Goal: Communication & Community: Answer question/provide support

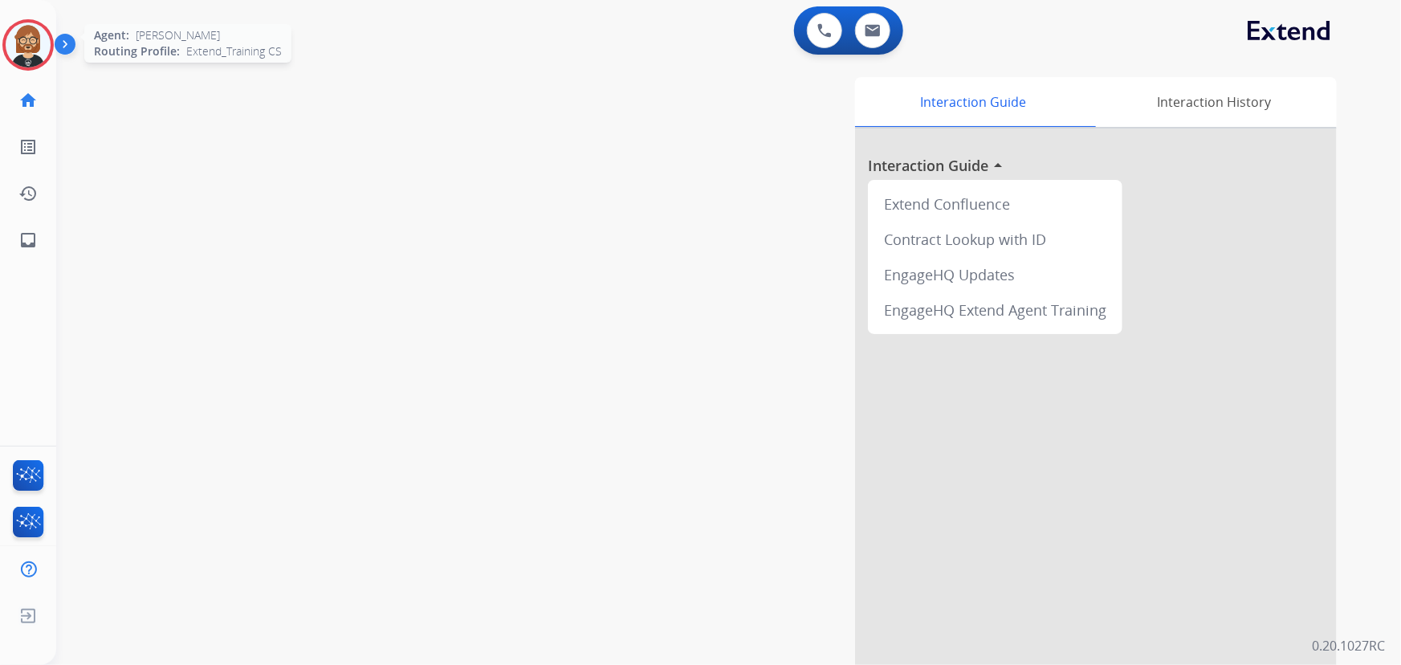
click at [28, 46] on img at bounding box center [28, 44] width 45 height 45
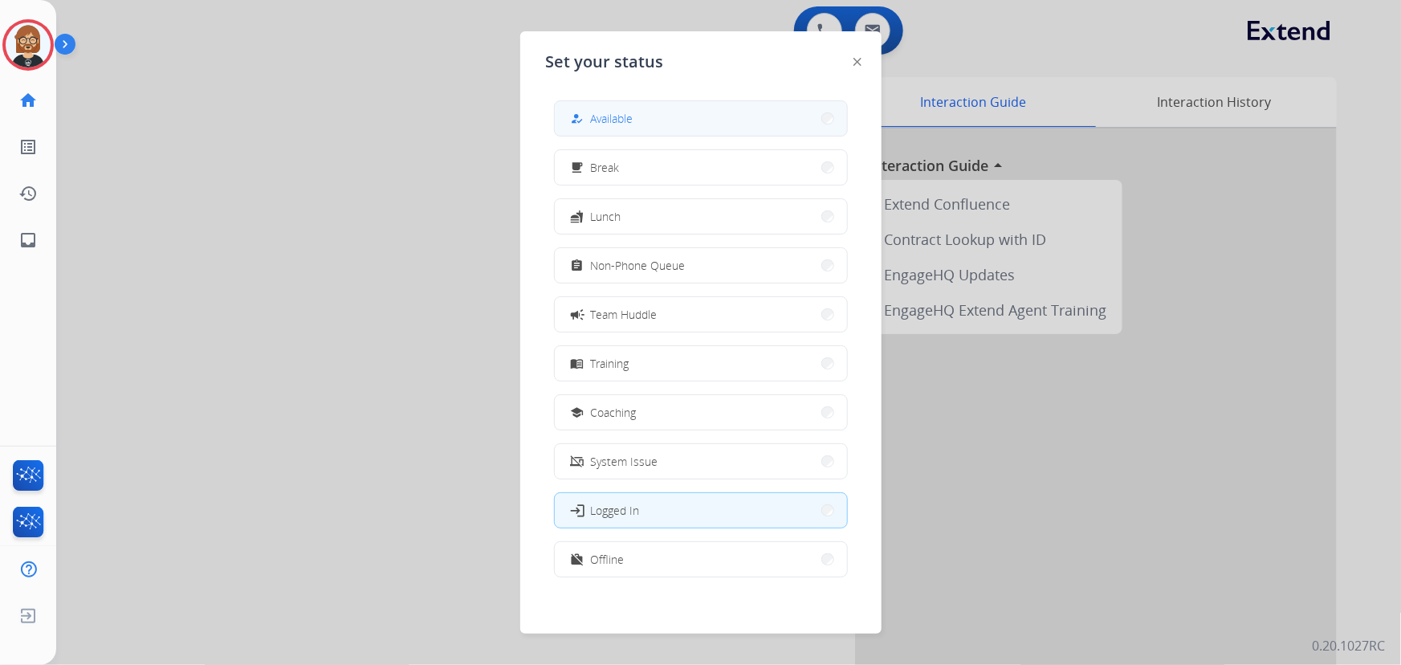
click at [648, 118] on button "how_to_reg Available" at bounding box center [701, 118] width 292 height 35
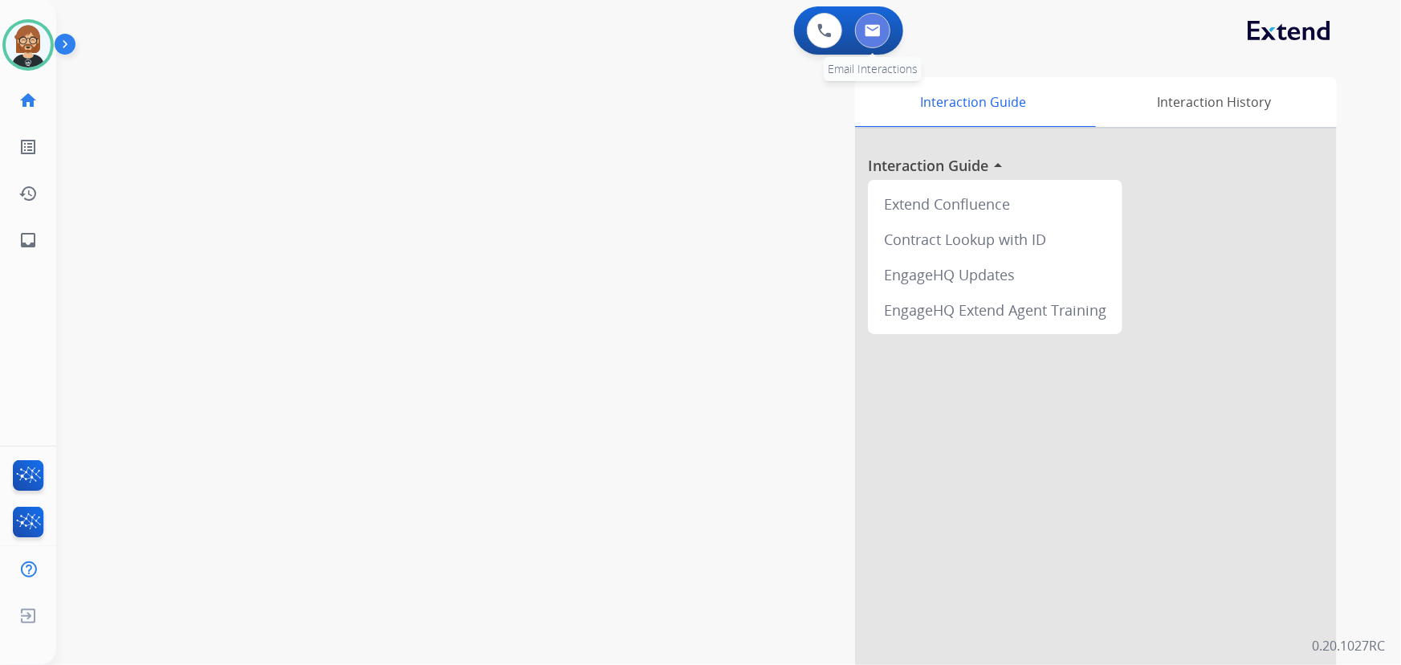
click at [875, 22] on button at bounding box center [872, 30] width 35 height 35
select select "**********"
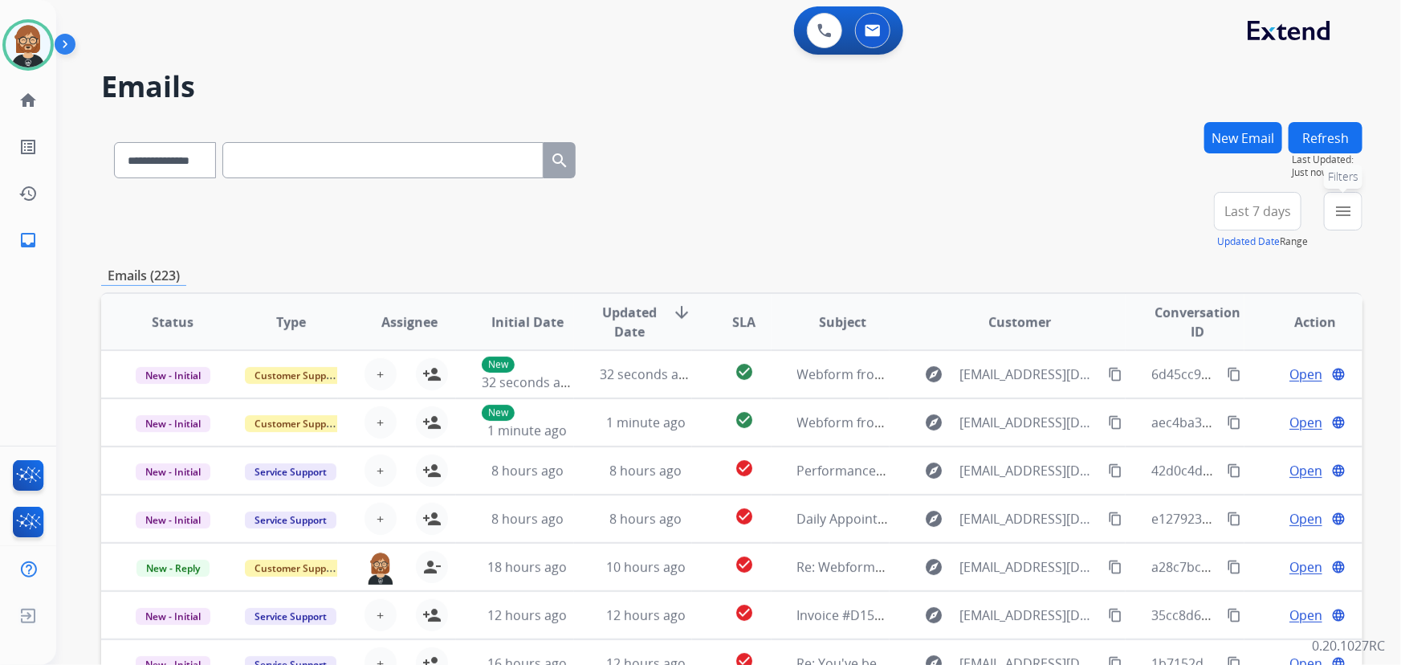
click at [1031, 214] on mat-icon "menu" at bounding box center [1343, 211] width 19 height 19
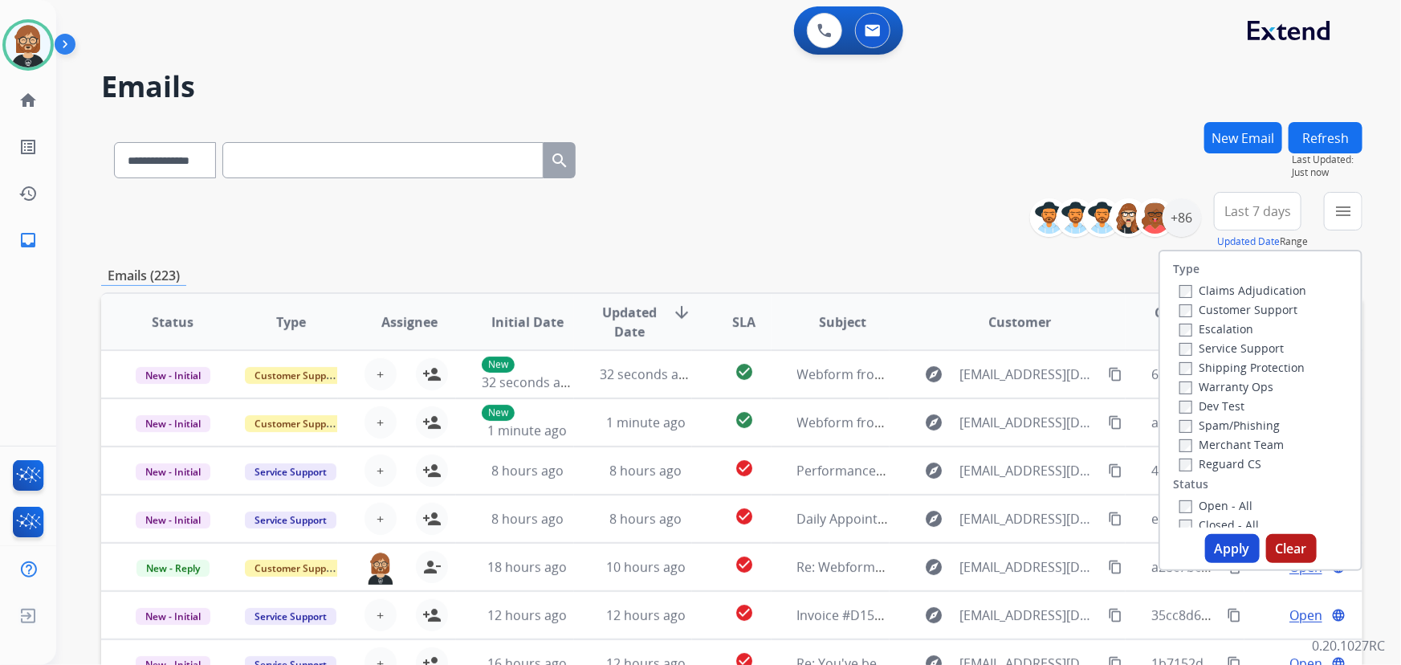
click at [1031, 509] on label "Open - All" at bounding box center [1216, 505] width 73 height 15
click at [1031, 546] on button "Apply" at bounding box center [1232, 548] width 55 height 29
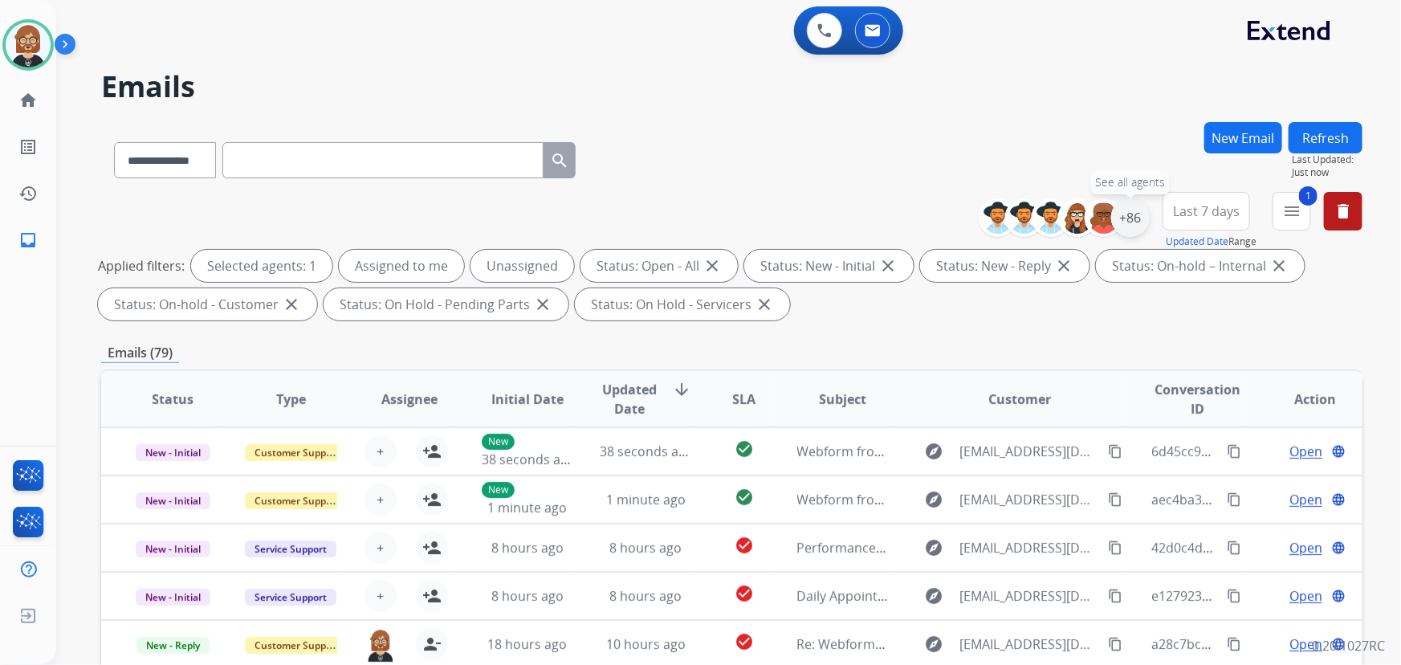
click at [1031, 218] on div "+86" at bounding box center [1130, 217] width 39 height 39
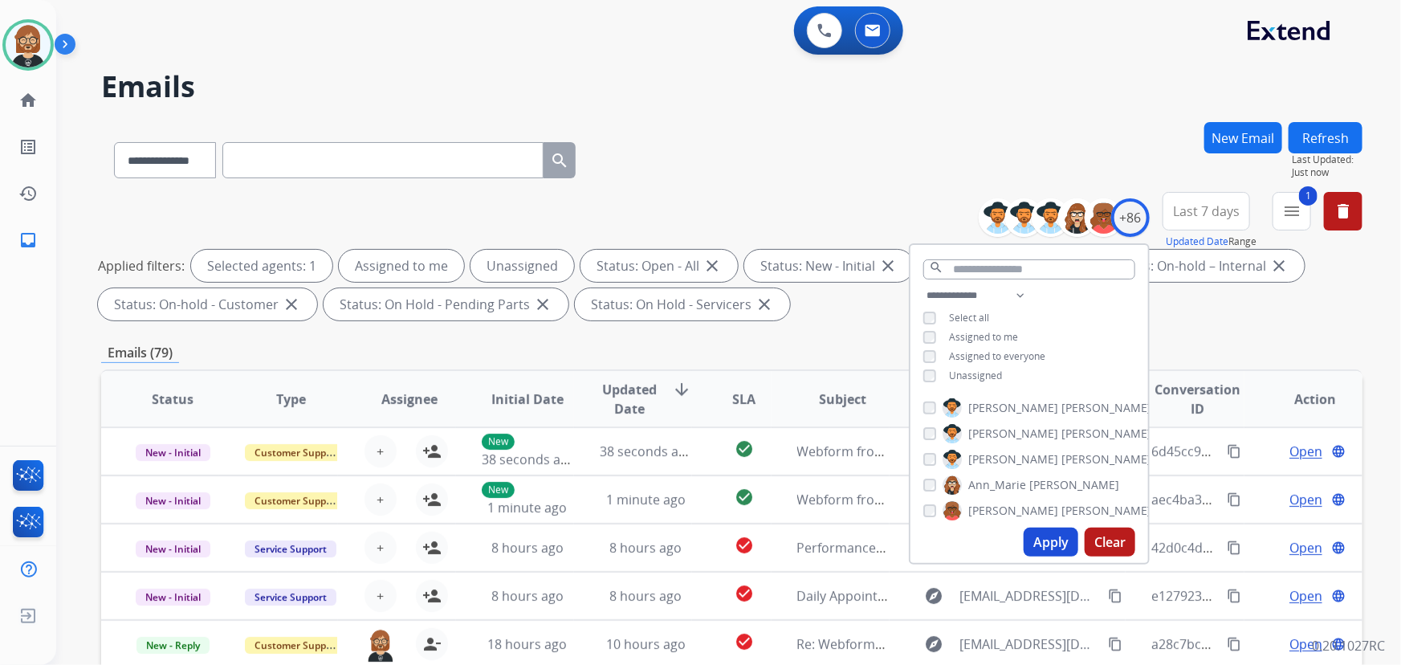
click at [970, 372] on span "Unassigned" at bounding box center [975, 376] width 53 height 14
click at [1031, 538] on button "Apply" at bounding box center [1051, 542] width 55 height 29
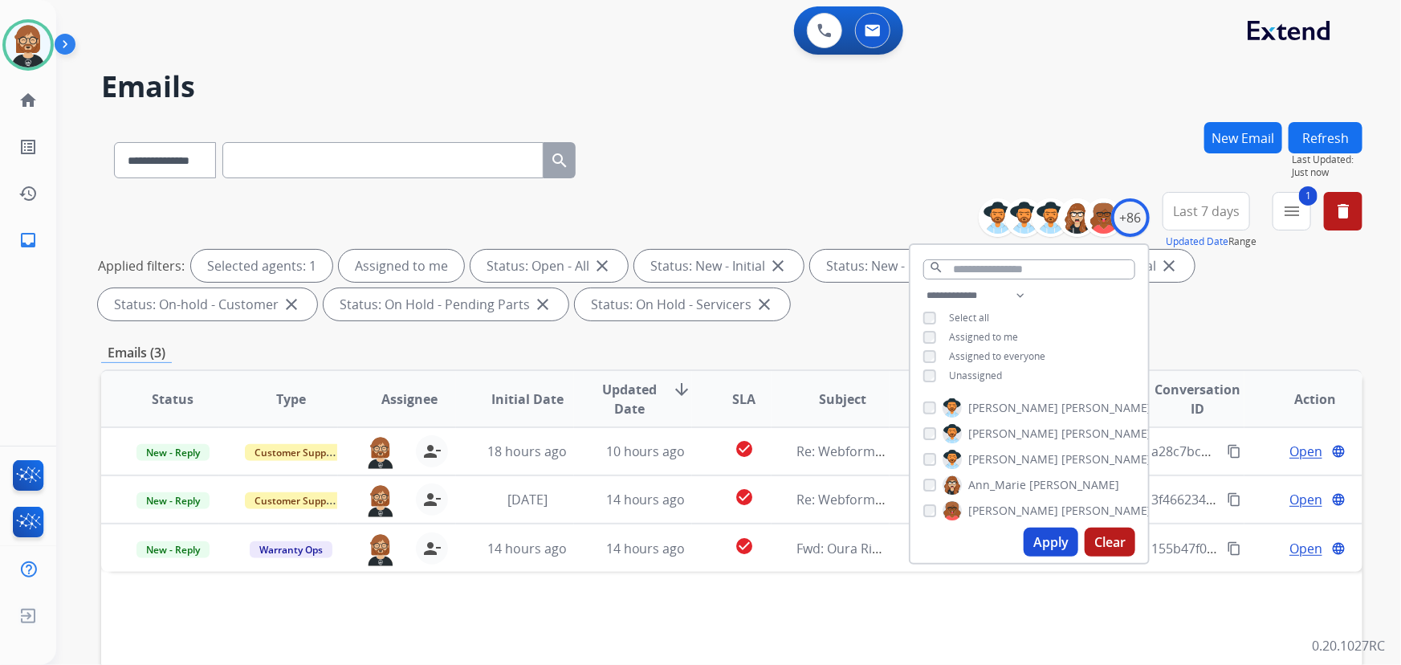
click at [657, 596] on div "Status Type Assignee Initial Date Updated Date arrow_downward SLA Subject Custo…" at bounding box center [731, 638] width 1261 height 538
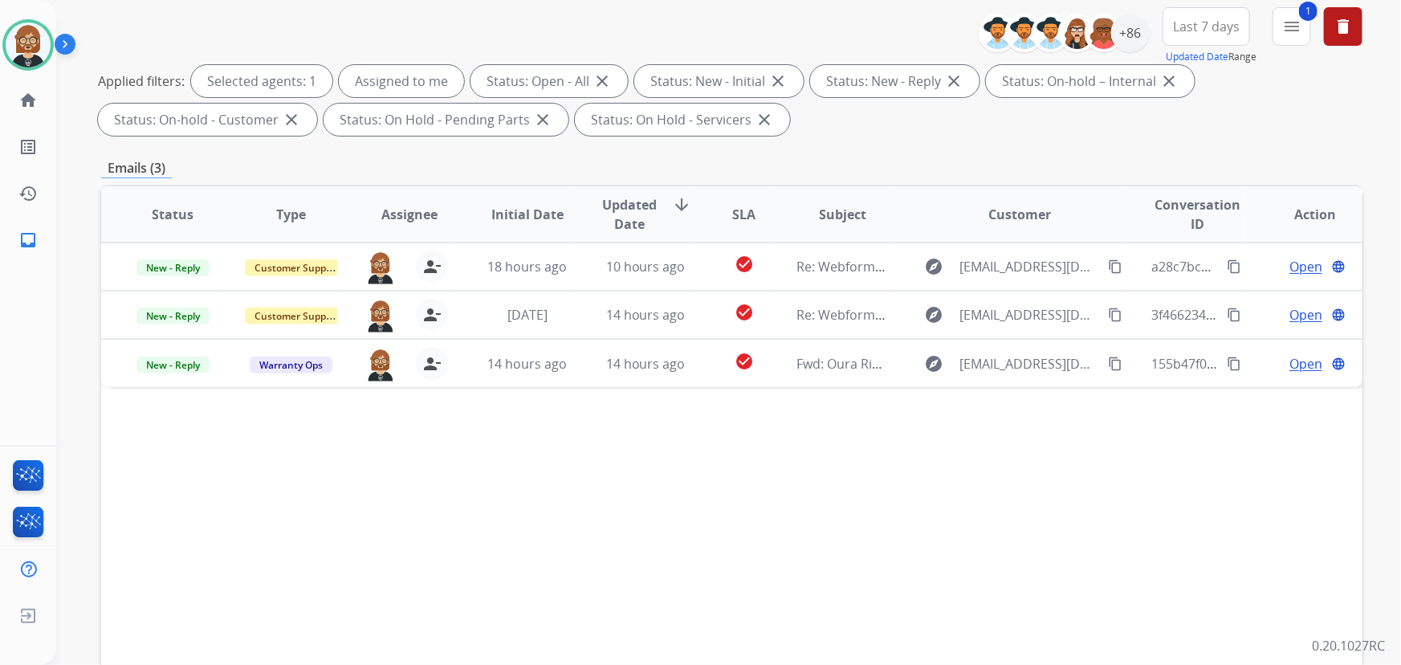
scroll to position [218, 0]
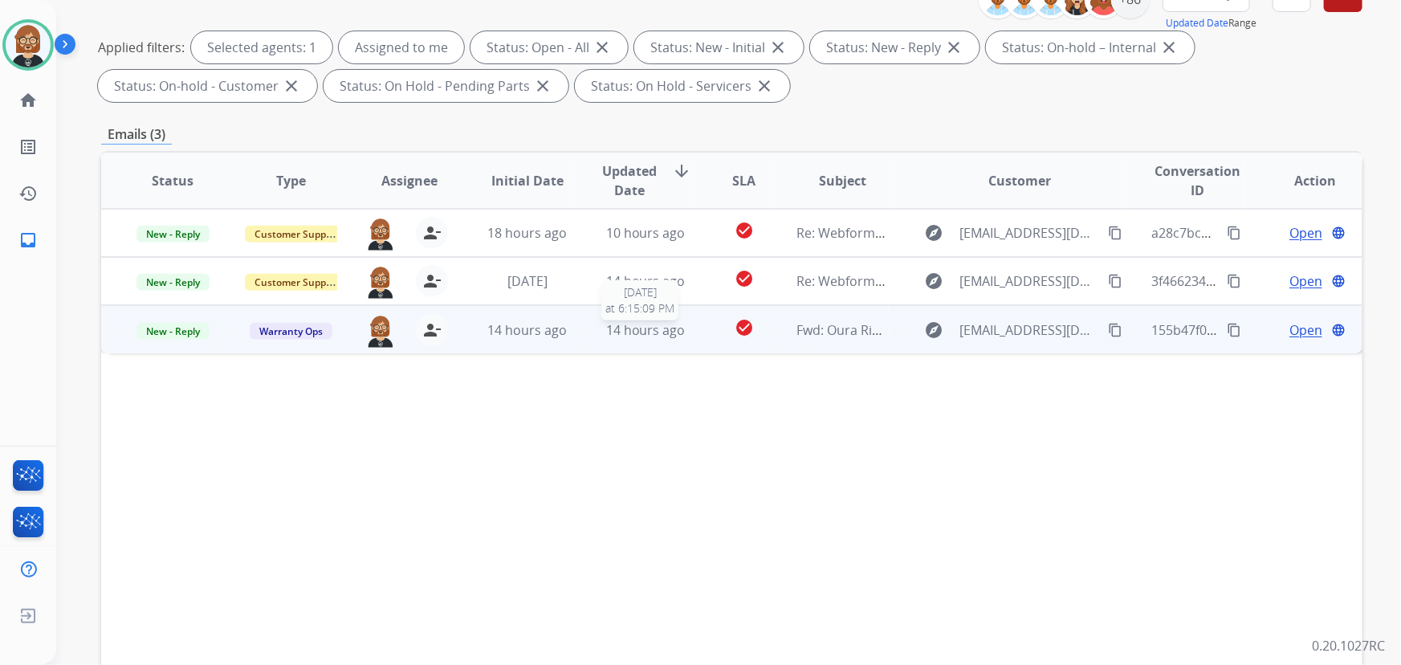
click at [615, 332] on span "14 hours ago" at bounding box center [645, 330] width 79 height 18
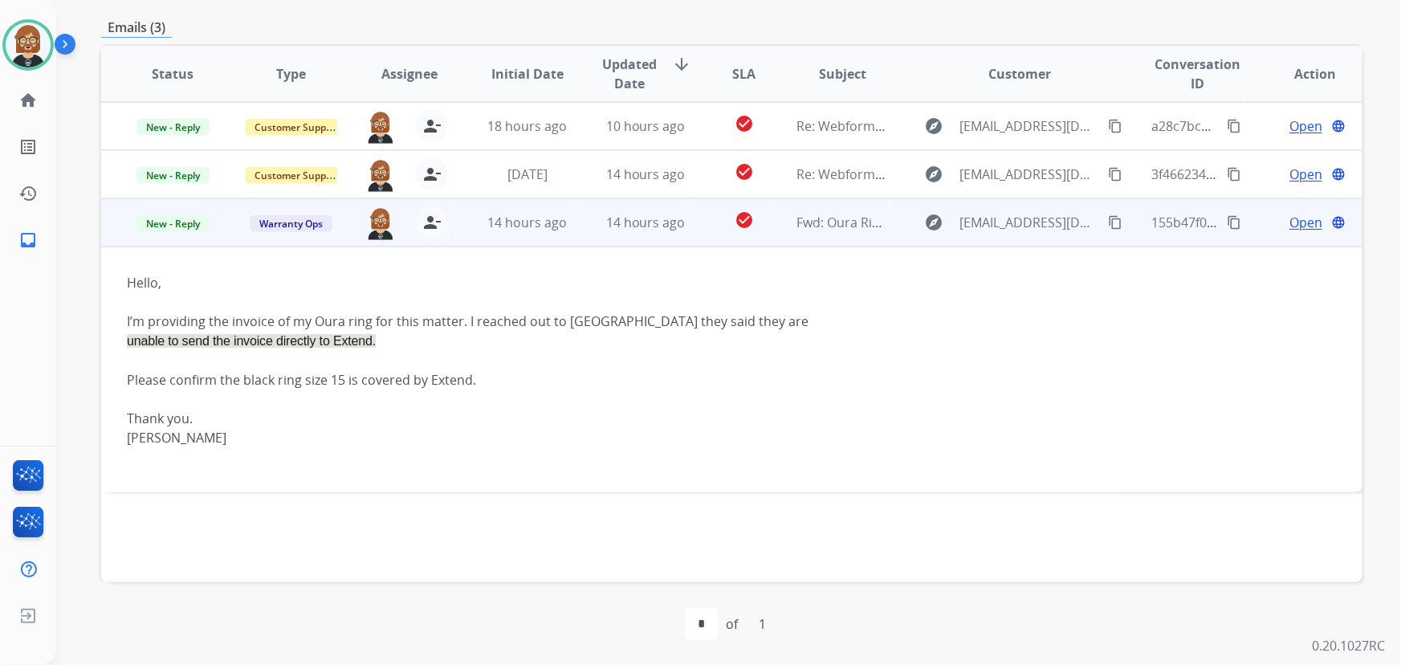
scroll to position [252, 0]
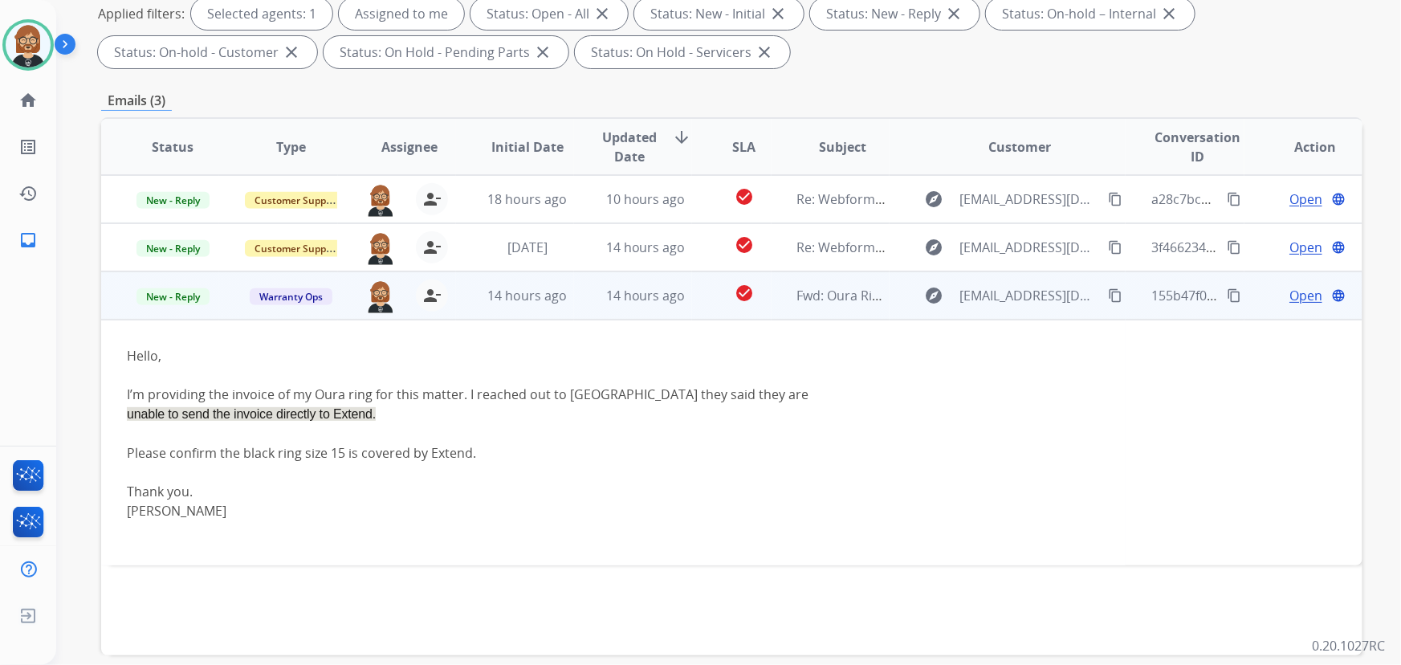
click at [1031, 301] on span "Open" at bounding box center [1306, 295] width 33 height 19
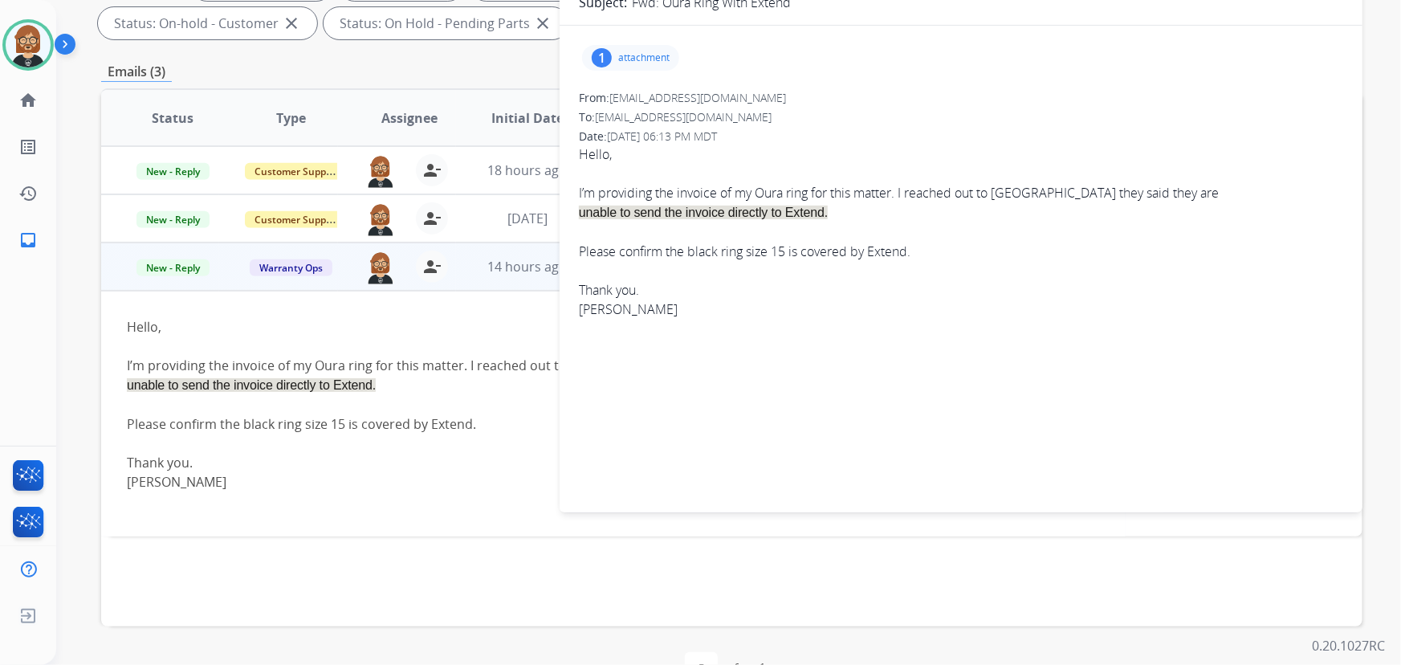
scroll to position [291, 0]
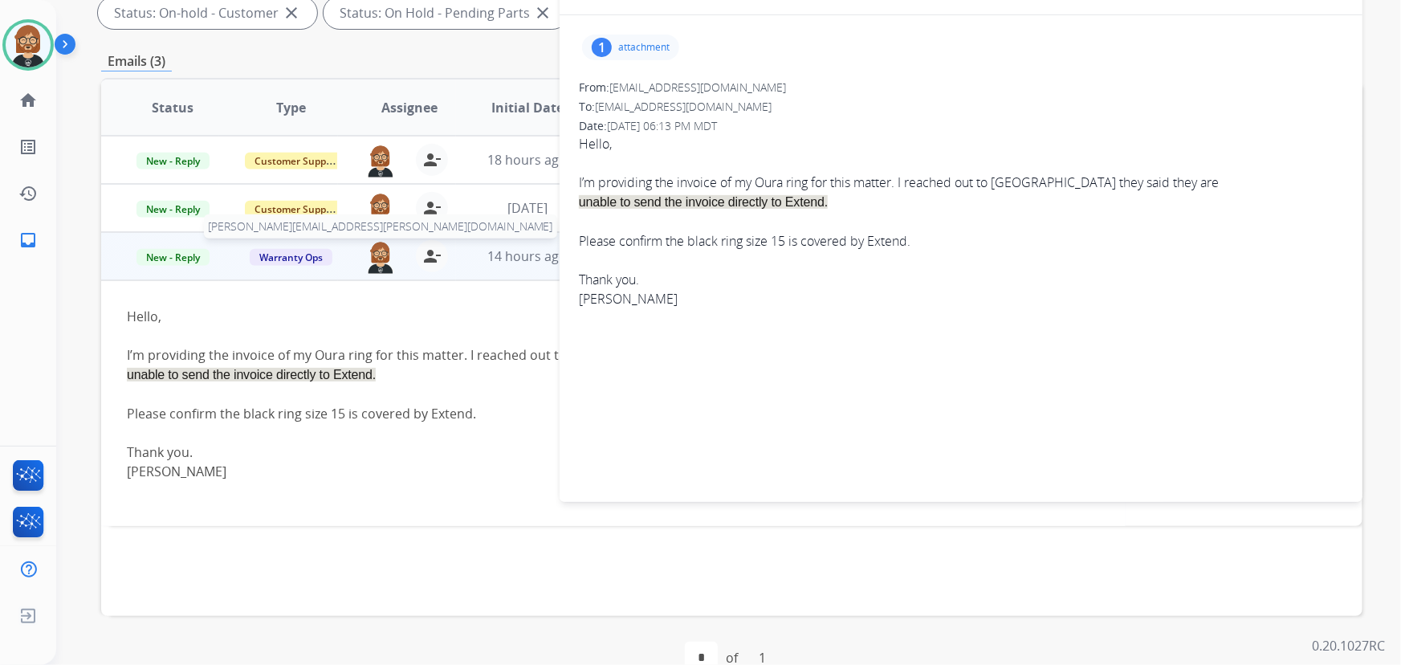
click at [381, 261] on img at bounding box center [381, 257] width 32 height 34
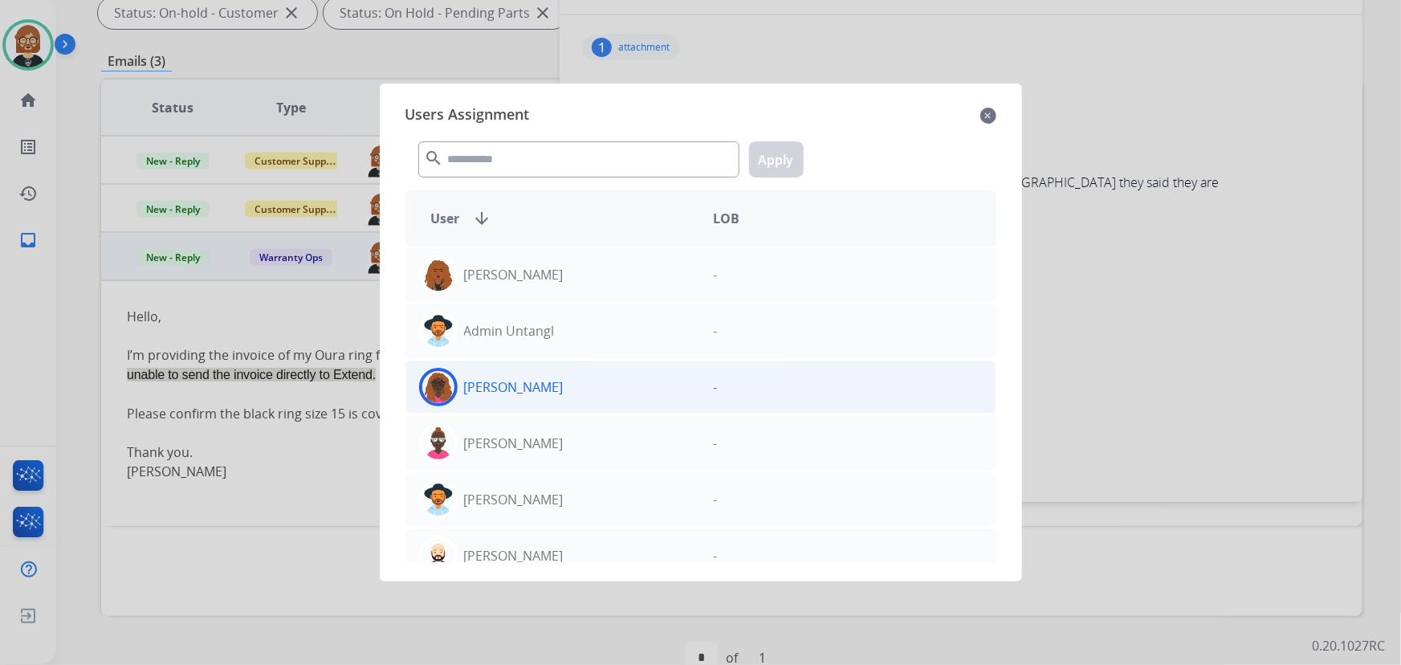
click at [890, 365] on div "Alayna Sims -" at bounding box center [700, 387] width 591 height 53
click at [985, 114] on mat-icon "close" at bounding box center [988, 115] width 16 height 19
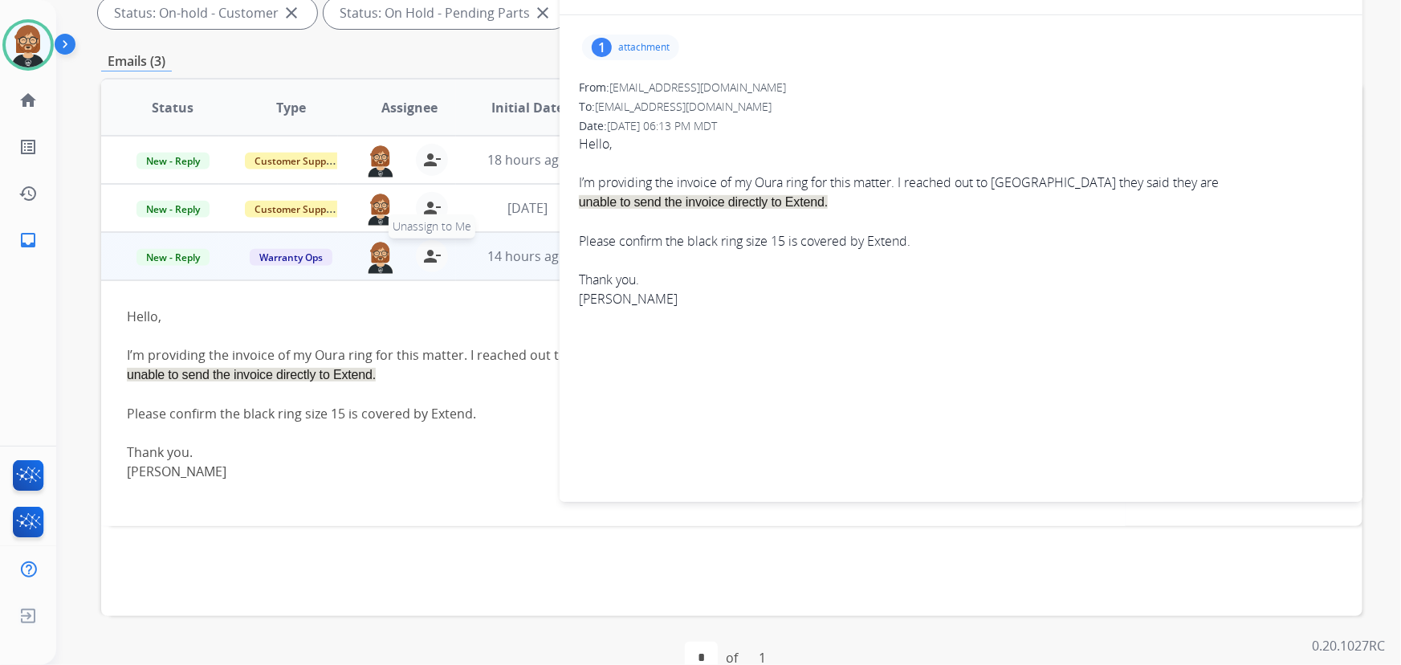
click at [427, 251] on mat-icon "person_remove" at bounding box center [431, 256] width 19 height 19
click at [486, 510] on td "Hello, I’m providing the invoice of my Oura ring for this matter. I reached out…" at bounding box center [613, 403] width 1025 height 246
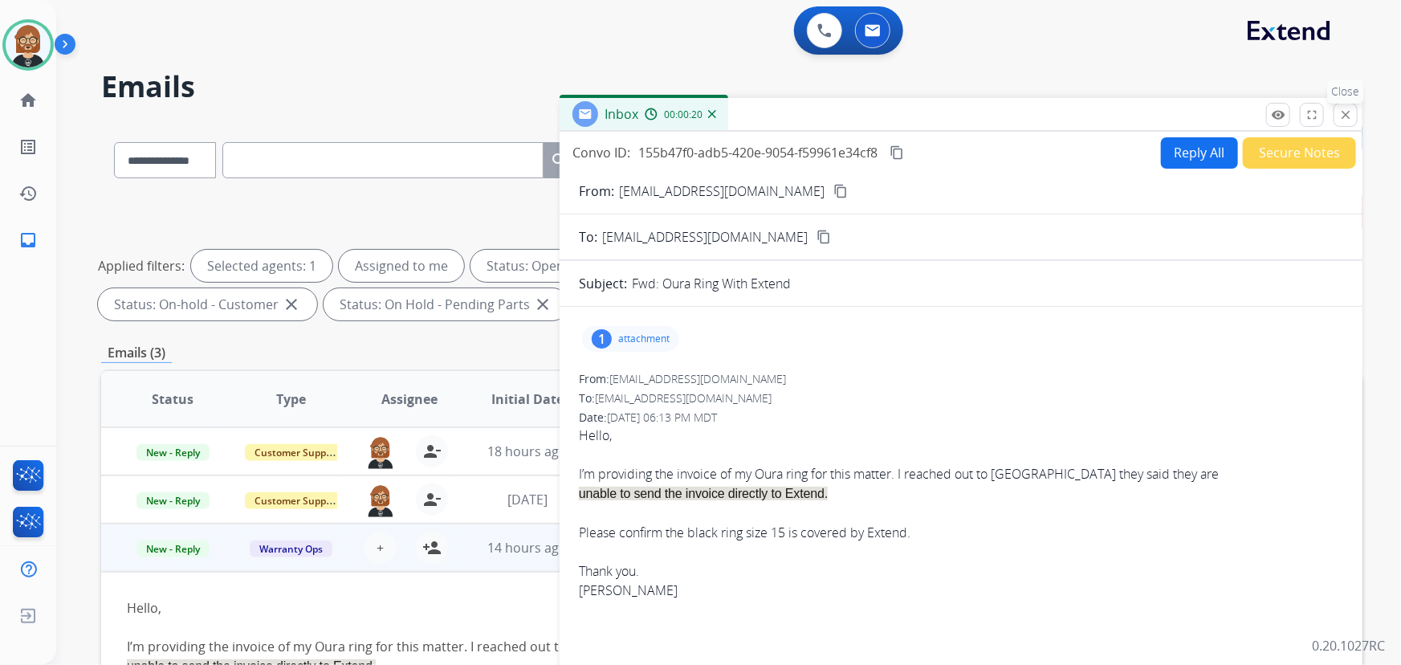
click at [1031, 116] on mat-icon "close" at bounding box center [1346, 115] width 14 height 14
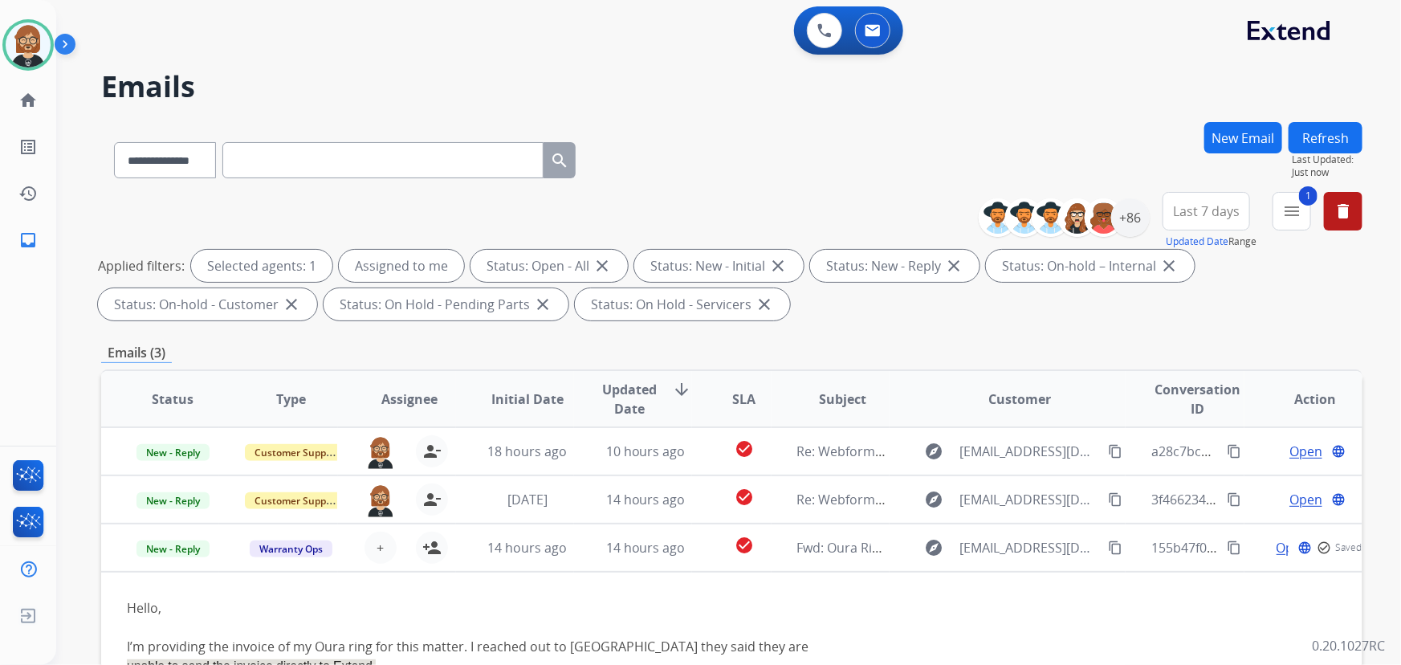
click at [1031, 136] on button "Refresh" at bounding box center [1326, 137] width 74 height 31
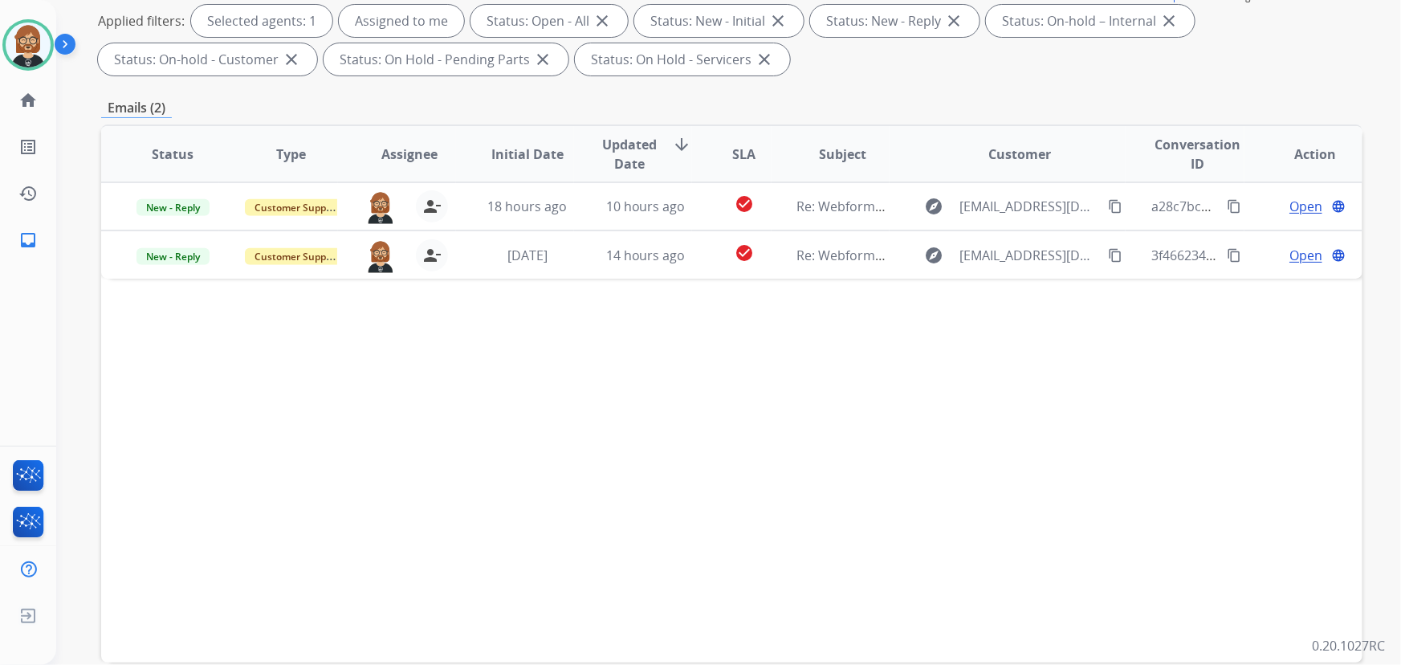
scroll to position [291, 0]
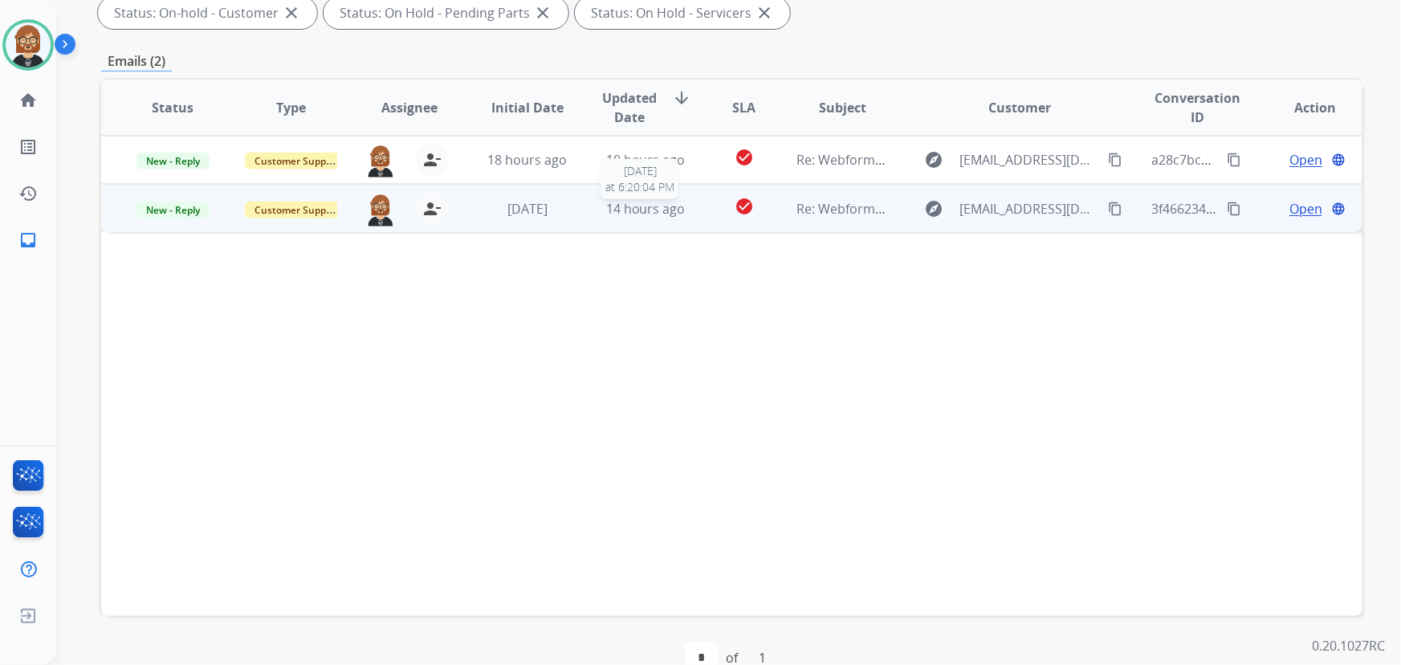
click at [644, 211] on span "14 hours ago" at bounding box center [645, 209] width 79 height 18
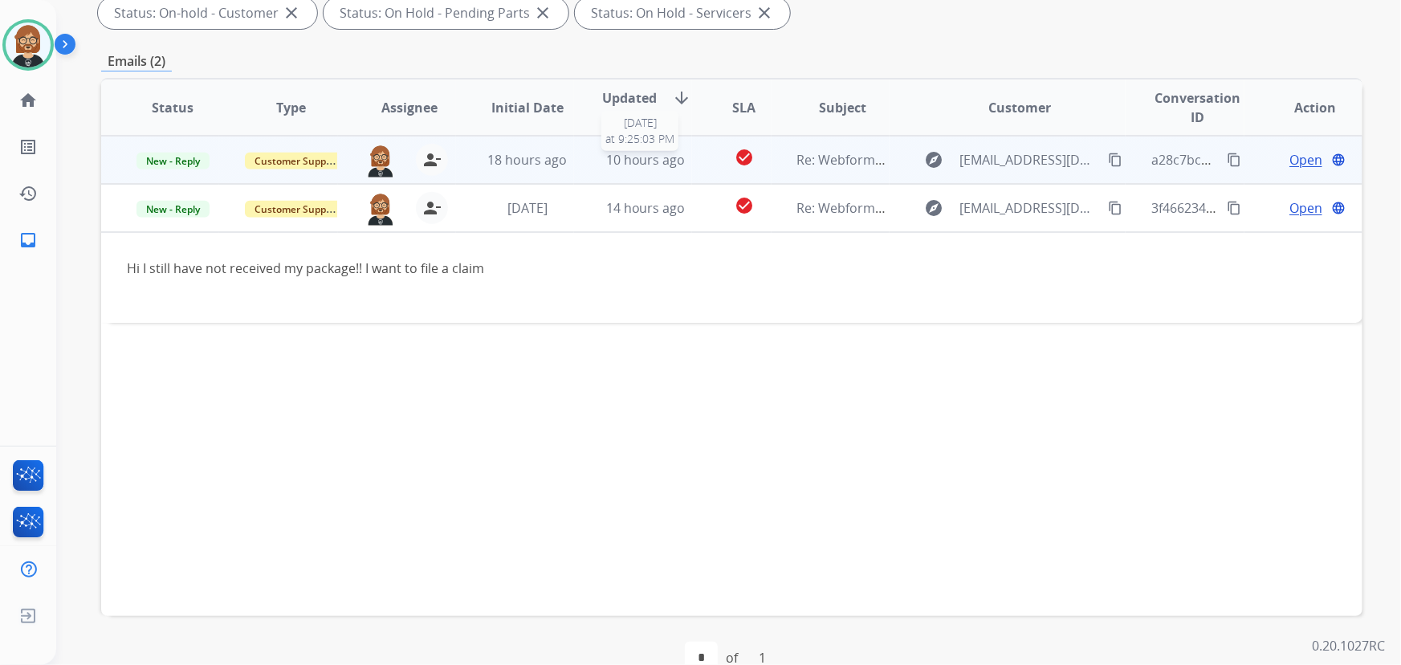
click at [626, 153] on span "10 hours ago" at bounding box center [645, 160] width 79 height 18
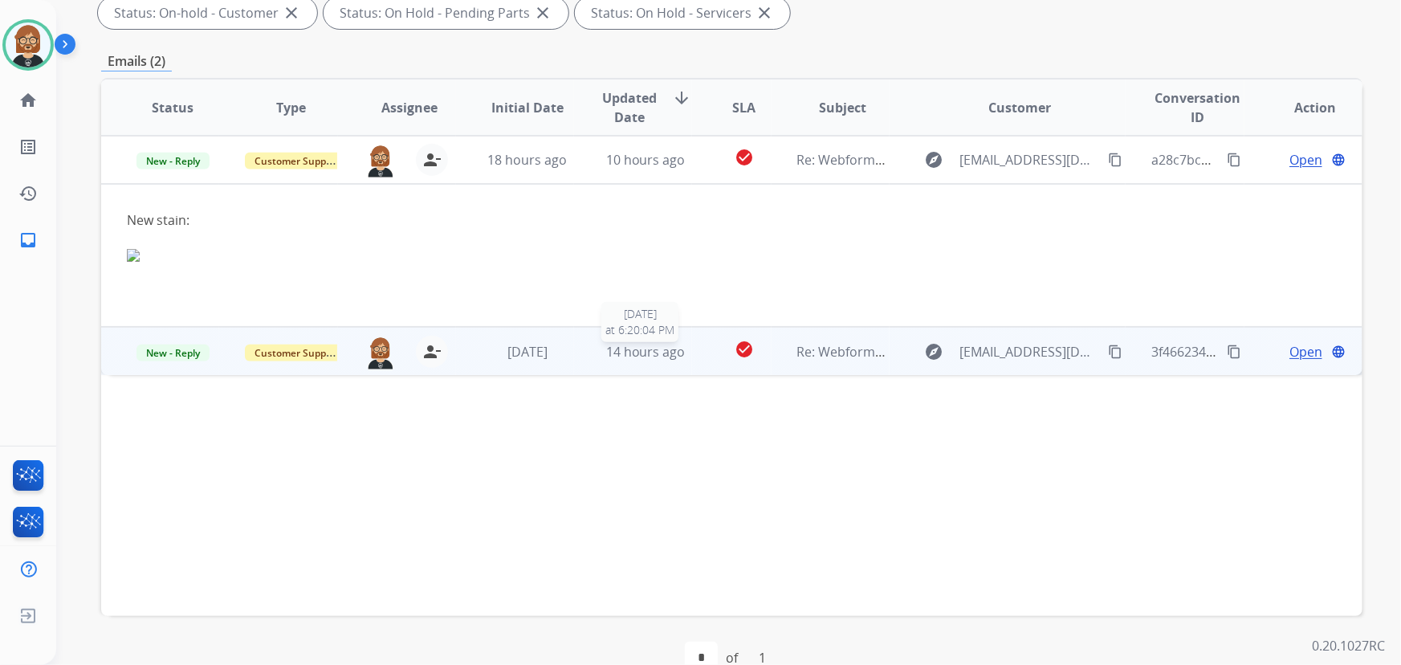
click at [646, 350] on span "14 hours ago" at bounding box center [645, 352] width 79 height 18
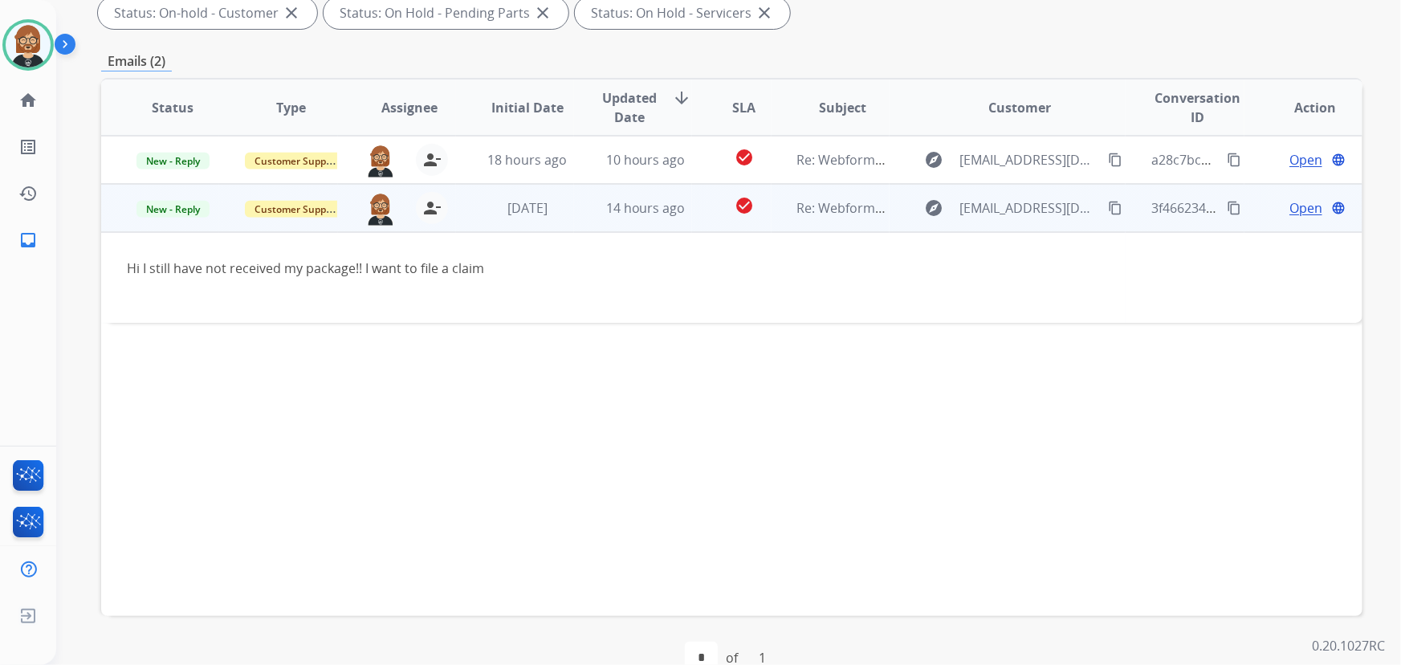
click at [1031, 208] on span "Open" at bounding box center [1306, 207] width 33 height 19
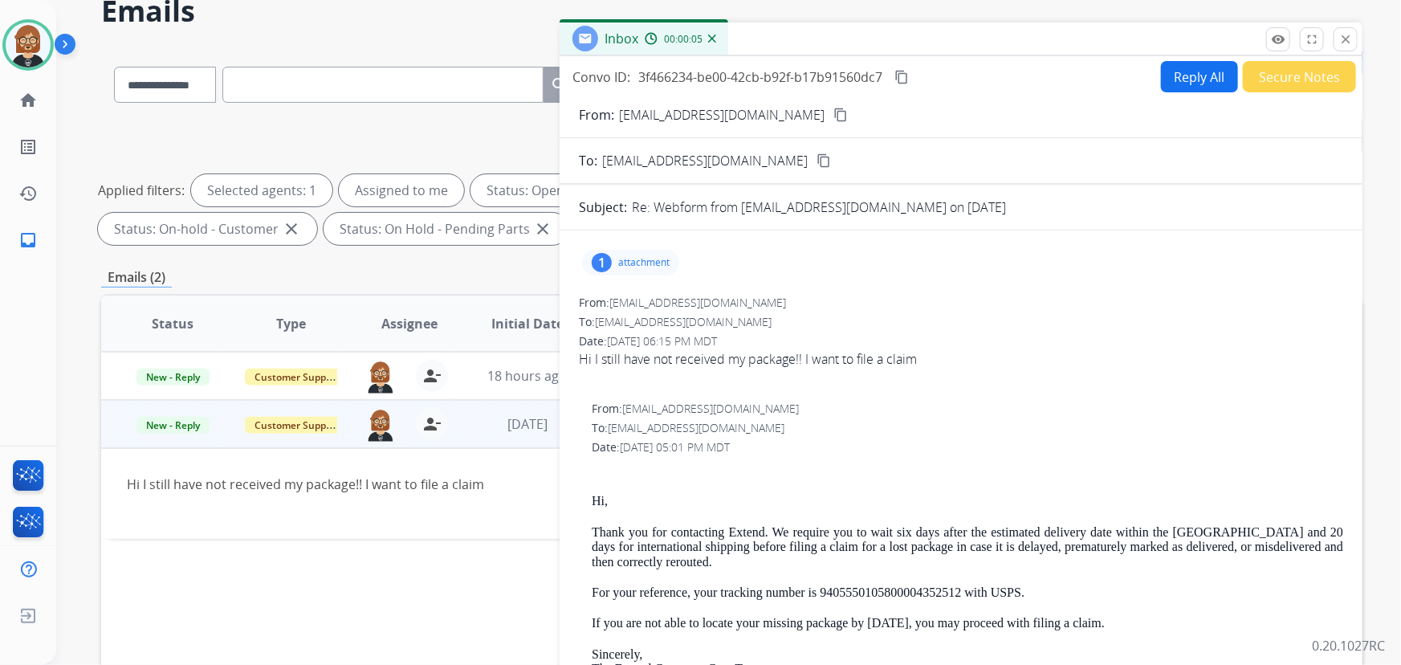
scroll to position [72, 0]
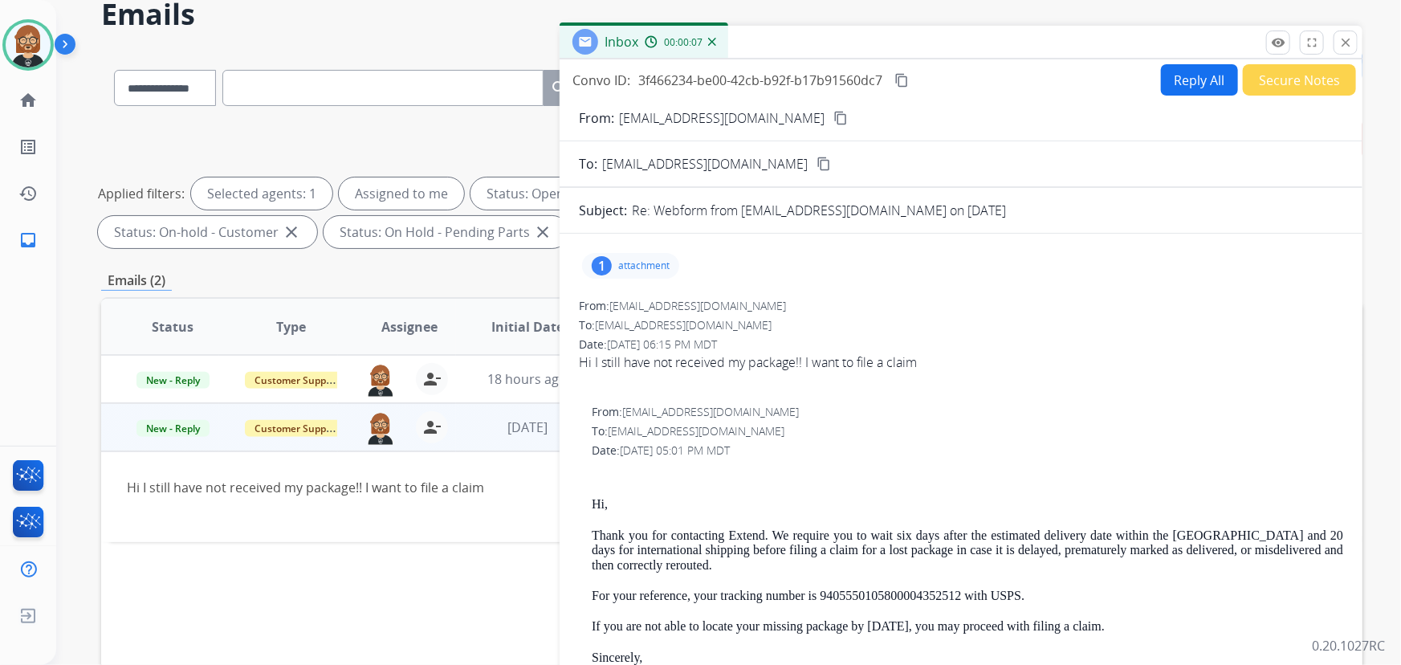
click at [833, 117] on mat-icon "content_copy" at bounding box center [840, 118] width 14 height 14
click at [1031, 76] on button "Reply All" at bounding box center [1199, 79] width 77 height 31
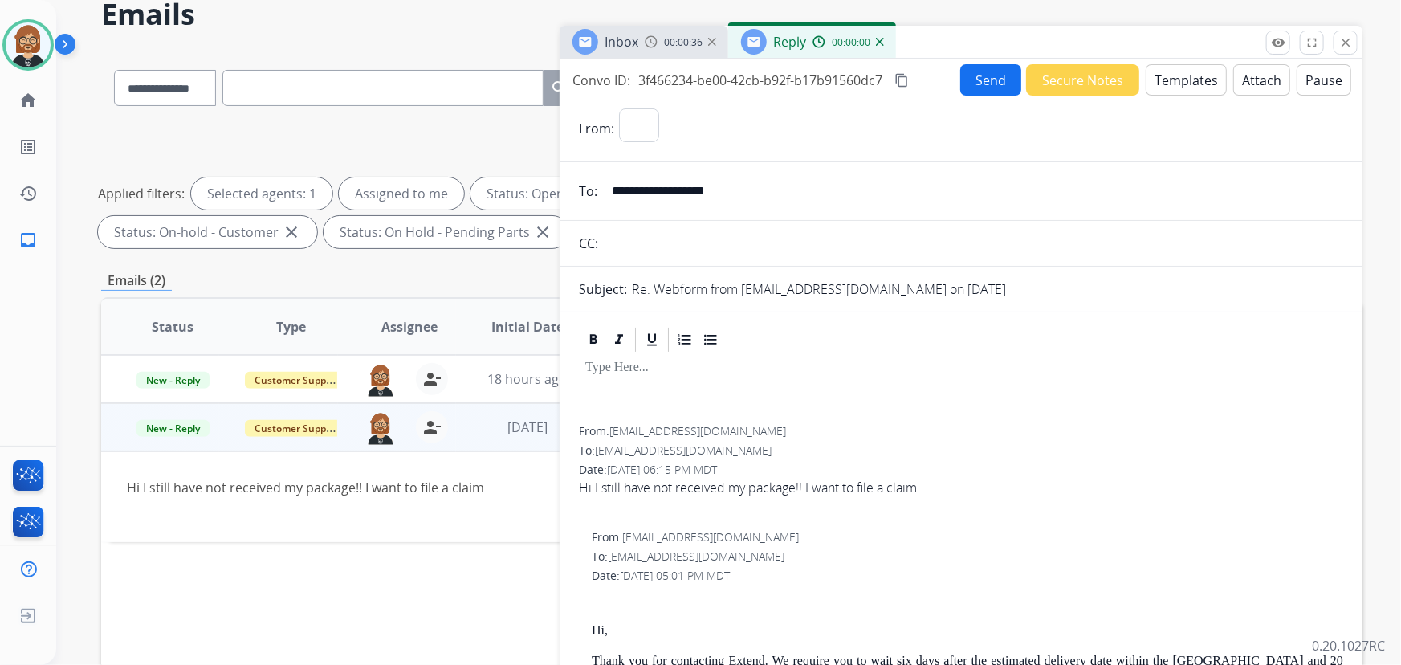
select select "**********"
click at [1031, 81] on button "Templates" at bounding box center [1186, 79] width 81 height 31
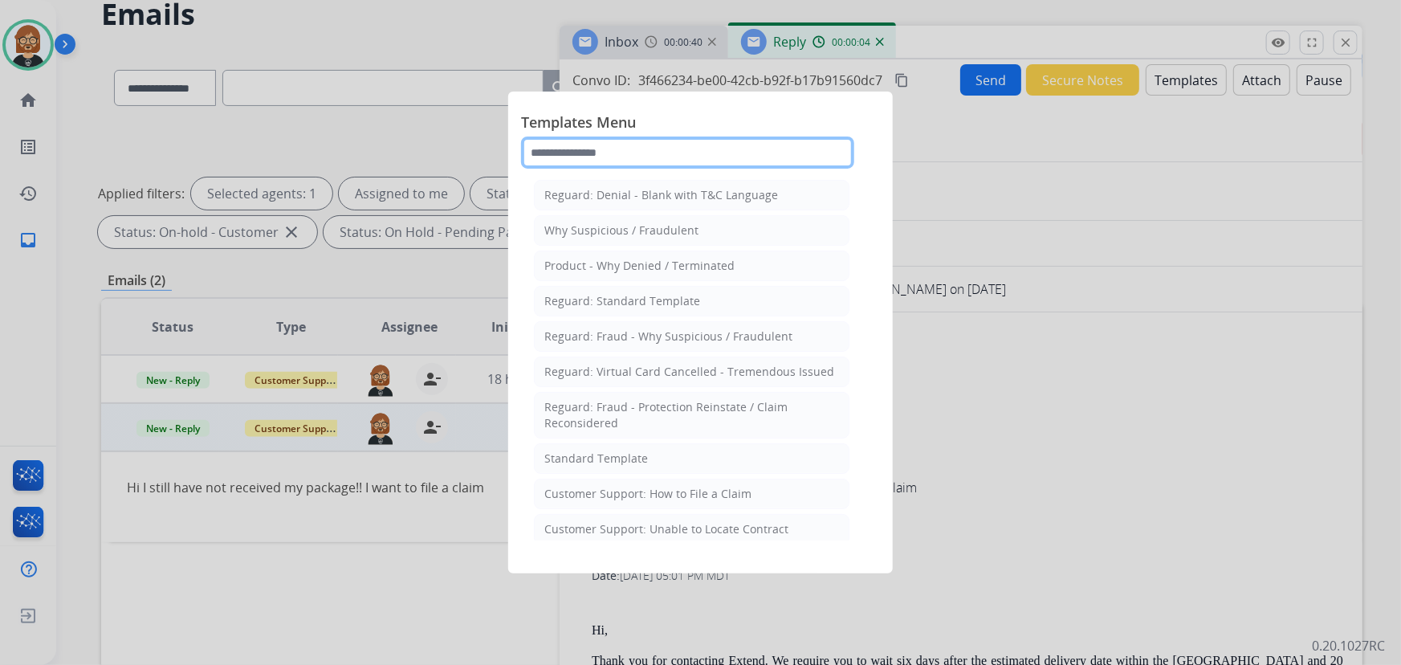
click at [635, 155] on input "text" at bounding box center [687, 153] width 333 height 32
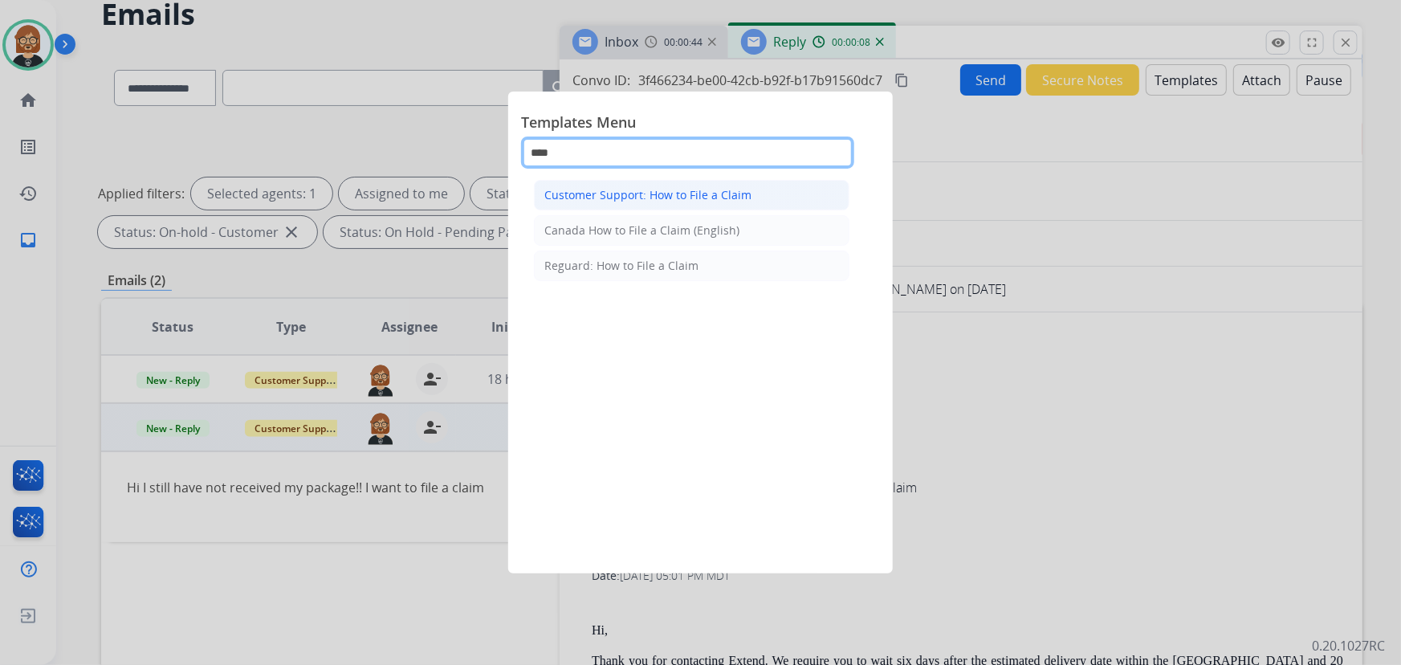
type input "****"
click at [711, 192] on div "Customer Support: How to File a Claim" at bounding box center [647, 195] width 207 height 16
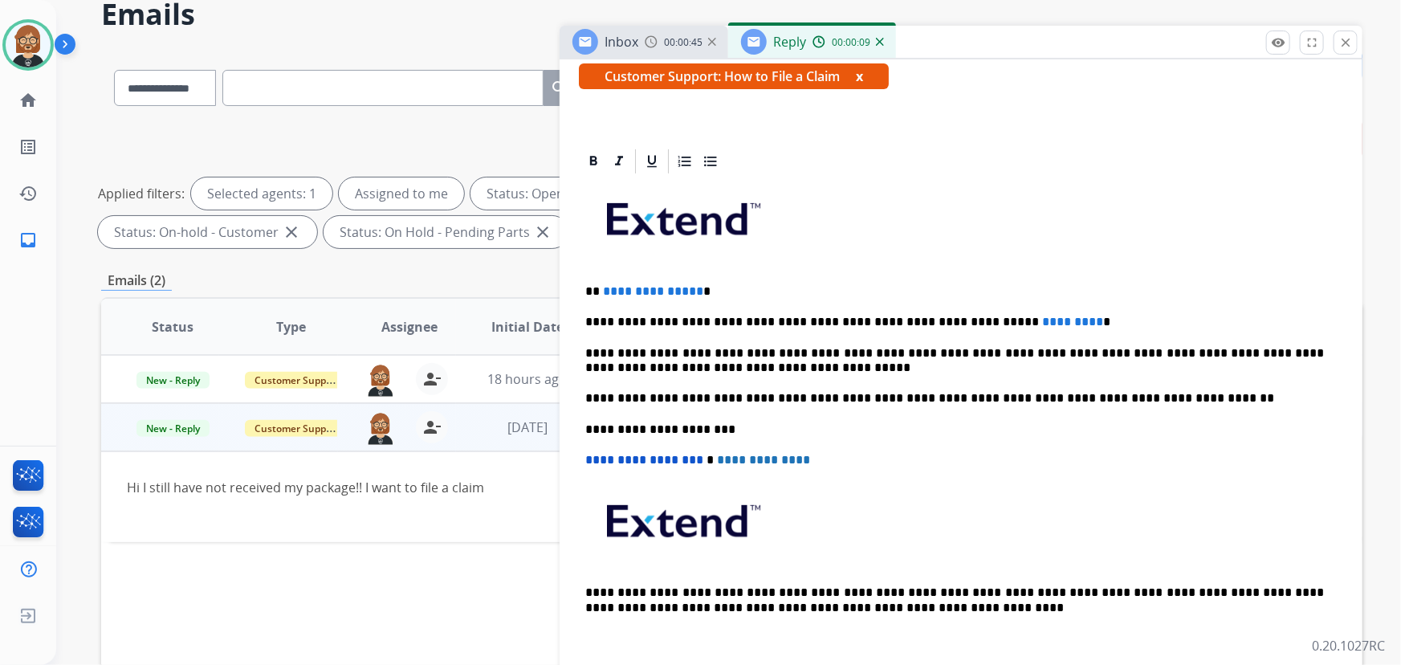
scroll to position [291, 0]
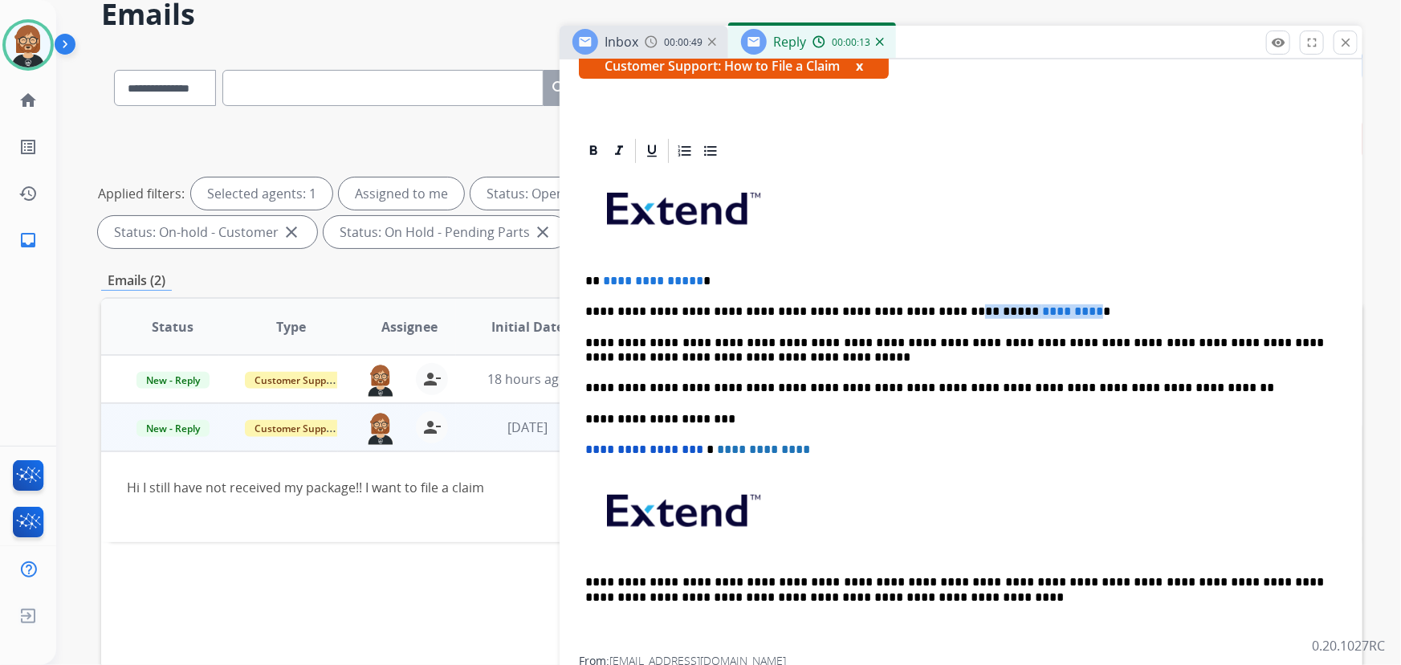
drag, startPoint x: 910, startPoint y: 311, endPoint x: 1022, endPoint y: 312, distance: 112.4
click at [1022, 312] on p "**********" at bounding box center [955, 311] width 740 height 14
drag, startPoint x: 693, startPoint y: 271, endPoint x: 605, endPoint y: 273, distance: 87.5
click at [604, 274] on p "**********" at bounding box center [955, 281] width 740 height 14
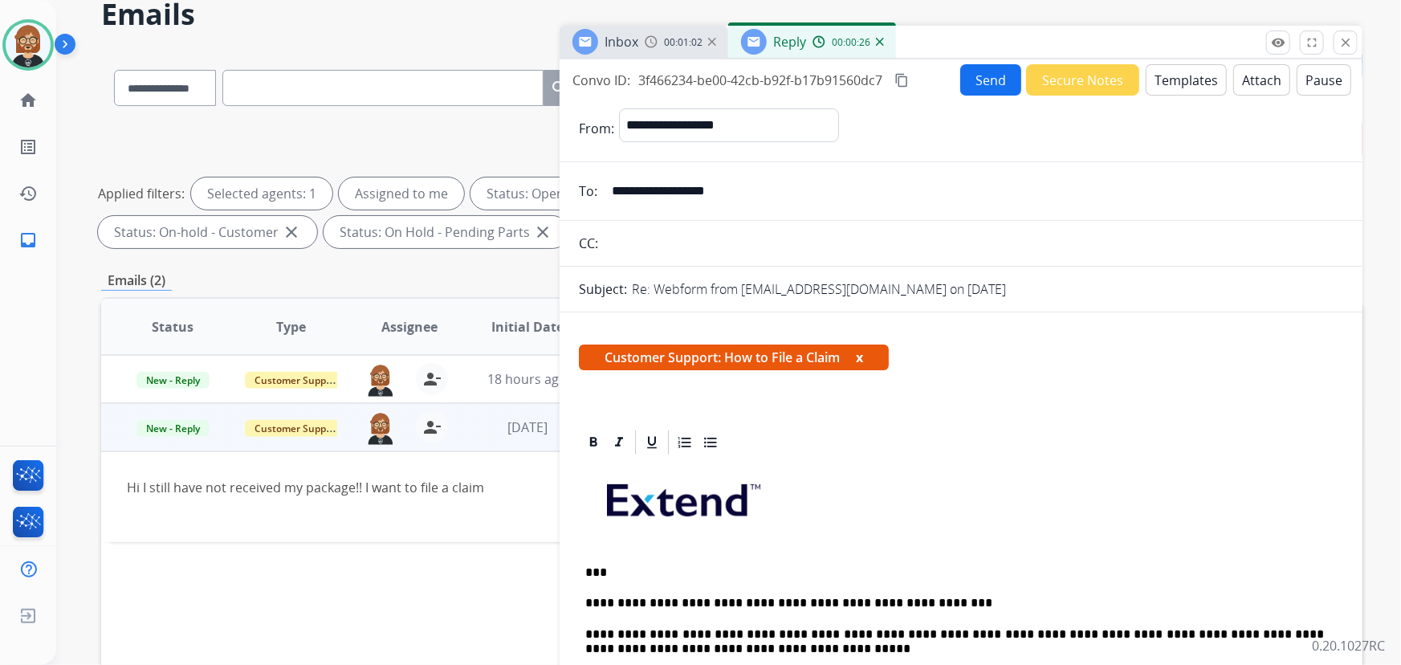
scroll to position [0, 0]
click at [980, 79] on button "Send" at bounding box center [990, 79] width 61 height 31
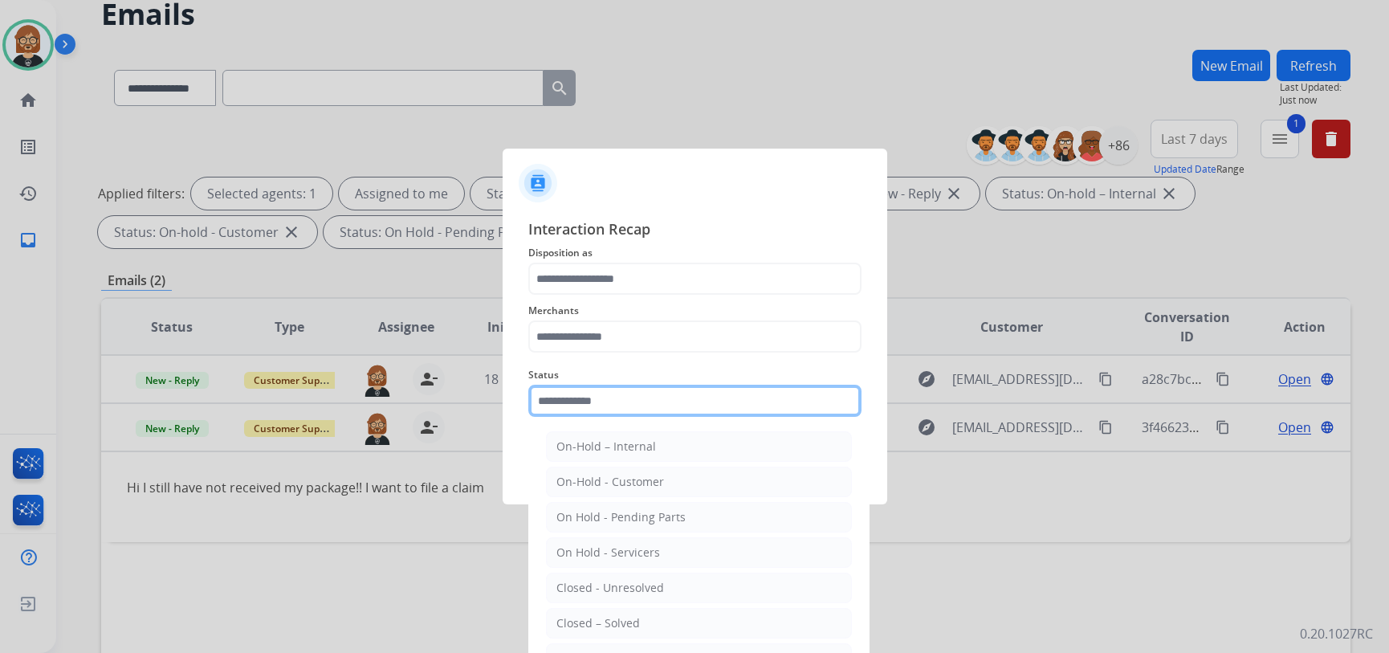
click at [730, 413] on input "text" at bounding box center [694, 401] width 333 height 32
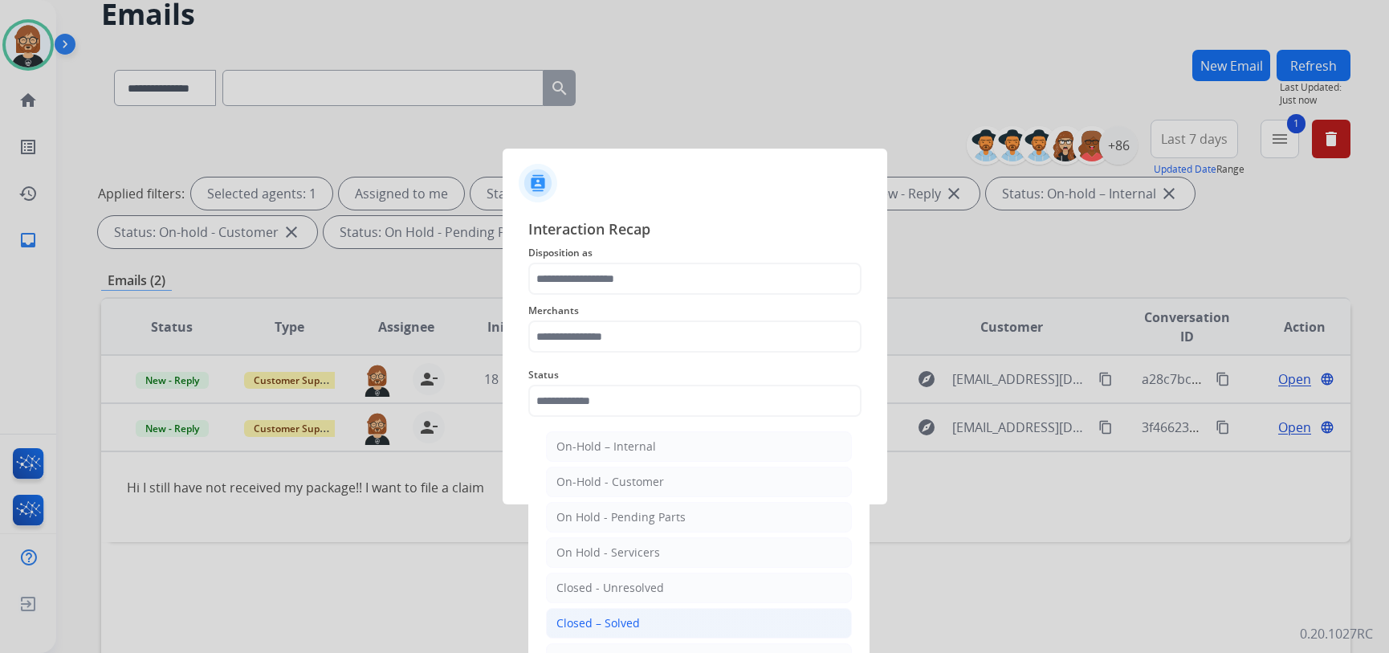
click at [697, 618] on li "Closed – Solved" at bounding box center [699, 623] width 306 height 31
type input "**********"
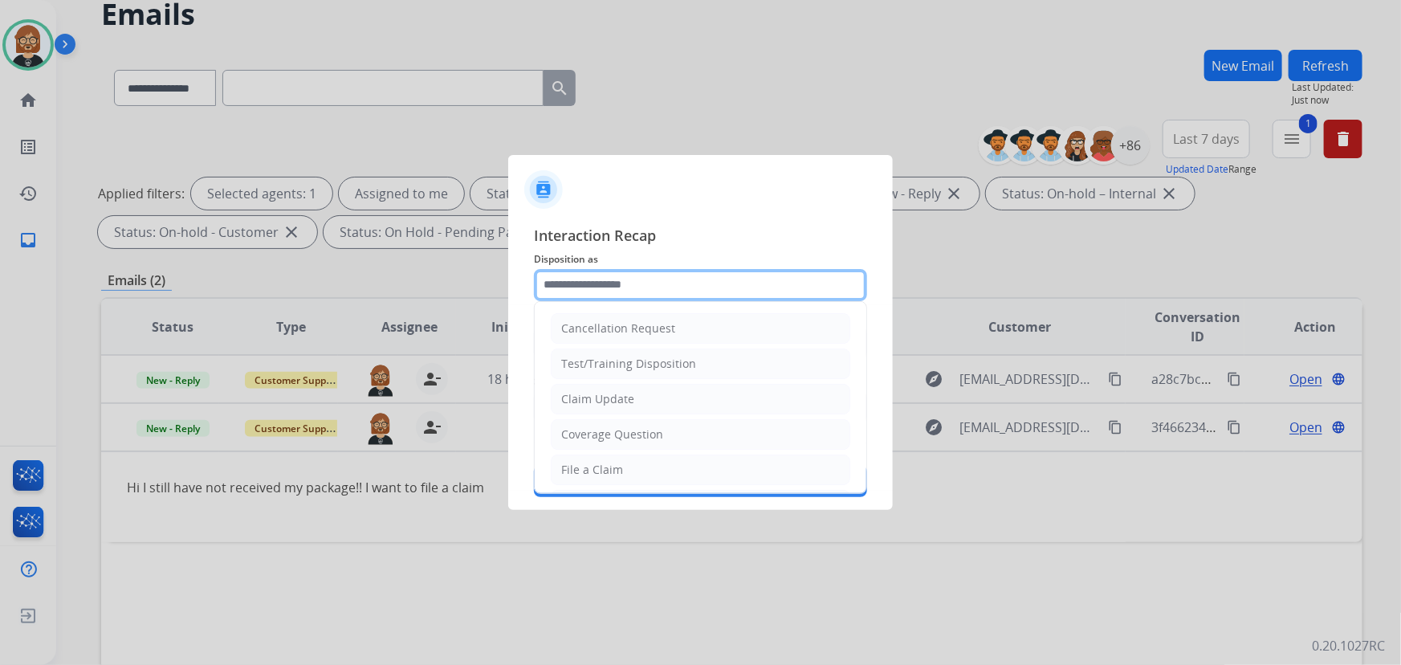
click at [693, 291] on input "text" at bounding box center [700, 285] width 333 height 32
click at [691, 461] on li "File a Claim" at bounding box center [701, 469] width 300 height 31
type input "**********"
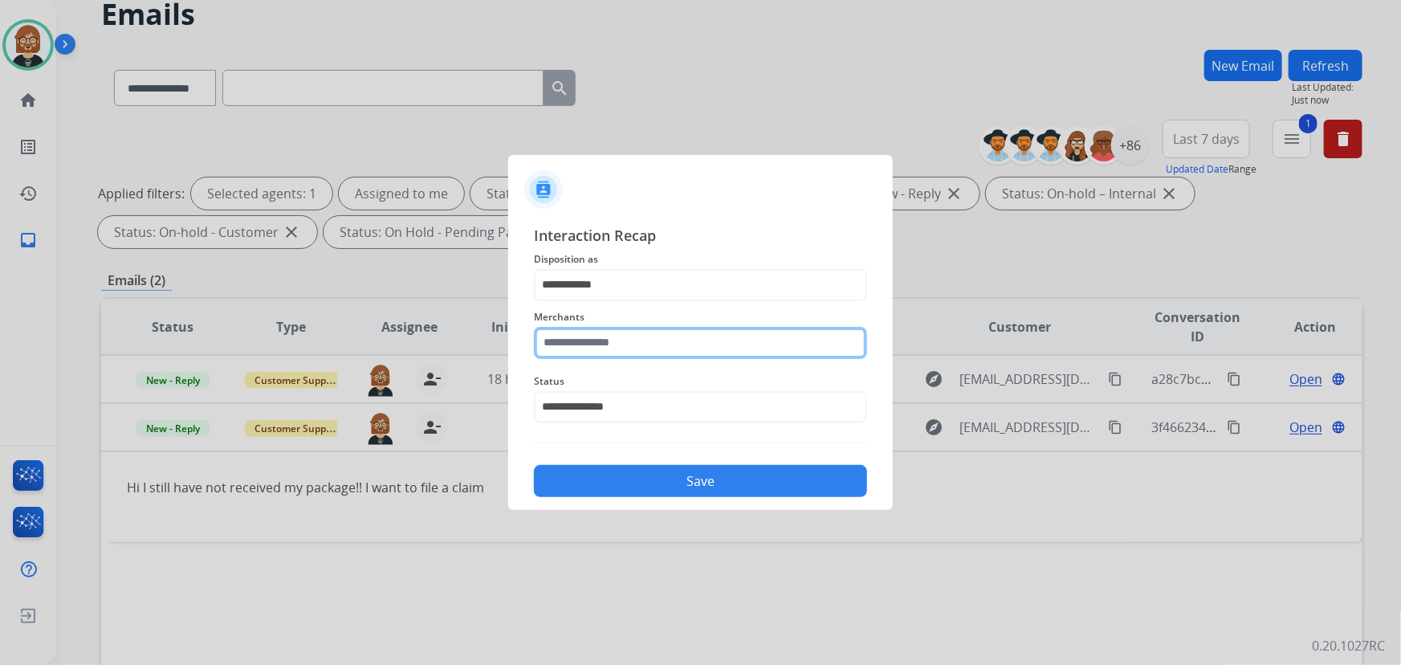
click at [671, 344] on input "text" at bounding box center [700, 343] width 333 height 32
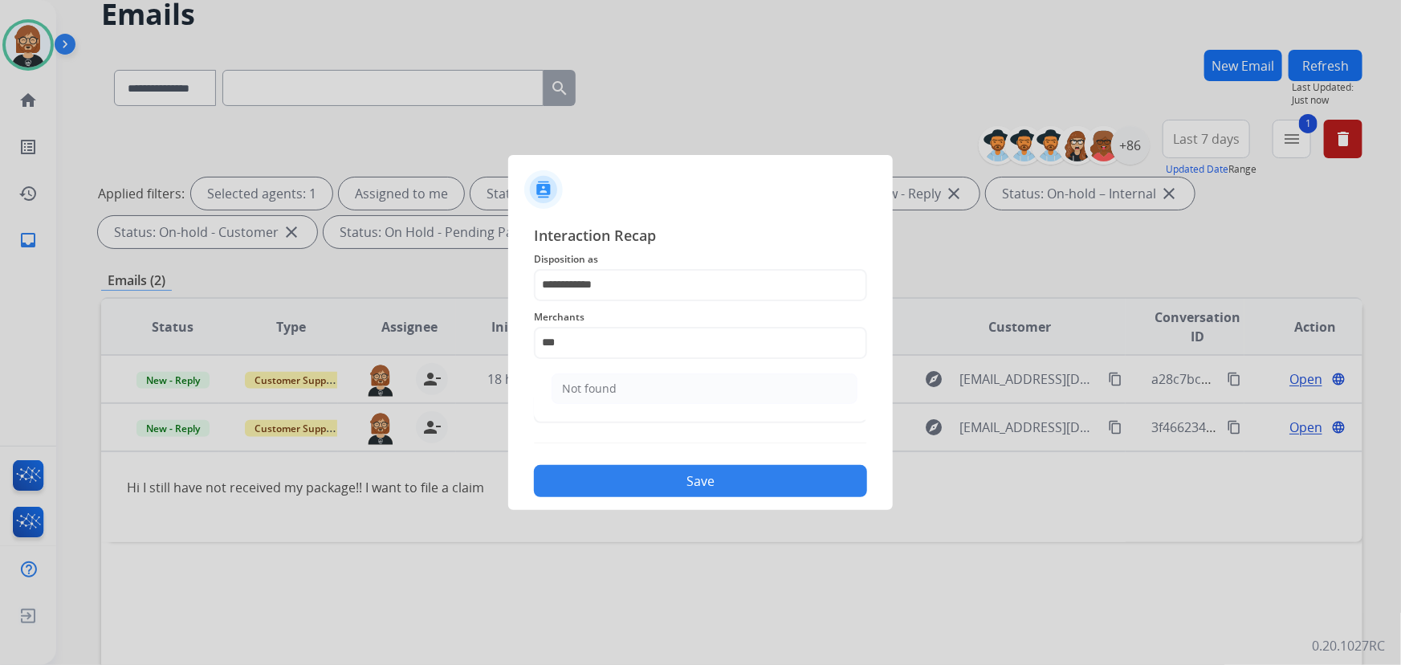
click at [620, 385] on li "Not found" at bounding box center [705, 388] width 306 height 31
type input "*********"
click at [704, 479] on button "Save" at bounding box center [700, 481] width 333 height 32
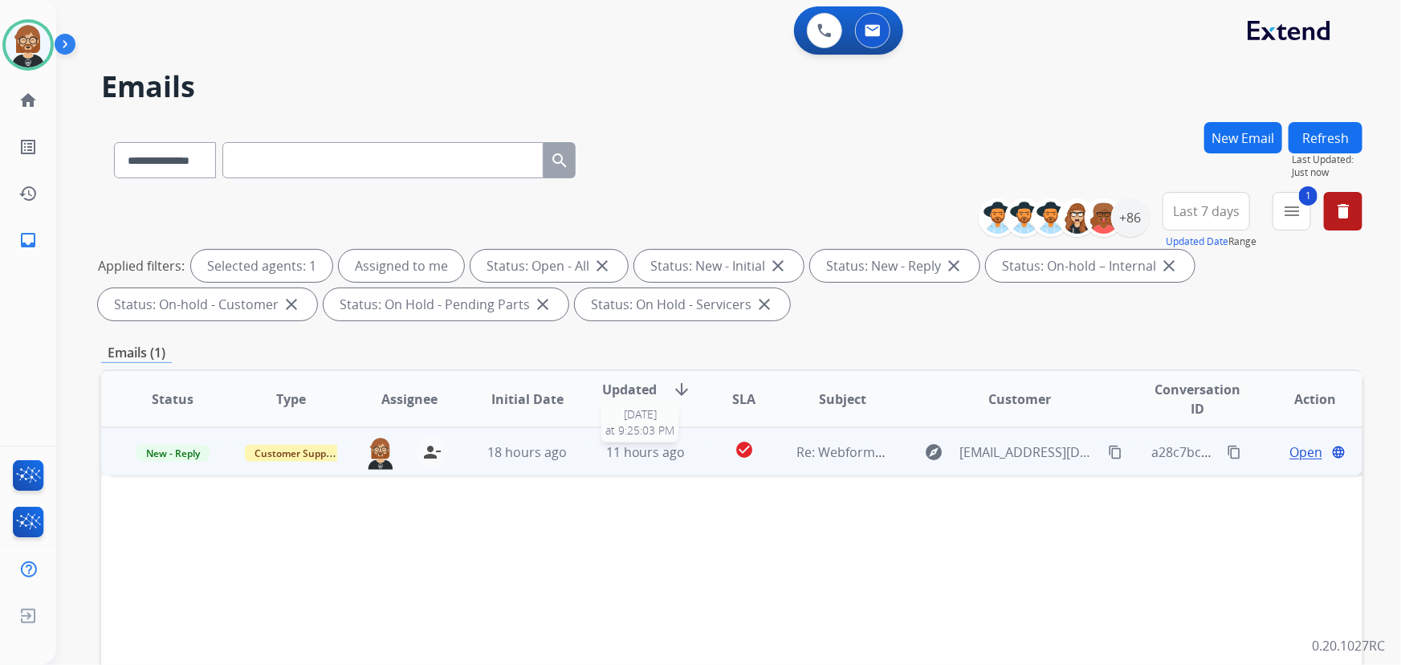
click at [624, 451] on span "11 hours ago" at bounding box center [645, 452] width 79 height 18
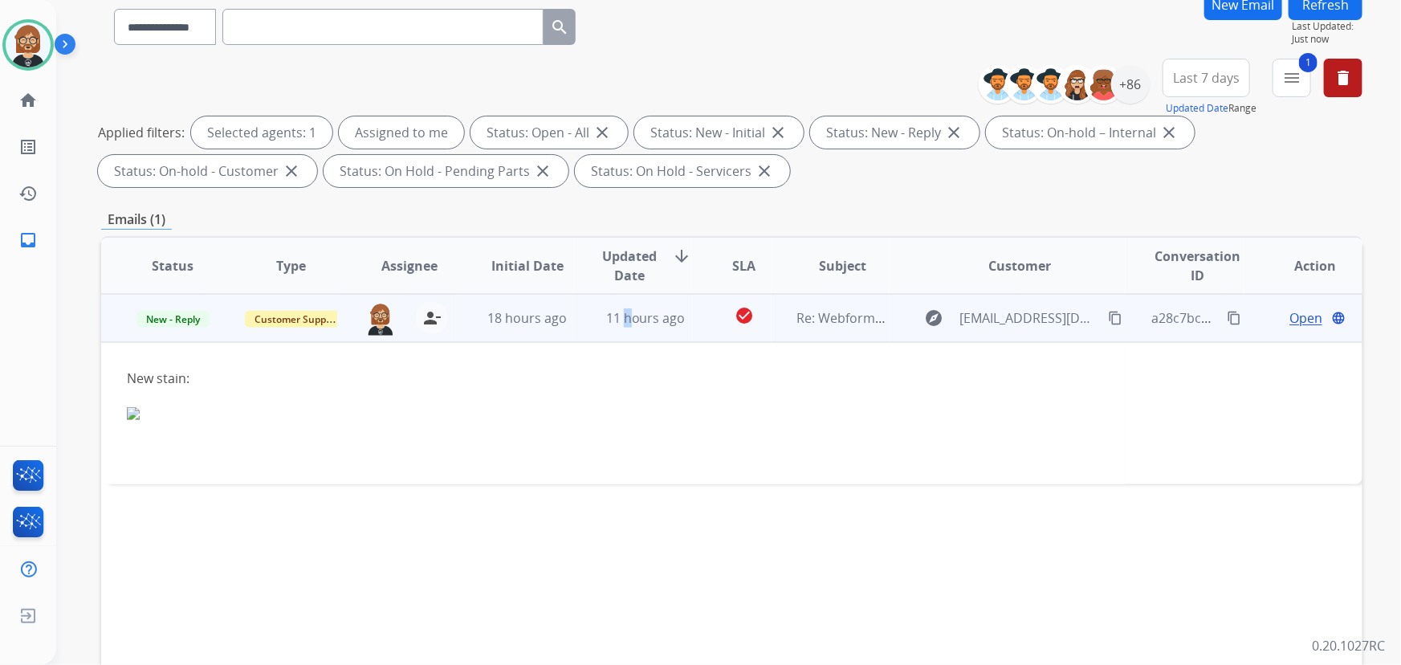
scroll to position [145, 0]
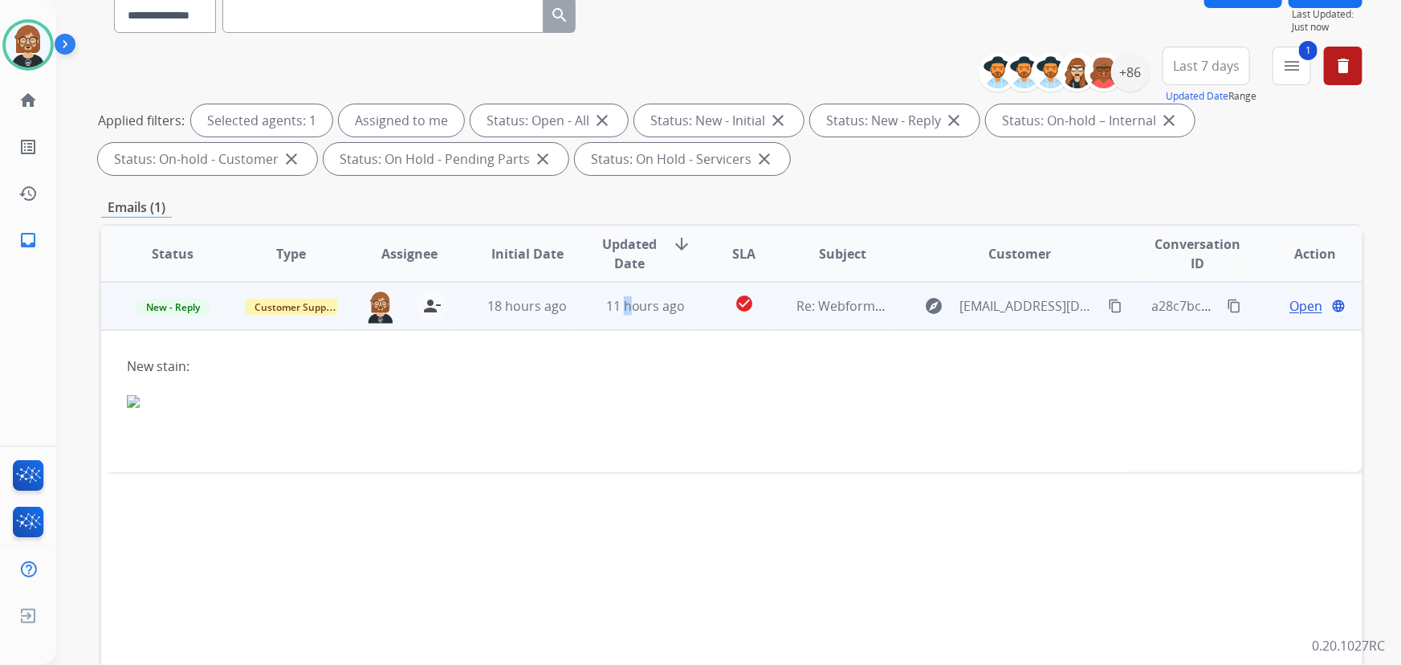
click at [1031, 304] on mat-icon "content_copy" at bounding box center [1115, 306] width 14 height 14
click at [1031, 300] on span "Open" at bounding box center [1306, 305] width 33 height 19
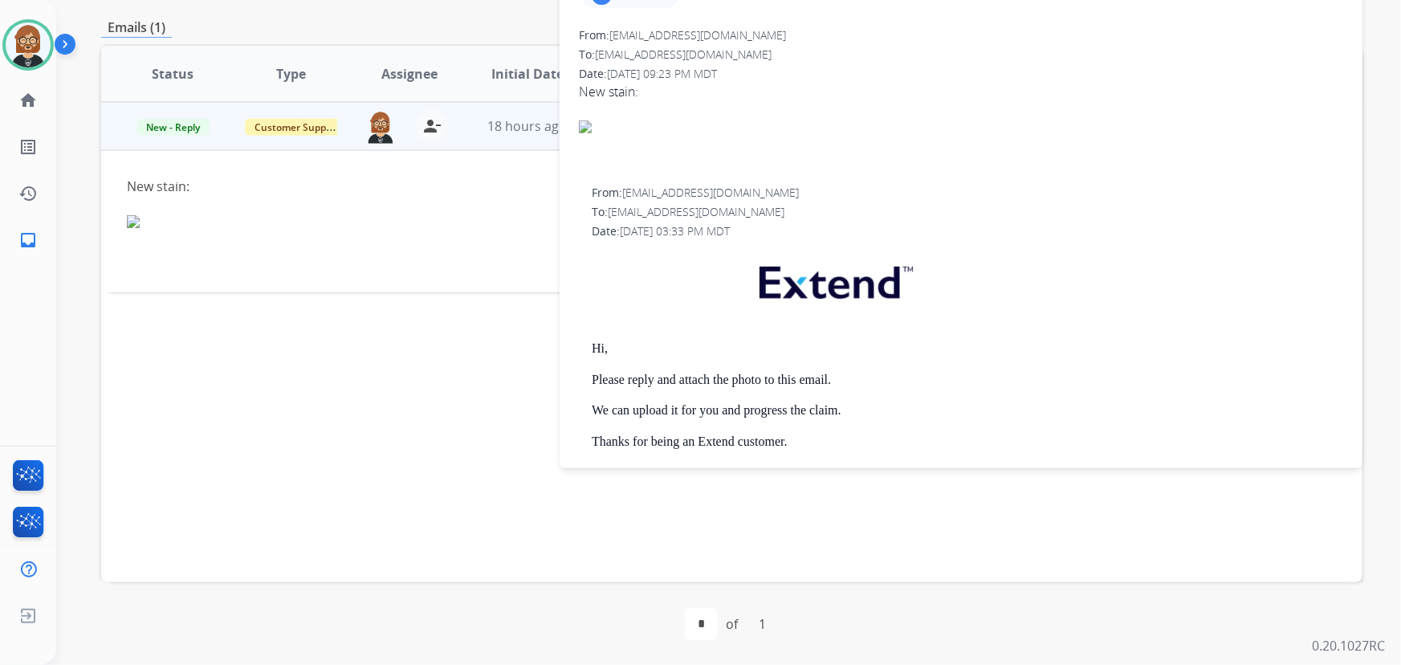
scroll to position [0, 0]
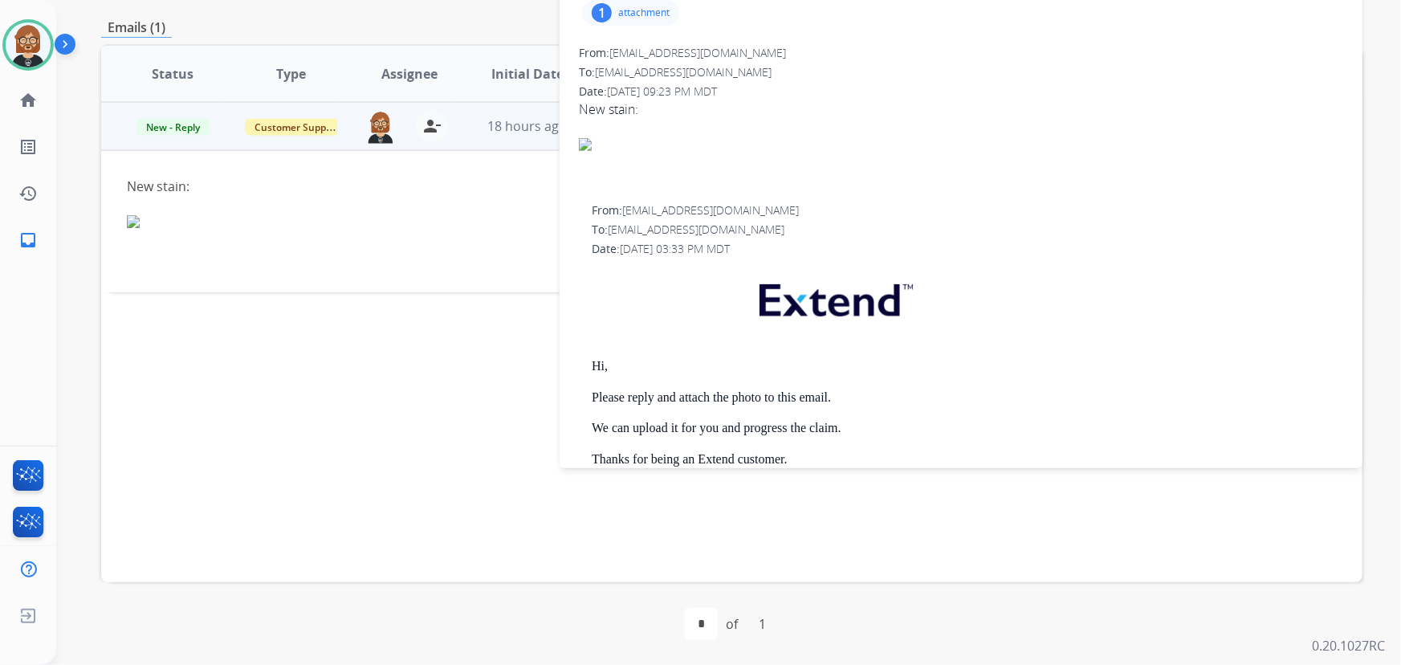
click at [626, 8] on p "attachment" at bounding box center [643, 12] width 51 height 13
click at [646, 63] on div at bounding box center [635, 54] width 80 height 56
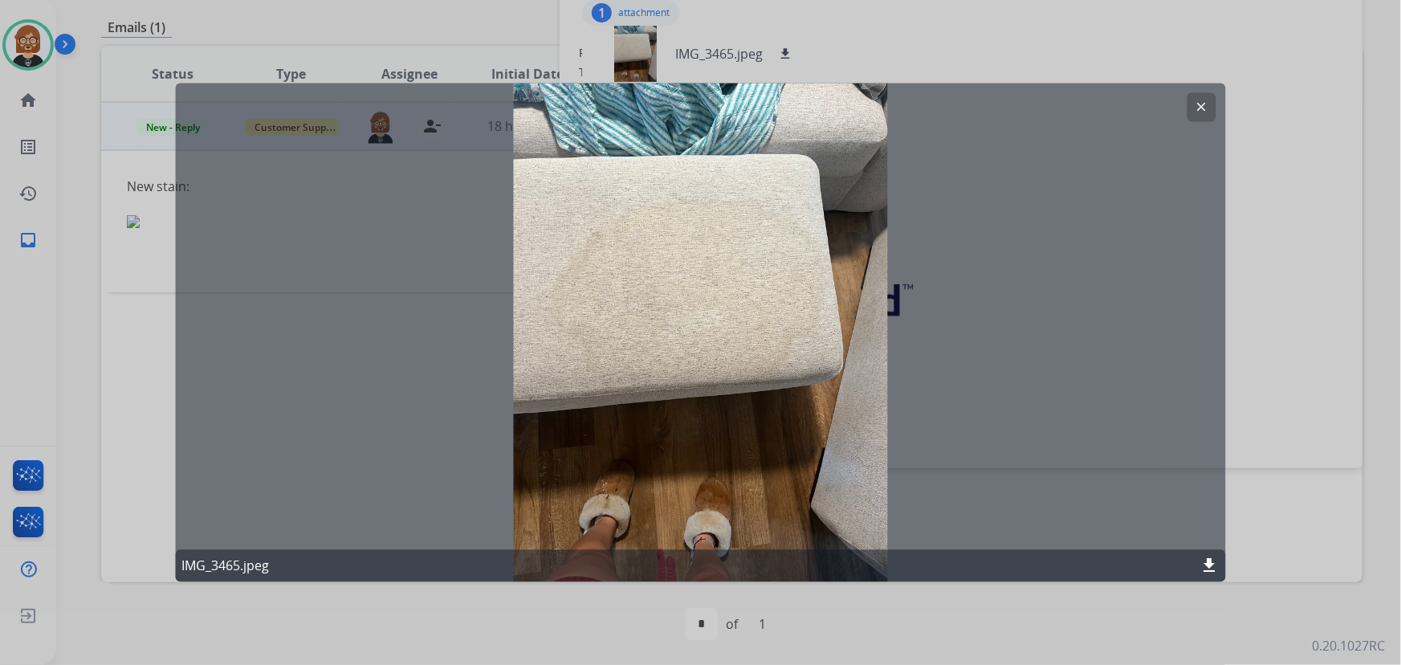
click at [1031, 563] on mat-icon "download" at bounding box center [1209, 565] width 19 height 19
click at [560, 623] on div at bounding box center [700, 332] width 1401 height 665
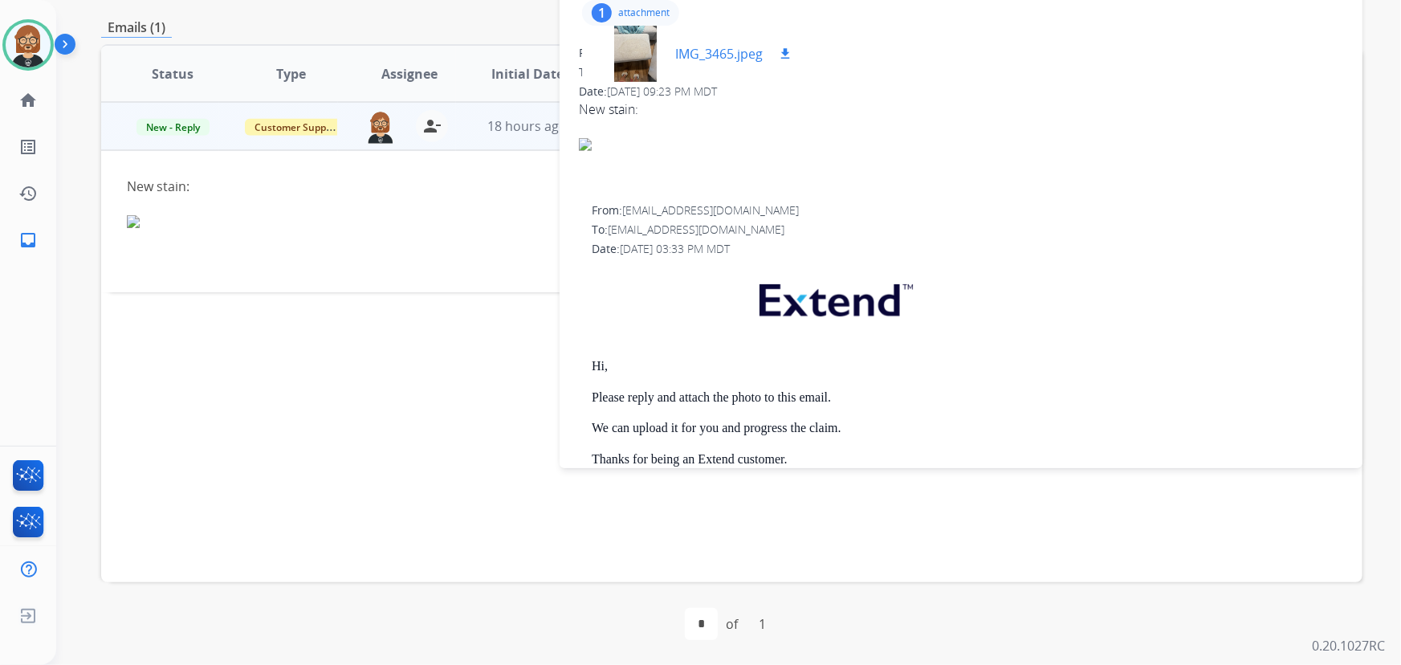
click at [646, 61] on div at bounding box center [635, 54] width 80 height 56
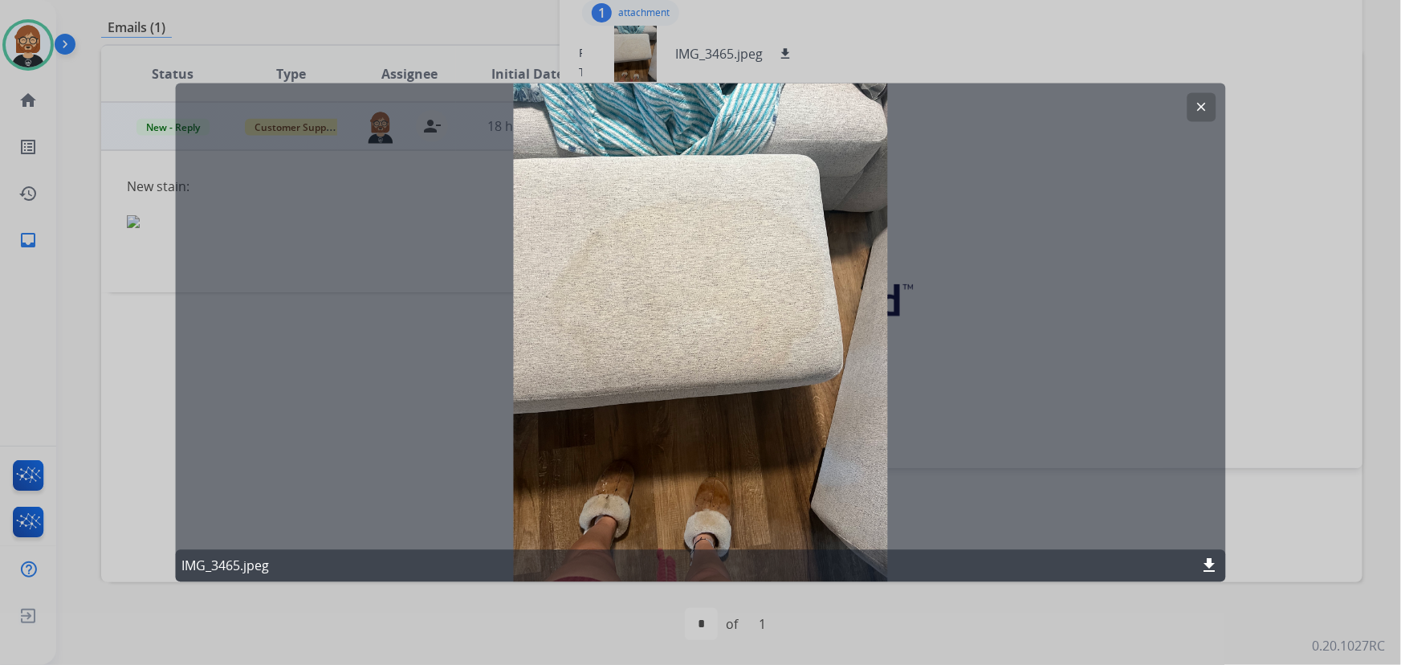
click at [111, 495] on div at bounding box center [700, 332] width 1401 height 665
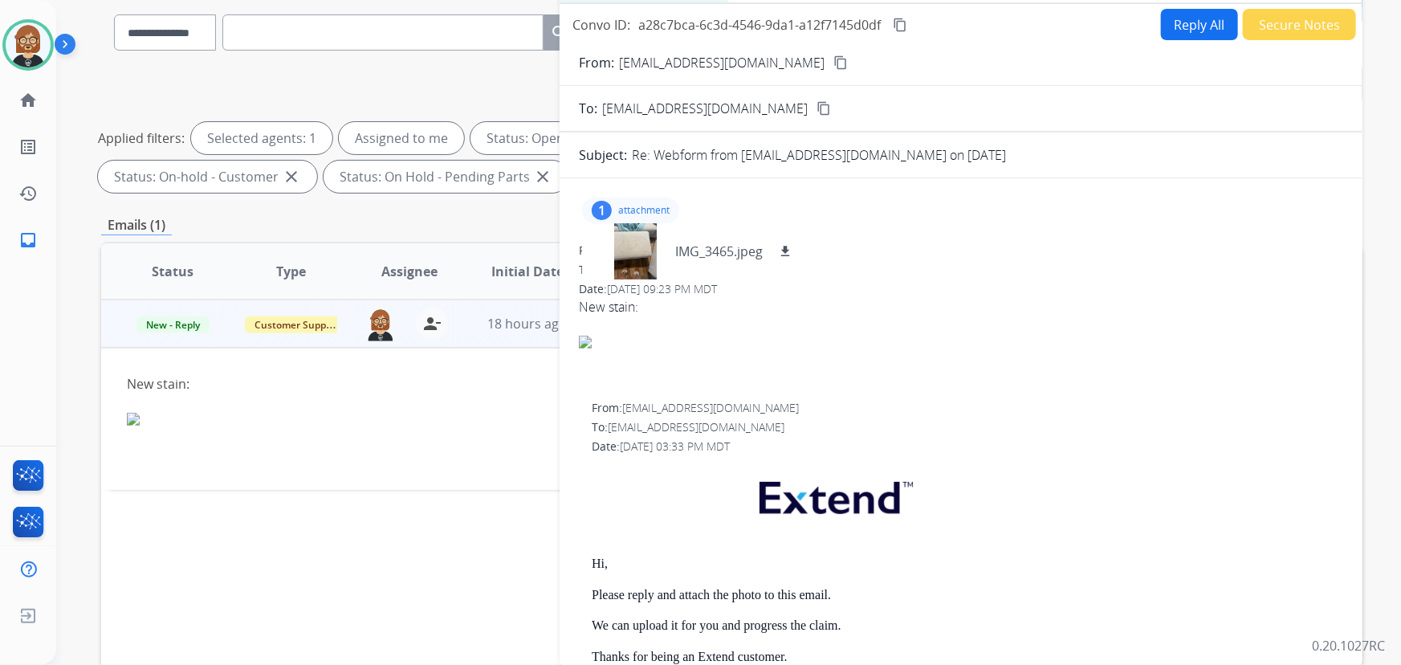
scroll to position [33, 0]
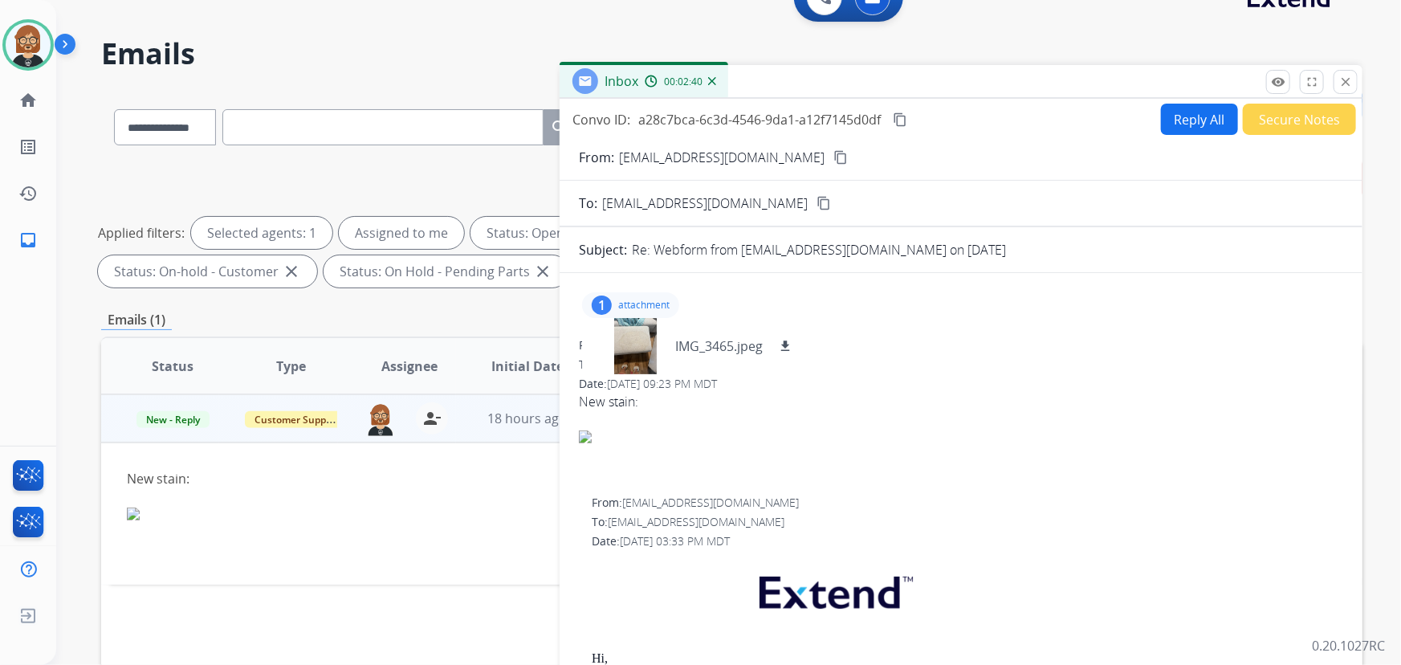
click at [385, 528] on div at bounding box center [613, 523] width 973 height 32
click at [1031, 84] on mat-icon "close" at bounding box center [1346, 82] width 14 height 14
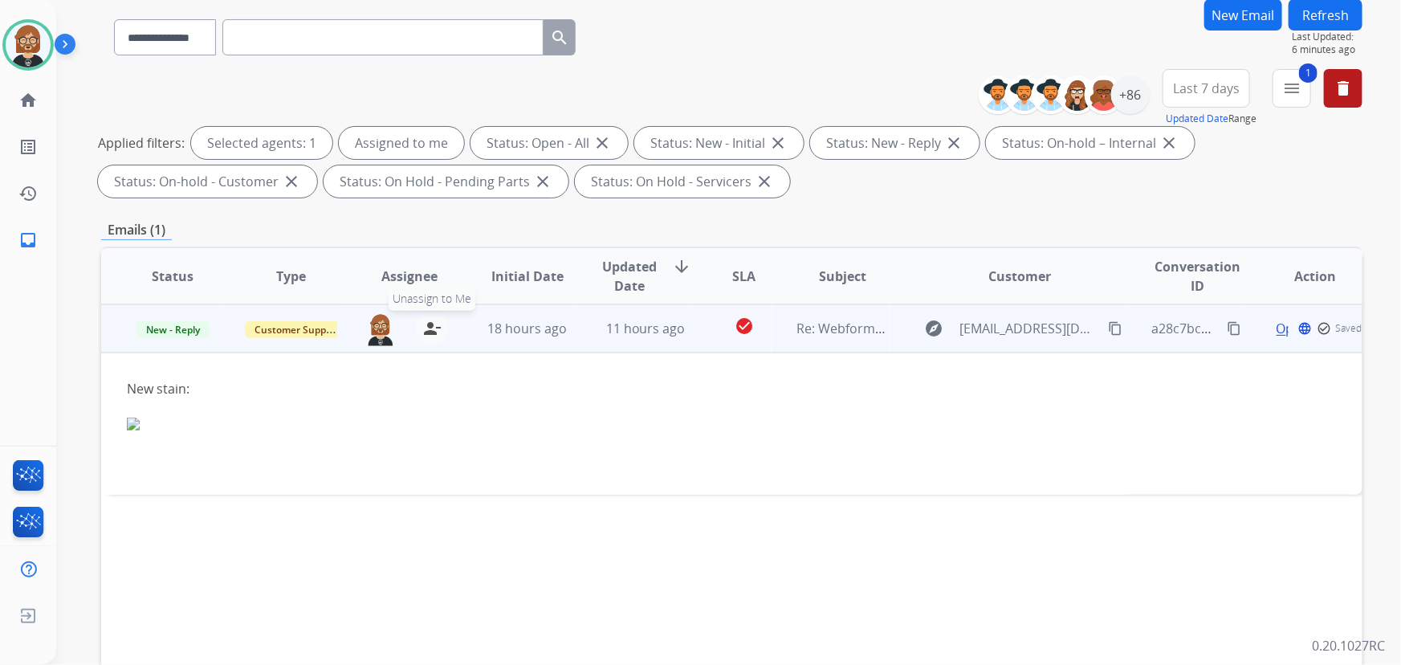
scroll to position [252, 0]
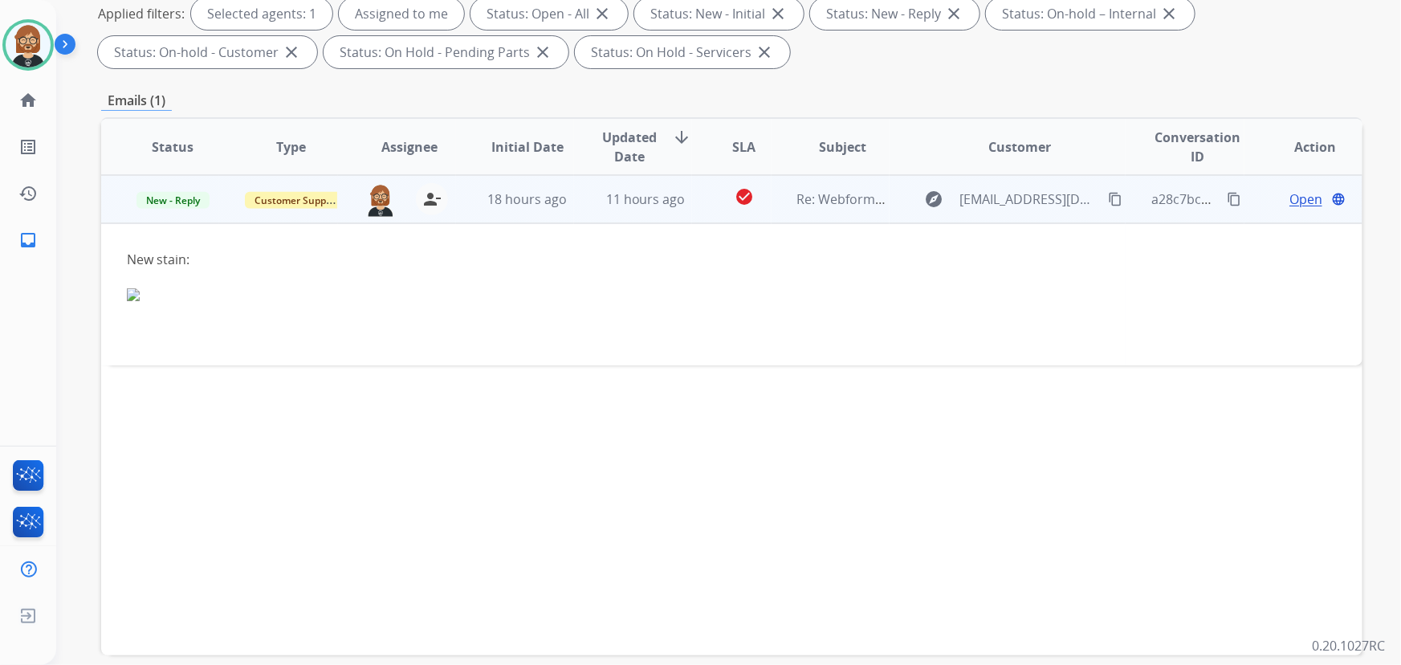
click at [1031, 199] on span "Open" at bounding box center [1306, 198] width 33 height 19
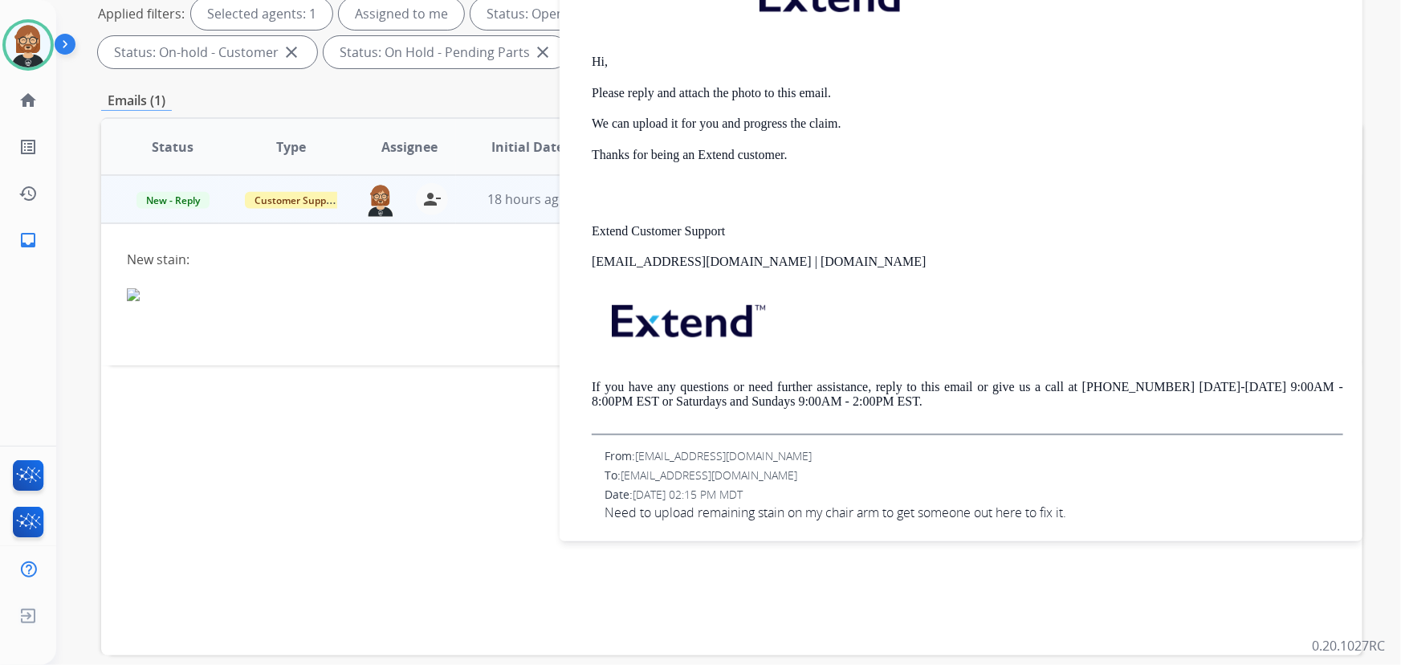
scroll to position [383, 0]
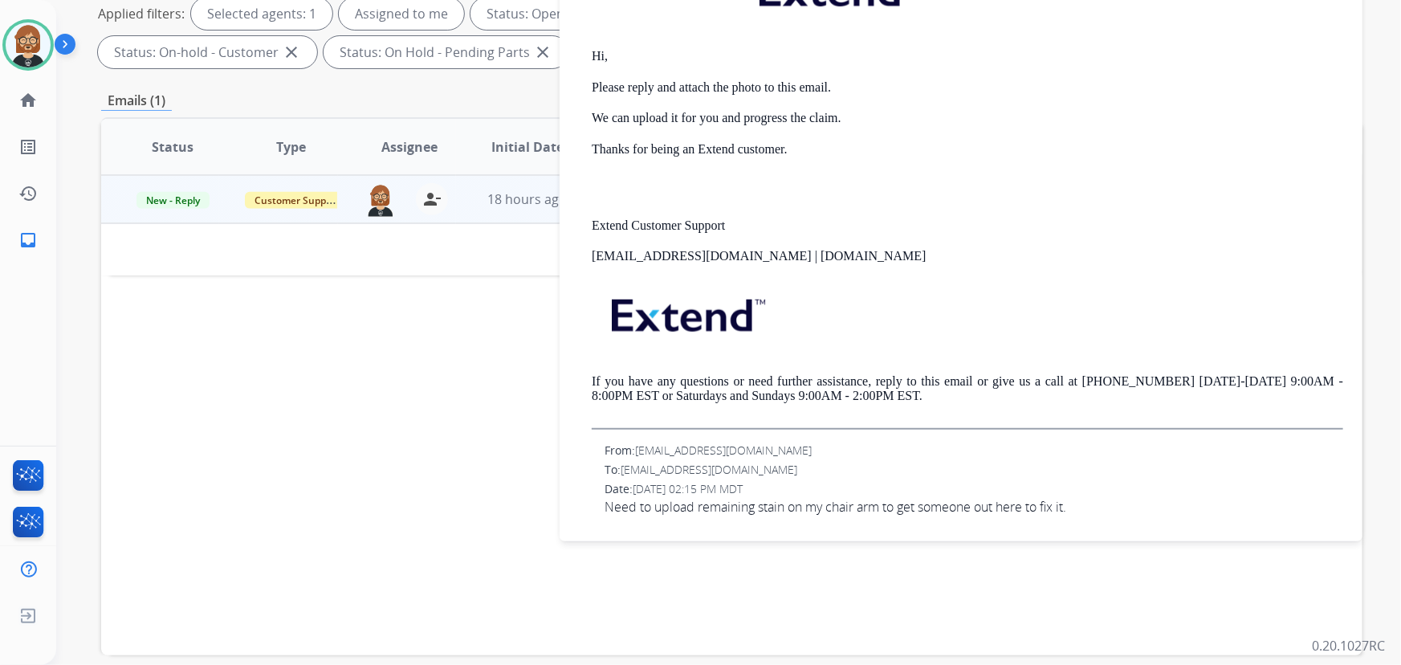
click at [453, 317] on div "Status Type Assignee Initial Date Updated Date arrow_downward SLA Subject Custo…" at bounding box center [731, 386] width 1261 height 538
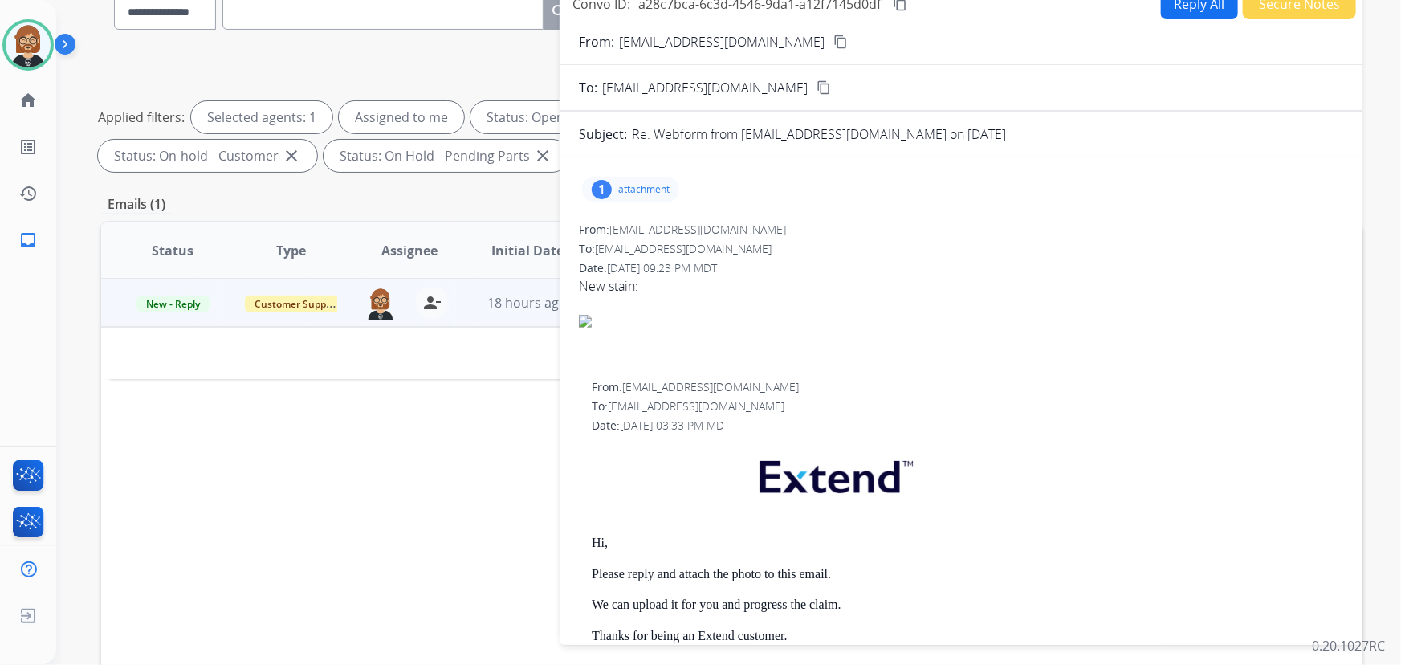
scroll to position [0, 0]
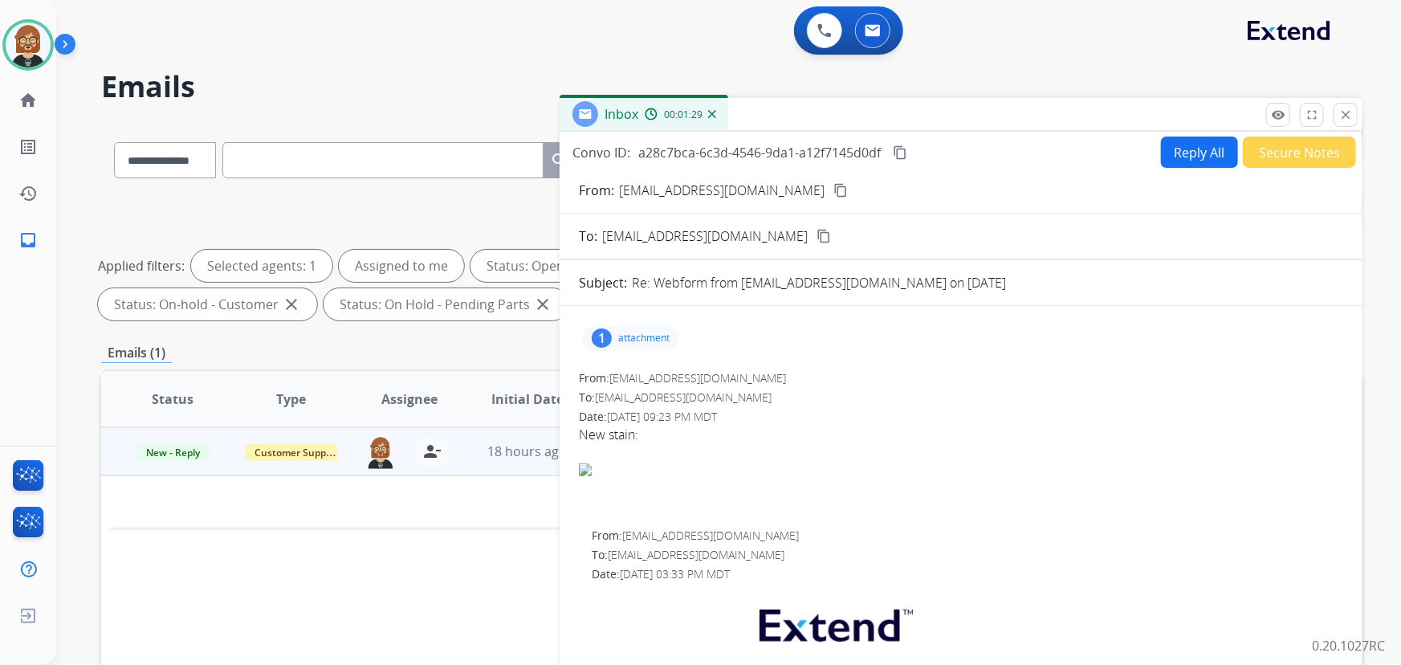
click at [1031, 148] on button "Reply All" at bounding box center [1199, 152] width 77 height 31
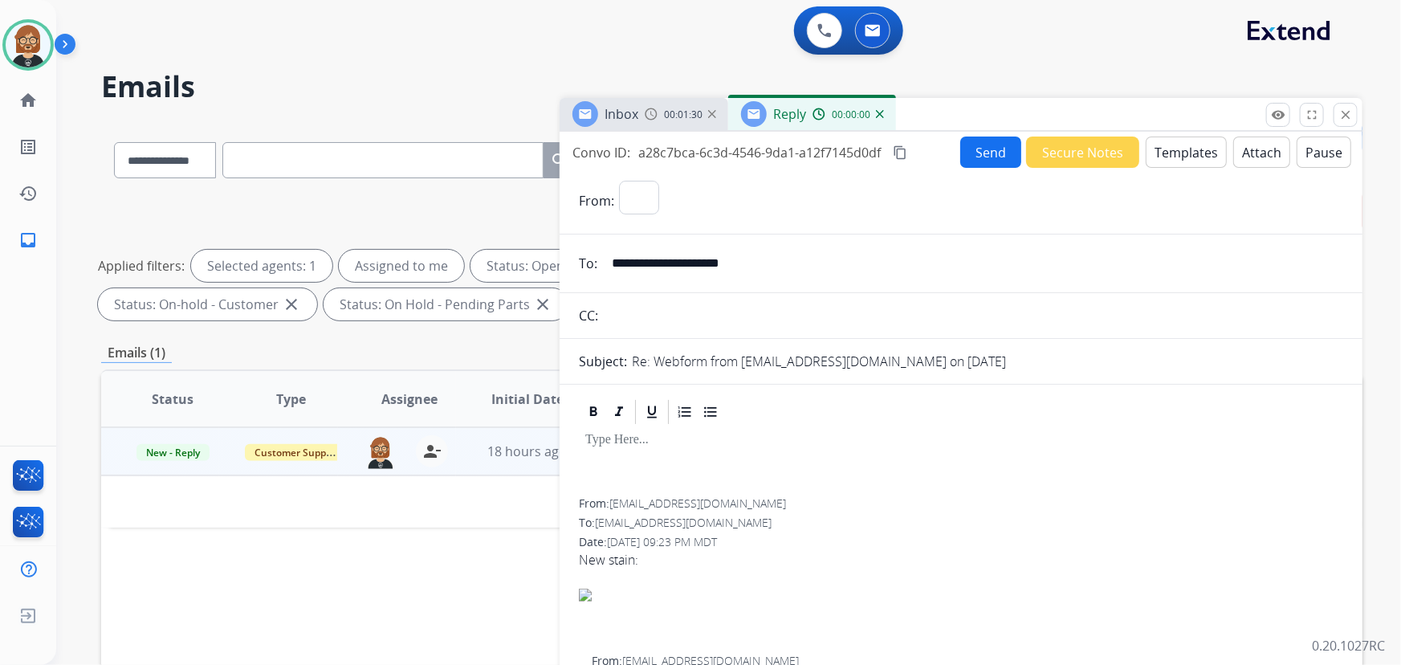
select select "**********"
click at [1031, 153] on button "Templates" at bounding box center [1186, 152] width 81 height 31
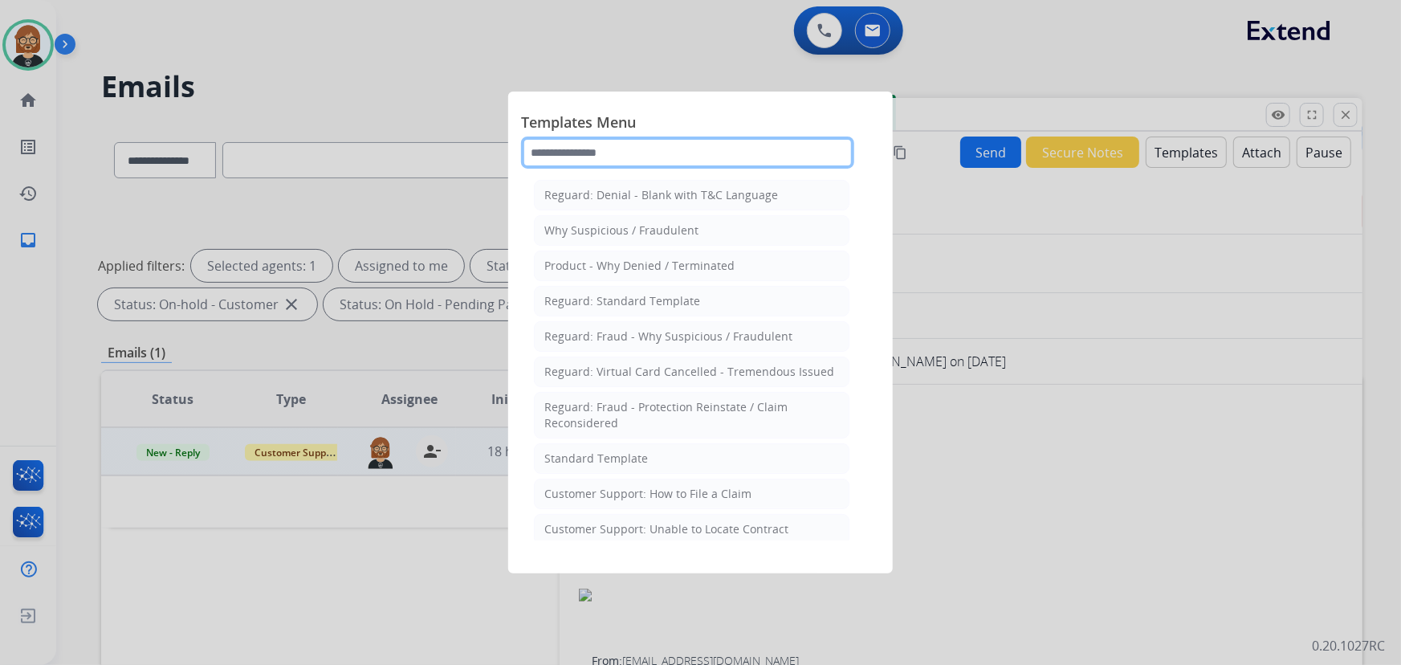
click at [666, 164] on input "text" at bounding box center [687, 153] width 333 height 32
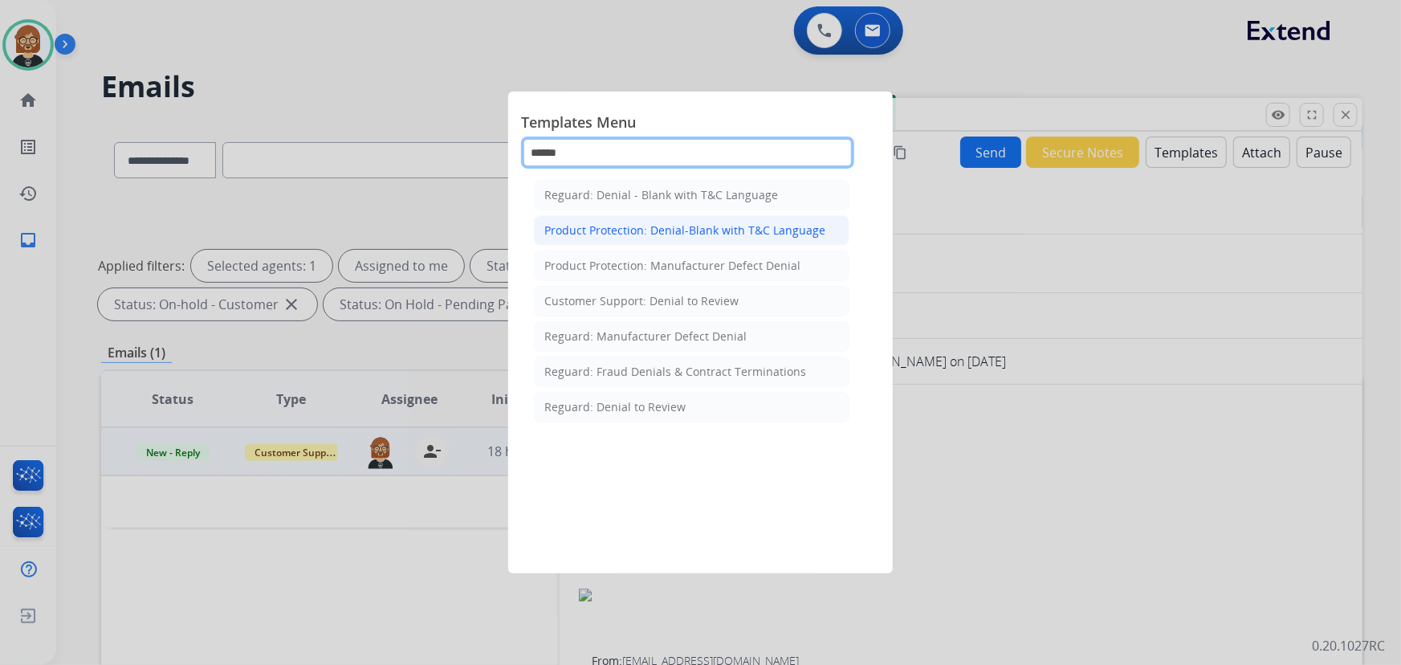
type input "******"
click at [706, 231] on div "Product Protection: Denial-Blank with T&C Language" at bounding box center [684, 230] width 281 height 16
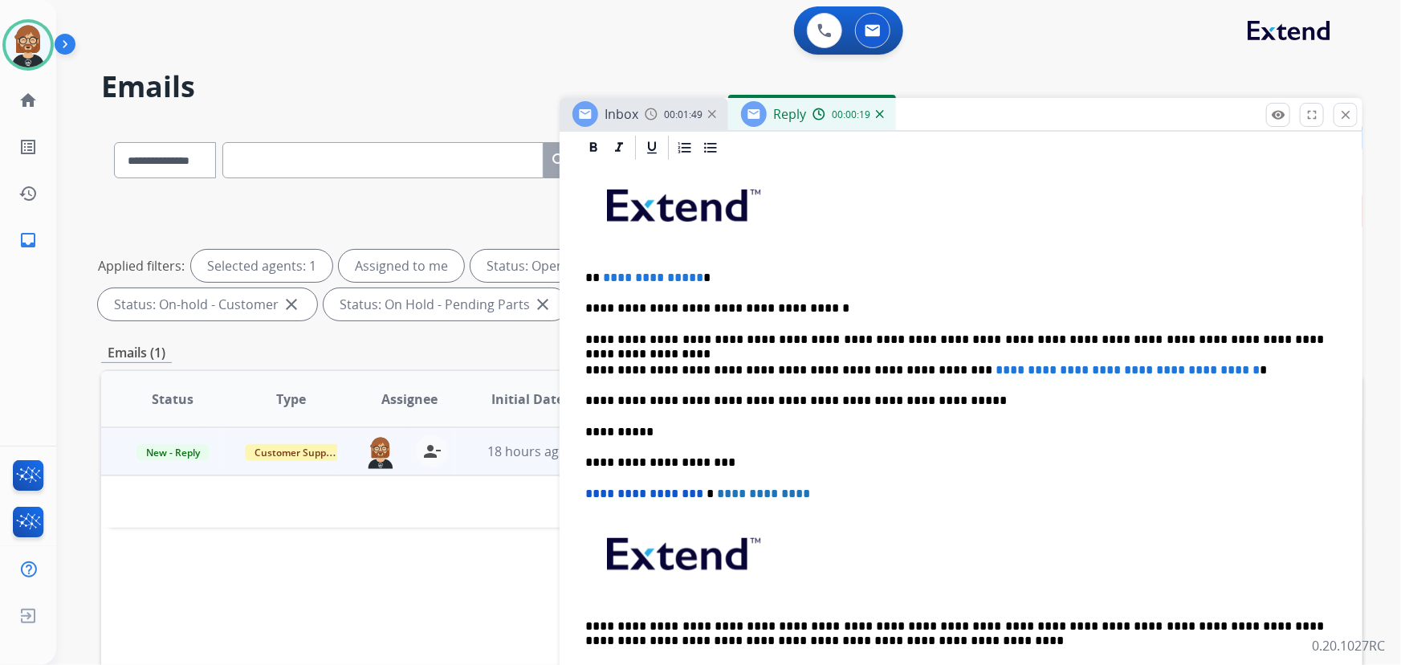
scroll to position [438, 0]
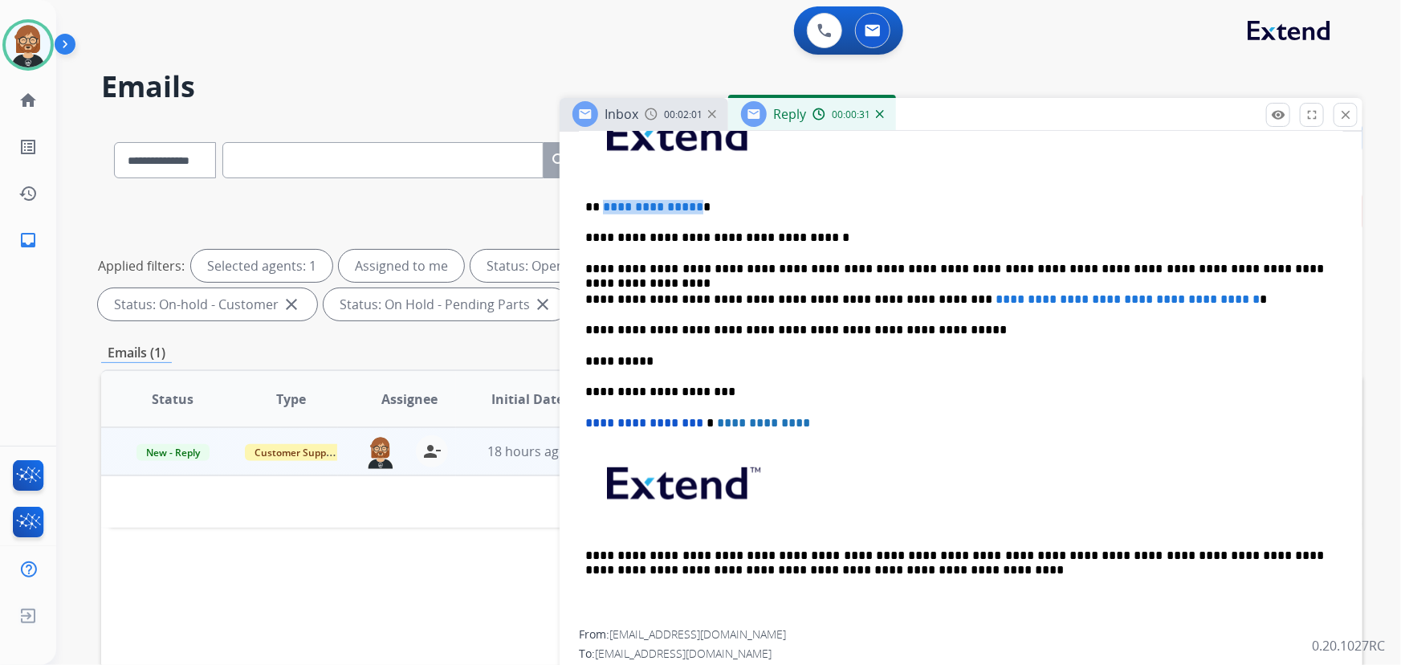
drag, startPoint x: 693, startPoint y: 204, endPoint x: 601, endPoint y: 210, distance: 91.7
click at [603, 210] on span "**********" at bounding box center [653, 207] width 100 height 12
drag, startPoint x: 913, startPoint y: 292, endPoint x: 1233, endPoint y: 296, distance: 320.4
click at [1031, 296] on p "**********" at bounding box center [955, 299] width 740 height 14
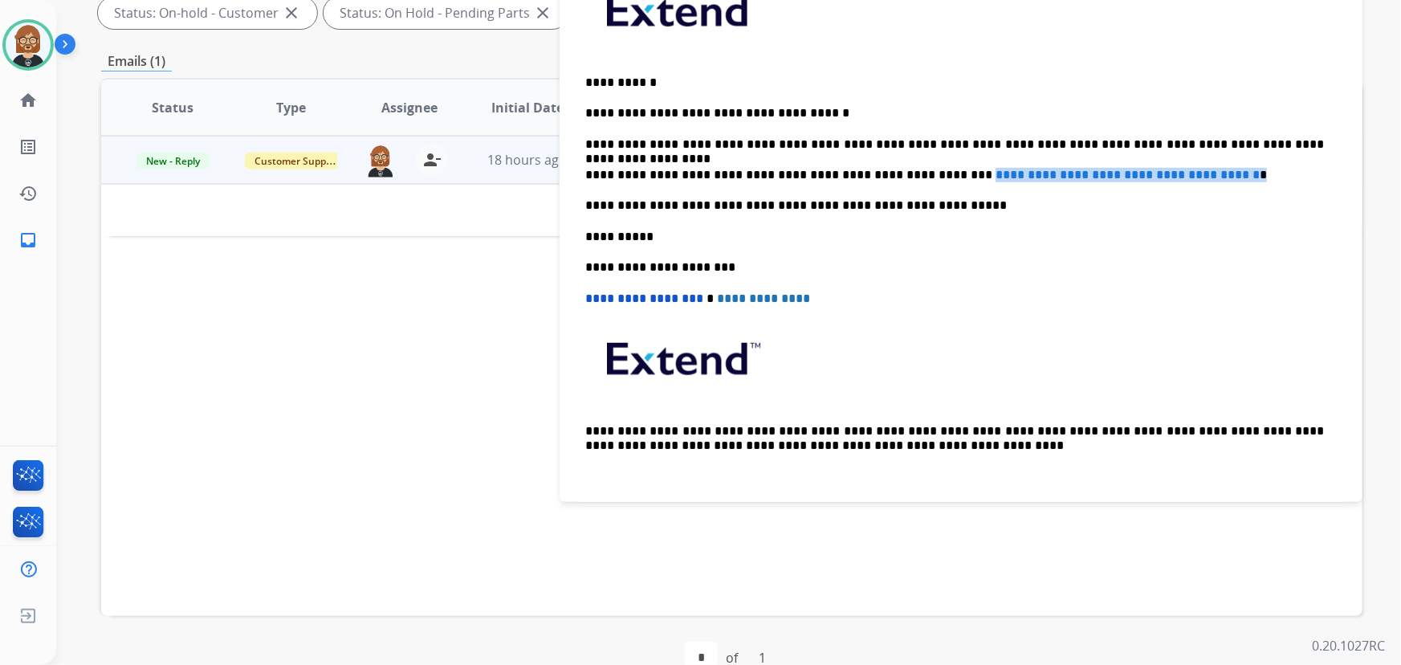
scroll to position [0, 0]
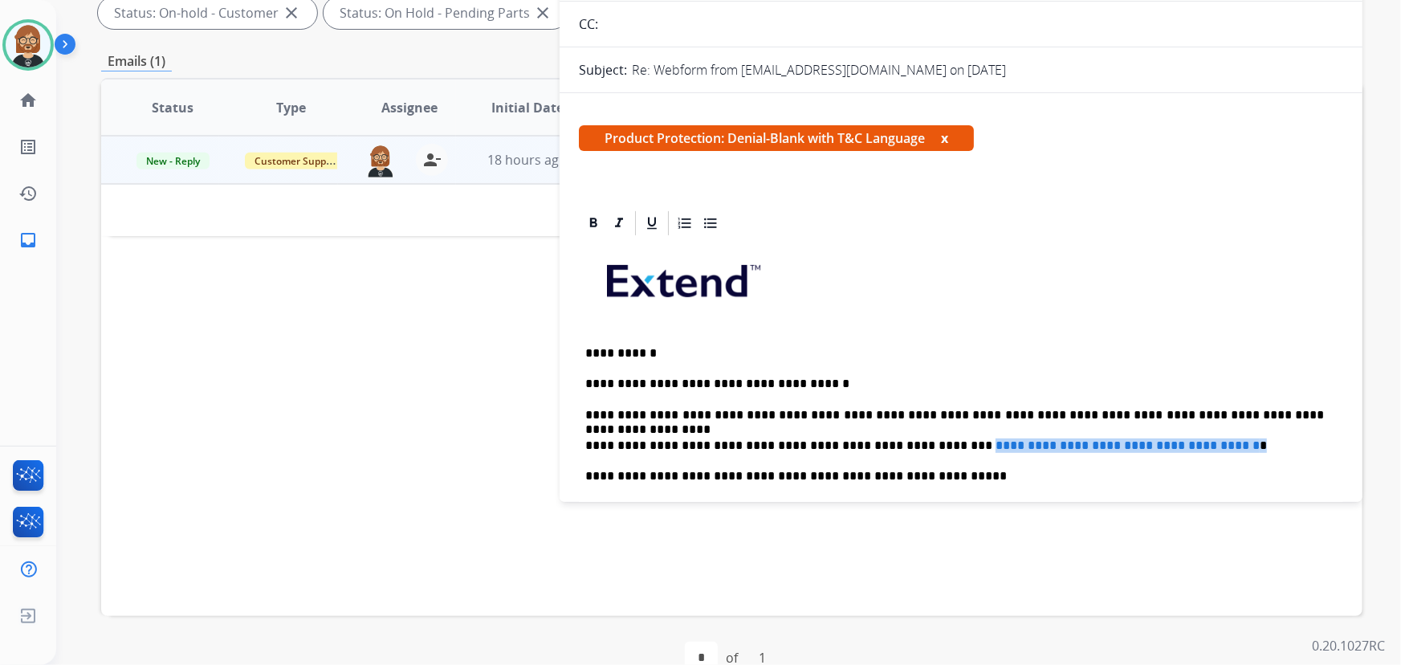
click at [1031, 429] on div "**********" at bounding box center [961, 507] width 764 height 538
drag, startPoint x: 1227, startPoint y: 443, endPoint x: 914, endPoint y: 440, distance: 313.2
click at [996, 440] on span "**********" at bounding box center [1128, 445] width 264 height 12
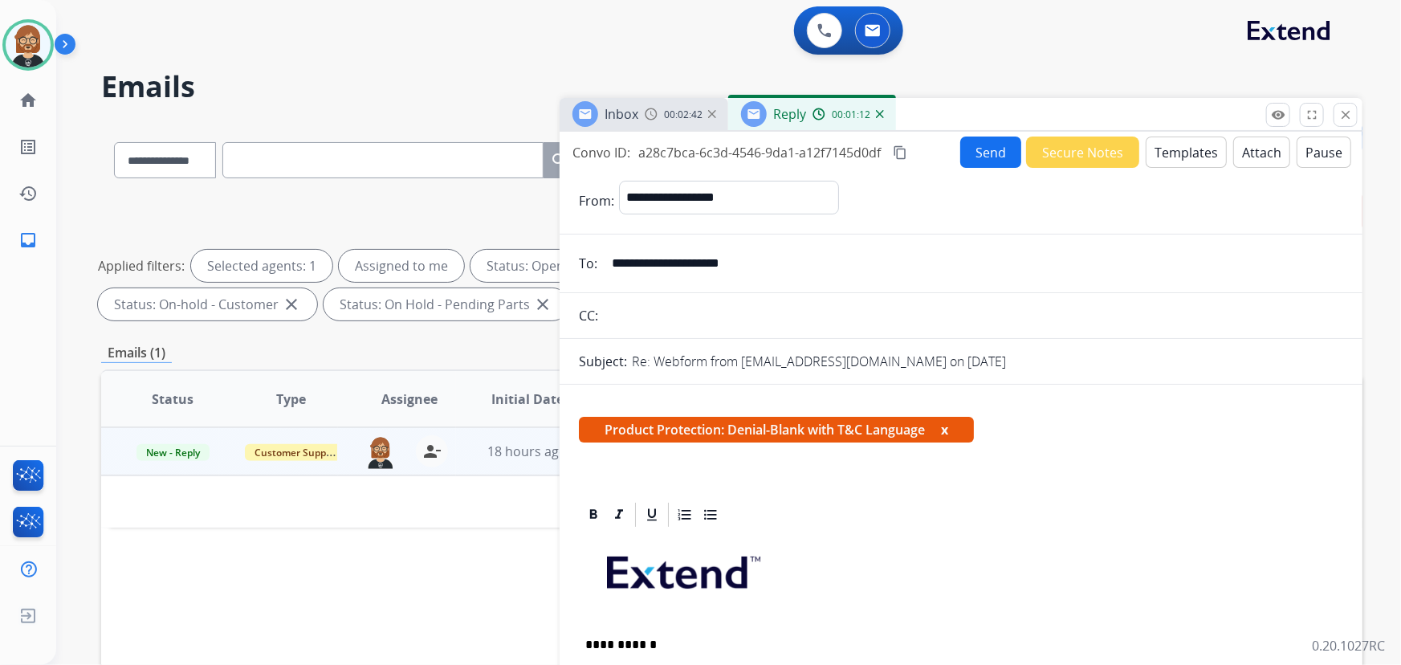
click at [988, 146] on button "Send" at bounding box center [990, 152] width 61 height 31
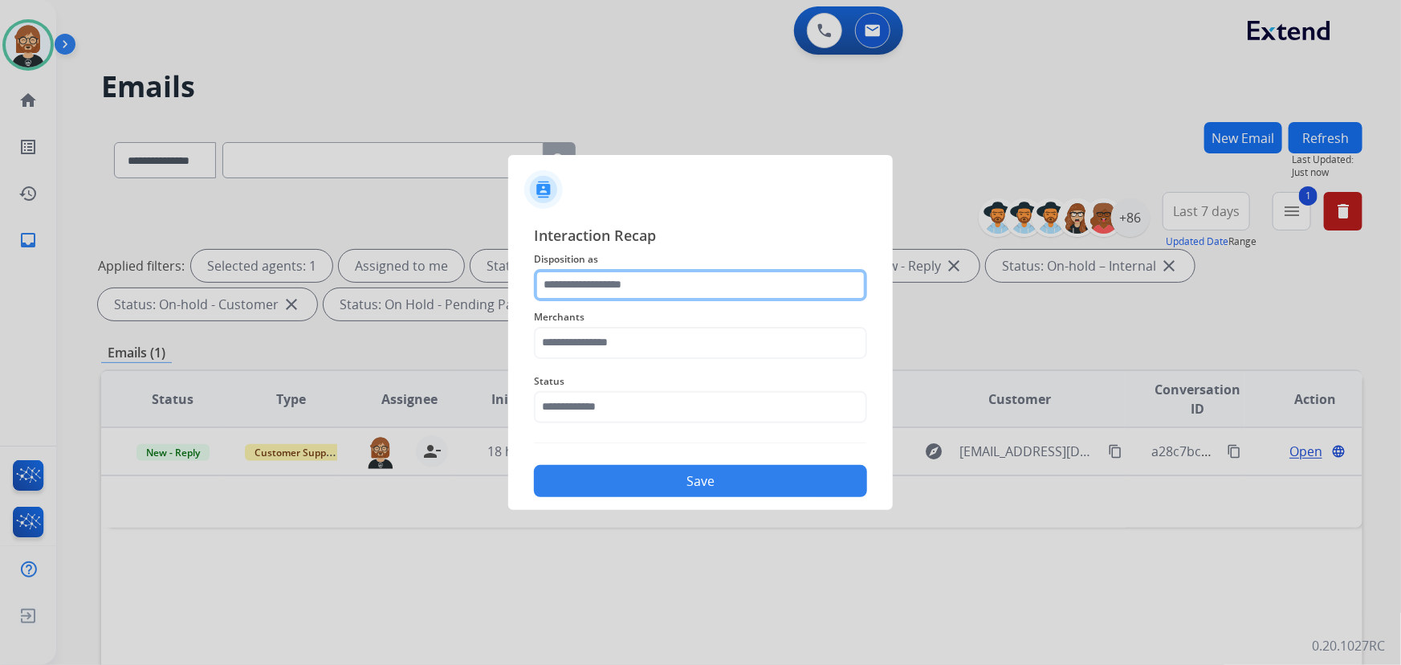
click at [697, 287] on input "text" at bounding box center [700, 285] width 333 height 32
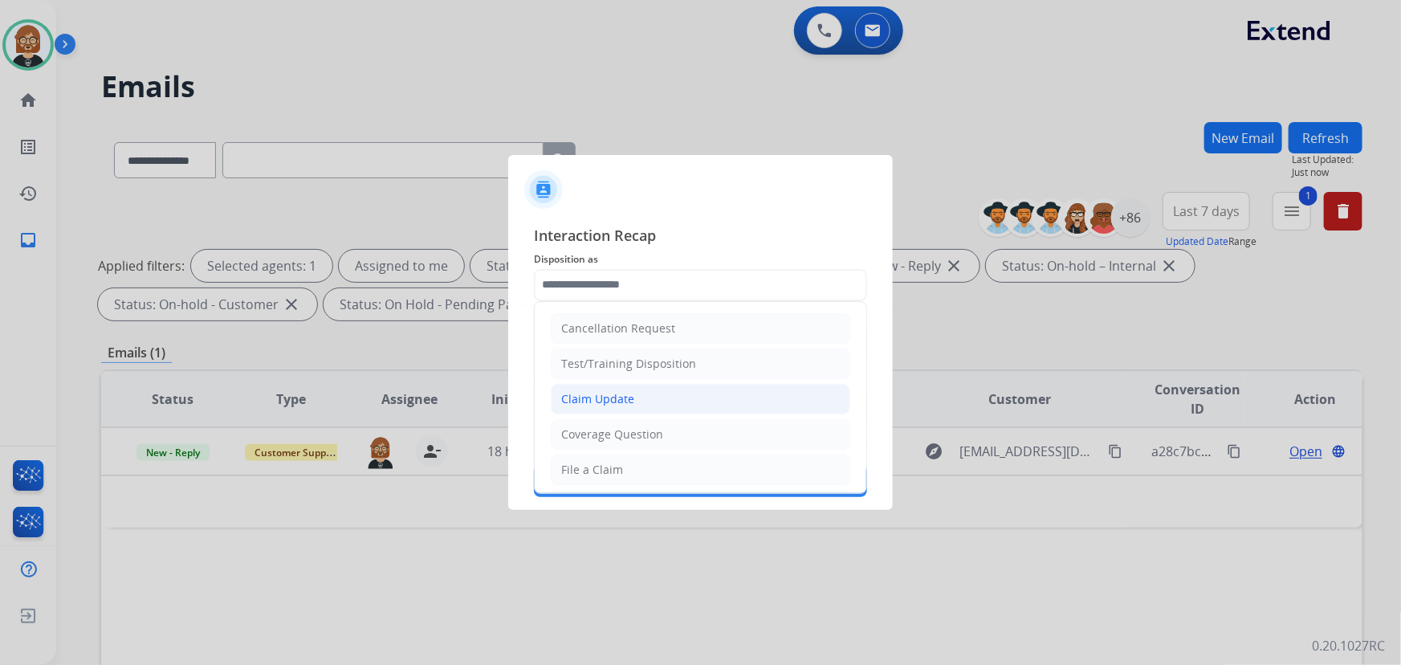
click at [675, 397] on li "Claim Update" at bounding box center [701, 399] width 300 height 31
type input "**********"
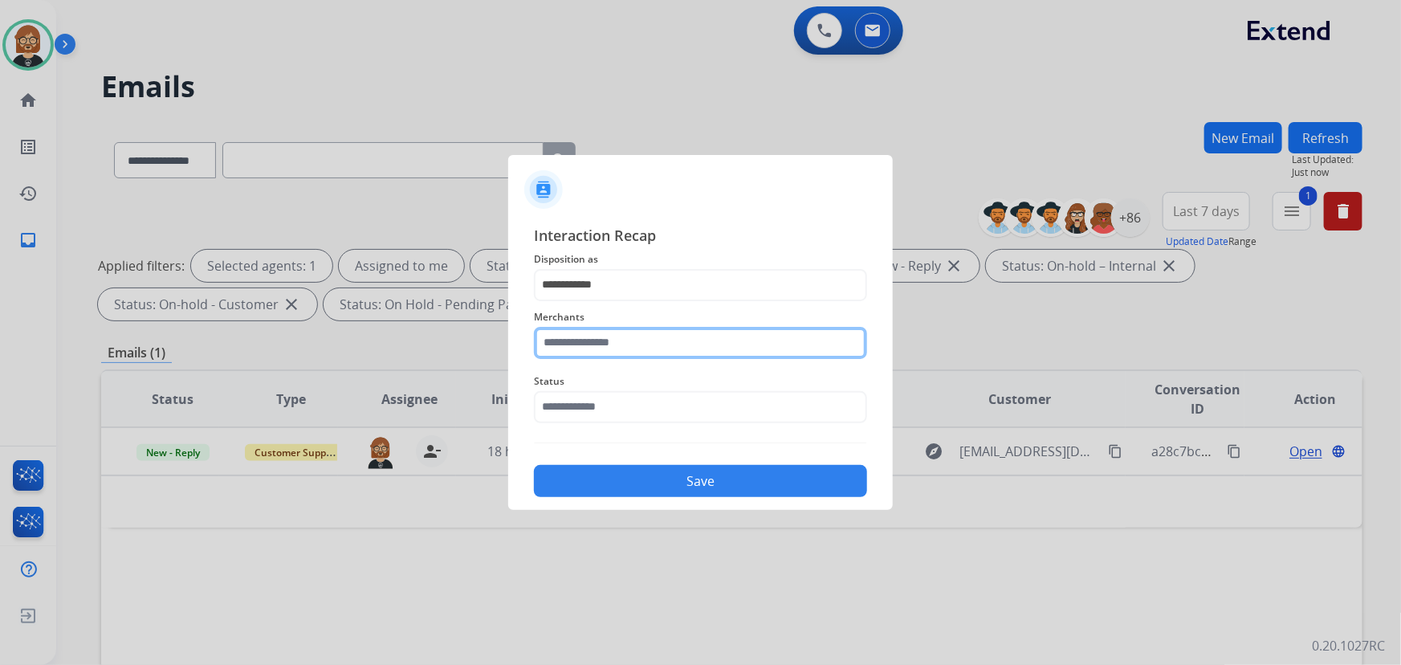
click at [681, 335] on input "text" at bounding box center [700, 343] width 333 height 32
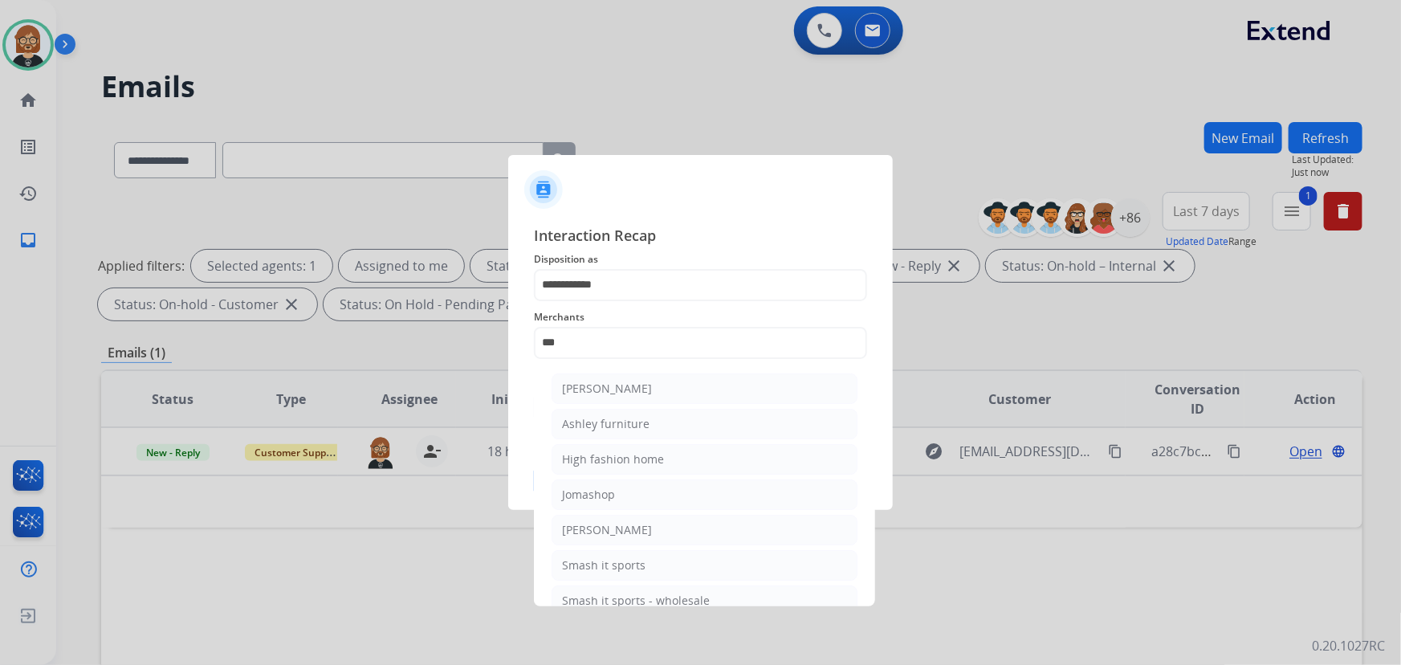
click at [679, 421] on li "Ashley furniture" at bounding box center [705, 424] width 306 height 31
type input "**********"
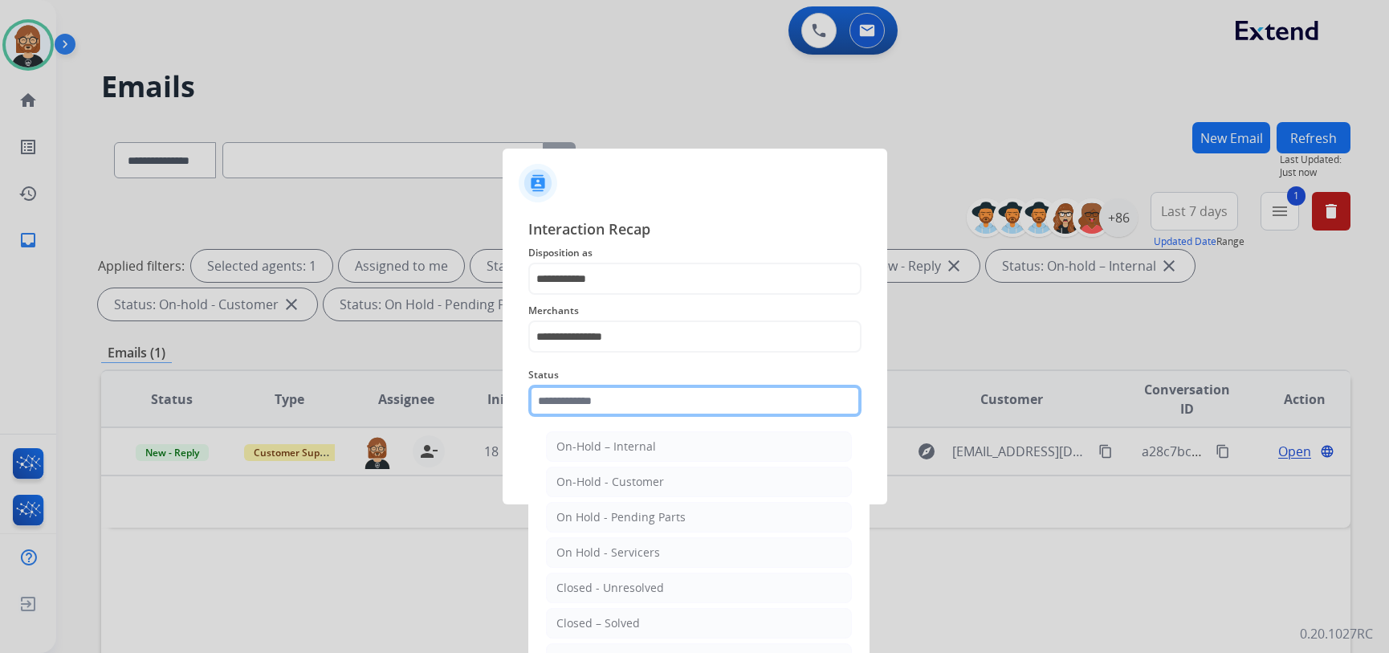
click at [671, 412] on input "text" at bounding box center [694, 401] width 333 height 32
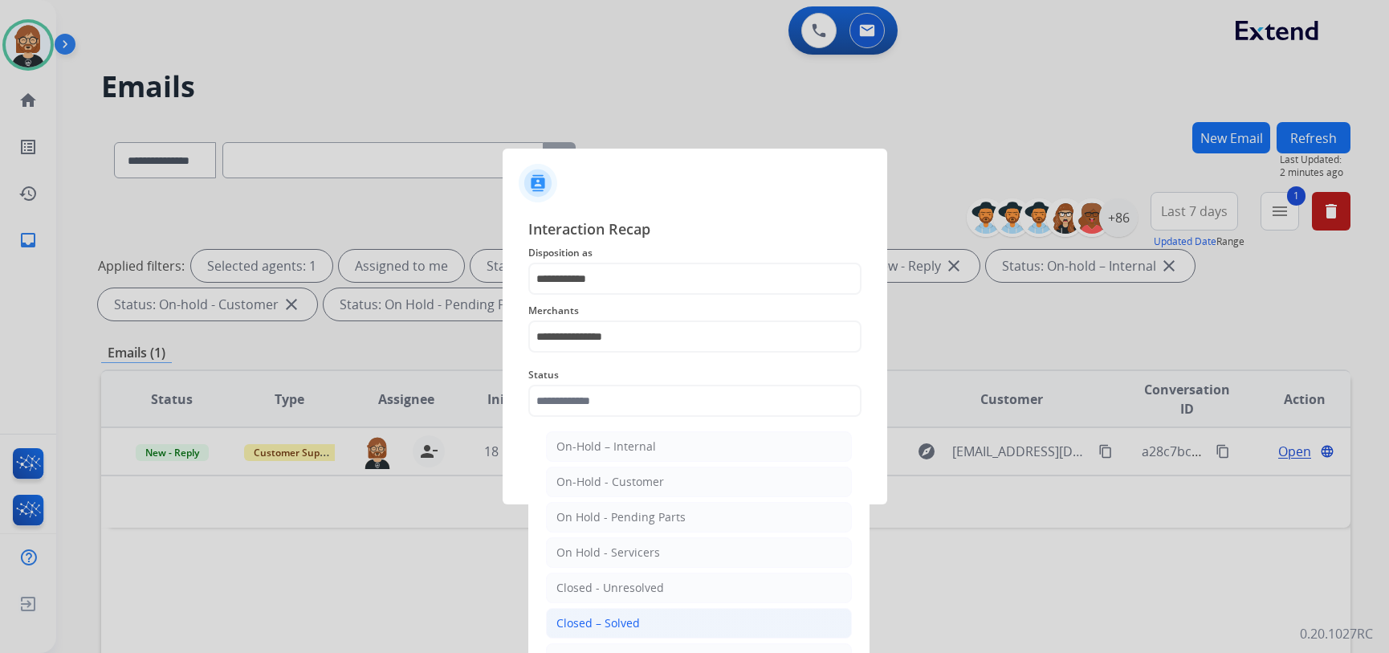
click at [681, 623] on li "Closed – Solved" at bounding box center [699, 623] width 306 height 31
type input "**********"
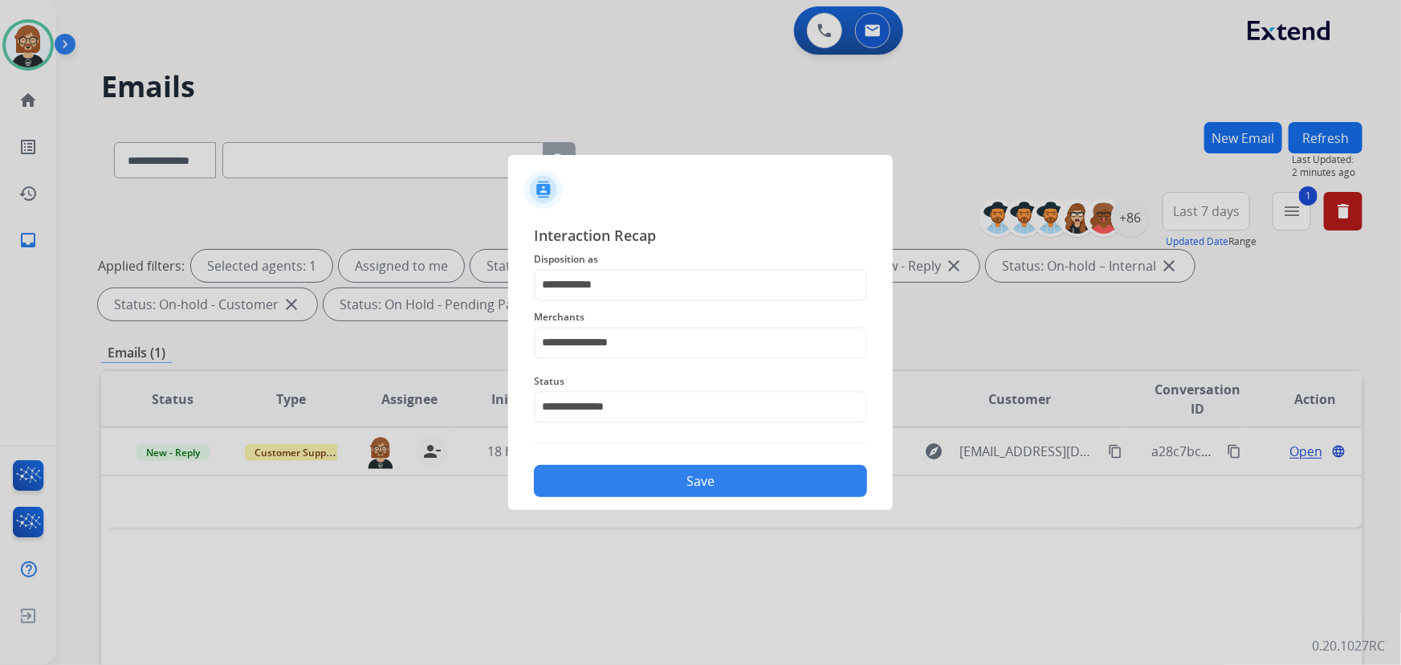
click at [712, 468] on button "Save" at bounding box center [700, 481] width 333 height 32
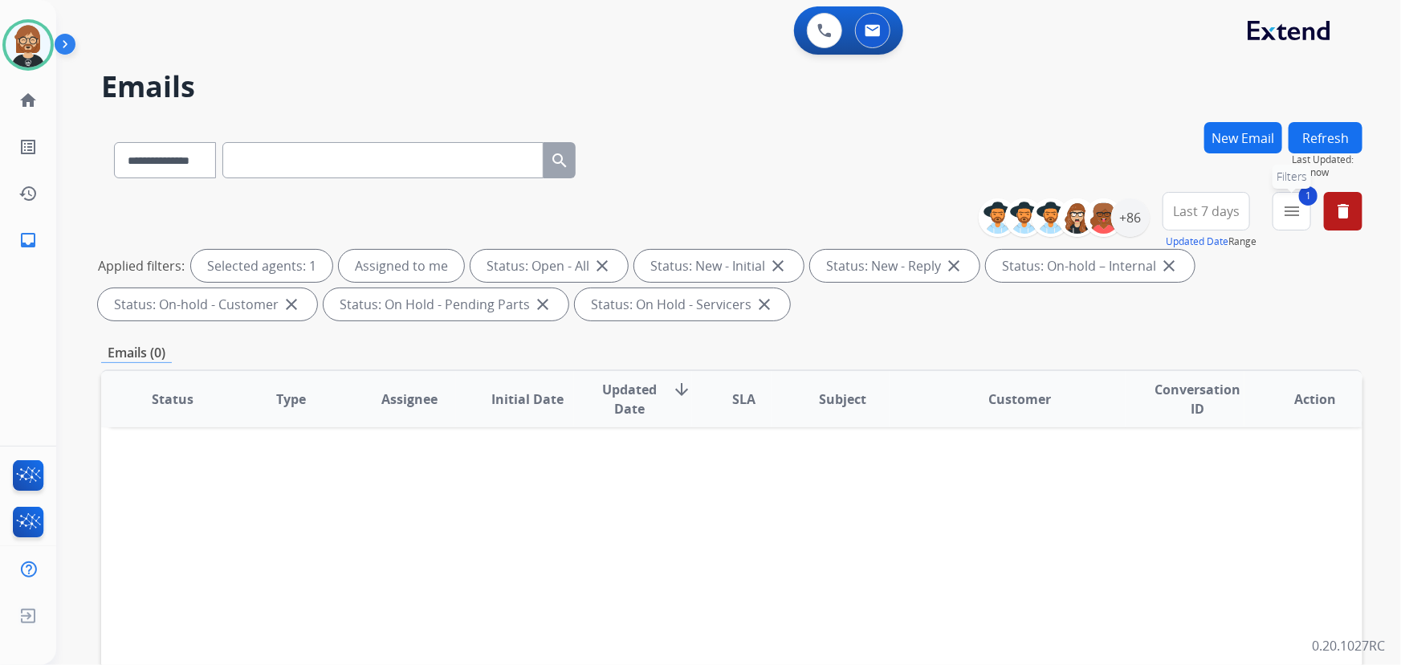
click at [1031, 209] on mat-icon "menu" at bounding box center [1291, 211] width 19 height 19
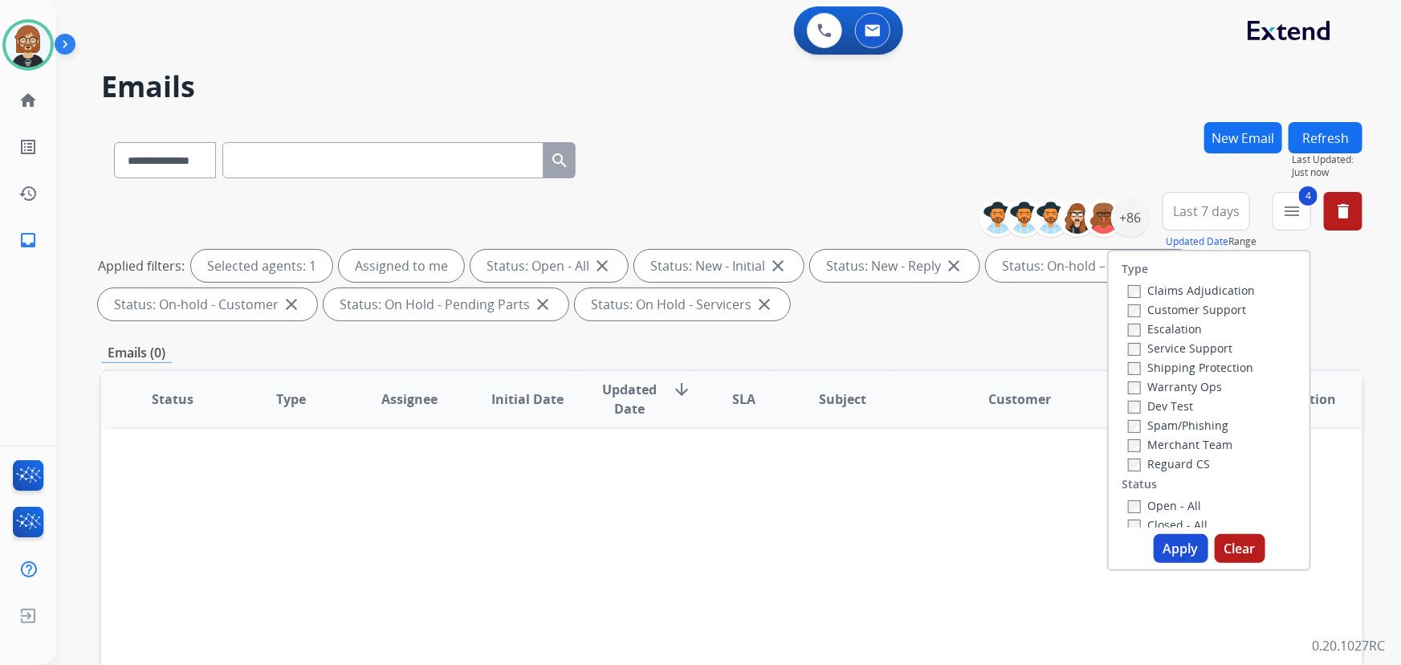
click at [1031, 542] on button "Apply" at bounding box center [1181, 548] width 55 height 29
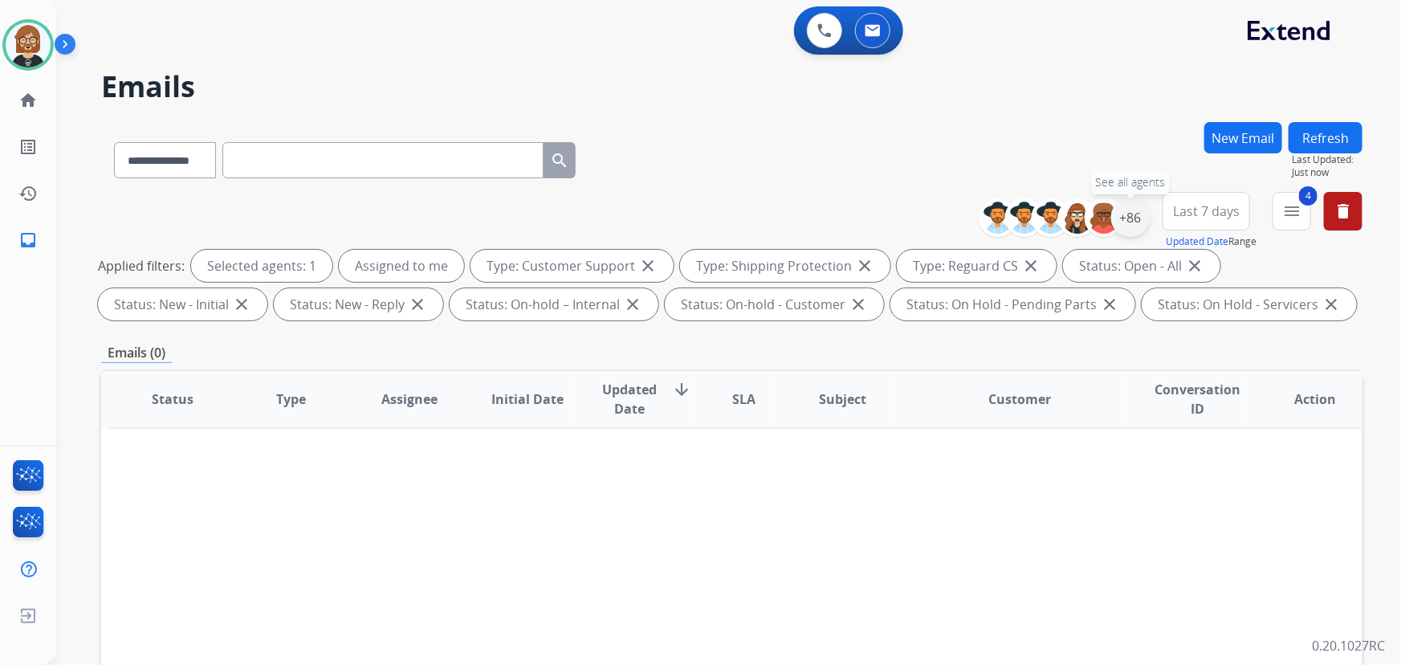
click at [1031, 215] on div "+86" at bounding box center [1130, 217] width 39 height 39
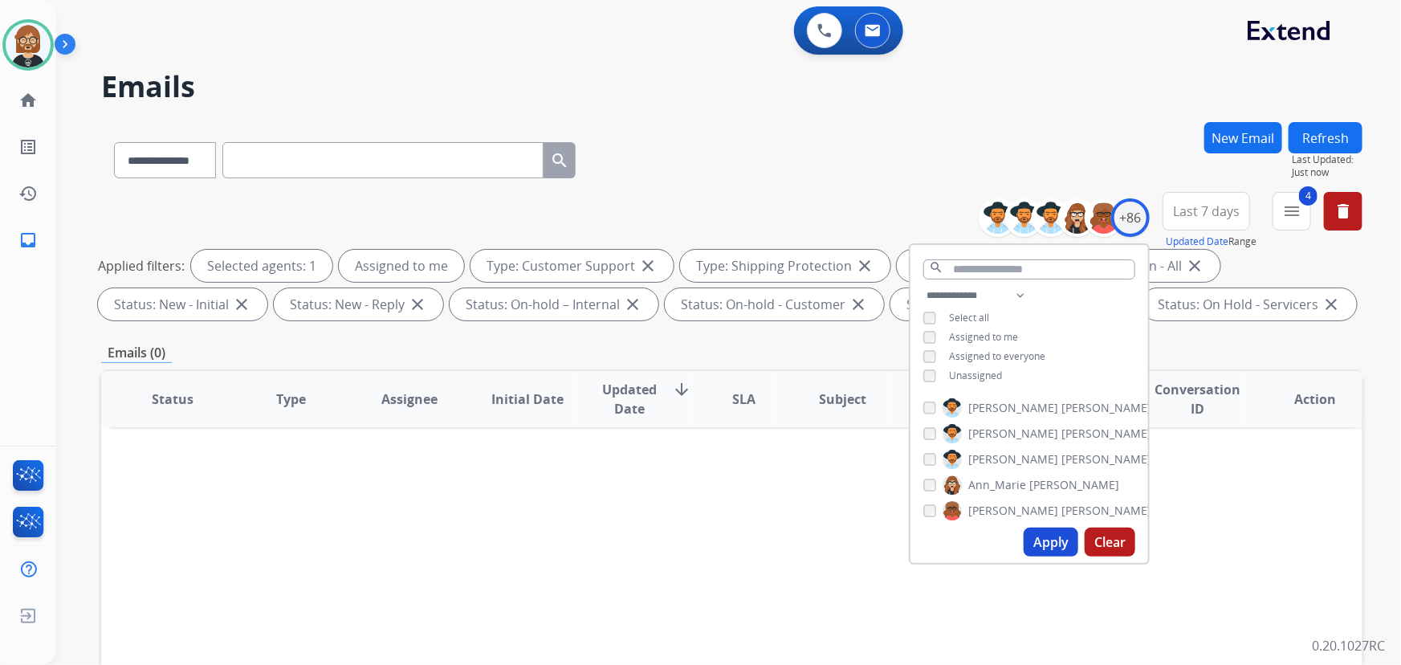
click at [987, 376] on span "Unassigned" at bounding box center [975, 376] width 53 height 14
click at [1031, 546] on button "Apply" at bounding box center [1051, 542] width 55 height 29
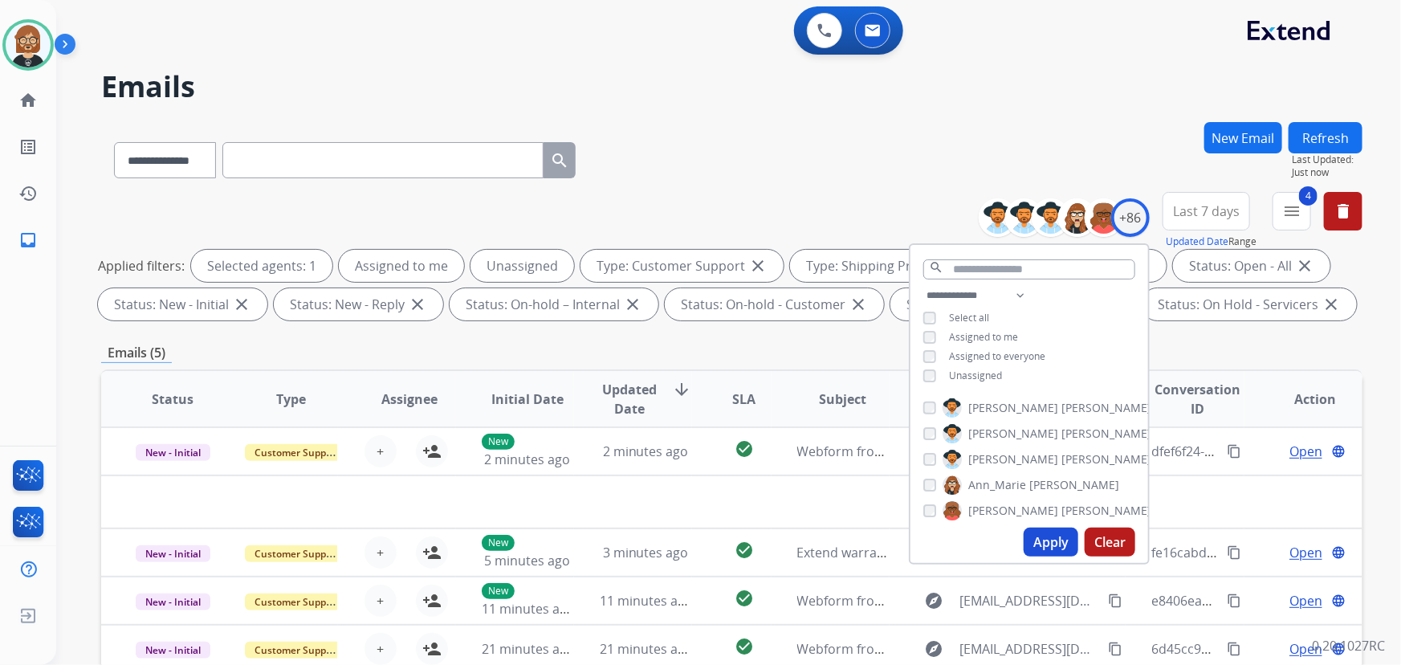
click at [768, 157] on div "**********" at bounding box center [731, 157] width 1261 height 70
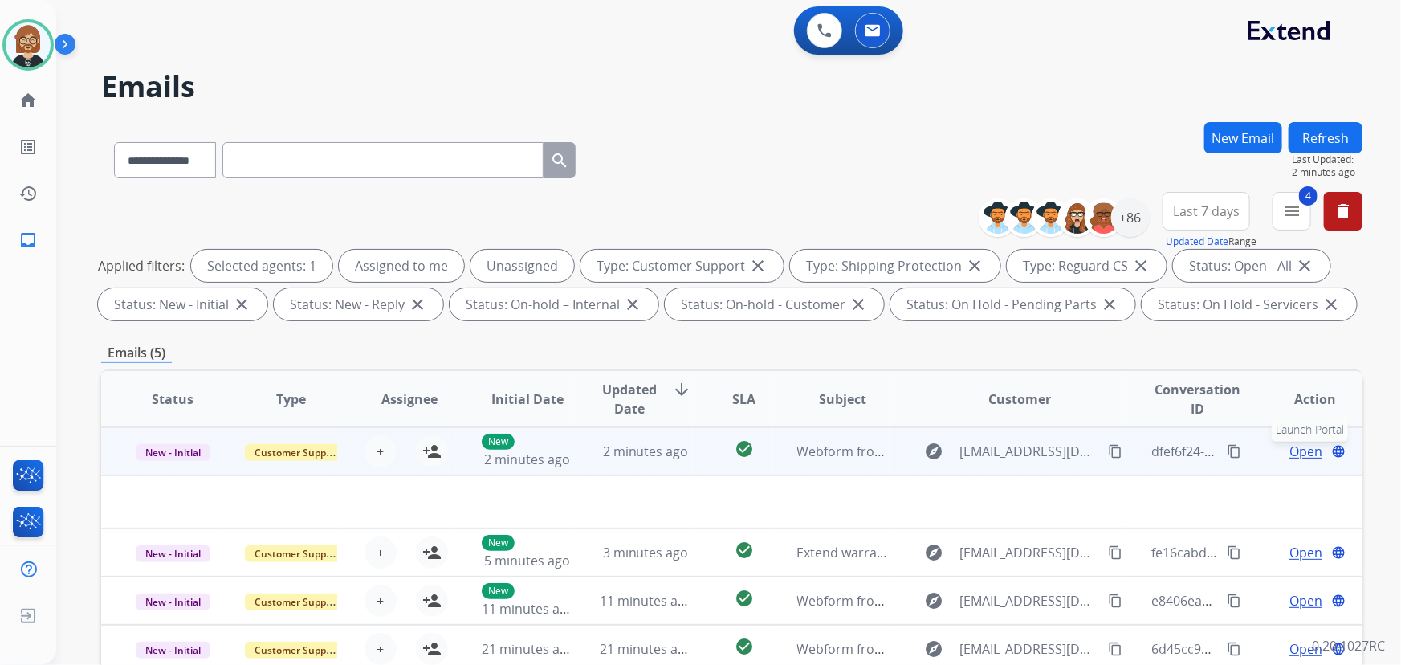
click at [1031, 447] on mat-icon "language" at bounding box center [1338, 451] width 14 height 14
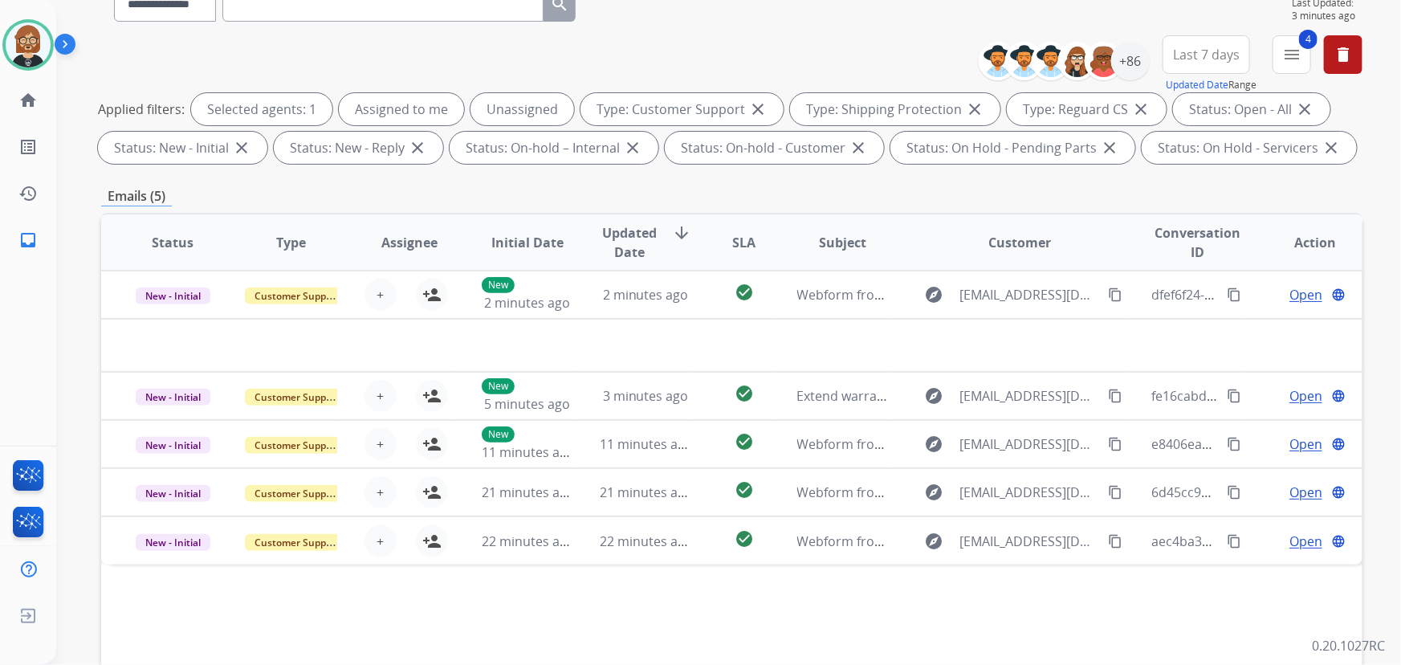
scroll to position [72, 0]
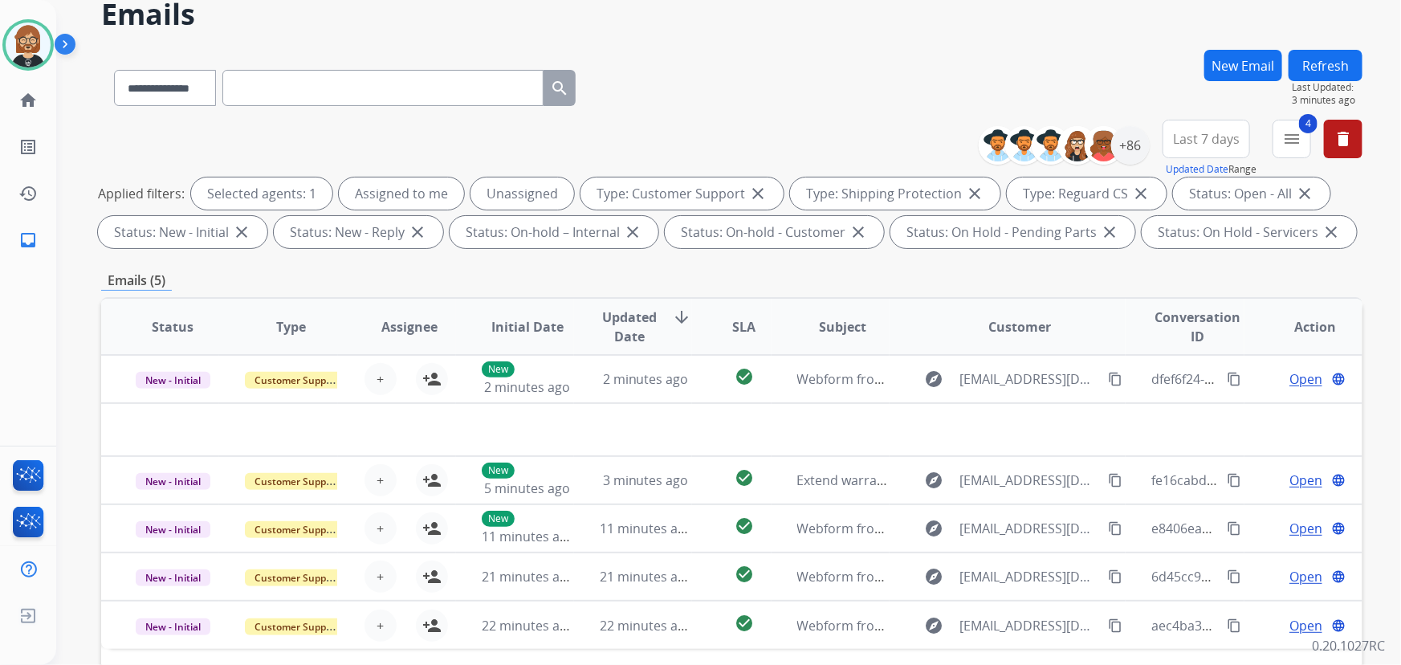
click at [1031, 59] on button "Refresh" at bounding box center [1326, 65] width 74 height 31
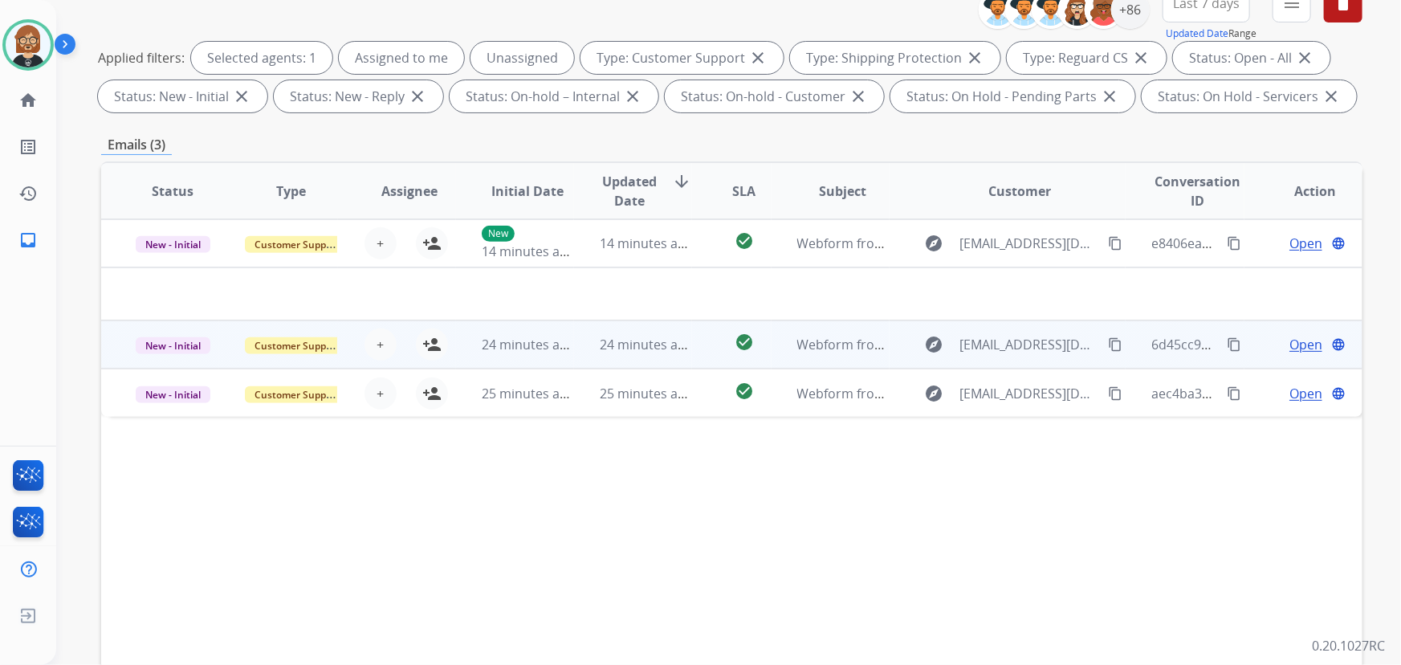
scroll to position [218, 0]
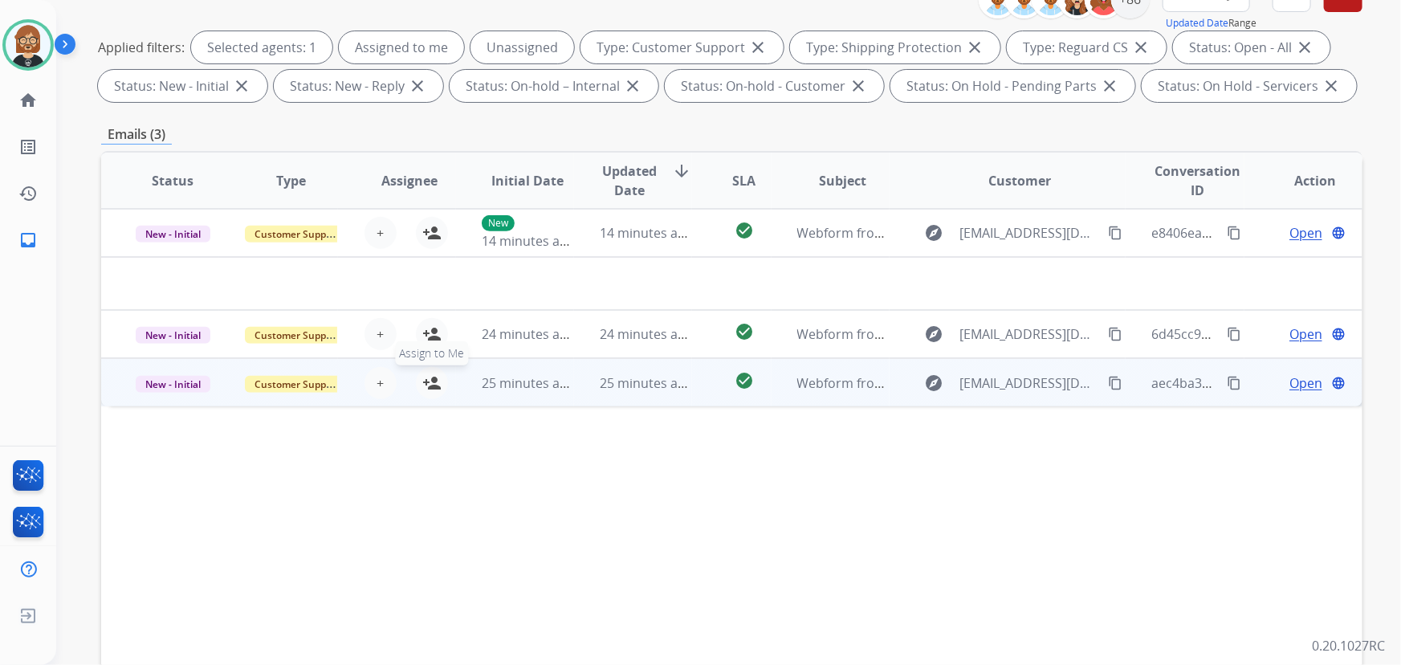
click at [434, 378] on mat-icon "person_add" at bounding box center [431, 382] width 19 height 19
click at [522, 377] on span "25 minutes ago" at bounding box center [528, 383] width 93 height 18
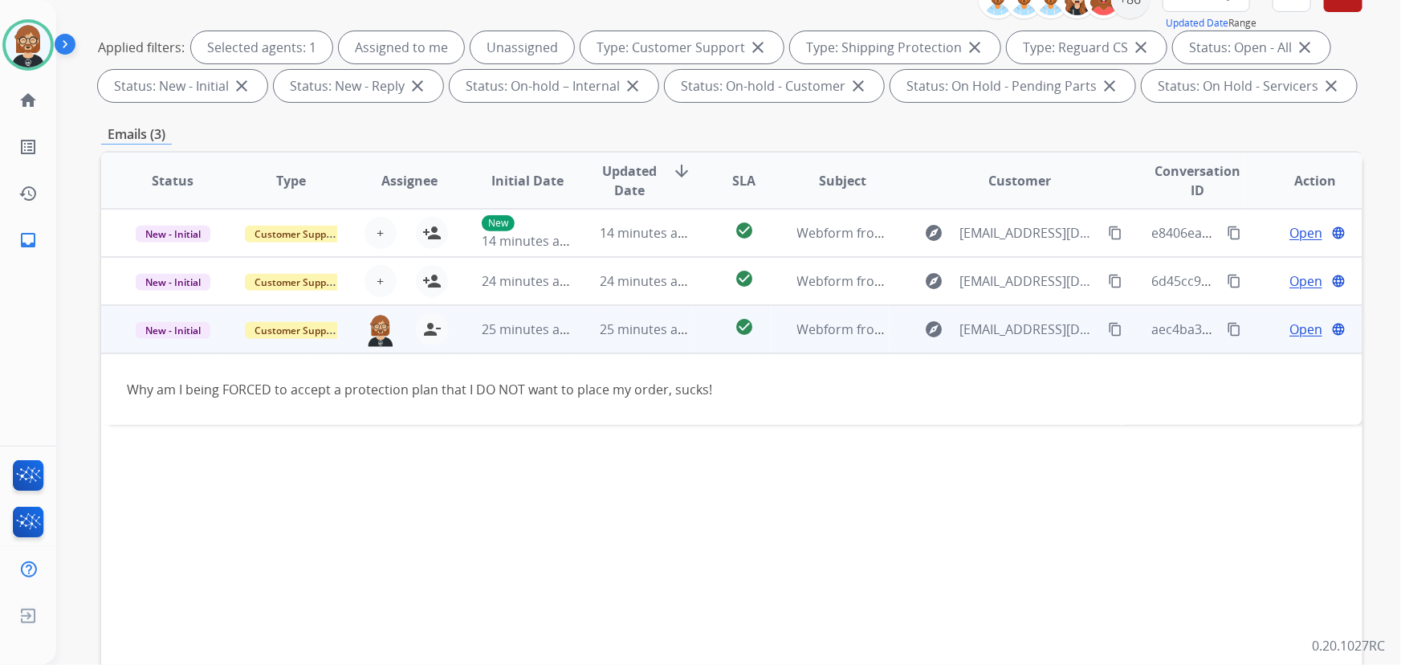
click at [1031, 323] on mat-icon "content_copy" at bounding box center [1115, 329] width 14 height 14
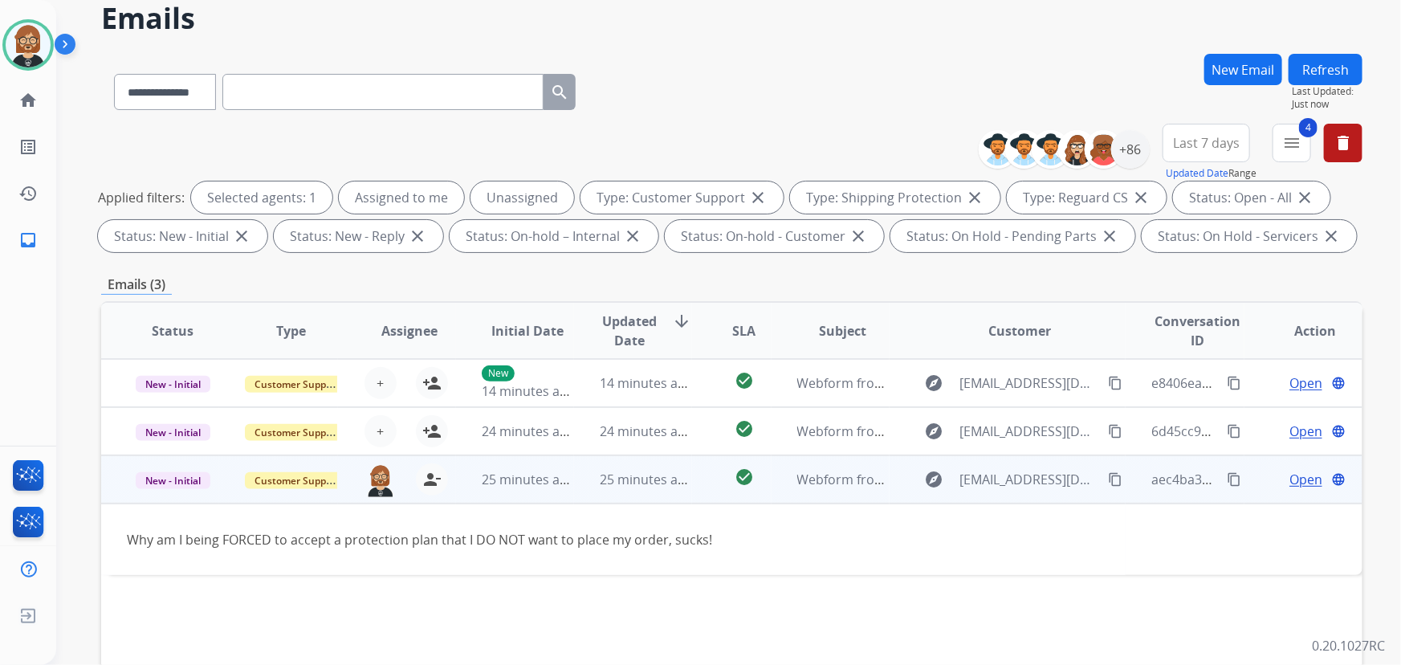
scroll to position [145, 0]
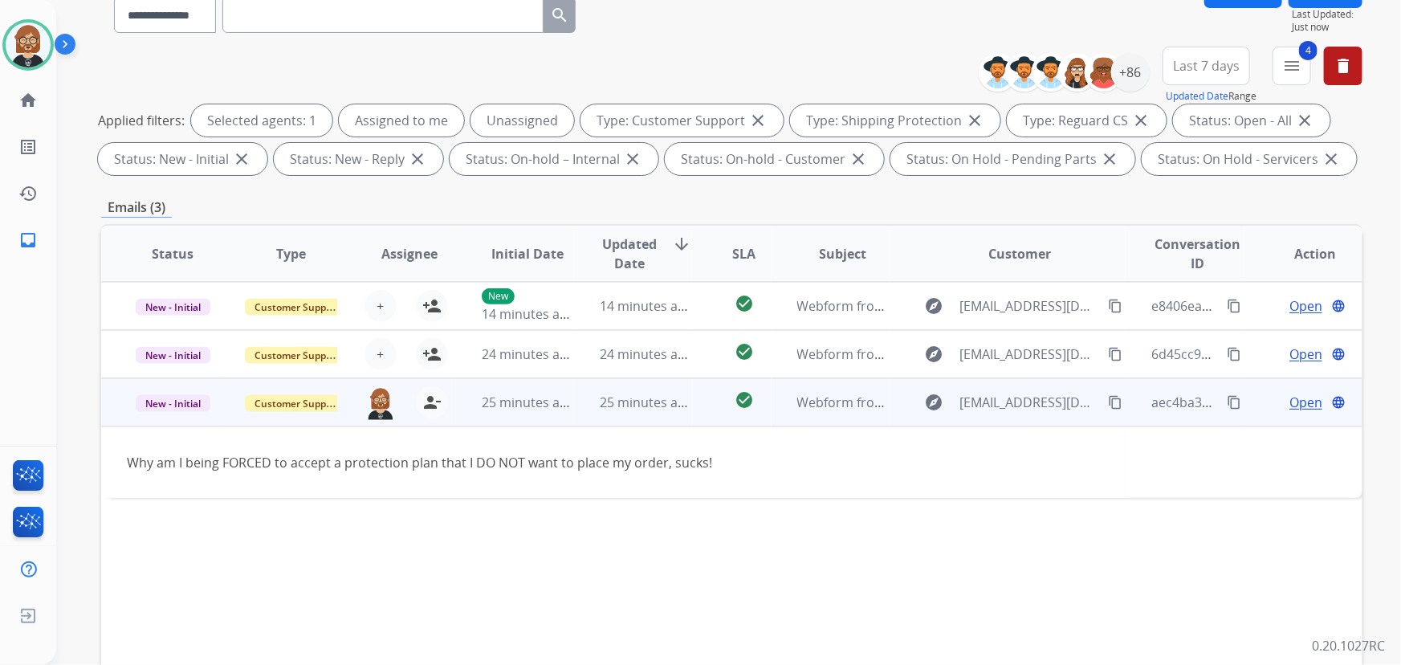
click at [1031, 401] on span "Open" at bounding box center [1306, 402] width 33 height 19
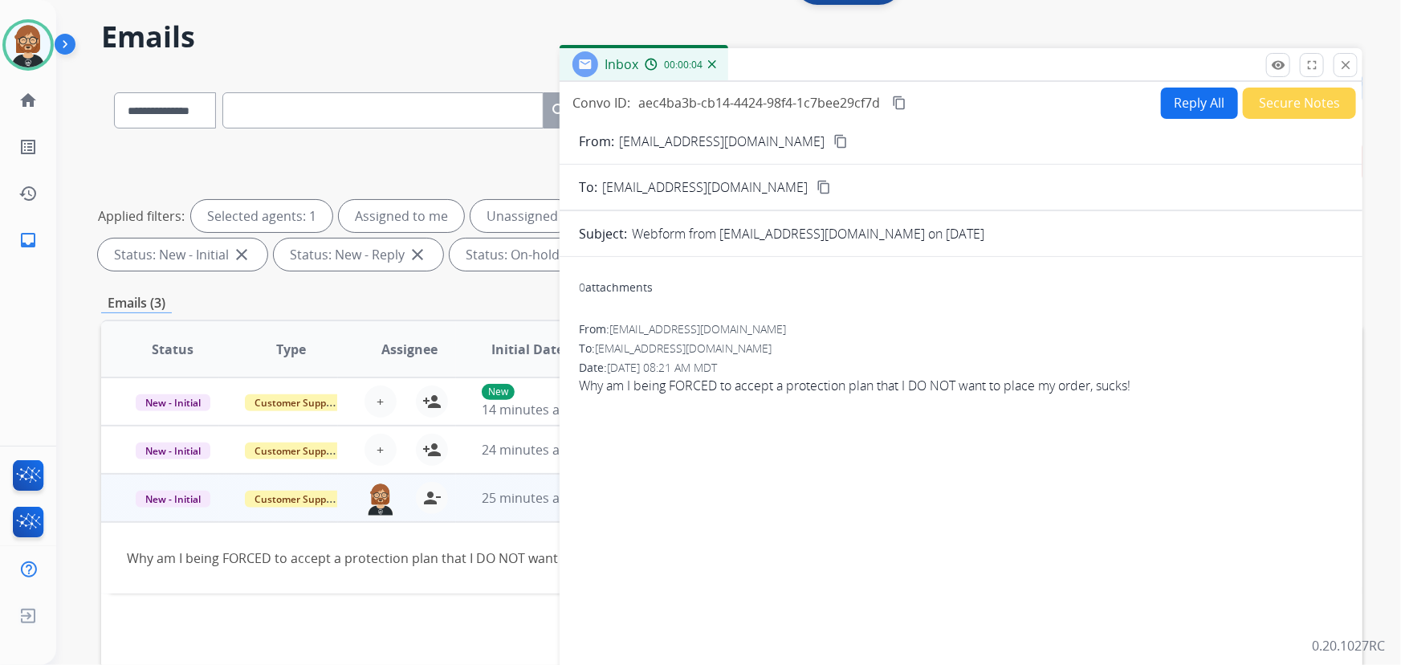
scroll to position [0, 0]
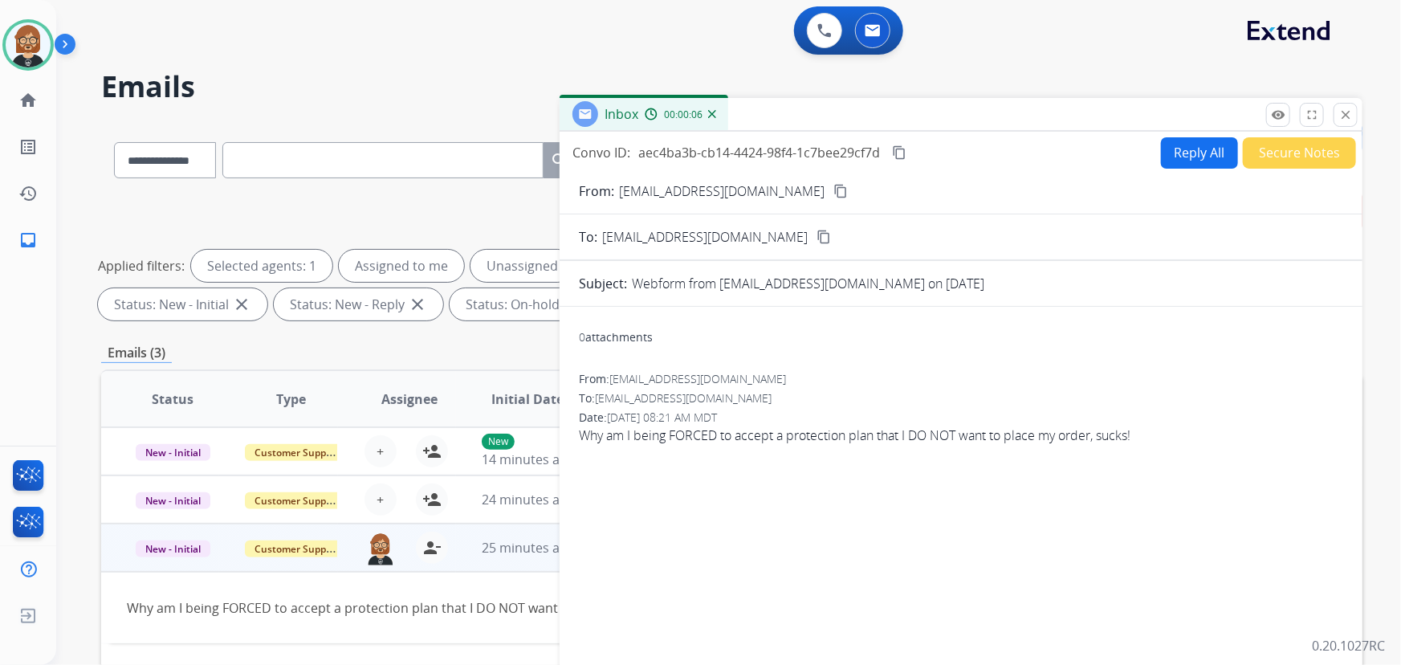
click at [1031, 147] on button "Reply All" at bounding box center [1199, 152] width 77 height 31
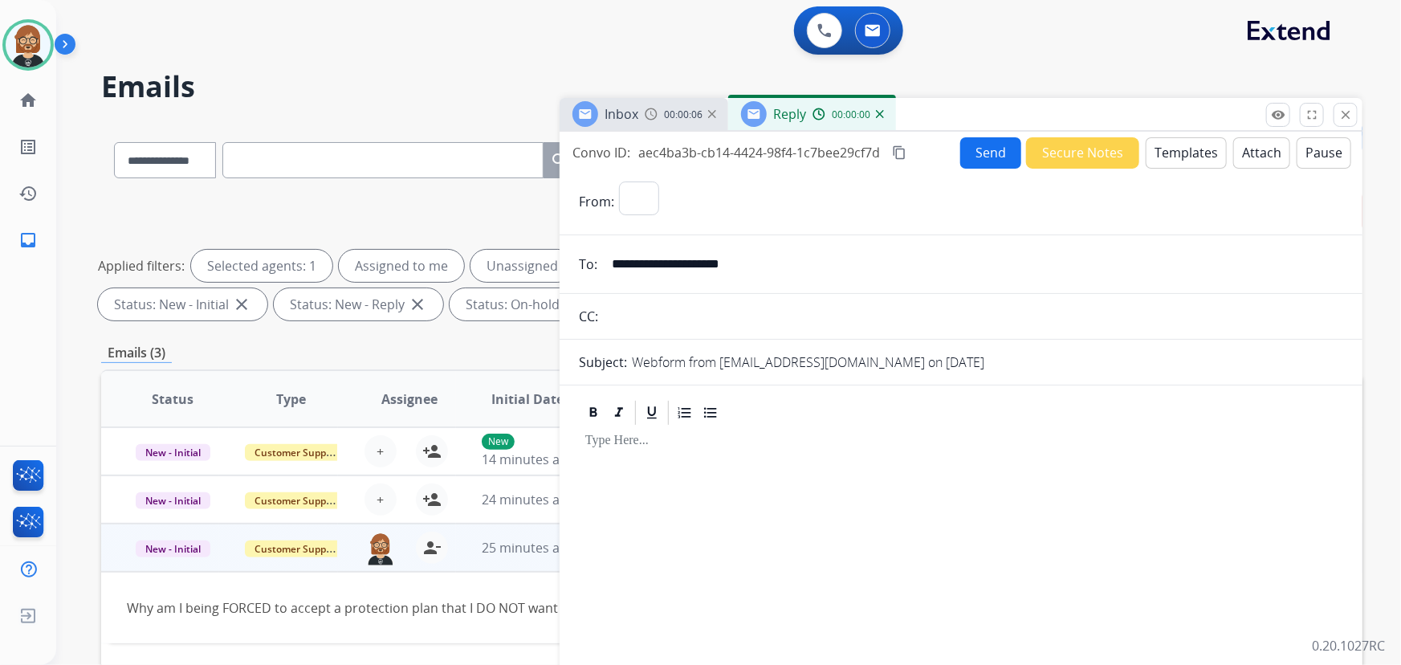
select select "**********"
click at [1031, 158] on button "Templates" at bounding box center [1186, 152] width 81 height 31
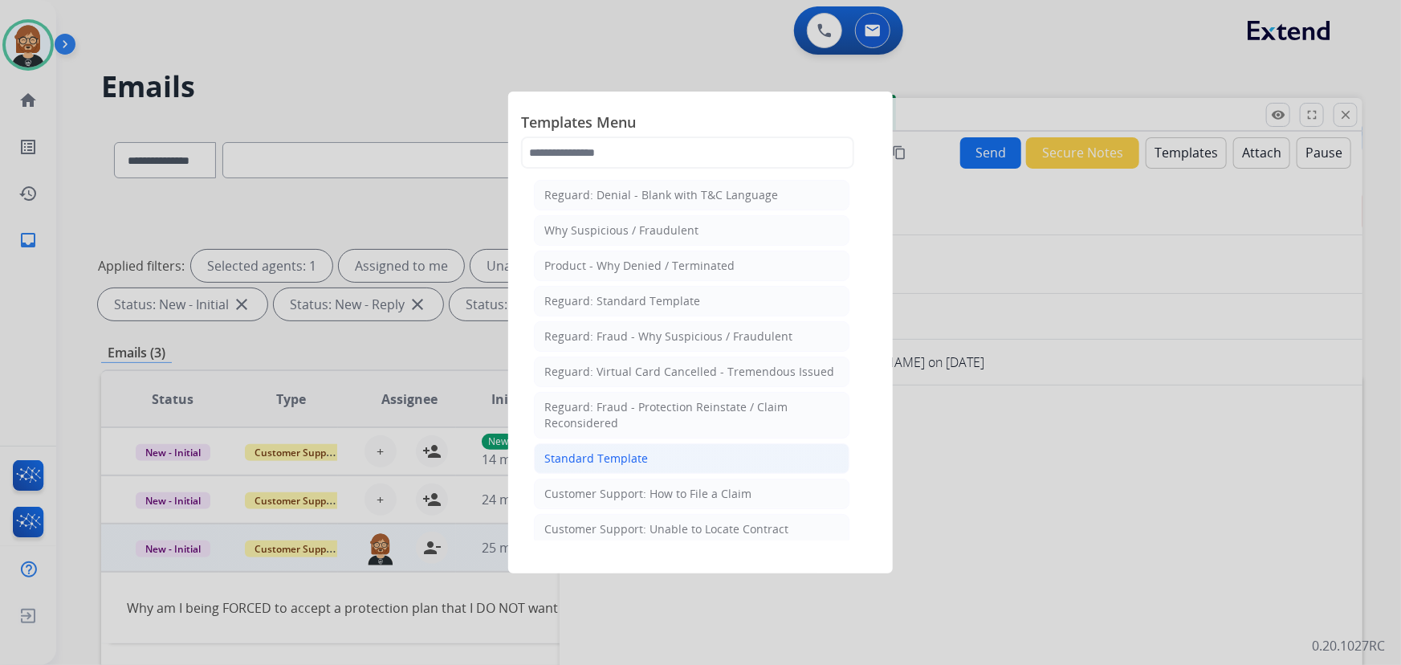
click at [634, 457] on div "Standard Template" at bounding box center [596, 458] width 104 height 16
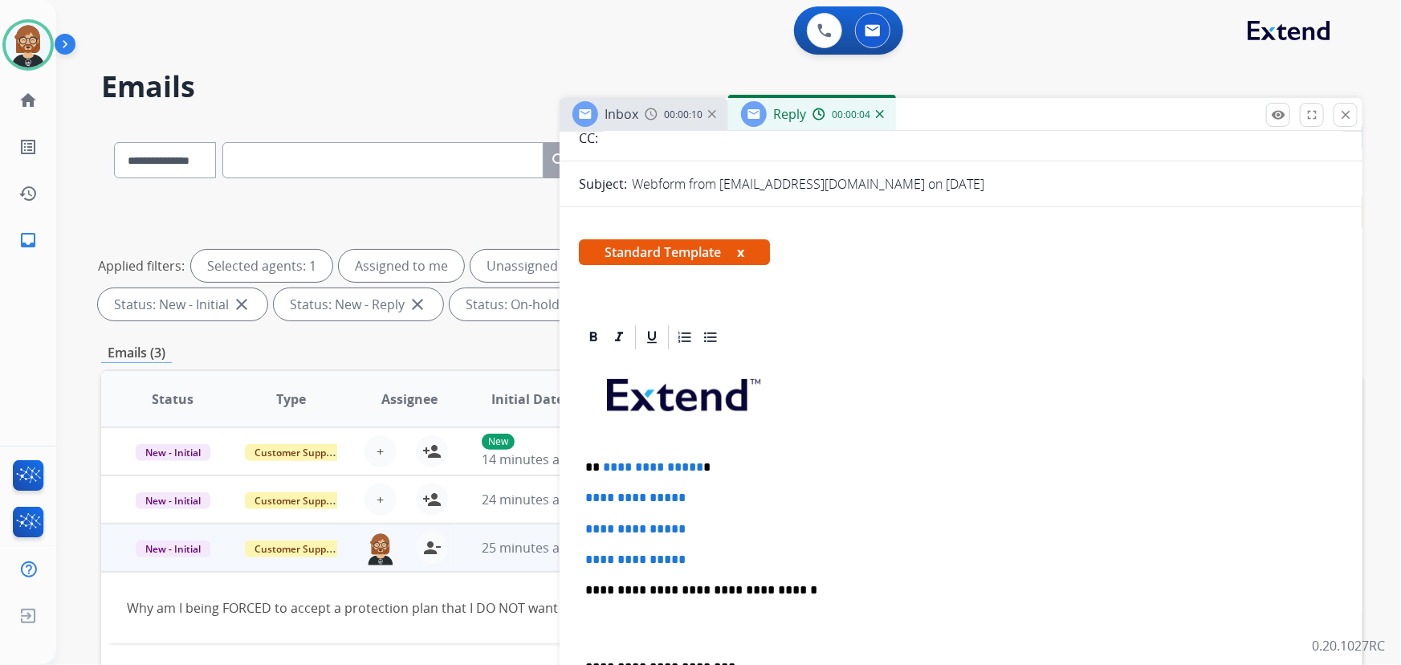
scroll to position [291, 0]
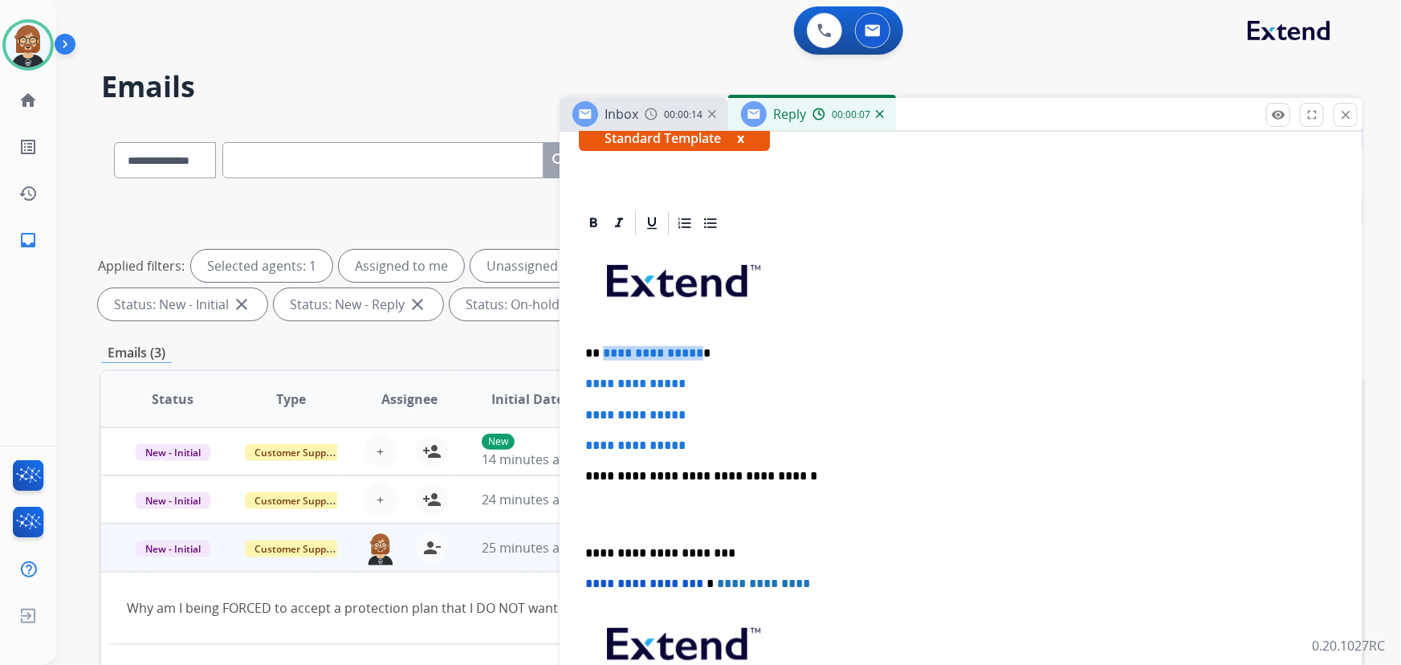
drag, startPoint x: 693, startPoint y: 345, endPoint x: 618, endPoint y: 351, distance: 74.9
click at [606, 351] on span "**********" at bounding box center [653, 353] width 100 height 12
drag, startPoint x: 695, startPoint y: 438, endPoint x: 540, endPoint y: 385, distance: 164.5
click at [540, 385] on div "**********" at bounding box center [731, 556] width 1261 height 869
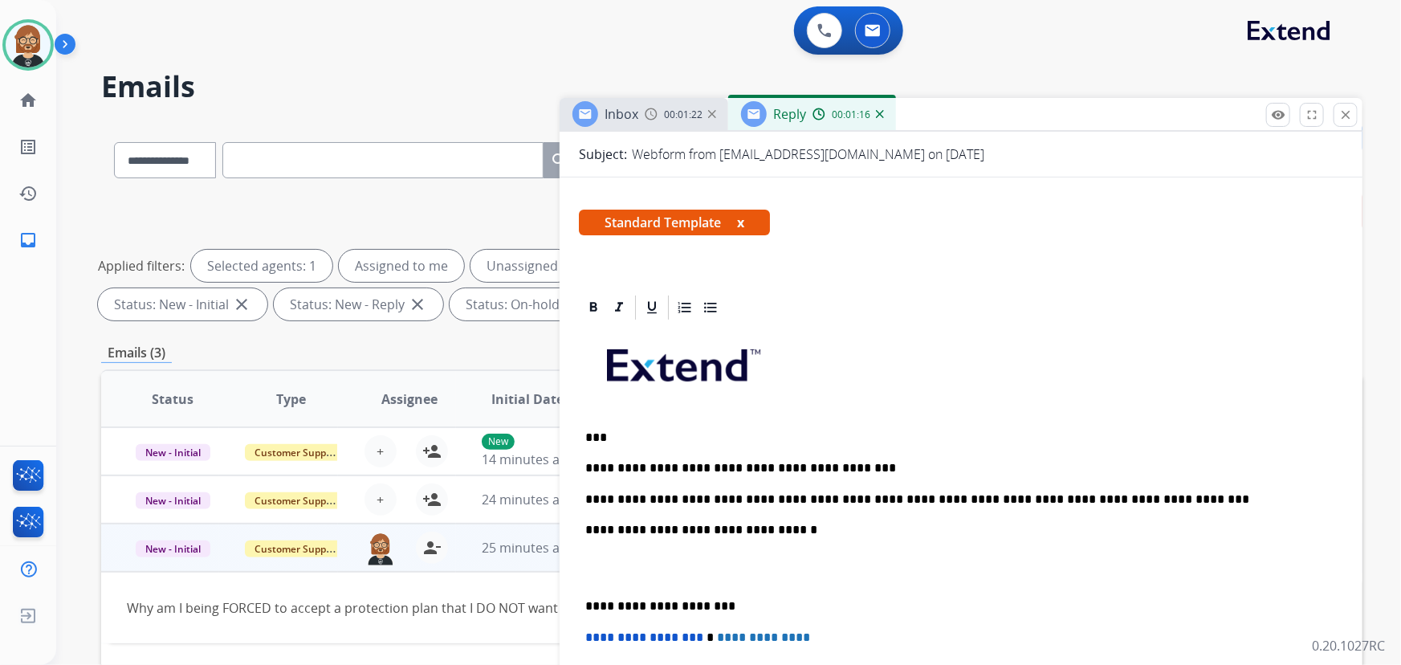
scroll to position [0, 0]
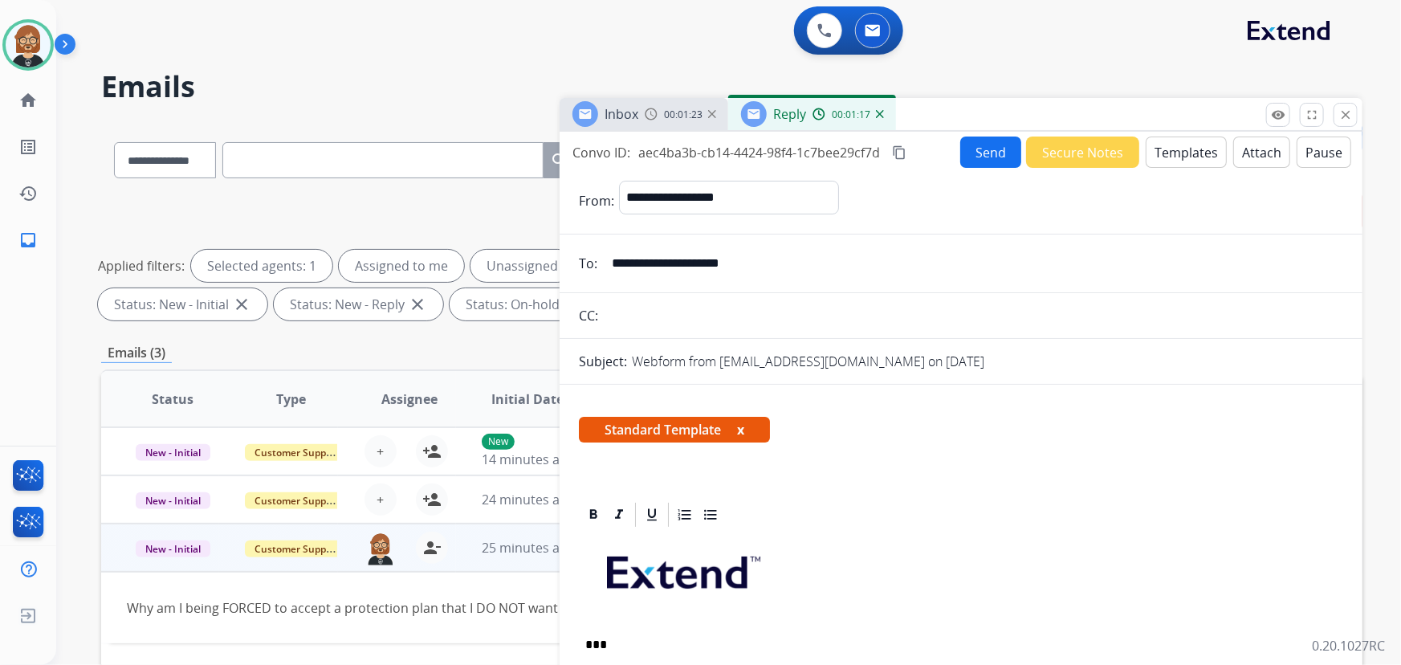
click at [987, 154] on button "Send" at bounding box center [990, 152] width 61 height 31
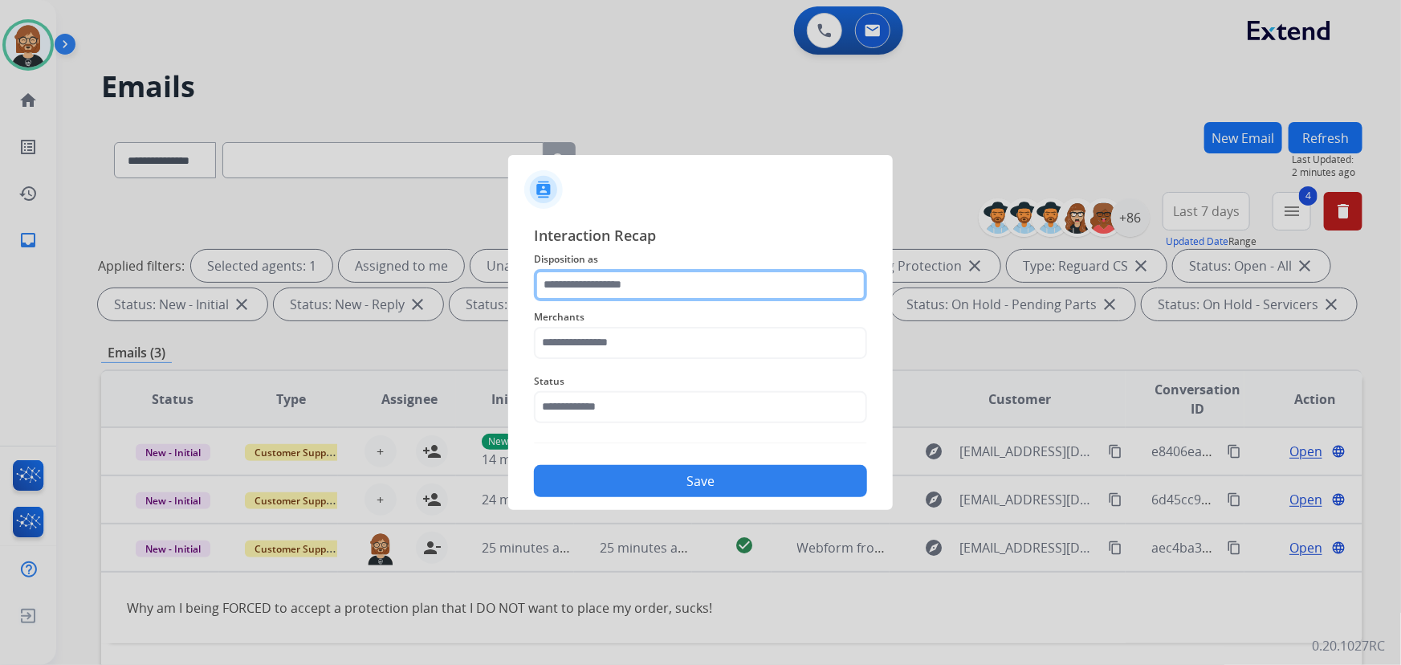
click at [717, 276] on input "text" at bounding box center [700, 285] width 333 height 32
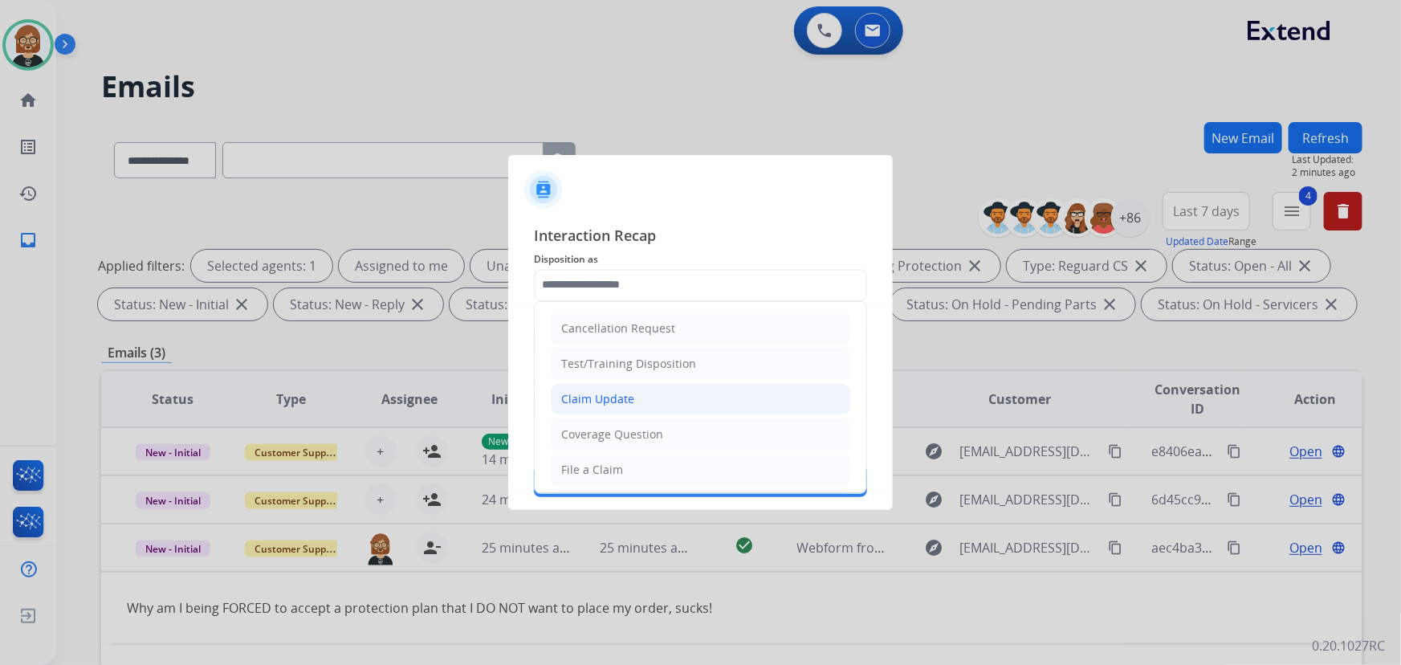
click at [618, 398] on div "Claim Update" at bounding box center [597, 399] width 73 height 16
type input "**********"
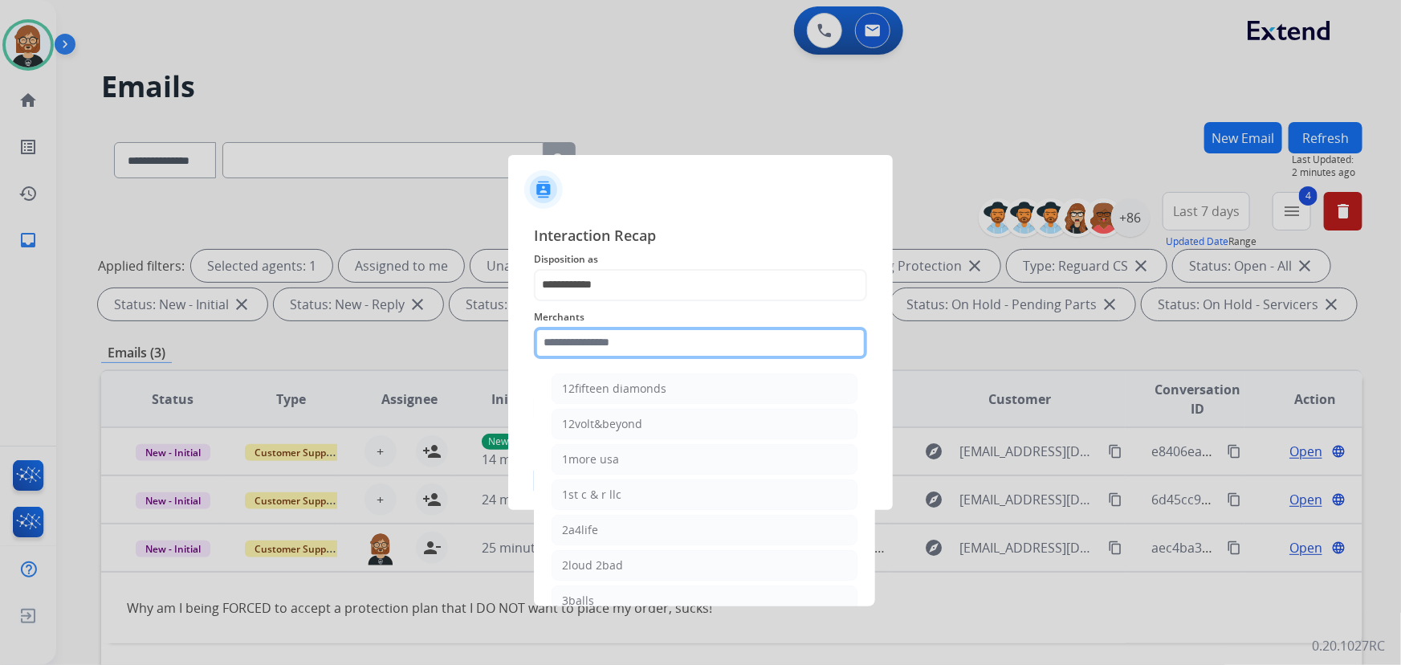
click at [670, 353] on input "text" at bounding box center [700, 343] width 333 height 32
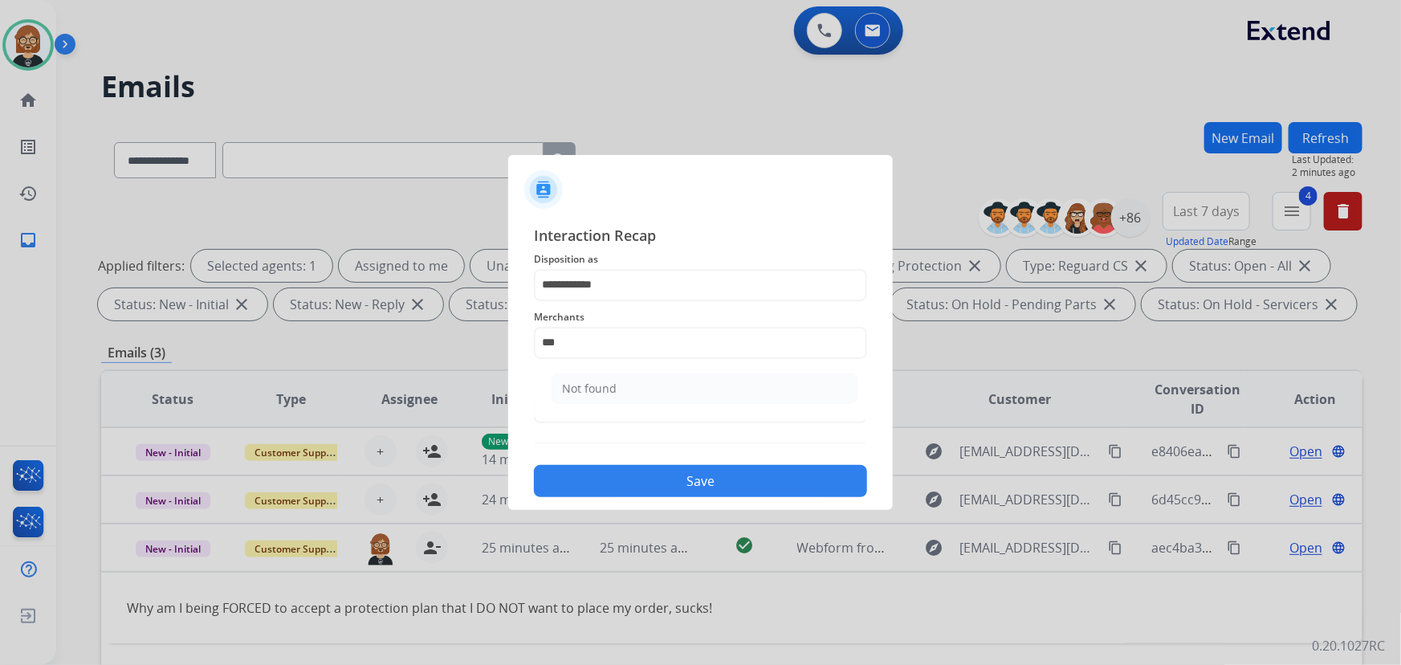
click at [691, 391] on li "Not found" at bounding box center [705, 388] width 306 height 31
type input "*********"
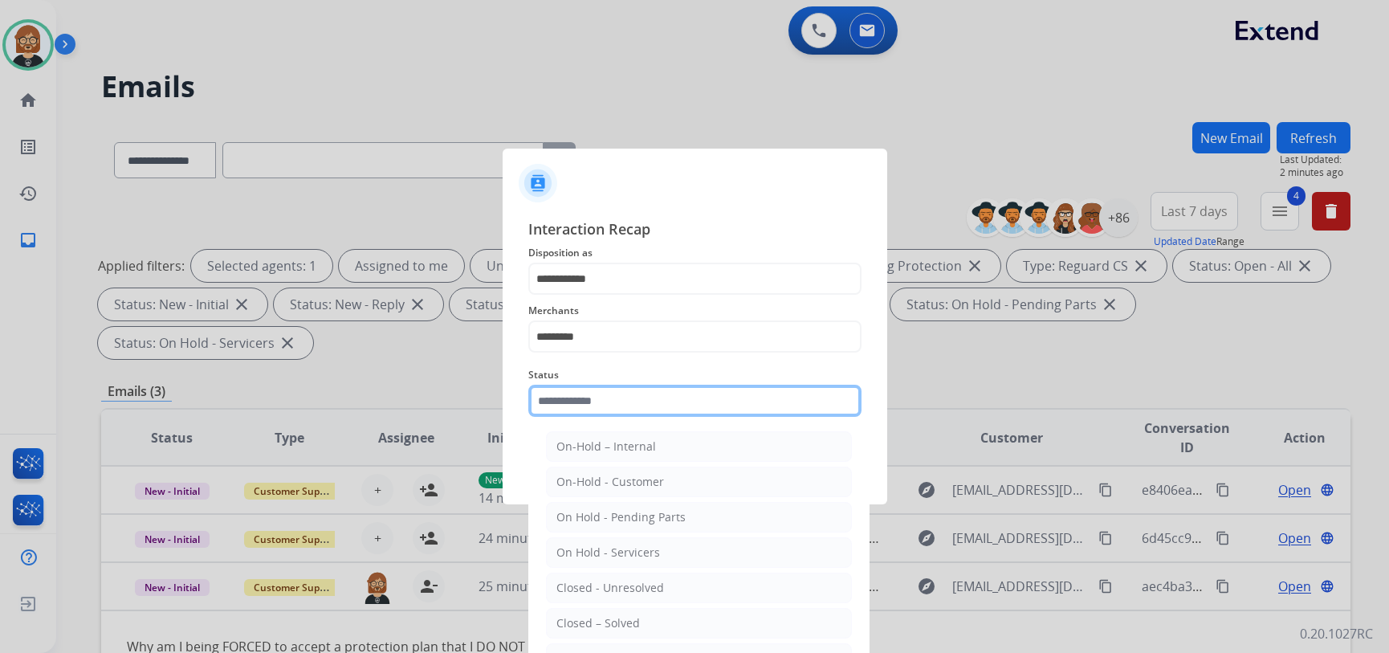
click at [678, 406] on input "text" at bounding box center [694, 401] width 333 height 32
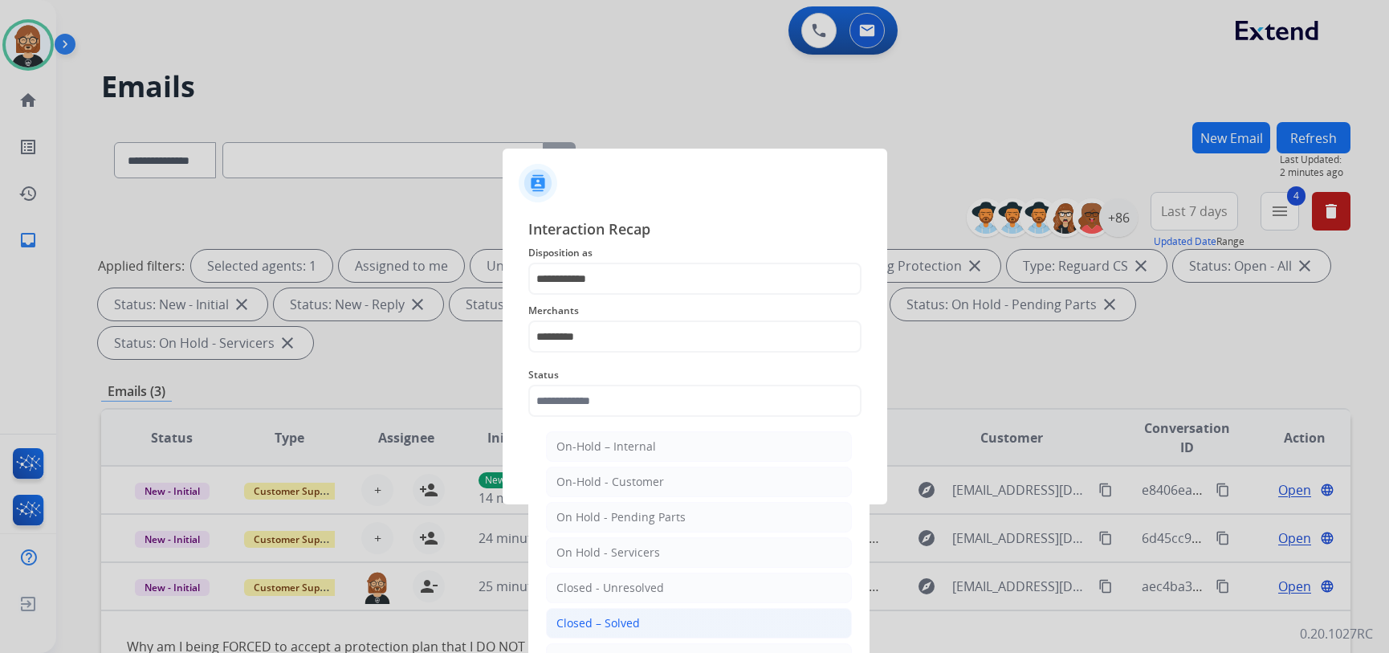
click at [626, 622] on div "Closed – Solved" at bounding box center [598, 623] width 84 height 16
type input "**********"
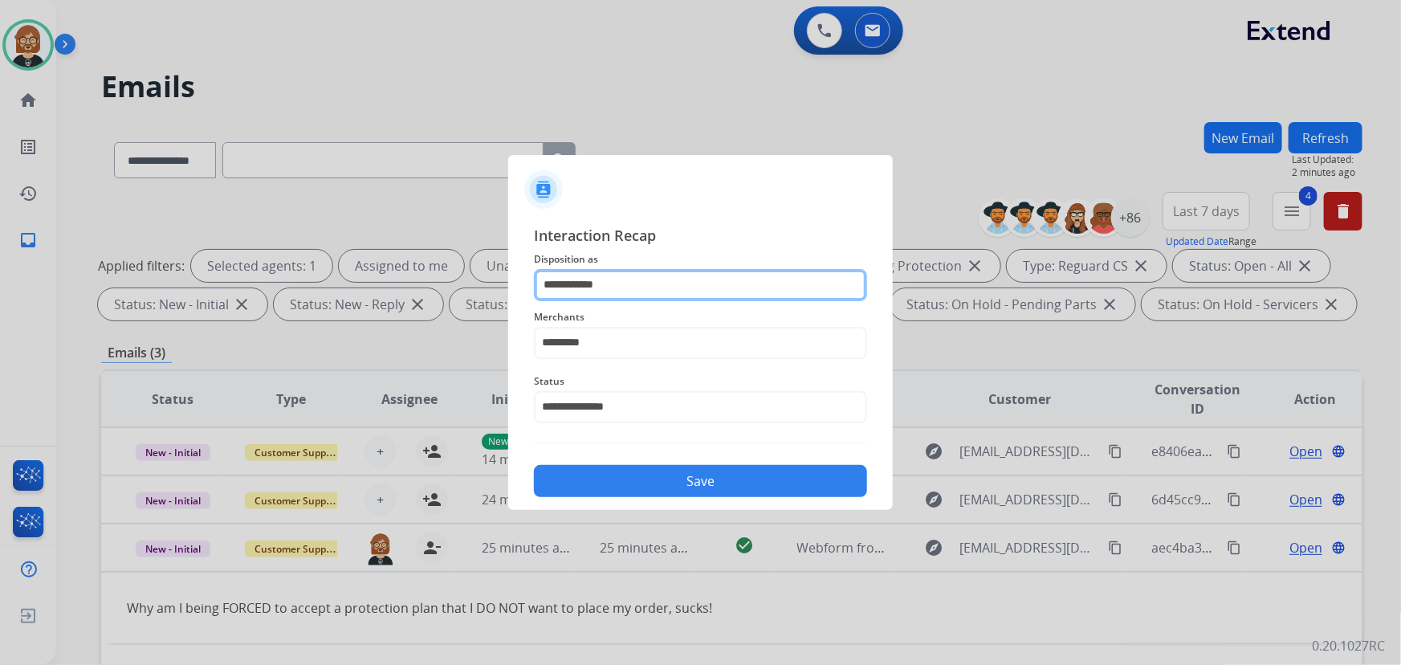
click at [645, 283] on input "**********" at bounding box center [700, 285] width 333 height 32
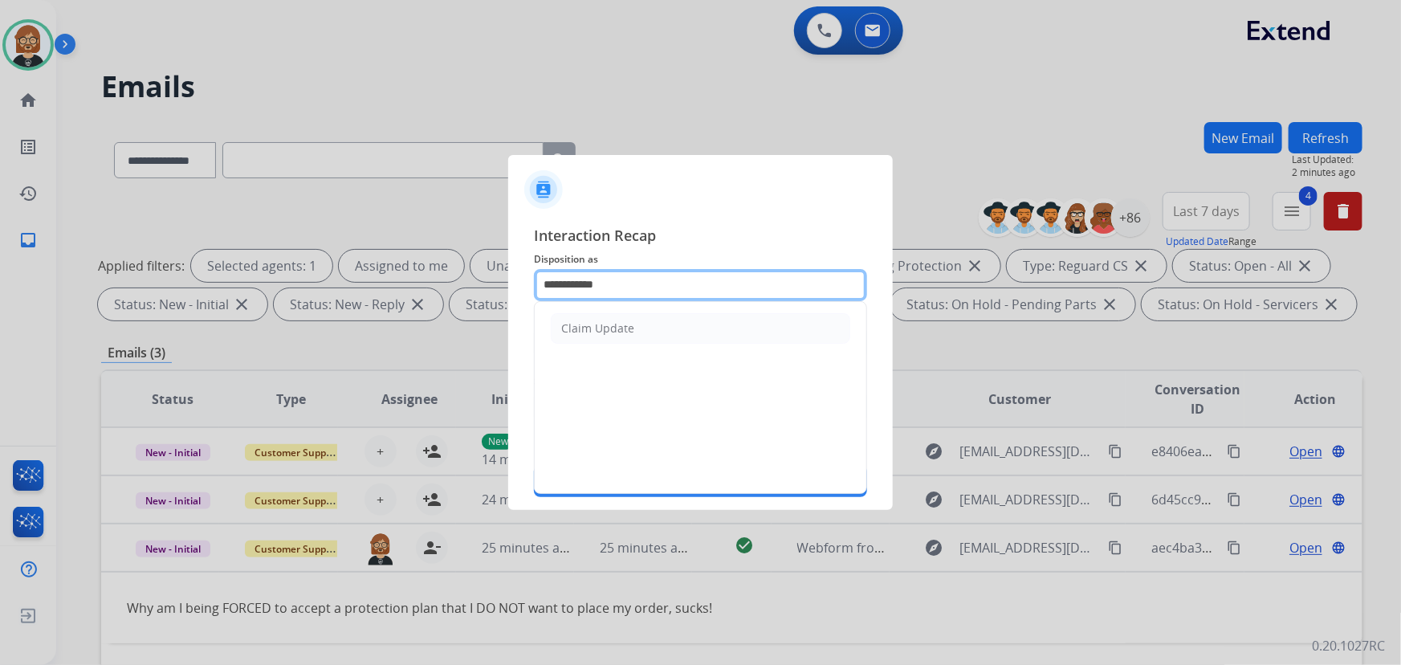
drag, startPoint x: 645, startPoint y: 280, endPoint x: 460, endPoint y: 258, distance: 186.0
click at [0, 258] on app-contact-recap-modal "**********" at bounding box center [0, 332] width 0 height 665
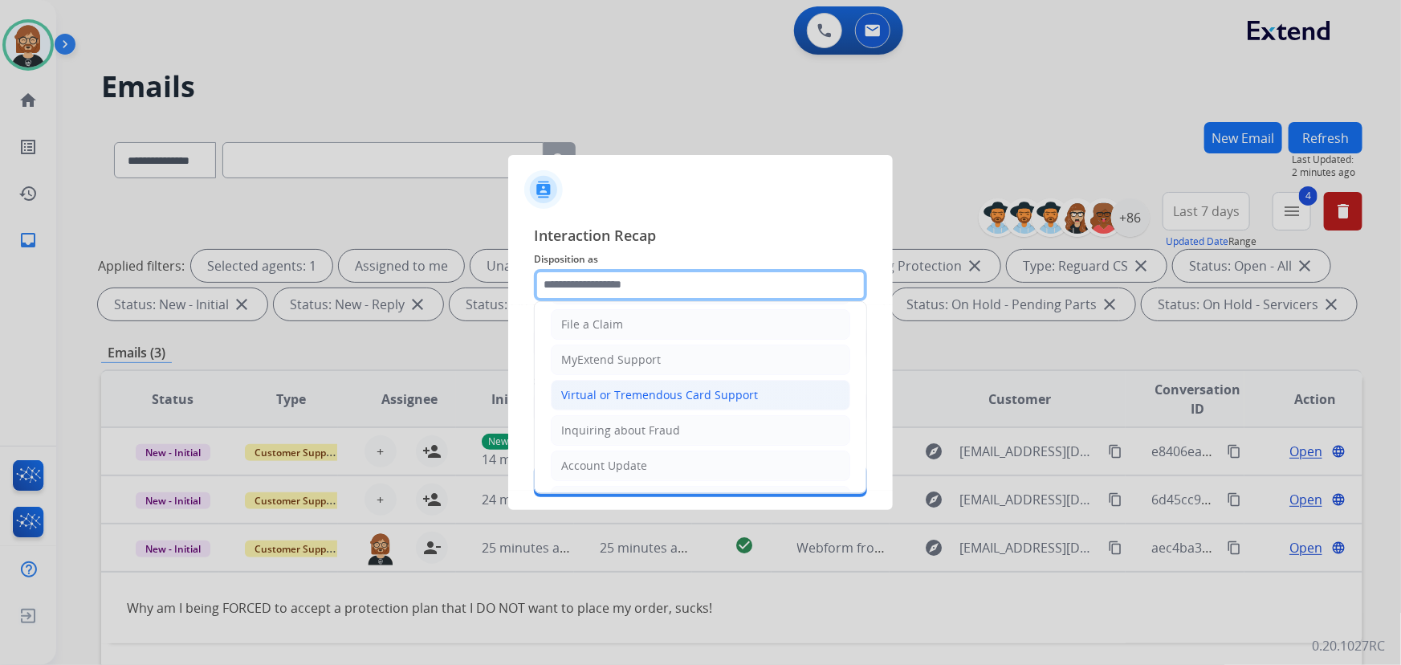
scroll to position [218, 0]
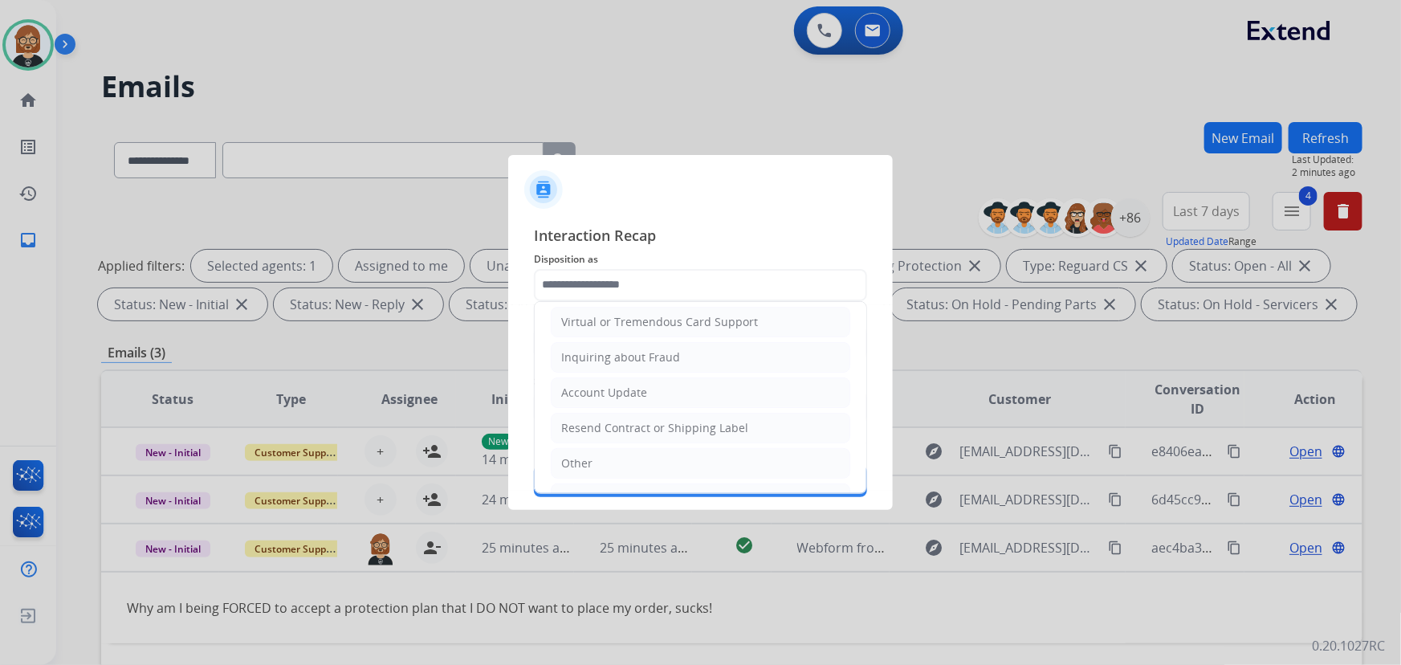
click at [629, 457] on li "Other" at bounding box center [701, 463] width 300 height 31
type input "*****"
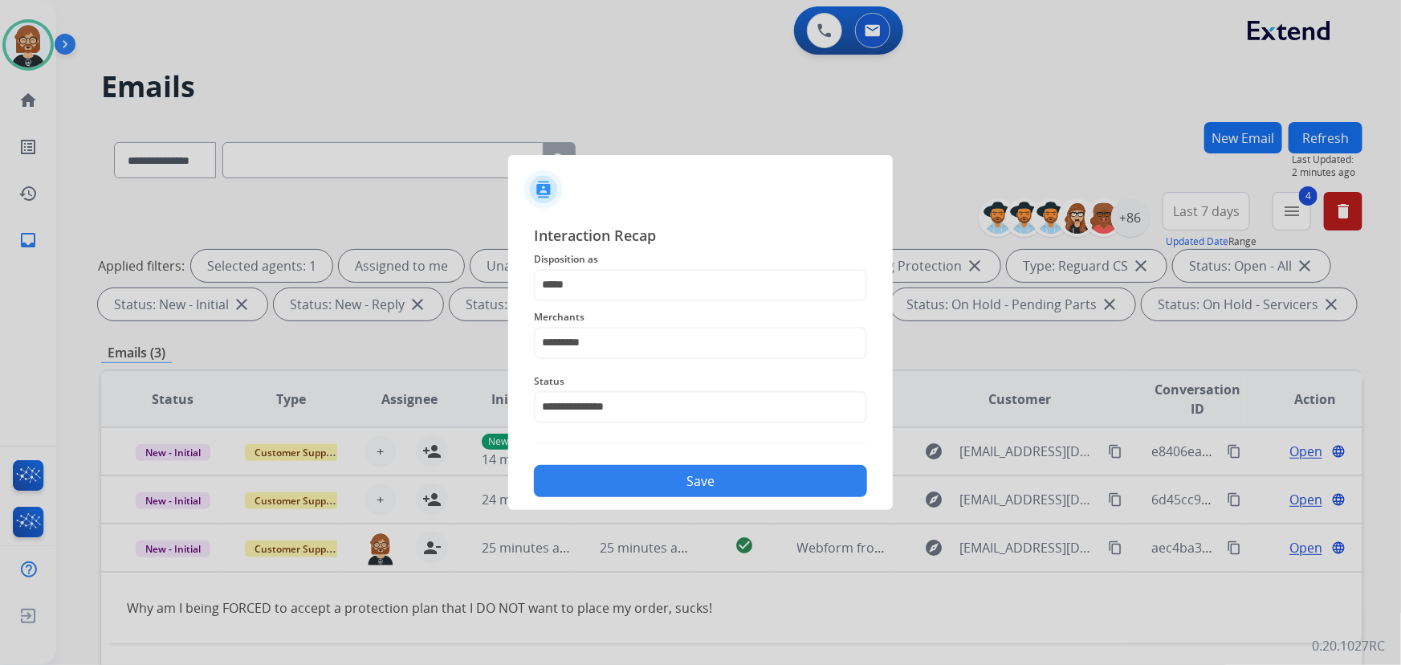
click at [719, 476] on button "Save" at bounding box center [700, 481] width 333 height 32
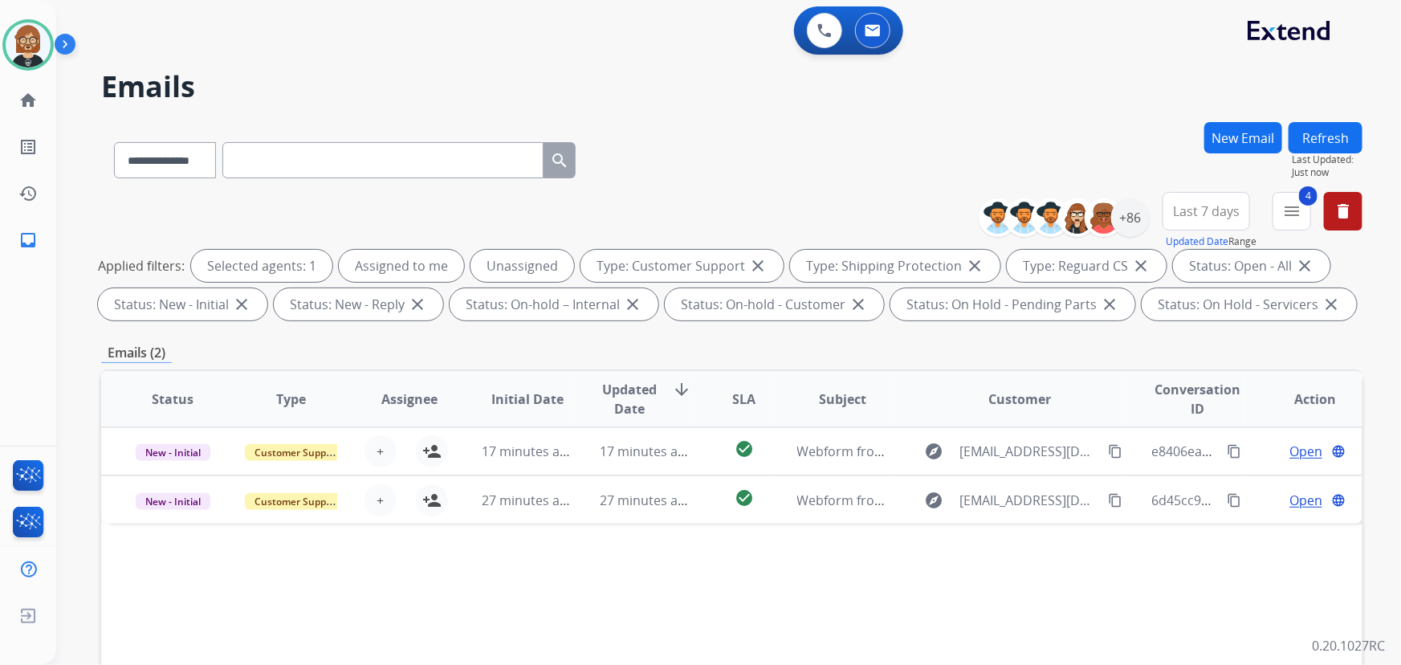
click at [1031, 137] on button "Refresh" at bounding box center [1326, 137] width 74 height 31
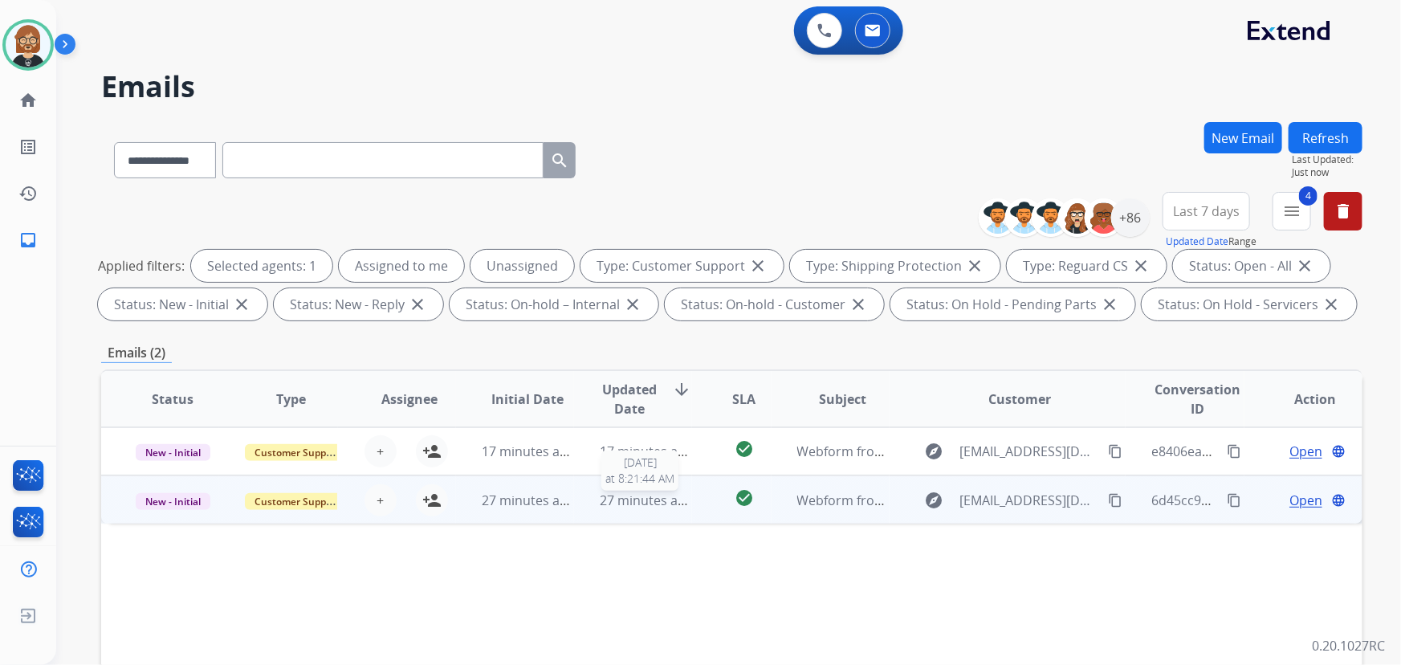
click at [610, 498] on span "27 minutes ago" at bounding box center [646, 500] width 93 height 18
click at [432, 499] on mat-icon "person_add" at bounding box center [431, 499] width 19 height 19
click at [1031, 499] on mat-icon "content_copy" at bounding box center [1115, 499] width 14 height 14
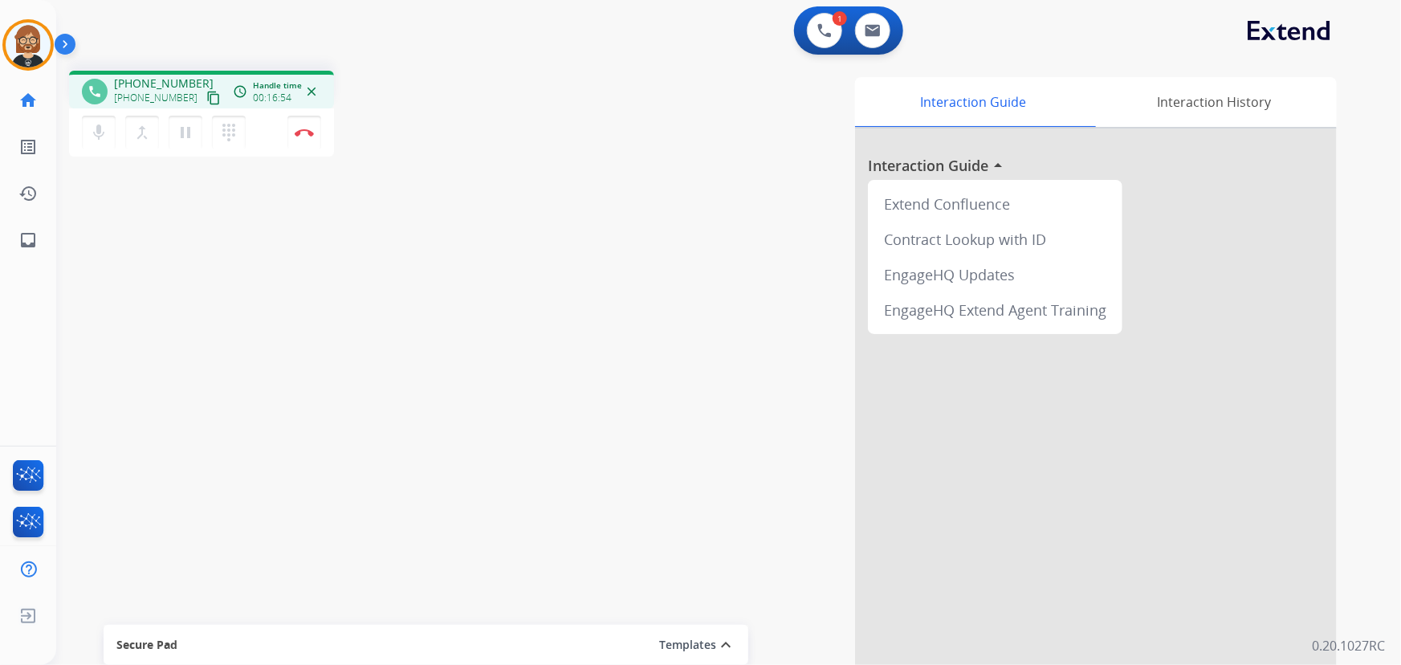
click at [589, 308] on div "Interaction Guide Interaction History Interaction Guide arrow_drop_up Extend Co…" at bounding box center [926, 402] width 821 height 650
click at [872, 31] on img at bounding box center [873, 30] width 16 height 13
select select "**********"
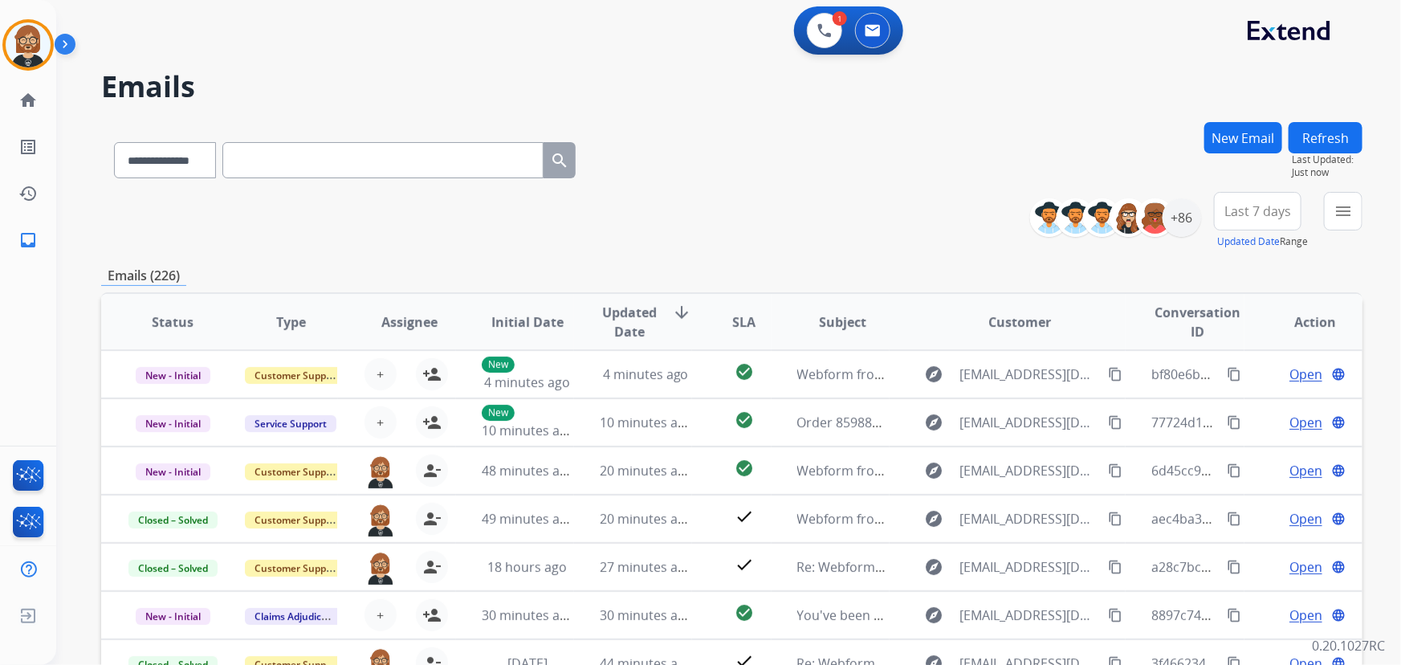
click at [1031, 137] on button "New Email" at bounding box center [1243, 137] width 78 height 31
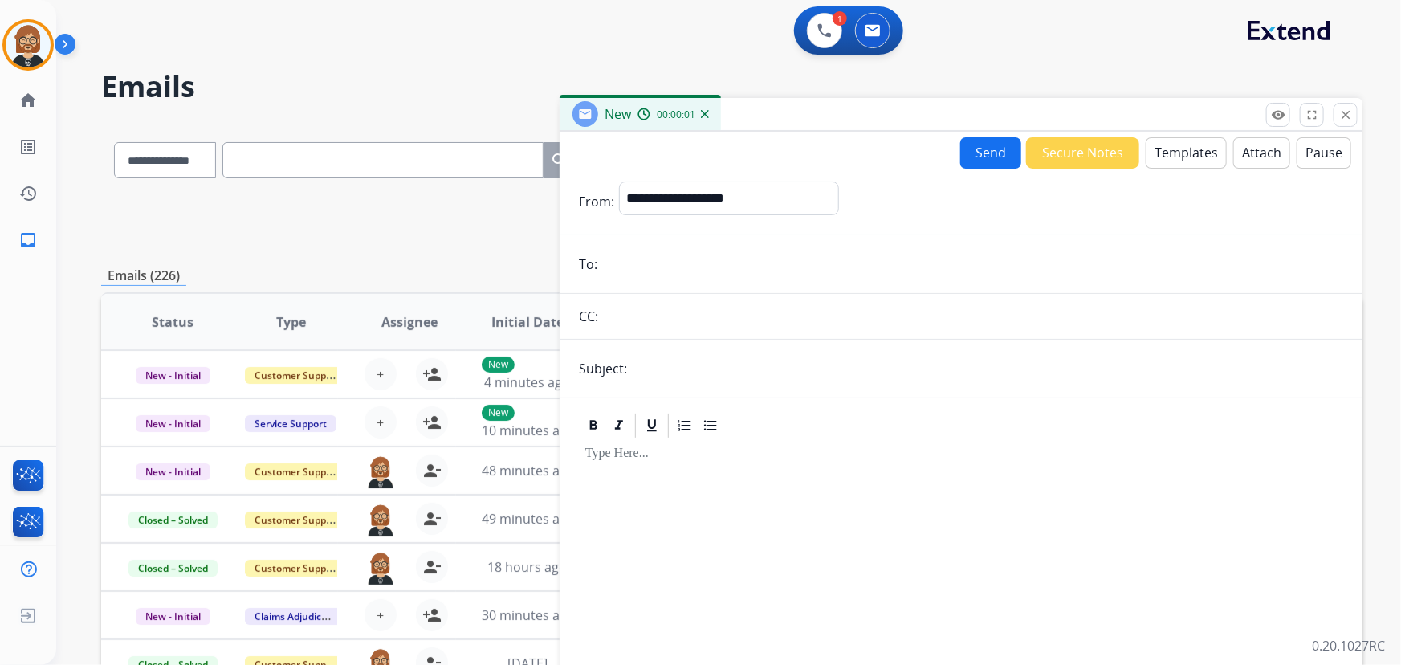
click at [738, 257] on input "email" at bounding box center [972, 264] width 741 height 32
click at [711, 255] on input "email" at bounding box center [972, 264] width 741 height 32
paste input "**********"
type input "**********"
drag, startPoint x: 822, startPoint y: 260, endPoint x: 769, endPoint y: 267, distance: 53.4
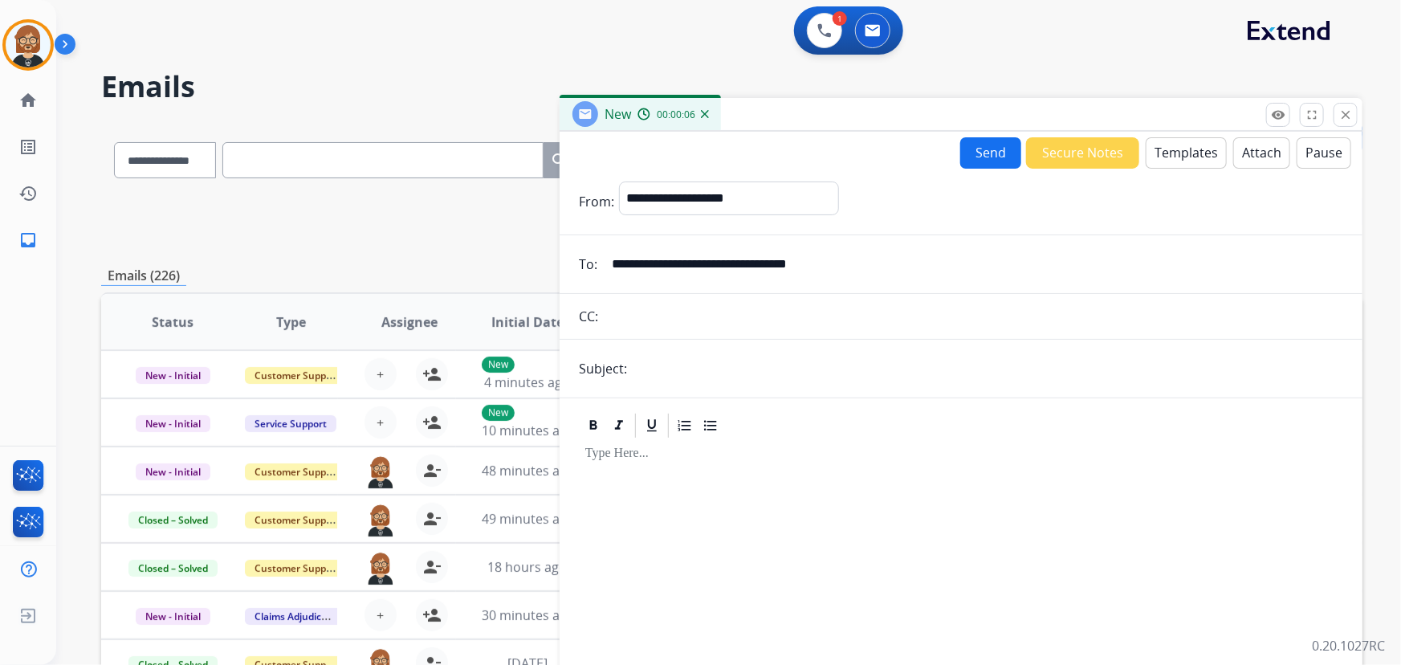
click at [769, 267] on input "**********" at bounding box center [972, 264] width 741 height 32
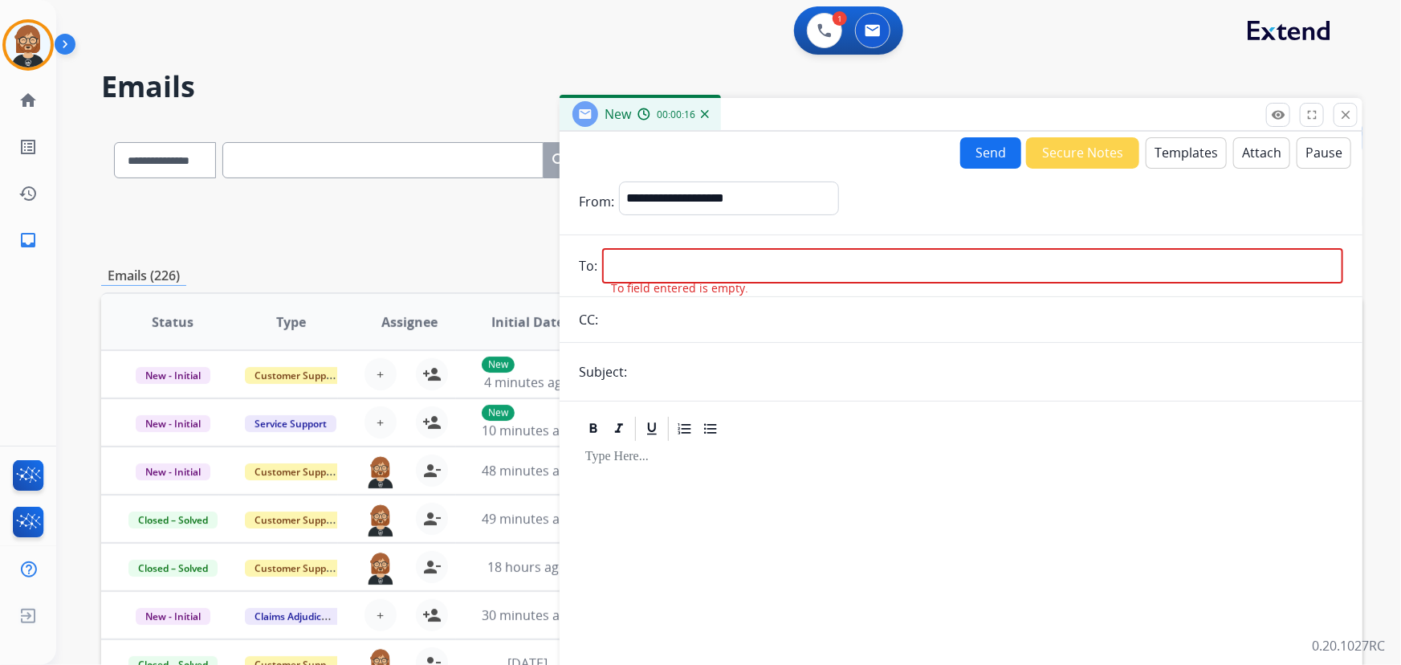
click at [846, 271] on input "email" at bounding box center [972, 265] width 741 height 35
paste input "**********"
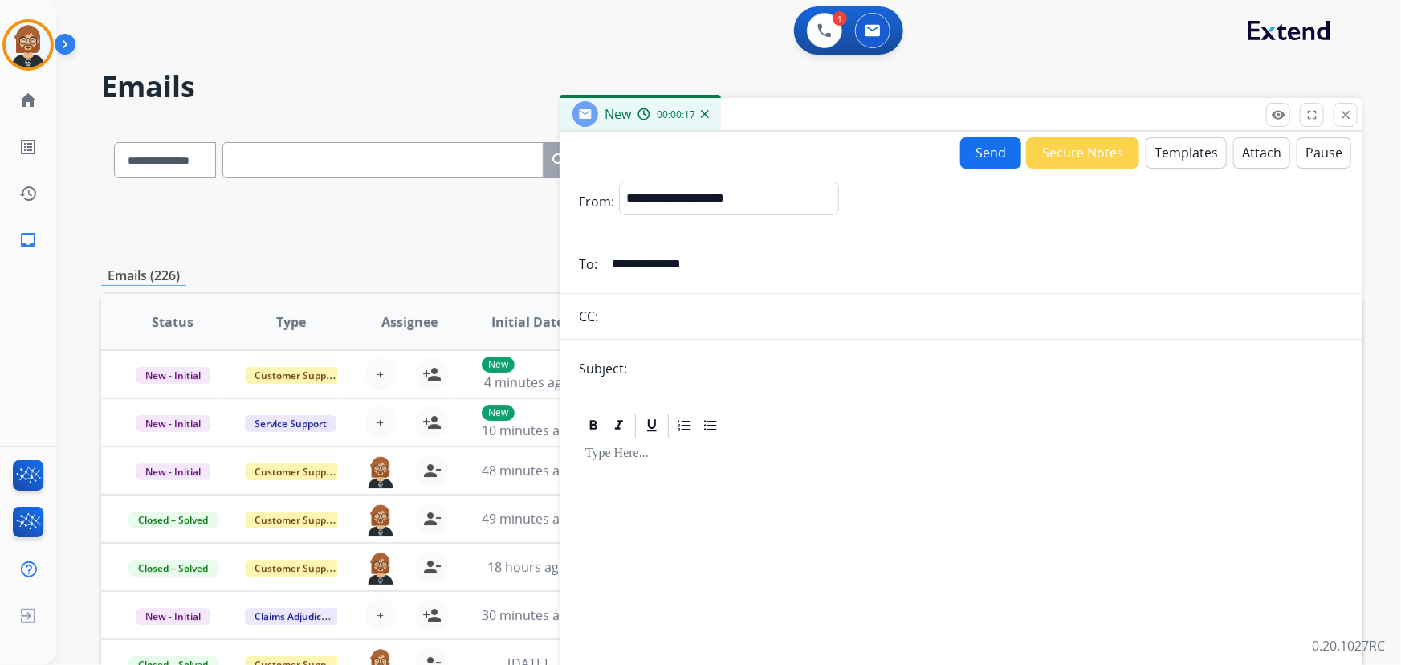
type input "**********"
click at [758, 193] on select "**********" at bounding box center [728, 197] width 218 height 32
select select "**********"
click at [619, 181] on select "**********" at bounding box center [728, 197] width 218 height 32
click at [730, 365] on input "text" at bounding box center [987, 369] width 711 height 32
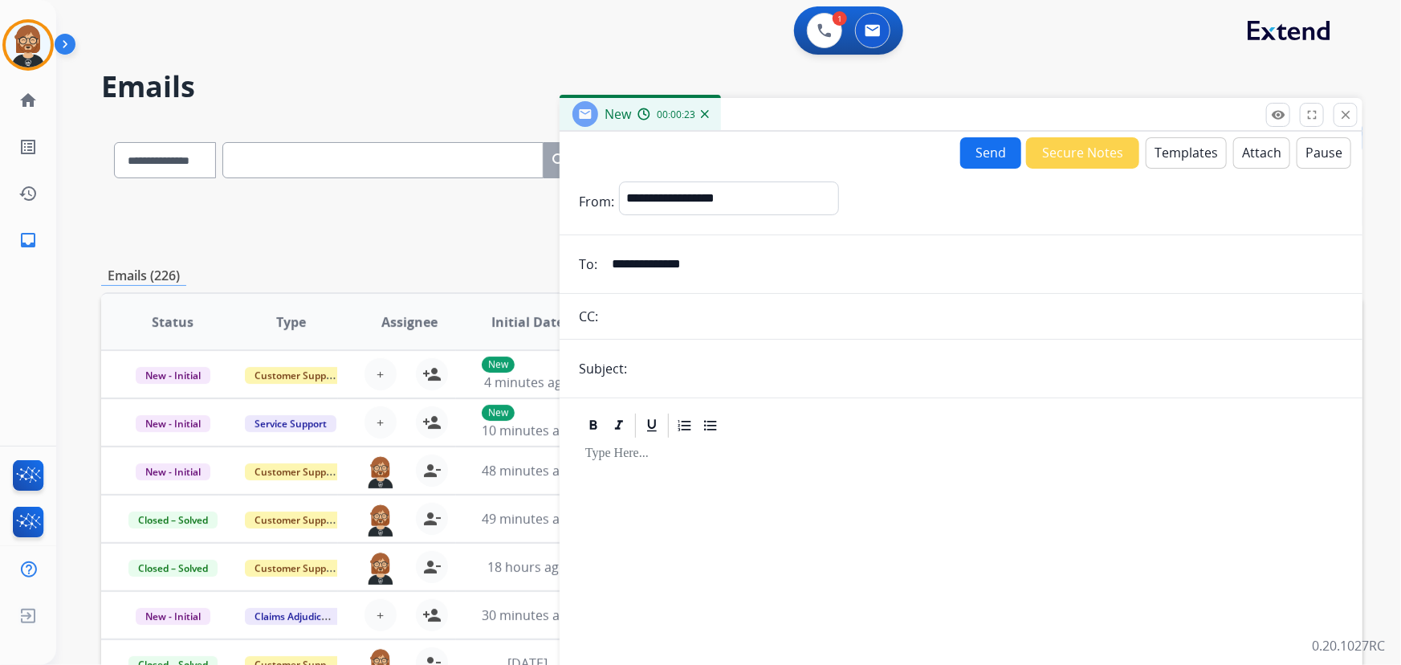
click at [1031, 150] on button "Templates" at bounding box center [1186, 152] width 81 height 31
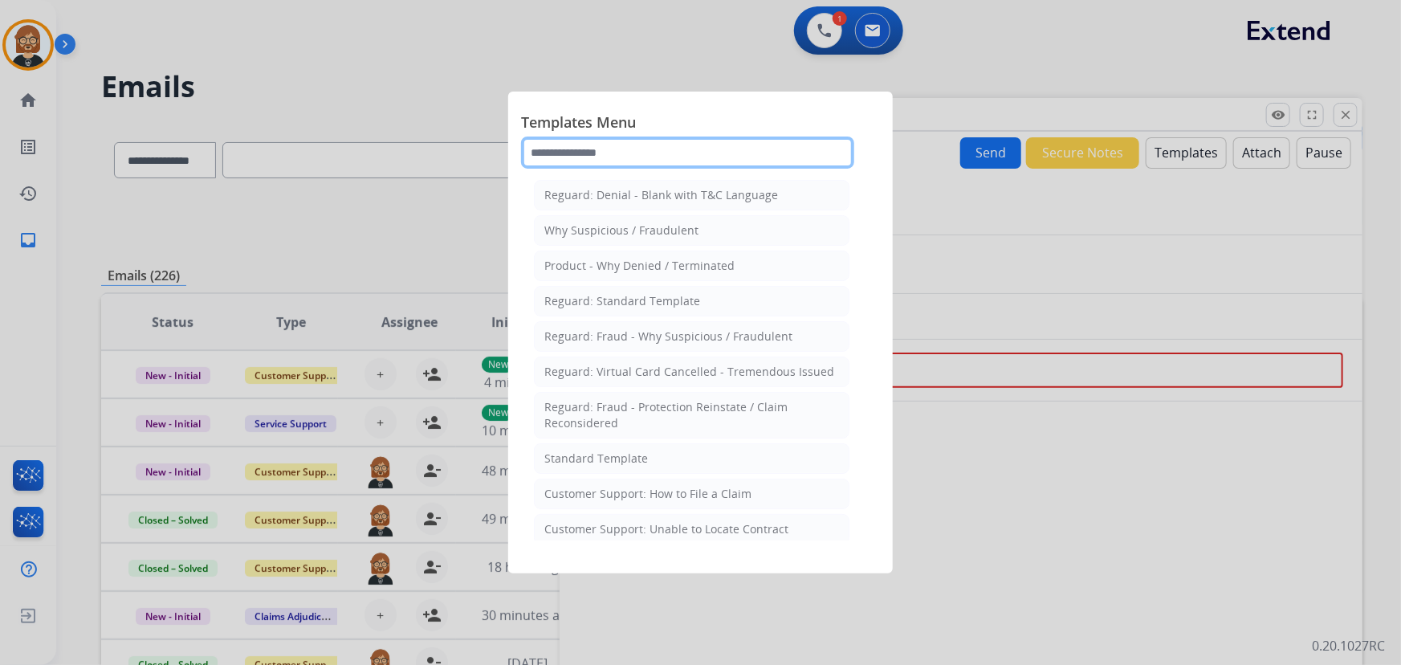
click at [655, 148] on input "text" at bounding box center [687, 153] width 333 height 32
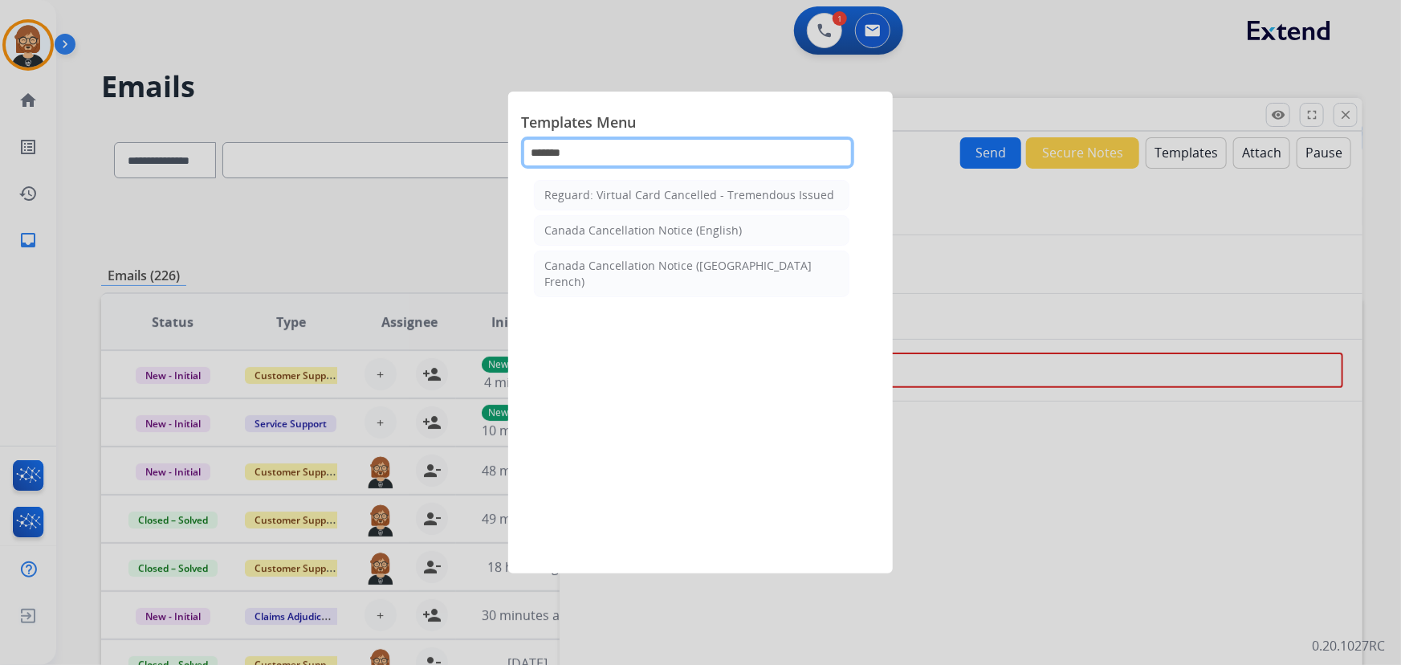
type input "*******"
click at [996, 285] on div at bounding box center [700, 332] width 1401 height 665
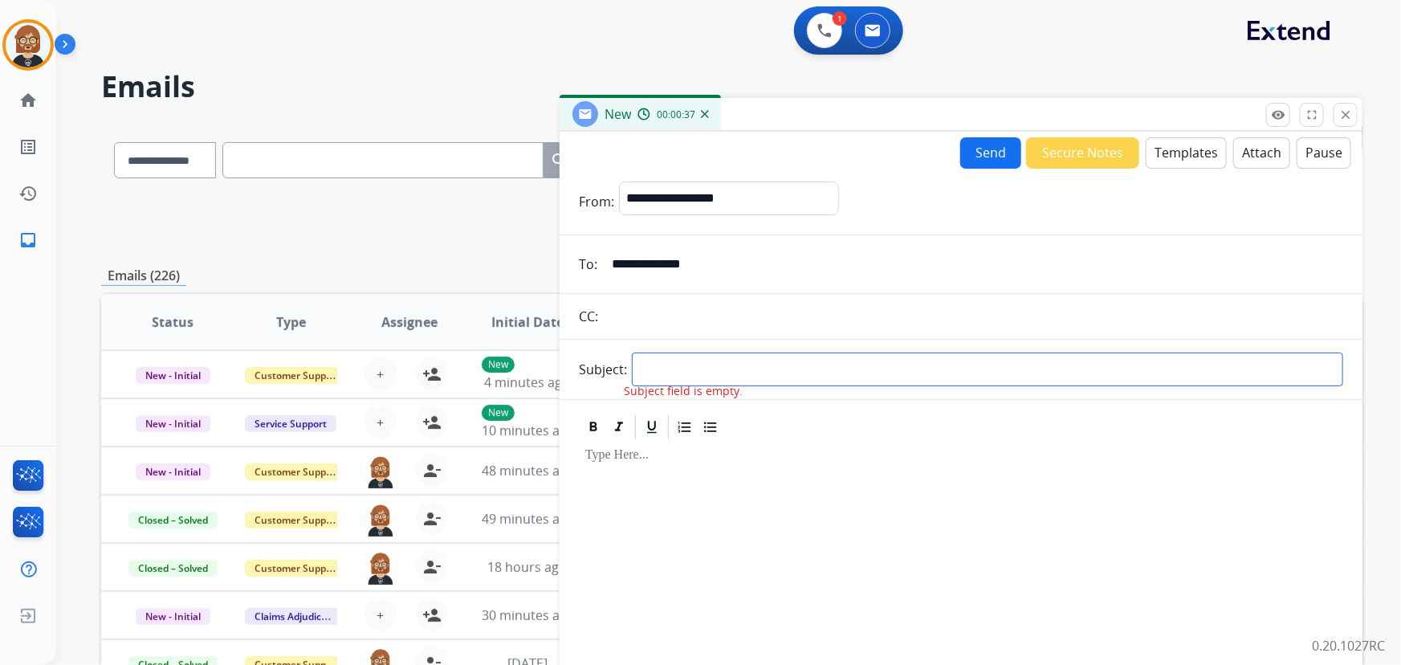
click at [741, 370] on input "text" at bounding box center [987, 370] width 711 height 34
type input "**********"
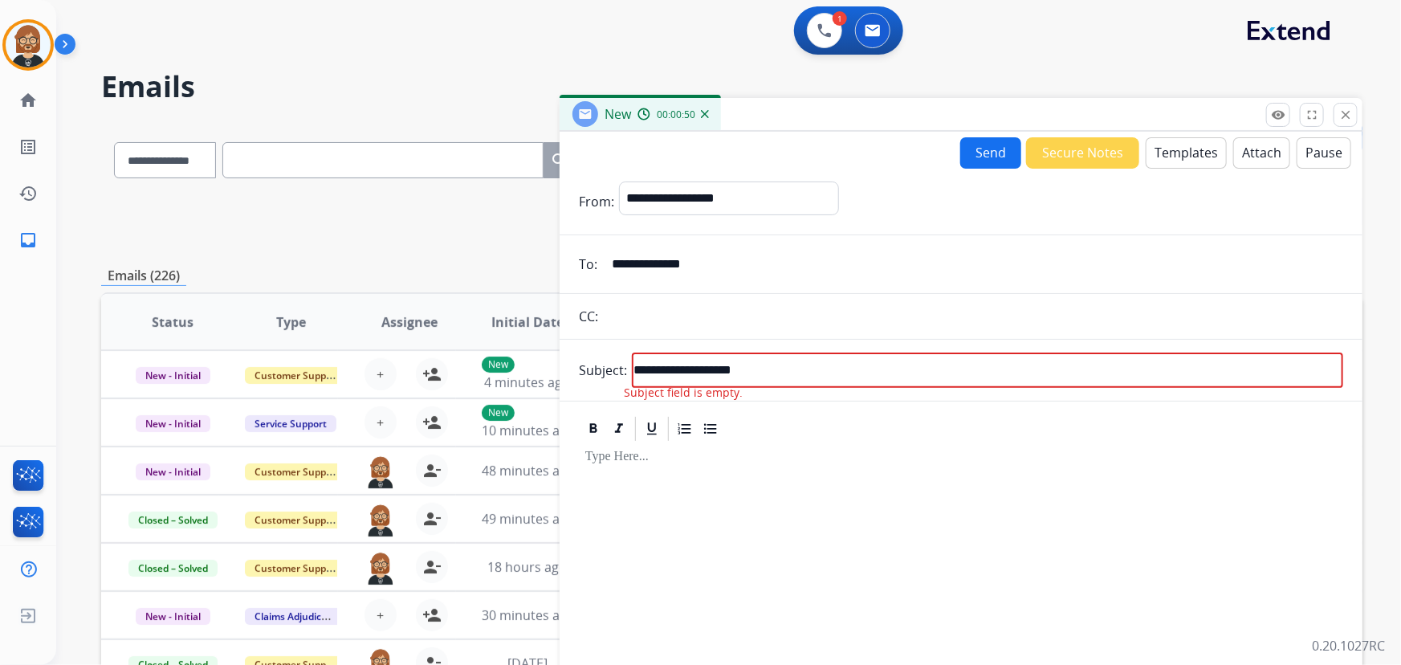
click at [907, 499] on div at bounding box center [961, 579] width 764 height 272
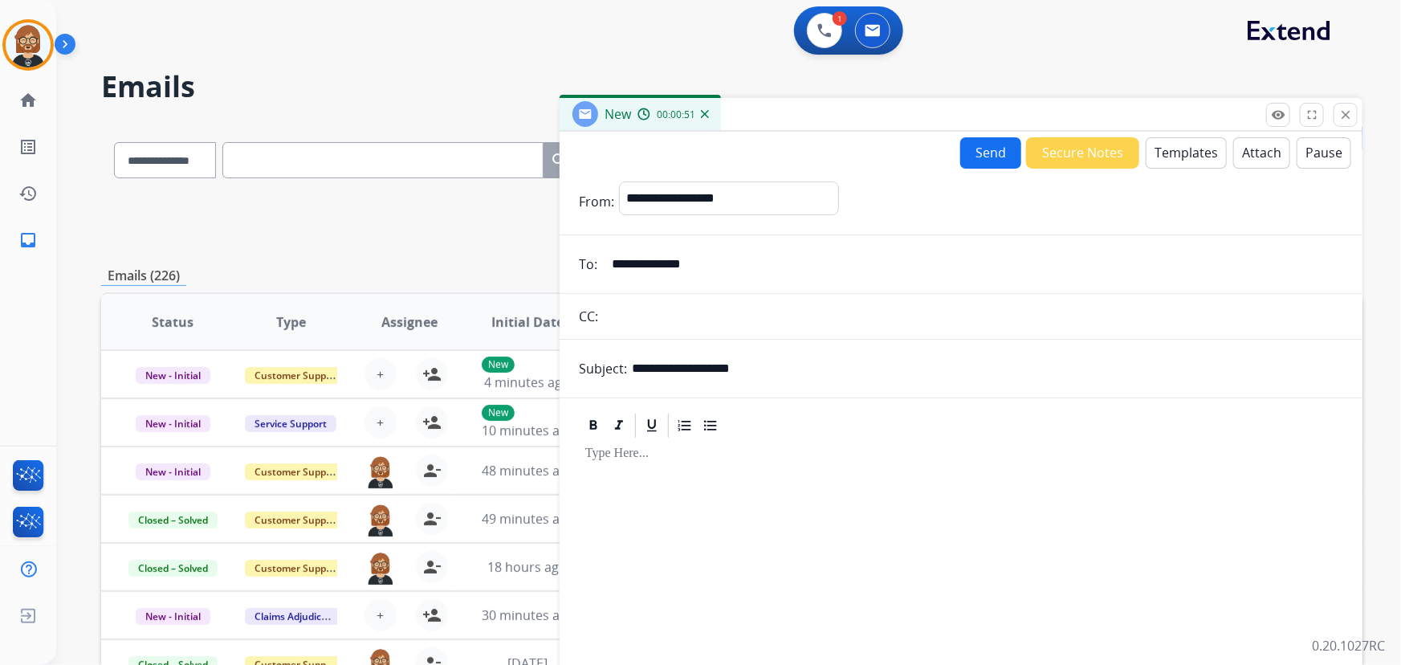
click at [1031, 160] on button "Templates" at bounding box center [1186, 152] width 81 height 31
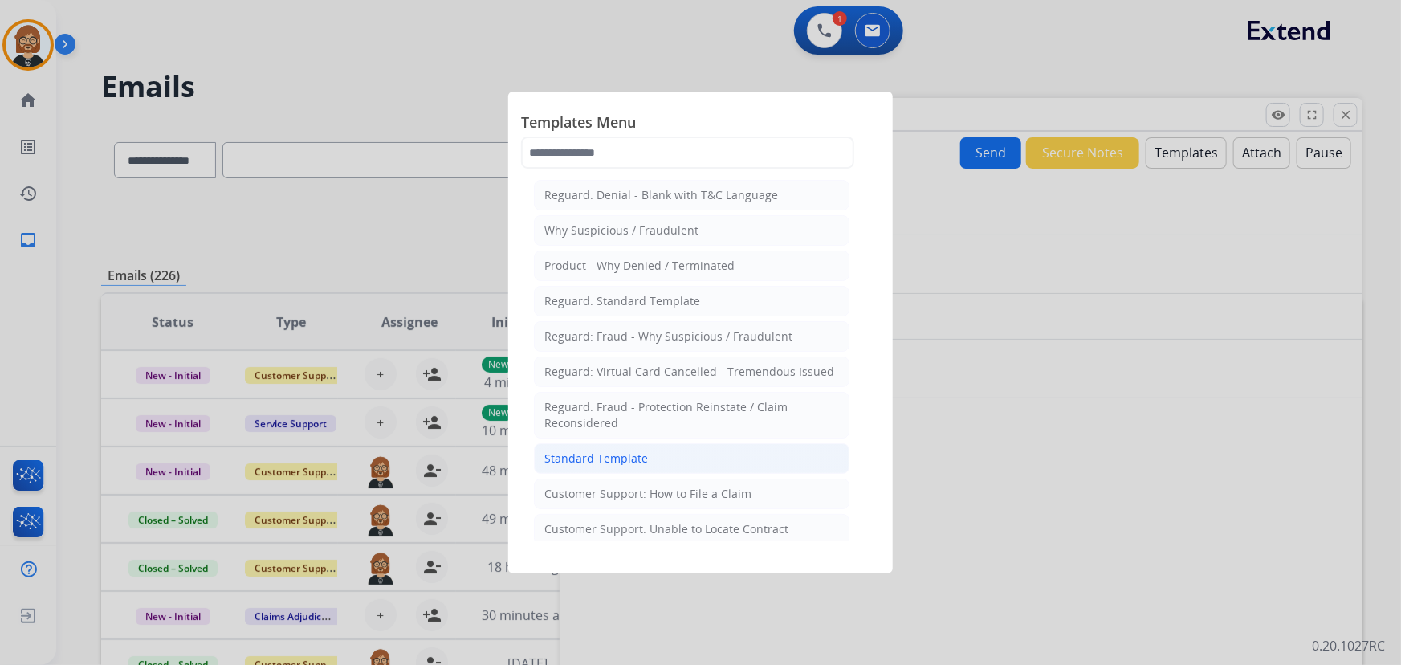
click at [630, 453] on div "Standard Template" at bounding box center [596, 458] width 104 height 16
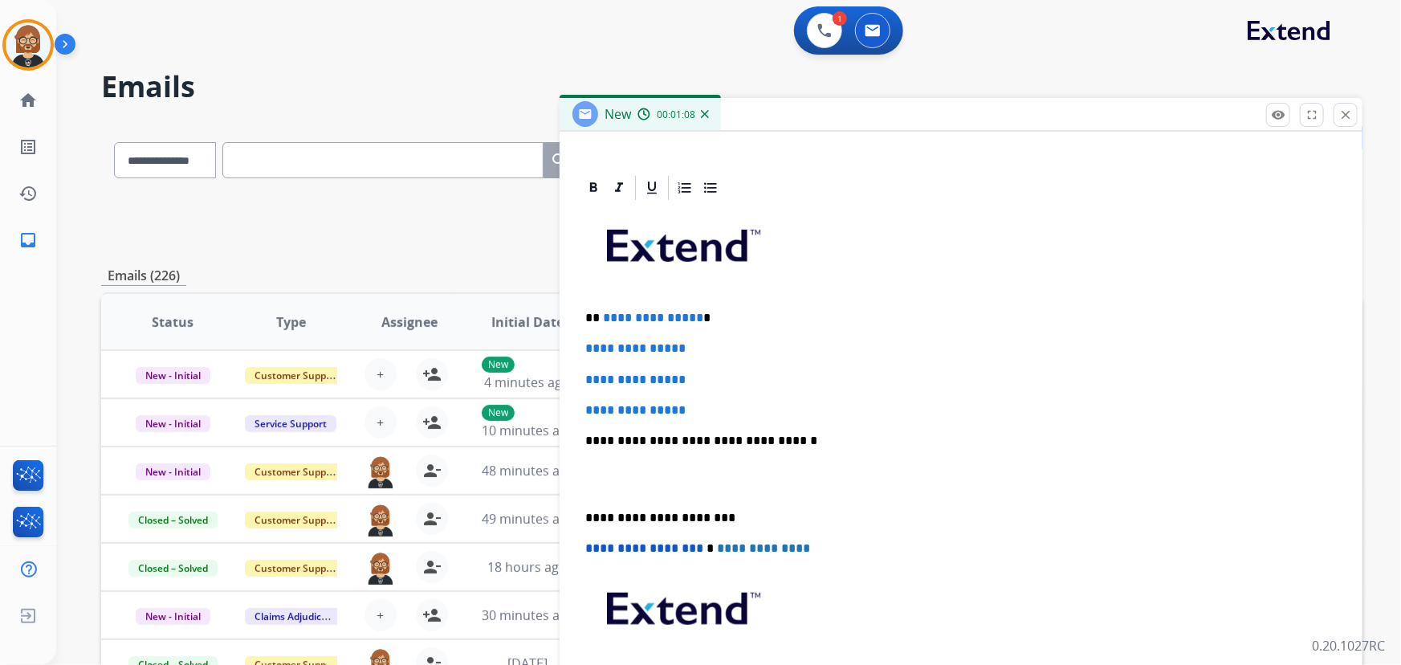
scroll to position [369, 0]
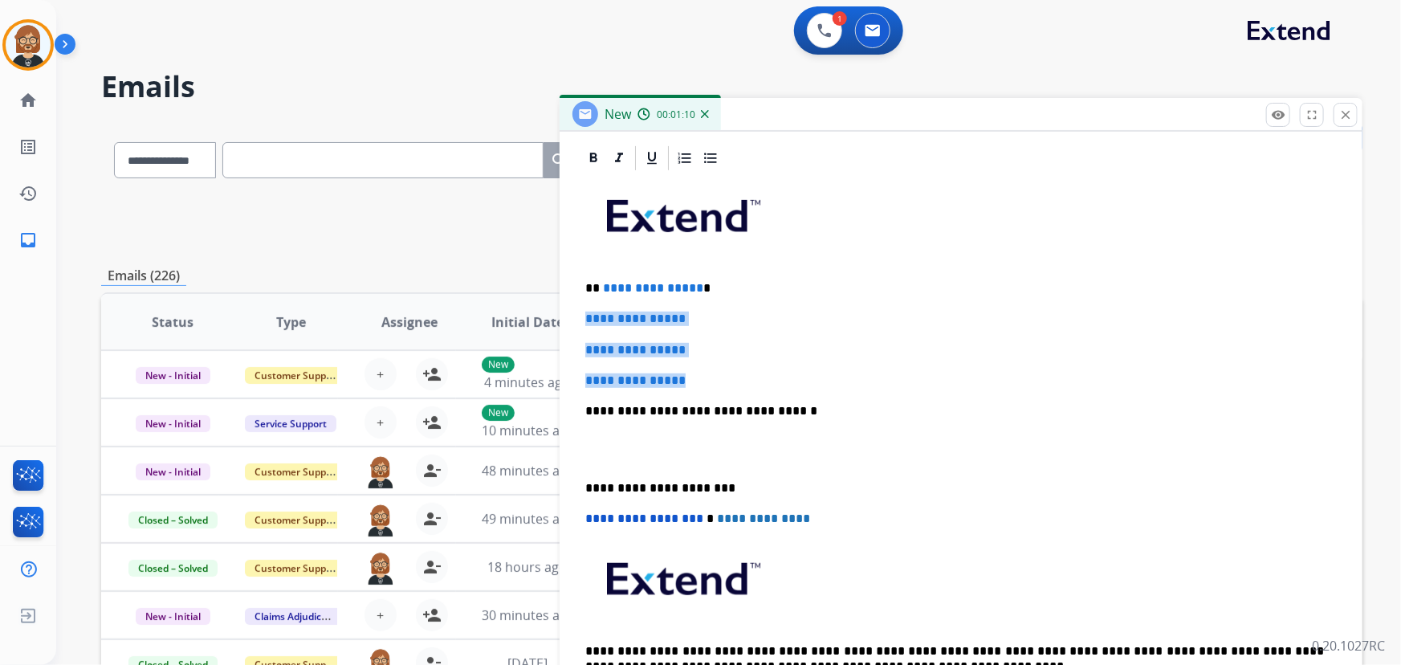
drag, startPoint x: 709, startPoint y: 379, endPoint x: 576, endPoint y: 320, distance: 145.6
click at [576, 320] on div "**********" at bounding box center [961, 433] width 803 height 578
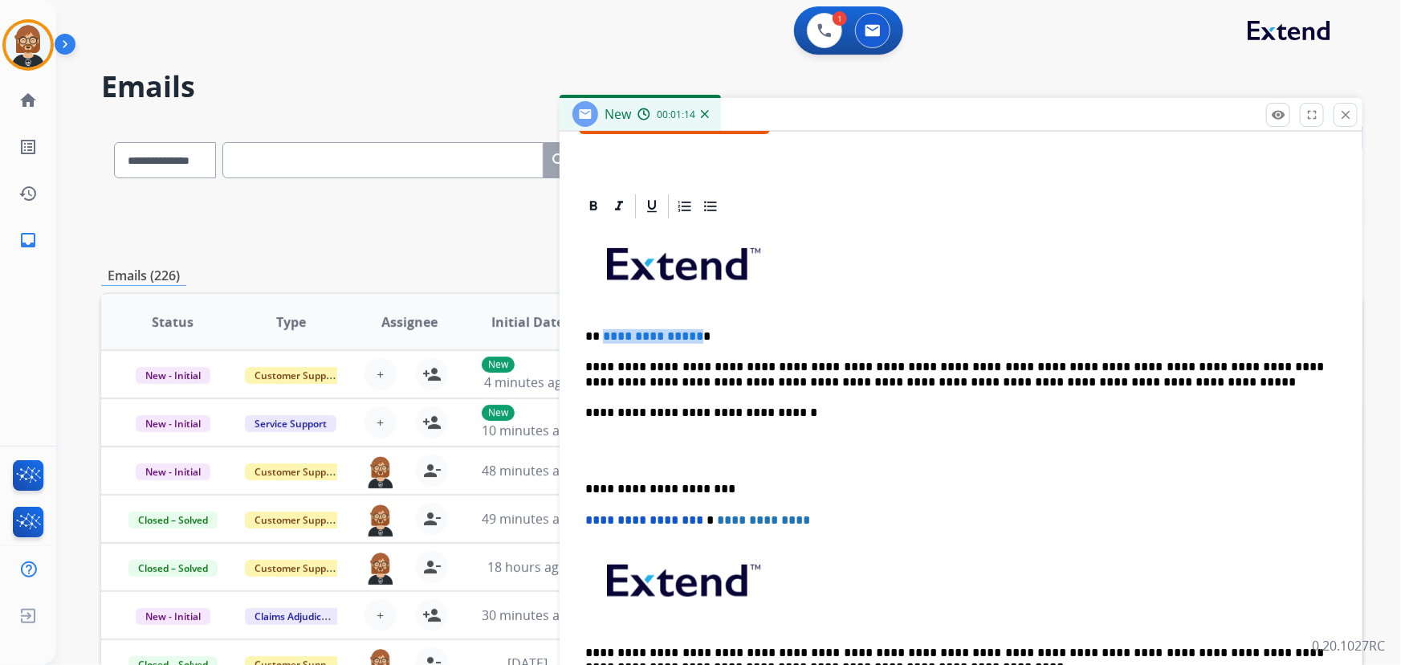
drag, startPoint x: 695, startPoint y: 332, endPoint x: 609, endPoint y: 333, distance: 85.9
click at [604, 334] on p "**********" at bounding box center [955, 336] width 740 height 14
click at [1031, 383] on p "**********" at bounding box center [955, 375] width 740 height 30
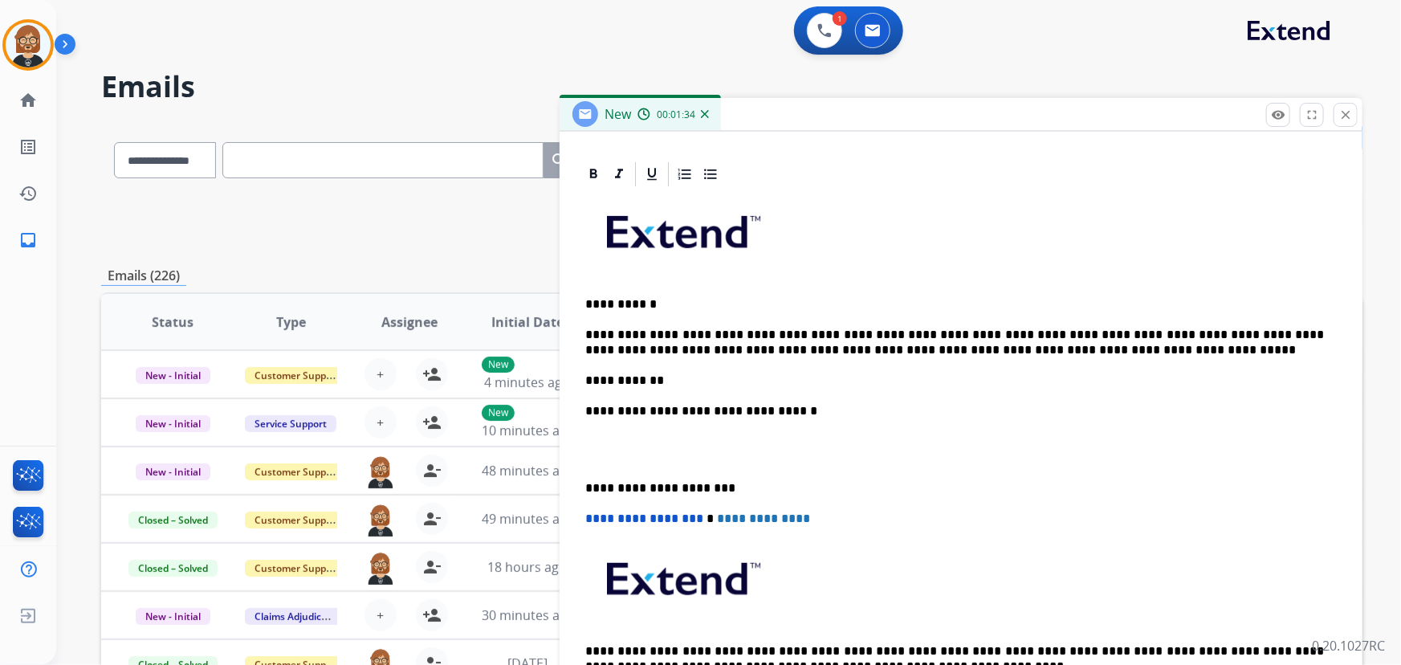
click at [687, 373] on p "**********" at bounding box center [955, 380] width 740 height 14
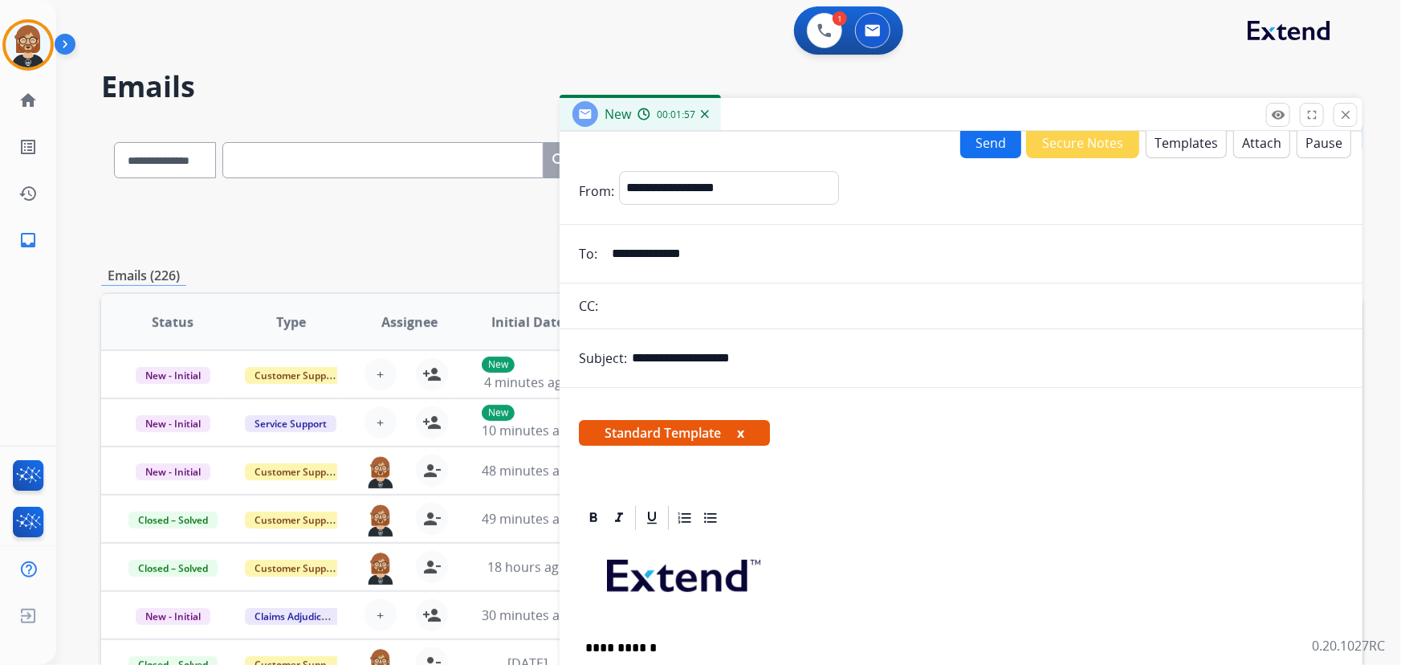
scroll to position [0, 0]
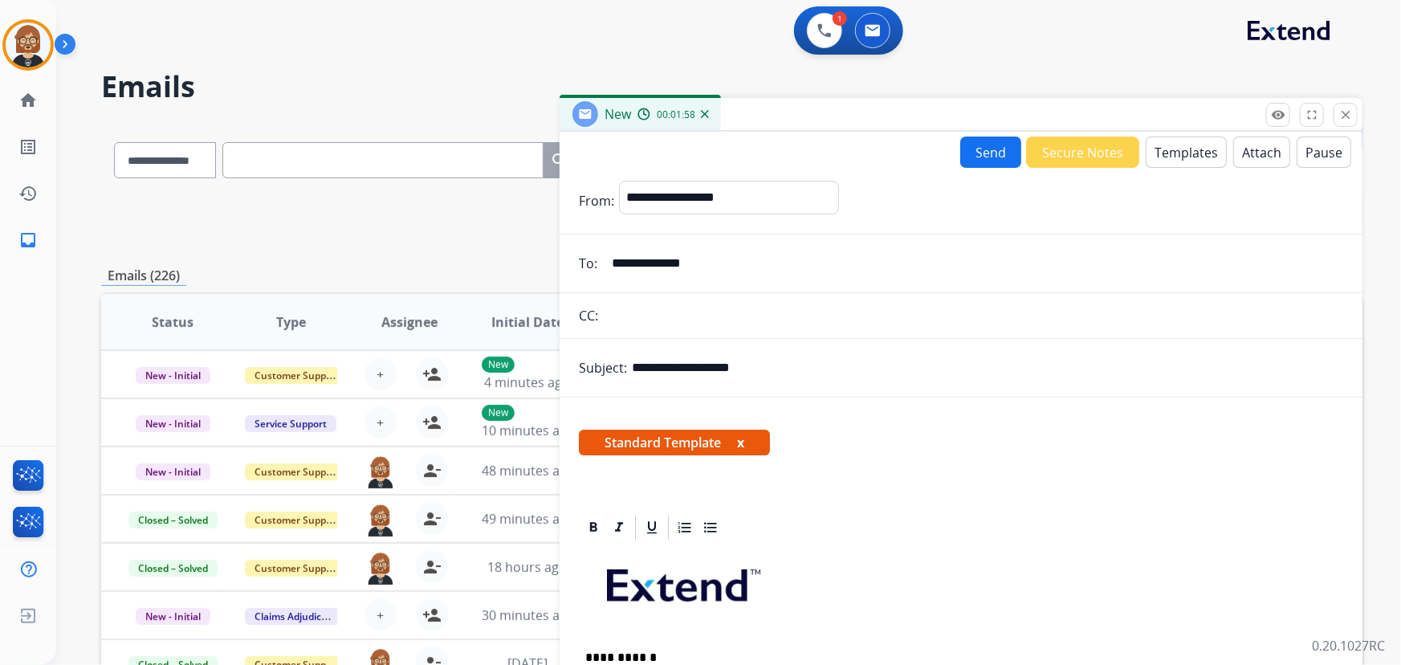
click at [972, 152] on button "Send" at bounding box center [990, 152] width 61 height 31
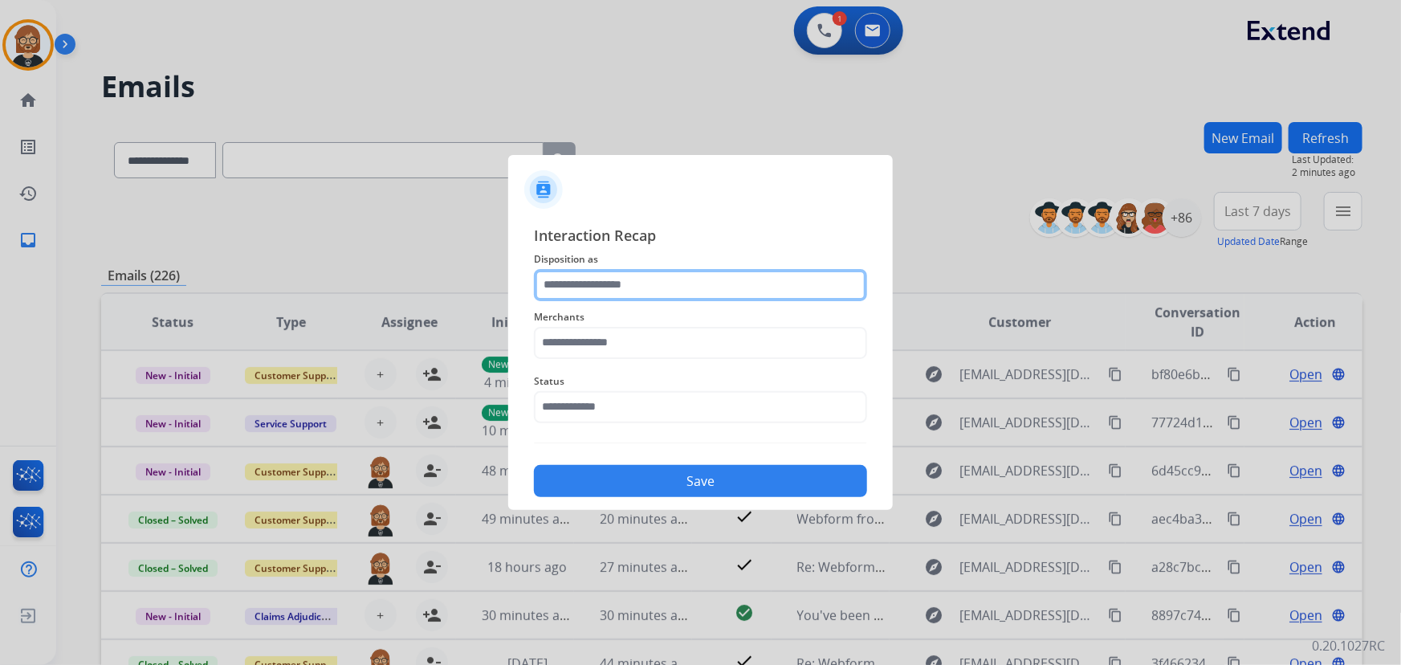
click at [751, 280] on input "text" at bounding box center [700, 285] width 333 height 32
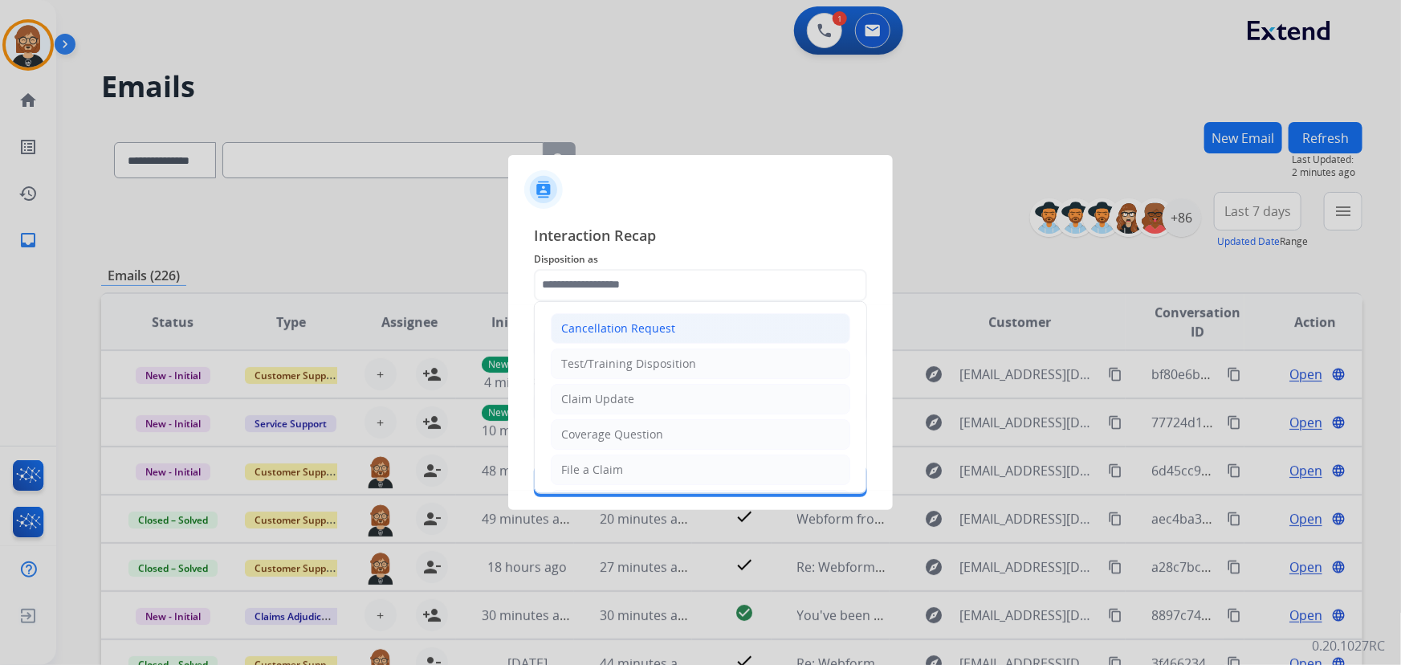
click at [706, 328] on li "Cancellation Request" at bounding box center [701, 328] width 300 height 31
type input "**********"
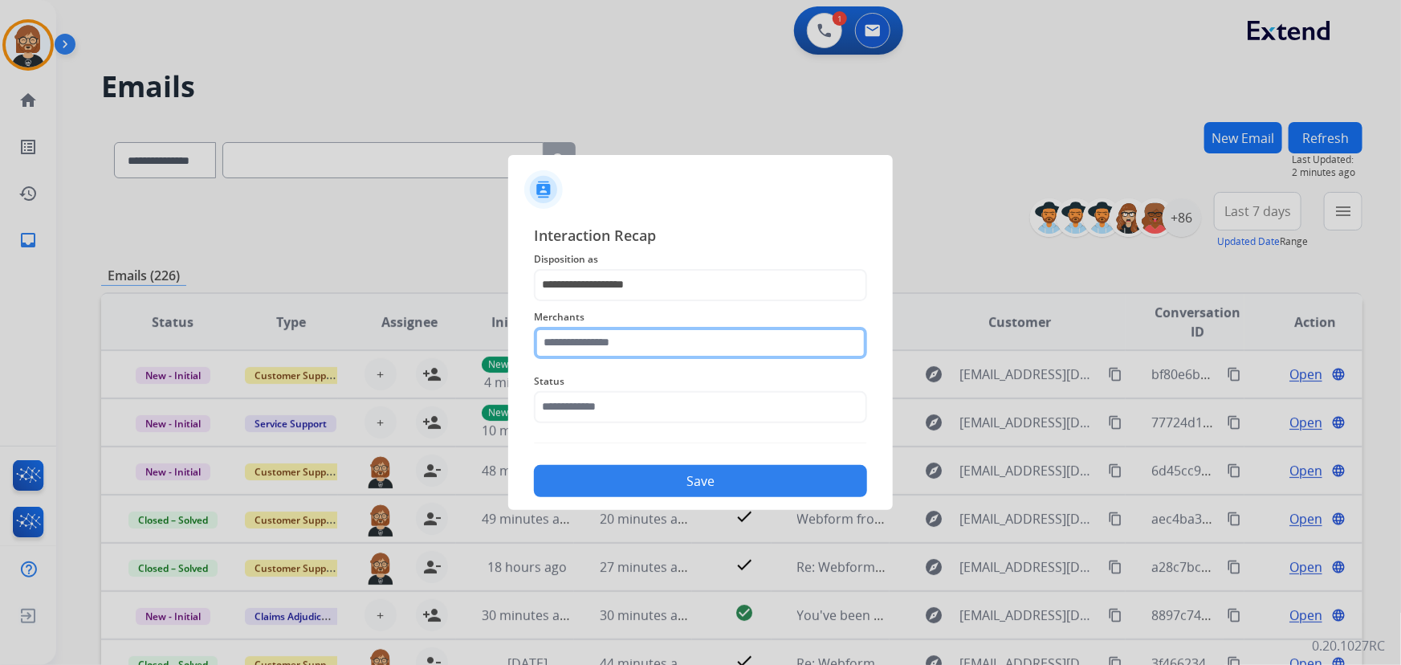
click at [703, 328] on input "text" at bounding box center [700, 343] width 333 height 32
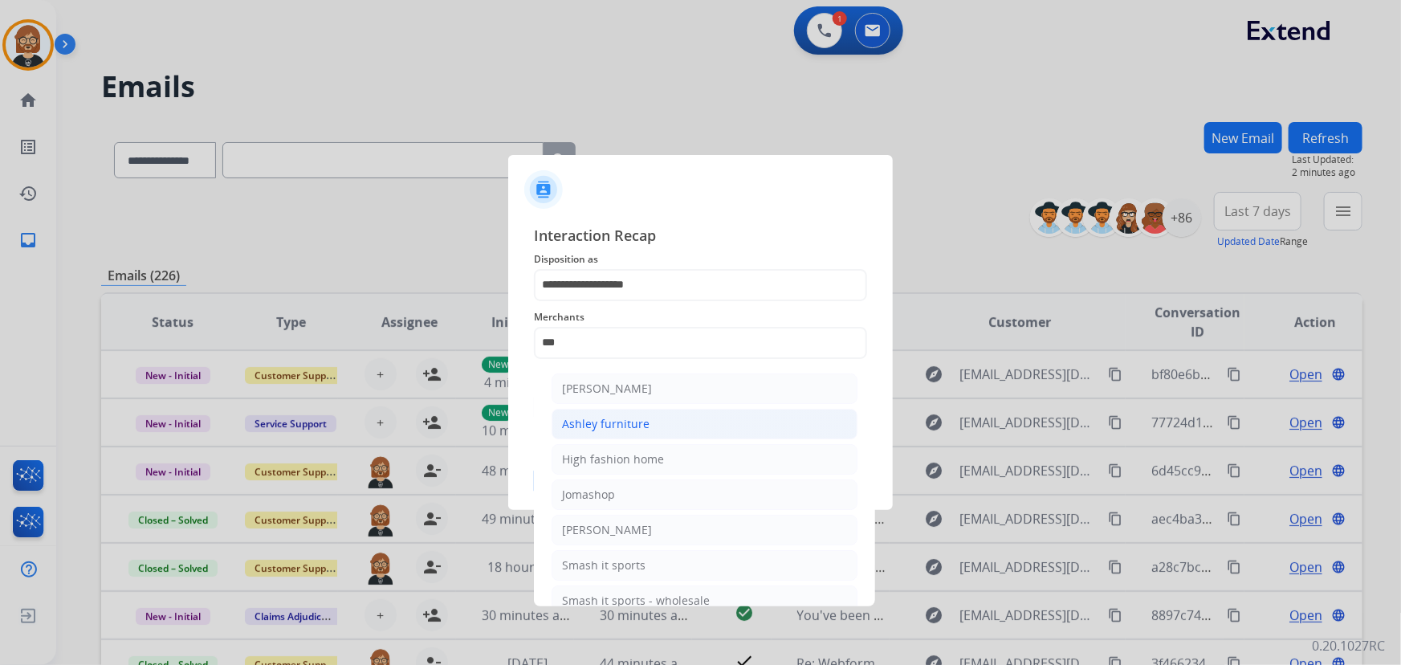
click at [688, 425] on li "Ashley furniture" at bounding box center [705, 424] width 306 height 31
type input "**********"
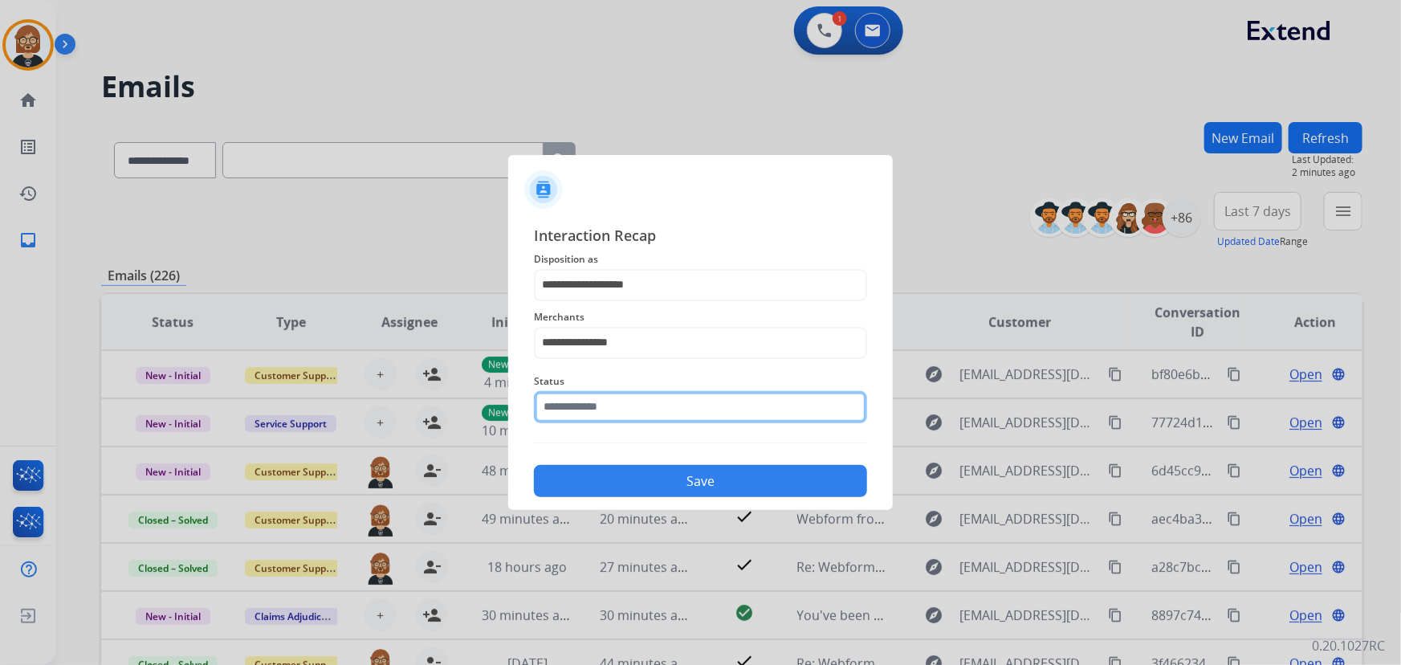
click at [680, 405] on input "text" at bounding box center [700, 407] width 333 height 32
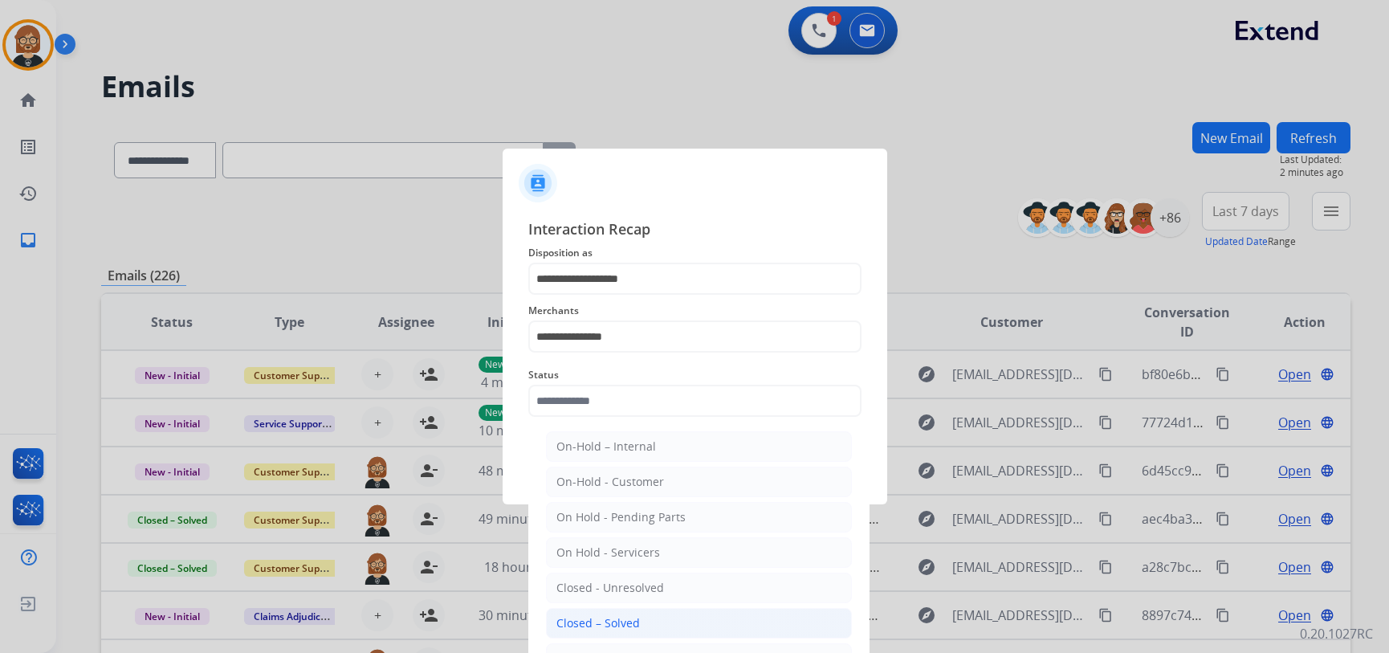
click at [662, 621] on li "Closed – Solved" at bounding box center [699, 623] width 306 height 31
type input "**********"
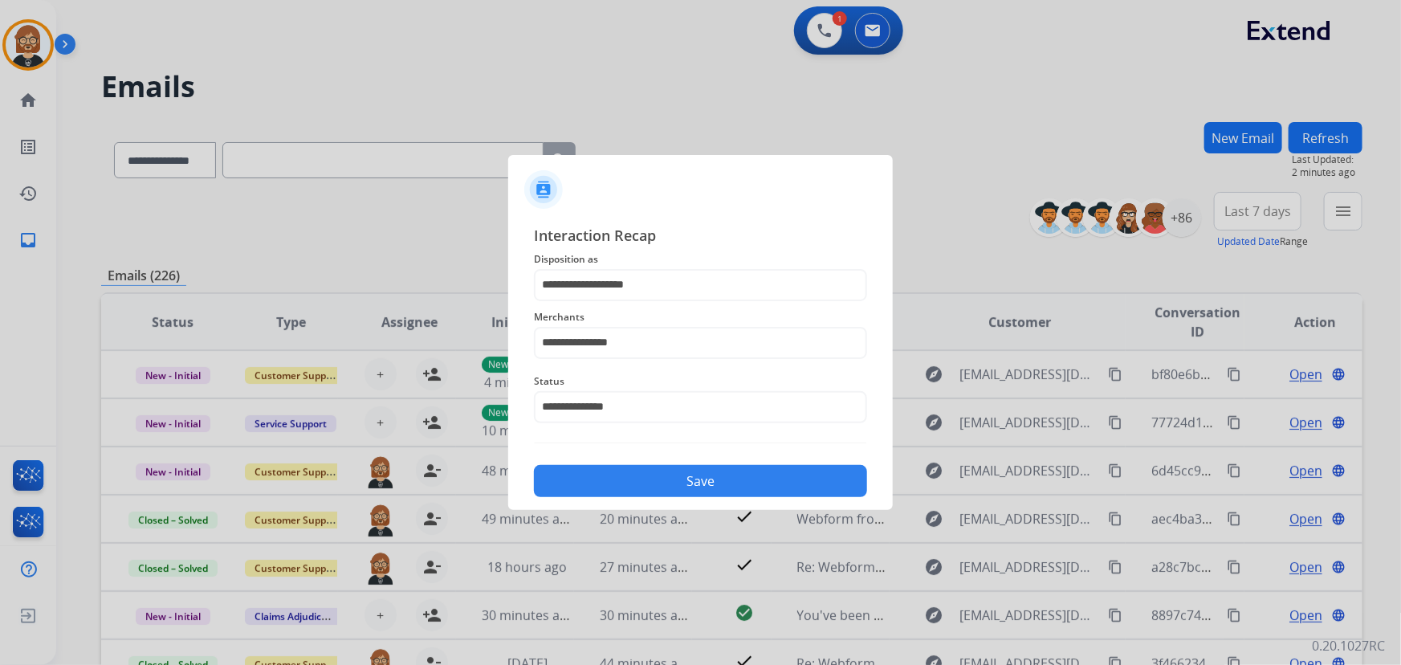
click at [666, 471] on button "Save" at bounding box center [700, 481] width 333 height 32
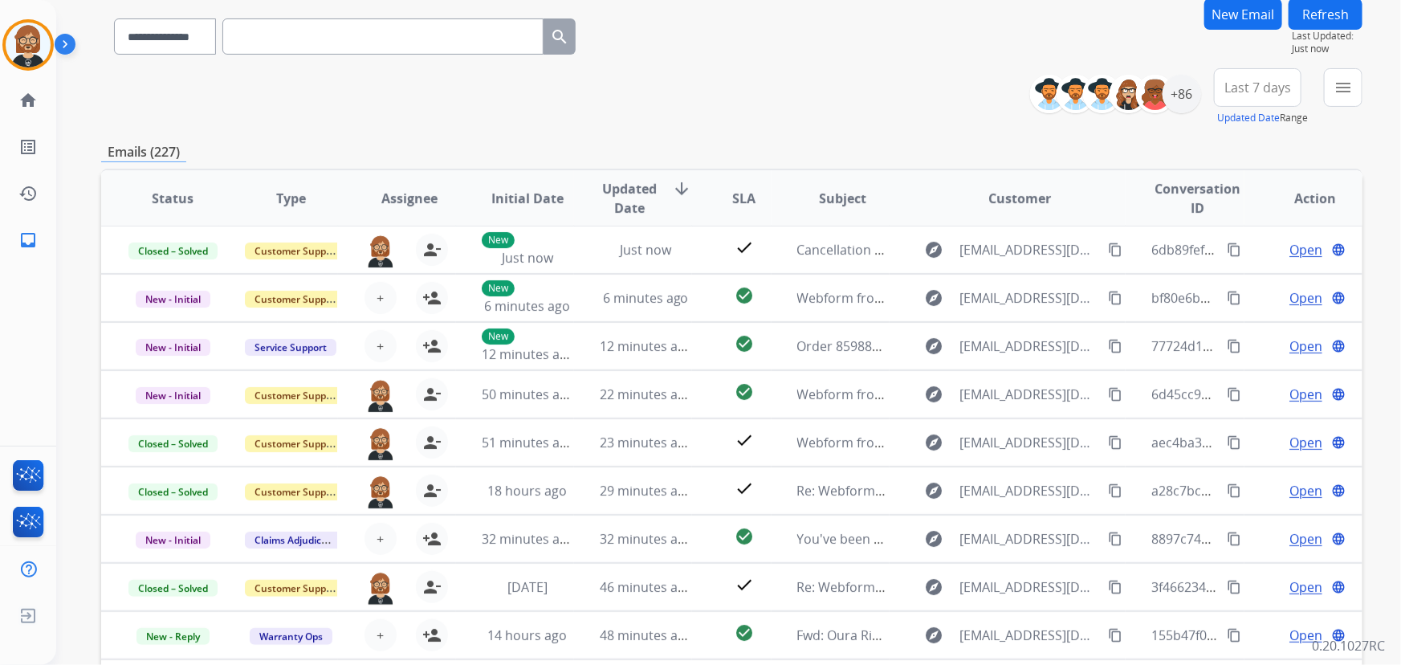
scroll to position [145, 0]
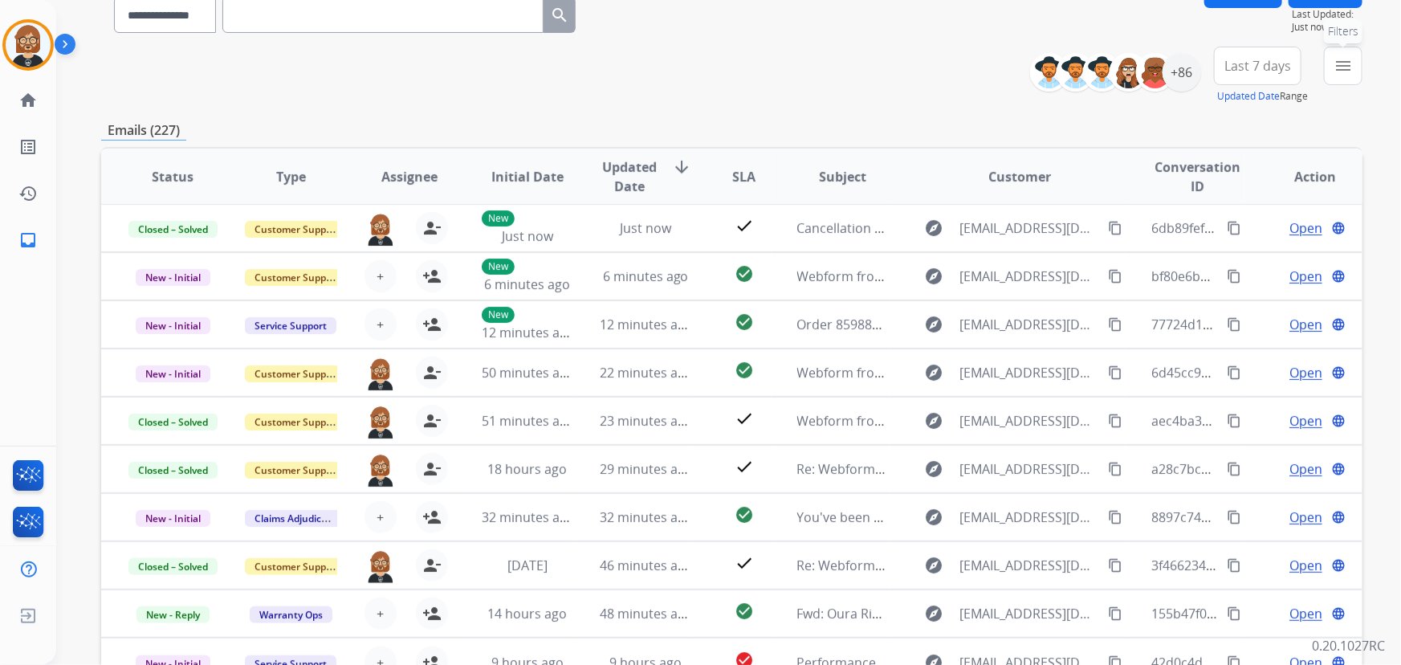
click at [1031, 63] on mat-icon "menu" at bounding box center [1343, 65] width 19 height 19
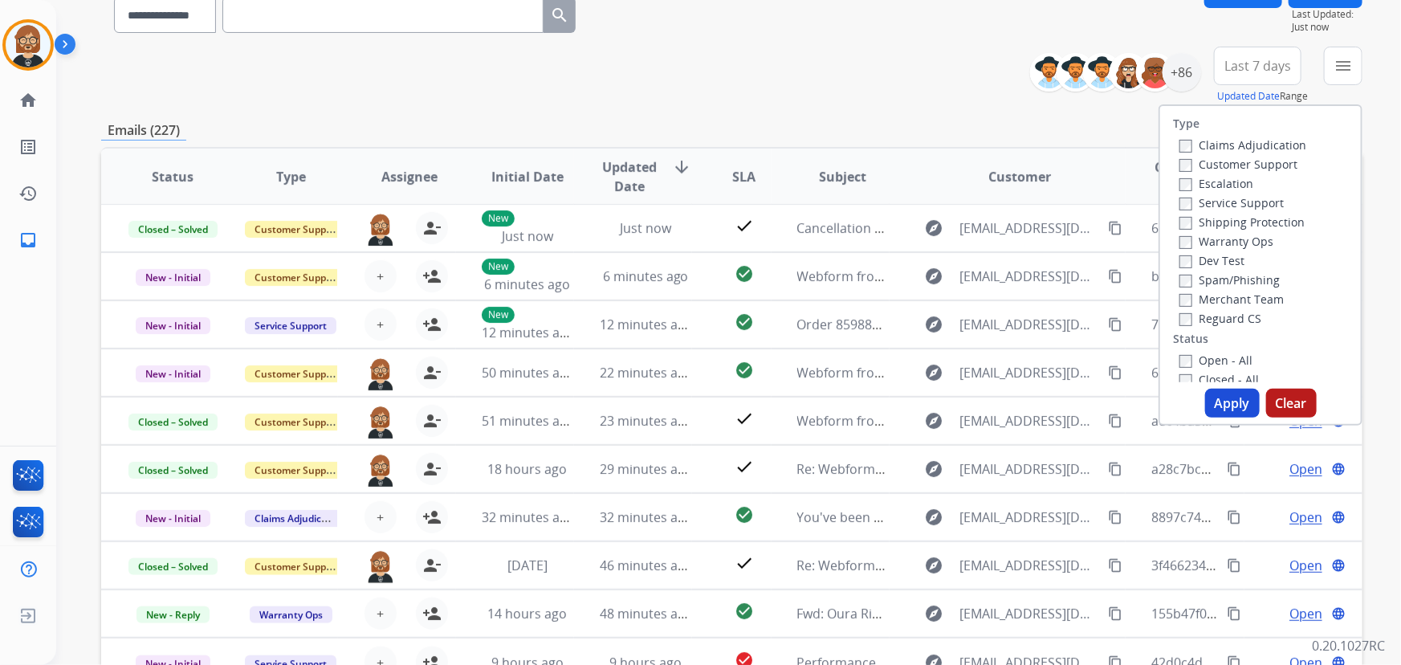
click at [1031, 358] on label "Open - All" at bounding box center [1216, 360] width 73 height 15
click at [1031, 399] on button "Apply" at bounding box center [1232, 403] width 55 height 29
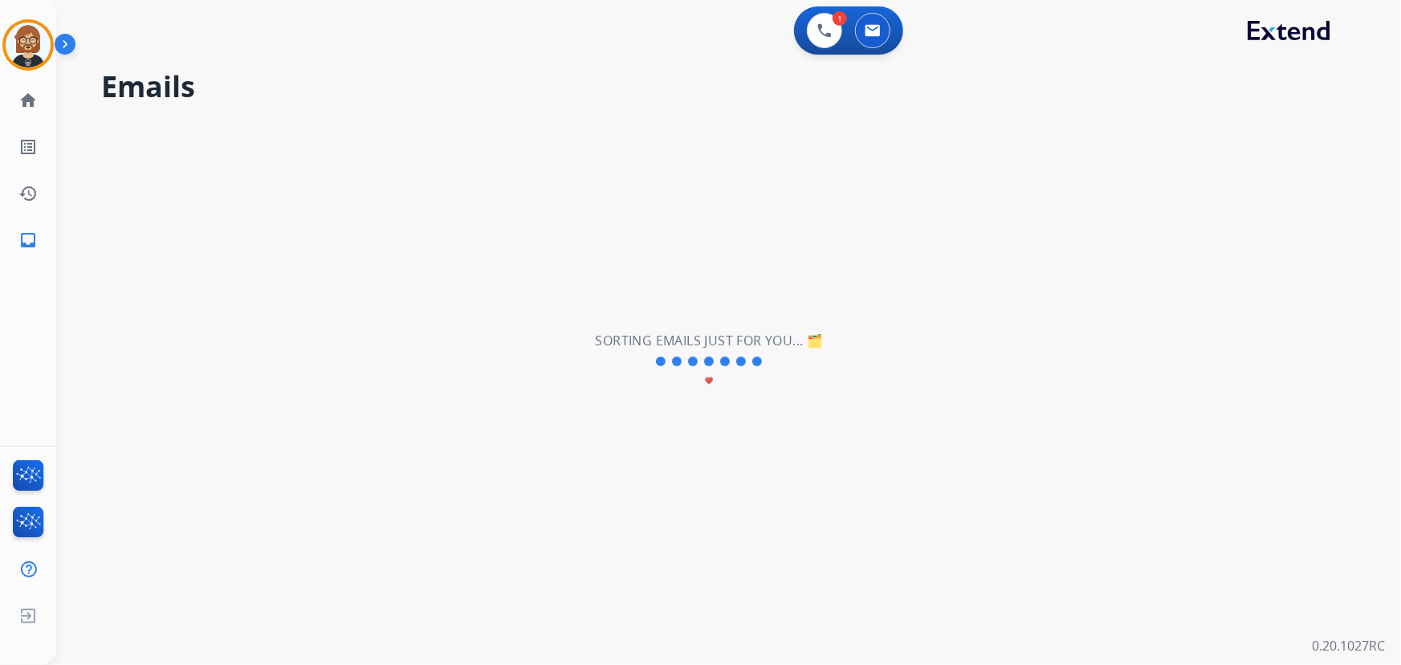
scroll to position [0, 0]
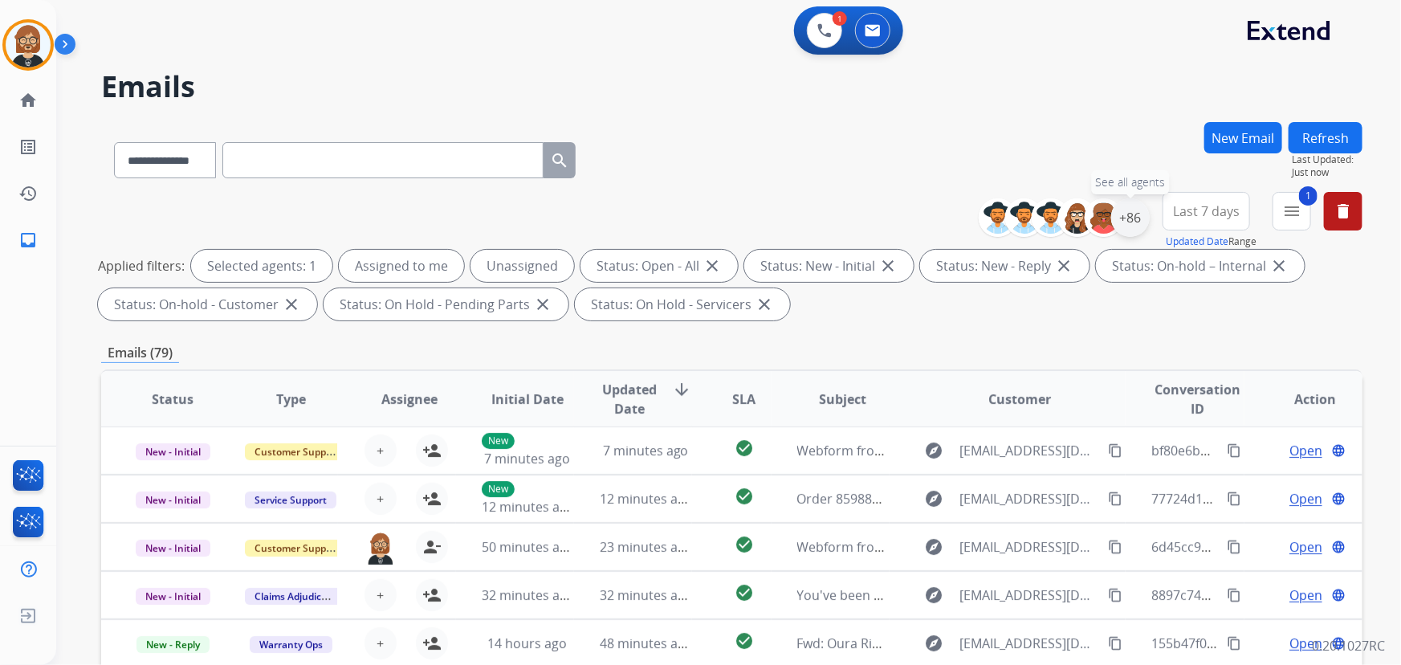
click at [1031, 215] on div "+86" at bounding box center [1130, 217] width 39 height 39
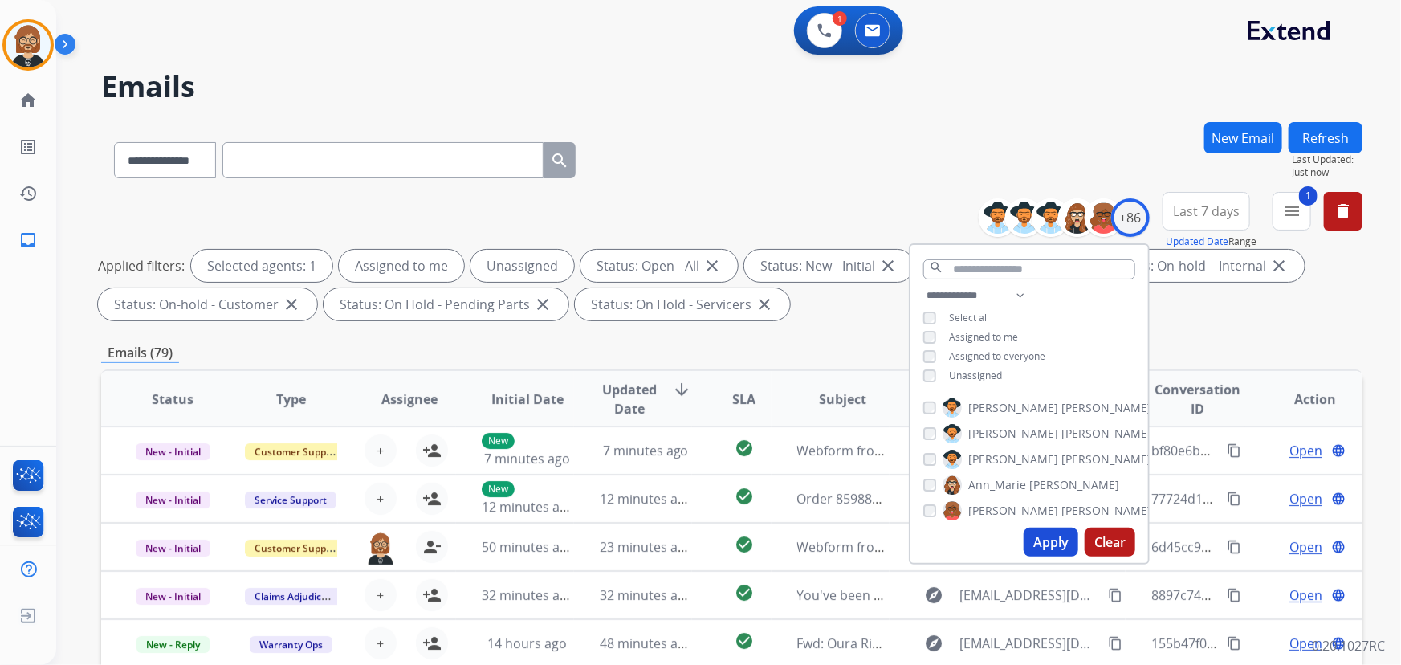
click at [968, 374] on span "Unassigned" at bounding box center [975, 376] width 53 height 14
click at [1031, 544] on button "Apply" at bounding box center [1051, 542] width 55 height 29
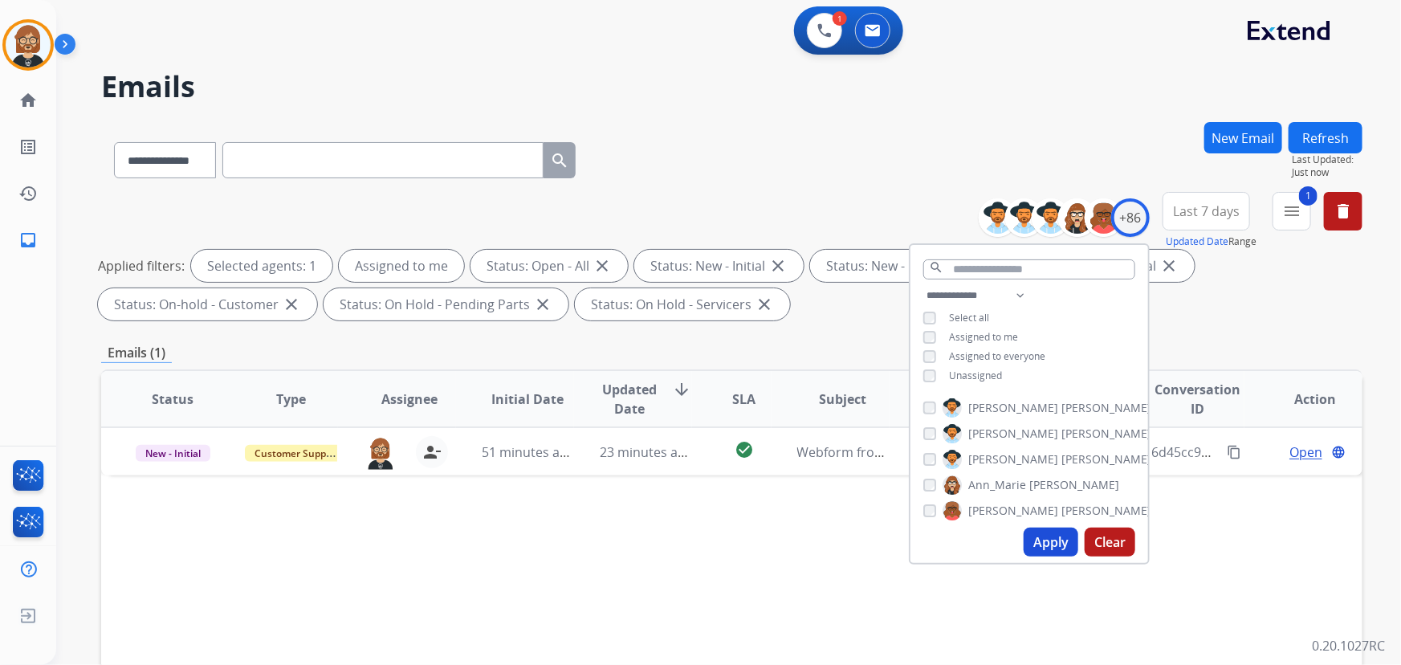
click at [714, 547] on div "Status Type Assignee Initial Date Updated Date arrow_downward SLA Subject Custo…" at bounding box center [731, 638] width 1261 height 538
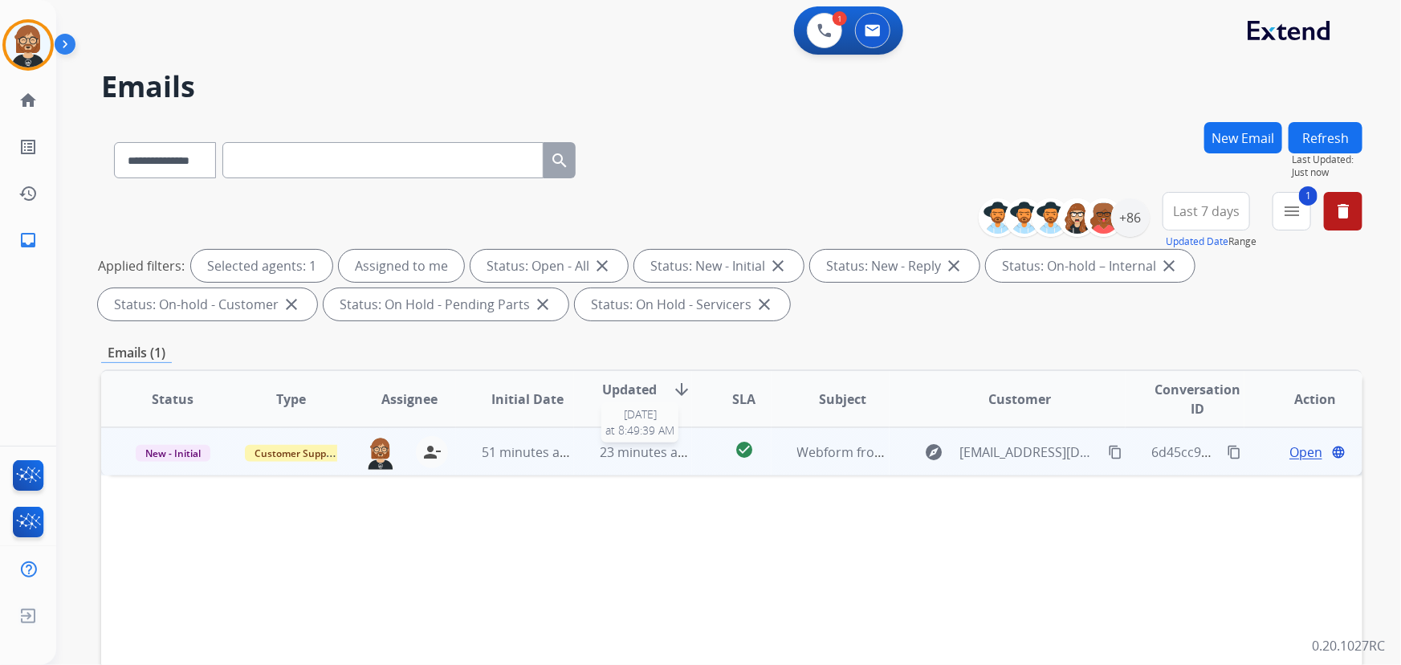
click at [643, 449] on span "23 minutes ago" at bounding box center [646, 452] width 93 height 18
click at [1031, 450] on span "Open" at bounding box center [1306, 451] width 33 height 19
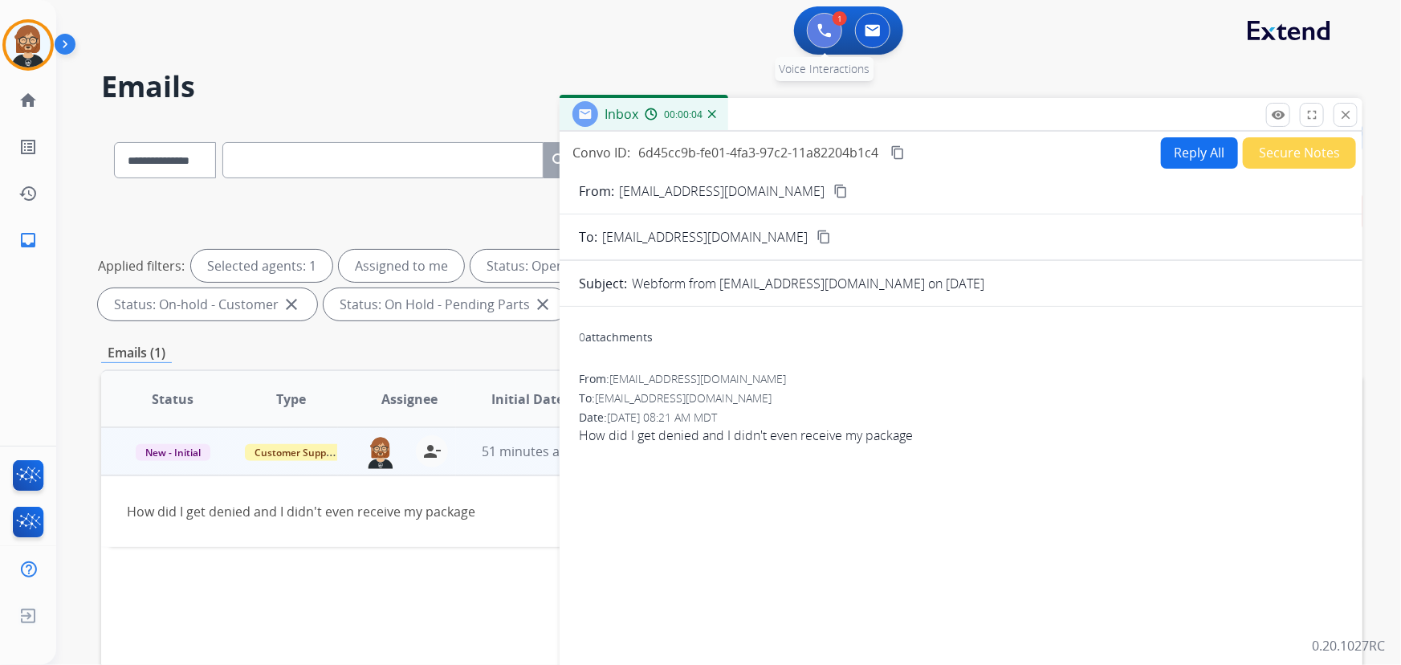
click at [826, 31] on img at bounding box center [824, 30] width 14 height 14
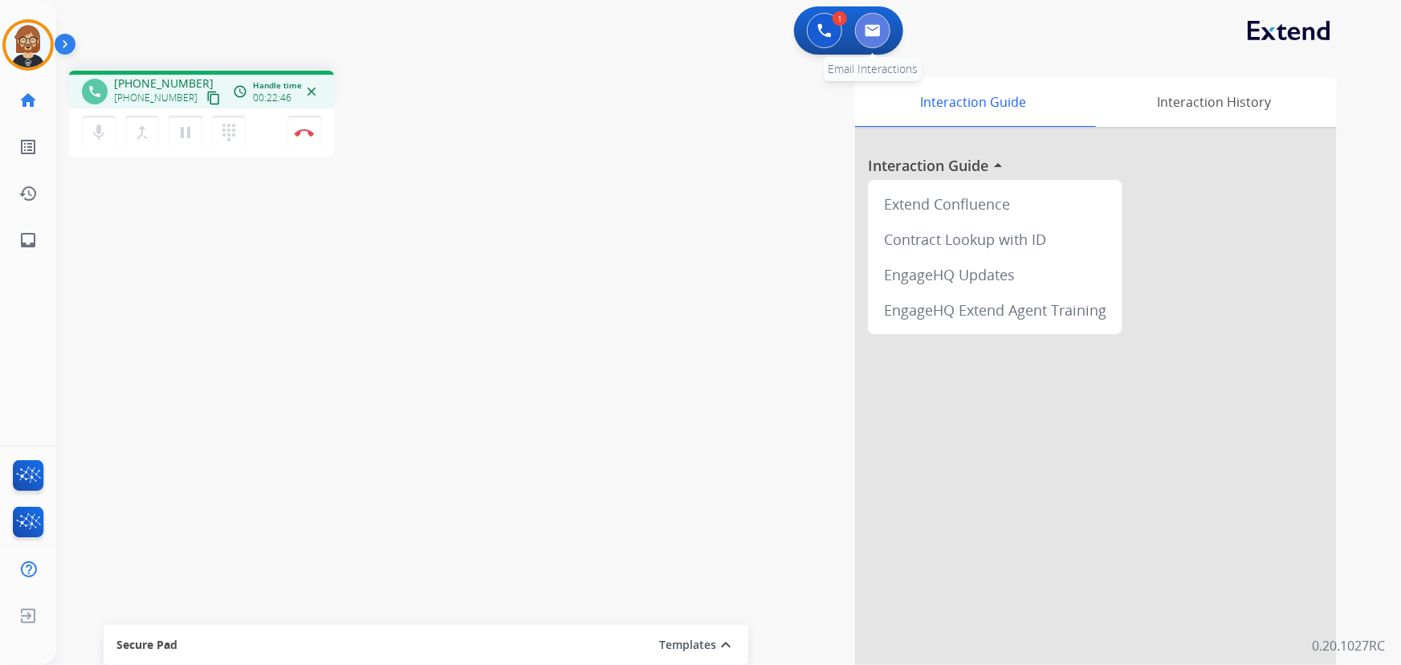
click at [882, 38] on button at bounding box center [872, 30] width 35 height 35
select select "**********"
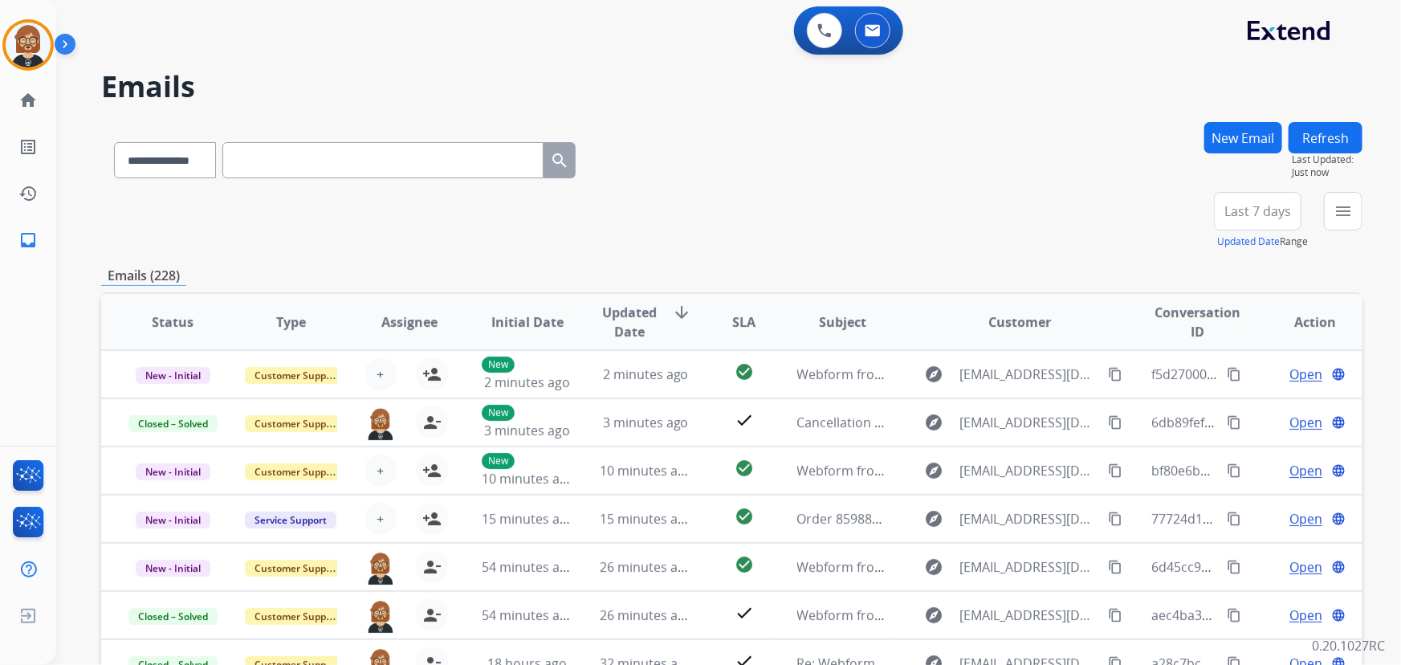
click at [1031, 142] on button "Refresh" at bounding box center [1326, 137] width 74 height 31
click at [1031, 204] on mat-icon "menu" at bounding box center [1343, 211] width 19 height 19
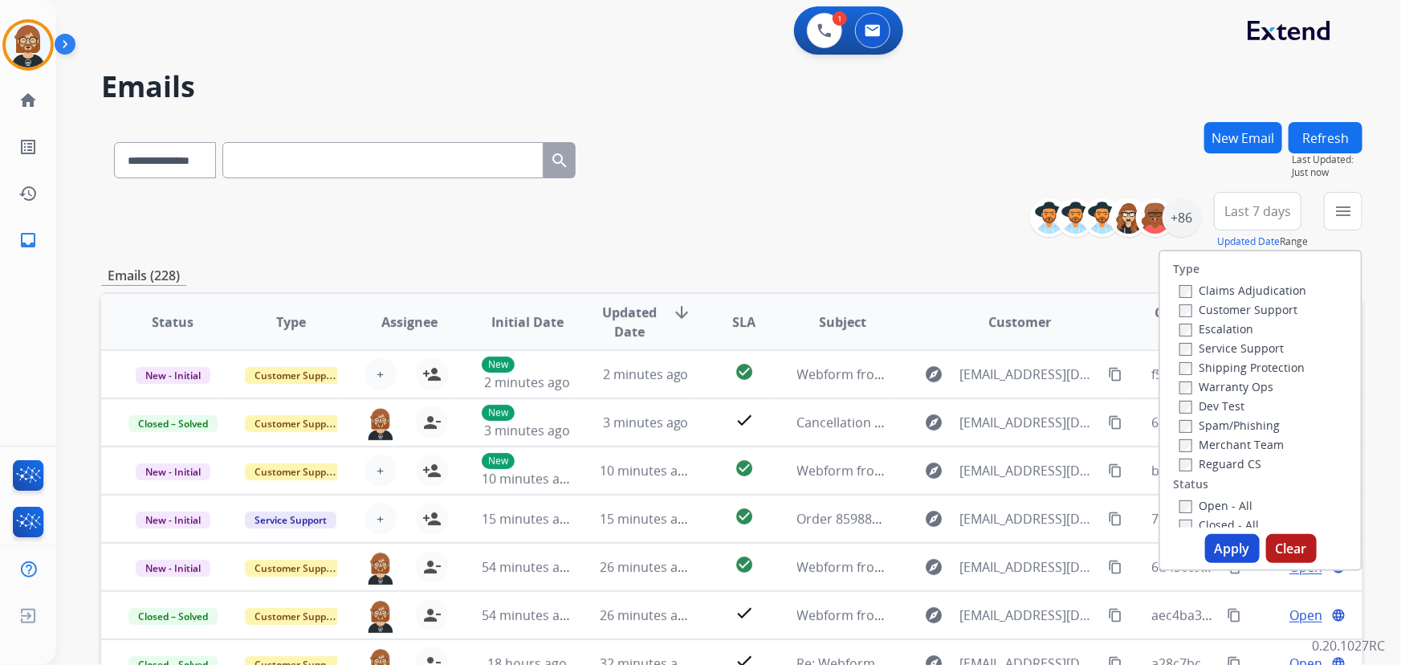
click at [1031, 499] on label "Open - All" at bounding box center [1216, 505] width 73 height 15
click at [1031, 536] on button "Apply" at bounding box center [1232, 548] width 55 height 29
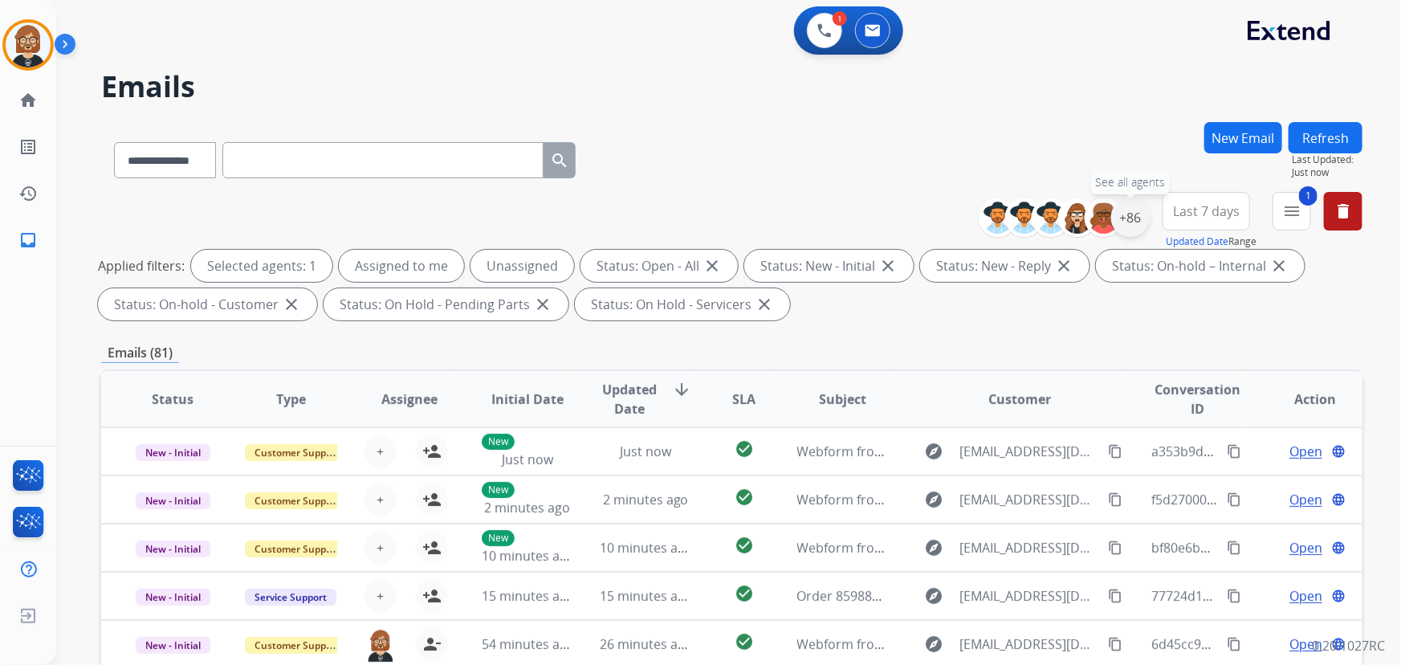
click at [1031, 217] on div "+86" at bounding box center [1130, 217] width 39 height 39
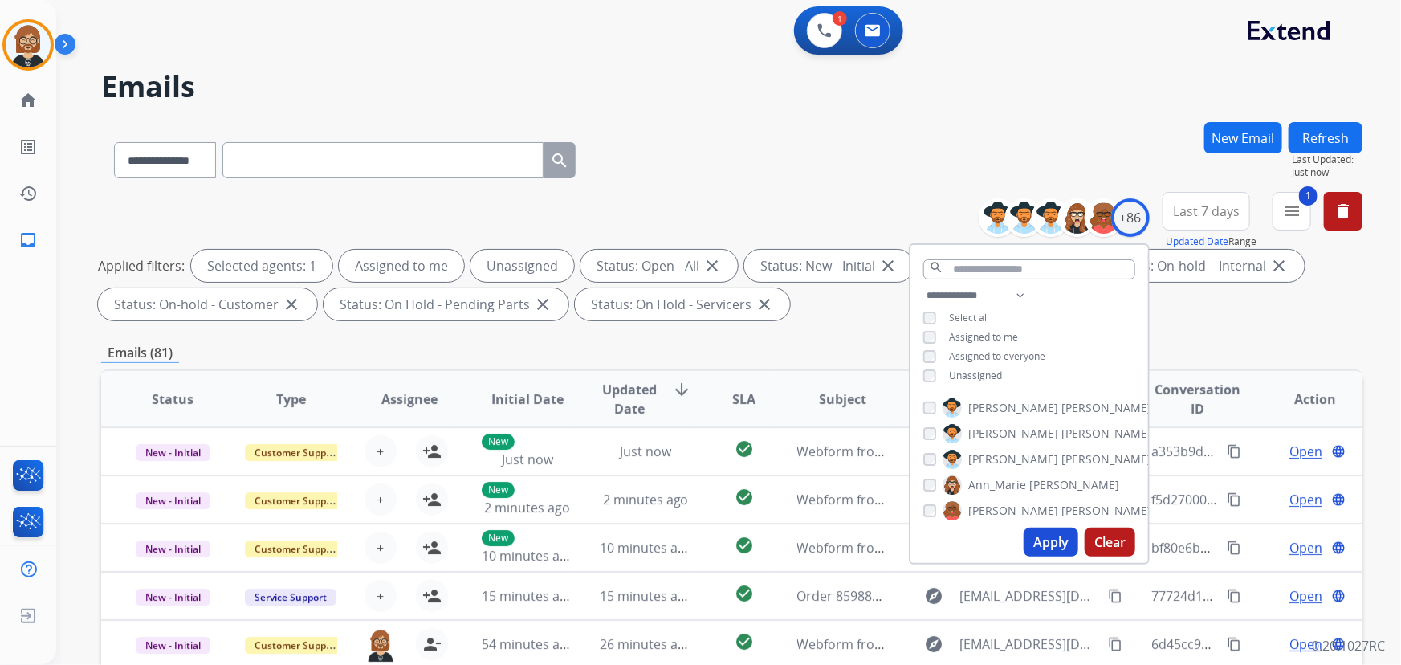
click at [989, 373] on span "Unassigned" at bounding box center [975, 376] width 53 height 14
click at [1031, 540] on button "Apply" at bounding box center [1051, 542] width 55 height 29
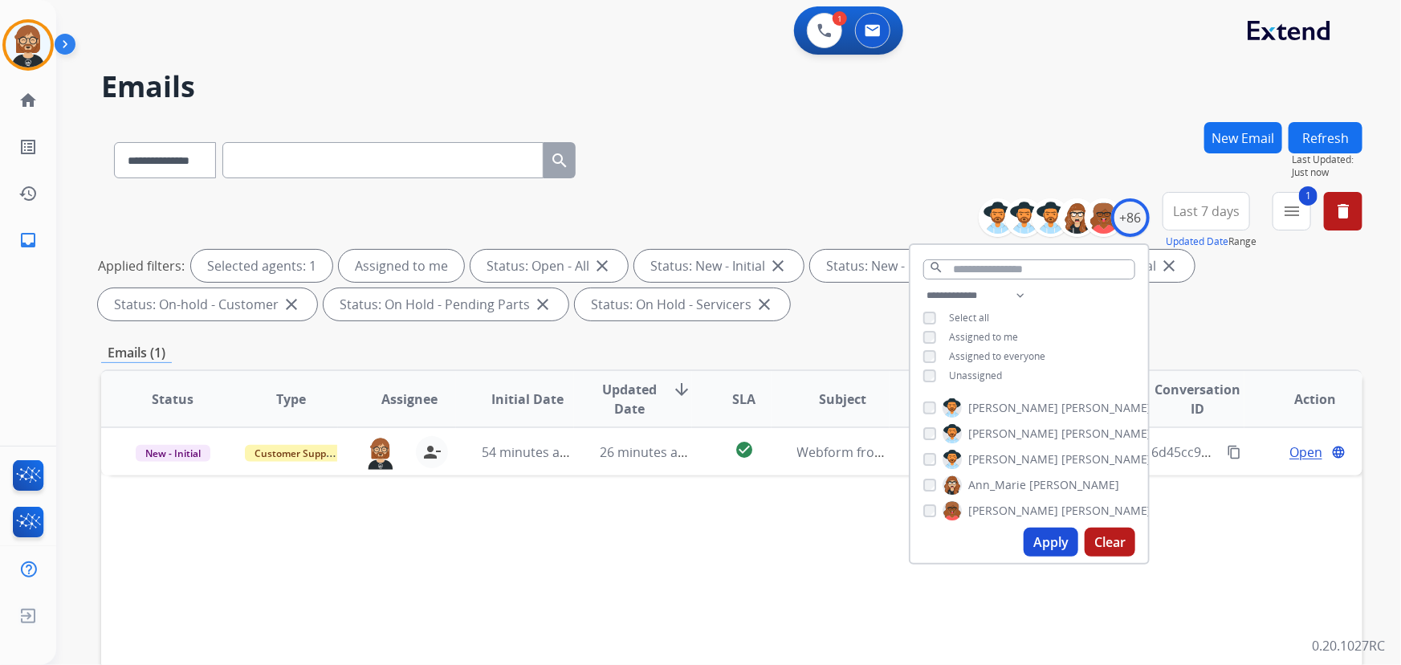
click at [568, 574] on div "Status Type Assignee Initial Date Updated Date arrow_downward SLA Subject Custo…" at bounding box center [731, 638] width 1261 height 538
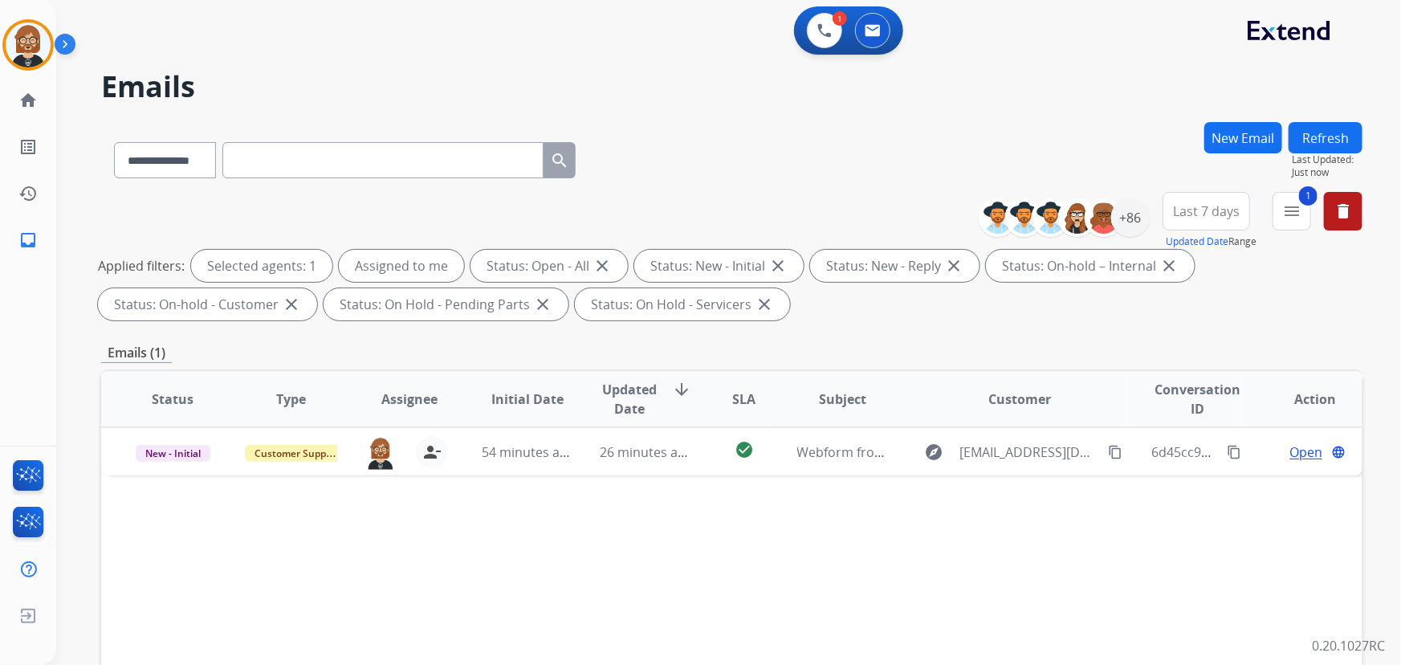
click at [1031, 140] on button "Refresh" at bounding box center [1326, 137] width 74 height 31
click at [828, 33] on img at bounding box center [824, 30] width 14 height 14
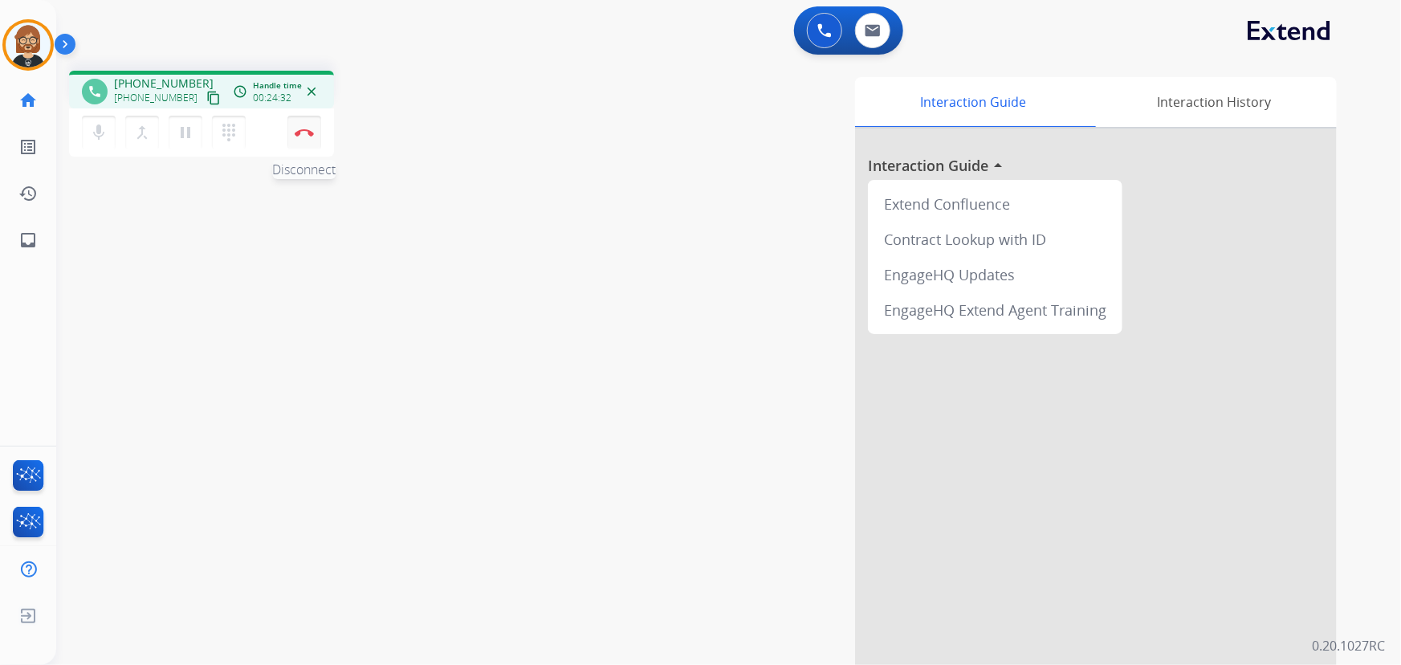
click at [306, 120] on button "Disconnect" at bounding box center [304, 133] width 34 height 34
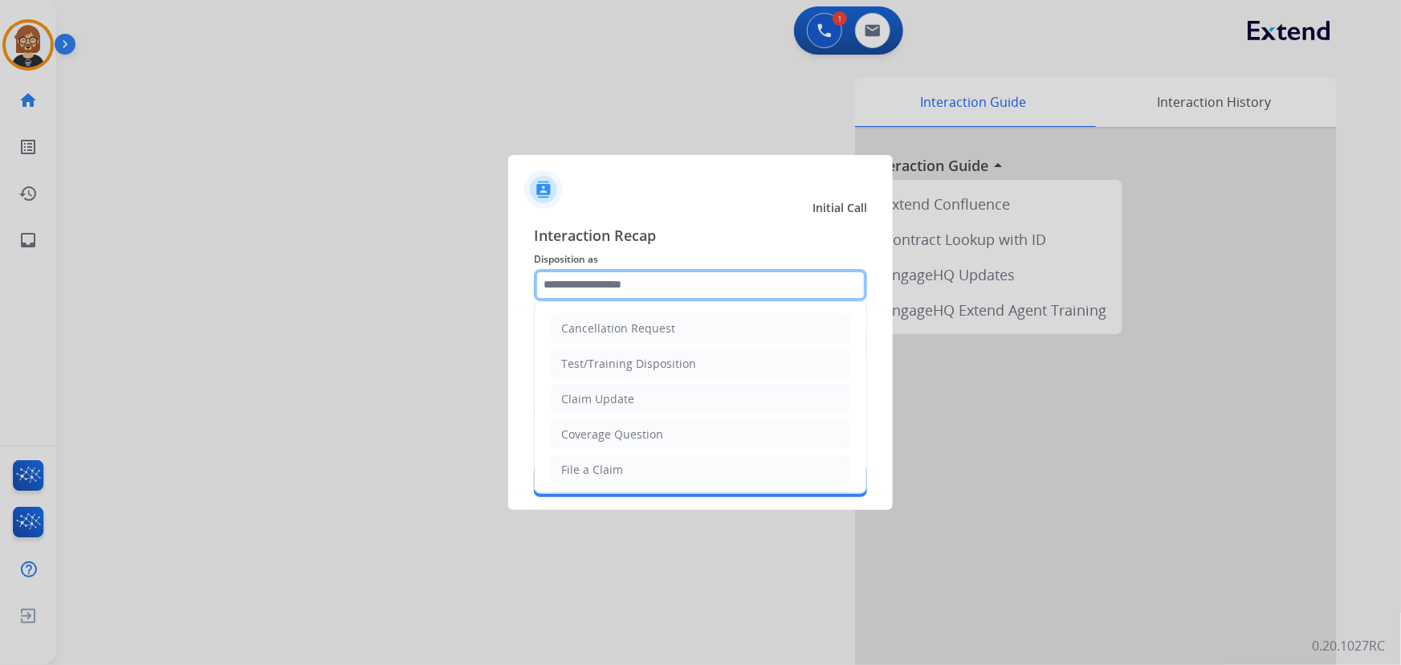
click at [727, 276] on input "text" at bounding box center [700, 285] width 333 height 32
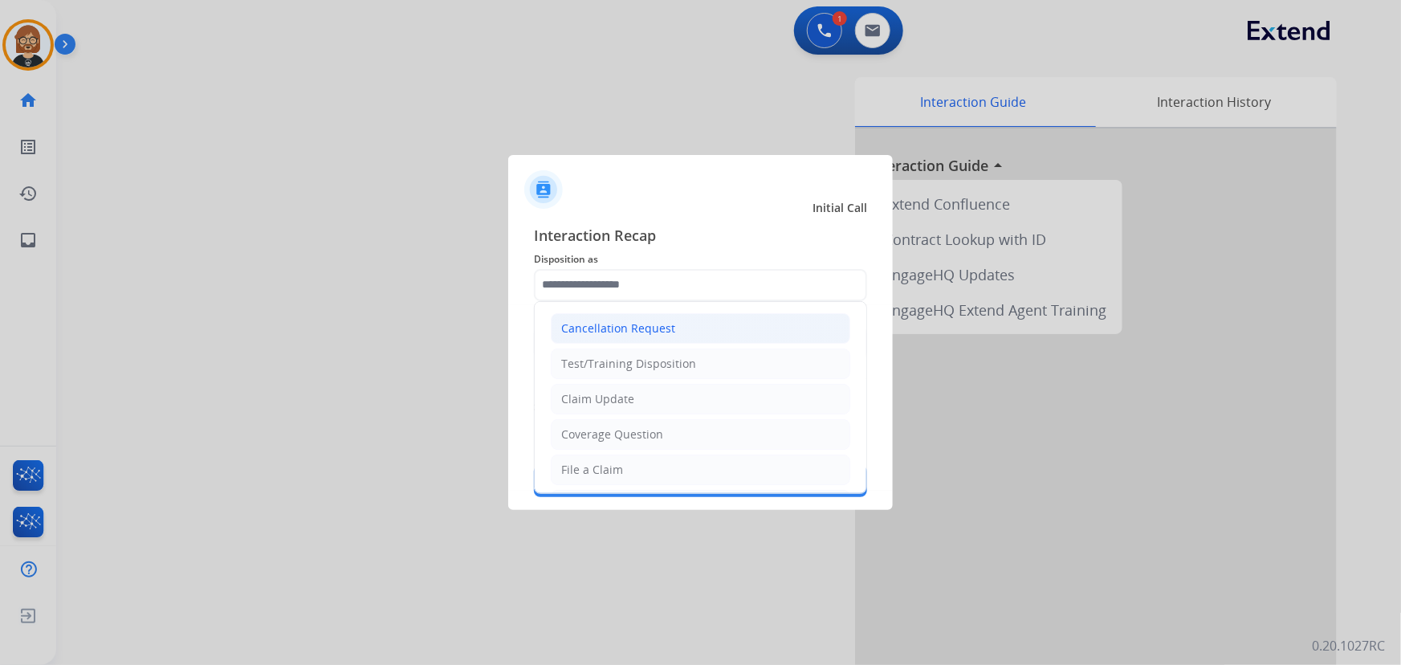
click at [695, 324] on li "Cancellation Request" at bounding box center [701, 328] width 300 height 31
type input "**********"
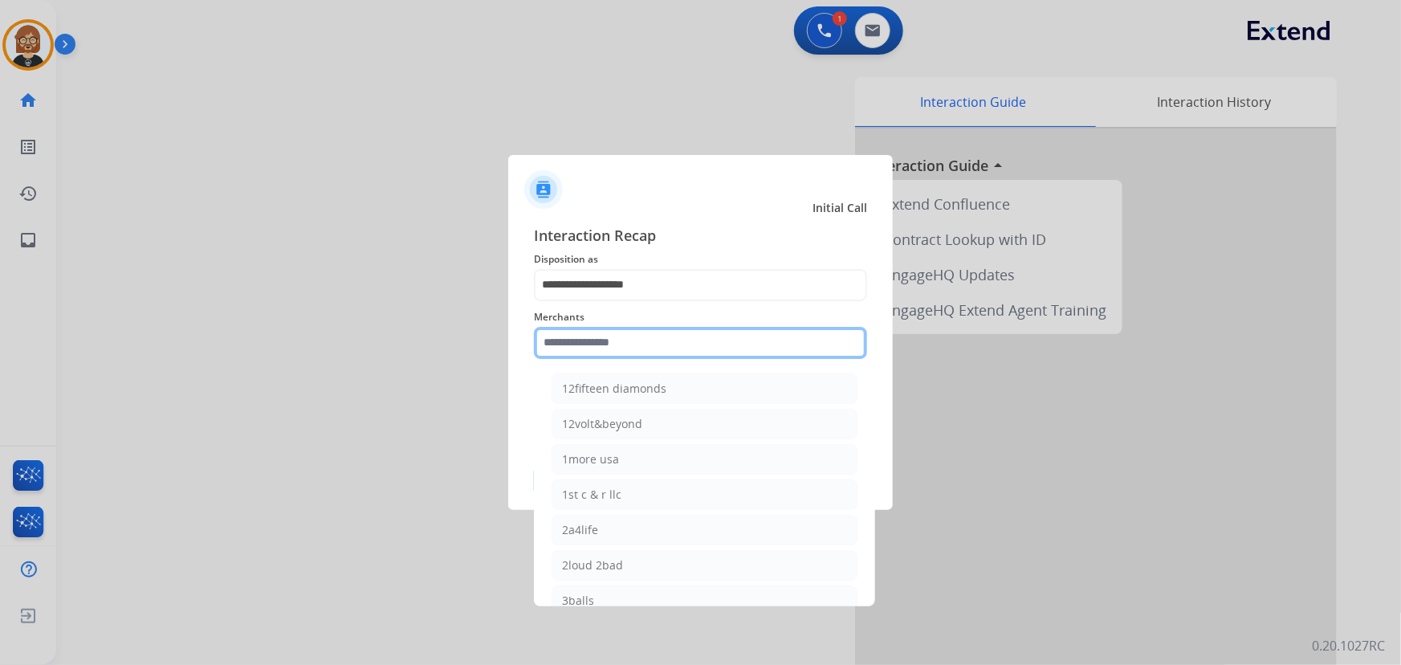
click at [684, 346] on input "text" at bounding box center [700, 343] width 333 height 32
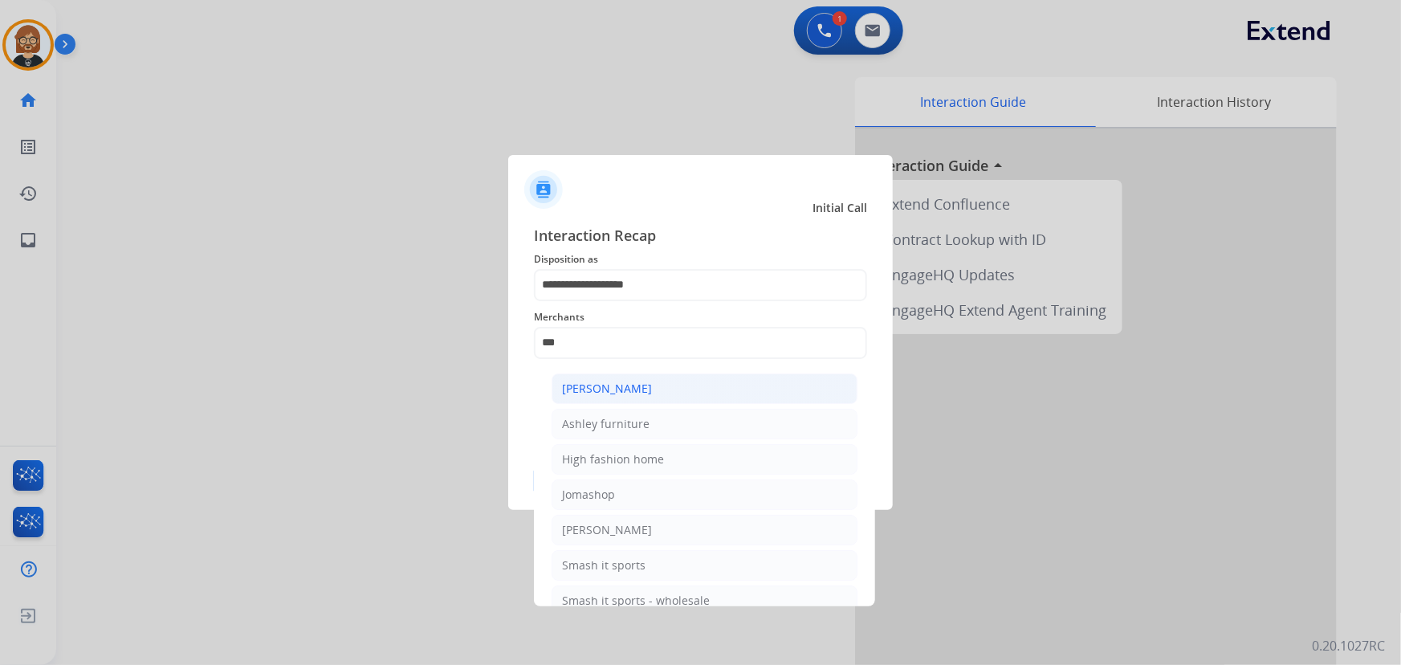
click at [687, 394] on li "Ashley - Reguard" at bounding box center [705, 388] width 306 height 31
type input "**********"
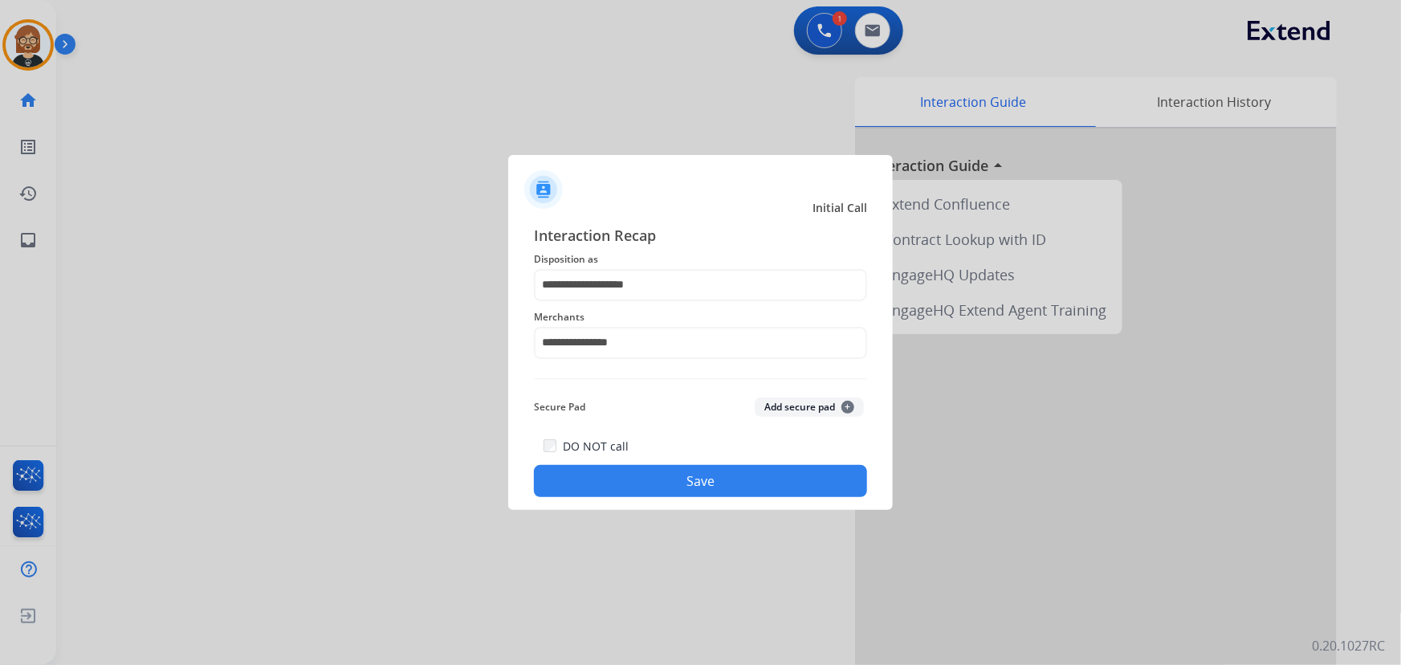
drag, startPoint x: 696, startPoint y: 466, endPoint x: 695, endPoint y: 474, distance: 8.1
click at [695, 474] on button "Save" at bounding box center [700, 481] width 333 height 32
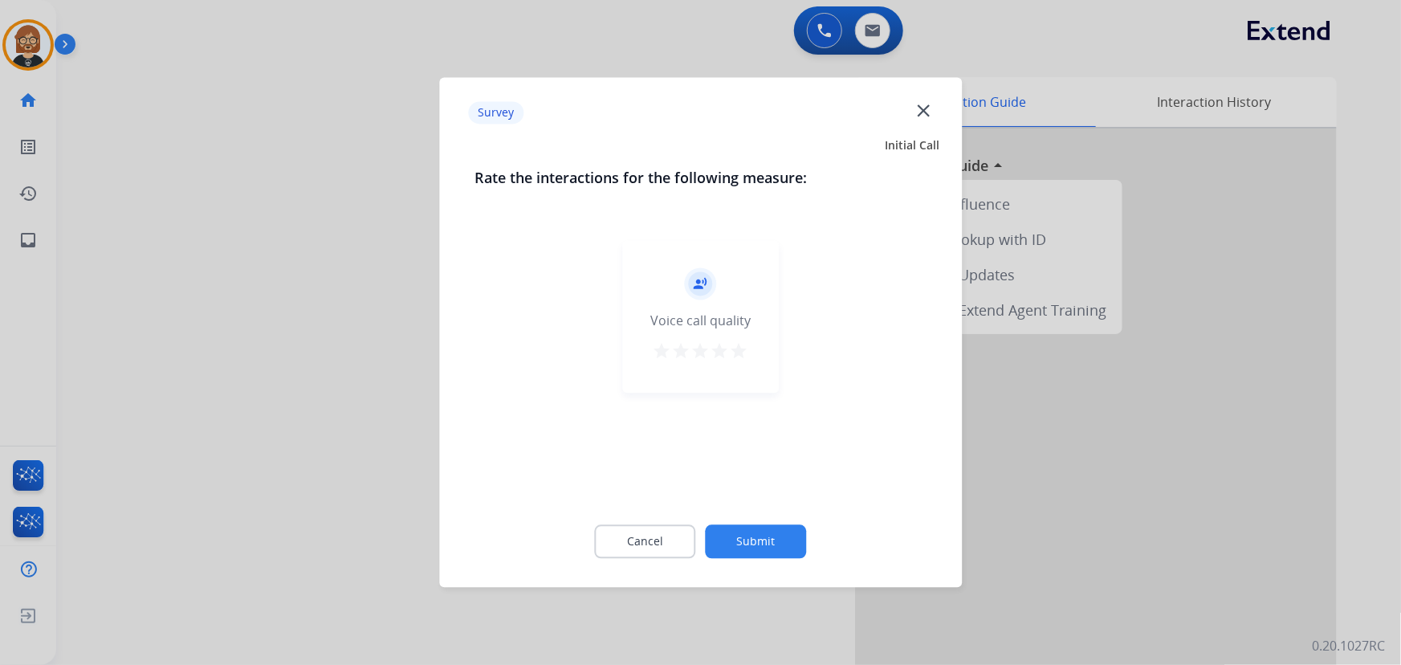
click at [770, 539] on button "Submit" at bounding box center [756, 542] width 101 height 34
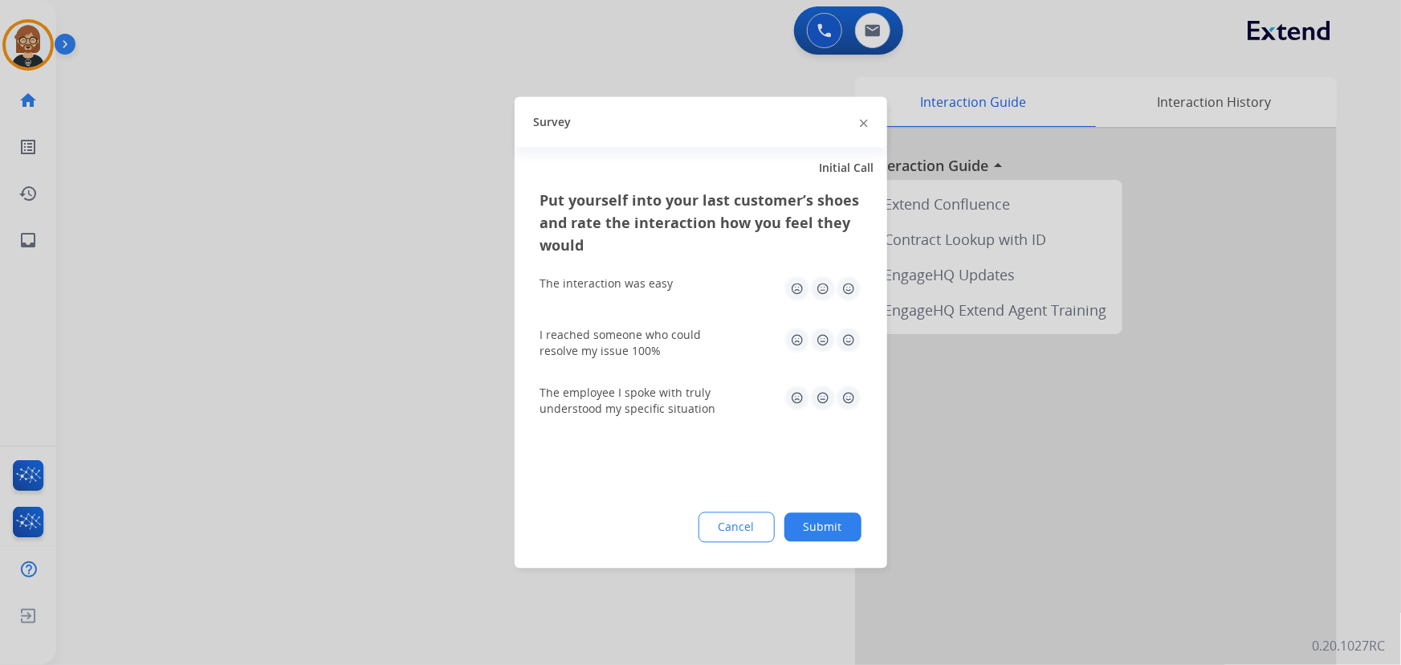
click at [845, 520] on button "Submit" at bounding box center [822, 527] width 77 height 29
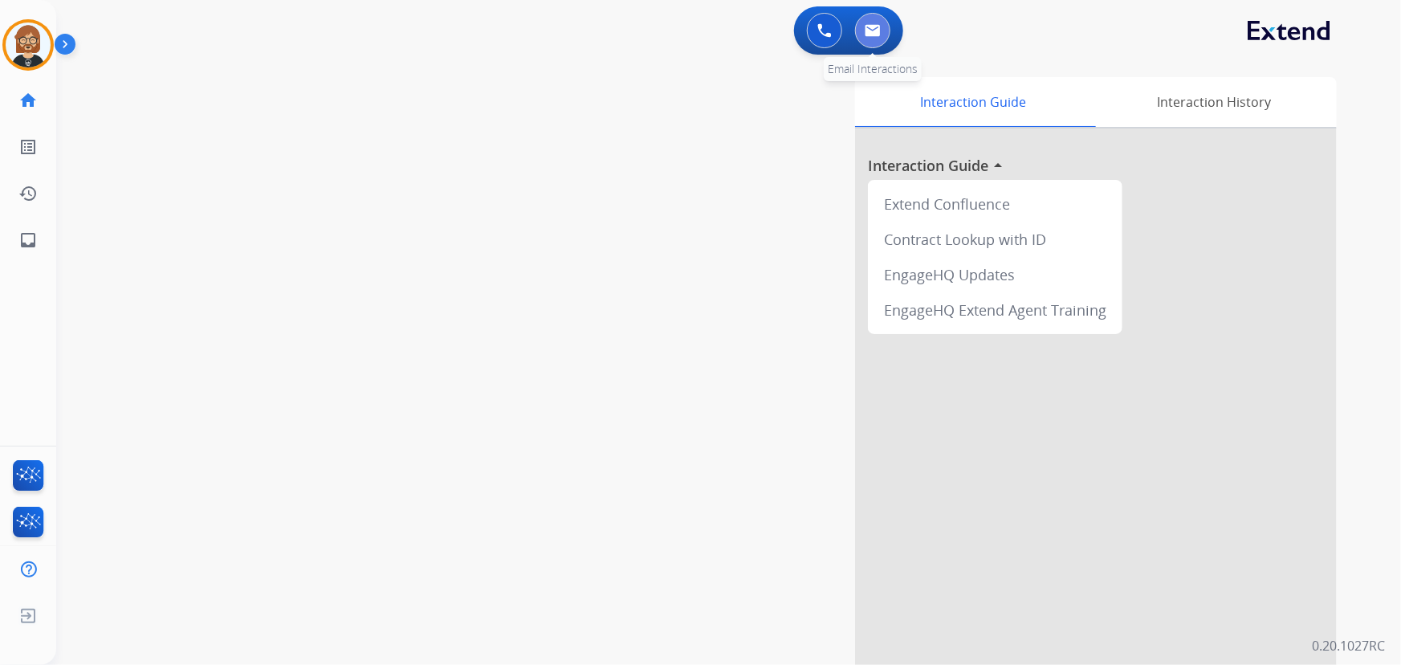
click at [876, 32] on img at bounding box center [873, 30] width 16 height 13
select select "**********"
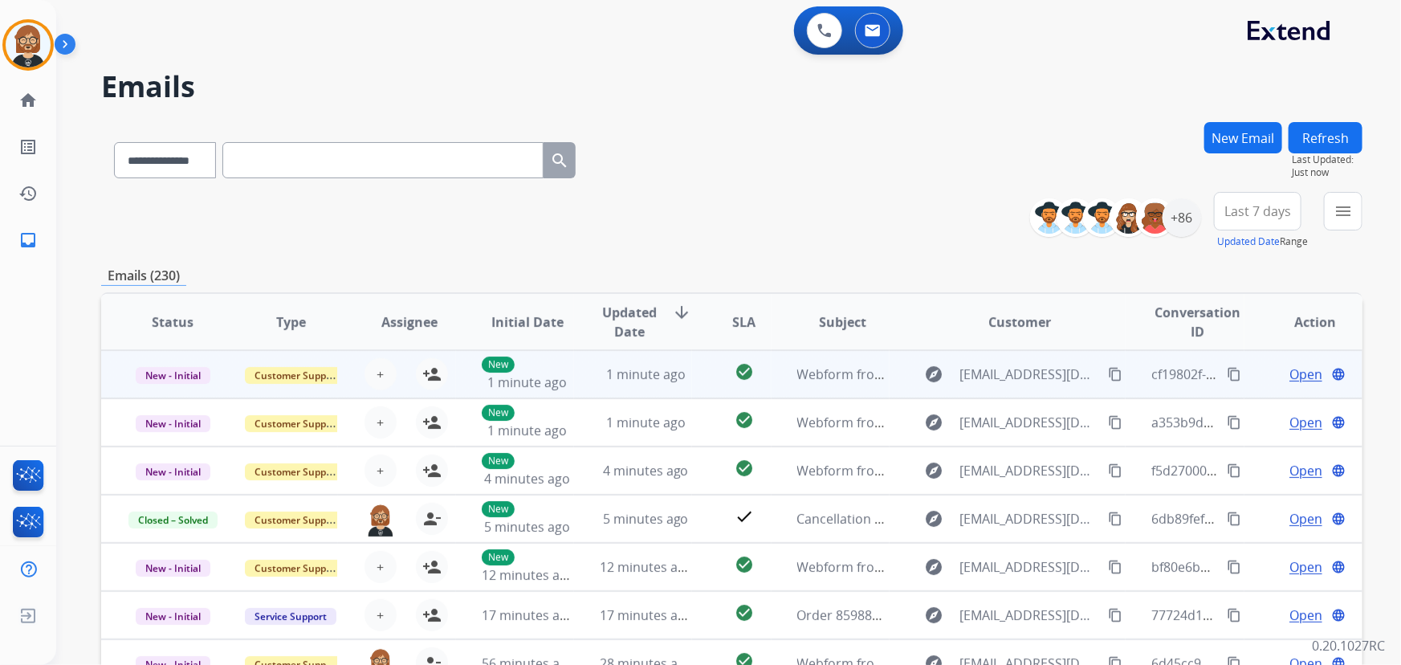
scroll to position [1, 0]
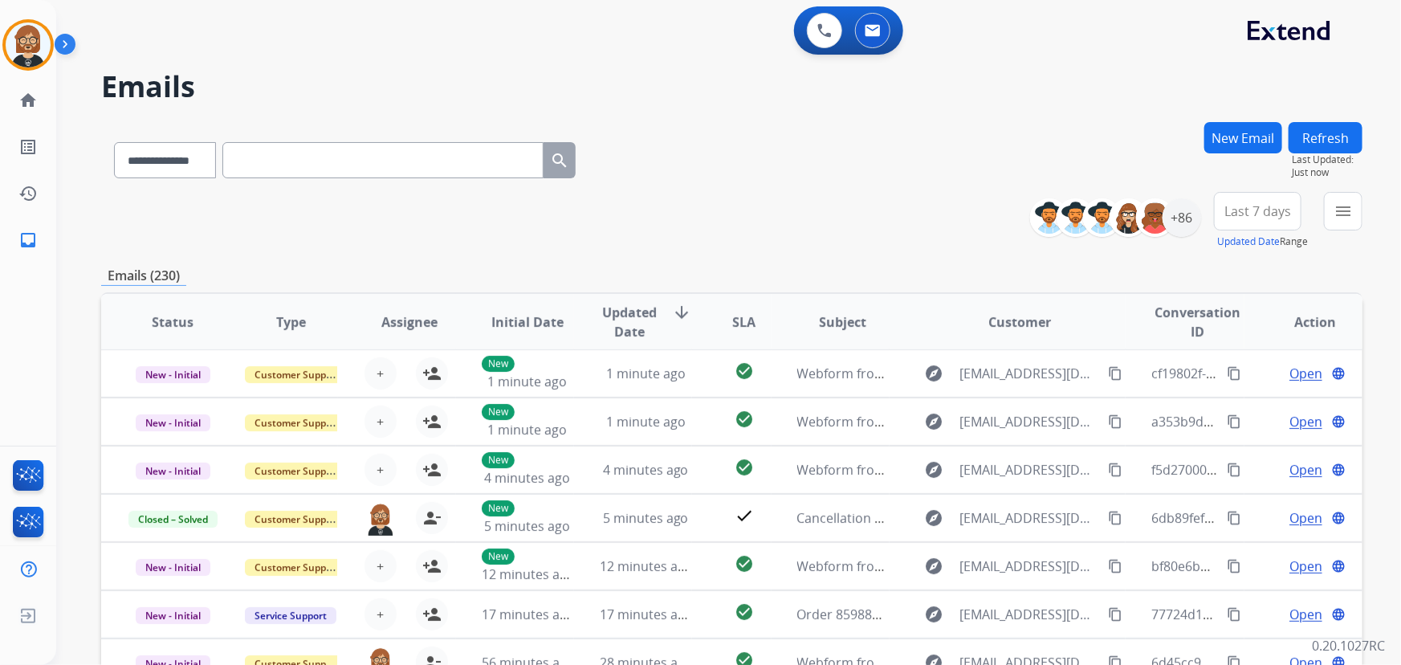
click at [849, 198] on div "**********" at bounding box center [731, 221] width 1261 height 58
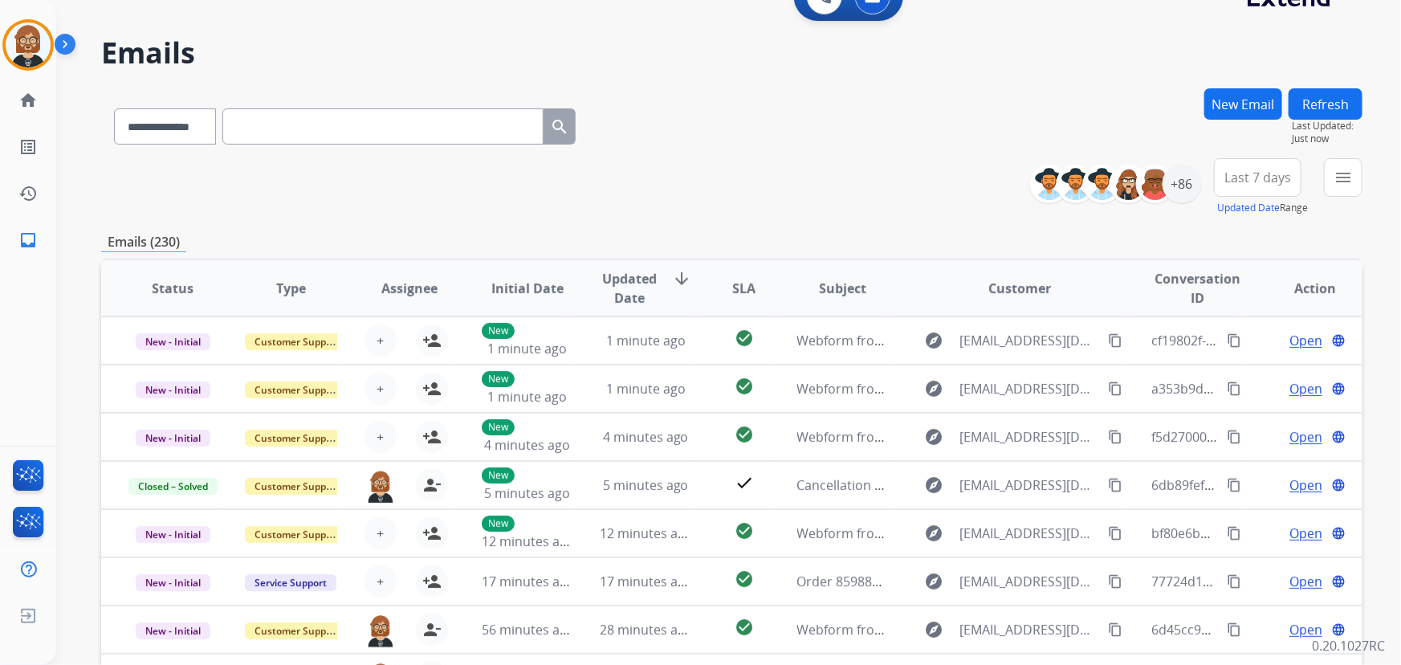
scroll to position [0, 0]
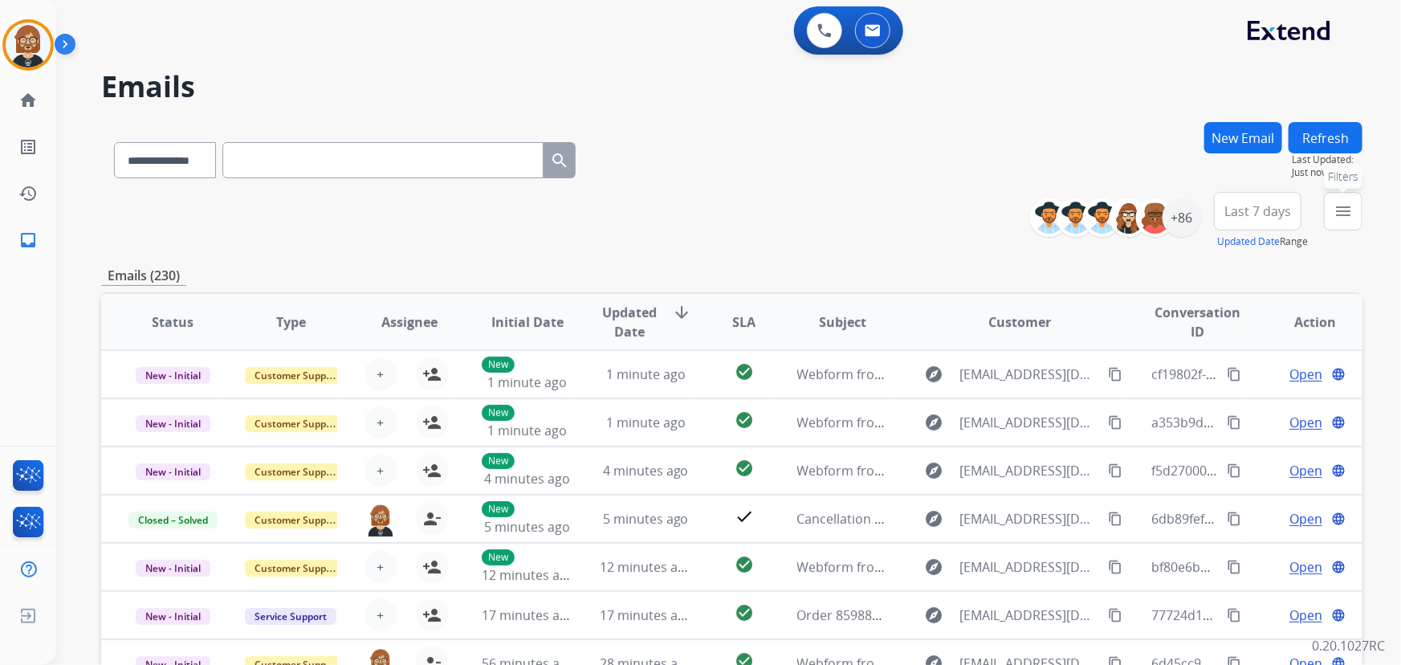
click at [1031, 207] on mat-icon "menu" at bounding box center [1343, 211] width 19 height 19
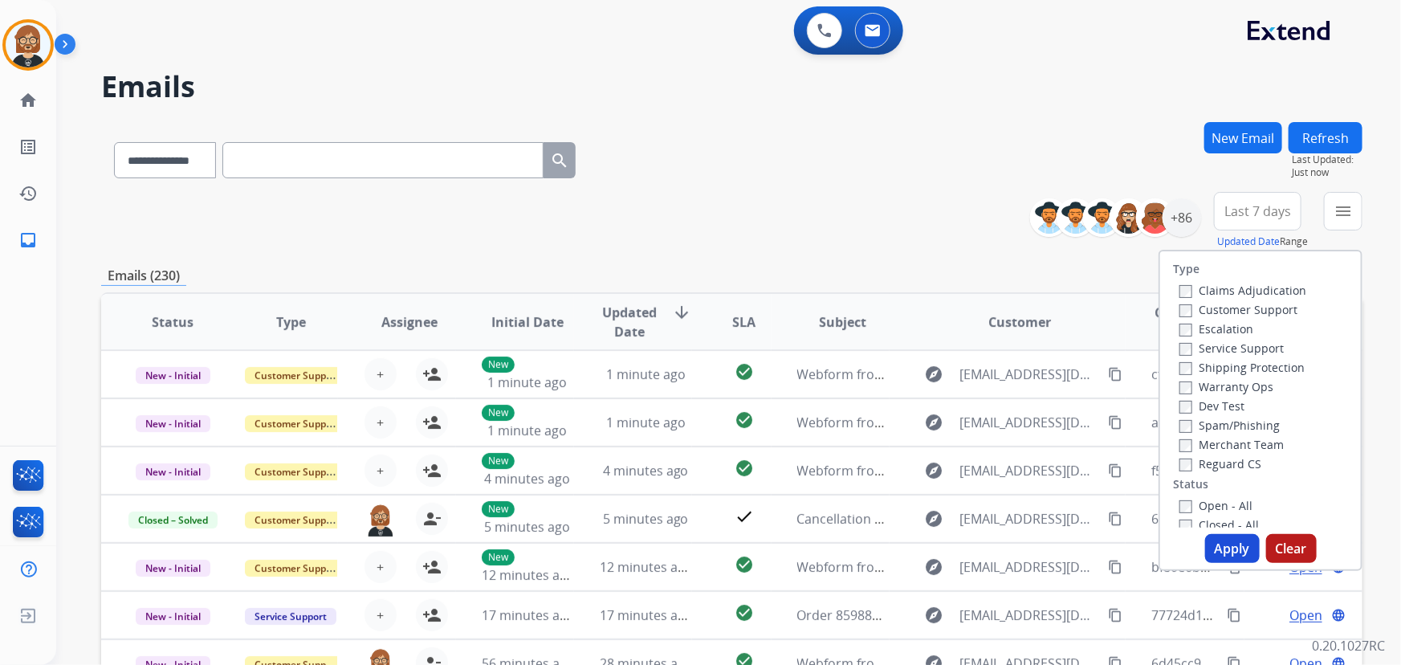
click at [1031, 501] on label "Open - All" at bounding box center [1216, 505] width 73 height 15
click at [1031, 542] on button "Apply" at bounding box center [1232, 548] width 55 height 29
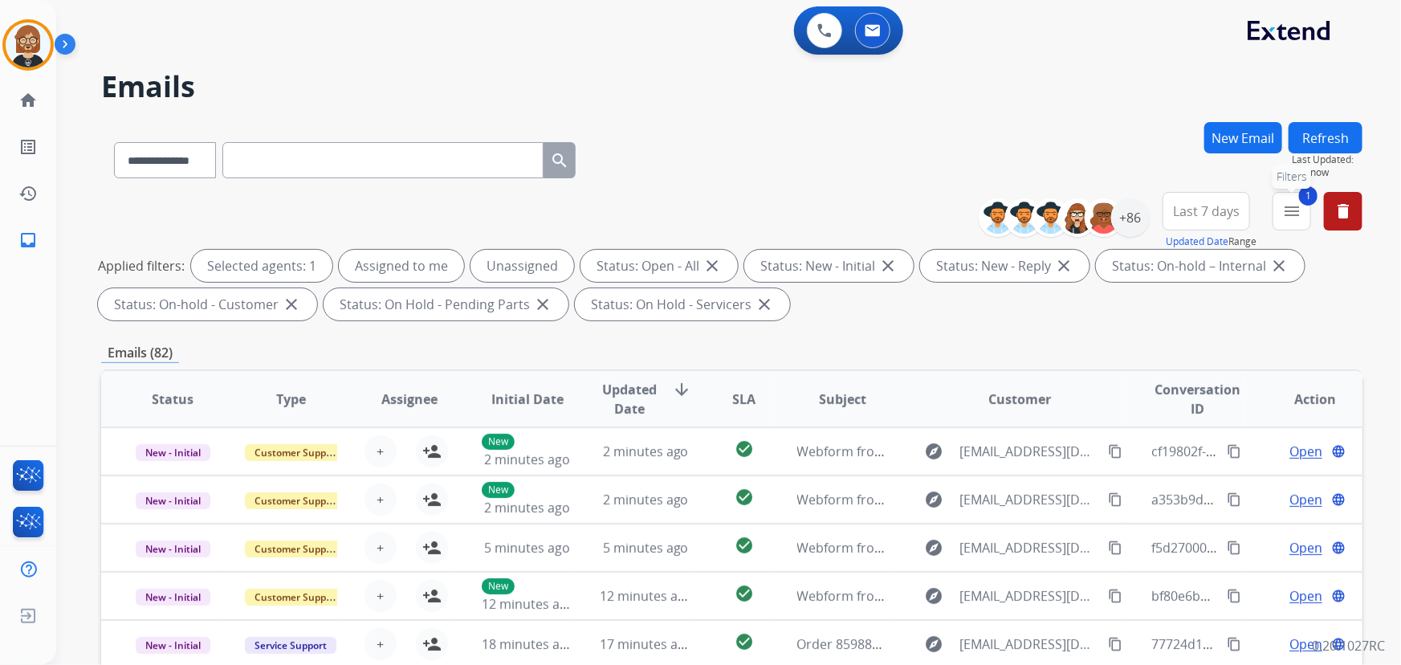
click at [1031, 206] on mat-icon "menu" at bounding box center [1291, 211] width 19 height 19
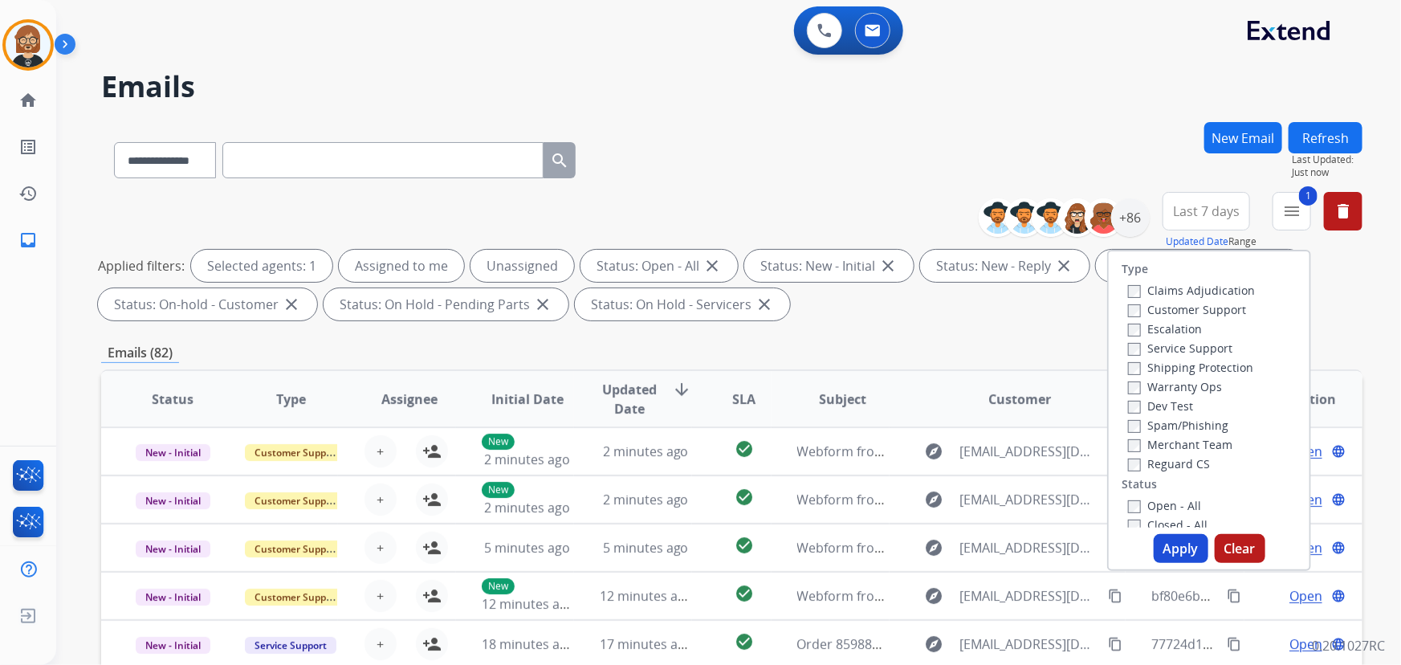
click at [1031, 305] on label "Customer Support" at bounding box center [1187, 309] width 118 height 15
click at [1031, 367] on label "Shipping Protection" at bounding box center [1190, 367] width 125 height 15
click at [1031, 464] on label "Reguard CS" at bounding box center [1169, 463] width 82 height 15
click at [1031, 545] on button "Apply" at bounding box center [1181, 548] width 55 height 29
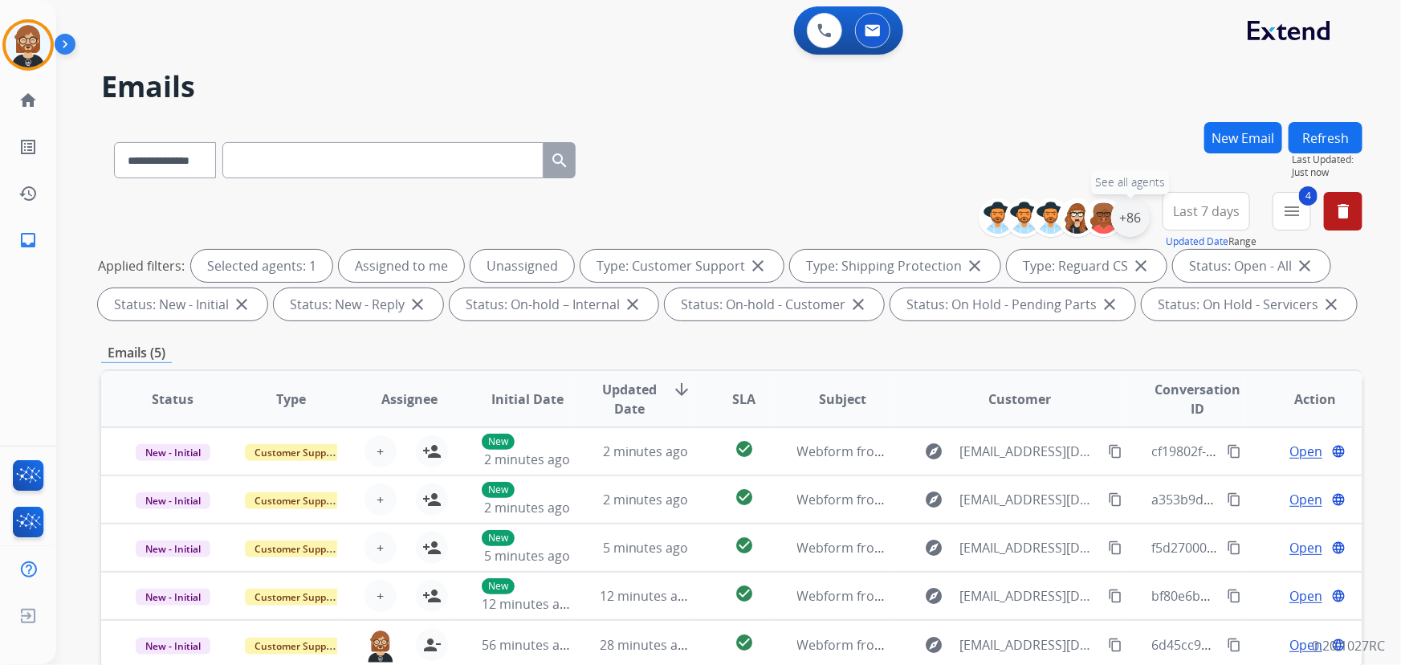
click at [1031, 215] on div "+86" at bounding box center [1130, 217] width 39 height 39
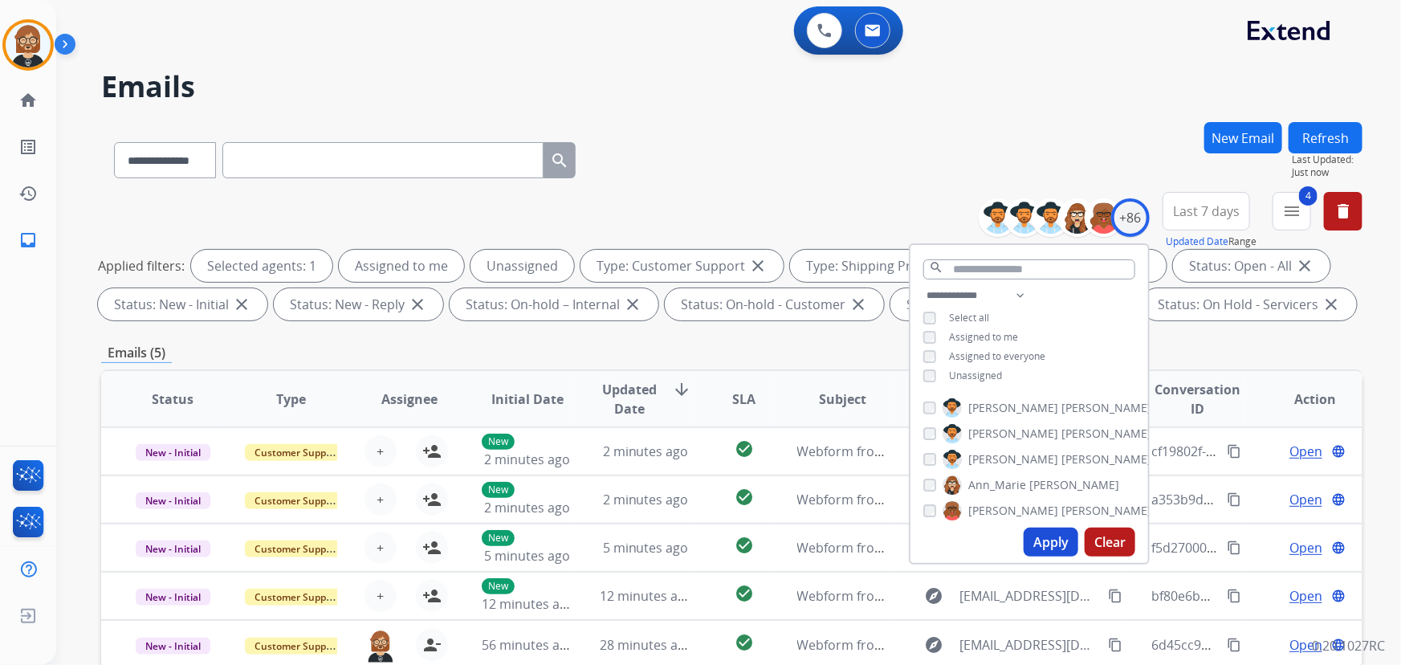
click at [972, 370] on span "Unassigned" at bounding box center [975, 376] width 53 height 14
click at [1031, 542] on button "Apply" at bounding box center [1051, 542] width 55 height 29
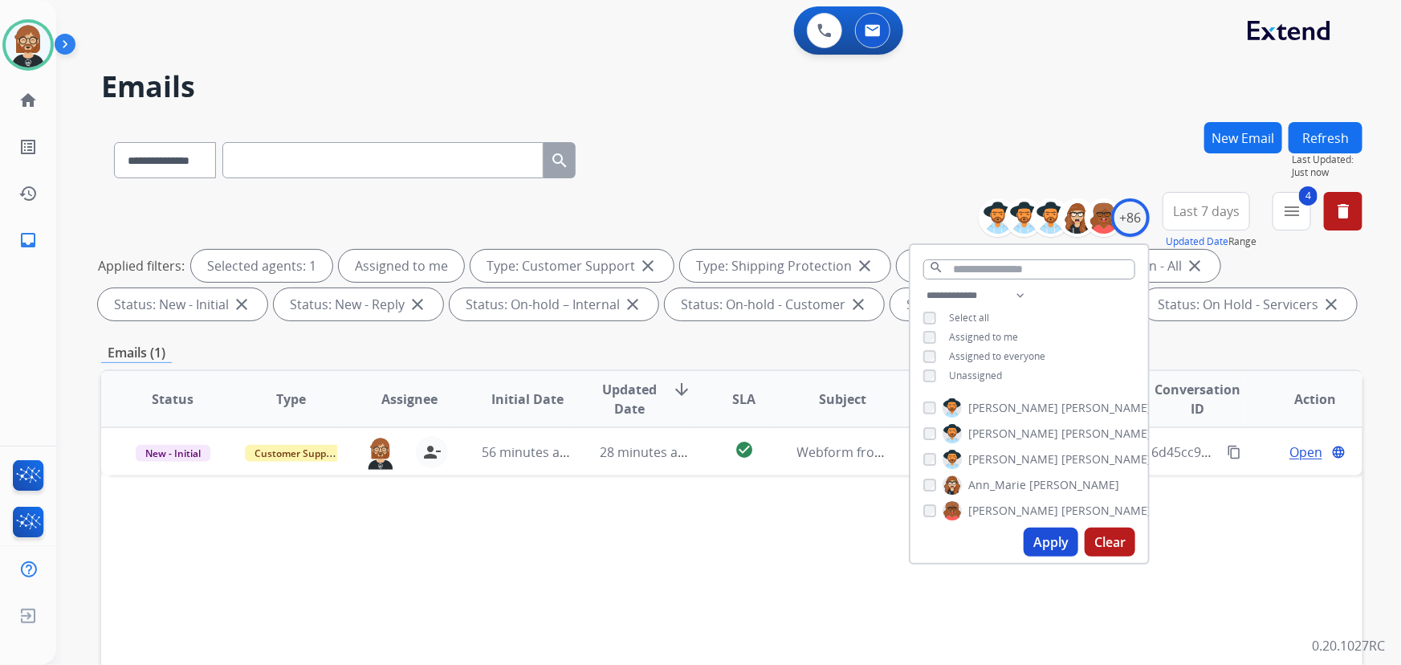
click at [761, 560] on div "Status Type Assignee Initial Date Updated Date arrow_downward SLA Subject Custo…" at bounding box center [731, 638] width 1261 height 538
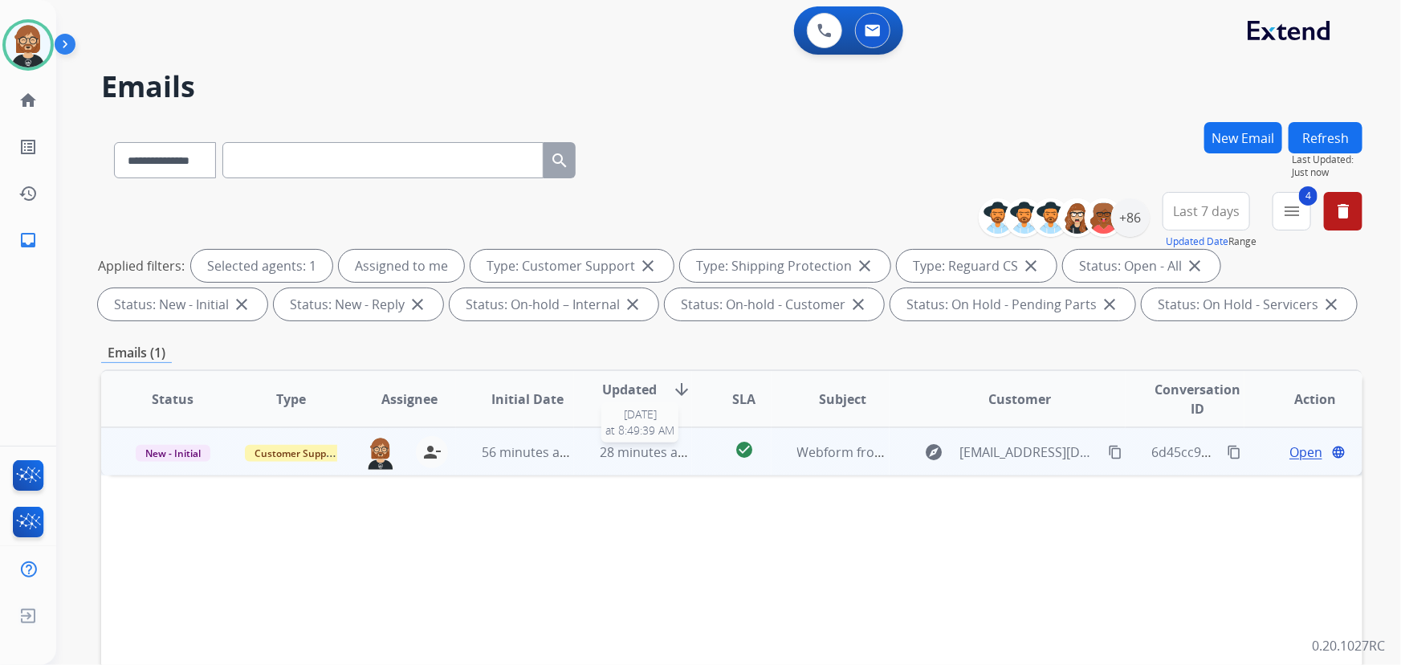
click at [662, 451] on span "28 minutes ago" at bounding box center [646, 452] width 93 height 18
click at [1031, 451] on span "Open" at bounding box center [1306, 451] width 33 height 19
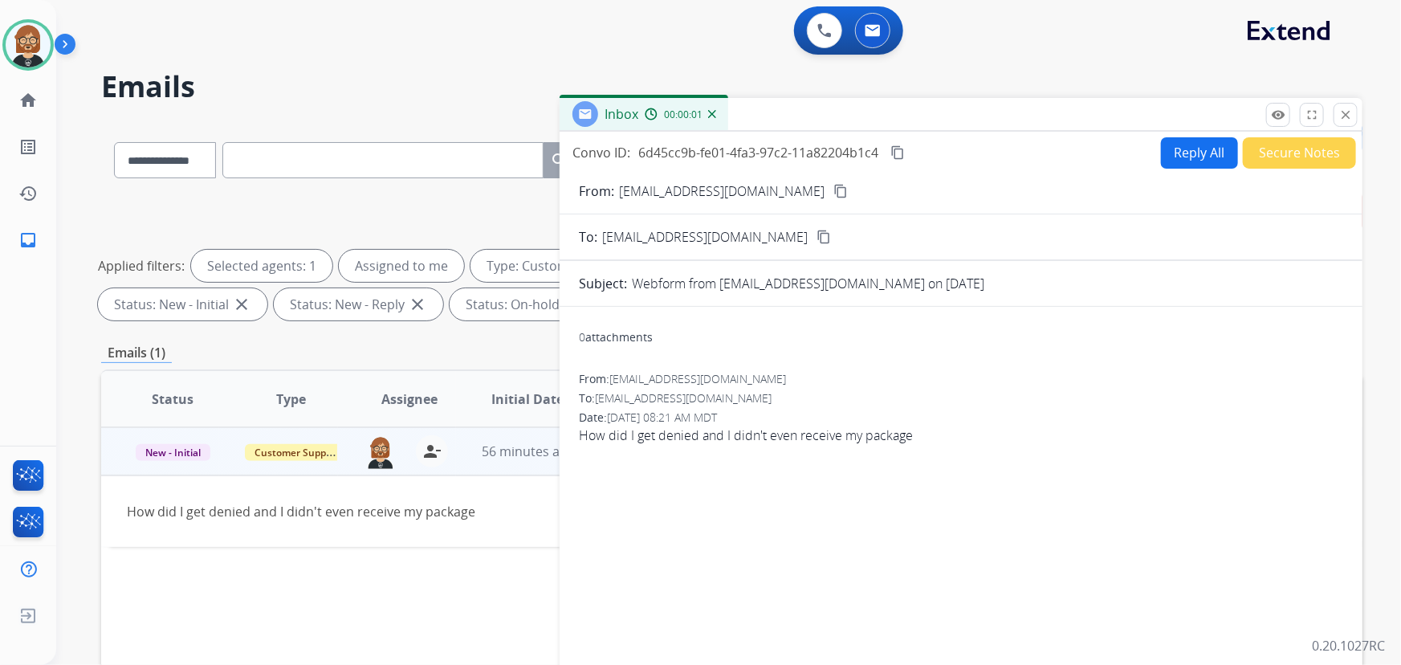
click at [1031, 156] on button "Reply All" at bounding box center [1199, 152] width 77 height 31
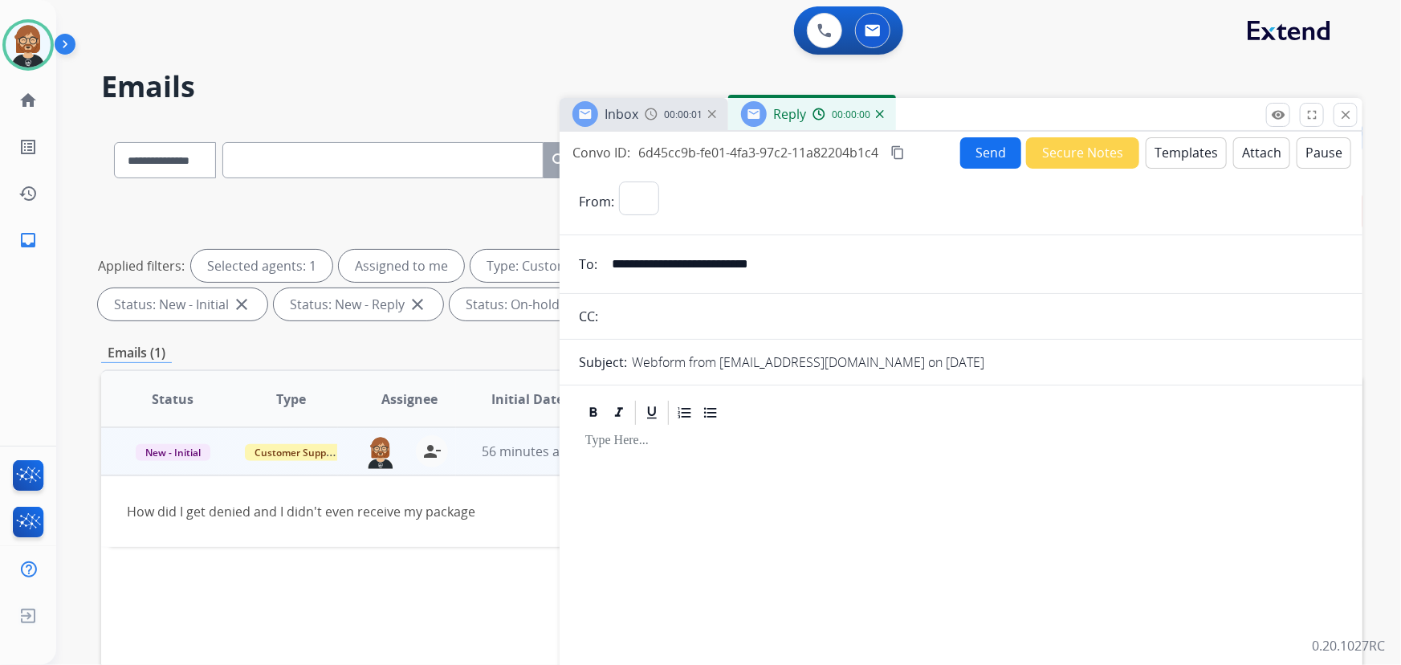
select select "**********"
click at [1031, 399] on div at bounding box center [961, 412] width 764 height 29
click at [1031, 158] on button "Templates" at bounding box center [1186, 152] width 81 height 31
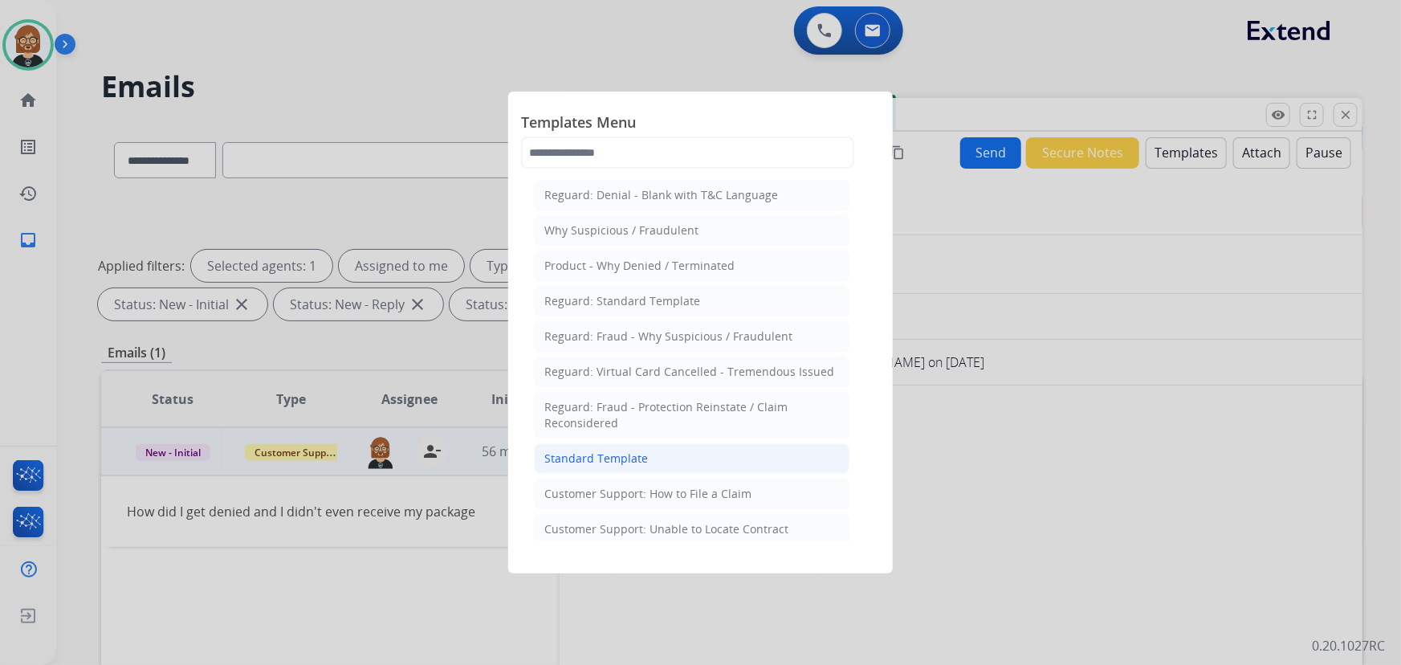
click at [660, 458] on li "Standard Template" at bounding box center [692, 458] width 316 height 31
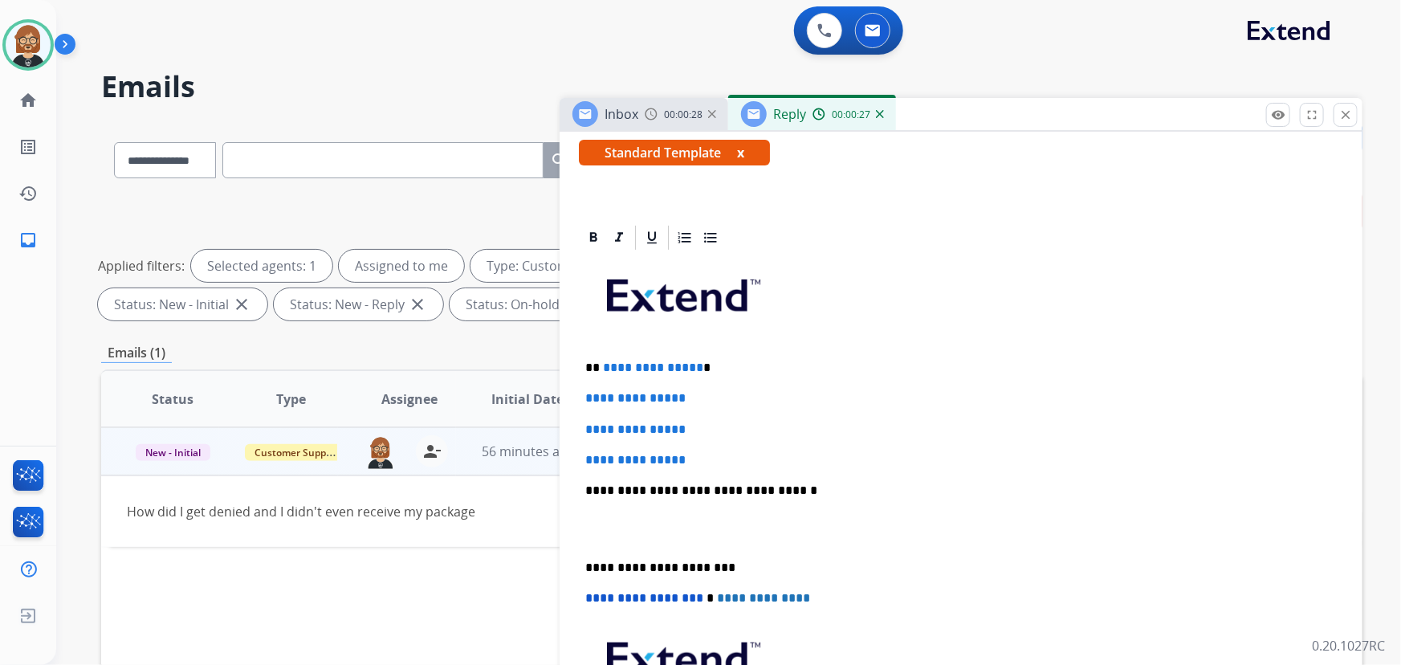
scroll to position [291, 0]
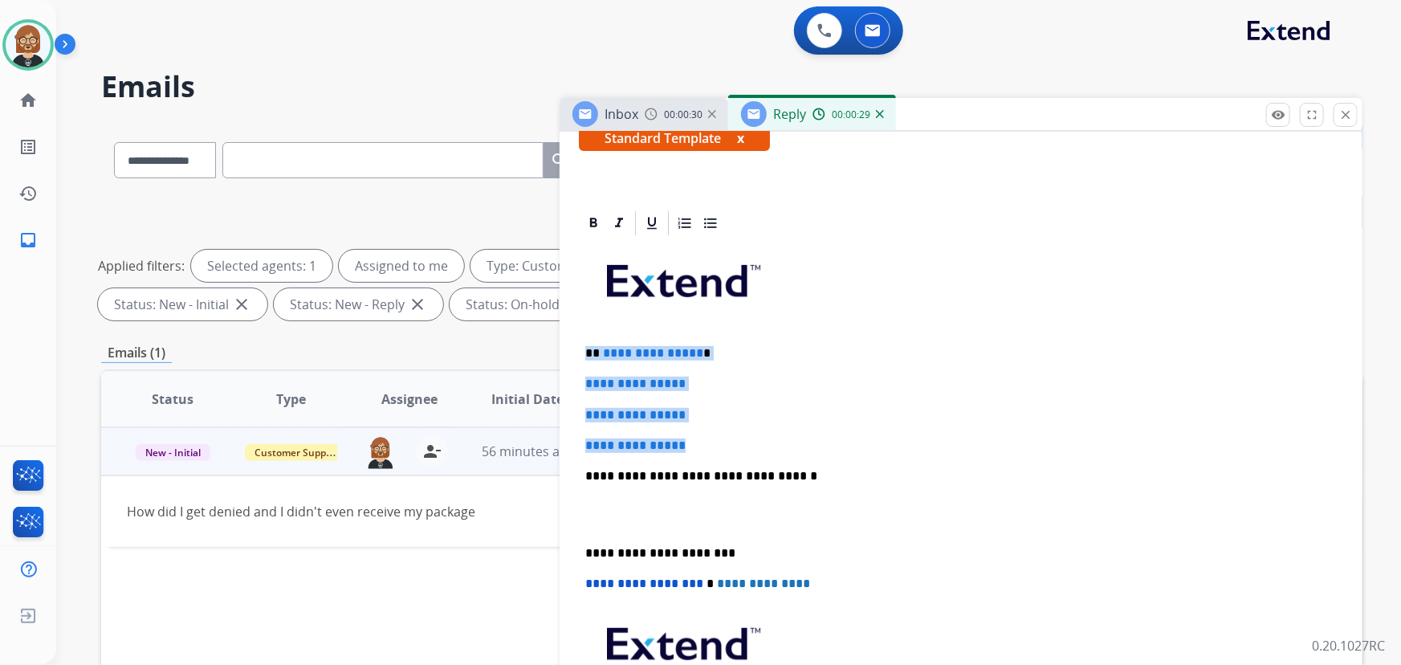
drag, startPoint x: 719, startPoint y: 442, endPoint x: 542, endPoint y: 348, distance: 200.1
click at [542, 348] on div "**********" at bounding box center [731, 556] width 1261 height 869
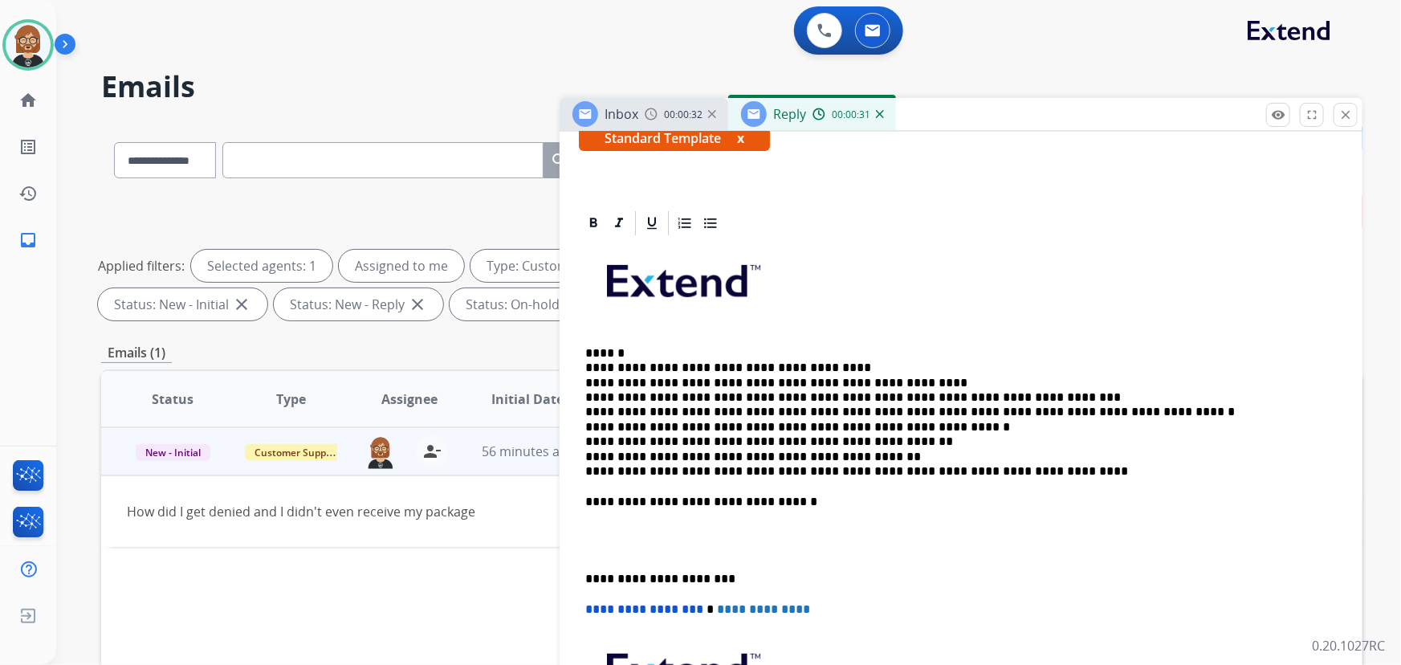
click at [667, 347] on p "**********" at bounding box center [955, 412] width 740 height 133
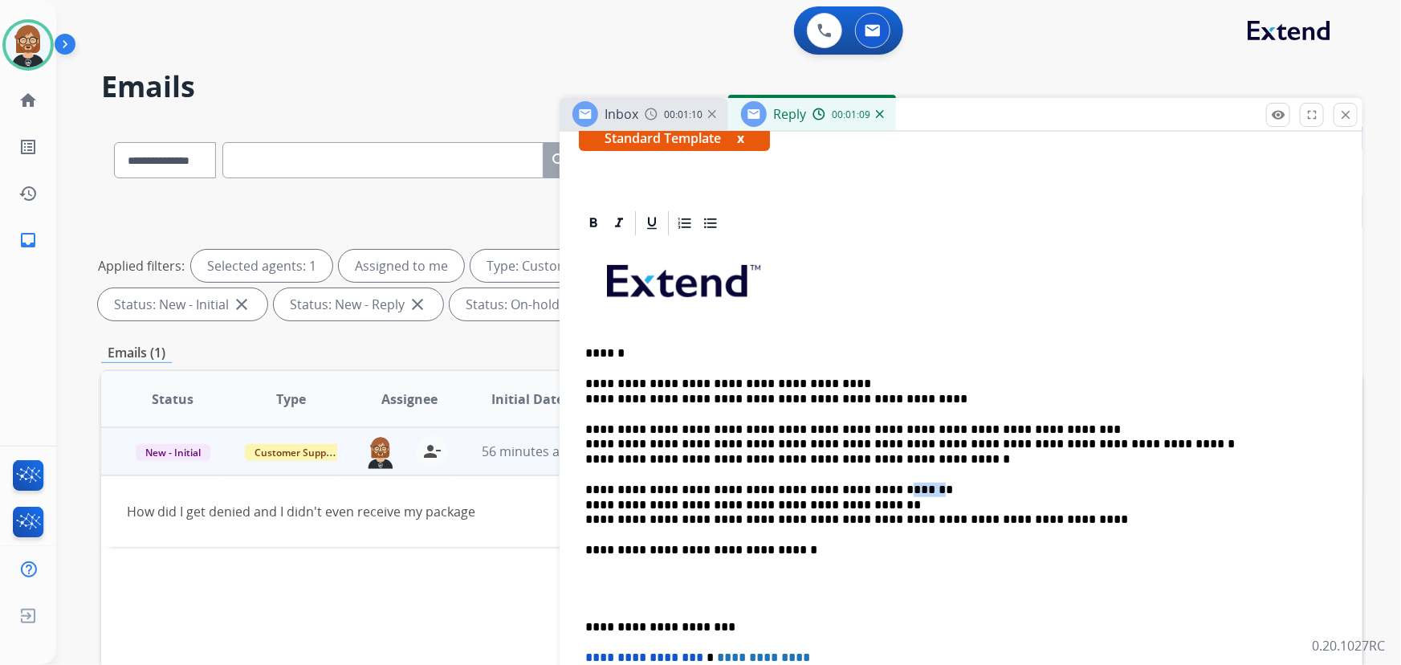
drag, startPoint x: 854, startPoint y: 481, endPoint x: 878, endPoint y: 484, distance: 24.3
click at [878, 485] on p "**********" at bounding box center [955, 505] width 740 height 44
drag, startPoint x: 739, startPoint y: 497, endPoint x: 764, endPoint y: 500, distance: 25.1
click at [764, 500] on p "**********" at bounding box center [955, 505] width 740 height 44
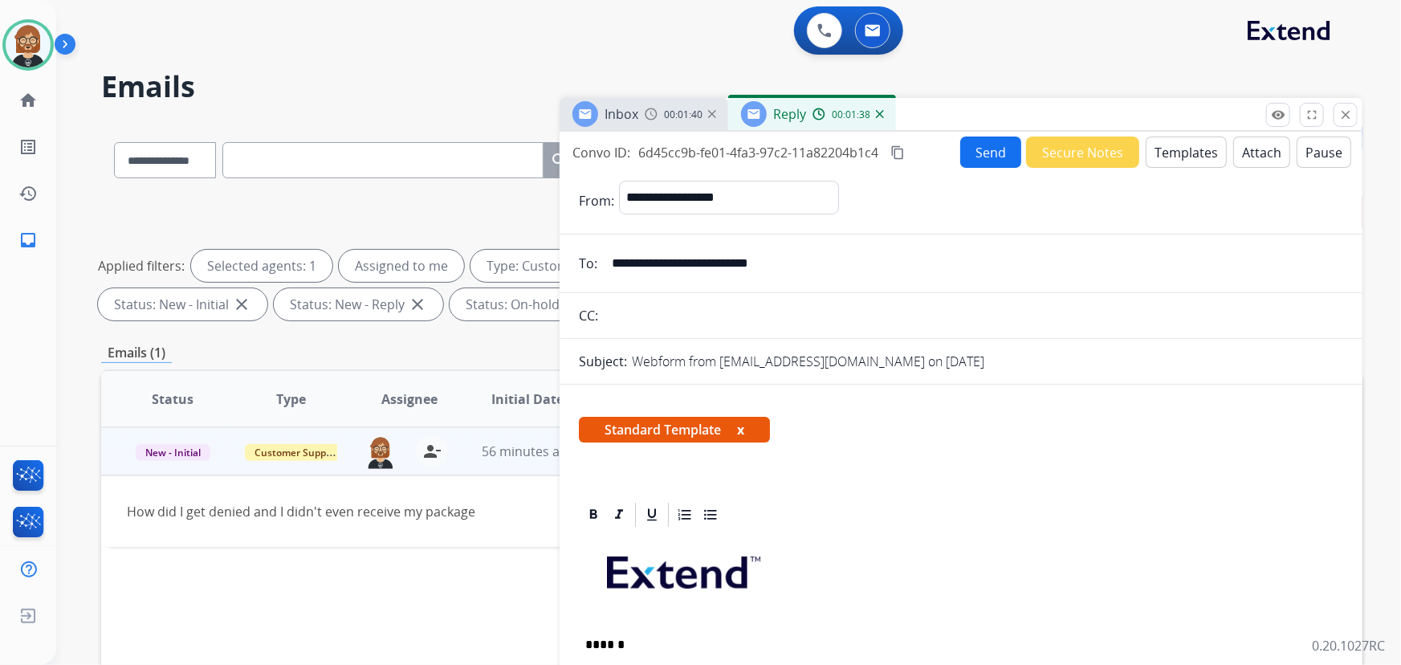
scroll to position [0, 0]
click at [999, 157] on button "Send" at bounding box center [990, 152] width 61 height 31
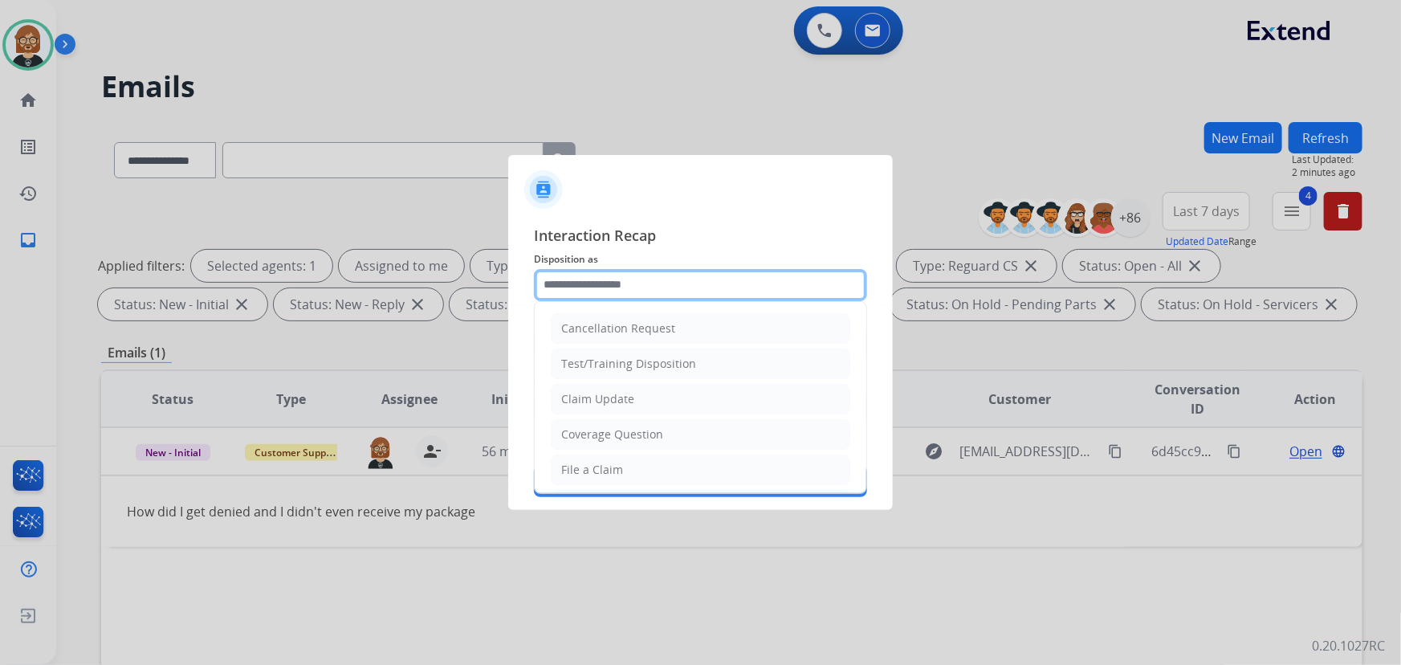
click at [617, 292] on input "text" at bounding box center [700, 285] width 333 height 32
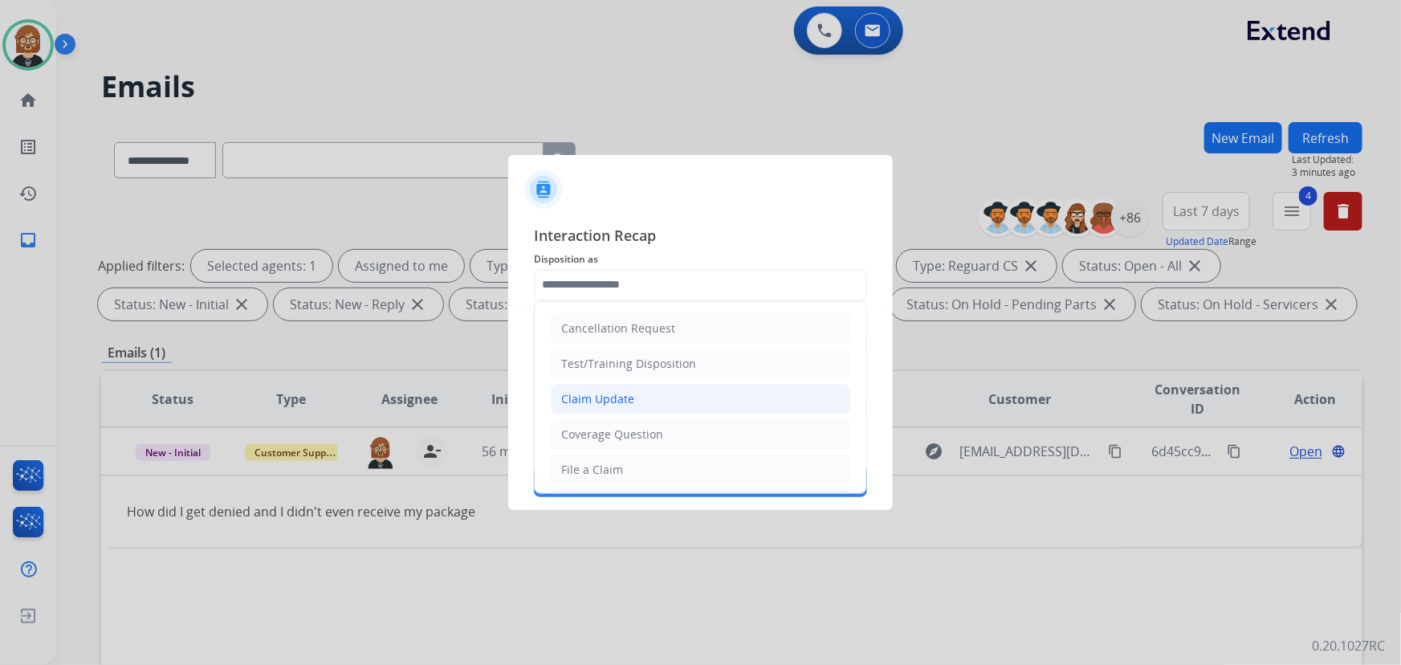
click at [617, 393] on div "Claim Update" at bounding box center [597, 399] width 73 height 16
type input "**********"
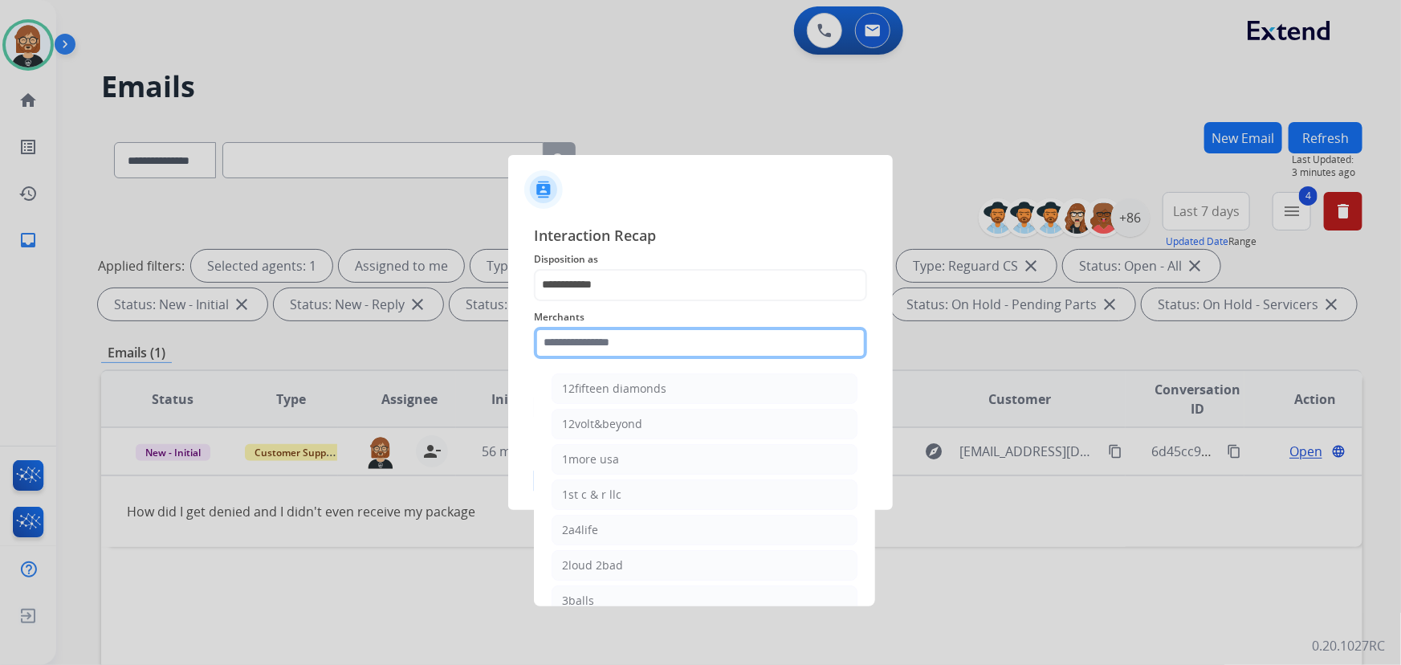
click at [652, 332] on input "text" at bounding box center [700, 343] width 333 height 32
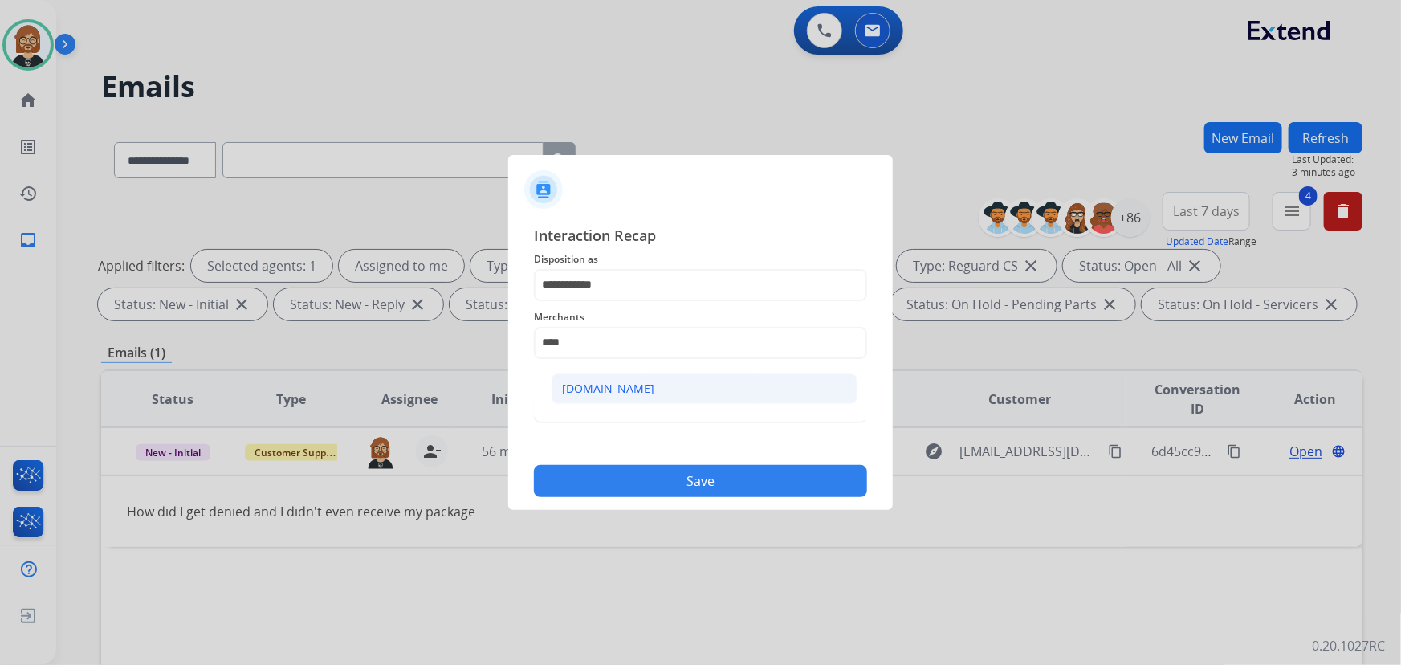
click at [670, 382] on li "Carparts.com" at bounding box center [705, 388] width 306 height 31
type input "**********"
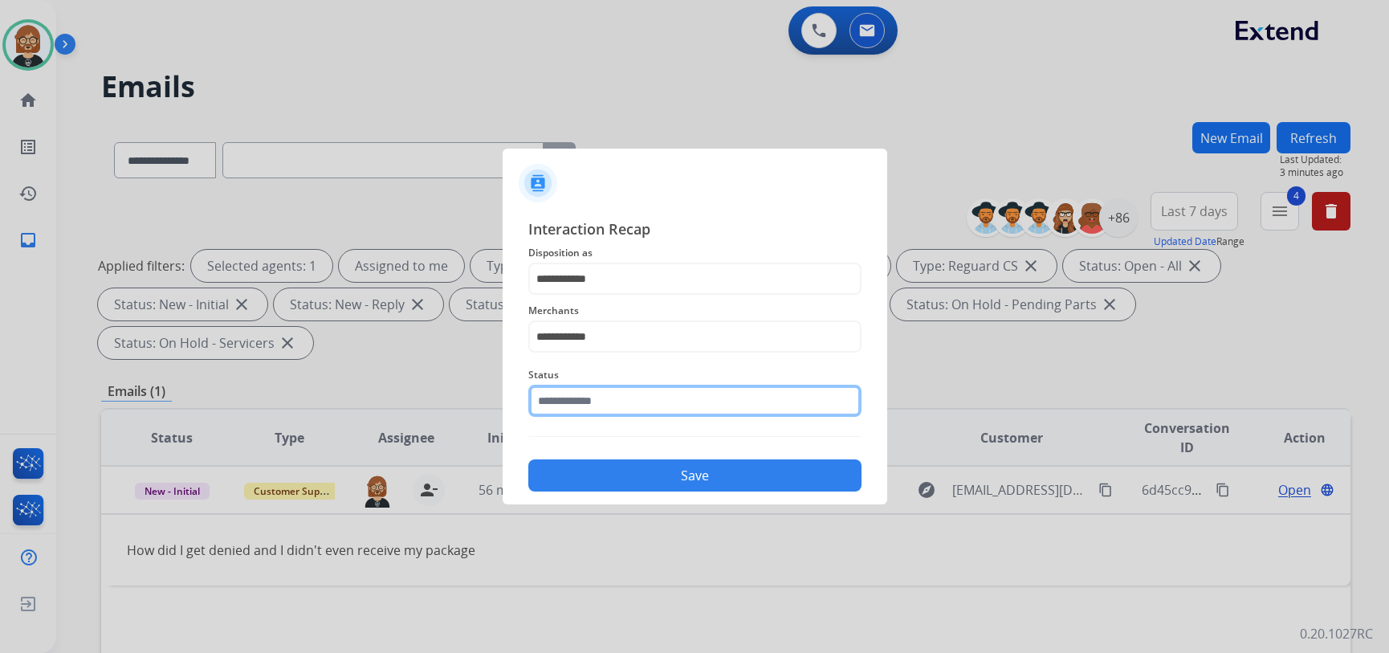
click at [662, 405] on input "text" at bounding box center [694, 401] width 333 height 32
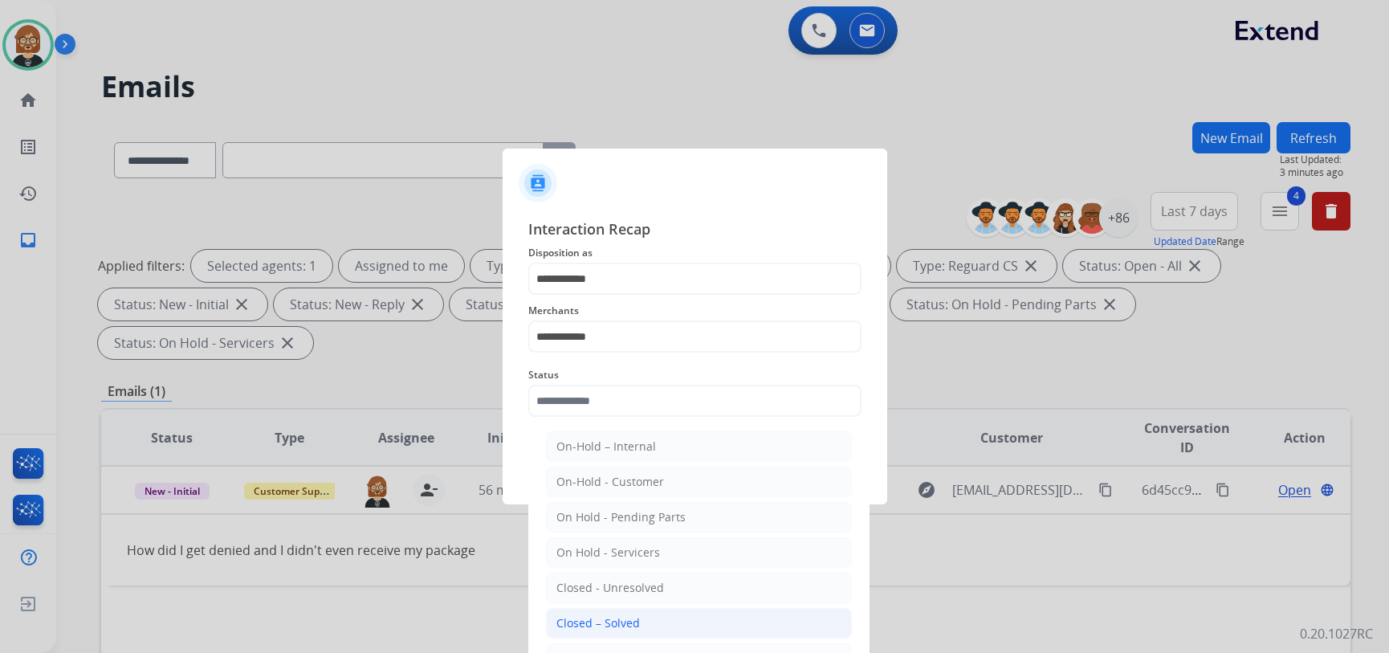
click at [662, 625] on li "Closed – Solved" at bounding box center [699, 623] width 306 height 31
type input "**********"
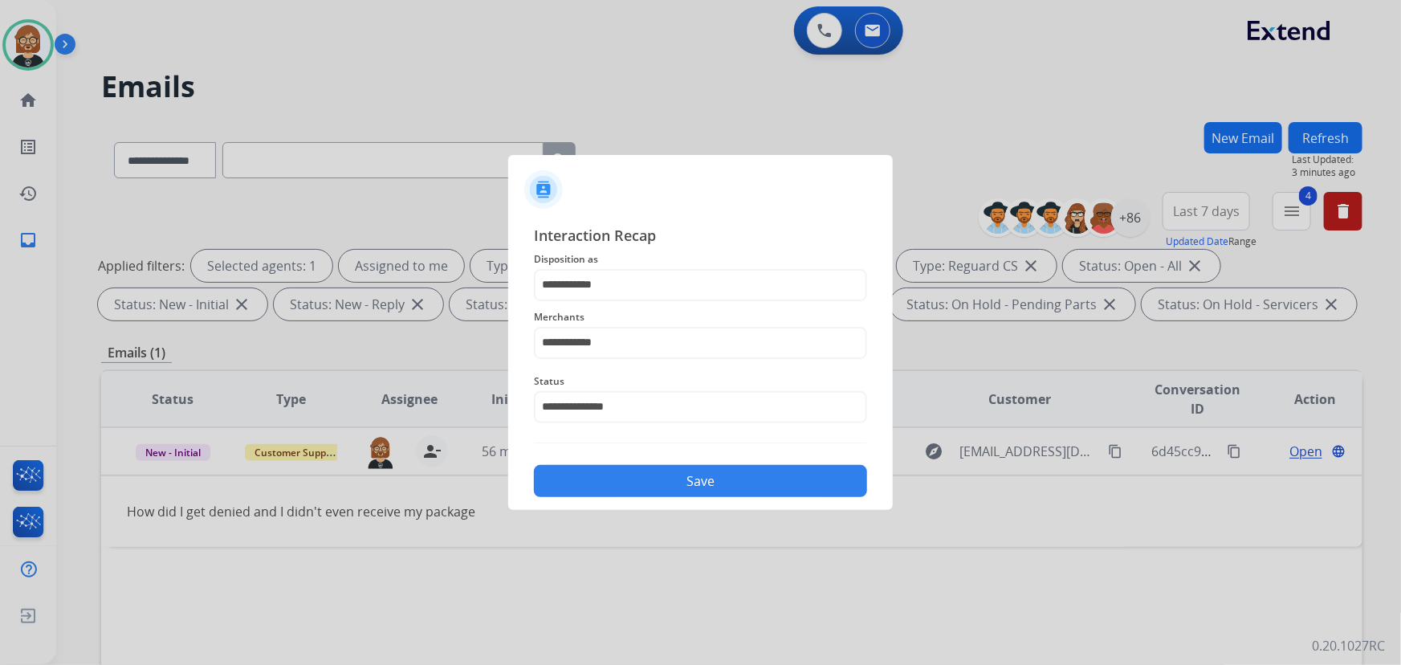
click at [713, 473] on button "Save" at bounding box center [700, 481] width 333 height 32
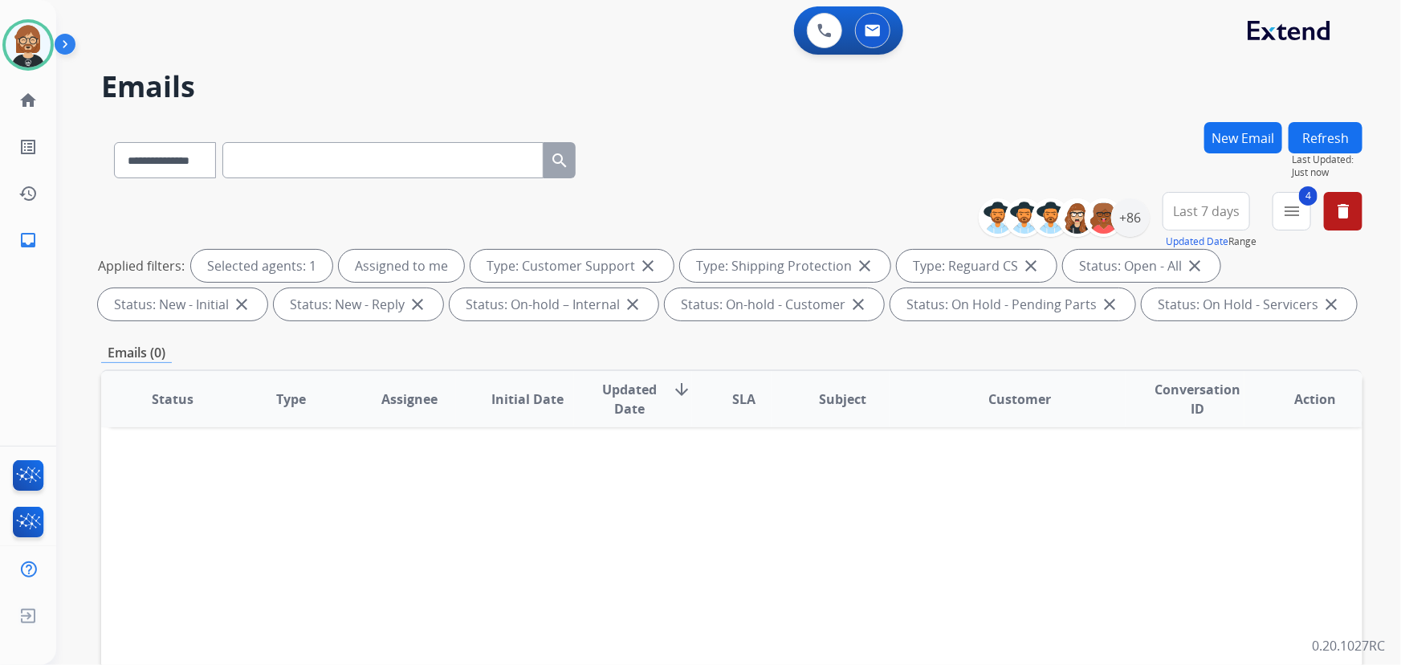
click at [1031, 128] on button "Refresh" at bounding box center [1326, 137] width 74 height 31
click at [1031, 217] on div "+86" at bounding box center [1130, 217] width 39 height 39
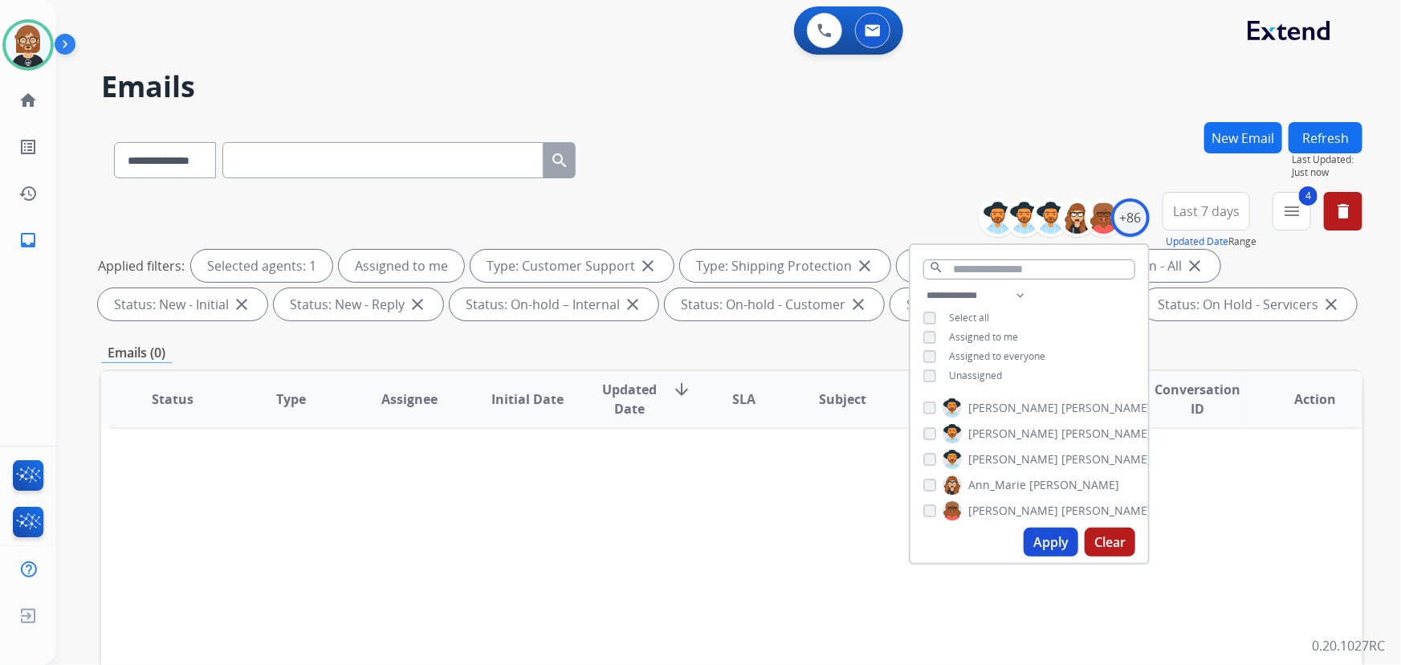
click at [952, 373] on span "Unassigned" at bounding box center [975, 376] width 53 height 14
click at [1031, 546] on button "Apply" at bounding box center [1051, 542] width 55 height 29
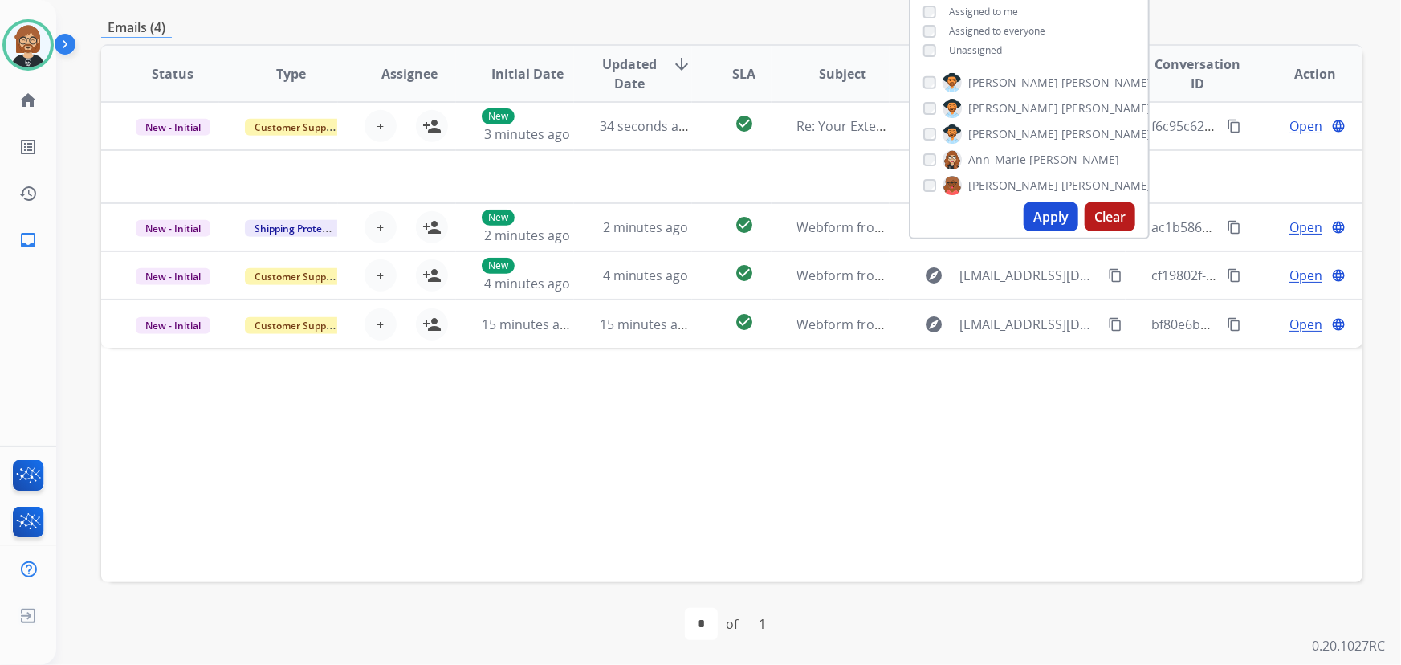
scroll to position [252, 0]
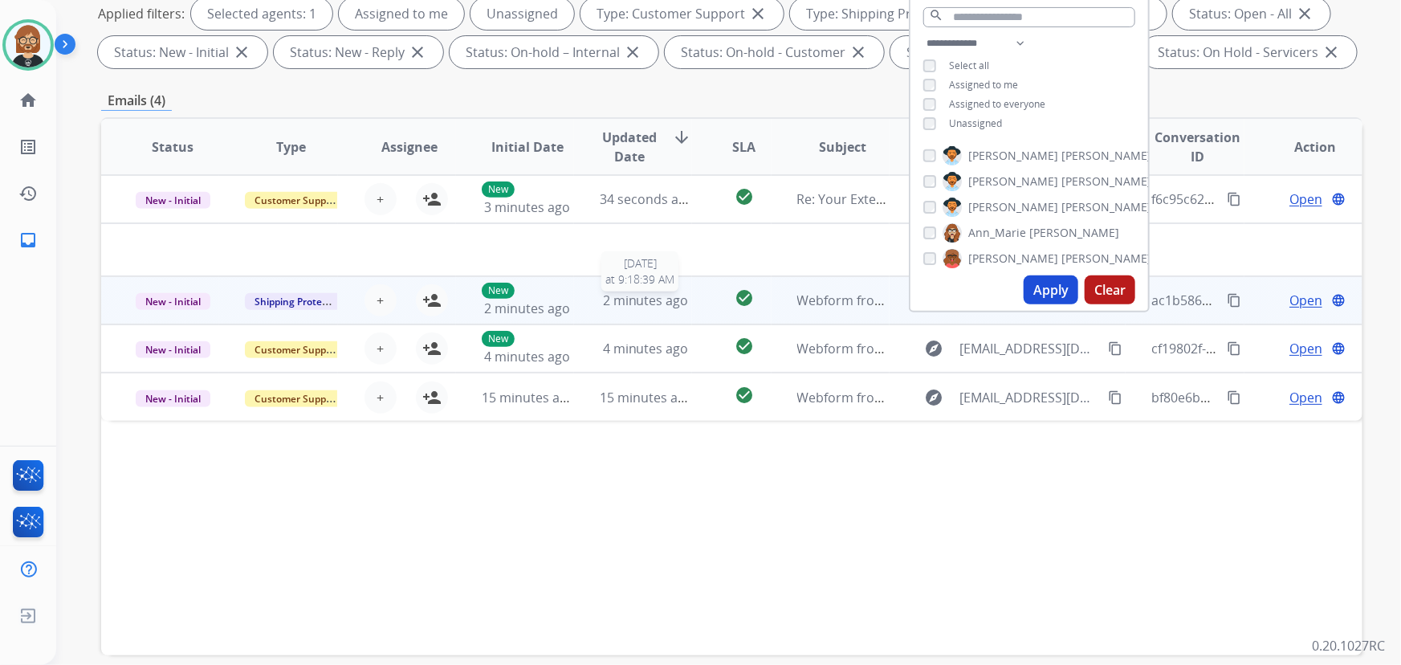
click at [613, 300] on span "2 minutes ago" at bounding box center [646, 300] width 86 height 18
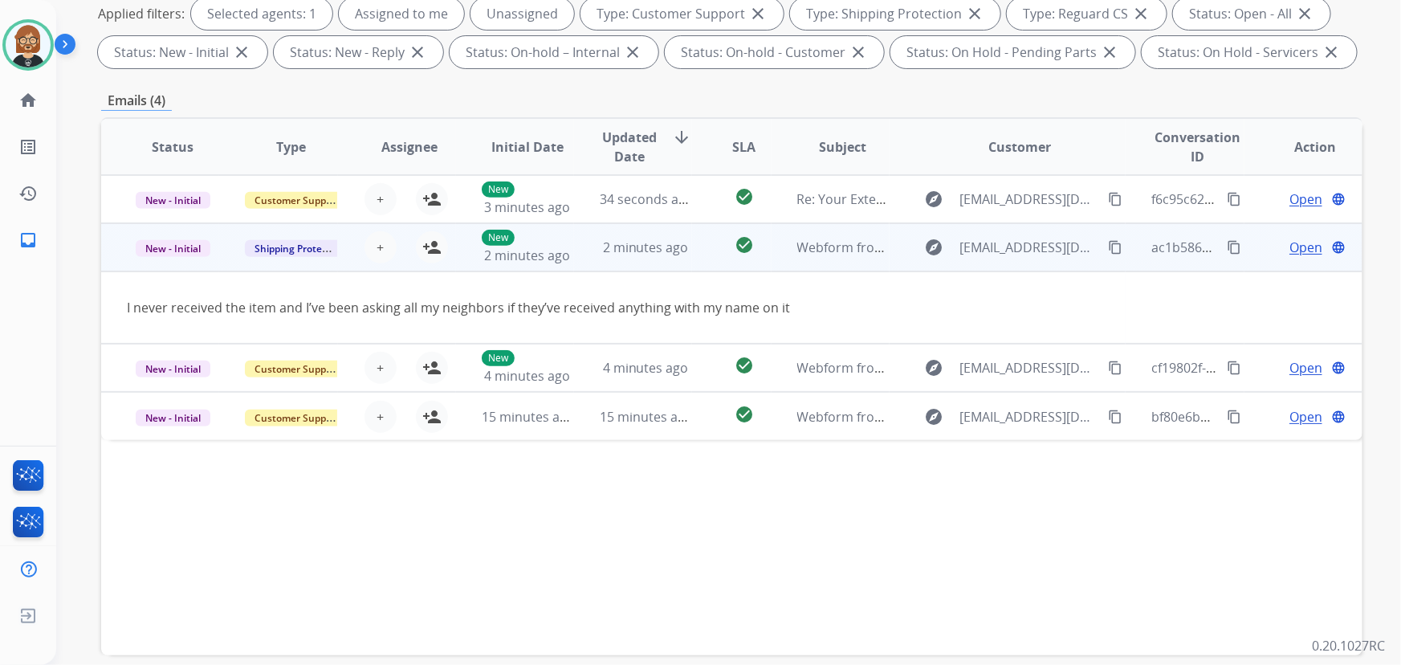
click at [1031, 245] on mat-icon "content_copy" at bounding box center [1115, 247] width 14 height 14
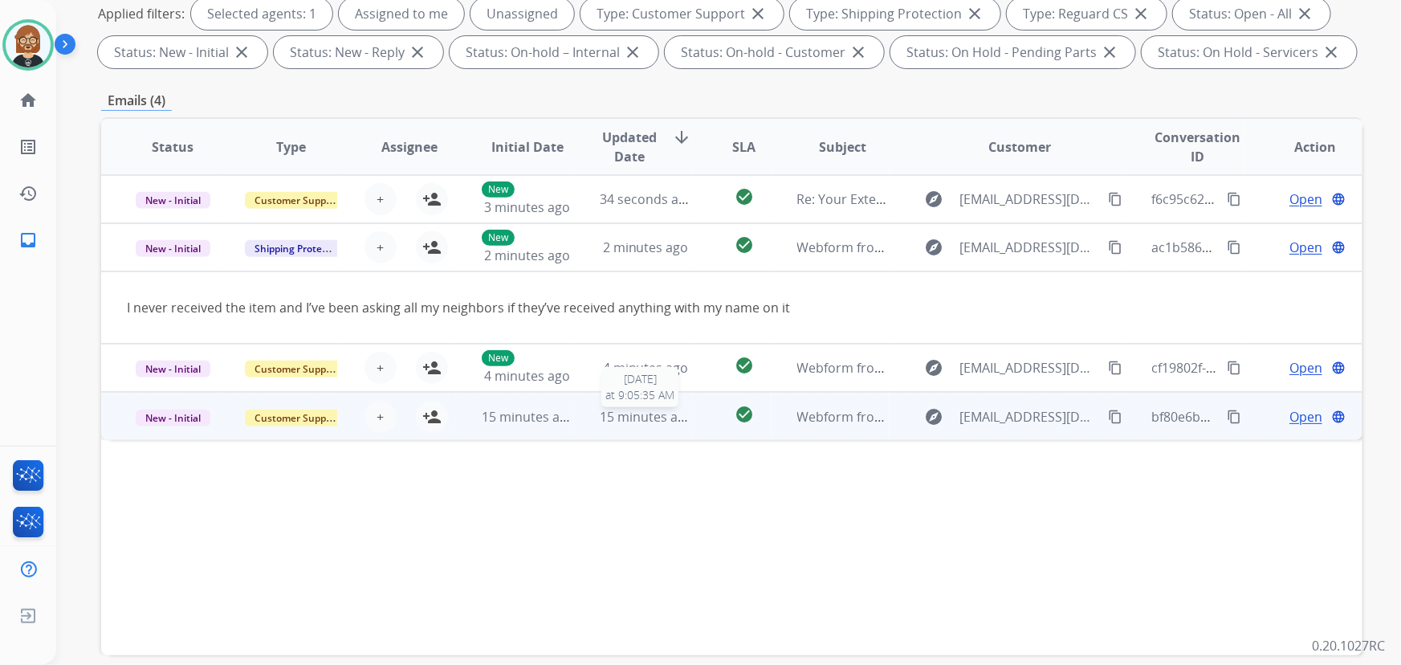
click at [639, 418] on span "15 minutes ago" at bounding box center [646, 417] width 93 height 18
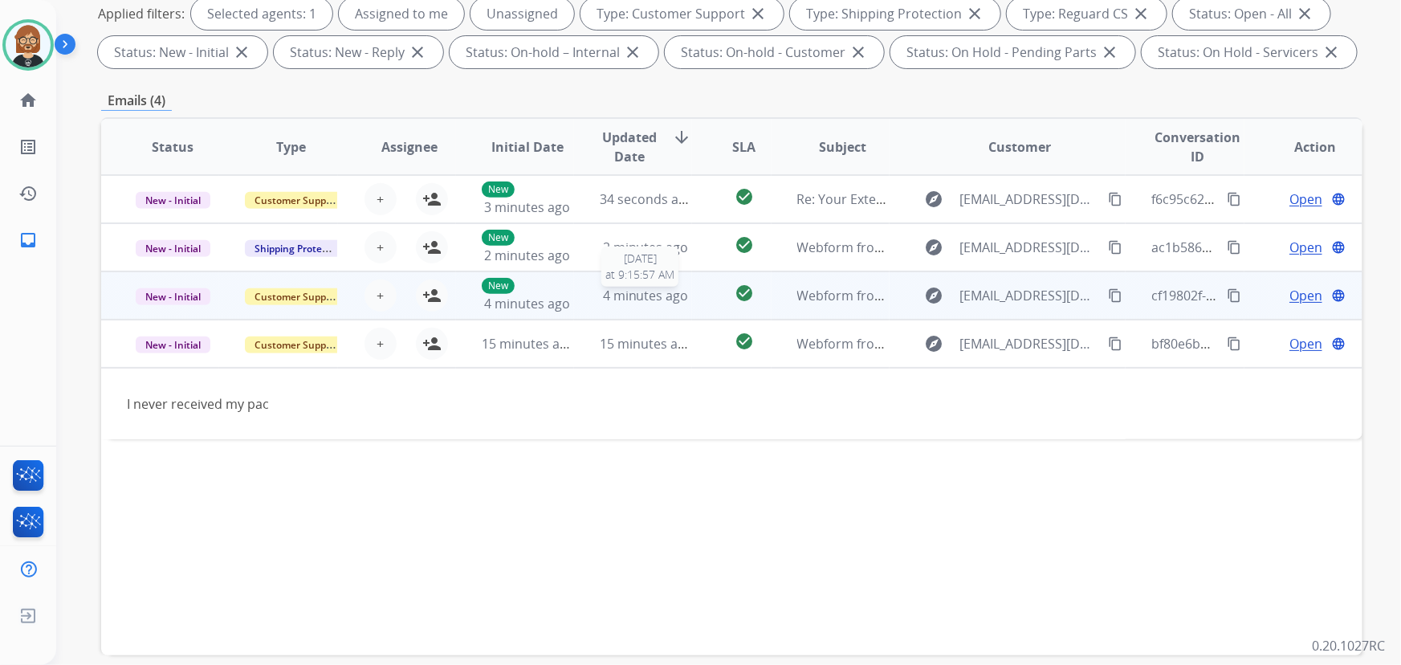
click at [650, 295] on span "4 minutes ago" at bounding box center [646, 296] width 86 height 18
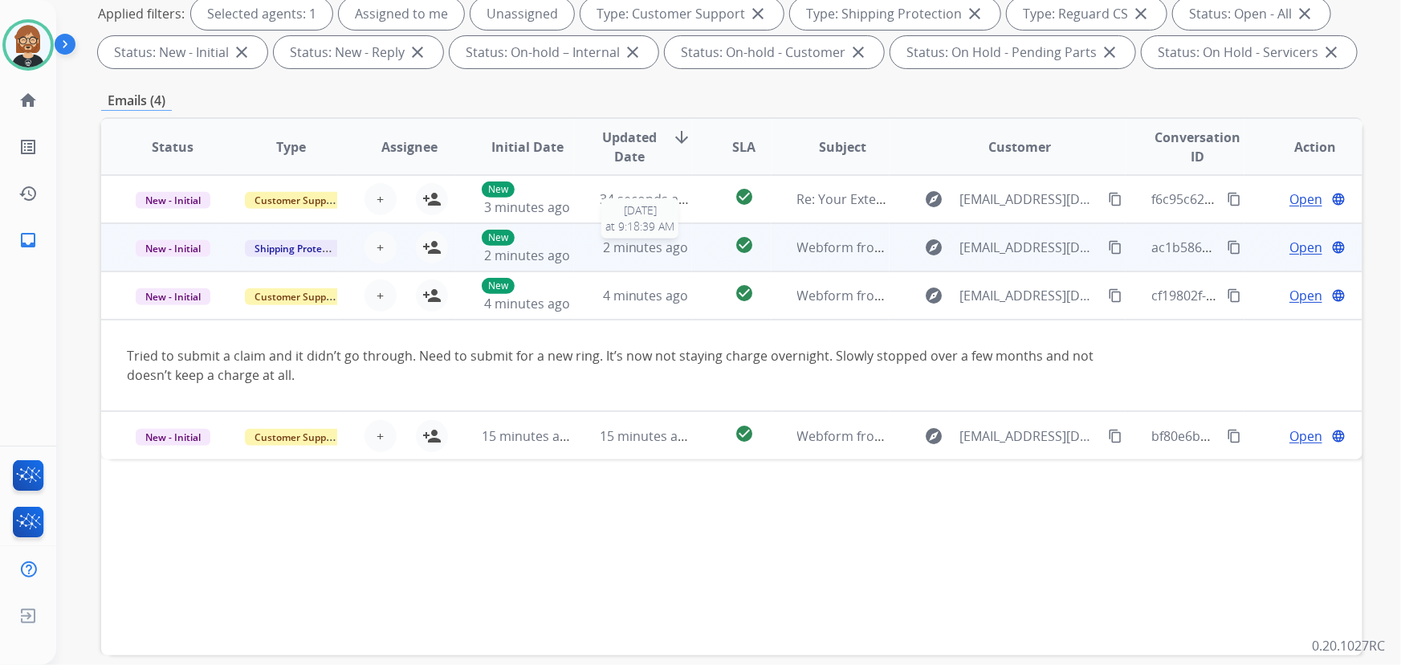
click at [666, 243] on span "2 minutes ago" at bounding box center [646, 247] width 86 height 18
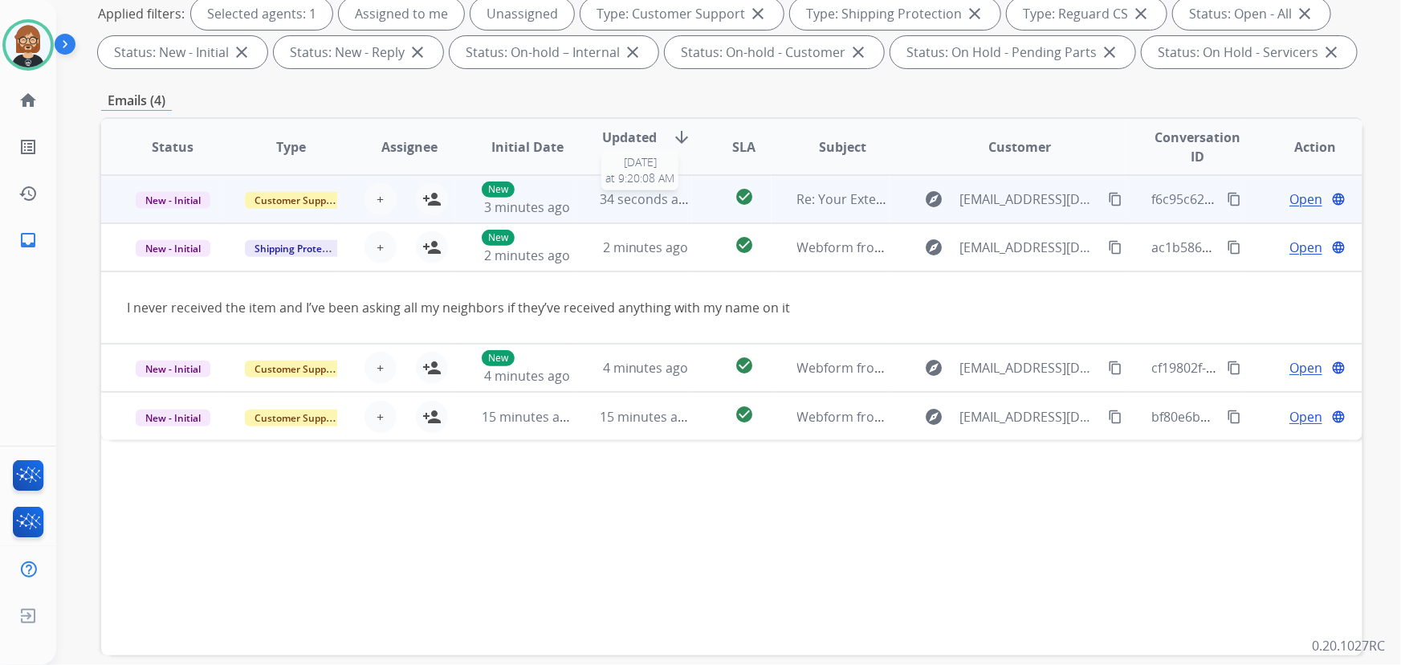
click at [658, 198] on span "34 seconds ago" at bounding box center [647, 199] width 94 height 18
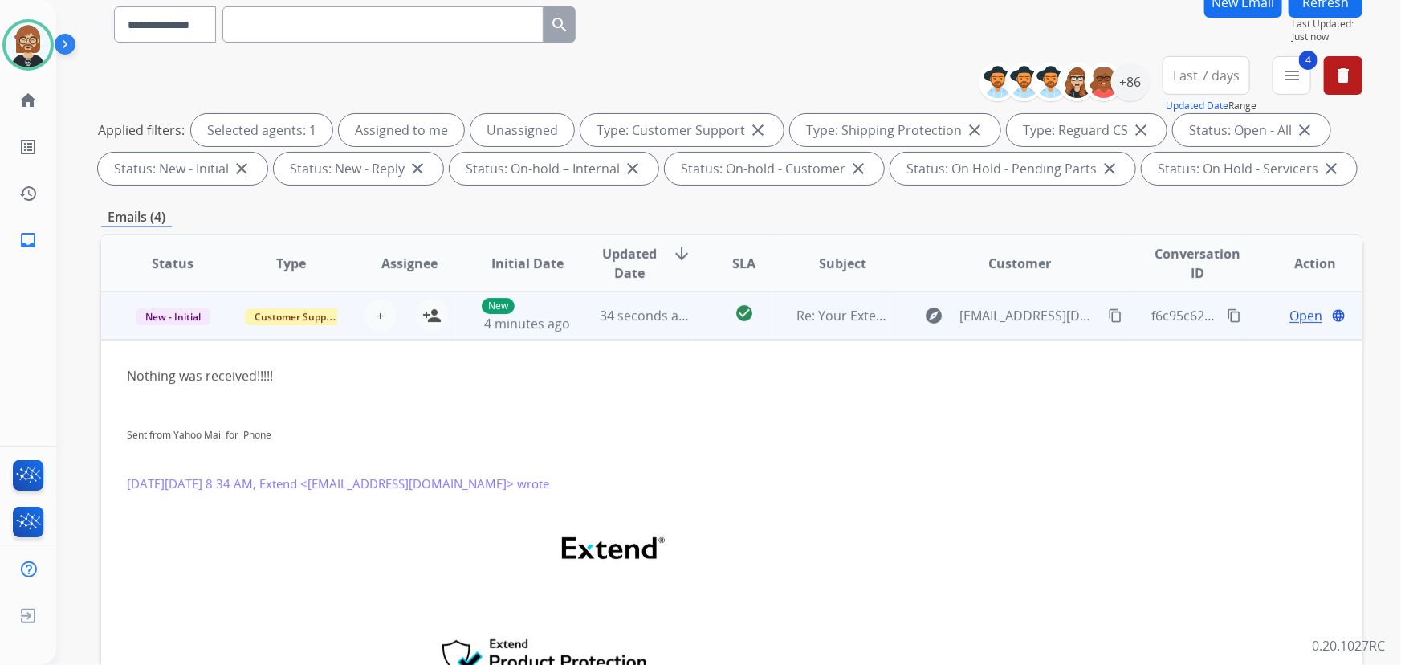
scroll to position [106, 0]
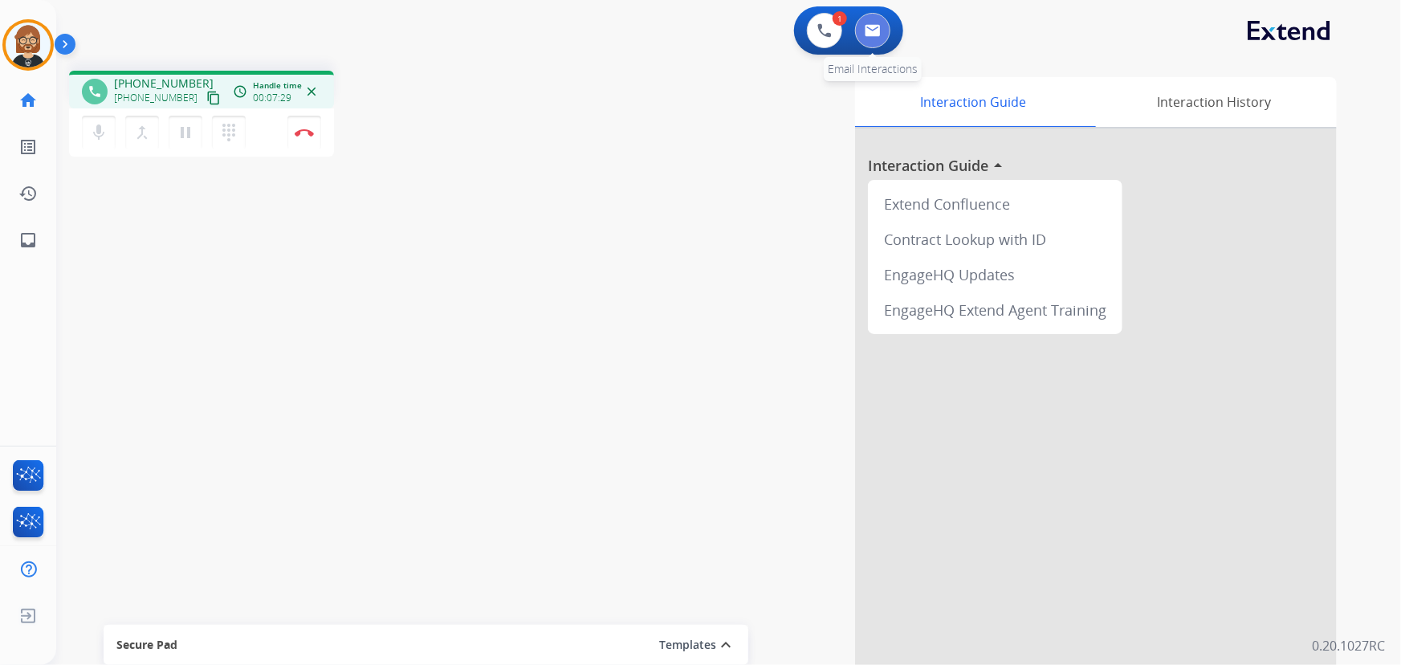
click at [874, 29] on img at bounding box center [873, 30] width 16 height 13
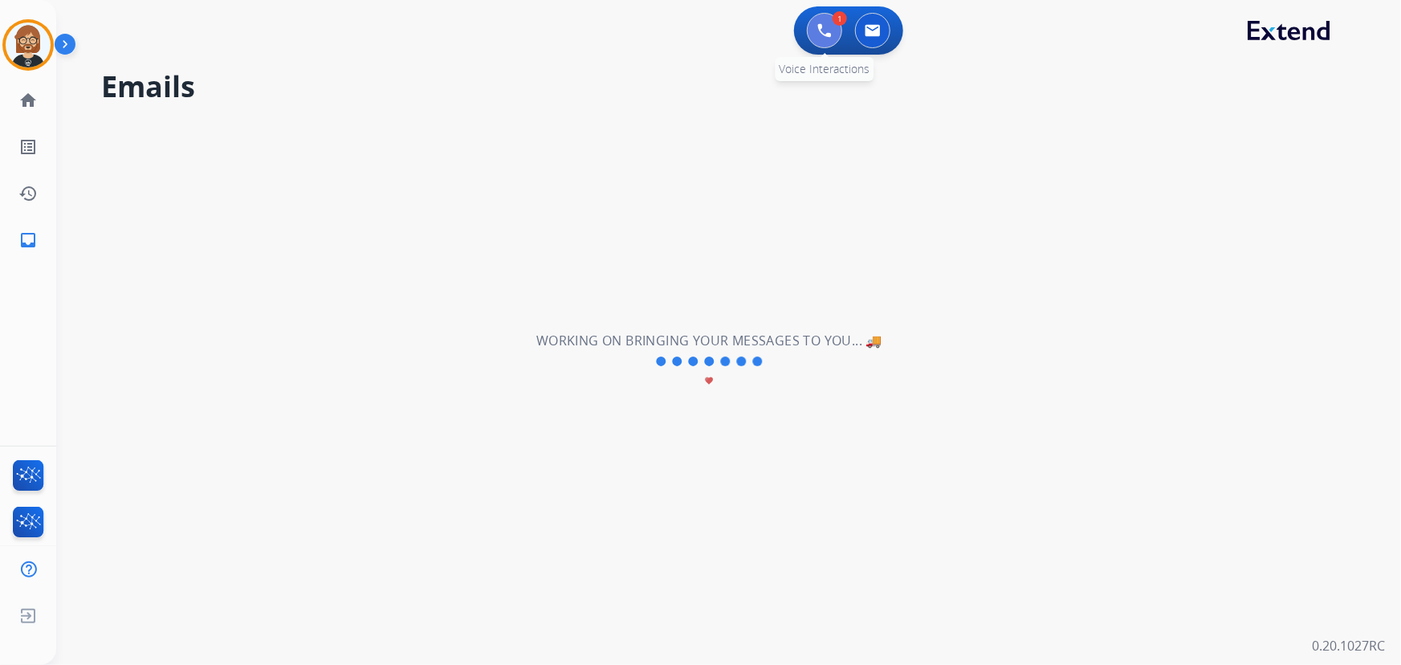
click at [832, 26] on button at bounding box center [824, 30] width 35 height 35
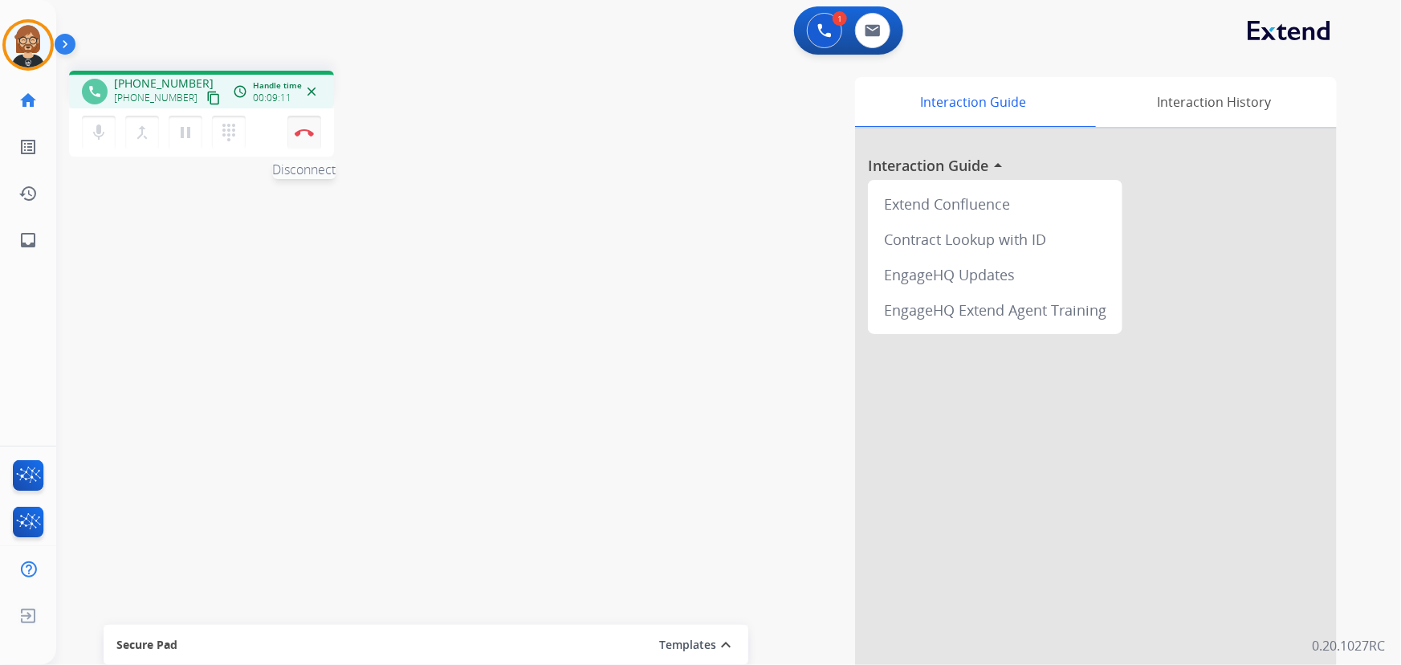
click at [306, 127] on button "Disconnect" at bounding box center [304, 133] width 34 height 34
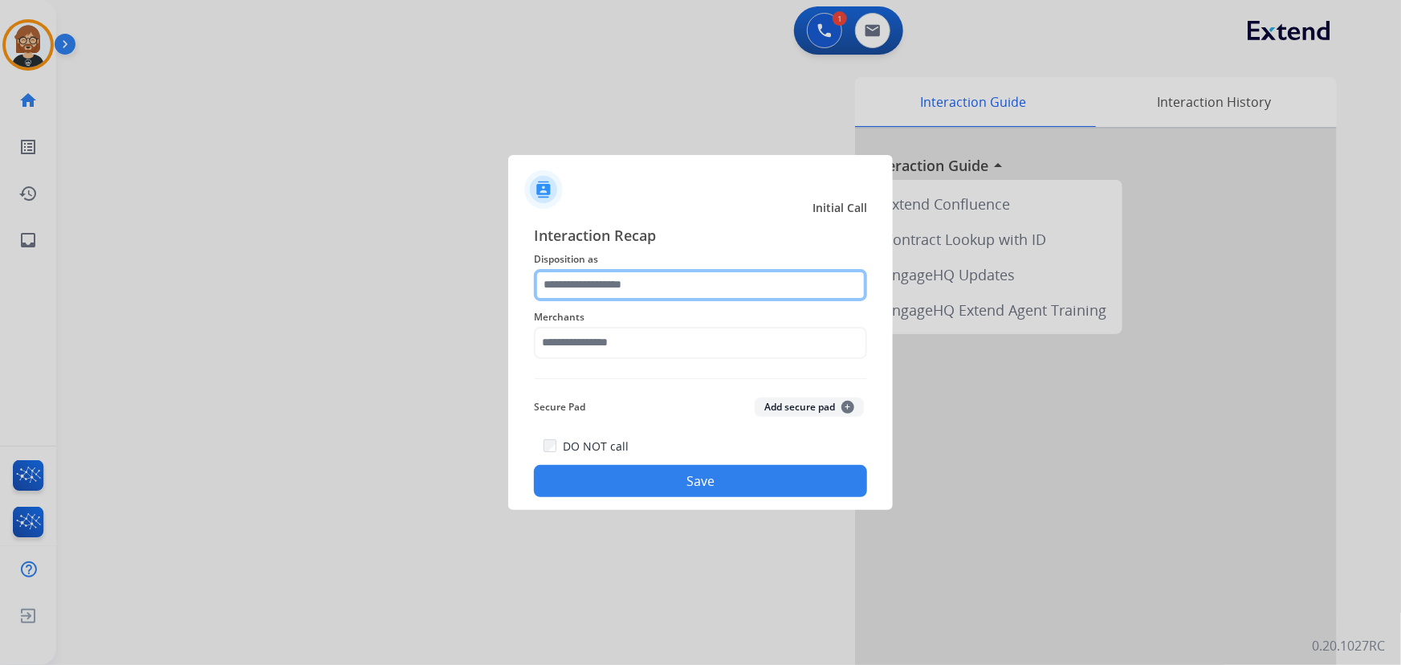
drag, startPoint x: 666, startPoint y: 268, endPoint x: 666, endPoint y: 276, distance: 8.1
click at [666, 270] on input "text" at bounding box center [700, 285] width 333 height 32
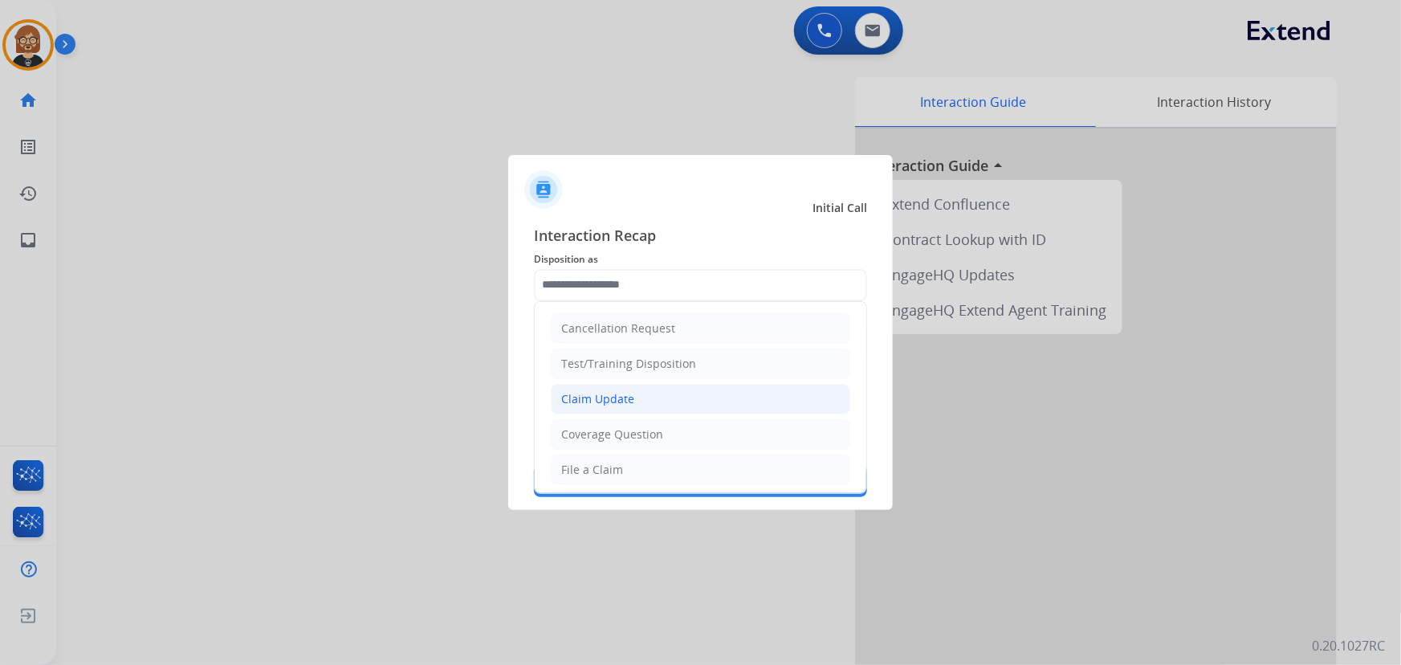
click at [650, 401] on li "Claim Update" at bounding box center [701, 399] width 300 height 31
type input "**********"
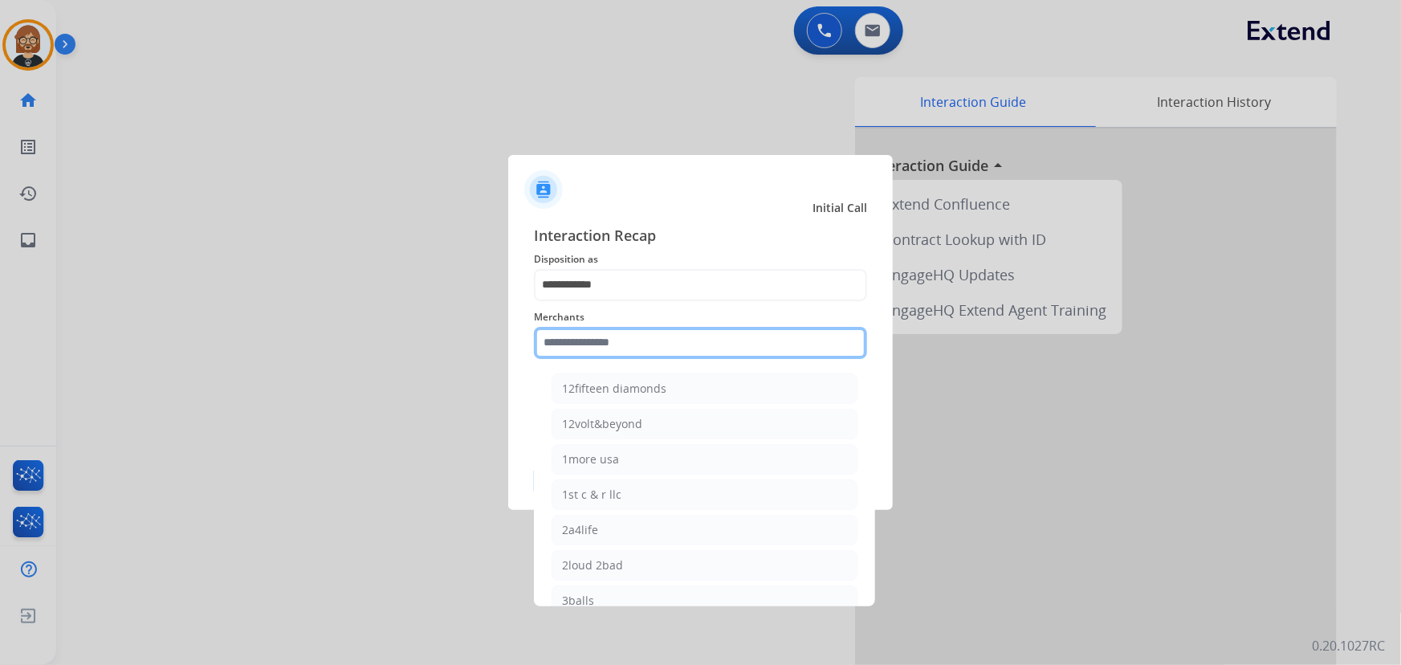
click at [638, 348] on input "text" at bounding box center [700, 343] width 333 height 32
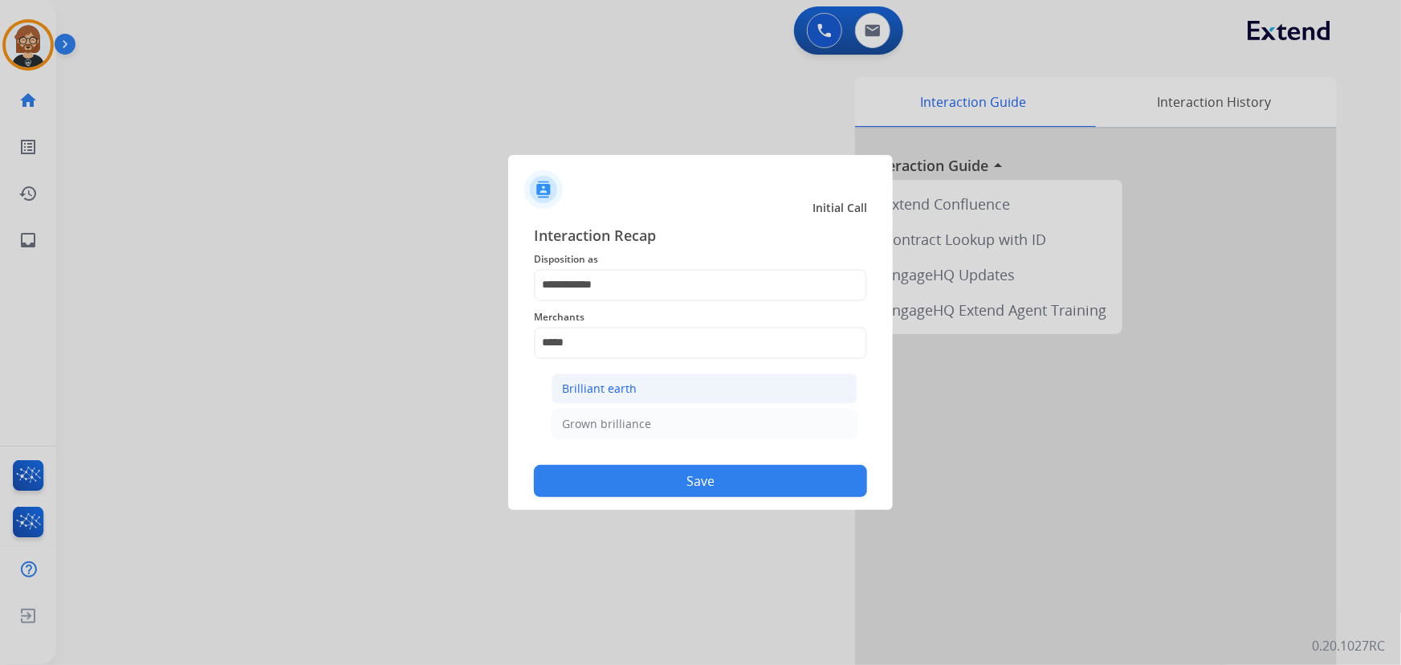
click at [631, 384] on div "Brilliant earth" at bounding box center [599, 389] width 75 height 16
type input "**********"
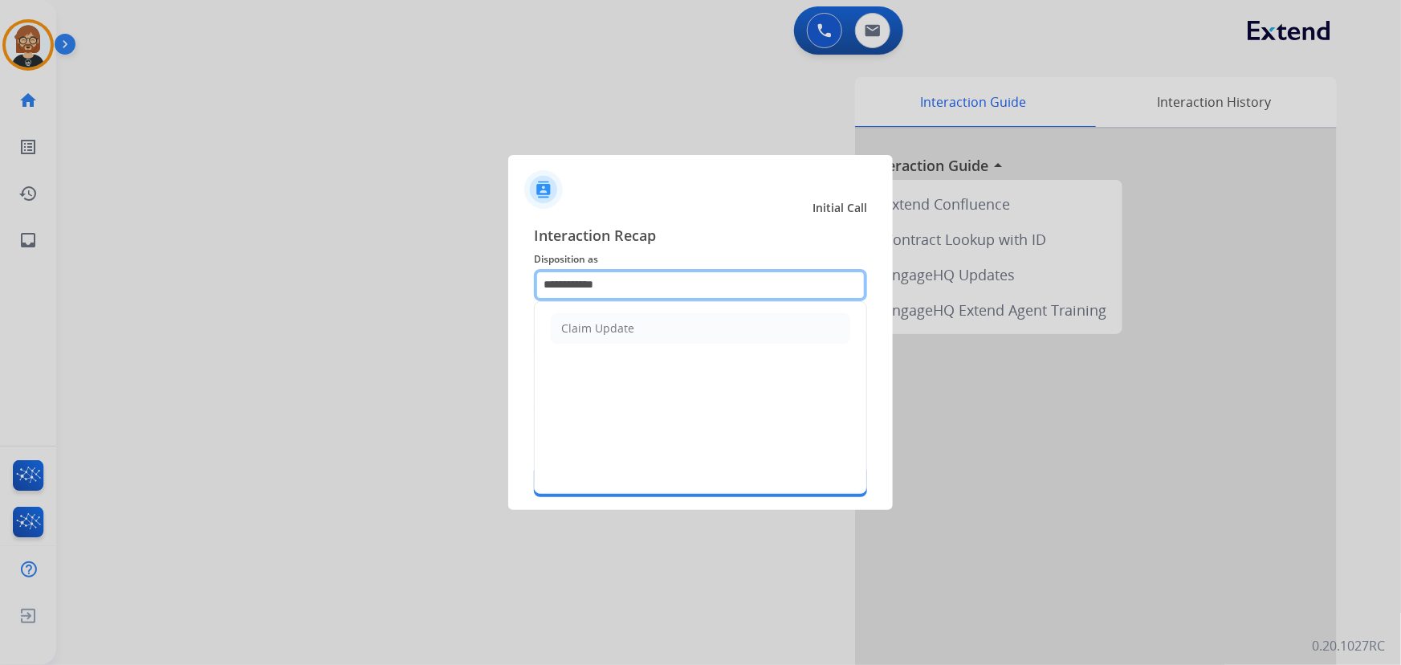
click at [642, 283] on input "**********" at bounding box center [700, 285] width 333 height 32
drag, startPoint x: 642, startPoint y: 285, endPoint x: 364, endPoint y: 248, distance: 280.3
click at [0, 248] on app-contact-recap-modal "**********" at bounding box center [0, 332] width 0 height 665
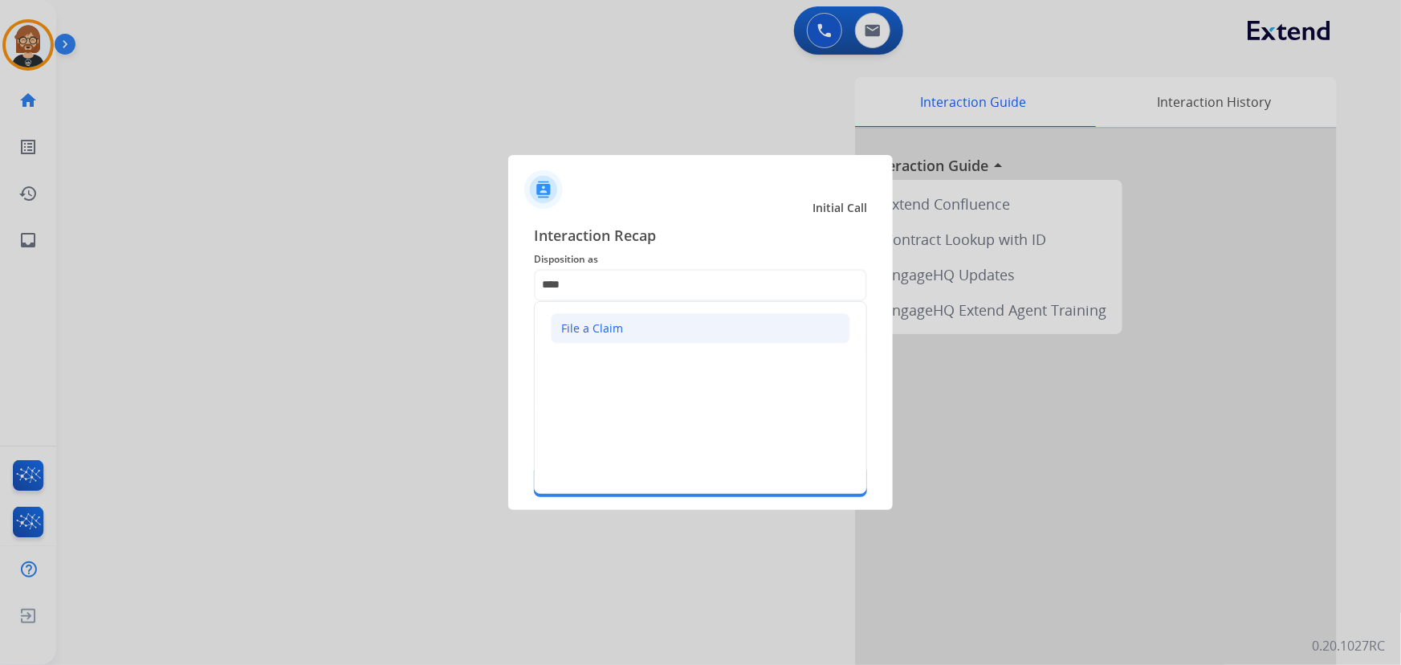
click at [597, 327] on div "File a Claim" at bounding box center [592, 328] width 62 height 16
type input "**********"
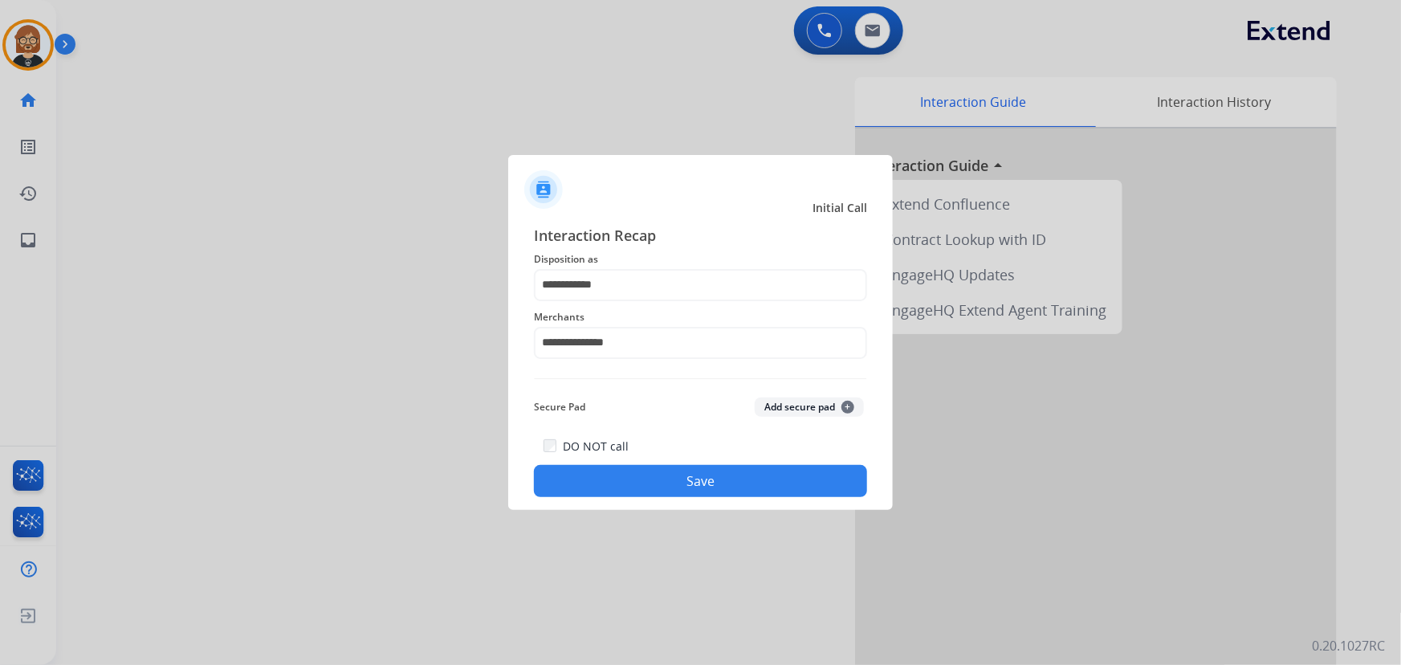
click at [683, 490] on button "Save" at bounding box center [700, 481] width 333 height 32
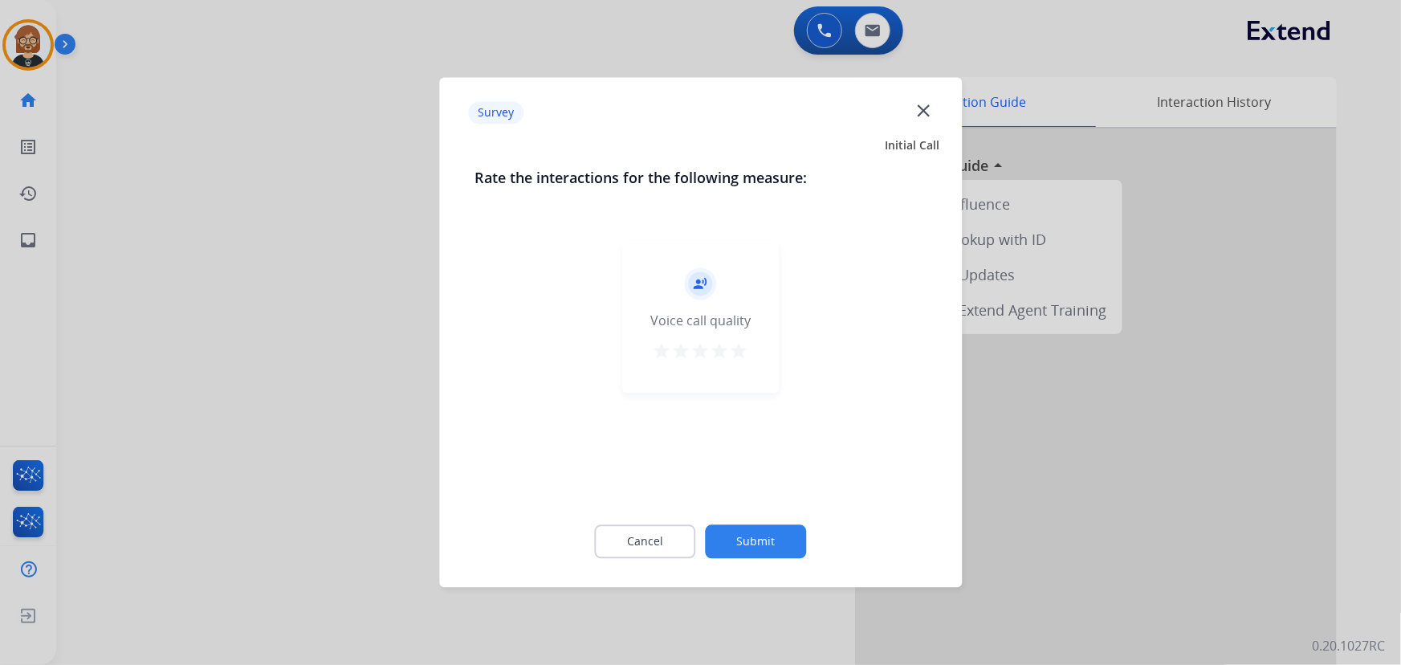
click at [752, 539] on button "Submit" at bounding box center [756, 542] width 101 height 34
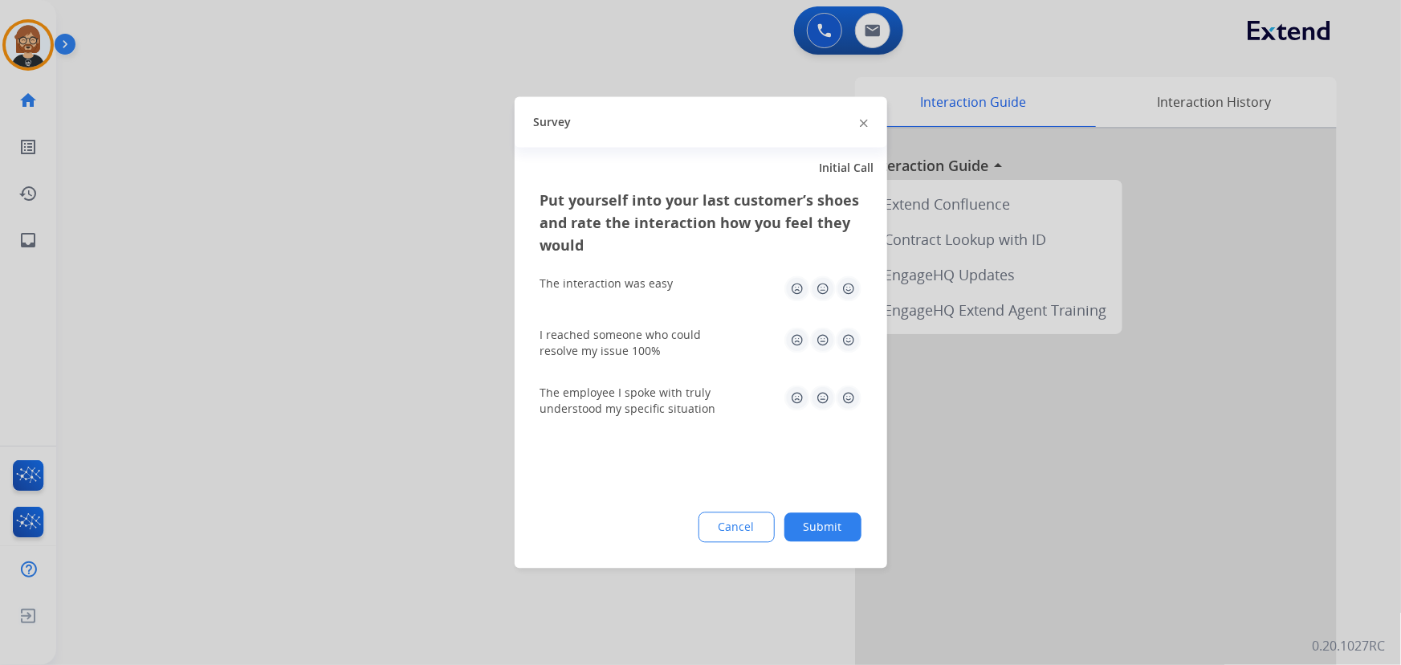
click at [820, 540] on div "Cancel Submit" at bounding box center [700, 527] width 321 height 31
click at [821, 525] on button "Submit" at bounding box center [822, 527] width 77 height 29
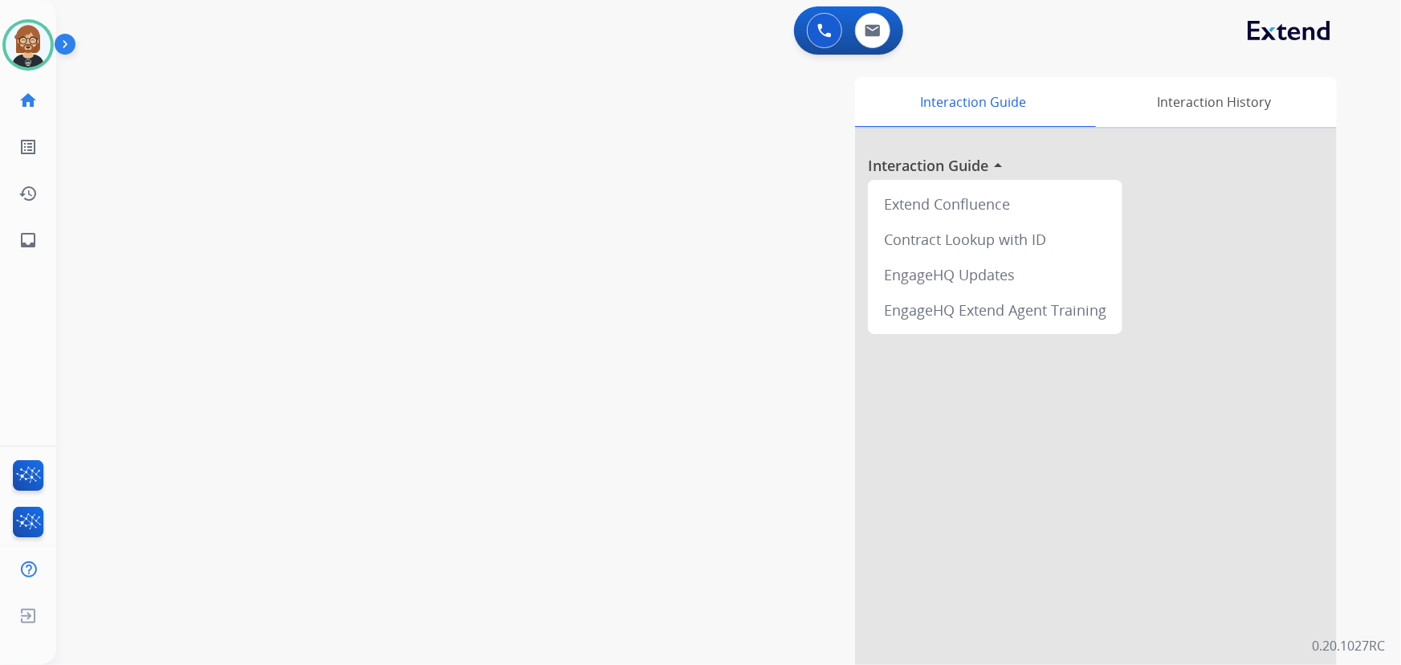
click at [0, 56] on div "Ken Available Edit Avatar Agent: Ken Routing Profile: Extend_Training CS" at bounding box center [28, 44] width 56 height 51
click at [14, 46] on img at bounding box center [28, 44] width 45 height 45
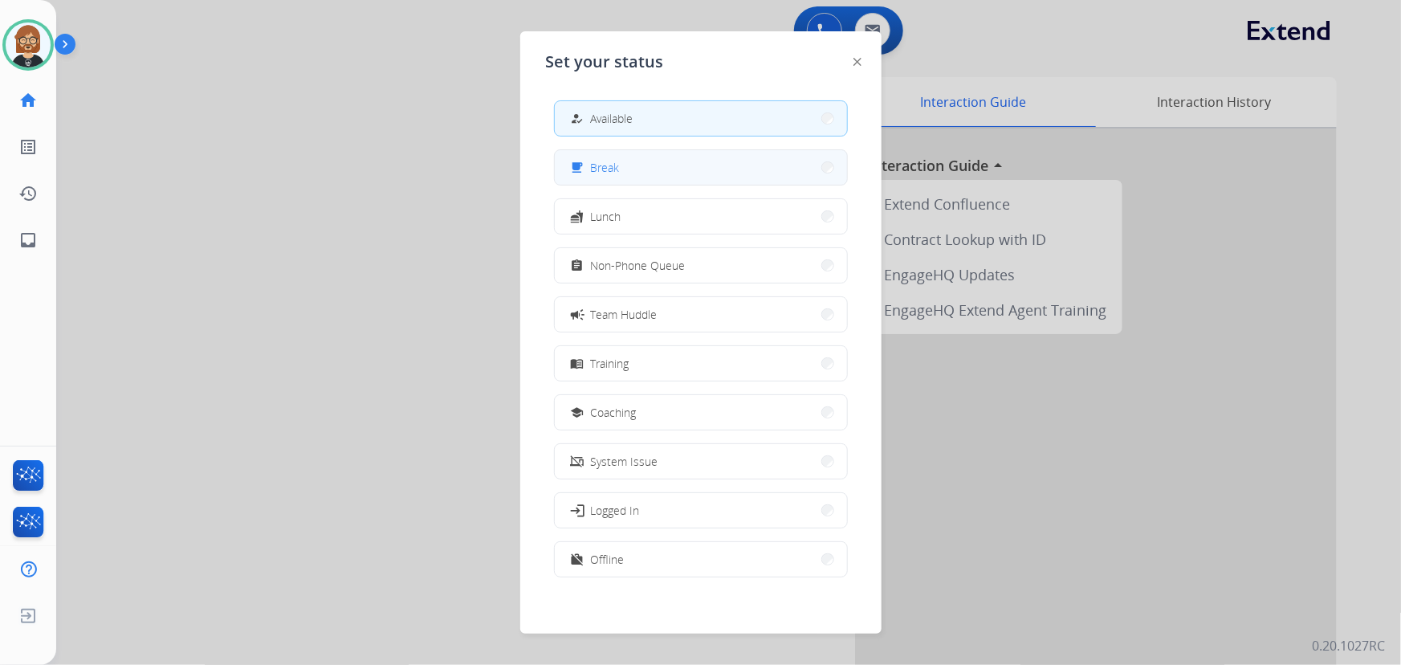
click at [713, 162] on button "free_breakfast Break" at bounding box center [701, 167] width 292 height 35
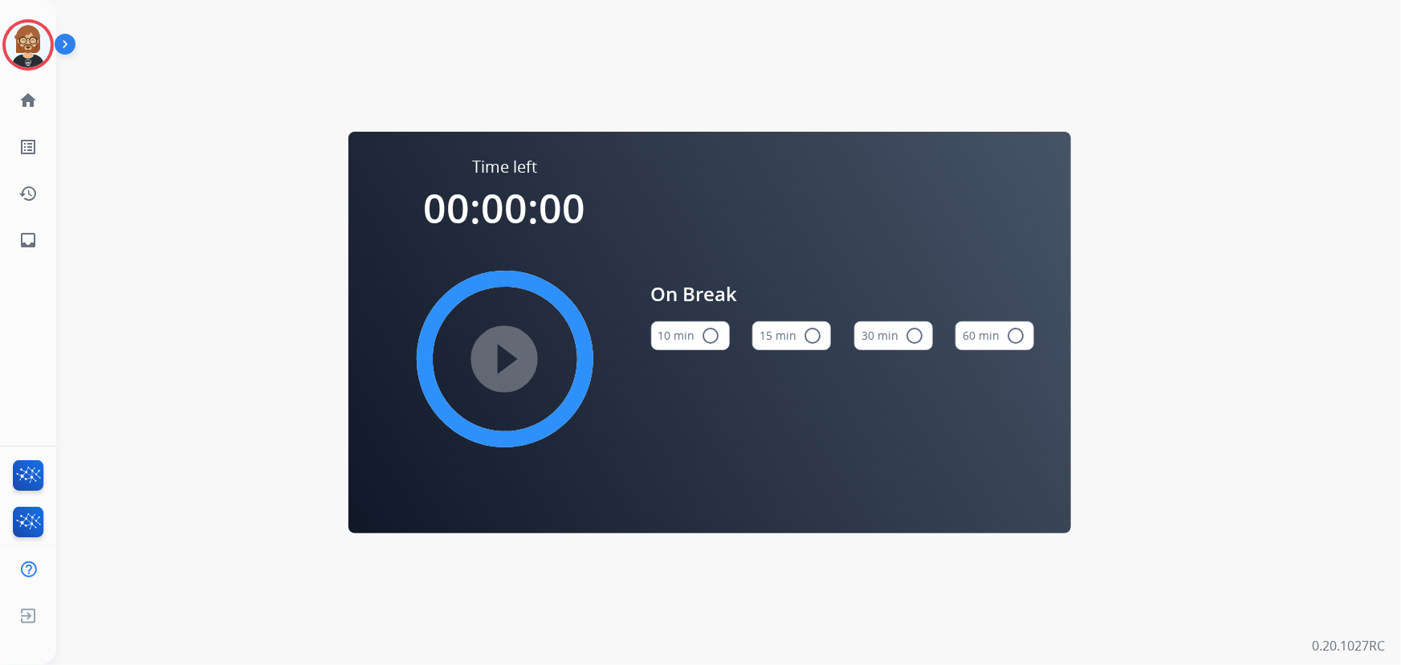
click at [678, 336] on button "10 min radio_button_unchecked" at bounding box center [690, 335] width 79 height 29
click at [495, 349] on mat-icon "play_circle_filled" at bounding box center [504, 358] width 19 height 19
click at [43, 230] on link "inbox Emails" at bounding box center [28, 240] width 45 height 45
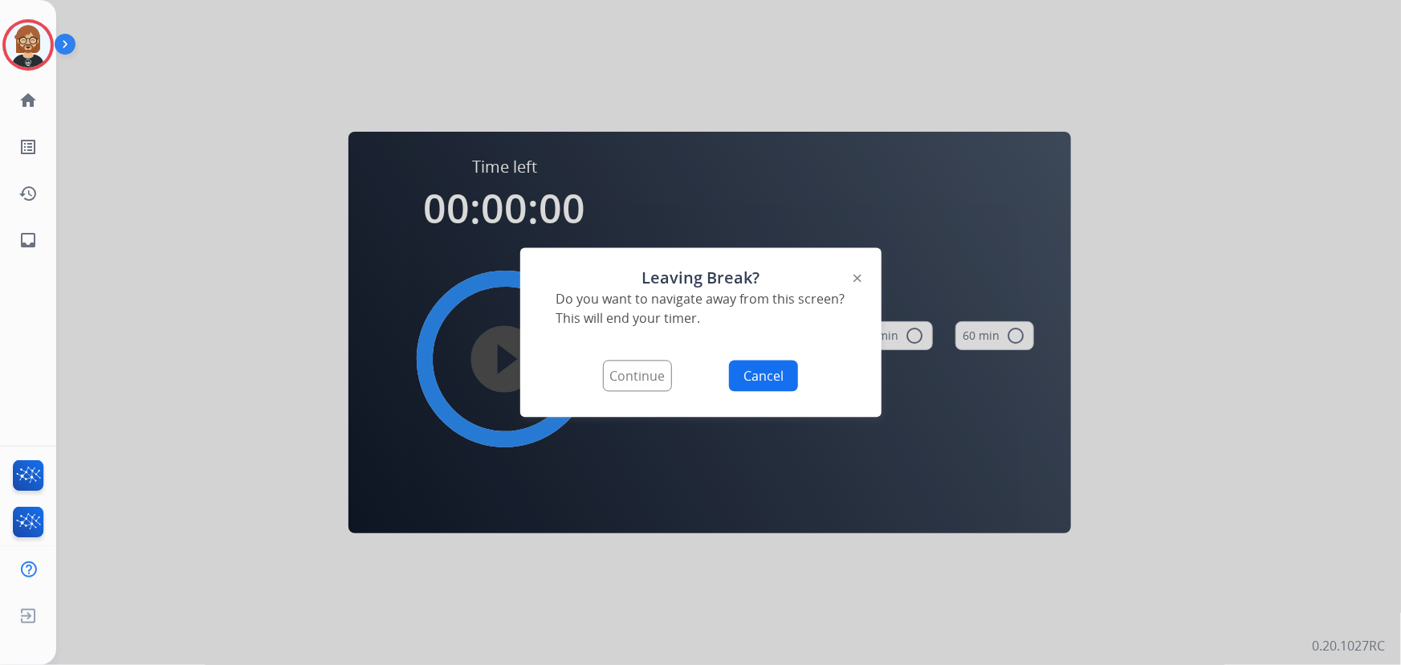
click at [642, 366] on button "Continue" at bounding box center [637, 376] width 69 height 31
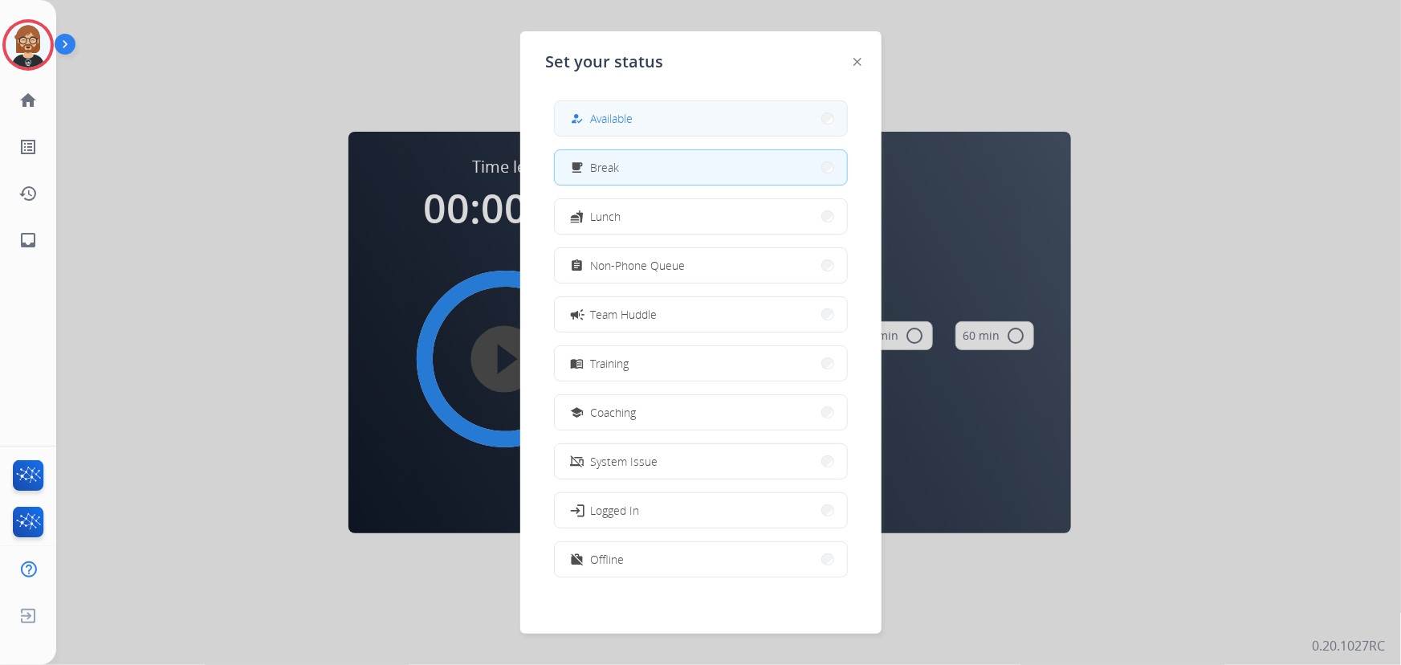
click at [693, 124] on button "how_to_reg Available" at bounding box center [701, 118] width 292 height 35
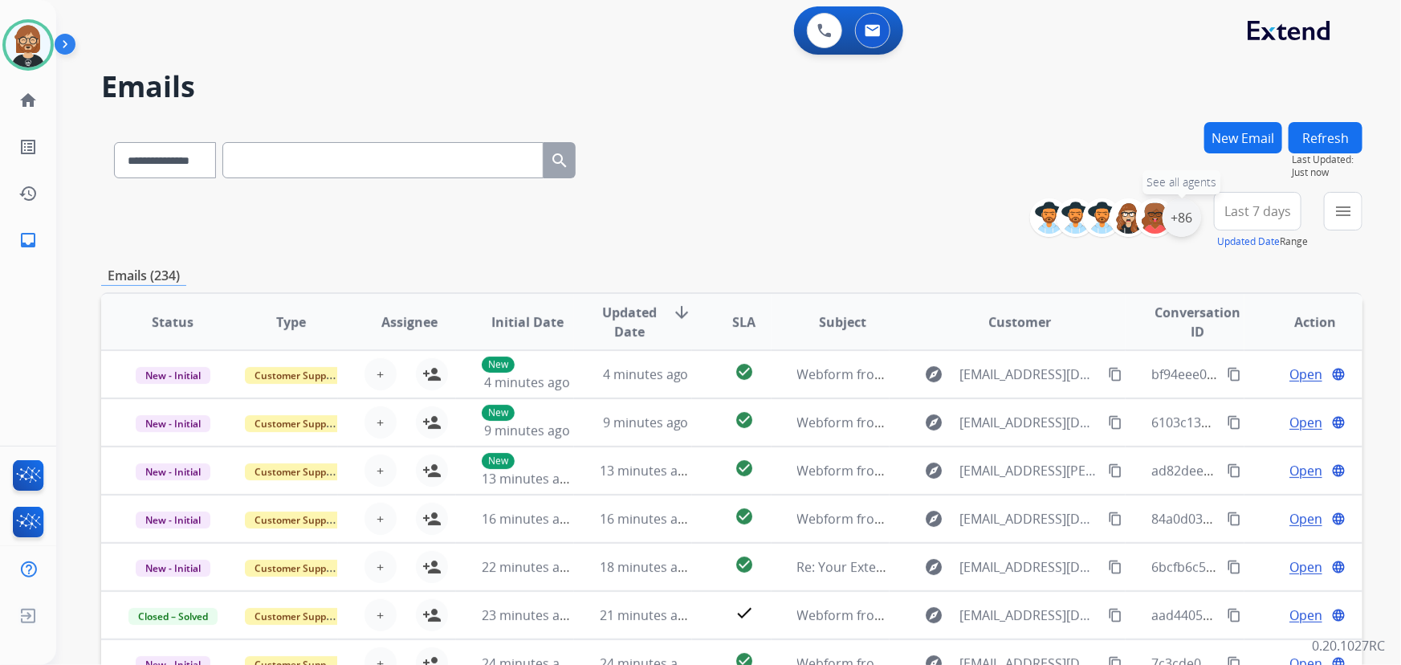
click at [1031, 216] on div "+86" at bounding box center [1182, 217] width 39 height 39
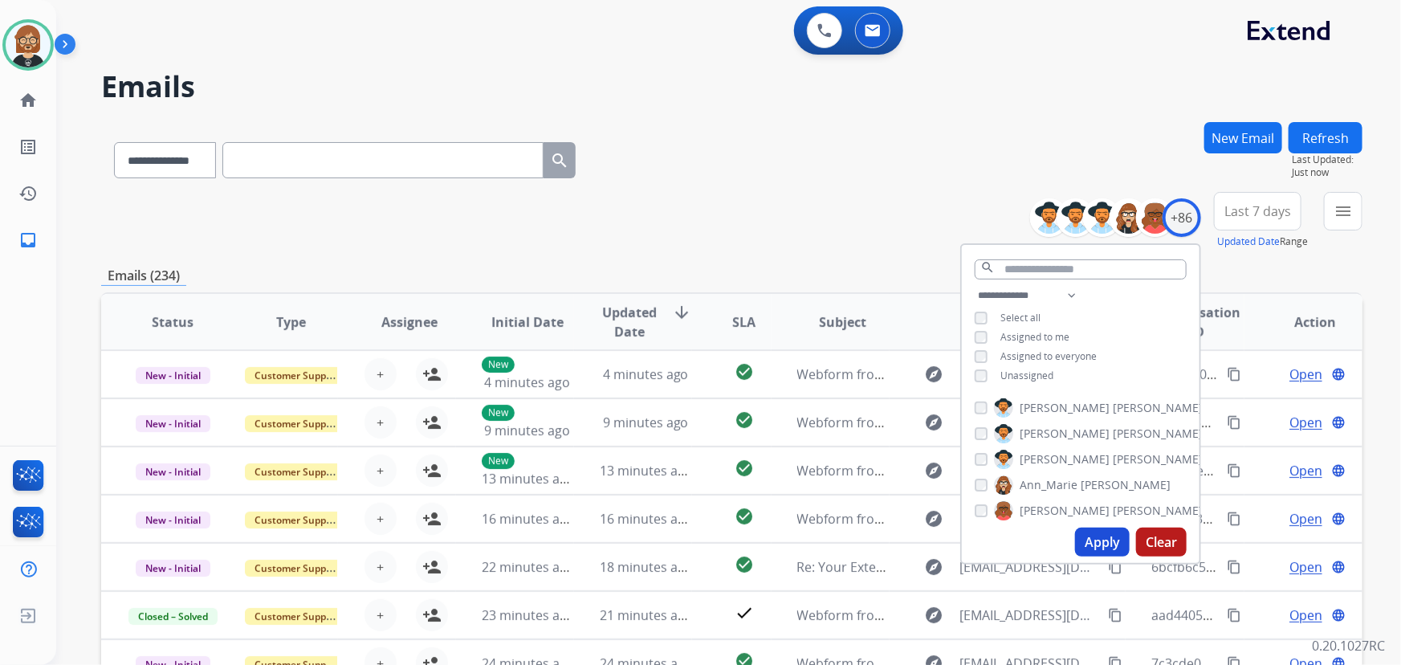
click at [1031, 380] on span "Unassigned" at bounding box center [1026, 376] width 53 height 14
click at [1031, 530] on button "Apply" at bounding box center [1102, 542] width 55 height 29
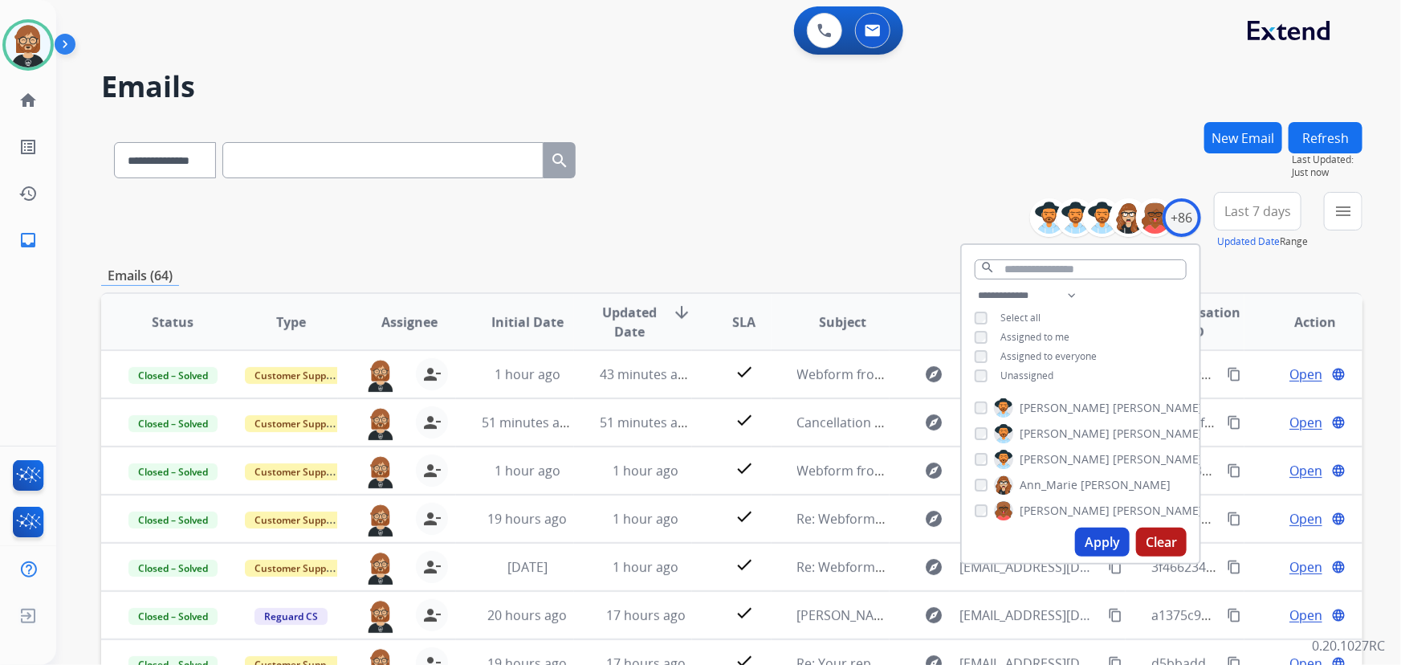
click at [797, 216] on div "**********" at bounding box center [731, 221] width 1261 height 58
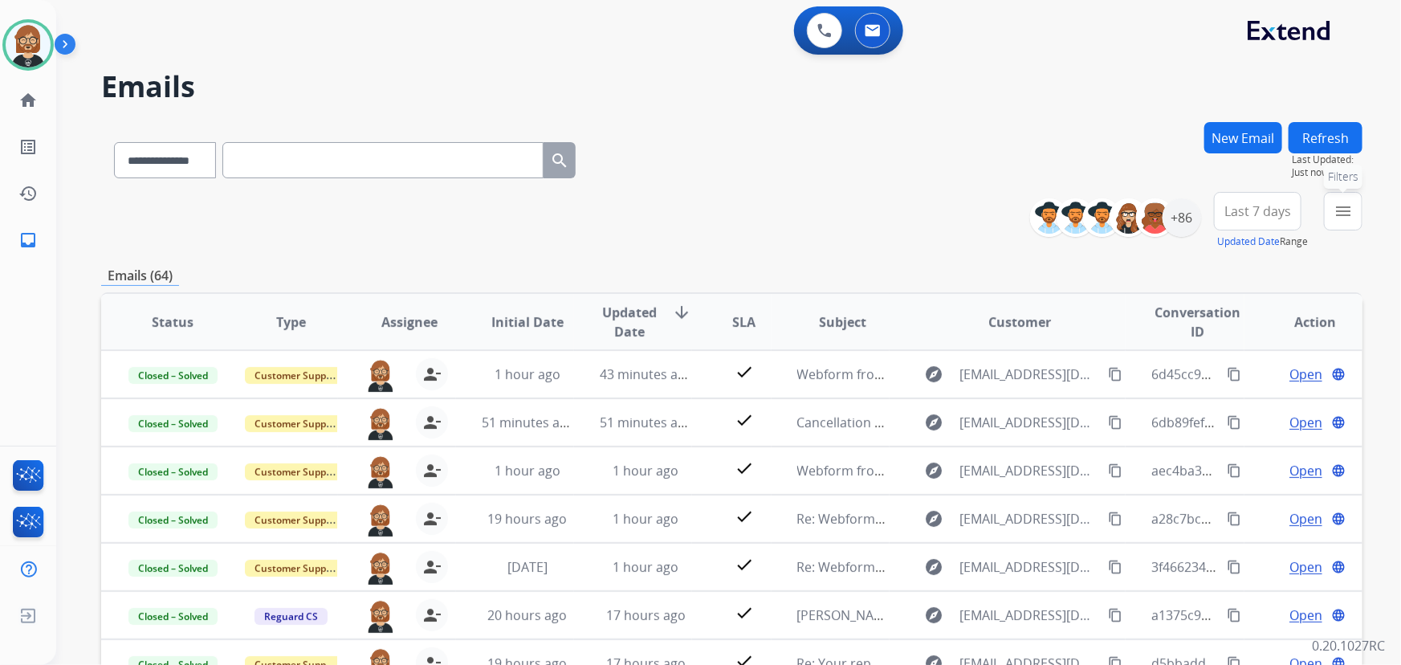
click at [1031, 210] on mat-icon "menu" at bounding box center [1343, 211] width 19 height 19
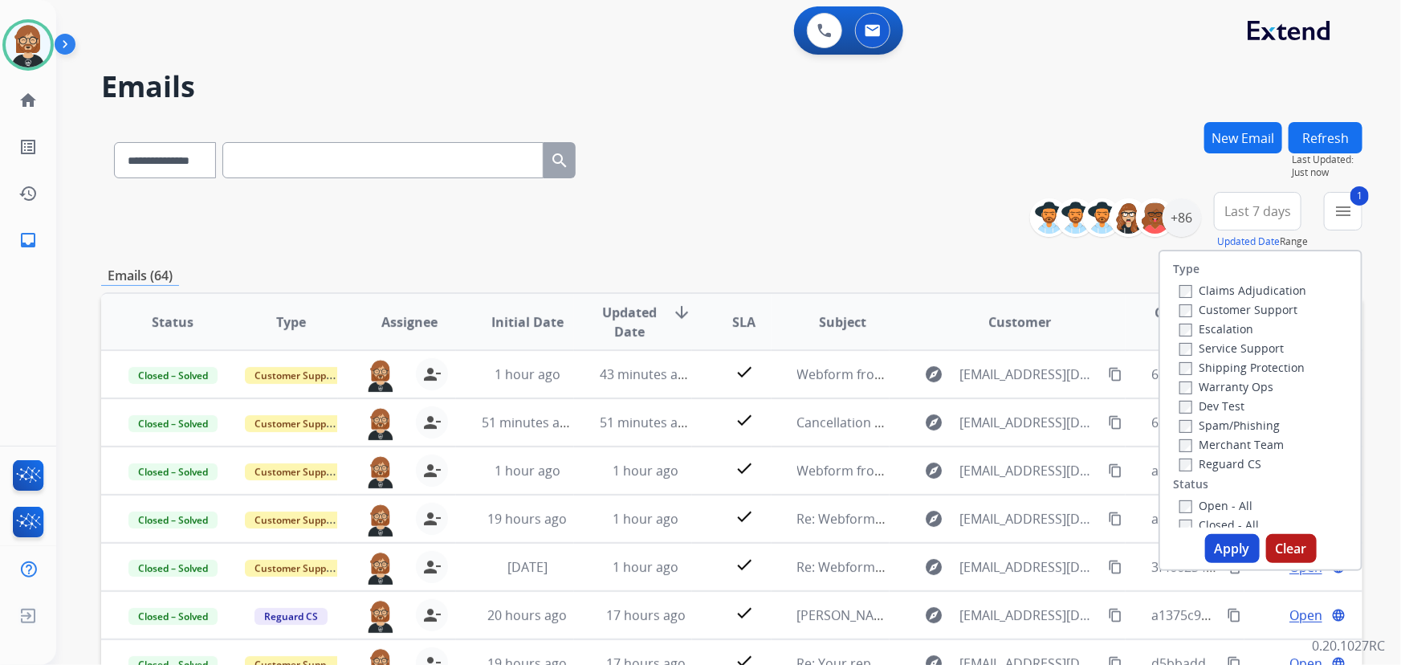
click at [1031, 547] on button "Apply" at bounding box center [1232, 548] width 55 height 29
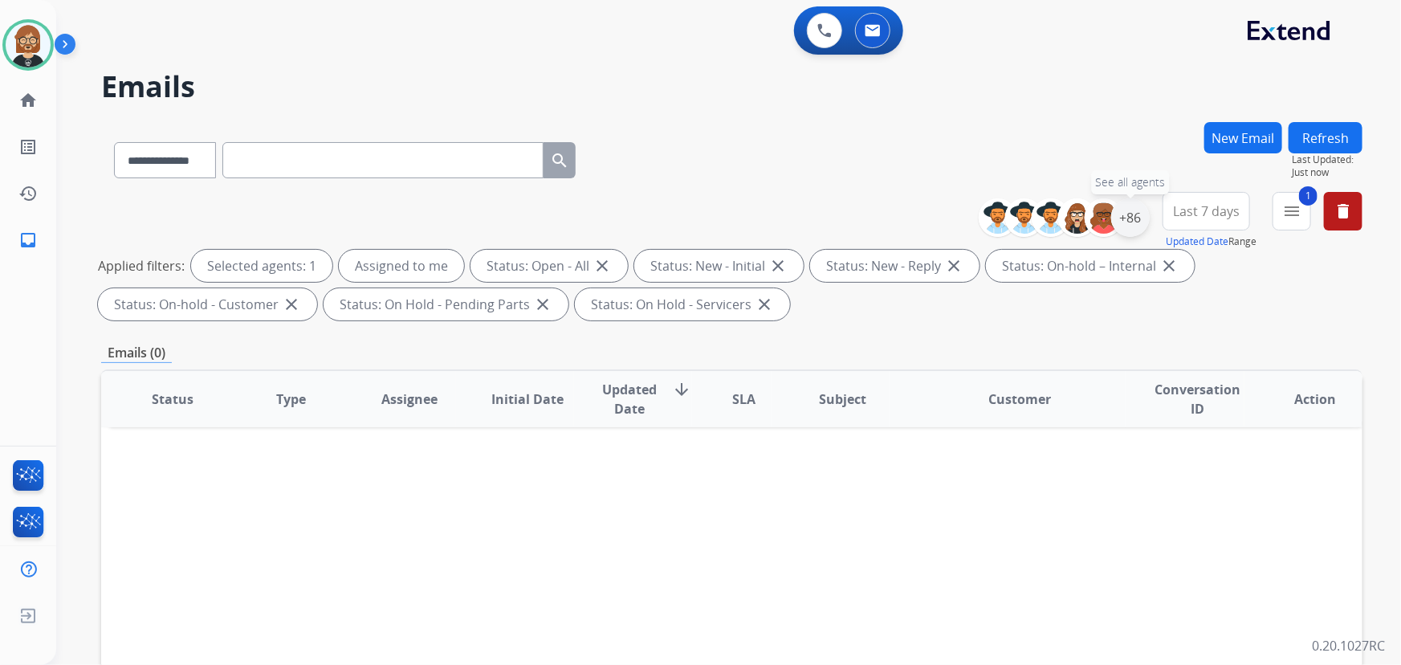
click at [1031, 214] on div "+86" at bounding box center [1130, 217] width 39 height 39
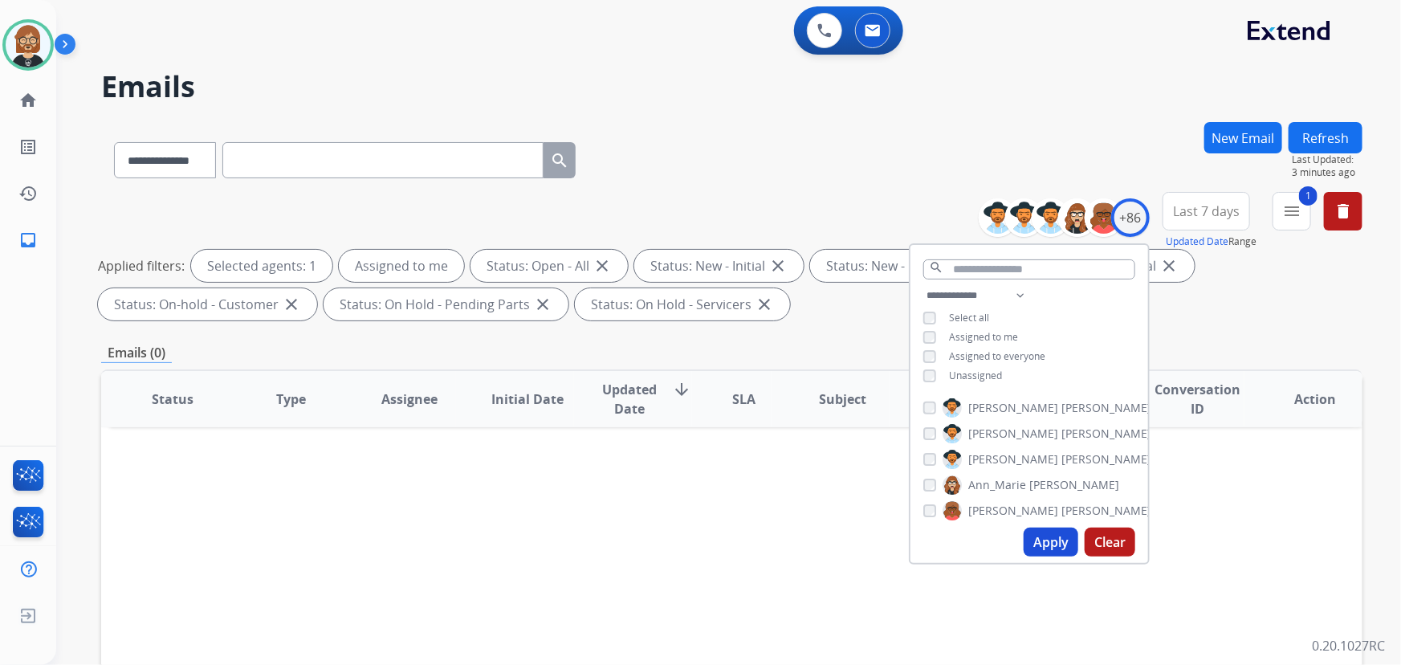
click at [747, 119] on div "**********" at bounding box center [709, 390] width 1306 height 665
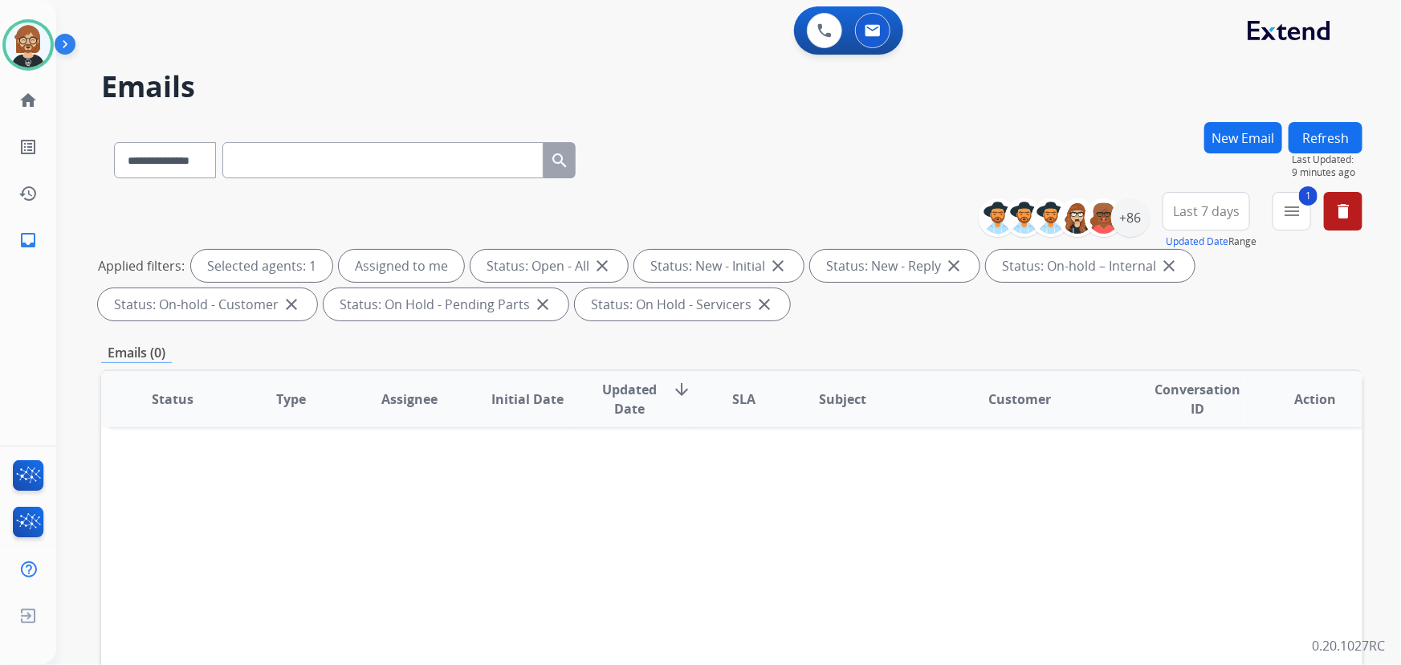
click at [210, 463] on div "Status Type Assignee Initial Date Updated Date arrow_downward SLA Subject Custo…" at bounding box center [731, 638] width 1261 height 538
click at [868, 27] on img at bounding box center [873, 30] width 16 height 13
click at [209, 172] on select "**********" at bounding box center [164, 160] width 100 height 36
select select "**********"
click at [114, 142] on select "**********" at bounding box center [164, 160] width 100 height 36
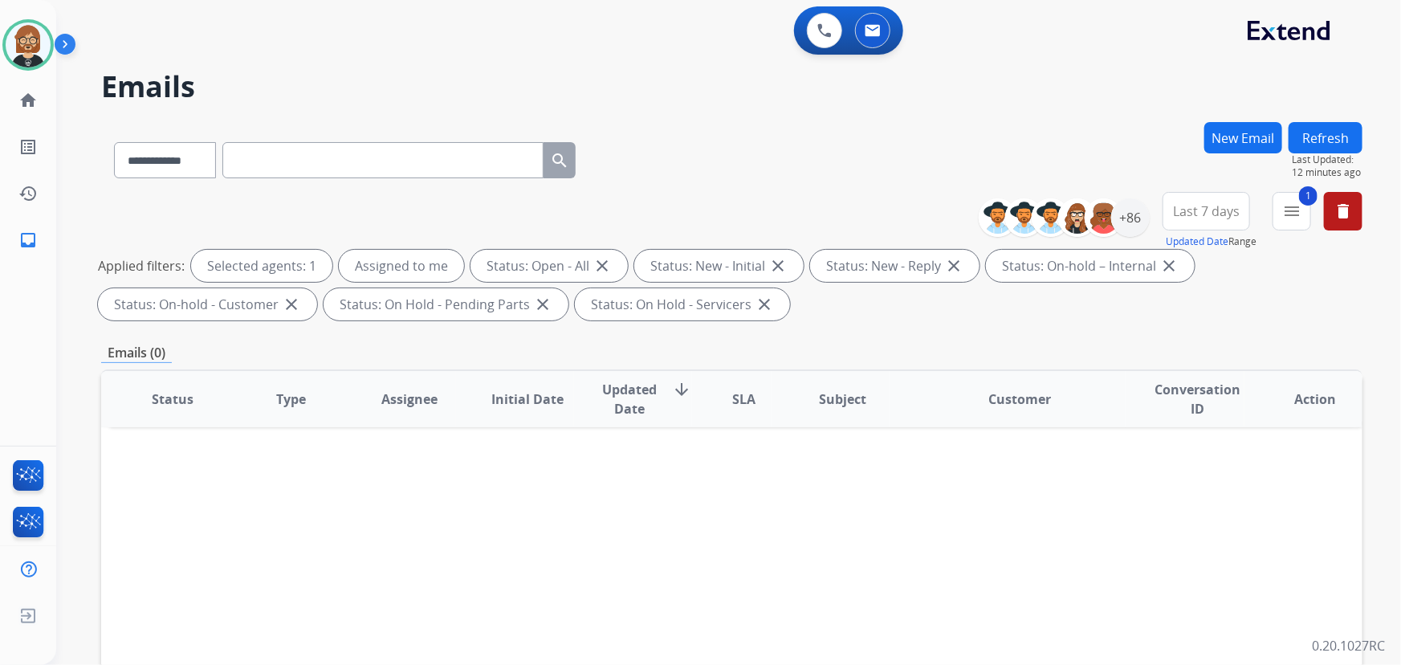
click at [342, 156] on input "text" at bounding box center [382, 160] width 321 height 36
paste input "**********"
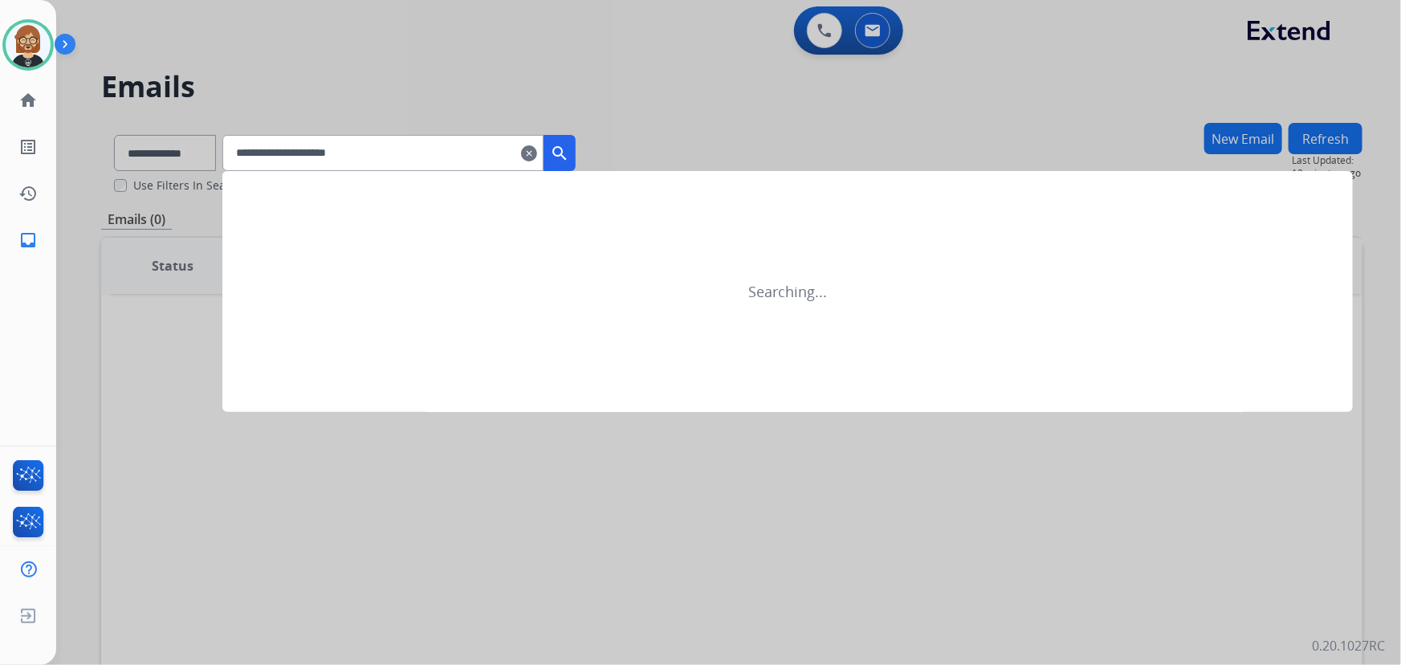
type input "**********"
click at [569, 149] on mat-icon "search" at bounding box center [559, 153] width 19 height 19
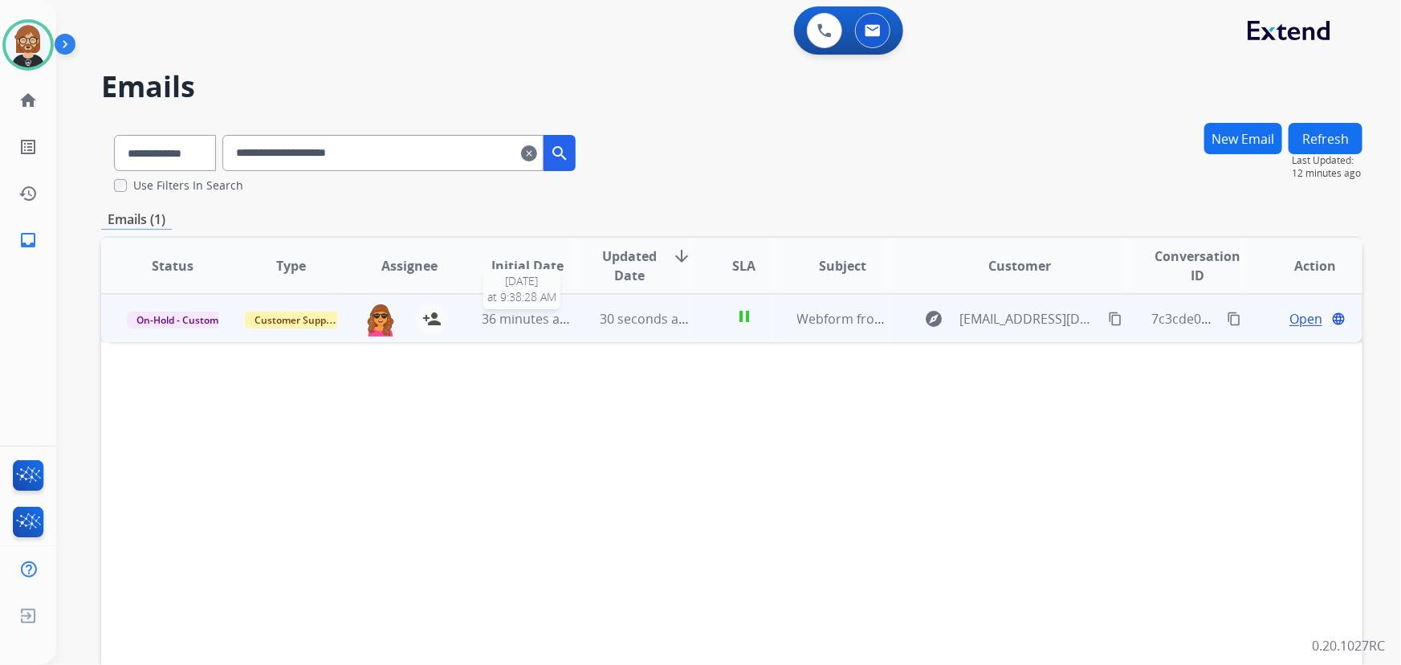
click at [518, 317] on span "36 minutes ago" at bounding box center [528, 319] width 93 height 18
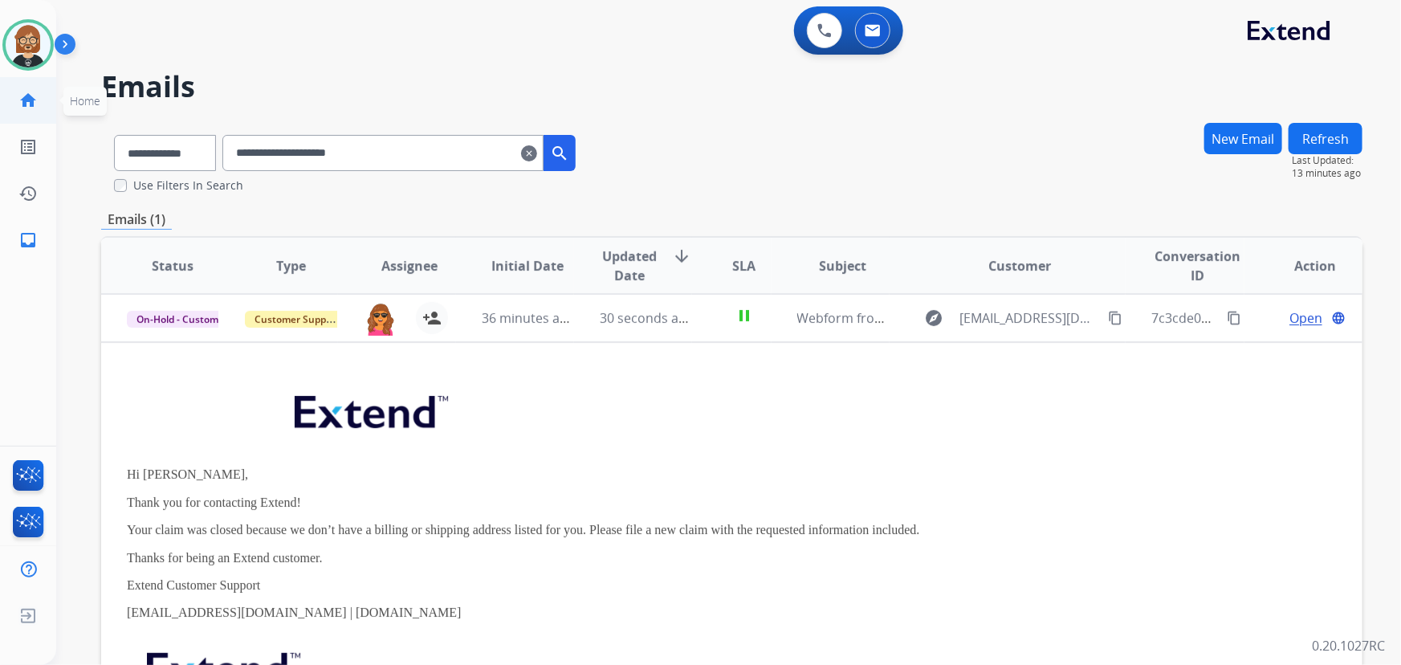
click at [26, 100] on mat-icon "home" at bounding box center [27, 100] width 19 height 19
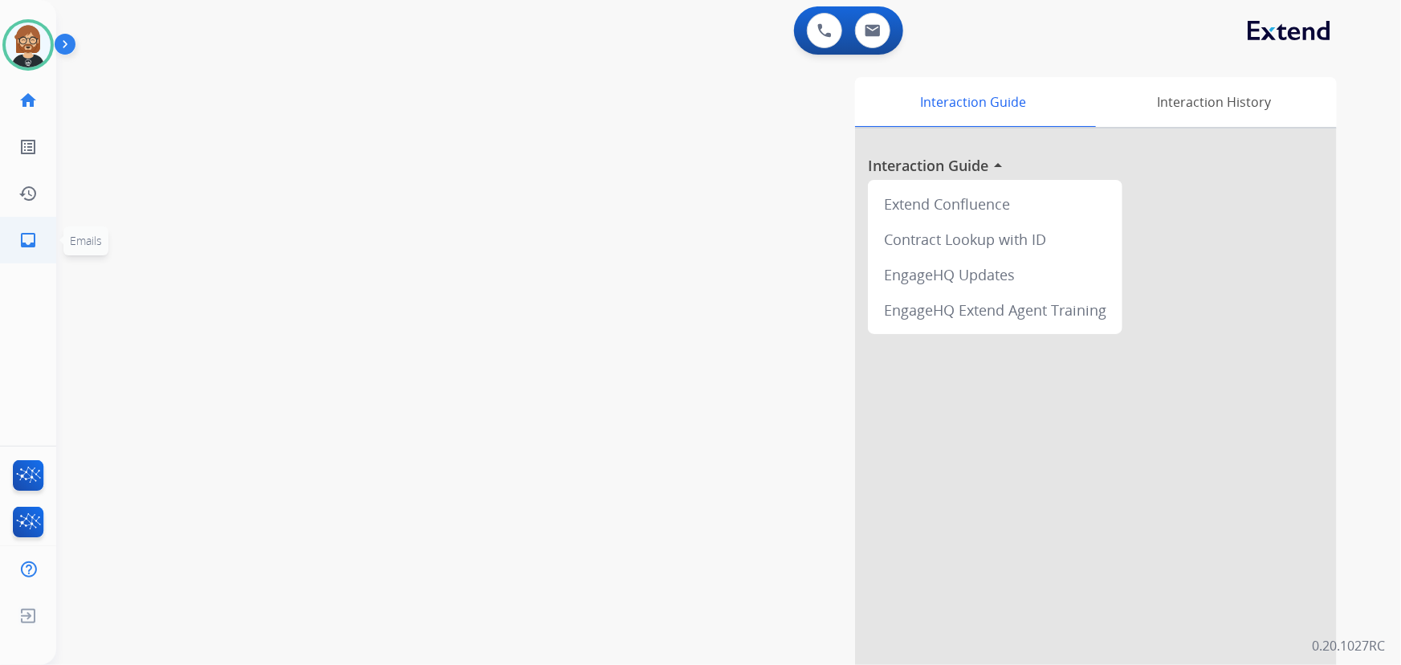
click at [32, 243] on mat-icon "inbox" at bounding box center [27, 239] width 19 height 19
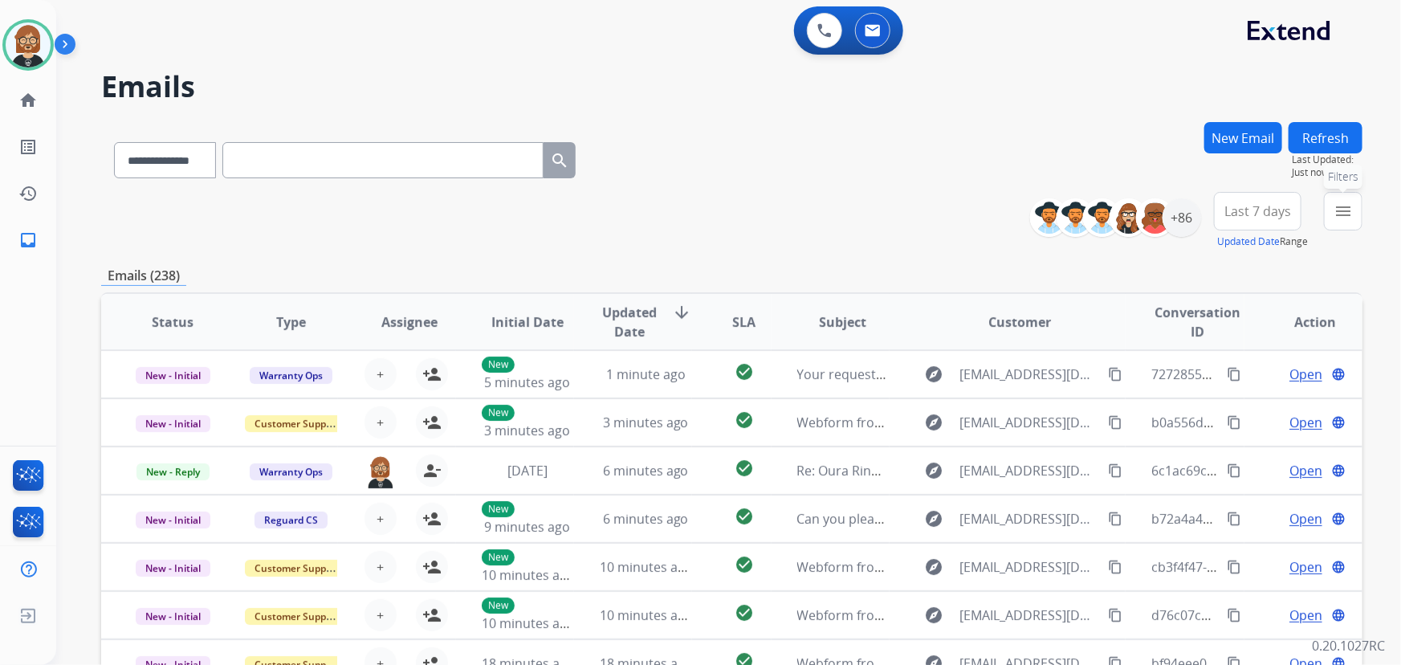
click at [1031, 206] on mat-icon "menu" at bounding box center [1343, 211] width 19 height 19
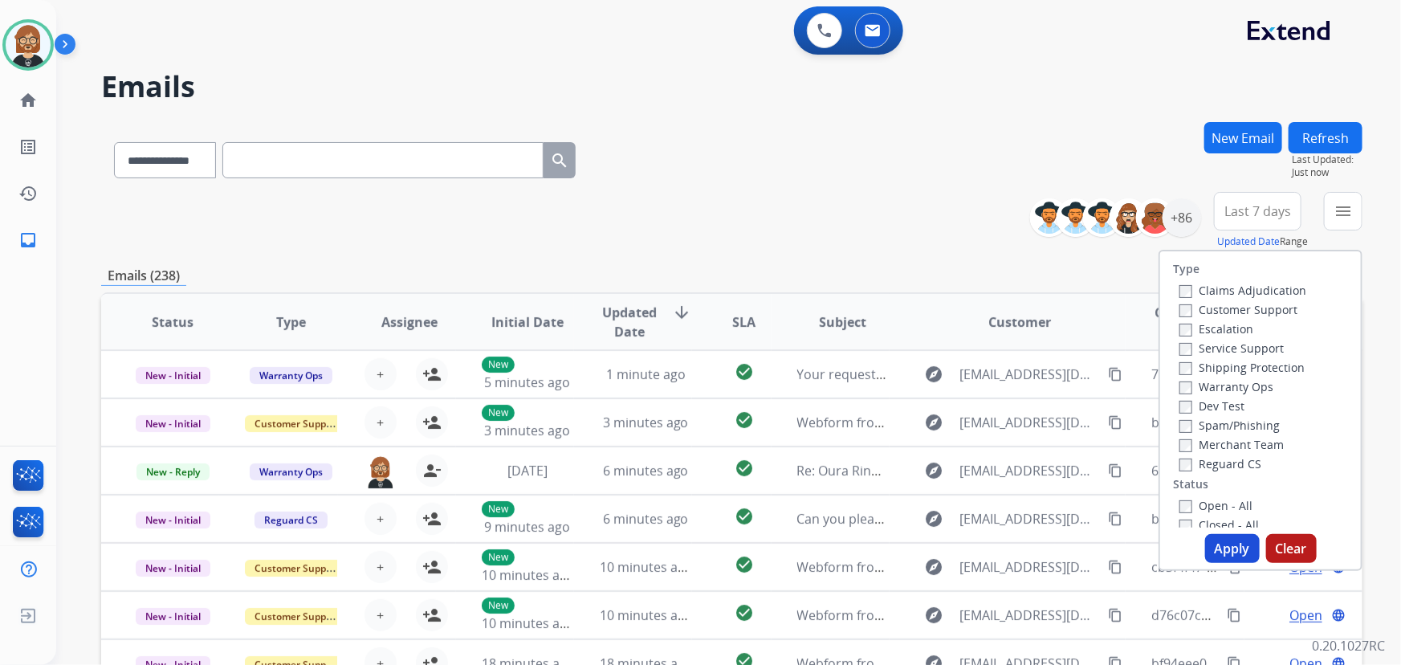
click at [1031, 506] on label "Open - All" at bounding box center [1216, 505] width 73 height 15
click at [1031, 464] on label "Reguard CS" at bounding box center [1221, 463] width 82 height 15
click at [1031, 368] on label "Shipping Protection" at bounding box center [1242, 367] width 125 height 15
click at [1031, 308] on label "Customer Support" at bounding box center [1239, 309] width 118 height 15
click at [1031, 546] on button "Apply" at bounding box center [1232, 548] width 55 height 29
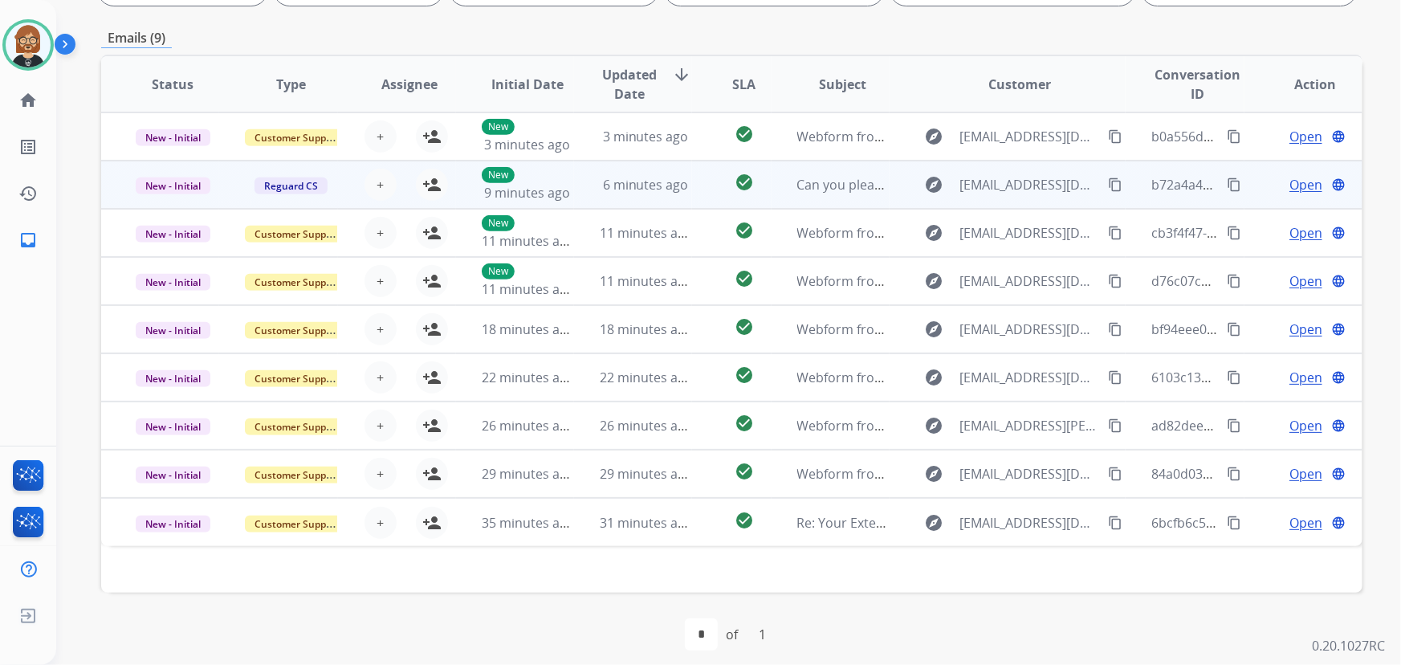
scroll to position [325, 0]
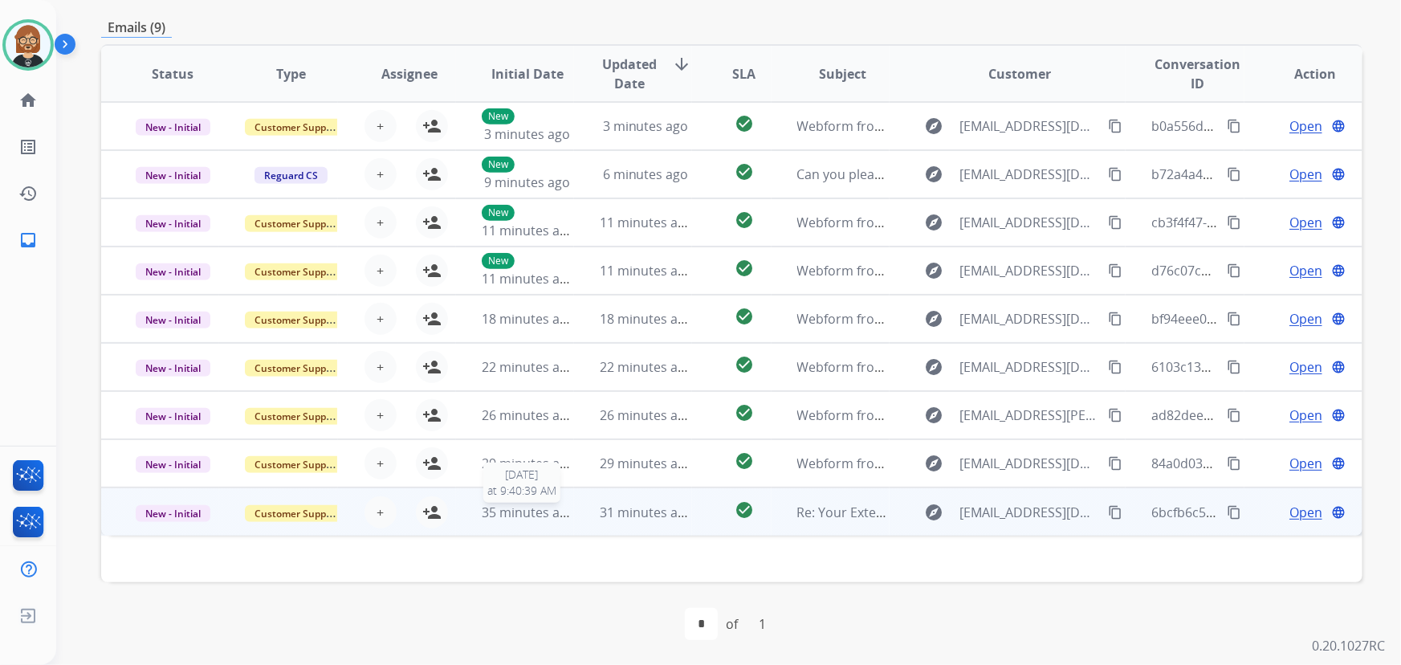
click at [530, 513] on span "35 minutes ago" at bounding box center [528, 512] width 93 height 18
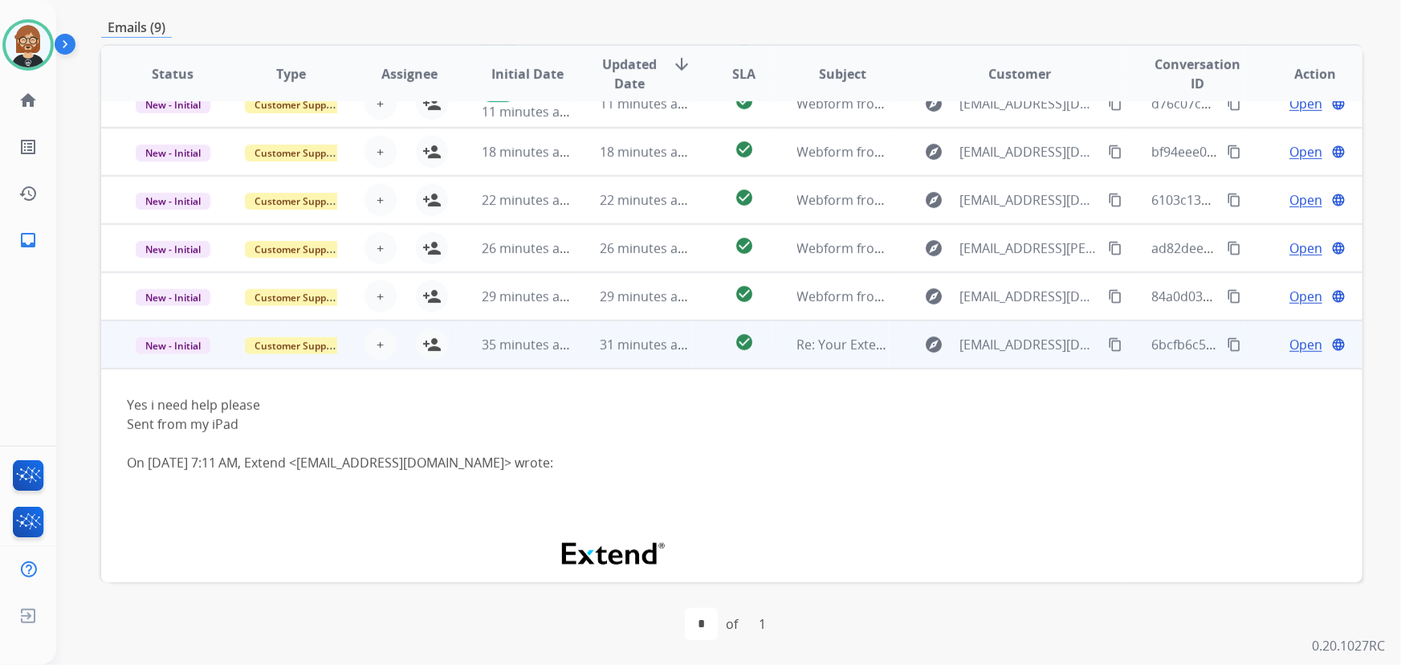
scroll to position [166, 0]
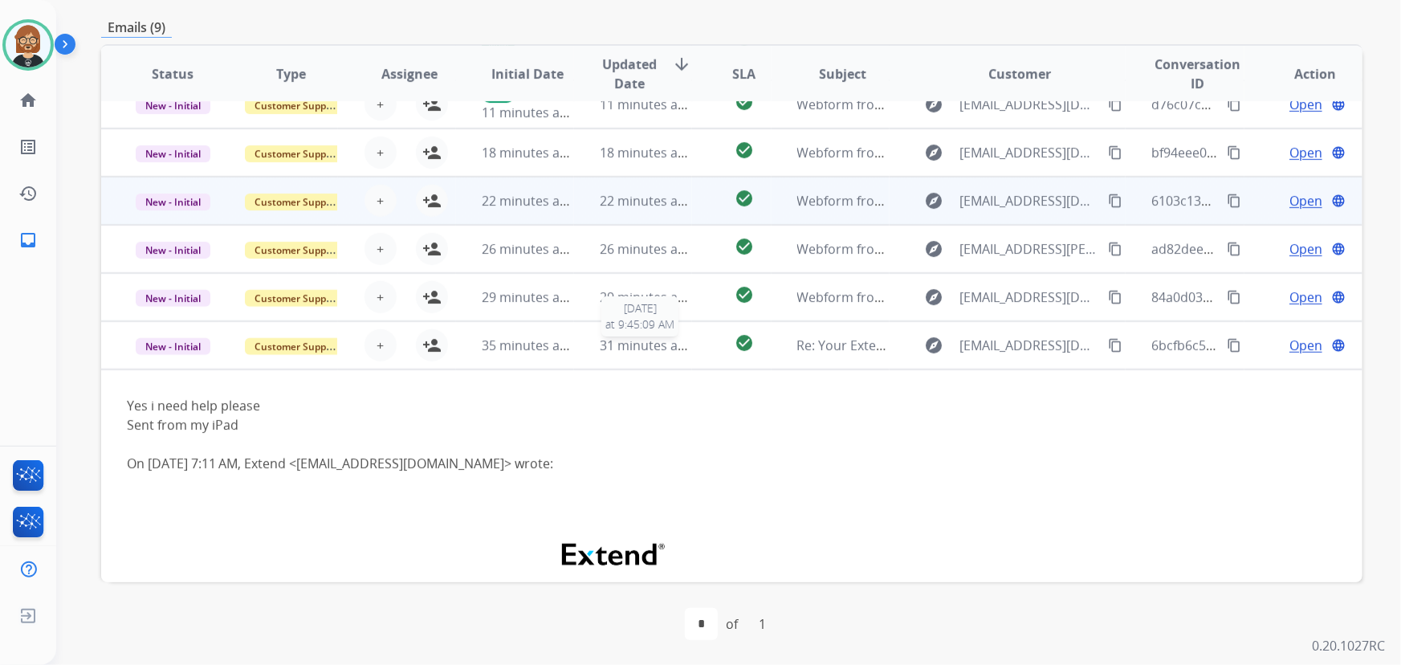
click at [630, 347] on span "31 minutes ago" at bounding box center [646, 345] width 93 height 18
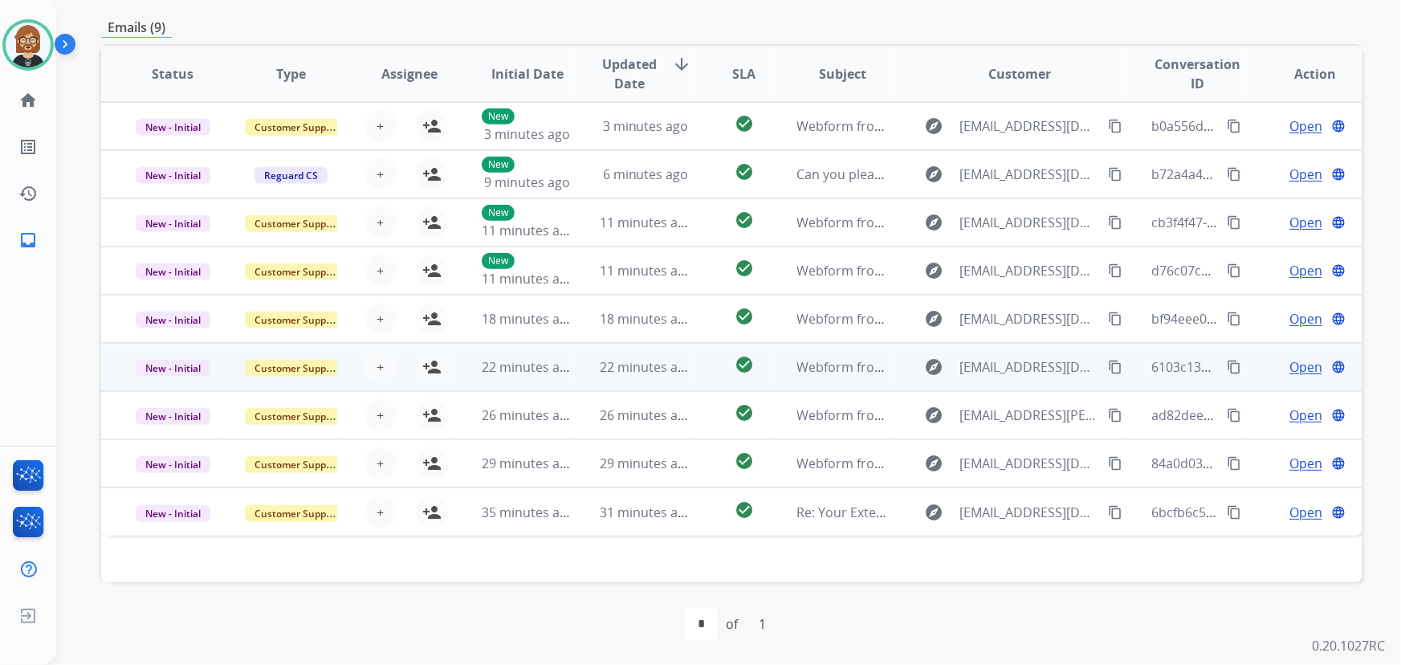
scroll to position [0, 0]
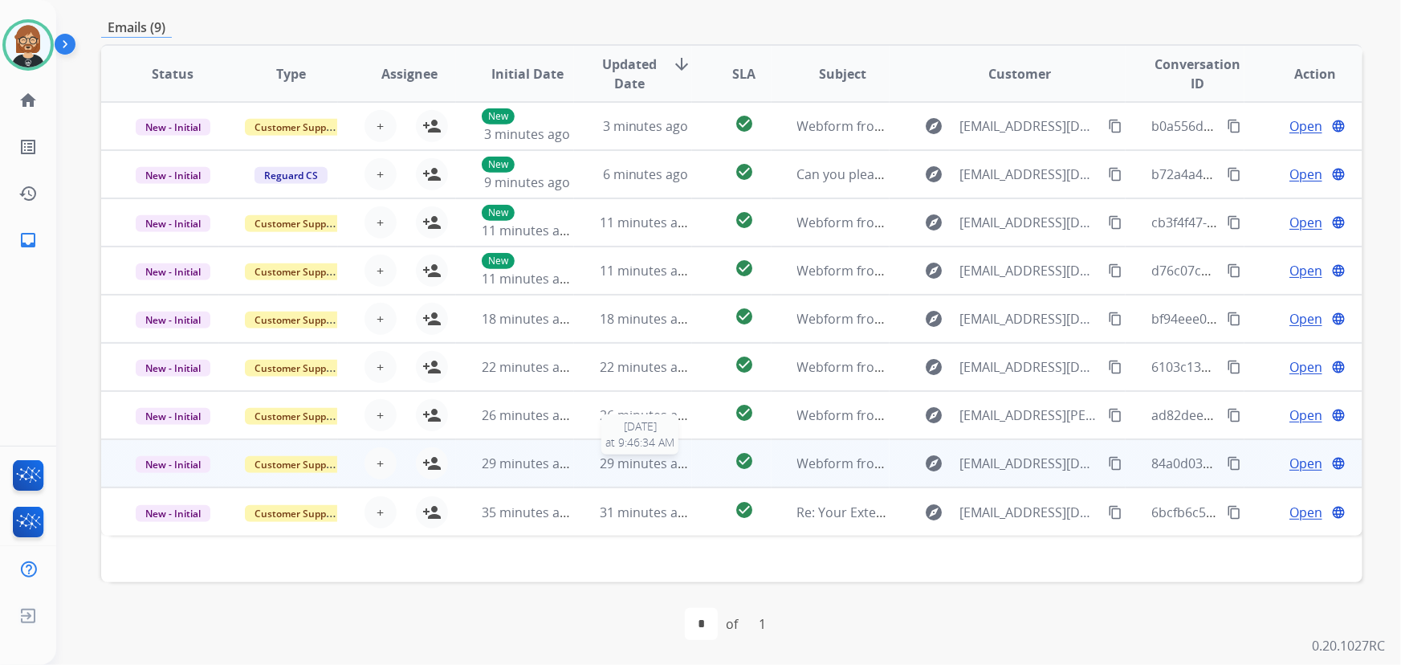
click at [642, 464] on span "29 minutes ago" at bounding box center [646, 463] width 93 height 18
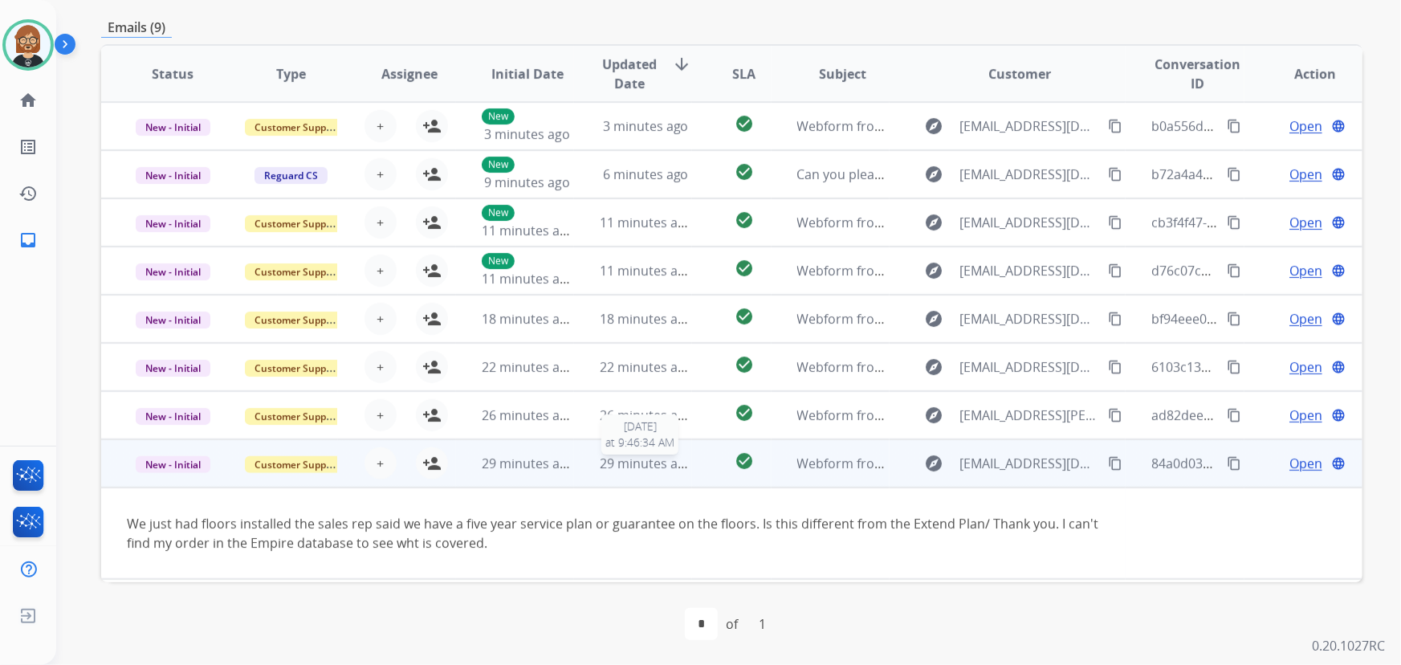
scroll to position [44, 0]
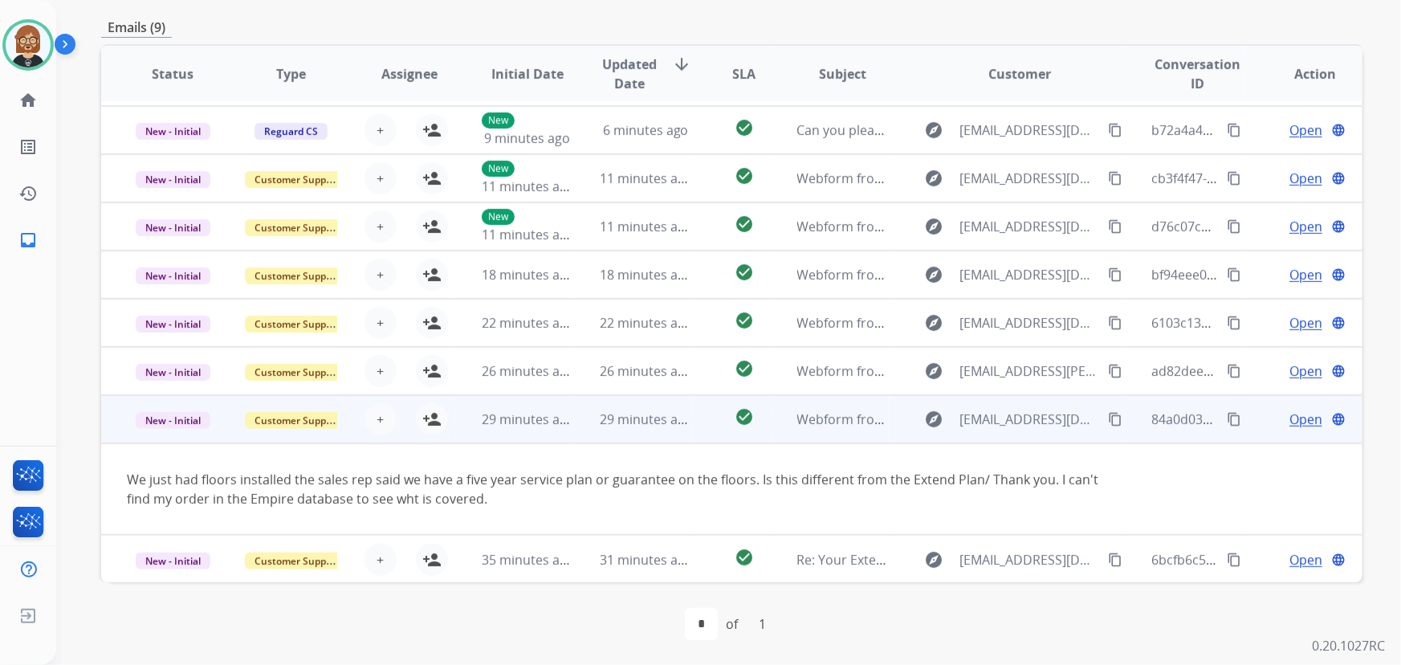
click at [1031, 414] on mat-icon "content_copy" at bounding box center [1115, 419] width 14 height 14
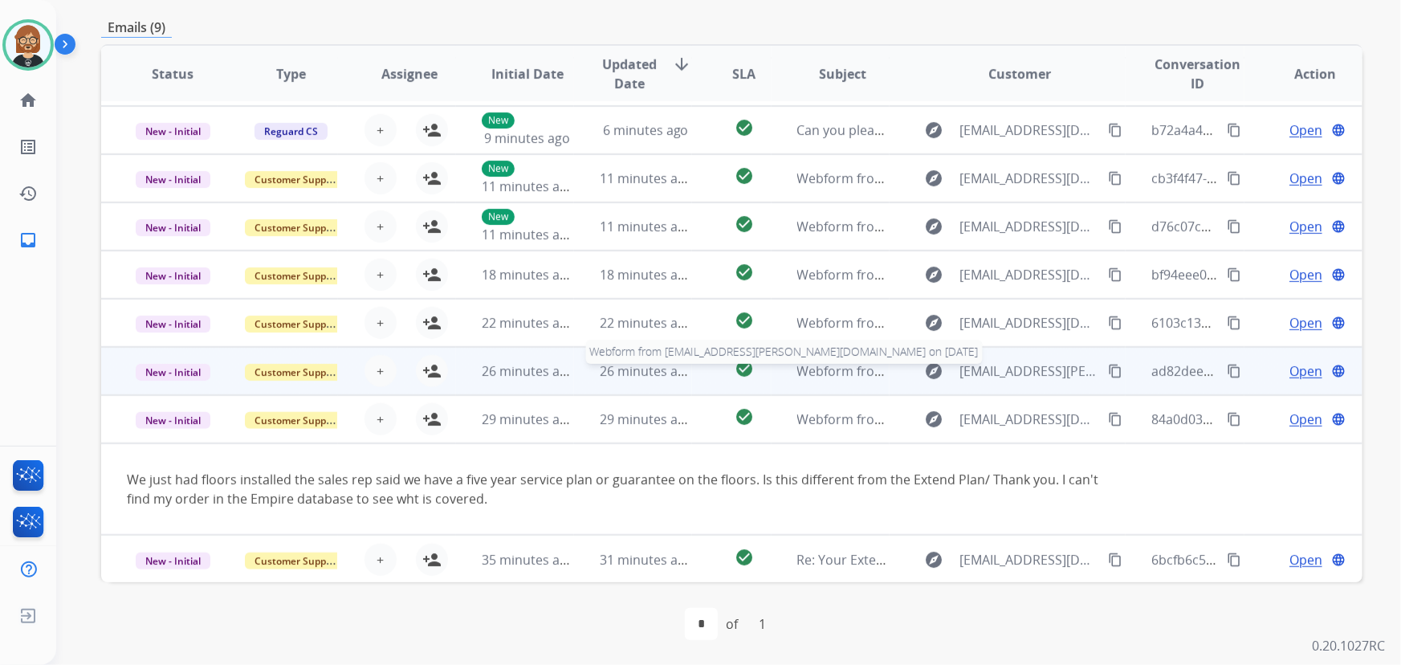
click at [818, 369] on span "Webform from jweiss@gendelman.com on 08/16/2025" at bounding box center [1028, 371] width 463 height 18
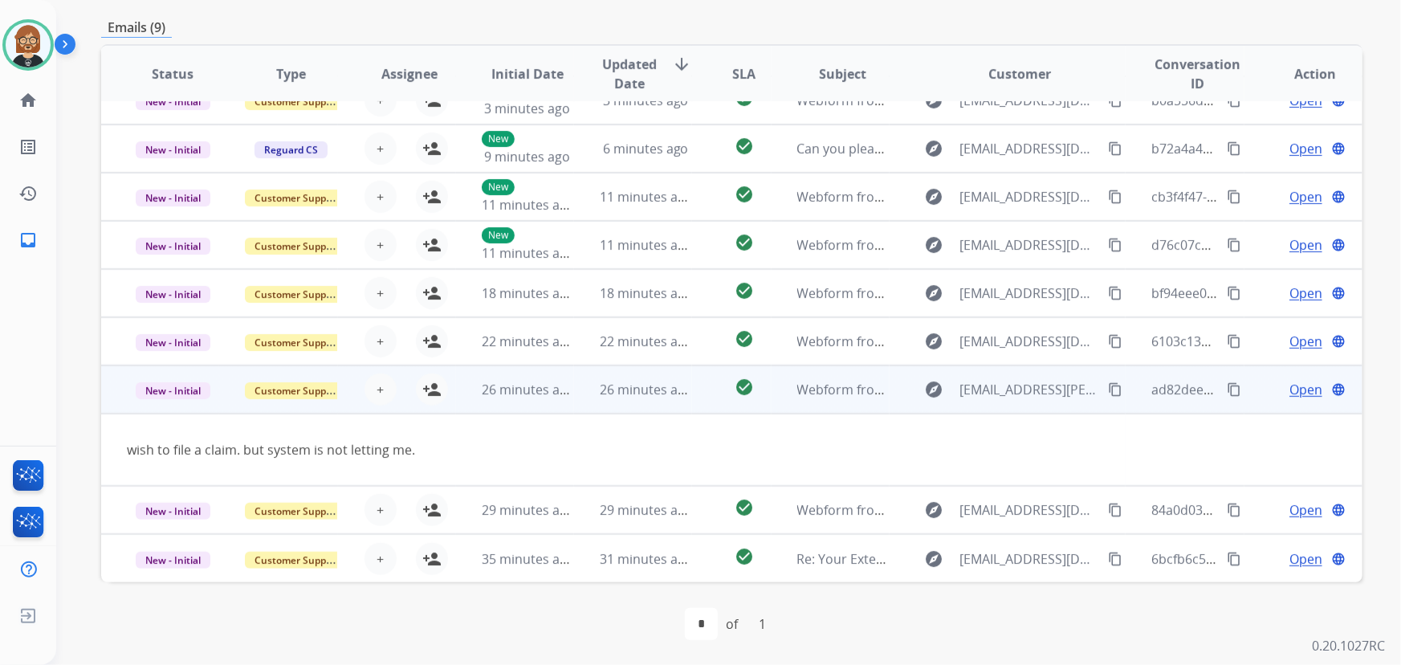
scroll to position [25, 0]
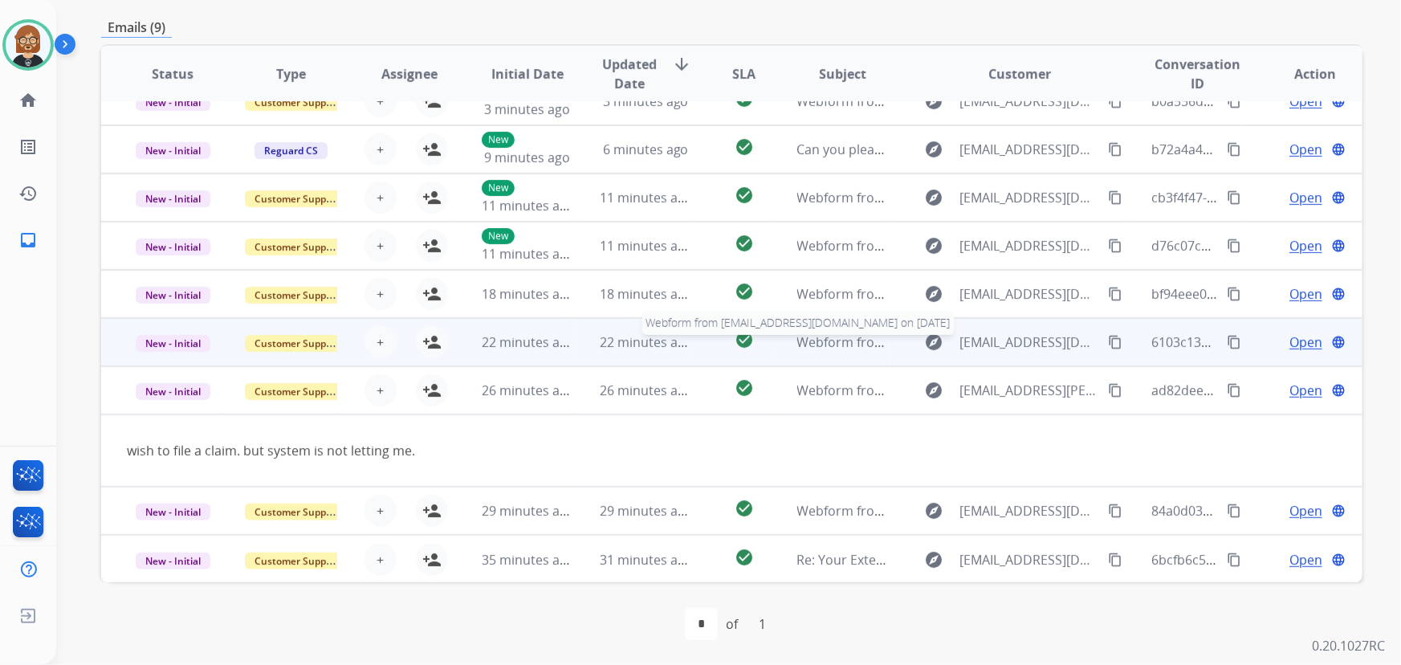
click at [803, 334] on span "Webform from delanyhhr@gmail.com on 08/16/2025" at bounding box center [979, 342] width 364 height 18
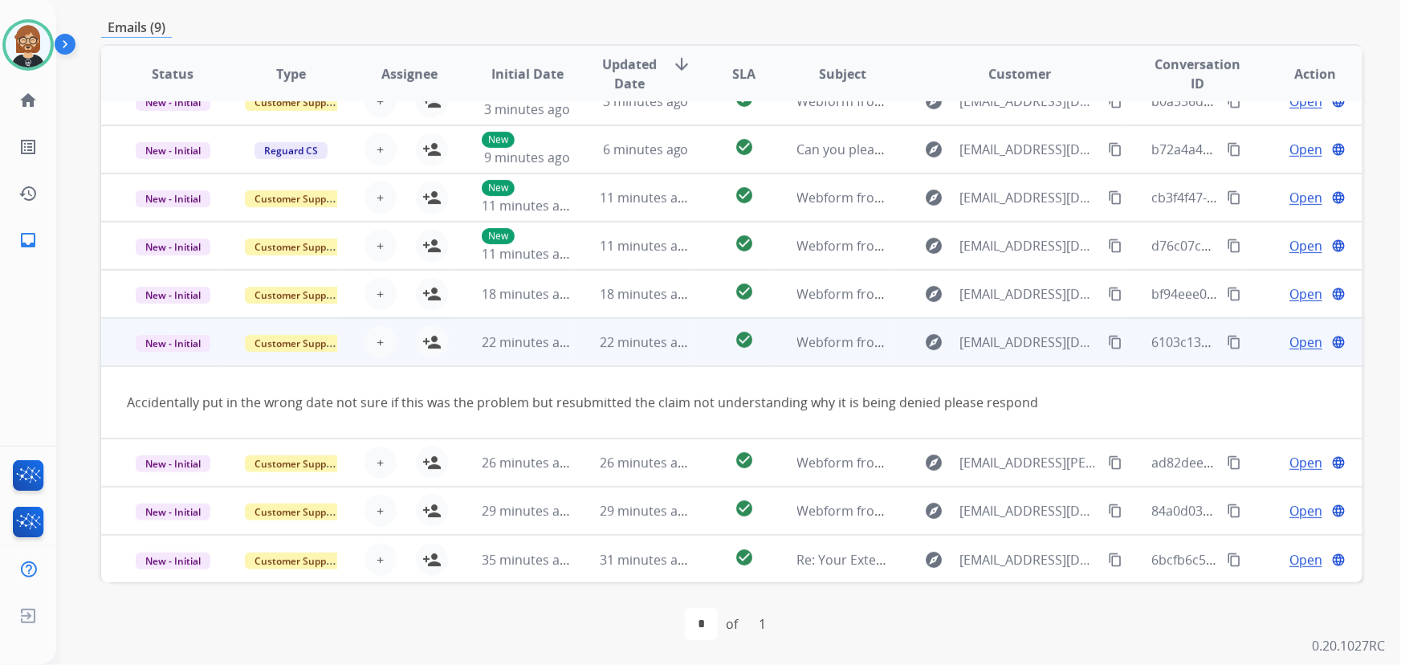
click at [1031, 337] on mat-icon "content_copy" at bounding box center [1115, 342] width 14 height 14
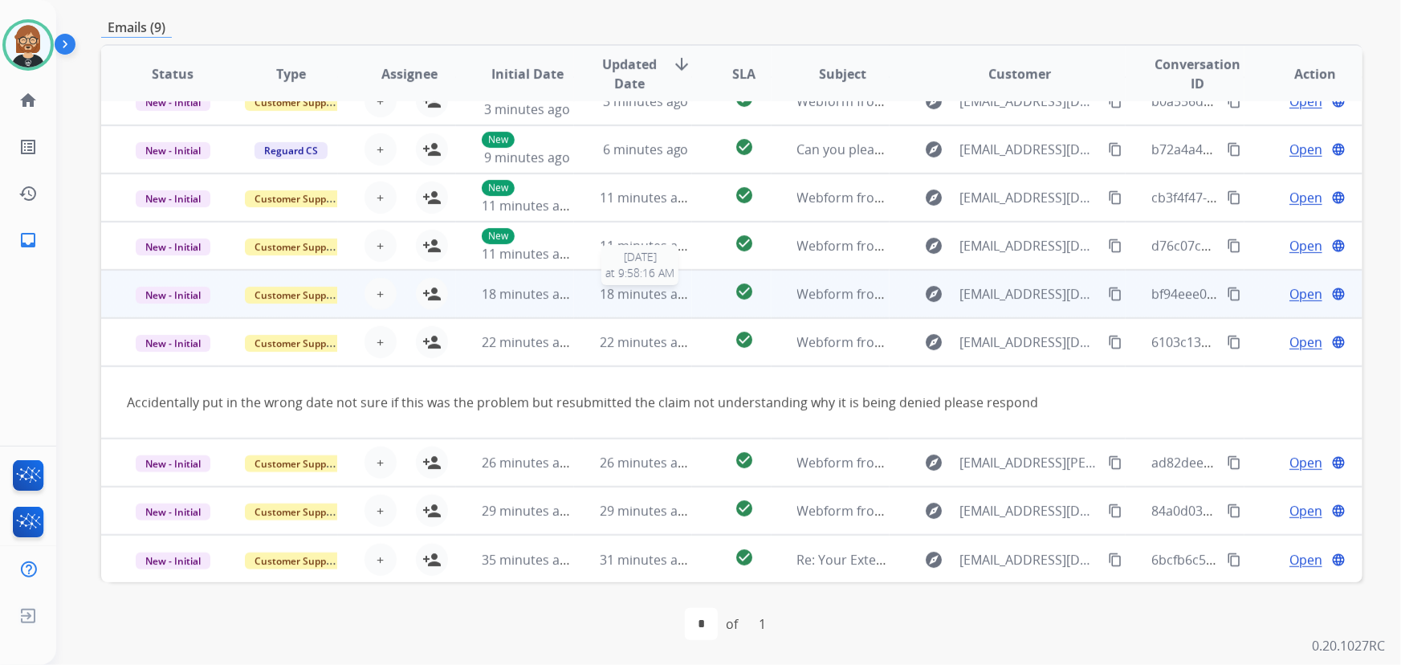
click at [626, 289] on span "18 minutes ago" at bounding box center [646, 294] width 93 height 18
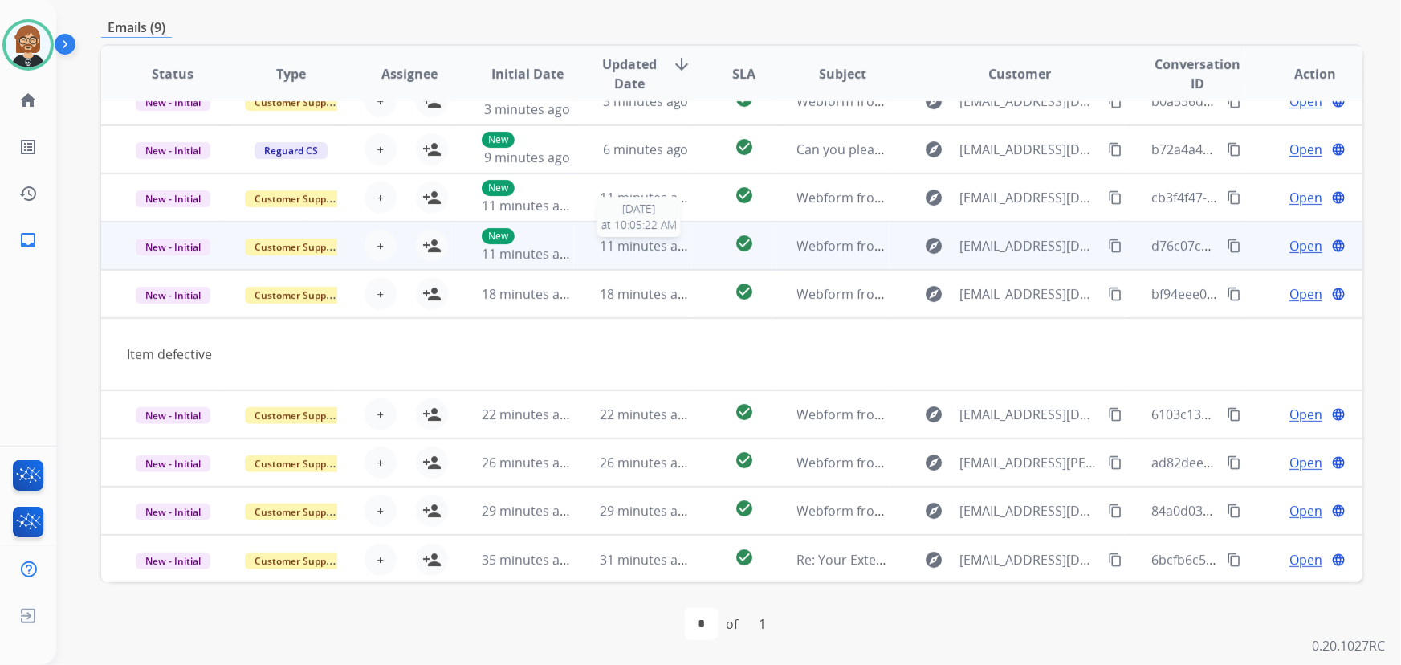
click at [621, 242] on span "11 minutes ago" at bounding box center [646, 246] width 93 height 18
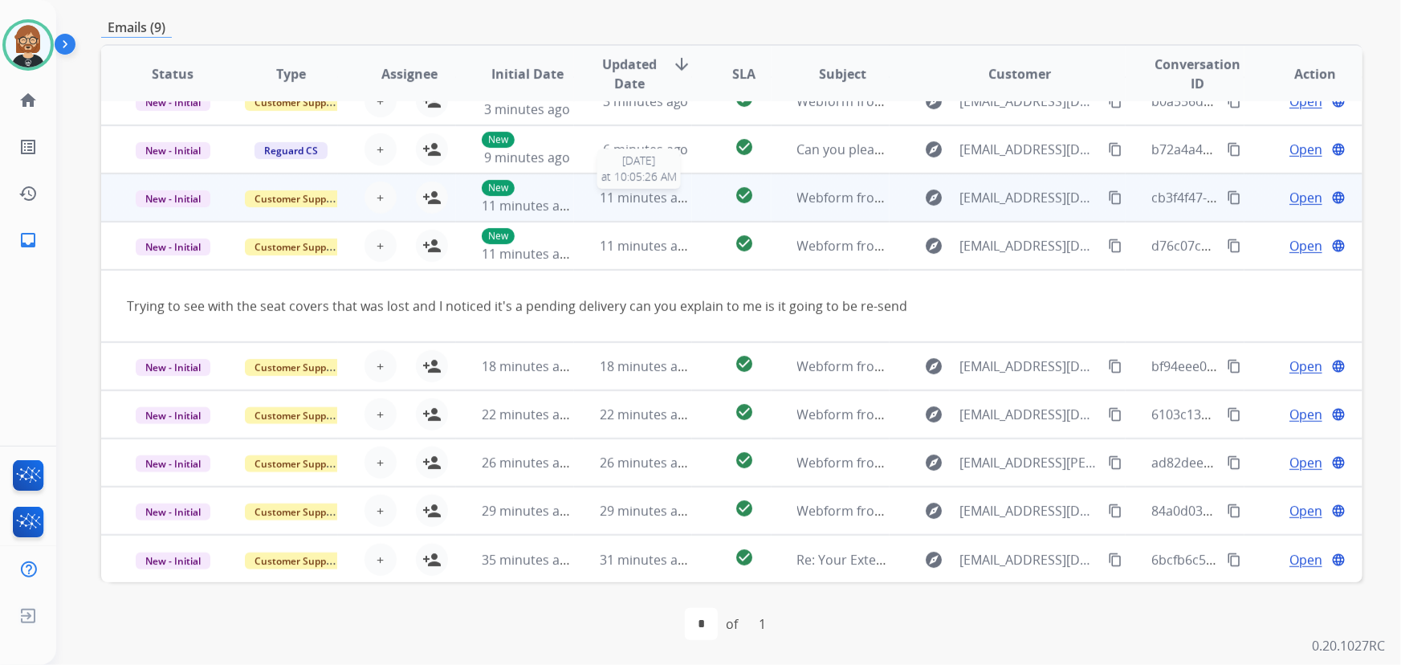
click at [609, 192] on span "11 minutes ago" at bounding box center [646, 198] width 93 height 18
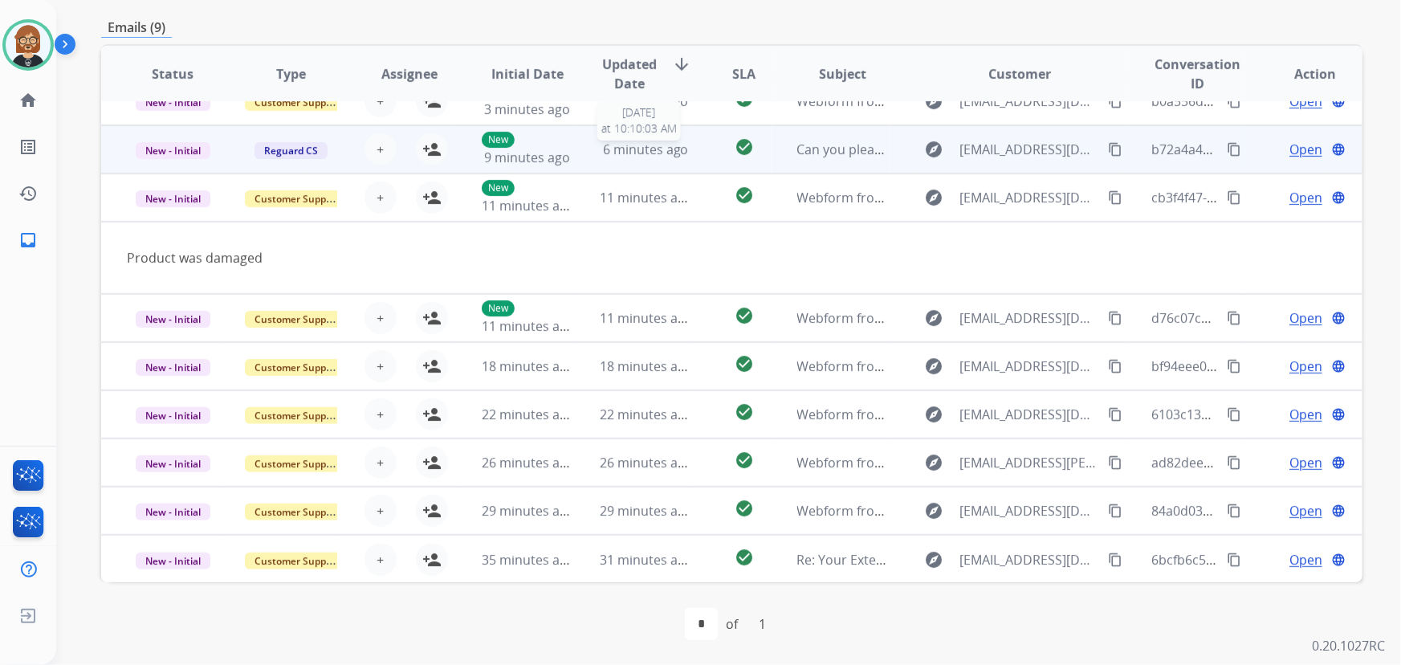
click at [621, 151] on span "6 minutes ago" at bounding box center [646, 150] width 86 height 18
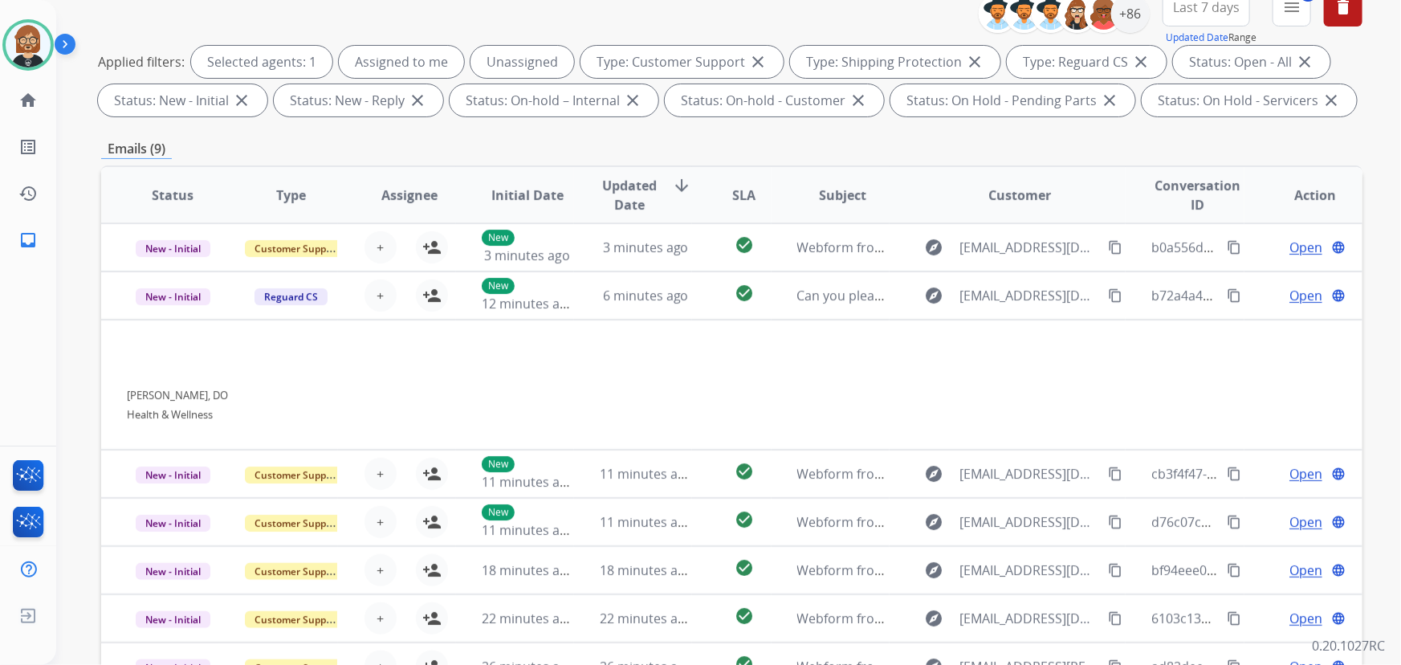
scroll to position [0, 0]
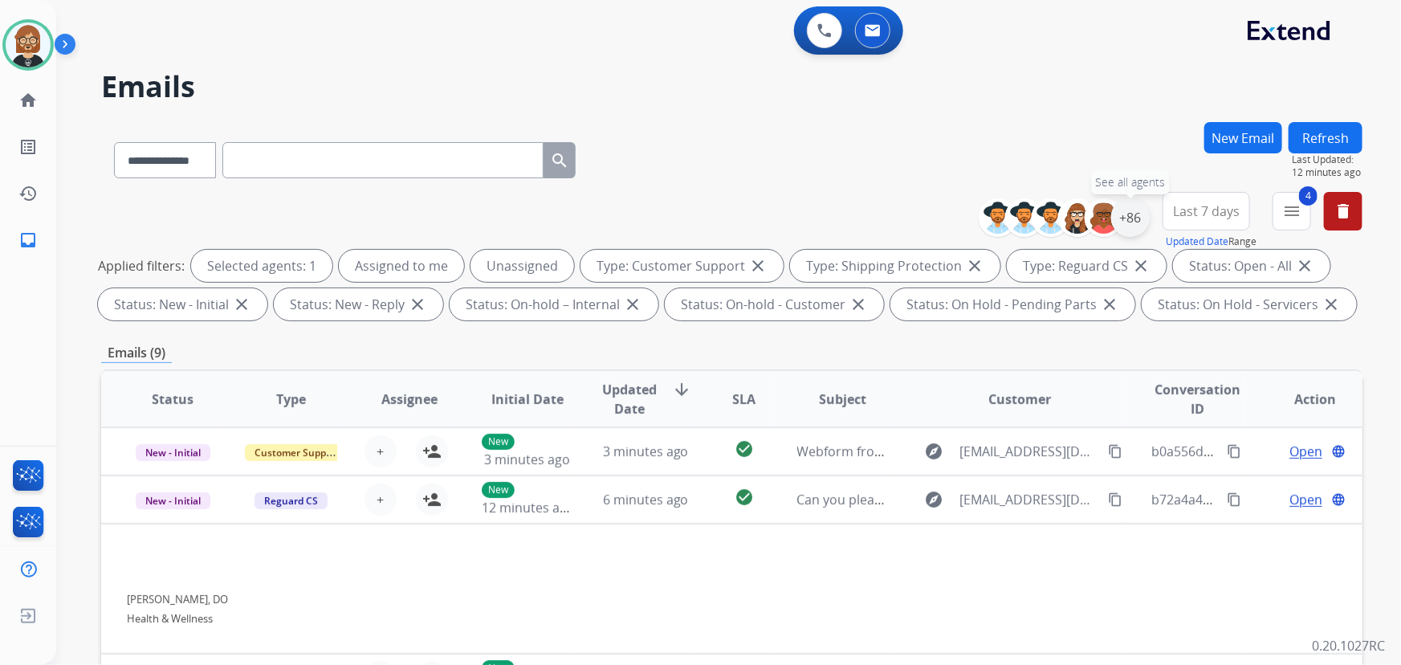
click at [1031, 215] on div "+86" at bounding box center [1130, 217] width 39 height 39
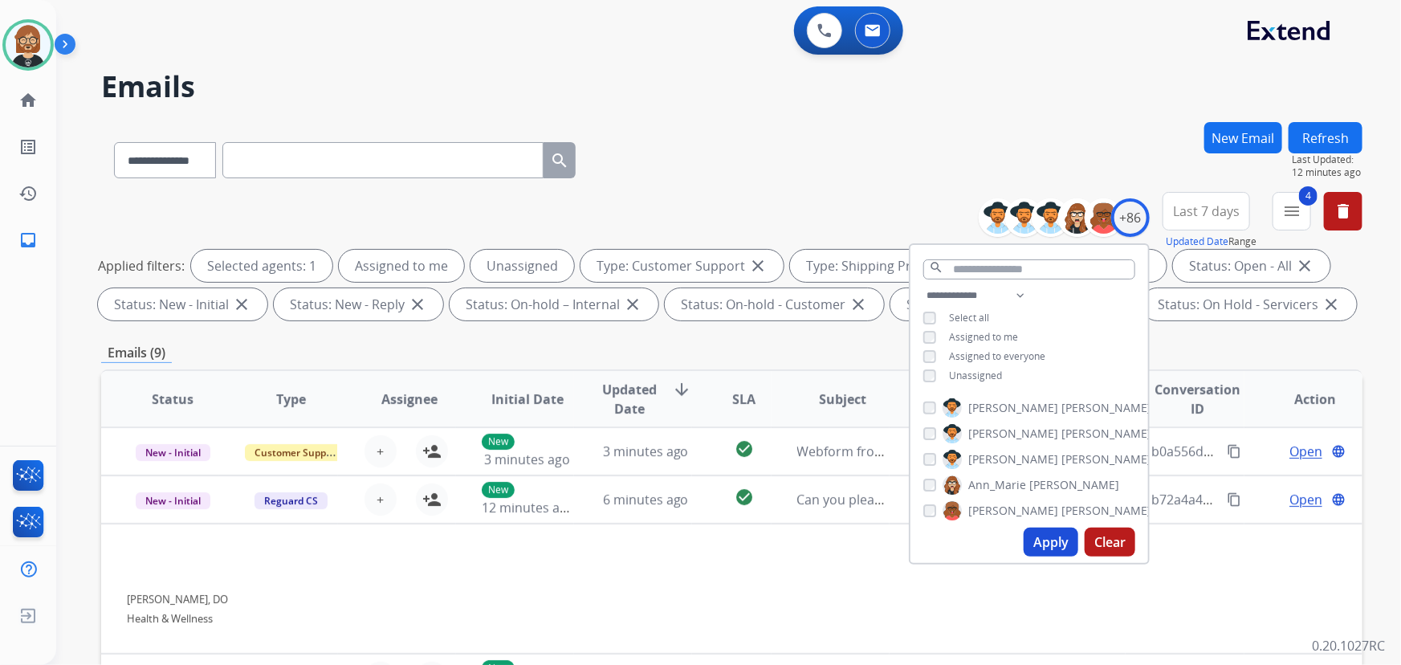
click at [975, 369] on span "Unassigned" at bounding box center [975, 376] width 53 height 14
click at [1031, 538] on button "Apply" at bounding box center [1051, 542] width 55 height 29
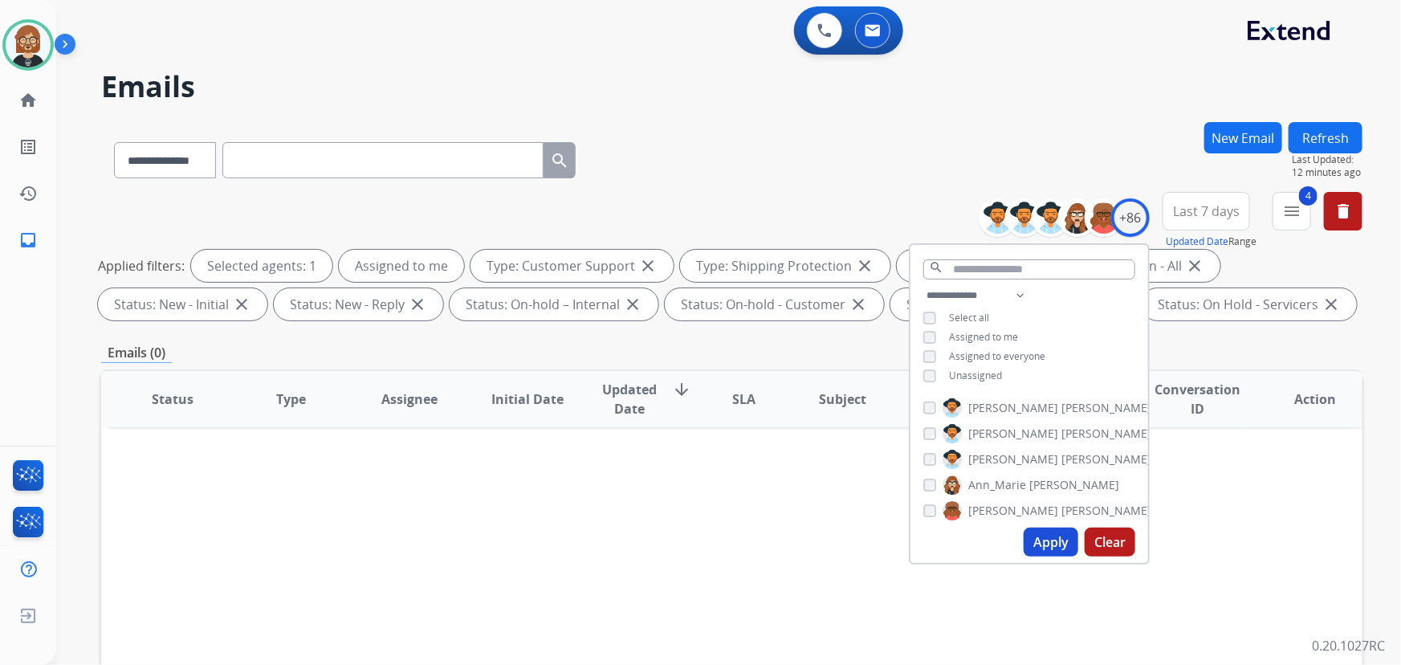
click at [802, 120] on div "**********" at bounding box center [709, 390] width 1306 height 665
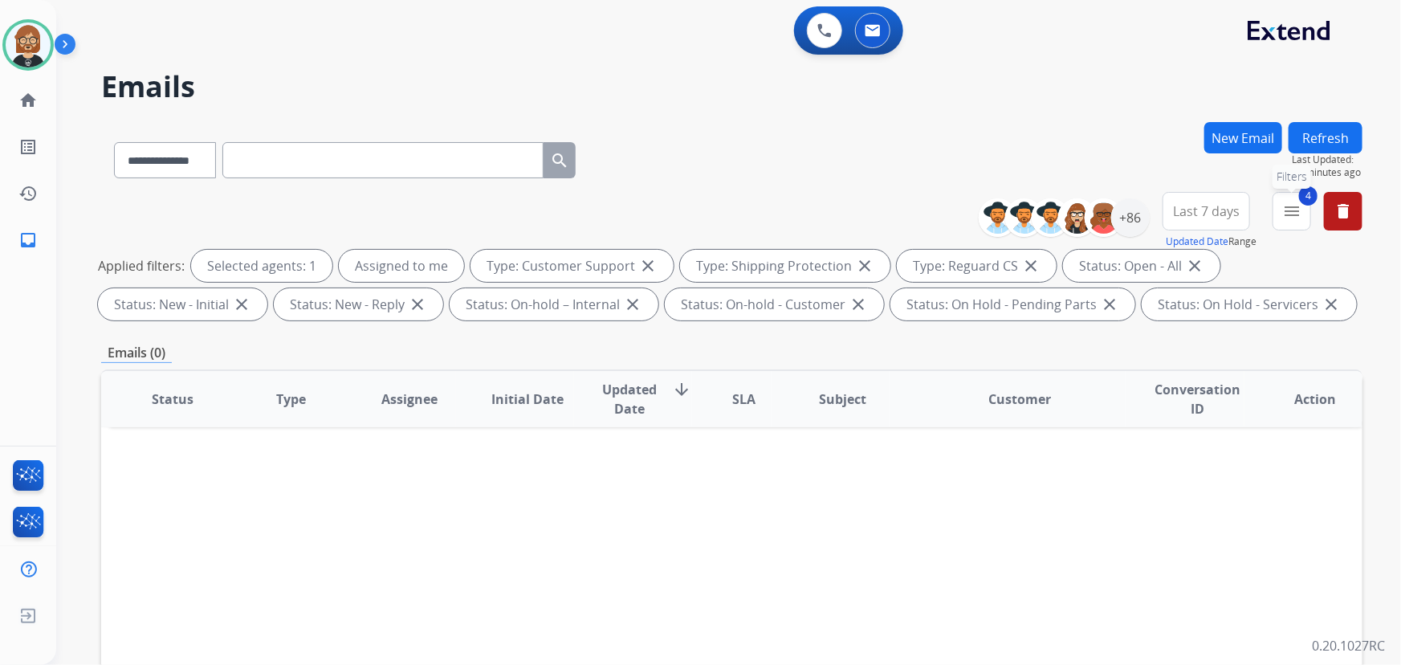
click at [1031, 211] on mat-icon "menu" at bounding box center [1291, 211] width 19 height 19
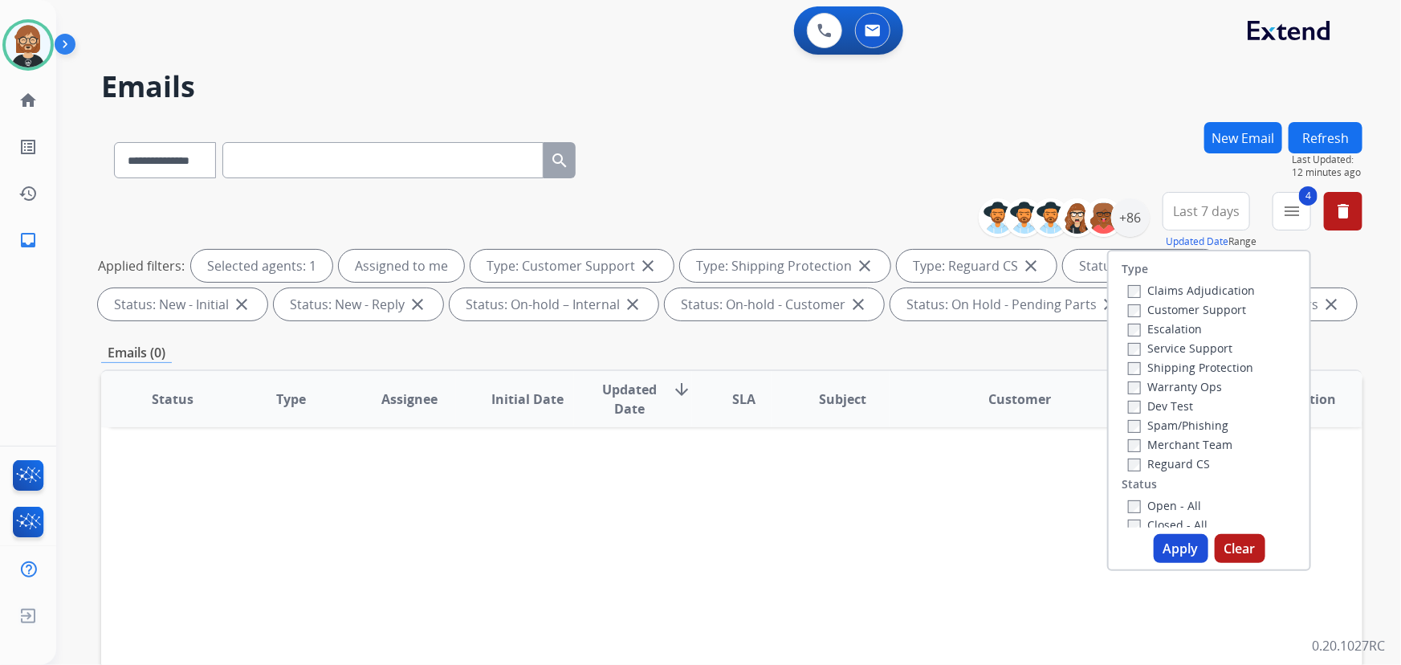
click at [1031, 548] on button "Apply" at bounding box center [1181, 548] width 55 height 29
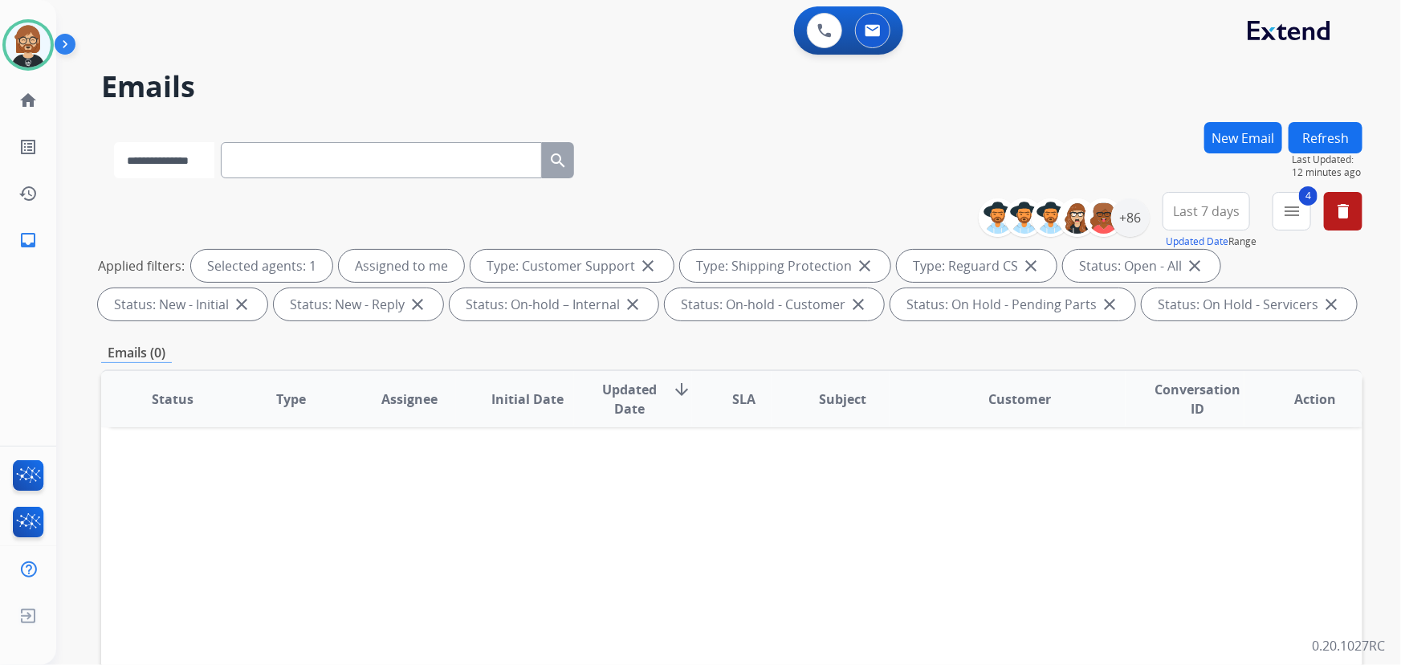
click at [172, 161] on select "**********" at bounding box center [164, 160] width 100 height 36
select select "**********"
click at [114, 142] on select "**********" at bounding box center [164, 160] width 100 height 36
click at [439, 155] on input "text" at bounding box center [382, 160] width 321 height 36
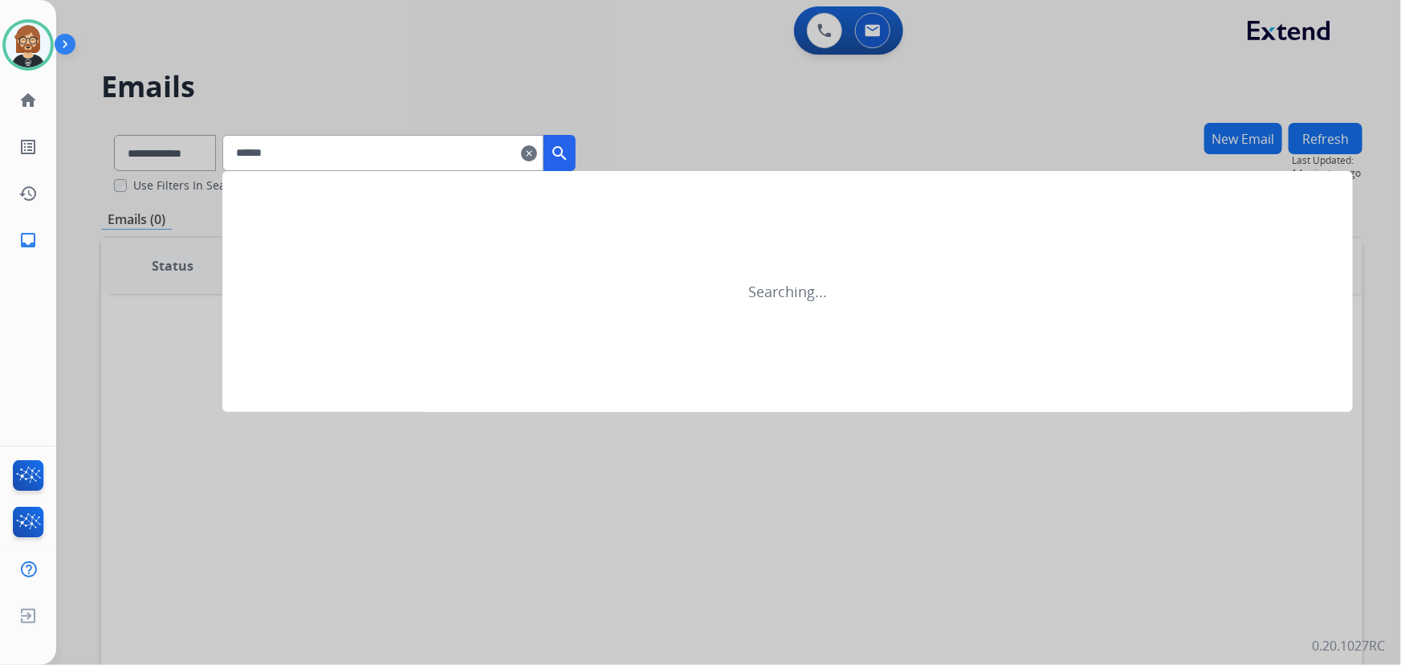
type input "*******"
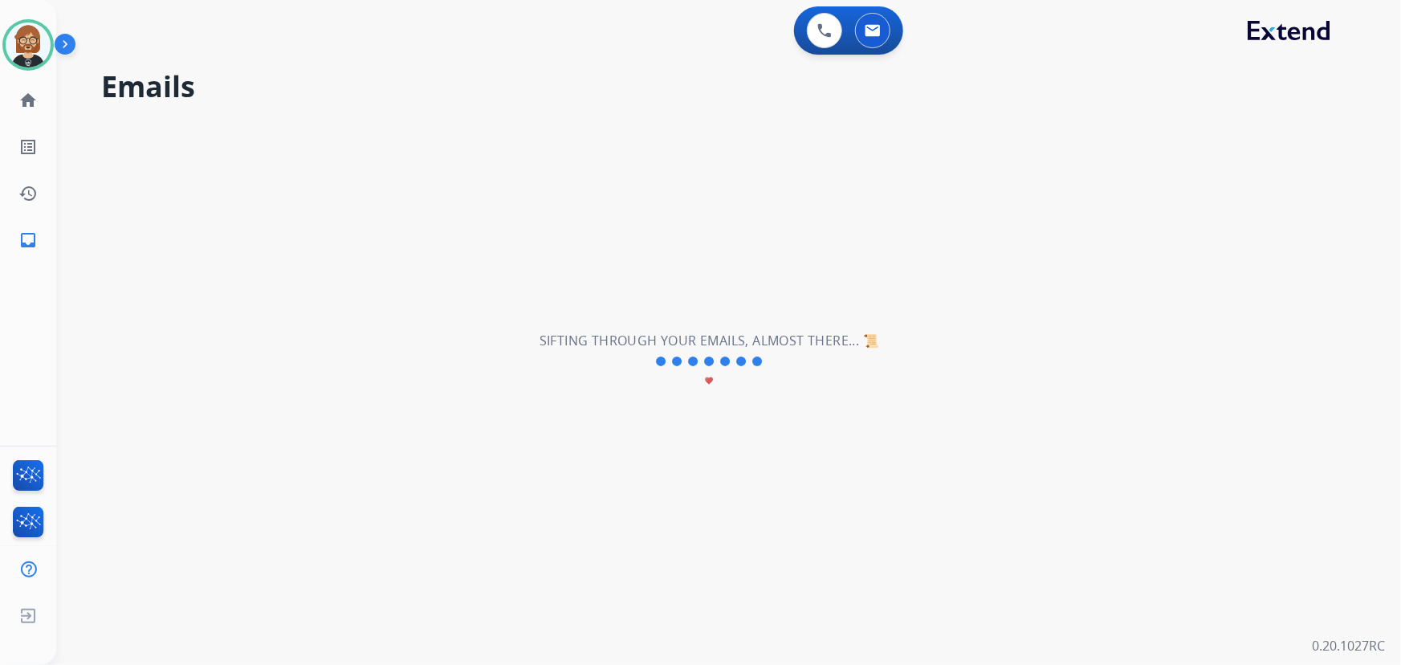
drag, startPoint x: 404, startPoint y: 119, endPoint x: 752, endPoint y: 194, distance: 356.6
click at [752, 194] on div "**********" at bounding box center [709, 361] width 1306 height 607
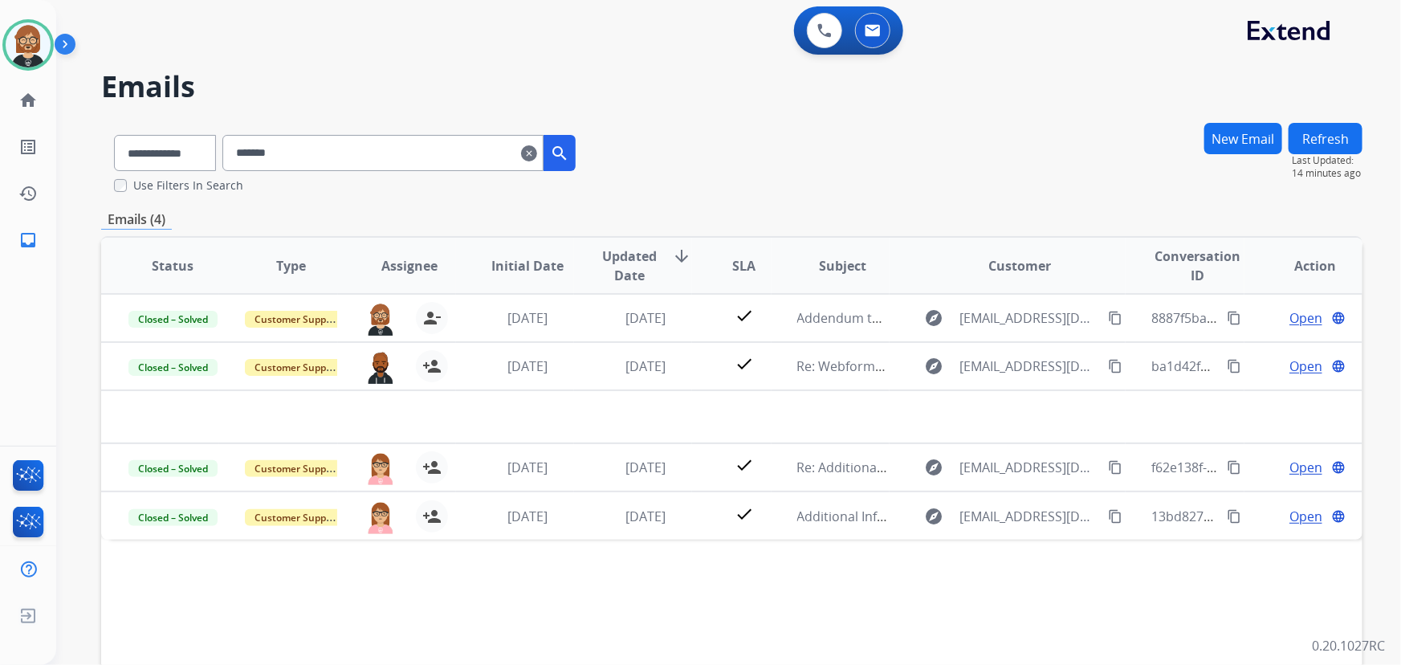
drag, startPoint x: 677, startPoint y: 161, endPoint x: 695, endPoint y: 72, distance: 90.1
click at [695, 72] on h2 "Emails" at bounding box center [731, 87] width 1261 height 32
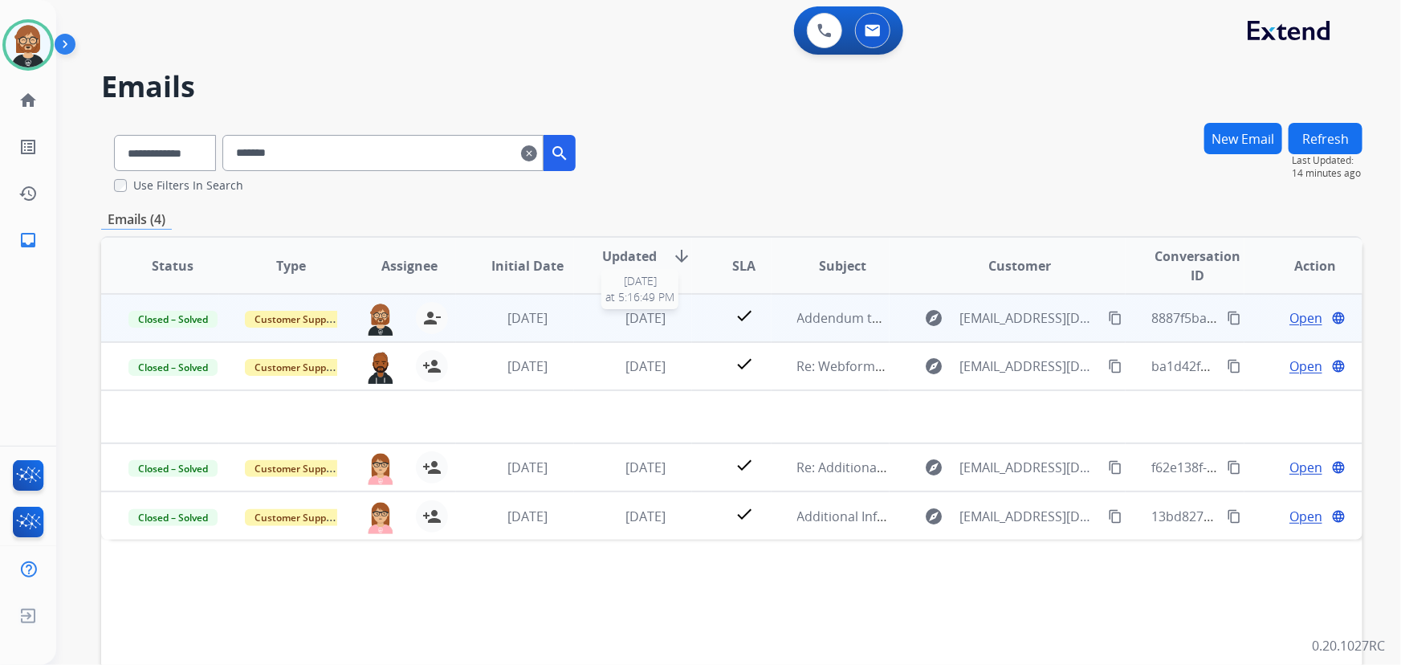
click at [656, 321] on span "1 week ago" at bounding box center [646, 318] width 40 height 18
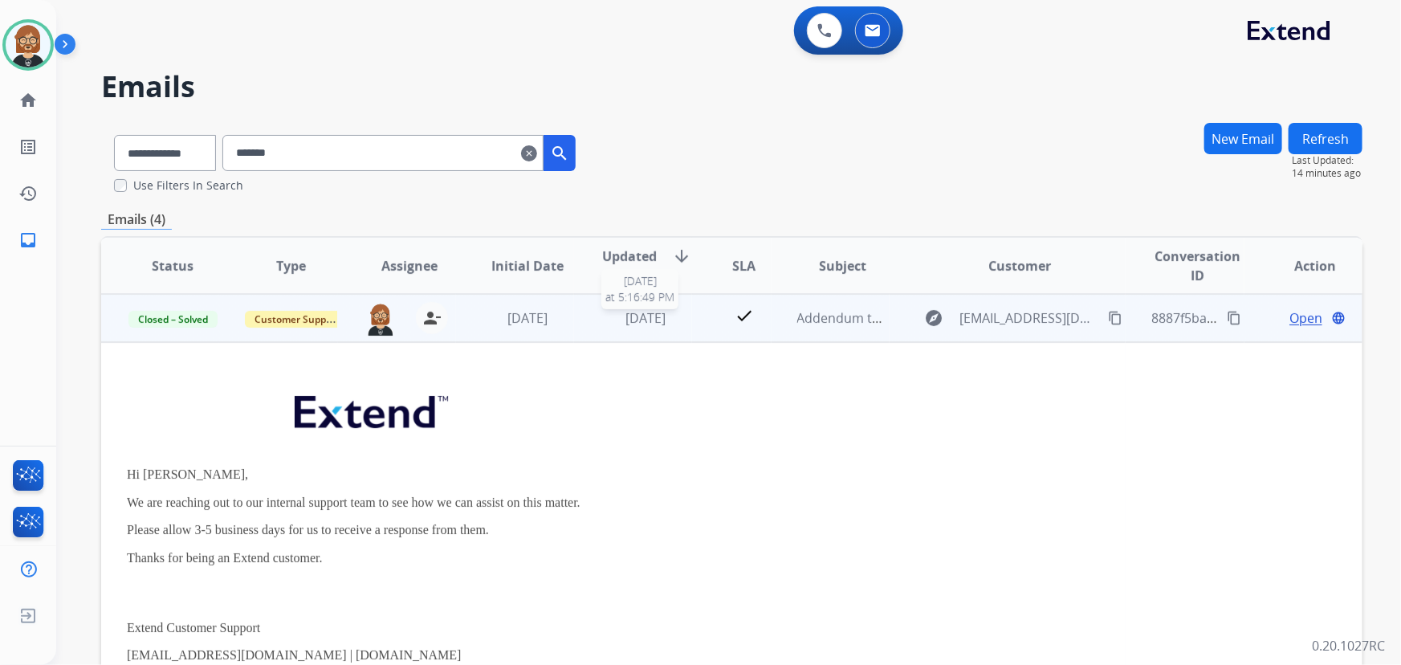
click at [605, 323] on div "1 week ago" at bounding box center [646, 317] width 92 height 19
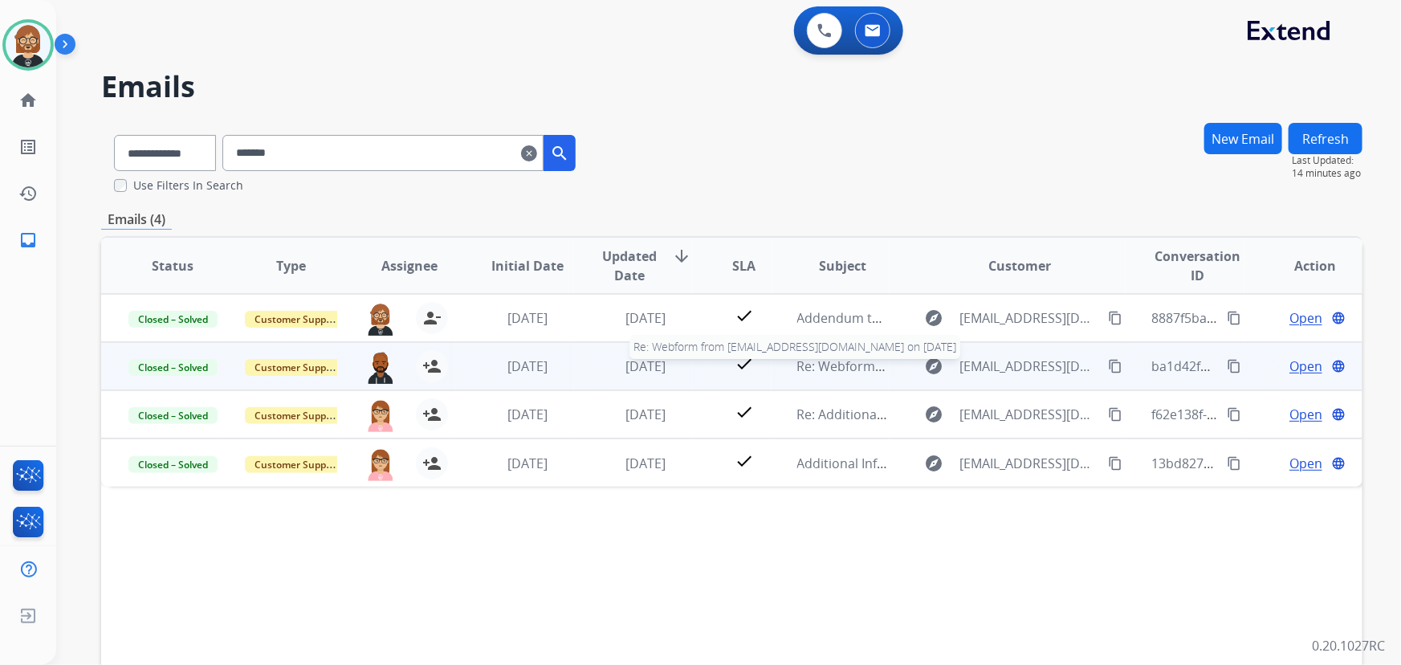
click at [854, 370] on span "Re: Webform from sstreck2012@gmail.com on 05/15/2025" at bounding box center [989, 366] width 385 height 18
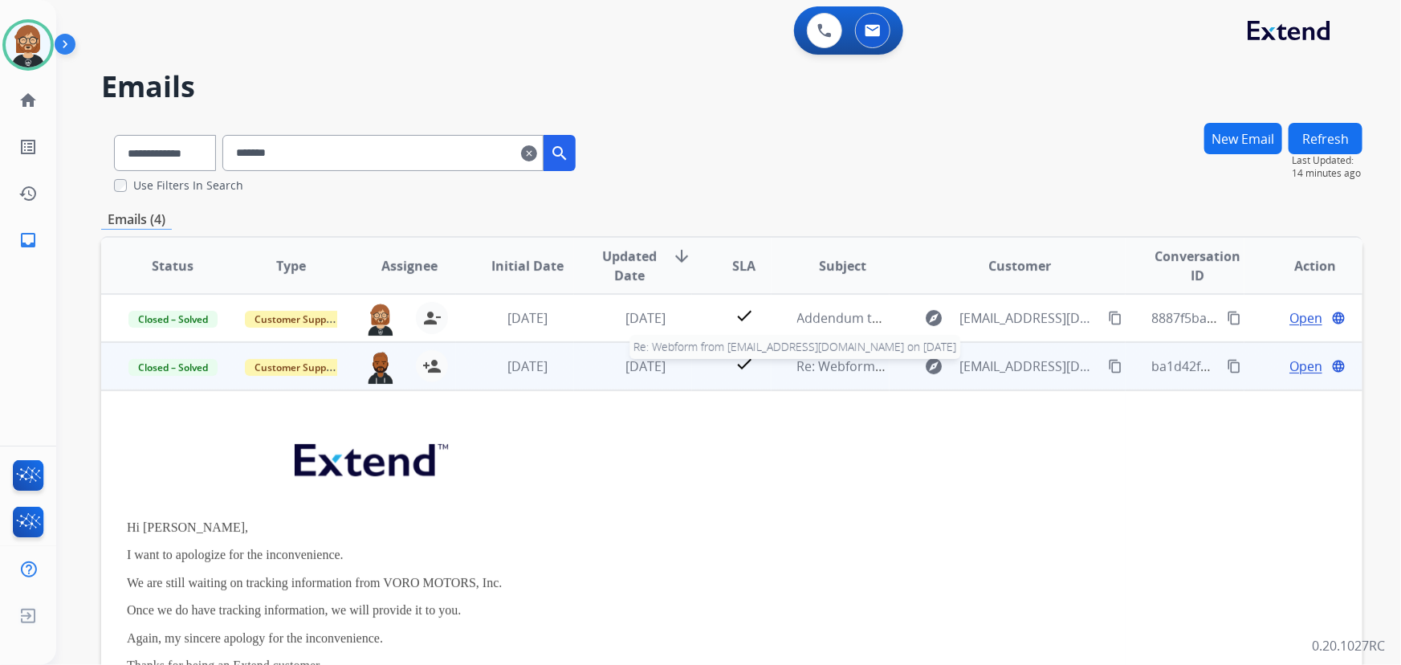
scroll to position [48, 0]
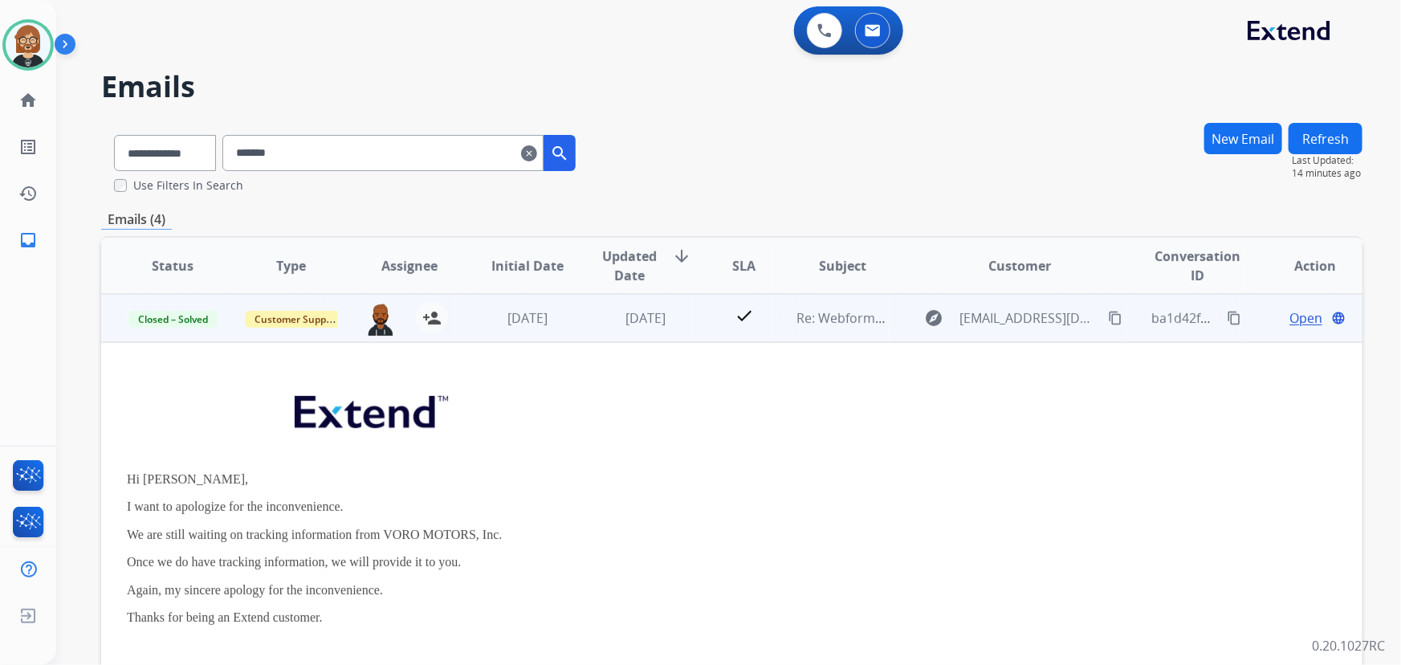
click at [1031, 316] on span "Open" at bounding box center [1306, 317] width 33 height 19
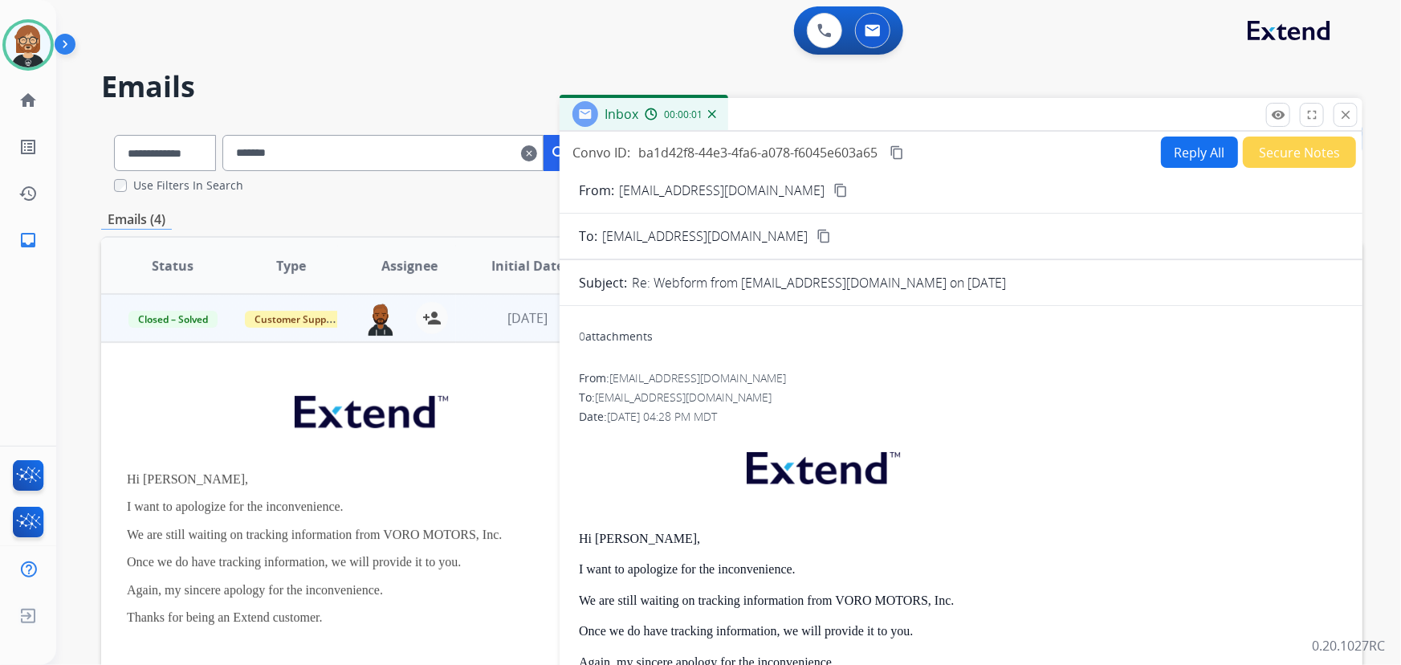
click at [1031, 159] on button "Reply All" at bounding box center [1199, 152] width 77 height 31
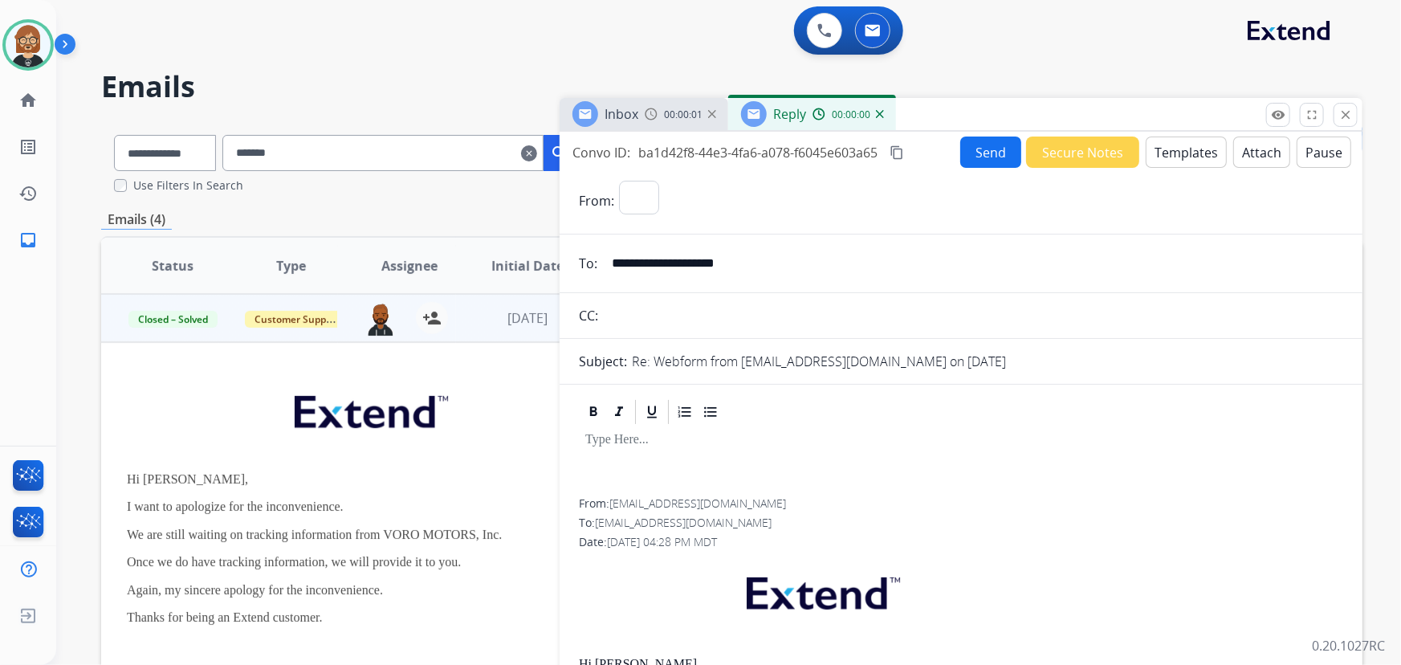
select select "**********"
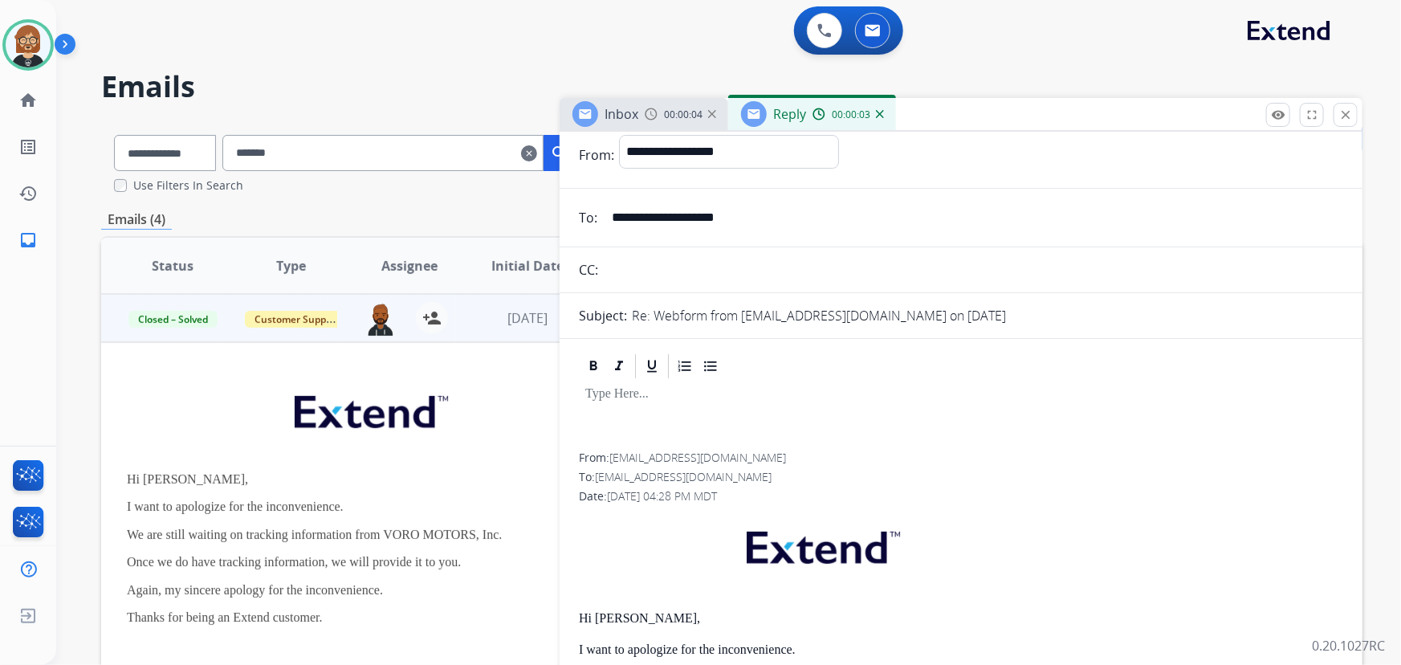
scroll to position [0, 0]
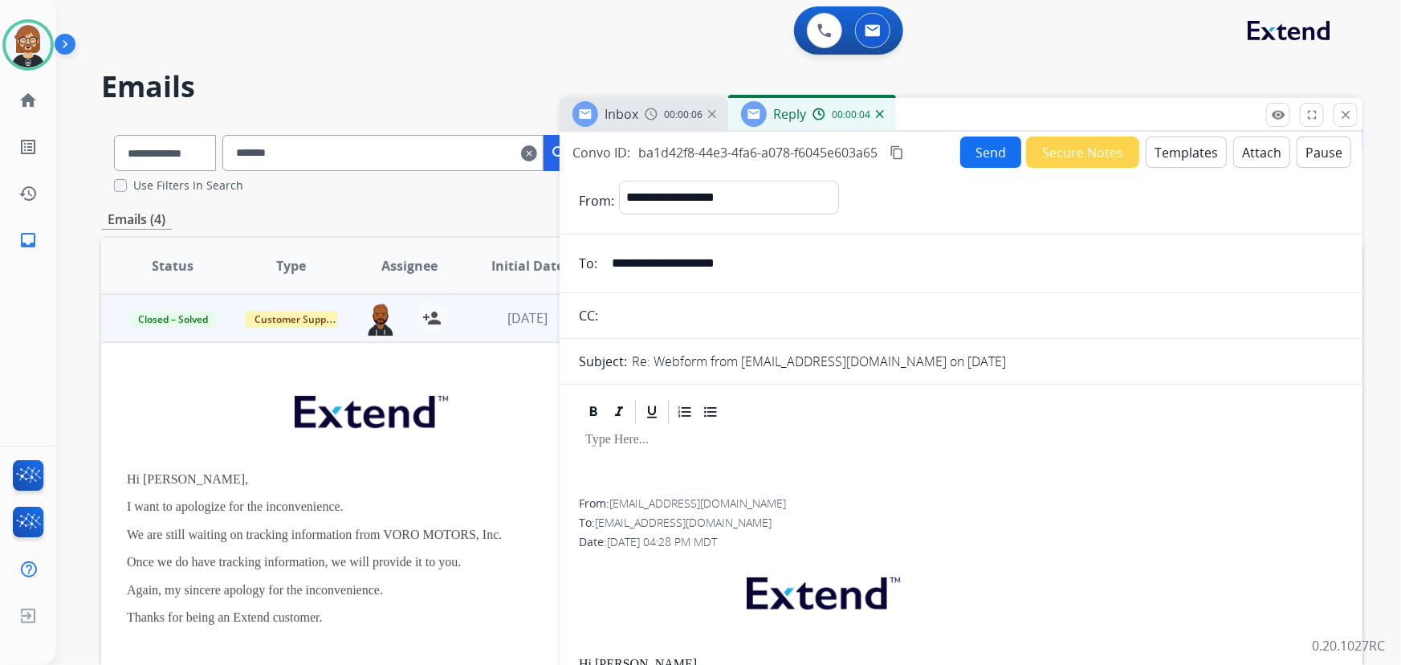
click at [1031, 154] on button "Templates" at bounding box center [1186, 152] width 81 height 31
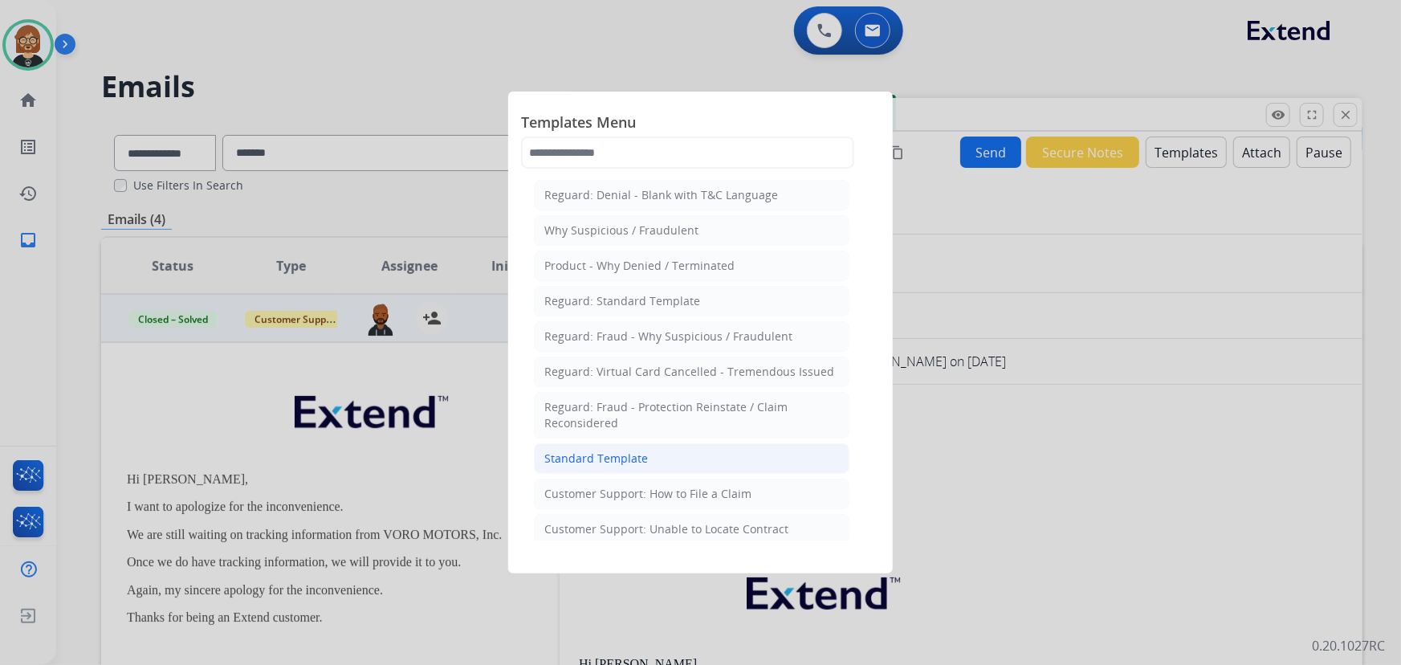
click at [596, 454] on div "Standard Template" at bounding box center [596, 458] width 104 height 16
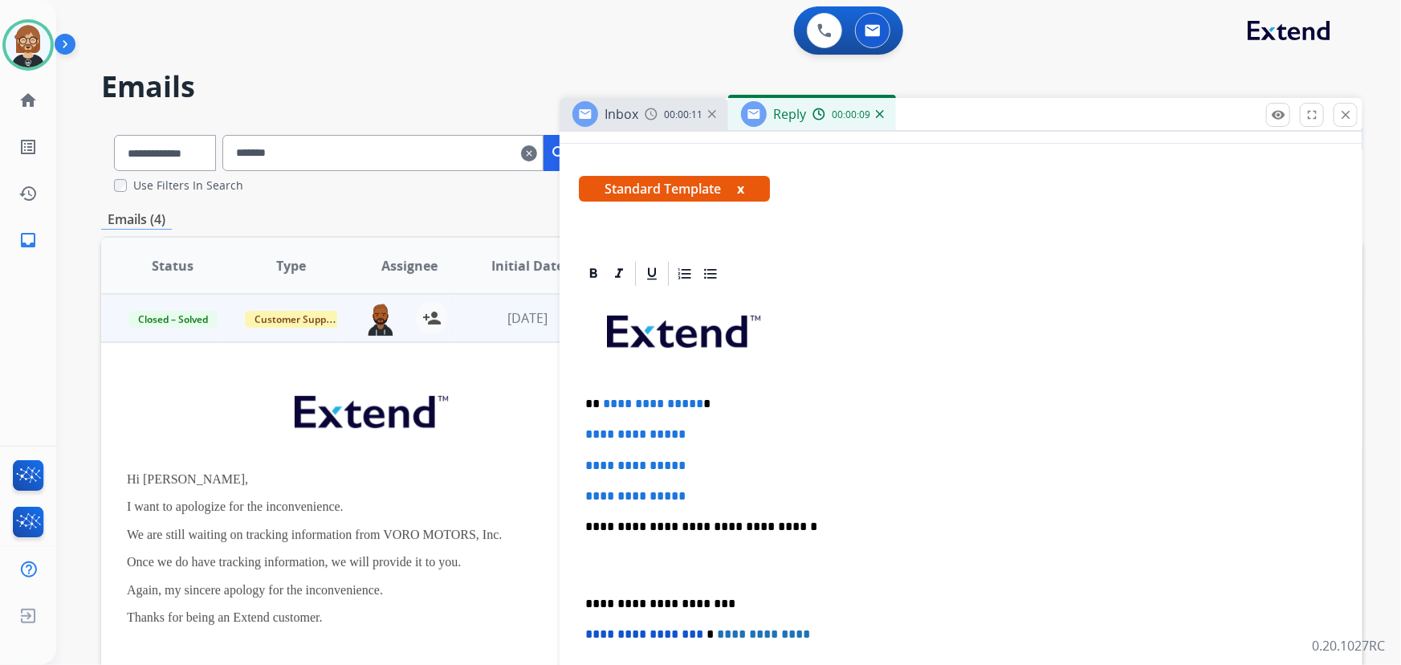
scroll to position [291, 0]
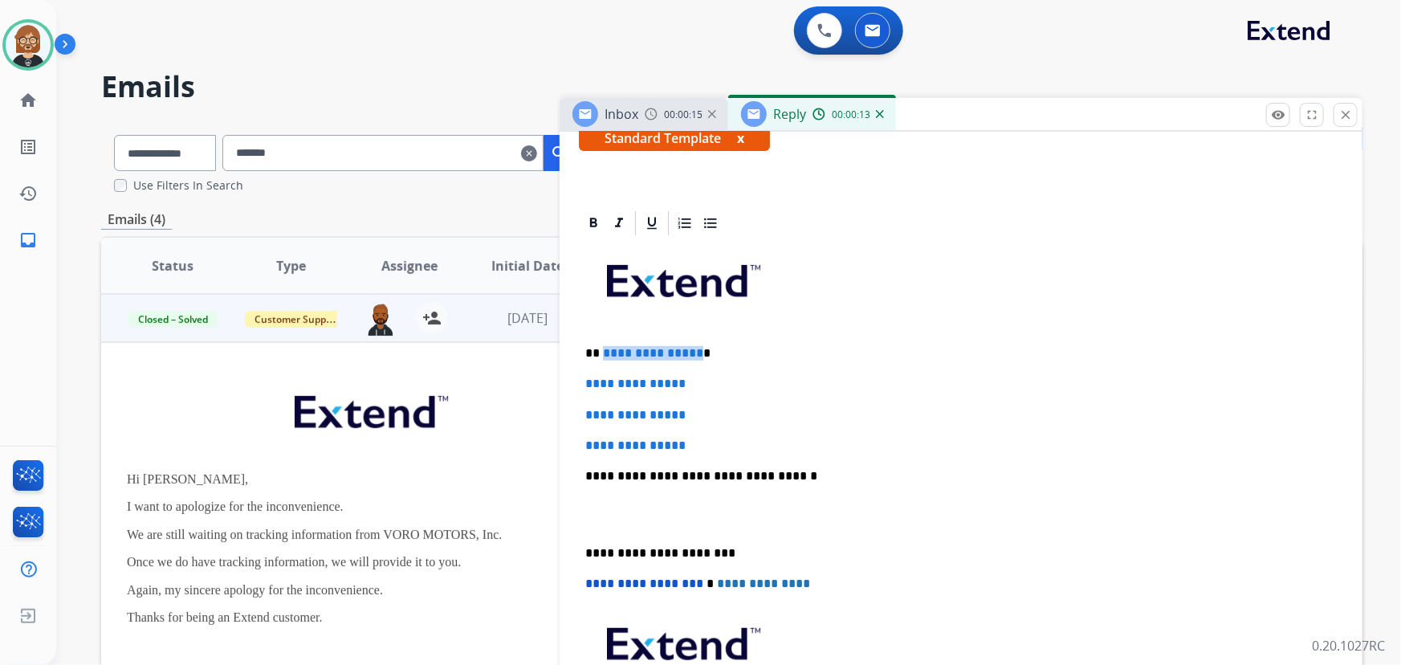
drag, startPoint x: 693, startPoint y: 348, endPoint x: 626, endPoint y: 352, distance: 66.8
click at [603, 352] on span "**********" at bounding box center [653, 353] width 100 height 12
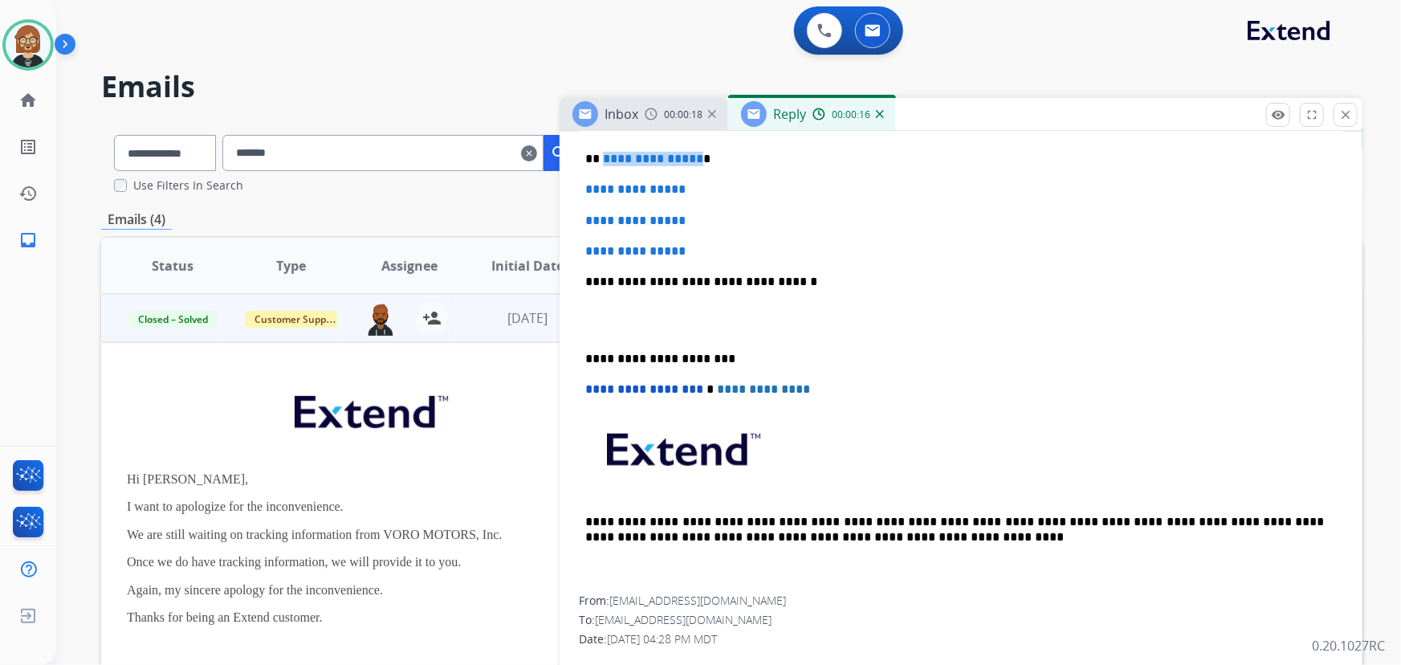
scroll to position [365, 0]
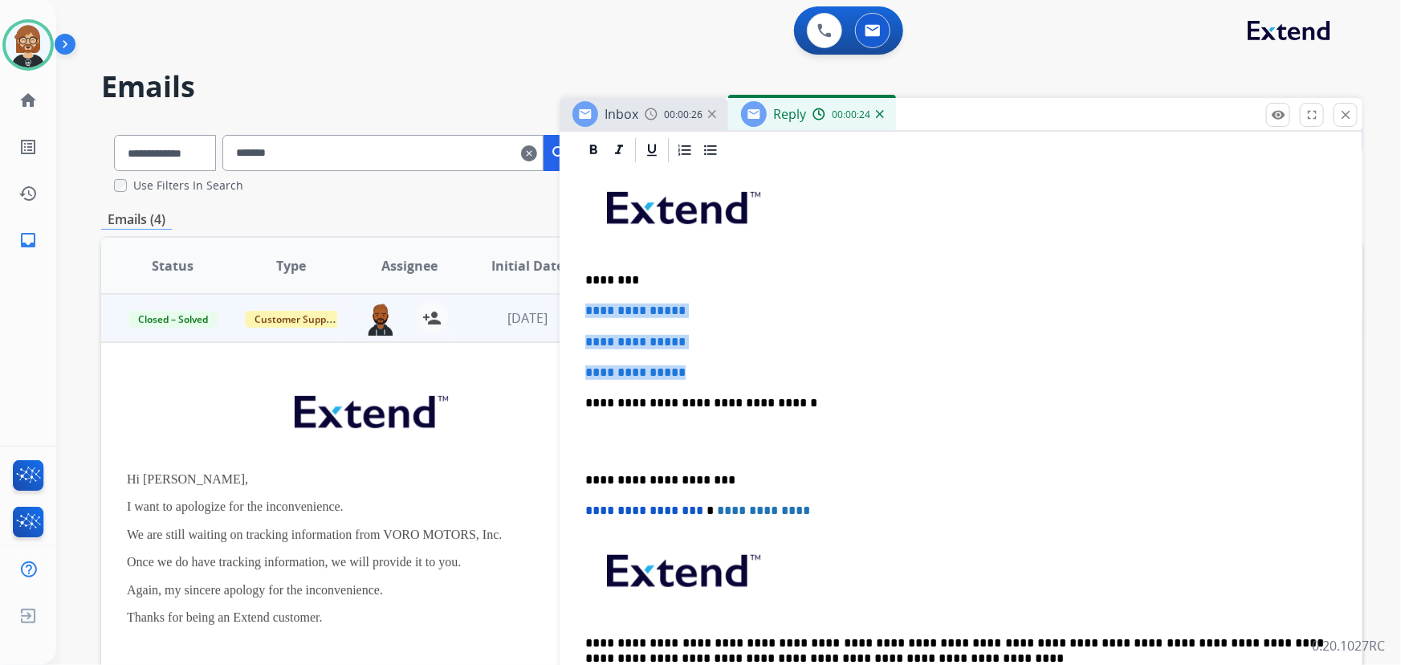
drag, startPoint x: 721, startPoint y: 372, endPoint x: 594, endPoint y: 308, distance: 141.8
click at [582, 295] on div "**********" at bounding box center [961, 441] width 764 height 552
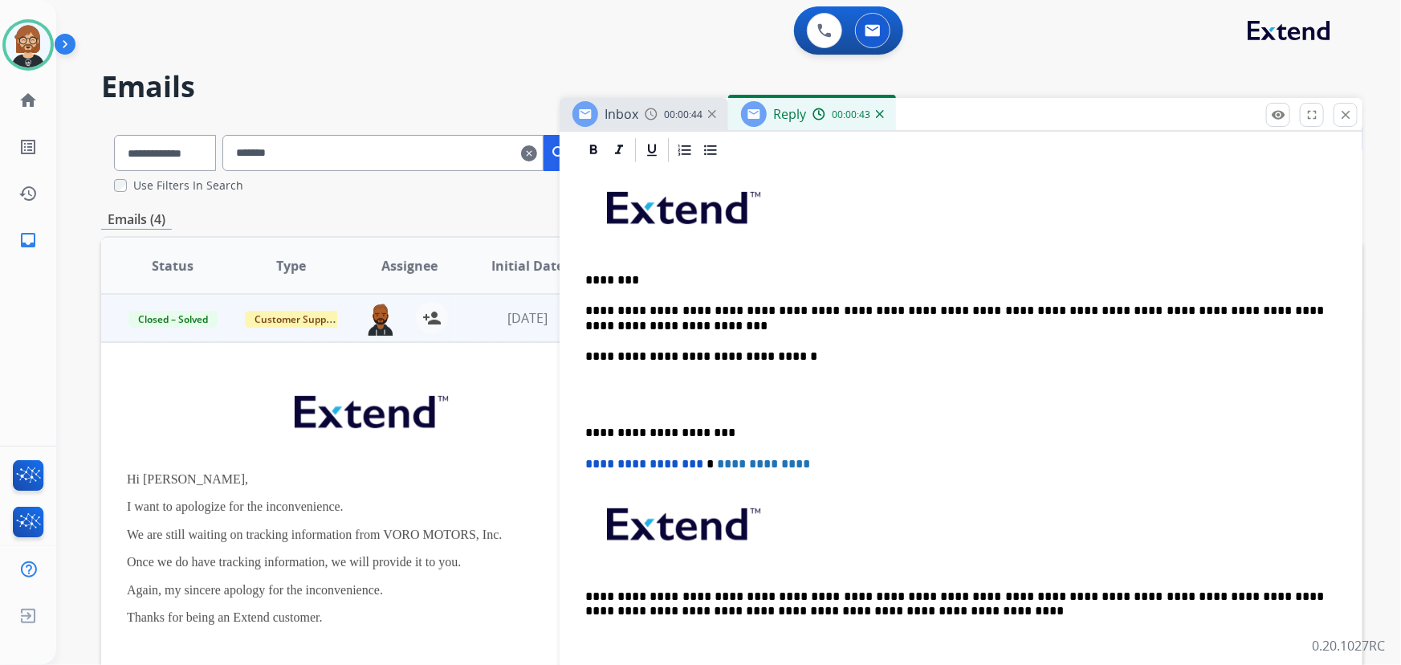
click at [761, 313] on p "**********" at bounding box center [955, 319] width 740 height 30
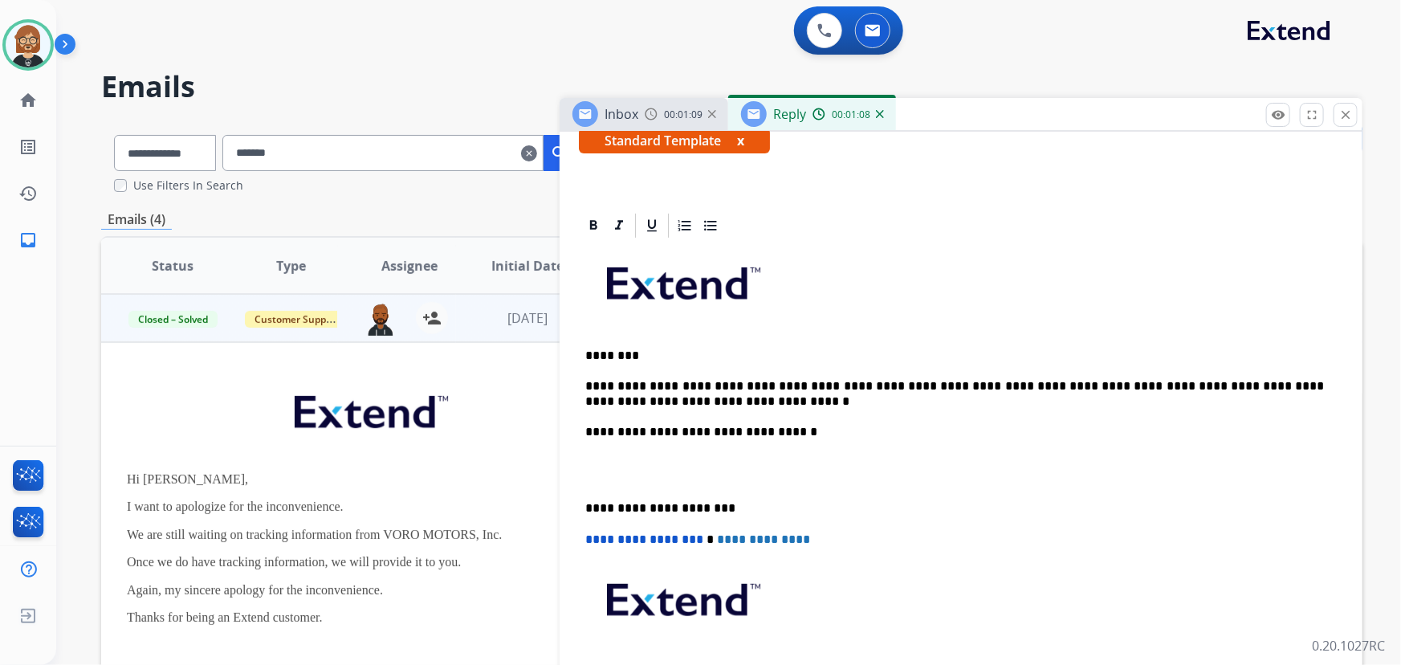
scroll to position [0, 0]
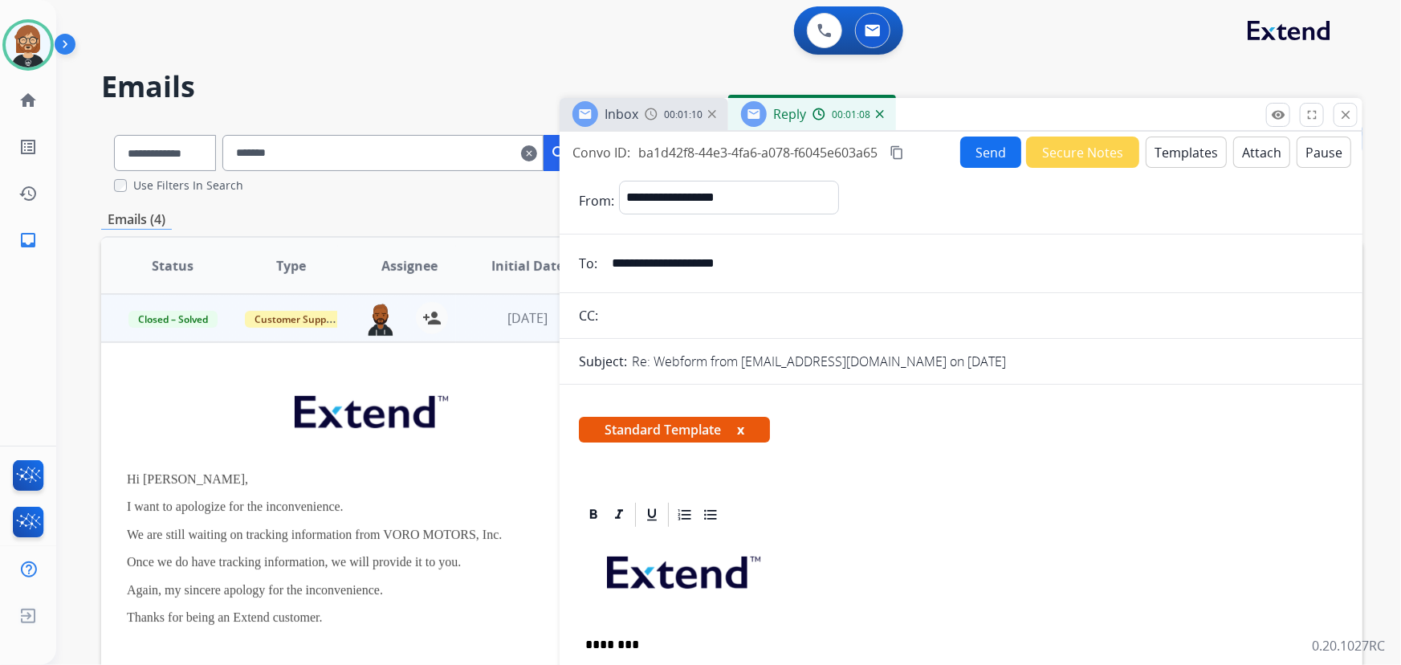
click at [979, 147] on button "Send" at bounding box center [990, 152] width 61 height 31
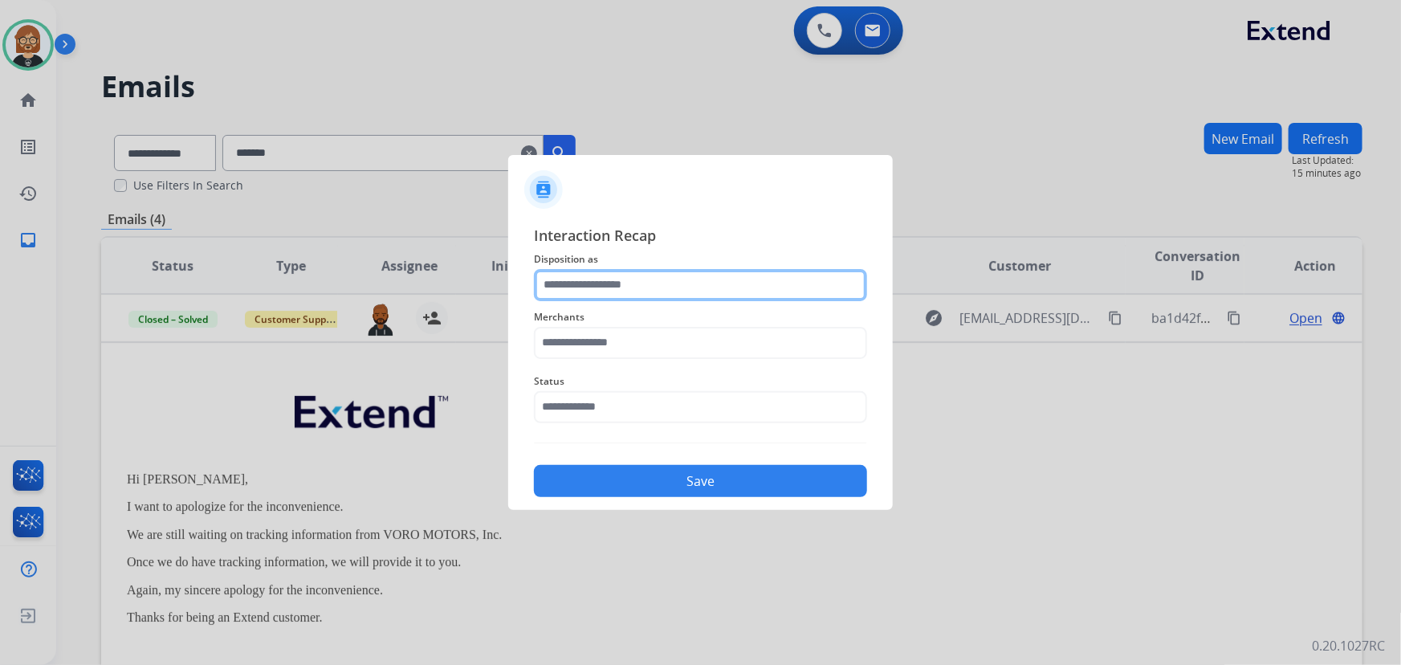
click at [760, 275] on input "text" at bounding box center [700, 285] width 333 height 32
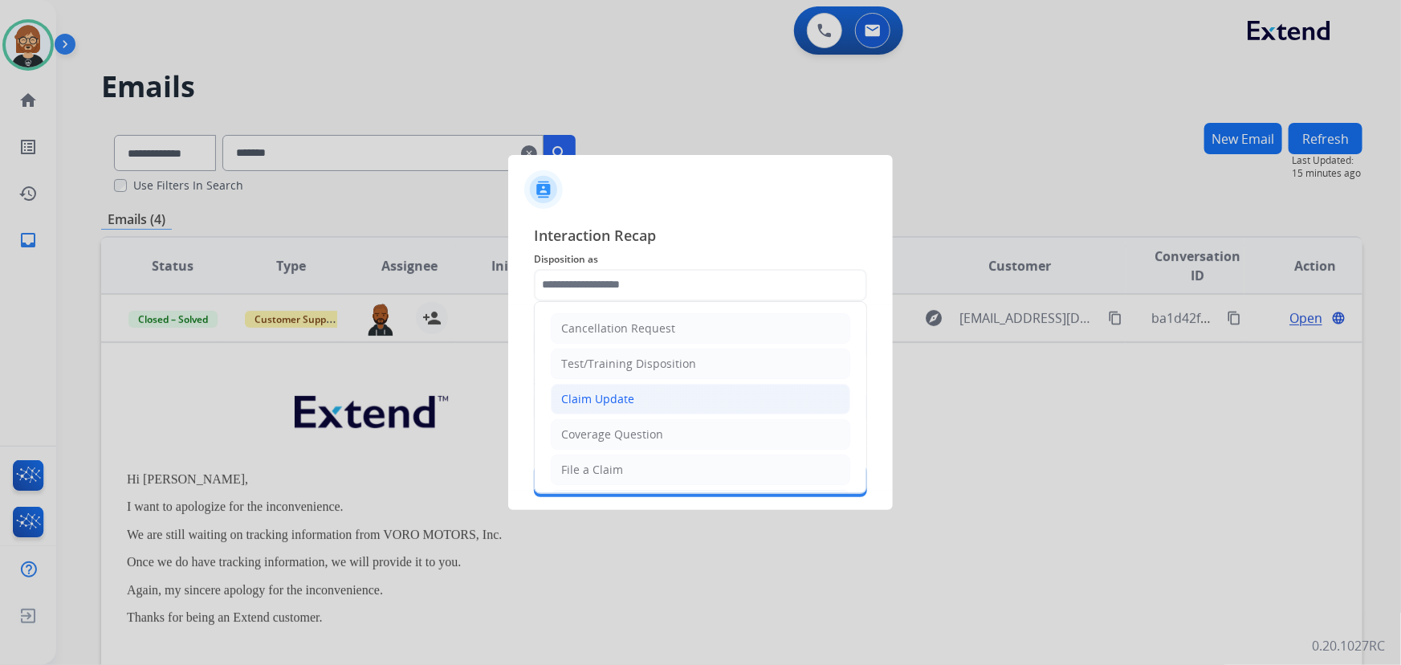
click at [690, 390] on li "Claim Update" at bounding box center [701, 399] width 300 height 31
type input "**********"
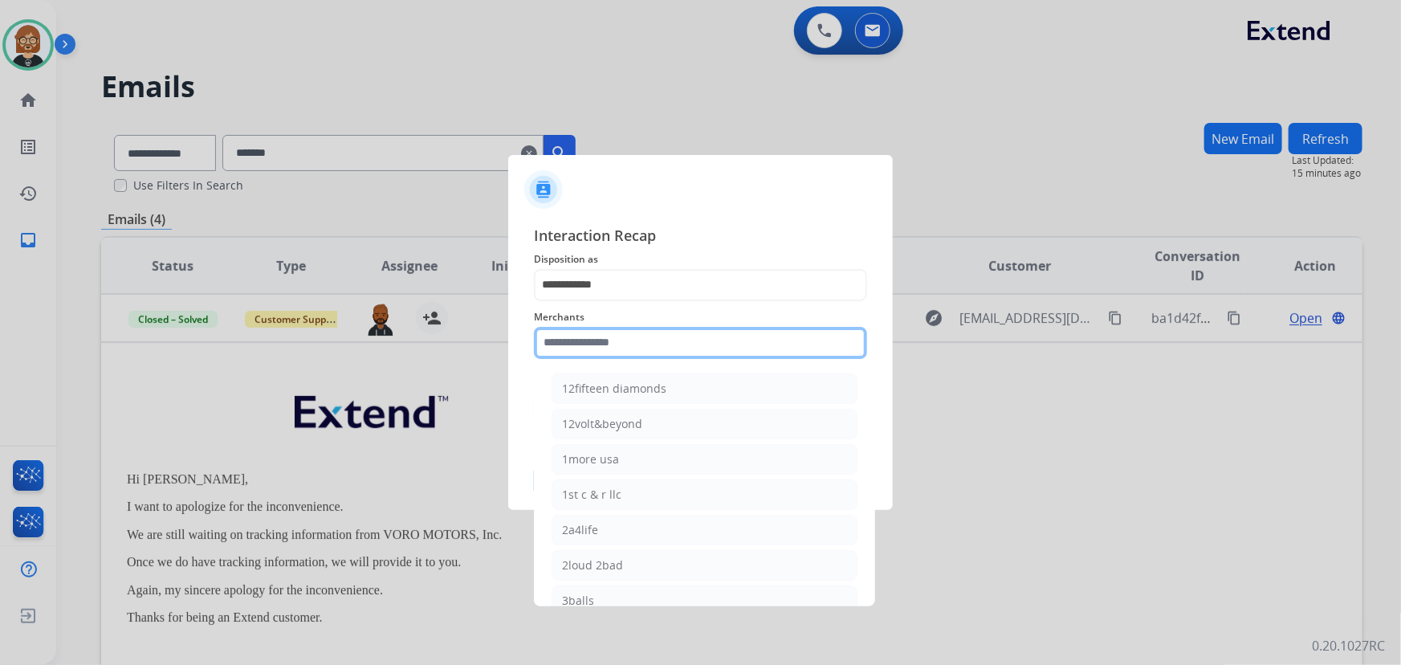
click at [741, 344] on input "text" at bounding box center [700, 343] width 333 height 32
click at [613, 342] on input "text" at bounding box center [700, 343] width 333 height 32
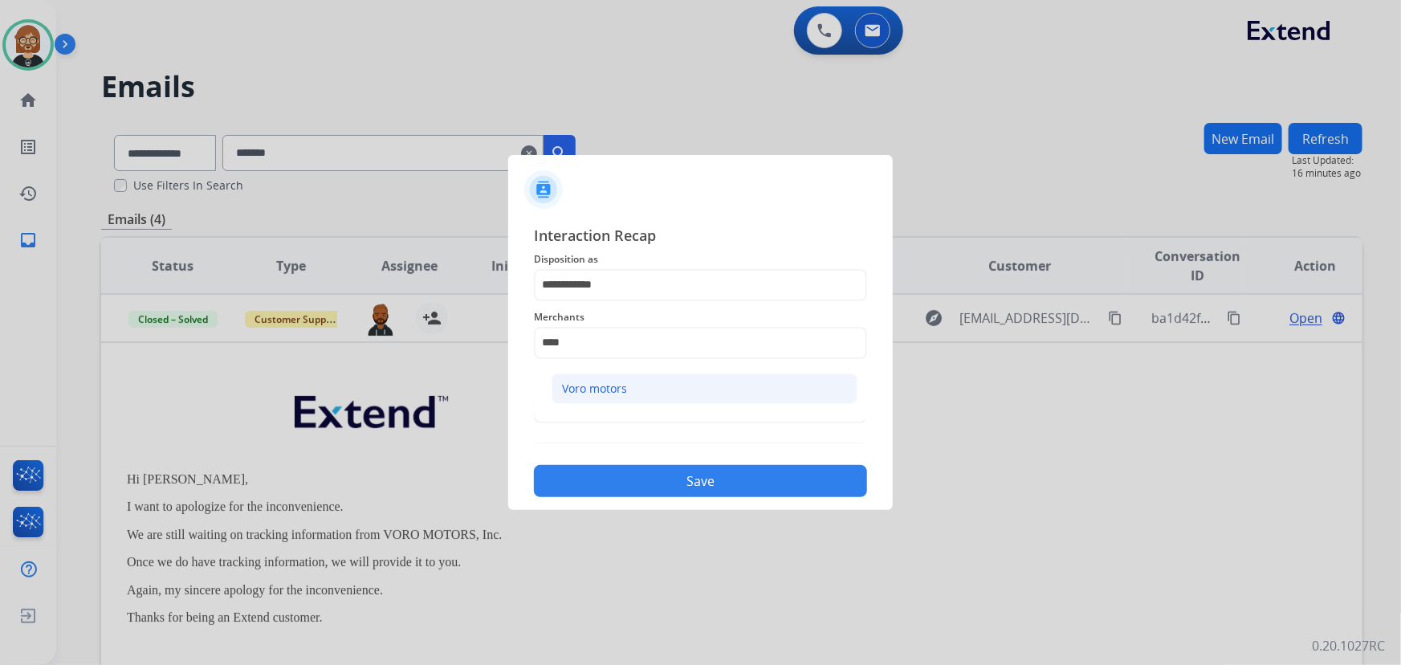
click at [613, 388] on div "Voro motors" at bounding box center [594, 389] width 65 height 16
type input "**********"
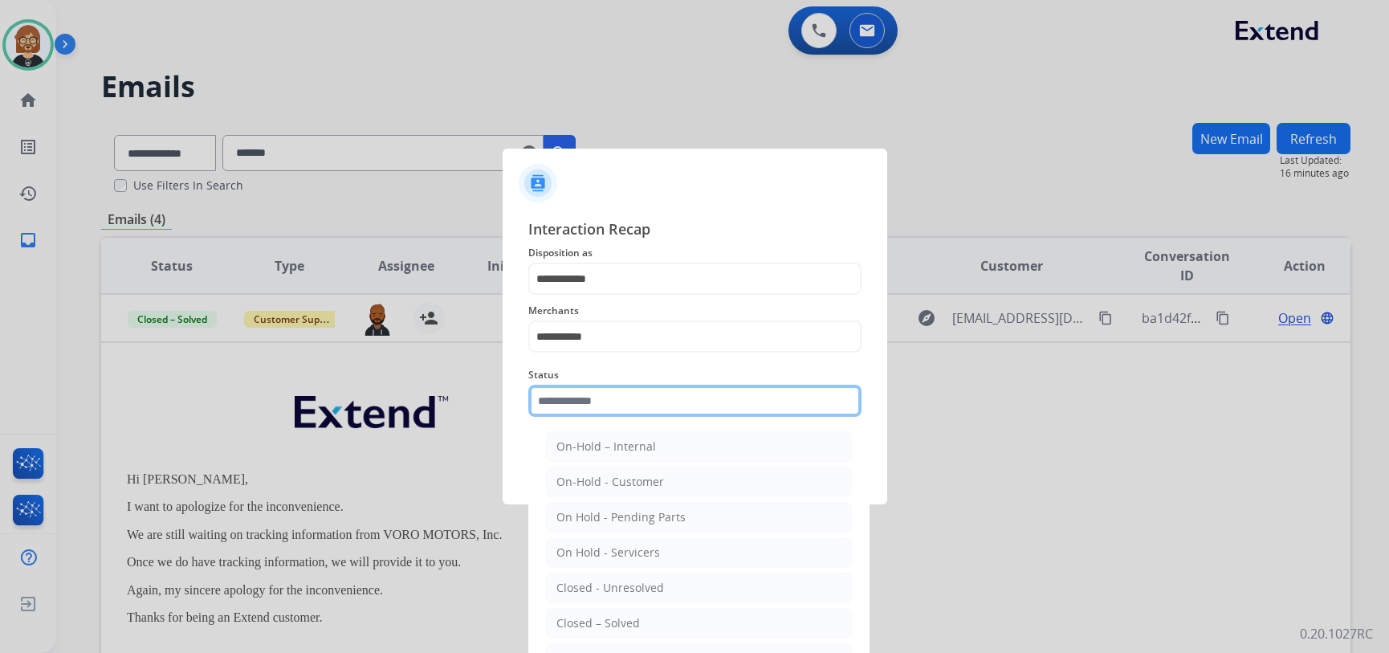
click at [698, 411] on input "text" at bounding box center [694, 401] width 333 height 32
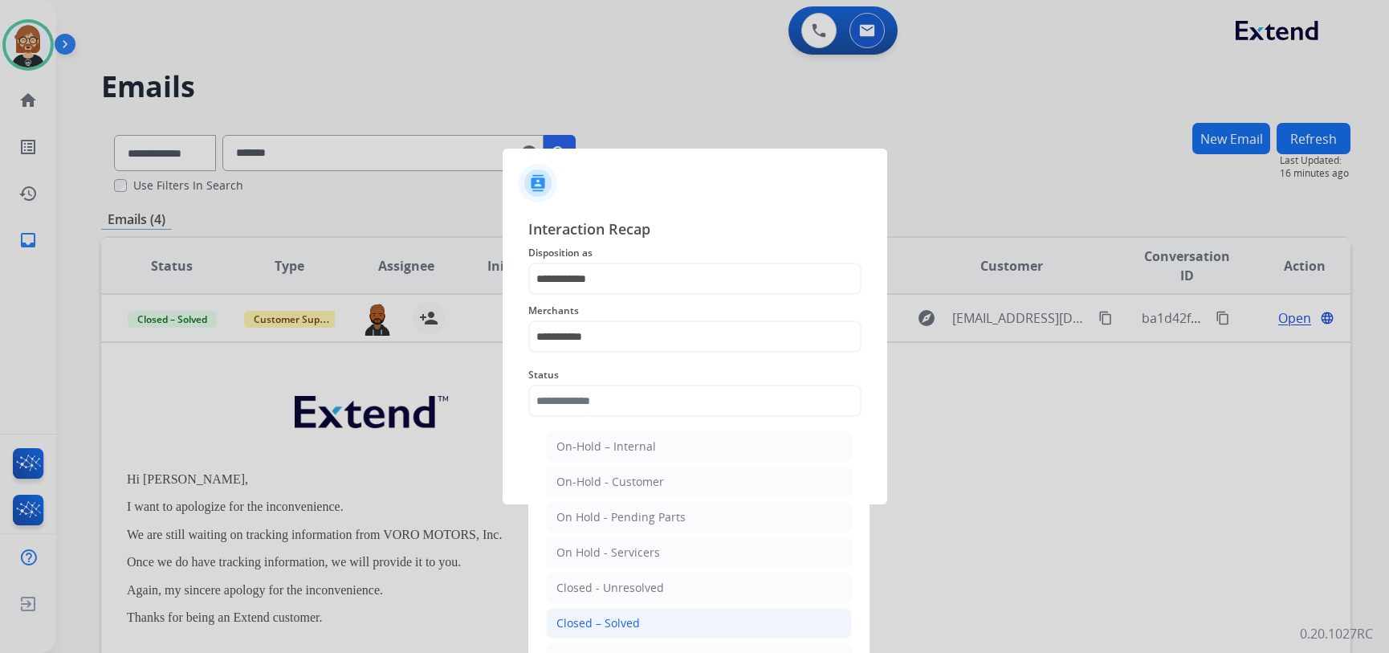
click at [674, 616] on li "Closed – Solved" at bounding box center [699, 623] width 306 height 31
type input "**********"
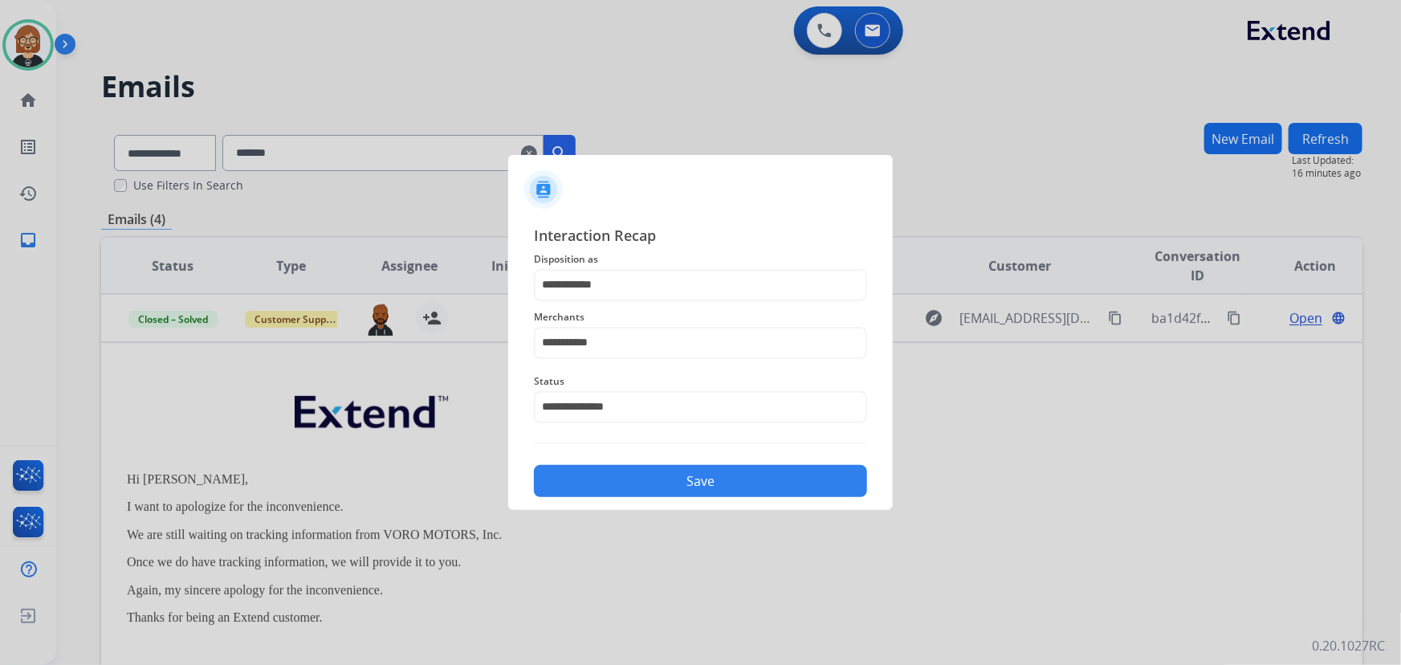
click at [712, 475] on button "Save" at bounding box center [700, 481] width 333 height 32
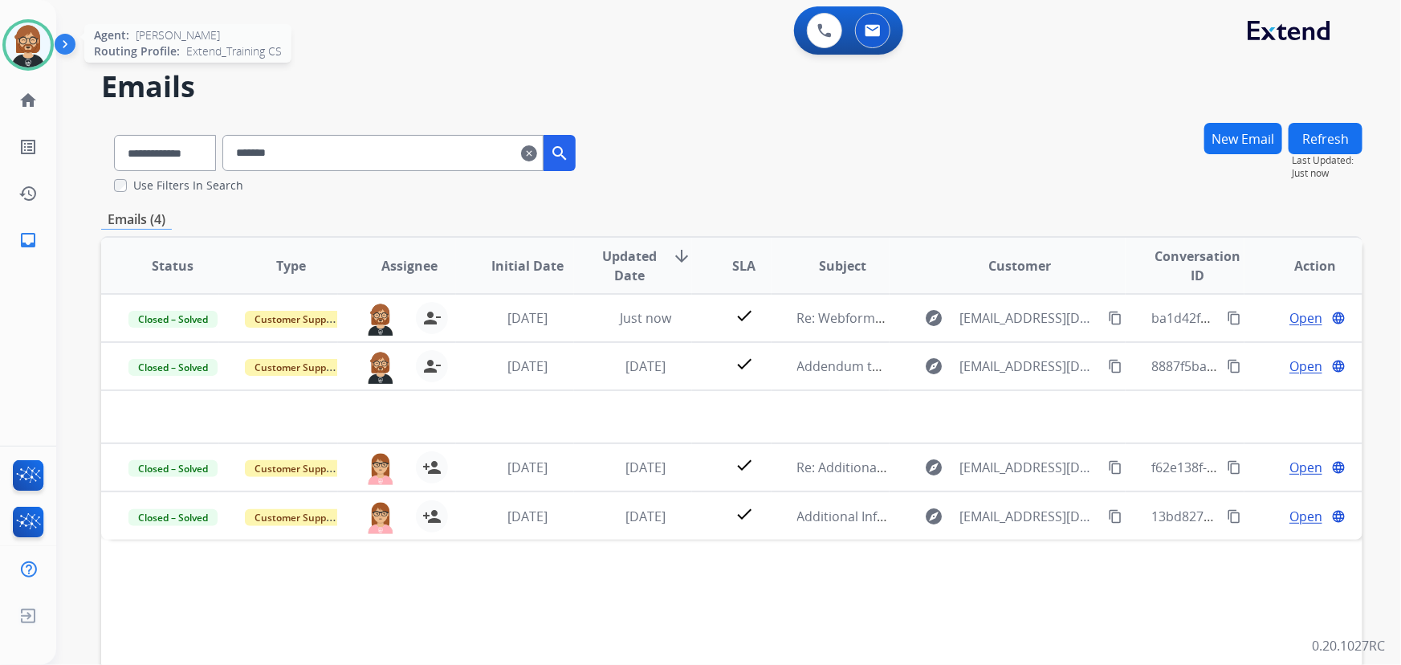
click at [32, 33] on img at bounding box center [28, 44] width 45 height 45
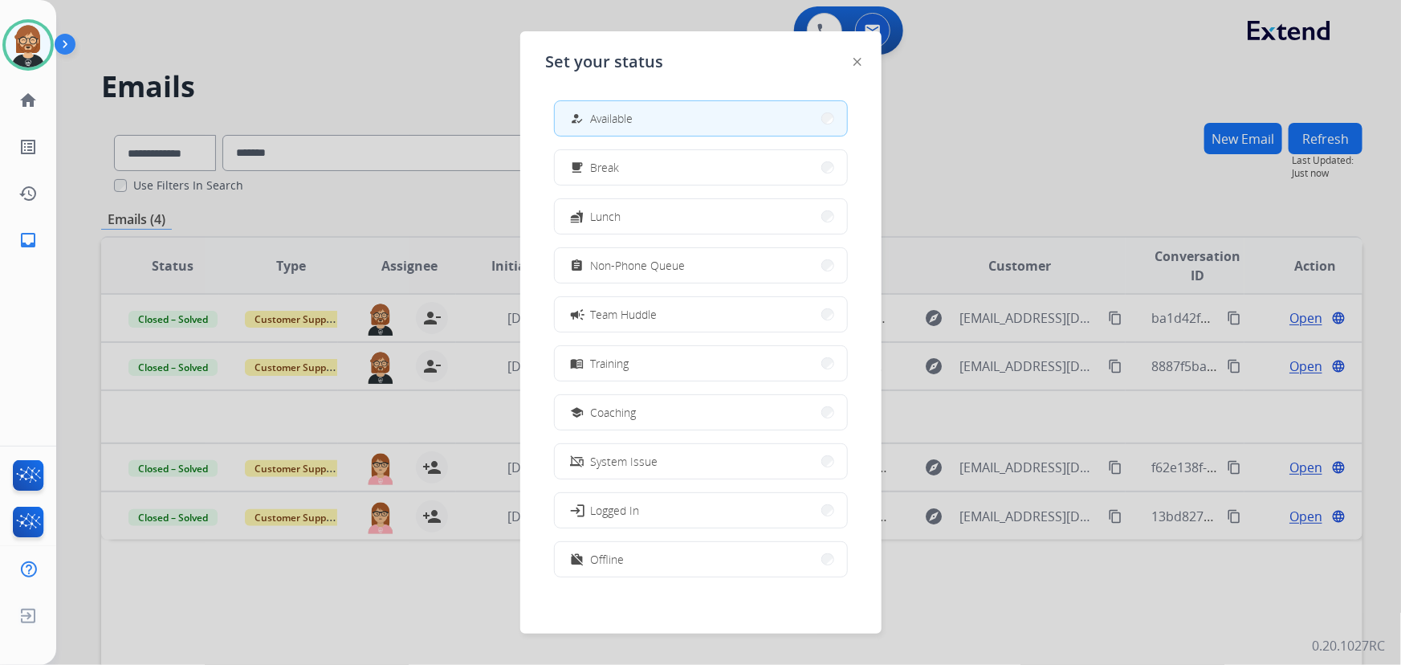
click at [389, 17] on div at bounding box center [700, 332] width 1401 height 665
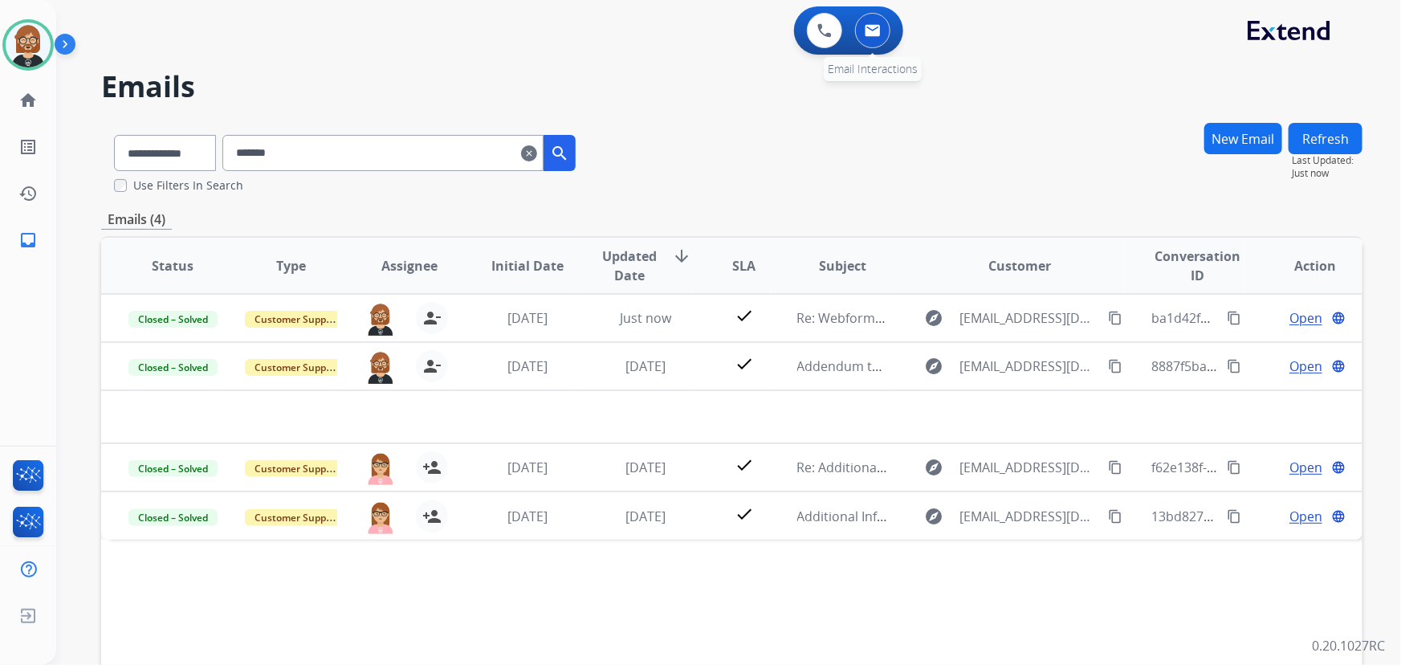
click at [867, 29] on img at bounding box center [873, 30] width 16 height 13
drag, startPoint x: 867, startPoint y: 29, endPoint x: 858, endPoint y: 30, distance: 8.9
click at [866, 30] on img at bounding box center [873, 30] width 16 height 13
click at [537, 149] on mat-icon "clear" at bounding box center [529, 153] width 16 height 19
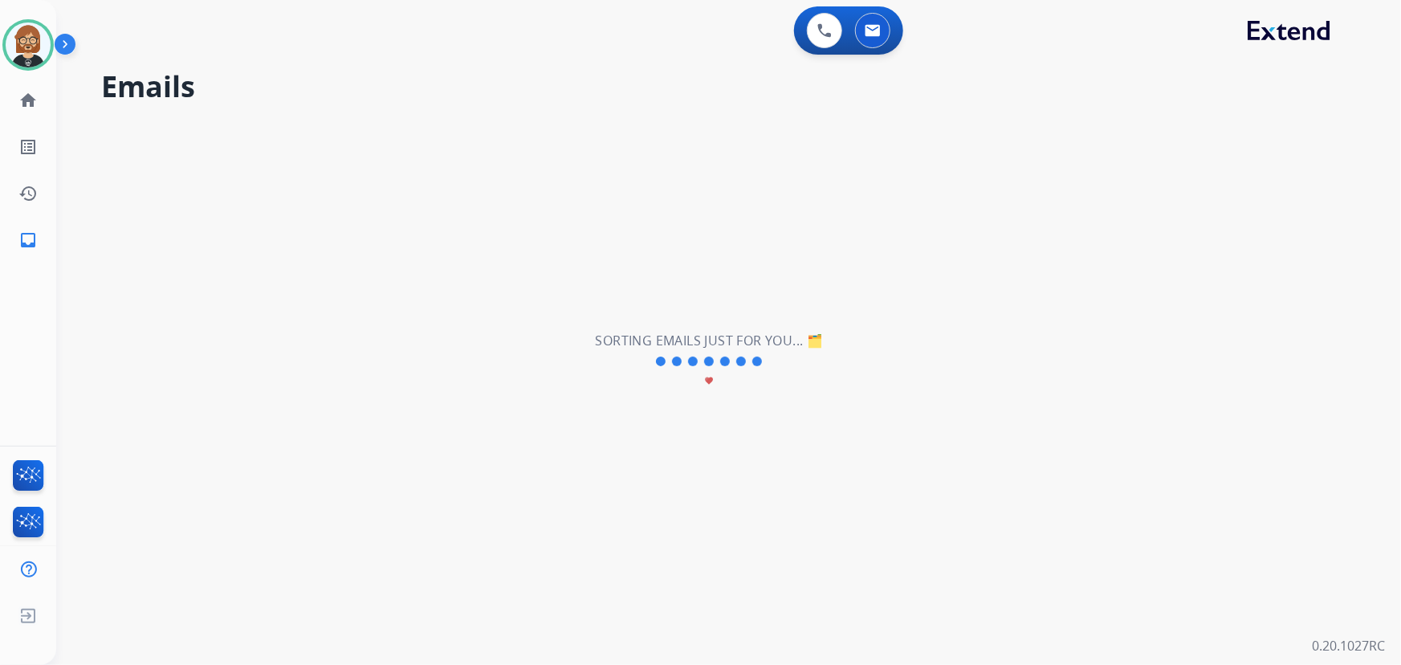
select select "**********"
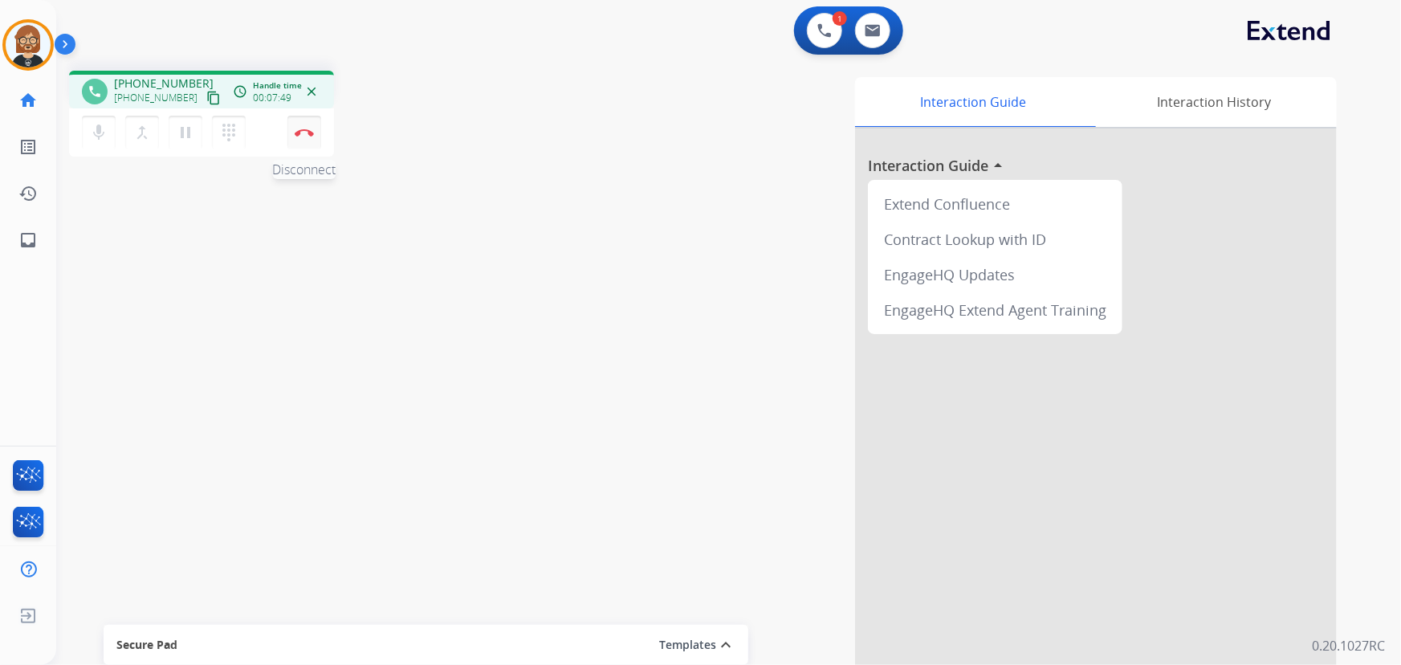
click at [304, 132] on img at bounding box center [304, 132] width 19 height 8
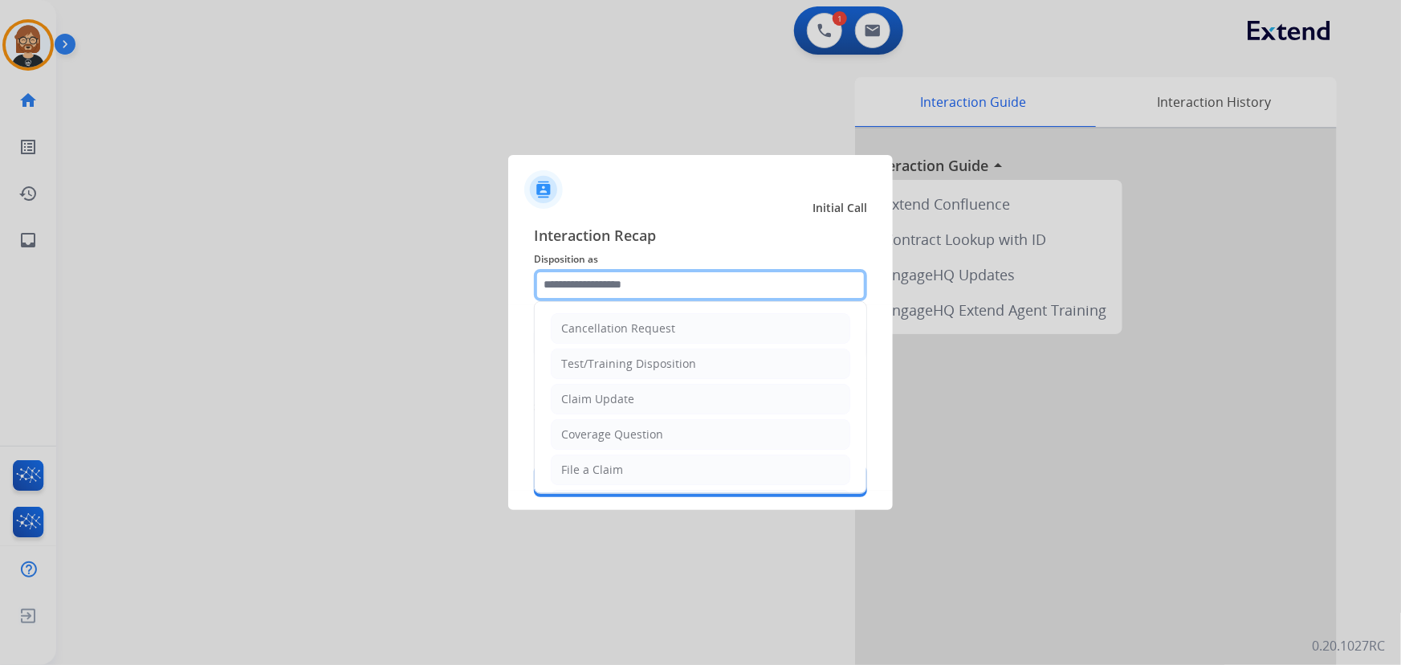
click at [686, 281] on input "text" at bounding box center [700, 285] width 333 height 32
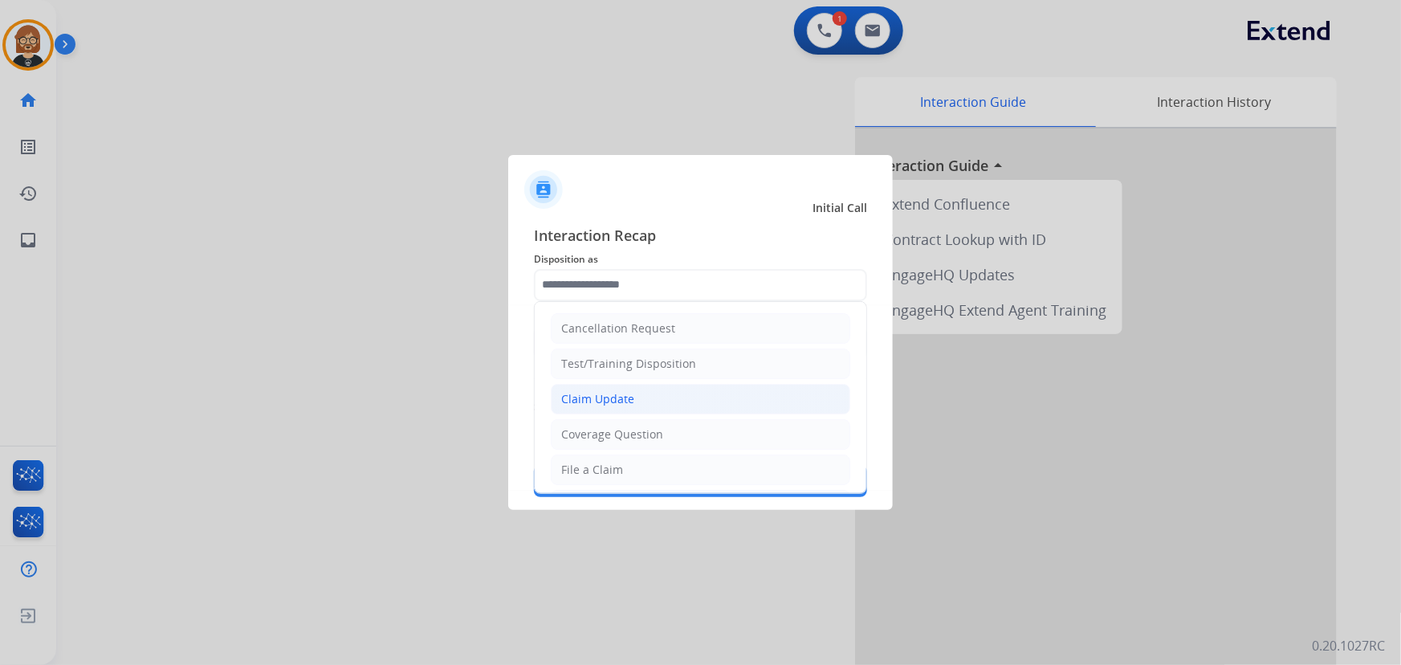
click at [656, 399] on li "Claim Update" at bounding box center [701, 399] width 300 height 31
type input "**********"
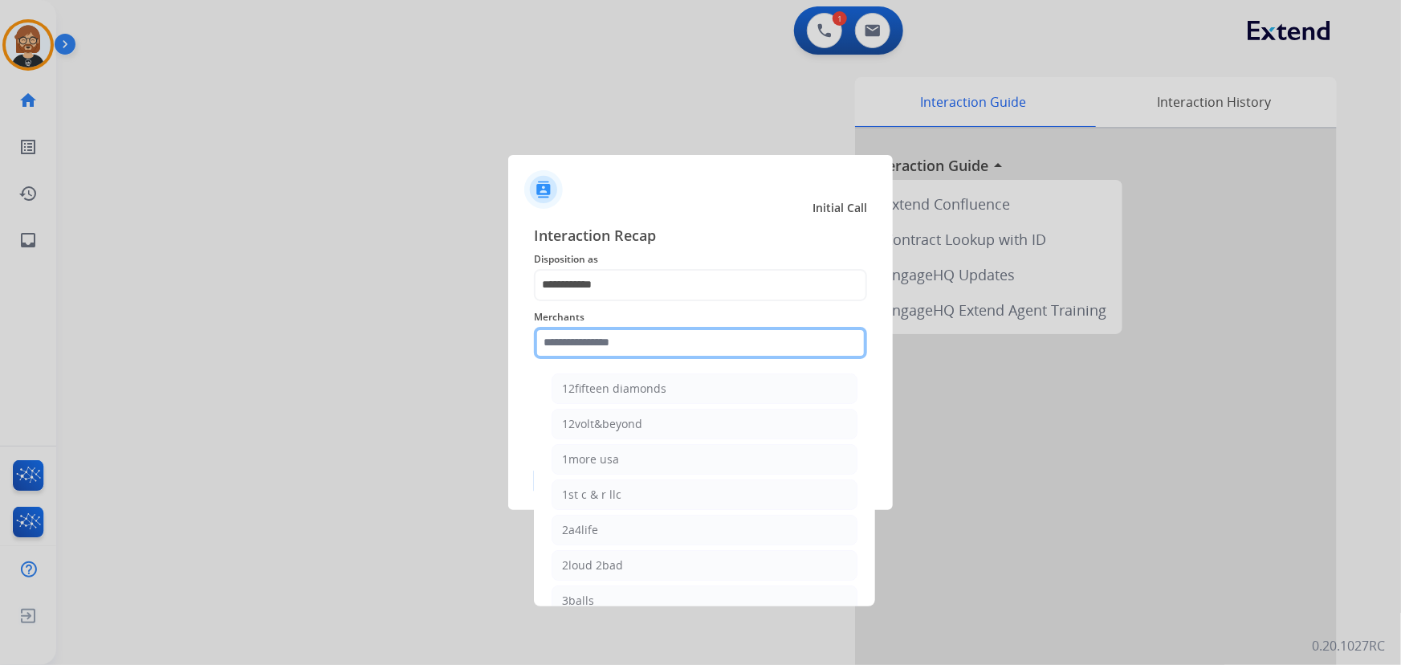
click at [662, 344] on input "text" at bounding box center [700, 343] width 333 height 32
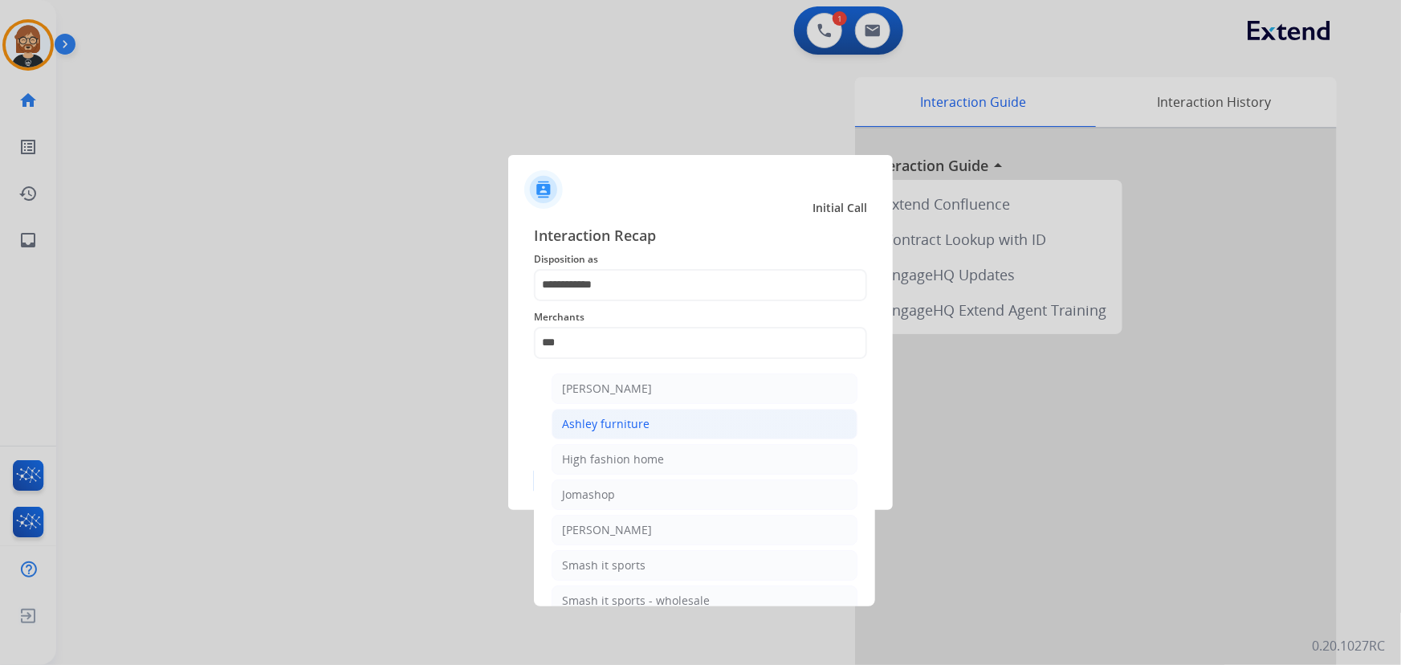
click at [624, 425] on div "Ashley furniture" at bounding box center [606, 424] width 88 height 16
type input "**********"
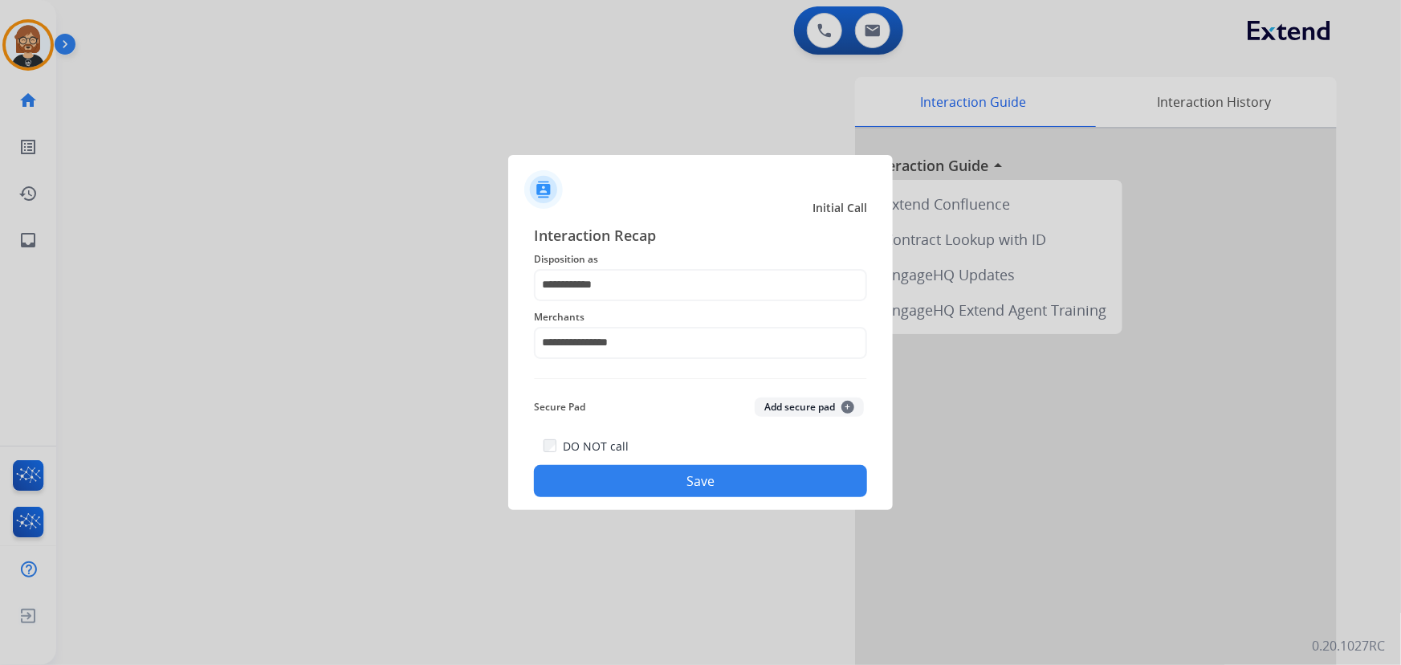
click at [711, 491] on button "Save" at bounding box center [700, 481] width 333 height 32
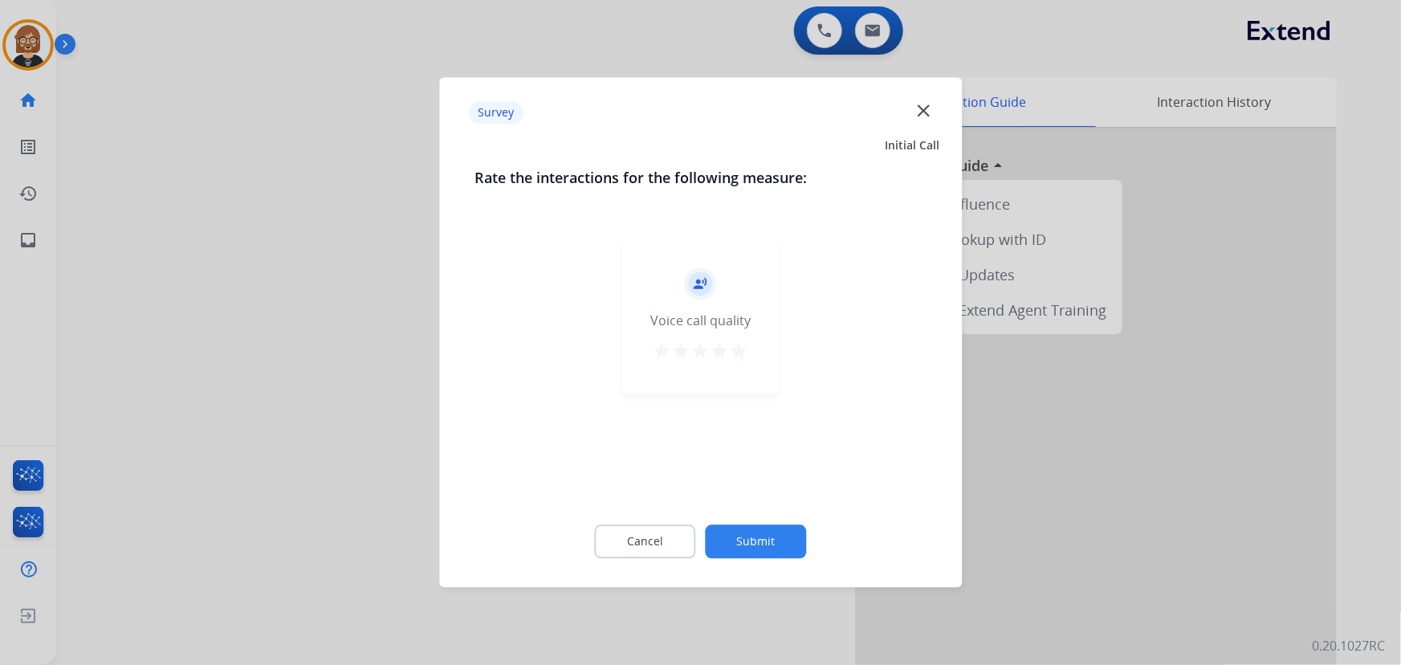
click at [765, 556] on button "Submit" at bounding box center [756, 542] width 101 height 34
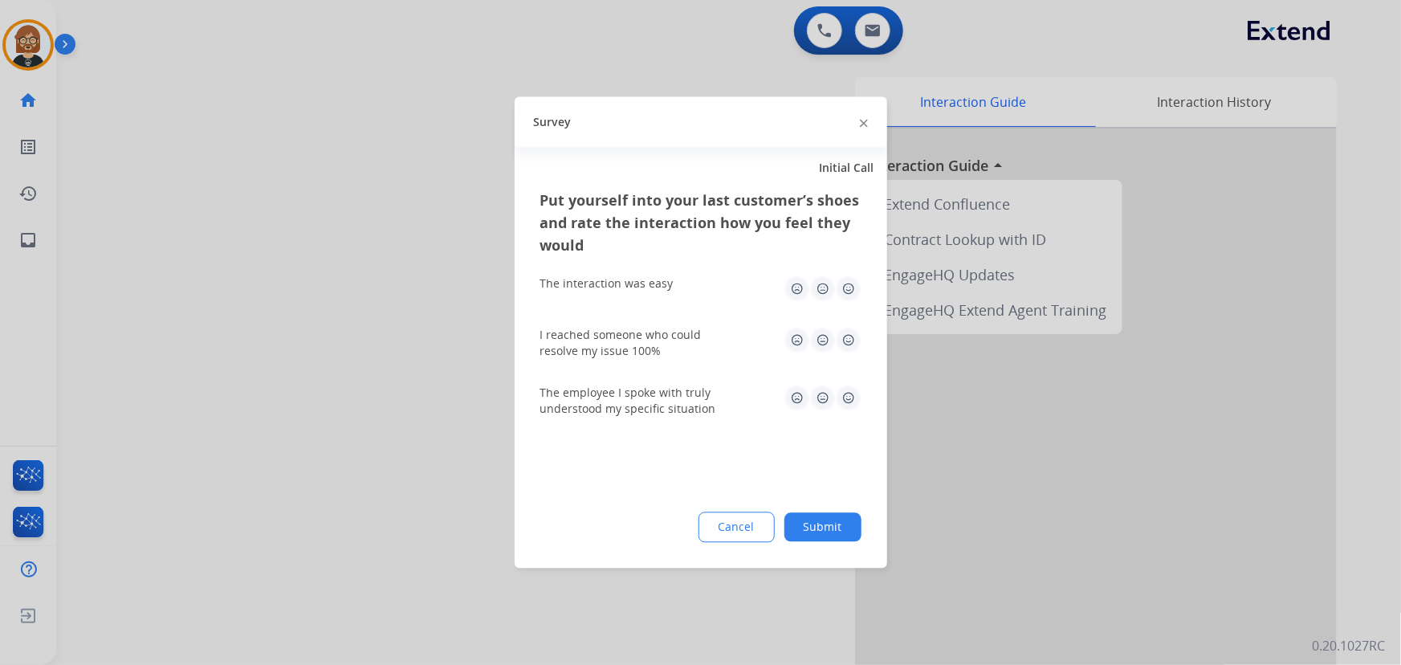
drag, startPoint x: 765, startPoint y: 556, endPoint x: 801, endPoint y: 548, distance: 37.0
click at [801, 548] on div "Put yourself into your last customer’s shoes and rate the interaction how you f…" at bounding box center [701, 378] width 373 height 379
click at [804, 540] on button "Submit" at bounding box center [822, 527] width 77 height 29
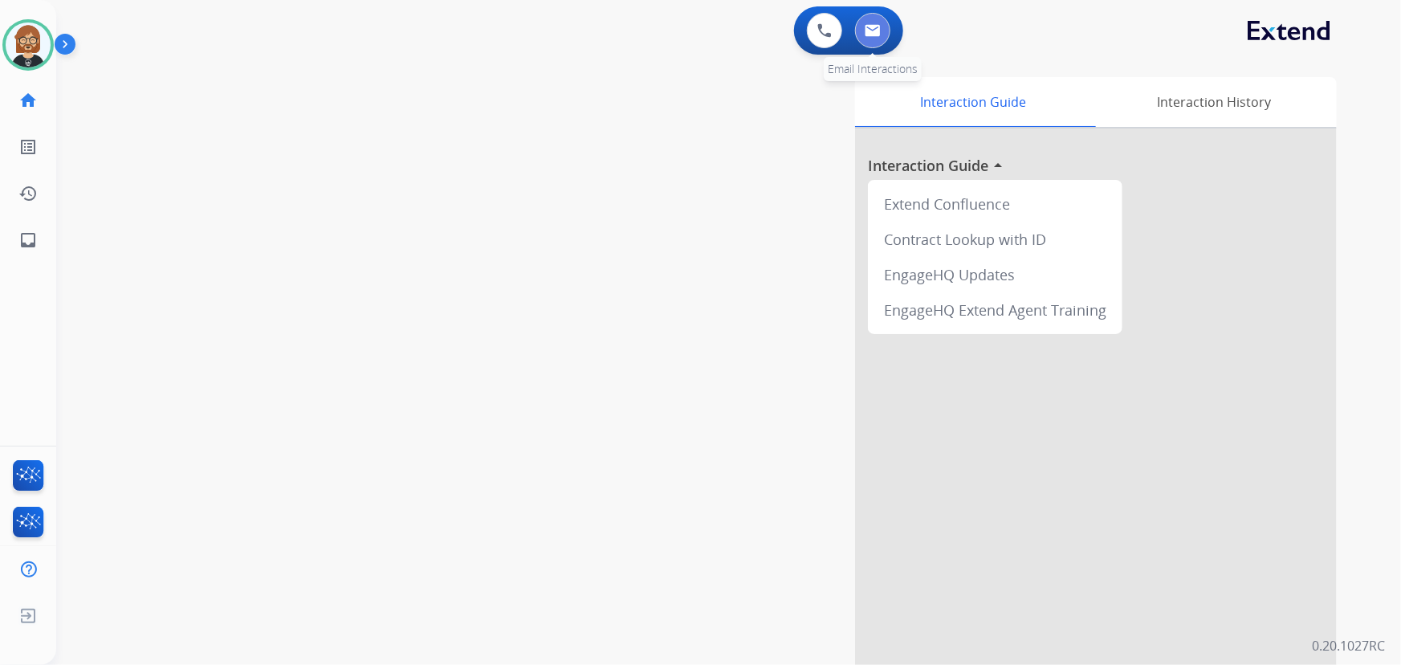
click at [876, 27] on img at bounding box center [873, 30] width 16 height 13
select select "**********"
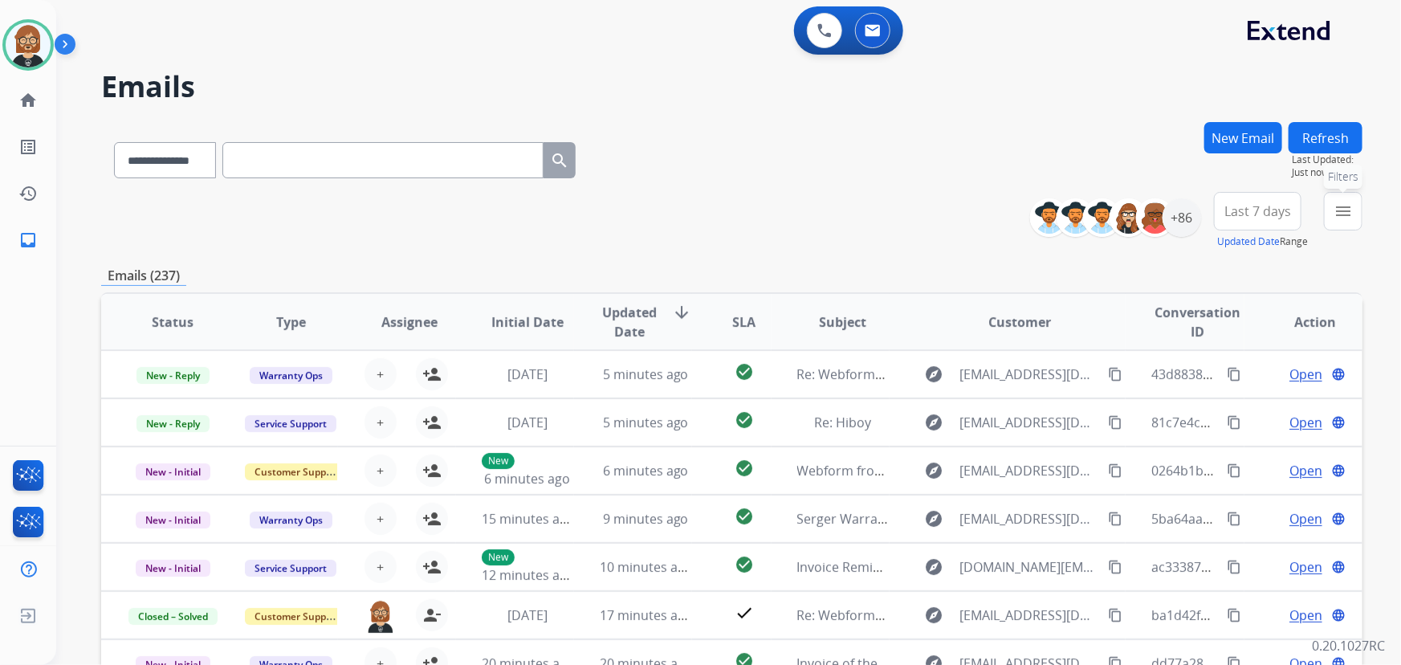
click at [1031, 208] on button "menu Filters" at bounding box center [1343, 211] width 39 height 39
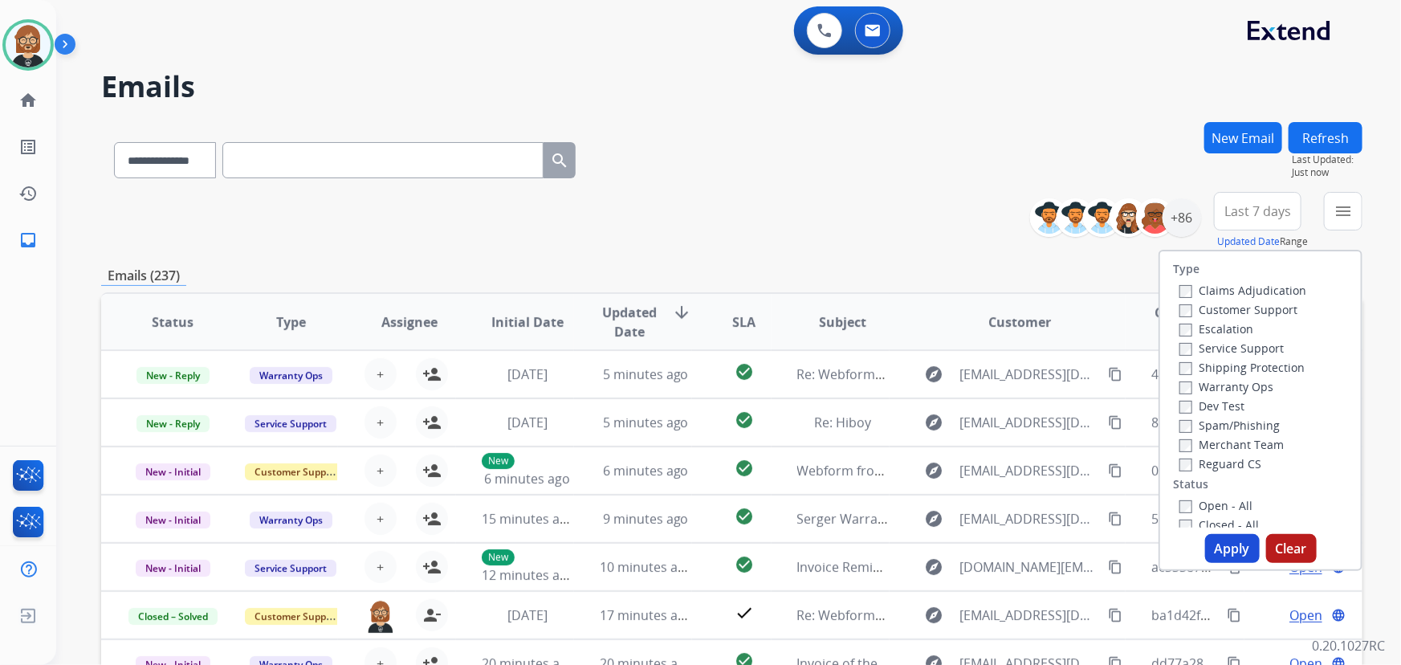
click at [1031, 505] on label "Open - All" at bounding box center [1216, 505] width 73 height 15
click at [1031, 545] on button "Apply" at bounding box center [1232, 548] width 55 height 29
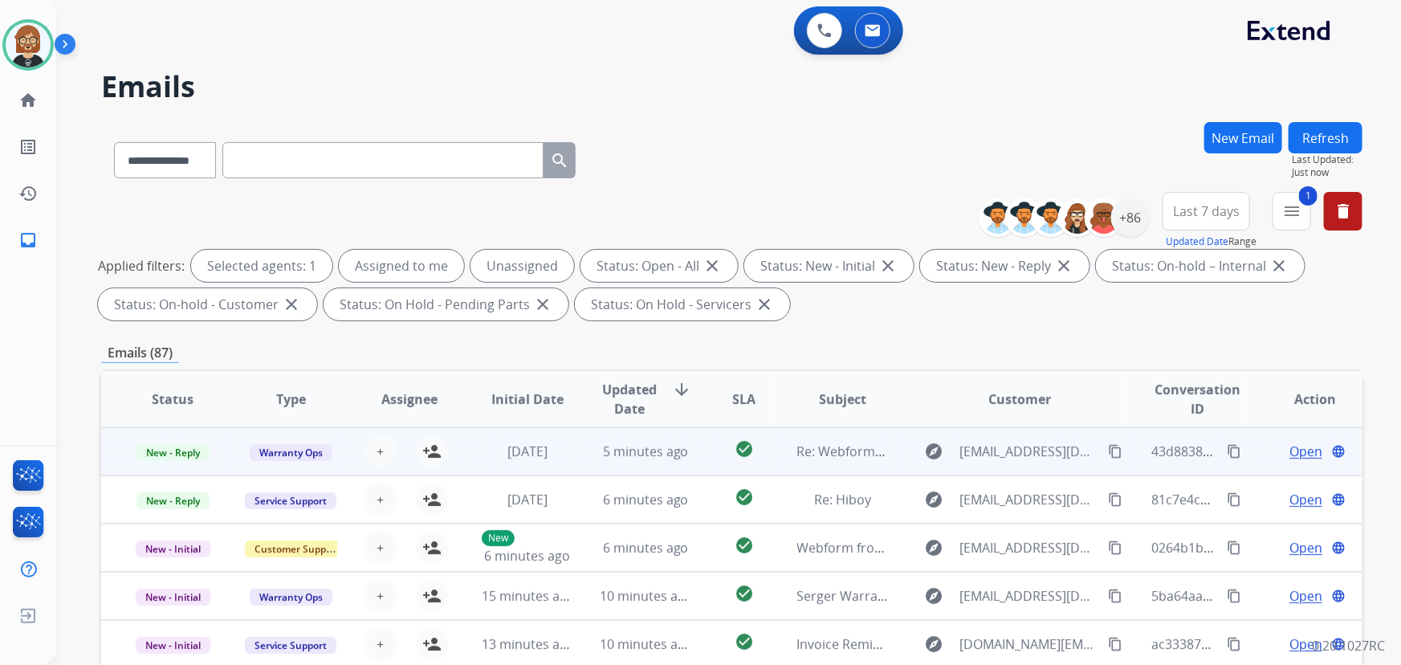
scroll to position [1, 0]
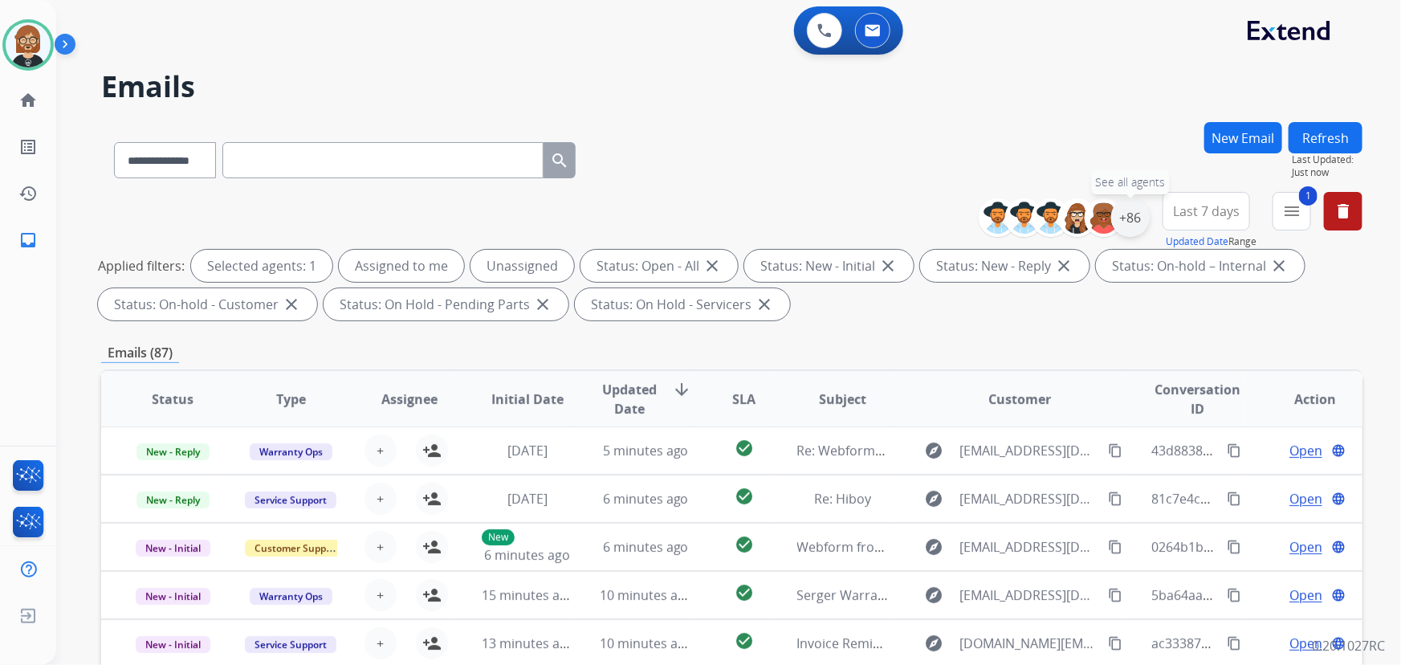
click at [1031, 213] on div "+86" at bounding box center [1130, 217] width 39 height 39
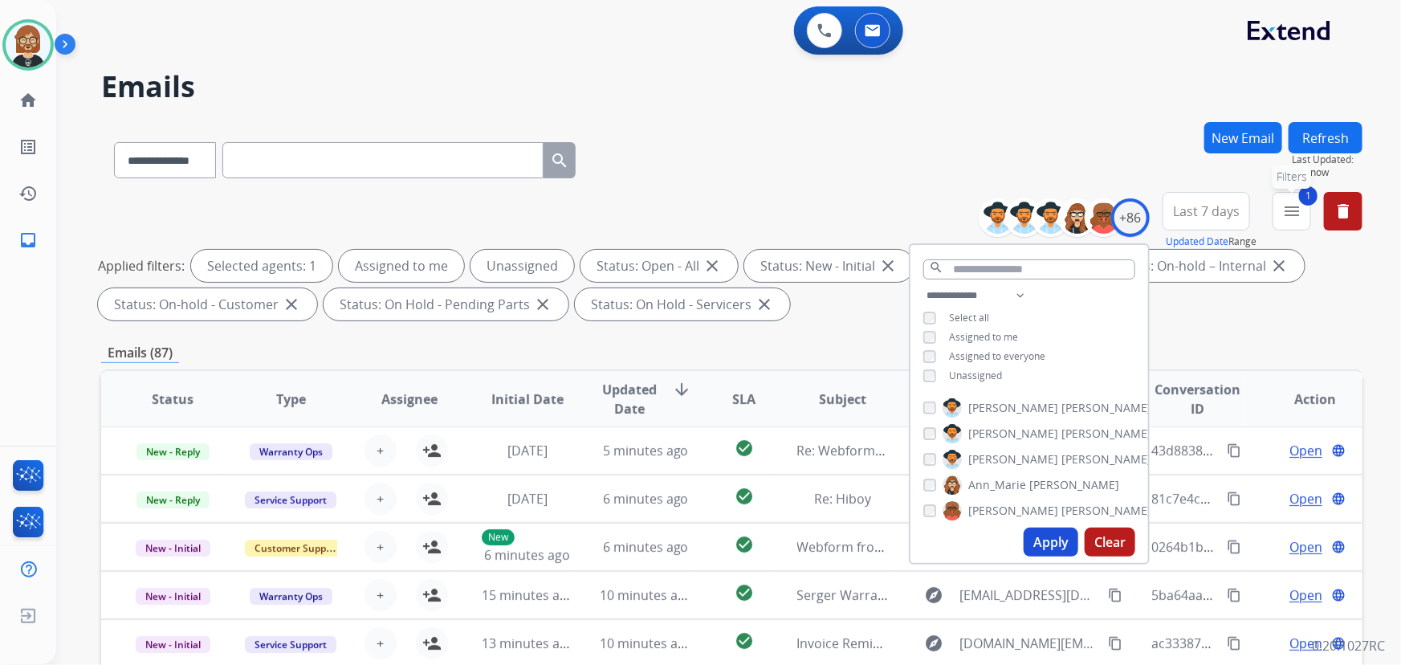
click at [1031, 209] on mat-icon "menu" at bounding box center [1291, 211] width 19 height 19
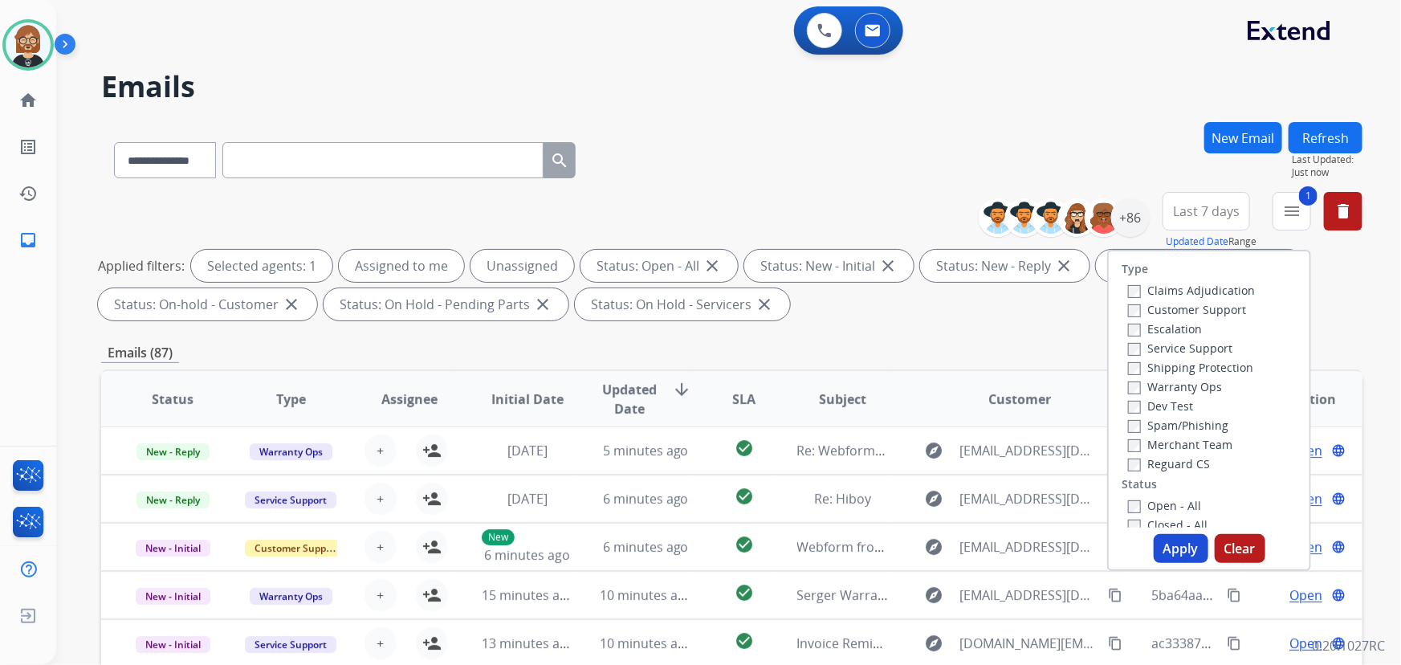
click at [1031, 461] on label "Reguard CS" at bounding box center [1169, 463] width 82 height 15
click at [1031, 365] on label "Shipping Protection" at bounding box center [1190, 367] width 125 height 15
click at [1031, 312] on label "Customer Support" at bounding box center [1187, 309] width 118 height 15
click at [1031, 551] on button "Apply" at bounding box center [1181, 548] width 55 height 29
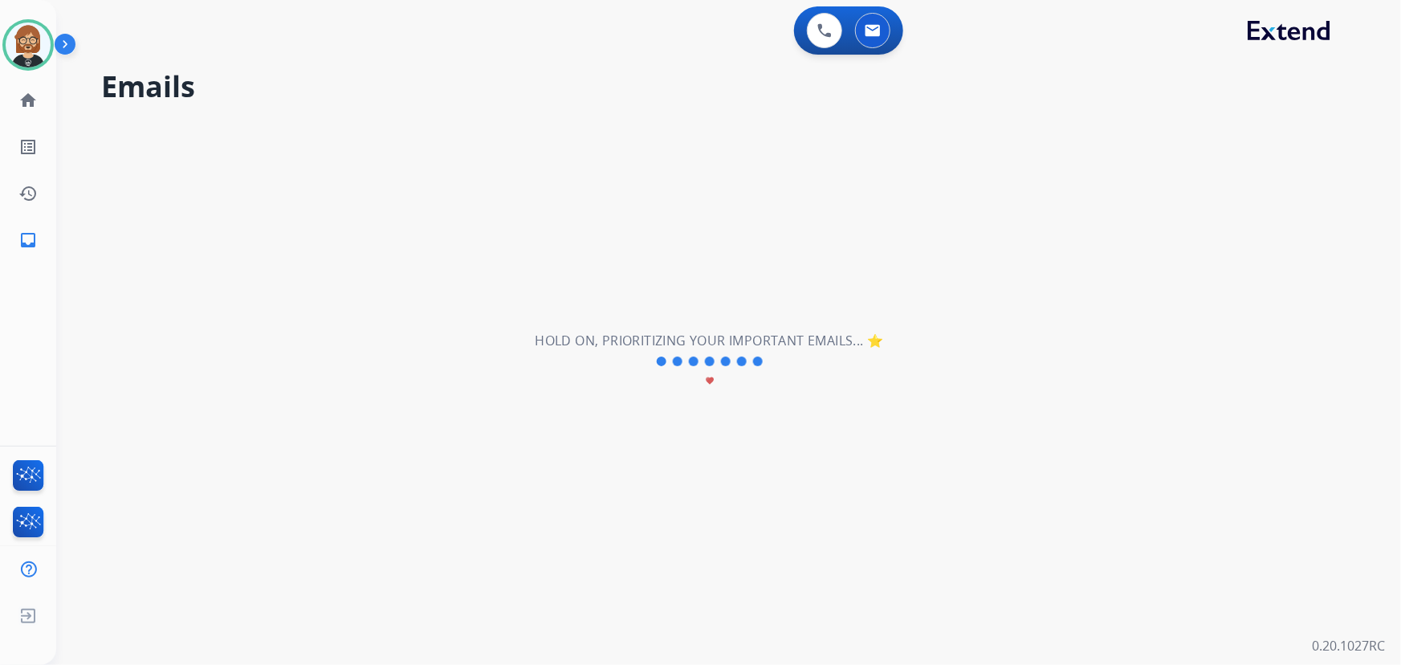
scroll to position [0, 0]
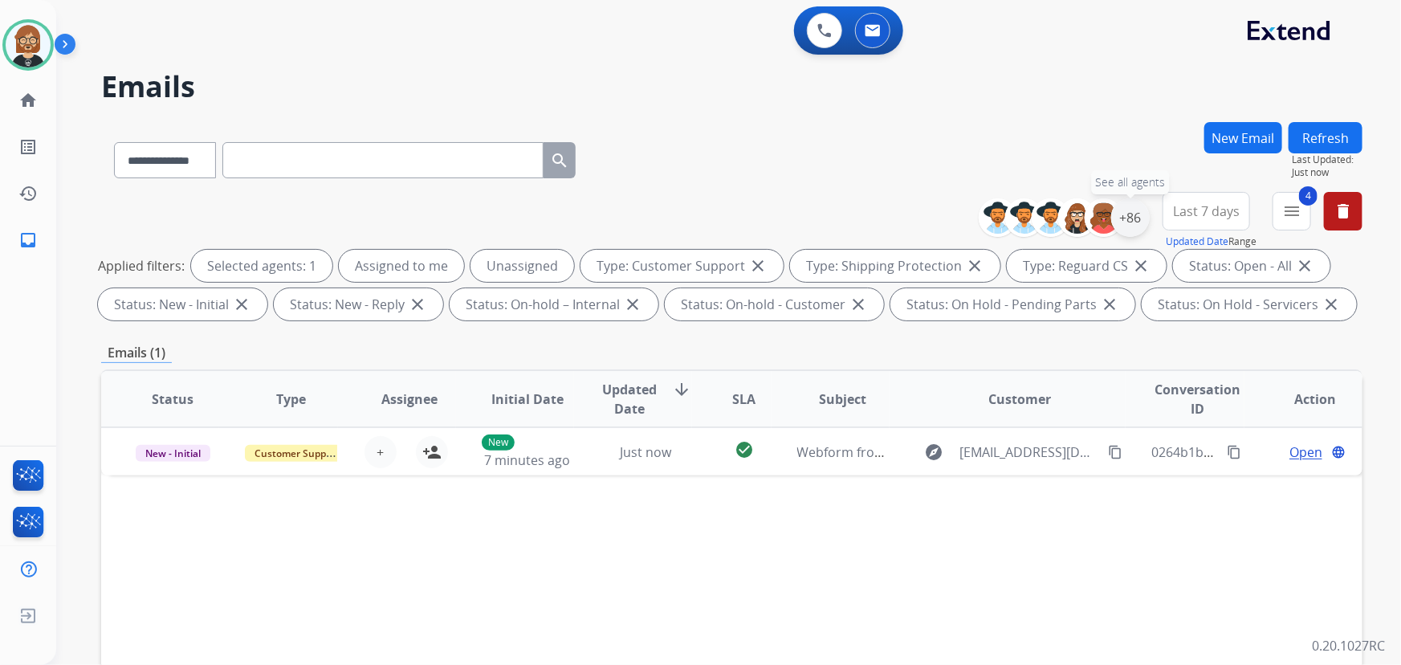
click at [1031, 214] on div "+86" at bounding box center [1130, 217] width 39 height 39
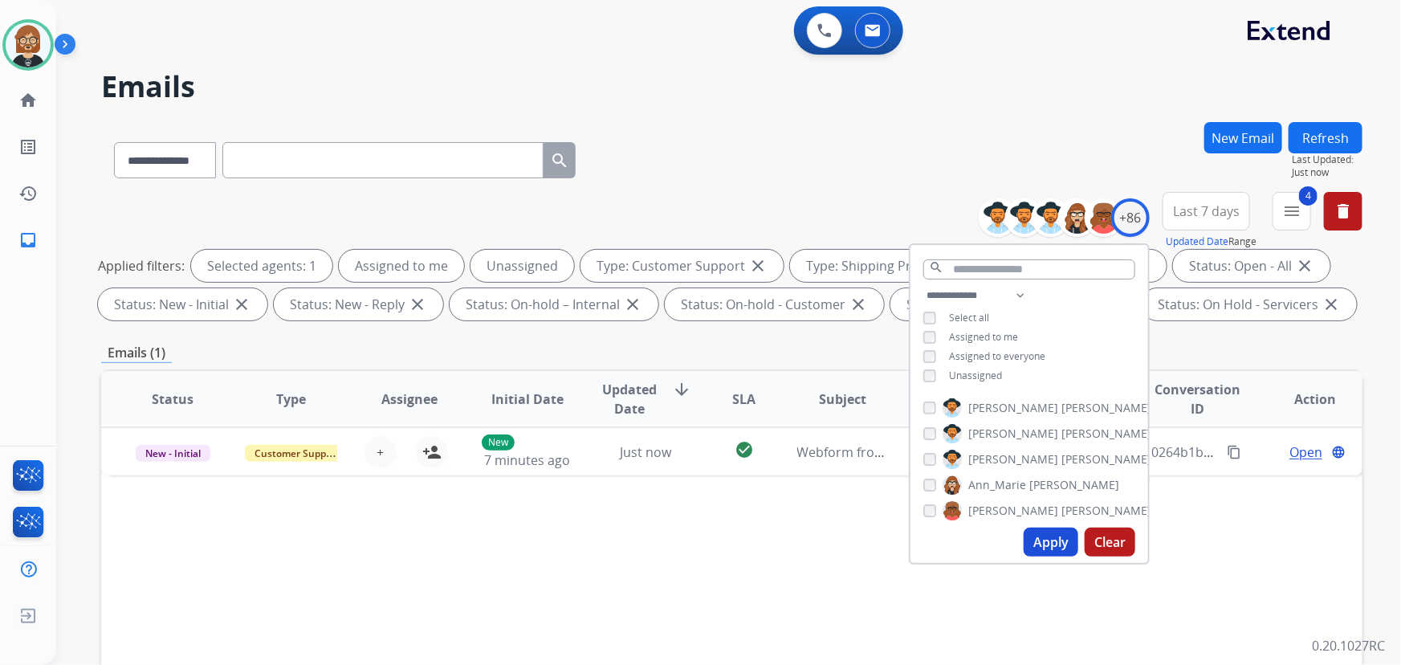
click at [1031, 537] on button "Apply" at bounding box center [1051, 542] width 55 height 29
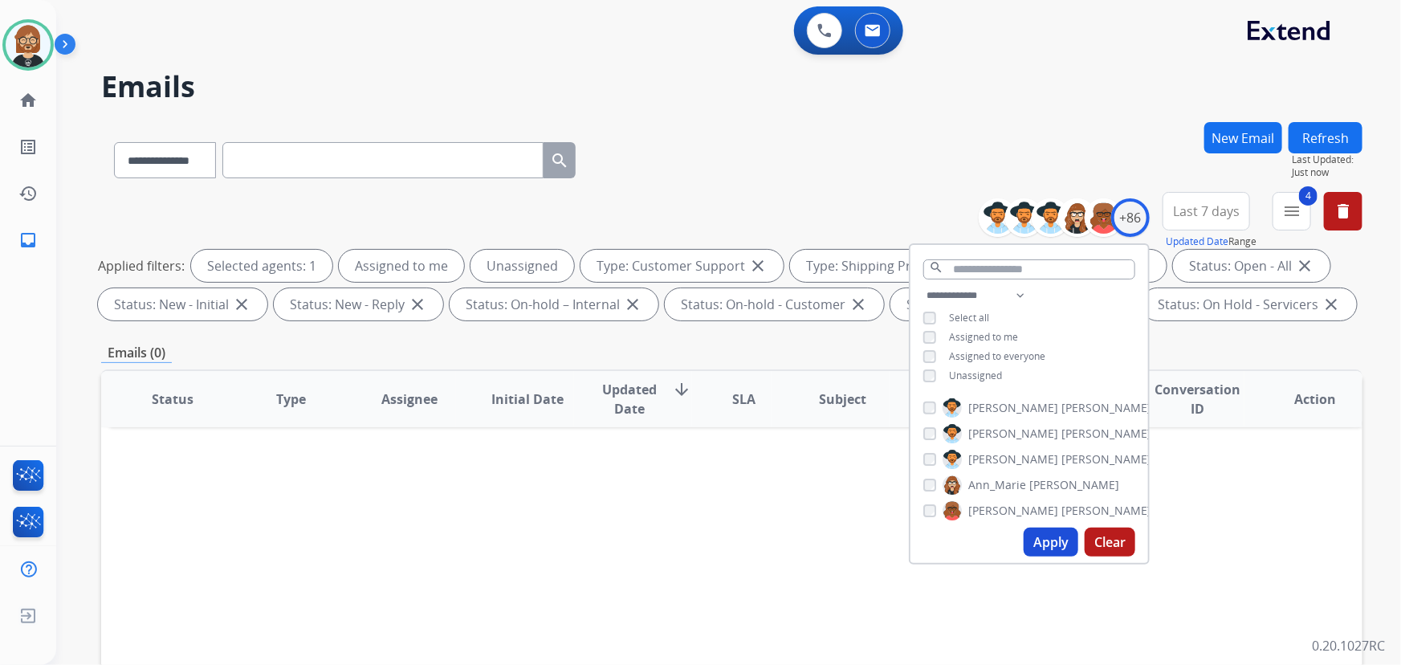
click at [1031, 540] on button "Apply" at bounding box center [1051, 542] width 55 height 29
click at [1031, 212] on div "**********" at bounding box center [1177, 221] width 372 height 58
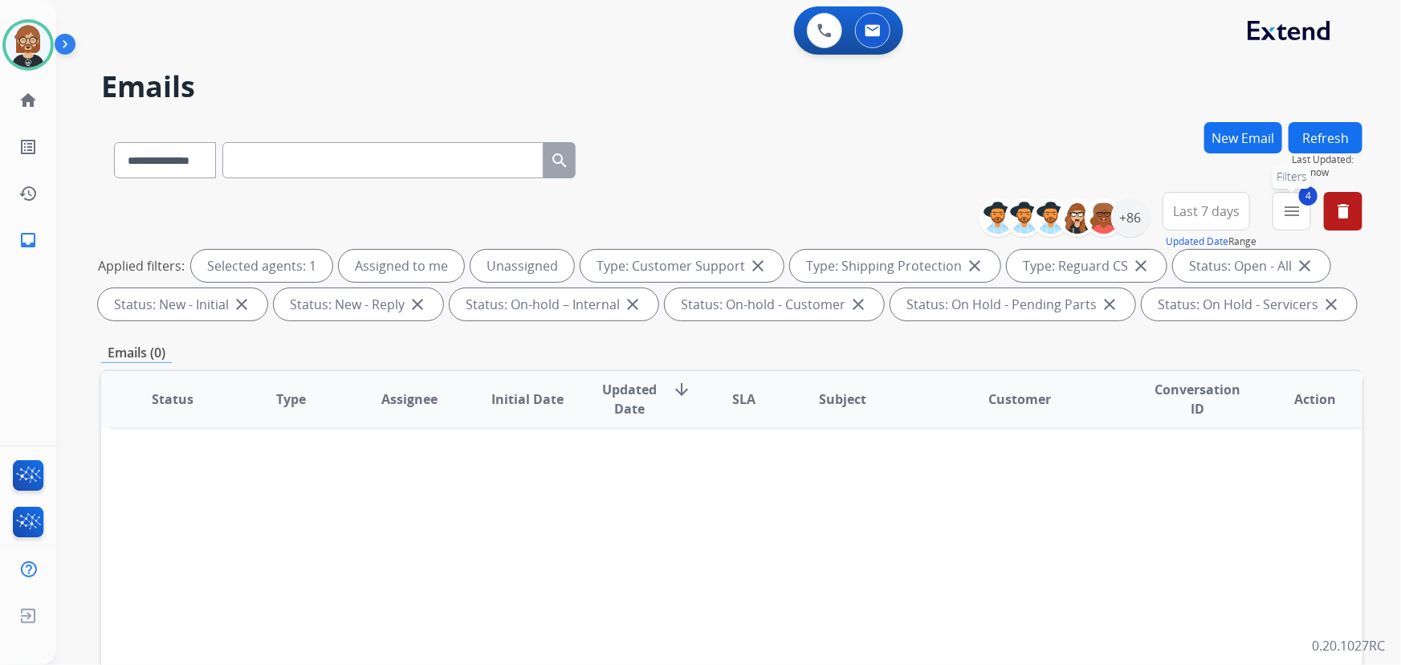
click at [1031, 205] on button "4 menu Filters" at bounding box center [1292, 211] width 39 height 39
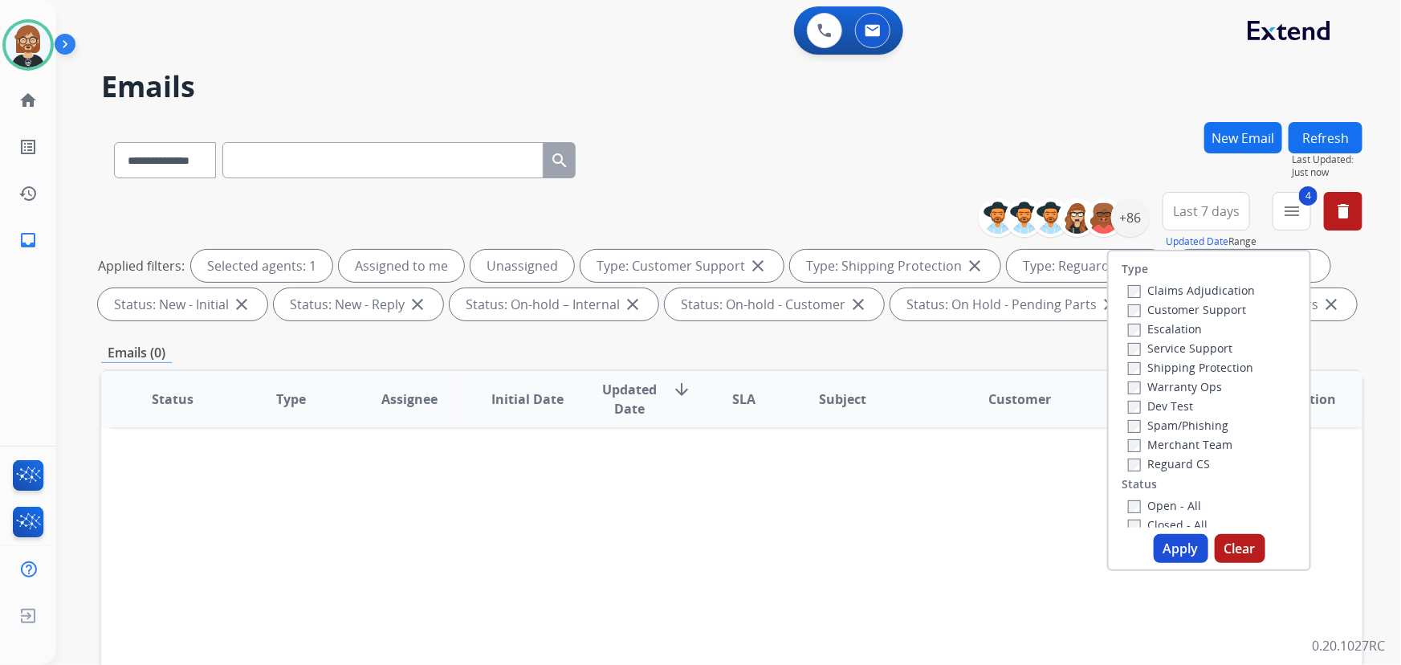
click at [1031, 540] on button "Apply" at bounding box center [1181, 548] width 55 height 29
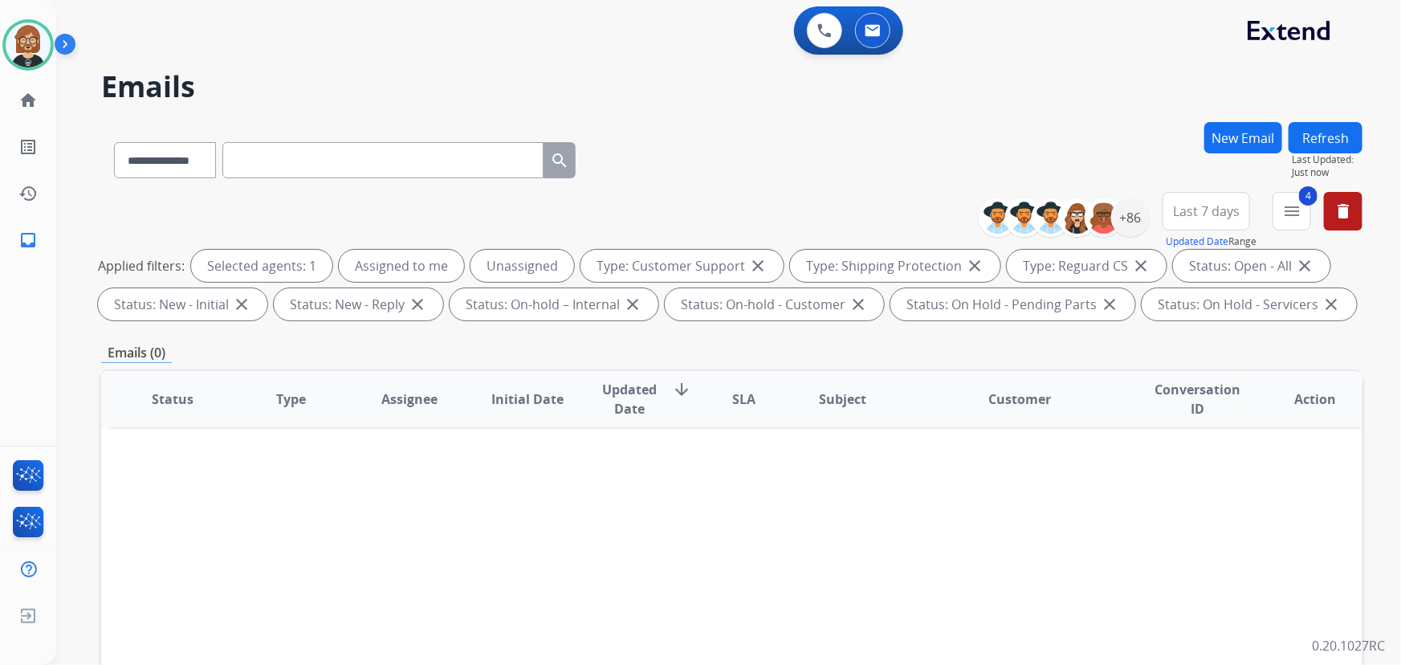
click at [1031, 133] on button "Refresh" at bounding box center [1326, 137] width 74 height 31
click at [31, 47] on img at bounding box center [28, 44] width 45 height 45
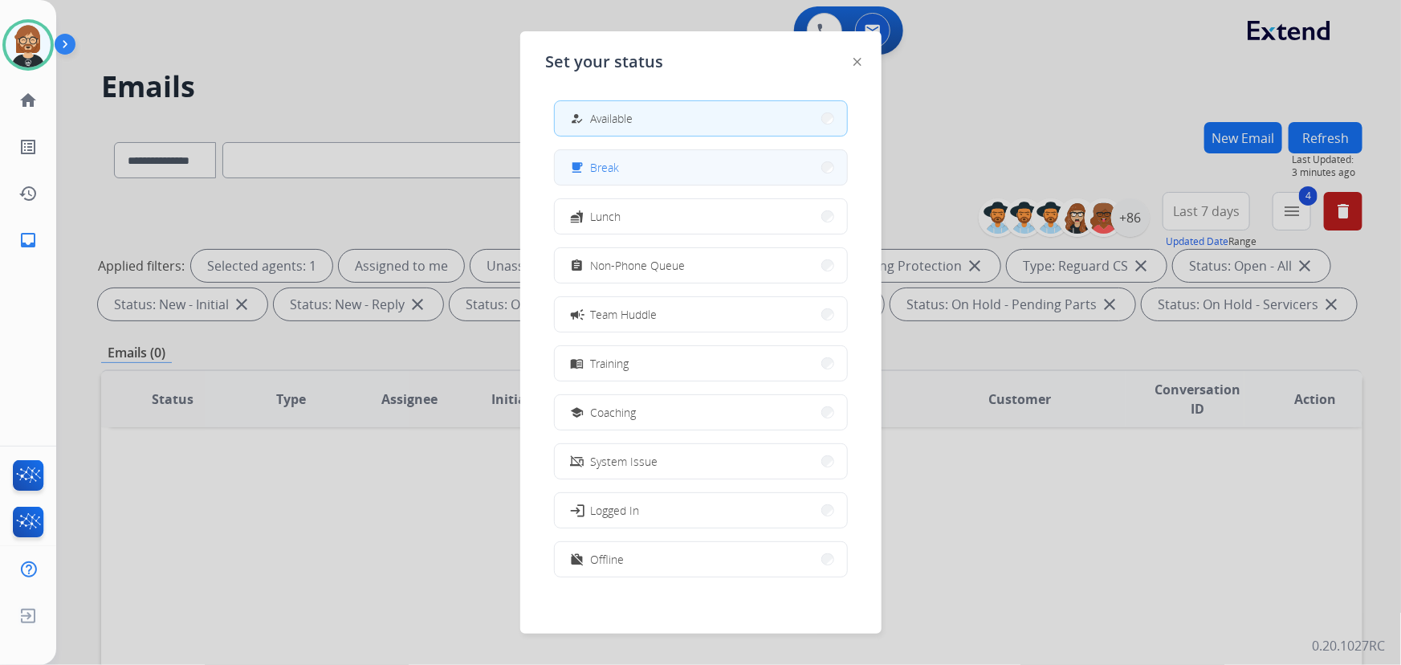
click at [643, 173] on button "free_breakfast Break" at bounding box center [701, 167] width 292 height 35
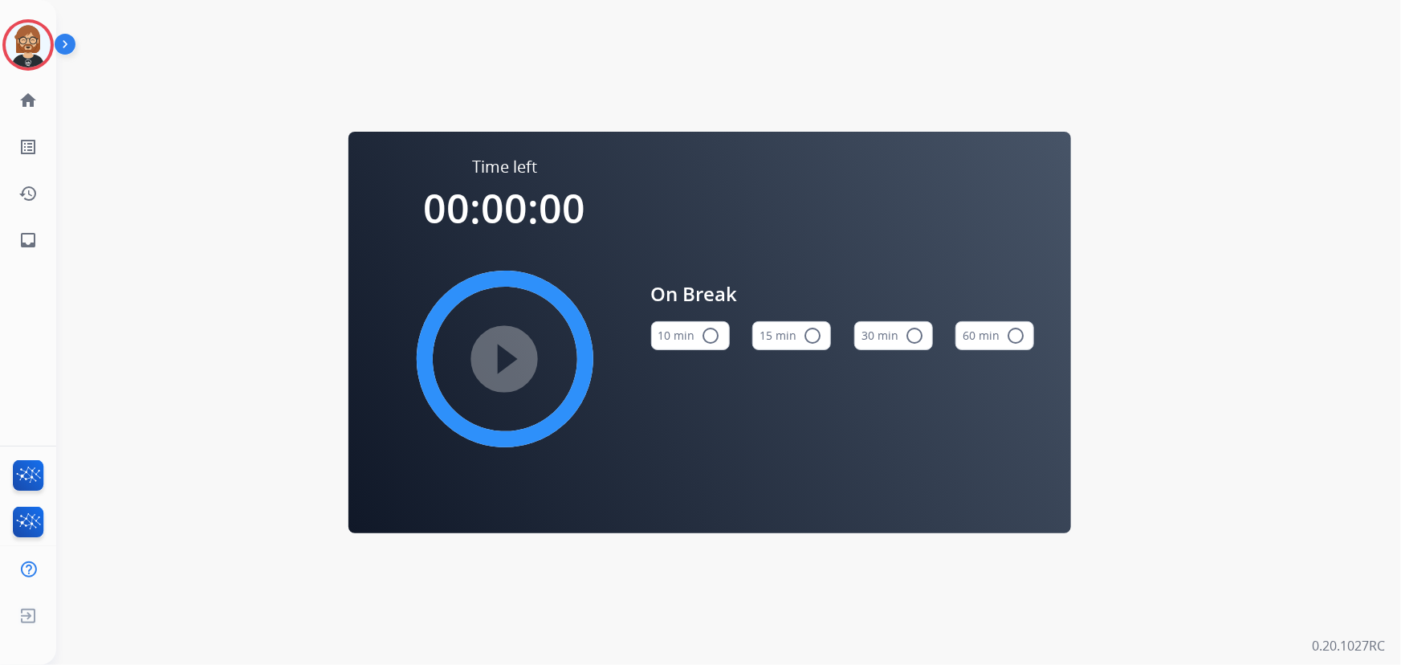
click at [706, 346] on button "10 min radio_button_unchecked" at bounding box center [690, 335] width 79 height 29
click at [495, 350] on mat-icon "play_circle_filled" at bounding box center [504, 358] width 19 height 19
click at [33, 239] on mat-icon "inbox" at bounding box center [27, 239] width 19 height 19
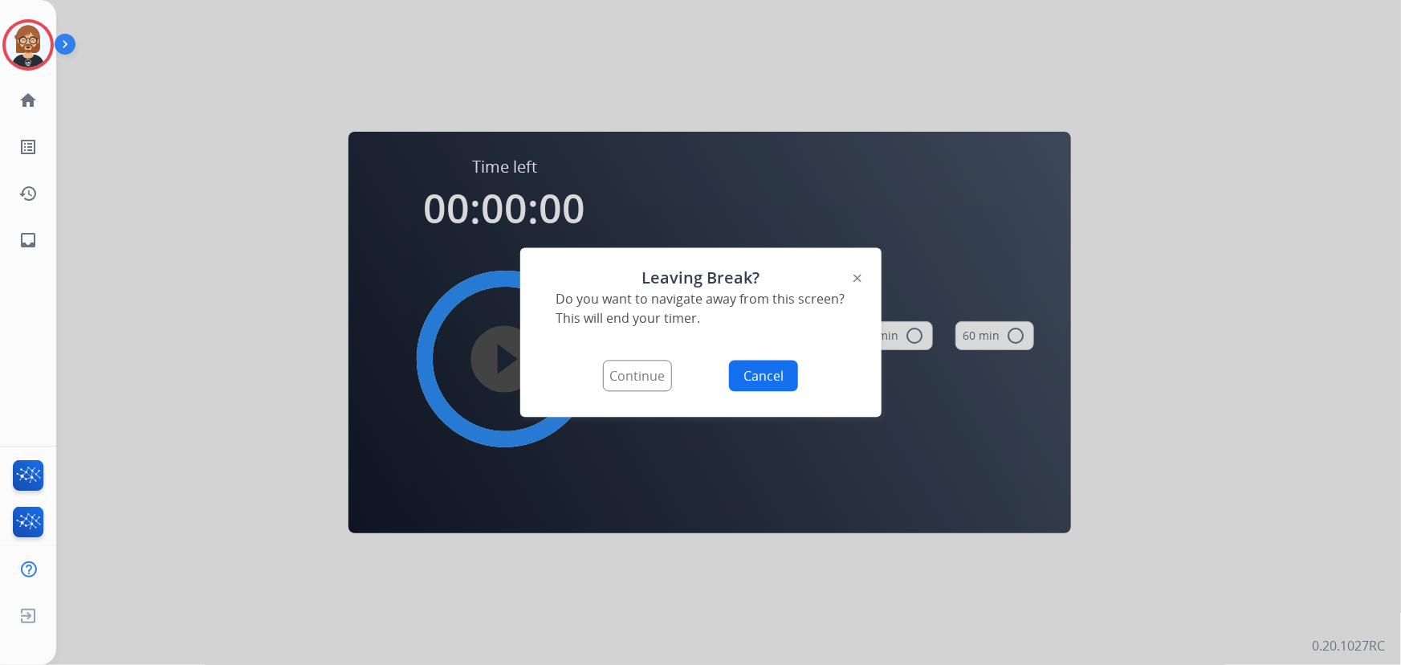
click at [651, 368] on button "Continue" at bounding box center [637, 376] width 69 height 31
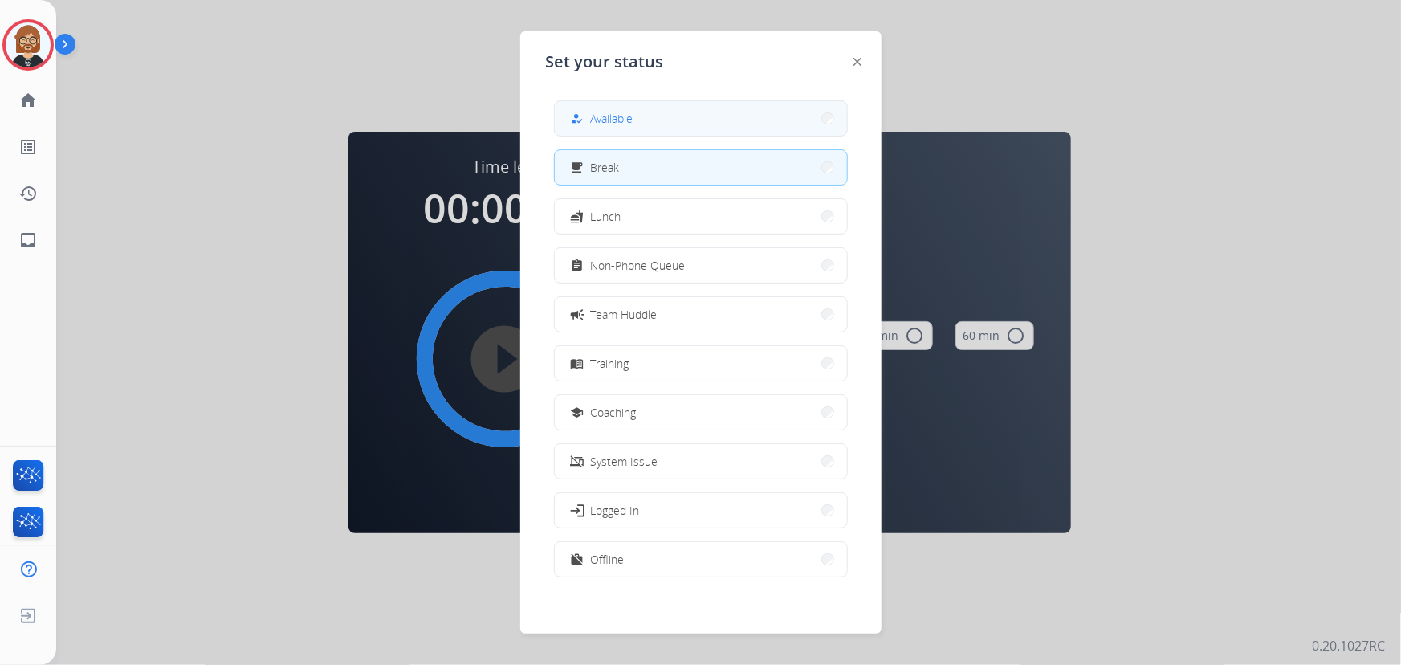
click at [667, 125] on button "how_to_reg Available" at bounding box center [701, 118] width 292 height 35
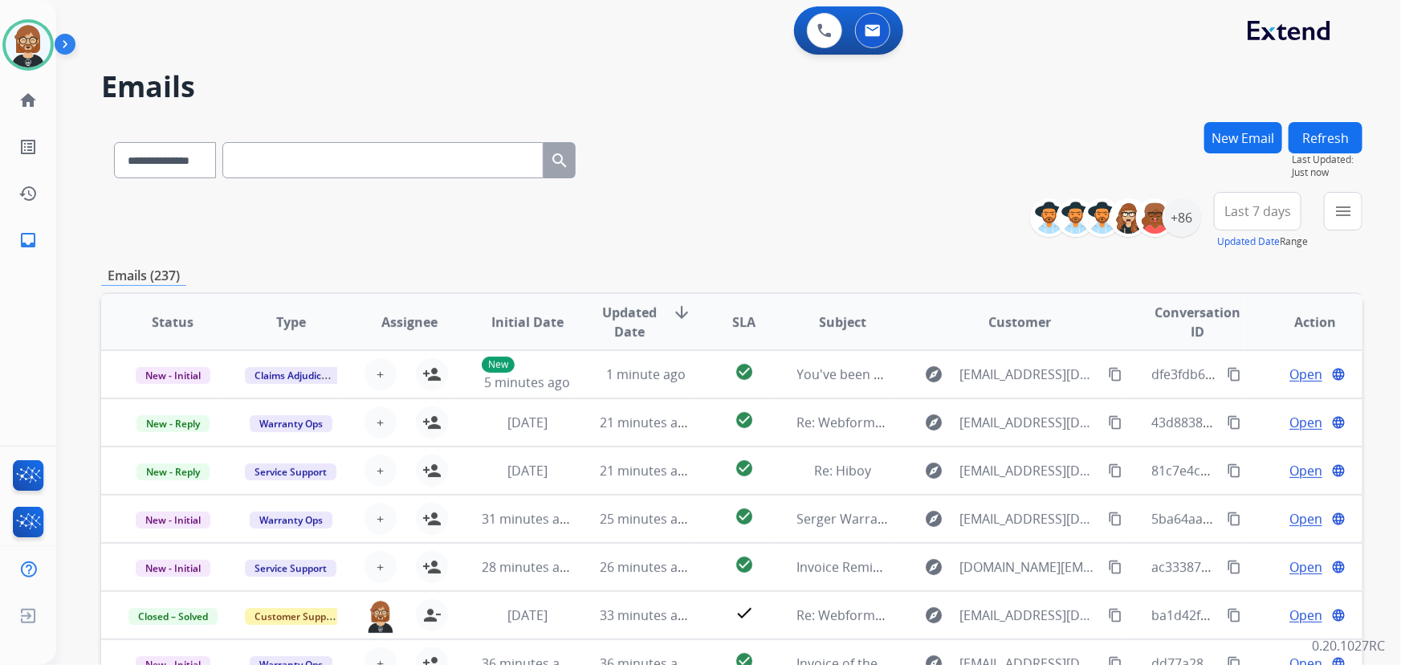
click at [1031, 63] on div "**********" at bounding box center [709, 390] width 1306 height 665
click at [1031, 216] on mat-icon "menu" at bounding box center [1343, 211] width 19 height 19
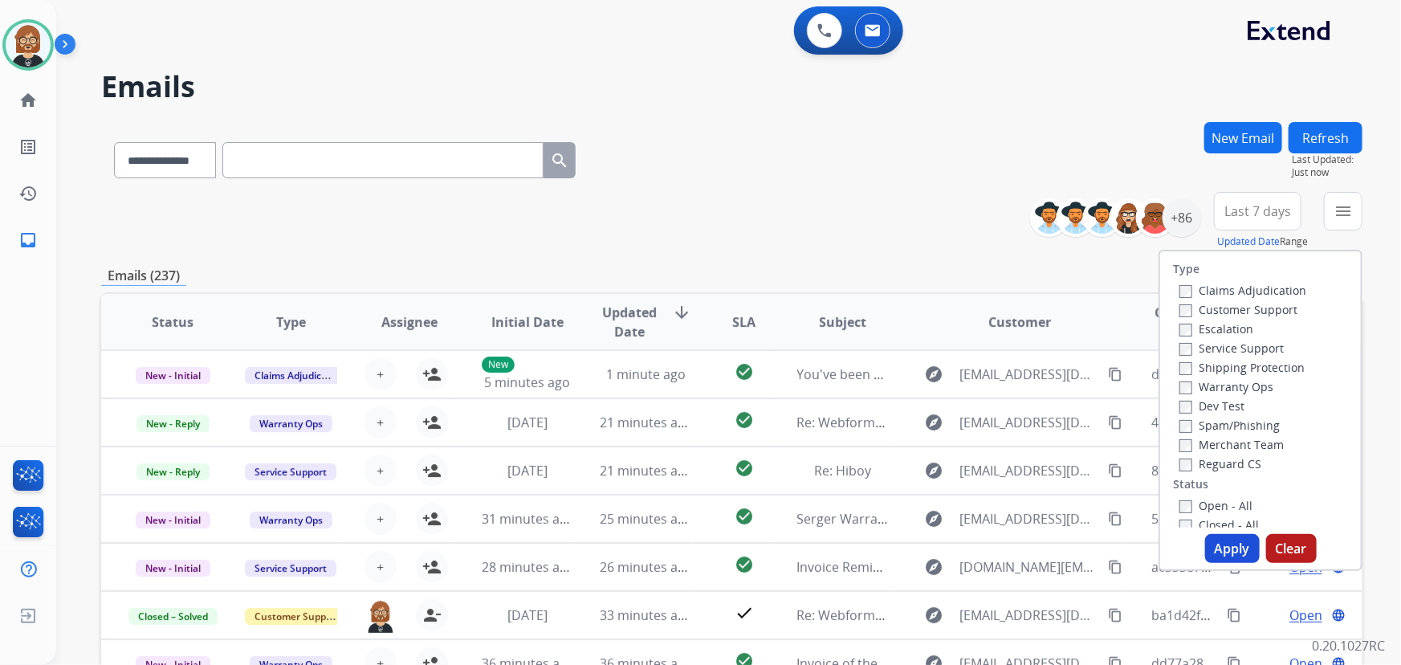
click at [1031, 507] on label "Open - All" at bounding box center [1216, 505] width 73 height 15
click at [1031, 468] on label "Reguard CS" at bounding box center [1221, 463] width 82 height 15
click at [1031, 369] on label "Shipping Protection" at bounding box center [1242, 367] width 125 height 15
click at [1031, 313] on label "Customer Support" at bounding box center [1239, 309] width 118 height 15
click at [1031, 544] on button "Apply" at bounding box center [1232, 548] width 55 height 29
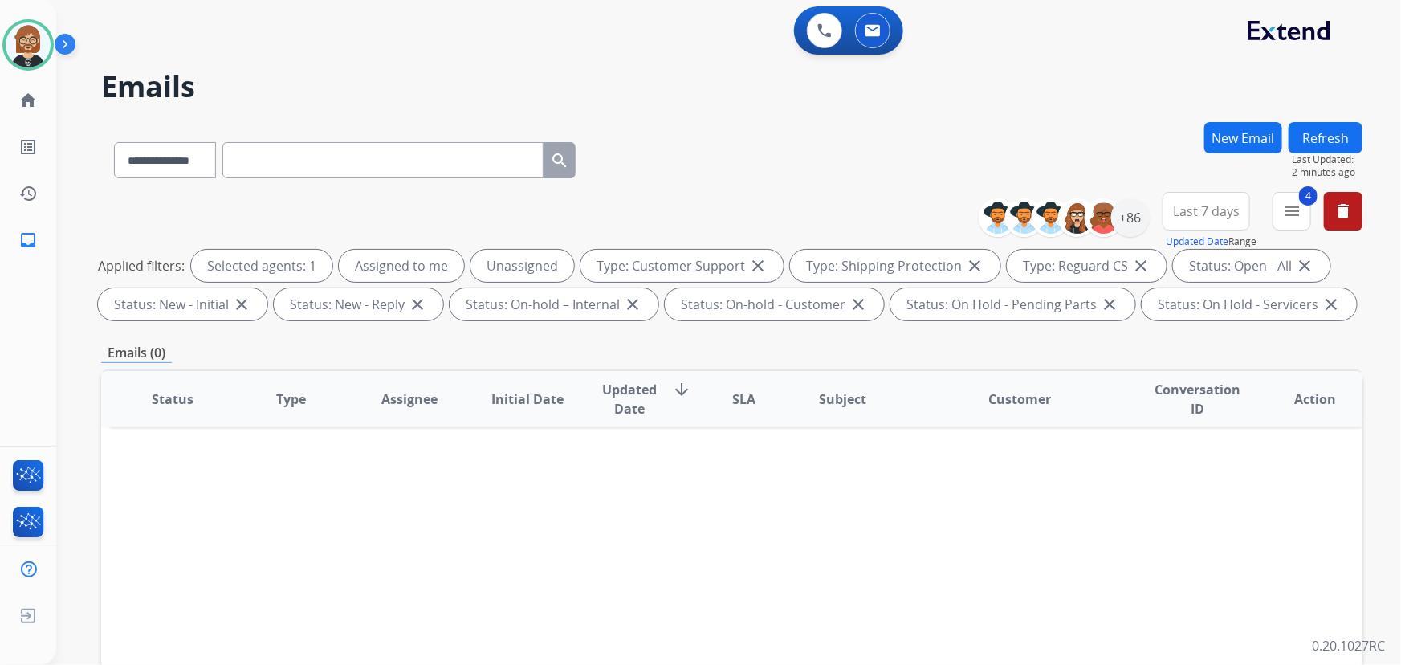
click at [1031, 132] on button "Refresh" at bounding box center [1326, 137] width 74 height 31
click at [1031, 217] on div "+86" at bounding box center [1130, 217] width 39 height 39
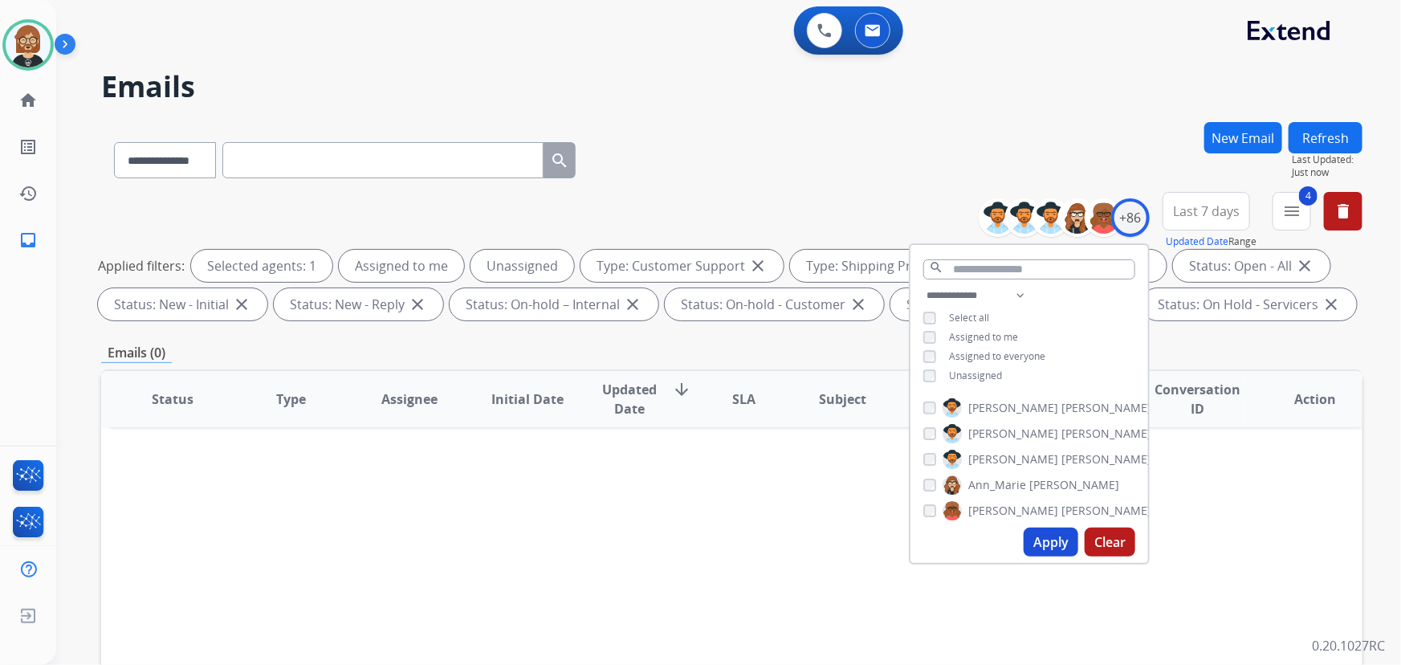
click at [964, 372] on span "Unassigned" at bounding box center [975, 376] width 53 height 14
click at [973, 377] on span "Unassigned" at bounding box center [975, 376] width 53 height 14
click at [1031, 528] on button "Apply" at bounding box center [1051, 542] width 55 height 29
click at [796, 151] on div "**********" at bounding box center [731, 157] width 1261 height 70
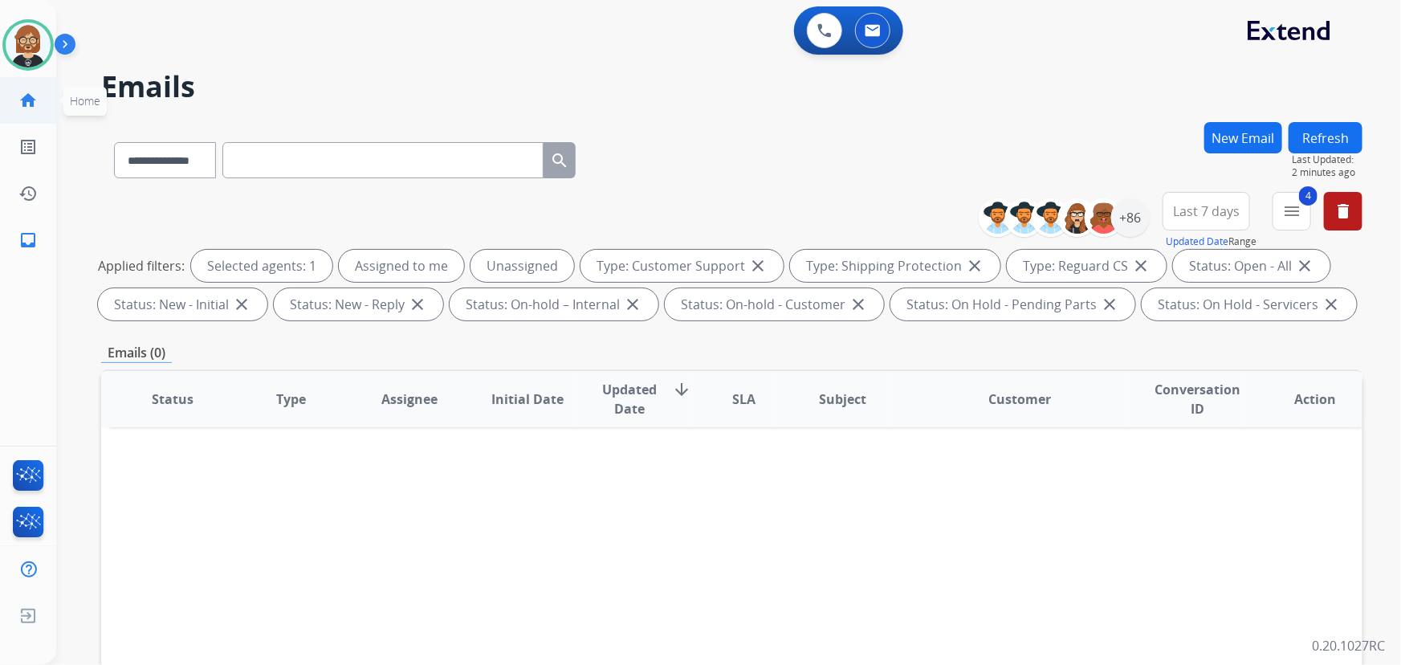
click at [28, 104] on mat-icon "home" at bounding box center [27, 100] width 19 height 19
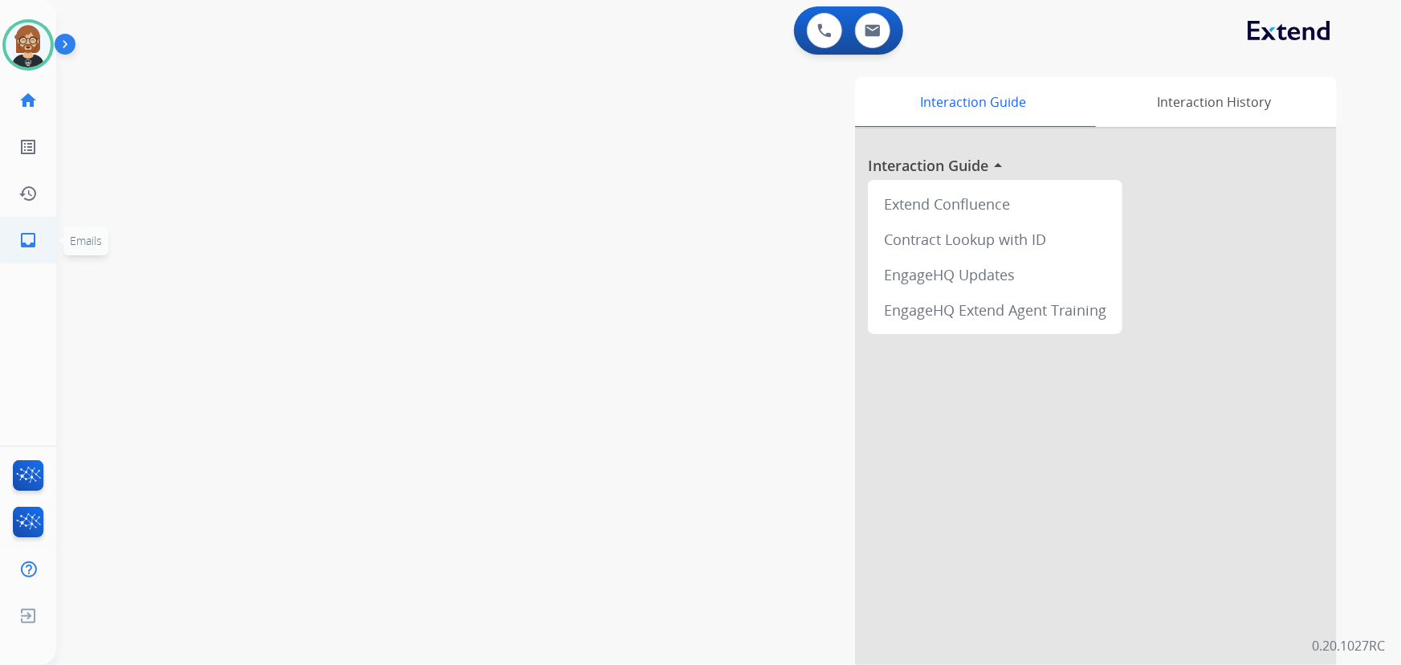
click at [28, 234] on mat-icon "inbox" at bounding box center [27, 239] width 19 height 19
select select "**********"
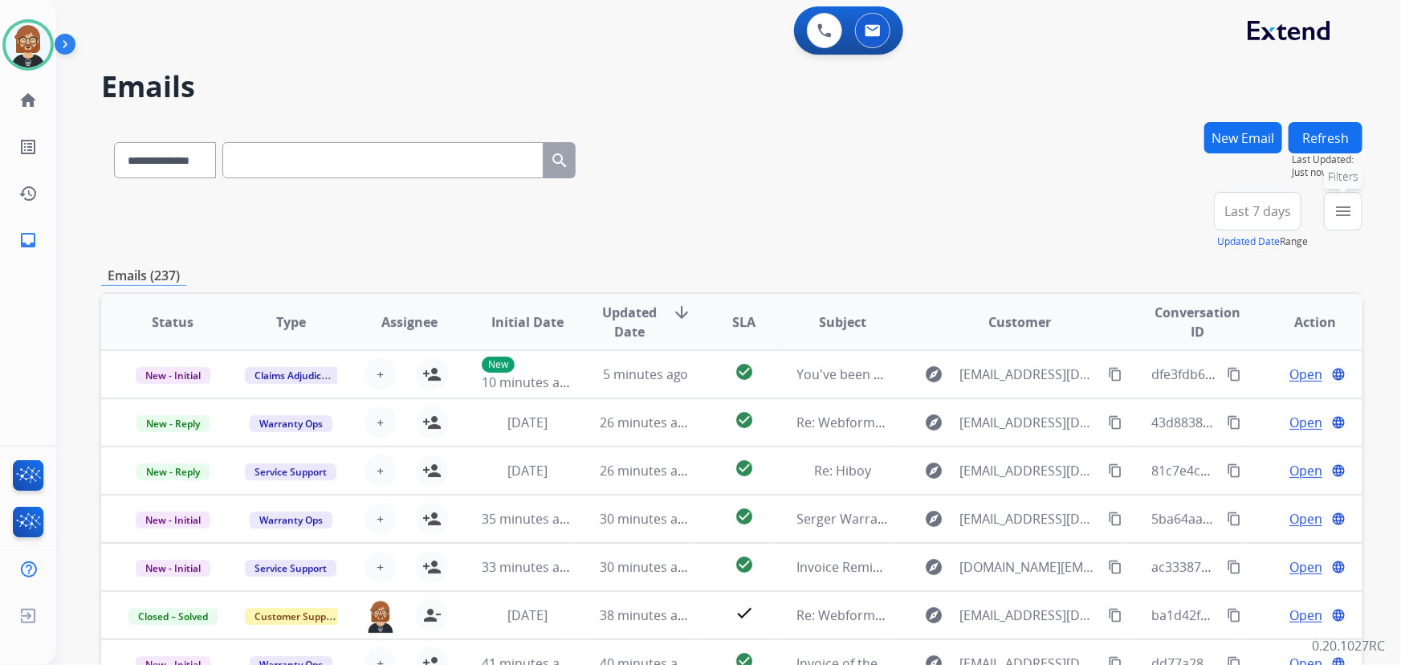
click at [1031, 206] on mat-icon "menu" at bounding box center [1343, 211] width 19 height 19
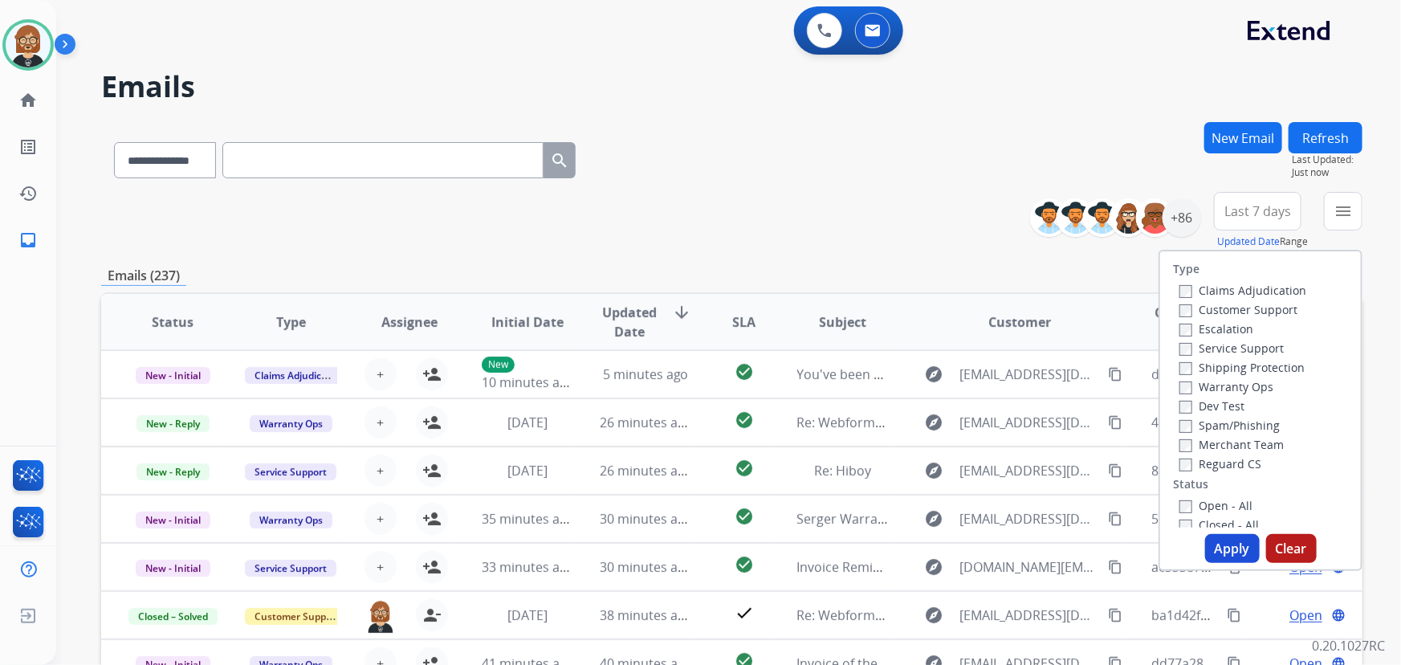
click at [1031, 500] on label "Open - All" at bounding box center [1216, 505] width 73 height 15
click at [1031, 467] on label "Reguard CS" at bounding box center [1221, 463] width 82 height 15
click at [1031, 369] on label "Shipping Protection" at bounding box center [1242, 367] width 125 height 15
click at [1031, 309] on label "Customer Support" at bounding box center [1239, 309] width 118 height 15
click at [1031, 546] on button "Apply" at bounding box center [1232, 548] width 55 height 29
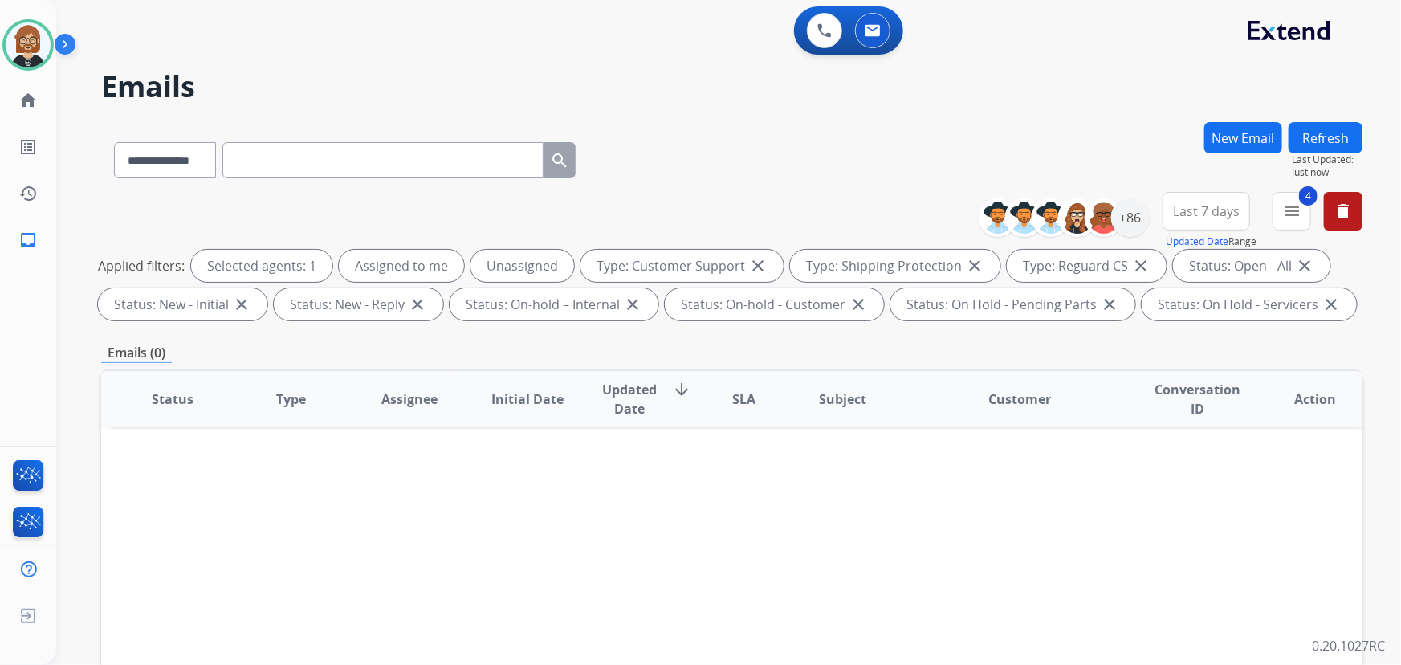
click at [1031, 131] on button "Refresh" at bounding box center [1326, 137] width 74 height 31
click at [1031, 141] on button "Refresh" at bounding box center [1326, 137] width 74 height 31
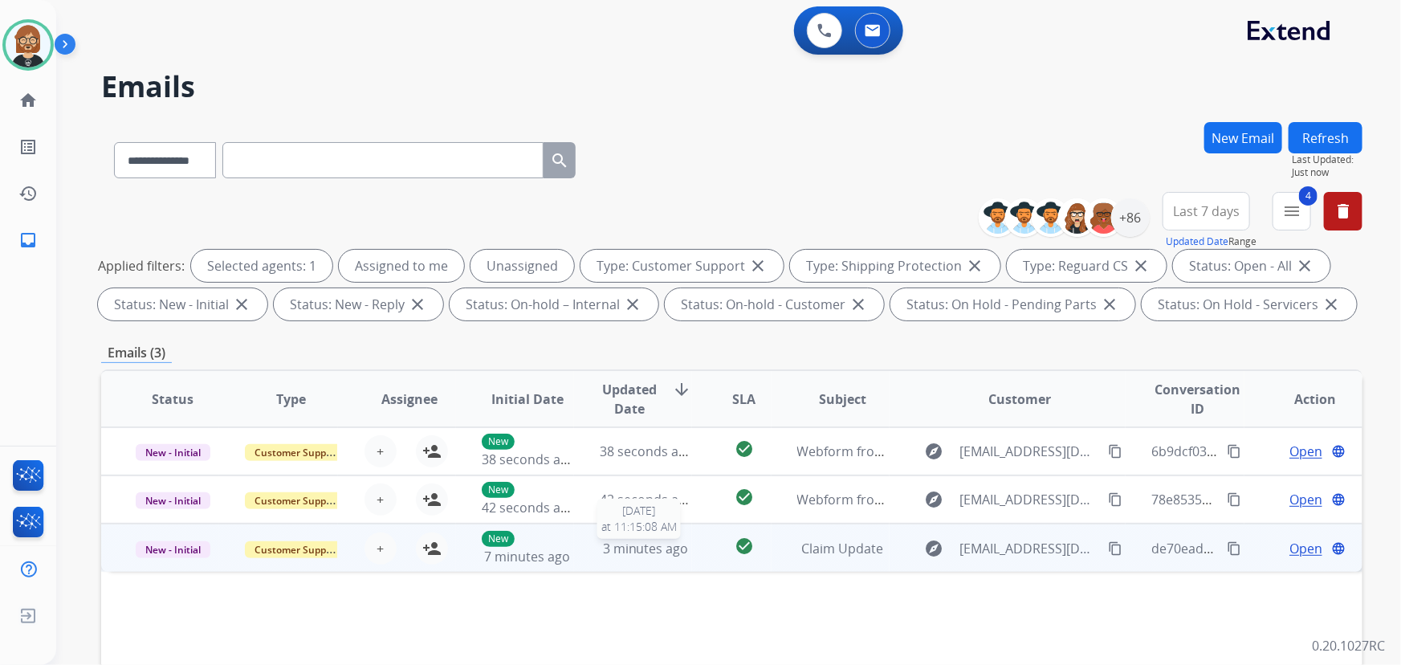
click at [621, 546] on span "3 minutes ago" at bounding box center [646, 549] width 86 height 18
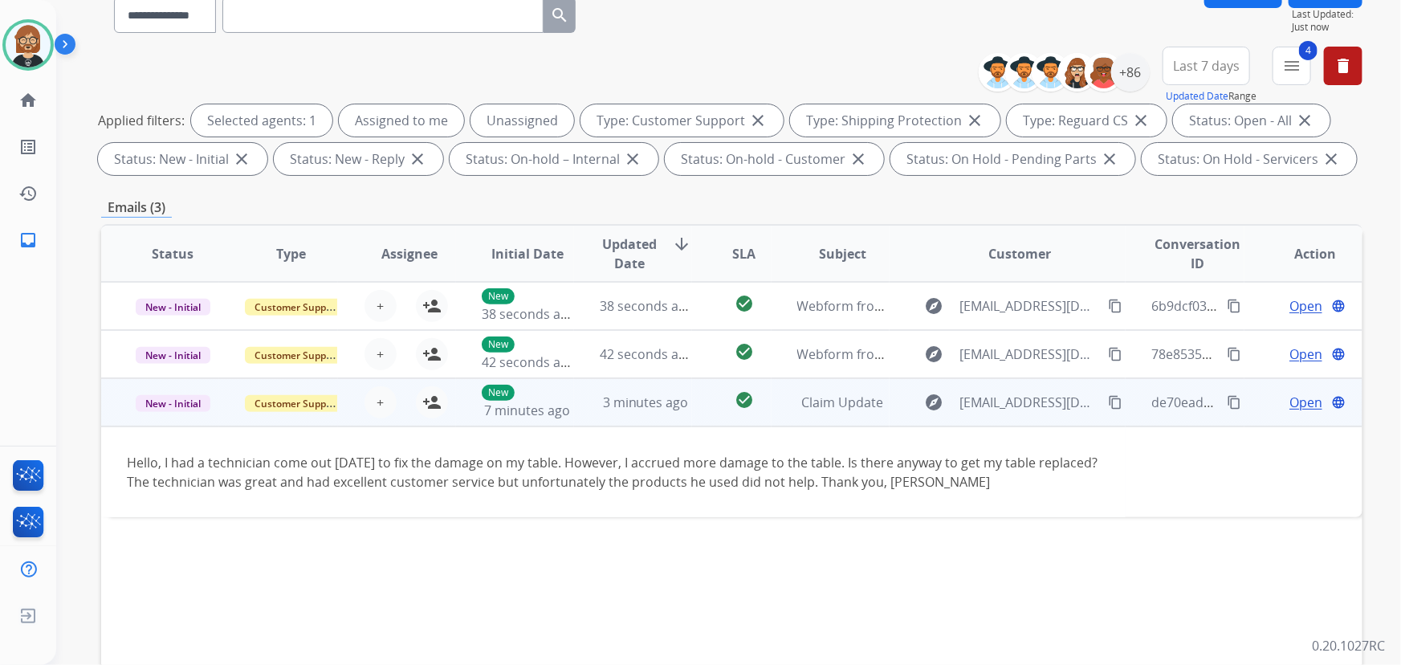
scroll to position [218, 0]
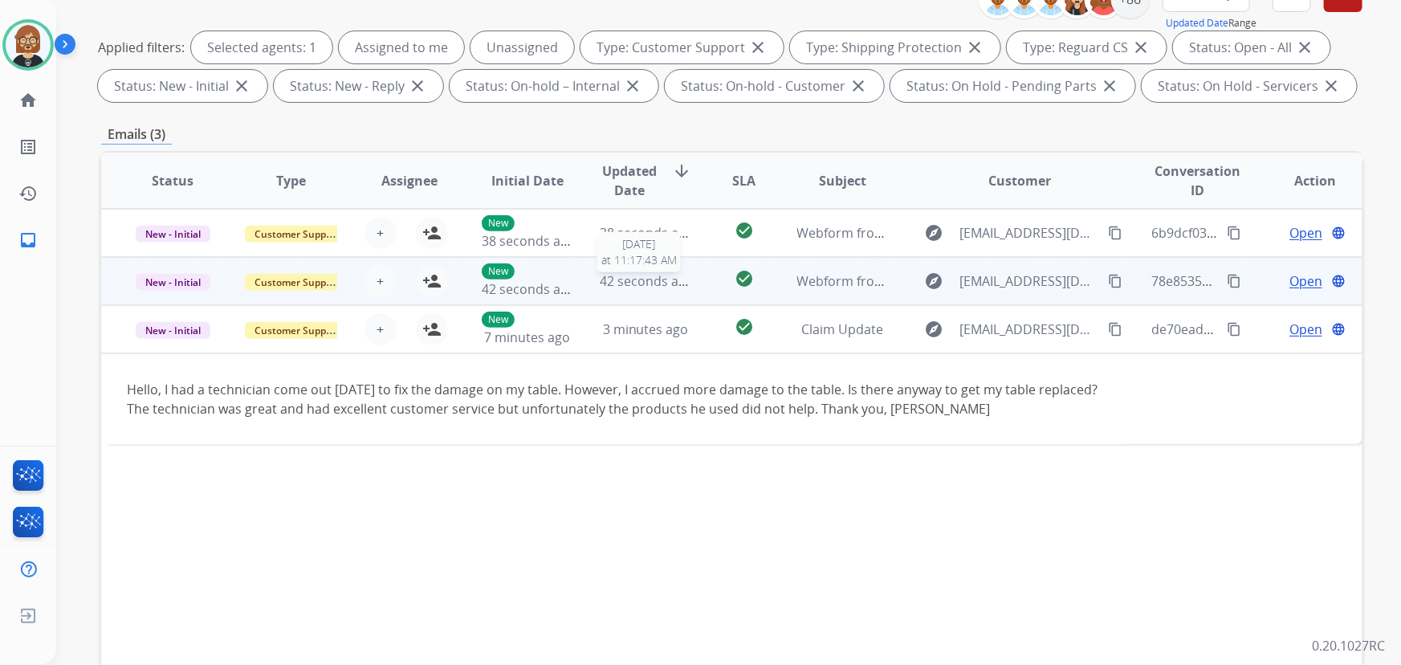
click at [667, 274] on span "42 seconds ago" at bounding box center [647, 281] width 94 height 18
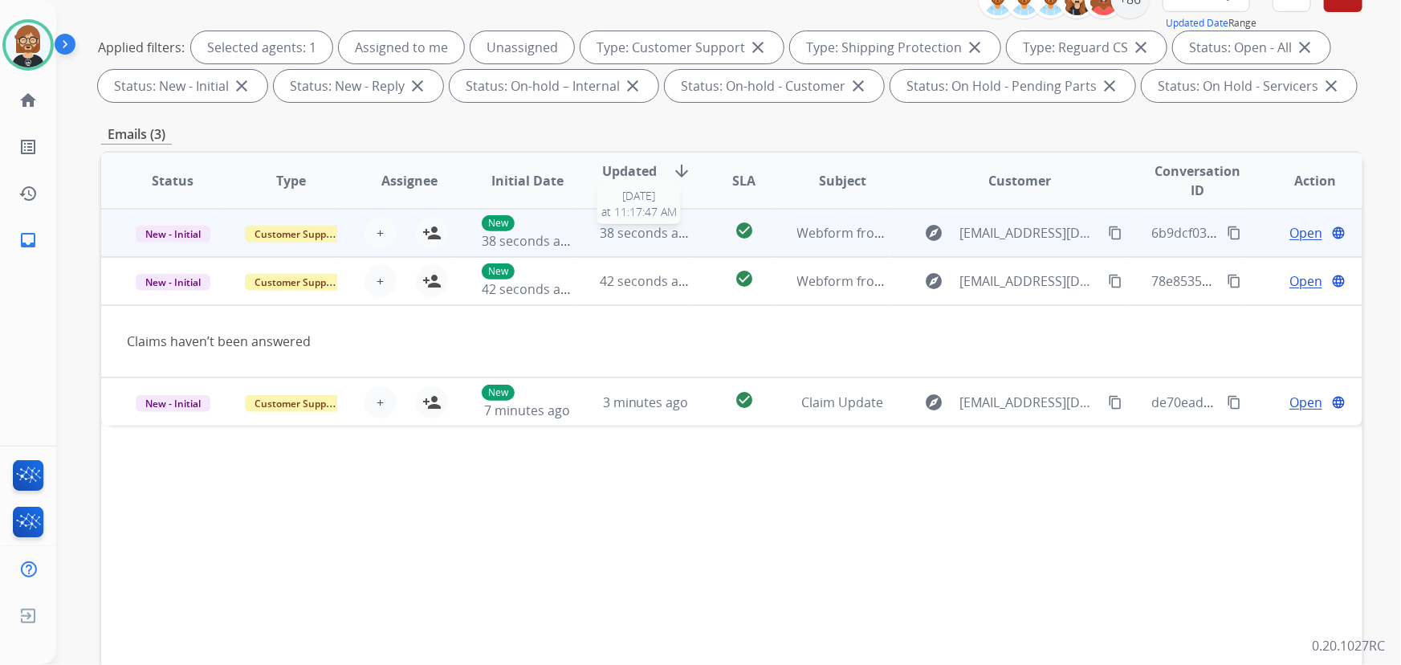
click at [681, 226] on span "38 seconds ago" at bounding box center [647, 233] width 94 height 18
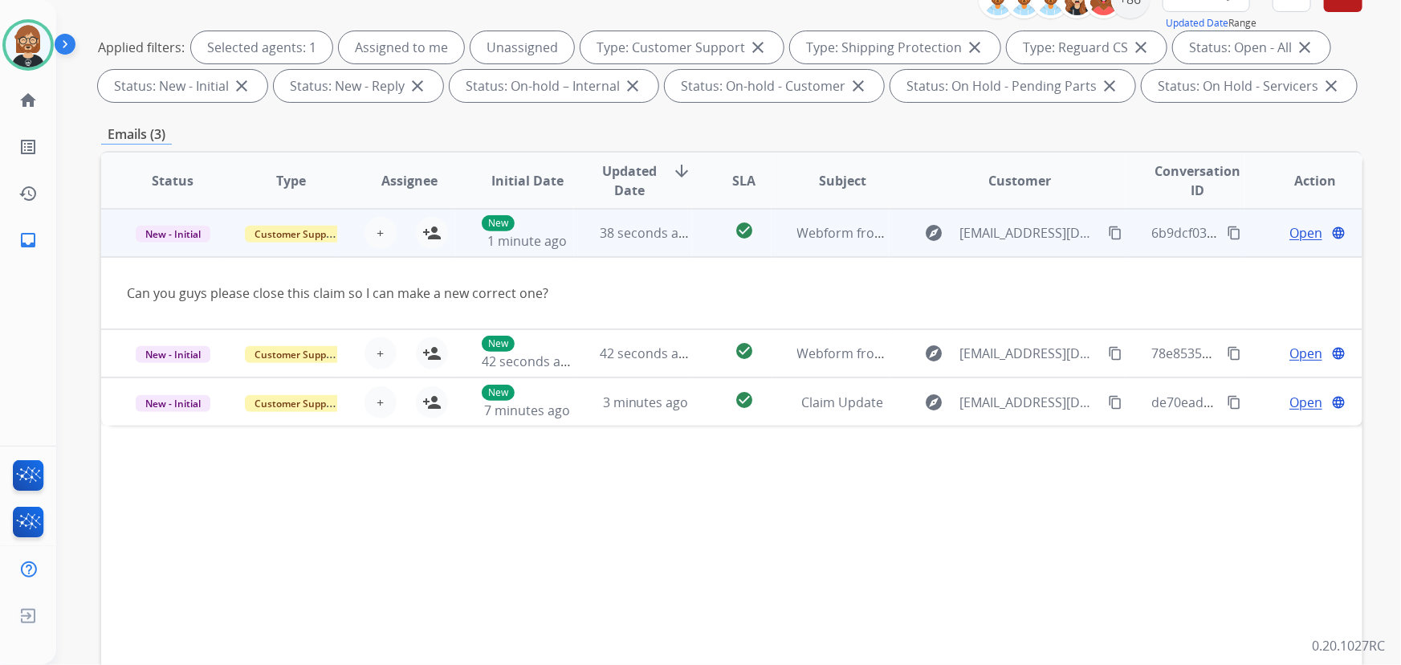
click at [1031, 233] on mat-icon "content_copy" at bounding box center [1115, 233] width 14 height 14
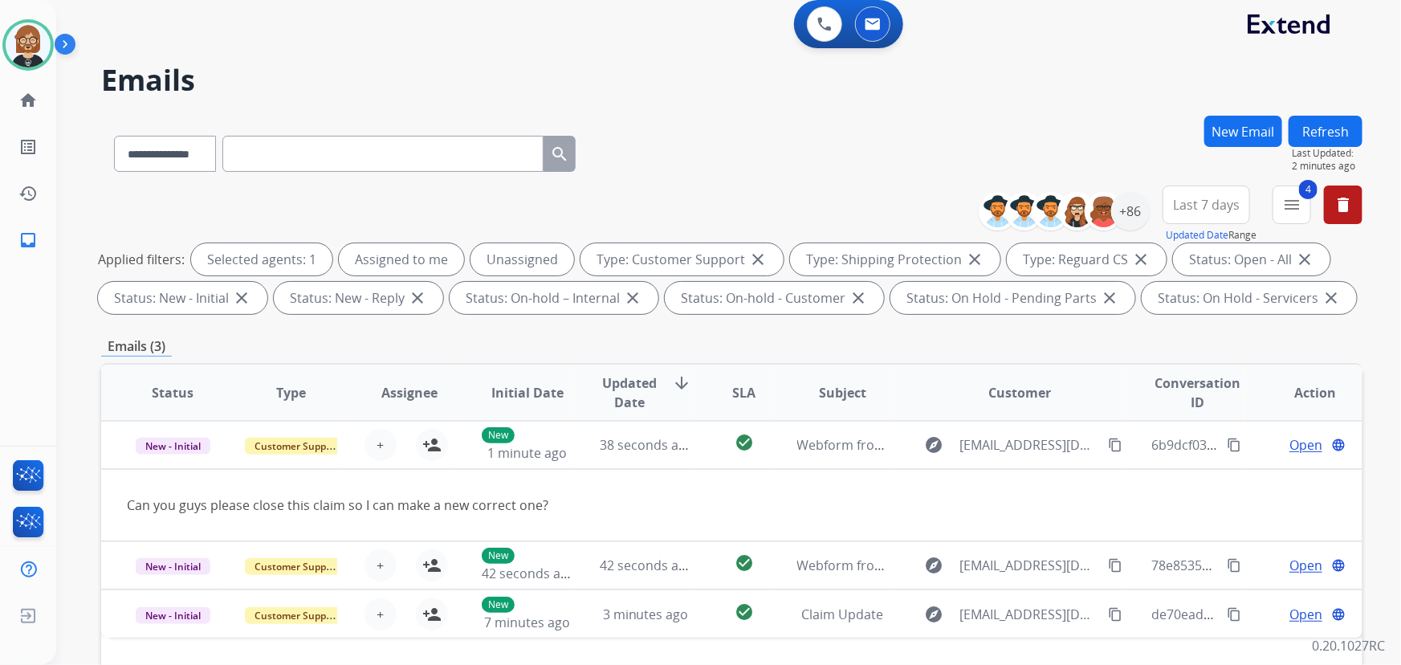
scroll to position [0, 0]
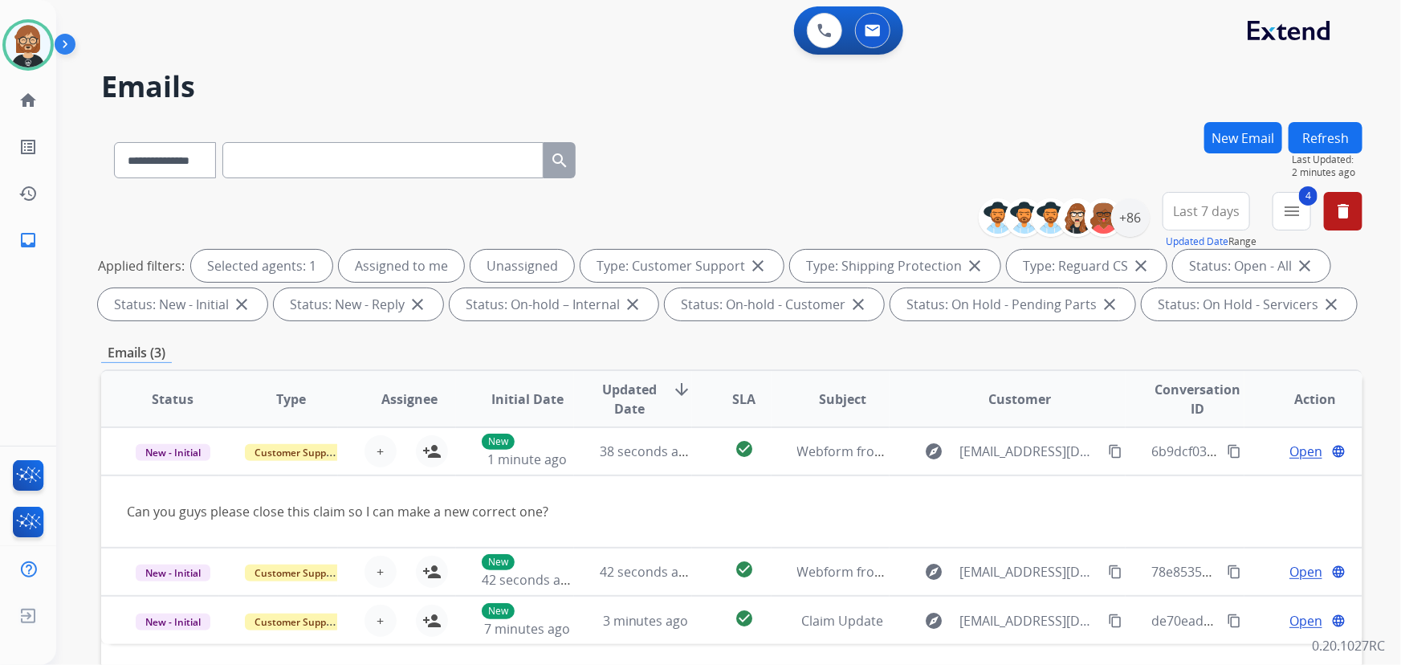
click at [1031, 141] on button "Refresh" at bounding box center [1326, 137] width 74 height 31
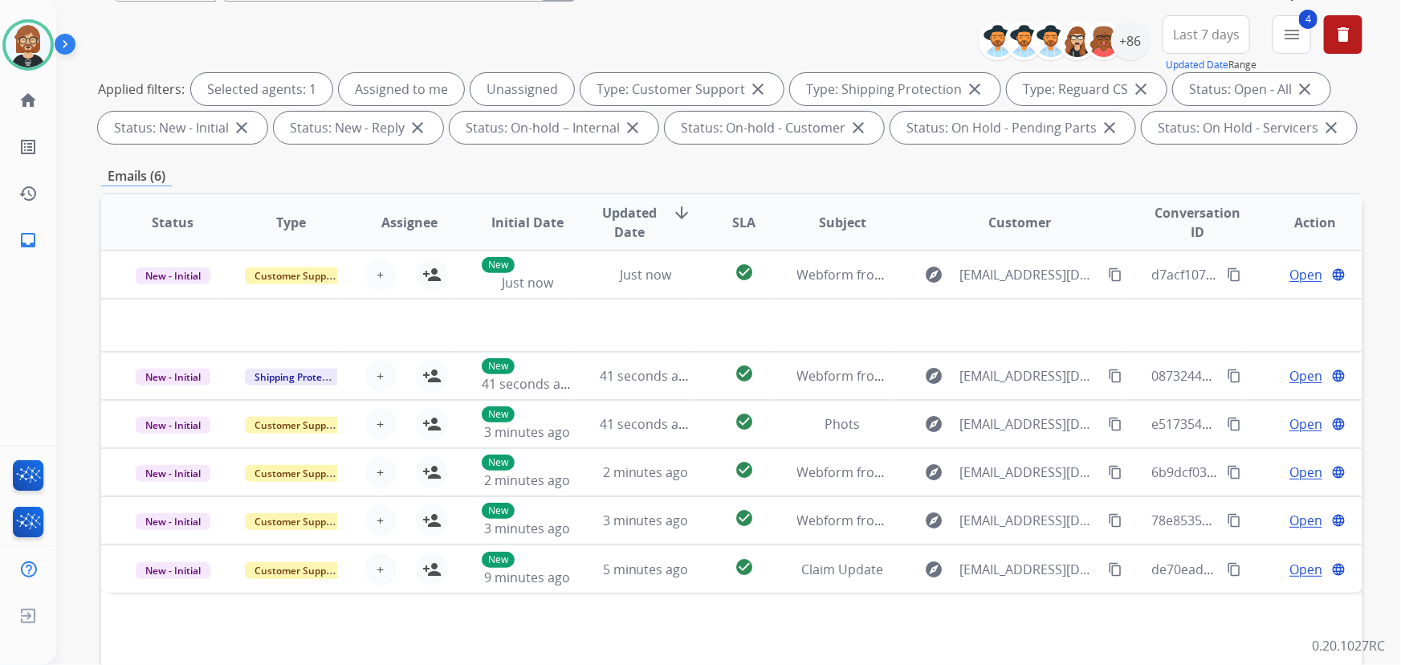
scroll to position [291, 0]
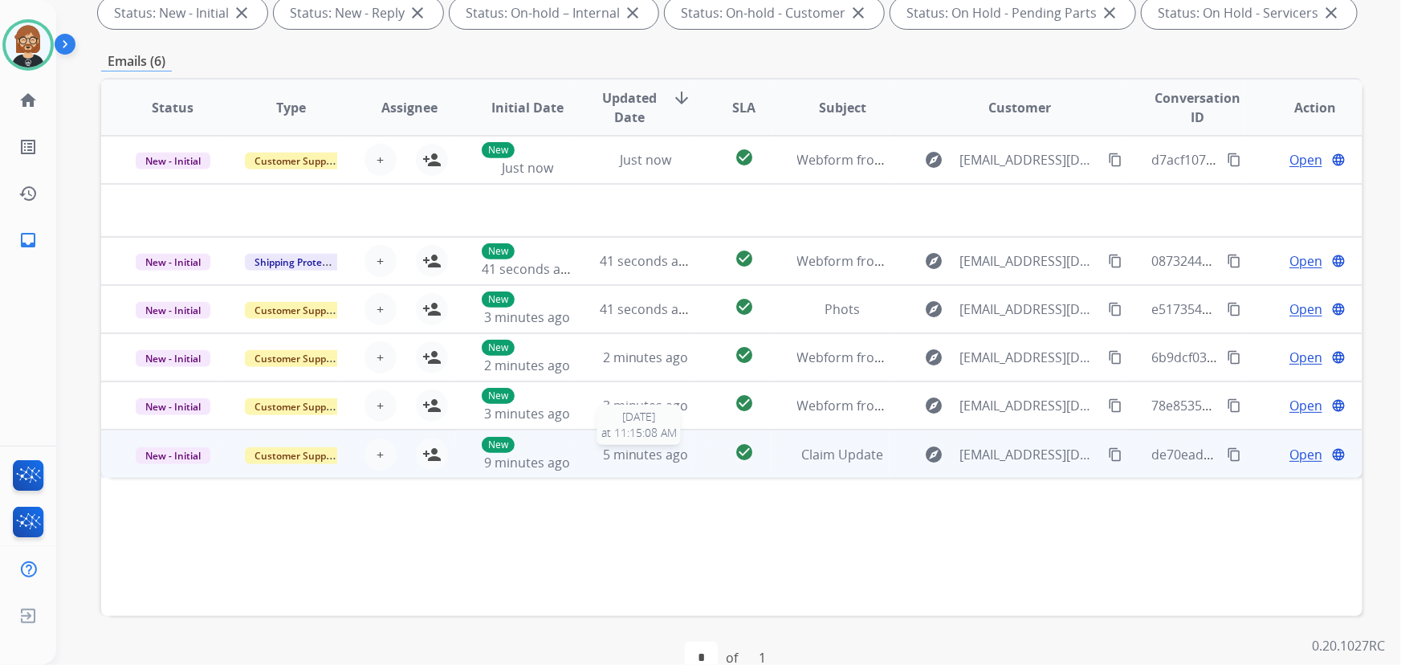
click at [642, 446] on span "5 minutes ago" at bounding box center [646, 455] width 86 height 18
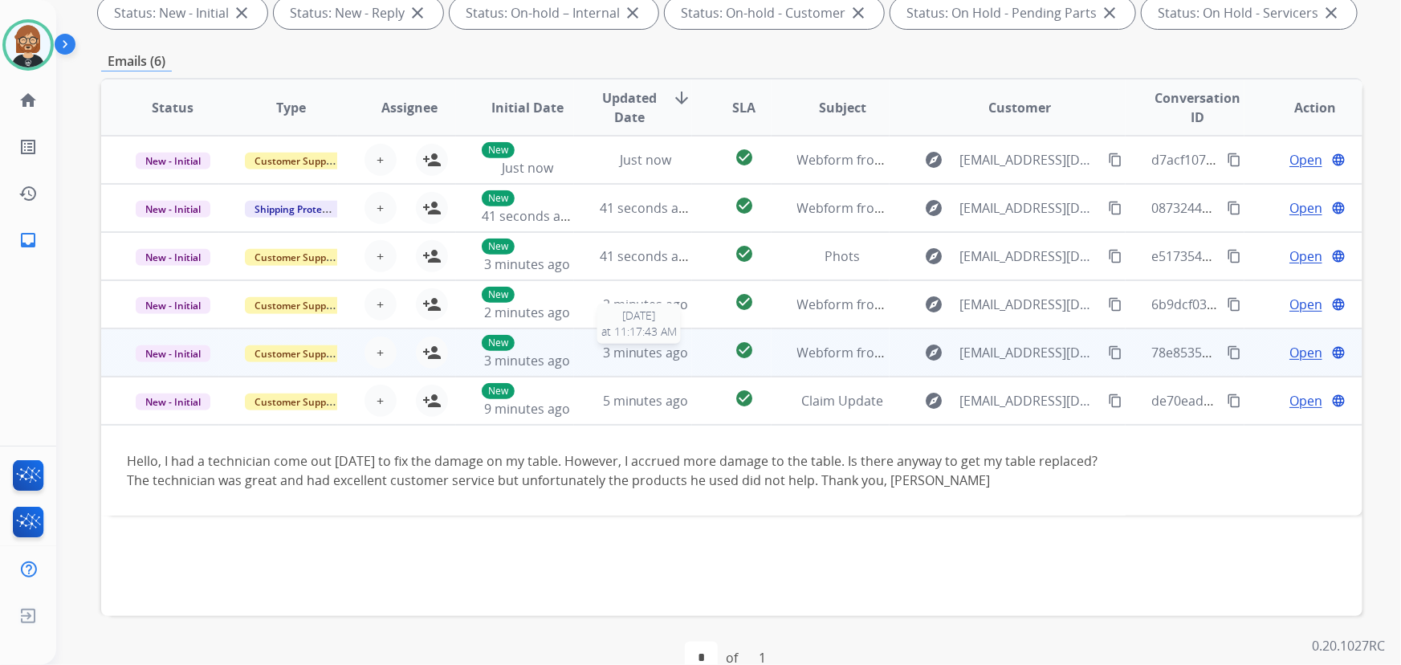
click at [652, 359] on span "3 minutes ago" at bounding box center [646, 353] width 86 height 18
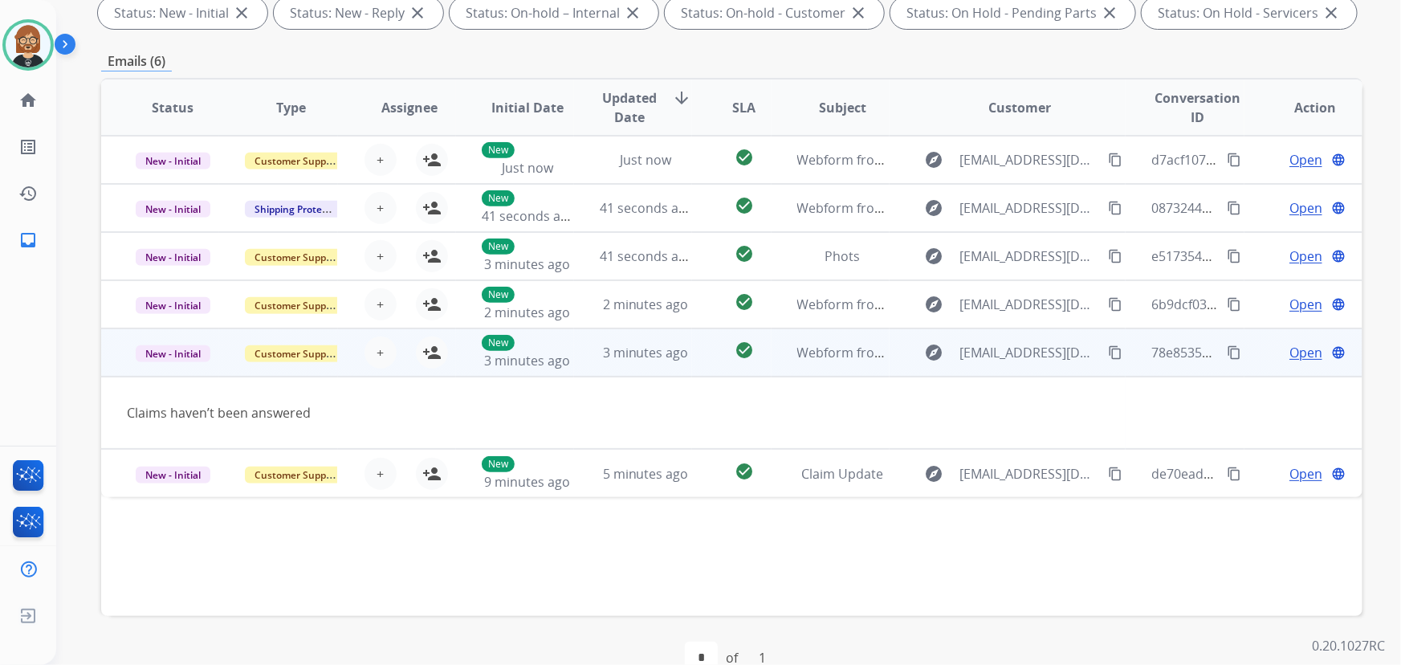
click at [1031, 349] on mat-icon "content_copy" at bounding box center [1115, 352] width 14 height 14
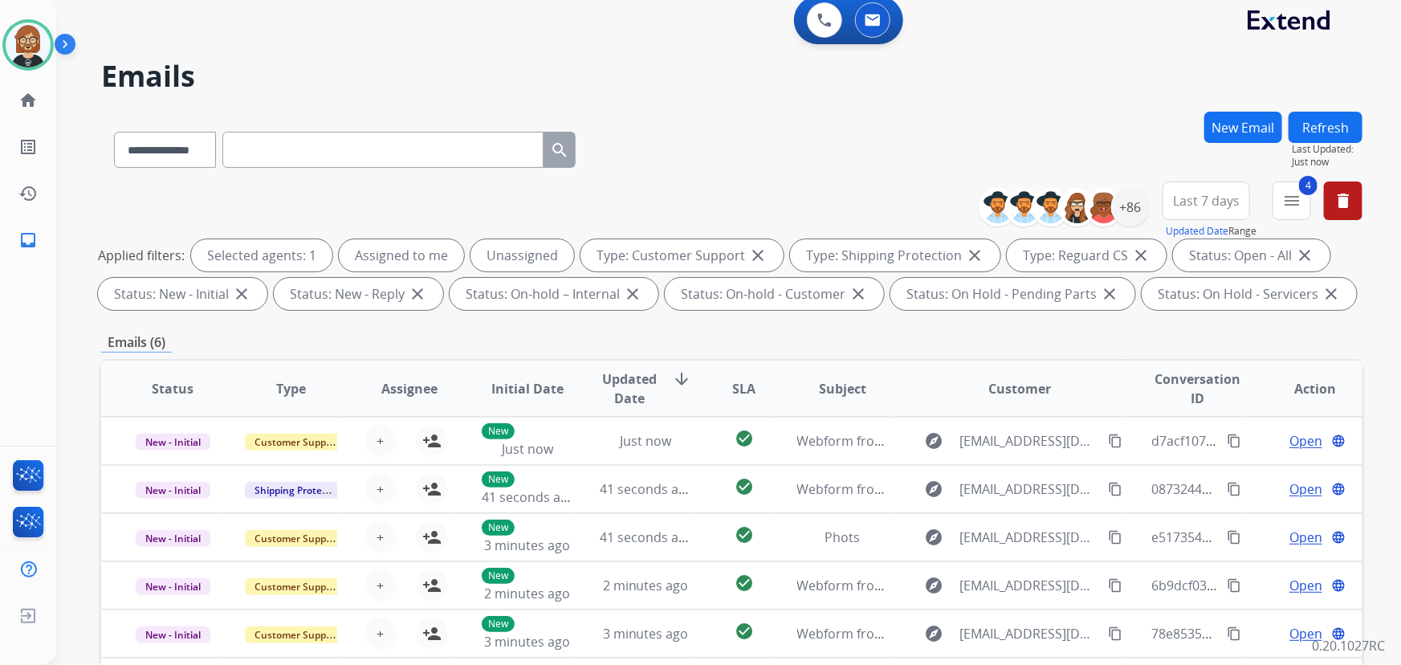
scroll to position [0, 0]
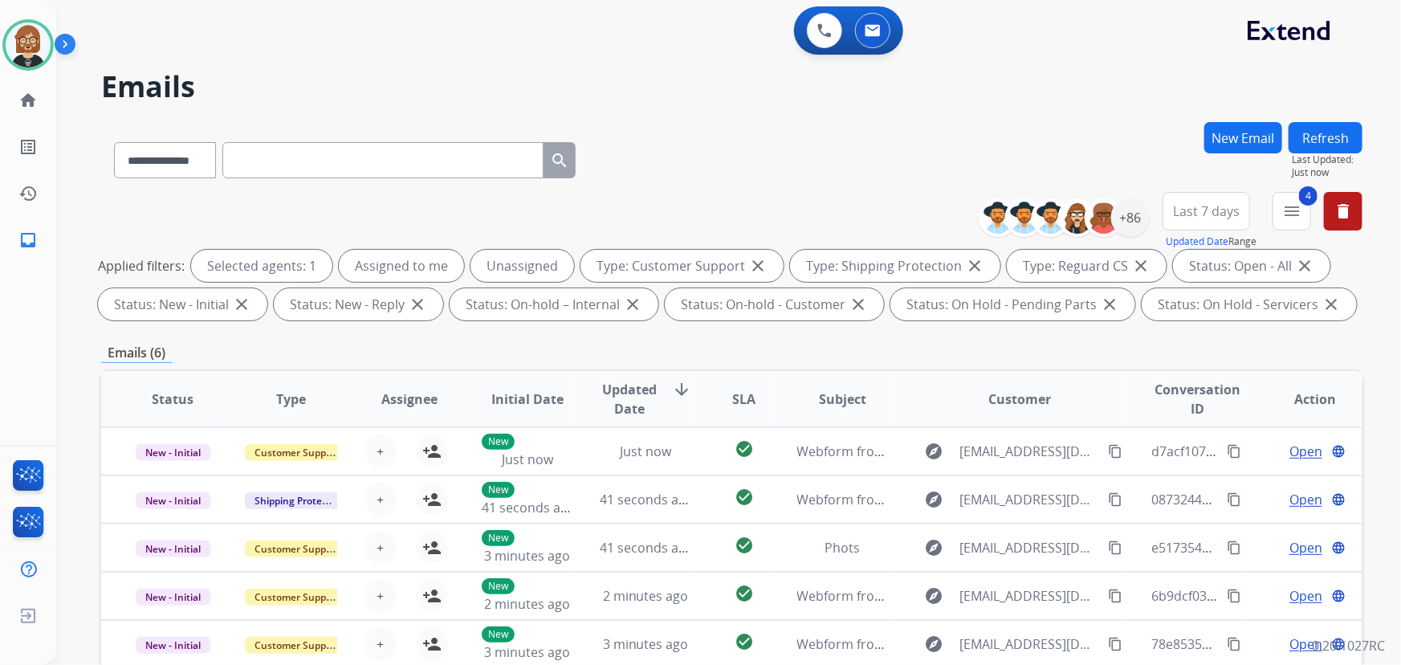
click at [1031, 132] on button "Refresh" at bounding box center [1326, 137] width 74 height 31
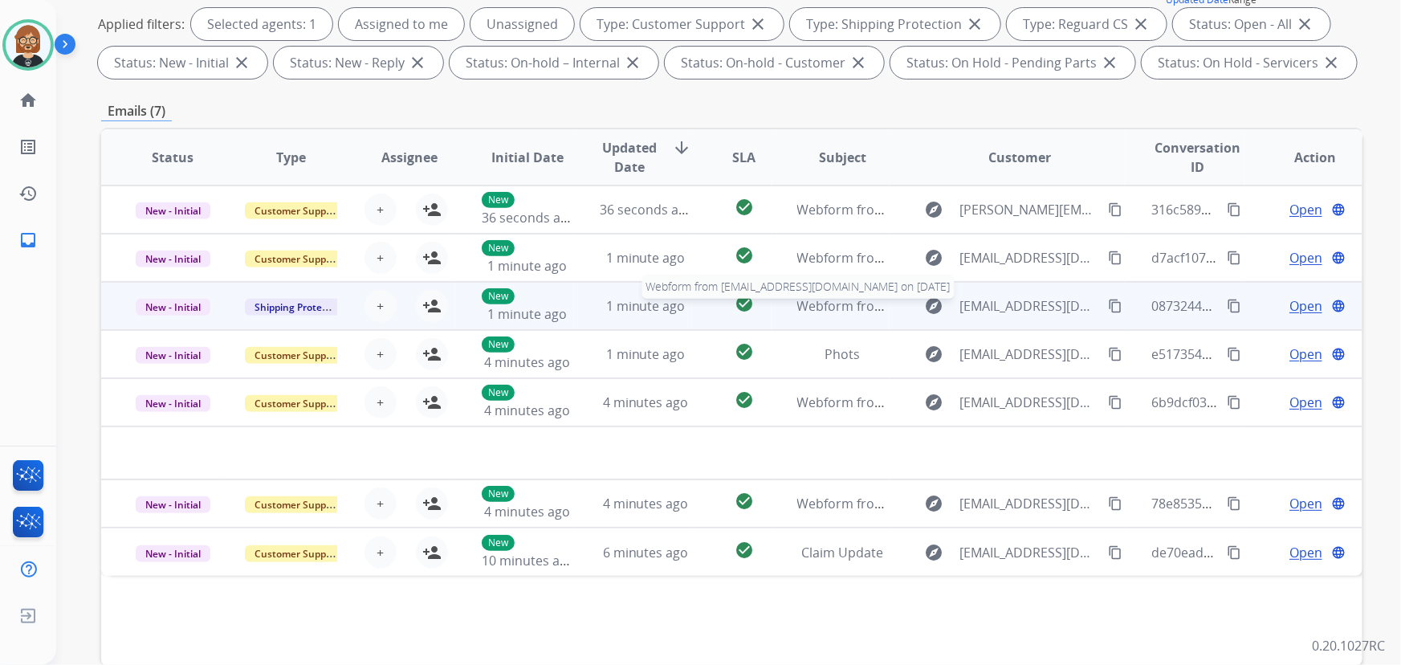
scroll to position [291, 0]
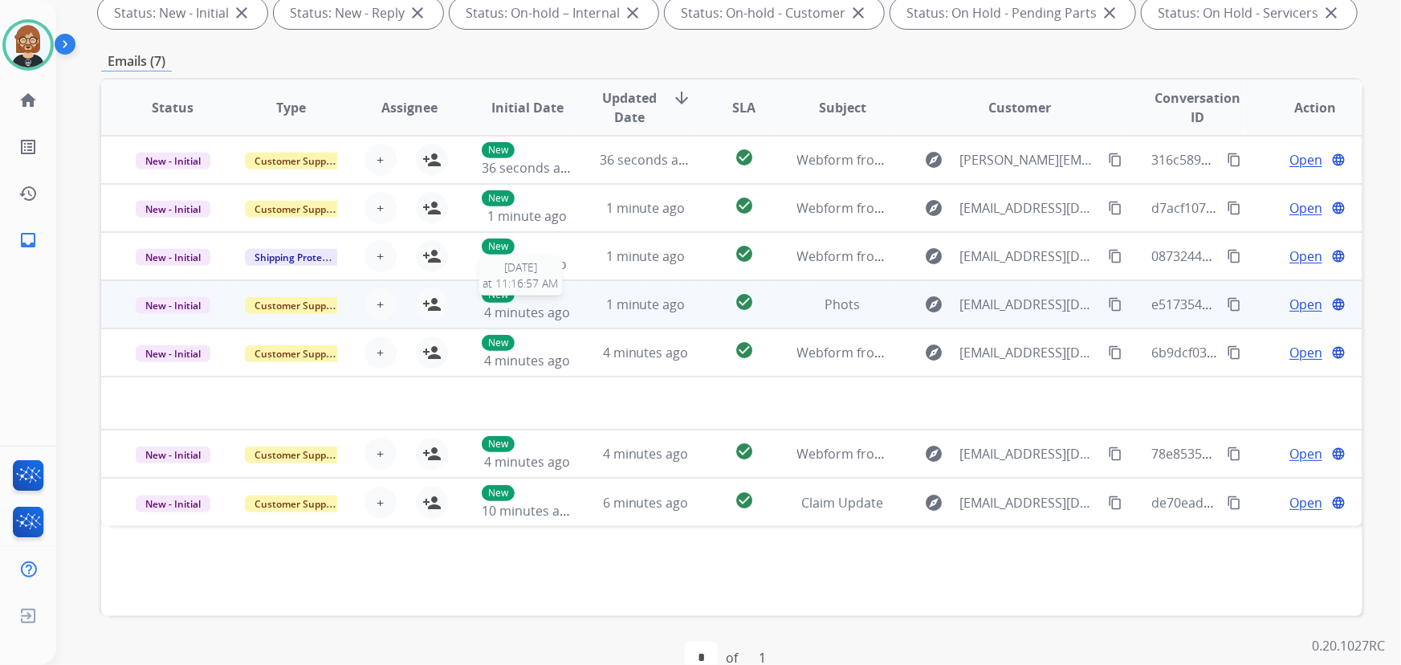
click at [523, 309] on span "4 minutes ago" at bounding box center [527, 313] width 86 height 18
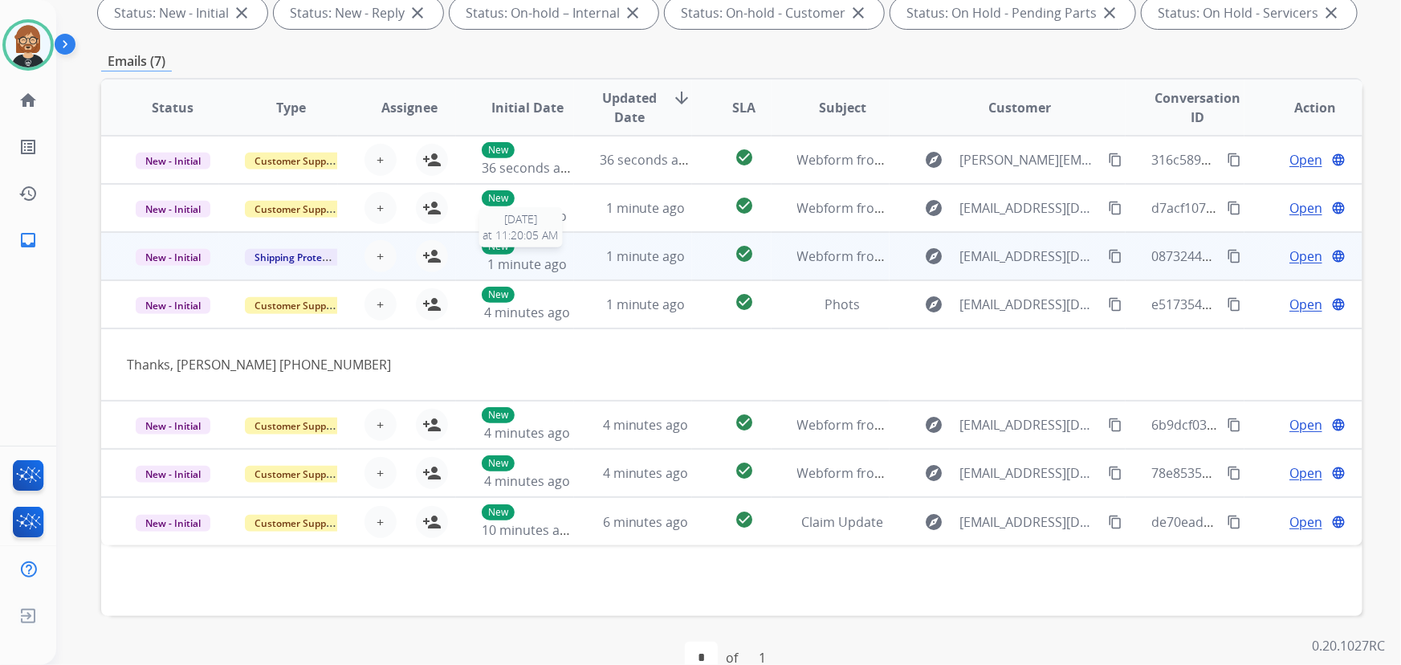
click at [533, 257] on span "1 minute ago" at bounding box center [526, 264] width 79 height 18
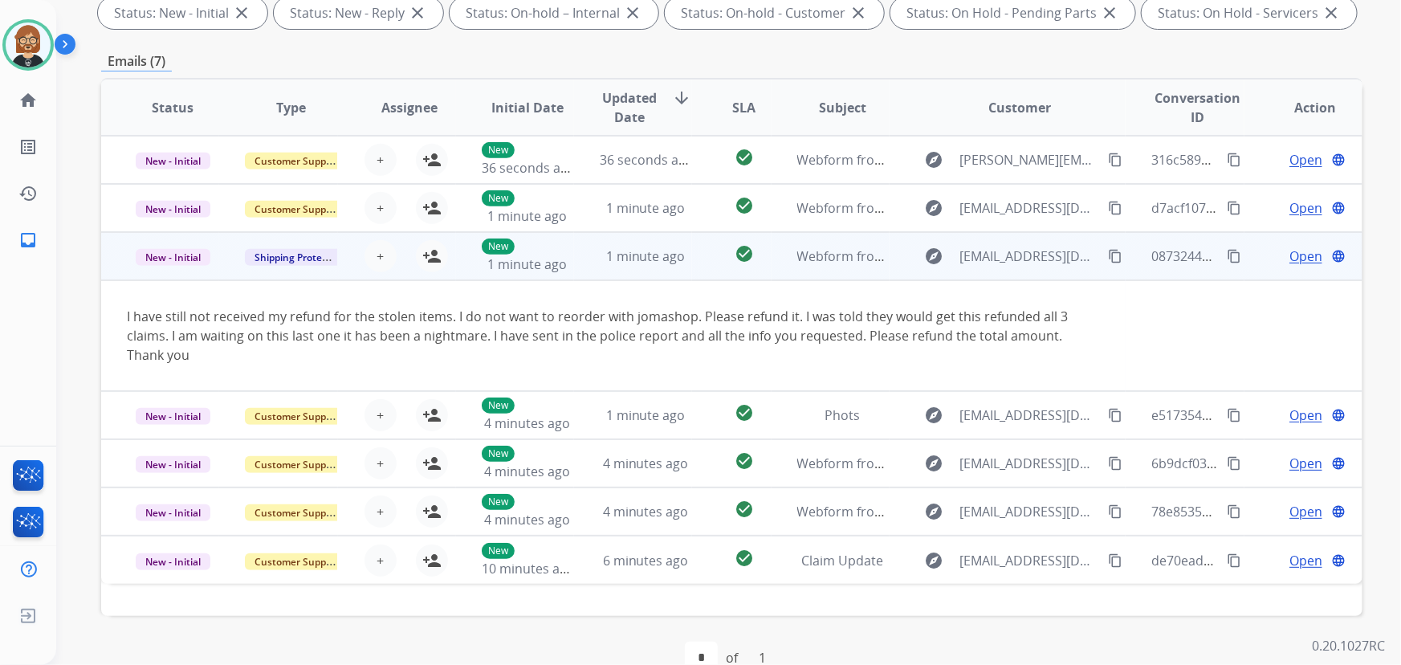
click at [1031, 254] on mat-icon "content_copy" at bounding box center [1115, 256] width 14 height 14
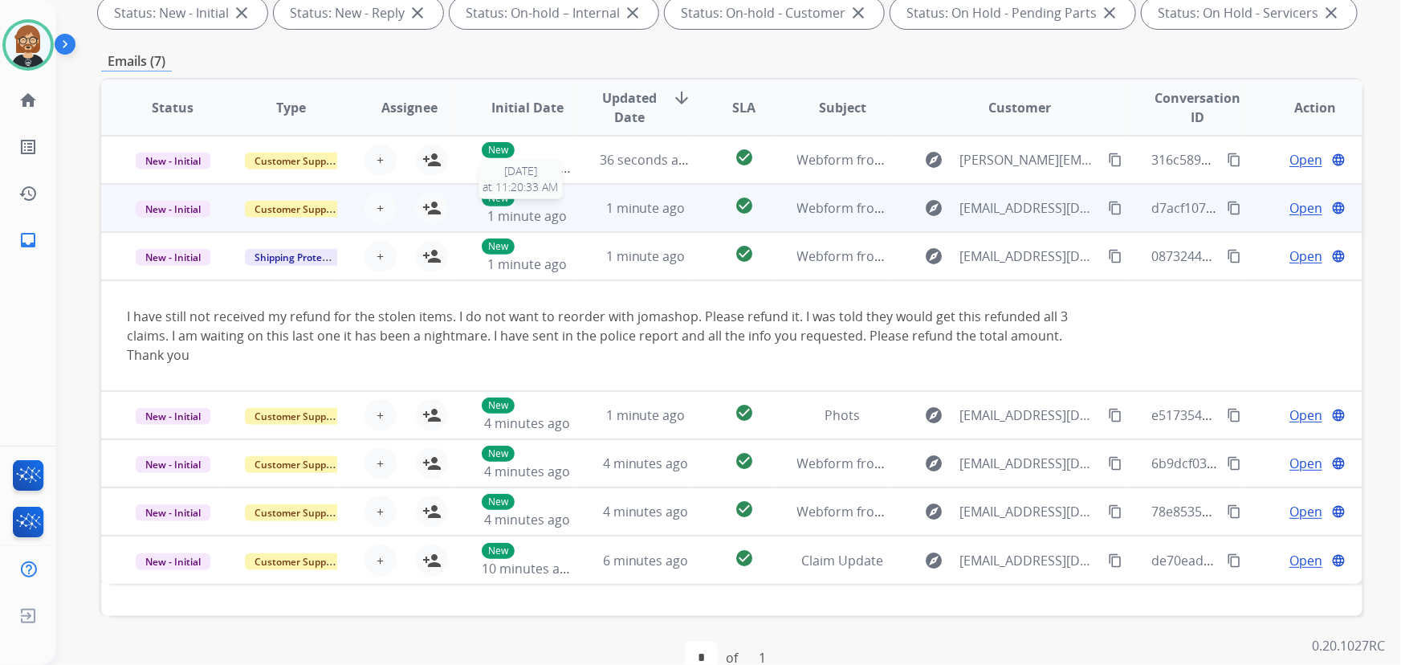
click at [538, 210] on span "1 minute ago" at bounding box center [526, 216] width 79 height 18
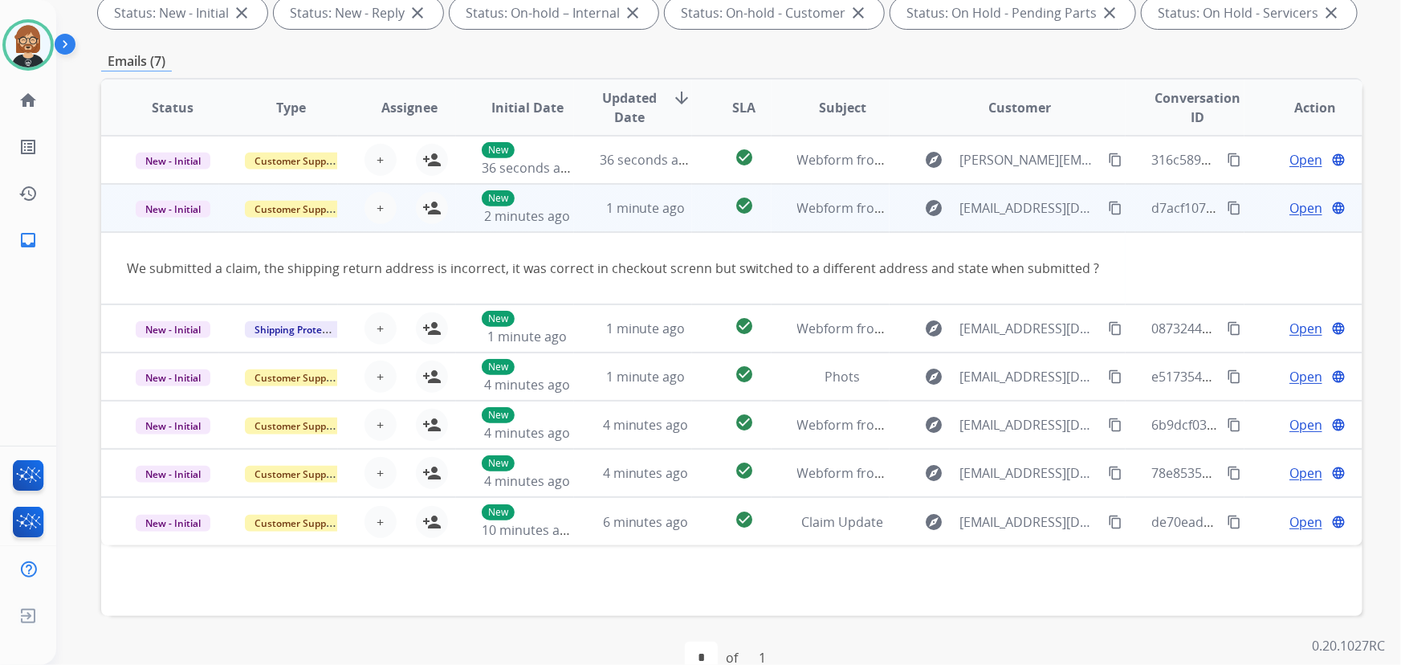
click at [1031, 206] on mat-icon "content_copy" at bounding box center [1115, 208] width 14 height 14
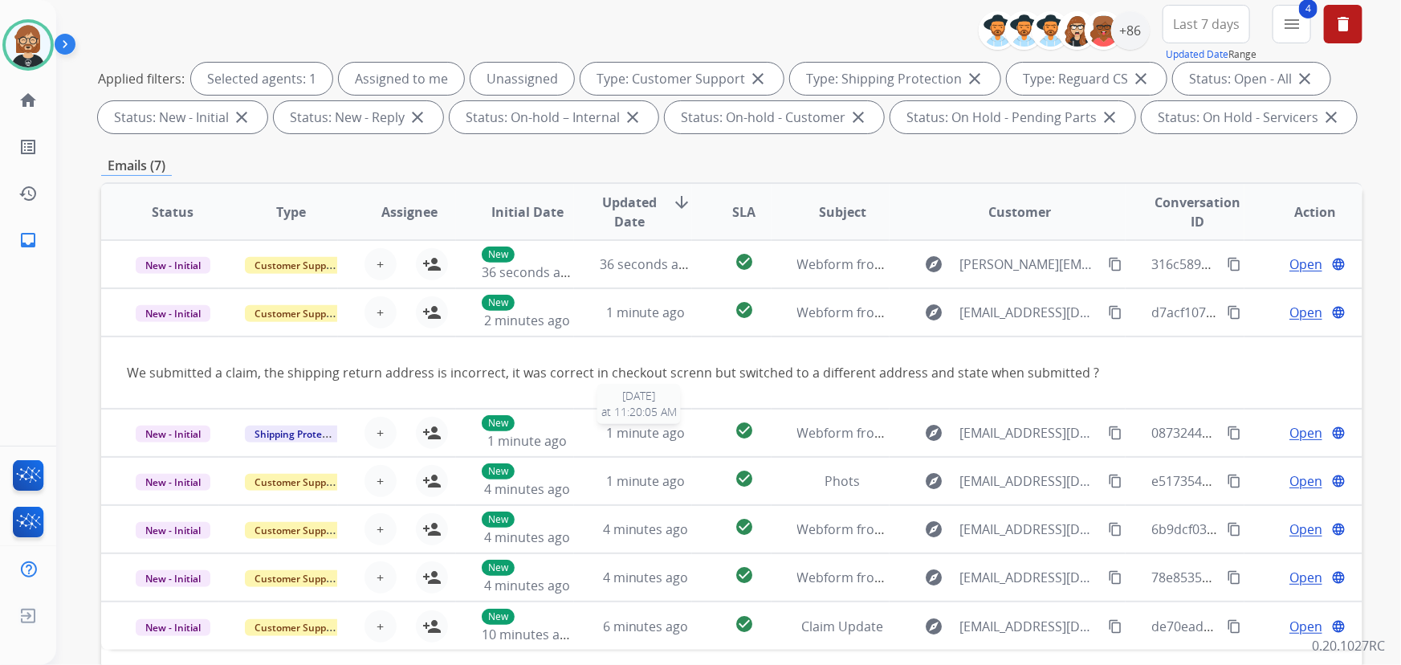
scroll to position [0, 0]
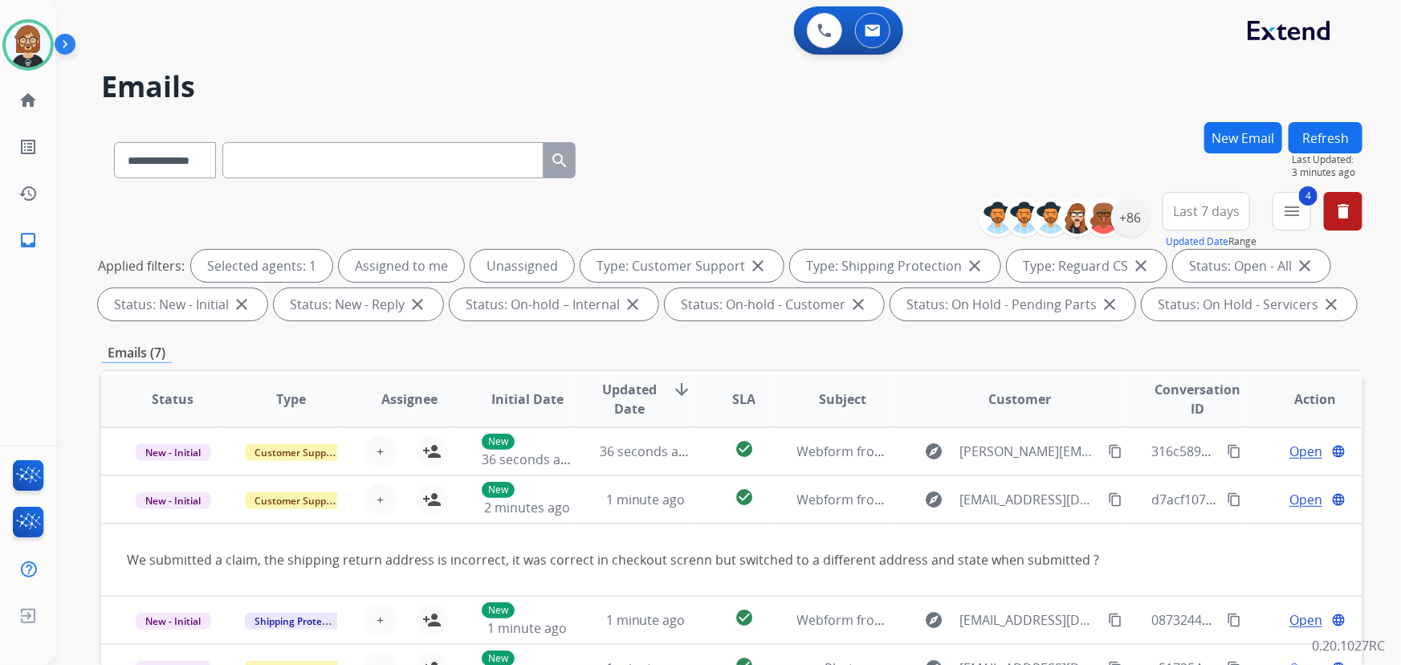
click at [1031, 137] on button "Refresh" at bounding box center [1326, 137] width 74 height 31
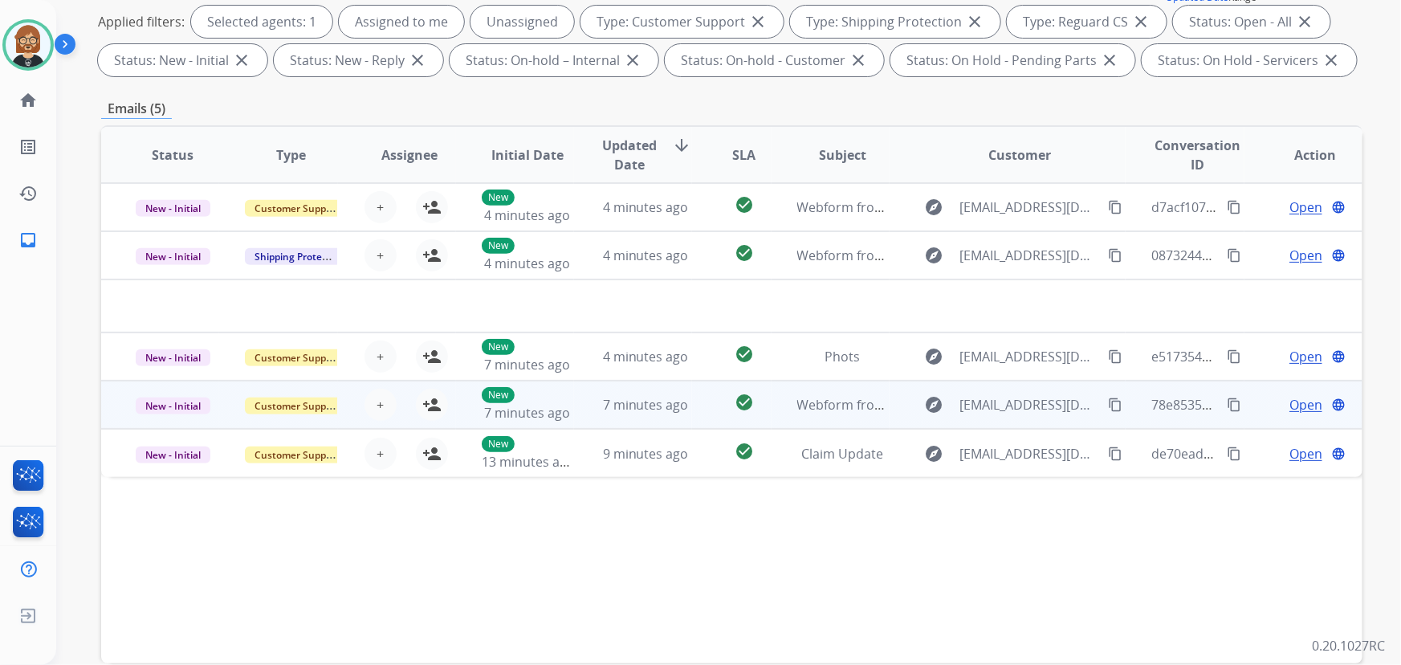
scroll to position [218, 0]
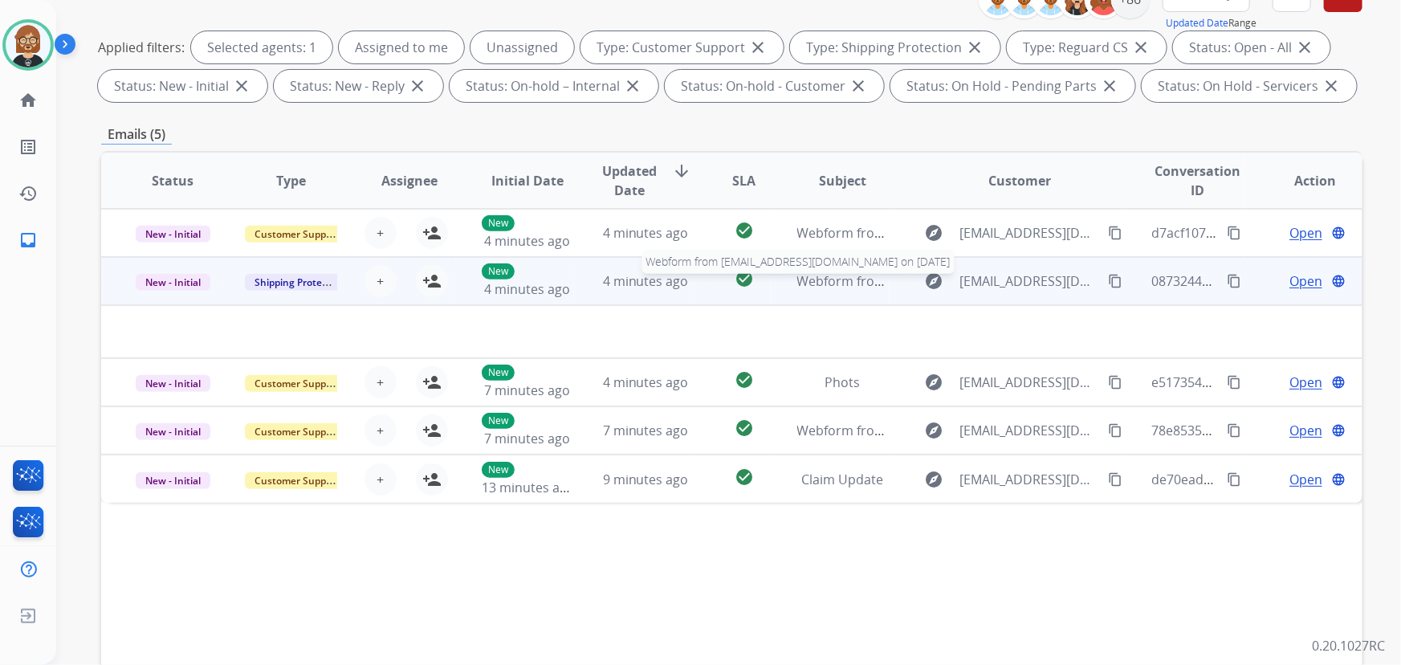
click at [829, 280] on span "Webform from Rykerp1212@gmail.com on 08/16/2025" at bounding box center [979, 281] width 364 height 18
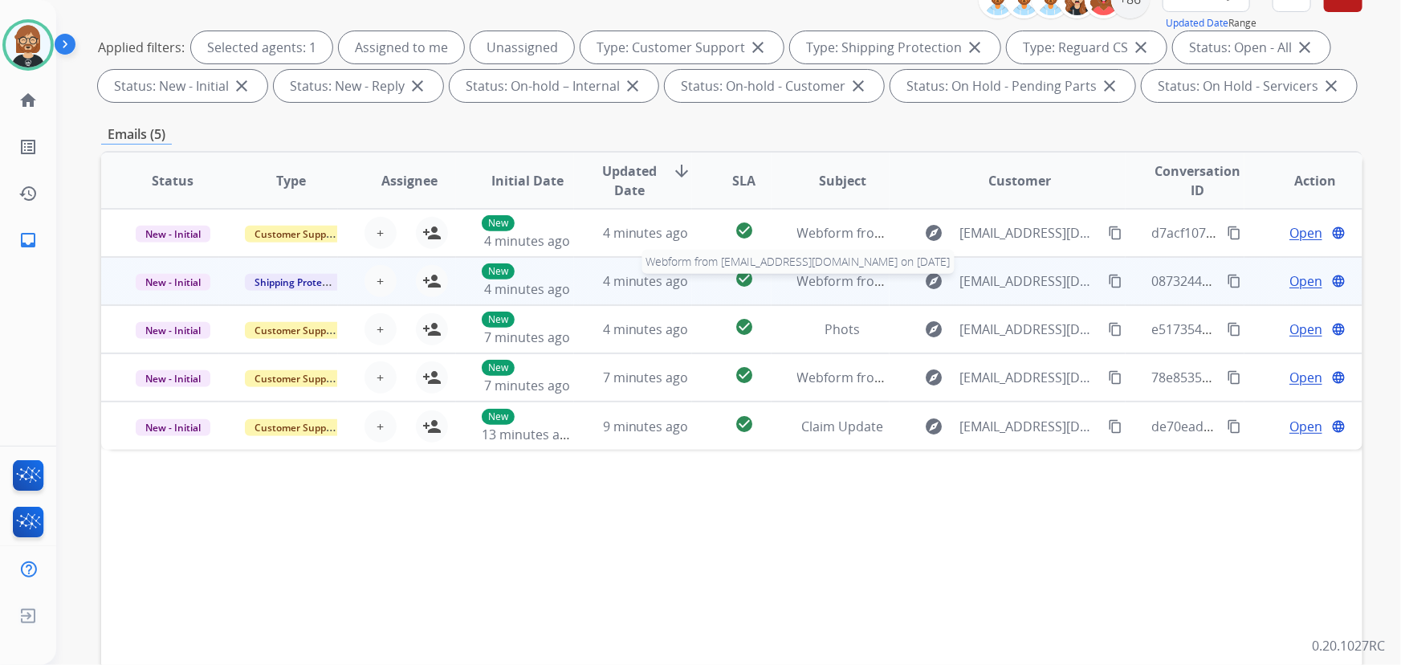
click at [828, 284] on span "Webform from Rykerp1212@gmail.com on 08/16/2025" at bounding box center [979, 281] width 364 height 18
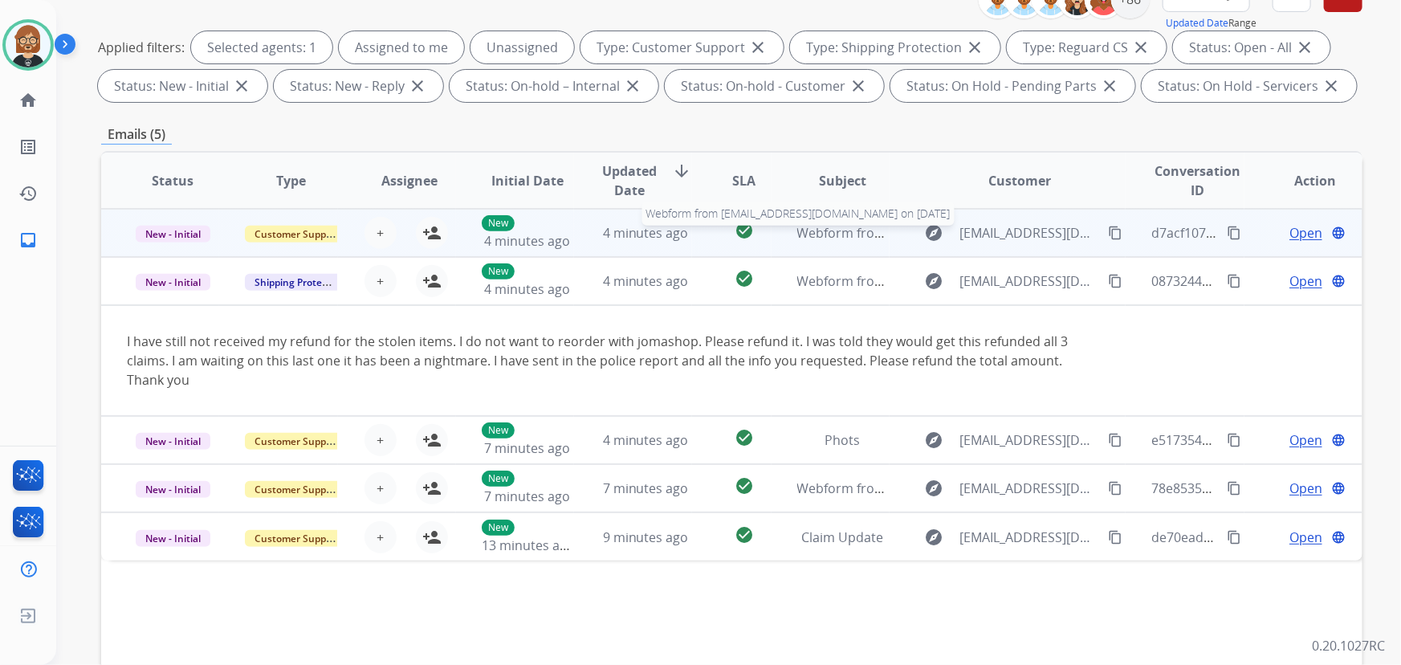
click at [827, 234] on span "Webform from levishuck15@icloud.com on 08/16/2025" at bounding box center [979, 233] width 364 height 18
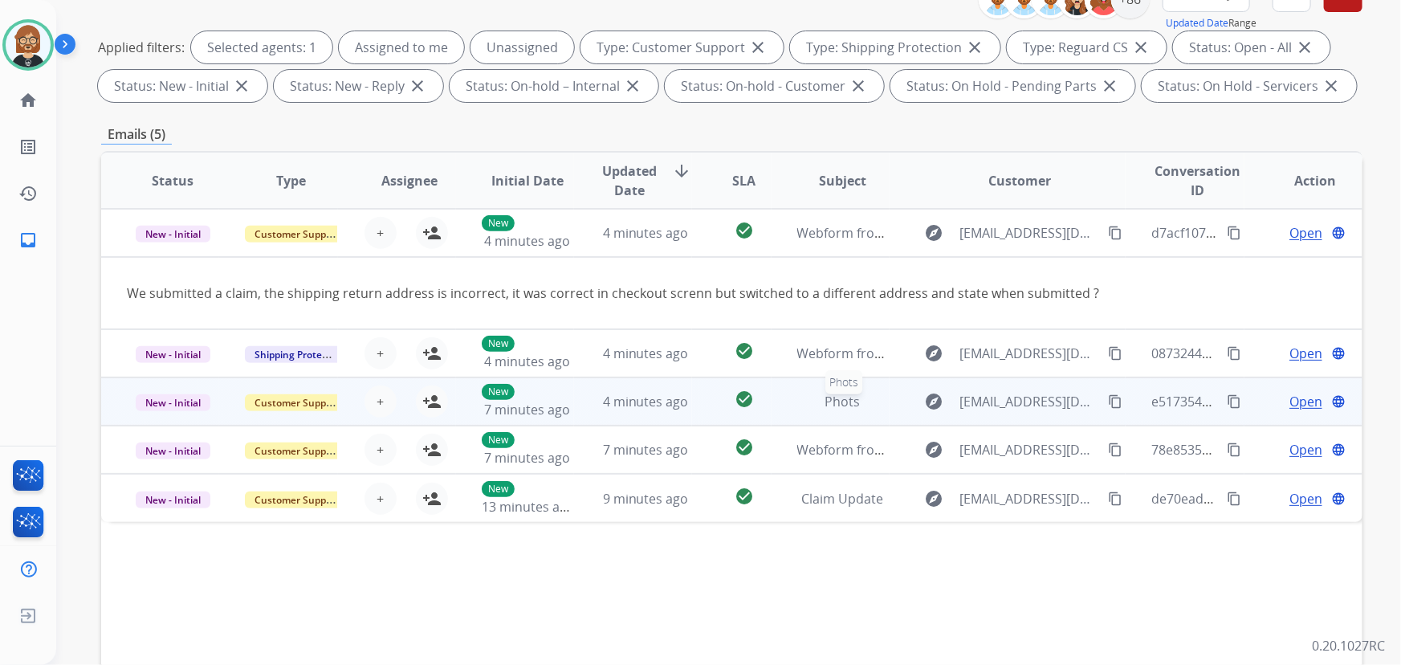
click at [842, 406] on span "Phots" at bounding box center [842, 402] width 35 height 18
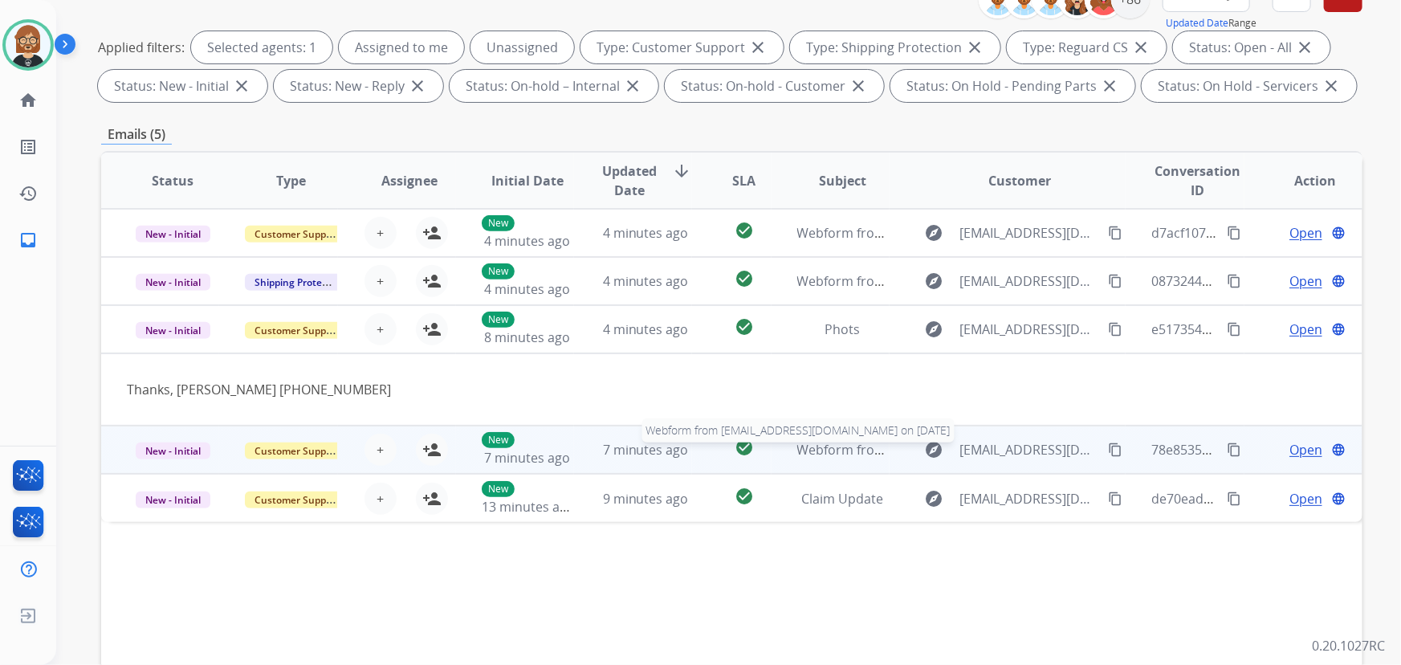
click at [833, 450] on span "Webform from taylormade314@outlook.com on 08/16/2025" at bounding box center [979, 450] width 364 height 18
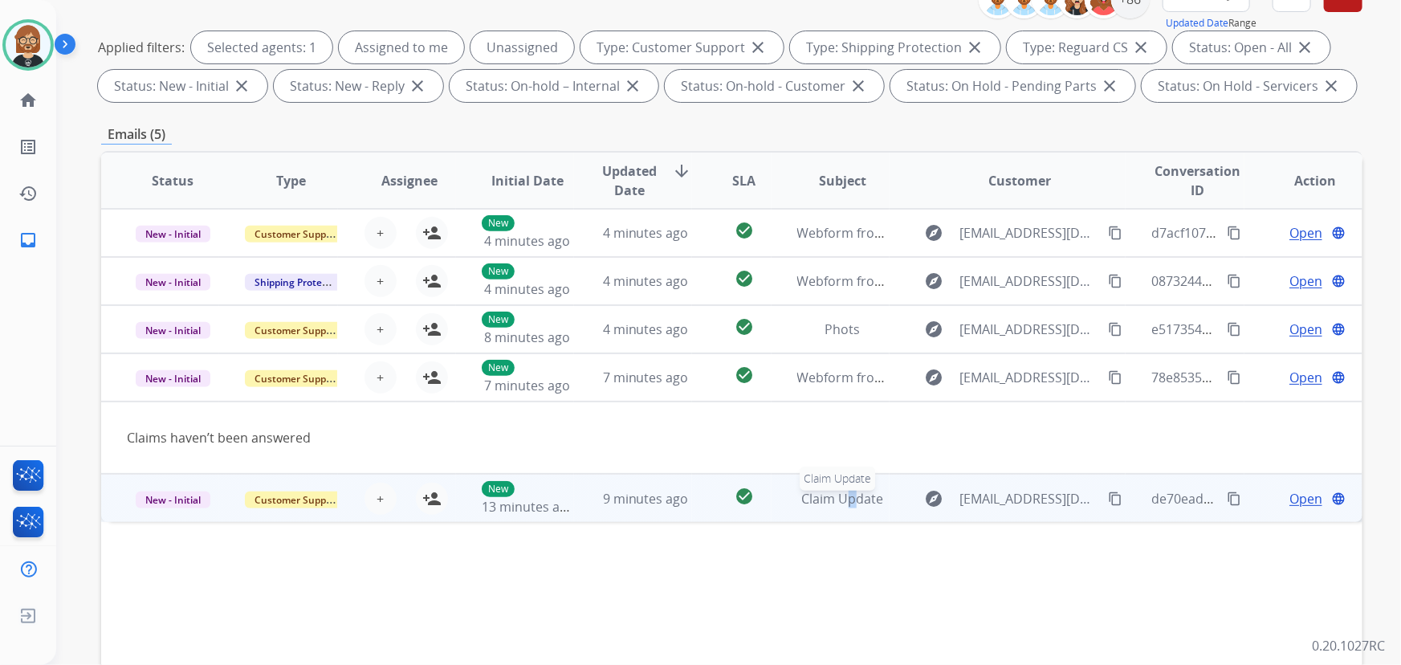
click at [838, 491] on span "Claim Update" at bounding box center [843, 499] width 82 height 18
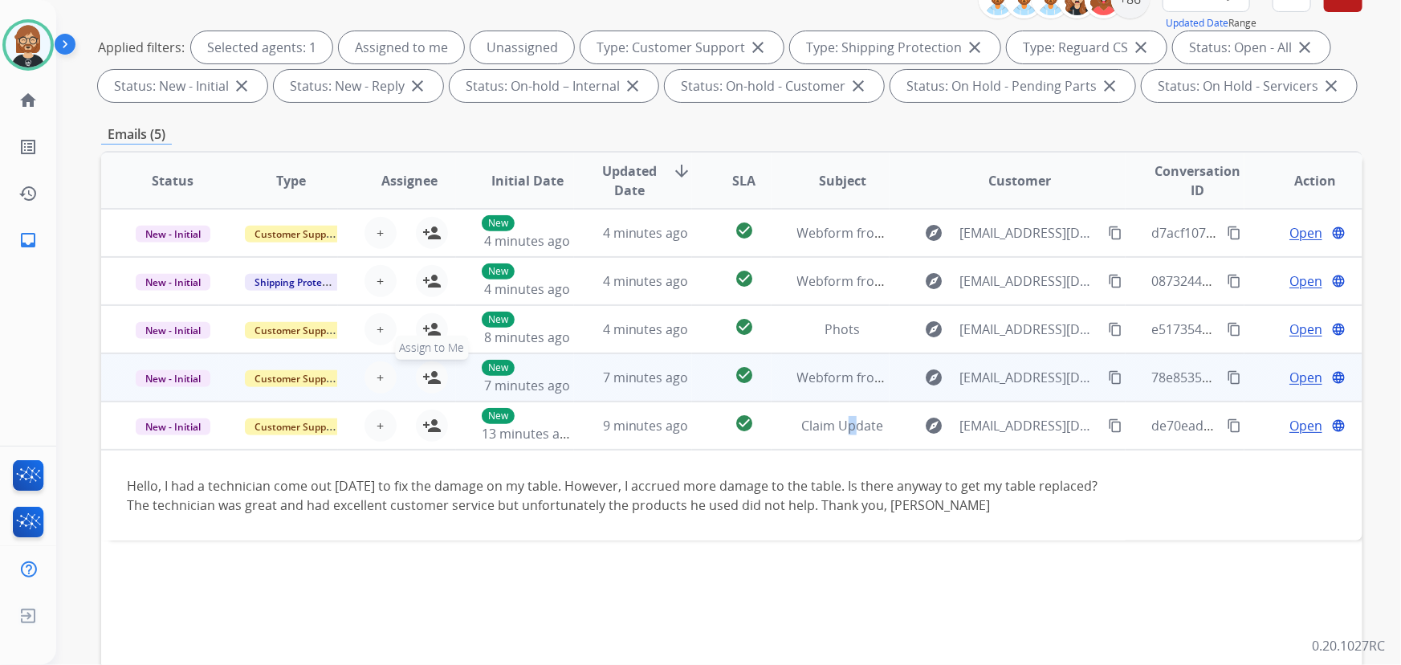
click at [434, 374] on mat-icon "person_add" at bounding box center [431, 377] width 19 height 19
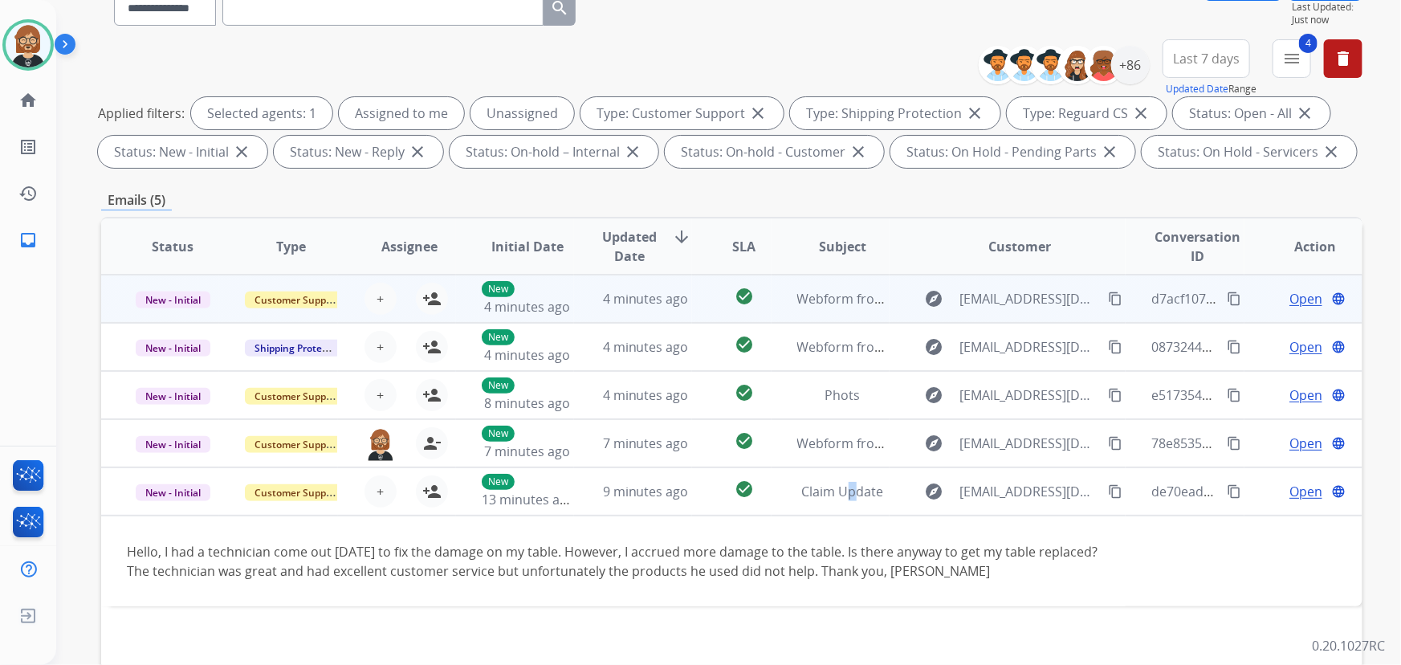
scroll to position [0, 0]
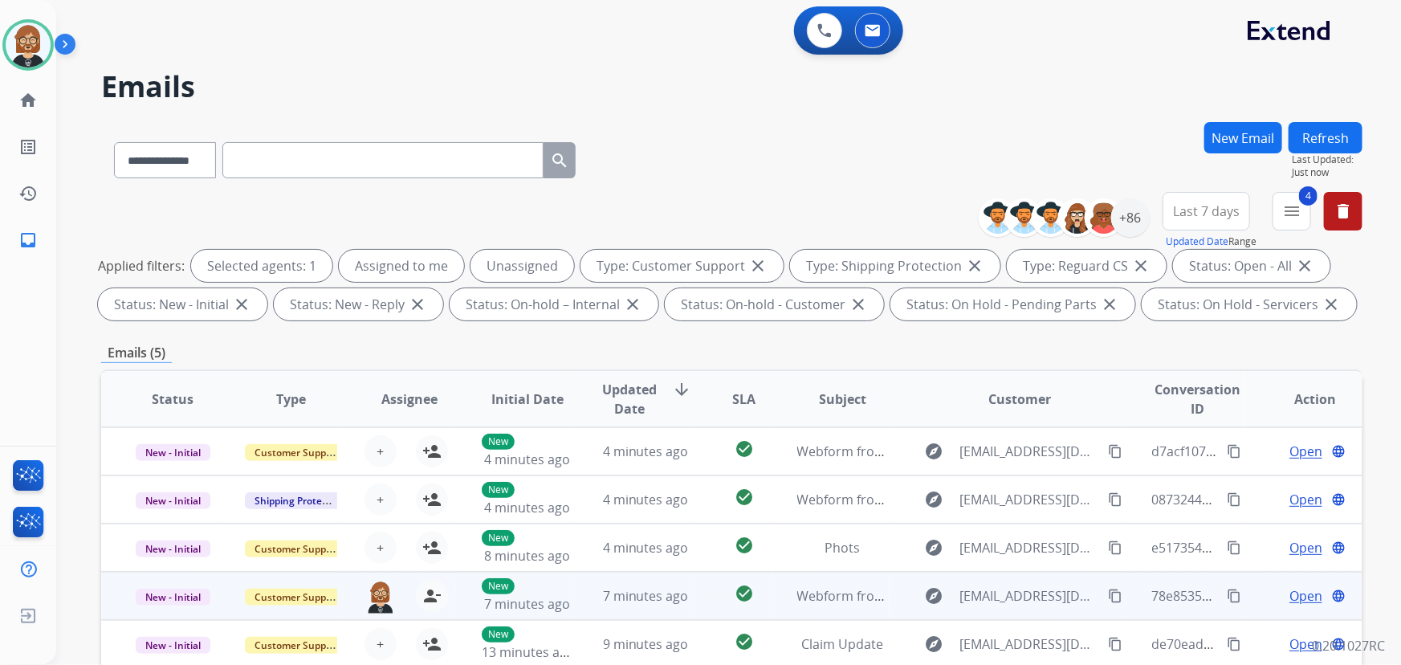
click at [1031, 588] on span "Open" at bounding box center [1306, 595] width 33 height 19
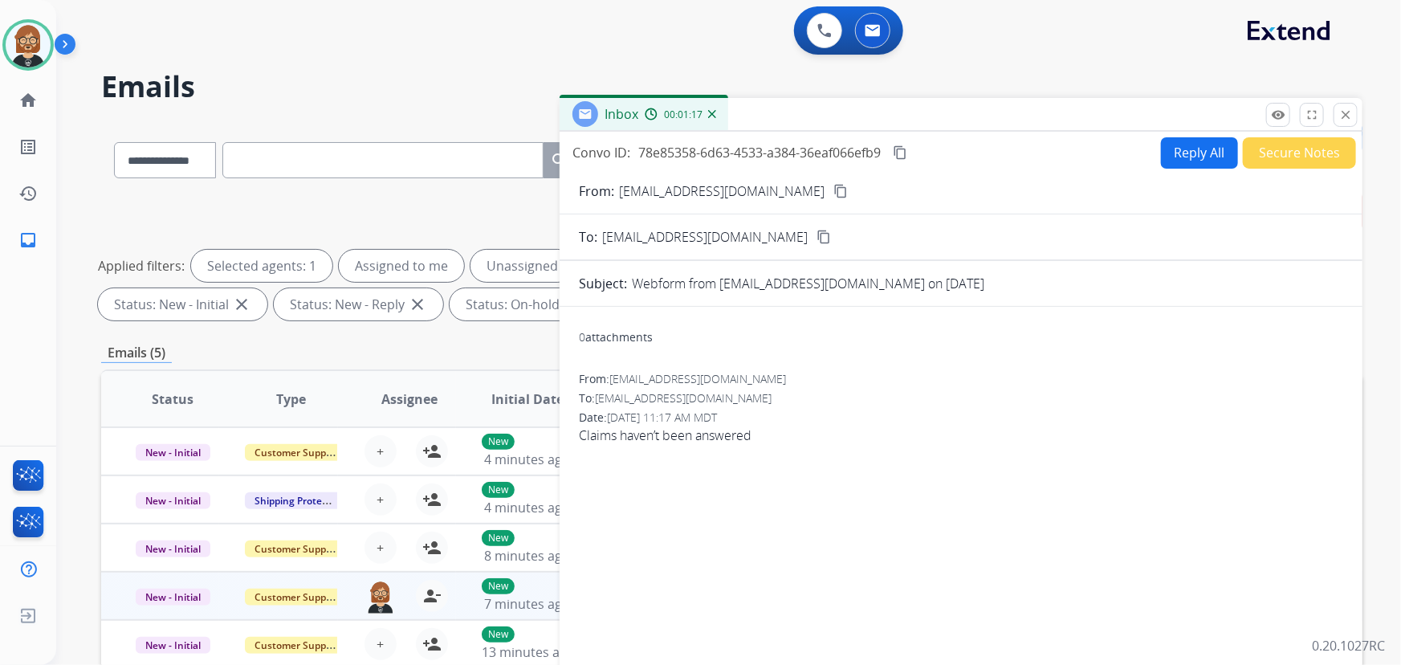
click at [1031, 161] on button "Reply All" at bounding box center [1199, 152] width 77 height 31
select select "**********"
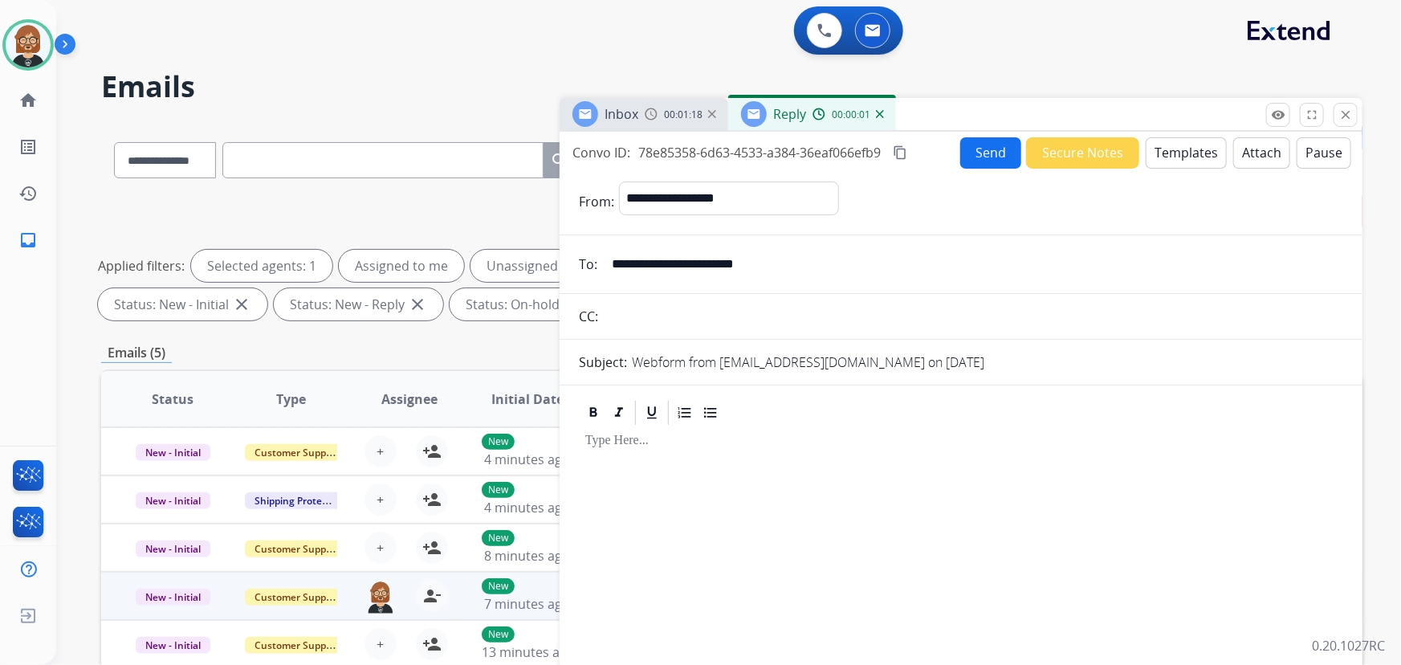
click at [1031, 157] on button "Templates" at bounding box center [1186, 152] width 81 height 31
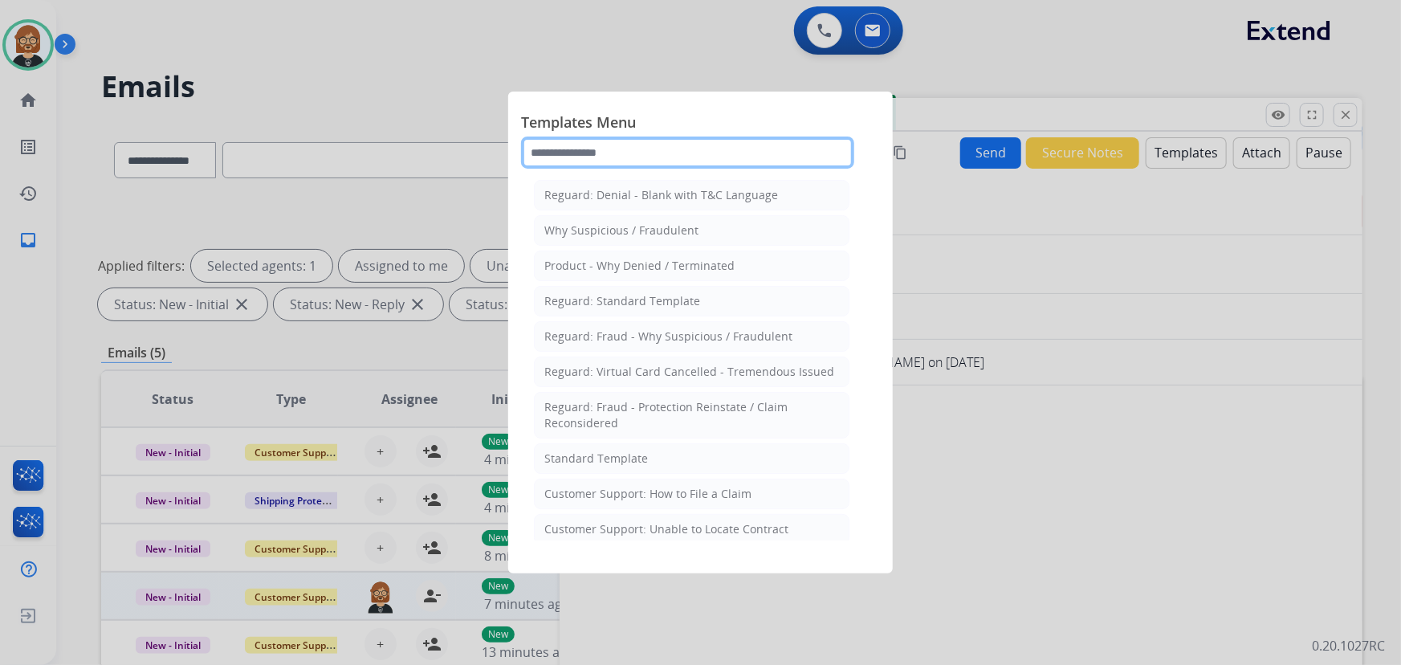
click at [722, 139] on input "text" at bounding box center [687, 153] width 333 height 32
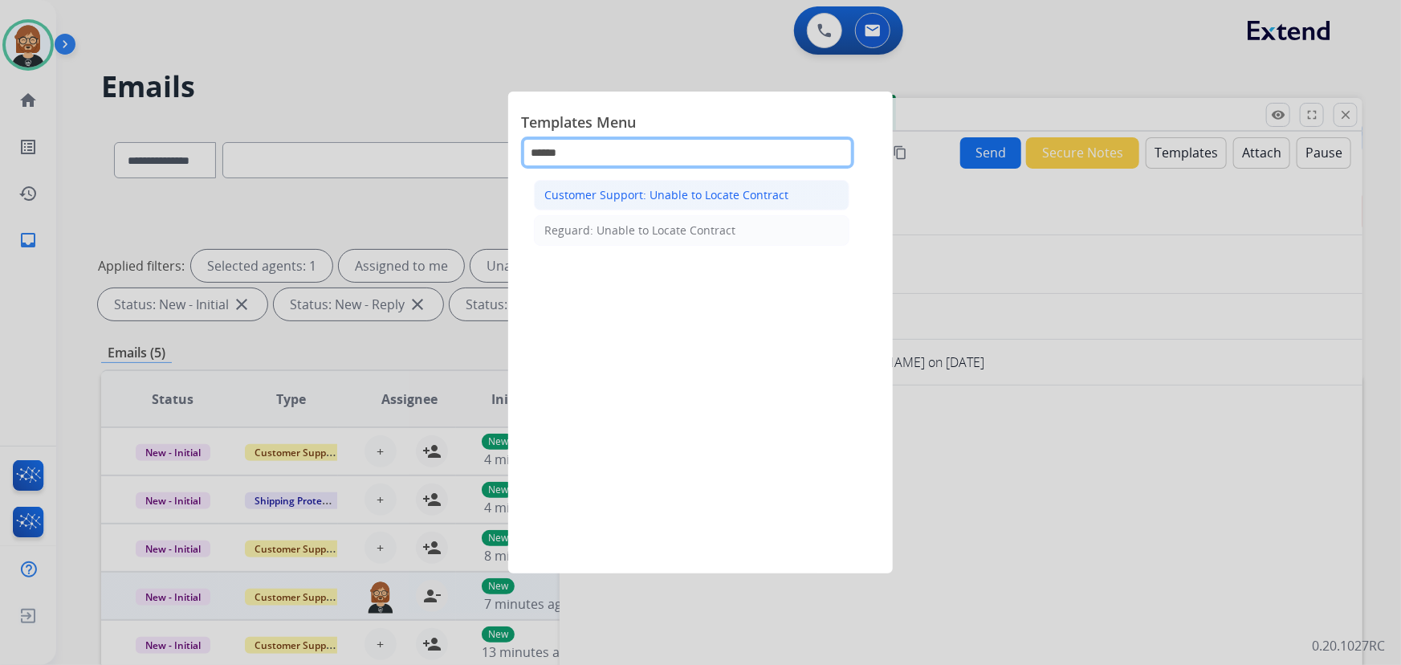
type input "******"
click at [682, 198] on div "Customer Support: Unable to Locate Contract" at bounding box center [666, 195] width 244 height 16
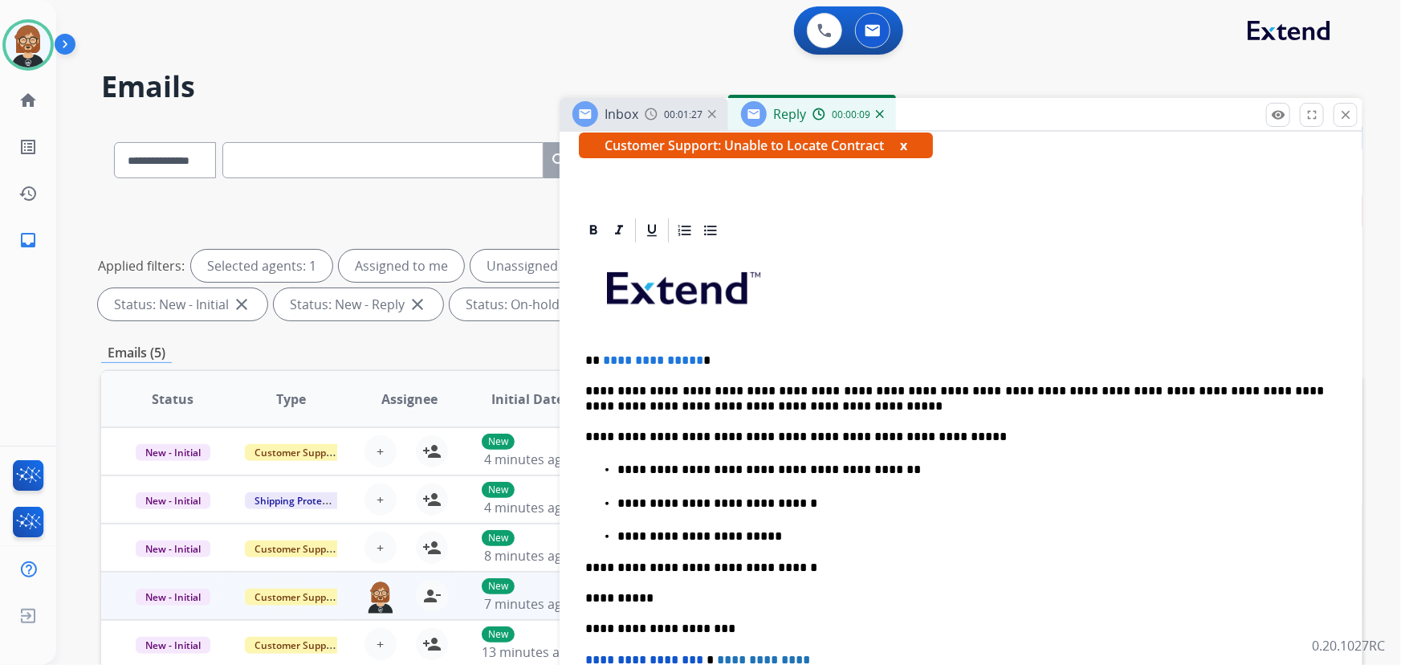
scroll to position [291, 0]
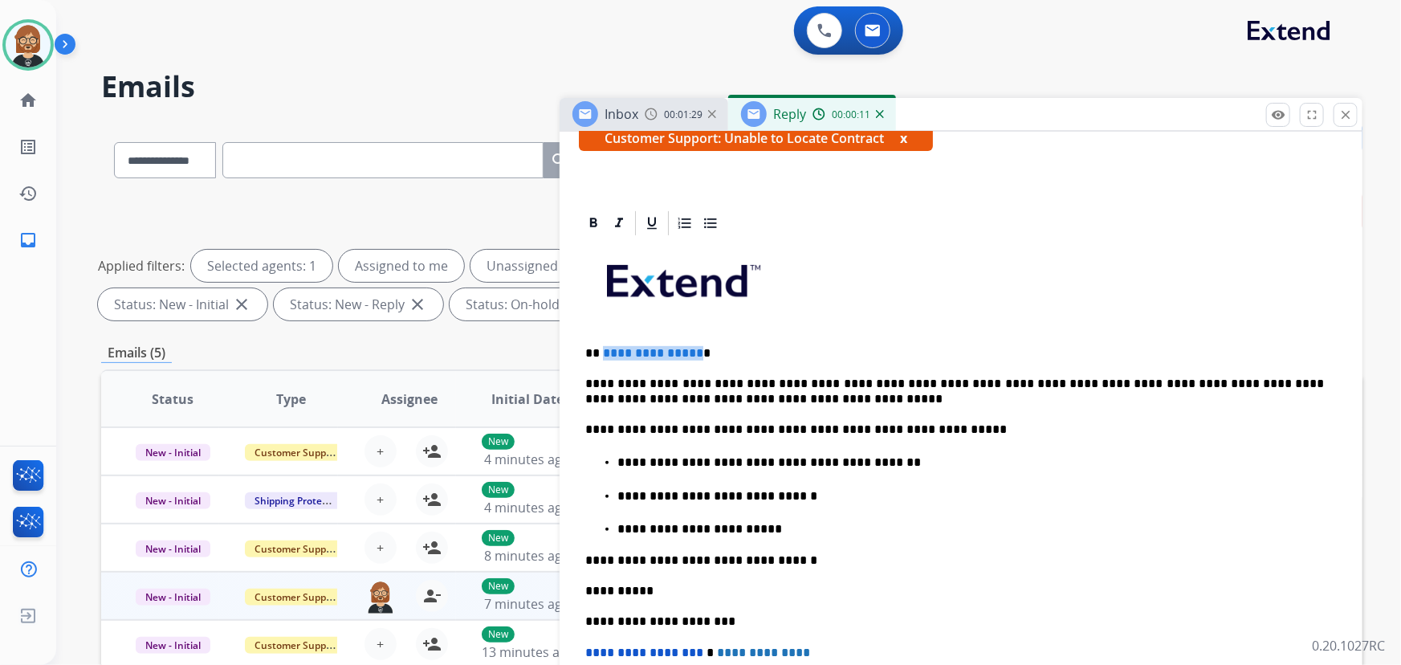
drag, startPoint x: 692, startPoint y: 352, endPoint x: 602, endPoint y: 350, distance: 89.9
click at [603, 350] on span "**********" at bounding box center [653, 353] width 100 height 12
click at [1031, 493] on p "**********" at bounding box center [970, 496] width 707 height 14
click at [586, 397] on p "**********" at bounding box center [955, 392] width 740 height 30
drag, startPoint x: 585, startPoint y: 397, endPoint x: 740, endPoint y: 402, distance: 155.0
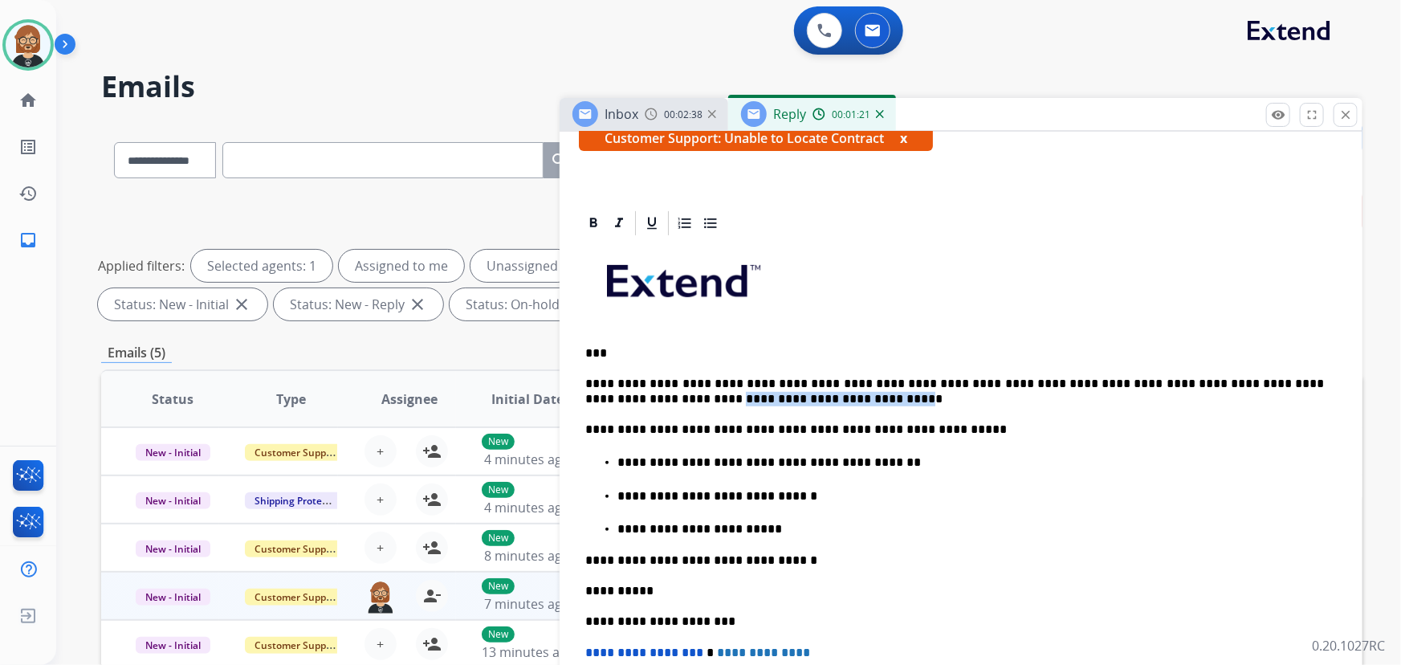
click at [740, 402] on p "**********" at bounding box center [955, 392] width 740 height 30
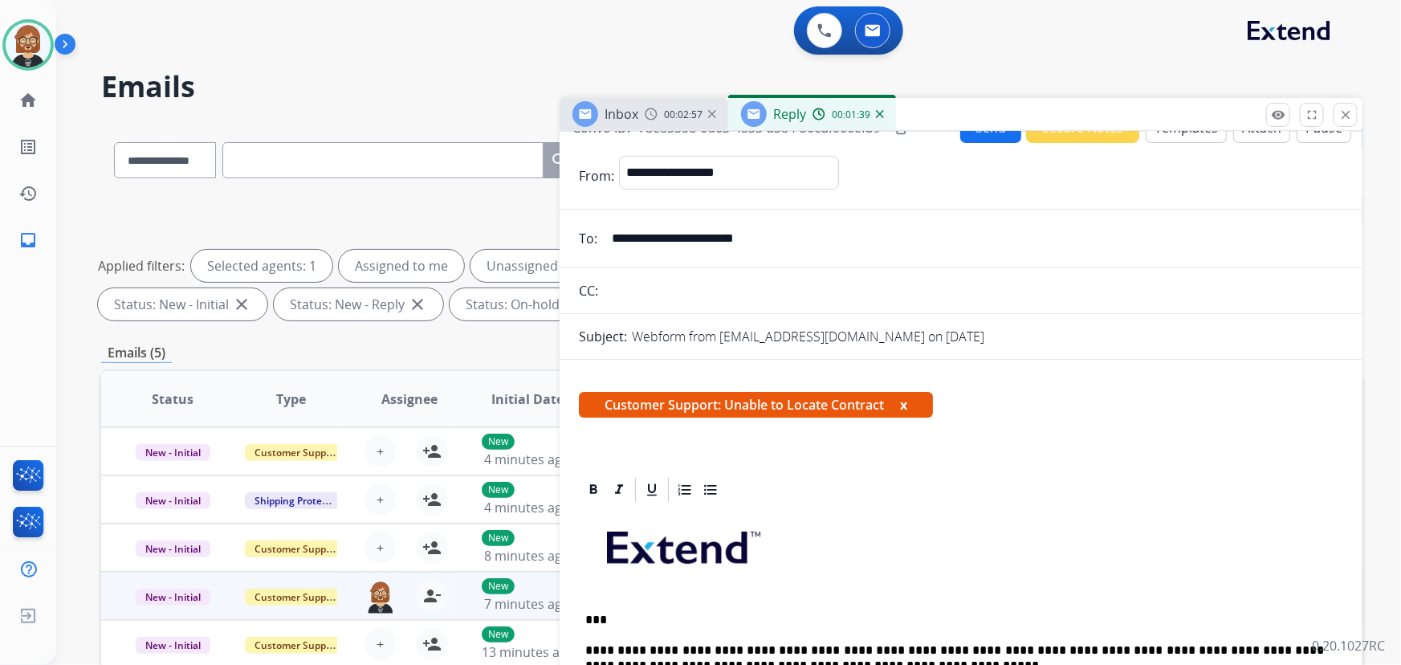
scroll to position [0, 0]
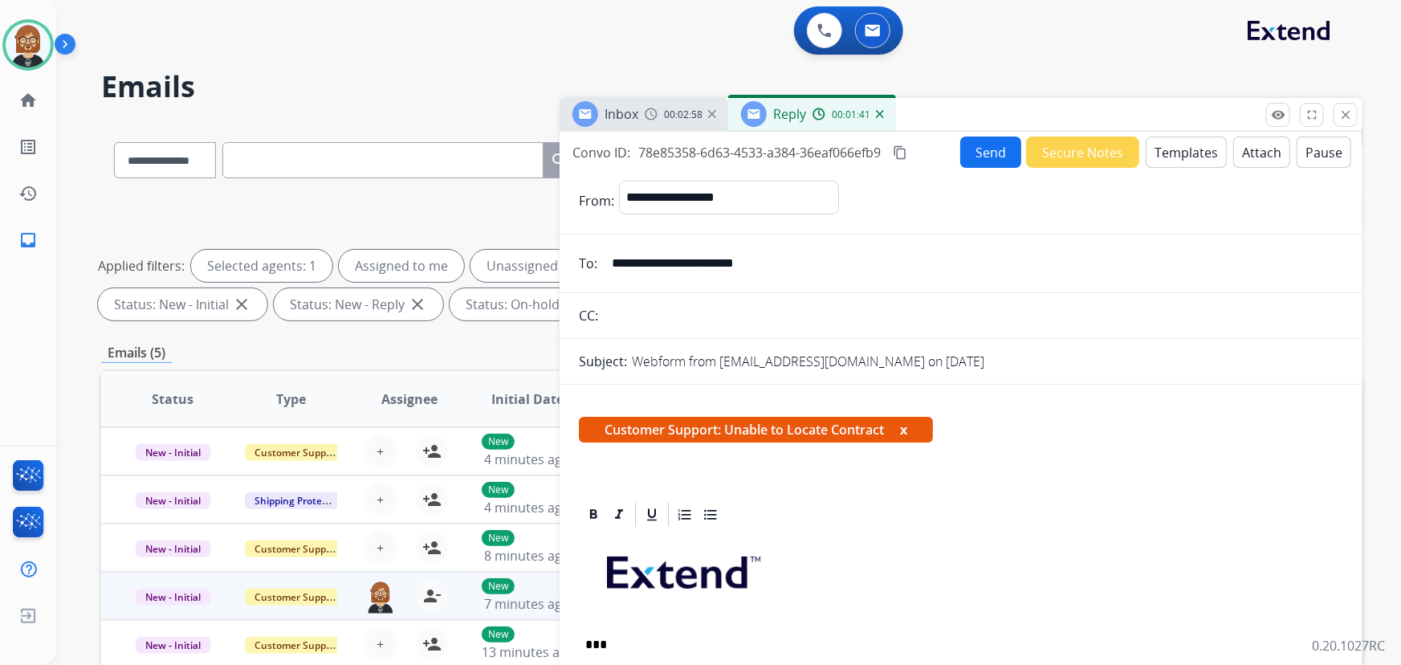
click at [988, 157] on button "Send" at bounding box center [990, 152] width 61 height 31
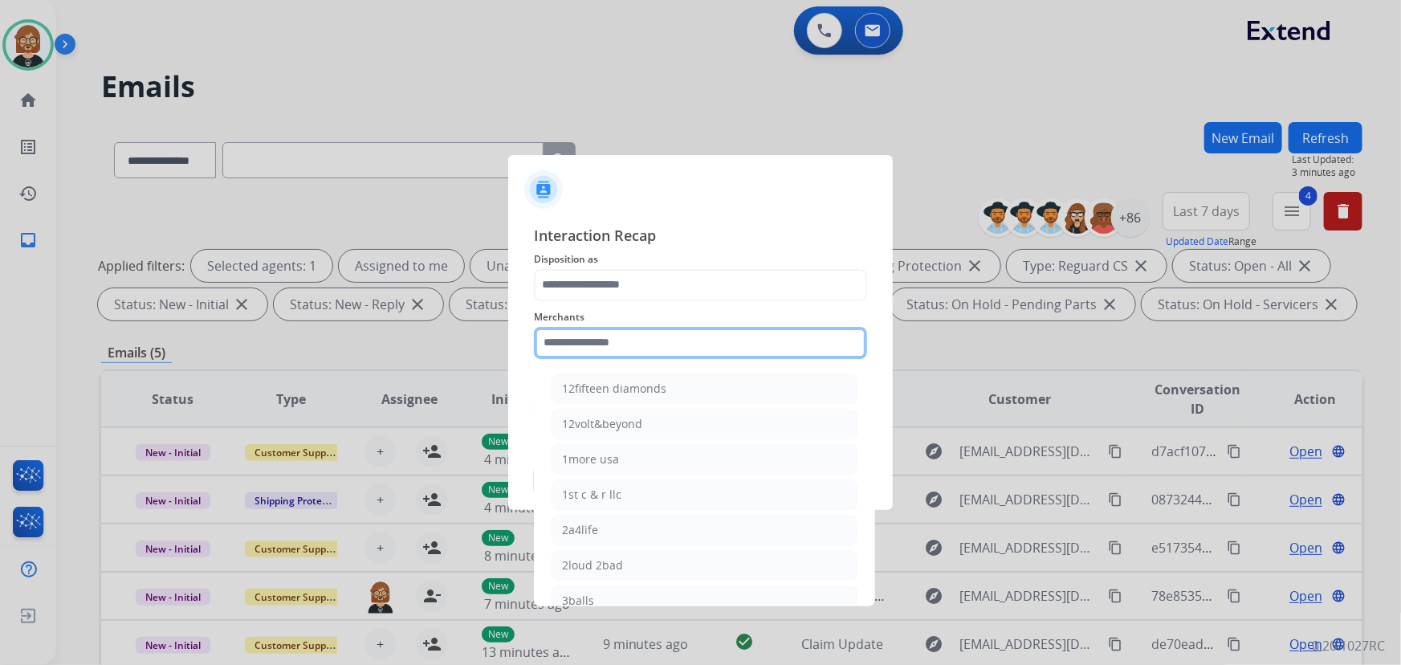
click at [697, 334] on input "text" at bounding box center [700, 343] width 333 height 32
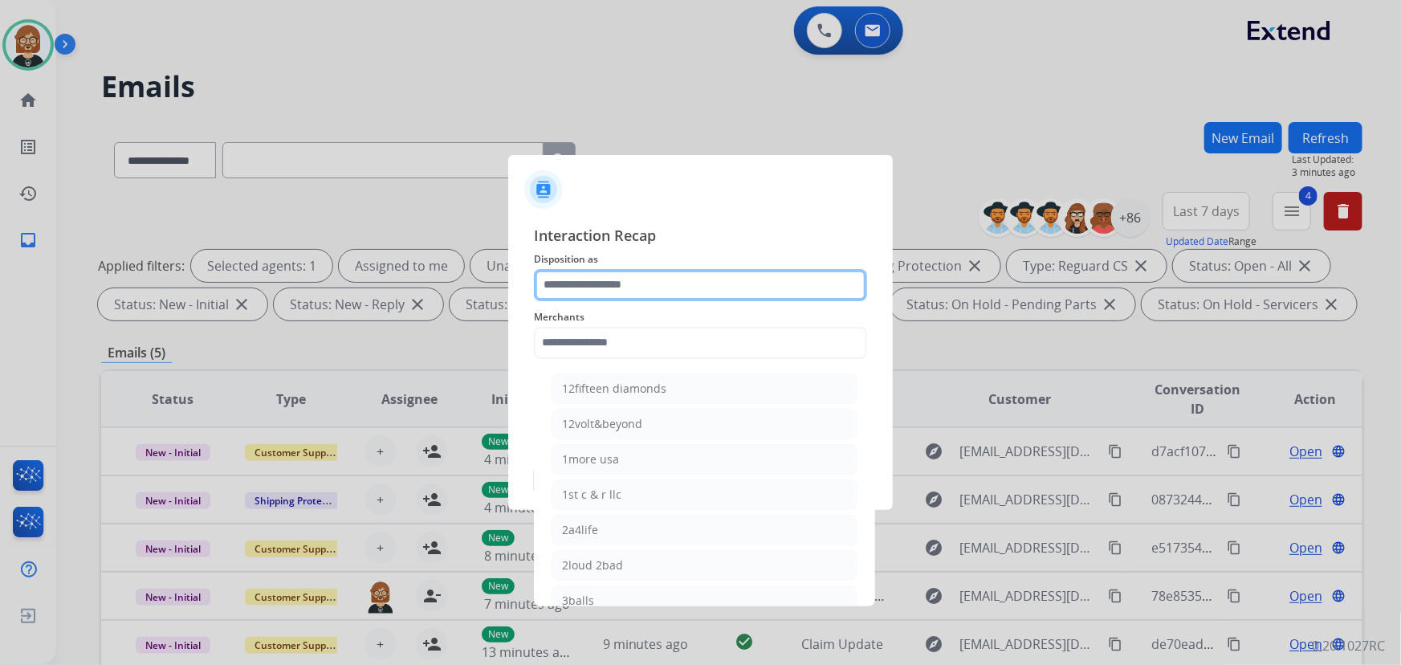
click at [711, 284] on input "text" at bounding box center [700, 285] width 333 height 32
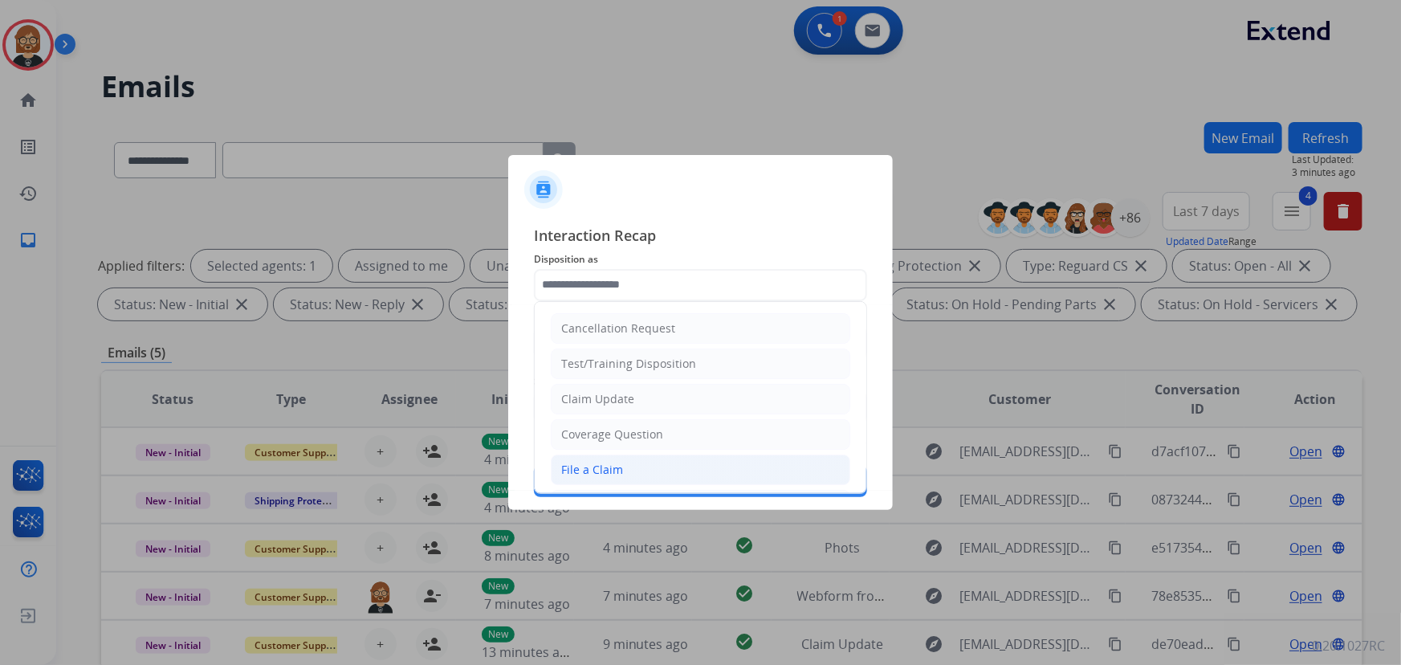
click at [681, 458] on li "File a Claim" at bounding box center [701, 469] width 300 height 31
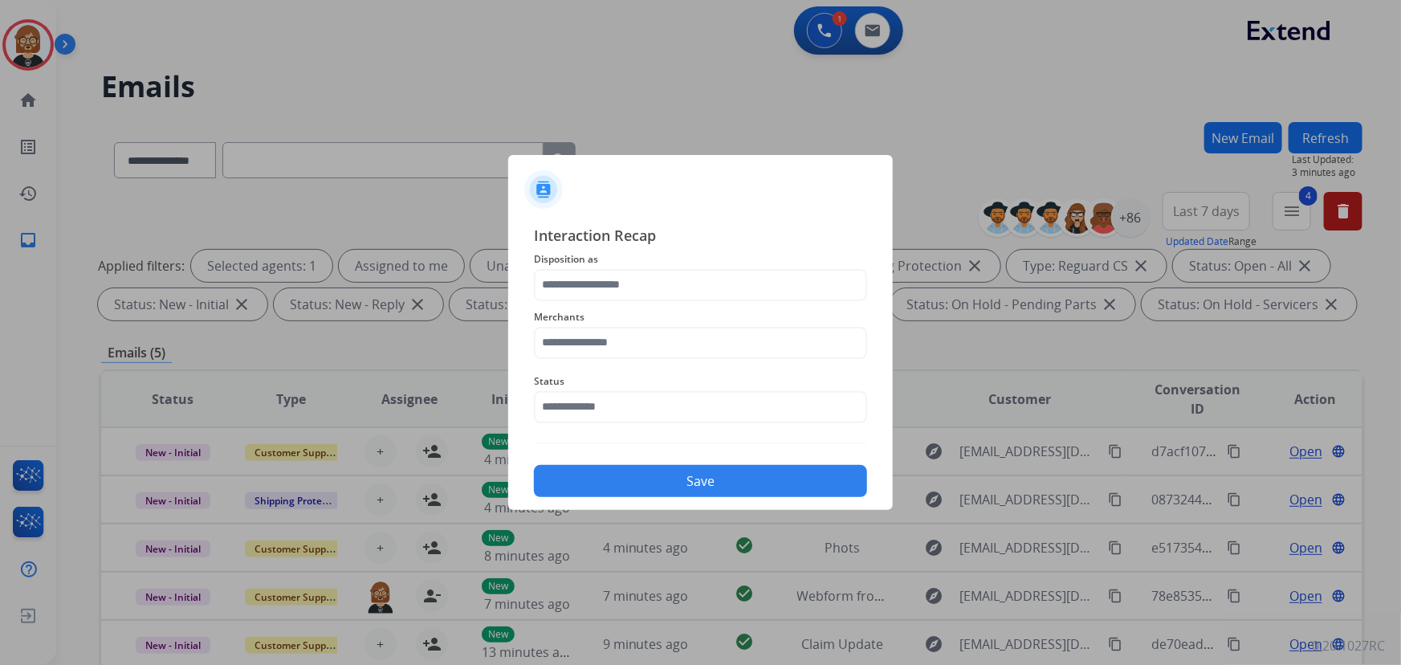
type input "**********"
click at [695, 341] on input "text" at bounding box center [700, 343] width 333 height 32
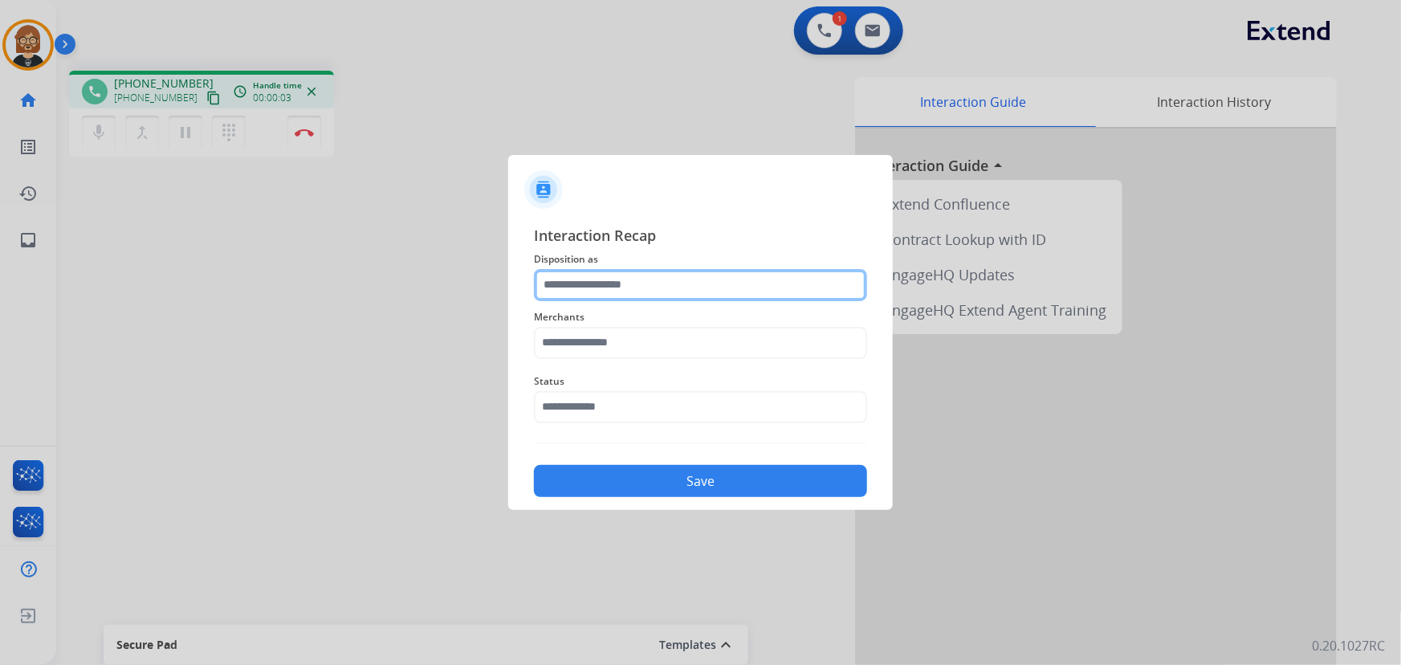
click at [703, 281] on input "text" at bounding box center [700, 285] width 333 height 32
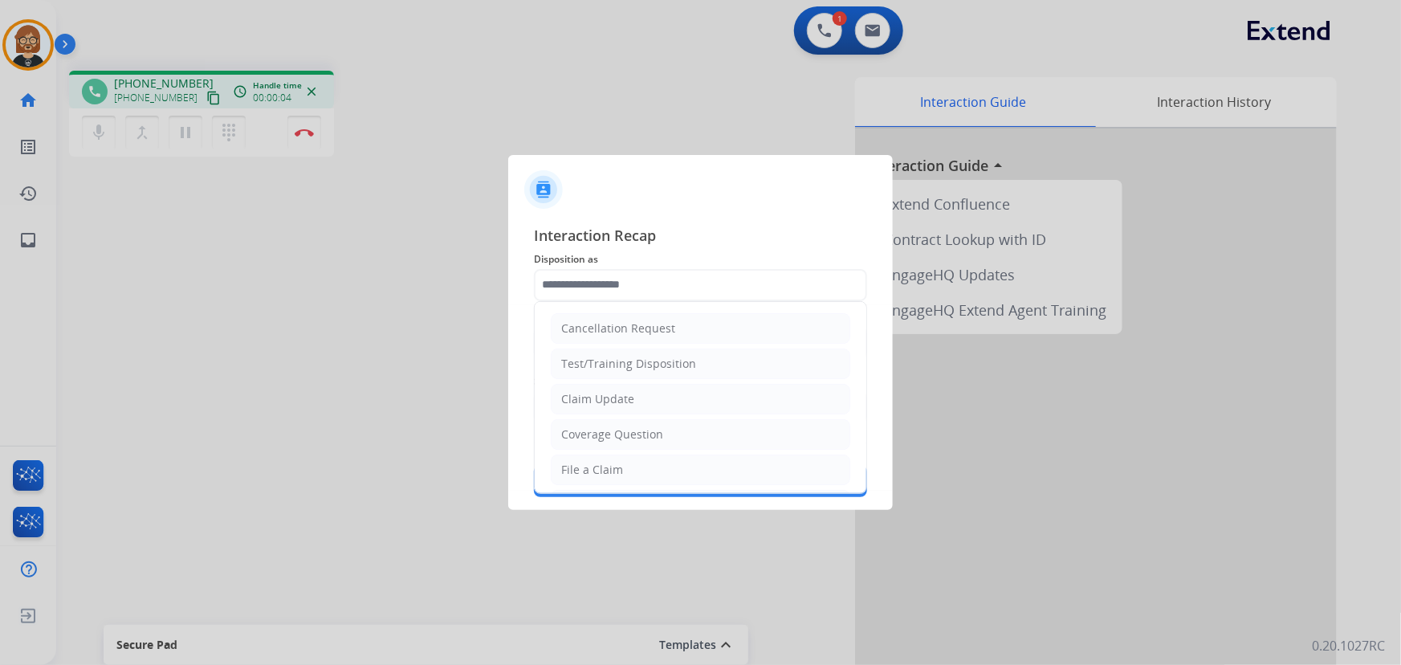
click at [670, 321] on div "Cancellation Request" at bounding box center [618, 328] width 114 height 16
type input "**********"
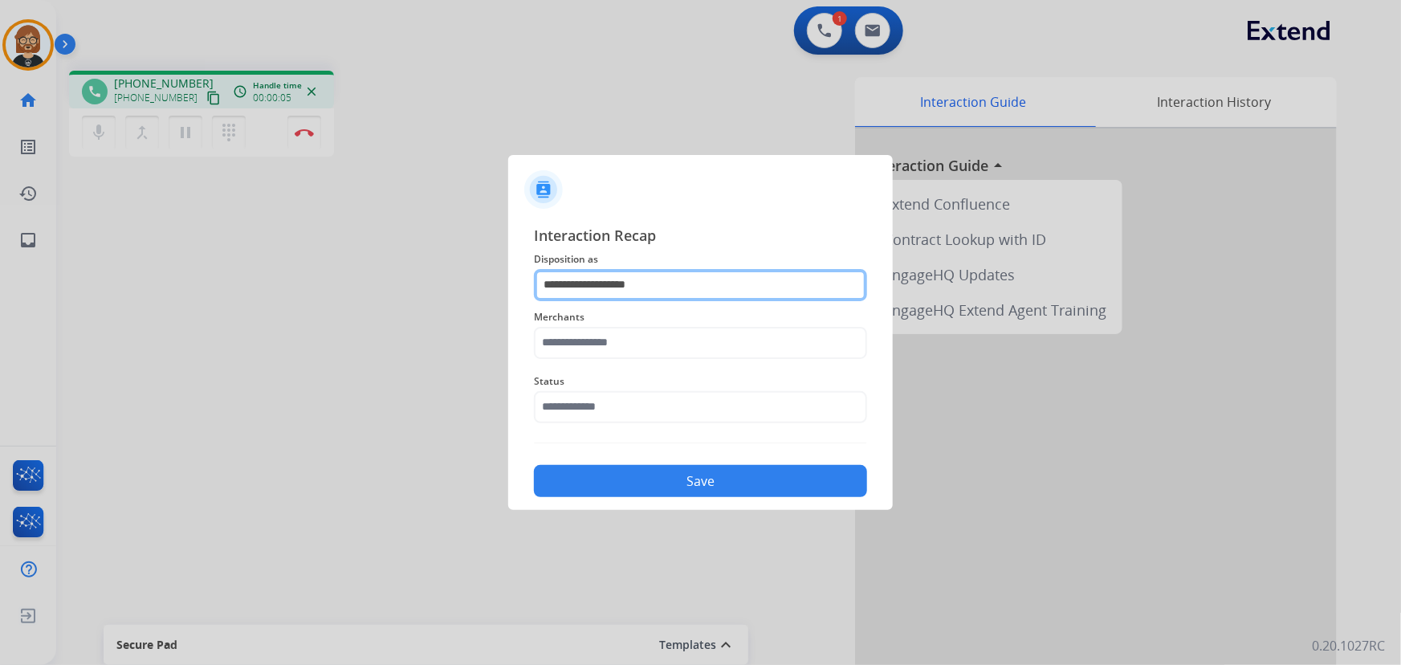
click at [673, 281] on input "**********" at bounding box center [700, 285] width 333 height 32
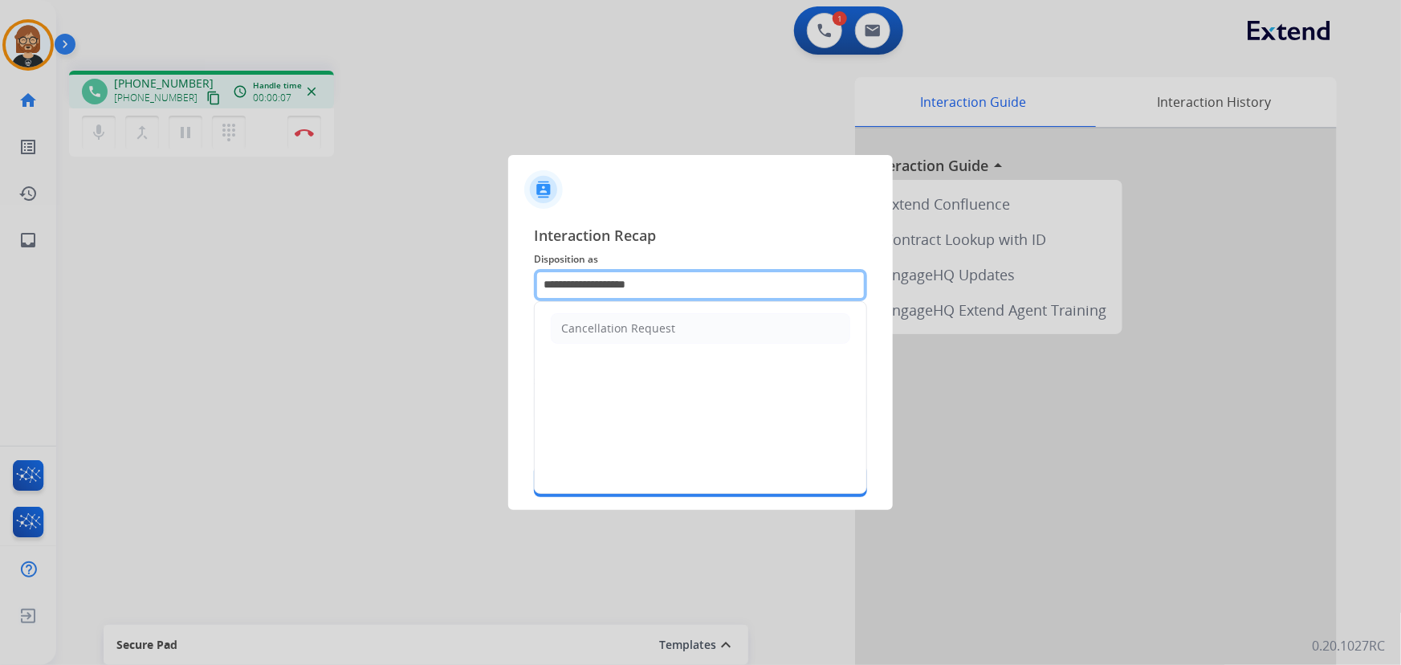
drag, startPoint x: 675, startPoint y: 285, endPoint x: 295, endPoint y: 247, distance: 381.7
click at [0, 247] on app-contact-recap-modal "**********" at bounding box center [0, 332] width 0 height 665
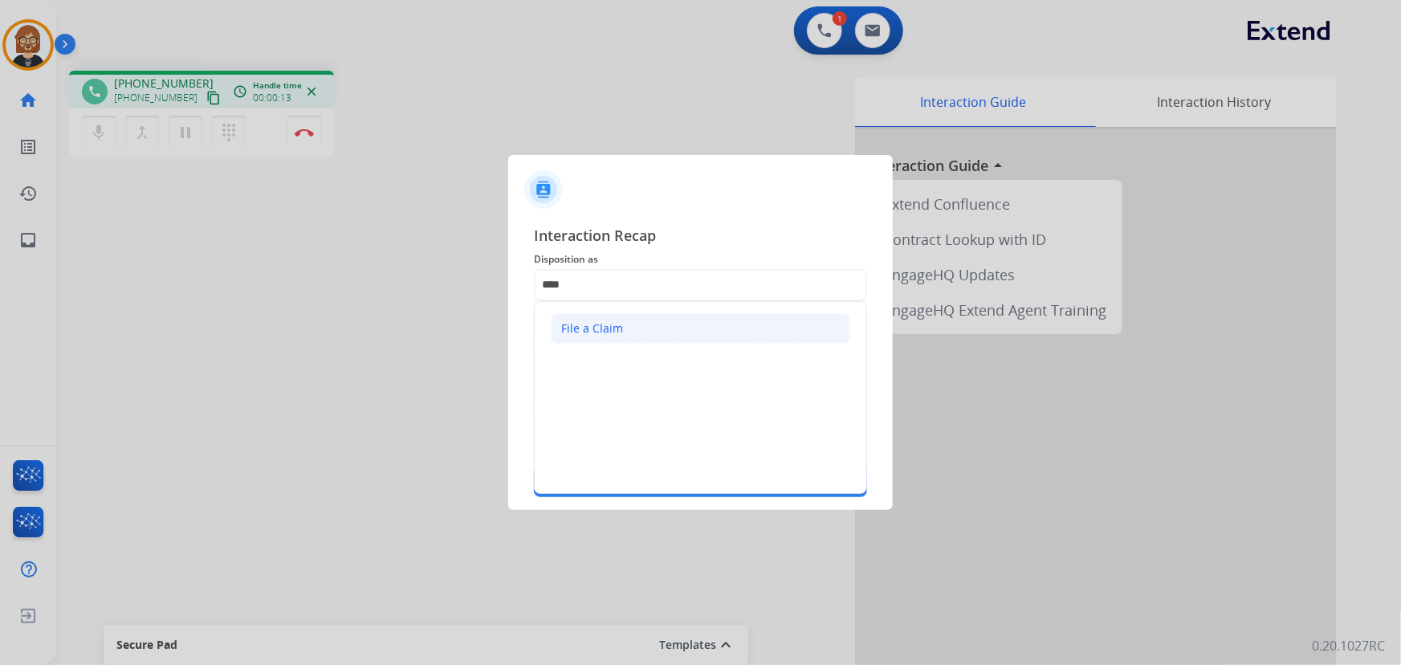
click at [605, 329] on div "File a Claim" at bounding box center [592, 328] width 62 height 16
type input "**********"
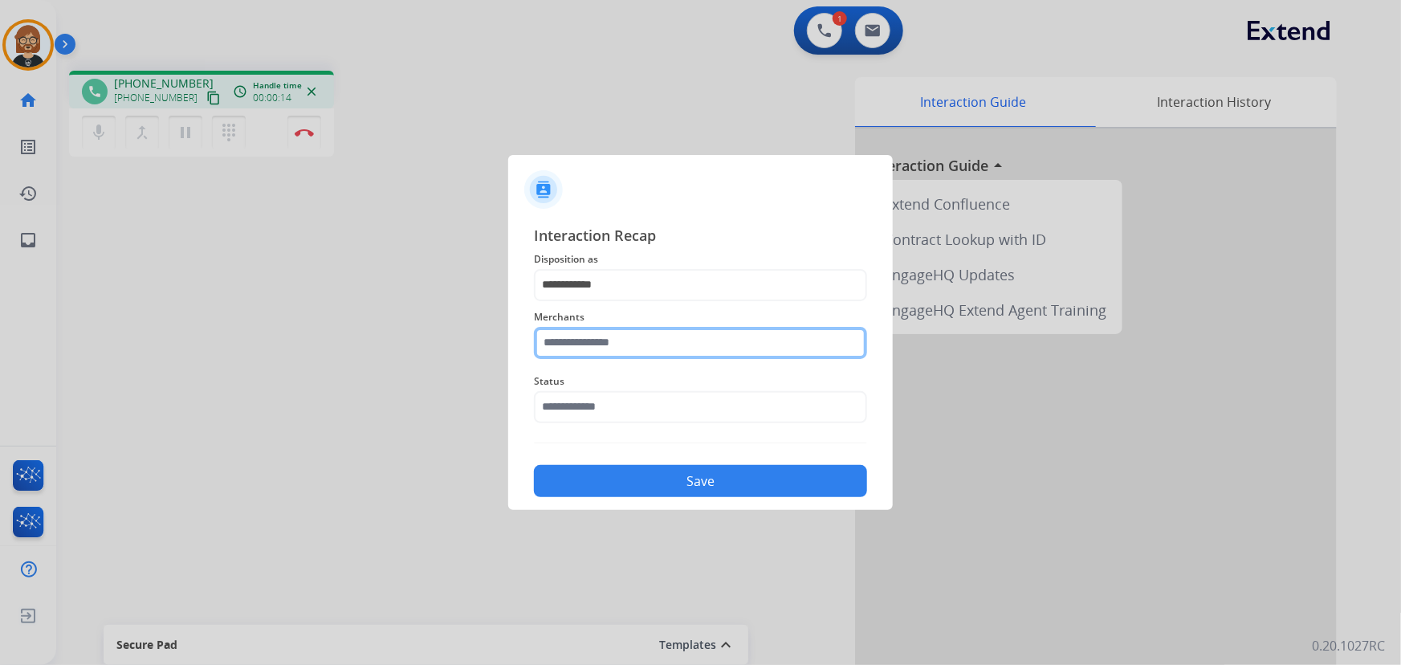
click at [619, 347] on input "text" at bounding box center [700, 343] width 333 height 32
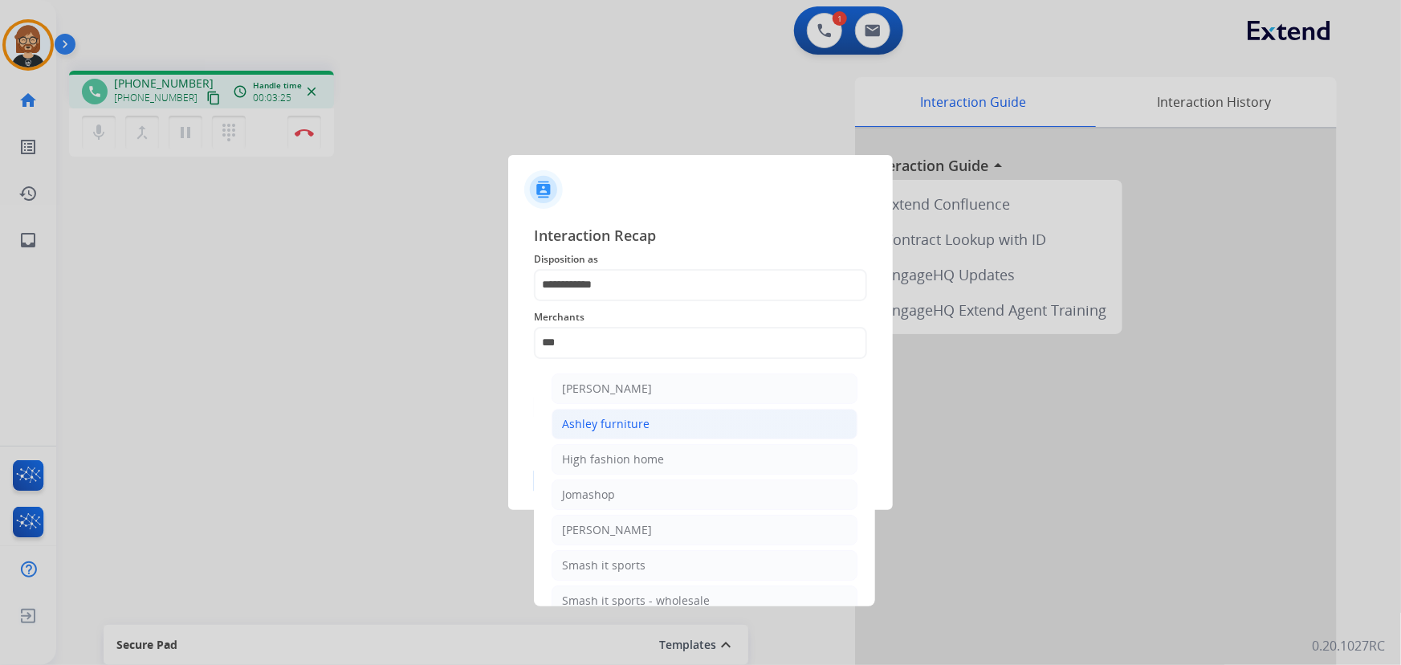
click at [633, 419] on div "Ashley furniture" at bounding box center [606, 424] width 88 height 16
type input "**********"
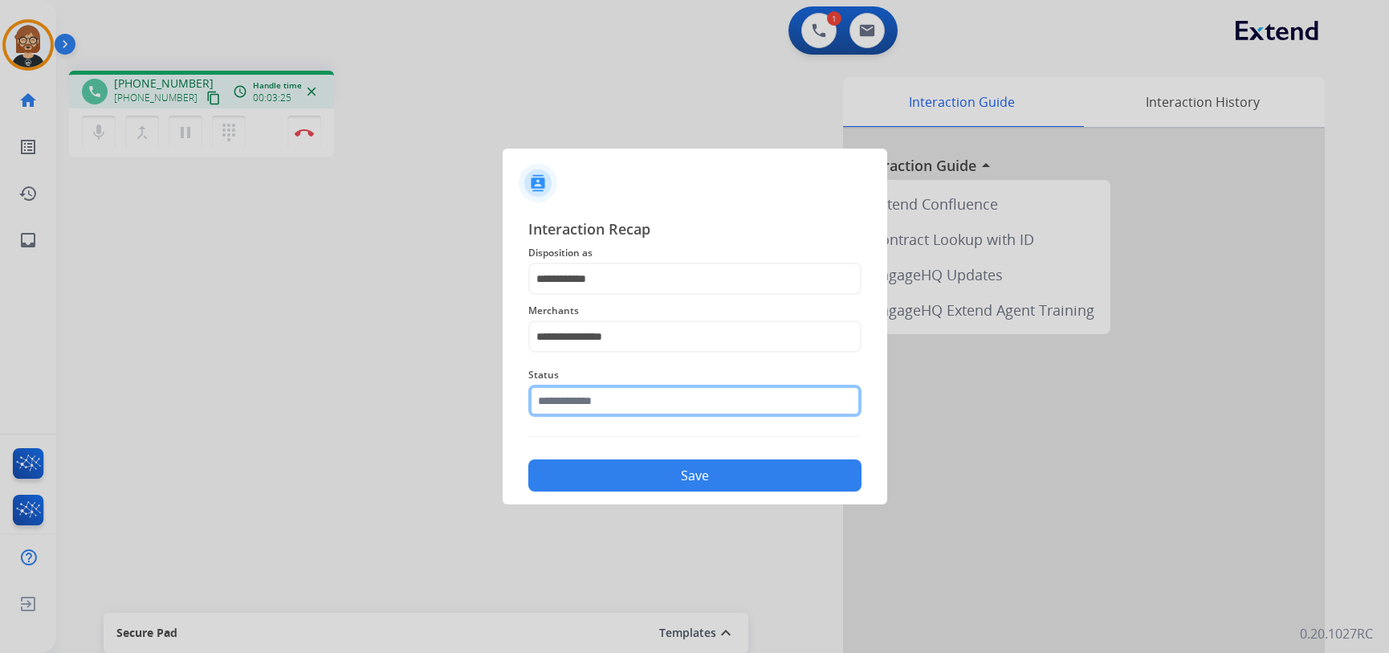
click at [650, 414] on input "text" at bounding box center [694, 401] width 333 height 32
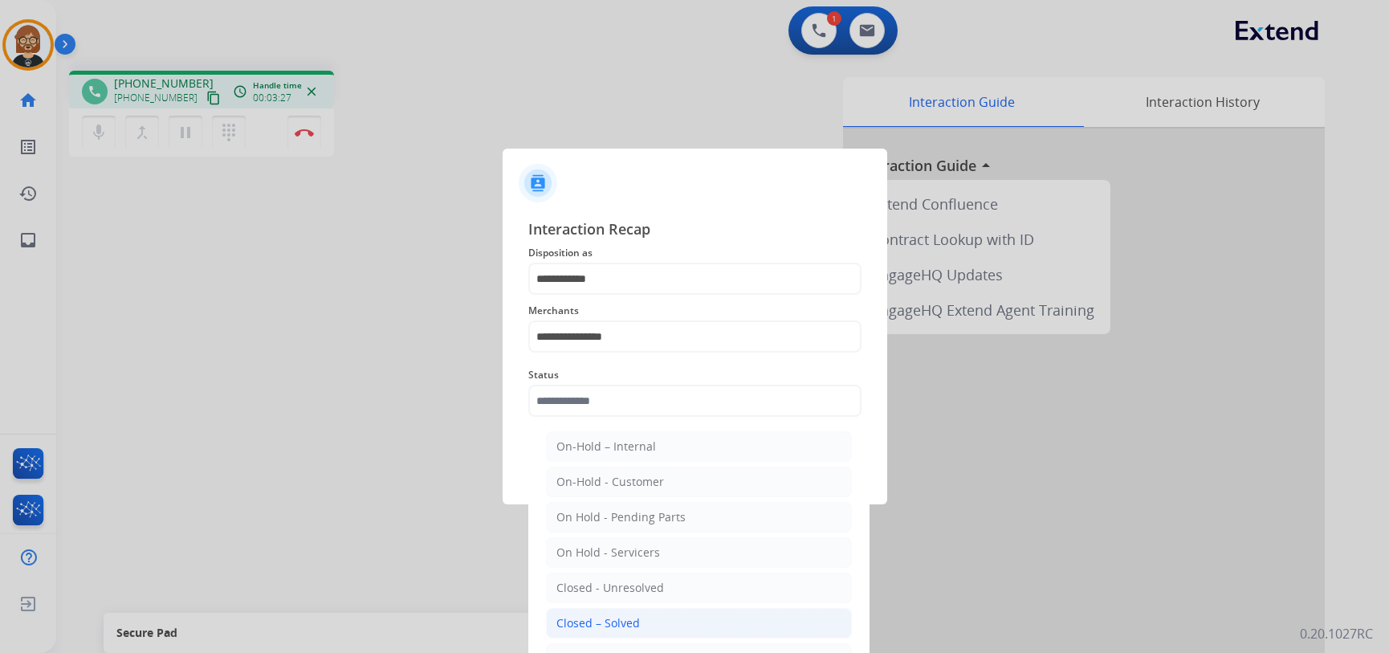
drag, startPoint x: 611, startPoint y: 618, endPoint x: 688, endPoint y: 562, distance: 95.4
click at [611, 617] on div "Closed – Solved" at bounding box center [598, 623] width 84 height 16
type input "**********"
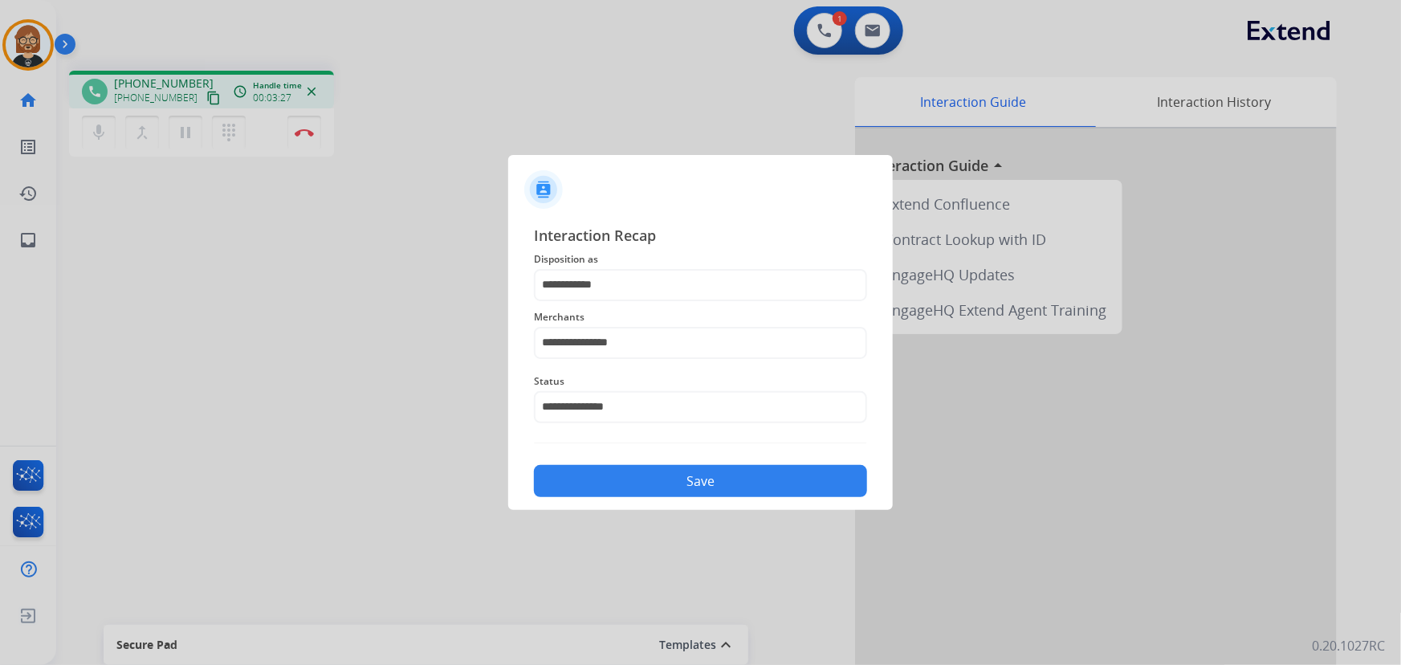
drag, startPoint x: 701, startPoint y: 499, endPoint x: 703, endPoint y: 476, distance: 23.4
click at [701, 498] on div "**********" at bounding box center [700, 361] width 385 height 300
click at [703, 476] on button "Save" at bounding box center [700, 481] width 333 height 32
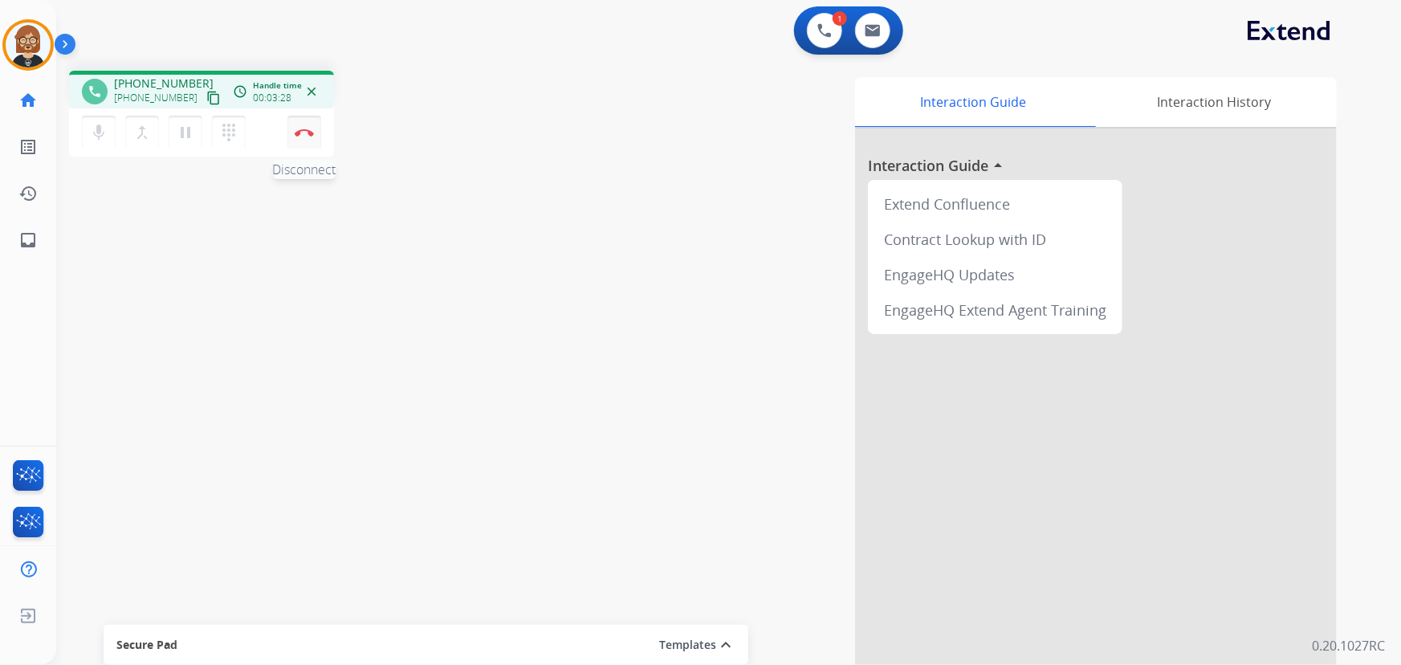
click at [306, 128] on img at bounding box center [304, 132] width 19 height 8
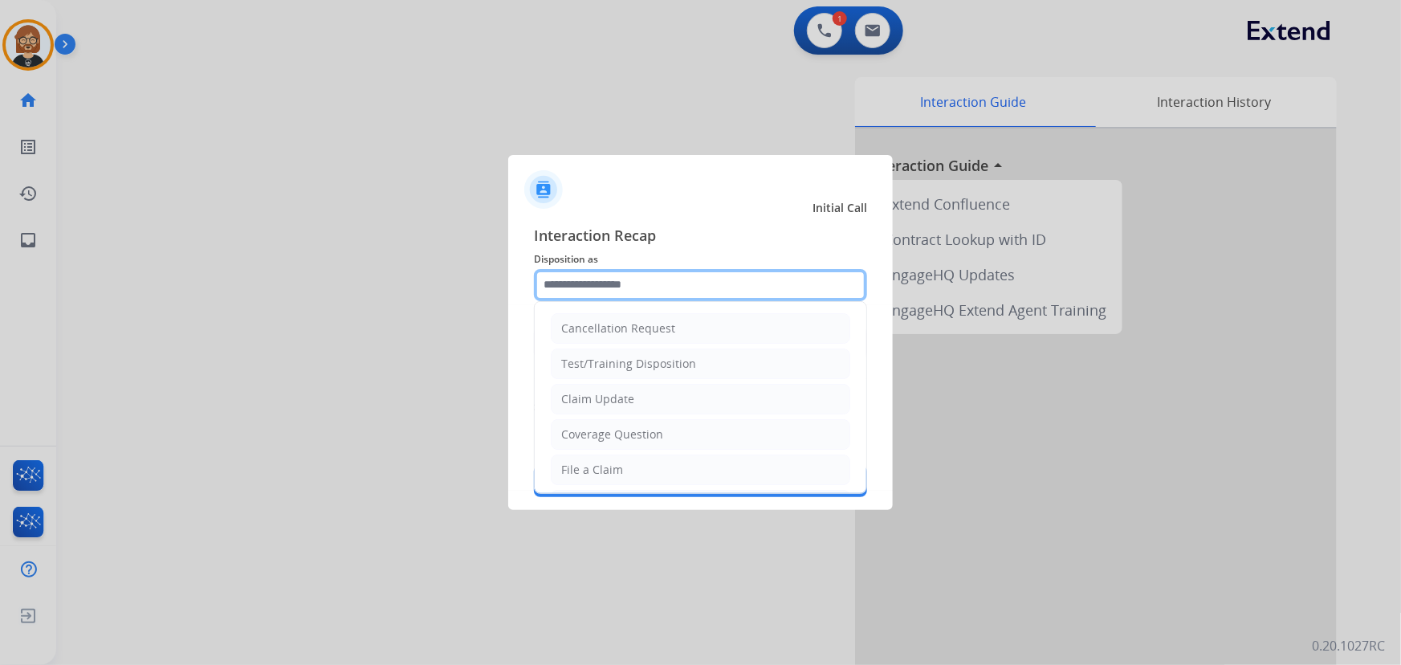
click at [726, 282] on input "text" at bounding box center [700, 285] width 333 height 32
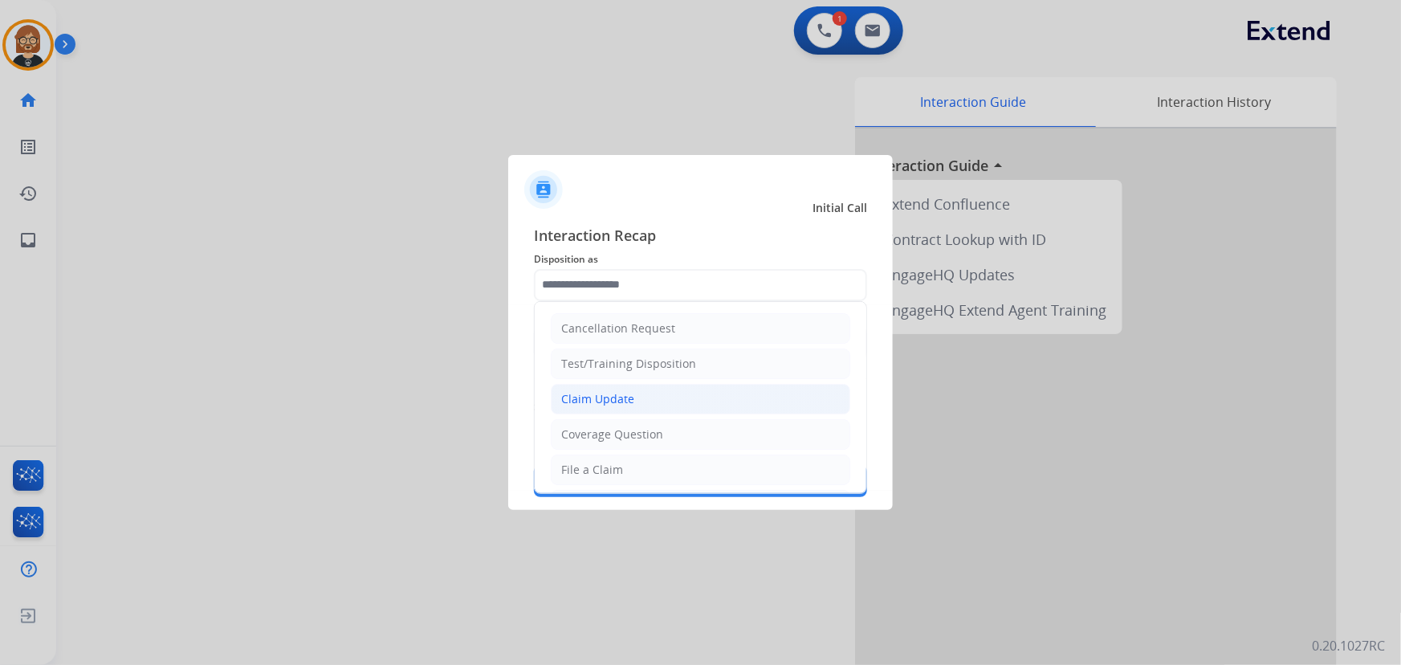
click at [665, 393] on li "Claim Update" at bounding box center [701, 399] width 300 height 31
type input "**********"
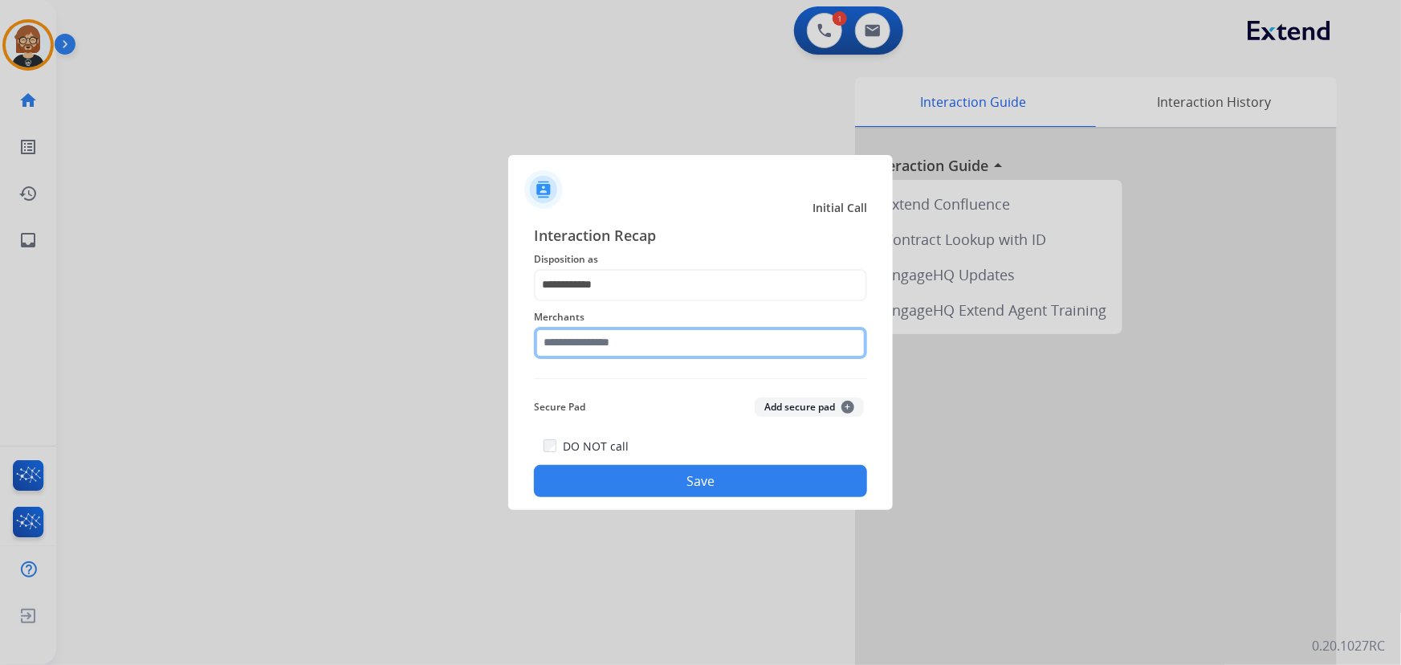
click at [671, 344] on input "text" at bounding box center [700, 343] width 333 height 32
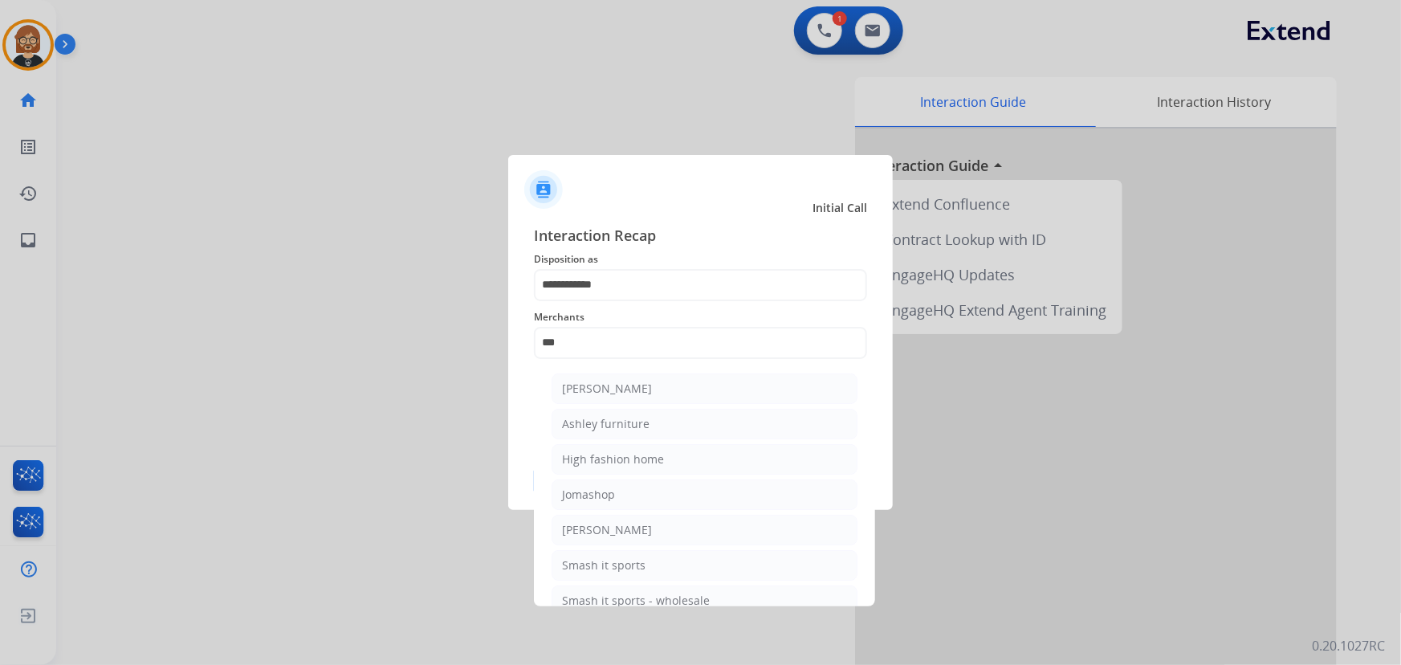
click at [656, 422] on li "Ashley furniture" at bounding box center [705, 424] width 306 height 31
type input "**********"
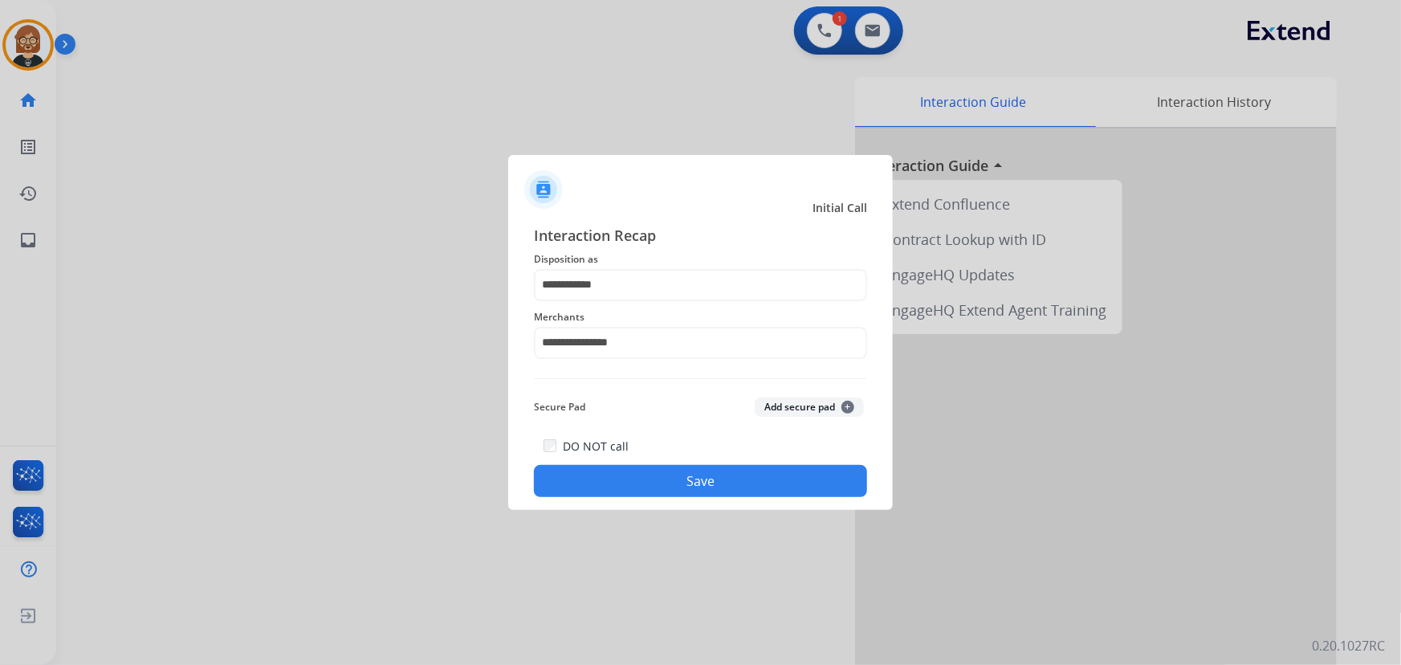
click at [671, 471] on button "Save" at bounding box center [700, 481] width 333 height 32
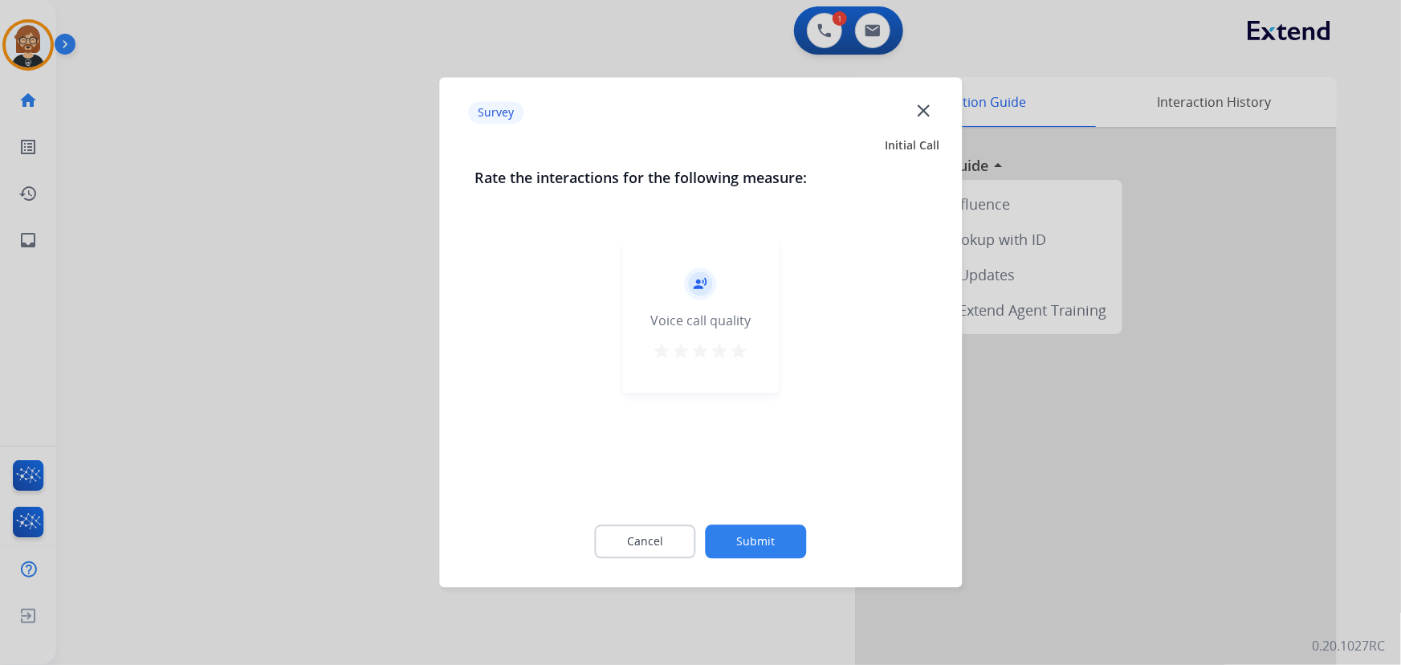
click at [733, 523] on div "Cancel Submit" at bounding box center [701, 542] width 452 height 72
click at [759, 547] on button "Submit" at bounding box center [756, 542] width 101 height 34
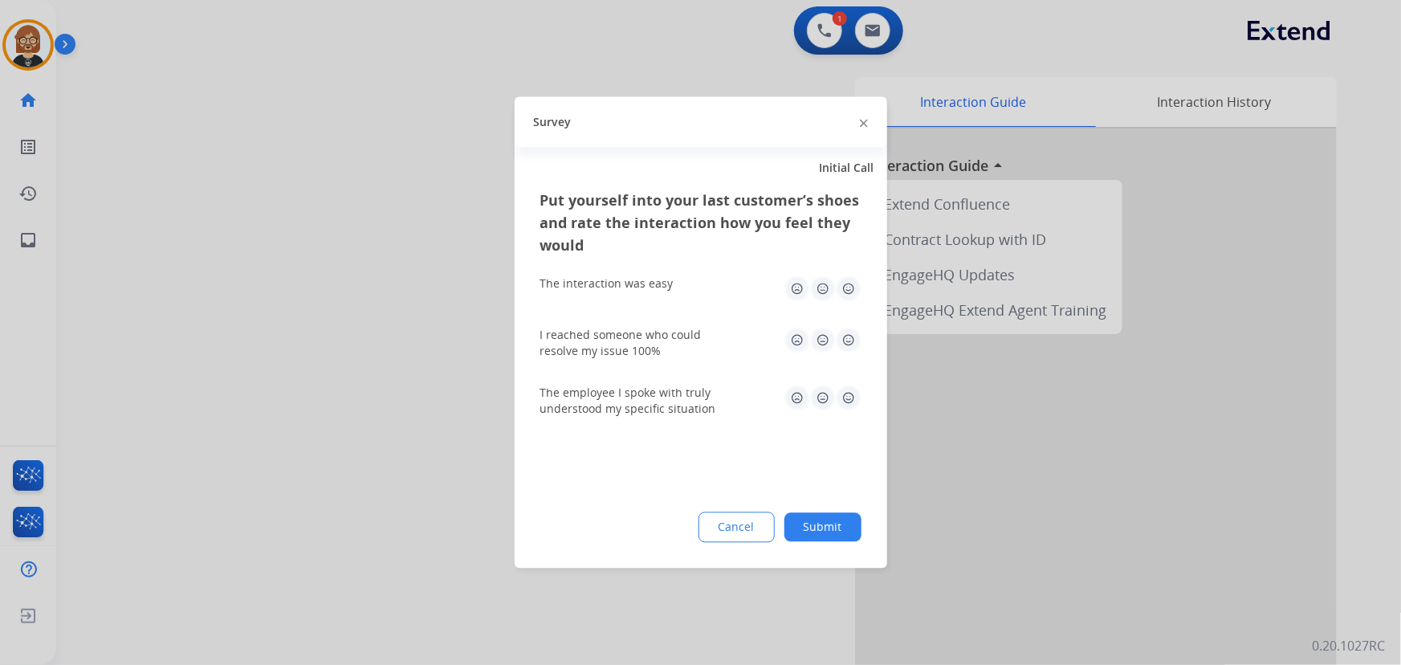
click at [802, 532] on button "Submit" at bounding box center [822, 527] width 77 height 29
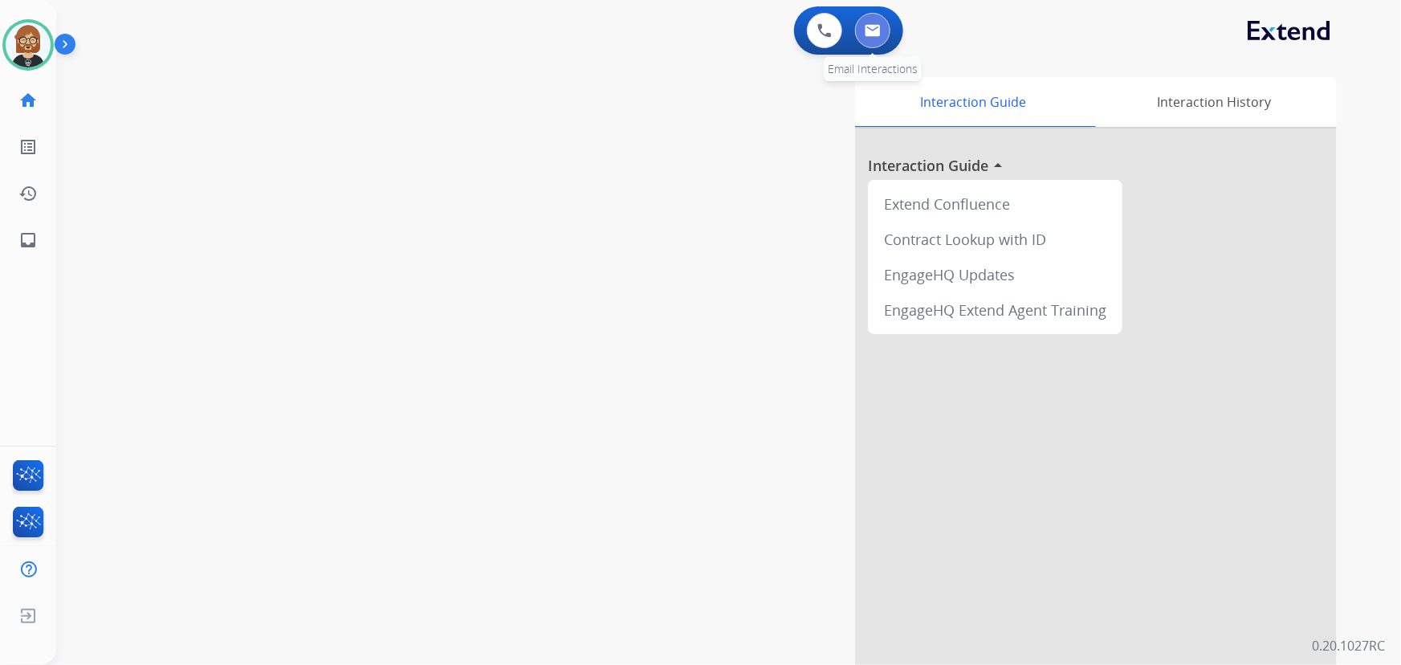
click at [874, 25] on img at bounding box center [873, 30] width 16 height 13
select select "**********"
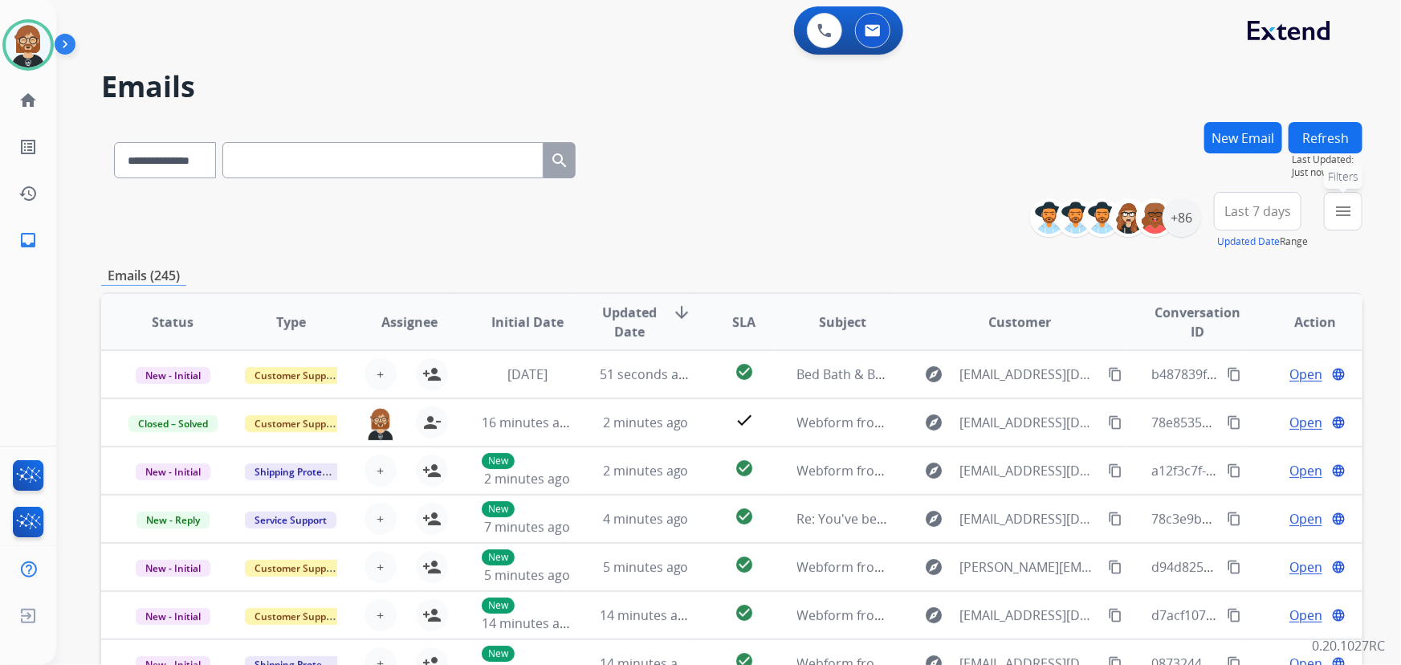
click at [1031, 209] on mat-icon "menu" at bounding box center [1343, 211] width 19 height 19
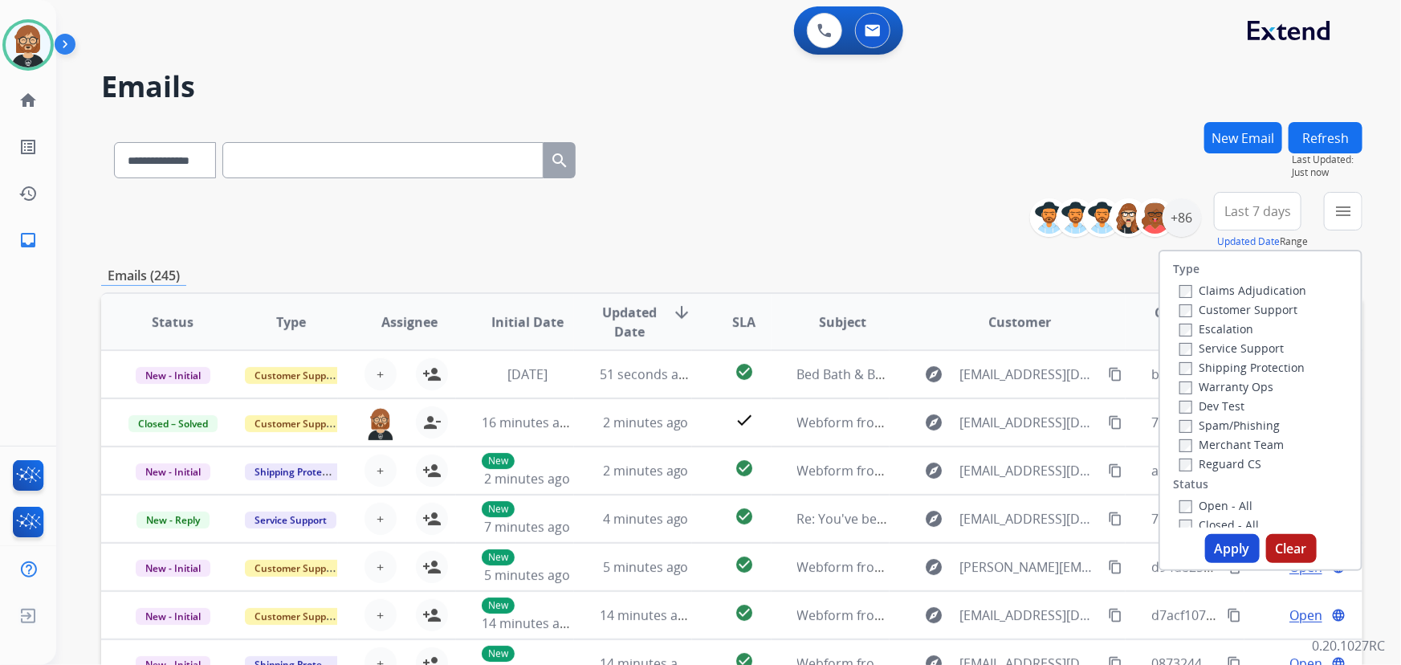
click at [1031, 468] on label "Reguard CS" at bounding box center [1221, 463] width 82 height 15
click at [1031, 369] on label "Shipping Protection" at bounding box center [1242, 367] width 125 height 15
click at [1031, 312] on label "Customer Support" at bounding box center [1239, 309] width 118 height 15
click at [1031, 499] on label "Open - All" at bounding box center [1216, 505] width 73 height 15
click at [1031, 548] on button "Apply" at bounding box center [1232, 548] width 55 height 29
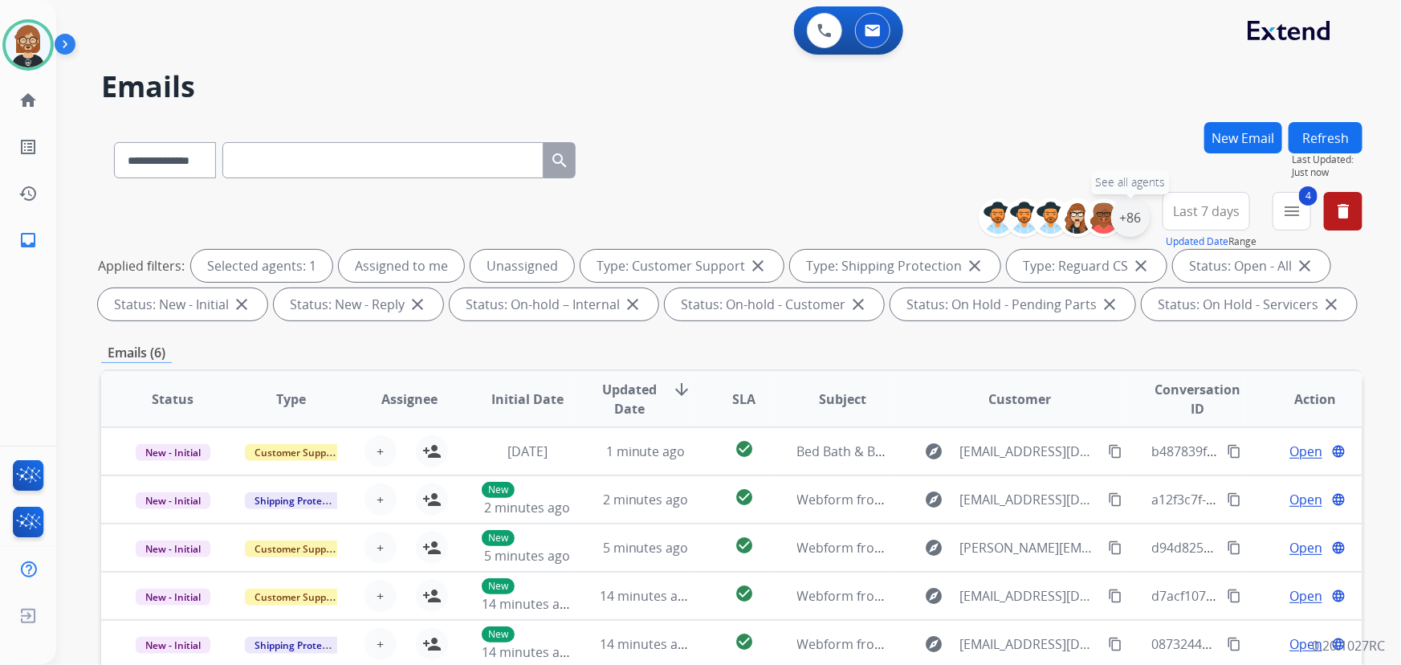
click at [1031, 210] on div "+86" at bounding box center [1130, 217] width 39 height 39
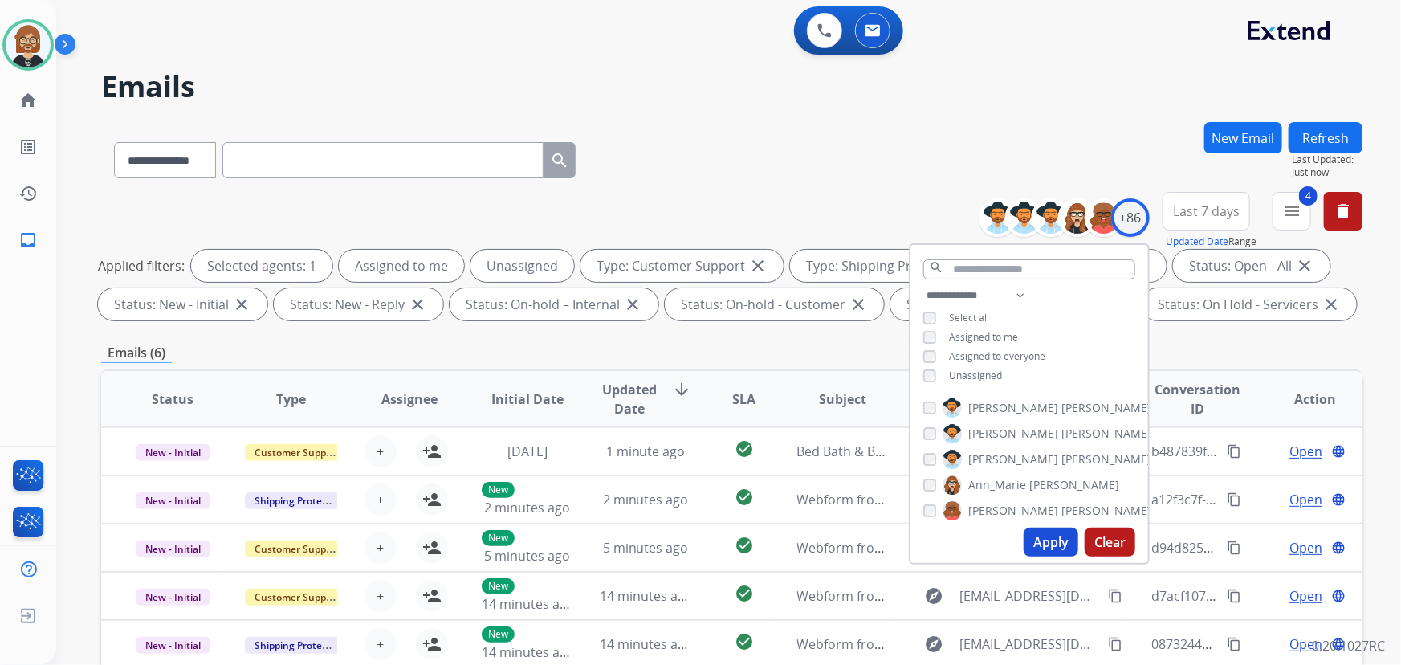
click at [810, 120] on div "**********" at bounding box center [709, 390] width 1306 height 665
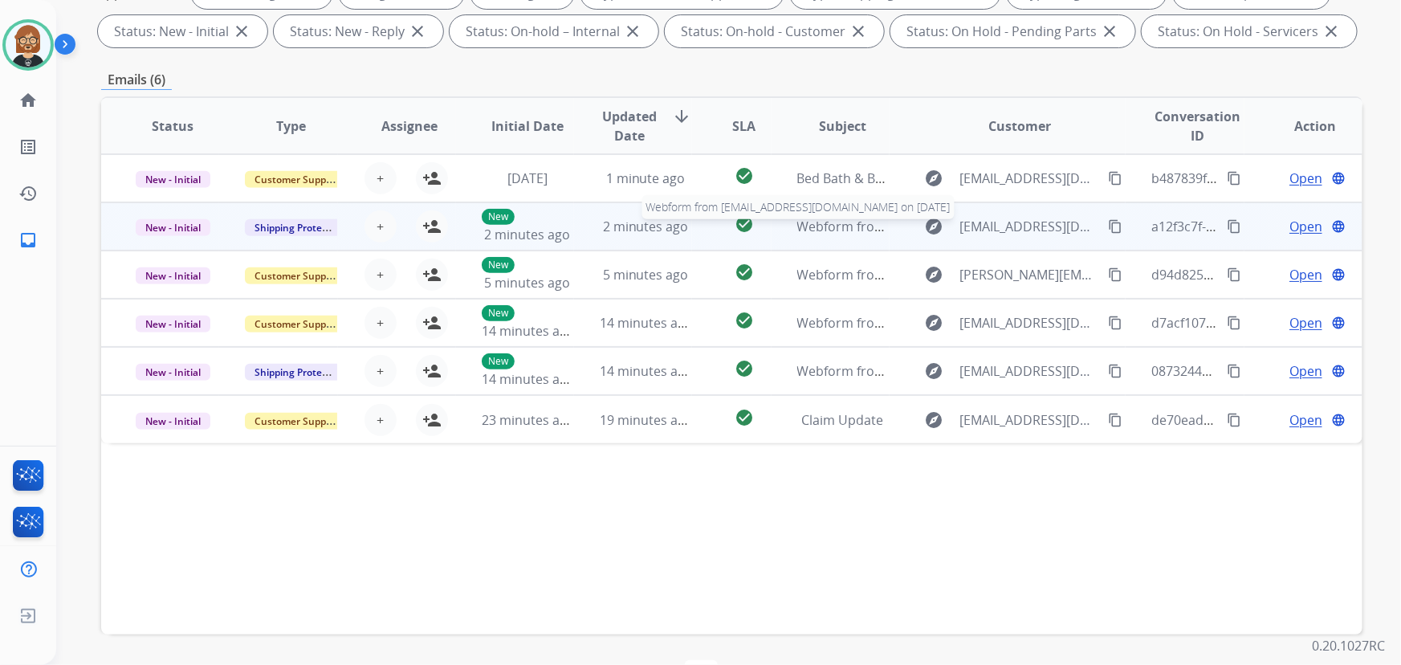
scroll to position [325, 0]
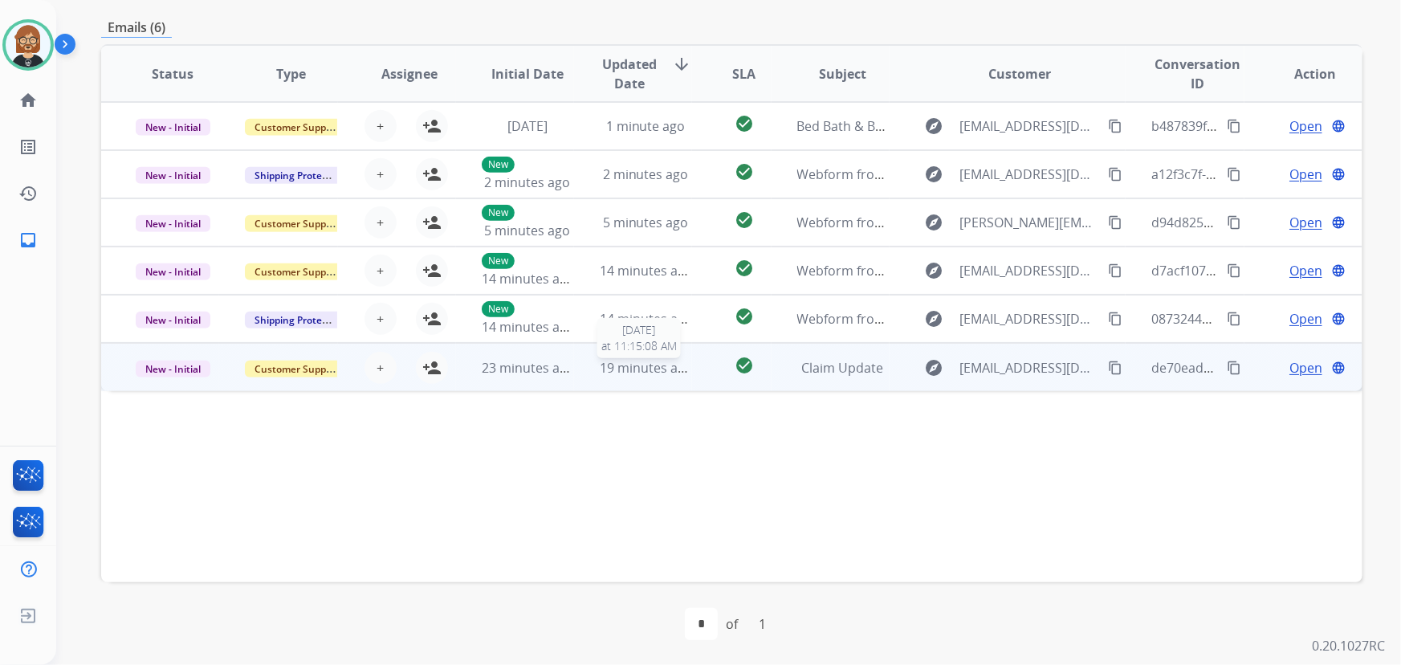
click at [635, 369] on span "19 minutes ago" at bounding box center [646, 368] width 93 height 18
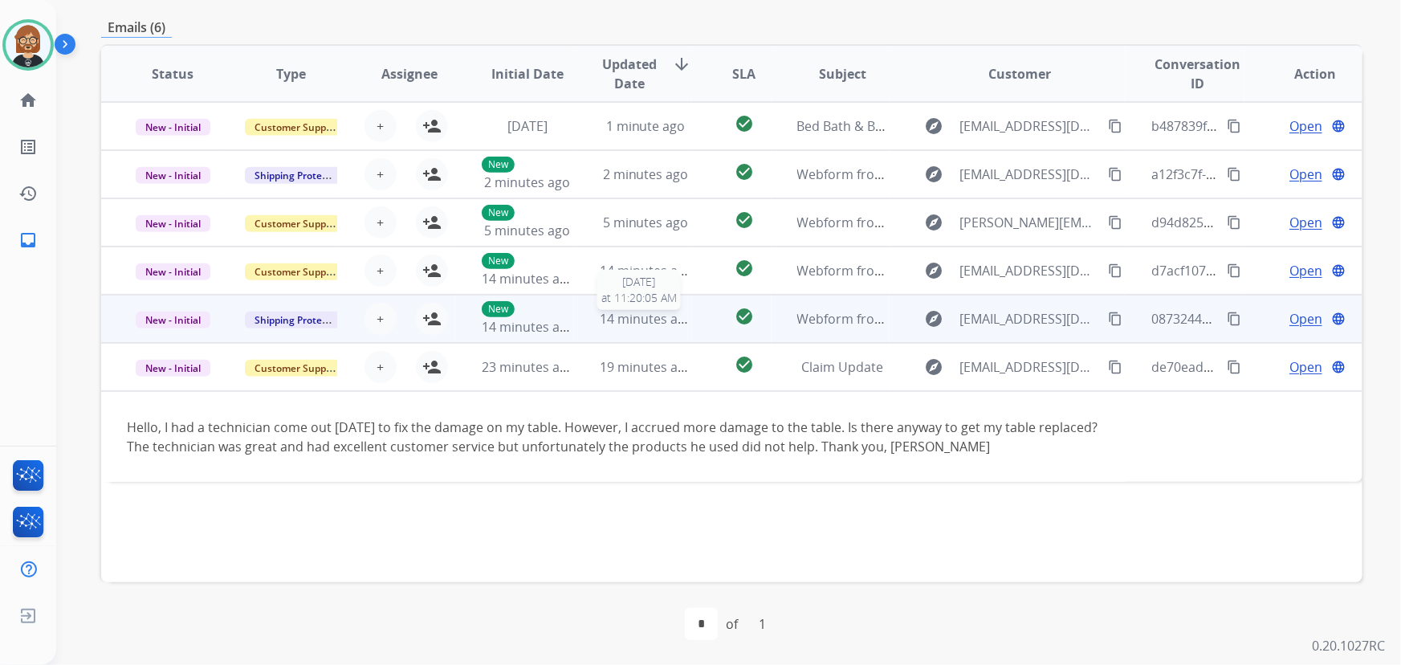
click at [648, 313] on span "14 minutes ago" at bounding box center [646, 319] width 93 height 18
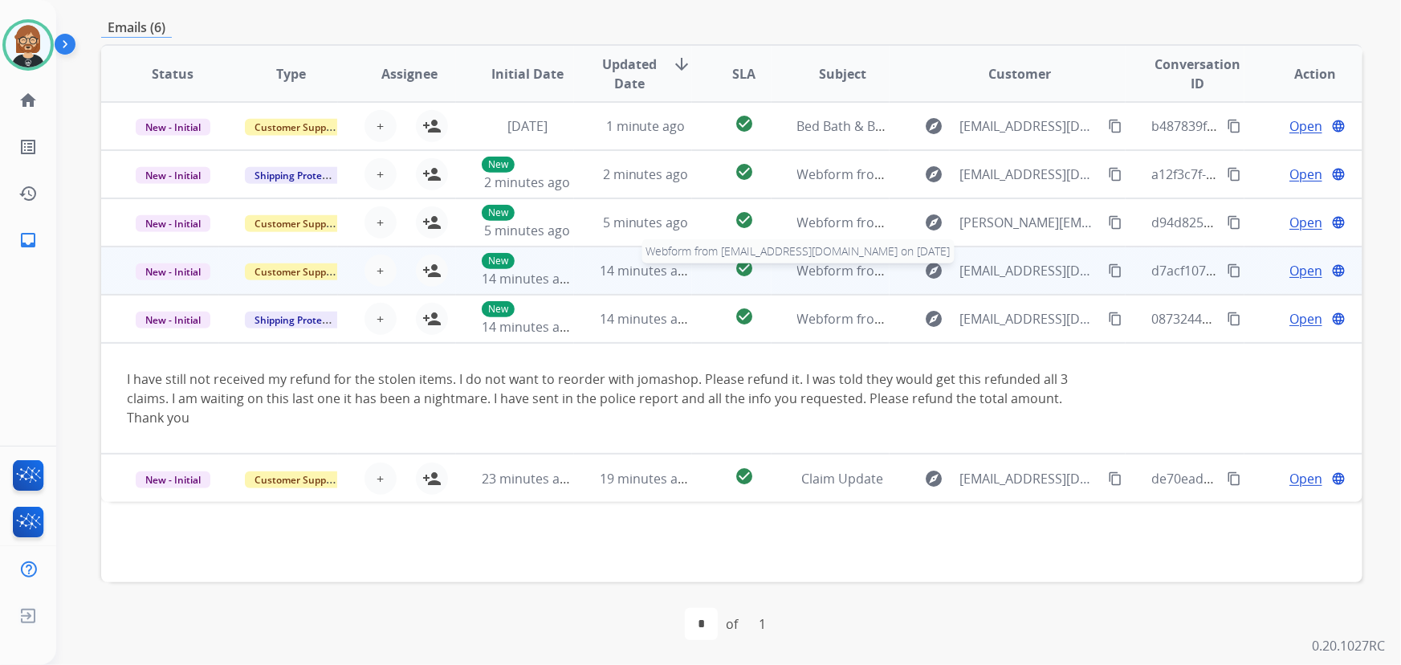
click at [849, 276] on span "Webform from levishuck15@icloud.com on 08/16/2025" at bounding box center [979, 271] width 364 height 18
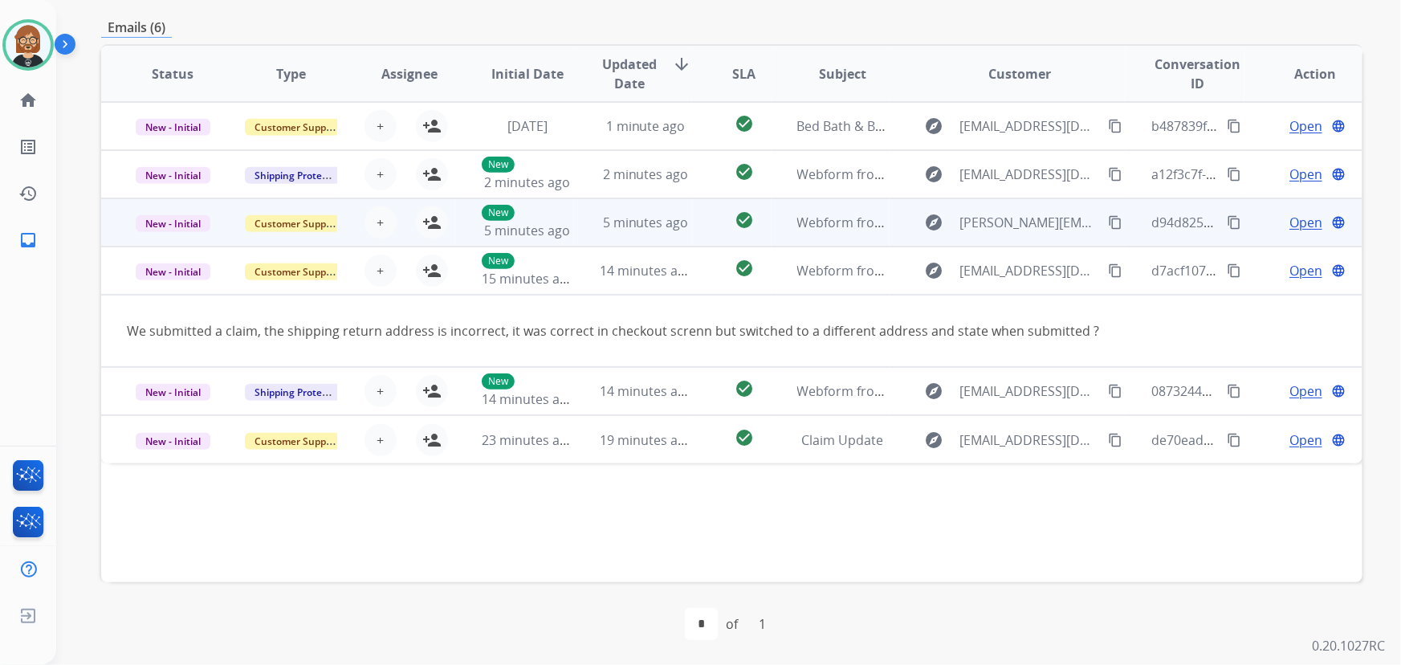
click at [835, 223] on span "Webform from Douglas.lirette@outlook.com on 08/16/2025" at bounding box center [1078, 223] width 563 height 18
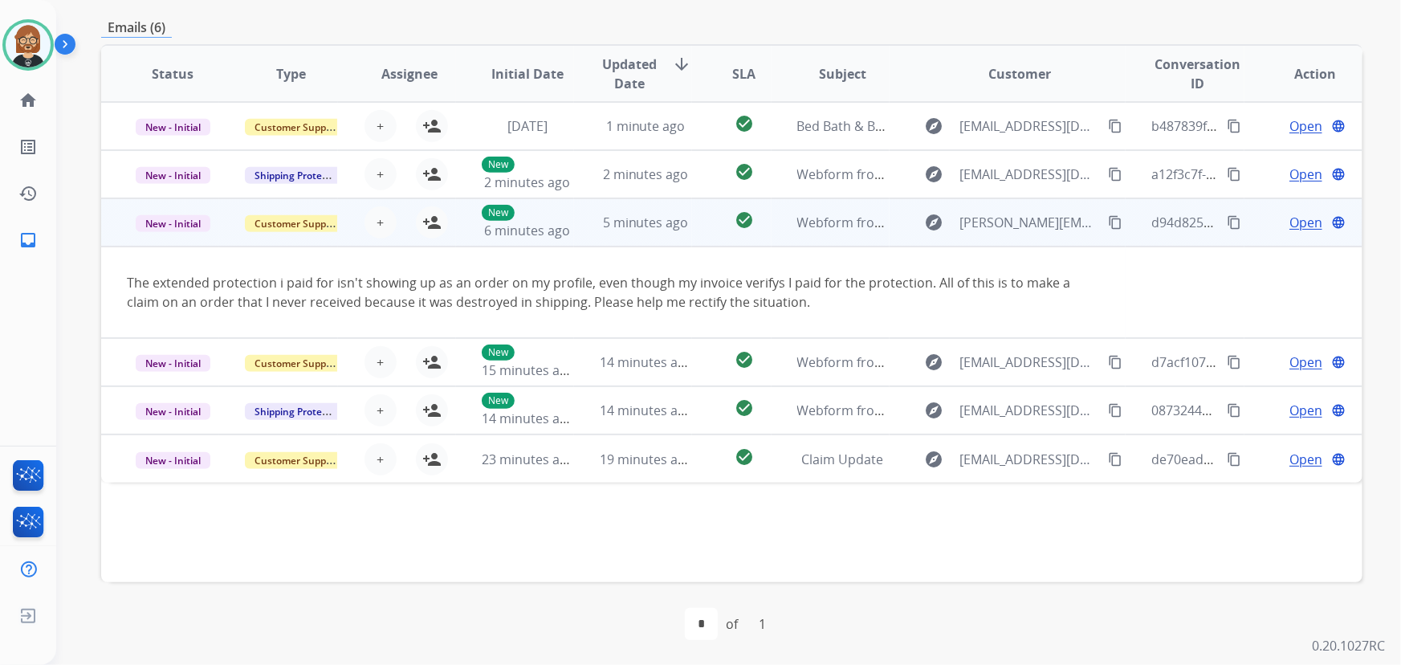
click at [1031, 219] on mat-icon "content_copy" at bounding box center [1115, 222] width 14 height 14
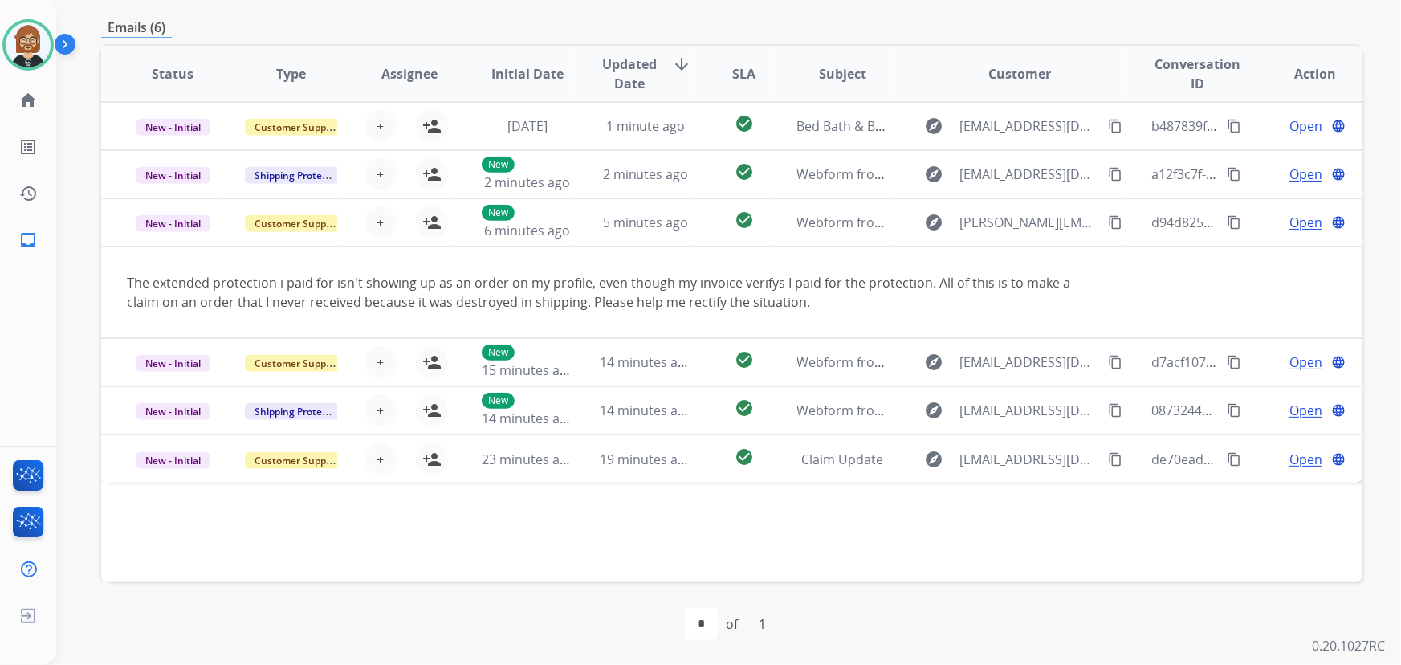
click at [1031, 565] on div "Status Type Assignee Initial Date Updated Date arrow_downward SLA Subject Custo…" at bounding box center [731, 313] width 1261 height 538
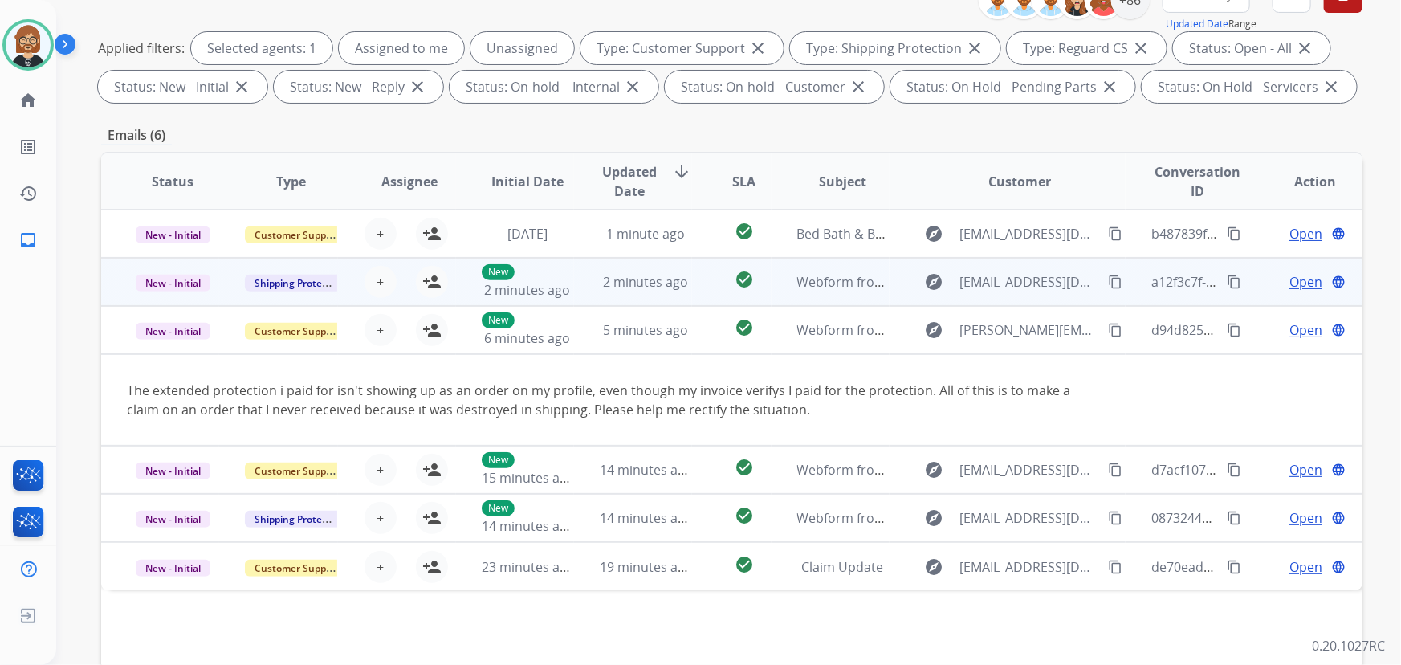
scroll to position [33, 0]
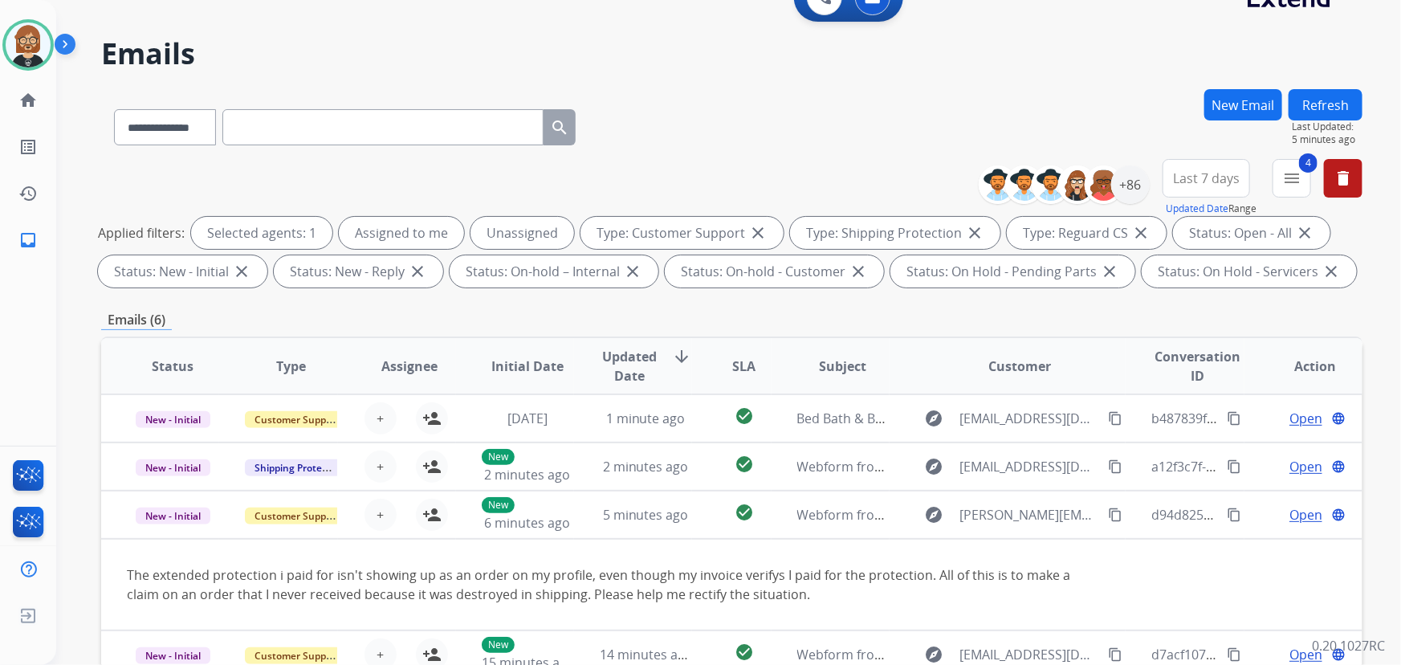
click at [1031, 95] on button "Refresh" at bounding box center [1326, 104] width 74 height 31
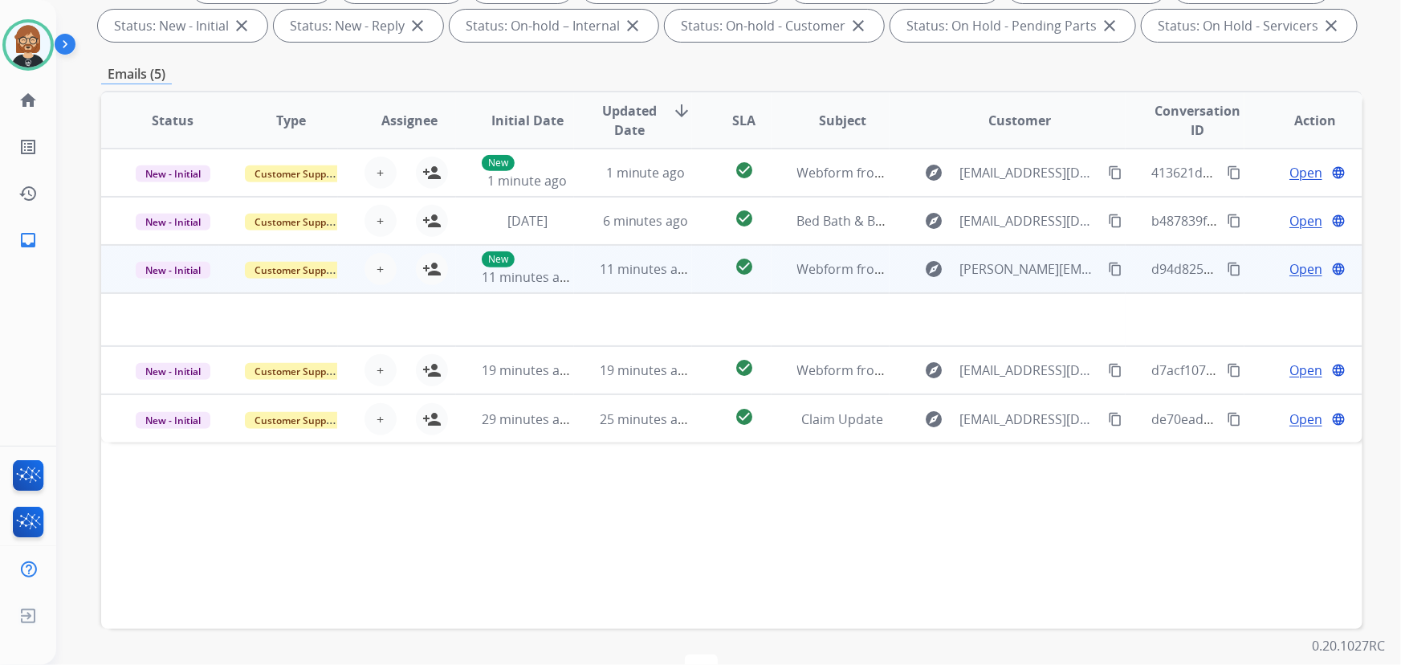
scroll to position [291, 0]
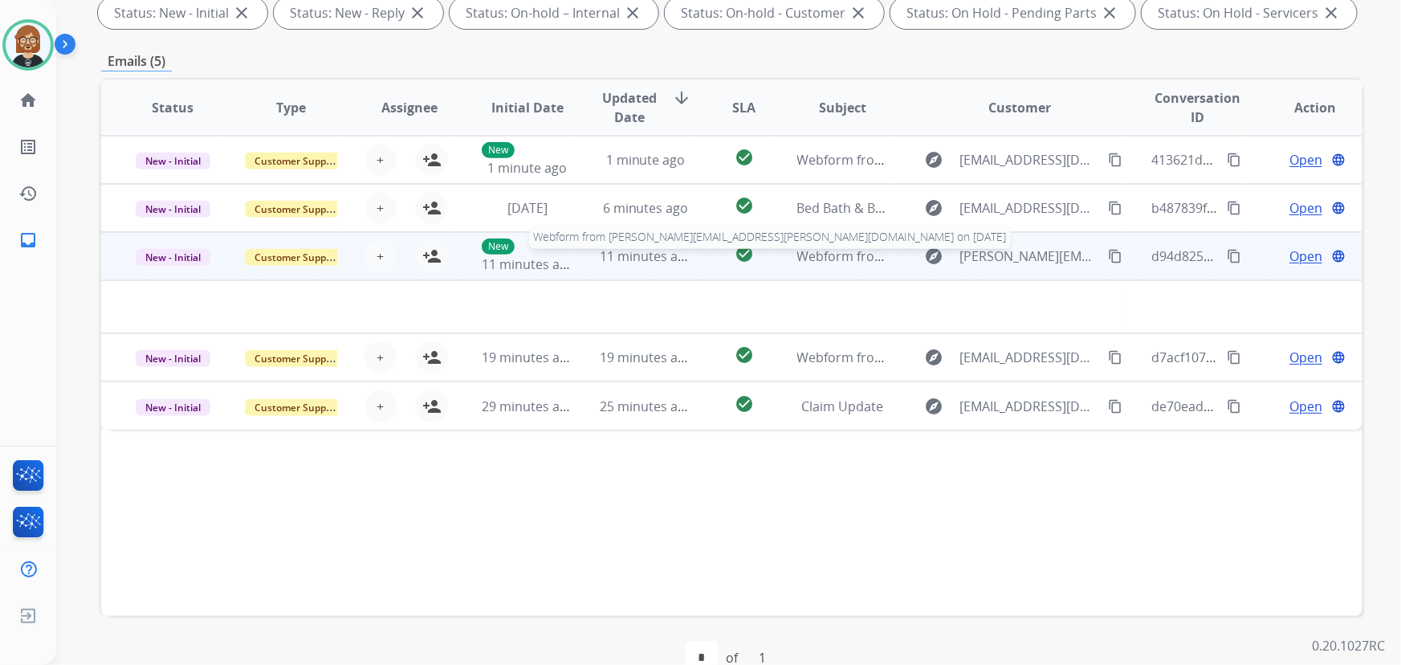
click at [813, 257] on span "Webform from Douglas.lirette@outlook.com on 08/16/2025" at bounding box center [1078, 256] width 563 height 18
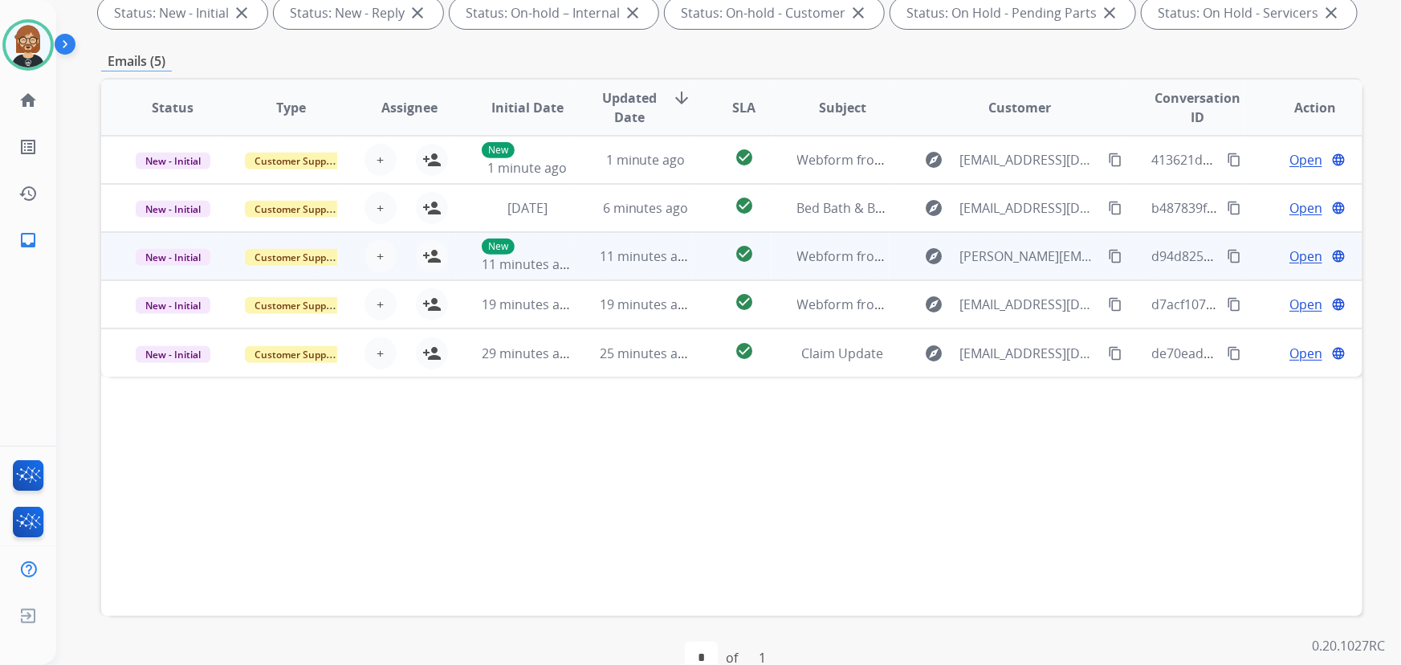
click at [811, 266] on td "Webform from Douglas.lirette@outlook.com on 08/16/2025" at bounding box center [831, 256] width 118 height 48
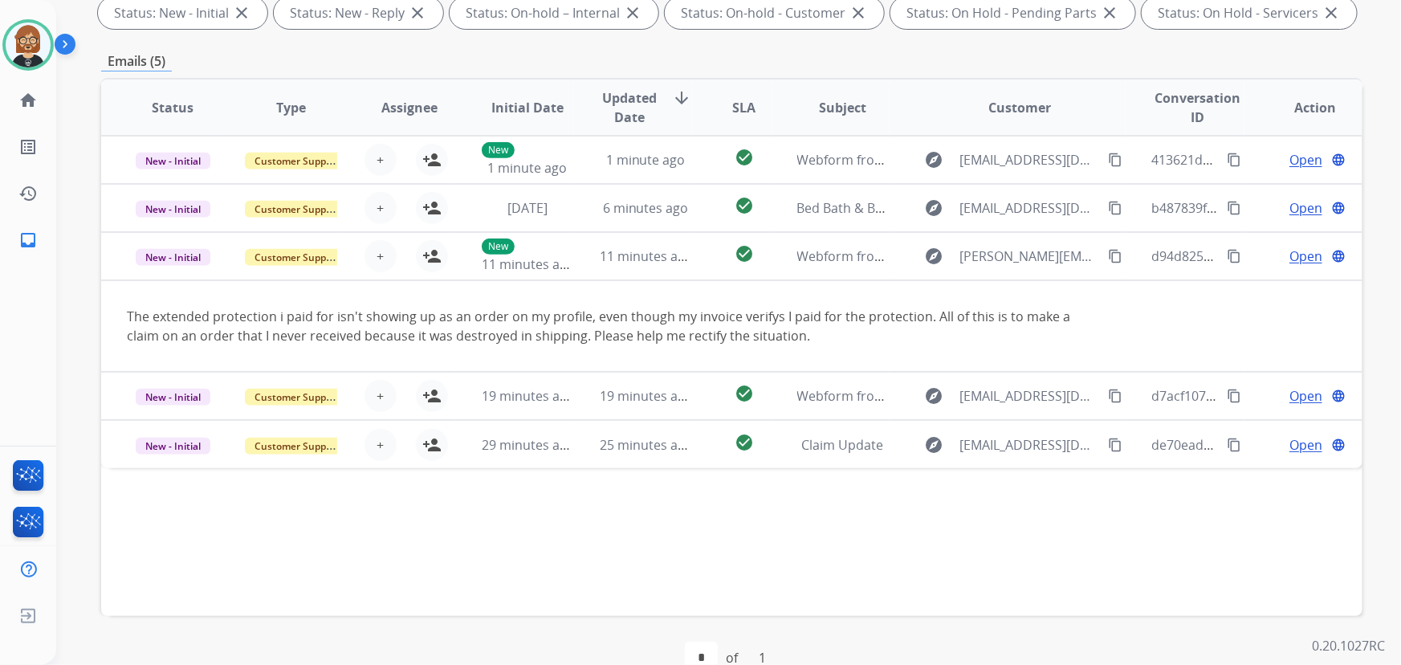
click at [201, 560] on div "Status Type Assignee Initial Date Updated Date arrow_downward SLA Subject Custo…" at bounding box center [731, 347] width 1261 height 538
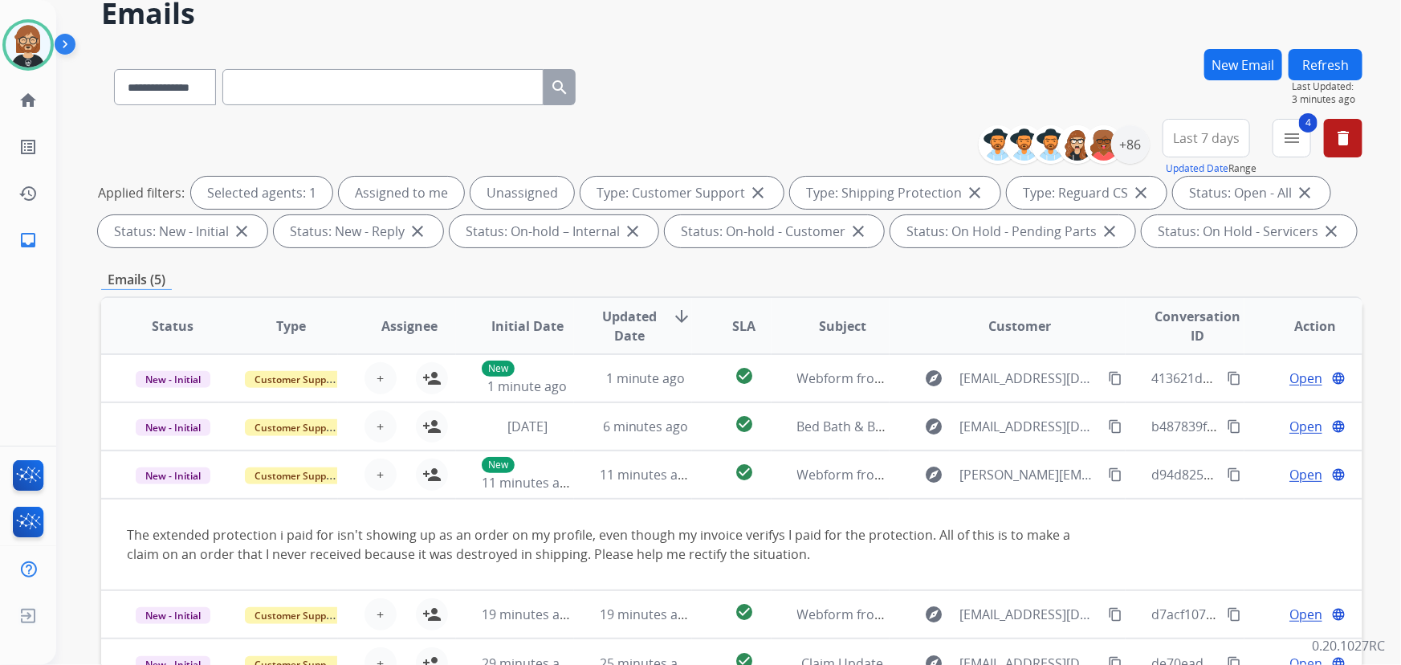
scroll to position [72, 0]
click at [1031, 58] on button "Refresh" at bounding box center [1326, 65] width 74 height 31
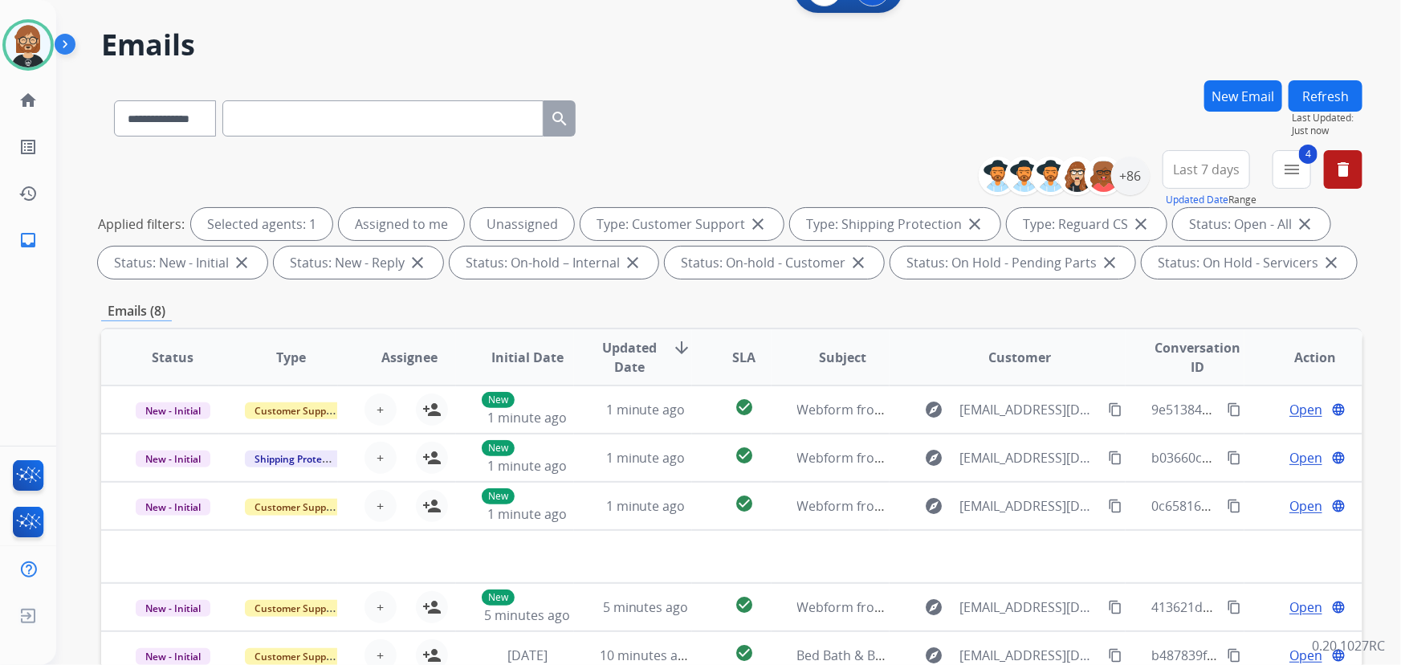
scroll to position [33, 0]
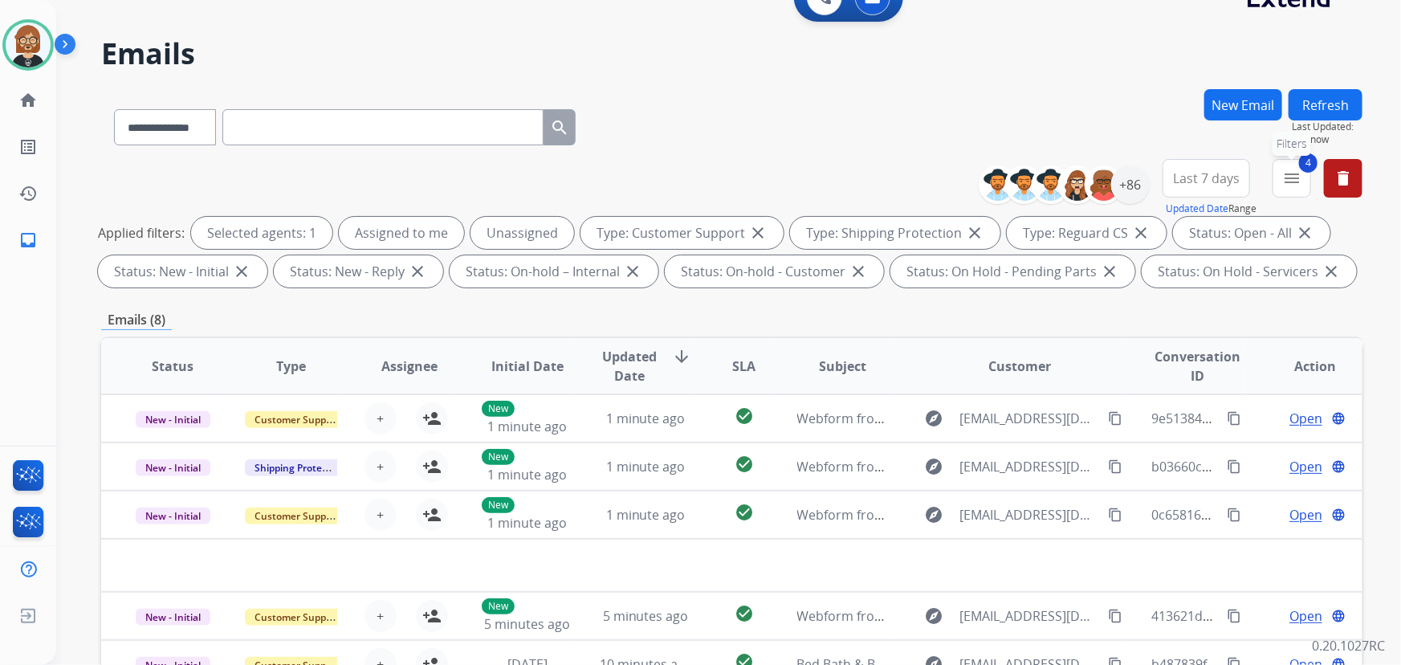
click at [1031, 176] on mat-icon "menu" at bounding box center [1291, 178] width 19 height 19
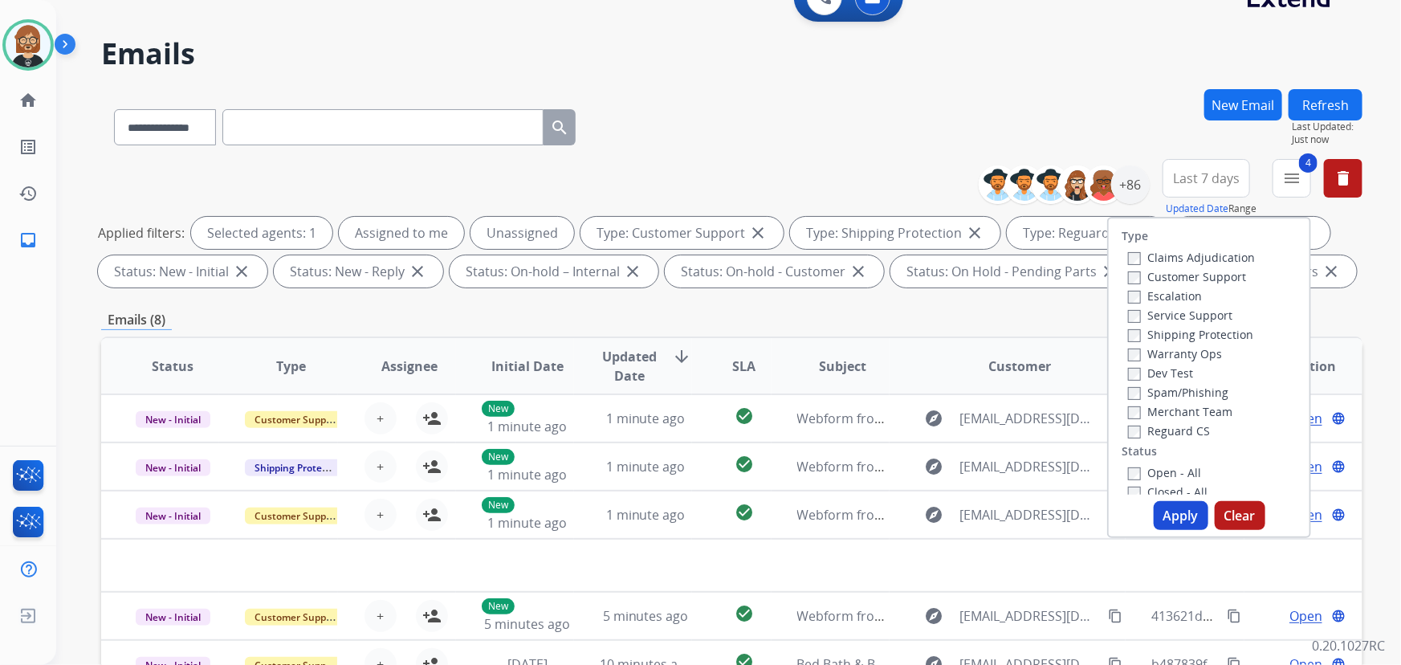
click at [1031, 503] on button "Apply" at bounding box center [1181, 515] width 55 height 29
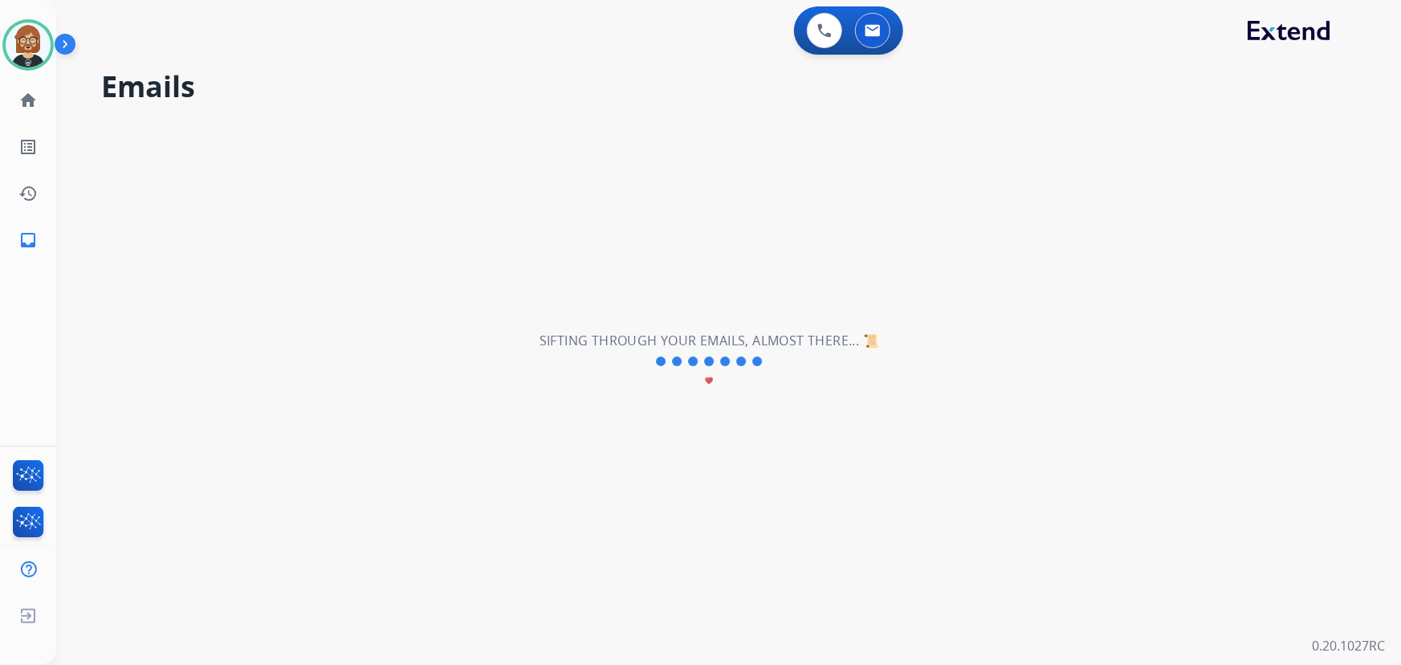
scroll to position [0, 0]
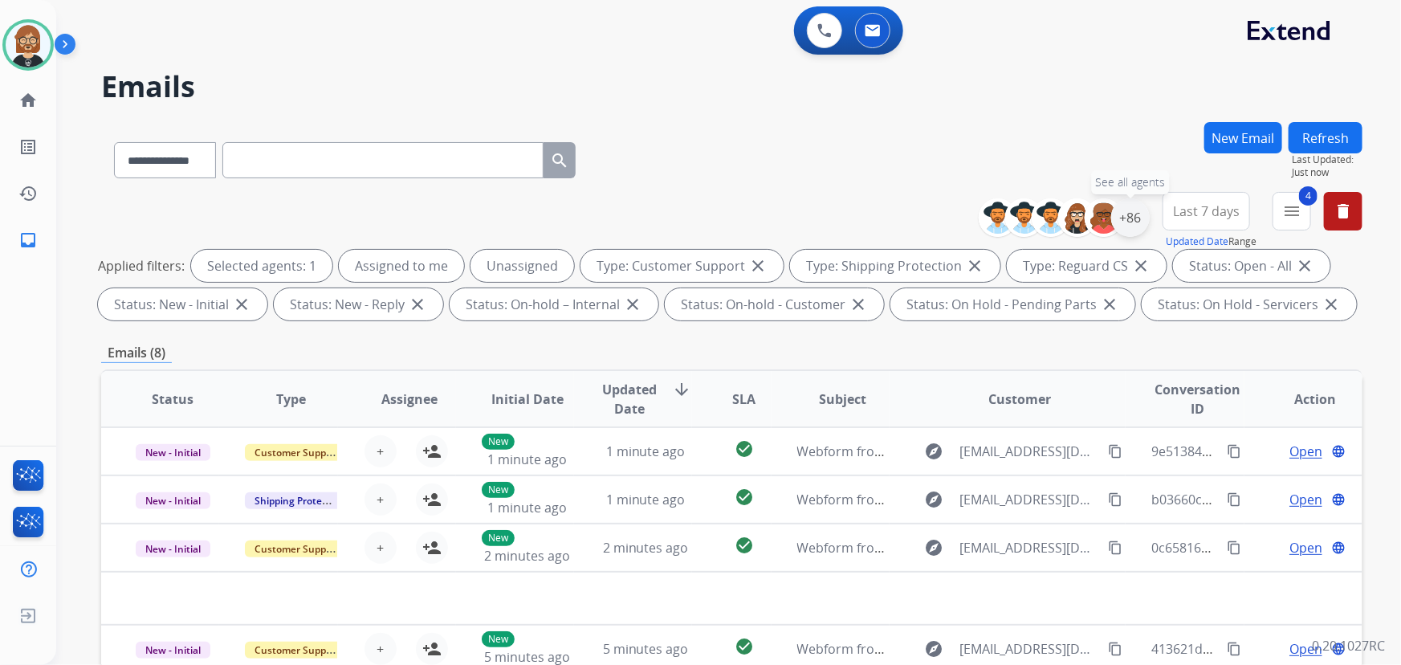
click at [1031, 224] on div "+86" at bounding box center [1130, 217] width 39 height 39
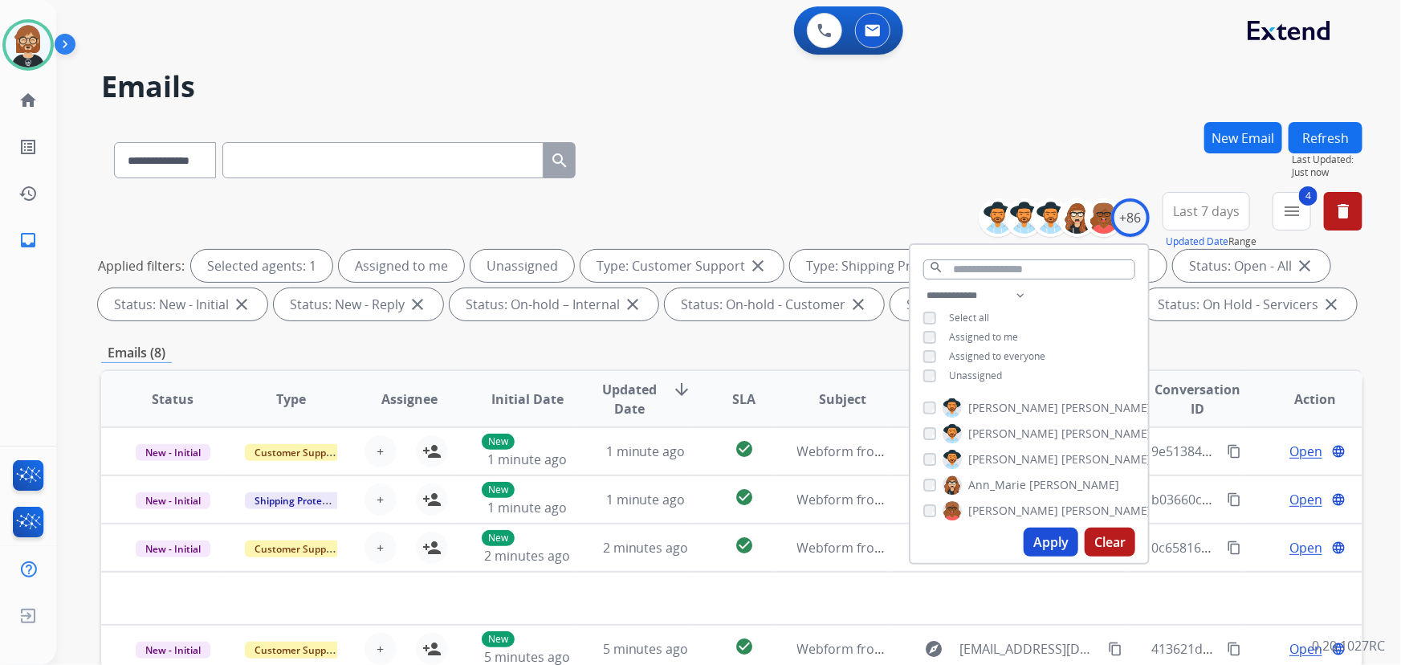
click at [1031, 538] on button "Apply" at bounding box center [1051, 542] width 55 height 29
click at [754, 89] on h2 "Emails" at bounding box center [731, 87] width 1261 height 32
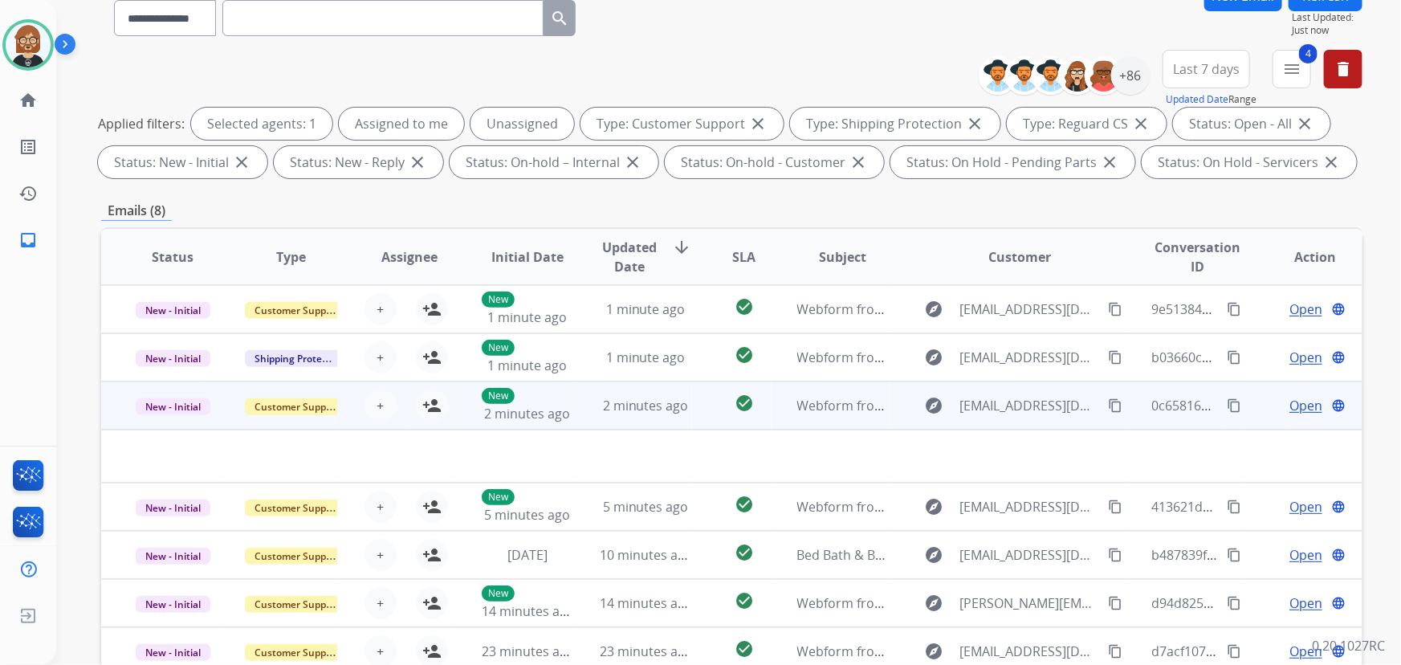
scroll to position [325, 0]
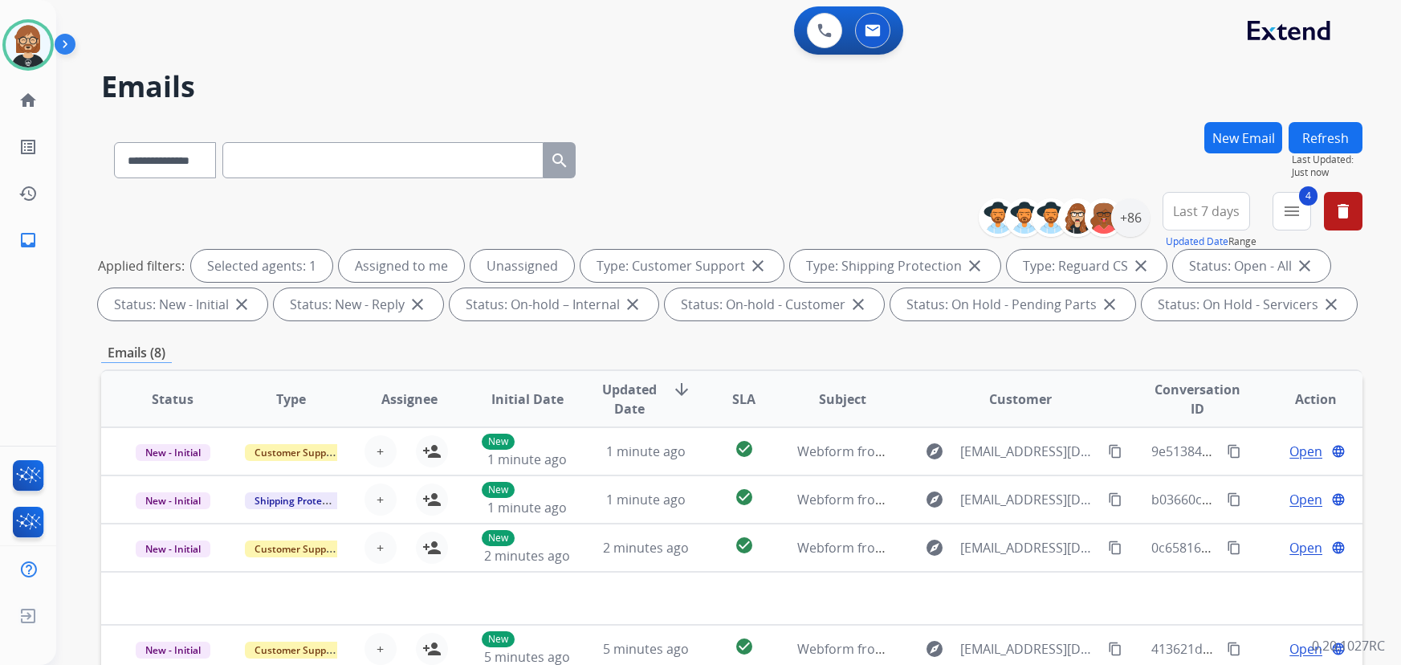
select select "**********"
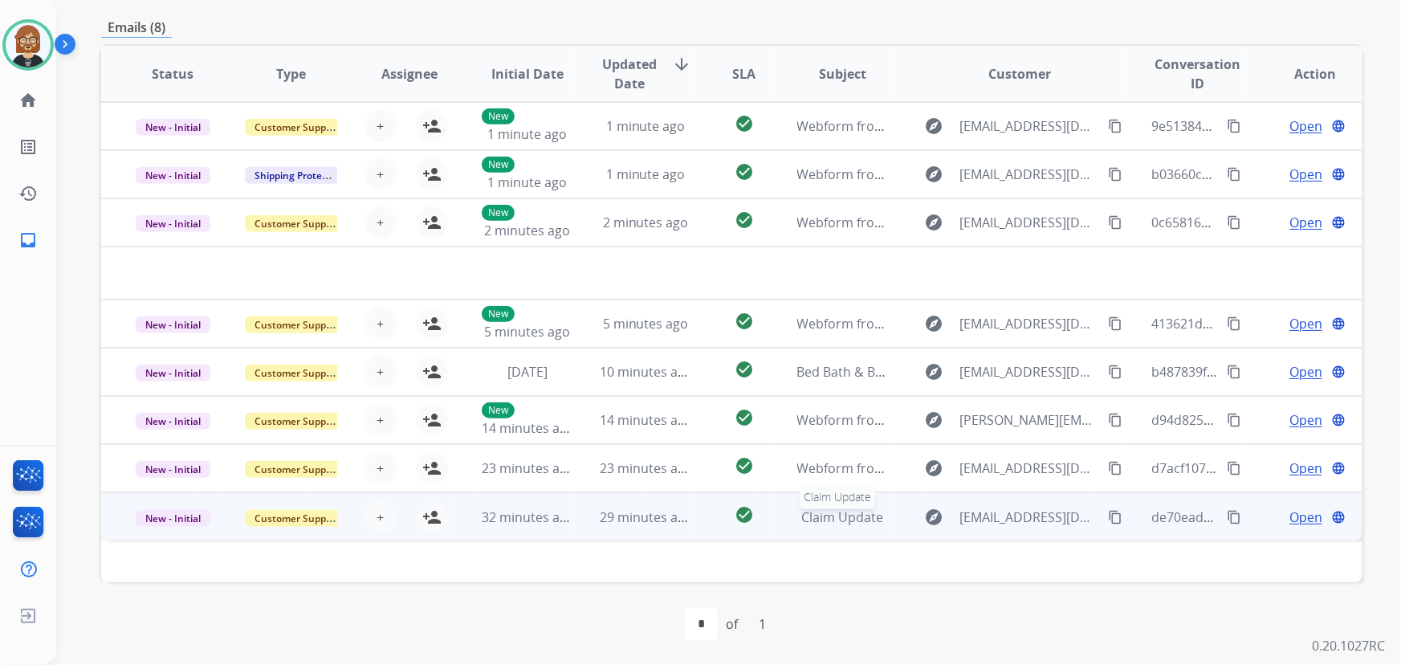
click at [842, 516] on span "Claim Update" at bounding box center [843, 517] width 82 height 18
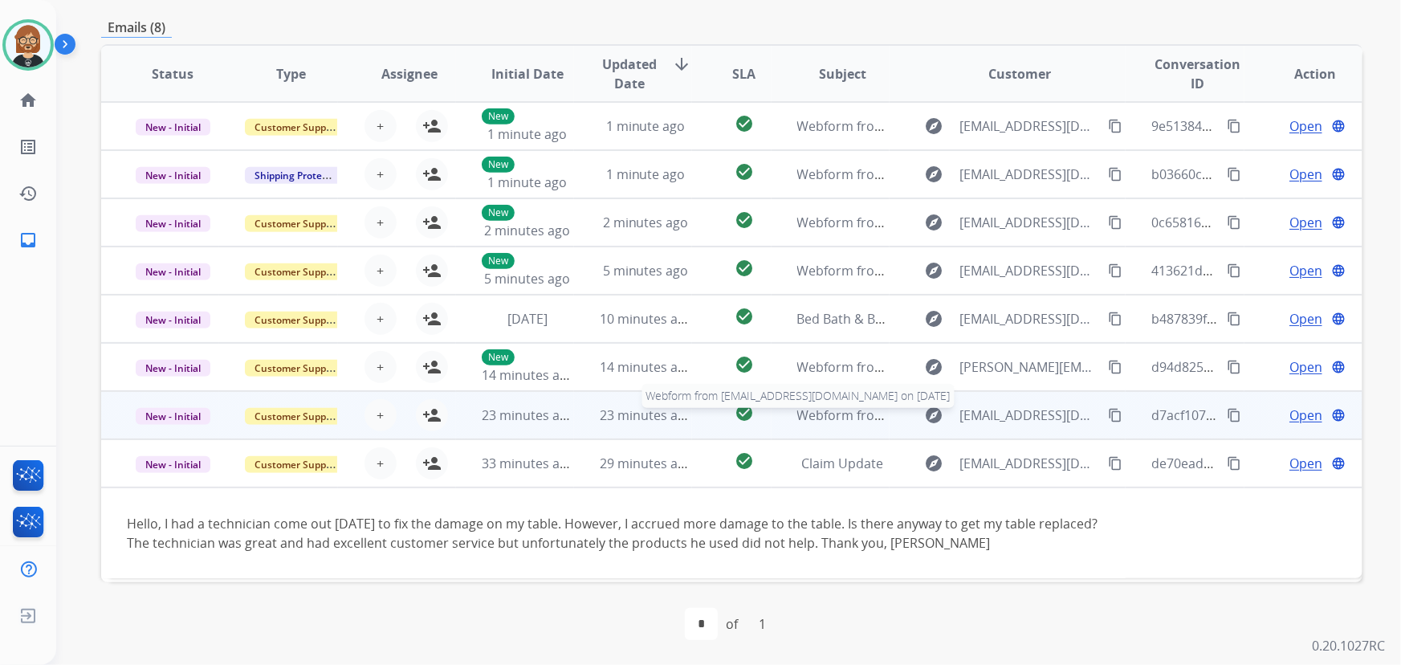
click at [845, 418] on span "Webform from [EMAIL_ADDRESS][DOMAIN_NAME] on [DATE]" at bounding box center [979, 415] width 364 height 18
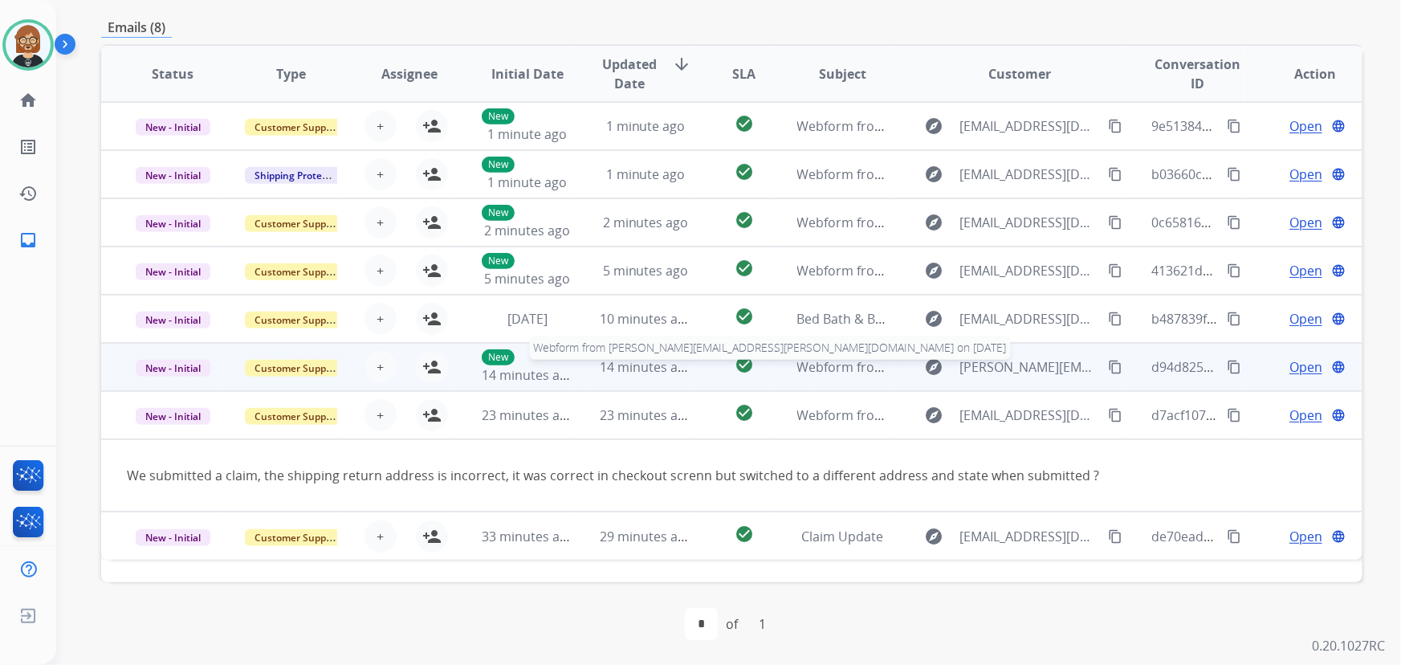
click at [829, 361] on span "Webform from Douglas.lirette@outlook.com on 08/16/2025" at bounding box center [1078, 367] width 563 height 18
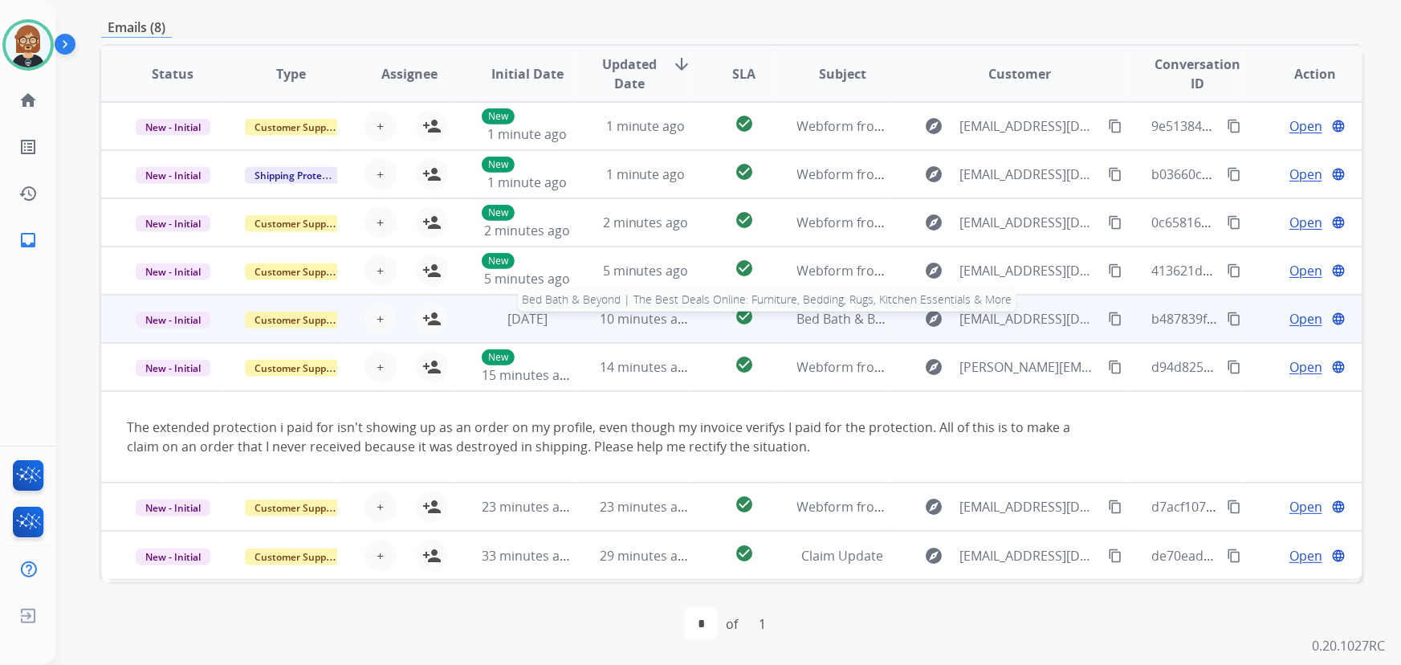
click at [835, 316] on span "Bed Bath & Beyond | The Best Deals Online: Furniture, Bedding, Rugs, Kitchen Es…" at bounding box center [1087, 319] width 581 height 18
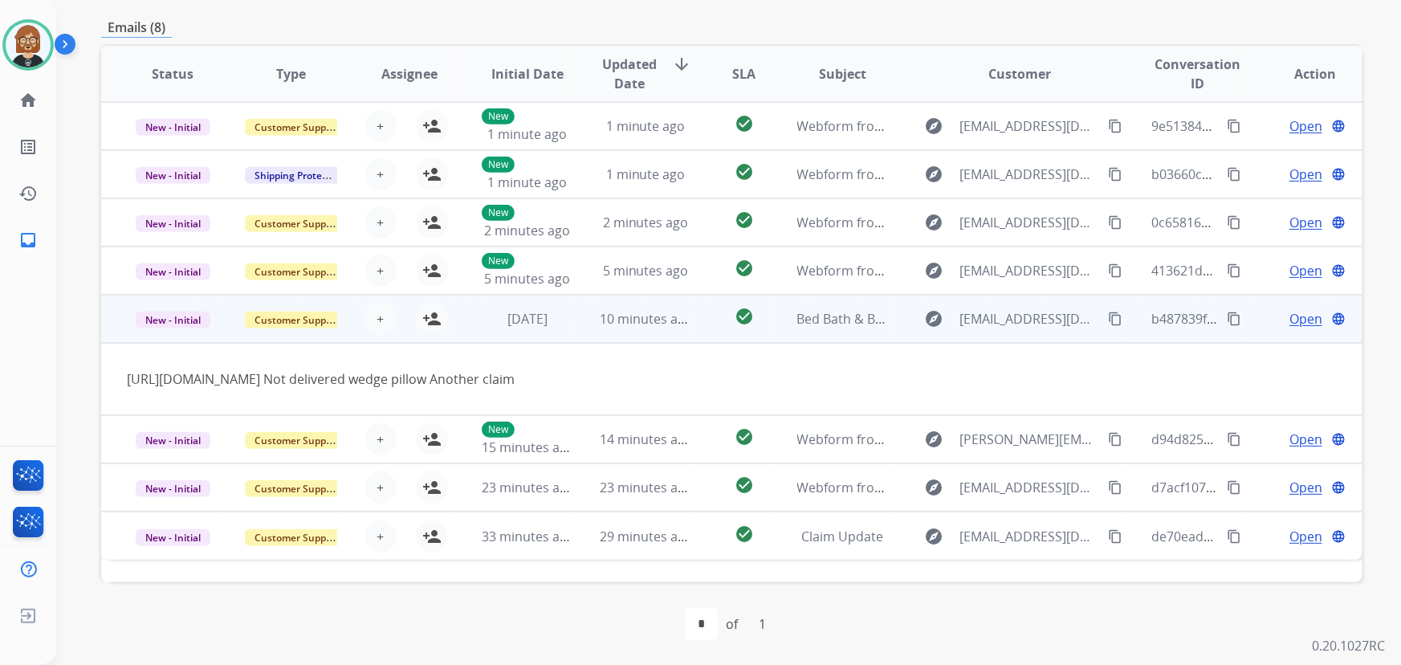
drag, startPoint x: 922, startPoint y: 377, endPoint x: 120, endPoint y: 375, distance: 801.4
click at [120, 375] on td "https://www.bedbathandbeyond.com/myaccount/orders/trackpackage?orderId=45906888…" at bounding box center [613, 379] width 1025 height 72
click at [1108, 315] on mat-icon "content_copy" at bounding box center [1115, 319] width 14 height 14
click at [1290, 313] on span "Open" at bounding box center [1306, 318] width 33 height 19
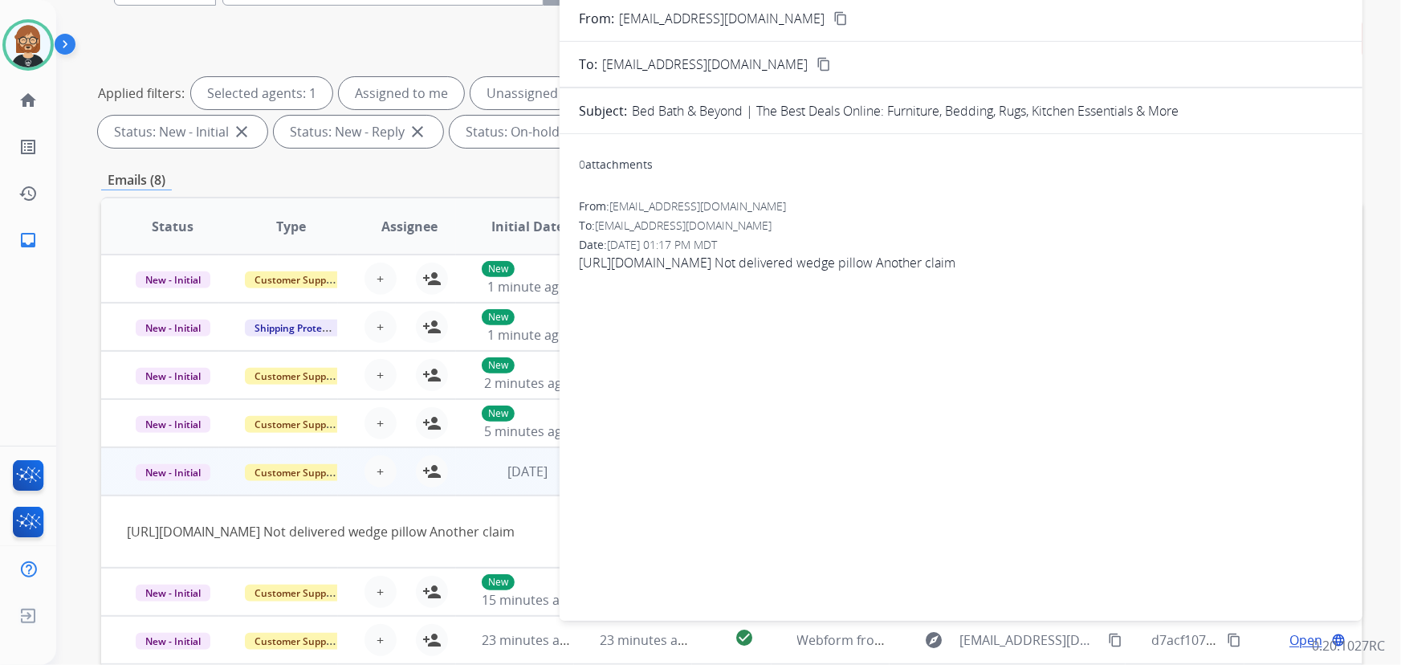
scroll to position [0, 0]
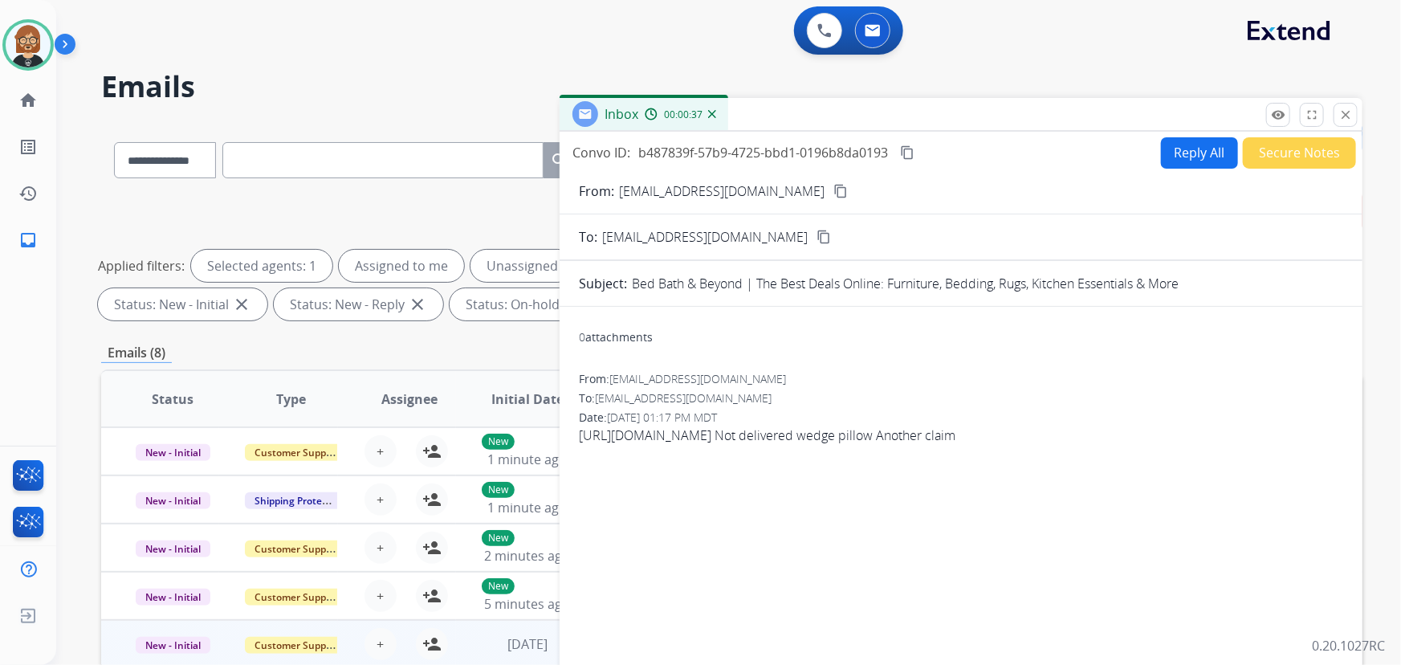
click at [1303, 361] on div "0 attachments From: kittyz618@yahoo.com To: support@extend.com Date: 08/13/2025…" at bounding box center [961, 547] width 803 height 454
click at [1180, 153] on button "Reply All" at bounding box center [1199, 152] width 77 height 31
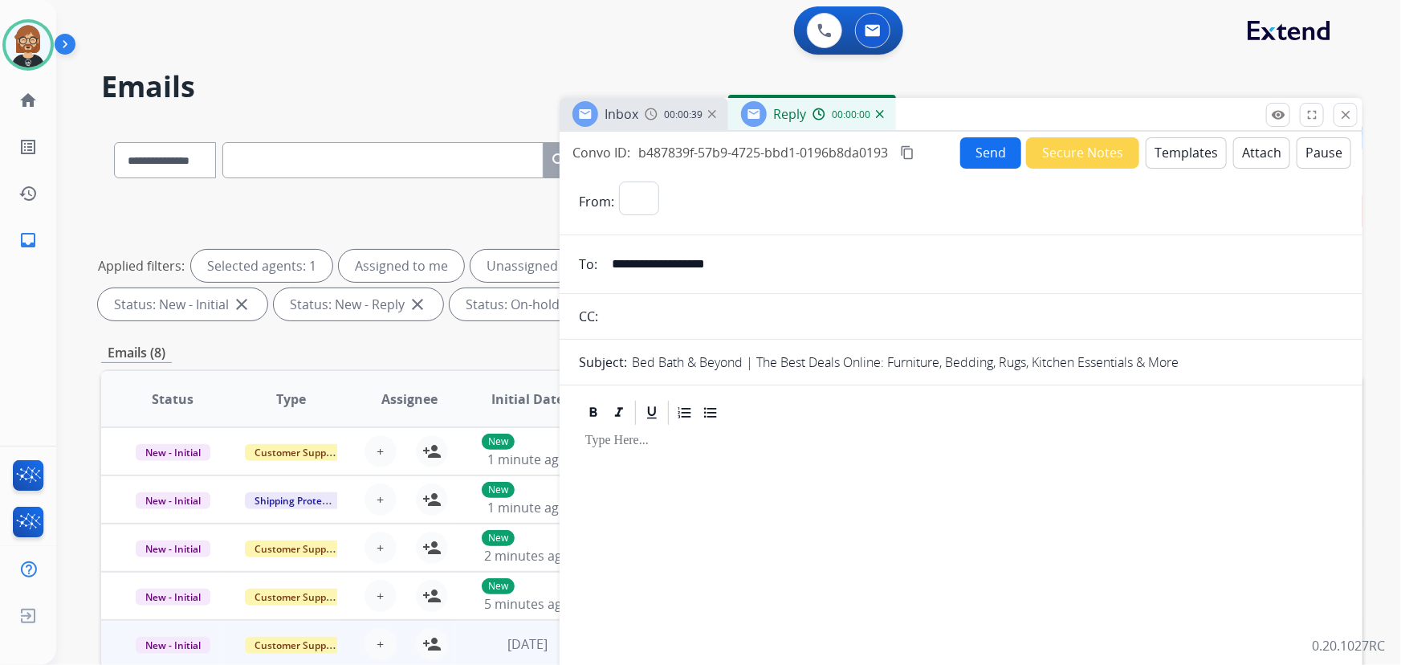
select select "**********"
click at [1179, 144] on button "Templates" at bounding box center [1186, 152] width 81 height 31
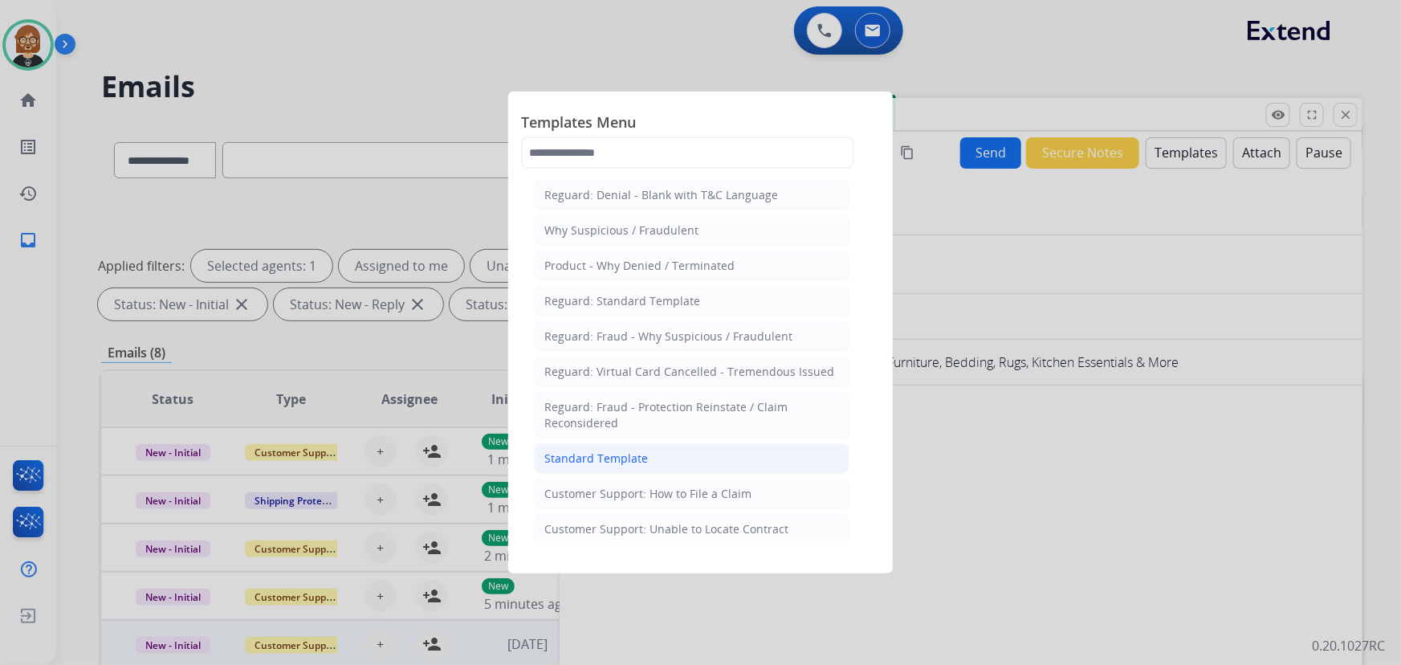
click at [638, 457] on div "Standard Template" at bounding box center [596, 458] width 104 height 16
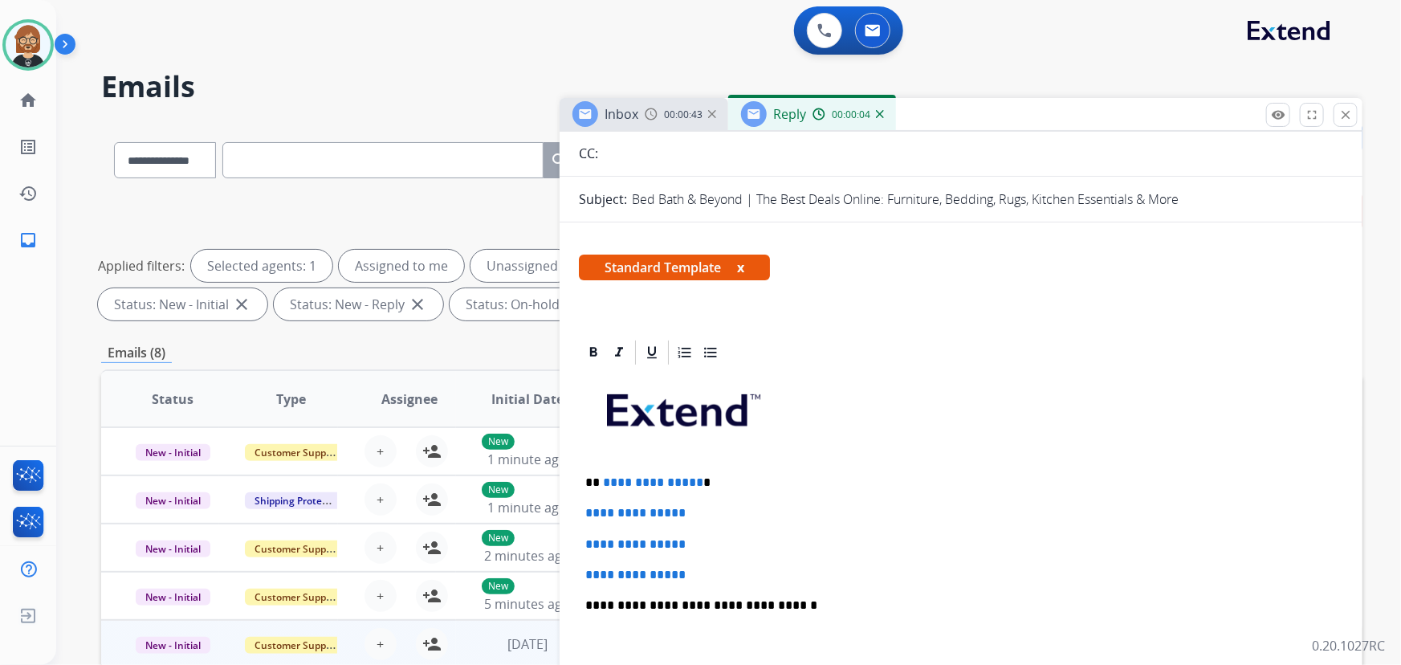
scroll to position [291, 0]
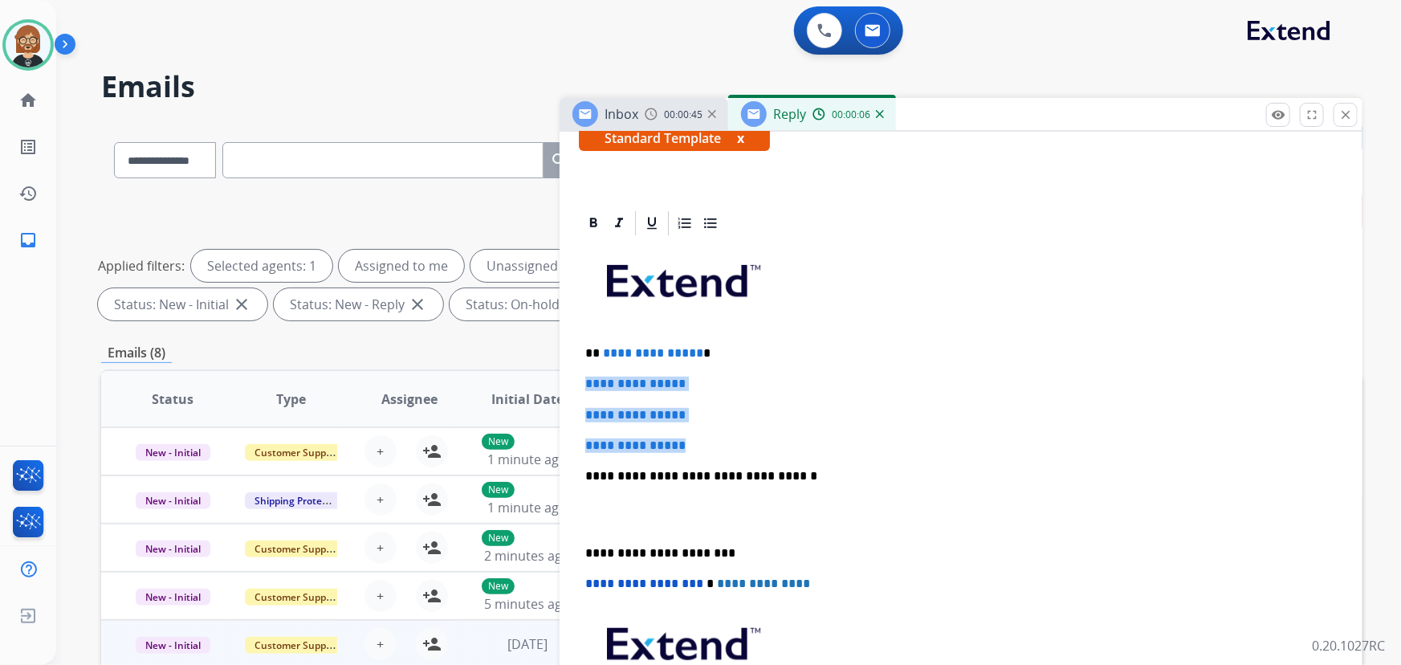
drag, startPoint x: 727, startPoint y: 441, endPoint x: 577, endPoint y: 383, distance: 161.6
click at [577, 383] on div "**********" at bounding box center [961, 541] width 803 height 665
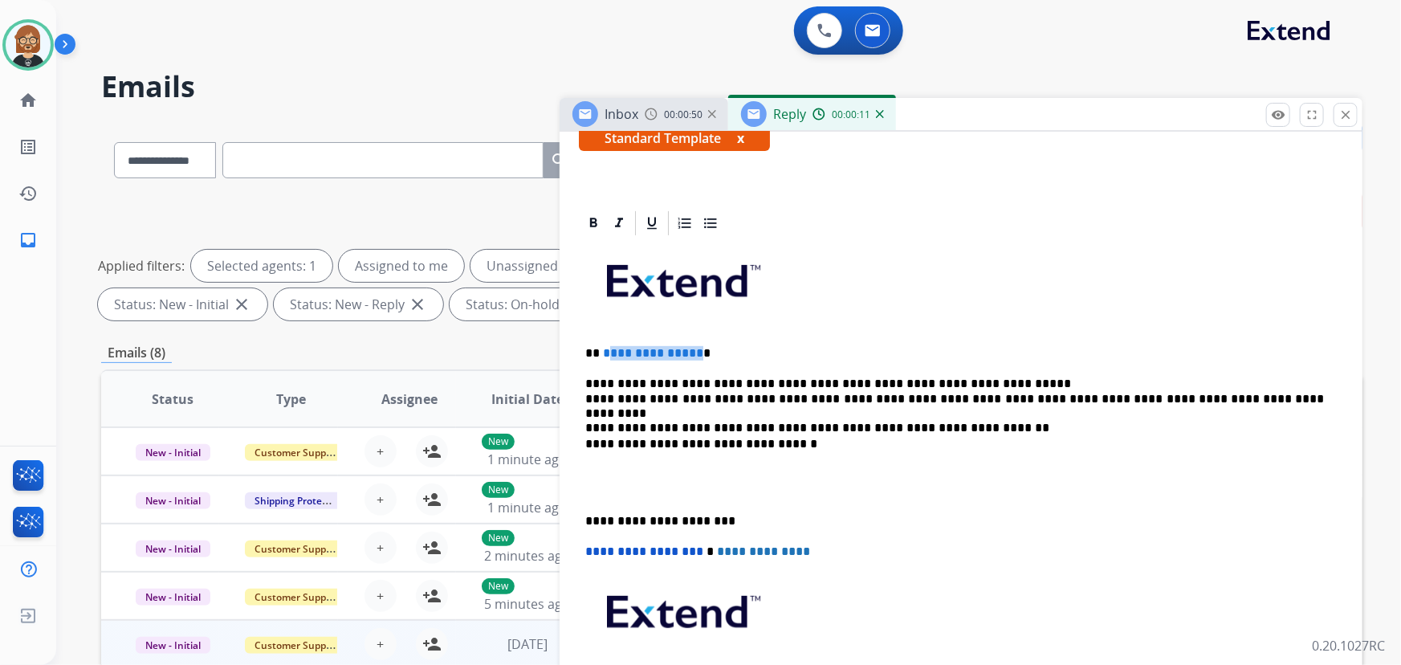
drag, startPoint x: 695, startPoint y: 348, endPoint x: 606, endPoint y: 348, distance: 88.3
click at [605, 349] on p "**********" at bounding box center [955, 353] width 740 height 14
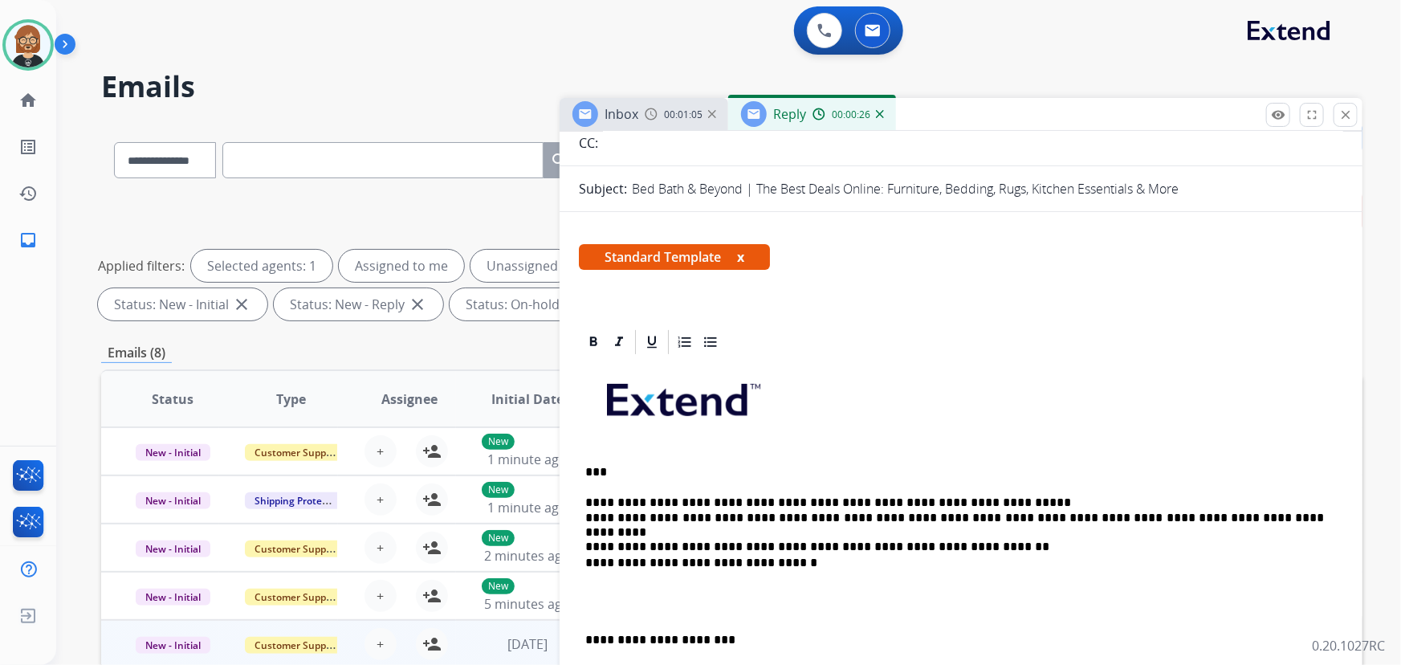
scroll to position [0, 0]
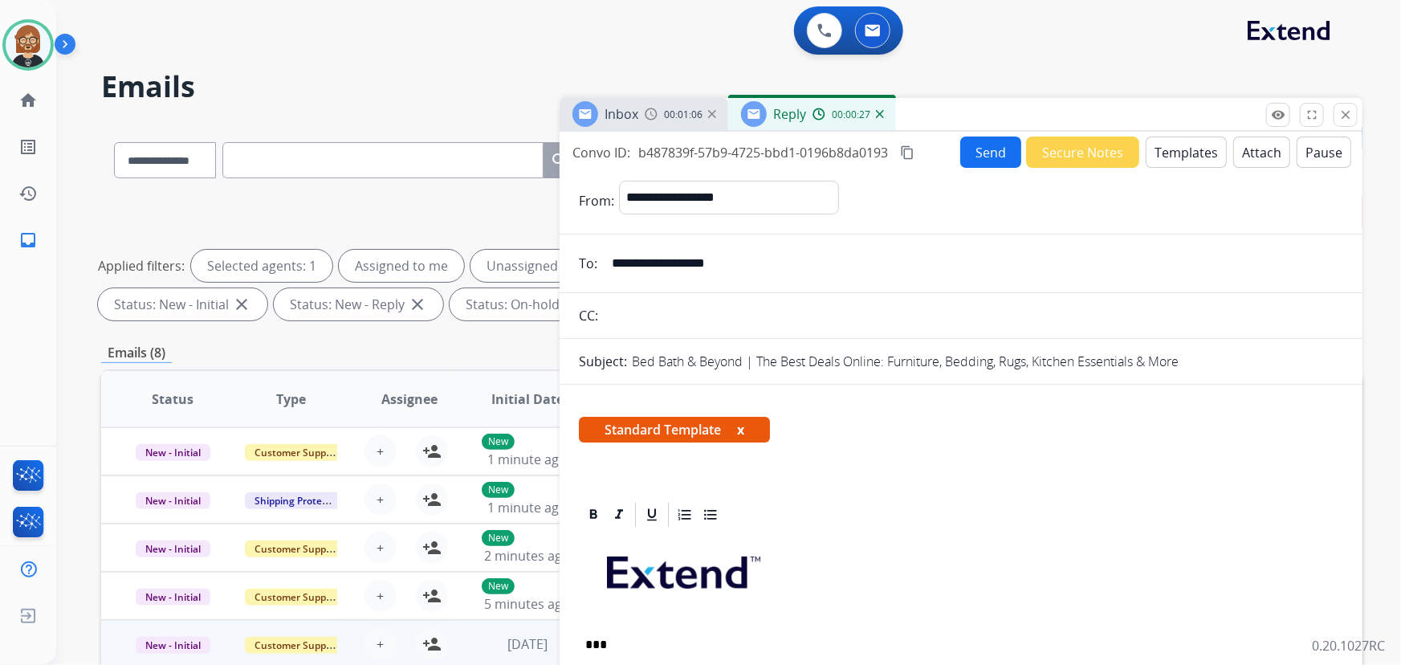
click at [988, 150] on button "Send" at bounding box center [990, 152] width 61 height 31
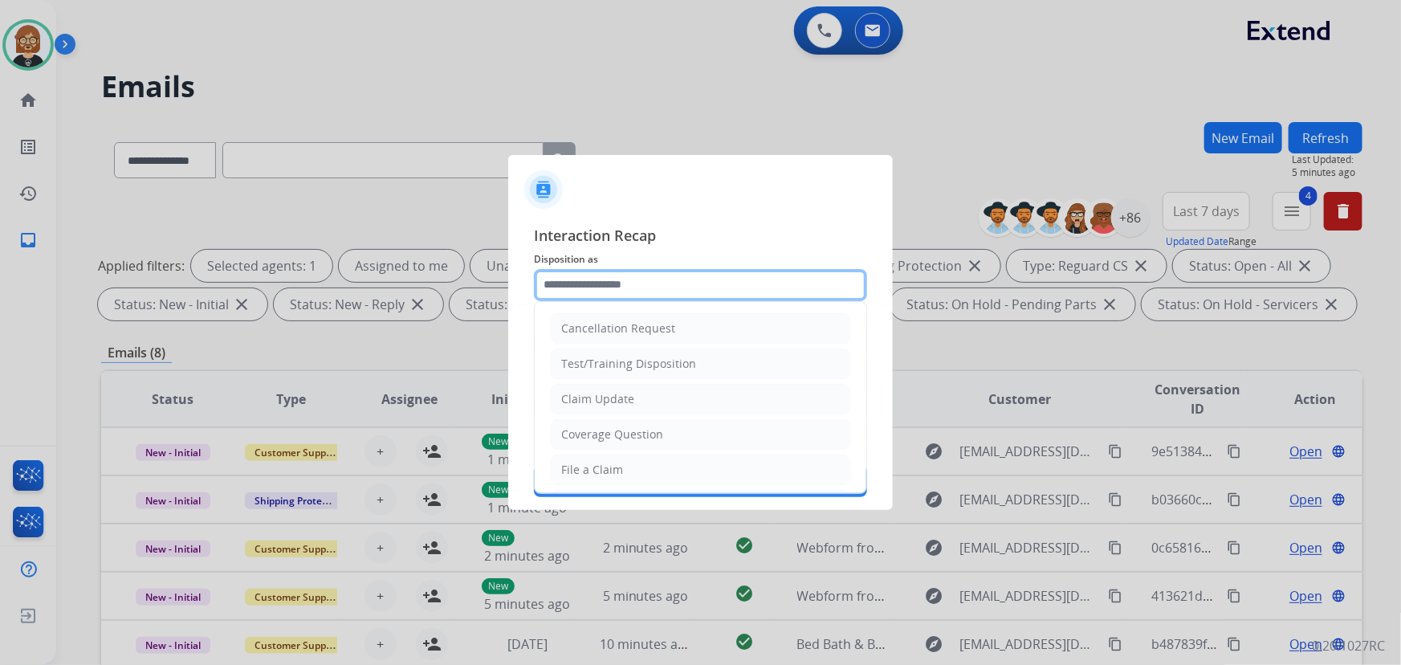
click at [684, 282] on input "text" at bounding box center [700, 285] width 333 height 32
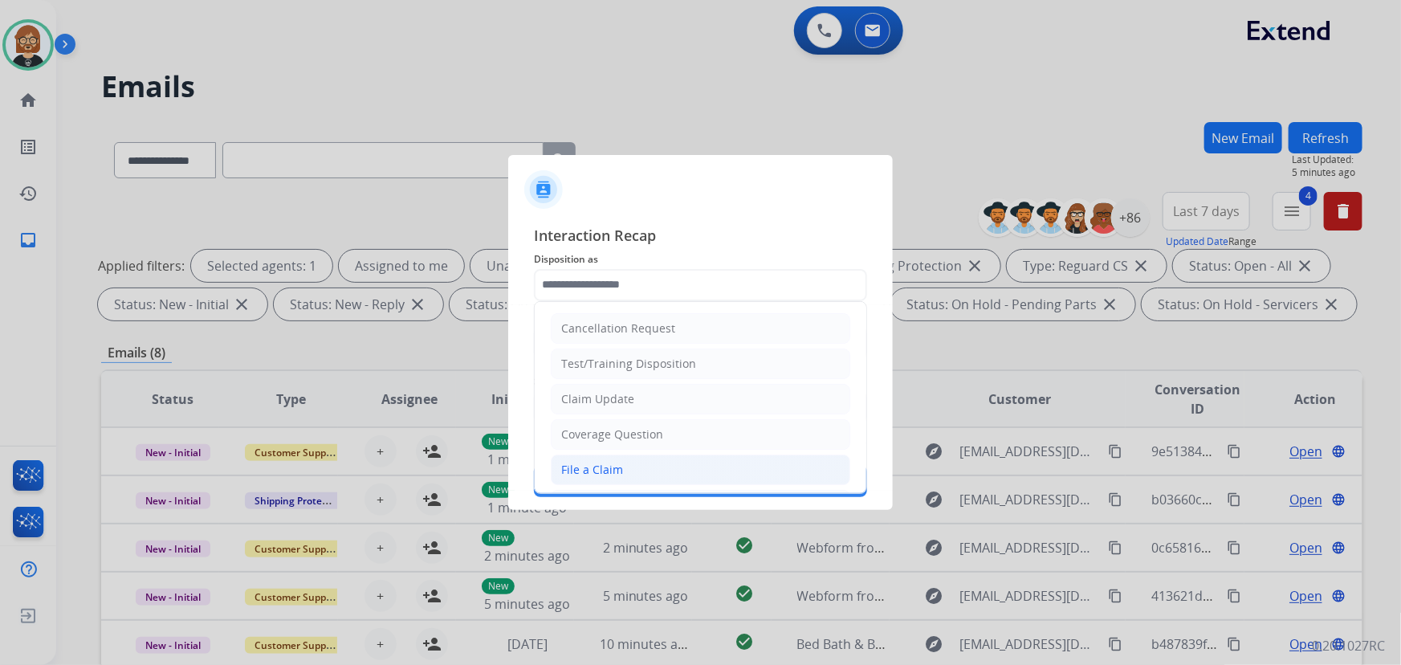
click at [654, 467] on li "File a Claim" at bounding box center [701, 469] width 300 height 31
type input "**********"
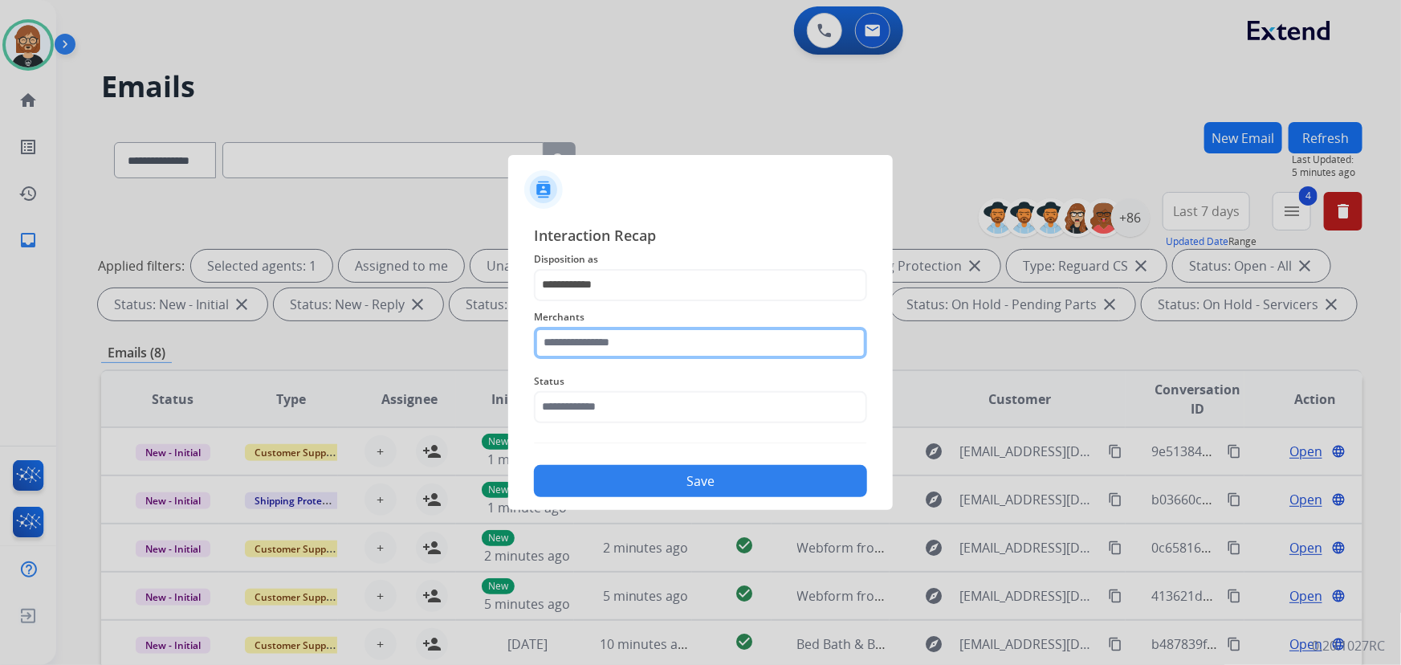
click at [687, 344] on input "text" at bounding box center [700, 343] width 333 height 32
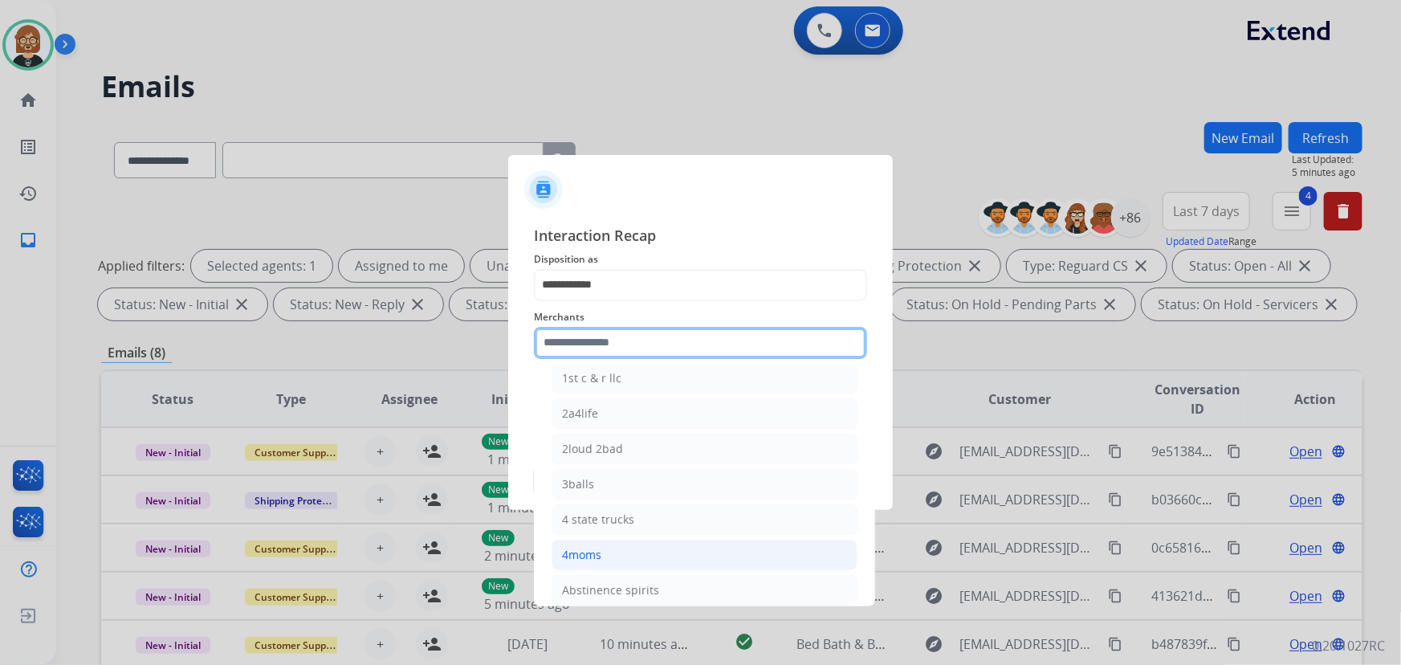
scroll to position [145, 0]
click at [695, 339] on input "text" at bounding box center [700, 343] width 333 height 32
click at [707, 344] on input "text" at bounding box center [700, 343] width 333 height 32
type input "*"
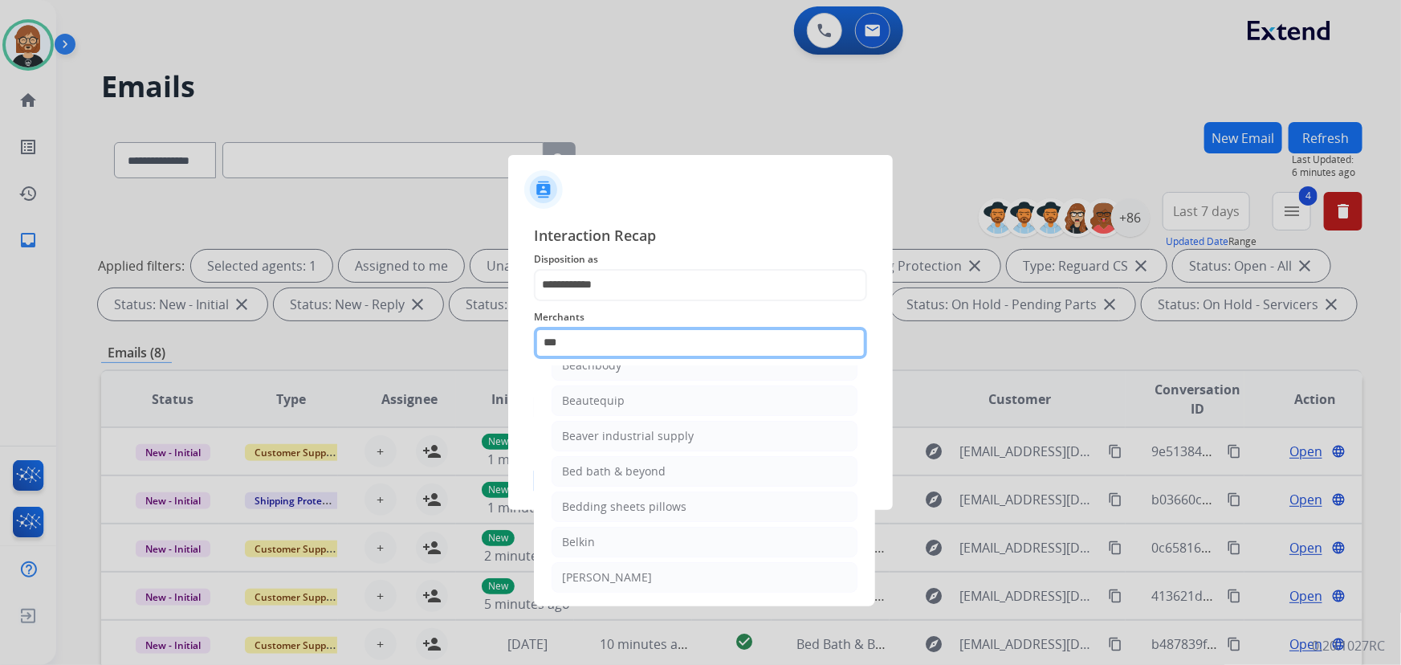
scroll to position [24, 0]
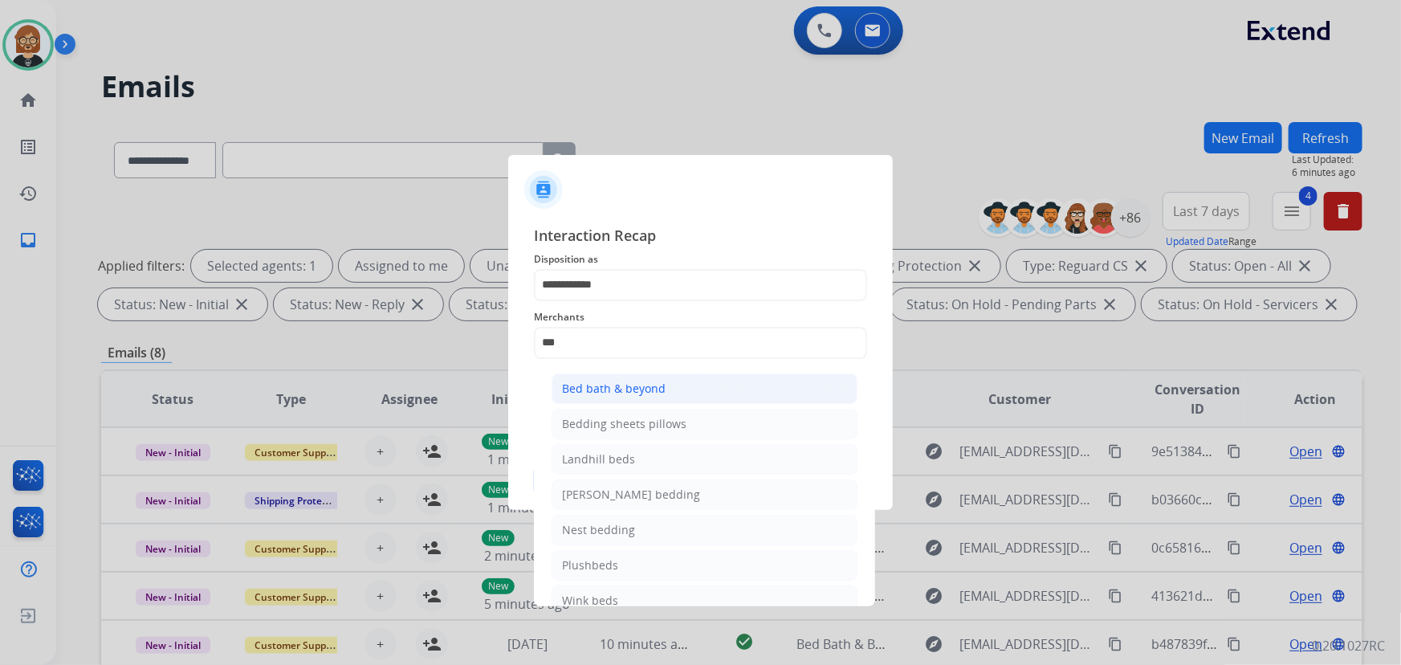
click at [634, 386] on div "Bed bath & beyond" at bounding box center [614, 389] width 104 height 16
type input "**********"
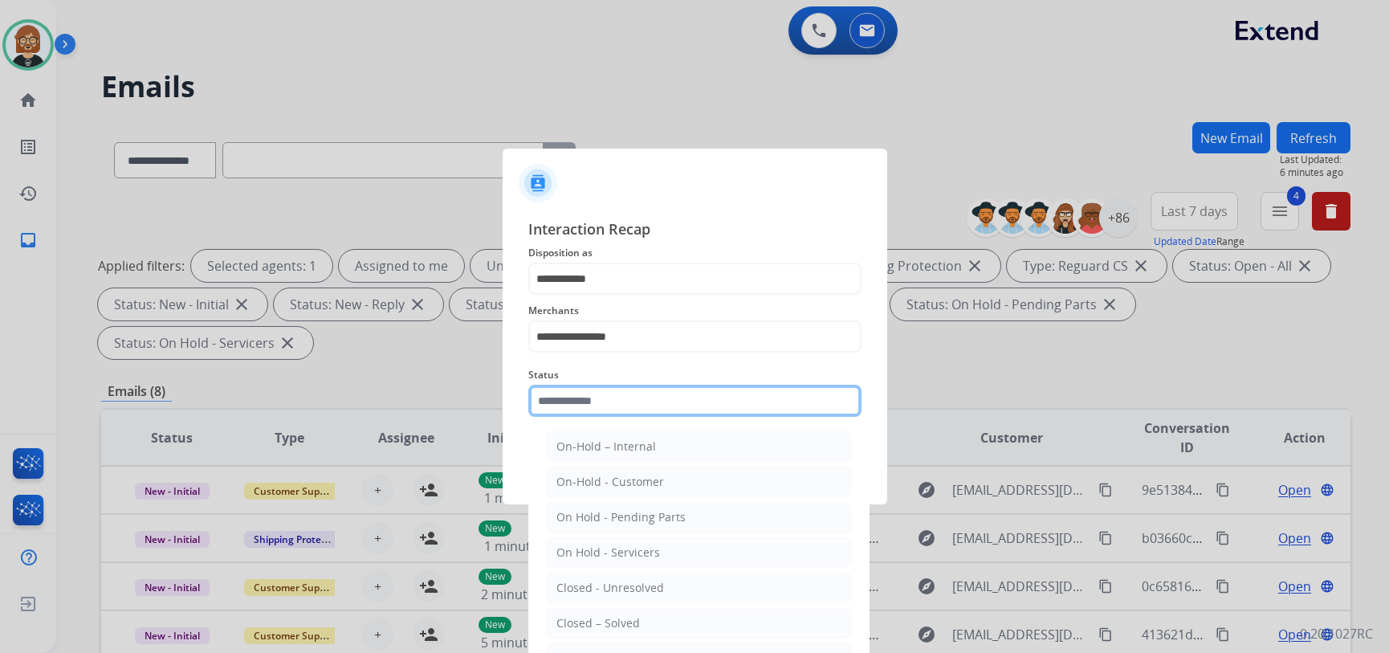
click at [623, 405] on input "text" at bounding box center [694, 401] width 333 height 32
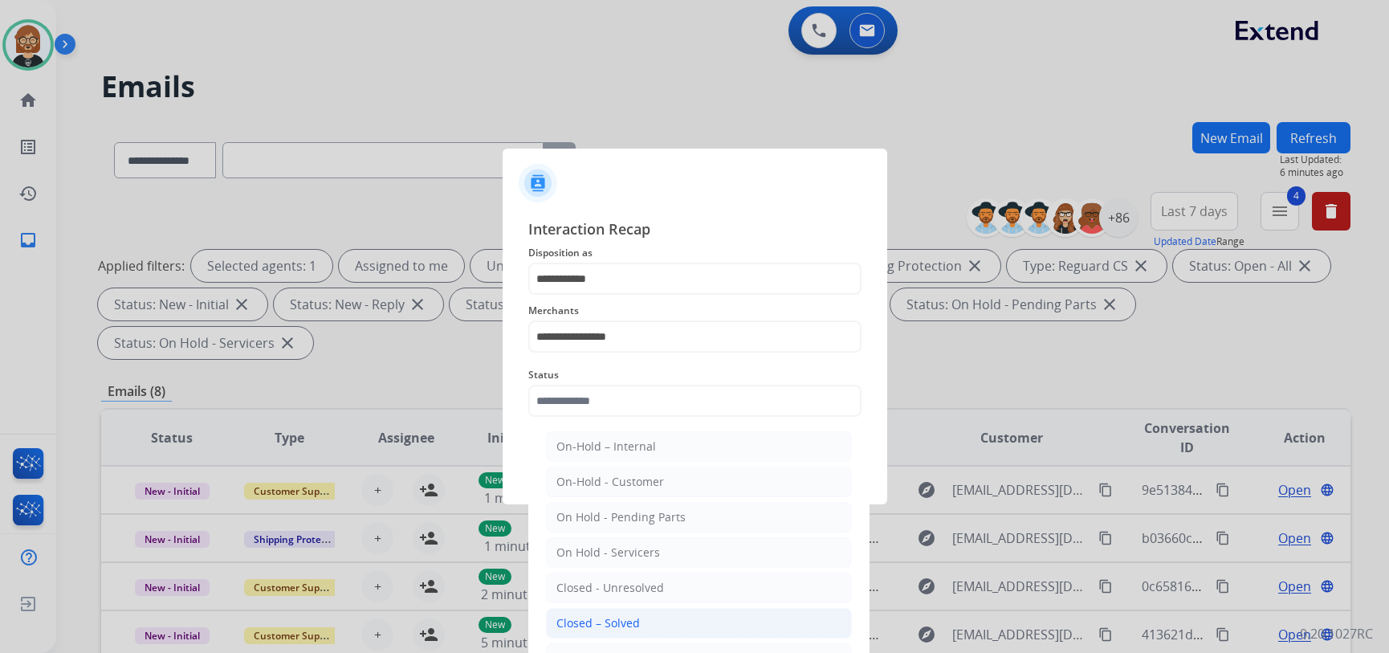
click at [639, 619] on li "Closed – Solved" at bounding box center [699, 623] width 306 height 31
type input "**********"
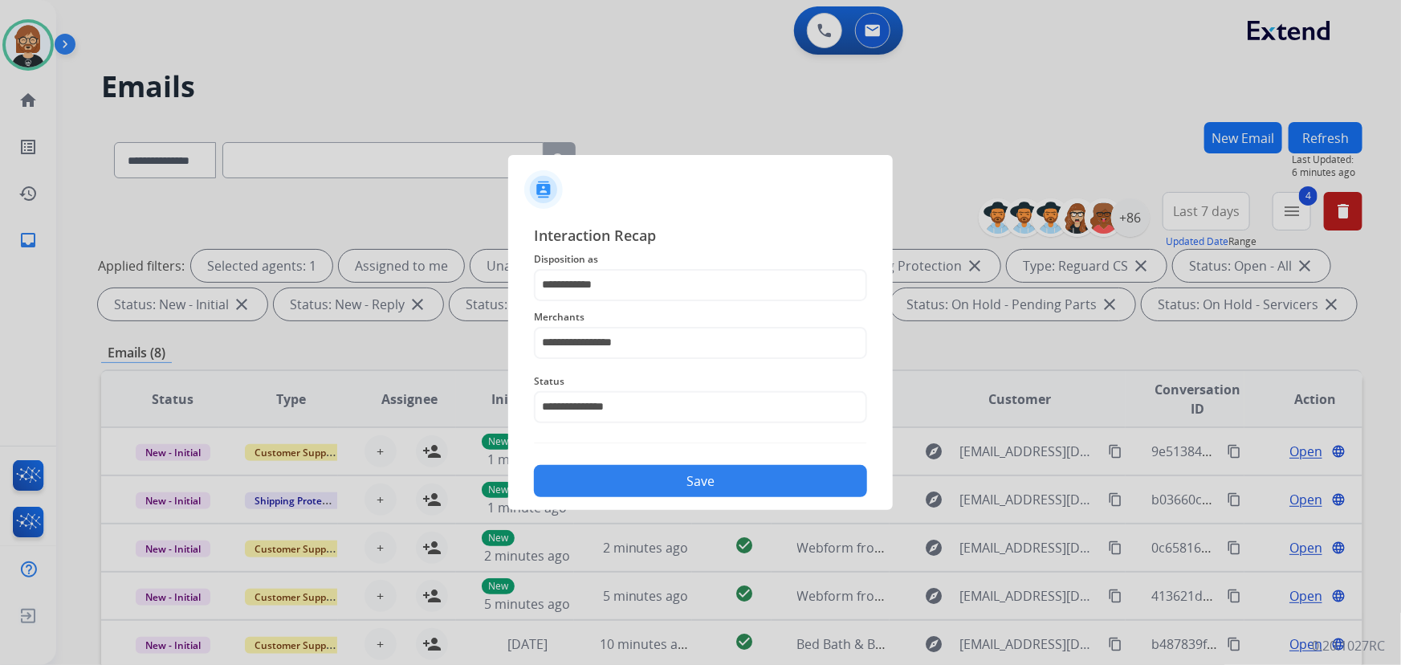
click at [730, 472] on button "Save" at bounding box center [700, 481] width 333 height 32
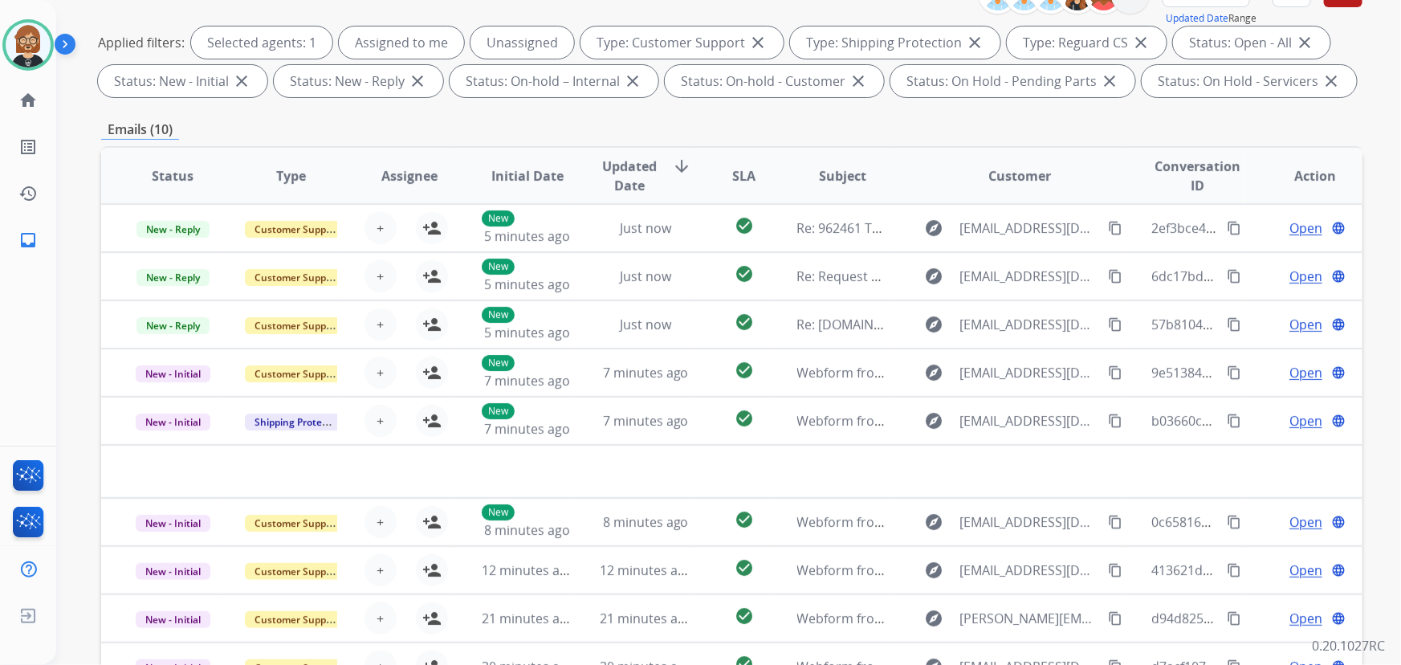
scroll to position [0, 0]
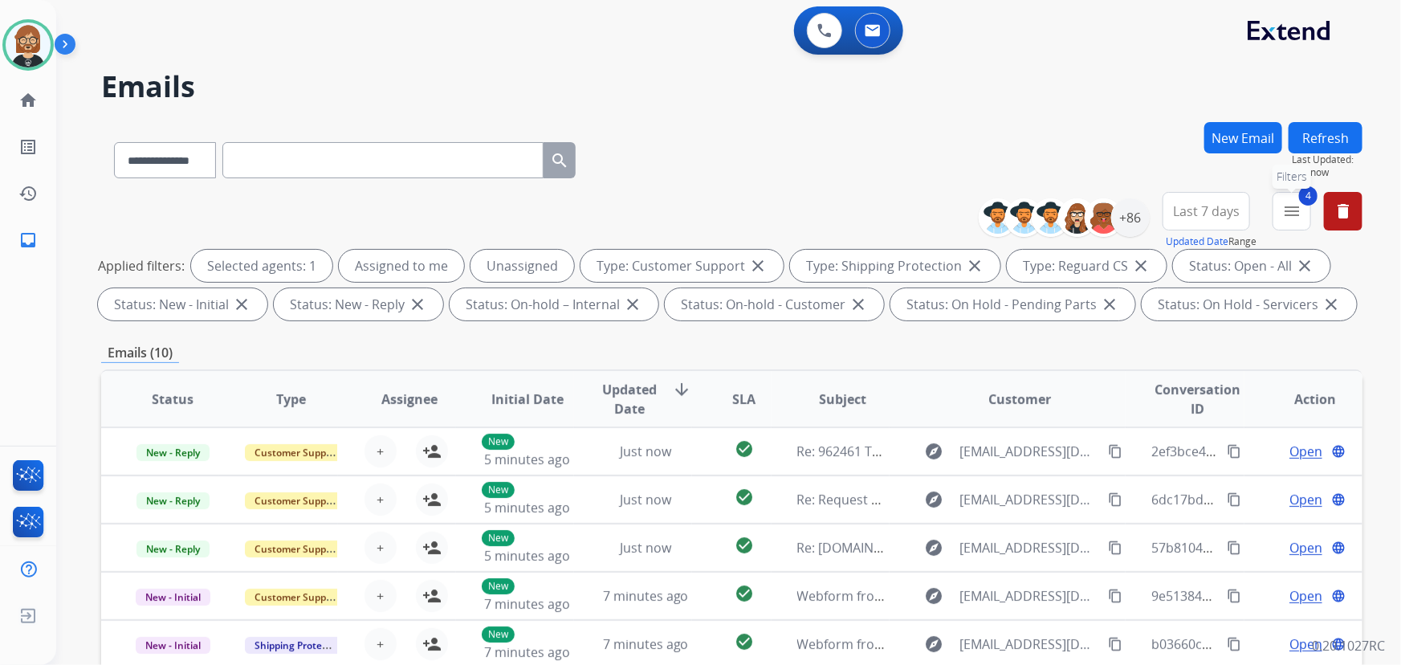
click at [1286, 207] on mat-icon "menu" at bounding box center [1291, 211] width 19 height 19
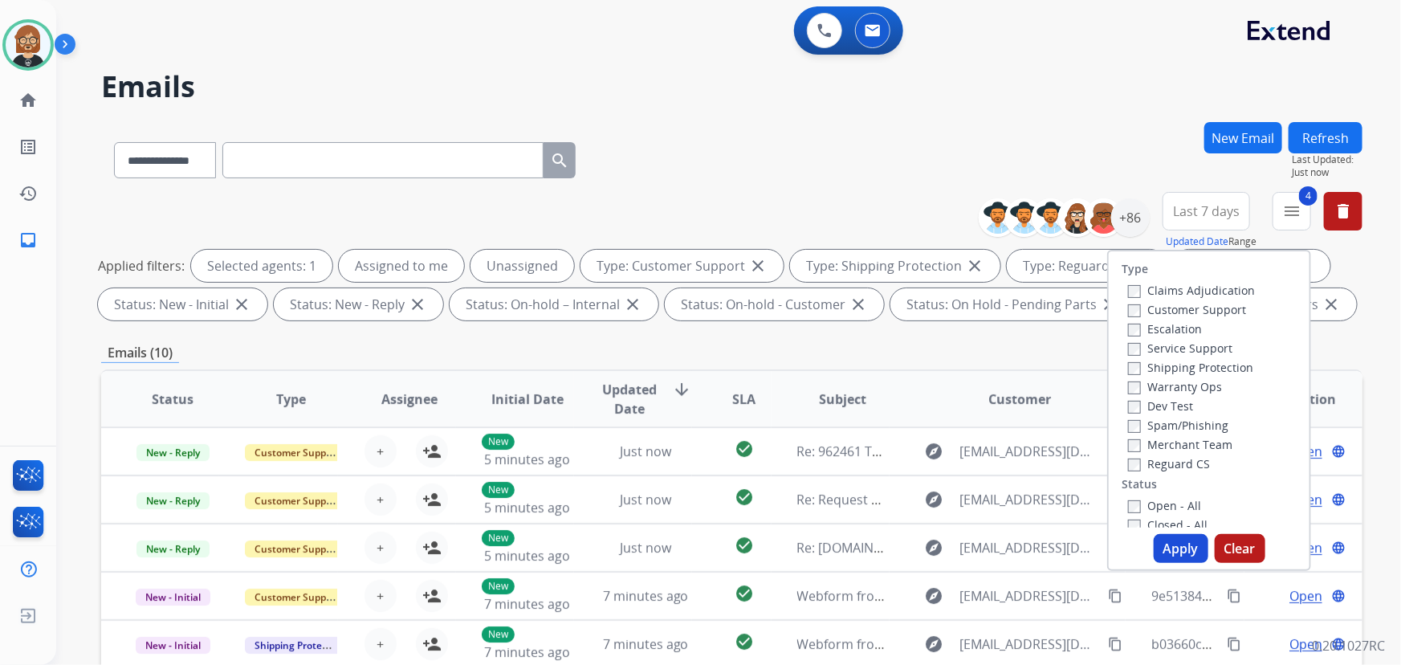
click at [1174, 541] on button "Apply" at bounding box center [1181, 548] width 55 height 29
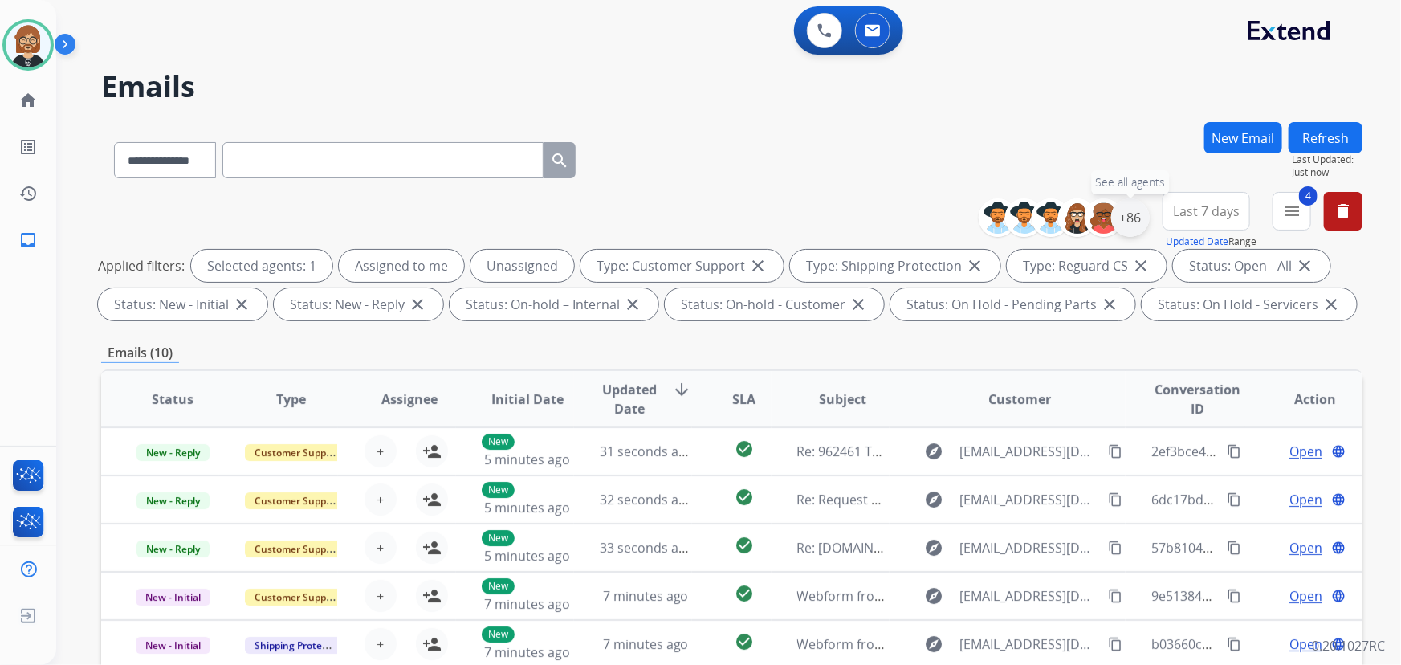
click at [1131, 217] on div "+86" at bounding box center [1130, 217] width 39 height 39
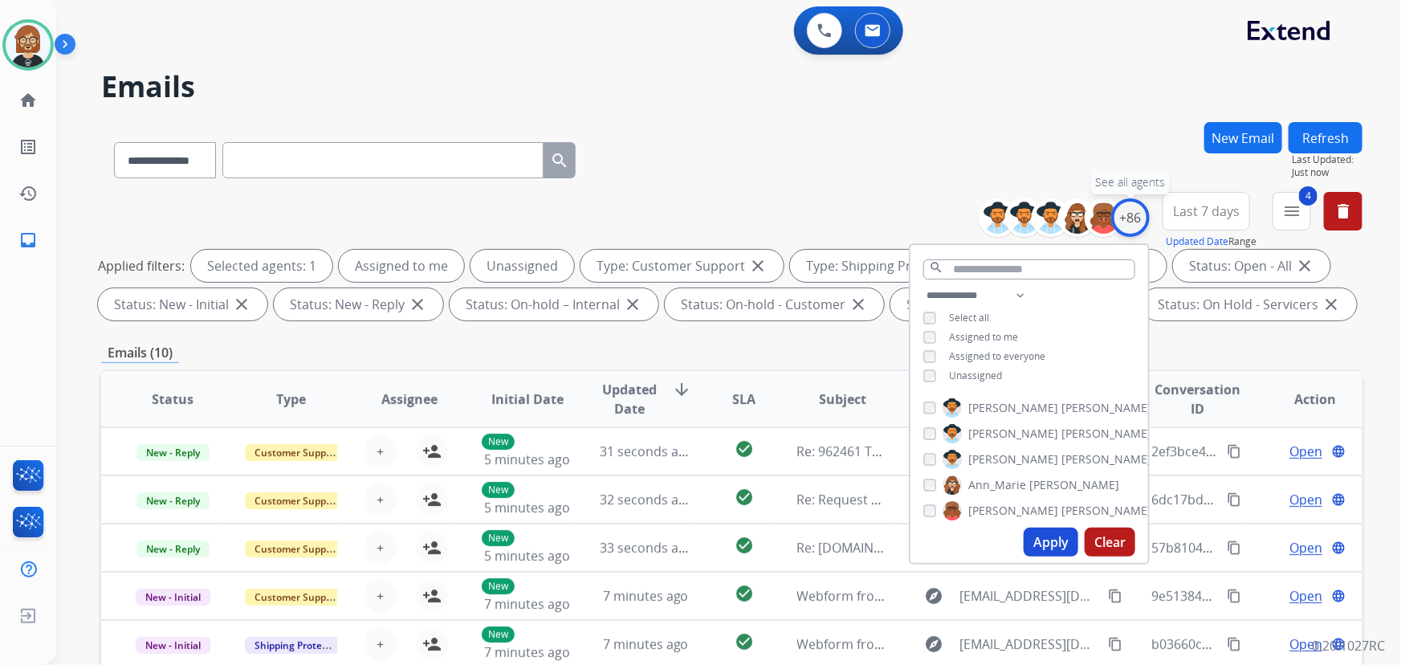
click at [1131, 217] on div "+86" at bounding box center [1130, 217] width 39 height 39
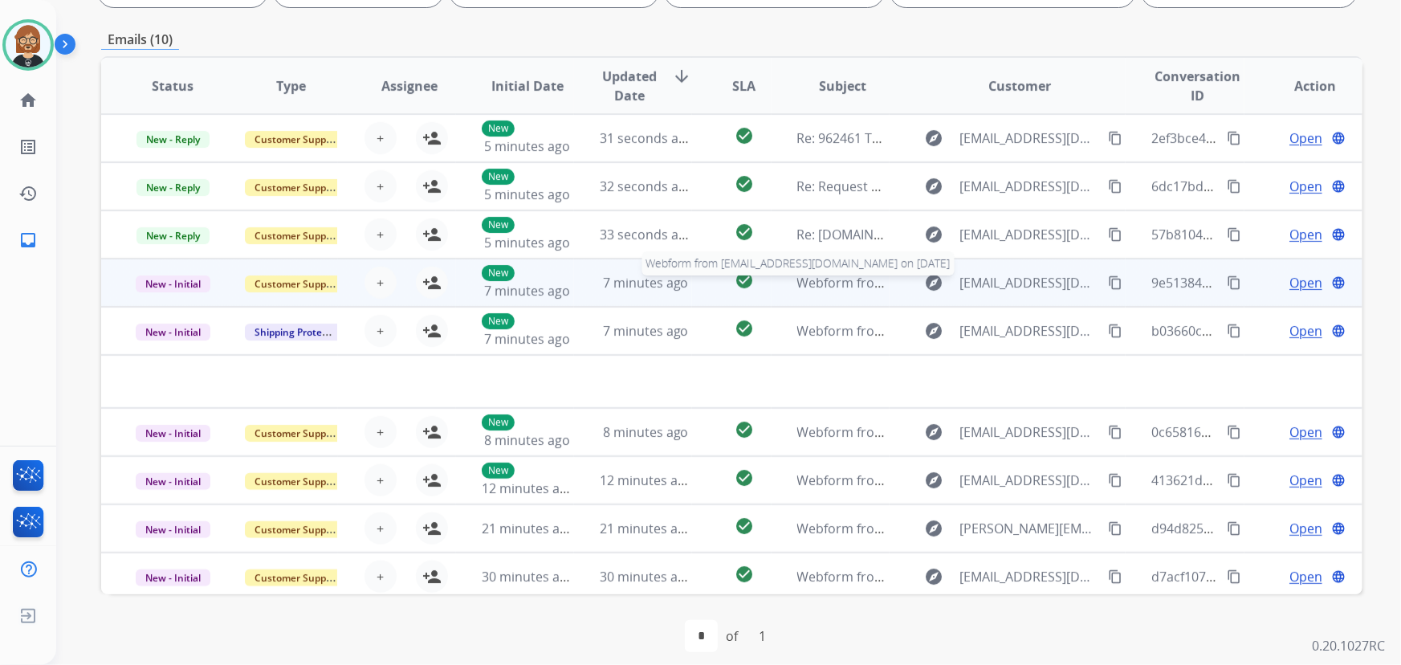
scroll to position [325, 0]
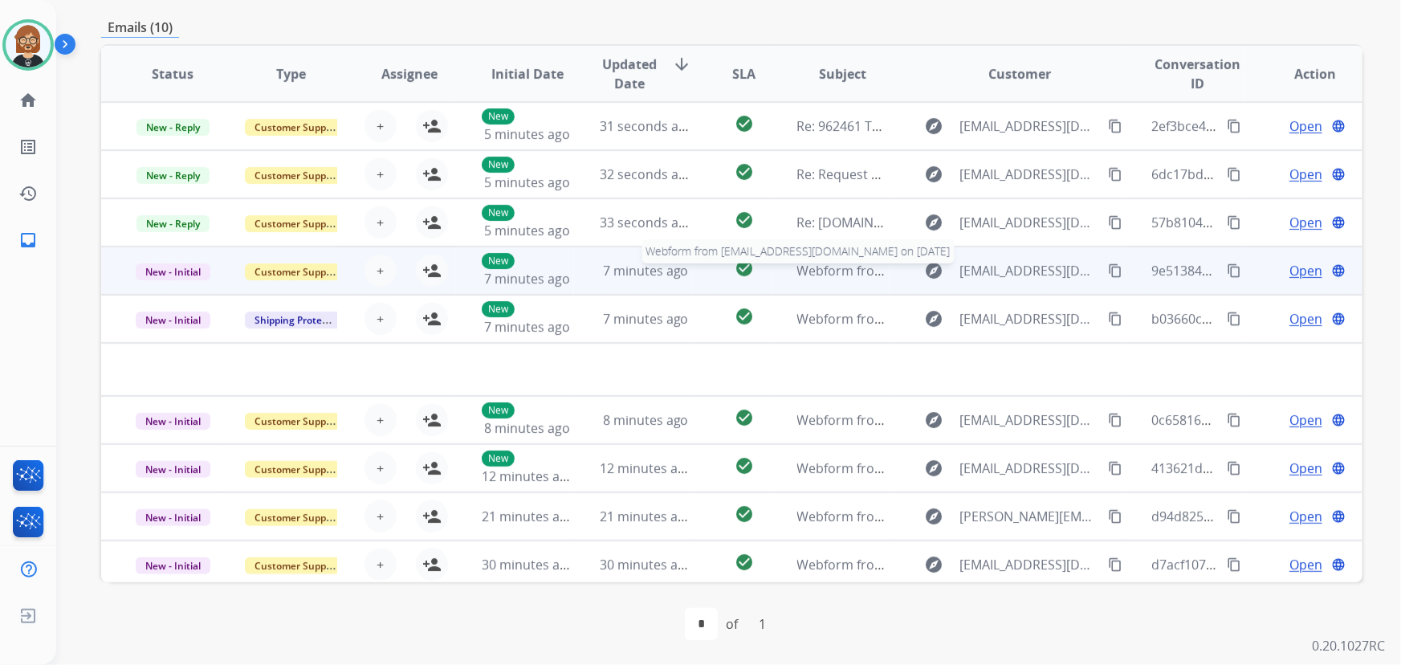
click at [813, 269] on span "Webform from Hrc511000@gmail.com on 08/16/2025" at bounding box center [979, 271] width 364 height 18
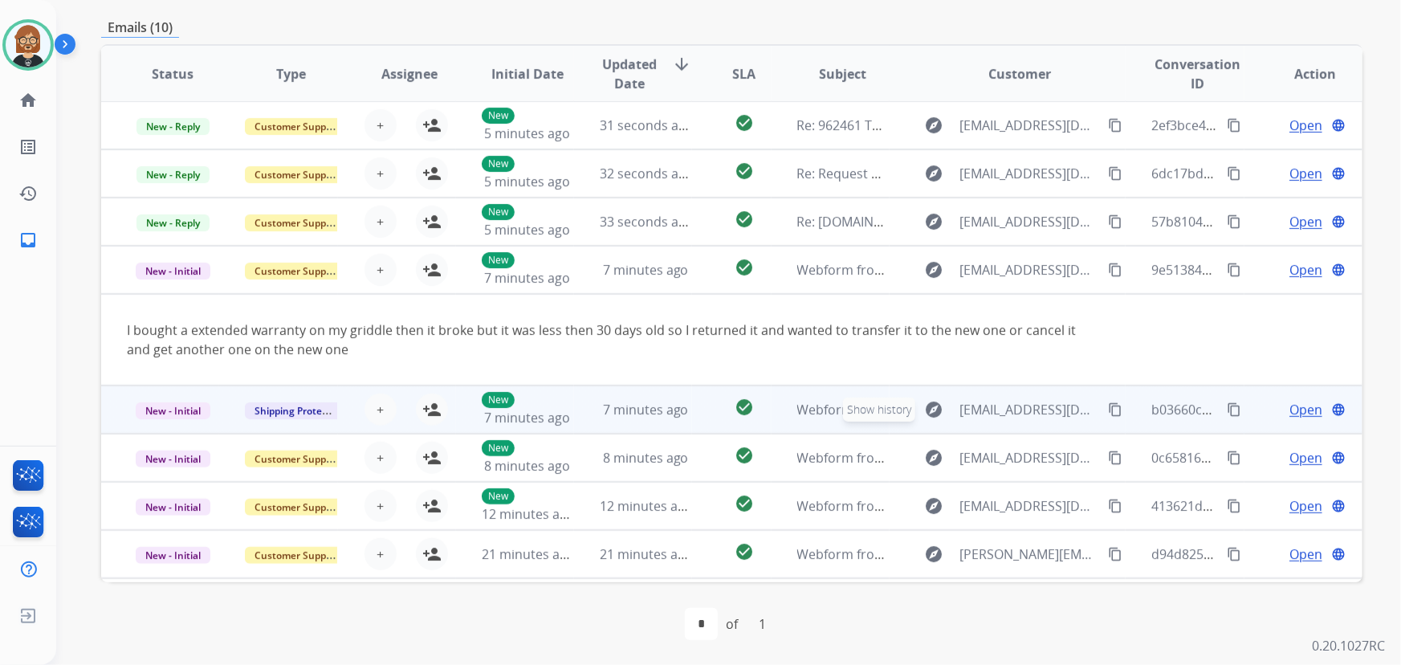
scroll to position [0, 0]
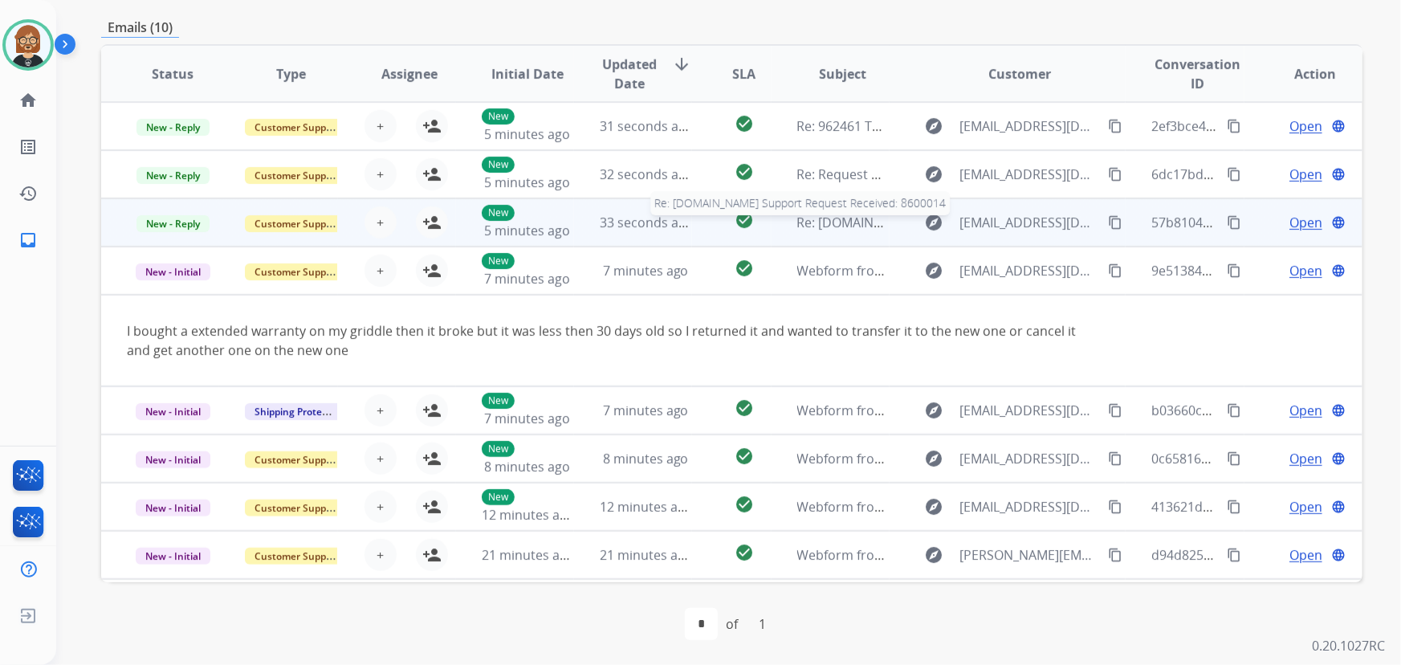
click at [817, 218] on span "Re: Stamps.com Support Request Received: 8600014" at bounding box center [968, 223] width 343 height 18
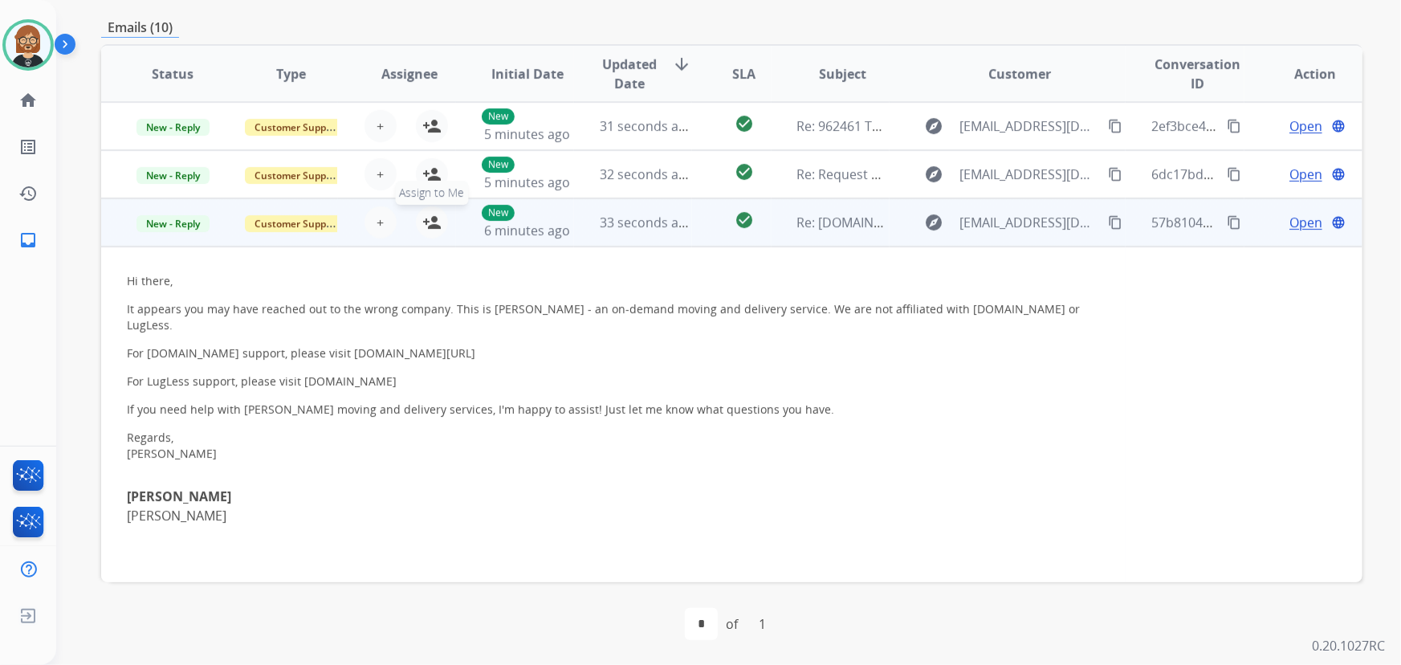
click at [432, 219] on mat-icon "person_add" at bounding box center [431, 222] width 19 height 19
click at [1300, 225] on span "Open" at bounding box center [1306, 222] width 33 height 19
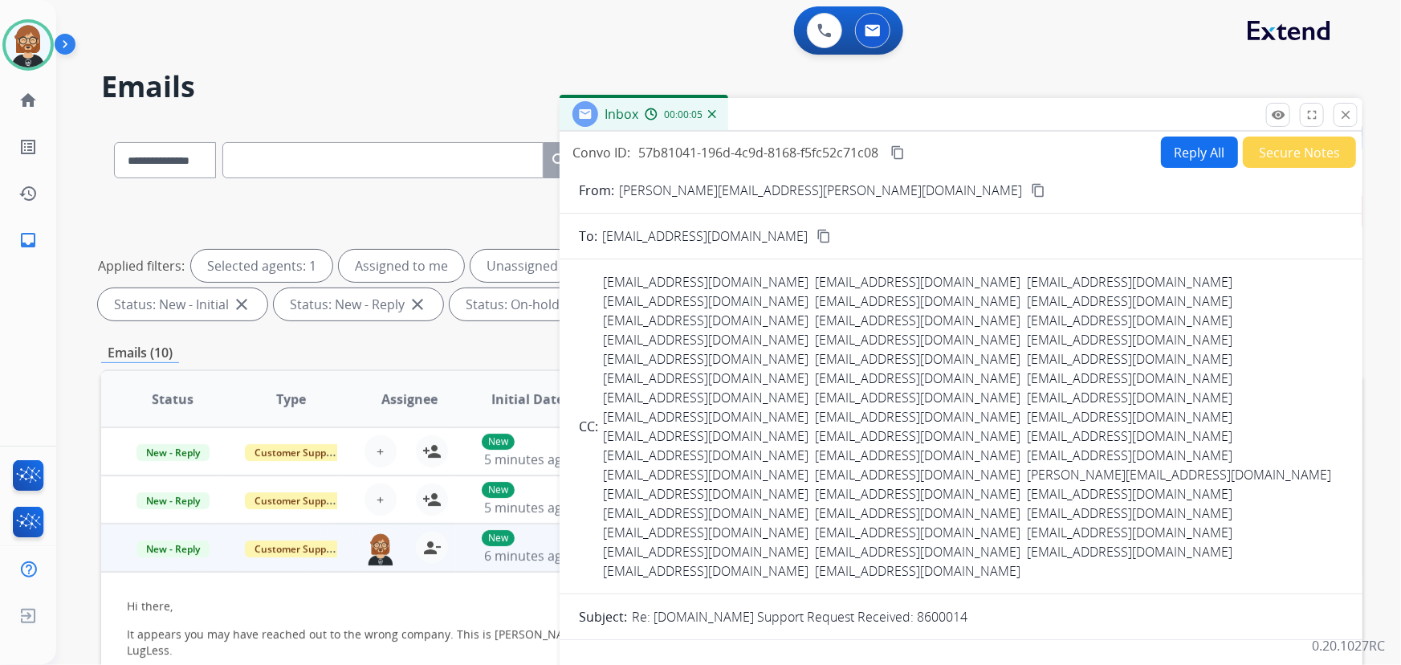
click at [1293, 153] on button "Secure Notes" at bounding box center [1299, 152] width 113 height 31
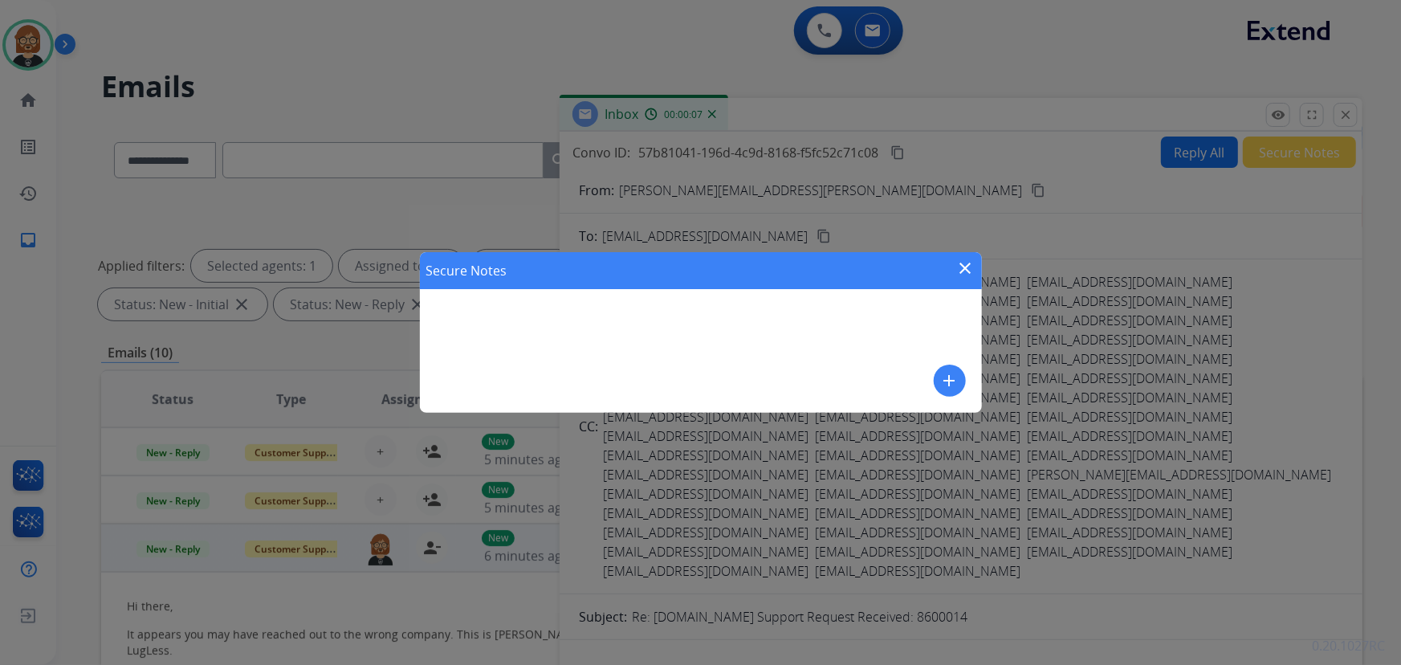
click at [956, 381] on mat-icon "add" at bounding box center [949, 380] width 19 height 19
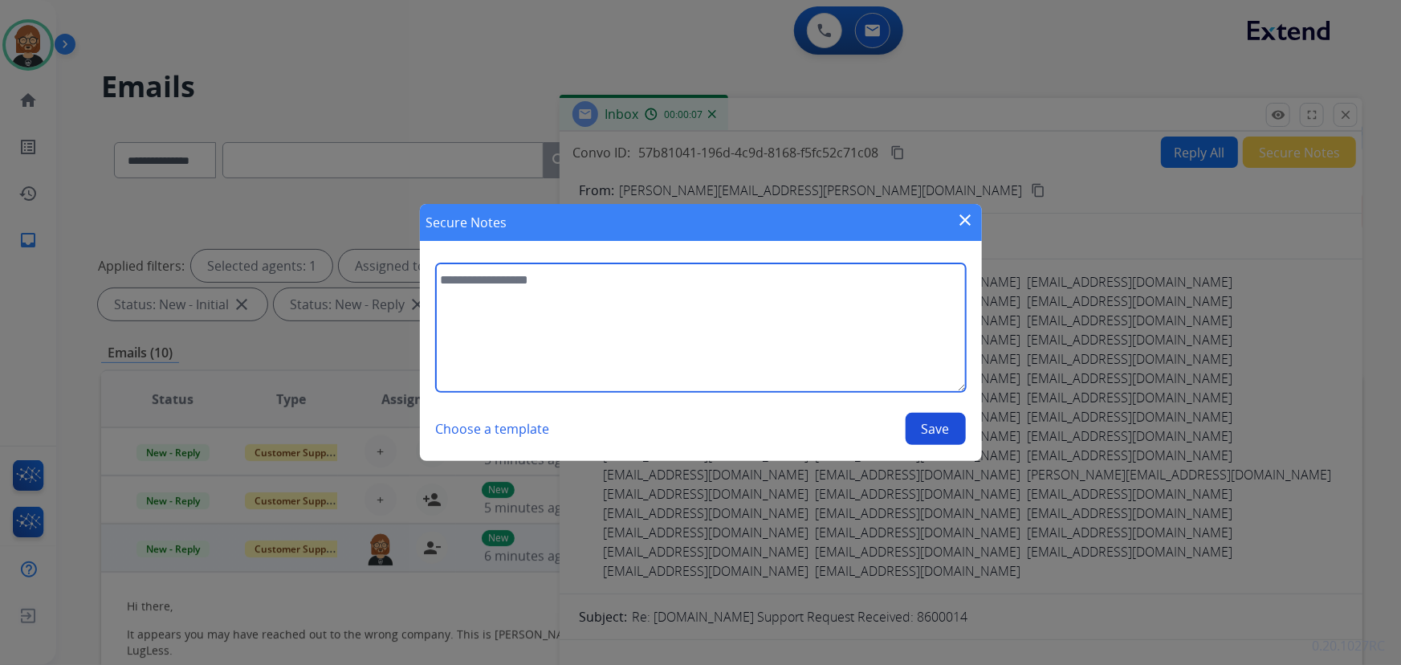
click at [717, 340] on textarea at bounding box center [701, 327] width 530 height 128
type textarea "**********"
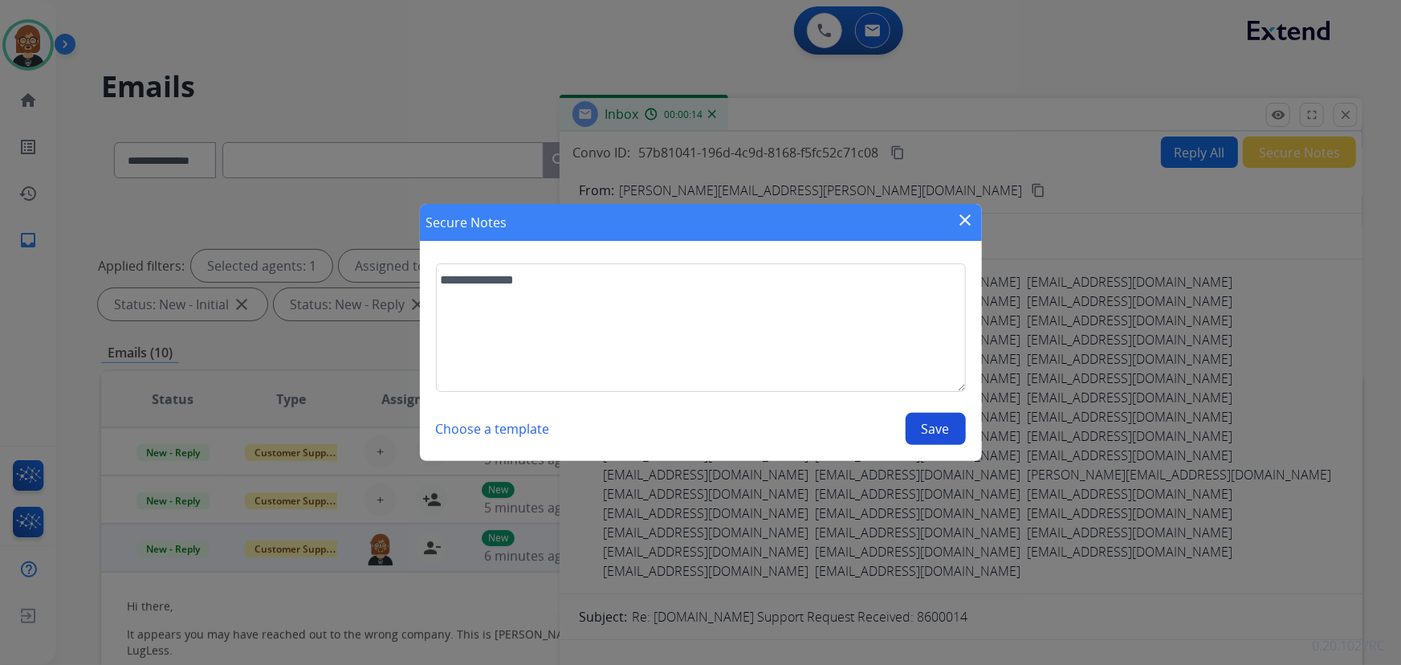
click at [923, 434] on button "Save" at bounding box center [936, 429] width 60 height 32
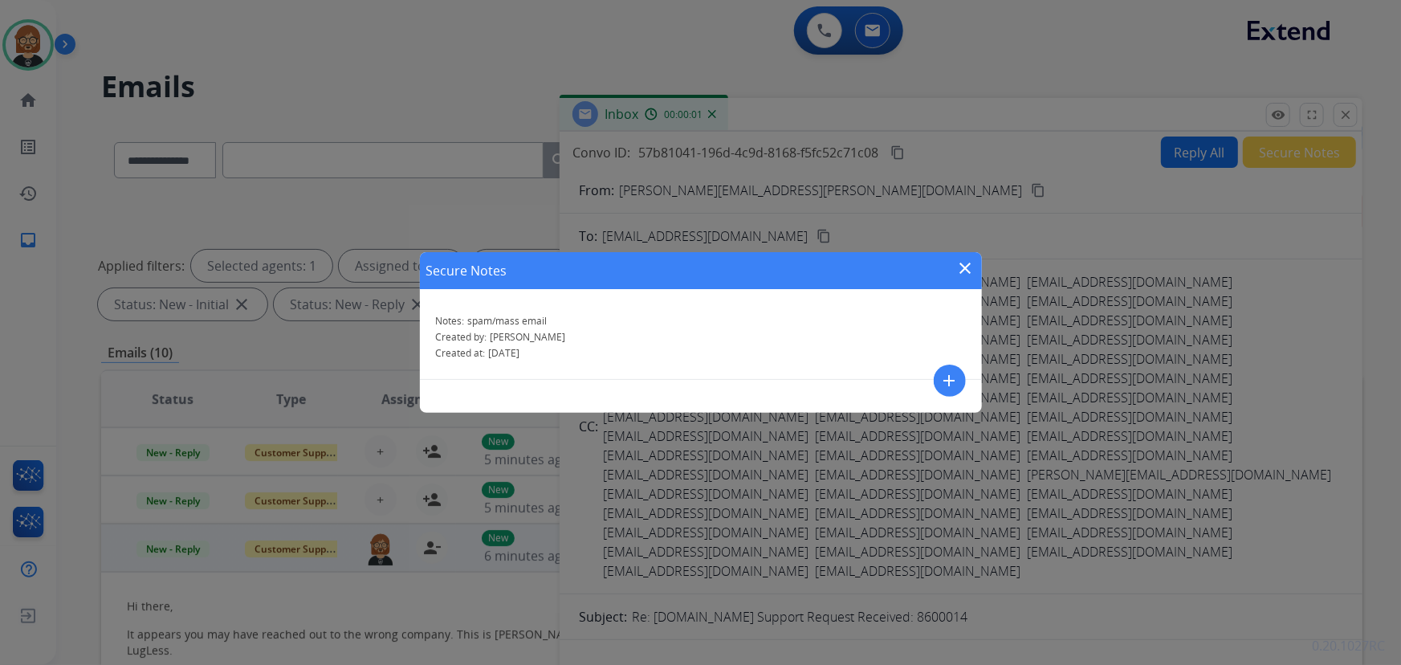
click at [971, 273] on mat-icon "close" at bounding box center [965, 268] width 19 height 19
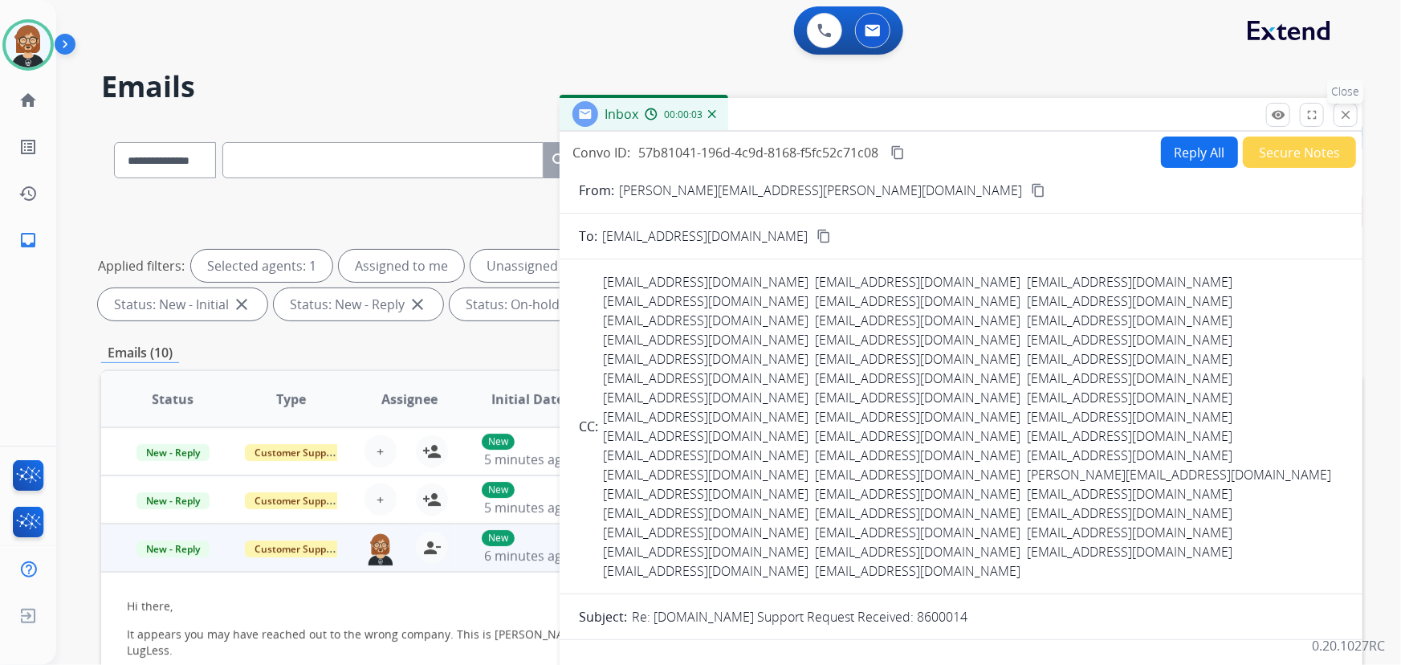
click at [1348, 112] on mat-icon "close" at bounding box center [1346, 115] width 14 height 14
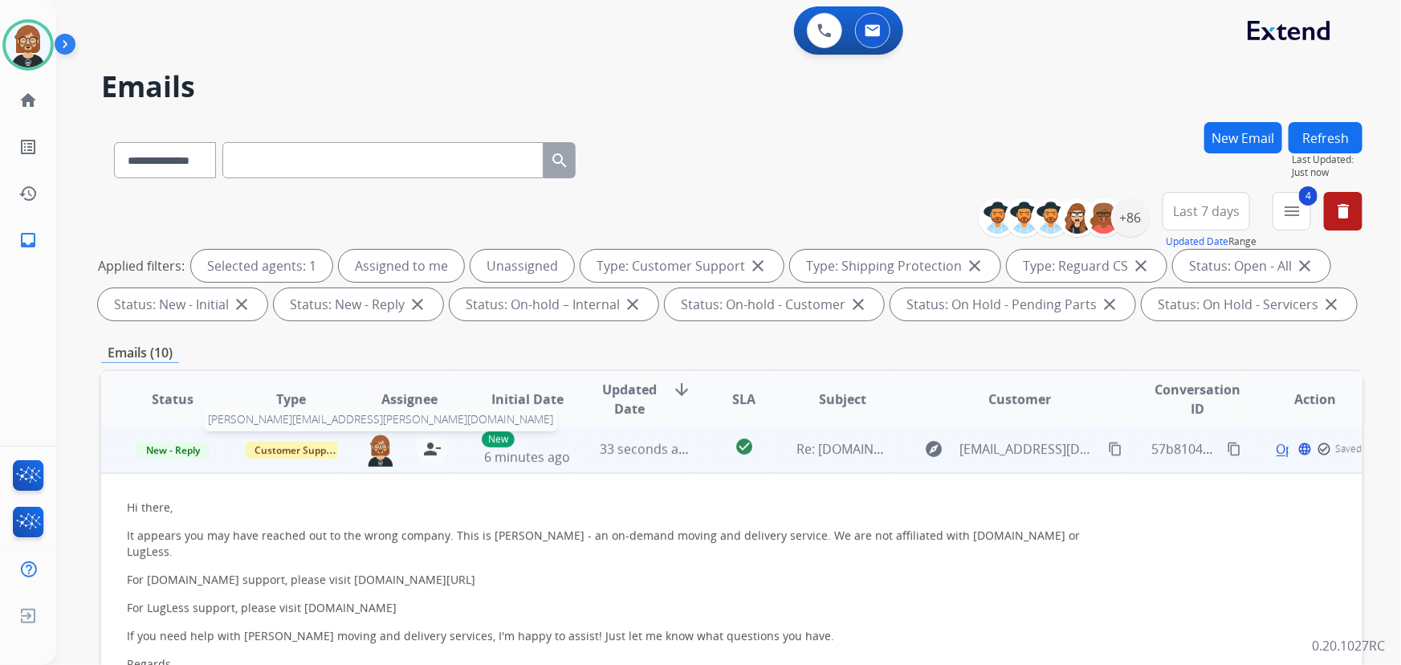
scroll to position [72, 0]
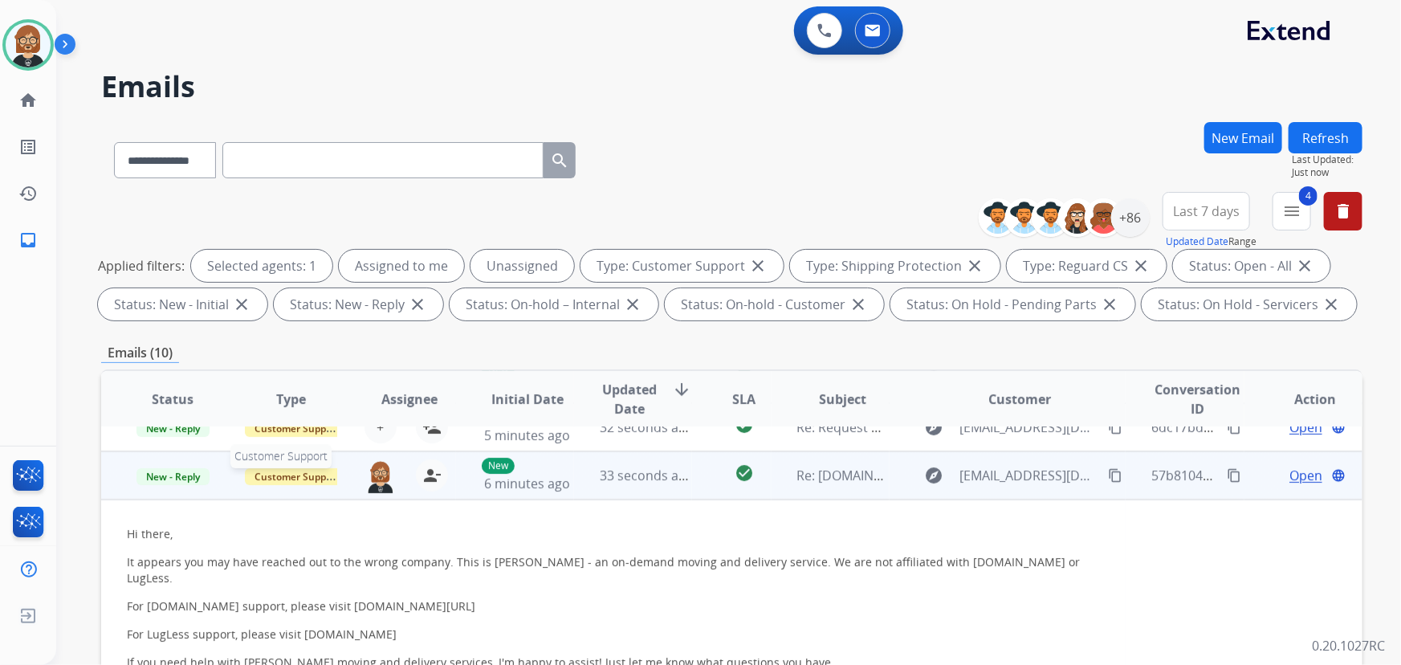
click at [318, 482] on span "Customer Support" at bounding box center [297, 476] width 104 height 17
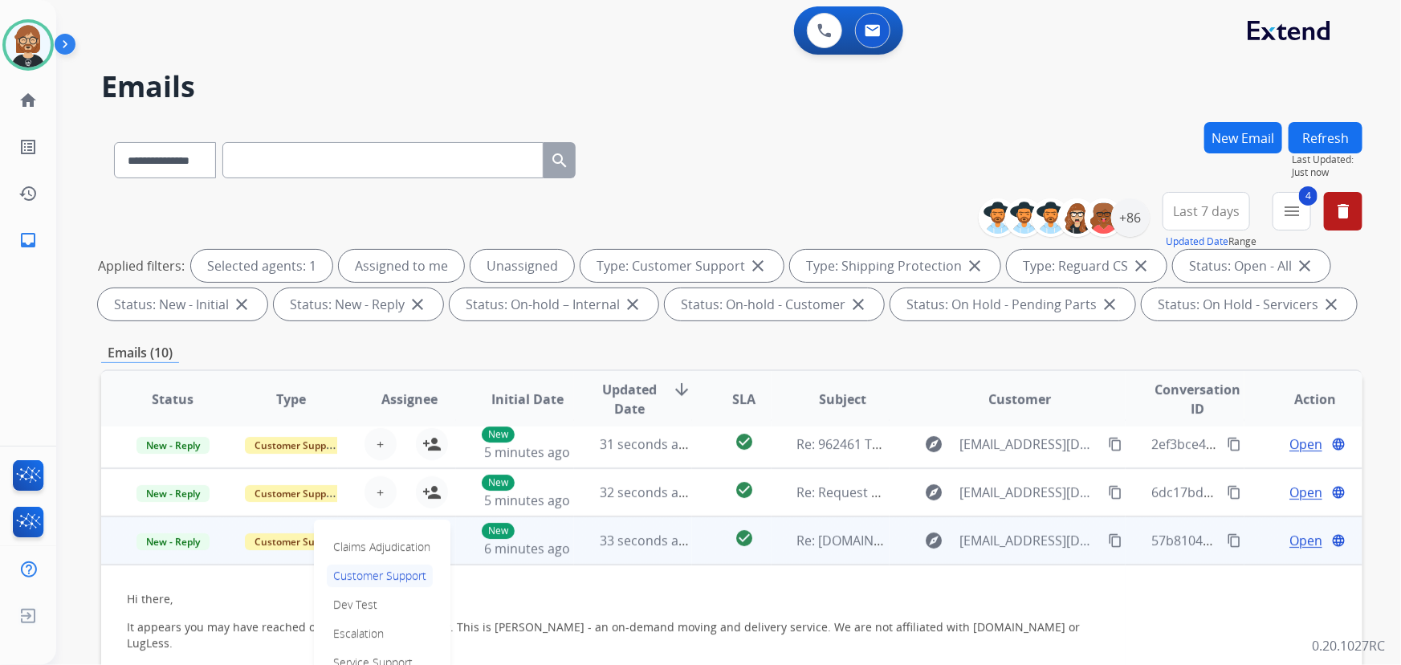
scroll to position [0, 0]
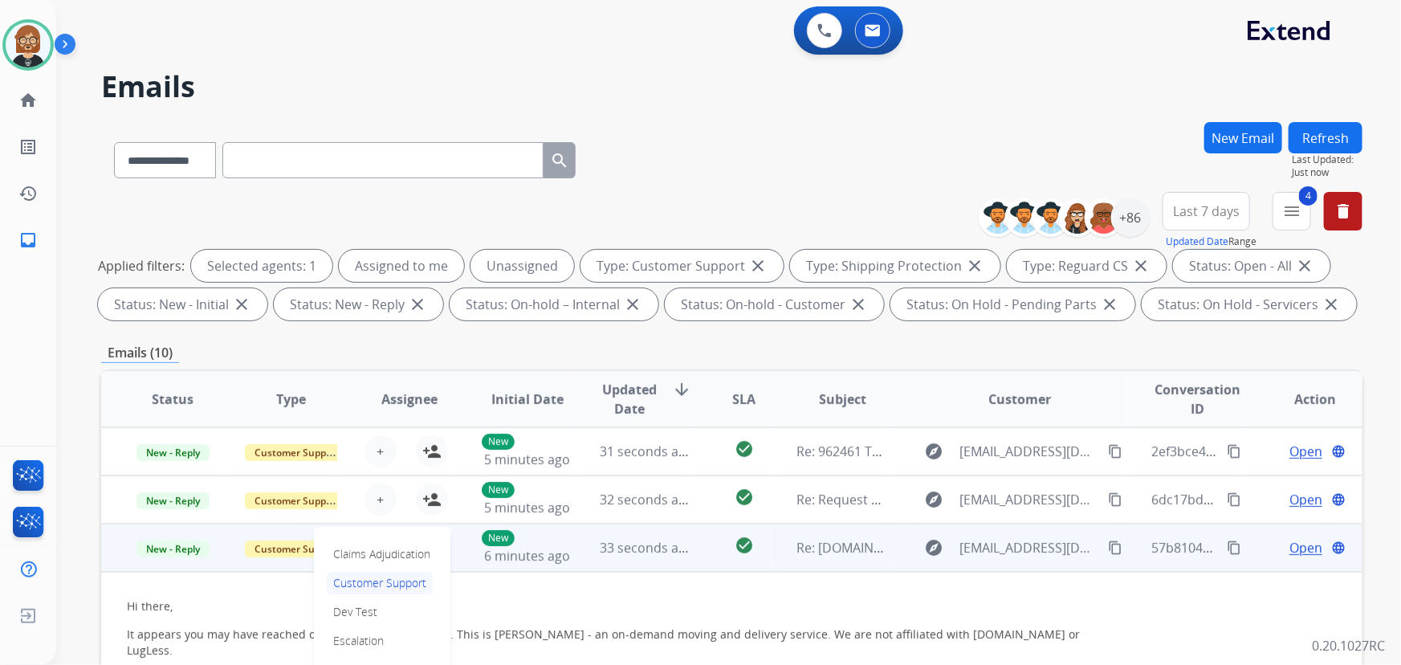
click at [166, 544] on span "New - Reply" at bounding box center [173, 548] width 73 height 17
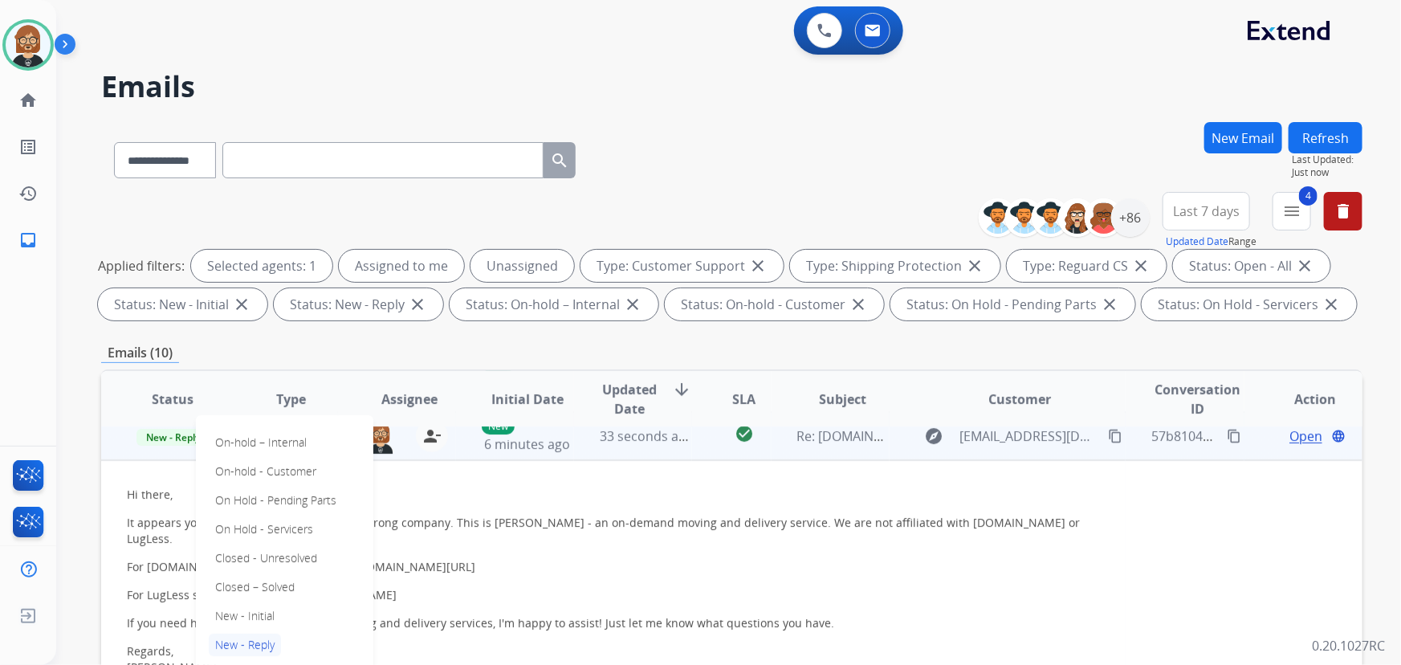
scroll to position [145, 0]
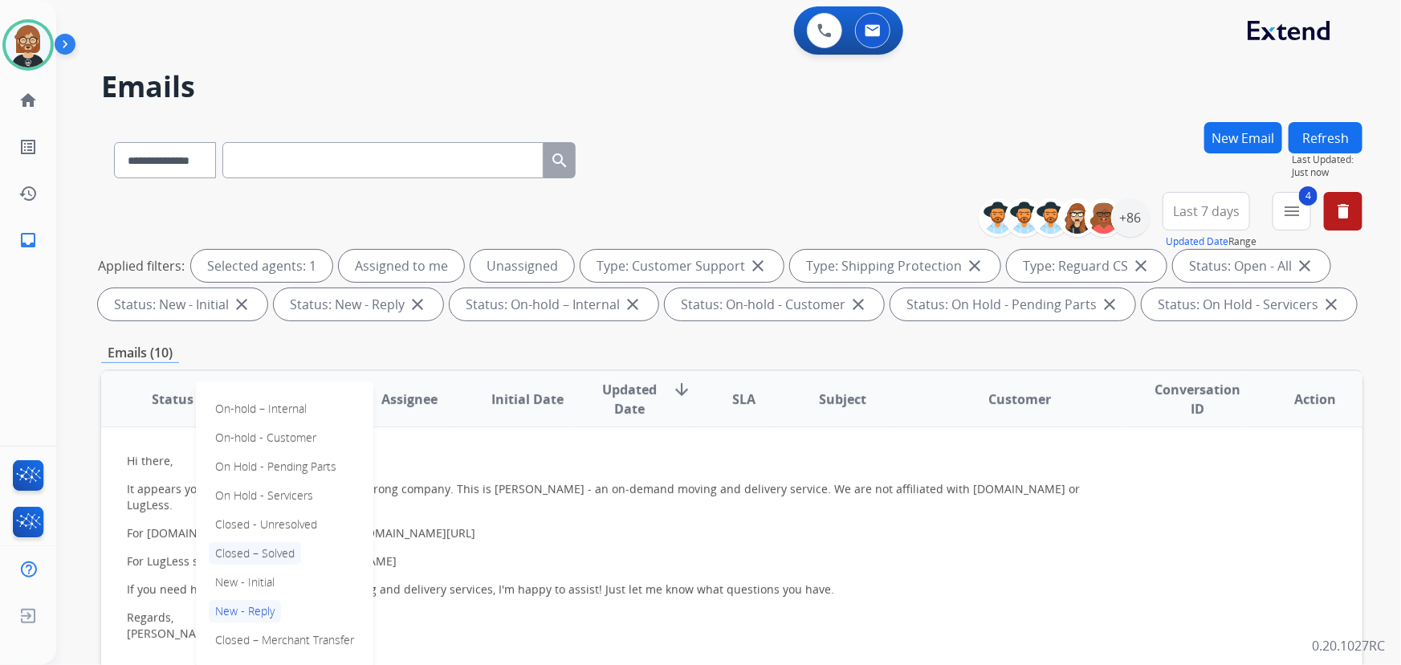
click at [281, 548] on p "Closed – Solved" at bounding box center [255, 553] width 92 height 22
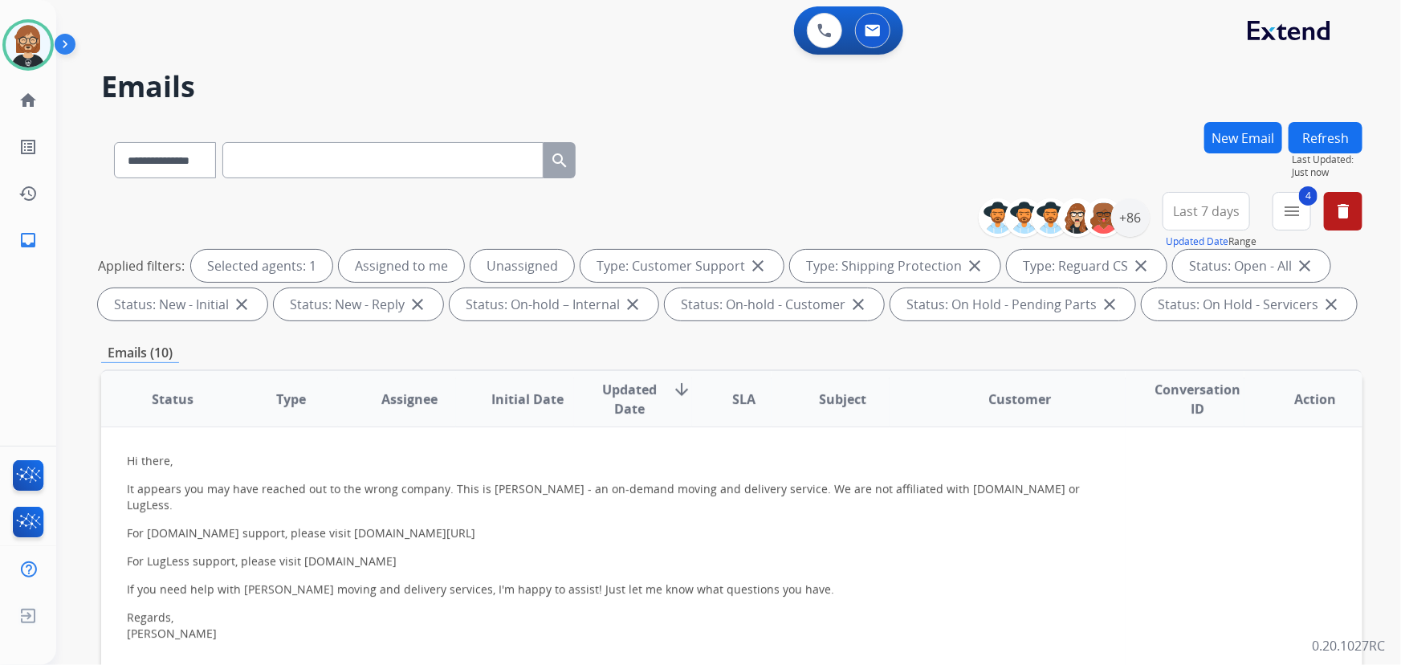
click at [1334, 128] on button "Refresh" at bounding box center [1326, 137] width 74 height 31
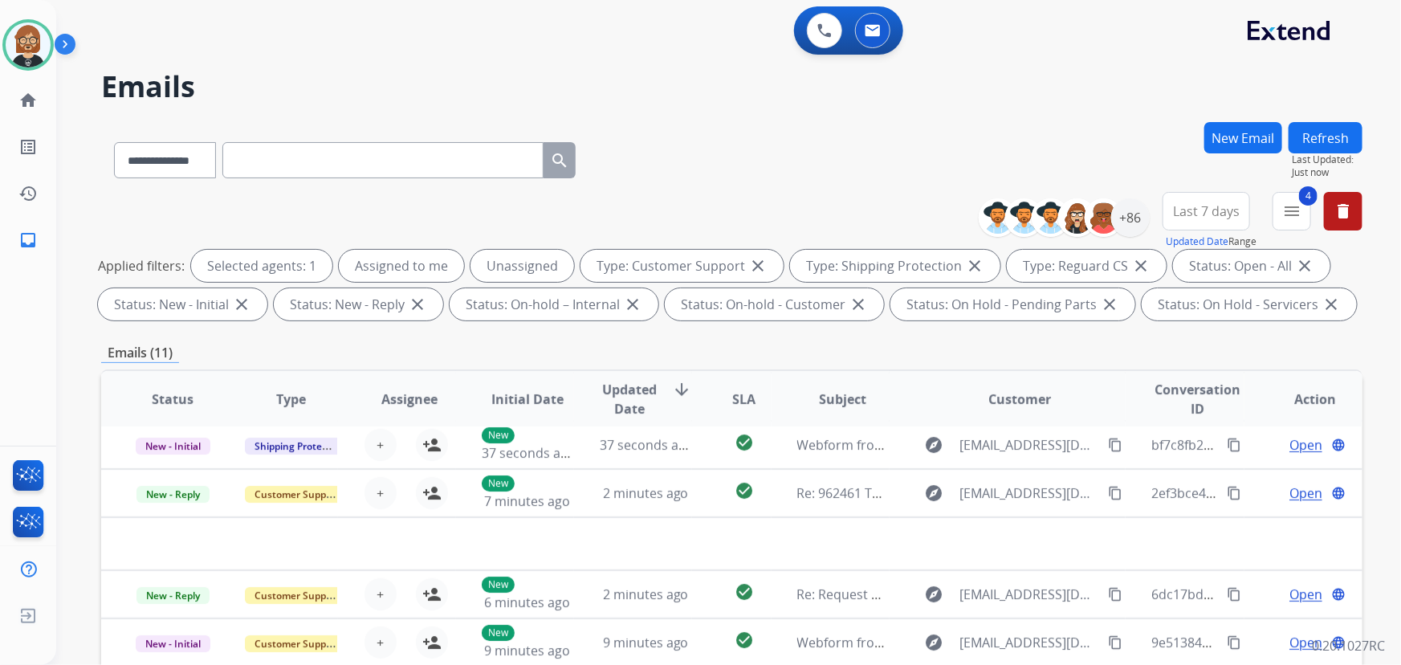
scroll to position [54, 0]
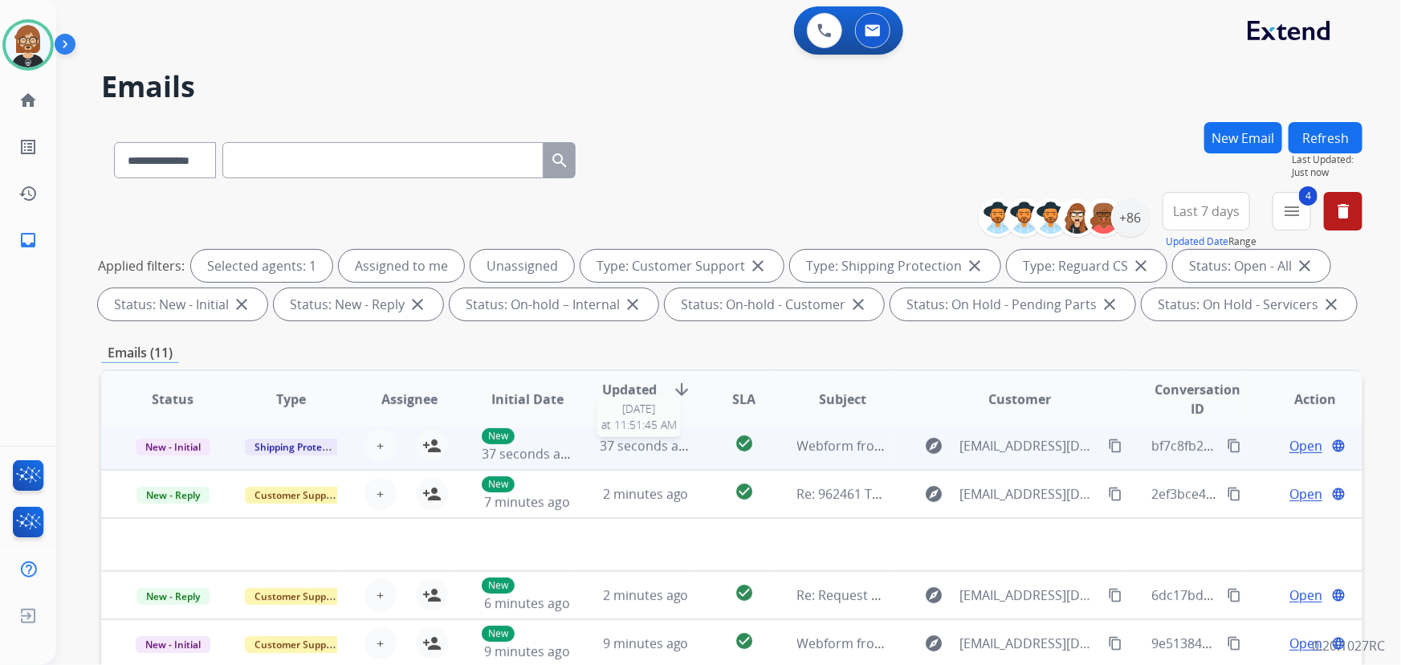
click at [604, 442] on span "37 seconds ago" at bounding box center [647, 446] width 94 height 18
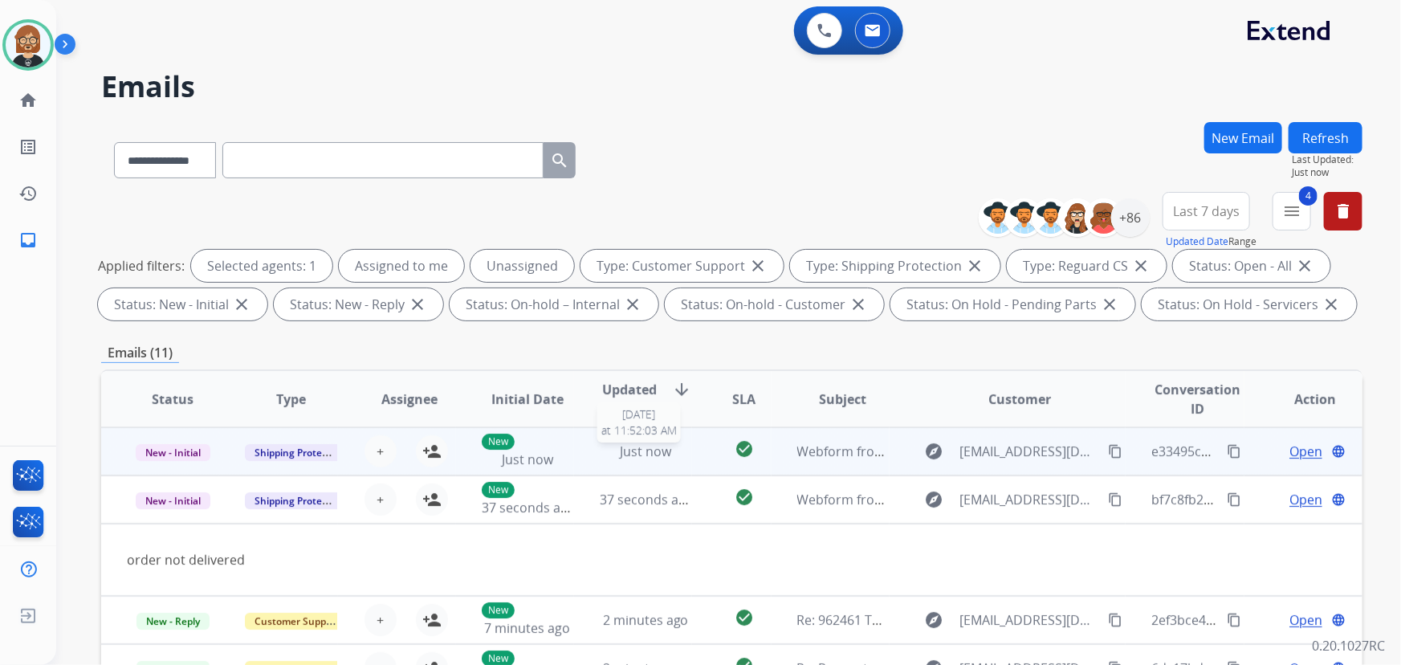
scroll to position [0, 0]
click at [625, 447] on span "Just now" at bounding box center [645, 451] width 51 height 18
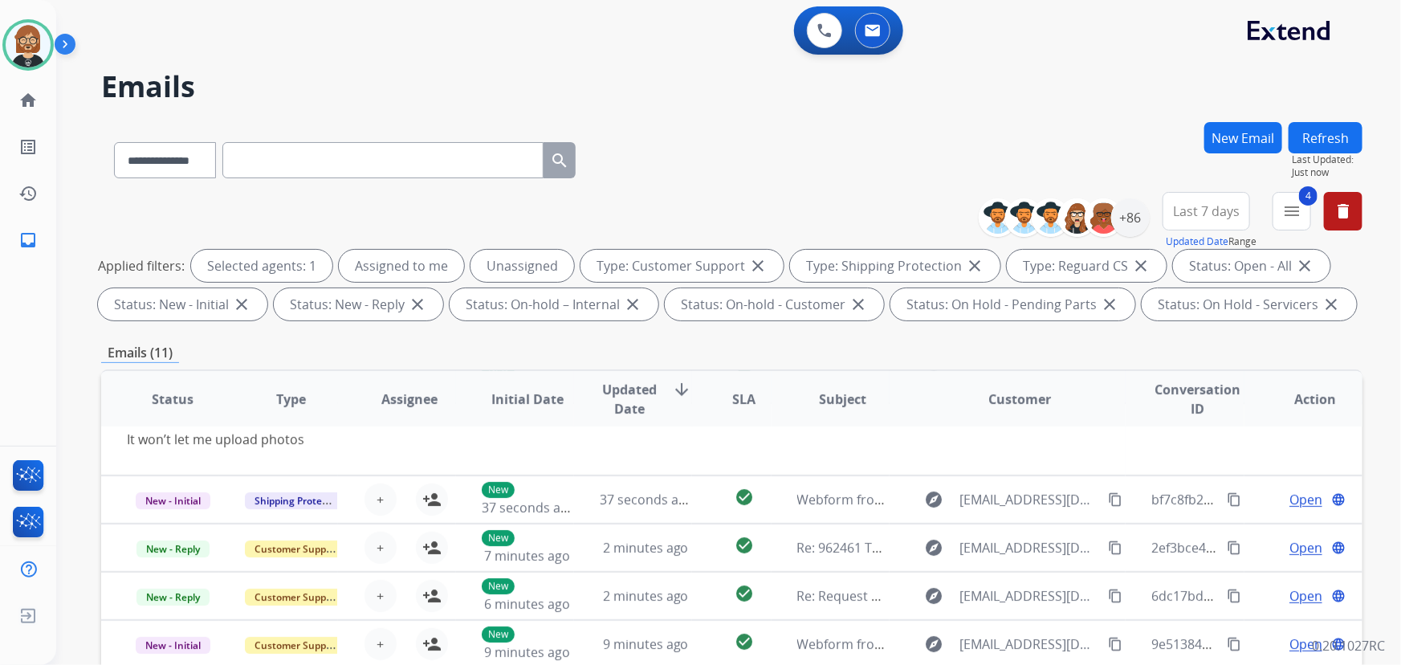
scroll to position [73, 0]
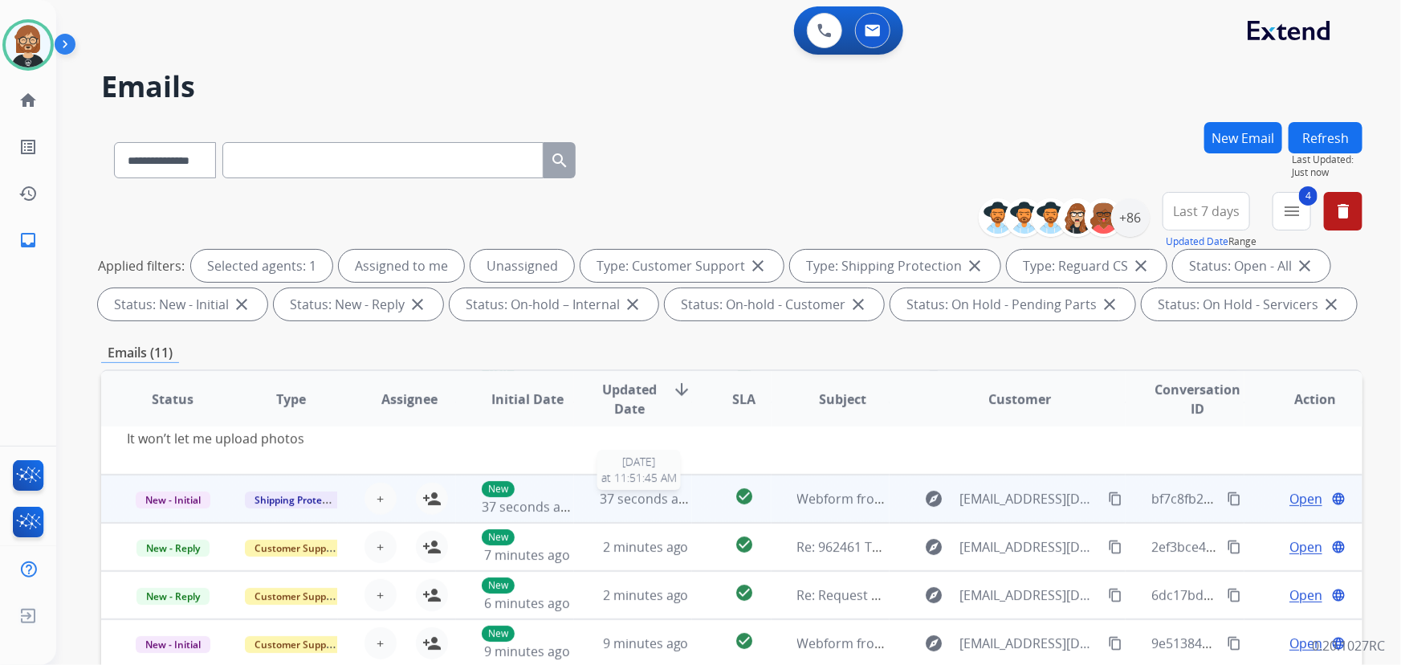
click at [621, 492] on span "37 seconds ago" at bounding box center [647, 499] width 94 height 18
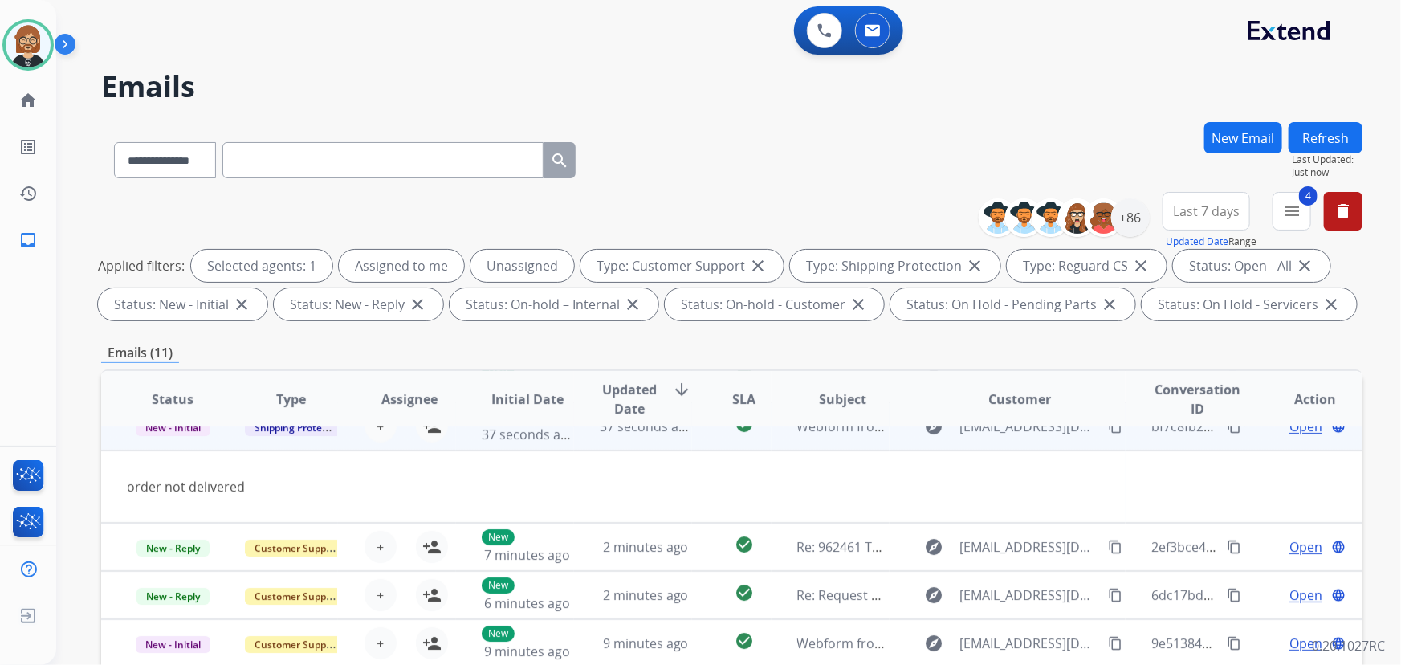
scroll to position [48, 0]
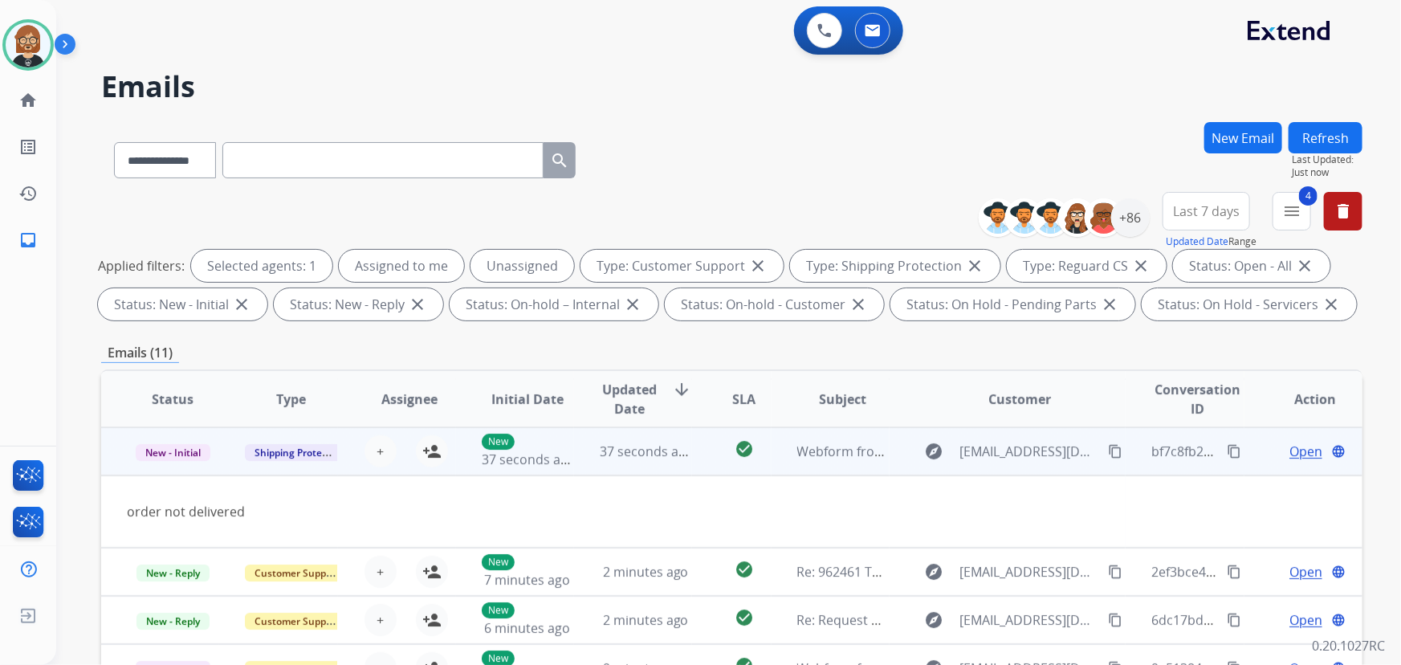
click at [1290, 450] on span "Open" at bounding box center [1306, 451] width 33 height 19
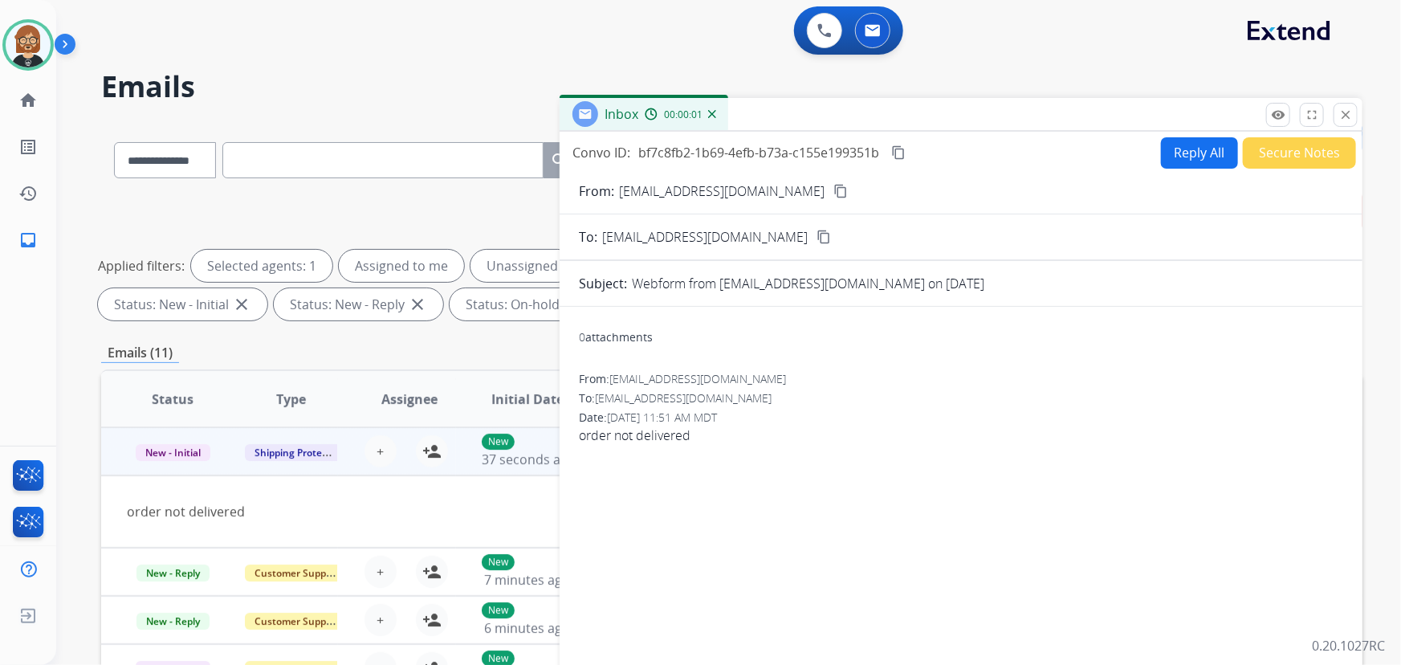
click at [767, 189] on div "From: jajch182@gmail.com content_copy" at bounding box center [961, 190] width 803 height 19
click at [833, 189] on mat-icon "content_copy" at bounding box center [840, 191] width 14 height 14
click at [439, 447] on button "person_add Assign to Me" at bounding box center [432, 451] width 32 height 32
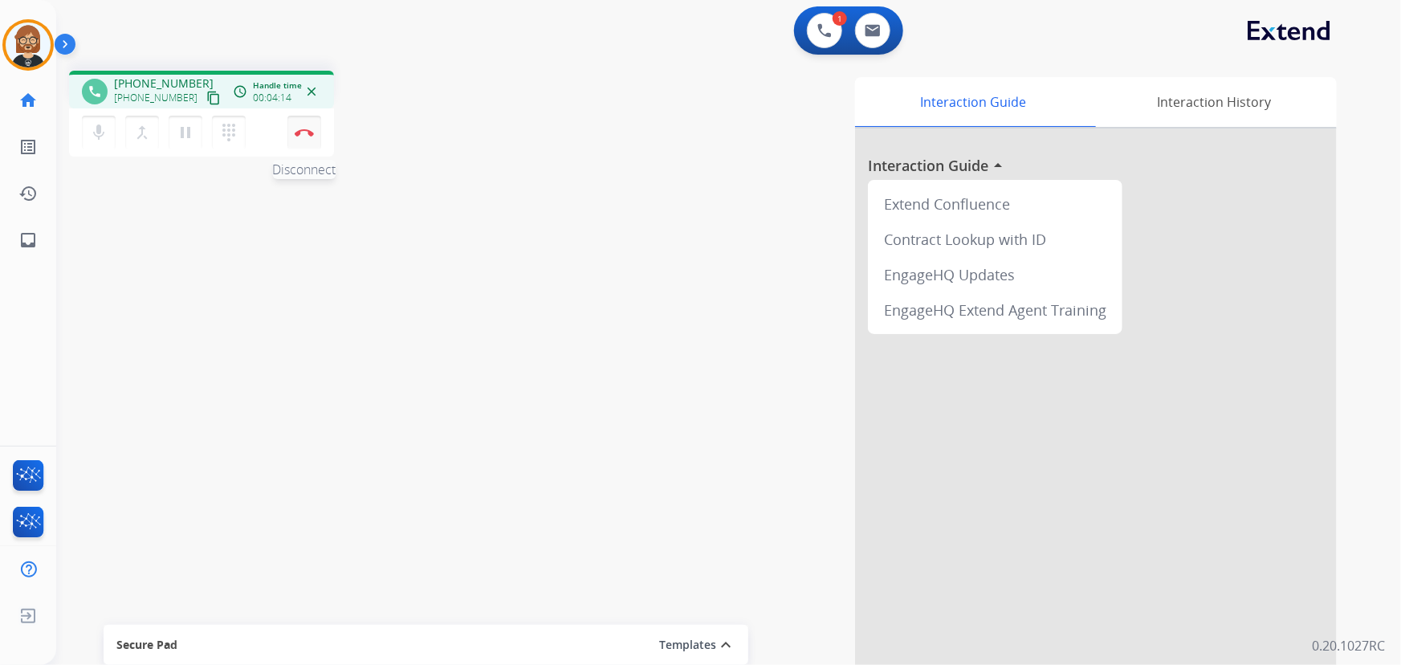
click at [303, 126] on button "Disconnect" at bounding box center [304, 133] width 34 height 34
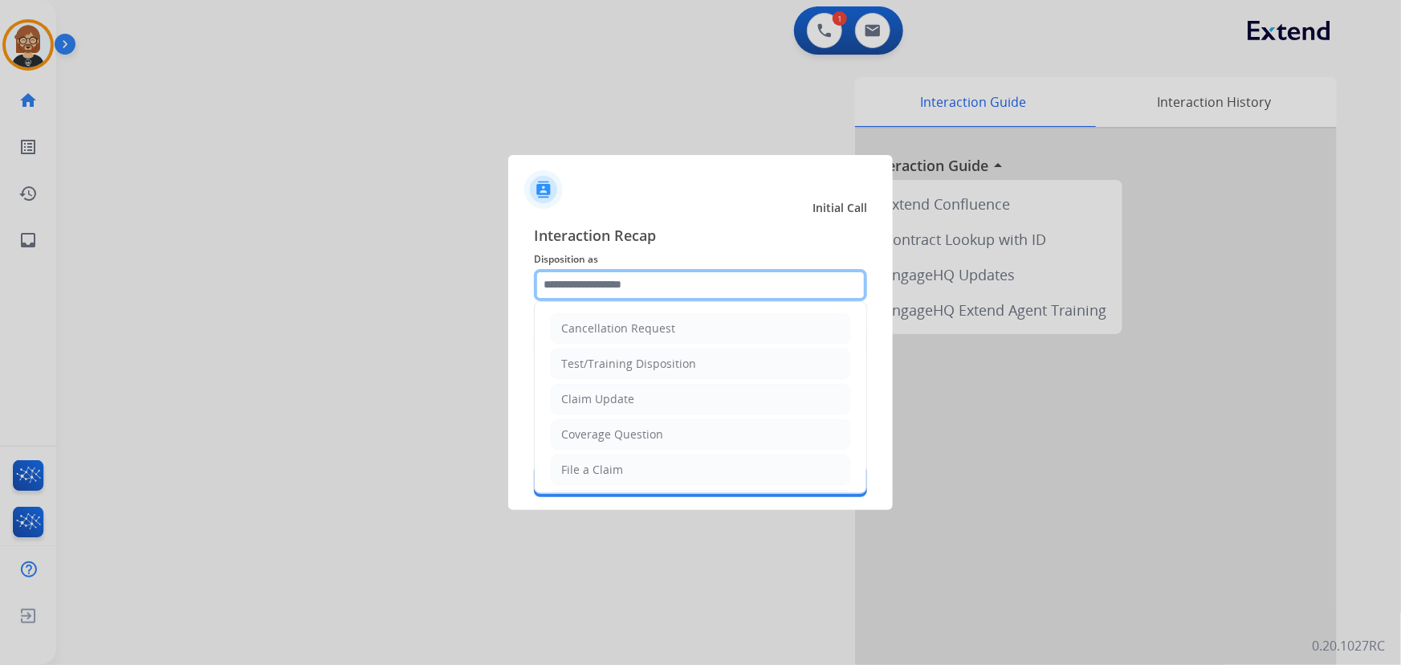
click at [744, 286] on input "text" at bounding box center [700, 285] width 333 height 32
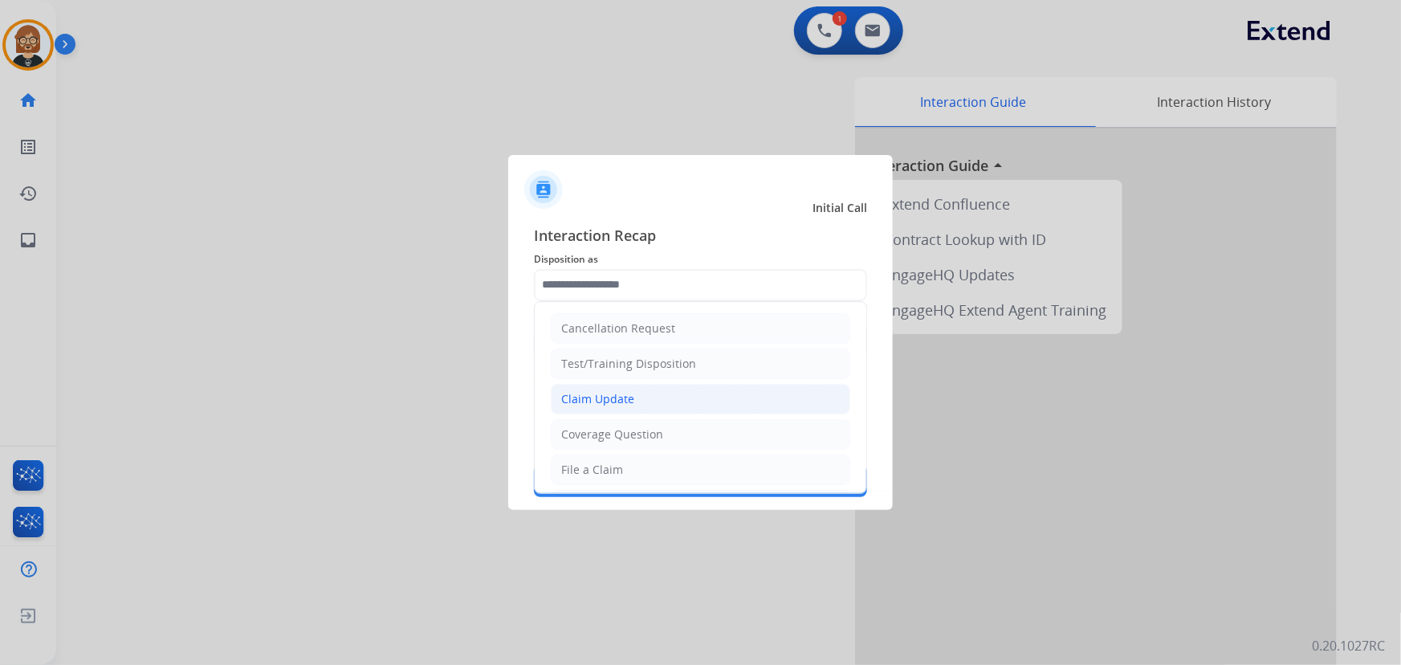
click at [719, 401] on li "Claim Update" at bounding box center [701, 399] width 300 height 31
type input "**********"
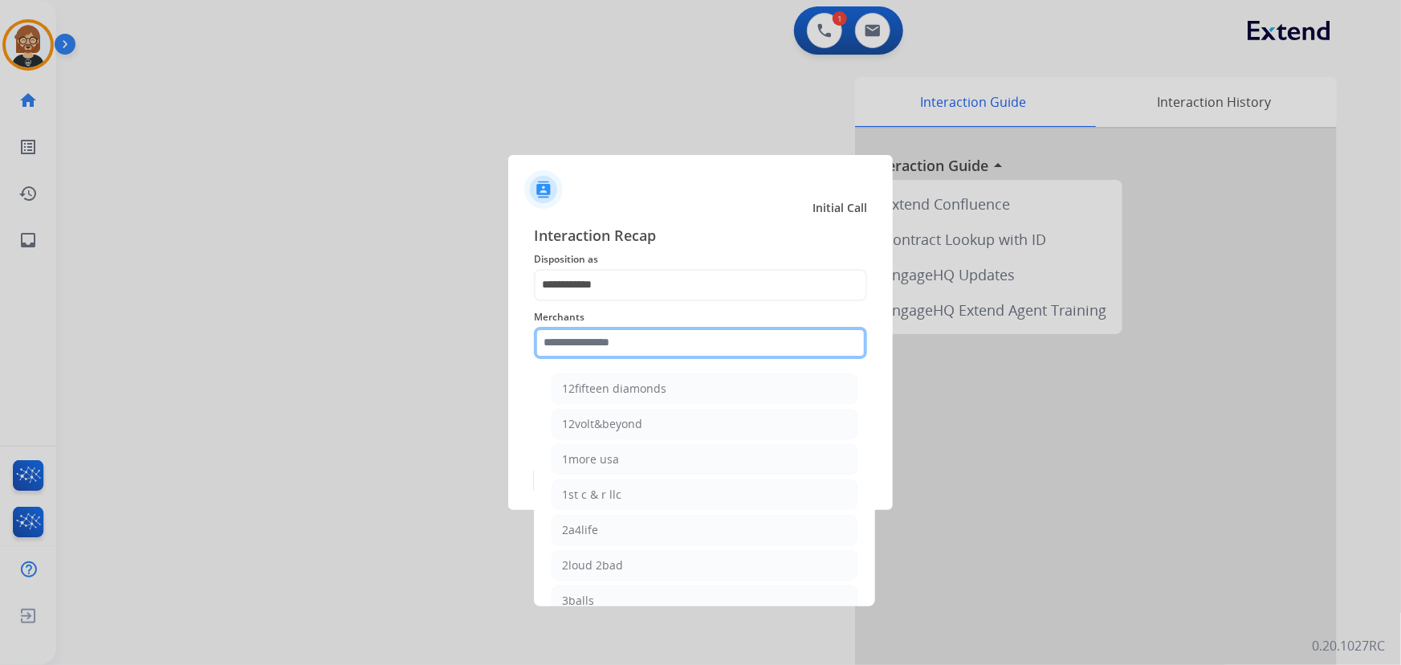
click at [711, 346] on input "text" at bounding box center [700, 343] width 333 height 32
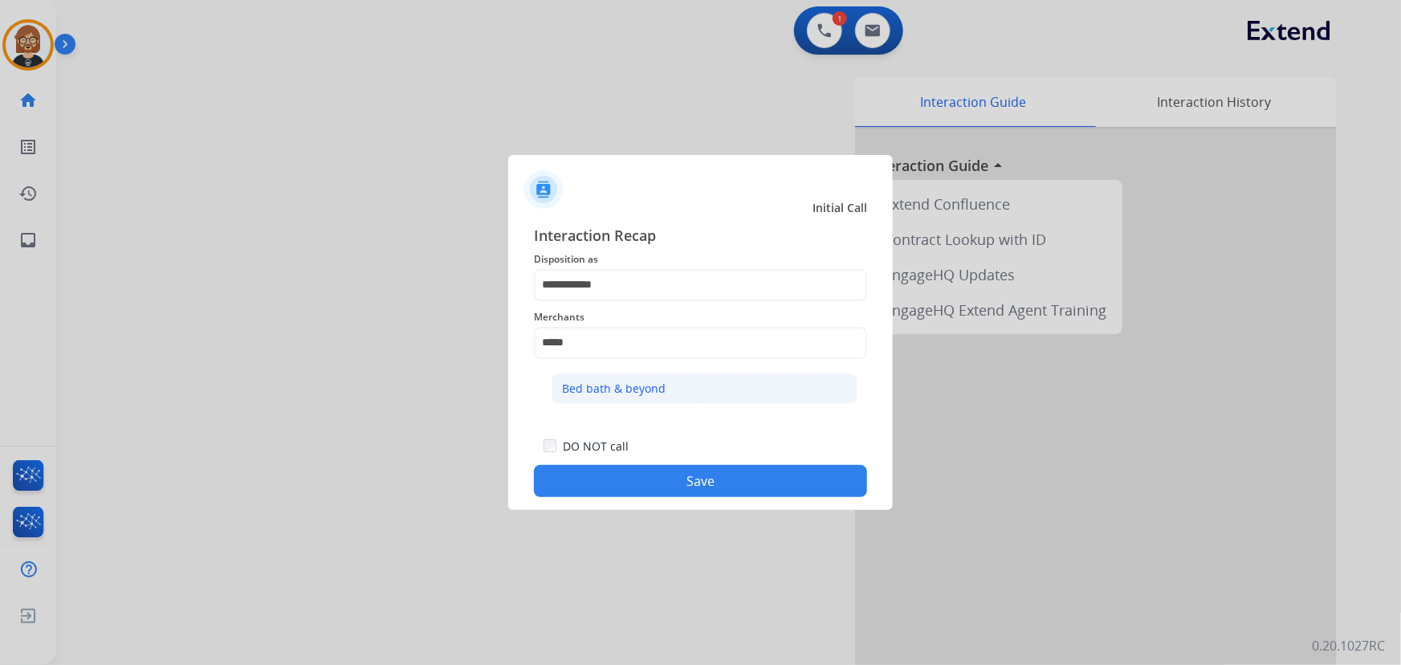
click at [670, 380] on li "Bed bath & beyond" at bounding box center [705, 388] width 306 height 31
type input "**********"
click at [706, 474] on button "Save" at bounding box center [700, 481] width 333 height 32
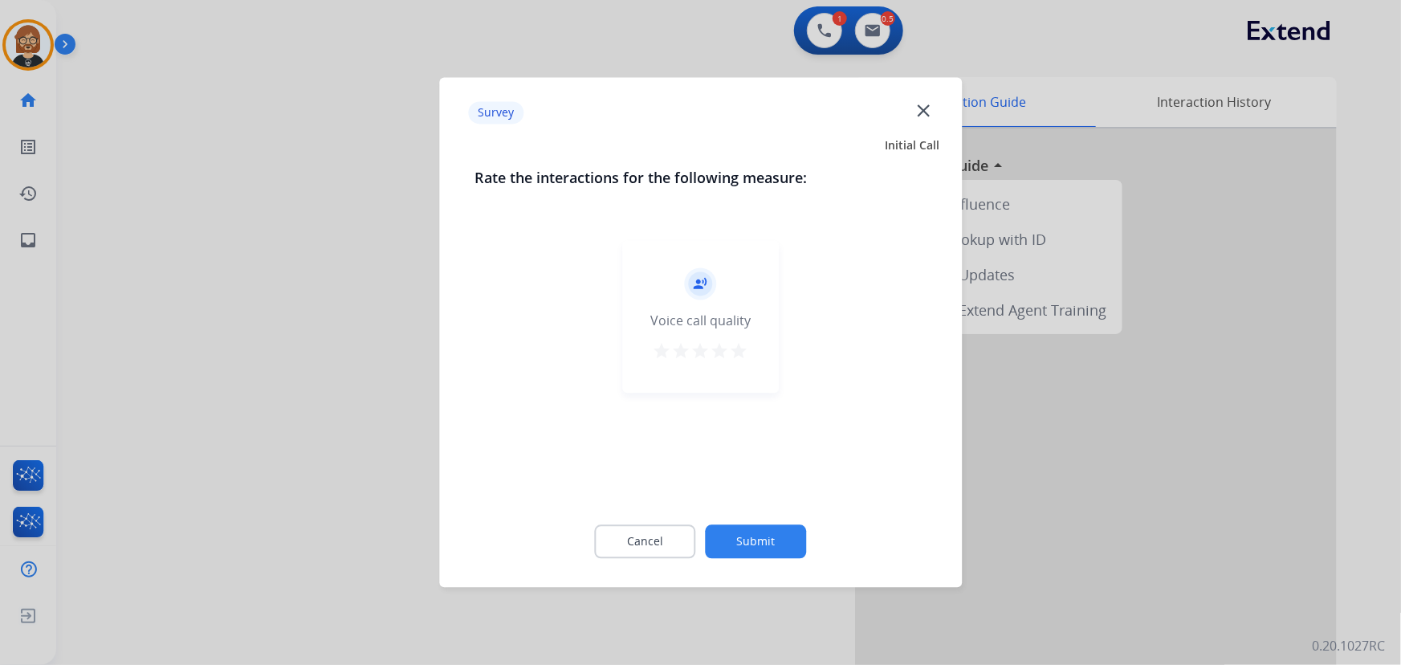
click at [756, 535] on button "Submit" at bounding box center [756, 542] width 101 height 34
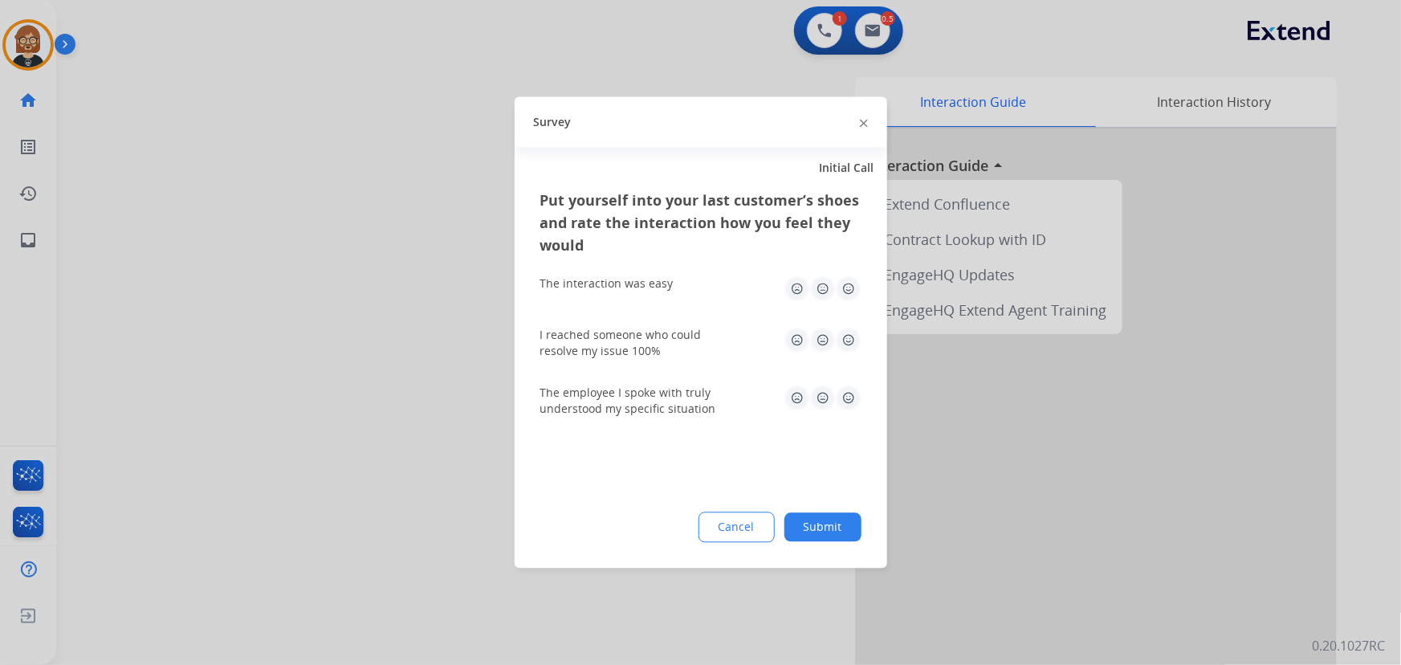
click at [812, 516] on button "Submit" at bounding box center [822, 527] width 77 height 29
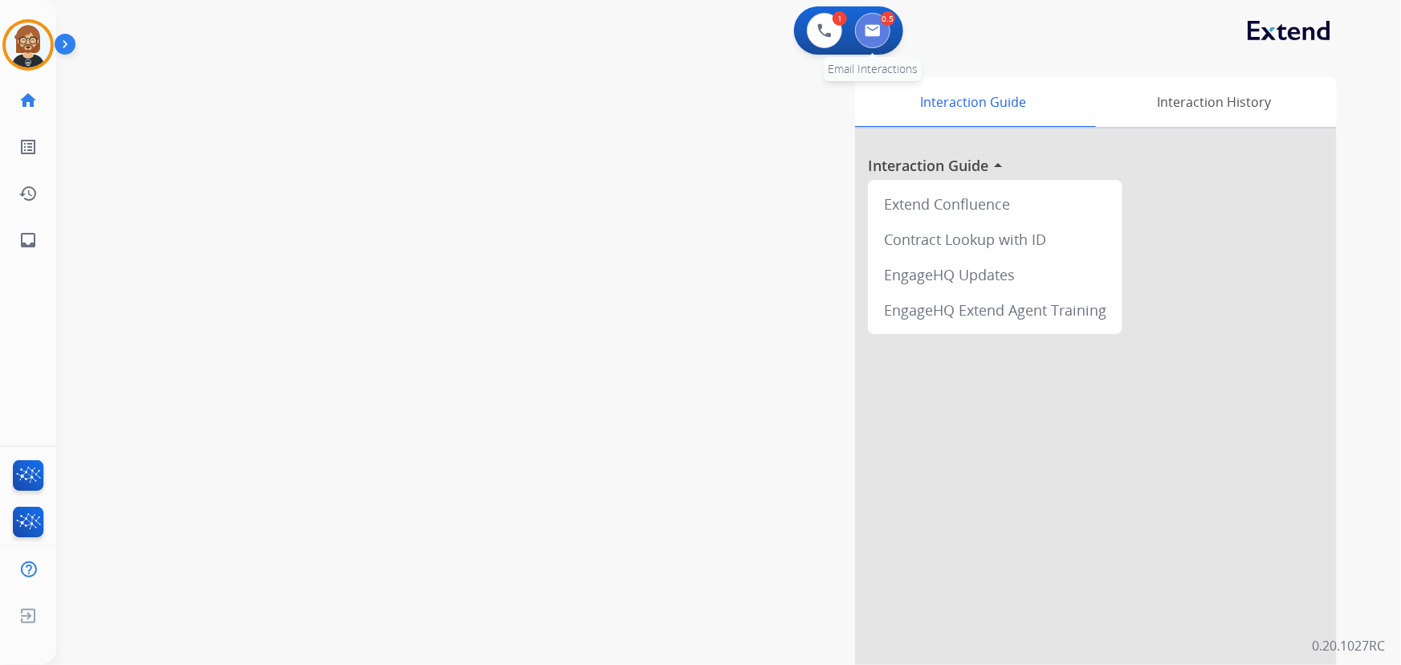
click at [871, 37] on button at bounding box center [872, 30] width 35 height 35
select select "**********"
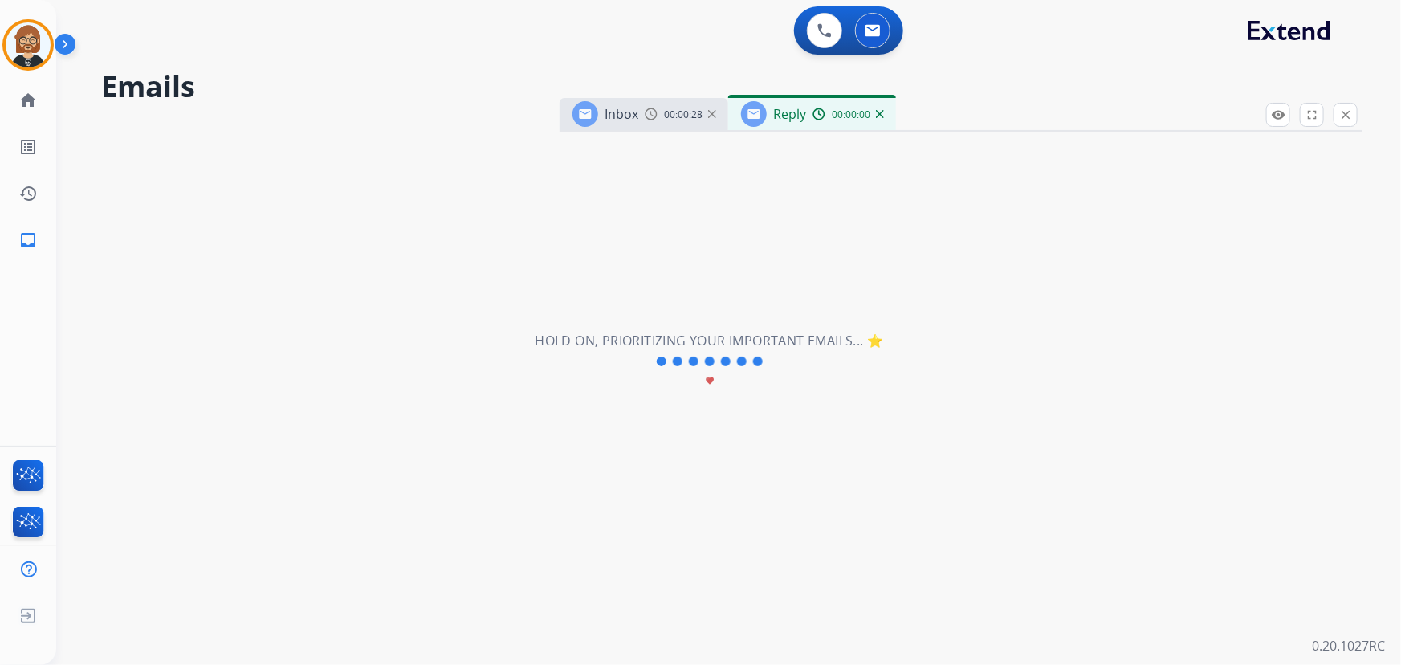
select select "**********"
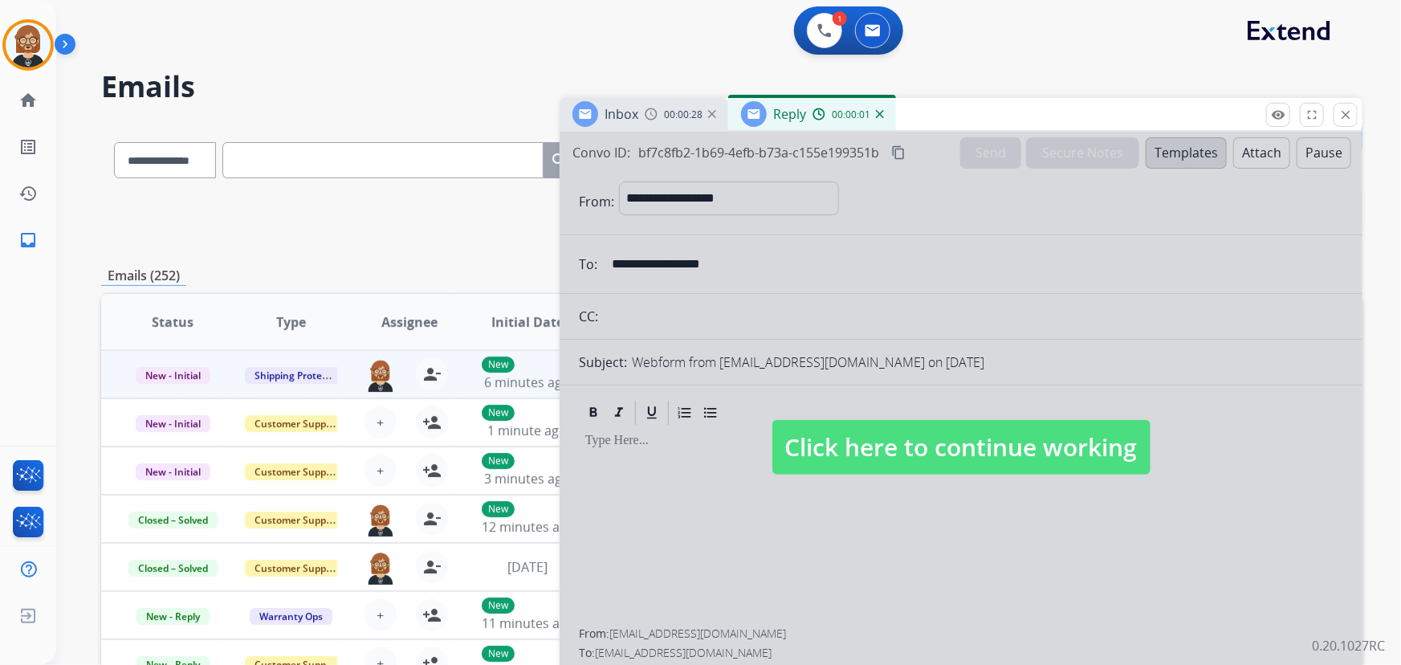
click at [979, 436] on span "Click here to continue working" at bounding box center [961, 447] width 378 height 55
select select
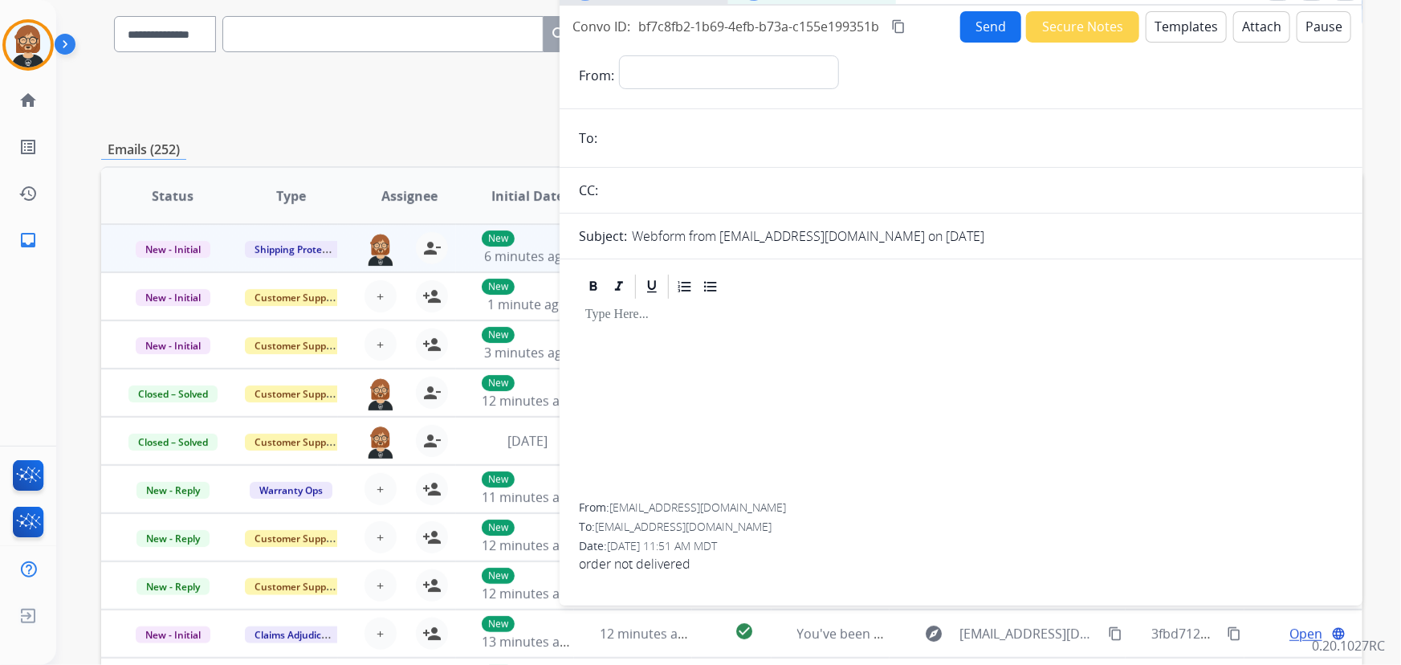
scroll to position [103, 0]
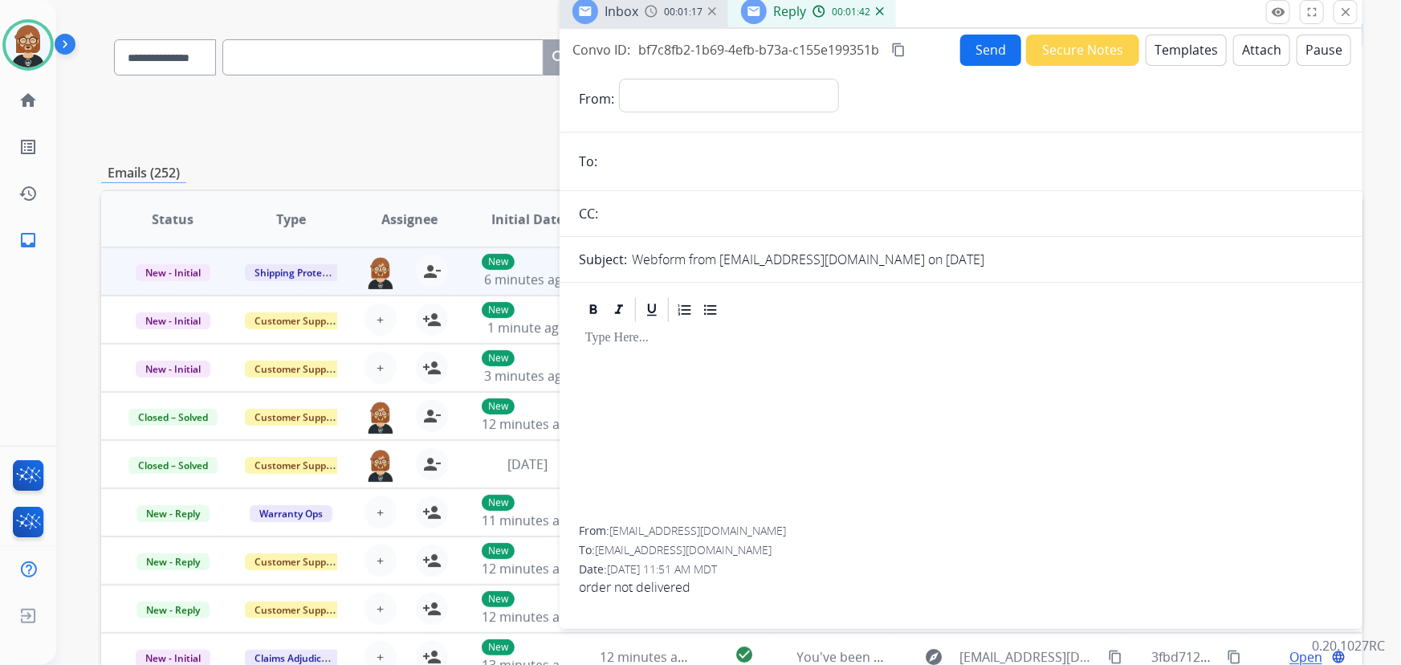
click at [1311, 328] on div at bounding box center [961, 425] width 764 height 202
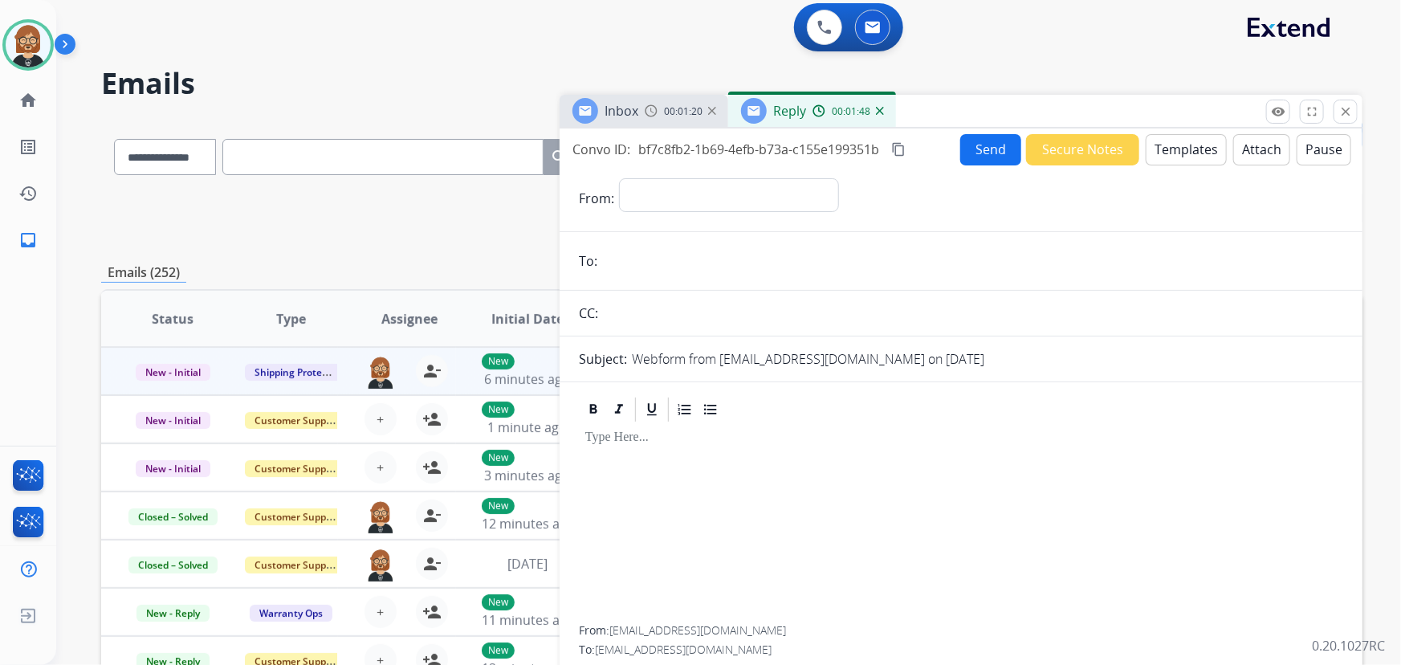
scroll to position [0, 0]
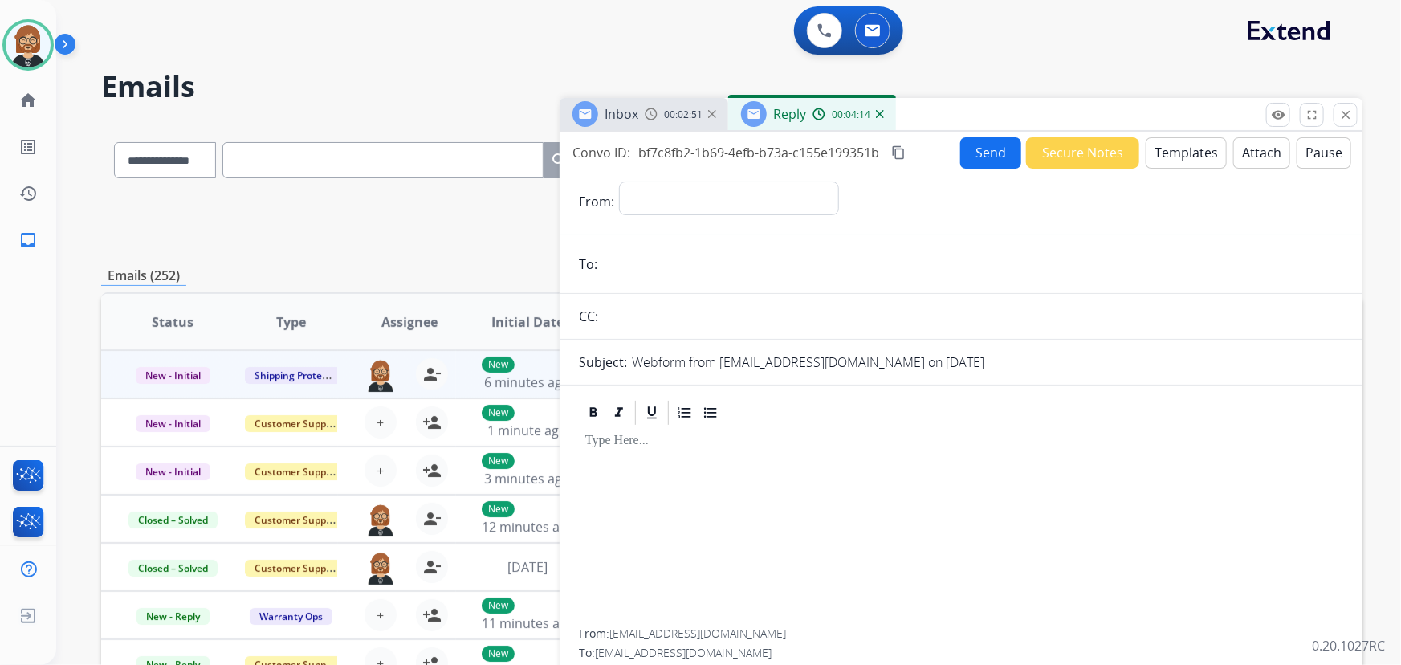
click at [885, 118] on div "Reply 00:04:14" at bounding box center [812, 114] width 168 height 32
click at [880, 115] on img at bounding box center [880, 114] width 8 height 8
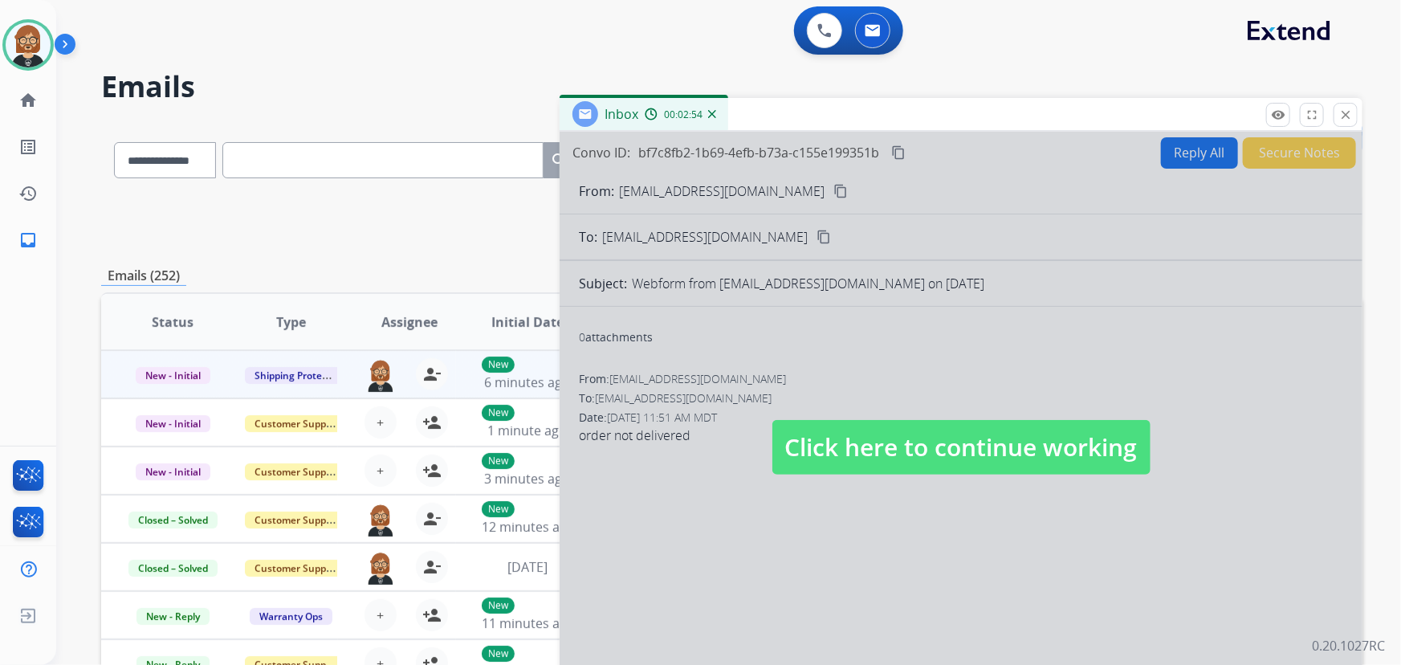
click at [754, 187] on div at bounding box center [961, 432] width 803 height 600
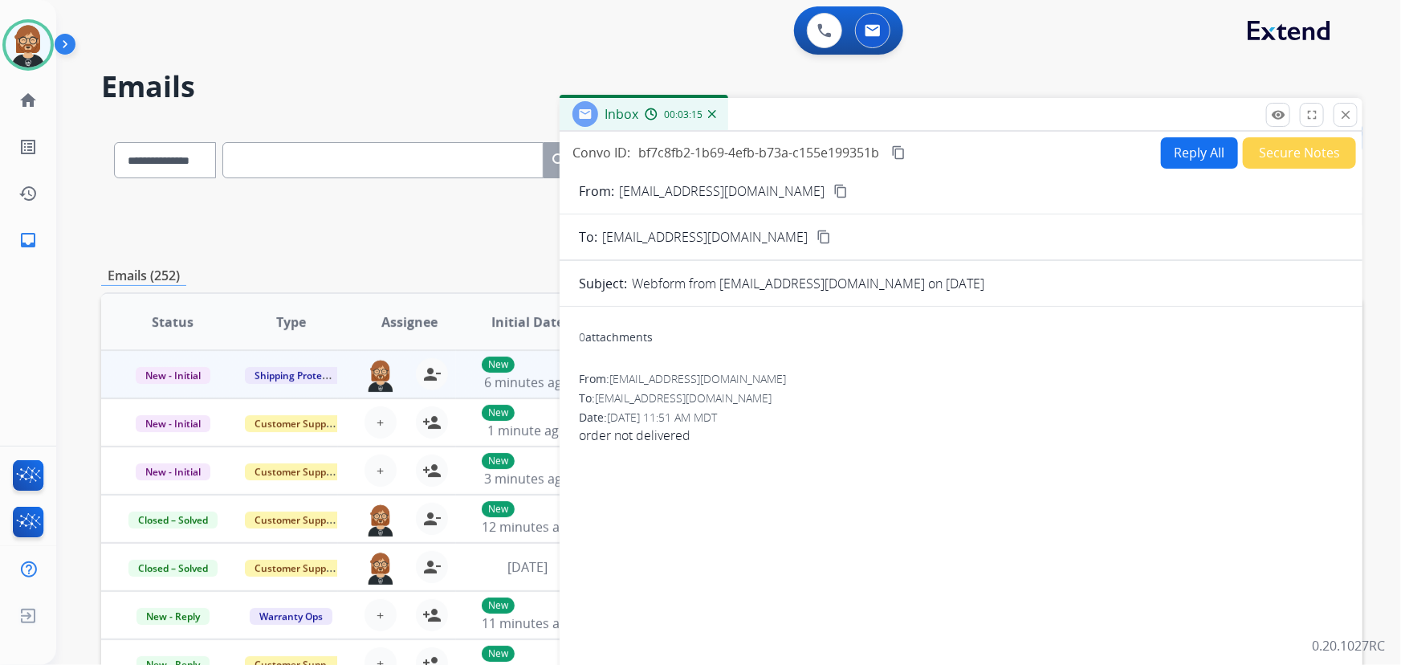
click at [833, 187] on mat-icon "content_copy" at bounding box center [840, 191] width 14 height 14
click at [1302, 393] on div "To: support@extend.com" at bounding box center [961, 398] width 764 height 16
click at [1347, 114] on mat-icon "close" at bounding box center [1346, 115] width 14 height 14
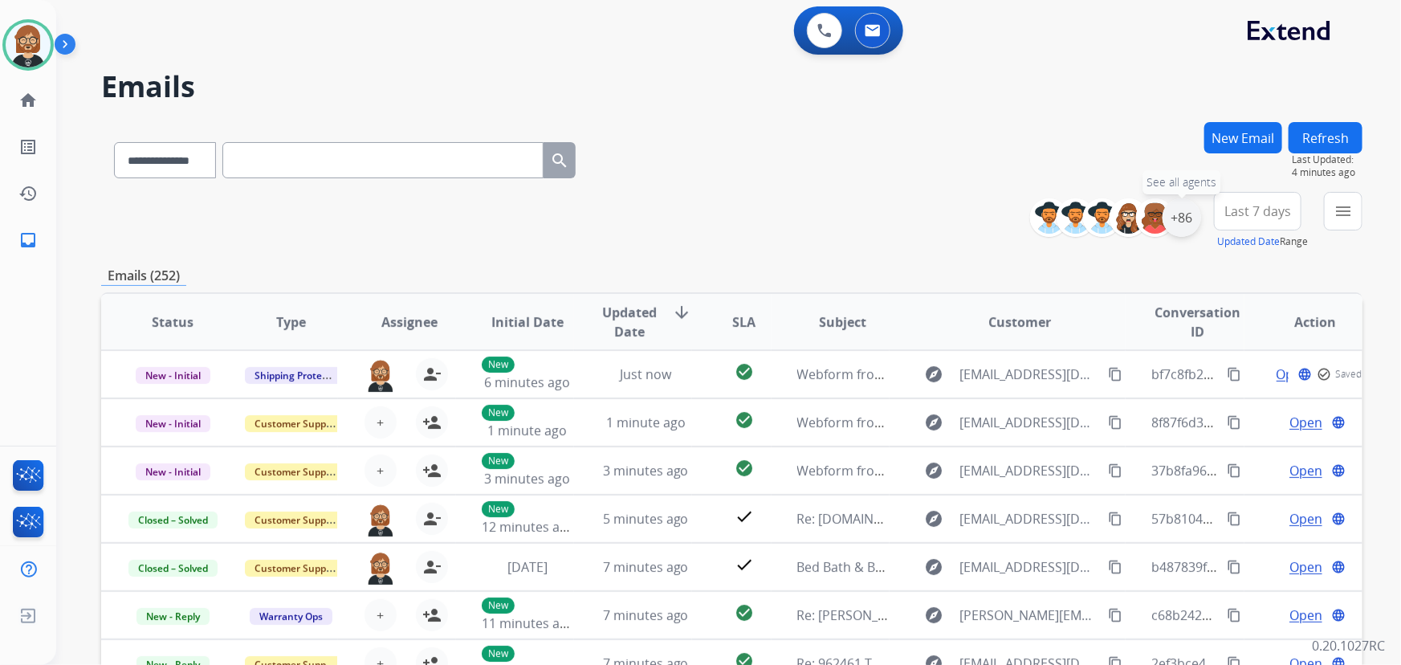
click at [1188, 218] on div "+86" at bounding box center [1182, 217] width 39 height 39
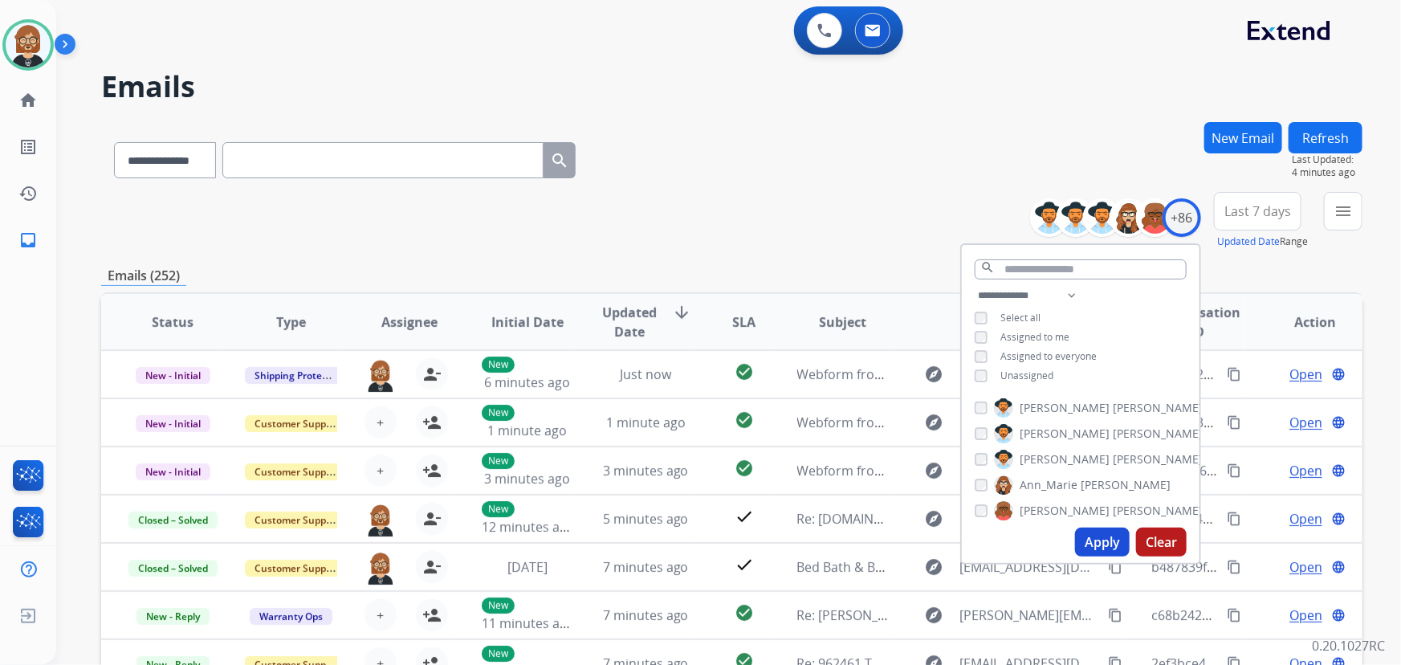
click at [1016, 377] on span "Unassigned" at bounding box center [1026, 376] width 53 height 14
click at [1103, 547] on button "Apply" at bounding box center [1102, 542] width 55 height 29
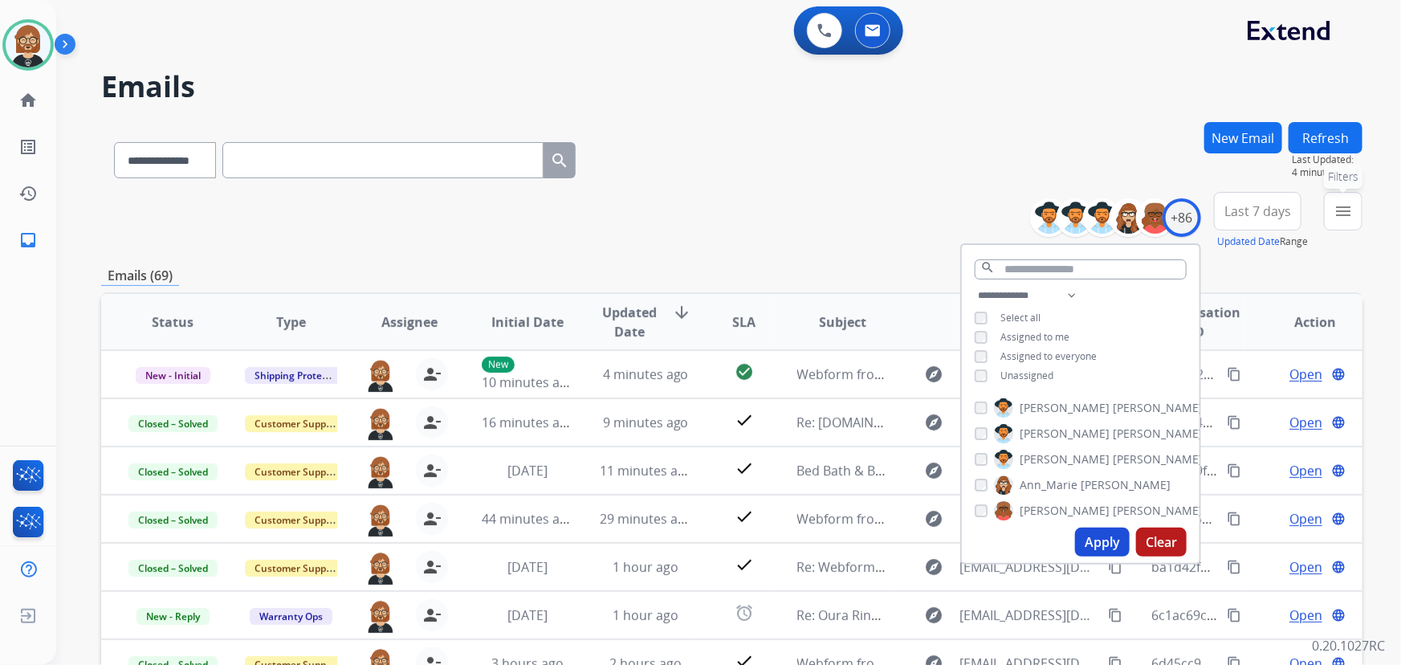
click at [1347, 211] on mat-icon "menu" at bounding box center [1343, 211] width 19 height 19
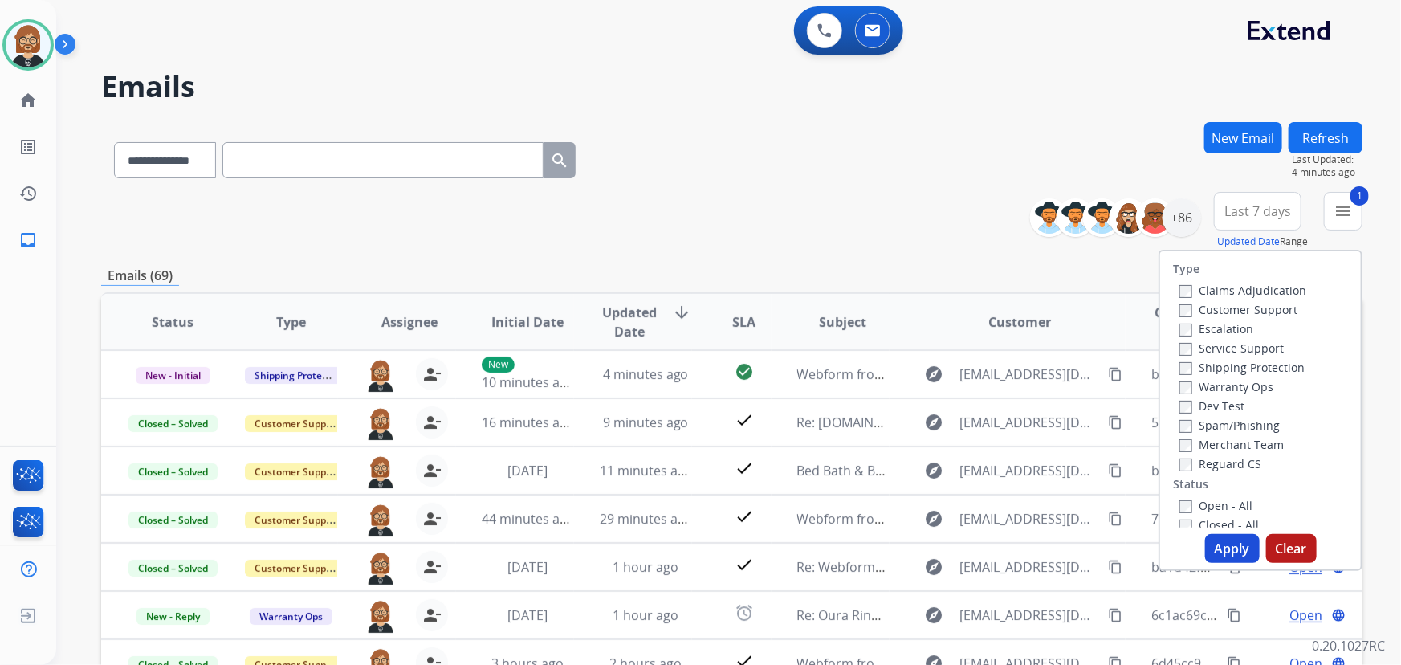
click at [1218, 537] on button "Apply" at bounding box center [1232, 548] width 55 height 29
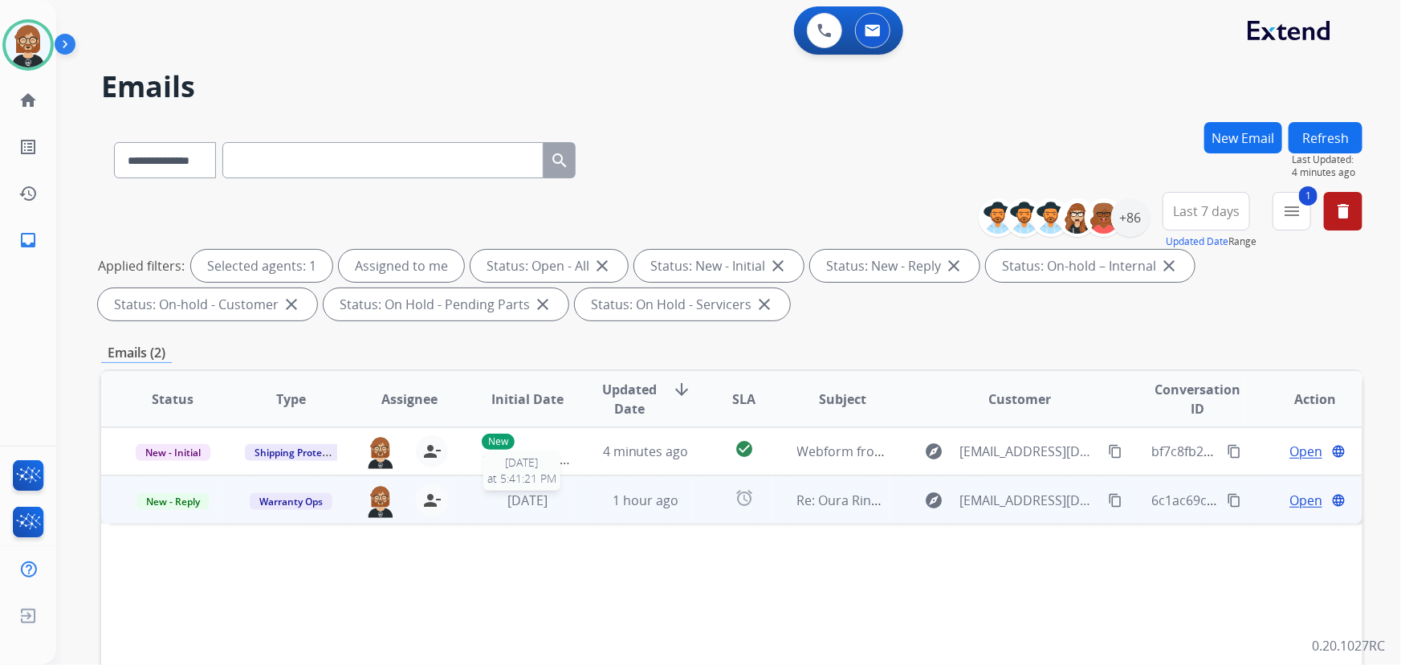
click at [543, 507] on span "[DATE]" at bounding box center [527, 500] width 40 height 18
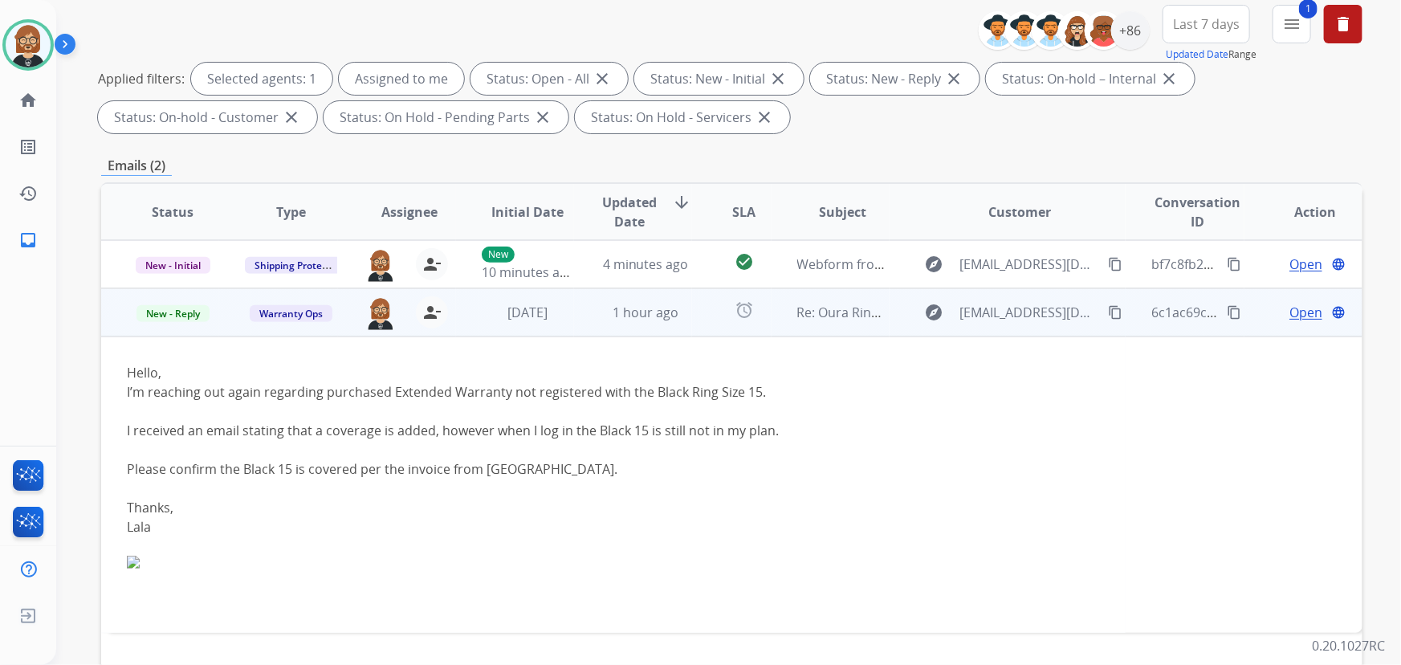
scroll to position [218, 0]
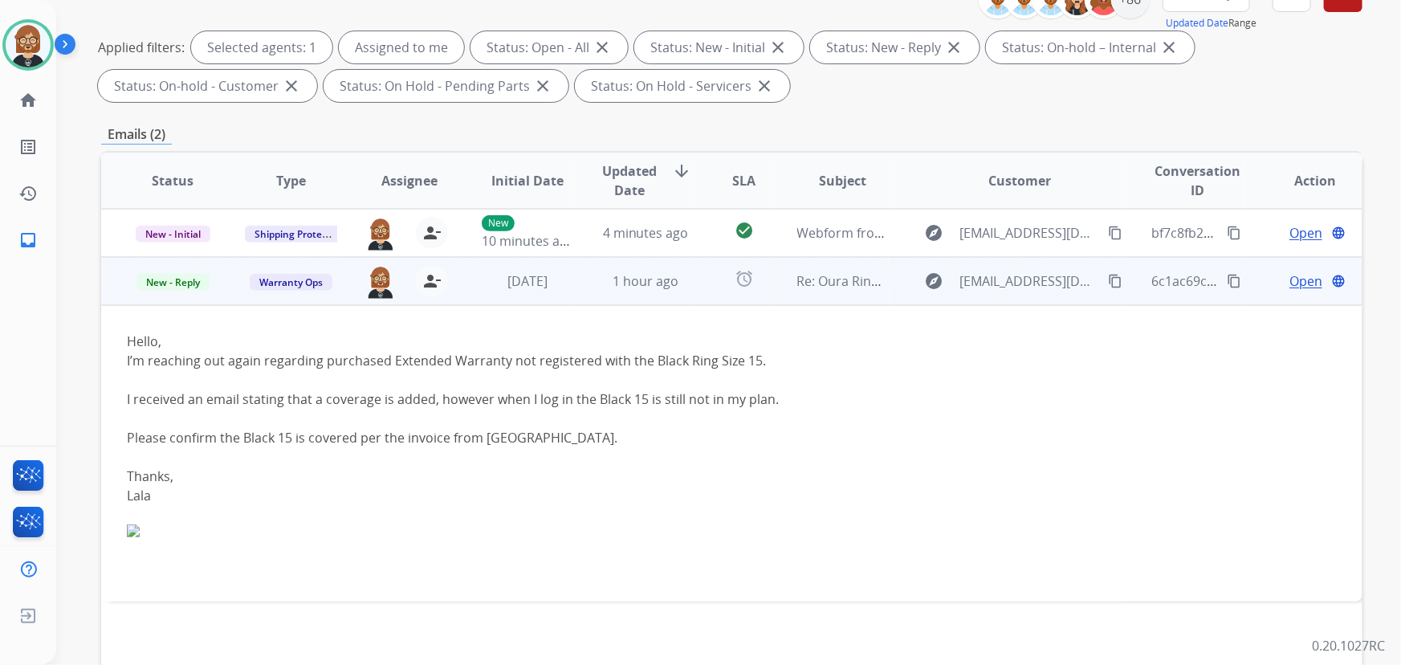
click at [1108, 275] on mat-icon "content_copy" at bounding box center [1115, 281] width 14 height 14
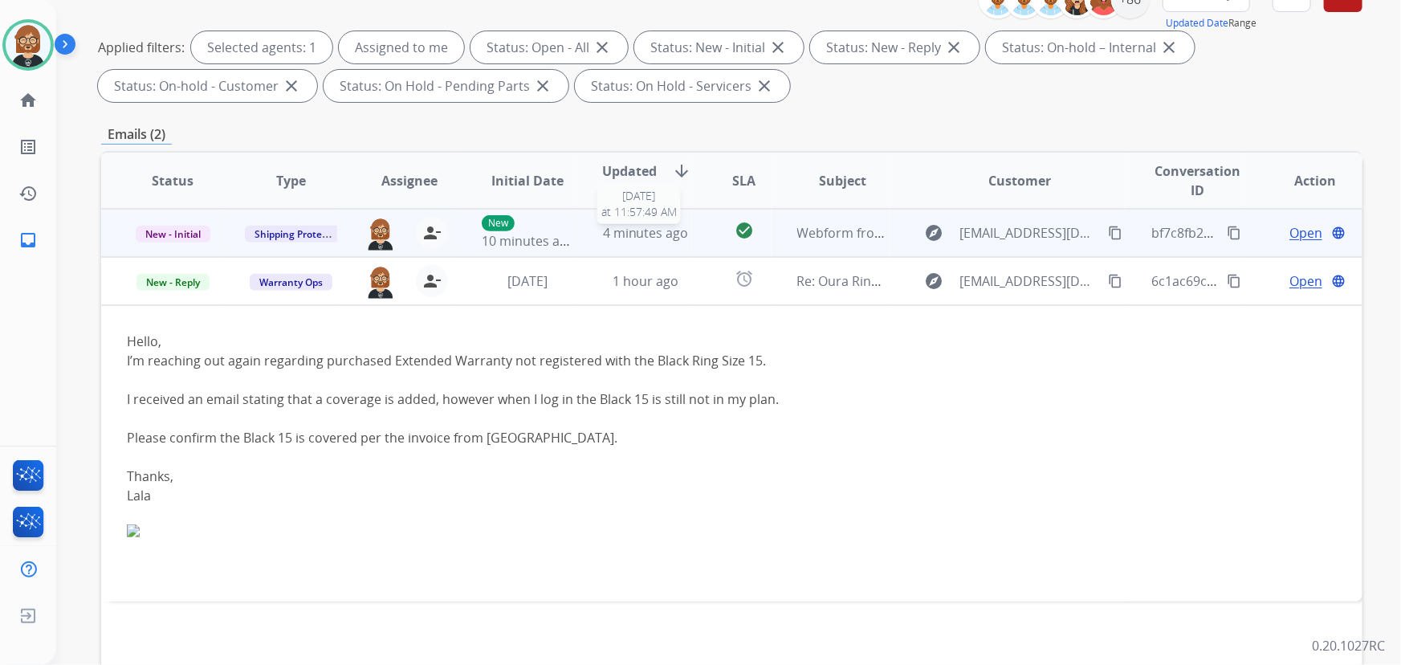
click at [672, 239] on span "4 minutes ago" at bounding box center [646, 233] width 86 height 18
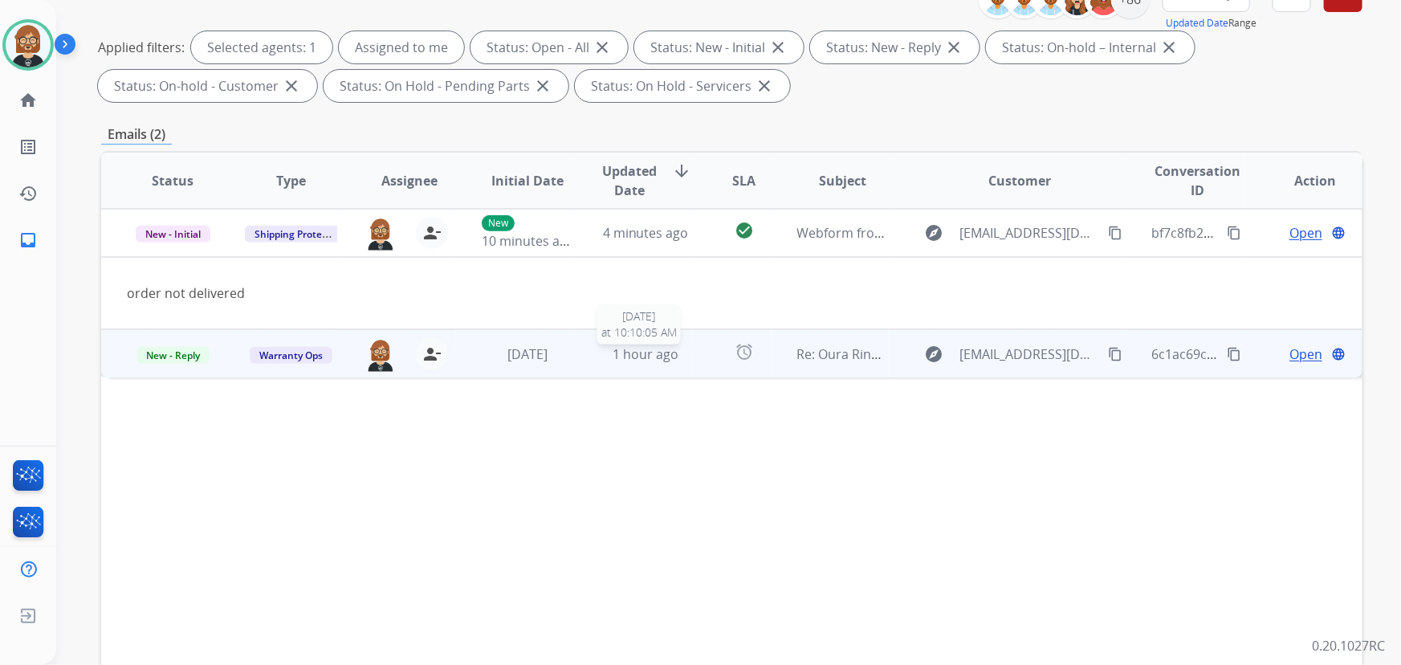
click at [642, 349] on span "1 hour ago" at bounding box center [646, 354] width 66 height 18
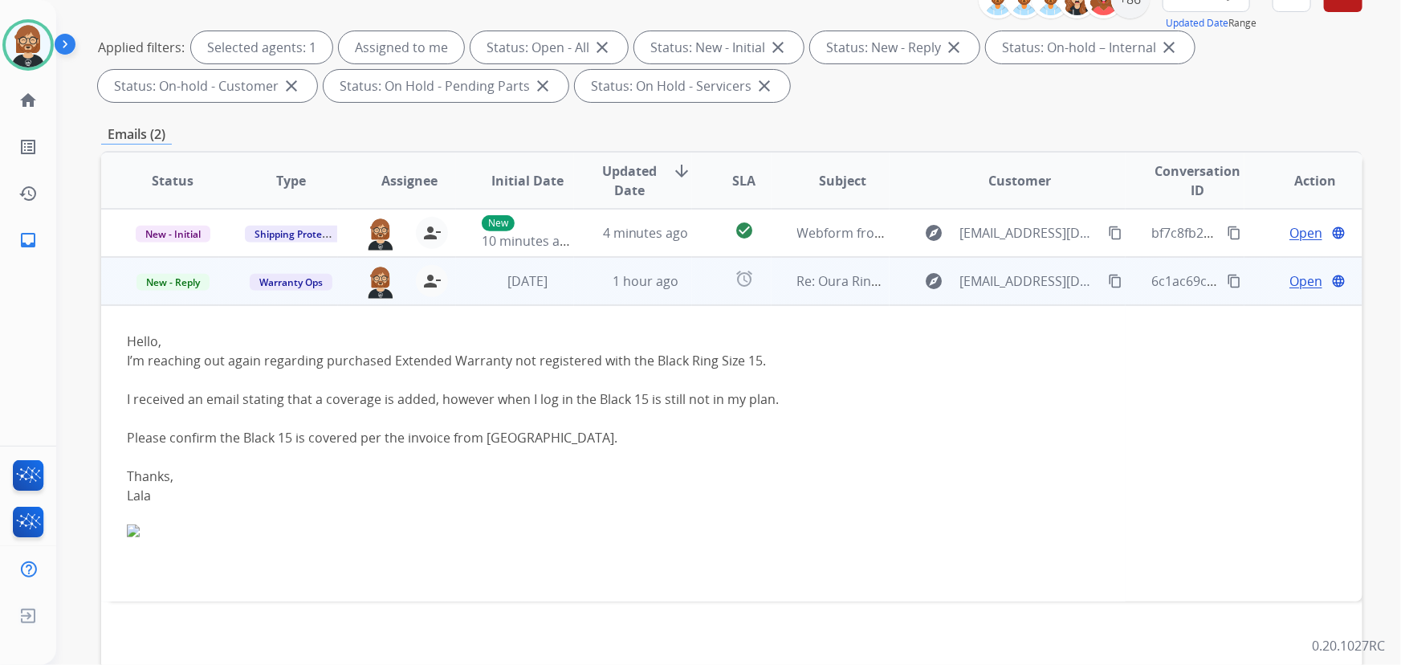
click at [1290, 279] on span "Open" at bounding box center [1306, 280] width 33 height 19
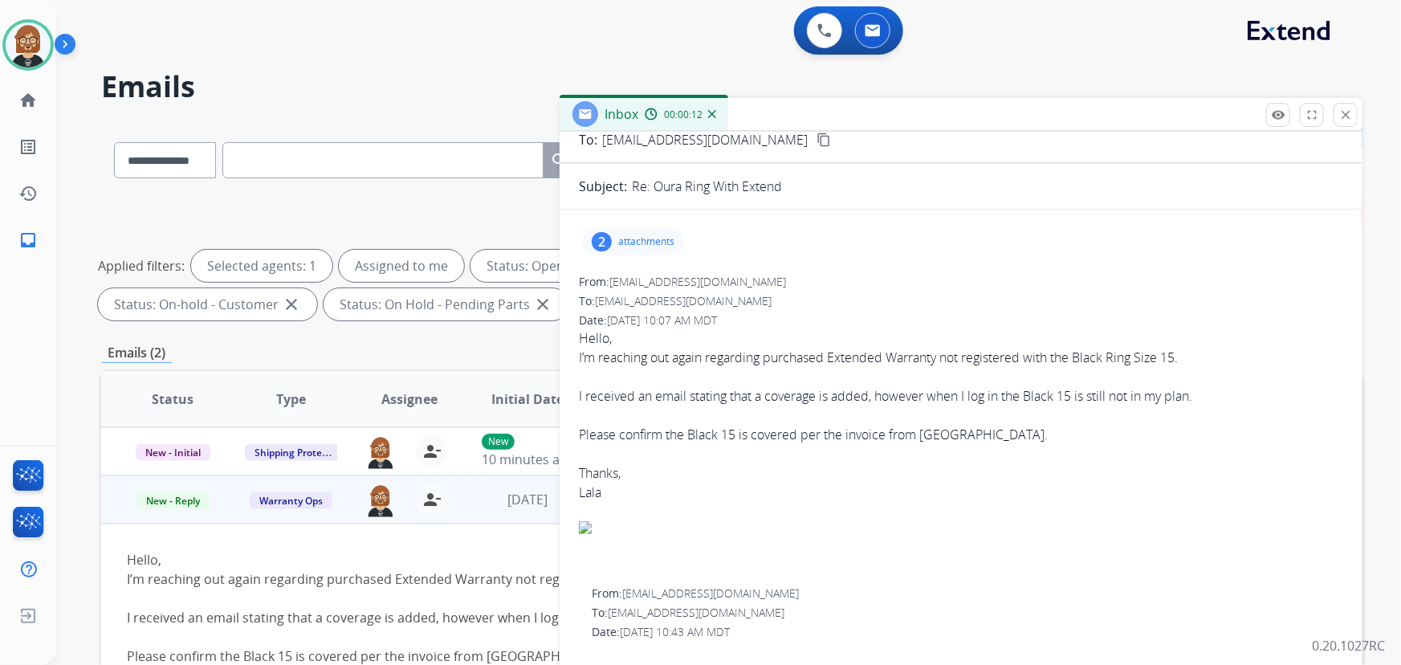
scroll to position [72, 0]
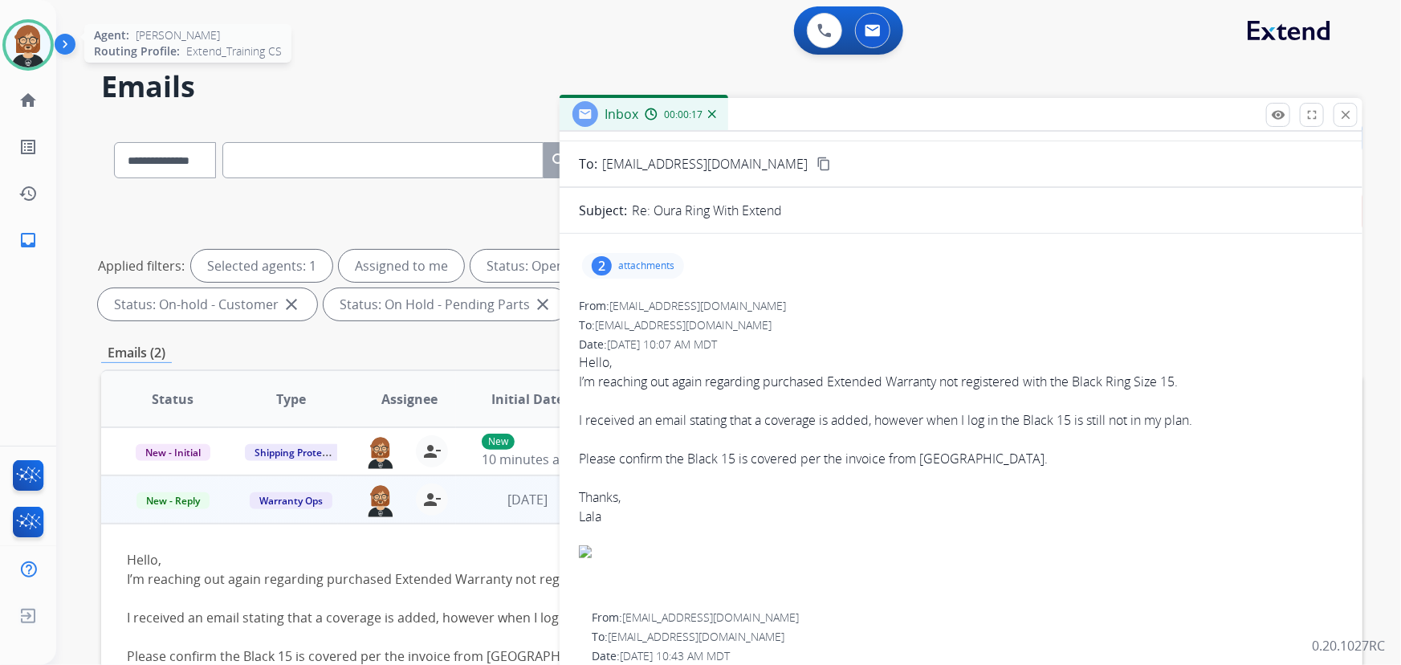
click at [33, 32] on img at bounding box center [28, 44] width 45 height 45
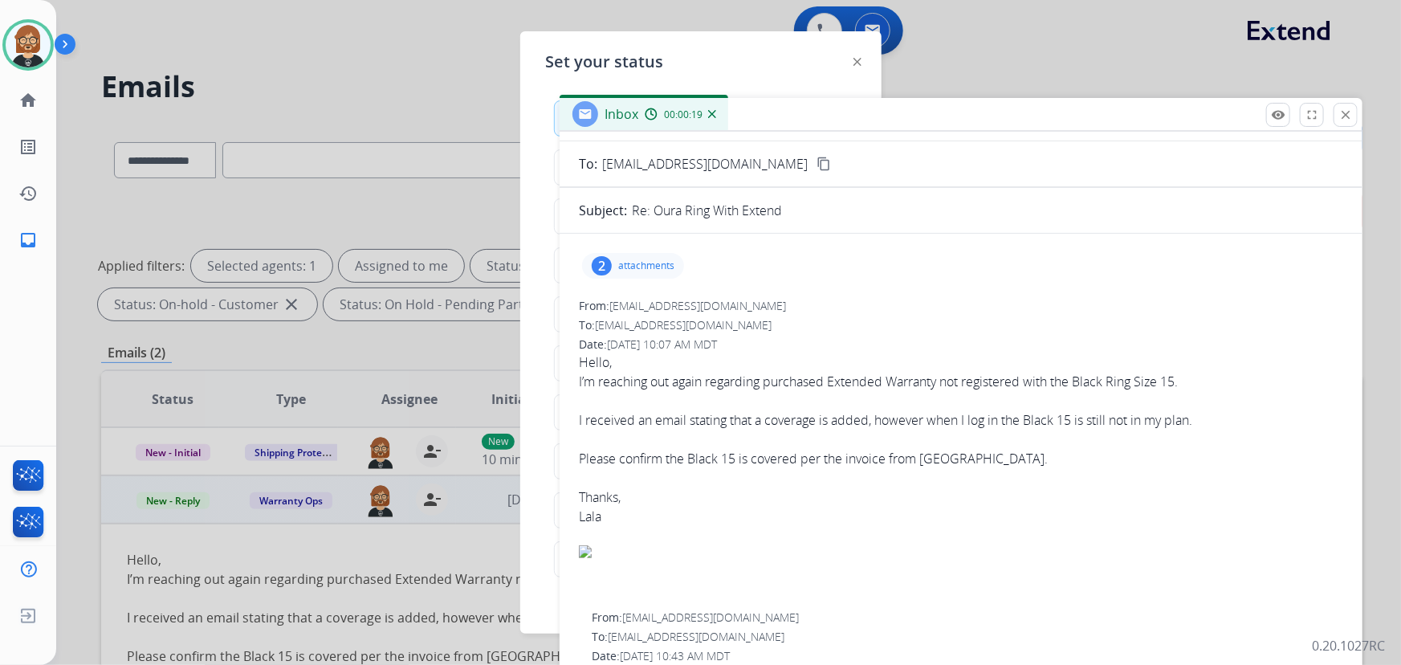
click at [376, 102] on div at bounding box center [700, 332] width 1401 height 665
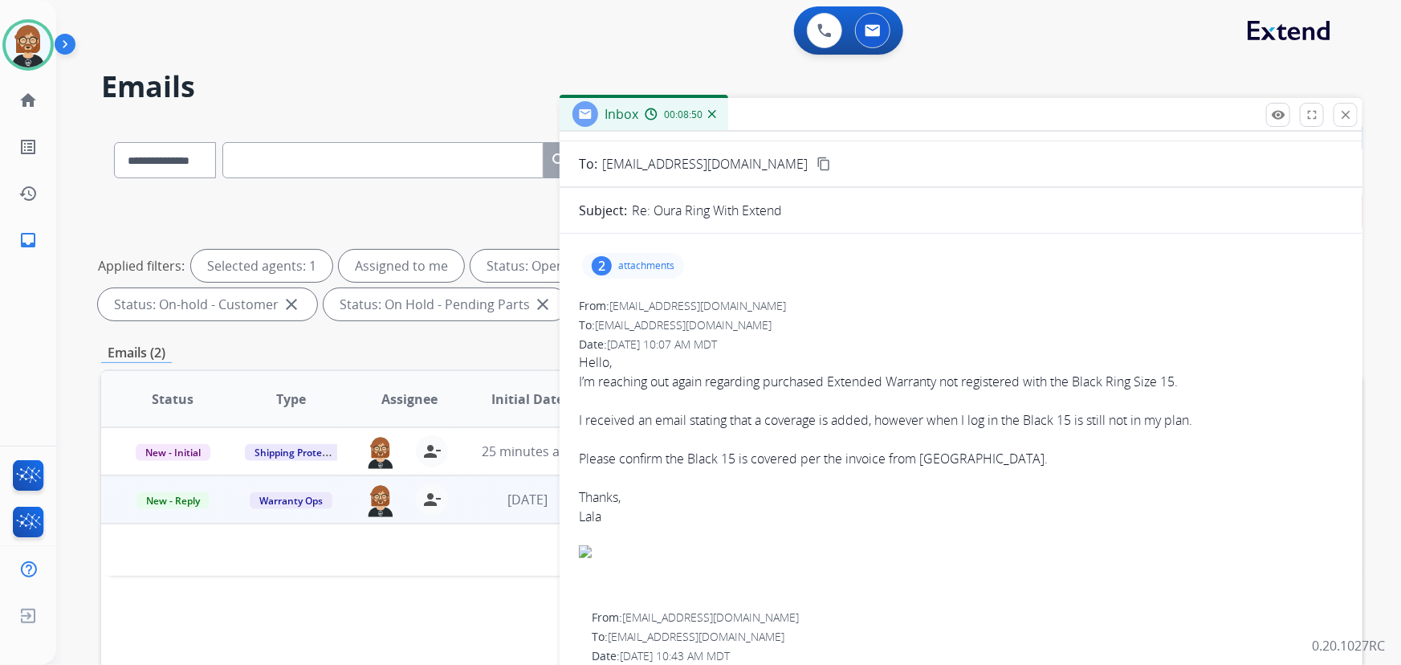
click at [194, 548] on td at bounding box center [613, 550] width 1025 height 52
click at [507, 496] on span "[DATE]" at bounding box center [527, 500] width 40 height 18
click at [652, 259] on p "attachments" at bounding box center [646, 265] width 56 height 13
click at [926, 400] on div at bounding box center [961, 400] width 764 height 19
click at [757, 361] on mat-icon "download" at bounding box center [755, 363] width 14 height 14
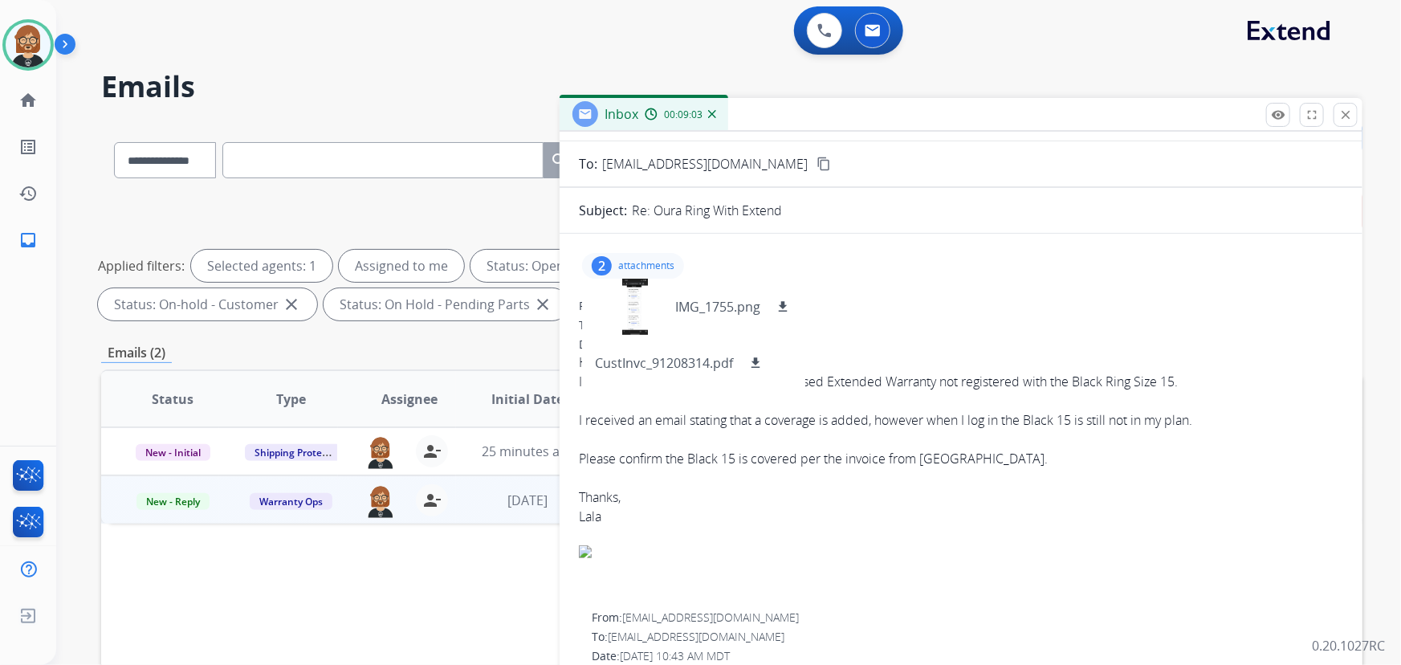
click at [922, 391] on div at bounding box center [961, 400] width 764 height 19
click at [976, 298] on div "From: talktolalalee@gmail.com" at bounding box center [961, 306] width 764 height 16
click at [35, 39] on img at bounding box center [28, 44] width 45 height 45
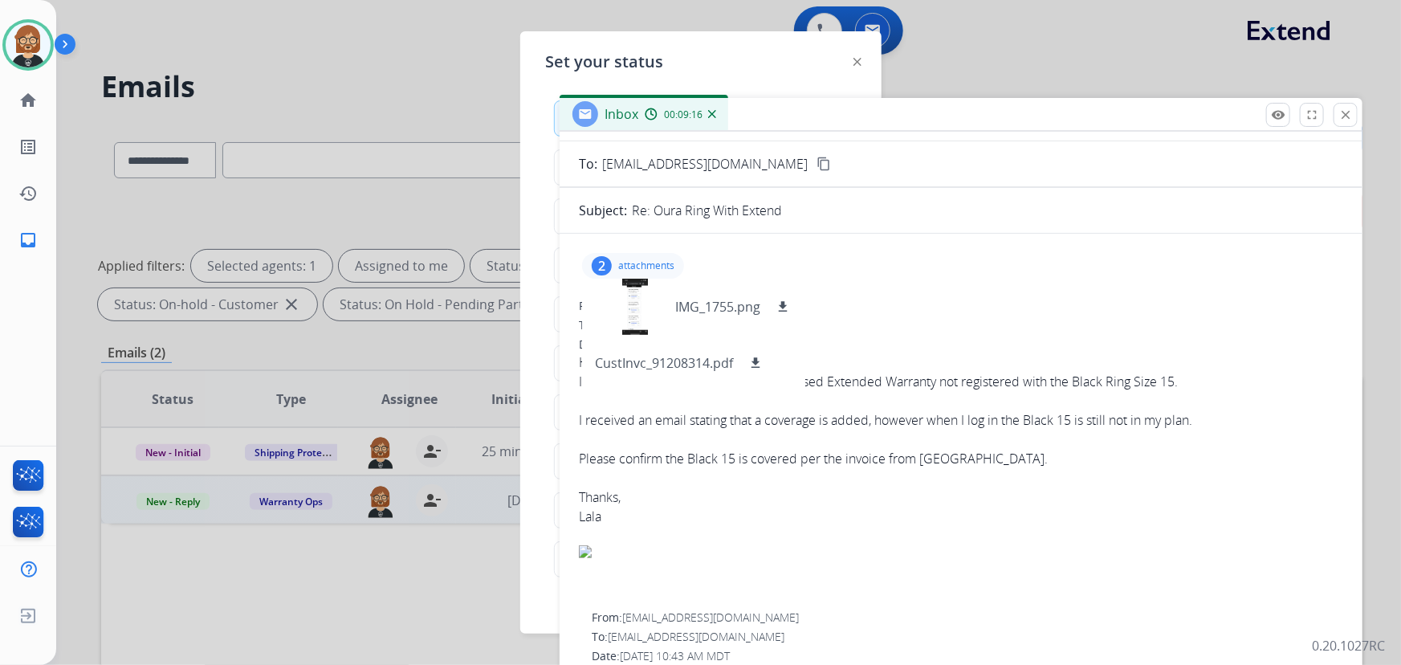
click at [714, 114] on img at bounding box center [712, 114] width 8 height 8
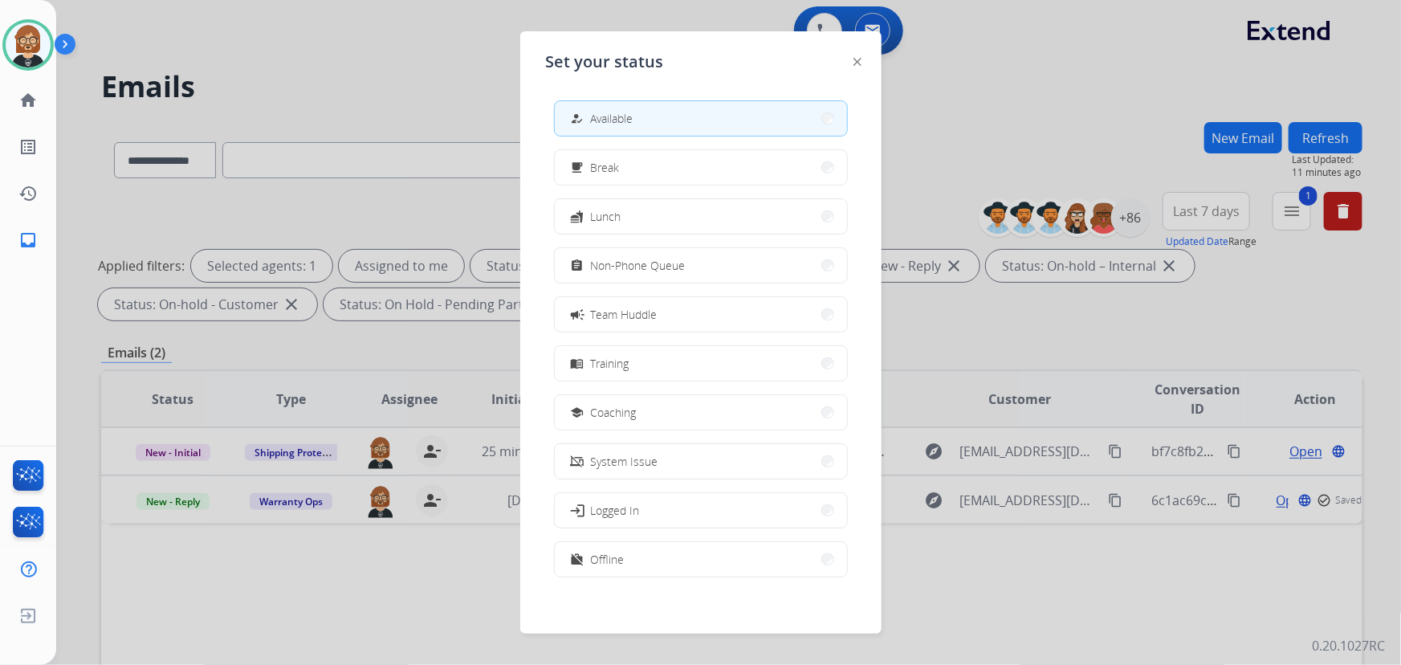
click at [1002, 72] on div at bounding box center [700, 332] width 1401 height 665
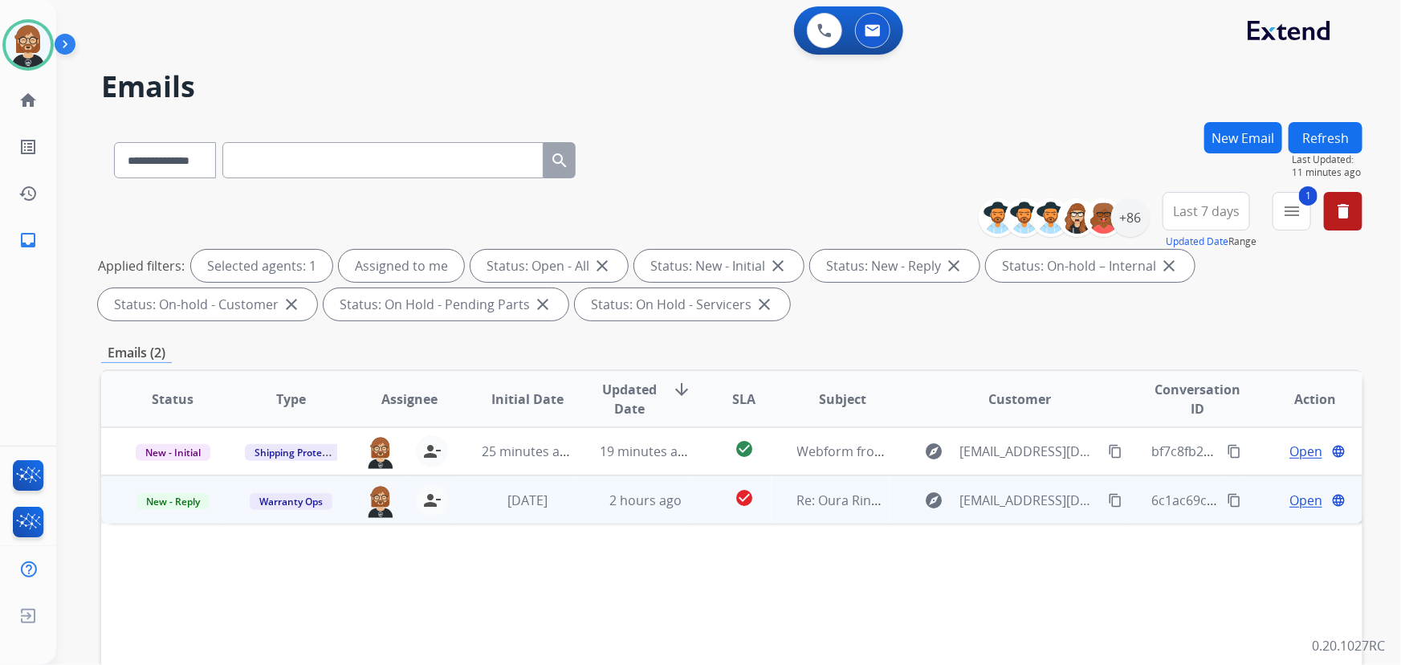
click at [1293, 498] on span "Open" at bounding box center [1306, 500] width 33 height 19
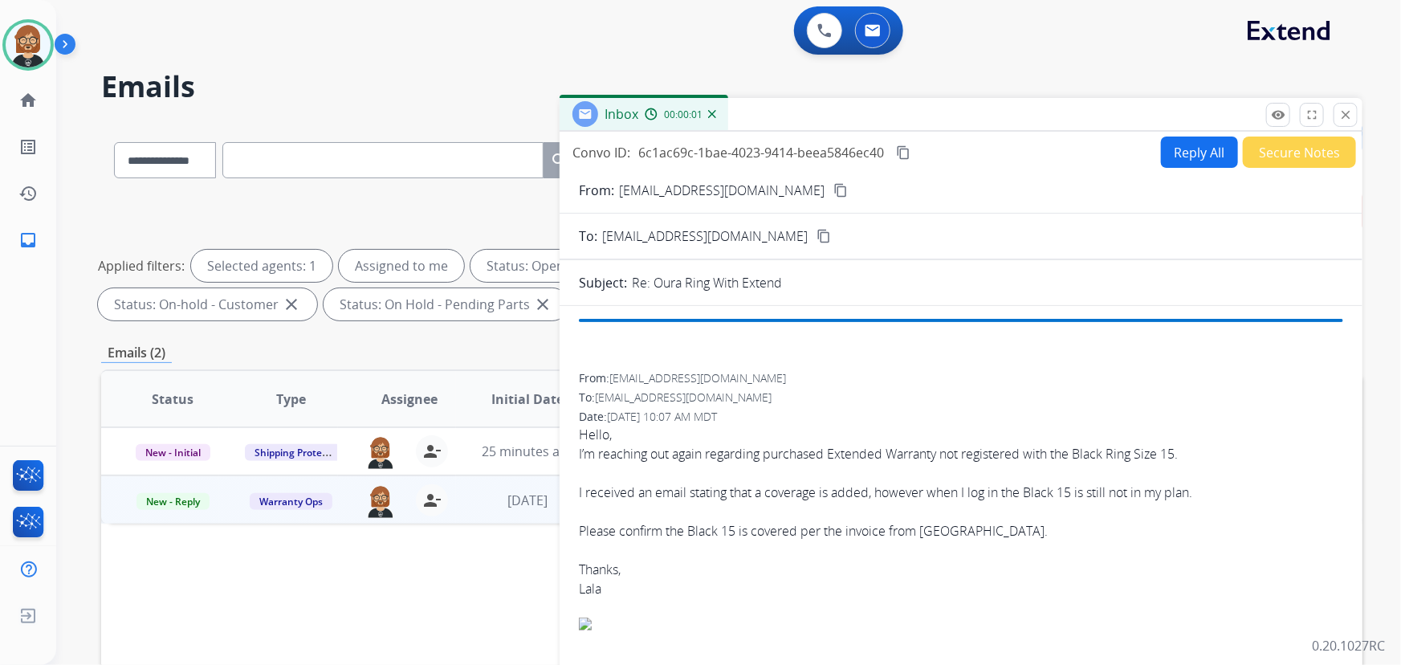
click at [1161, 150] on button "Reply All" at bounding box center [1199, 152] width 77 height 31
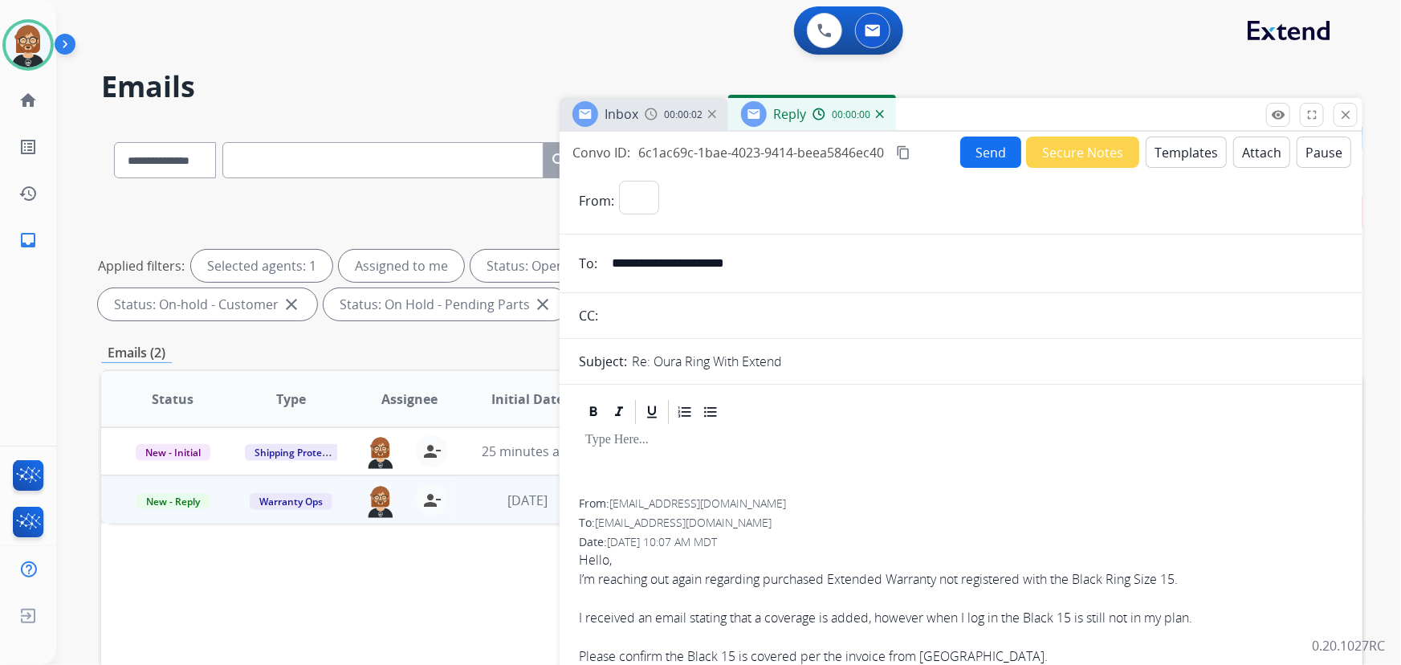
select select "**********"
click at [1186, 155] on button "Templates" at bounding box center [1186, 152] width 81 height 31
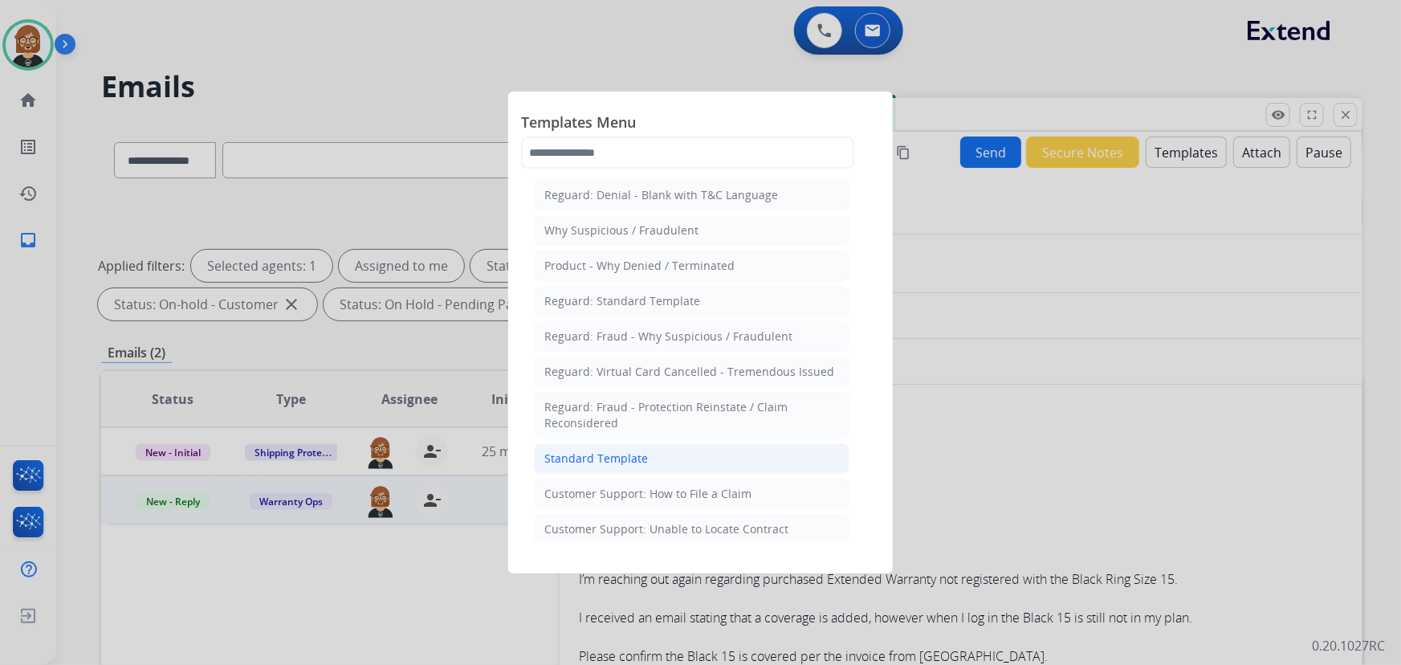
click at [630, 450] on div "Standard Template" at bounding box center [596, 458] width 104 height 16
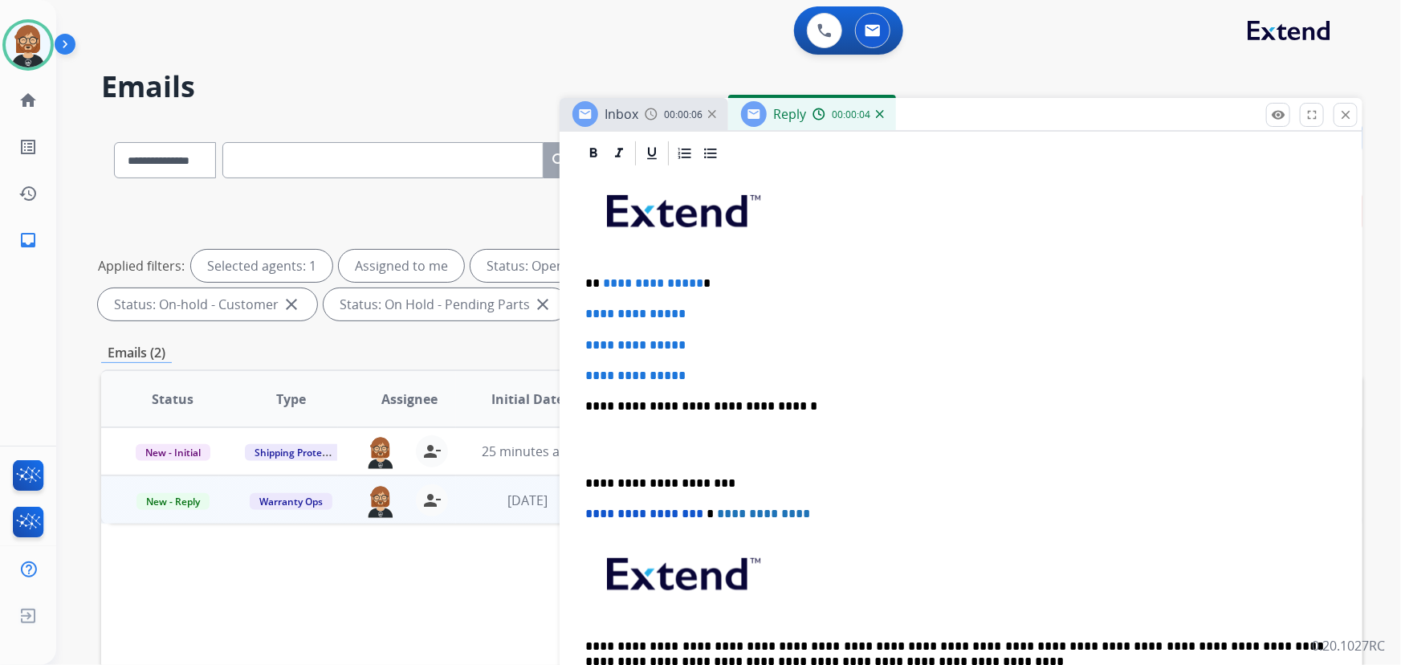
scroll to position [365, 0]
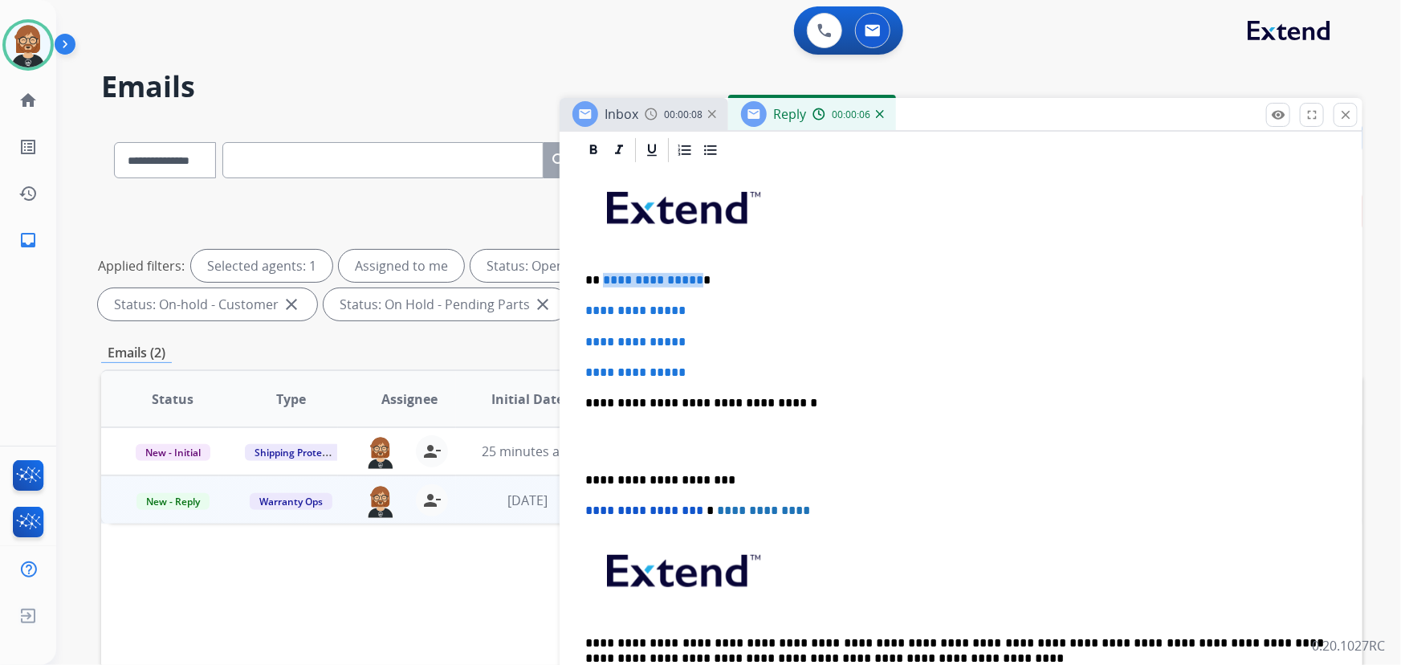
drag, startPoint x: 693, startPoint y: 280, endPoint x: 601, endPoint y: 267, distance: 92.4
click at [601, 267] on div "**********" at bounding box center [961, 441] width 764 height 552
drag, startPoint x: 707, startPoint y: 367, endPoint x: 578, endPoint y: 306, distance: 142.2
click at [579, 306] on div "**********" at bounding box center [961, 441] width 764 height 552
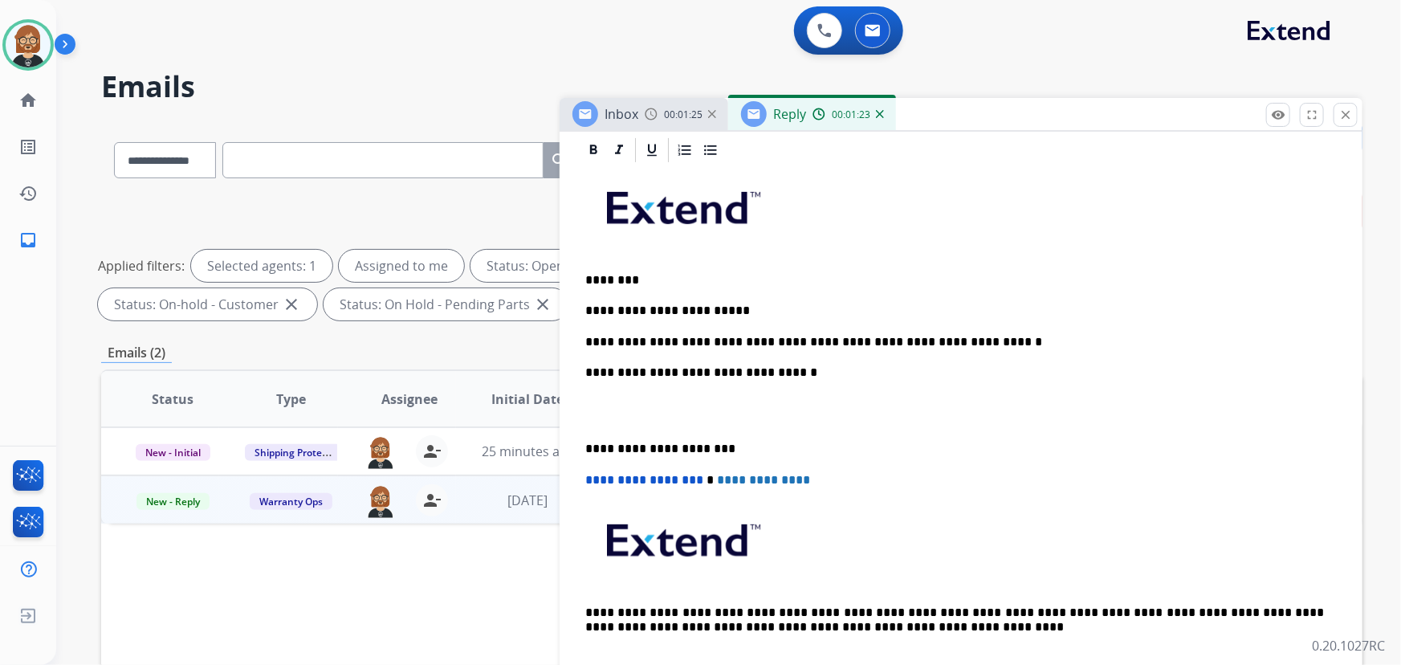
click at [882, 339] on p "**********" at bounding box center [955, 342] width 740 height 14
click at [982, 337] on p "**********" at bounding box center [955, 342] width 740 height 14
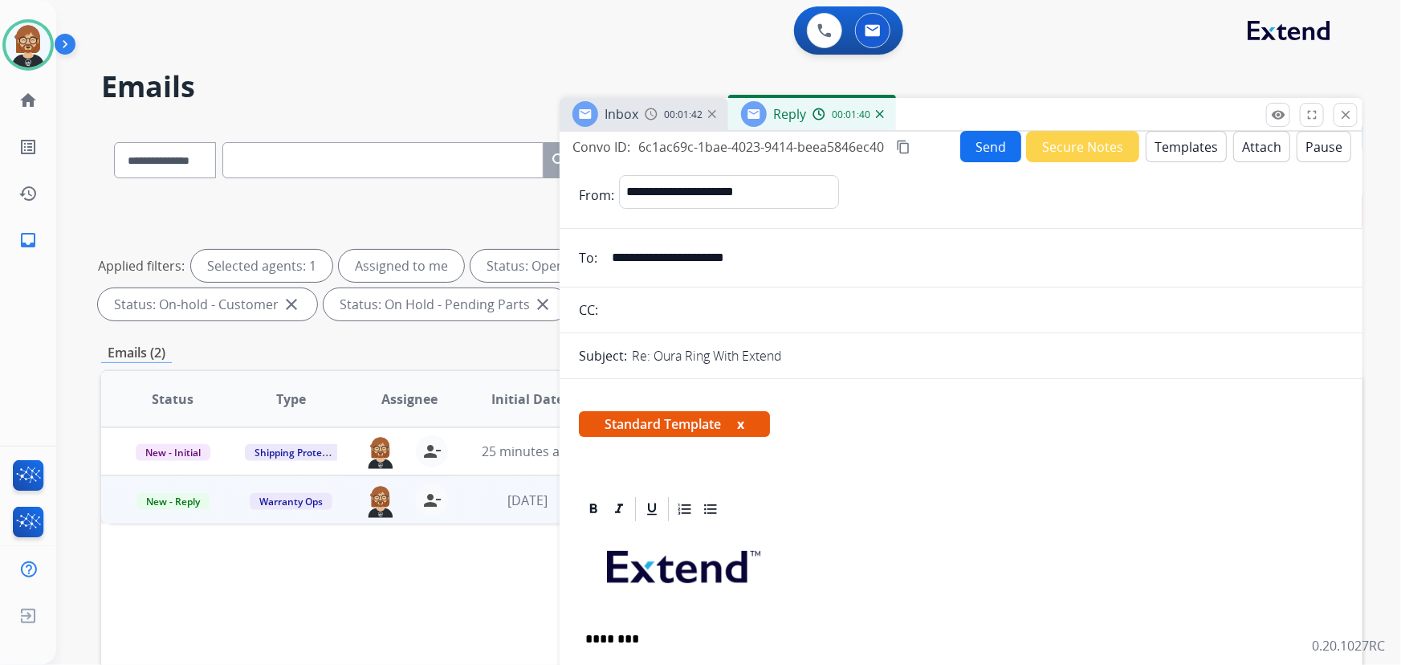
scroll to position [0, 0]
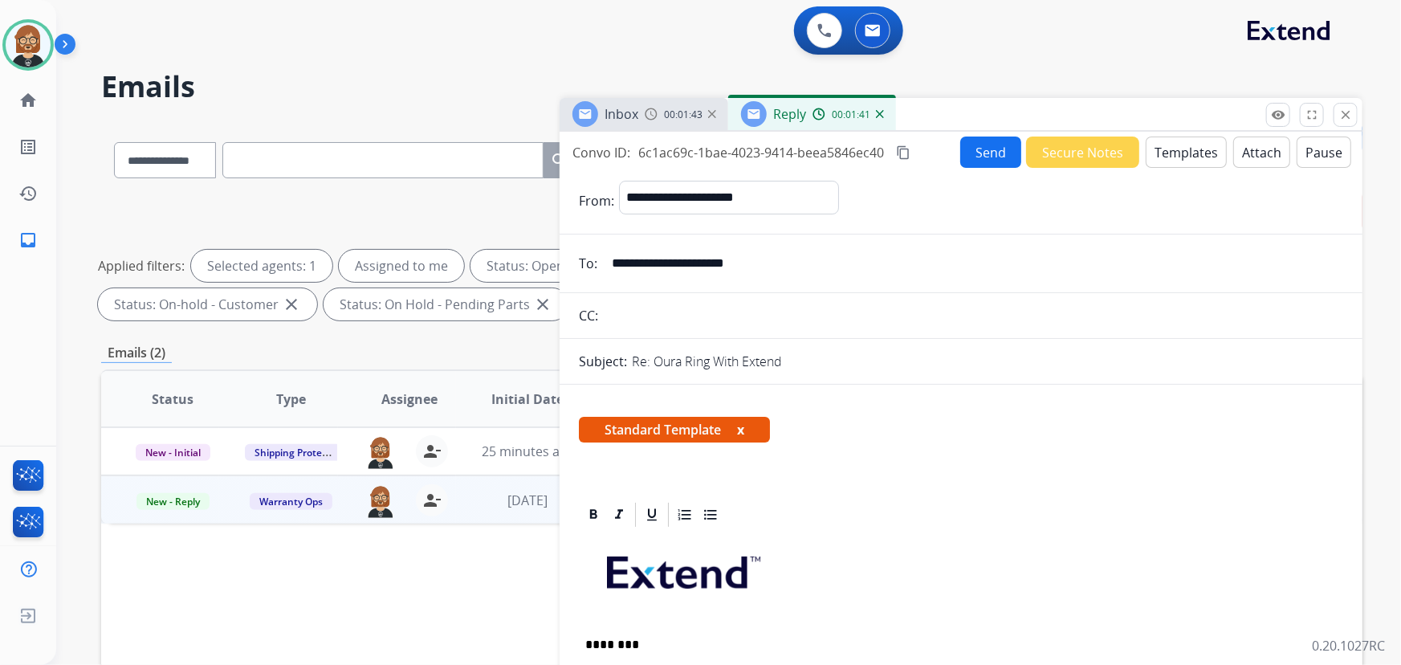
click at [995, 153] on button "Send" at bounding box center [990, 152] width 61 height 31
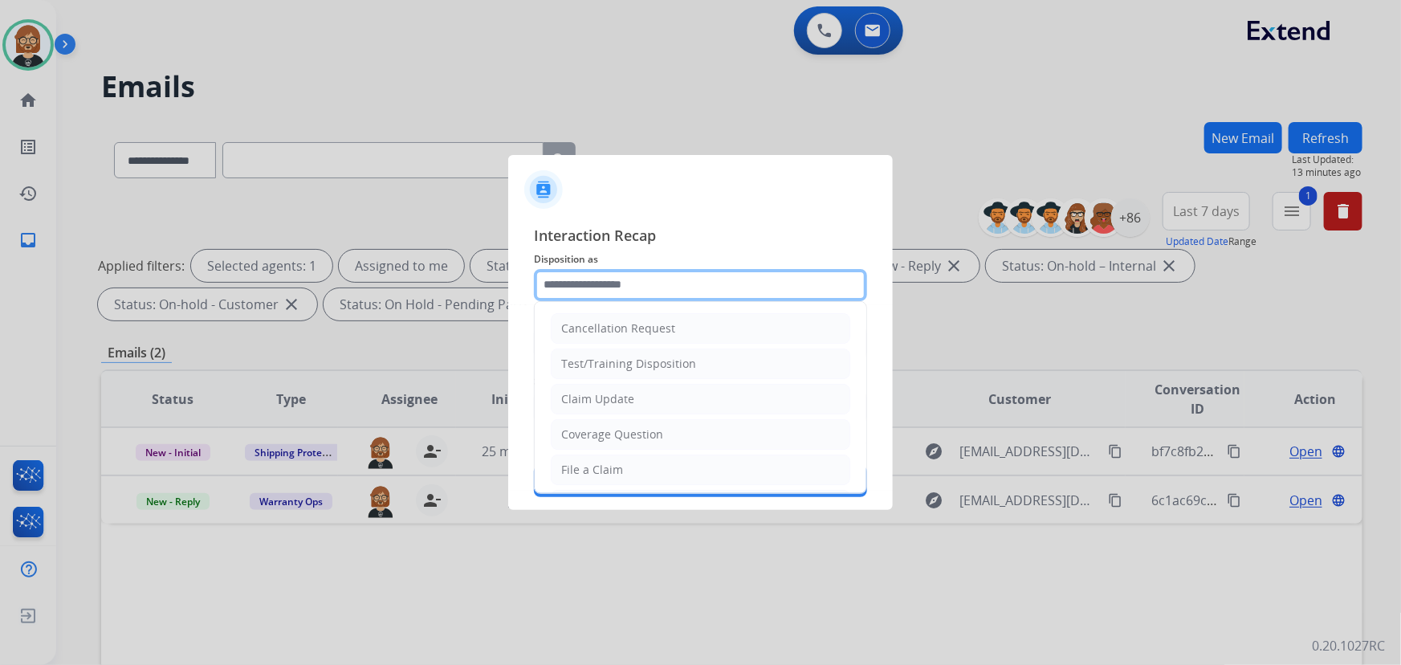
click at [750, 276] on input "text" at bounding box center [700, 285] width 333 height 32
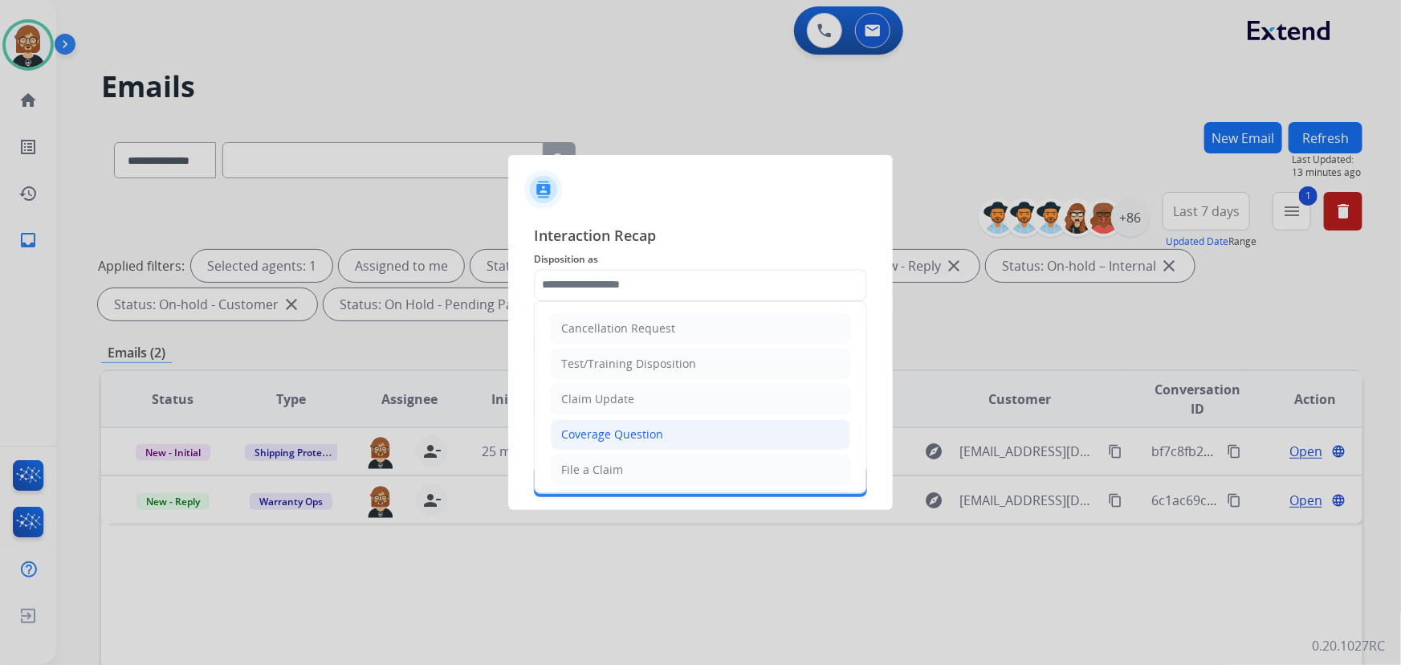
click at [730, 430] on li "Coverage Question" at bounding box center [701, 434] width 300 height 31
type input "**********"
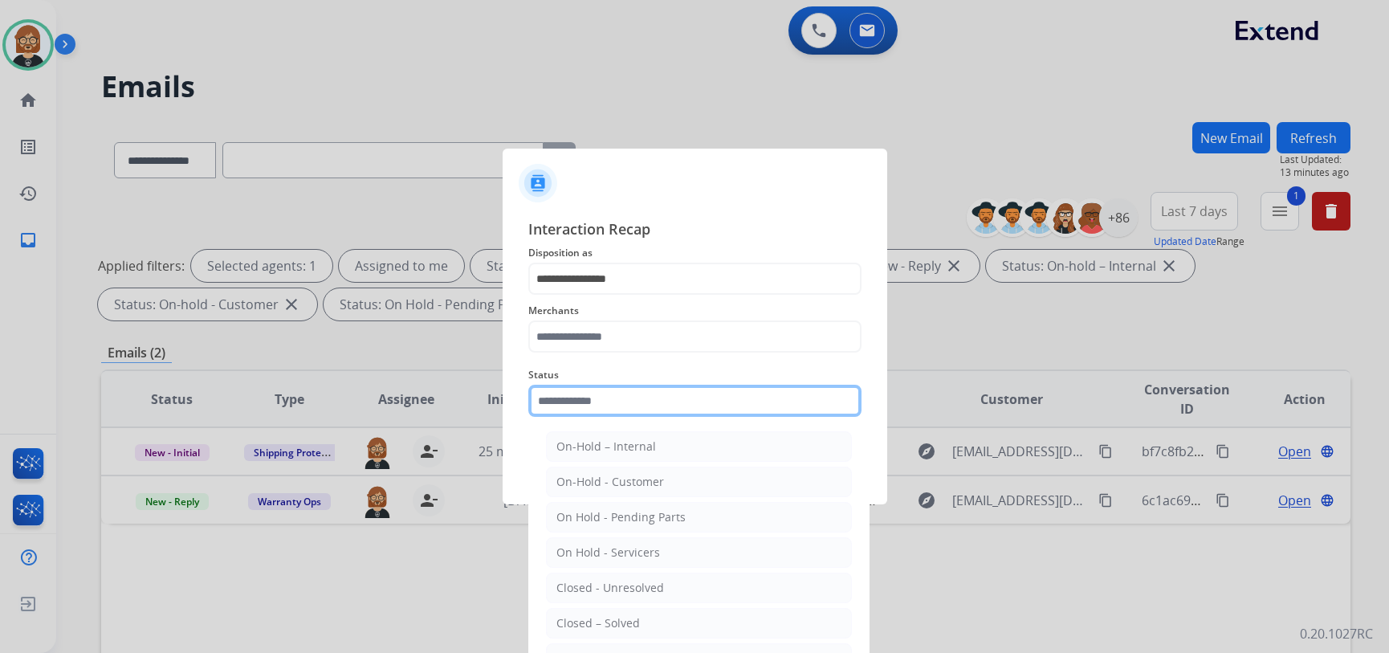
click at [728, 400] on input "text" at bounding box center [694, 401] width 333 height 32
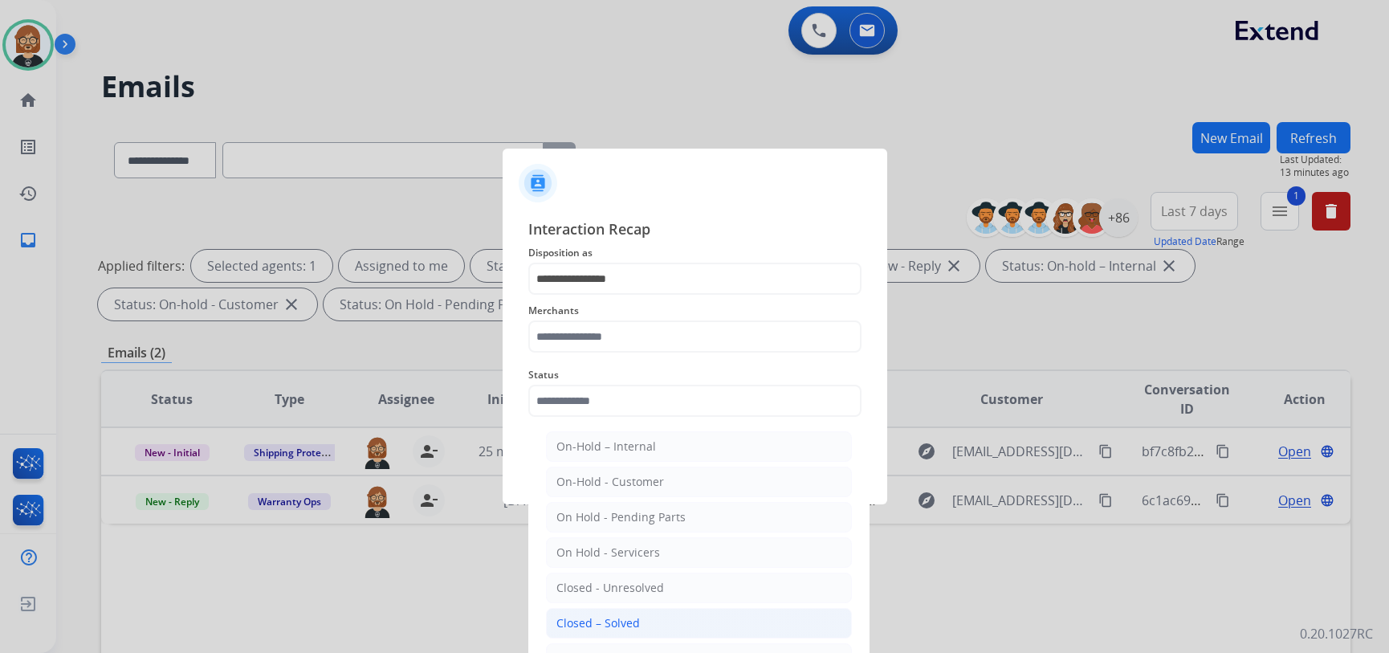
click at [638, 621] on li "Closed – Solved" at bounding box center [699, 623] width 306 height 31
type input "**********"
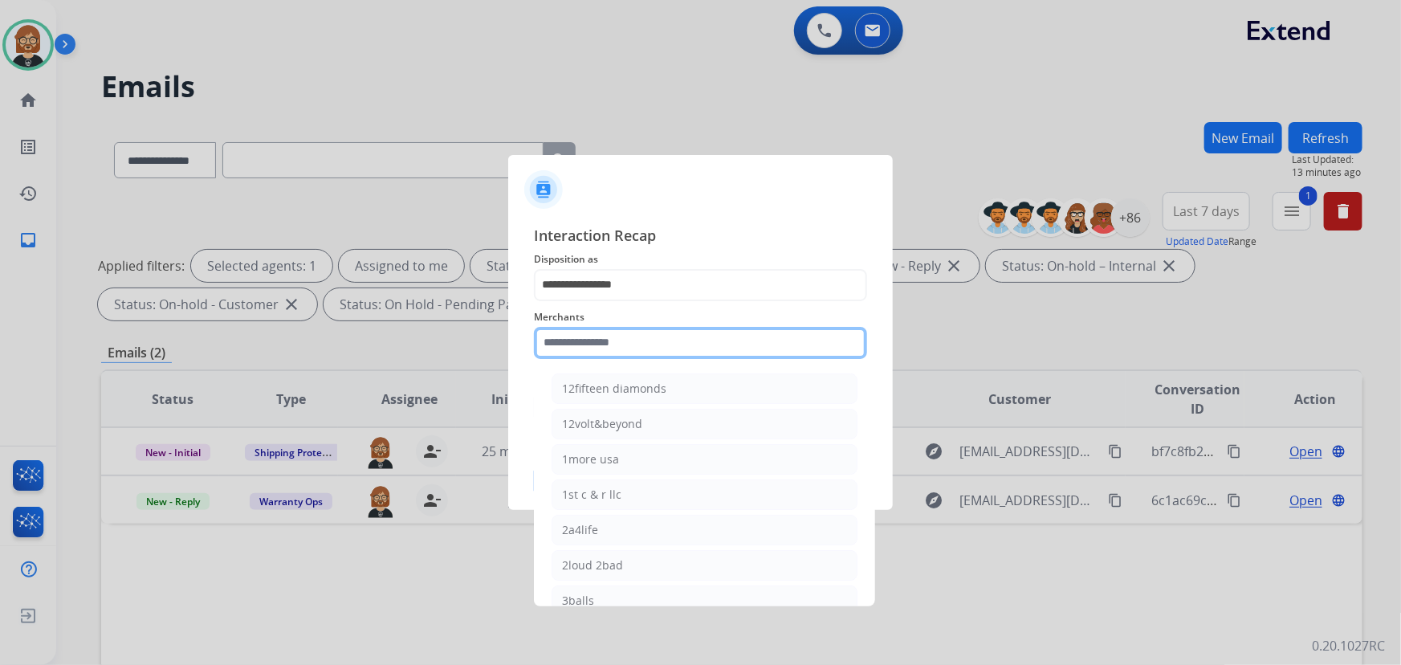
click at [674, 336] on input "text" at bounding box center [700, 343] width 333 height 32
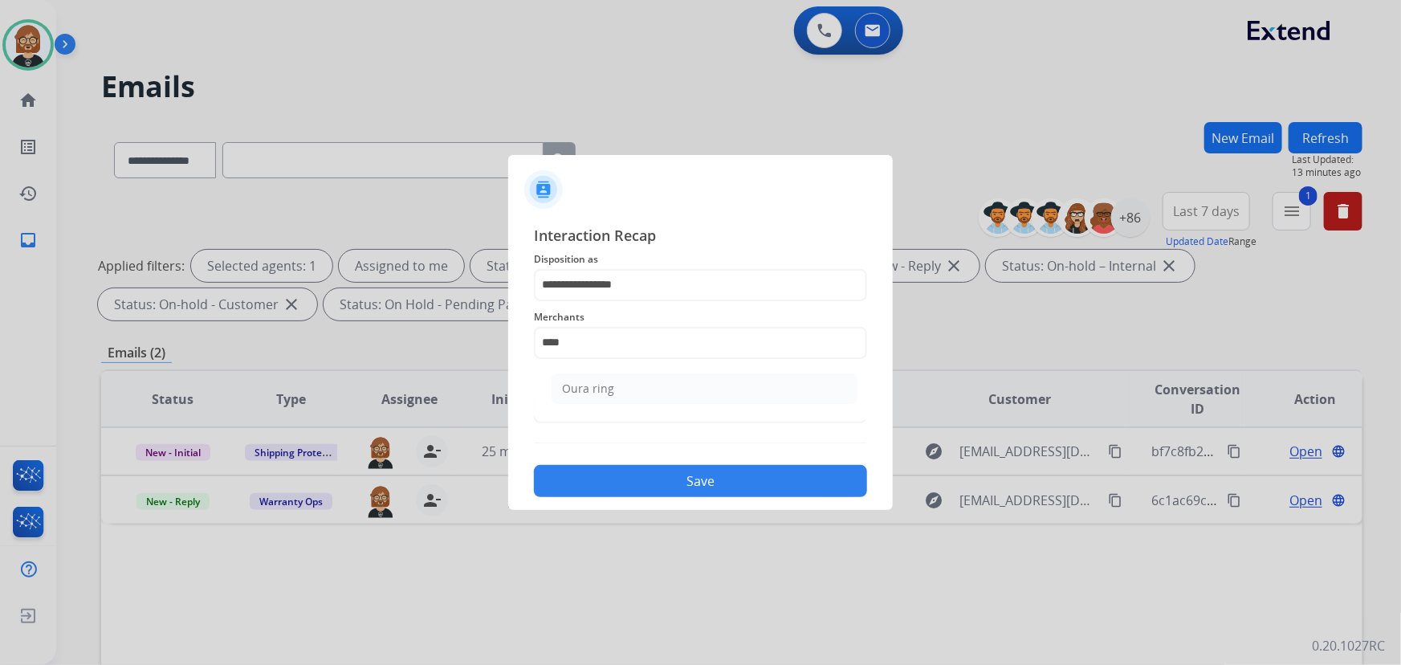
click at [695, 473] on button "Save" at bounding box center [700, 481] width 333 height 32
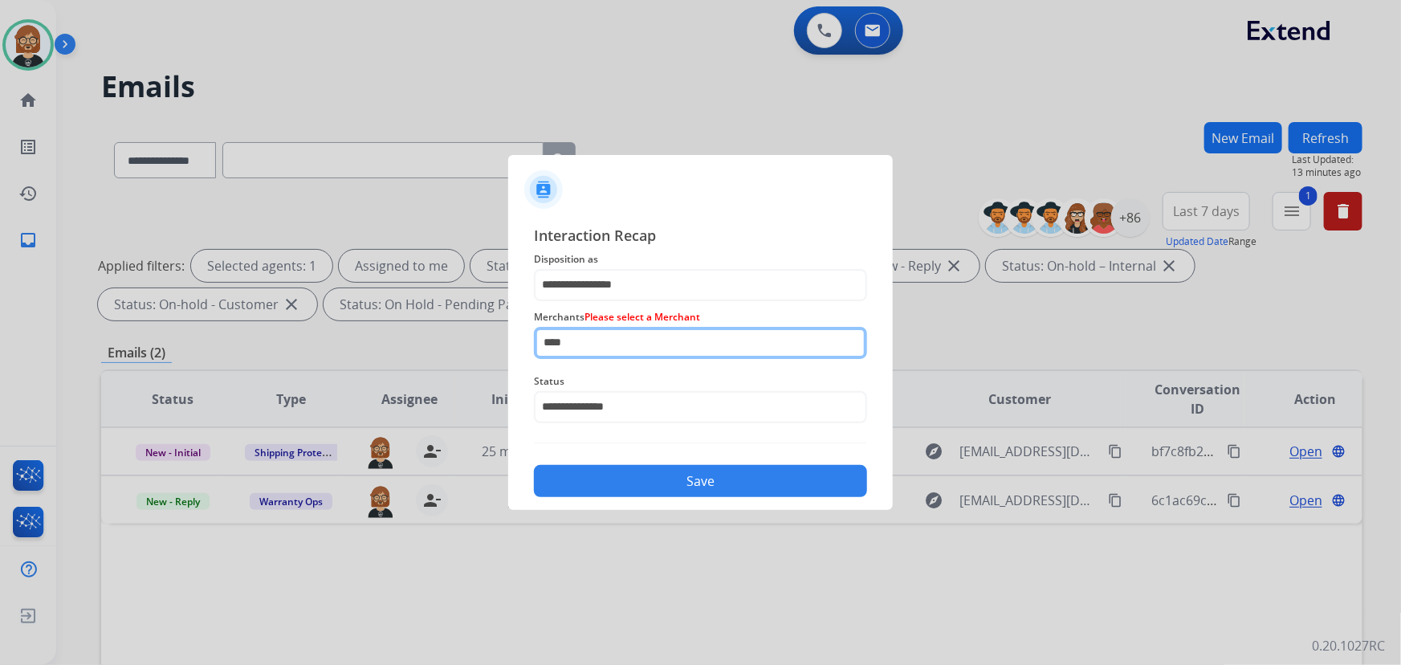
click at [637, 346] on input "****" at bounding box center [700, 343] width 333 height 32
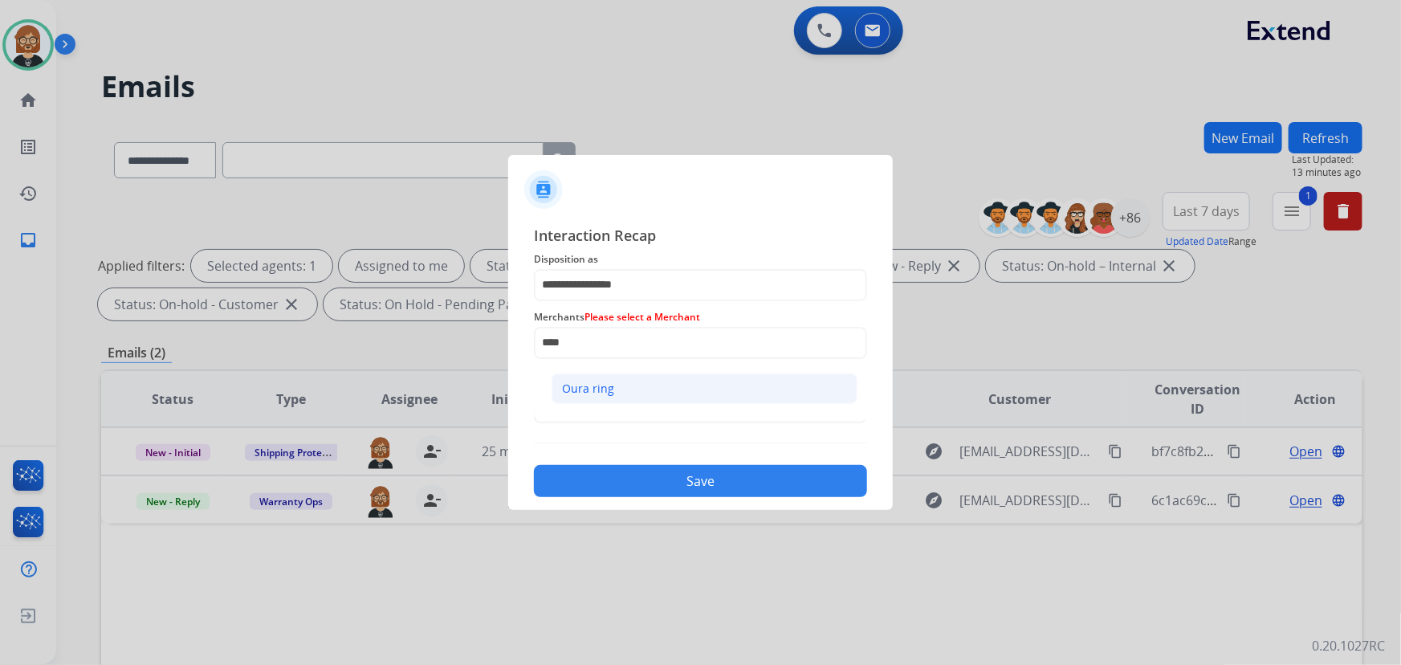
click at [632, 382] on li "Oura ring" at bounding box center [705, 388] width 306 height 31
type input "*********"
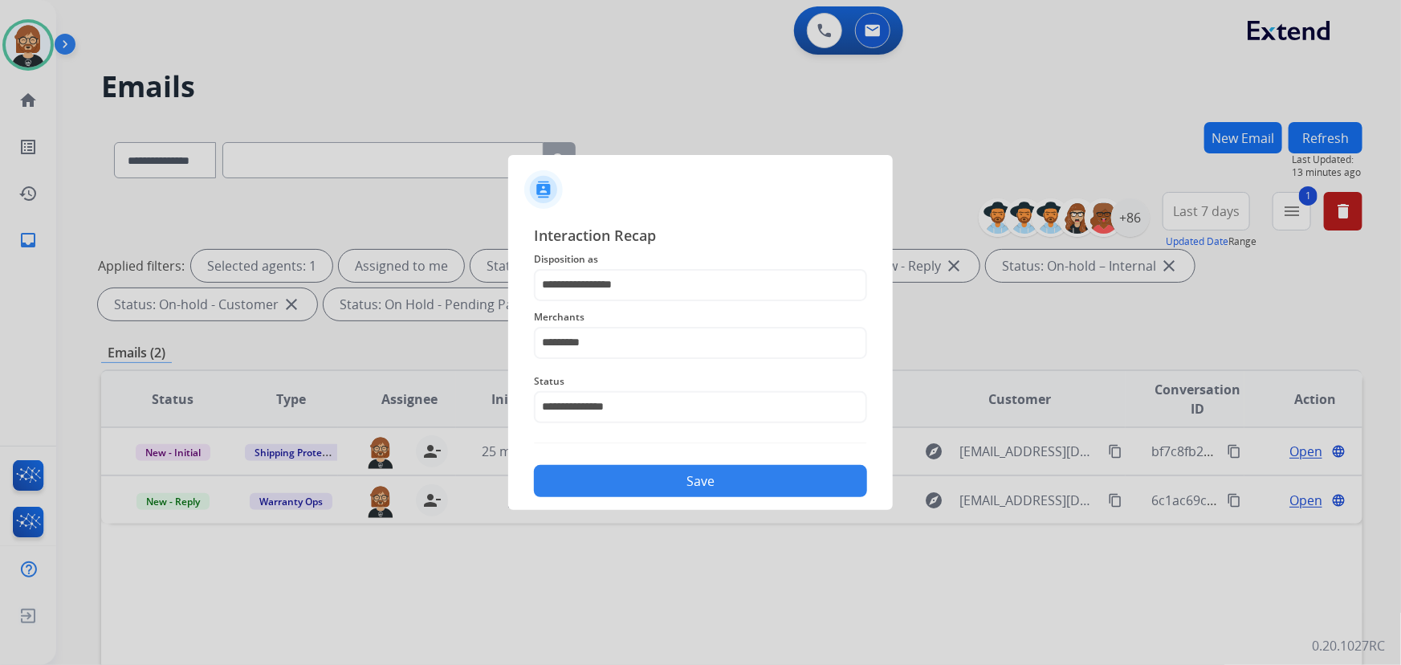
click at [678, 458] on div "Save" at bounding box center [700, 476] width 333 height 42
click at [677, 471] on button "Save" at bounding box center [700, 481] width 333 height 32
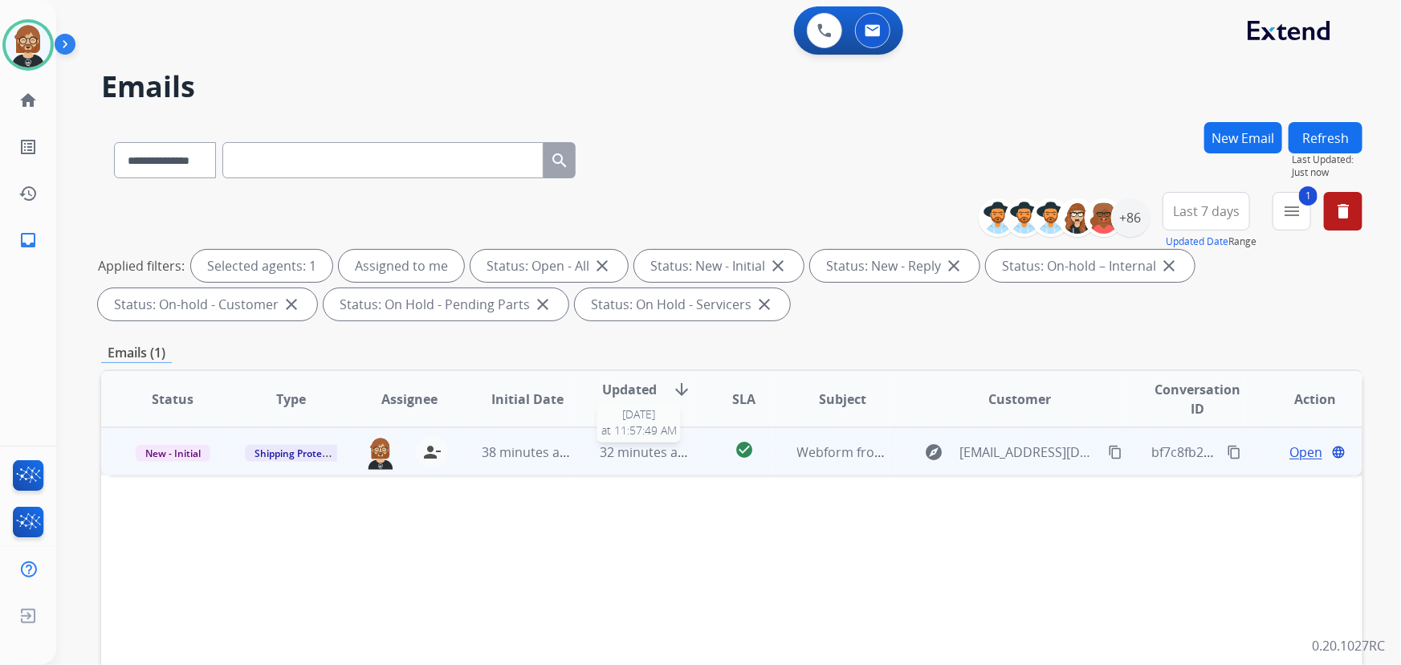
click at [674, 447] on span "32 minutes ago" at bounding box center [646, 452] width 93 height 18
click at [658, 447] on span "32 minutes ago" at bounding box center [646, 451] width 93 height 18
click at [659, 445] on span "32 minutes ago" at bounding box center [646, 452] width 93 height 18
click at [660, 443] on span "32 minutes ago" at bounding box center [646, 451] width 93 height 18
click at [660, 443] on span "32 minutes ago" at bounding box center [646, 452] width 93 height 18
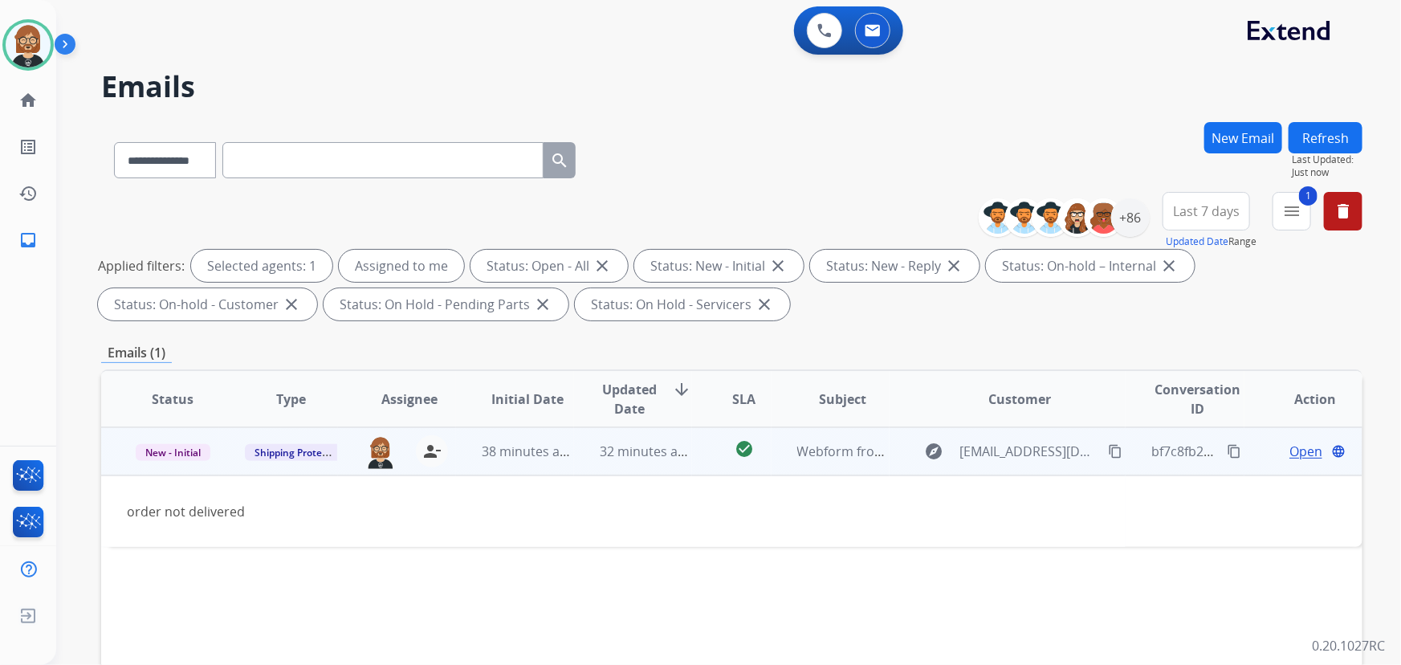
click at [1108, 453] on mat-icon "content_copy" at bounding box center [1115, 451] width 14 height 14
click at [1295, 456] on span "Open" at bounding box center [1306, 451] width 33 height 19
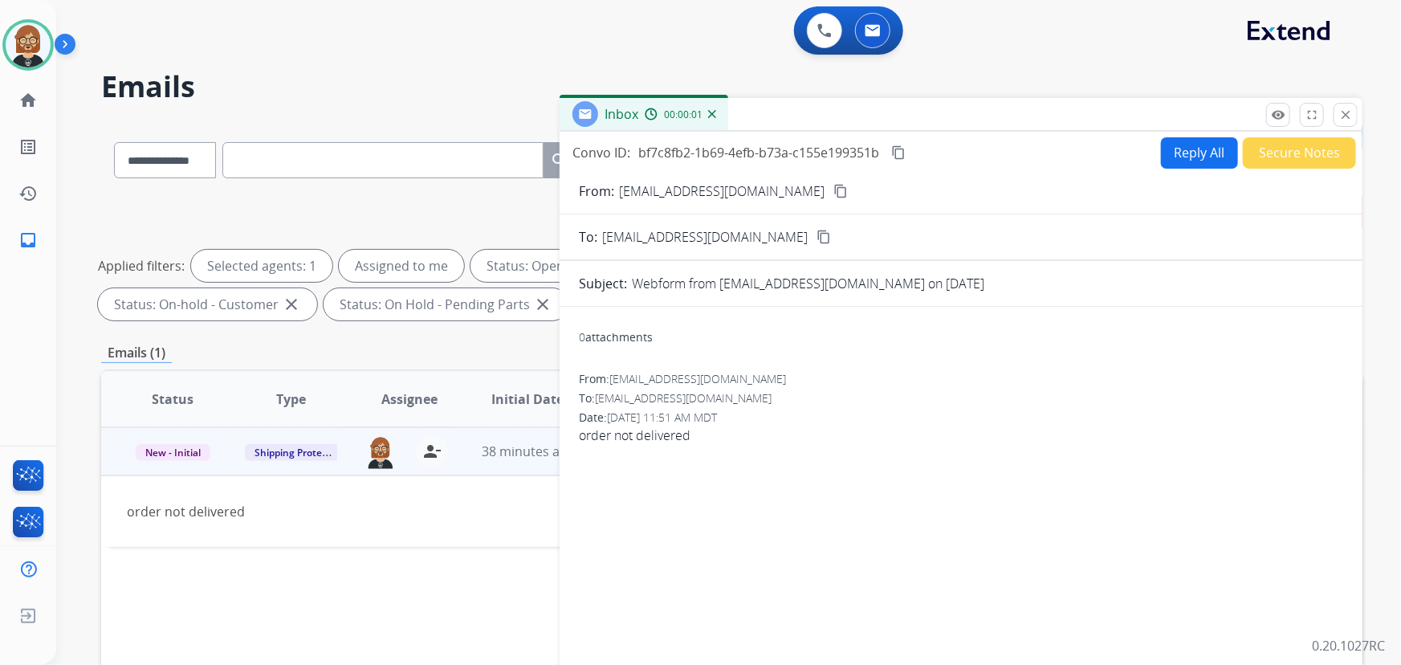
click at [1204, 154] on button "Reply All" at bounding box center [1199, 152] width 77 height 31
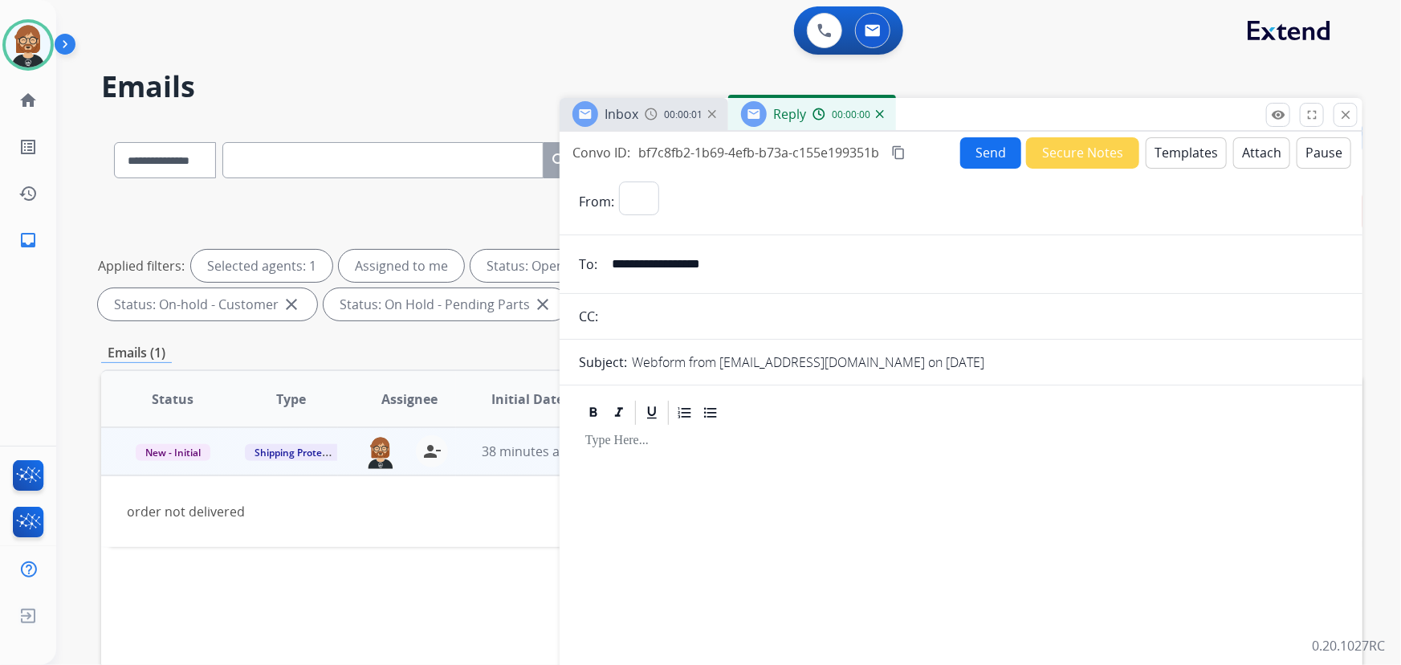
select select "**********"
click at [1184, 161] on button "Templates" at bounding box center [1186, 152] width 81 height 31
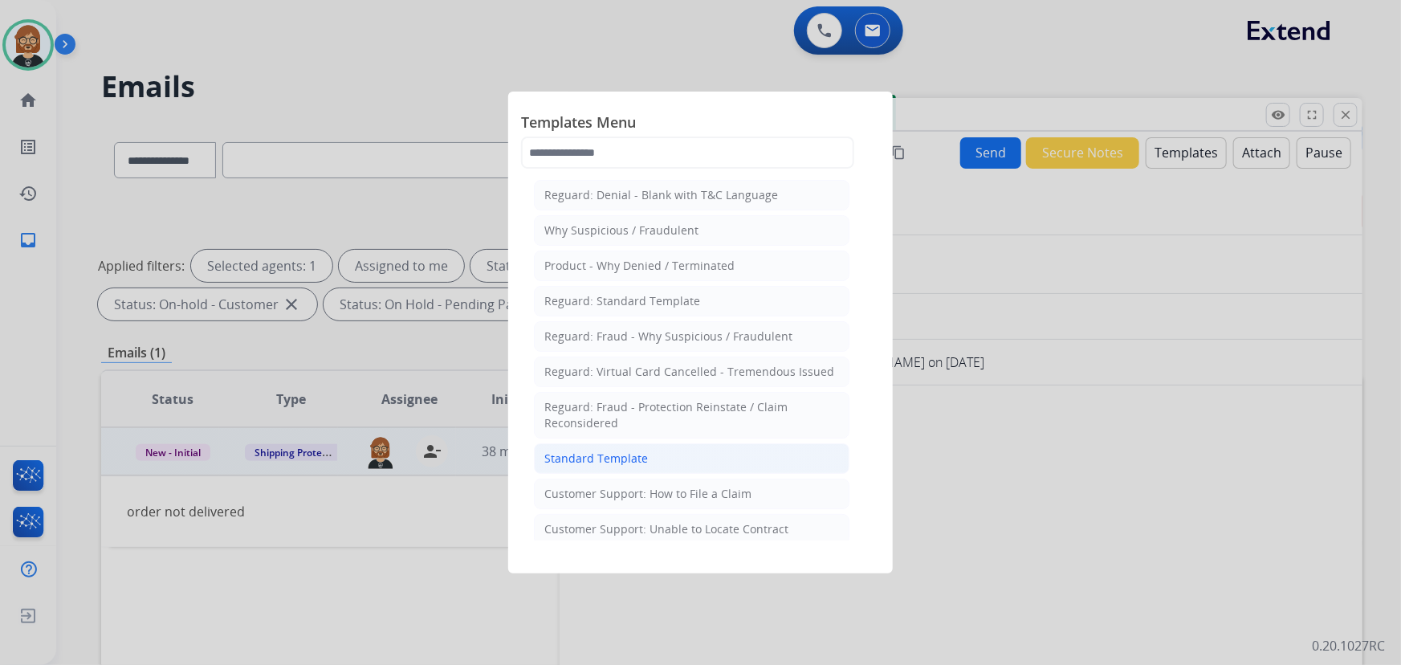
click at [644, 457] on div "Standard Template" at bounding box center [596, 458] width 104 height 16
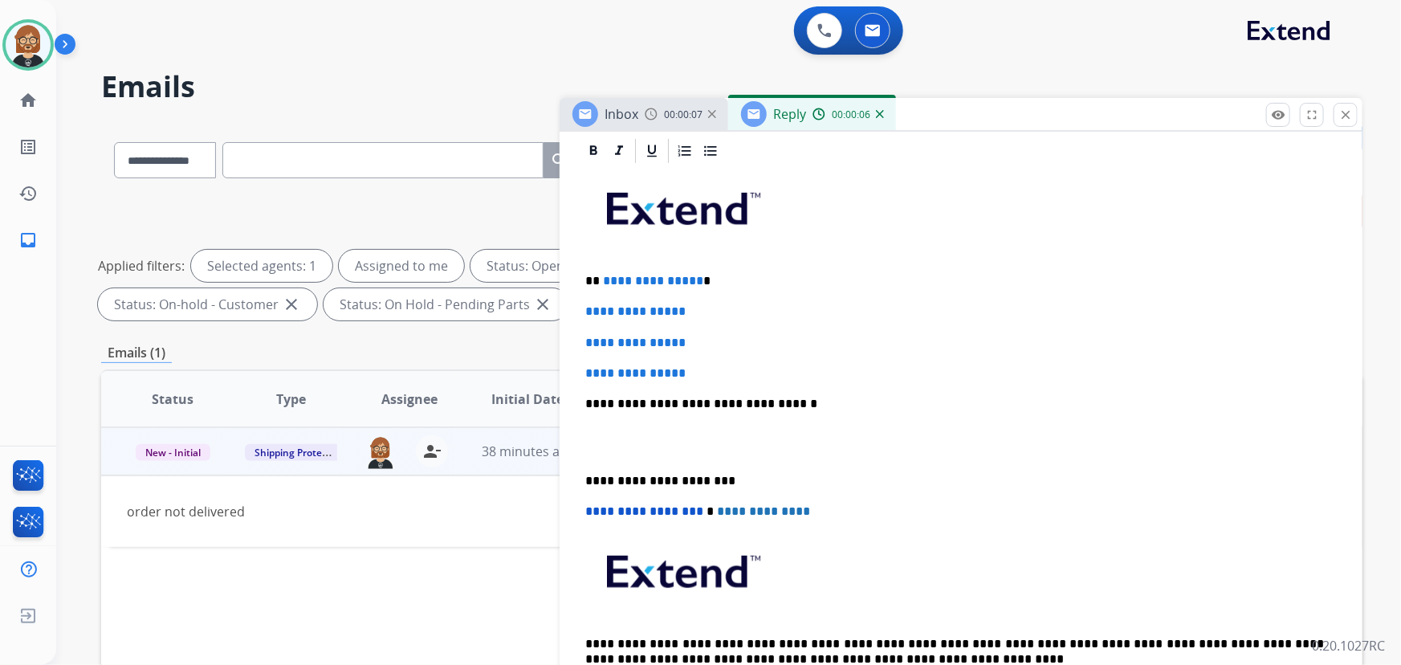
scroll to position [365, 0]
click at [692, 279] on span "**********" at bounding box center [653, 280] width 100 height 12
drag, startPoint x: 606, startPoint y: 275, endPoint x: 704, endPoint y: 270, distance: 98.1
click at [704, 273] on p "**********" at bounding box center [955, 280] width 740 height 14
drag, startPoint x: 721, startPoint y: 369, endPoint x: 571, endPoint y: 313, distance: 160.0
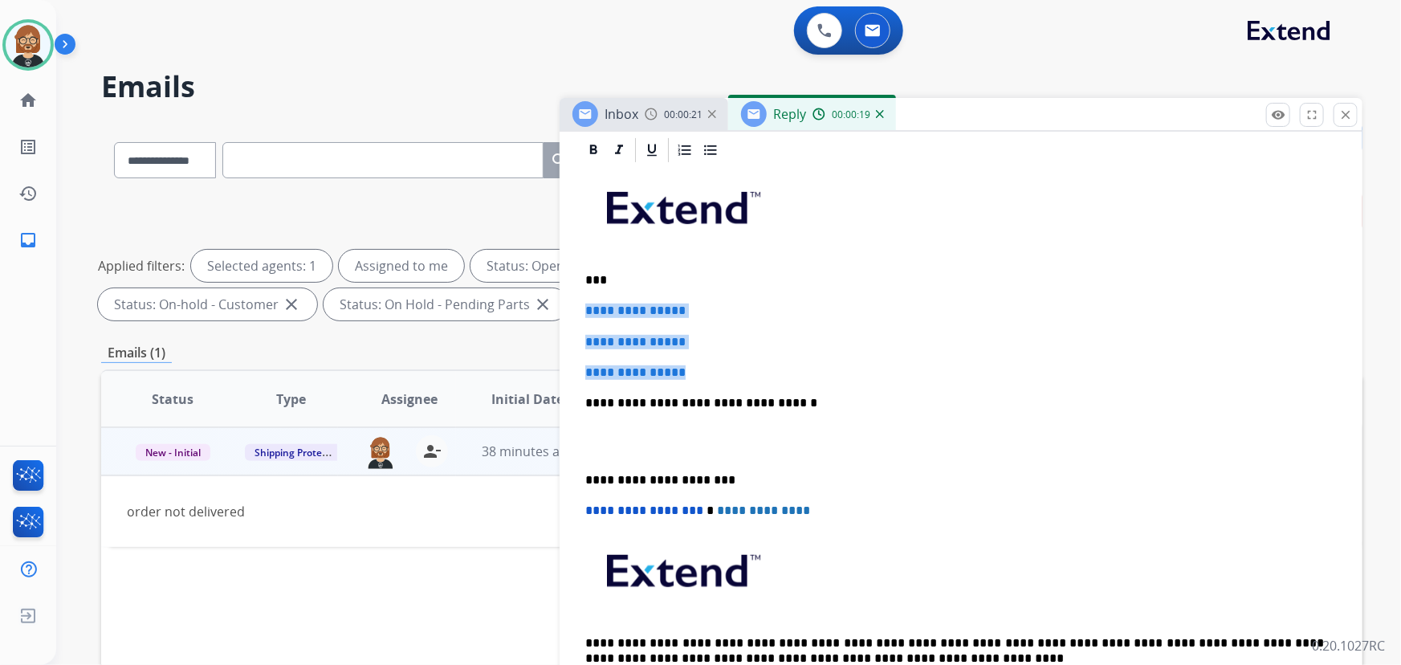
click at [571, 313] on div "**********" at bounding box center [961, 468] width 803 height 665
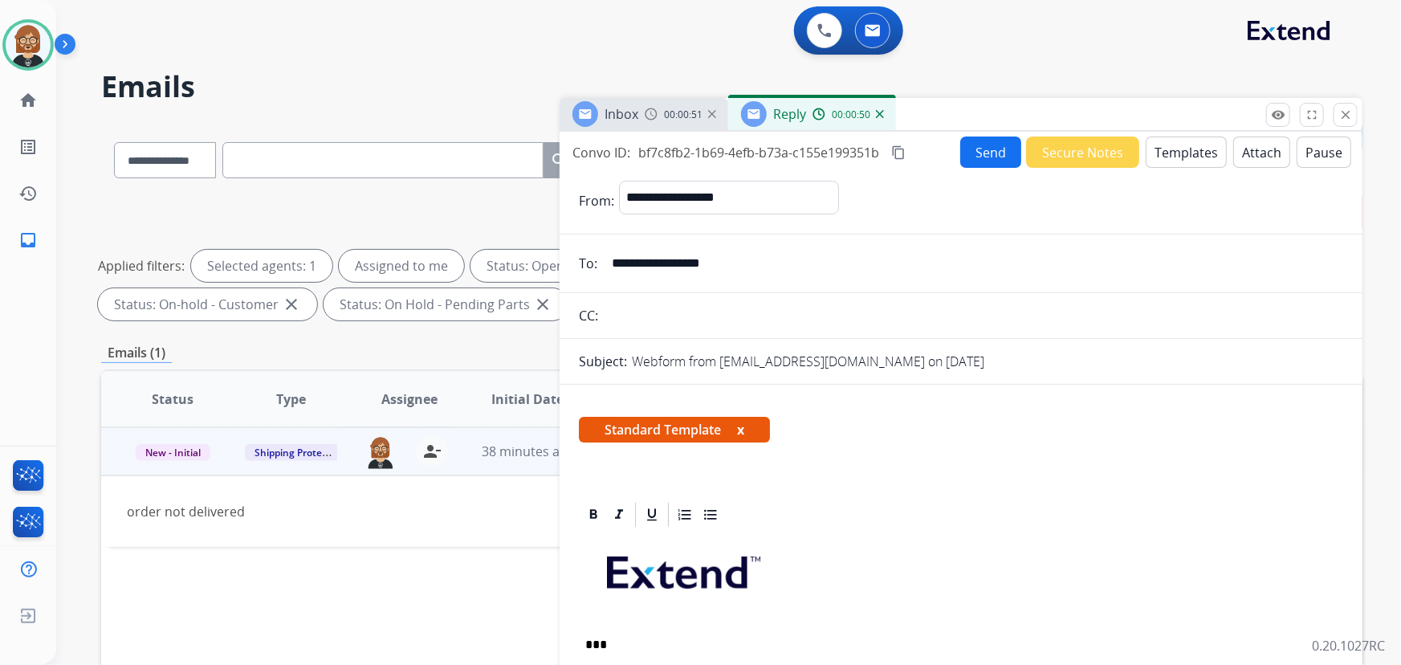
scroll to position [0, 0]
click at [968, 148] on button "Send" at bounding box center [990, 152] width 61 height 31
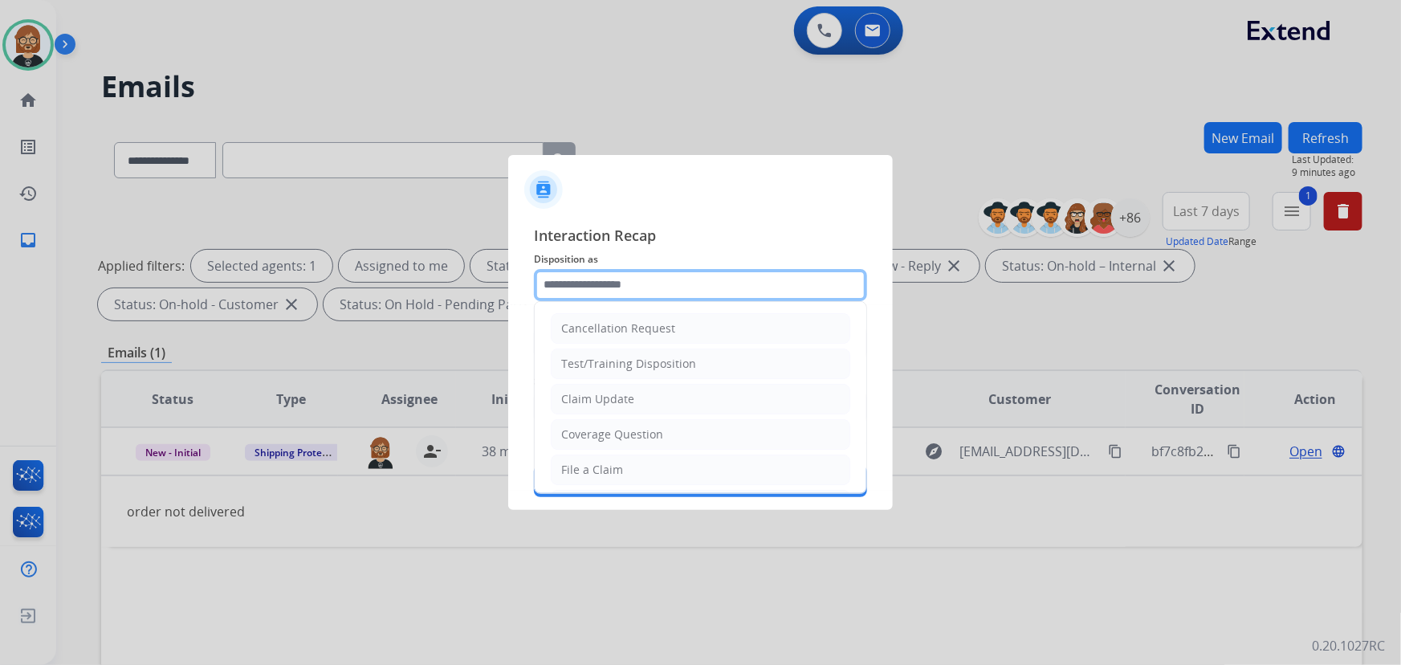
click at [711, 289] on input "text" at bounding box center [700, 285] width 333 height 32
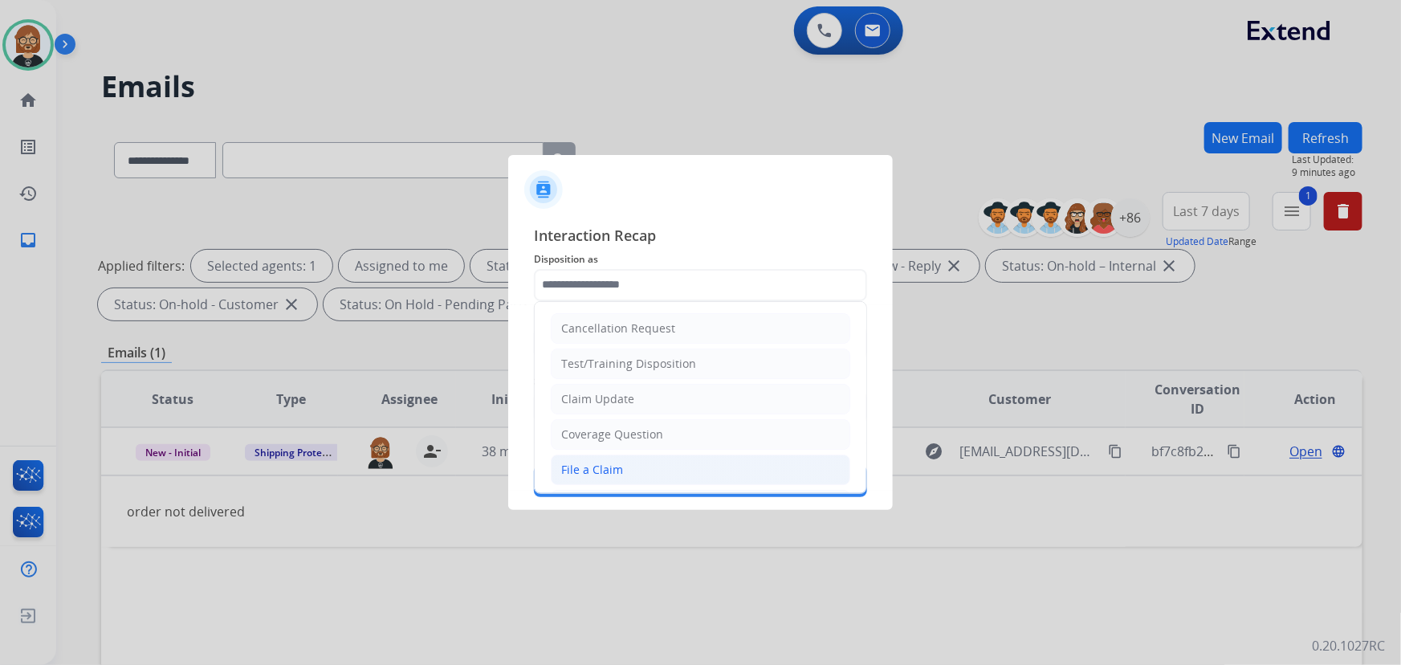
click at [687, 467] on li "File a Claim" at bounding box center [701, 469] width 300 height 31
type input "**********"
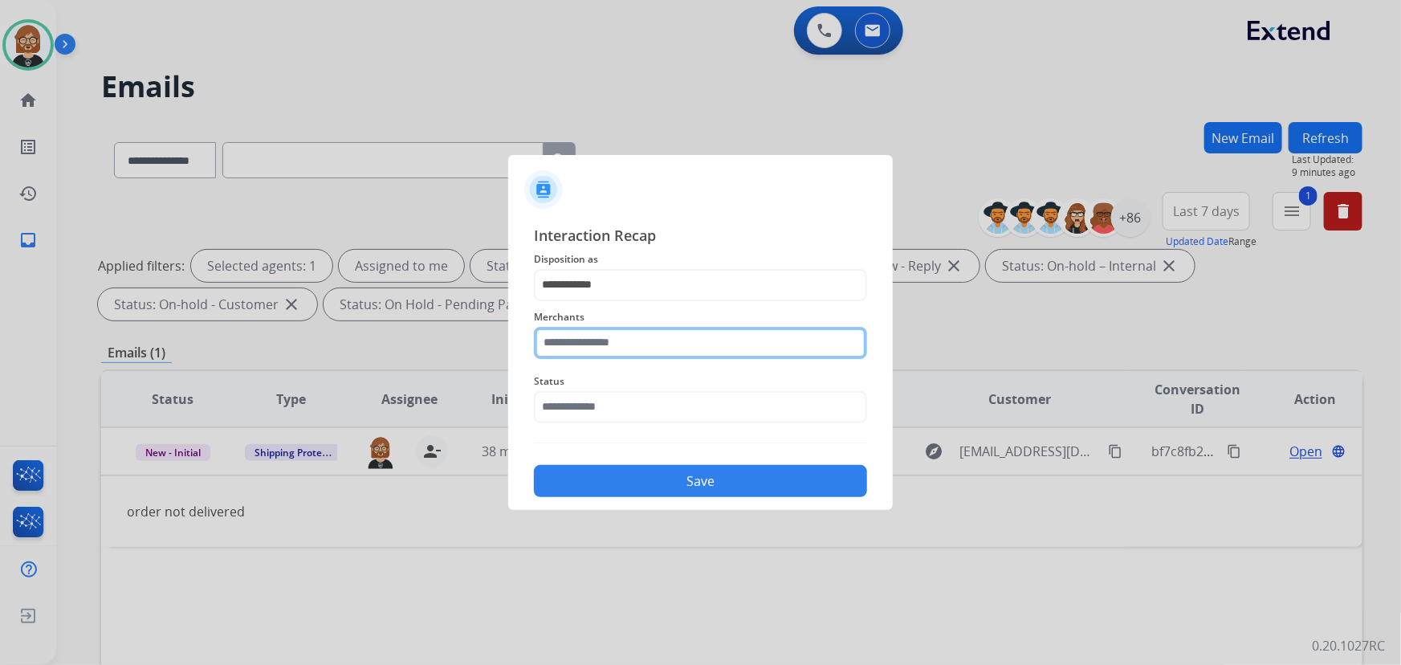
click at [707, 348] on input "text" at bounding box center [700, 343] width 333 height 32
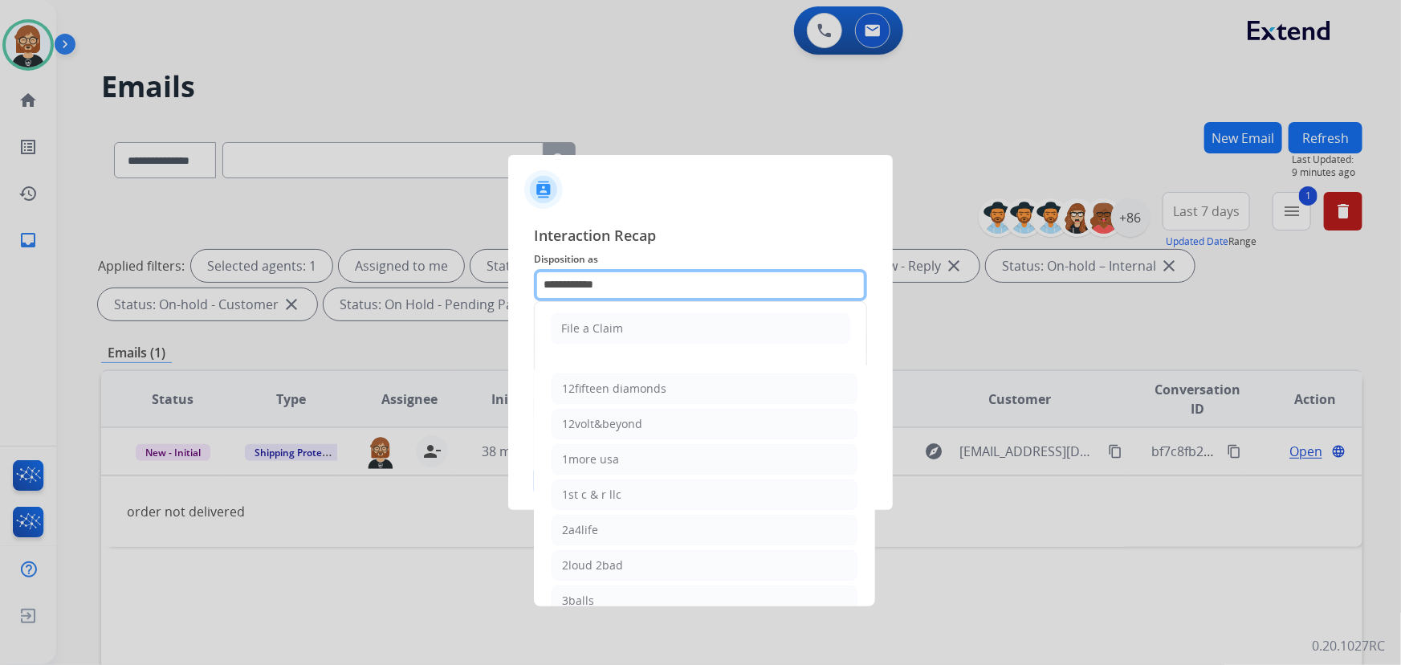
click at [731, 273] on input "**********" at bounding box center [700, 285] width 333 height 32
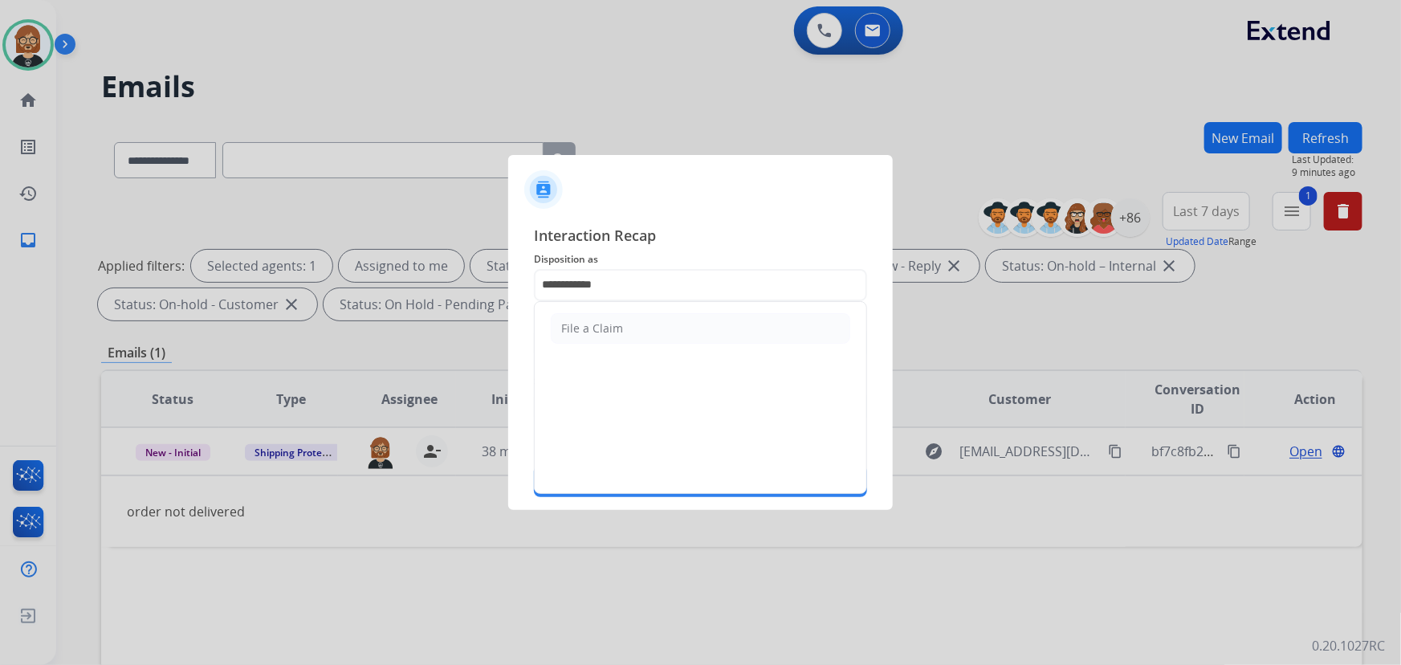
click at [763, 240] on span "Interaction Recap" at bounding box center [700, 237] width 333 height 26
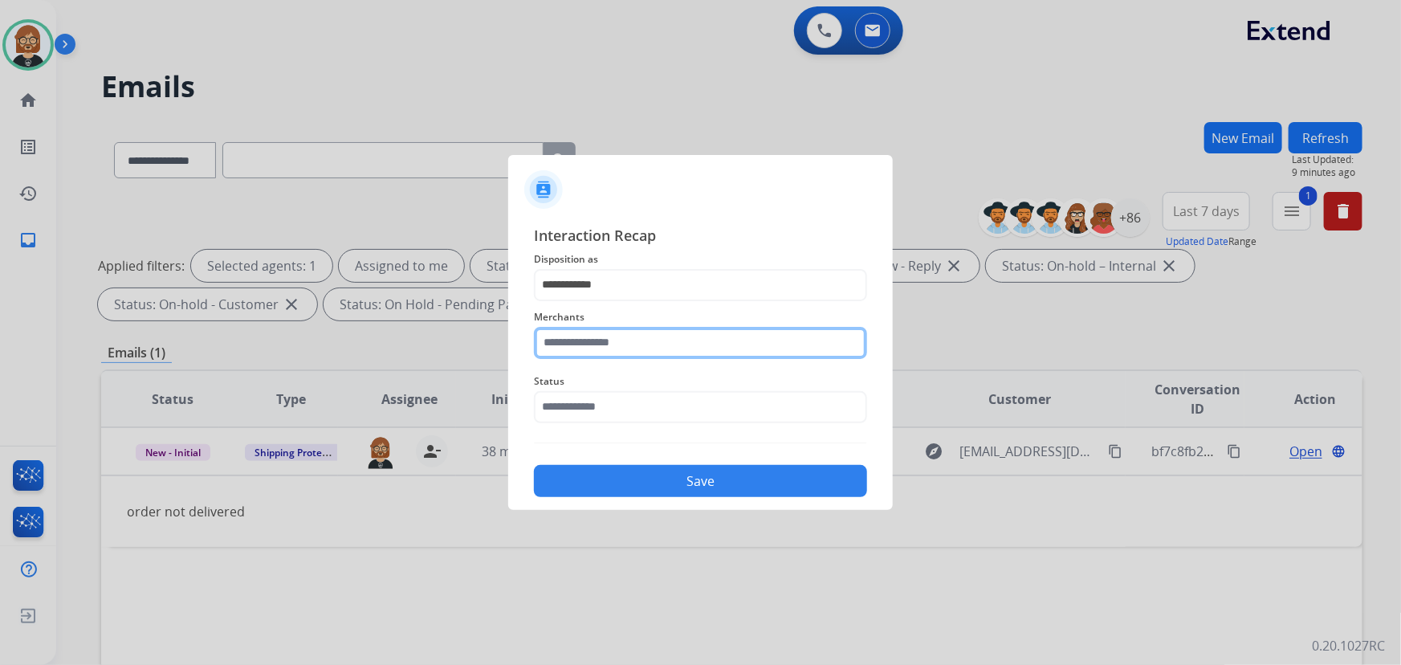
click at [718, 352] on input "text" at bounding box center [700, 343] width 333 height 32
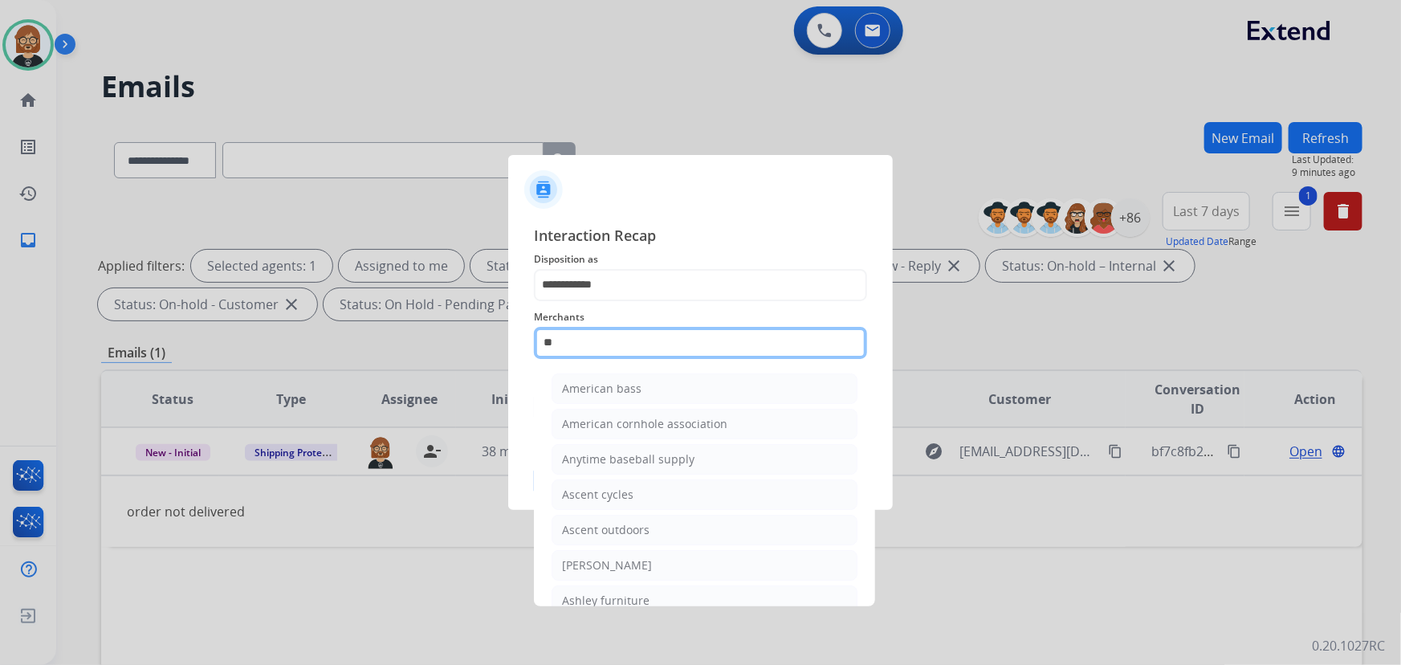
drag, startPoint x: 620, startPoint y: 326, endPoint x: 575, endPoint y: 329, distance: 45.1
click at [575, 329] on input "**" at bounding box center [700, 343] width 333 height 32
drag, startPoint x: 573, startPoint y: 340, endPoint x: 530, endPoint y: 326, distance: 44.7
click at [526, 333] on div "**********" at bounding box center [700, 361] width 385 height 300
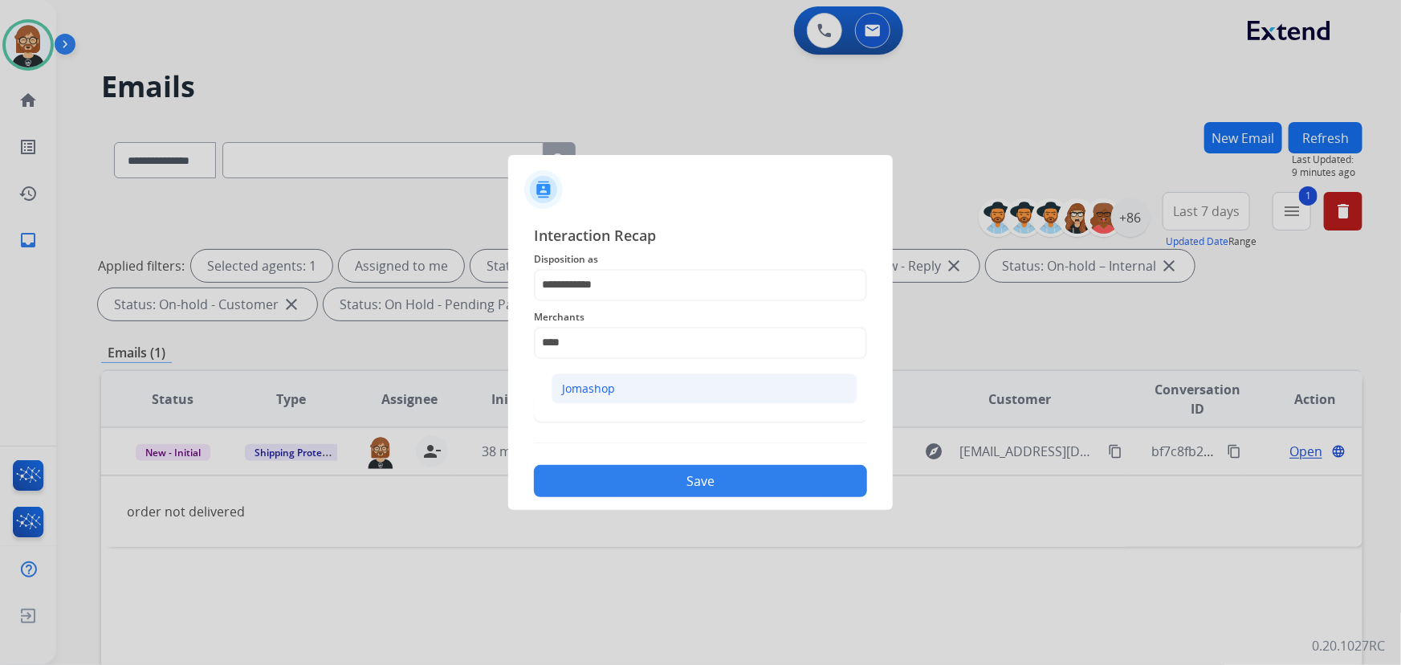
click at [578, 393] on div "Jomashop" at bounding box center [588, 389] width 53 height 16
type input "********"
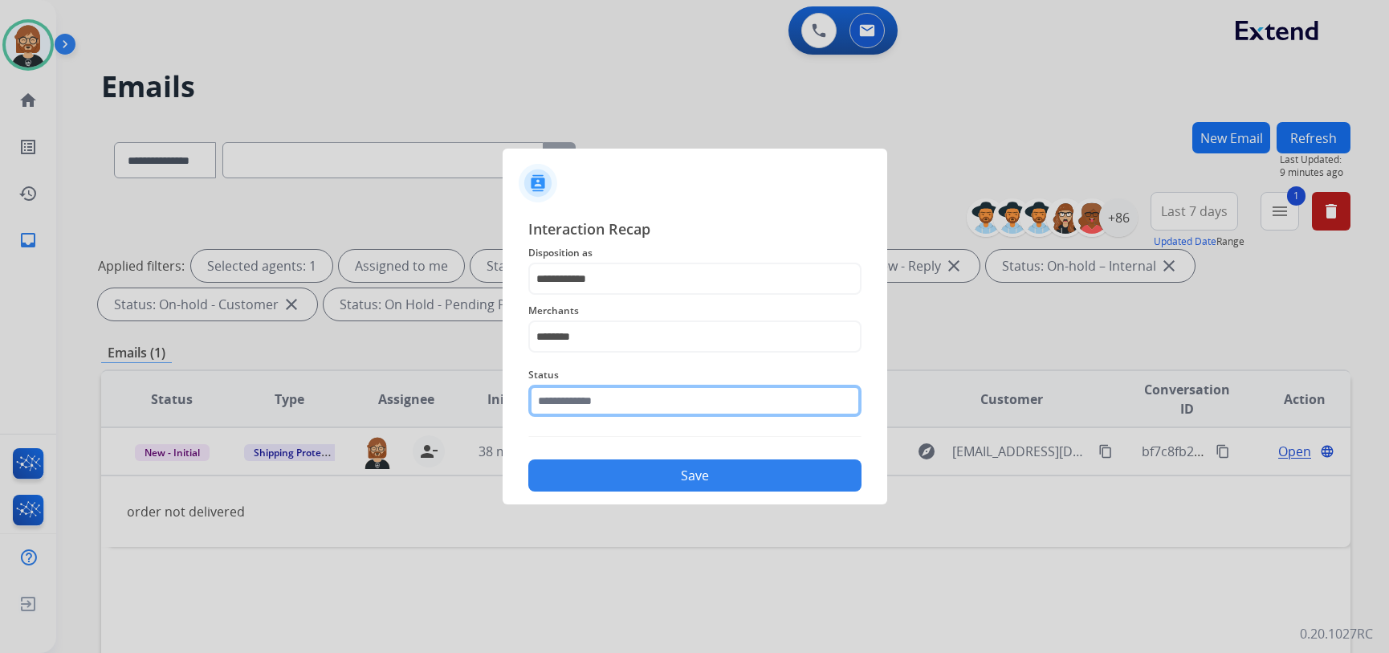
click at [666, 414] on input "text" at bounding box center [694, 401] width 333 height 32
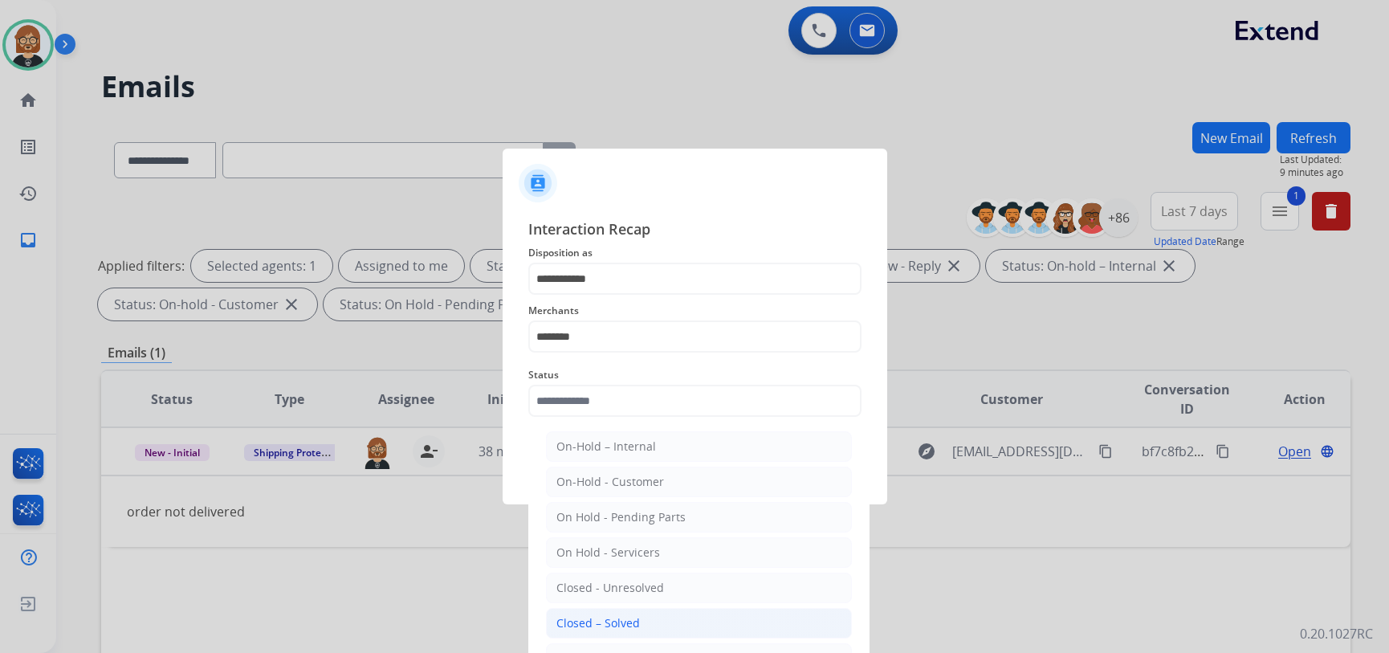
click at [630, 623] on div "Closed – Solved" at bounding box center [598, 623] width 84 height 16
type input "**********"
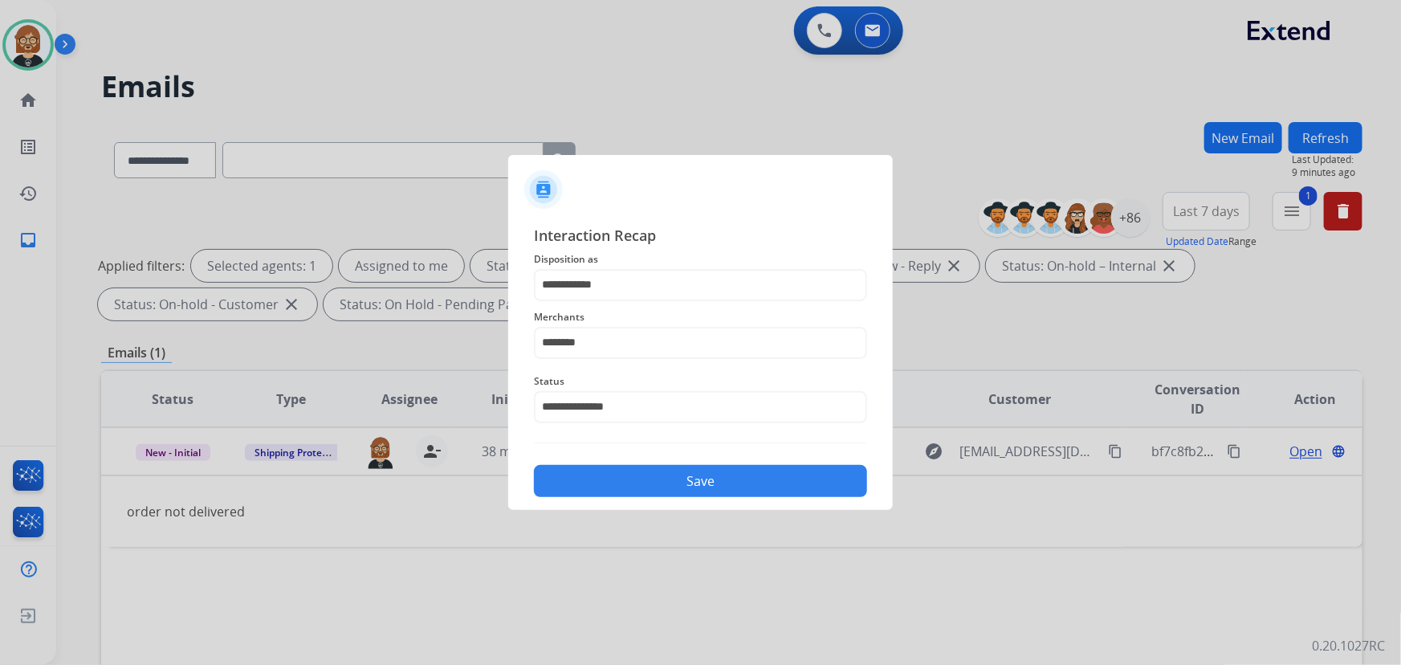
click at [674, 479] on button "Save" at bounding box center [700, 481] width 333 height 32
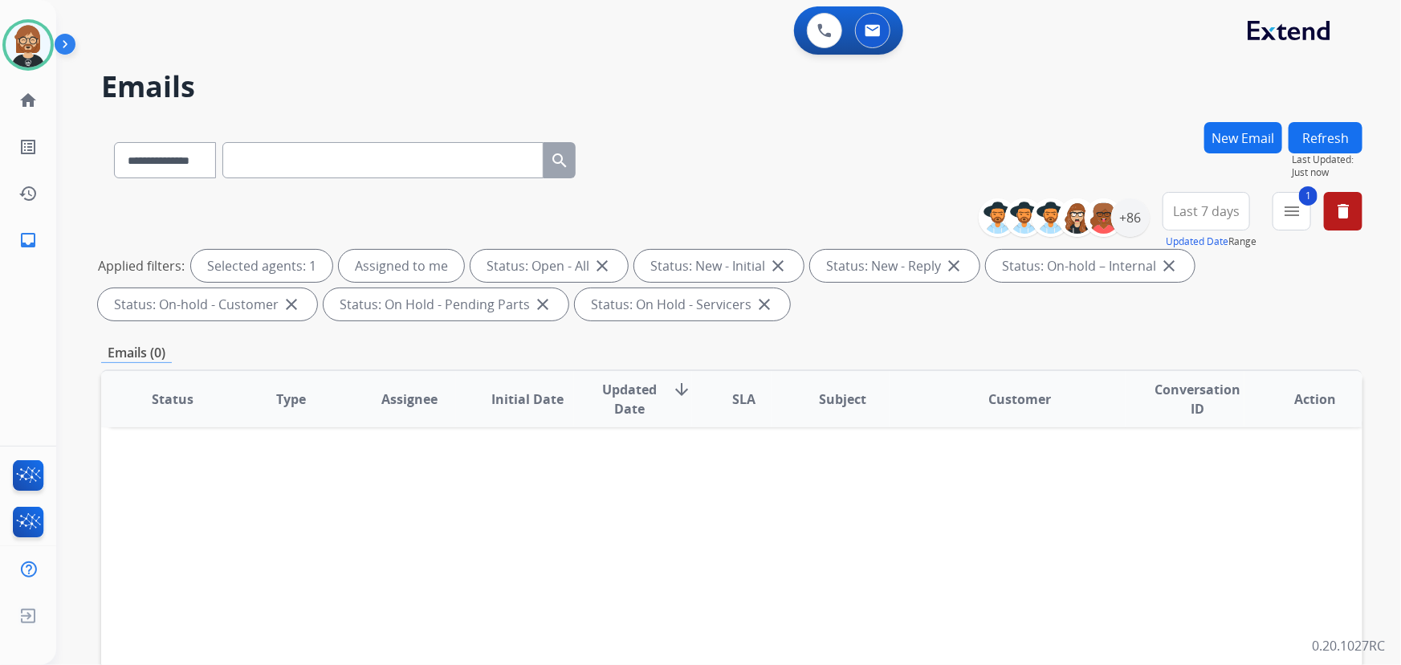
click at [1335, 131] on button "Refresh" at bounding box center [1326, 137] width 74 height 31
click at [1289, 207] on mat-icon "menu" at bounding box center [1291, 211] width 19 height 19
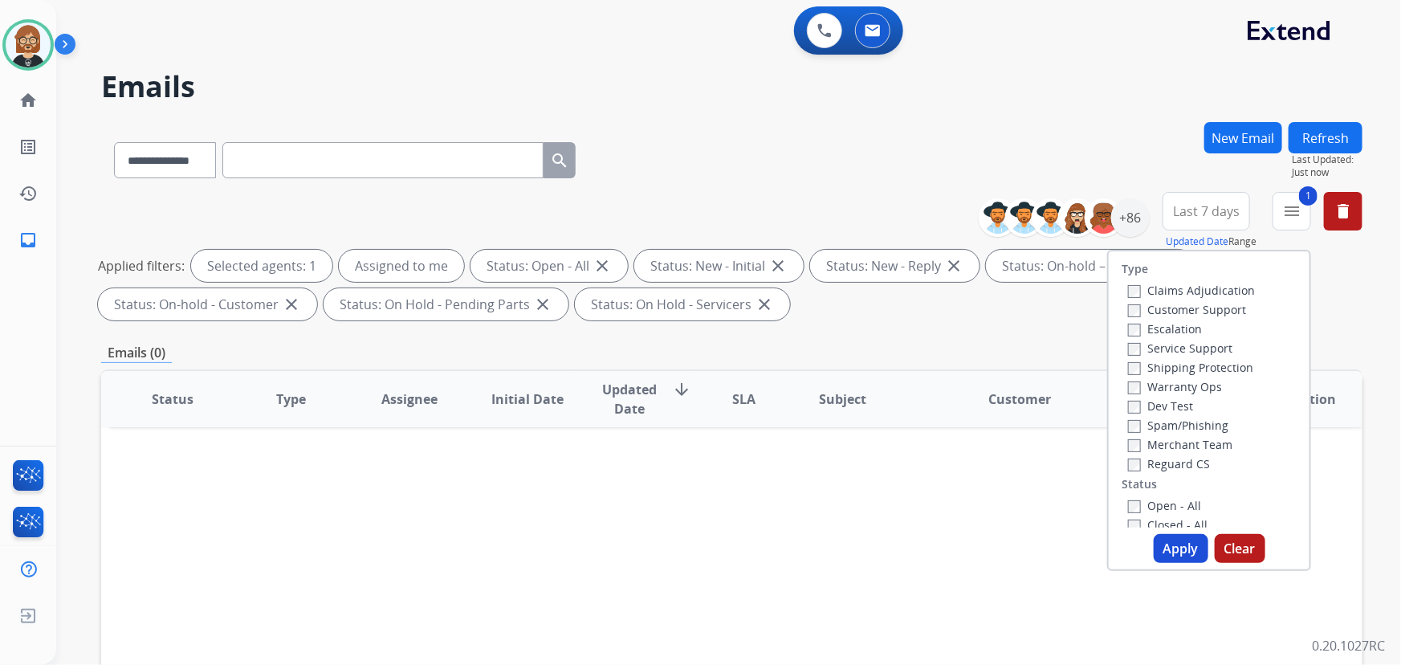
click at [860, 113] on div "**********" at bounding box center [709, 390] width 1306 height 665
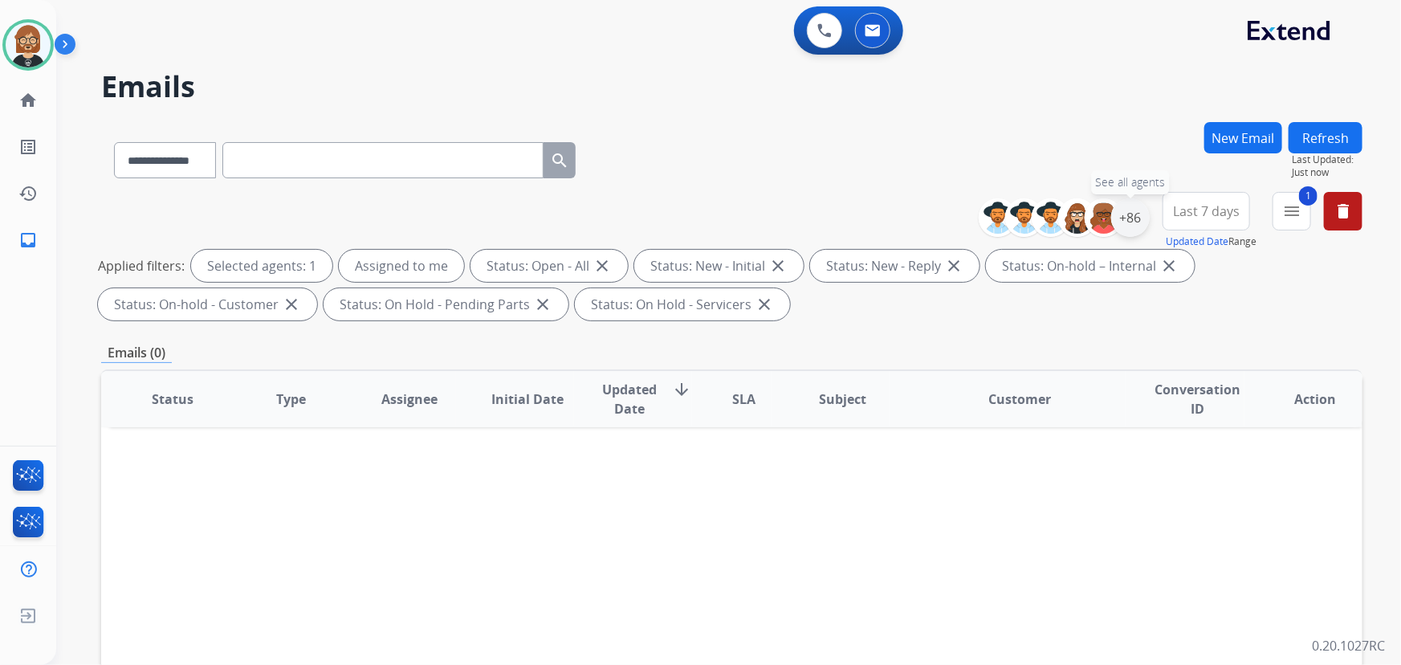
click at [1131, 217] on div "+86" at bounding box center [1130, 217] width 39 height 39
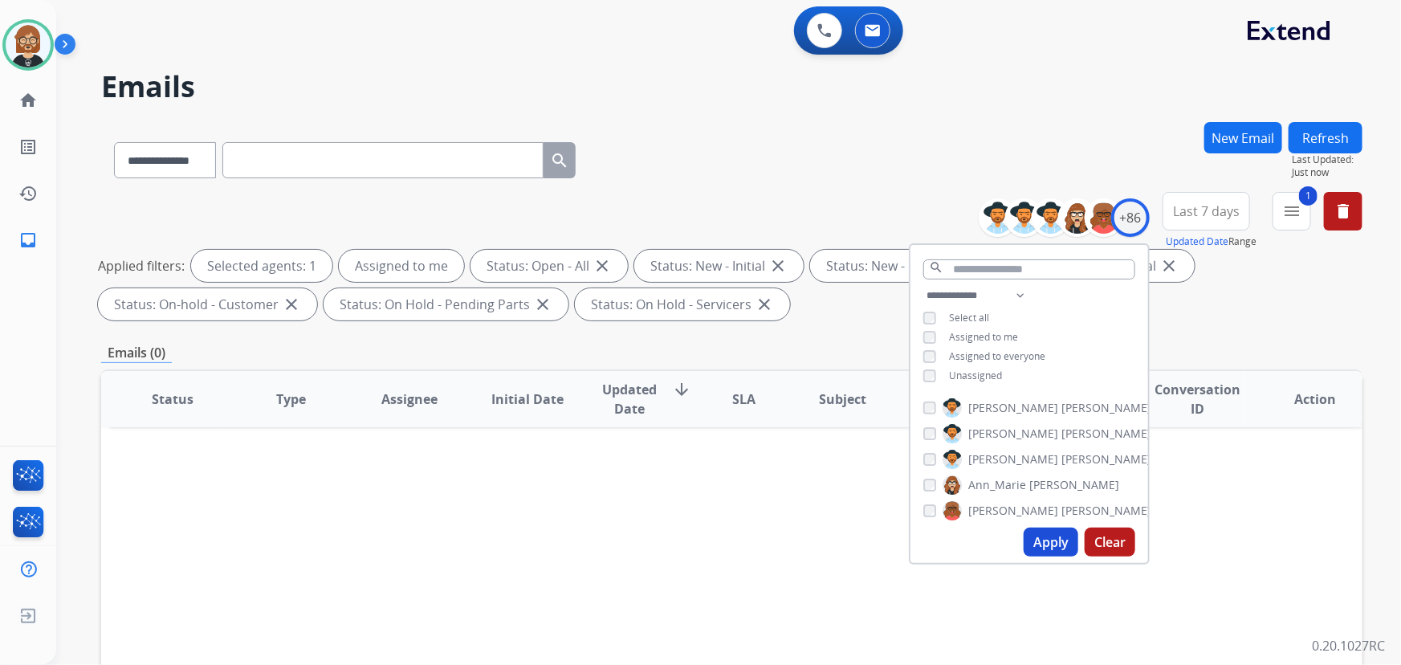
click at [962, 373] on span "Unassigned" at bounding box center [975, 376] width 53 height 14
click at [1053, 545] on button "Apply" at bounding box center [1051, 542] width 55 height 29
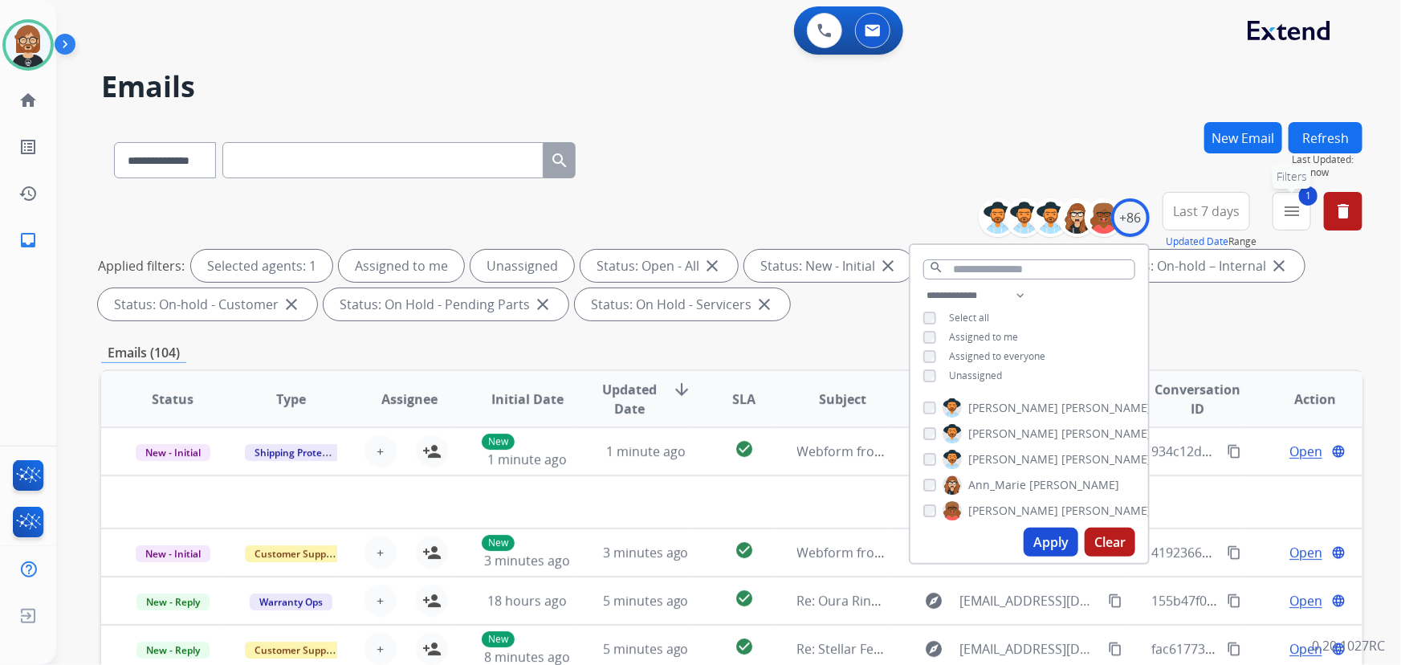
click at [1298, 207] on mat-icon "menu" at bounding box center [1291, 211] width 19 height 19
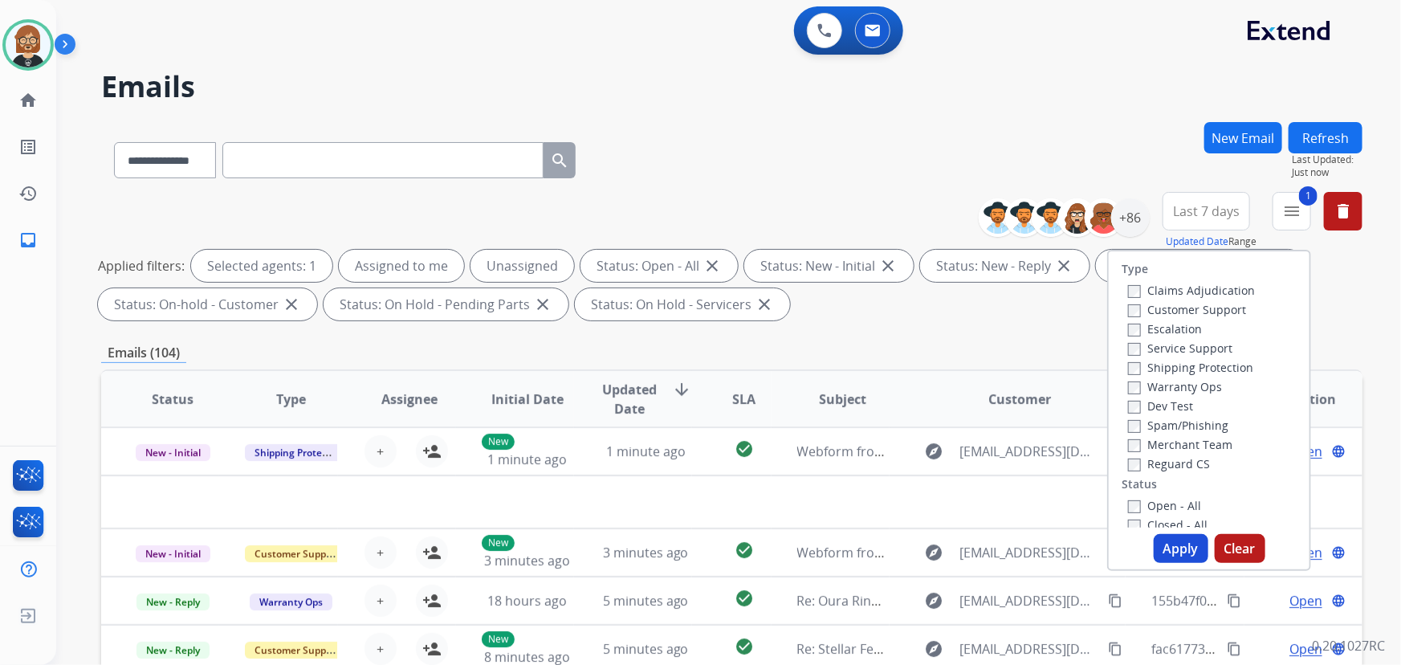
click at [1196, 309] on label "Customer Support" at bounding box center [1187, 309] width 118 height 15
click at [1176, 471] on label "Reguard CS" at bounding box center [1169, 463] width 82 height 15
click at [1180, 382] on label "Warranty Ops" at bounding box center [1175, 386] width 94 height 15
click at [1176, 365] on label "Shipping Protection" at bounding box center [1190, 367] width 125 height 15
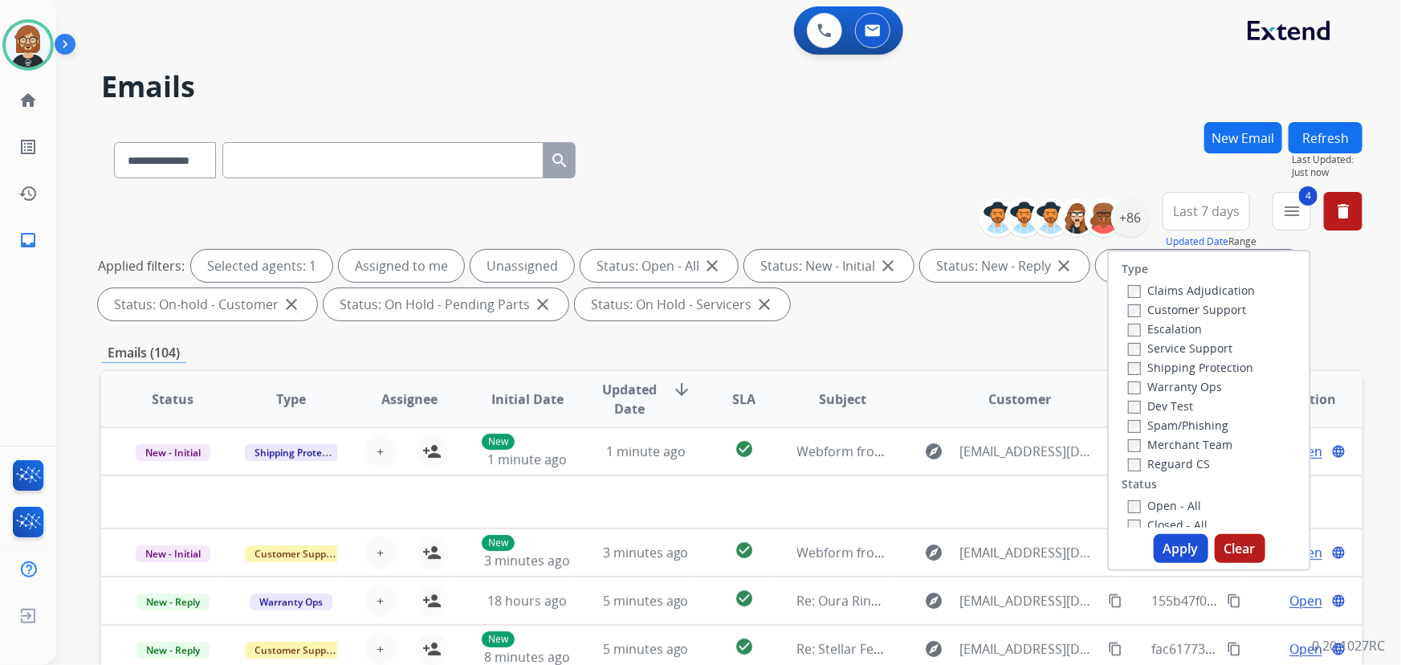
click at [1177, 552] on button "Apply" at bounding box center [1181, 548] width 55 height 29
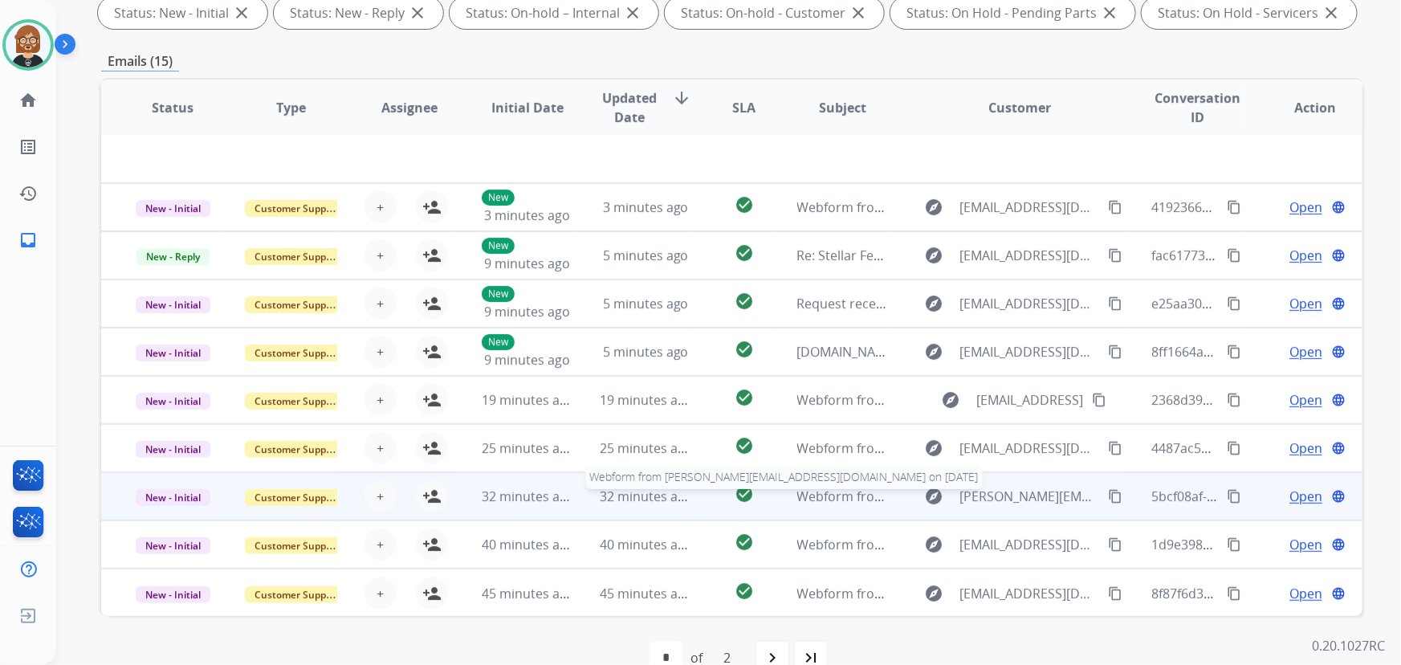
scroll to position [325, 0]
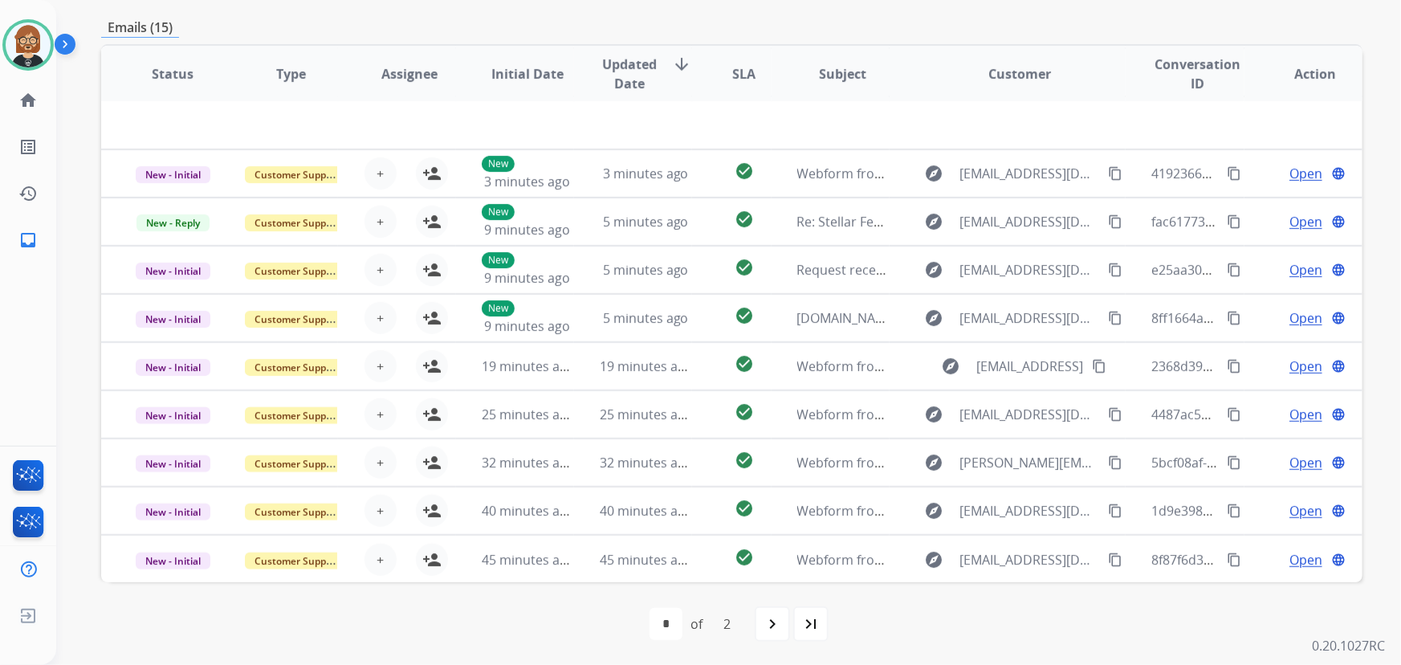
click at [173, 608] on div "first_page navigate_before * * of 2 navigate_next last_page" at bounding box center [731, 624] width 1261 height 32
click at [141, 621] on div "first_page navigate_before * * of 2 navigate_next last_page" at bounding box center [731, 624] width 1261 height 32
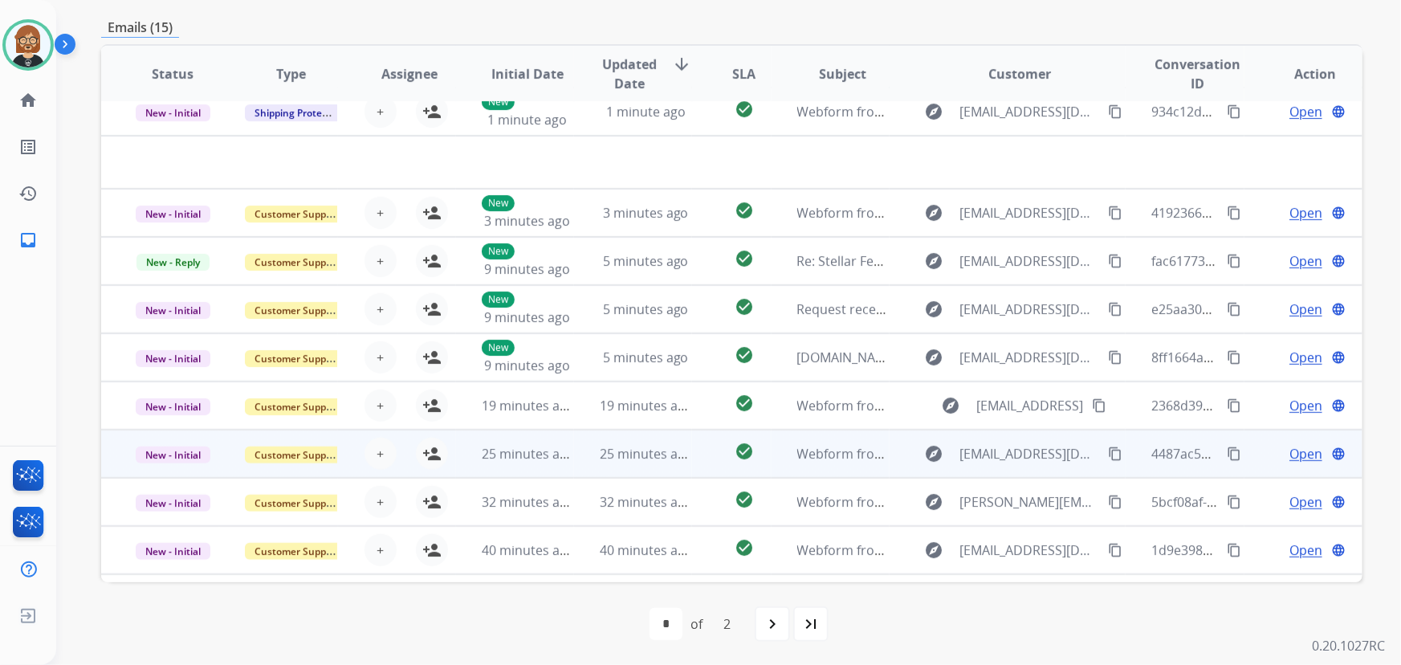
scroll to position [54, 0]
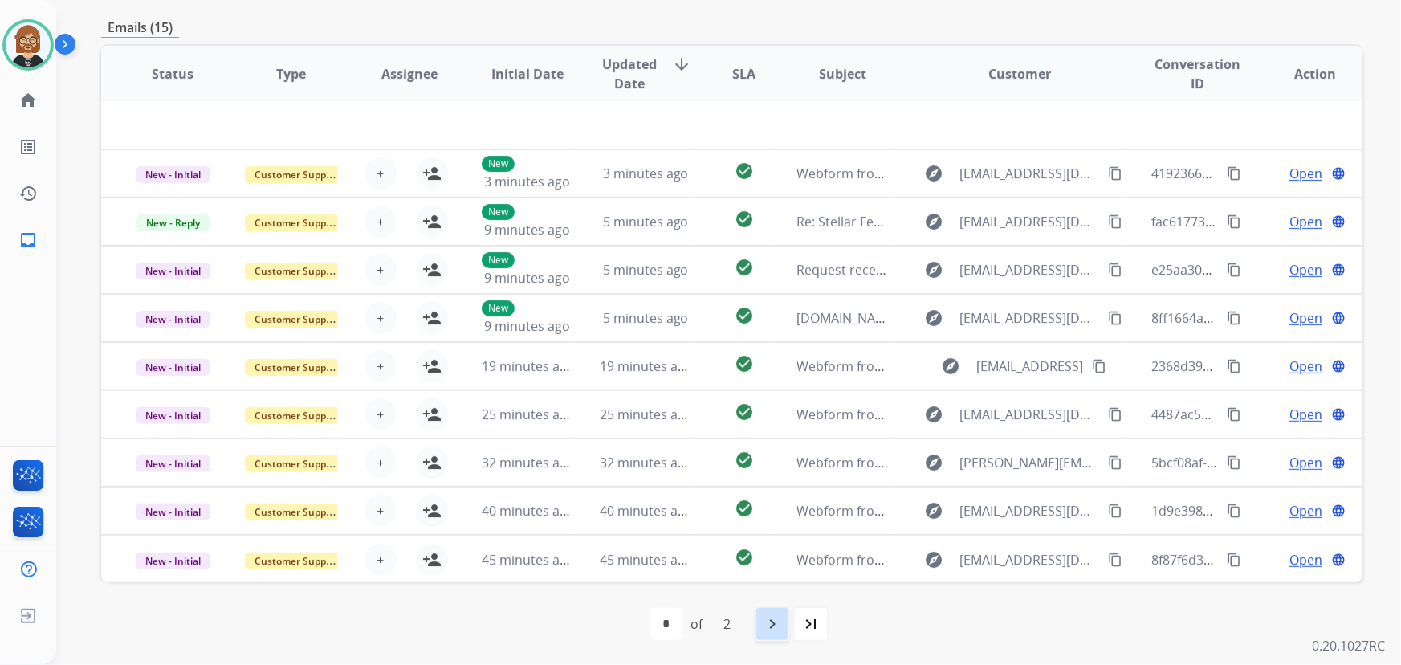
click at [773, 625] on mat-icon "navigate_next" at bounding box center [772, 623] width 19 height 19
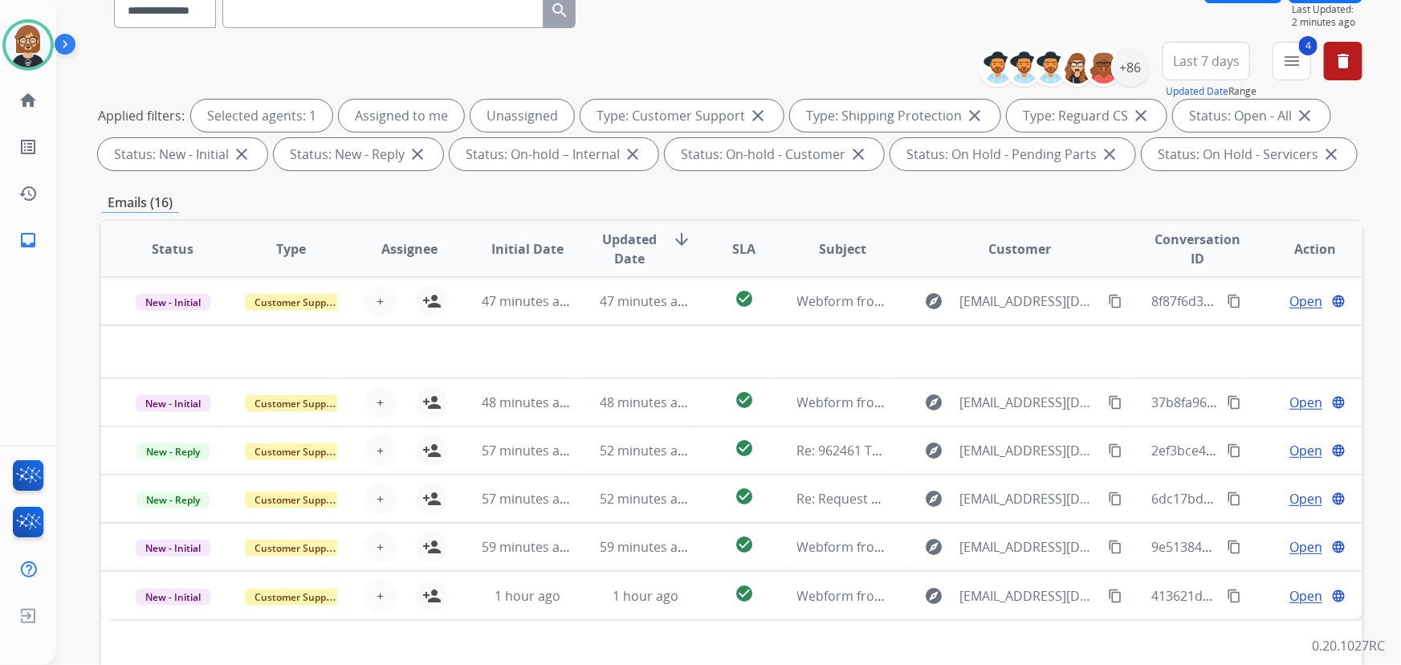
scroll to position [33, 0]
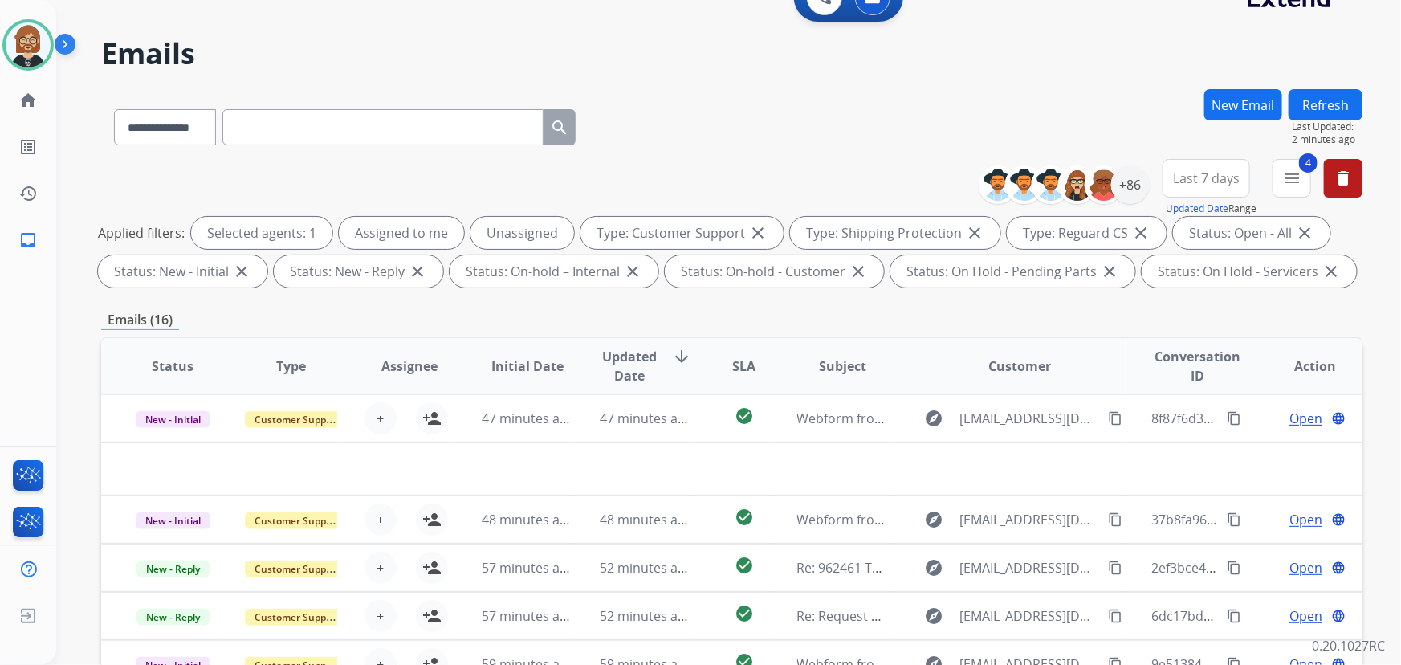
click at [1339, 91] on button "Refresh" at bounding box center [1326, 104] width 74 height 31
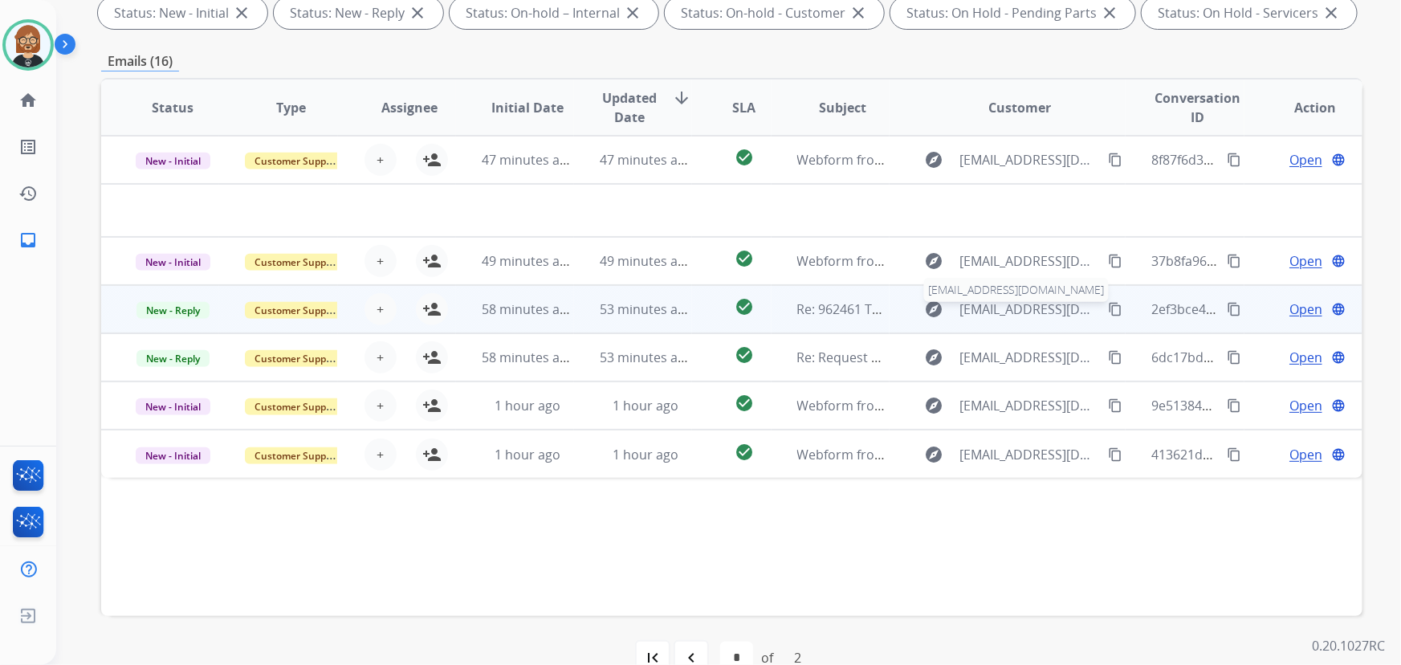
scroll to position [325, 0]
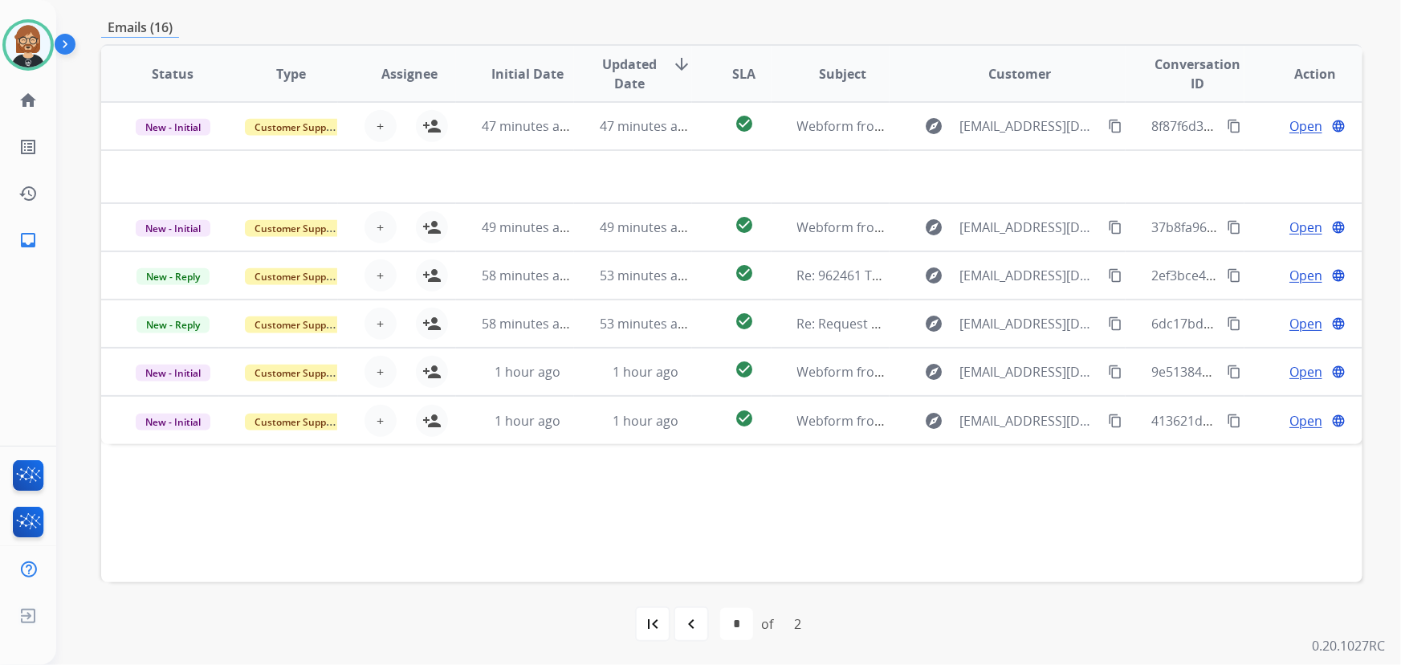
click at [1273, 593] on div "first_page navigate_before * * of 2 navigate_next last_page" at bounding box center [731, 624] width 1261 height 84
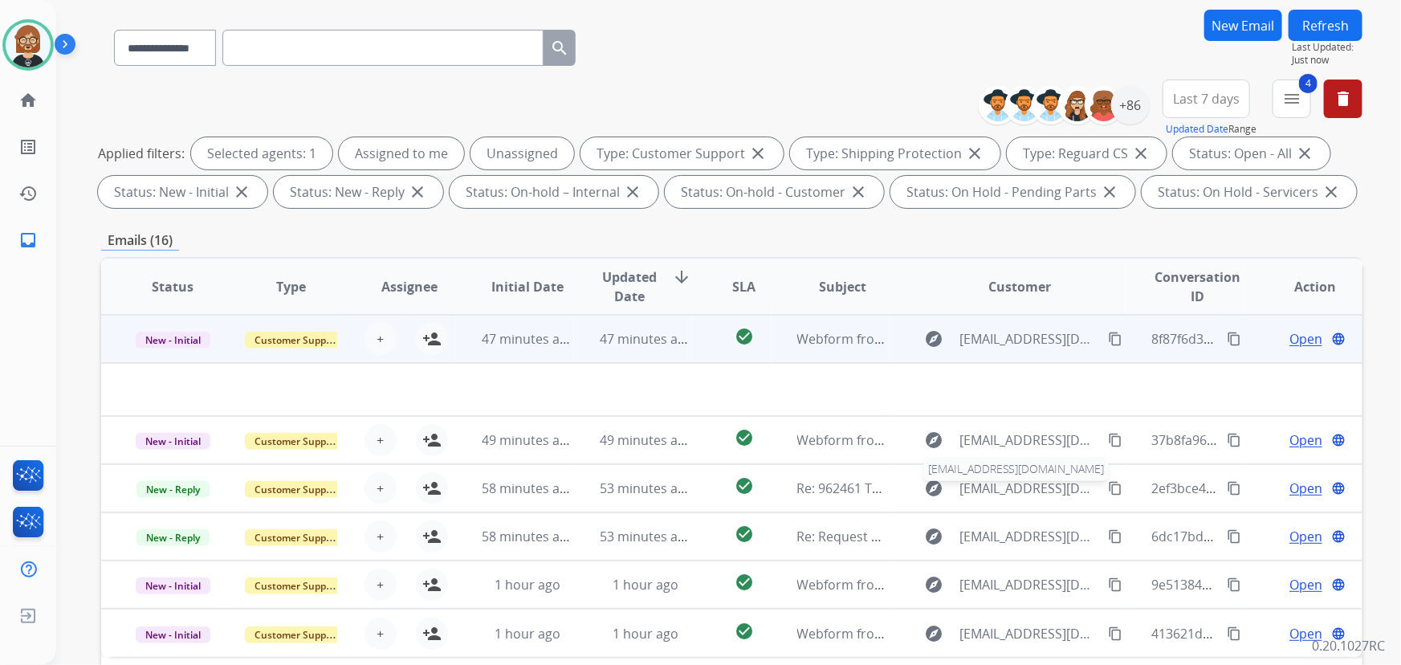
scroll to position [33, 0]
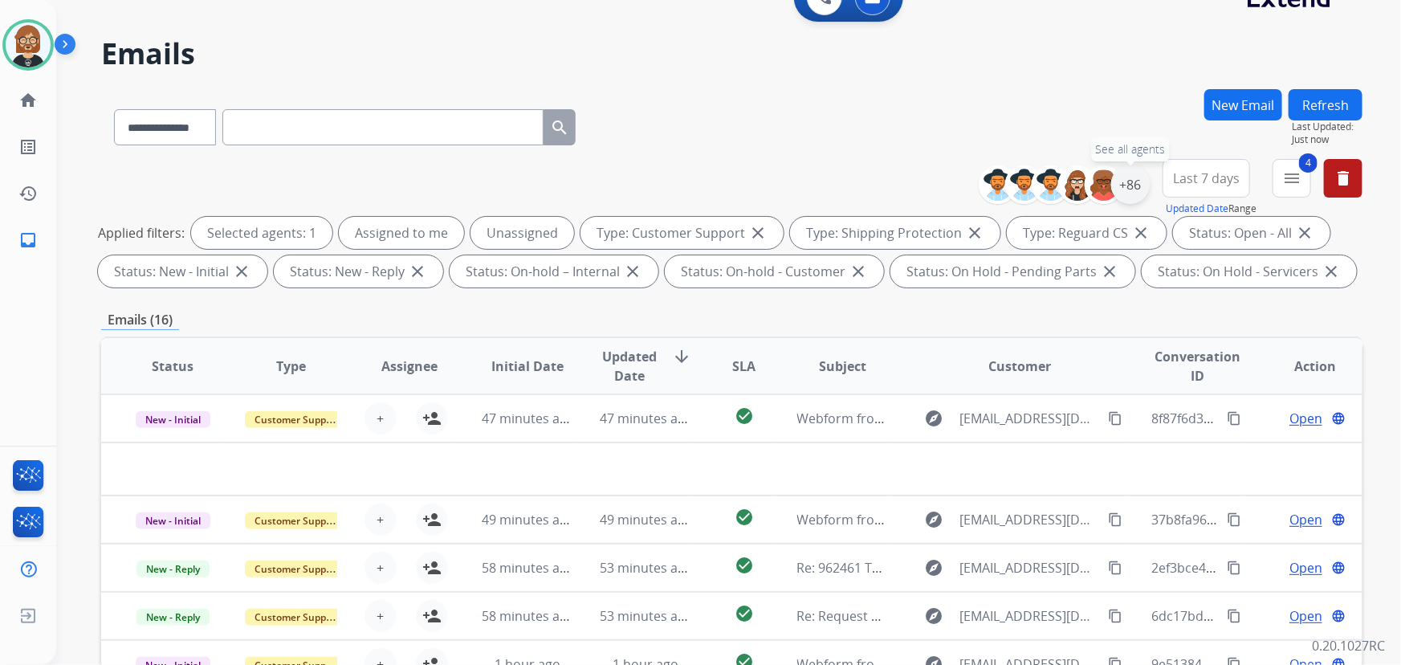
click at [1129, 179] on div "+86" at bounding box center [1130, 184] width 39 height 39
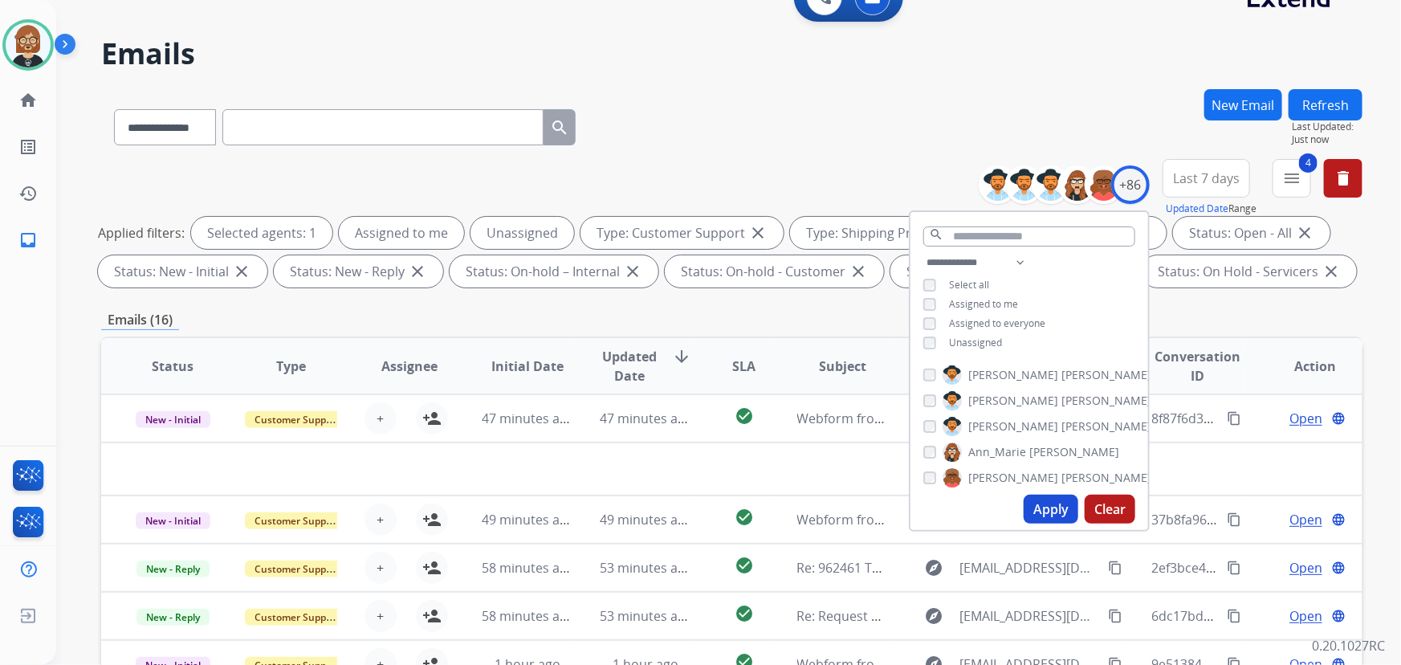
click at [976, 343] on span "Unassigned" at bounding box center [975, 343] width 53 height 14
click at [1045, 501] on button "Apply" at bounding box center [1051, 509] width 55 height 29
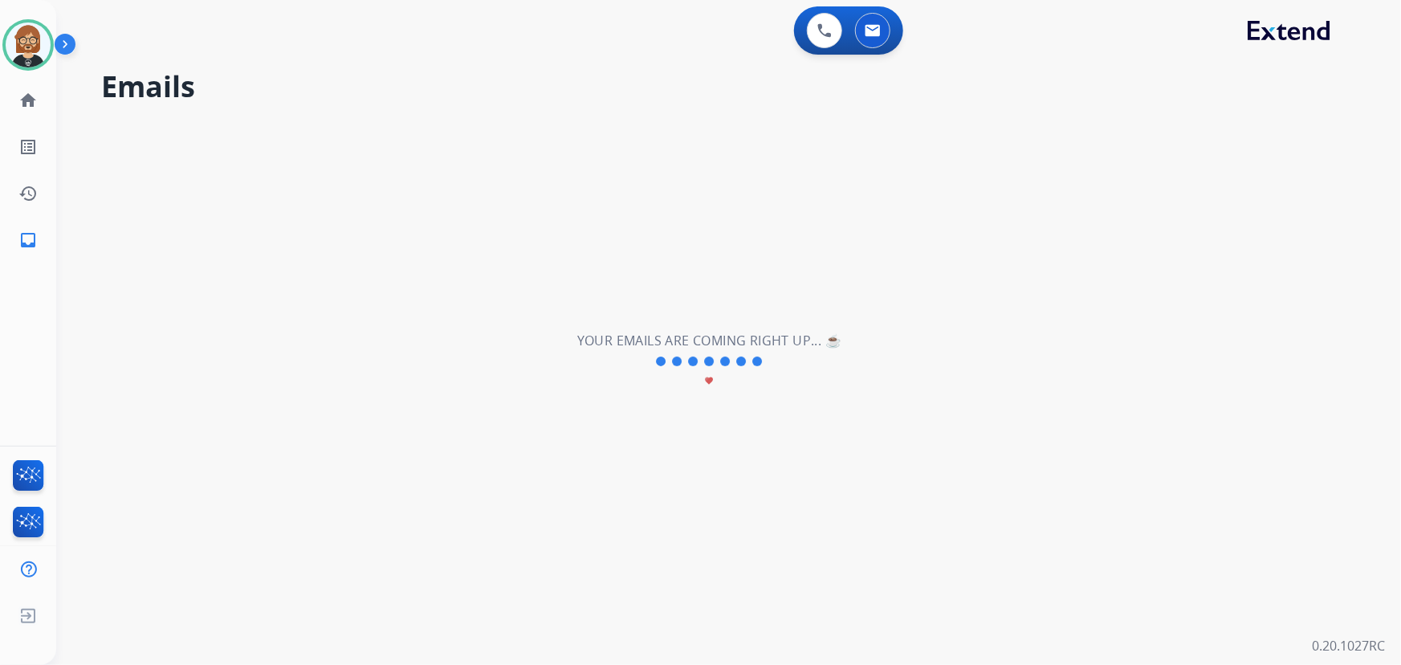
scroll to position [0, 0]
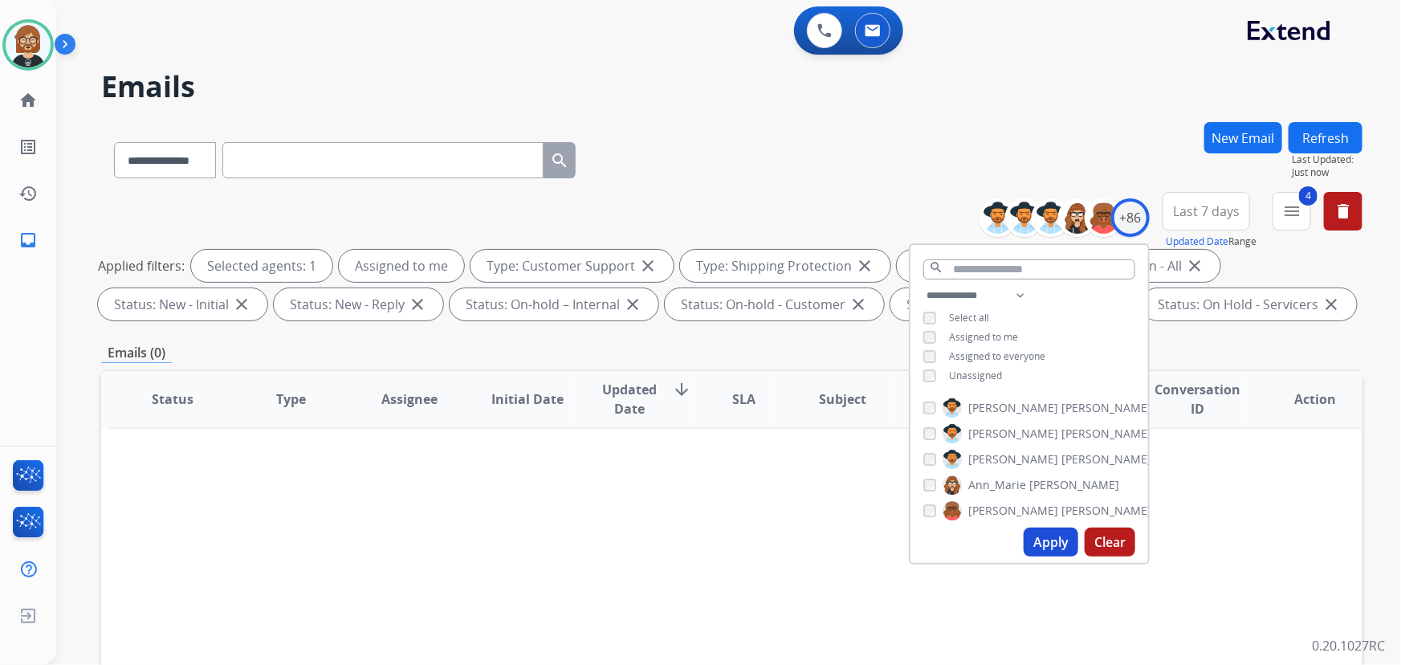
click at [995, 379] on span "Unassigned" at bounding box center [975, 376] width 53 height 14
click at [1042, 535] on button "Apply" at bounding box center [1051, 542] width 55 height 29
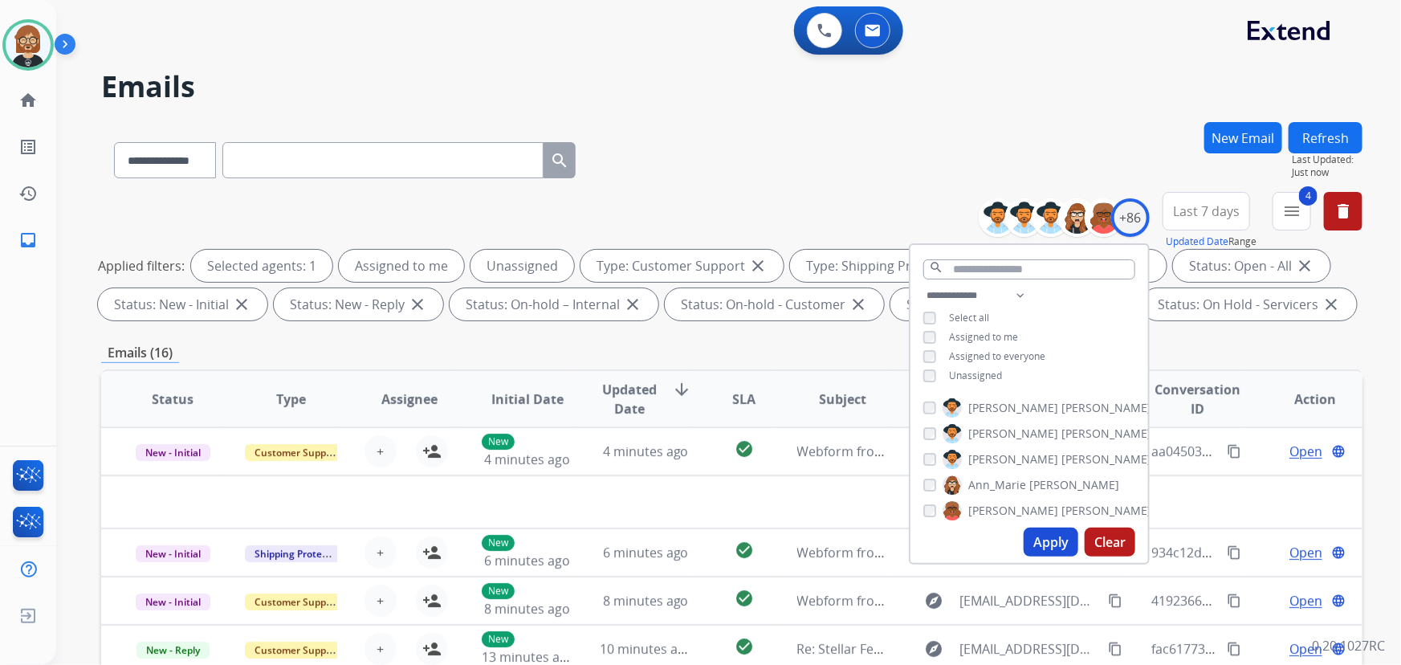
click at [762, 149] on div "**********" at bounding box center [731, 157] width 1261 height 70
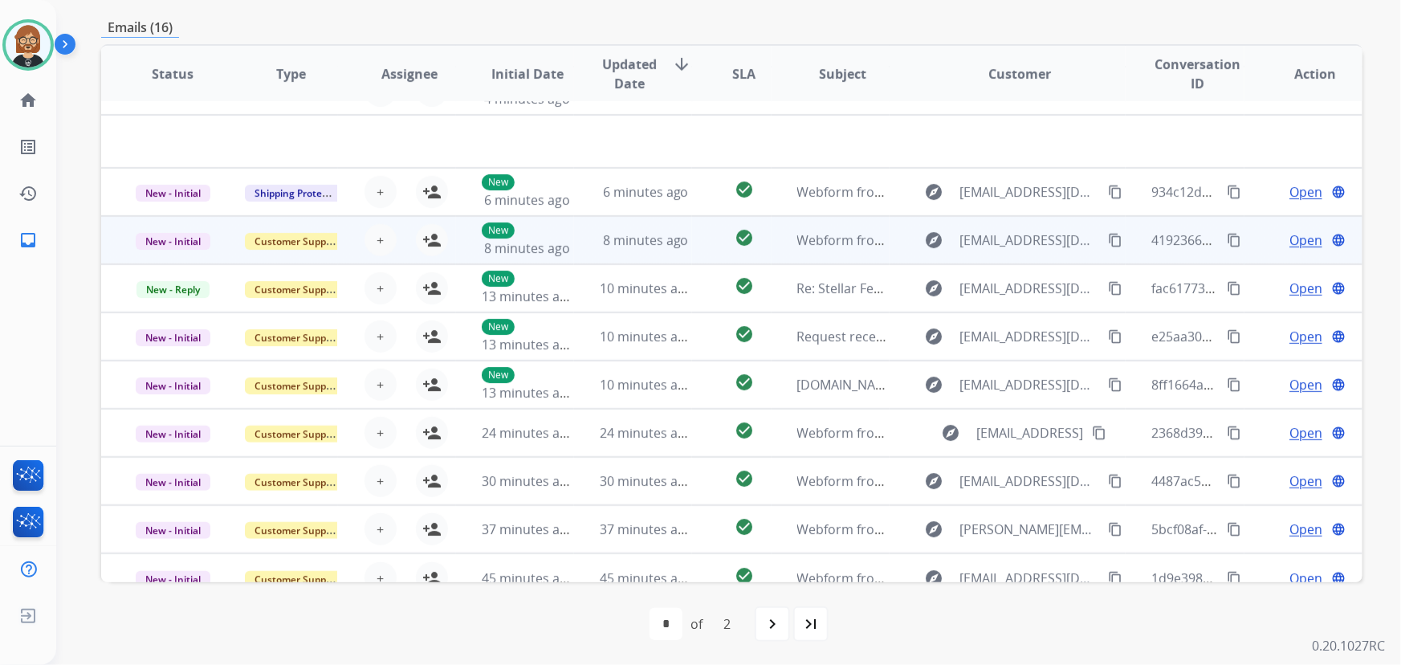
scroll to position [54, 0]
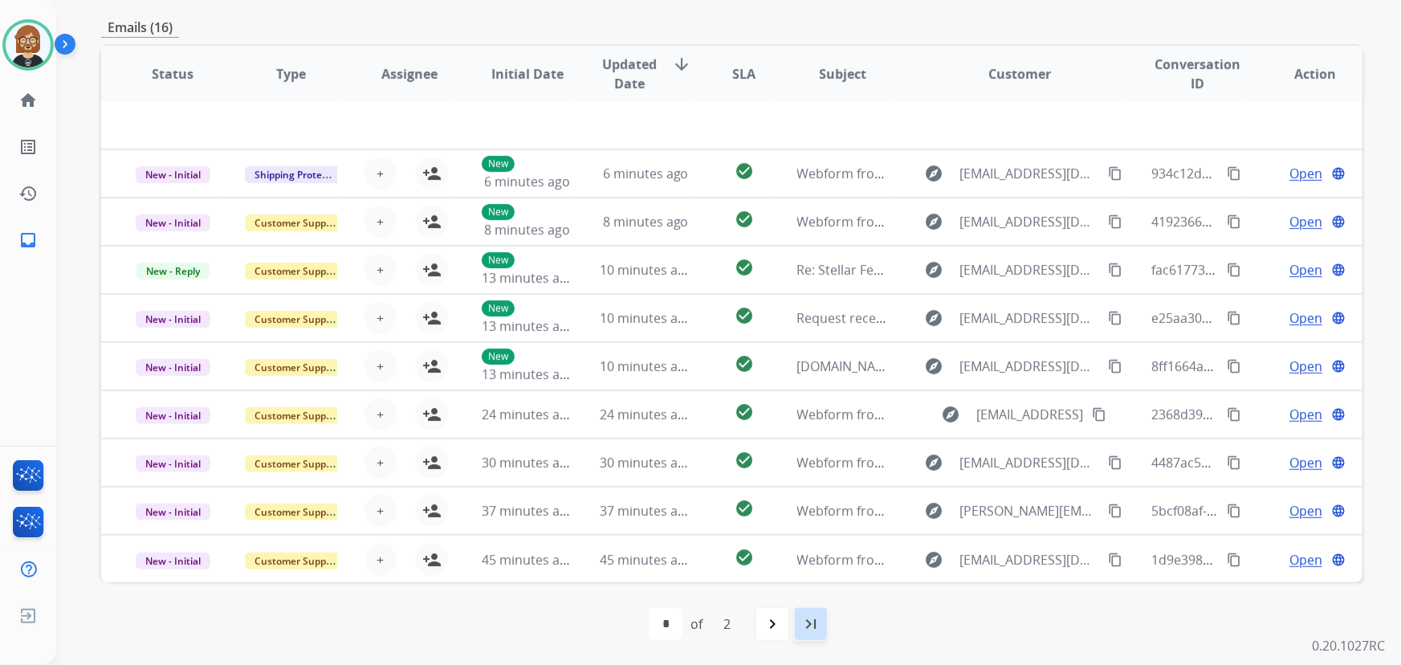
click at [807, 622] on mat-icon "last_page" at bounding box center [810, 623] width 19 height 19
select select "*"
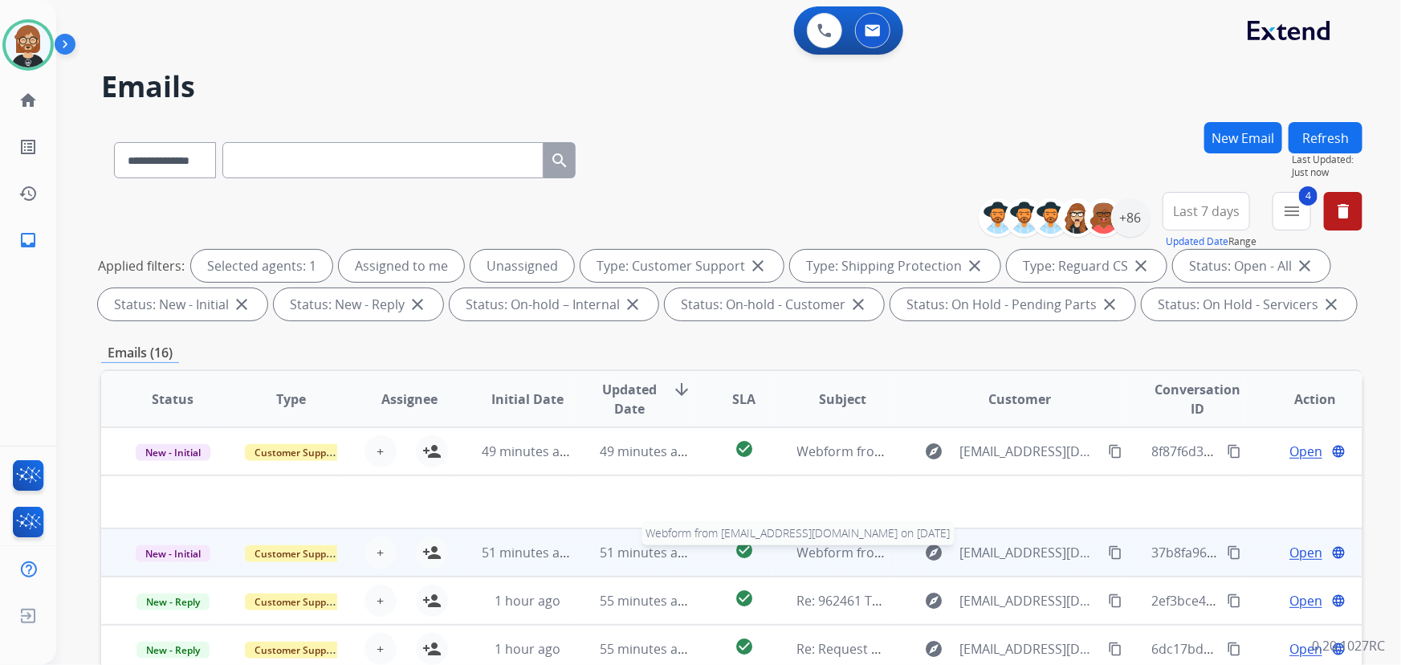
scroll to position [325, 0]
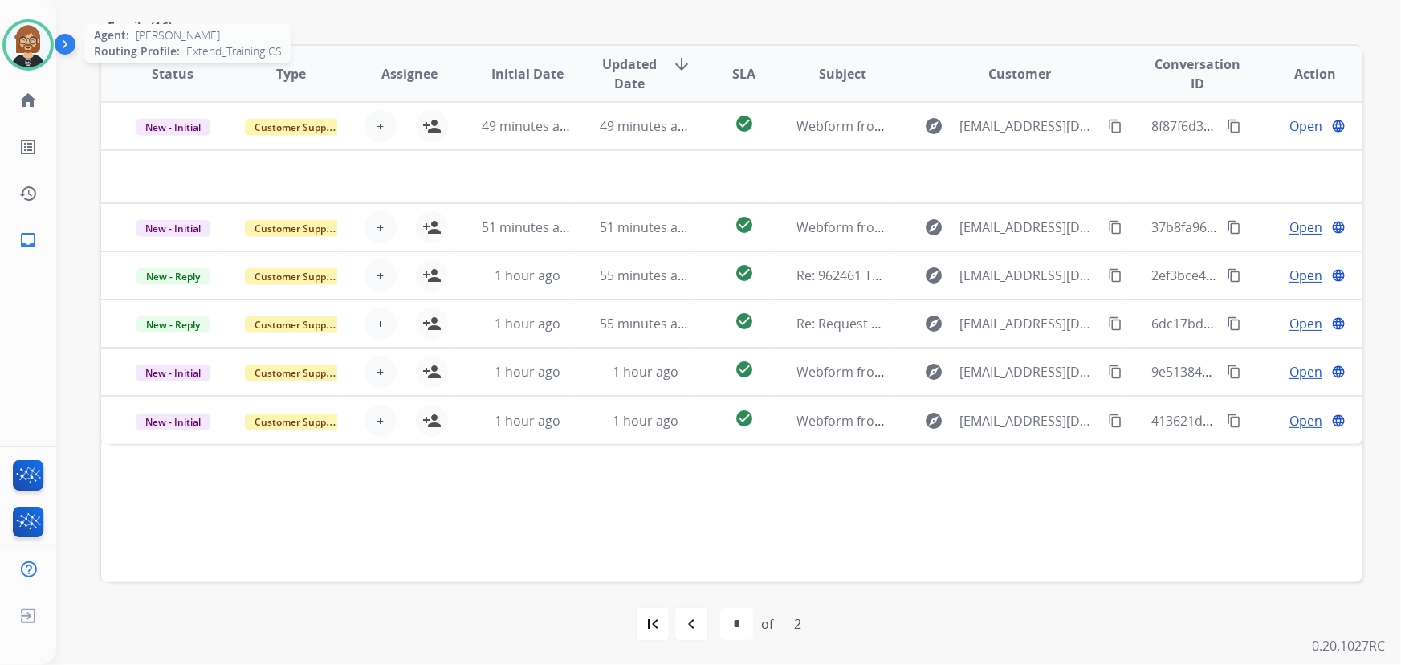
click at [26, 37] on img at bounding box center [28, 44] width 45 height 45
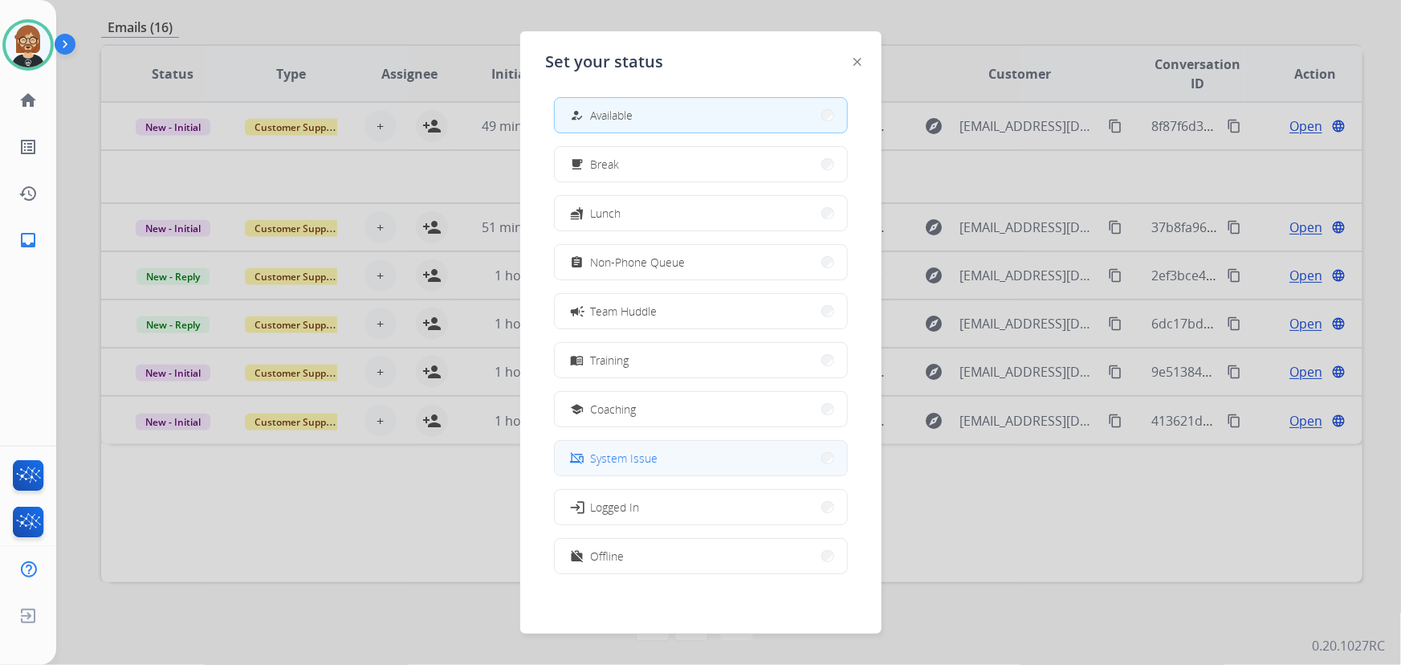
scroll to position [4, 0]
click at [667, 555] on button "work_off Offline" at bounding box center [701, 555] width 292 height 35
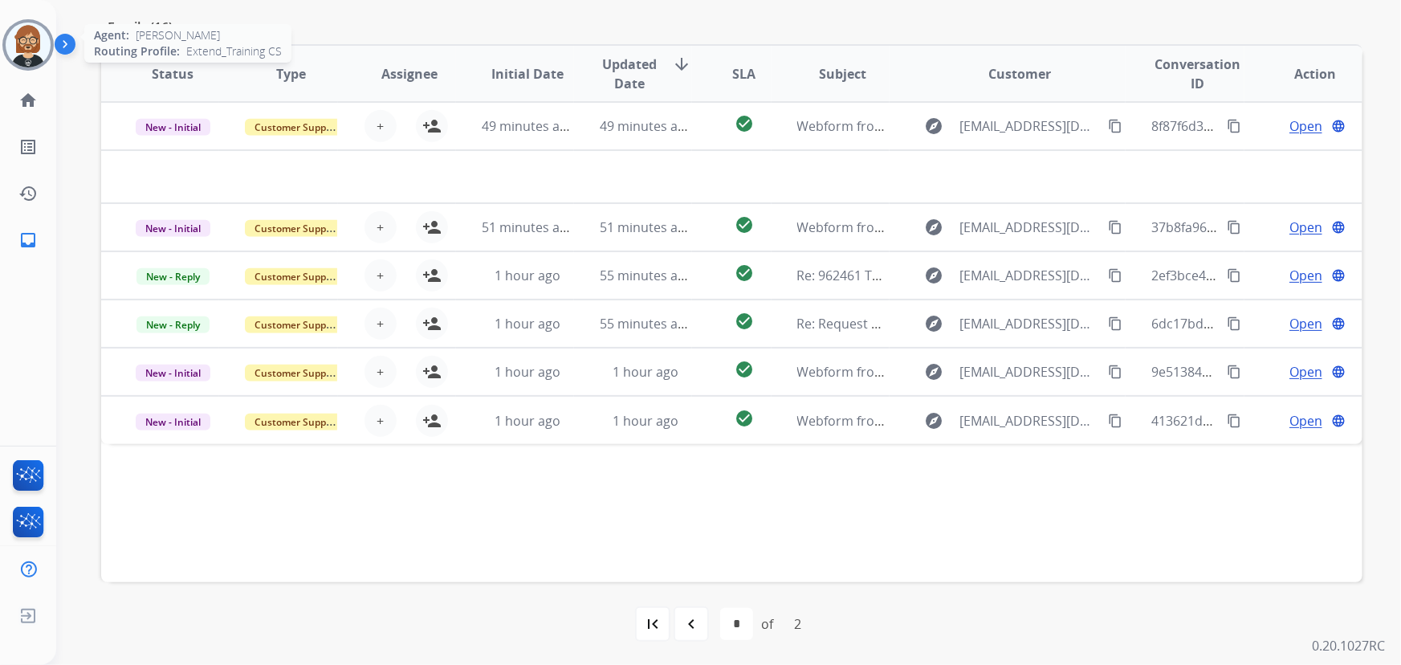
click at [32, 45] on img at bounding box center [28, 44] width 45 height 45
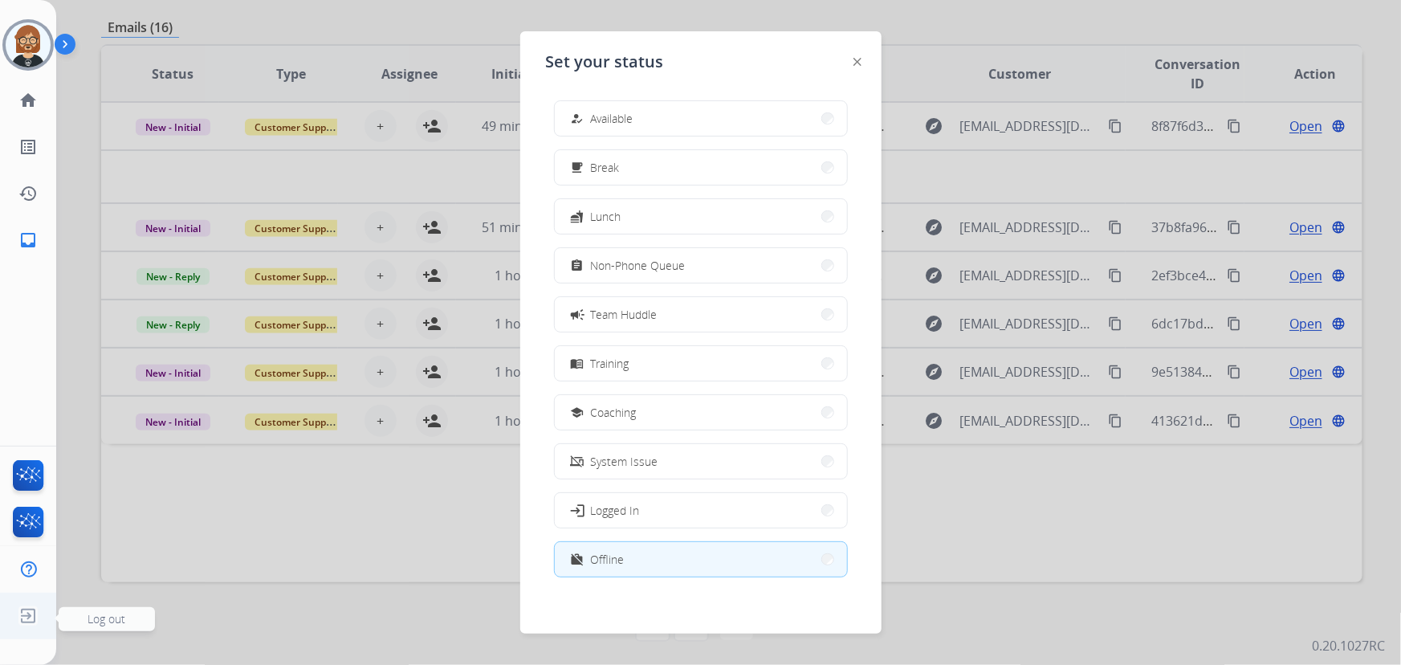
click at [29, 615] on img at bounding box center [28, 616] width 29 height 31
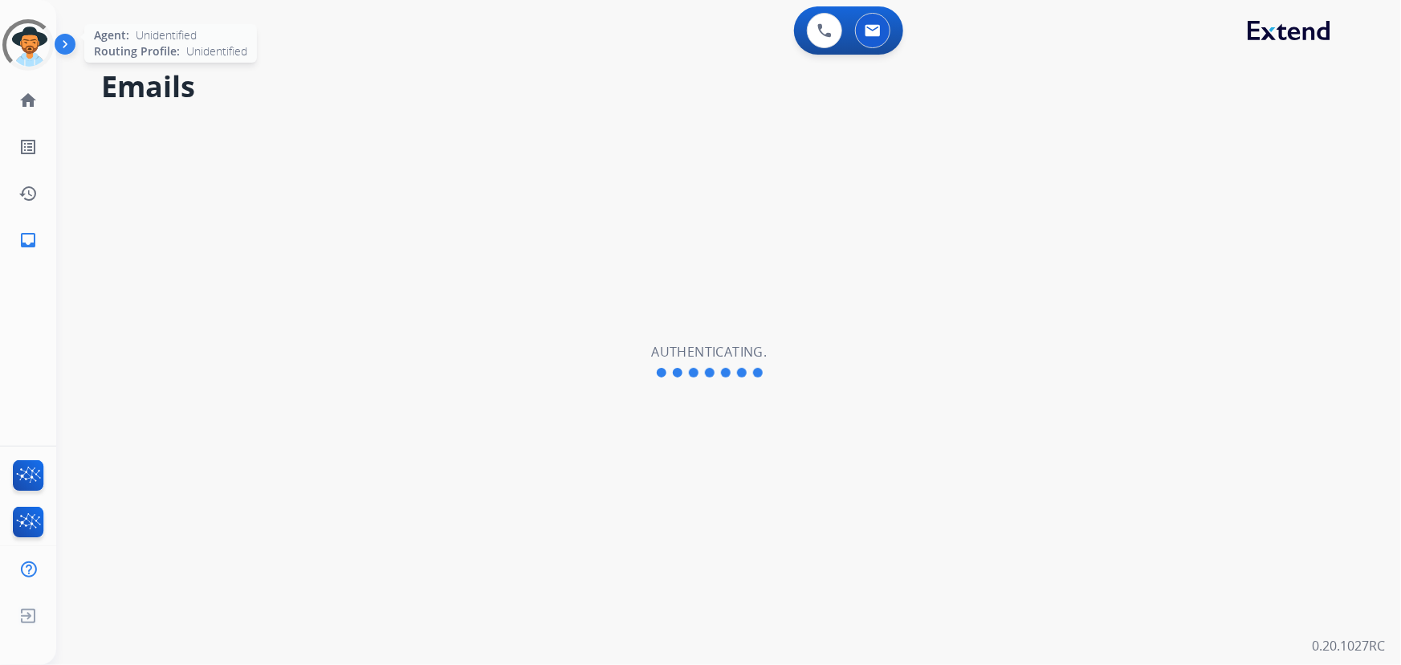
click at [23, 45] on div at bounding box center [27, 44] width 51 height 51
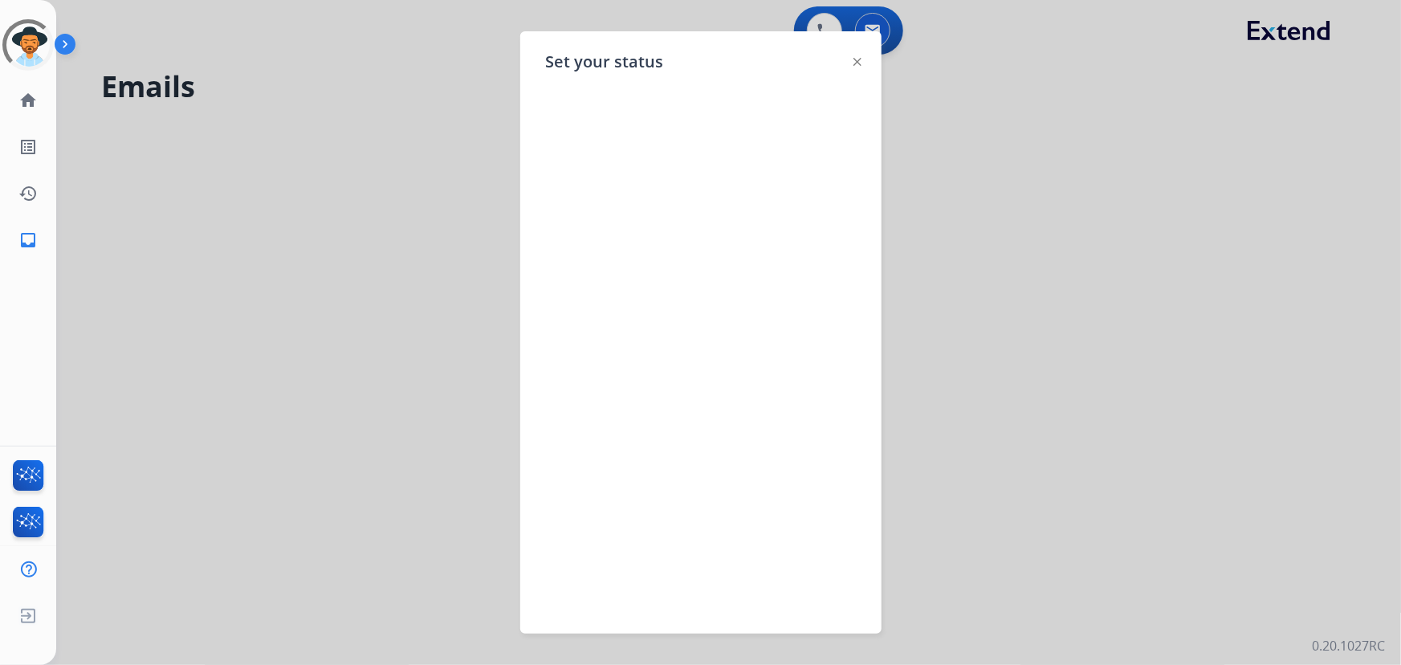
click at [857, 58] on img at bounding box center [858, 62] width 8 height 8
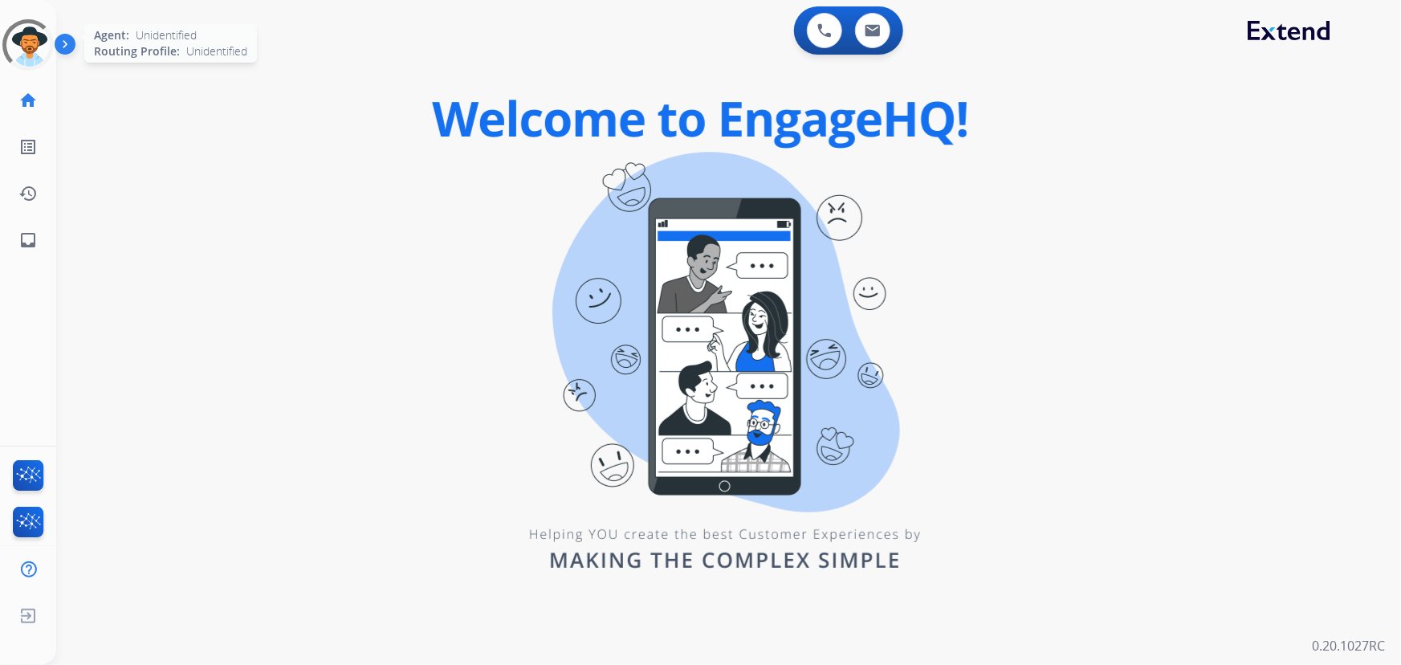
click at [36, 40] on div at bounding box center [27, 44] width 51 height 51
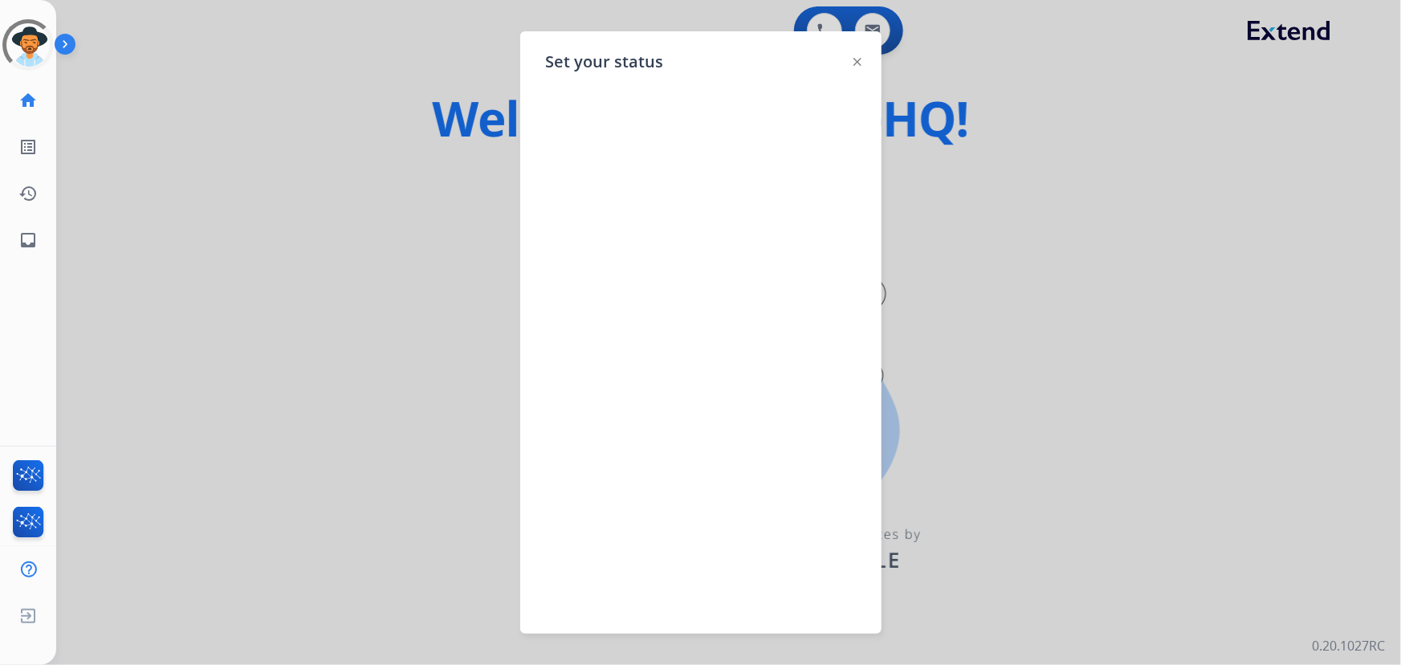
click at [369, 237] on div at bounding box center [700, 332] width 1401 height 665
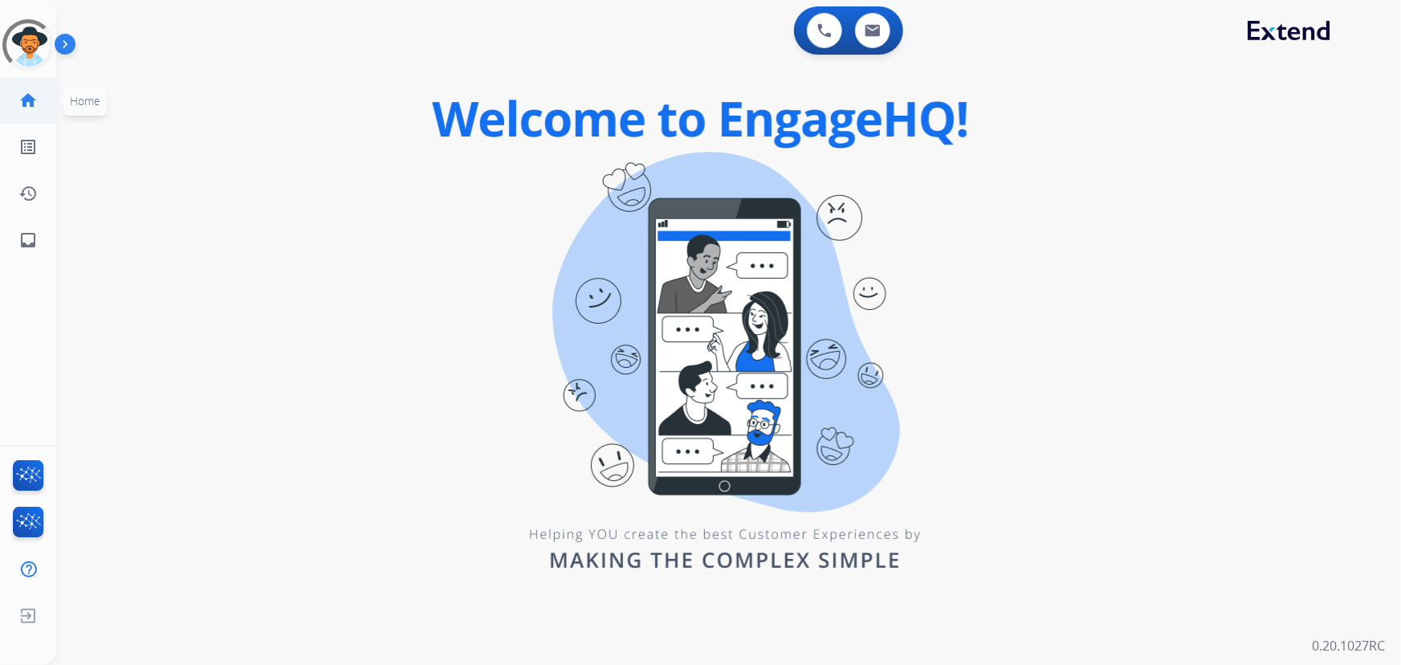
click at [23, 95] on mat-icon "home" at bounding box center [27, 100] width 19 height 19
click at [23, 249] on link "inbox Emails" at bounding box center [28, 240] width 45 height 45
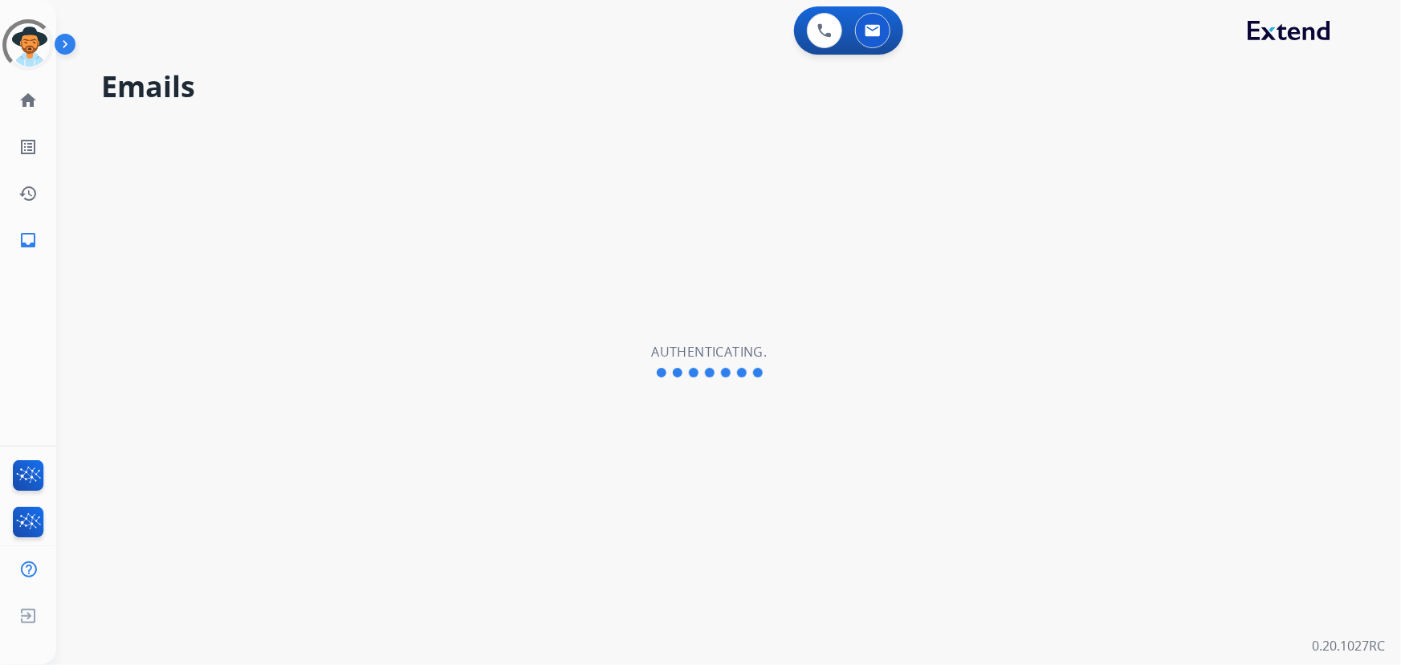
drag, startPoint x: 1312, startPoint y: 0, endPoint x: 800, endPoint y: 476, distance: 699.4
click at [800, 476] on div "Emails Authenticating." at bounding box center [709, 361] width 1306 height 607
click at [153, 511] on div "Emails Authenticating." at bounding box center [709, 361] width 1306 height 607
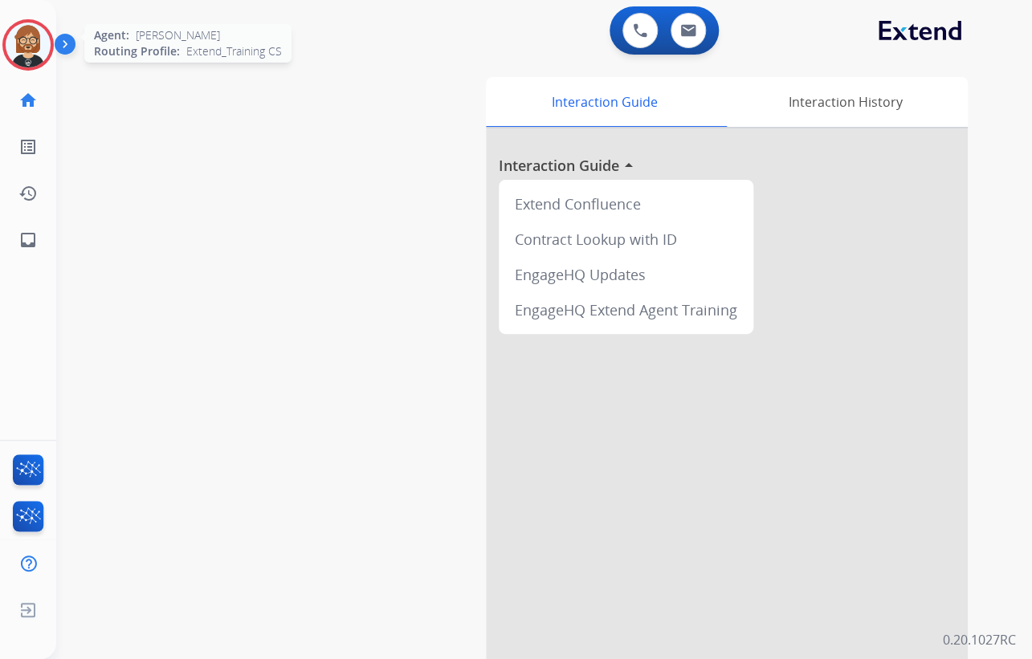
click at [26, 49] on img at bounding box center [28, 44] width 45 height 45
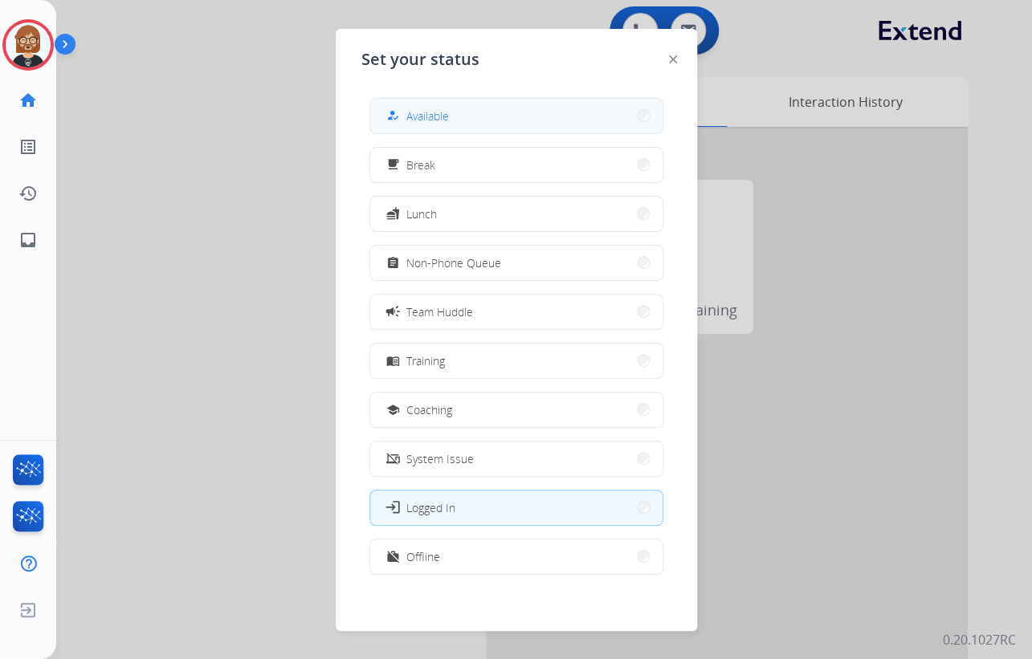
click at [473, 118] on button "how_to_reg Available" at bounding box center [516, 116] width 292 height 35
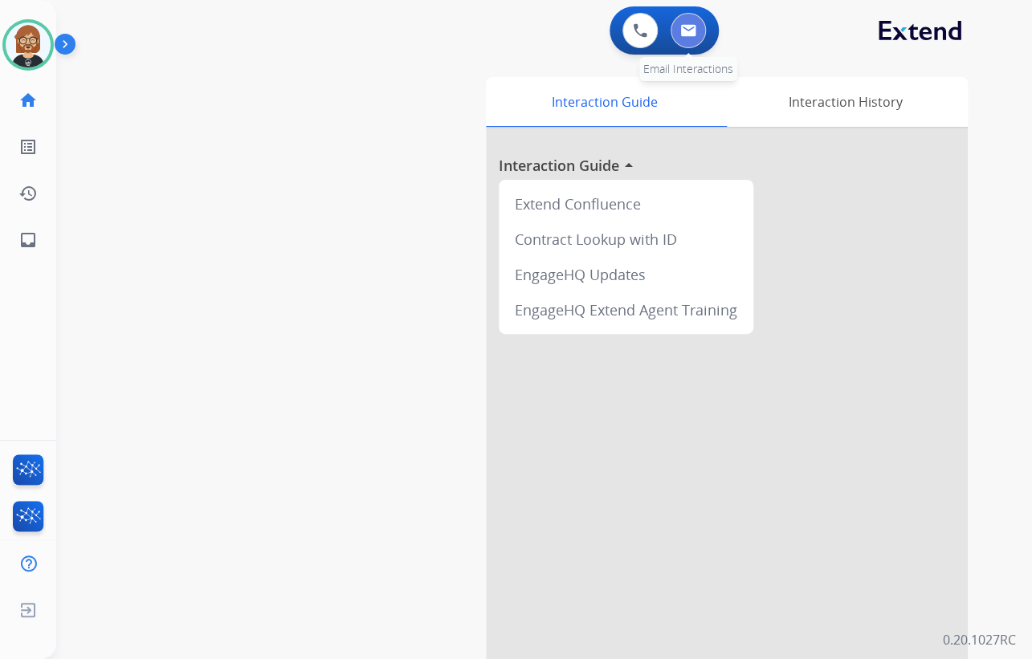
click at [683, 39] on button at bounding box center [687, 30] width 35 height 35
select select "**********"
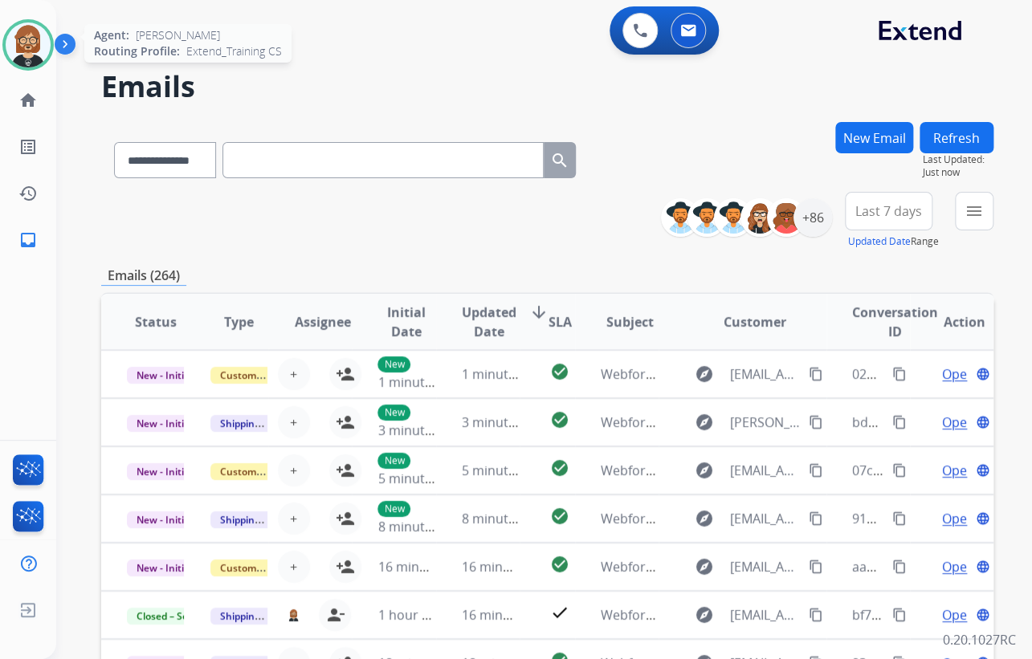
click at [41, 41] on img at bounding box center [28, 44] width 45 height 45
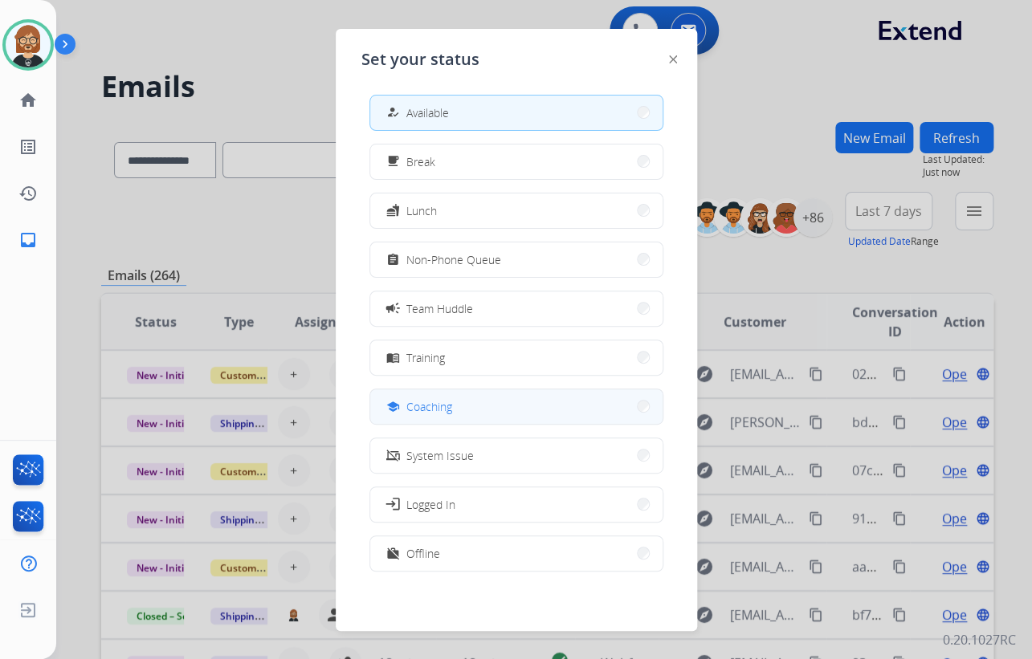
scroll to position [4, 0]
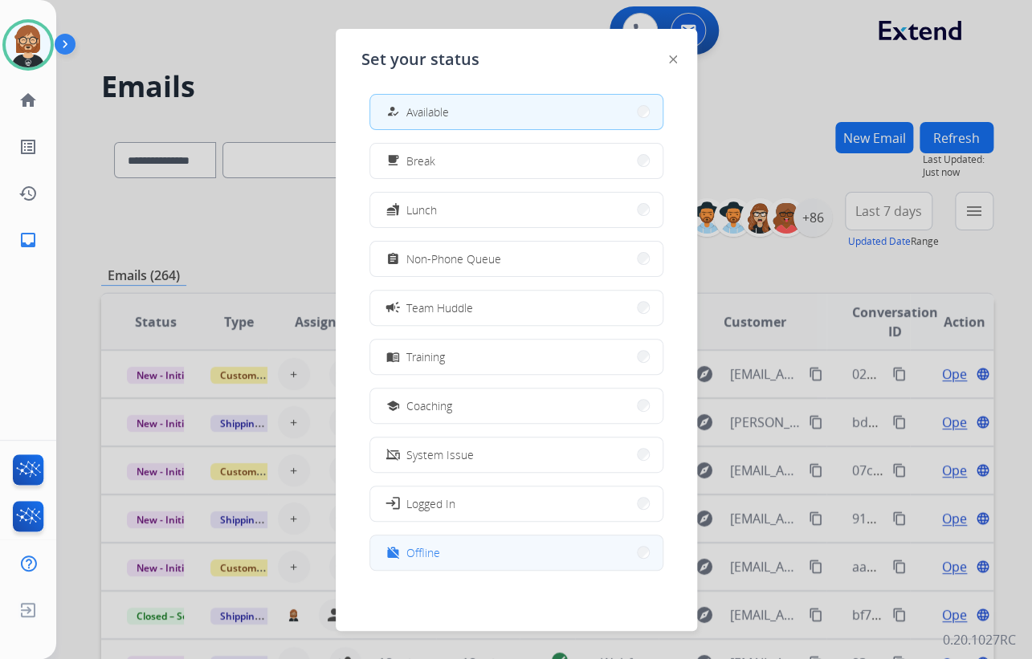
click at [522, 535] on div "work_off Offline" at bounding box center [516, 553] width 294 height 36
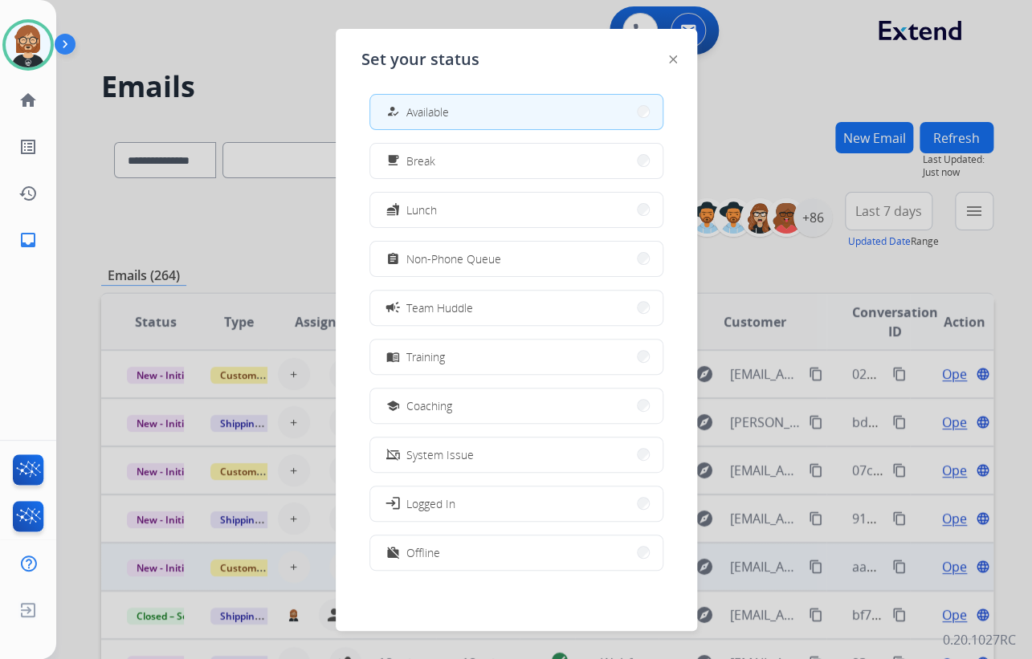
click at [452, 548] on button "work_off Offline" at bounding box center [516, 553] width 292 height 35
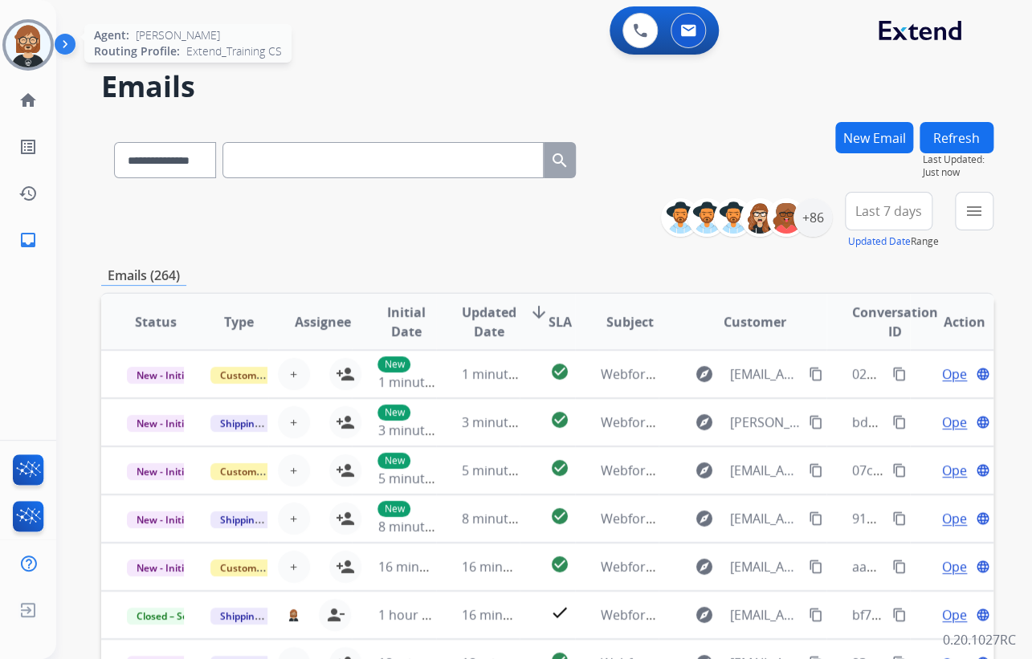
click at [29, 43] on img at bounding box center [28, 44] width 45 height 45
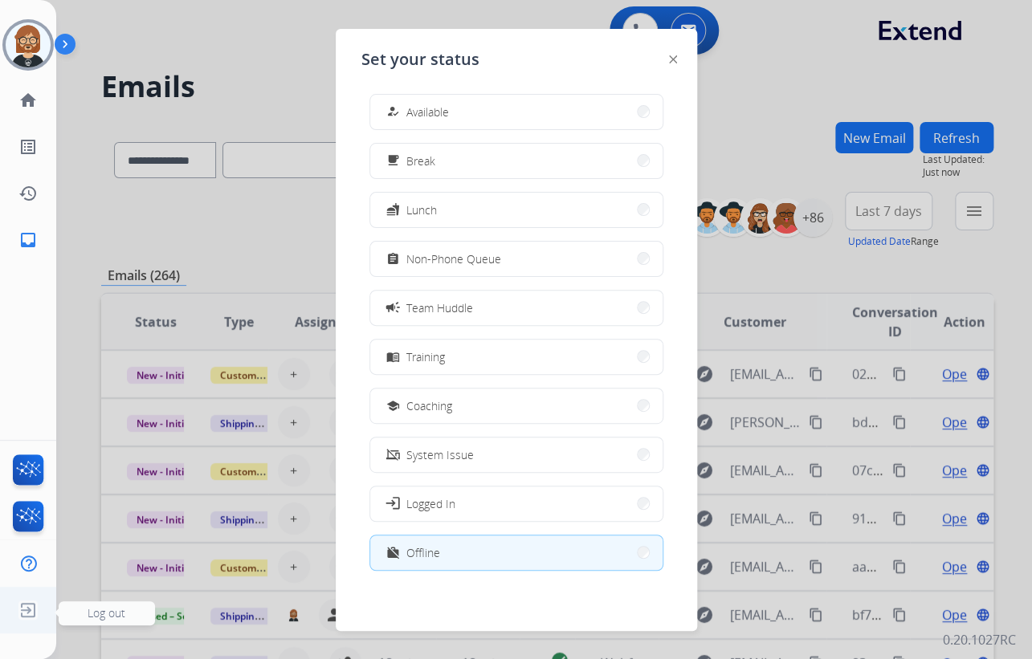
click at [27, 602] on img at bounding box center [28, 610] width 29 height 31
click at [30, 609] on img at bounding box center [28, 610] width 29 height 31
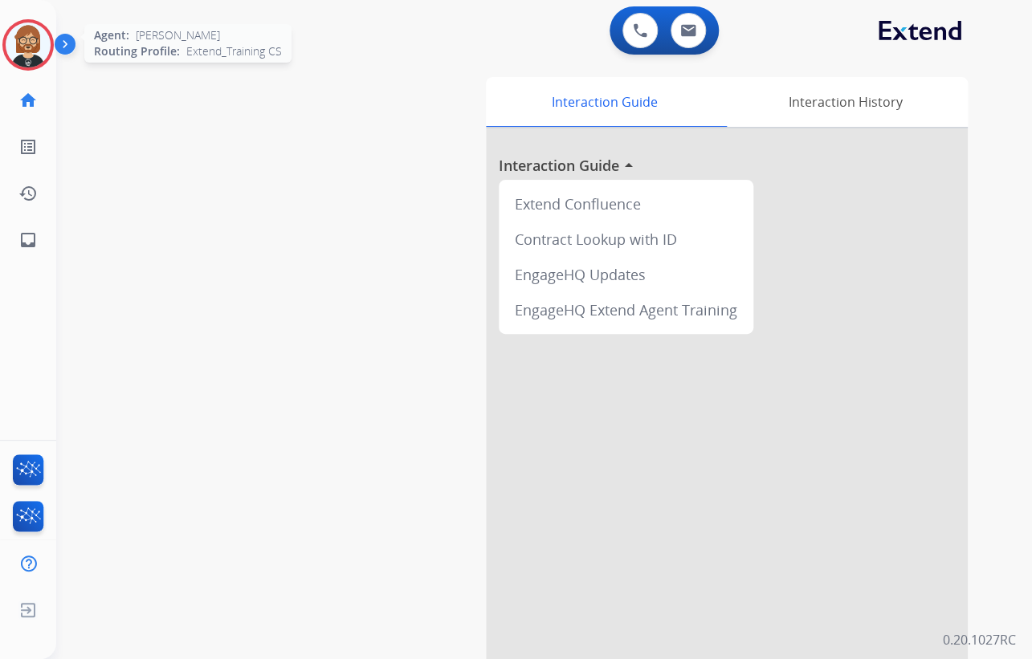
click at [22, 46] on img at bounding box center [28, 44] width 45 height 45
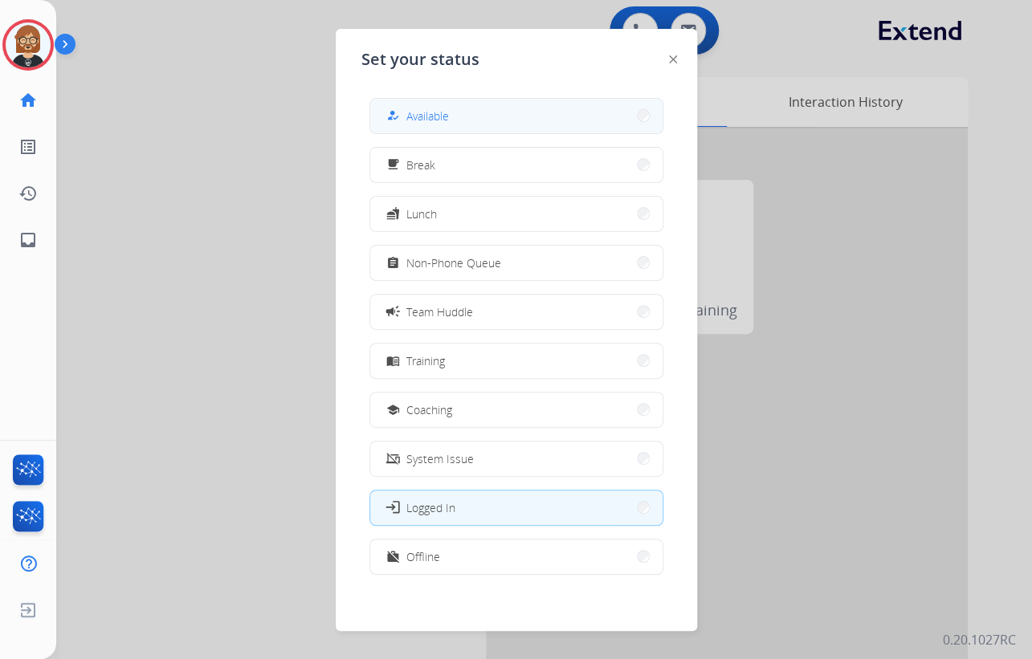
click at [425, 108] on span "Available" at bounding box center [427, 116] width 43 height 17
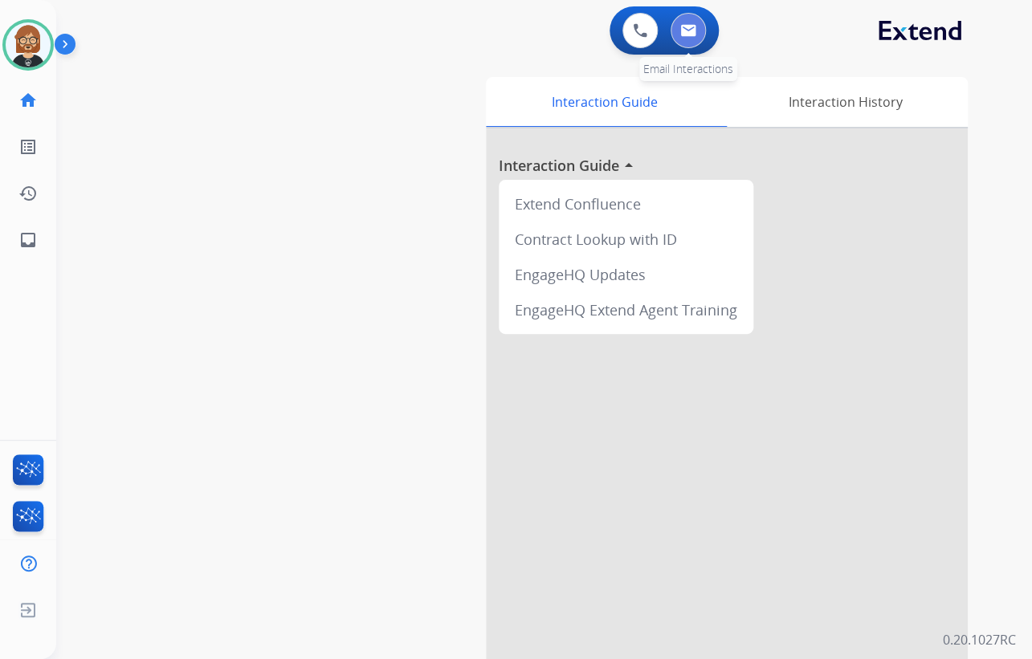
click at [692, 24] on img at bounding box center [688, 30] width 16 height 13
select select "**********"
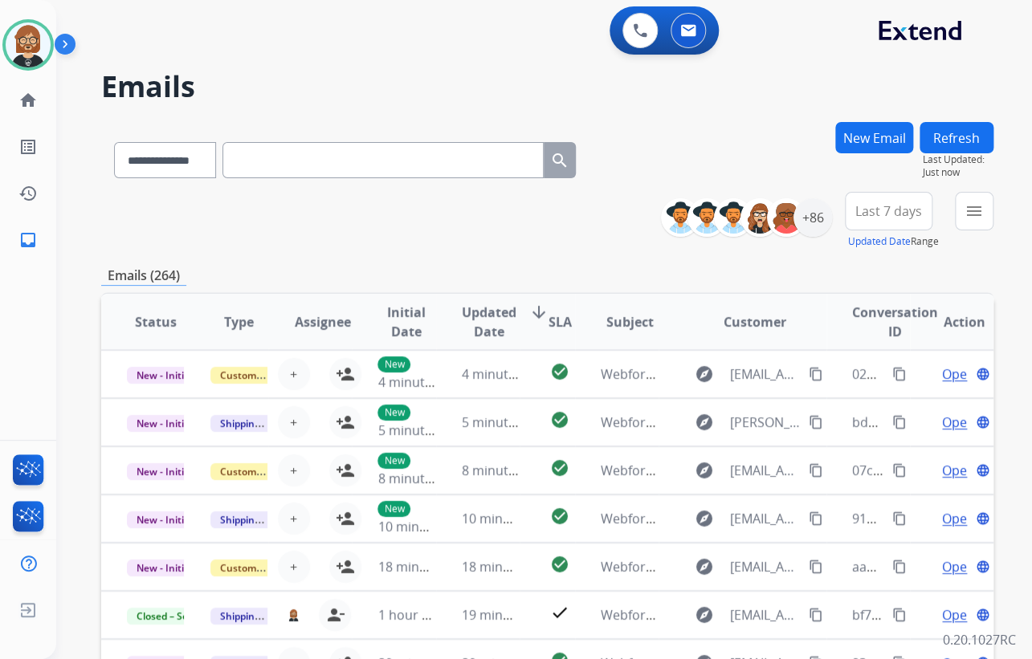
click at [962, 128] on button "Refresh" at bounding box center [956, 137] width 74 height 31
click at [813, 218] on div "+86" at bounding box center [812, 217] width 39 height 39
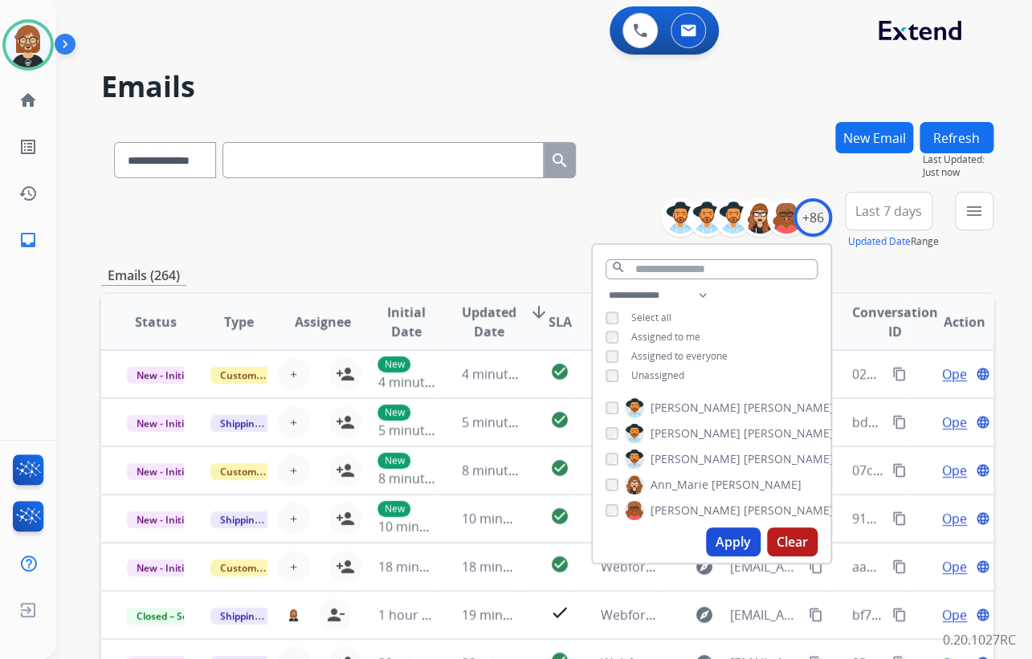
click at [723, 532] on button "Apply" at bounding box center [733, 542] width 55 height 29
click at [971, 220] on button "menu Filters" at bounding box center [974, 211] width 39 height 39
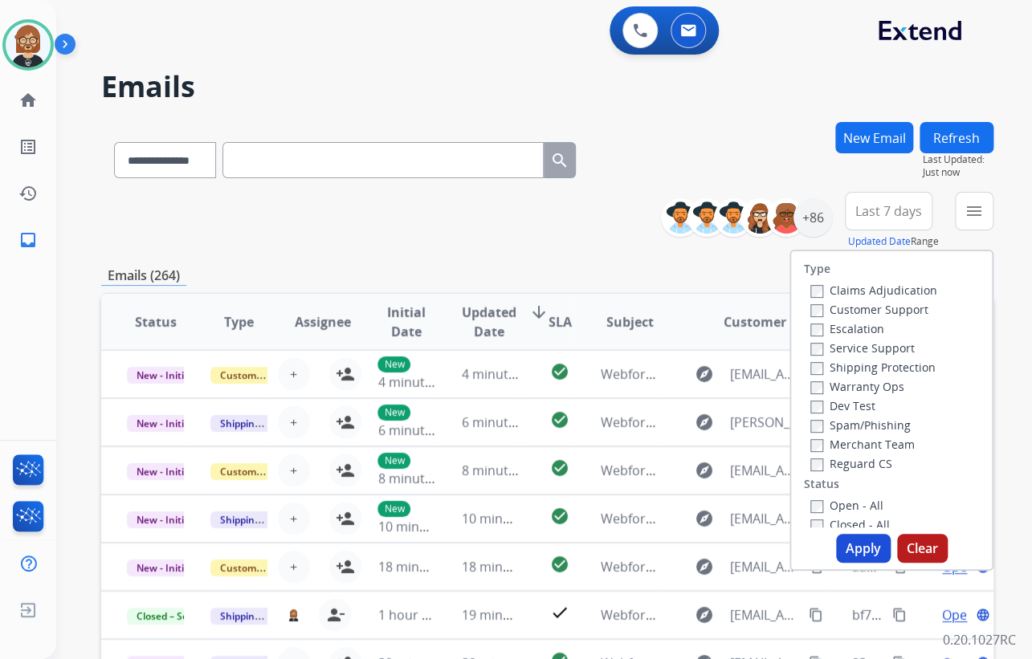
click at [857, 464] on label "Reguard CS" at bounding box center [851, 463] width 82 height 15
click at [859, 311] on label "Customer Support" at bounding box center [869, 309] width 118 height 15
click at [864, 368] on label "Shipping Protection" at bounding box center [872, 367] width 125 height 15
click at [831, 499] on label "Open - All" at bounding box center [846, 505] width 73 height 15
click at [858, 540] on button "Apply" at bounding box center [863, 548] width 55 height 29
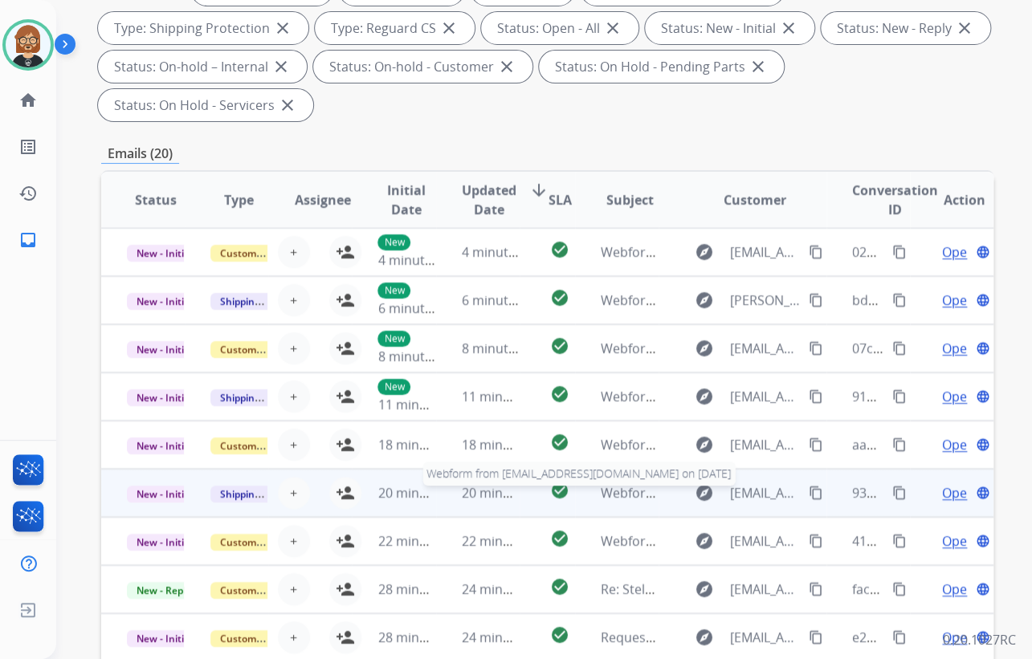
scroll to position [409, 0]
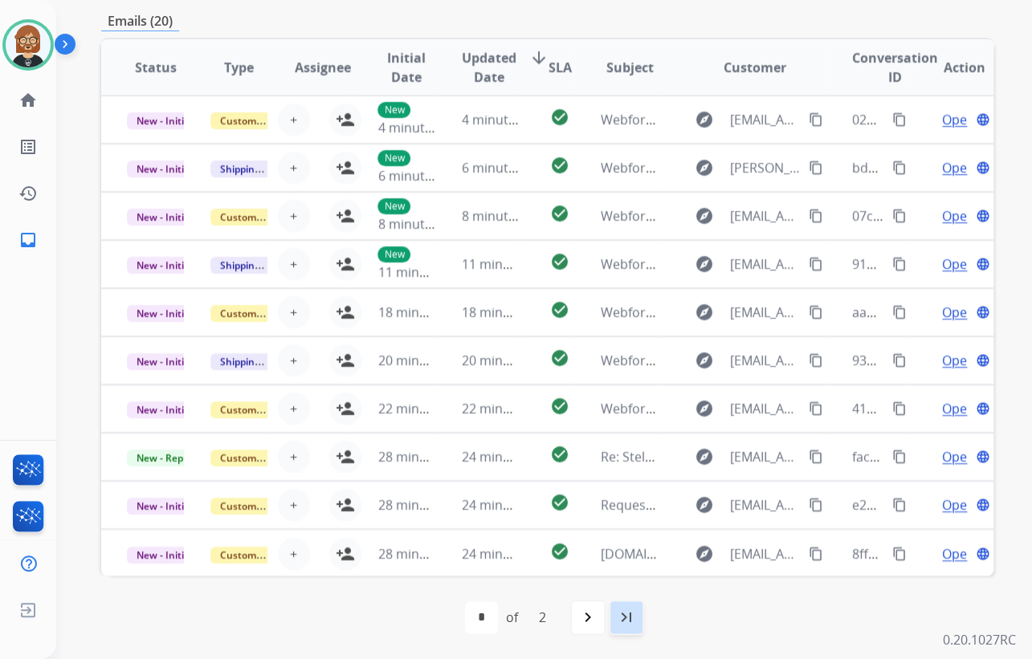
click at [629, 613] on mat-icon "last_page" at bounding box center [626, 617] width 19 height 19
select select "*"
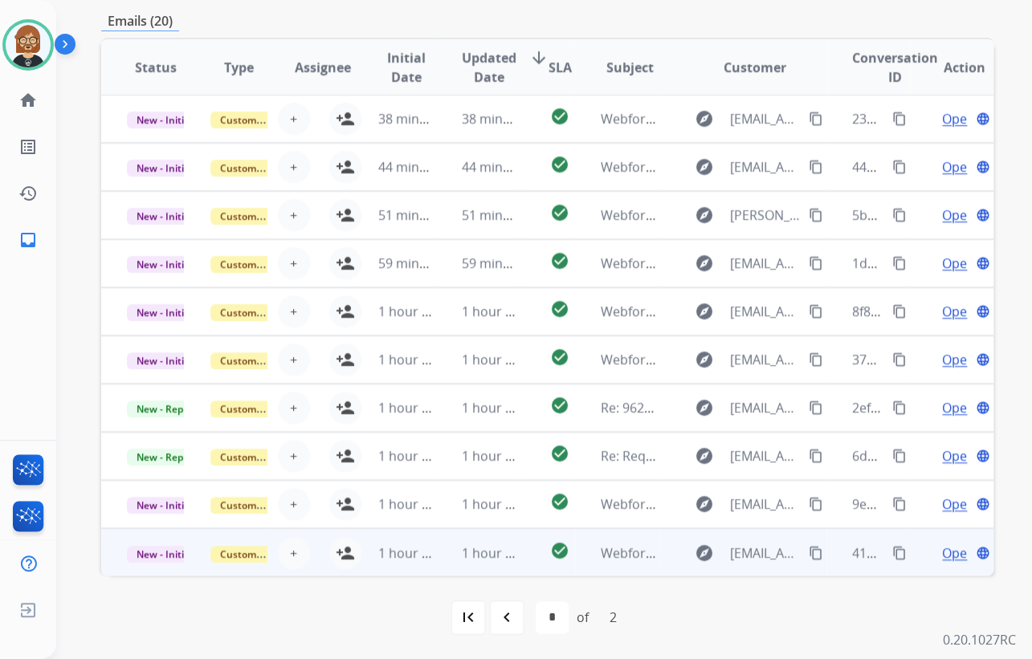
click at [352, 546] on td "1 hour ago" at bounding box center [394, 552] width 84 height 48
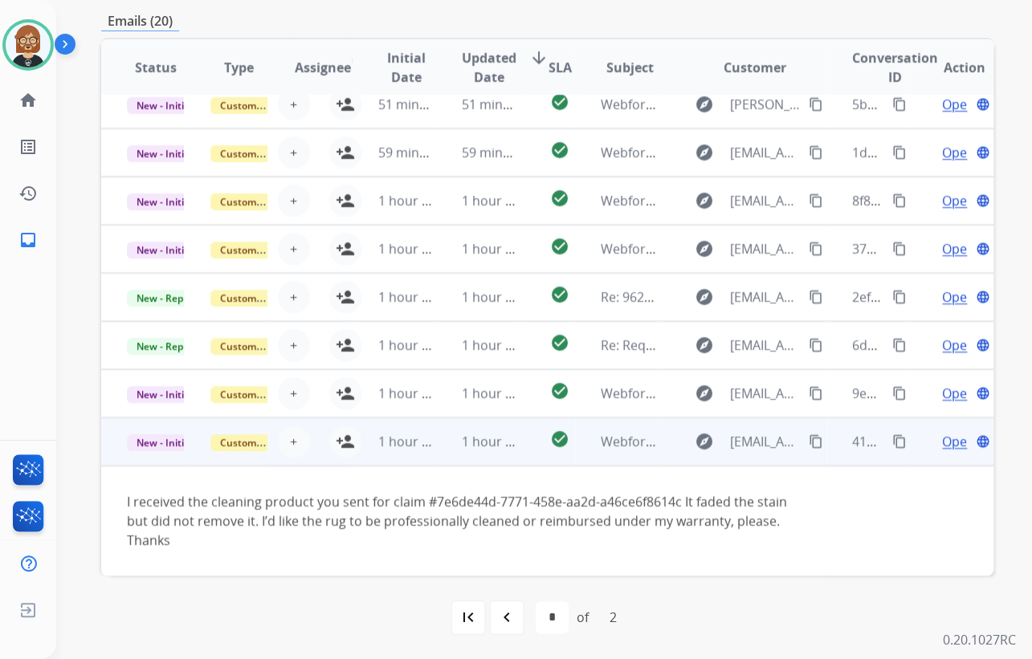
click at [377, 481] on td "I received the cleaning product you sent for claim #7e6de44d-7771-458e-aa2d-a46…" at bounding box center [463, 521] width 725 height 110
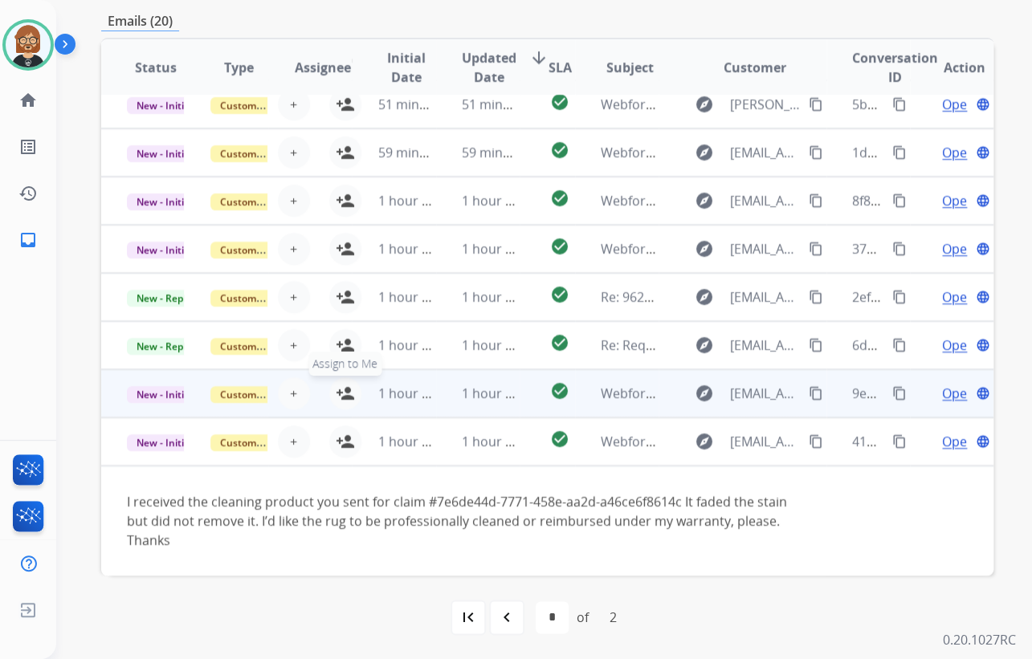
click at [344, 389] on mat-icon "person_add" at bounding box center [345, 393] width 19 height 19
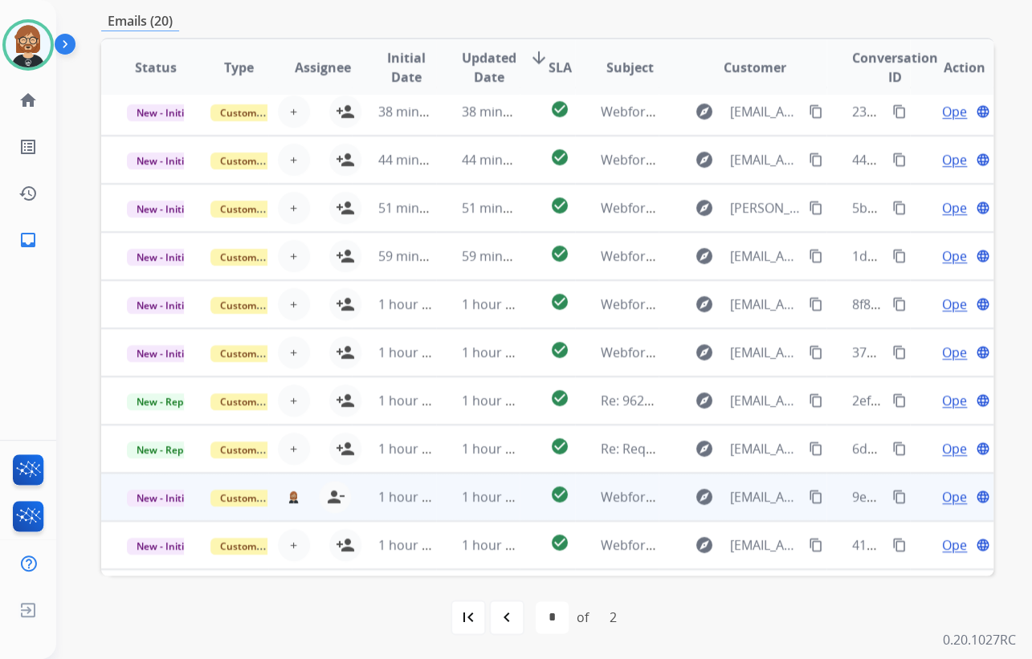
scroll to position [0, 0]
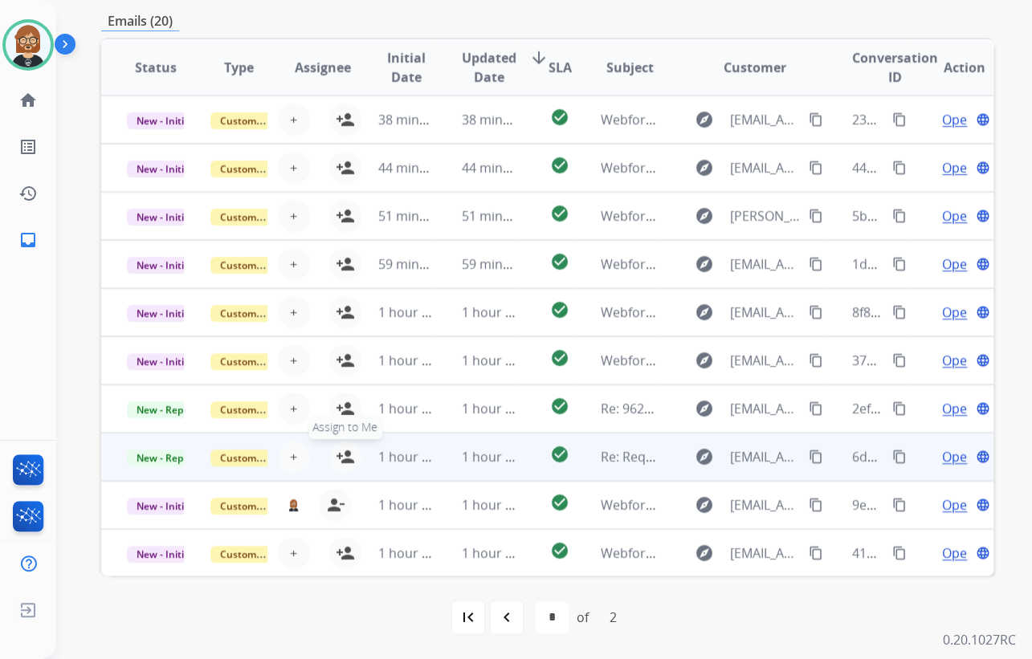
click at [345, 450] on mat-icon "person_add" at bounding box center [345, 456] width 19 height 19
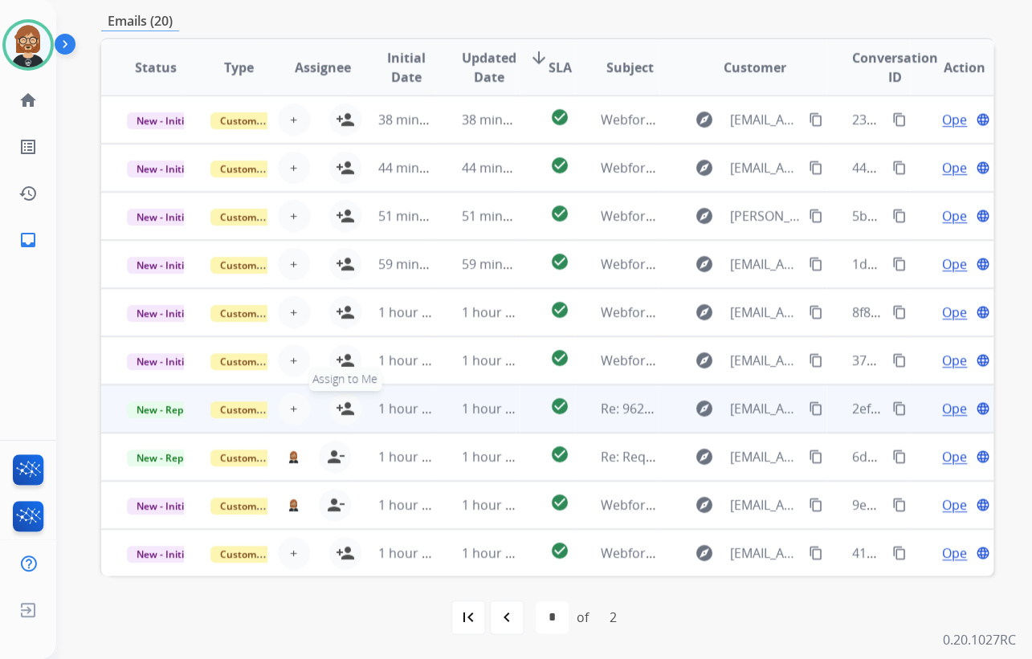
click at [342, 401] on mat-icon "person_add" at bounding box center [345, 408] width 19 height 19
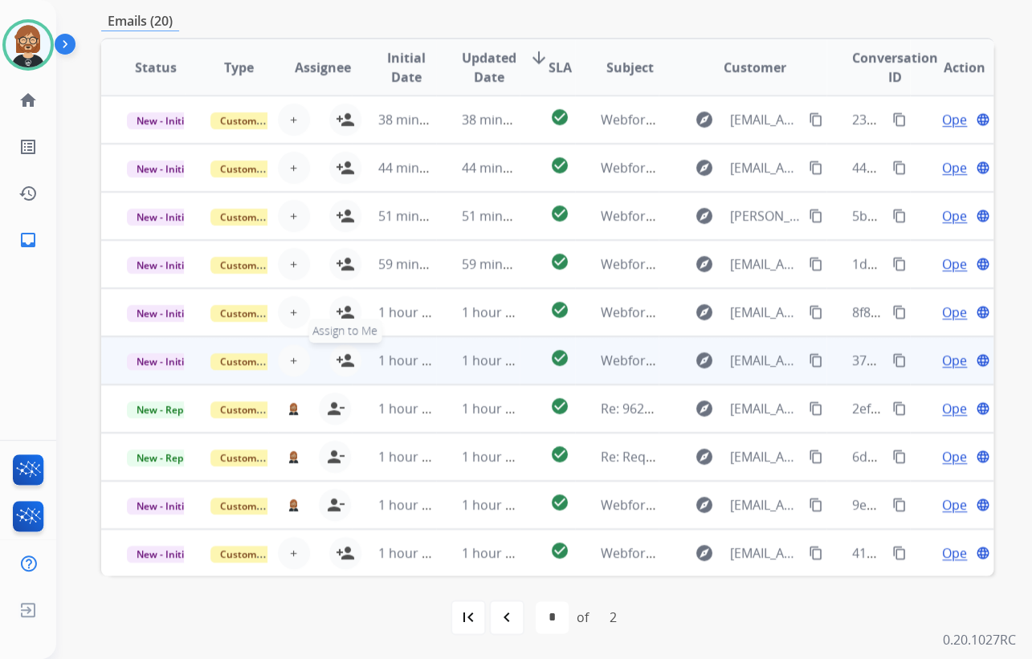
click at [347, 357] on mat-icon "person_add" at bounding box center [345, 360] width 19 height 19
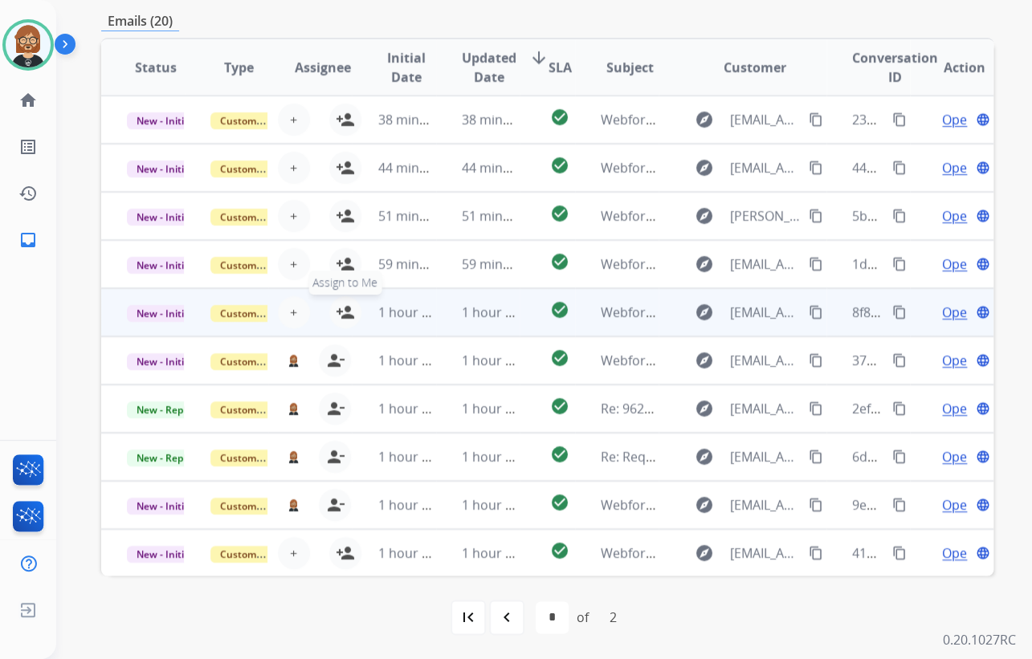
click at [342, 308] on mat-icon "person_add" at bounding box center [345, 312] width 19 height 19
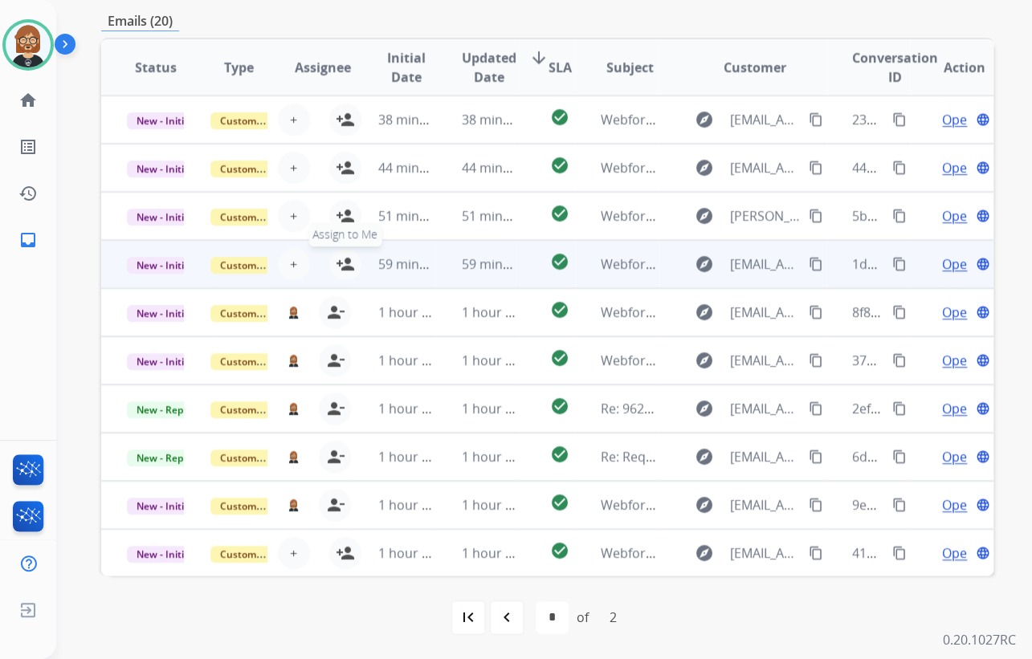
click at [344, 265] on mat-icon "person_add" at bounding box center [345, 264] width 19 height 19
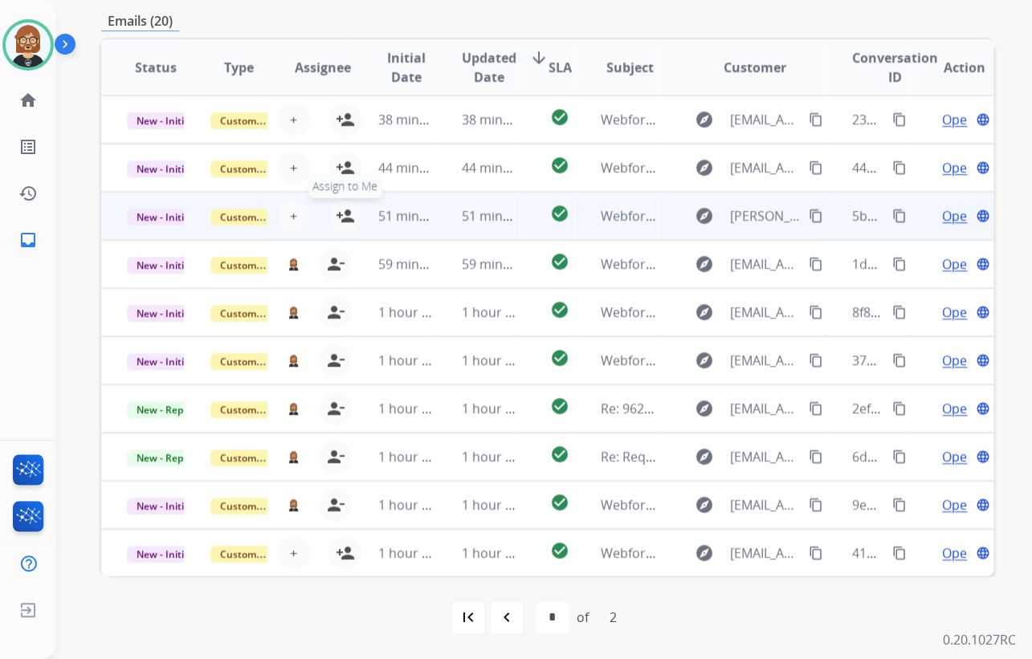
click at [344, 210] on mat-icon "person_add" at bounding box center [345, 215] width 19 height 19
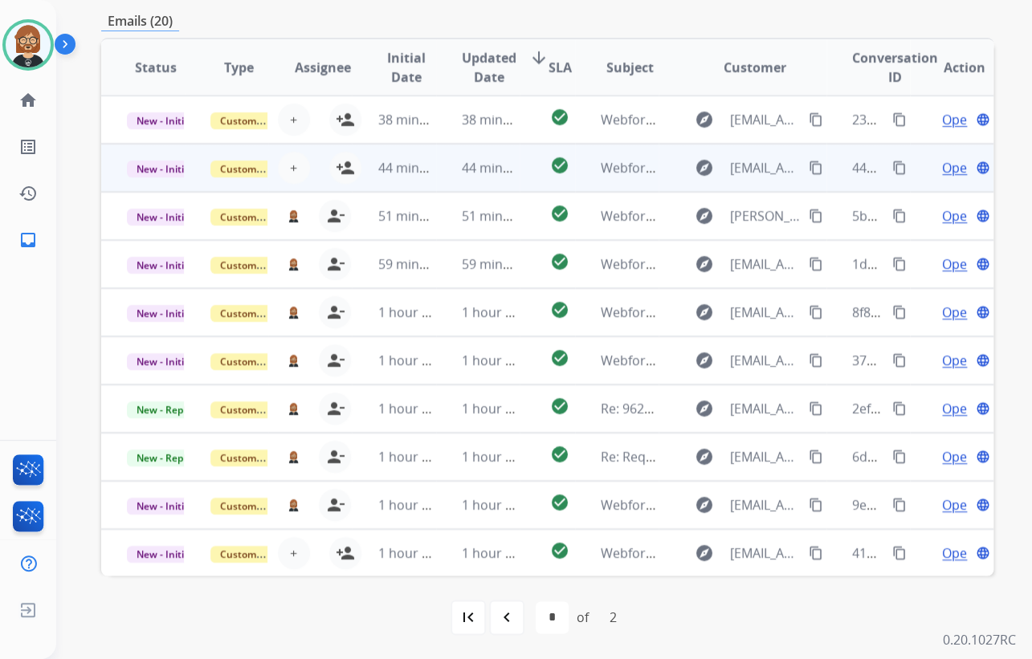
click at [352, 161] on td "44 minutes ago" at bounding box center [394, 168] width 84 height 48
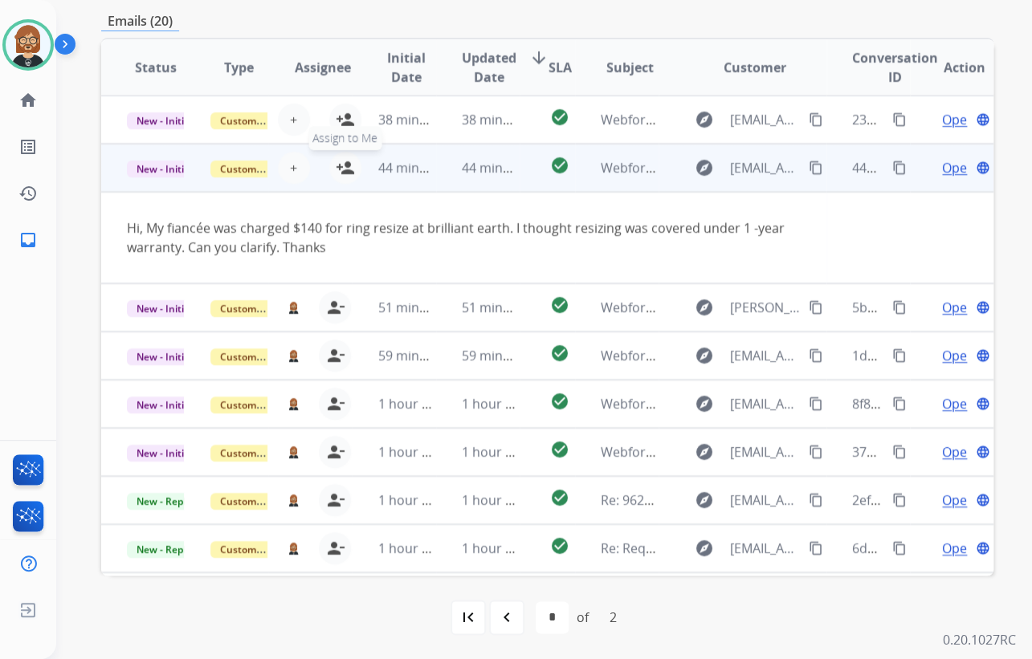
click at [344, 163] on mat-icon "person_add" at bounding box center [345, 167] width 19 height 19
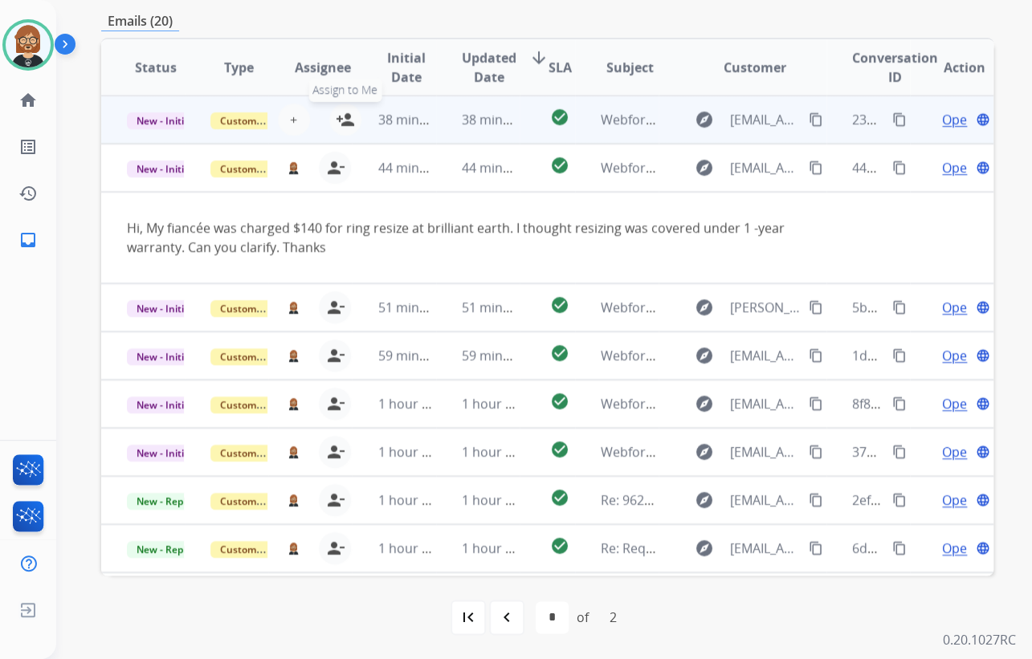
click at [344, 120] on mat-icon "person_add" at bounding box center [345, 119] width 19 height 19
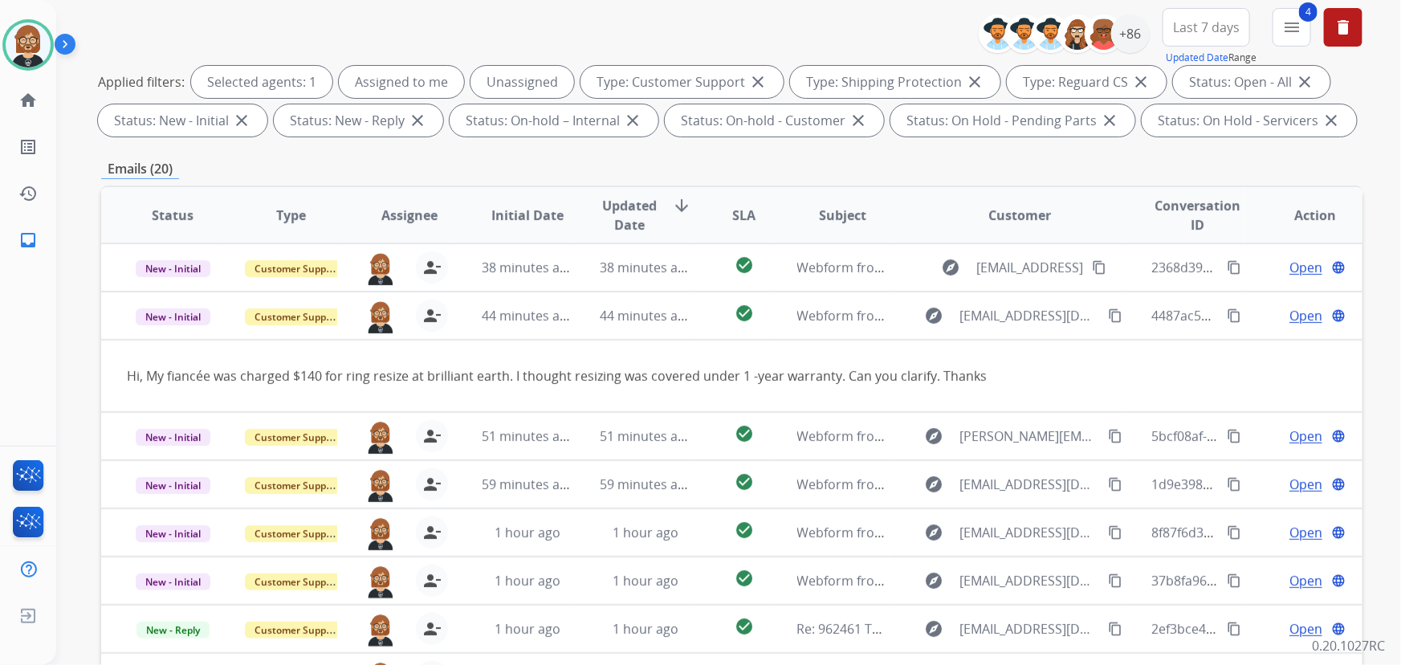
scroll to position [33, 0]
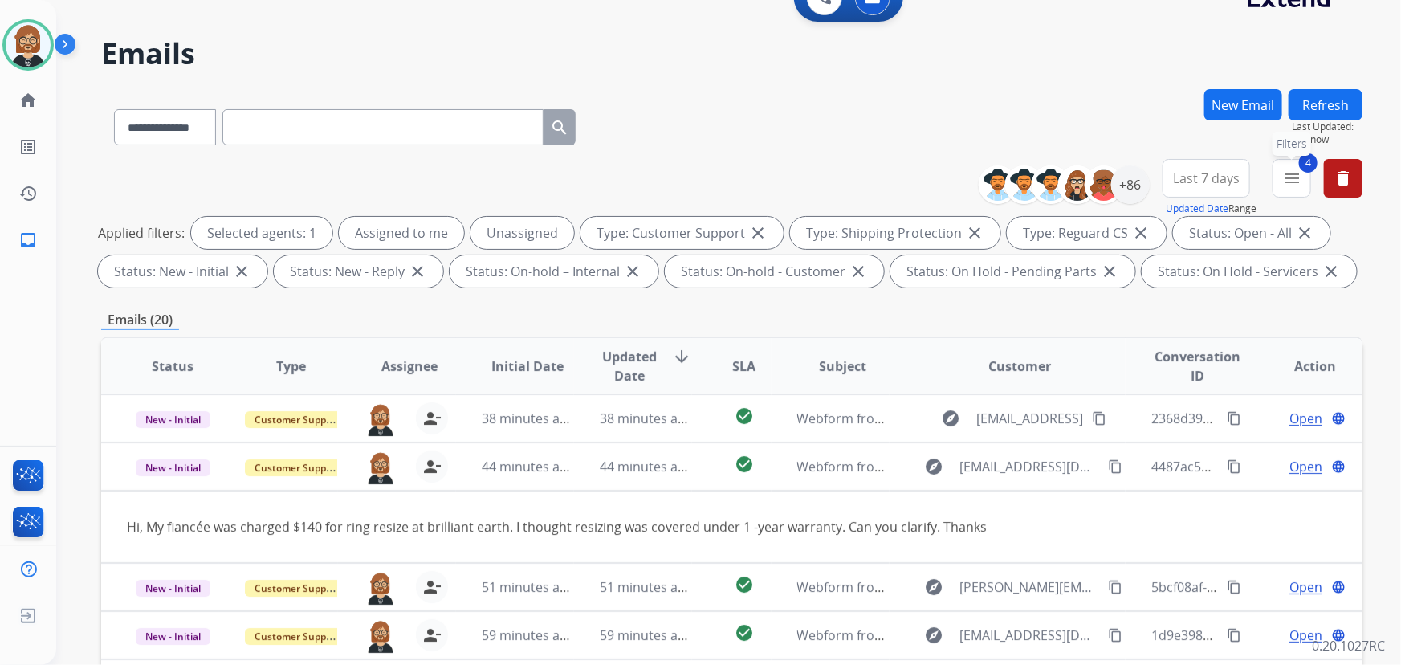
click at [1031, 182] on mat-icon "menu" at bounding box center [1291, 178] width 19 height 19
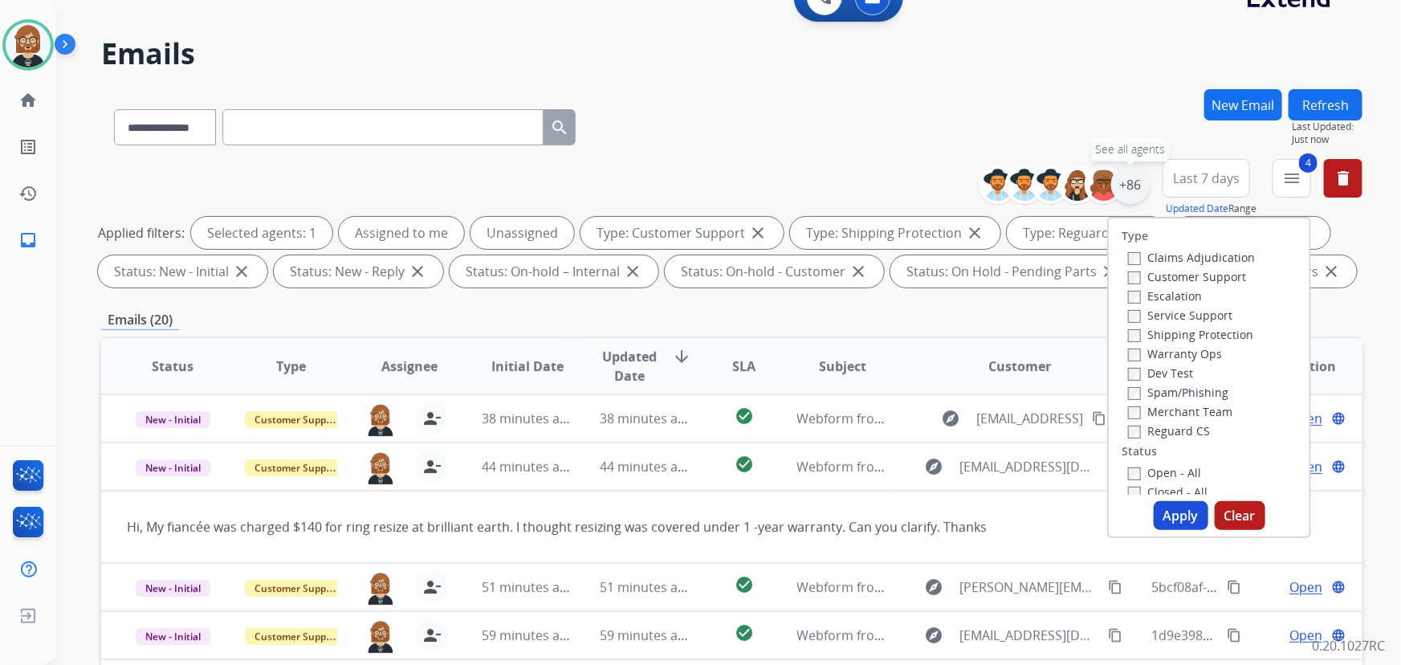
click at [1031, 176] on div "+86" at bounding box center [1130, 184] width 39 height 39
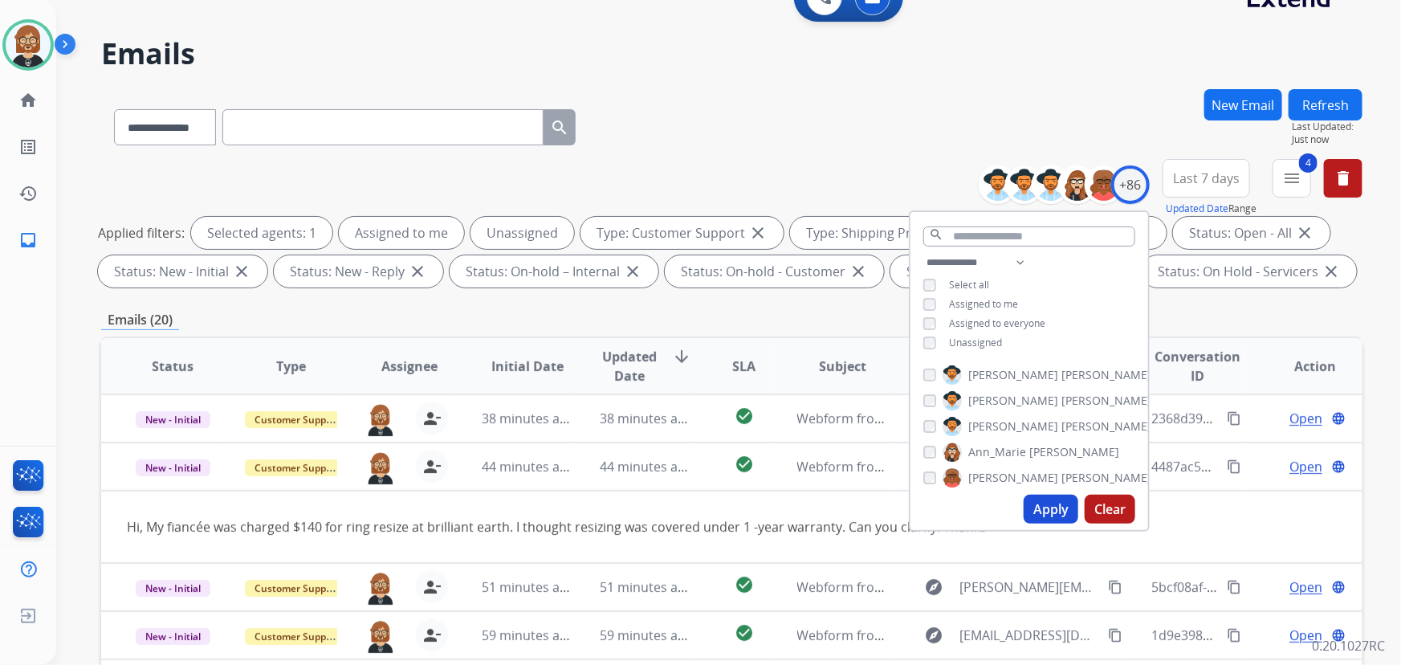
click at [1031, 316] on div "**********" at bounding box center [728, 332] width 1345 height 665
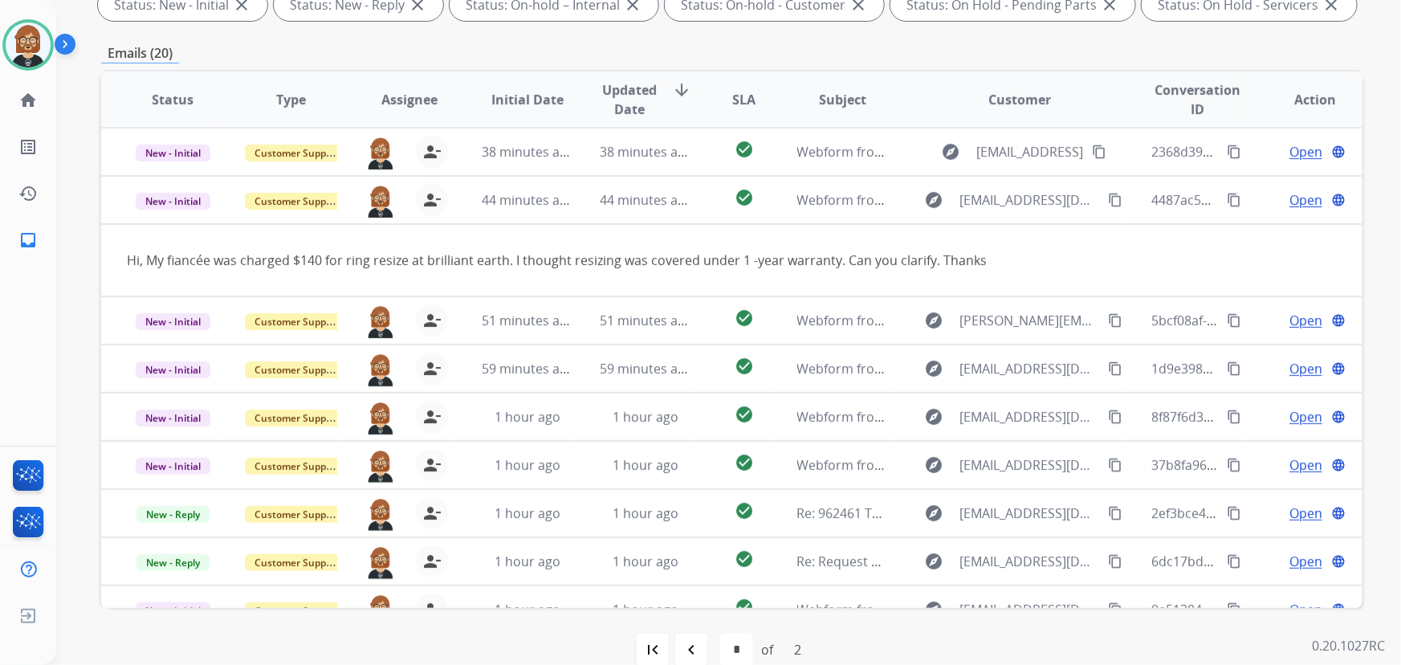
scroll to position [325, 0]
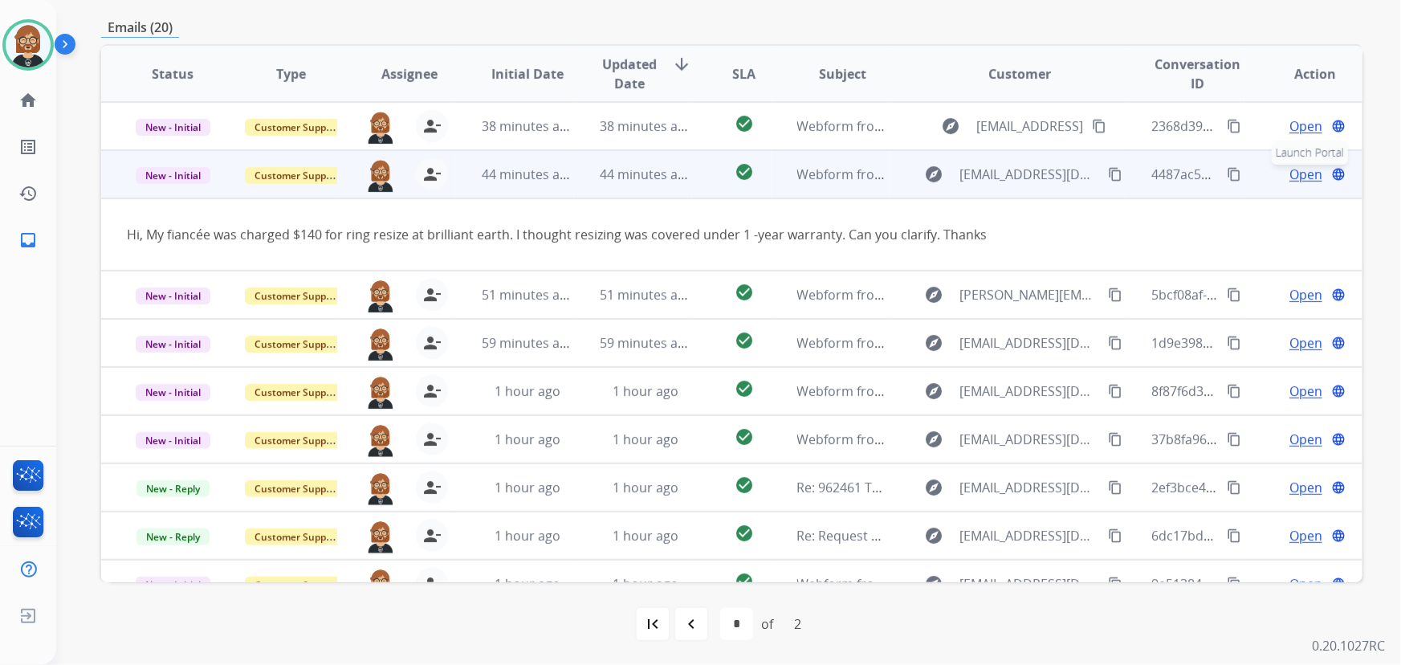
click at [1031, 173] on mat-icon "language" at bounding box center [1338, 174] width 14 height 14
click at [1031, 172] on span "Open" at bounding box center [1306, 174] width 33 height 19
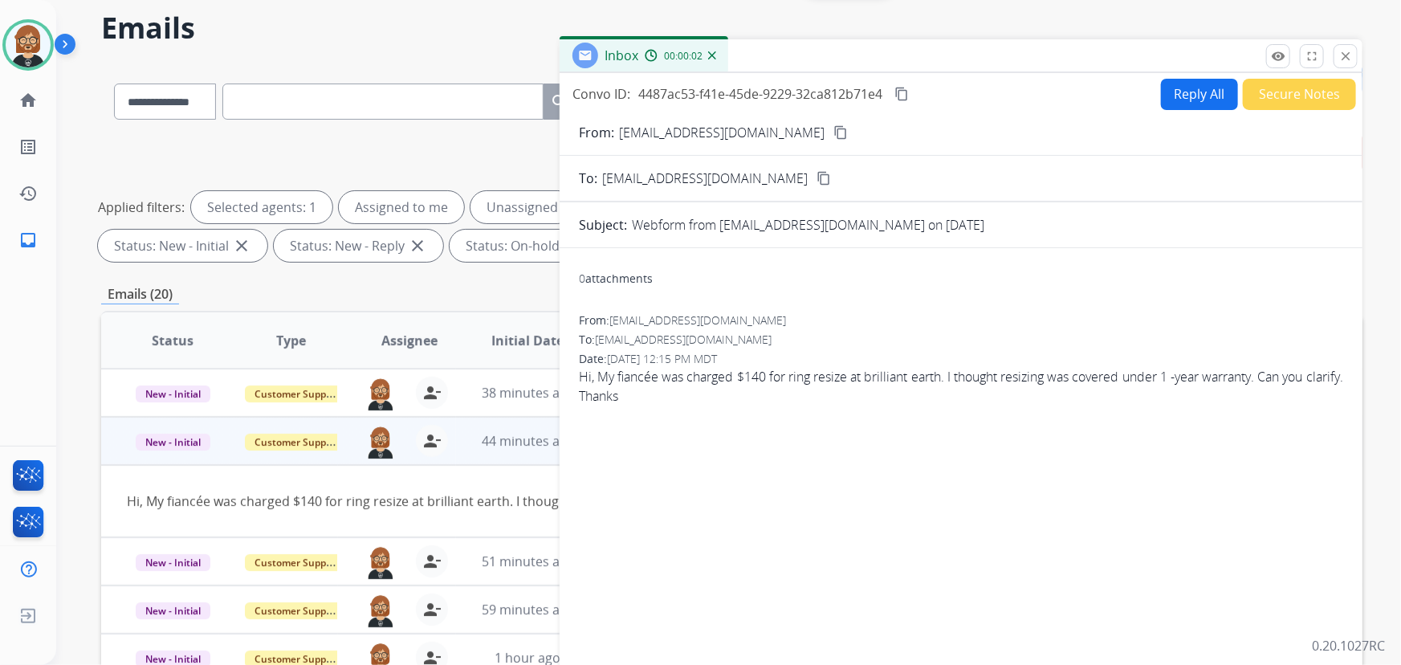
scroll to position [33, 0]
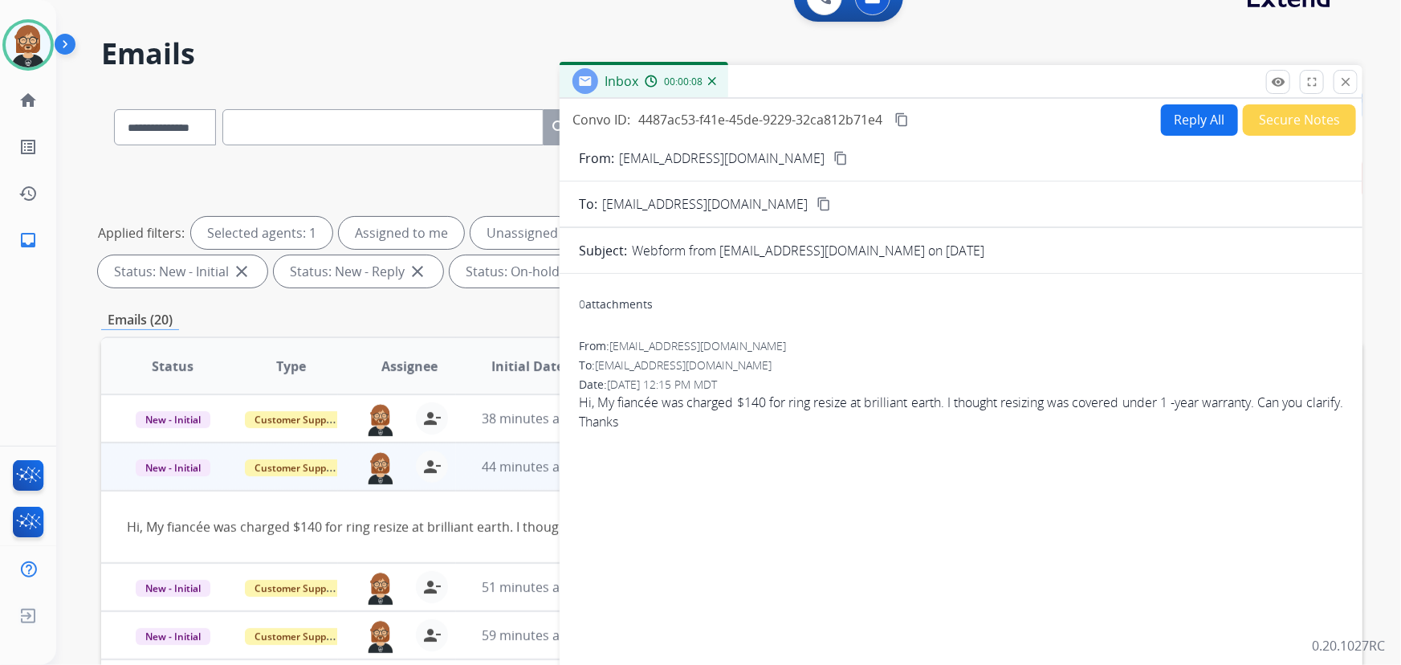
click at [833, 153] on mat-icon "content_copy" at bounding box center [840, 158] width 14 height 14
click at [1031, 128] on button "Reply All" at bounding box center [1199, 119] width 77 height 31
select select "**********"
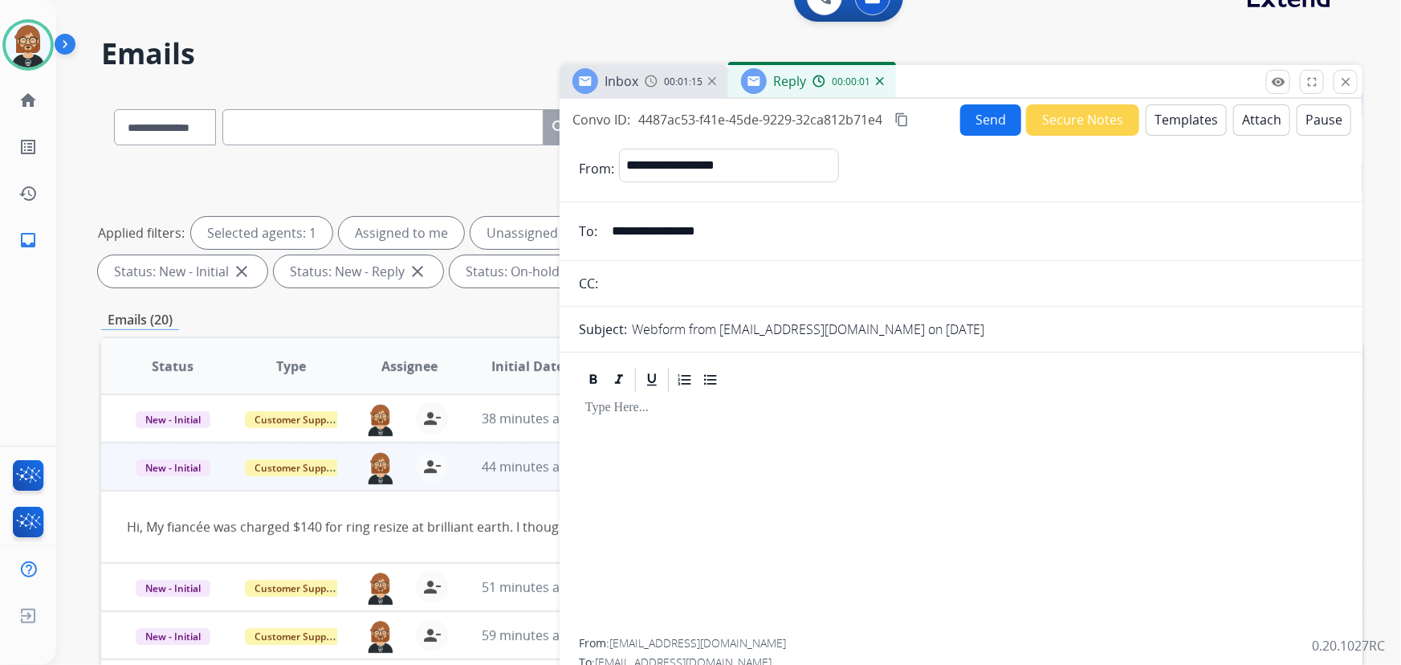
click at [1031, 115] on button "Templates" at bounding box center [1186, 119] width 81 height 31
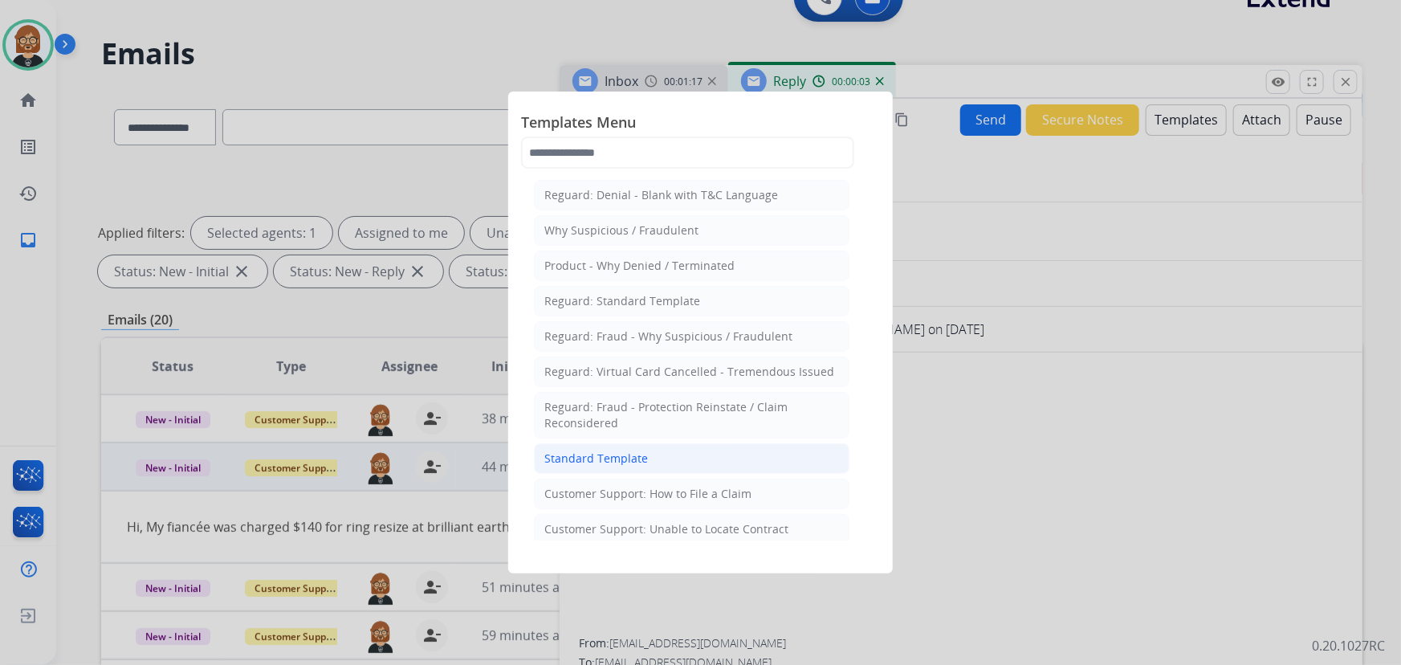
click at [581, 452] on div "Standard Template" at bounding box center [596, 458] width 104 height 16
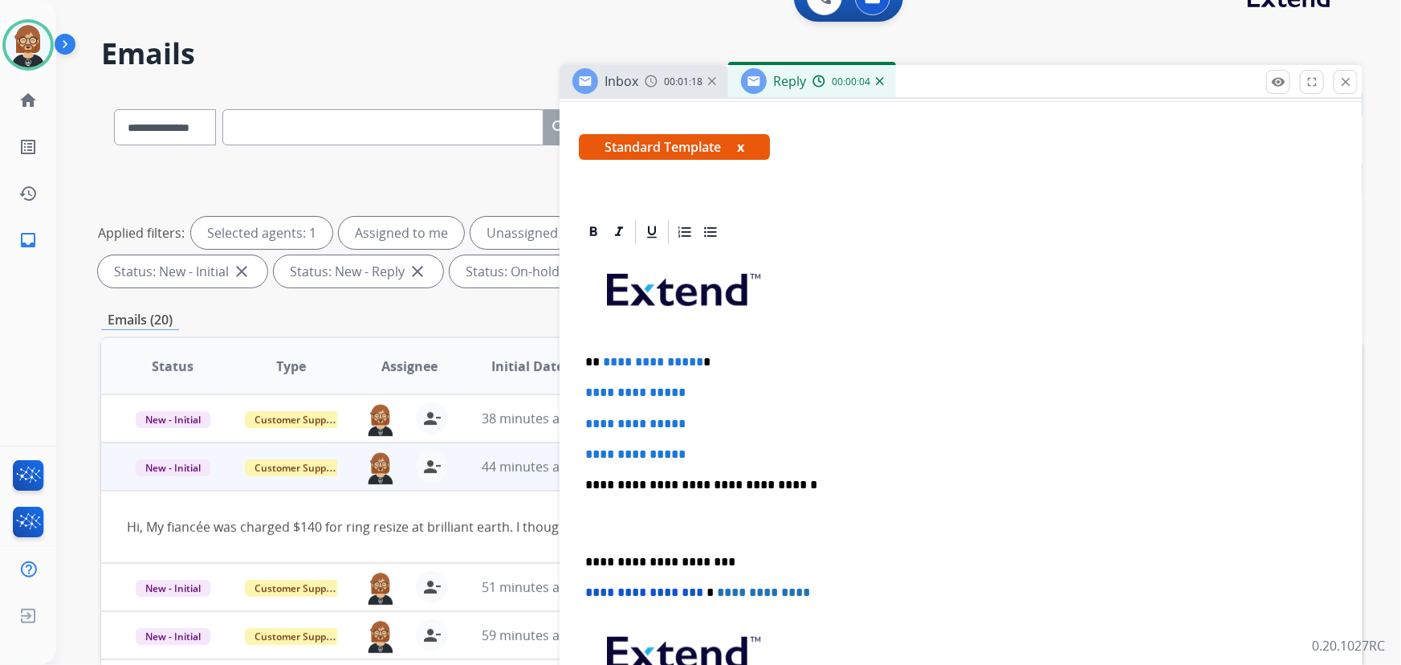
scroll to position [365, 0]
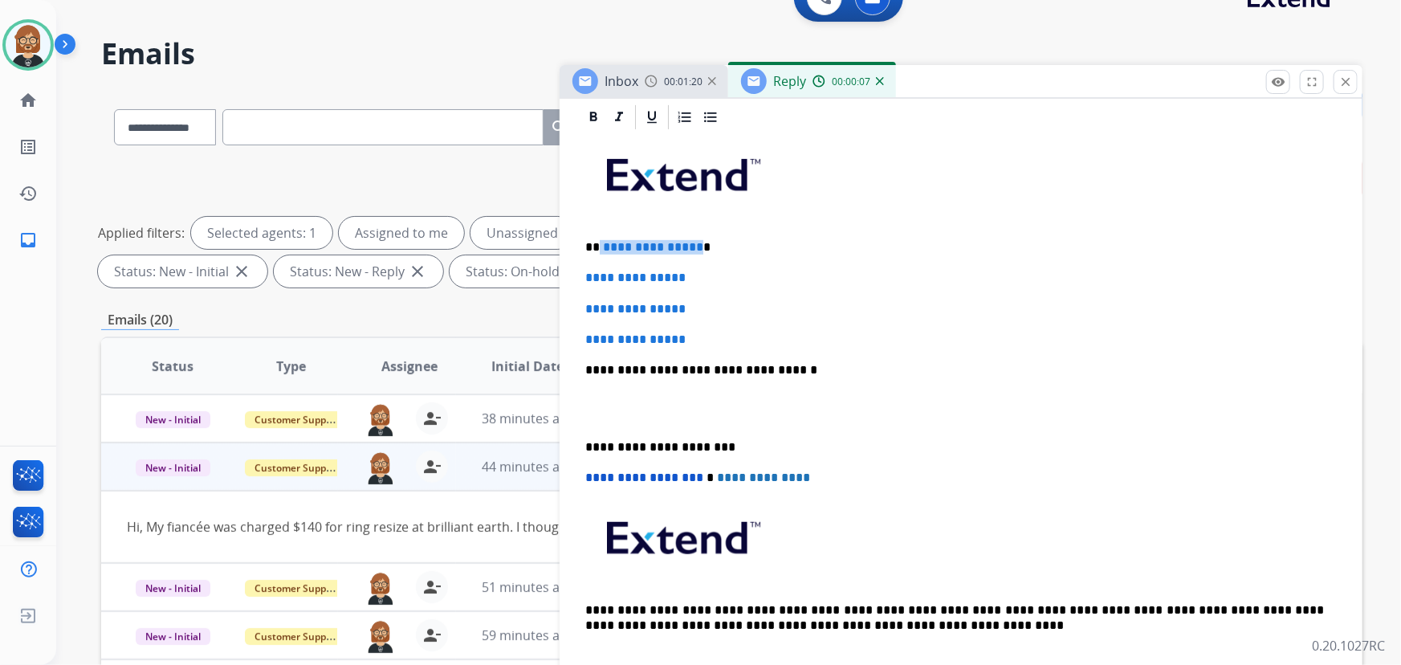
drag, startPoint x: 692, startPoint y: 246, endPoint x: 652, endPoint y: 252, distance: 40.7
click at [603, 242] on span "**********" at bounding box center [653, 247] width 100 height 12
drag, startPoint x: 700, startPoint y: 338, endPoint x: 552, endPoint y: 277, distance: 160.6
click at [552, 277] on div "**********" at bounding box center [731, 523] width 1261 height 869
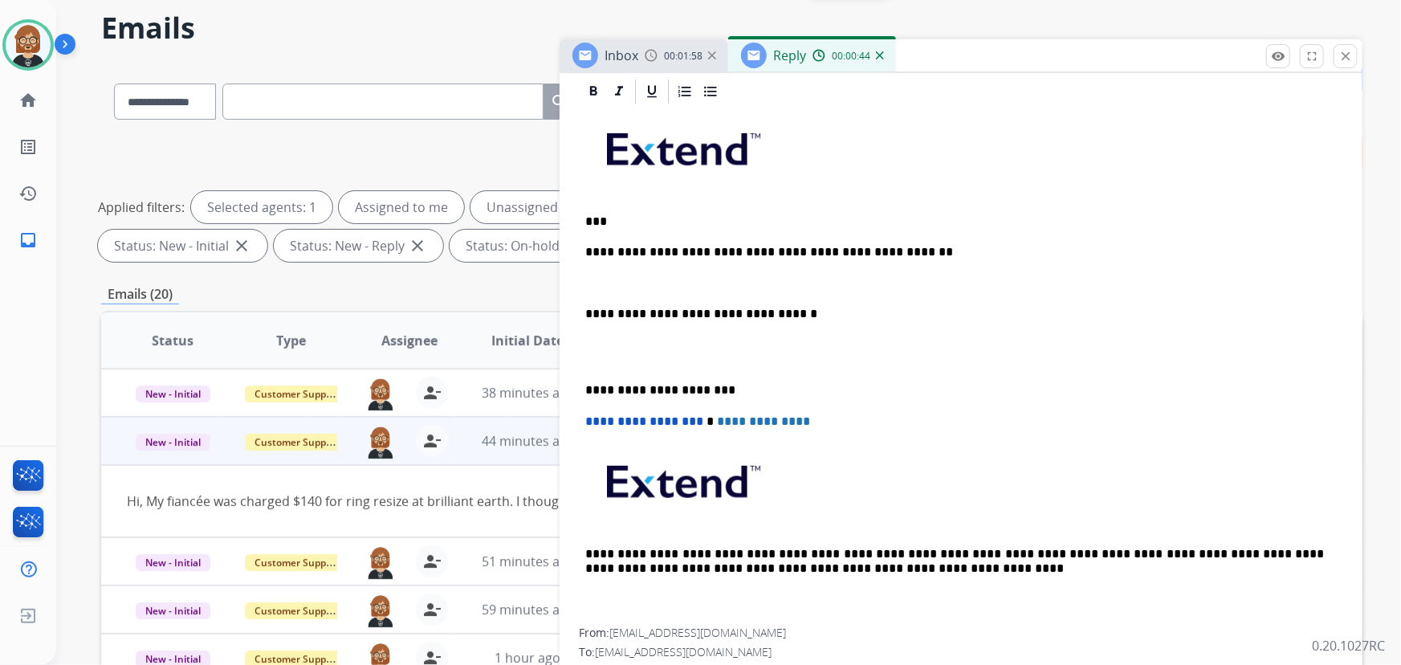
scroll to position [33, 0]
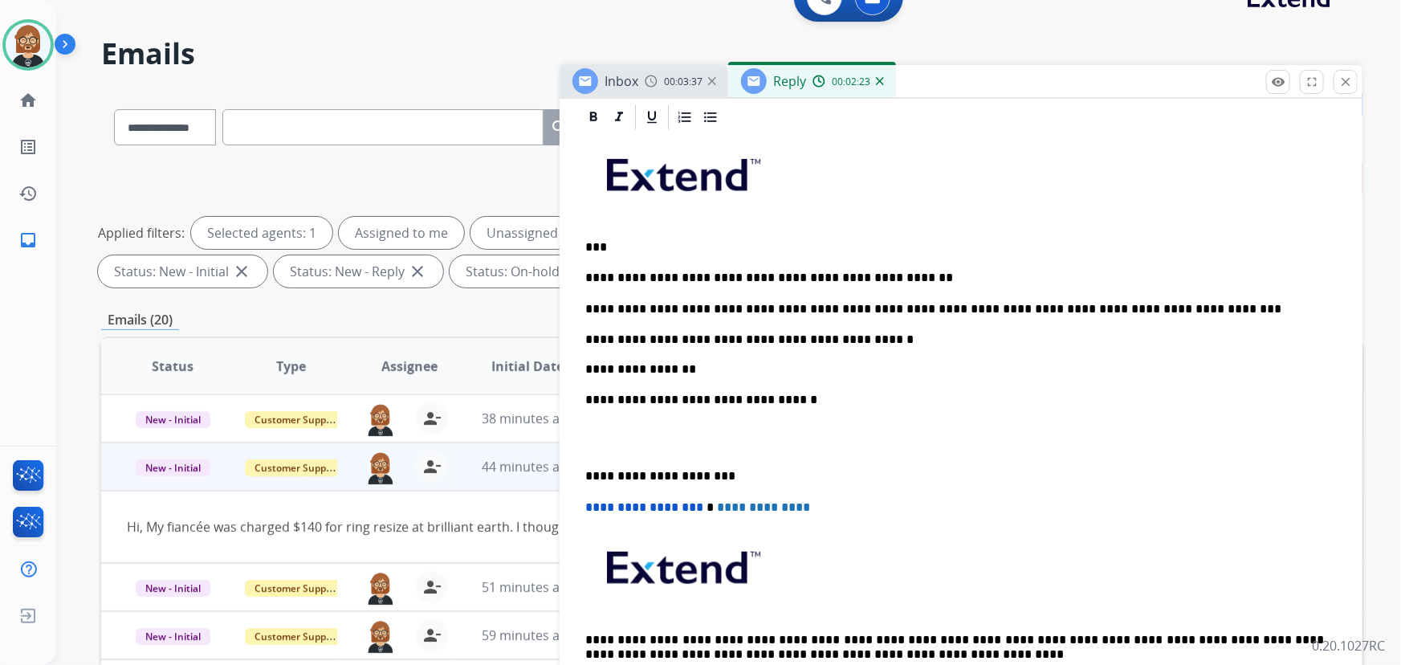
click at [664, 362] on p "**********" at bounding box center [955, 354] width 740 height 44
click at [663, 361] on p "**********" at bounding box center [955, 354] width 740 height 44
click at [656, 370] on p "**********" at bounding box center [955, 354] width 740 height 44
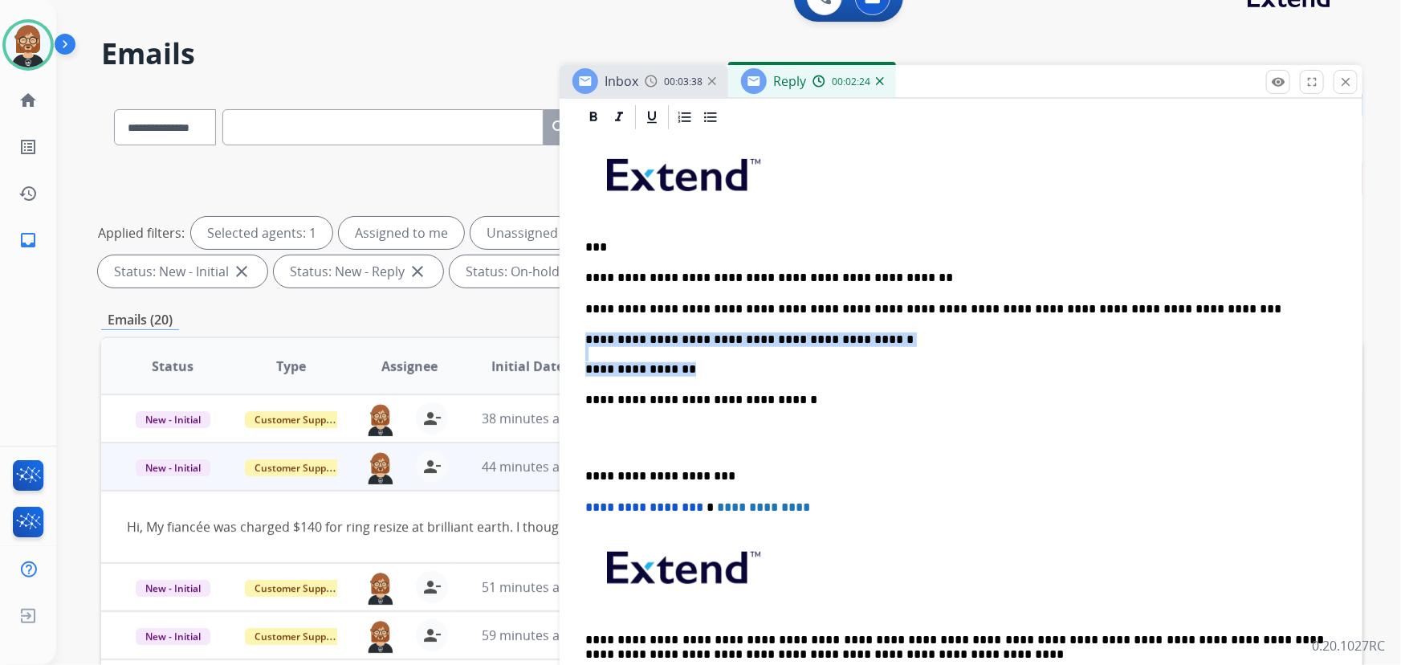
click at [656, 369] on p "**********" at bounding box center [955, 354] width 740 height 44
drag, startPoint x: 656, startPoint y: 369, endPoint x: 678, endPoint y: 368, distance: 21.7
click at [658, 369] on p "**********" at bounding box center [955, 354] width 740 height 44
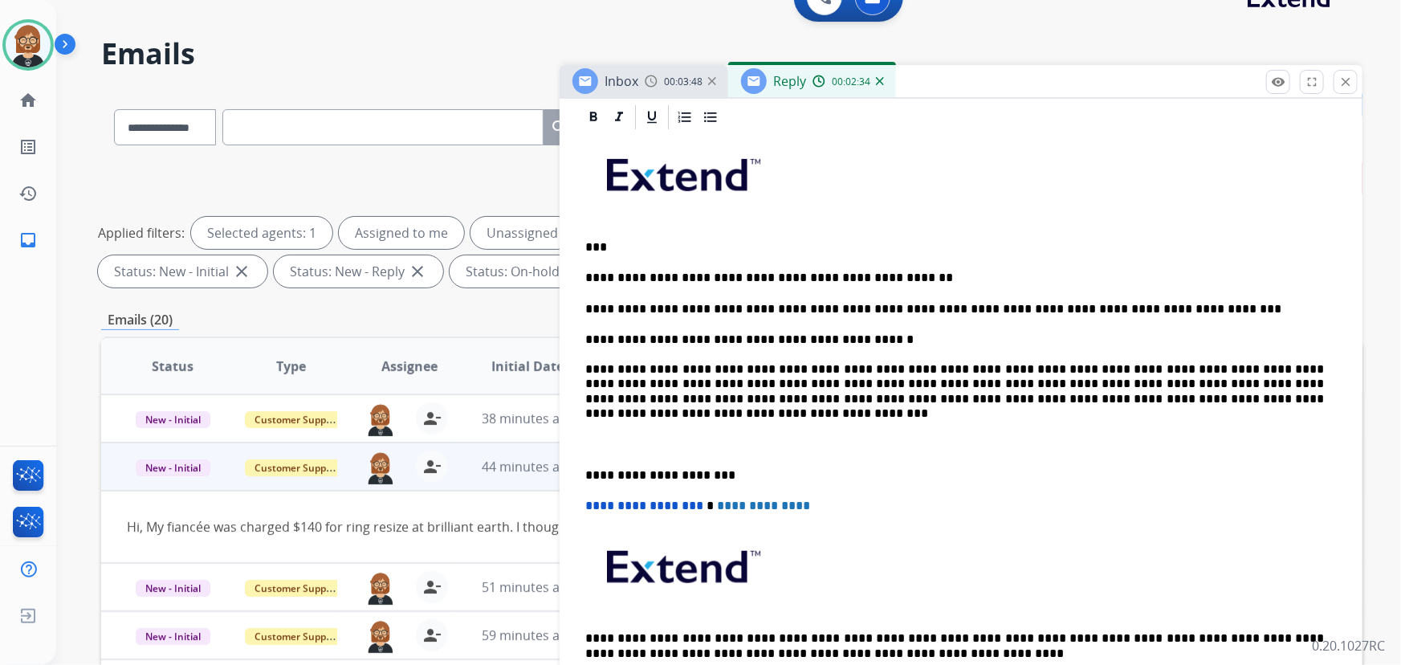
drag, startPoint x: 1147, startPoint y: 414, endPoint x: 883, endPoint y: 419, distance: 264.2
click at [1031, 414] on div "**********" at bounding box center [961, 422] width 764 height 581
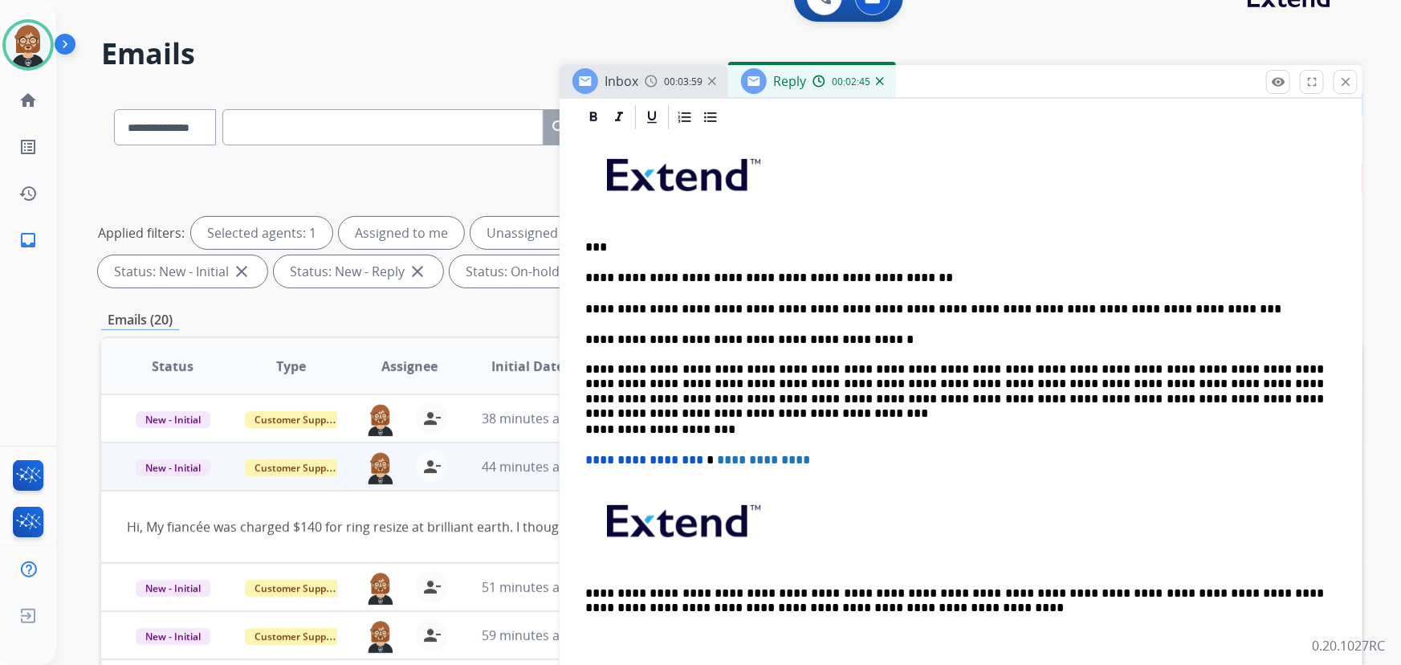
click at [755, 276] on p "**********" at bounding box center [955, 278] width 740 height 14
click at [824, 302] on p "**********" at bounding box center [955, 309] width 740 height 14
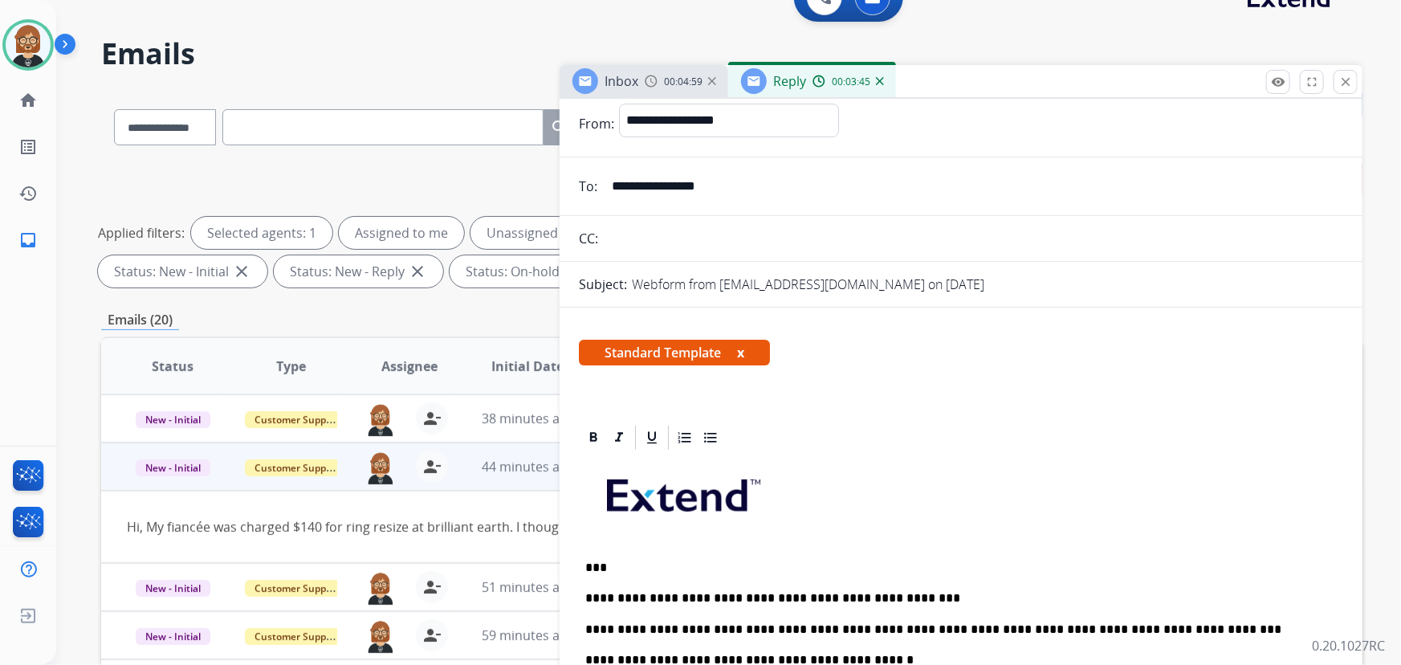
scroll to position [0, 0]
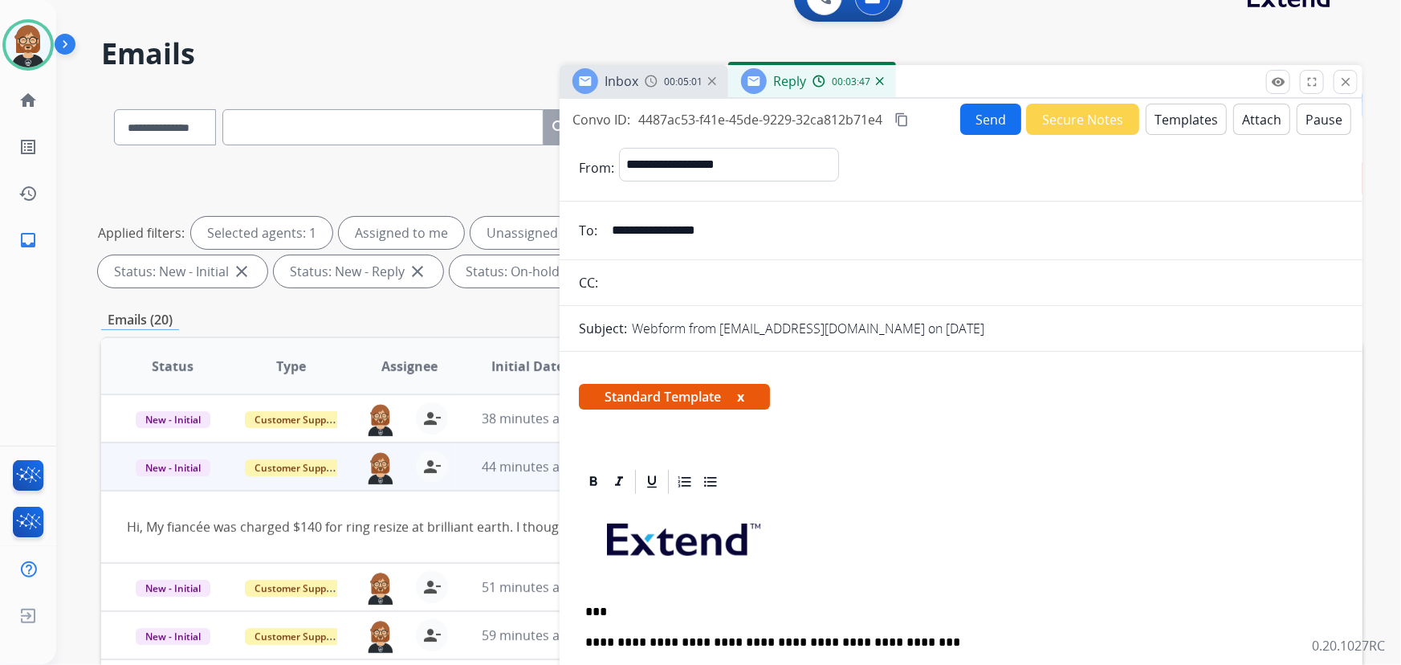
click at [988, 117] on button "Send" at bounding box center [990, 119] width 61 height 31
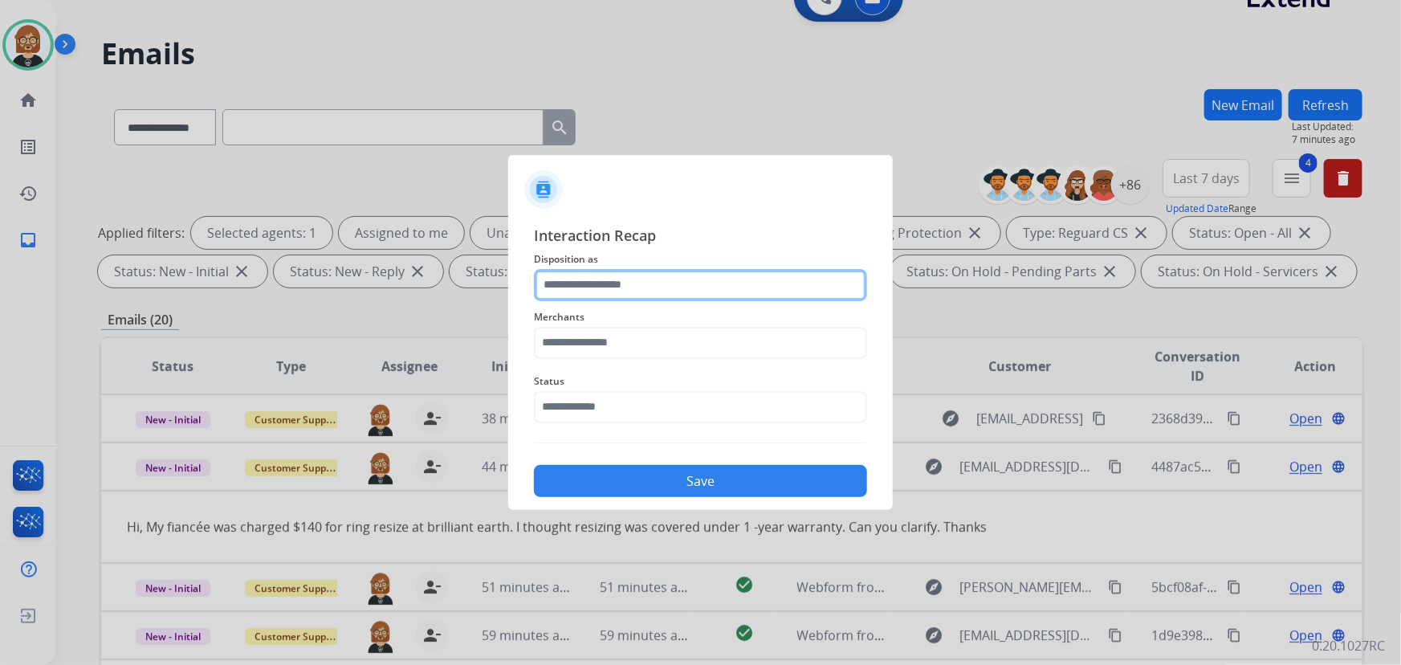
click at [707, 281] on input "text" at bounding box center [700, 285] width 333 height 32
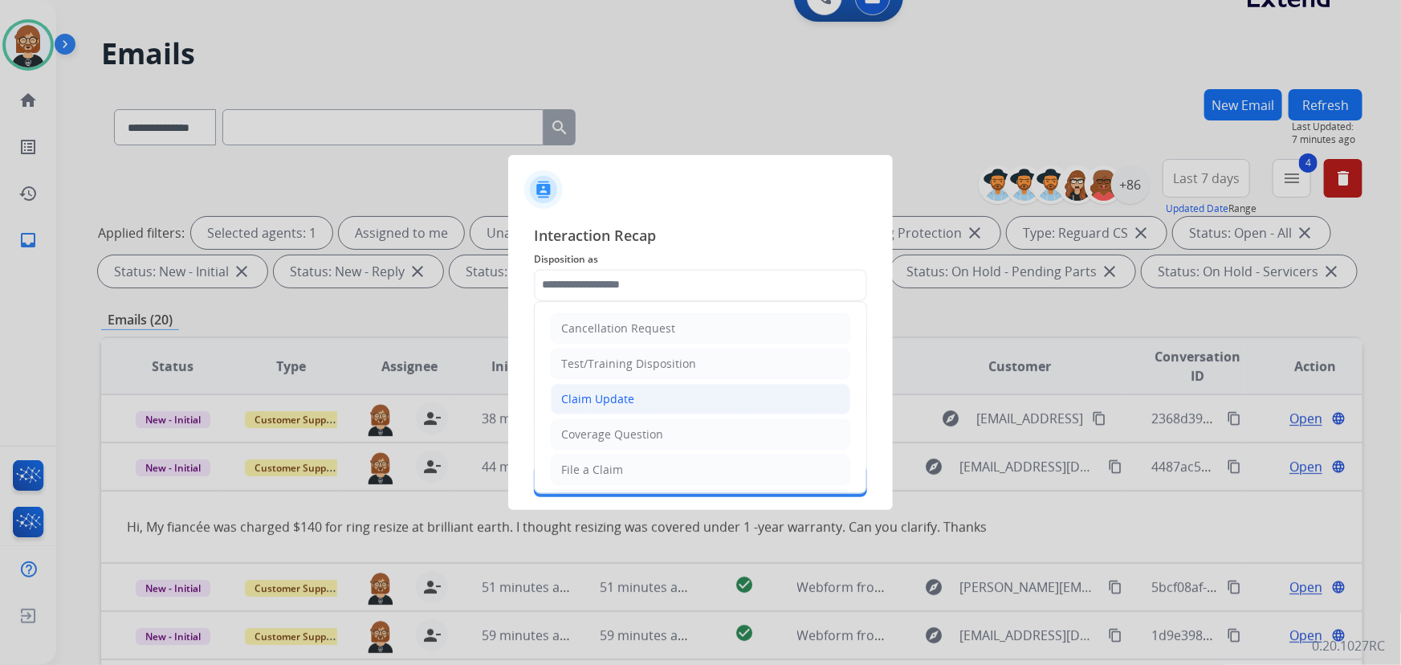
click at [716, 393] on li "Claim Update" at bounding box center [701, 399] width 300 height 31
type input "**********"
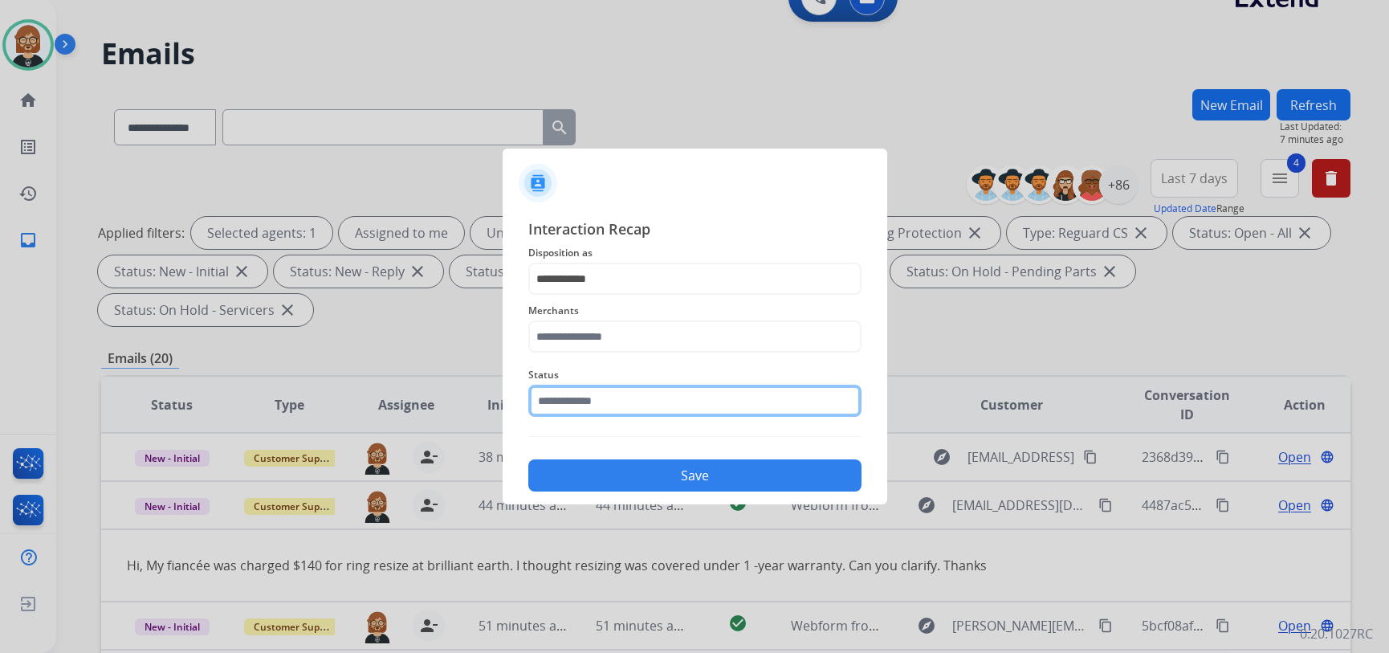
click at [702, 398] on input "text" at bounding box center [694, 401] width 333 height 32
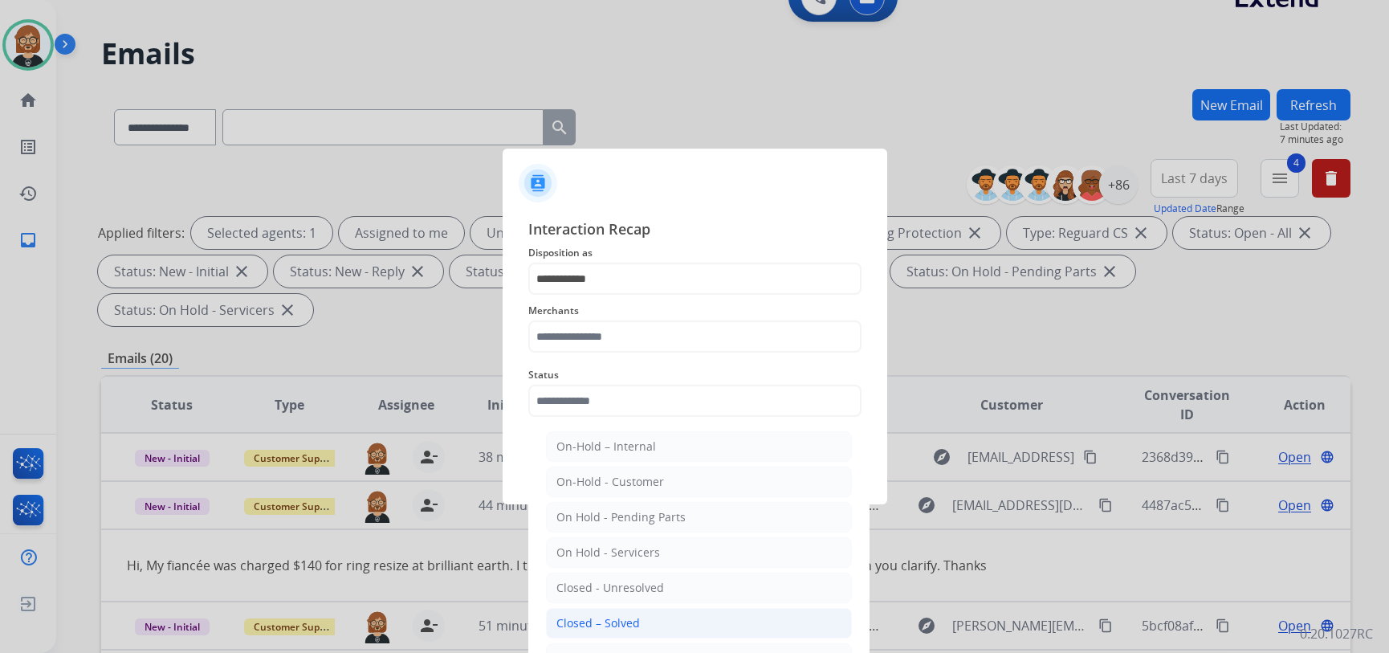
click at [691, 626] on li "Closed – Solved" at bounding box center [699, 623] width 306 height 31
type input "**********"
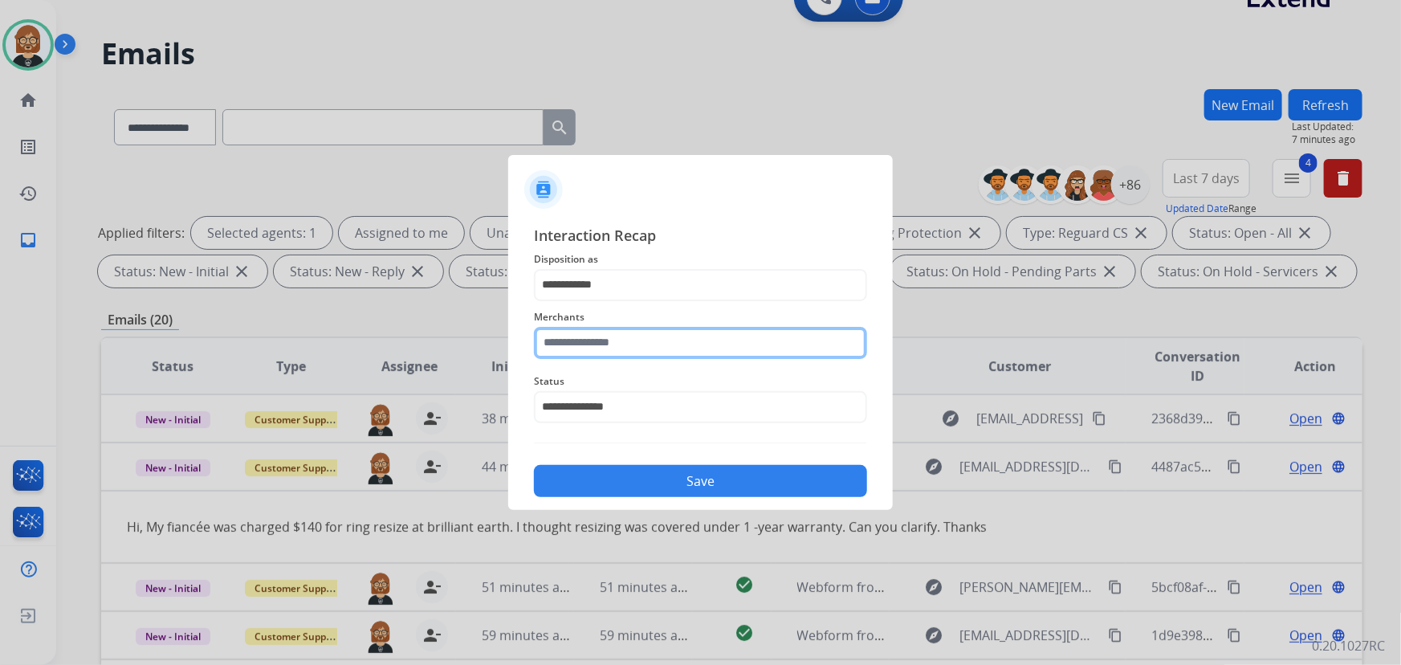
click at [666, 349] on input "text" at bounding box center [700, 343] width 333 height 32
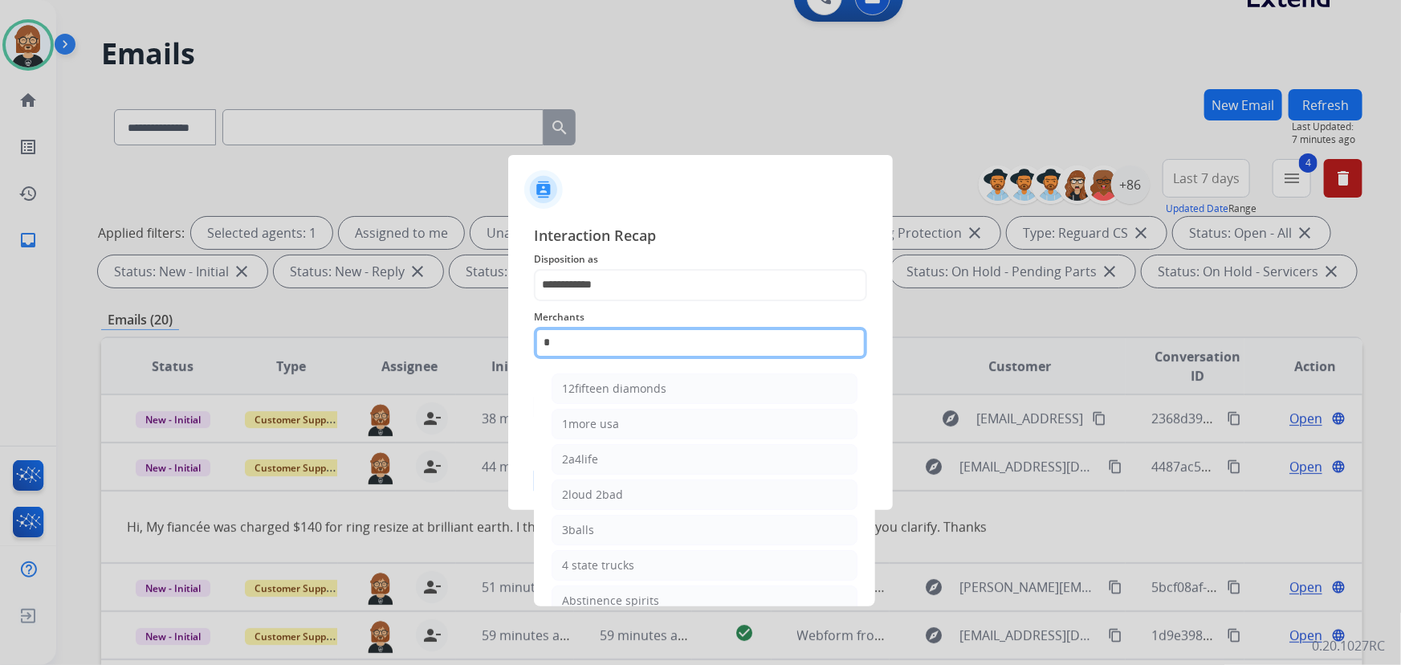
drag, startPoint x: 680, startPoint y: 338, endPoint x: 508, endPoint y: 332, distance: 171.9
click at [508, 332] on div "**********" at bounding box center [700, 361] width 385 height 300
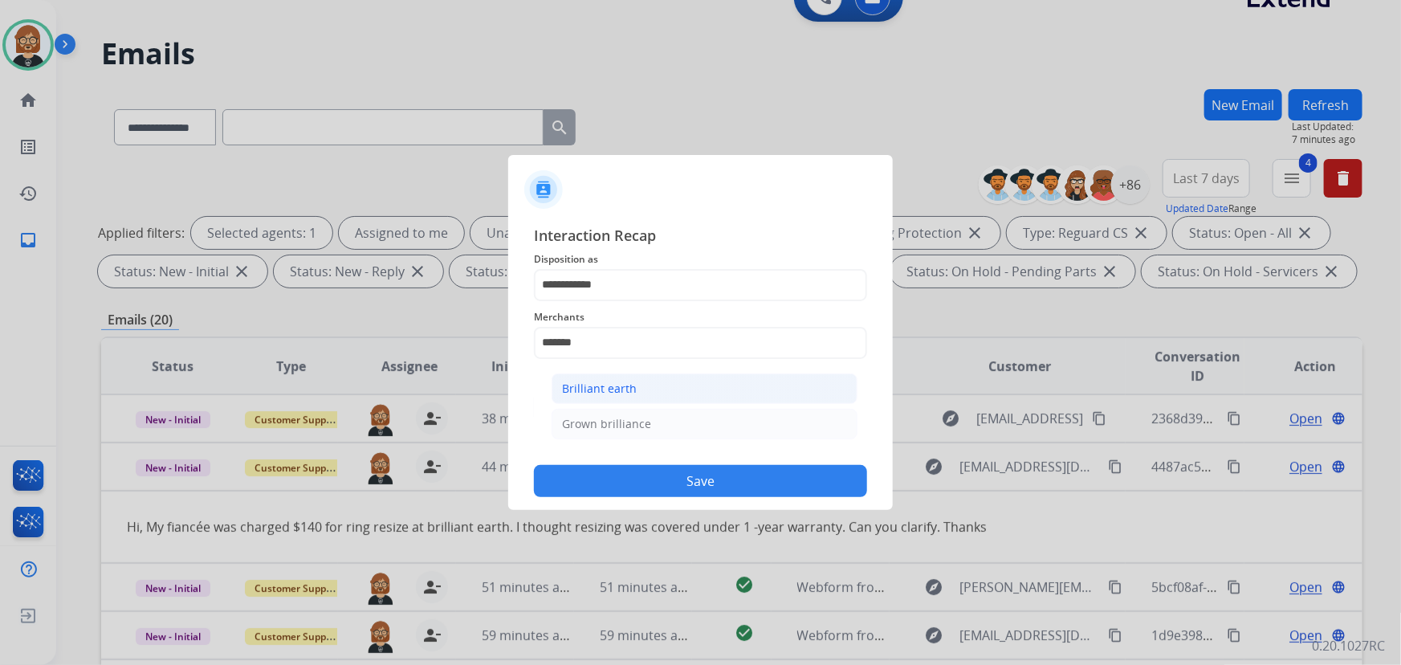
click at [668, 386] on li "Brilliant earth" at bounding box center [705, 388] width 306 height 31
type input "**********"
click at [715, 485] on button "Save" at bounding box center [700, 481] width 333 height 32
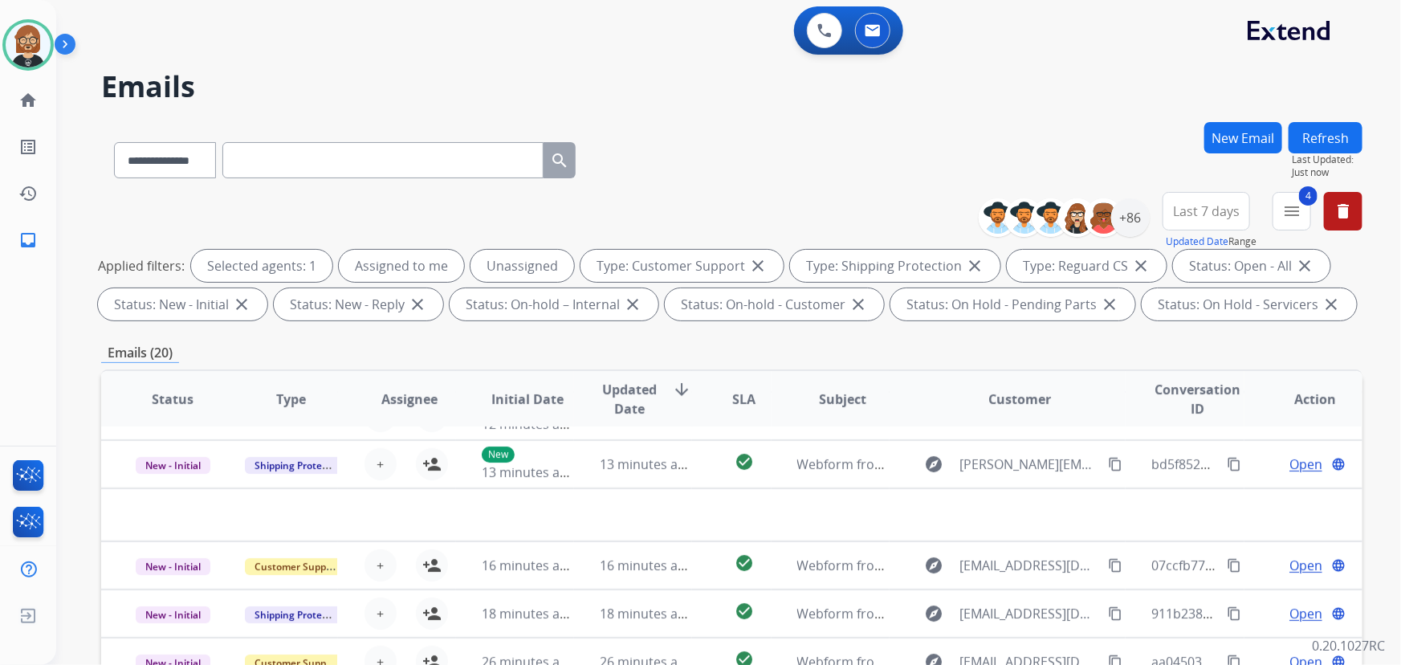
scroll to position [54, 0]
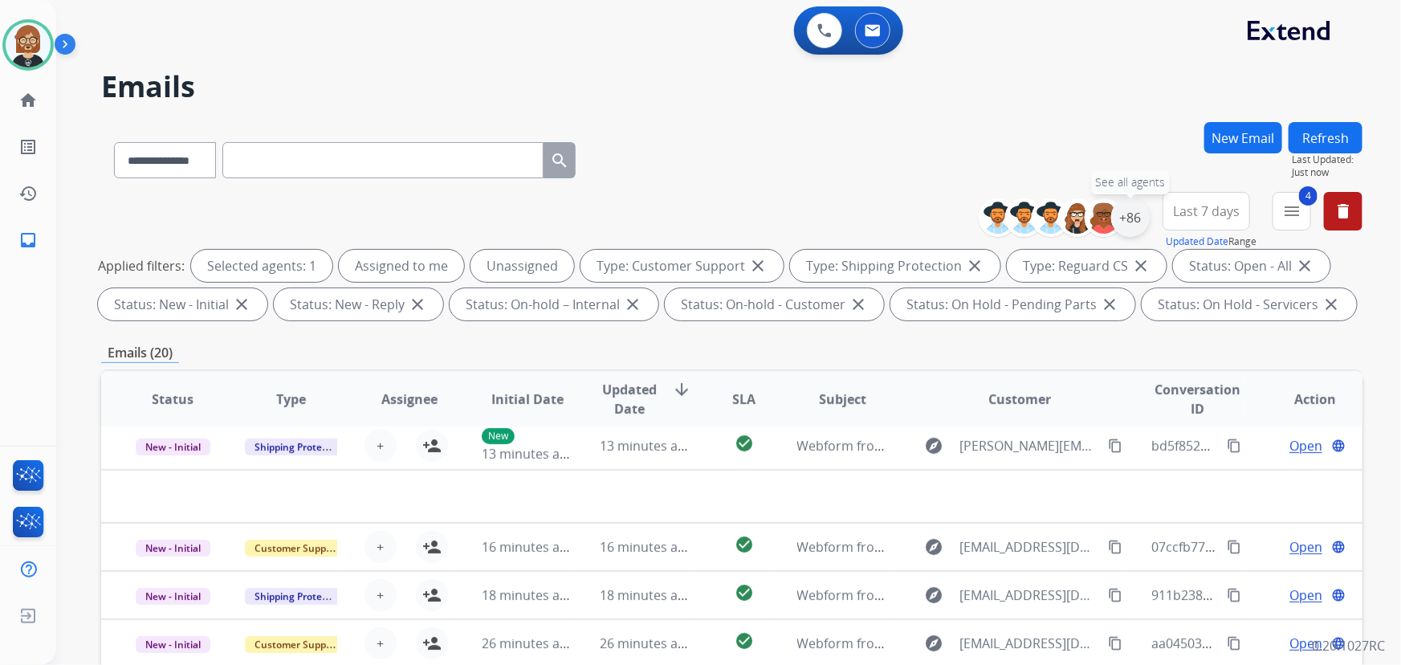
click at [1031, 210] on div "+86" at bounding box center [1130, 217] width 39 height 39
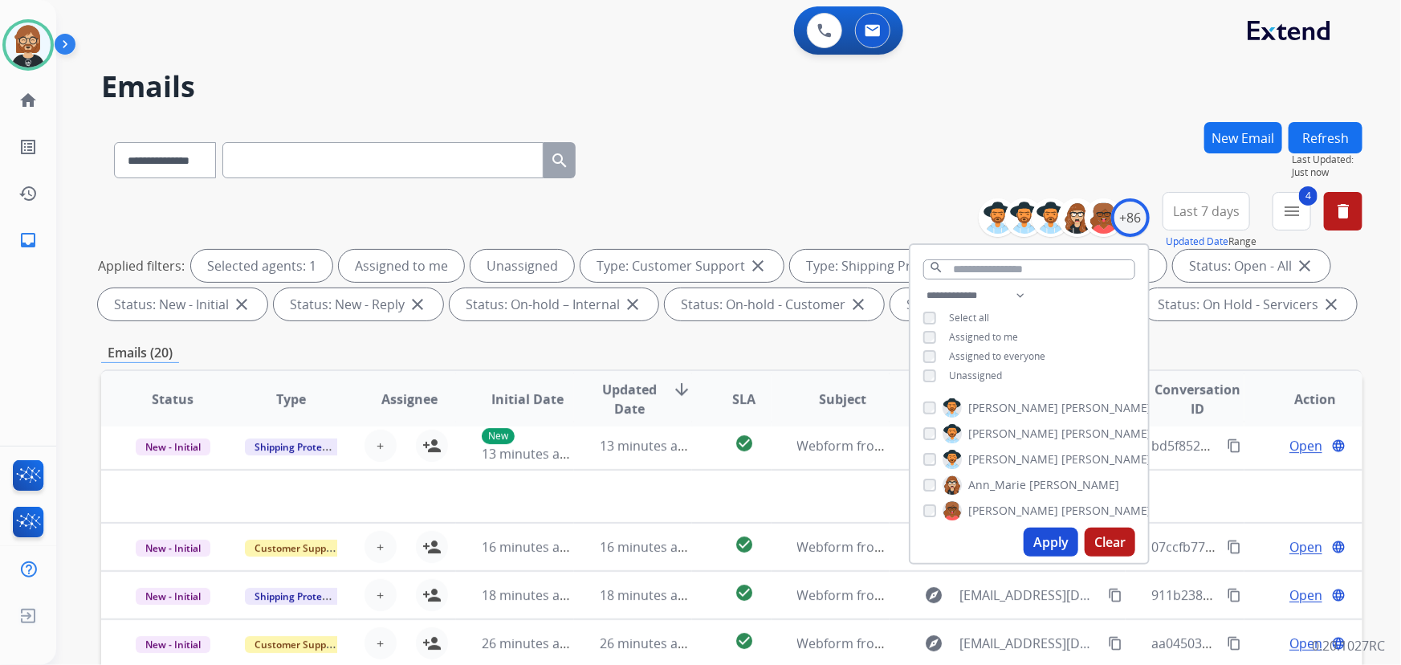
click at [963, 369] on span "Unassigned" at bounding box center [975, 376] width 53 height 14
click at [1031, 528] on button "Apply" at bounding box center [1051, 542] width 55 height 29
select select "*"
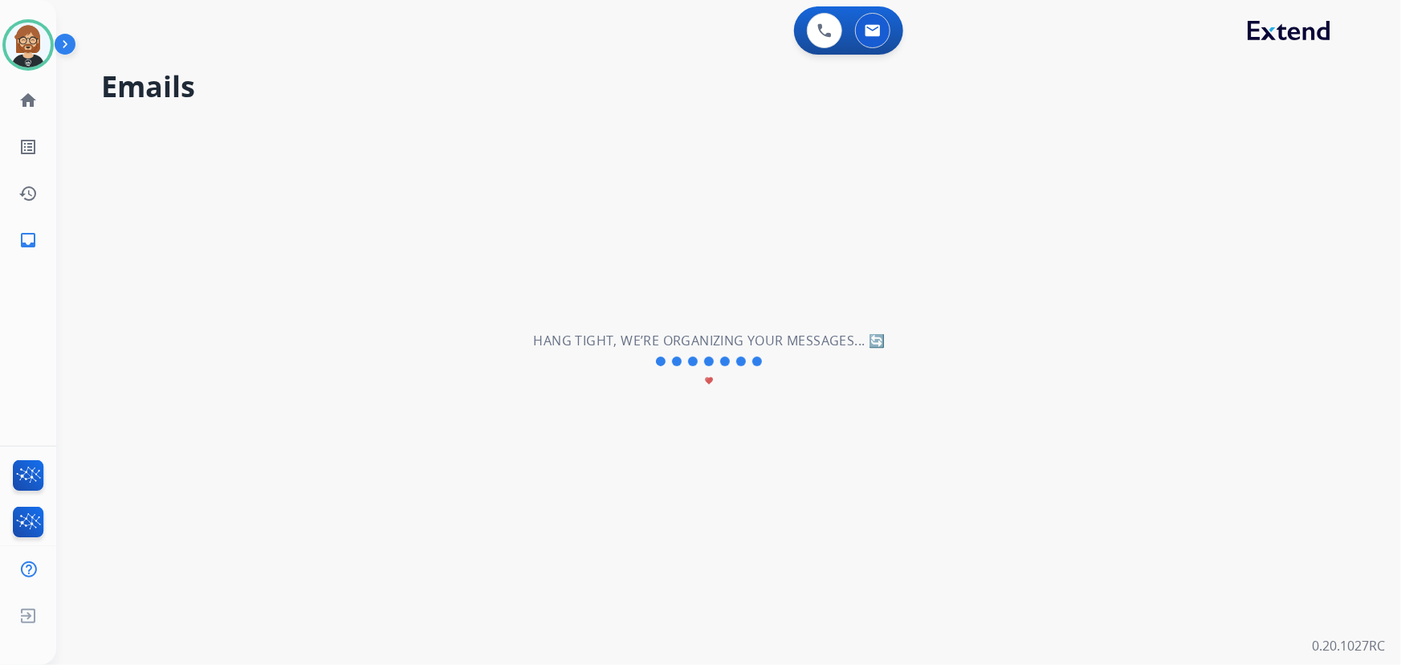
scroll to position [0, 0]
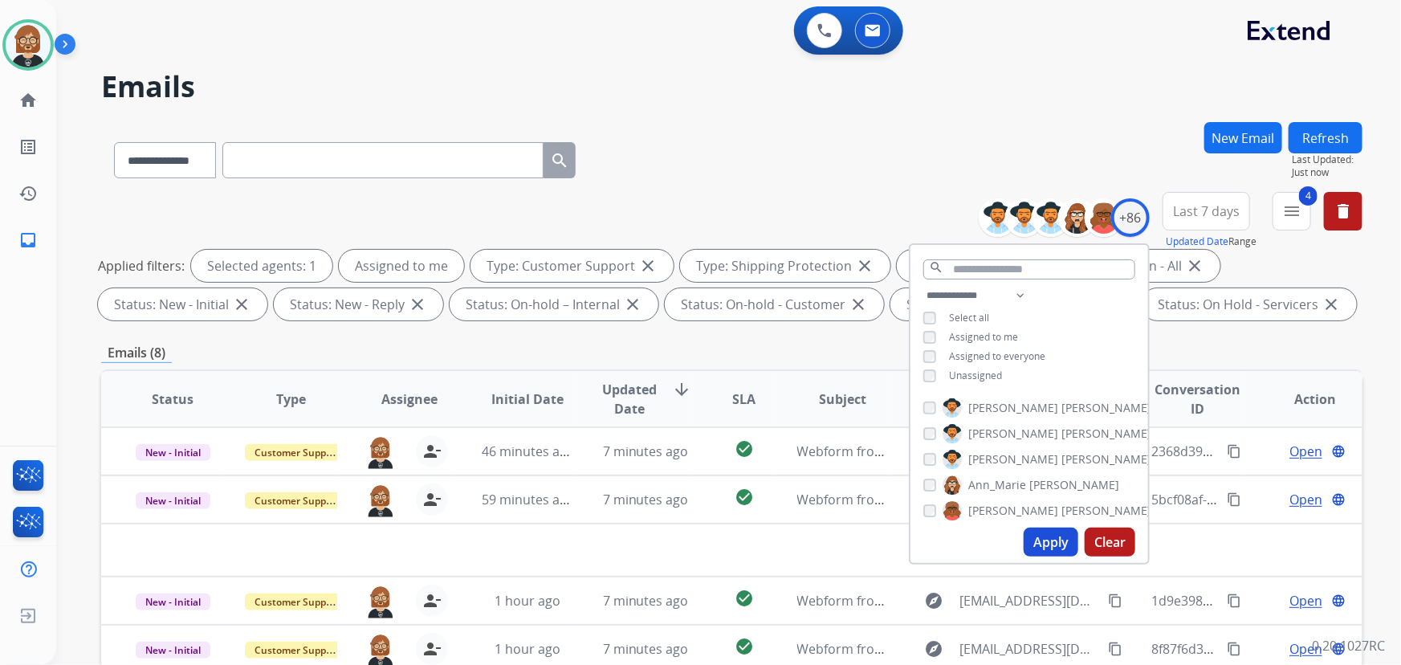
click at [767, 357] on div "Emails (8)" at bounding box center [731, 353] width 1261 height 20
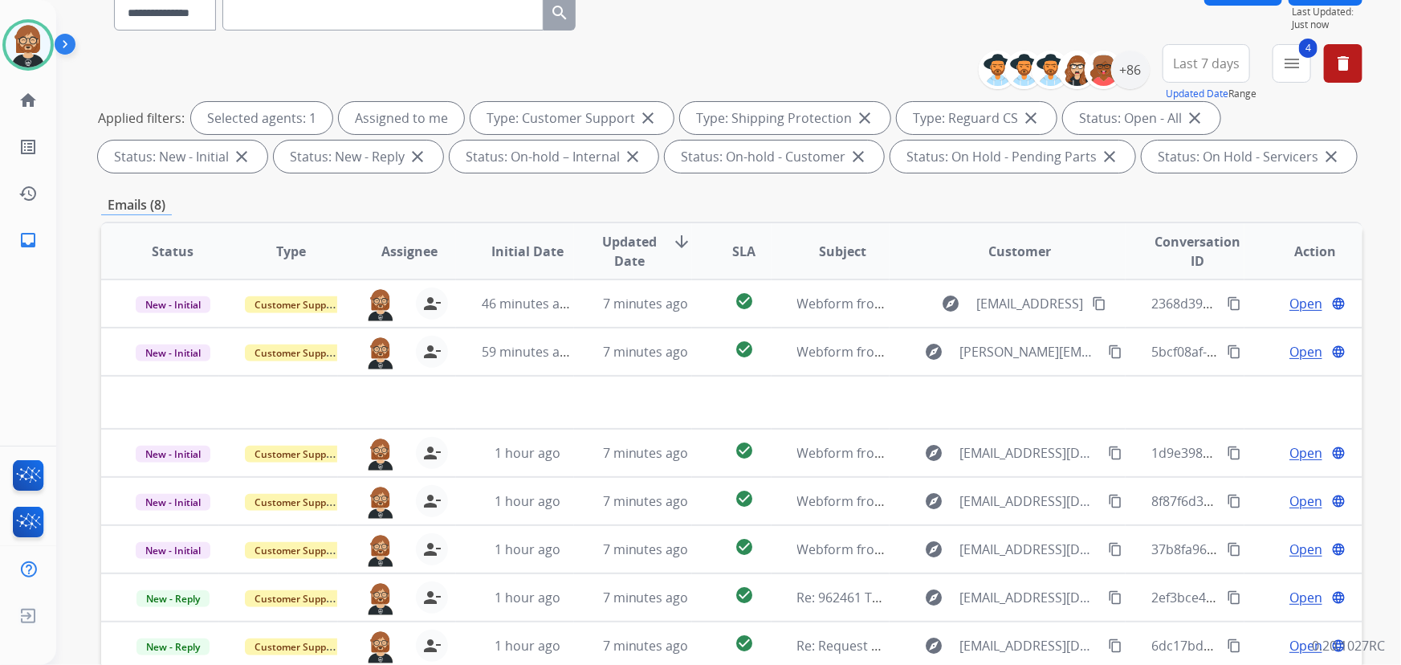
scroll to position [325, 0]
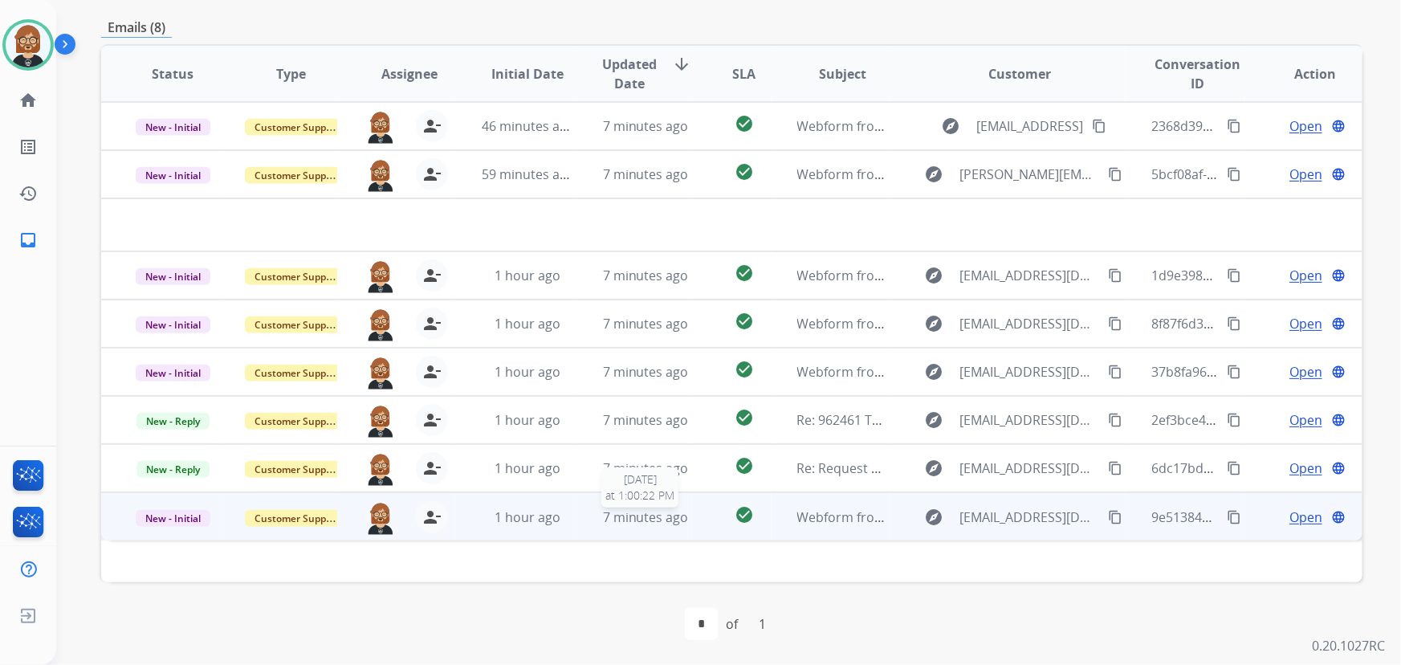
click at [657, 512] on span "7 minutes ago" at bounding box center [646, 517] width 86 height 18
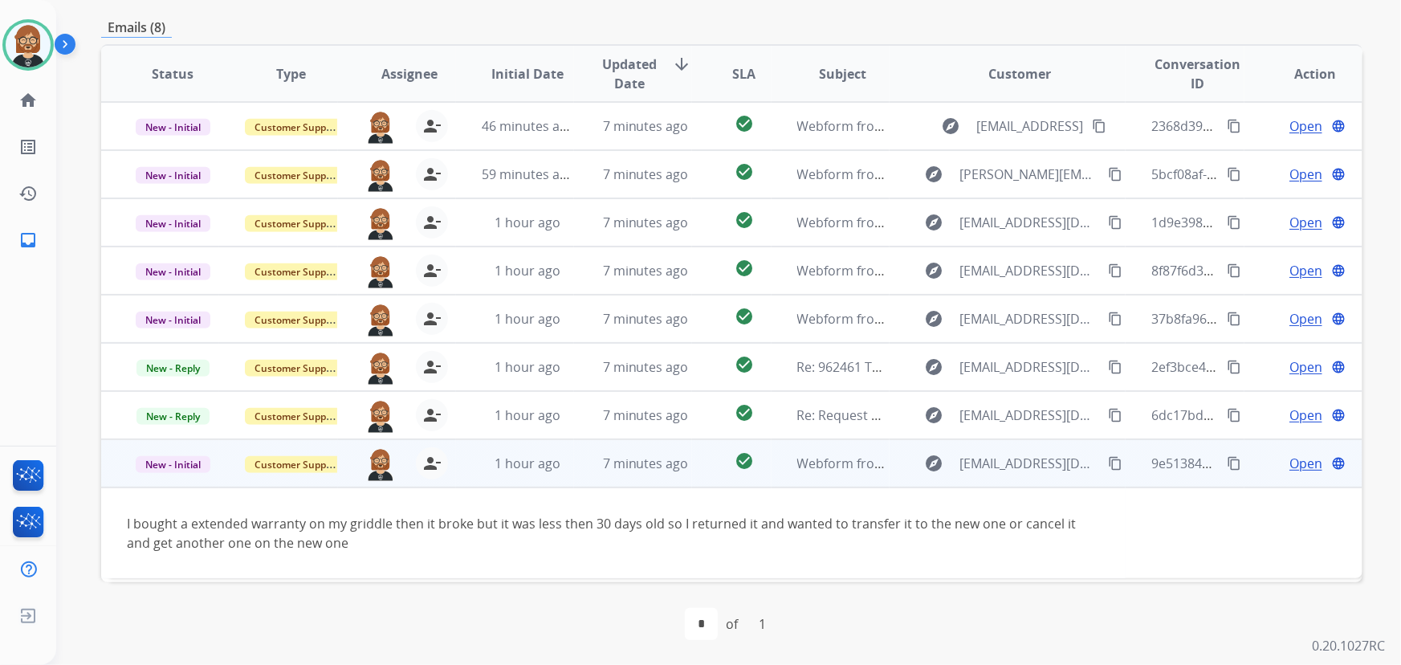
click at [1031, 461] on span "Open" at bounding box center [1306, 463] width 33 height 19
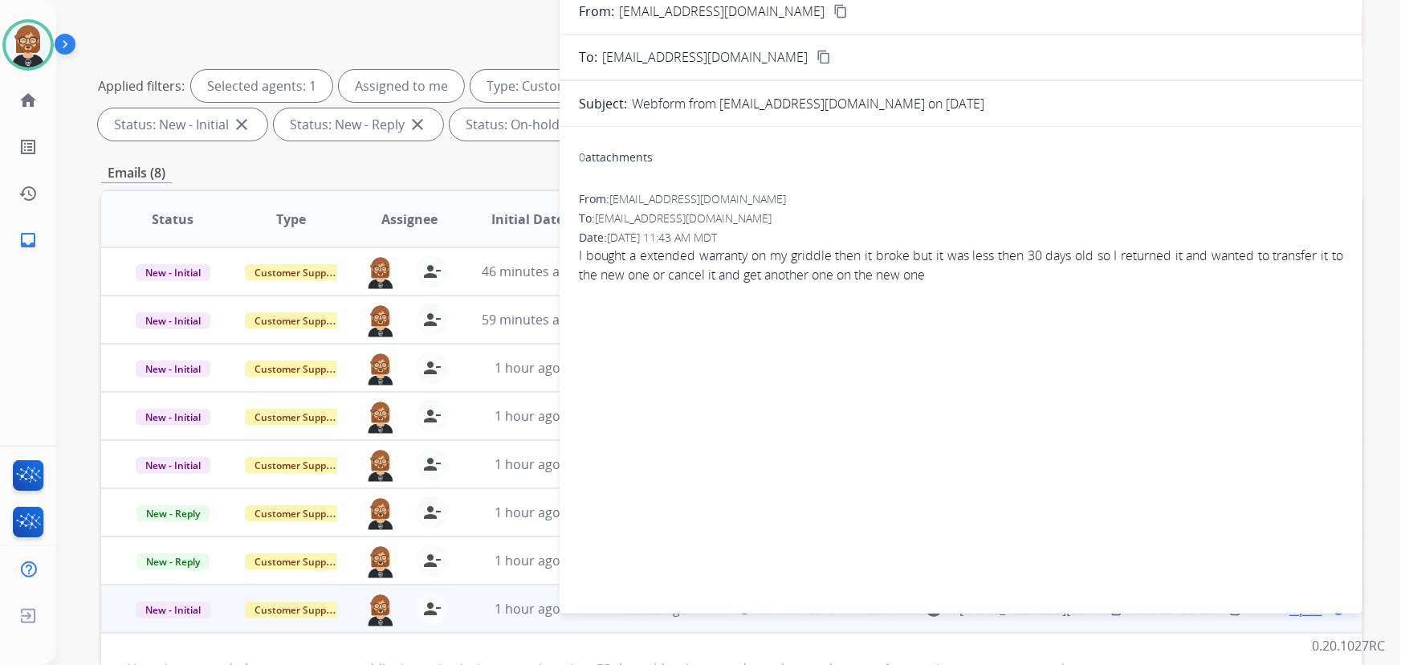
scroll to position [33, 0]
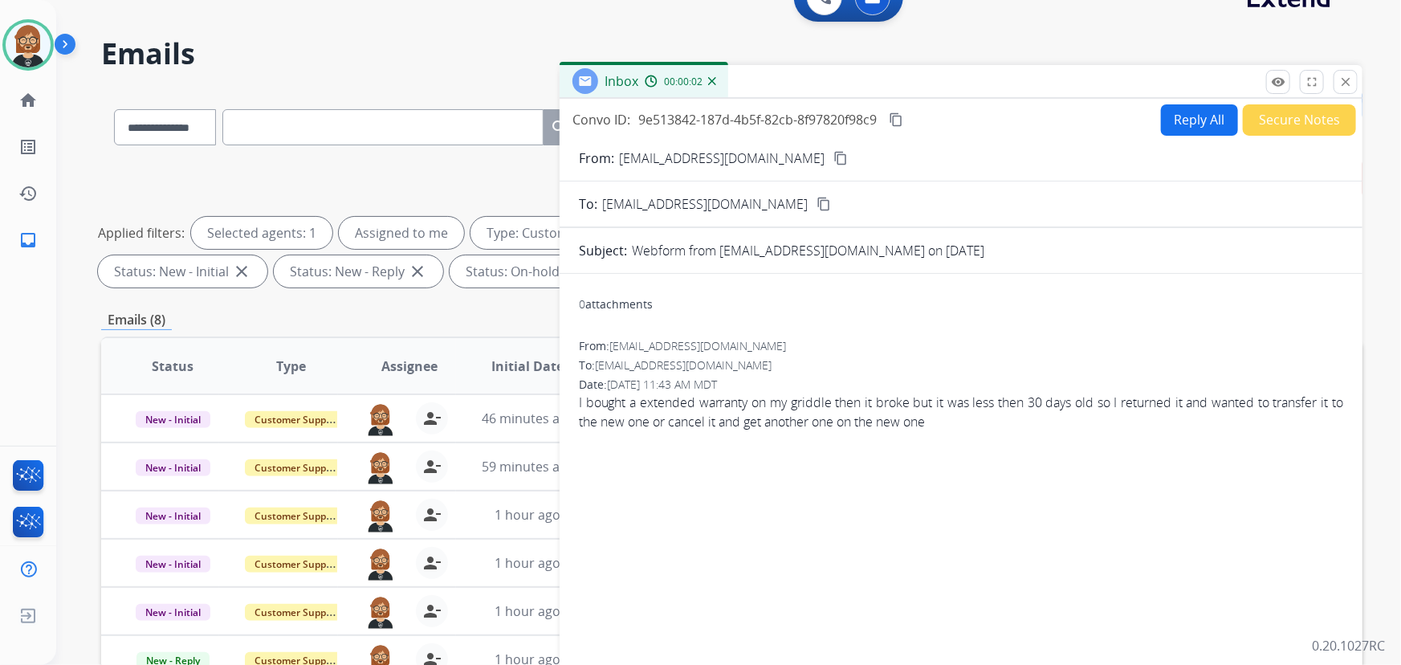
click at [1031, 116] on button "Reply All" at bounding box center [1199, 119] width 77 height 31
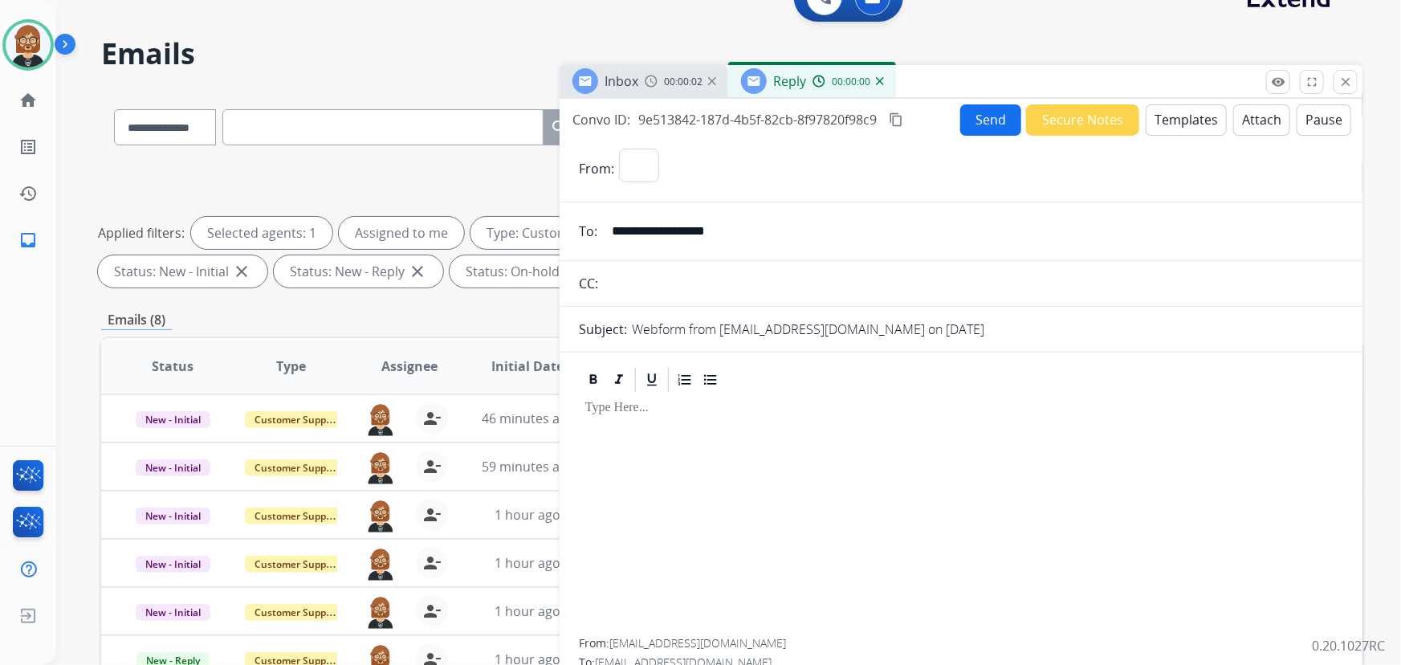
select select "**********"
click at [1031, 114] on button "Templates" at bounding box center [1186, 119] width 81 height 31
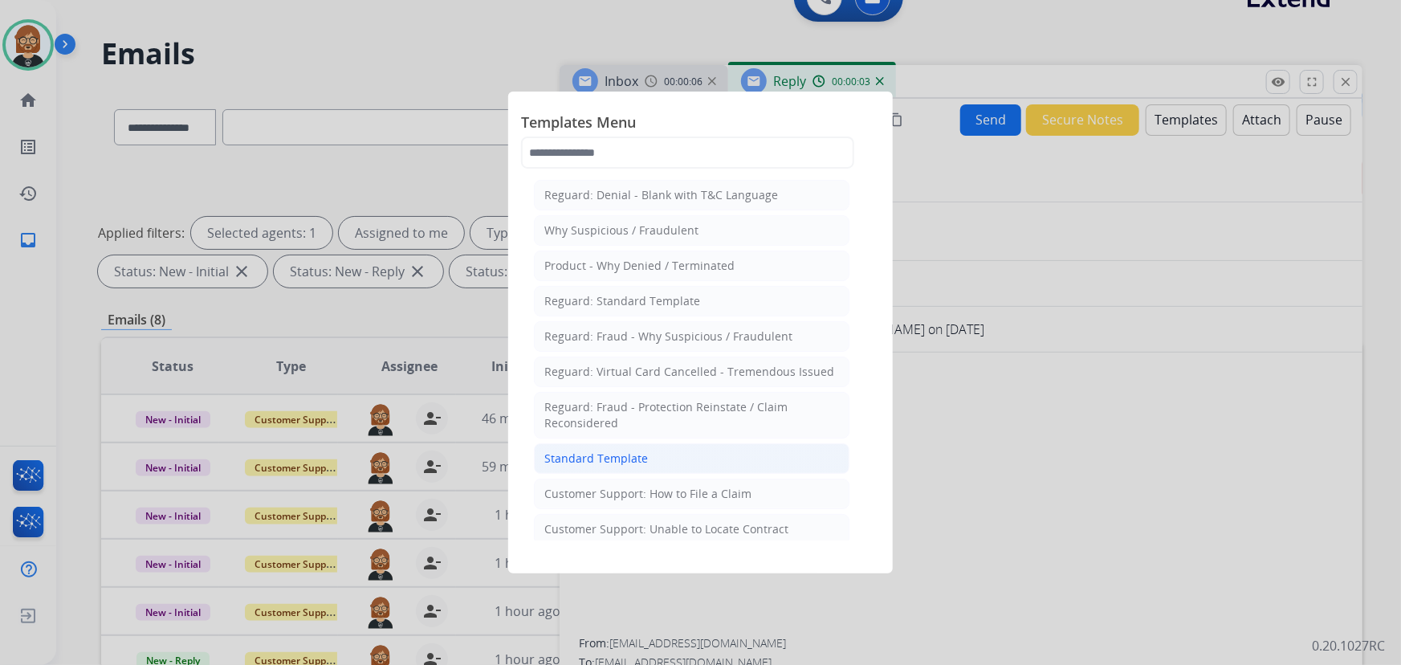
click at [618, 458] on div "Standard Template" at bounding box center [596, 458] width 104 height 16
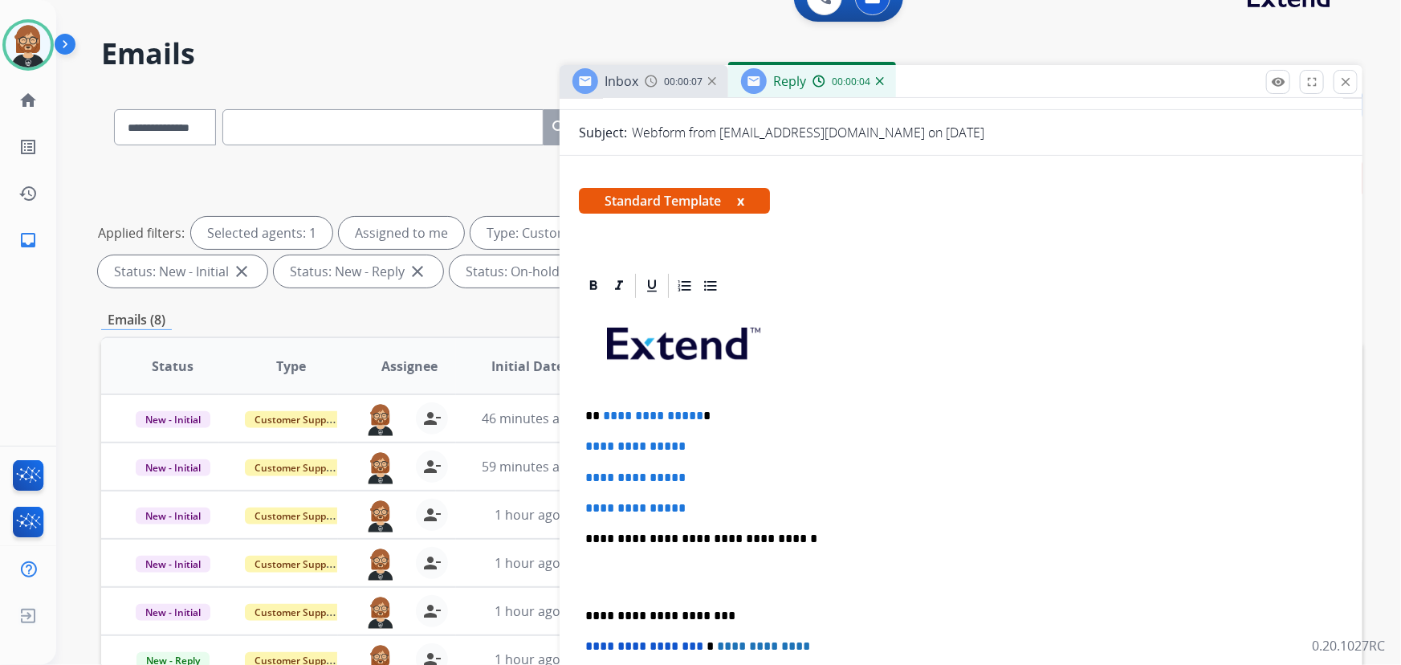
scroll to position [218, 0]
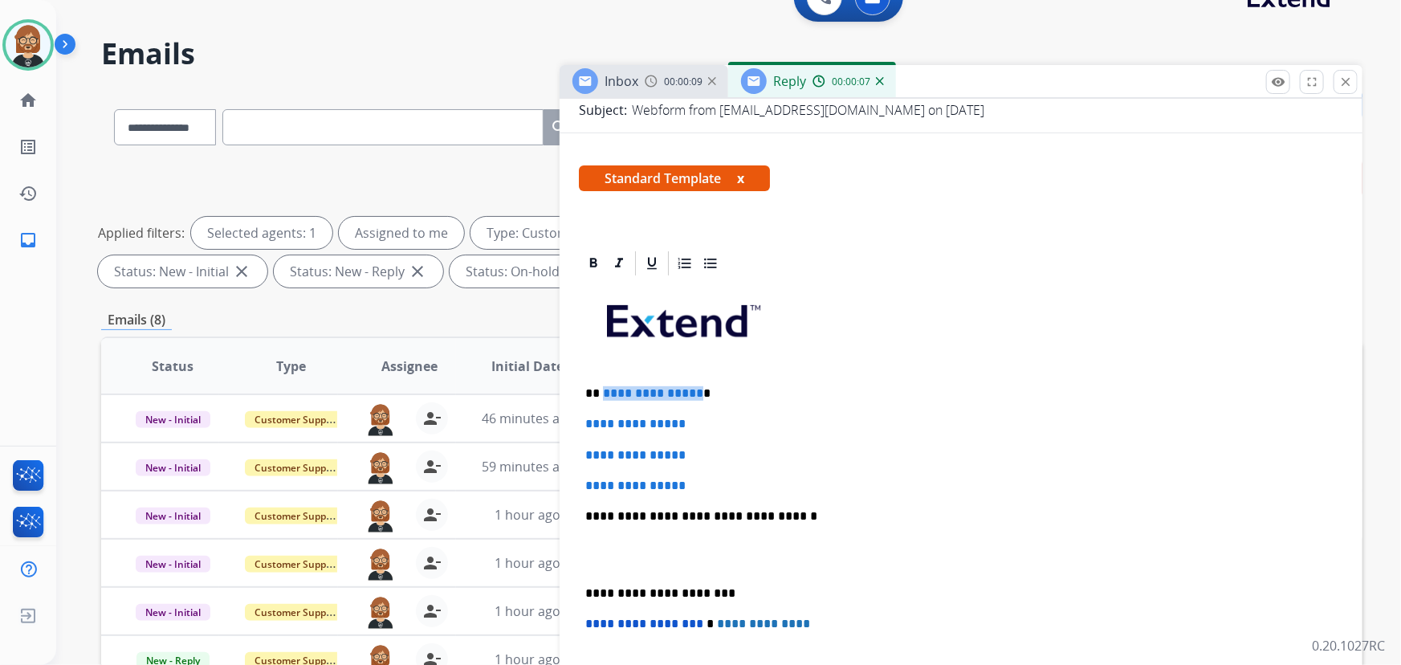
drag, startPoint x: 693, startPoint y: 394, endPoint x: 601, endPoint y: 387, distance: 92.6
click at [601, 387] on p "**********" at bounding box center [955, 393] width 740 height 14
drag, startPoint x: 713, startPoint y: 482, endPoint x: 570, endPoint y: 416, distance: 157.4
click at [570, 416] on div "**********" at bounding box center [961, 591] width 803 height 684
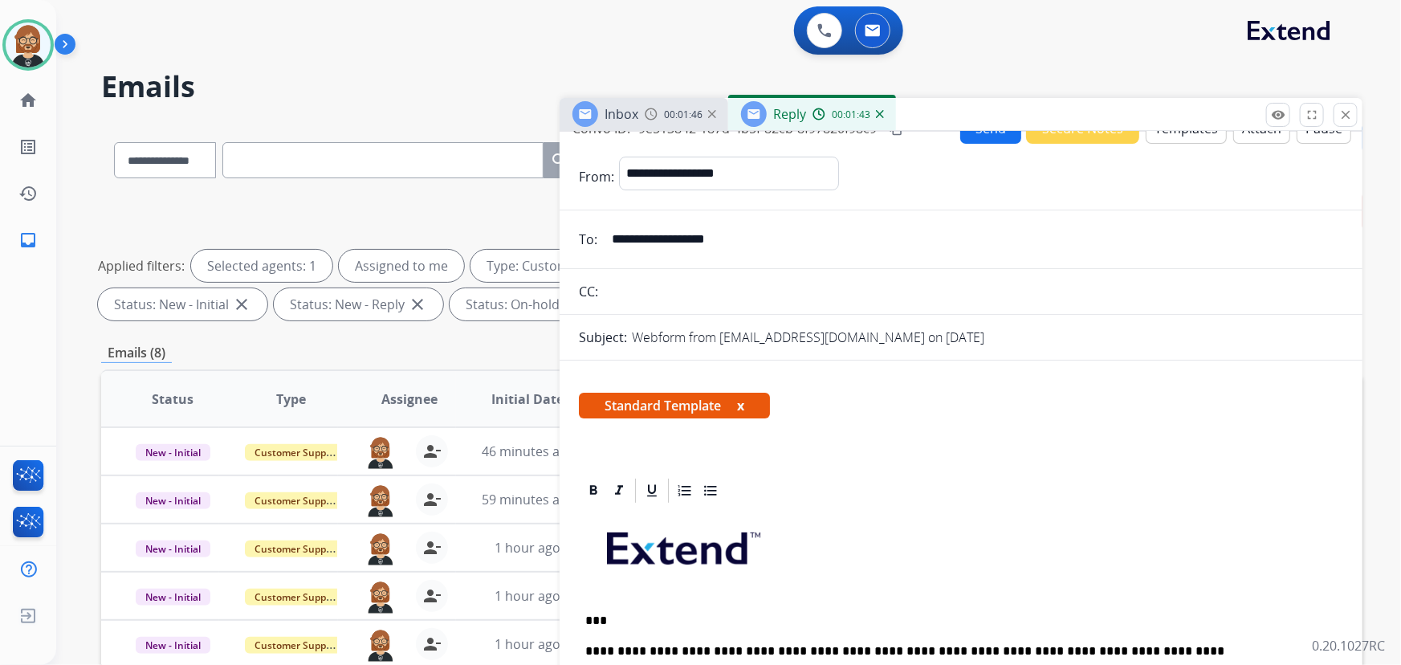
scroll to position [0, 0]
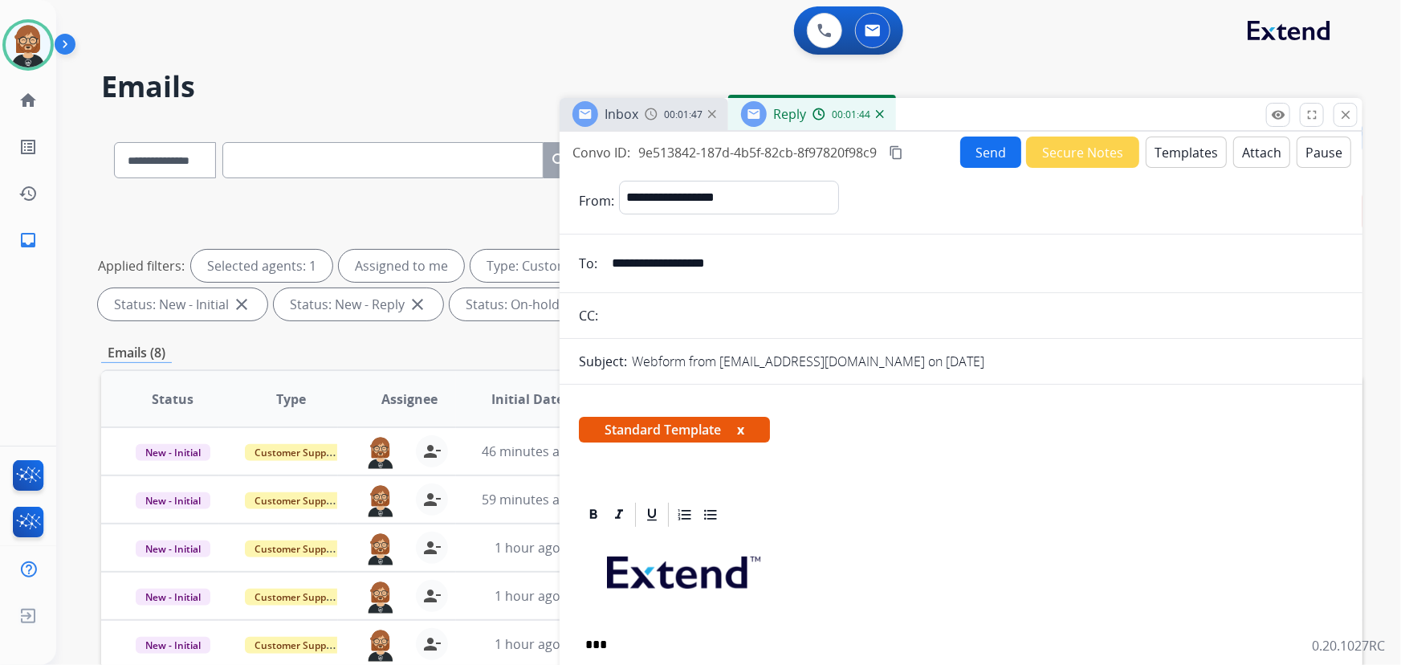
click at [991, 150] on button "Send" at bounding box center [990, 152] width 61 height 31
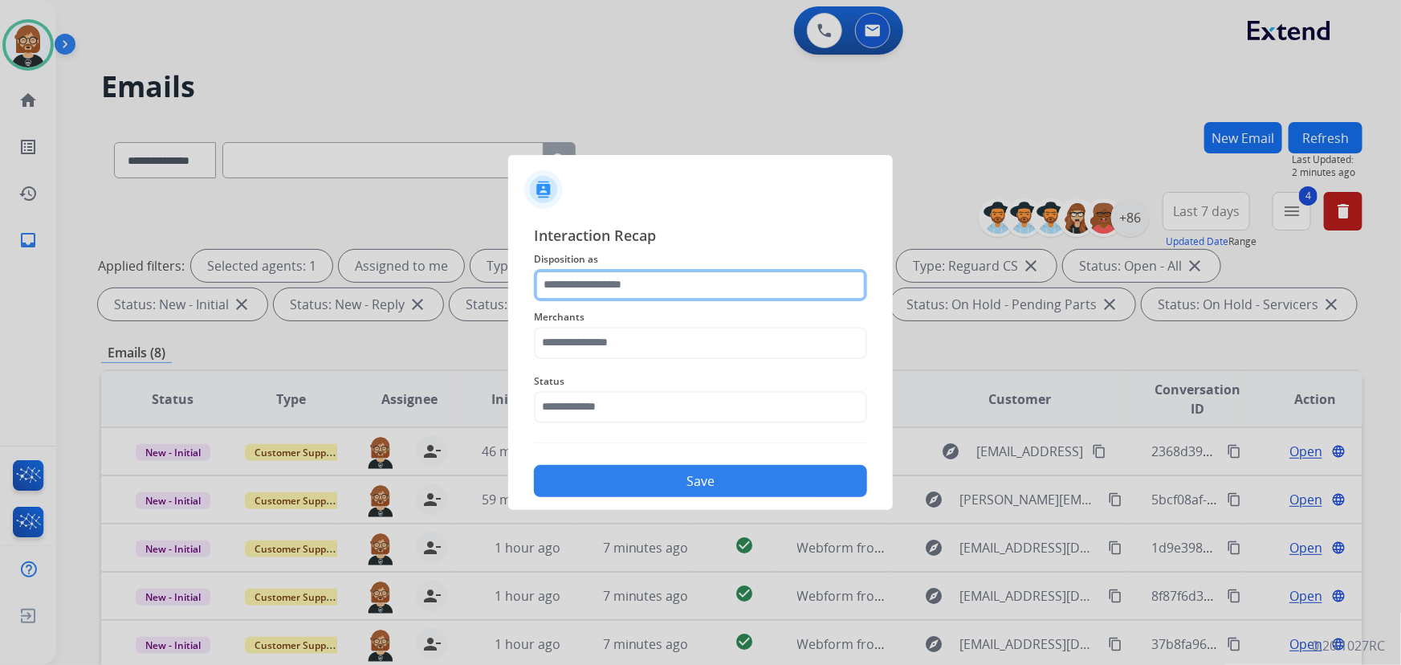
click at [667, 274] on input "text" at bounding box center [700, 285] width 333 height 32
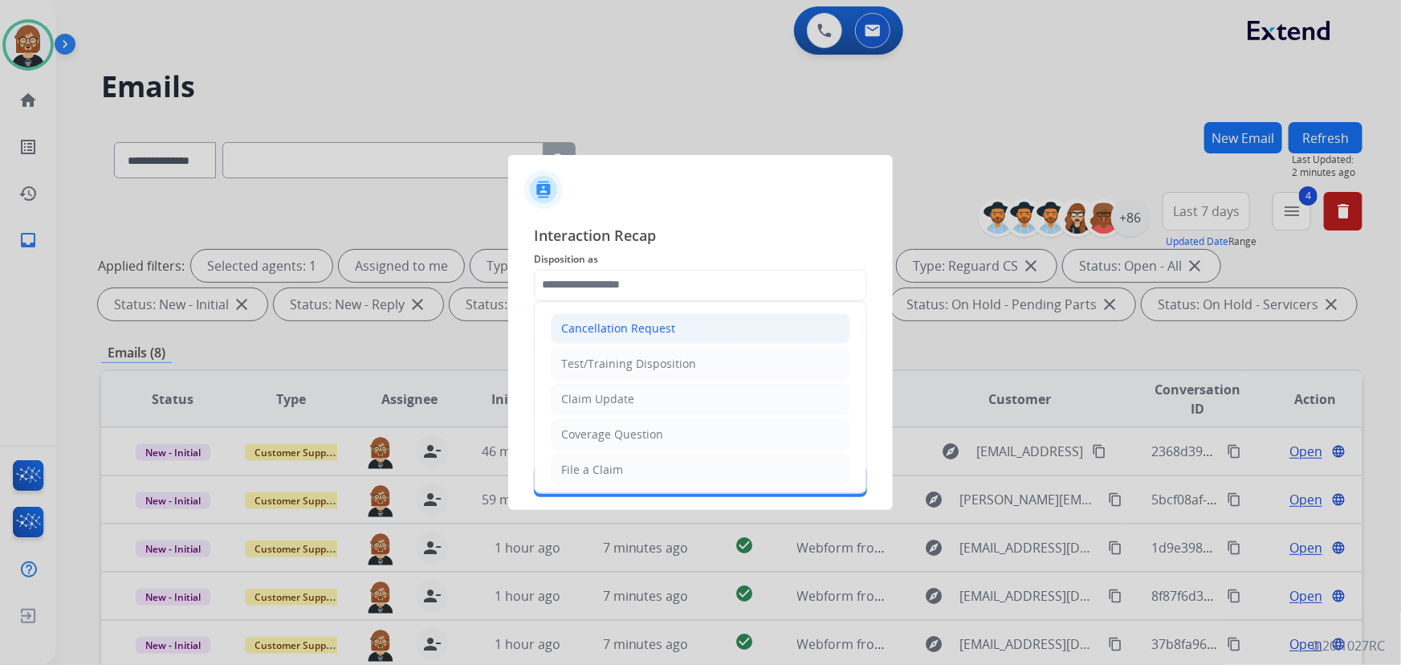
click at [612, 336] on div "Cancellation Request" at bounding box center [618, 328] width 114 height 16
type input "**********"
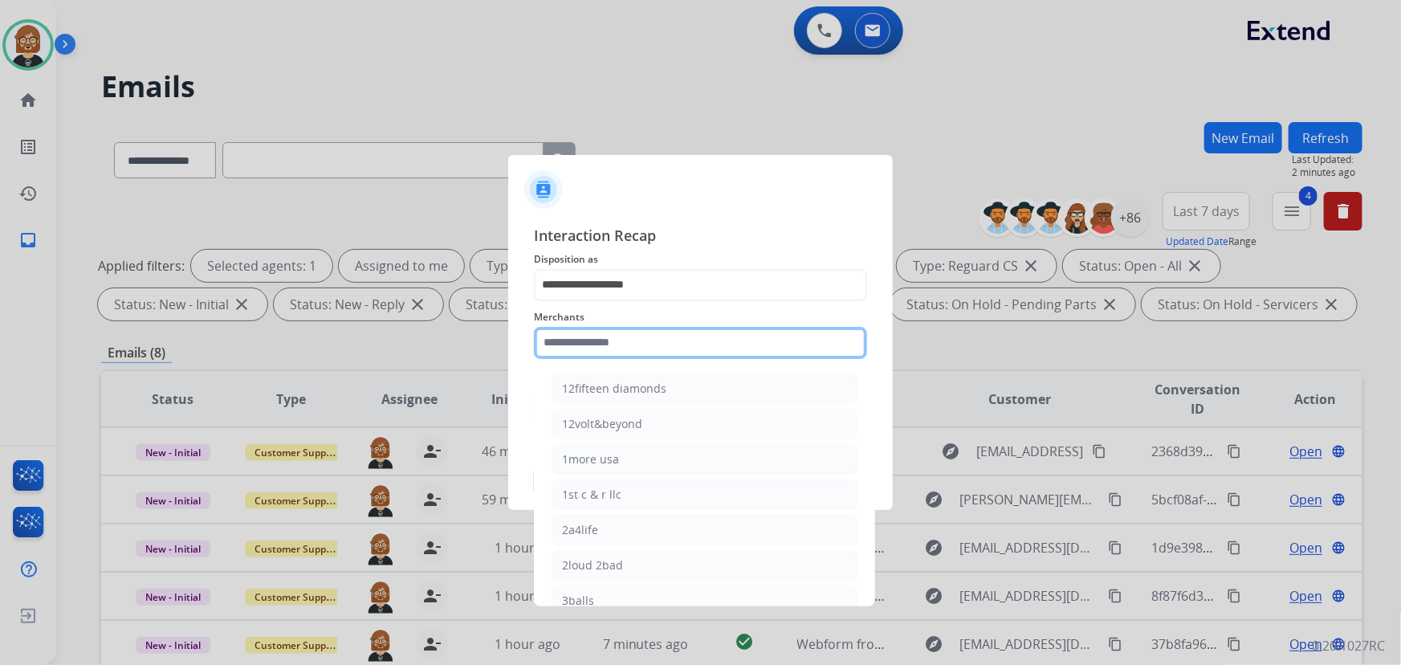
click at [612, 336] on input "text" at bounding box center [700, 343] width 333 height 32
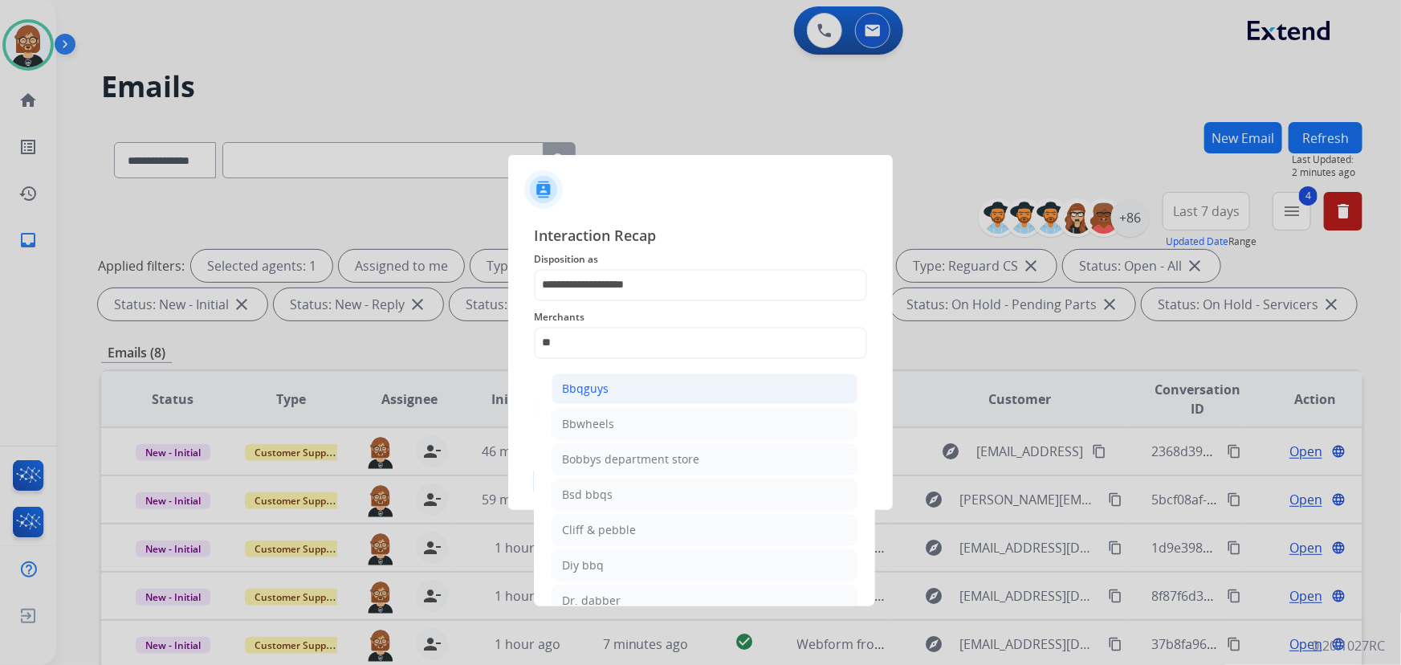
click at [615, 392] on li "Bbqguys" at bounding box center [705, 388] width 306 height 31
type input "*******"
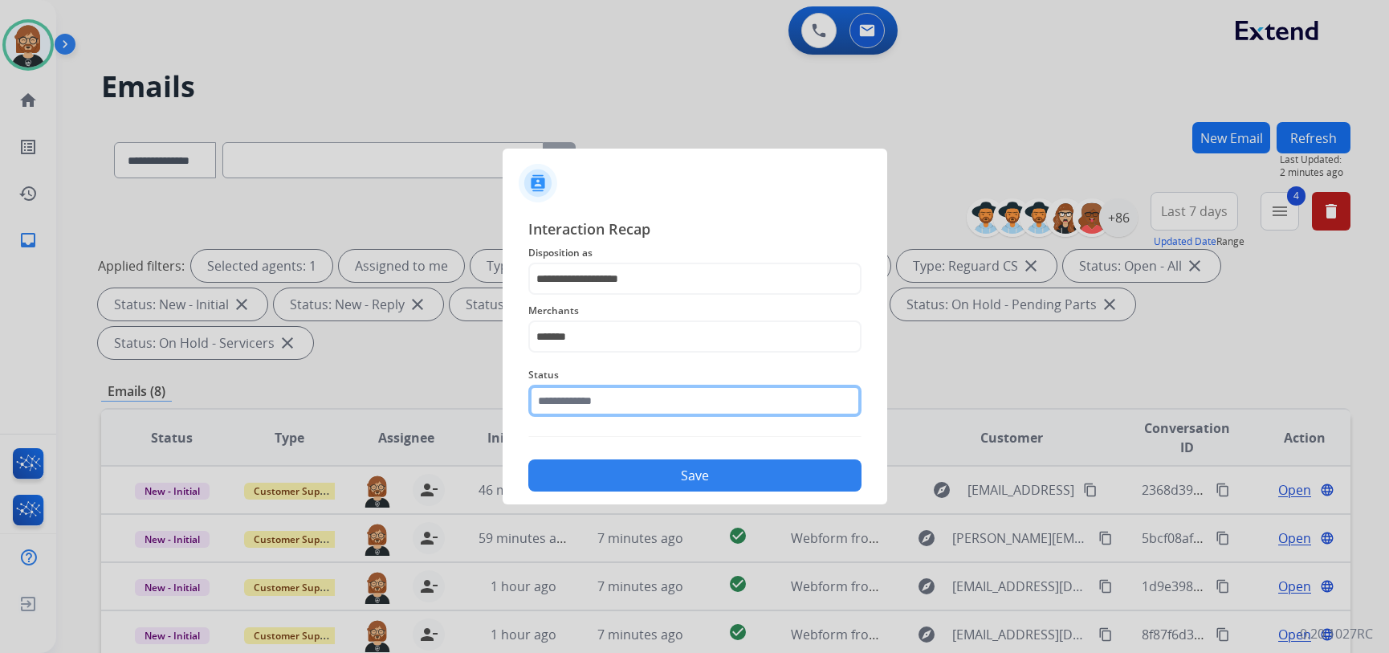
click at [614, 411] on input "text" at bounding box center [694, 401] width 333 height 32
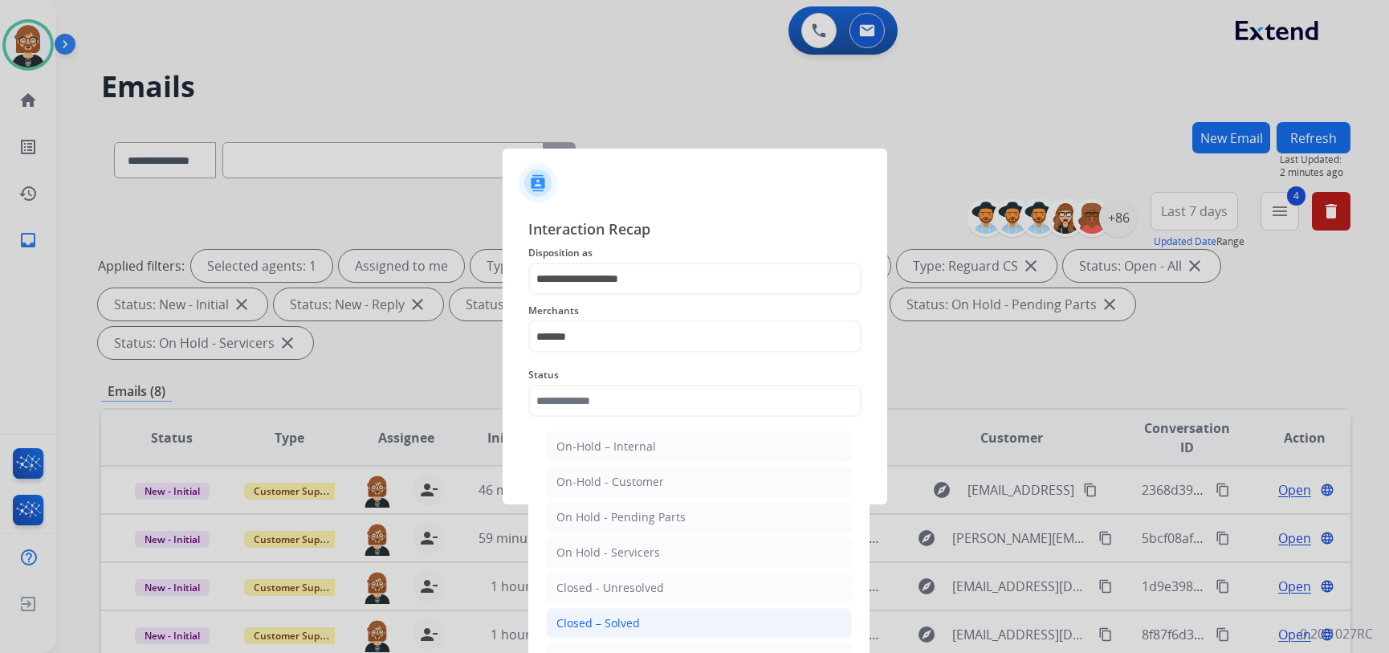
click at [656, 621] on li "Closed – Solved" at bounding box center [699, 623] width 306 height 31
type input "**********"
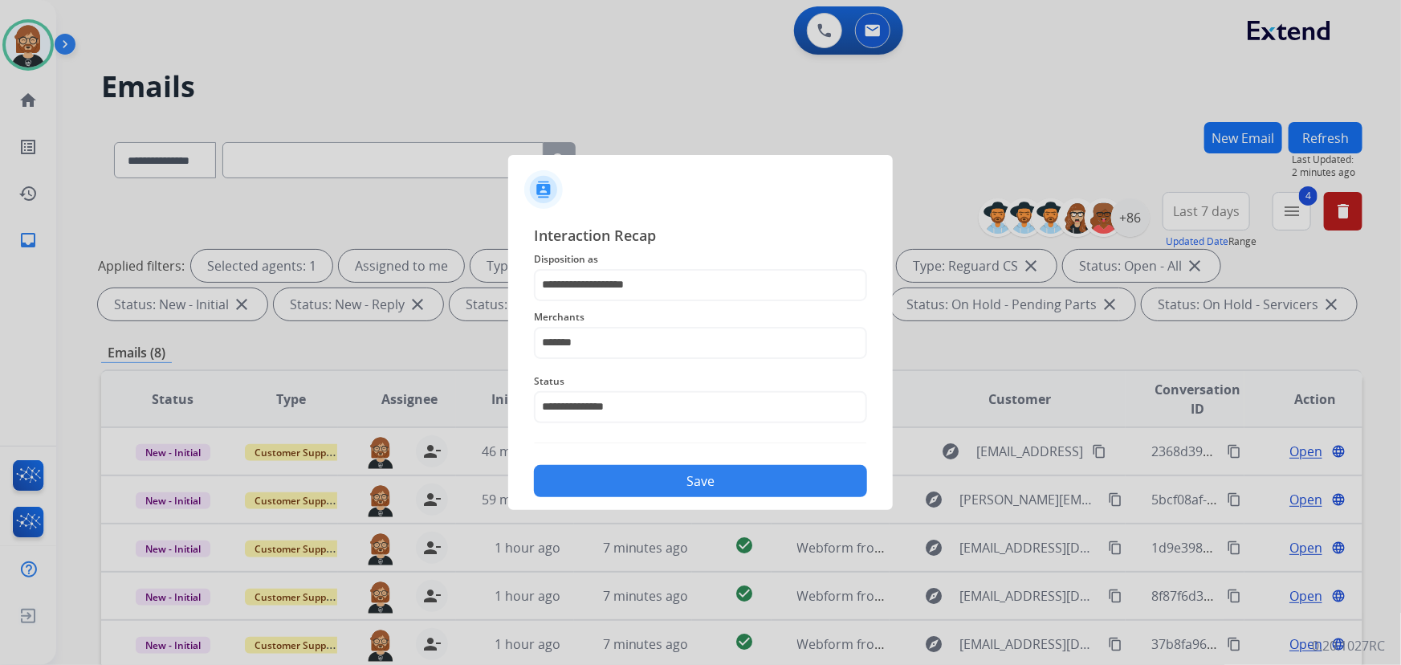
click at [697, 478] on button "Save" at bounding box center [700, 481] width 333 height 32
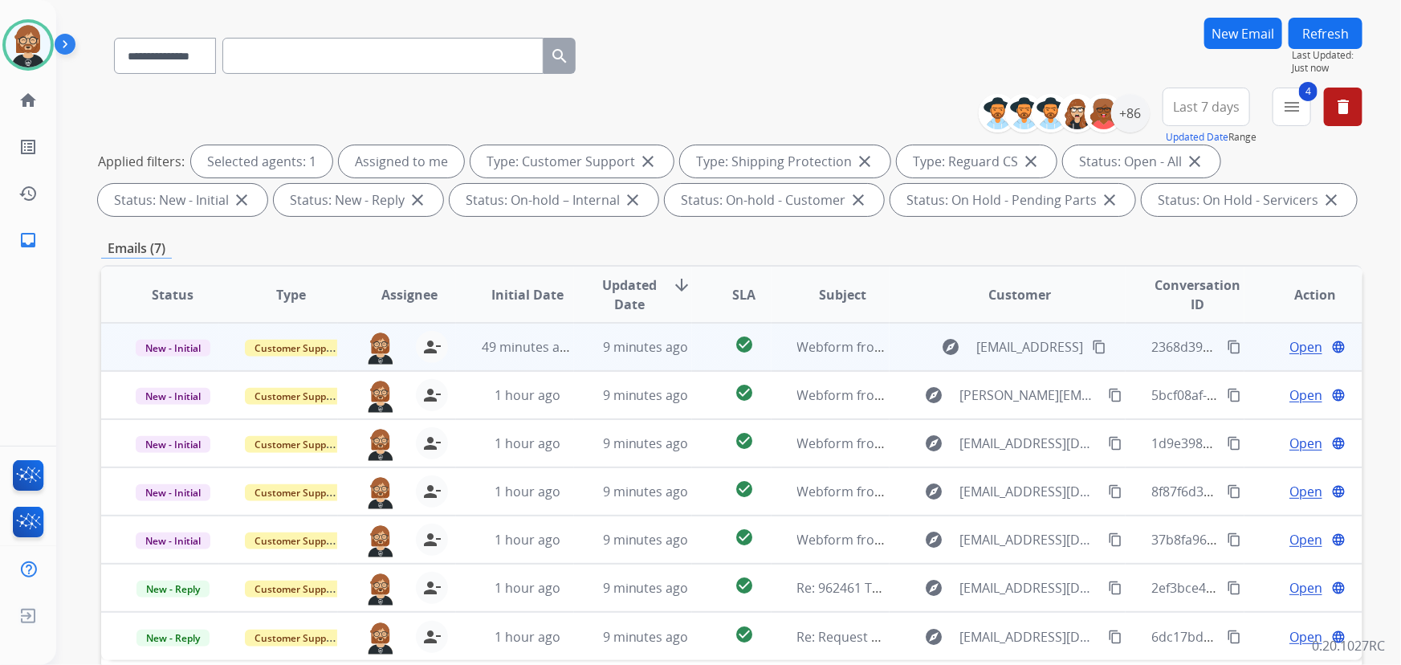
scroll to position [291, 0]
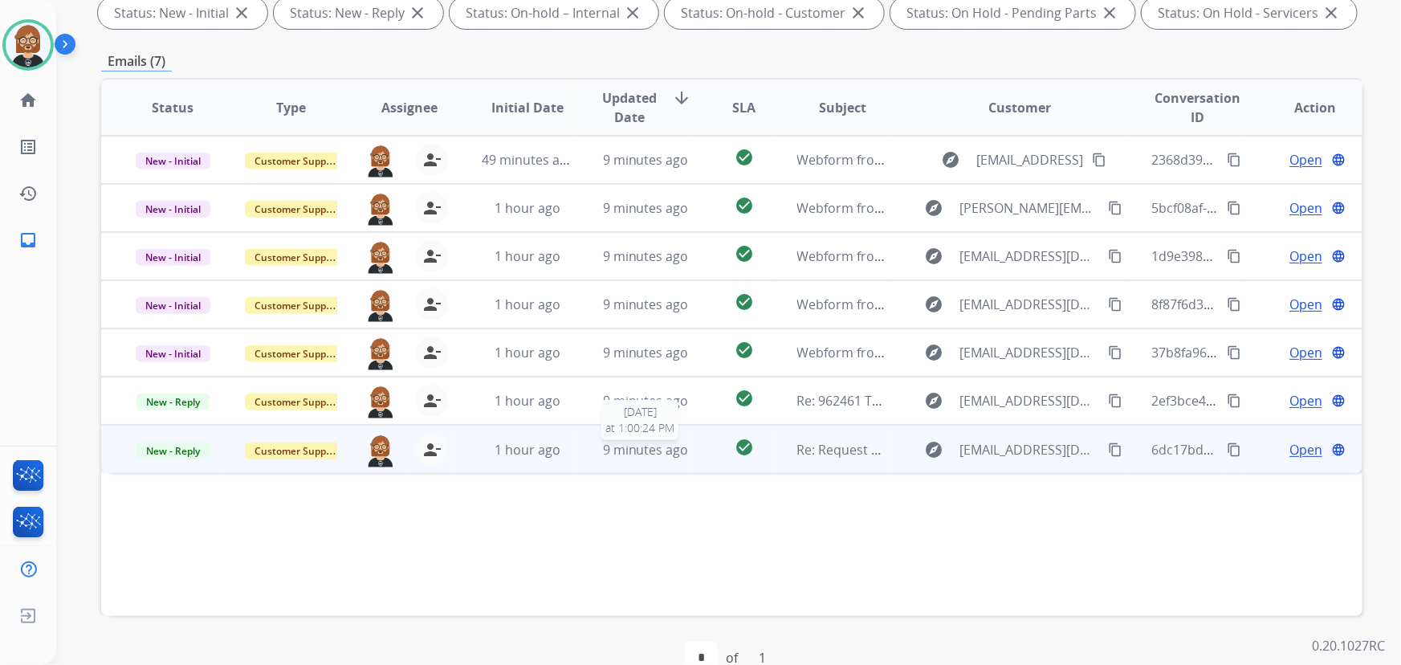
click at [661, 454] on span "9 minutes ago" at bounding box center [646, 450] width 86 height 18
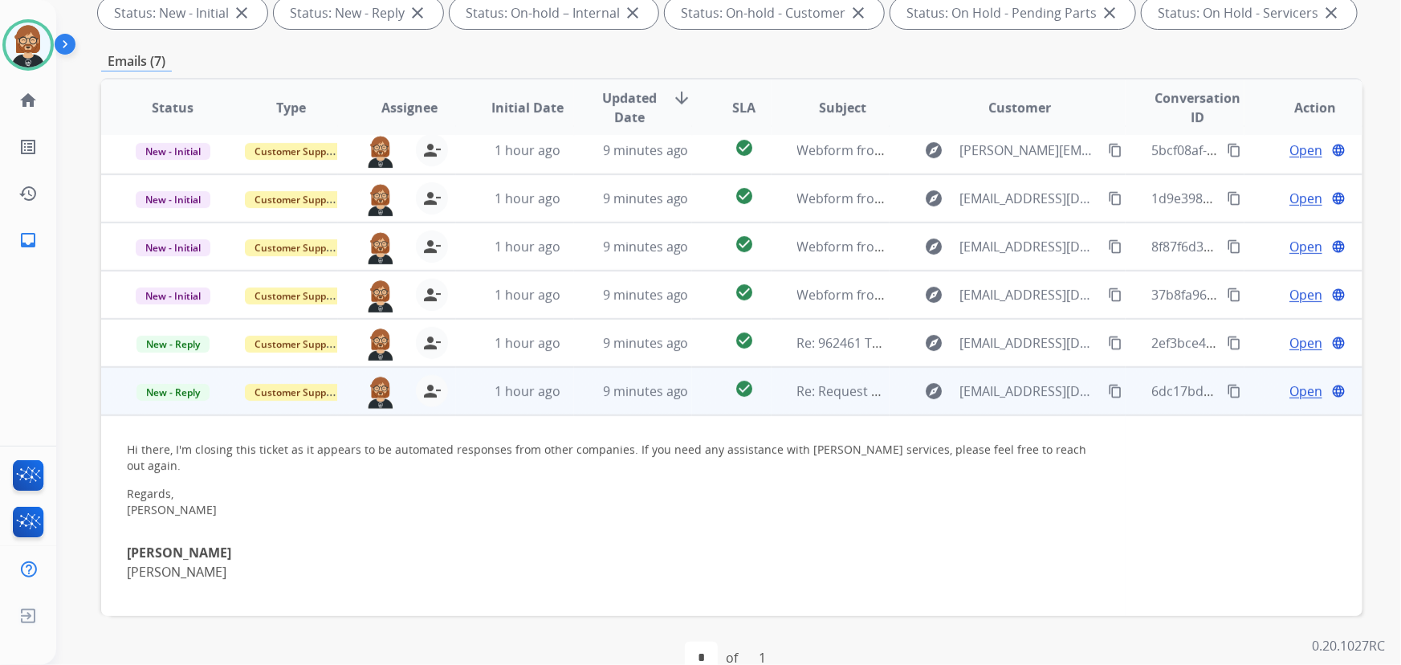
scroll to position [59, 0]
click at [180, 390] on span "New - Reply" at bounding box center [173, 390] width 73 height 17
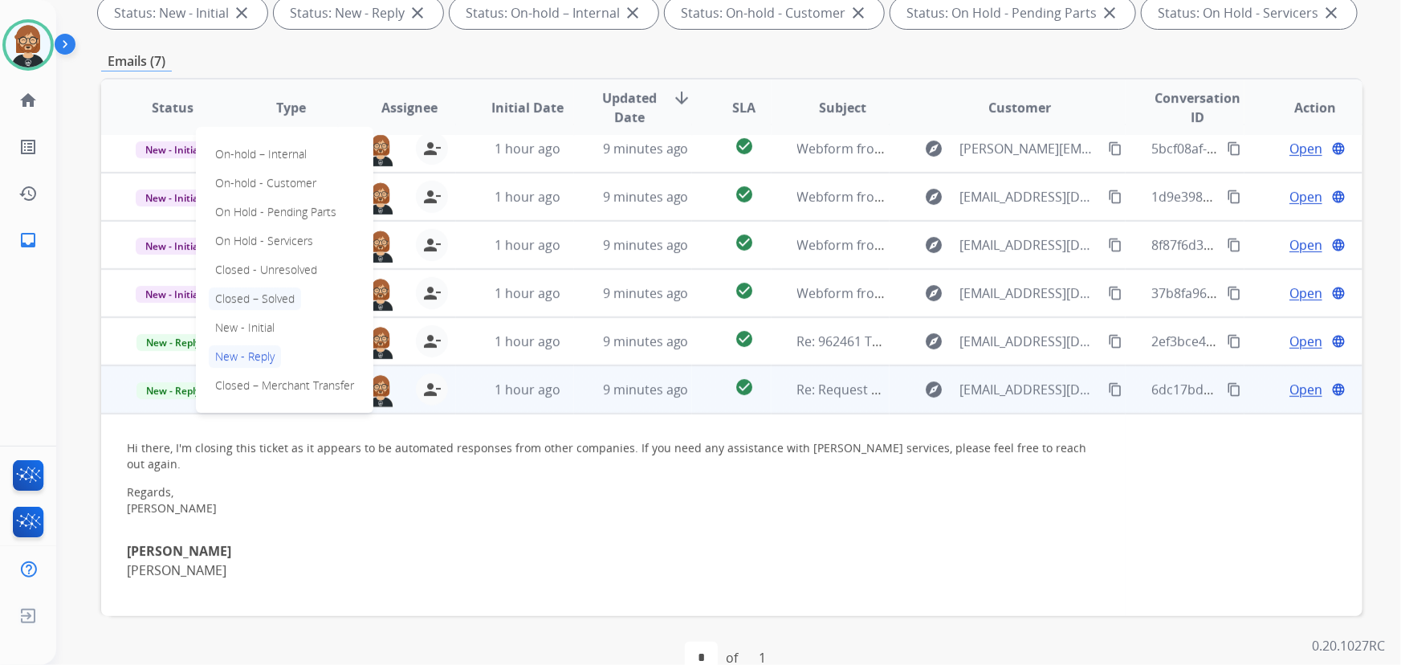
click at [272, 297] on p "Closed – Solved" at bounding box center [255, 298] width 92 height 22
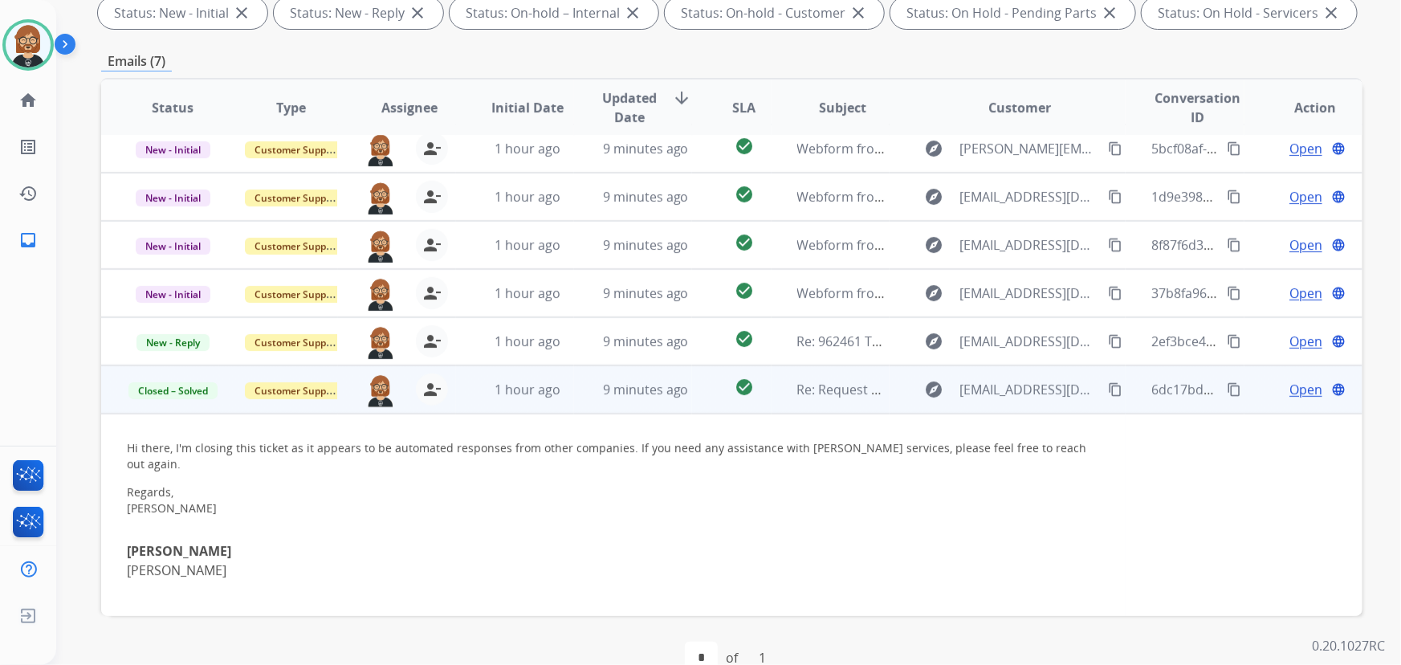
click at [530, 560] on p "Lugg" at bounding box center [613, 569] width 973 height 19
click at [1031, 392] on span "Open" at bounding box center [1306, 389] width 33 height 19
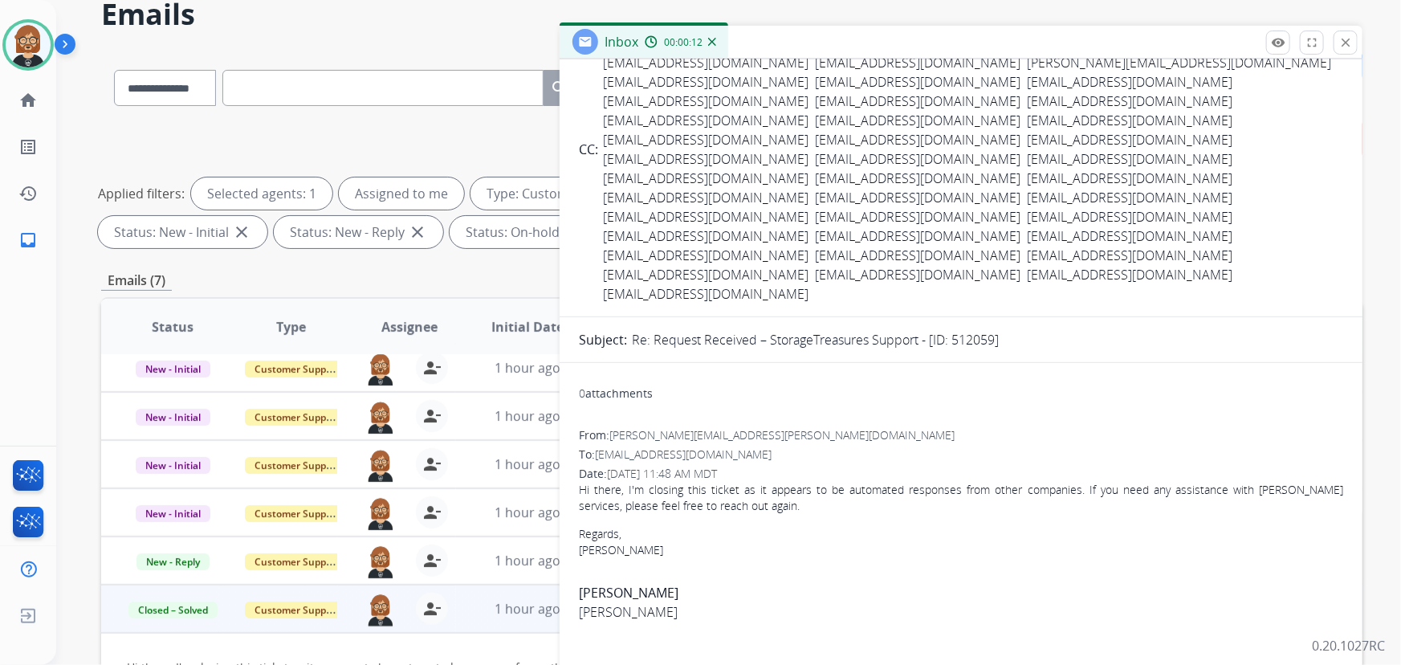
scroll to position [0, 0]
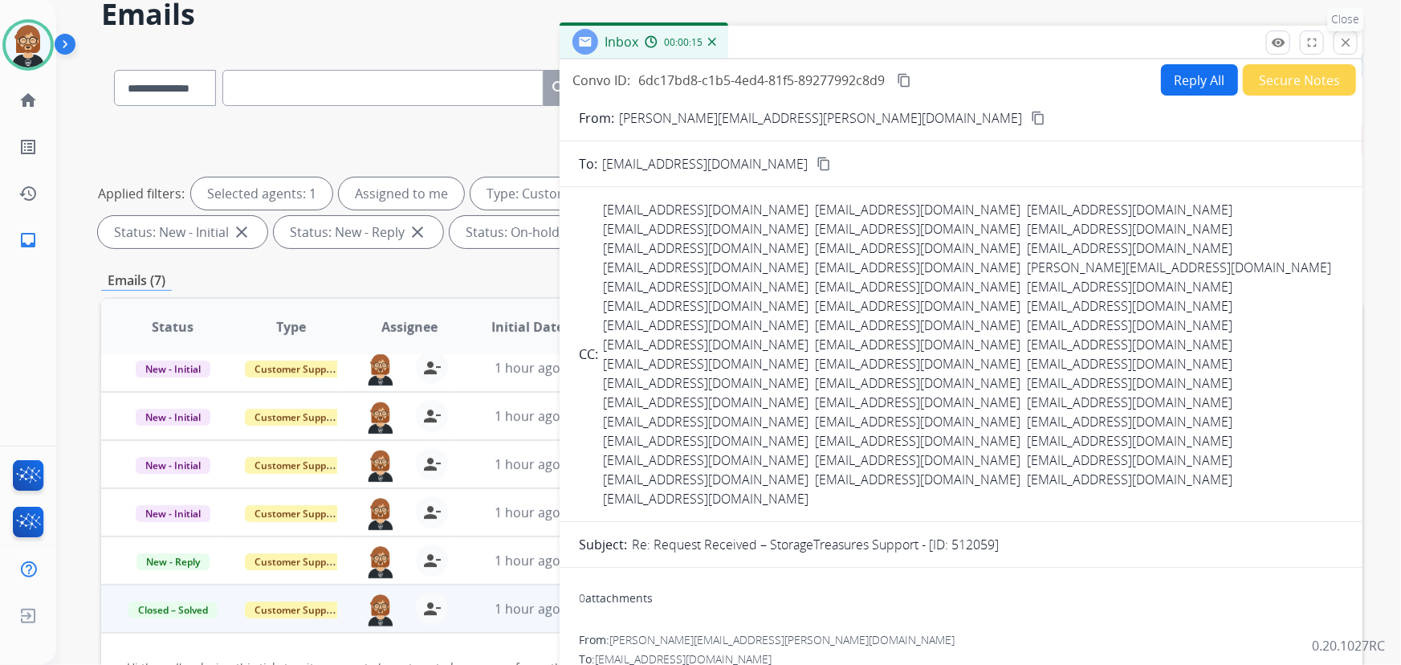
click at [1031, 39] on mat-icon "close" at bounding box center [1346, 42] width 14 height 14
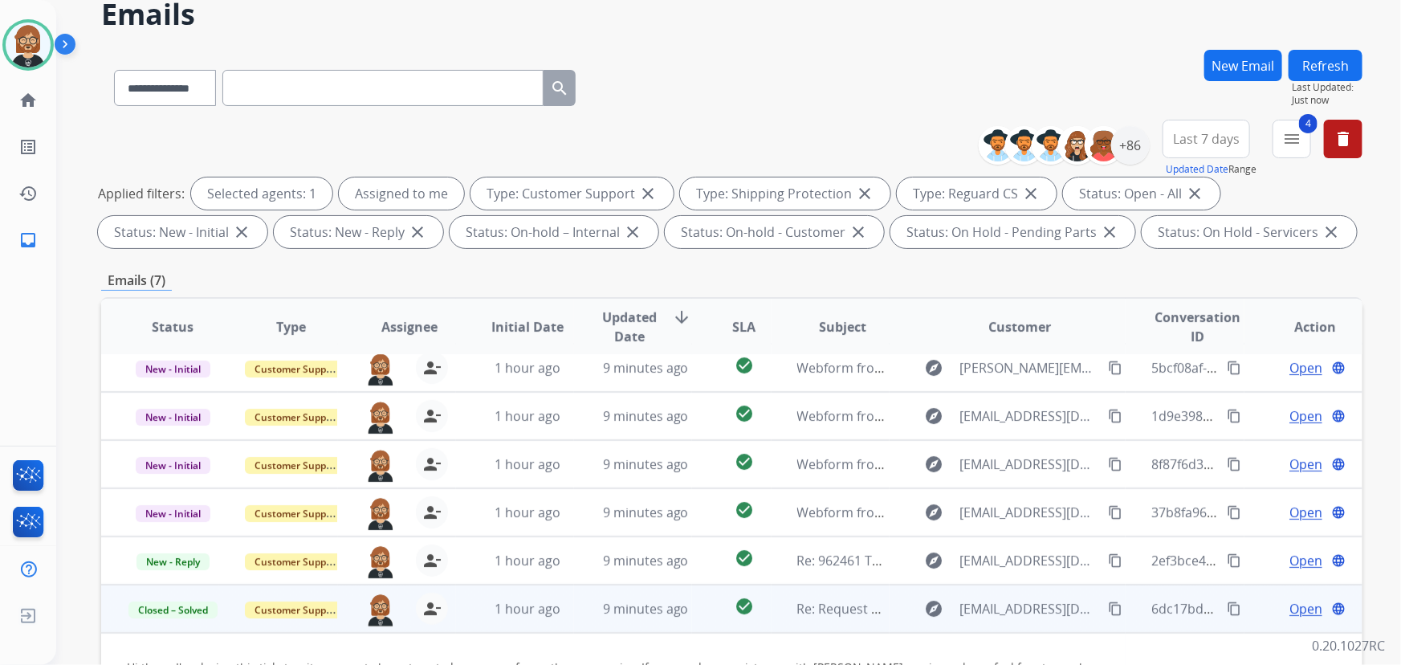
click at [1031, 50] on button "Refresh" at bounding box center [1326, 65] width 74 height 31
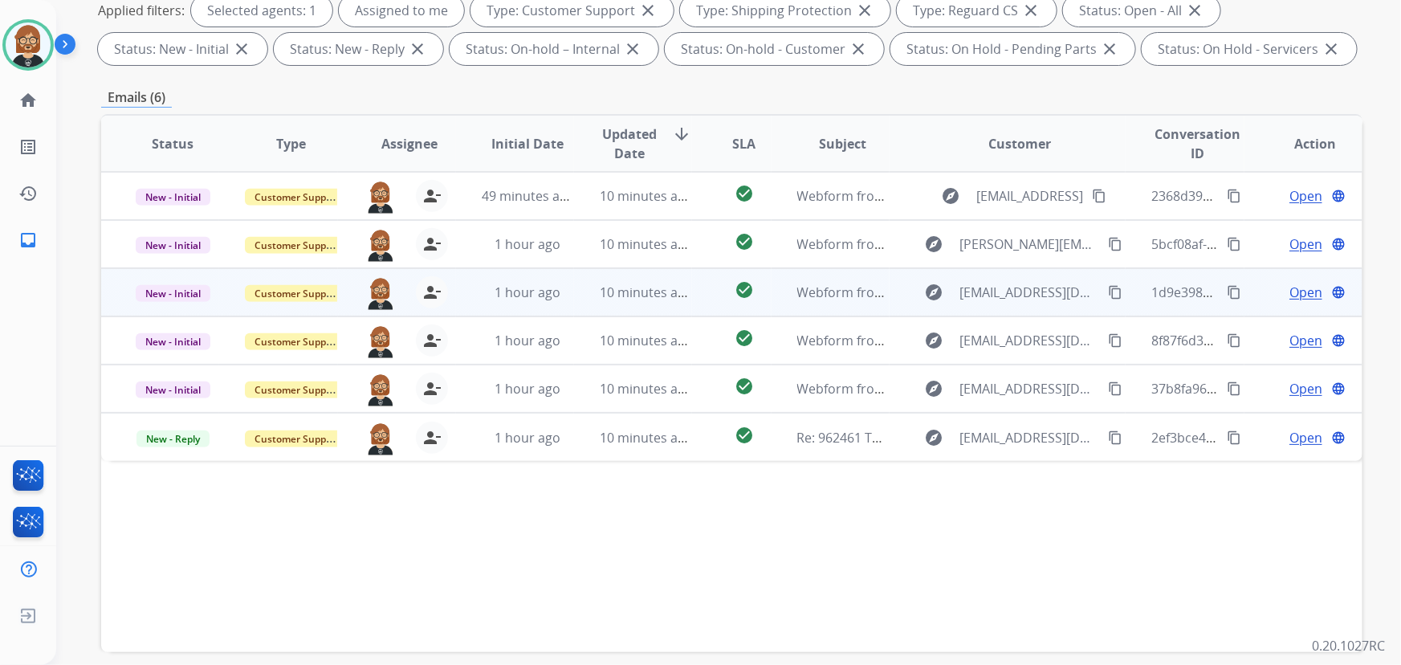
scroll to position [325, 0]
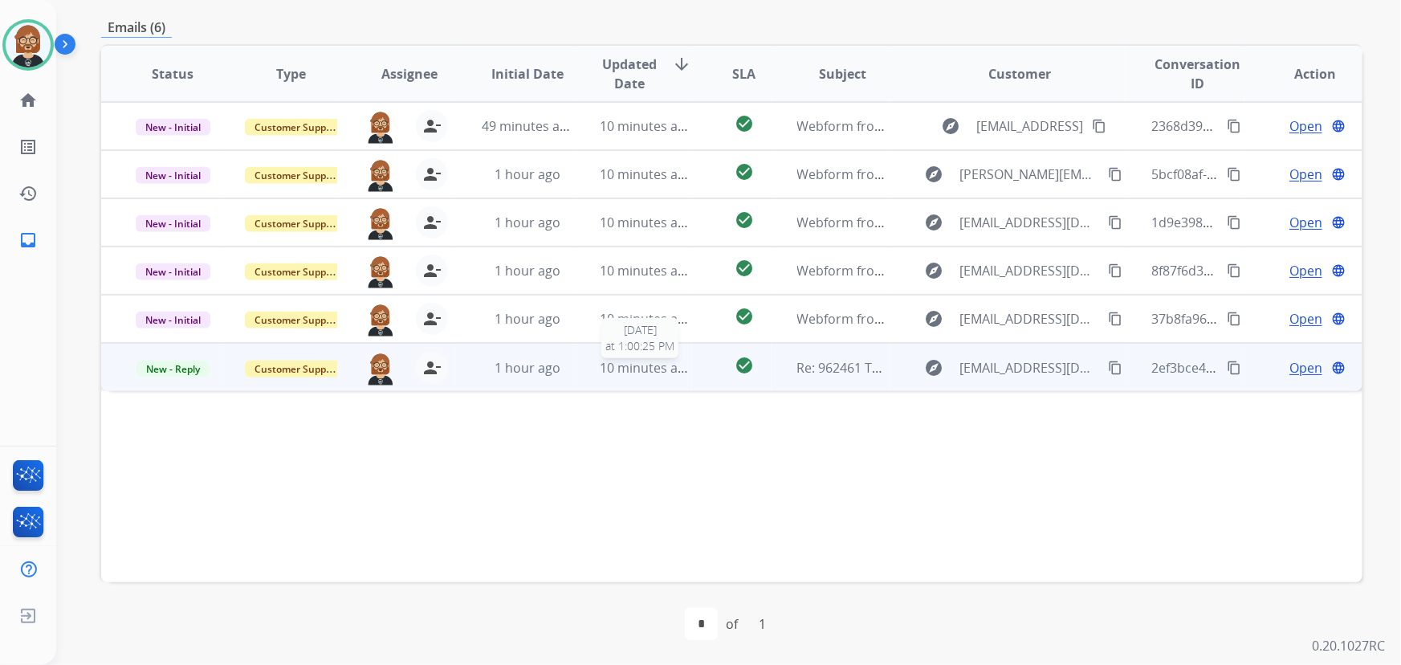
click at [630, 375] on span "10 minutes ago" at bounding box center [646, 368] width 93 height 18
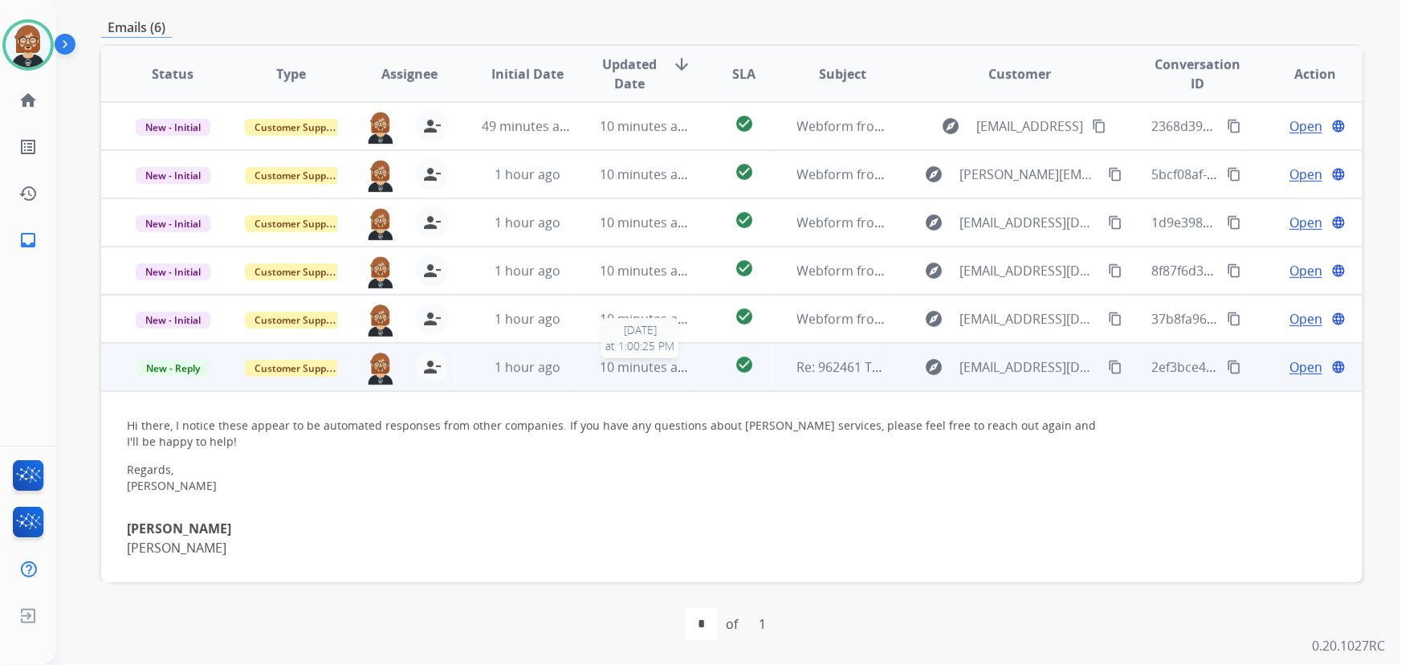
scroll to position [27, 0]
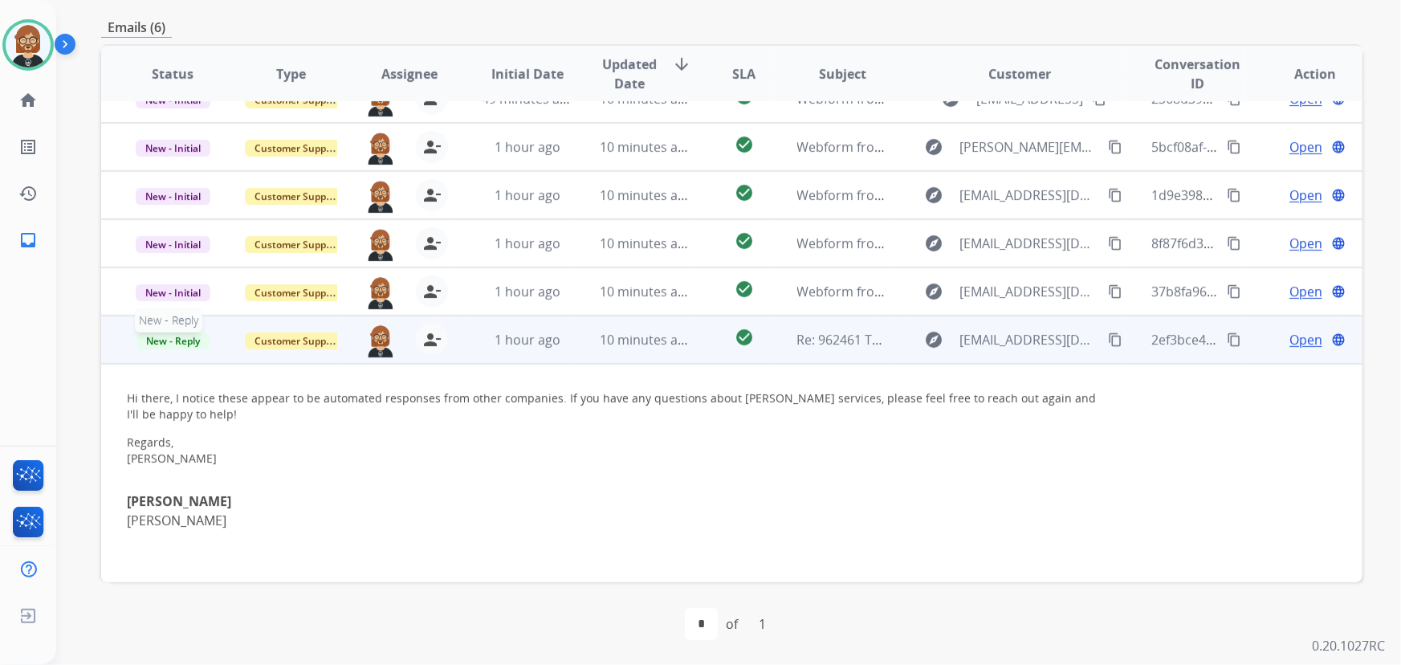
click at [182, 336] on span "New - Reply" at bounding box center [173, 340] width 73 height 17
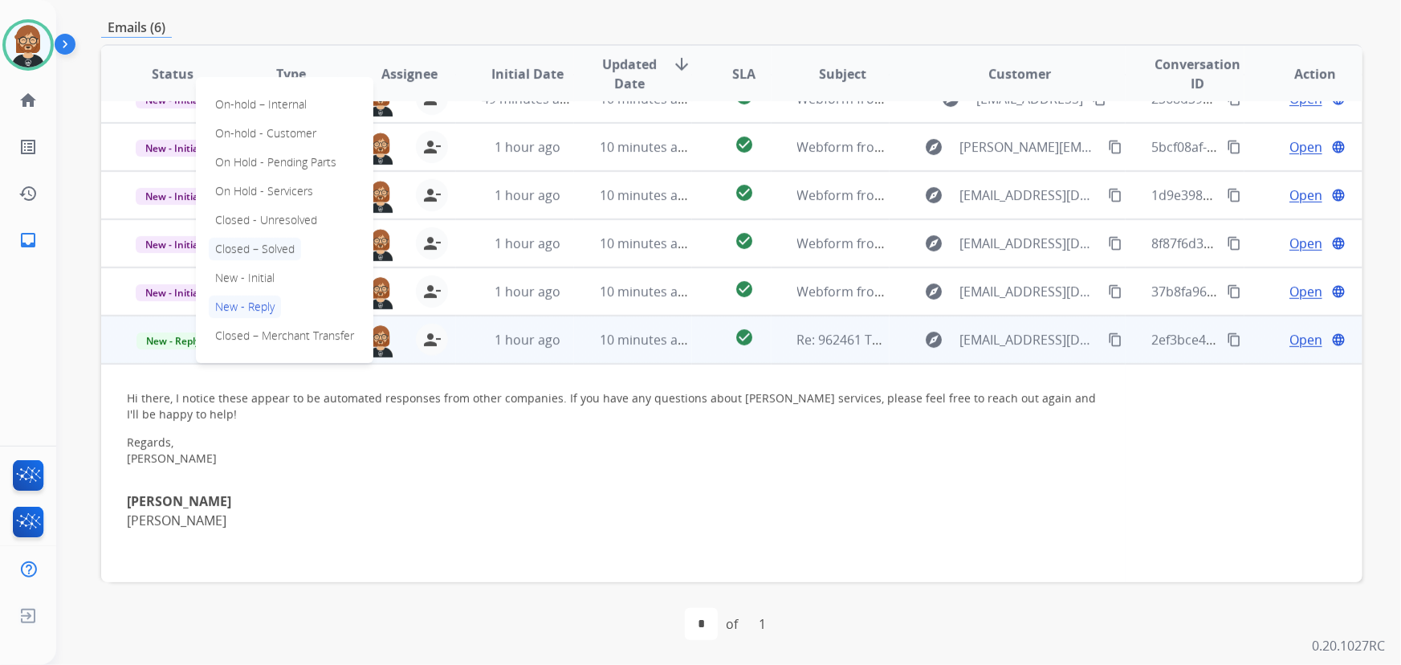
click at [264, 247] on p "Closed – Solved" at bounding box center [255, 249] width 92 height 22
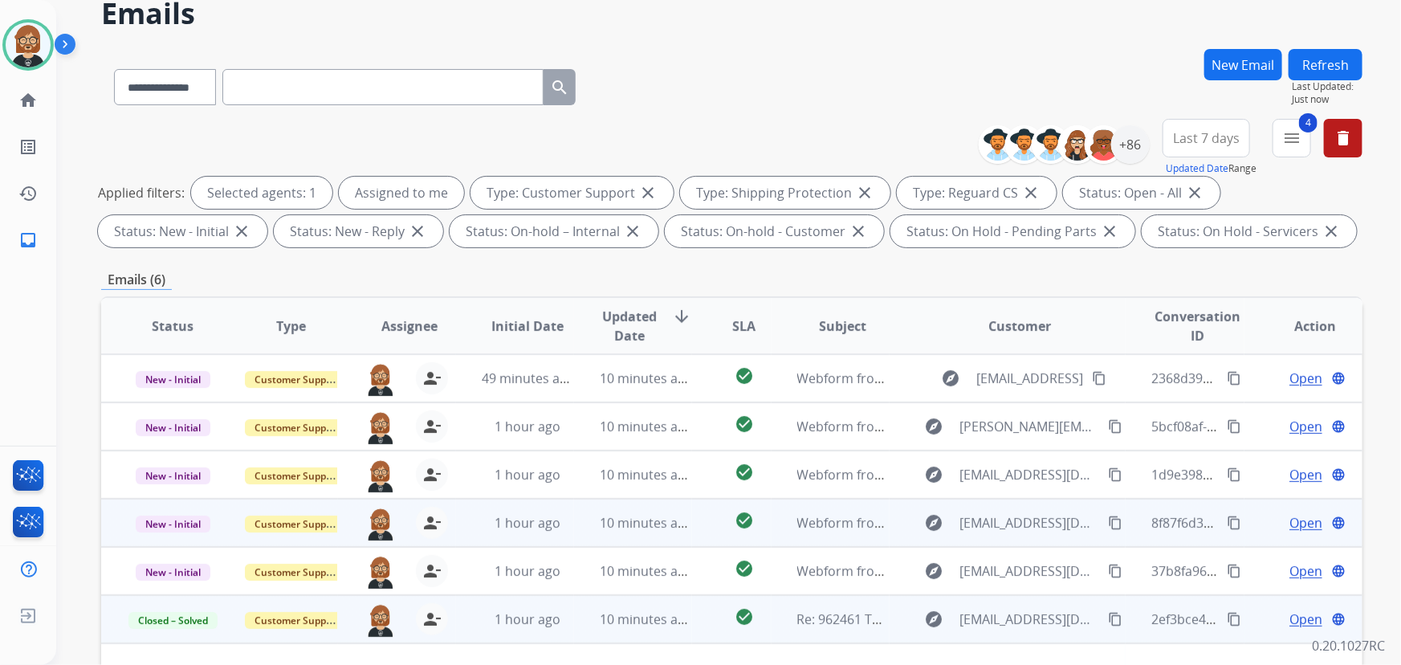
scroll to position [0, 0]
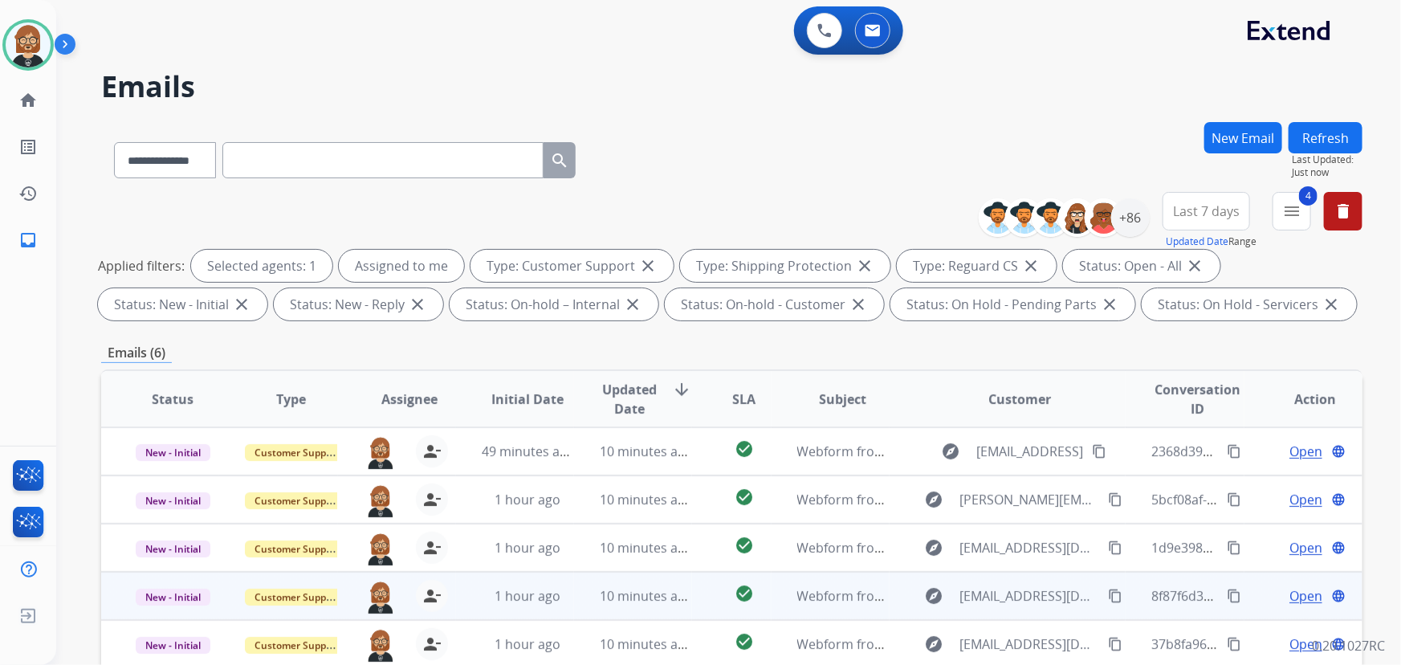
click at [1031, 132] on button "Refresh" at bounding box center [1326, 137] width 74 height 31
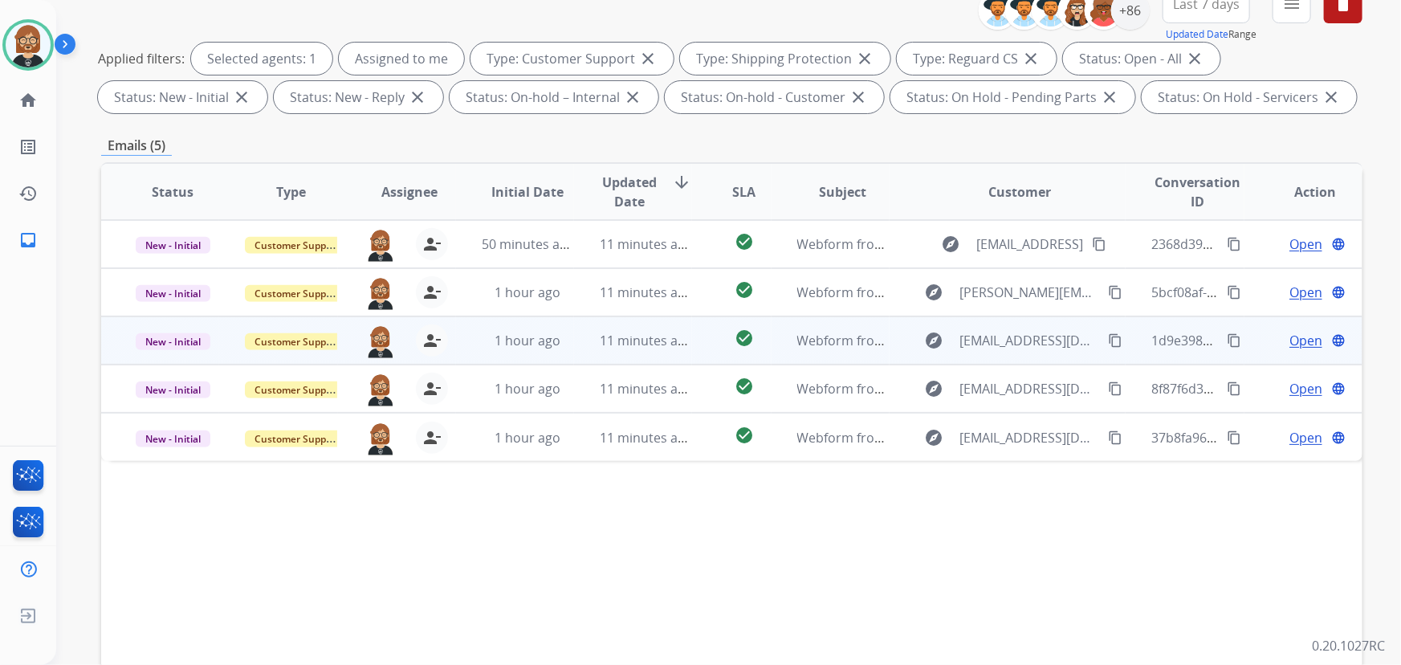
scroll to position [179, 0]
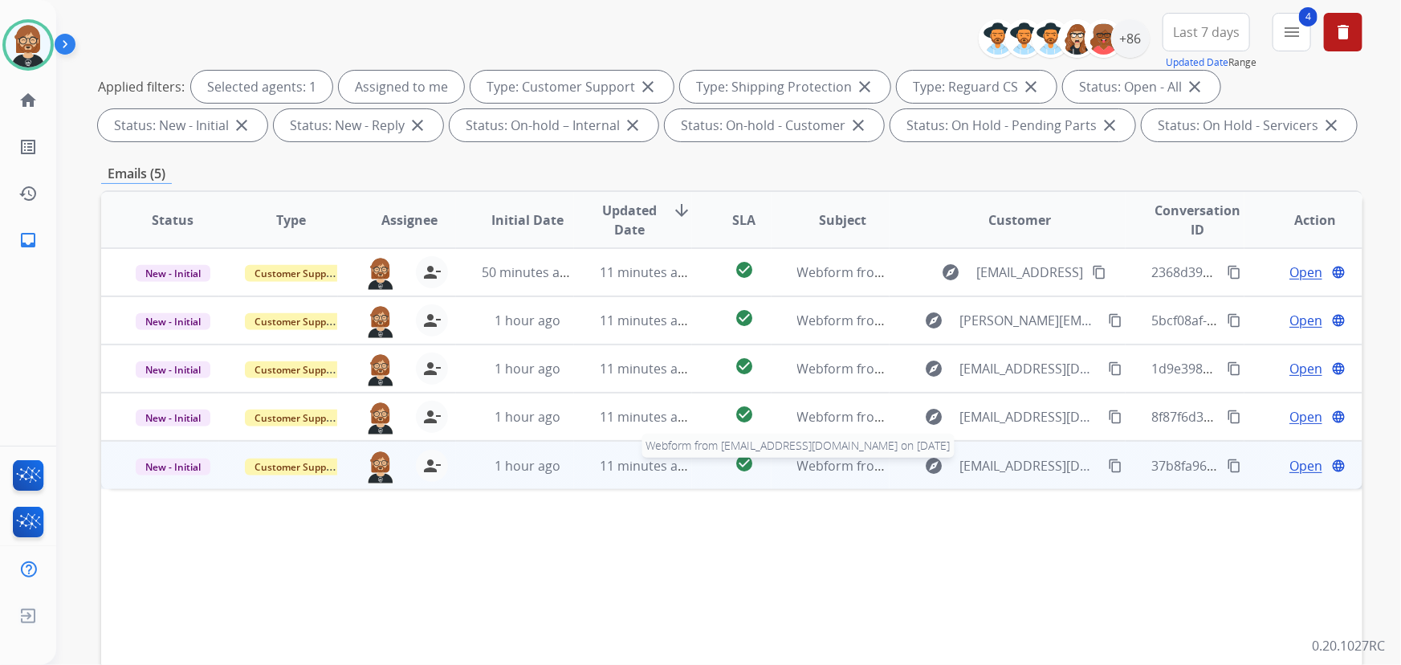
click at [823, 467] on span "Webform from holderbein1@gmail.com on 08/16/2025" at bounding box center [979, 466] width 364 height 18
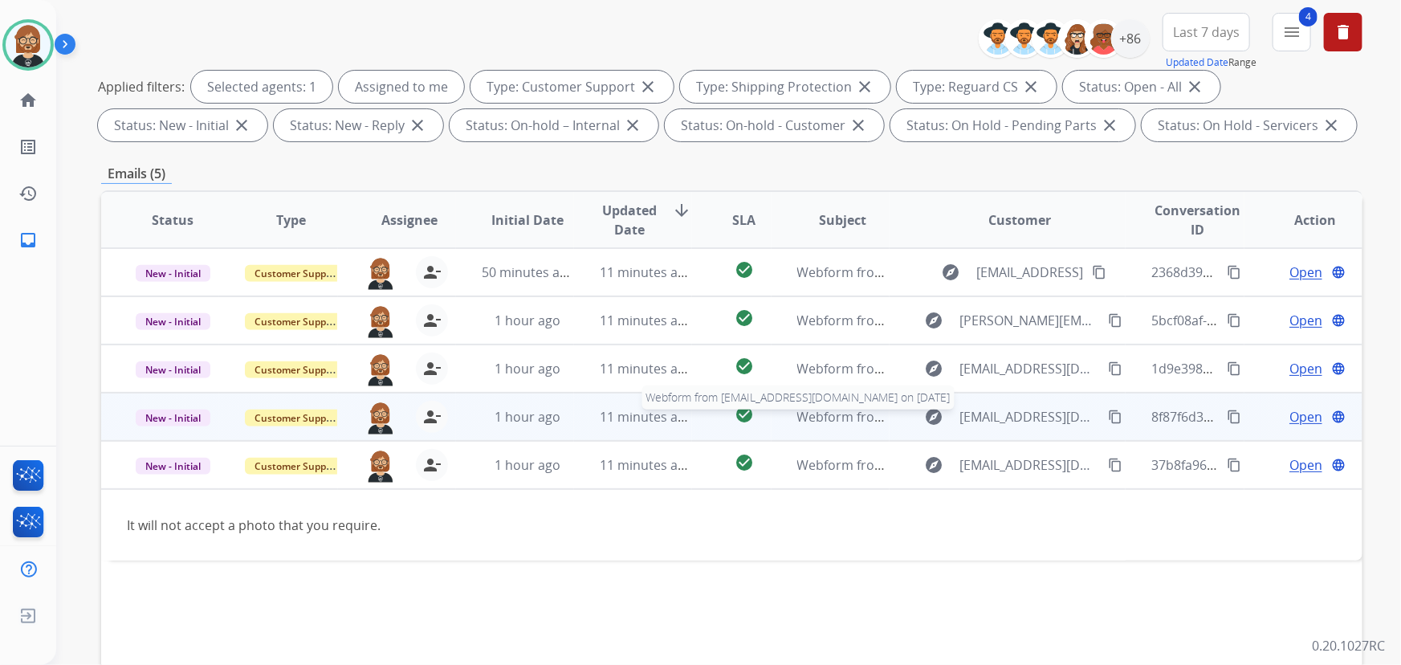
click at [829, 425] on div "Webform from quenitawhite40@gmail.com on 08/16/2025" at bounding box center [843, 416] width 92 height 19
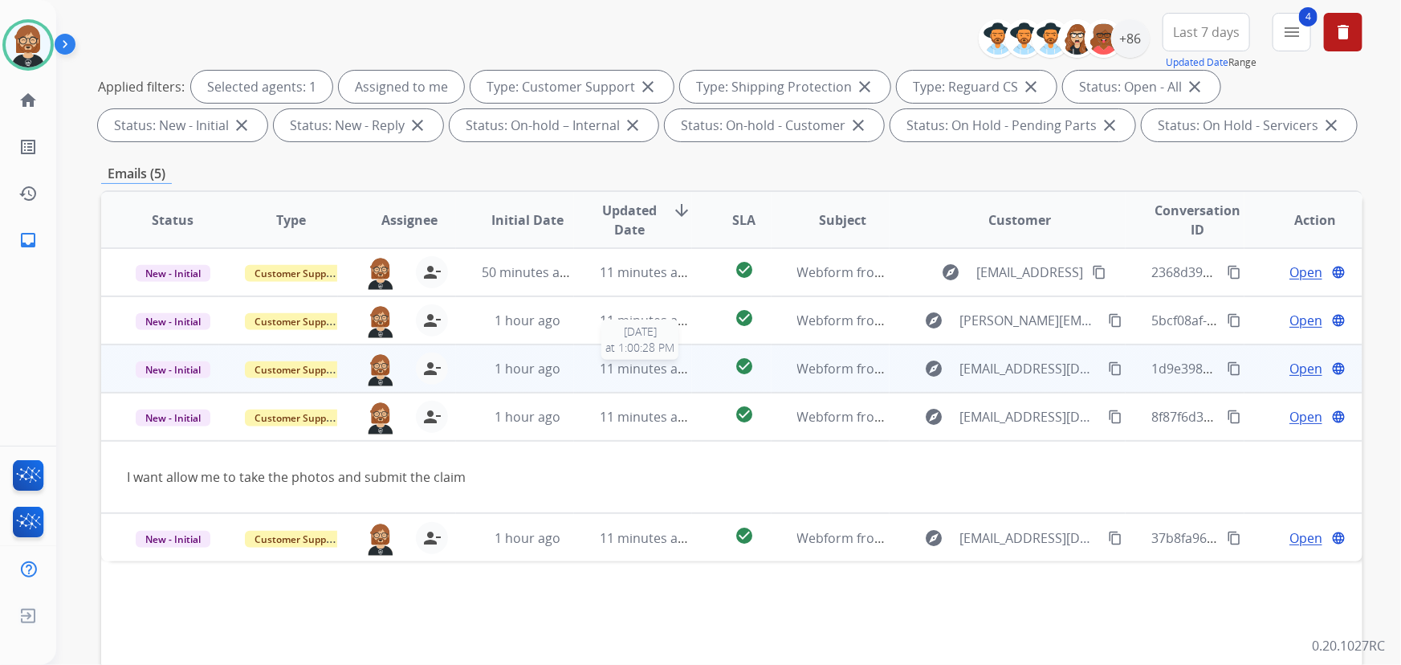
click at [651, 372] on span "11 minutes ago" at bounding box center [646, 369] width 93 height 18
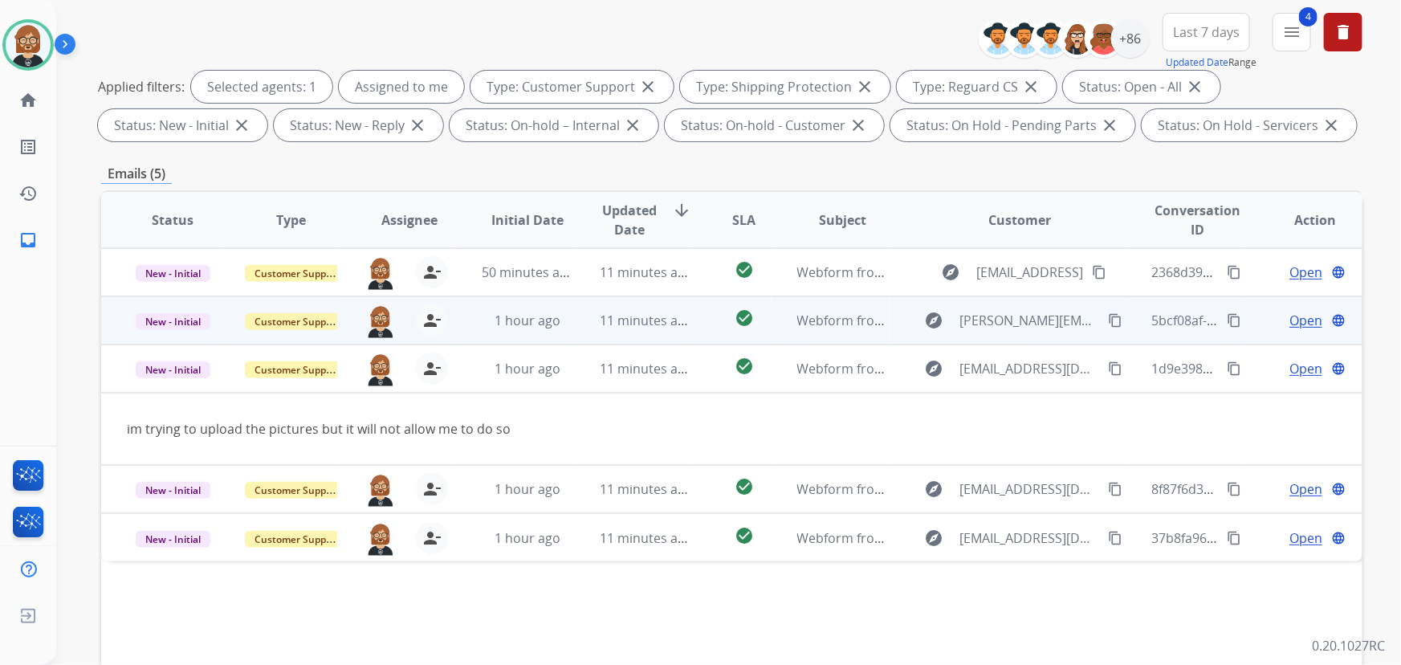
click at [547, 308] on td "1 hour ago" at bounding box center [515, 320] width 118 height 48
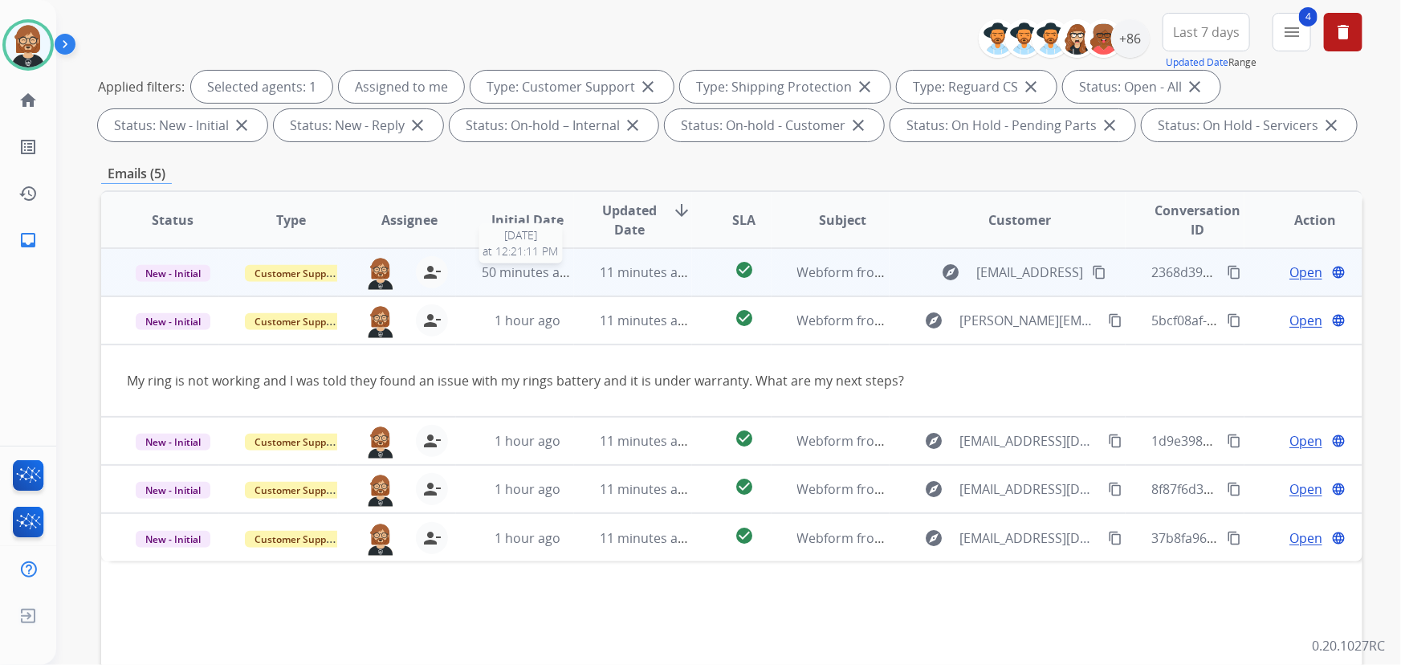
click at [510, 279] on span "50 minutes ago" at bounding box center [528, 272] width 93 height 18
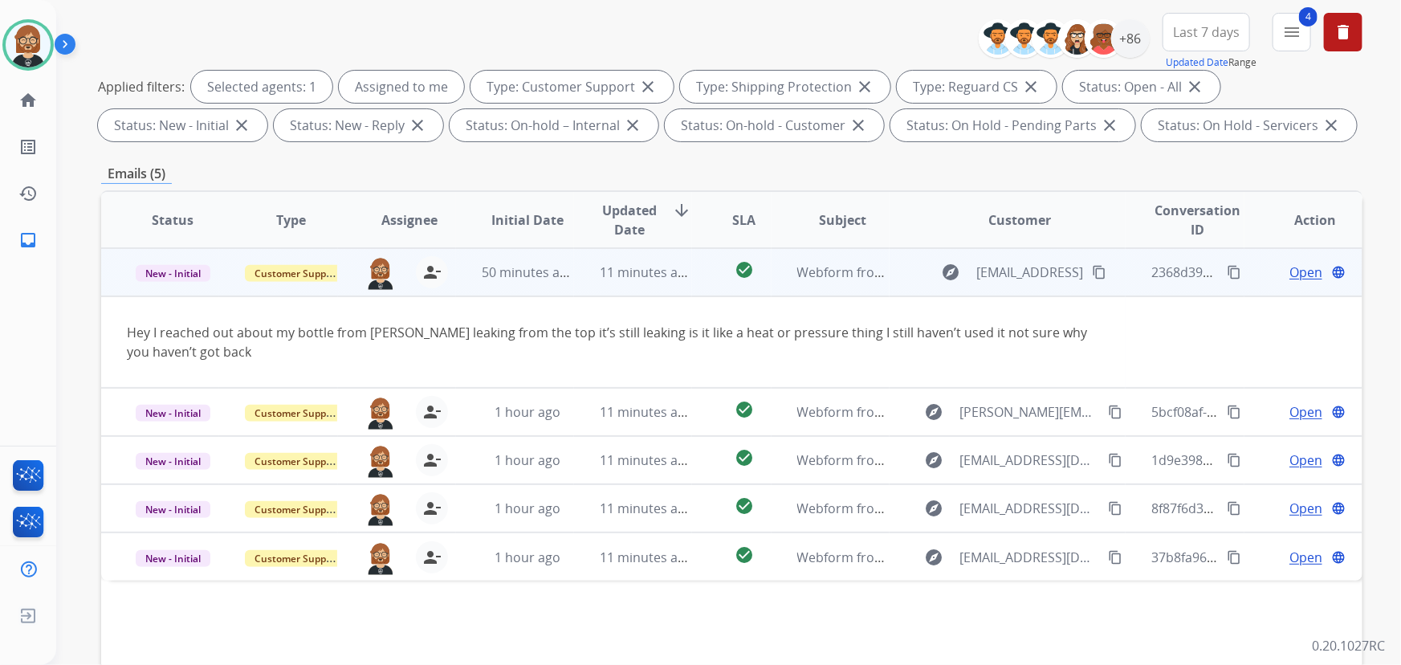
click at [1031, 265] on mat-icon "content_copy" at bounding box center [1099, 272] width 14 height 14
click at [1031, 265] on span "Open" at bounding box center [1306, 272] width 33 height 19
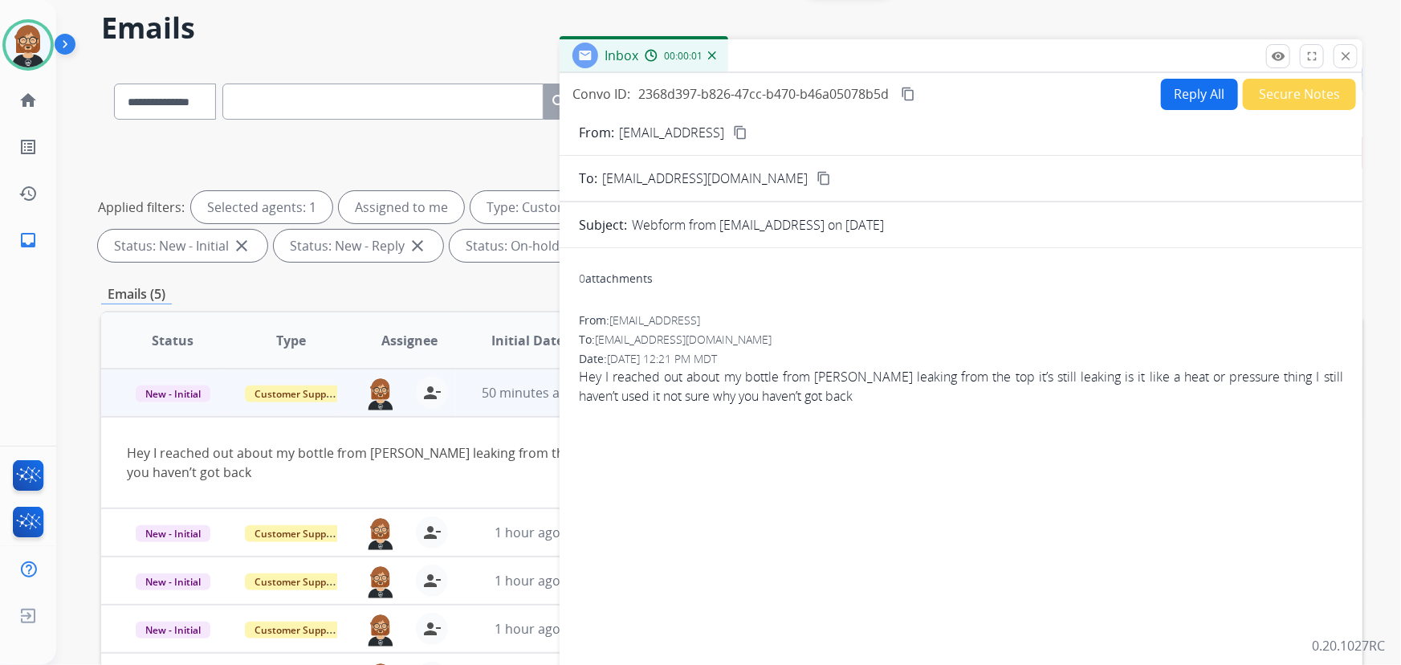
scroll to position [33, 0]
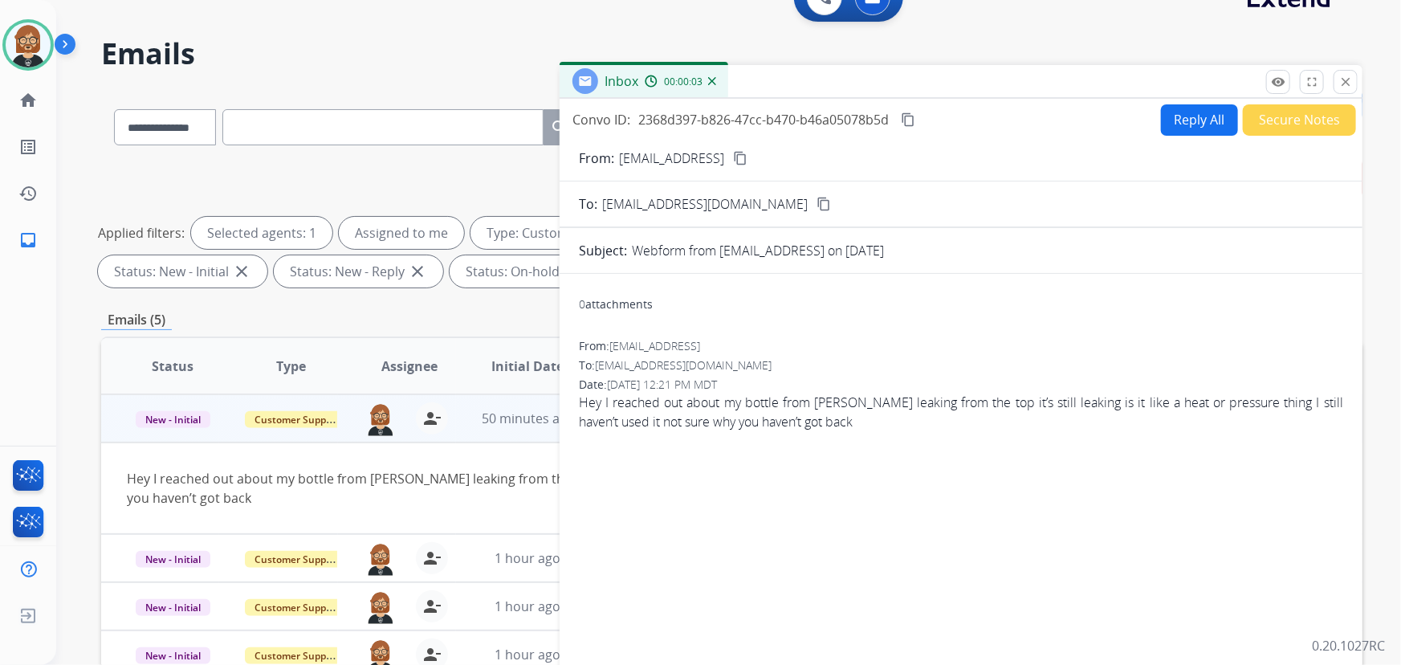
click at [724, 158] on p "zalb112478@adams12.orh" at bounding box center [671, 158] width 105 height 19
click at [1031, 119] on button "Reply All" at bounding box center [1199, 119] width 77 height 31
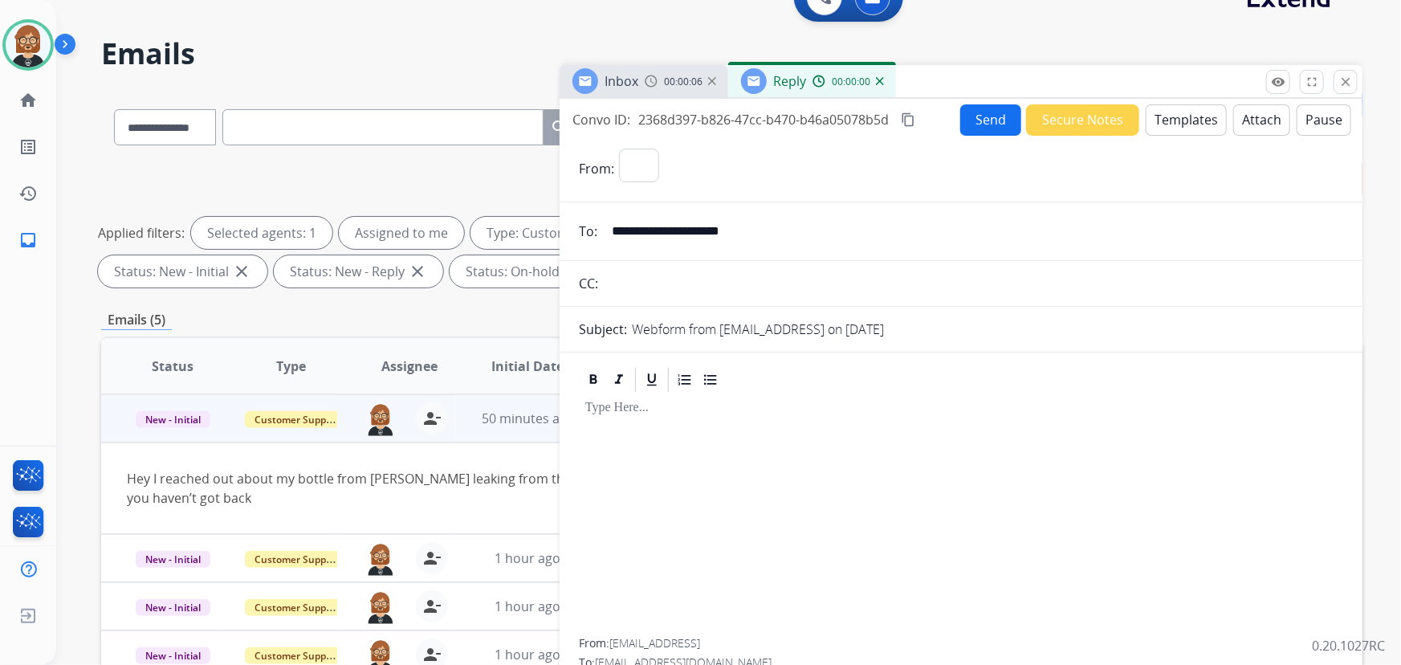
select select "**********"
click at [784, 228] on input "**********" at bounding box center [972, 231] width 741 height 32
type input "**********"
click at [904, 272] on input "text" at bounding box center [973, 283] width 740 height 32
click at [1031, 121] on button "Templates" at bounding box center [1186, 119] width 81 height 31
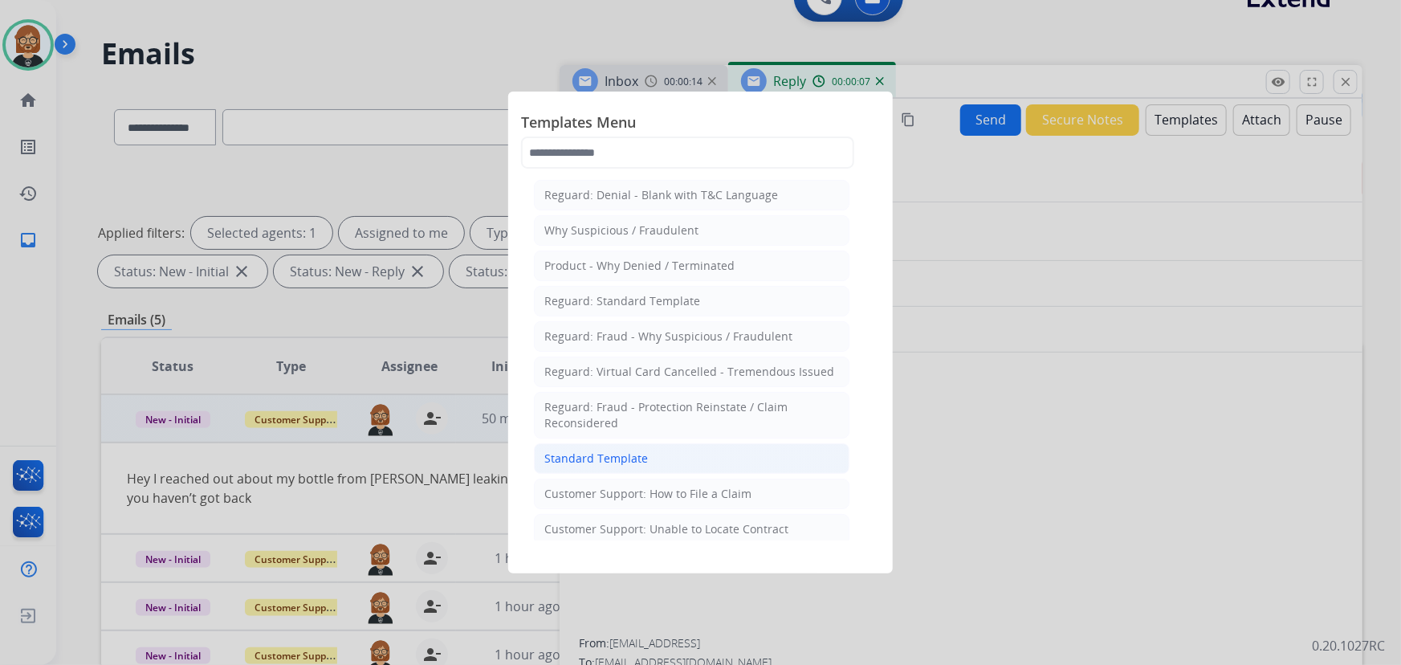
click at [642, 463] on div "Standard Template" at bounding box center [596, 458] width 104 height 16
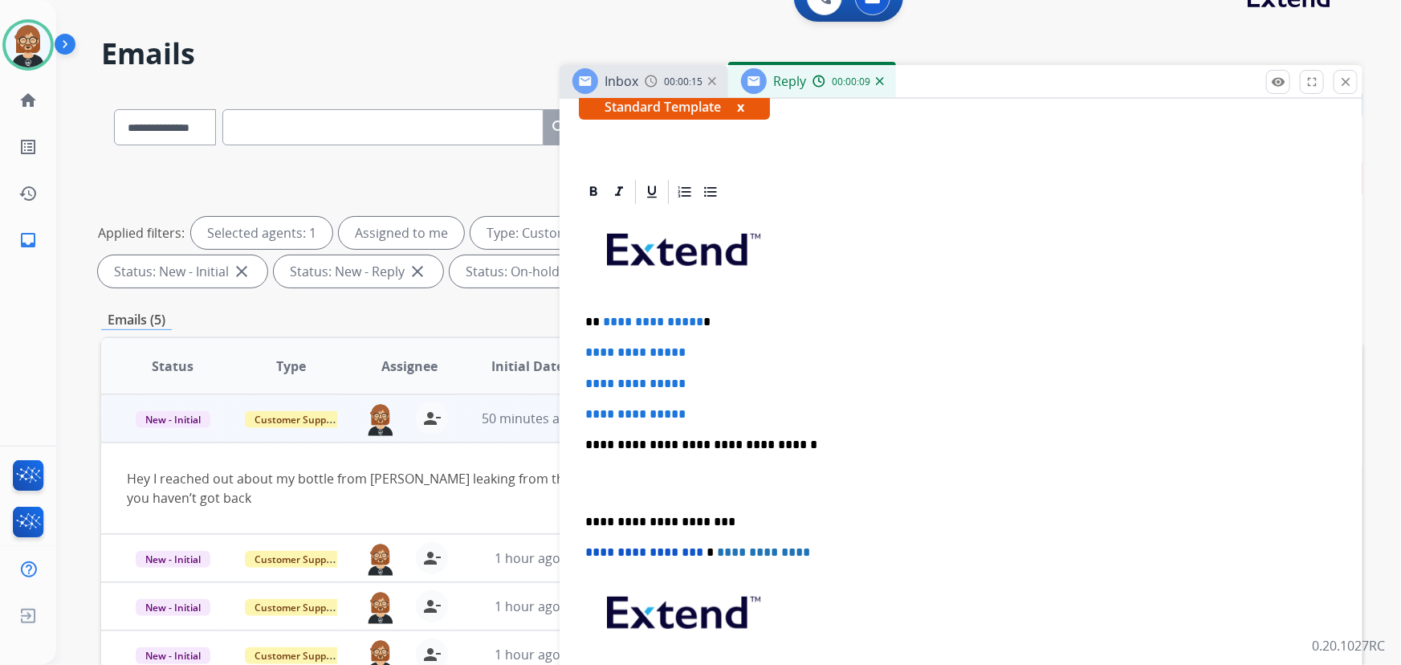
scroll to position [291, 0]
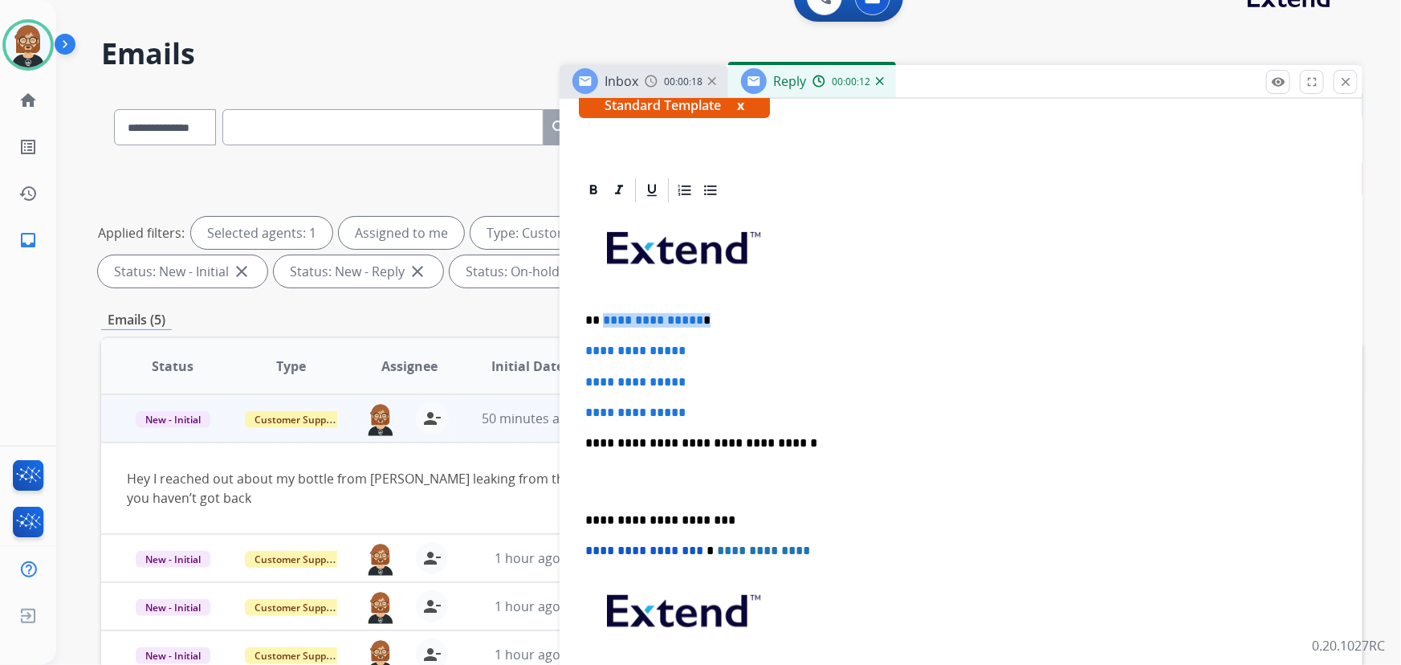
drag, startPoint x: 696, startPoint y: 312, endPoint x: 601, endPoint y: 313, distance: 95.6
click at [601, 313] on p "**********" at bounding box center [955, 320] width 740 height 14
drag, startPoint x: 714, startPoint y: 406, endPoint x: 584, endPoint y: 343, distance: 144.7
click at [584, 343] on div "**********" at bounding box center [961, 481] width 764 height 552
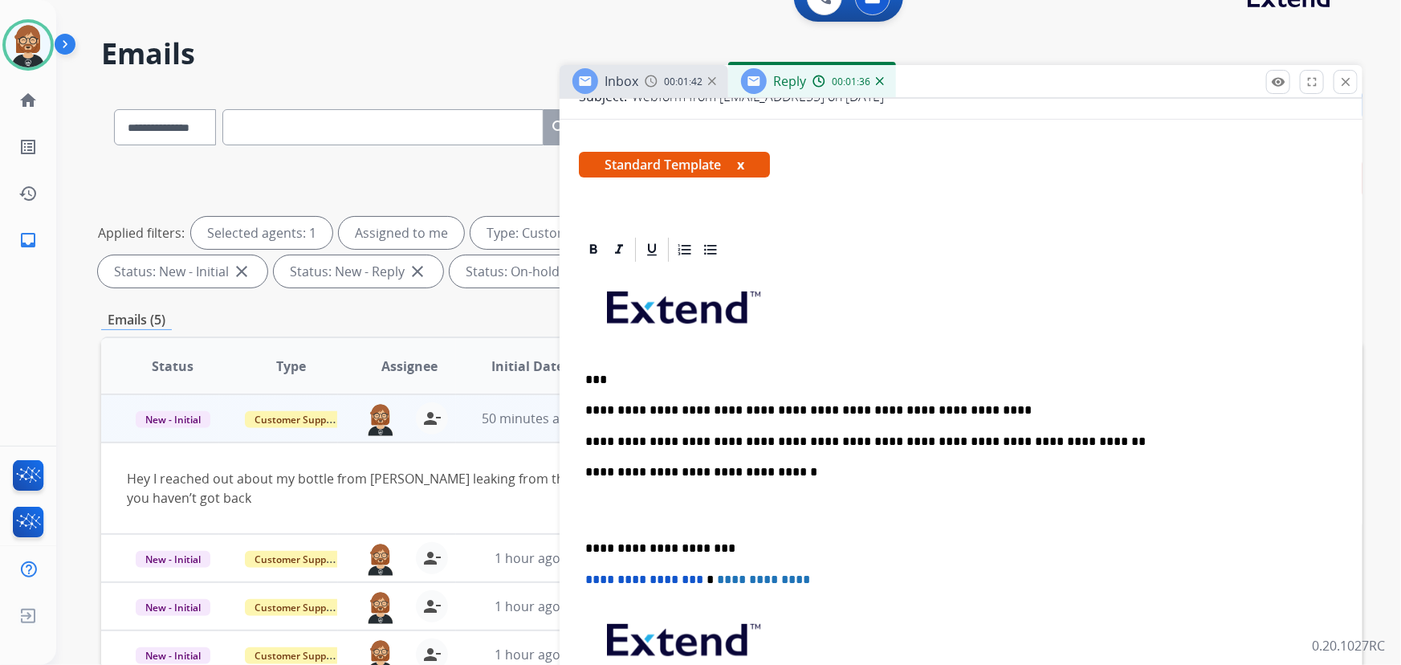
scroll to position [0, 0]
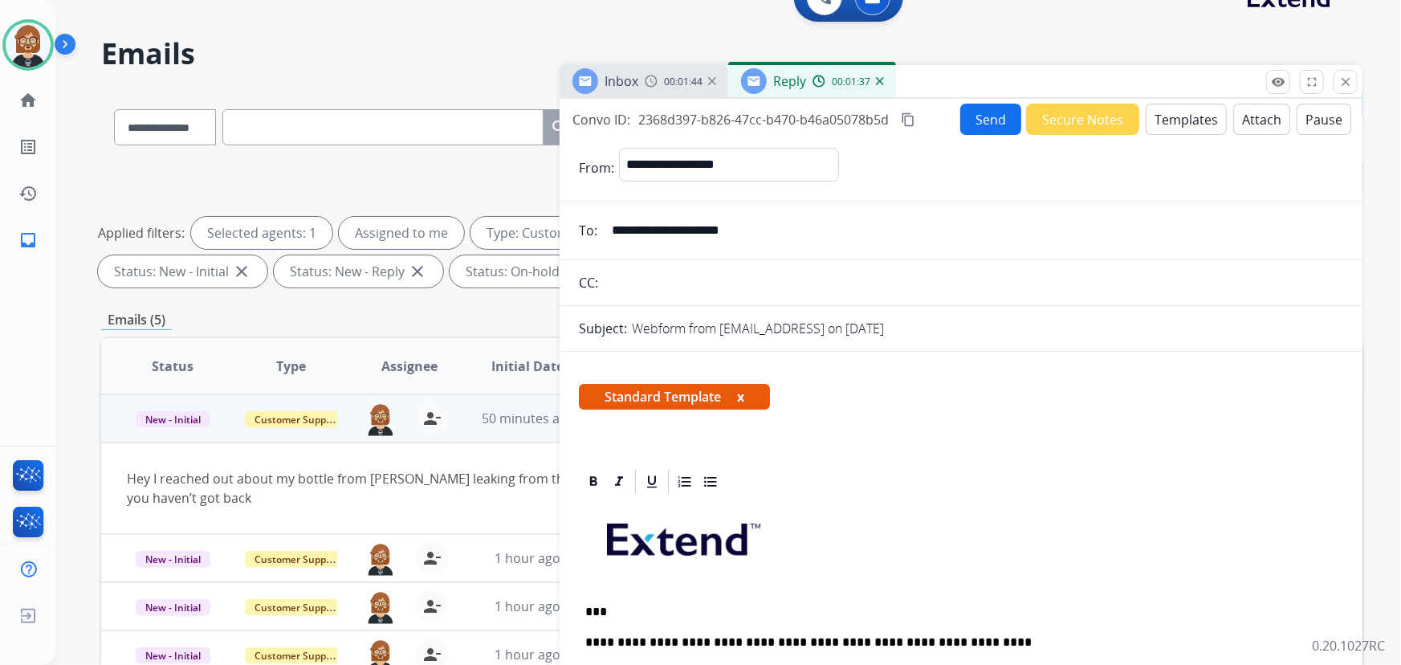
click at [972, 117] on button "Send" at bounding box center [990, 119] width 61 height 31
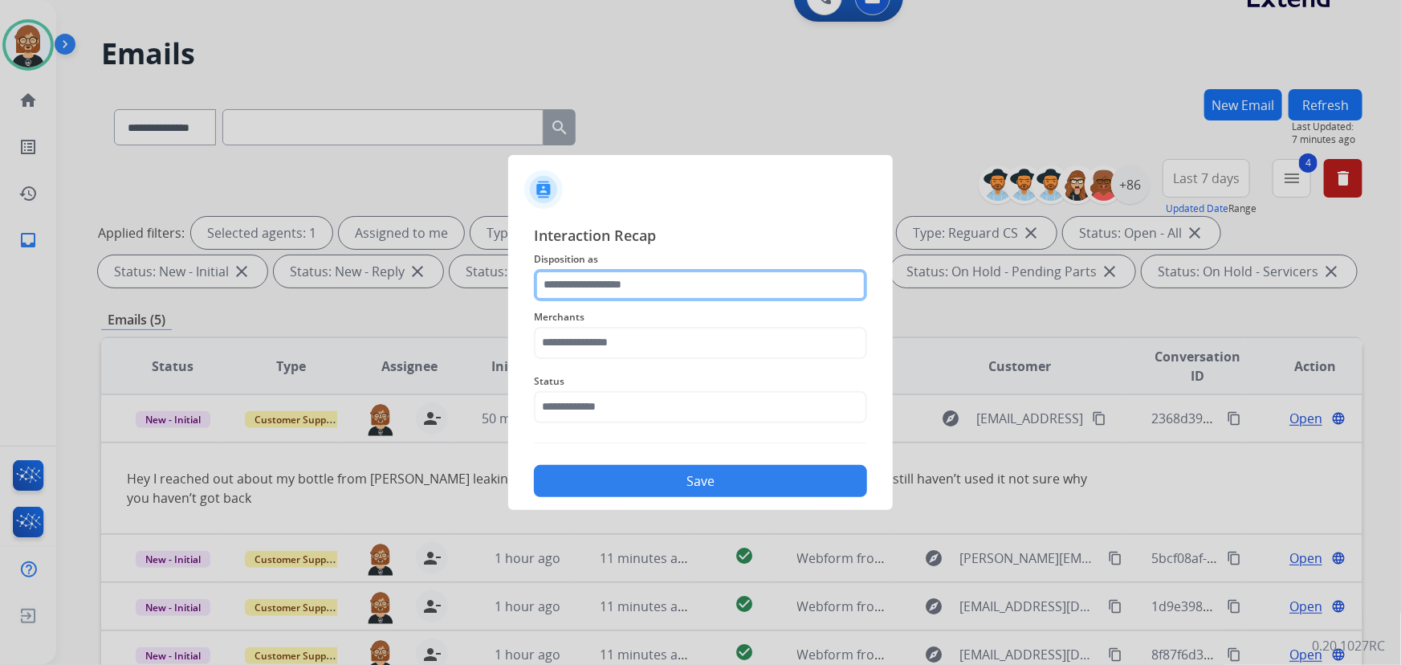
click at [769, 289] on input "text" at bounding box center [700, 285] width 333 height 32
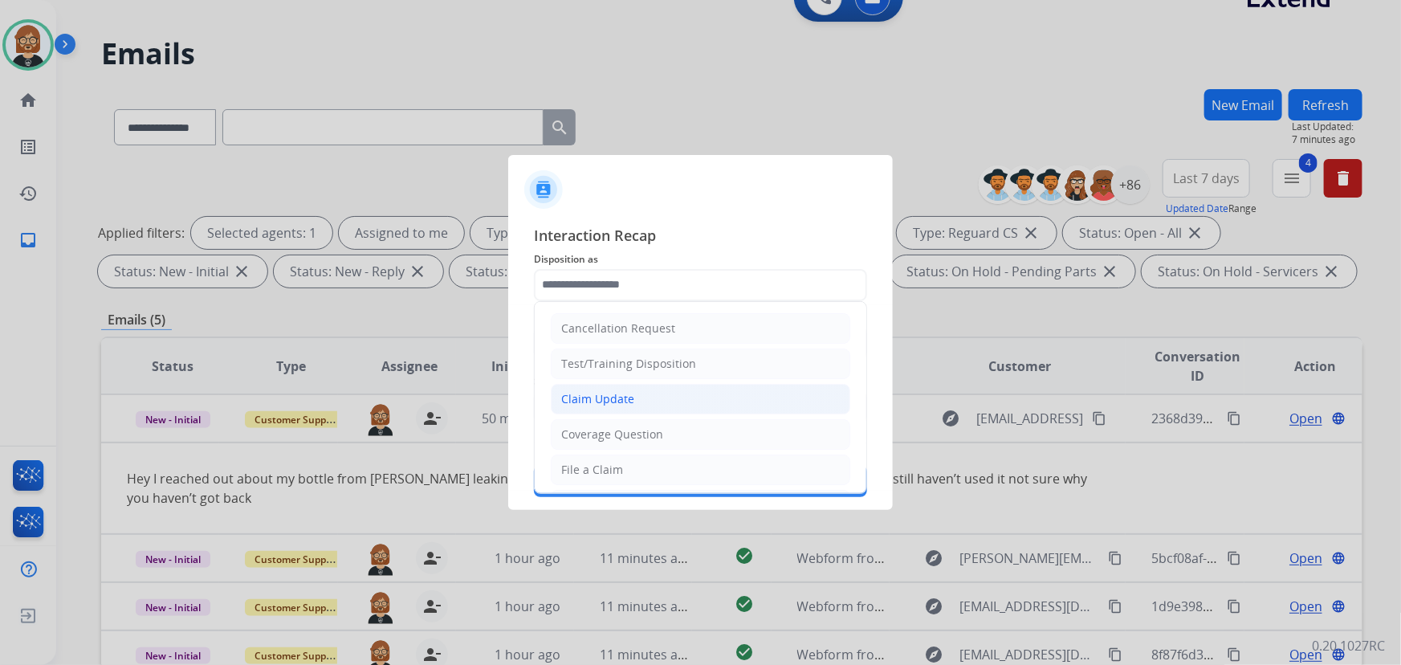
click at [730, 401] on li "Claim Update" at bounding box center [701, 399] width 300 height 31
type input "**********"
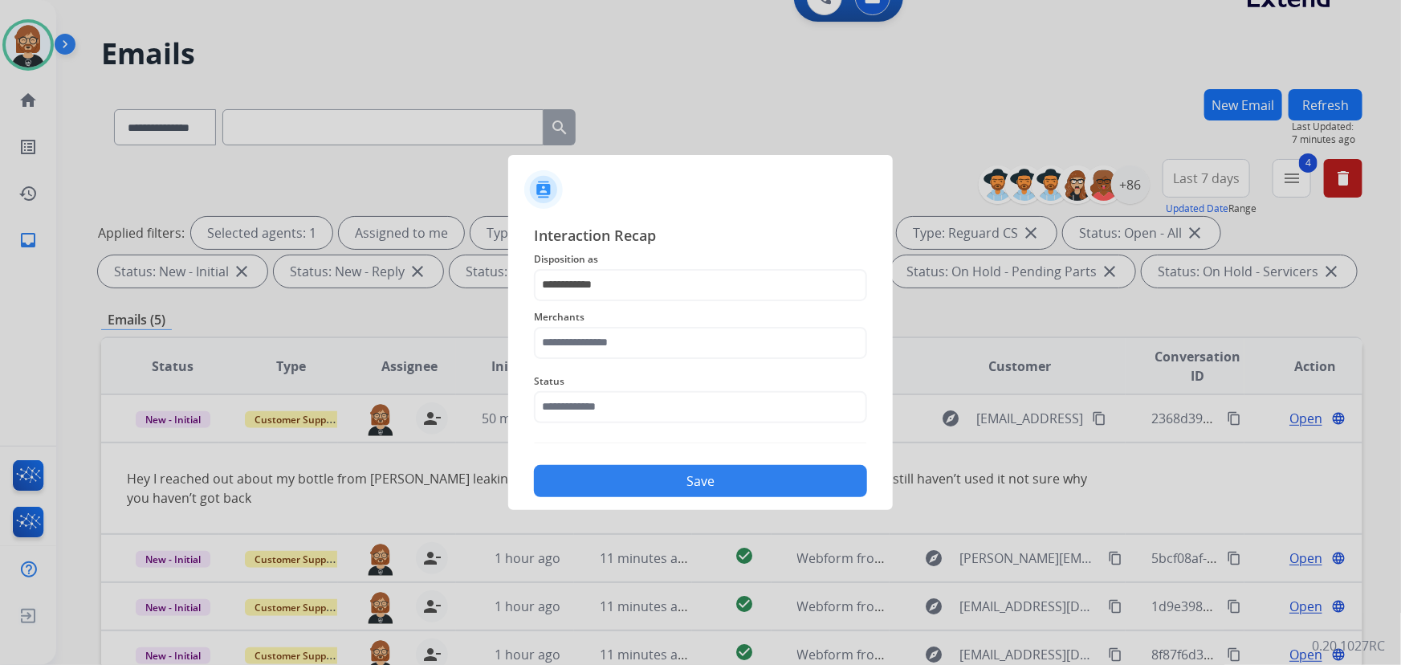
click at [756, 321] on span "Merchants" at bounding box center [700, 317] width 333 height 19
click at [735, 343] on input "text" at bounding box center [700, 343] width 333 height 32
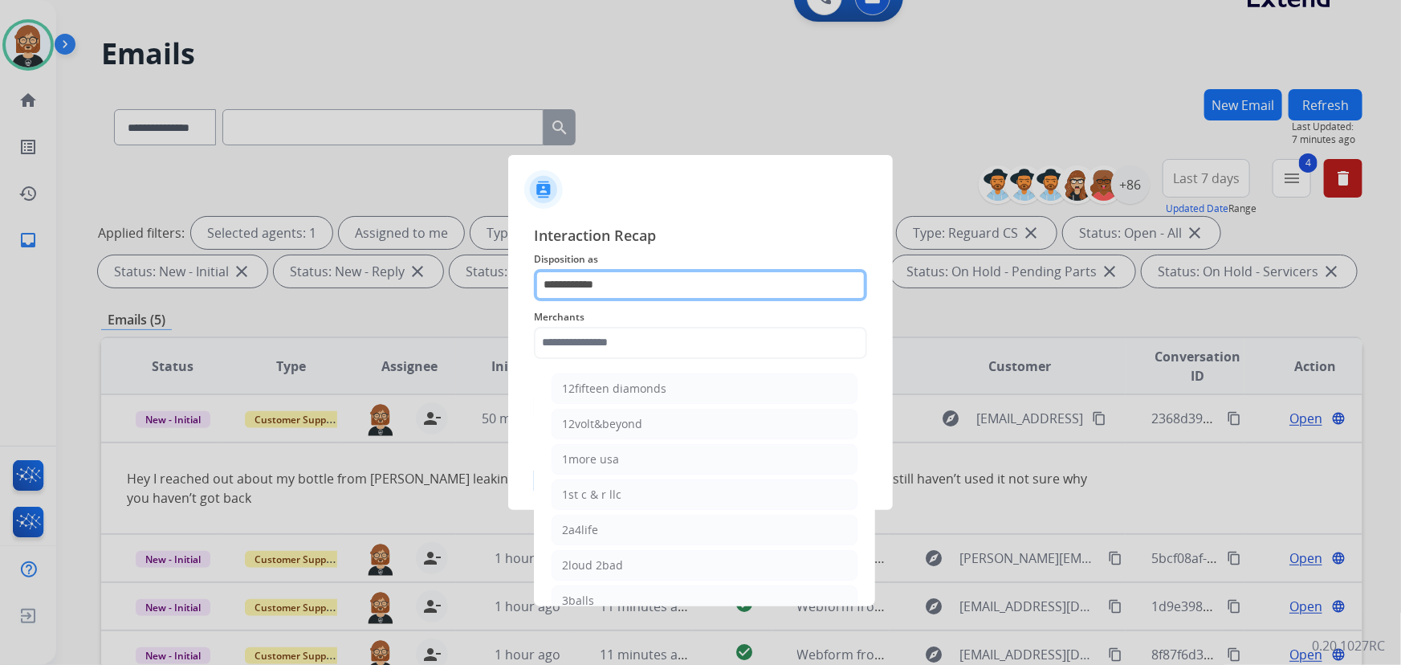
click at [758, 289] on input "**********" at bounding box center [700, 285] width 333 height 32
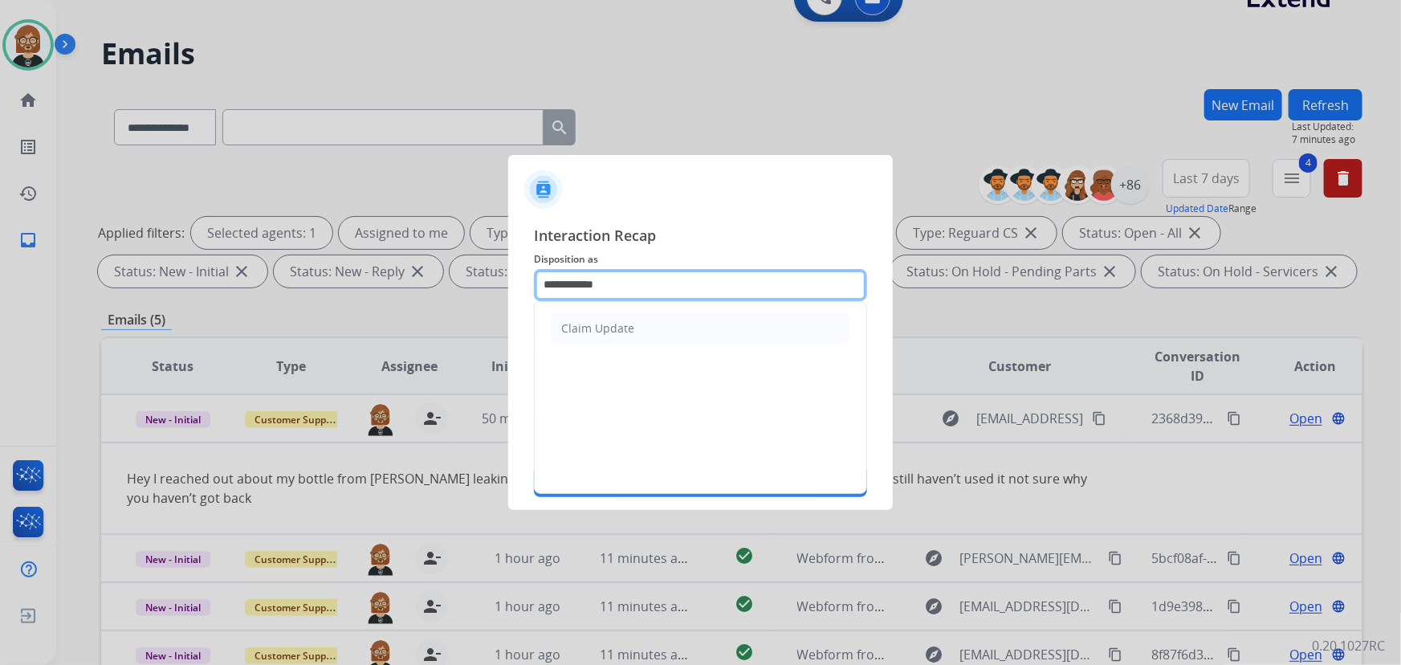
drag, startPoint x: 738, startPoint y: 288, endPoint x: 492, endPoint y: 273, distance: 246.2
click at [0, 273] on app-contact-recap-modal "**********" at bounding box center [0, 332] width 0 height 665
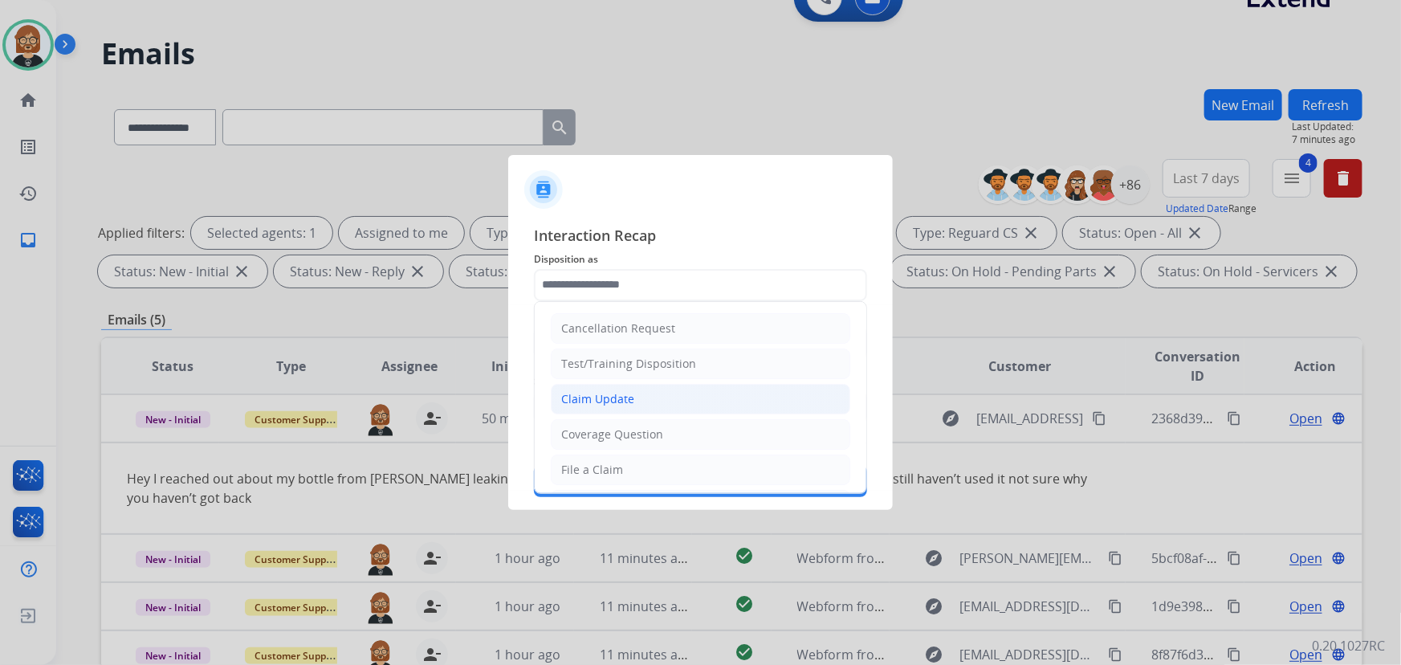
click at [614, 399] on div "Claim Update" at bounding box center [597, 399] width 73 height 16
type input "**********"
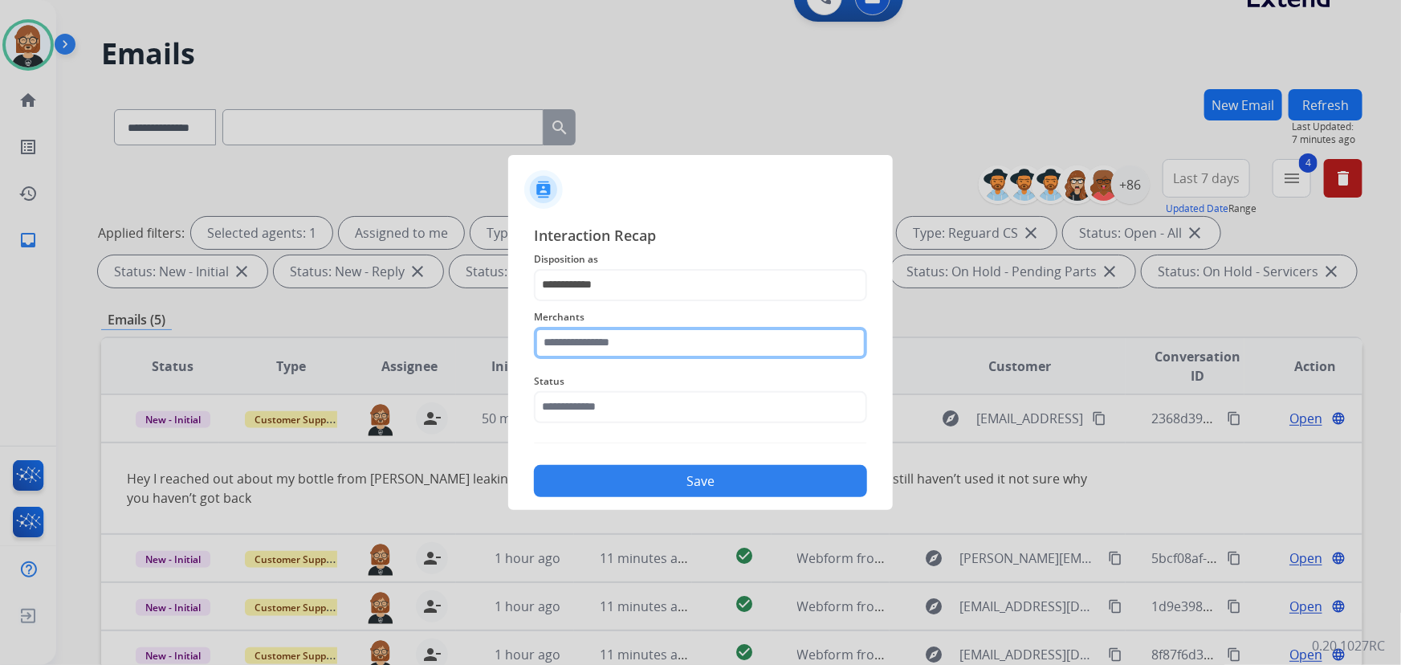
click at [662, 337] on input "text" at bounding box center [700, 343] width 333 height 32
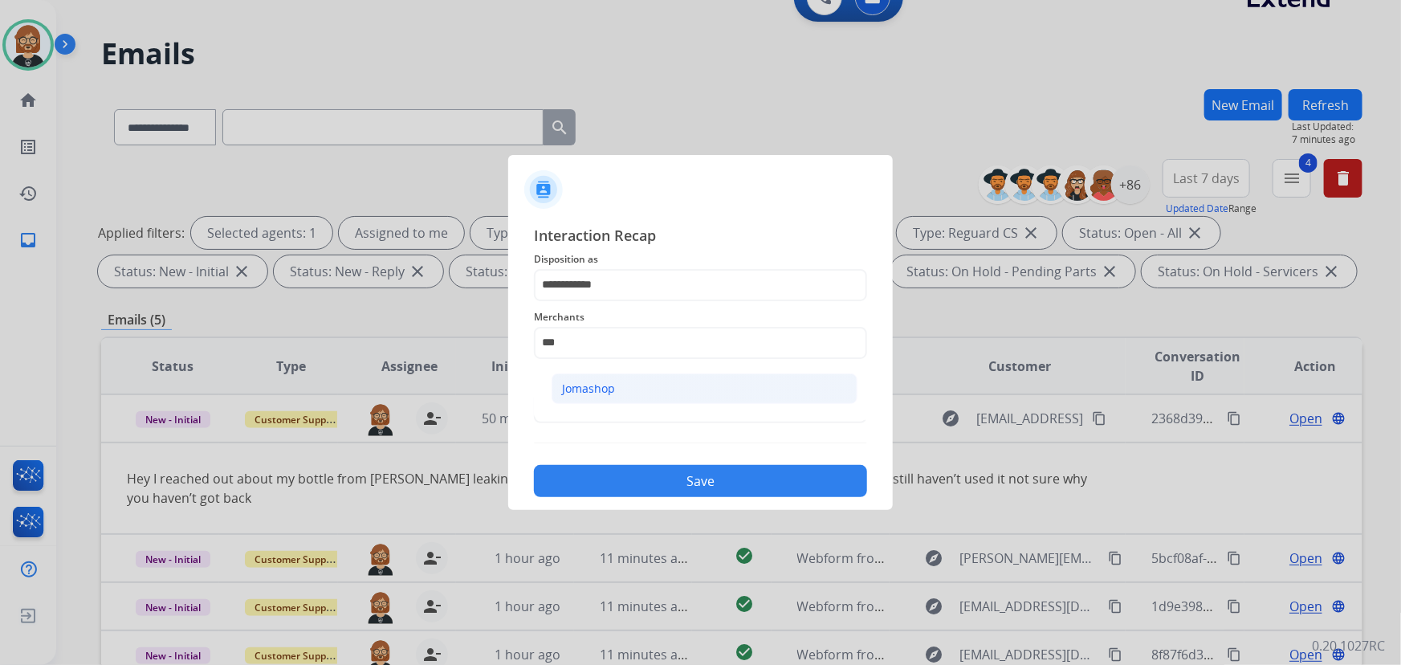
click at [666, 401] on li "Jomashop" at bounding box center [705, 388] width 306 height 31
type input "********"
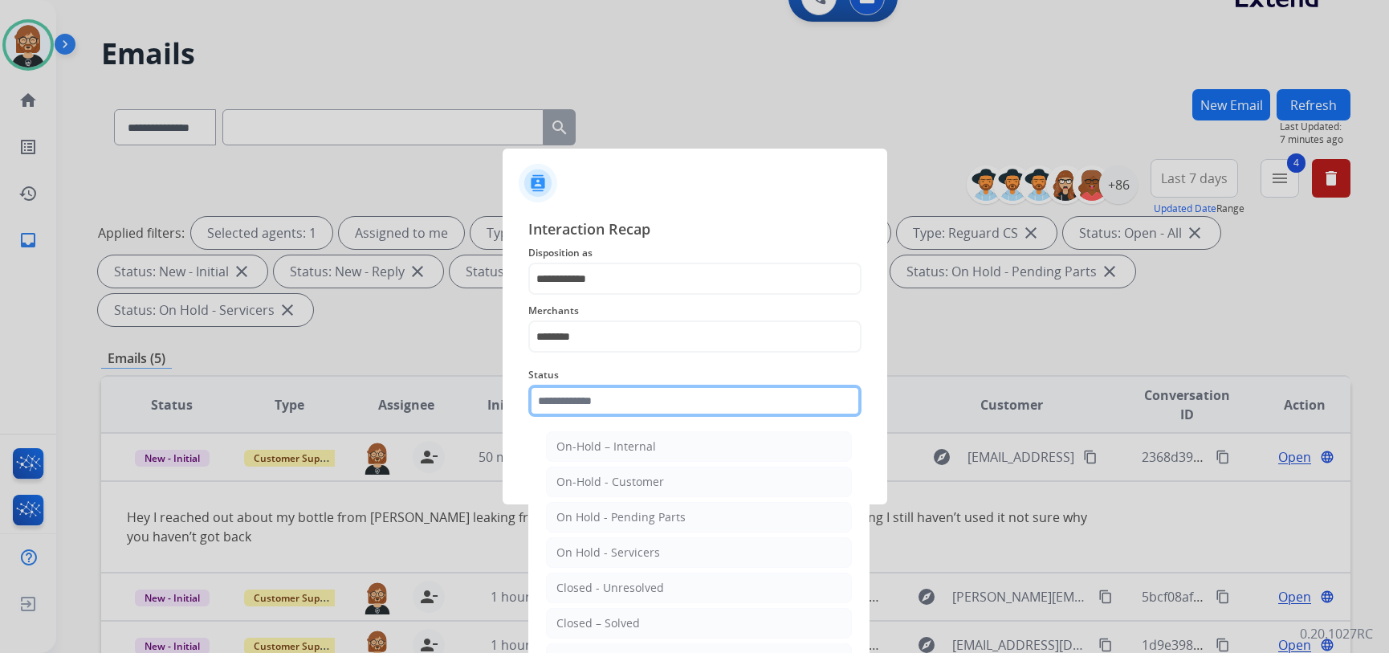
click at [666, 401] on input "text" at bounding box center [694, 401] width 333 height 32
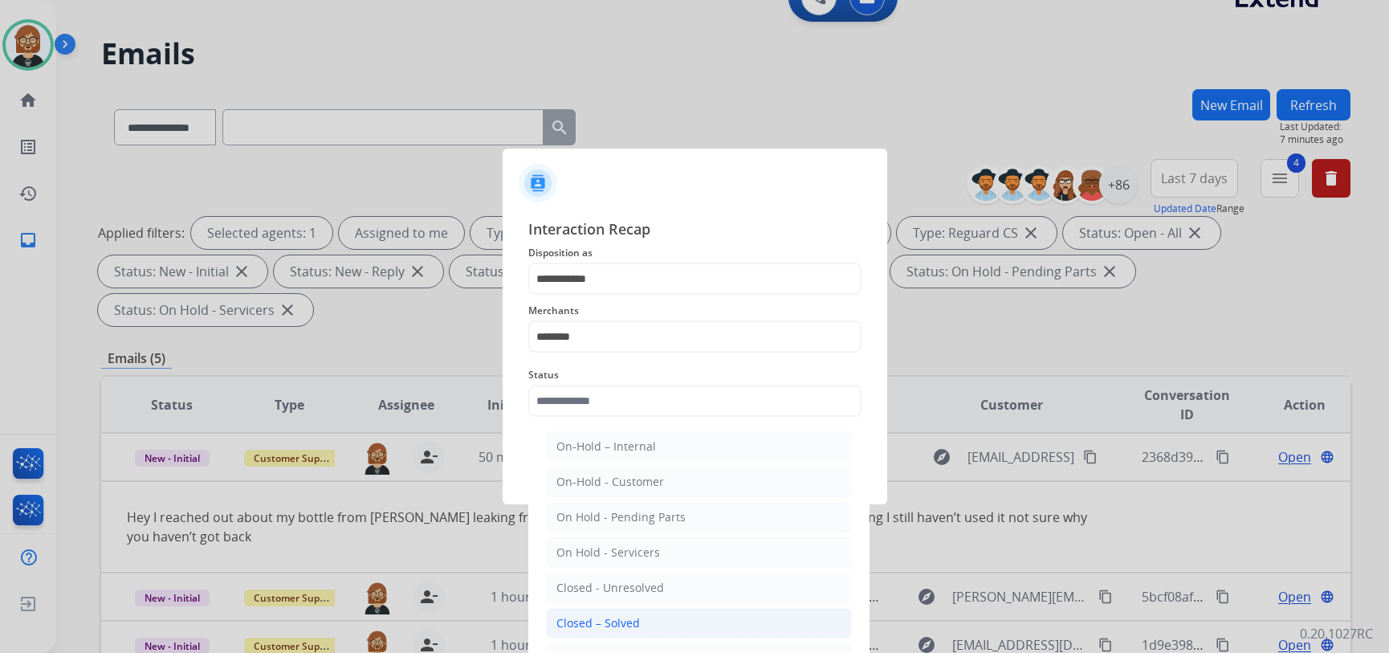
click at [668, 626] on li "Closed – Solved" at bounding box center [699, 623] width 306 height 31
type input "**********"
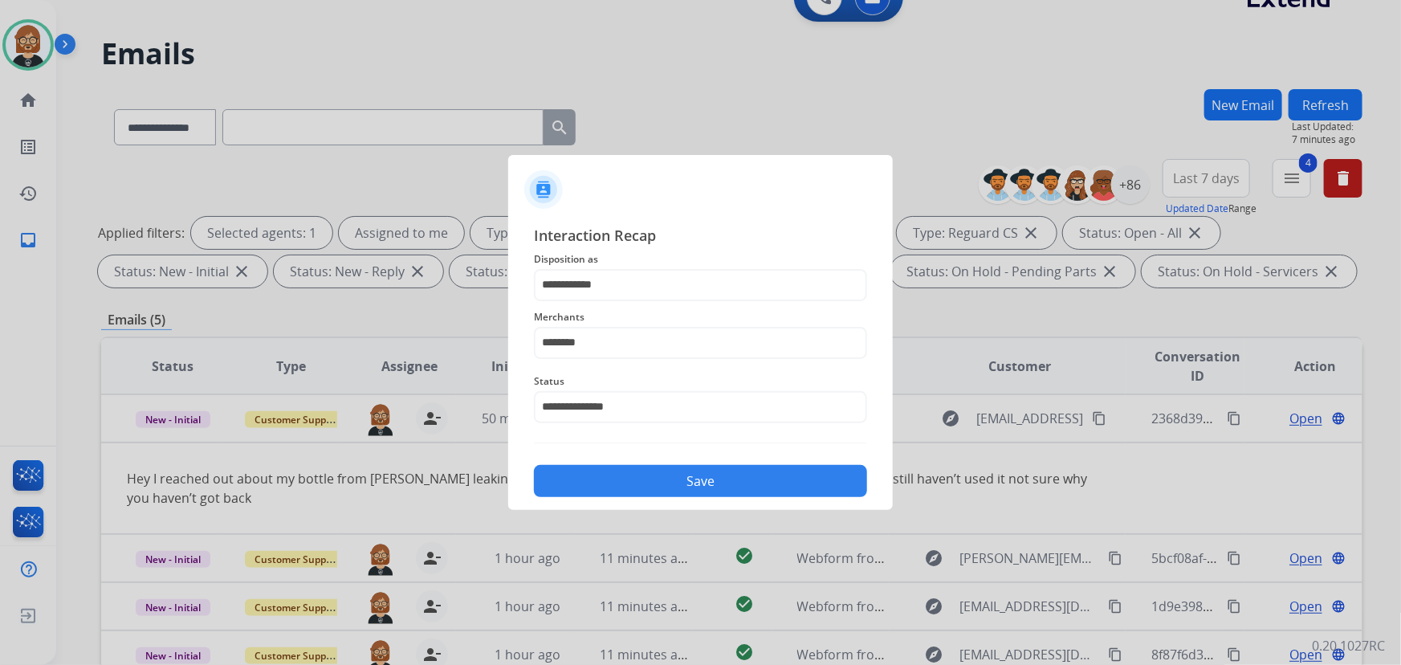
click at [692, 466] on button "Save" at bounding box center [700, 481] width 333 height 32
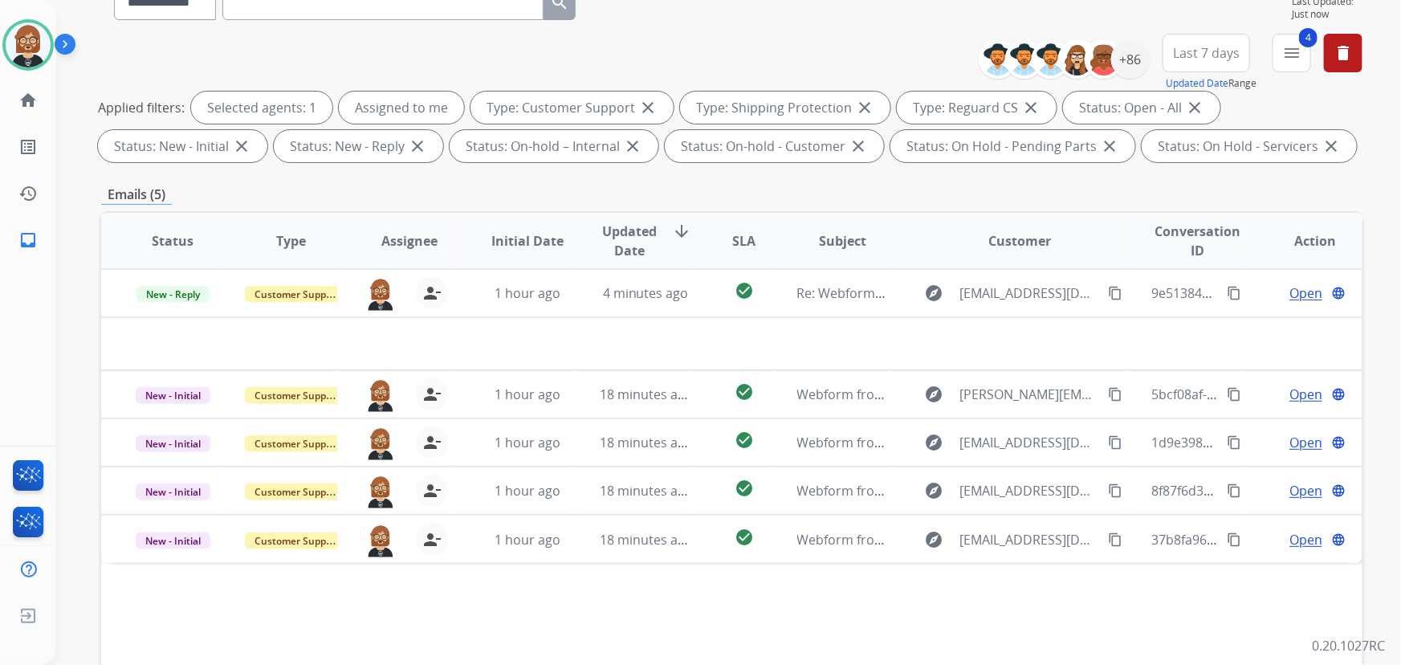
scroll to position [325, 0]
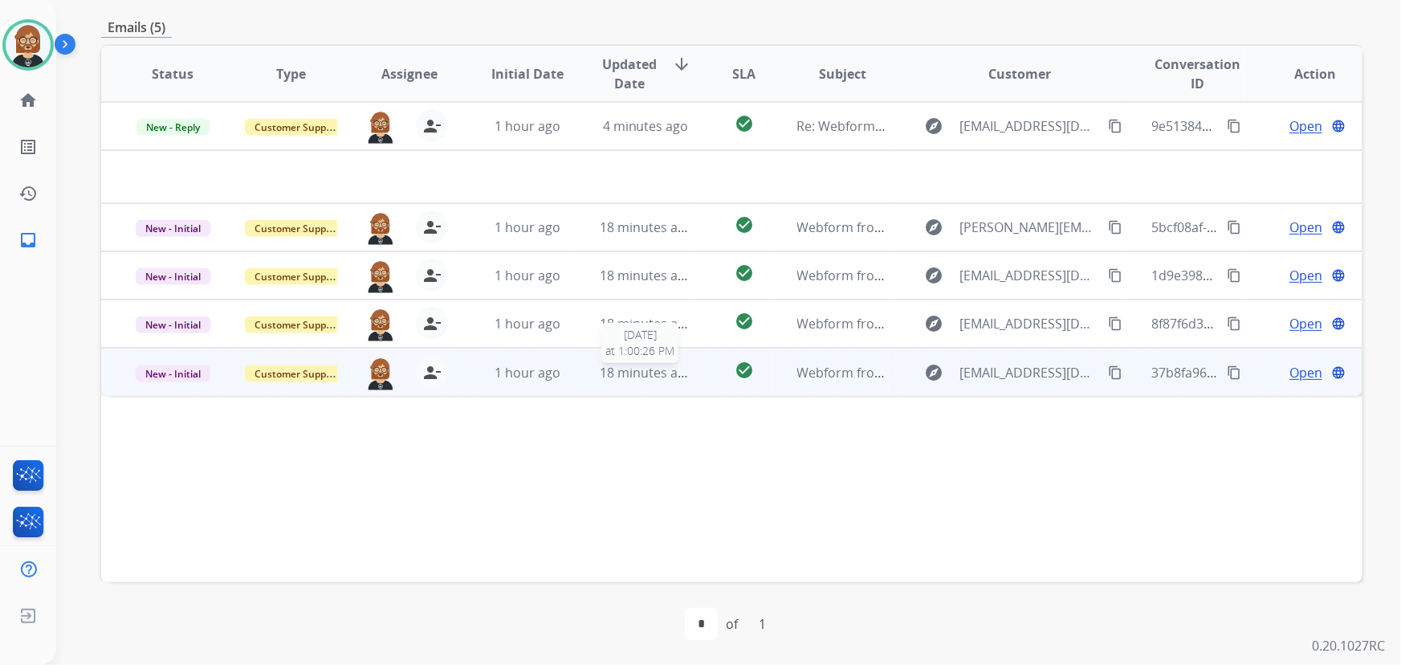
click at [656, 365] on span "18 minutes ago" at bounding box center [646, 373] width 93 height 18
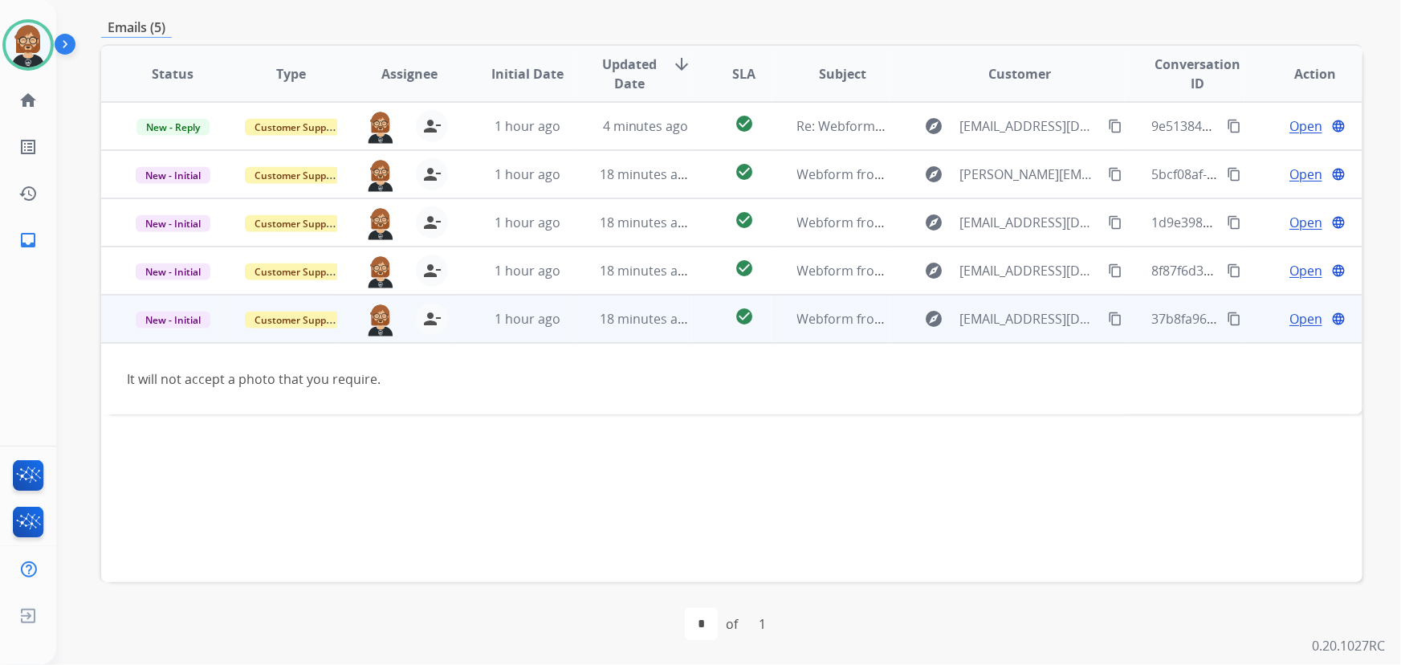
click at [1031, 317] on span "Open" at bounding box center [1306, 318] width 33 height 19
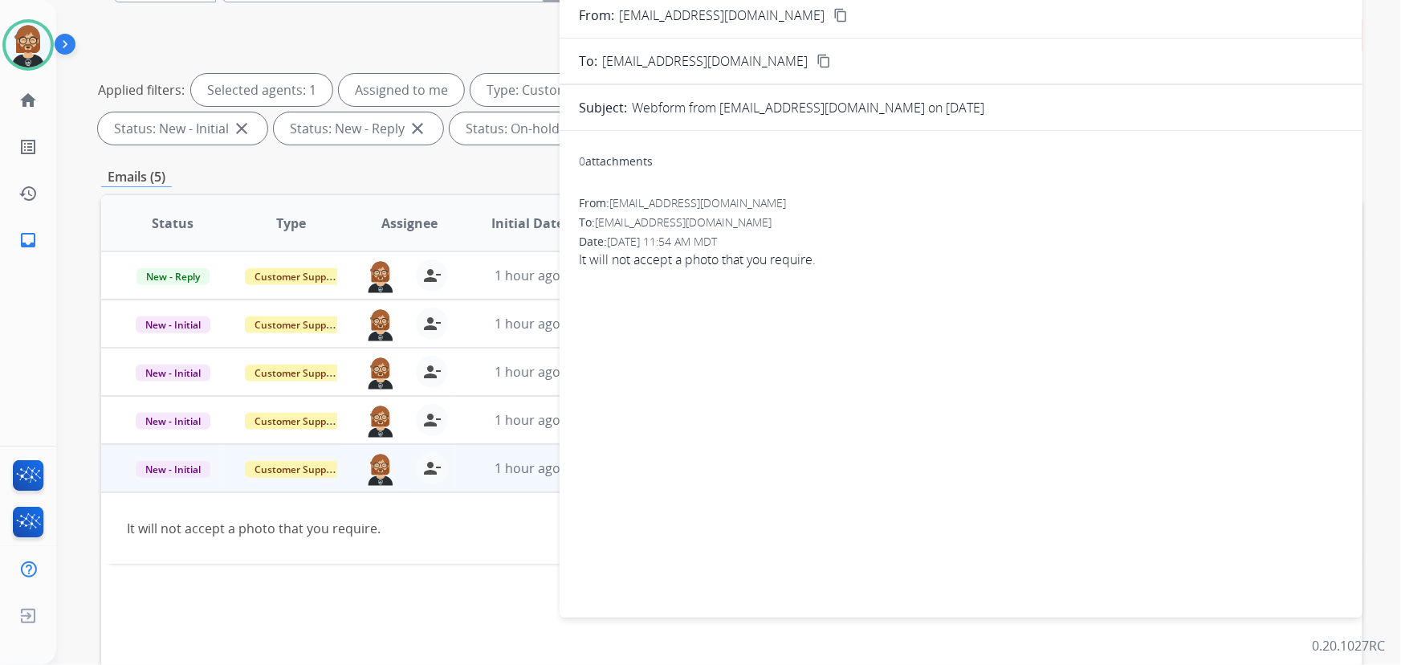
scroll to position [33, 0]
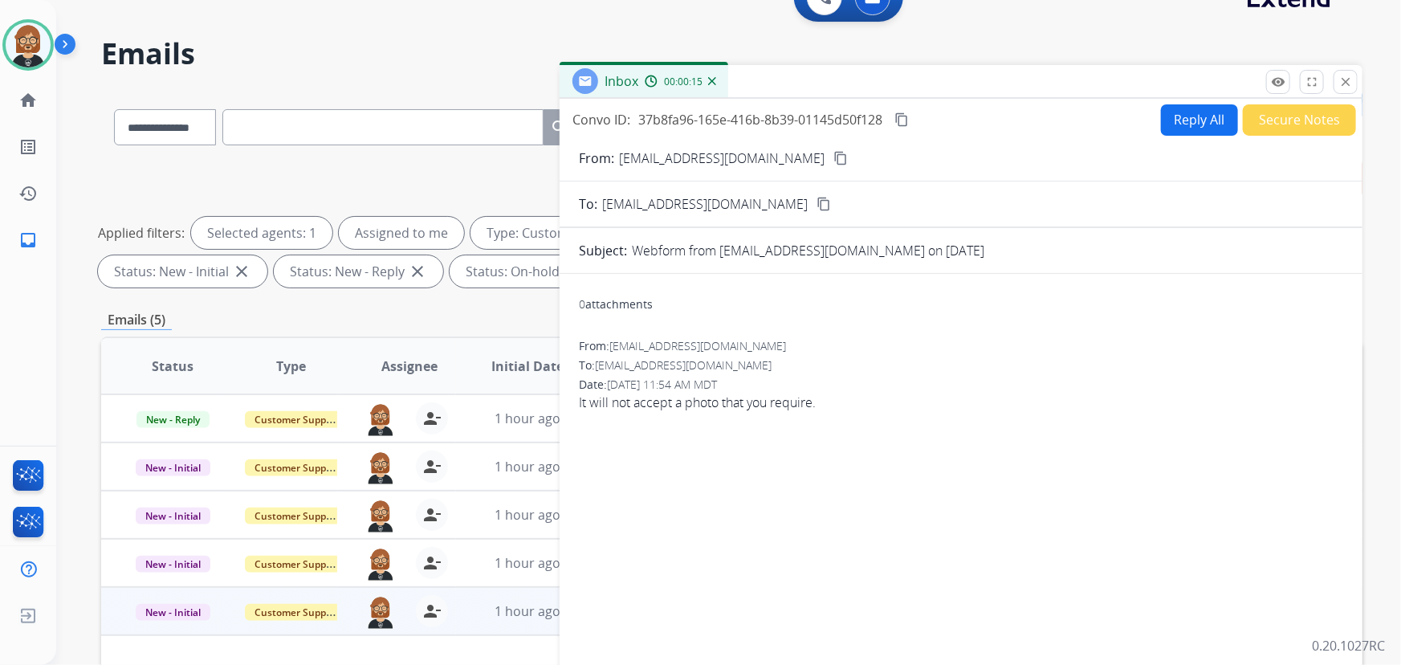
click at [1031, 128] on button "Reply All" at bounding box center [1199, 119] width 77 height 31
select select "**********"
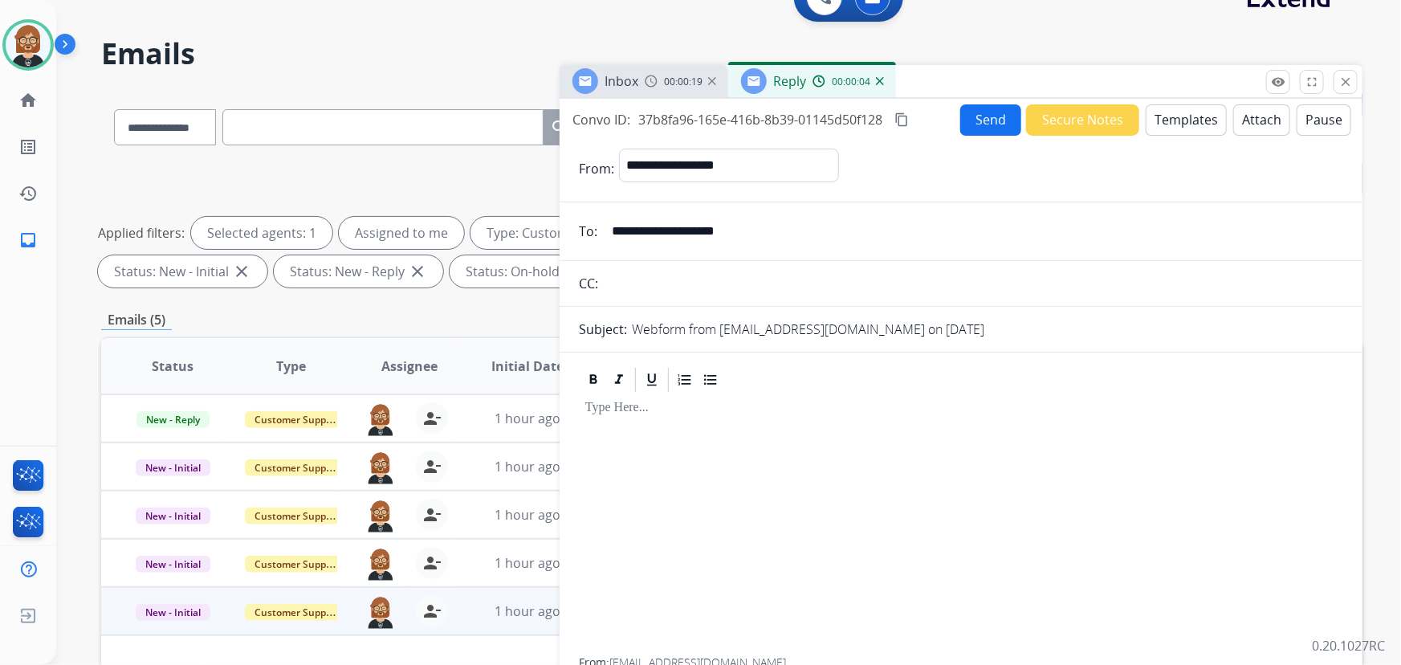
click at [1031, 120] on button "Templates" at bounding box center [1186, 119] width 81 height 31
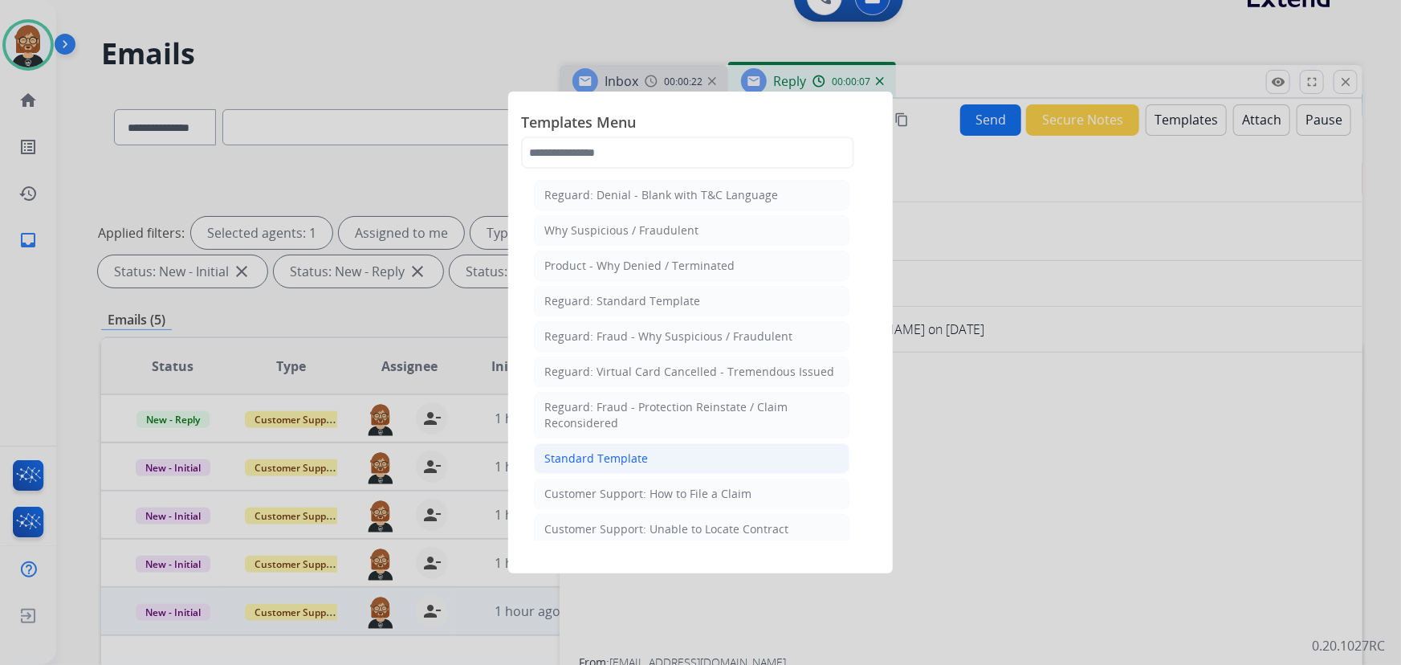
click at [616, 450] on div "Standard Template" at bounding box center [596, 458] width 104 height 16
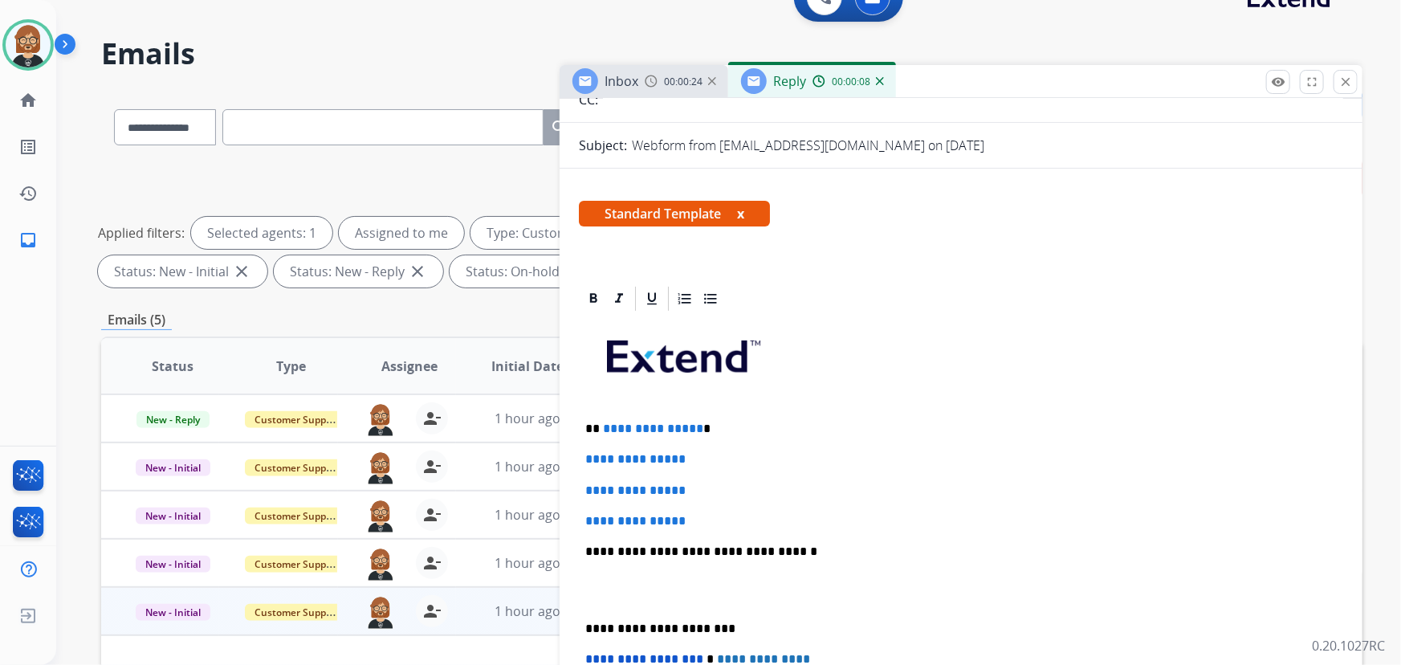
scroll to position [291, 0]
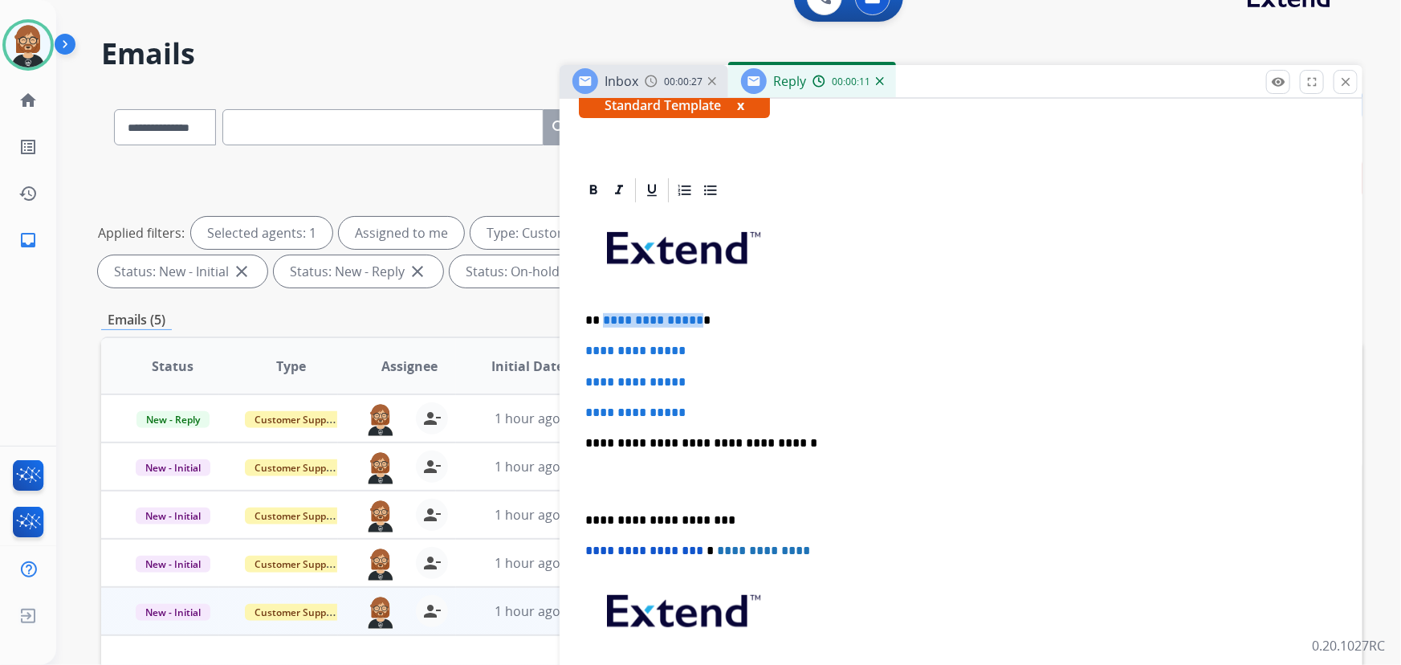
drag, startPoint x: 603, startPoint y: 312, endPoint x: 704, endPoint y: 312, distance: 101.2
click at [694, 317] on p "**********" at bounding box center [955, 320] width 740 height 14
drag, startPoint x: 762, startPoint y: 404, endPoint x: 541, endPoint y: 324, distance: 235.0
click at [541, 324] on div "**********" at bounding box center [731, 523] width 1261 height 869
click at [719, 399] on div "**********" at bounding box center [961, 481] width 764 height 552
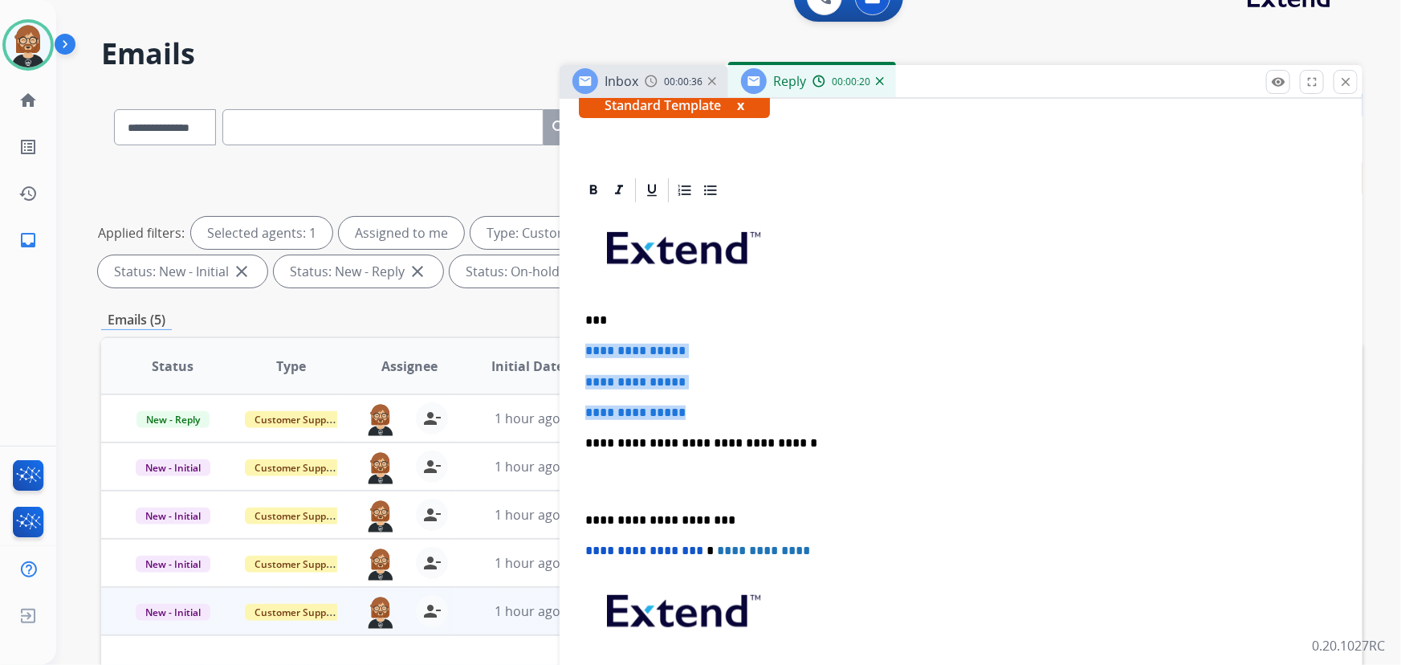
drag, startPoint x: 713, startPoint y: 405, endPoint x: 572, endPoint y: 354, distance: 150.1
click at [572, 354] on div "**********" at bounding box center [961, 508] width 803 height 665
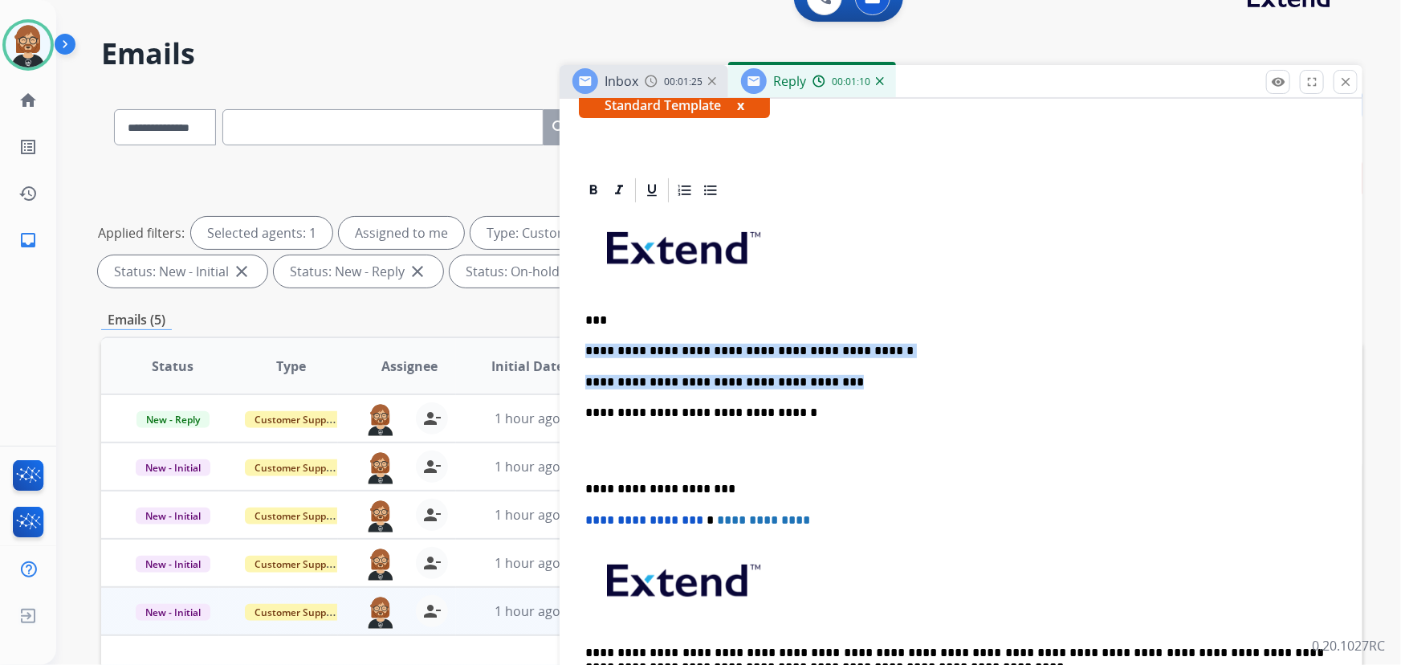
drag, startPoint x: 835, startPoint y: 381, endPoint x: 581, endPoint y: 353, distance: 255.4
click at [581, 353] on div "**********" at bounding box center [961, 466] width 764 height 522
copy div "**********"
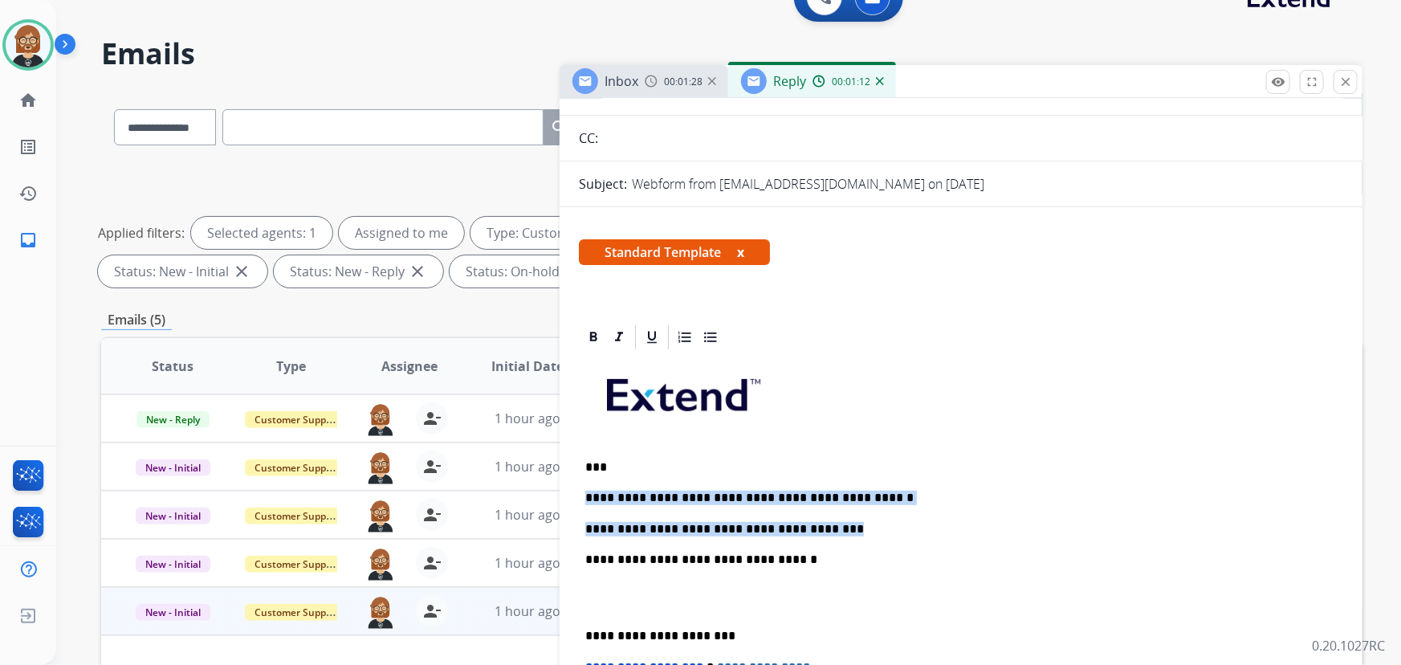
scroll to position [0, 0]
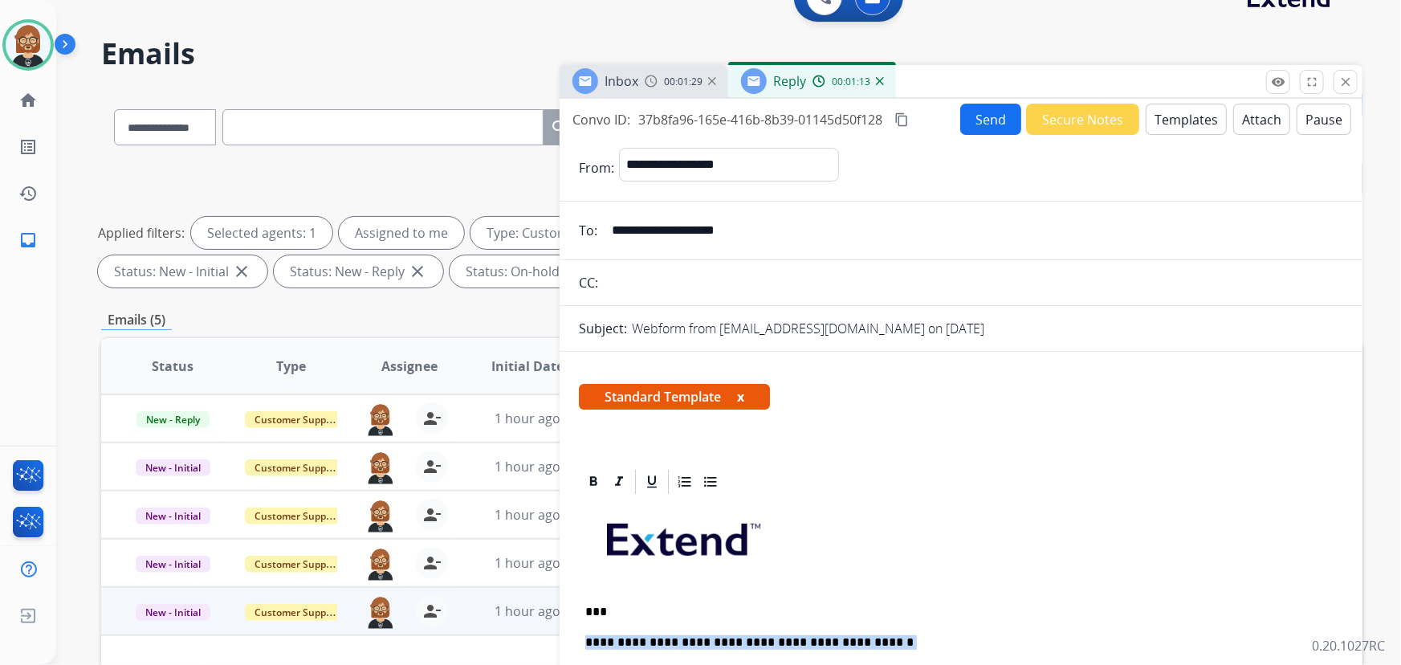
click at [986, 120] on button "Send" at bounding box center [990, 119] width 61 height 31
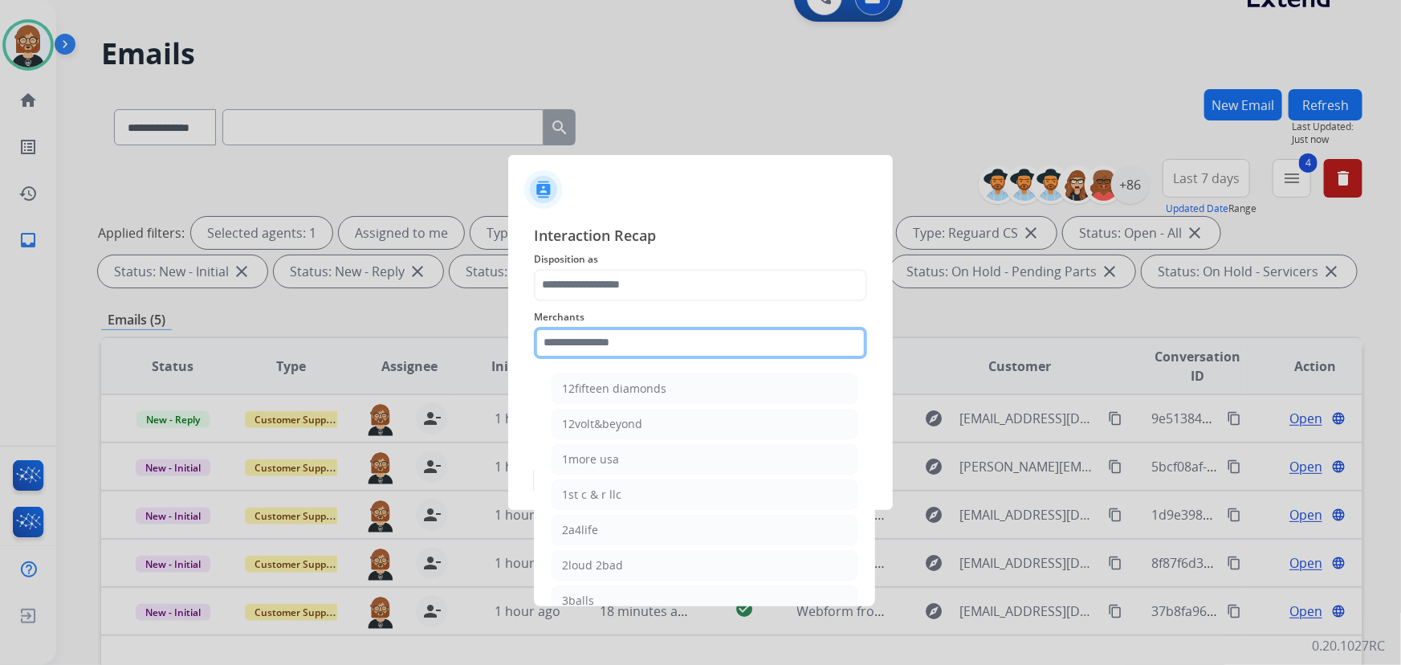
click at [718, 345] on input "text" at bounding box center [700, 343] width 333 height 32
click at [679, 329] on input "text" at bounding box center [700, 343] width 333 height 32
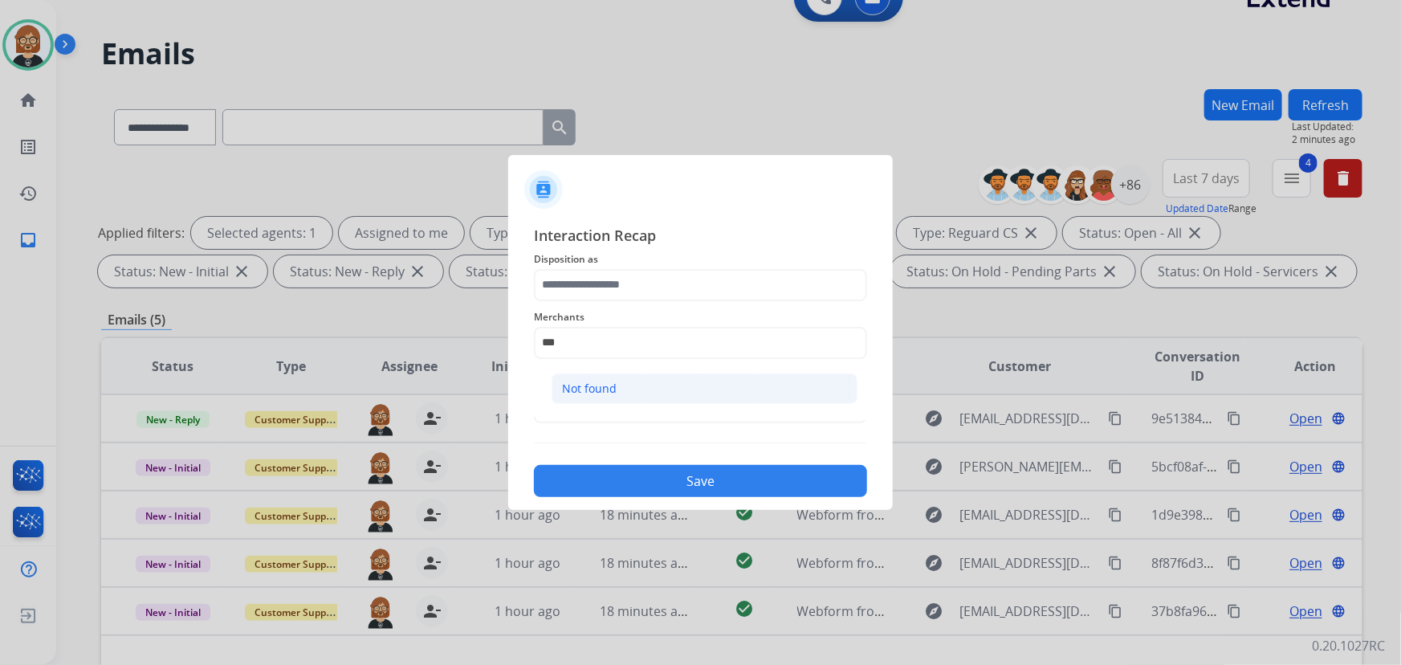
click at [666, 375] on li "Not found" at bounding box center [705, 388] width 306 height 31
type input "*********"
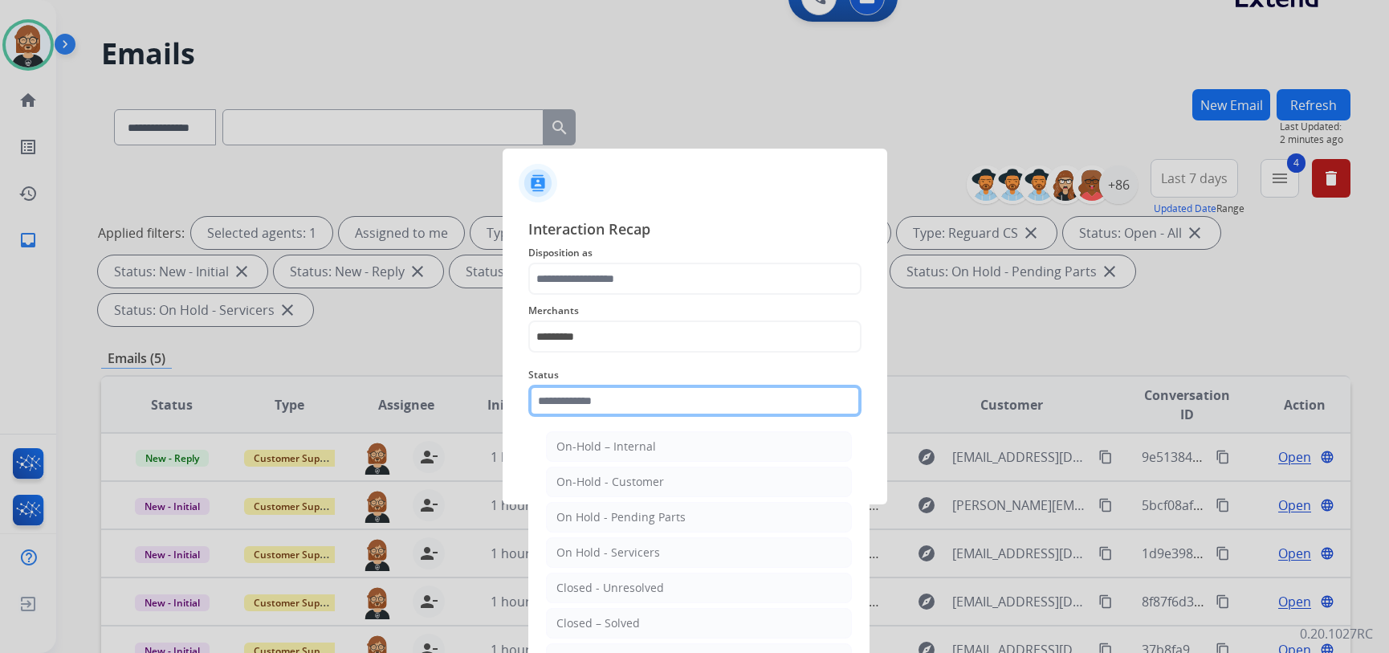
click at [657, 395] on input "text" at bounding box center [694, 401] width 333 height 32
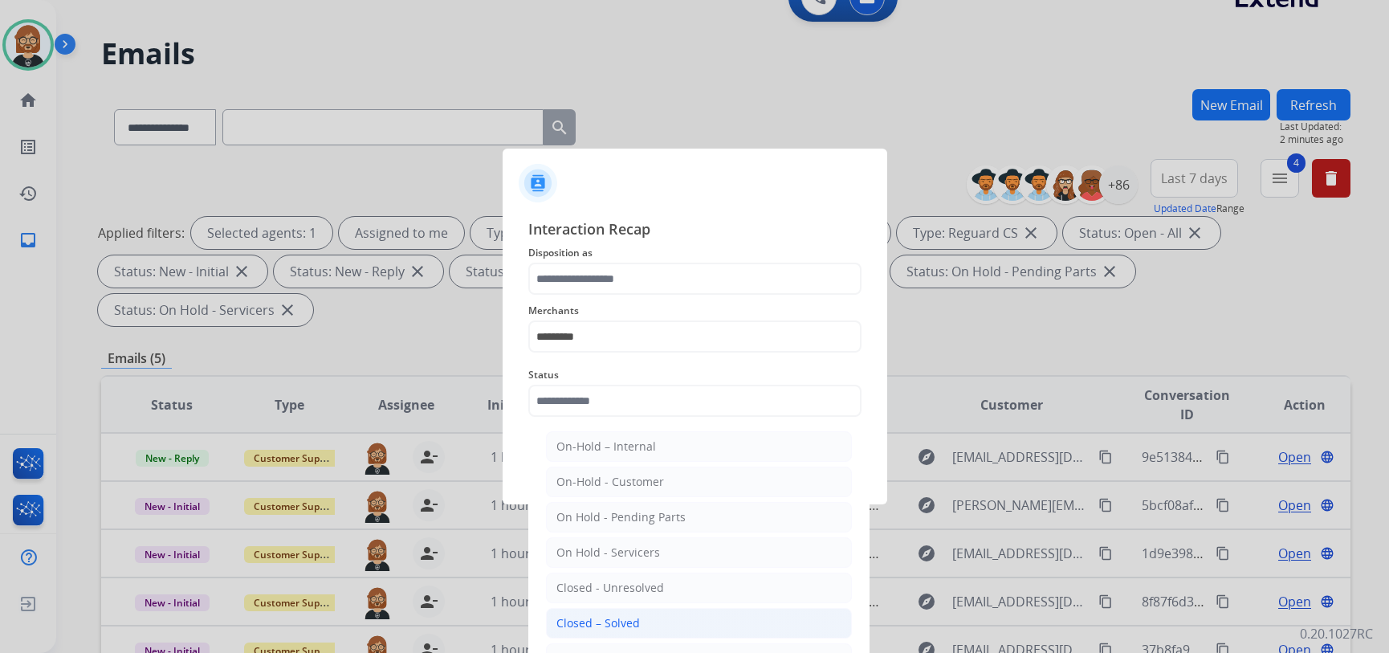
click at [652, 624] on li "Closed – Solved" at bounding box center [699, 623] width 306 height 31
type input "**********"
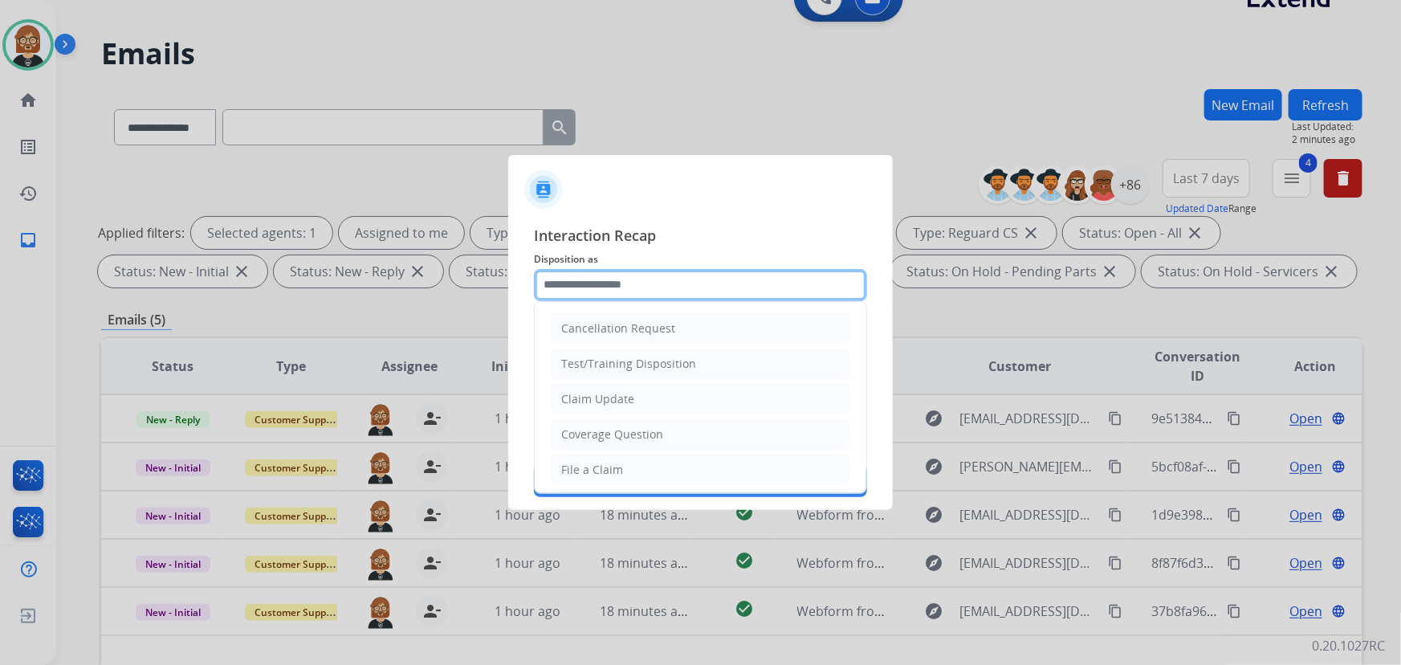
click at [654, 270] on input "text" at bounding box center [700, 285] width 333 height 32
click at [650, 385] on li "Claim Update" at bounding box center [701, 399] width 300 height 31
type input "**********"
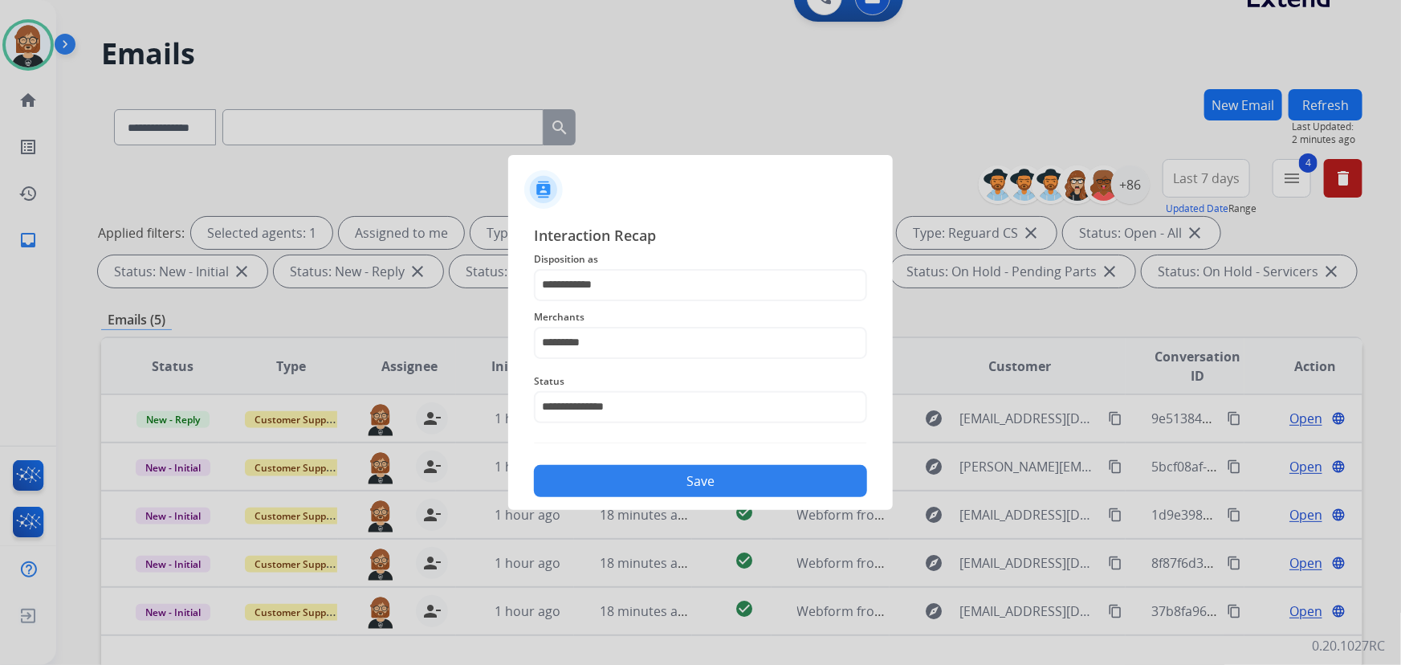
click at [690, 473] on button "Save" at bounding box center [700, 481] width 333 height 32
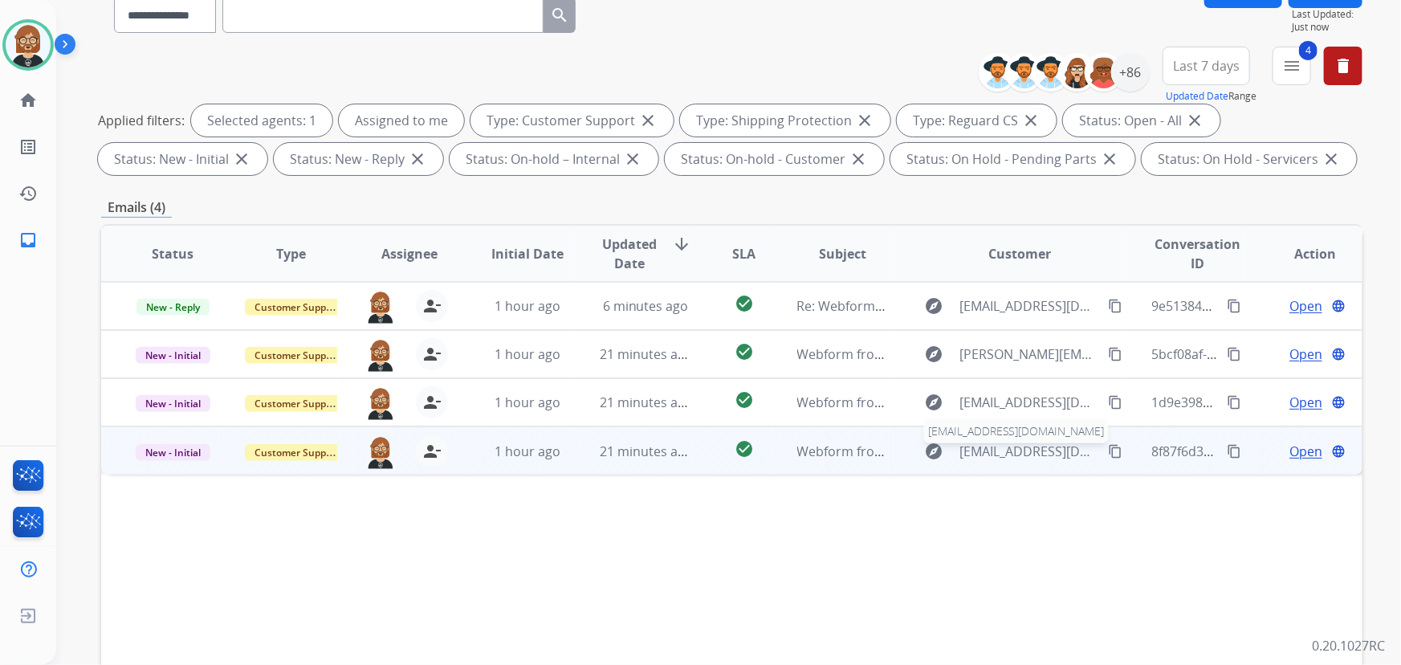
click at [974, 443] on span "quenitawhite40@gmail.com" at bounding box center [1030, 451] width 140 height 19
type input "**********"
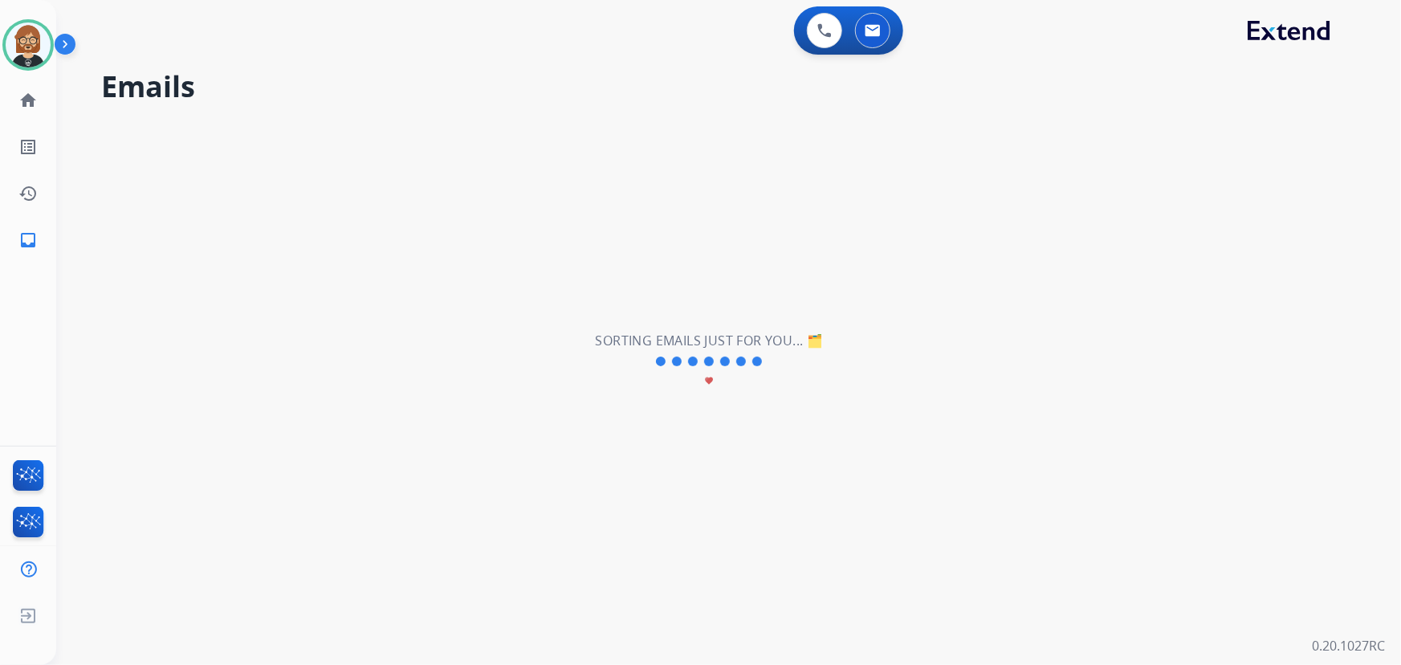
scroll to position [0, 0]
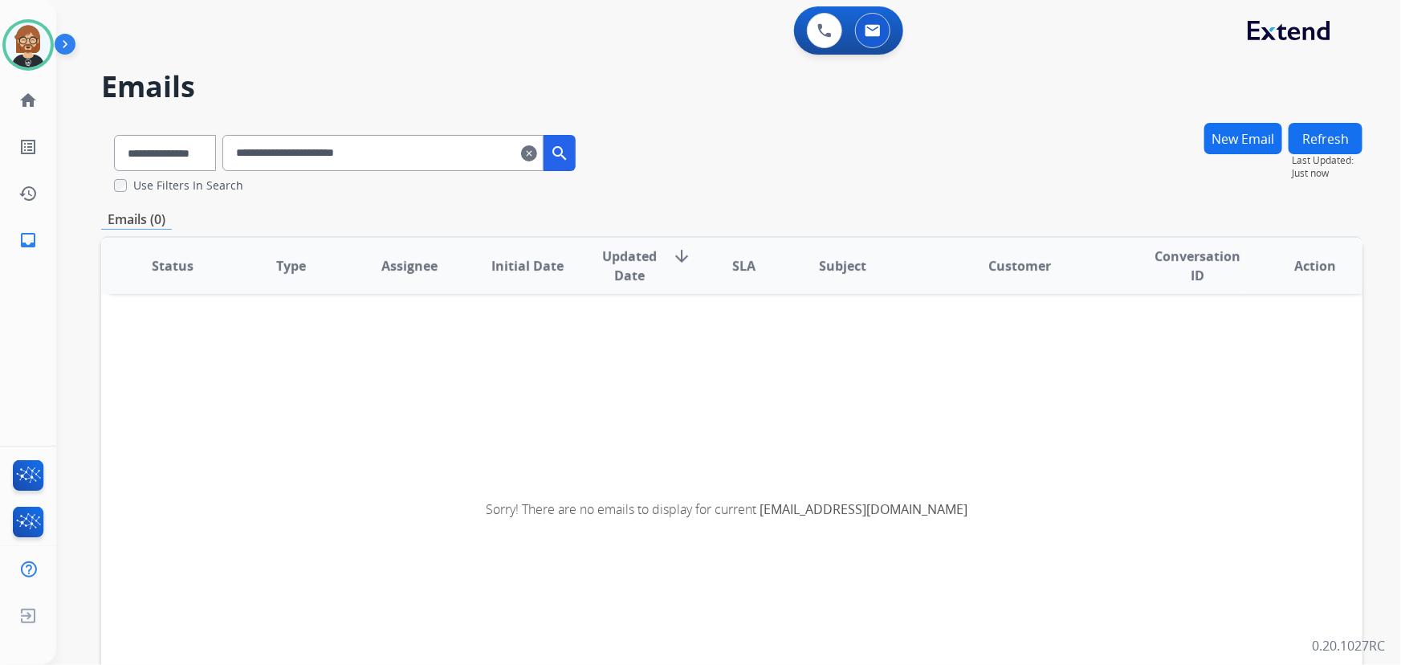
click at [537, 150] on mat-icon "clear" at bounding box center [529, 153] width 16 height 19
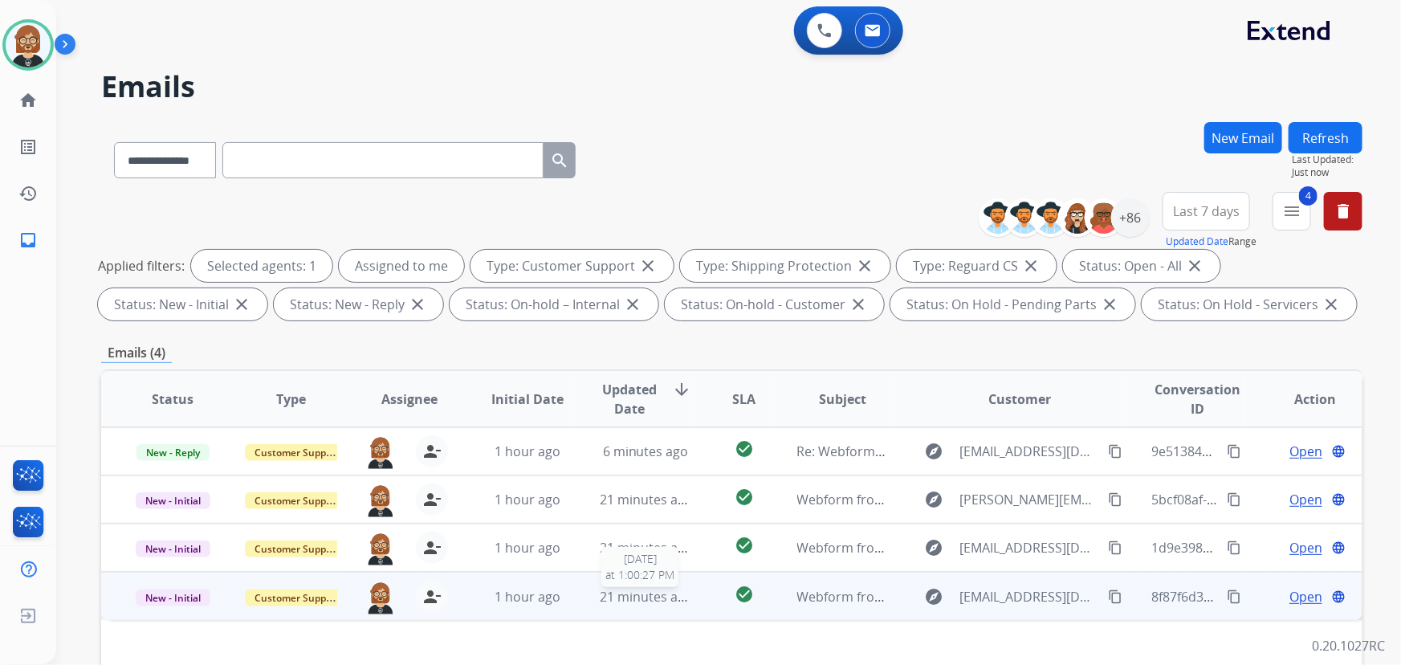
click at [659, 606] on td "21 minutes ago 8/16/2025 at 1:00:27 PM" at bounding box center [633, 596] width 118 height 48
click at [623, 593] on span "21 minutes ago" at bounding box center [646, 596] width 93 height 18
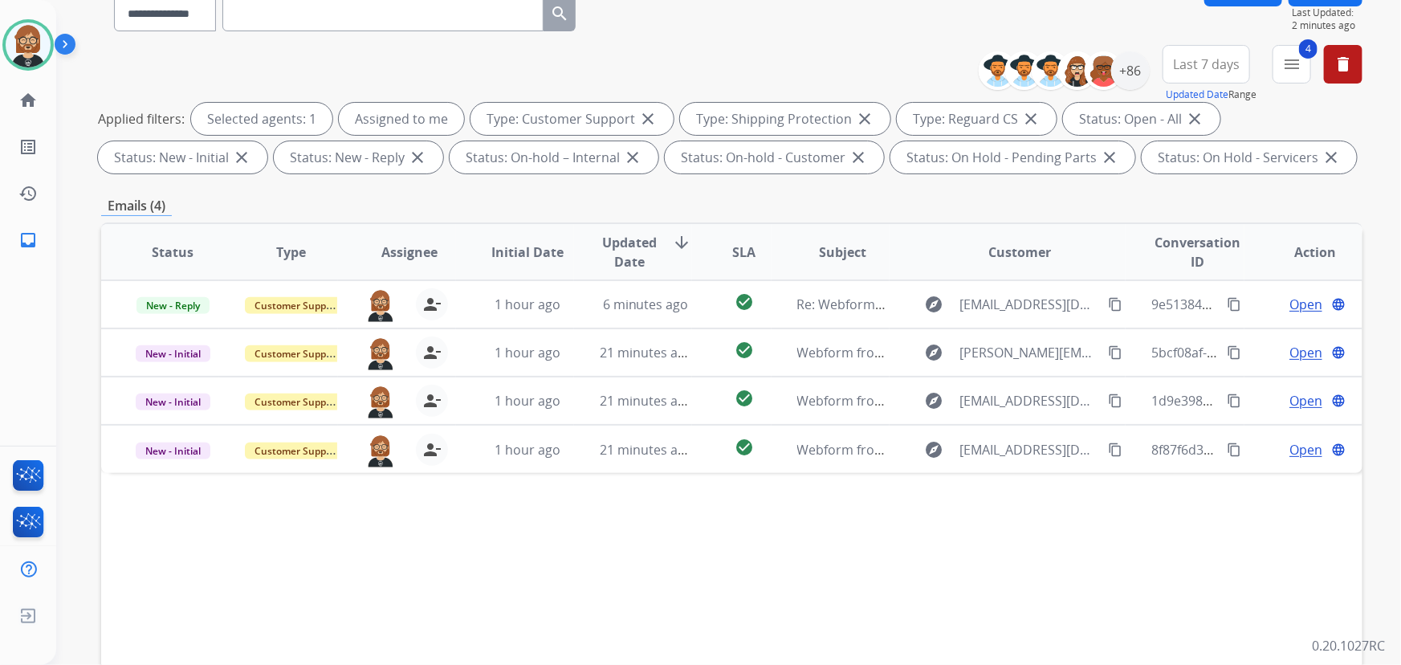
scroll to position [218, 0]
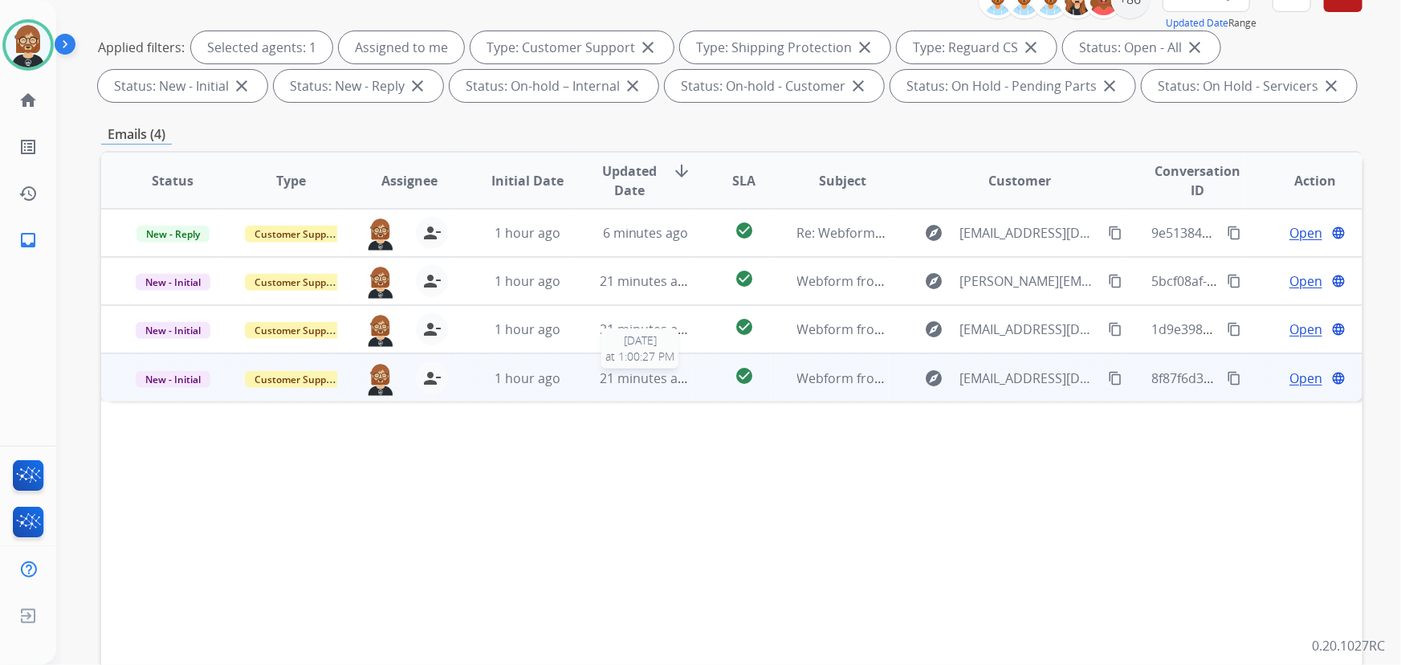
click at [659, 370] on span "21 minutes ago" at bounding box center [646, 378] width 93 height 18
click at [1031, 376] on mat-icon "content_copy" at bounding box center [1115, 377] width 14 height 14
click at [1031, 369] on span "Open" at bounding box center [1306, 377] width 33 height 19
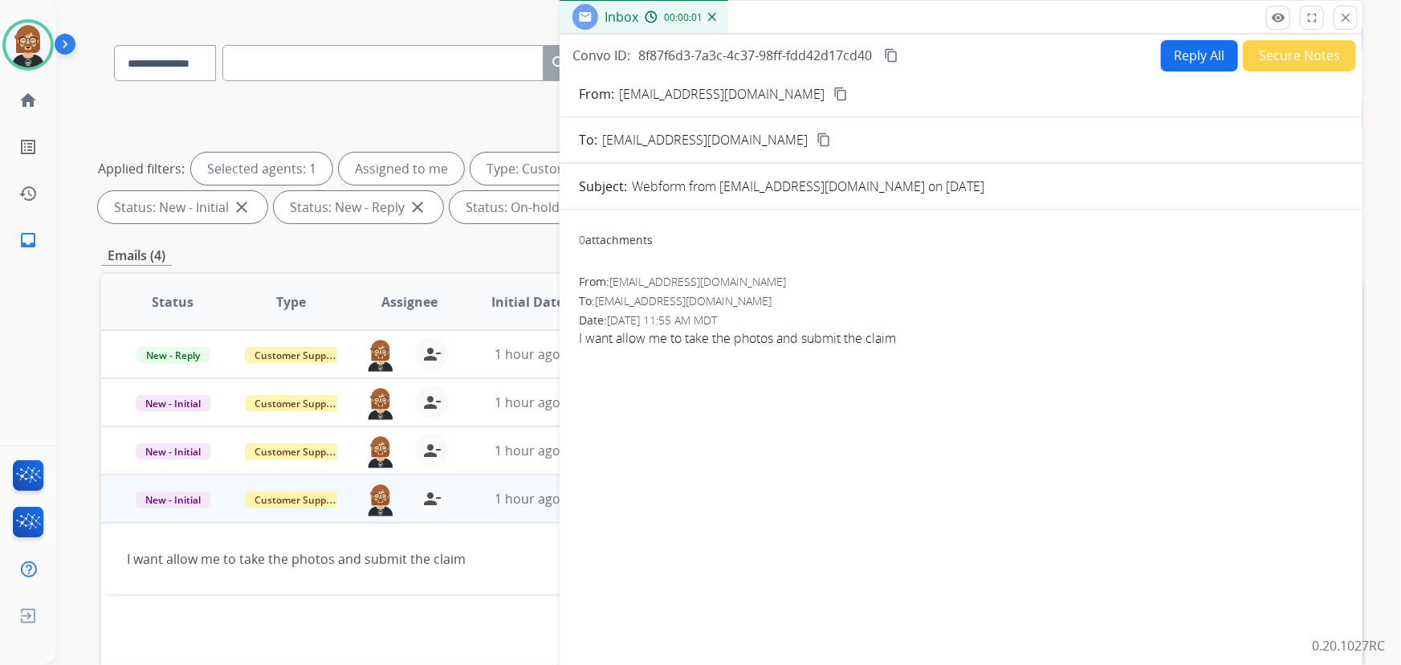
scroll to position [0, 0]
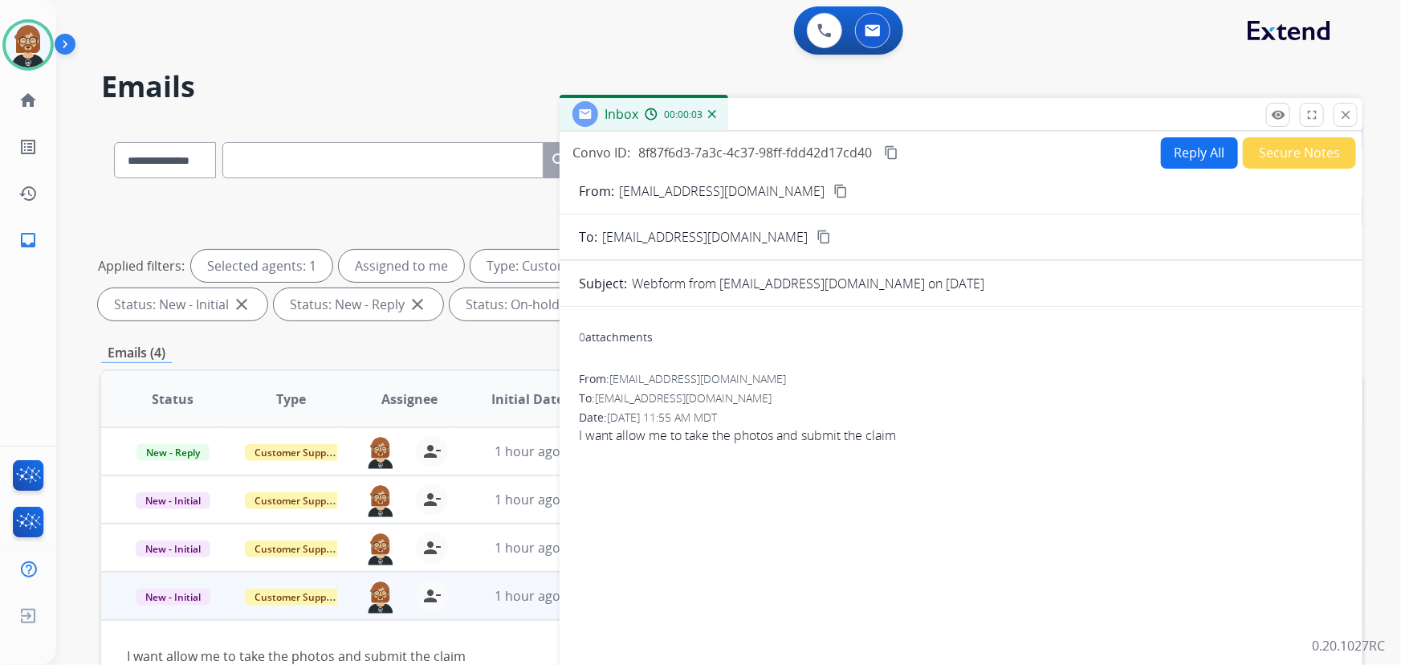
click at [1031, 149] on button "Reply All" at bounding box center [1199, 152] width 77 height 31
select select "**********"
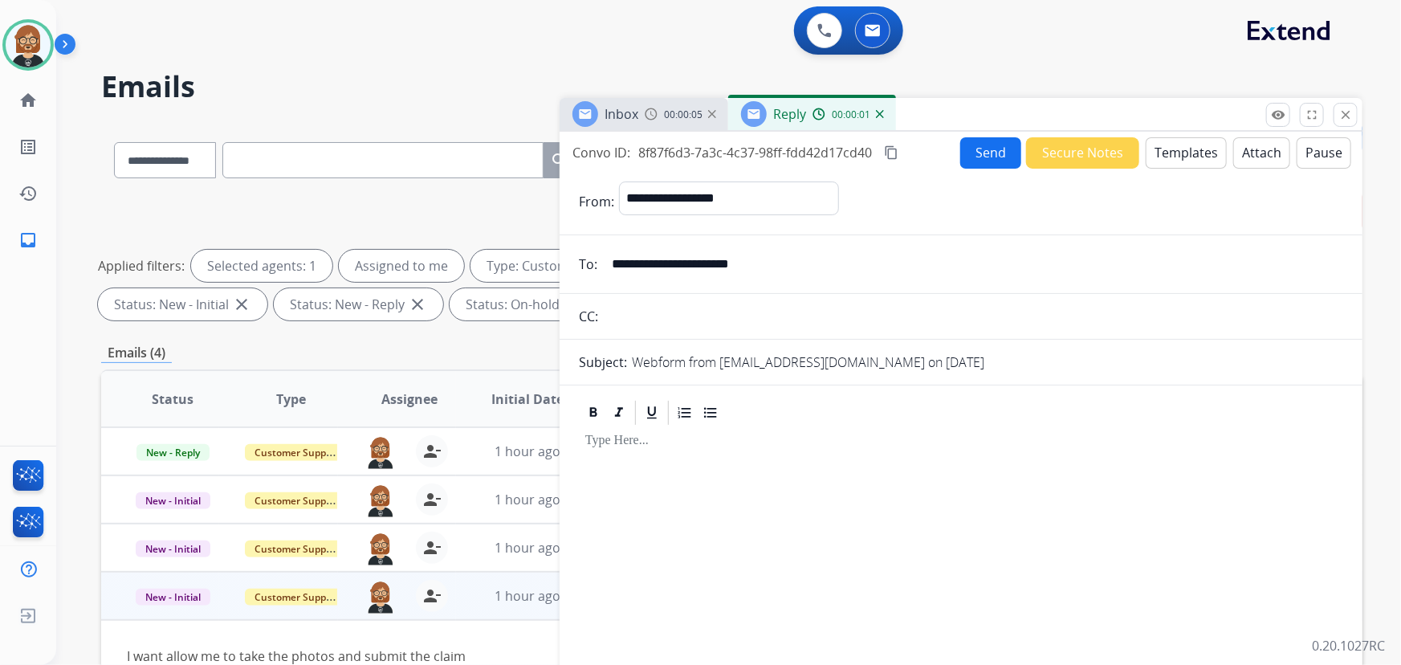
click at [1031, 152] on button "Templates" at bounding box center [1186, 152] width 81 height 31
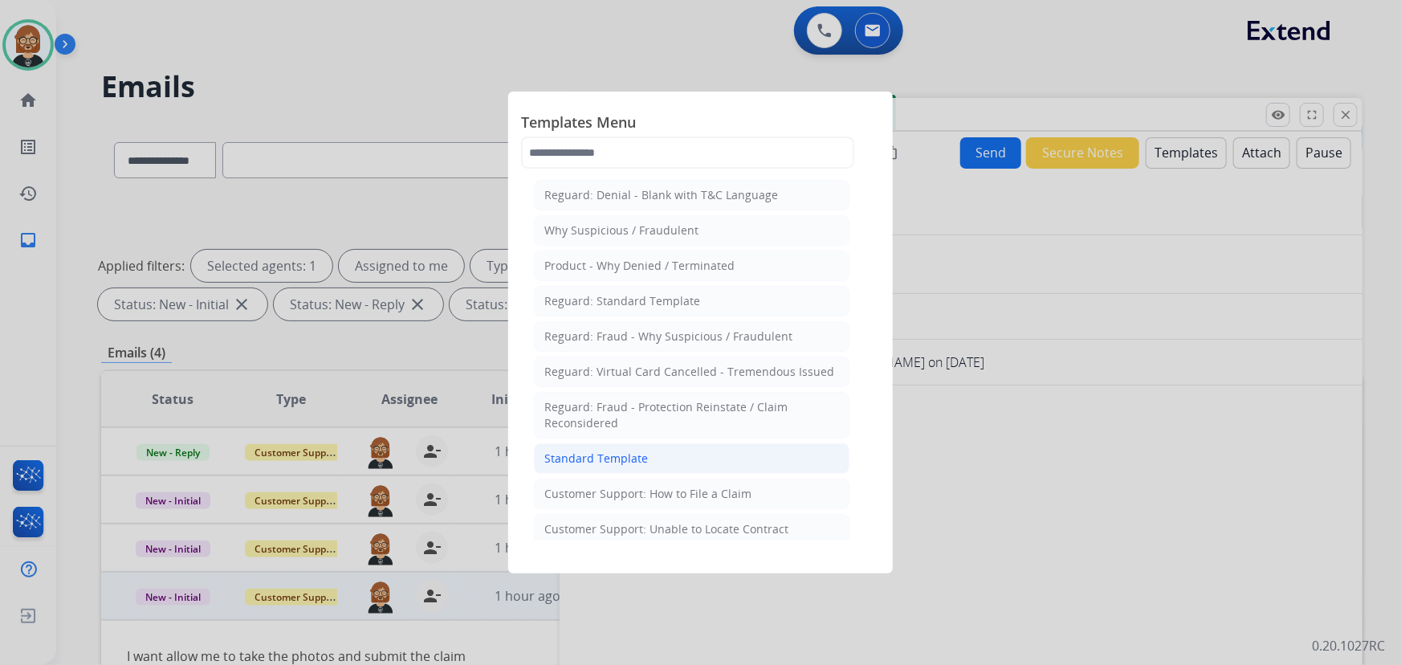
click at [633, 459] on div "Standard Template" at bounding box center [596, 458] width 104 height 16
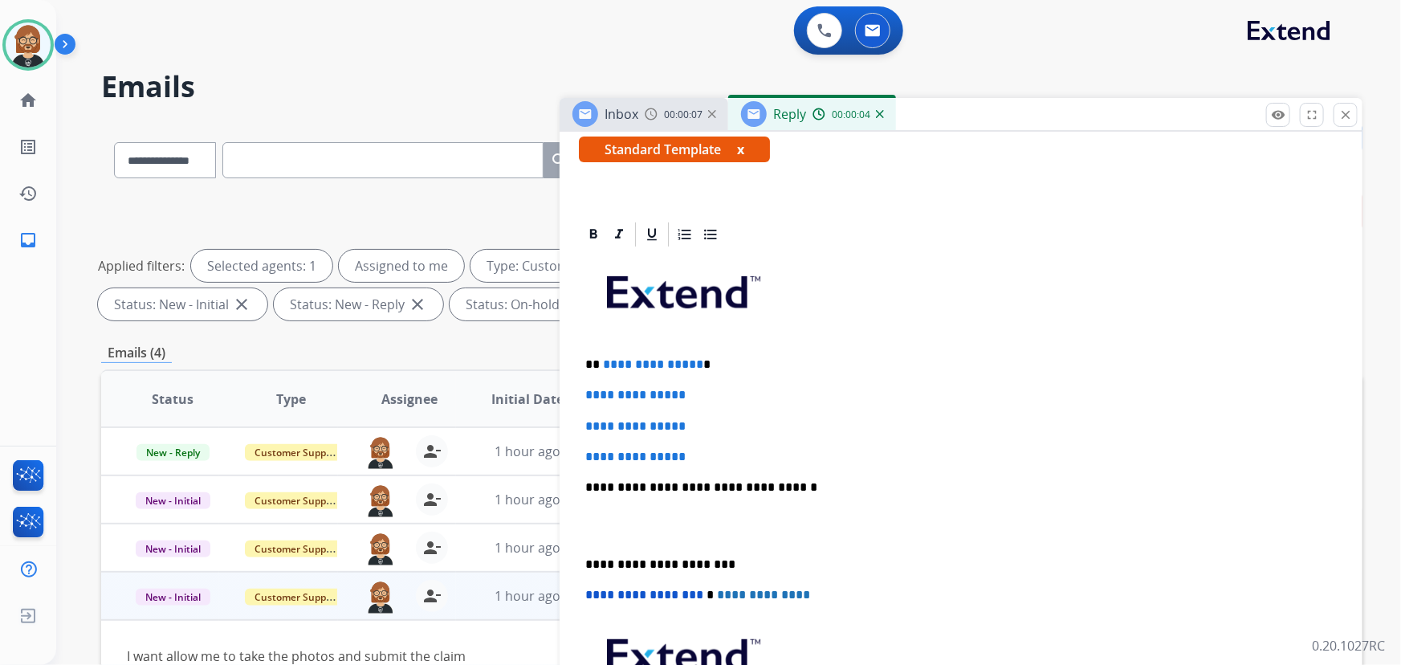
scroll to position [291, 0]
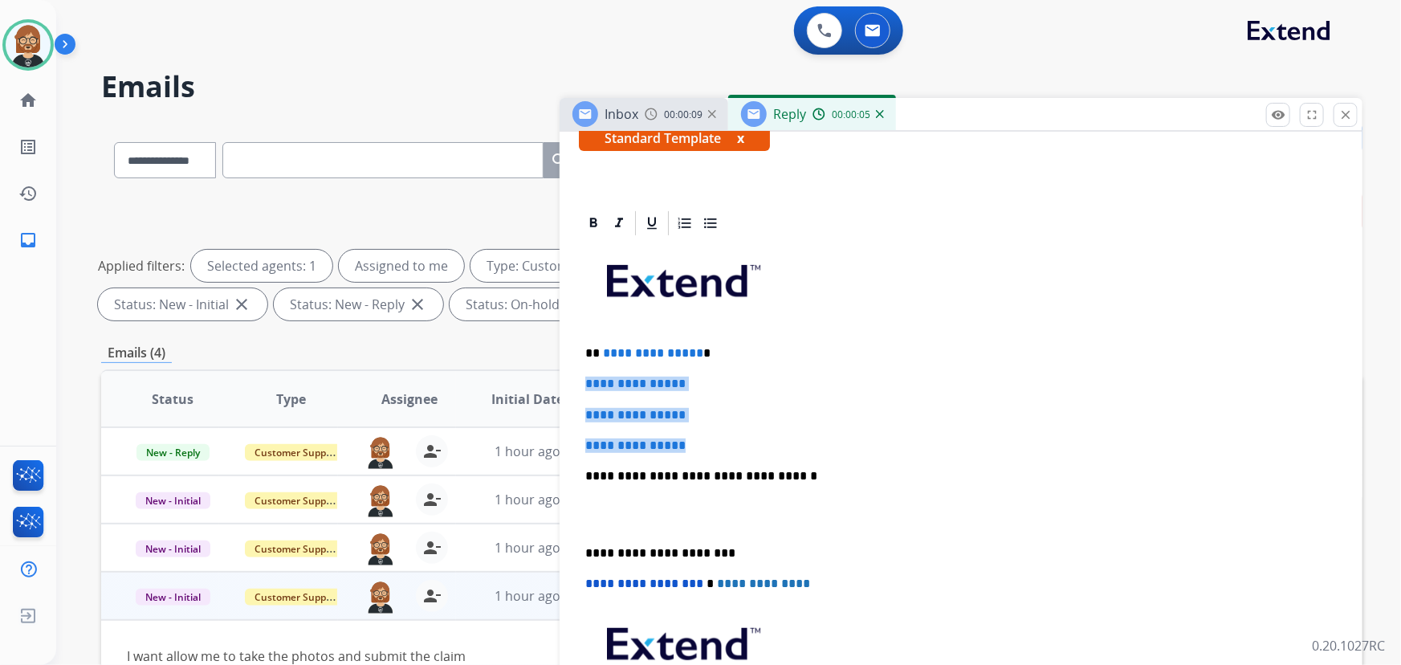
drag, startPoint x: 707, startPoint y: 447, endPoint x: 579, endPoint y: 380, distance: 145.1
click at [579, 380] on div "**********" at bounding box center [961, 514] width 764 height 552
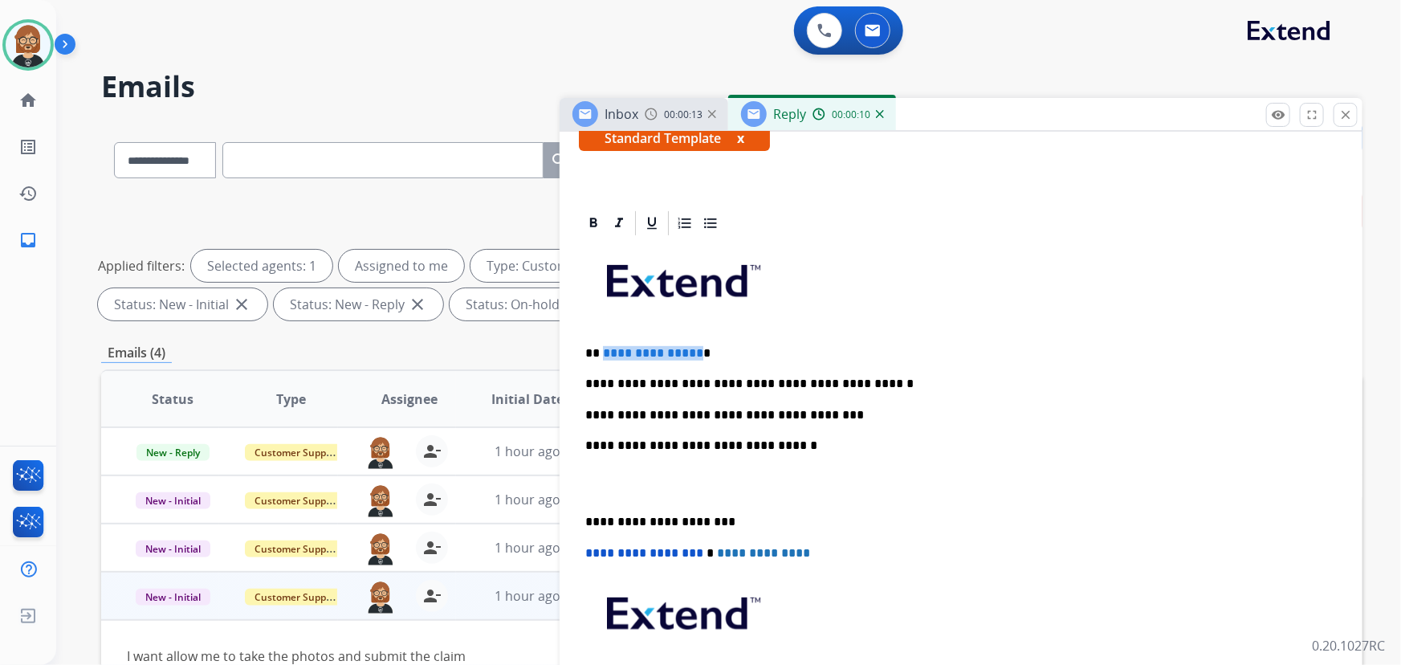
drag, startPoint x: 602, startPoint y: 351, endPoint x: 690, endPoint y: 350, distance: 87.5
click at [692, 351] on span "**********" at bounding box center [653, 353] width 100 height 12
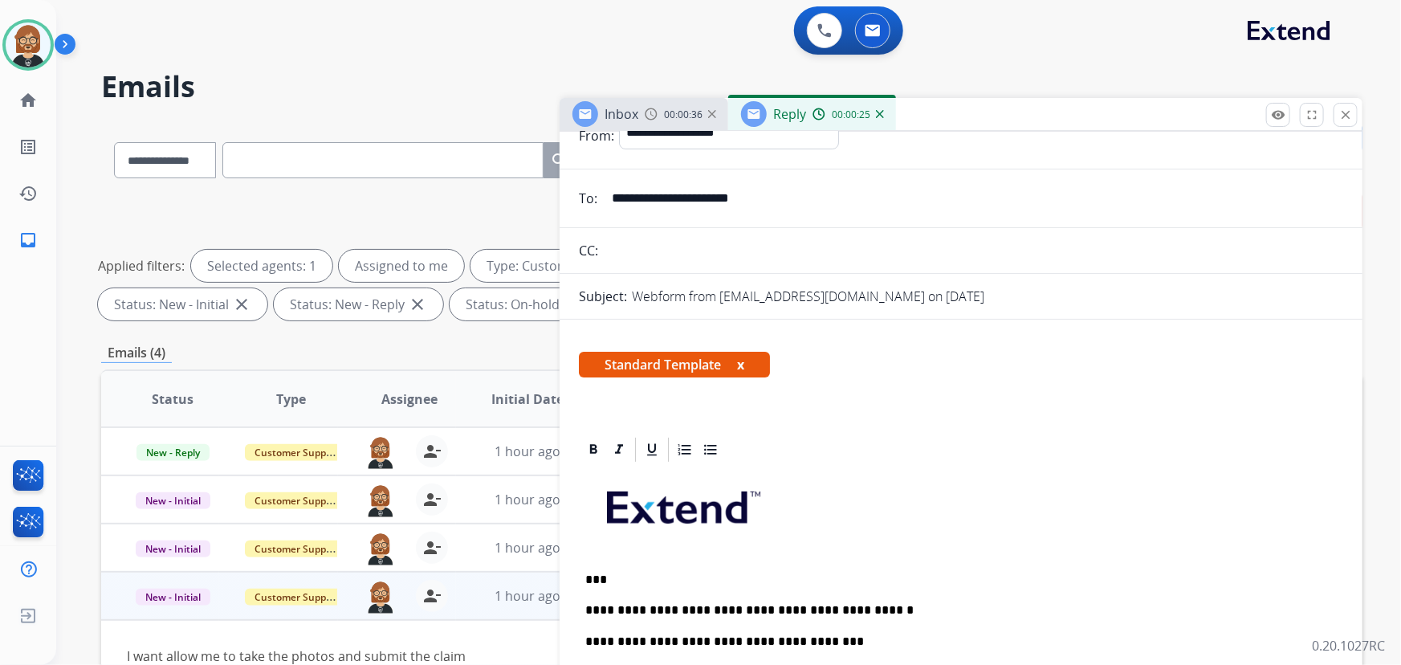
scroll to position [0, 0]
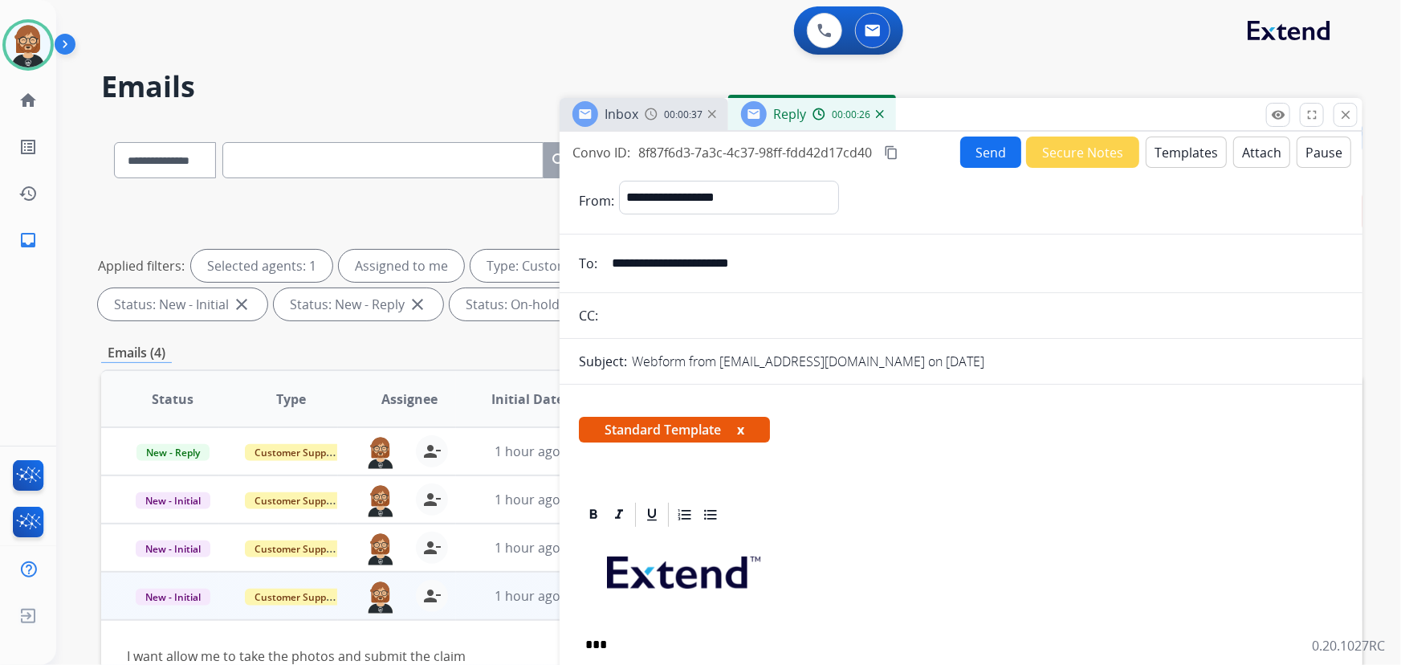
click at [999, 152] on button "Send" at bounding box center [990, 152] width 61 height 31
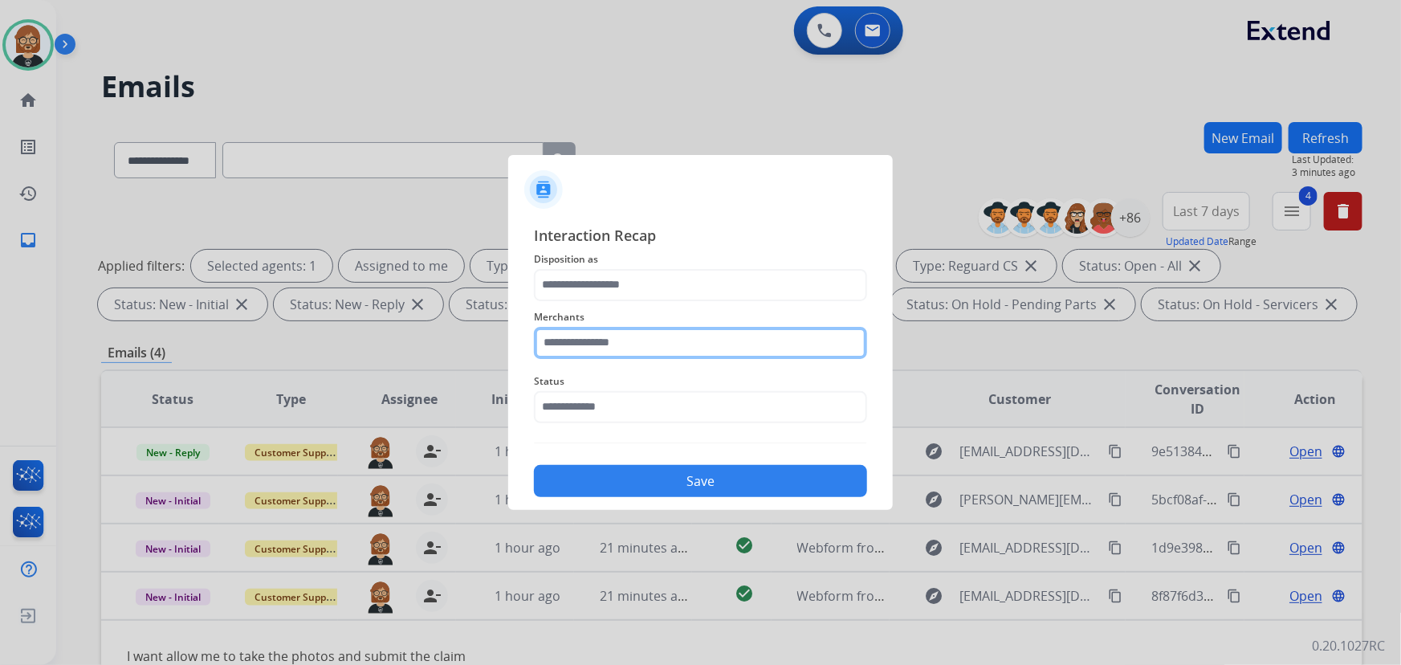
click at [712, 344] on input "text" at bounding box center [700, 343] width 333 height 32
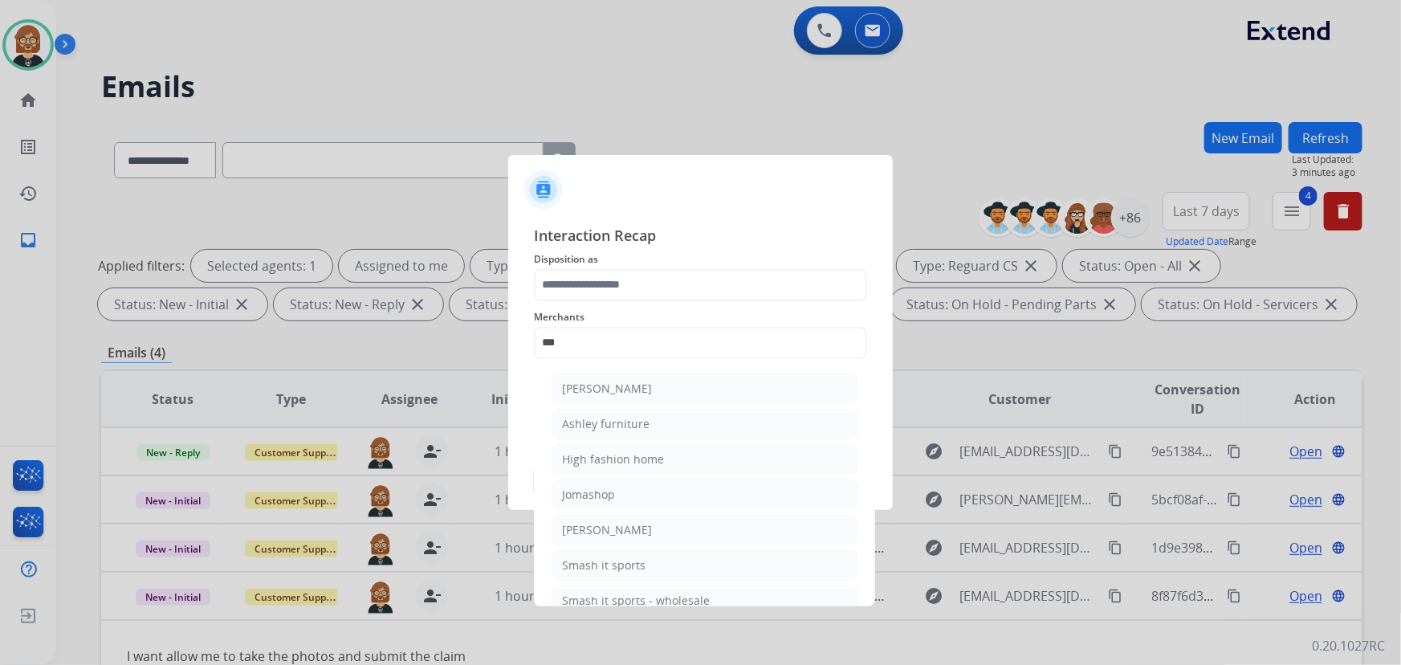
click at [715, 415] on li "Ashley furniture" at bounding box center [705, 424] width 306 height 31
type input "**********"
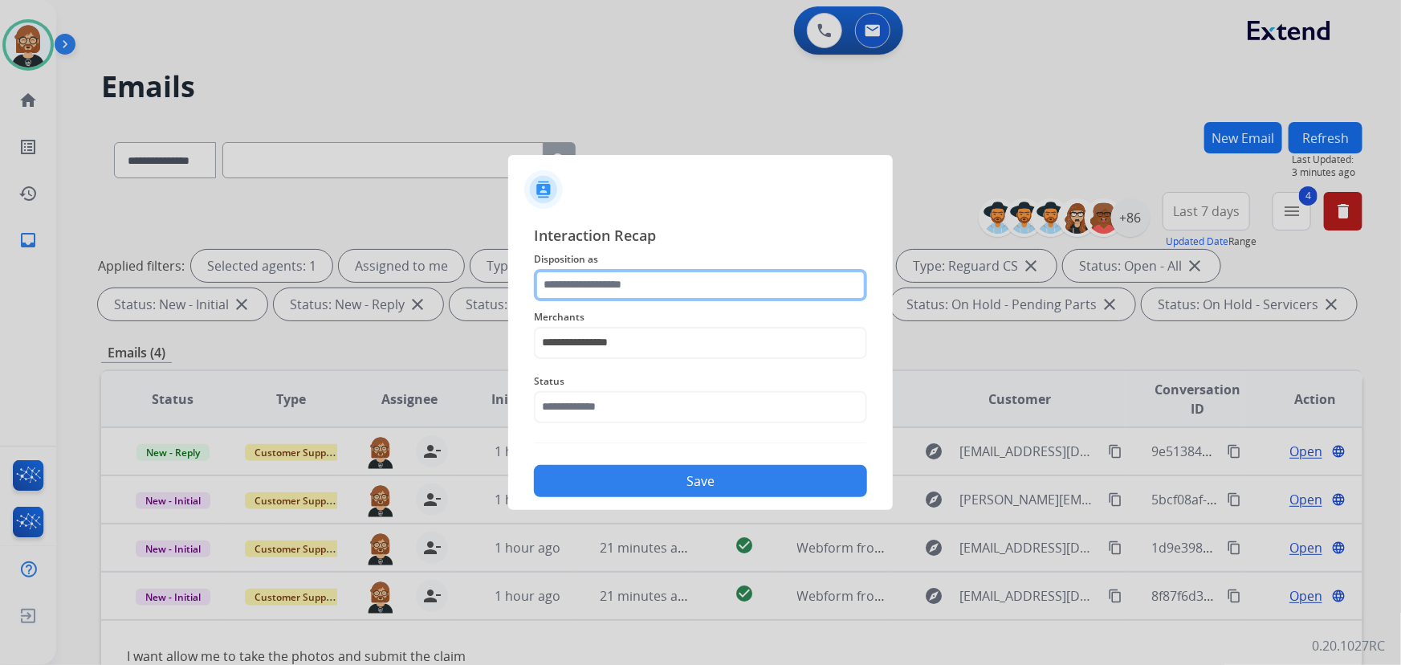
click at [692, 273] on input "text" at bounding box center [700, 285] width 333 height 32
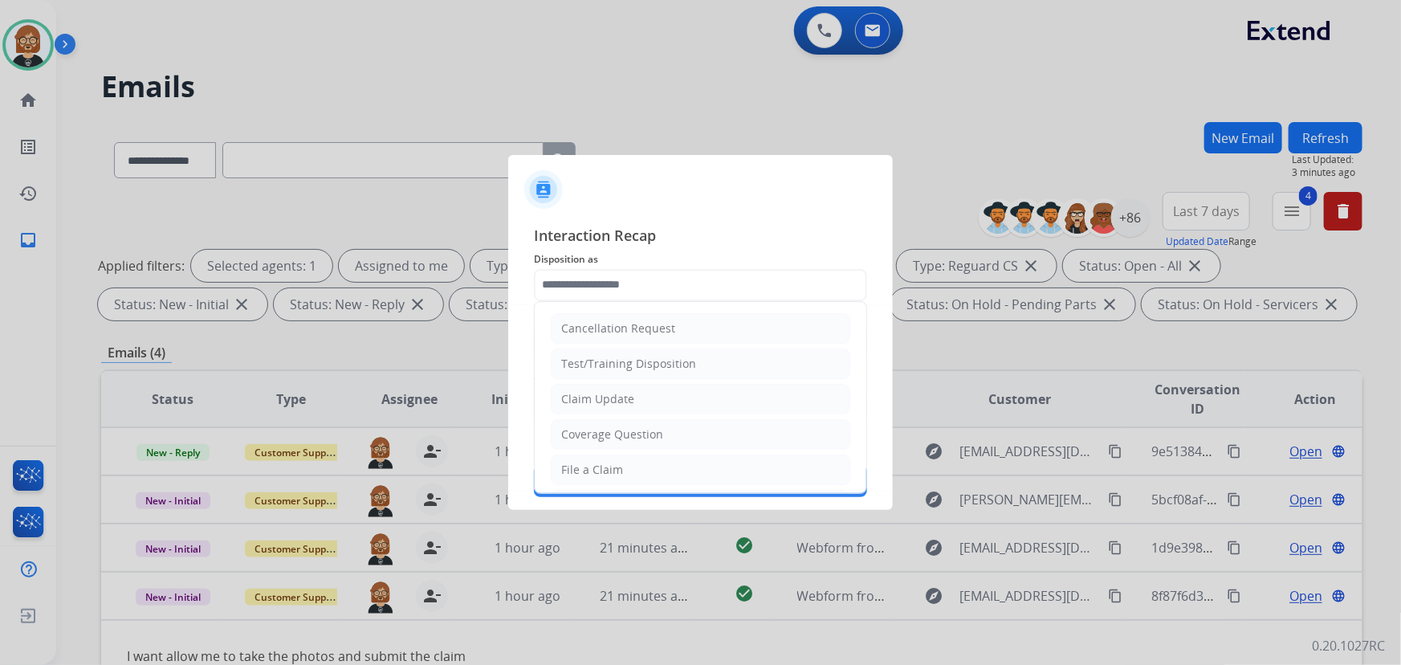
click at [703, 466] on li "File a Claim" at bounding box center [701, 469] width 300 height 31
type input "**********"
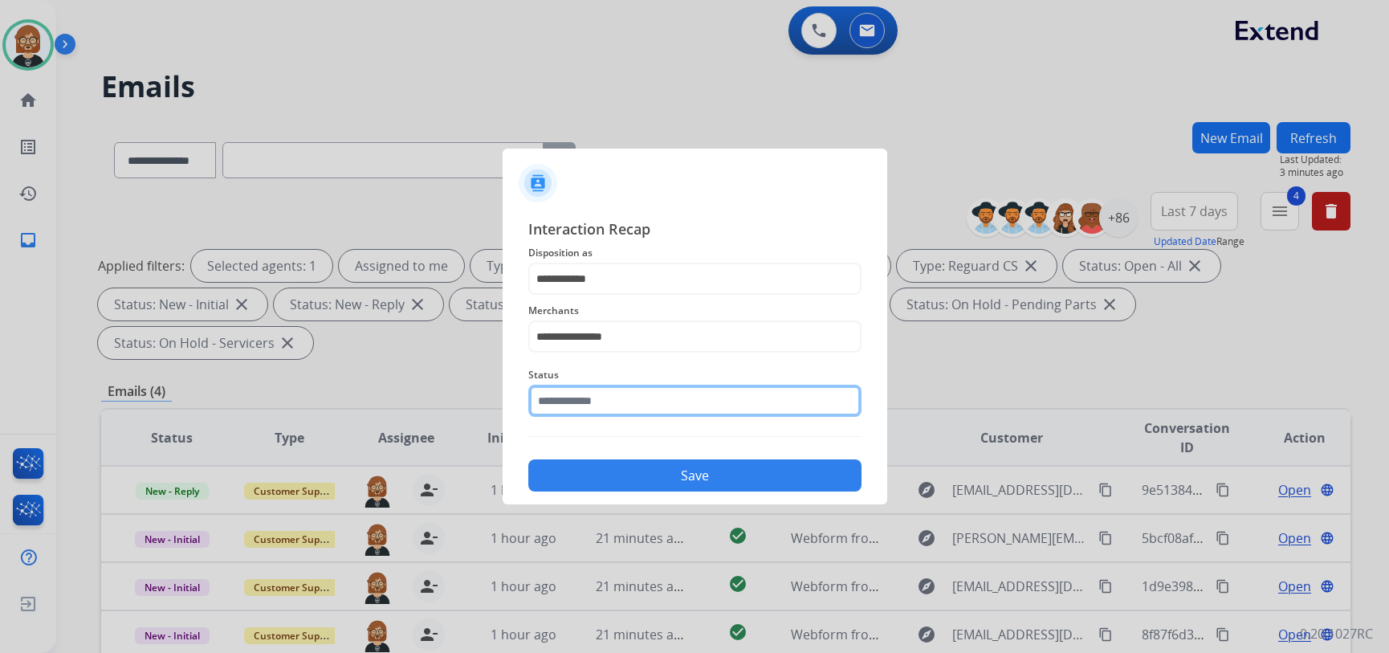
click at [691, 403] on input "text" at bounding box center [694, 401] width 333 height 32
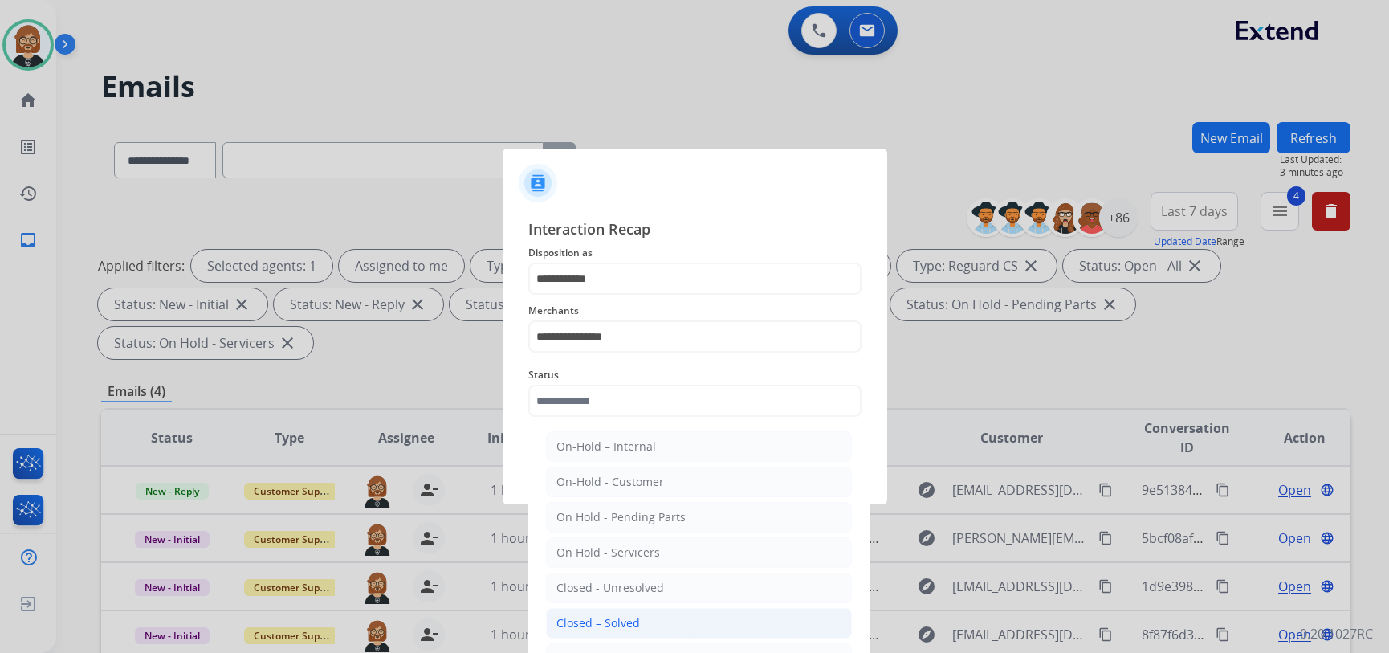
click at [641, 619] on li "Closed – Solved" at bounding box center [699, 623] width 306 height 31
type input "**********"
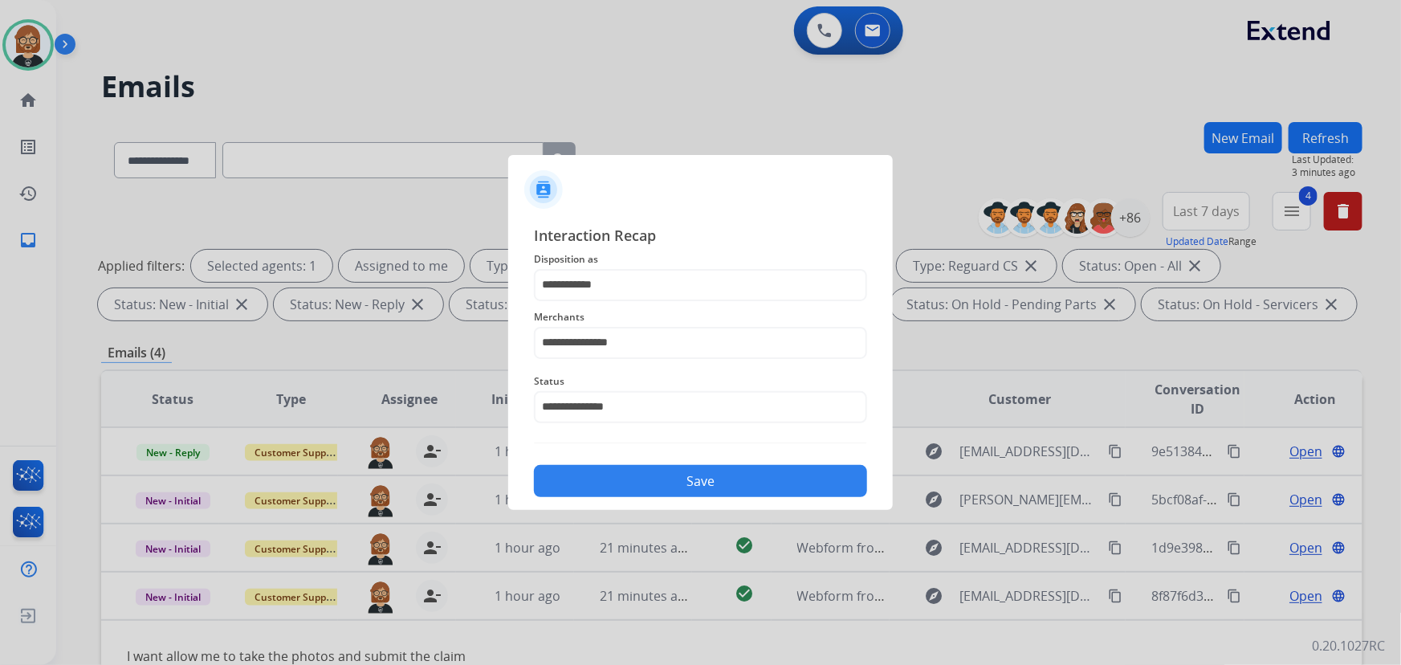
click at [744, 491] on button "Save" at bounding box center [700, 481] width 333 height 32
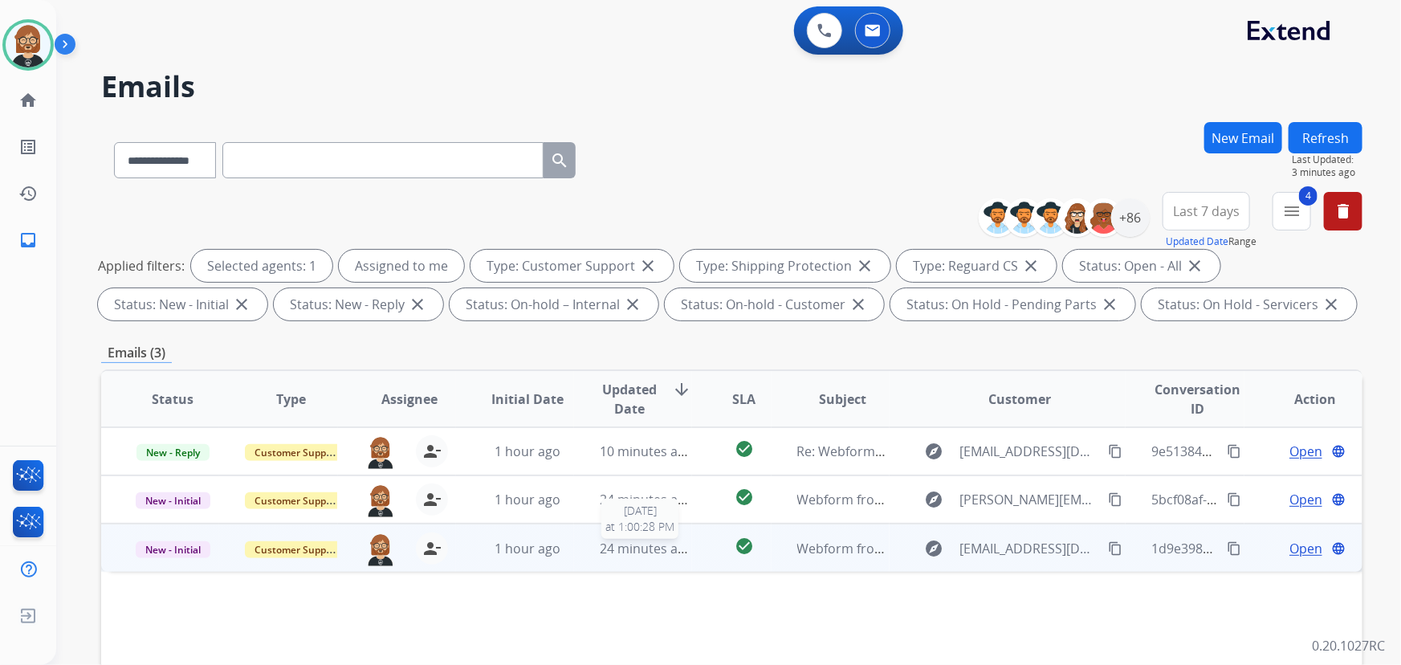
click at [632, 556] on span "24 minutes ago" at bounding box center [646, 549] width 93 height 18
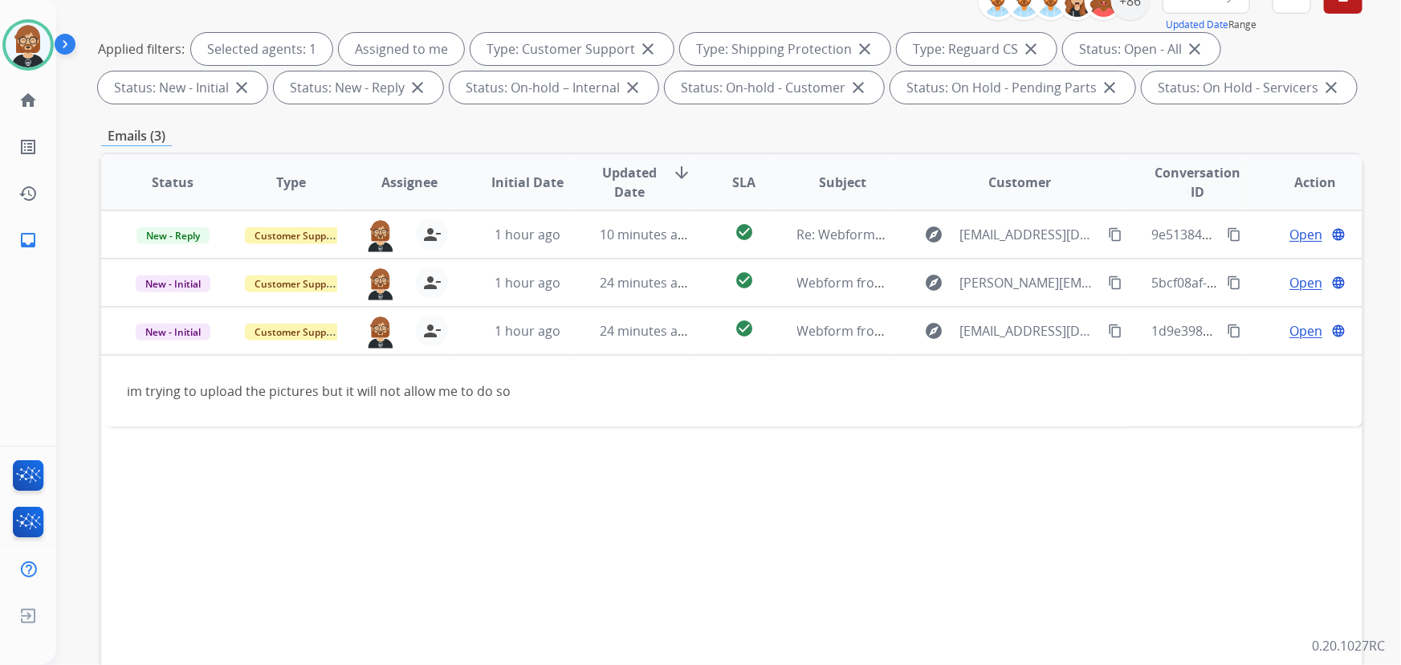
scroll to position [218, 0]
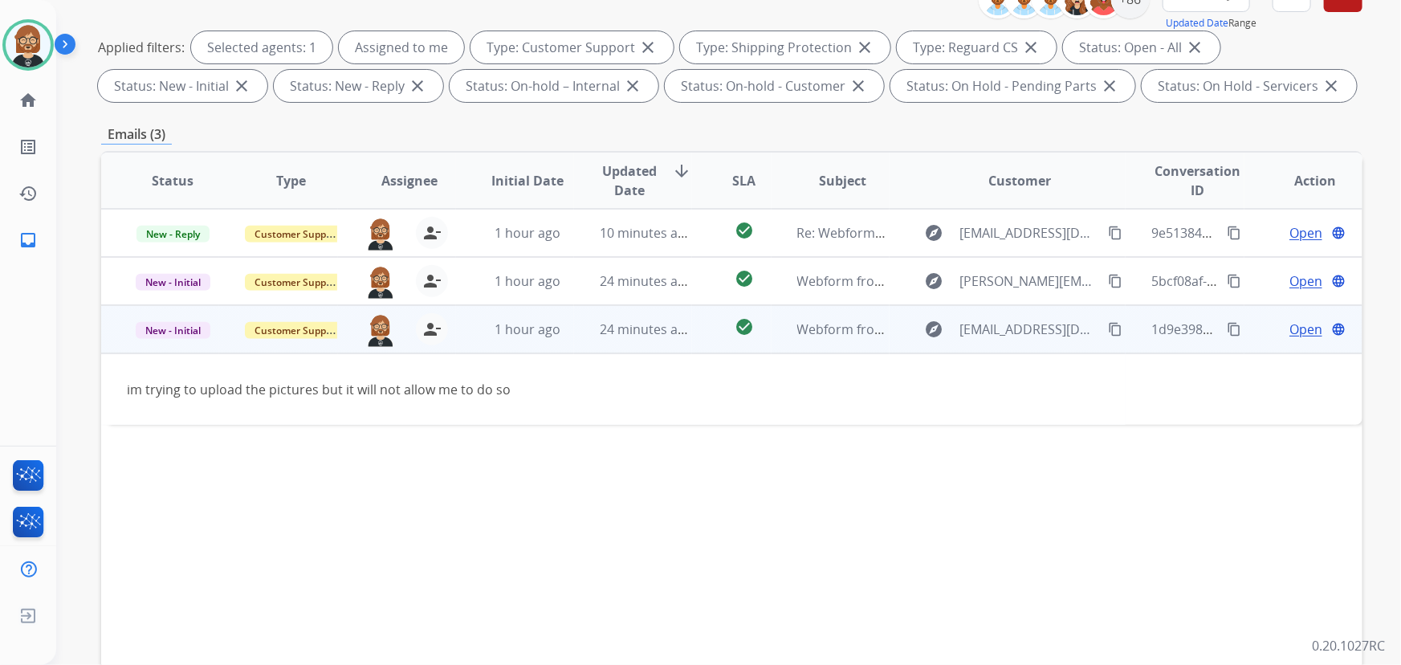
click at [1031, 332] on span "Open" at bounding box center [1306, 329] width 33 height 19
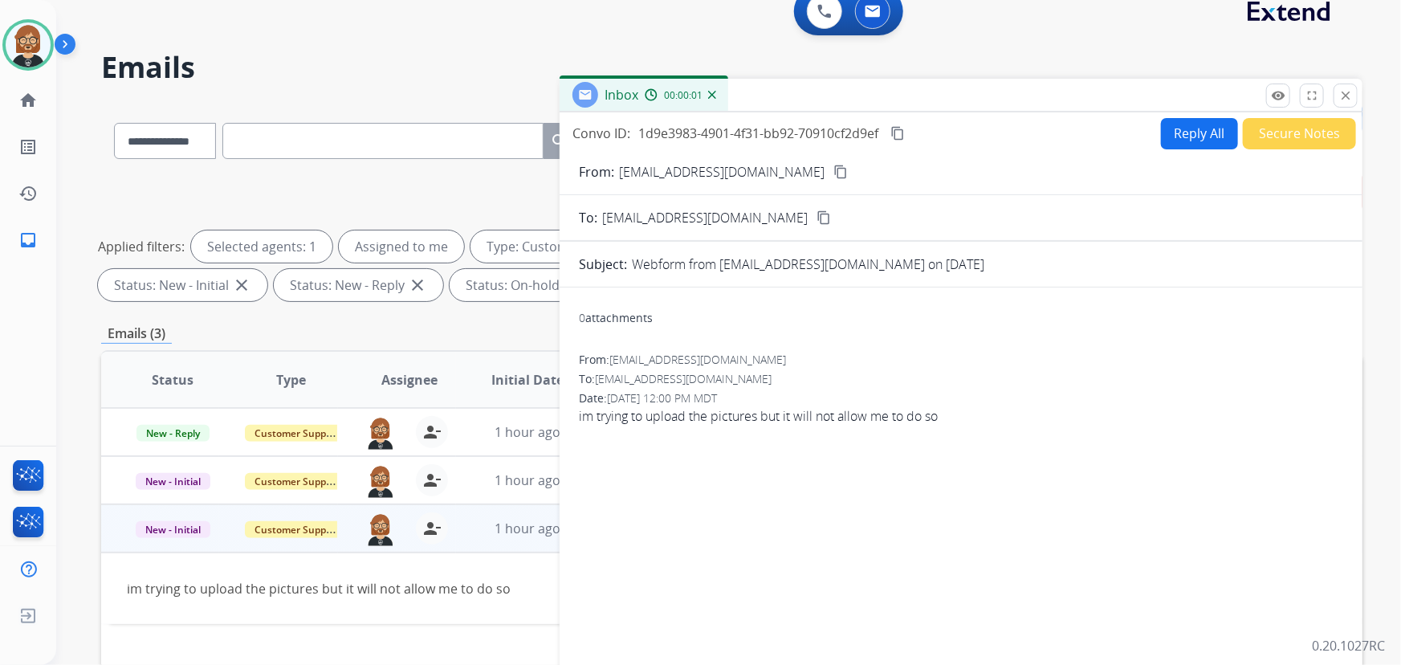
scroll to position [0, 0]
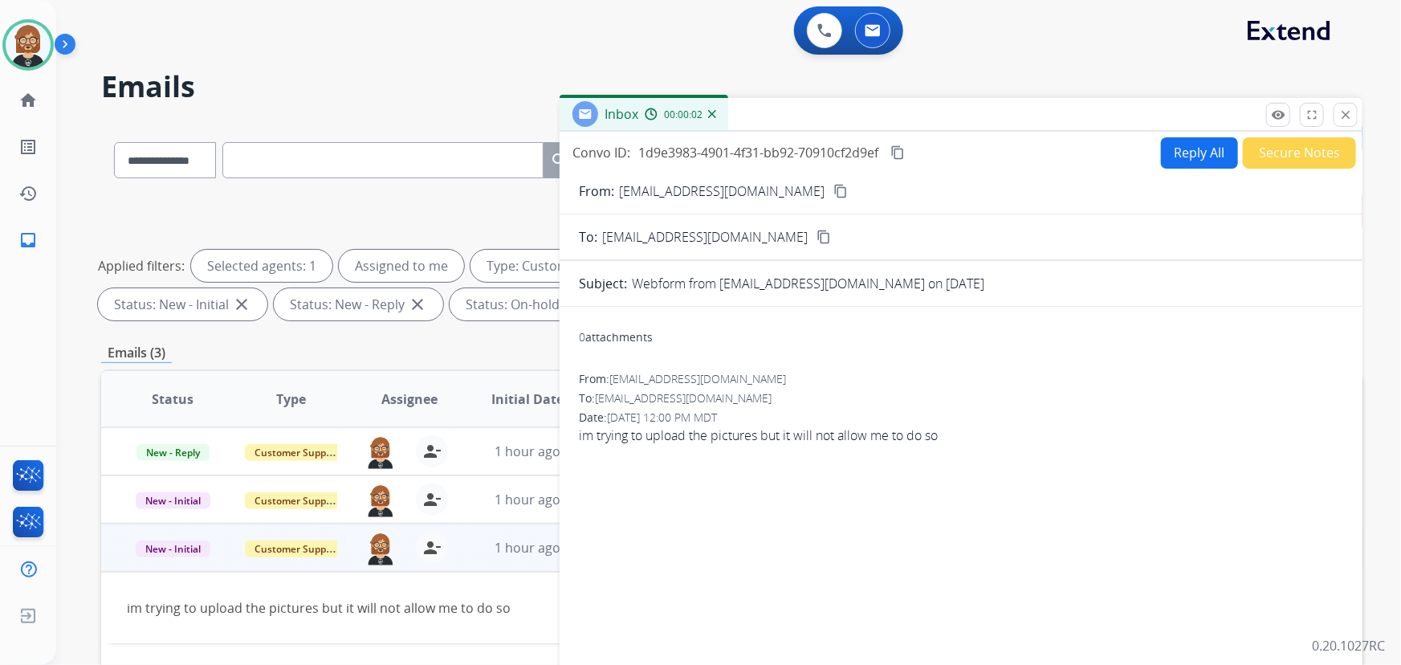
click at [1031, 148] on button "Reply All" at bounding box center [1199, 152] width 77 height 31
select select "**********"
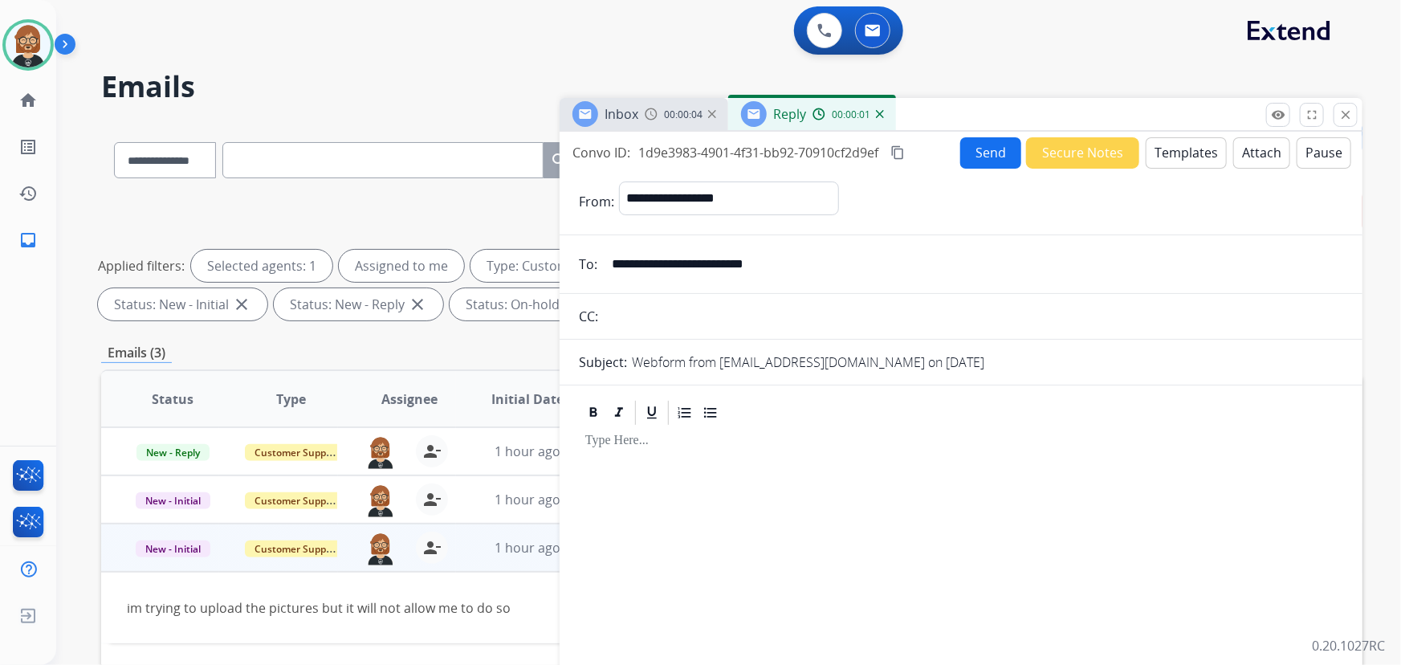
click at [1031, 142] on button "Templates" at bounding box center [1186, 152] width 81 height 31
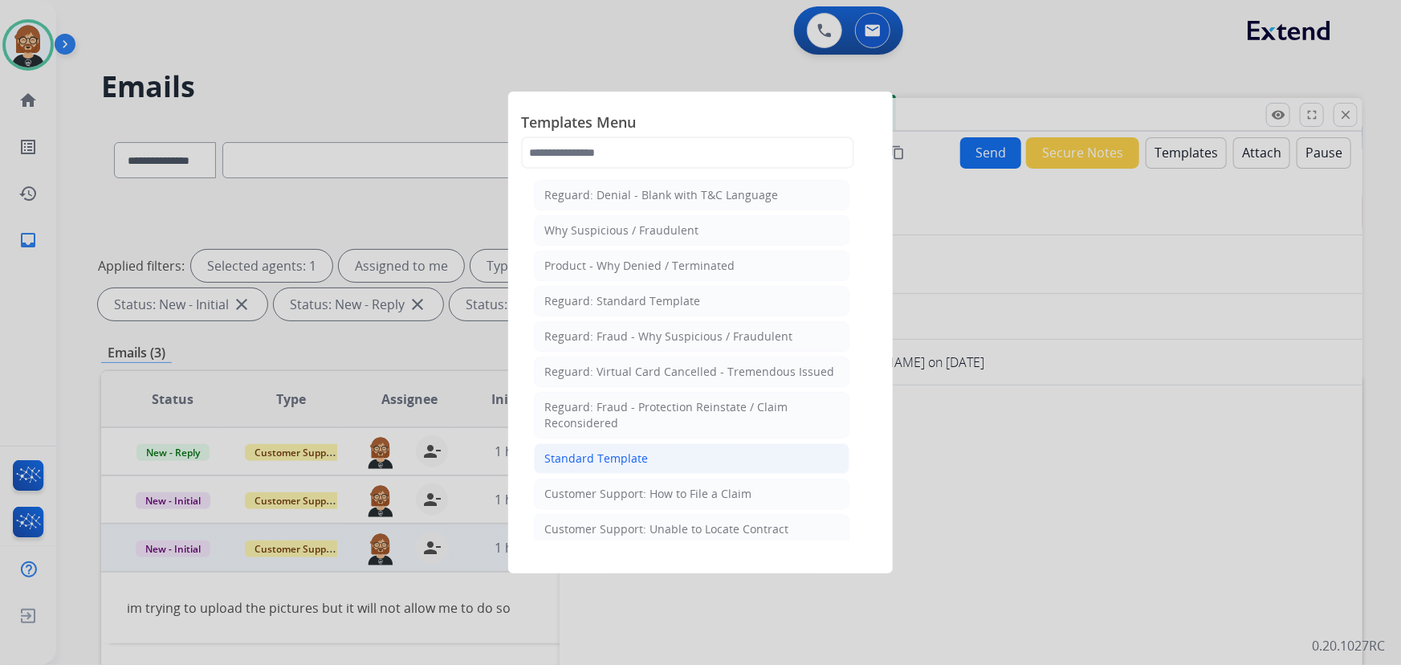
click at [634, 459] on div "Standard Template" at bounding box center [596, 458] width 104 height 16
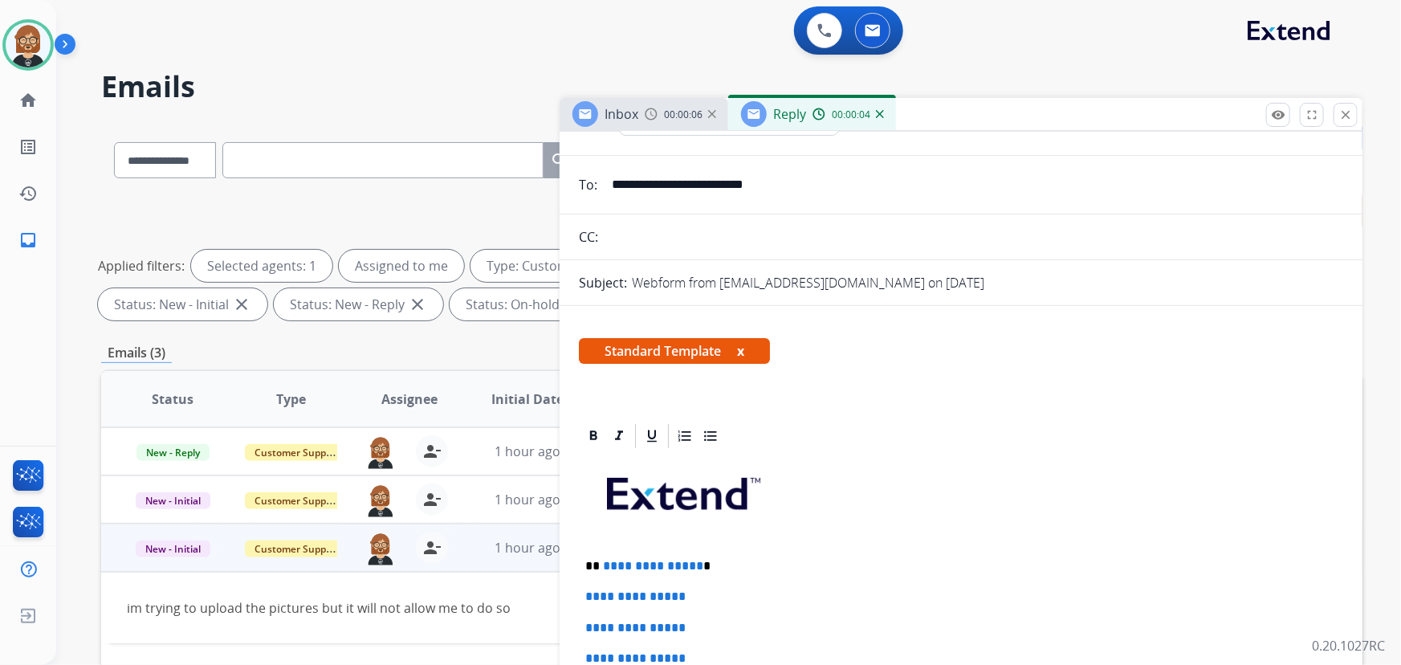
scroll to position [218, 0]
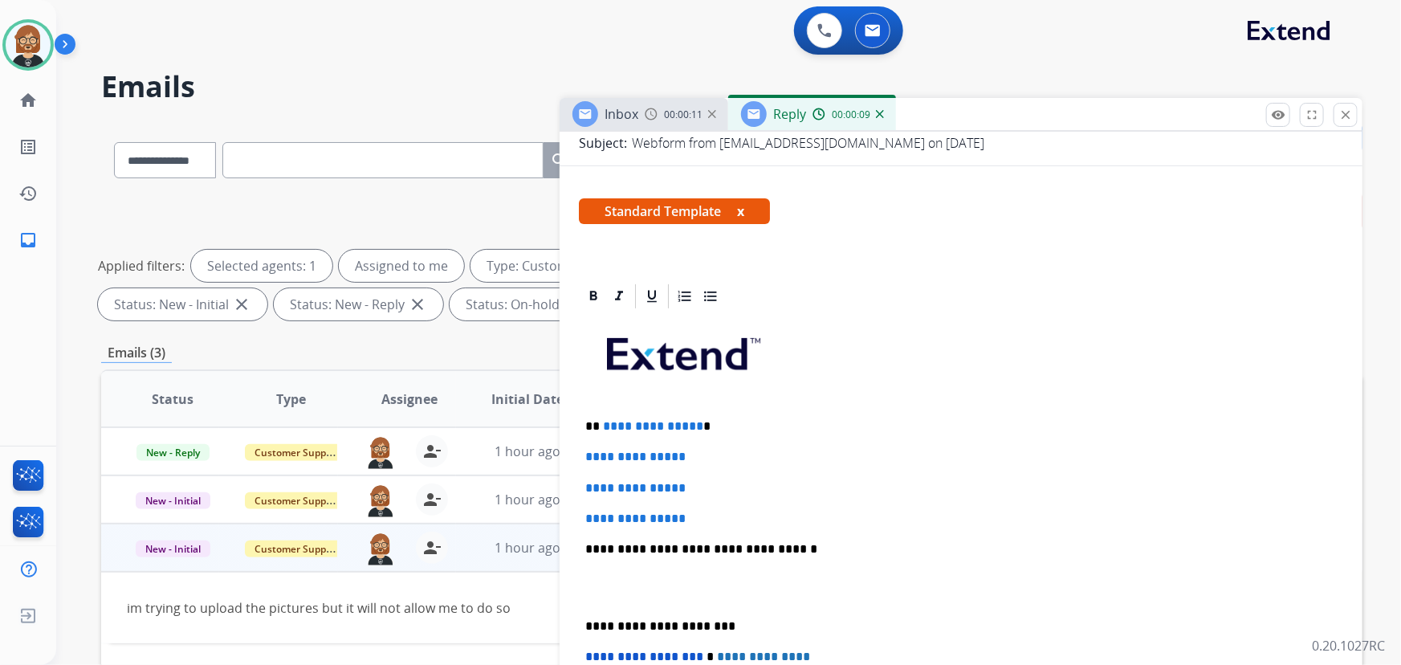
drag, startPoint x: 714, startPoint y: 511, endPoint x: 719, endPoint y: 504, distance: 8.7
click at [714, 511] on p "**********" at bounding box center [961, 518] width 752 height 14
drag, startPoint x: 714, startPoint y: 520, endPoint x: 575, endPoint y: 452, distance: 154.8
click at [575, 455] on div "**********" at bounding box center [961, 614] width 803 height 665
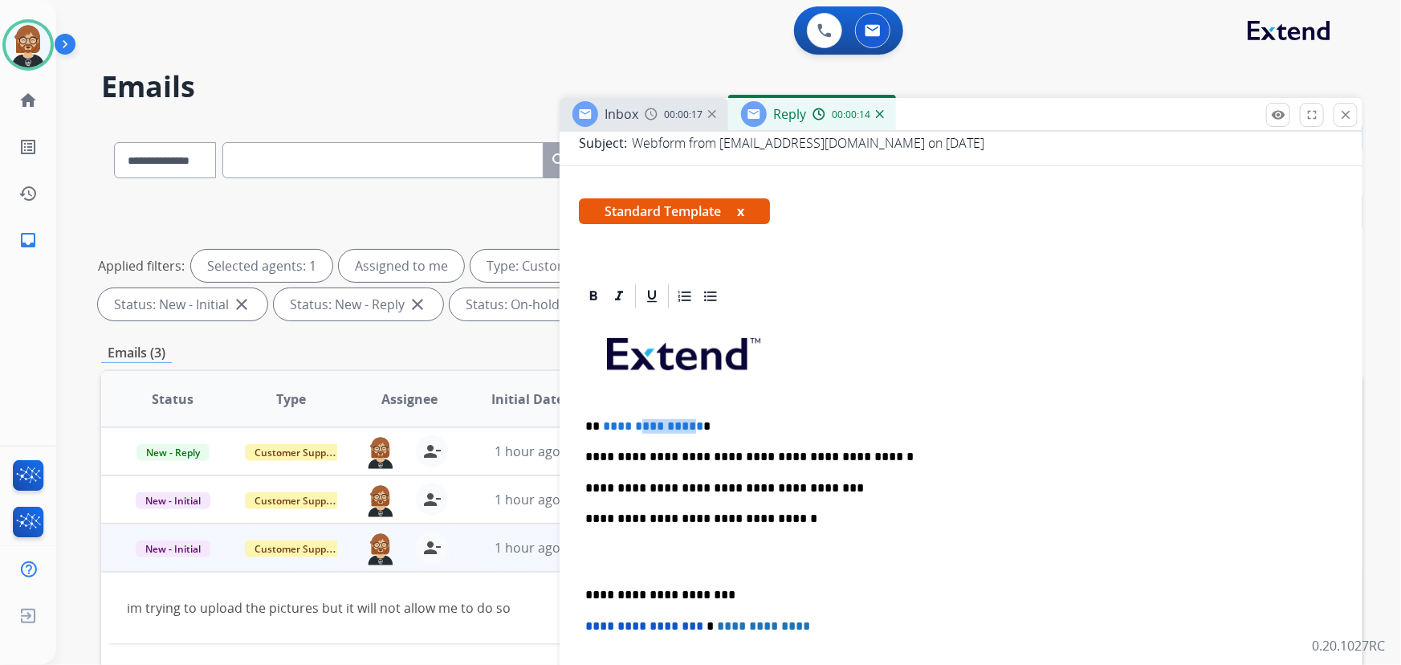
drag, startPoint x: 691, startPoint y: 426, endPoint x: 634, endPoint y: 426, distance: 57.8
click at [634, 426] on span "**********" at bounding box center [653, 426] width 100 height 12
click at [603, 426] on span "**********" at bounding box center [653, 426] width 100 height 12
drag, startPoint x: 597, startPoint y: 426, endPoint x: 695, endPoint y: 423, distance: 97.2
click at [690, 426] on p "**********" at bounding box center [955, 426] width 740 height 14
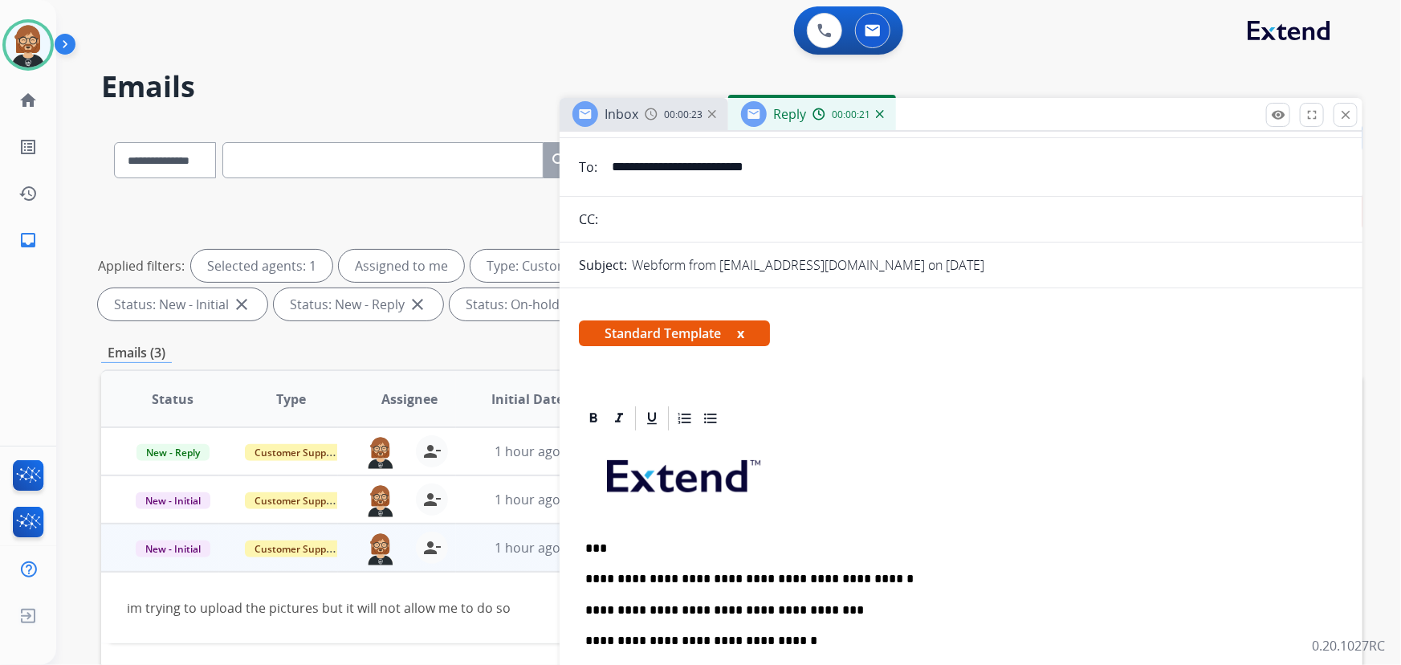
scroll to position [0, 0]
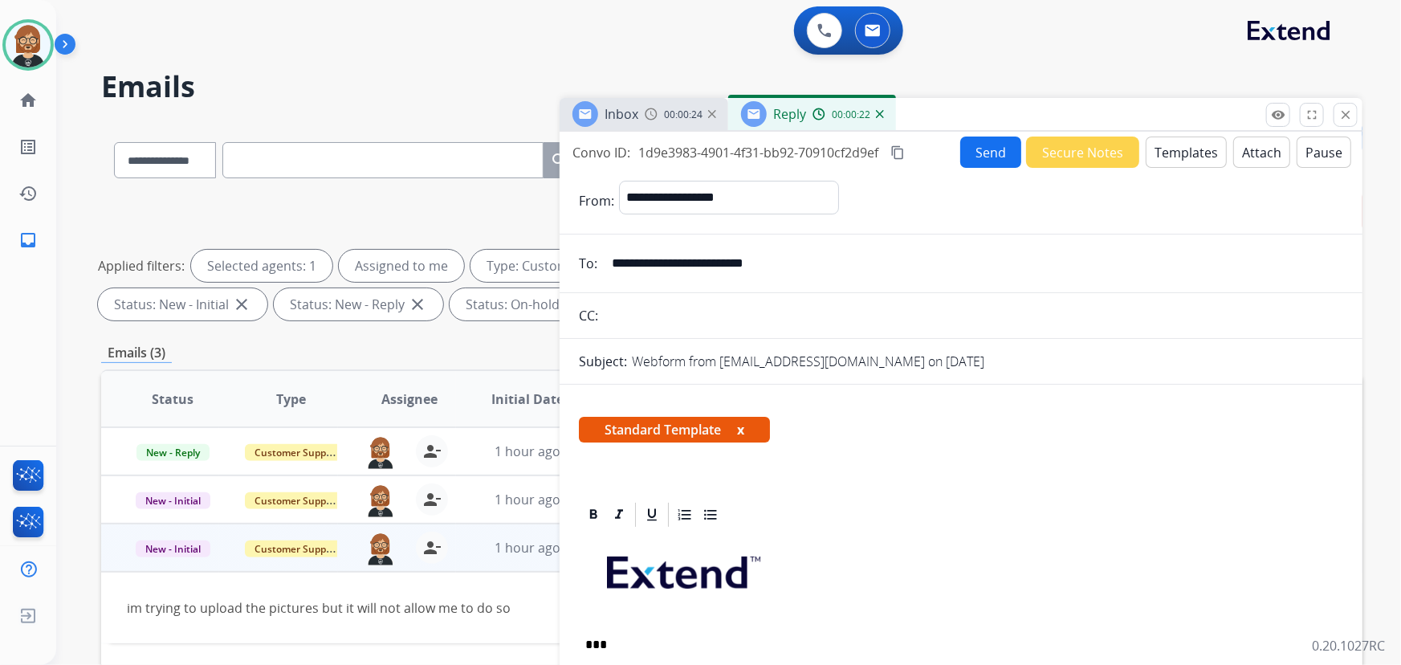
click at [986, 146] on button "Send" at bounding box center [990, 152] width 61 height 31
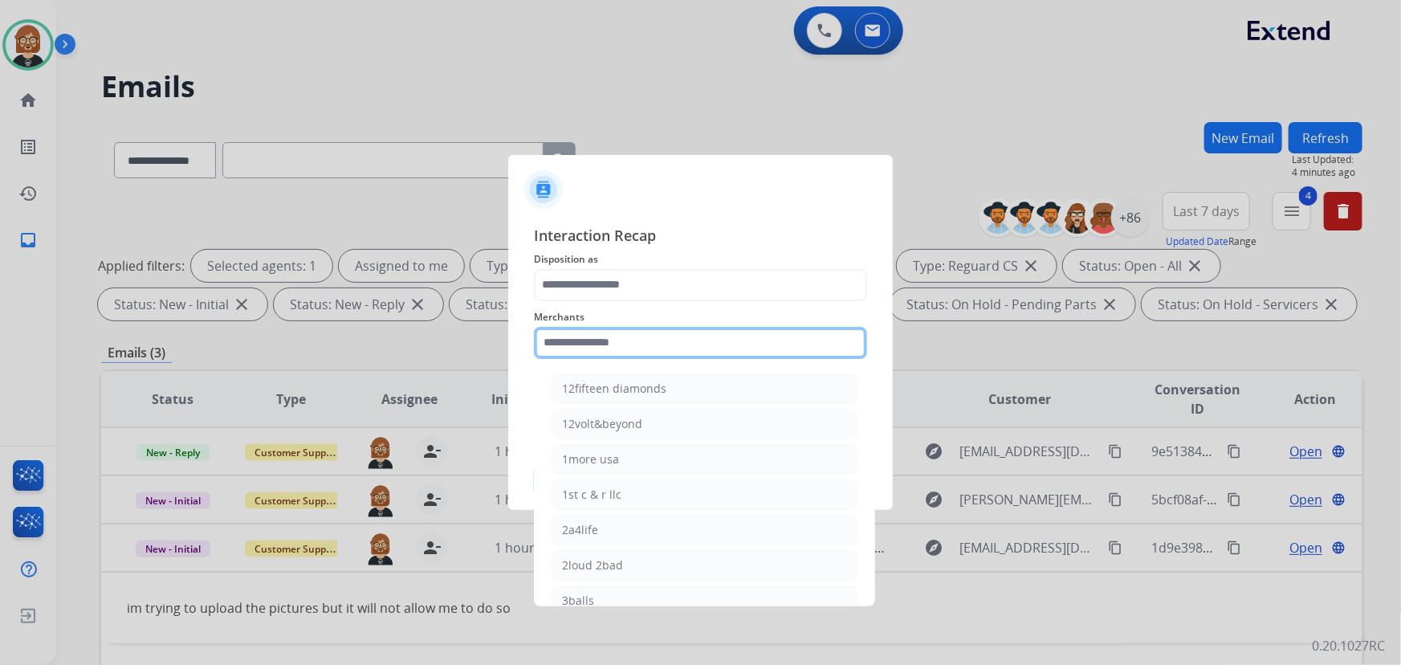
click at [687, 335] on input "text" at bounding box center [700, 343] width 333 height 32
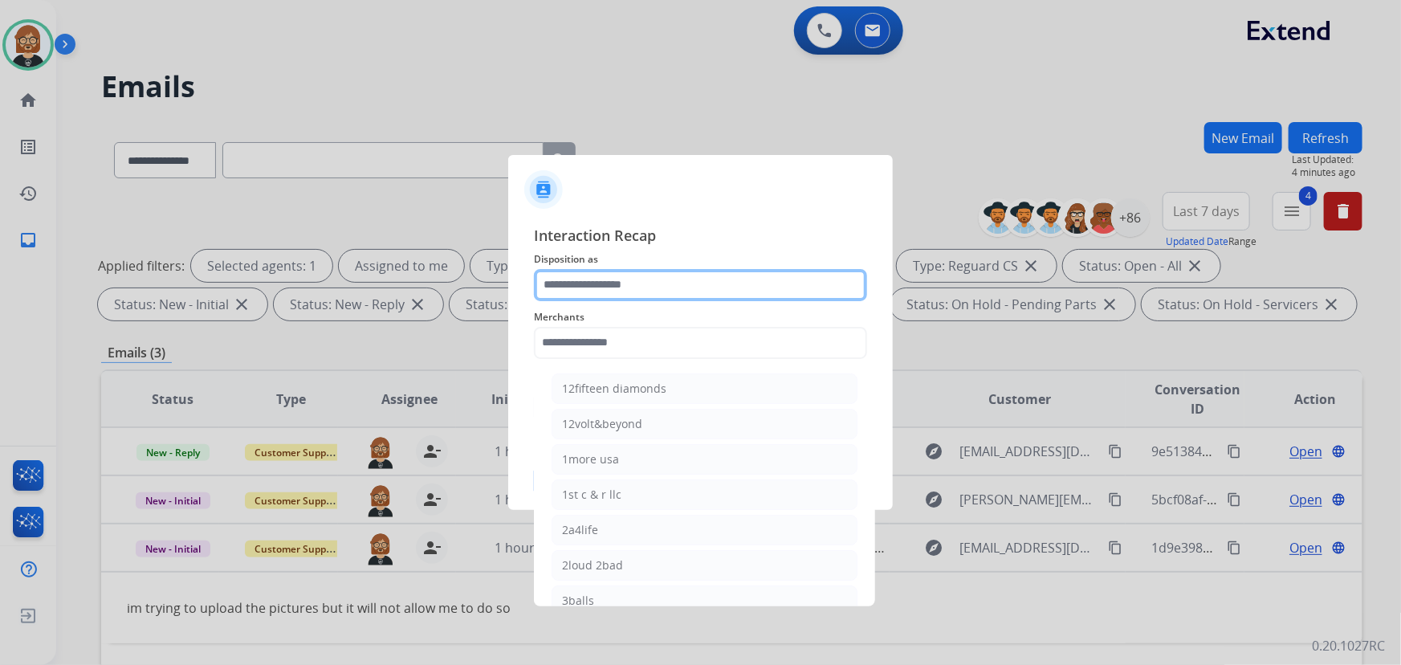
click at [701, 271] on input "text" at bounding box center [700, 285] width 333 height 32
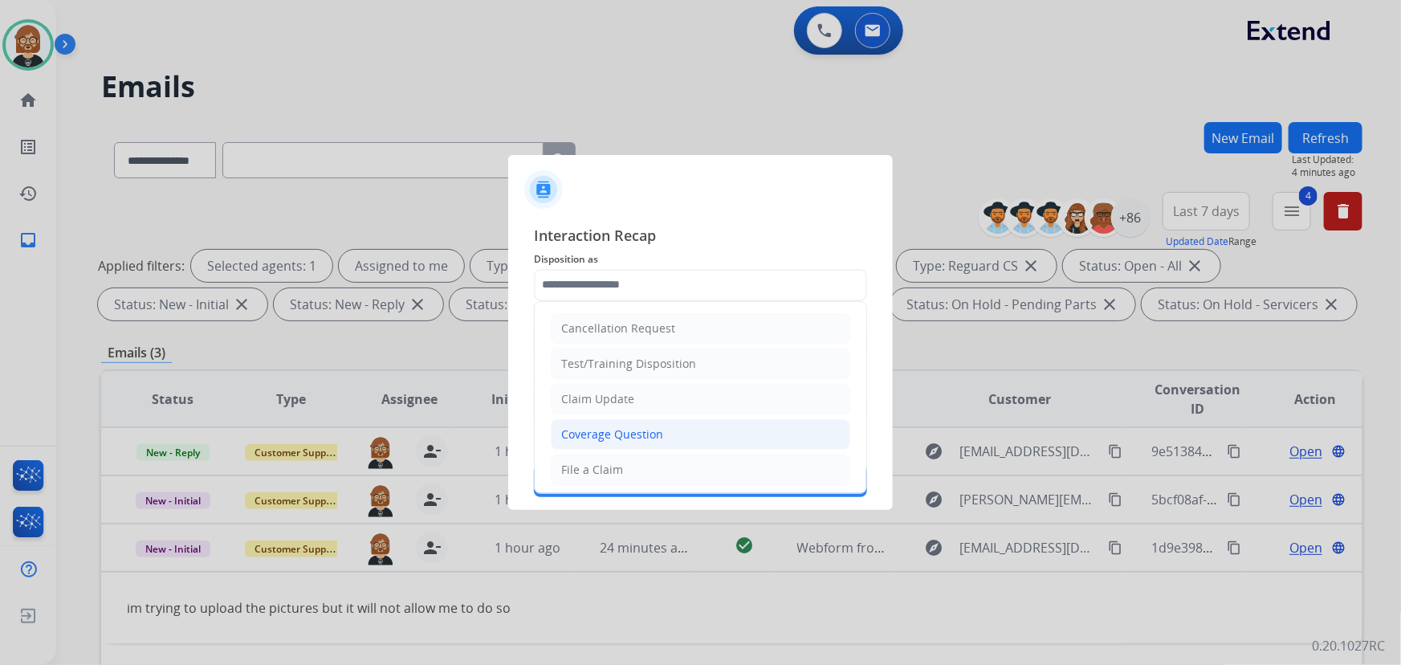
click at [666, 440] on li "Coverage Question" at bounding box center [701, 434] width 300 height 31
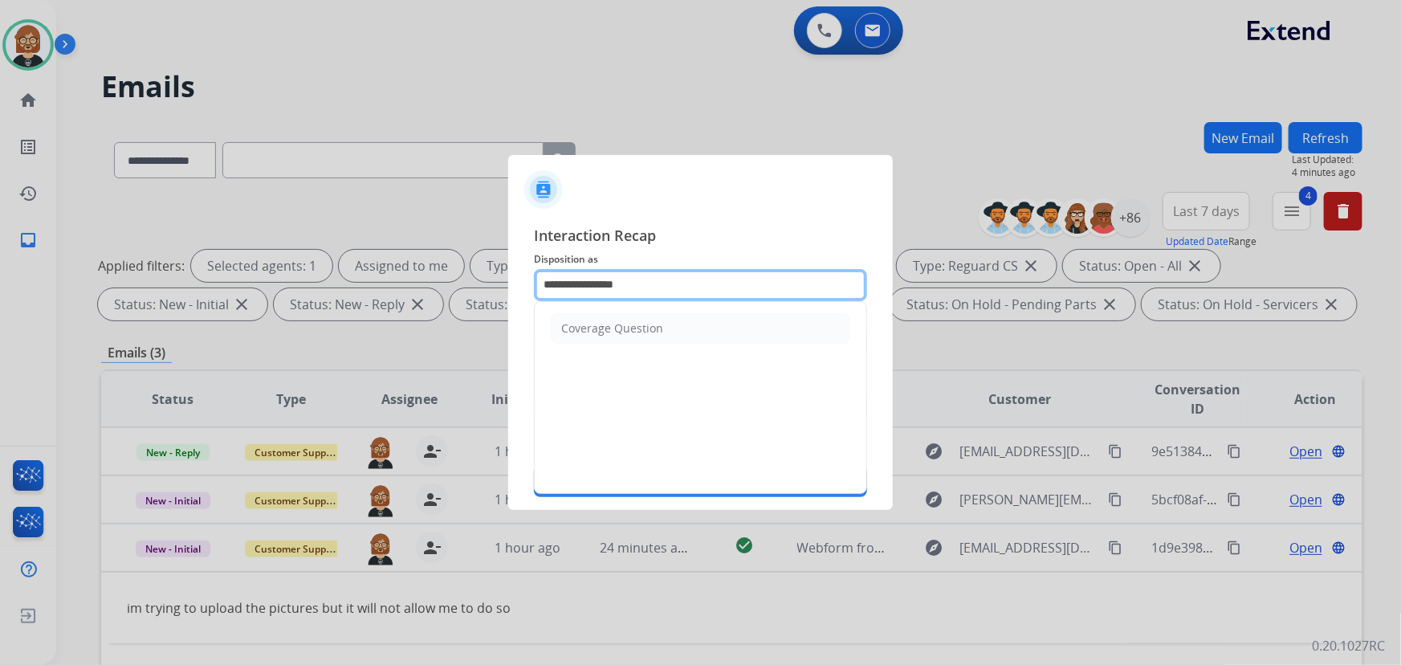
click at [691, 287] on input "**********" at bounding box center [700, 285] width 333 height 32
drag, startPoint x: 690, startPoint y: 297, endPoint x: 376, endPoint y: 262, distance: 315.9
click at [0, 262] on app-contact-recap-modal "**********" at bounding box center [0, 332] width 0 height 665
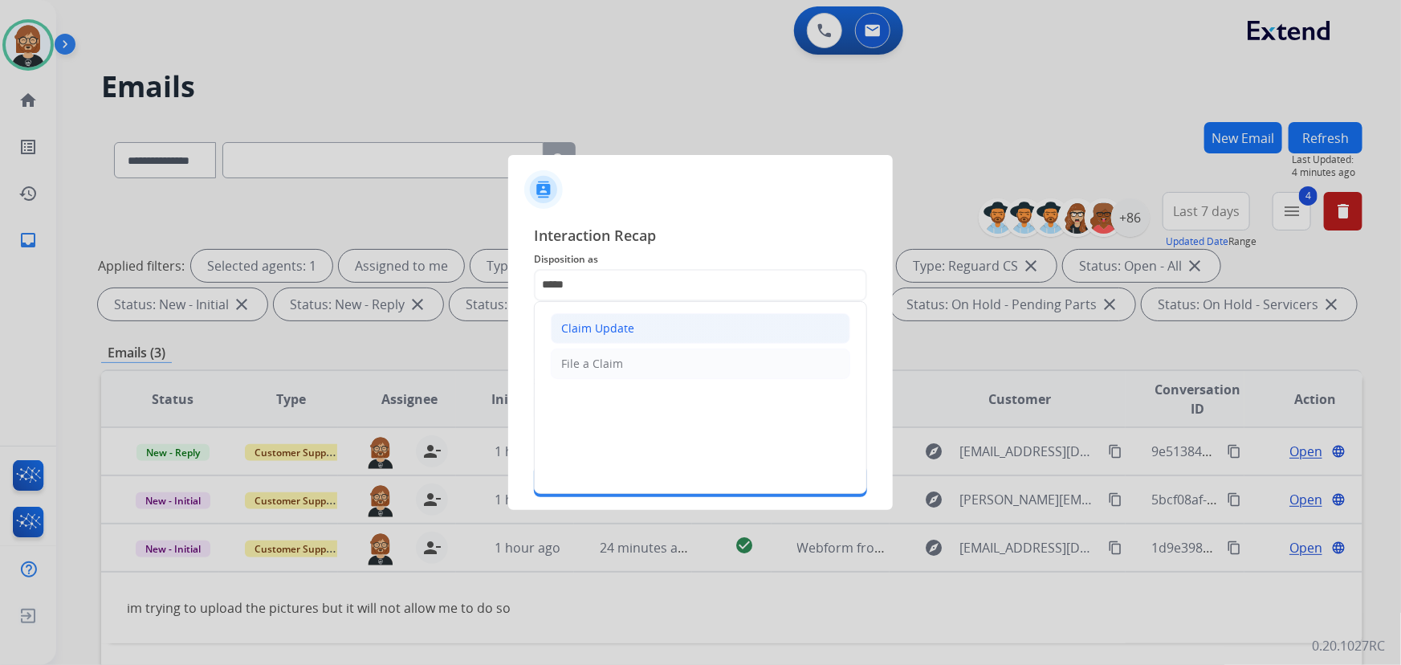
click at [600, 320] on div "Claim Update" at bounding box center [597, 328] width 73 height 16
type input "**********"
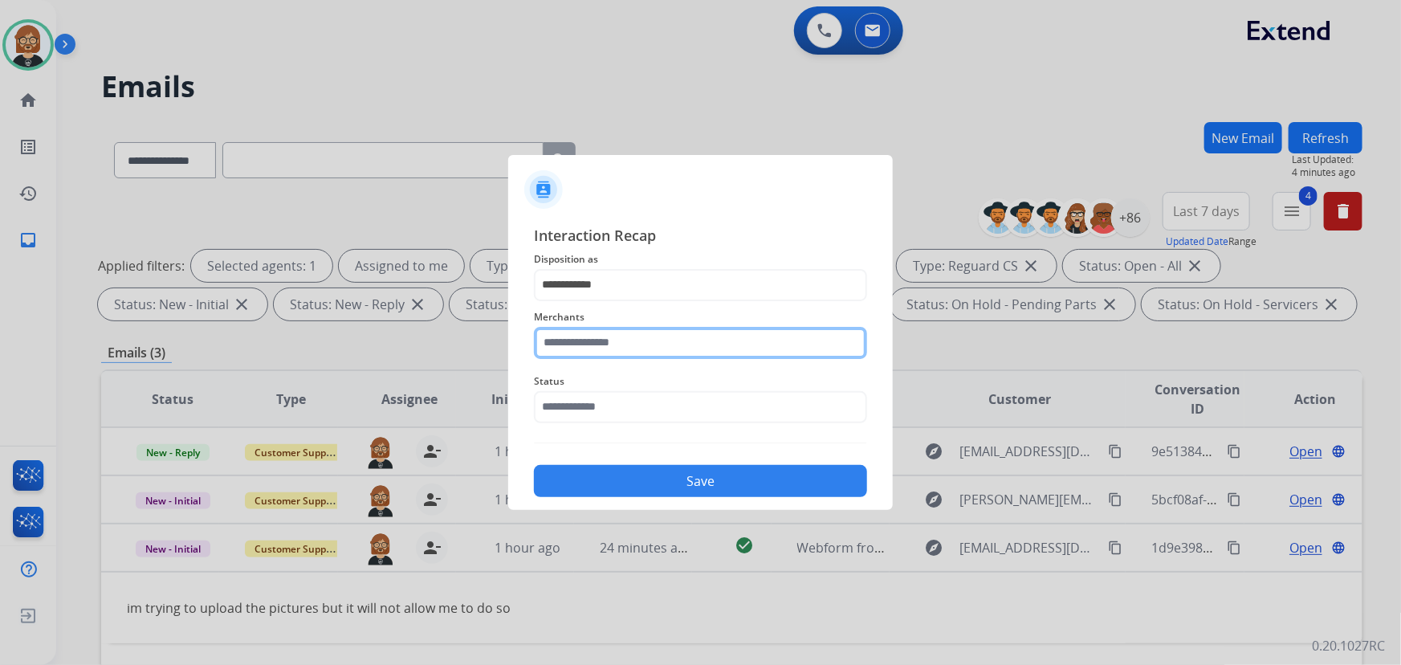
click at [620, 347] on input "text" at bounding box center [700, 343] width 333 height 32
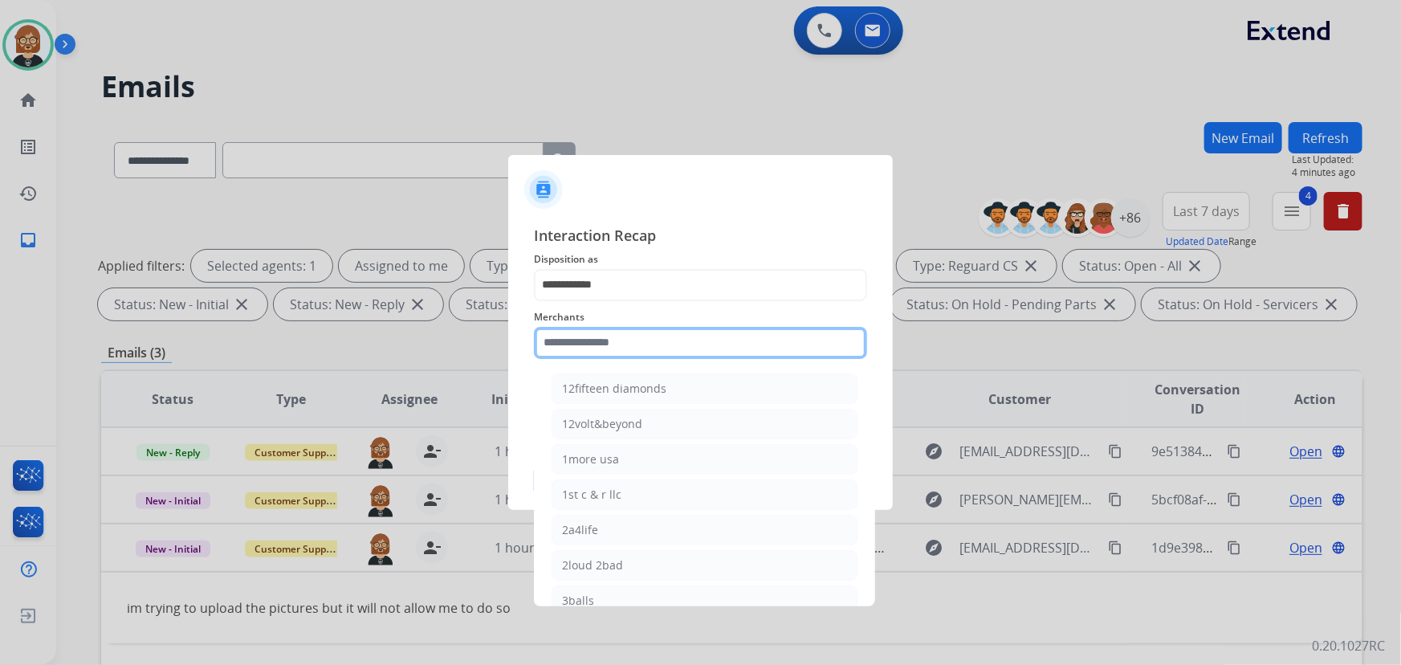
click at [658, 353] on input "text" at bounding box center [700, 343] width 333 height 32
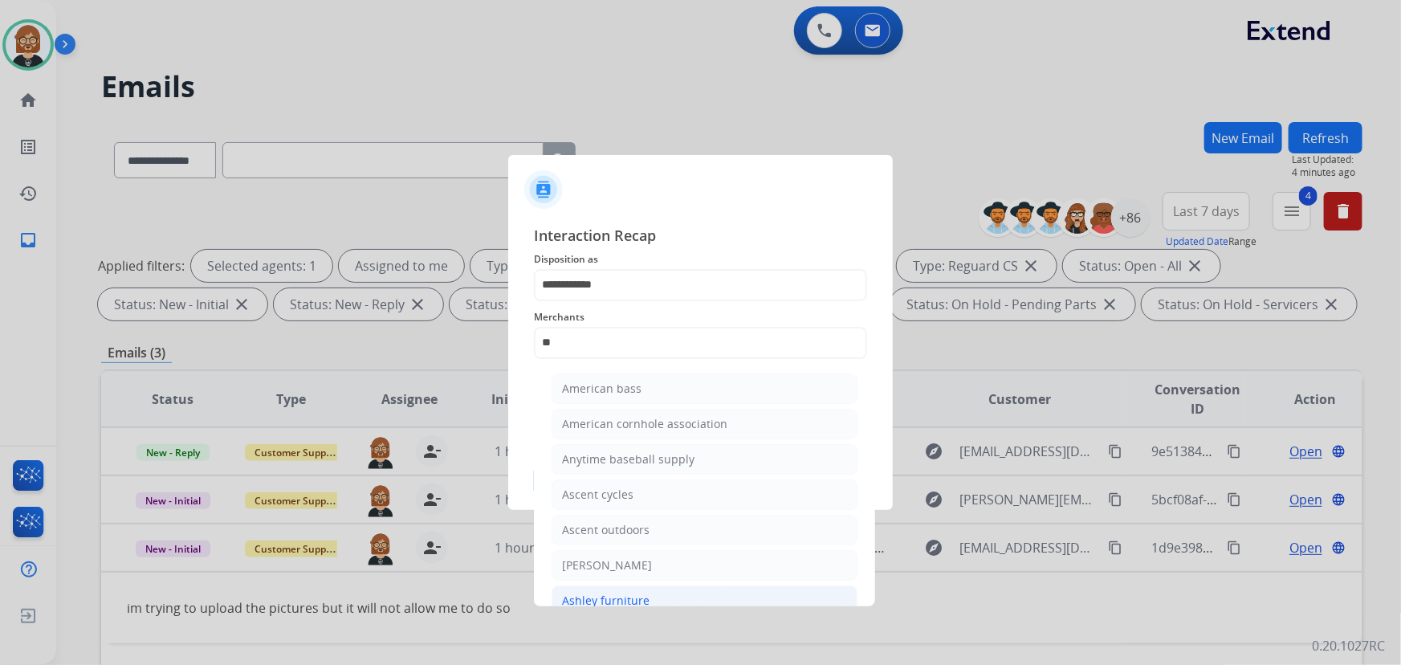
click at [634, 604] on div "Ashley furniture" at bounding box center [606, 601] width 88 height 16
type input "**********"
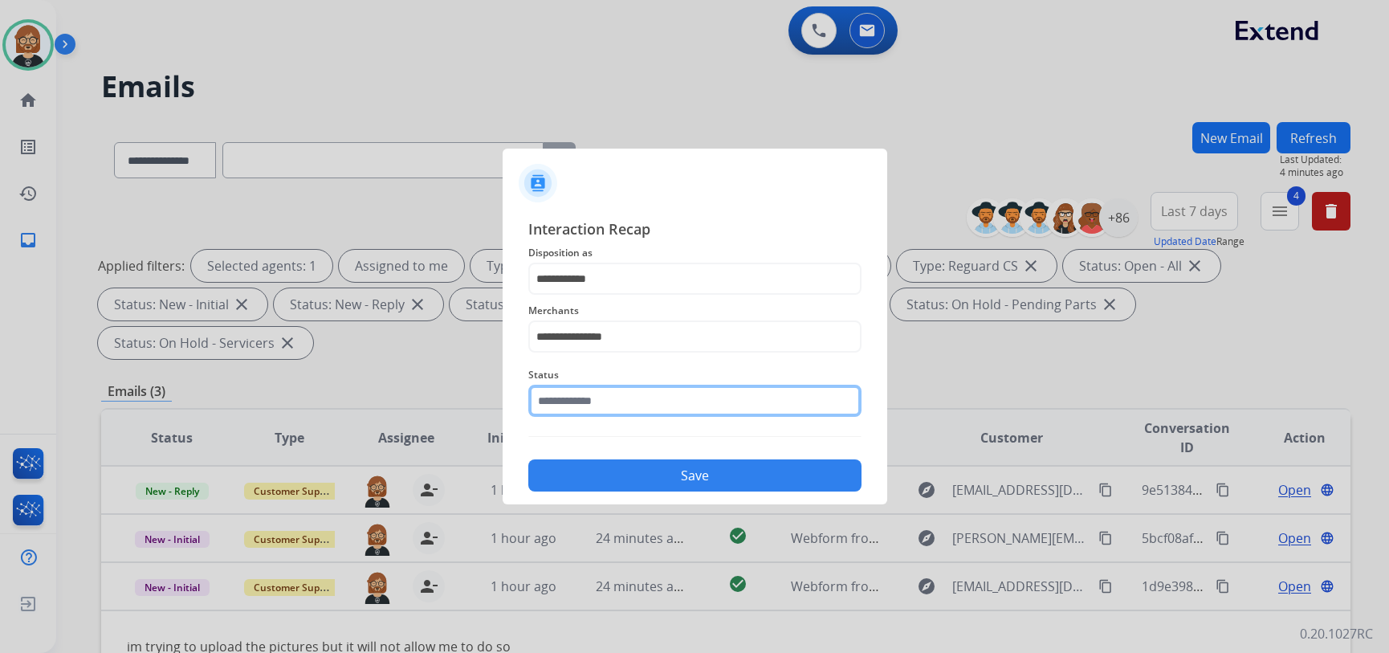
click at [626, 395] on input "text" at bounding box center [694, 401] width 333 height 32
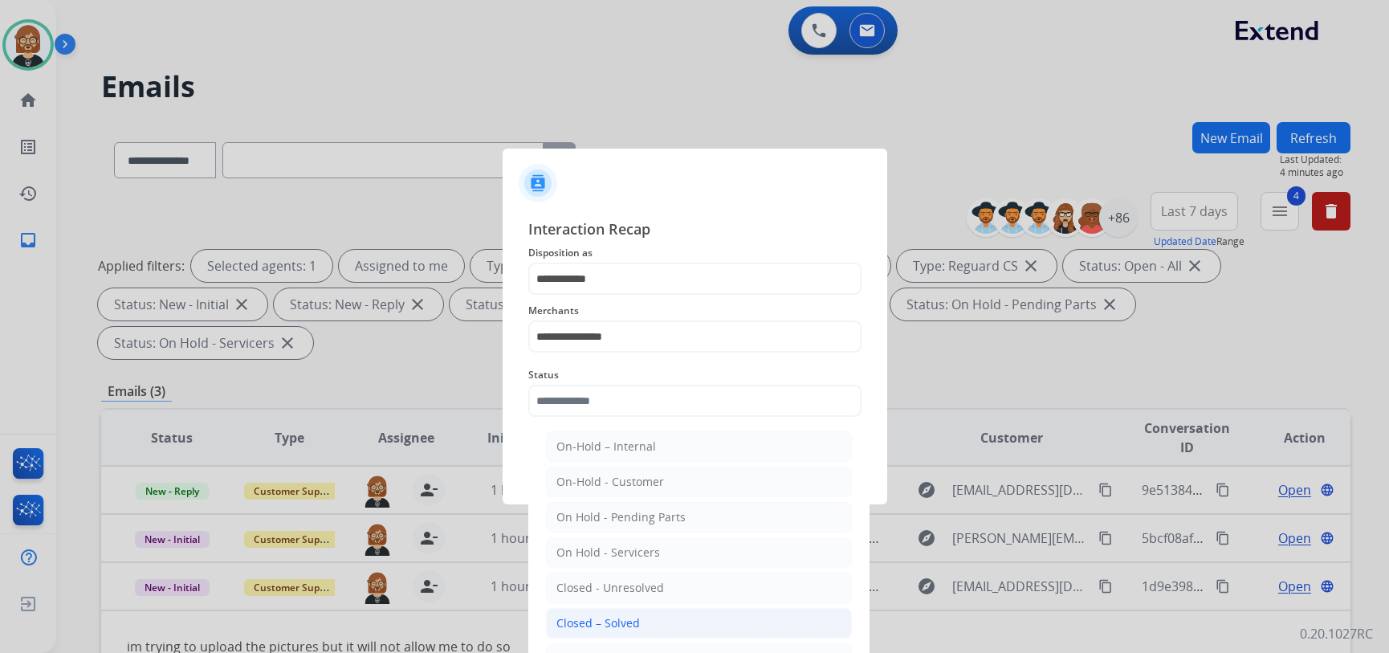
click at [654, 620] on li "Closed – Solved" at bounding box center [699, 623] width 306 height 31
type input "**********"
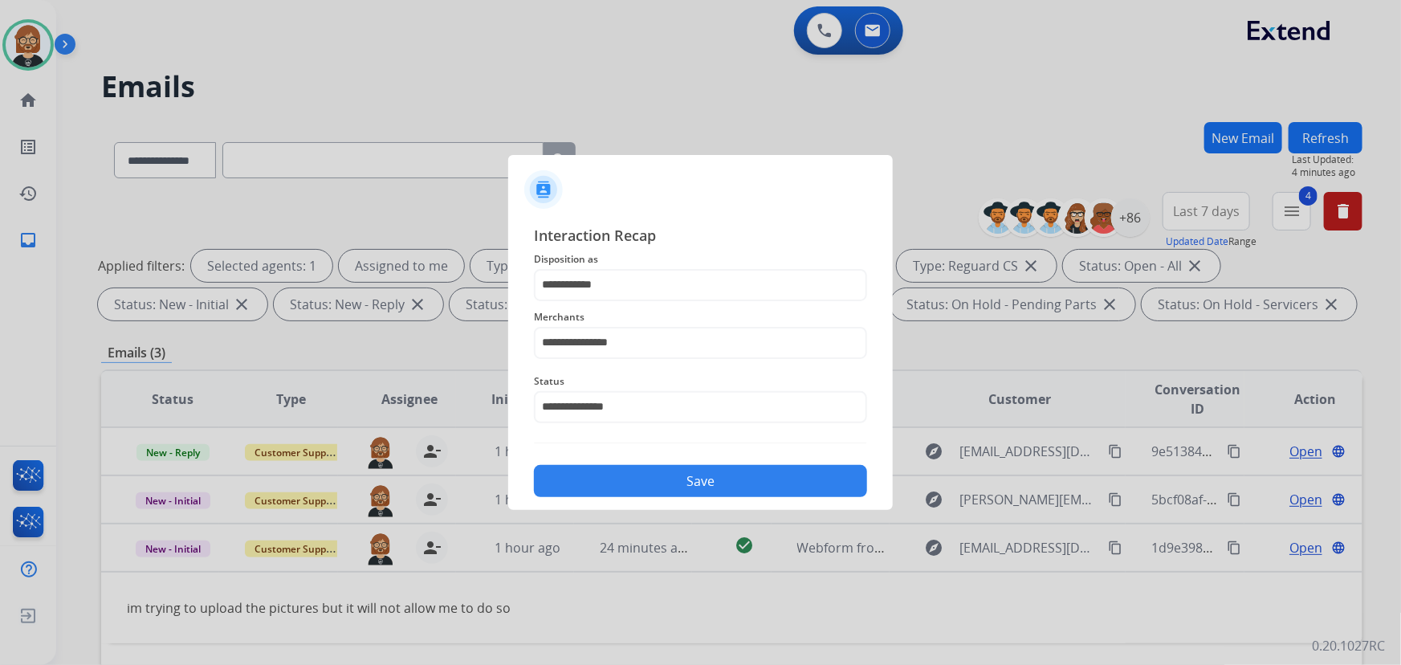
click at [698, 494] on button "Save" at bounding box center [700, 481] width 333 height 32
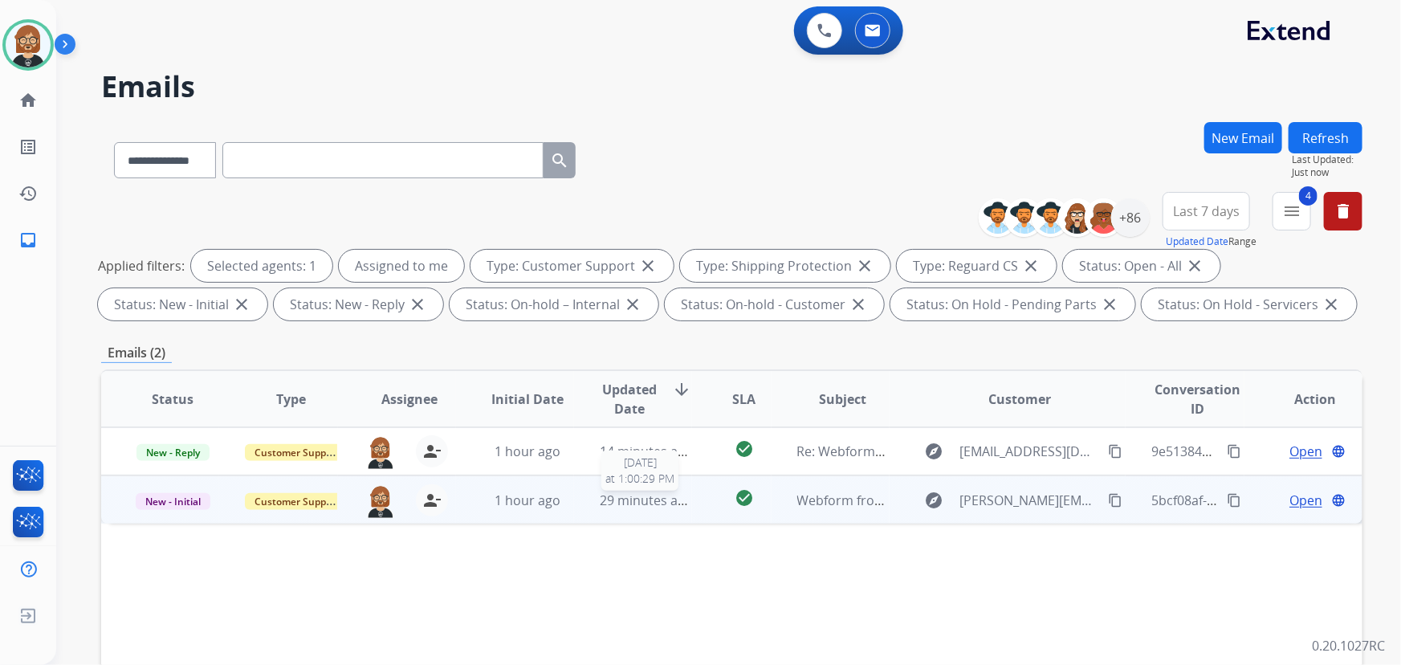
click at [674, 505] on span "29 minutes ago" at bounding box center [646, 500] width 93 height 18
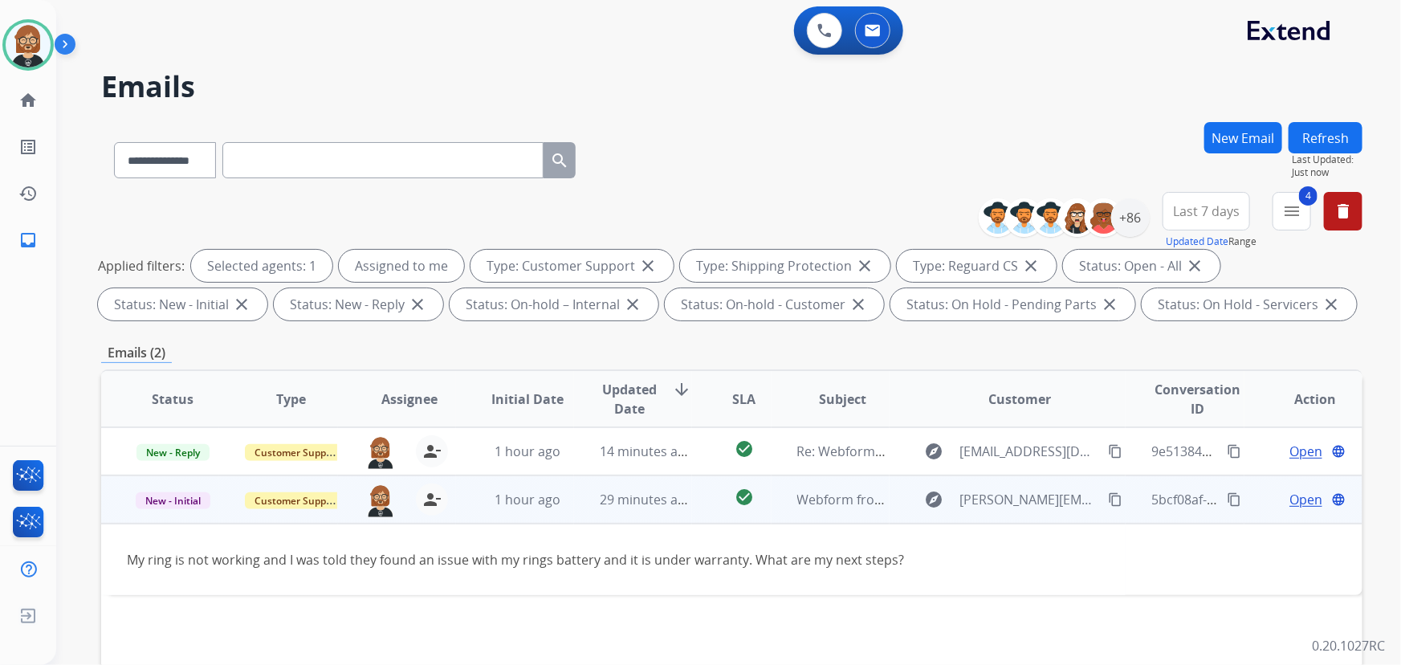
click at [1031, 499] on mat-icon "content_copy" at bounding box center [1115, 499] width 14 height 14
click at [1031, 492] on span "Open" at bounding box center [1306, 499] width 33 height 19
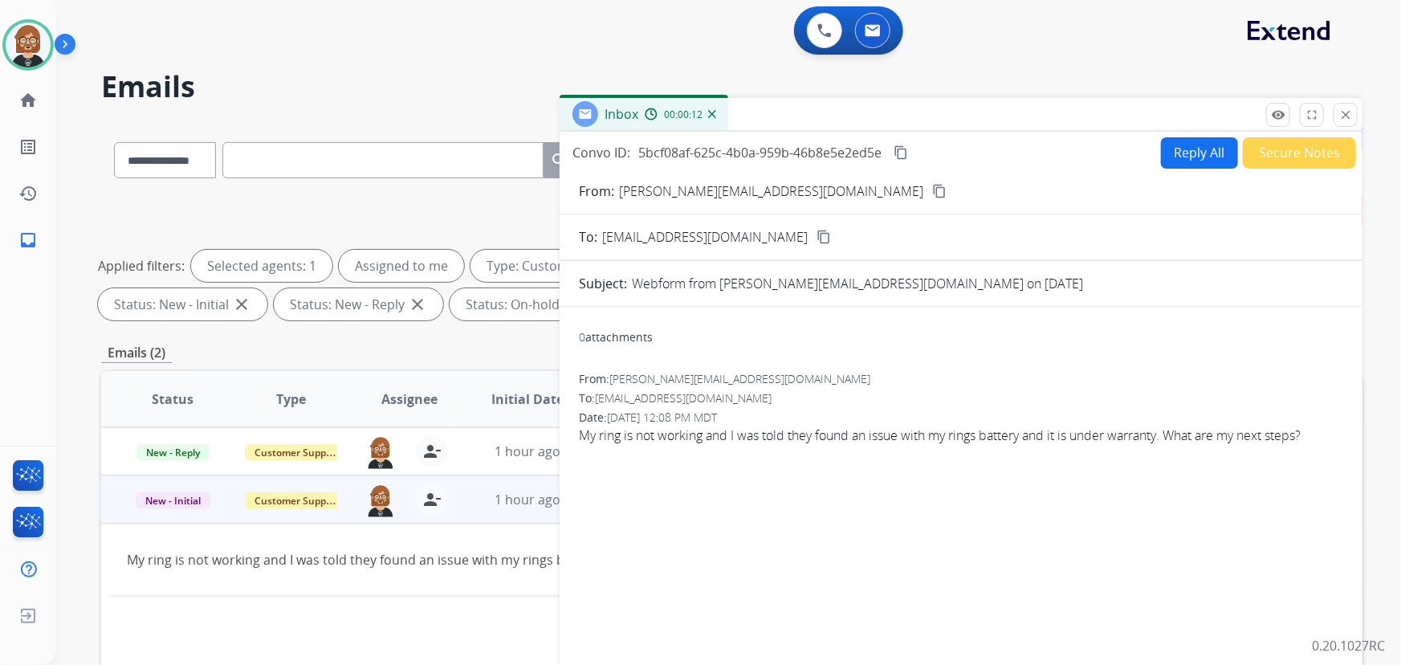
click at [1031, 161] on button "Reply All" at bounding box center [1199, 152] width 77 height 31
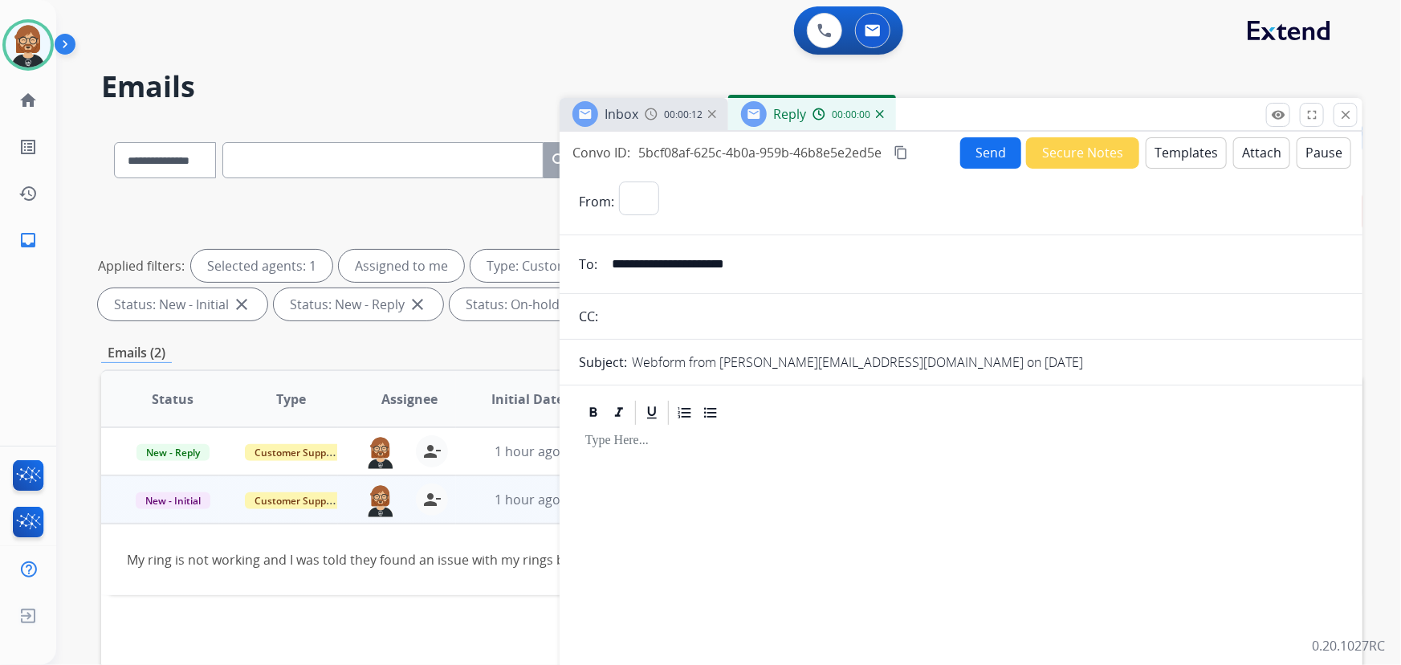
select select "**********"
click at [1031, 145] on button "Templates" at bounding box center [1186, 152] width 81 height 31
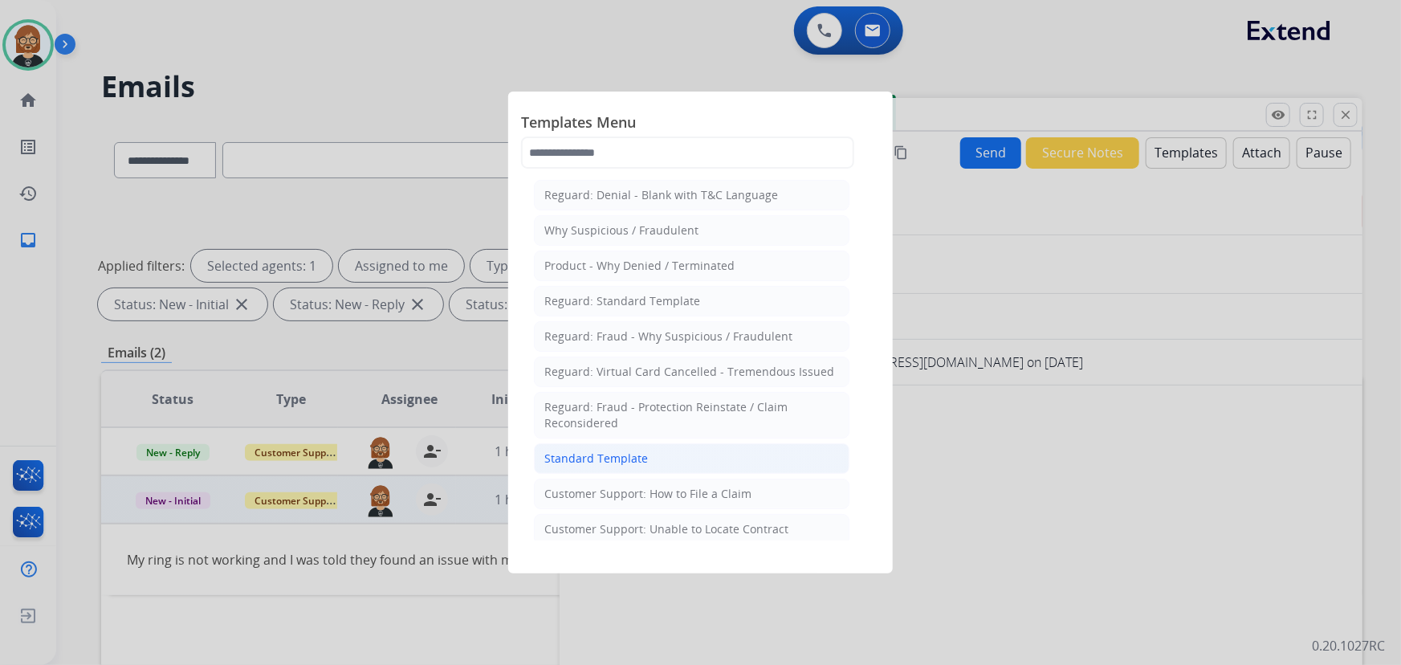
click at [722, 458] on li "Standard Template" at bounding box center [692, 458] width 316 height 31
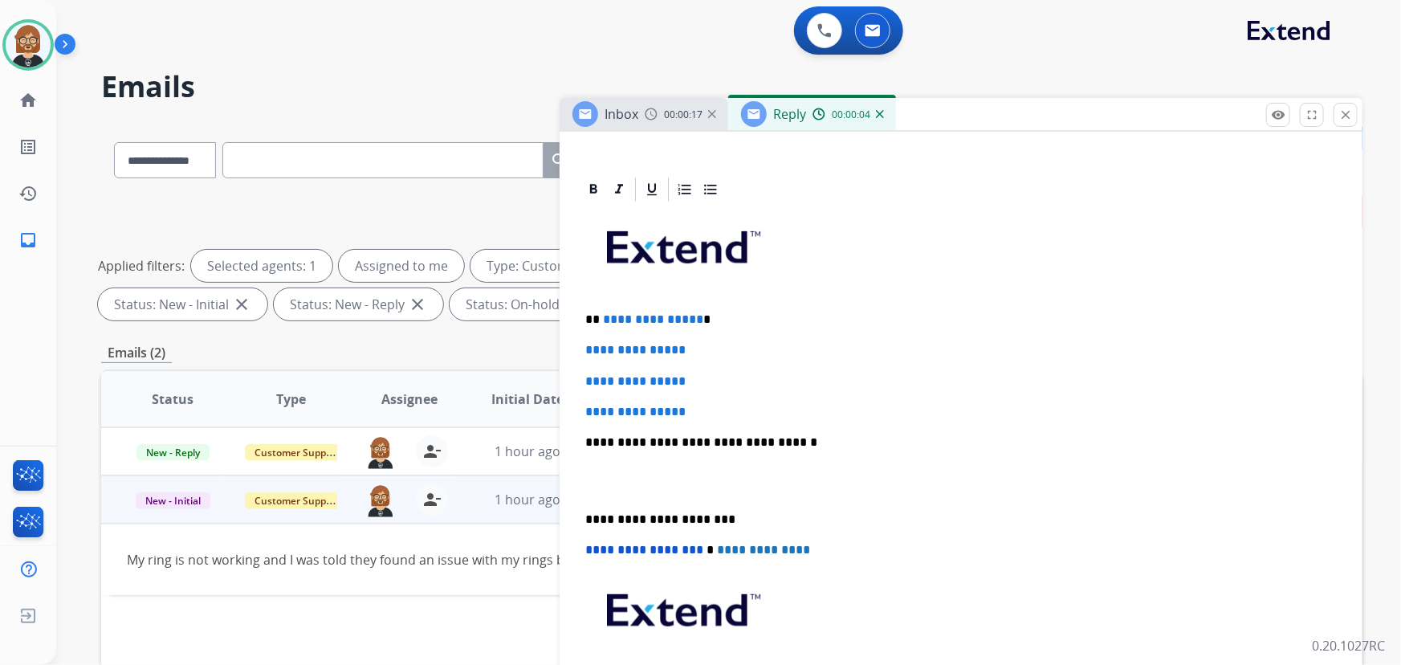
scroll to position [365, 0]
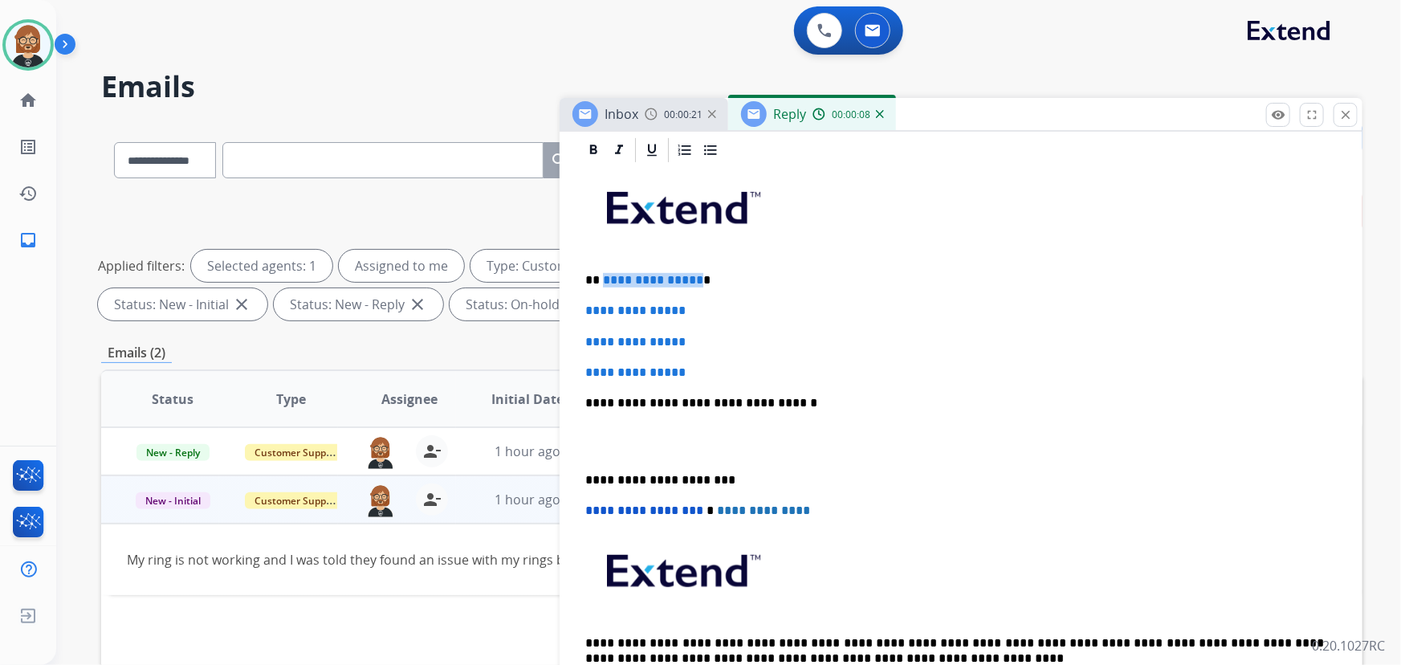
drag, startPoint x: 694, startPoint y: 275, endPoint x: 602, endPoint y: 275, distance: 91.5
click at [602, 275] on p "**********" at bounding box center [955, 280] width 740 height 14
drag, startPoint x: 691, startPoint y: 366, endPoint x: 580, endPoint y: 297, distance: 130.6
click at [574, 313] on div "**********" at bounding box center [961, 468] width 803 height 665
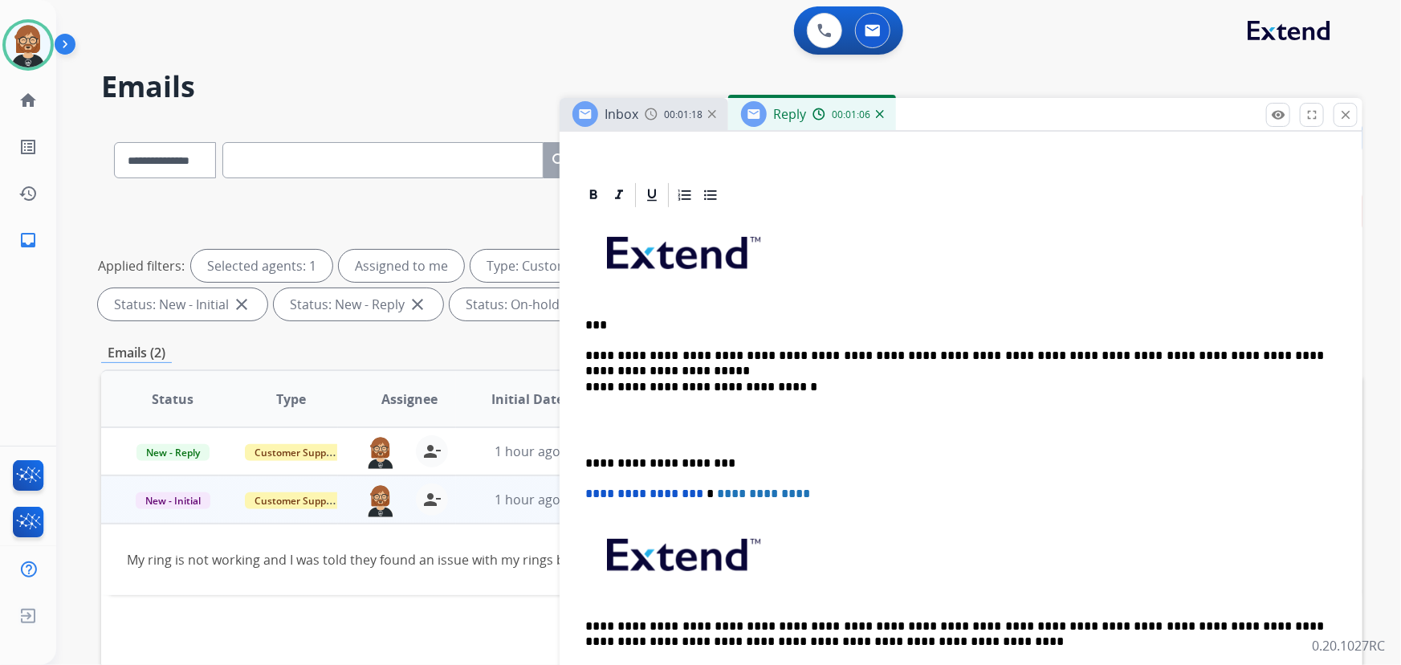
scroll to position [335, 0]
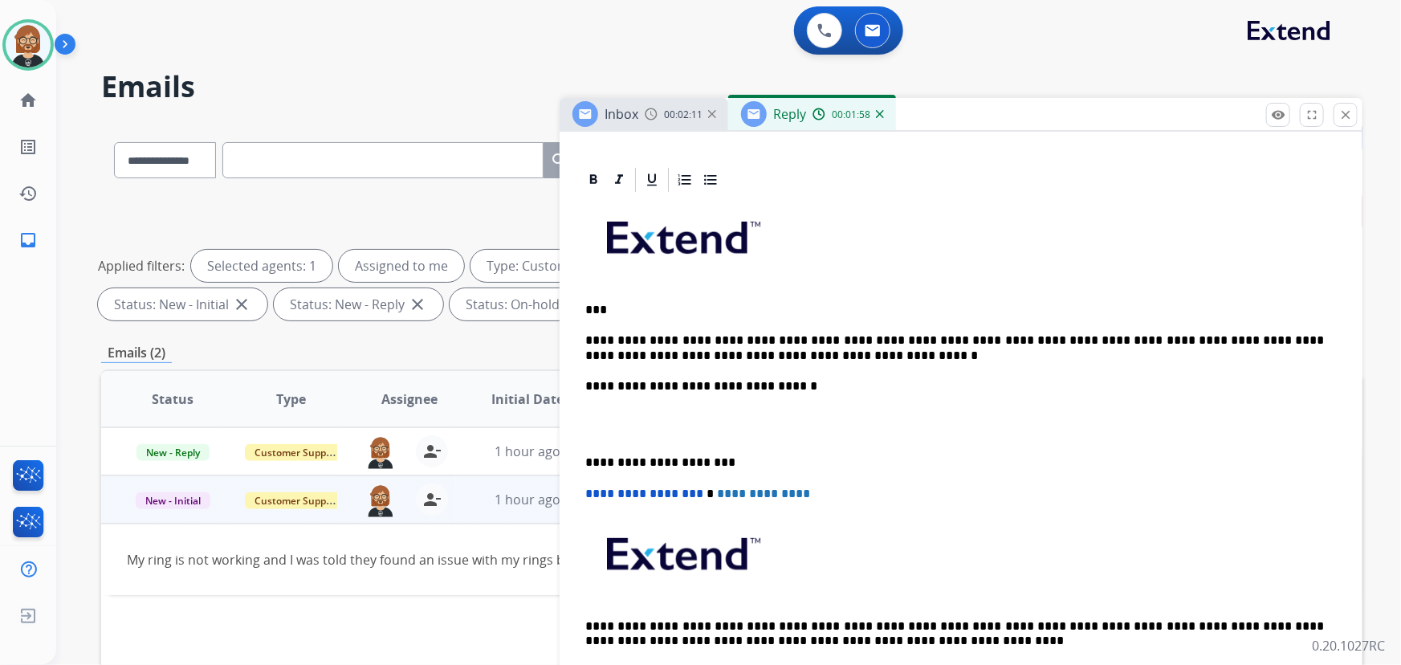
click at [779, 353] on p "**********" at bounding box center [955, 348] width 740 height 30
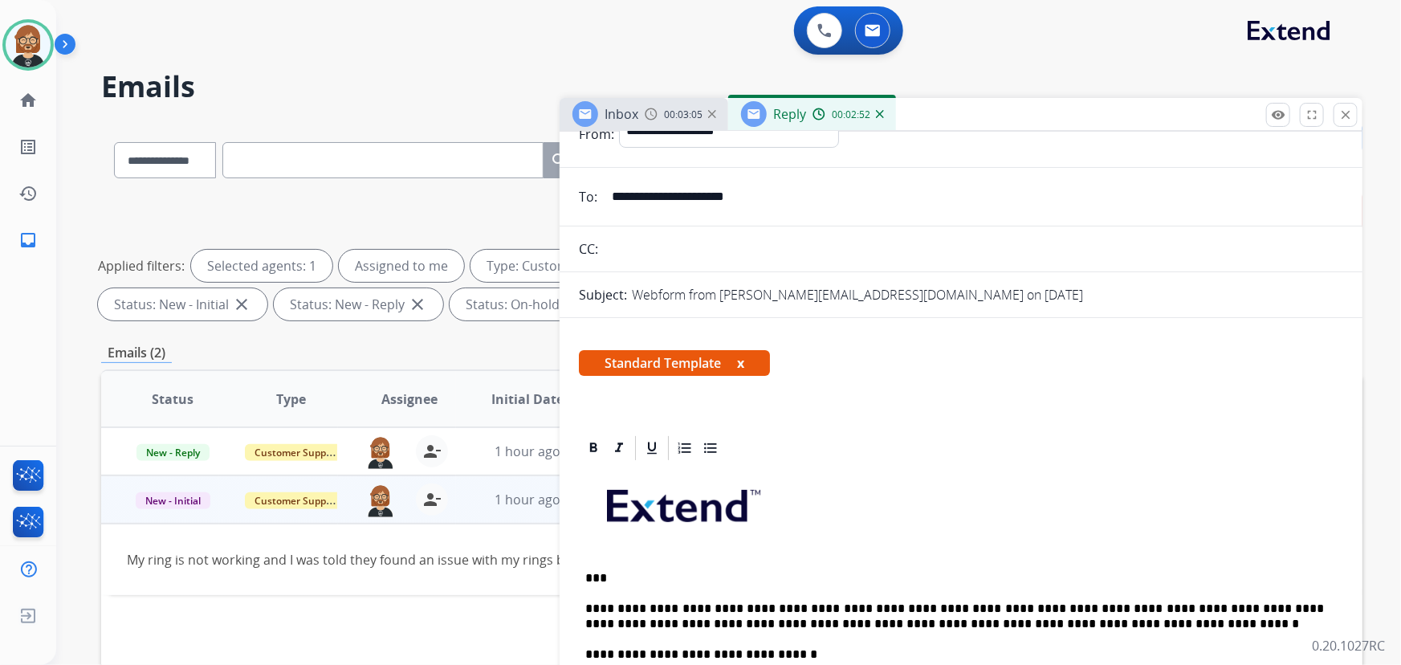
scroll to position [0, 0]
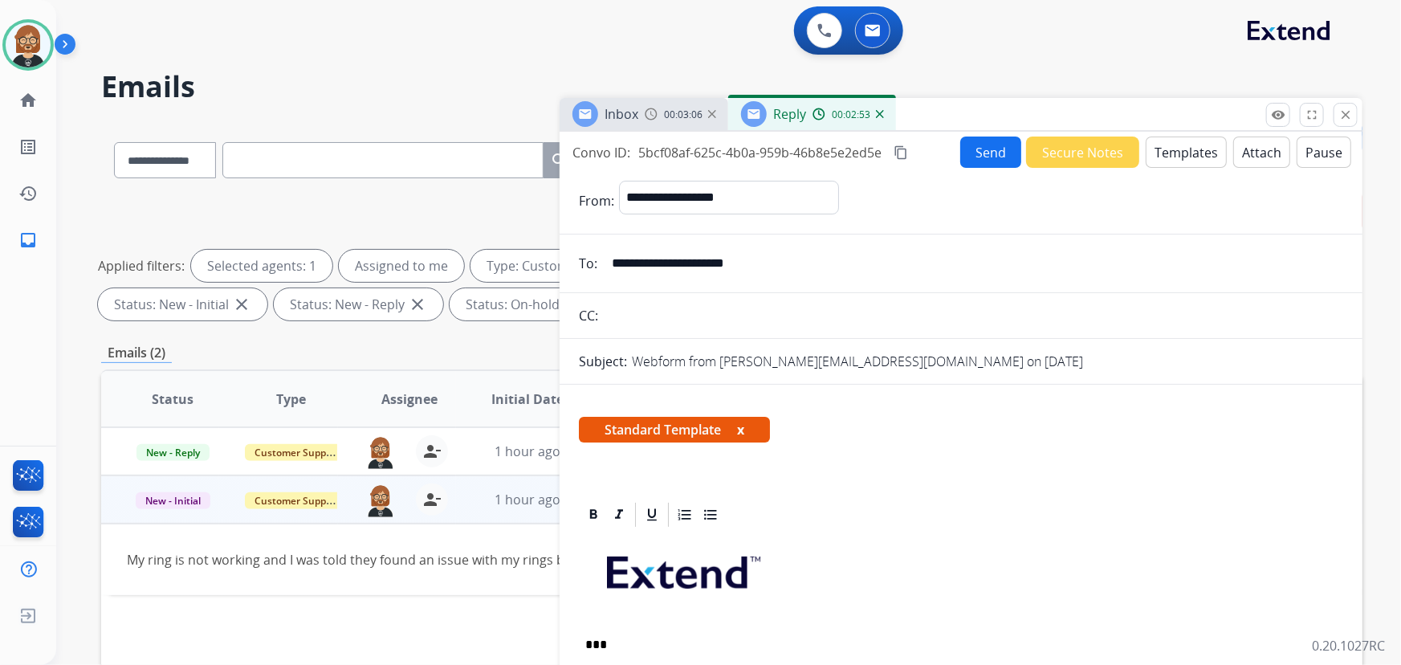
click at [976, 147] on button "Send" at bounding box center [990, 152] width 61 height 31
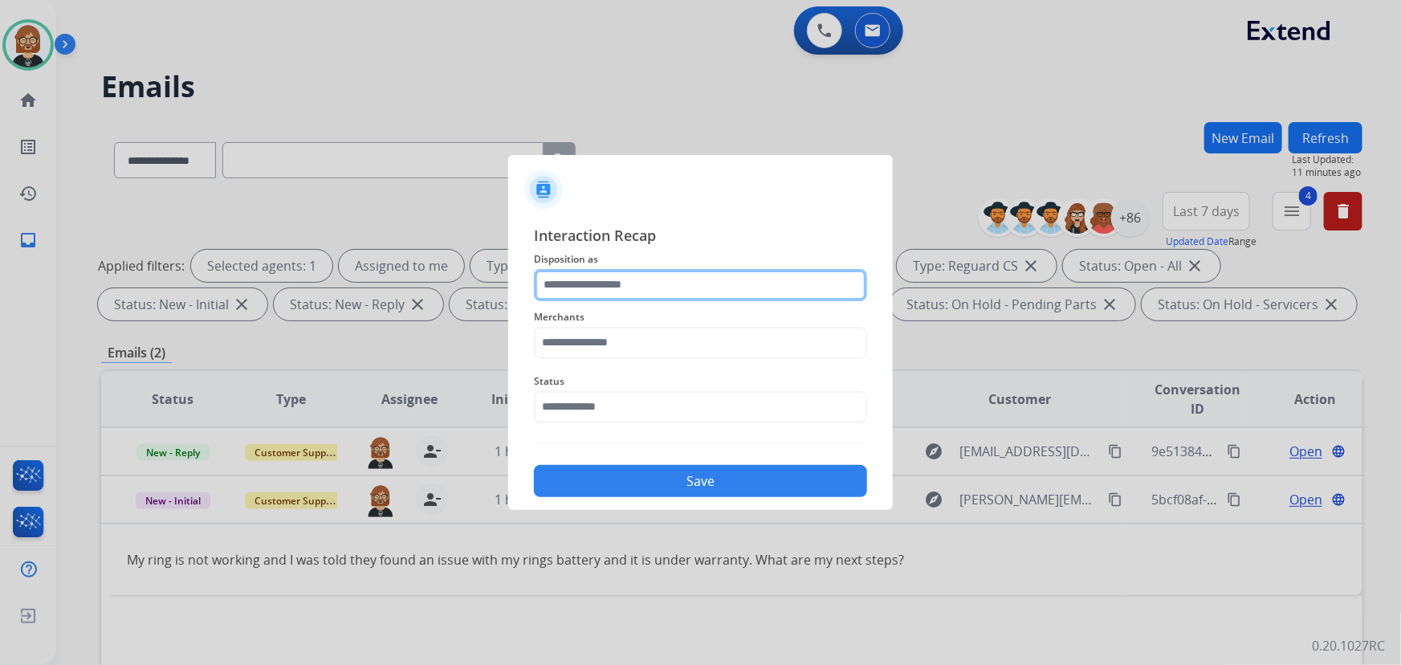
click at [615, 277] on input "text" at bounding box center [700, 285] width 333 height 32
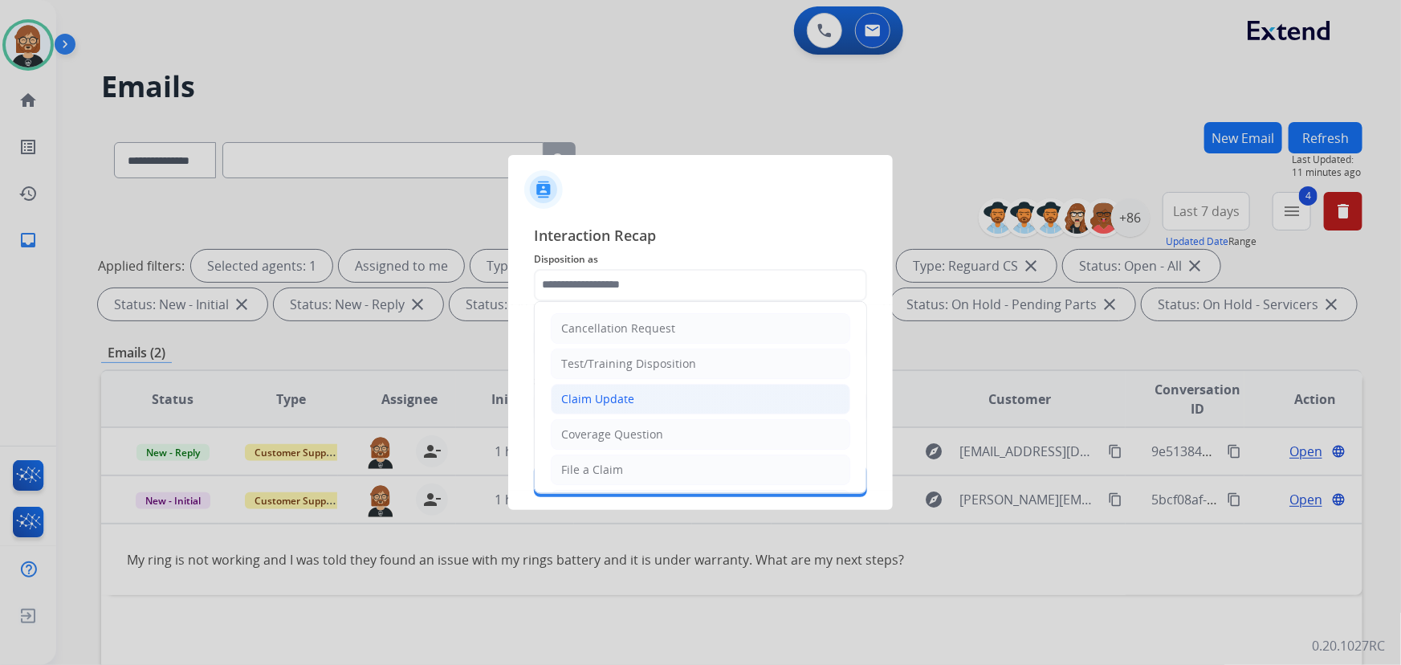
click at [639, 401] on li "Claim Update" at bounding box center [701, 399] width 300 height 31
type input "**********"
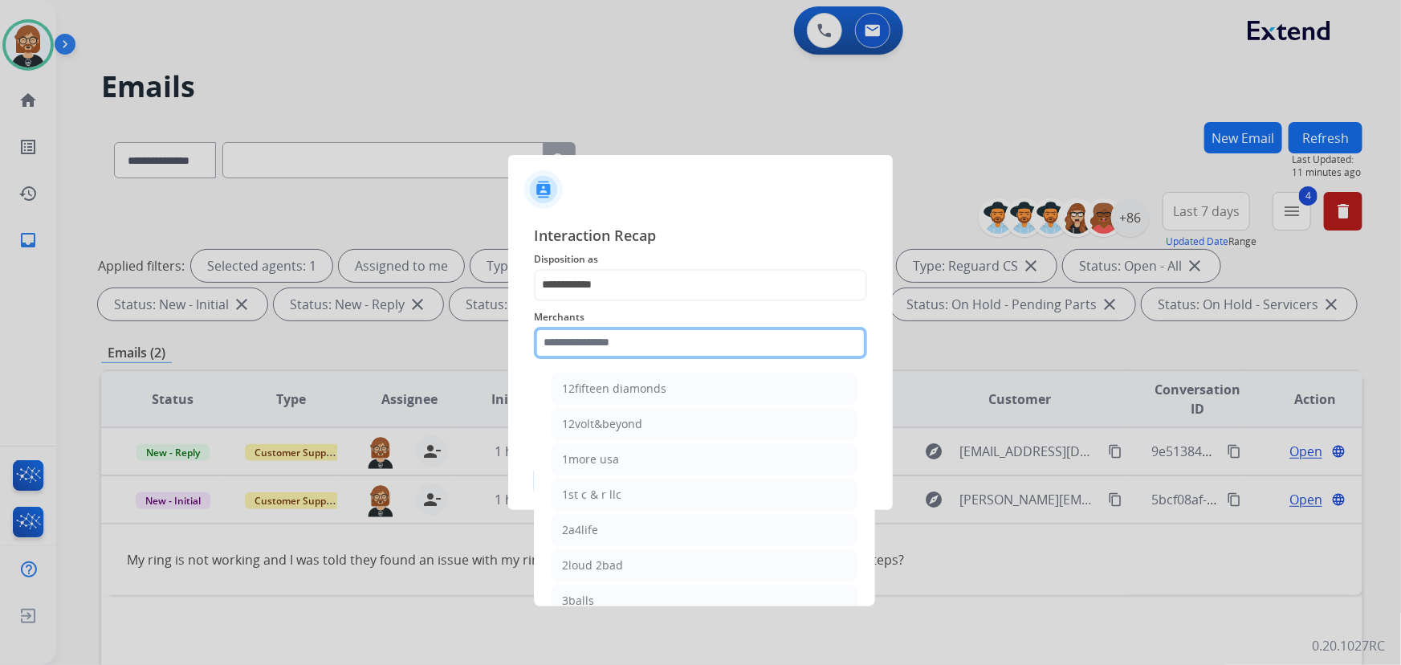
click at [648, 350] on input "text" at bounding box center [700, 343] width 333 height 32
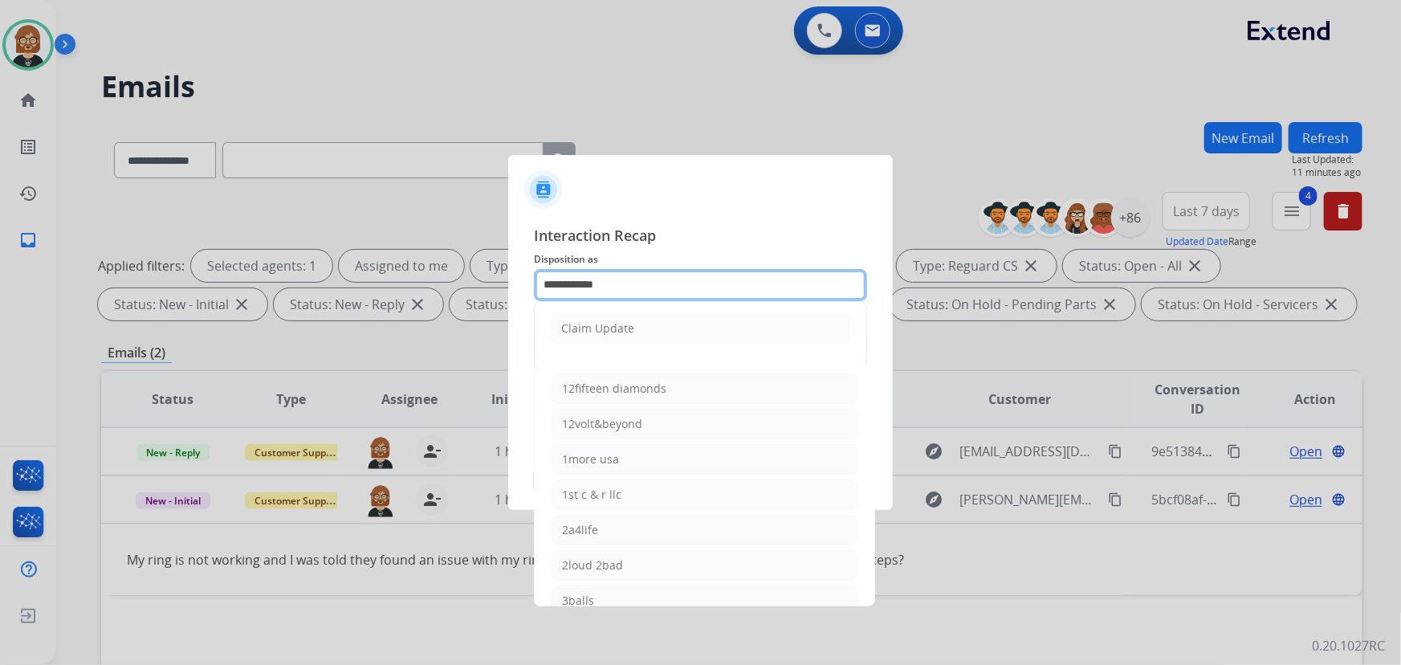
click at [758, 275] on input "**********" at bounding box center [700, 285] width 333 height 32
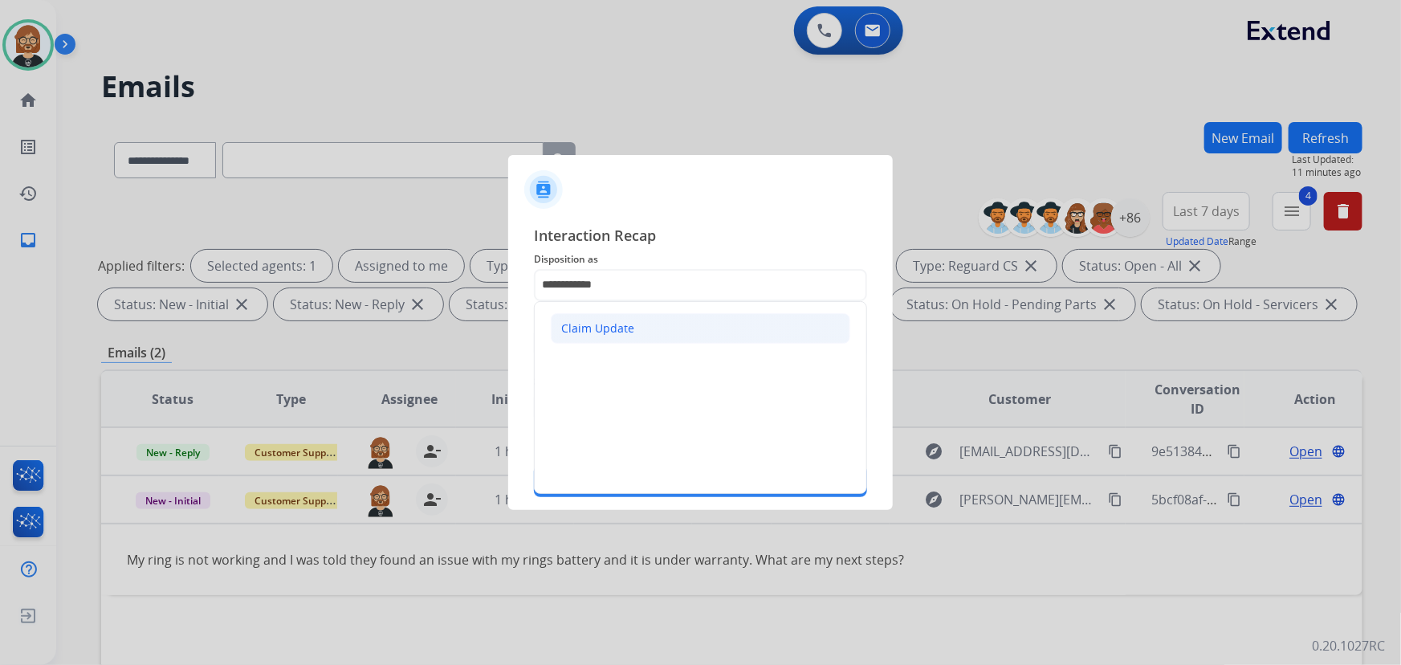
click at [690, 313] on li "Claim Update" at bounding box center [701, 328] width 300 height 31
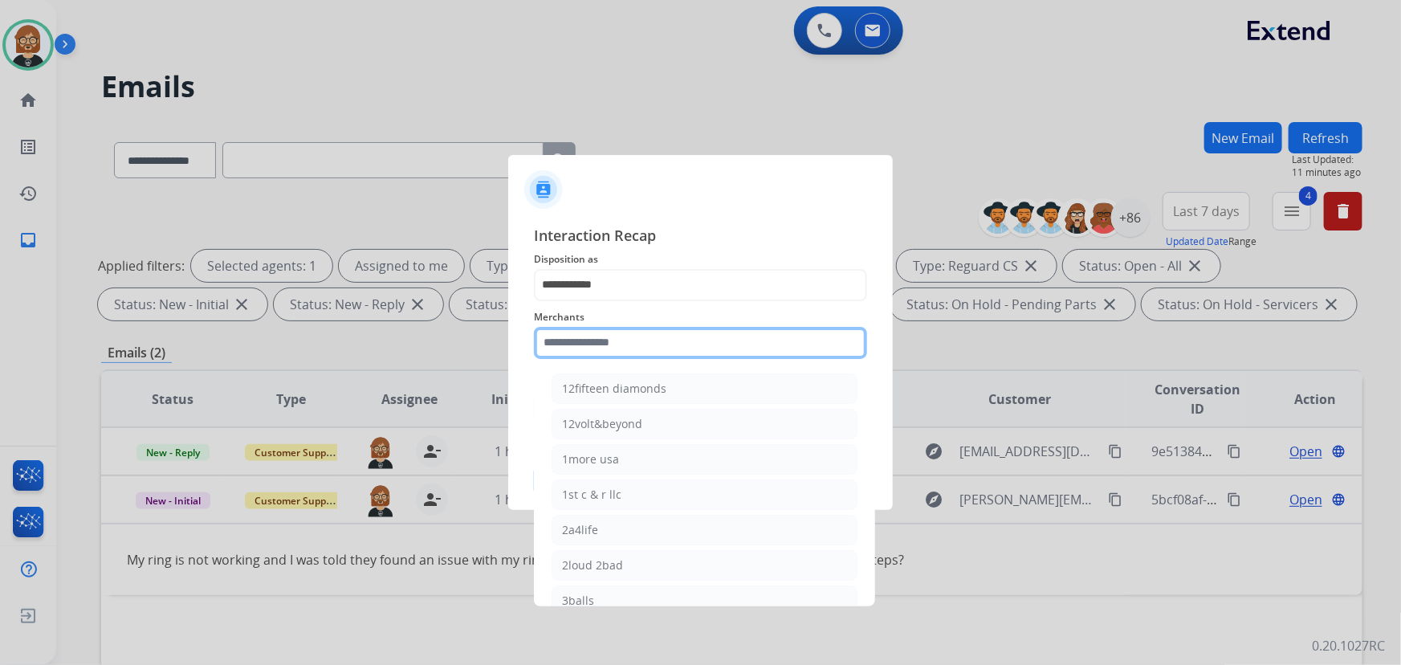
click at [660, 353] on input "text" at bounding box center [700, 343] width 333 height 32
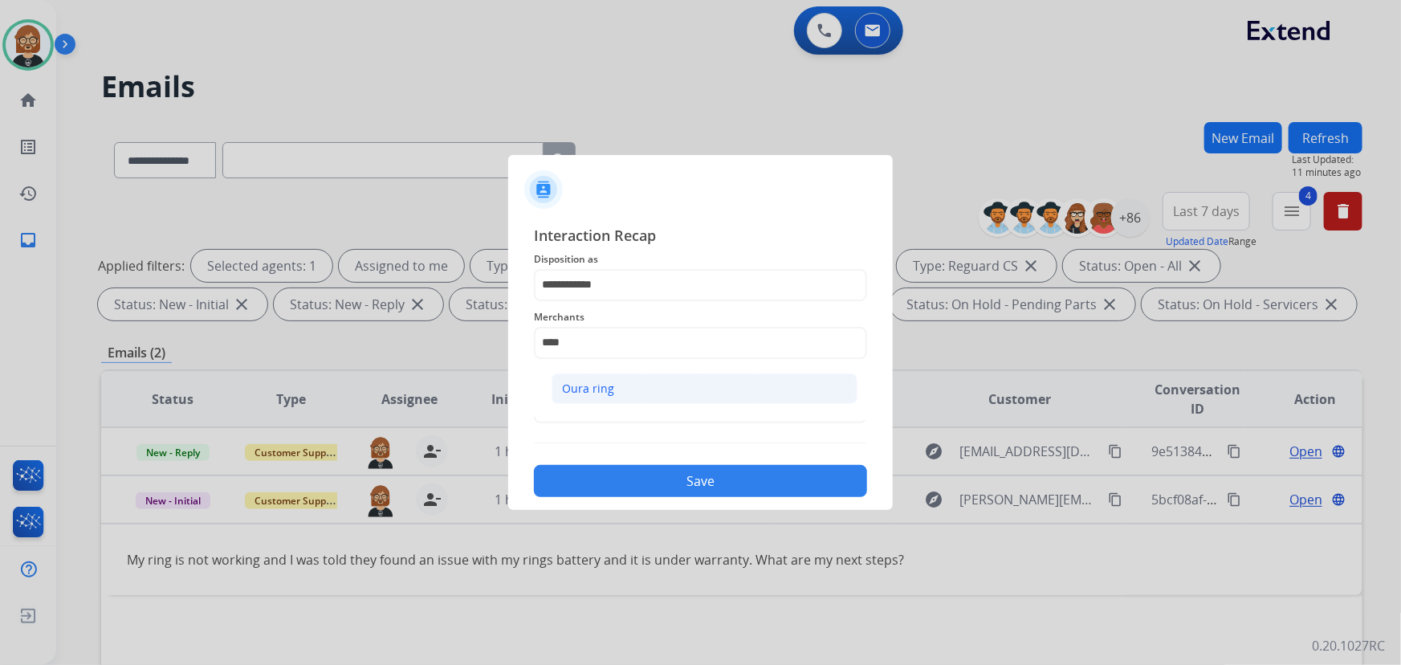
click at [663, 385] on li "Oura ring" at bounding box center [705, 388] width 306 height 31
type input "*********"
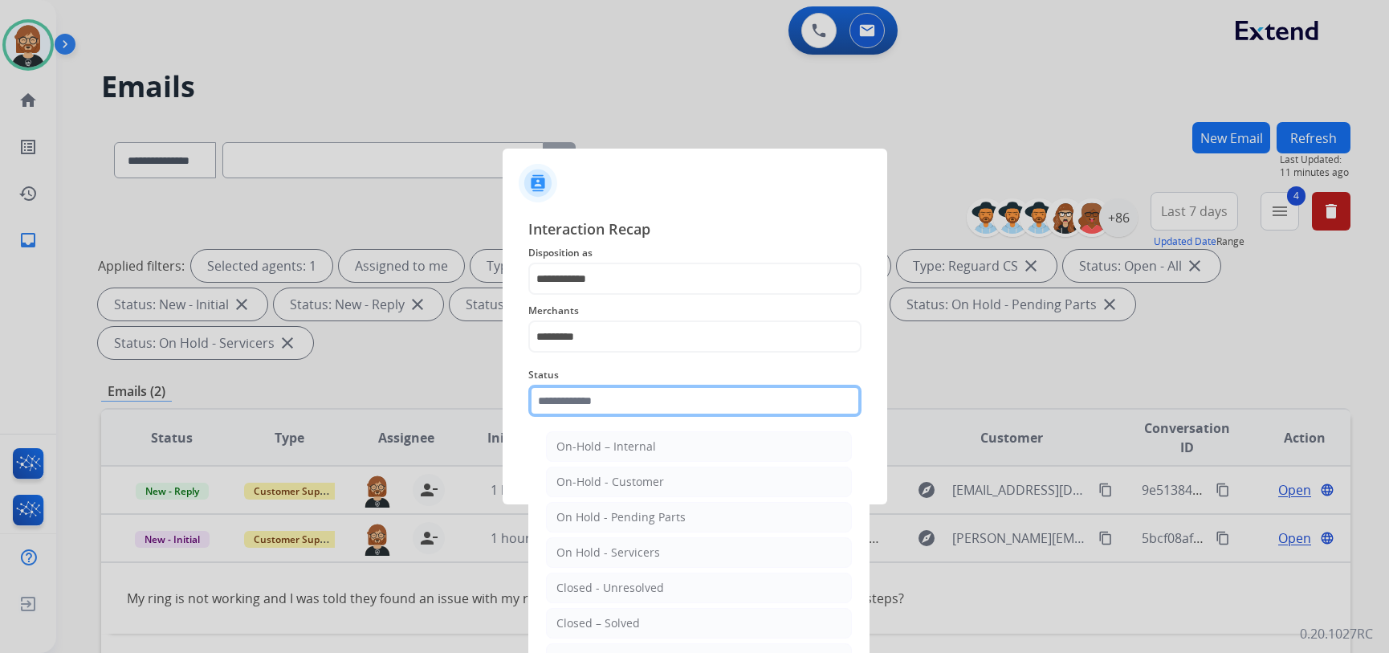
click at [645, 411] on input "text" at bounding box center [694, 401] width 333 height 32
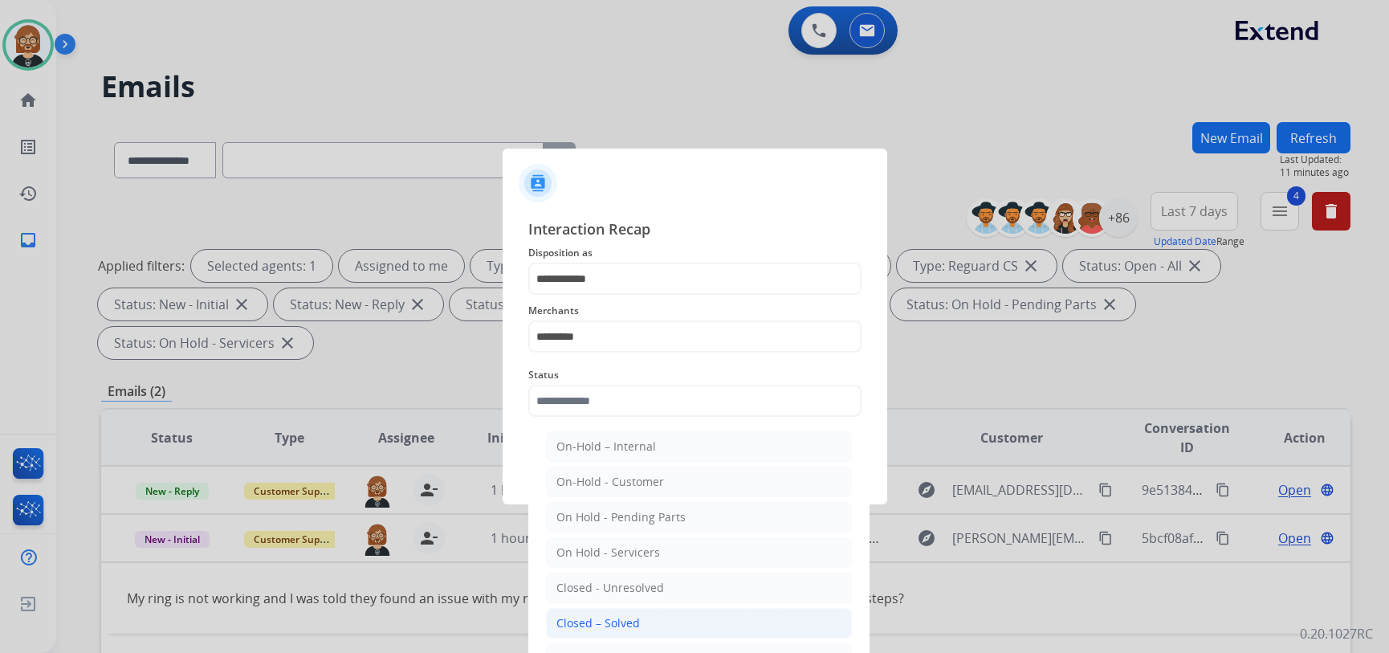
click at [634, 617] on div "Closed – Solved" at bounding box center [598, 623] width 84 height 16
type input "**********"
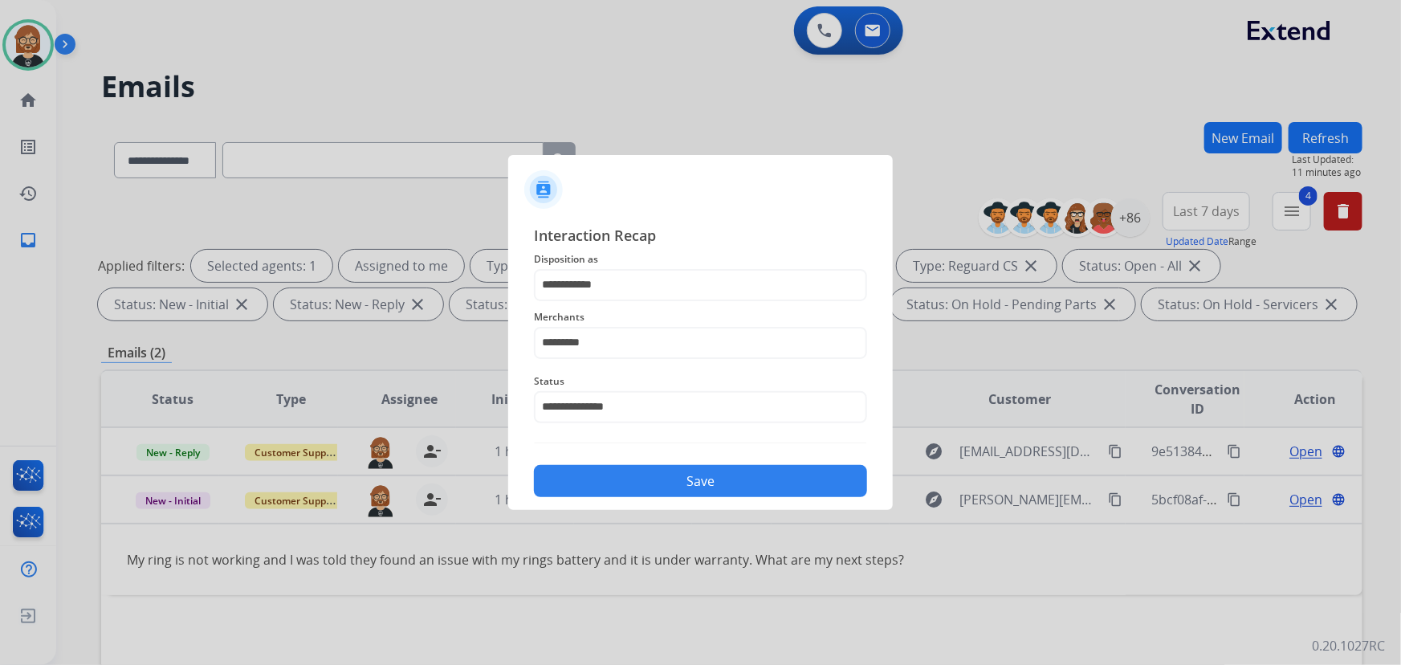
click at [676, 476] on button "Save" at bounding box center [700, 481] width 333 height 32
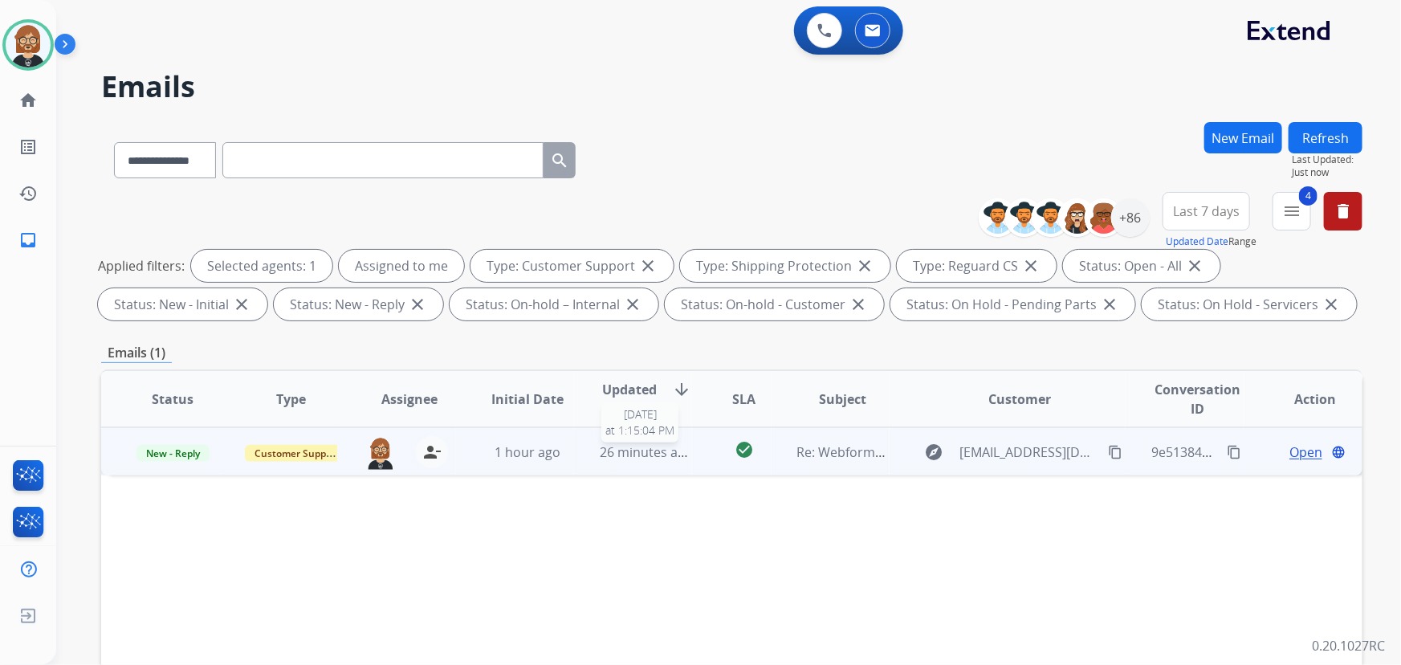
click at [646, 452] on span "26 minutes ago" at bounding box center [646, 452] width 93 height 18
click at [622, 449] on span "26 minutes ago" at bounding box center [646, 451] width 93 height 18
click at [619, 449] on span "26 minutes ago" at bounding box center [646, 452] width 93 height 18
click at [1031, 446] on span "Open" at bounding box center [1306, 451] width 33 height 19
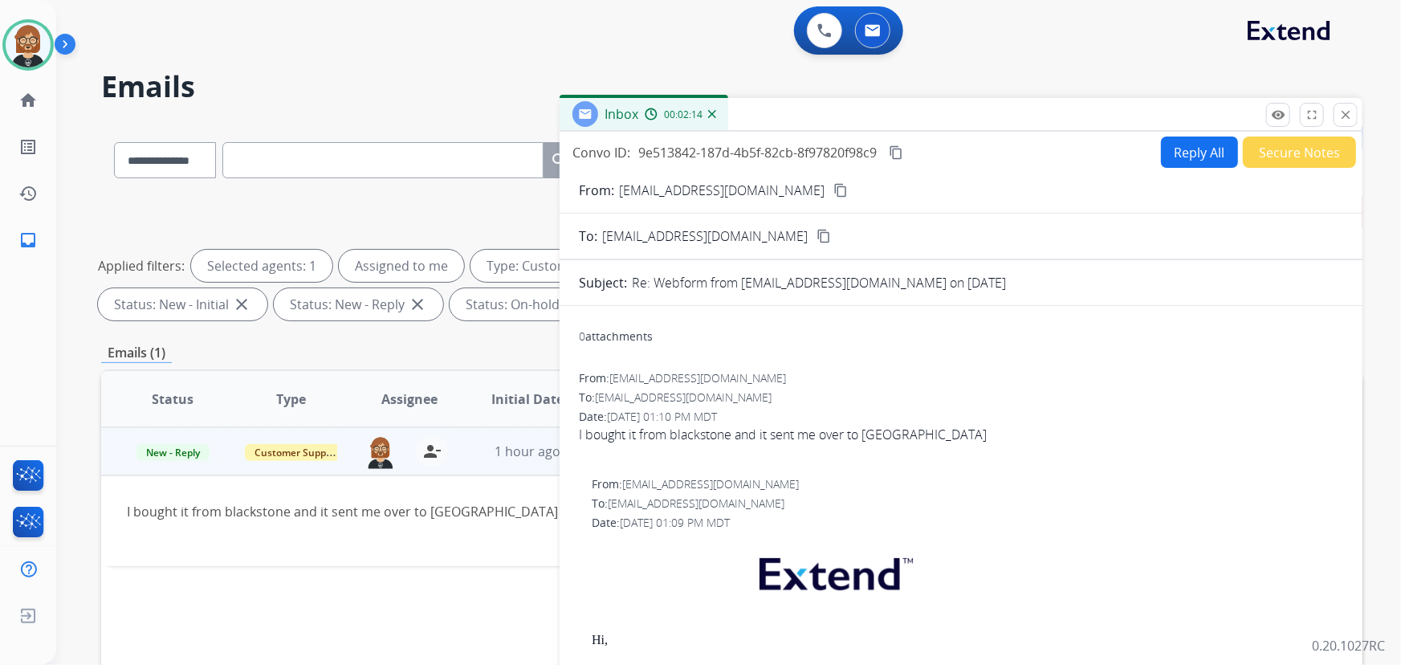
click at [172, 592] on div "Status Type Assignee Initial Date Updated Date arrow_downward SLA Subject Custo…" at bounding box center [731, 638] width 1261 height 538
click at [1031, 141] on button "Reply All" at bounding box center [1199, 152] width 77 height 31
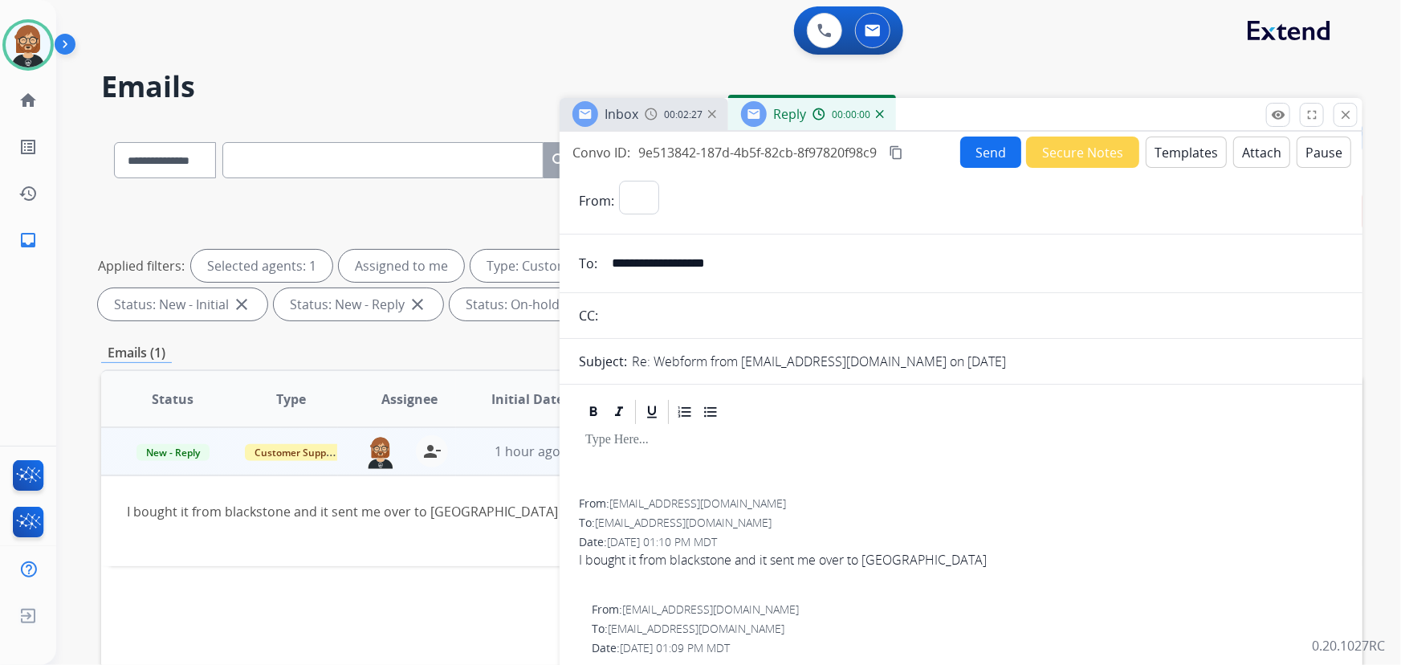
select select "**********"
click at [1031, 153] on button "Templates" at bounding box center [1186, 152] width 81 height 31
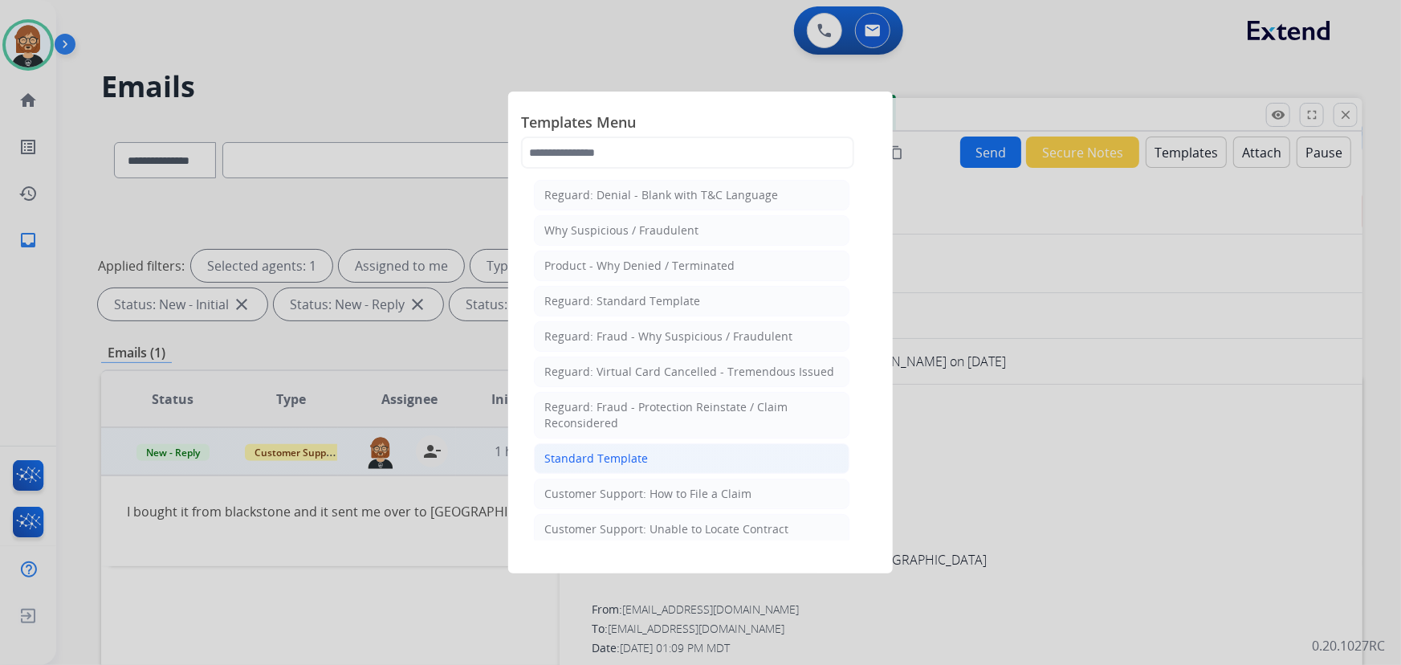
click at [632, 450] on div "Standard Template" at bounding box center [596, 458] width 104 height 16
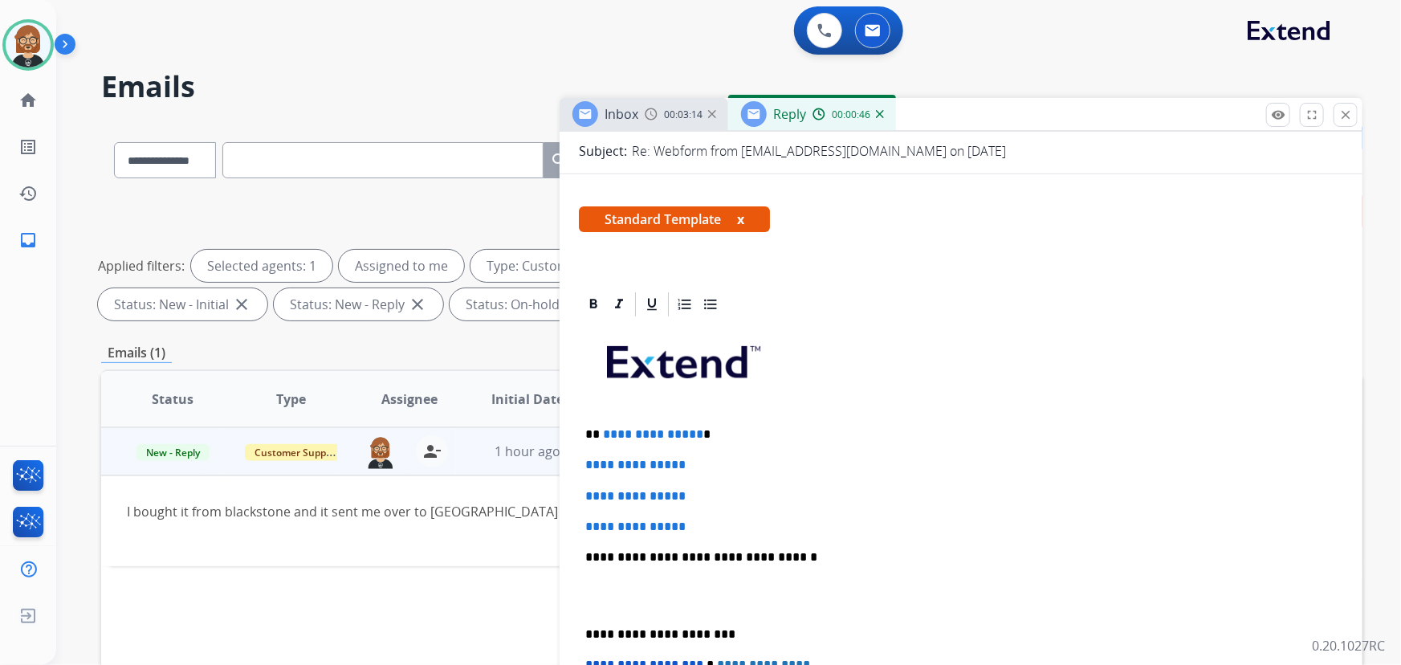
scroll to position [218, 0]
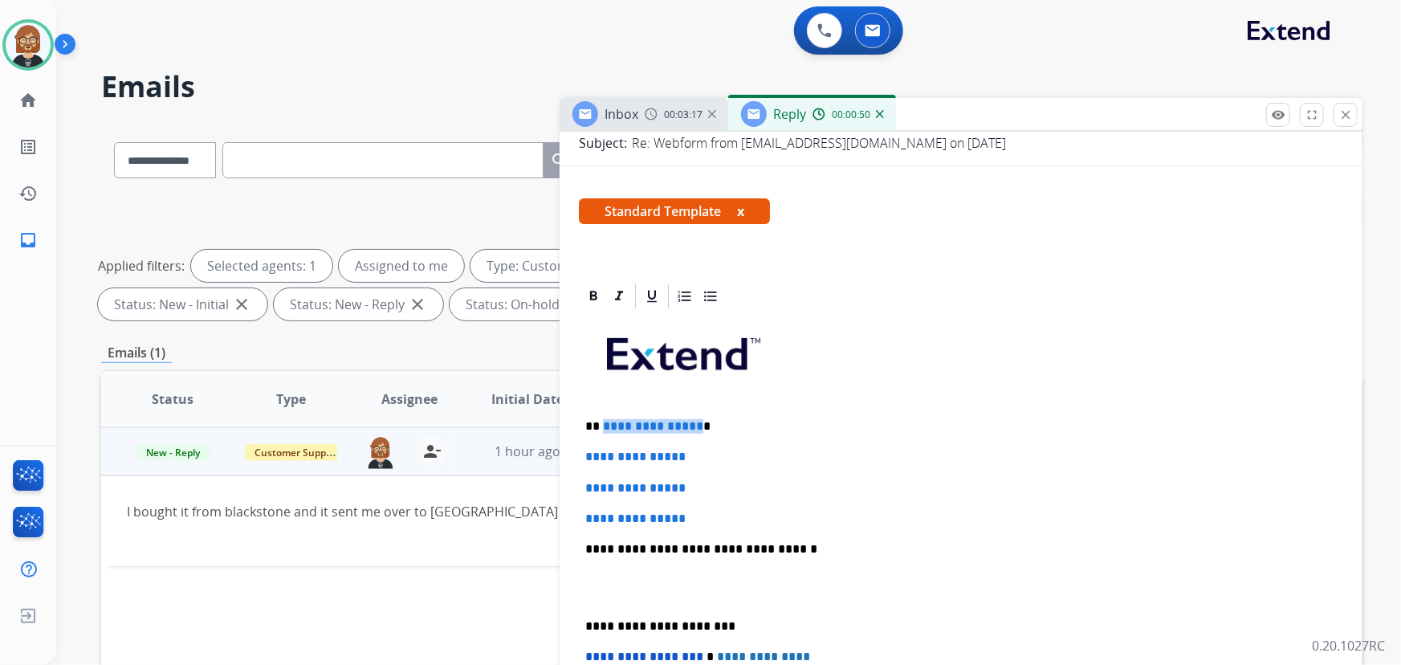
drag, startPoint x: 695, startPoint y: 422, endPoint x: 603, endPoint y: 426, distance: 91.6
click at [603, 426] on p "**********" at bounding box center [955, 426] width 740 height 14
drag, startPoint x: 704, startPoint y: 513, endPoint x: 579, endPoint y: 459, distance: 136.3
click at [579, 459] on div "**********" at bounding box center [961, 587] width 764 height 552
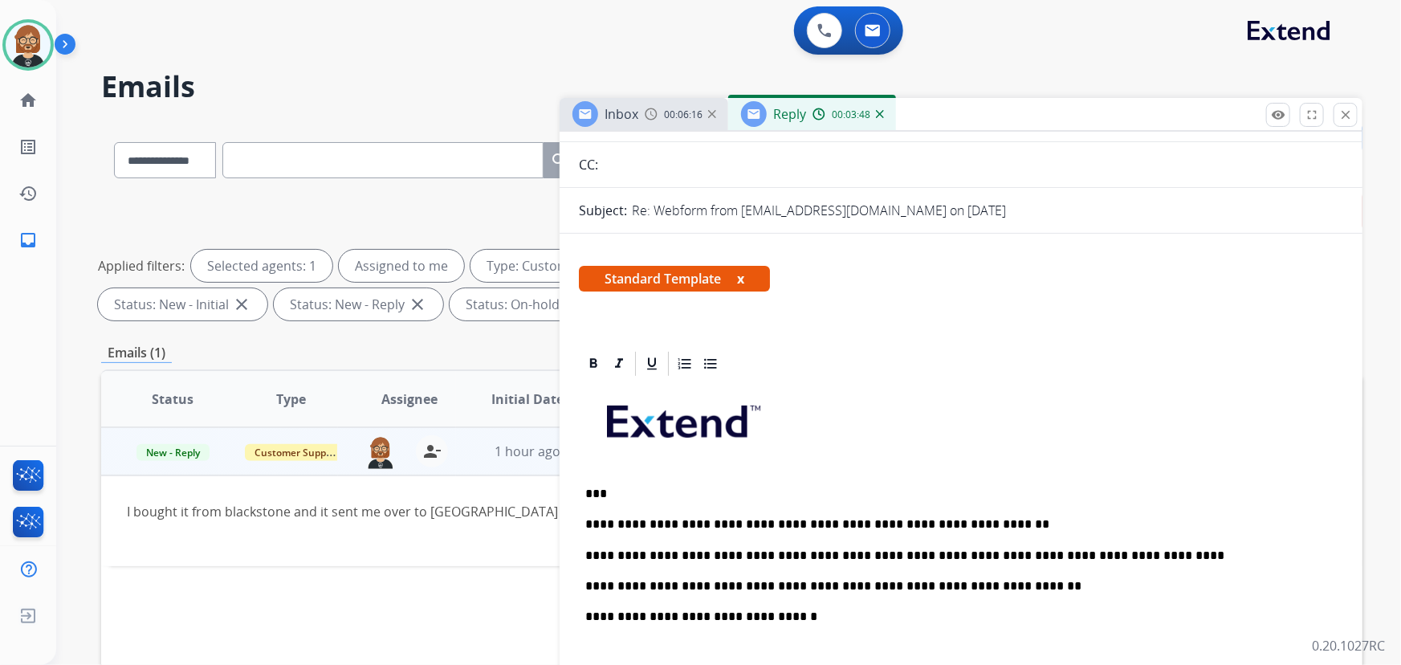
scroll to position [0, 0]
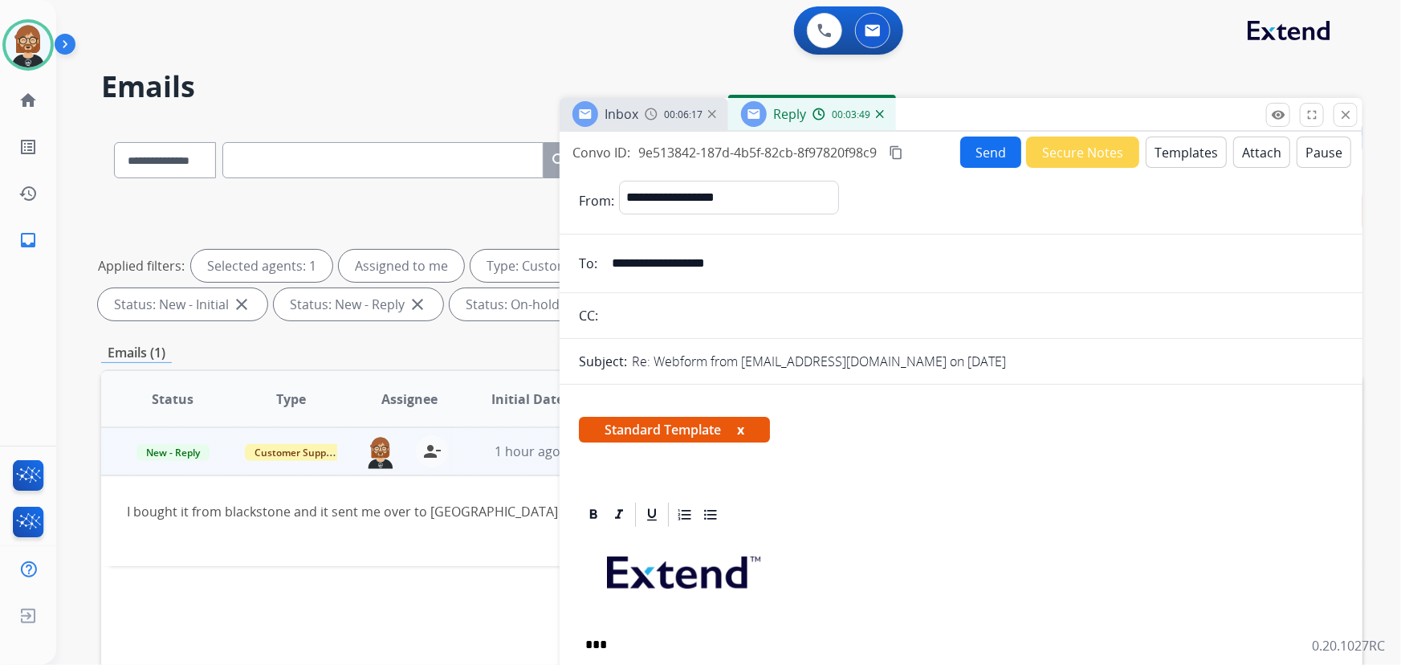
click at [978, 156] on button "Send" at bounding box center [990, 152] width 61 height 31
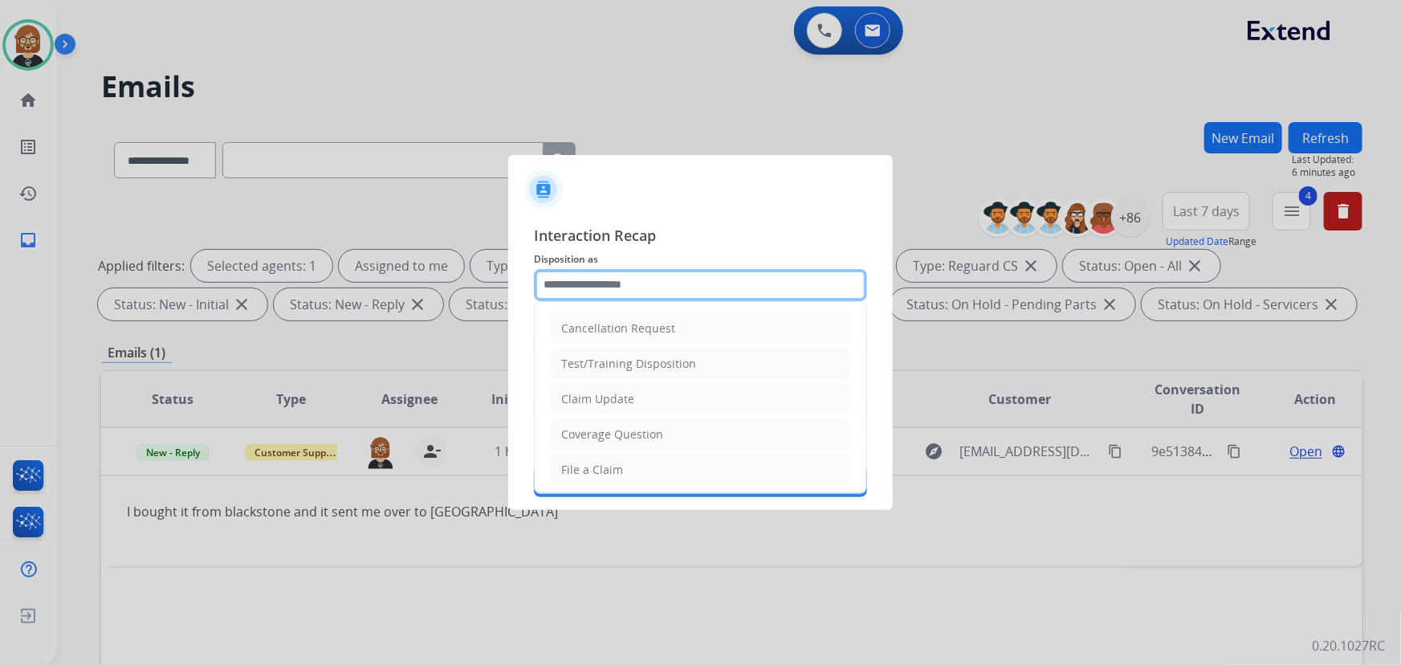
click at [661, 280] on input "text" at bounding box center [700, 285] width 333 height 32
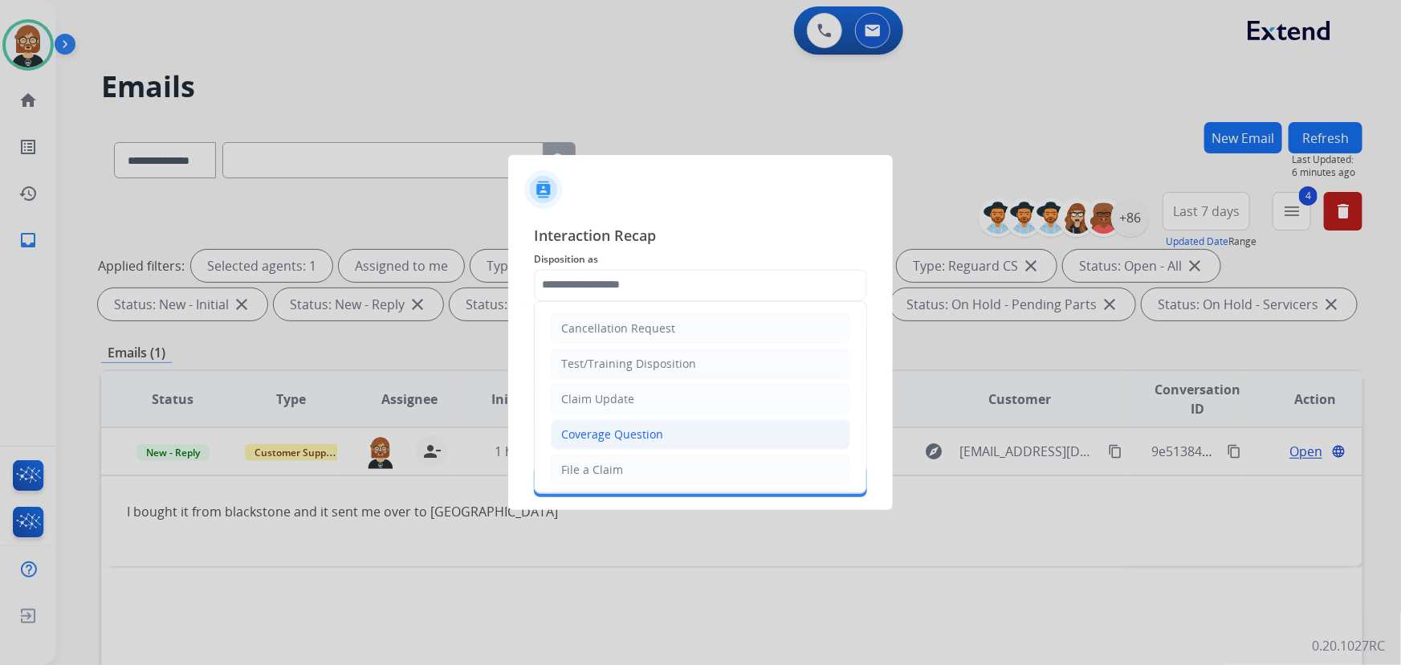
click at [668, 434] on li "Coverage Question" at bounding box center [701, 434] width 300 height 31
type input "**********"
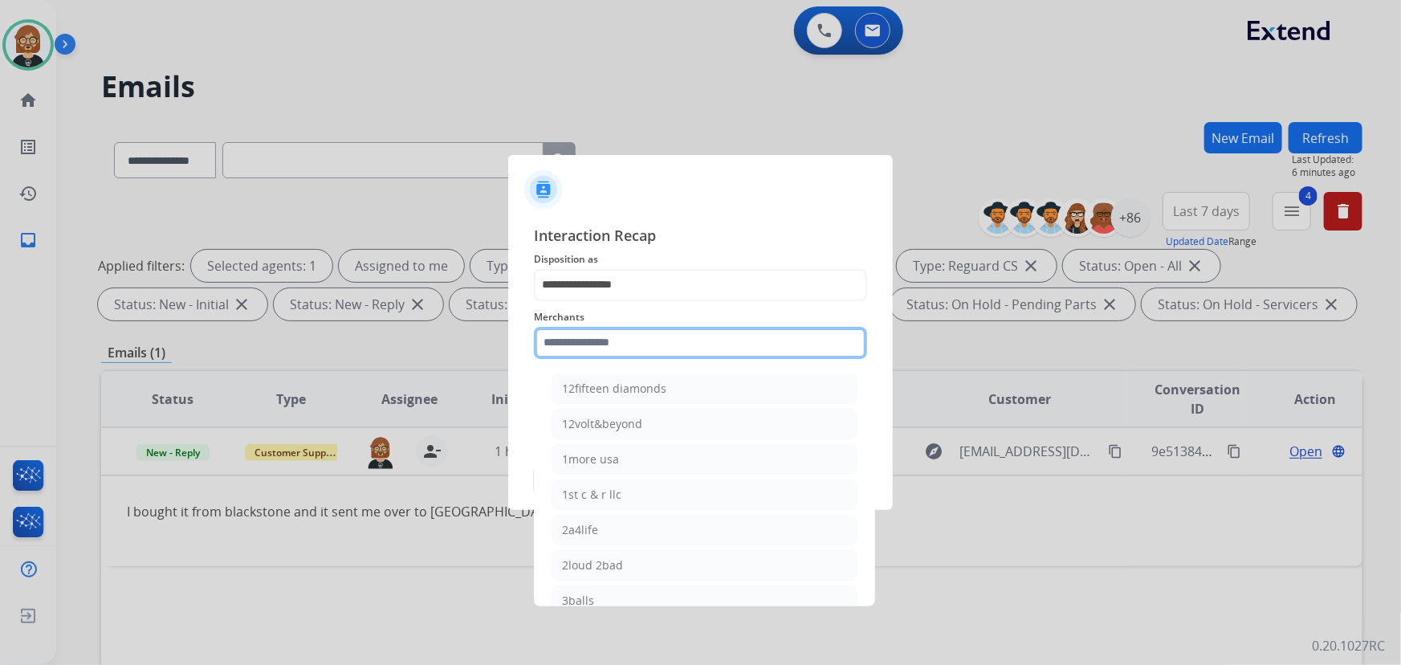
click at [695, 345] on input "text" at bounding box center [700, 343] width 333 height 32
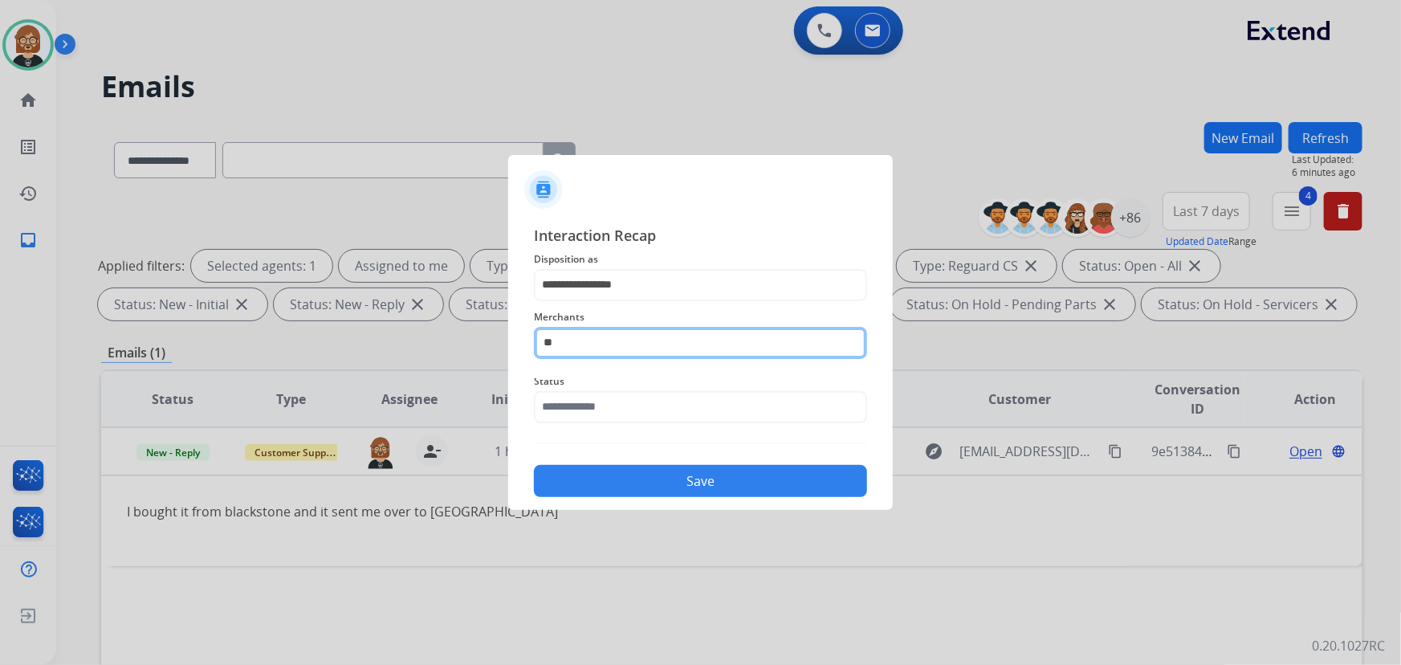
type input "*"
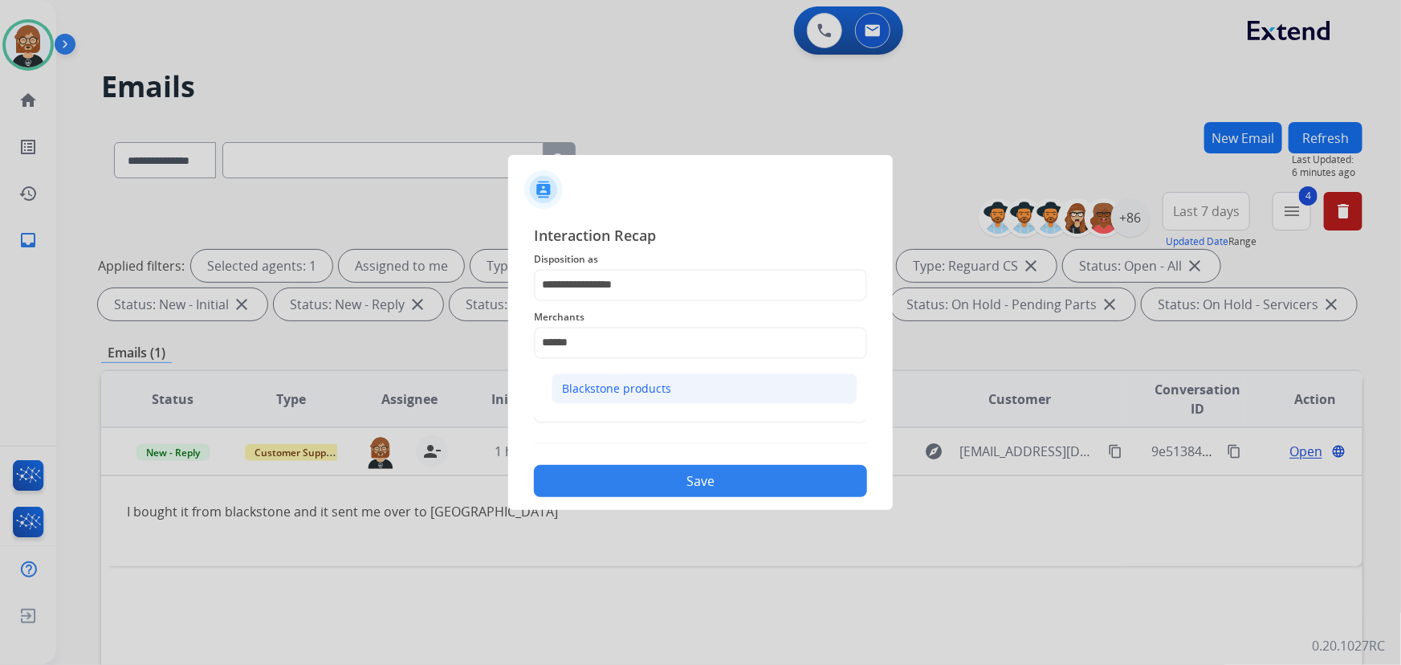
click at [673, 385] on li "Blackstone products" at bounding box center [705, 388] width 306 height 31
type input "**********"
click at [673, 430] on div "**********" at bounding box center [700, 361] width 333 height 274
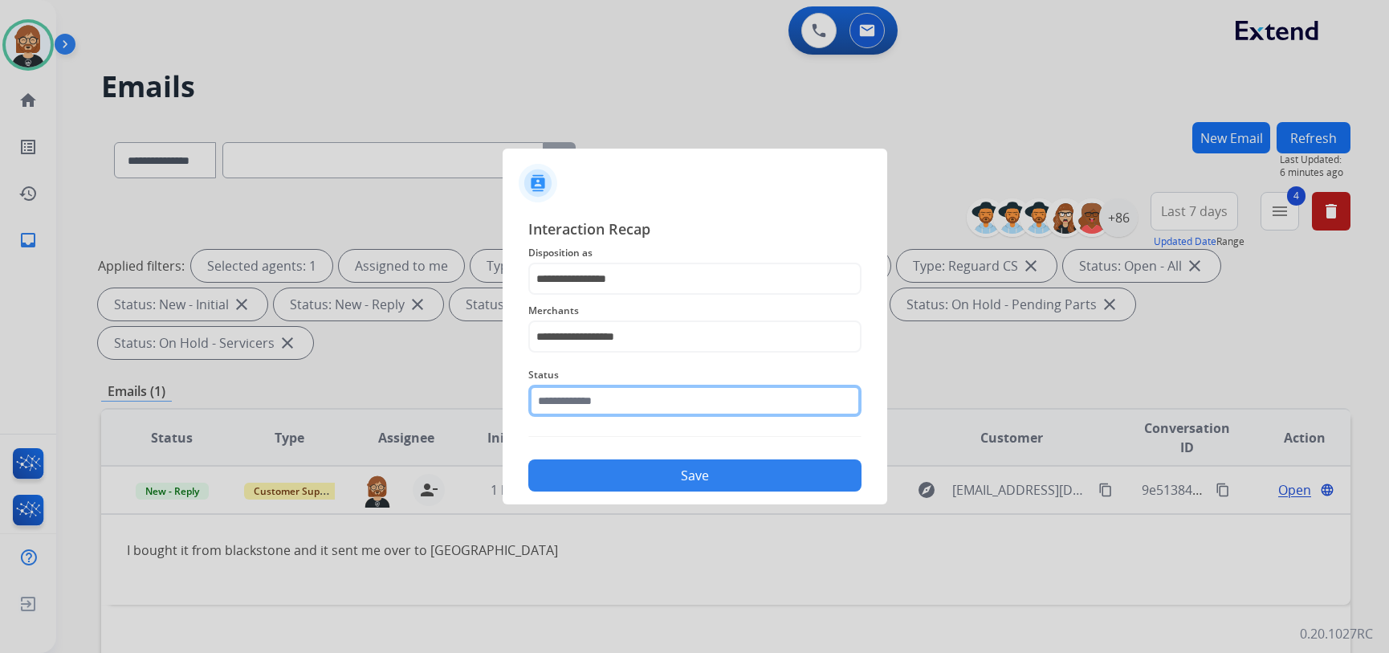
click at [684, 411] on input "text" at bounding box center [694, 401] width 333 height 32
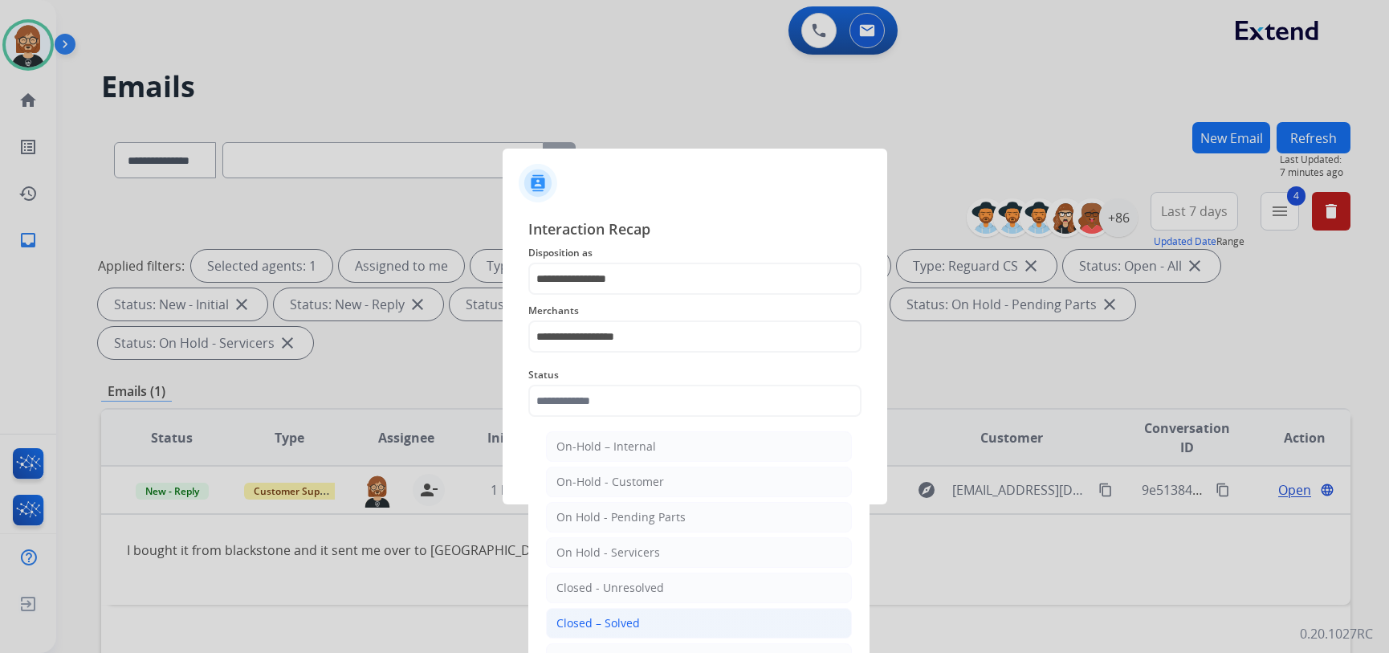
click at [649, 617] on li "Closed – Solved" at bounding box center [699, 623] width 306 height 31
type input "**********"
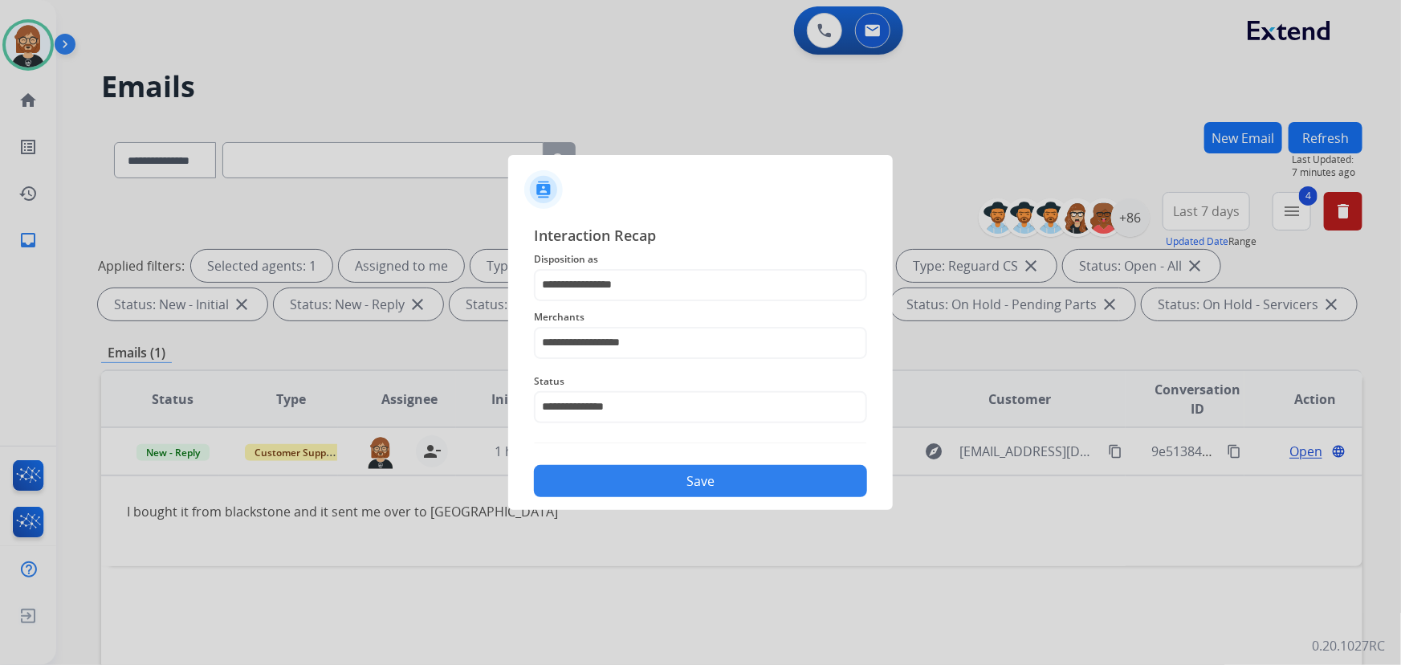
click at [694, 475] on button "Save" at bounding box center [700, 481] width 333 height 32
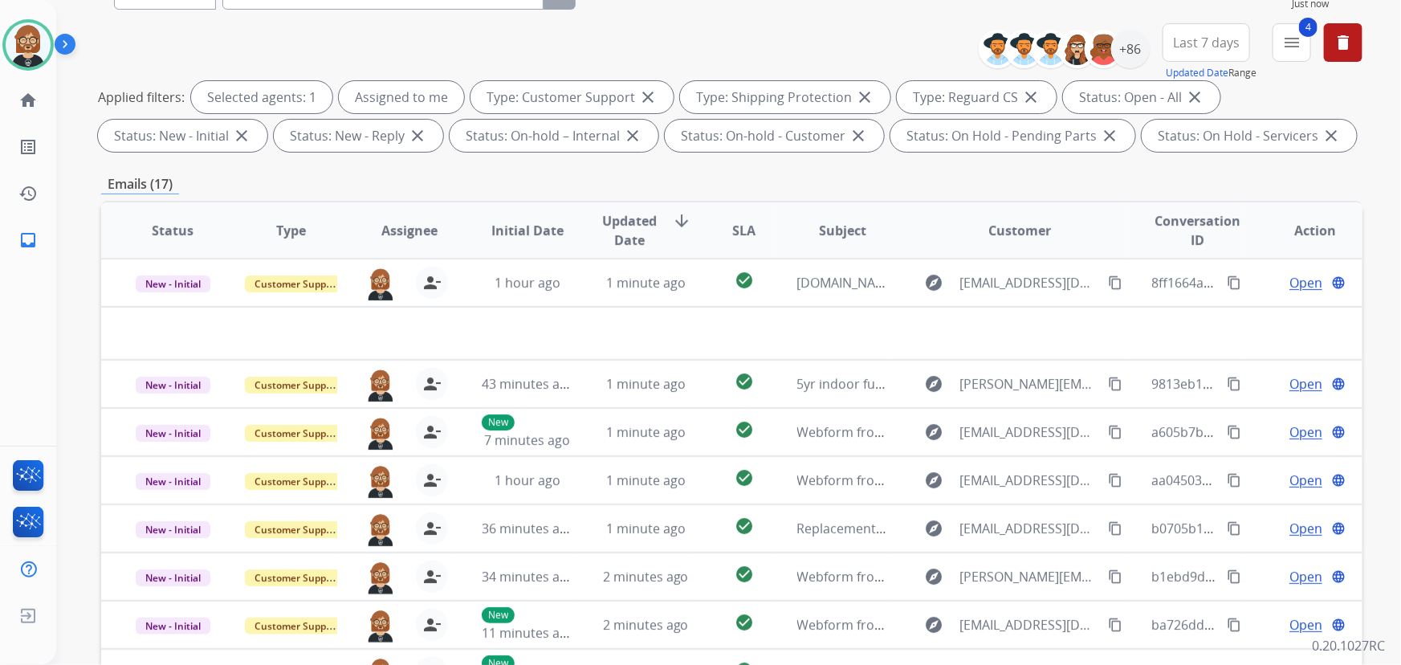
scroll to position [33, 0]
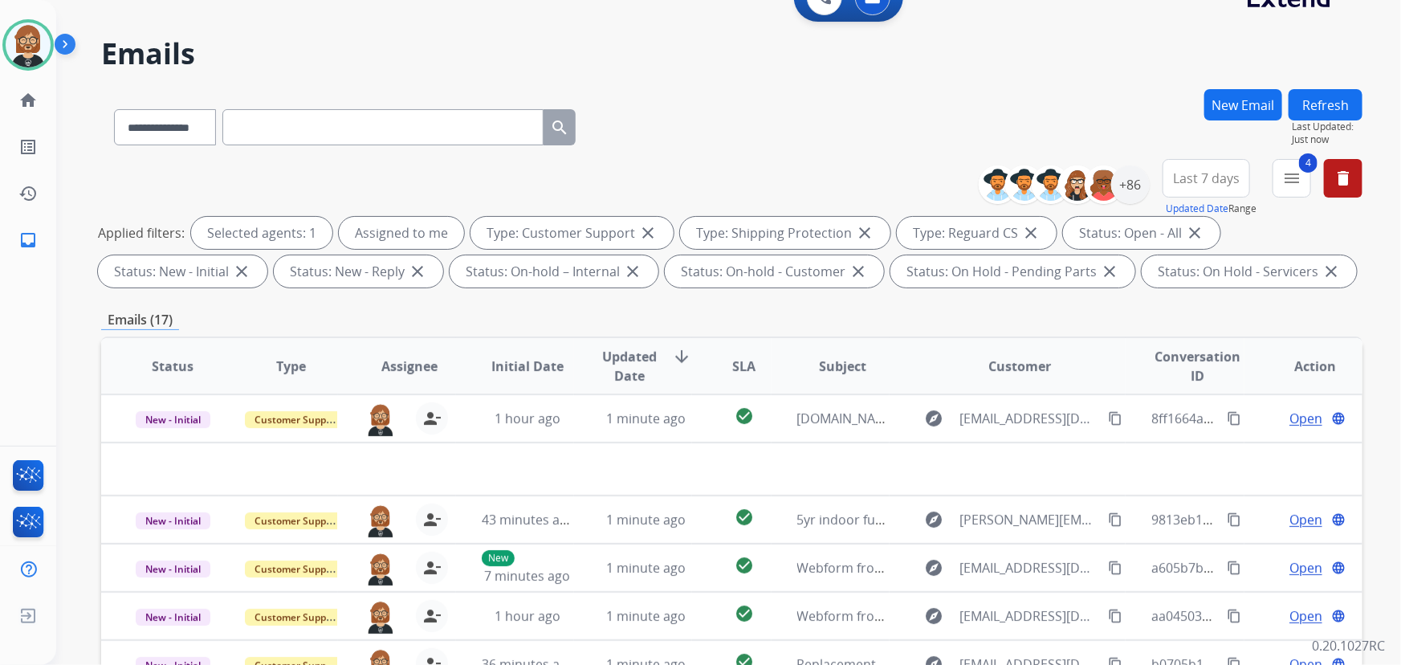
click at [1031, 96] on button "Refresh" at bounding box center [1326, 104] width 74 height 31
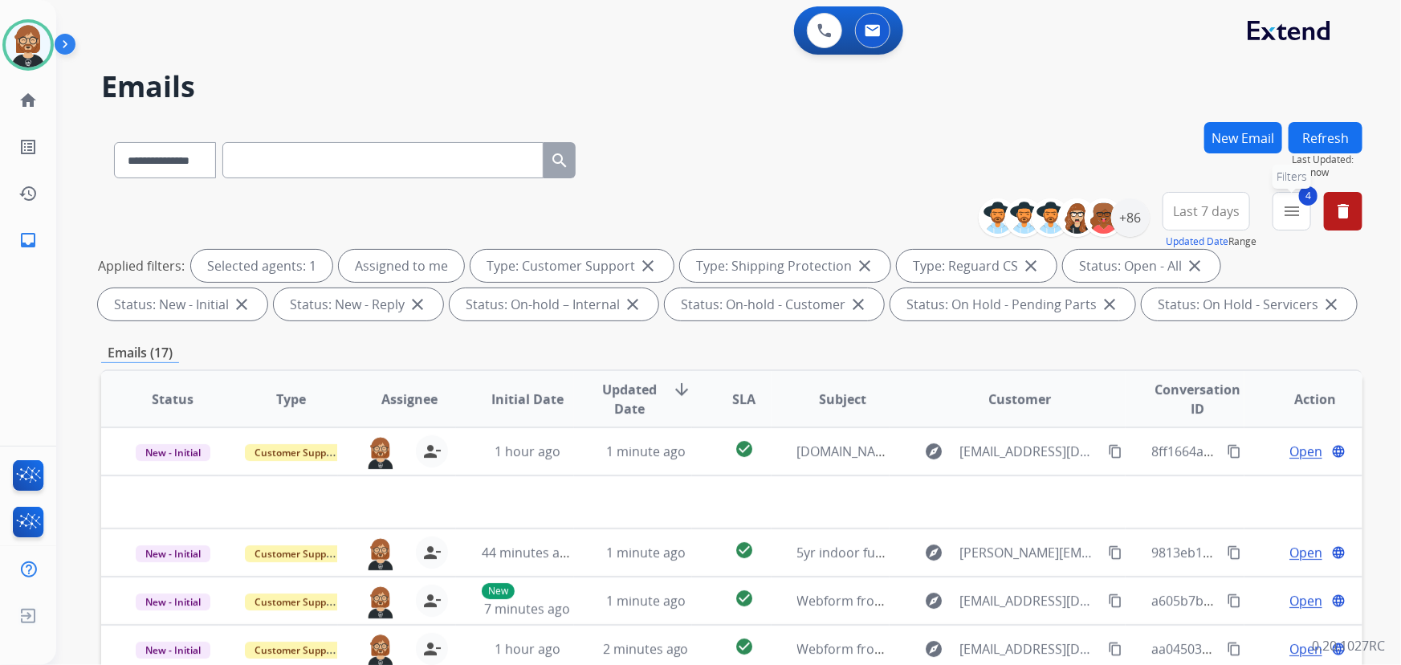
click at [1031, 213] on mat-icon "menu" at bounding box center [1291, 211] width 19 height 19
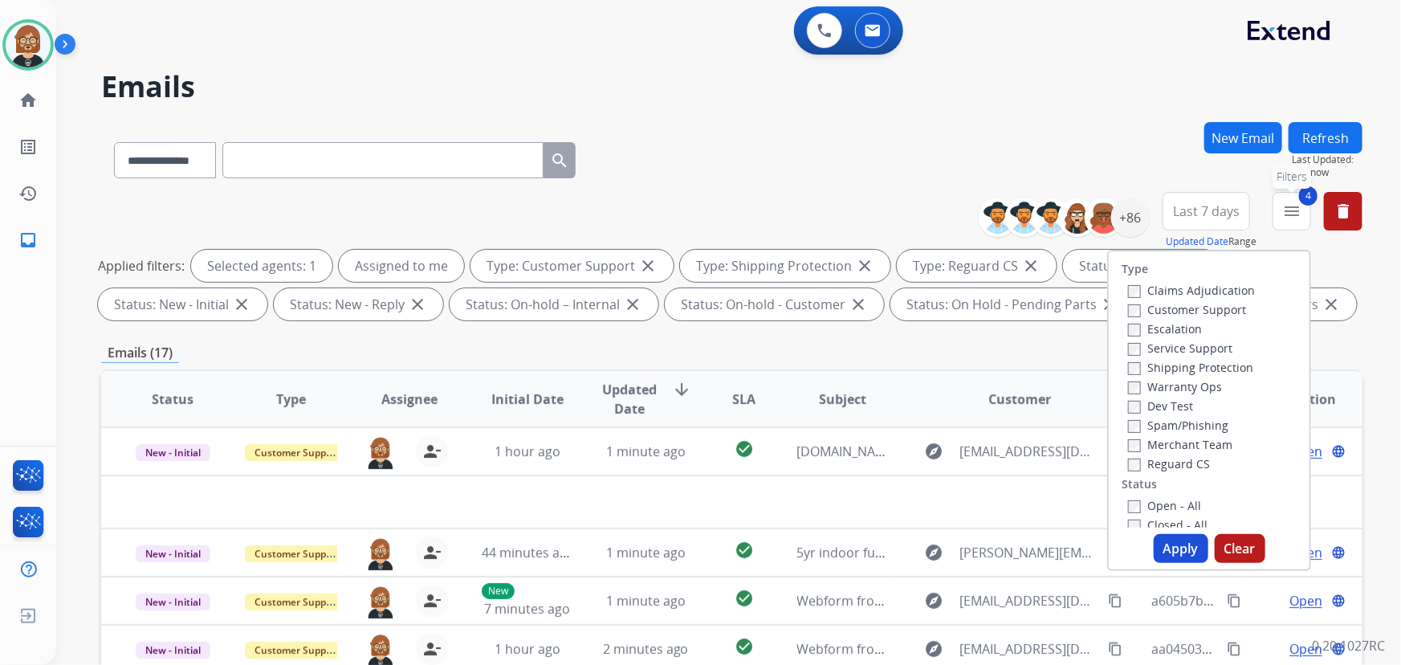
click at [1031, 213] on mat-icon "menu" at bounding box center [1291, 211] width 19 height 19
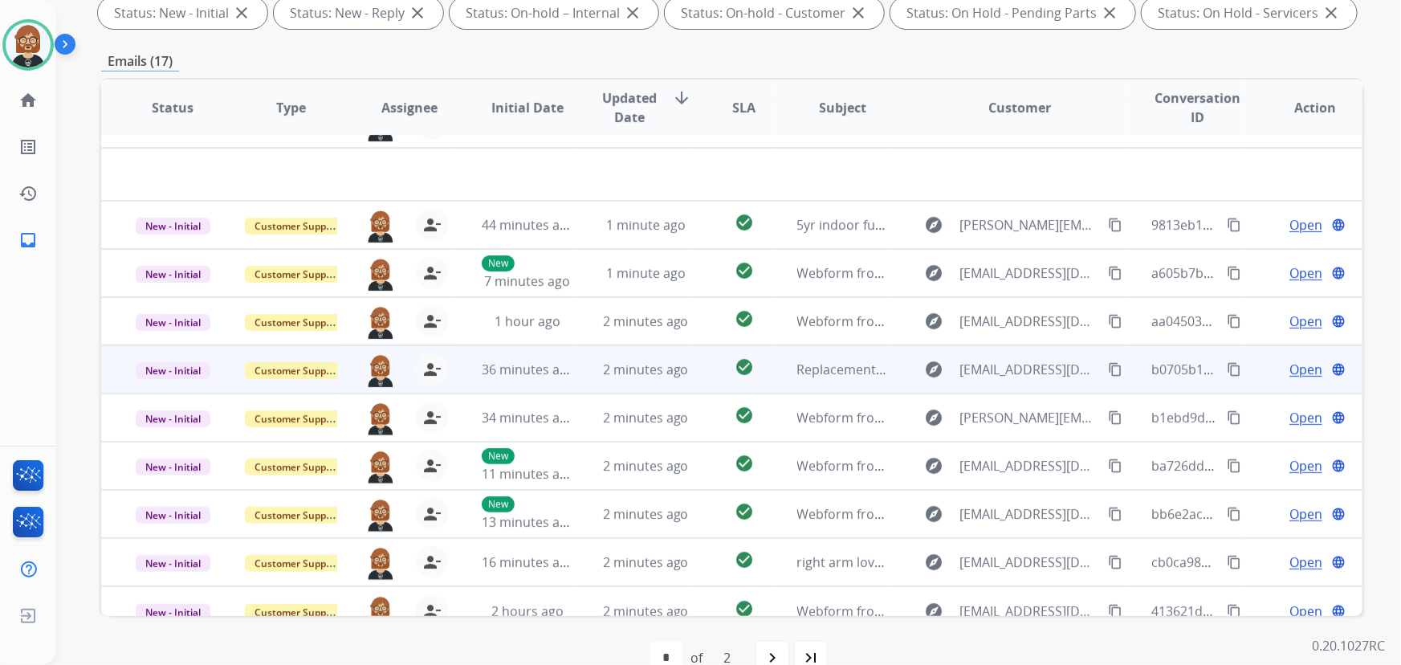
scroll to position [54, 0]
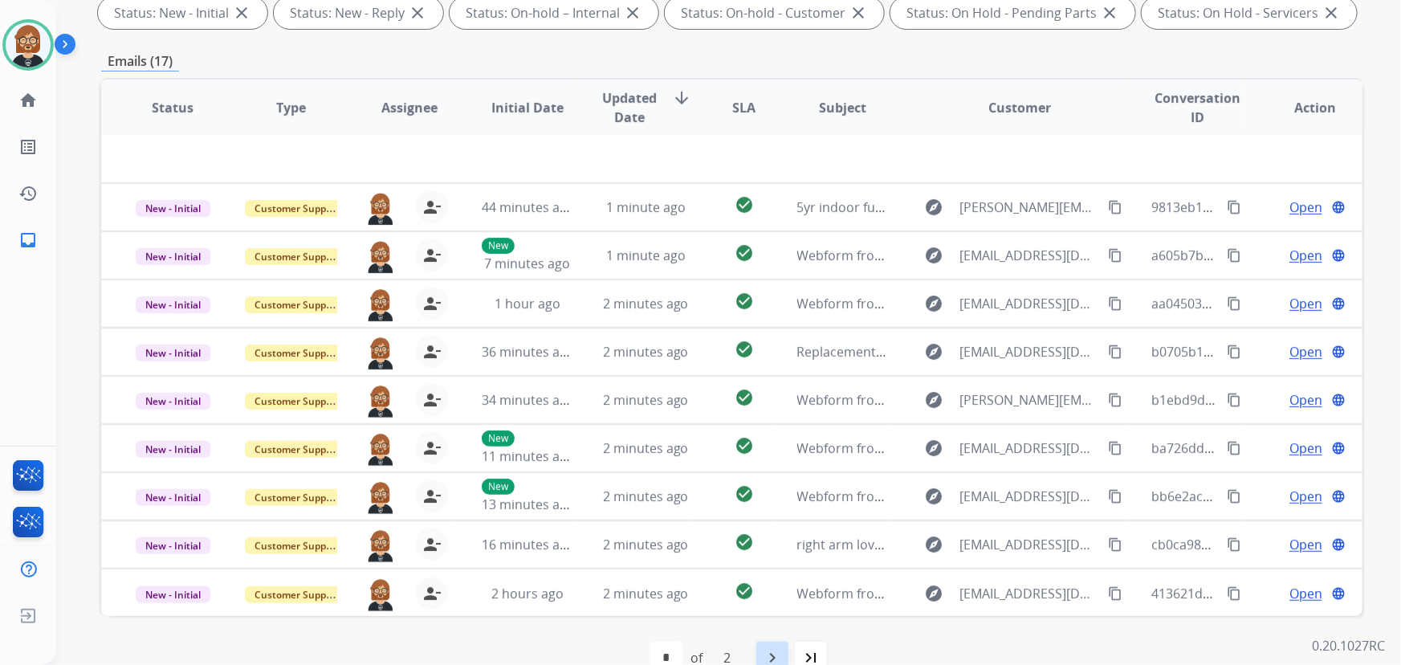
click at [776, 650] on mat-icon "navigate_next" at bounding box center [772, 657] width 19 height 19
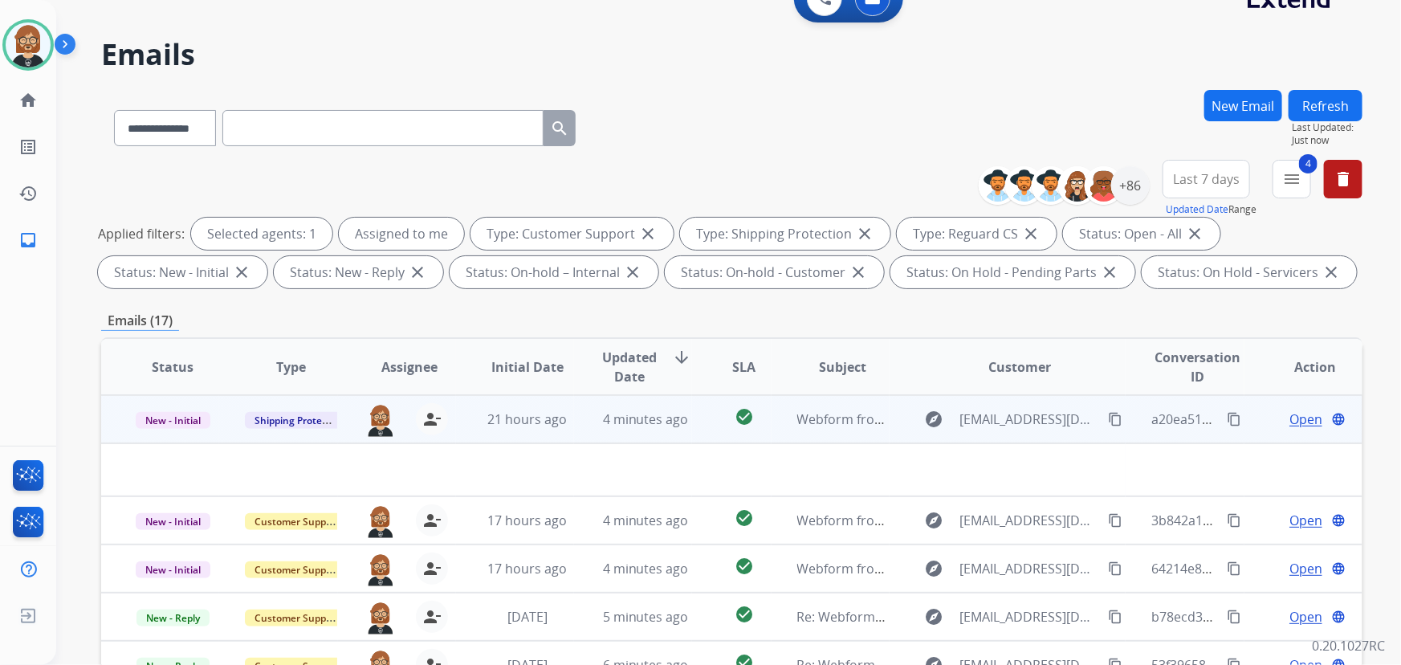
scroll to position [0, 0]
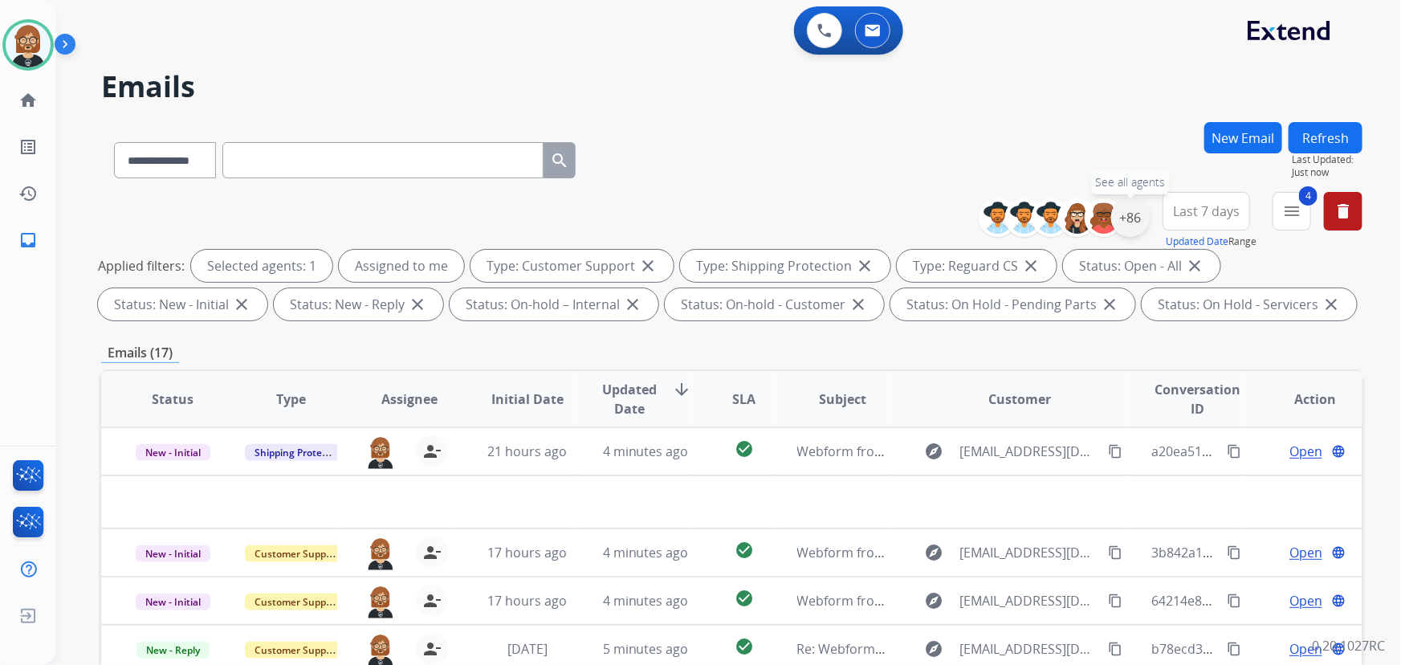
click at [1031, 212] on div "+86" at bounding box center [1130, 217] width 39 height 39
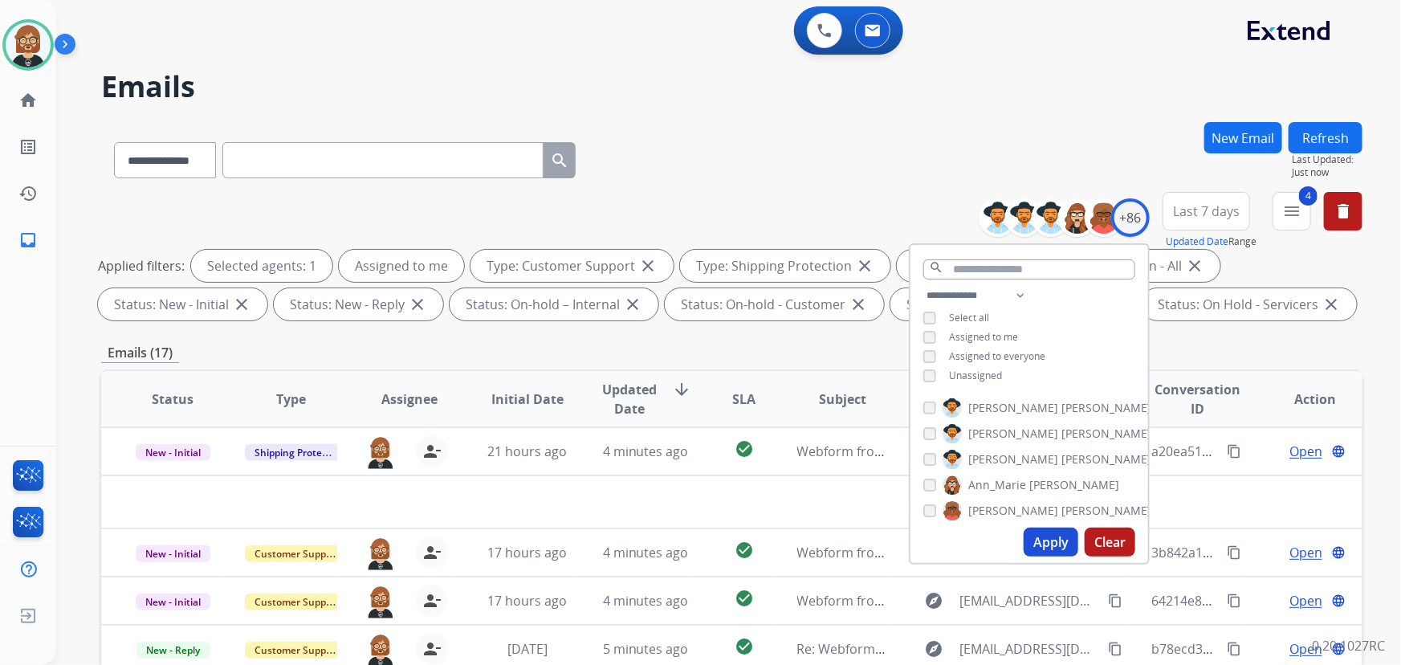
click at [980, 371] on span "Unassigned" at bounding box center [975, 376] width 53 height 14
click at [1031, 540] on button "Apply" at bounding box center [1051, 542] width 55 height 29
click at [973, 373] on span "Unassigned" at bounding box center [975, 376] width 53 height 14
click at [1031, 540] on button "Apply" at bounding box center [1051, 542] width 55 height 29
click at [827, 134] on div "**********" at bounding box center [731, 157] width 1261 height 70
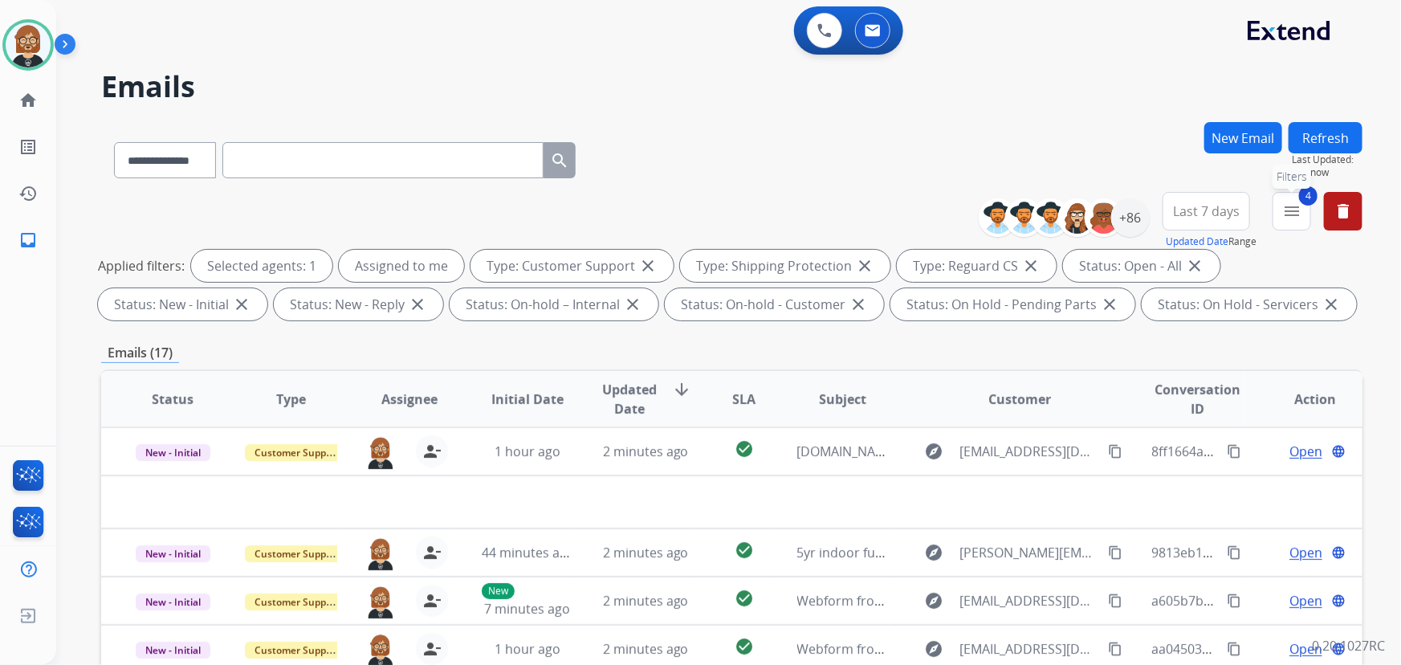
click at [1031, 208] on mat-icon "menu" at bounding box center [1291, 211] width 19 height 19
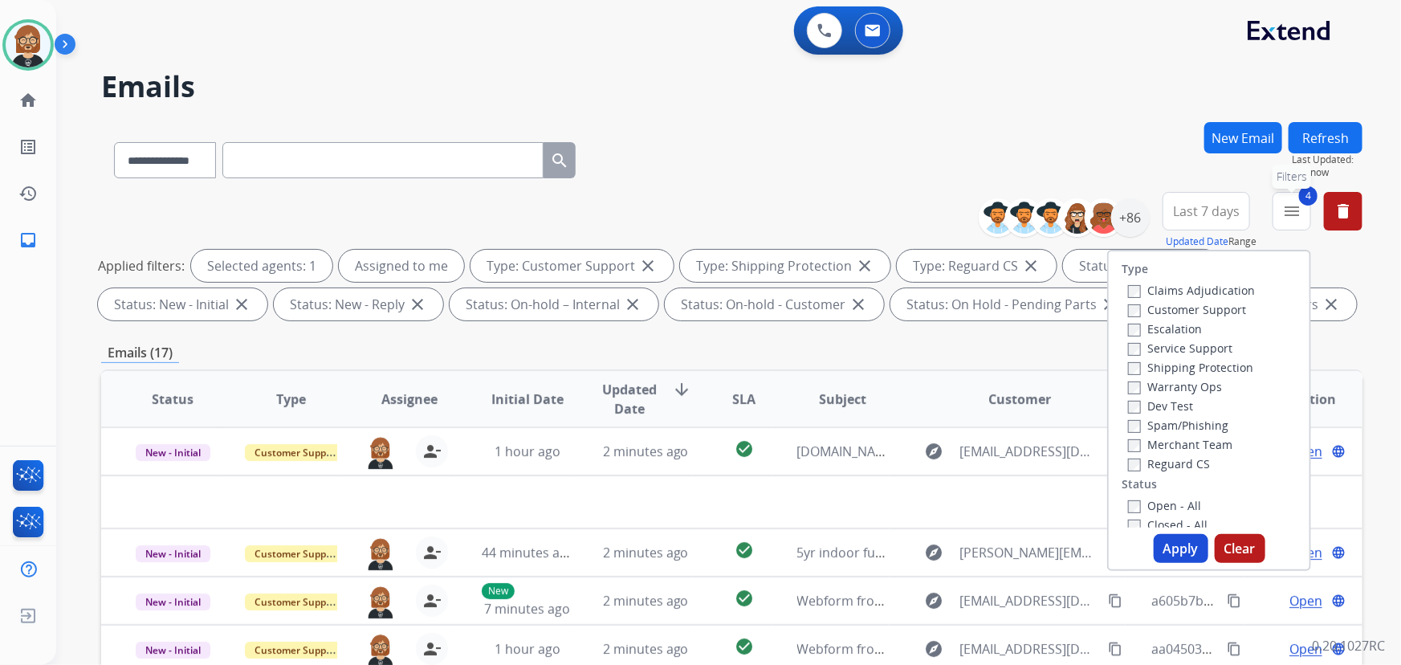
click at [1031, 206] on mat-icon "menu" at bounding box center [1291, 211] width 19 height 19
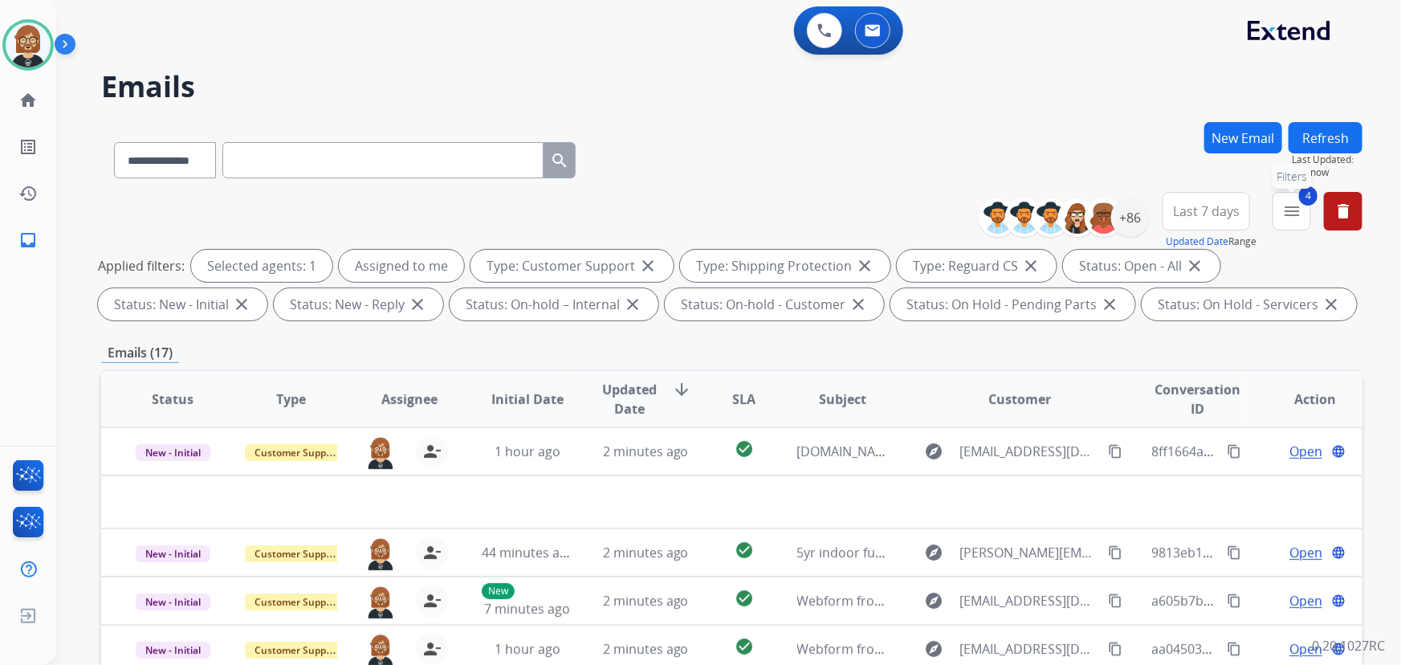
click at [1031, 206] on mat-icon "menu" at bounding box center [1291, 211] width 19 height 19
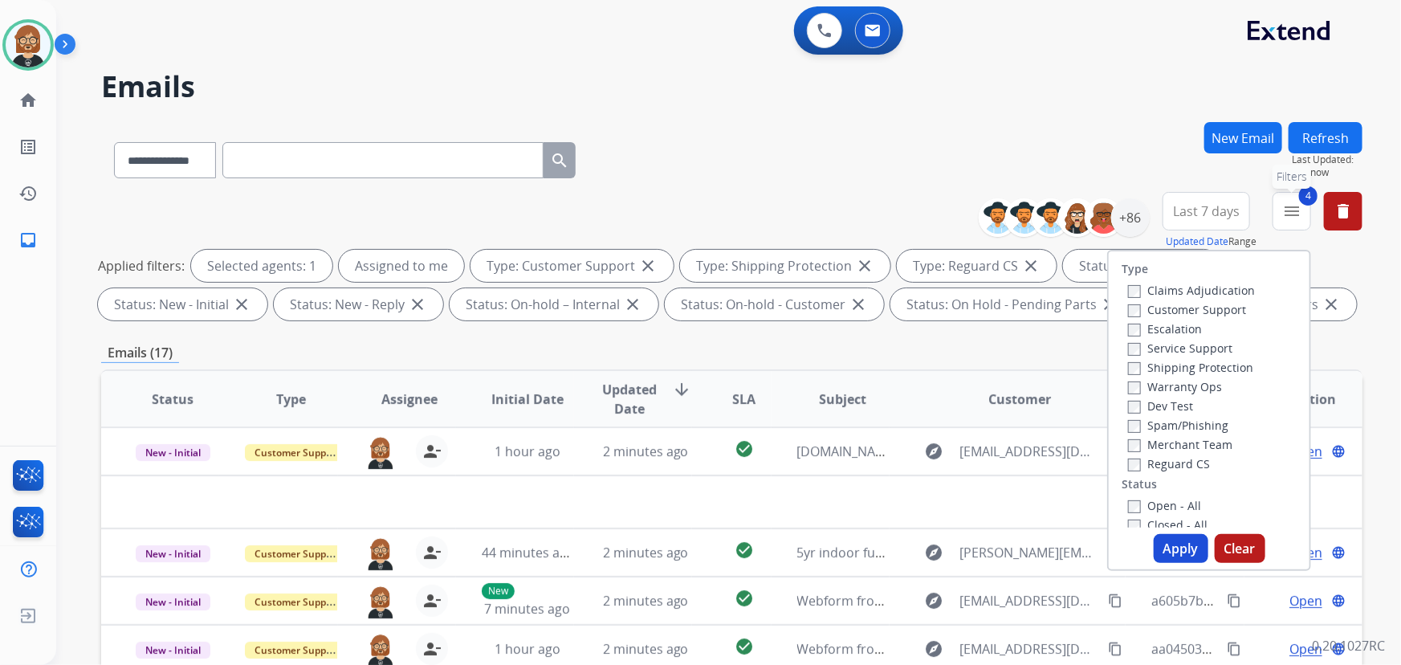
click at [1031, 206] on mat-icon "menu" at bounding box center [1291, 211] width 19 height 19
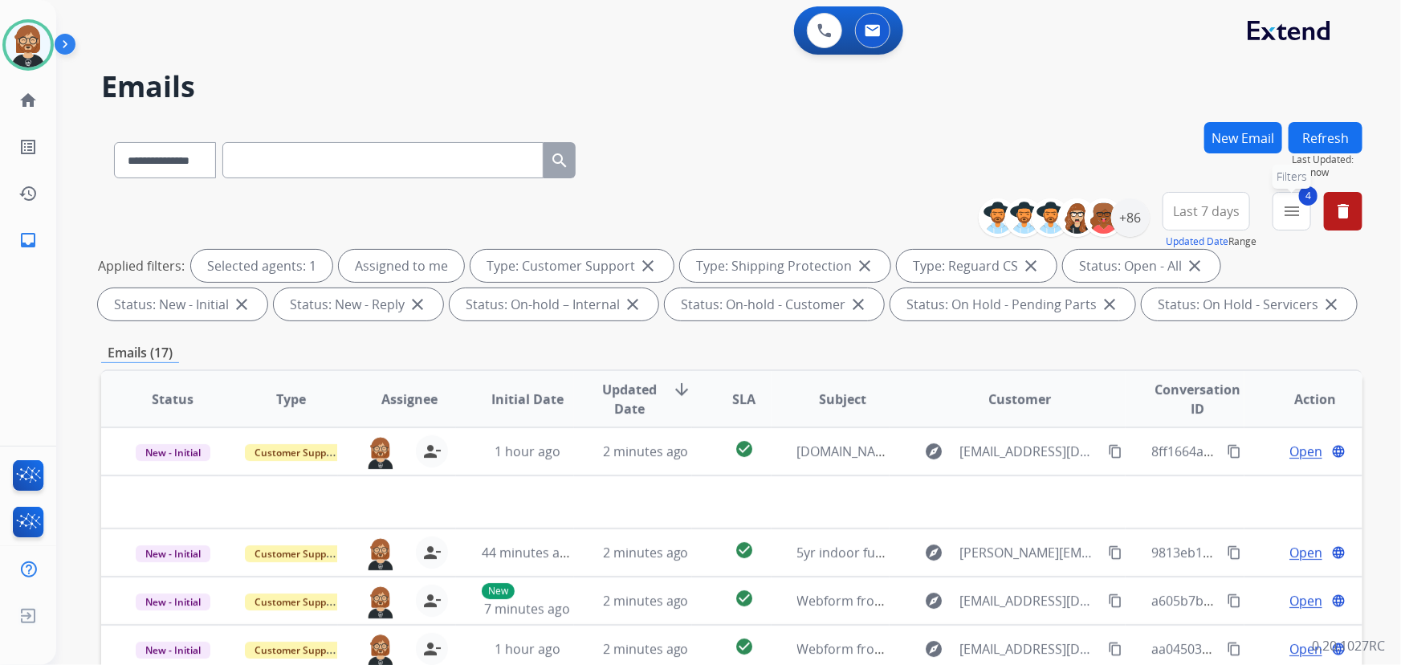
click at [1031, 206] on mat-icon "menu" at bounding box center [1291, 211] width 19 height 19
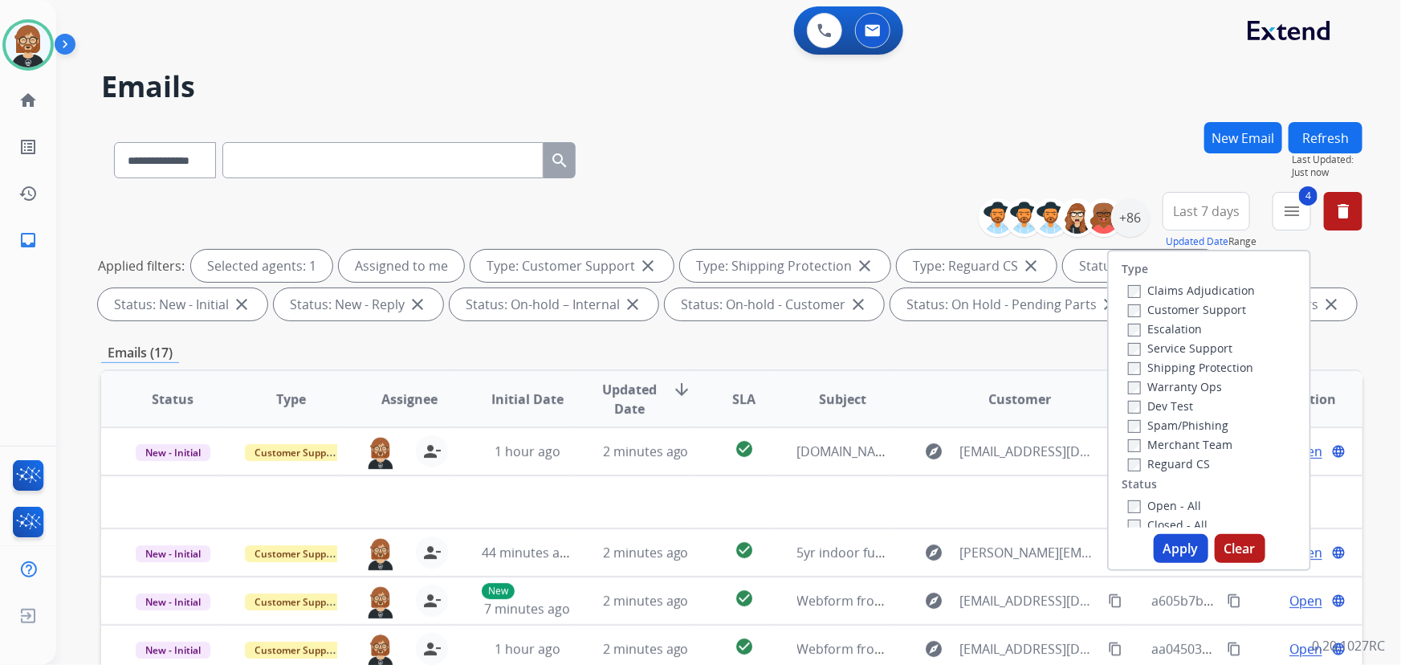
click at [1031, 538] on button "Apply" at bounding box center [1181, 548] width 55 height 29
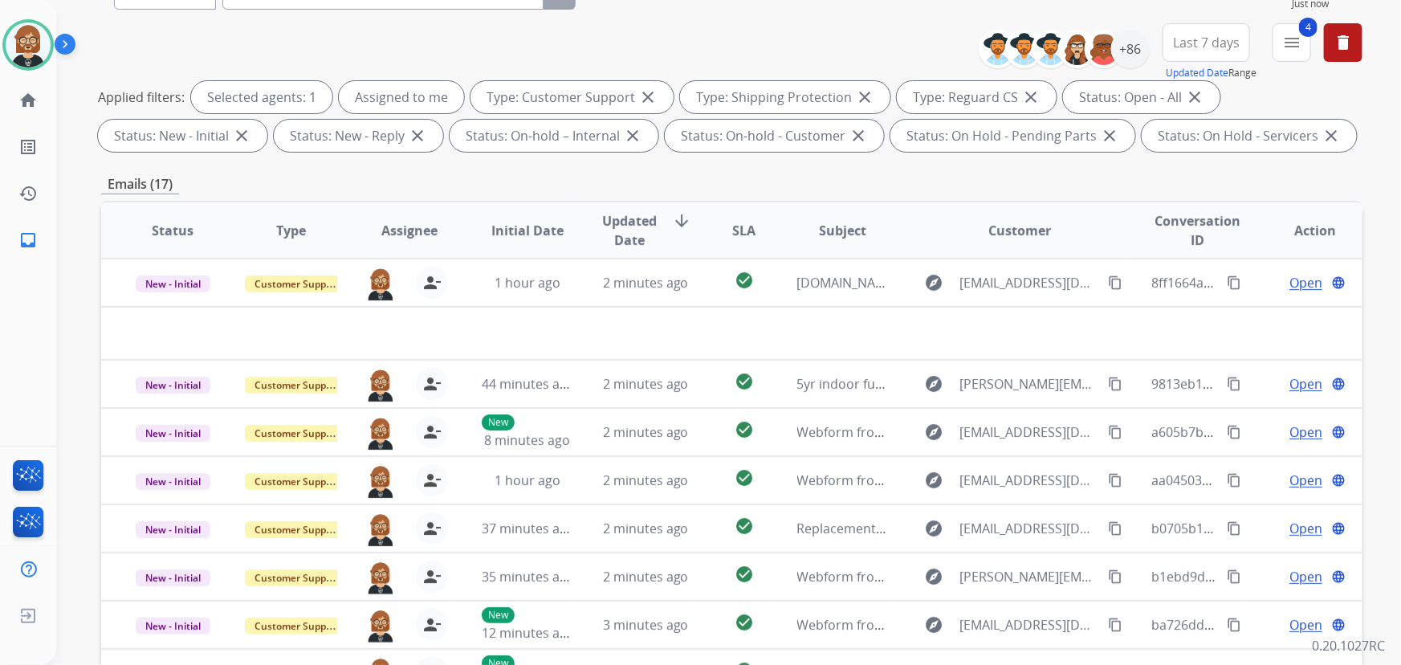
scroll to position [325, 0]
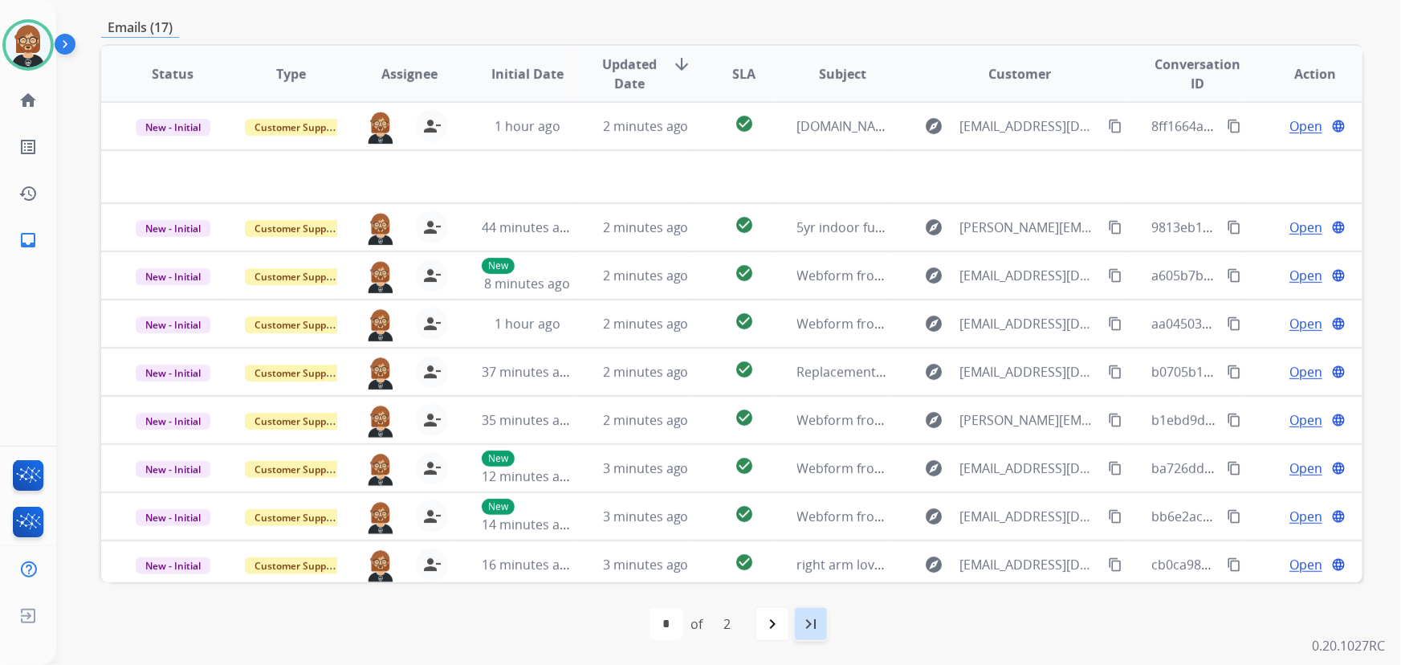
click at [810, 622] on mat-icon "last_page" at bounding box center [810, 623] width 19 height 19
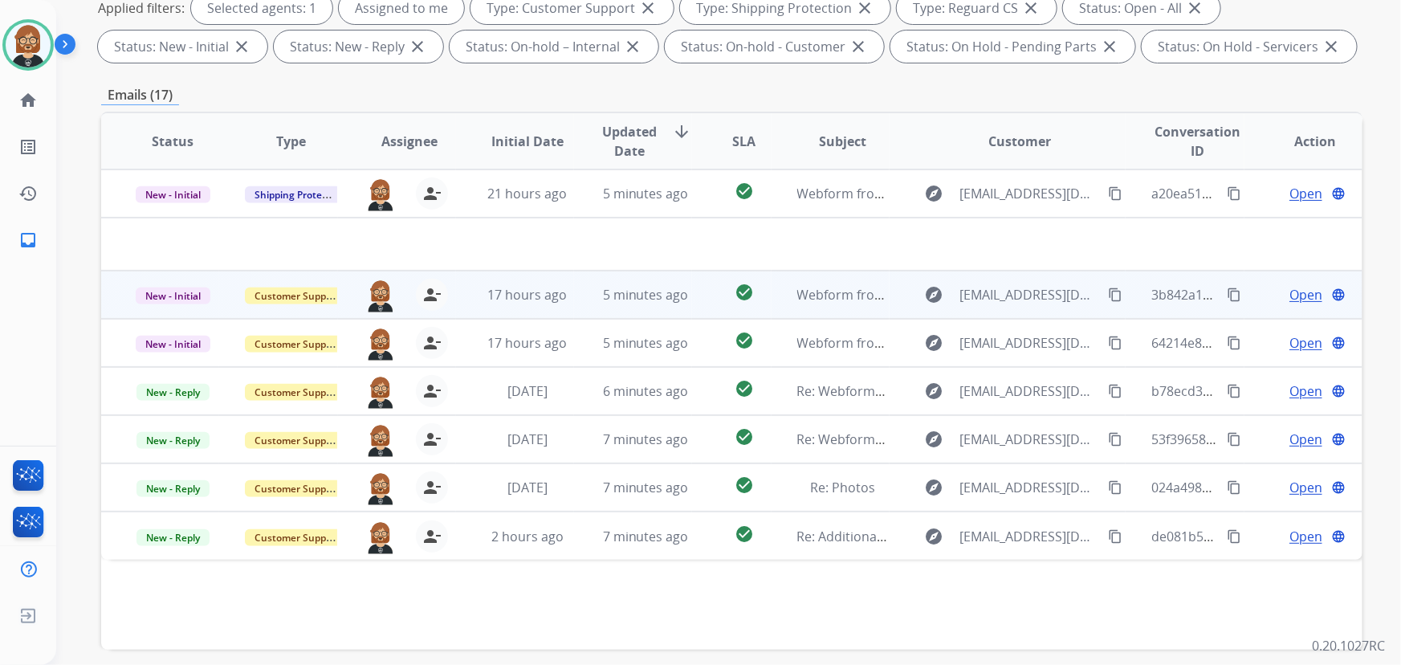
scroll to position [291, 0]
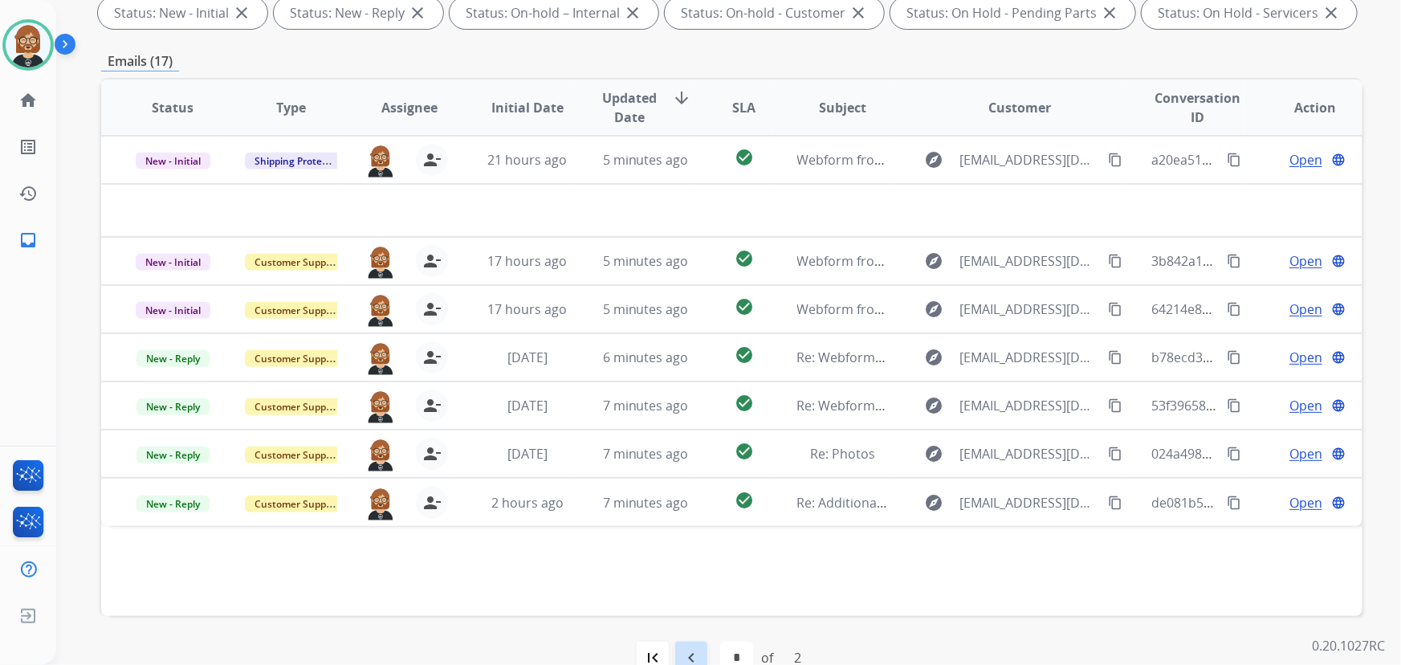
click at [691, 650] on mat-icon "navigate_before" at bounding box center [691, 657] width 19 height 19
select select "*"
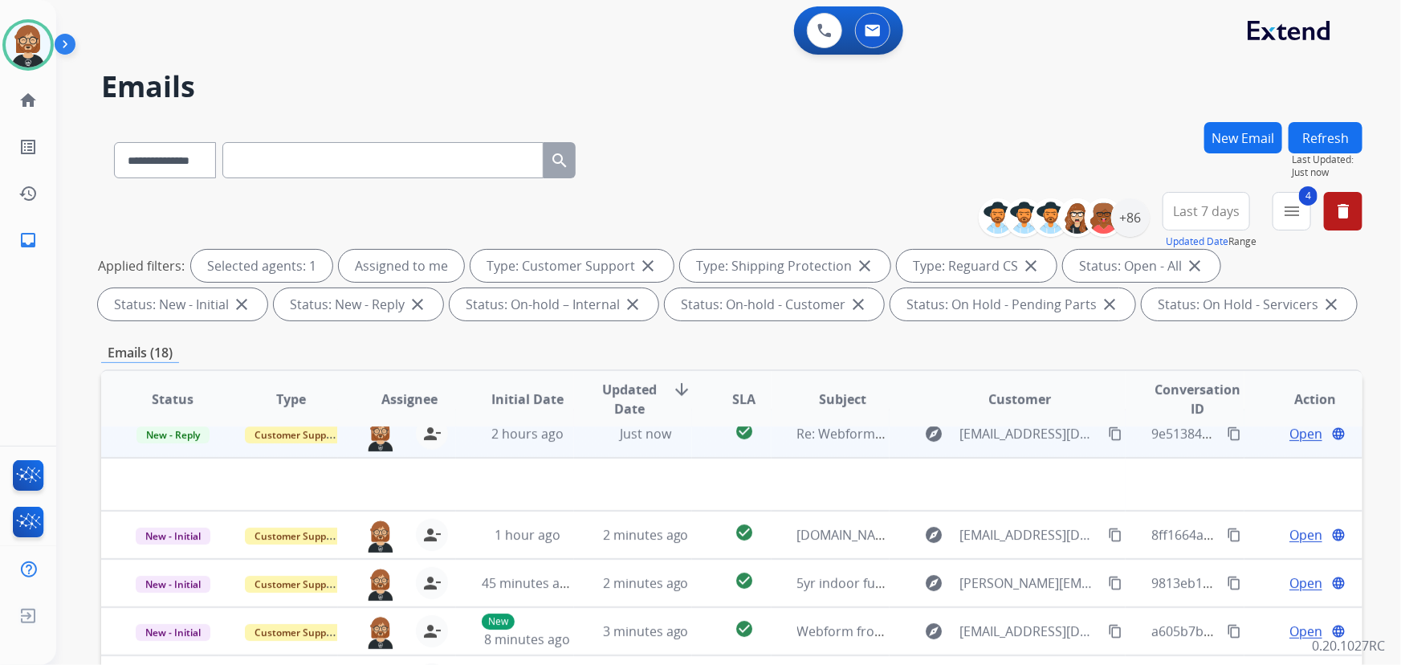
scroll to position [0, 0]
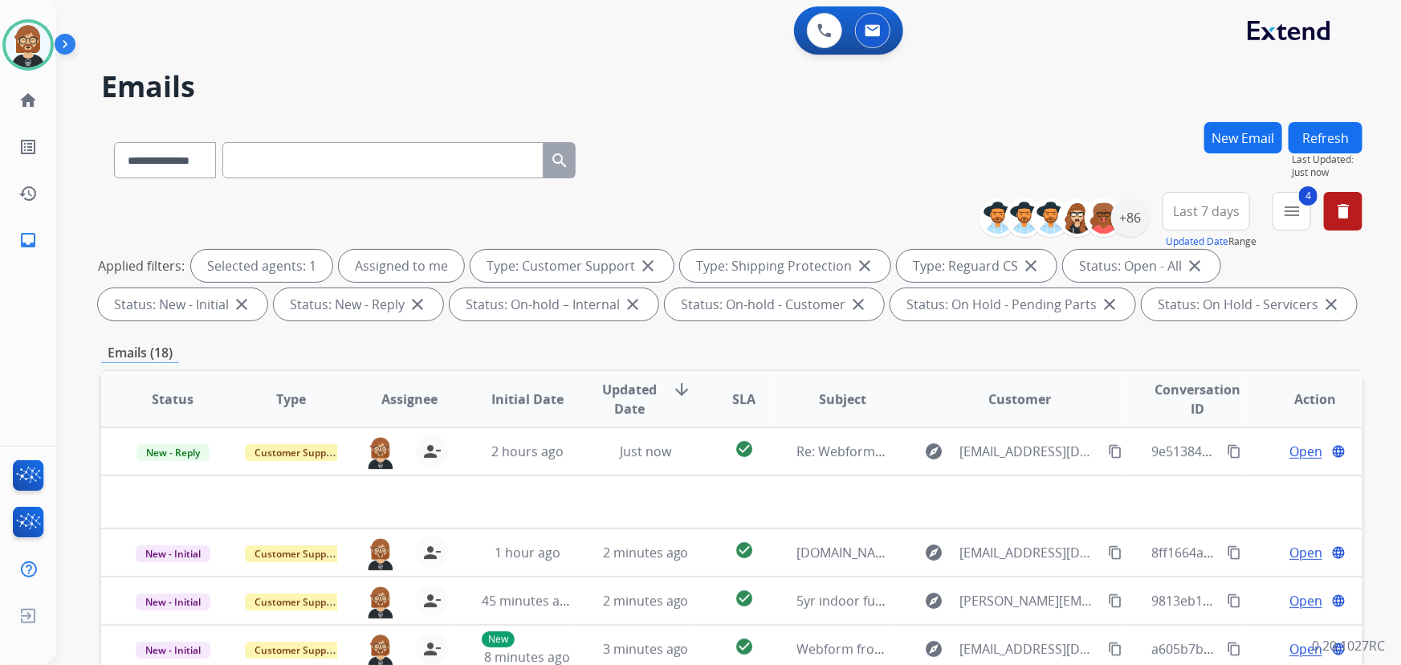
click at [508, 394] on span "Initial Date" at bounding box center [527, 398] width 72 height 19
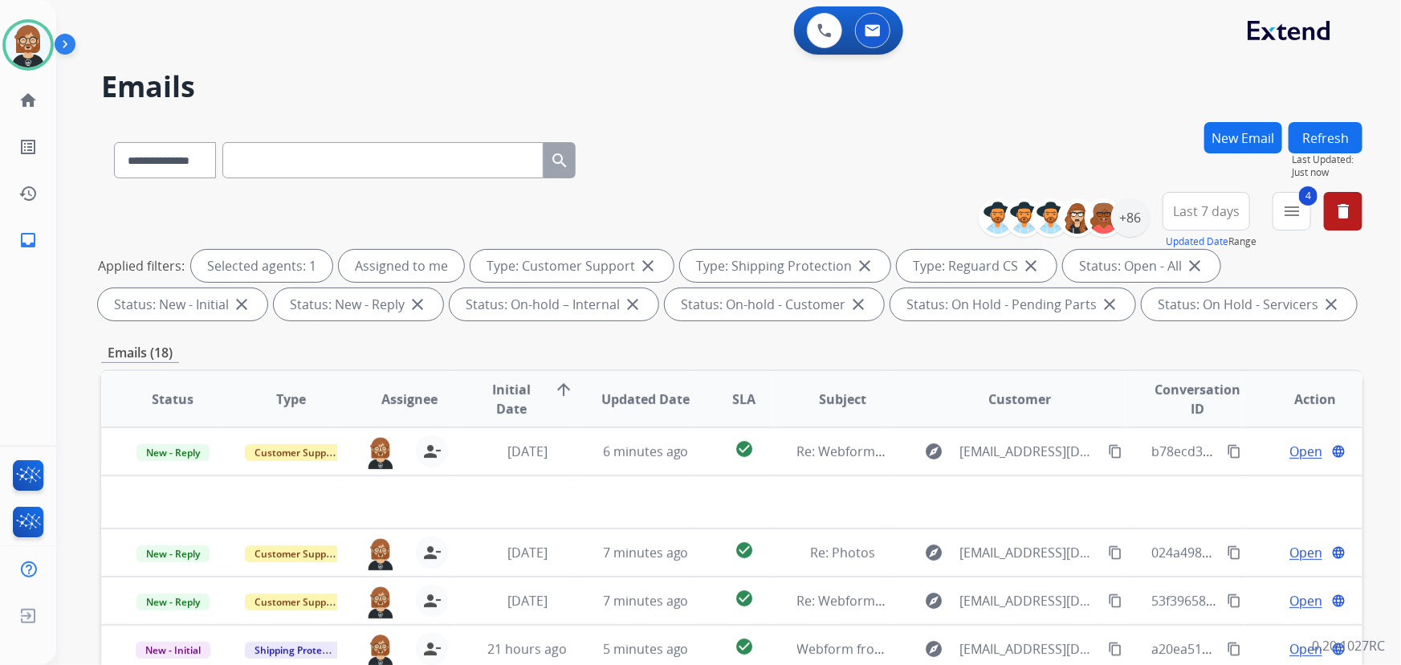
click at [516, 391] on span "Initial Date" at bounding box center [511, 399] width 59 height 39
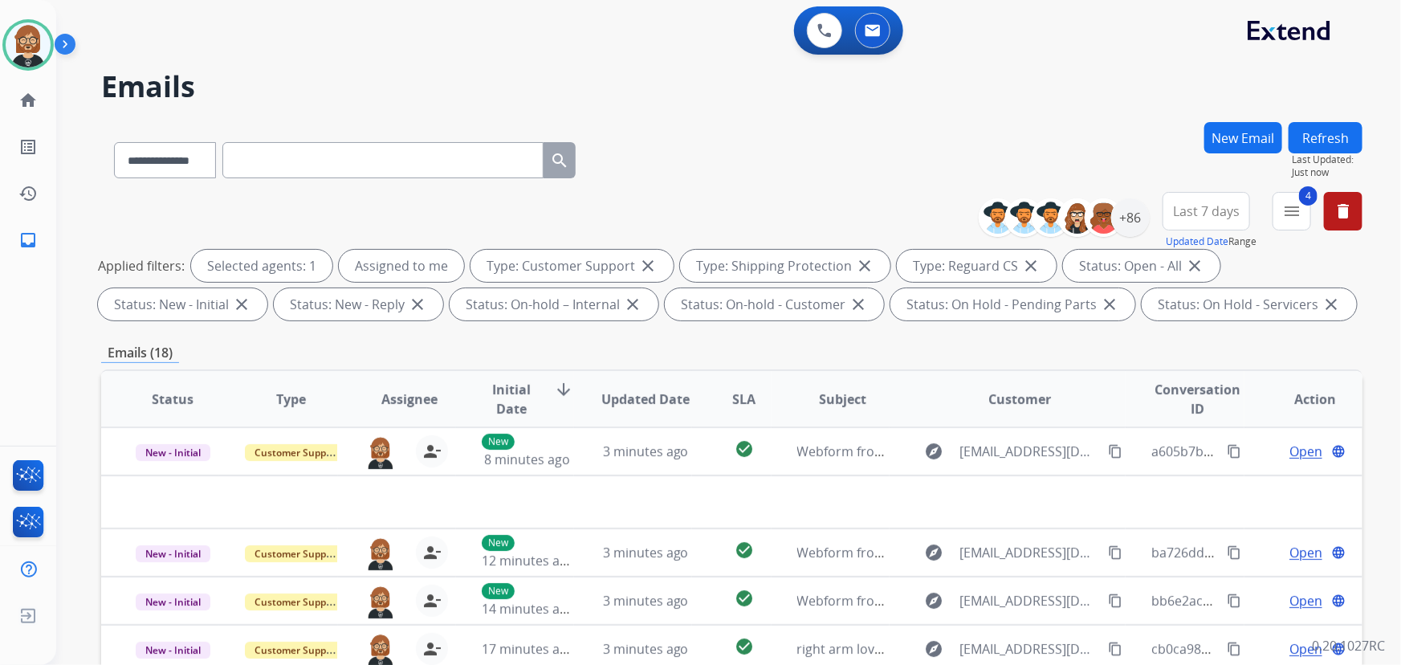
click at [514, 389] on span "Initial Date" at bounding box center [511, 399] width 59 height 39
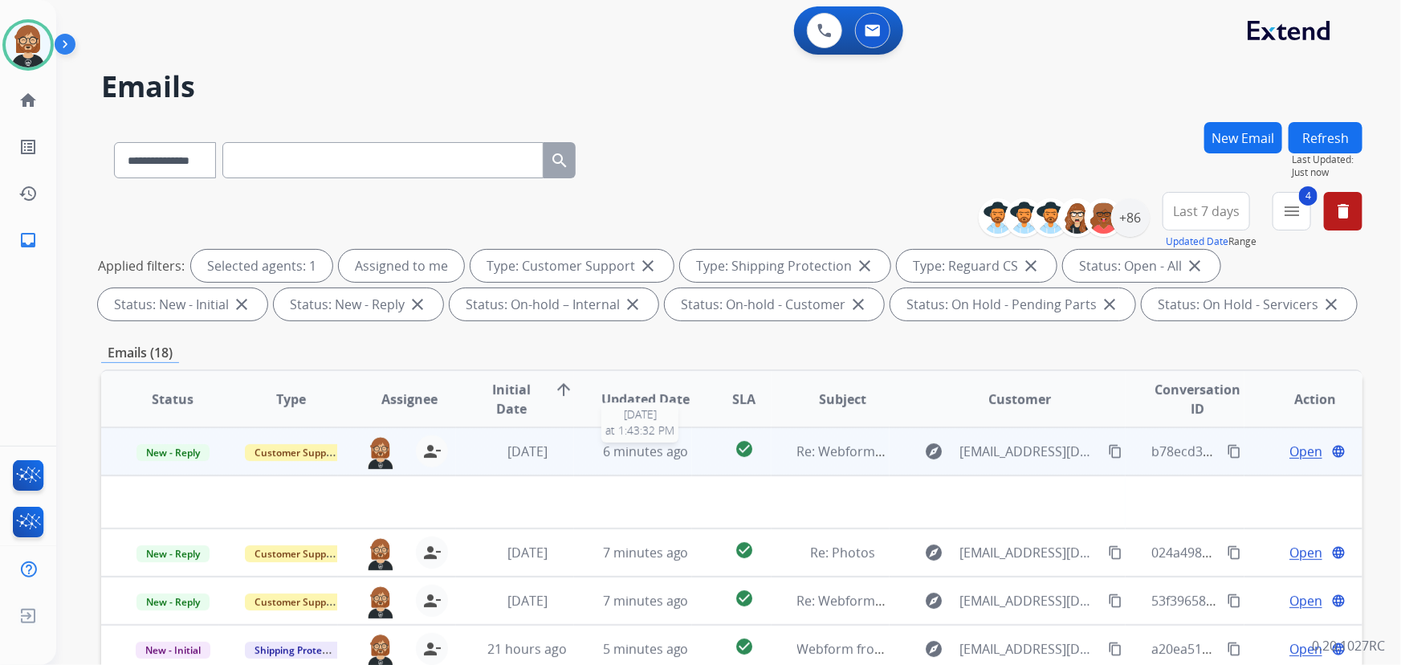
click at [618, 450] on span "6 minutes ago" at bounding box center [646, 451] width 86 height 18
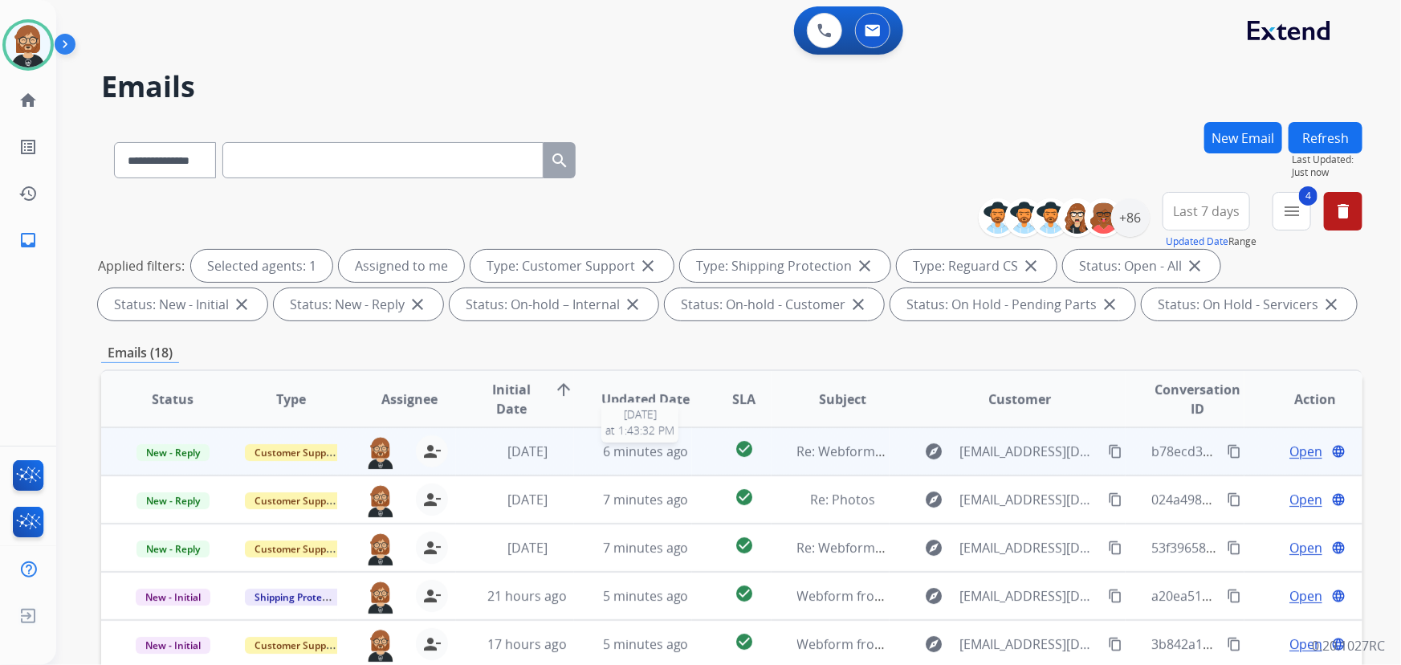
click at [617, 449] on span "6 minutes ago" at bounding box center [646, 451] width 86 height 18
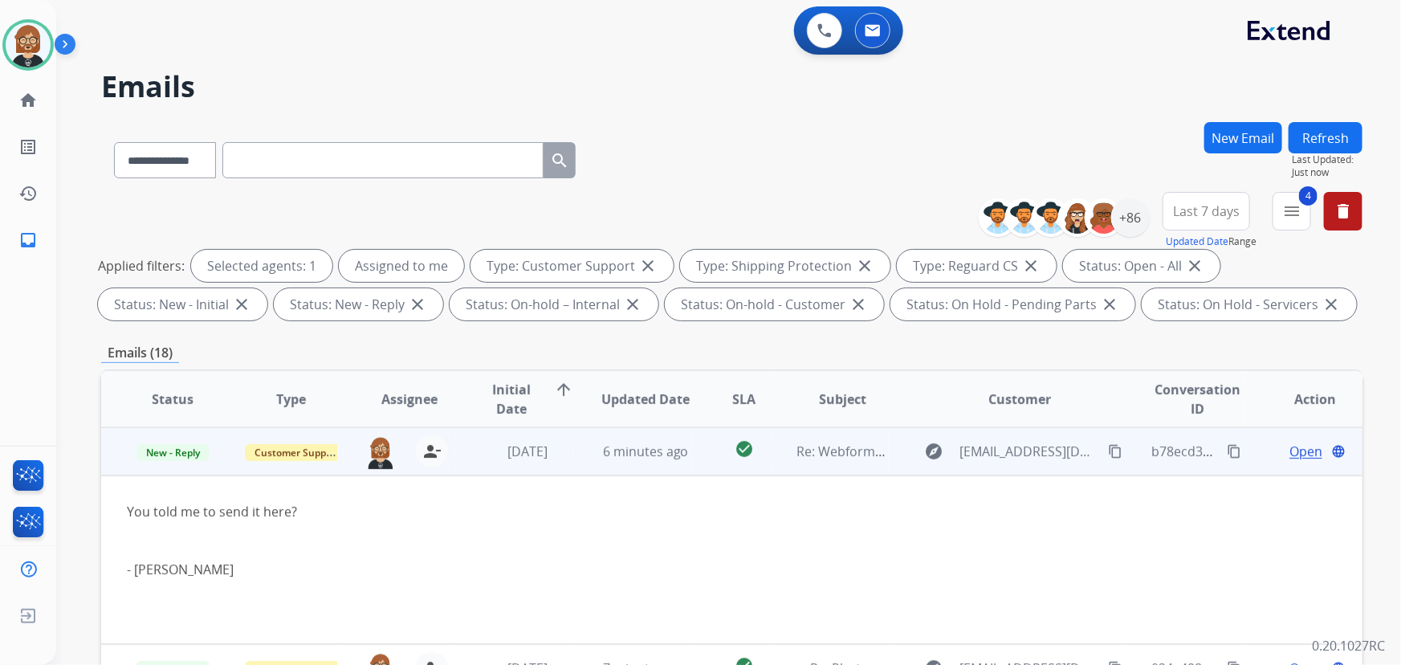
click at [1031, 442] on span "Open" at bounding box center [1306, 451] width 33 height 19
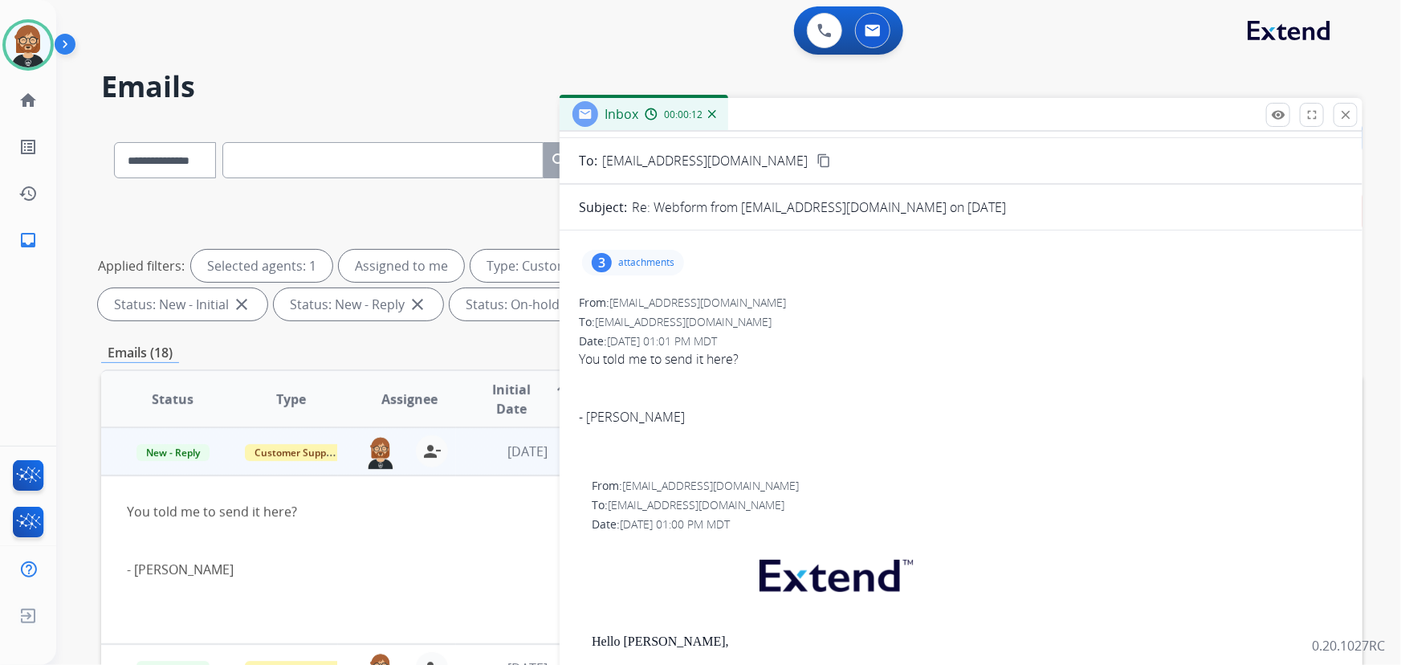
scroll to position [72, 0]
click at [660, 267] on p "attachments" at bounding box center [646, 265] width 56 height 13
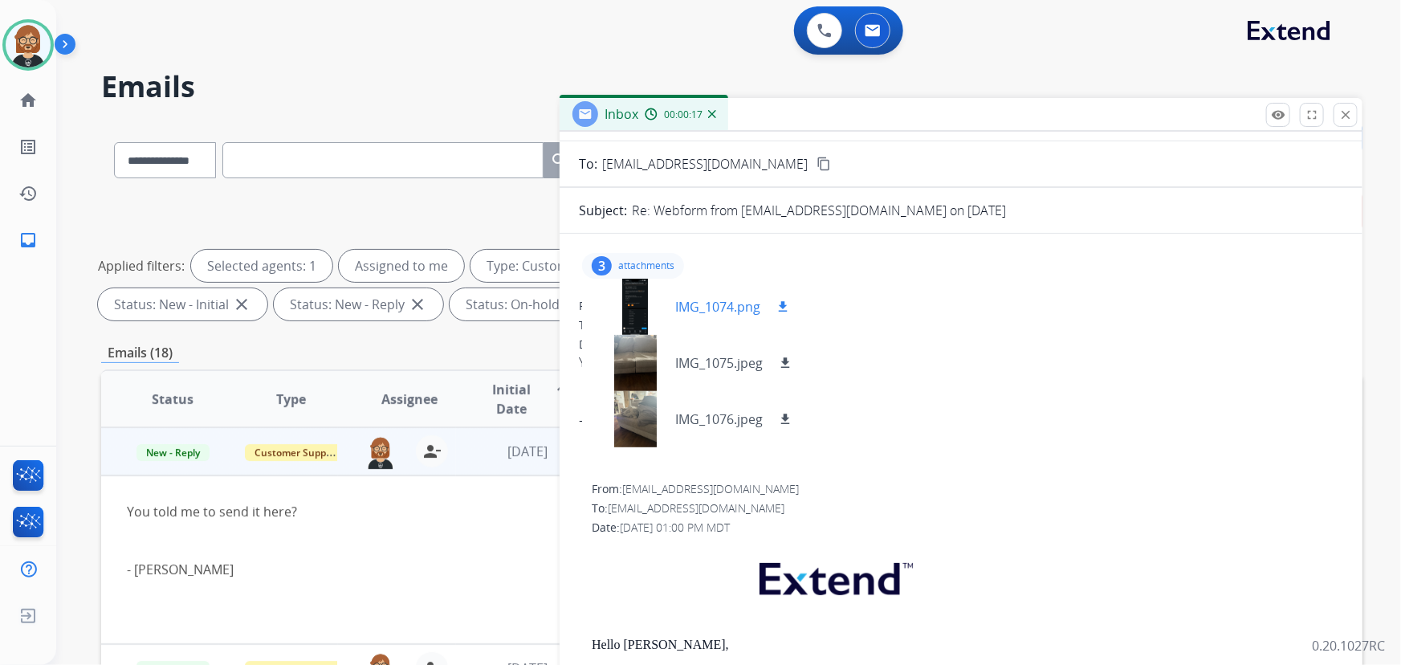
click at [632, 287] on div at bounding box center [635, 307] width 80 height 56
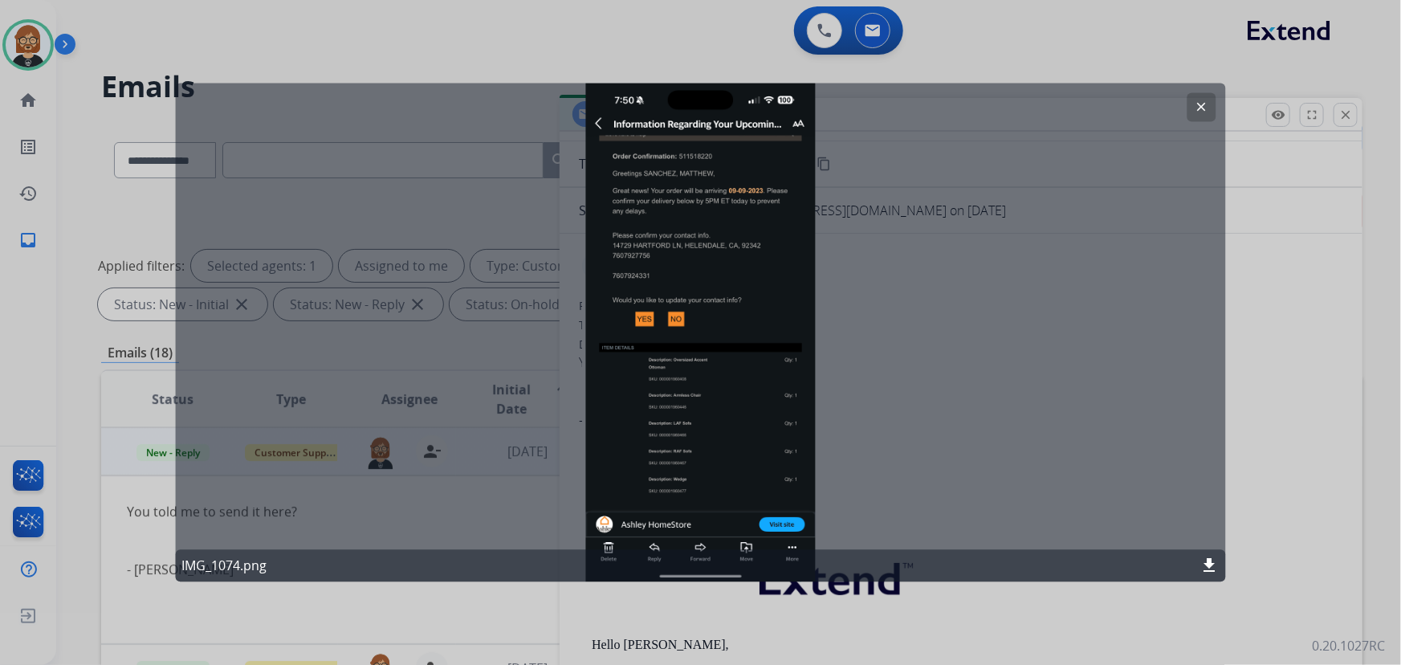
click at [1031, 109] on mat-icon "clear" at bounding box center [1202, 107] width 14 height 14
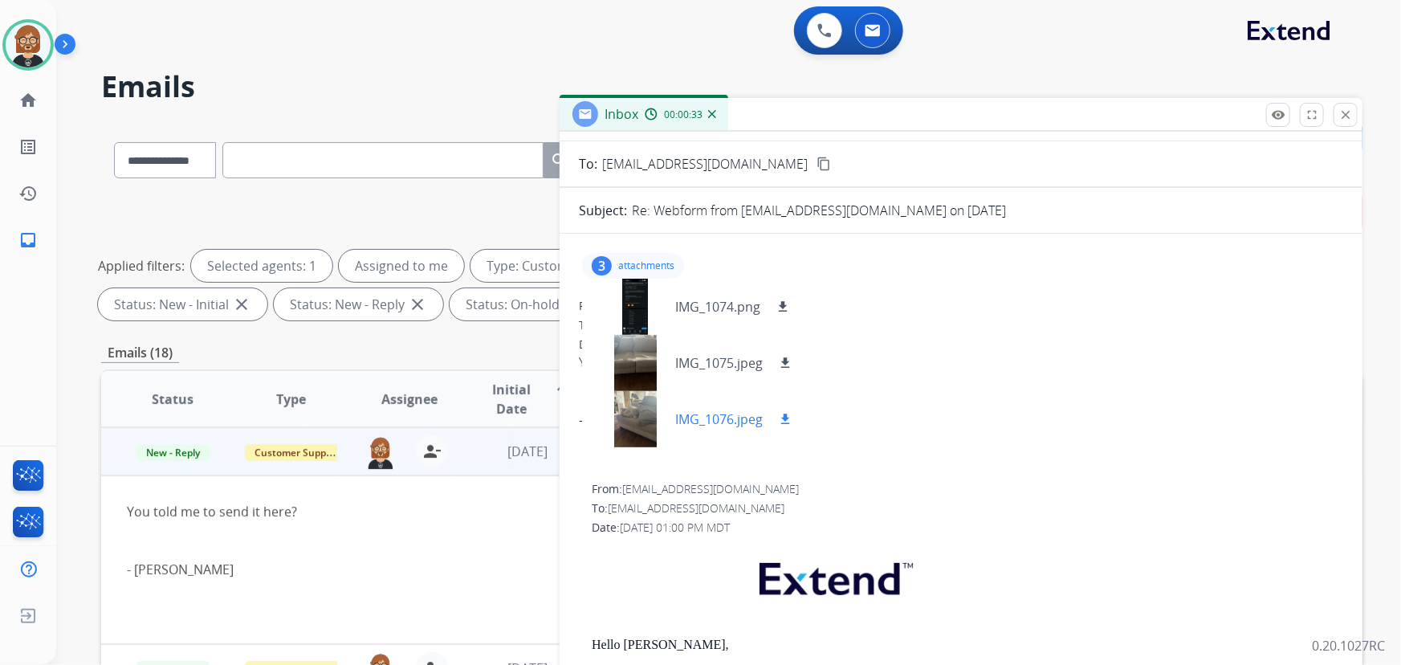
click at [786, 412] on mat-icon "download" at bounding box center [785, 419] width 14 height 14
click at [786, 356] on mat-icon "download" at bounding box center [785, 363] width 14 height 14
click at [784, 303] on mat-icon "download" at bounding box center [783, 307] width 14 height 14
click at [212, 598] on div "You told me to send it here? - Matthew Sanchez" at bounding box center [613, 560] width 973 height 116
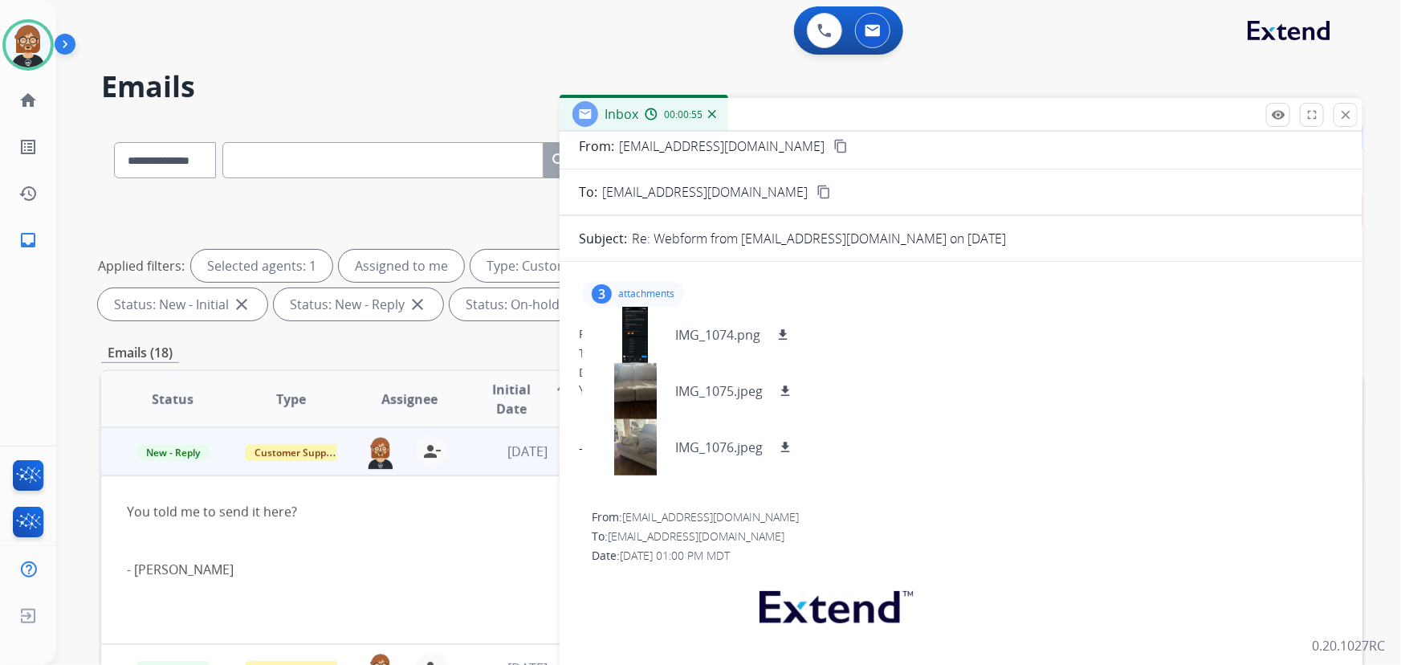
scroll to position [0, 0]
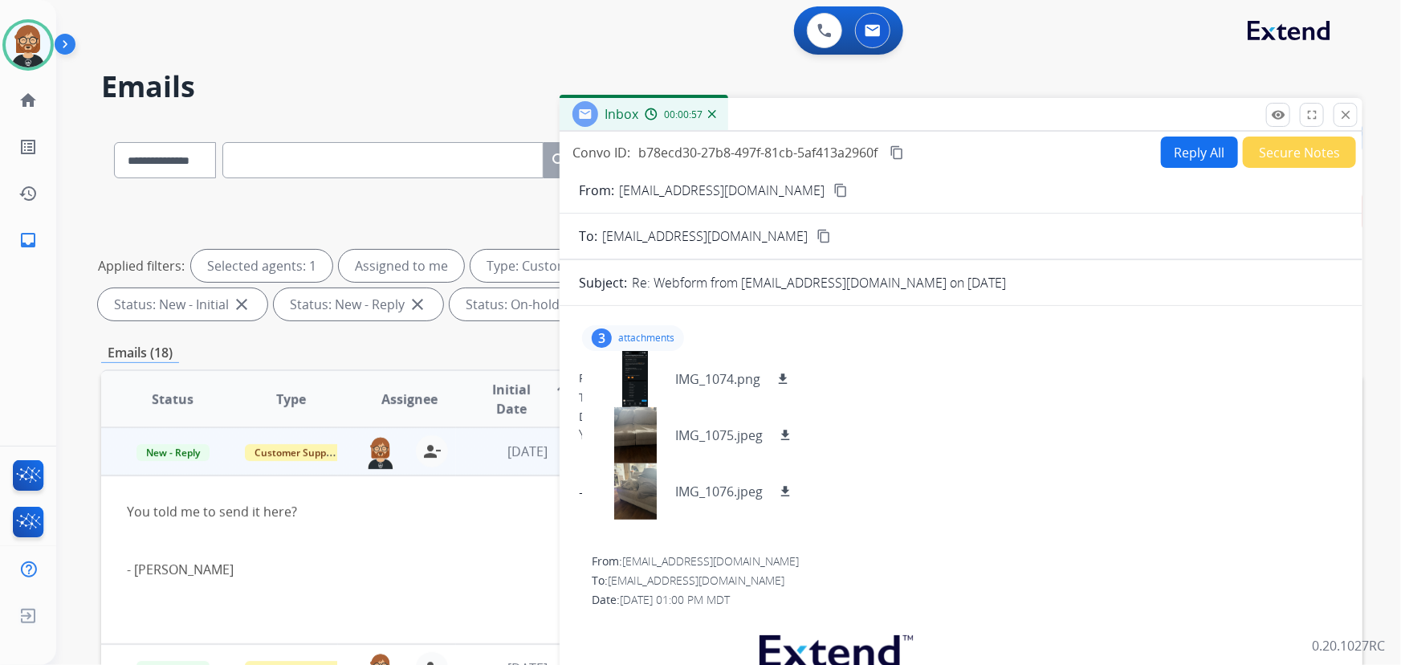
click at [833, 189] on mat-icon "content_copy" at bounding box center [840, 190] width 14 height 14
click at [902, 149] on mat-icon "content_copy" at bounding box center [897, 152] width 14 height 14
click at [904, 151] on mat-icon "content_copy" at bounding box center [897, 152] width 14 height 14
click at [1031, 137] on div "Convo ID: b78ecd30-27b8-497f-81cb-5af413a2960f content_copy Reply All Secure No…" at bounding box center [961, 459] width 803 height 655
click at [1031, 137] on button "Reply All" at bounding box center [1199, 152] width 77 height 31
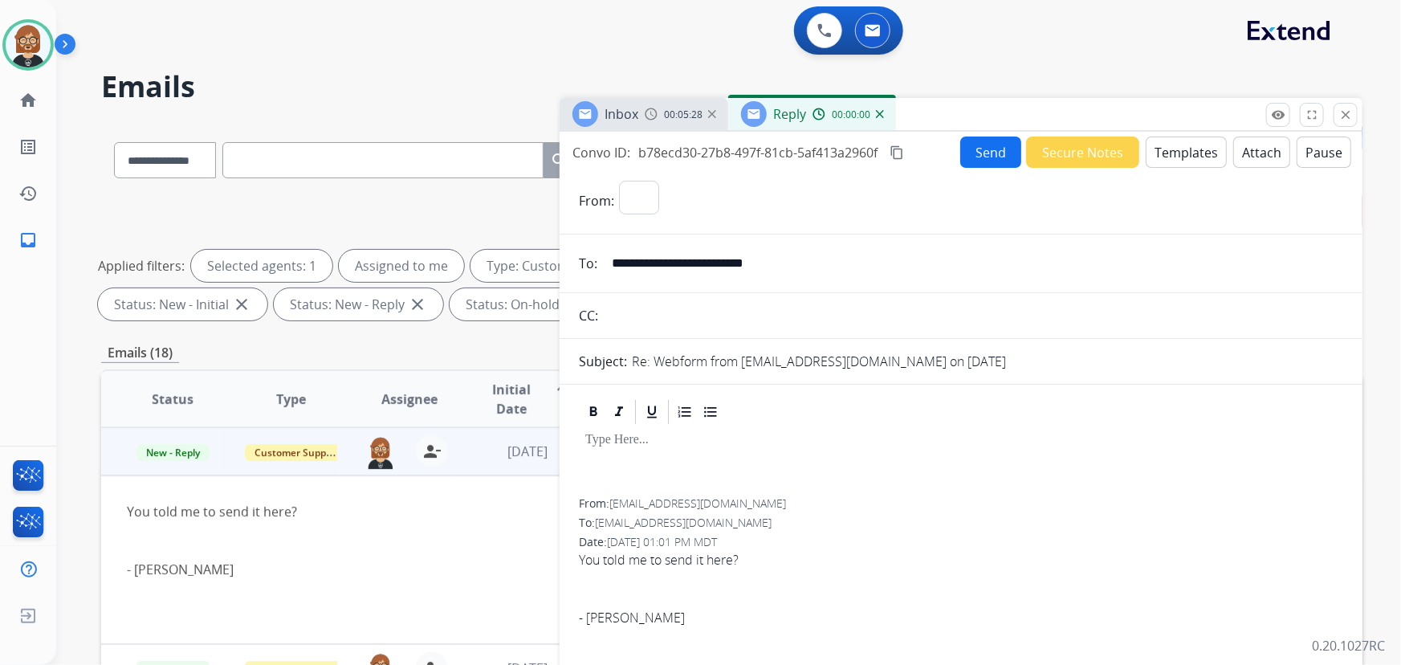
select select "**********"
click at [1031, 145] on button "Templates" at bounding box center [1186, 152] width 81 height 31
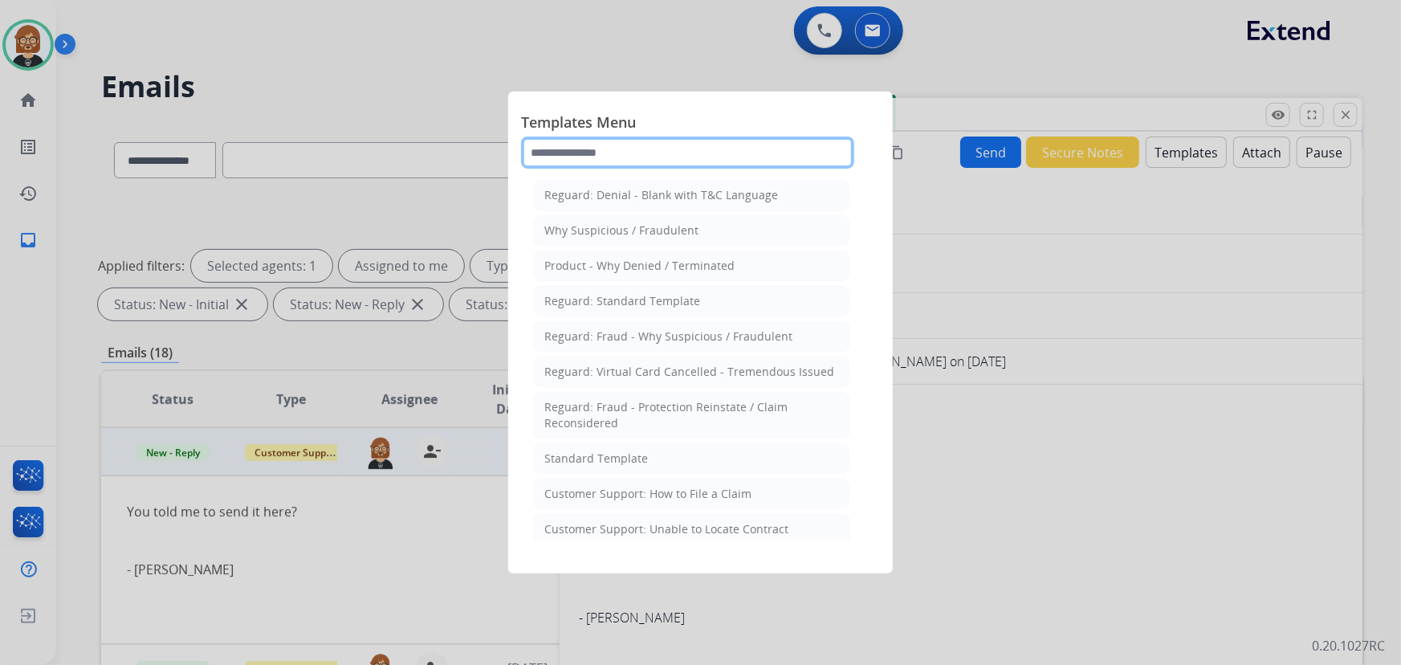
click at [667, 153] on input "text" at bounding box center [687, 153] width 333 height 32
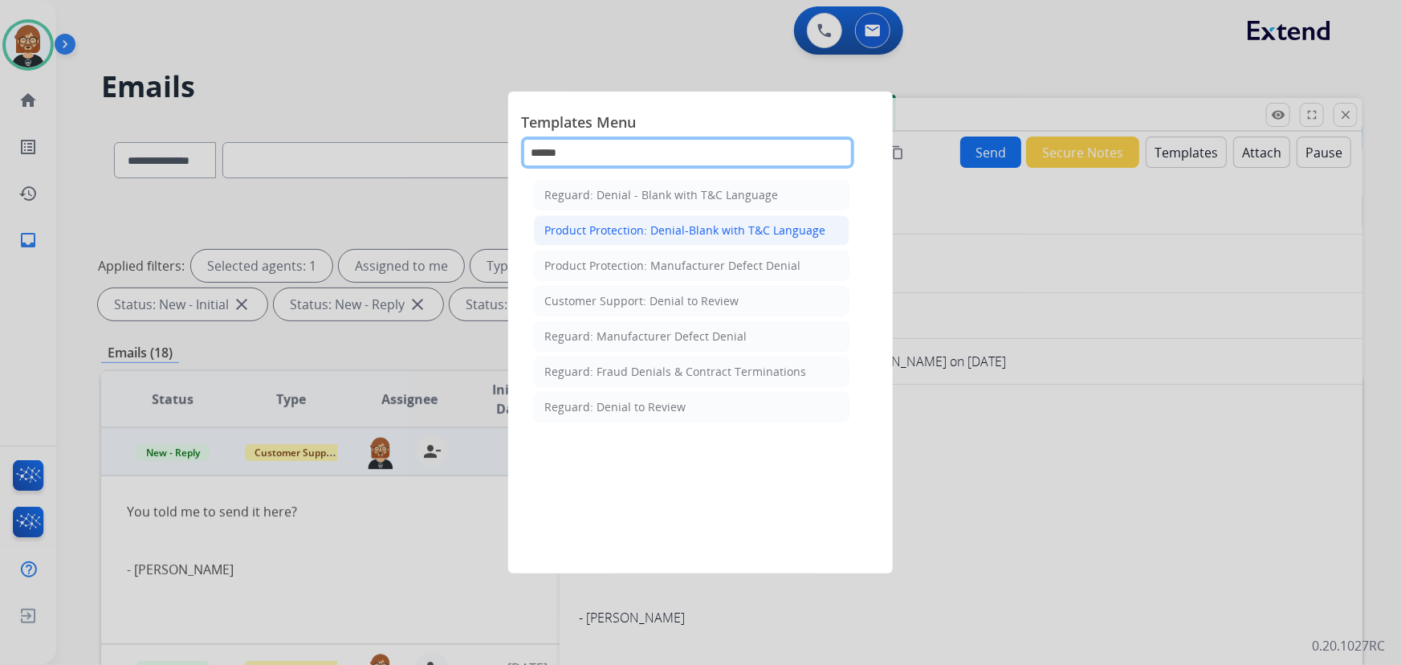
type input "******"
click at [695, 230] on div "Product Protection: Denial-Blank with T&C Language" at bounding box center [684, 230] width 281 height 16
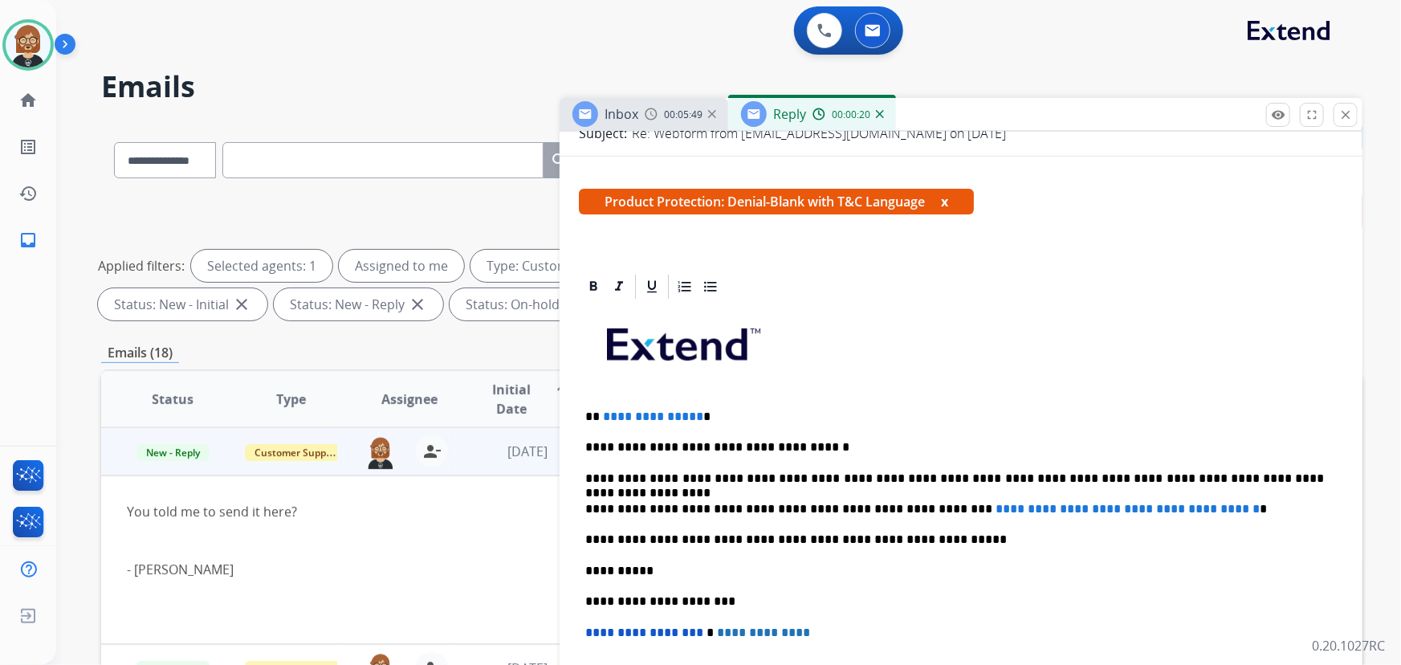
scroll to position [291, 0]
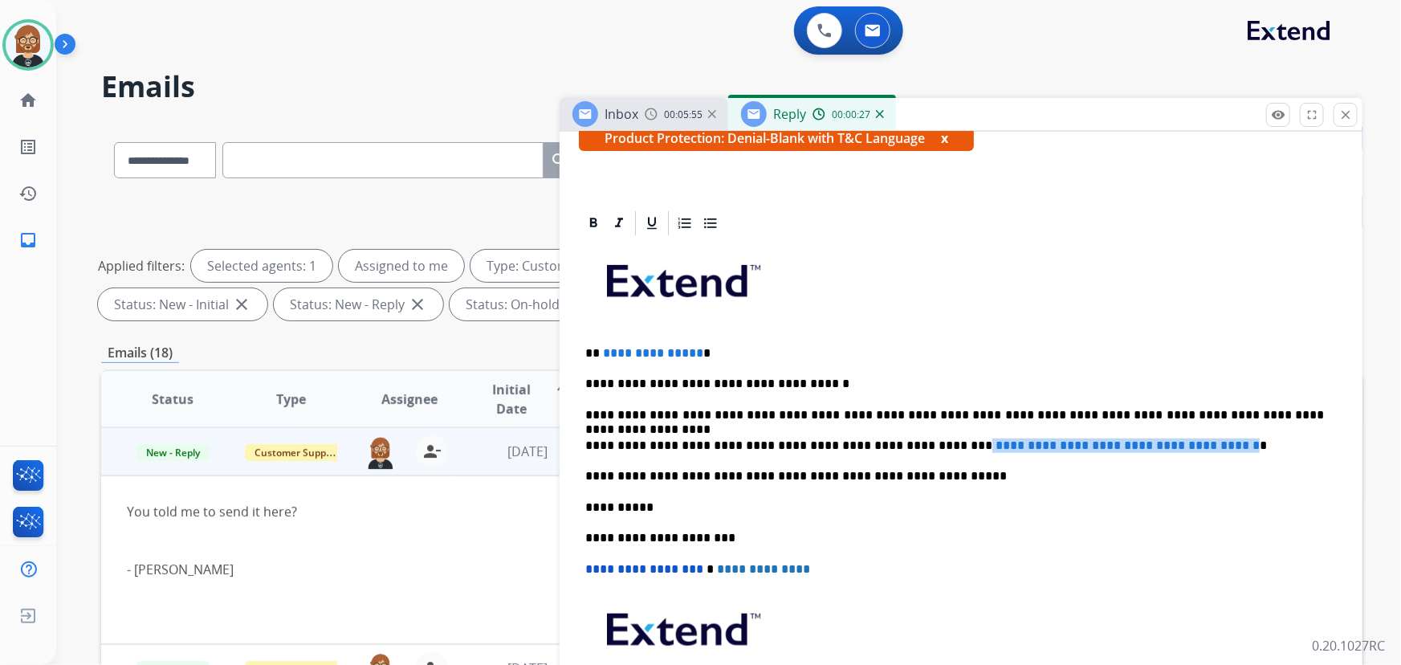
drag, startPoint x: 911, startPoint y: 443, endPoint x: 1229, endPoint y: 434, distance: 317.3
click at [1031, 434] on div "**********" at bounding box center [961, 507] width 764 height 538
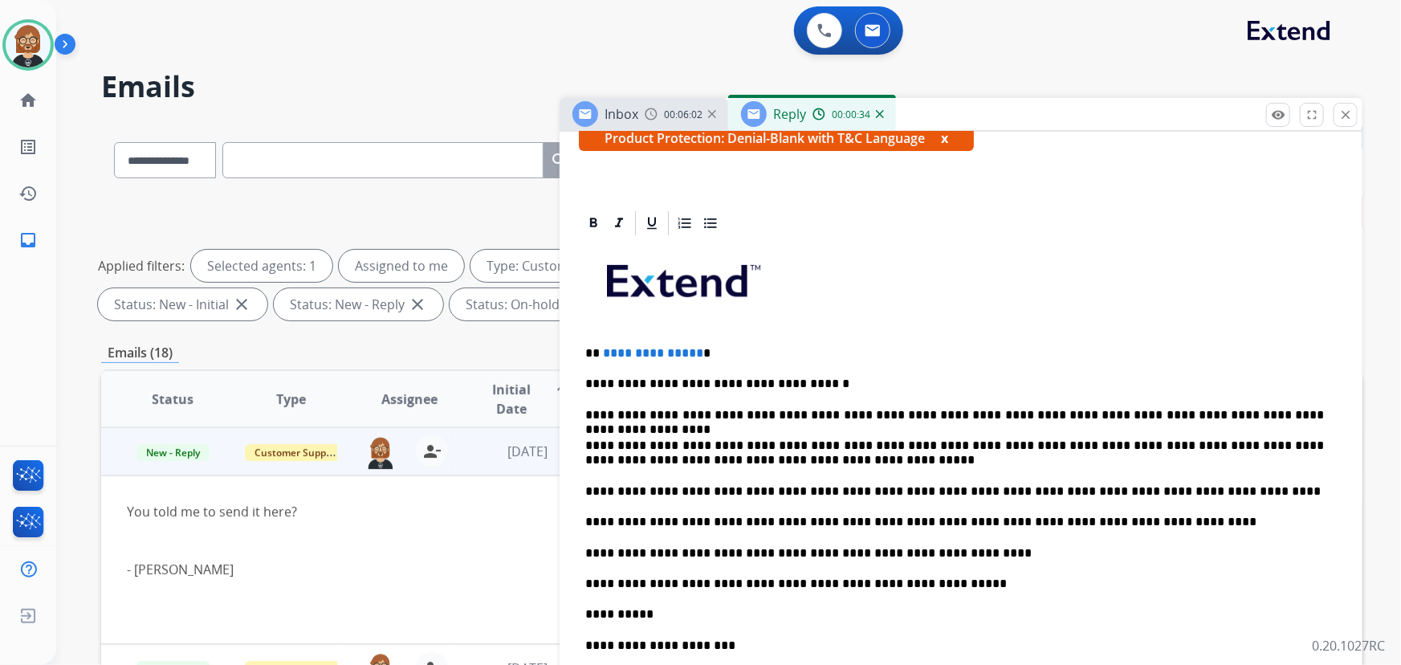
click at [927, 440] on p "**********" at bounding box center [955, 453] width 740 height 30
click at [797, 463] on p "**********" at bounding box center [955, 453] width 740 height 30
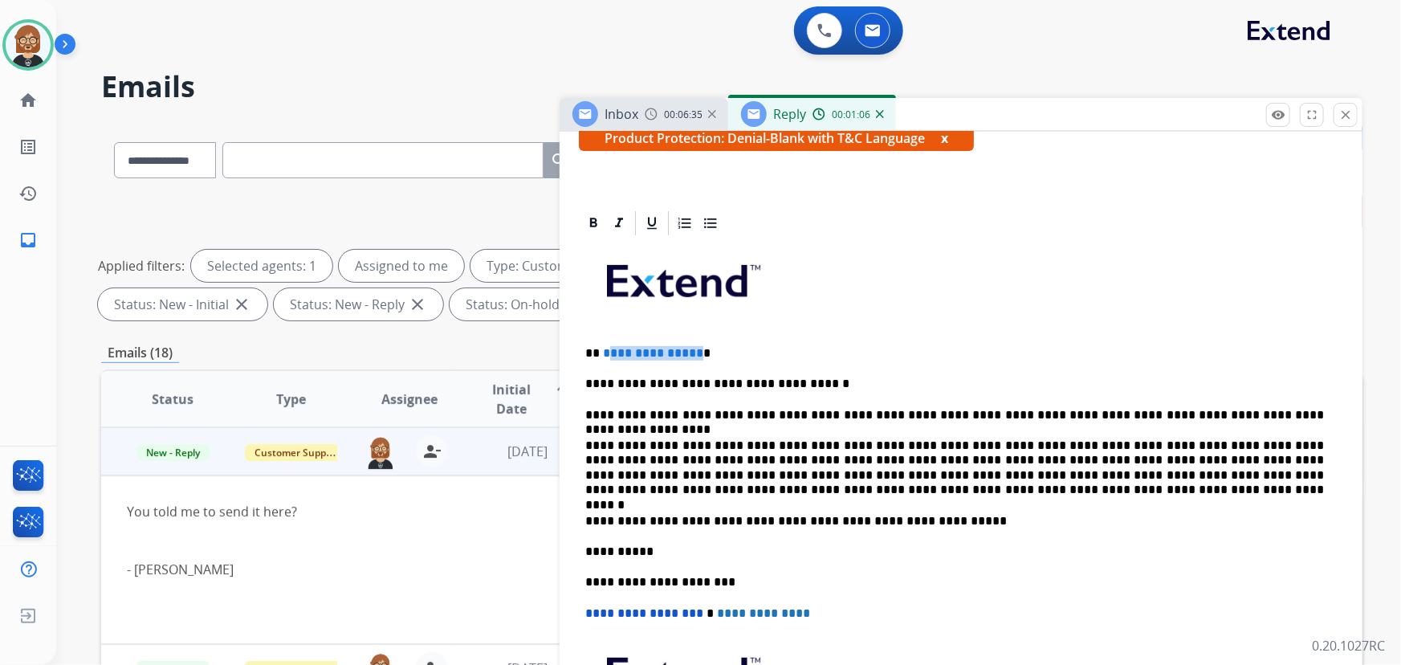
drag, startPoint x: 694, startPoint y: 344, endPoint x: 671, endPoint y: 348, distance: 22.7
click at [605, 349] on p "**********" at bounding box center [955, 353] width 740 height 14
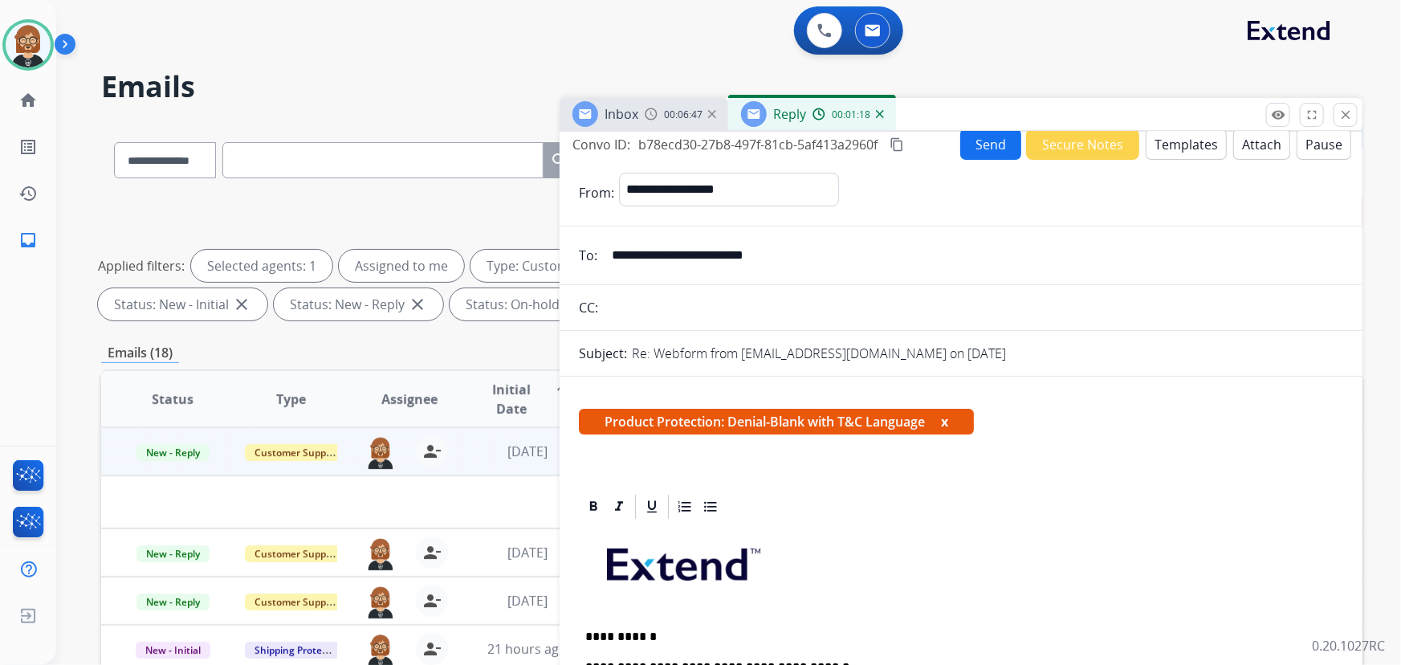
scroll to position [0, 0]
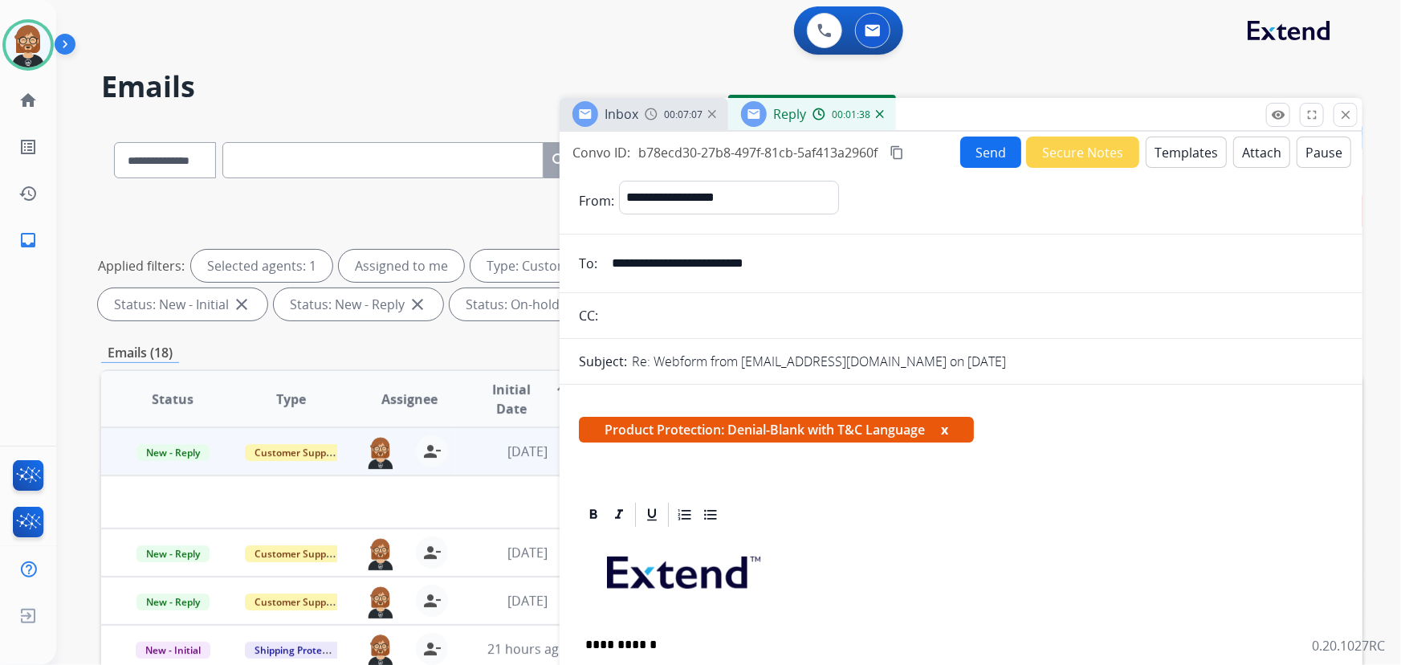
click at [1031, 137] on button "Attach" at bounding box center [1261, 152] width 57 height 31
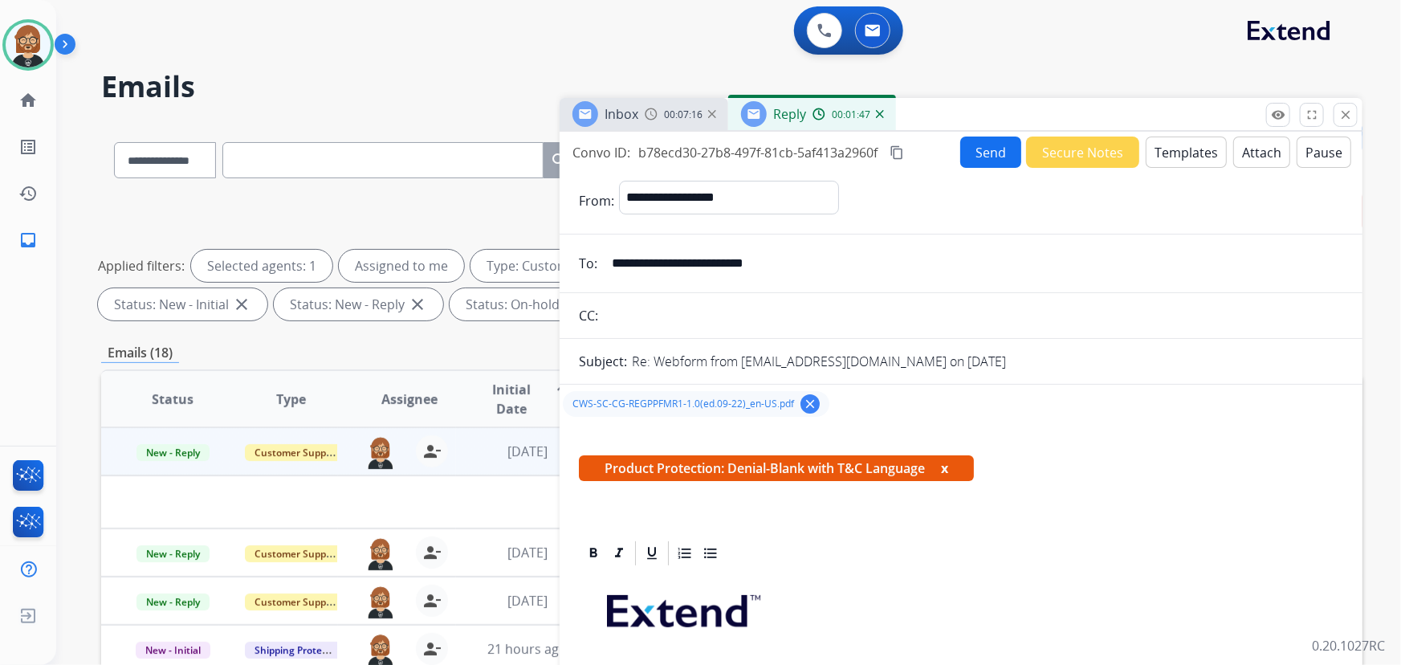
click at [1000, 153] on button "Send" at bounding box center [990, 152] width 61 height 31
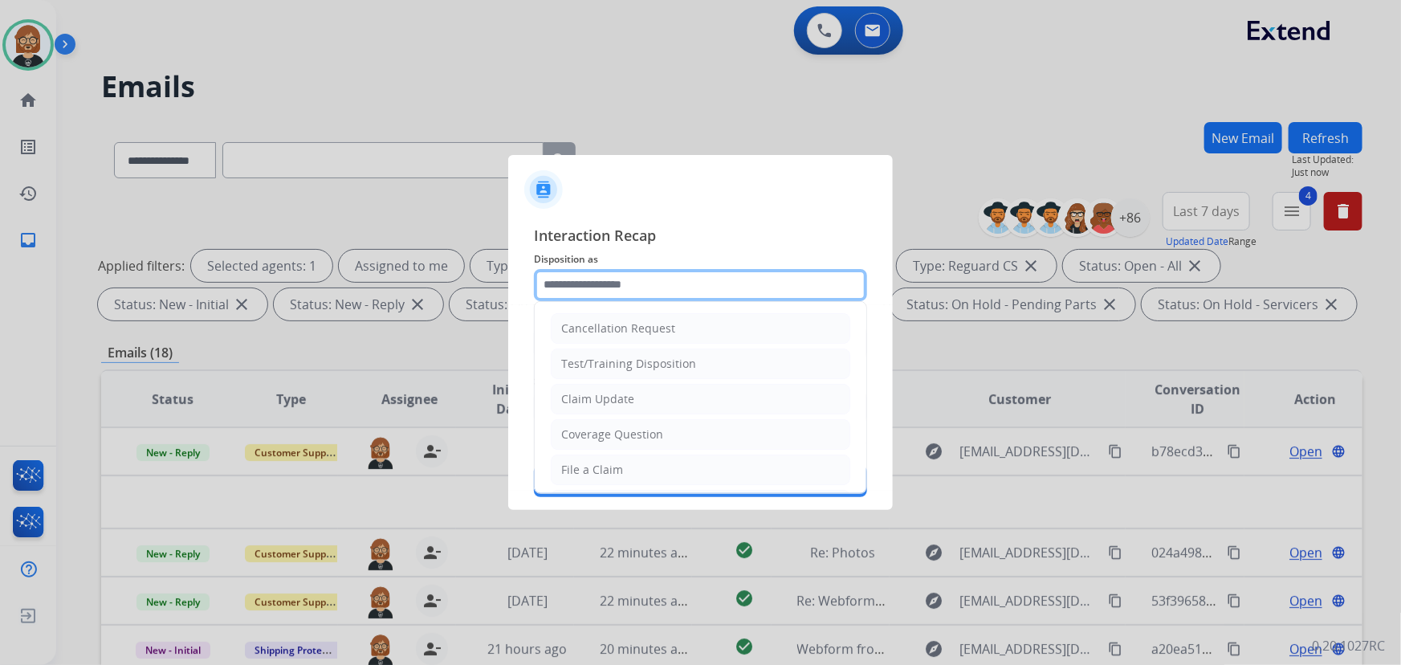
click at [666, 279] on input "text" at bounding box center [700, 285] width 333 height 32
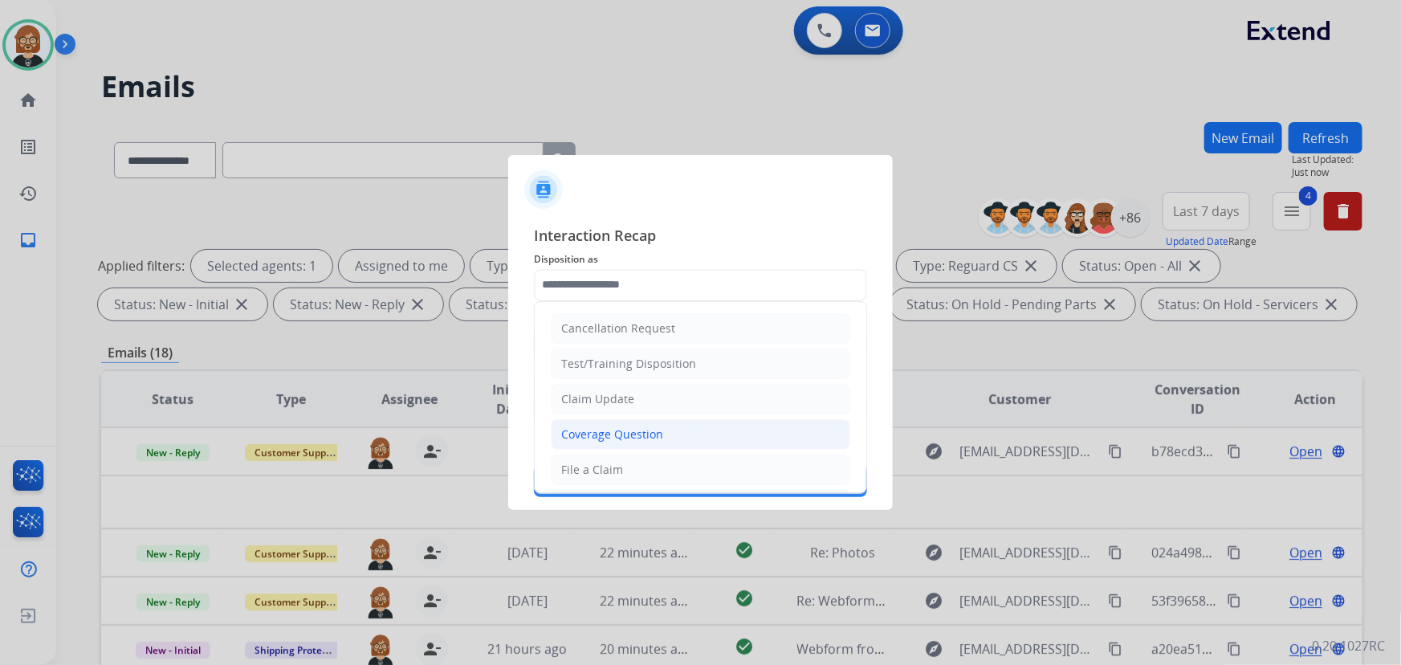
click at [674, 427] on li "Coverage Question" at bounding box center [701, 434] width 300 height 31
type input "**********"
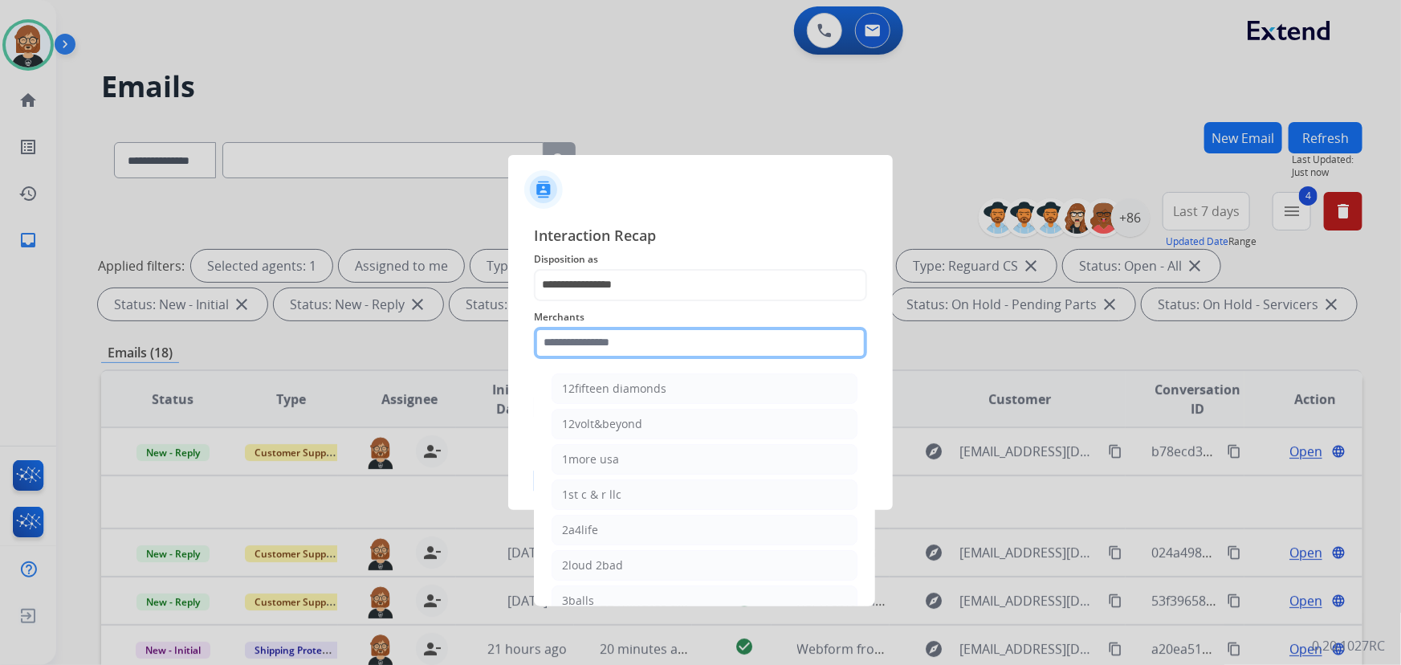
click at [690, 343] on input "text" at bounding box center [700, 343] width 333 height 32
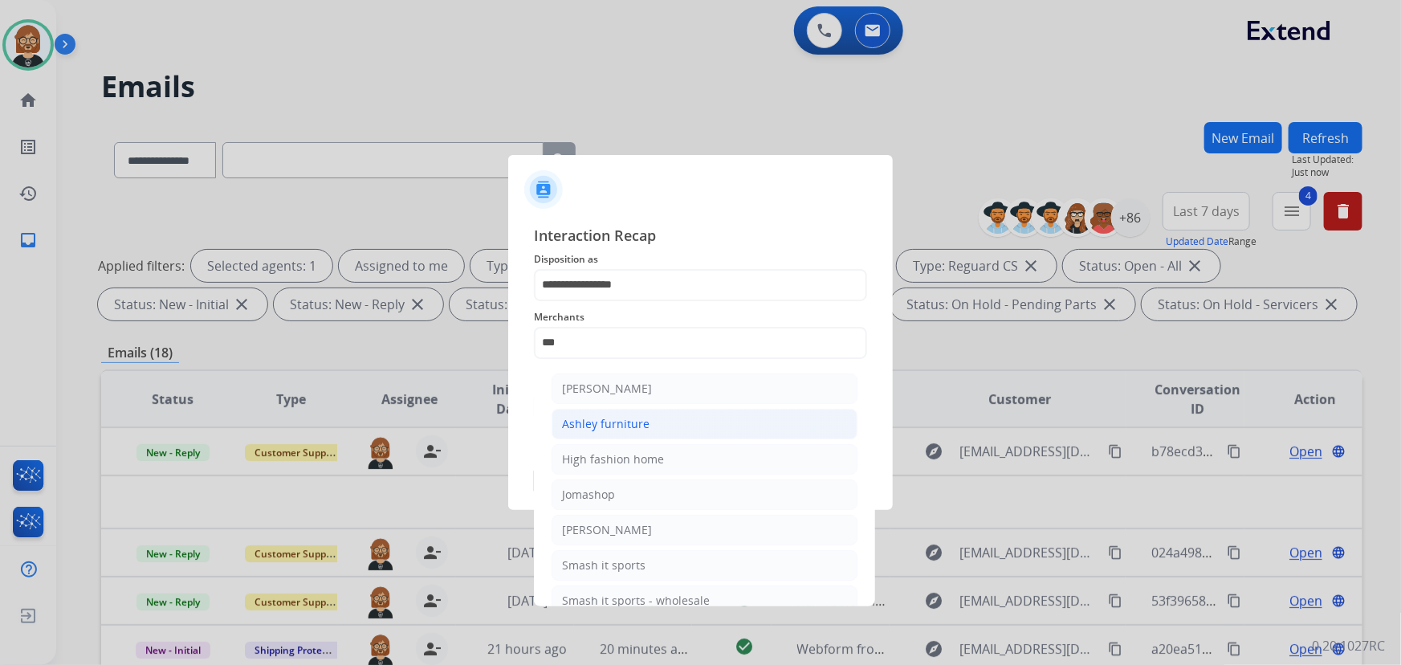
click at [662, 421] on li "Ashley furniture" at bounding box center [705, 424] width 306 height 31
type input "**********"
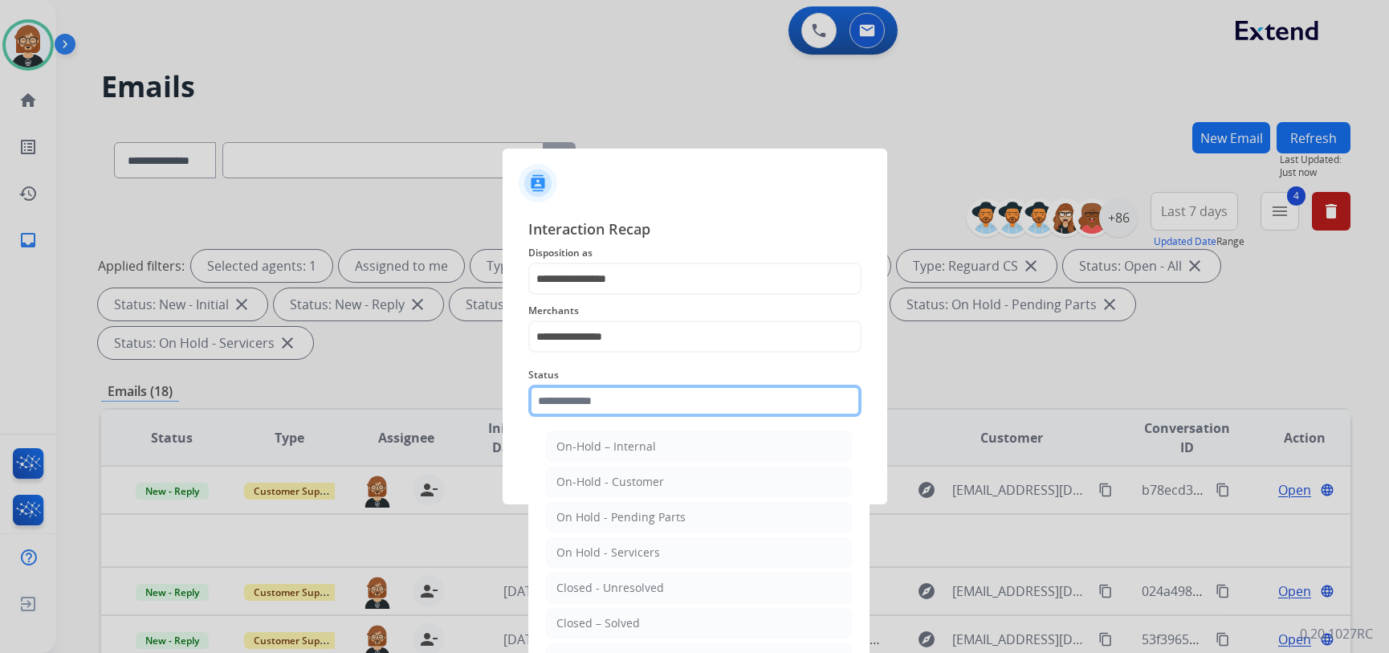
click at [666, 414] on input "text" at bounding box center [694, 401] width 333 height 32
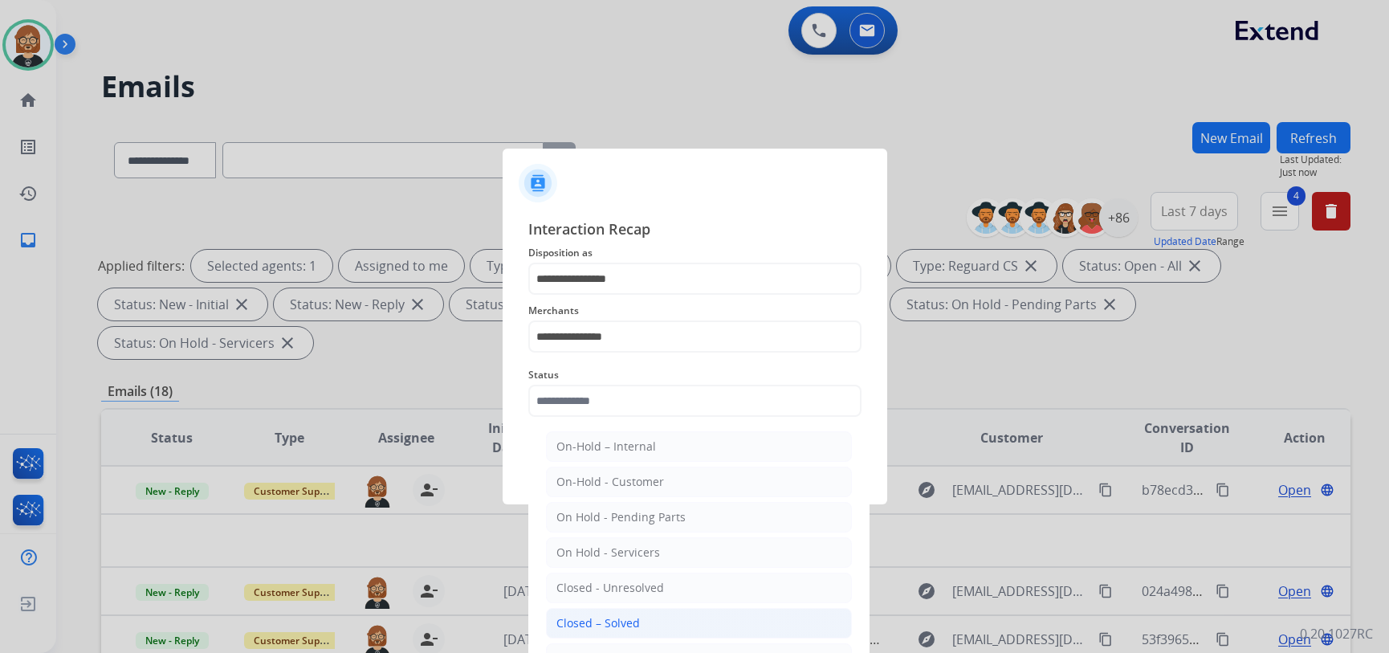
click at [679, 621] on li "Closed – Solved" at bounding box center [699, 623] width 306 height 31
type input "**********"
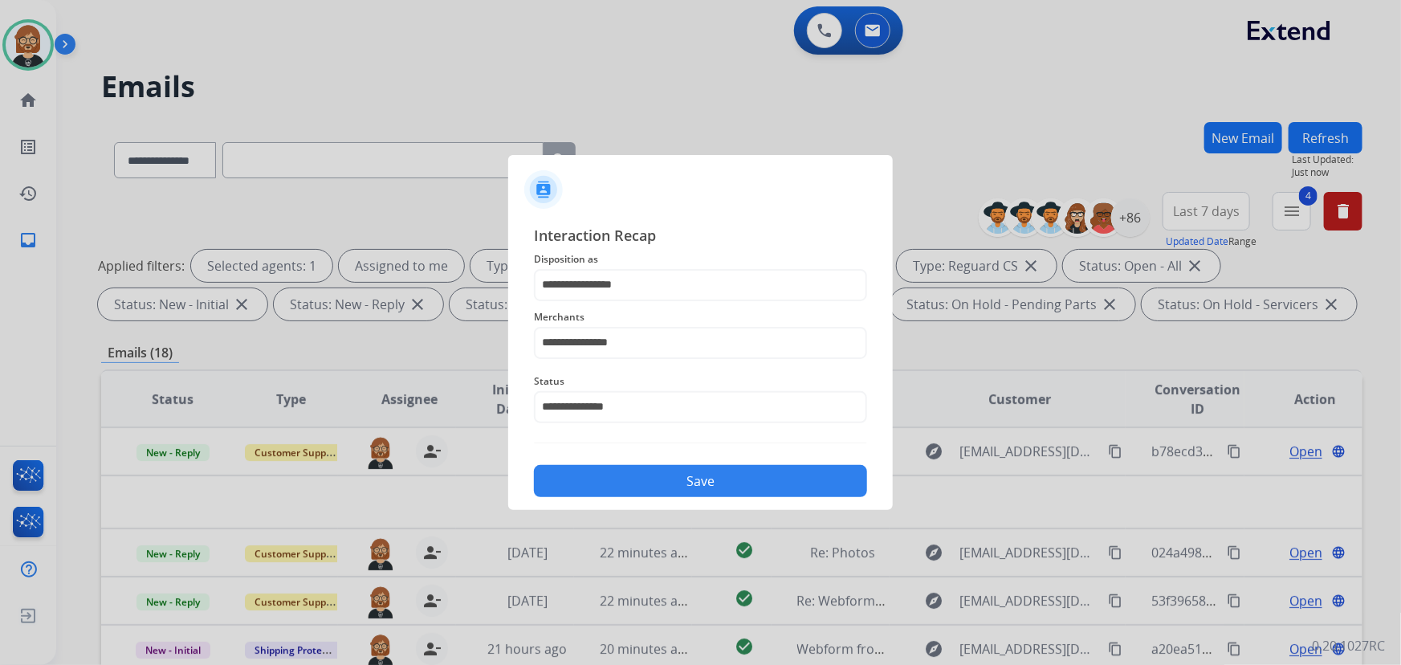
click at [683, 476] on button "Save" at bounding box center [700, 481] width 333 height 32
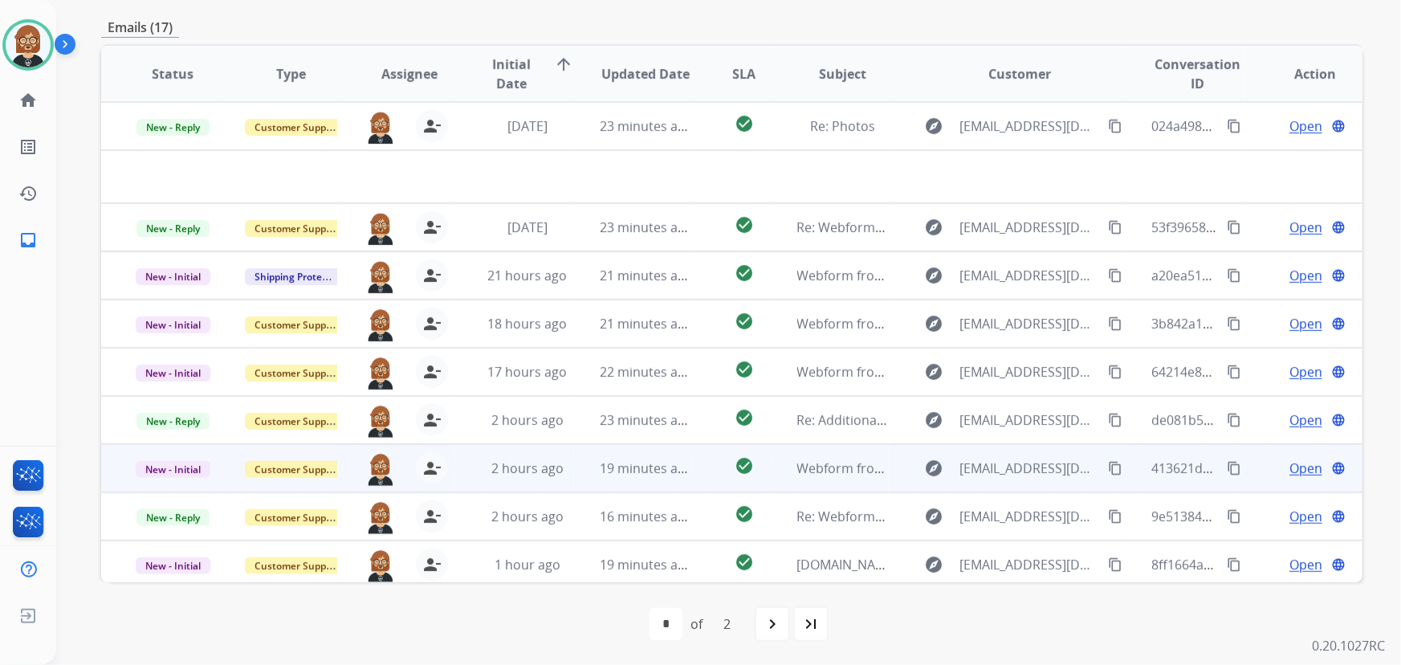
scroll to position [54, 0]
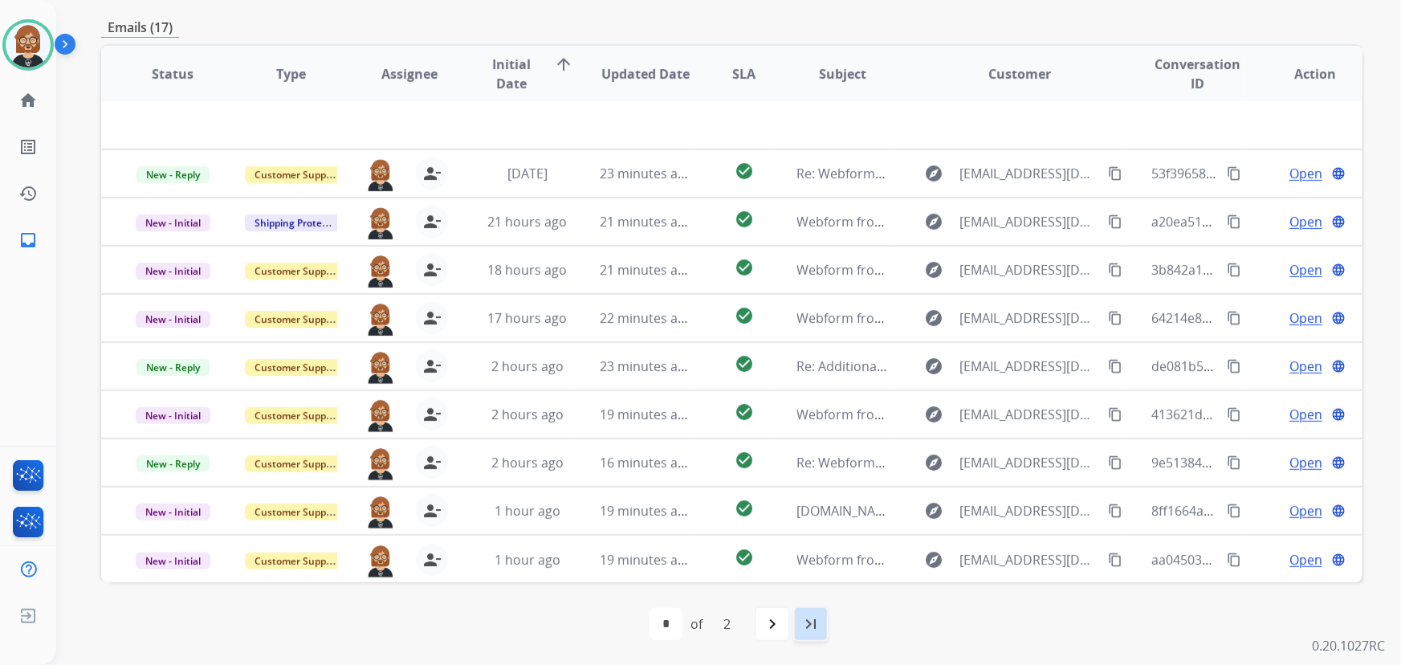
click at [810, 626] on mat-icon "last_page" at bounding box center [810, 623] width 19 height 19
select select "*"
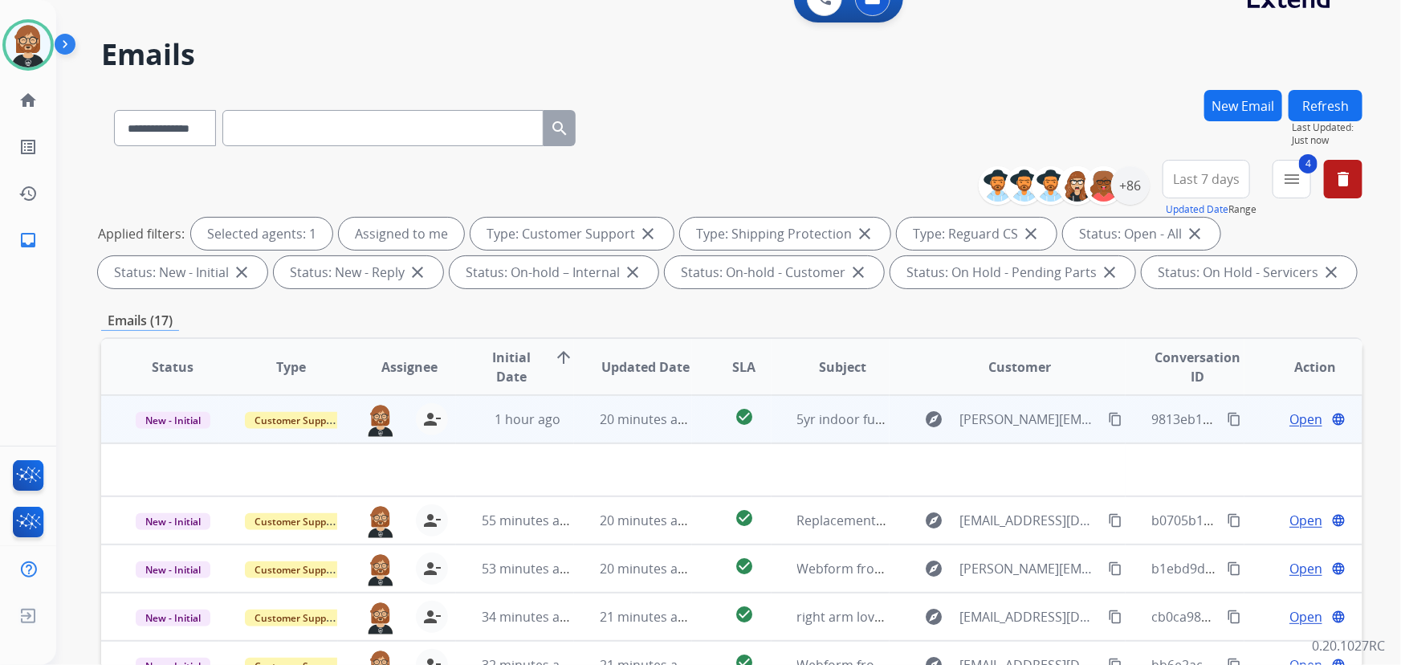
scroll to position [325, 0]
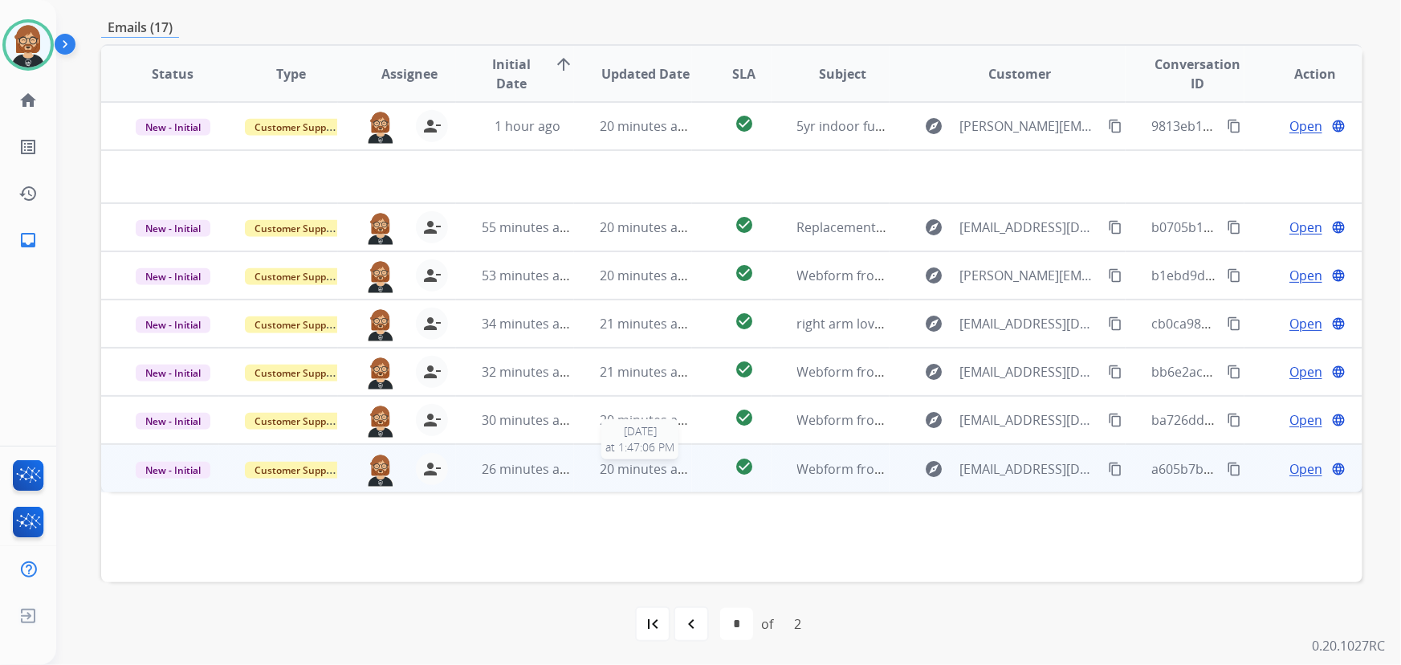
click at [668, 472] on span "20 minutes ago" at bounding box center [646, 469] width 93 height 18
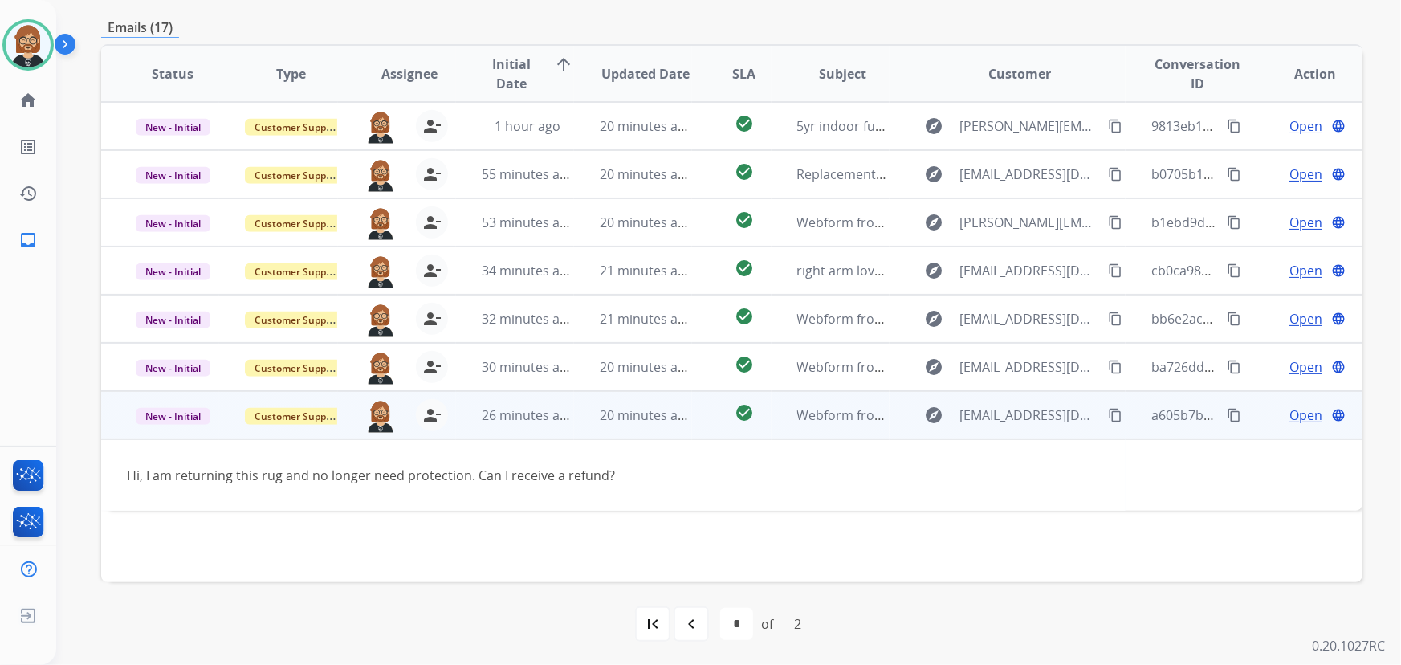
click at [1031, 410] on mat-icon "content_copy" at bounding box center [1115, 415] width 14 height 14
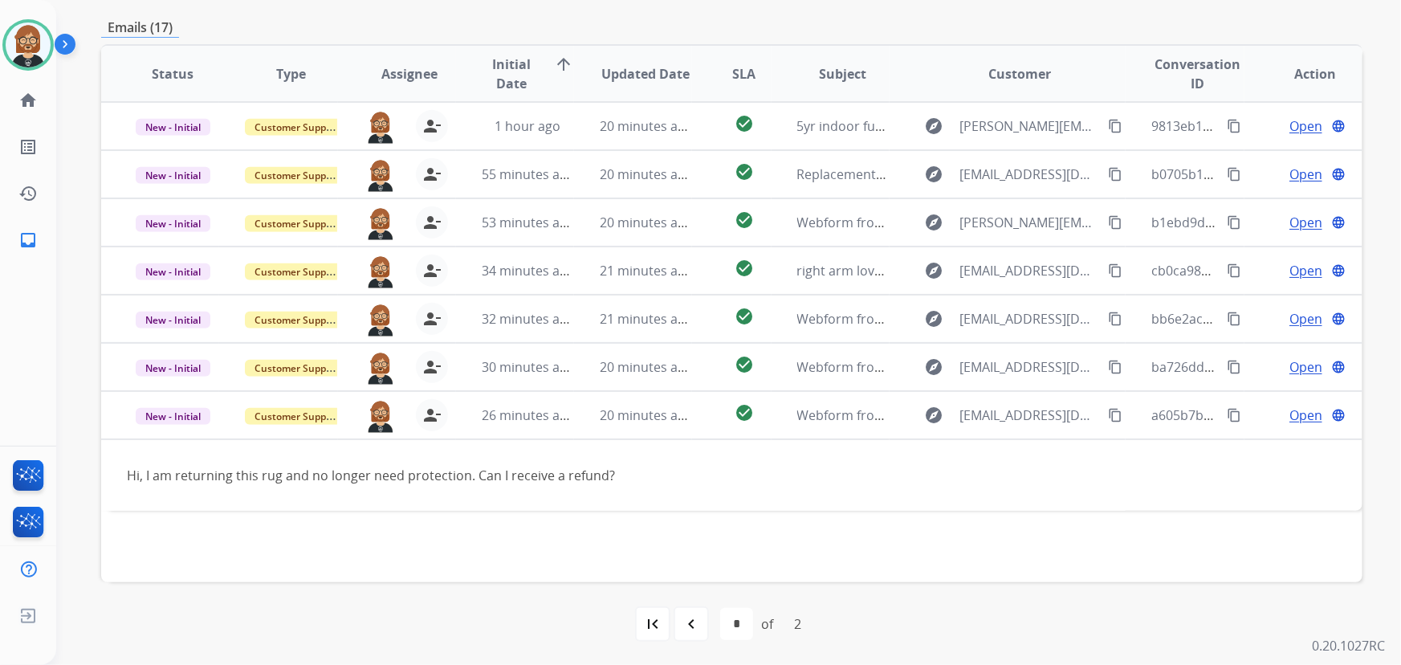
drag, startPoint x: 557, startPoint y: 0, endPoint x: 783, endPoint y: 524, distance: 570.8
click at [783, 524] on div "Status Type Assignee Initial Date arrow_upward Updated Date SLA Subject Custome…" at bounding box center [731, 313] width 1261 height 538
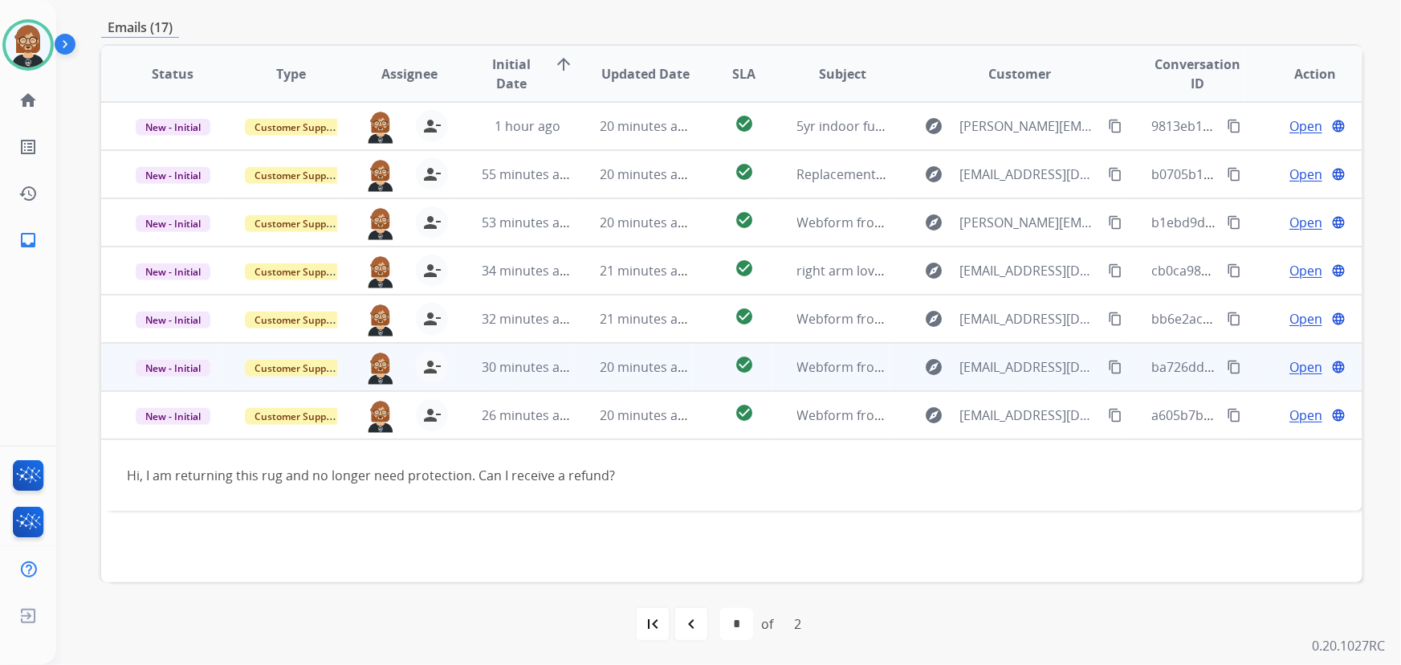
drag, startPoint x: 734, startPoint y: 448, endPoint x: 747, endPoint y: 380, distance: 69.5
drag, startPoint x: 747, startPoint y: 380, endPoint x: 635, endPoint y: 373, distance: 111.8
click at [635, 373] on span "20 minutes ago" at bounding box center [646, 367] width 93 height 18
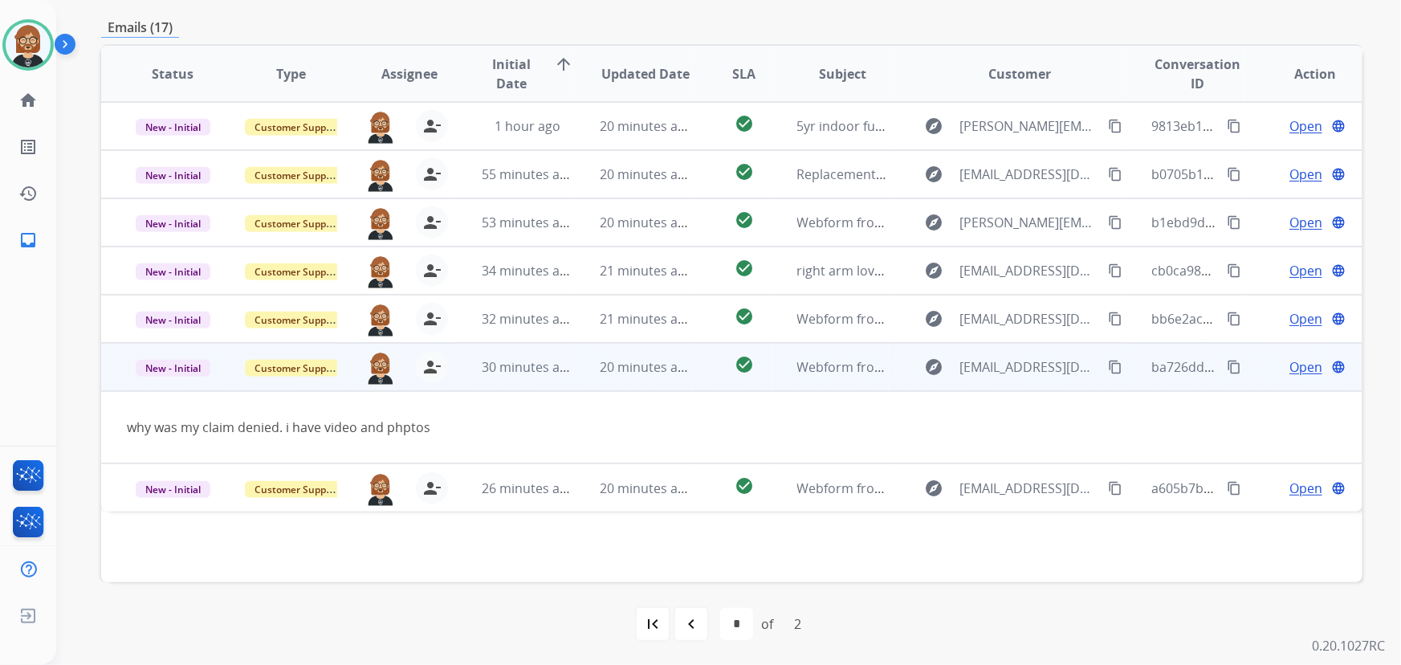
click at [1031, 364] on mat-icon "content_copy" at bounding box center [1115, 367] width 14 height 14
click at [1031, 363] on mat-icon "content_copy" at bounding box center [1234, 367] width 14 height 14
click at [1031, 357] on span "Open" at bounding box center [1306, 366] width 33 height 19
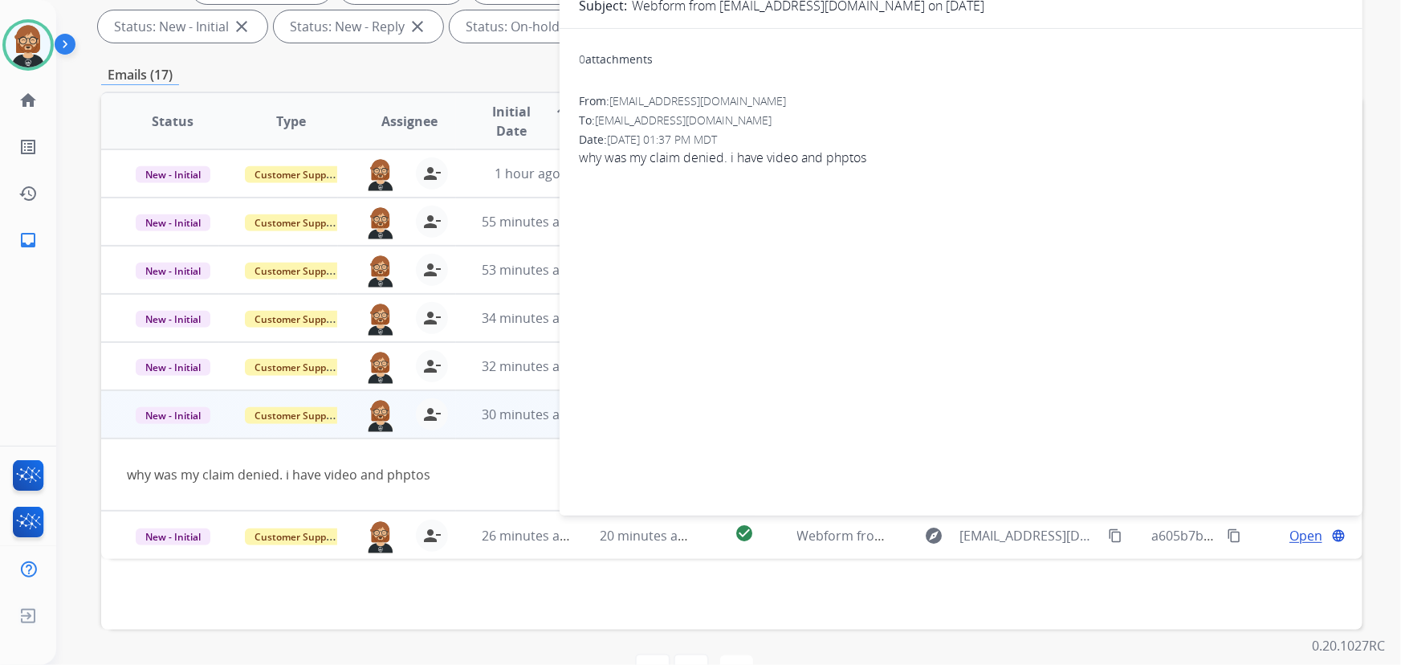
scroll to position [33, 0]
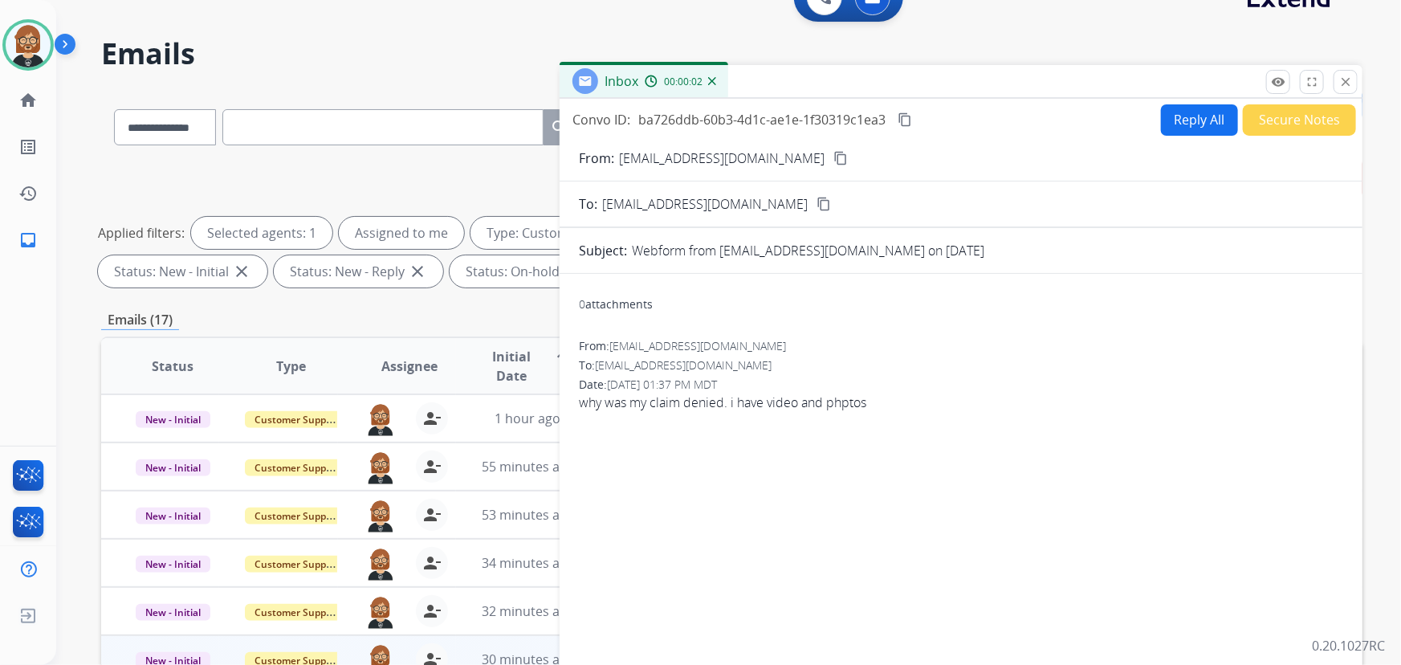
click at [1031, 123] on button "Reply All" at bounding box center [1199, 119] width 77 height 31
select select "**********"
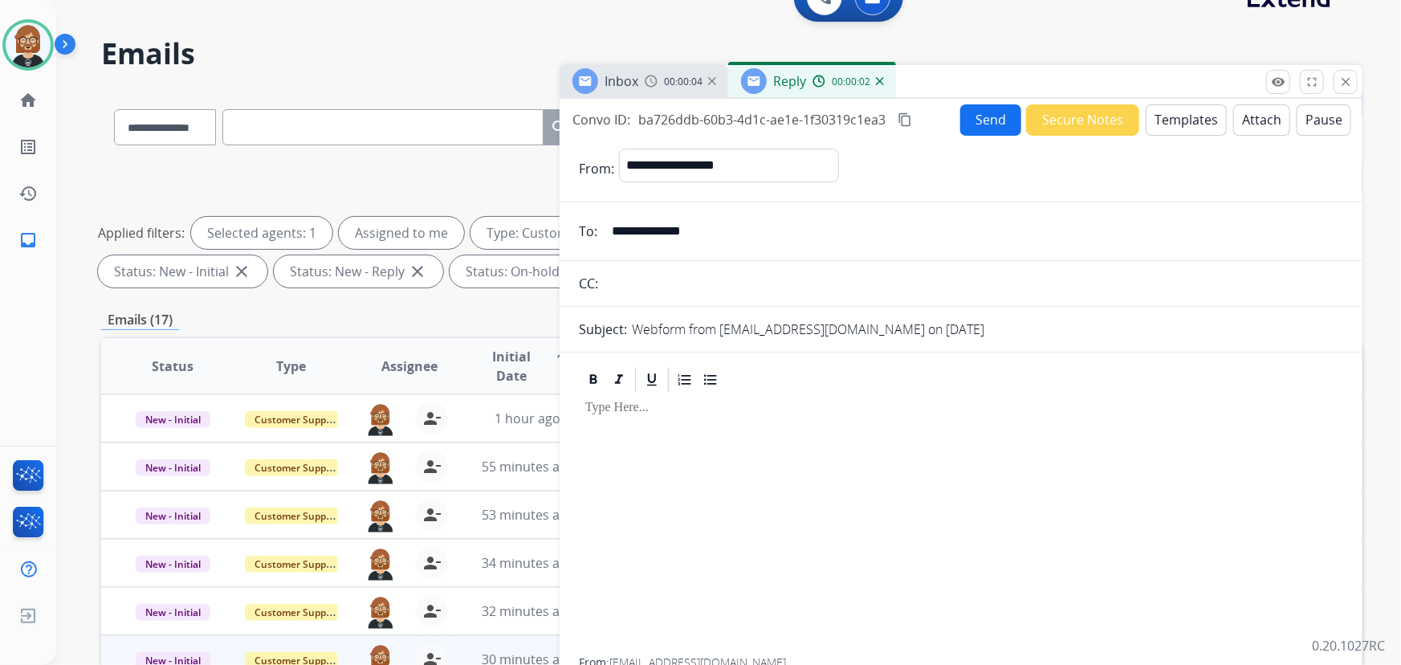
click at [1031, 120] on button "Templates" at bounding box center [1186, 119] width 81 height 31
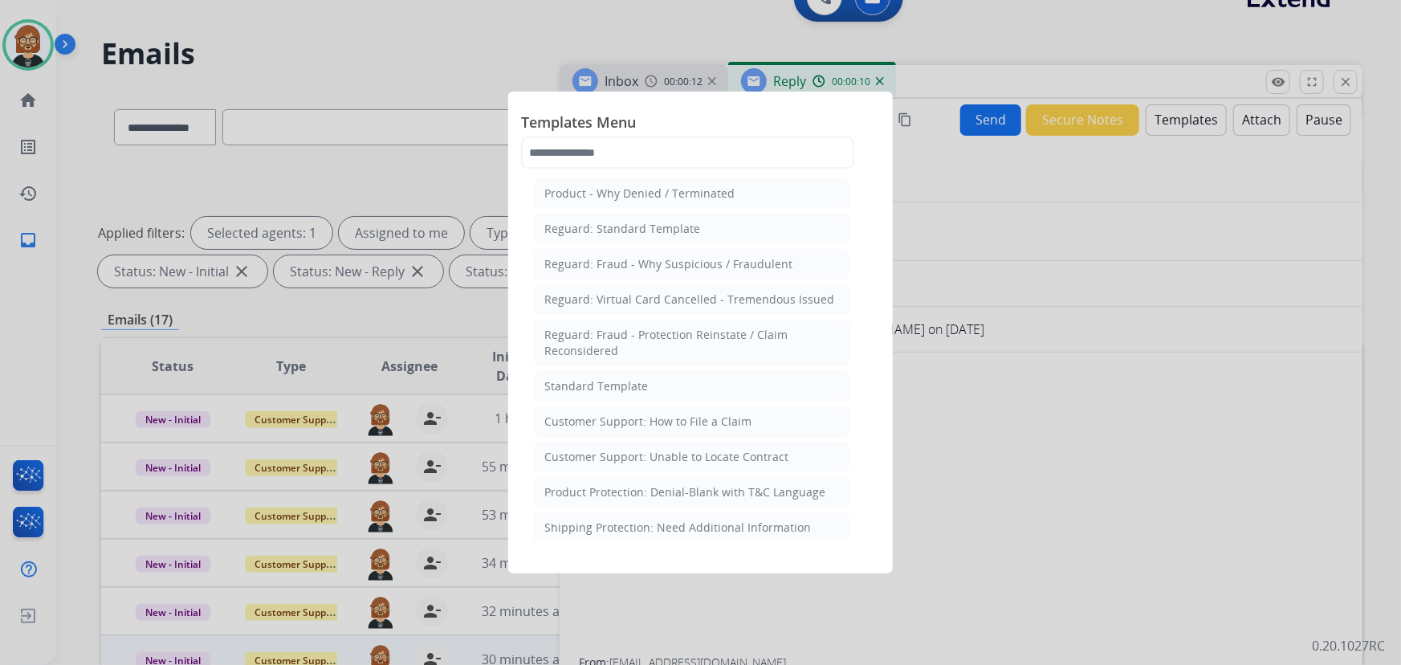
scroll to position [145, 0]
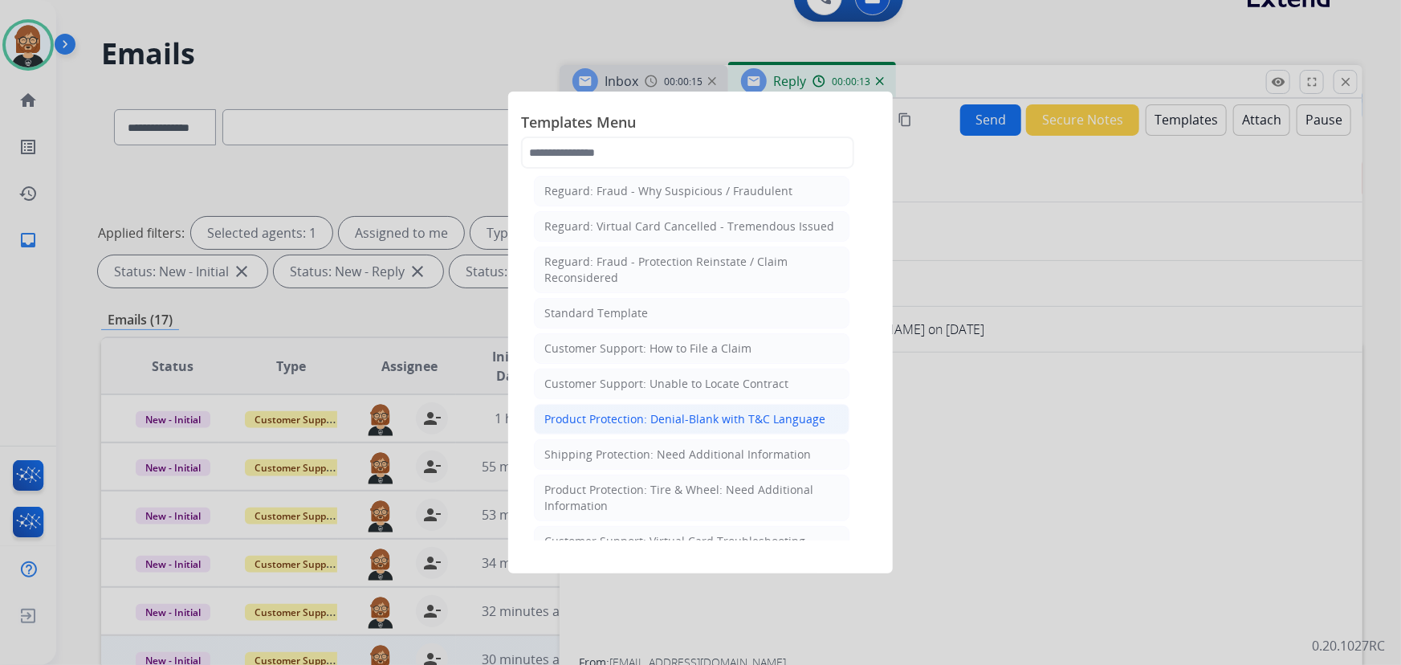
click at [719, 422] on div "Product Protection: Denial-Blank with T&C Language" at bounding box center [684, 419] width 281 height 16
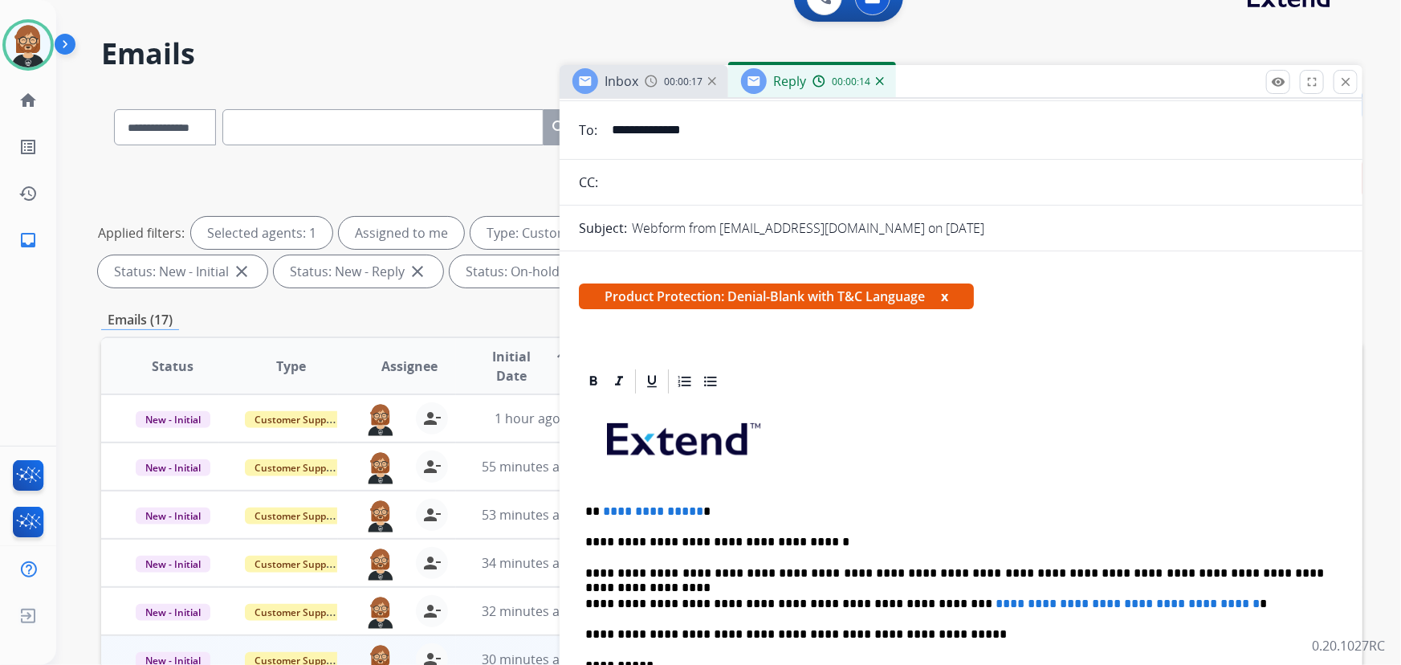
scroll to position [291, 0]
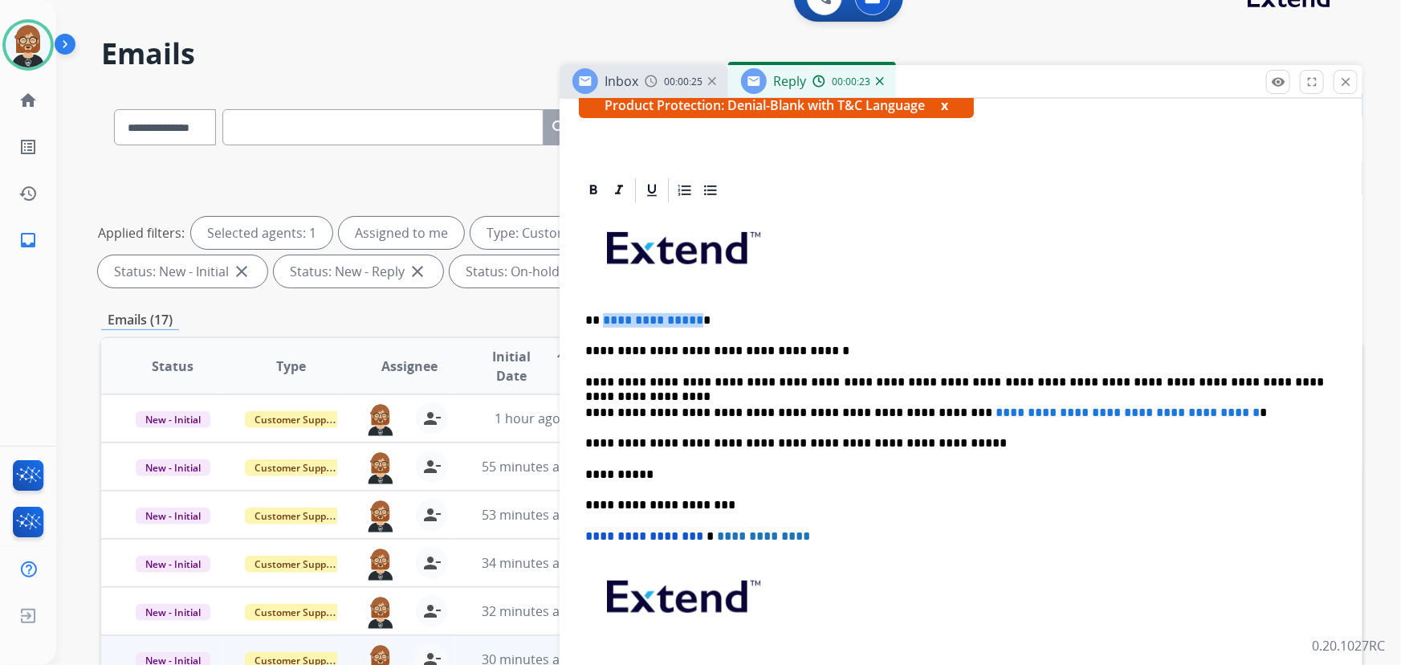
drag, startPoint x: 693, startPoint y: 316, endPoint x: 601, endPoint y: 310, distance: 91.7
click at [603, 314] on span "**********" at bounding box center [653, 320] width 100 height 12
drag, startPoint x: 915, startPoint y: 410, endPoint x: 1229, endPoint y: 406, distance: 313.2
click at [1031, 406] on span "**********" at bounding box center [1128, 412] width 264 height 12
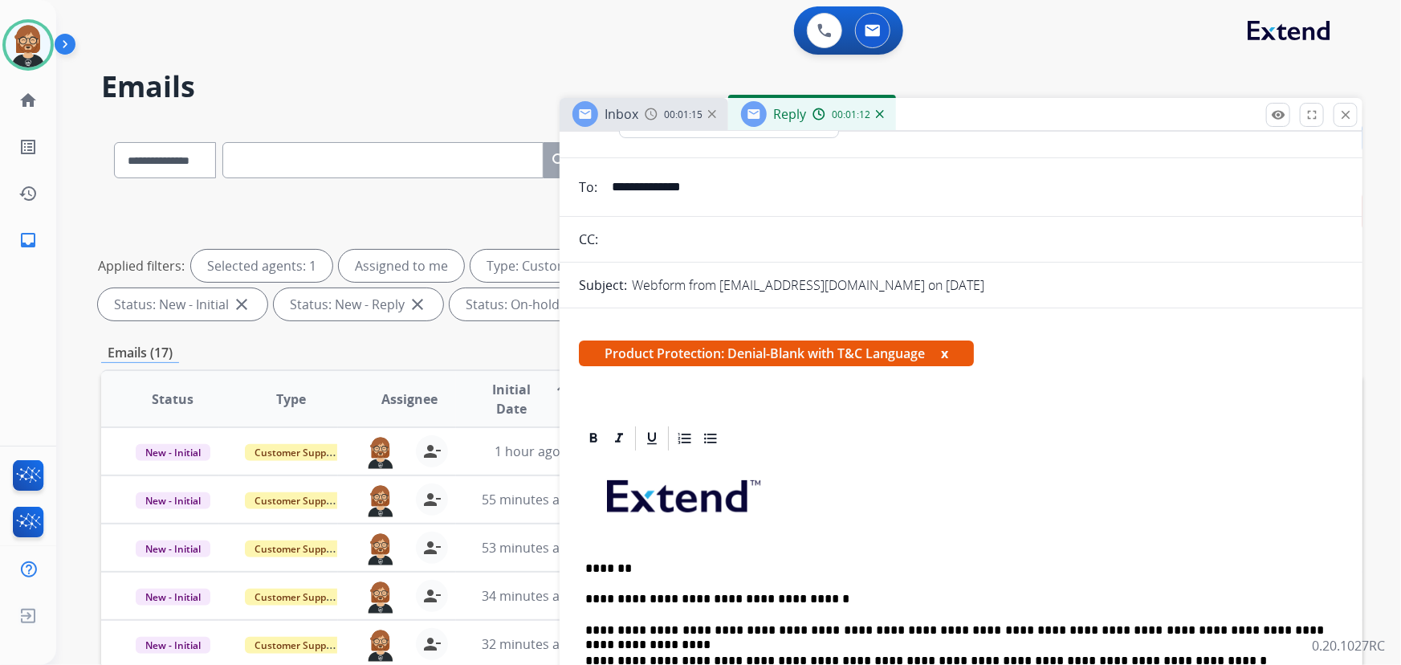
scroll to position [0, 0]
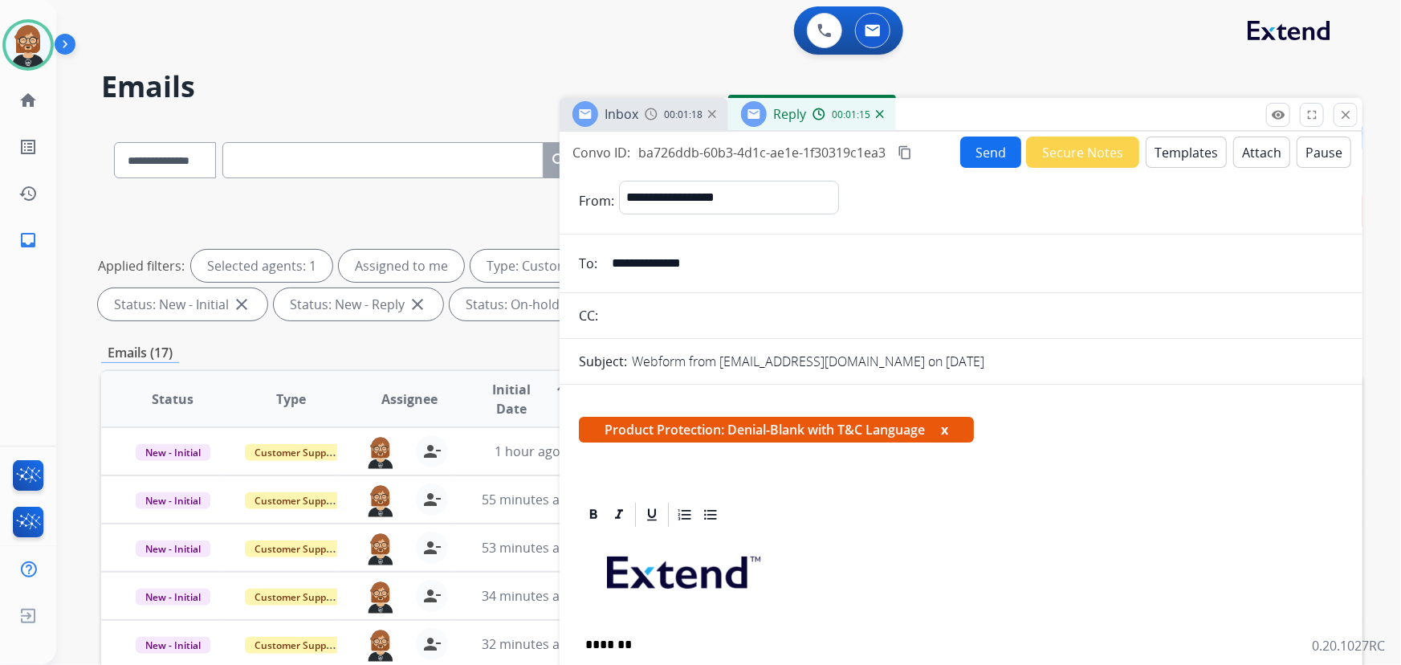
click at [1031, 145] on button "Attach" at bounding box center [1261, 152] width 57 height 31
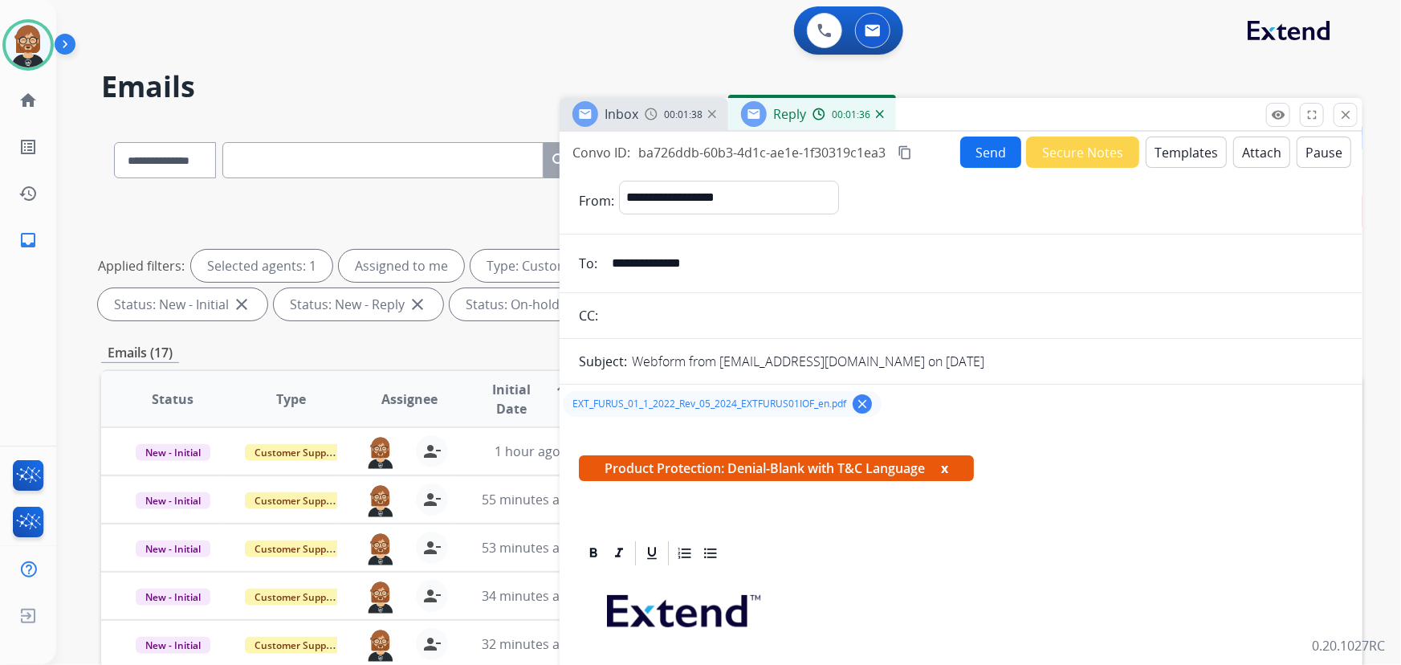
click at [1000, 146] on button "Send" at bounding box center [990, 152] width 61 height 31
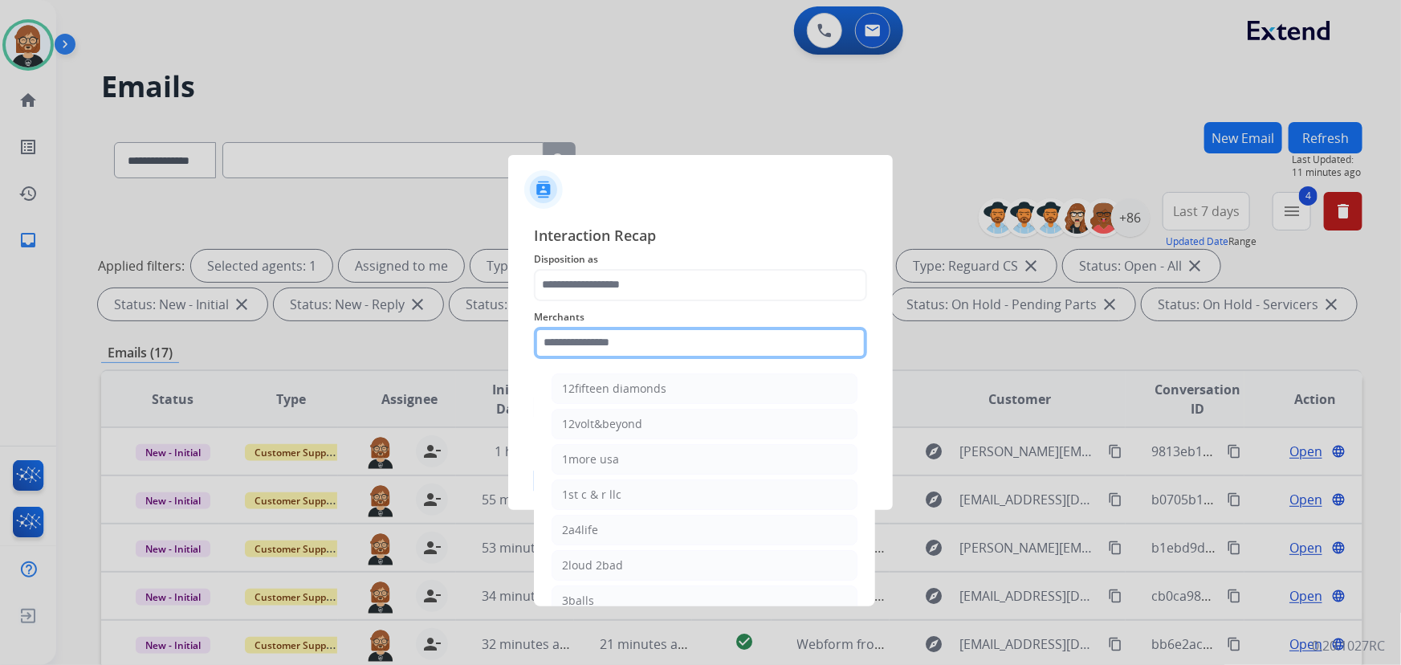
click at [736, 340] on input "text" at bounding box center [700, 343] width 333 height 32
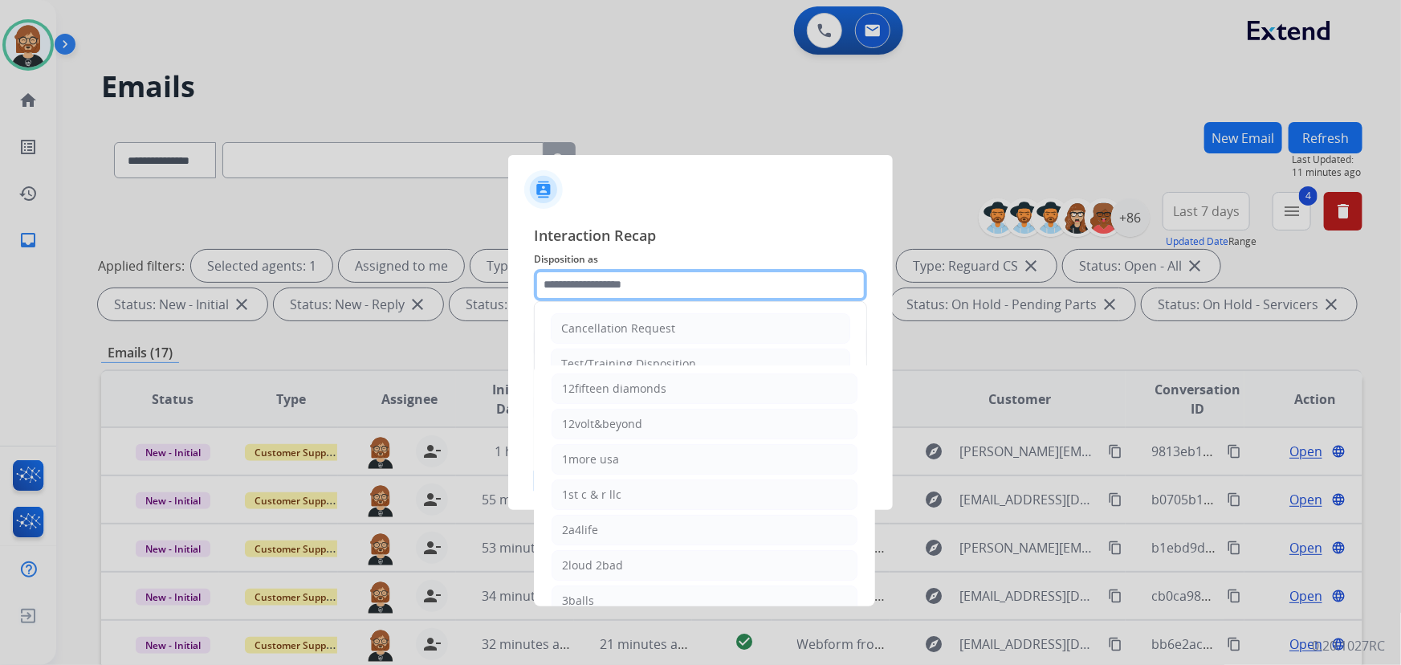
click at [687, 292] on input "text" at bounding box center [700, 285] width 333 height 32
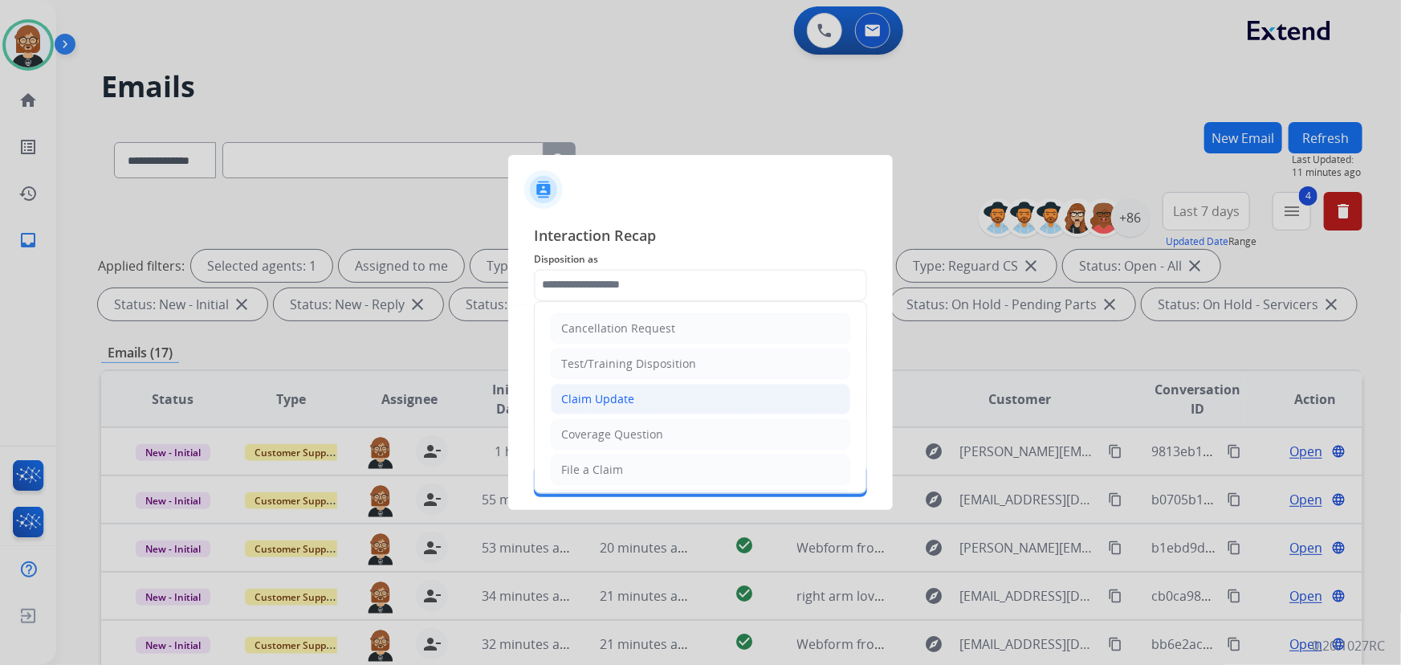
click at [676, 393] on li "Claim Update" at bounding box center [701, 399] width 300 height 31
type input "**********"
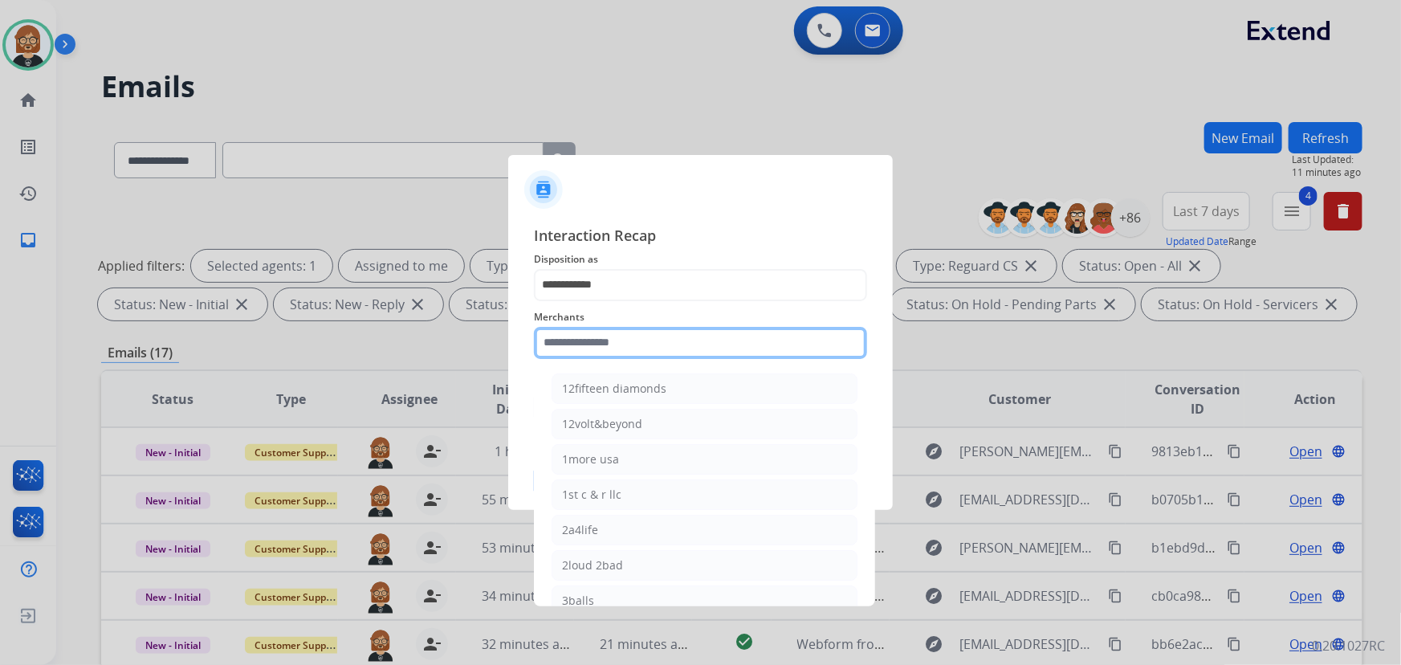
click at [685, 341] on input "text" at bounding box center [700, 343] width 333 height 32
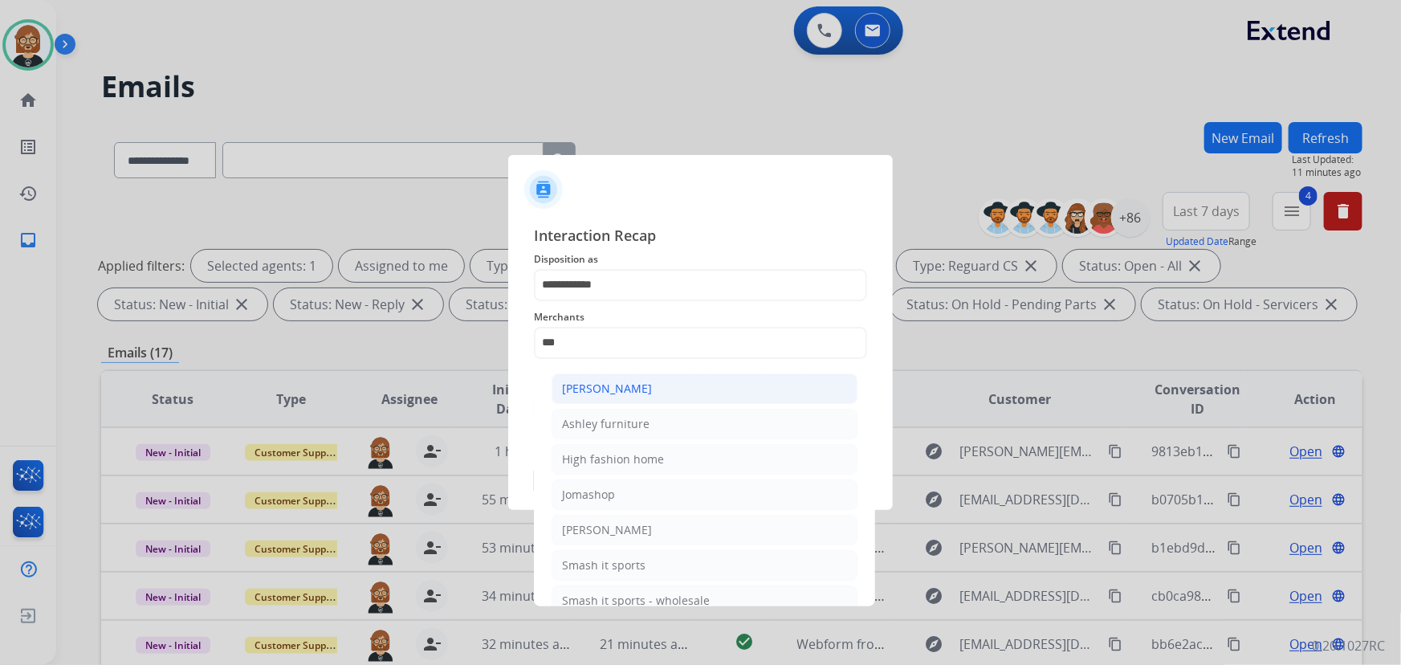
click at [674, 387] on li "Ashley - Reguard" at bounding box center [705, 388] width 306 height 31
type input "**********"
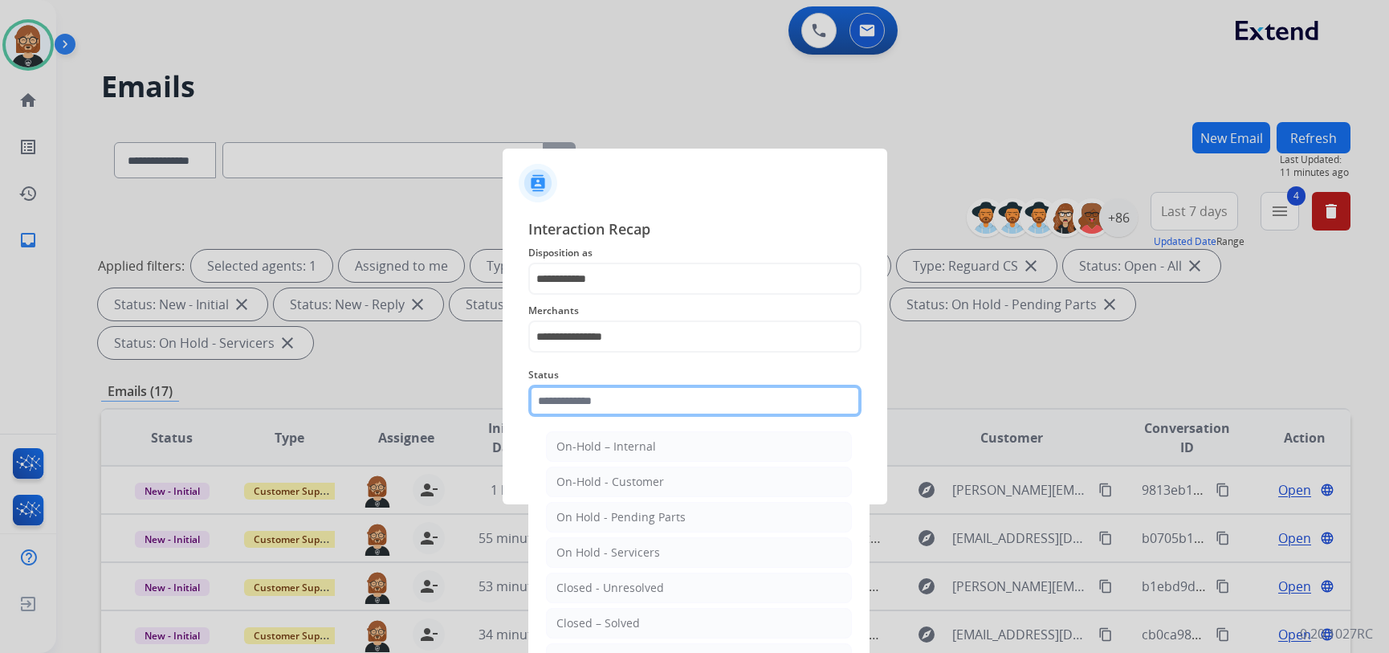
click at [682, 393] on input "text" at bounding box center [694, 401] width 333 height 32
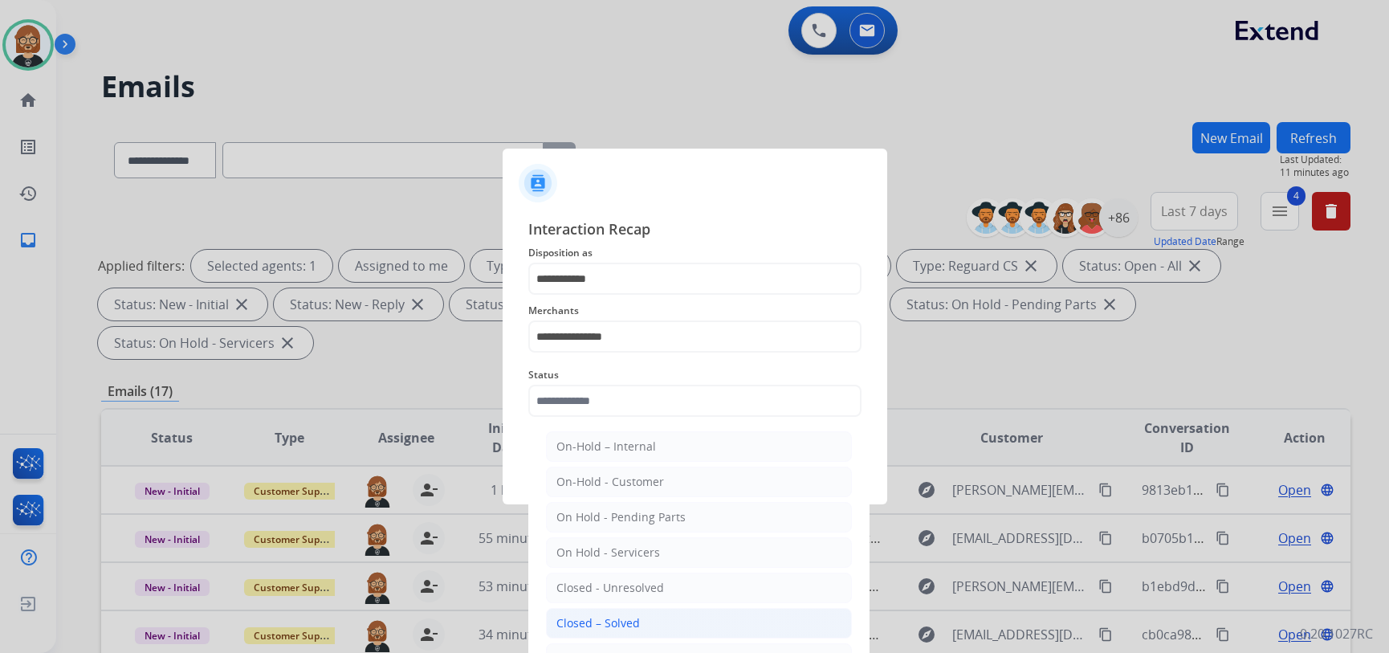
click at [670, 617] on li "Closed – Solved" at bounding box center [699, 623] width 306 height 31
type input "**********"
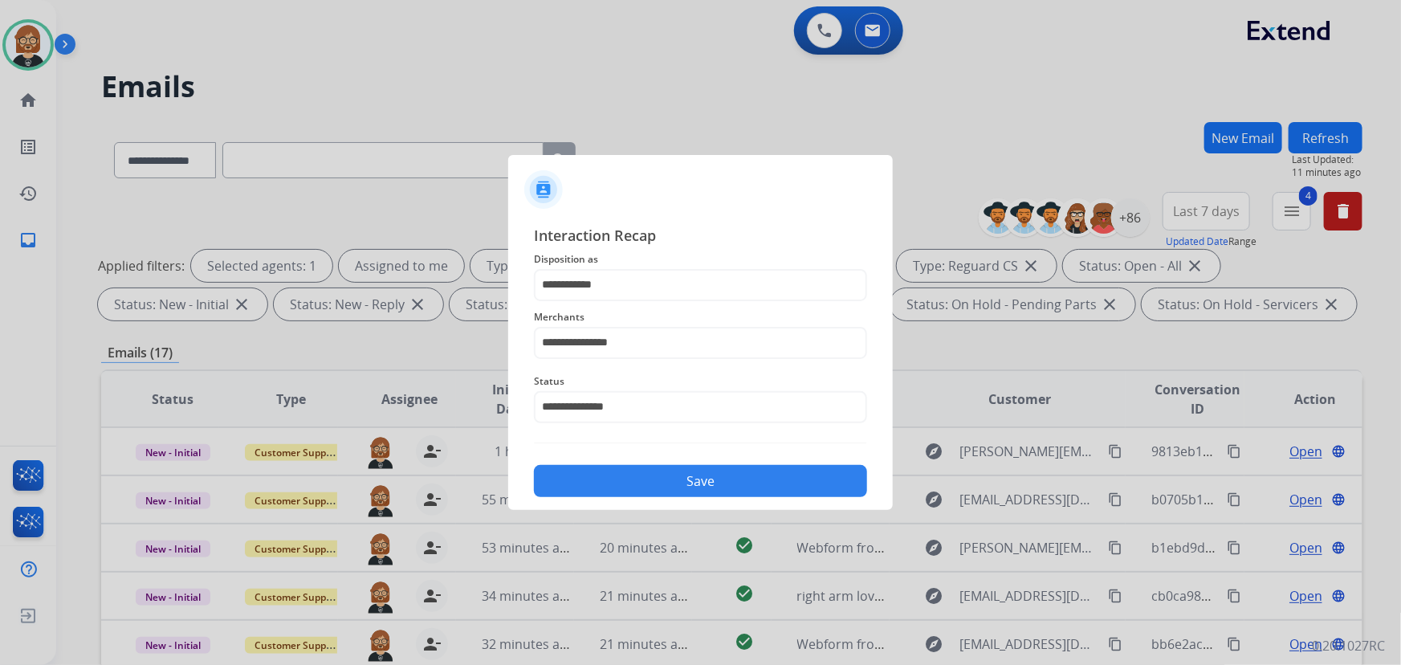
click at [679, 472] on button "Save" at bounding box center [700, 481] width 333 height 32
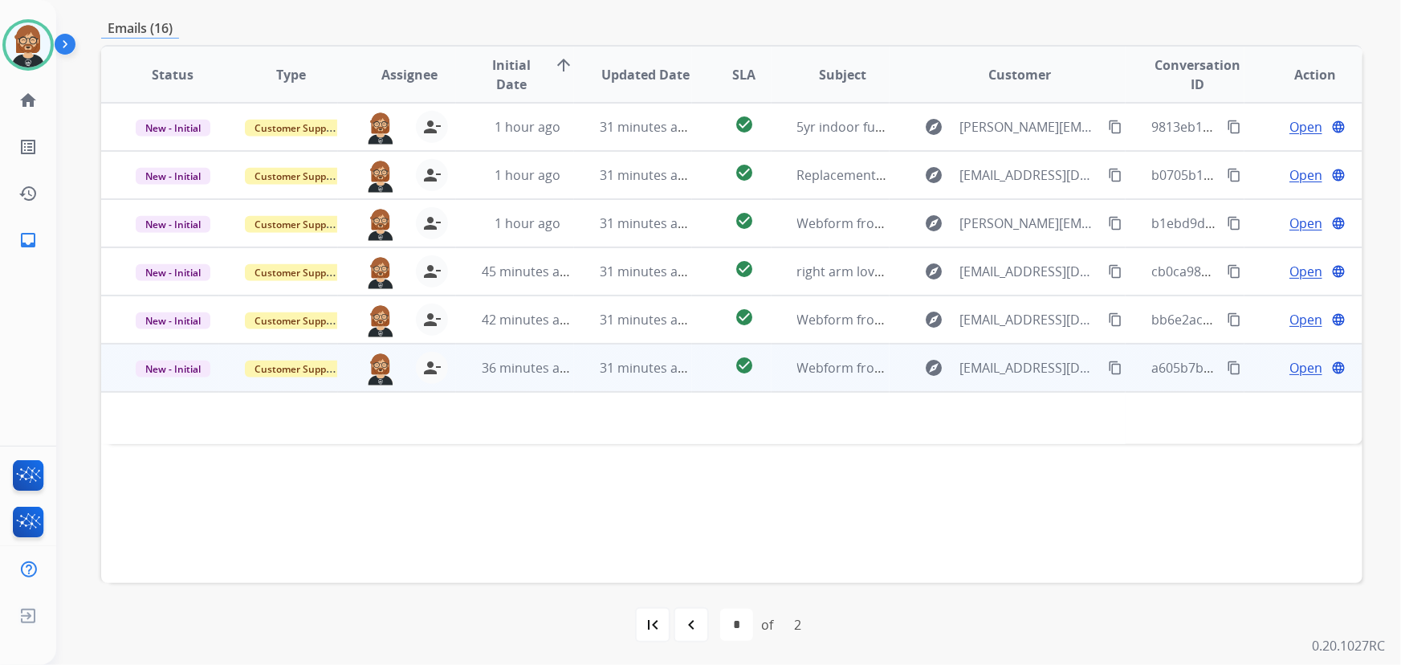
scroll to position [325, 0]
drag, startPoint x: 657, startPoint y: 379, endPoint x: 666, endPoint y: 378, distance: 8.9
click at [660, 379] on td "31 minutes ago" at bounding box center [633, 367] width 118 height 48
click at [654, 365] on span "31 minutes ago" at bounding box center [646, 368] width 93 height 18
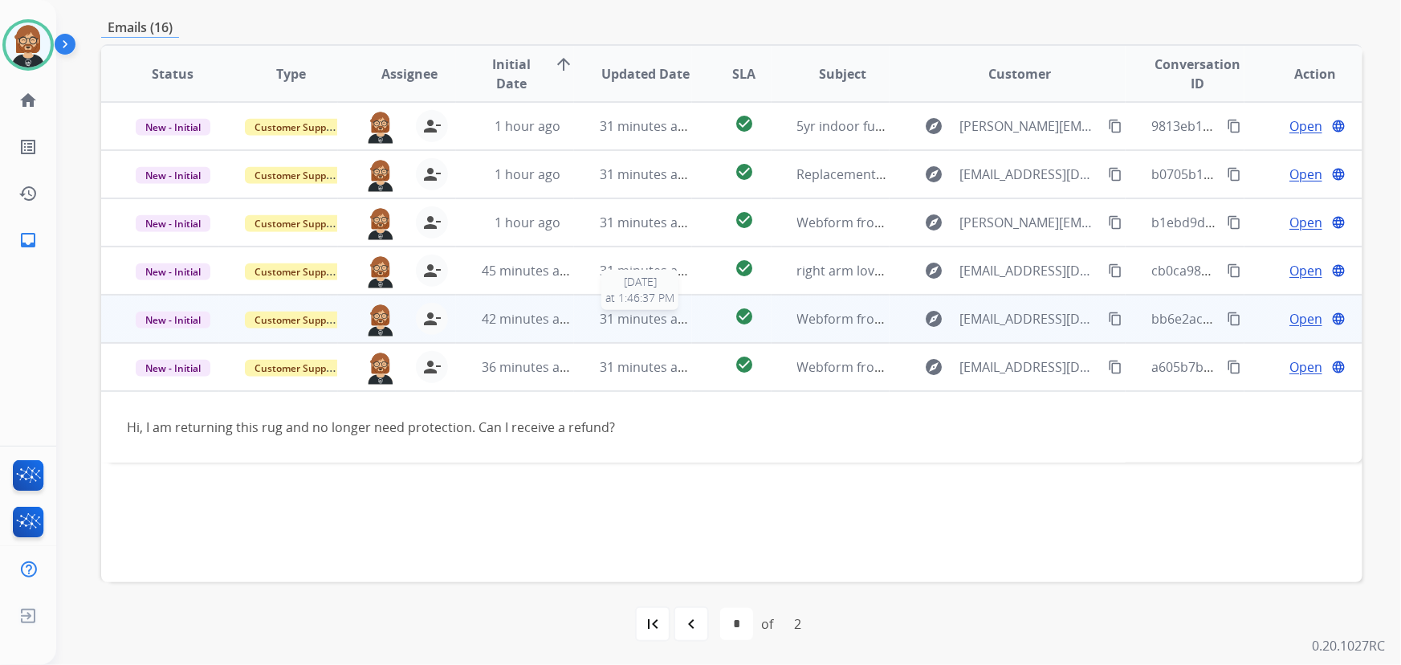
click at [650, 320] on span "31 minutes ago" at bounding box center [646, 319] width 93 height 18
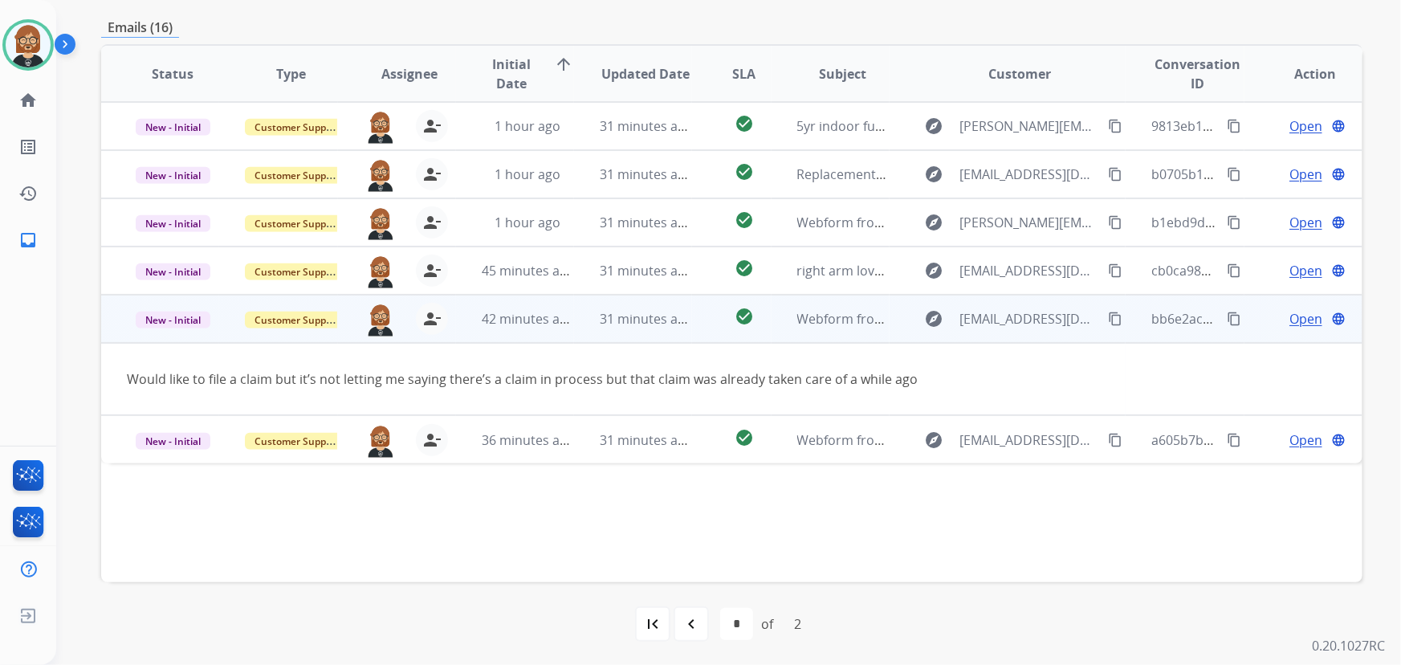
click at [1031, 313] on mat-icon "content_copy" at bounding box center [1115, 319] width 14 height 14
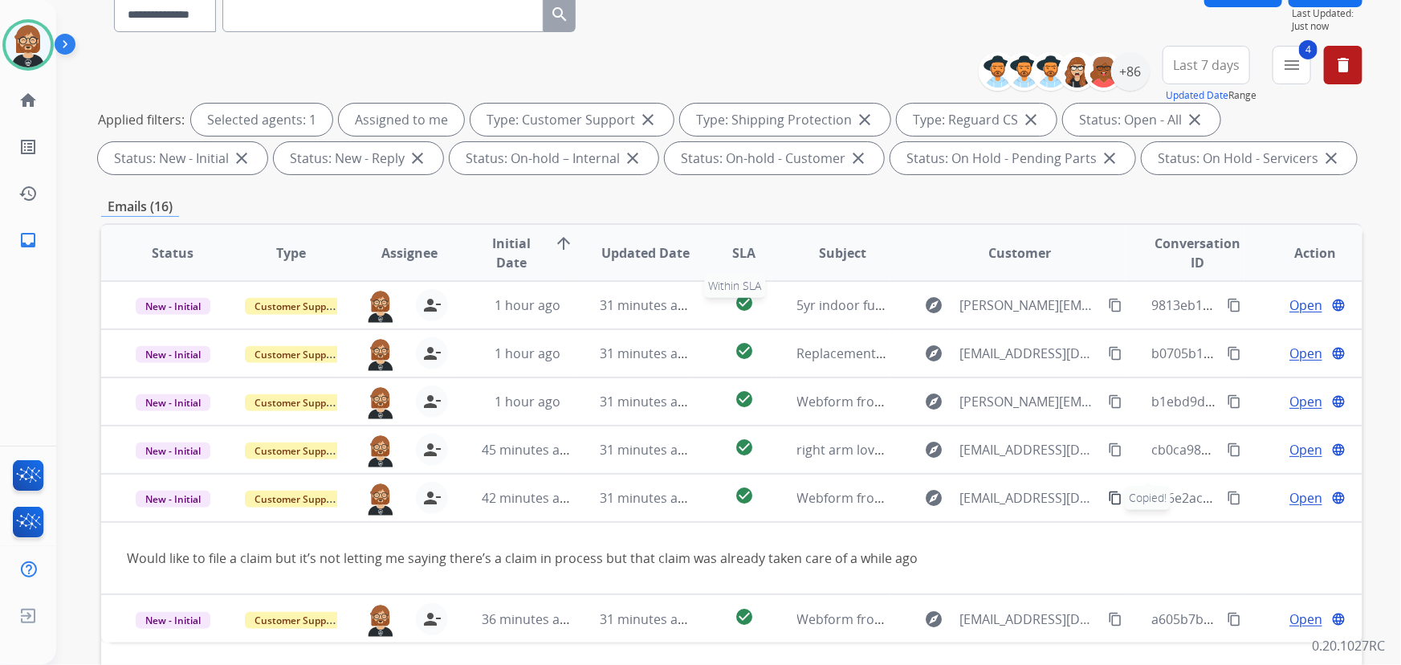
scroll to position [0, 0]
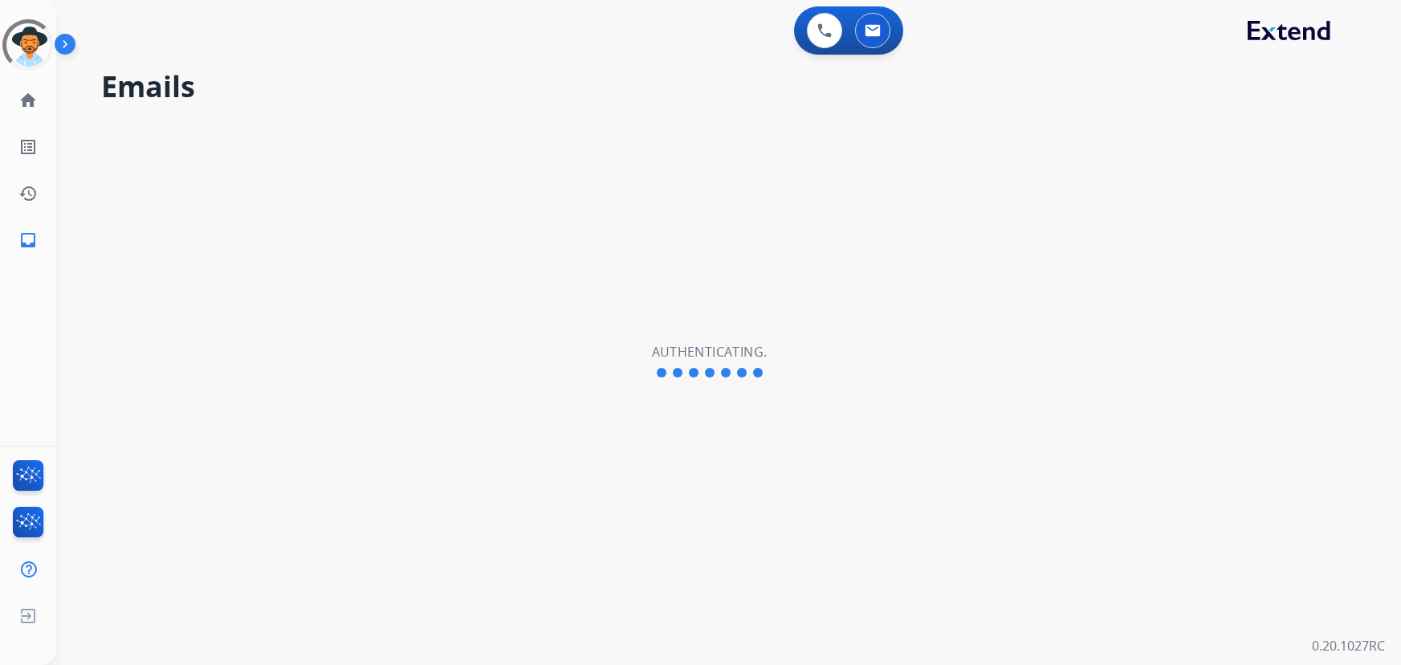
select select "**********"
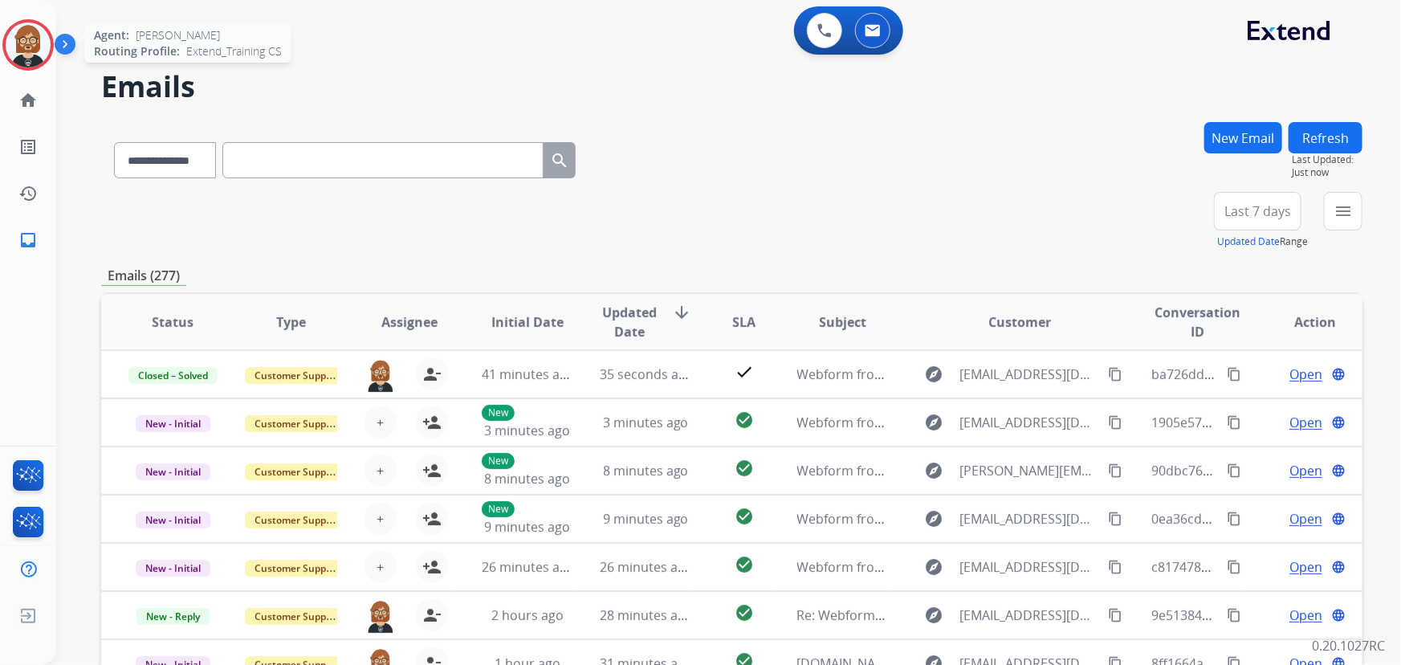
click at [35, 37] on img at bounding box center [28, 44] width 45 height 45
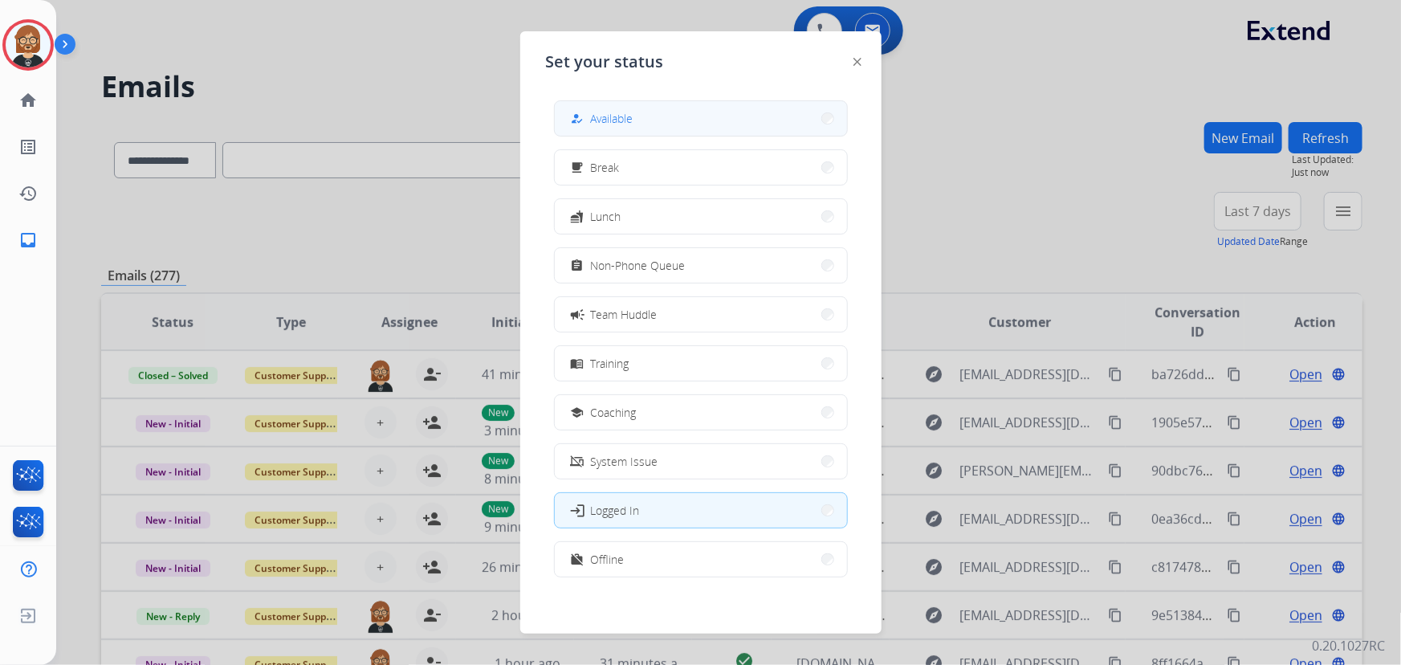
click at [691, 119] on button "how_to_reg Available" at bounding box center [701, 118] width 292 height 35
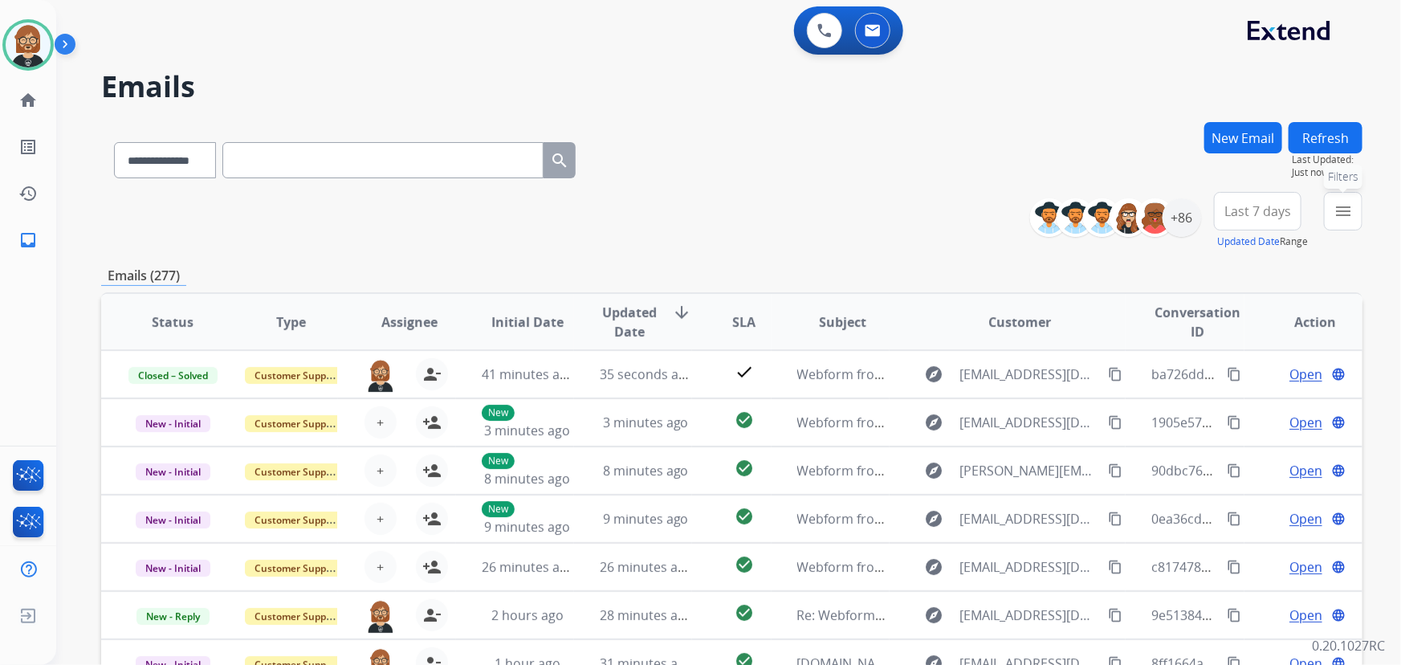
click at [1344, 208] on mat-icon "menu" at bounding box center [1343, 211] width 19 height 19
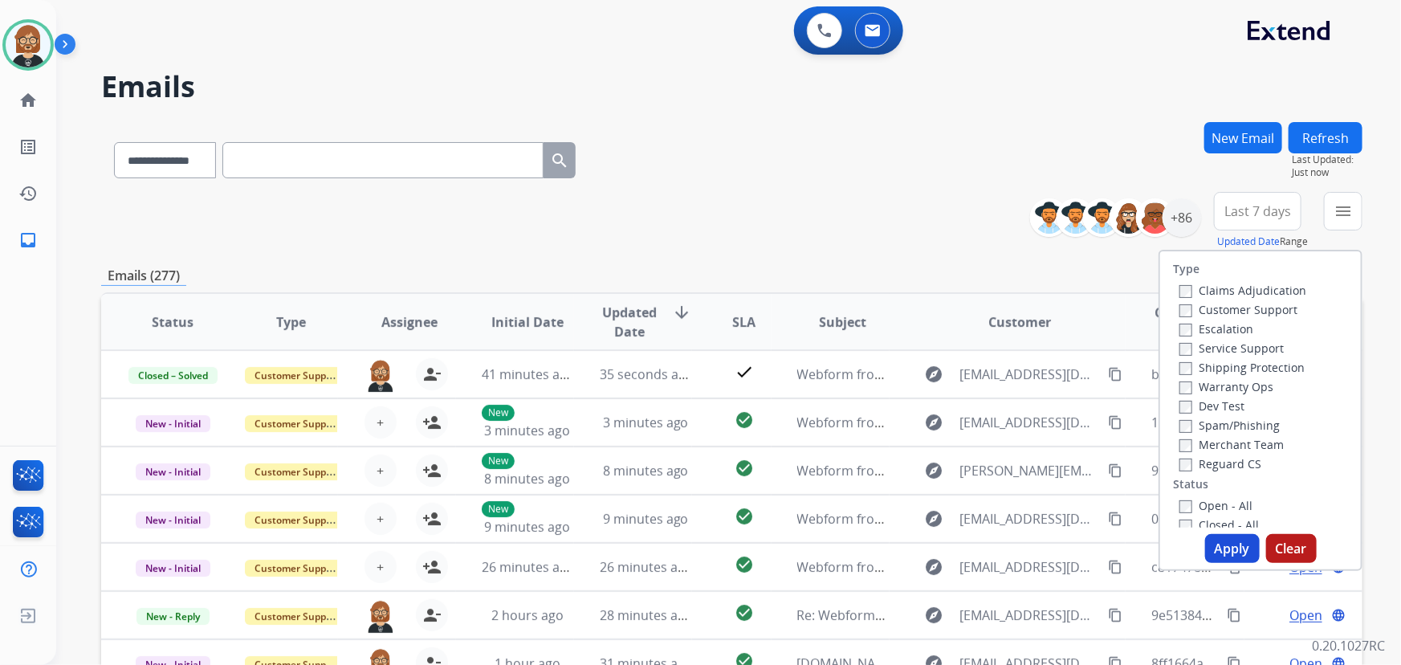
click at [1209, 505] on label "Open - All" at bounding box center [1216, 505] width 73 height 15
drag, startPoint x: 1225, startPoint y: 547, endPoint x: 1212, endPoint y: 533, distance: 18.2
click at [1215, 539] on button "Apply" at bounding box center [1232, 548] width 55 height 29
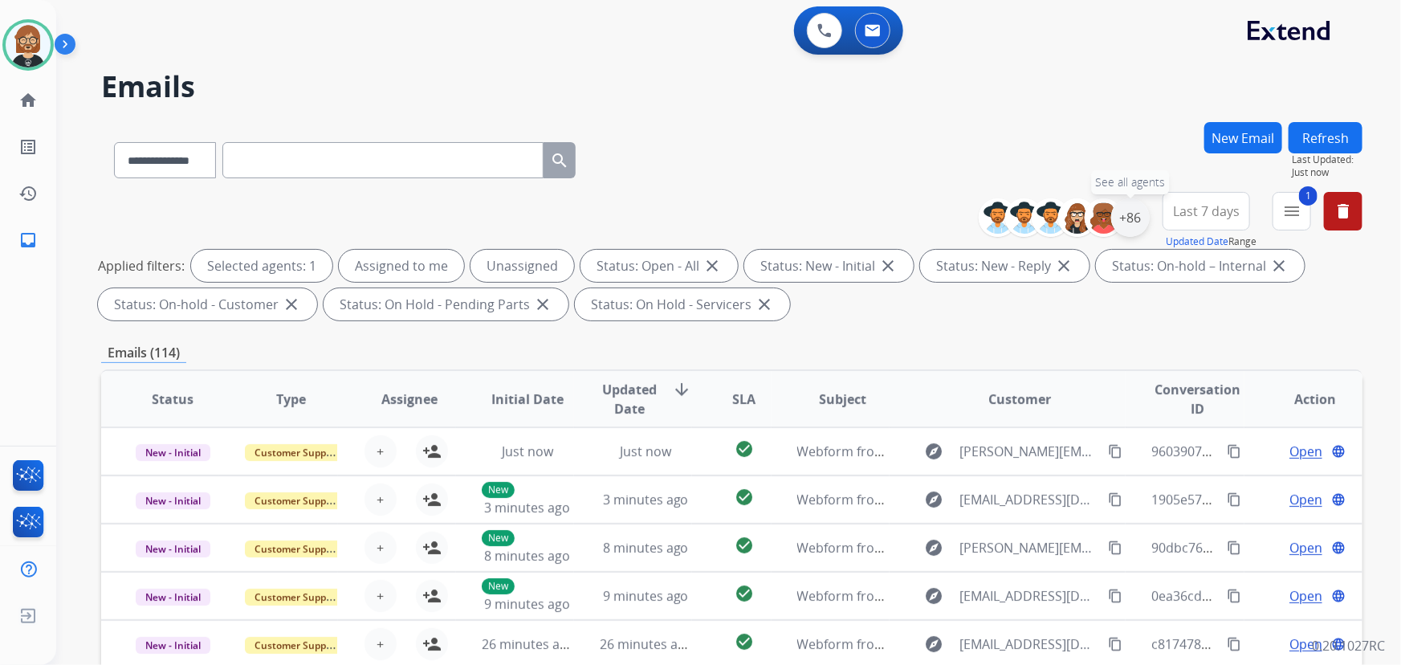
click at [1121, 215] on div "+86" at bounding box center [1130, 217] width 39 height 39
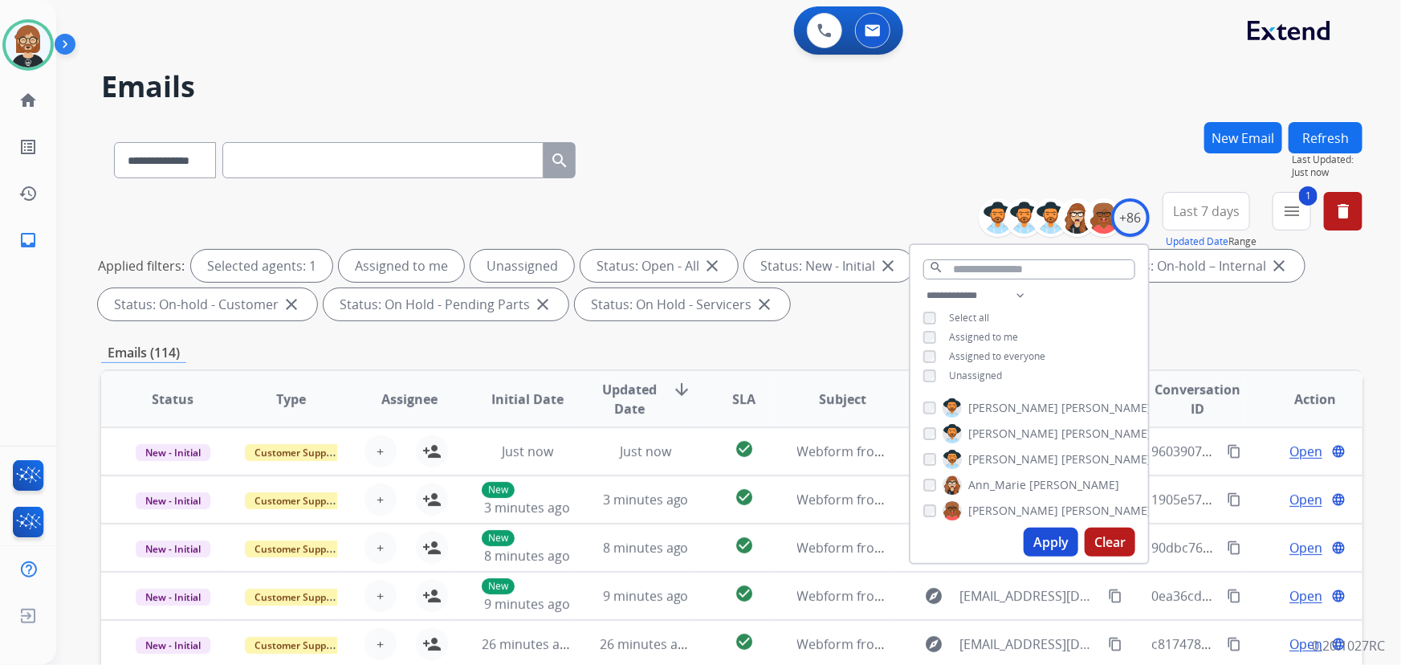
click at [972, 369] on span "Unassigned" at bounding box center [975, 376] width 53 height 14
click at [1054, 530] on button "Apply" at bounding box center [1051, 542] width 55 height 29
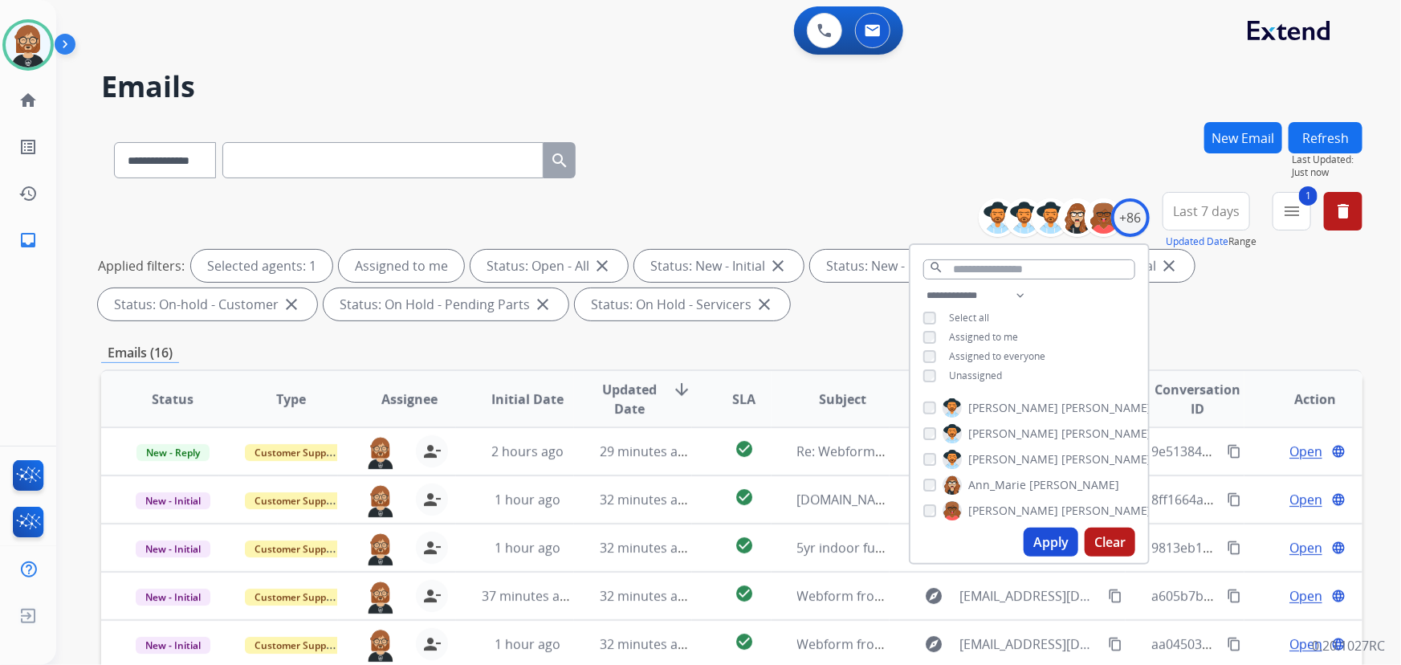
click at [851, 331] on div "**********" at bounding box center [731, 556] width 1261 height 869
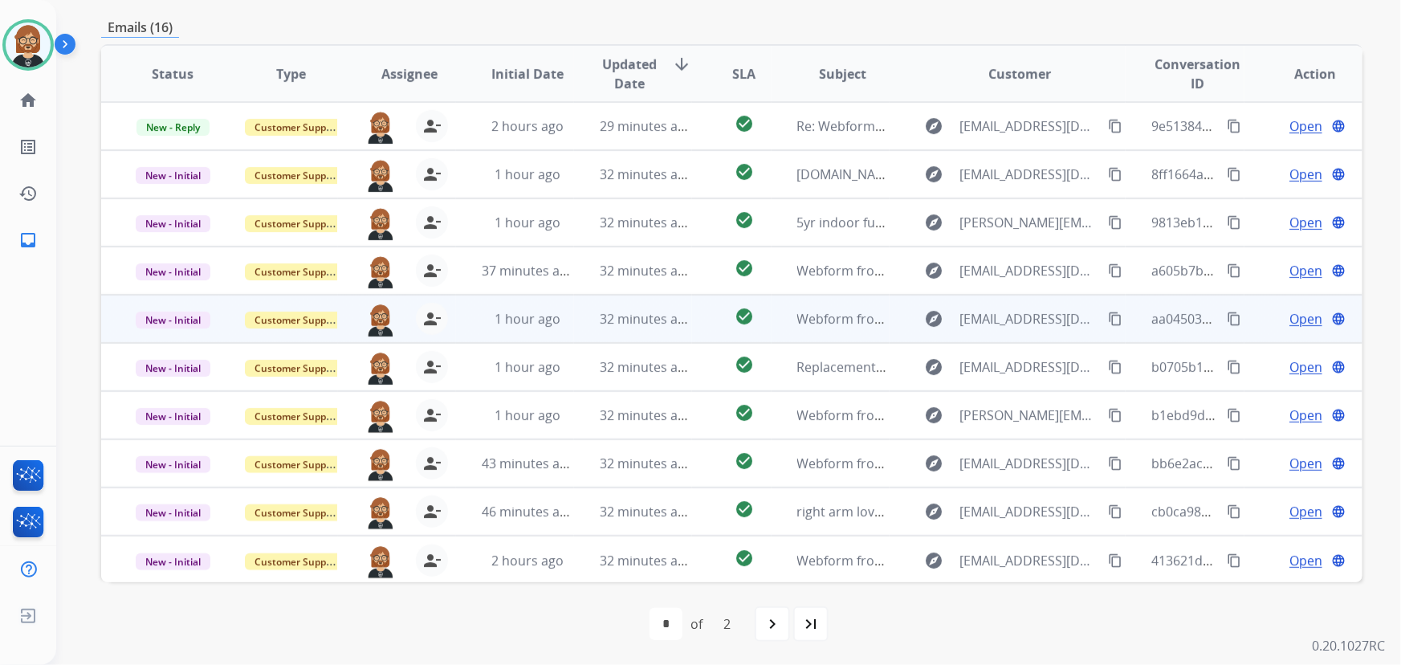
scroll to position [1, 0]
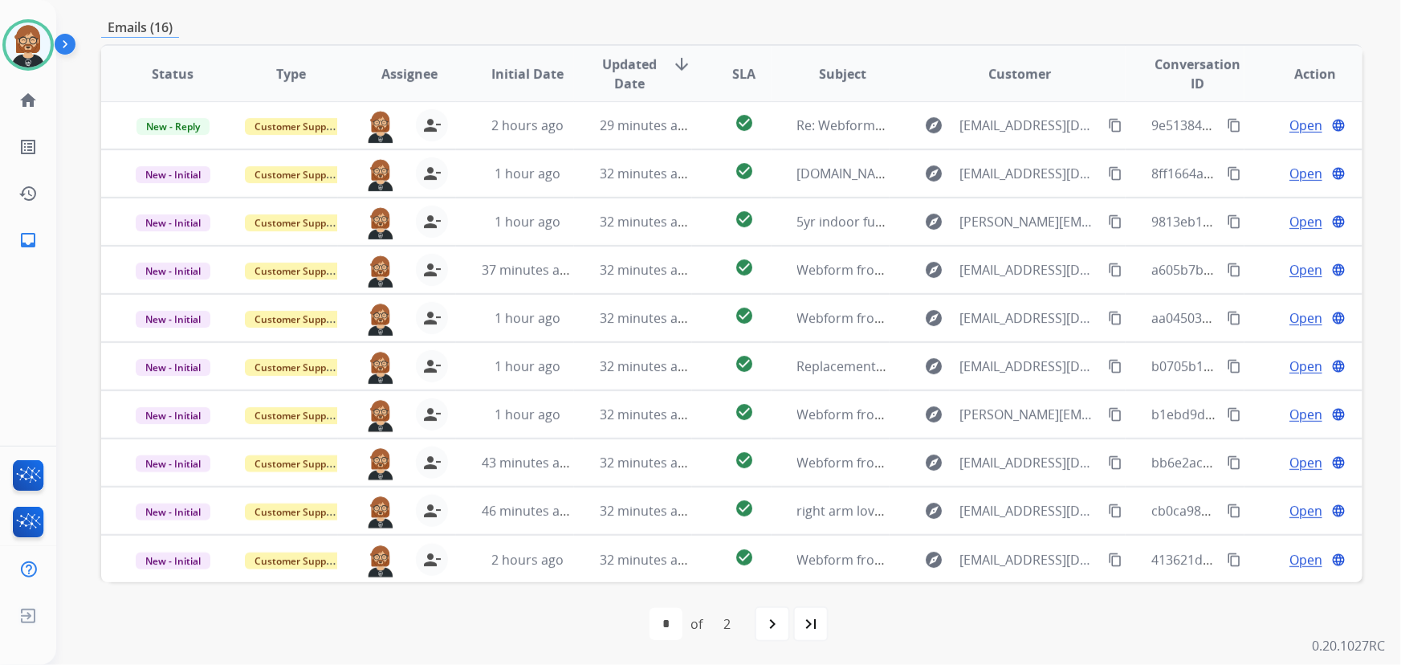
click at [810, 618] on mat-icon "last_page" at bounding box center [810, 623] width 19 height 19
select select "*"
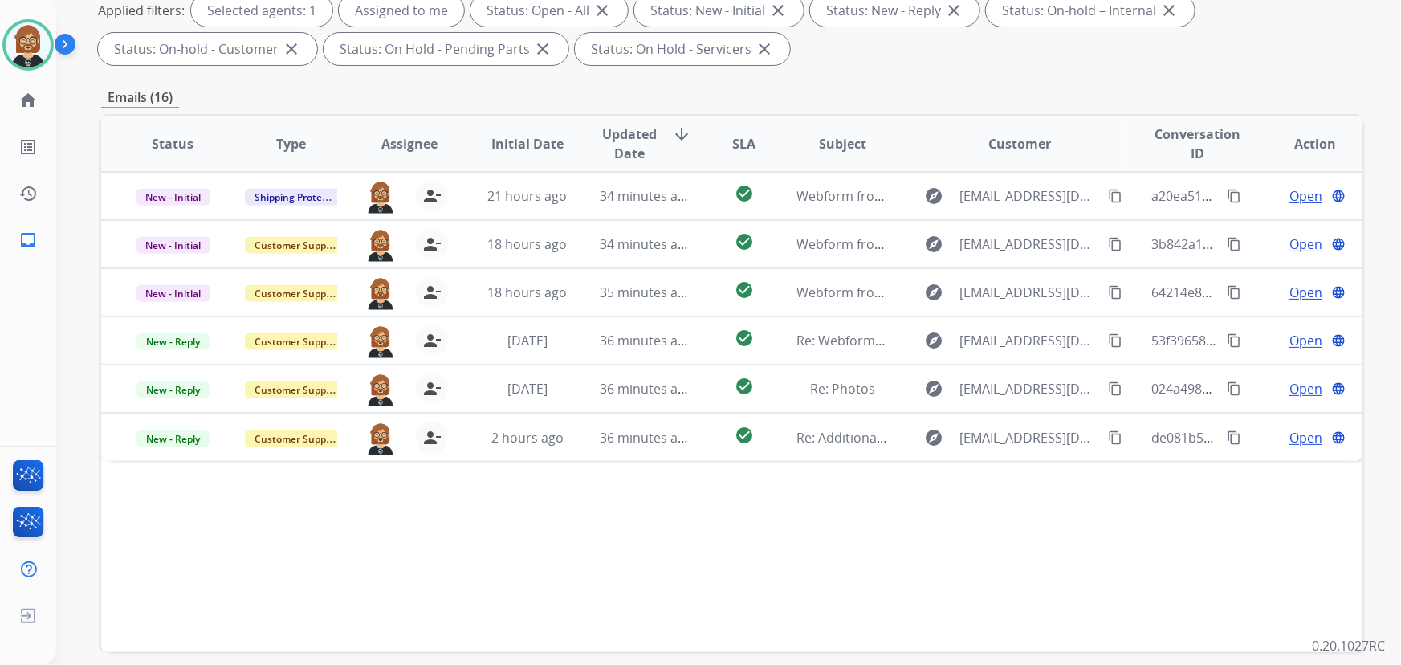
scroll to position [325, 0]
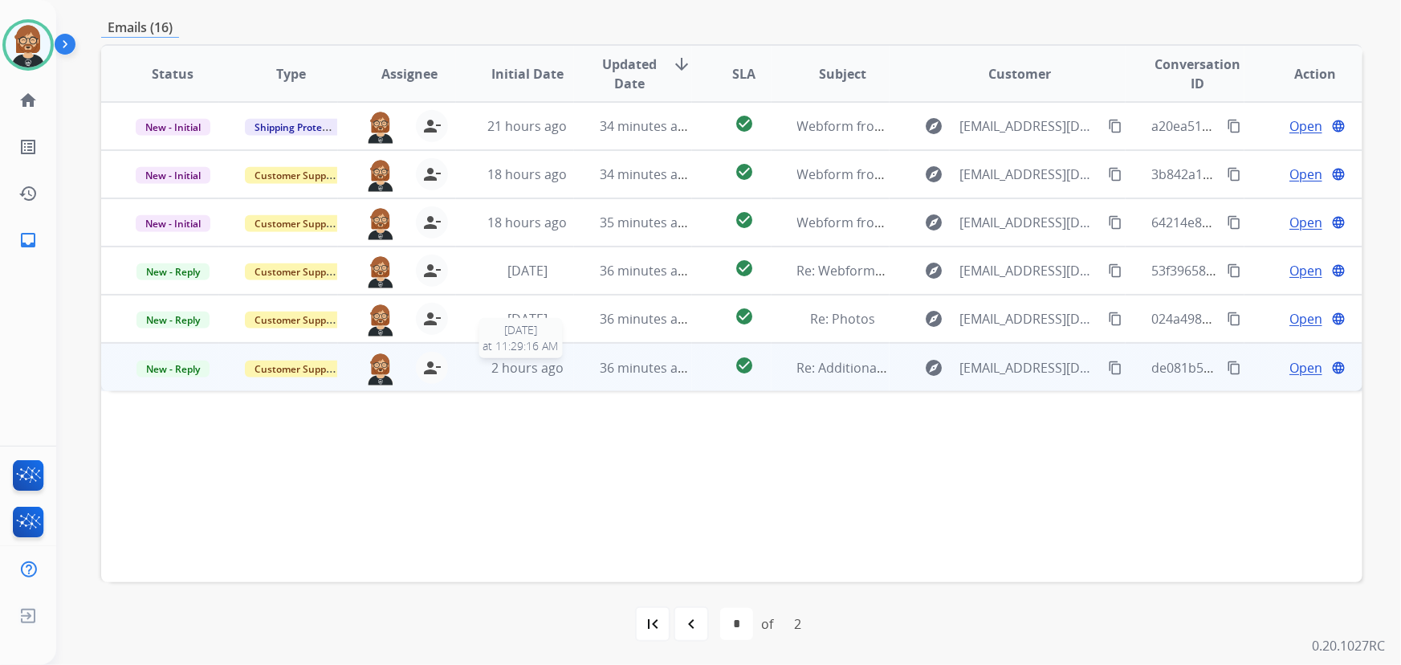
click at [551, 375] on span "2 hours ago" at bounding box center [527, 368] width 72 height 18
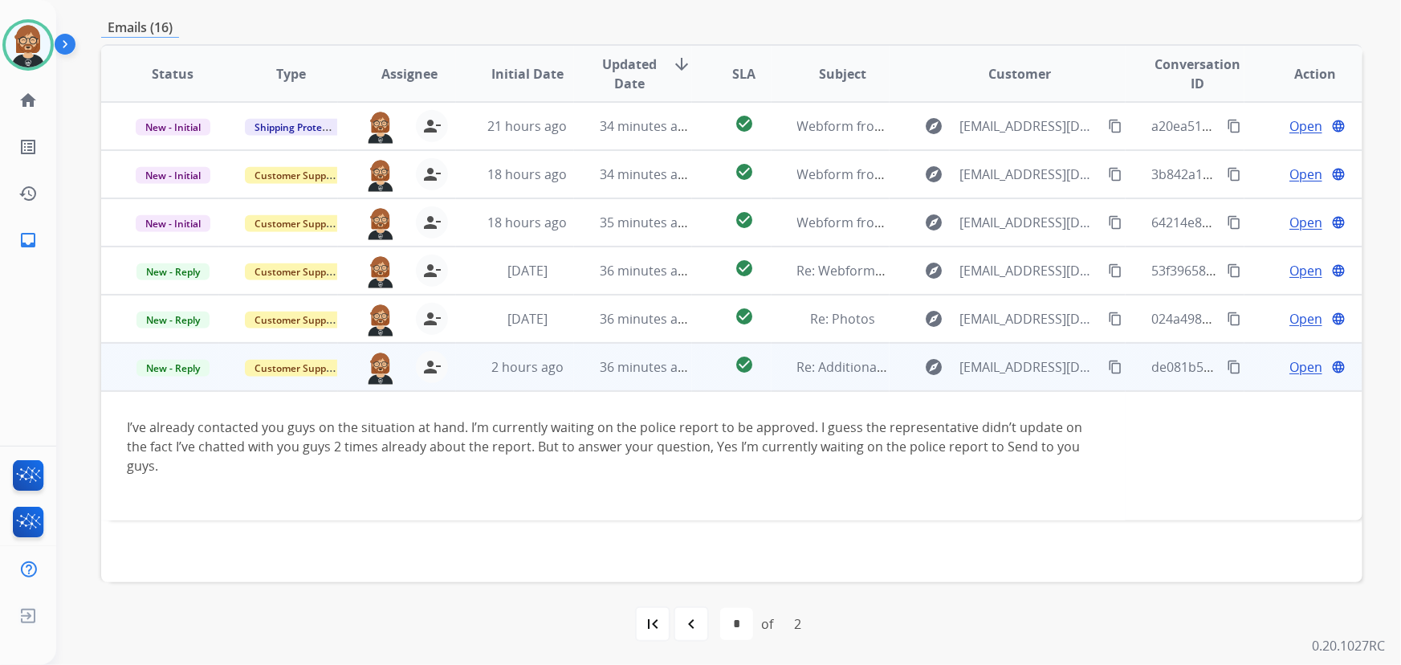
click at [1290, 370] on span "Open" at bounding box center [1306, 366] width 33 height 19
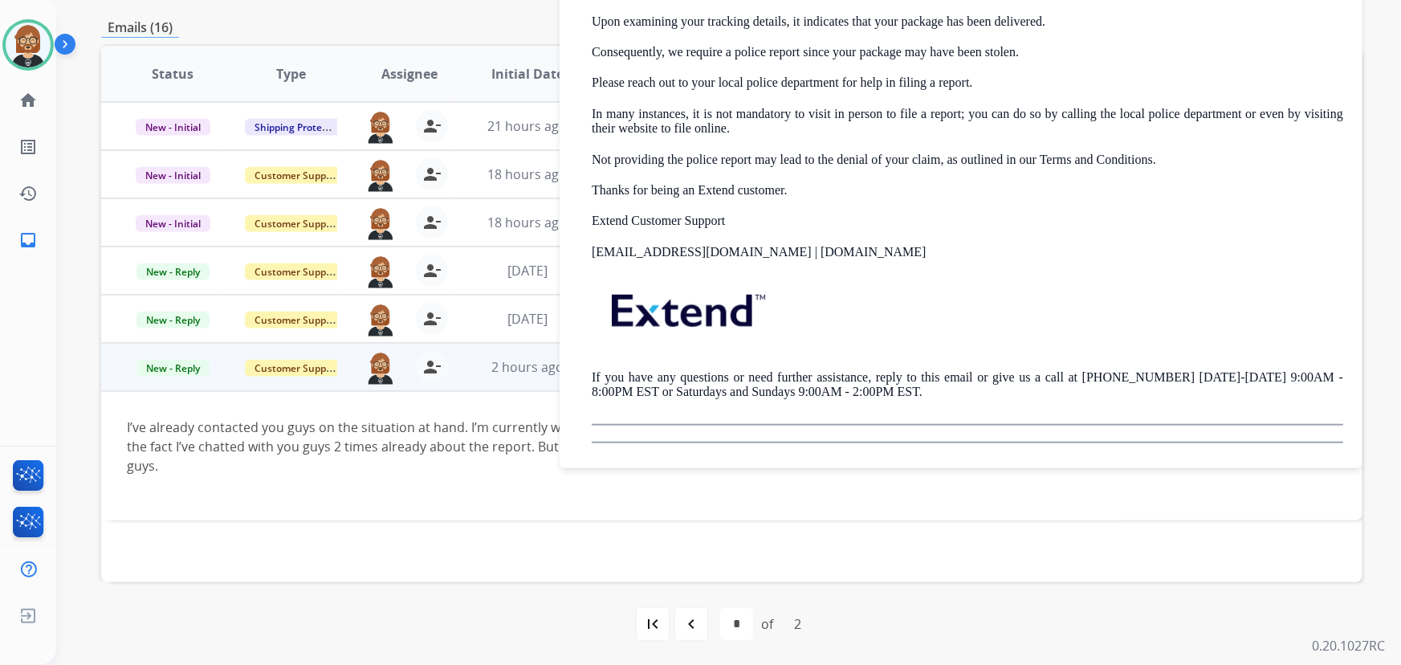
click at [526, 516] on td "I’ve already contacted you guys on the situation at hand. I’m currently waiting…" at bounding box center [613, 455] width 1025 height 129
click at [426, 543] on div "Status Type Assignee Initial Date Updated Date arrow_downward SLA Subject Custo…" at bounding box center [731, 313] width 1261 height 538
click at [511, 313] on span "[DATE]" at bounding box center [527, 319] width 40 height 18
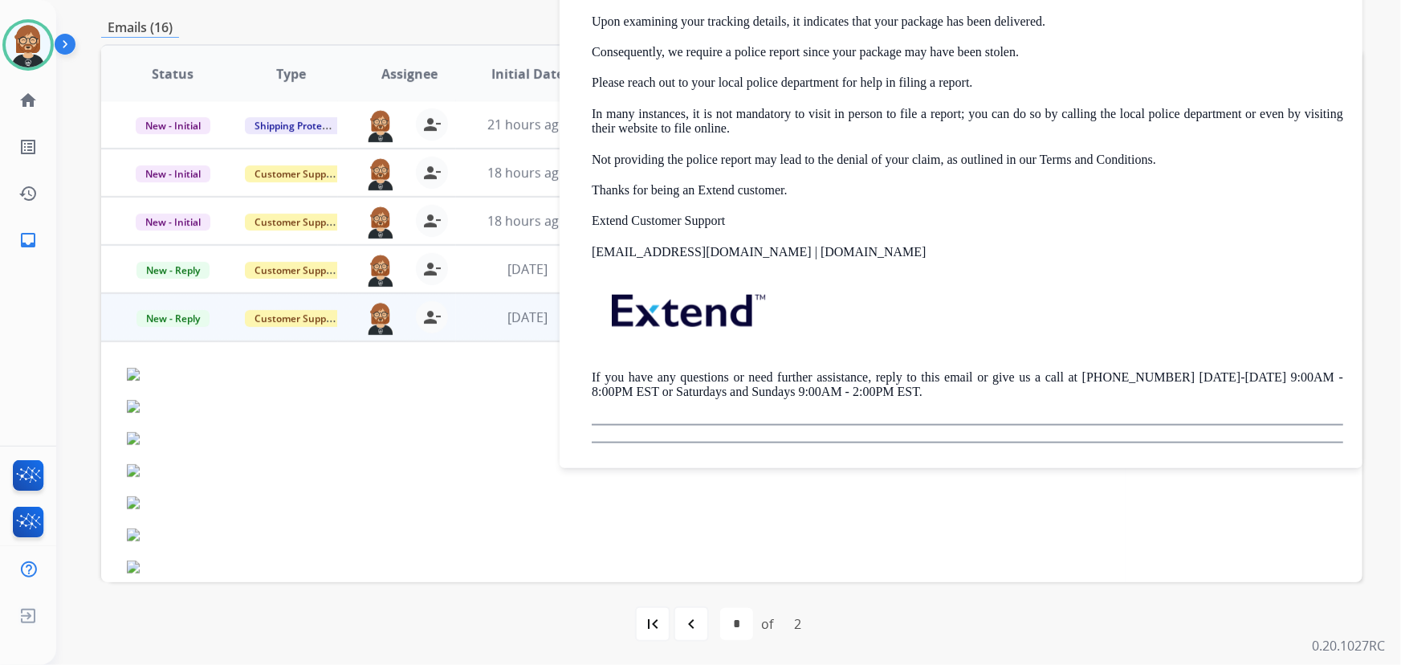
scroll to position [0, 0]
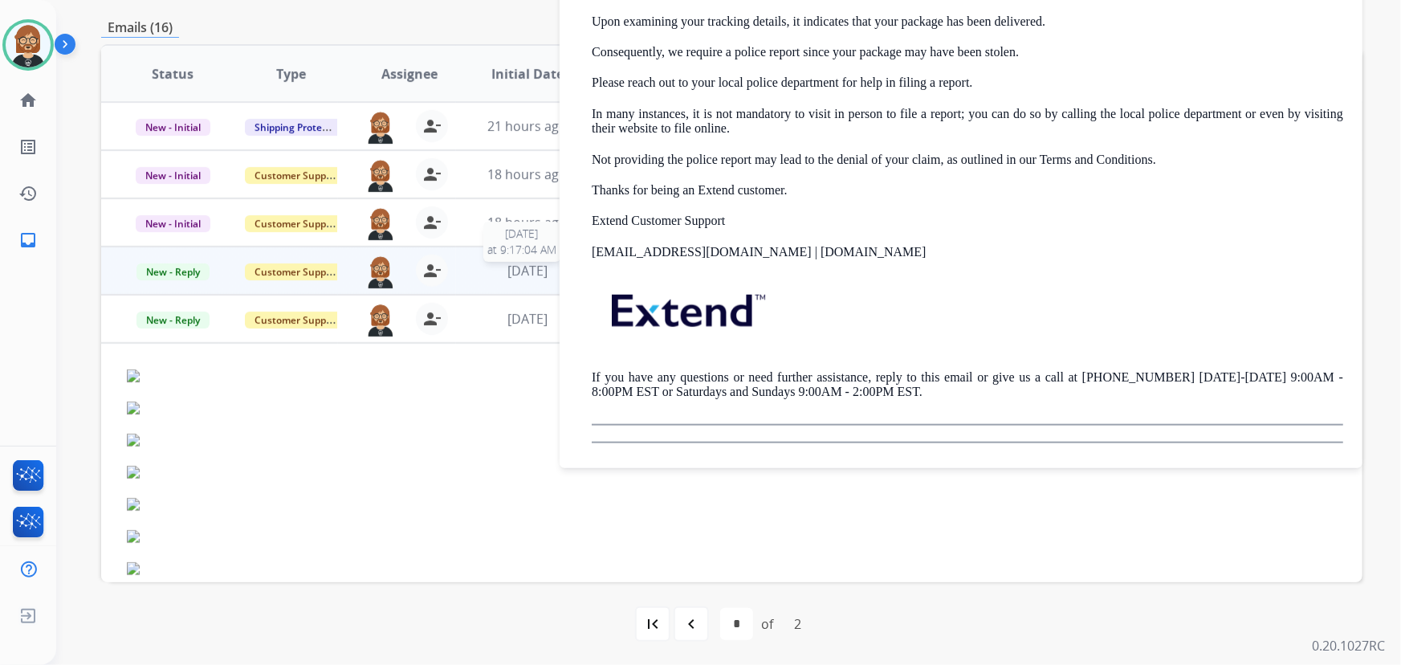
click at [540, 271] on span "[DATE]" at bounding box center [527, 271] width 40 height 18
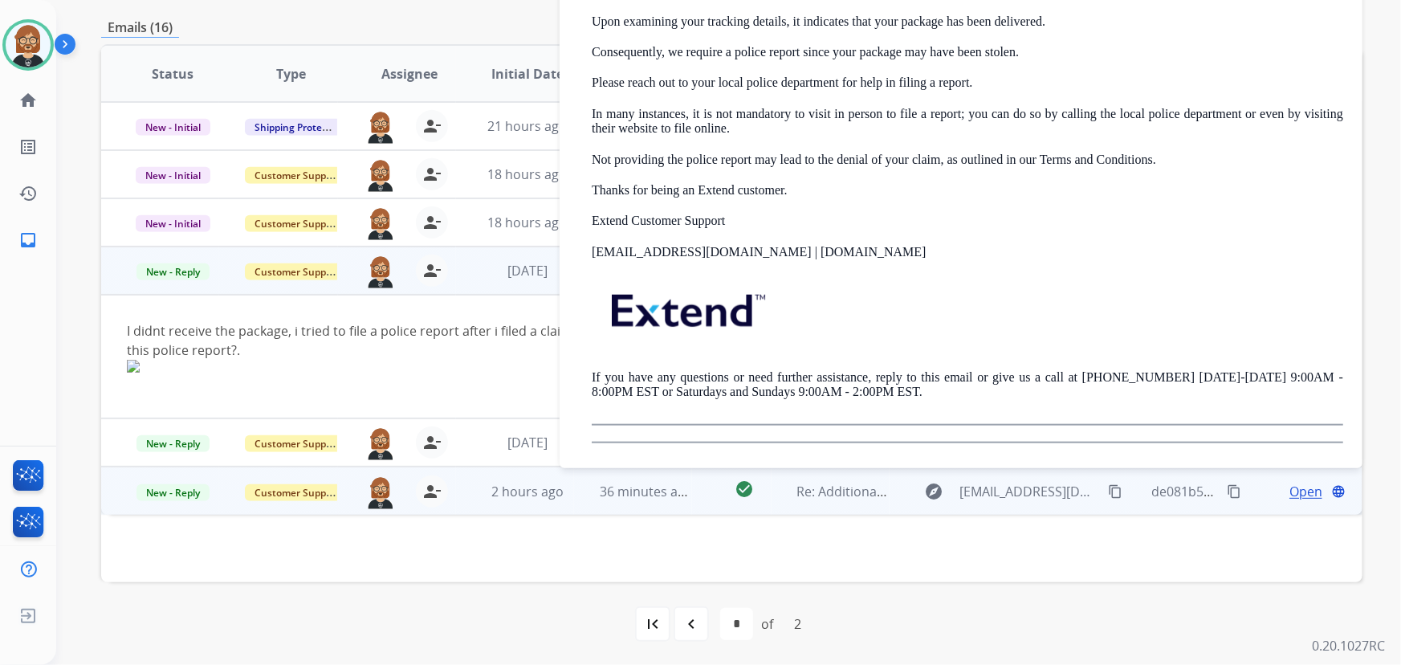
click at [460, 356] on div "I didnt receive the package, i tried to file a police report after i filed a cl…" at bounding box center [613, 346] width 973 height 51
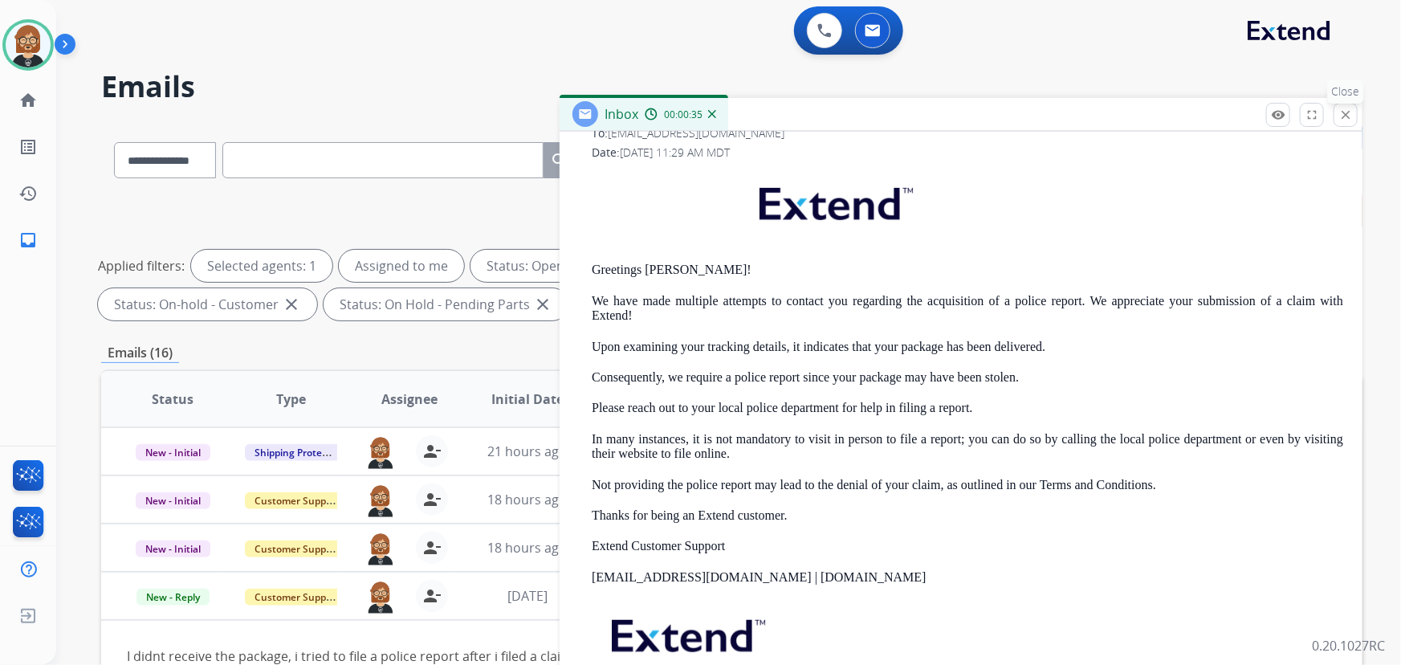
click at [1345, 112] on mat-icon "close" at bounding box center [1346, 115] width 14 height 14
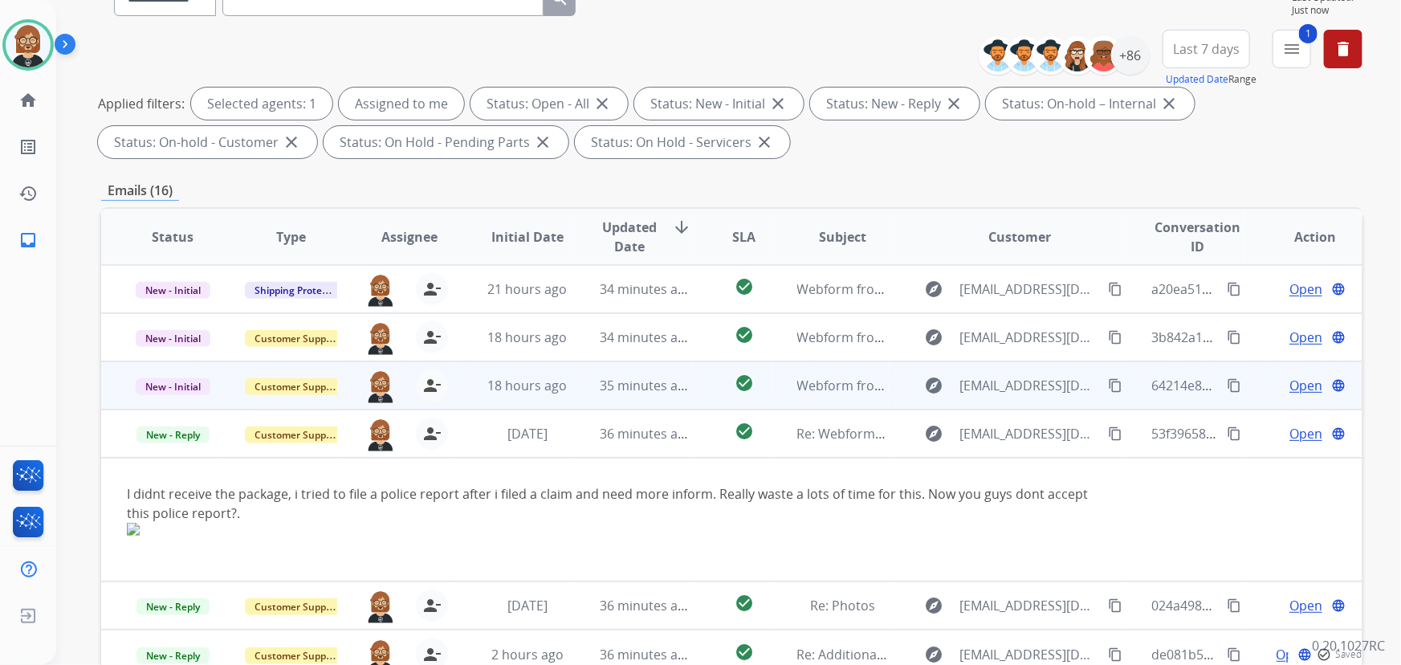
scroll to position [218, 0]
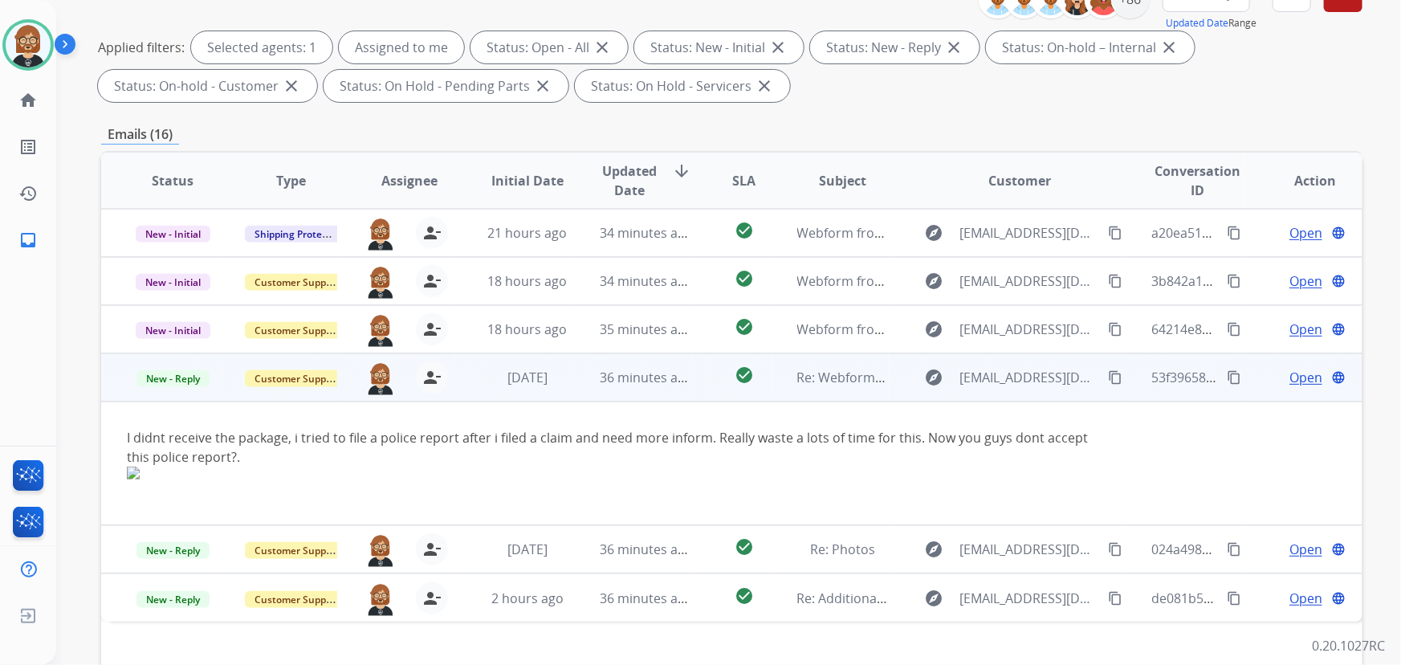
click at [1093, 368] on div "explore [EMAIL_ADDRESS][DOMAIN_NAME] content_copy" at bounding box center [1020, 378] width 210 height 26
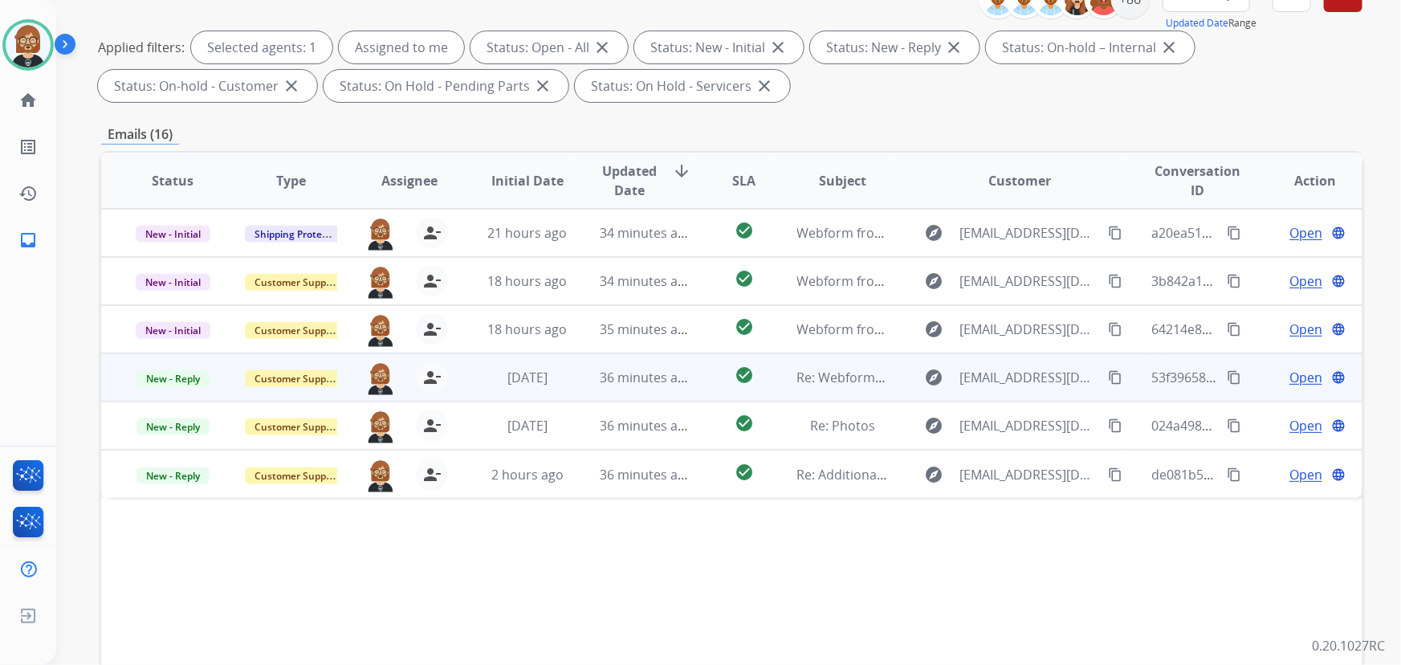
click at [1108, 377] on mat-icon "content_copy" at bounding box center [1115, 377] width 14 height 14
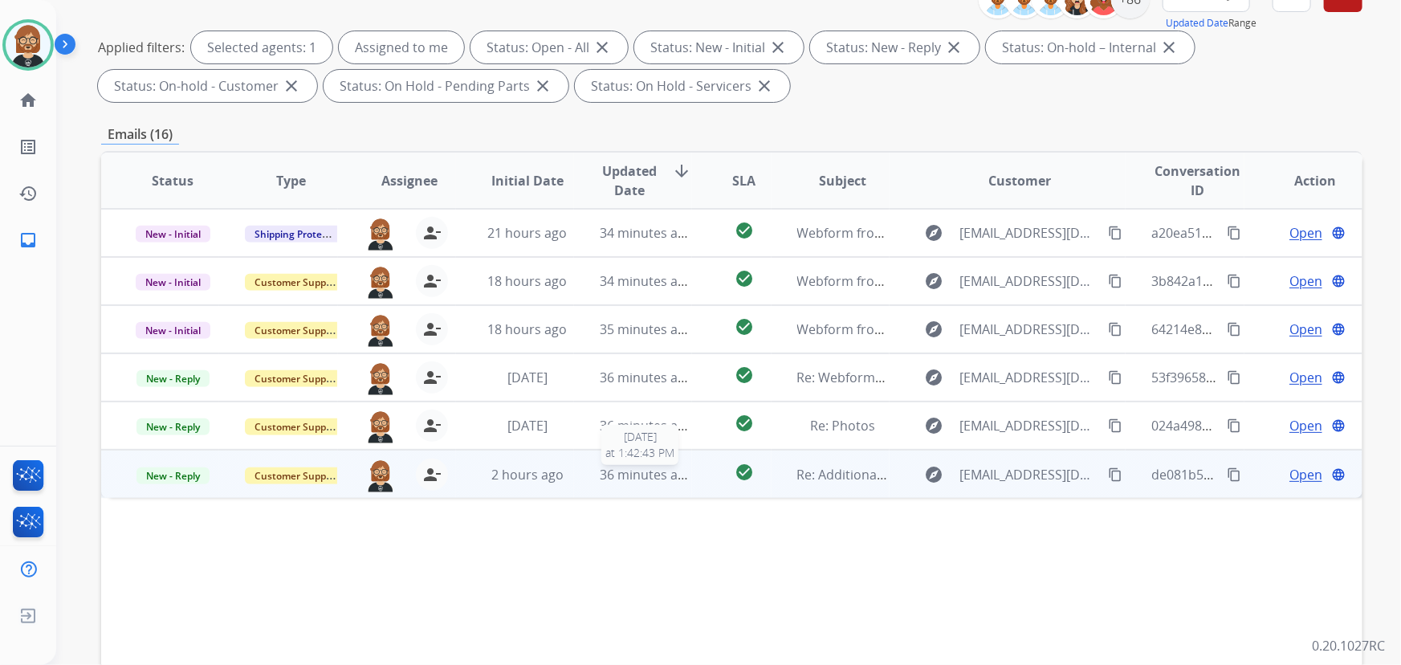
click at [677, 475] on span "36 minutes ago" at bounding box center [646, 475] width 93 height 18
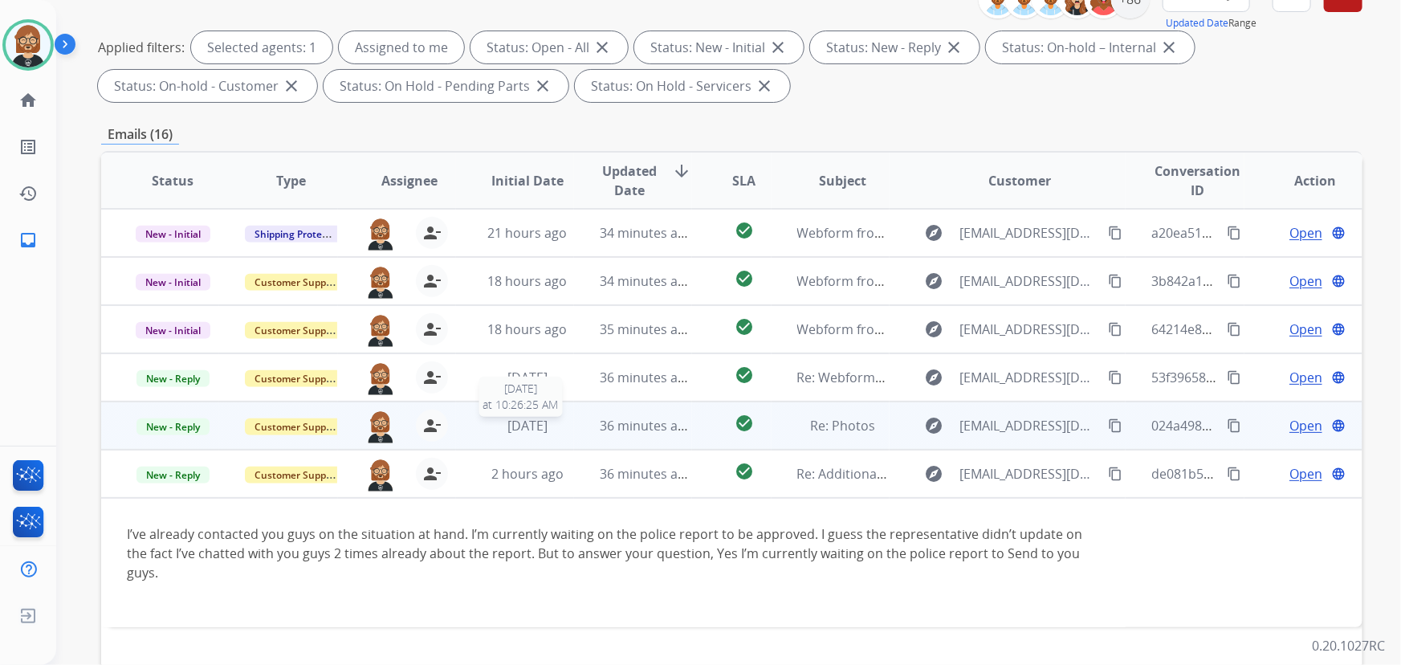
click at [541, 428] on span "[DATE]" at bounding box center [527, 426] width 40 height 18
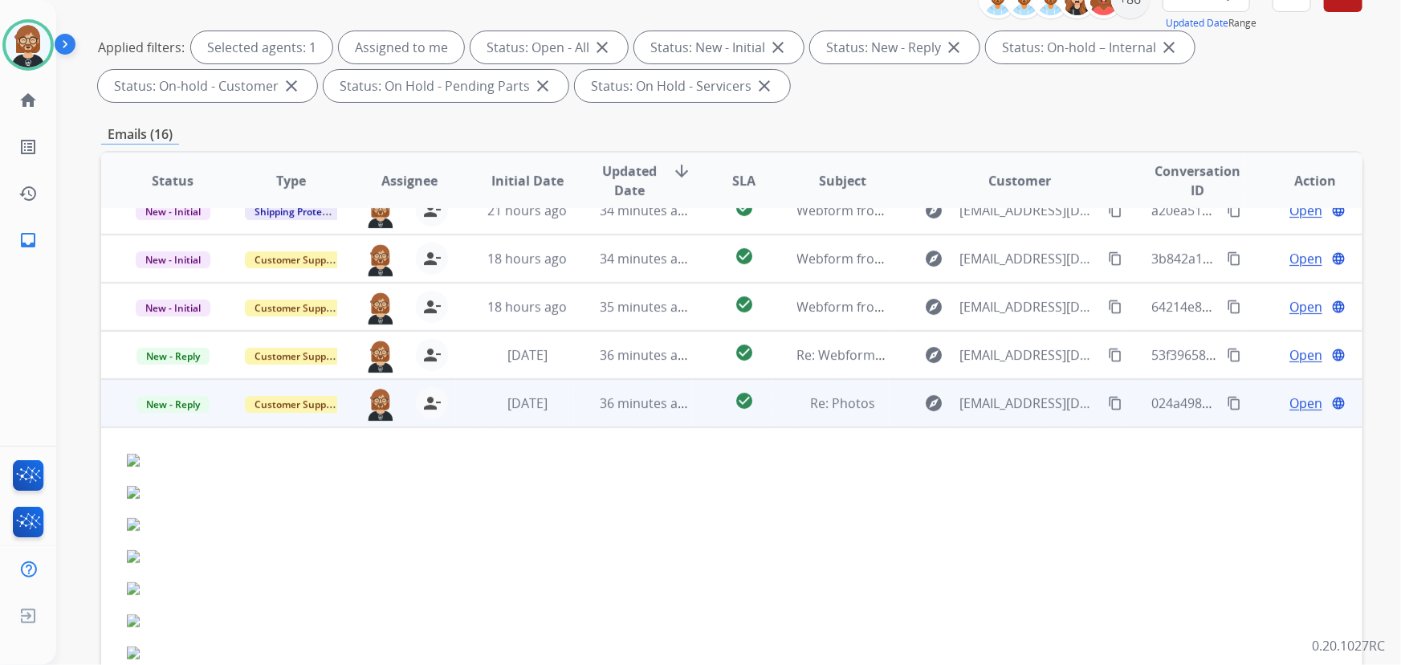
scroll to position [0, 0]
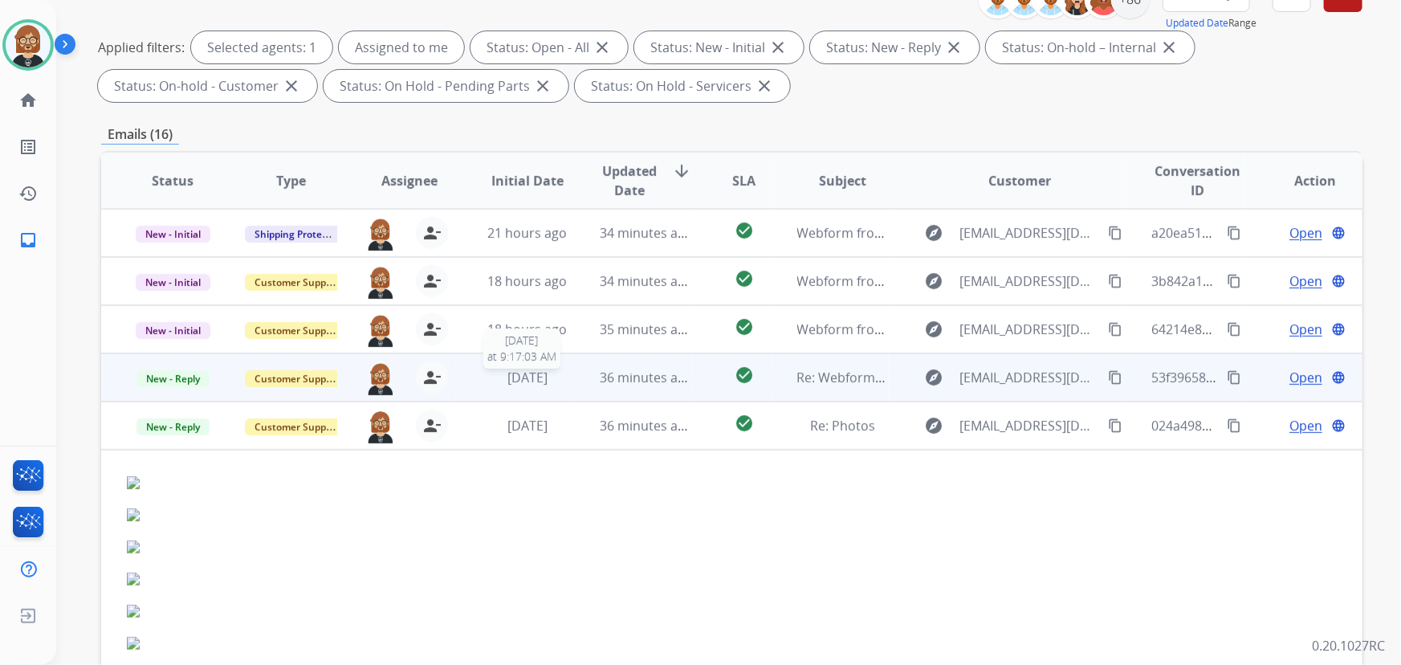
click at [511, 377] on span "[DATE]" at bounding box center [527, 378] width 40 height 18
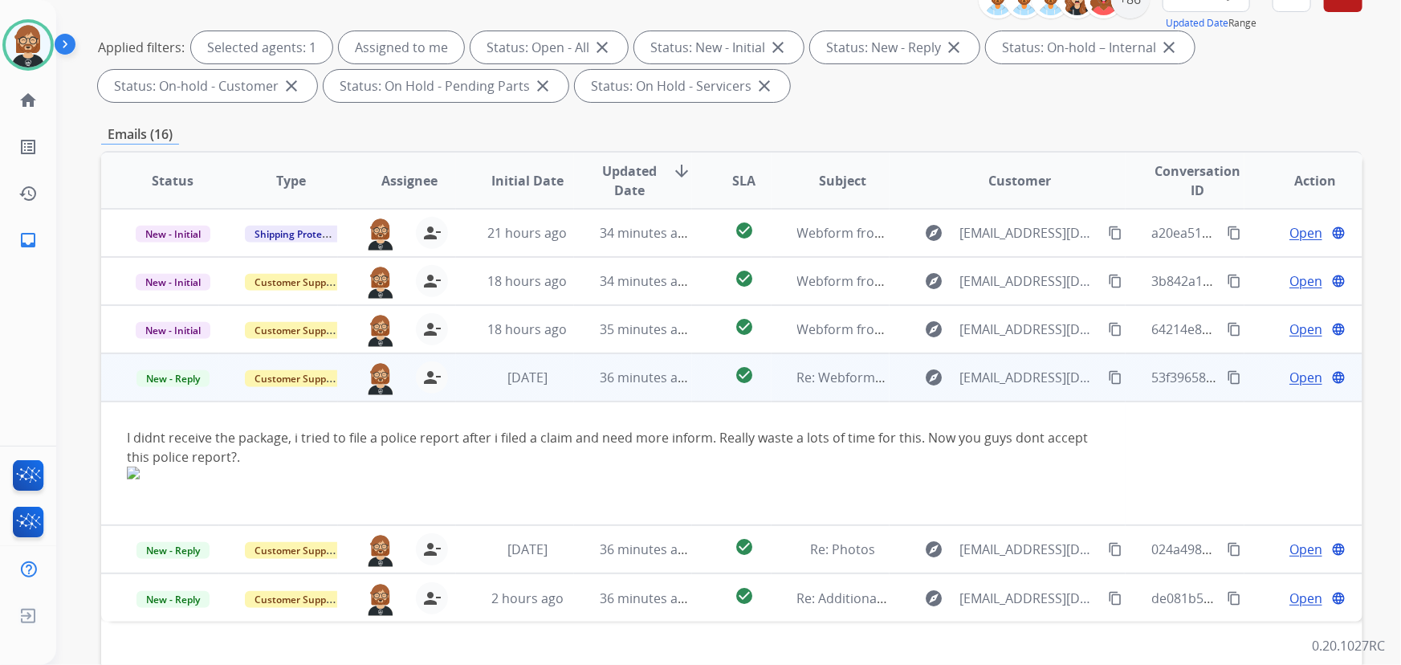
click at [1290, 373] on span "Open" at bounding box center [1306, 377] width 33 height 19
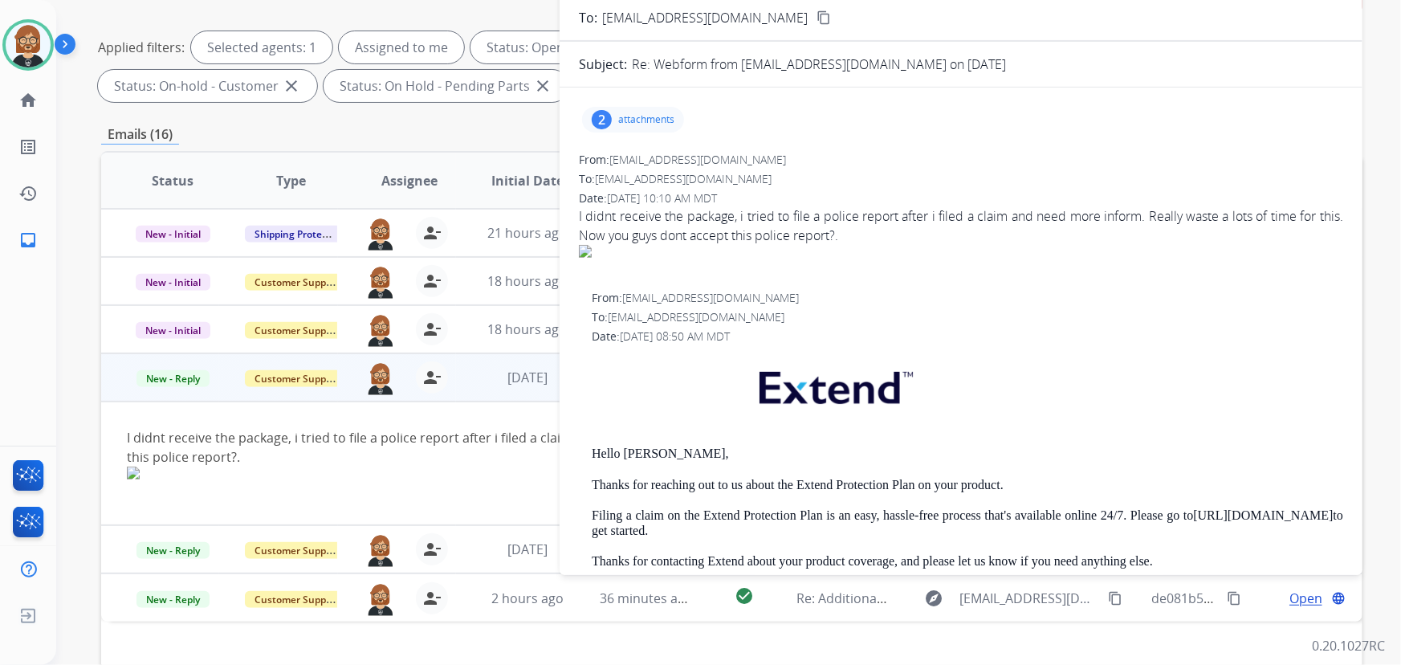
click at [639, 120] on p "attachments" at bounding box center [646, 119] width 56 height 13
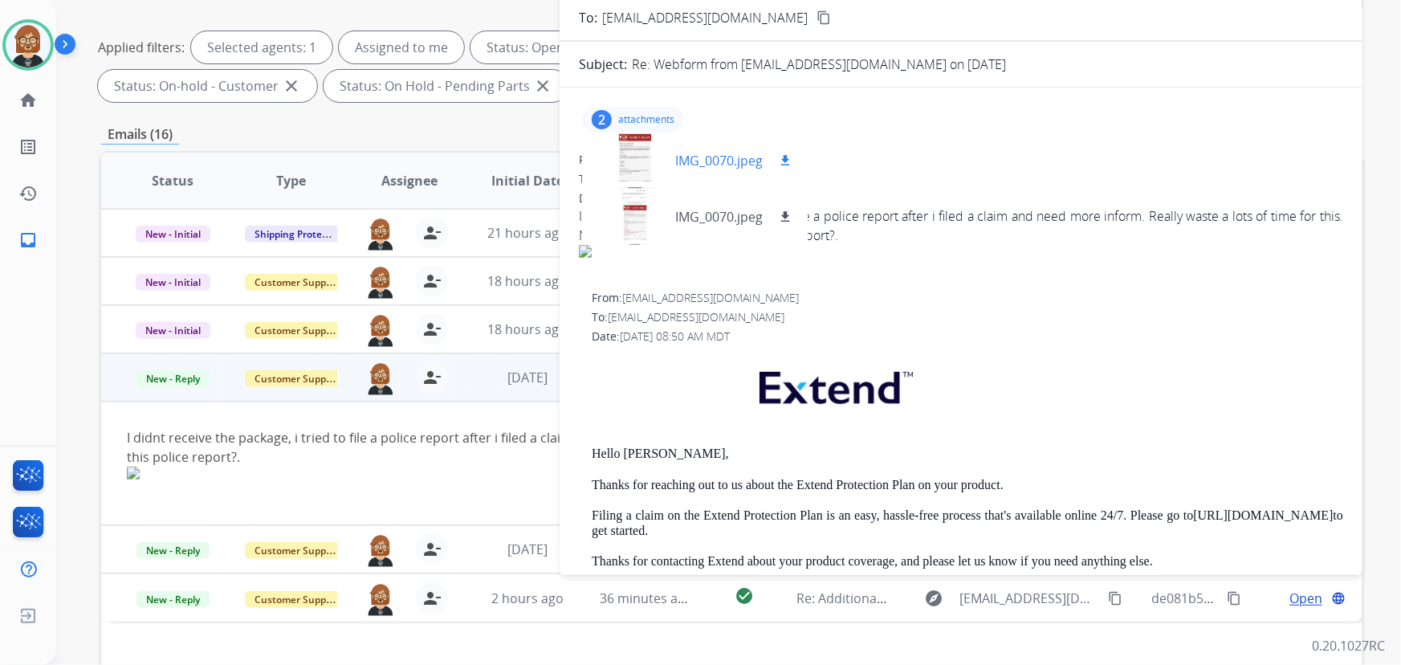
click at [633, 168] on div at bounding box center [635, 160] width 80 height 56
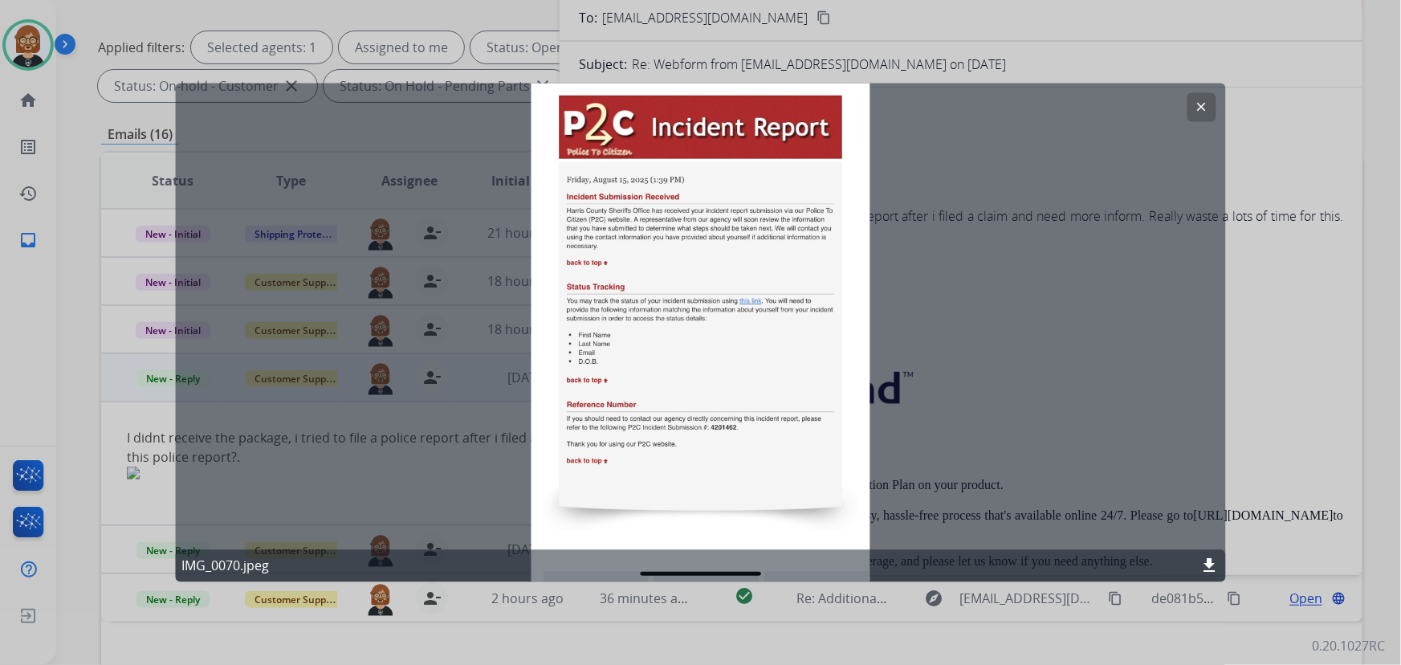
click at [662, 220] on div "clear IMG_0070.jpeg download" at bounding box center [700, 333] width 1051 height 499
click at [706, 373] on div "clear IMG_0070.jpeg download" at bounding box center [700, 333] width 1051 height 499
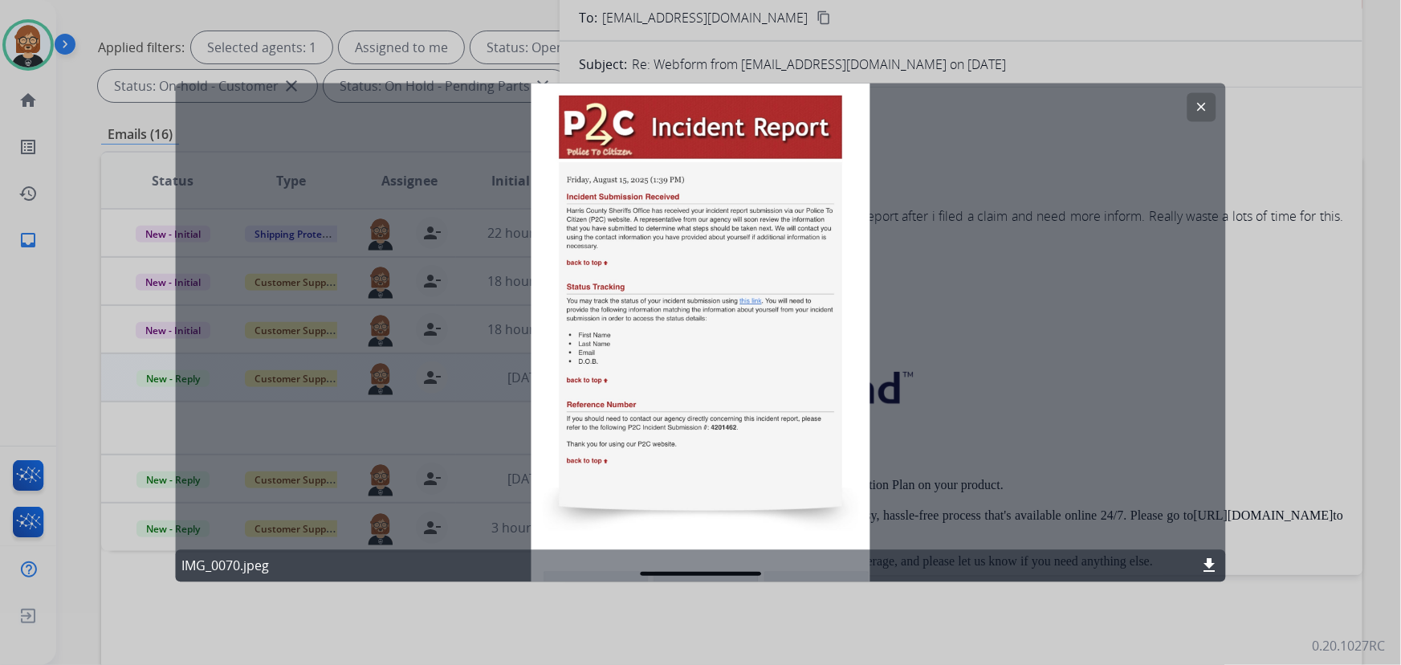
drag, startPoint x: 775, startPoint y: 270, endPoint x: 1208, endPoint y: 563, distance: 523.4
click at [1208, 563] on mat-icon "download" at bounding box center [1209, 565] width 19 height 19
click at [1326, 443] on div at bounding box center [700, 332] width 1401 height 665
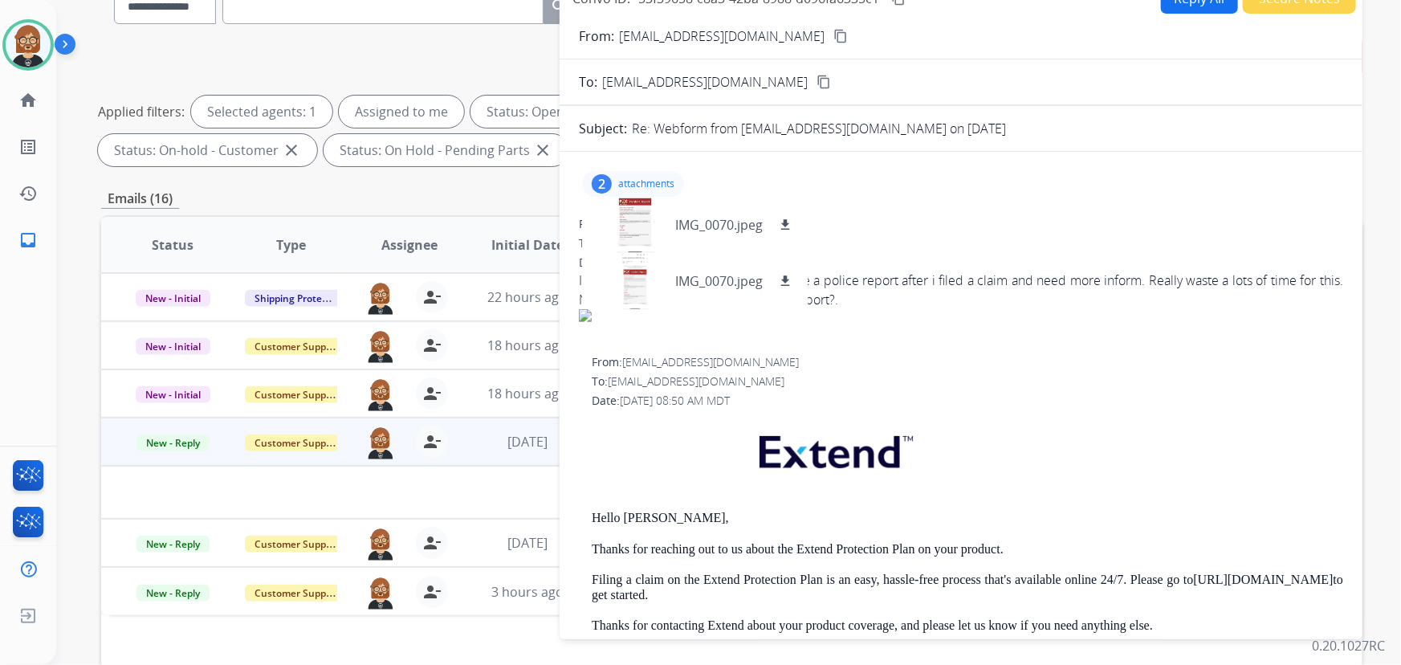
scroll to position [145, 0]
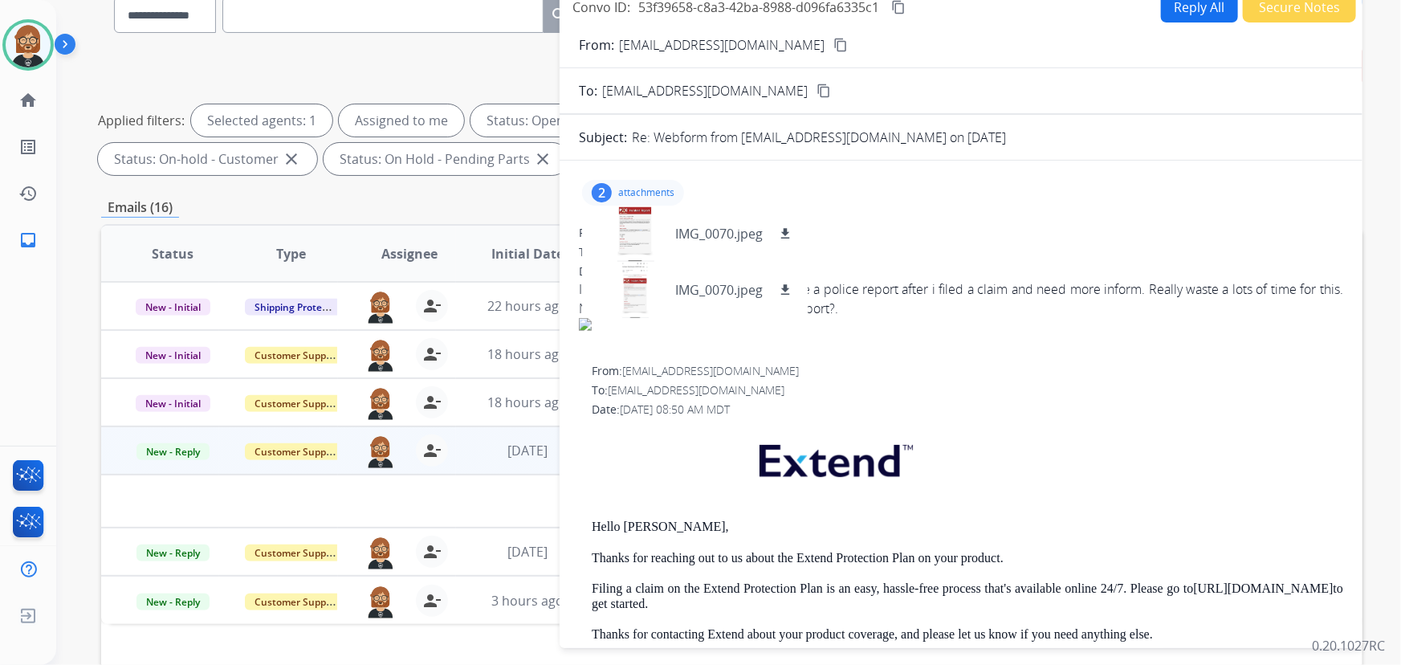
click at [919, 185] on div "2 attachments IMG_0070.jpeg download IMG_0070.jpeg download" at bounding box center [961, 192] width 764 height 39
click at [642, 305] on div at bounding box center [635, 290] width 80 height 56
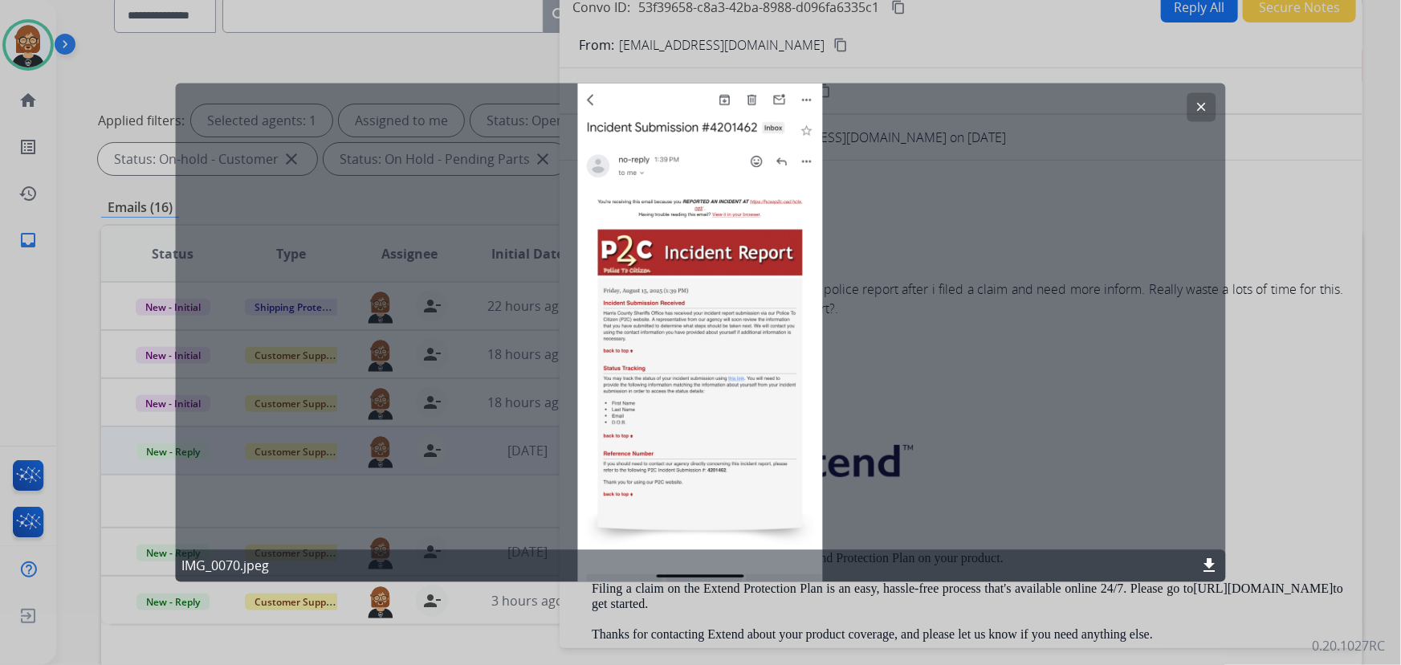
click at [1200, 104] on mat-icon "clear" at bounding box center [1202, 107] width 14 height 14
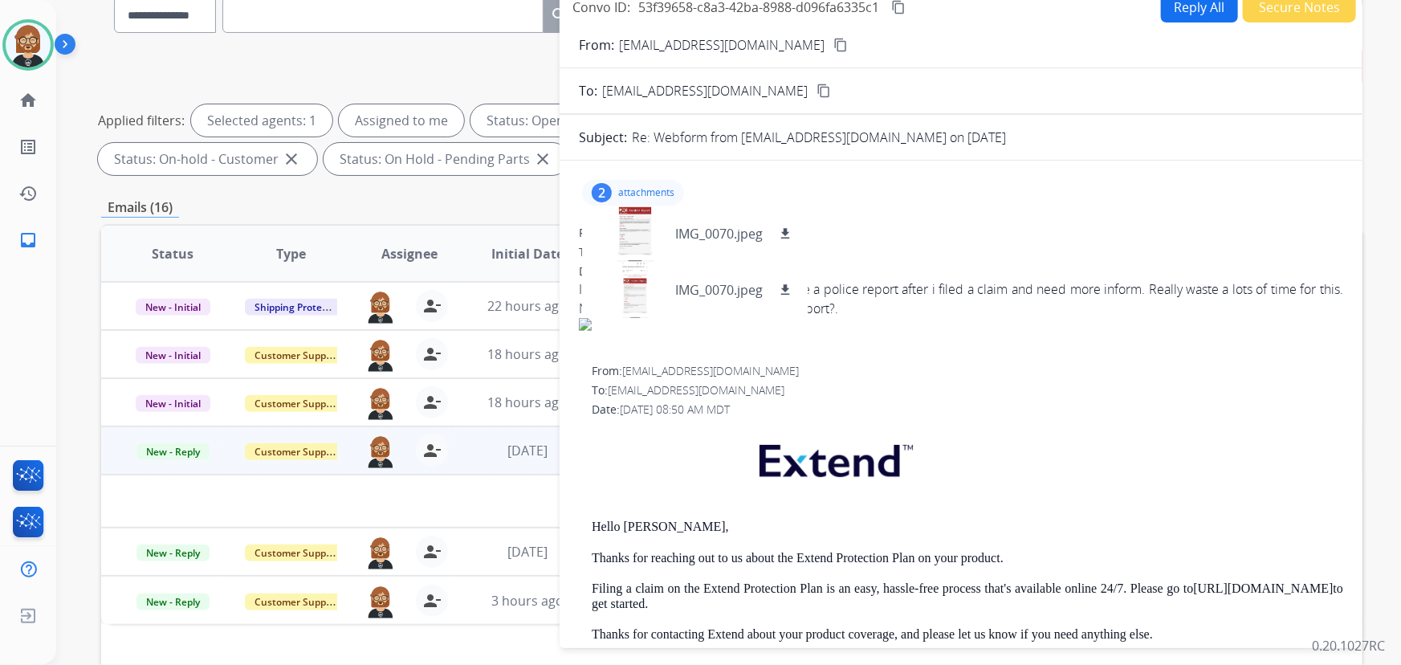
click at [974, 322] on img at bounding box center [961, 324] width 764 height 13
click at [605, 188] on div "2" at bounding box center [602, 192] width 20 height 19
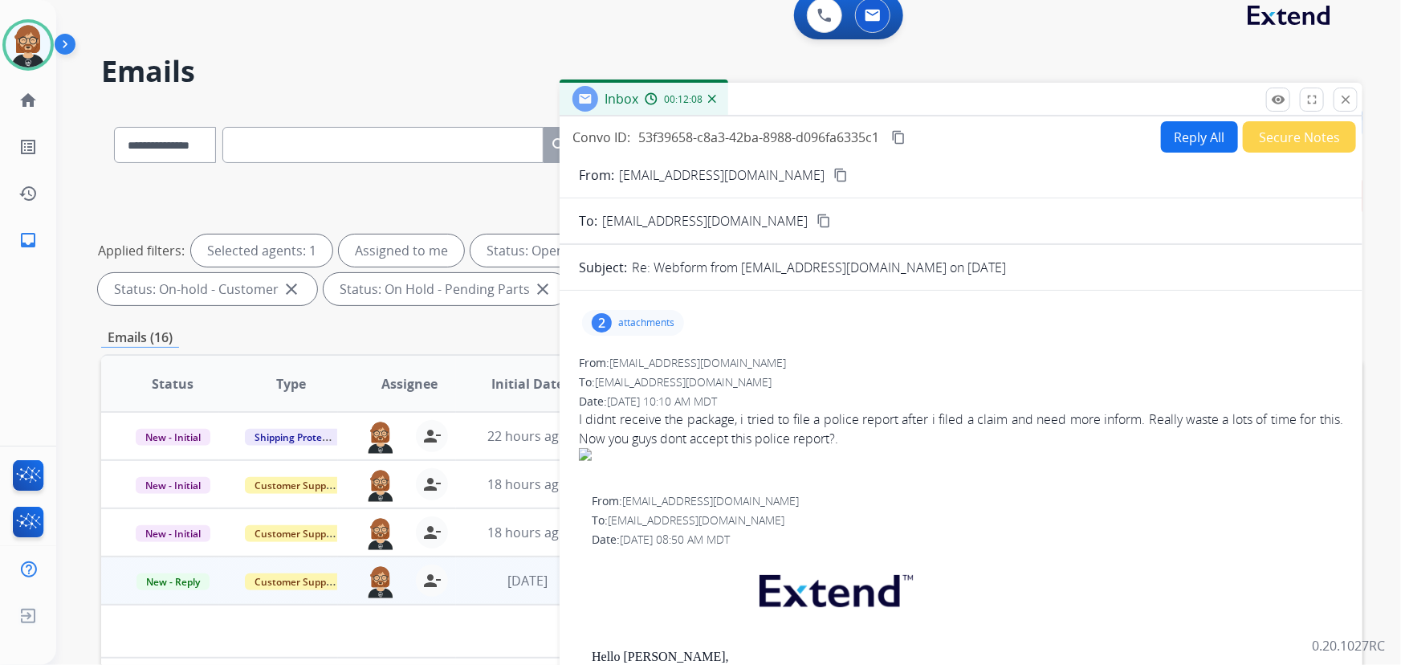
scroll to position [0, 0]
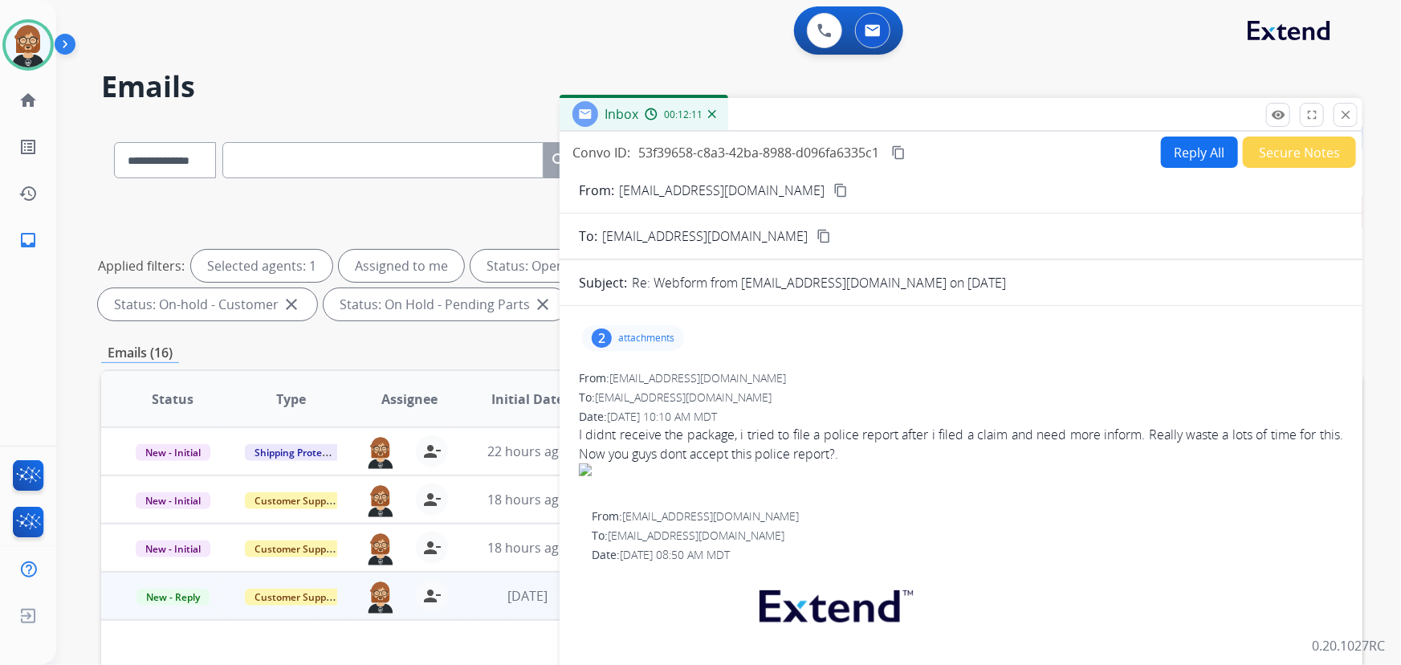
click at [1172, 153] on button "Reply All" at bounding box center [1199, 152] width 77 height 31
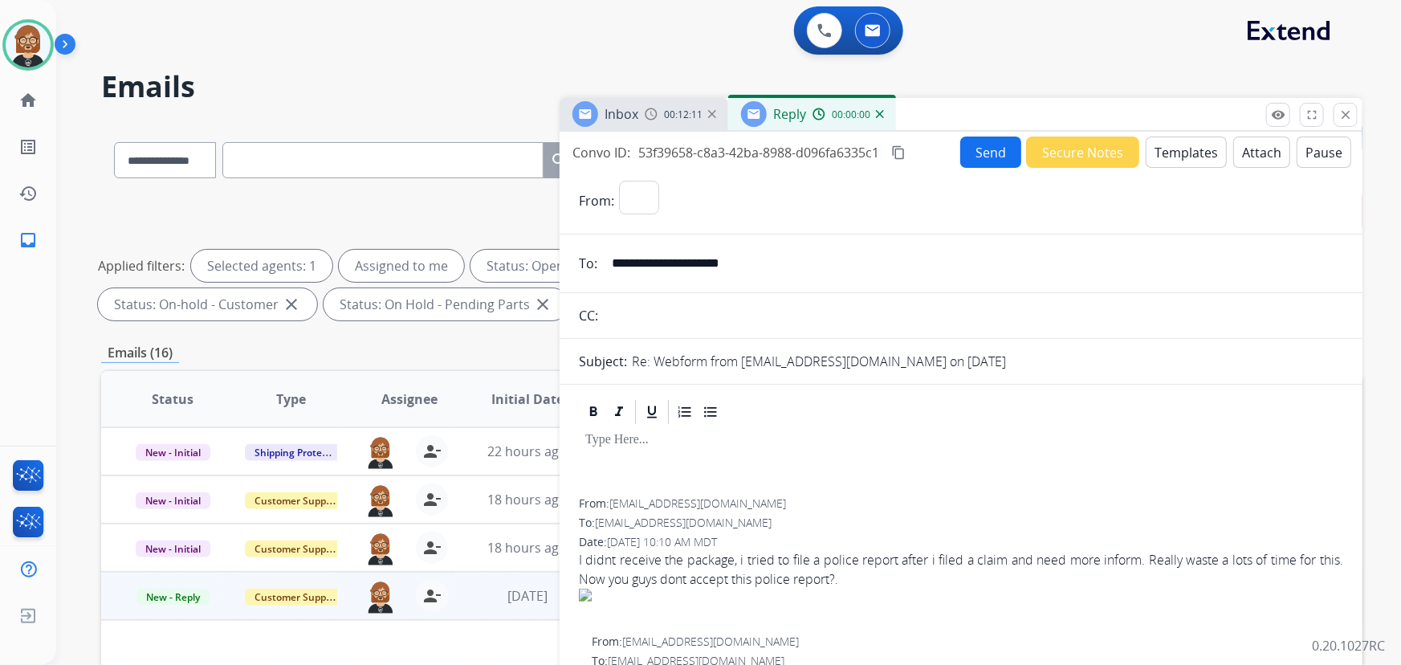
select select "**********"
click at [1180, 151] on button "Templates" at bounding box center [1186, 152] width 81 height 31
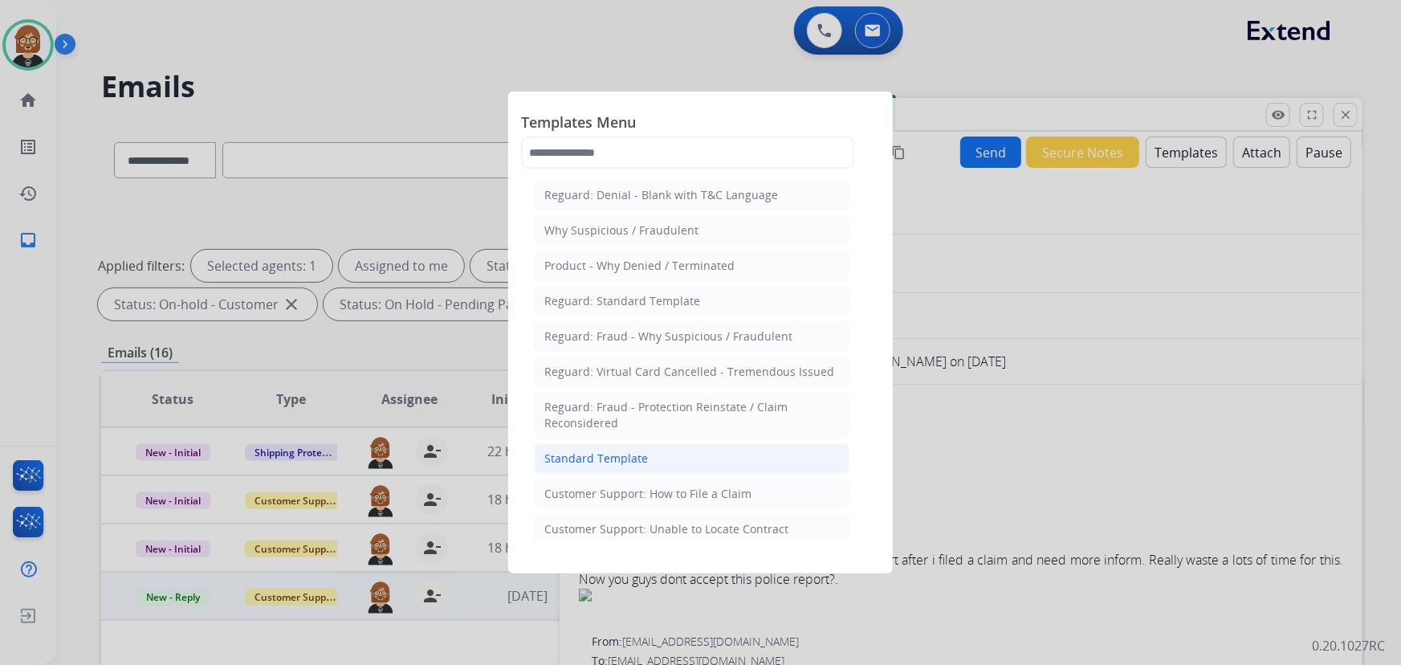
click at [578, 454] on div "Standard Template" at bounding box center [596, 458] width 104 height 16
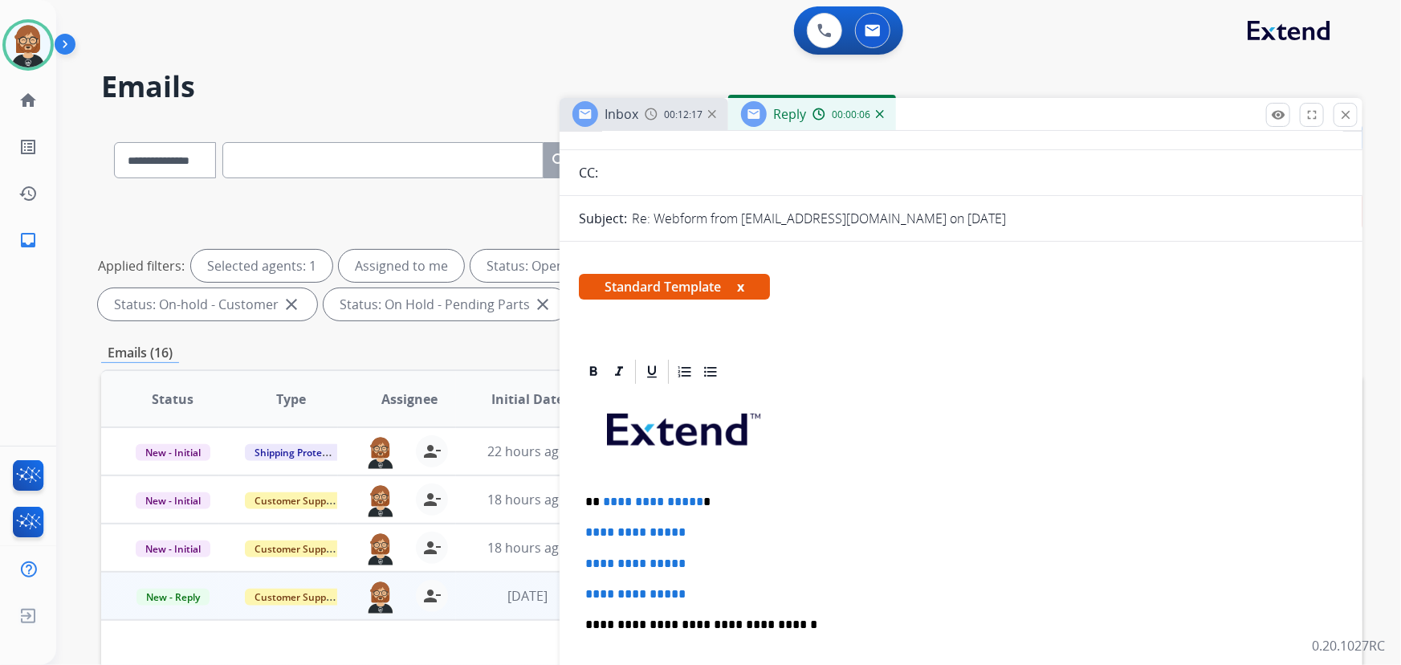
scroll to position [291, 0]
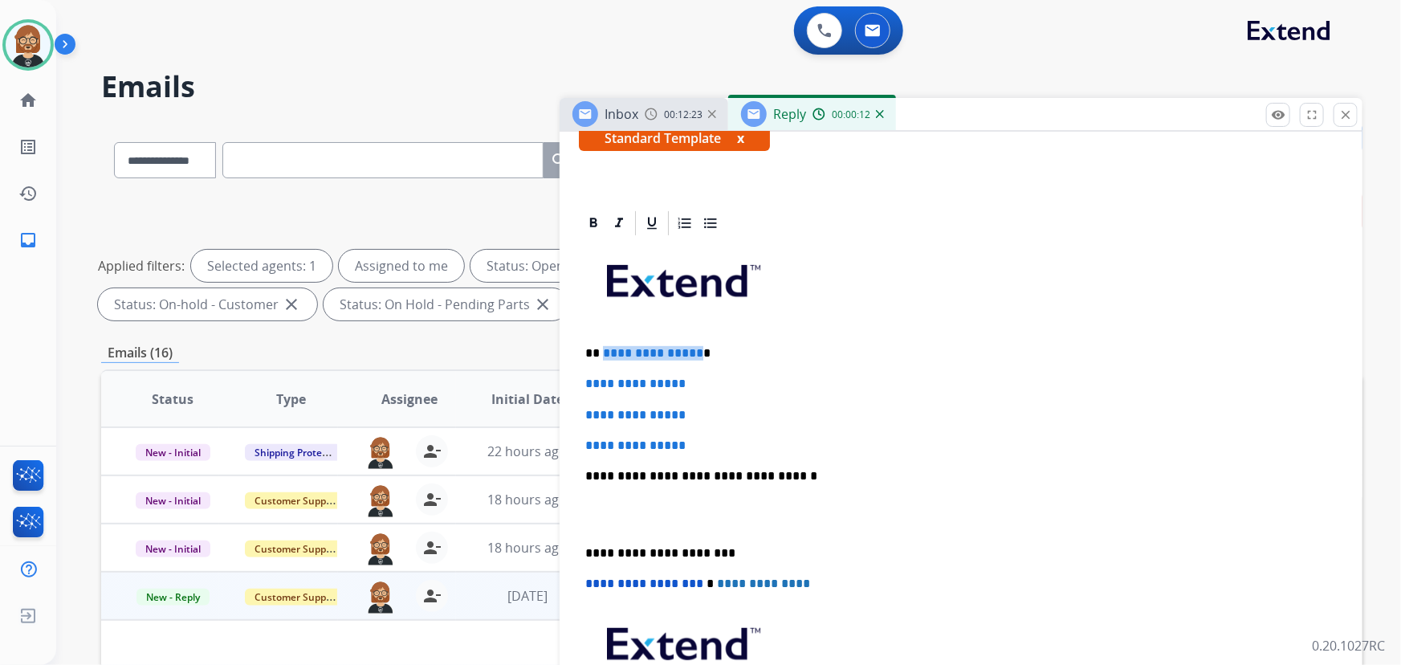
drag, startPoint x: 695, startPoint y: 348, endPoint x: 607, endPoint y: 344, distance: 88.4
click at [604, 346] on p "**********" at bounding box center [955, 353] width 740 height 14
drag, startPoint x: 706, startPoint y: 443, endPoint x: 570, endPoint y: 381, distance: 149.1
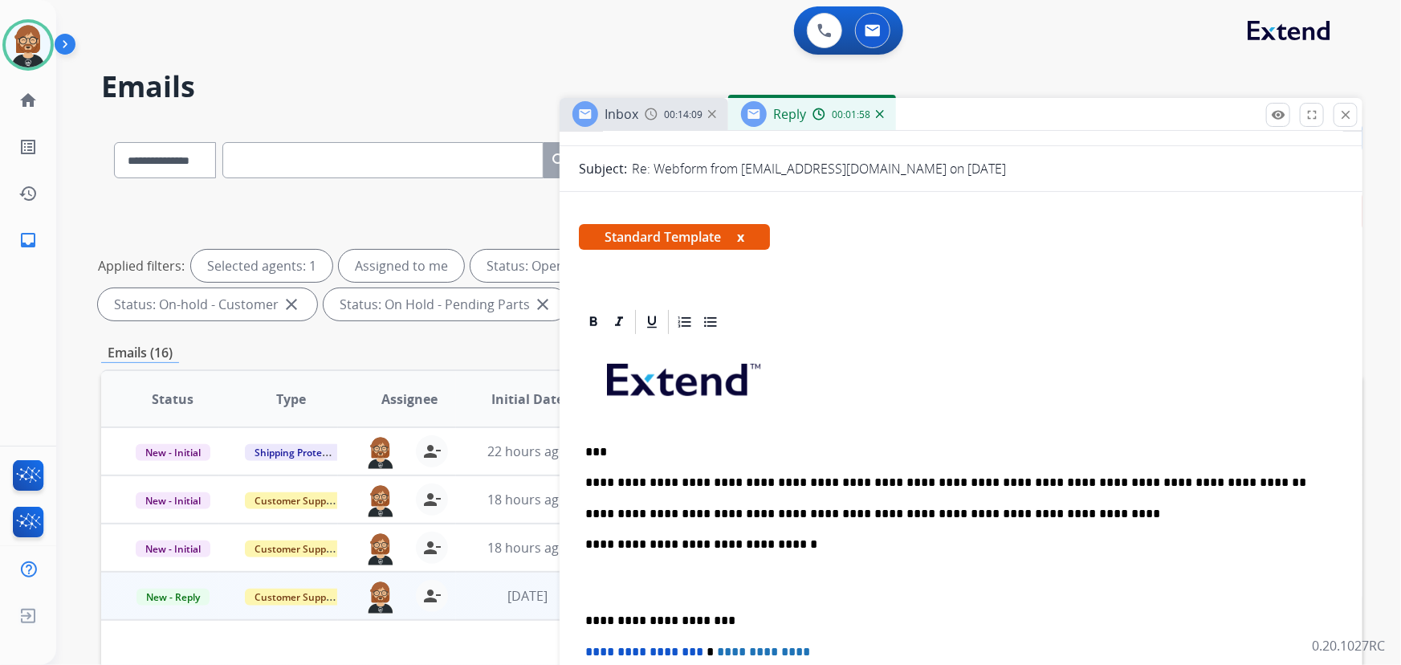
scroll to position [0, 0]
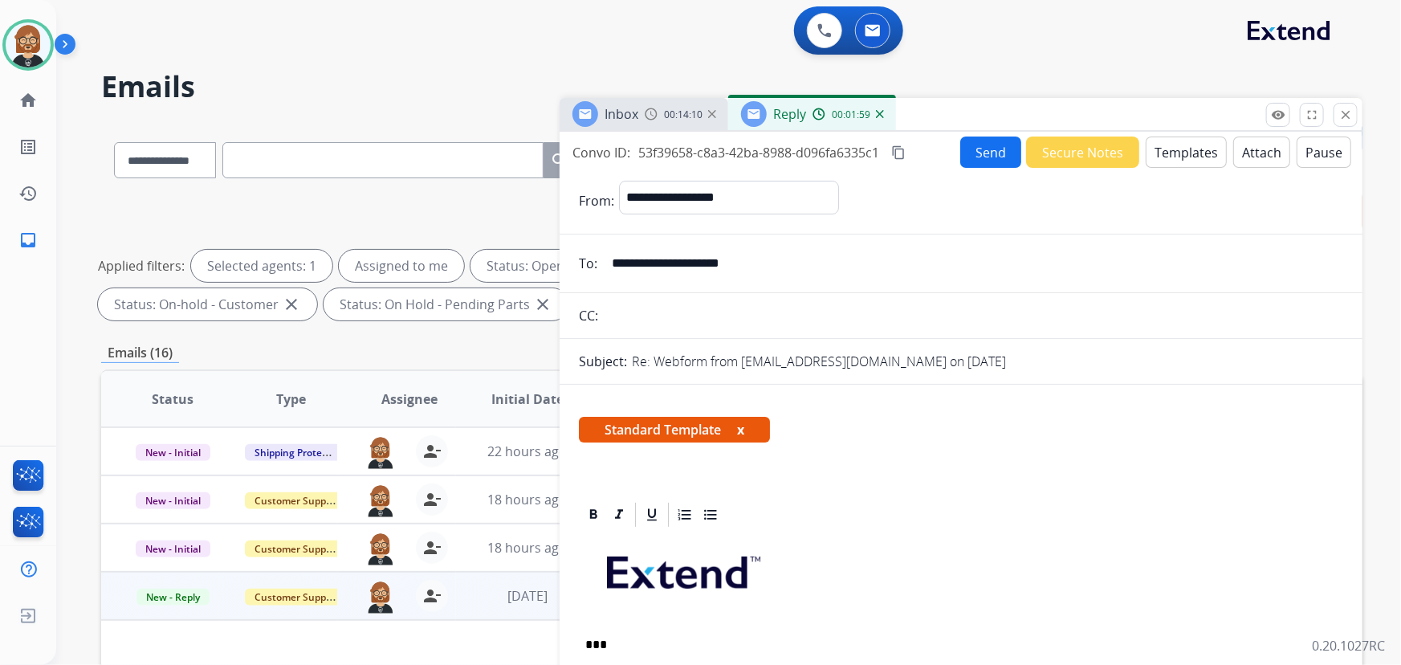
click at [987, 150] on button "Send" at bounding box center [990, 152] width 61 height 31
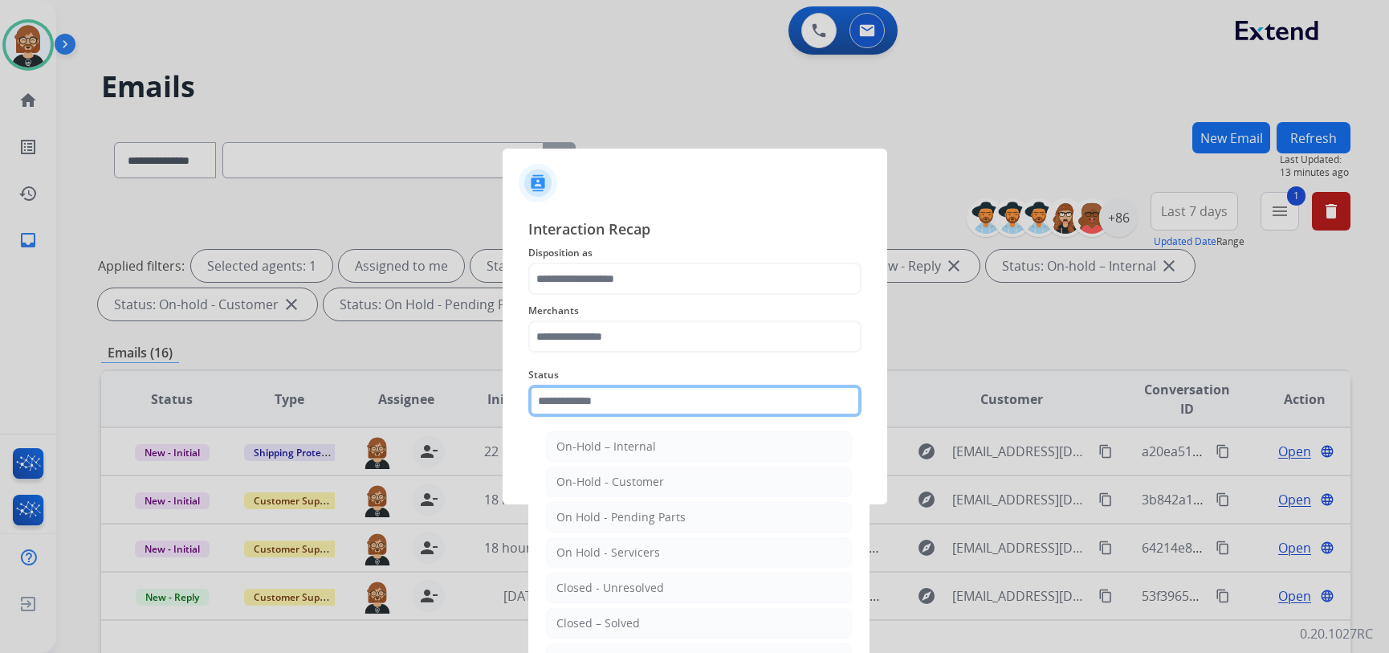
click at [684, 405] on input "text" at bounding box center [694, 401] width 333 height 32
click at [671, 619] on li "Closed – Solved" at bounding box center [699, 623] width 306 height 31
type input "**********"
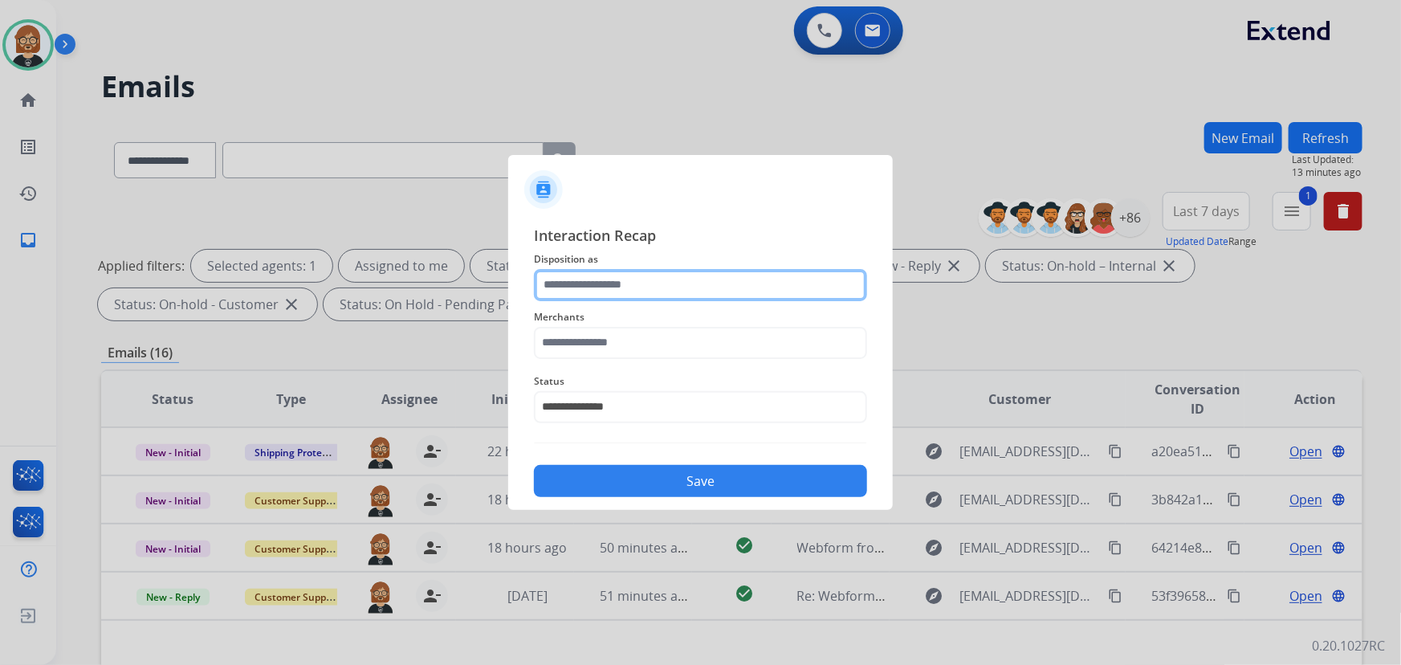
click at [746, 287] on input "text" at bounding box center [700, 285] width 333 height 32
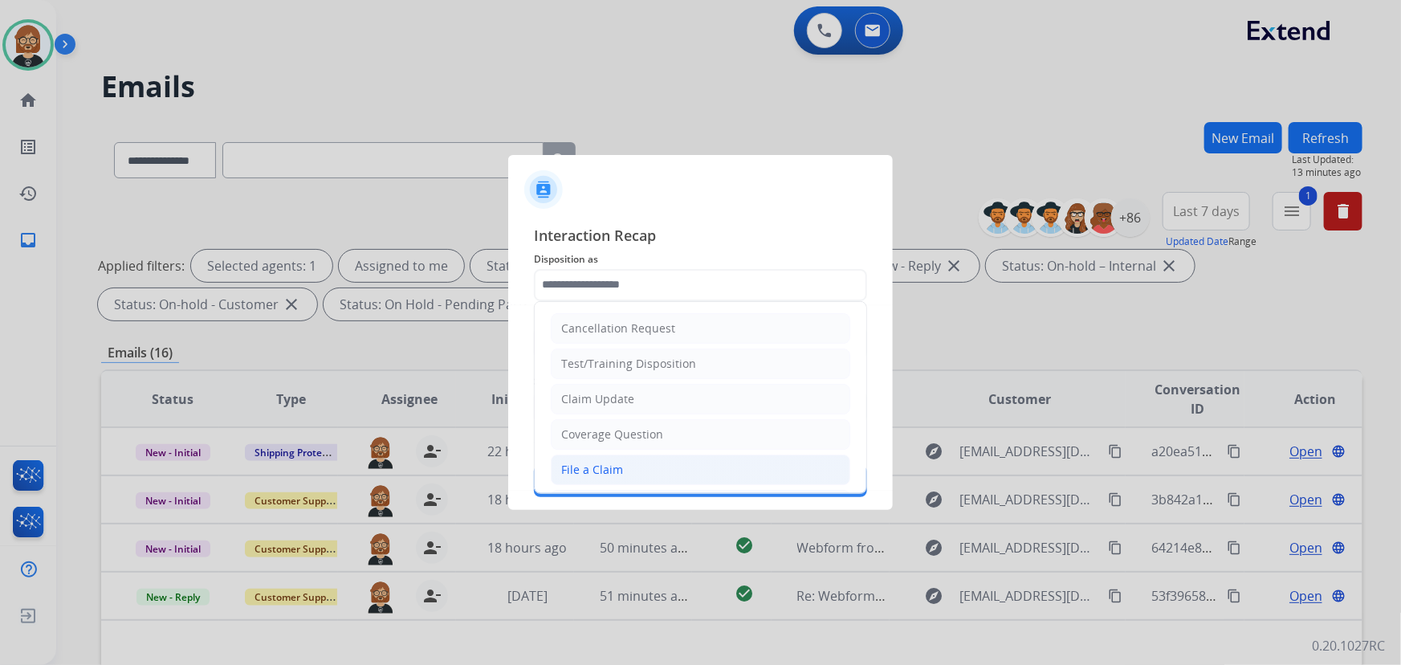
click at [699, 456] on li "File a Claim" at bounding box center [701, 469] width 300 height 31
type input "**********"
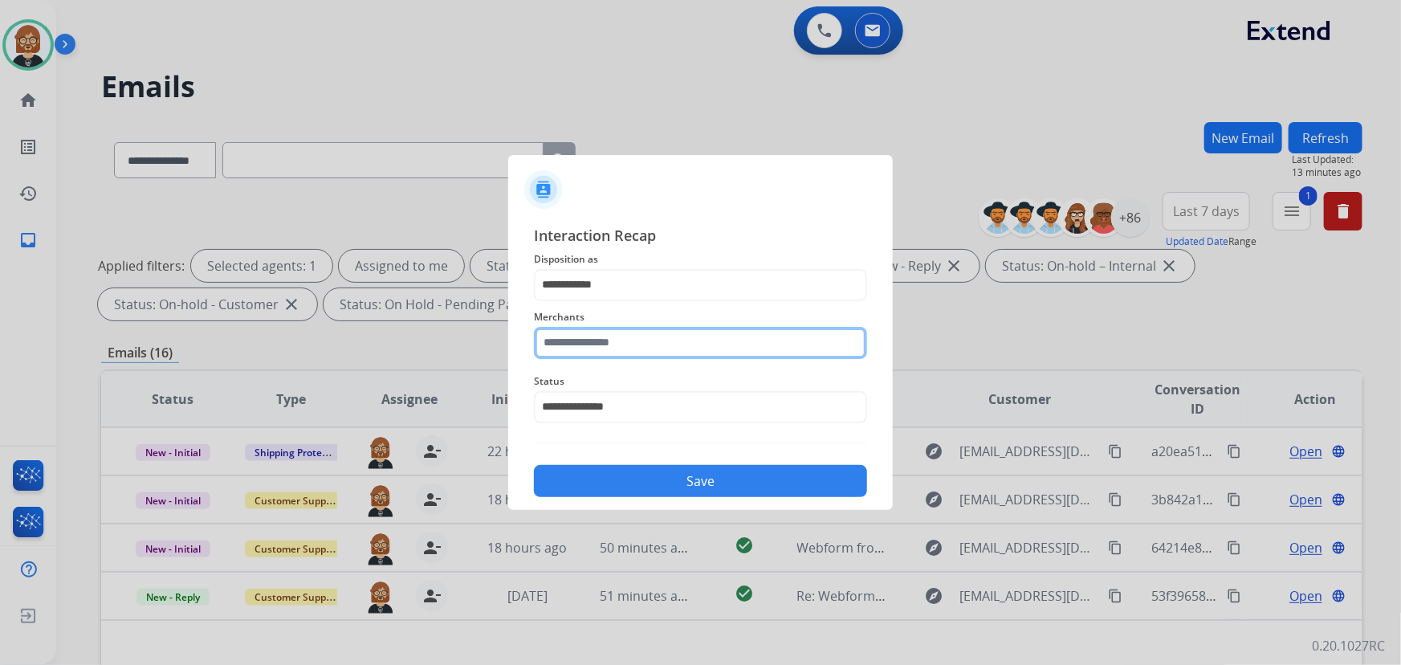
click at [690, 332] on input "text" at bounding box center [700, 343] width 333 height 32
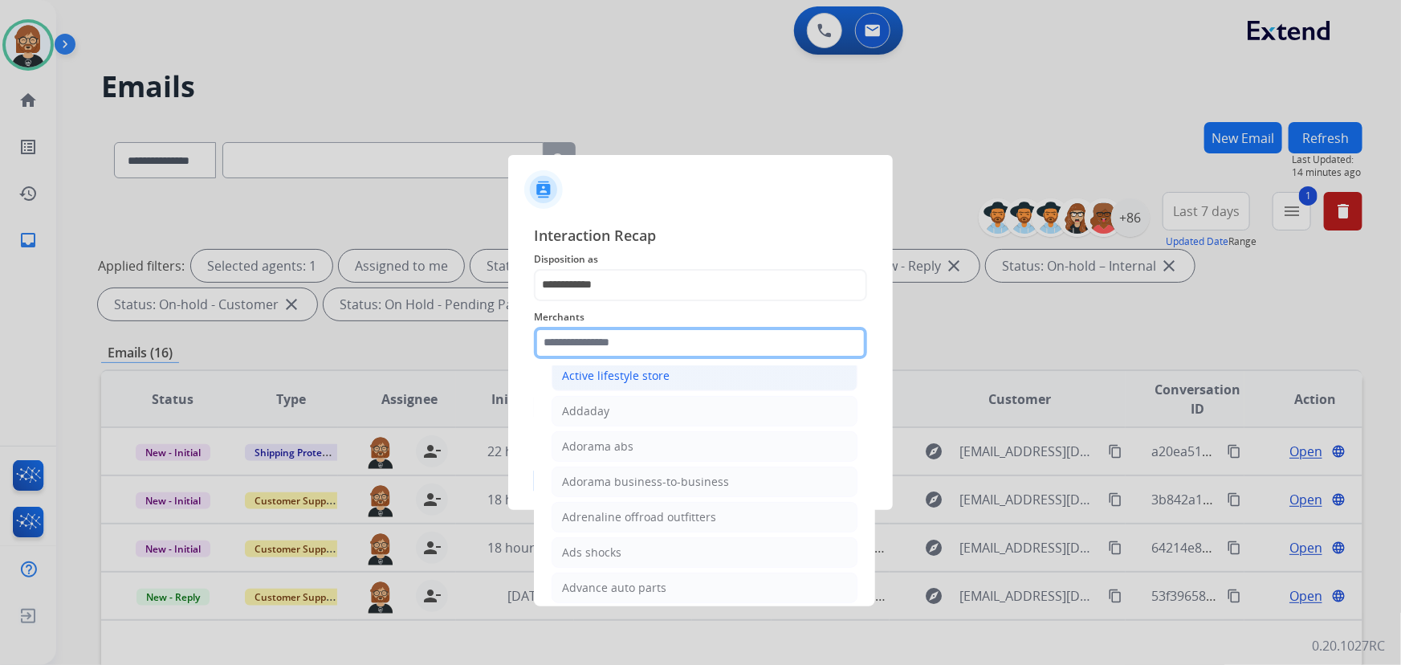
scroll to position [438, 0]
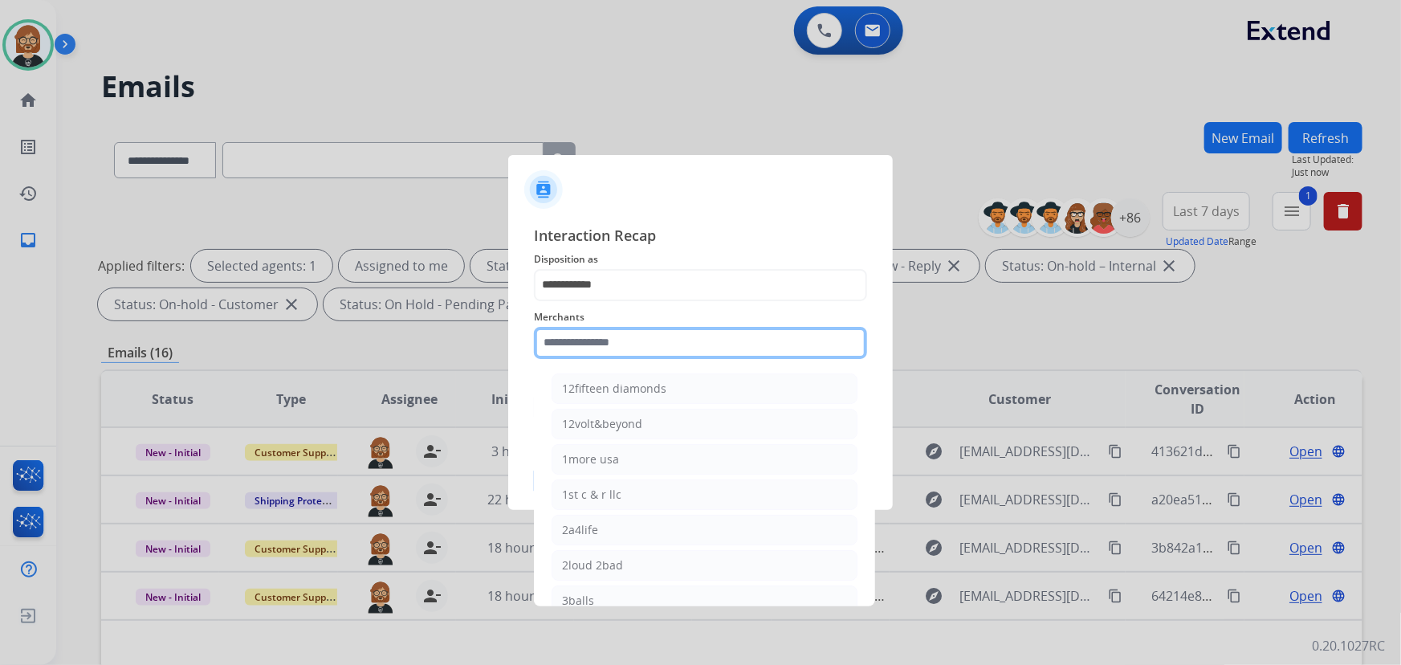
click at [735, 348] on input "text" at bounding box center [700, 343] width 333 height 32
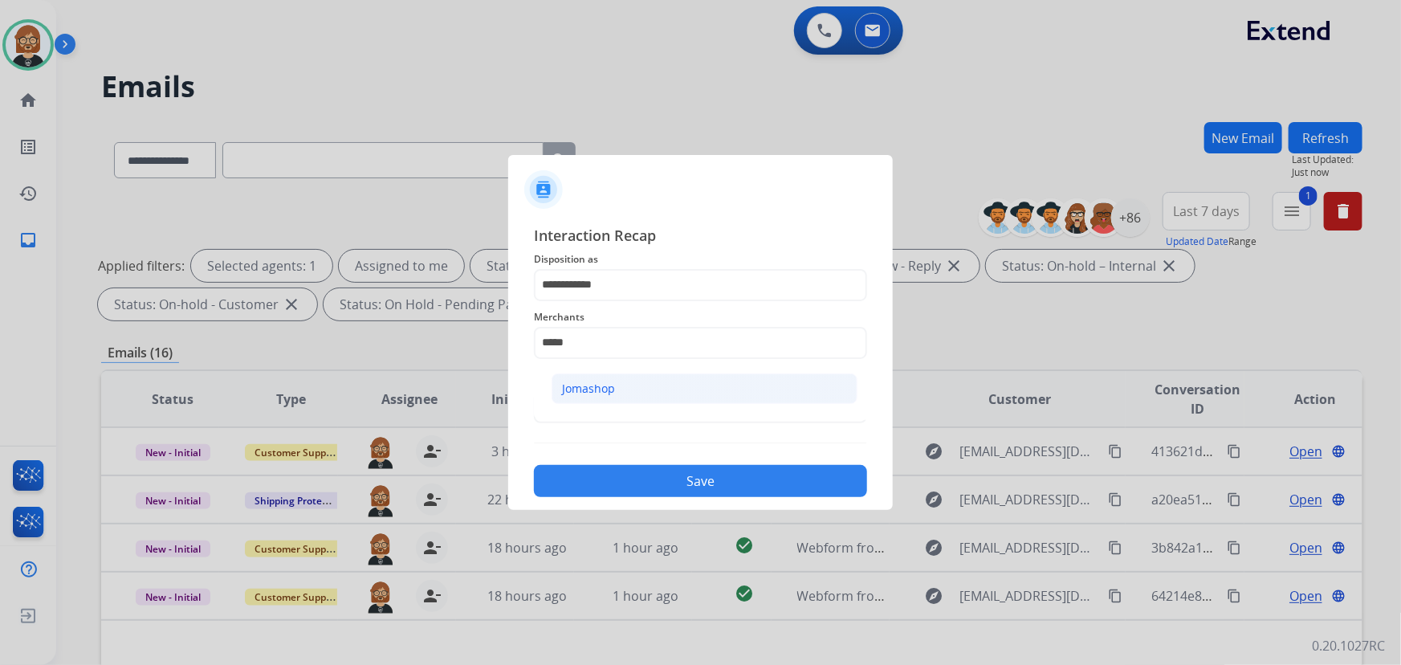
click at [609, 389] on div "Jomashop" at bounding box center [588, 389] width 53 height 16
type input "********"
click at [699, 475] on button "Save" at bounding box center [700, 481] width 333 height 32
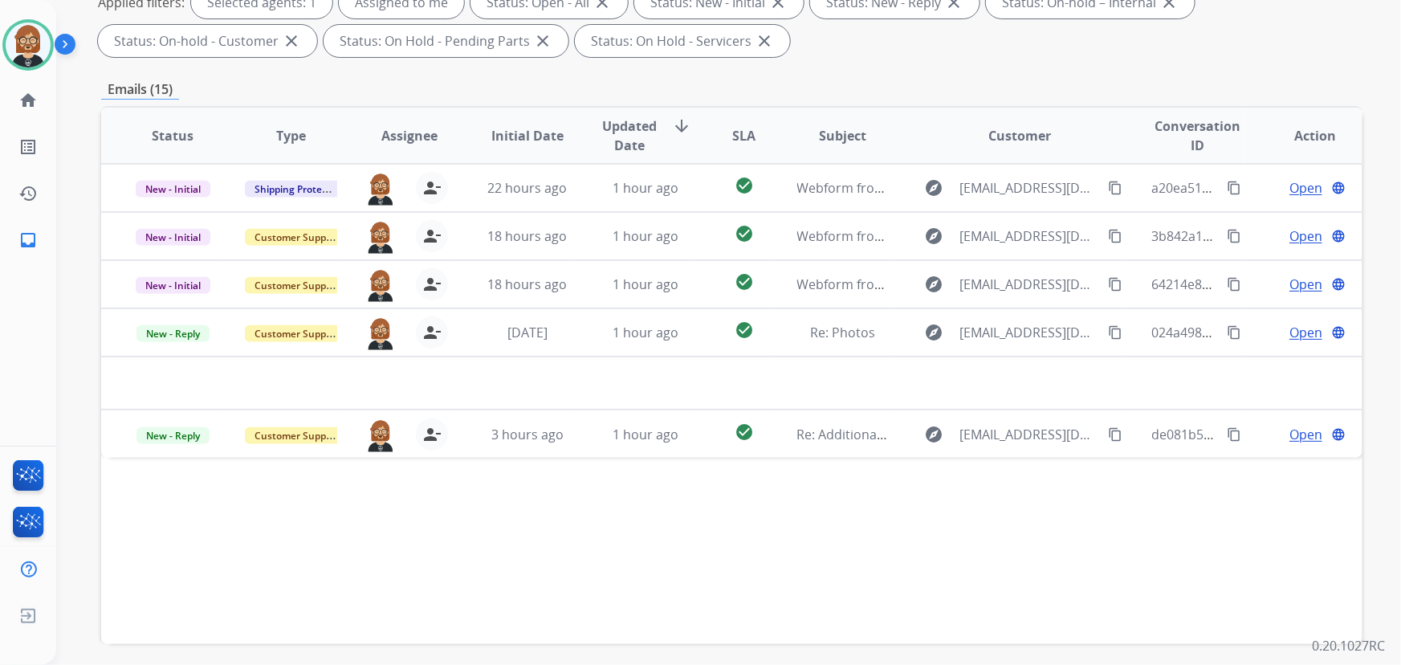
scroll to position [325, 0]
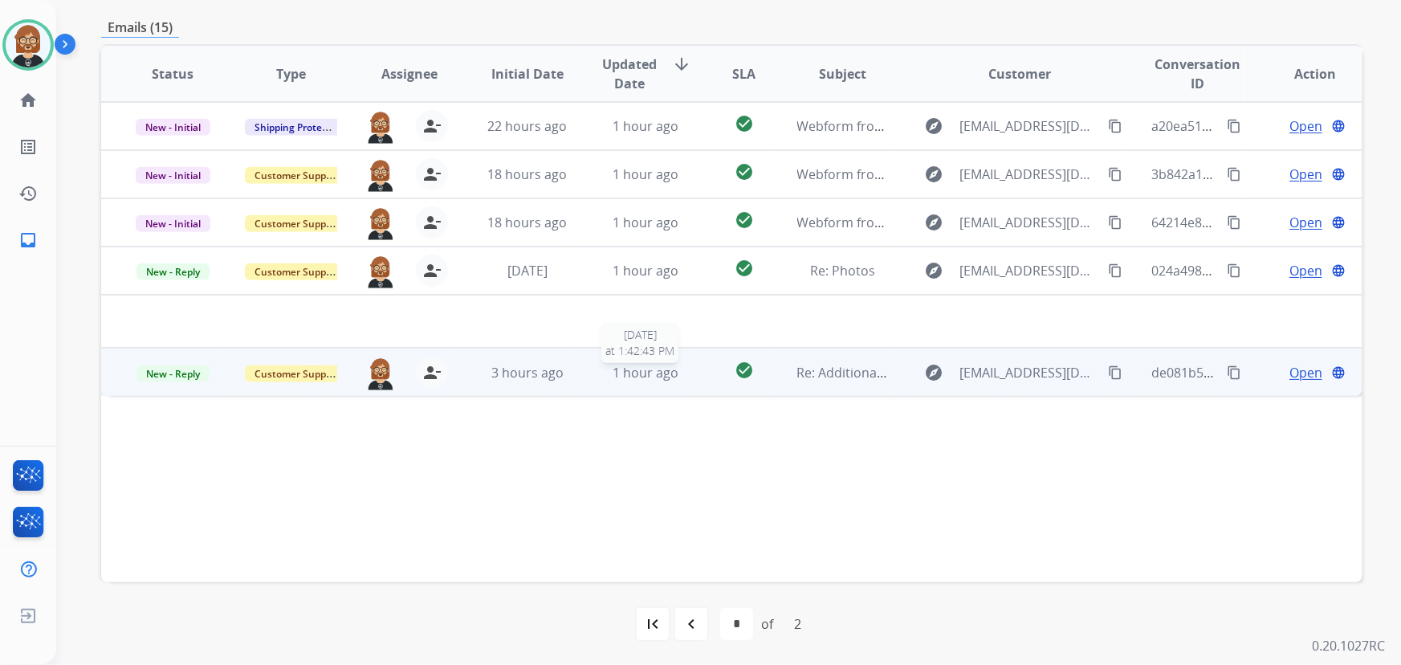
click at [644, 369] on span "1 hour ago" at bounding box center [646, 373] width 66 height 18
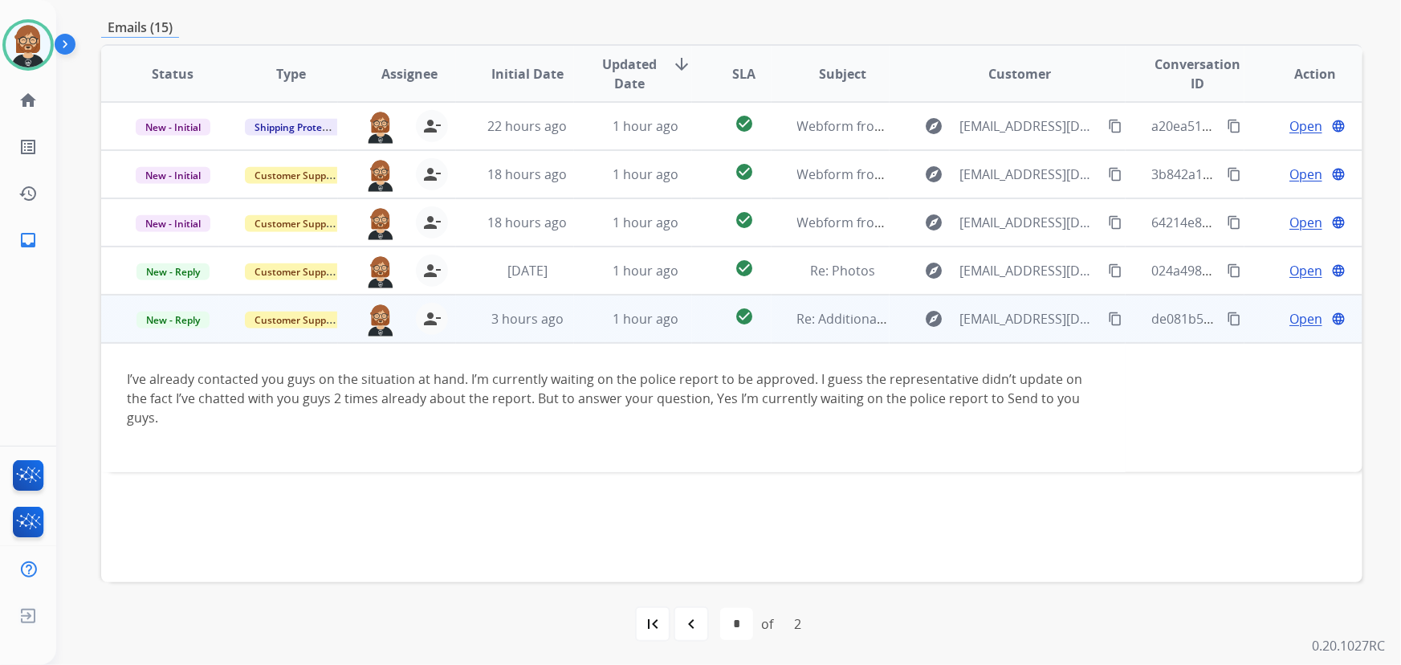
click at [1302, 318] on span "Open" at bounding box center [1306, 318] width 33 height 19
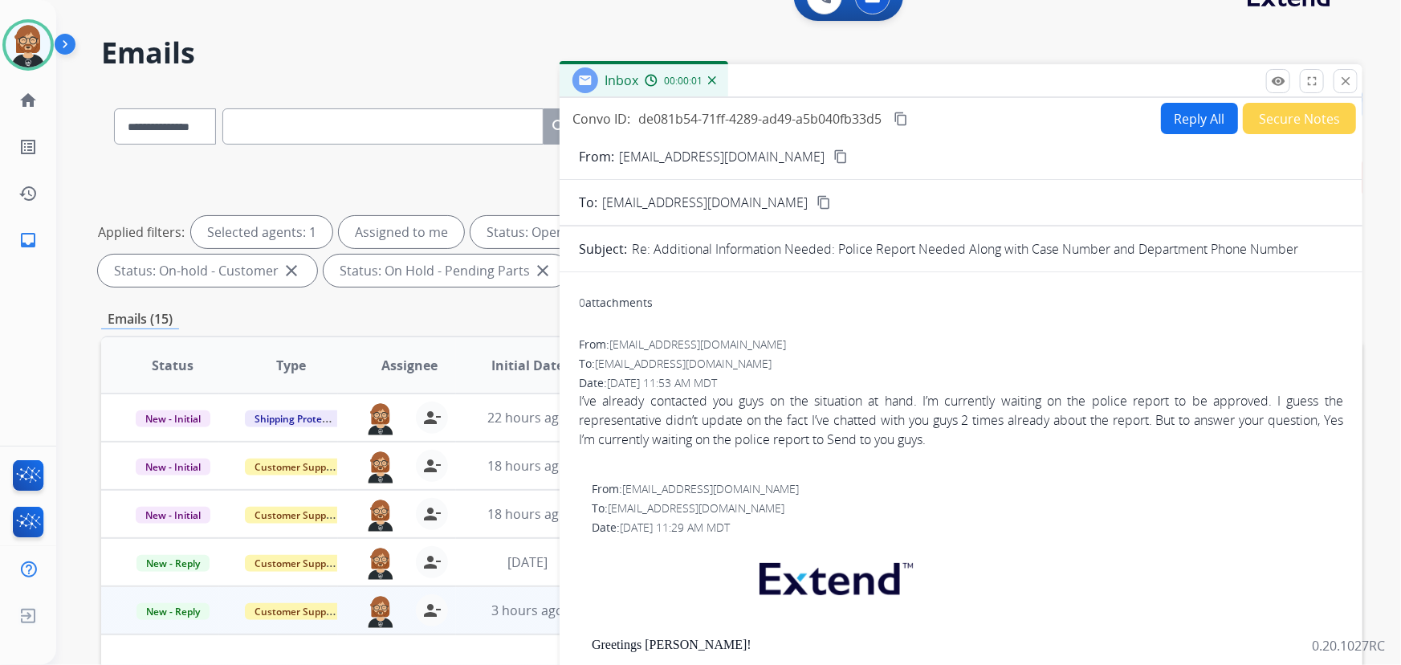
scroll to position [33, 0]
click at [1181, 116] on button "Reply All" at bounding box center [1199, 119] width 77 height 31
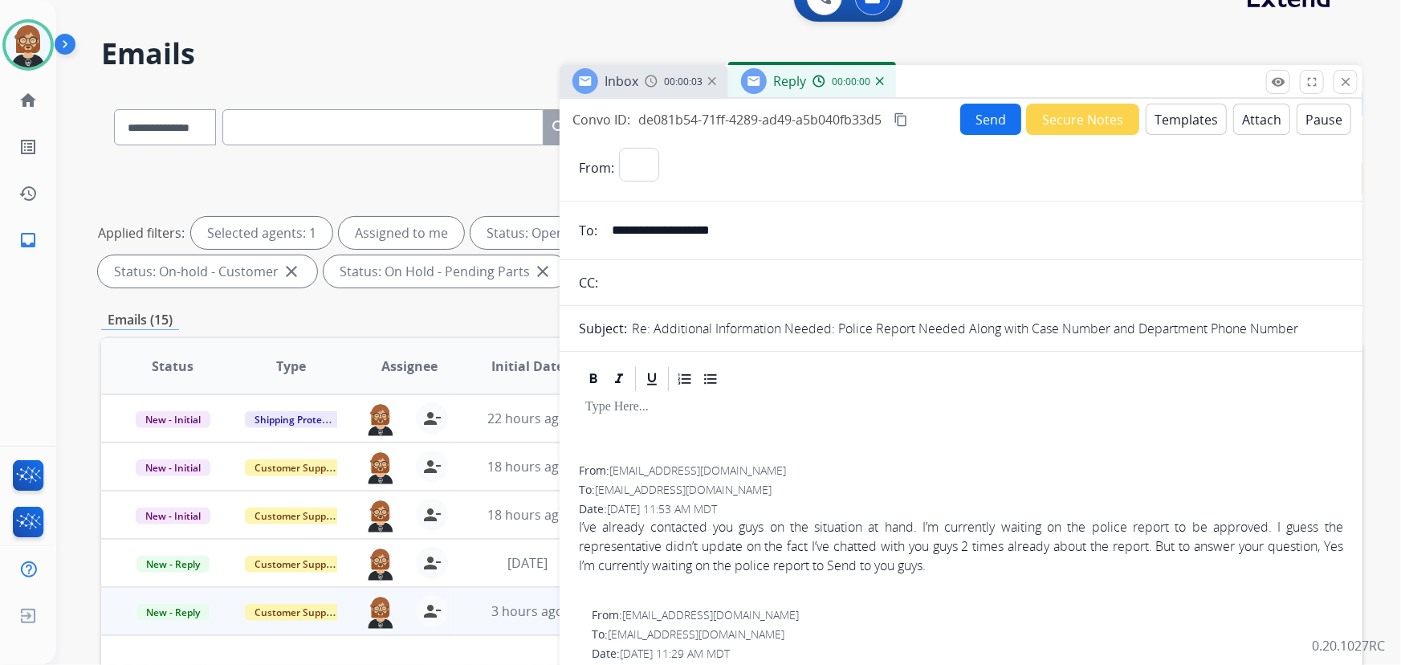
select select "**********"
click at [1173, 122] on button "Templates" at bounding box center [1186, 119] width 81 height 31
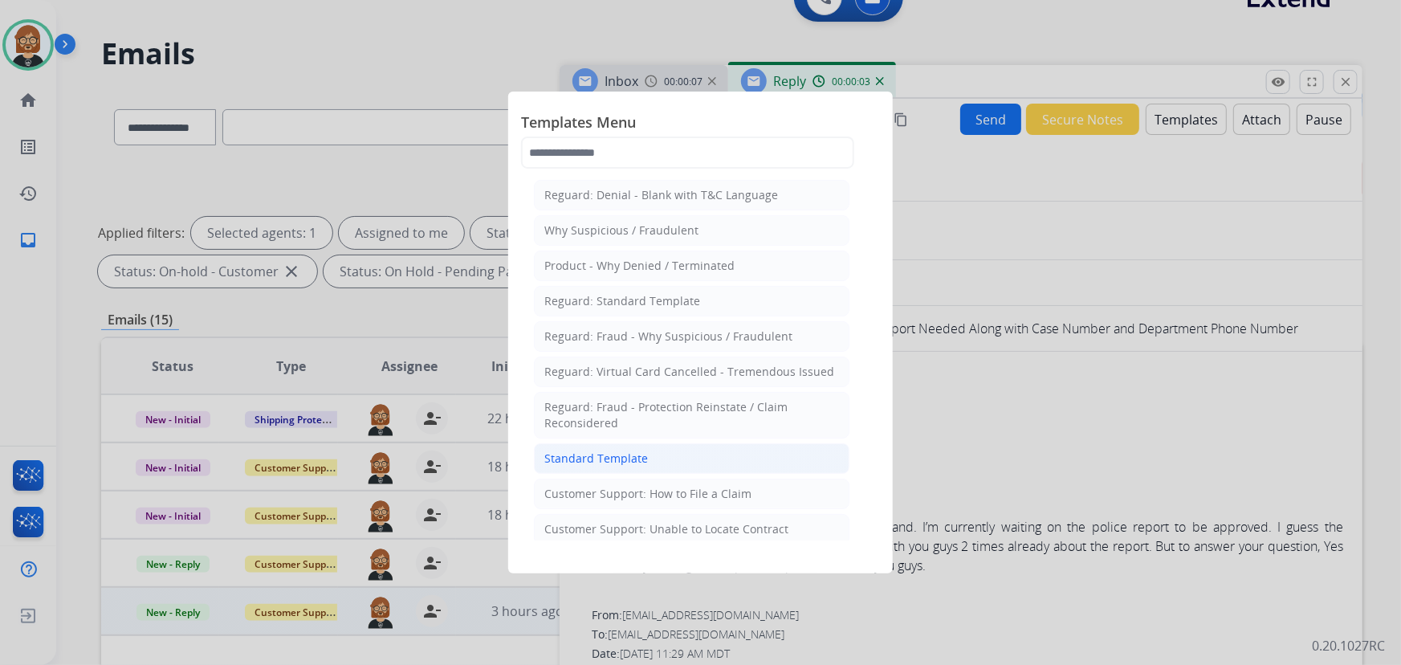
click at [624, 454] on div "Standard Template" at bounding box center [596, 458] width 104 height 16
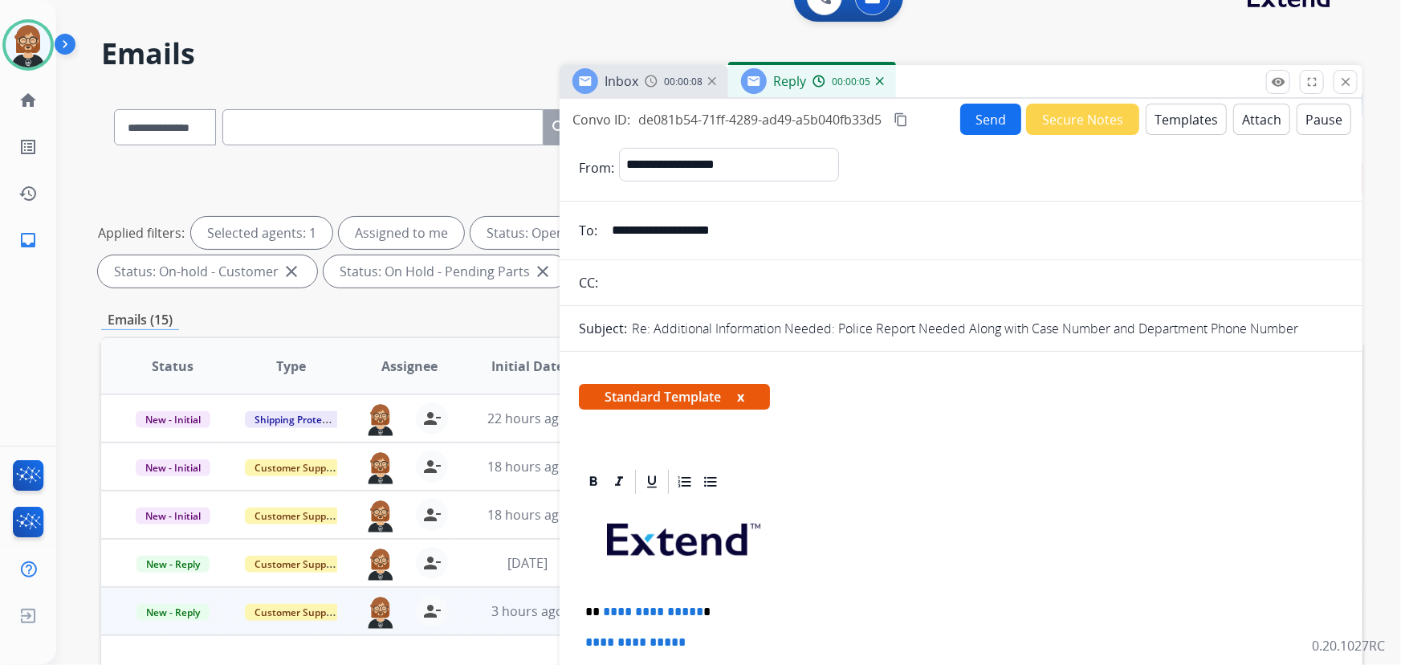
scroll to position [218, 0]
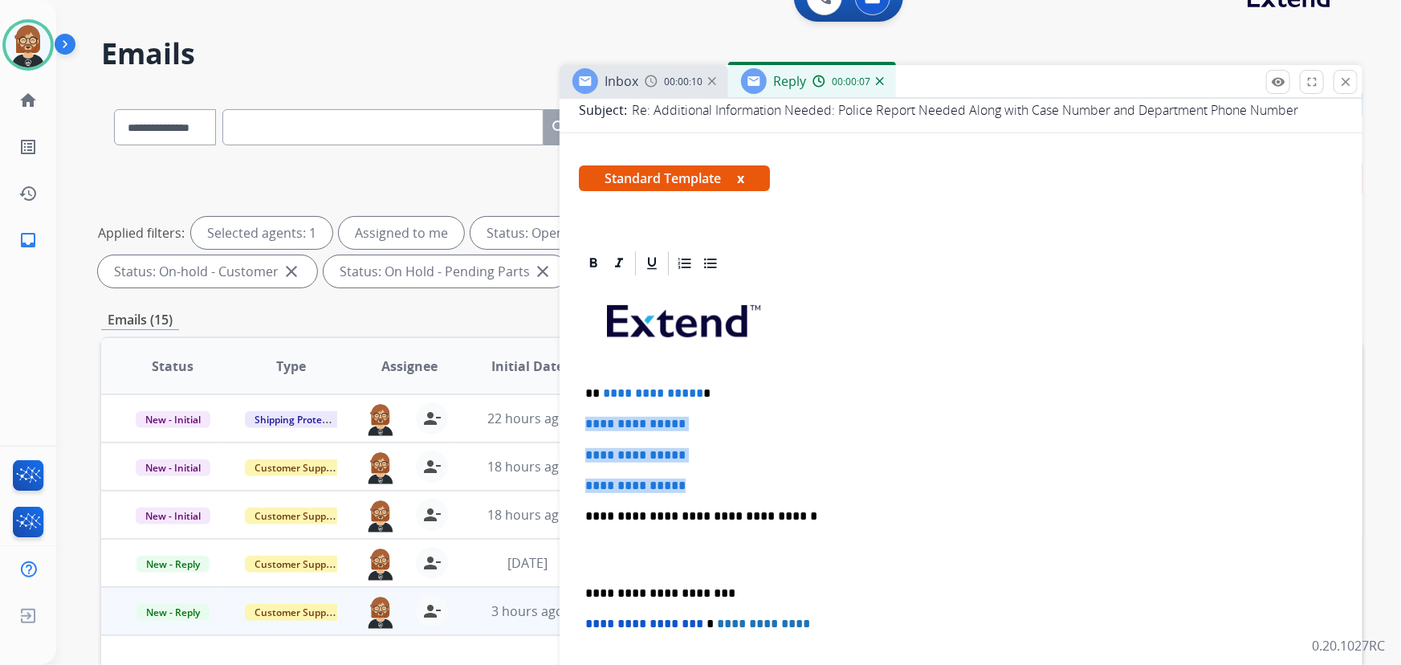
drag, startPoint x: 701, startPoint y: 484, endPoint x: 567, endPoint y: 415, distance: 150.8
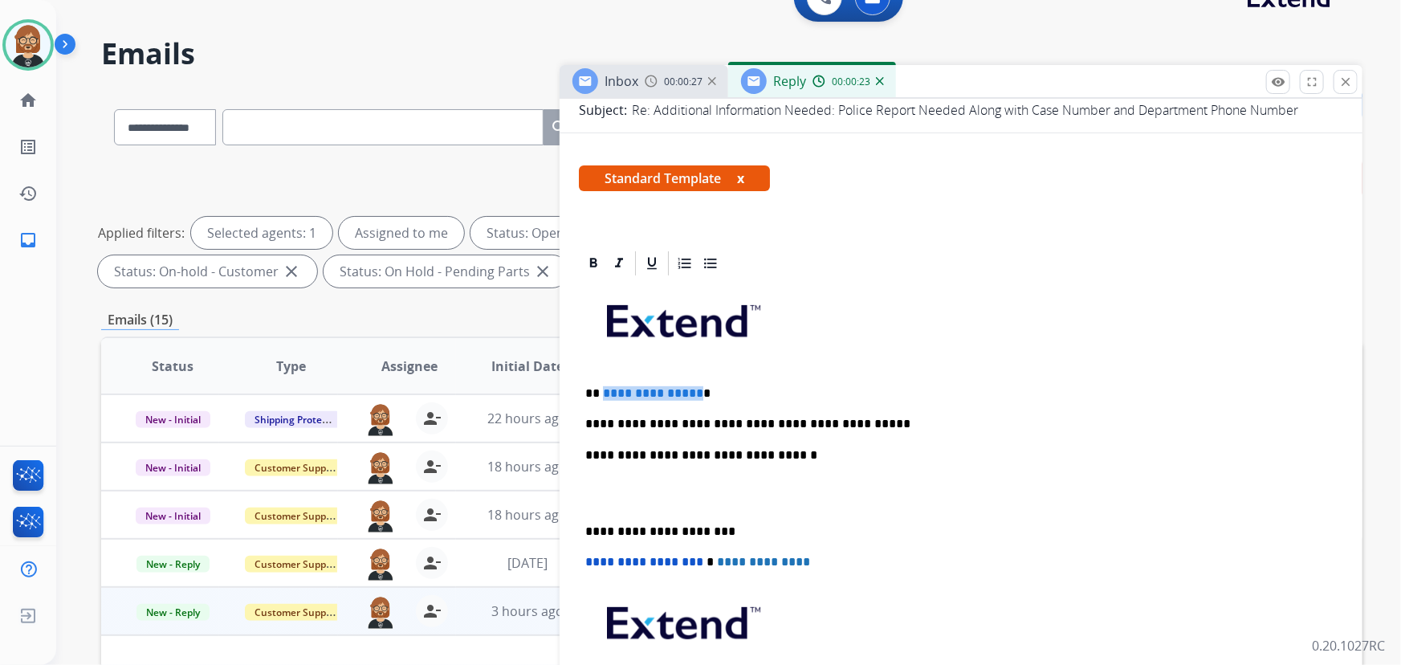
drag, startPoint x: 601, startPoint y: 393, endPoint x: 694, endPoint y: 389, distance: 92.5
click at [694, 389] on p "**********" at bounding box center [955, 393] width 740 height 14
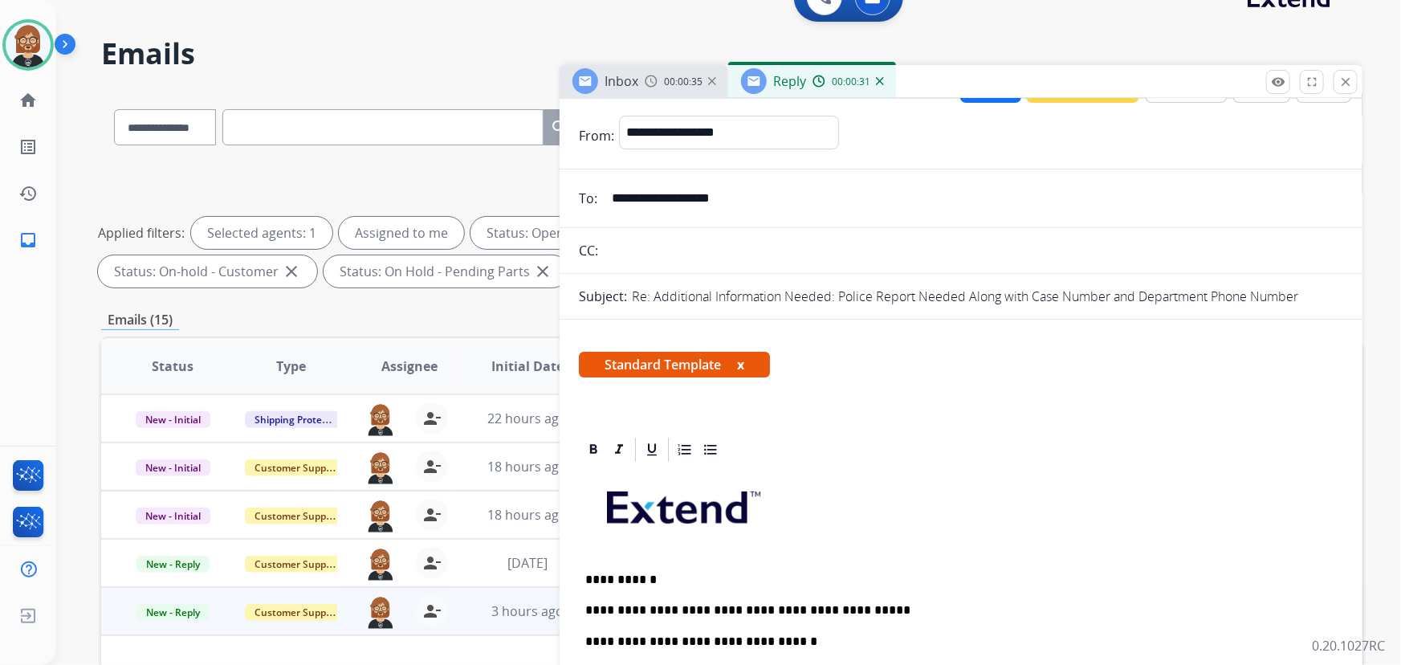
scroll to position [0, 0]
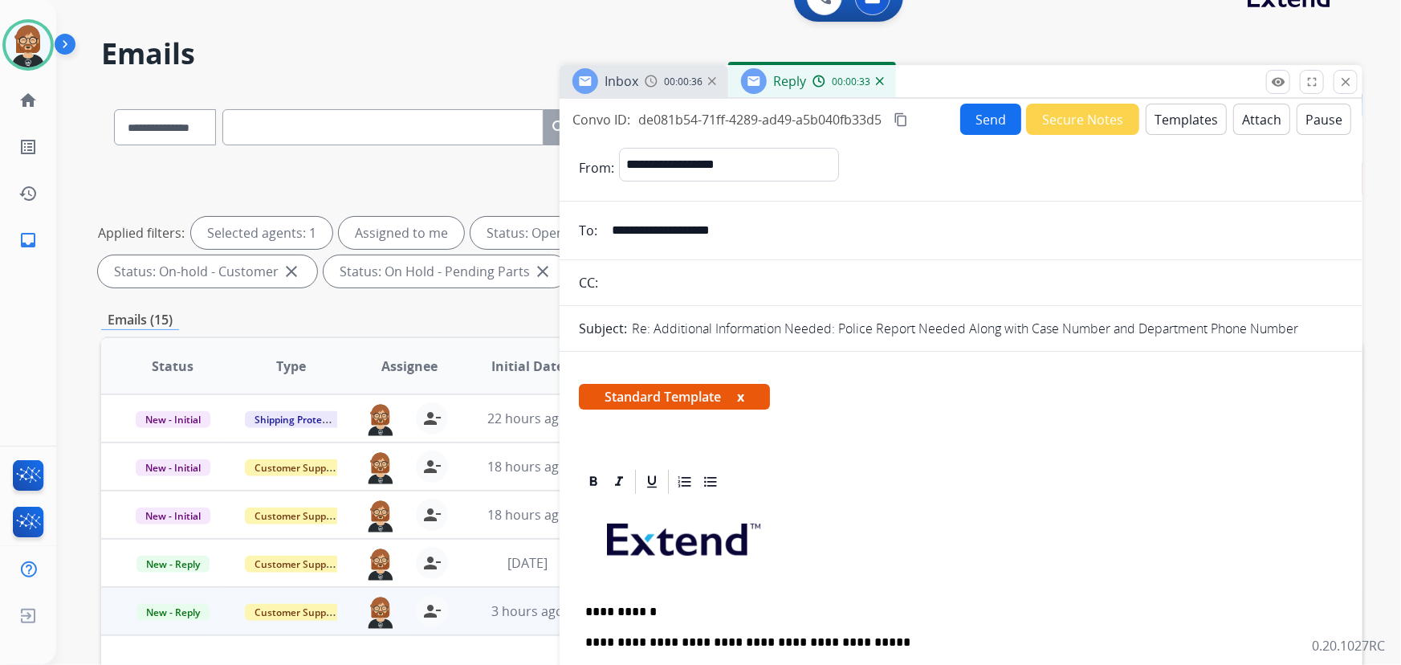
click at [976, 114] on button "Send" at bounding box center [990, 119] width 61 height 31
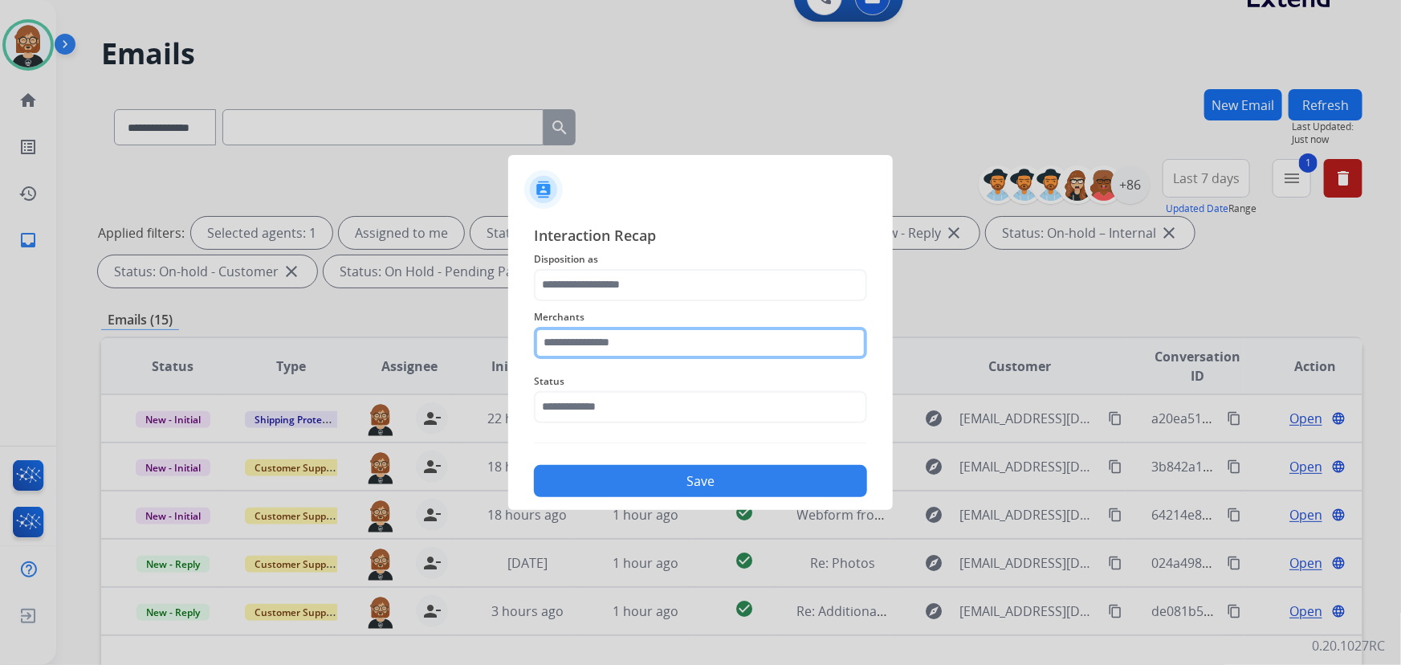
click at [634, 342] on input "text" at bounding box center [700, 343] width 333 height 32
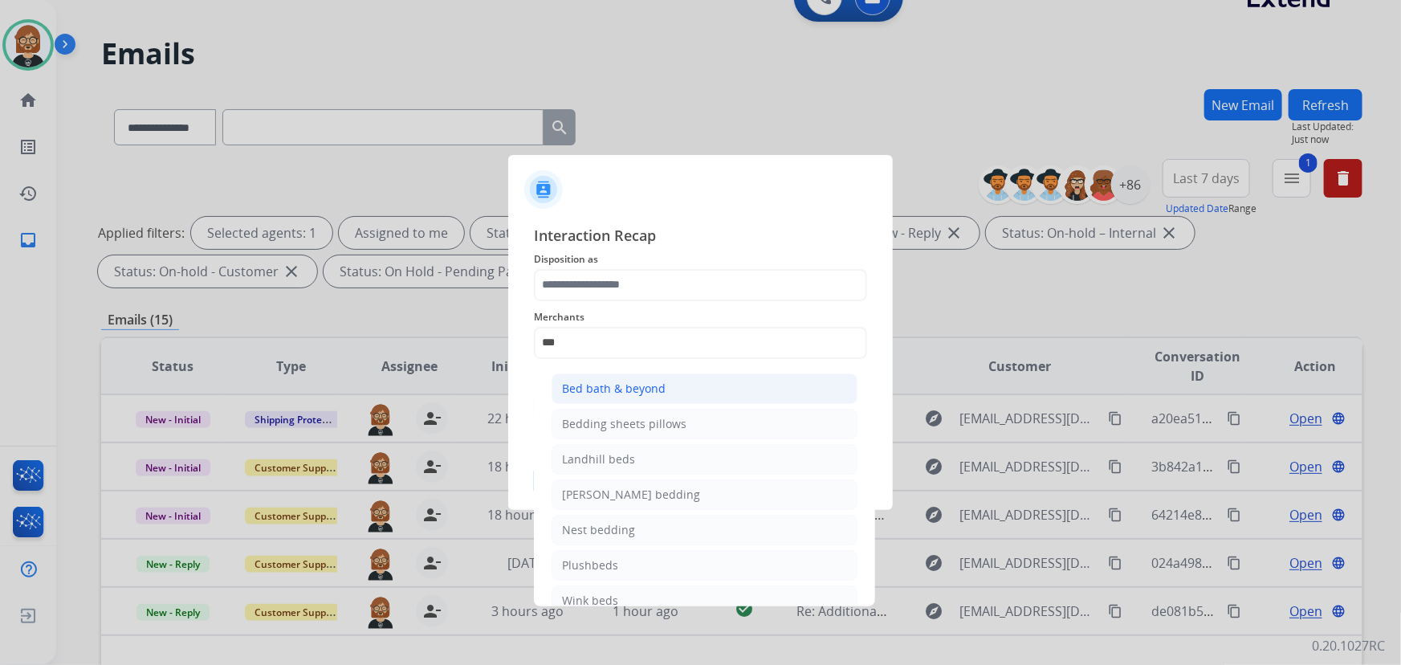
click at [694, 388] on li "Bed bath & beyond" at bounding box center [705, 388] width 306 height 31
type input "**********"
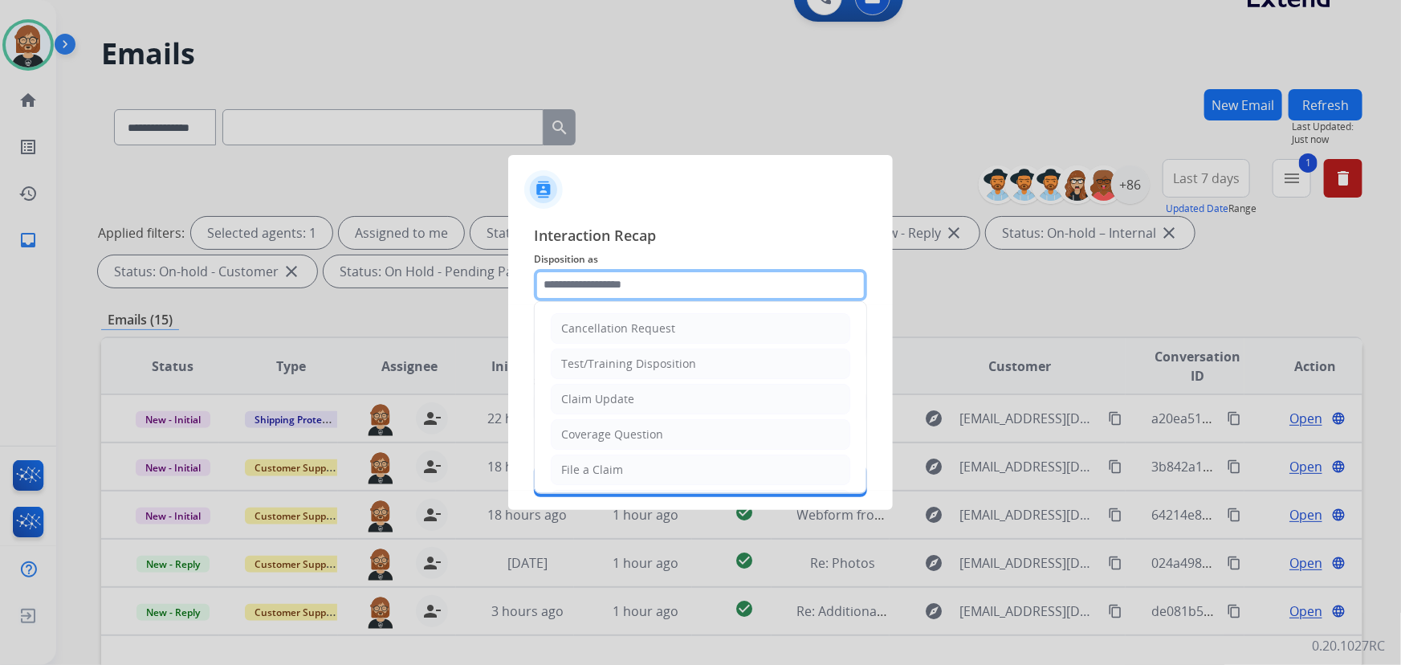
click at [650, 287] on input "text" at bounding box center [700, 285] width 333 height 32
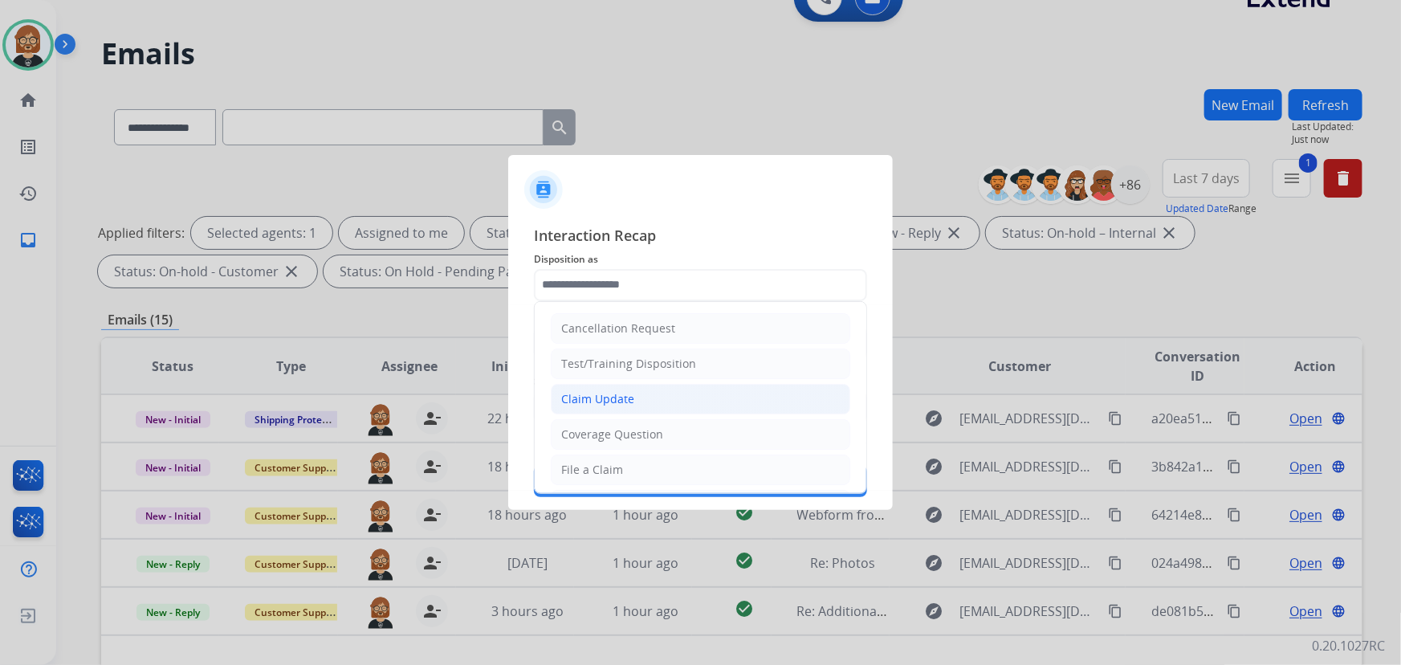
click at [636, 397] on li "Claim Update" at bounding box center [701, 399] width 300 height 31
type input "**********"
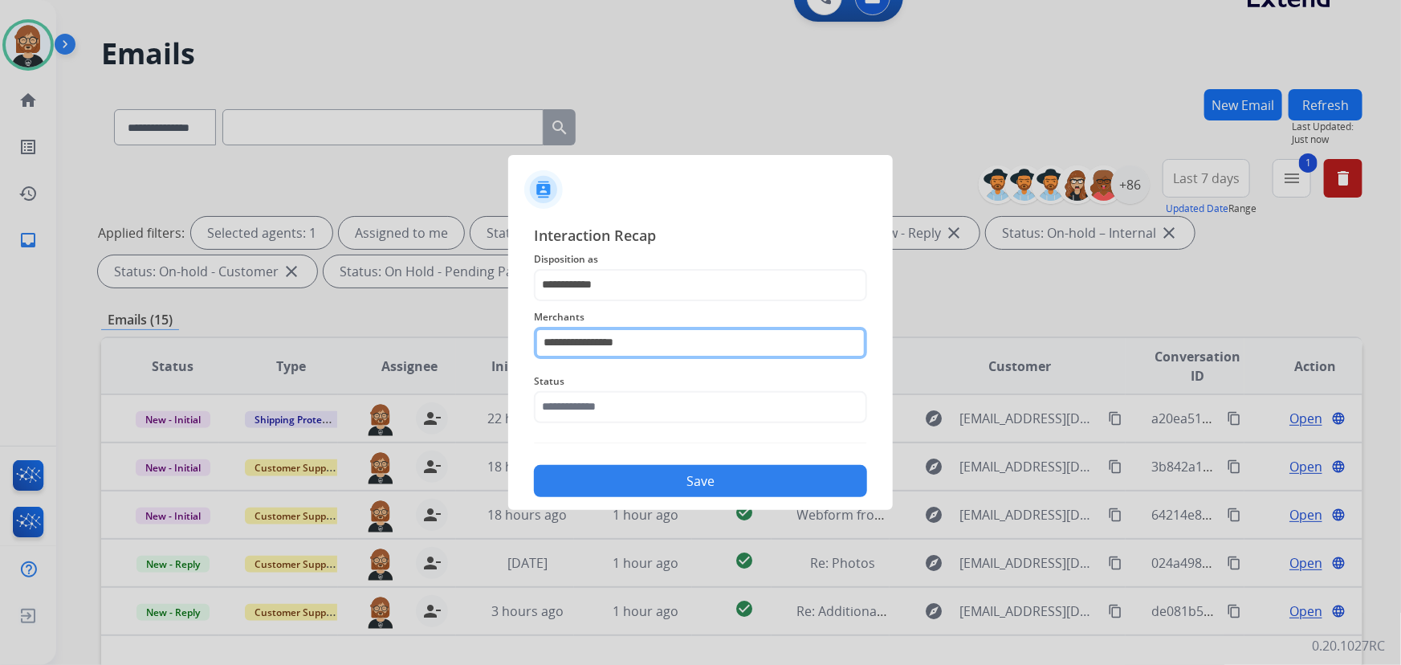
click at [668, 344] on input "**********" at bounding box center [700, 343] width 333 height 32
drag, startPoint x: 668, startPoint y: 344, endPoint x: 320, endPoint y: 346, distance: 347.7
click at [0, 346] on app-contact-recap-modal "**********" at bounding box center [0, 332] width 0 height 665
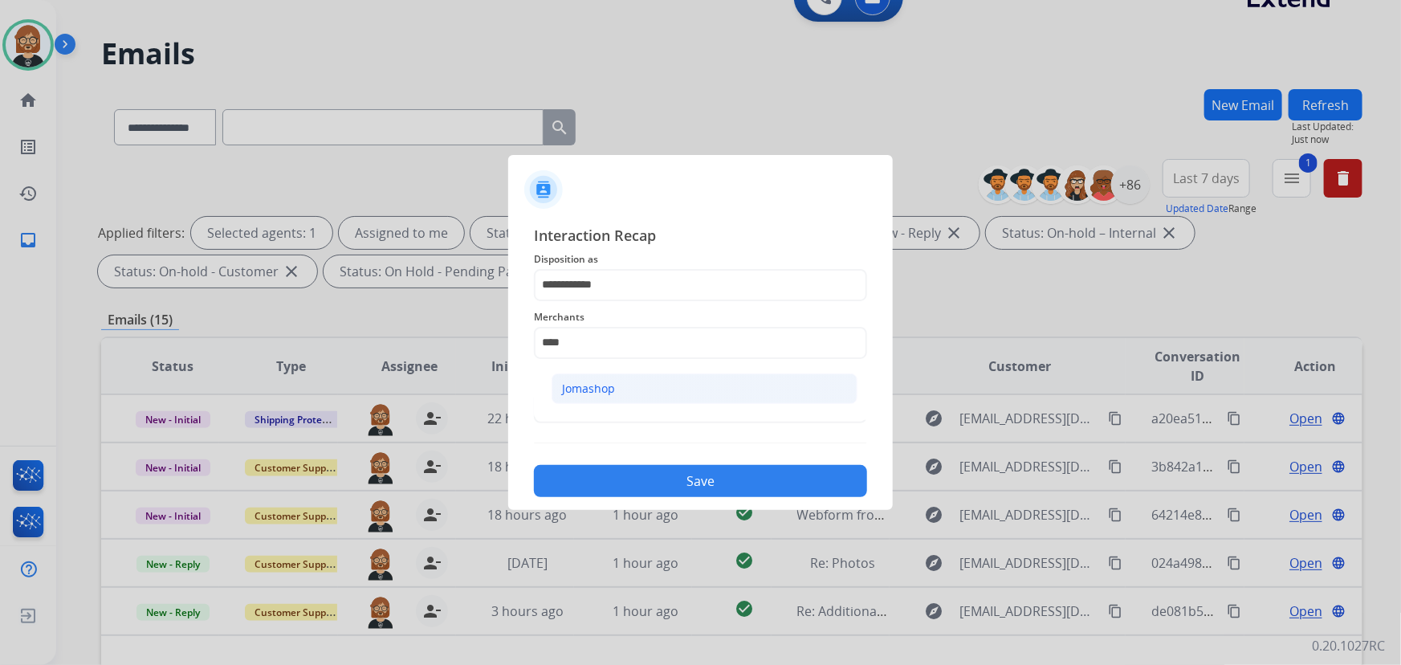
click at [564, 389] on div "Jomashop" at bounding box center [588, 389] width 53 height 16
type input "********"
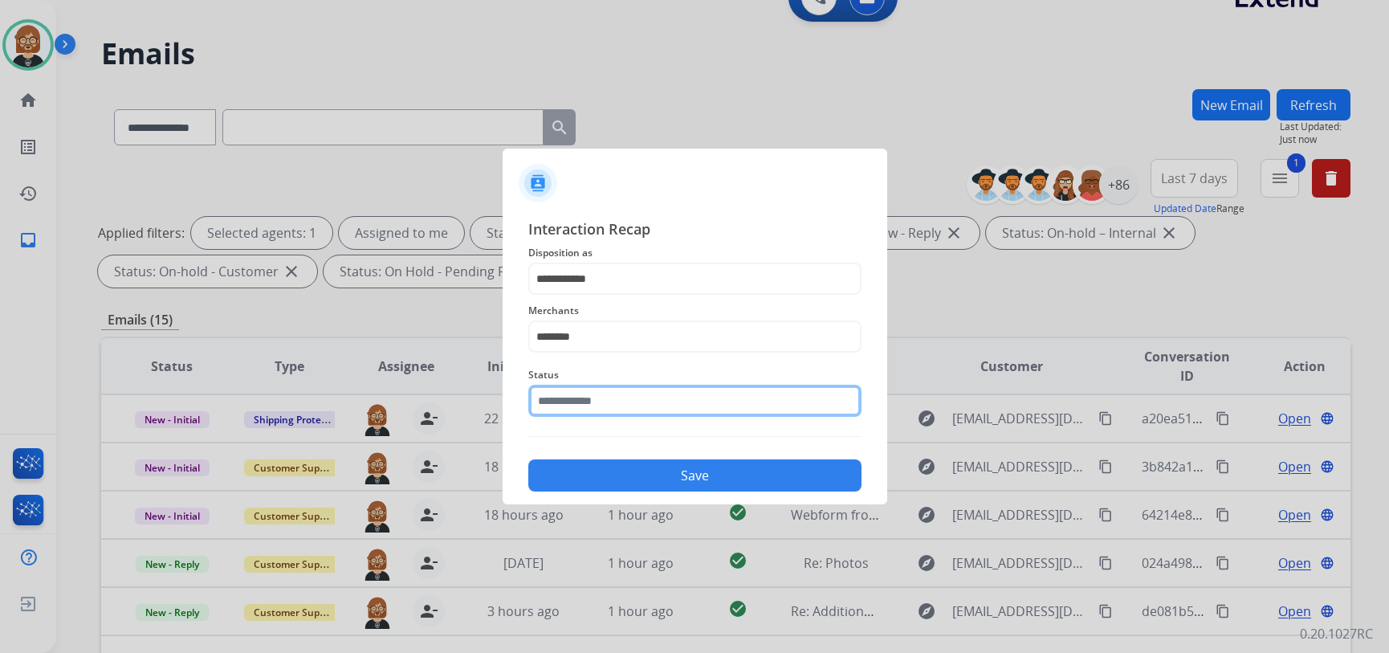
click at [609, 411] on input "text" at bounding box center [694, 401] width 333 height 32
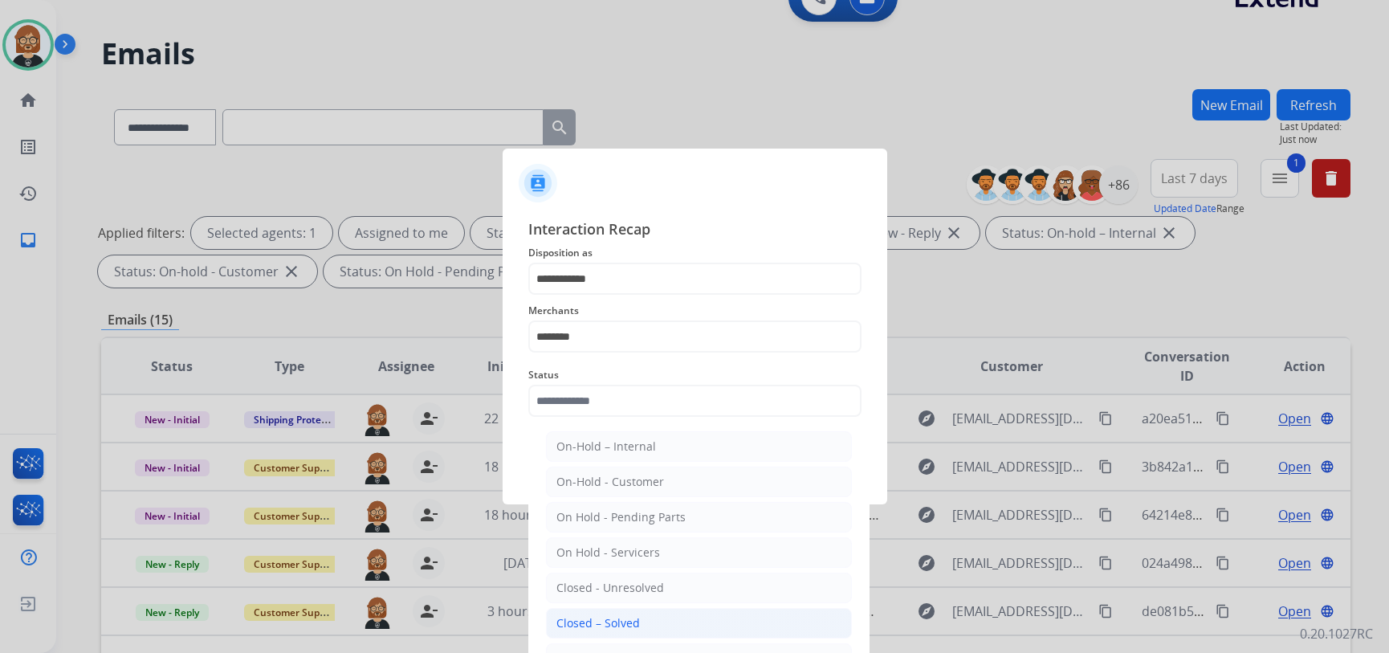
click at [657, 619] on li "Closed – Solved" at bounding box center [699, 623] width 306 height 31
type input "**********"
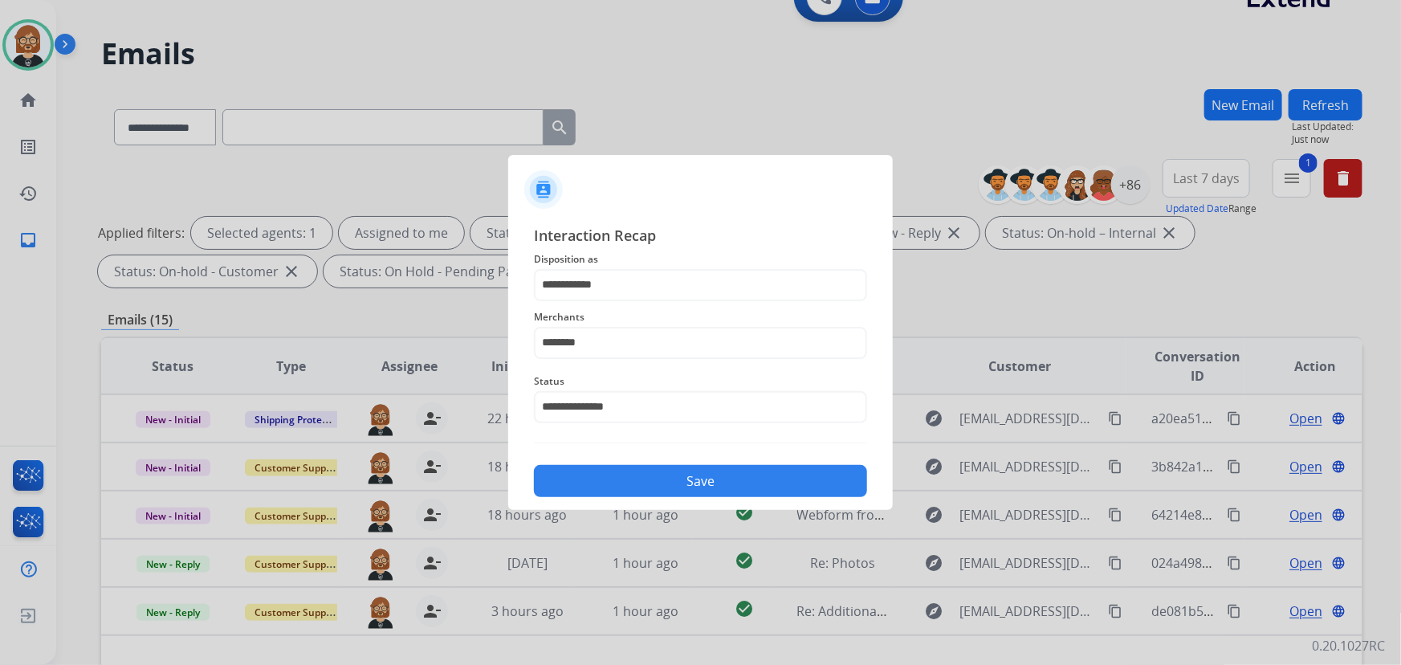
click at [774, 480] on button "Save" at bounding box center [700, 481] width 333 height 32
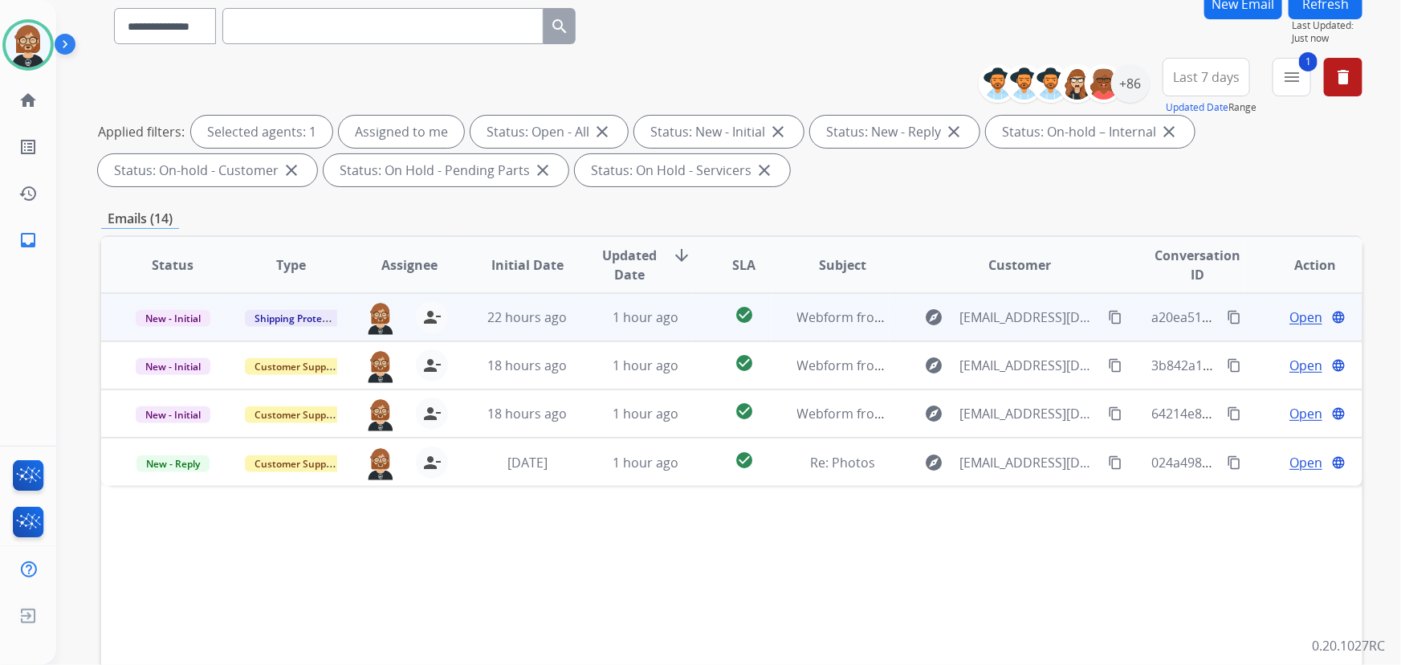
scroll to position [218, 0]
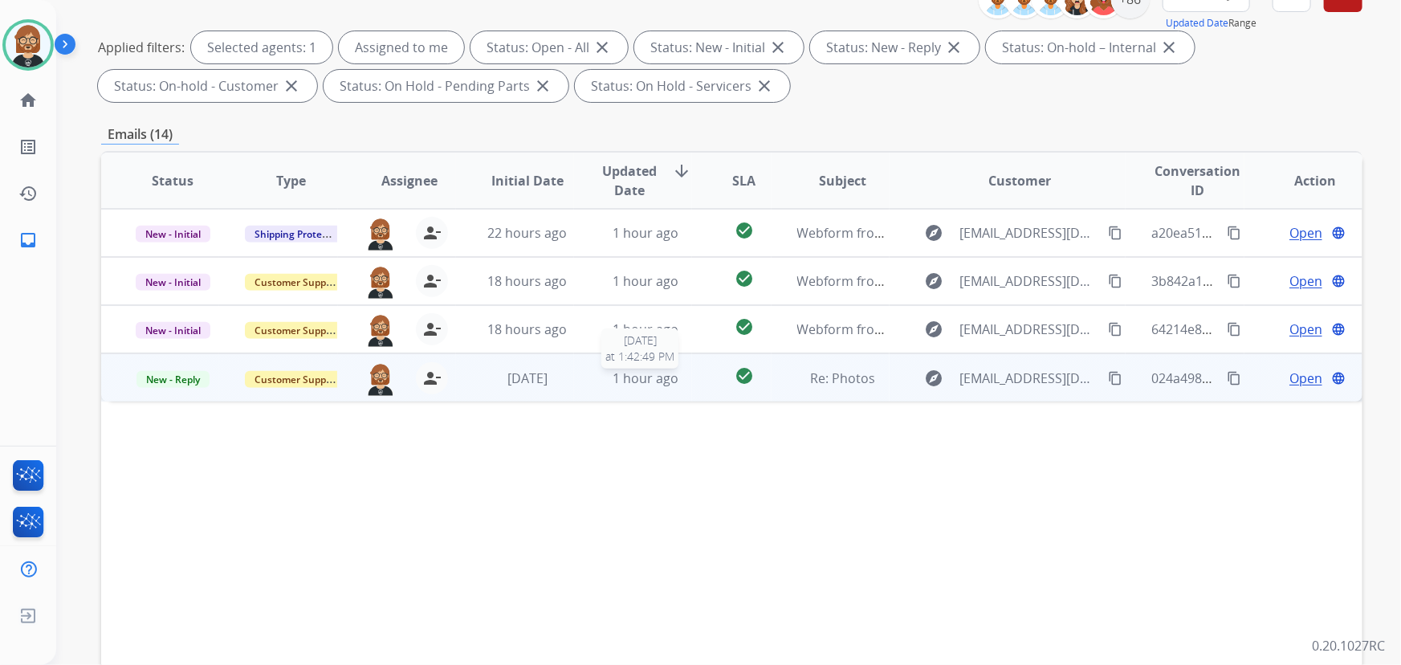
click at [639, 375] on span "1 hour ago" at bounding box center [646, 378] width 66 height 18
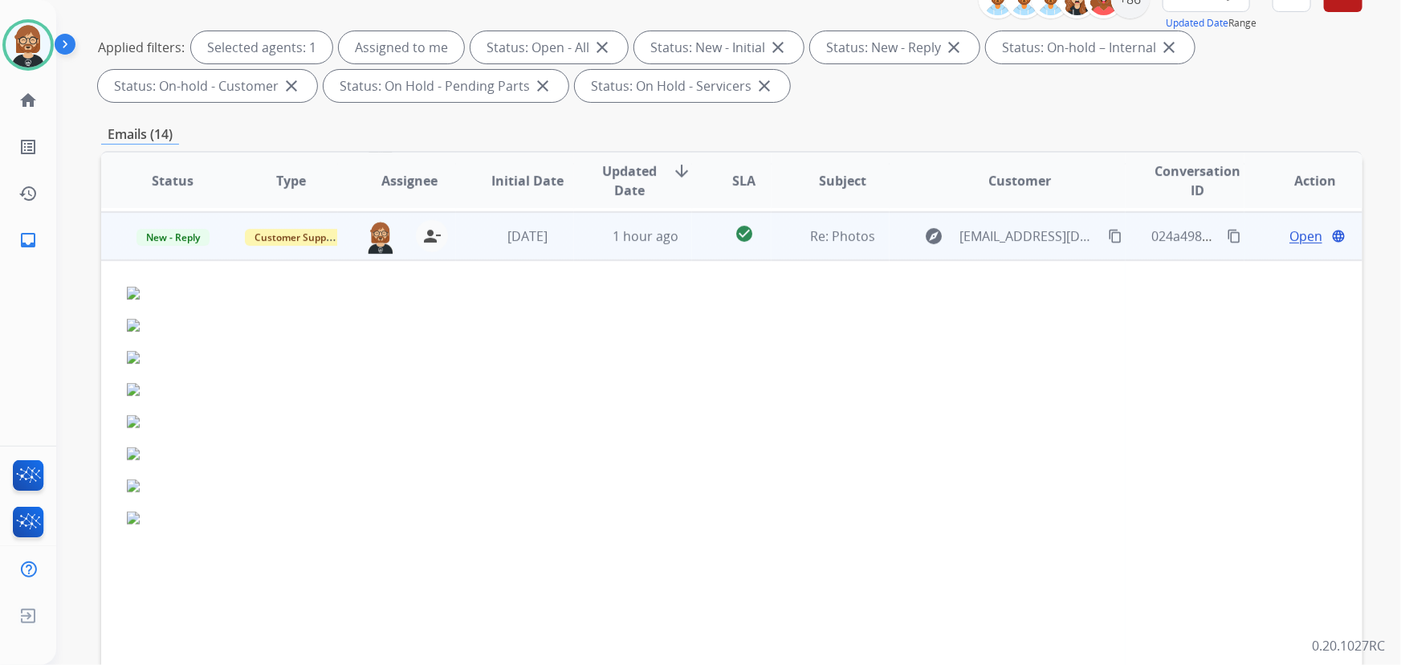
scroll to position [145, 0]
click at [1294, 232] on span "Open" at bounding box center [1306, 232] width 33 height 19
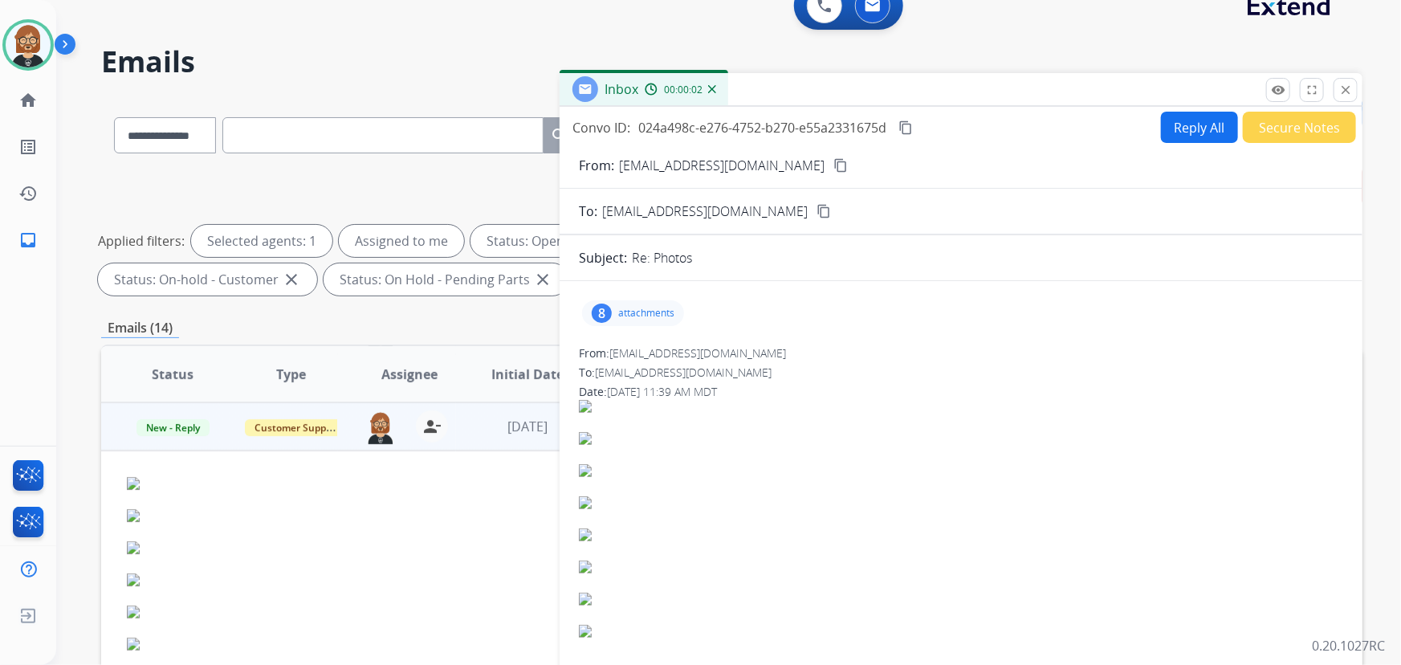
scroll to position [0, 0]
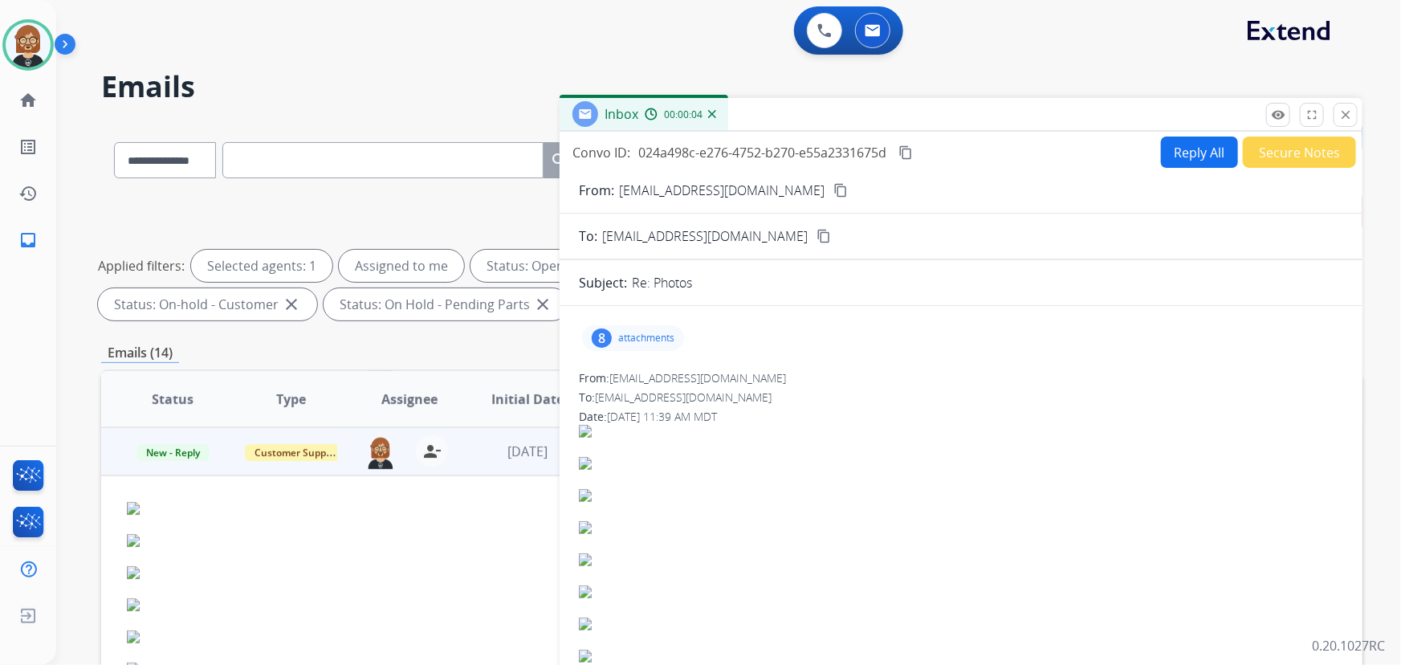
click at [629, 334] on p "attachments" at bounding box center [646, 338] width 56 height 13
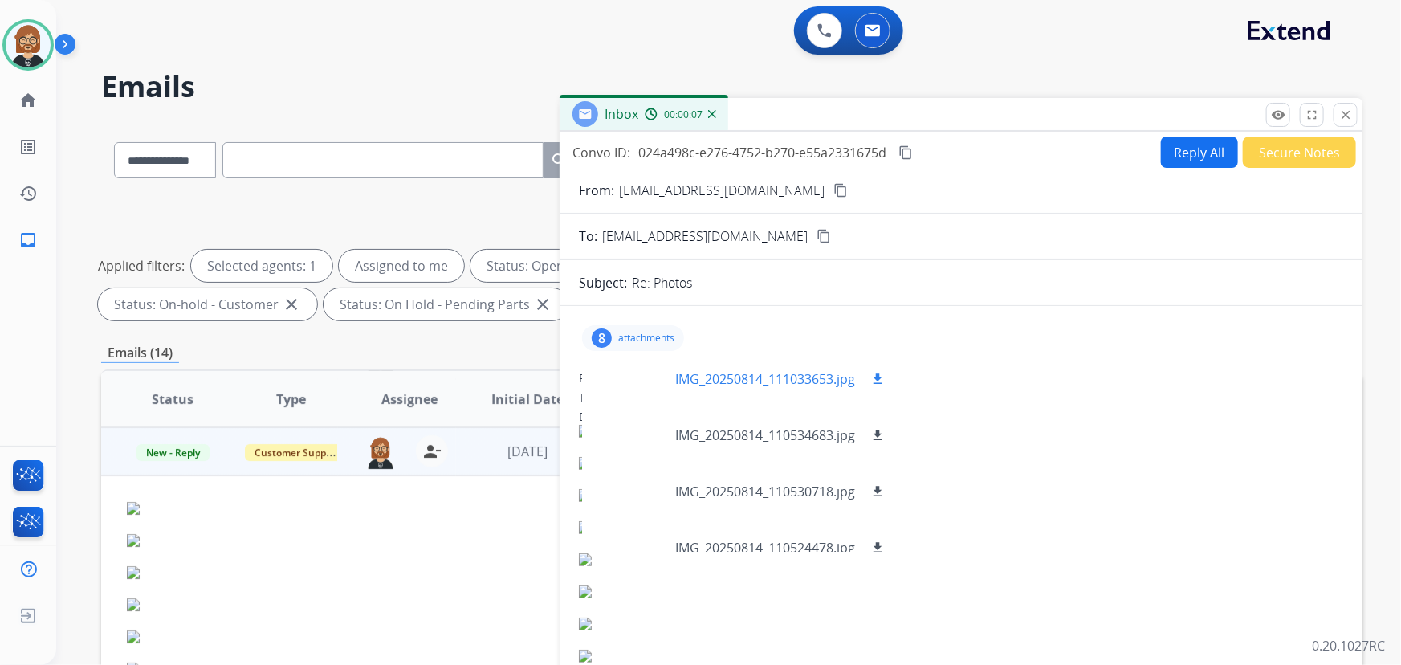
click at [630, 375] on div at bounding box center [635, 379] width 80 height 56
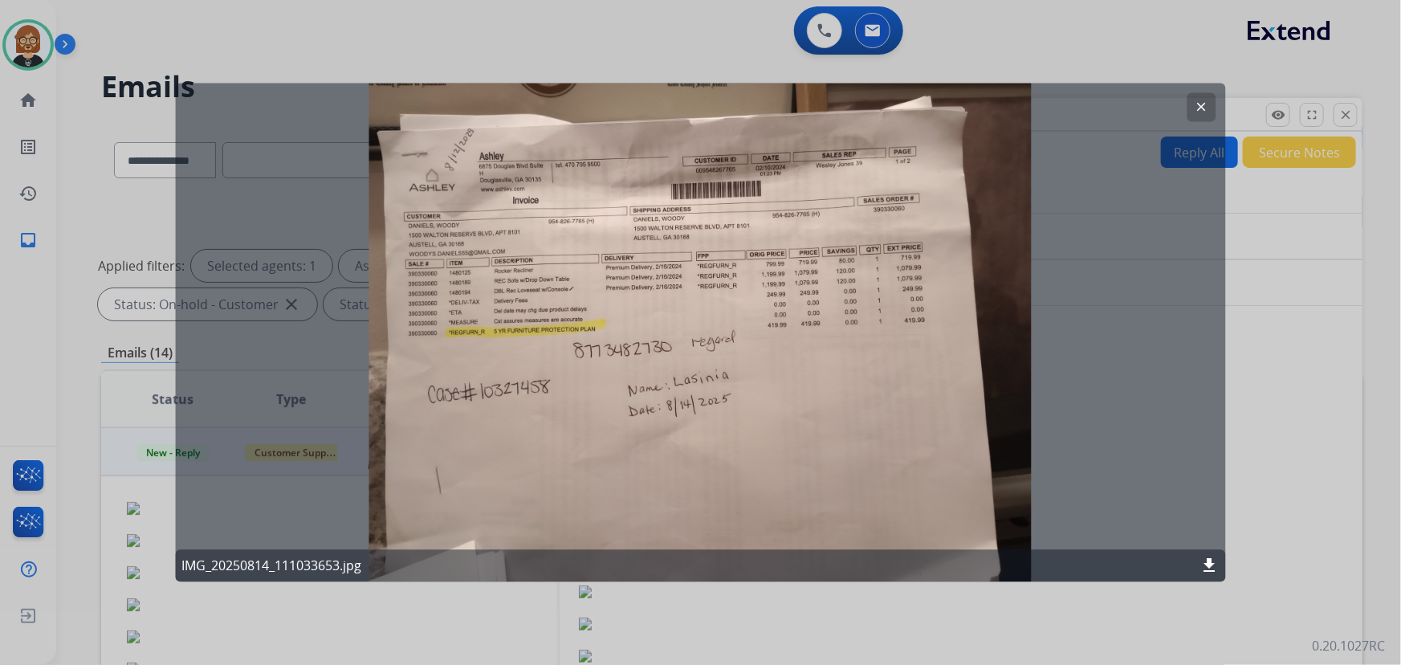
click at [921, 619] on div at bounding box center [700, 332] width 1401 height 665
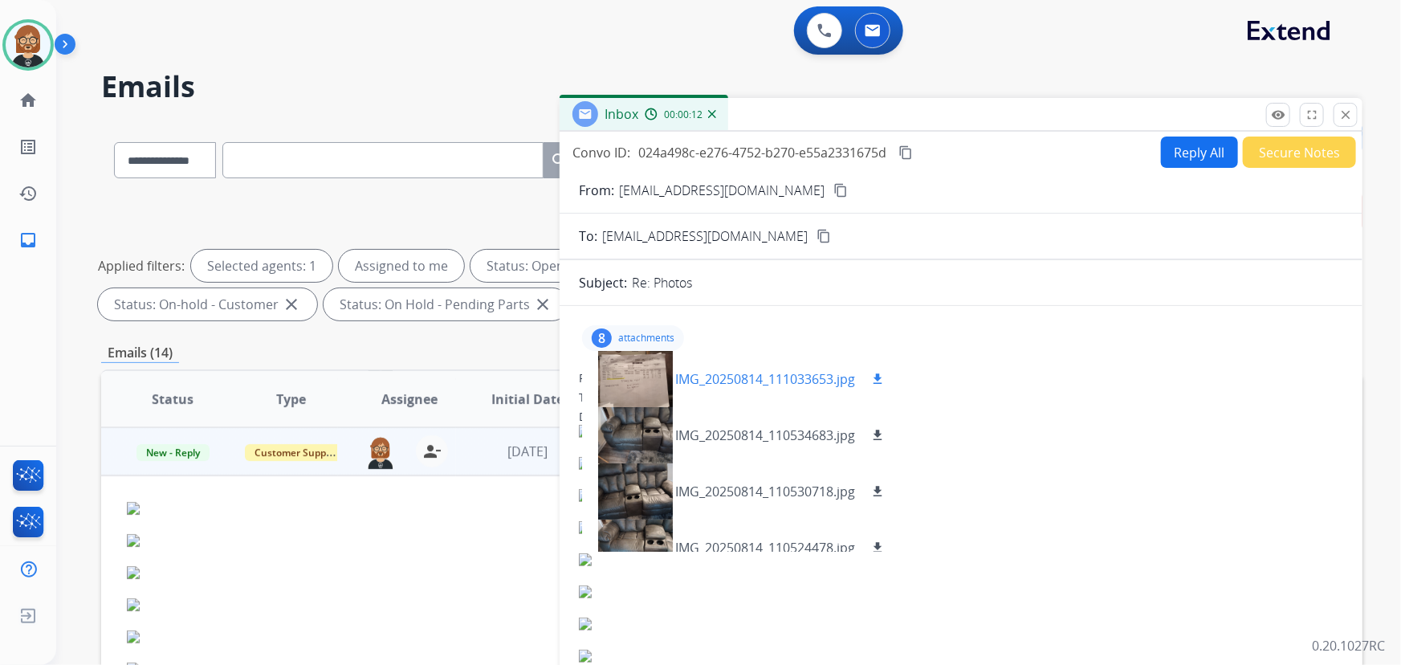
click at [881, 376] on mat-icon "download" at bounding box center [877, 379] width 14 height 14
click at [880, 433] on mat-icon "download" at bounding box center [877, 435] width 14 height 14
click at [882, 484] on mat-icon "download" at bounding box center [877, 491] width 14 height 14
click at [878, 543] on mat-icon "download" at bounding box center [877, 547] width 14 height 14
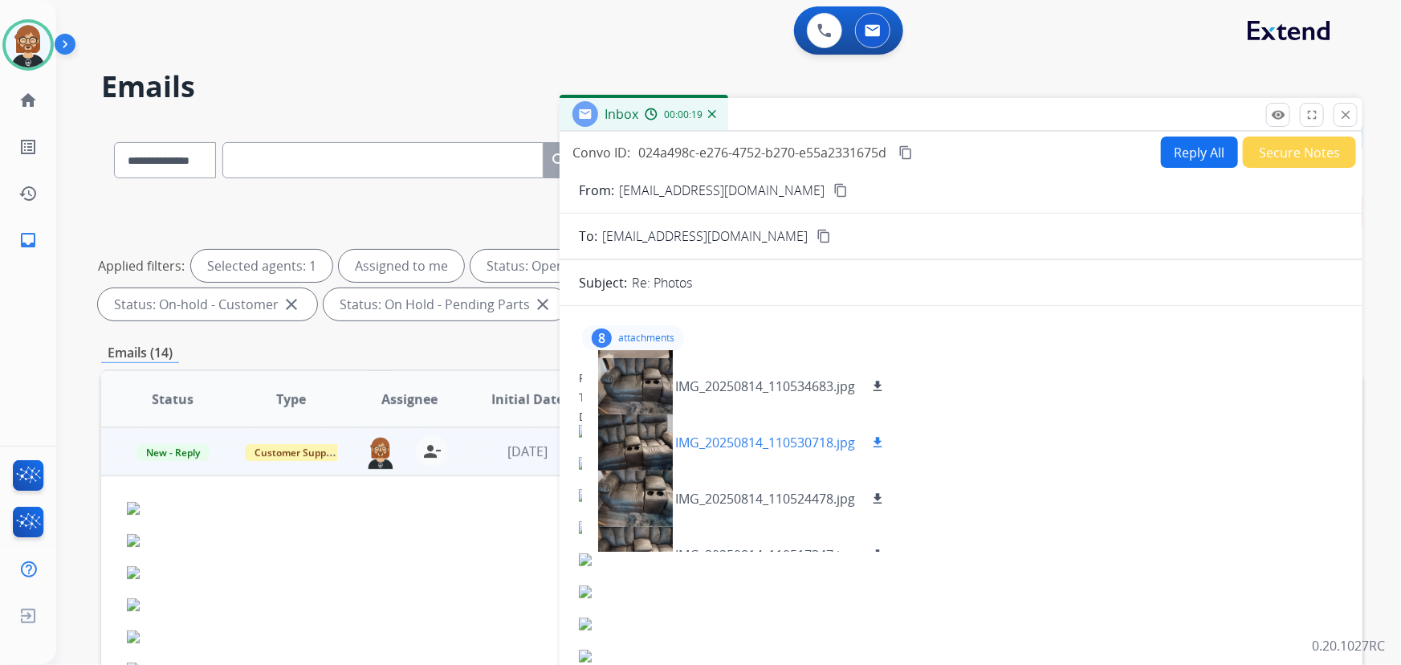
scroll to position [145, 0]
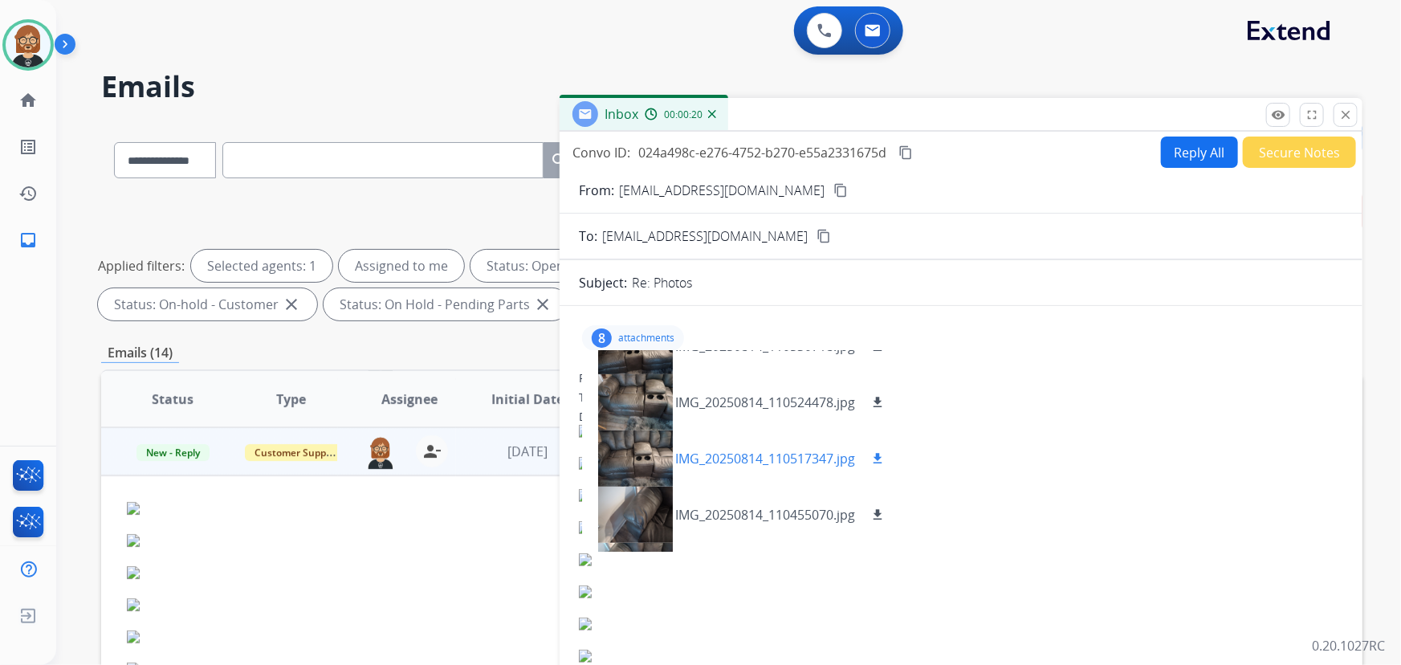
click at [880, 455] on mat-icon "download" at bounding box center [877, 458] width 14 height 14
click at [881, 510] on mat-icon "download" at bounding box center [877, 514] width 14 height 14
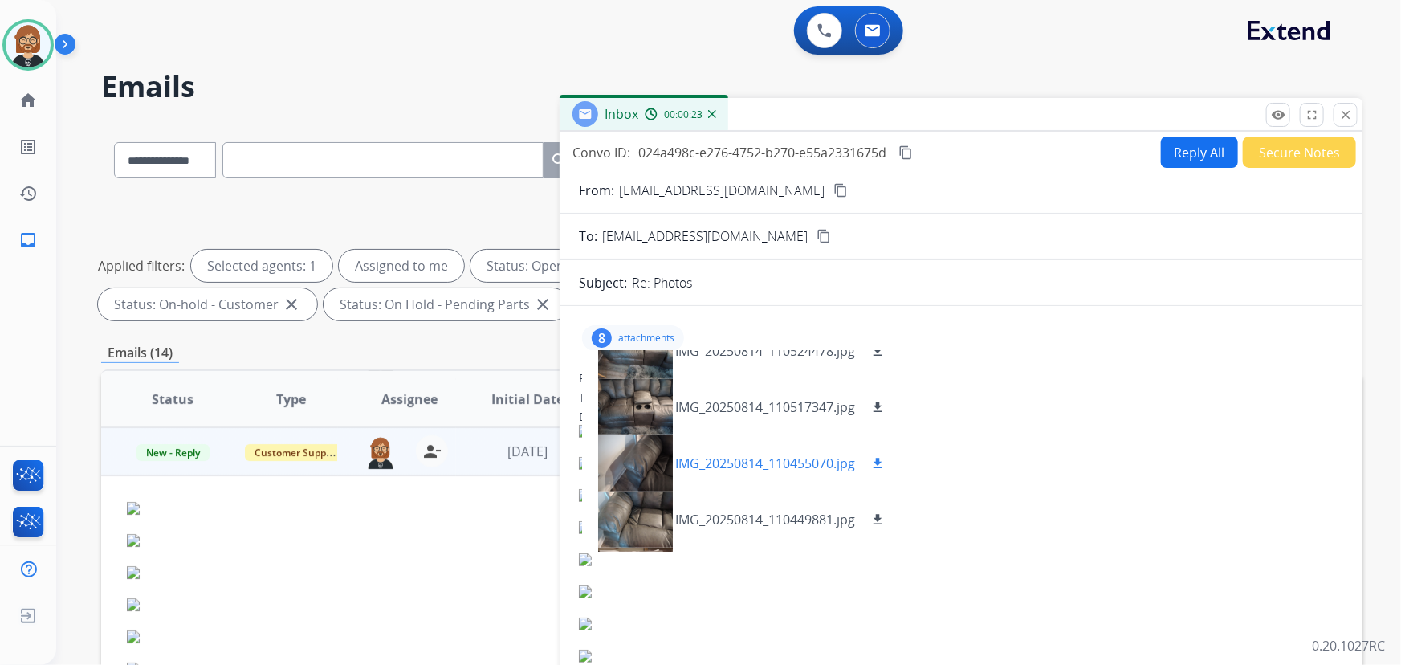
scroll to position [218, 0]
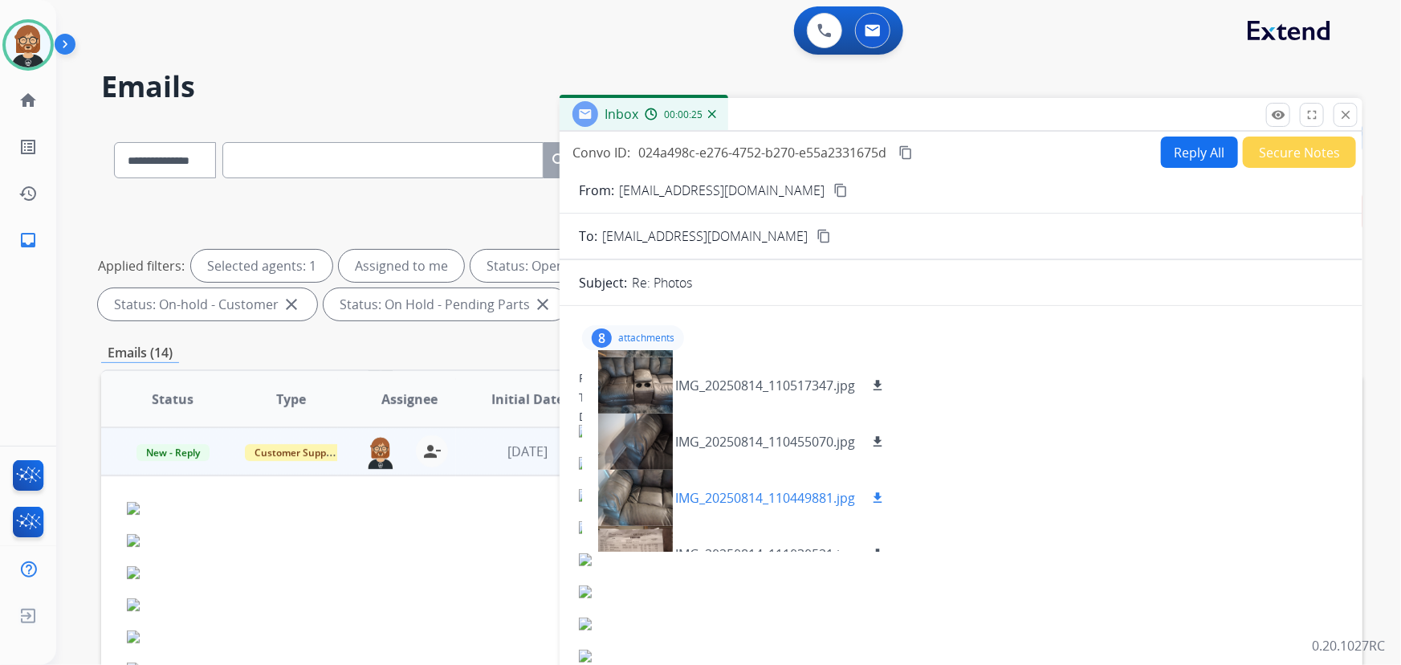
click at [884, 491] on mat-icon "download" at bounding box center [877, 498] width 14 height 14
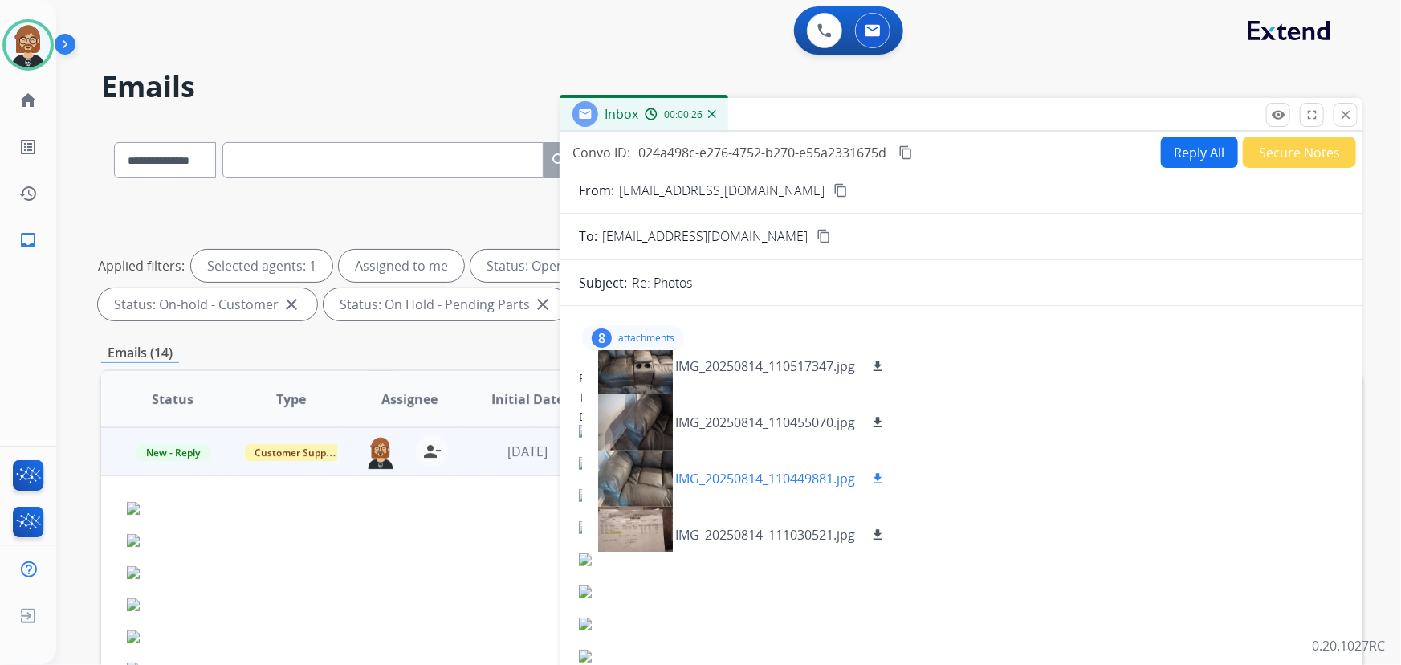
scroll to position [249, 0]
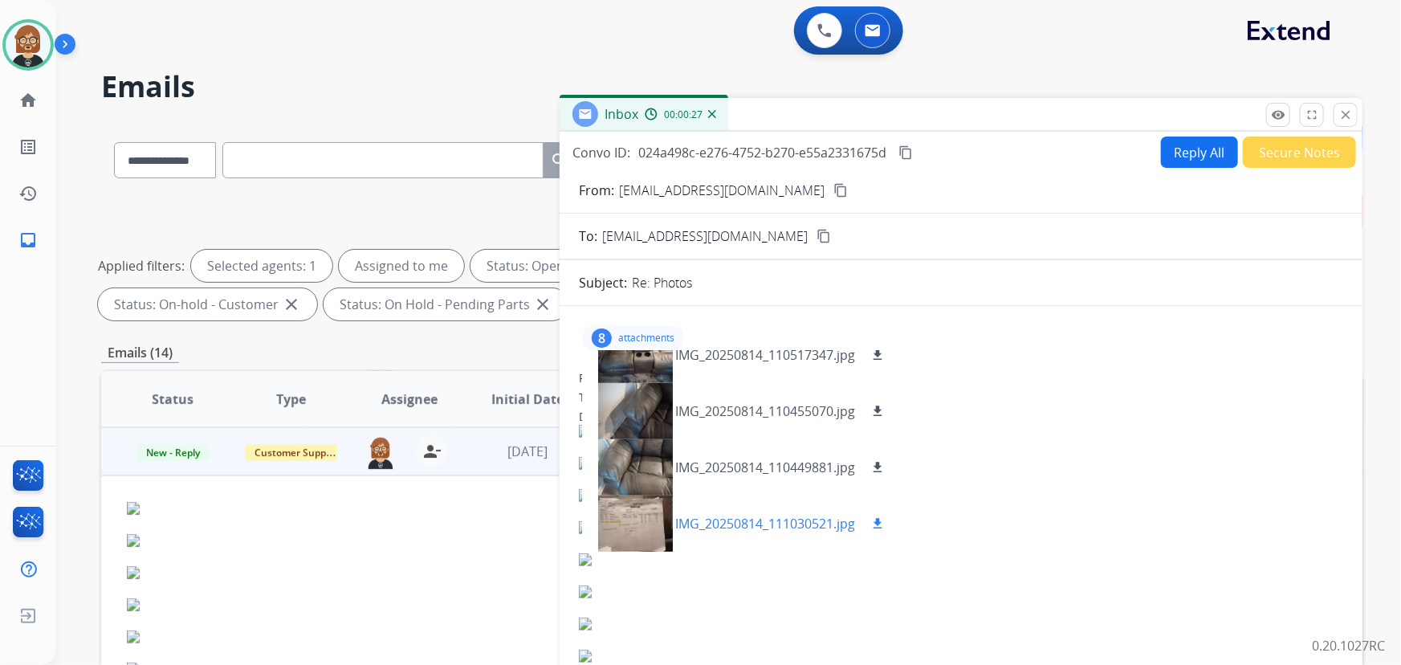
click at [879, 519] on mat-icon "download" at bounding box center [877, 523] width 14 height 14
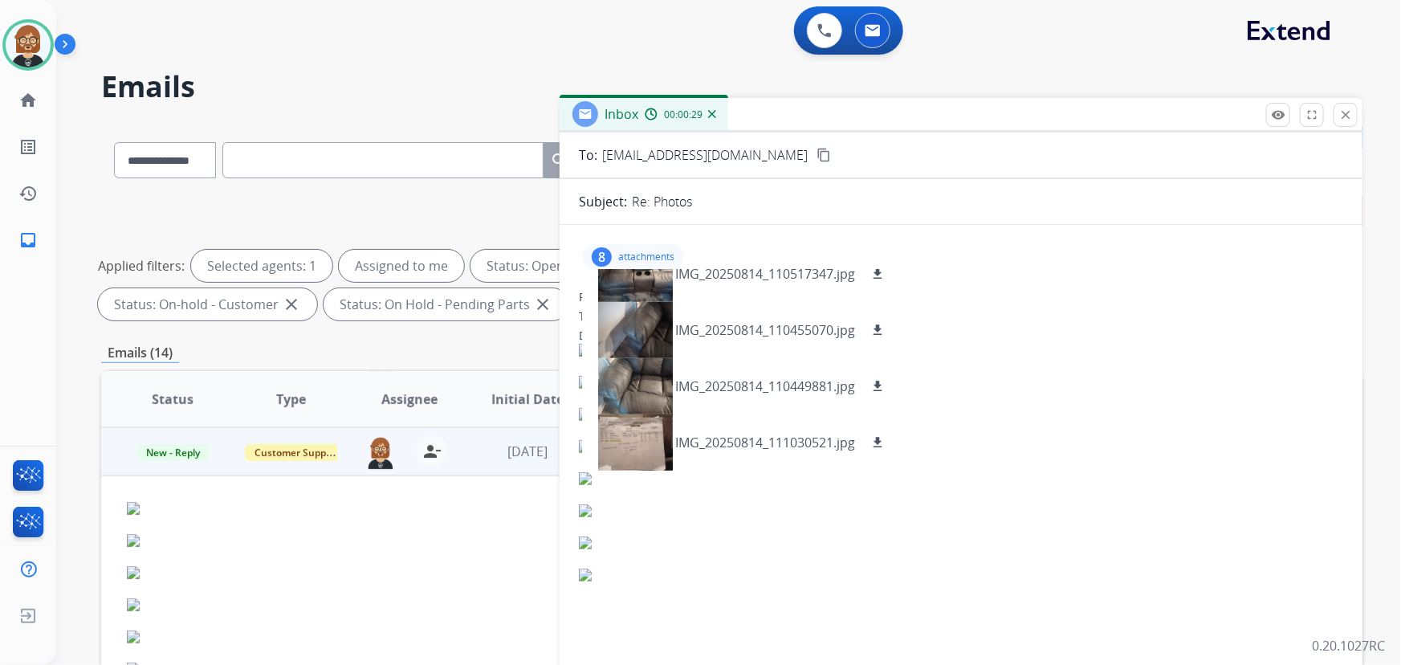
scroll to position [0, 0]
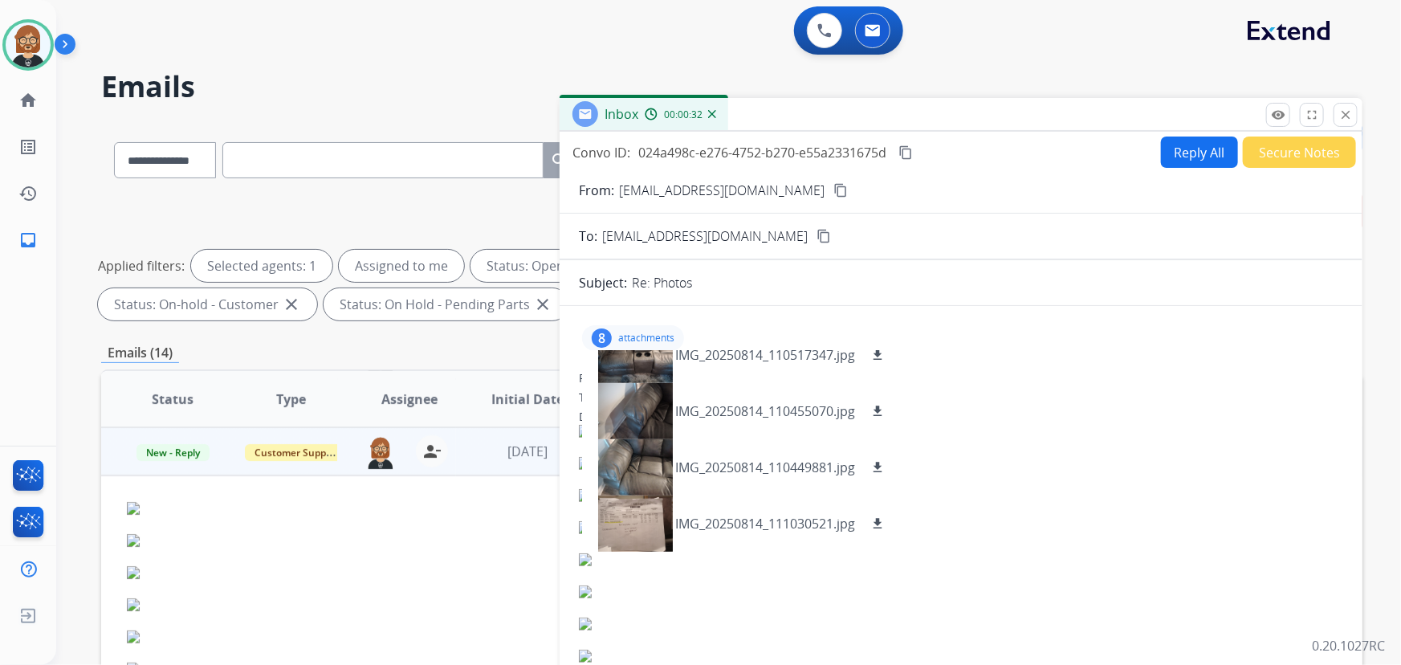
click at [833, 183] on mat-icon "content_copy" at bounding box center [840, 190] width 14 height 14
click at [647, 523] on div at bounding box center [635, 523] width 80 height 56
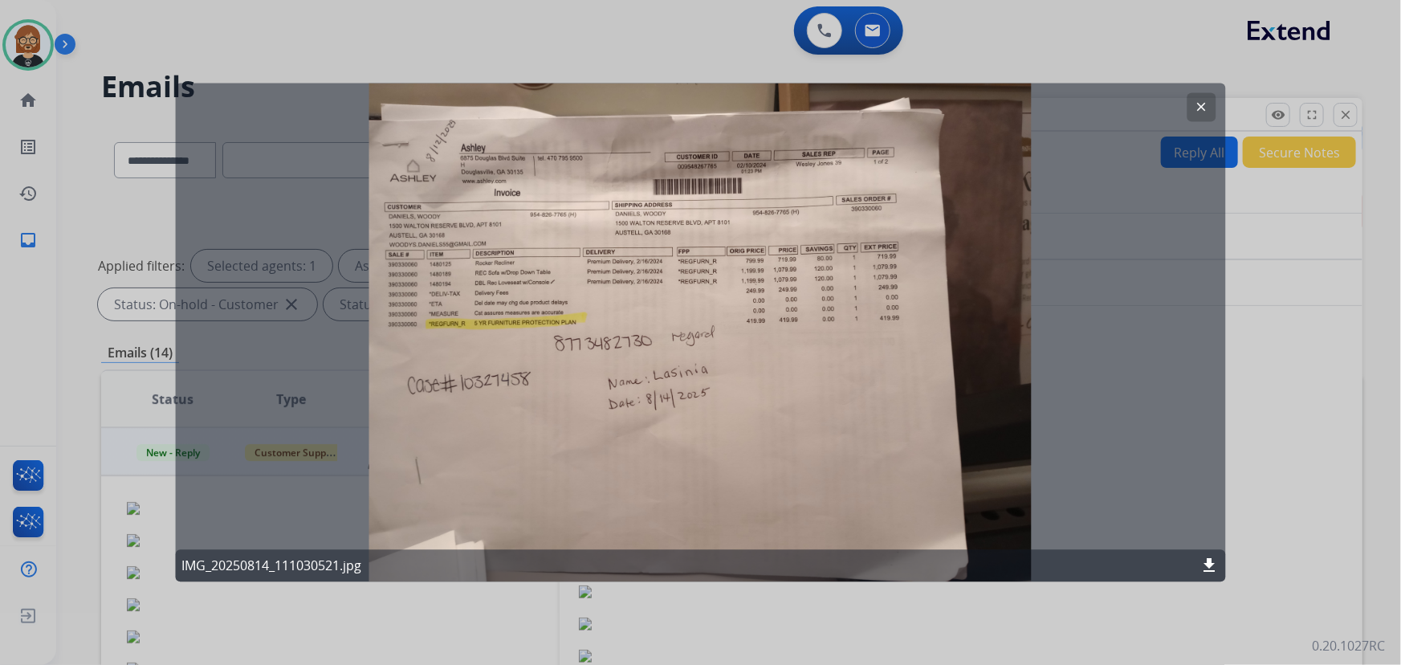
click at [990, 630] on div at bounding box center [700, 332] width 1401 height 665
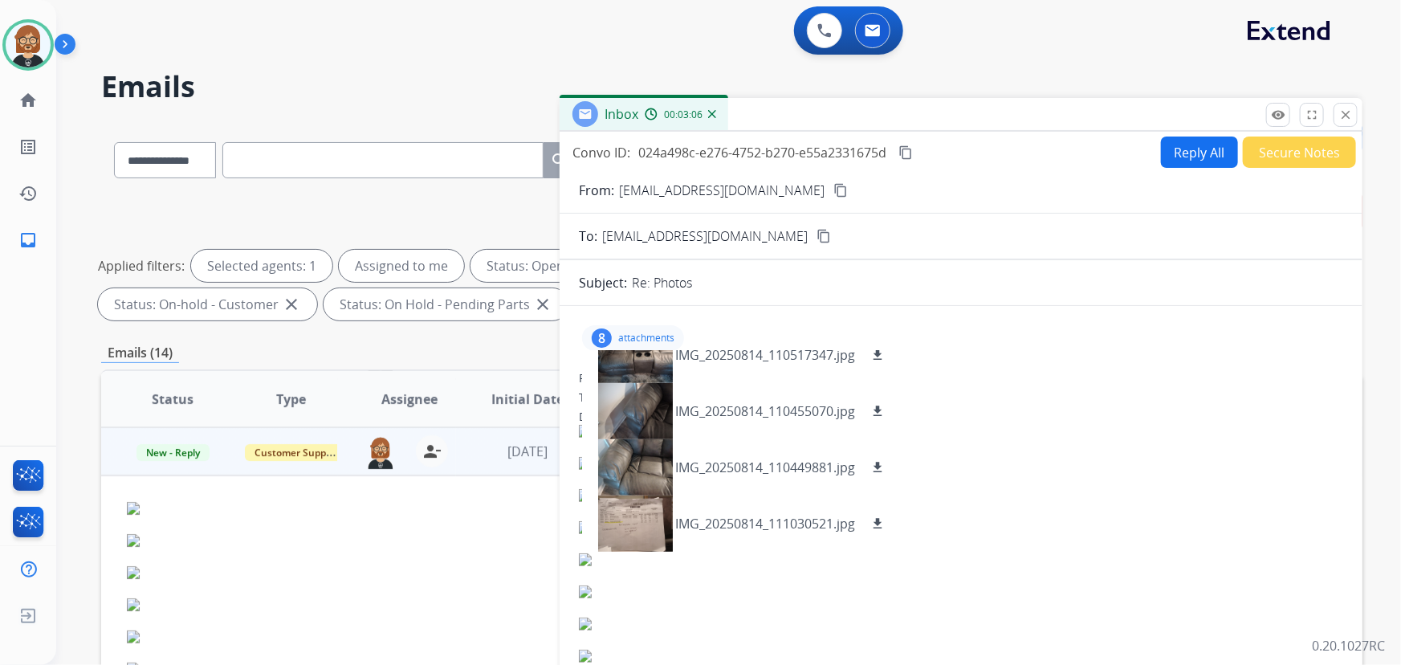
click at [1187, 146] on button "Reply All" at bounding box center [1199, 152] width 77 height 31
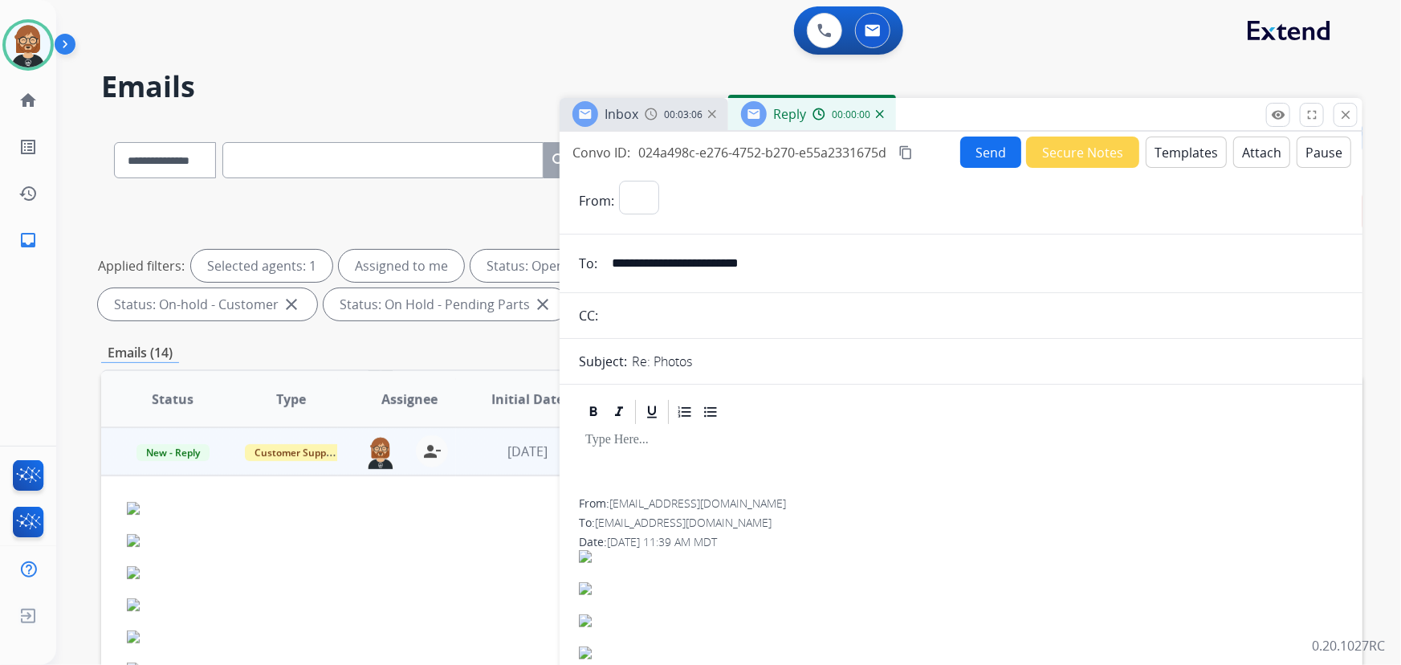
select select "**********"
click at [1180, 149] on button "Templates" at bounding box center [1186, 152] width 81 height 31
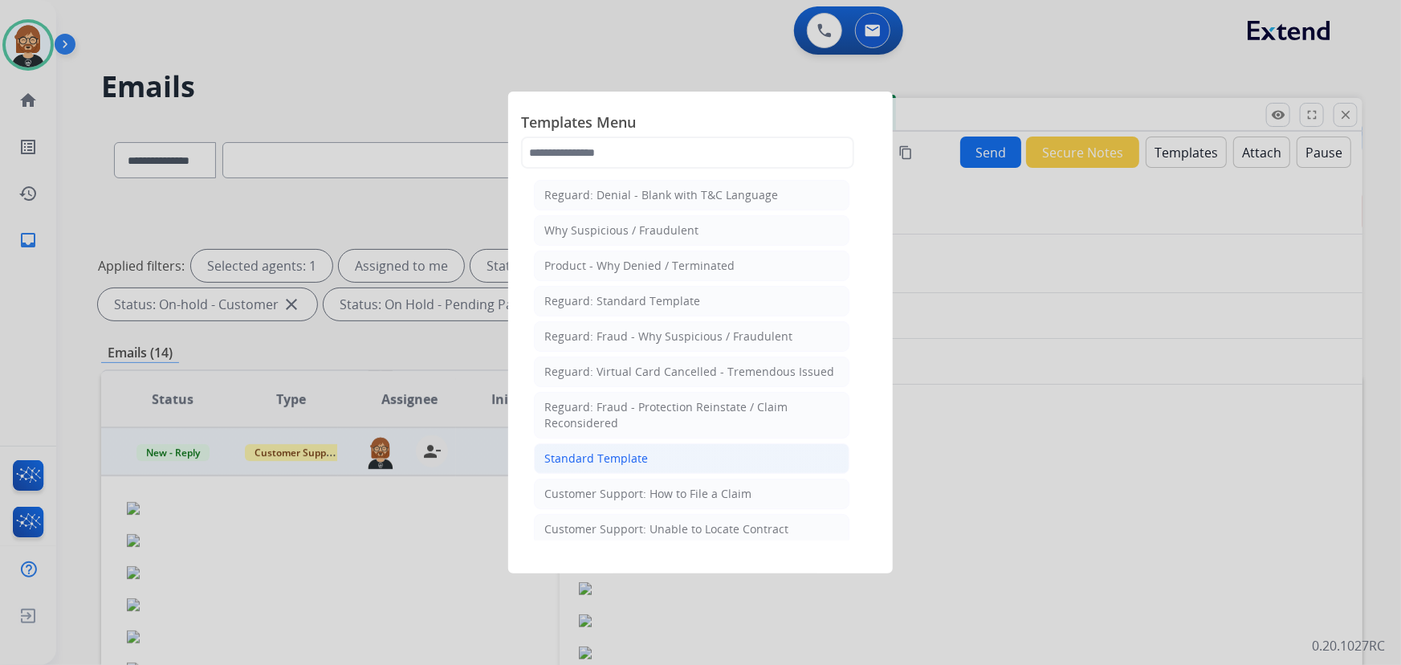
click at [661, 446] on li "Standard Template" at bounding box center [692, 458] width 316 height 31
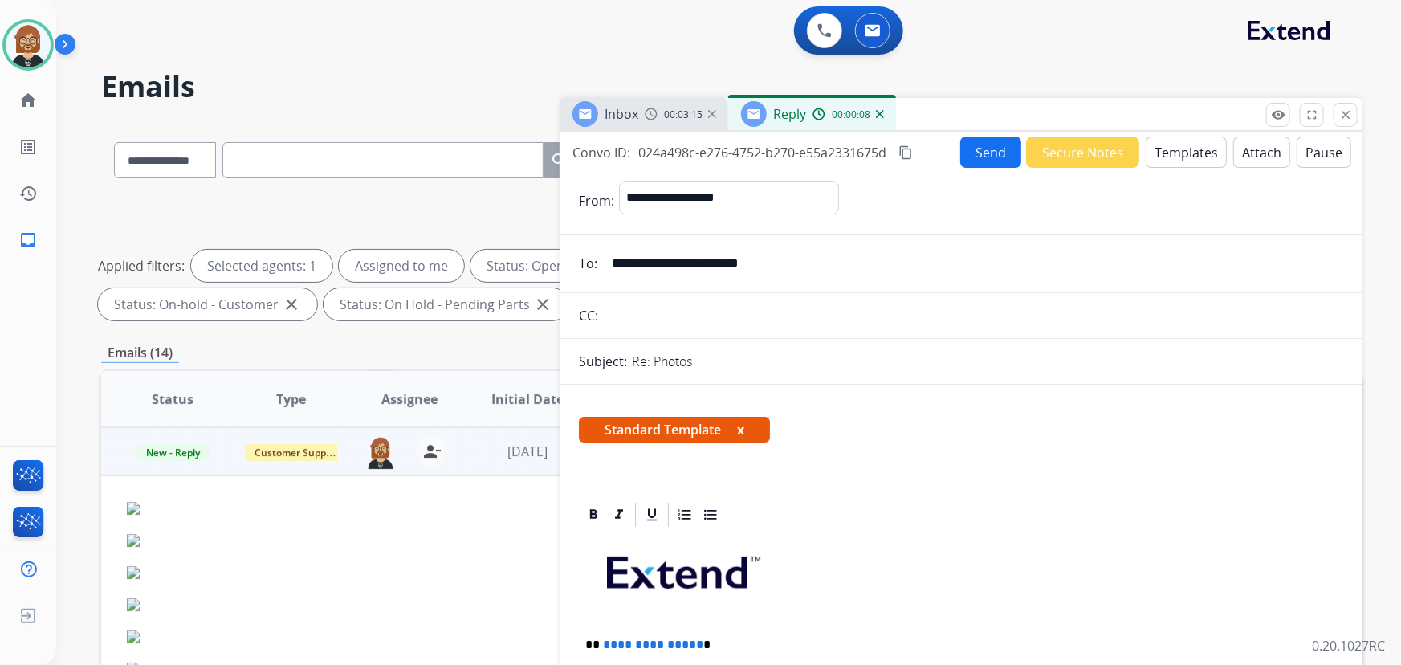
click at [1156, 157] on button "Templates" at bounding box center [1186, 152] width 81 height 31
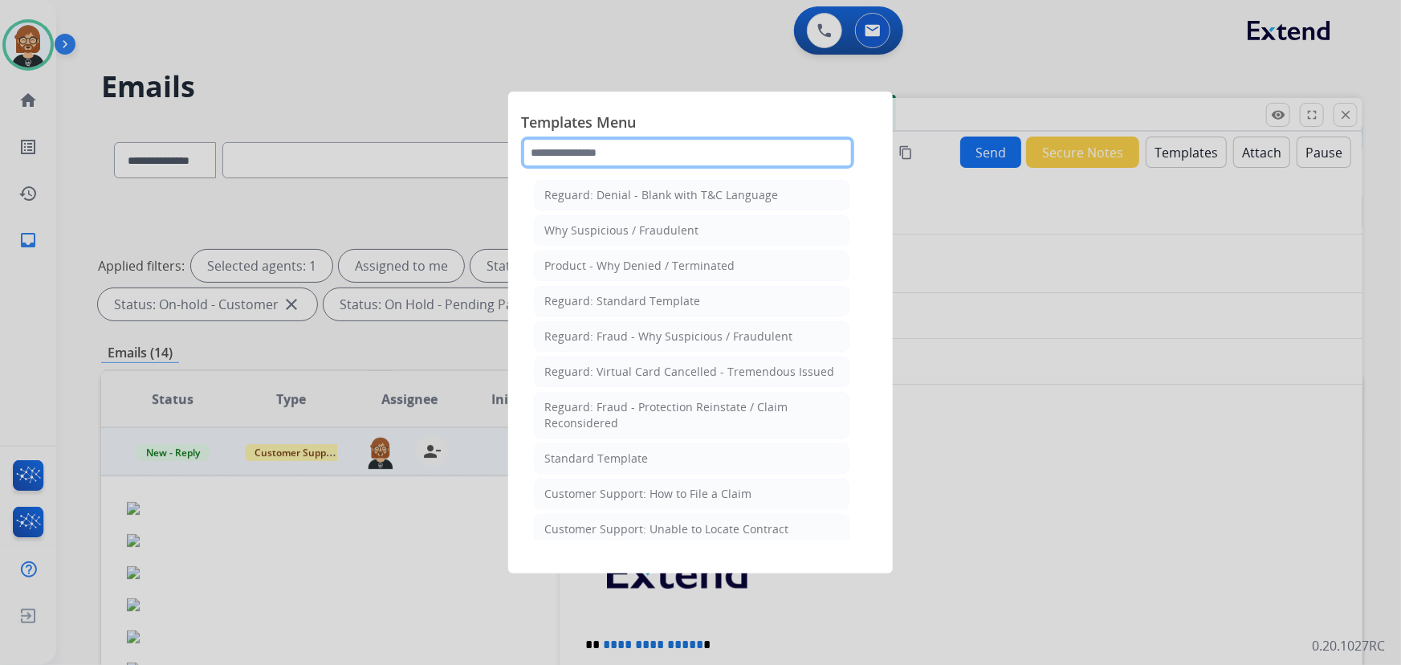
click at [675, 161] on input "text" at bounding box center [687, 153] width 333 height 32
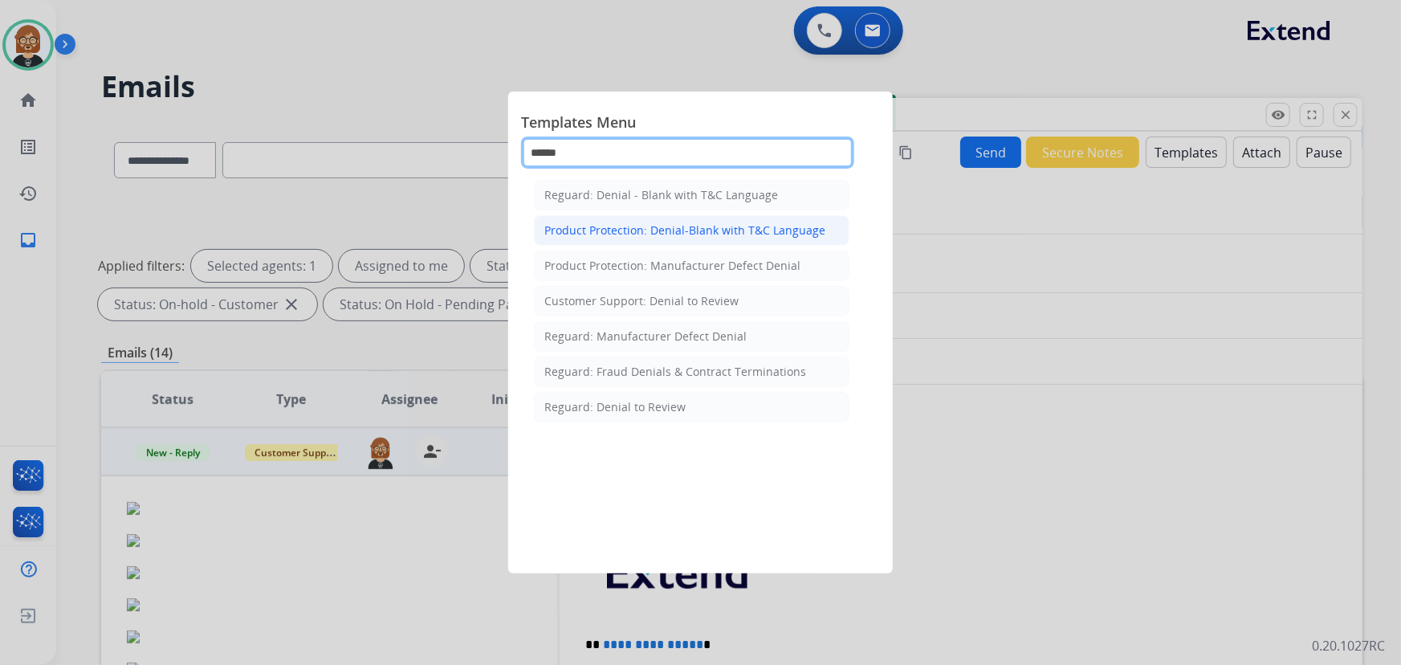
type input "******"
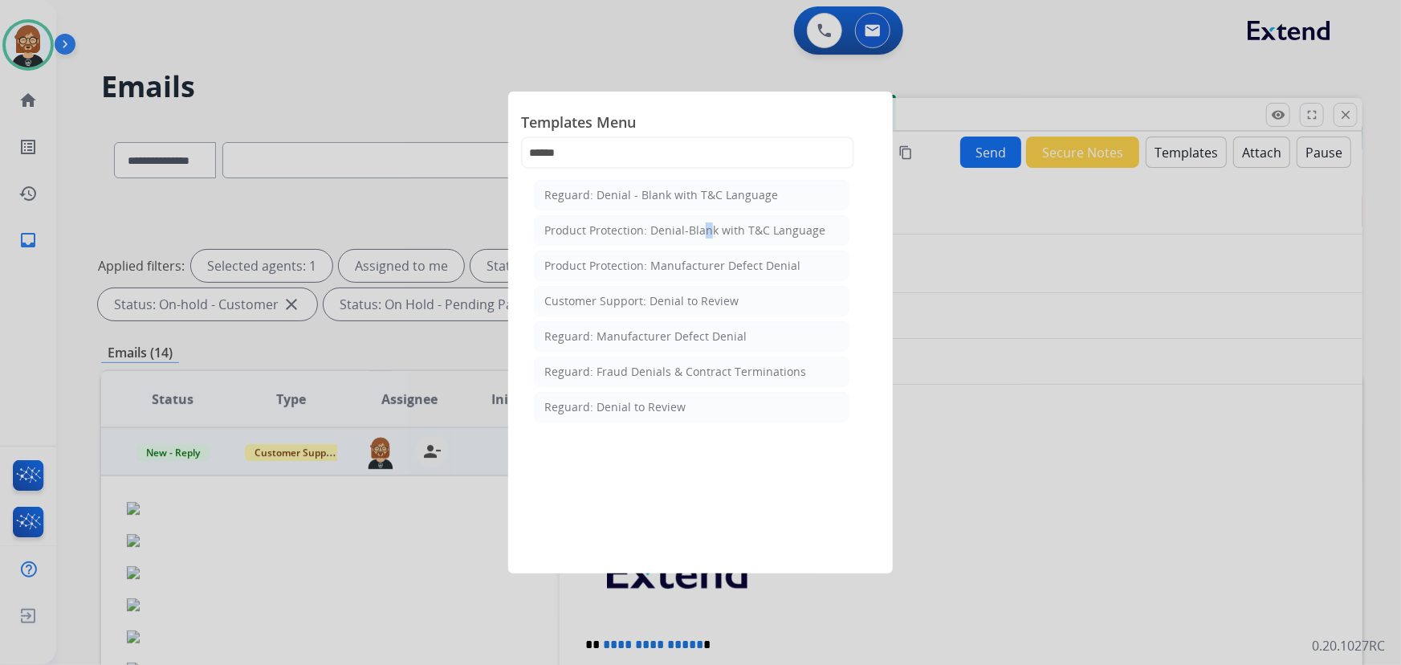
click at [698, 231] on div "Product Protection: Denial-Blank with T&C Language" at bounding box center [684, 230] width 281 height 16
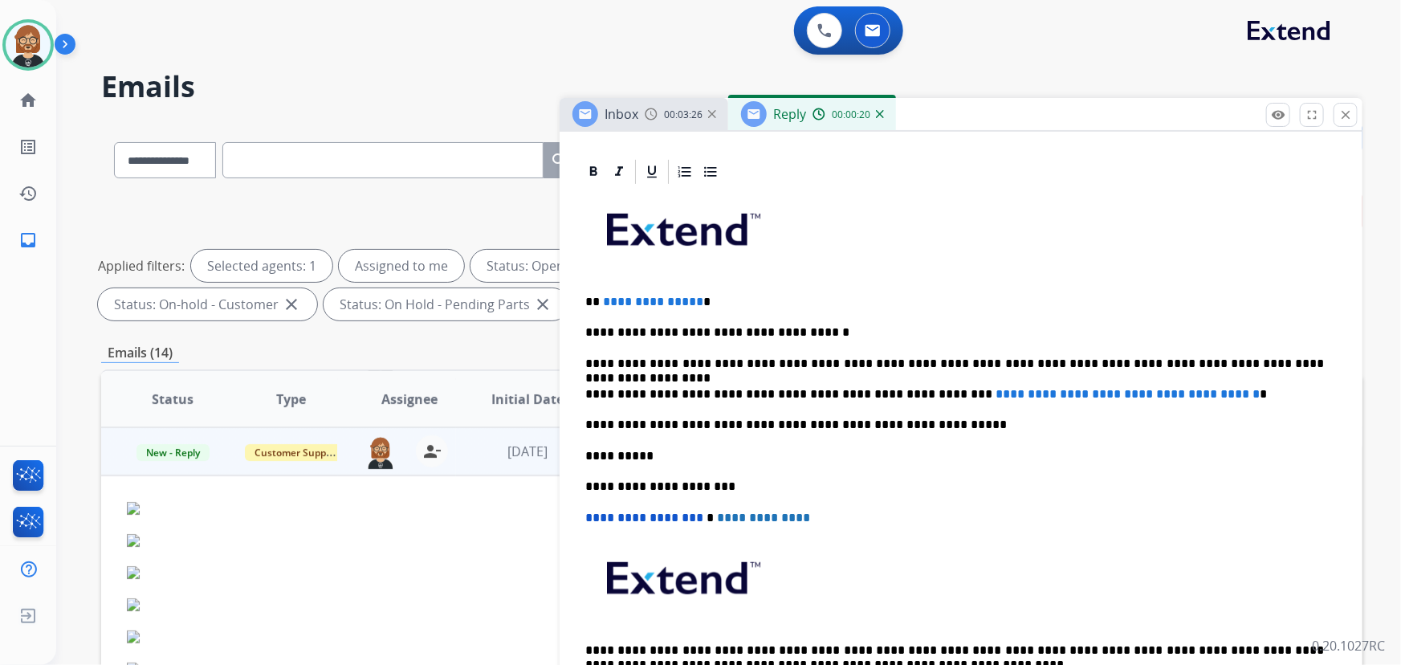
scroll to position [365, 0]
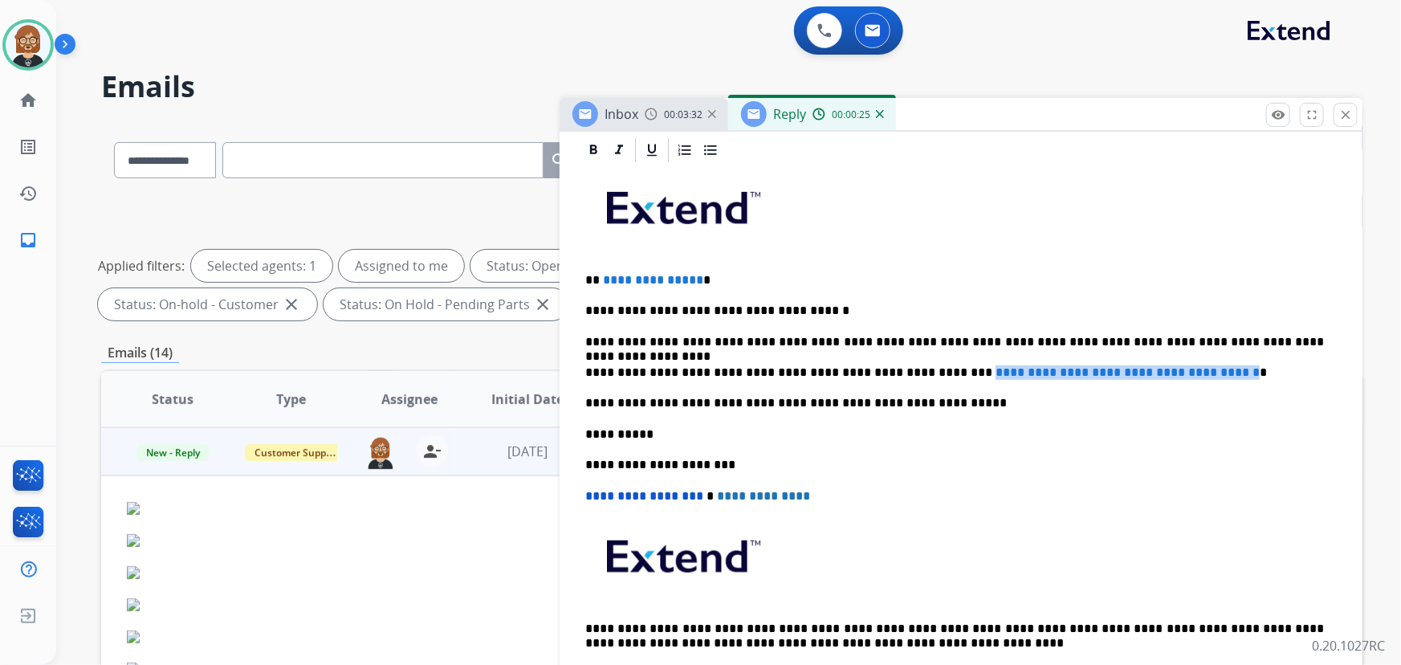
drag, startPoint x: 915, startPoint y: 369, endPoint x: 1245, endPoint y: 373, distance: 329.2
click at [1229, 374] on span "**********" at bounding box center [1128, 372] width 264 height 12
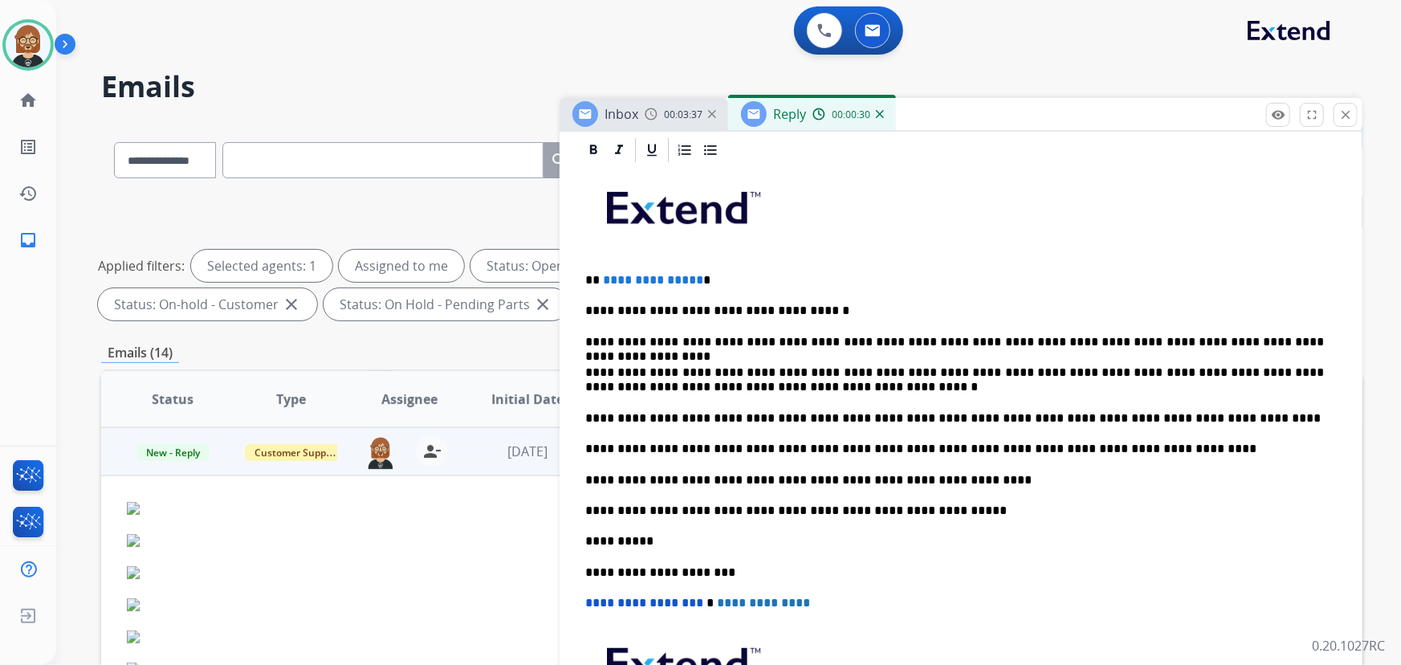
click at [835, 382] on p "**********" at bounding box center [955, 380] width 740 height 30
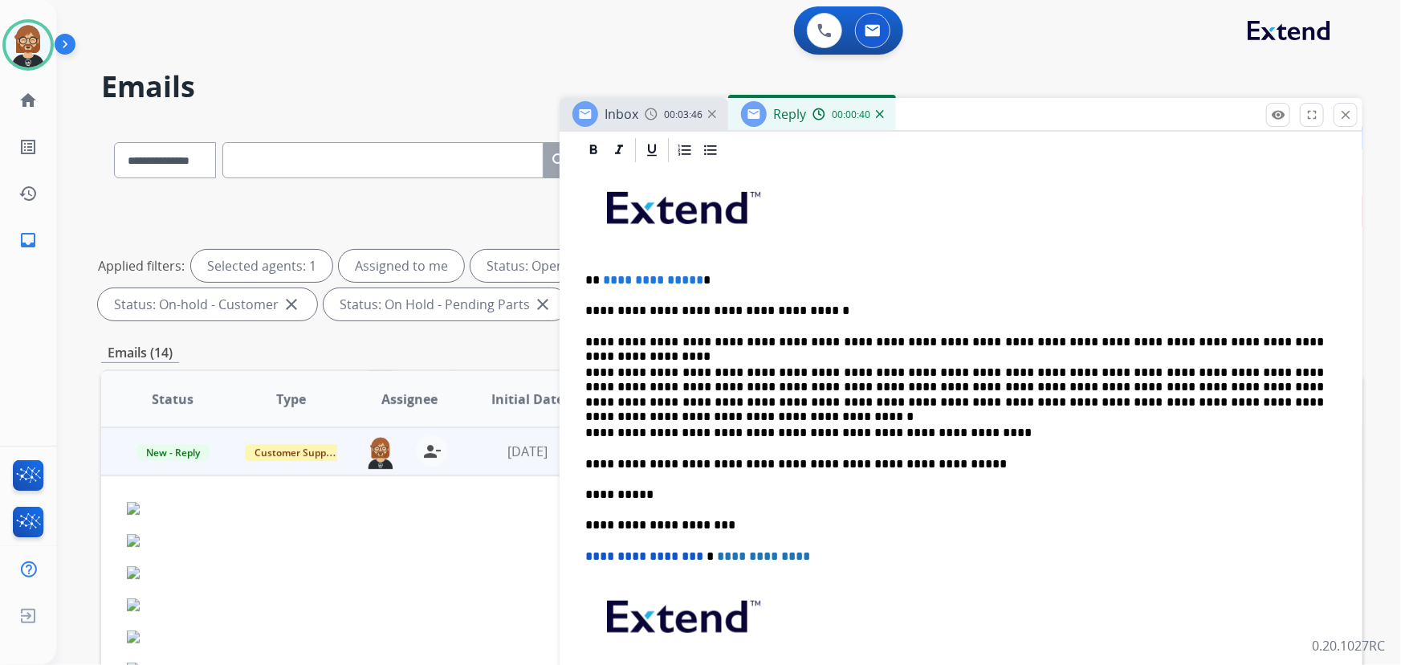
click at [1154, 406] on p "**********" at bounding box center [955, 387] width 740 height 44
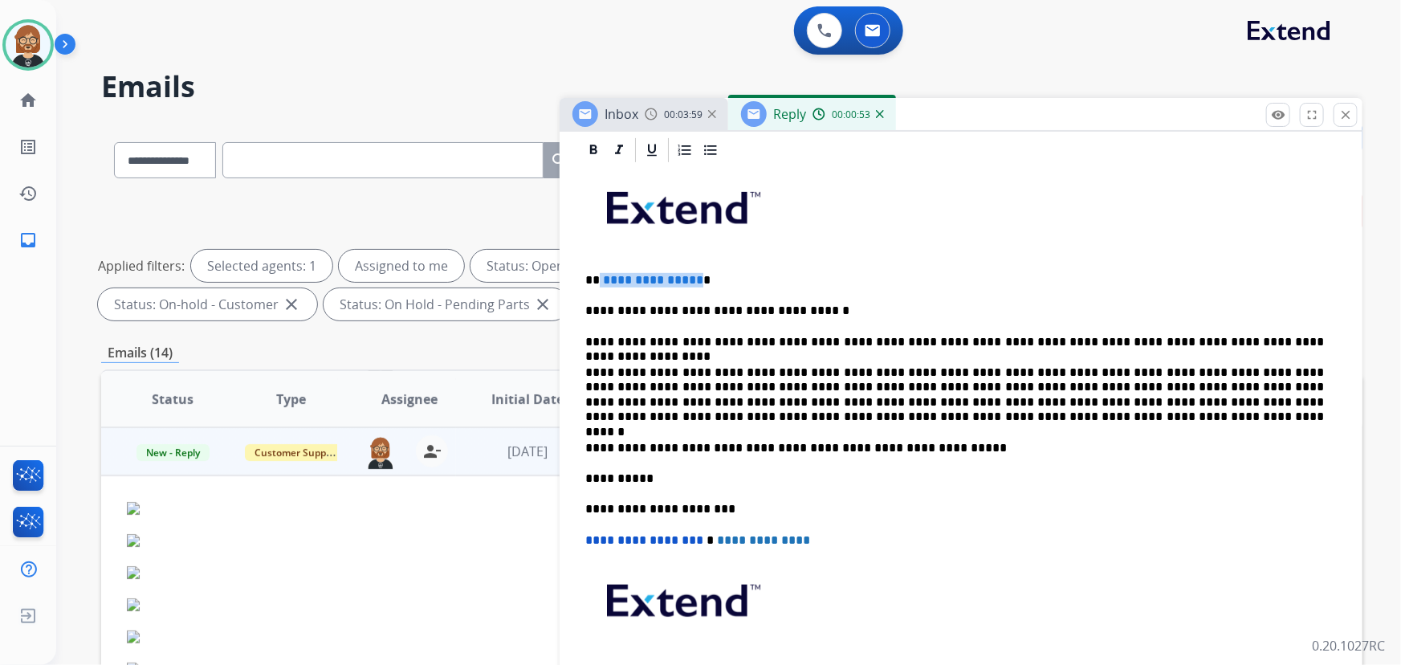
drag, startPoint x: 694, startPoint y: 275, endPoint x: 599, endPoint y: 276, distance: 94.8
click at [599, 276] on p "**********" at bounding box center [955, 280] width 740 height 14
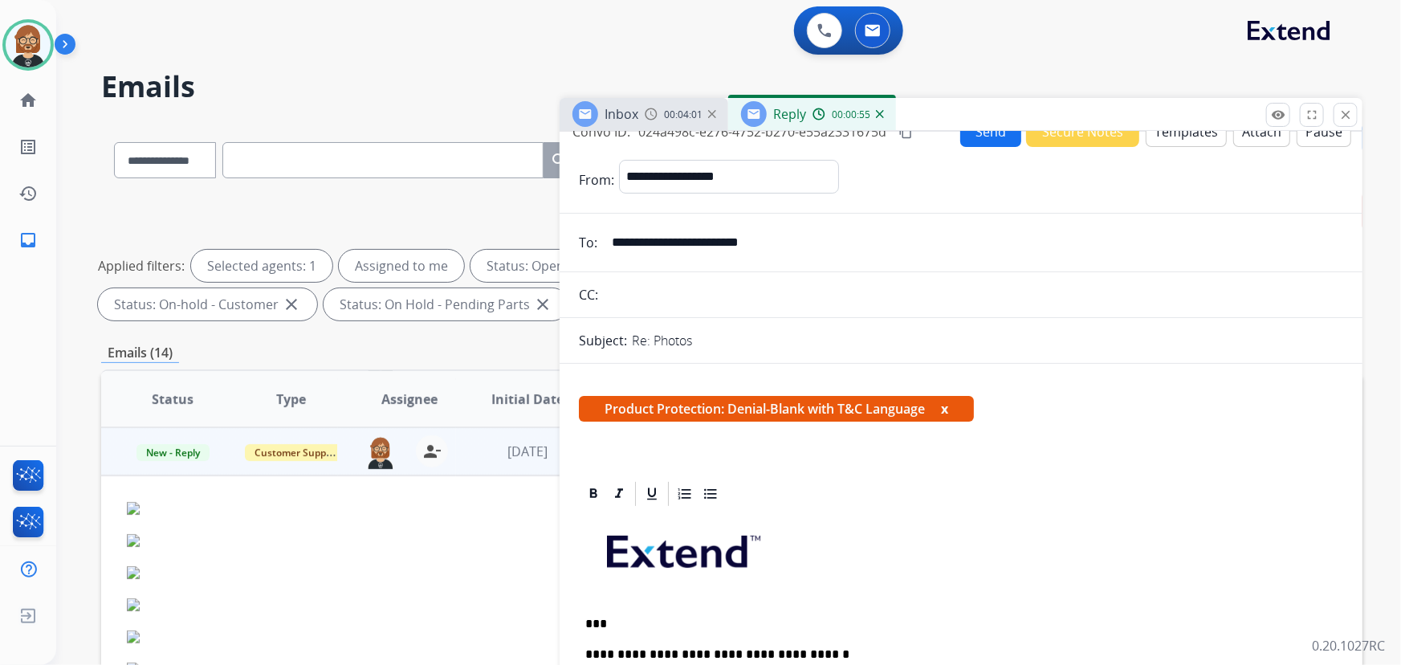
scroll to position [0, 0]
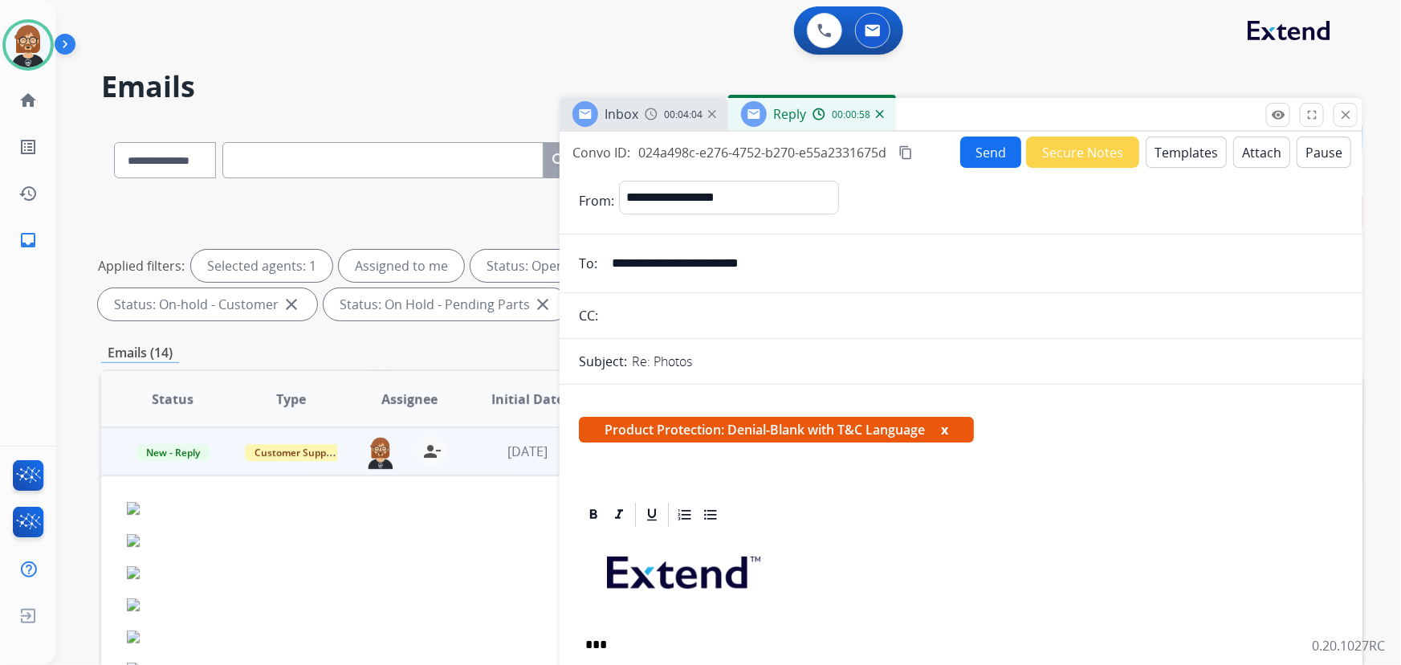
click at [1241, 161] on button "Attach" at bounding box center [1261, 152] width 57 height 31
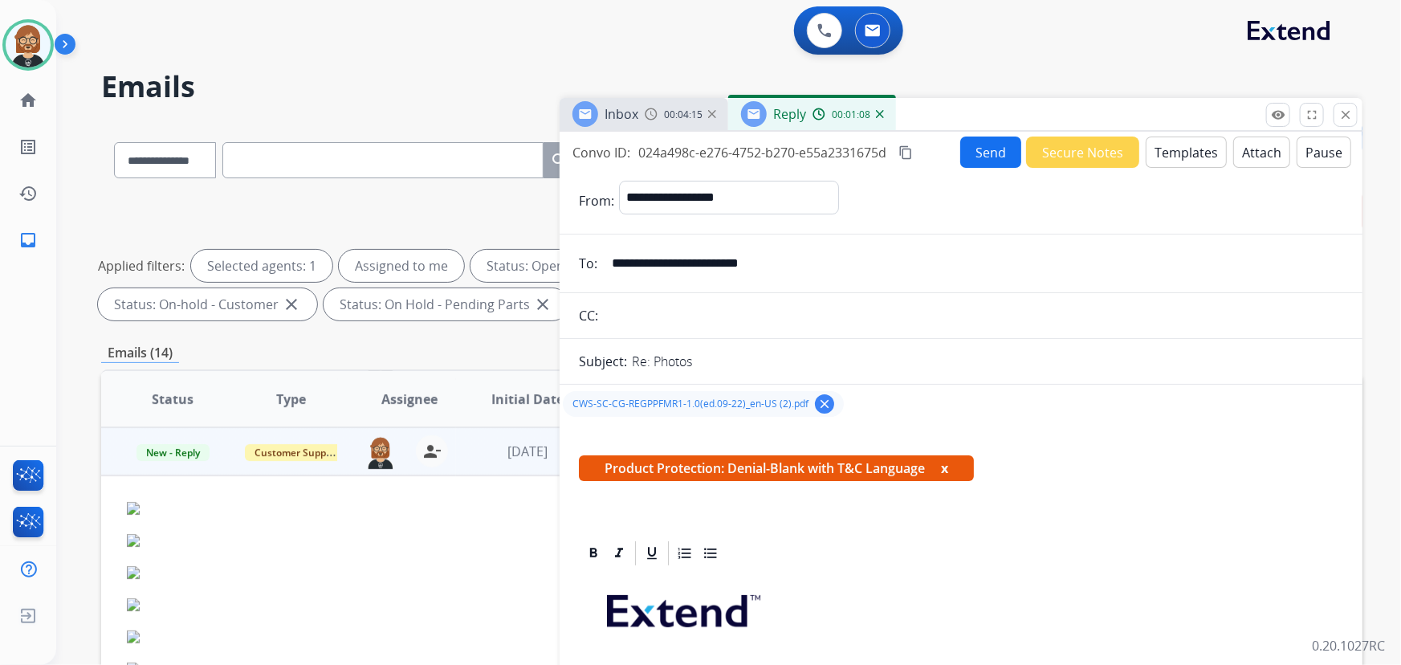
click at [975, 151] on button "Send" at bounding box center [990, 152] width 61 height 31
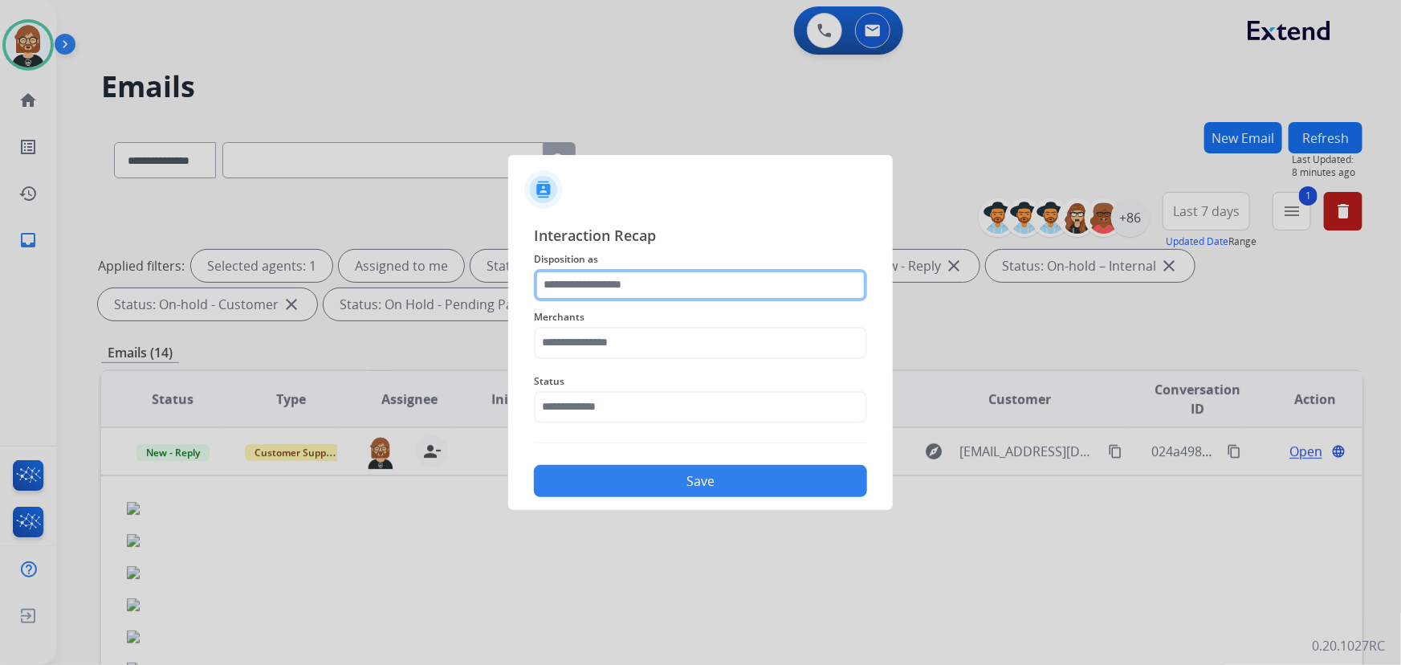
click at [747, 284] on input "text" at bounding box center [700, 285] width 333 height 32
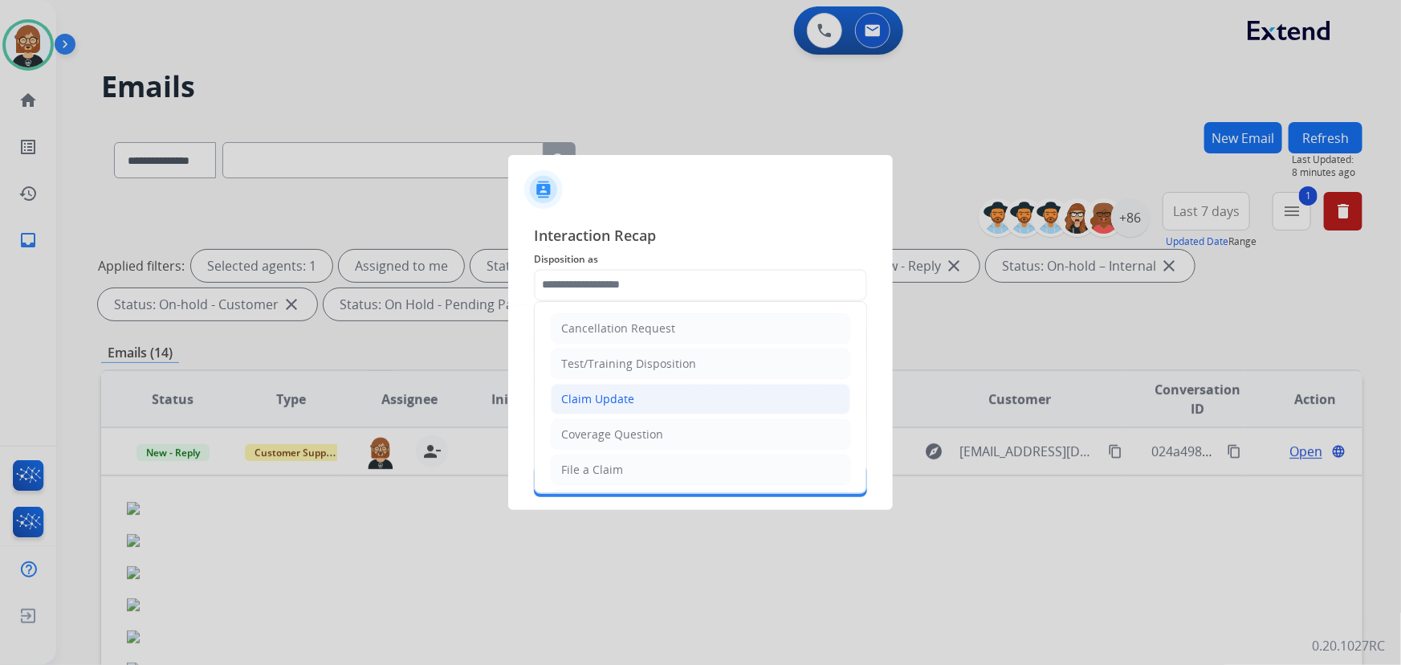
click at [722, 401] on li "Claim Update" at bounding box center [701, 399] width 300 height 31
type input "**********"
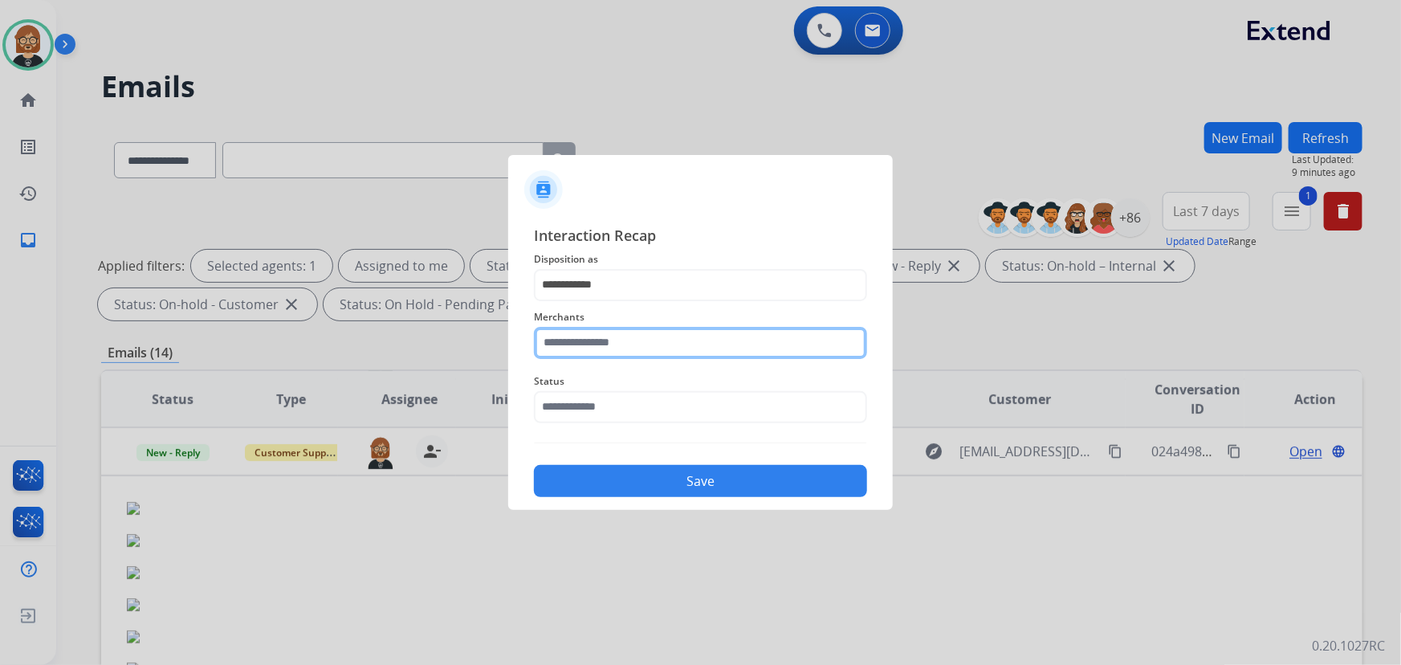
click at [734, 349] on input "text" at bounding box center [700, 343] width 333 height 32
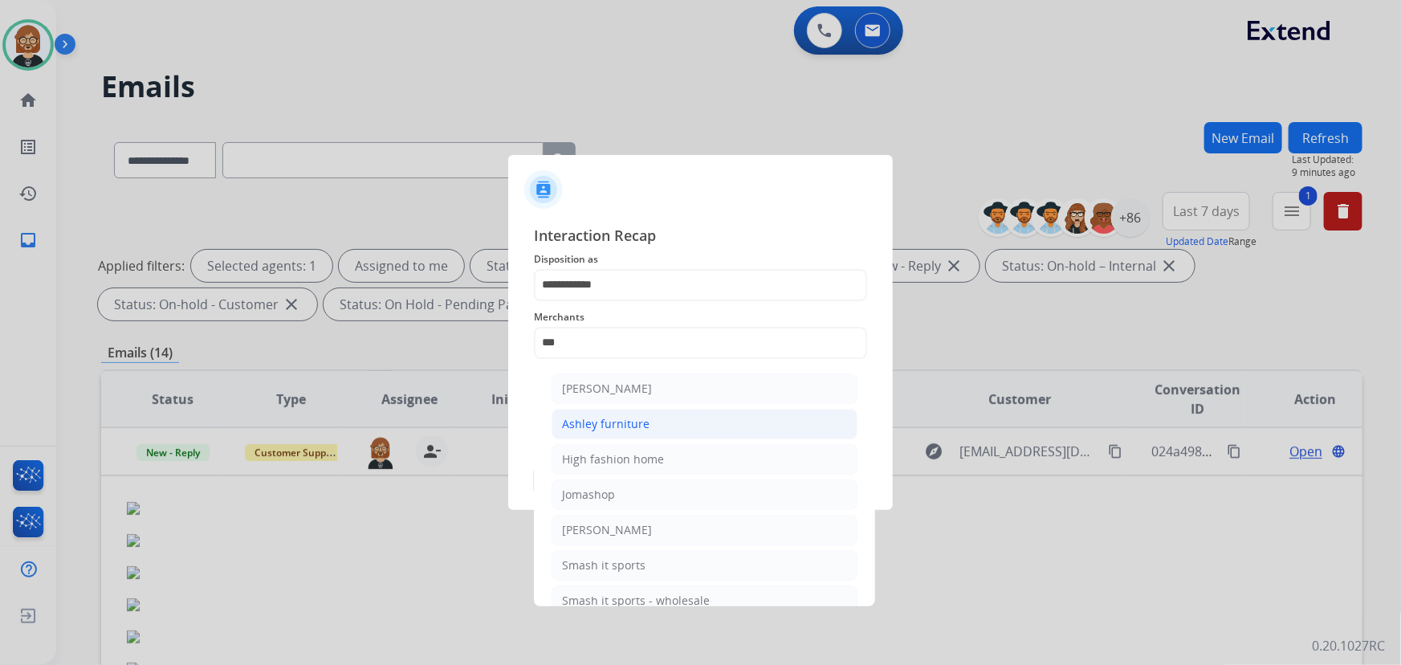
click at [662, 426] on li "Ashley furniture" at bounding box center [705, 424] width 306 height 31
type input "**********"
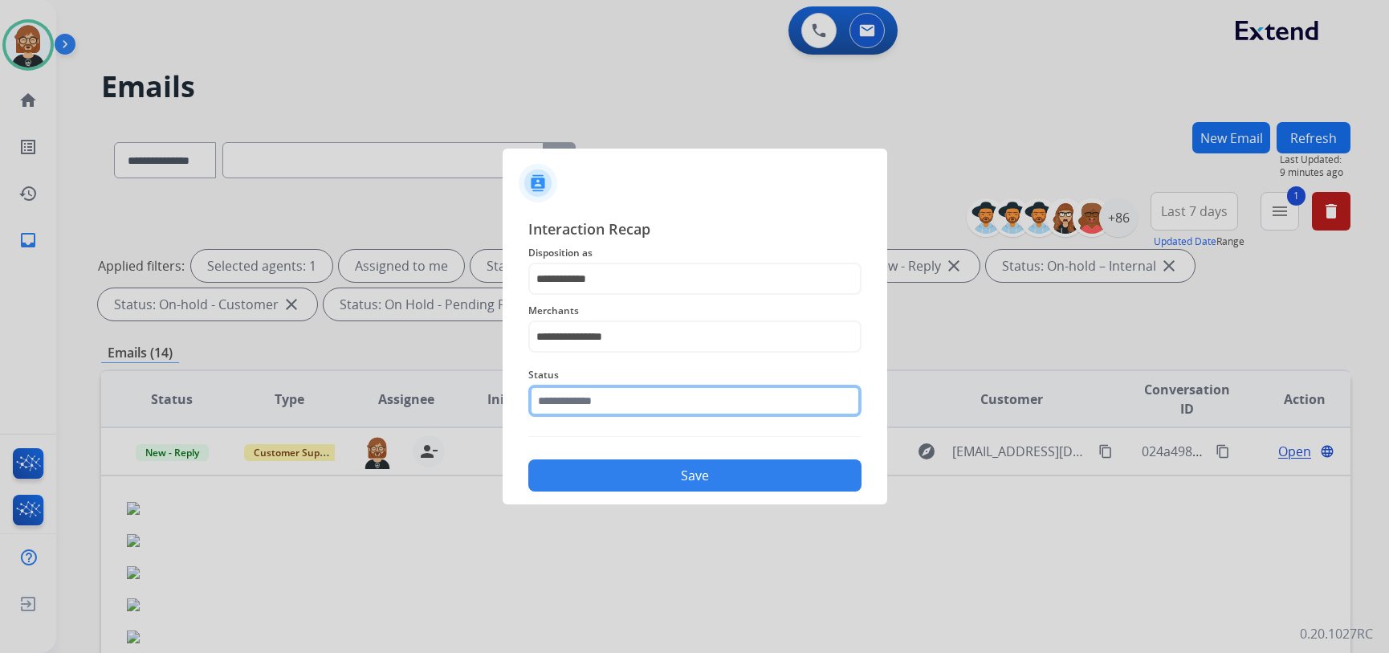
click at [677, 411] on input "text" at bounding box center [694, 401] width 333 height 32
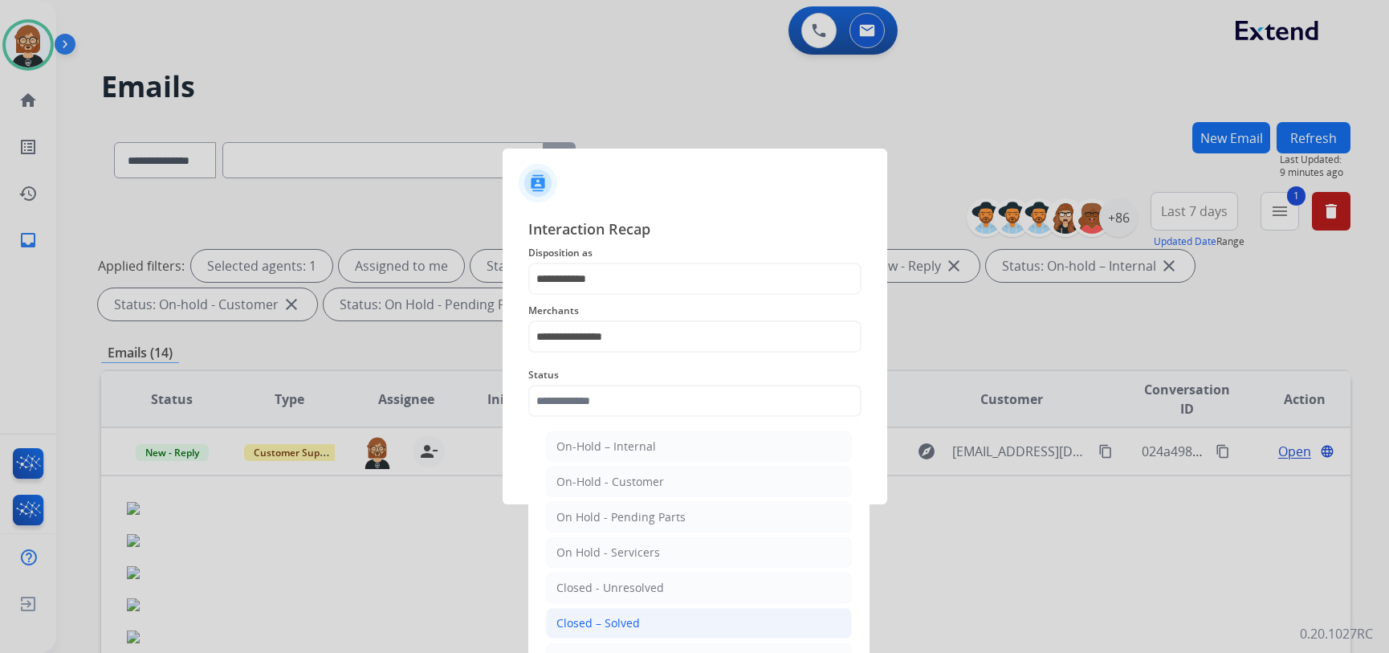
click at [693, 624] on li "Closed – Solved" at bounding box center [699, 623] width 306 height 31
type input "**********"
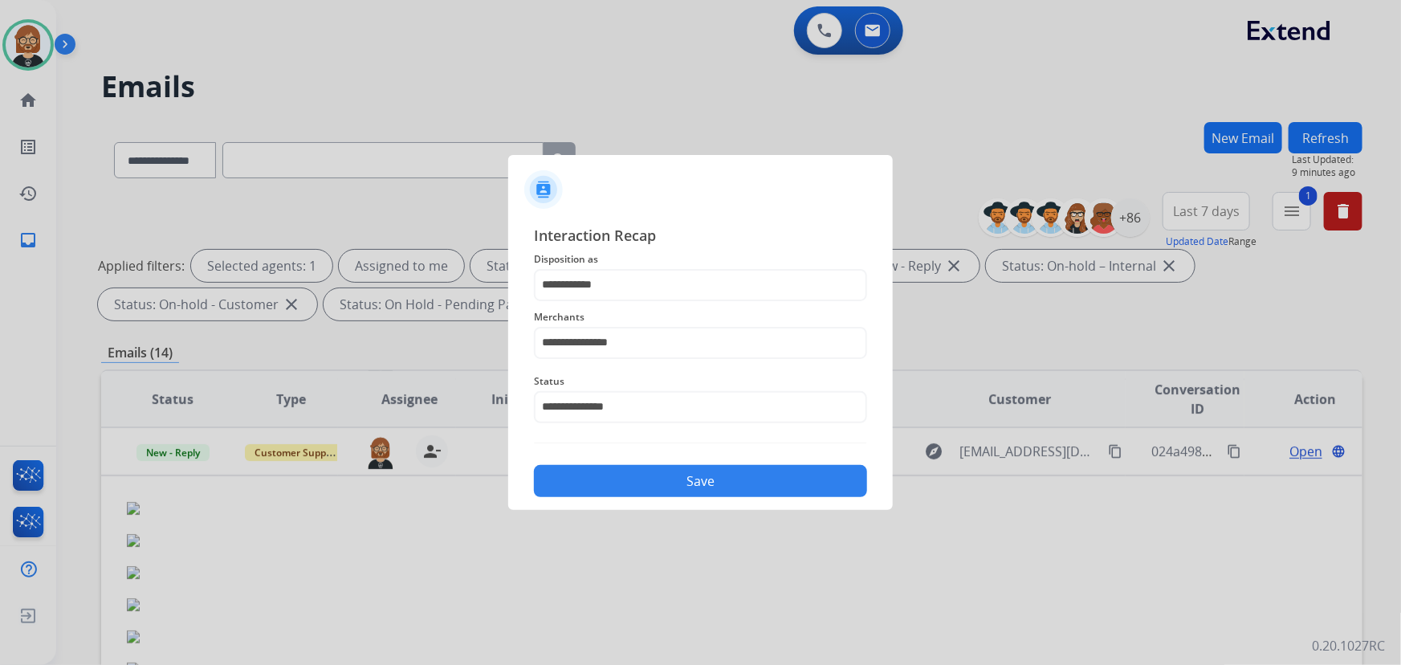
click at [731, 475] on button "Save" at bounding box center [700, 481] width 333 height 32
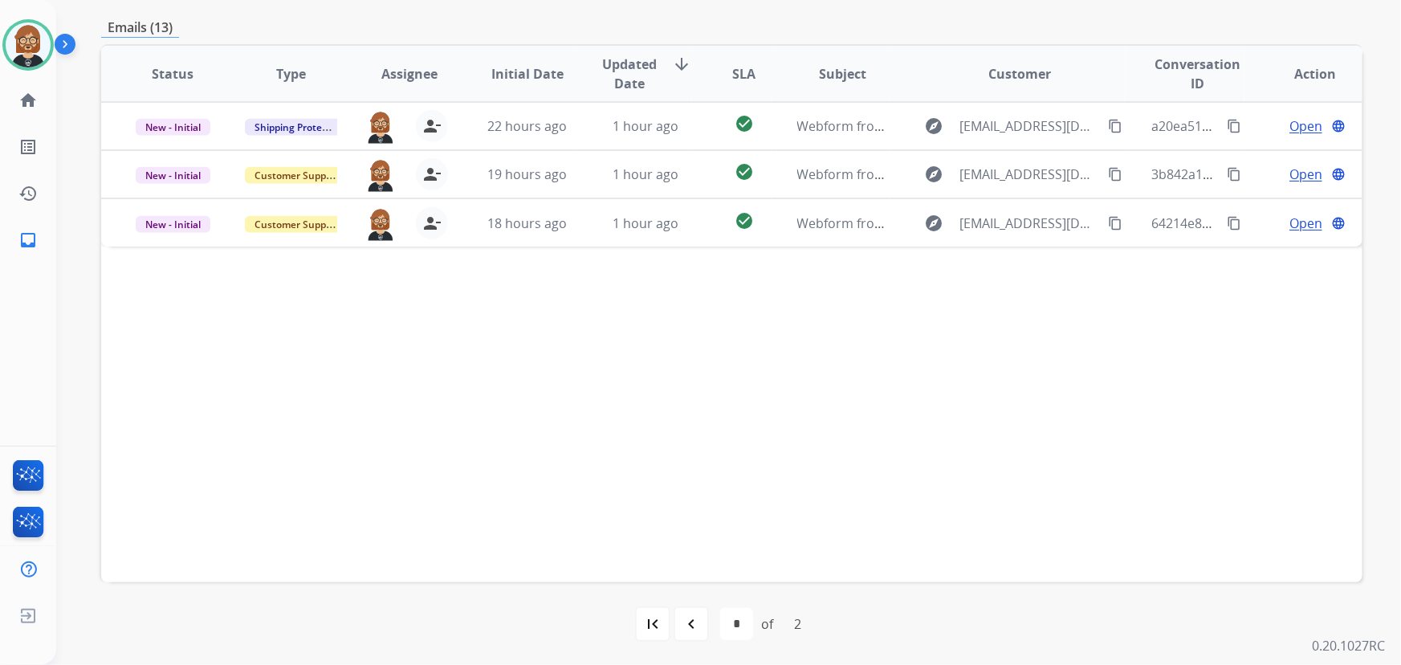
scroll to position [252, 0]
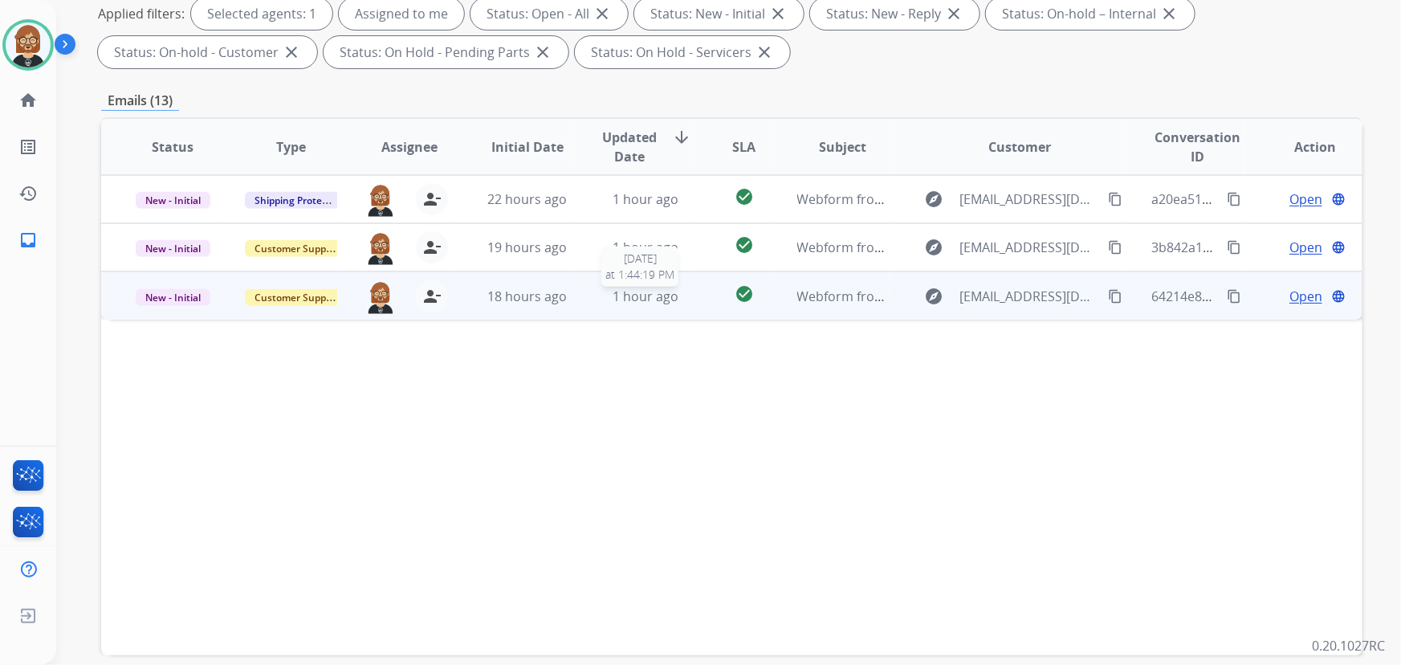
click at [660, 298] on span "1 hour ago" at bounding box center [646, 296] width 66 height 18
click at [1310, 297] on span "Open" at bounding box center [1306, 295] width 33 height 19
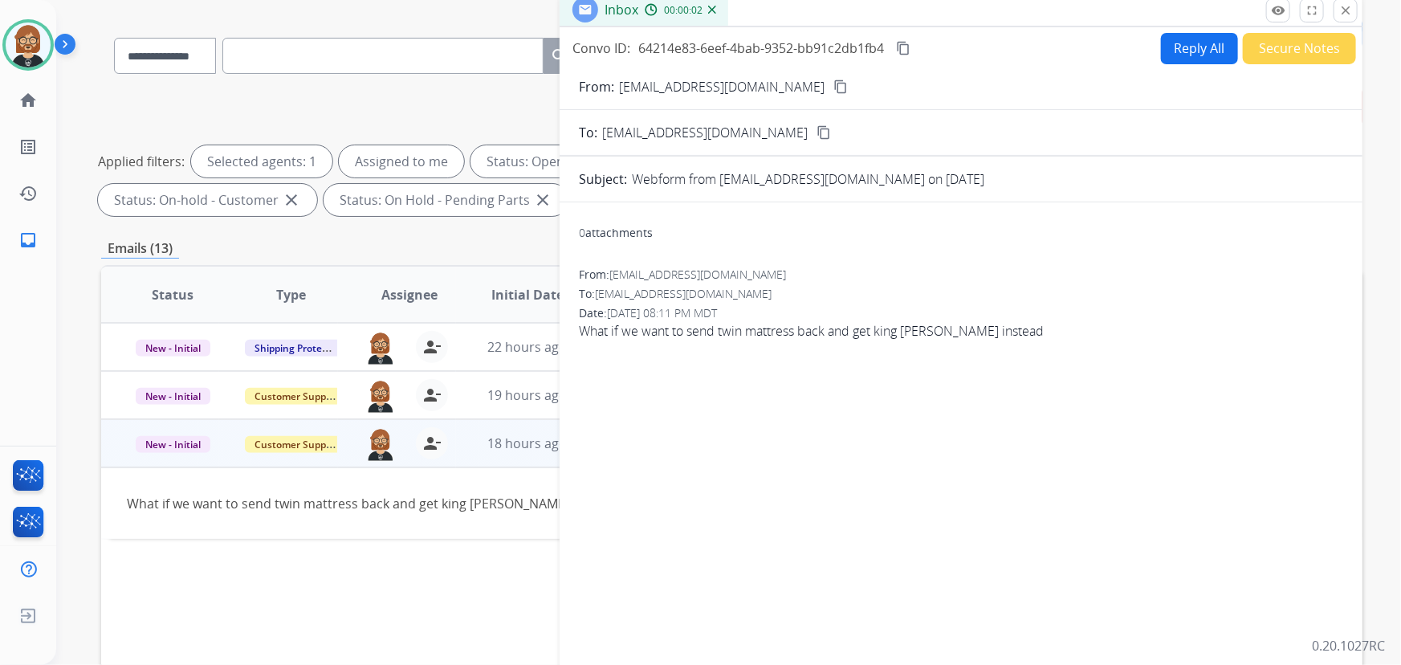
scroll to position [0, 0]
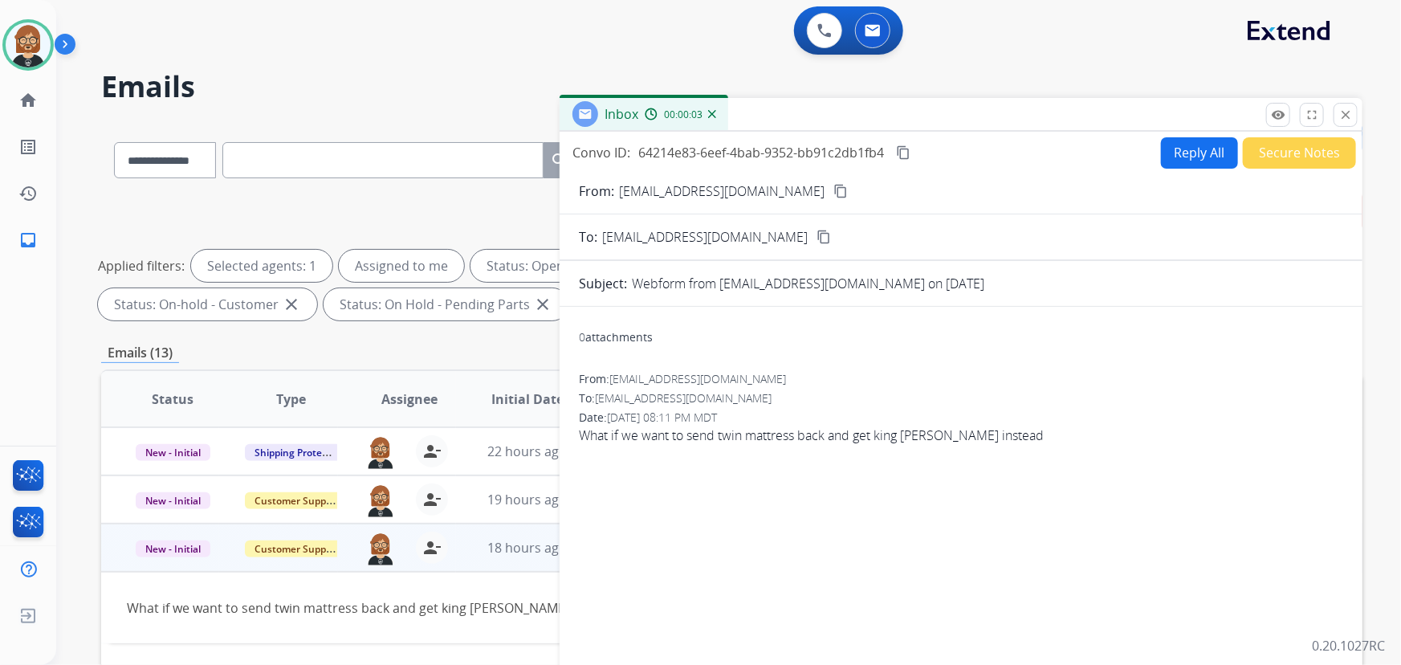
click at [1197, 157] on button "Reply All" at bounding box center [1199, 152] width 77 height 31
select select "**********"
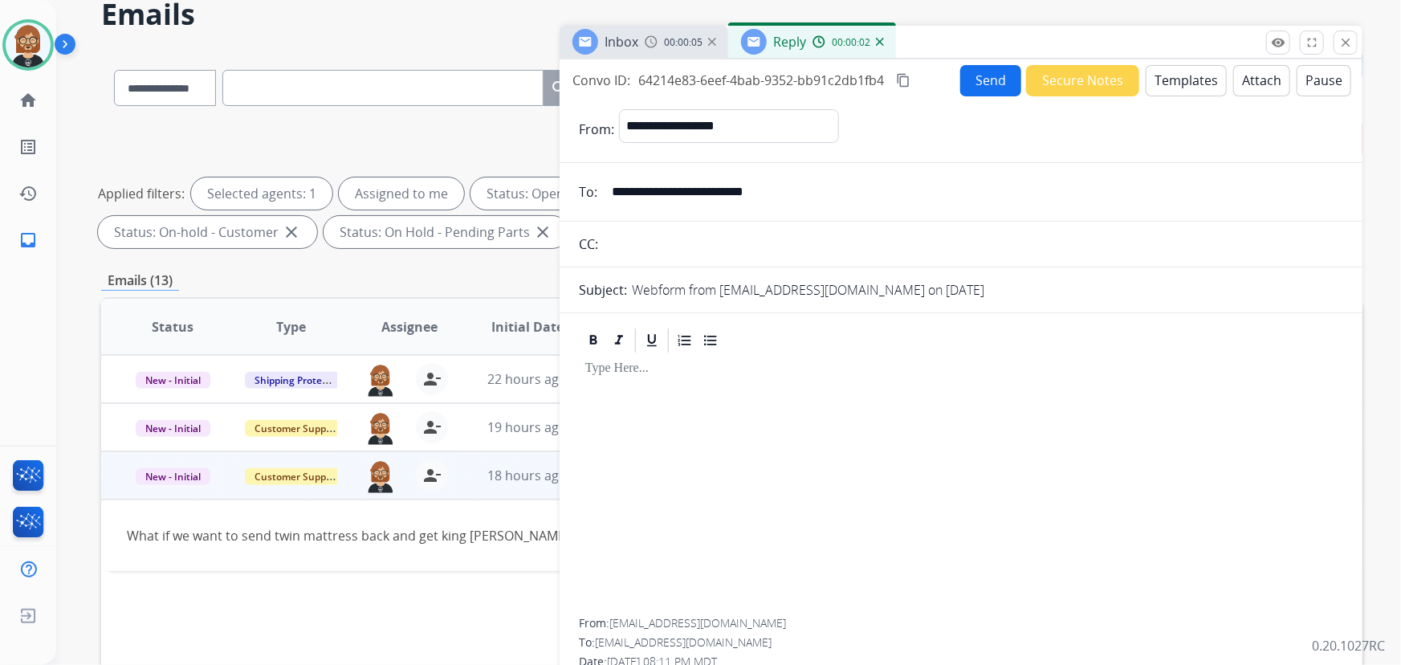
scroll to position [72, 0]
click at [1176, 82] on button "Templates" at bounding box center [1186, 80] width 81 height 31
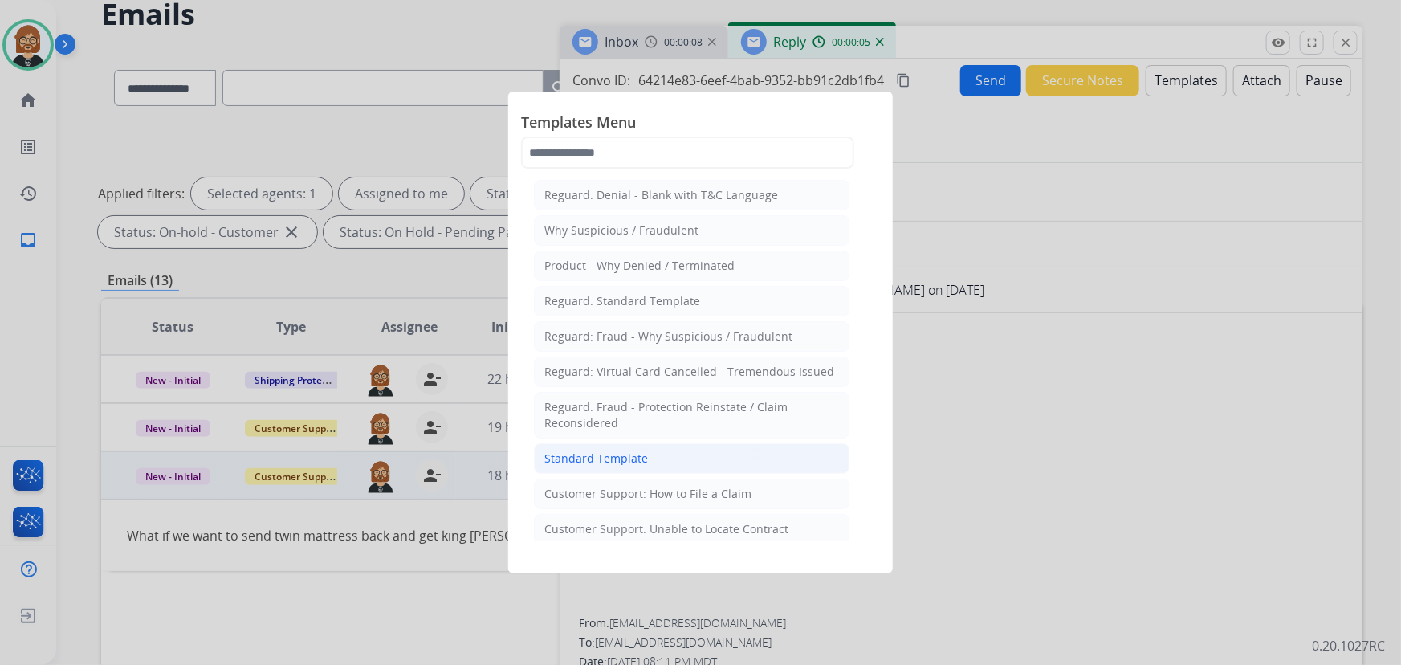
click at [658, 450] on li "Standard Template" at bounding box center [692, 458] width 316 height 31
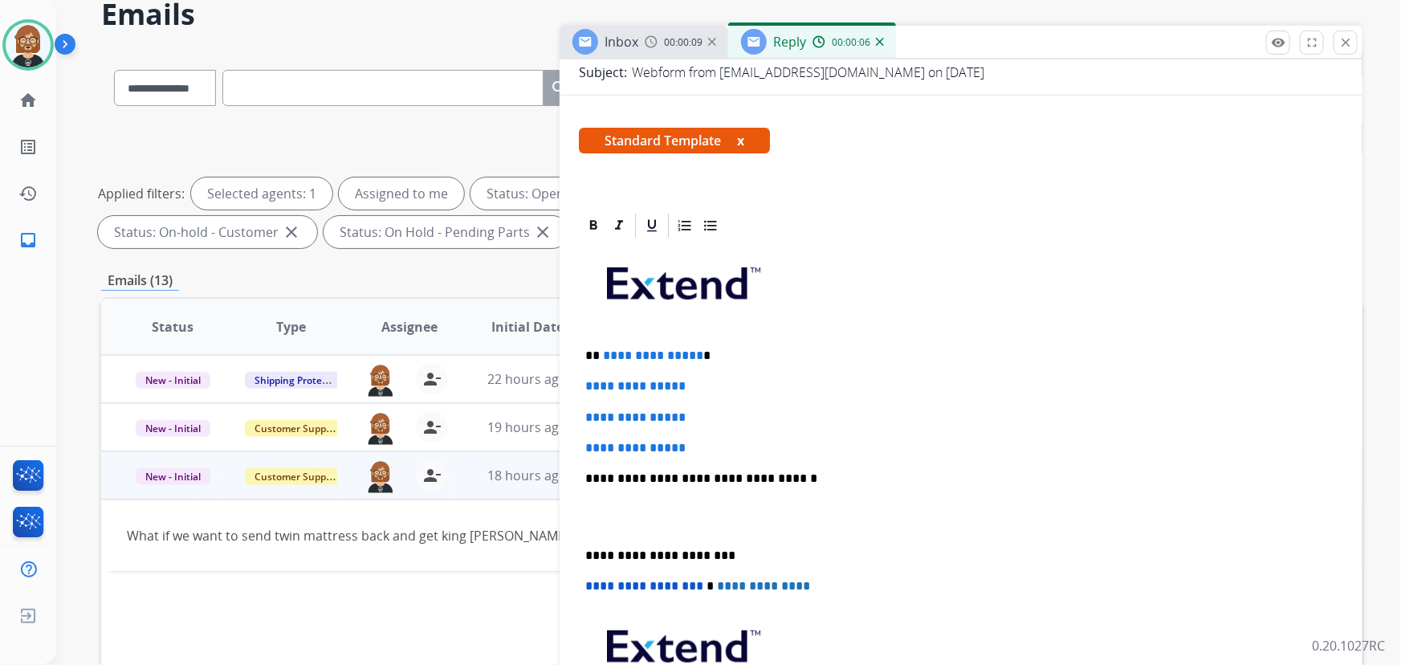
scroll to position [218, 0]
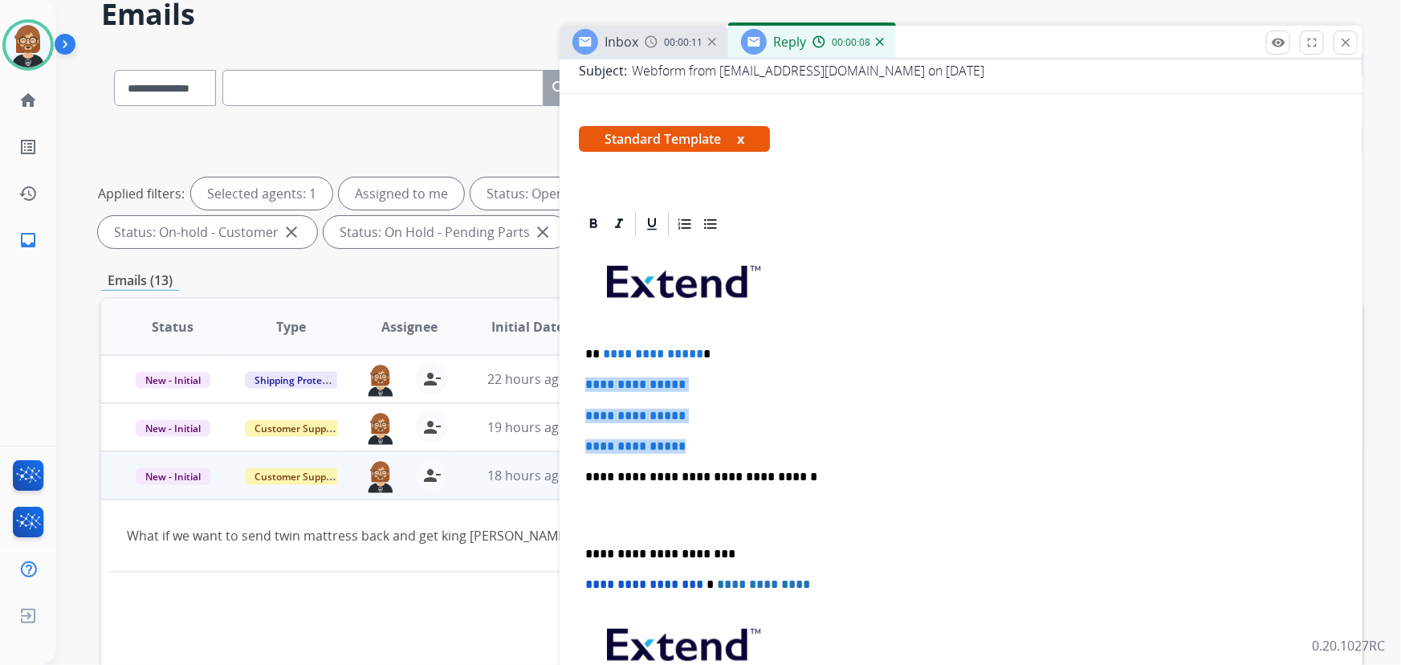
drag, startPoint x: 731, startPoint y: 442, endPoint x: 579, endPoint y: 386, distance: 161.8
click at [579, 386] on div "**********" at bounding box center [961, 514] width 764 height 552
drag, startPoint x: 694, startPoint y: 348, endPoint x: 602, endPoint y: 355, distance: 91.8
click at [602, 355] on p "**********" at bounding box center [955, 354] width 740 height 14
drag, startPoint x: 712, startPoint y: 438, endPoint x: 583, endPoint y: 384, distance: 140.3
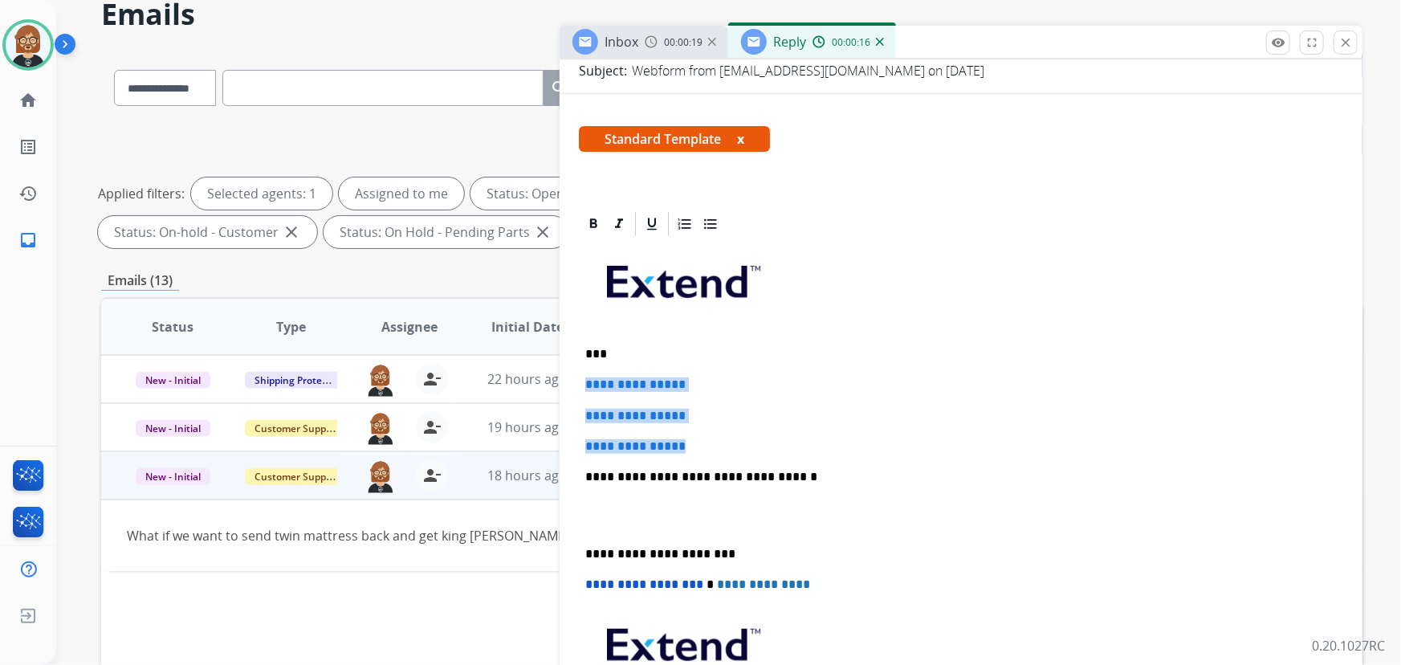
click at [583, 384] on div "**********" at bounding box center [961, 514] width 764 height 552
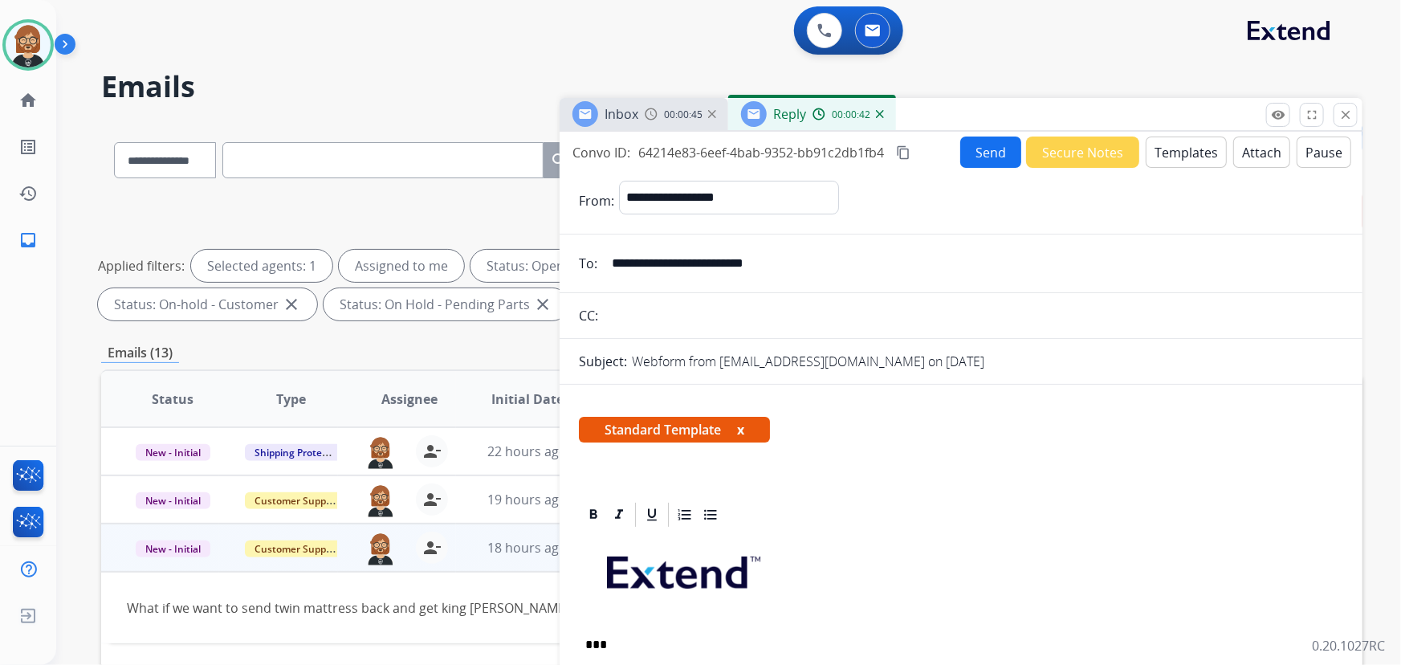
scroll to position [0, 0]
click at [985, 152] on button "Send" at bounding box center [990, 152] width 61 height 31
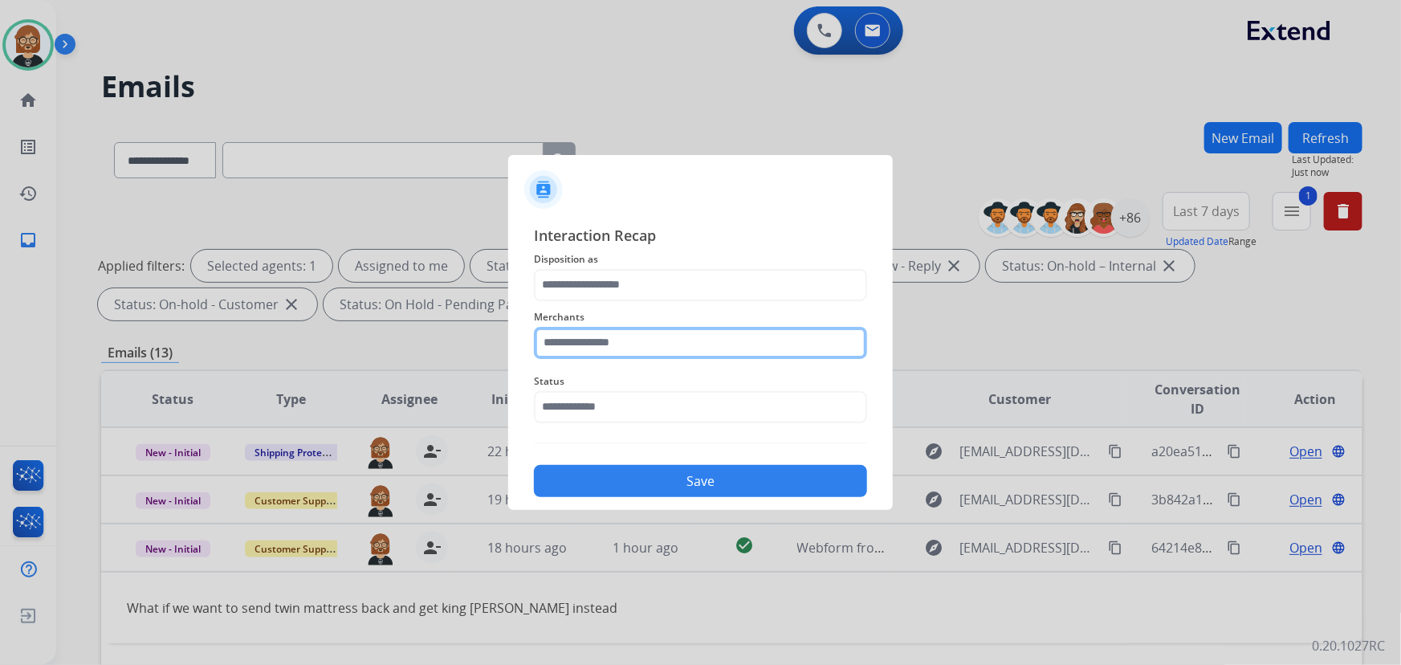
click at [707, 353] on input "text" at bounding box center [700, 343] width 333 height 32
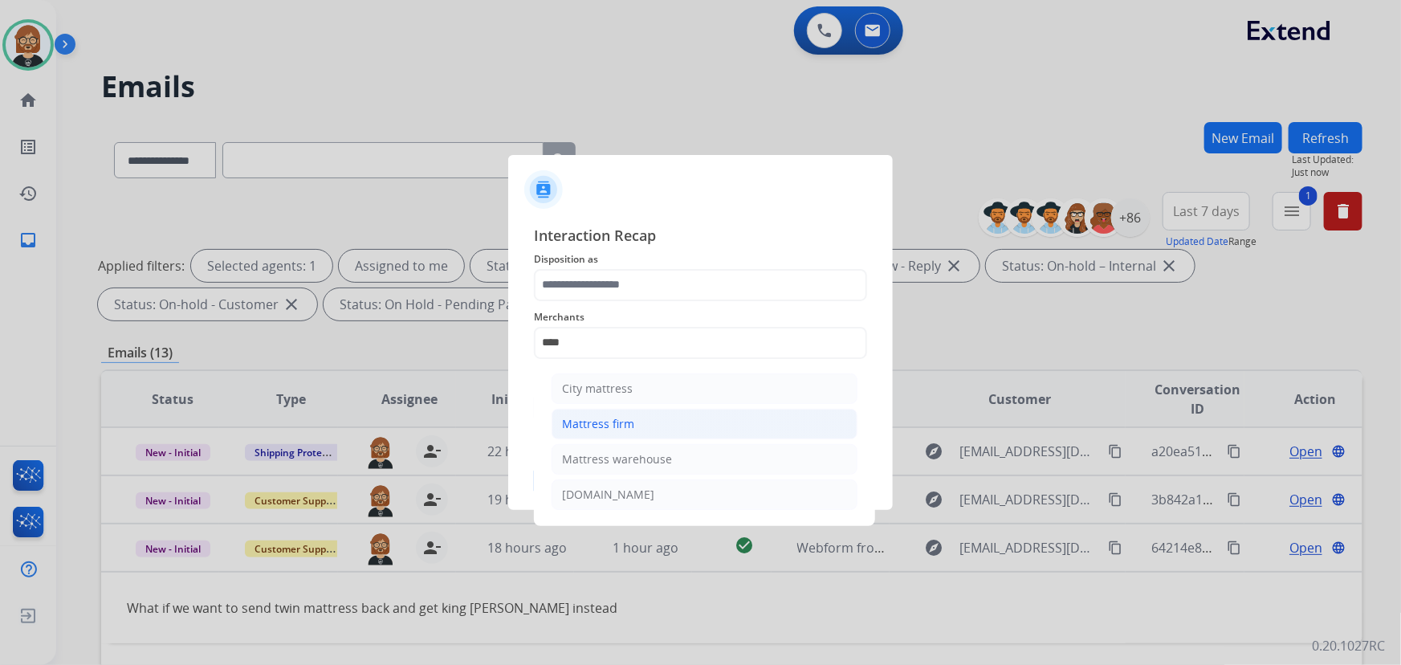
click at [668, 427] on li "Mattress firm" at bounding box center [705, 424] width 306 height 31
type input "**********"
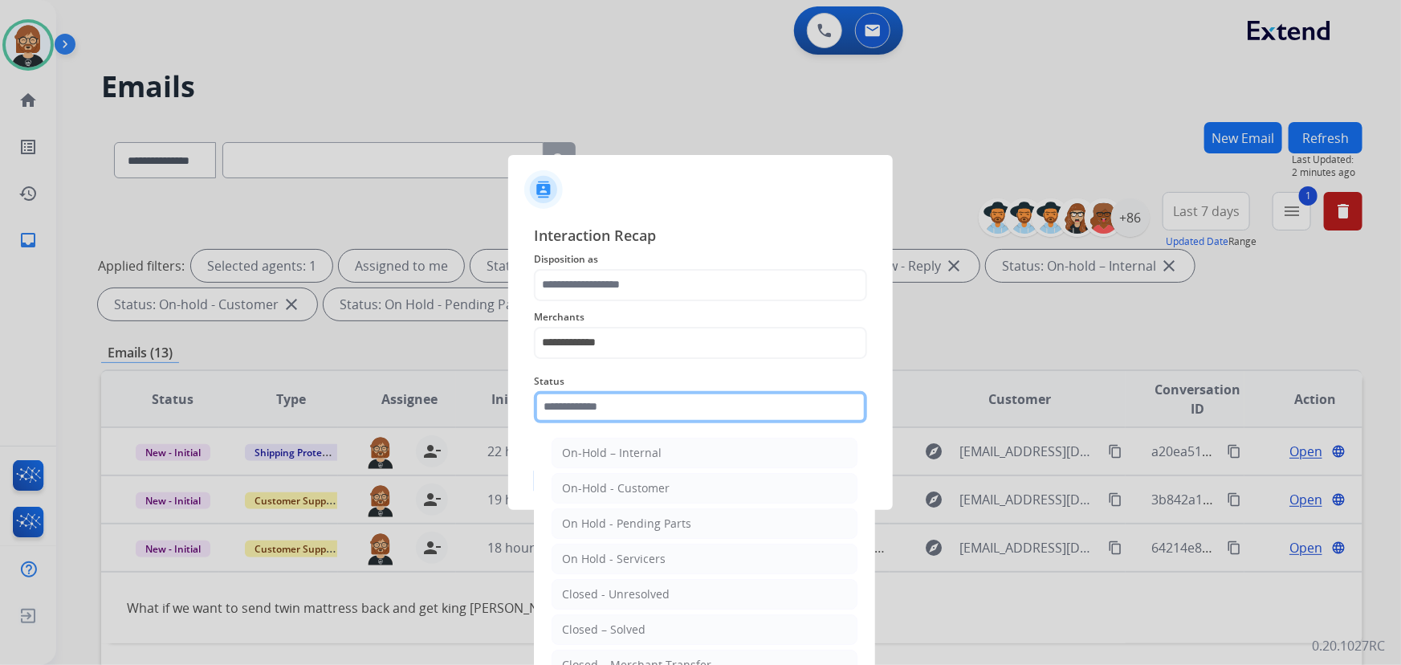
click at [680, 404] on input "text" at bounding box center [700, 407] width 333 height 32
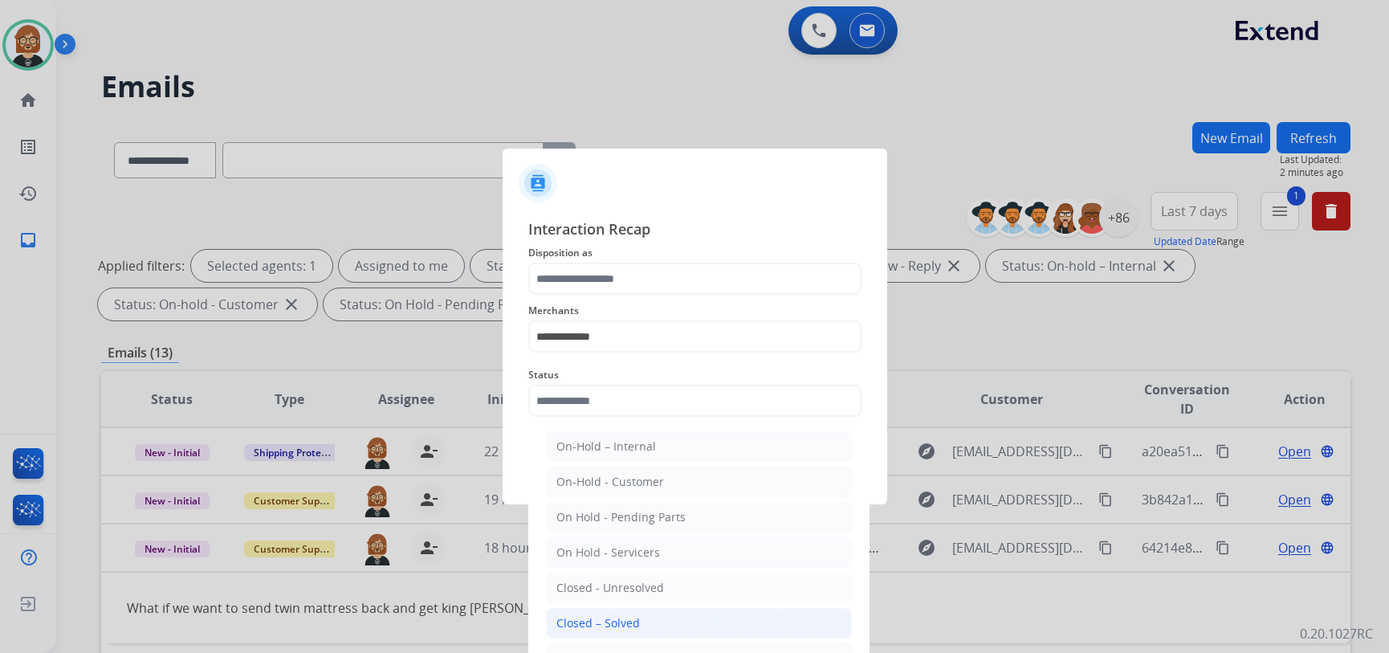
click at [683, 622] on li "Closed – Solved" at bounding box center [699, 623] width 306 height 31
type input "**********"
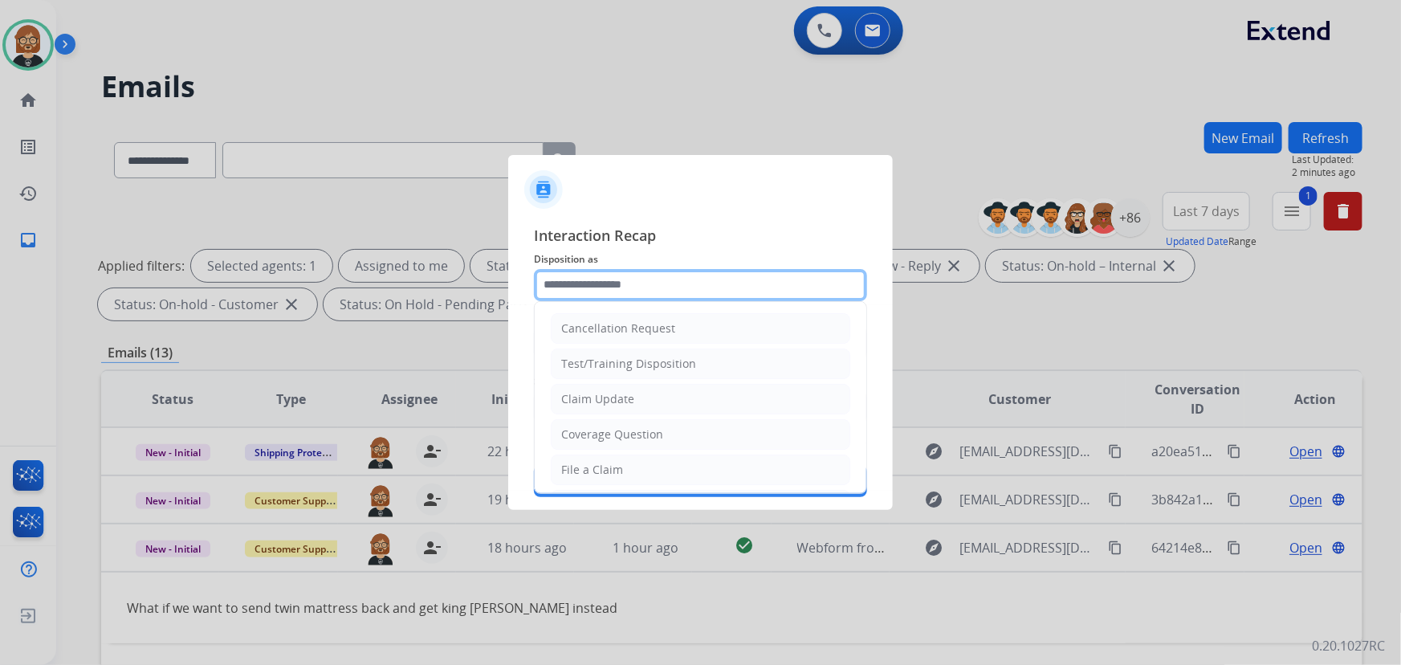
click at [695, 290] on input "text" at bounding box center [700, 285] width 333 height 32
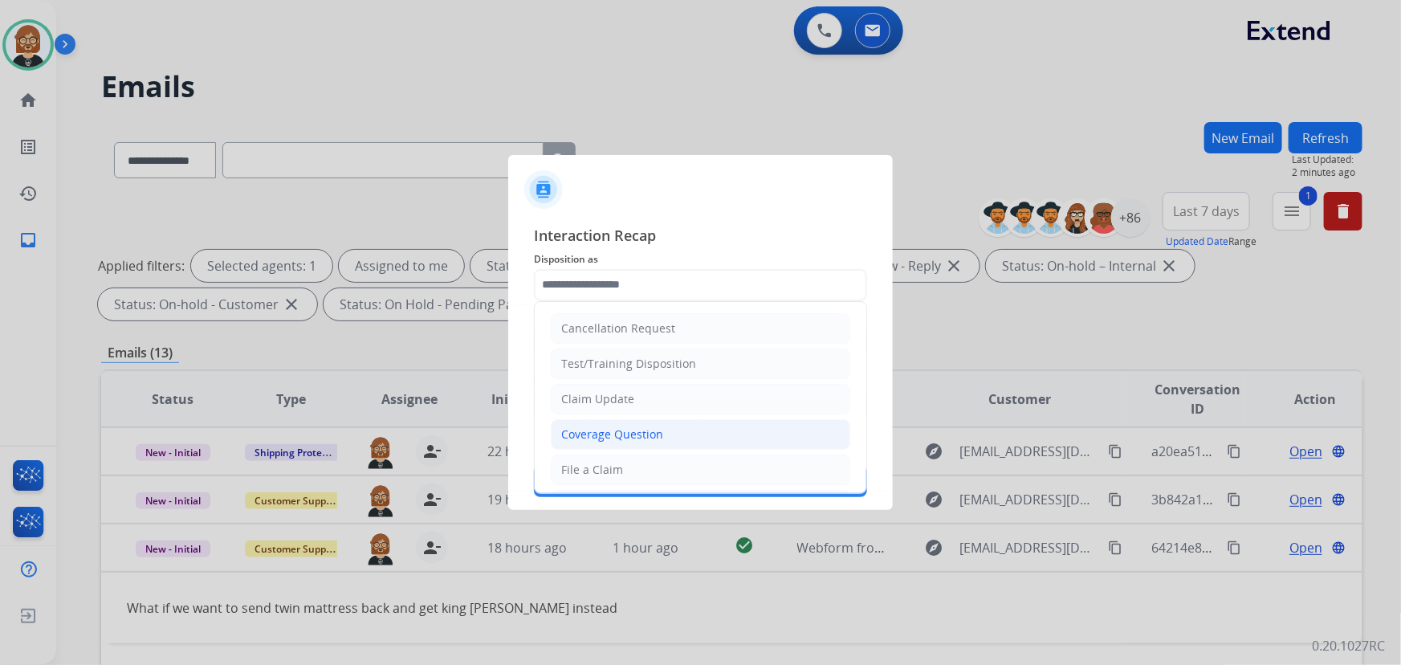
click at [698, 434] on li "Coverage Question" at bounding box center [701, 434] width 300 height 31
type input "**********"
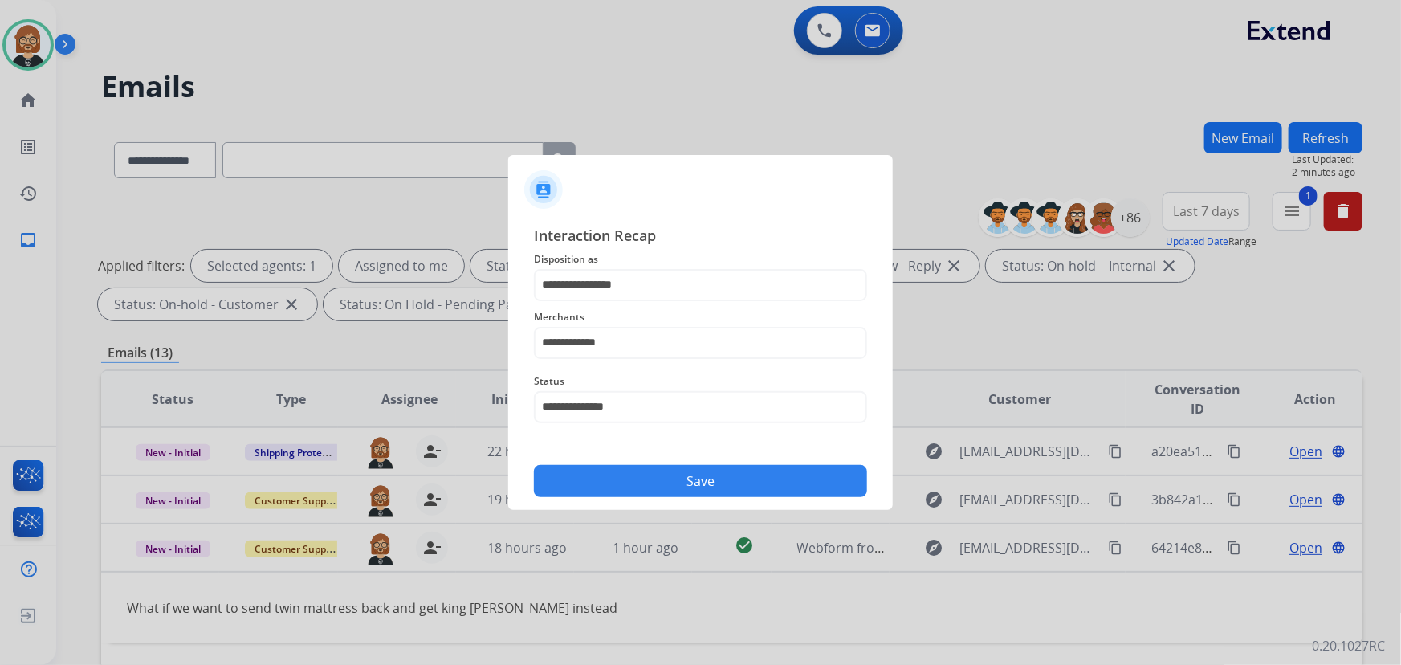
click at [709, 474] on button "Save" at bounding box center [700, 481] width 333 height 32
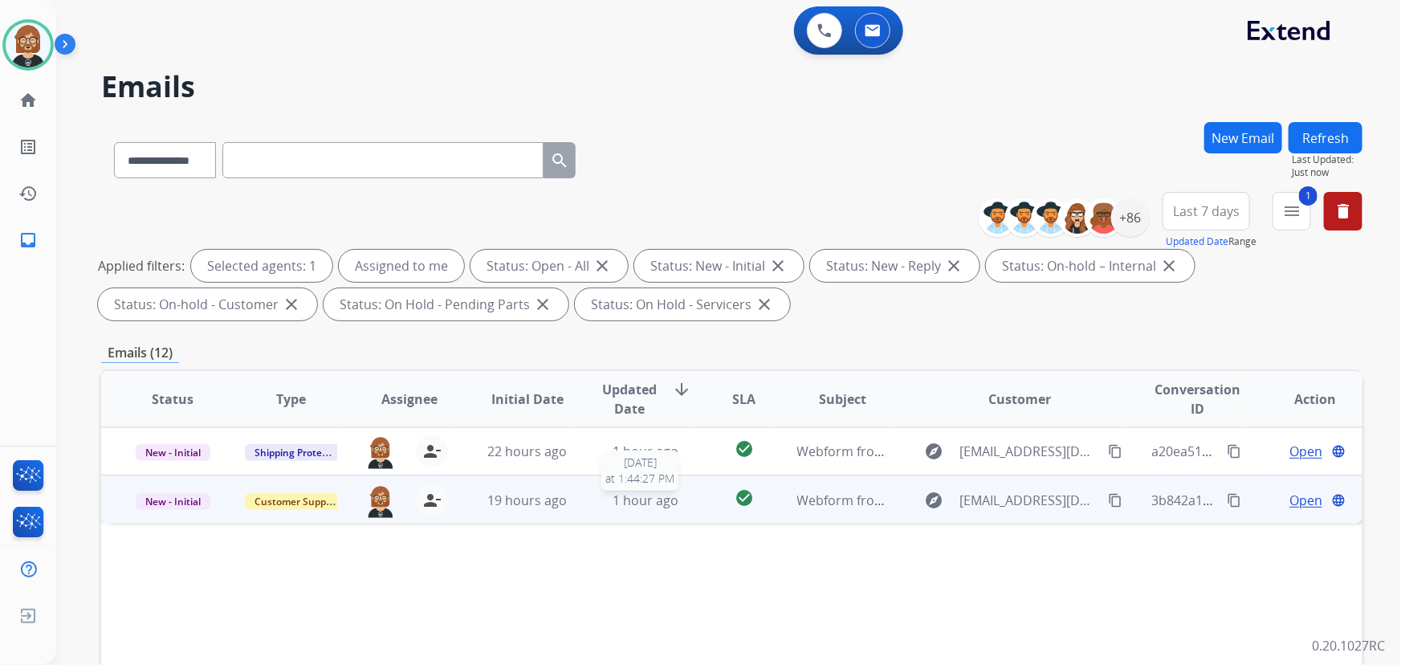
click at [631, 500] on span "1 hour ago" at bounding box center [646, 500] width 66 height 18
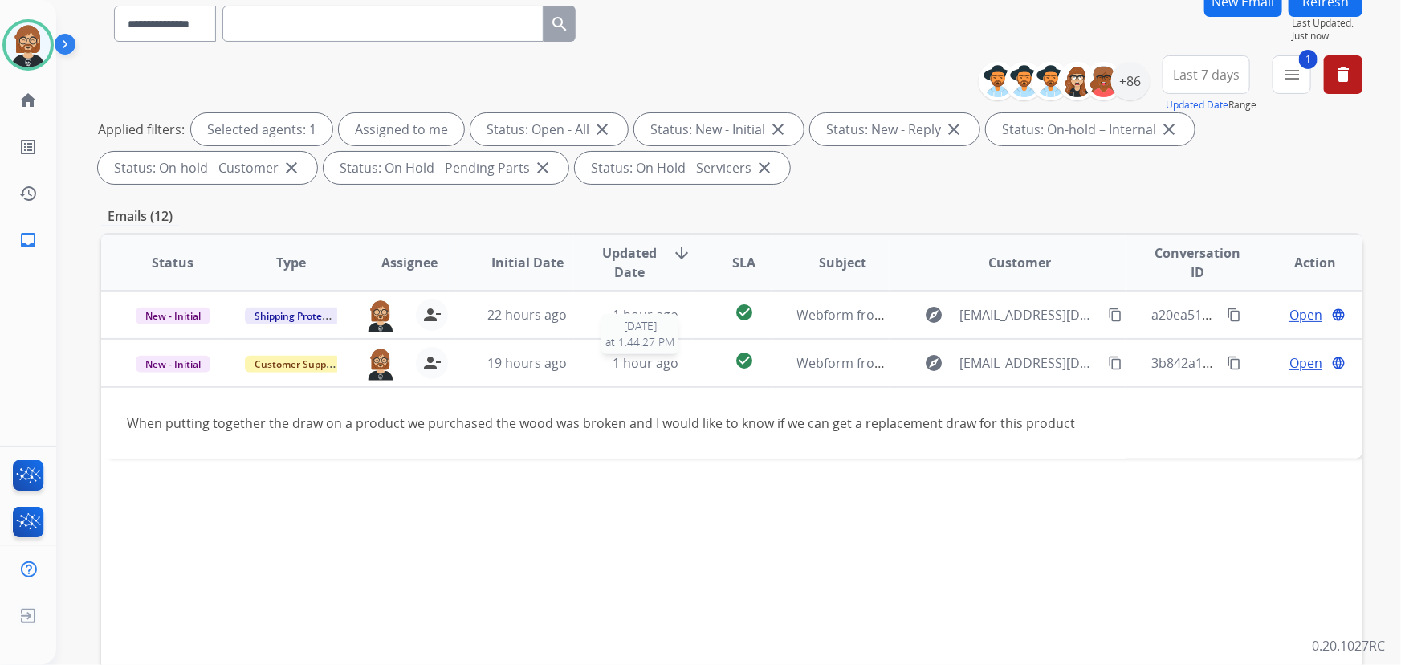
scroll to position [145, 0]
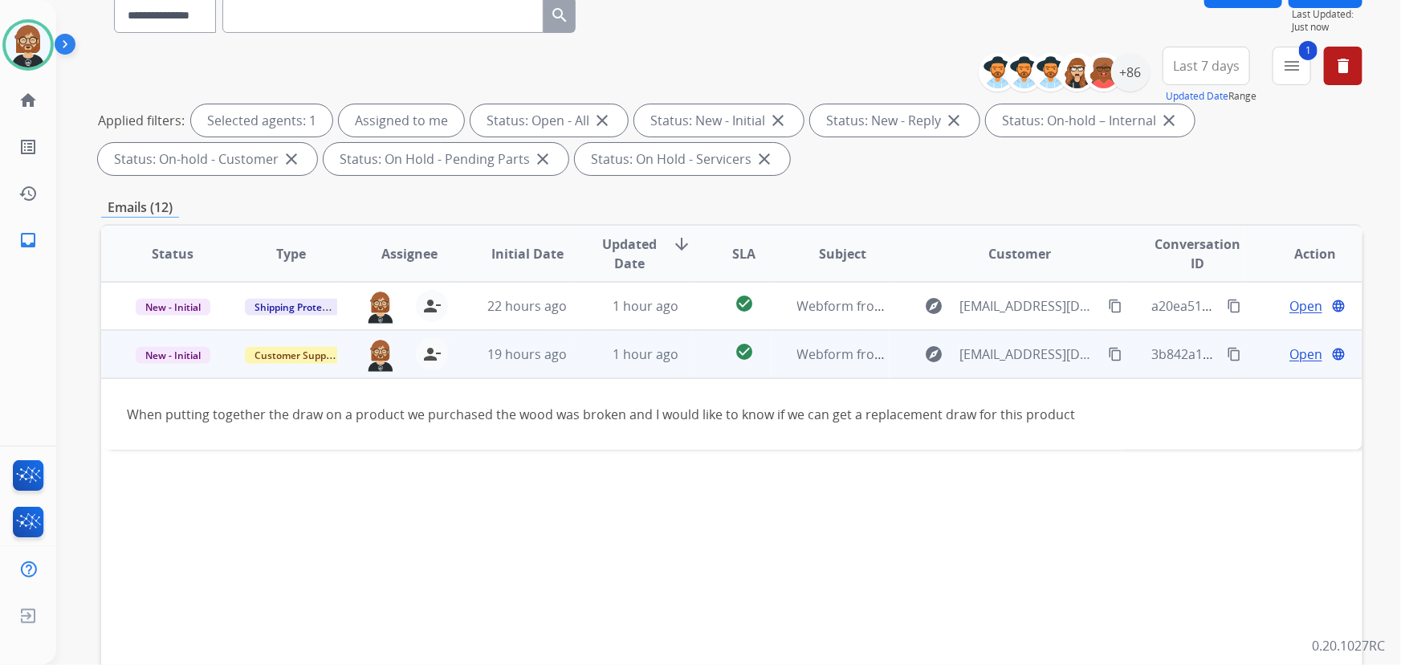
click at [1111, 352] on mat-icon "content_copy" at bounding box center [1115, 354] width 14 height 14
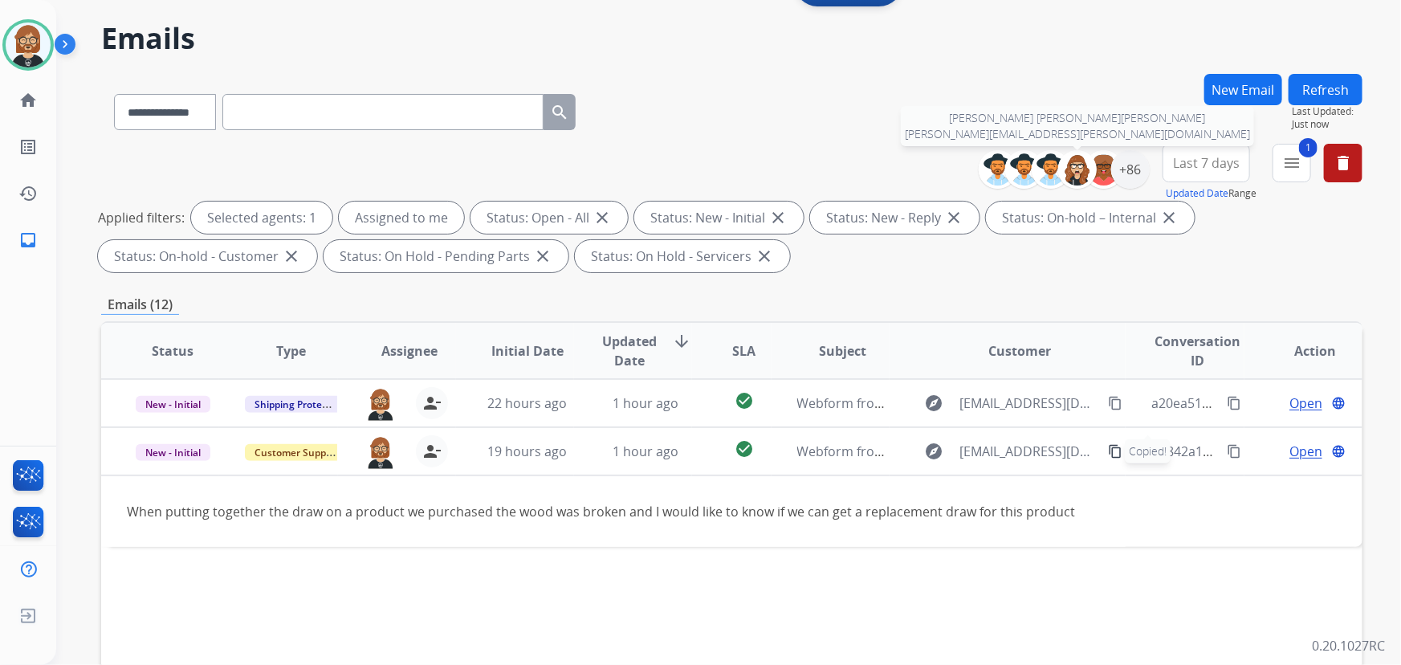
scroll to position [0, 0]
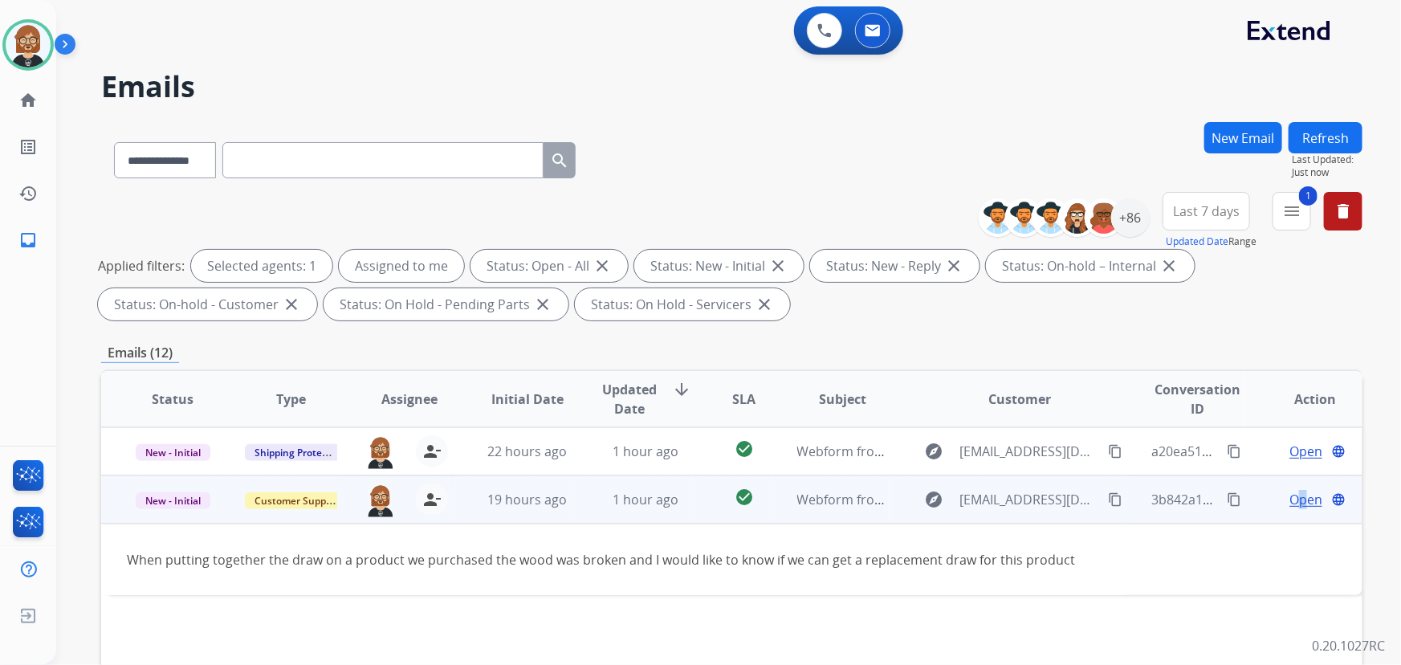
click at [1292, 494] on span "Open" at bounding box center [1306, 499] width 33 height 19
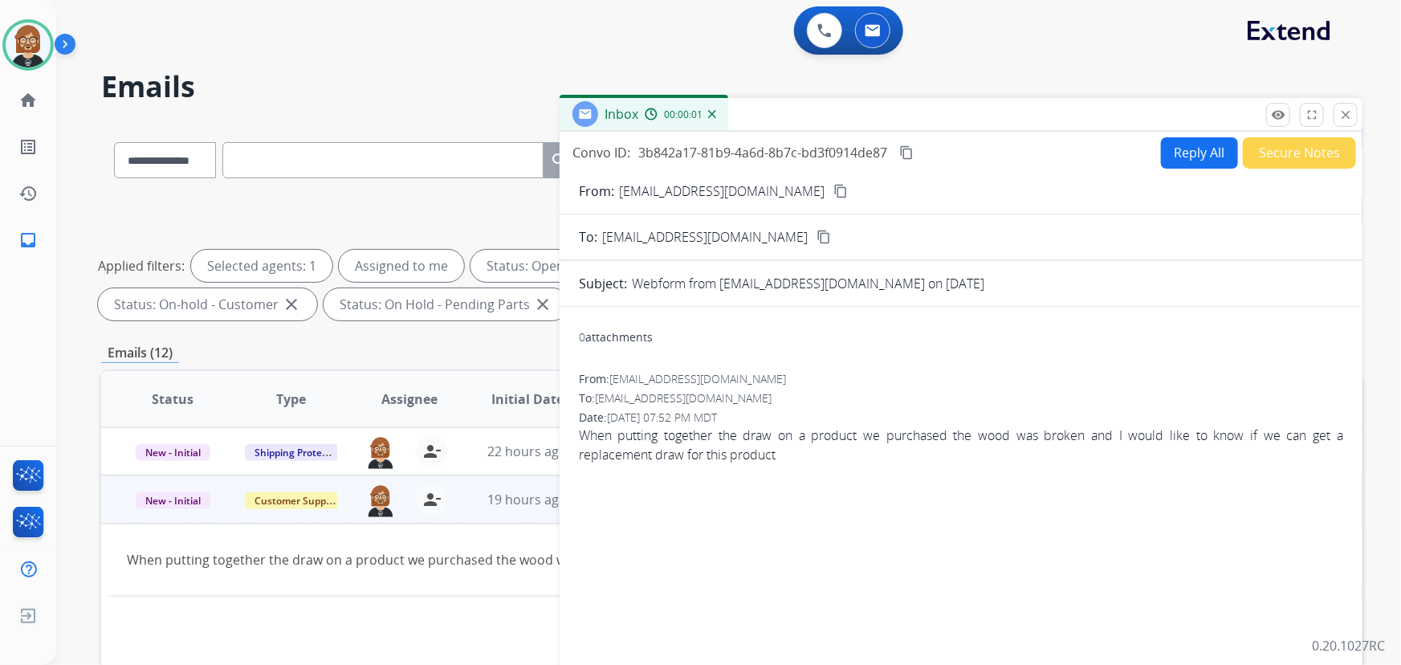
click at [1188, 157] on button "Reply All" at bounding box center [1199, 152] width 77 height 31
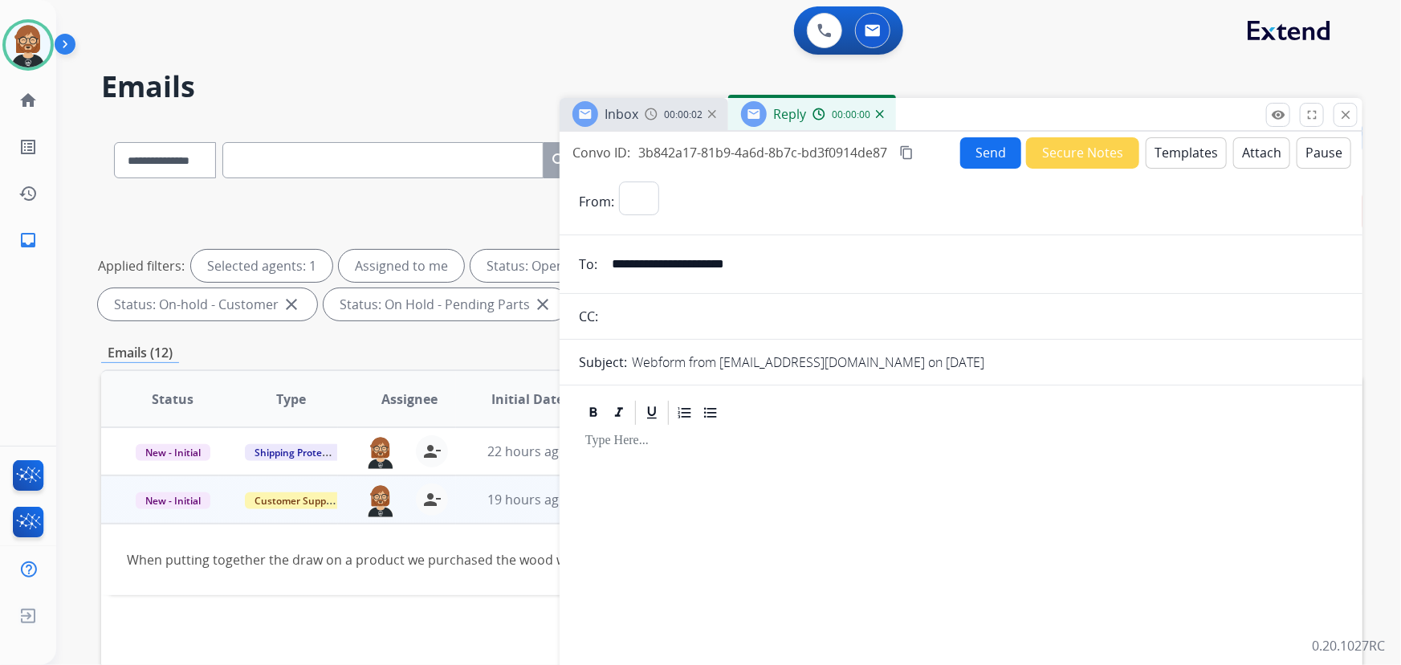
select select "**********"
click at [1184, 149] on button "Templates" at bounding box center [1186, 152] width 81 height 31
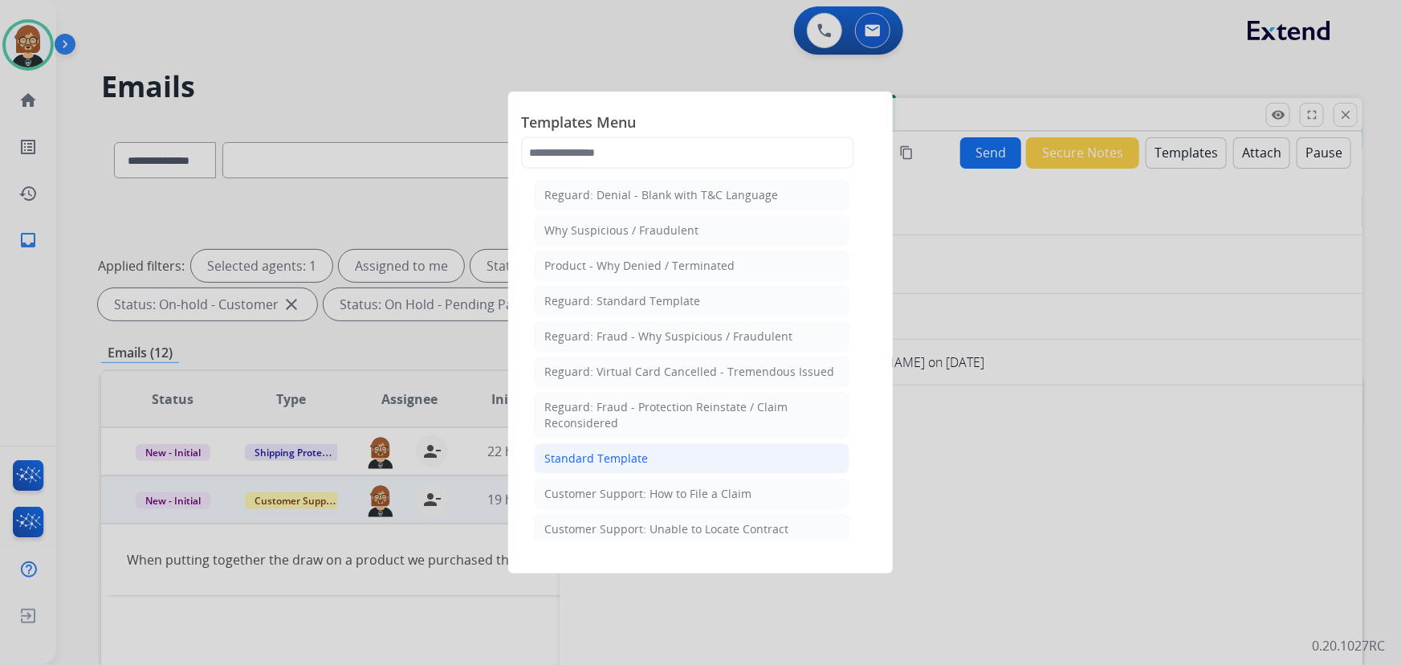
click at [659, 459] on li "Standard Template" at bounding box center [692, 458] width 316 height 31
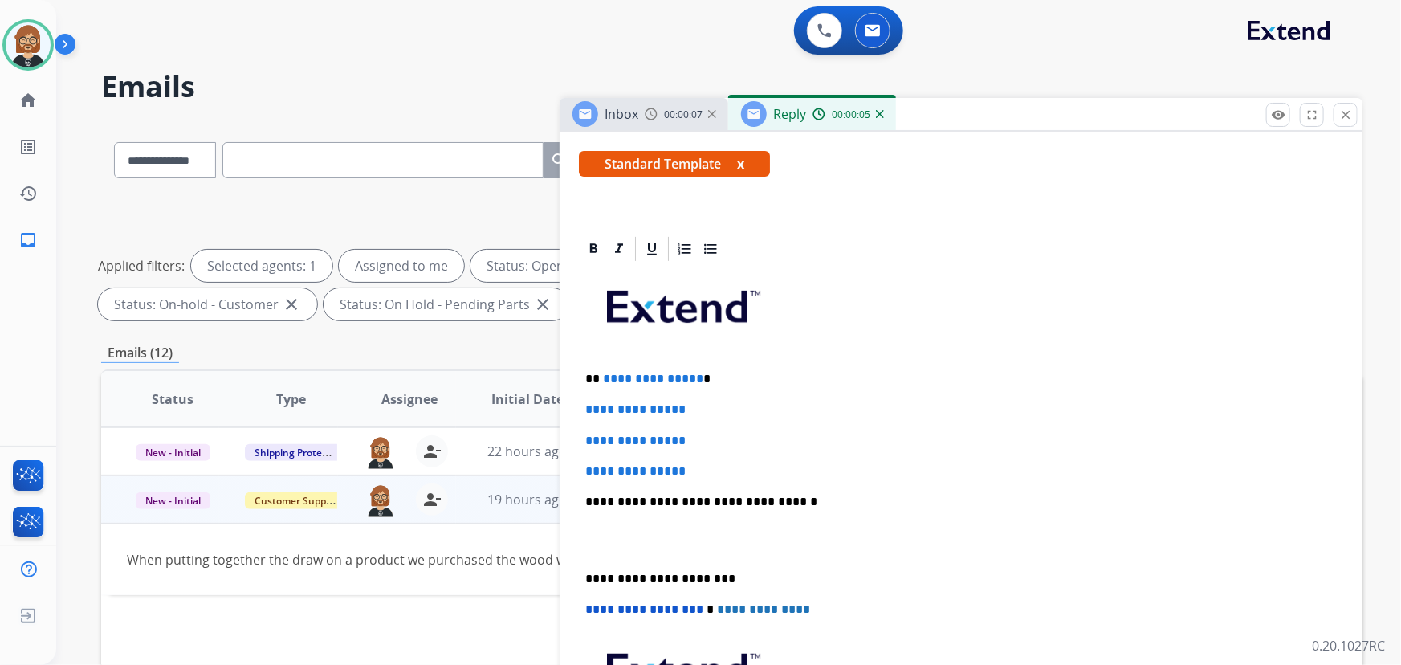
scroll to position [291, 0]
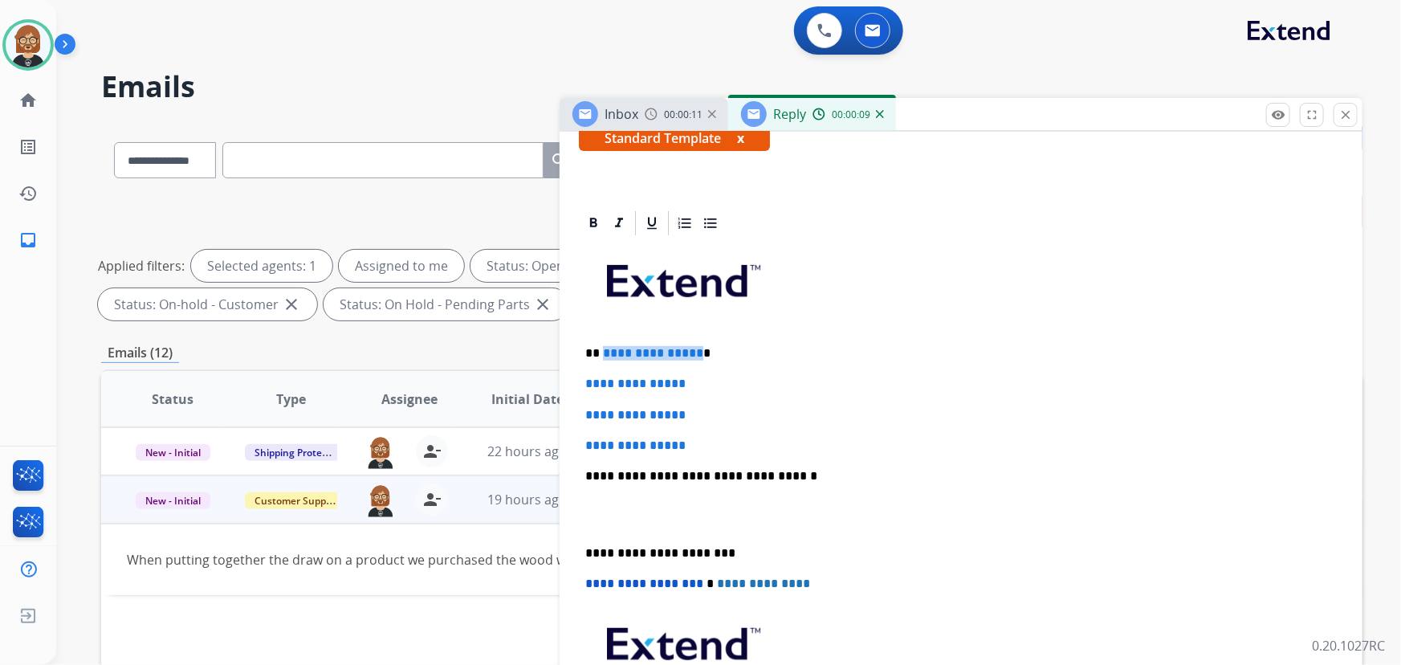
drag, startPoint x: 695, startPoint y: 351, endPoint x: 601, endPoint y: 353, distance: 94.0
click at [601, 353] on p "**********" at bounding box center [955, 353] width 740 height 14
drag, startPoint x: 707, startPoint y: 442, endPoint x: 579, endPoint y: 378, distance: 142.6
click at [579, 378] on div "**********" at bounding box center [961, 514] width 764 height 552
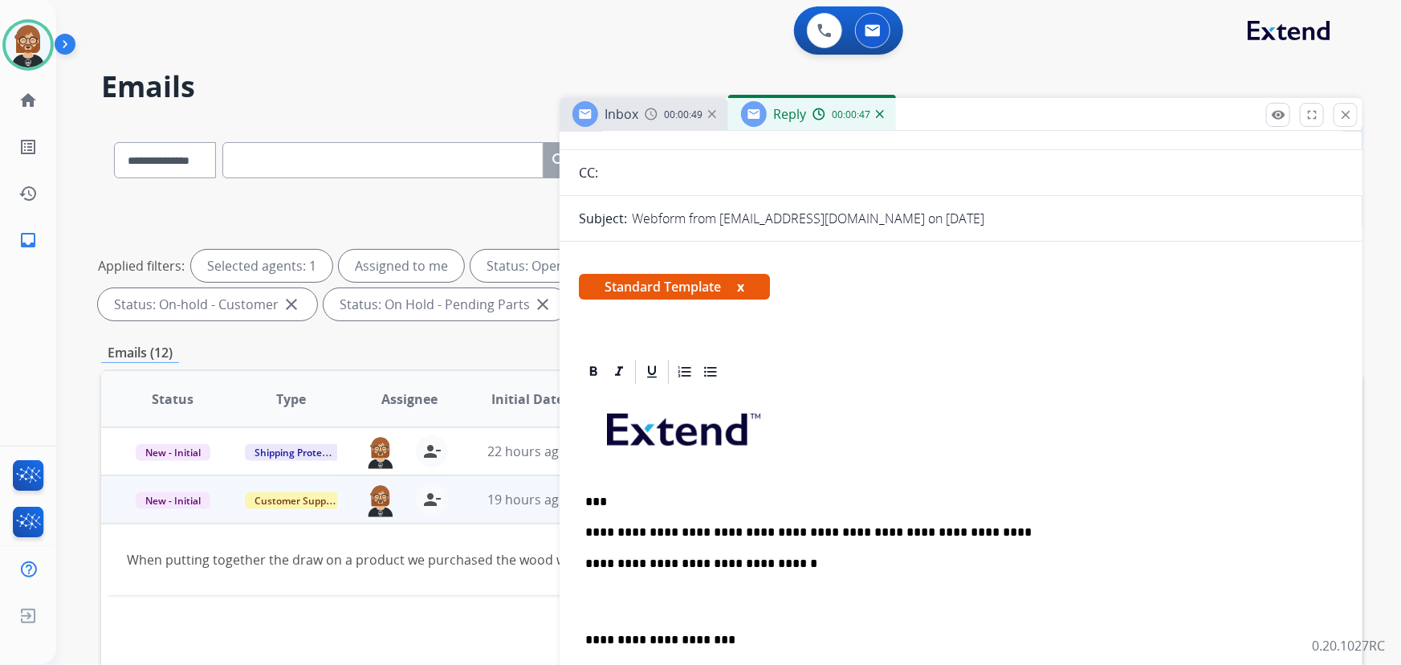
scroll to position [0, 0]
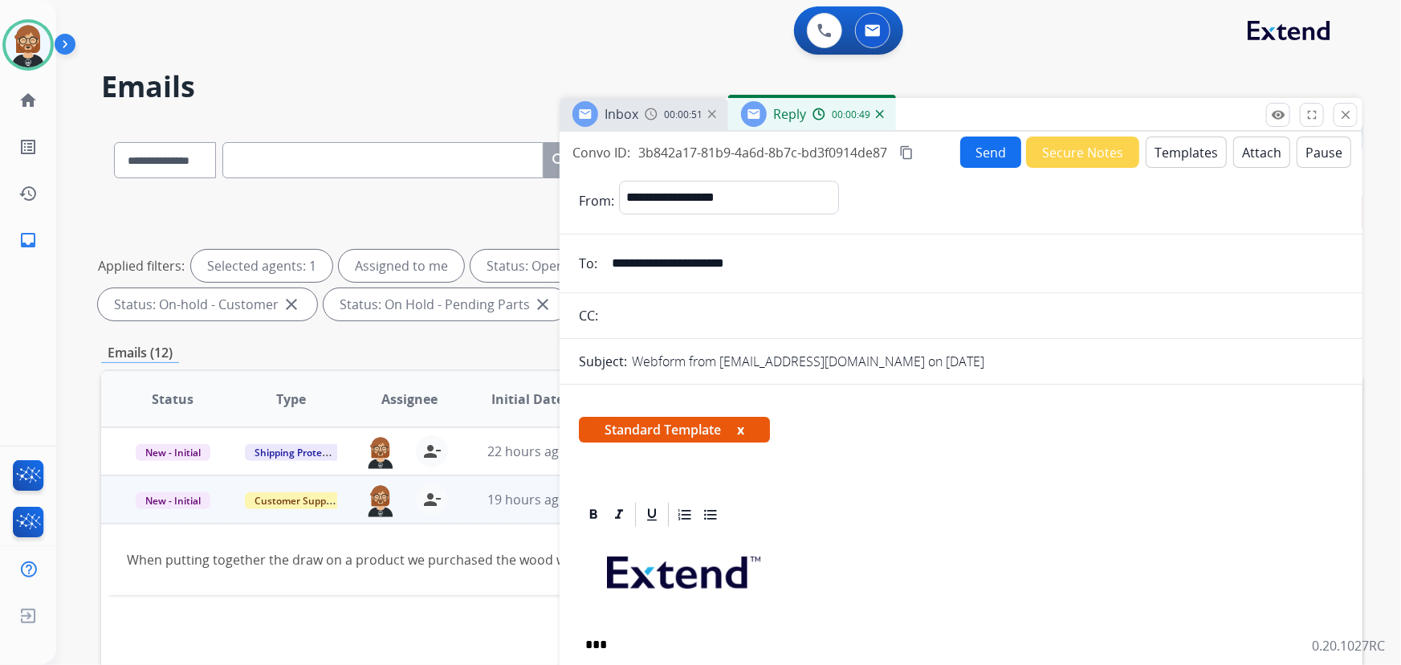
click at [769, 262] on input "**********" at bounding box center [972, 263] width 741 height 32
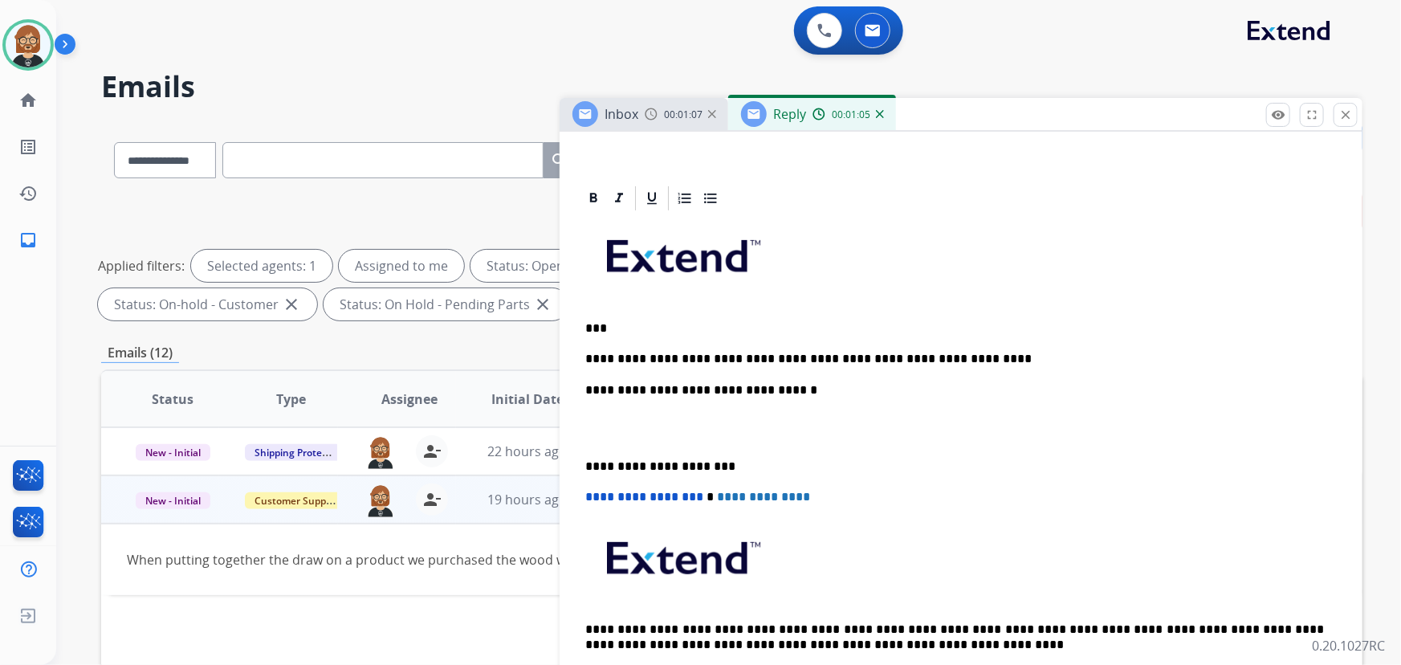
scroll to position [339, 0]
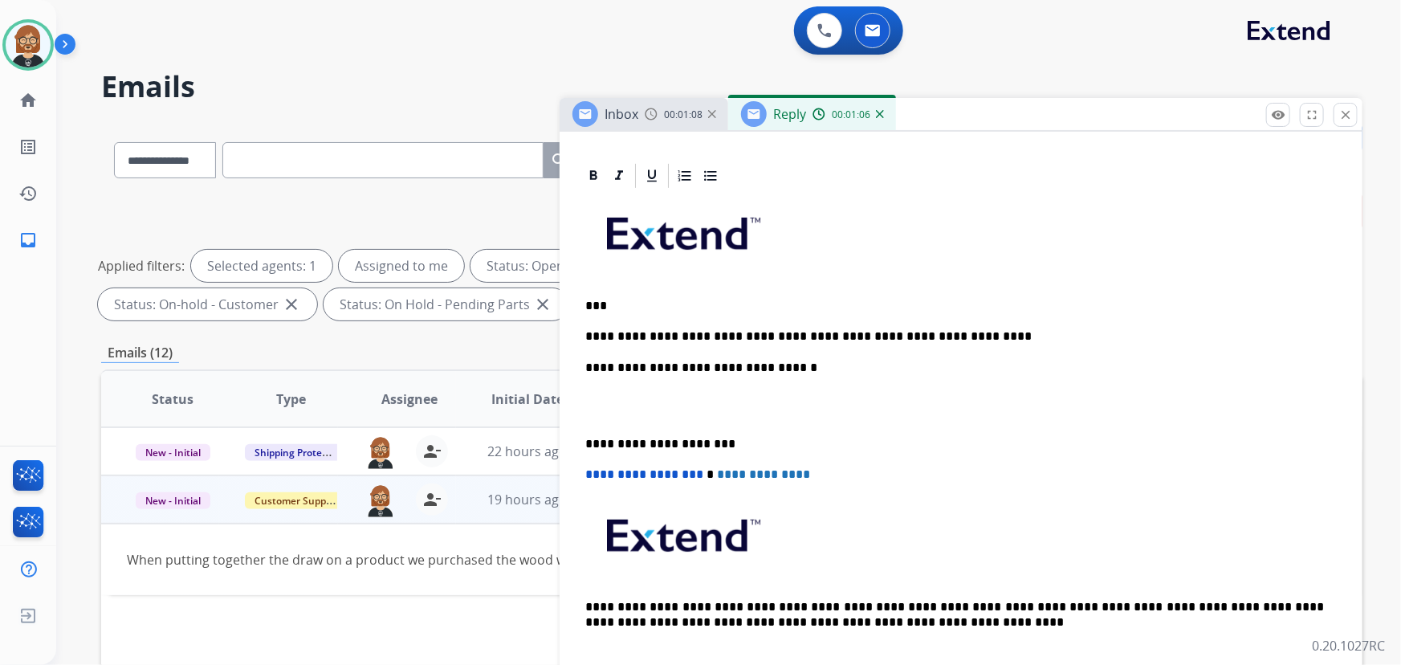
click at [977, 336] on p "**********" at bounding box center [955, 336] width 740 height 14
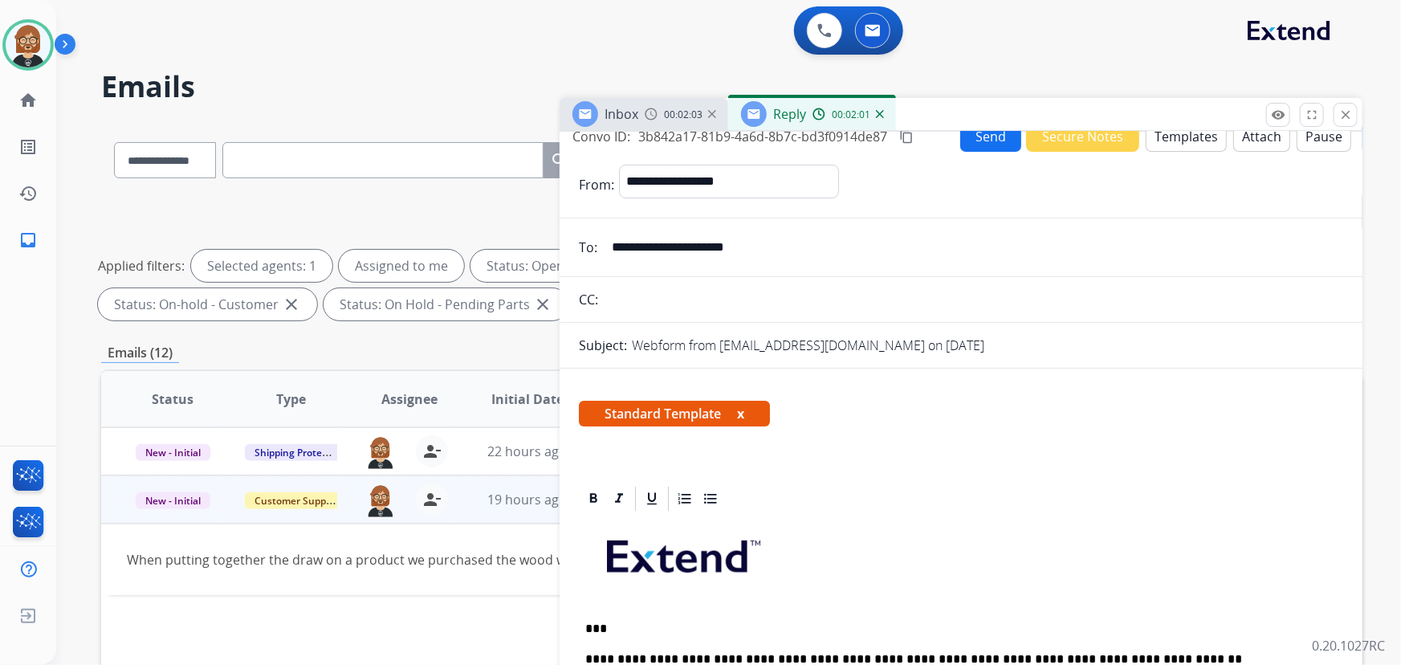
scroll to position [0, 0]
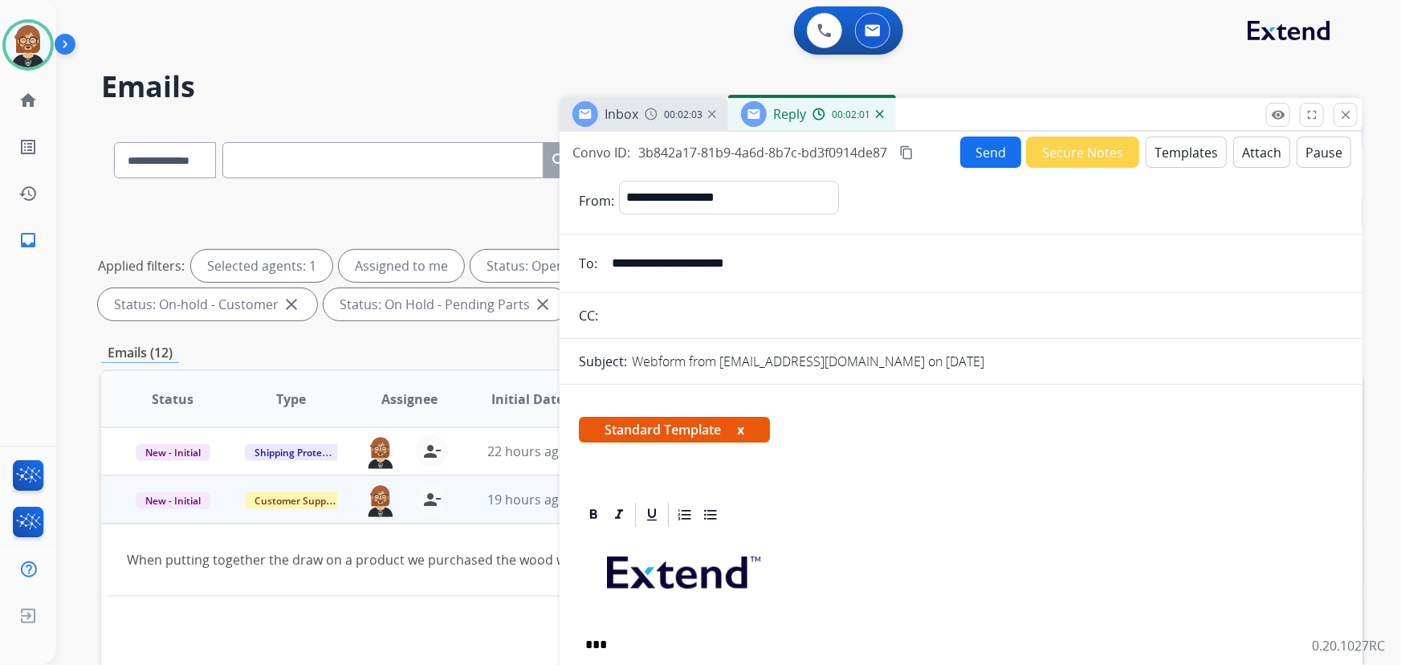
click at [992, 146] on button "Send" at bounding box center [990, 152] width 61 height 31
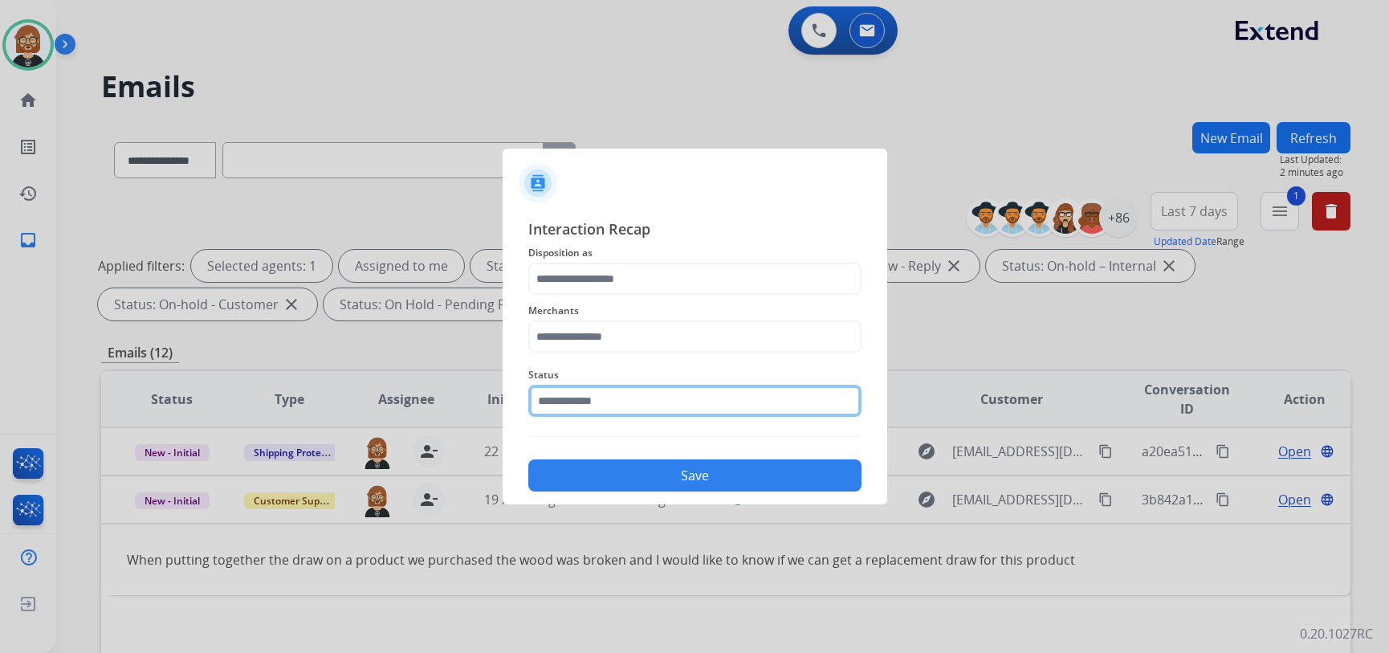
click at [757, 421] on div "Status" at bounding box center [694, 391] width 333 height 64
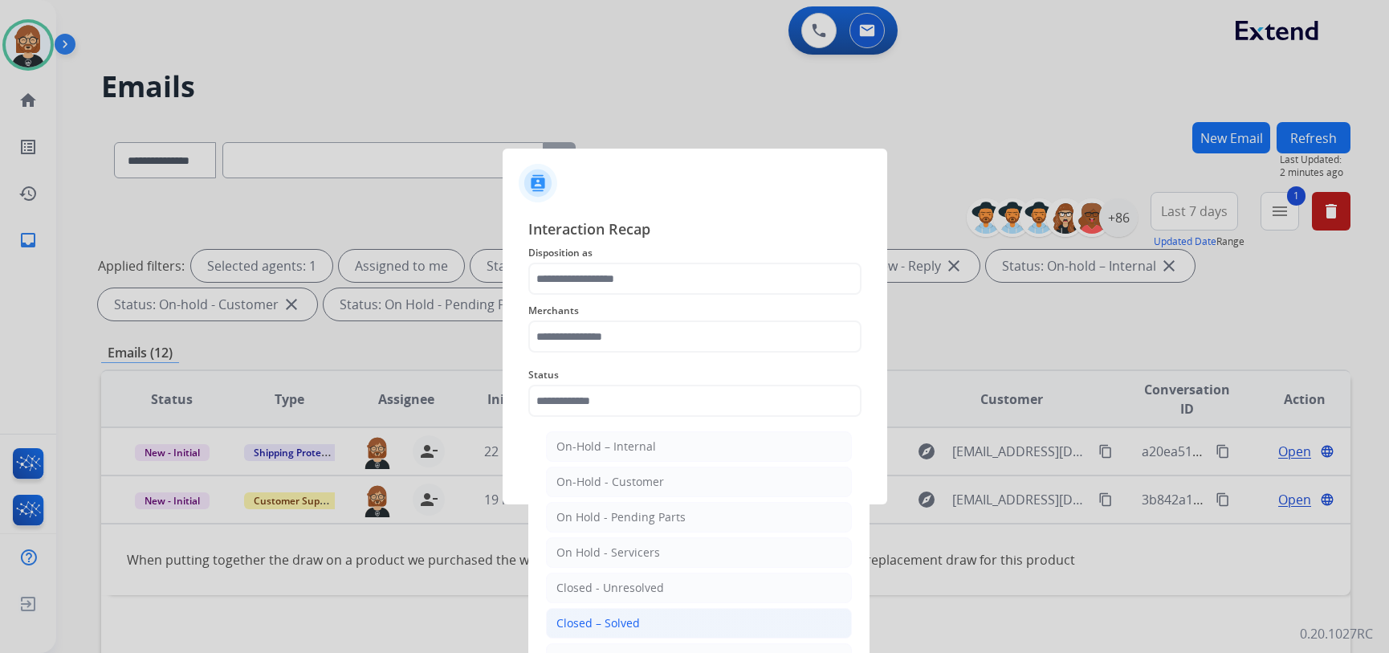
click at [657, 626] on li "Closed – Solved" at bounding box center [699, 623] width 306 height 31
type input "**********"
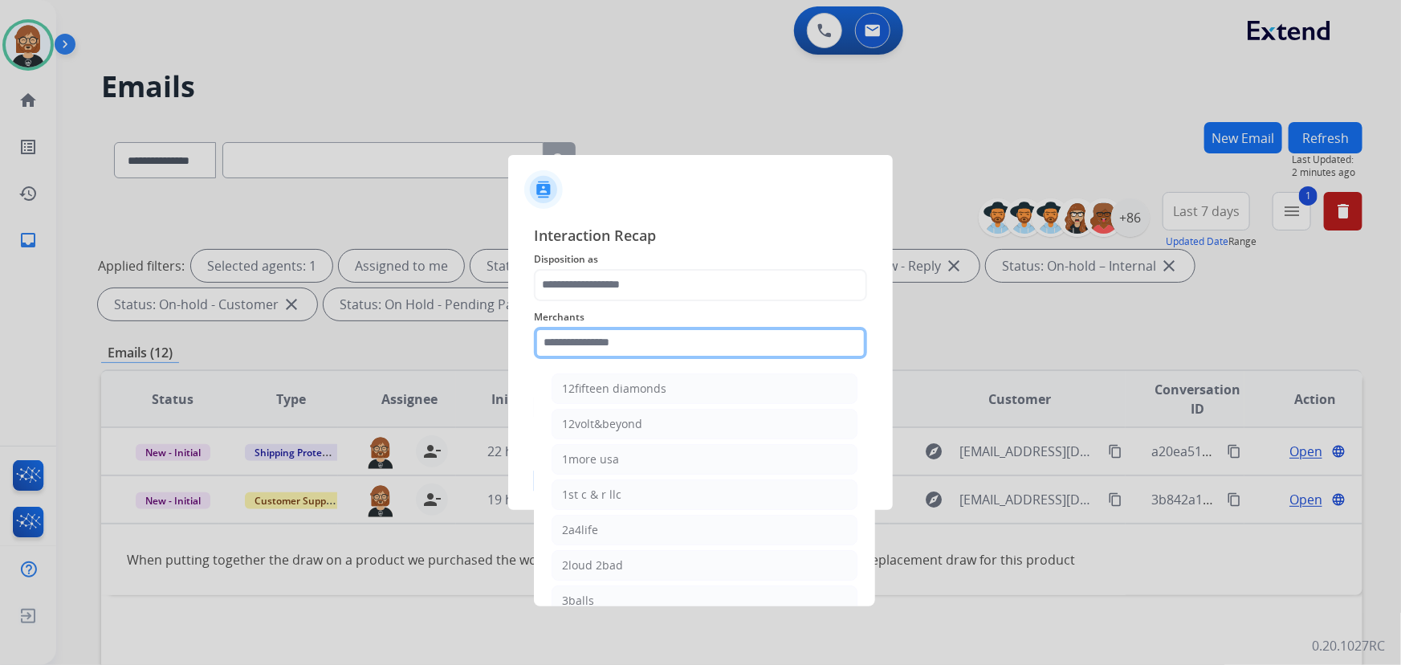
click at [662, 342] on input "text" at bounding box center [700, 343] width 333 height 32
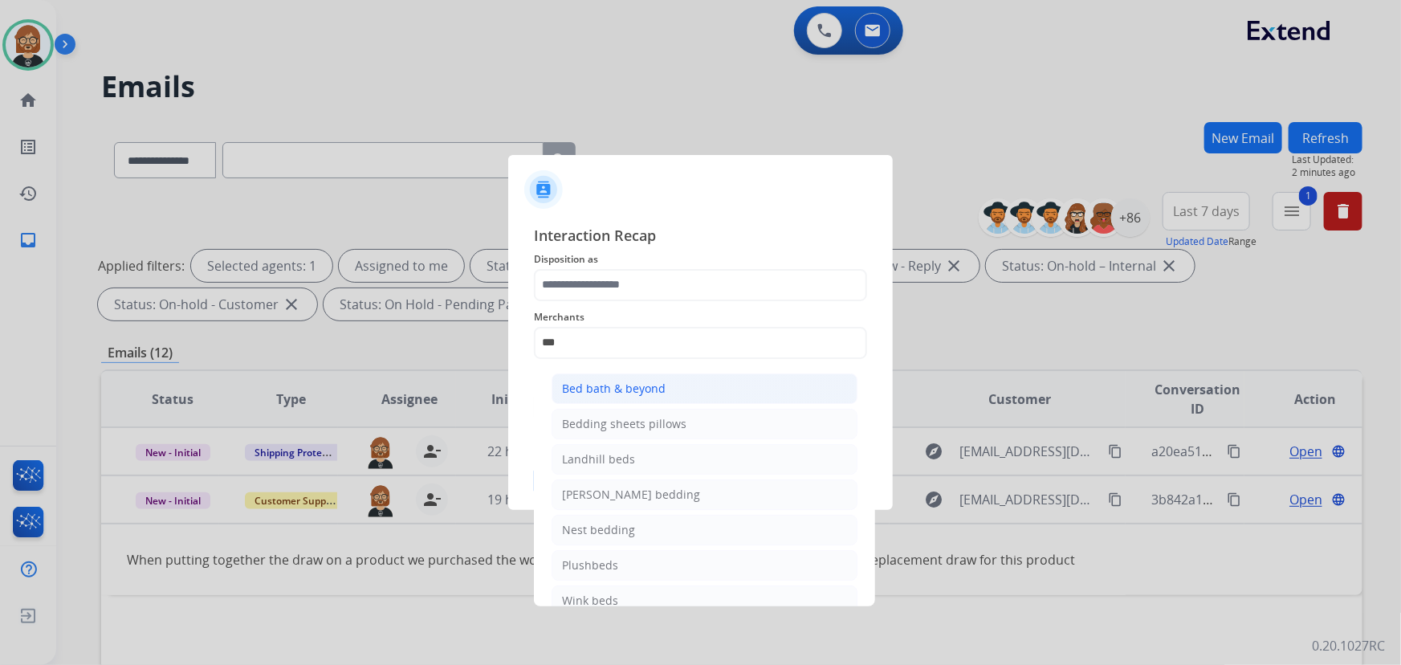
click at [670, 380] on li "Bed bath & beyond" at bounding box center [705, 388] width 306 height 31
type input "**********"
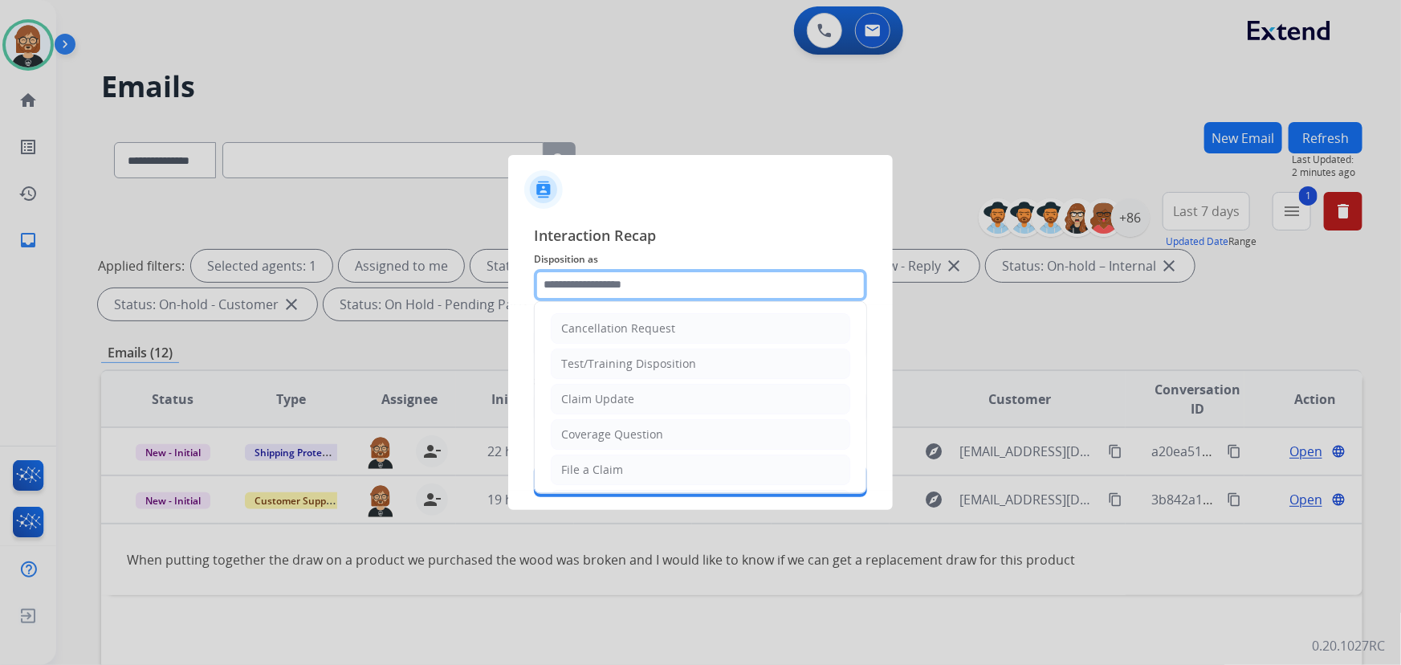
click at [670, 289] on input "text" at bounding box center [700, 285] width 333 height 32
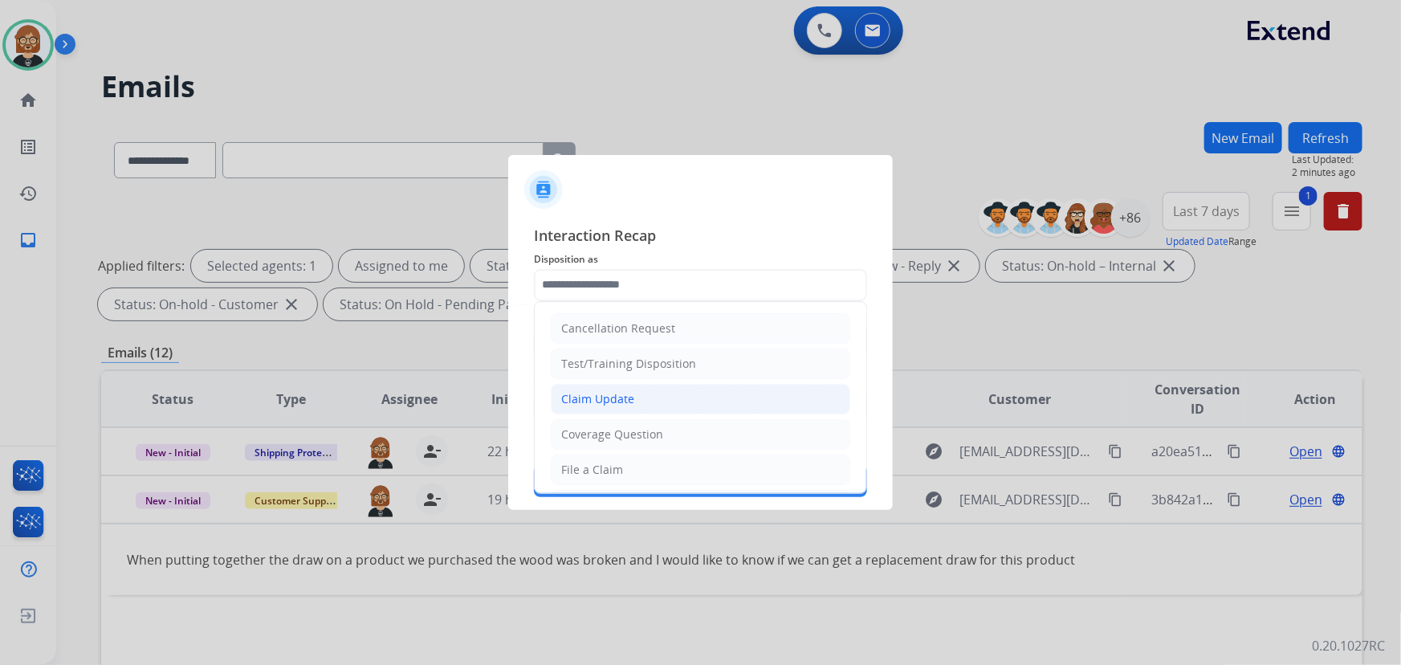
click at [665, 391] on li "Claim Update" at bounding box center [701, 399] width 300 height 31
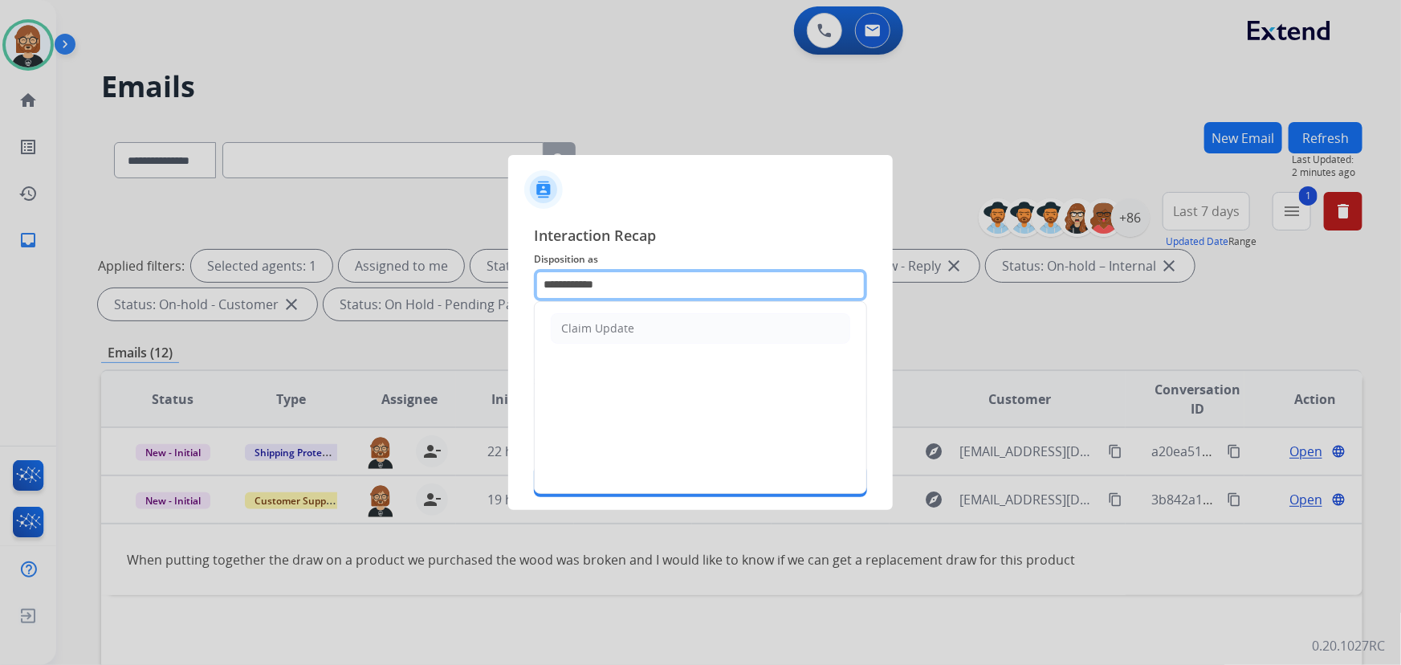
click at [654, 294] on input "**********" at bounding box center [700, 285] width 333 height 32
drag, startPoint x: 654, startPoint y: 294, endPoint x: 423, endPoint y: 265, distance: 232.3
click at [0, 265] on app-contact-recap-modal "**********" at bounding box center [0, 332] width 0 height 665
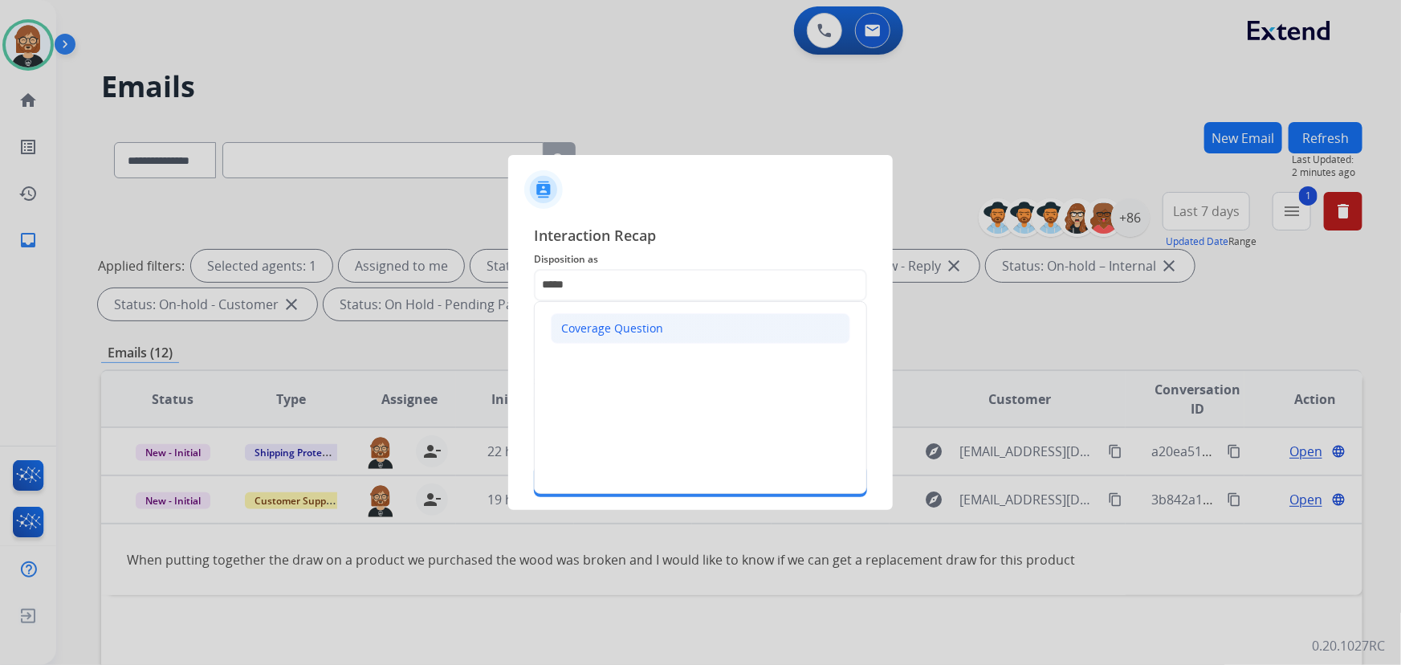
click at [598, 321] on div "Coverage Question" at bounding box center [612, 328] width 102 height 16
type input "**********"
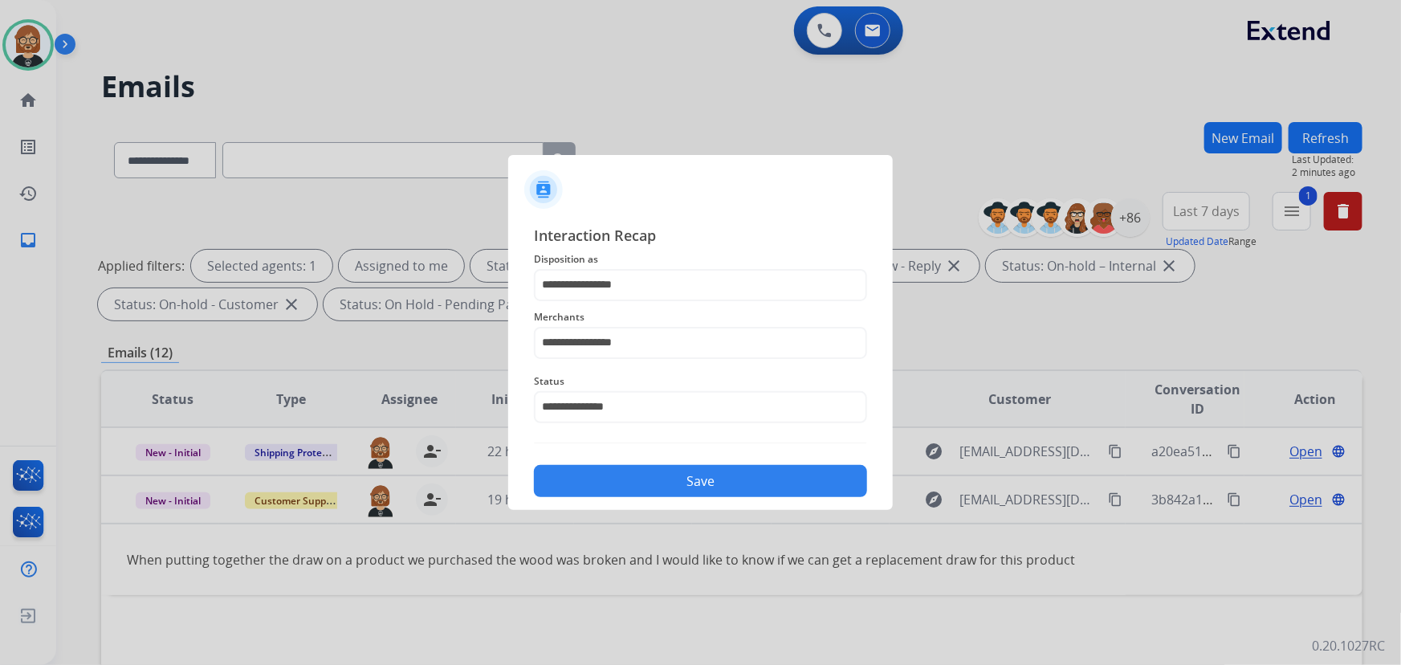
click at [703, 484] on button "Save" at bounding box center [700, 481] width 333 height 32
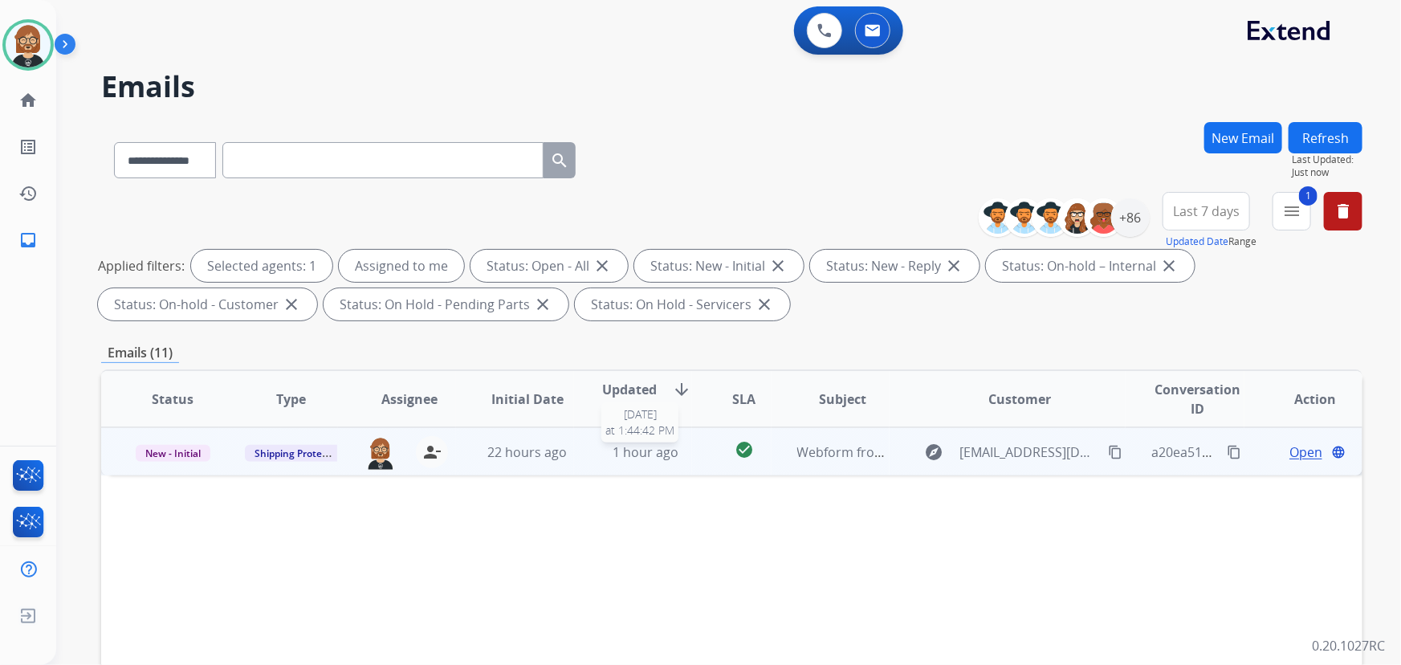
click at [650, 446] on span "1 hour ago" at bounding box center [646, 452] width 66 height 18
click at [1108, 444] on mat-icon "content_copy" at bounding box center [1115, 451] width 14 height 14
click at [1295, 450] on span "Open" at bounding box center [1306, 451] width 33 height 19
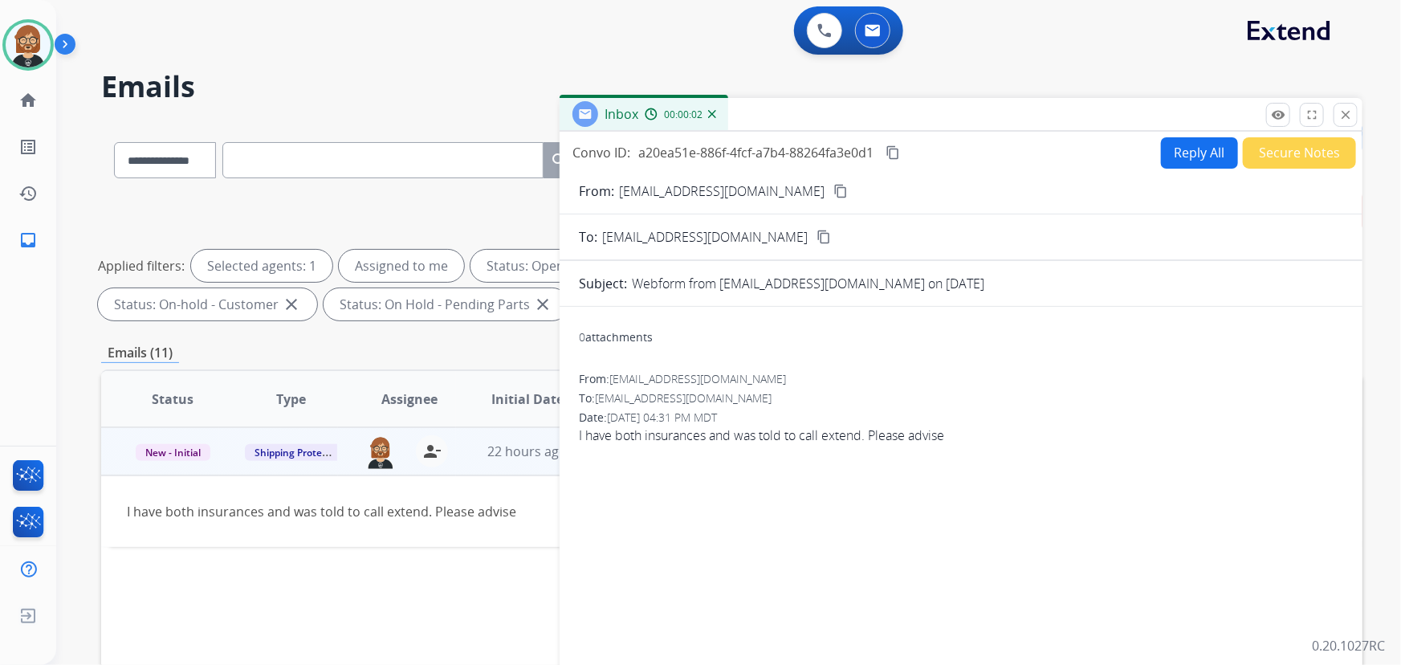
click at [1169, 151] on button "Reply All" at bounding box center [1199, 152] width 77 height 31
select select "**********"
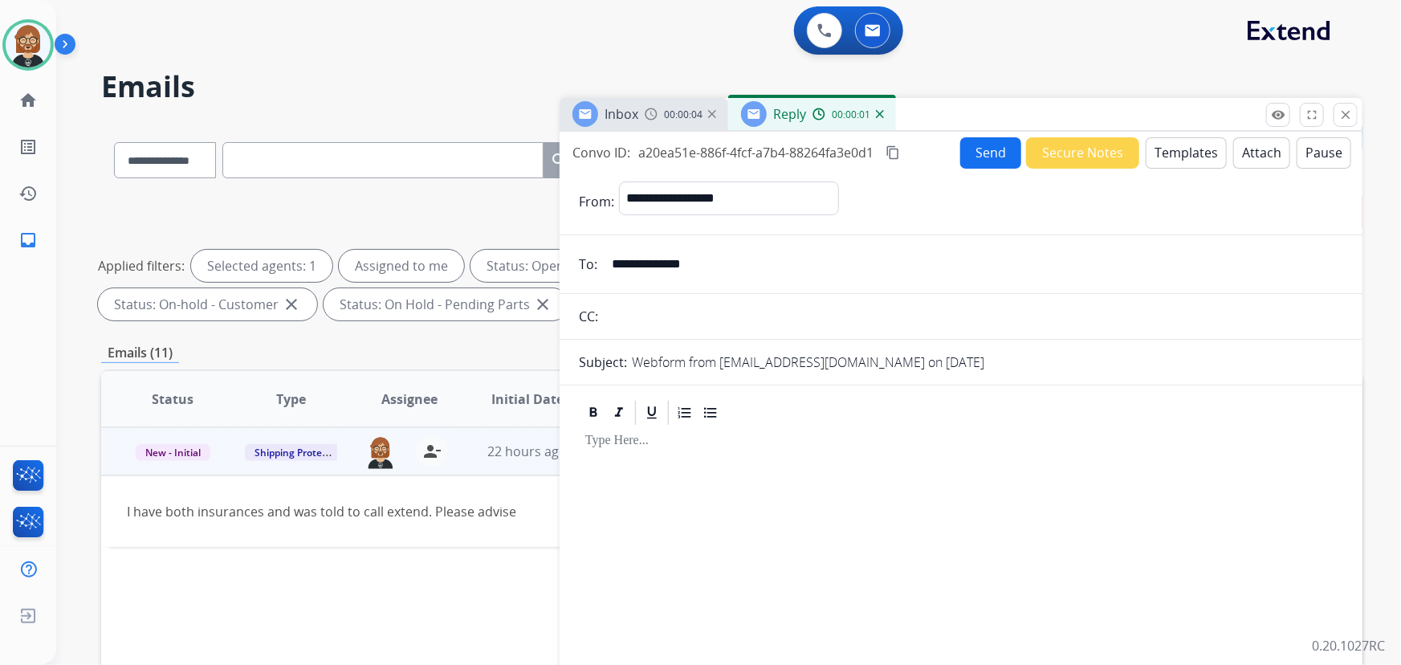
click at [1166, 153] on button "Templates" at bounding box center [1186, 152] width 81 height 31
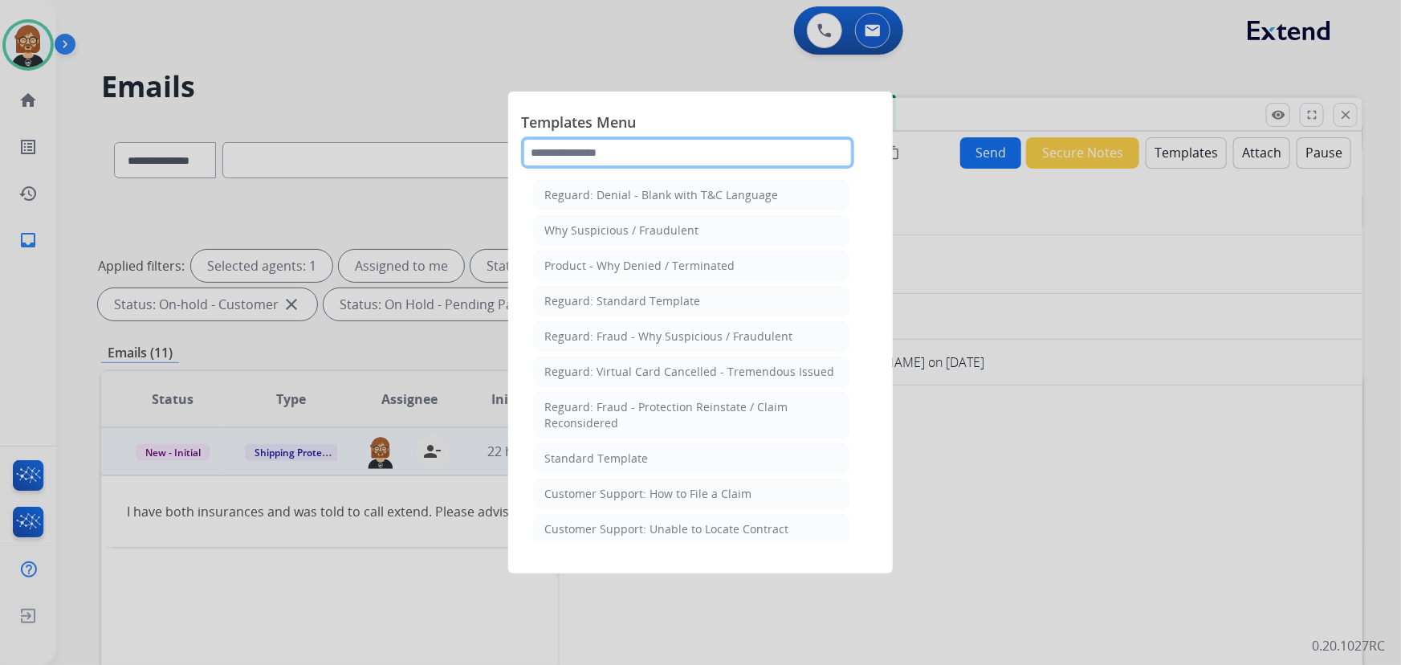
click at [675, 149] on input "text" at bounding box center [687, 153] width 333 height 32
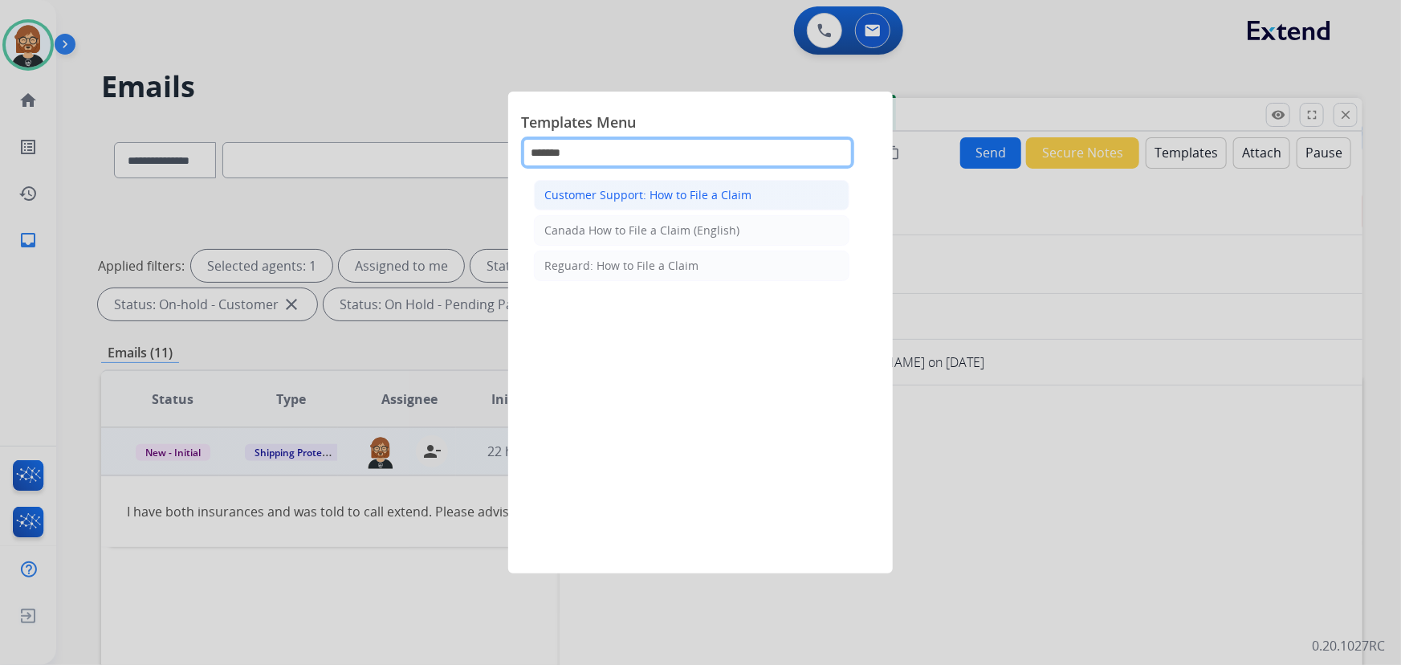
type input "******"
click at [712, 196] on div "Customer Support: How to File a Claim" at bounding box center [647, 195] width 207 height 16
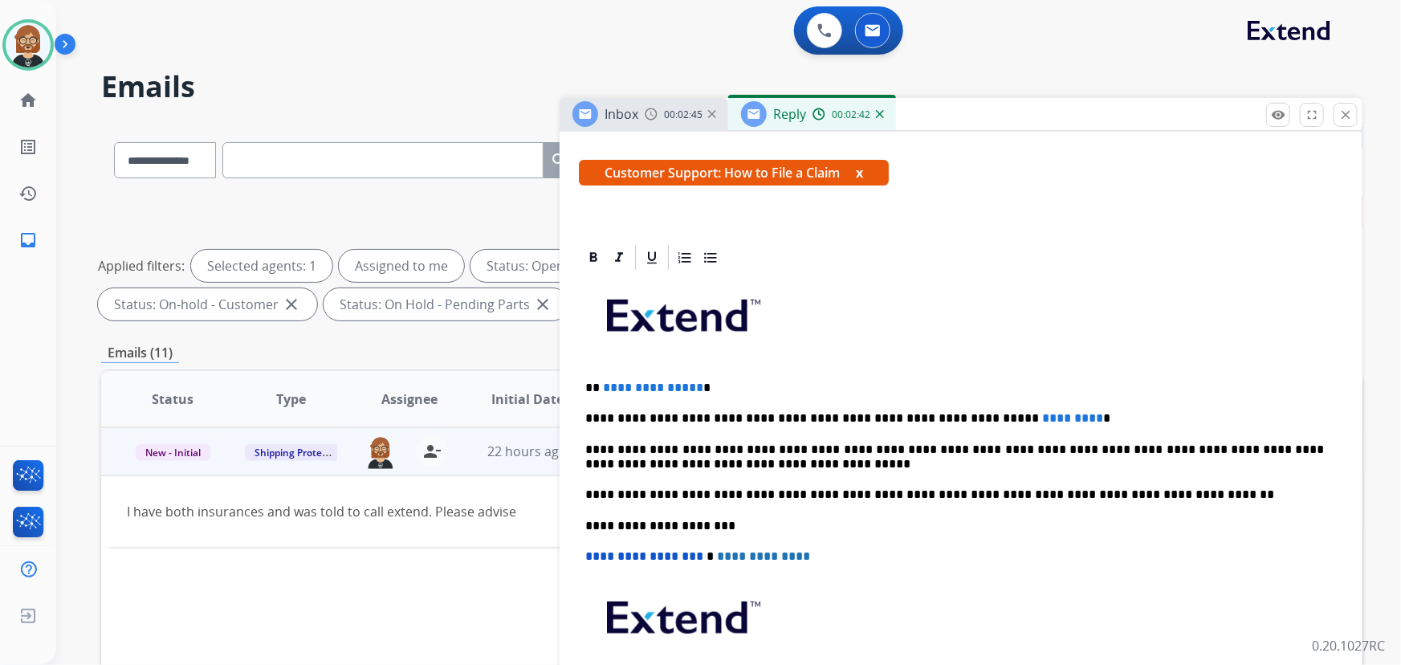
scroll to position [291, 0]
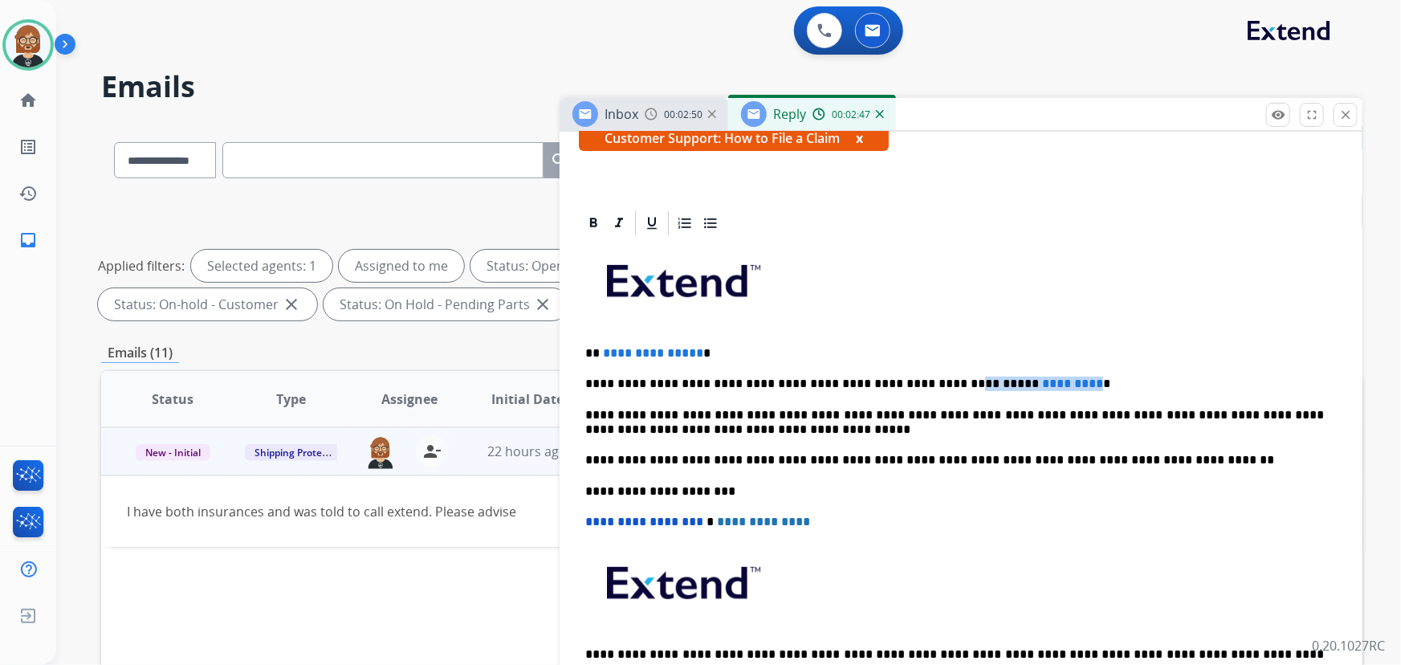
drag, startPoint x: 907, startPoint y: 381, endPoint x: 1023, endPoint y: 379, distance: 115.6
click at [1022, 379] on p "**********" at bounding box center [955, 384] width 740 height 14
drag, startPoint x: 602, startPoint y: 353, endPoint x: 693, endPoint y: 353, distance: 90.7
click at [693, 353] on span "**********" at bounding box center [653, 353] width 100 height 12
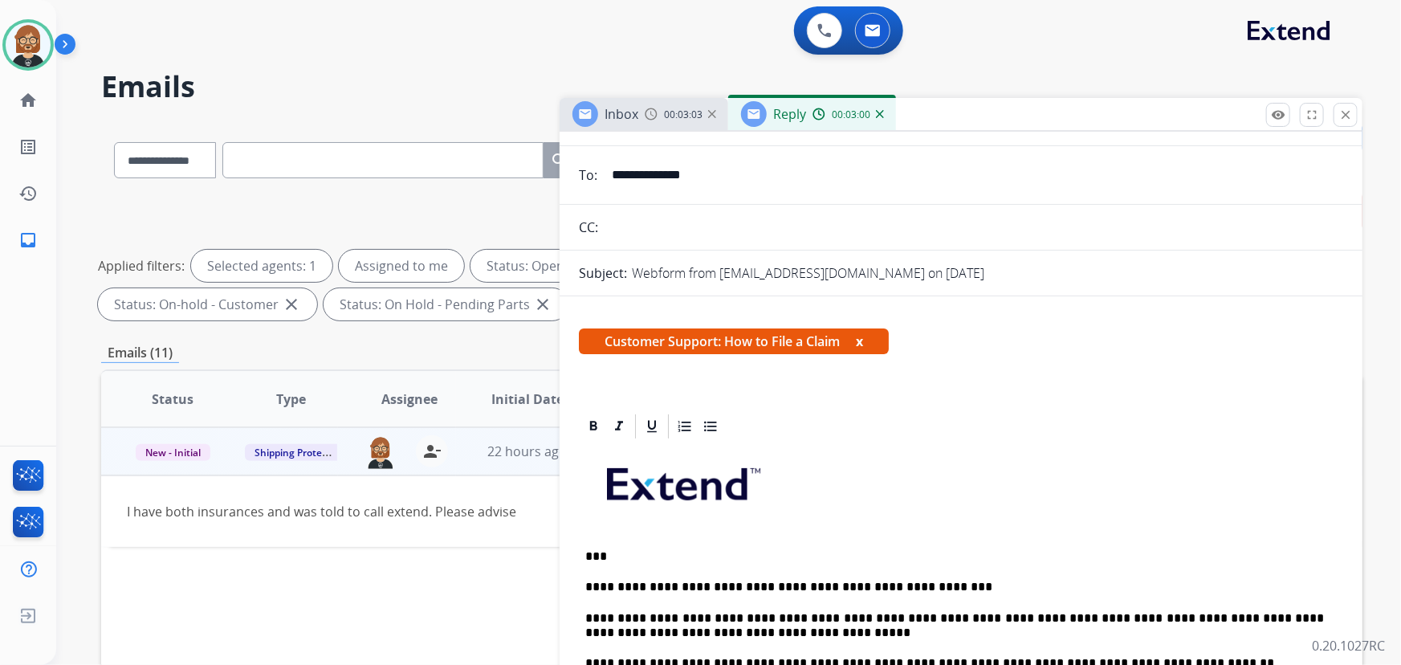
scroll to position [0, 0]
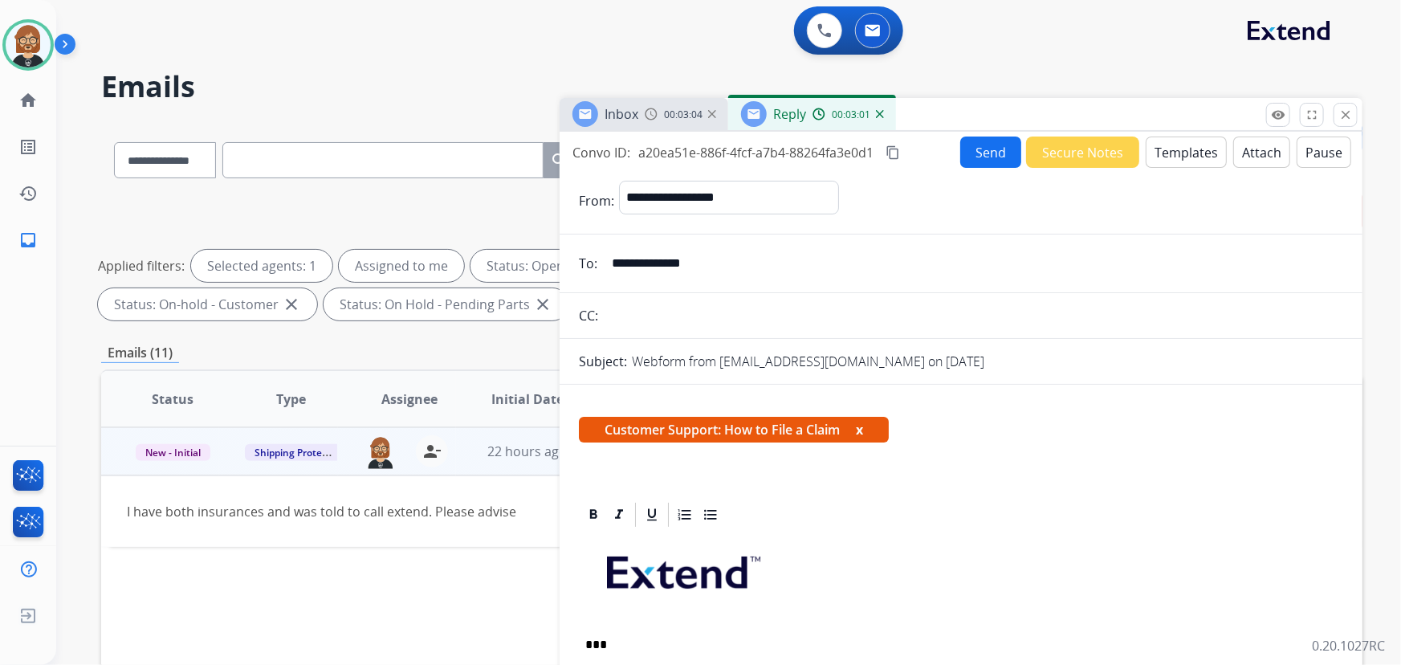
click at [988, 151] on button "Send" at bounding box center [990, 152] width 61 height 31
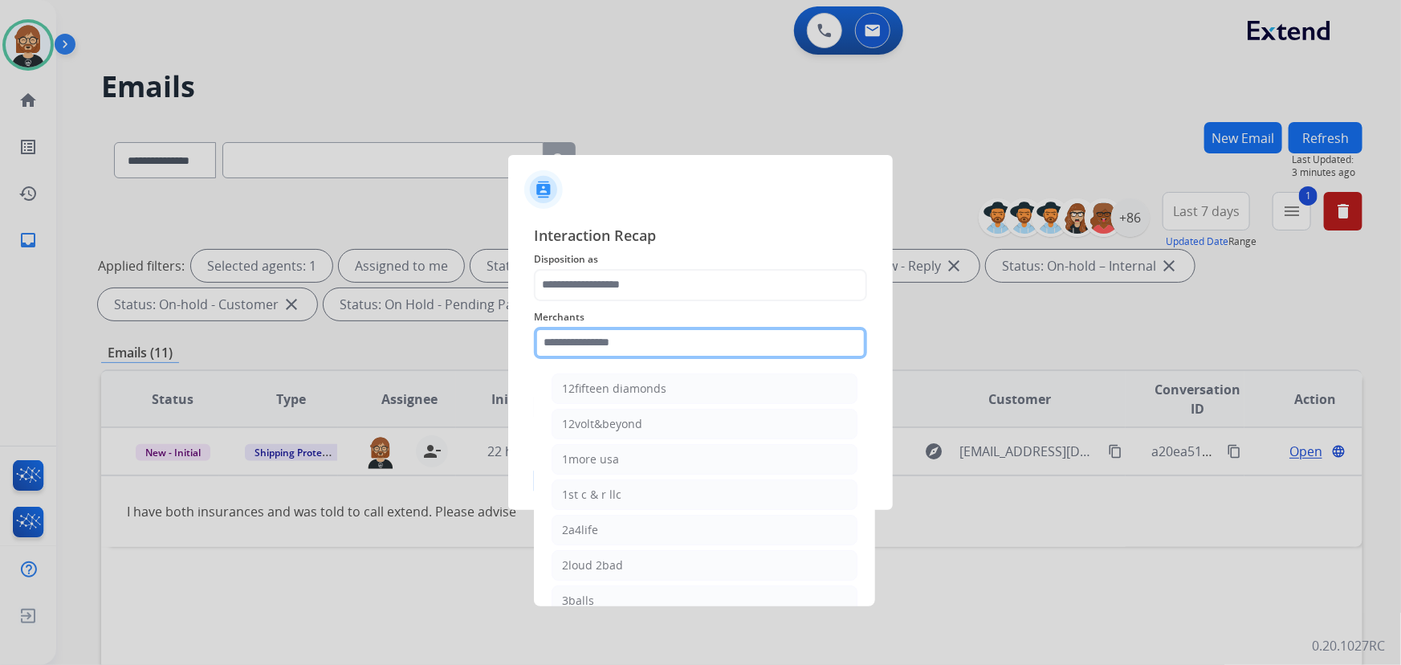
click at [693, 353] on input "text" at bounding box center [700, 343] width 333 height 32
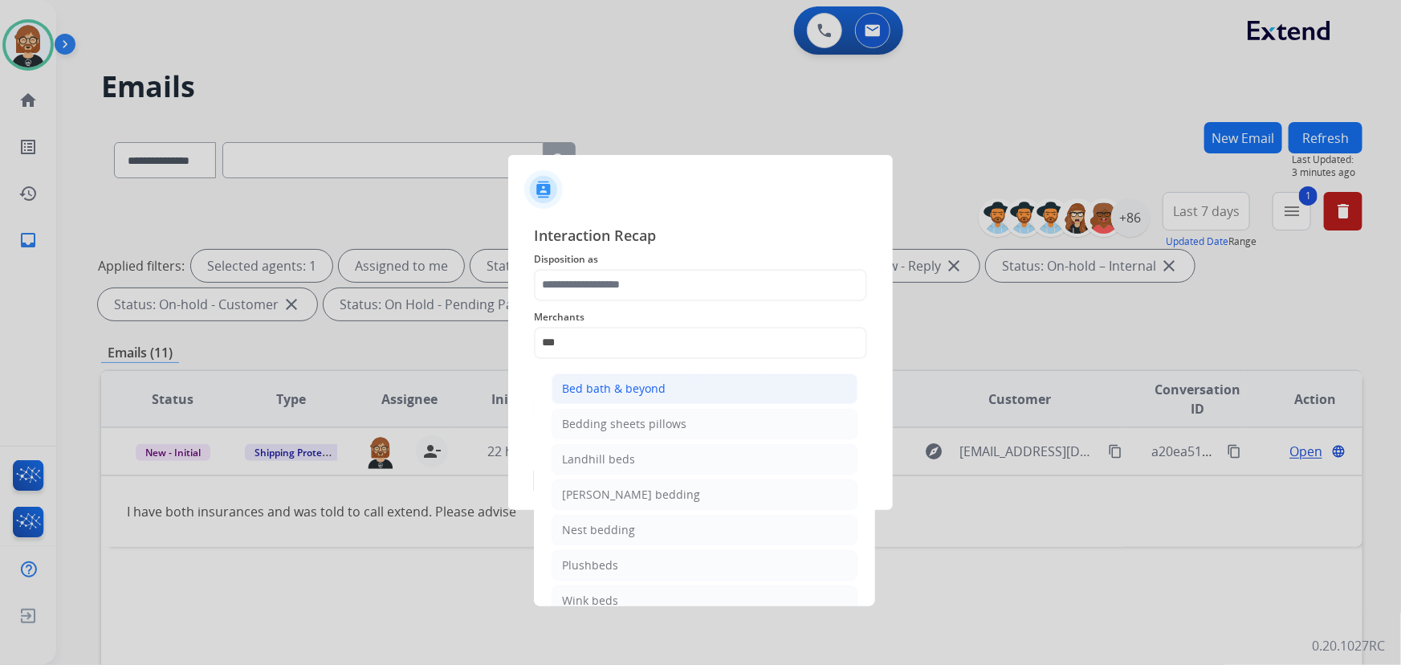
click at [668, 389] on li "Bed bath & beyond" at bounding box center [705, 388] width 306 height 31
type input "**********"
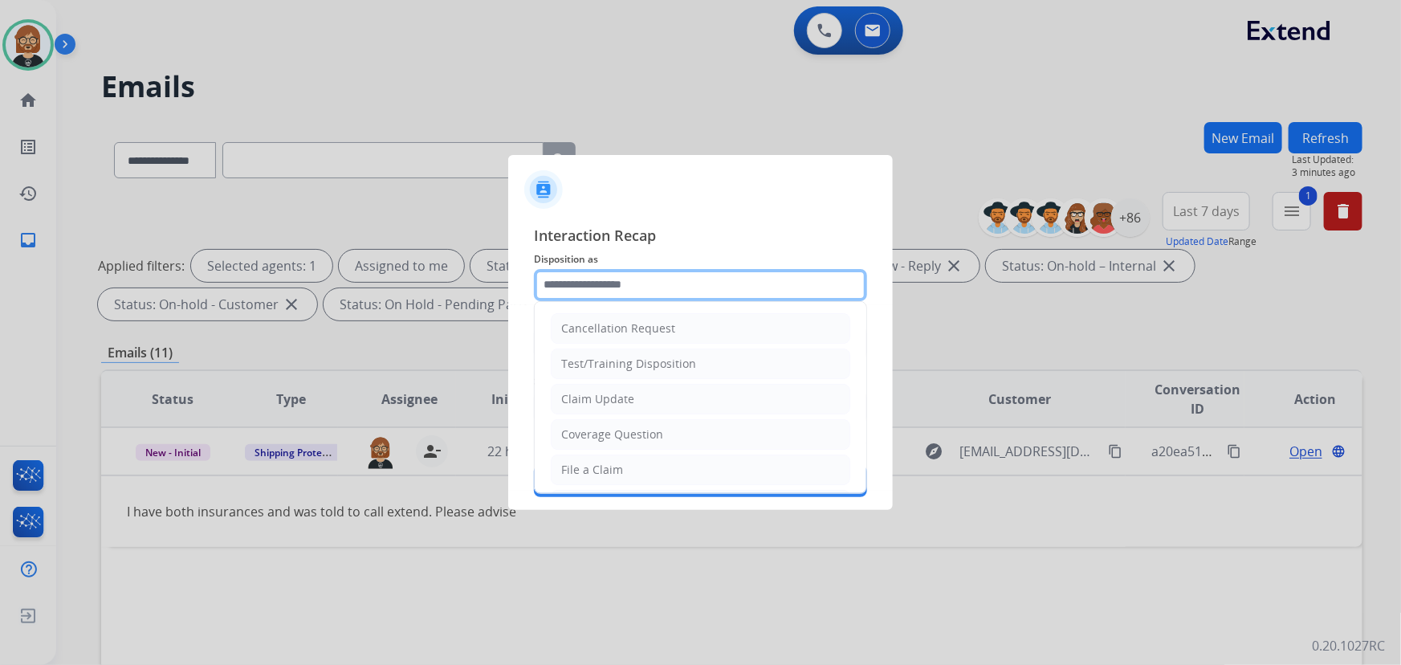
click at [679, 282] on input "text" at bounding box center [700, 285] width 333 height 32
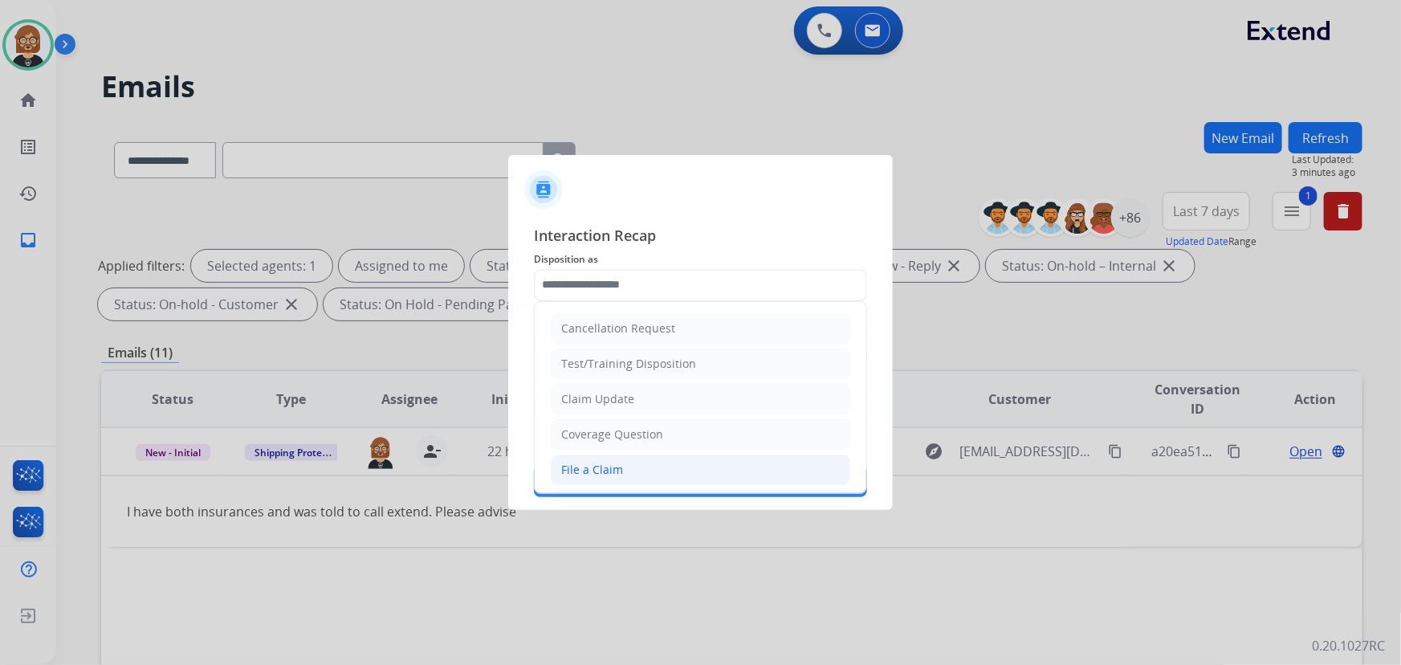
click at [676, 472] on li "File a Claim" at bounding box center [701, 469] width 300 height 31
type input "**********"
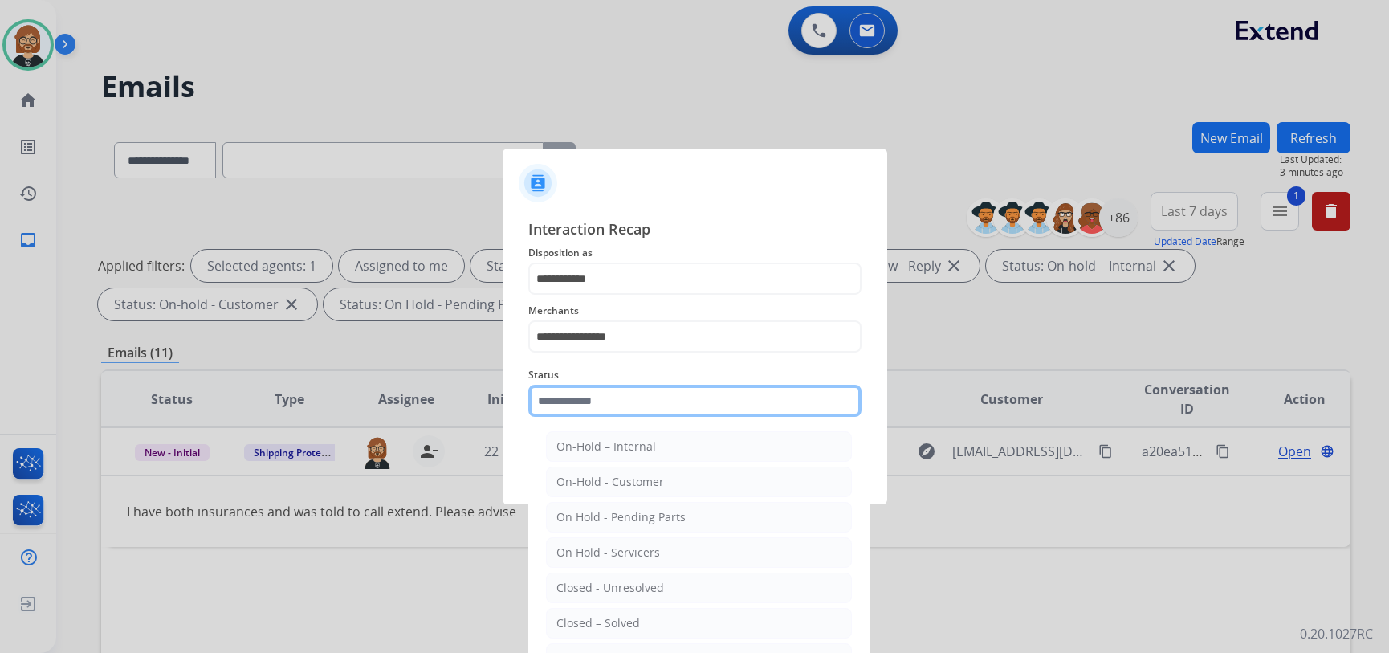
click at [685, 405] on input "text" at bounding box center [694, 401] width 333 height 32
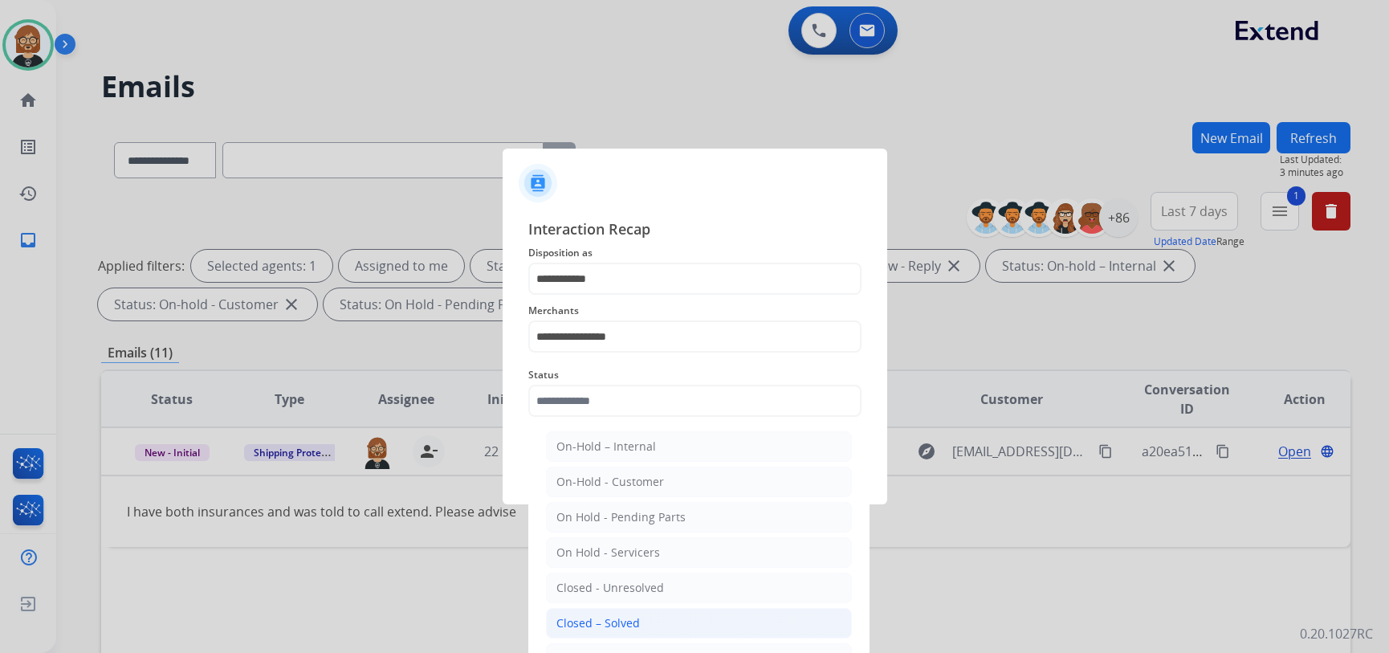
click at [644, 626] on li "Closed – Solved" at bounding box center [699, 623] width 306 height 31
type input "**********"
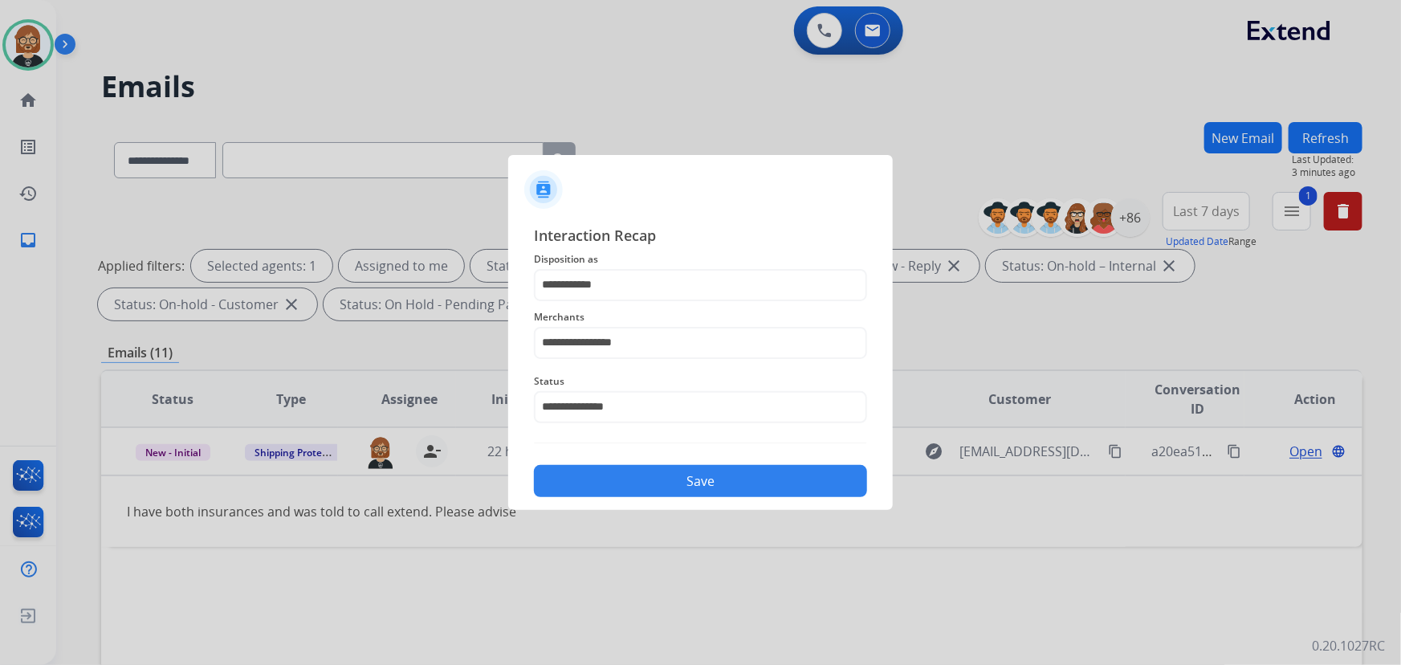
click at [717, 493] on button "Save" at bounding box center [700, 481] width 333 height 32
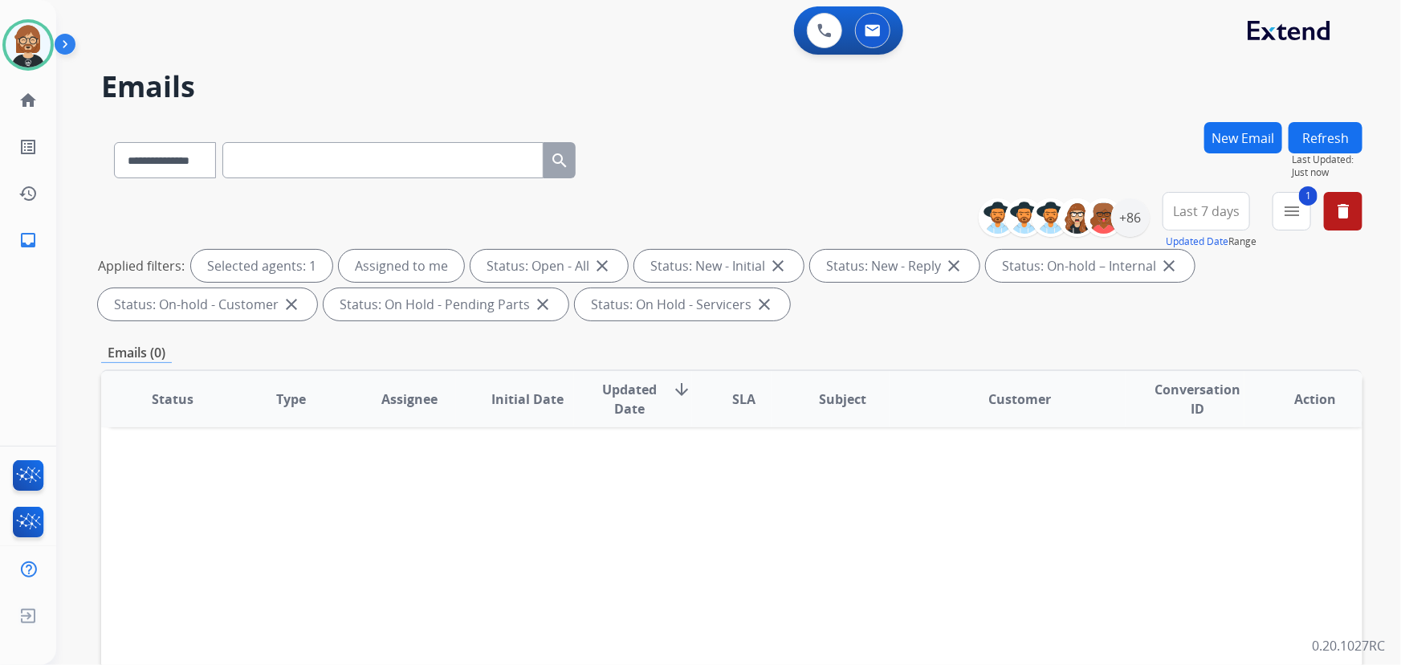
click at [1331, 119] on div "**********" at bounding box center [709, 390] width 1306 height 665
click at [1329, 128] on button "Refresh" at bounding box center [1326, 137] width 74 height 31
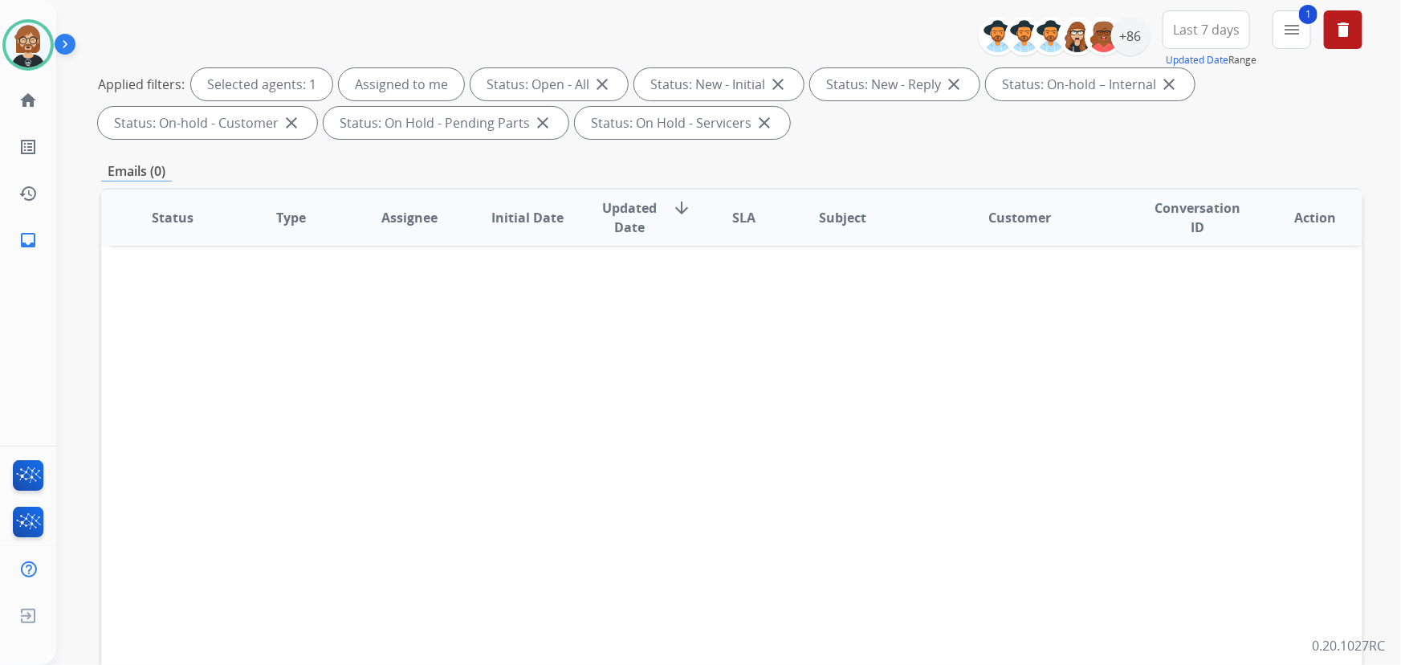
scroll to position [325, 0]
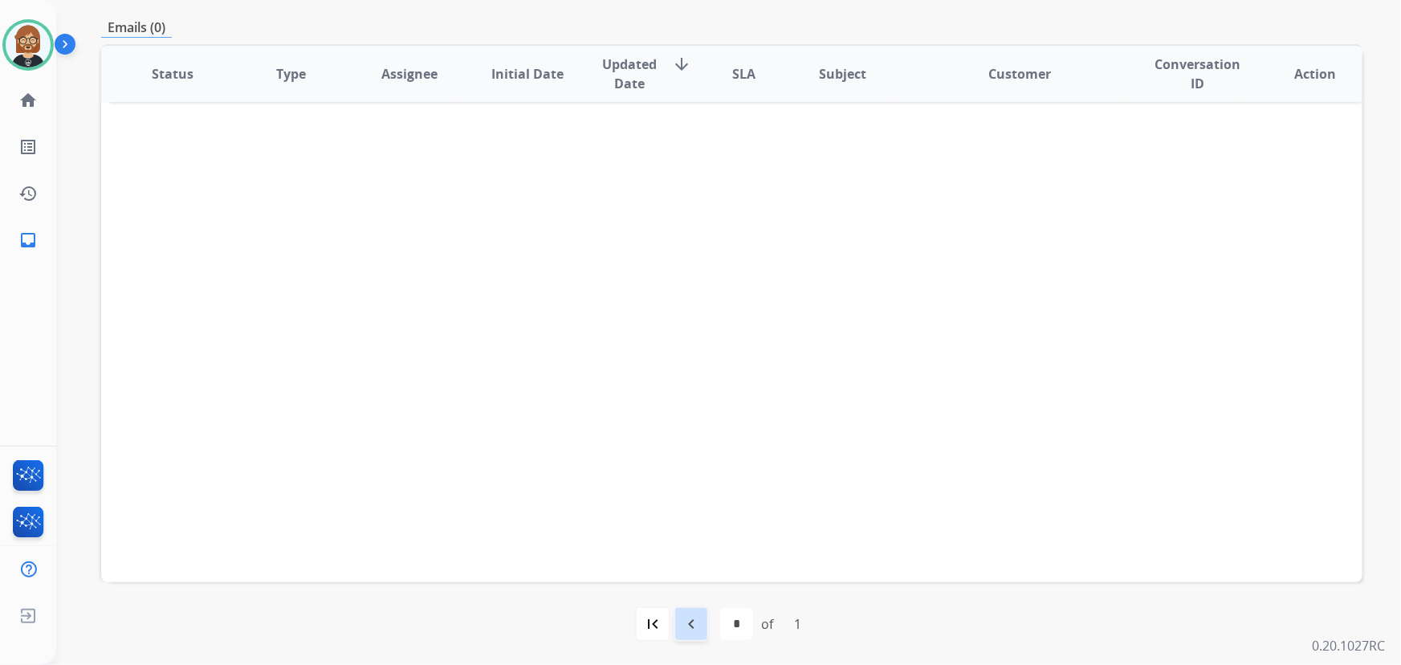
click at [687, 622] on mat-icon "navigate_before" at bounding box center [691, 623] width 19 height 19
select select "*"
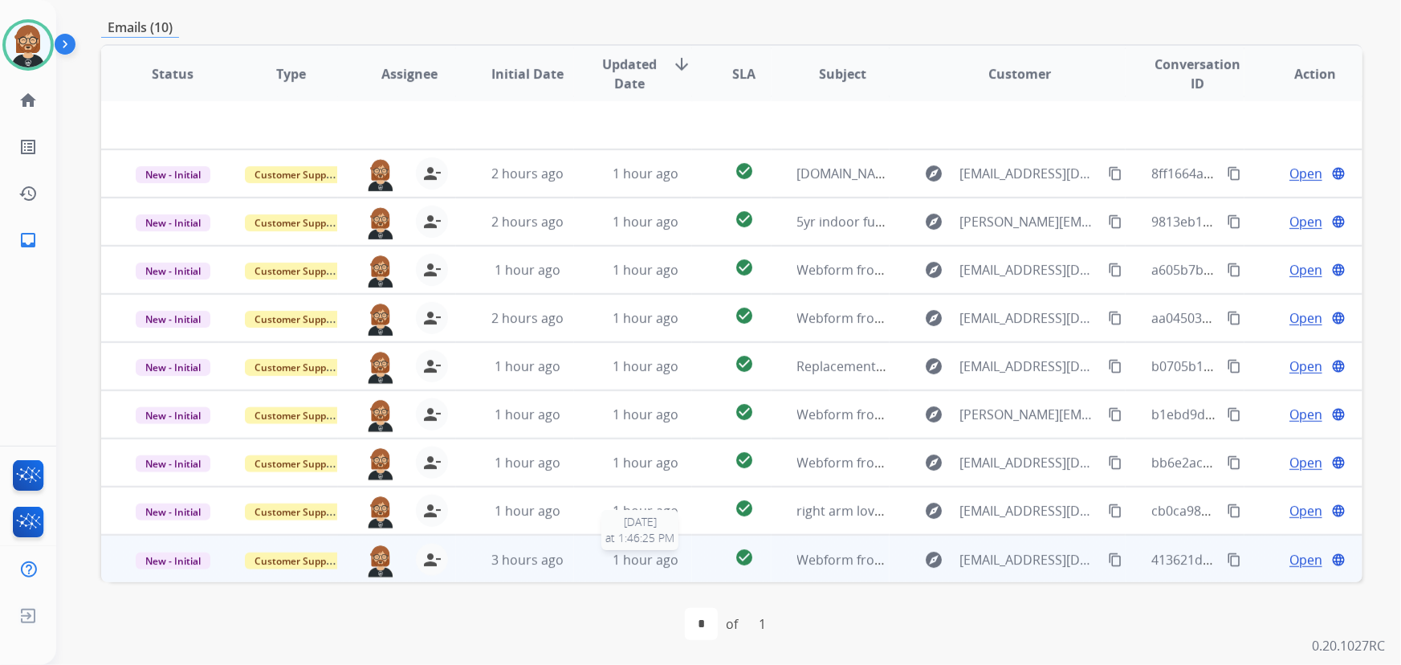
click at [650, 556] on span "1 hour ago" at bounding box center [646, 560] width 66 height 18
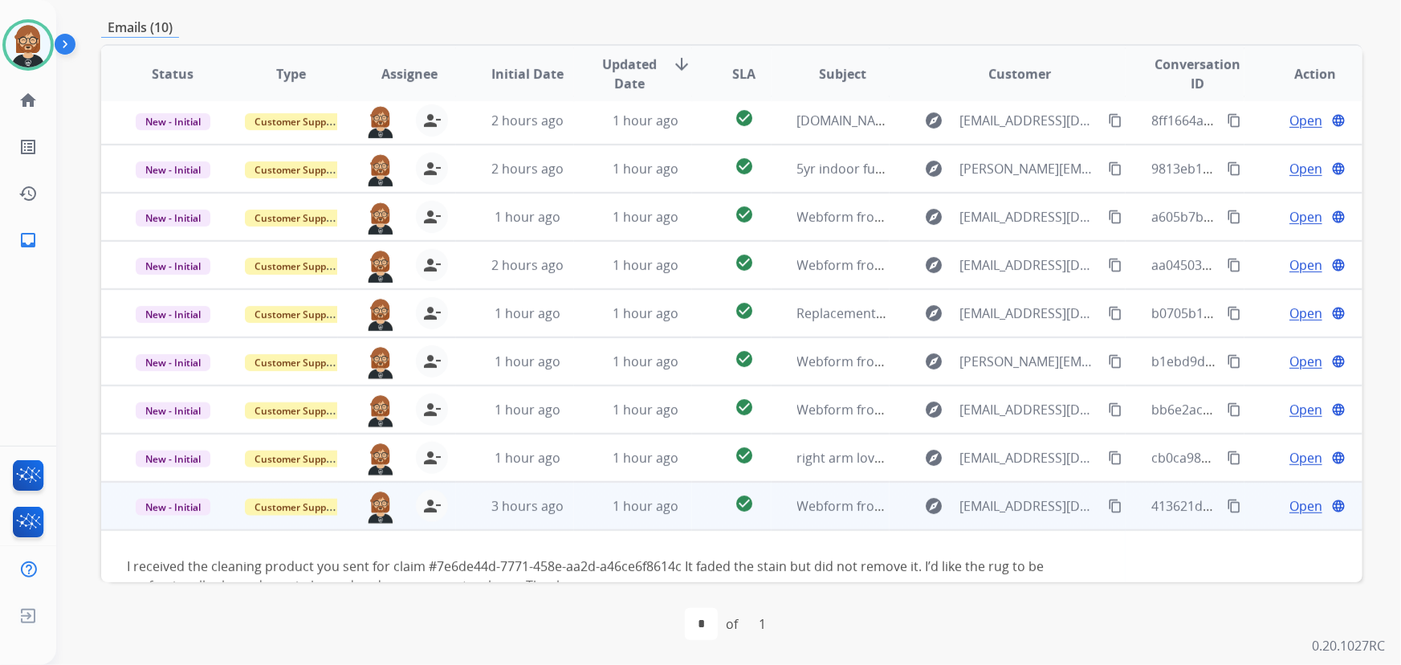
scroll to position [92, 0]
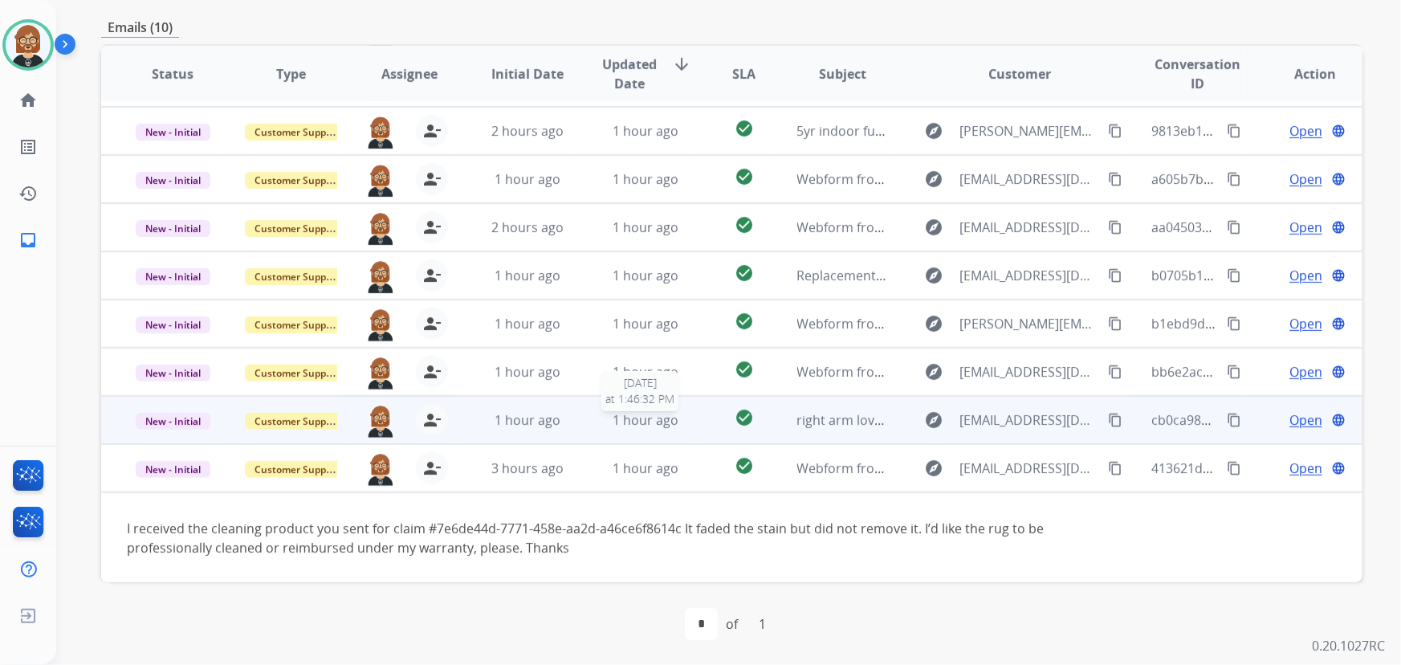
click at [637, 418] on span "1 hour ago" at bounding box center [646, 420] width 66 height 18
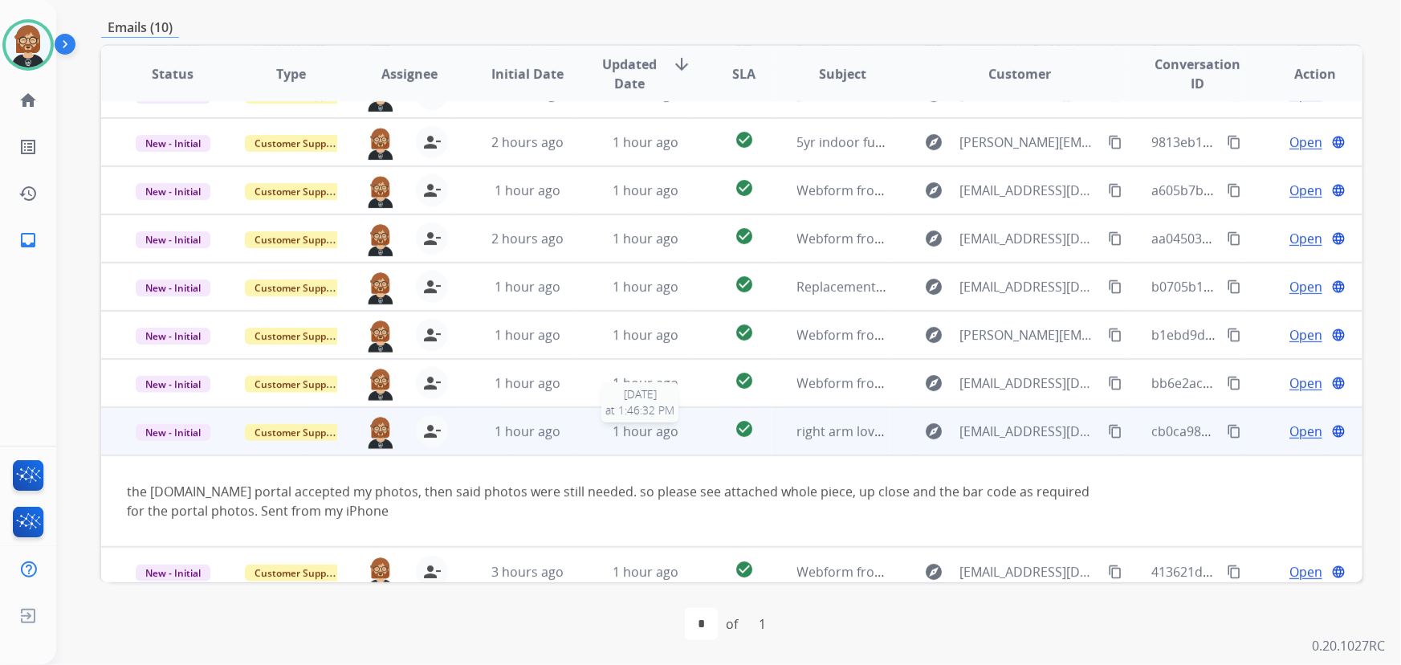
scroll to position [92, 0]
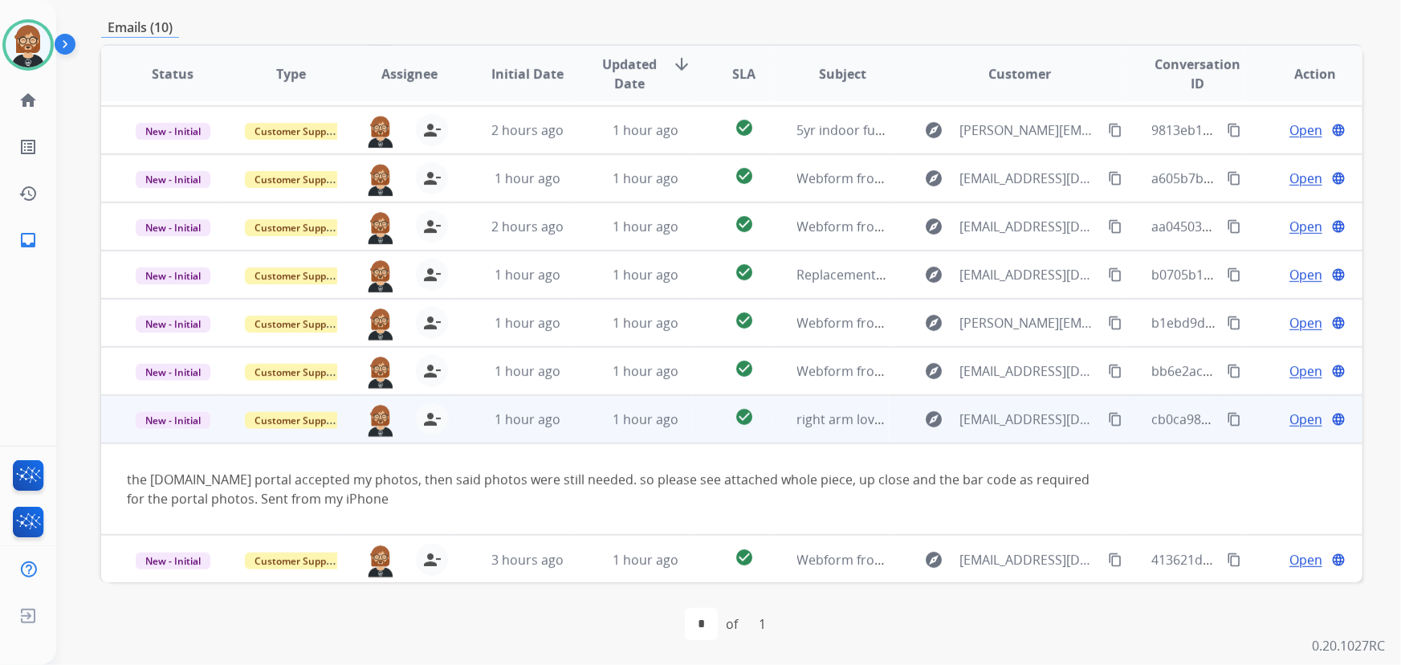
click at [1108, 412] on mat-icon "content_copy" at bounding box center [1115, 419] width 14 height 14
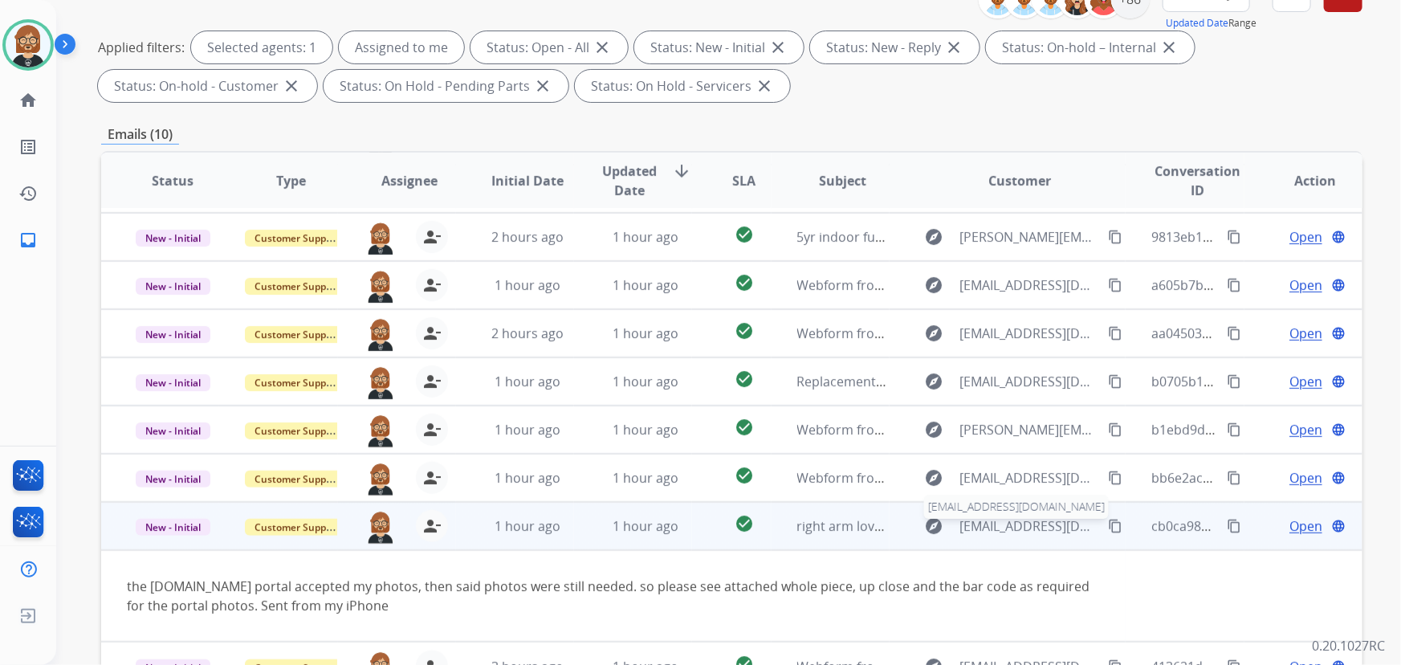
scroll to position [325, 0]
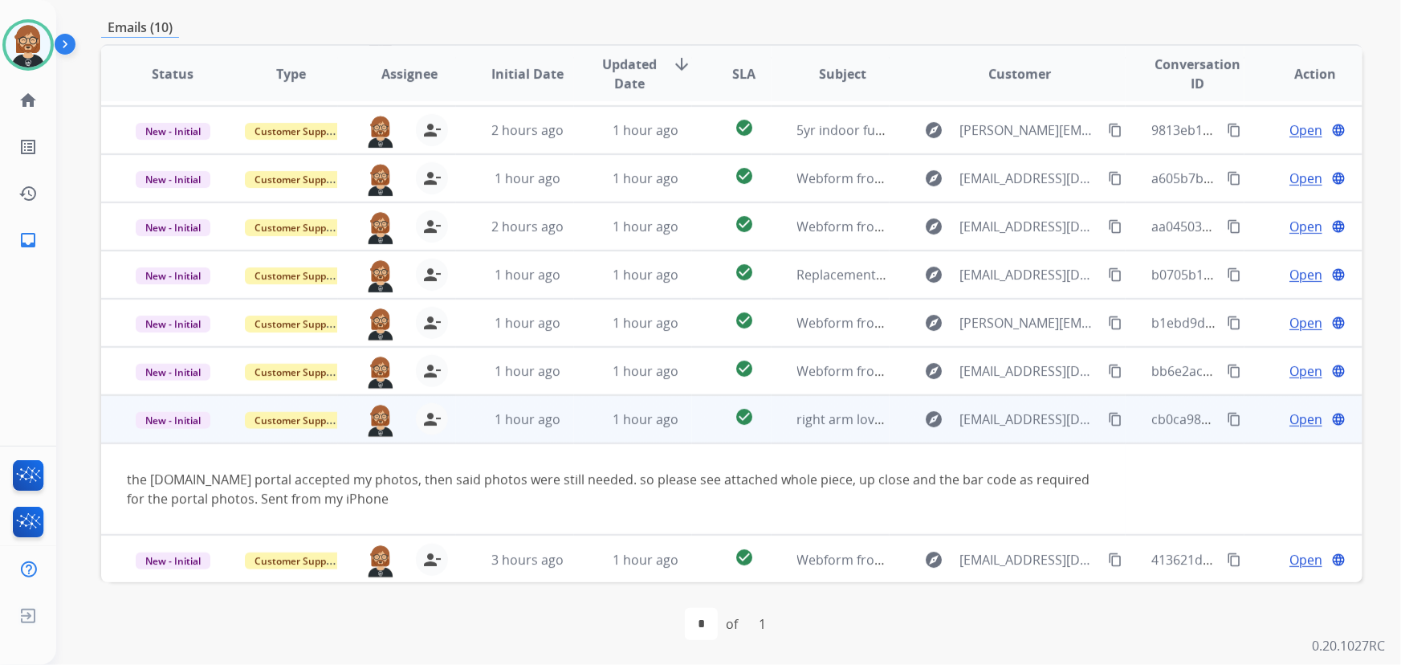
click at [1293, 415] on span "Open" at bounding box center [1306, 419] width 33 height 19
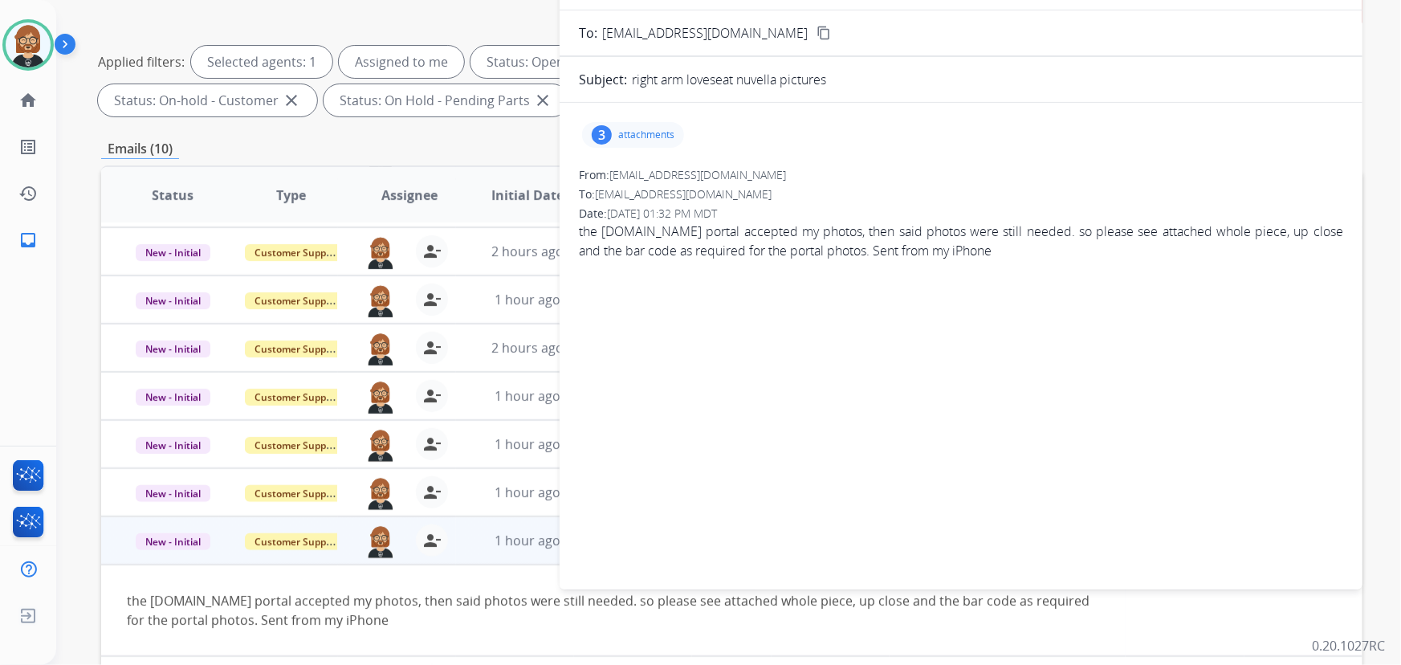
scroll to position [0, 0]
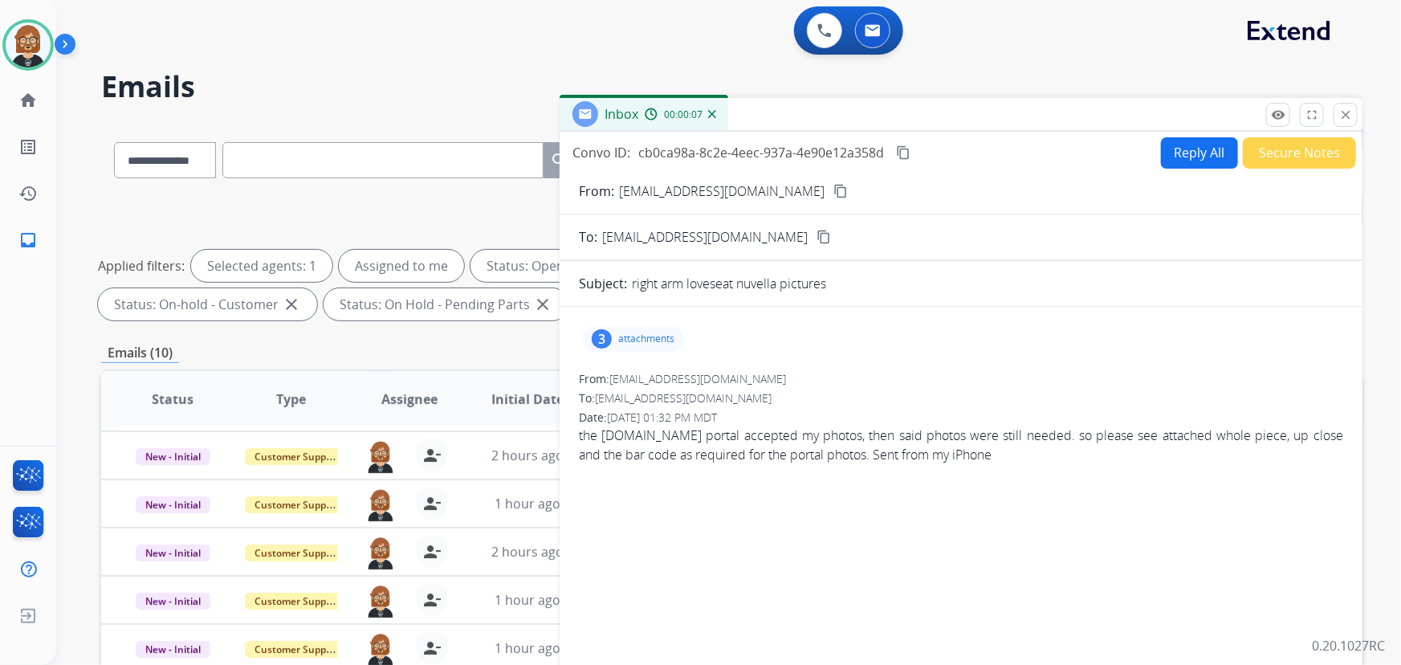
click at [1184, 150] on button "Reply All" at bounding box center [1199, 152] width 77 height 31
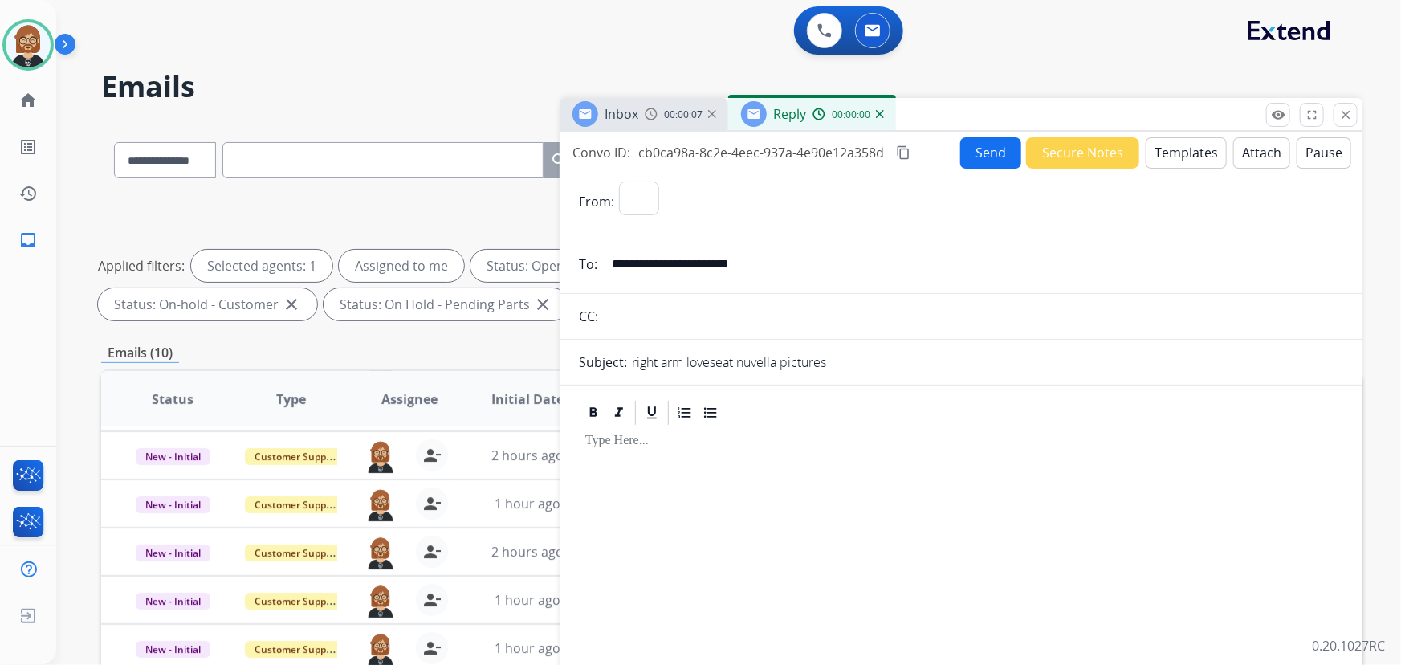
select select "**********"
click at [1188, 153] on button "Templates" at bounding box center [1186, 152] width 81 height 31
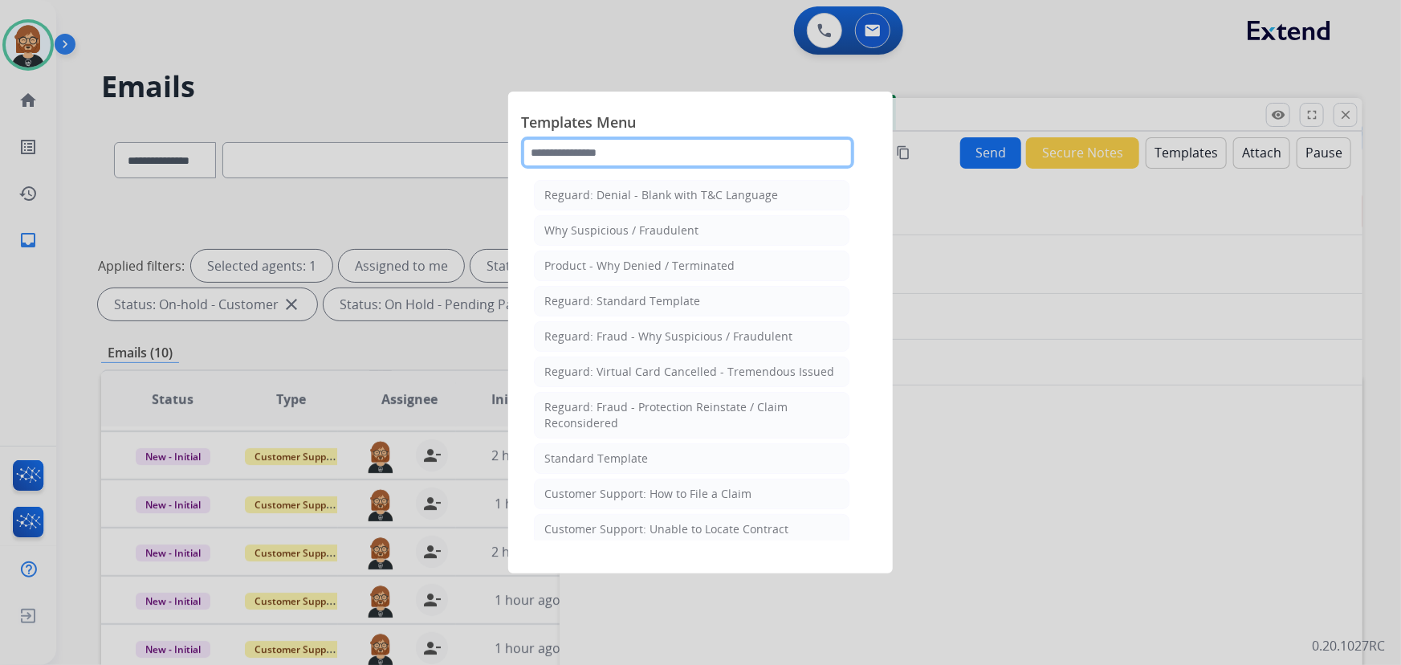
click at [636, 160] on input "text" at bounding box center [687, 153] width 333 height 32
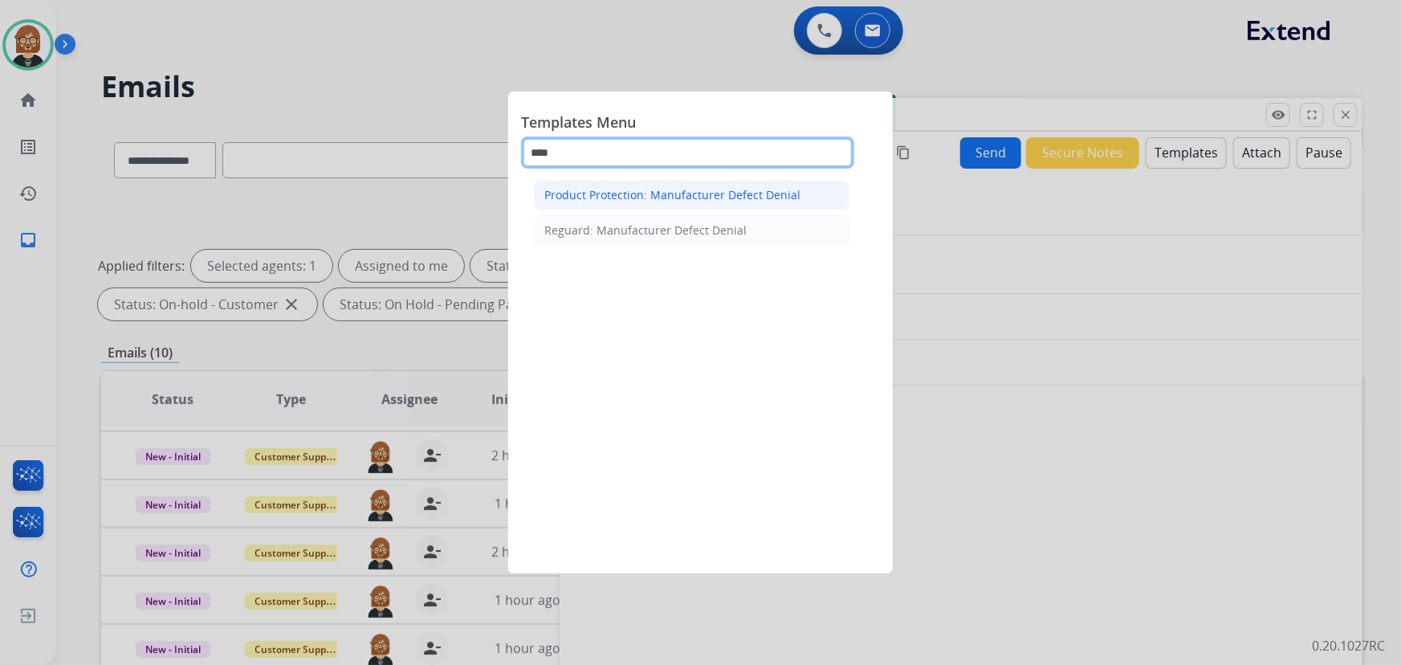
type input "****"
click at [718, 188] on div "Product Protection: Manufacturer Defect Denial" at bounding box center [672, 195] width 256 height 16
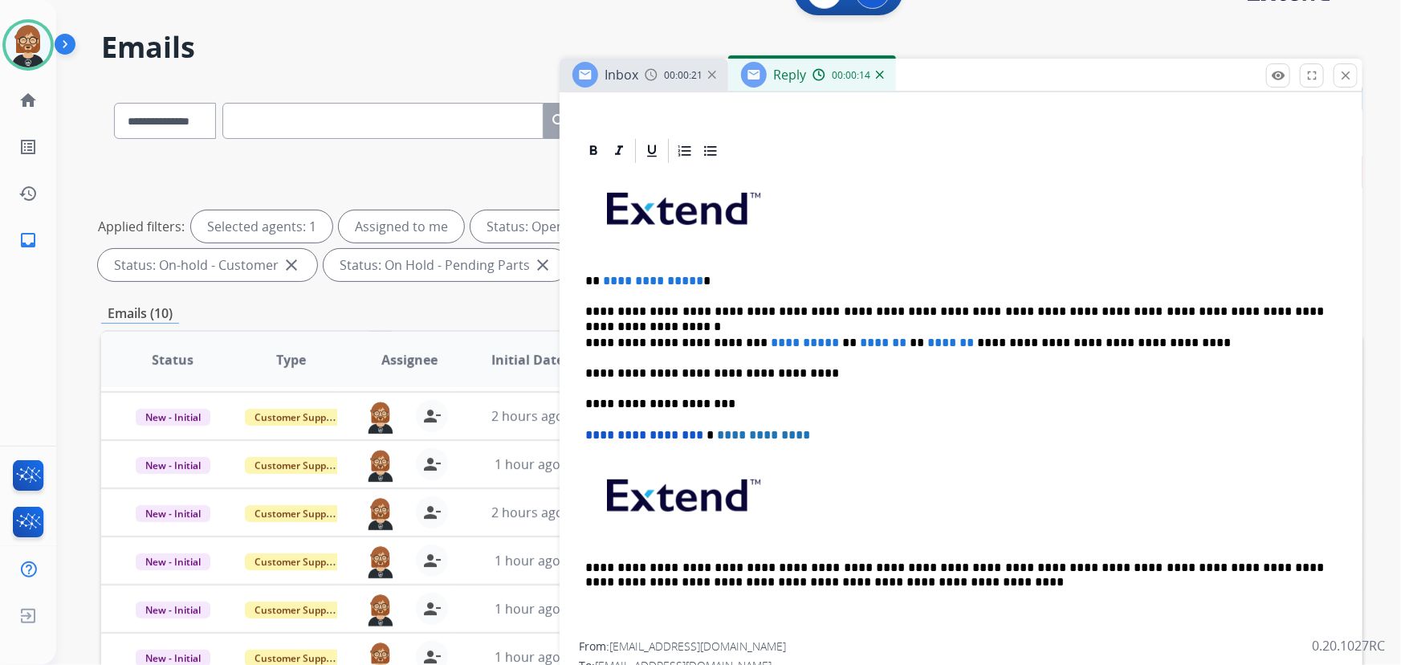
scroll to position [72, 0]
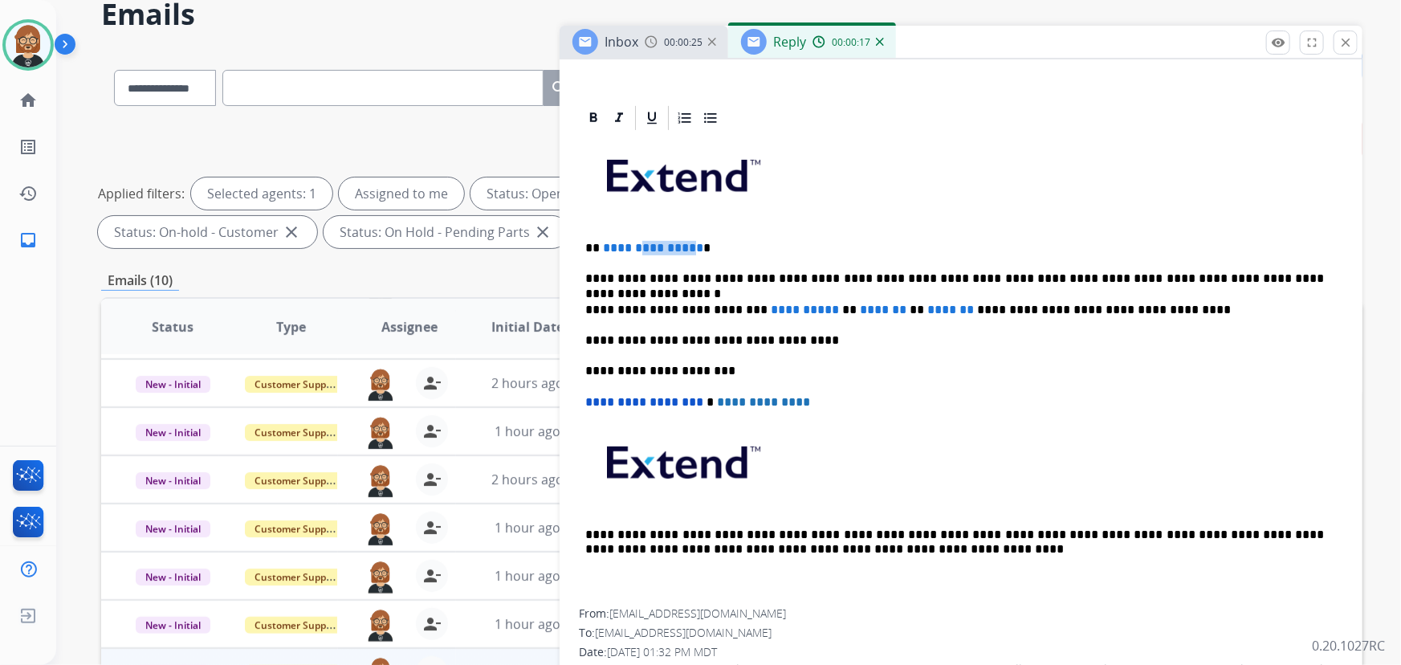
drag, startPoint x: 691, startPoint y: 243, endPoint x: 640, endPoint y: 243, distance: 50.6
click at [640, 243] on span "**********" at bounding box center [653, 248] width 100 height 12
click at [620, 244] on span "**********" at bounding box center [653, 248] width 100 height 12
drag, startPoint x: 602, startPoint y: 240, endPoint x: 697, endPoint y: 239, distance: 94.8
click at [697, 241] on p "**********" at bounding box center [955, 248] width 740 height 14
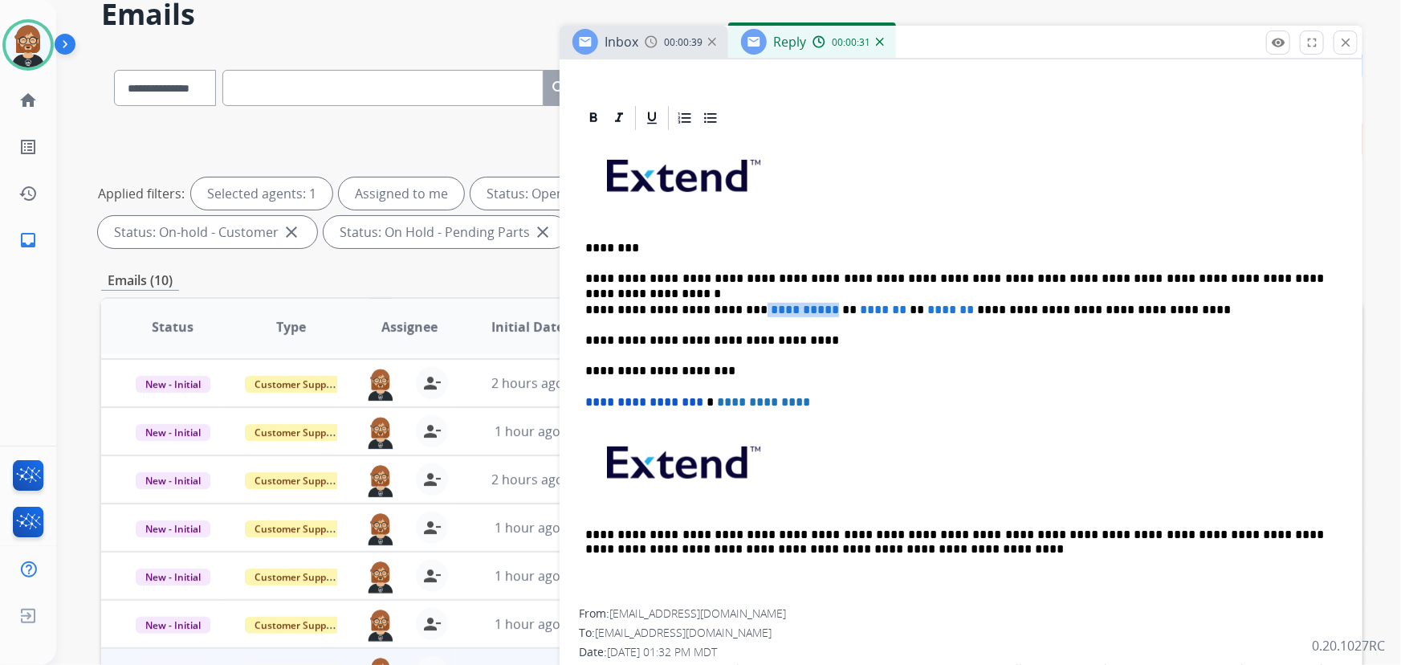
drag, startPoint x: 748, startPoint y: 308, endPoint x: 829, endPoint y: 304, distance: 82.0
click at [829, 304] on p "**********" at bounding box center [955, 310] width 740 height 14
click at [752, 303] on p "**********" at bounding box center [955, 310] width 740 height 14
drag, startPoint x: 919, startPoint y: 305, endPoint x: 811, endPoint y: 305, distance: 108.4
click at [809, 304] on p "**********" at bounding box center [955, 310] width 740 height 14
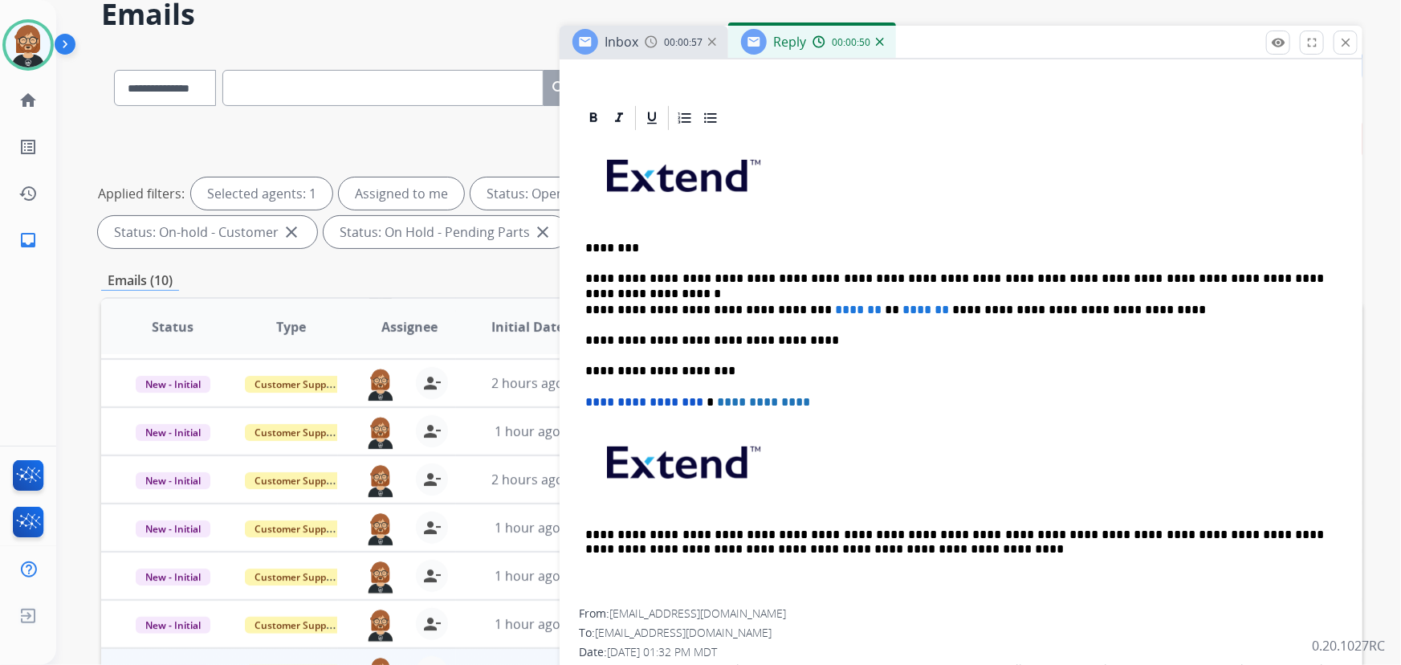
click at [845, 381] on div "**********" at bounding box center [961, 370] width 764 height 476
click at [835, 304] on span "*******" at bounding box center [858, 310] width 47 height 12
drag, startPoint x: 854, startPoint y: 305, endPoint x: 814, endPoint y: 303, distance: 39.4
click at [803, 304] on p "**********" at bounding box center [955, 310] width 740 height 14
click at [808, 308] on p "**********" at bounding box center [955, 310] width 740 height 14
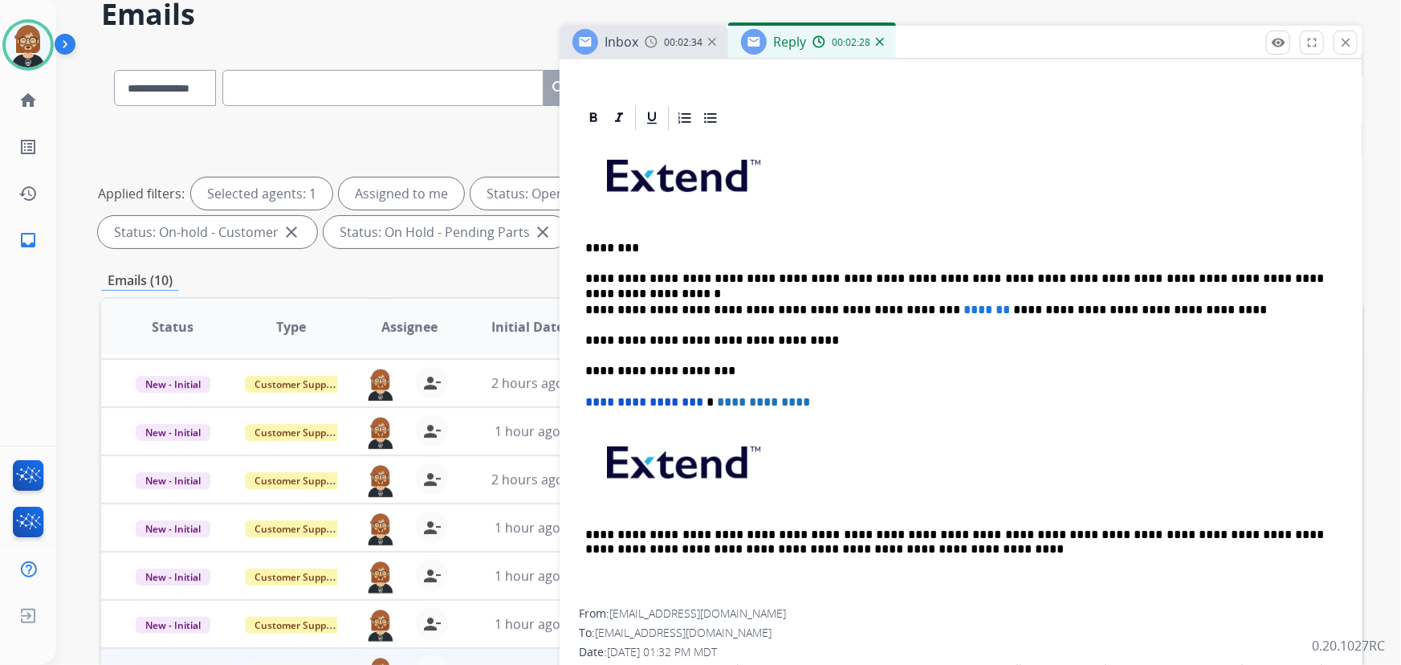
click at [894, 308] on p "**********" at bounding box center [955, 310] width 740 height 14
drag, startPoint x: 894, startPoint y: 308, endPoint x: 961, endPoint y: 308, distance: 67.5
click at [961, 308] on p "**********" at bounding box center [955, 310] width 740 height 14
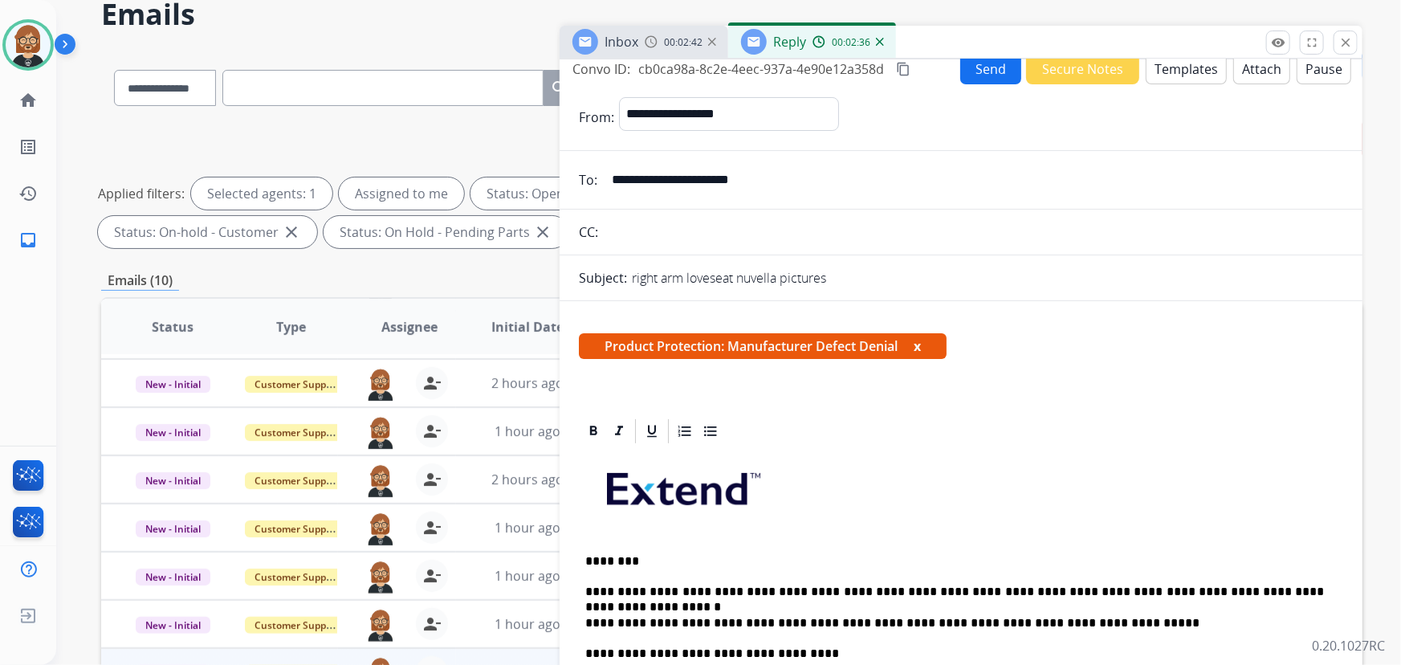
scroll to position [0, 0]
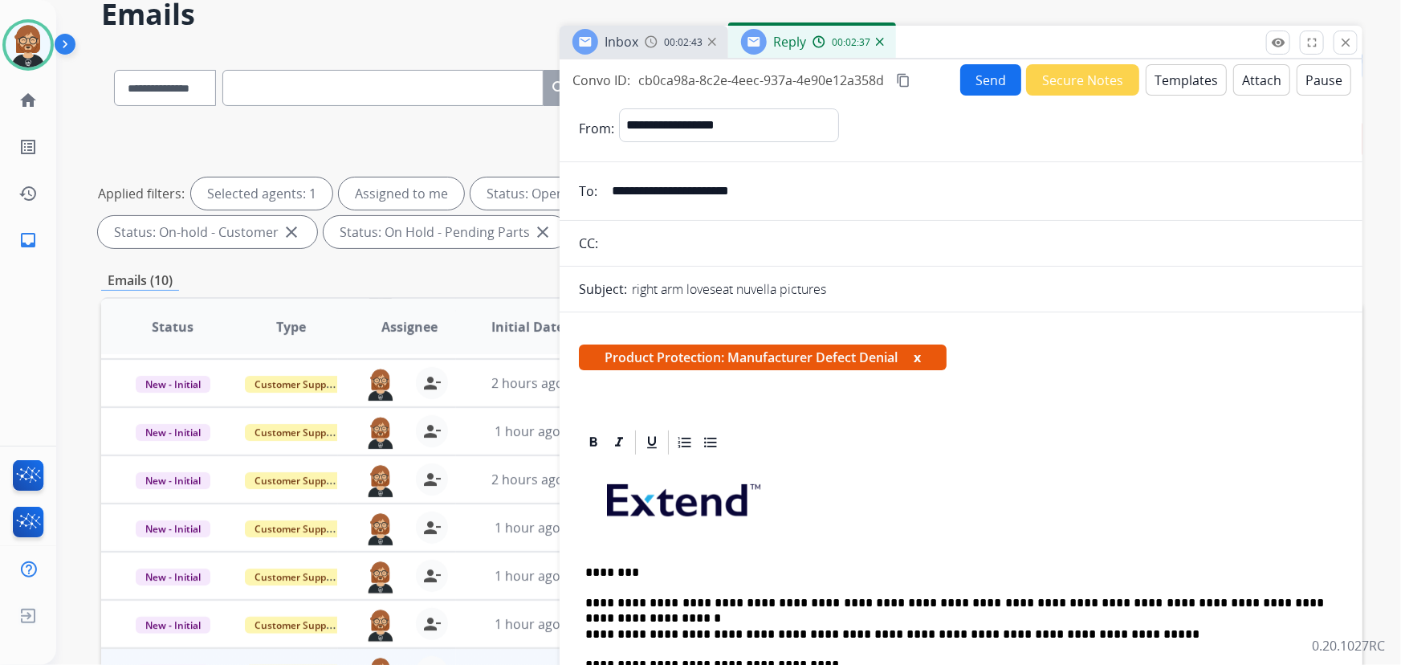
click at [973, 81] on button "Send" at bounding box center [990, 79] width 61 height 31
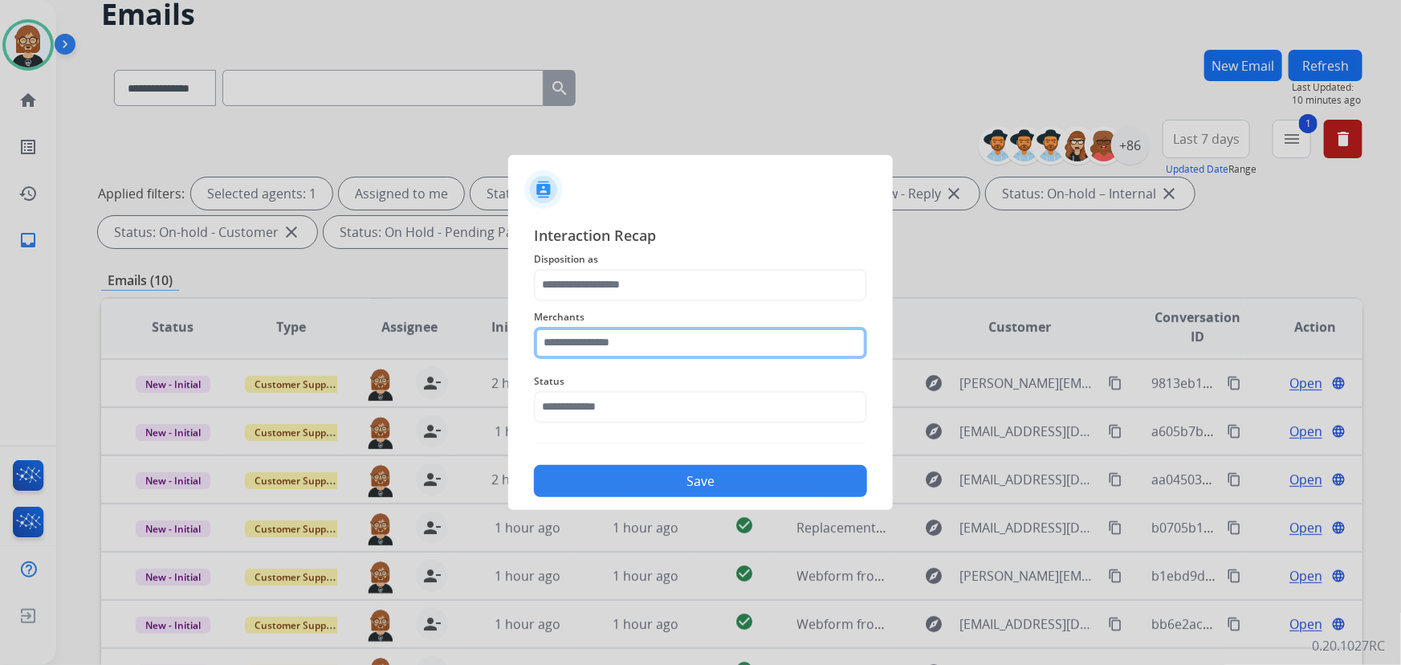
click at [762, 348] on input "text" at bounding box center [700, 343] width 333 height 32
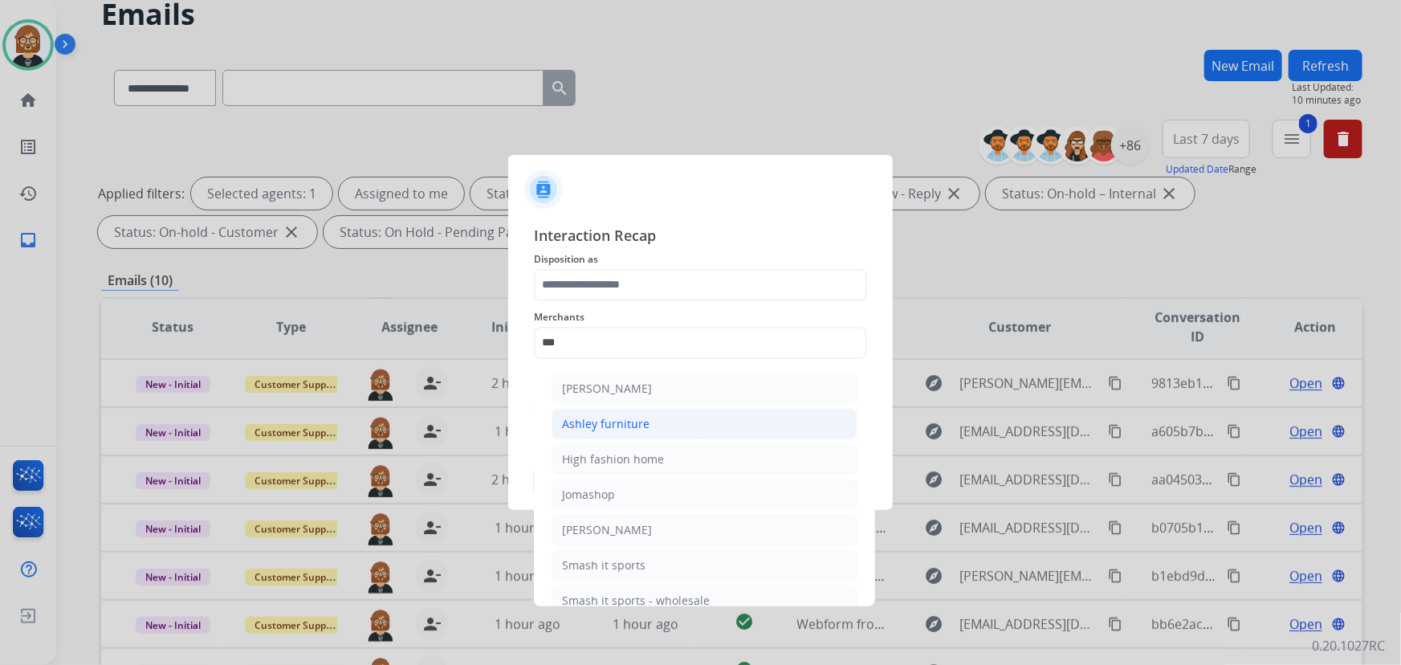
click at [698, 422] on li "Ashley furniture" at bounding box center [705, 424] width 306 height 31
type input "**********"
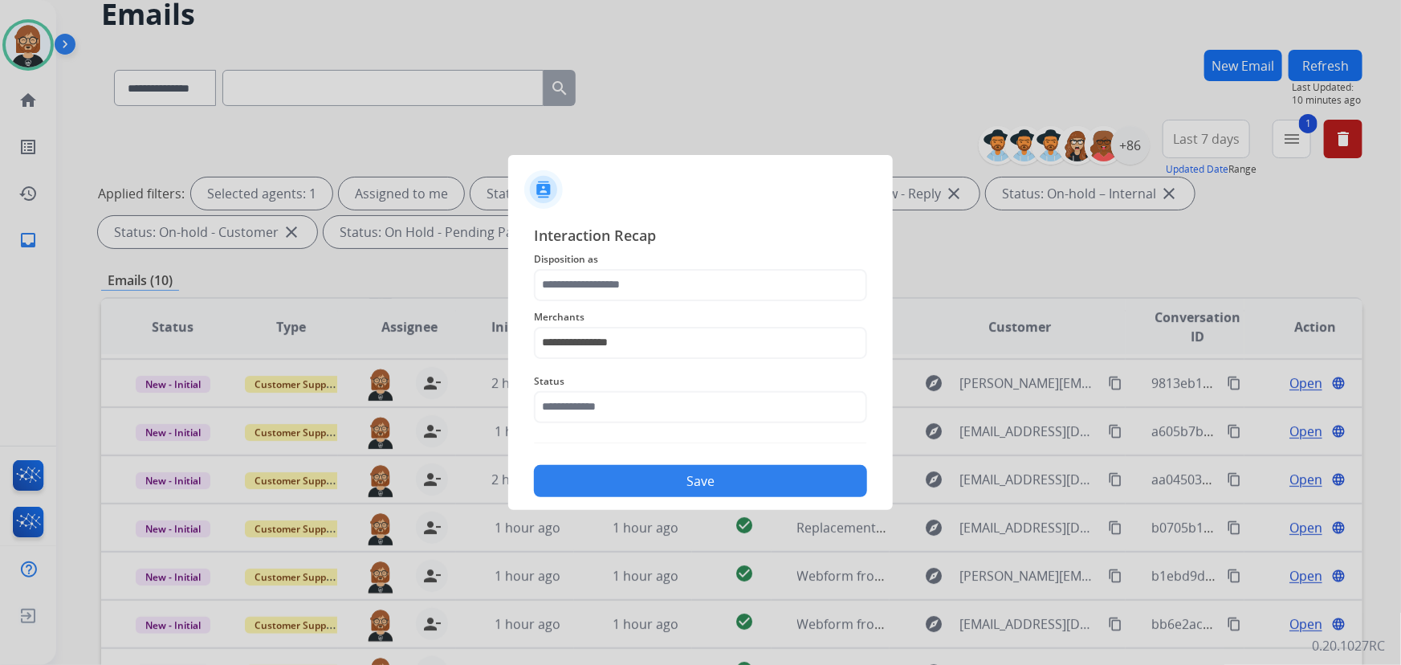
drag, startPoint x: 690, startPoint y: 268, endPoint x: 686, endPoint y: 276, distance: 9.0
click at [687, 275] on div "**********" at bounding box center [700, 361] width 333 height 274
click at [683, 308] on span "Merchants" at bounding box center [700, 317] width 333 height 19
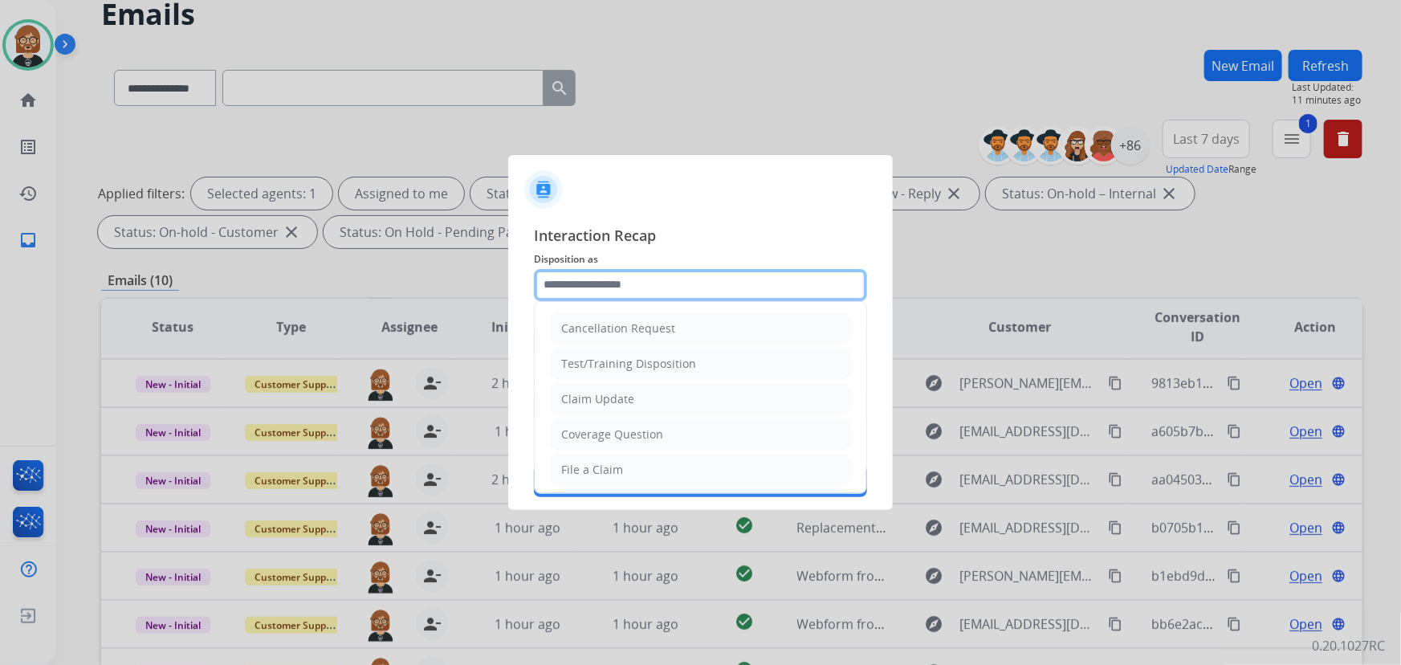
click at [683, 289] on input "text" at bounding box center [700, 285] width 333 height 32
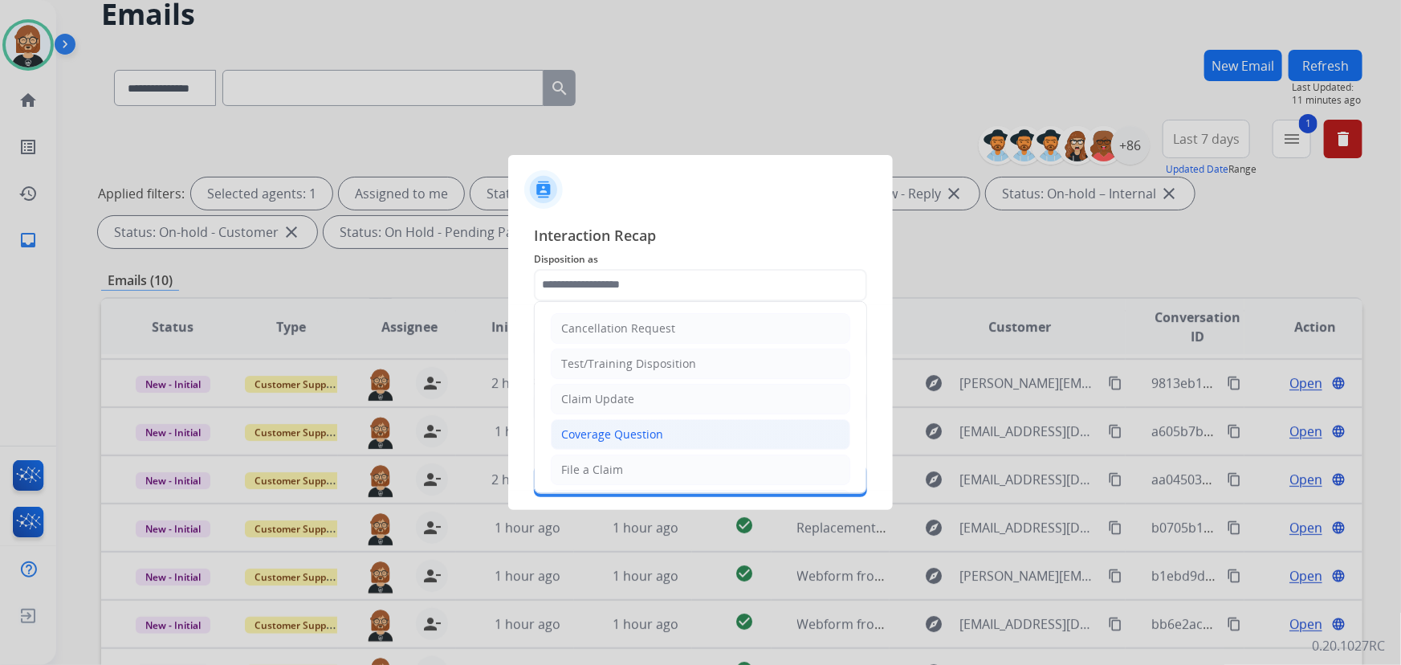
click at [681, 424] on li "Coverage Question" at bounding box center [701, 434] width 300 height 31
type input "**********"
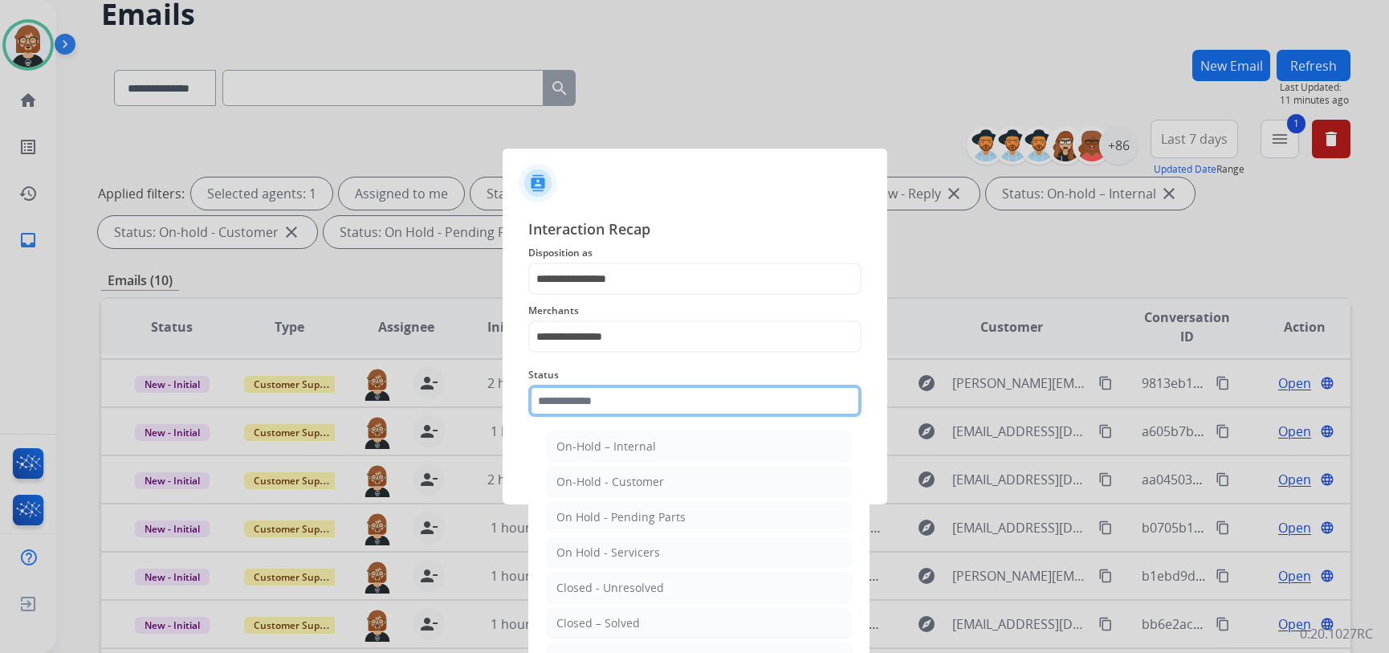
click at [677, 402] on input "text" at bounding box center [694, 401] width 333 height 32
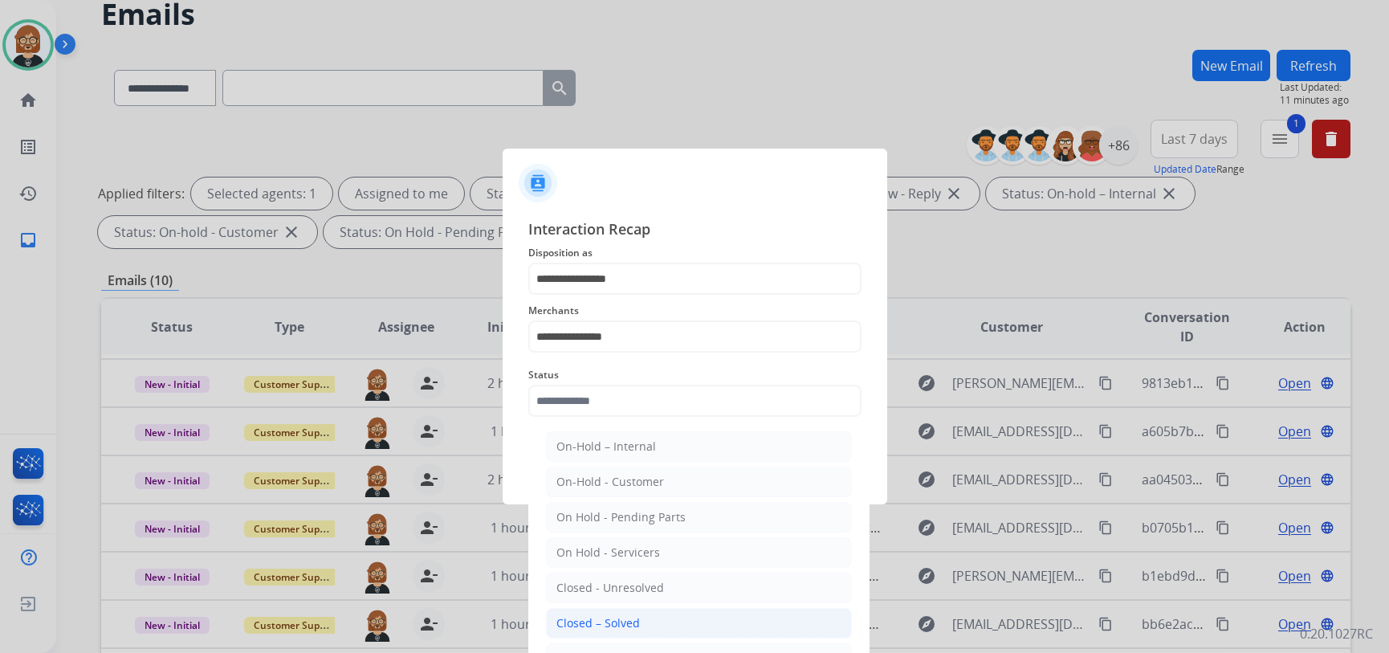
click at [643, 620] on li "Closed – Solved" at bounding box center [699, 623] width 306 height 31
type input "**********"
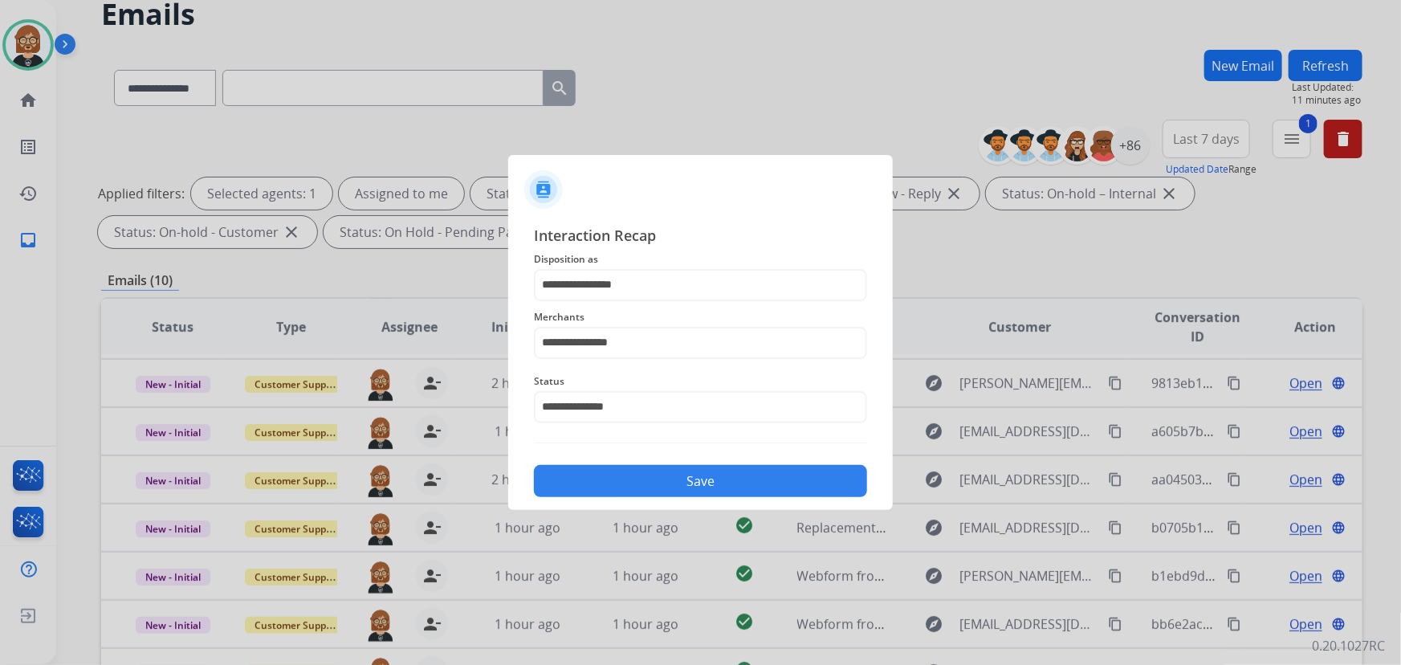
click at [723, 487] on button "Save" at bounding box center [700, 481] width 333 height 32
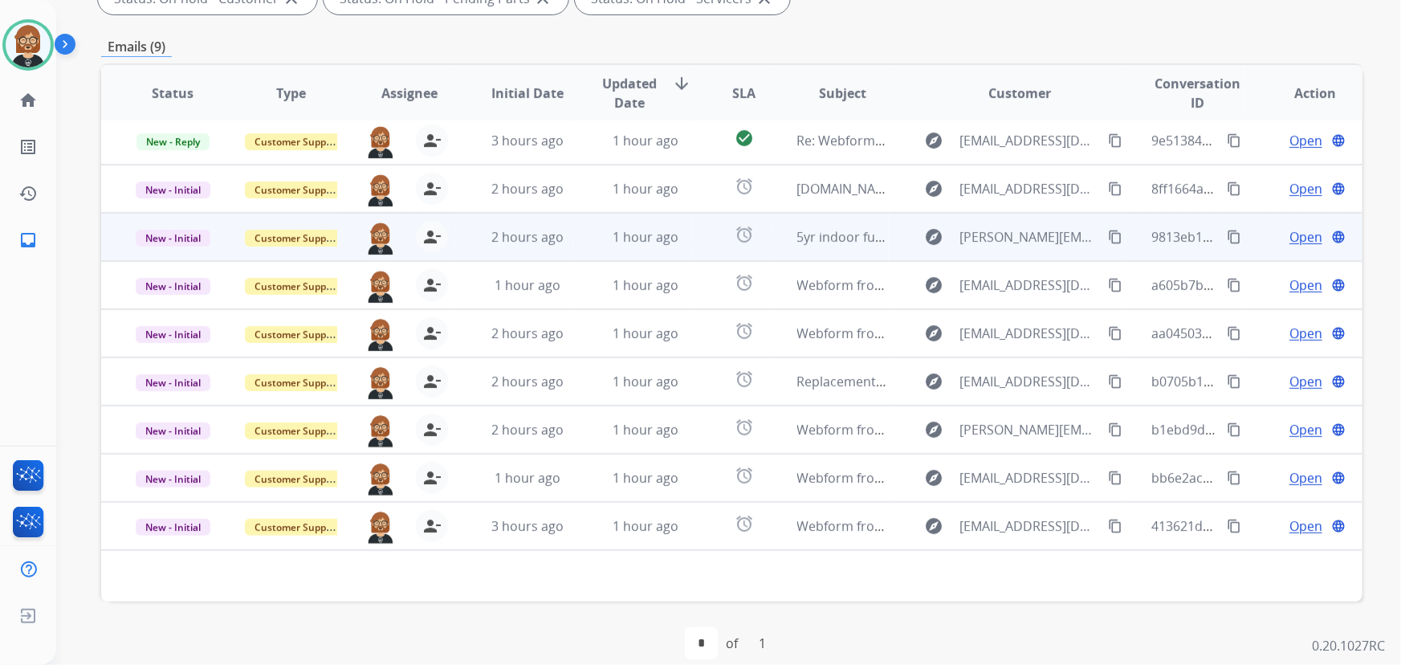
scroll to position [325, 0]
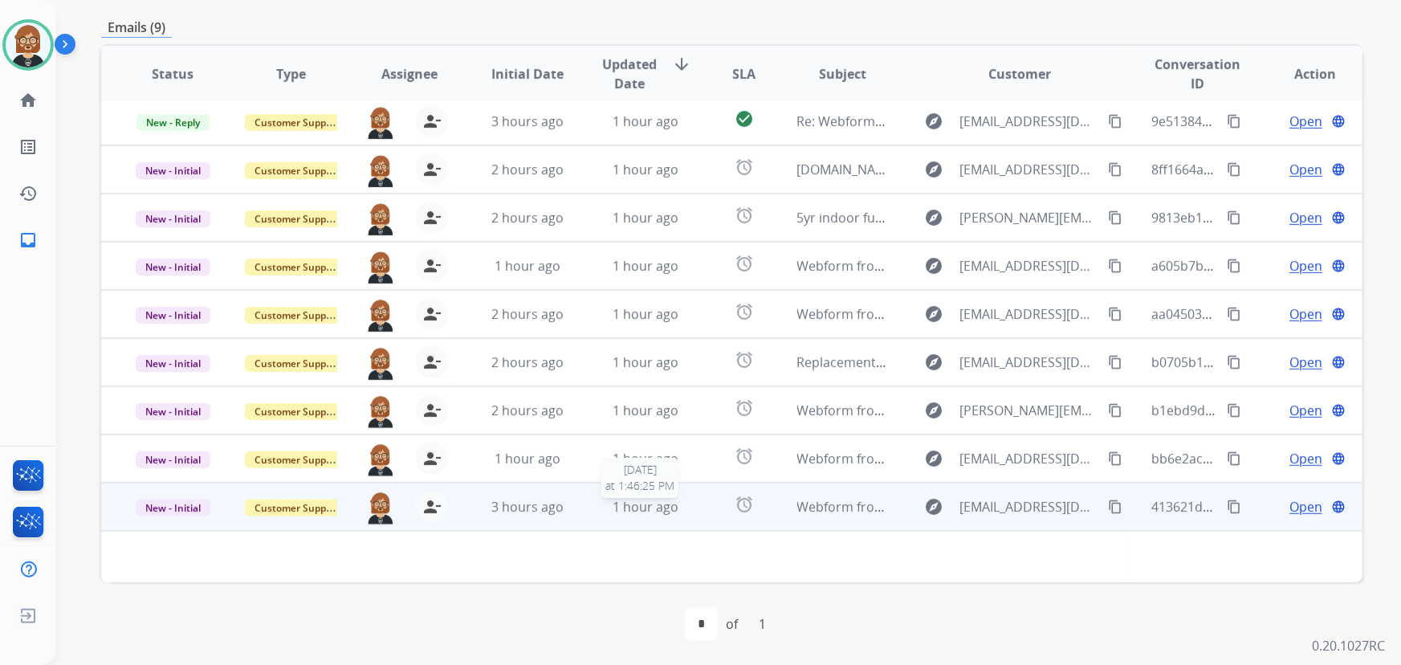
click at [643, 503] on span "1 hour ago" at bounding box center [646, 507] width 66 height 18
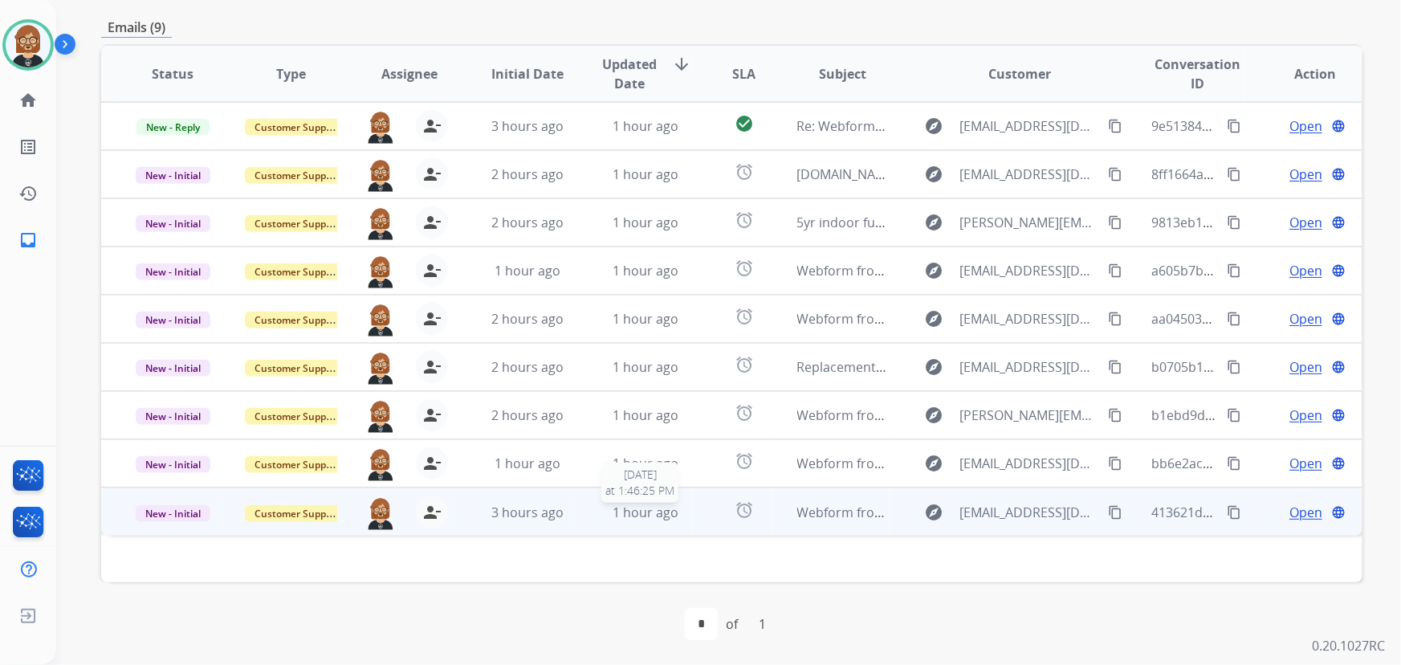
scroll to position [0, 0]
click at [627, 513] on span "1 hour ago" at bounding box center [646, 512] width 66 height 18
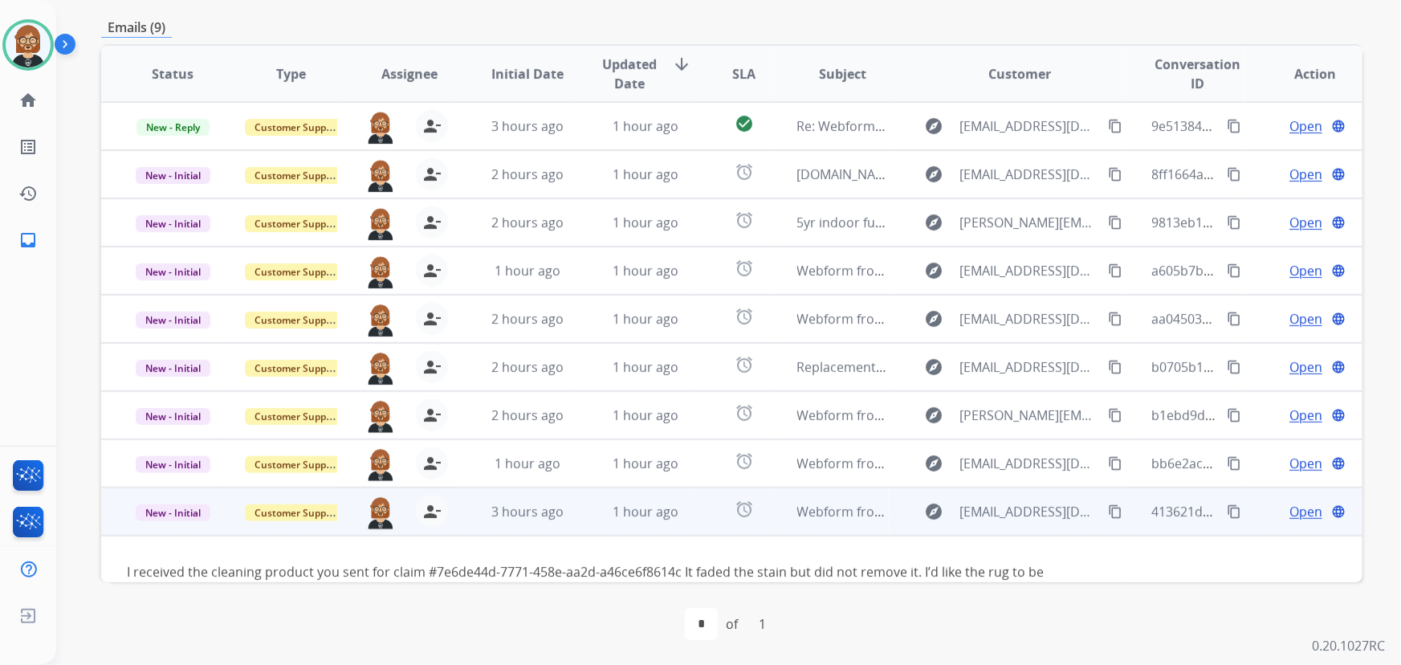
scroll to position [43, 0]
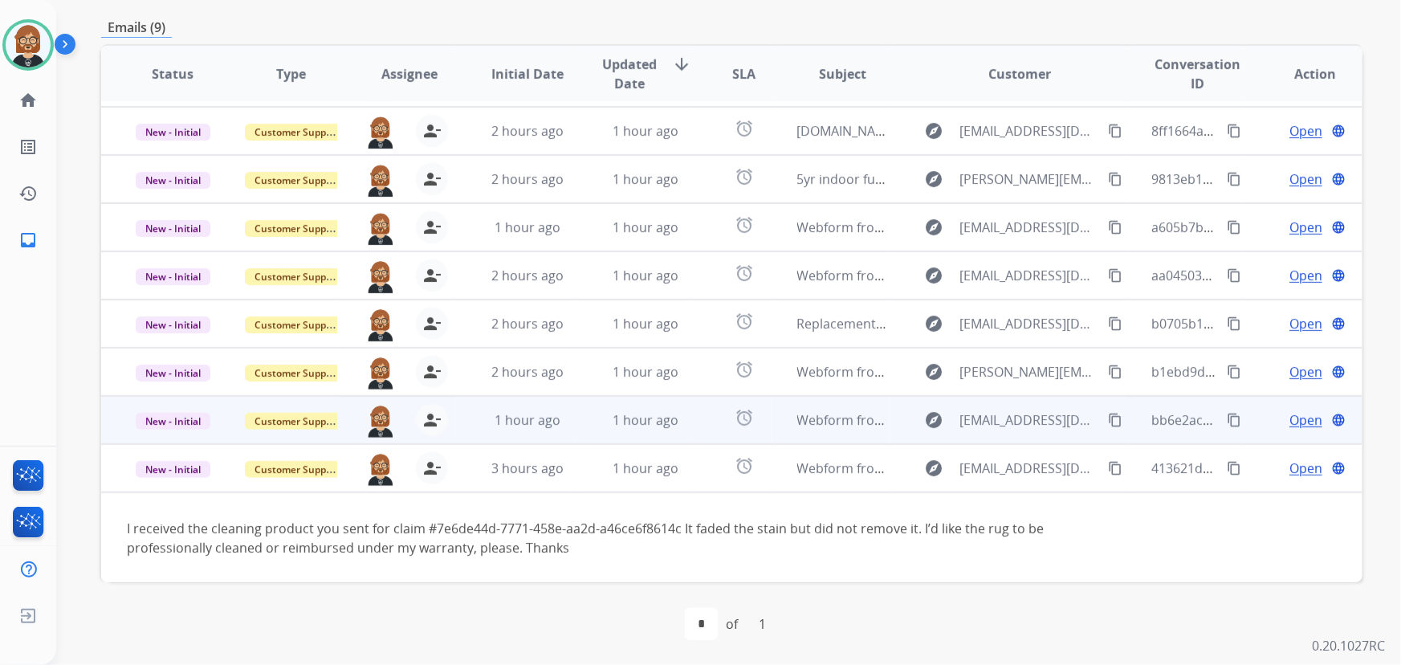
click at [626, 429] on td "1 hour ago" at bounding box center [633, 420] width 118 height 48
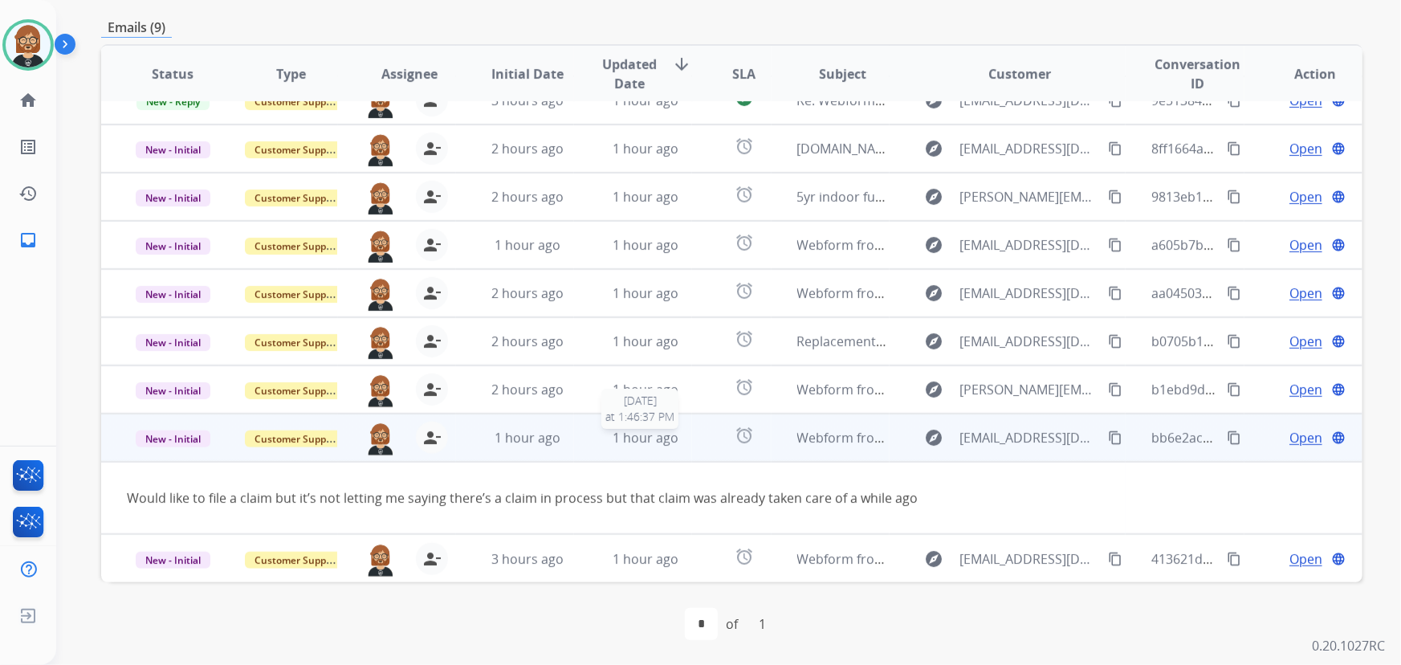
scroll to position [25, 0]
click at [1108, 434] on mat-icon "content_copy" at bounding box center [1115, 438] width 14 height 14
click at [557, 443] on div "1 hour ago" at bounding box center [528, 438] width 92 height 19
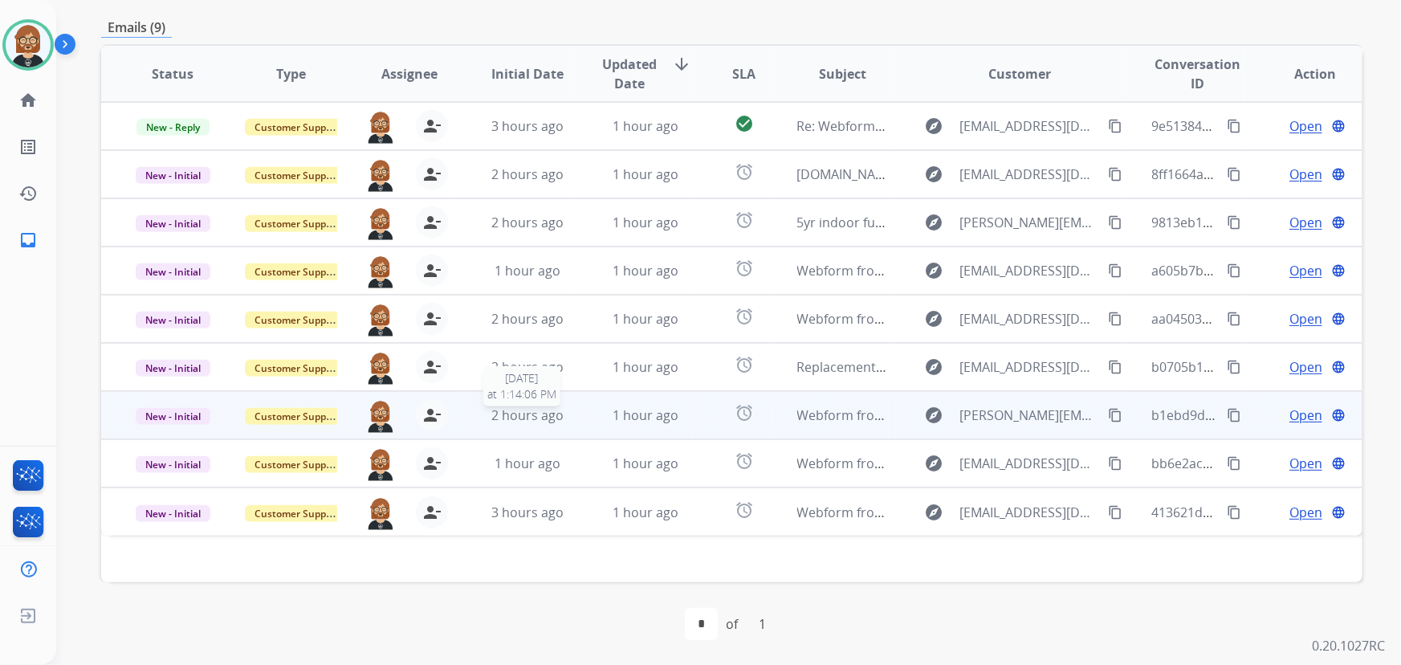
click at [516, 410] on span "2 hours ago" at bounding box center [527, 415] width 72 height 18
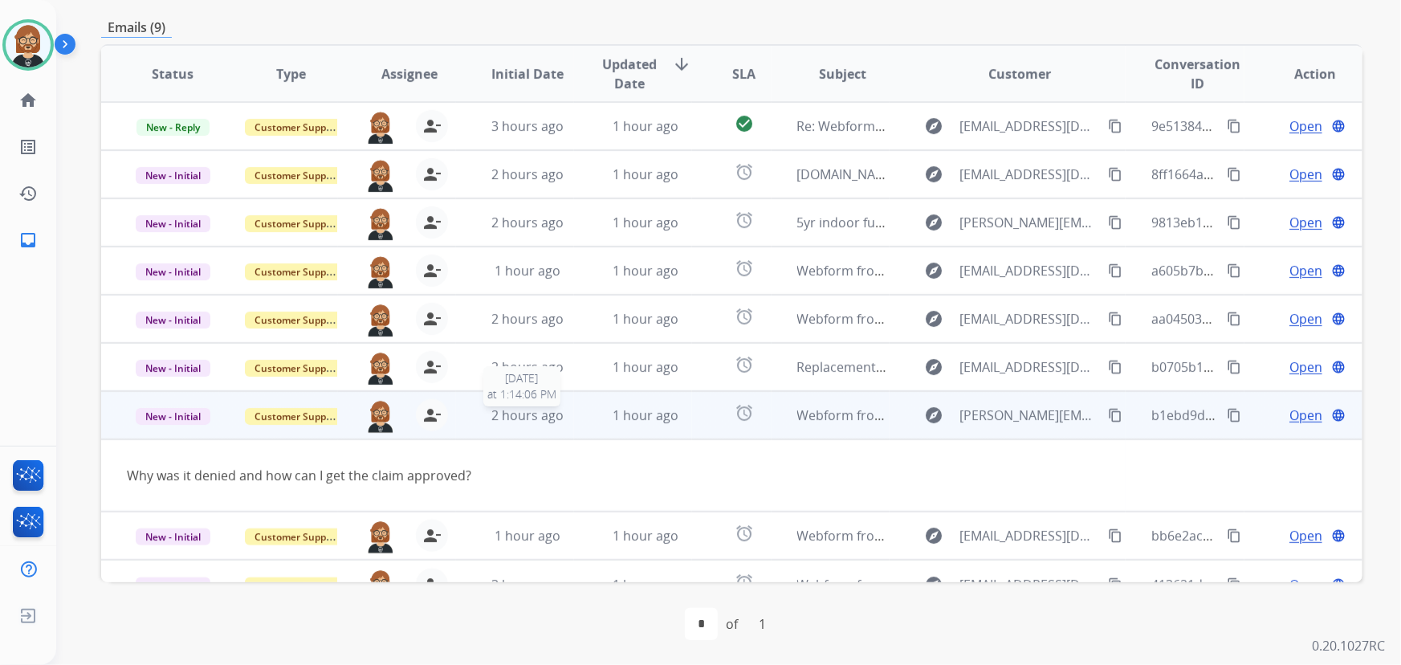
scroll to position [25, 0]
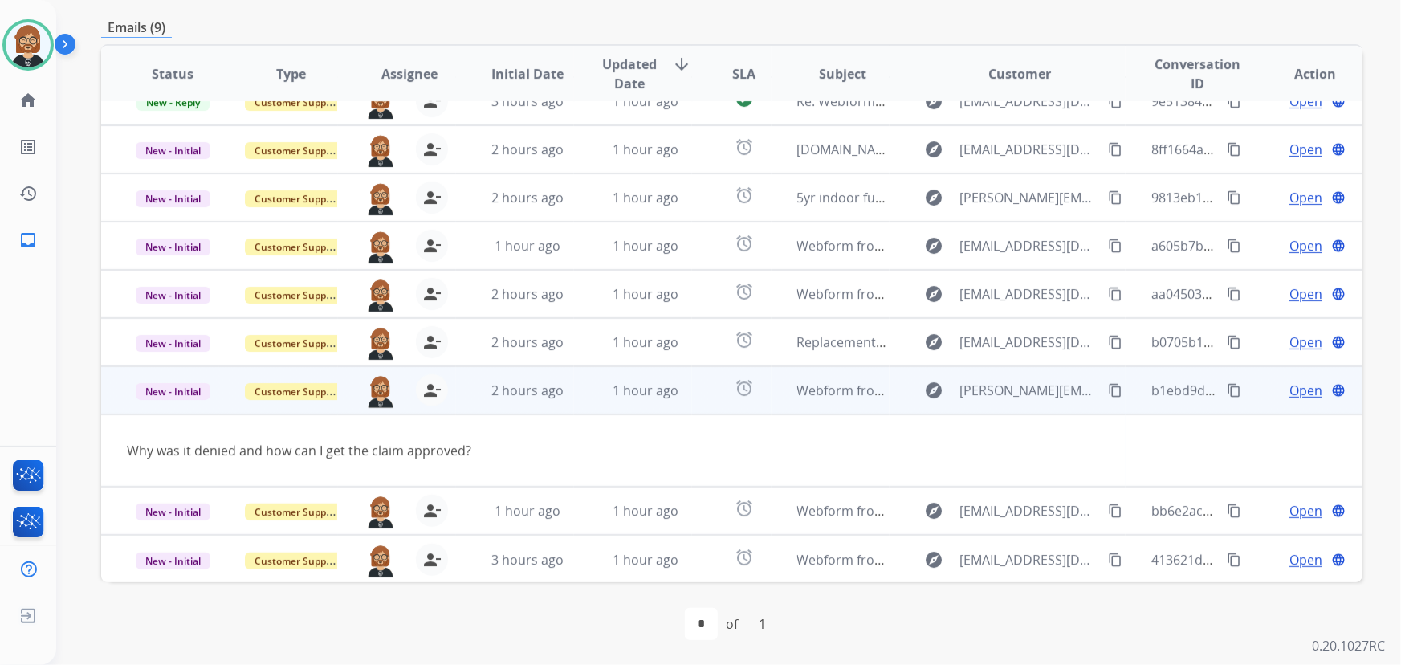
click at [1108, 387] on mat-icon "content_copy" at bounding box center [1115, 390] width 14 height 14
click at [1299, 386] on span "Open" at bounding box center [1306, 390] width 33 height 19
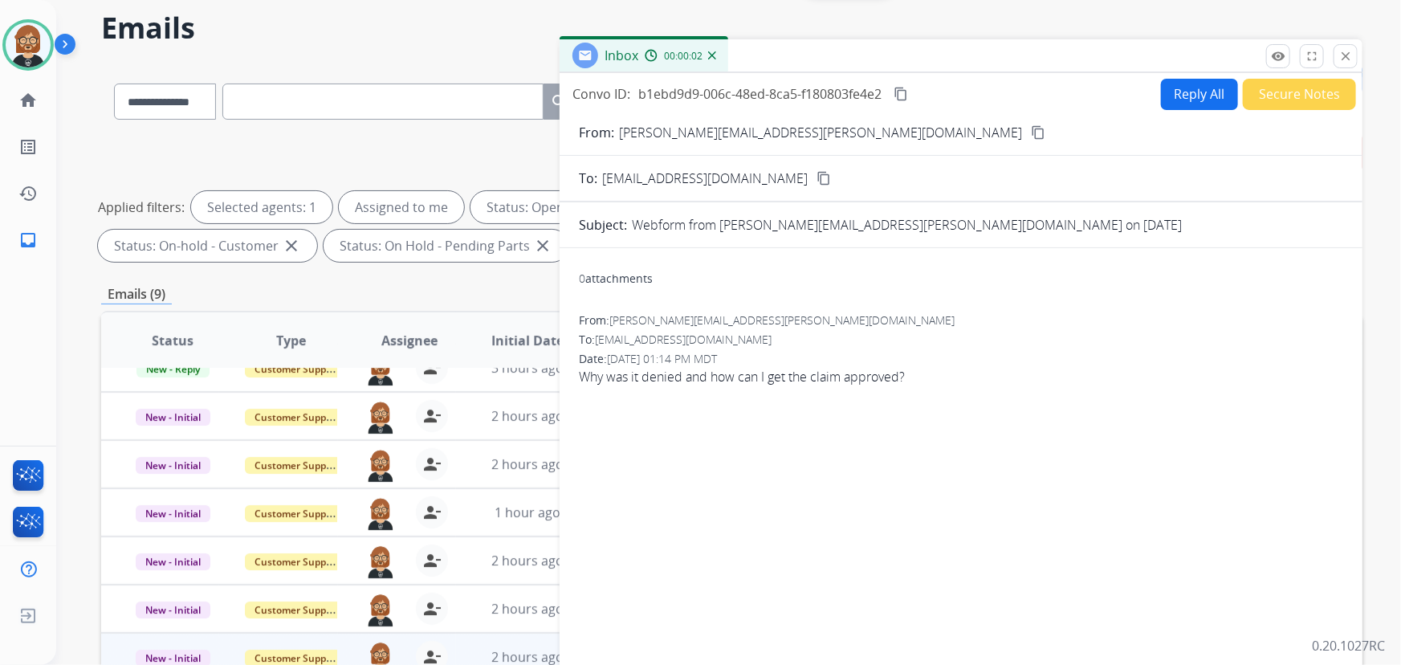
scroll to position [33, 0]
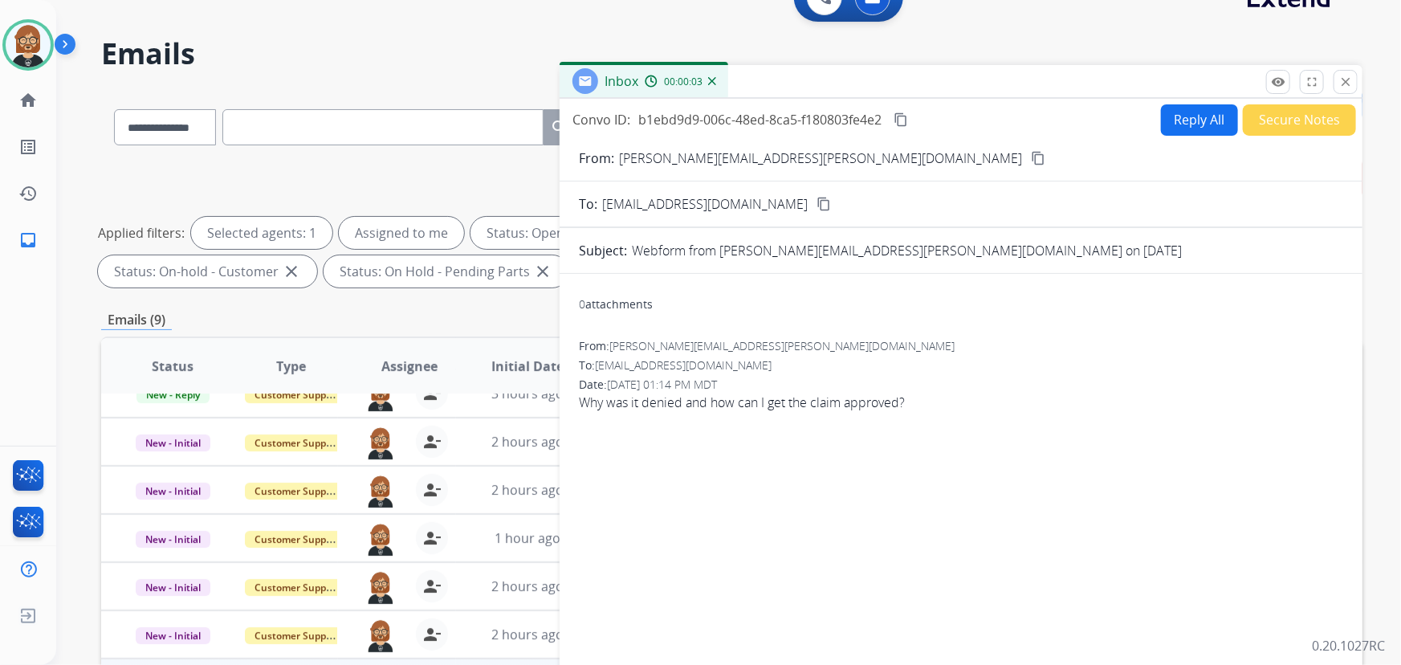
click at [1191, 112] on button "Reply All" at bounding box center [1199, 119] width 77 height 31
select select "**********"
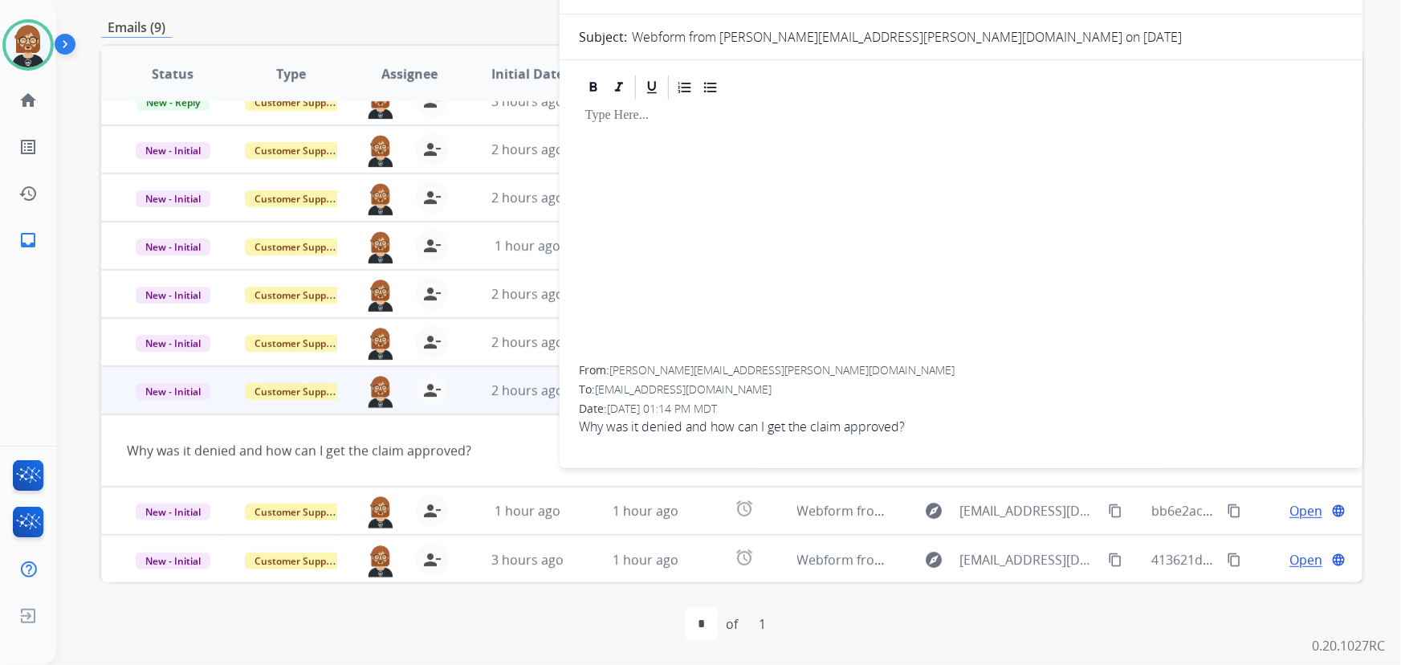
scroll to position [106, 0]
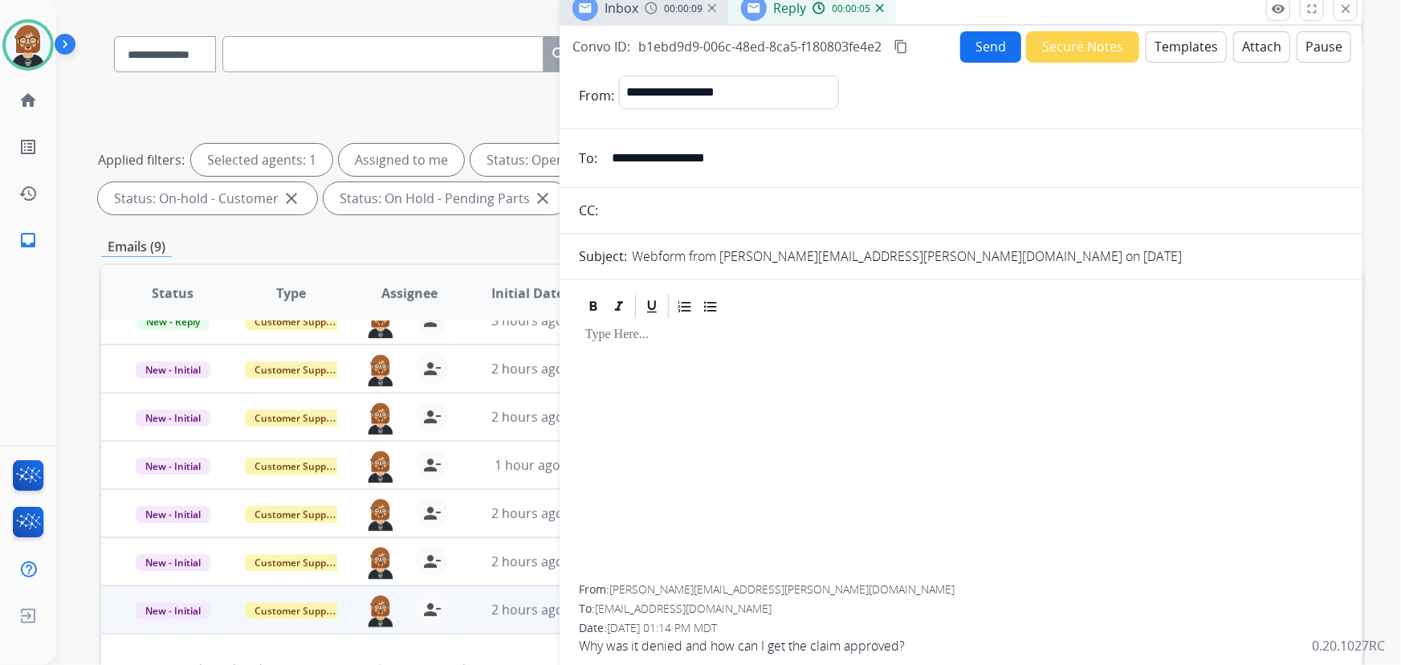
click at [1184, 49] on button "Templates" at bounding box center [1186, 46] width 81 height 31
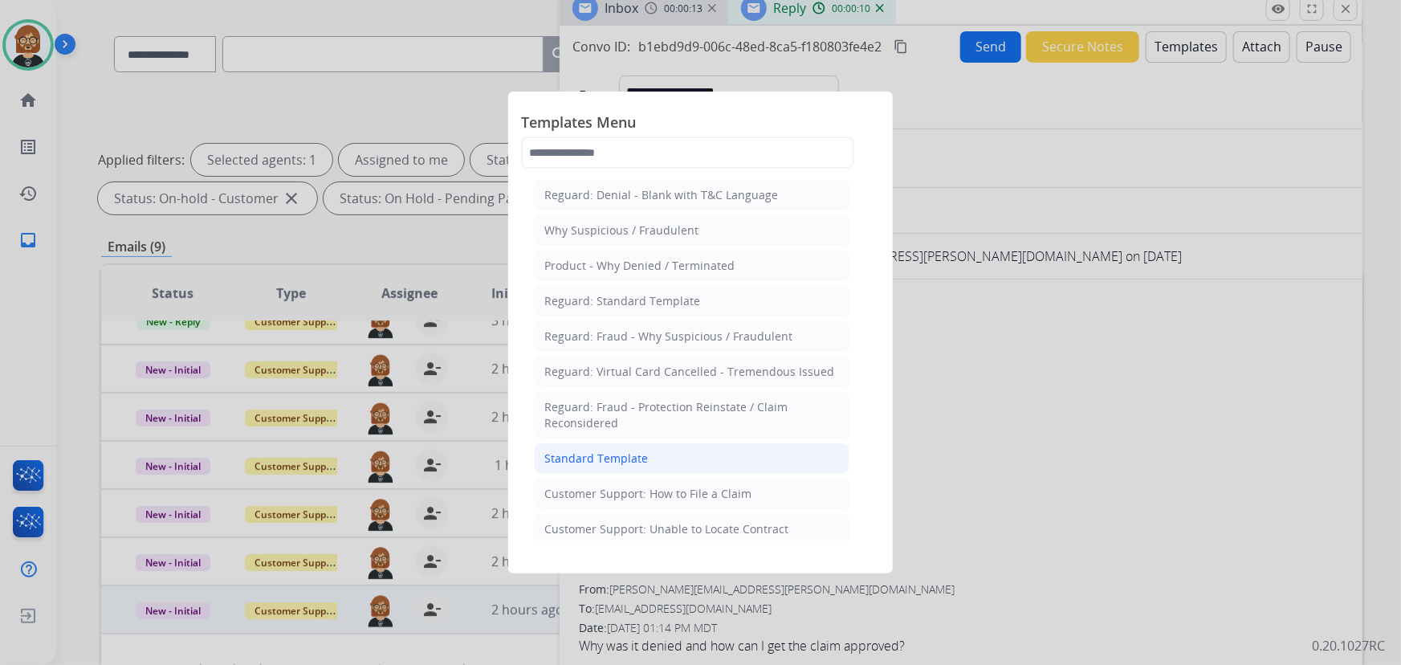
click at [626, 455] on div "Standard Template" at bounding box center [596, 458] width 104 height 16
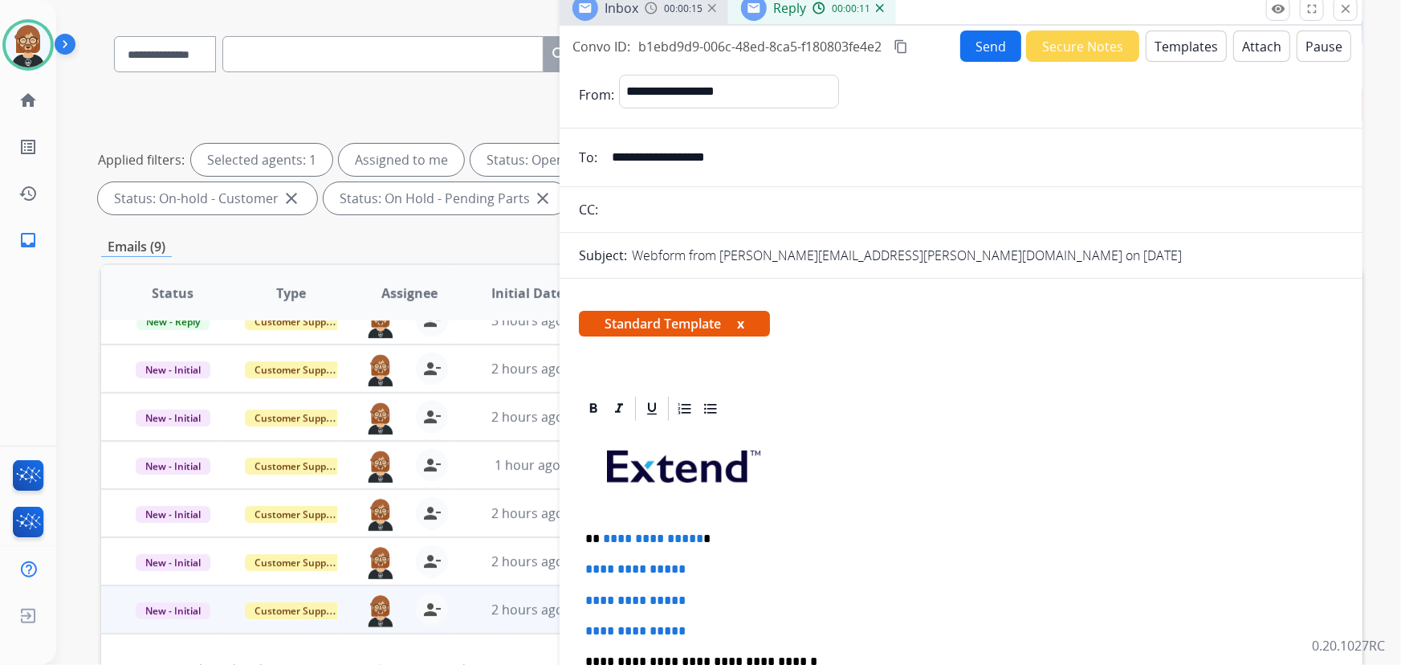
scroll to position [72, 0]
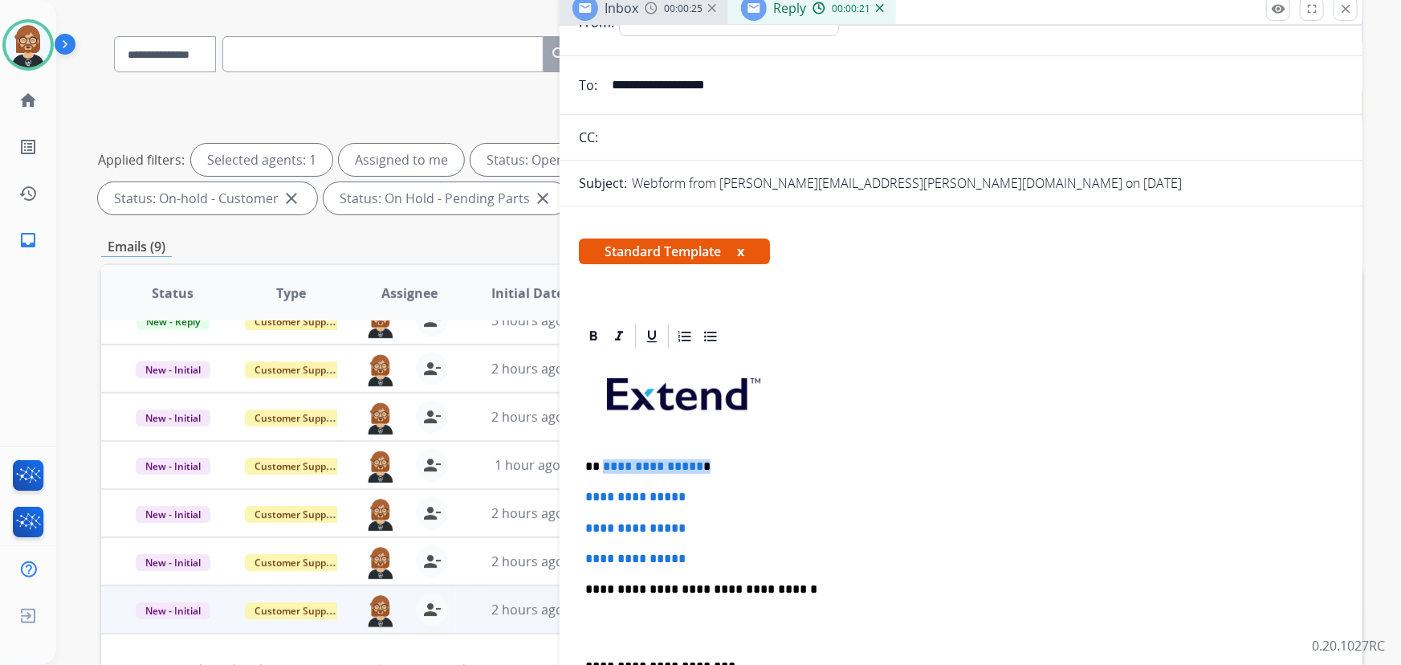
drag, startPoint x: 696, startPoint y: 463, endPoint x: 616, endPoint y: 458, distance: 80.5
click at [602, 462] on p "**********" at bounding box center [955, 466] width 740 height 14
drag, startPoint x: 706, startPoint y: 555, endPoint x: 578, endPoint y: 498, distance: 139.8
click at [578, 498] on div "**********" at bounding box center [961, 654] width 803 height 665
click at [717, 540] on div "**********" at bounding box center [961, 627] width 764 height 552
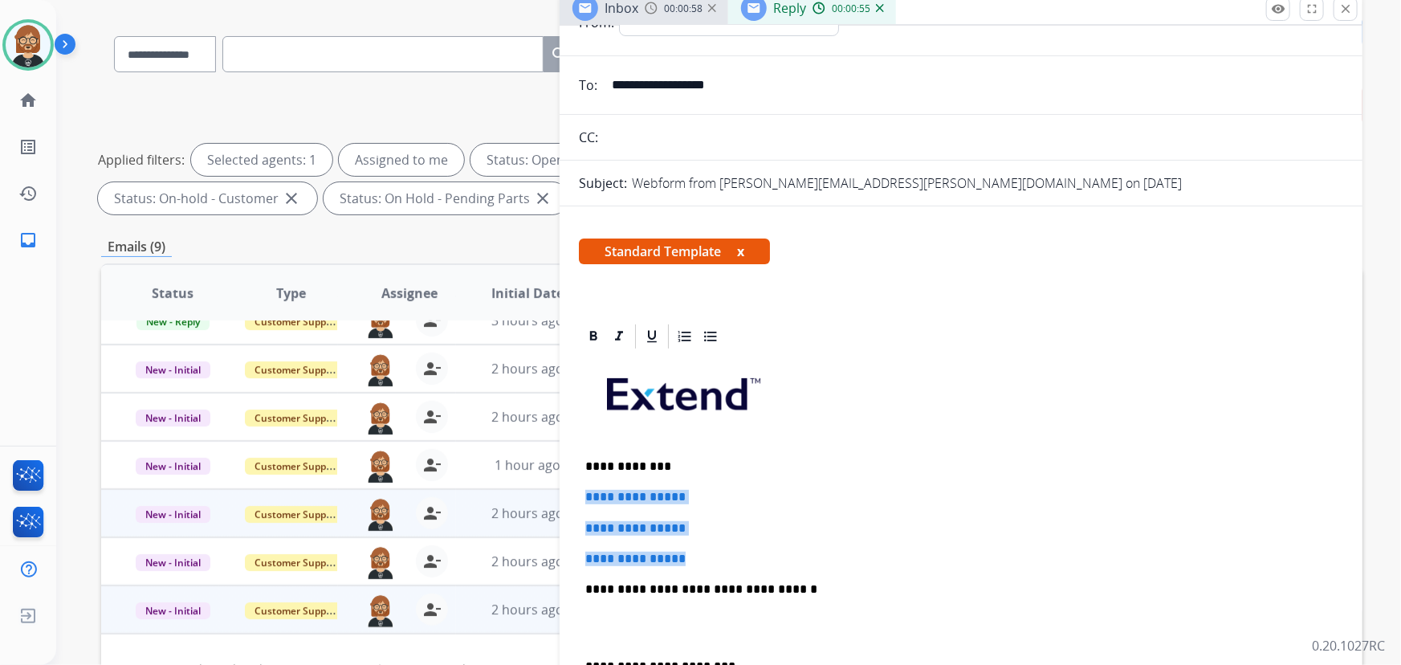
drag, startPoint x: 708, startPoint y: 559, endPoint x: 545, endPoint y: 492, distance: 176.1
click at [545, 492] on div "**********" at bounding box center [731, 450] width 1261 height 869
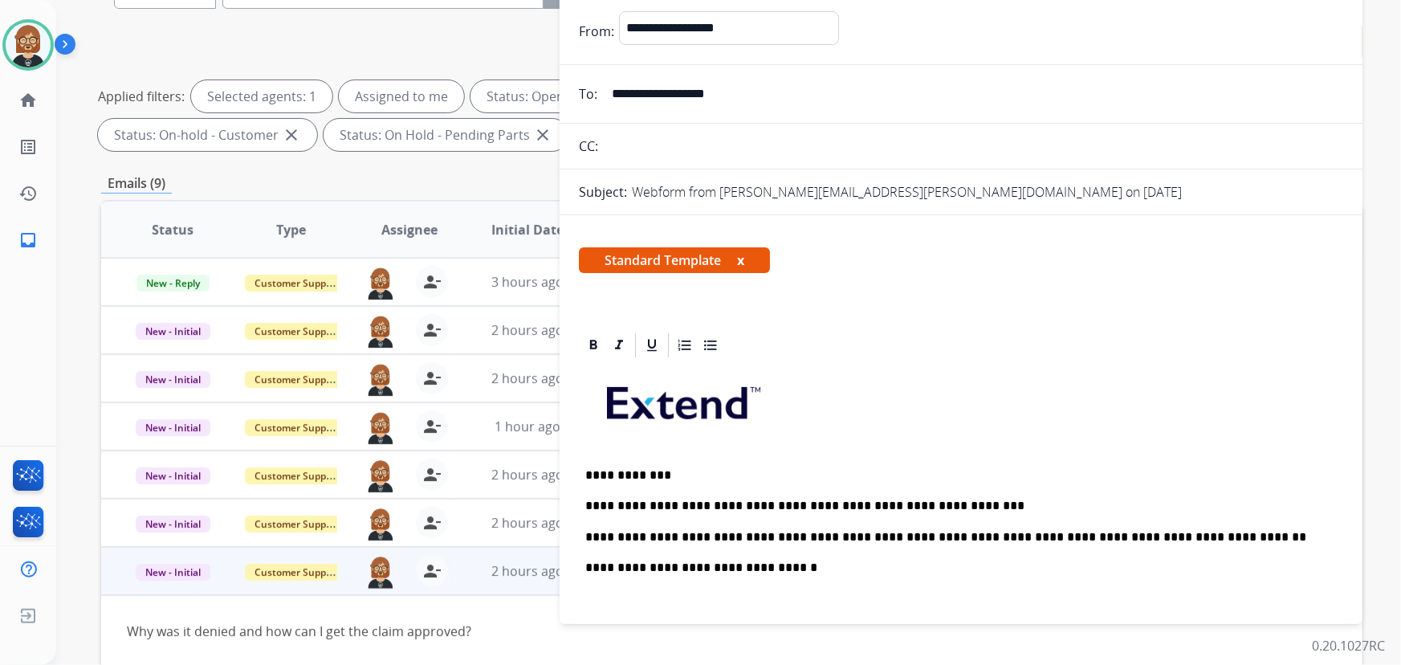
scroll to position [0, 0]
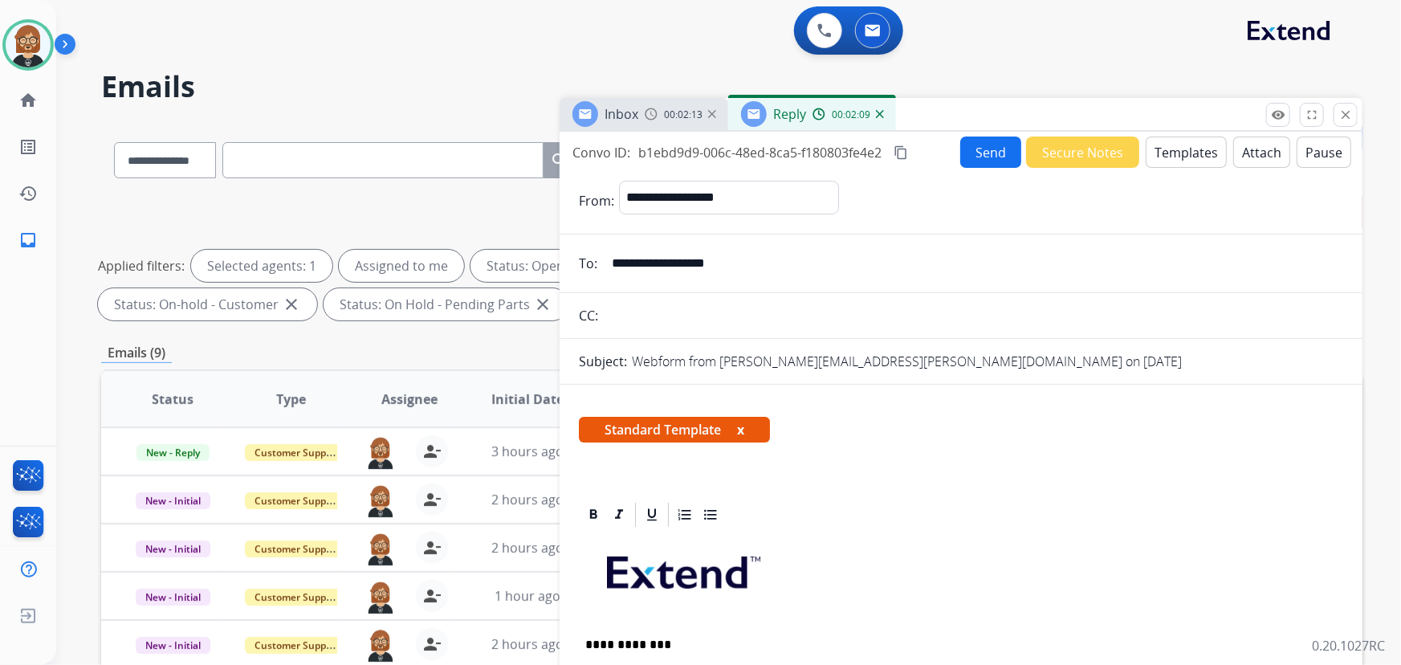
click at [993, 153] on button "Send" at bounding box center [990, 152] width 61 height 31
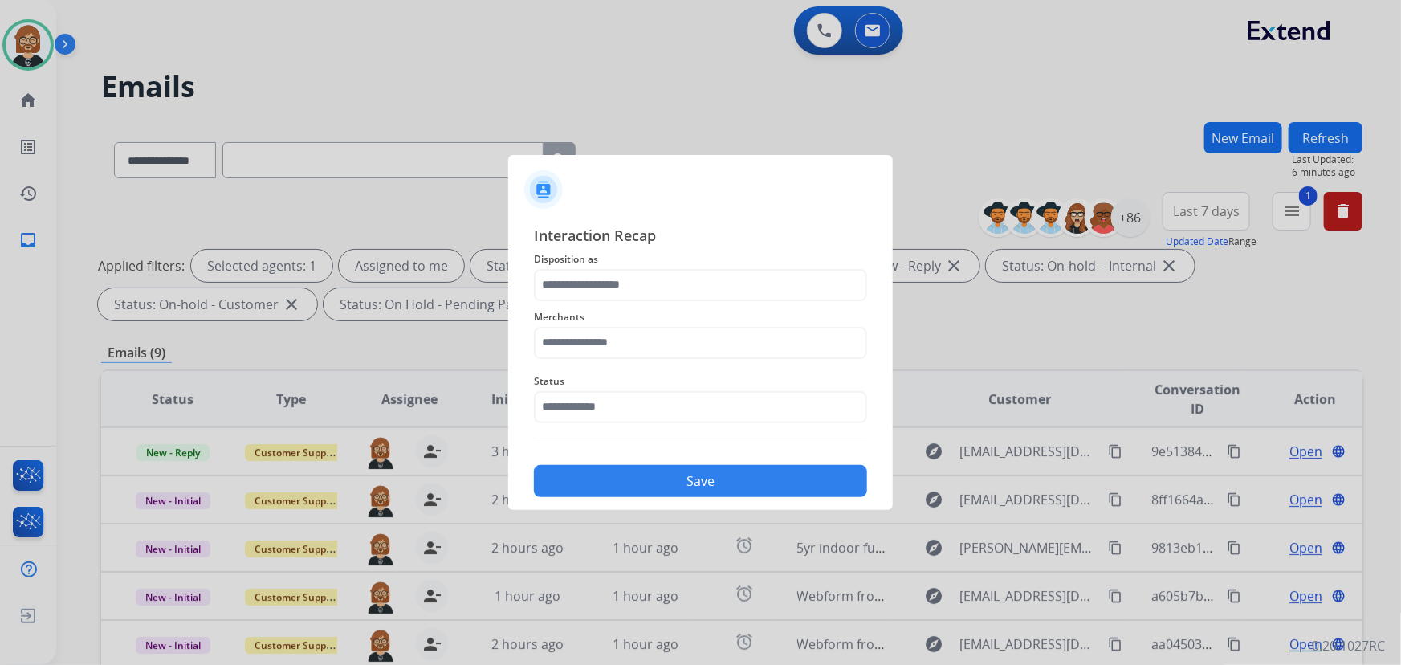
drag, startPoint x: 635, startPoint y: 327, endPoint x: 637, endPoint y: 336, distance: 9.0
click at [637, 336] on div "Merchants" at bounding box center [700, 333] width 333 height 64
click at [637, 336] on input "text" at bounding box center [700, 343] width 333 height 32
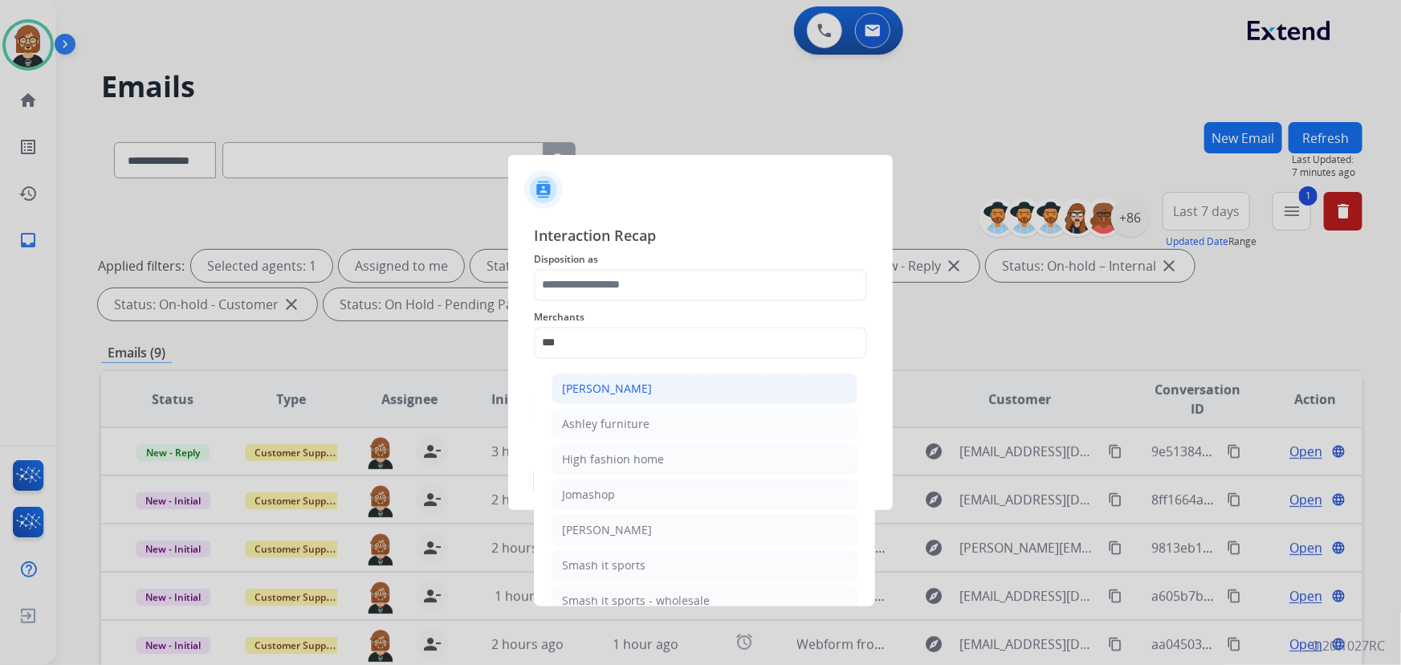
click at [644, 397] on li "Ashley - Reguard" at bounding box center [705, 388] width 306 height 31
type input "**********"
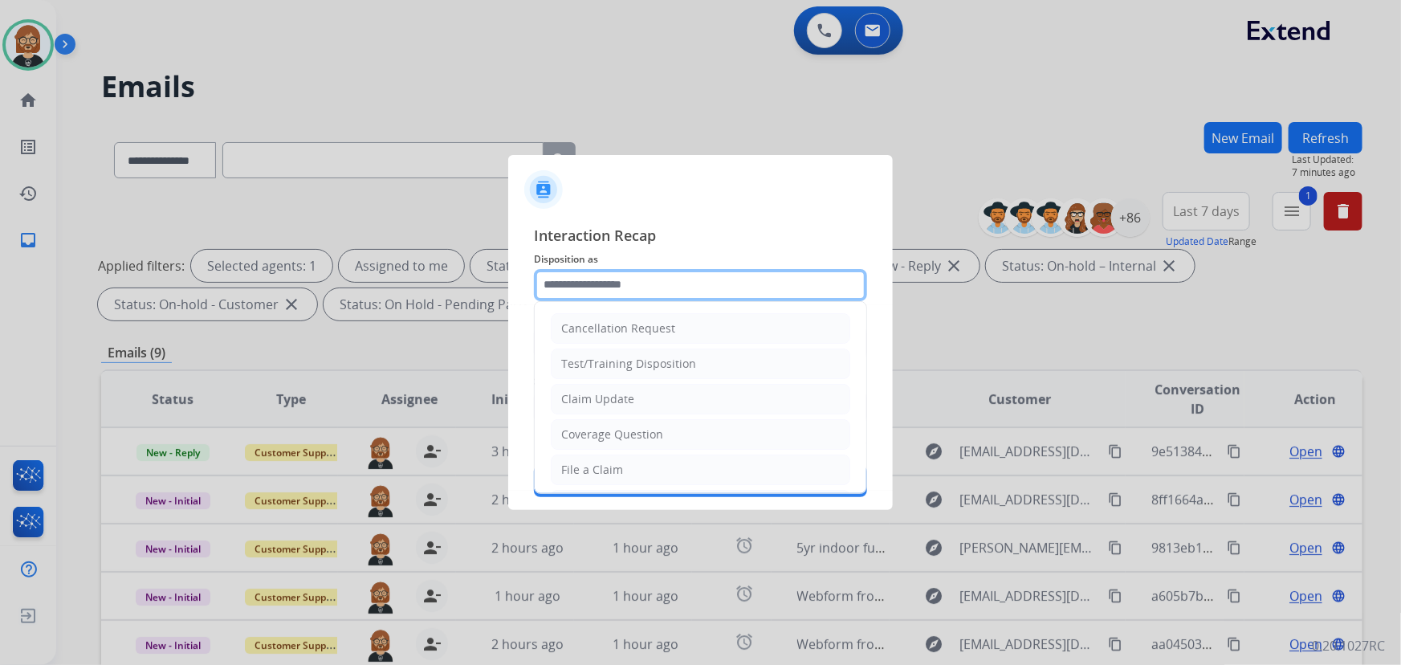
click at [644, 292] on input "text" at bounding box center [700, 285] width 333 height 32
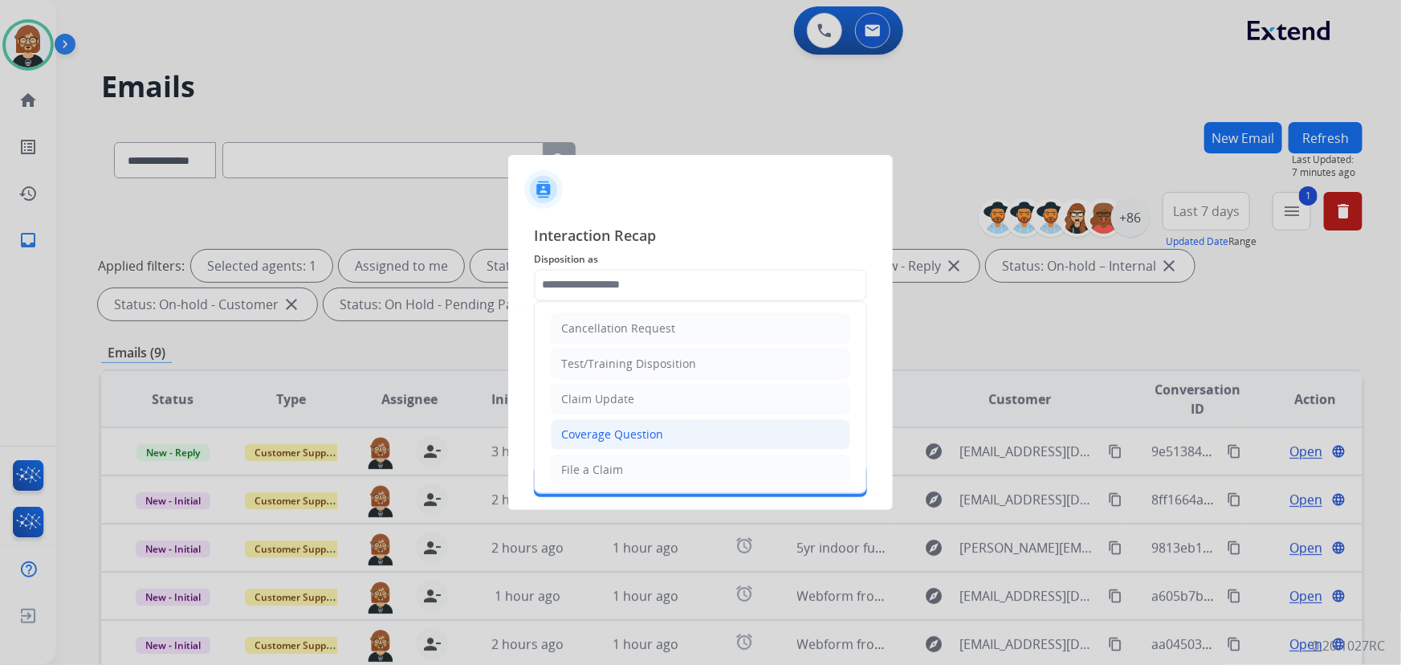
click at [665, 431] on li "Coverage Question" at bounding box center [701, 434] width 300 height 31
type input "**********"
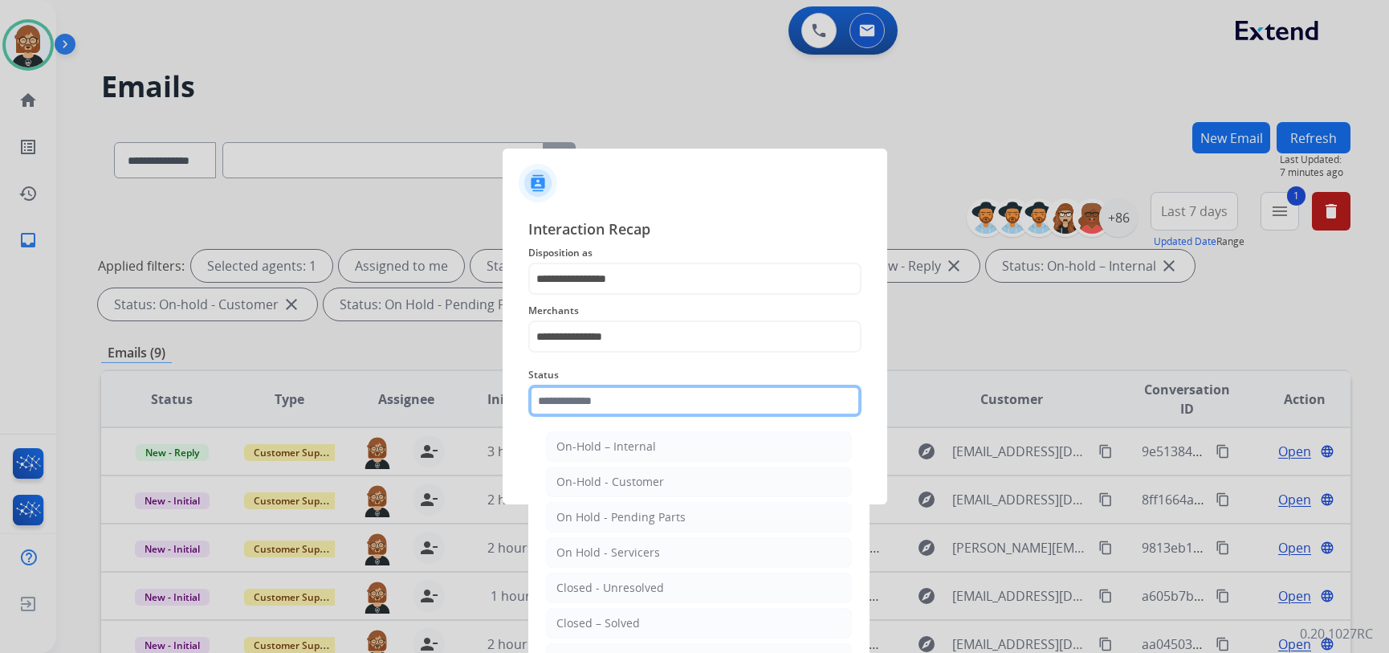
click at [677, 414] on input "text" at bounding box center [694, 401] width 333 height 32
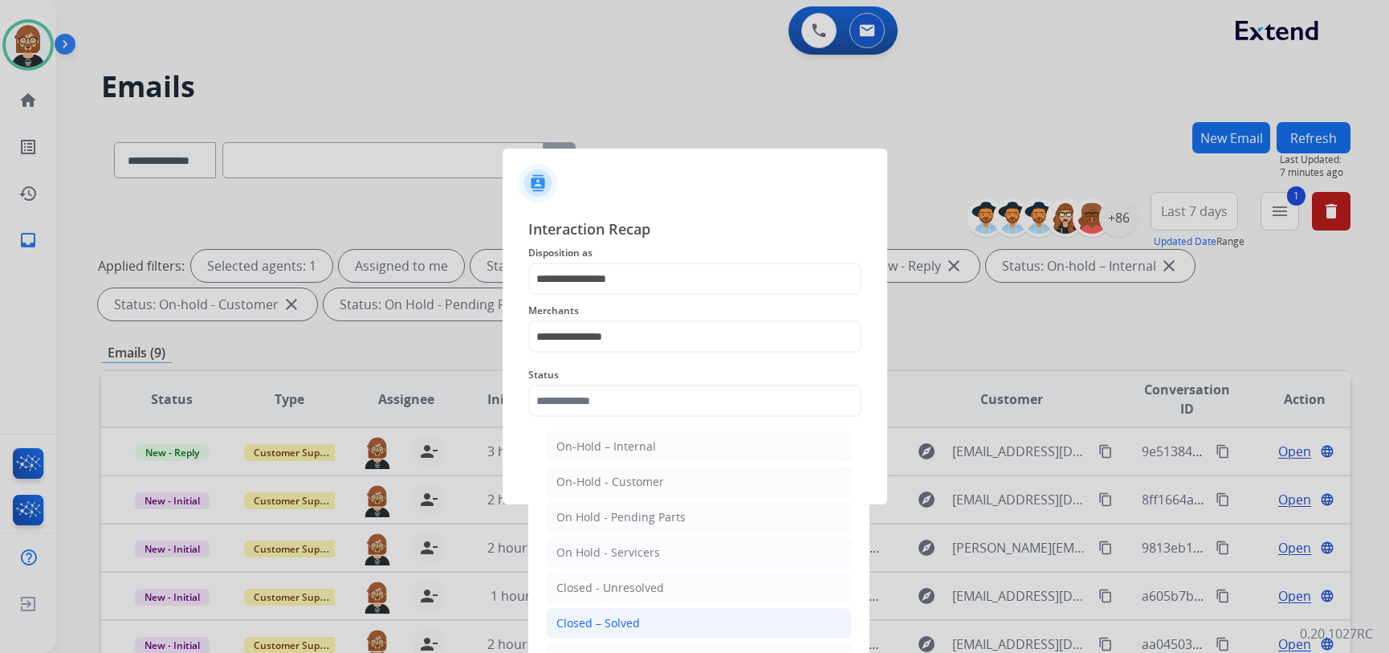
click at [653, 617] on li "Closed – Solved" at bounding box center [699, 623] width 306 height 31
type input "**********"
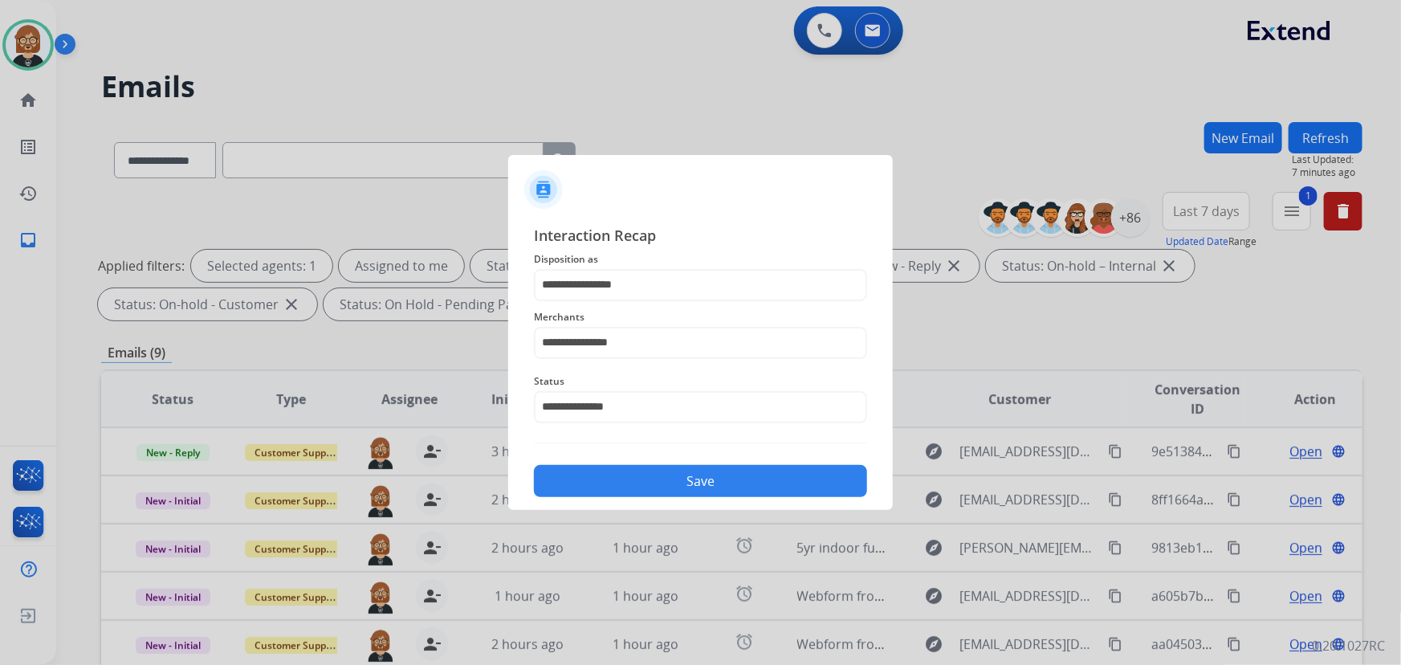
click at [759, 487] on button "Save" at bounding box center [700, 481] width 333 height 32
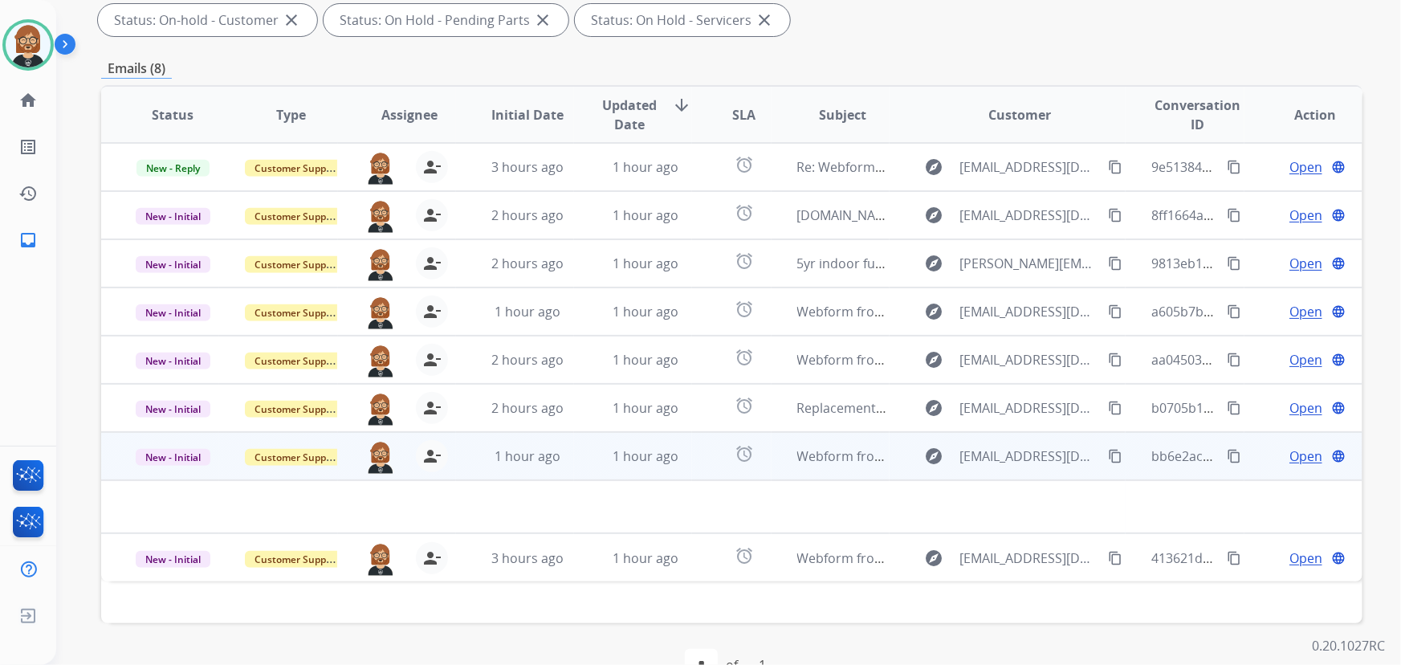
scroll to position [325, 0]
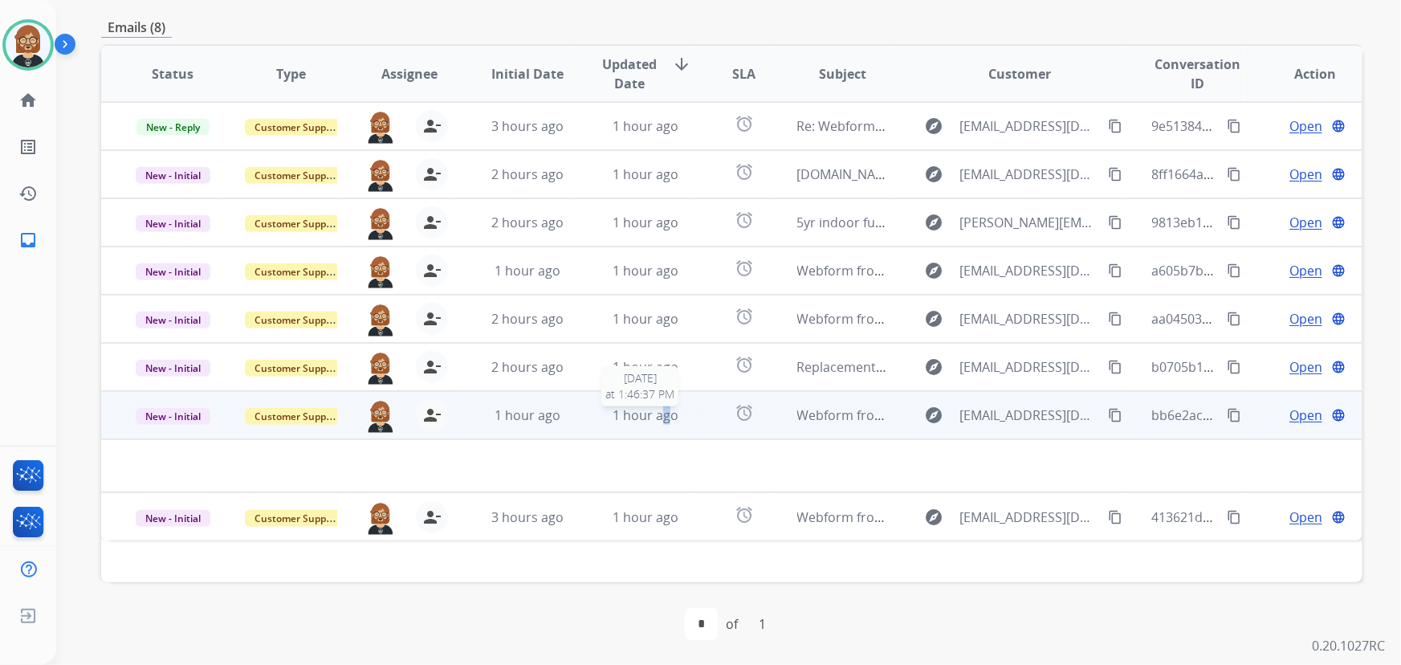
click at [661, 408] on span "1 hour ago" at bounding box center [646, 415] width 66 height 18
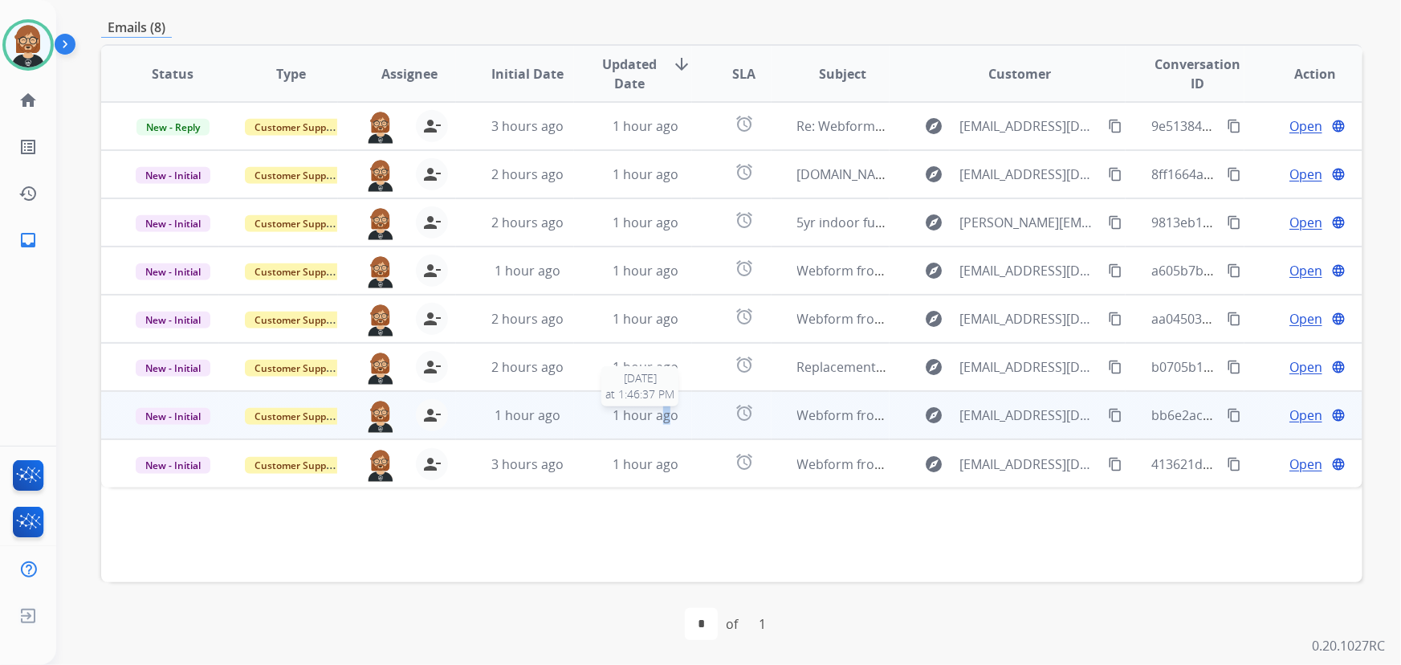
click at [658, 410] on span "1 hour ago" at bounding box center [646, 415] width 66 height 18
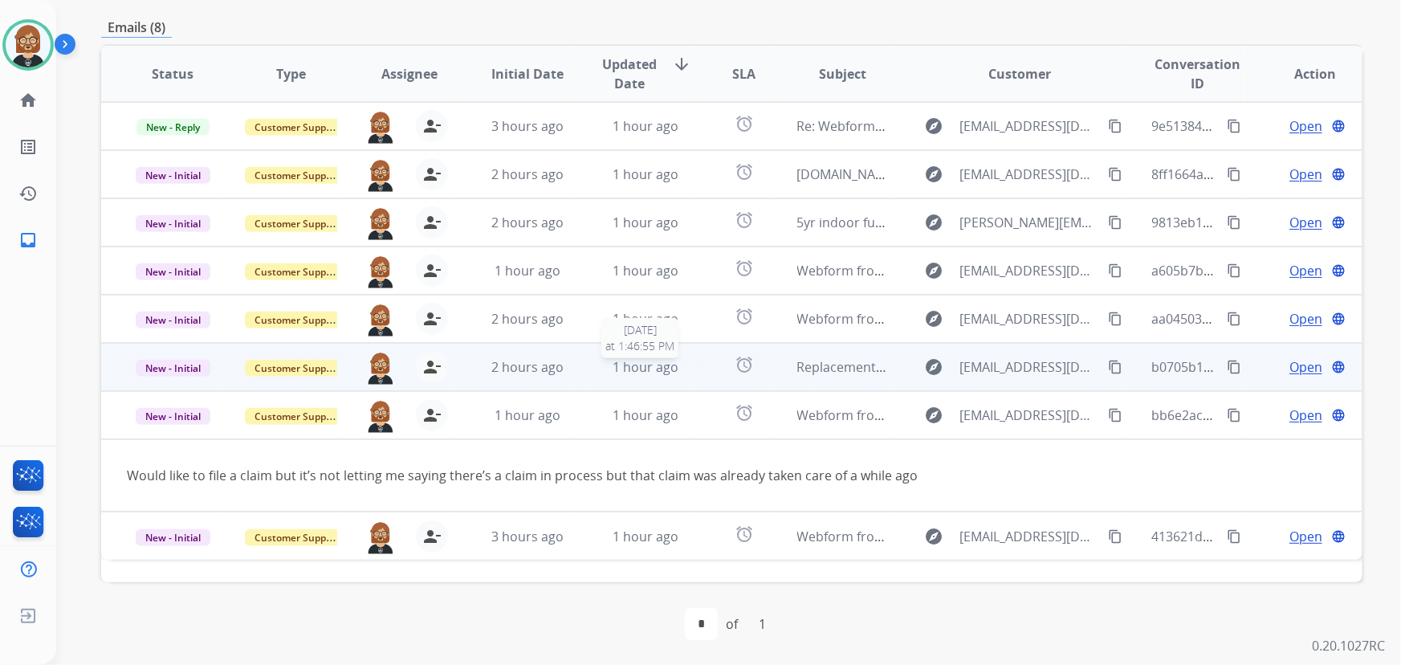
click at [648, 362] on span "1 hour ago" at bounding box center [646, 367] width 66 height 18
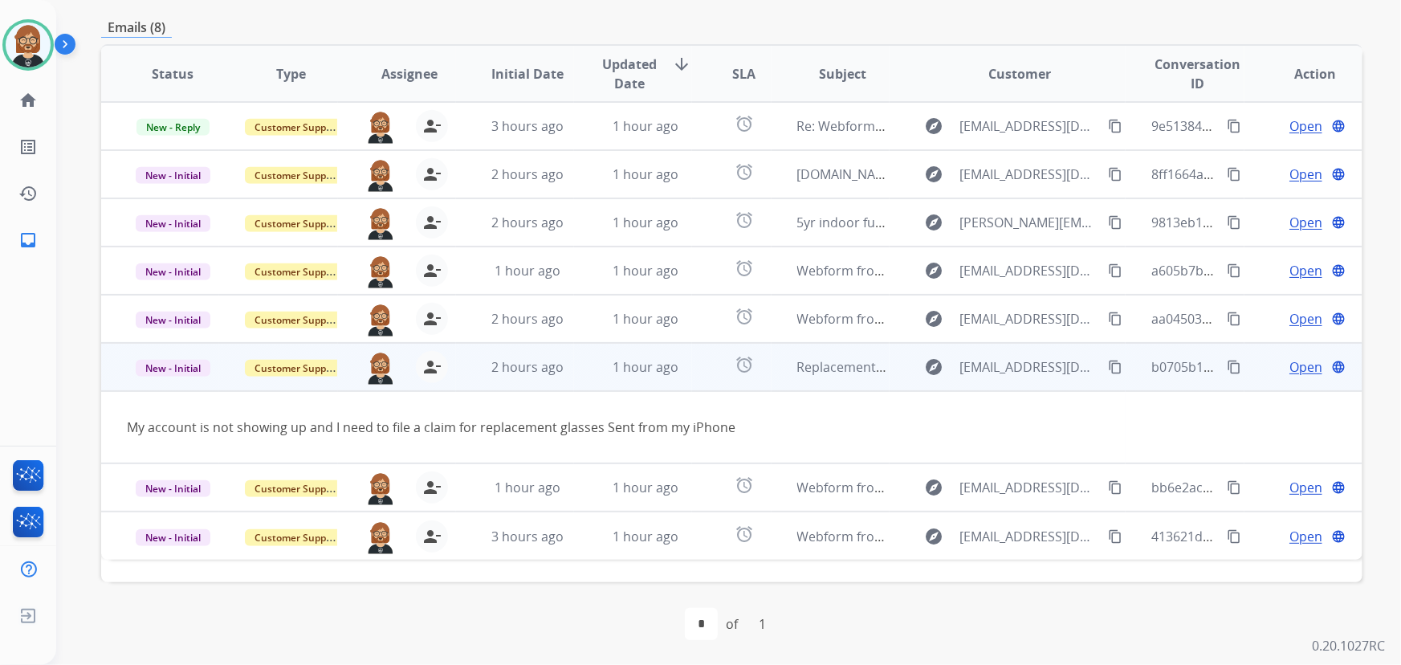
click at [1108, 363] on mat-icon "content_copy" at bounding box center [1115, 367] width 14 height 14
click at [1290, 368] on span "Open" at bounding box center [1306, 366] width 33 height 19
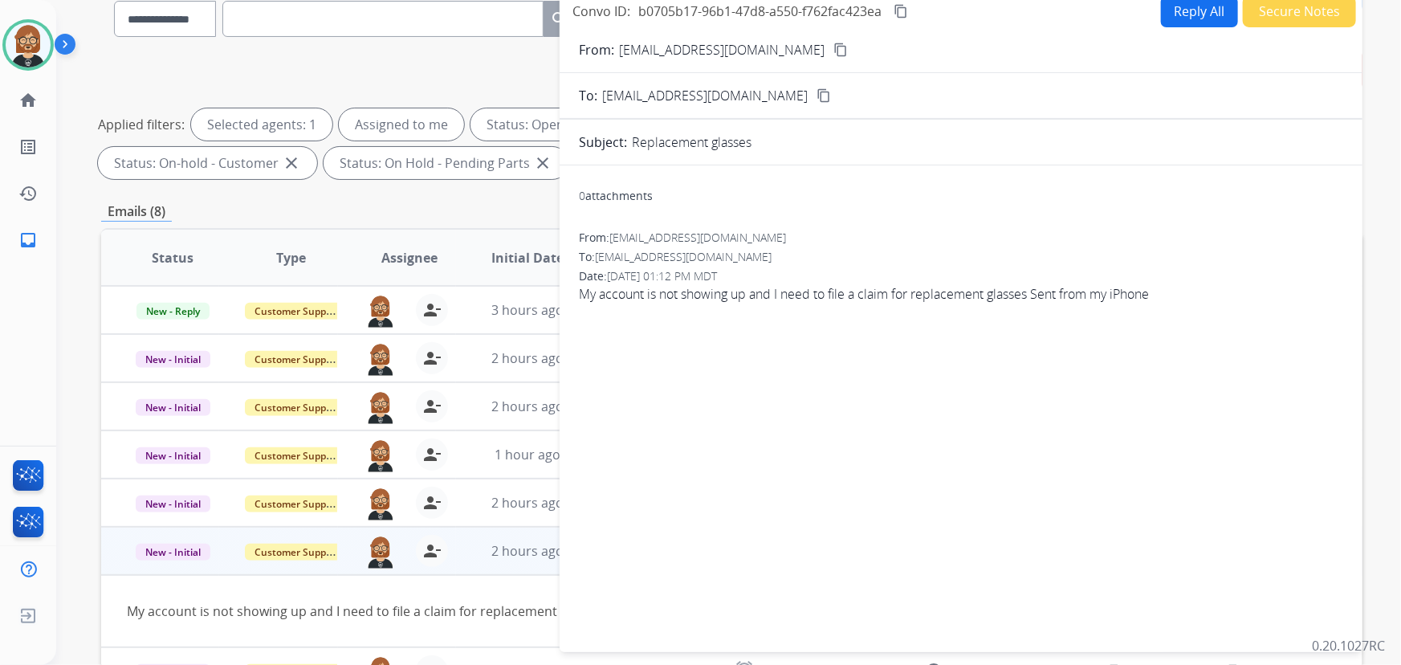
scroll to position [0, 0]
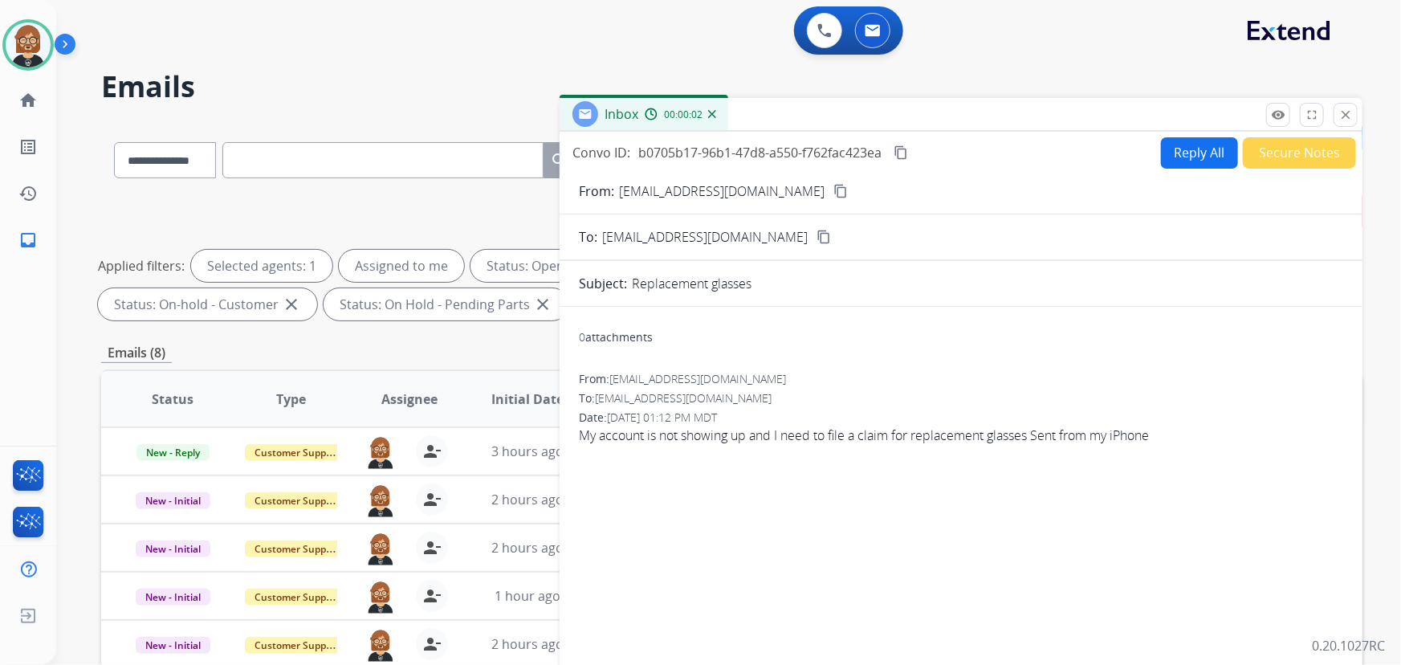
click at [1172, 158] on button "Reply All" at bounding box center [1199, 152] width 77 height 31
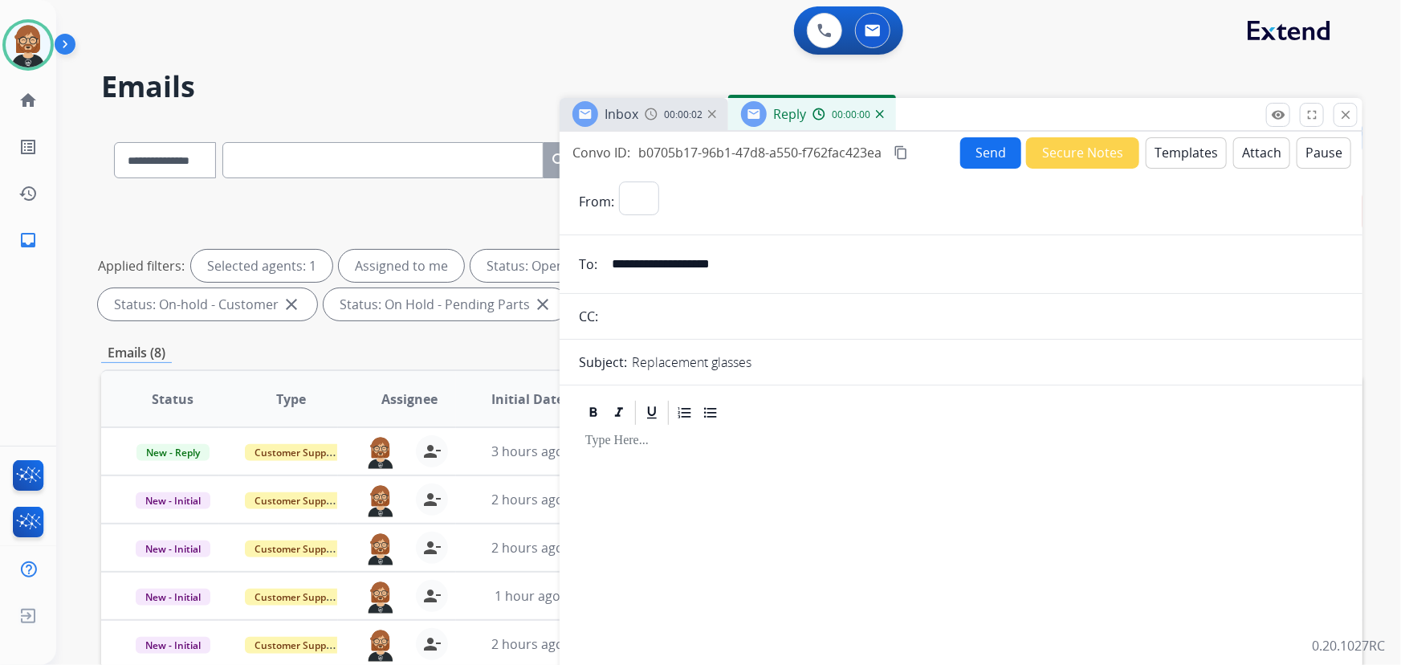
select select "**********"
click at [1193, 149] on button "Templates" at bounding box center [1186, 152] width 81 height 31
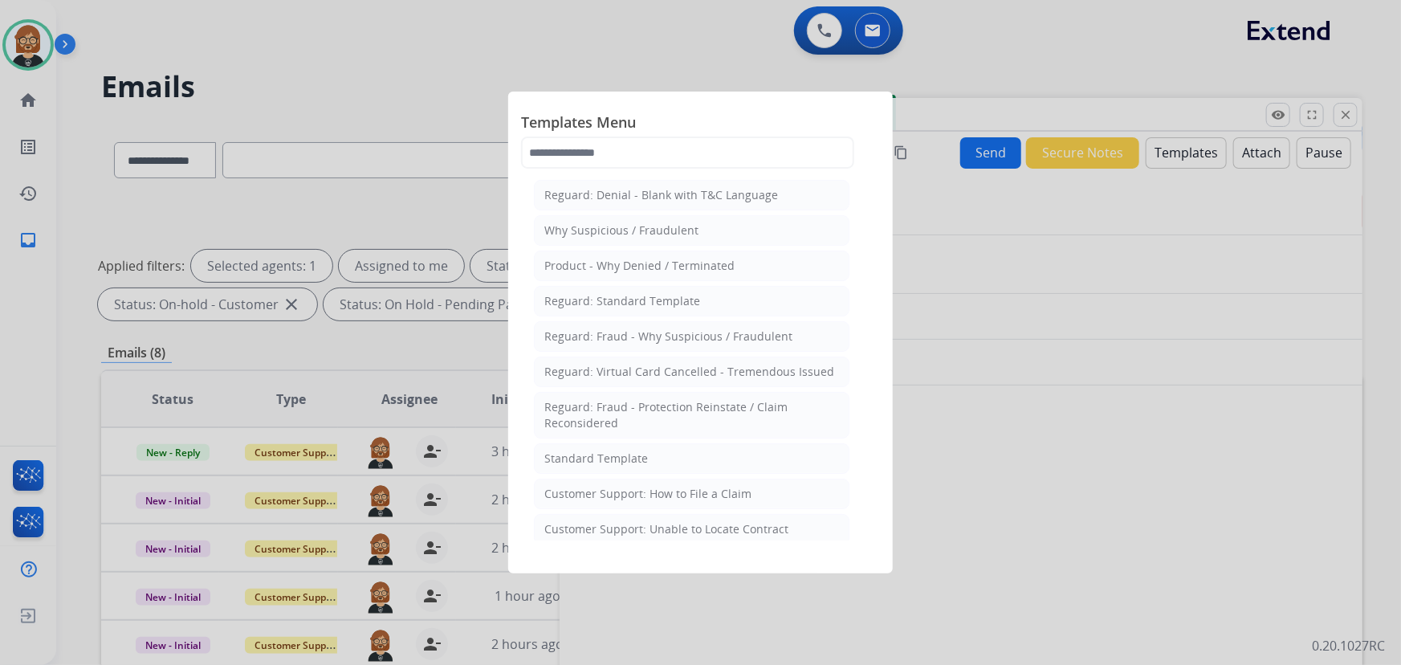
click at [1182, 153] on div at bounding box center [700, 332] width 1401 height 665
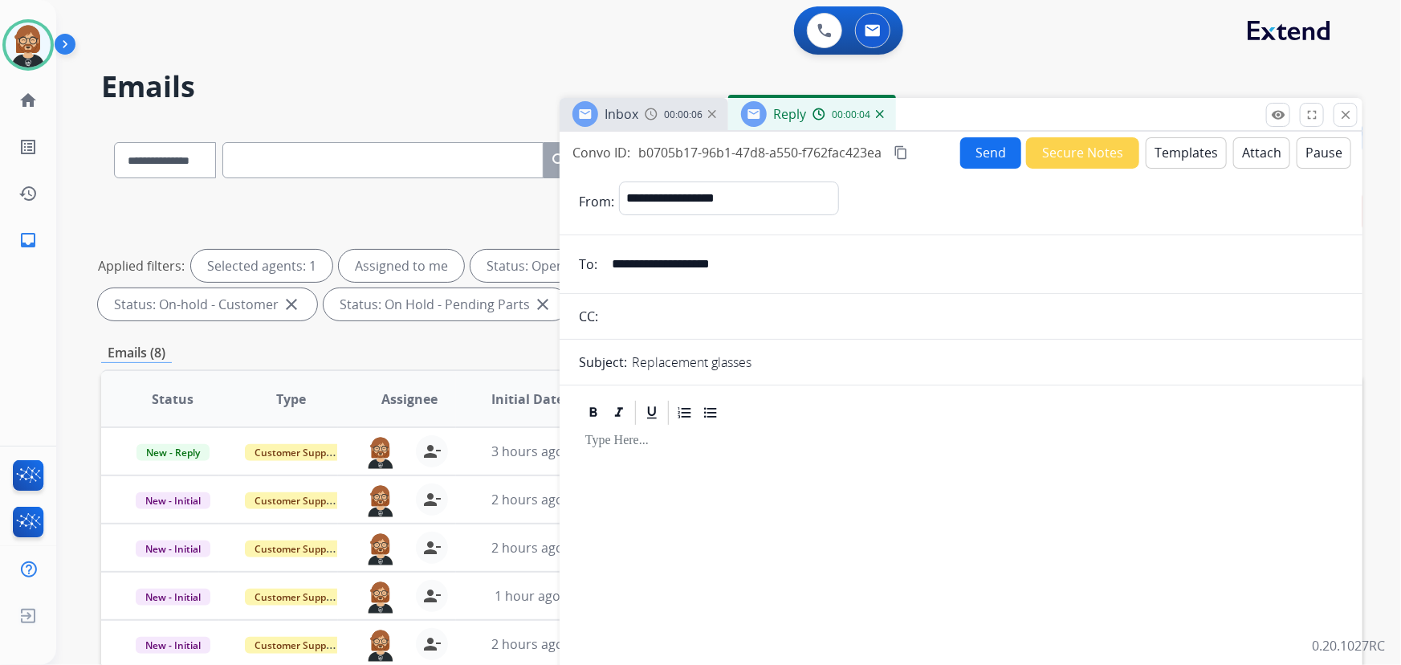
click at [1183, 153] on button "Templates" at bounding box center [1186, 152] width 81 height 31
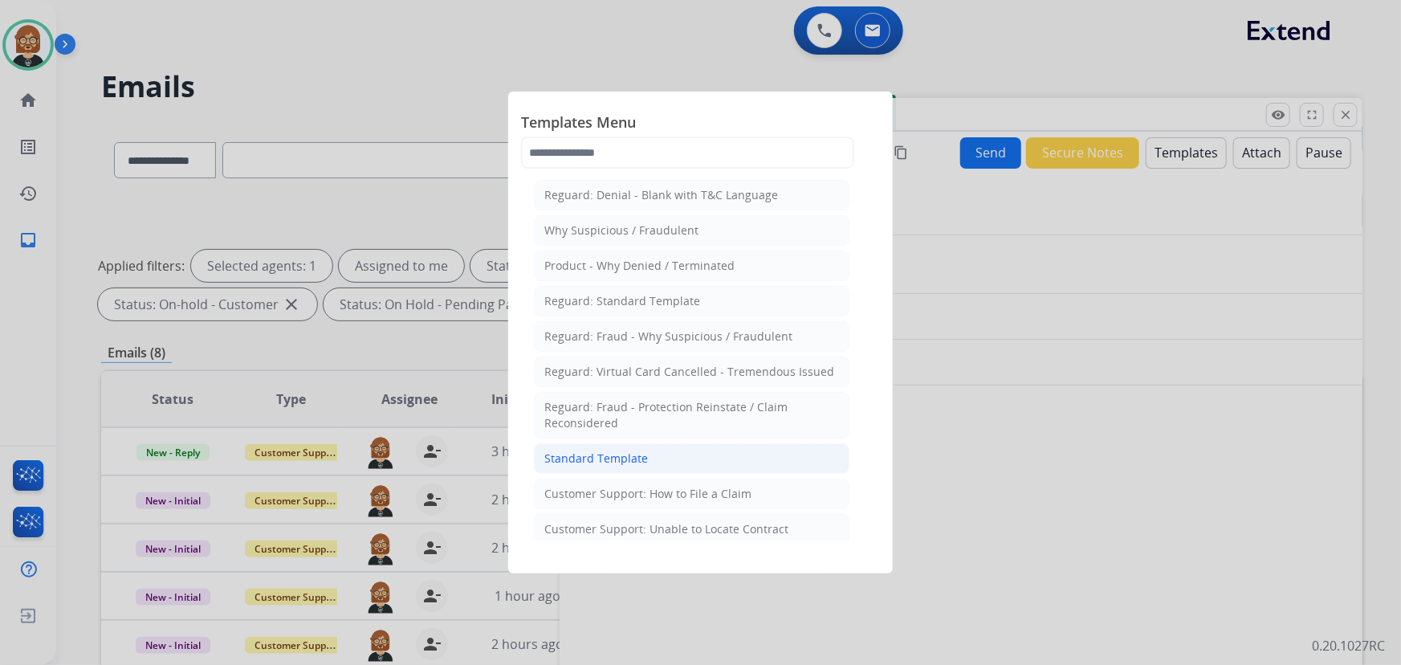
click at [612, 458] on div "Standard Template" at bounding box center [596, 458] width 104 height 16
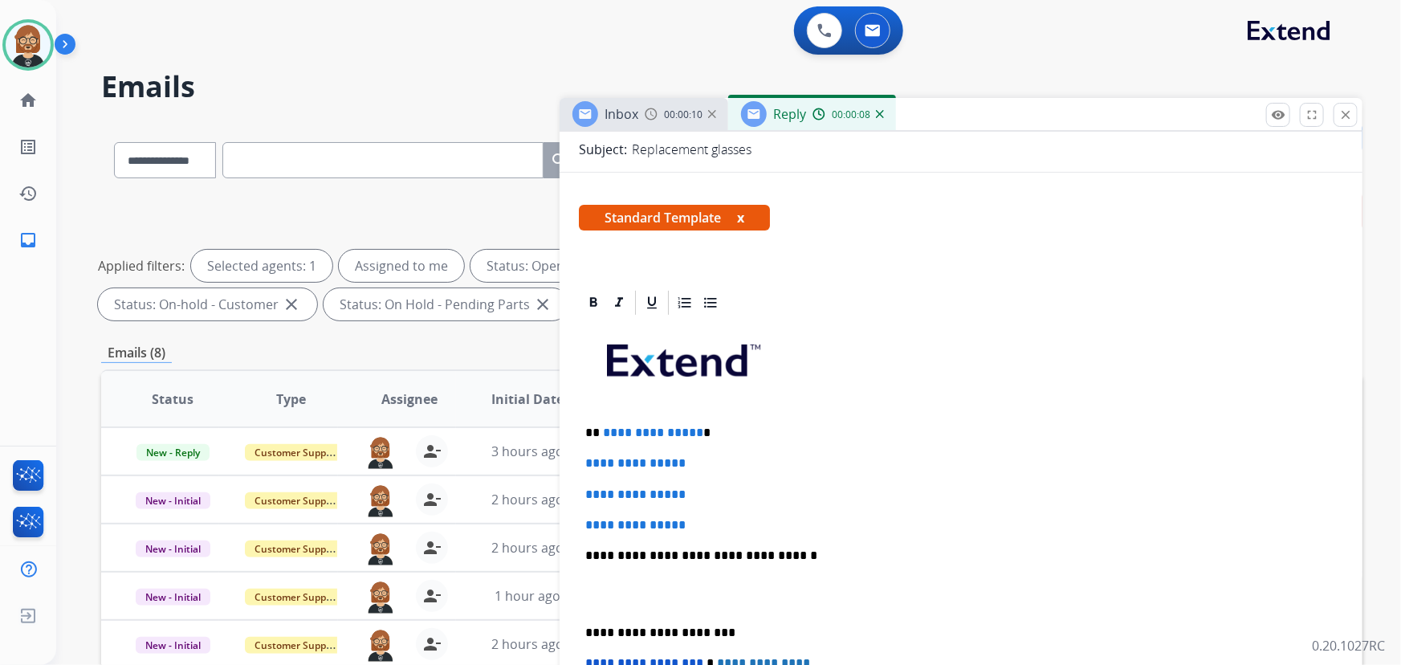
scroll to position [365, 0]
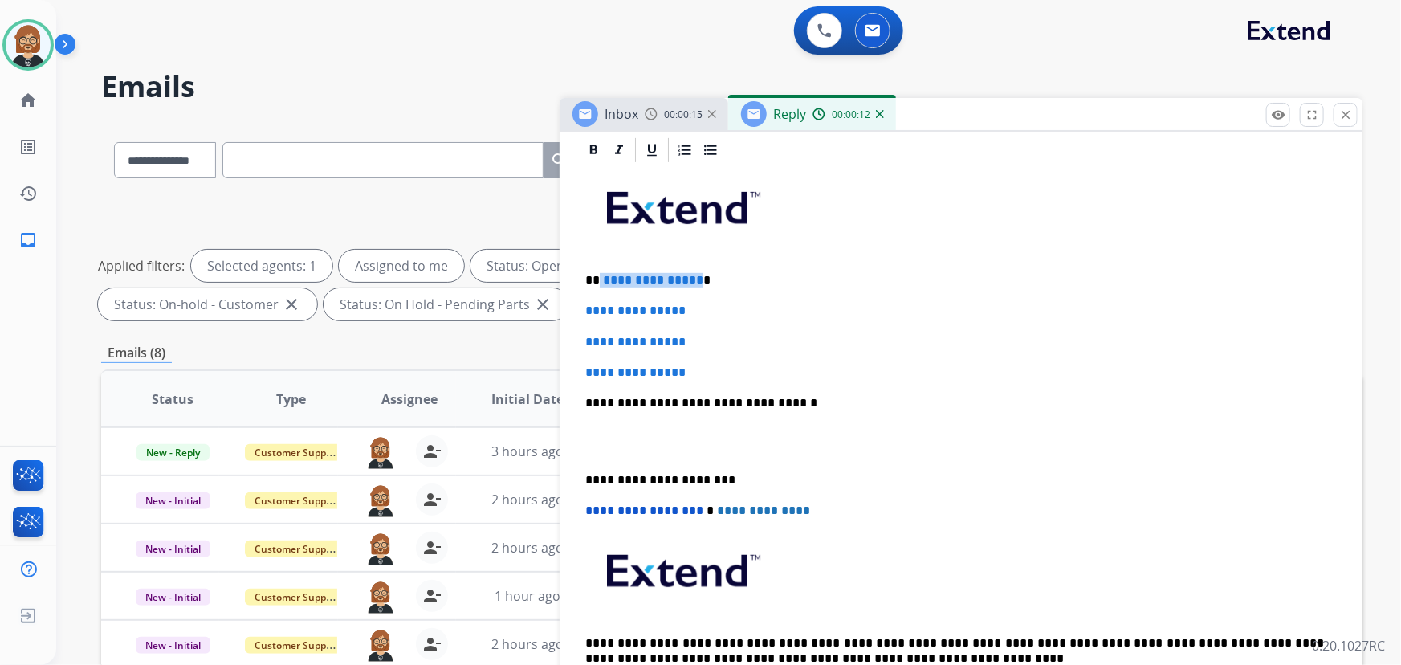
drag, startPoint x: 695, startPoint y: 274, endPoint x: 599, endPoint y: 279, distance: 96.5
click at [599, 279] on p "**********" at bounding box center [955, 280] width 740 height 14
drag, startPoint x: 696, startPoint y: 371, endPoint x: 578, endPoint y: 302, distance: 136.8
click at [579, 302] on div "**********" at bounding box center [961, 441] width 764 height 552
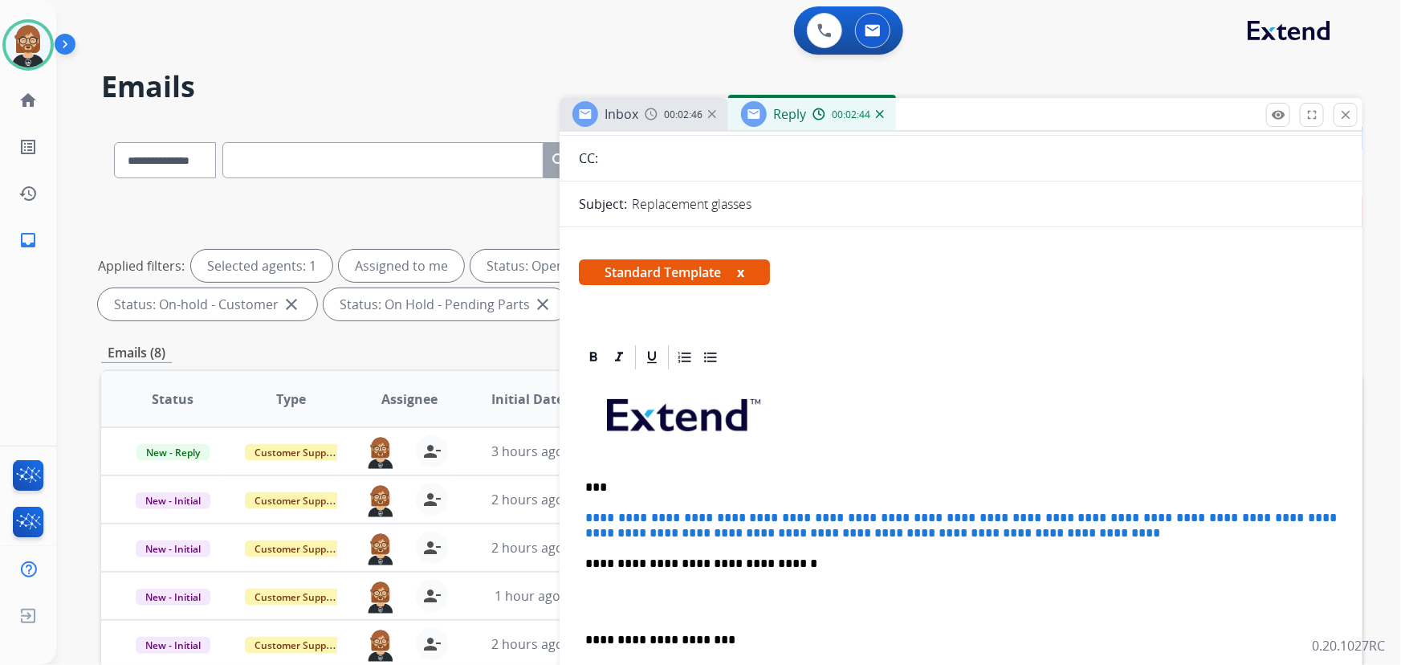
scroll to position [0, 0]
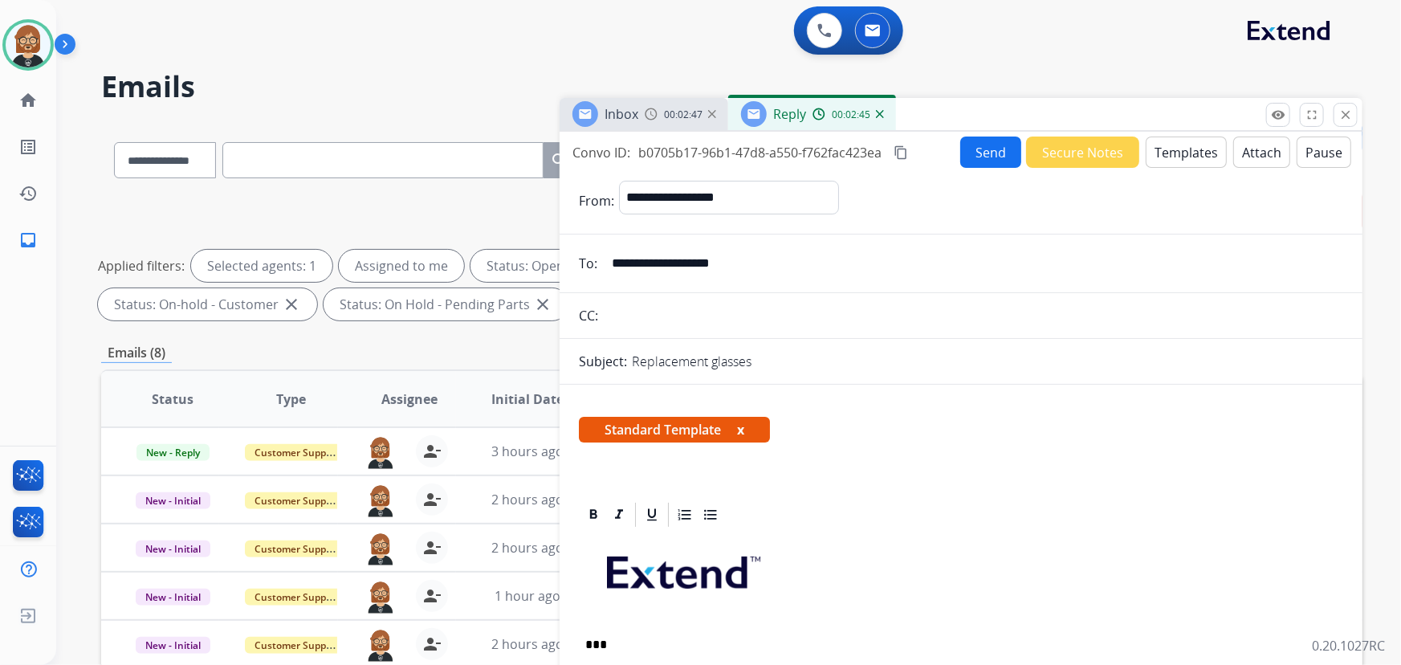
click at [971, 157] on button "Send" at bounding box center [990, 152] width 61 height 31
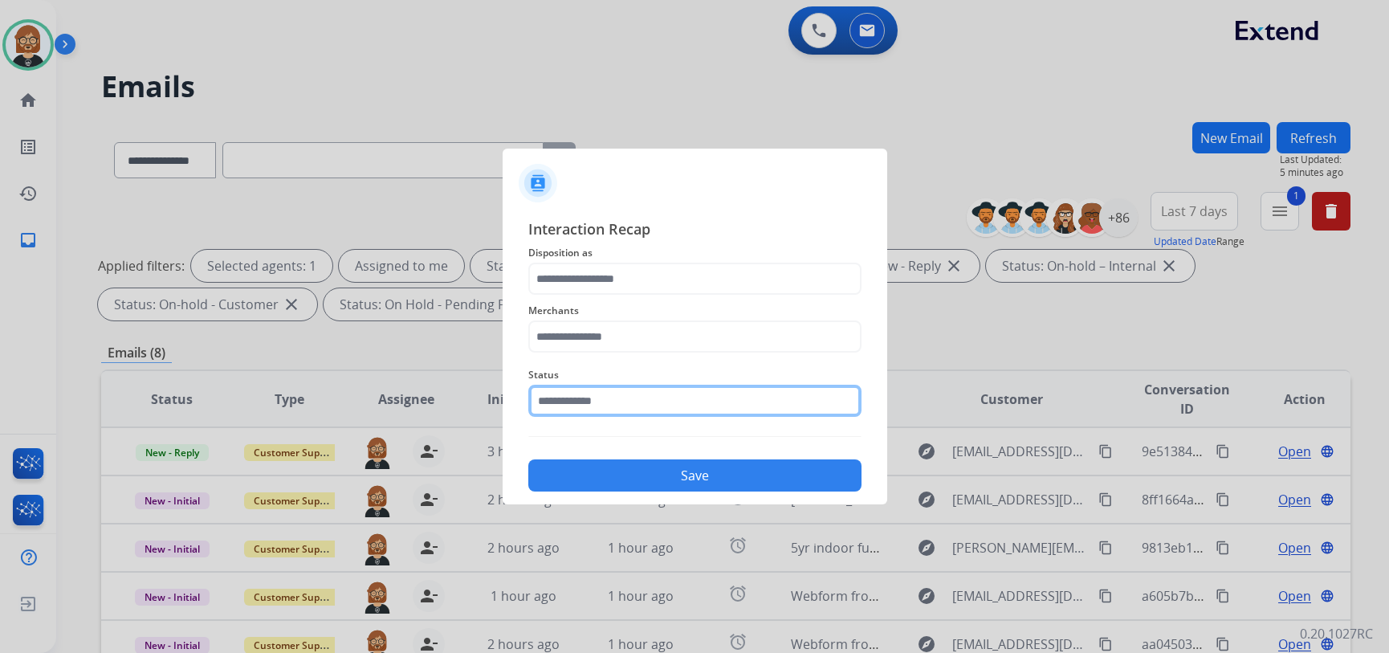
click at [724, 409] on input "text" at bounding box center [694, 401] width 333 height 32
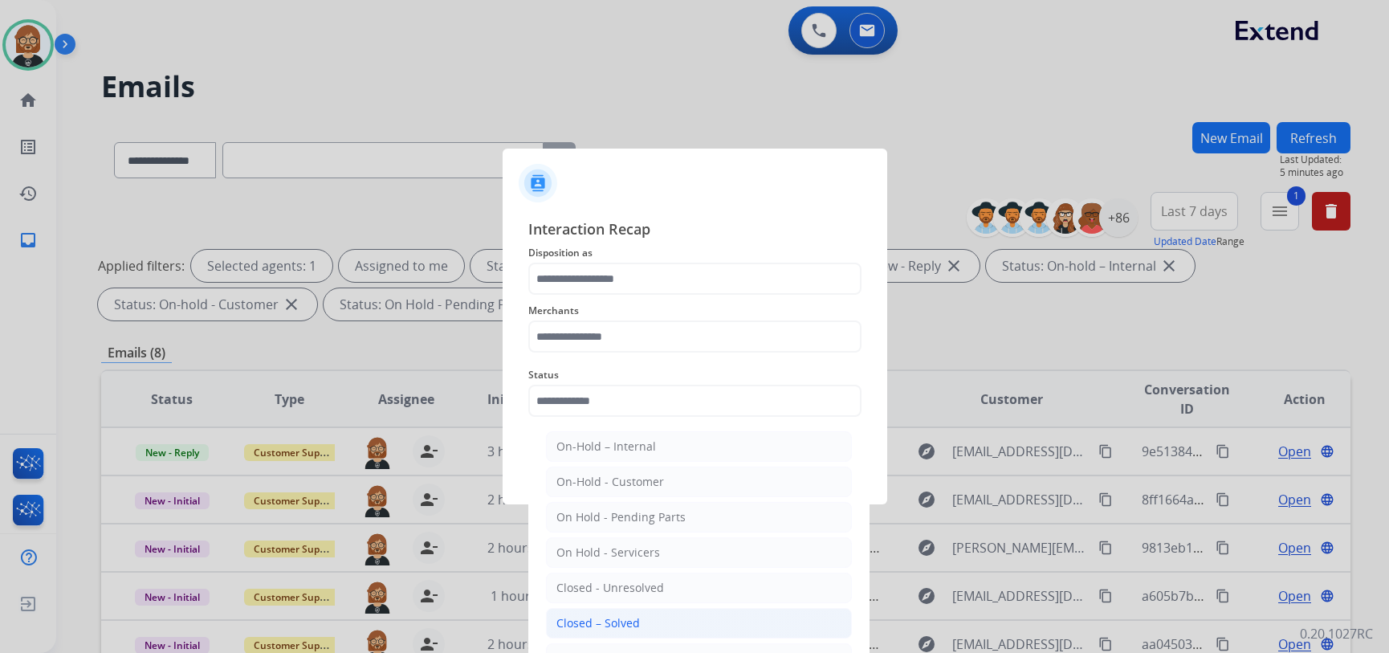
click at [642, 613] on li "Closed – Solved" at bounding box center [699, 623] width 306 height 31
type input "**********"
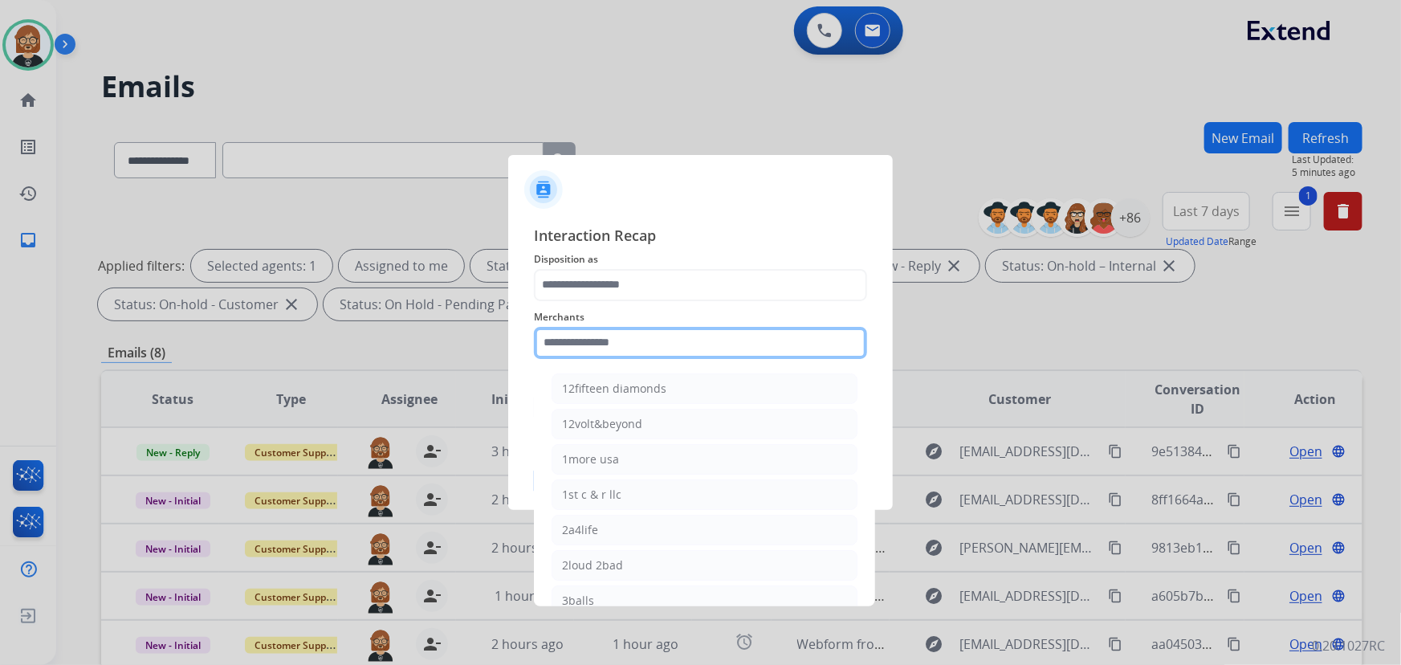
click at [701, 334] on input "text" at bounding box center [700, 343] width 333 height 32
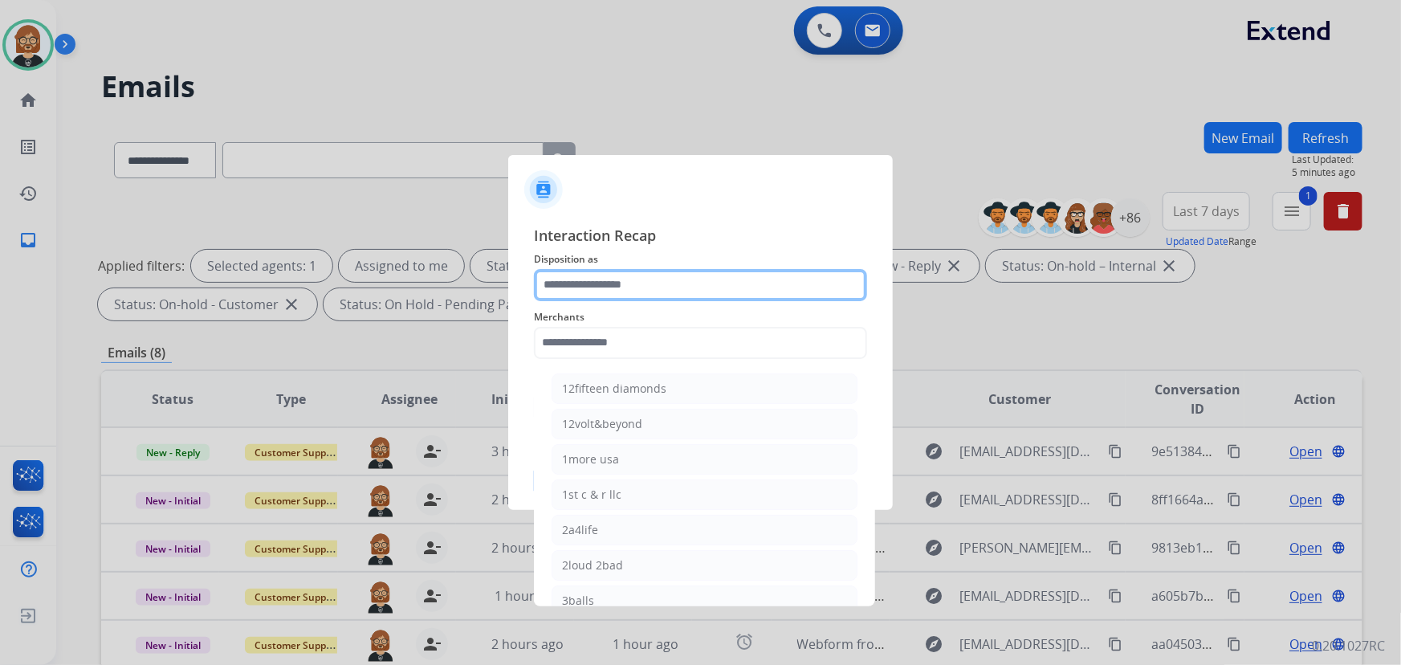
drag, startPoint x: 713, startPoint y: 280, endPoint x: 715, endPoint y: 289, distance: 9.2
click at [715, 287] on input "text" at bounding box center [700, 285] width 333 height 32
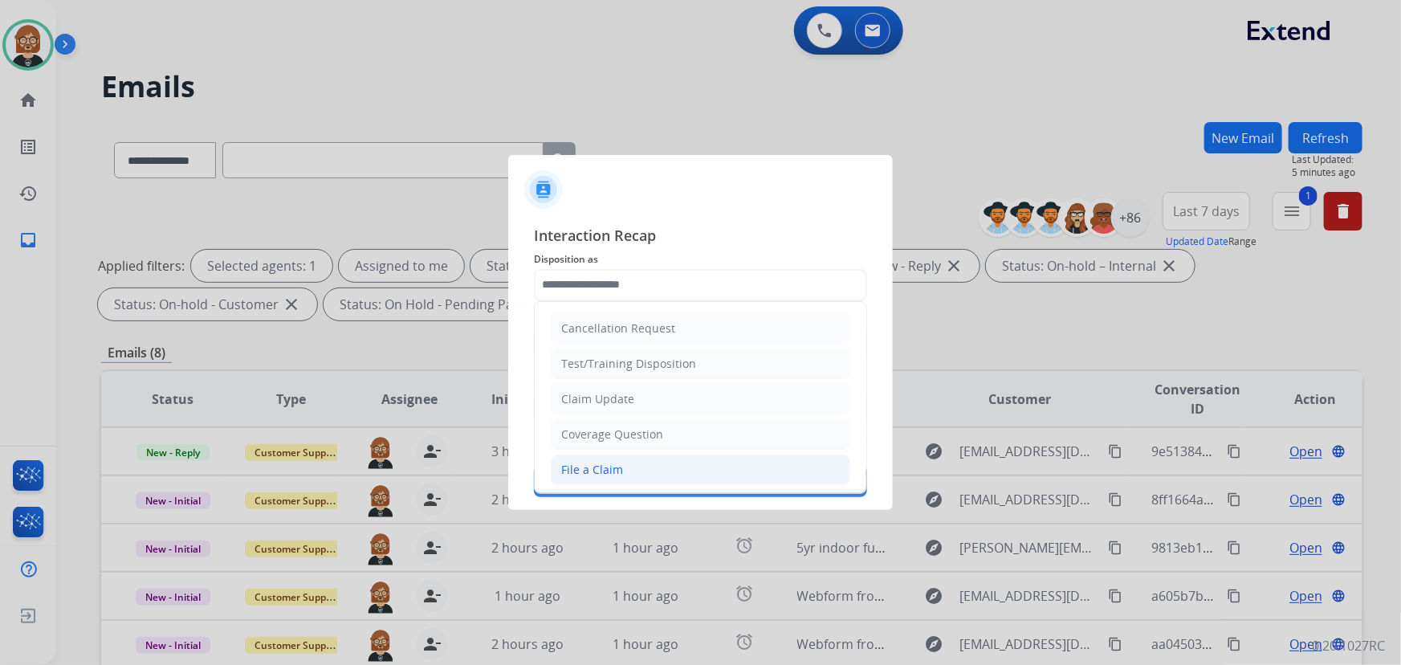
click at [661, 473] on li "File a Claim" at bounding box center [701, 469] width 300 height 31
type input "**********"
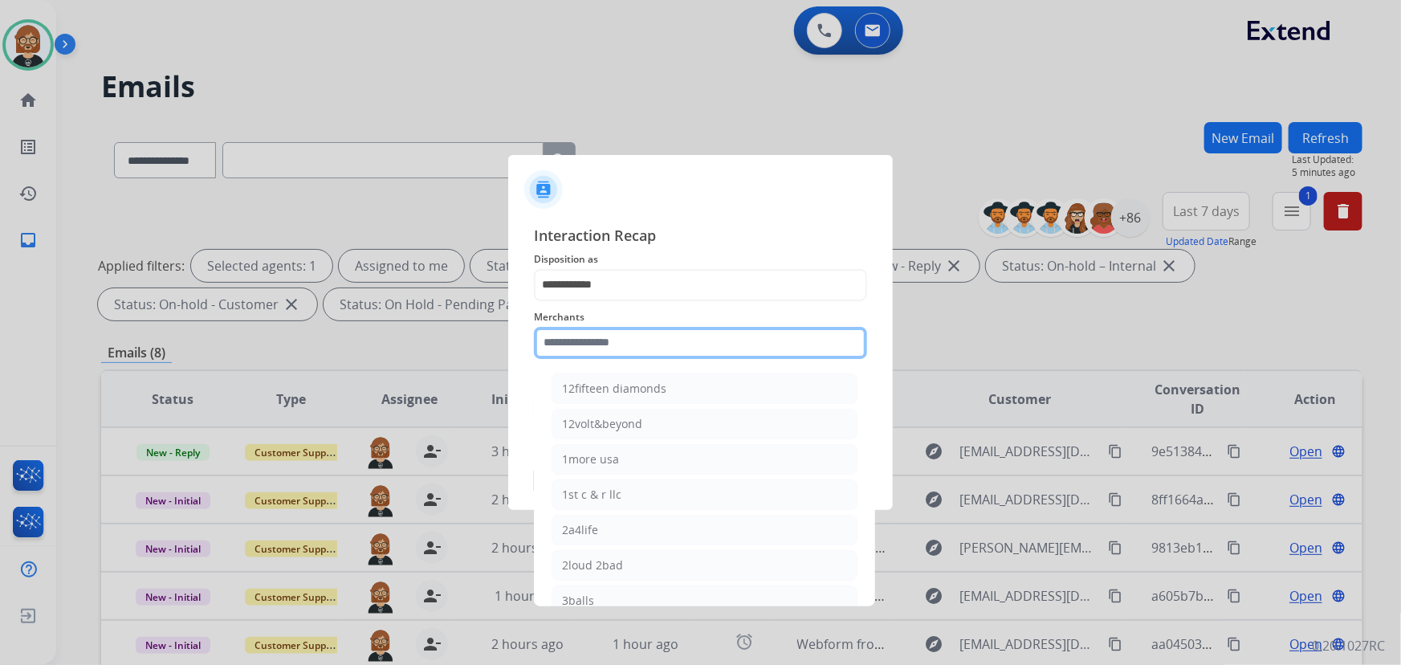
click at [705, 342] on input "text" at bounding box center [700, 343] width 333 height 32
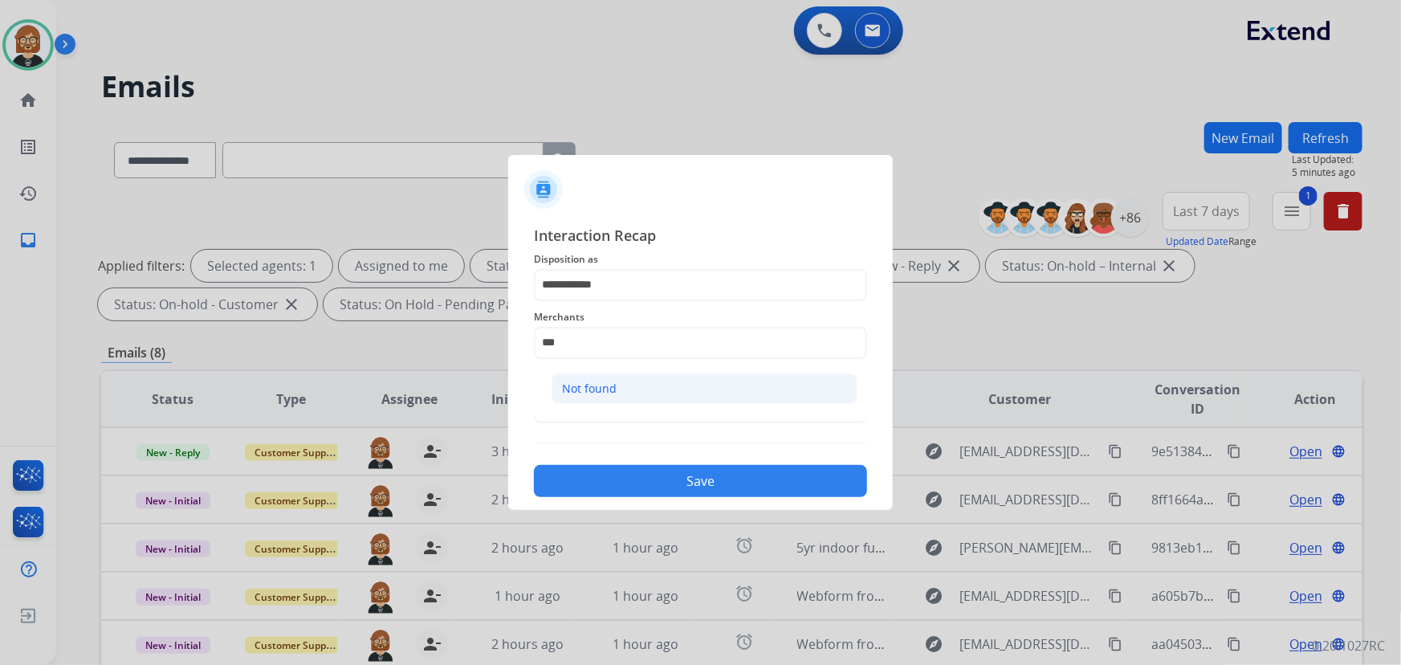
click at [674, 380] on li "Not found" at bounding box center [705, 388] width 306 height 31
type input "*********"
click at [714, 475] on button "Save" at bounding box center [700, 481] width 333 height 32
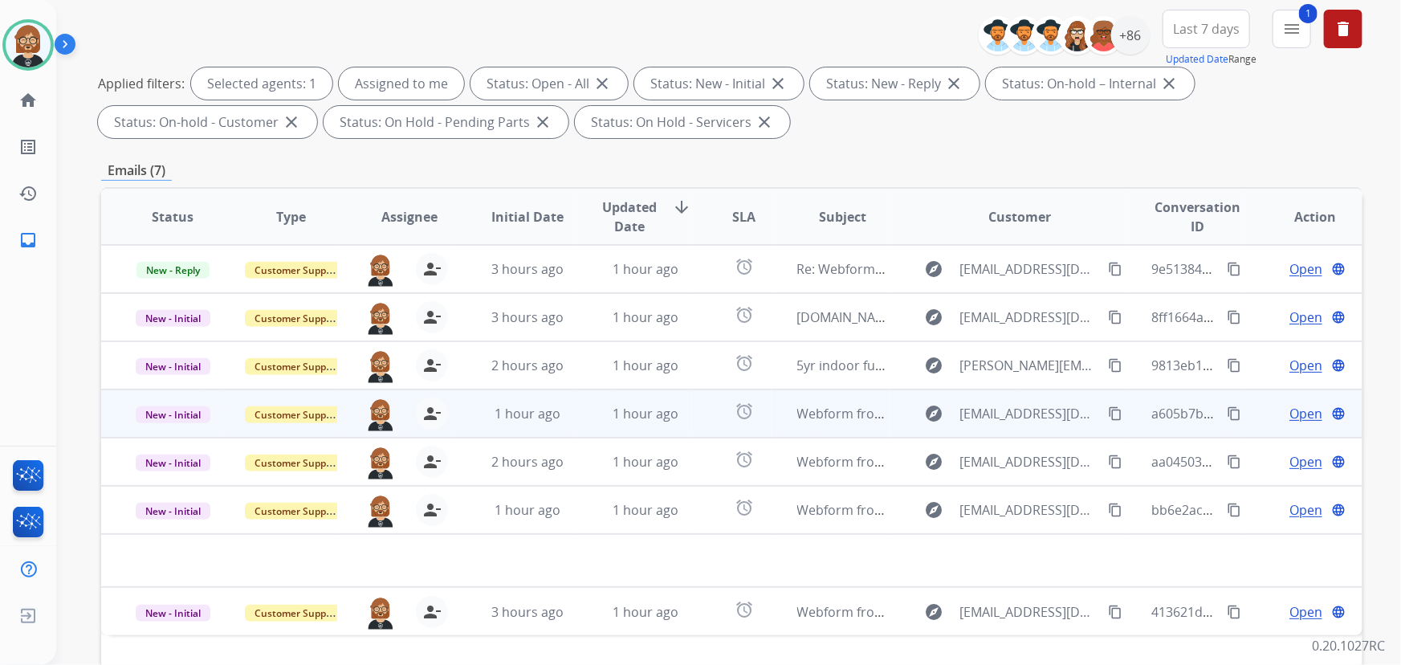
scroll to position [291, 0]
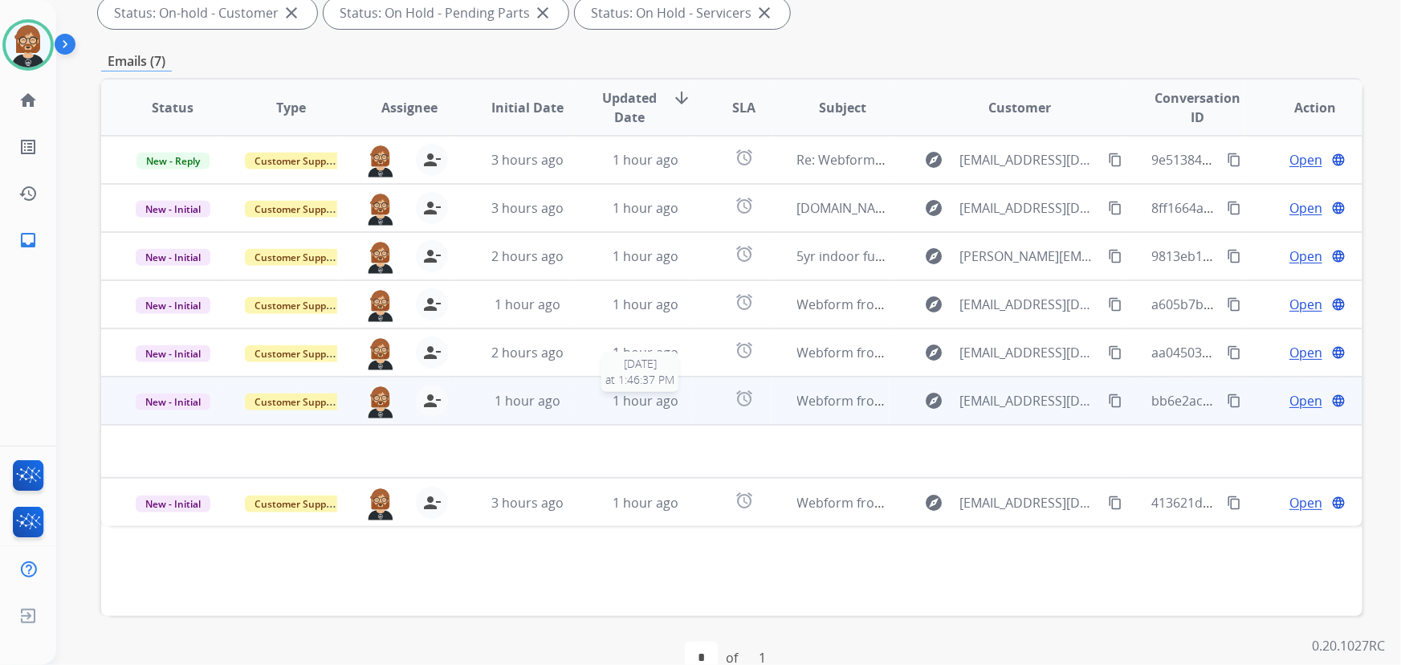
click at [647, 393] on span "1 hour ago" at bounding box center [646, 401] width 66 height 18
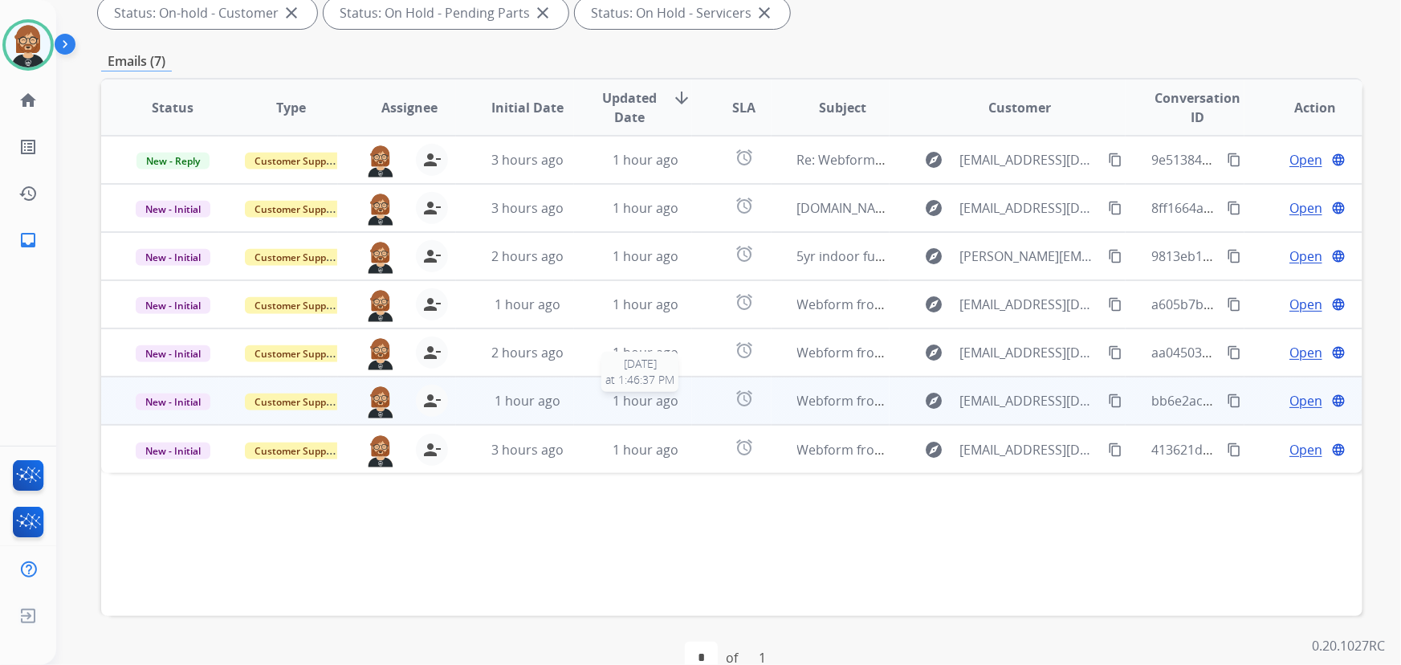
click at [647, 393] on span "1 hour ago" at bounding box center [646, 401] width 66 height 18
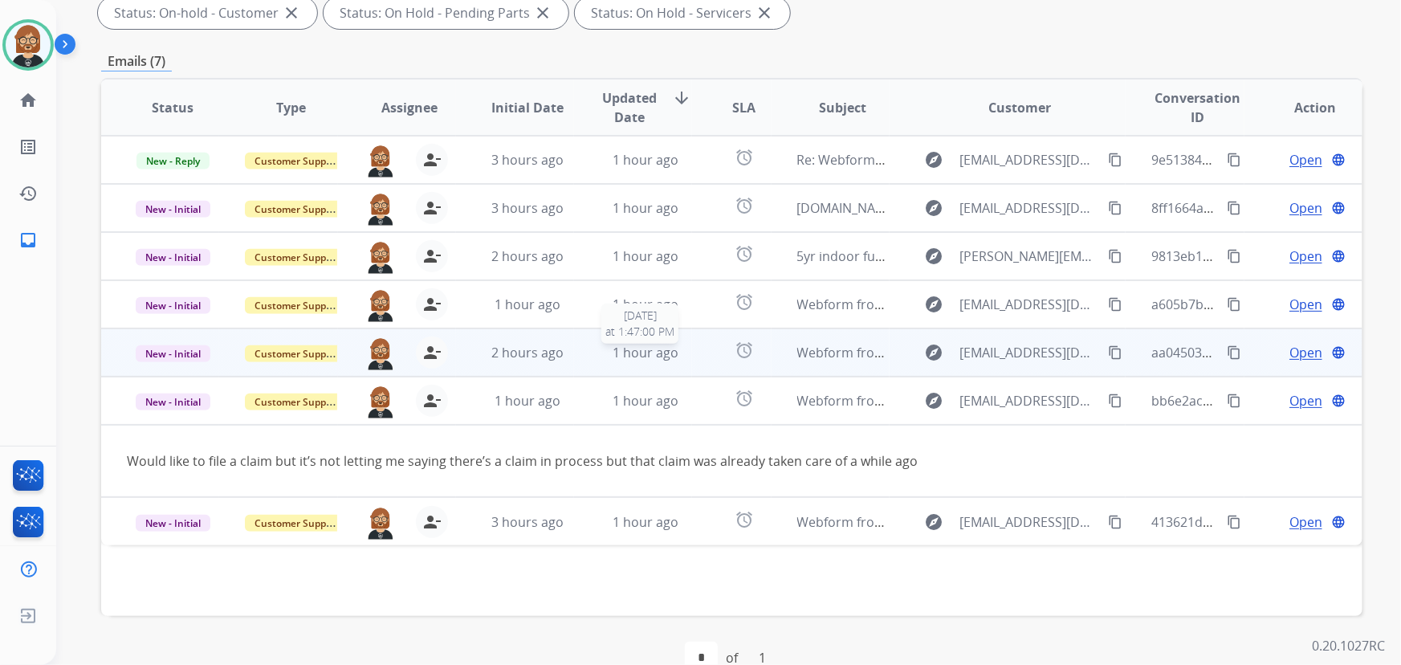
click at [654, 348] on span "1 hour ago" at bounding box center [646, 353] width 66 height 18
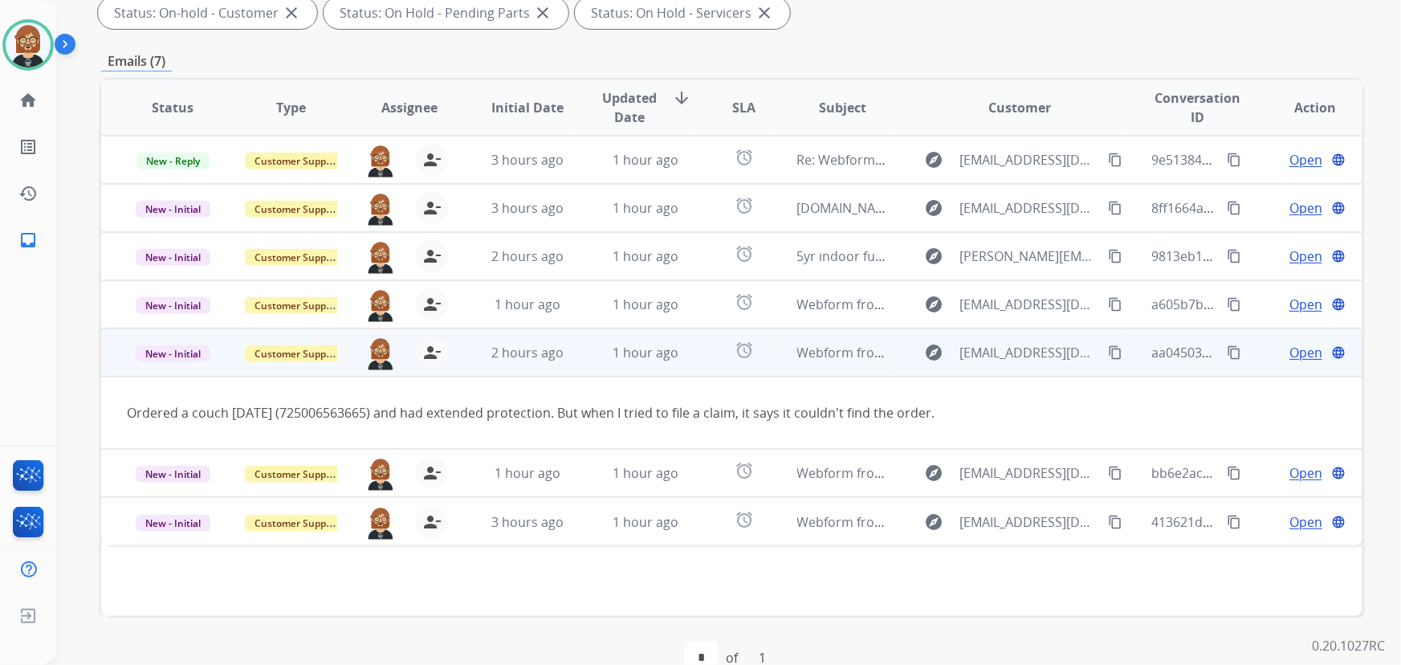
click at [1108, 352] on mat-icon "content_copy" at bounding box center [1115, 352] width 14 height 14
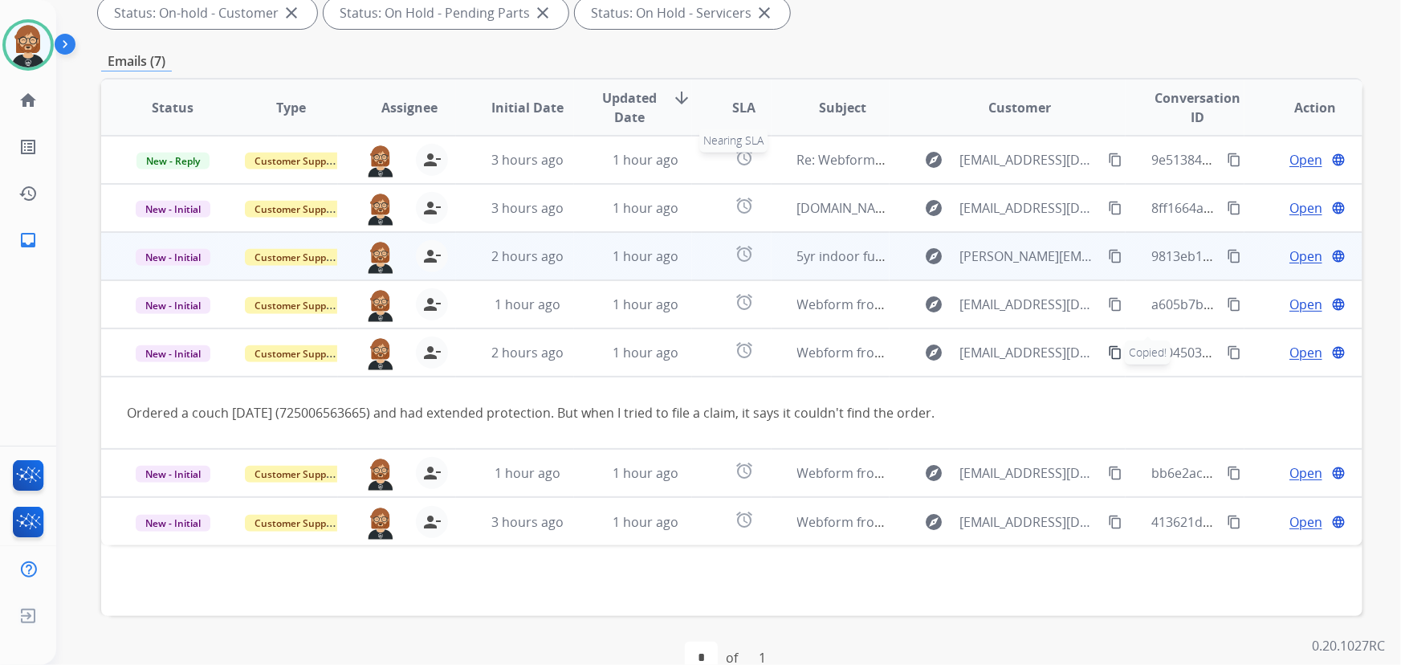
scroll to position [0, 0]
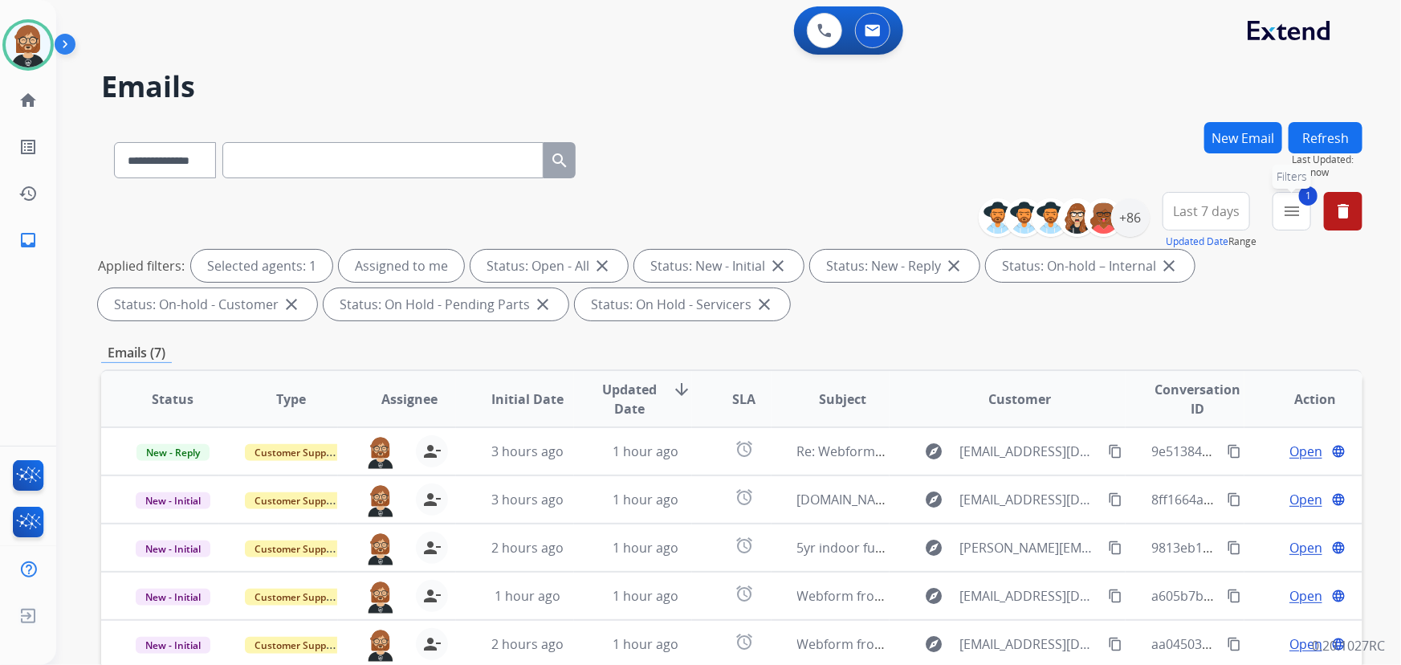
click at [1294, 210] on mat-icon "menu" at bounding box center [1291, 211] width 19 height 19
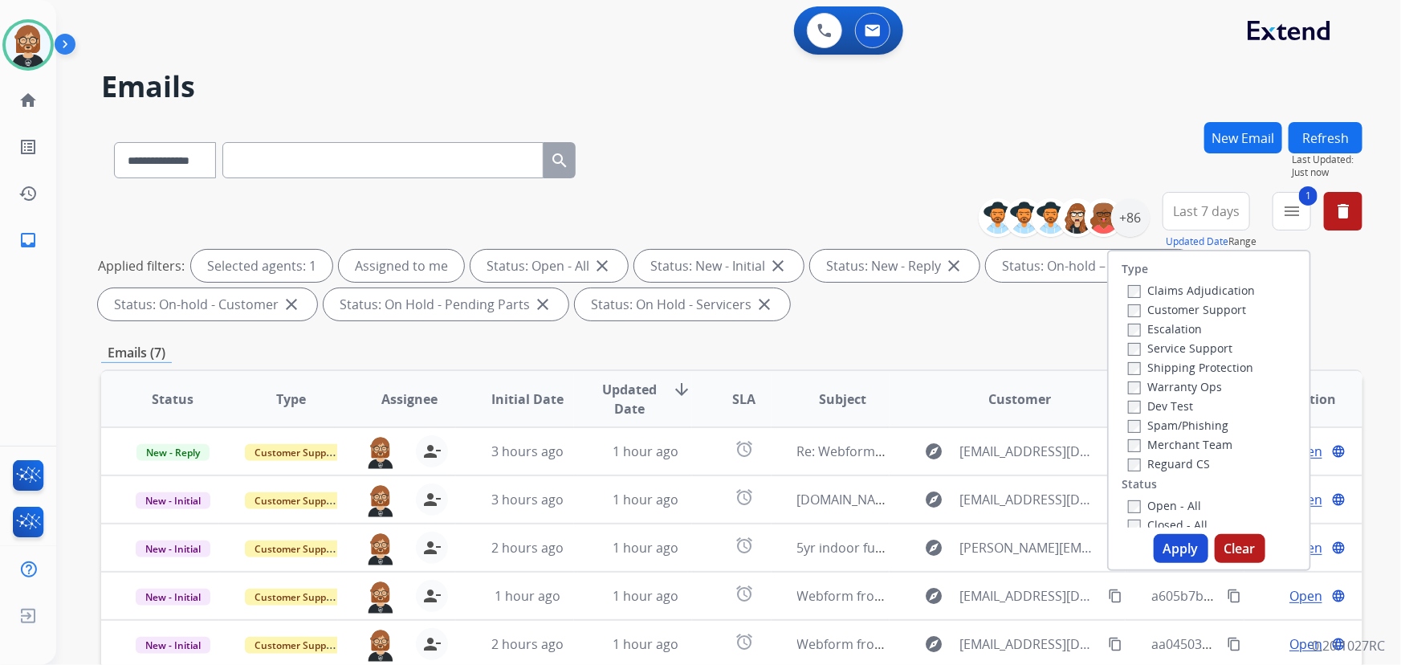
click at [947, 352] on div "Emails (7)" at bounding box center [731, 353] width 1261 height 20
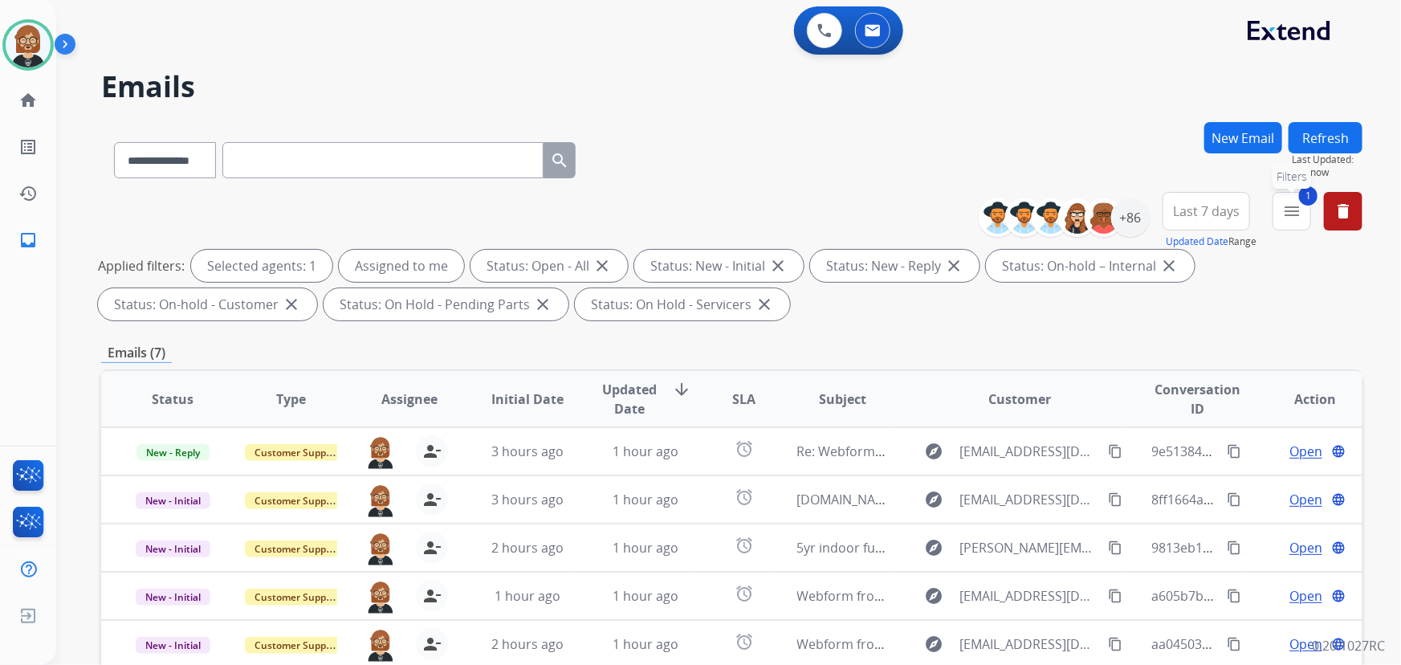
drag, startPoint x: 1293, startPoint y: 209, endPoint x: 1294, endPoint y: 233, distance: 24.1
click at [1293, 210] on mat-icon "menu" at bounding box center [1291, 211] width 19 height 19
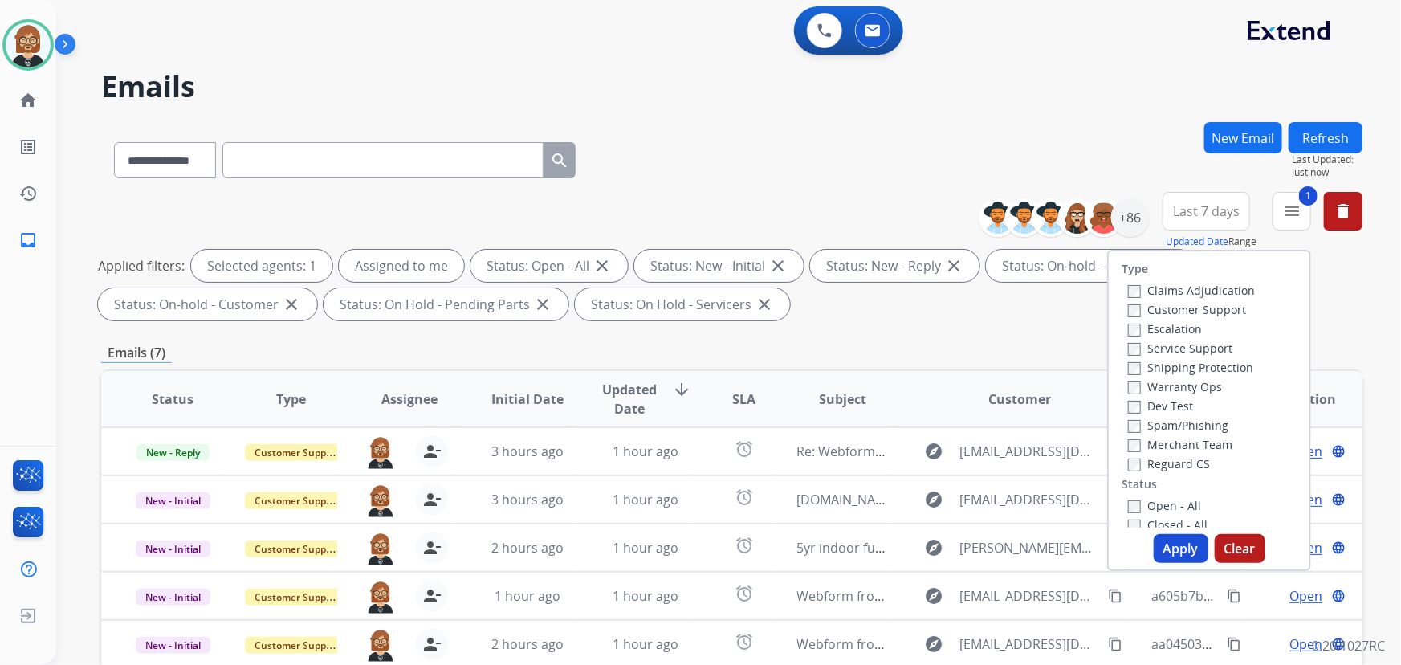
click at [1176, 526] on label "Closed - All" at bounding box center [1167, 524] width 79 height 15
click at [1179, 541] on button "Apply" at bounding box center [1181, 548] width 55 height 29
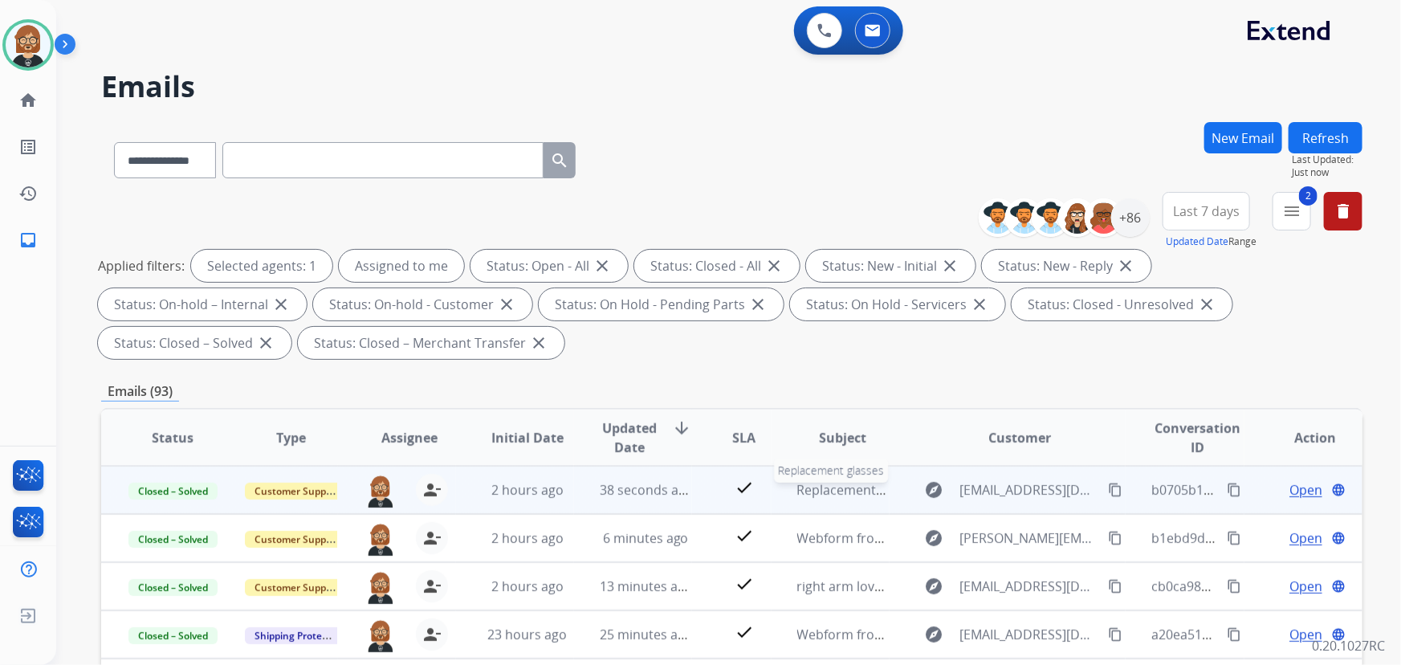
click at [829, 491] on span "Replacement glasses" at bounding box center [860, 490] width 127 height 18
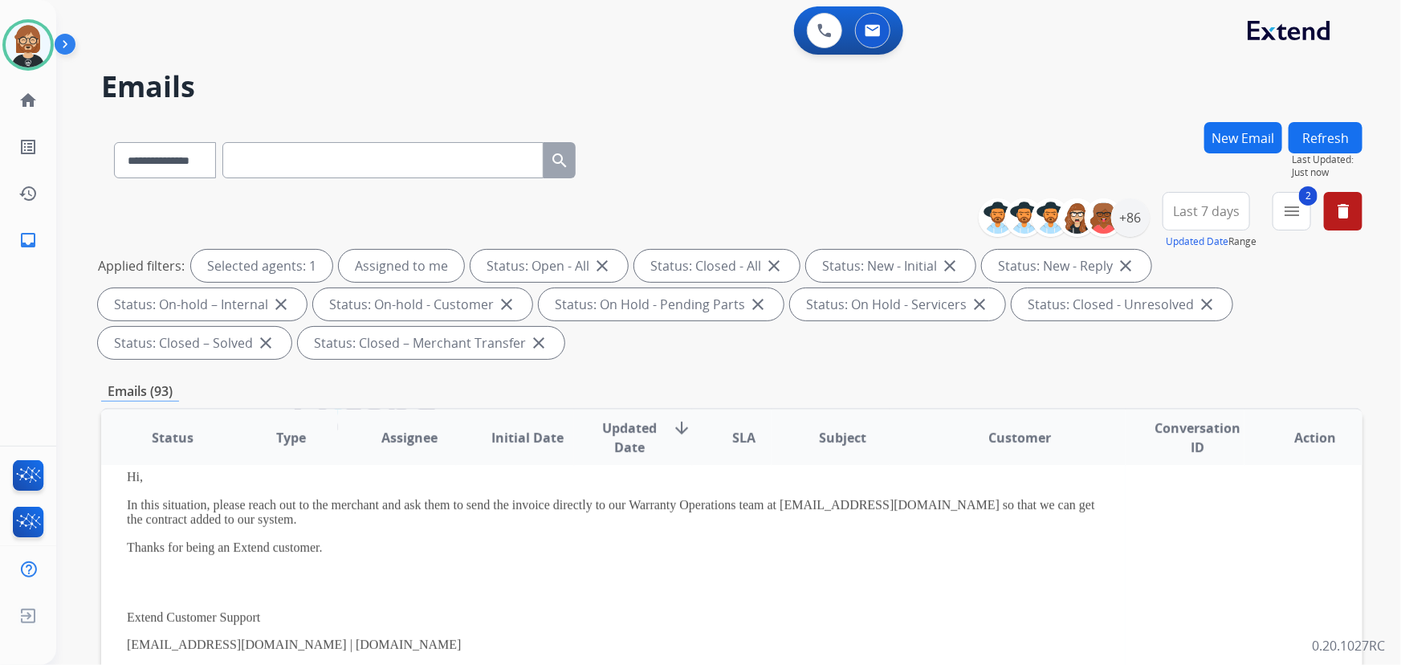
scroll to position [145, 0]
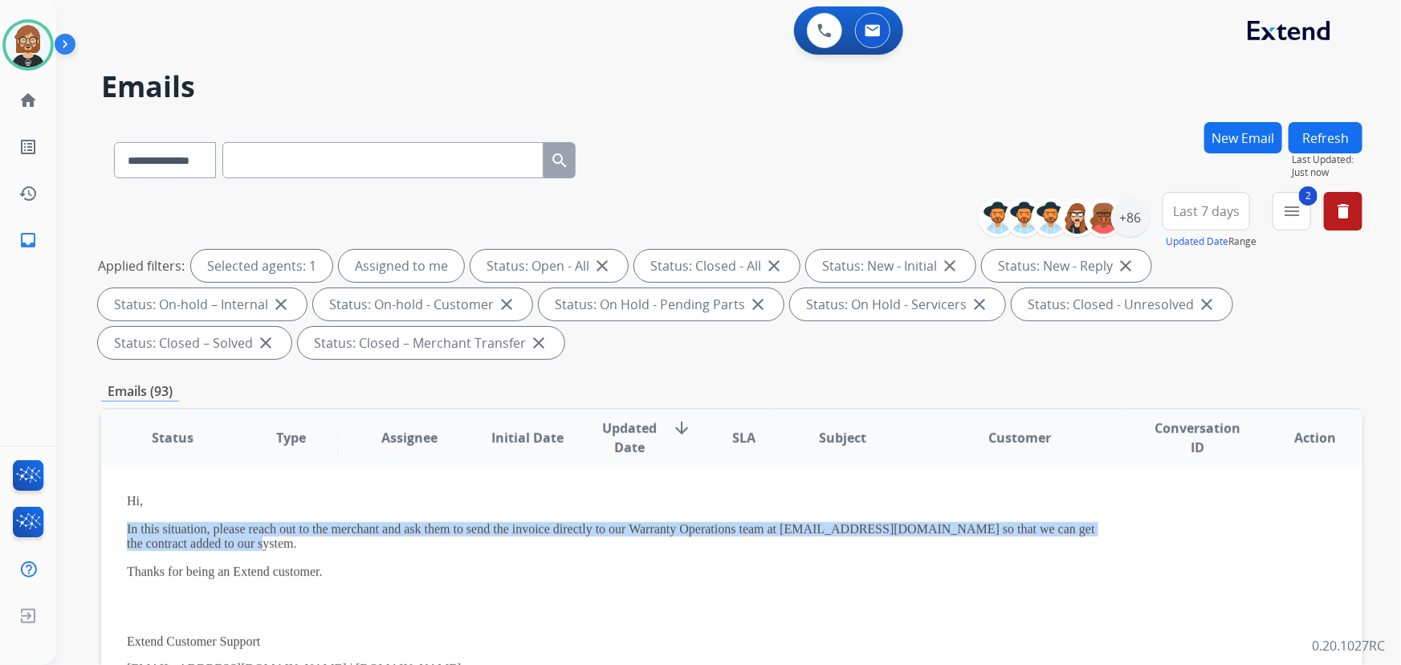
drag, startPoint x: 260, startPoint y: 547, endPoint x: 118, endPoint y: 530, distance: 143.1
click at [116, 531] on td "Hi, In this situation, please reach out to the merchant and ask them to send th…" at bounding box center [613, 618] width 1025 height 499
copy p "In this situation, please reach out to the merchant and ask them to send the in…"
click at [1300, 208] on mat-icon "menu" at bounding box center [1291, 211] width 19 height 19
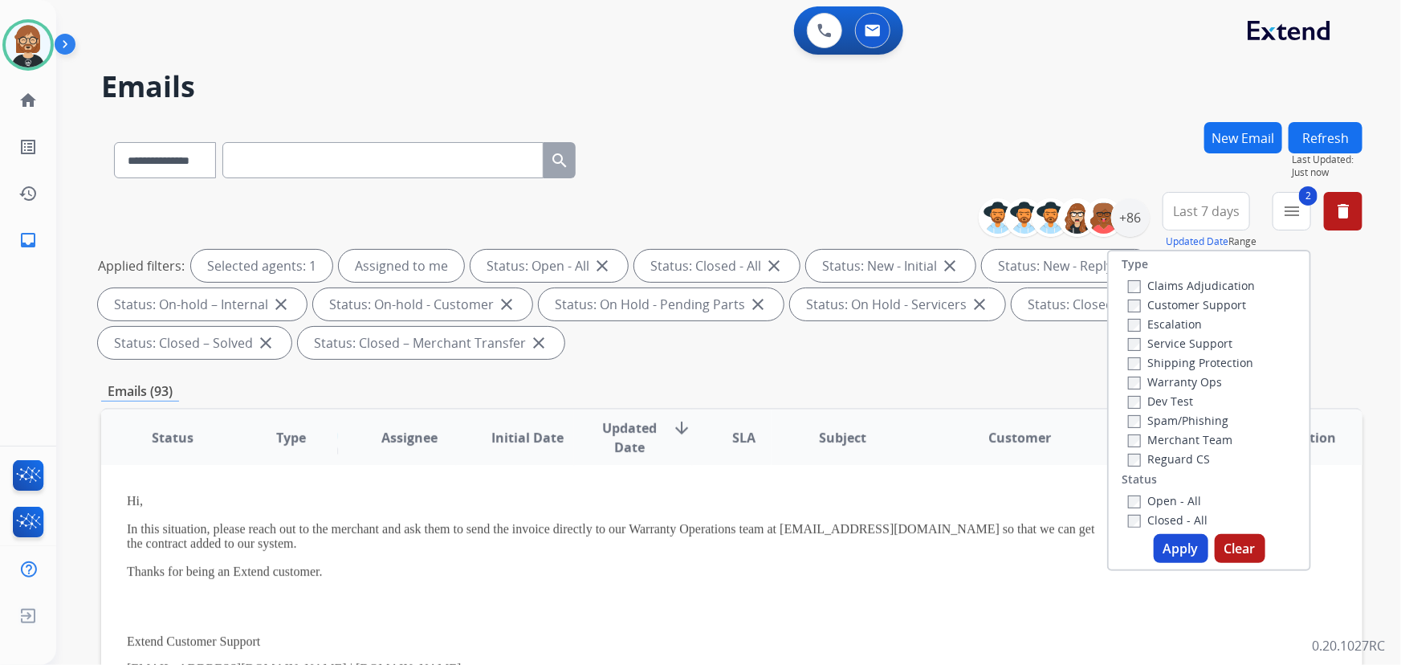
click at [1146, 519] on label "Closed - All" at bounding box center [1167, 519] width 79 height 15
click at [1168, 544] on button "Apply" at bounding box center [1181, 548] width 55 height 29
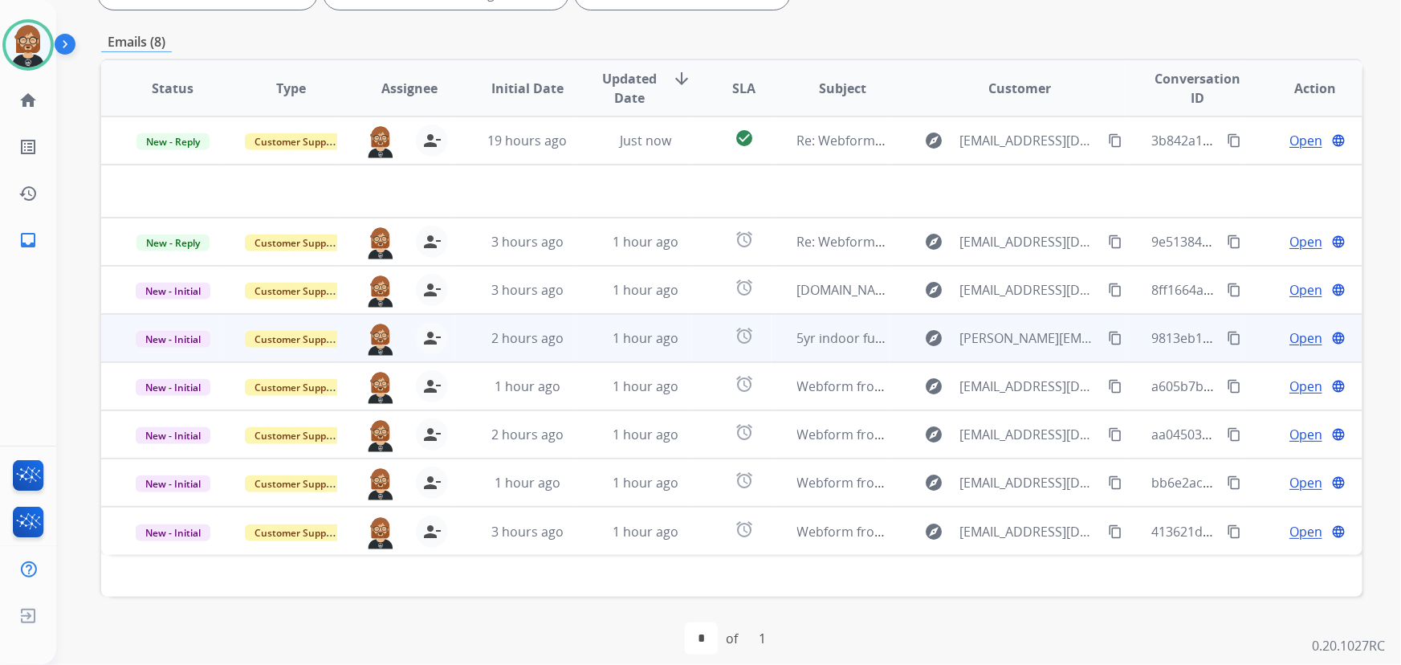
scroll to position [325, 0]
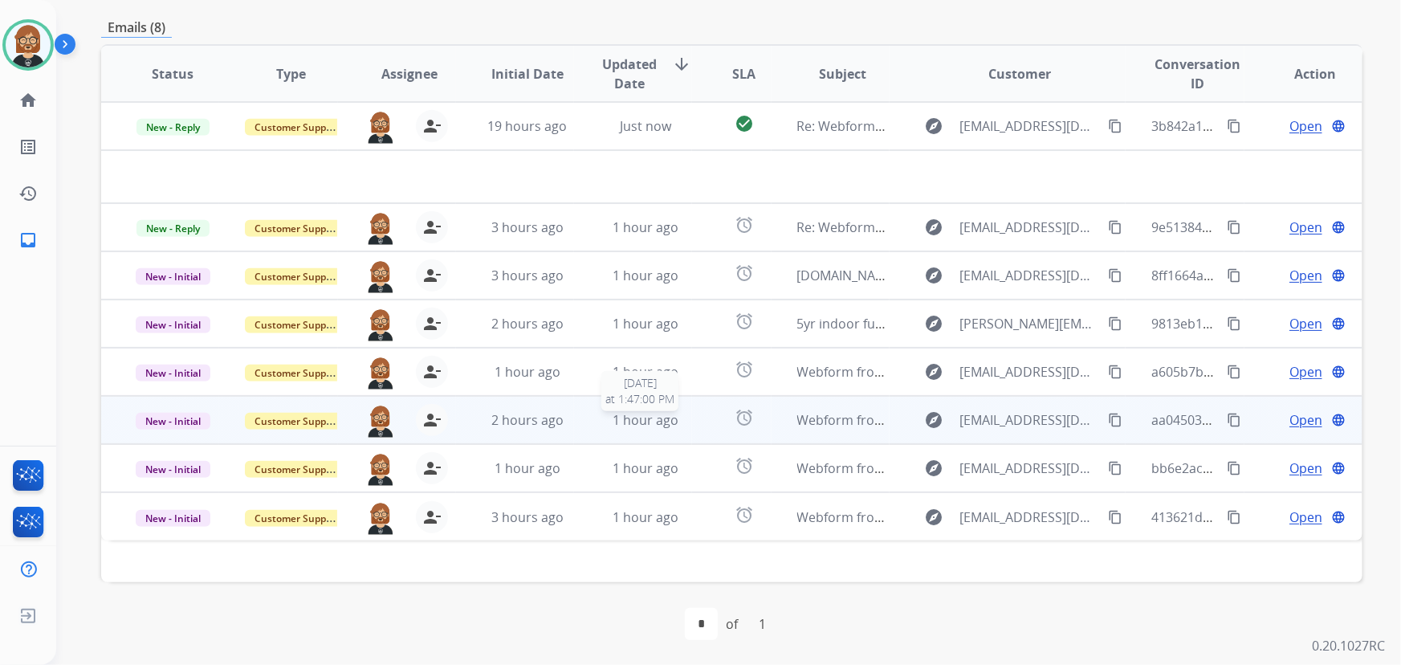
click at [659, 415] on span "1 hour ago" at bounding box center [646, 420] width 66 height 18
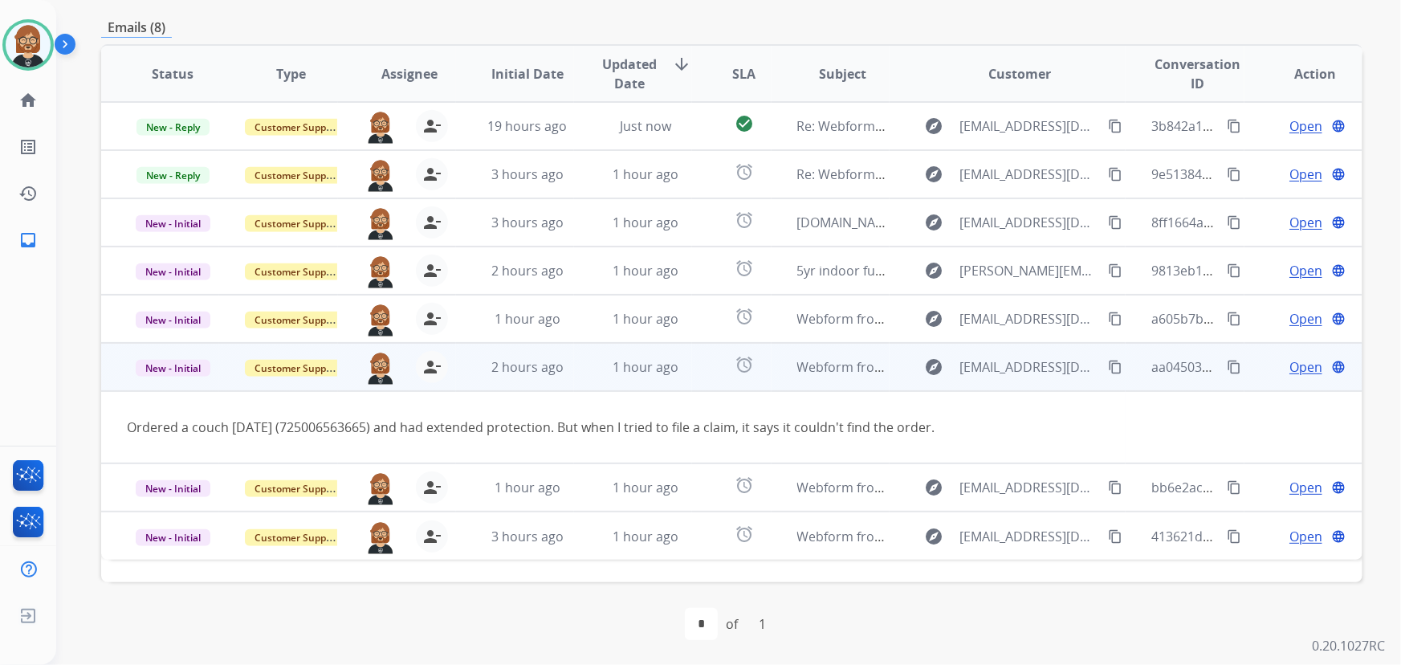
click at [1304, 365] on span "Open" at bounding box center [1306, 366] width 33 height 19
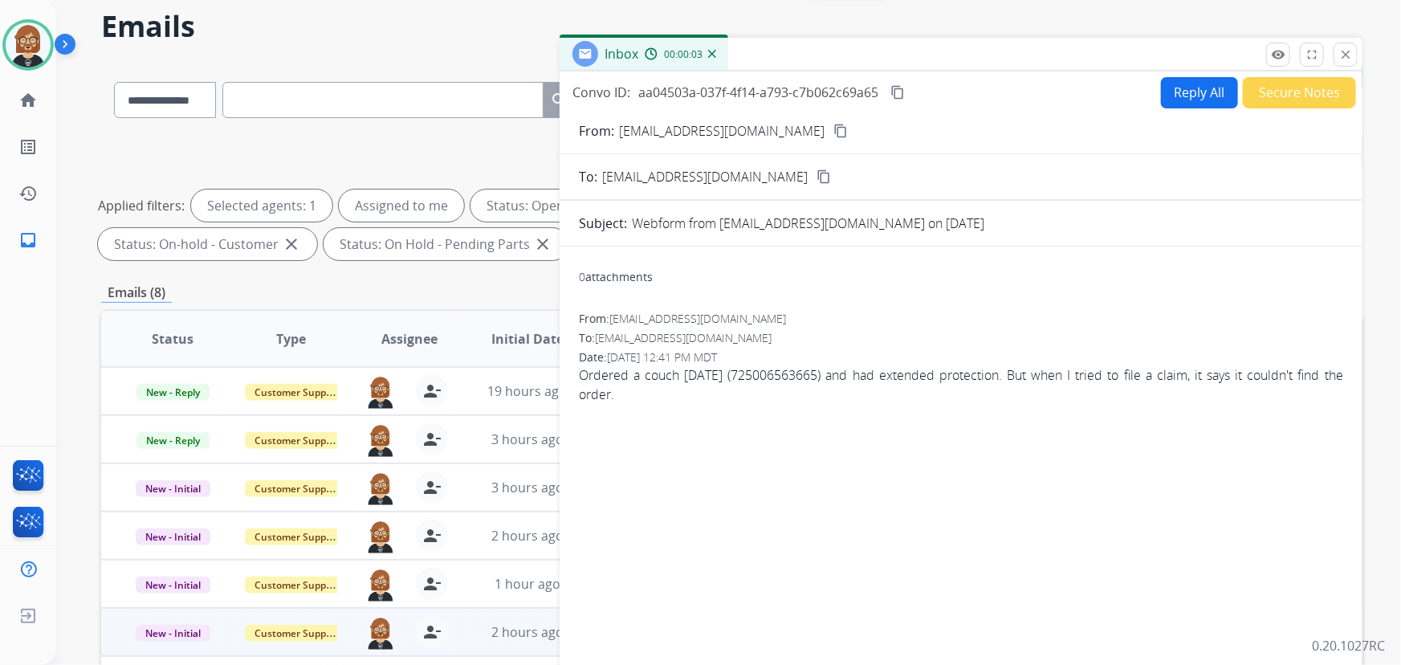
scroll to position [0, 0]
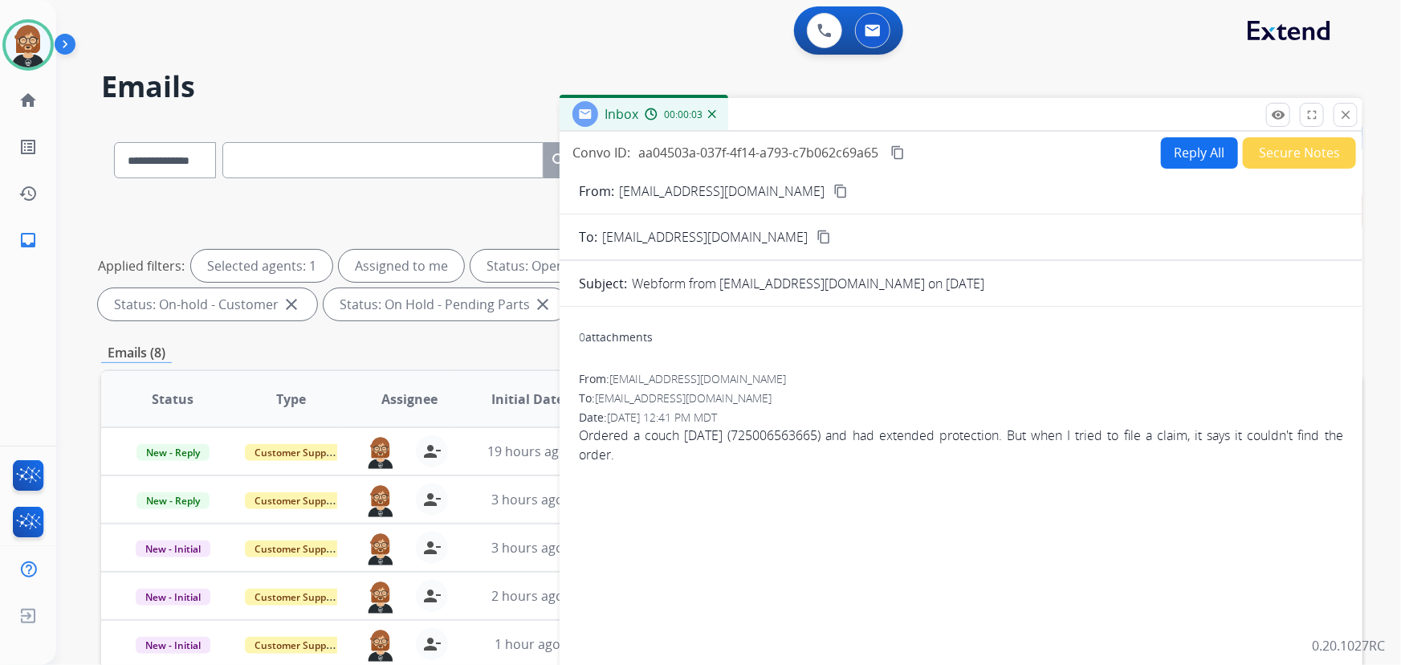
click at [1180, 159] on button "Reply All" at bounding box center [1199, 152] width 77 height 31
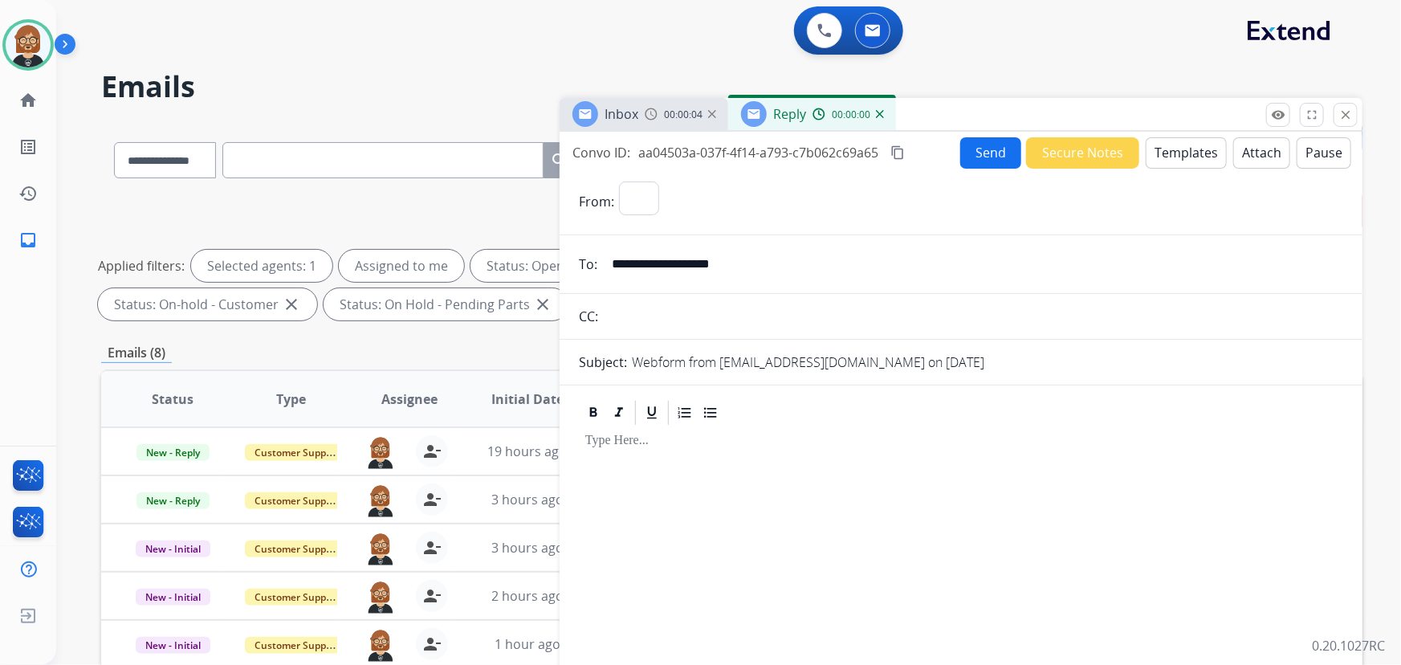
select select "**********"
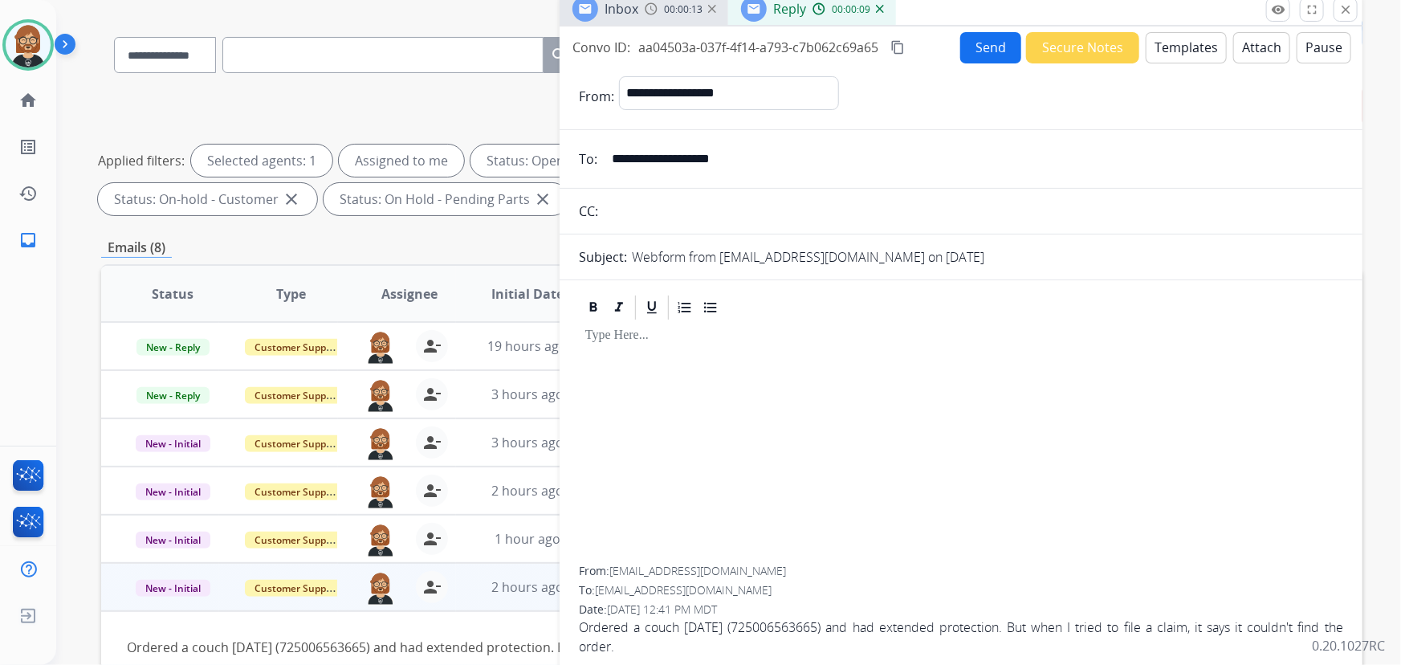
scroll to position [72, 0]
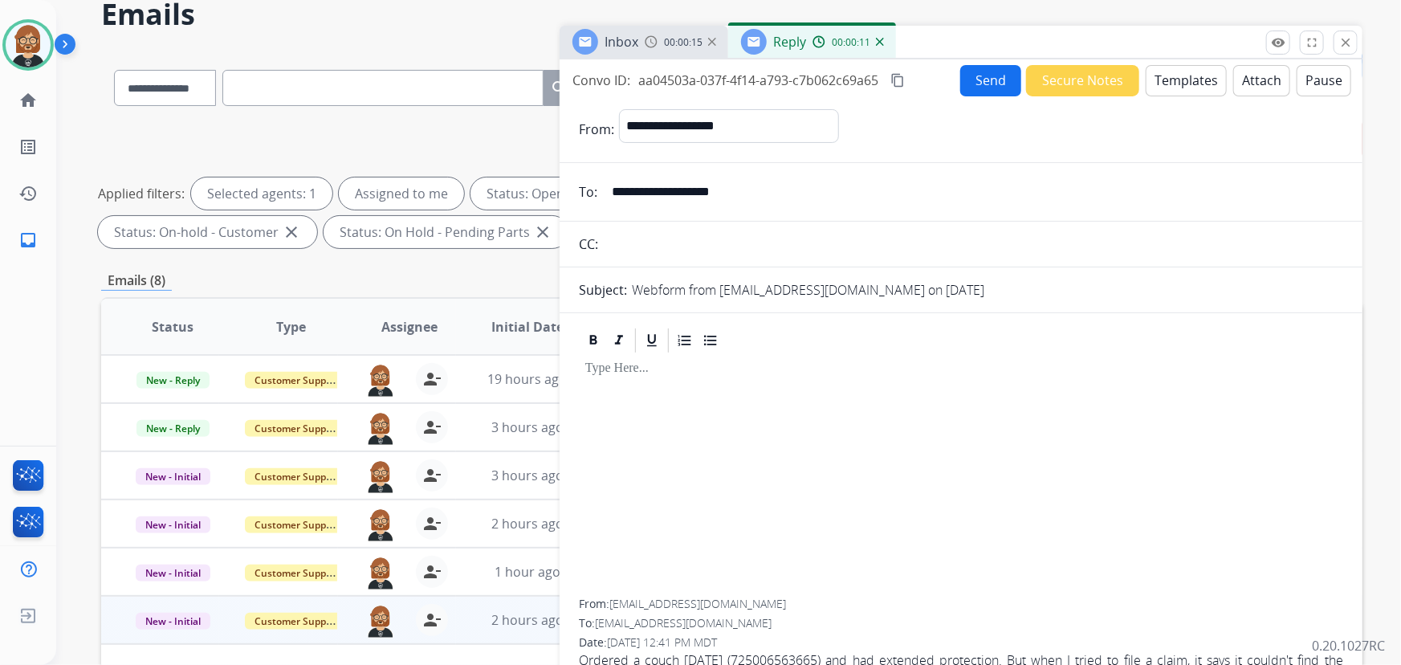
click at [1164, 84] on button "Templates" at bounding box center [1186, 80] width 81 height 31
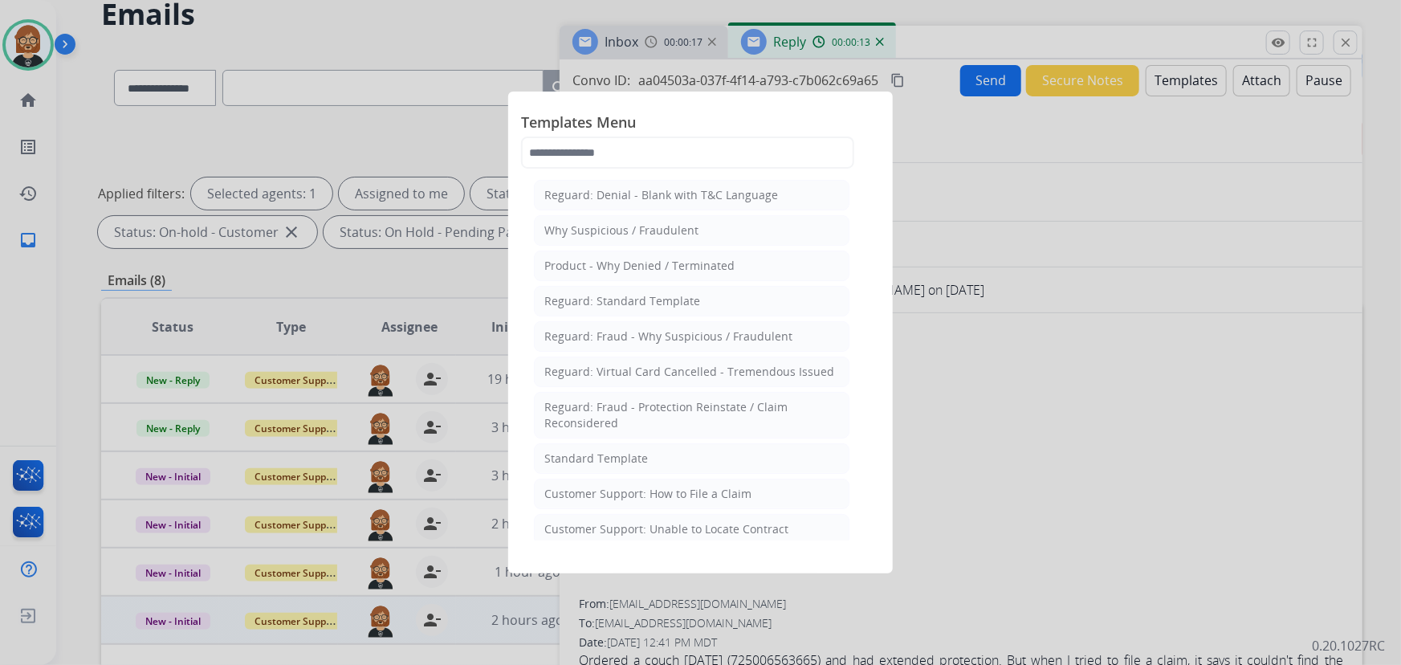
click at [623, 450] on div "Standard Template" at bounding box center [596, 458] width 104 height 16
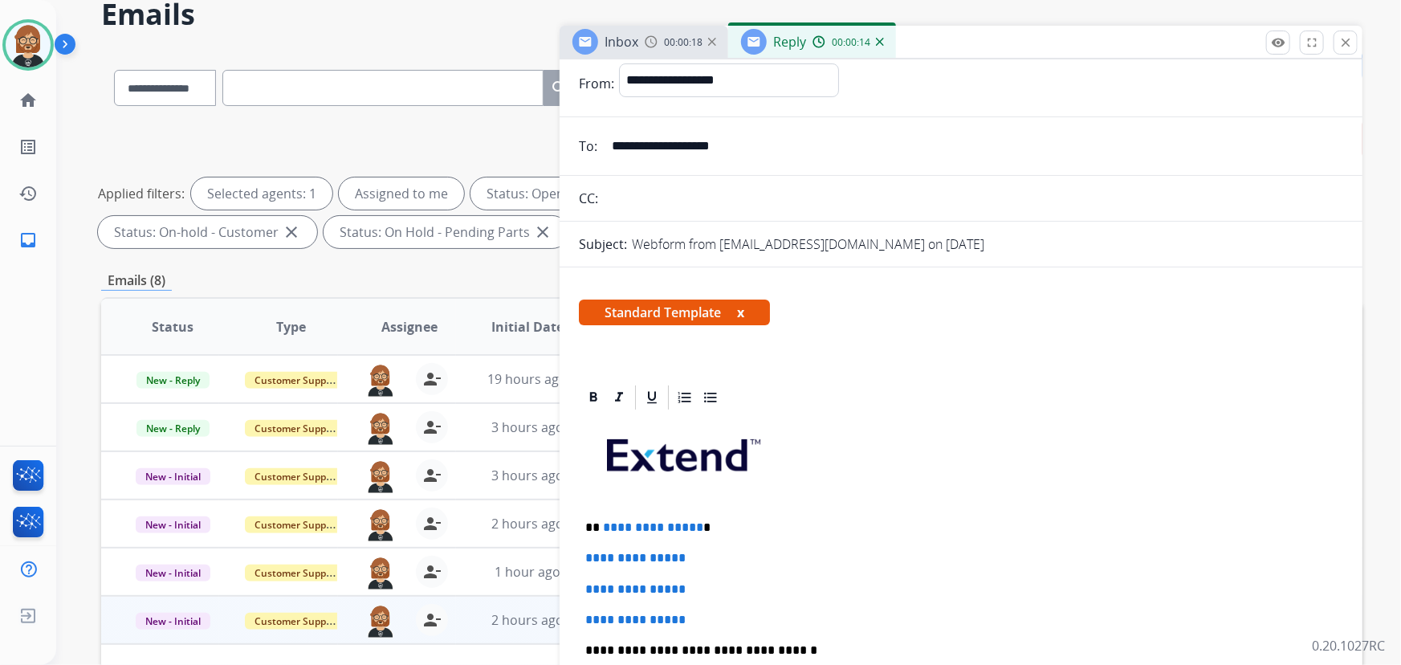
scroll to position [145, 0]
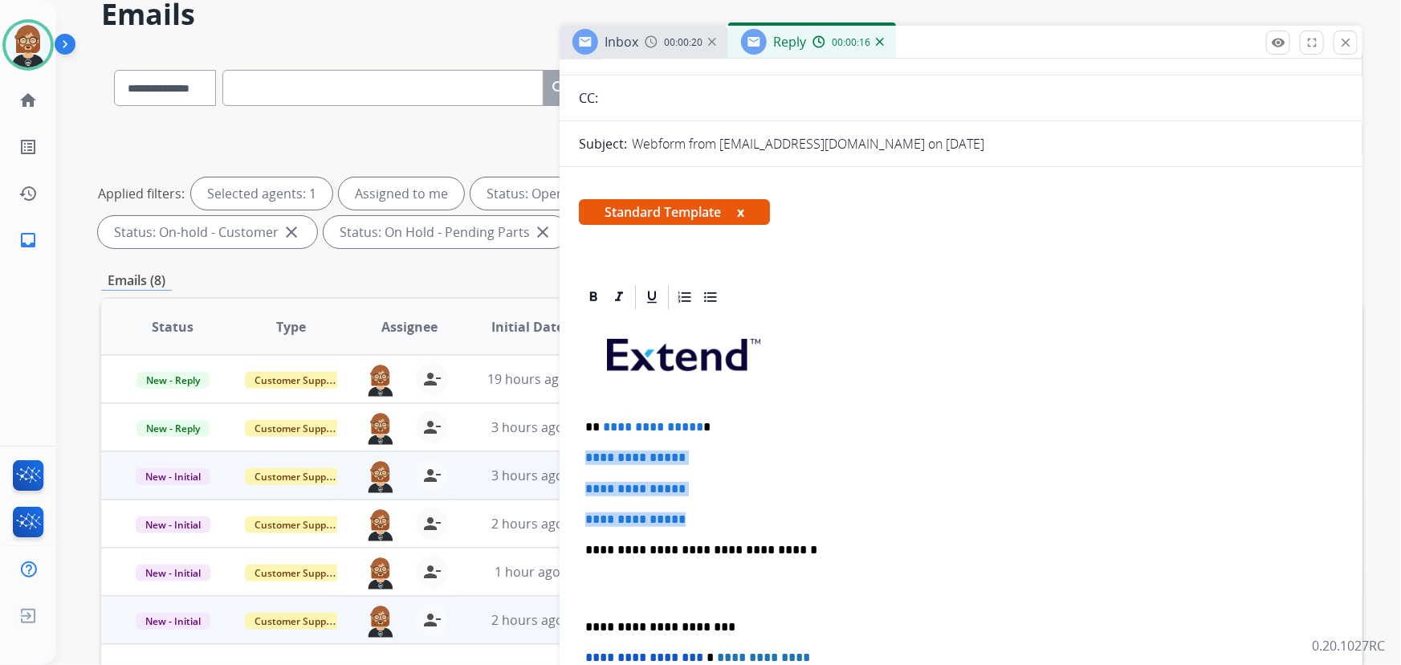
drag, startPoint x: 723, startPoint y: 518, endPoint x: 555, endPoint y: 450, distance: 181.2
click at [555, 450] on div "**********" at bounding box center [731, 484] width 1261 height 869
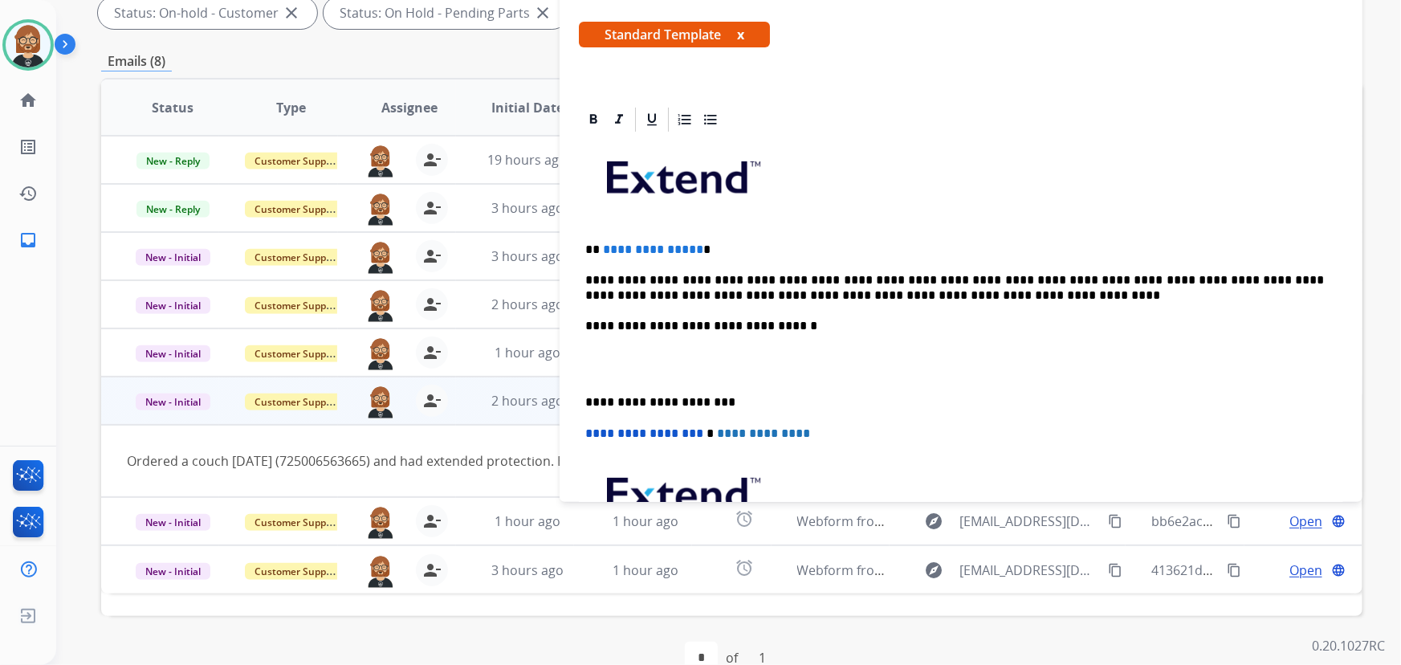
scroll to position [62, 0]
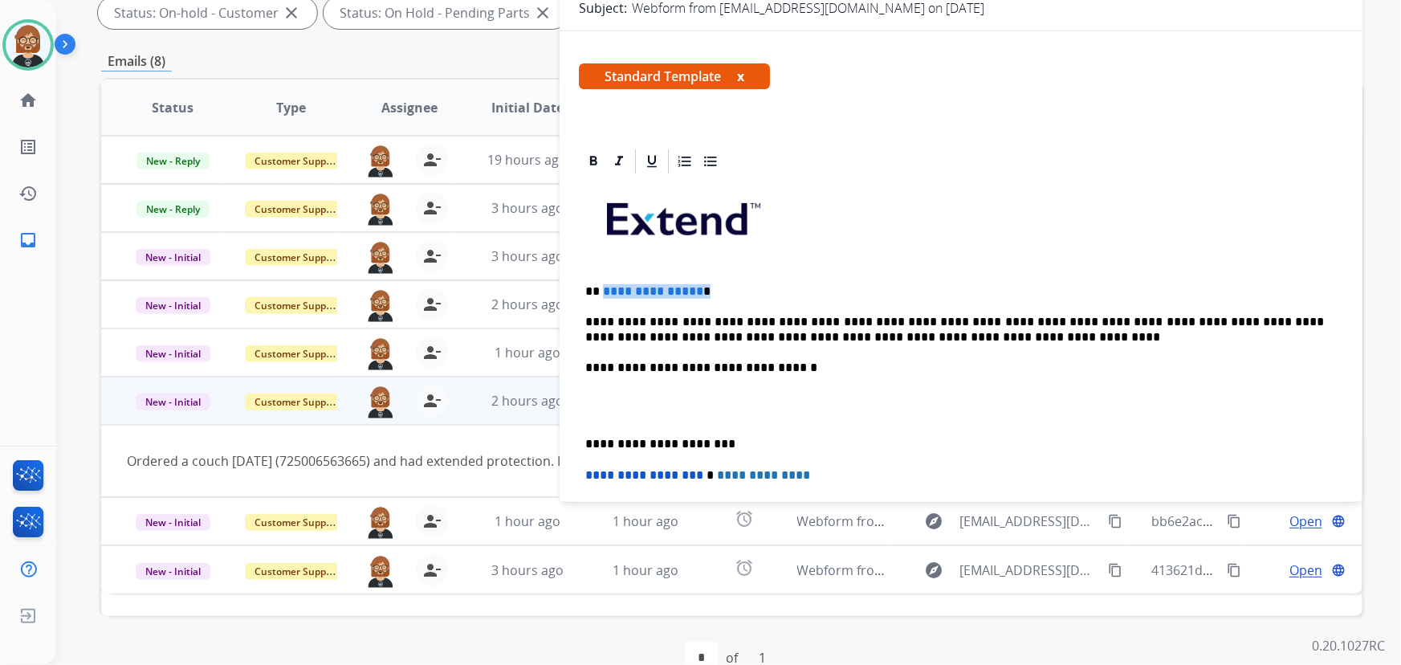
drag, startPoint x: 602, startPoint y: 289, endPoint x: 704, endPoint y: 293, distance: 102.1
click at [704, 293] on p "**********" at bounding box center [955, 291] width 740 height 14
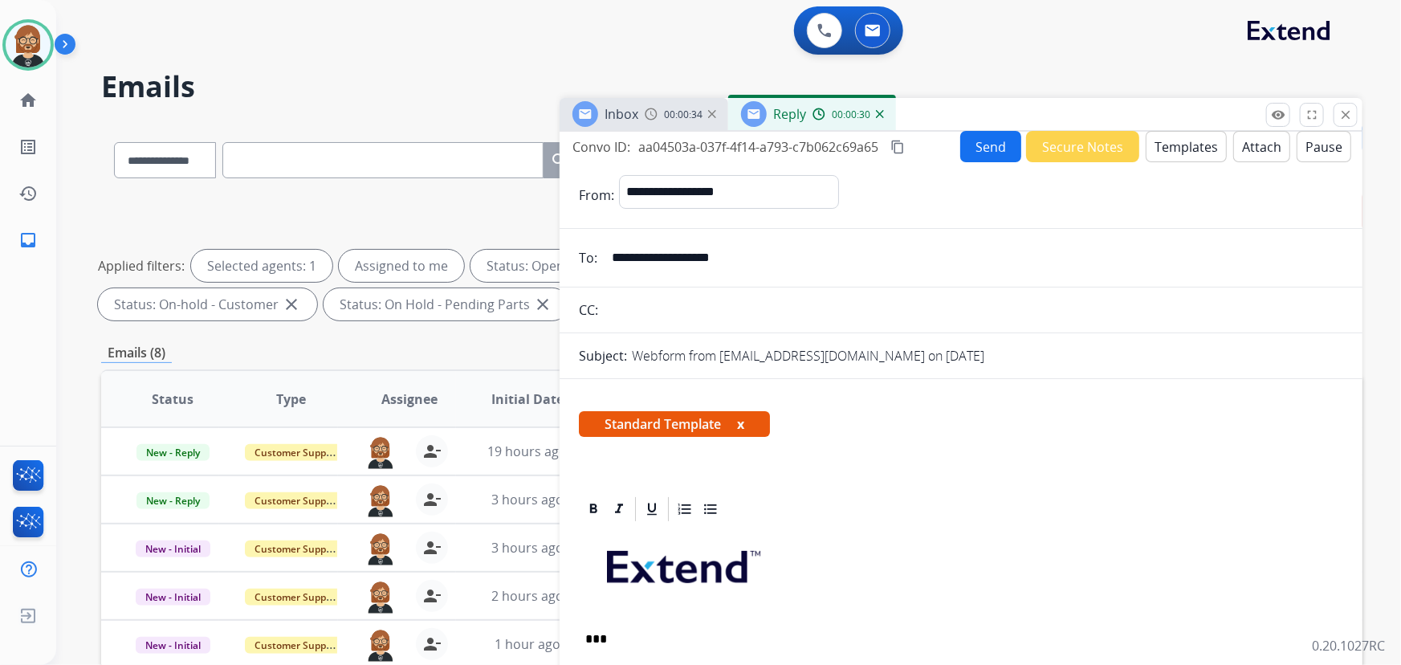
scroll to position [0, 0]
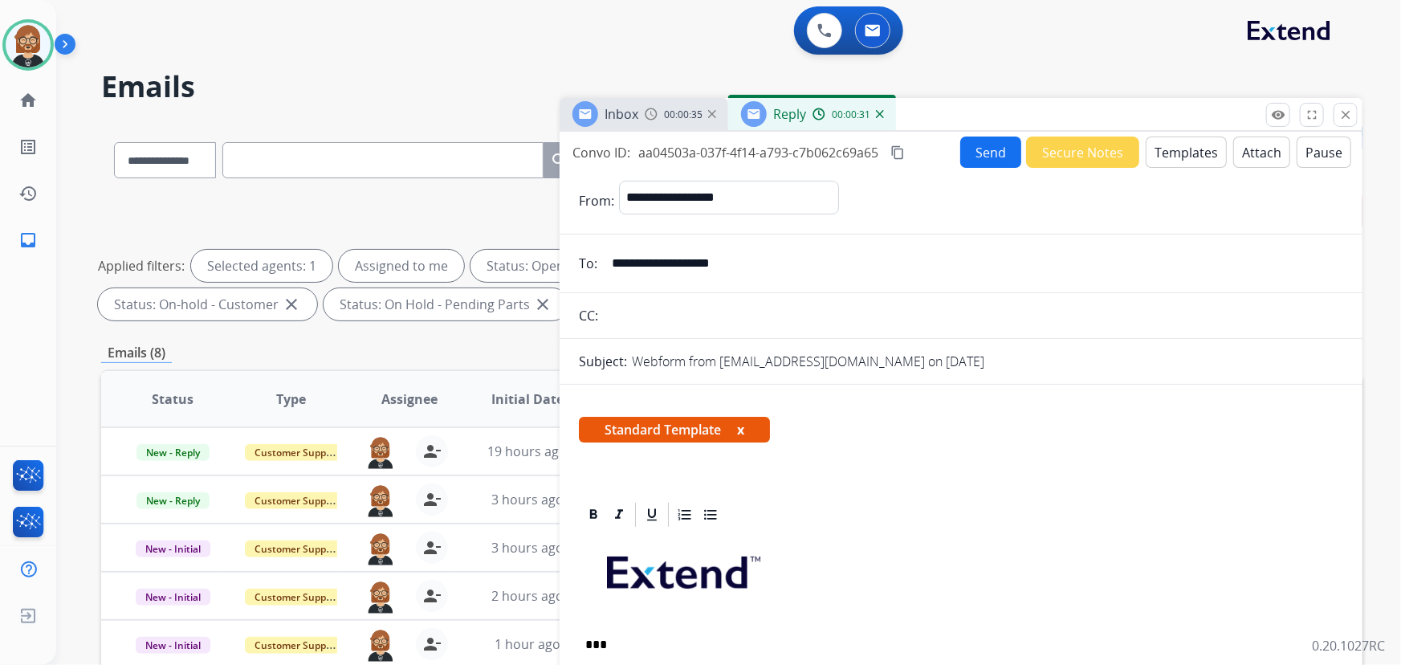
click at [982, 158] on button "Send" at bounding box center [990, 152] width 61 height 31
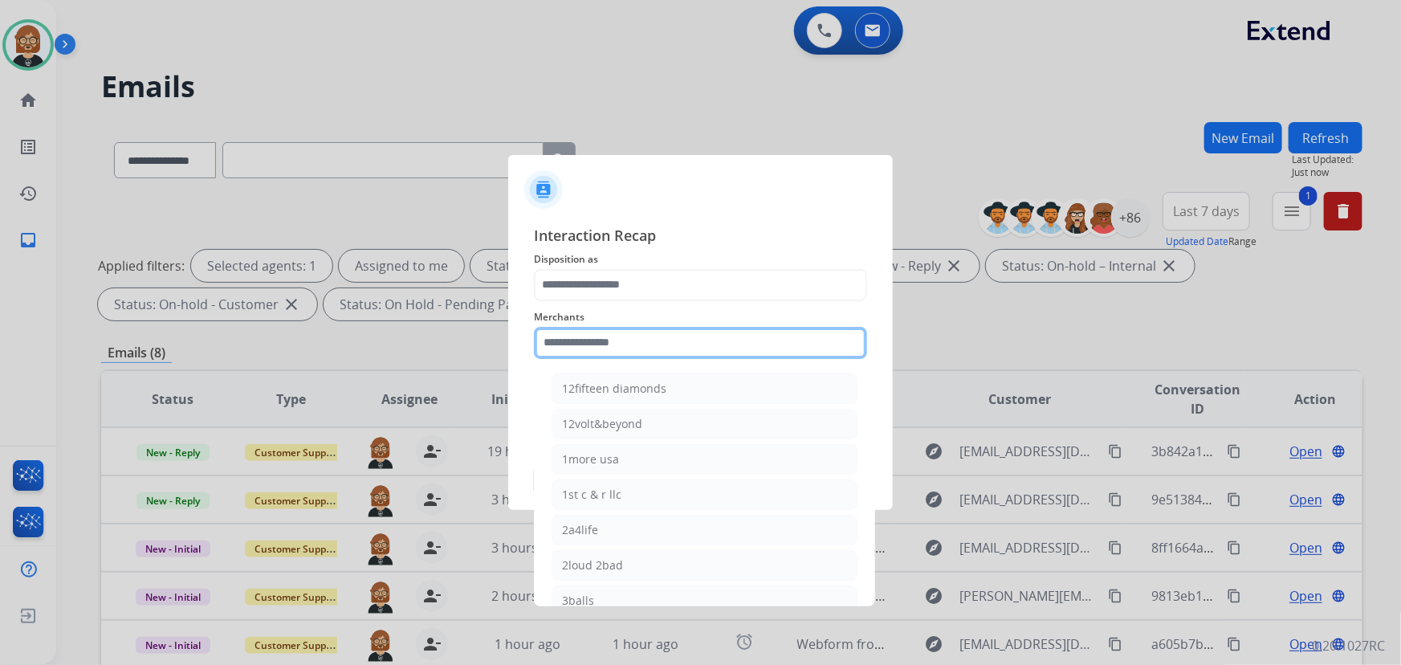
click at [731, 349] on input "text" at bounding box center [700, 343] width 333 height 32
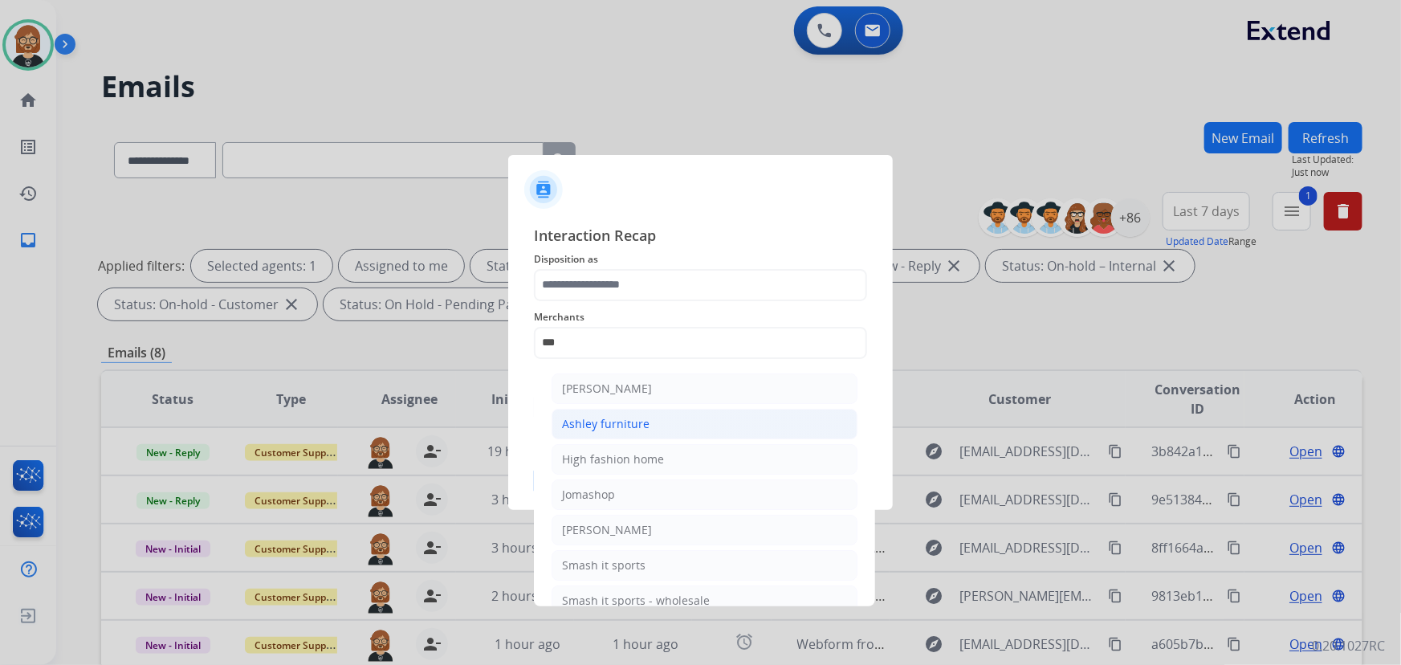
click at [690, 423] on li "Ashley furniture" at bounding box center [705, 424] width 306 height 31
type input "**********"
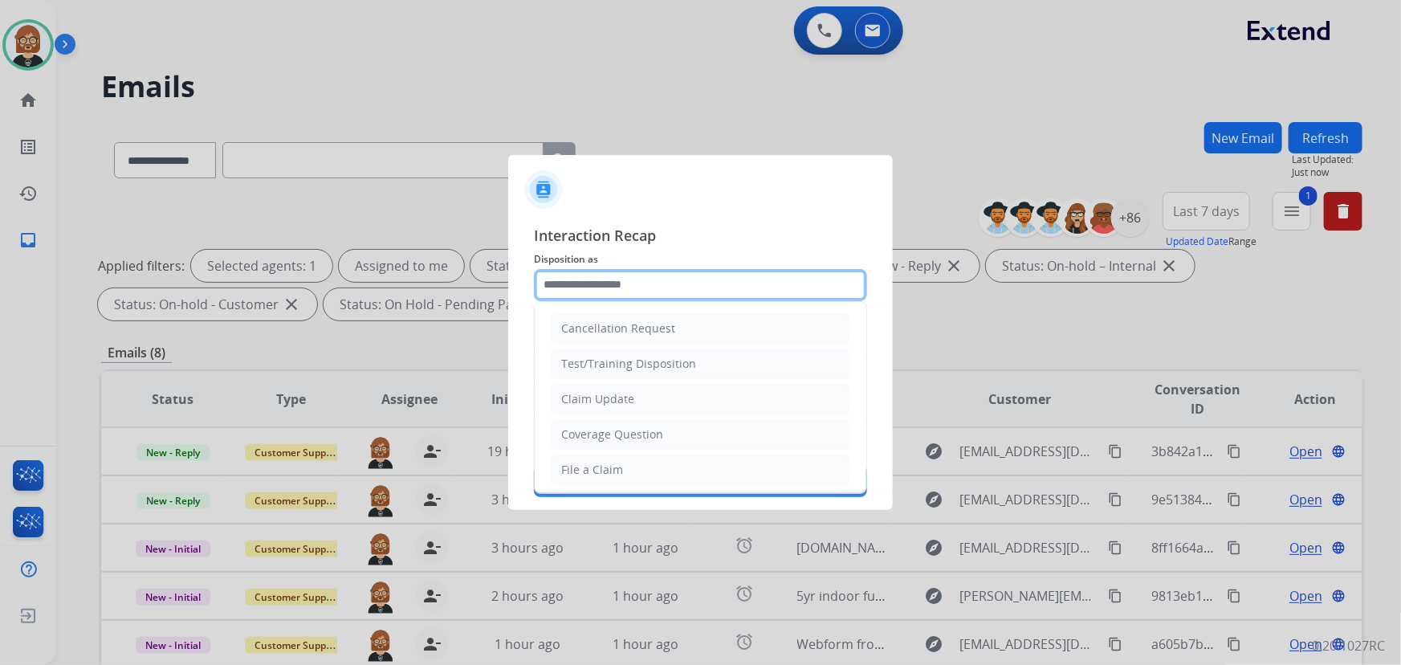
click at [715, 283] on input "text" at bounding box center [700, 285] width 333 height 32
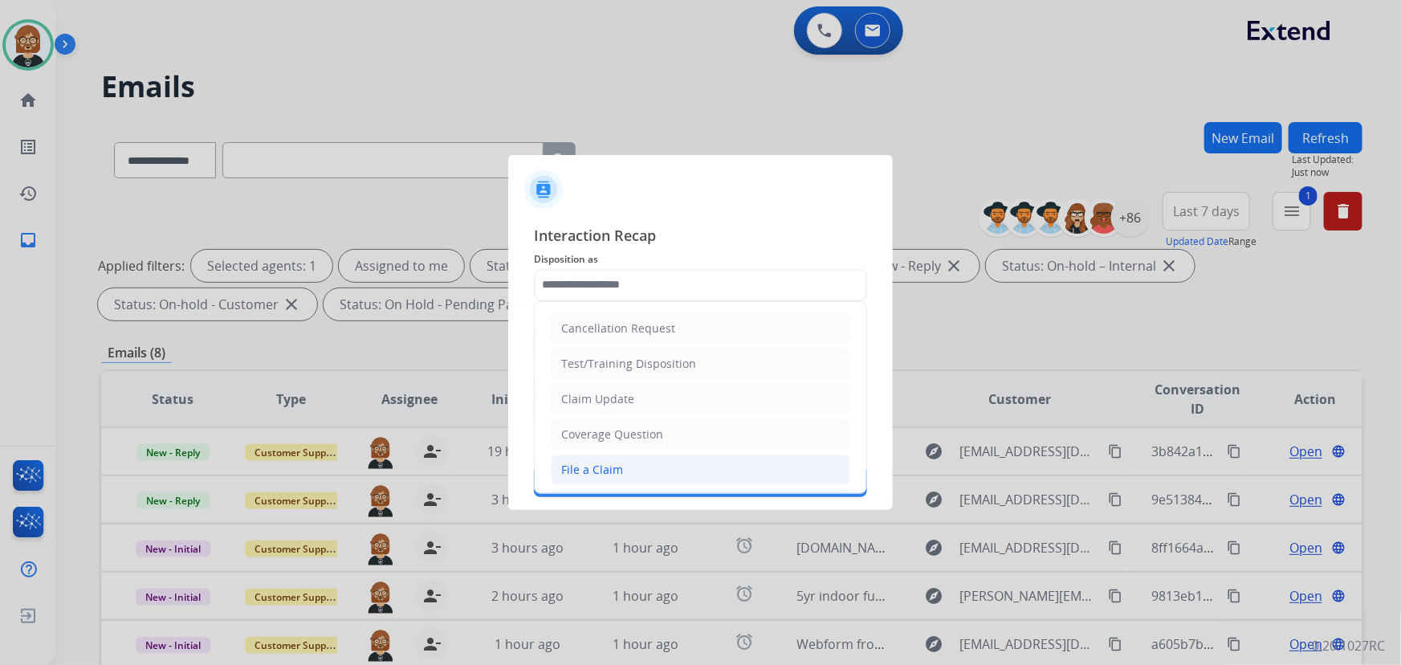
click at [697, 458] on li "File a Claim" at bounding box center [701, 469] width 300 height 31
type input "**********"
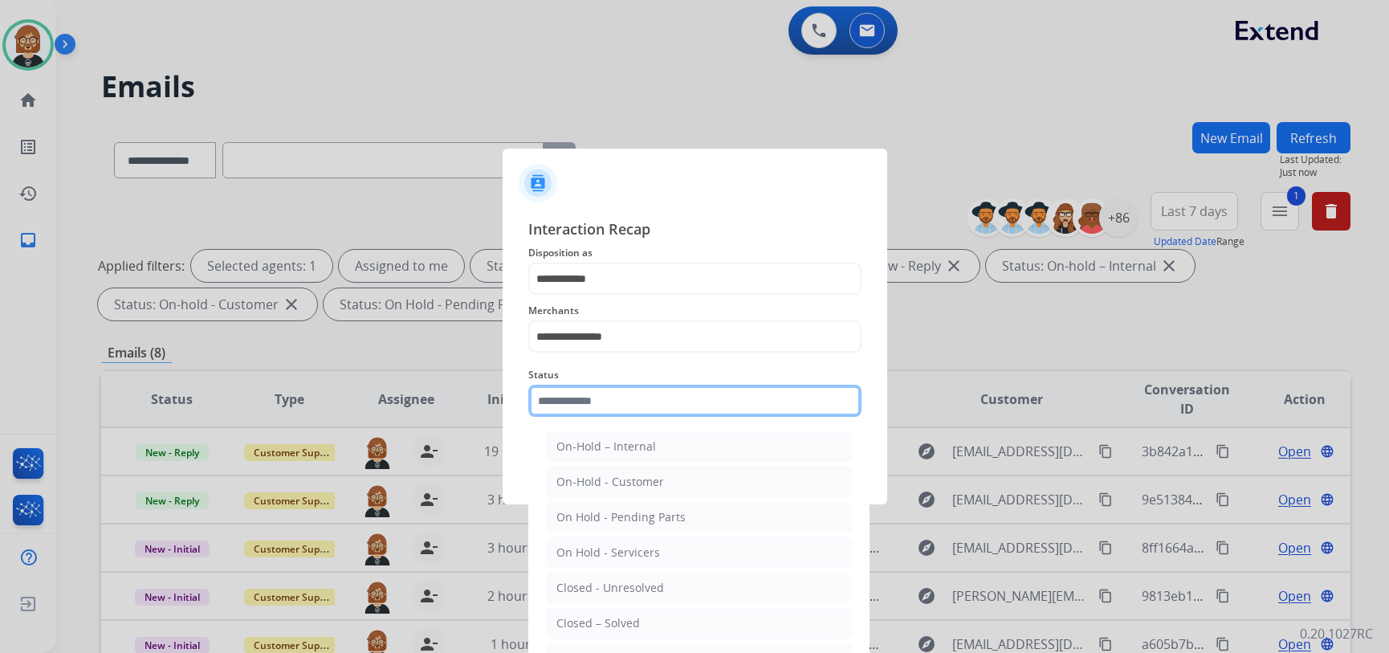
click at [703, 409] on input "text" at bounding box center [694, 401] width 333 height 32
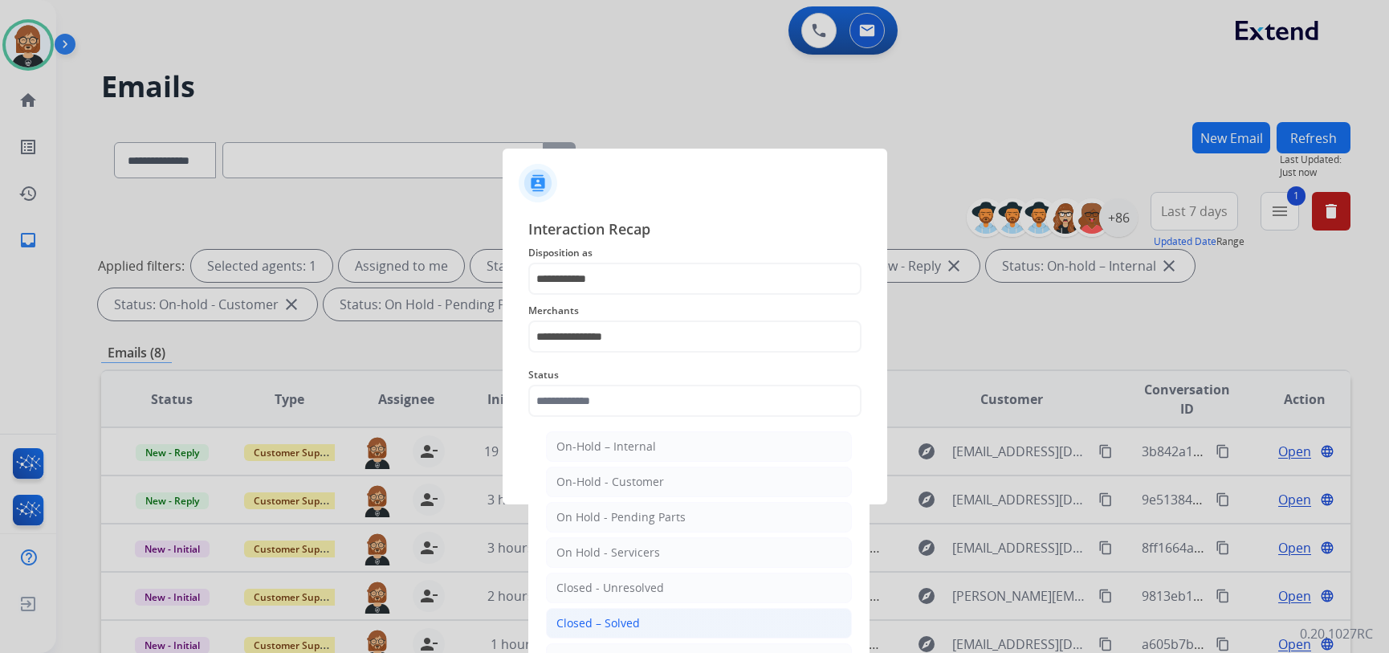
click at [687, 610] on li "Closed – Solved" at bounding box center [699, 623] width 306 height 31
type input "**********"
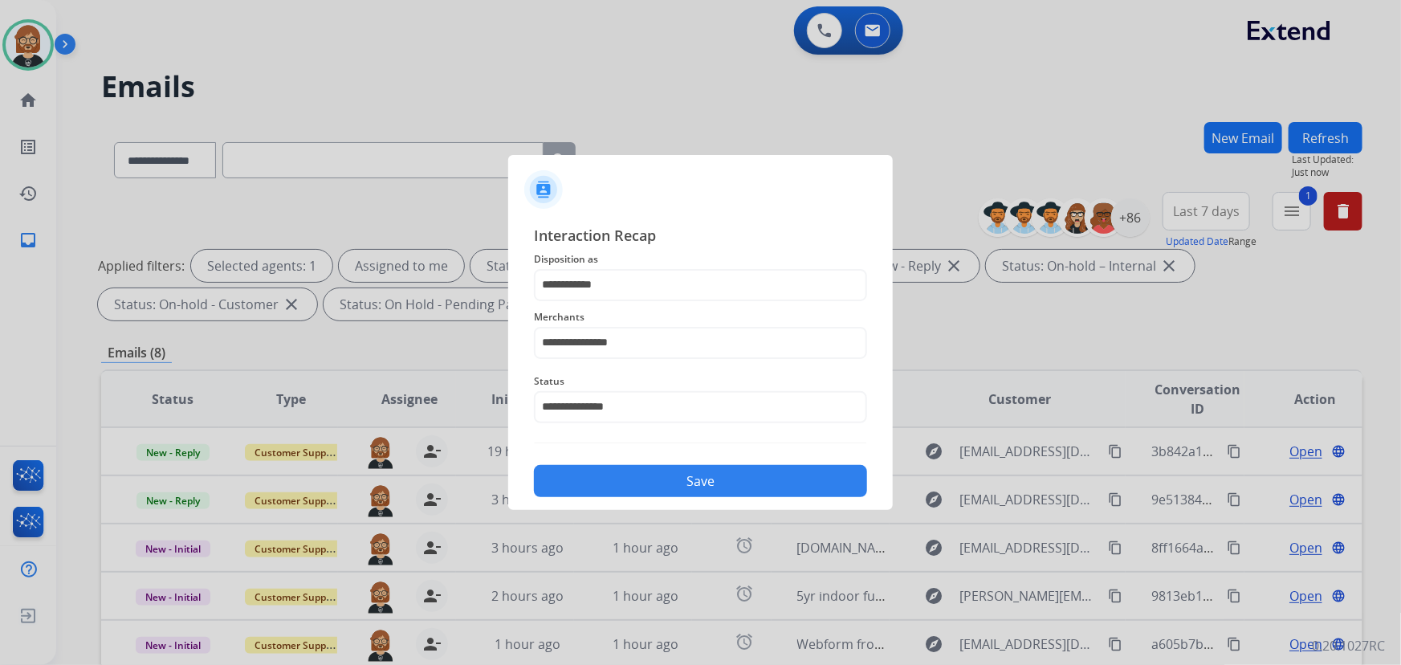
click at [708, 488] on button "Save" at bounding box center [700, 481] width 333 height 32
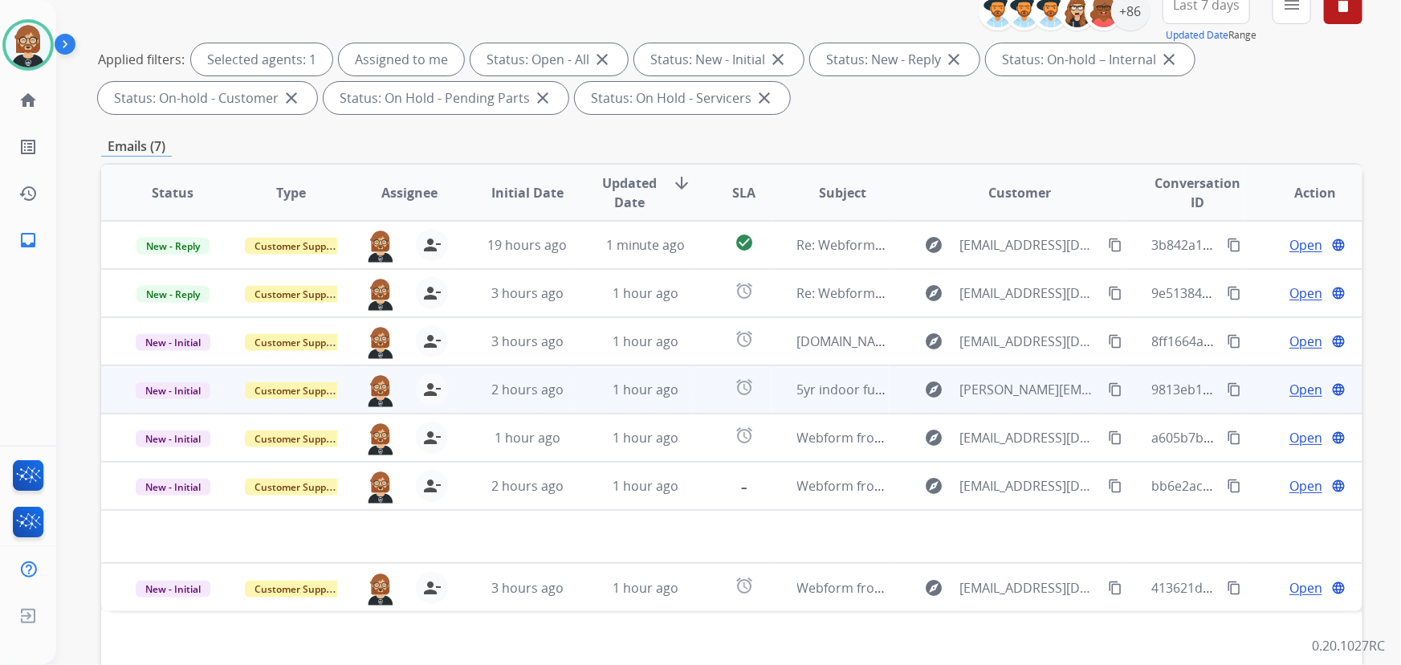
scroll to position [218, 0]
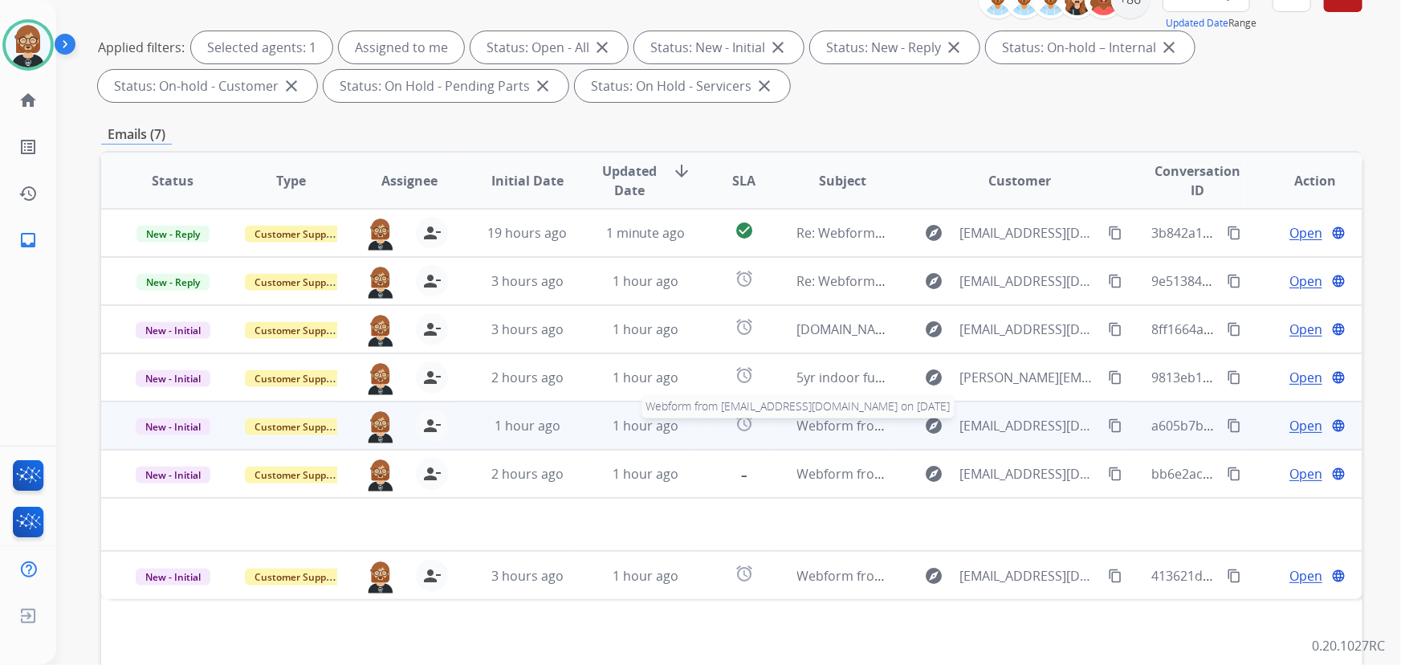
click at [833, 423] on span "Webform from kristinhollyxo@gmail.com on 08/16/2025" at bounding box center [979, 426] width 364 height 18
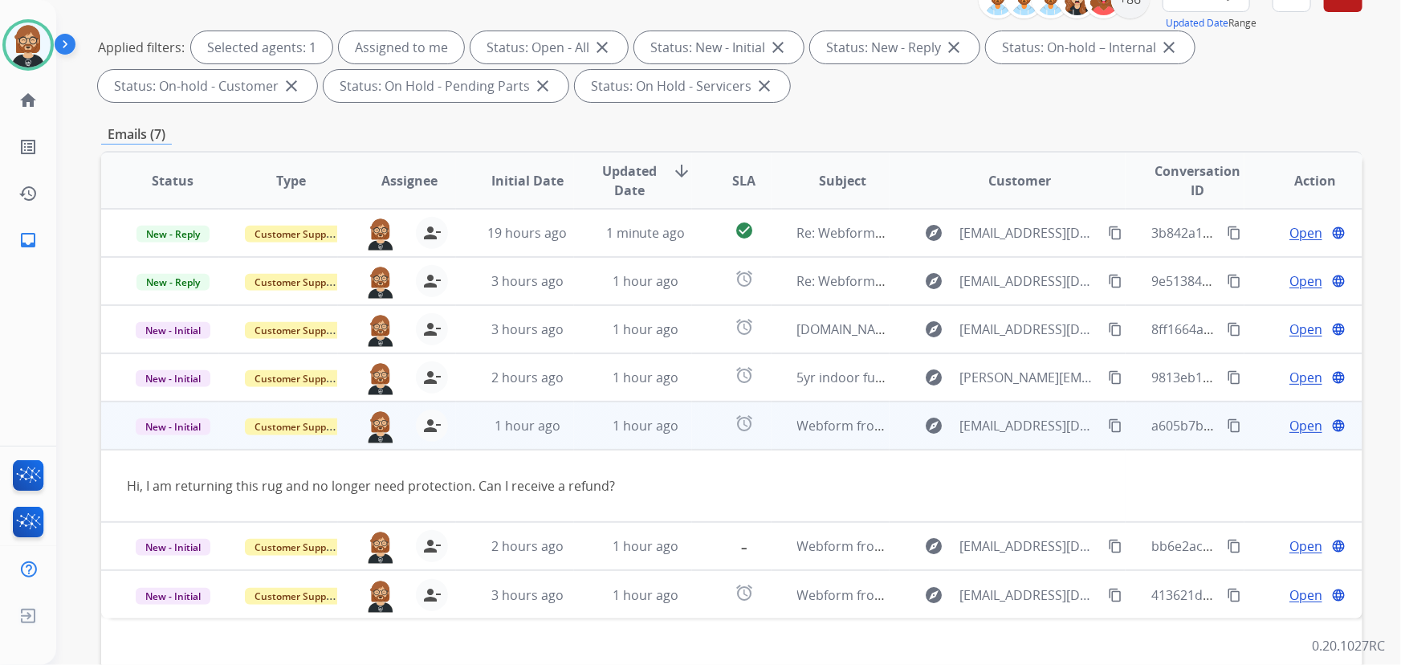
click at [1306, 423] on span "Open" at bounding box center [1306, 425] width 33 height 19
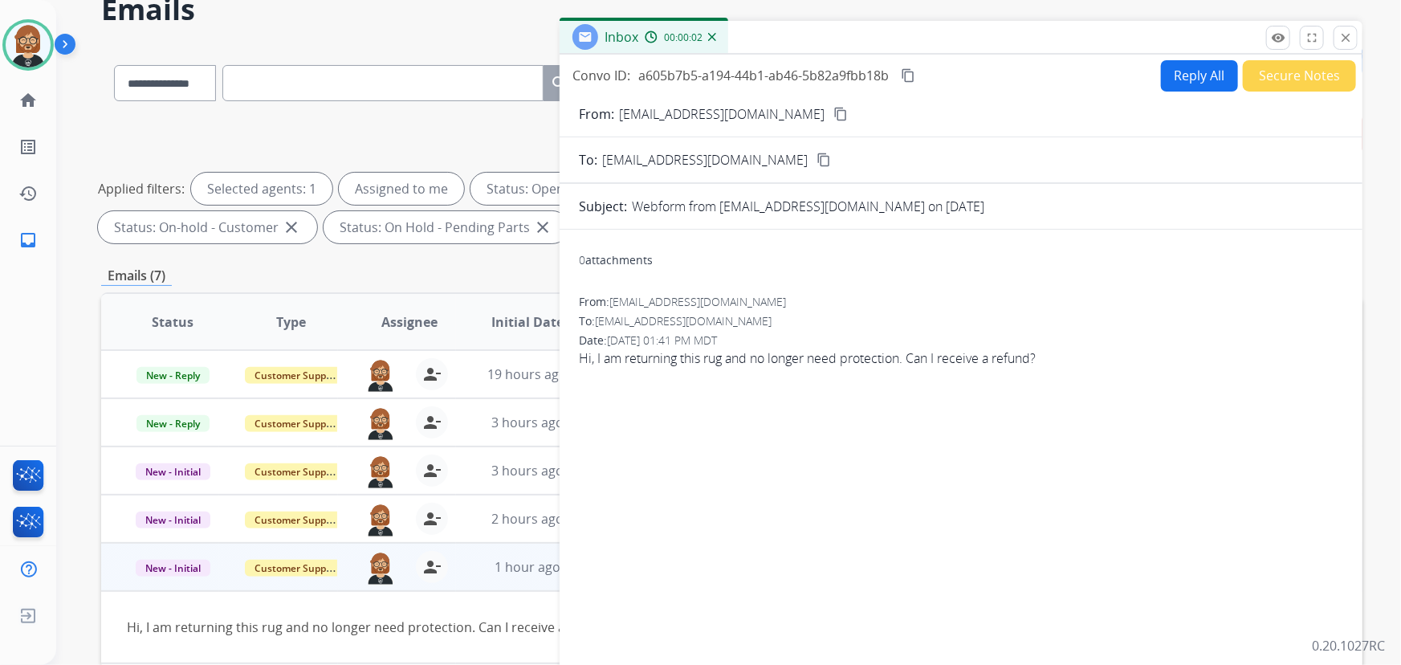
scroll to position [72, 0]
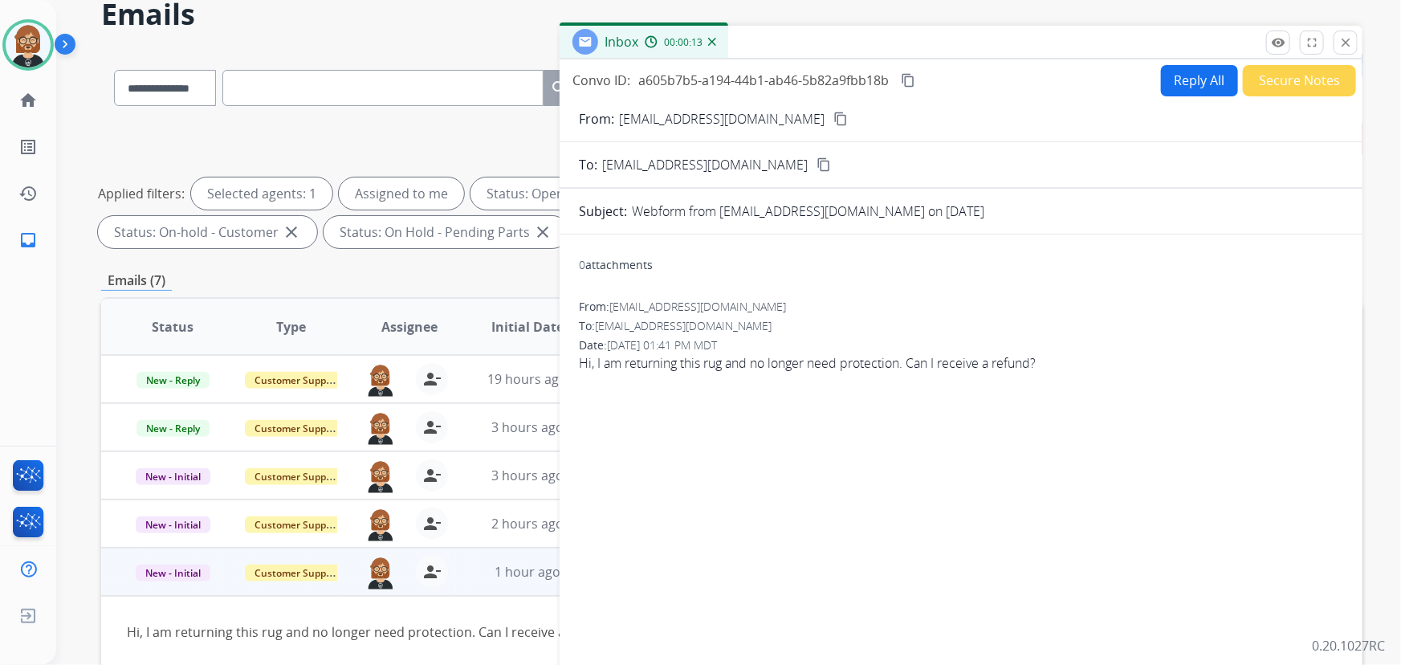
click at [1192, 74] on button "Reply All" at bounding box center [1199, 80] width 77 height 31
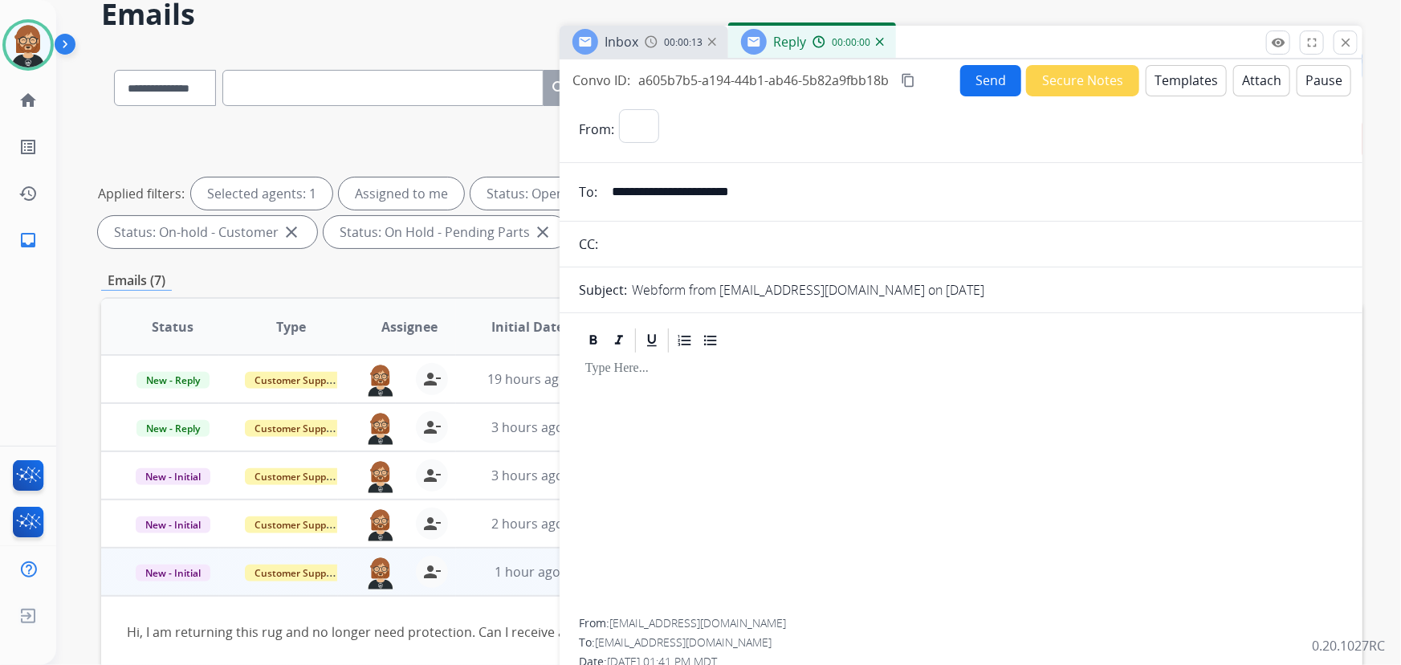
select select "**********"
click at [1197, 78] on button "Templates" at bounding box center [1186, 80] width 81 height 31
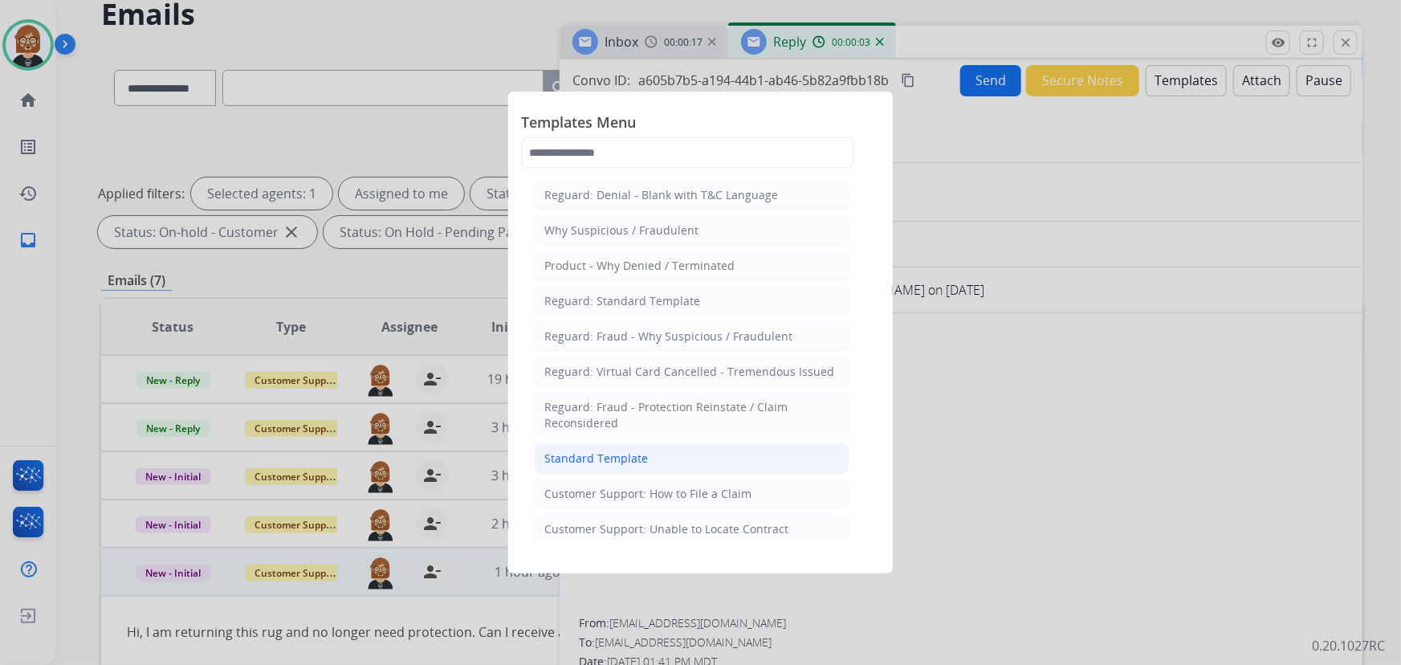
click at [619, 460] on div "Standard Template" at bounding box center [596, 458] width 104 height 16
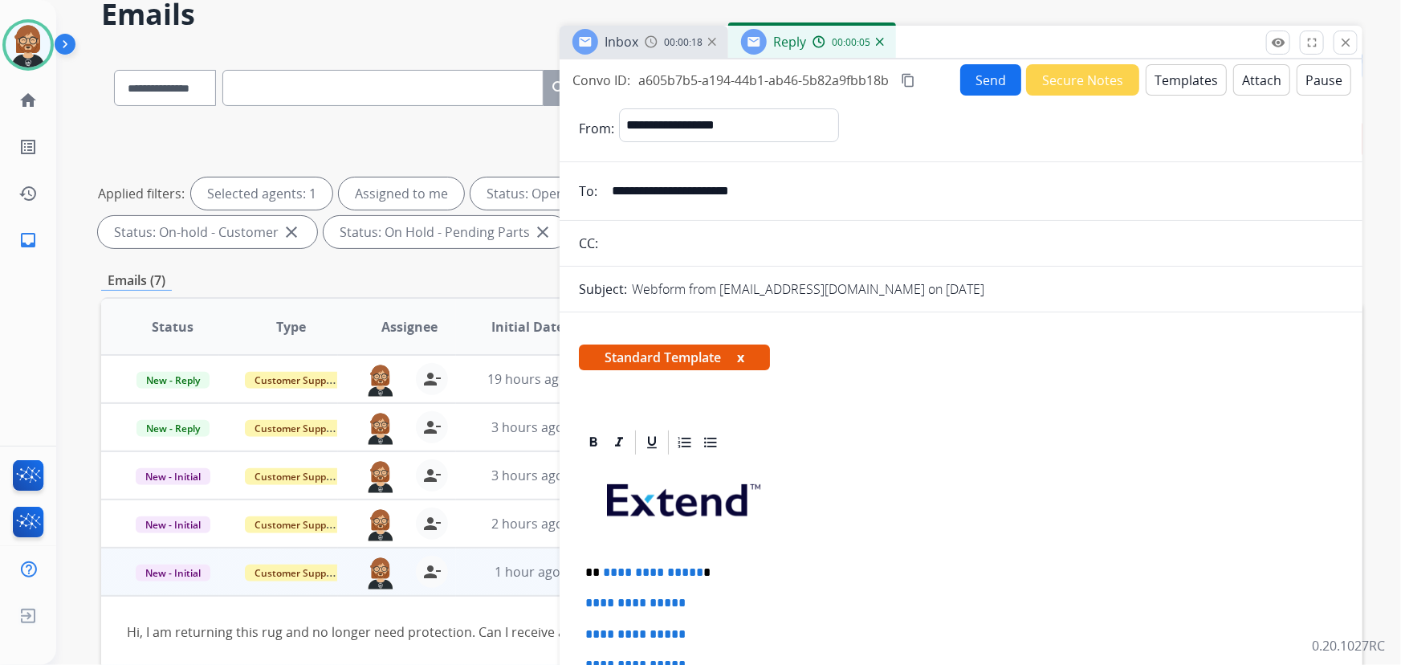
scroll to position [145, 0]
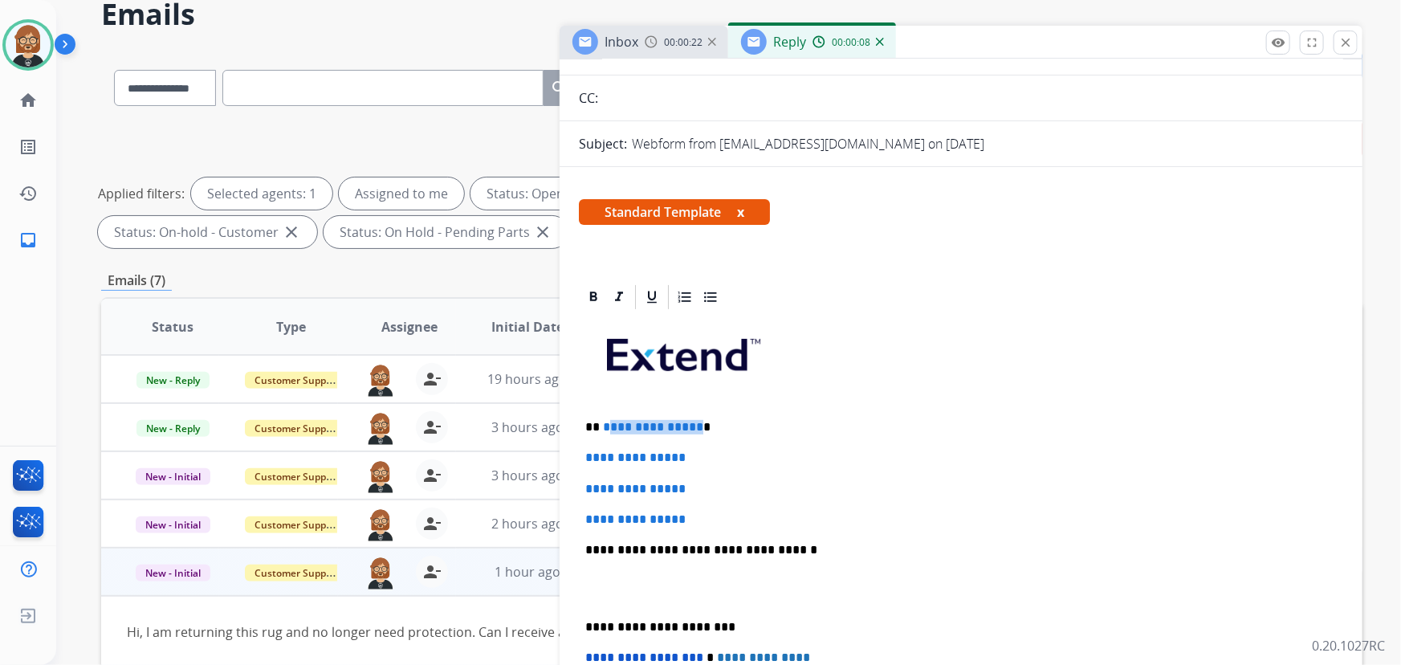
drag, startPoint x: 695, startPoint y: 418, endPoint x: 607, endPoint y: 420, distance: 88.3
click at [607, 420] on p "**********" at bounding box center [955, 427] width 740 height 14
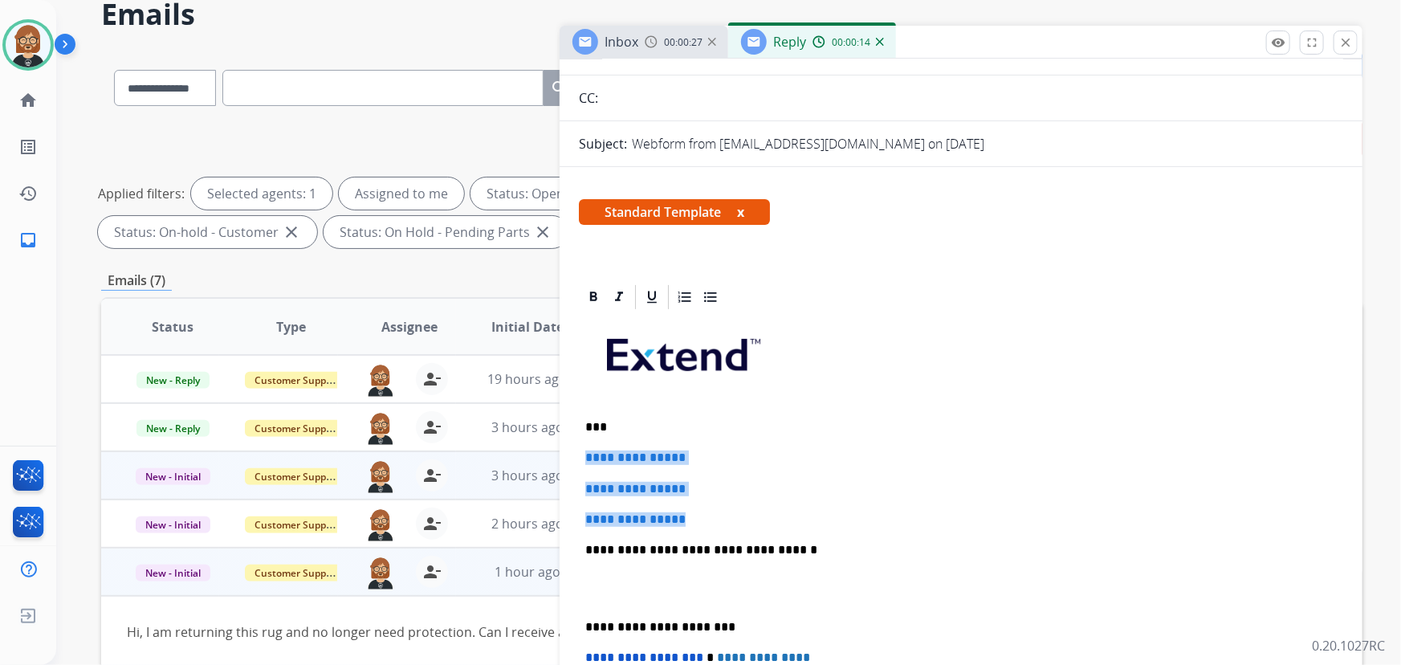
drag, startPoint x: 708, startPoint y: 517, endPoint x: 554, endPoint y: 450, distance: 168.3
click at [554, 450] on div "**********" at bounding box center [731, 484] width 1261 height 869
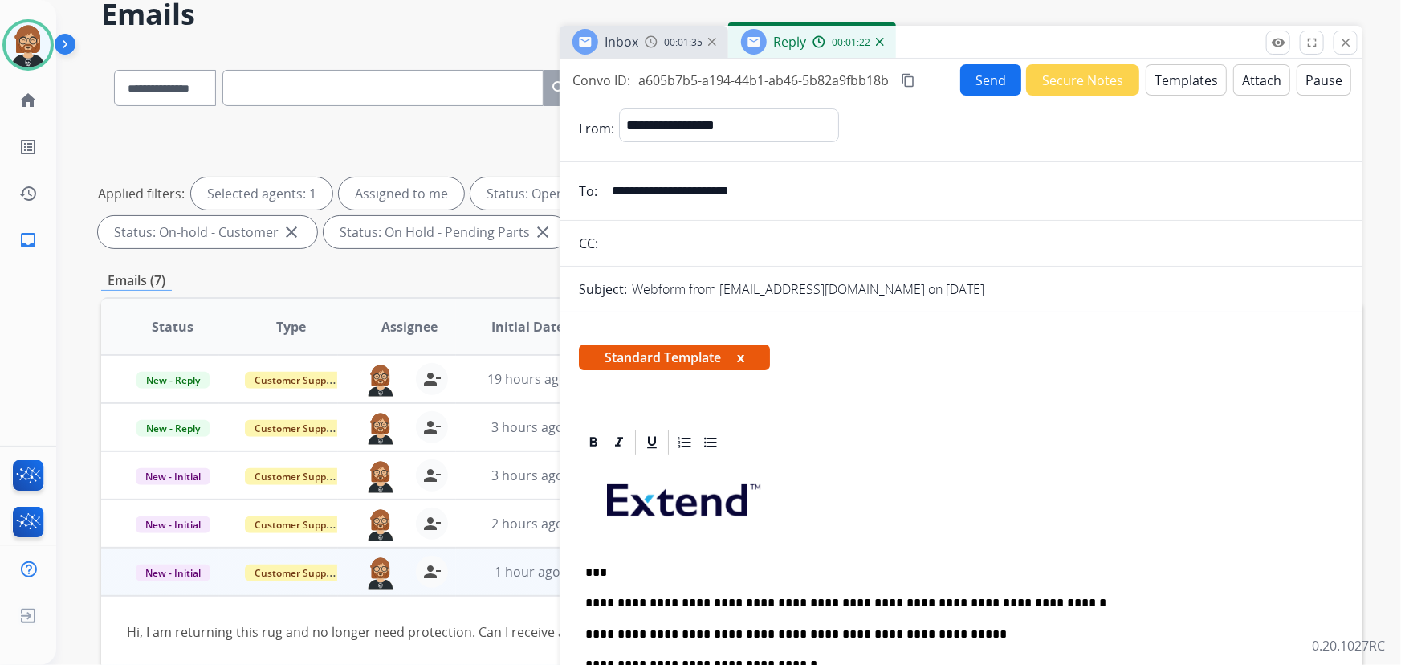
scroll to position [0, 0]
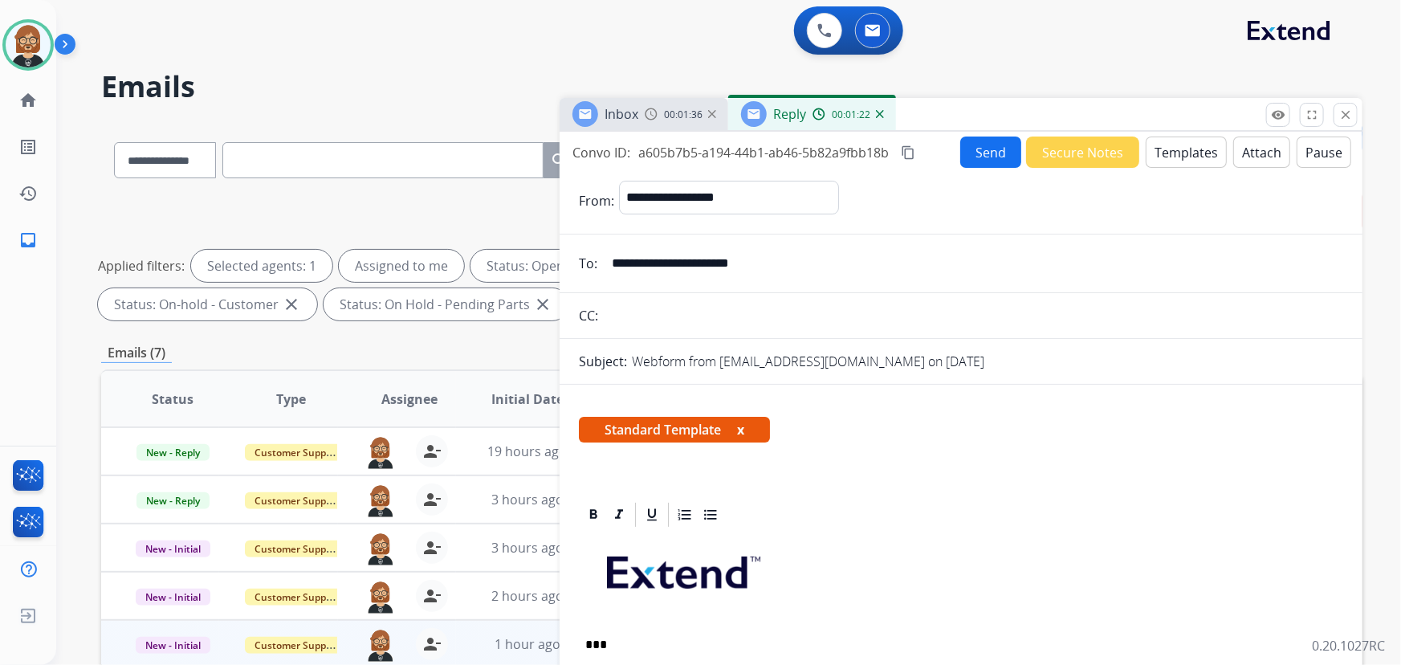
click at [986, 164] on button "Send" at bounding box center [990, 152] width 61 height 31
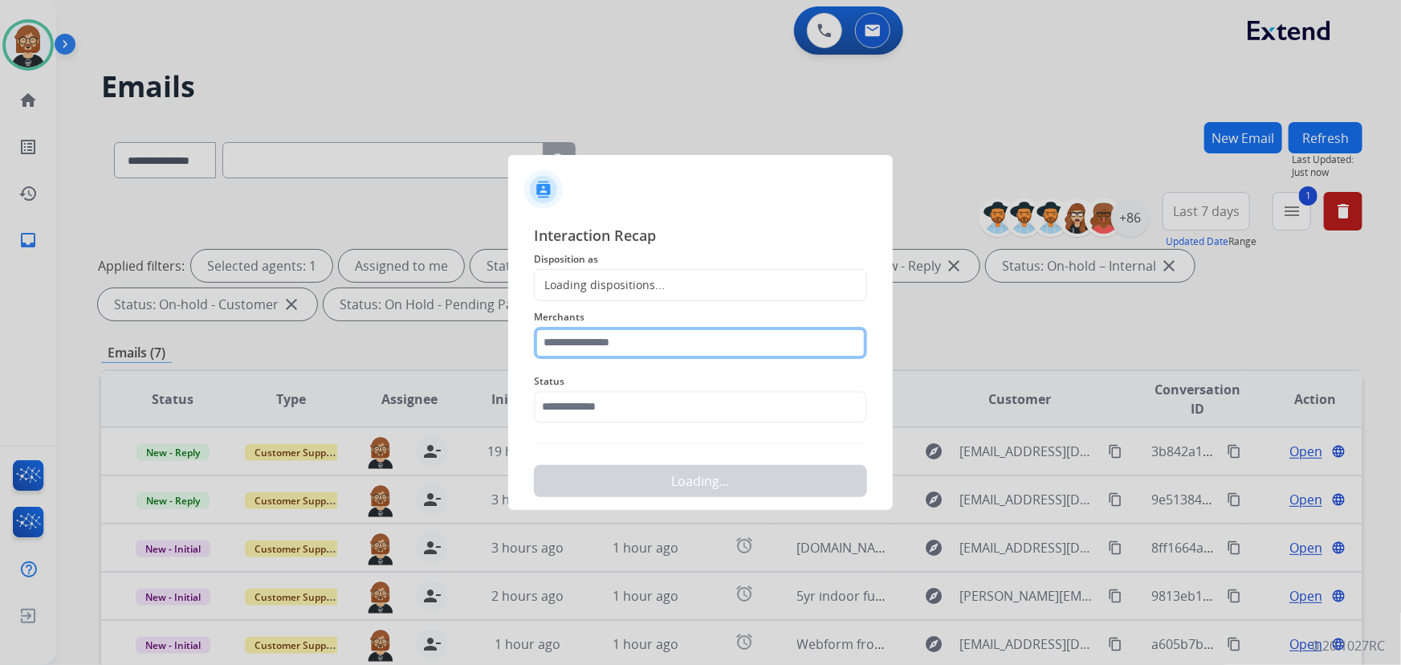
click at [660, 337] on input "text" at bounding box center [700, 343] width 333 height 32
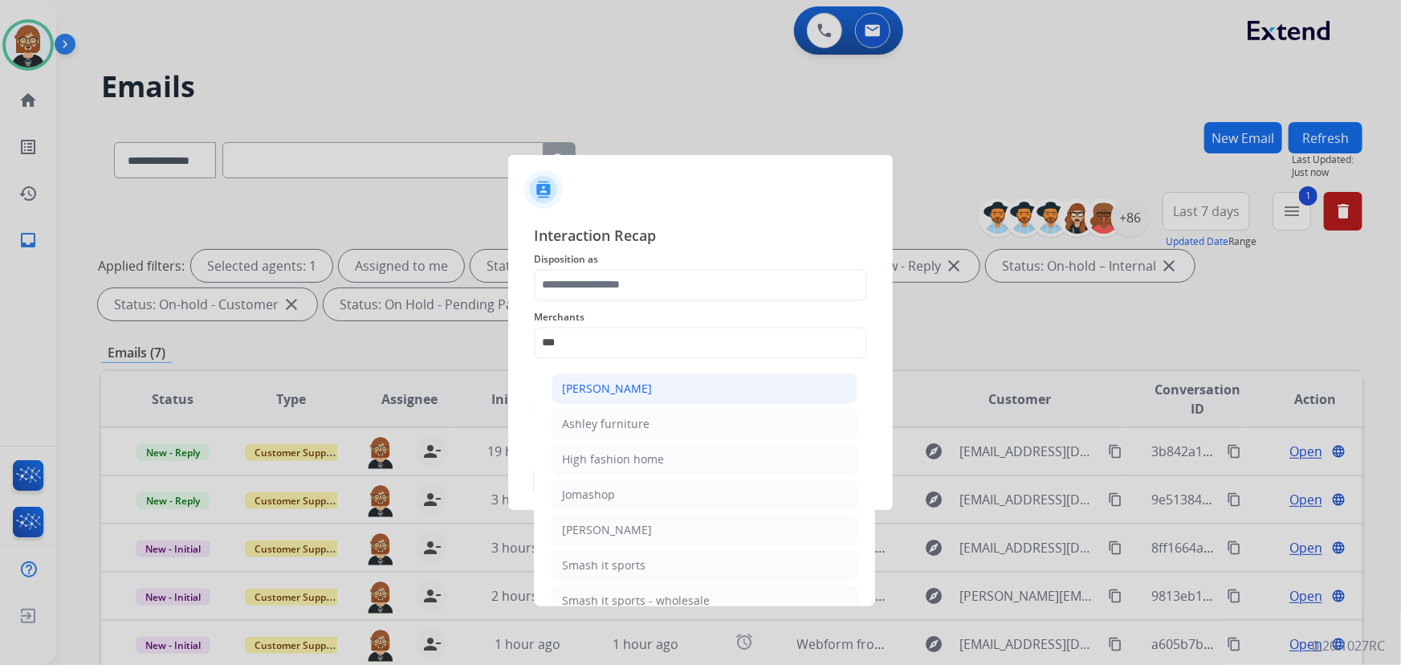
click at [651, 392] on li "Ashley - Reguard" at bounding box center [705, 388] width 306 height 31
type input "**********"
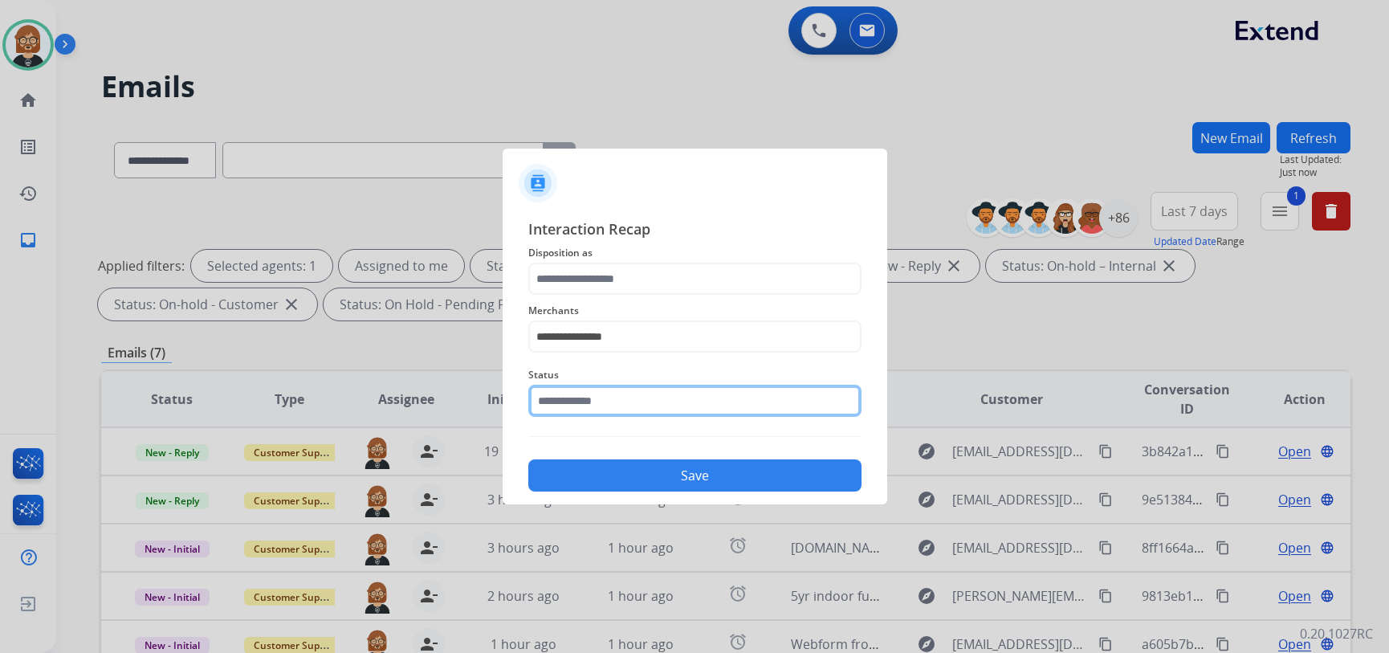
click at [658, 409] on input "text" at bounding box center [694, 401] width 333 height 32
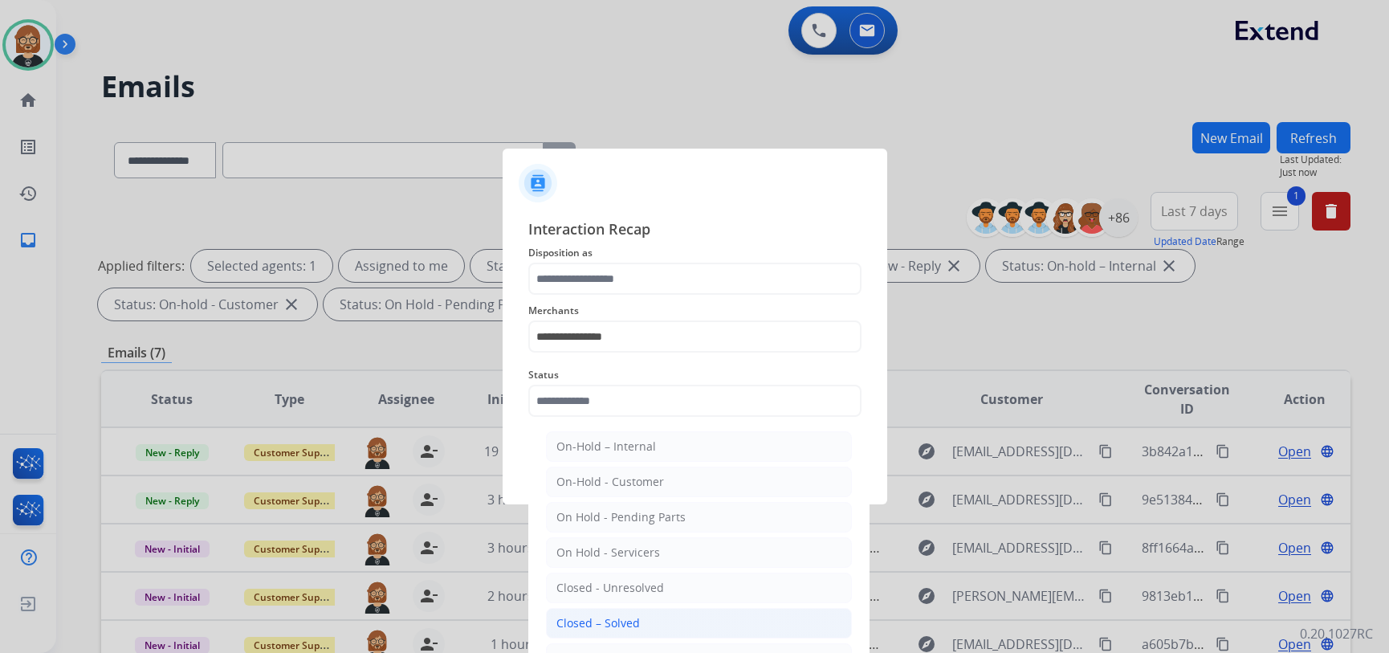
click at [658, 613] on li "Closed – Solved" at bounding box center [699, 623] width 306 height 31
type input "**********"
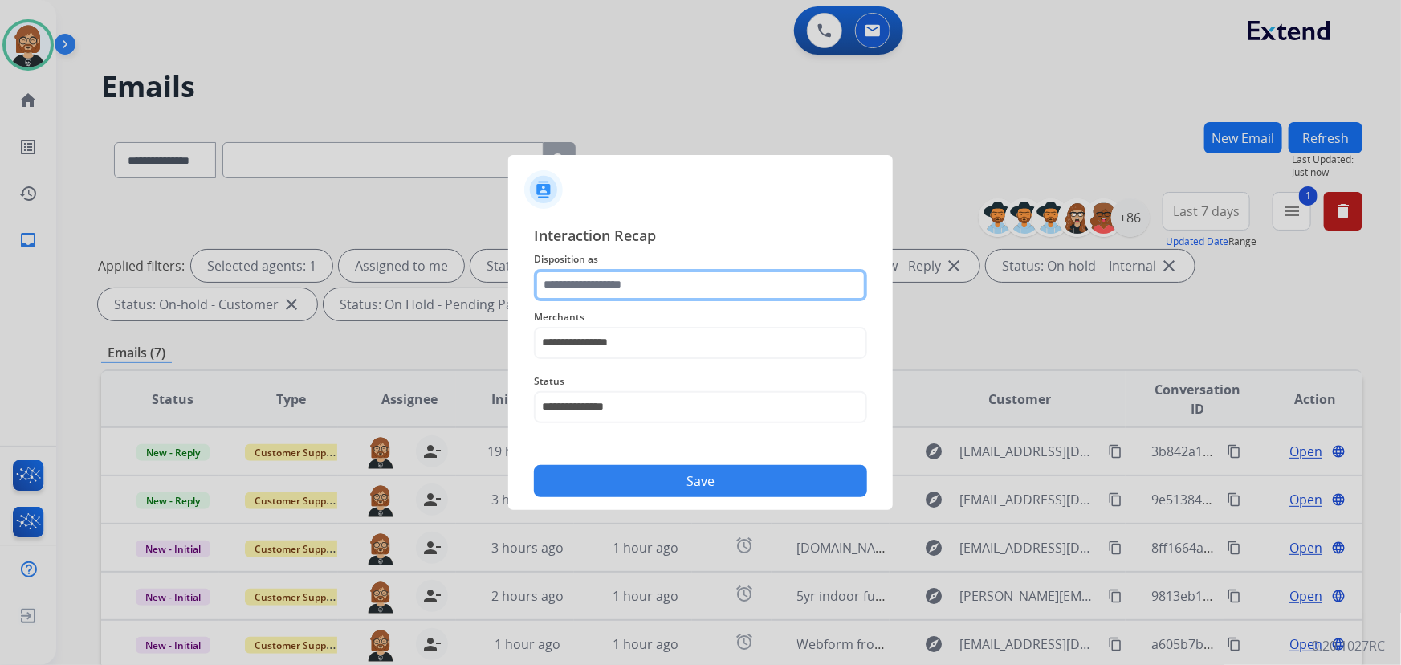
click at [653, 273] on input "text" at bounding box center [700, 285] width 333 height 32
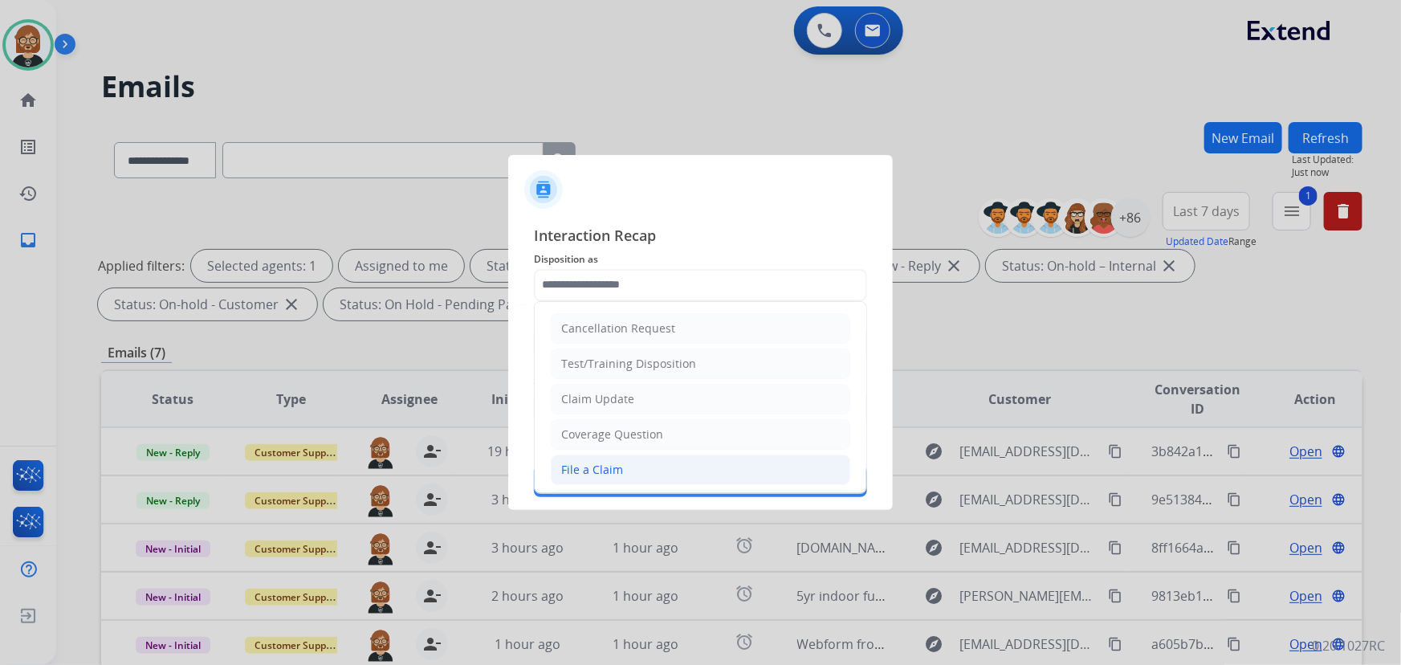
click at [666, 466] on li "File a Claim" at bounding box center [701, 469] width 300 height 31
type input "**********"
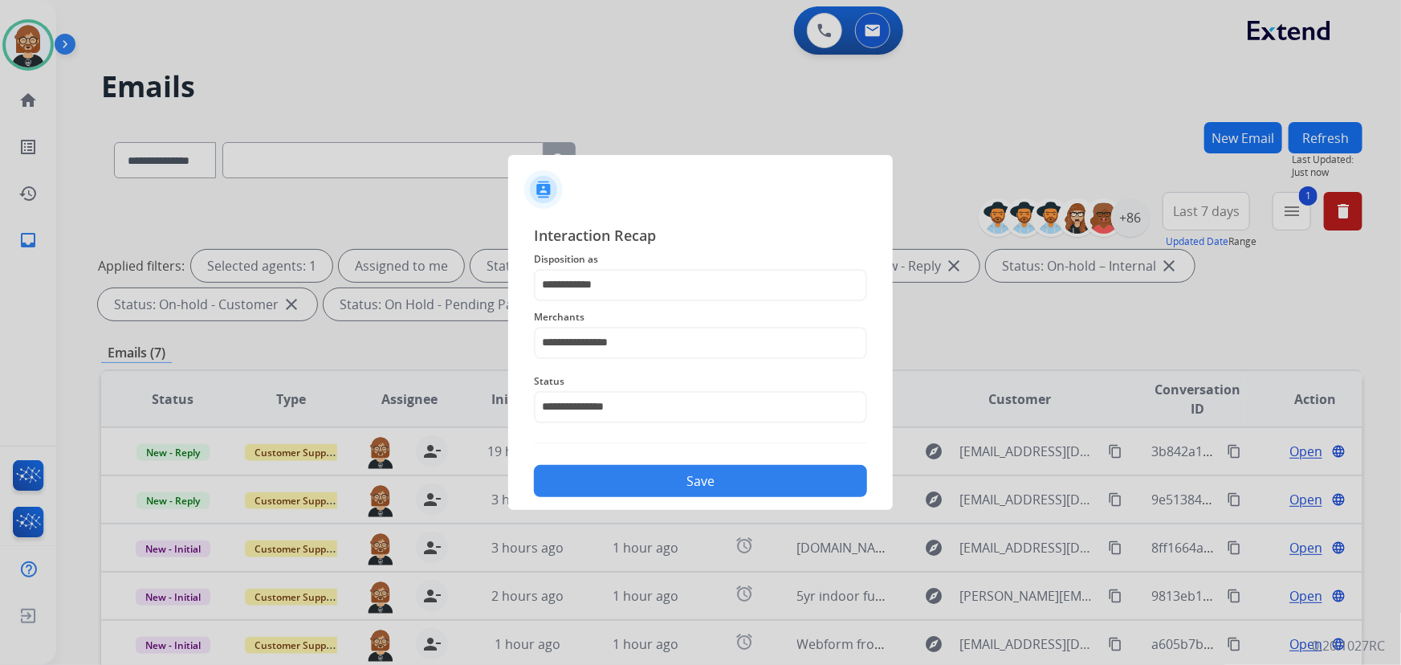
click at [683, 473] on button "Save" at bounding box center [700, 481] width 333 height 32
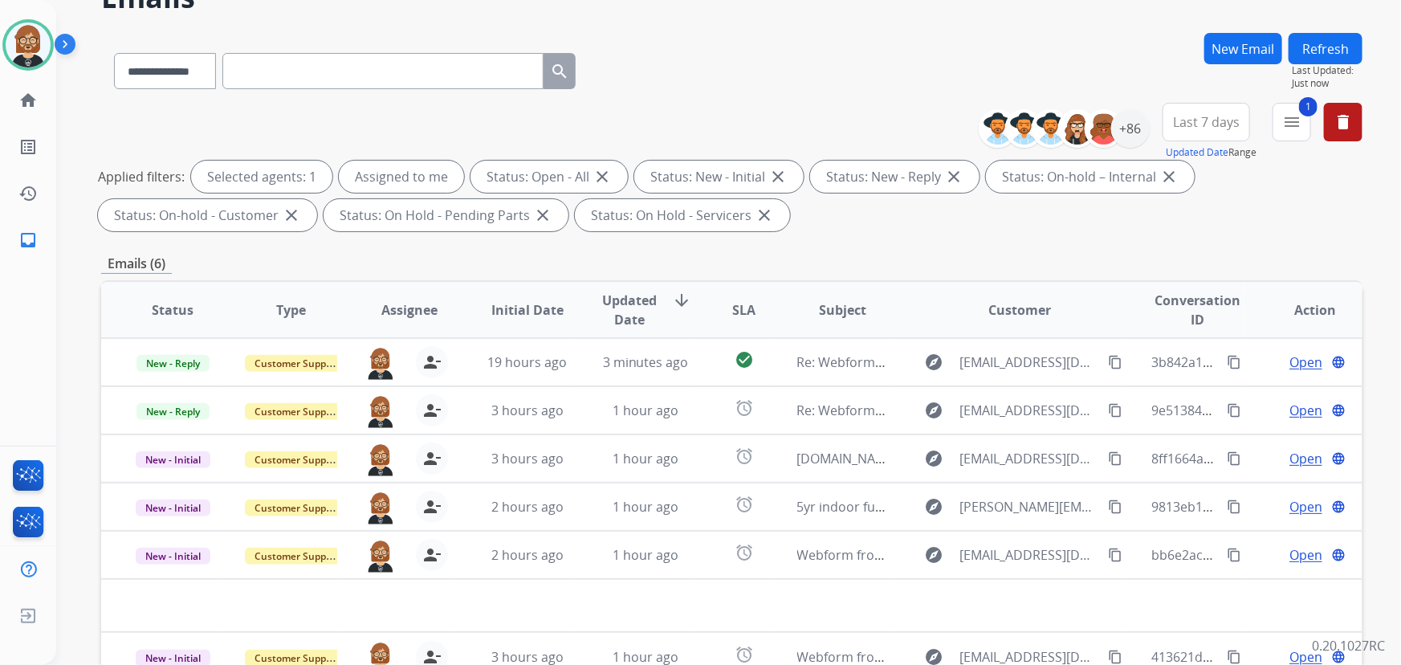
scroll to position [72, 0]
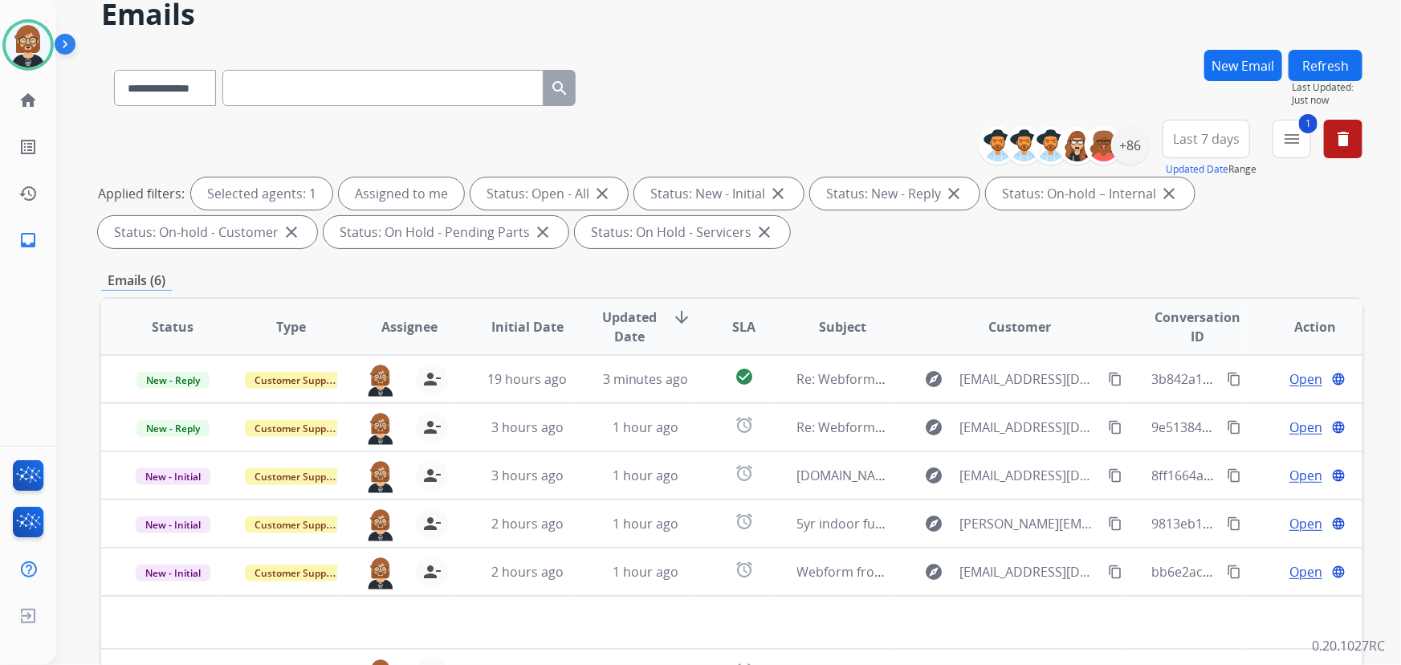
click at [1315, 67] on button "Refresh" at bounding box center [1326, 65] width 74 height 31
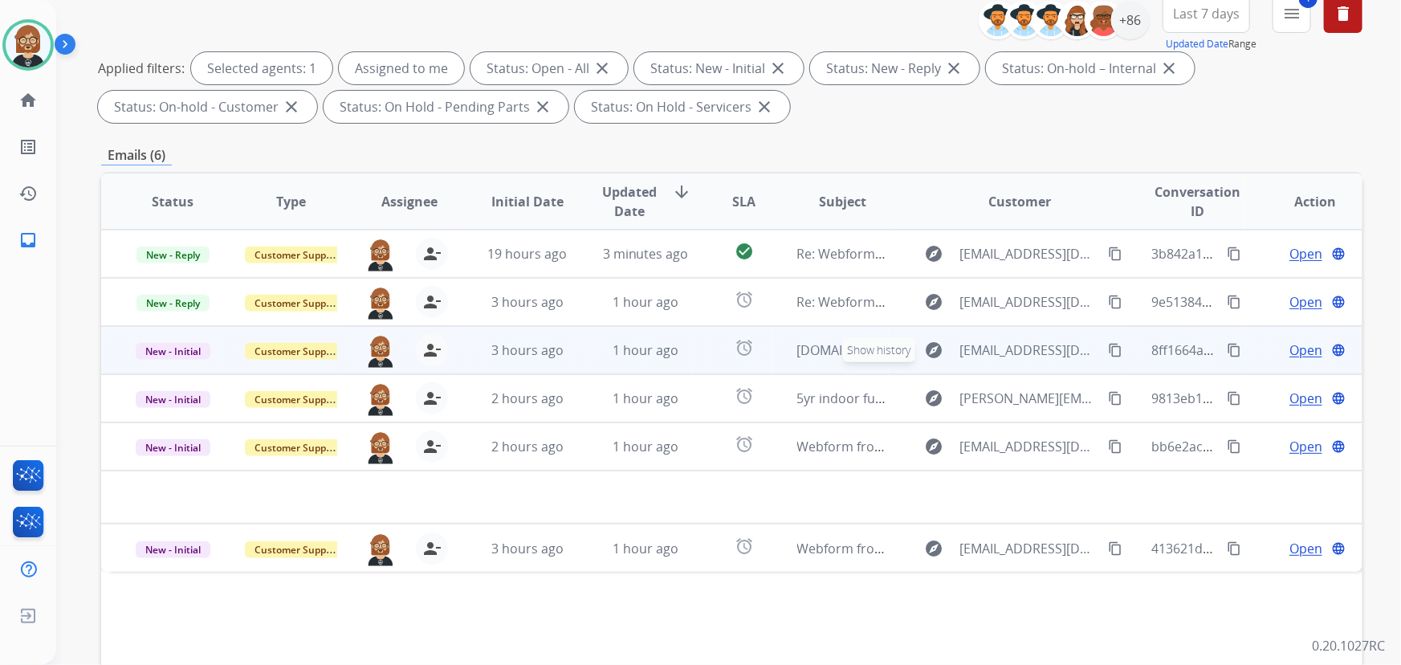
scroll to position [218, 0]
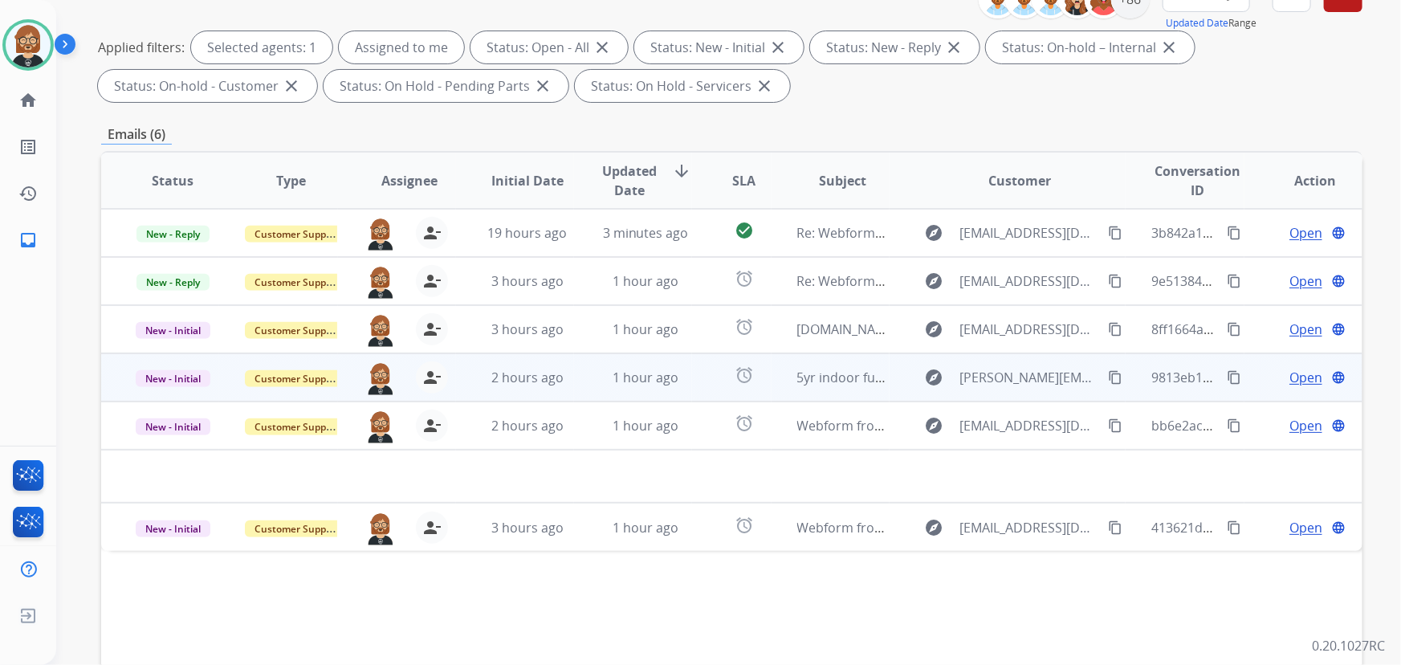
click at [646, 369] on span "1 hour ago" at bounding box center [646, 378] width 66 height 18
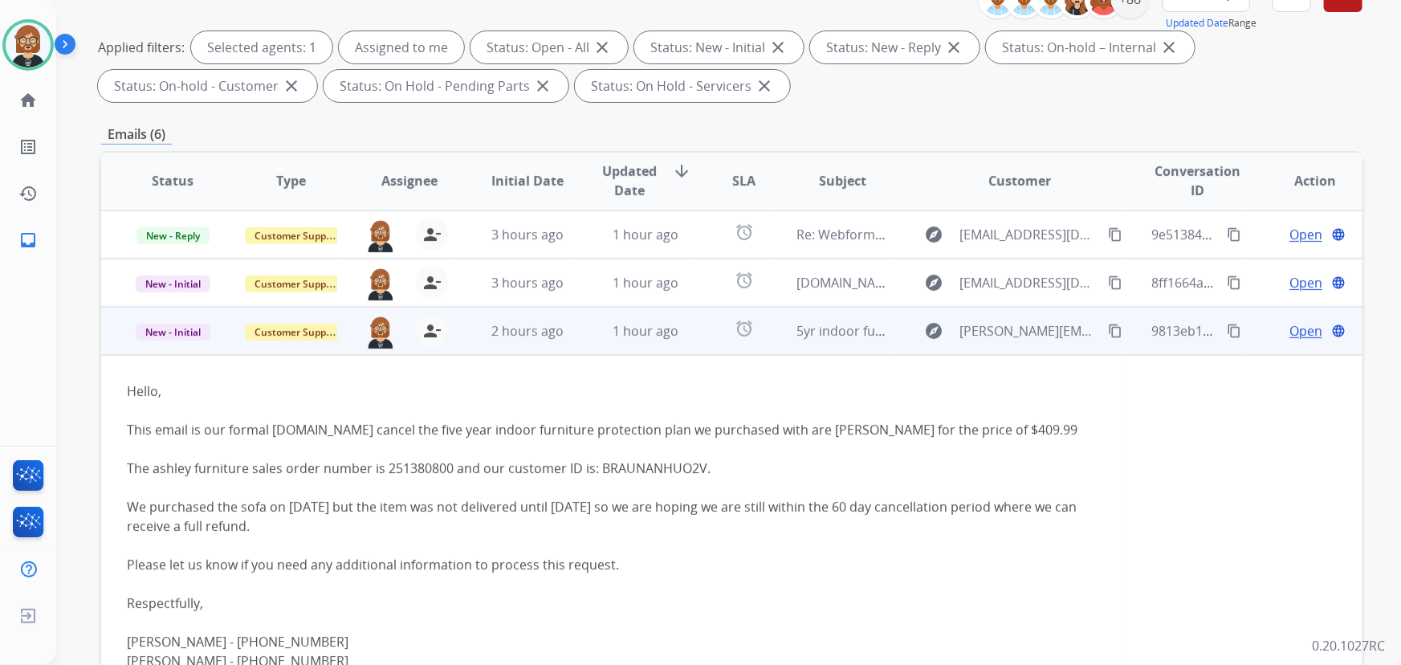
scroll to position [72, 0]
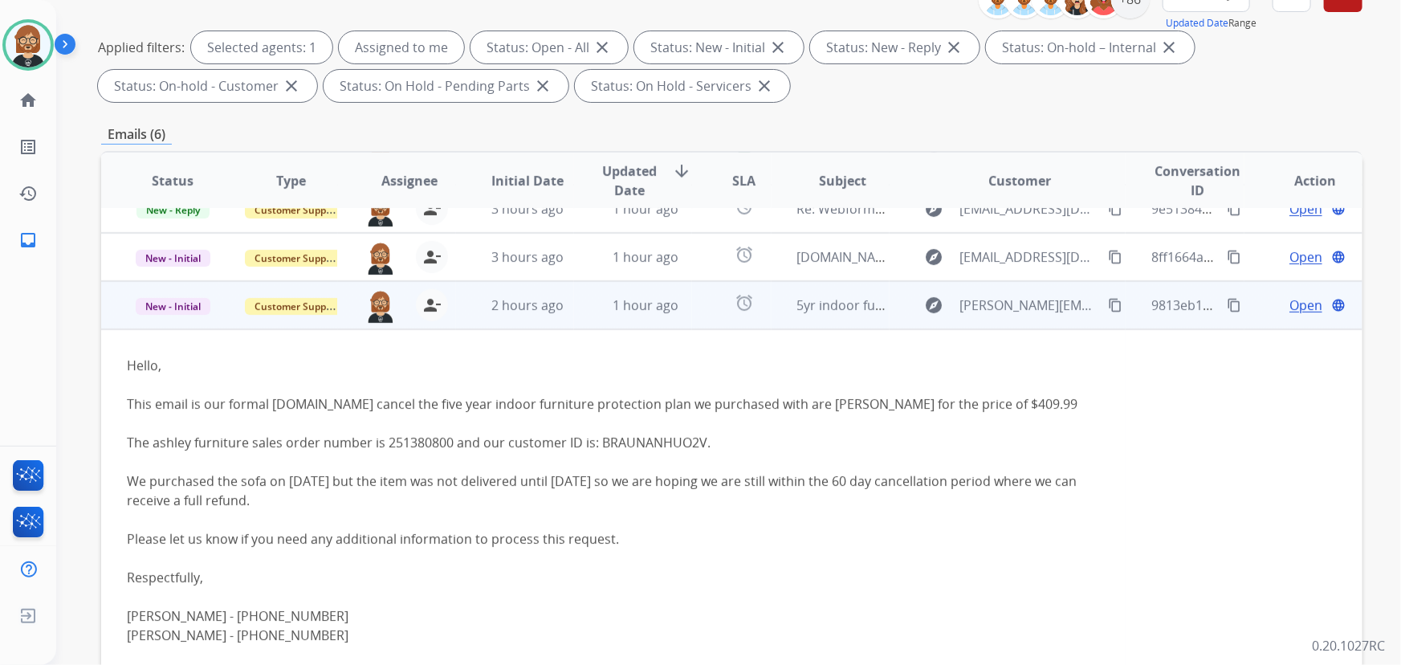
click at [1113, 298] on button "content_copy" at bounding box center [1115, 304] width 19 height 19
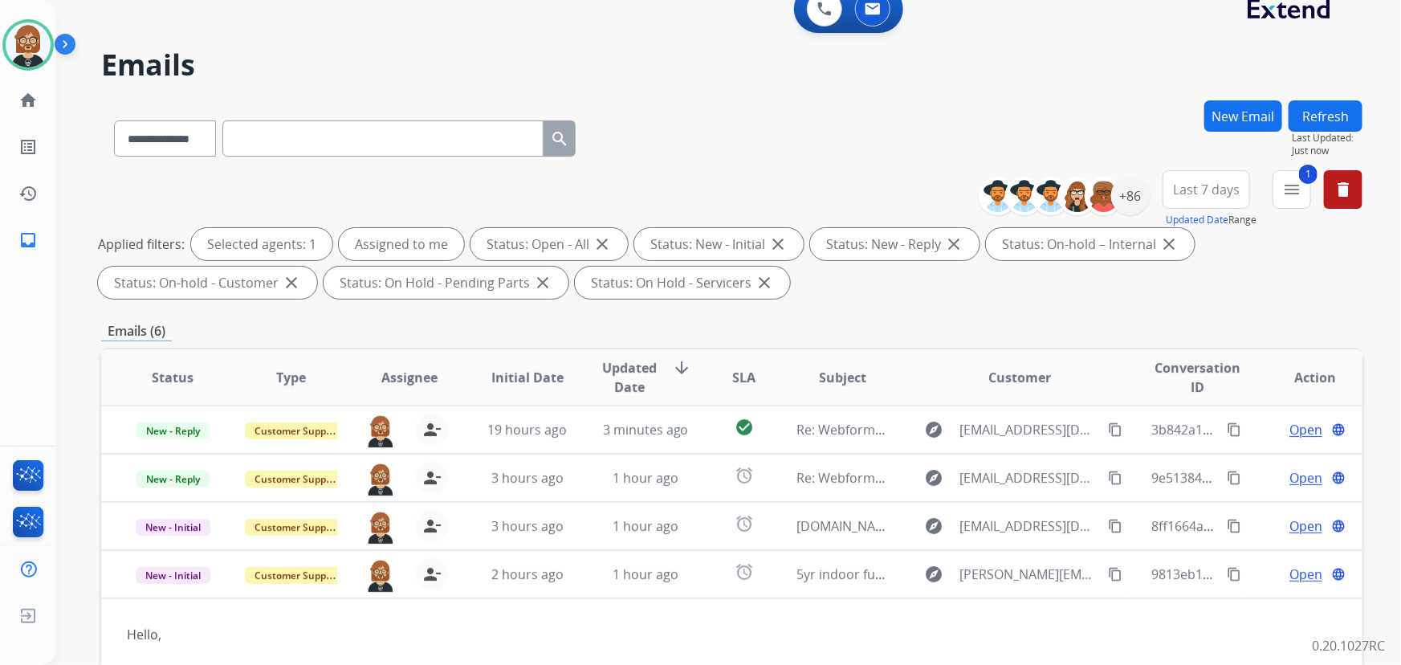
scroll to position [0, 0]
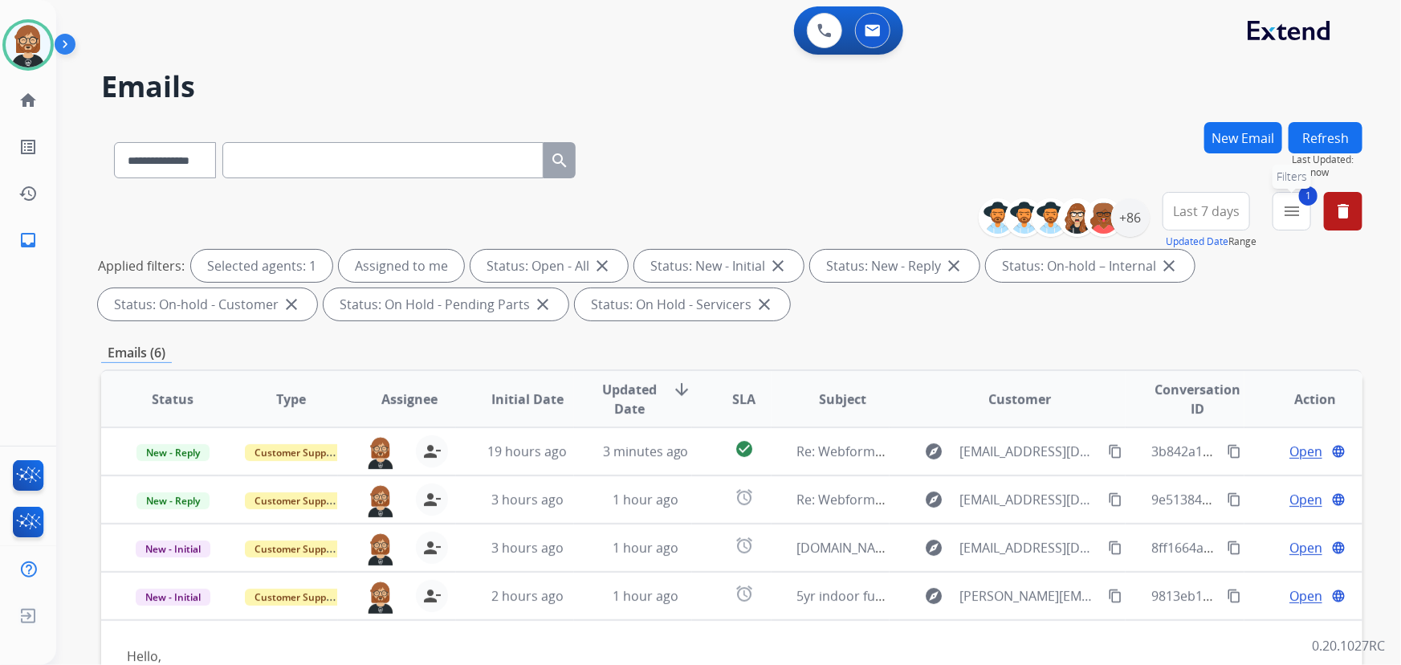
click at [1294, 212] on mat-icon "menu" at bounding box center [1291, 211] width 19 height 19
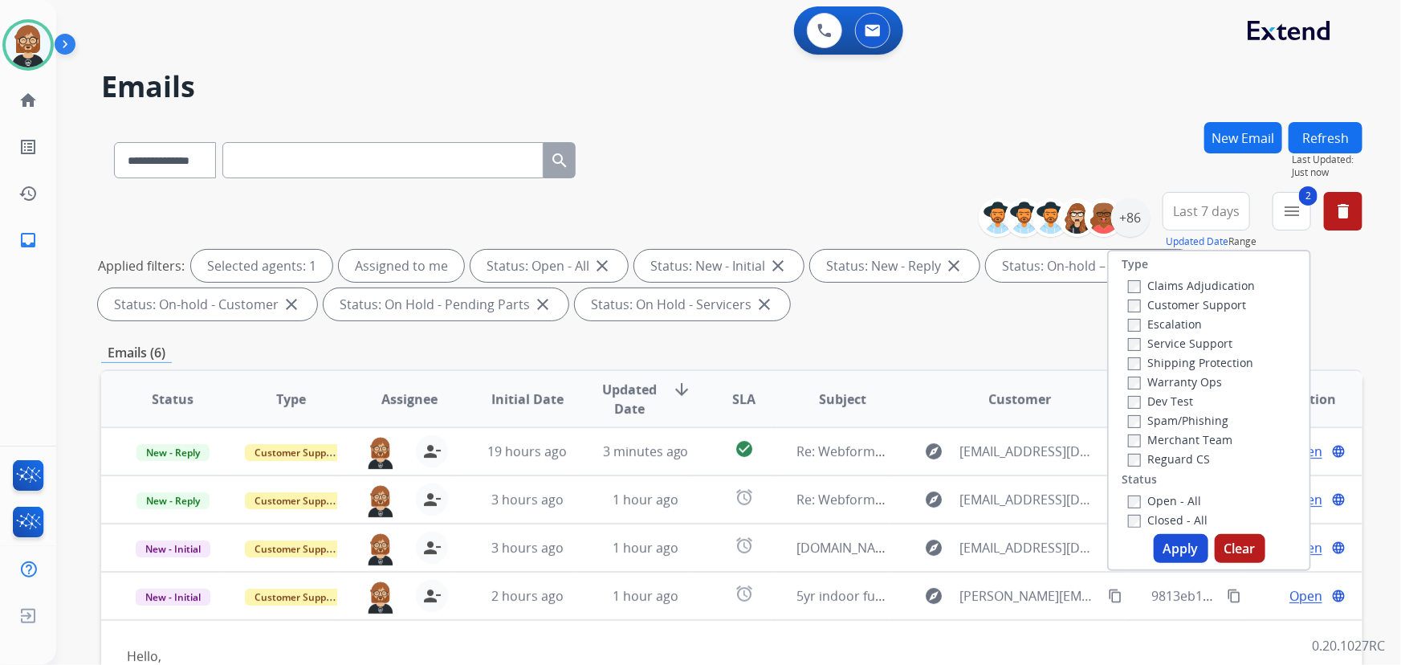
click at [1180, 547] on button "Apply" at bounding box center [1181, 548] width 55 height 29
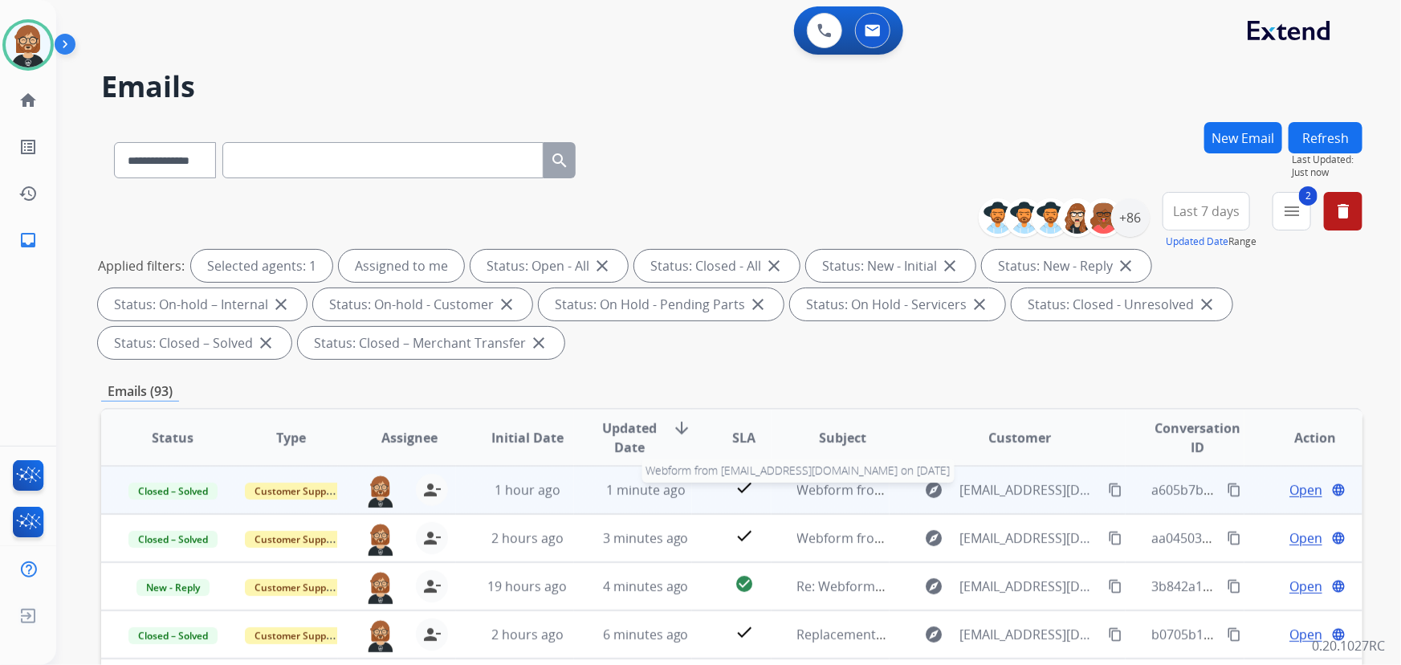
click at [821, 491] on span "Webform from kristinhollyxo@gmail.com on 08/16/2025" at bounding box center [979, 490] width 364 height 18
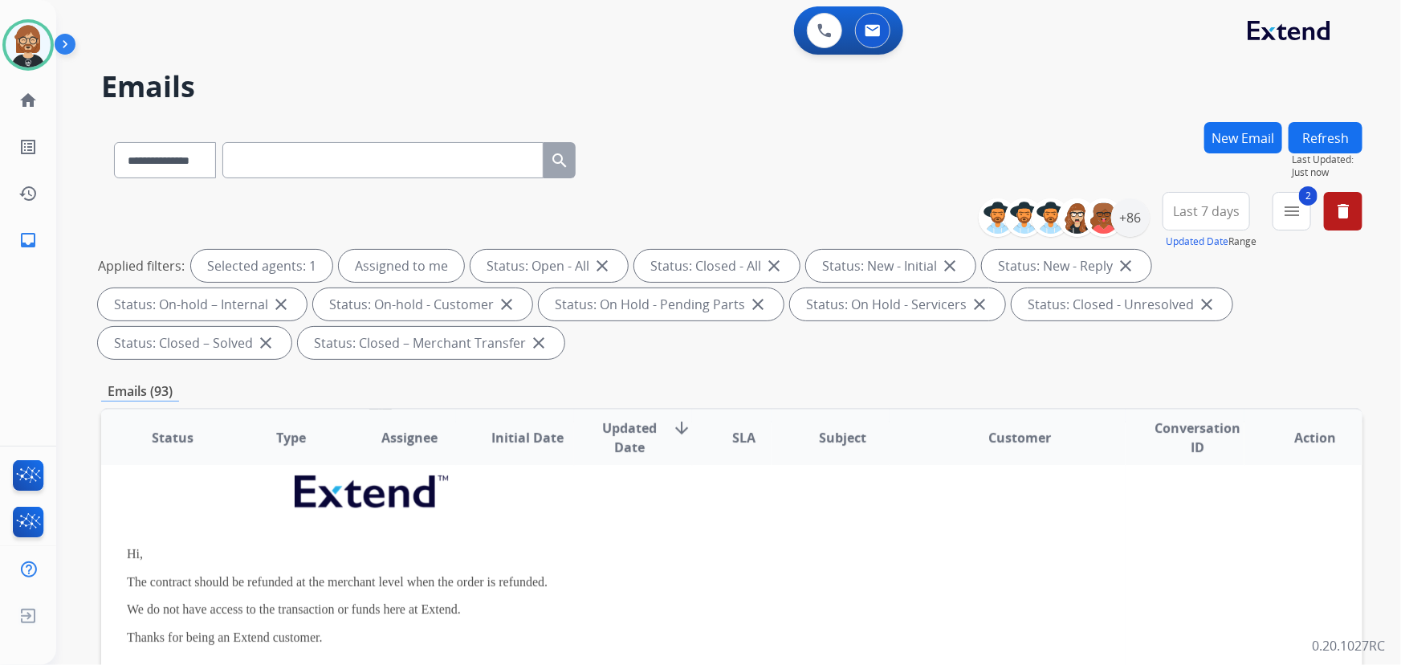
scroll to position [72, 0]
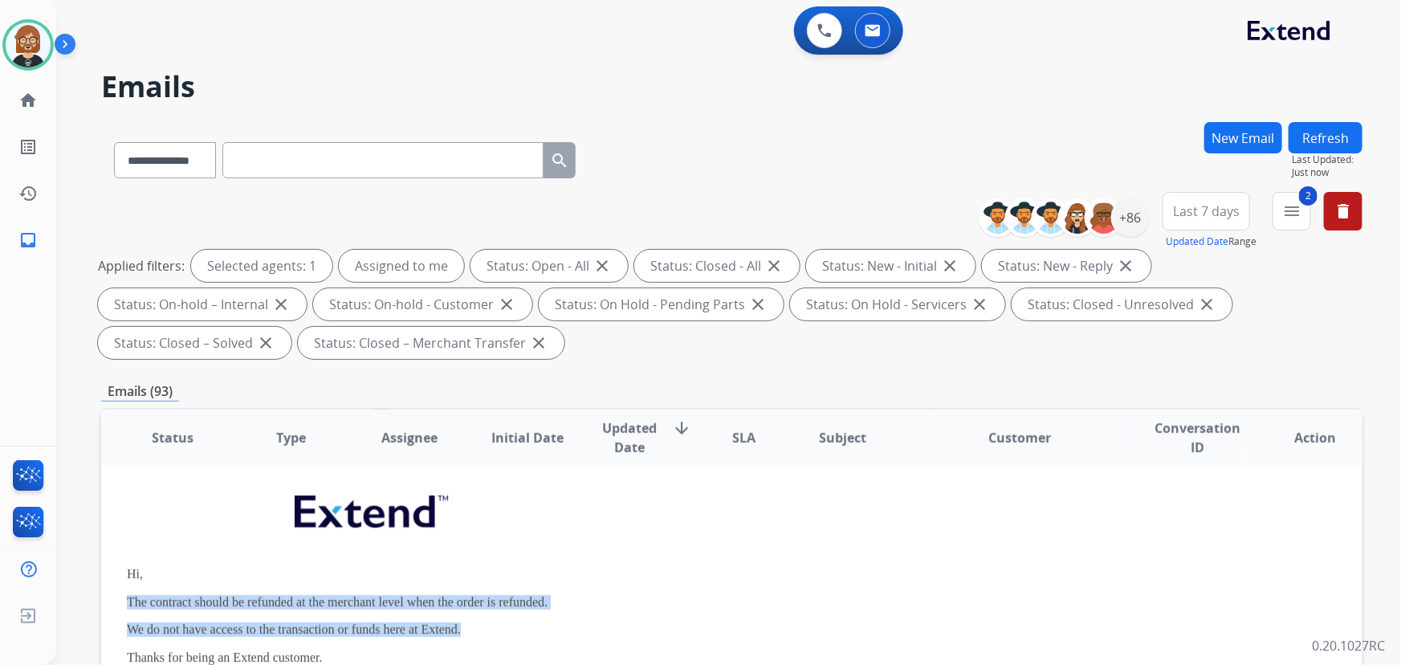
drag, startPoint x: 128, startPoint y: 602, endPoint x: 471, endPoint y: 624, distance: 344.4
copy div "The contract should be refunded at the merchant level when the order is refunde…"
click at [1293, 209] on mat-icon "menu" at bounding box center [1291, 211] width 19 height 19
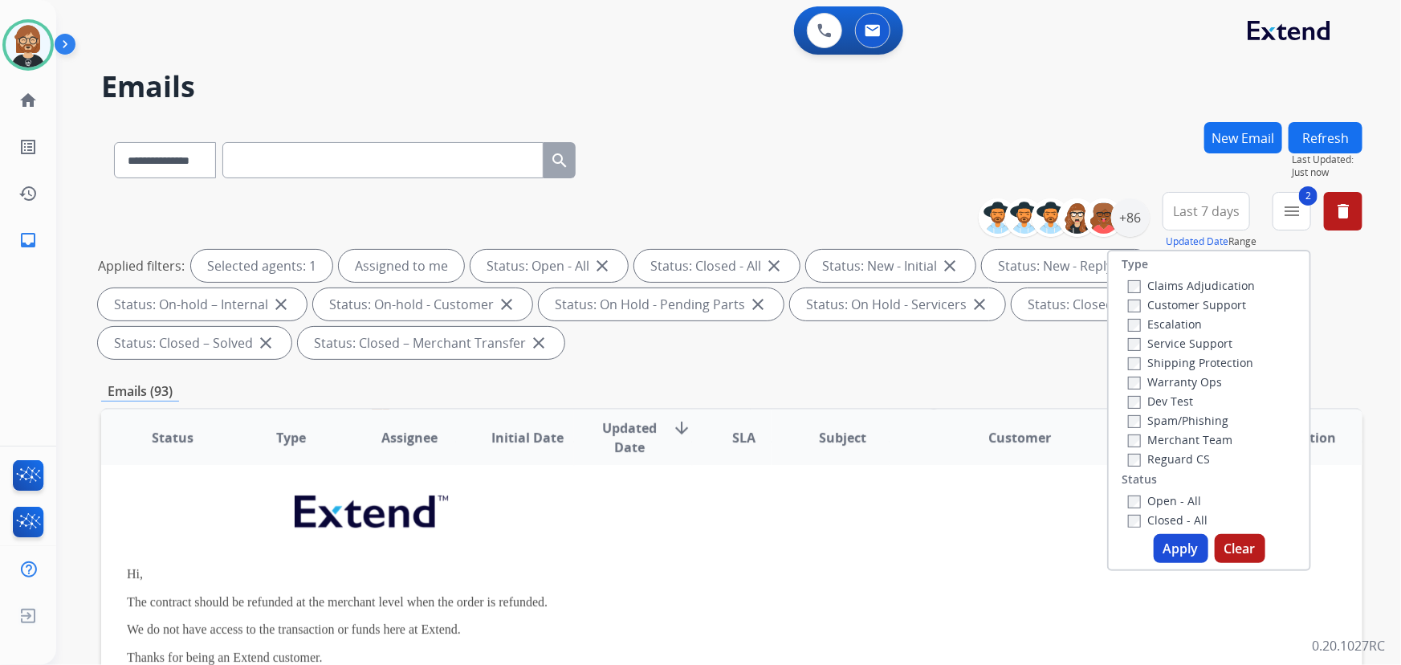
click at [1143, 520] on label "Closed - All" at bounding box center [1167, 519] width 79 height 15
click at [1168, 540] on button "Apply" at bounding box center [1181, 548] width 55 height 29
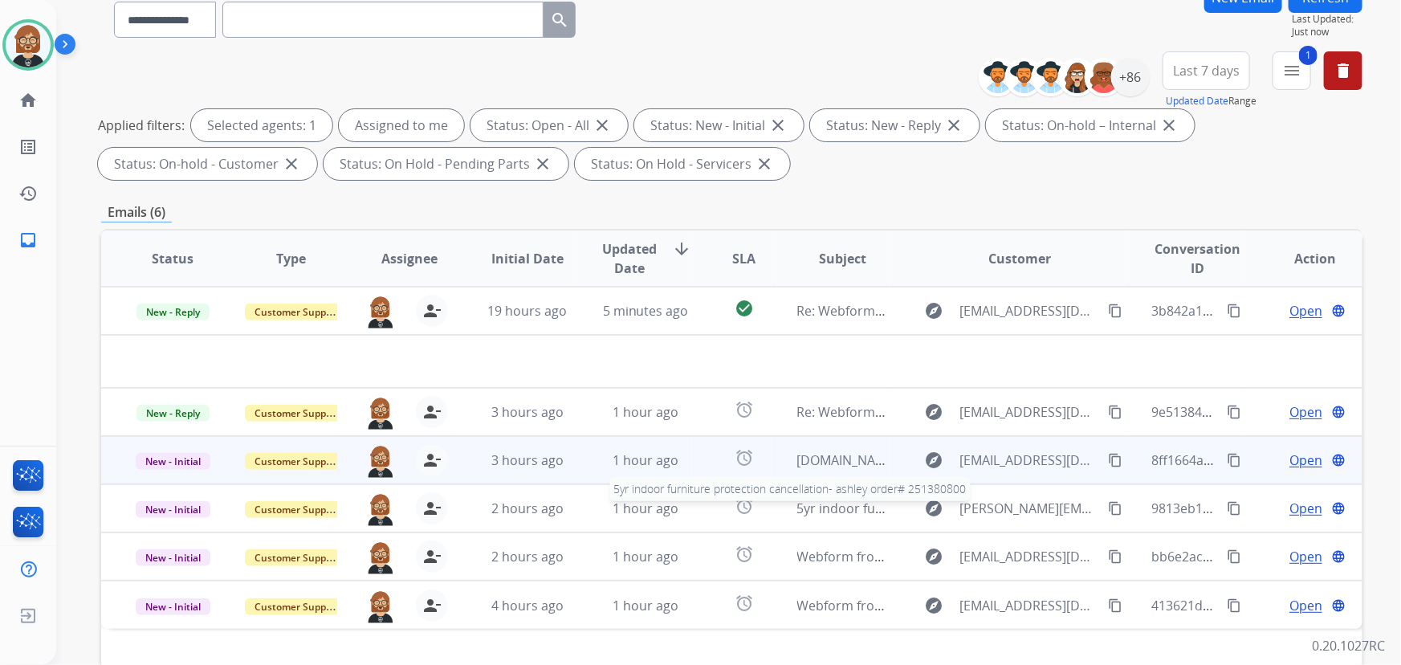
scroll to position [218, 0]
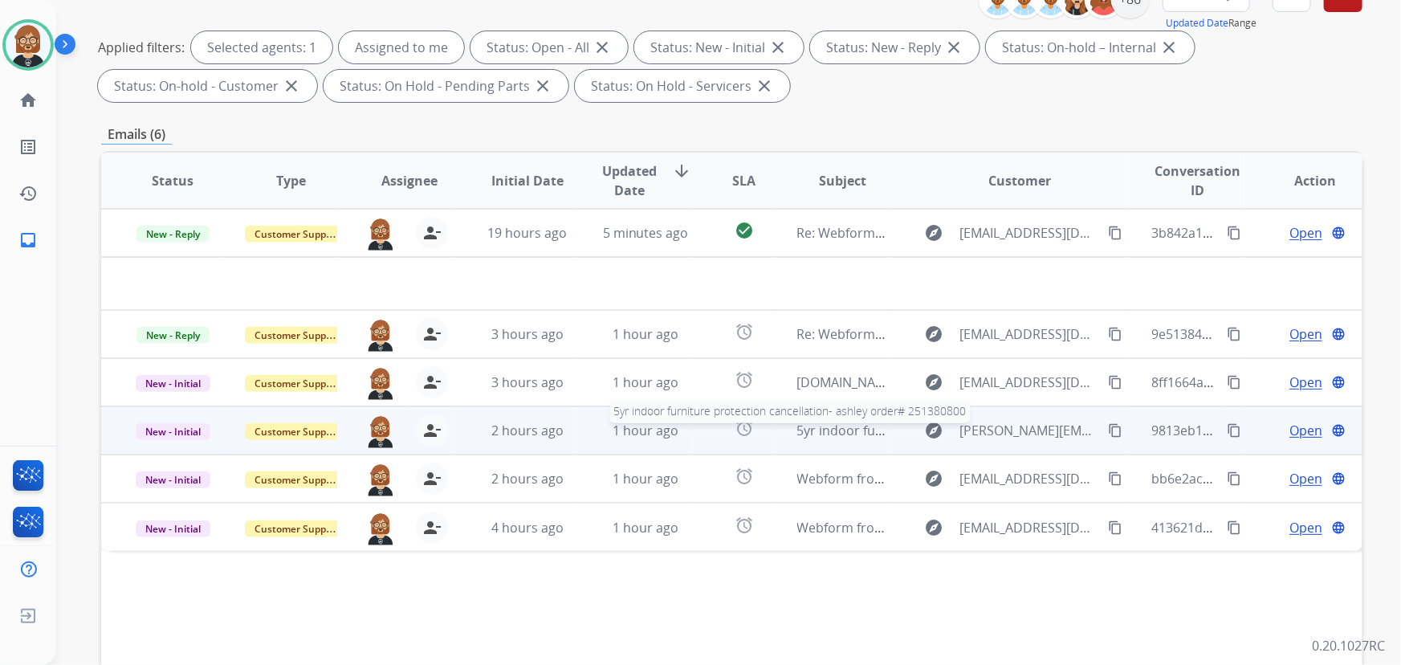
click at [825, 434] on span "5yr indoor furniture protection cancellation- ashley order# 251380800" at bounding box center [1009, 431] width 425 height 18
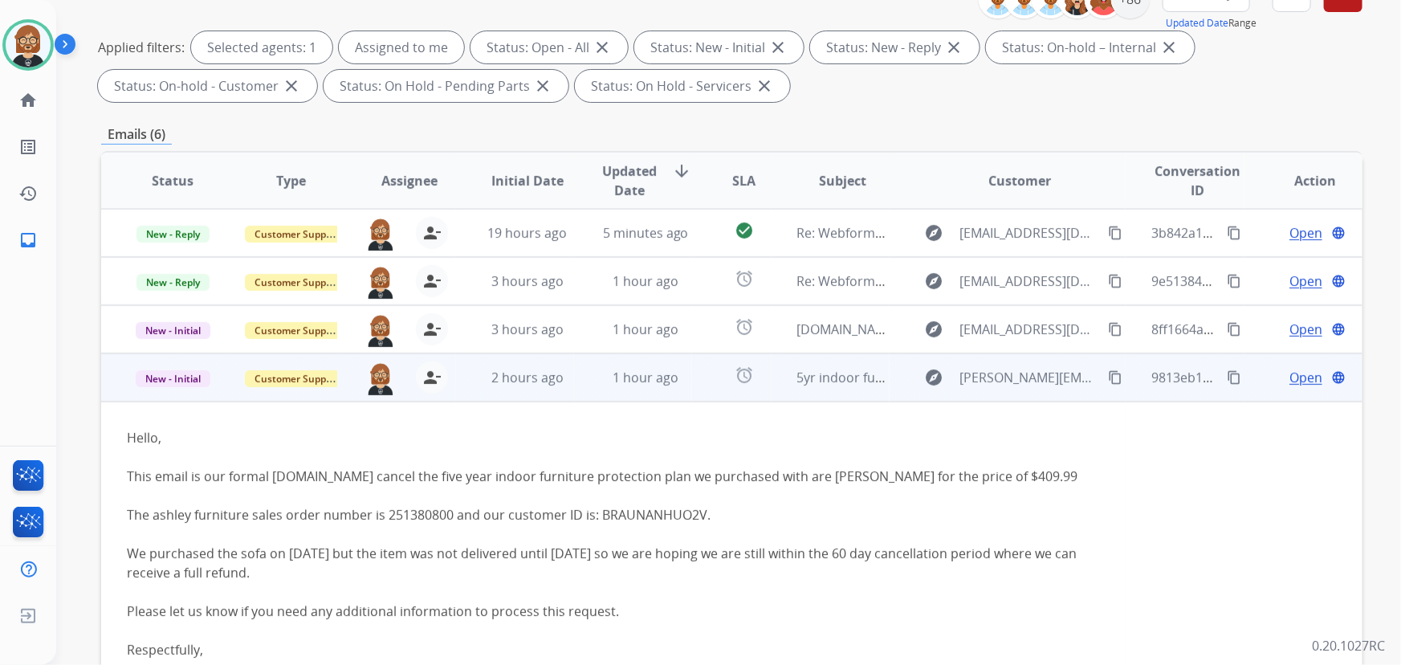
scroll to position [145, 0]
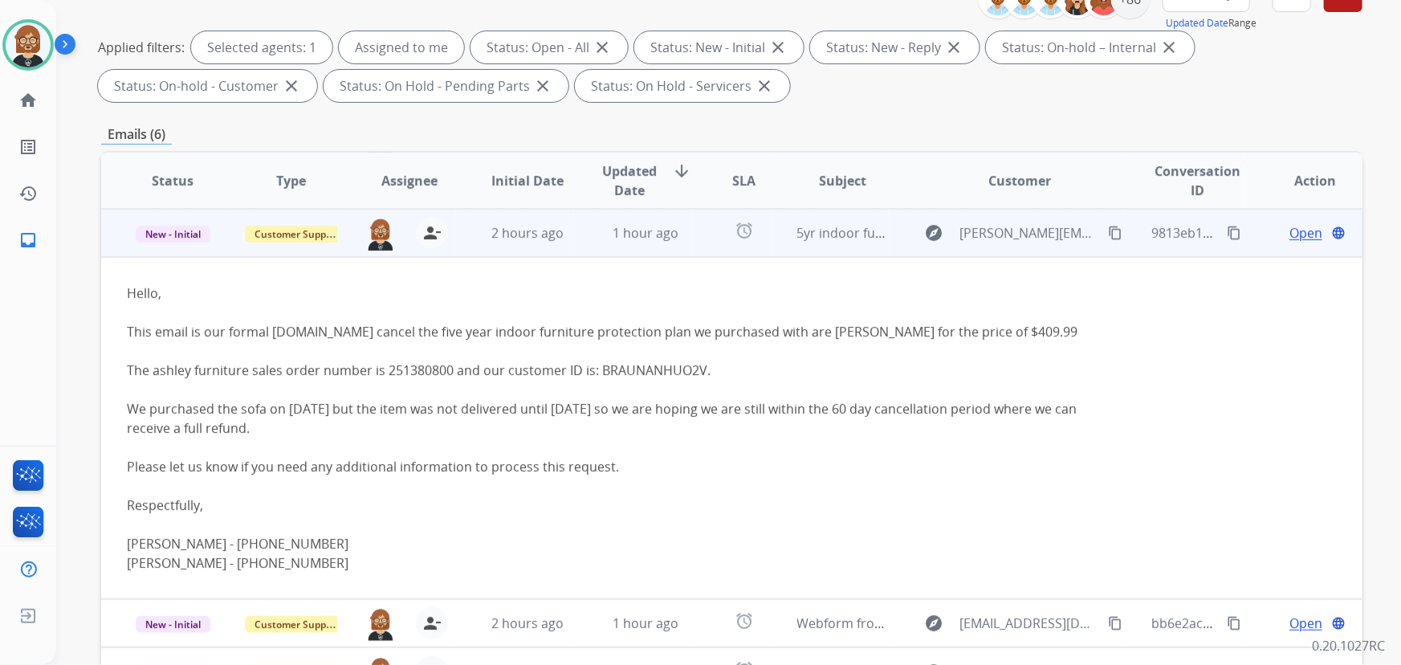
click at [1290, 230] on span "Open" at bounding box center [1306, 232] width 33 height 19
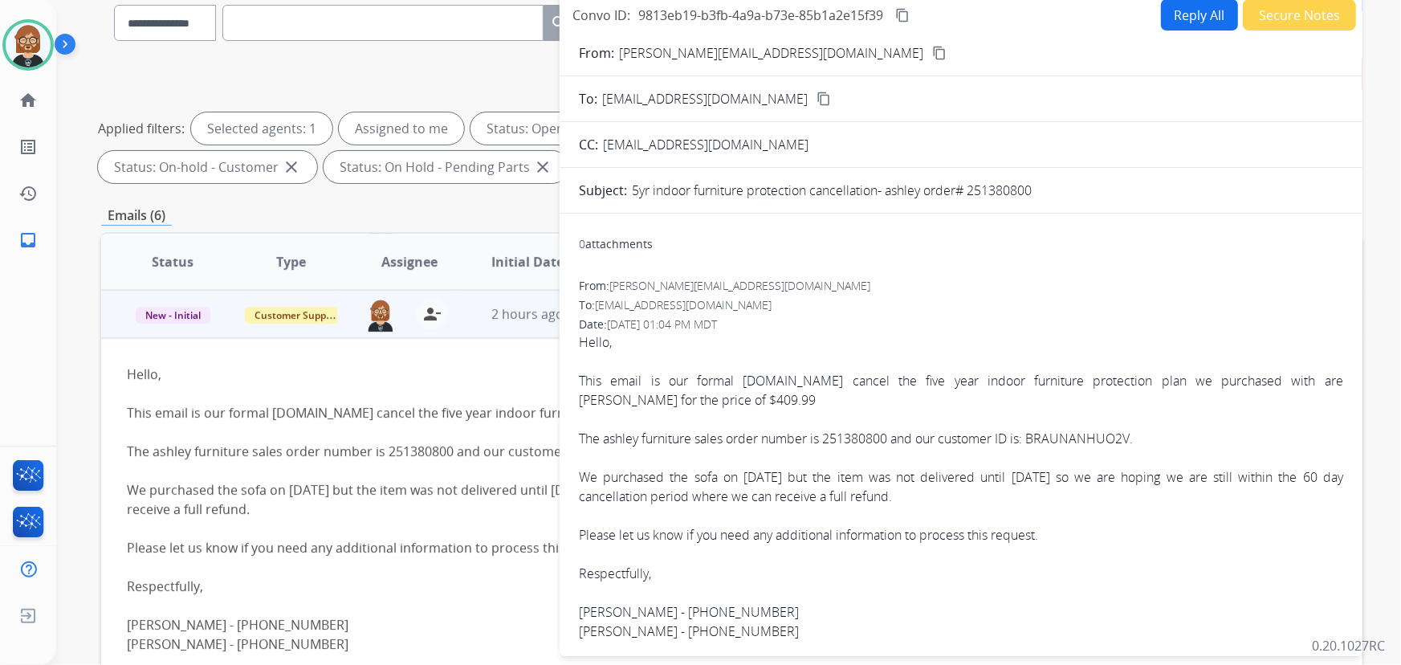
scroll to position [0, 0]
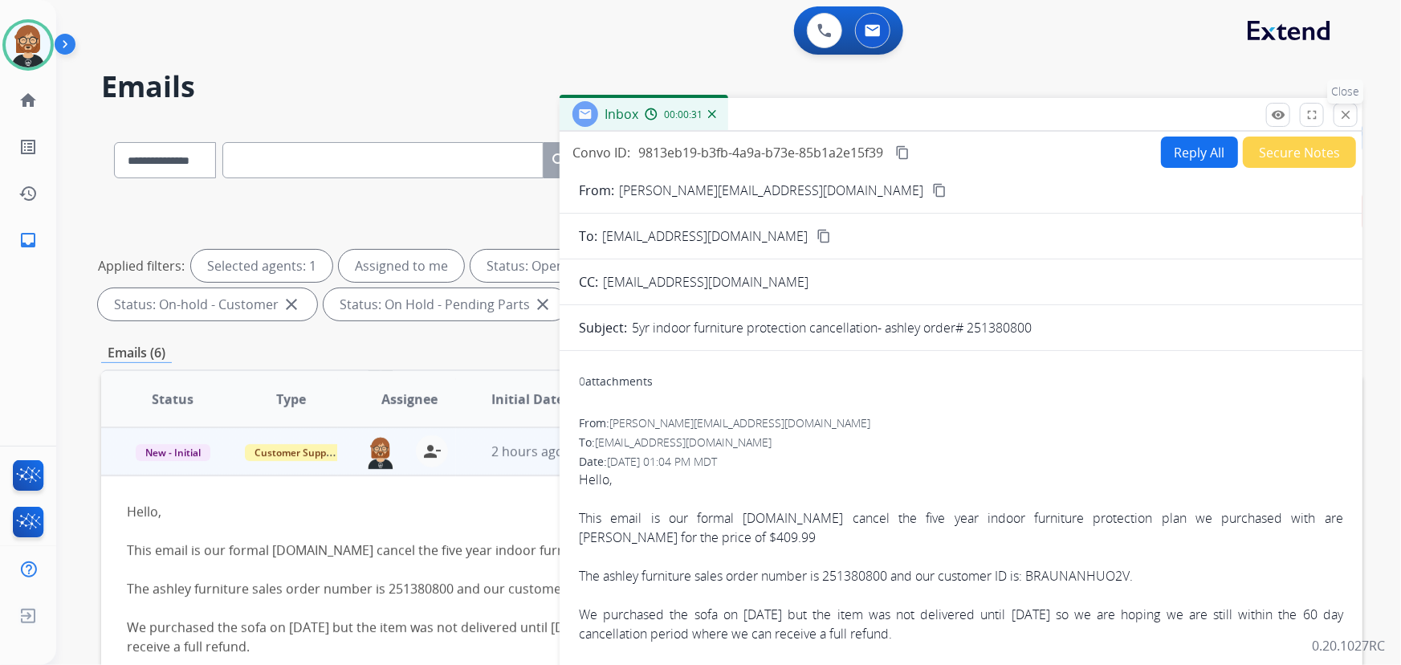
click at [1348, 115] on mat-icon "close" at bounding box center [1346, 115] width 14 height 14
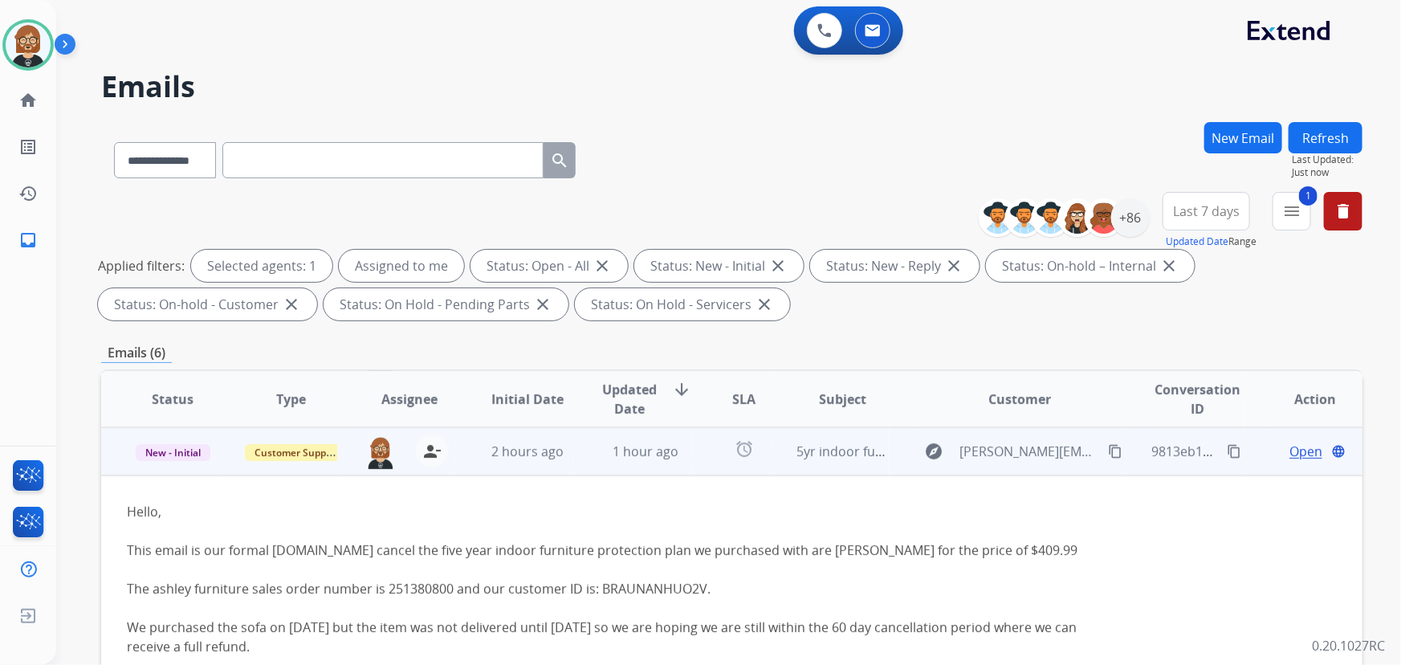
click at [636, 461] on td "1 hour ago" at bounding box center [633, 451] width 118 height 48
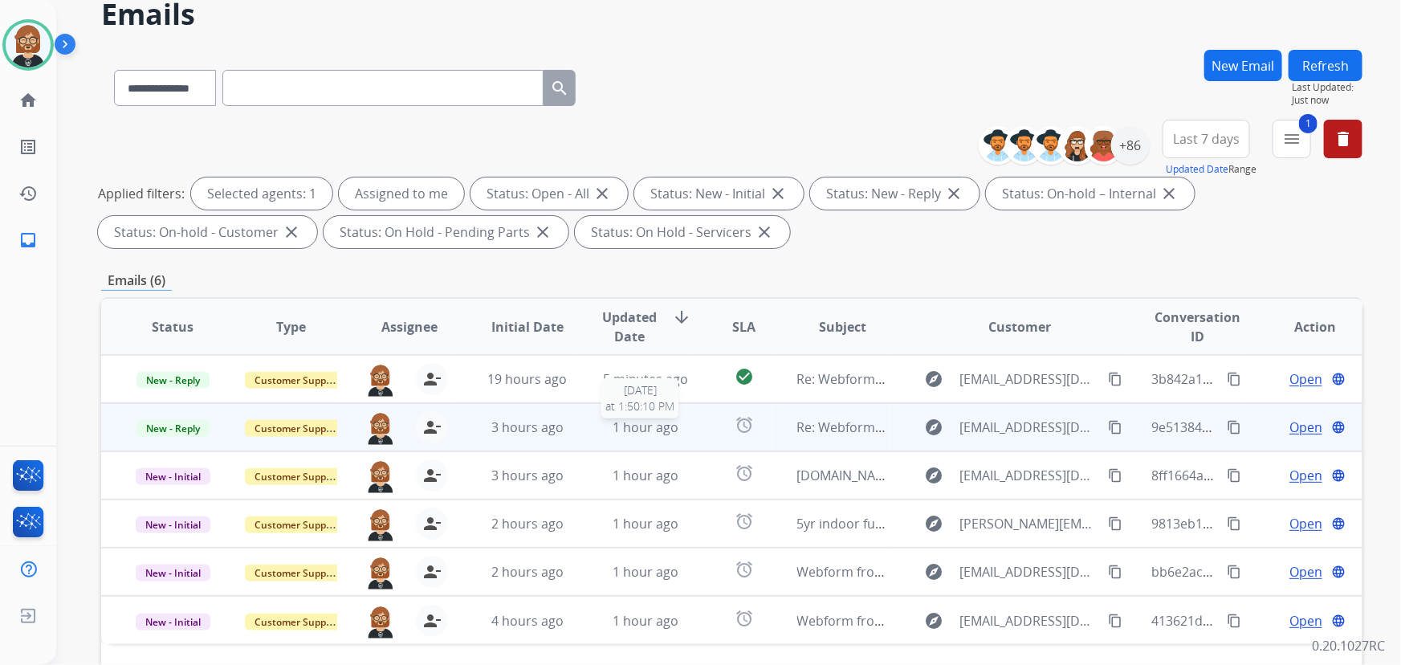
scroll to position [145, 0]
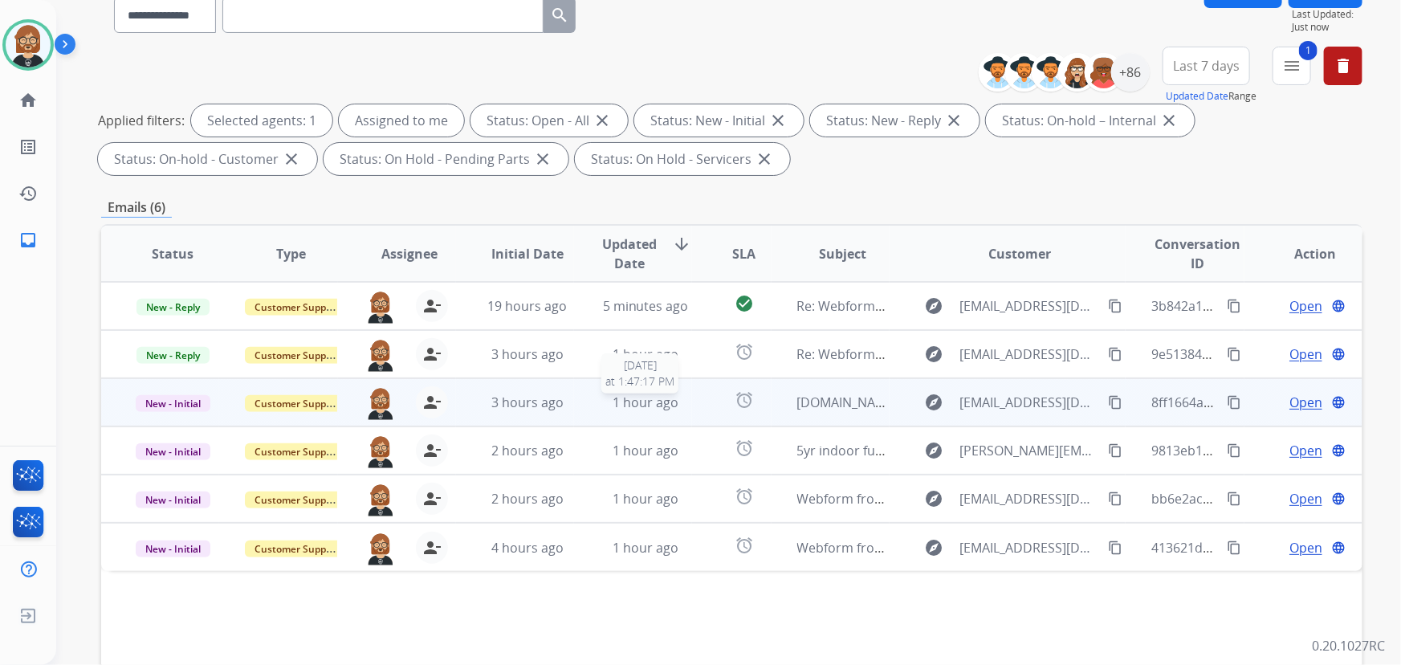
click at [613, 397] on span "1 hour ago" at bounding box center [646, 402] width 66 height 18
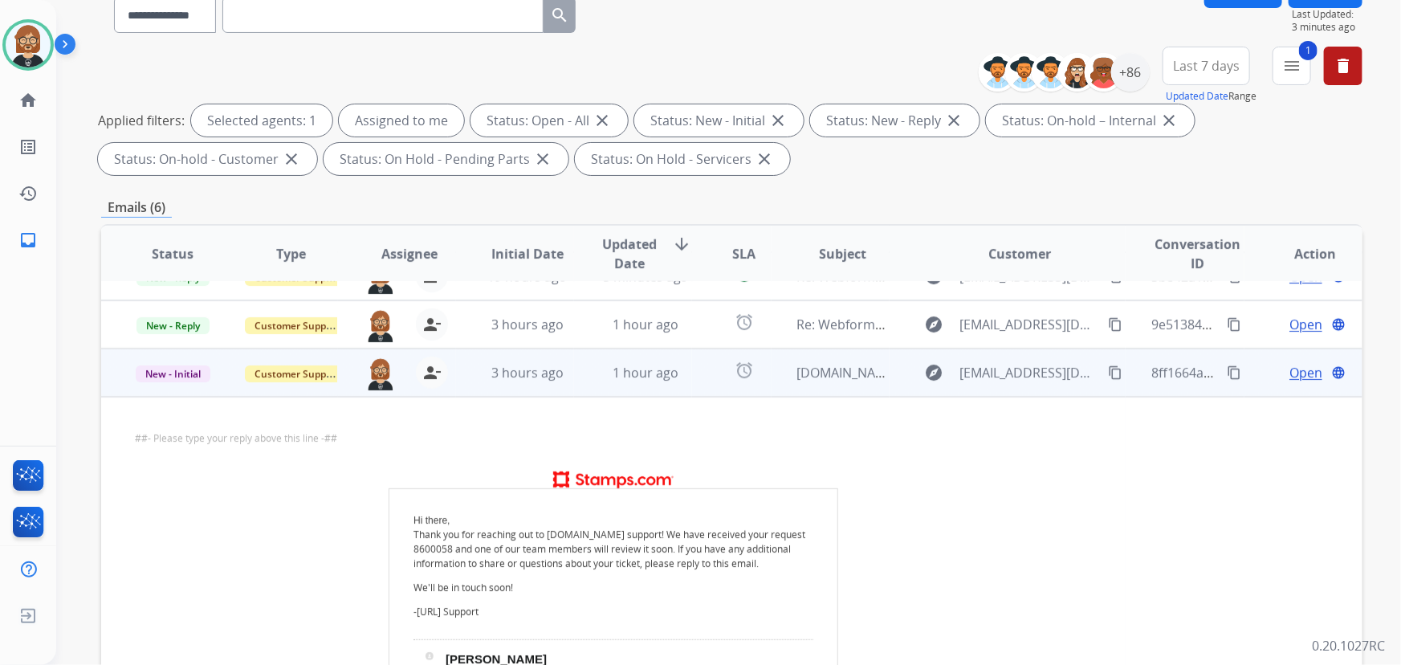
scroll to position [4, 0]
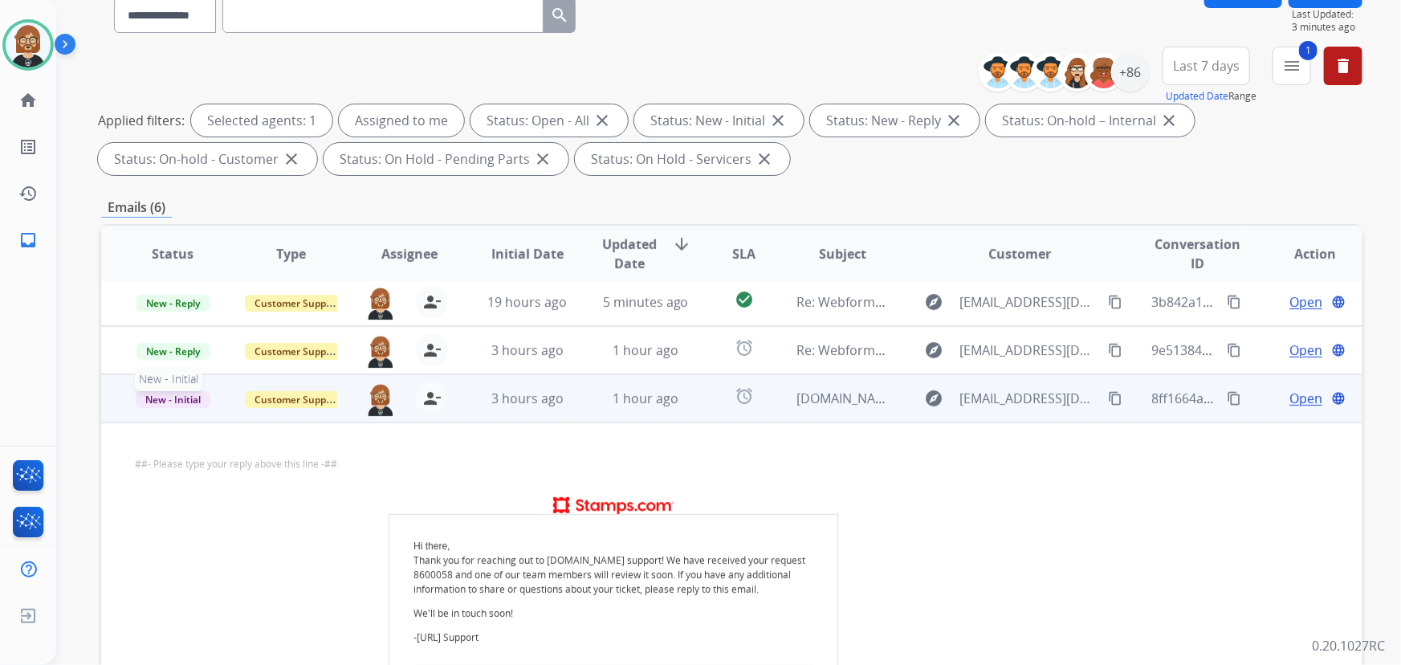
click at [177, 400] on span "New - Initial" at bounding box center [173, 399] width 75 height 17
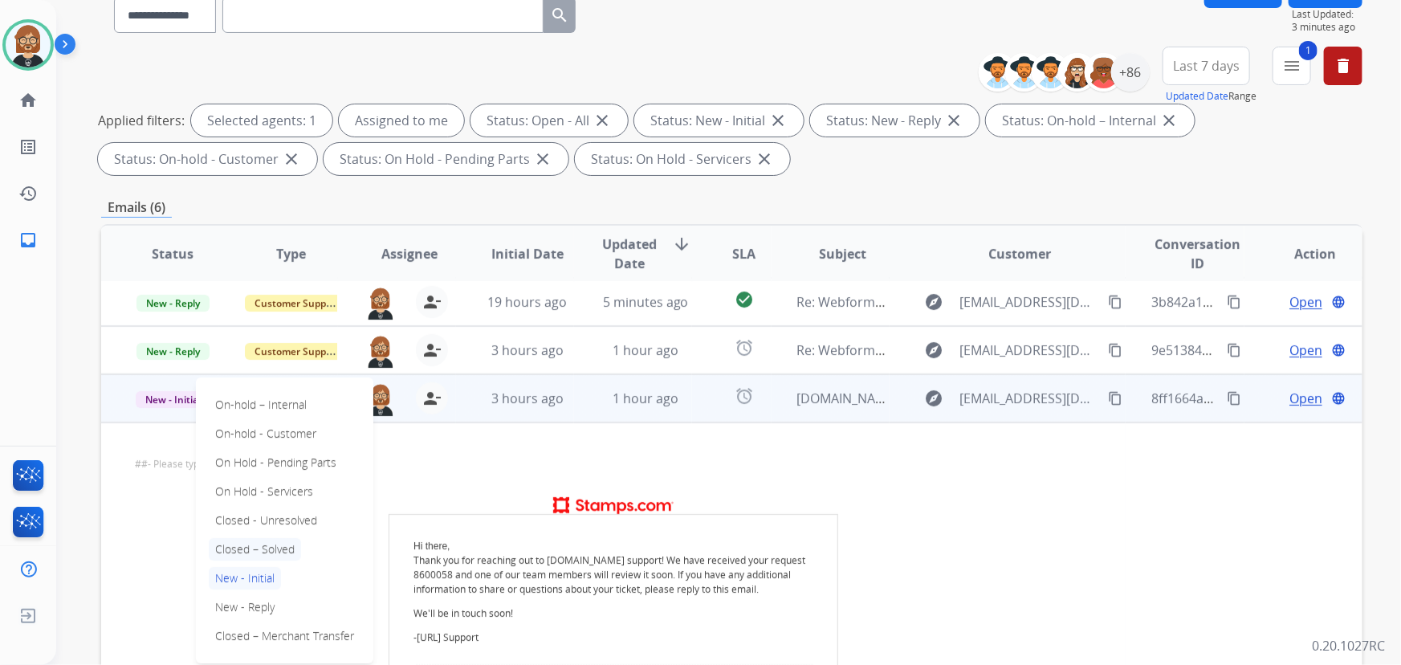
click at [265, 540] on p "Closed – Solved" at bounding box center [255, 549] width 92 height 22
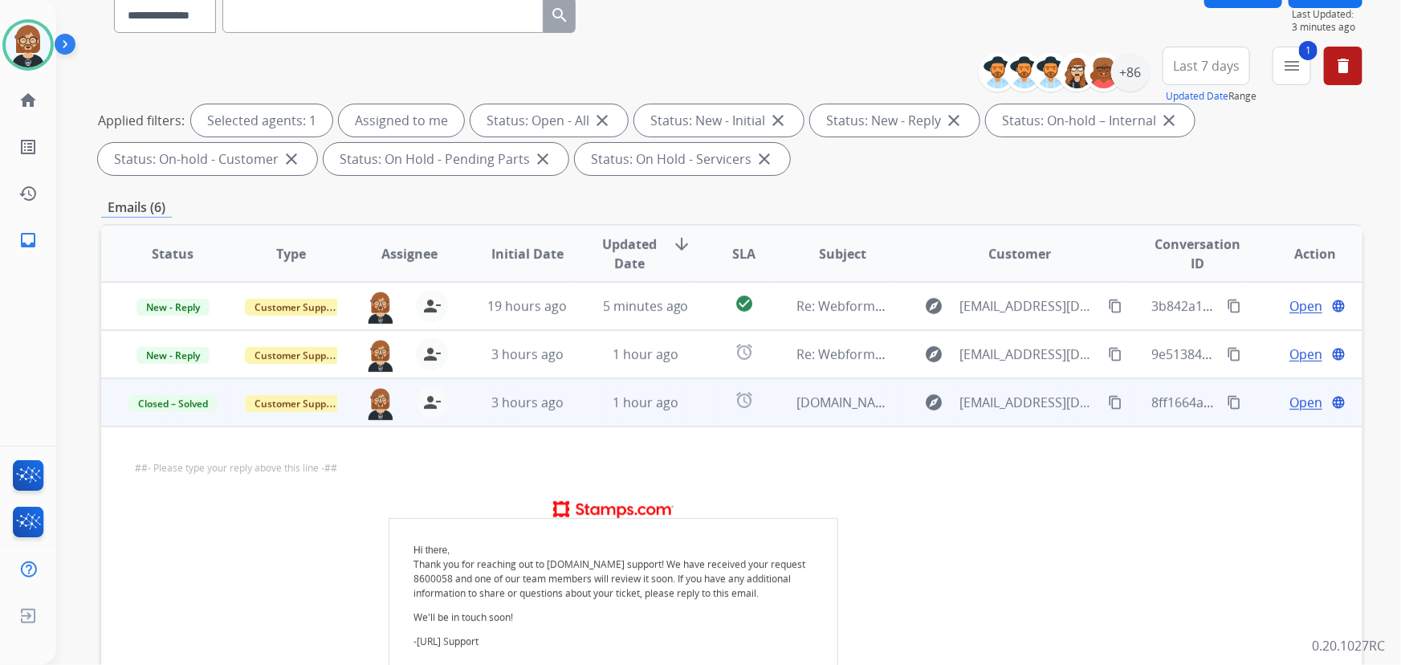
scroll to position [0, 0]
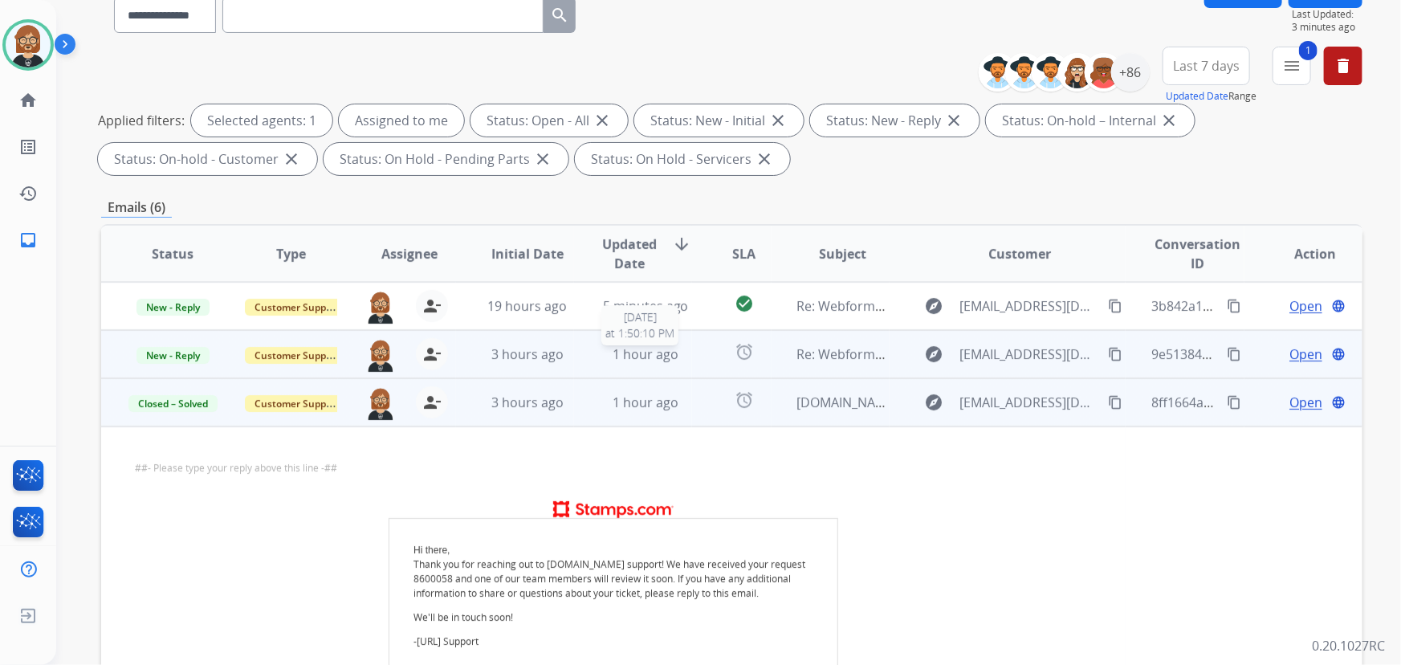
click at [678, 357] on div "1 hour ago" at bounding box center [646, 353] width 92 height 19
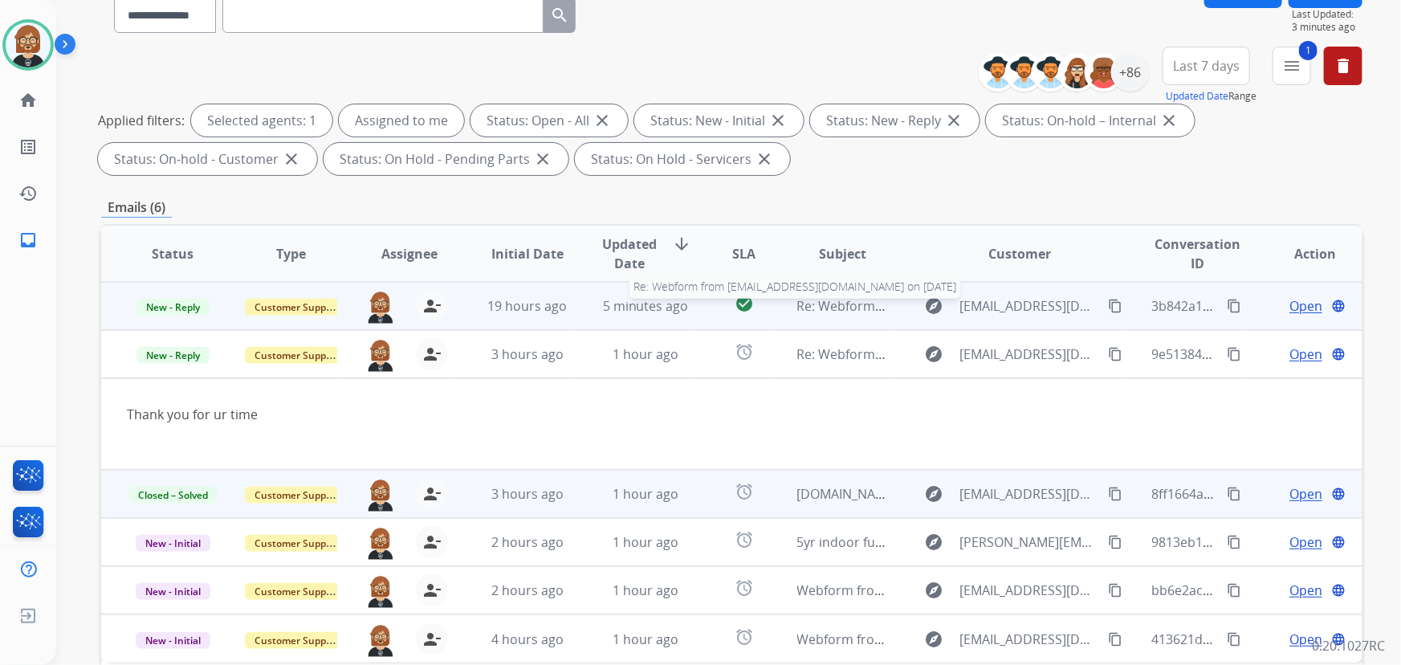
click at [811, 299] on span "Re: Webform from Mindygray1987@yahoo.com on 08/16/2025" at bounding box center [989, 306] width 385 height 18
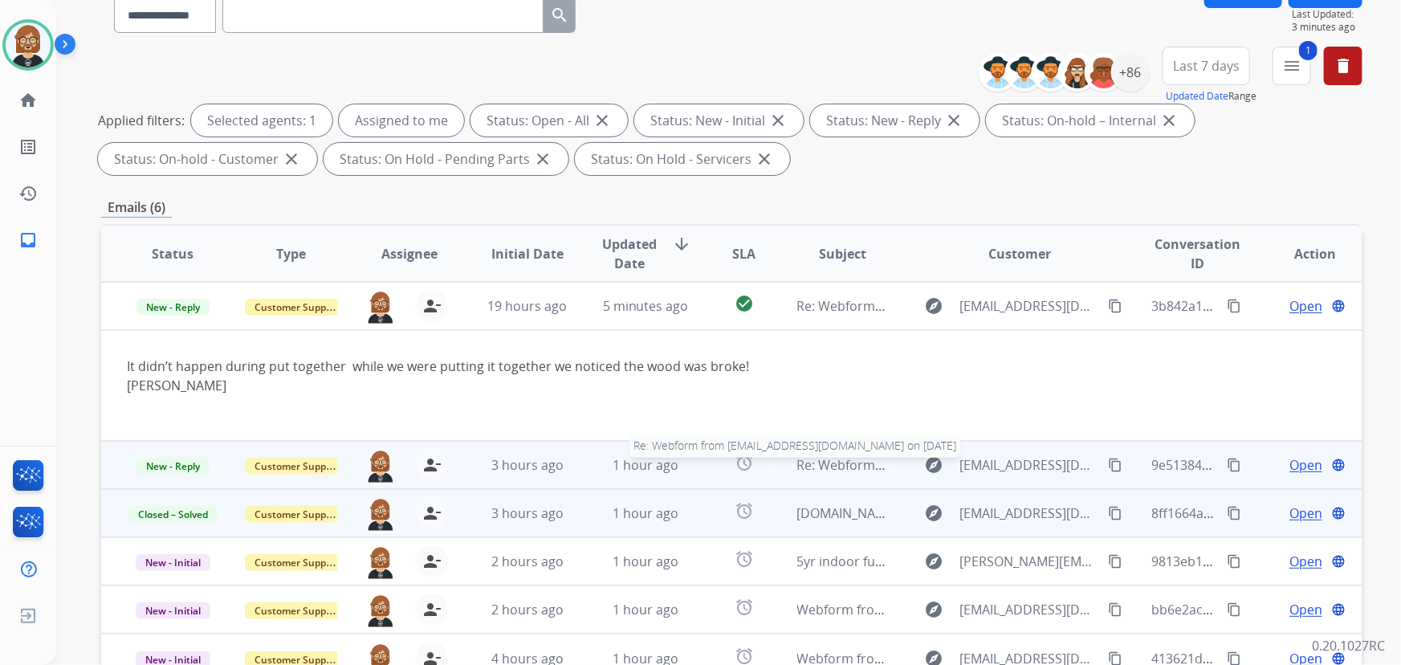
click at [828, 464] on span "Re: Webform from Hrc511000@gmail.com on 08/16/2025" at bounding box center [989, 465] width 385 height 18
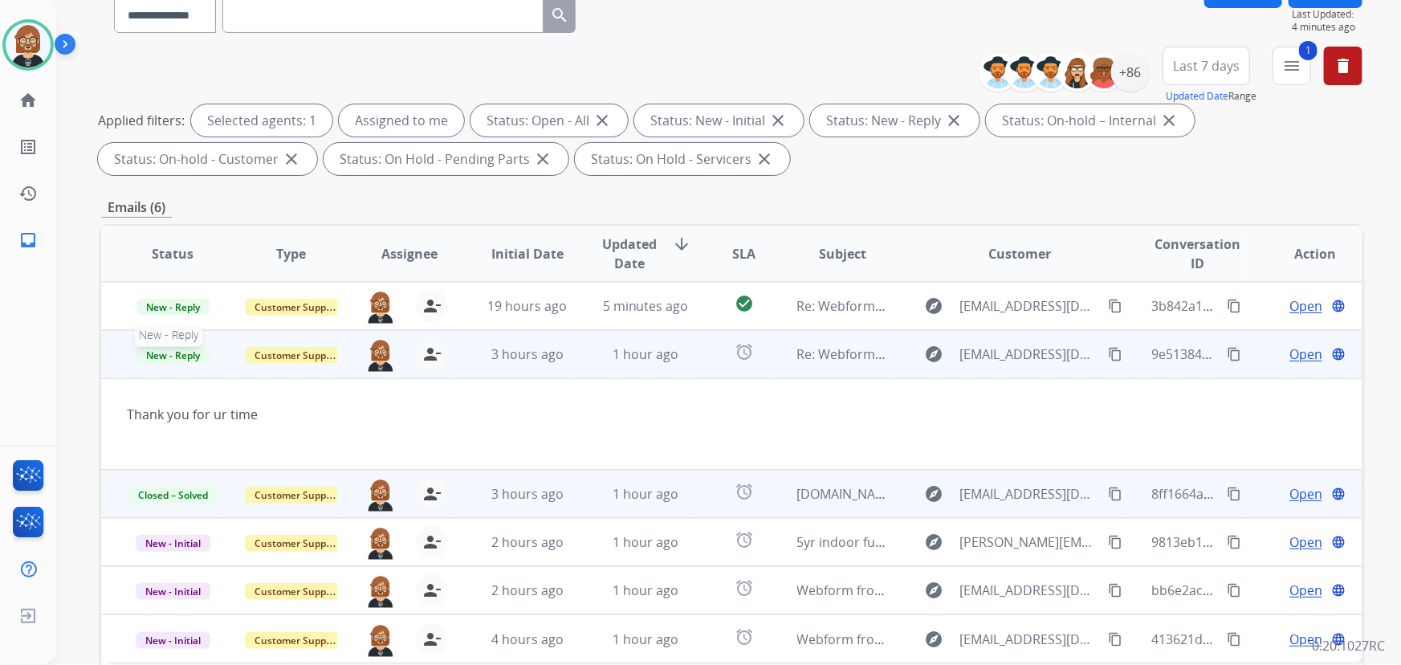
click at [169, 349] on span "New - Reply" at bounding box center [173, 355] width 73 height 17
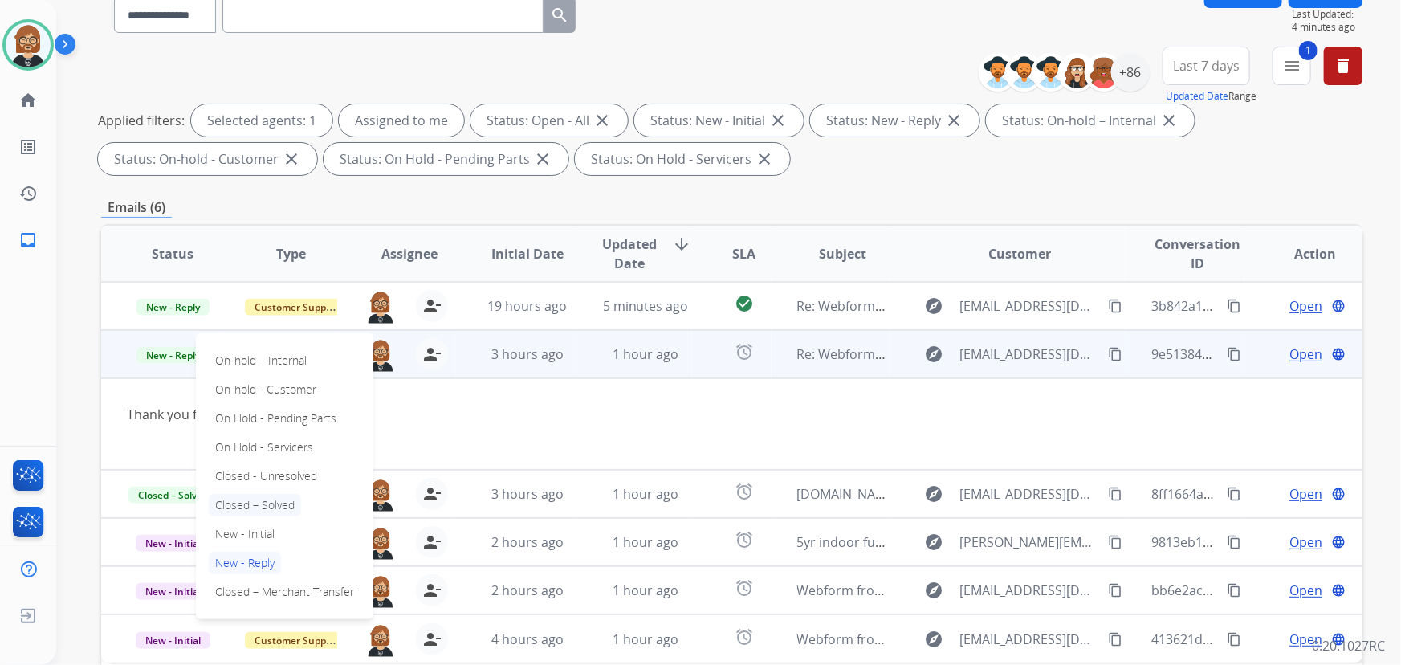
click at [281, 499] on p "Closed – Solved" at bounding box center [255, 505] width 92 height 22
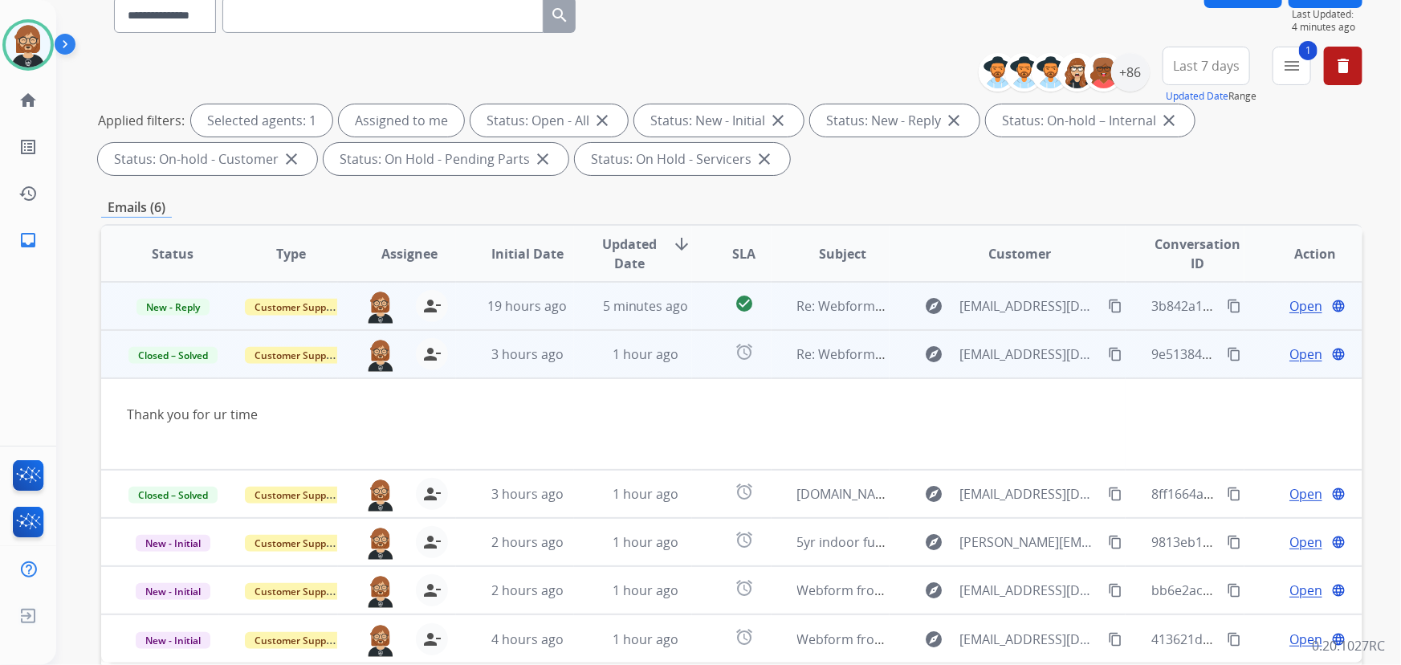
click at [1300, 303] on span "Open" at bounding box center [1306, 305] width 33 height 19
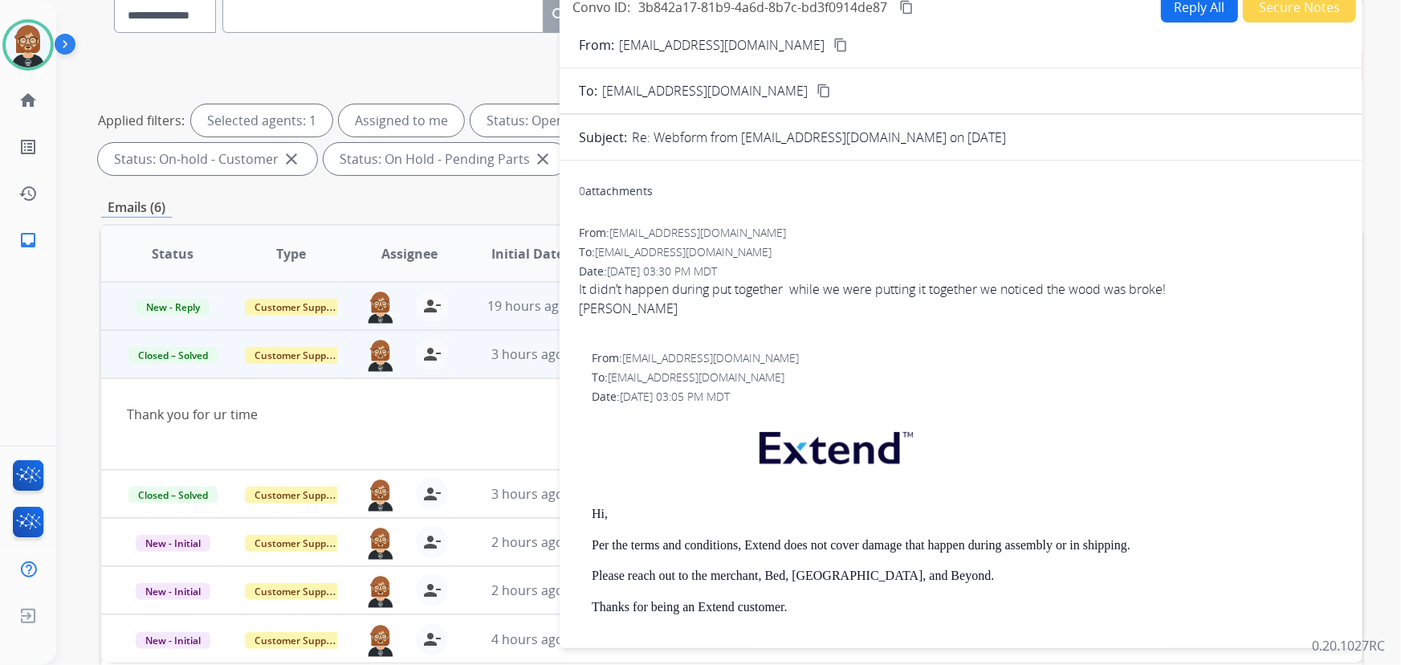
click at [1165, 8] on button "Reply All" at bounding box center [1199, 6] width 77 height 31
select select "**********"
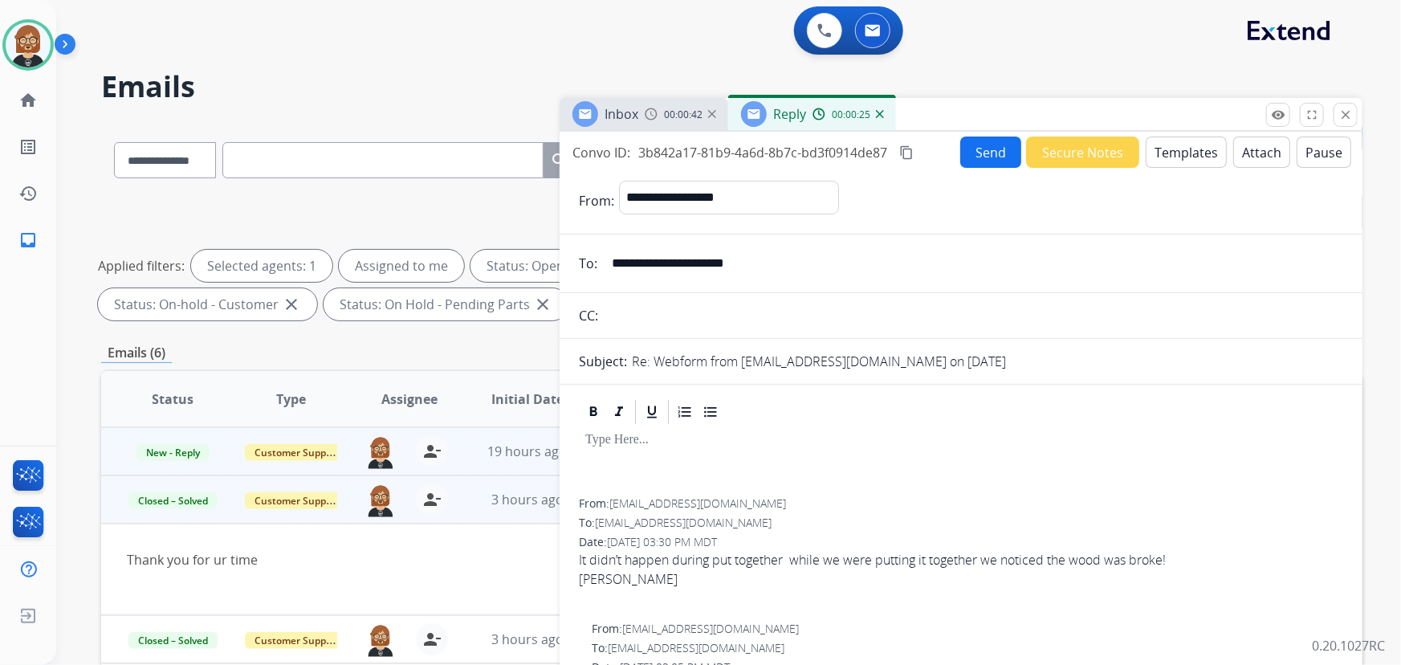
click at [1182, 155] on button "Templates" at bounding box center [1186, 152] width 81 height 31
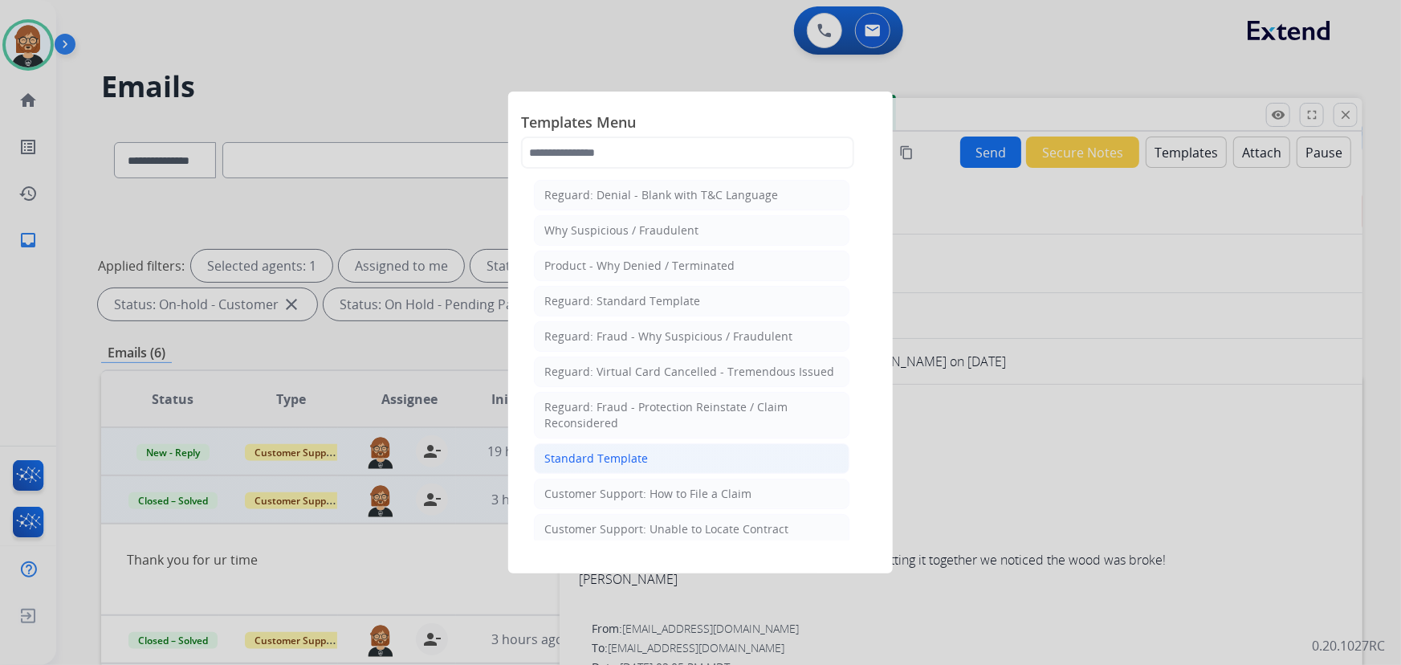
click at [670, 451] on li "Standard Template" at bounding box center [692, 458] width 316 height 31
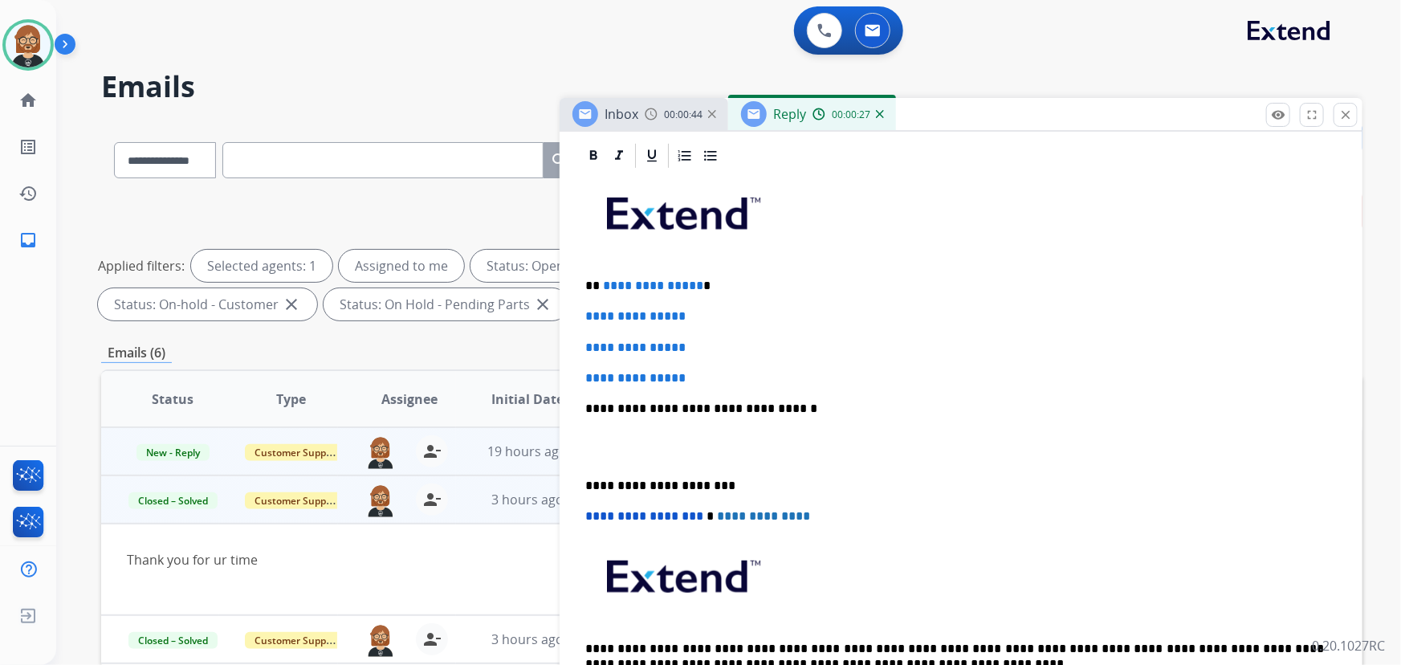
scroll to position [365, 0]
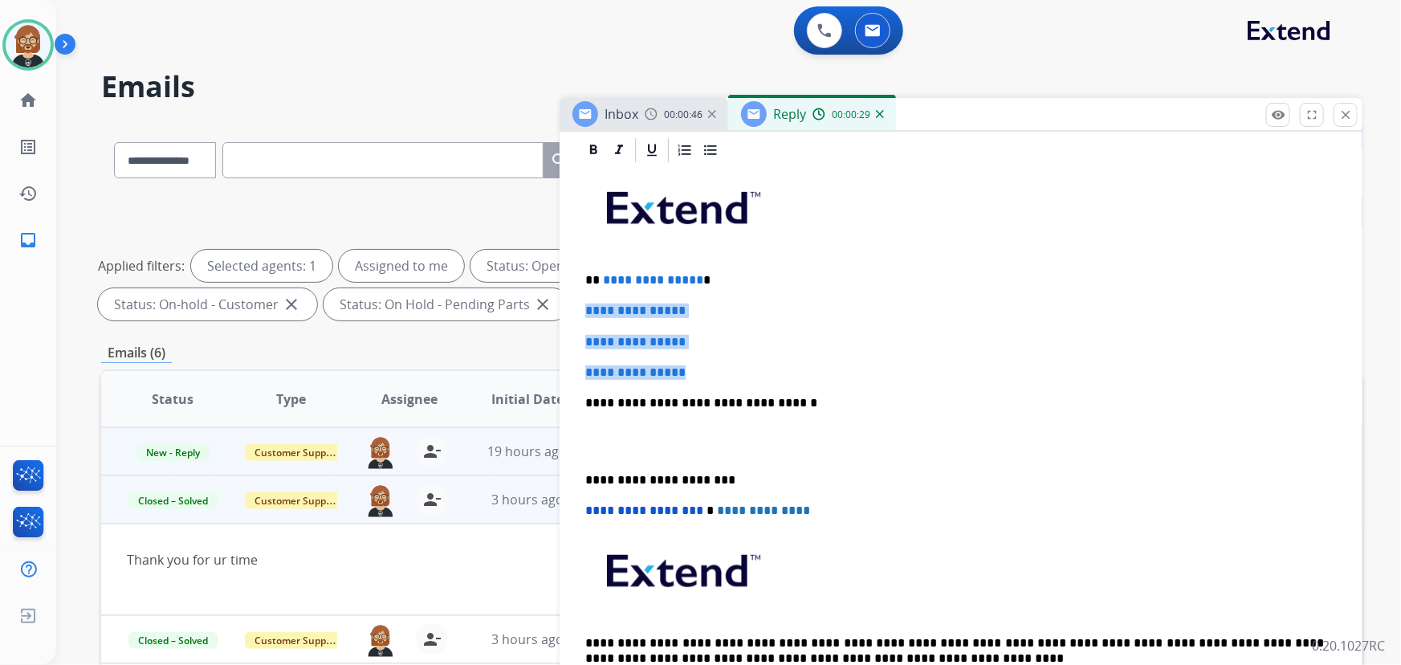
drag, startPoint x: 725, startPoint y: 377, endPoint x: 570, endPoint y: 306, distance: 170.3
drag, startPoint x: 599, startPoint y: 275, endPoint x: 693, endPoint y: 280, distance: 94.1
click at [693, 280] on p "**********" at bounding box center [955, 280] width 740 height 14
drag, startPoint x: 717, startPoint y: 366, endPoint x: 552, endPoint y: 308, distance: 175.2
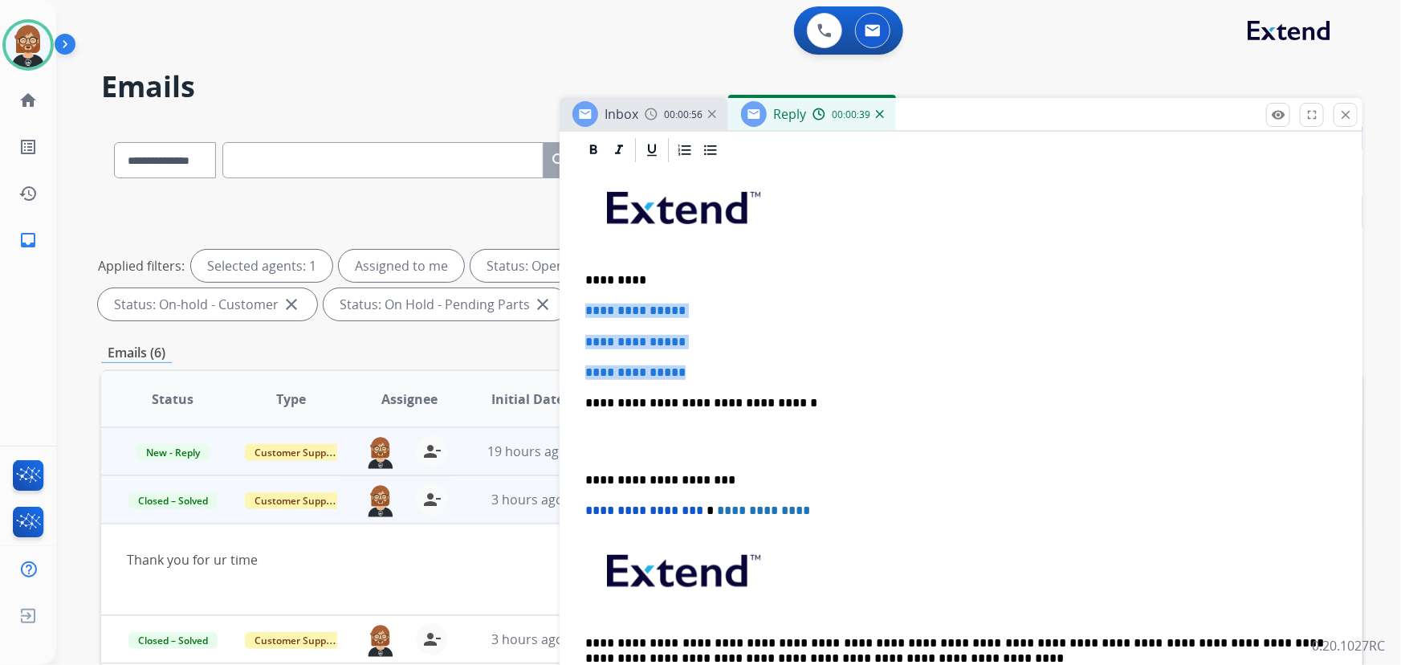
click at [552, 308] on div "**********" at bounding box center [731, 556] width 1261 height 869
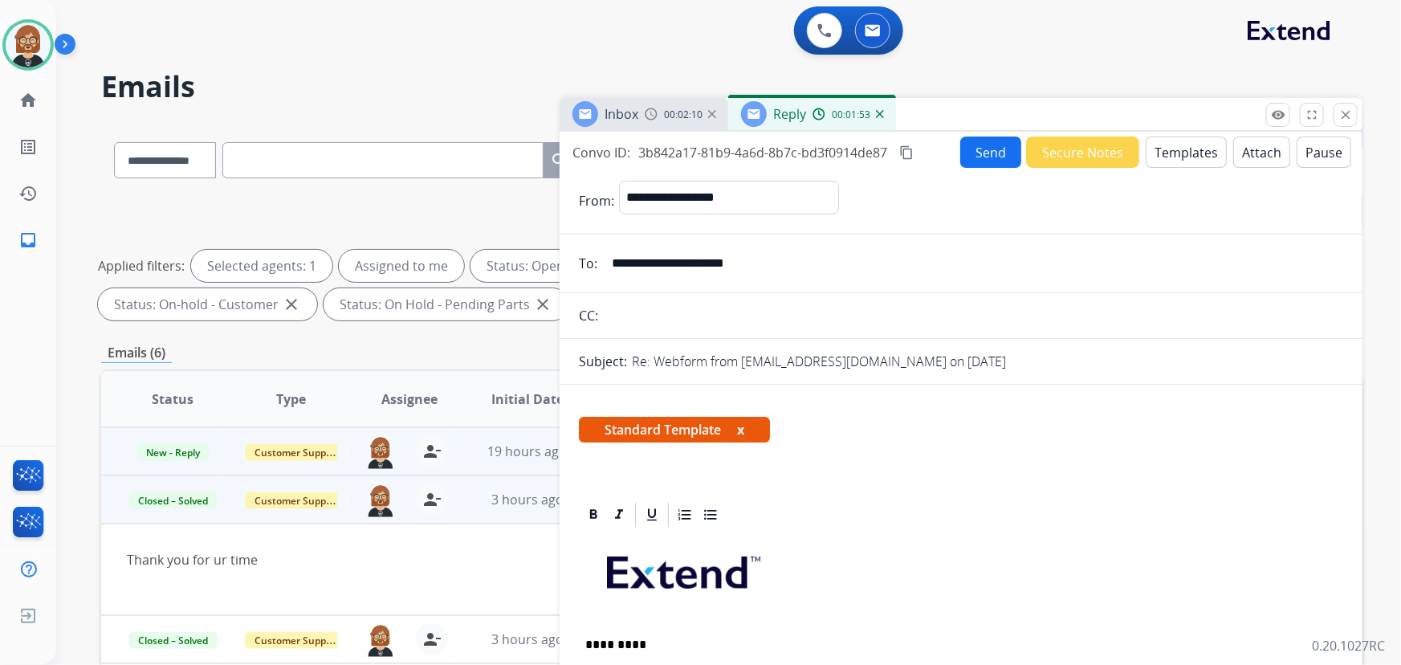
scroll to position [0, 0]
click at [1001, 153] on button "Send" at bounding box center [990, 152] width 61 height 31
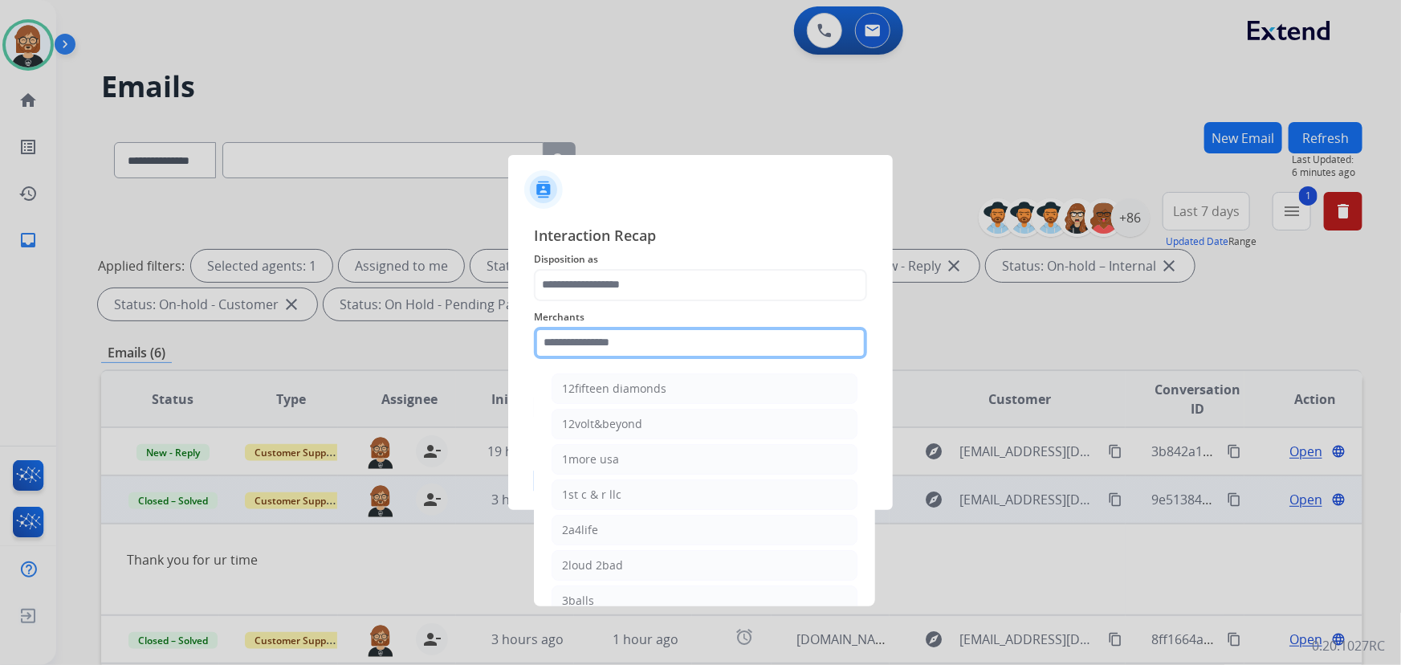
click at [715, 328] on input "text" at bounding box center [700, 343] width 333 height 32
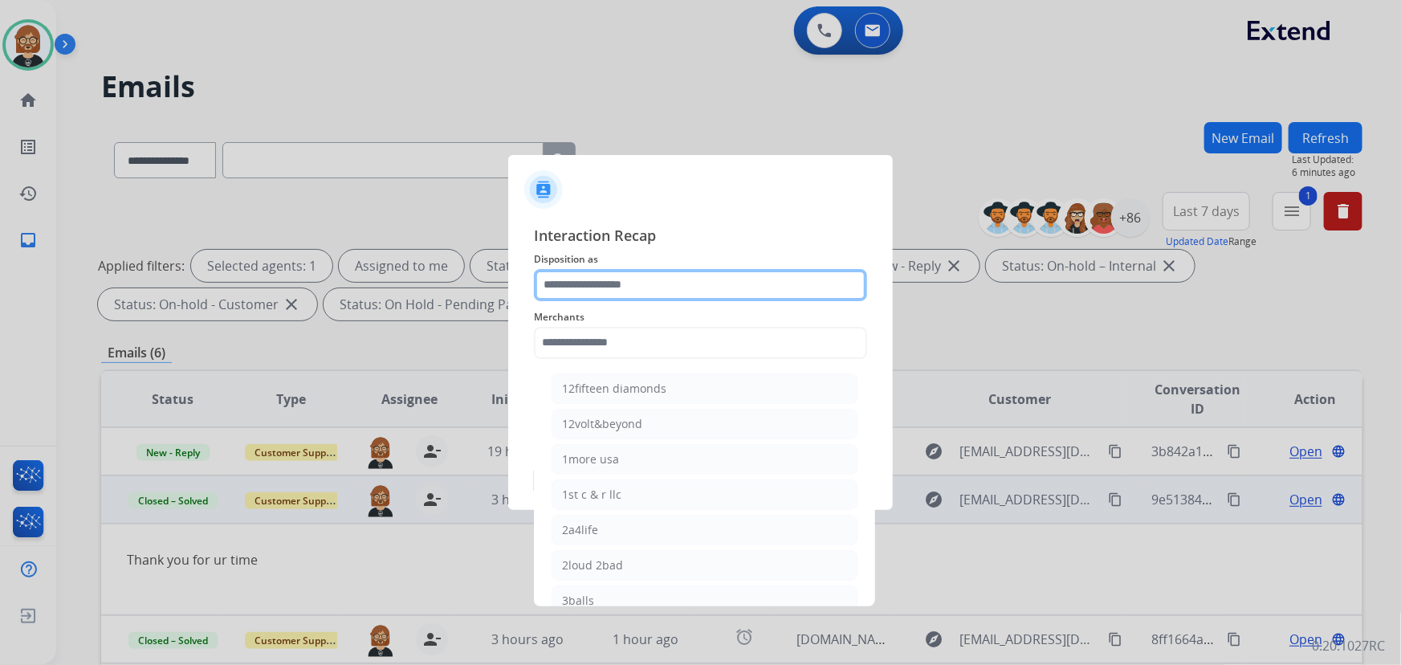
click at [626, 279] on input "text" at bounding box center [700, 285] width 333 height 32
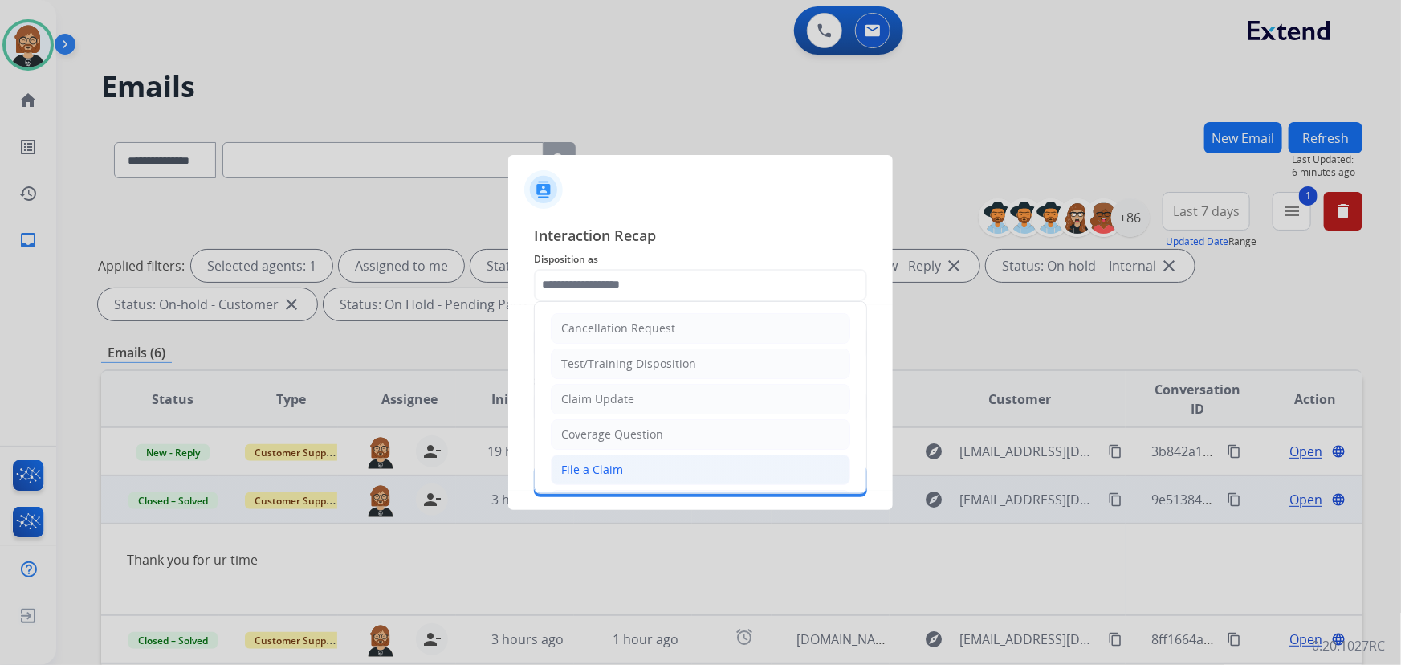
click at [657, 461] on li "File a Claim" at bounding box center [701, 469] width 300 height 31
type input "**********"
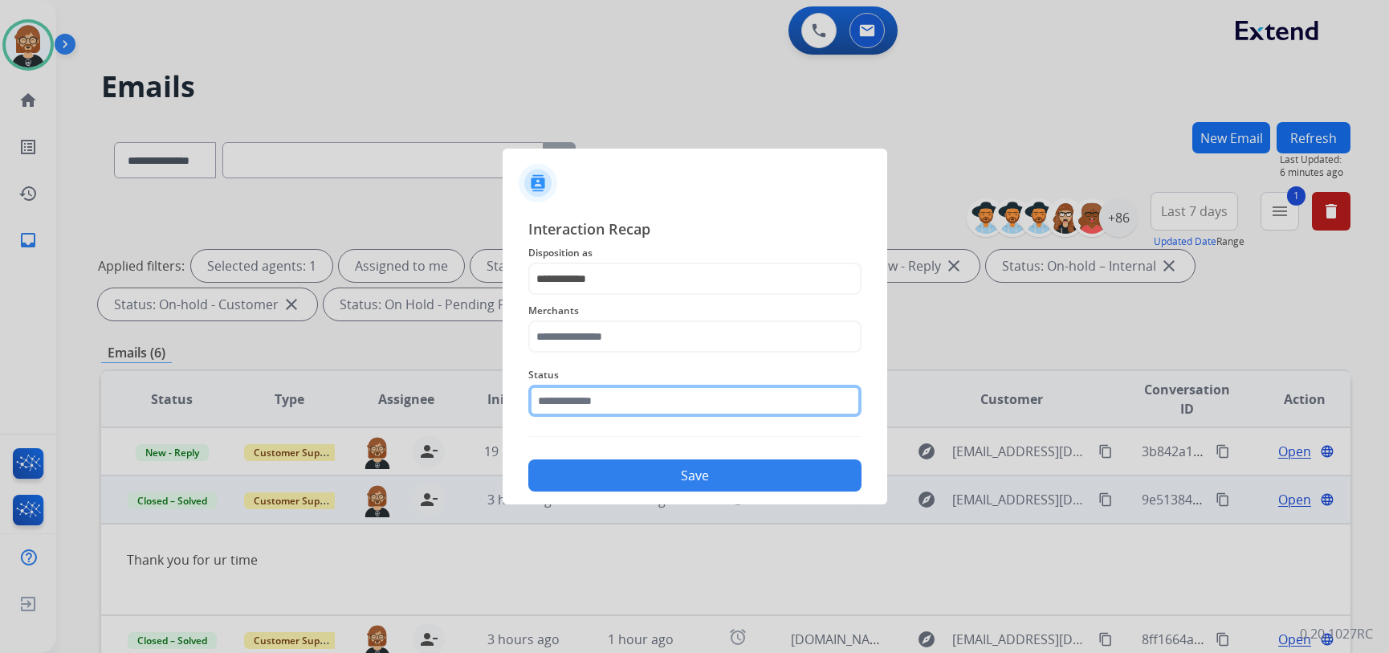
click at [682, 396] on input "text" at bounding box center [694, 401] width 333 height 32
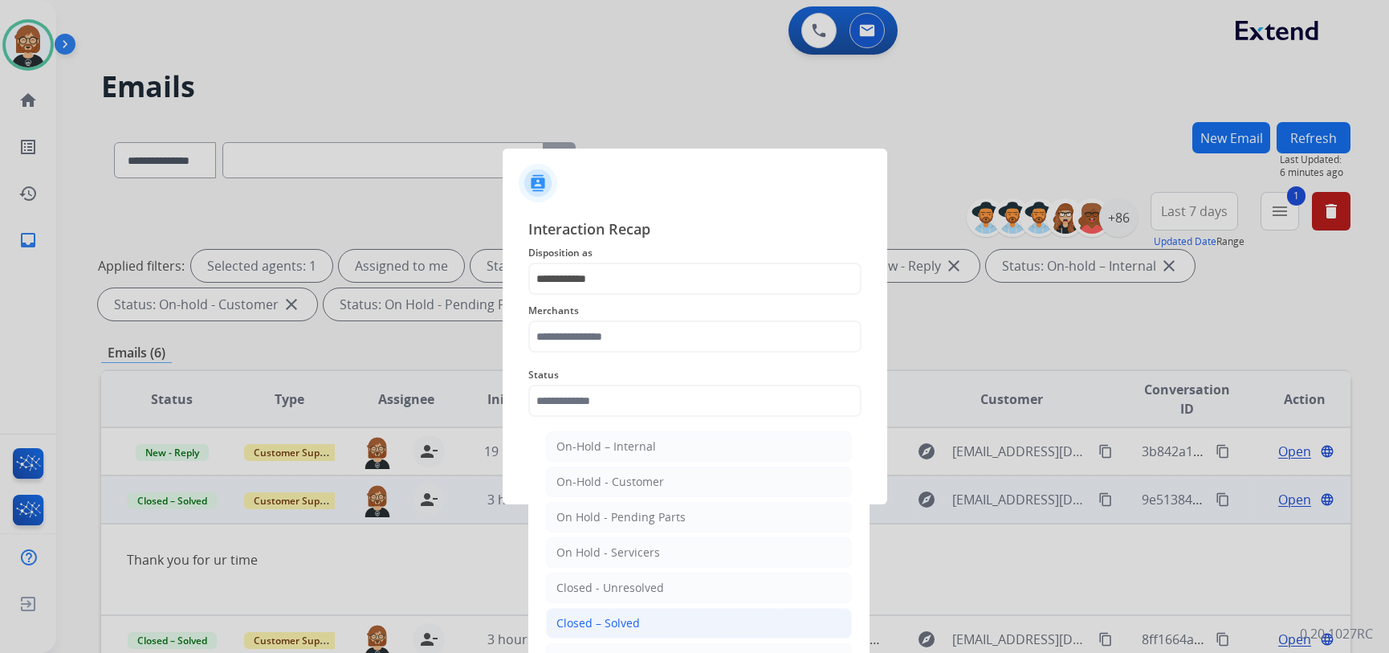
click at [639, 626] on li "Closed – Solved" at bounding box center [699, 623] width 306 height 31
type input "**********"
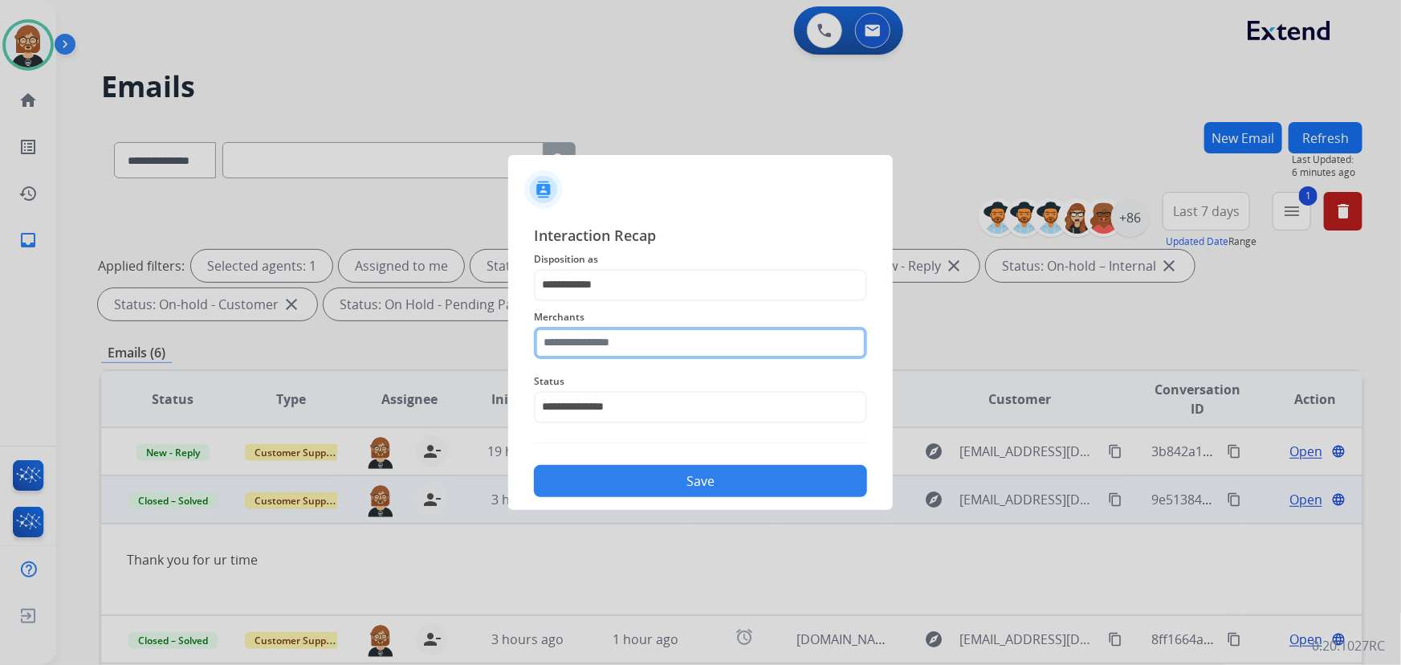
click at [669, 336] on input "text" at bounding box center [700, 343] width 333 height 32
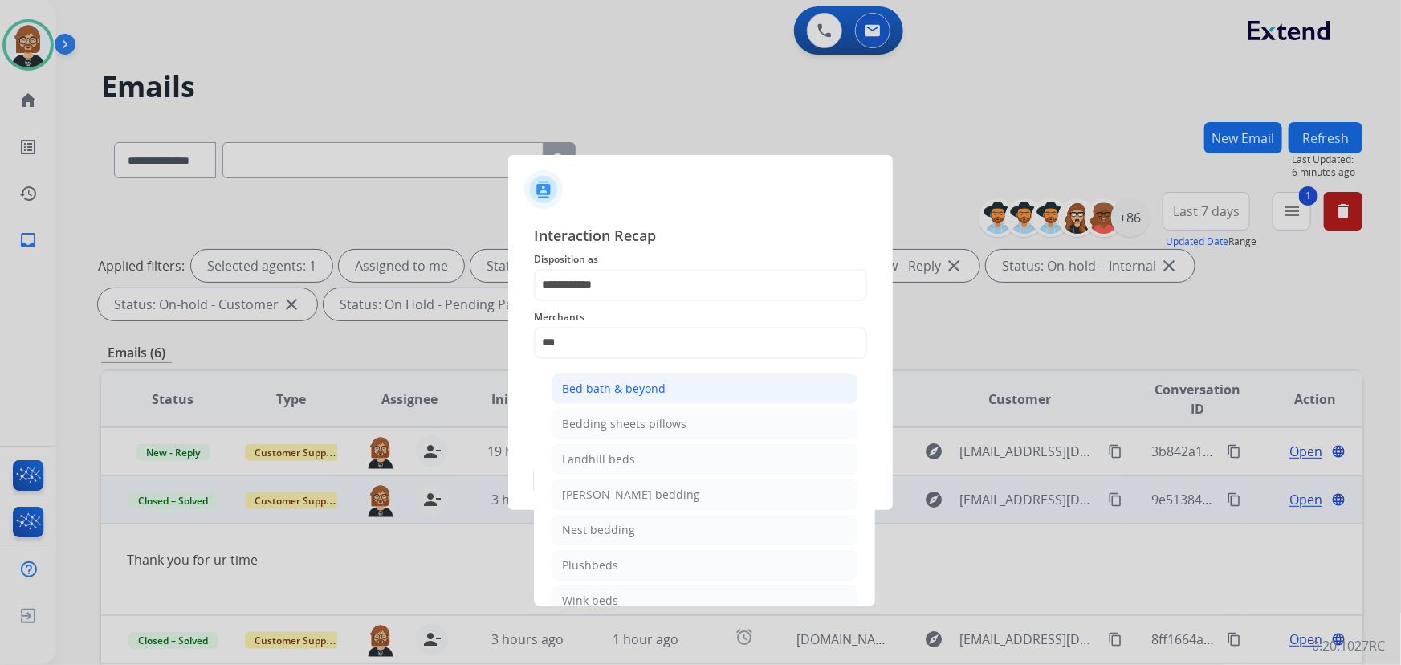
click at [679, 385] on li "Bed bath & beyond" at bounding box center [705, 388] width 306 height 31
type input "**********"
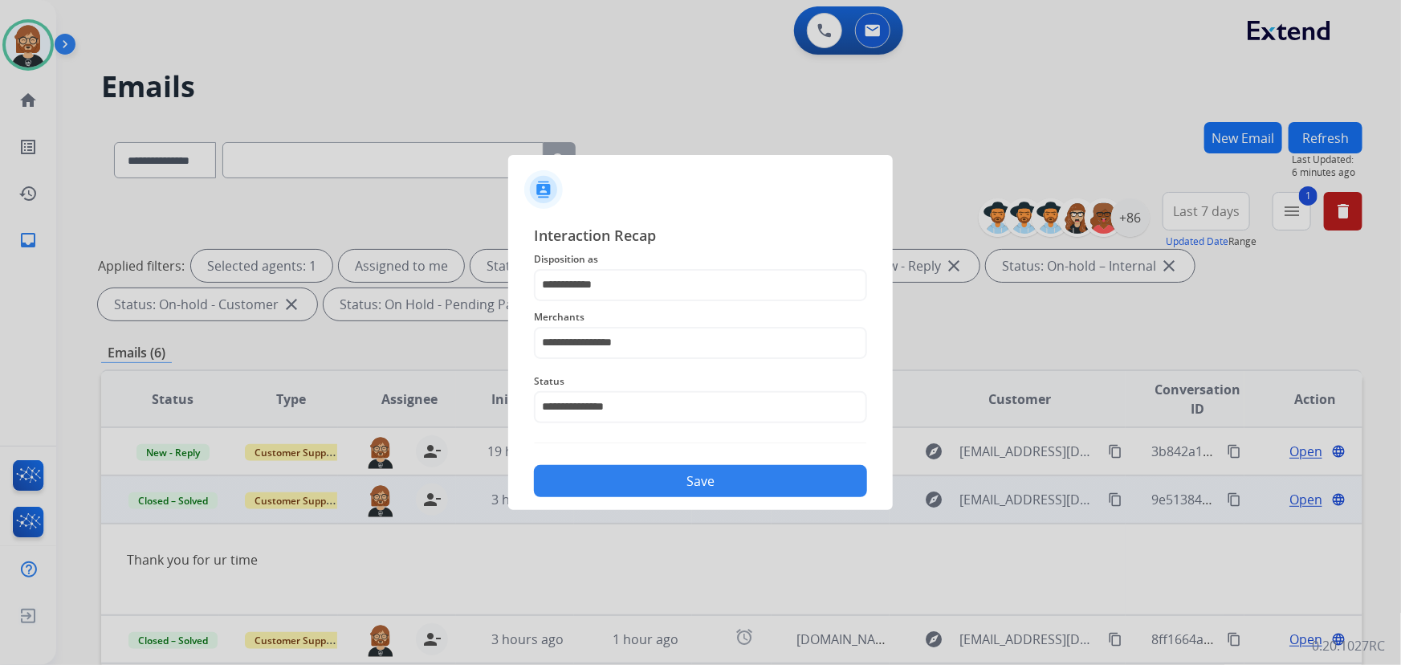
click at [702, 496] on div "Save" at bounding box center [700, 476] width 333 height 42
click at [706, 484] on button "Save" at bounding box center [700, 481] width 333 height 32
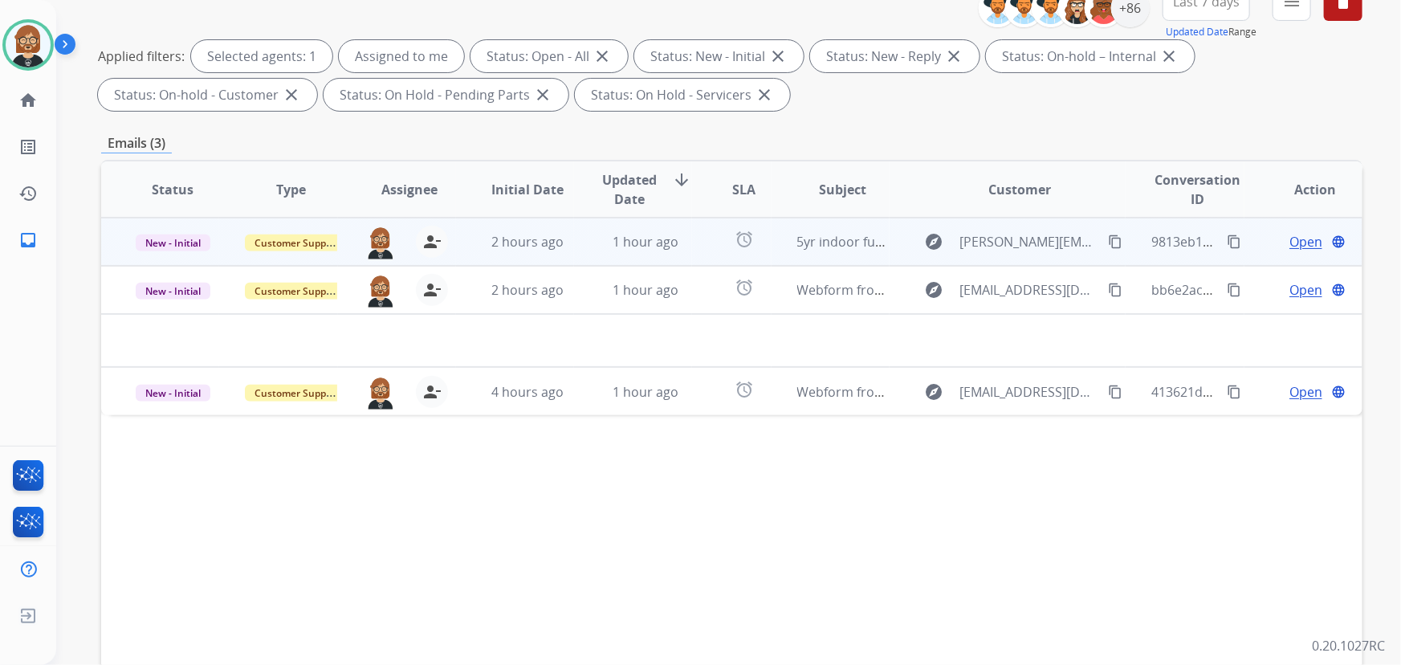
scroll to position [218, 0]
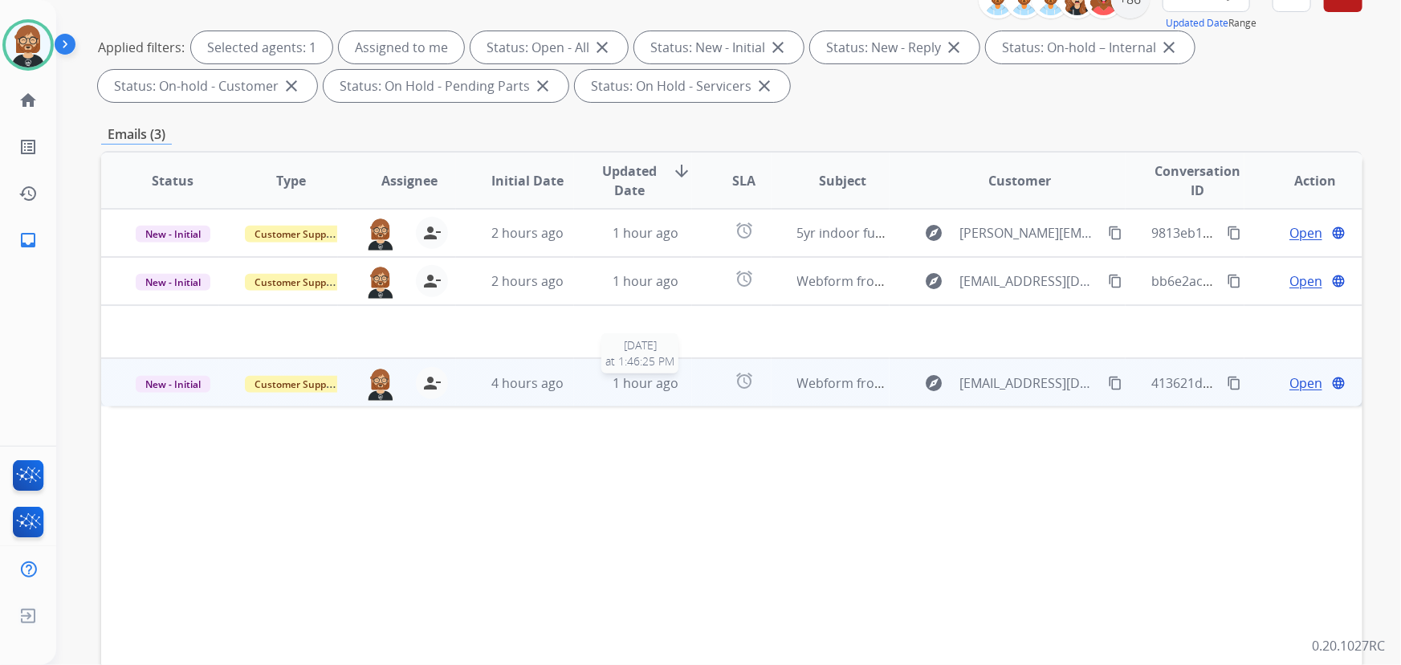
click at [666, 378] on span "1 hour ago" at bounding box center [646, 383] width 66 height 18
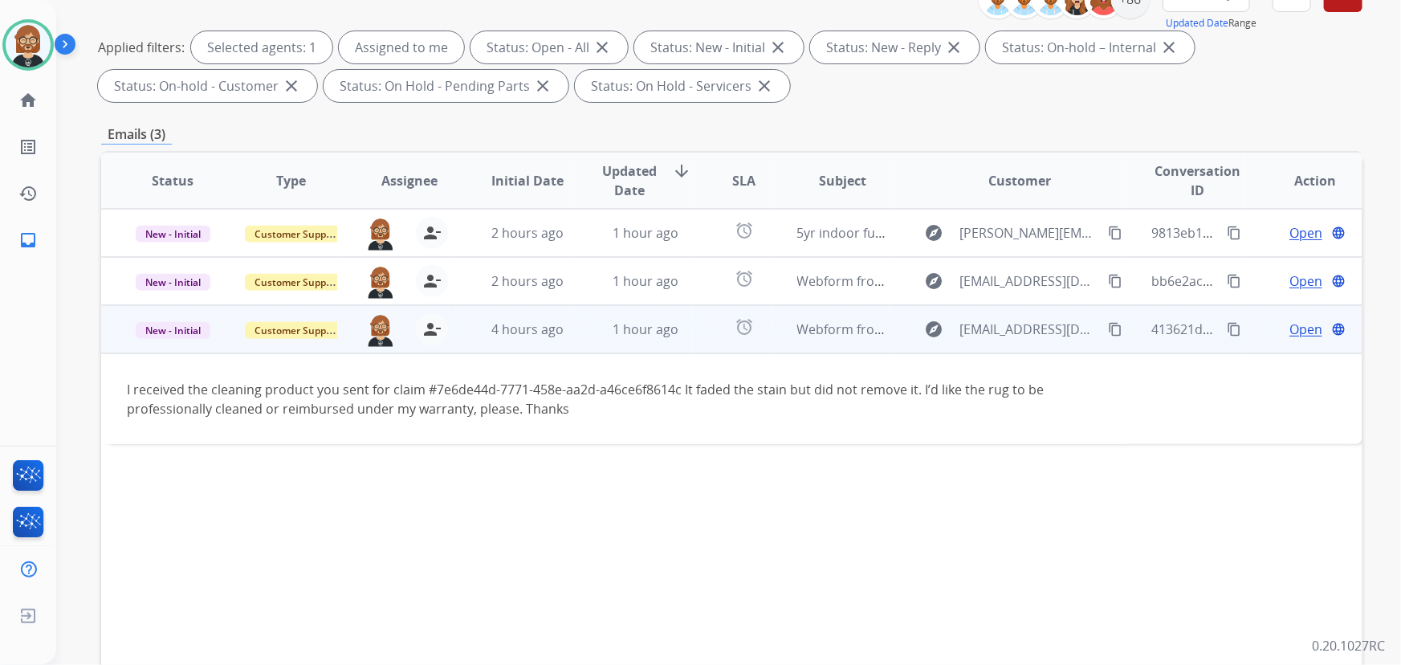
click at [1299, 328] on span "Open" at bounding box center [1306, 329] width 33 height 19
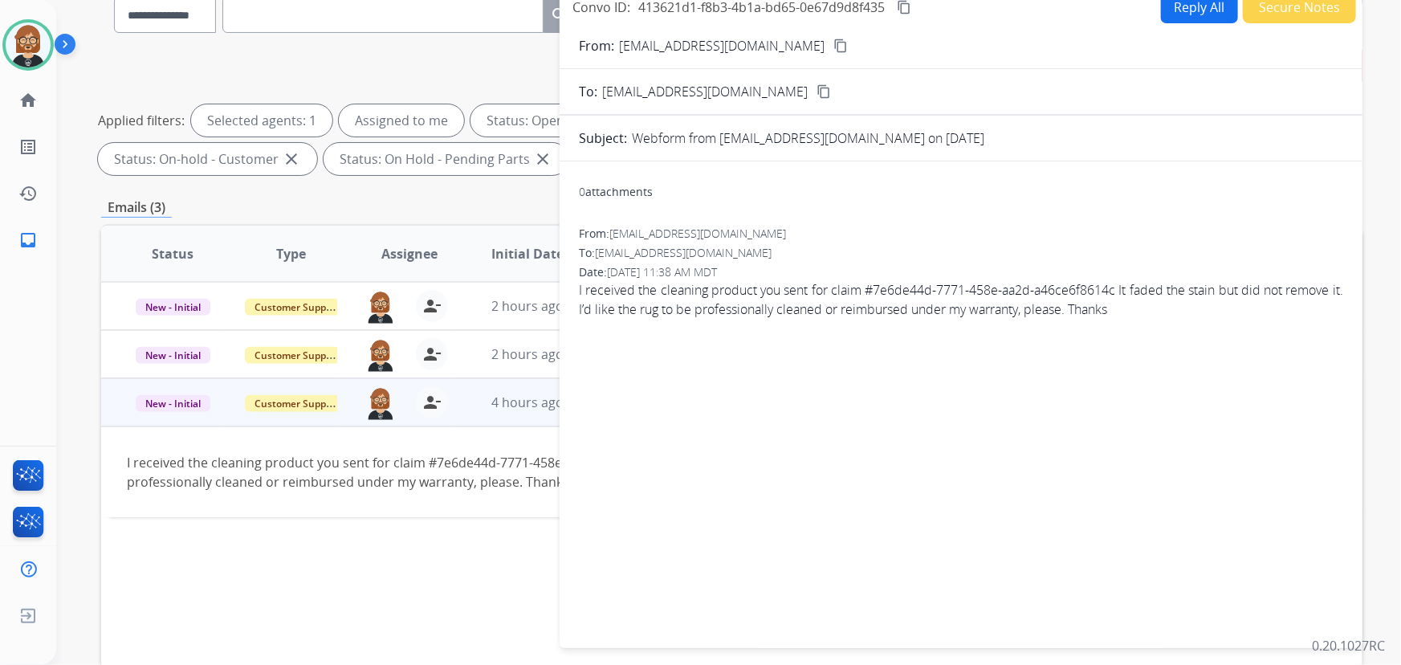
scroll to position [0, 0]
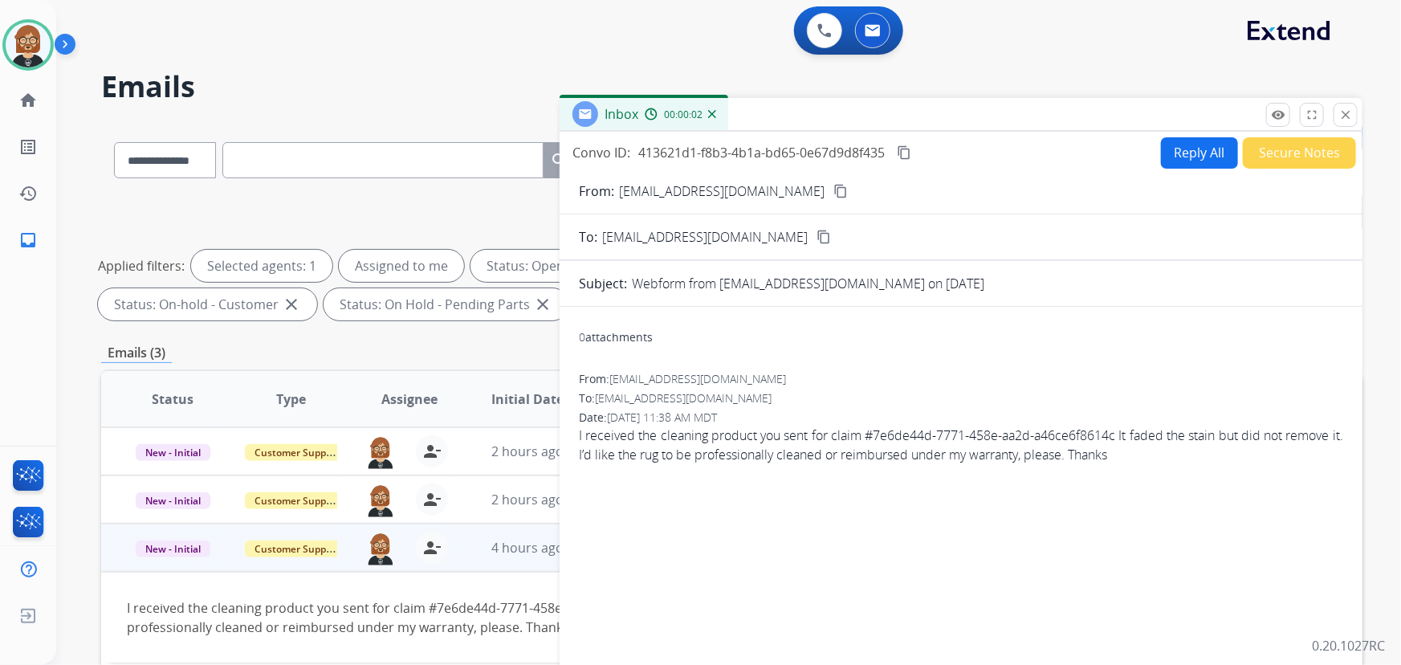
click at [1213, 149] on button "Reply All" at bounding box center [1199, 152] width 77 height 31
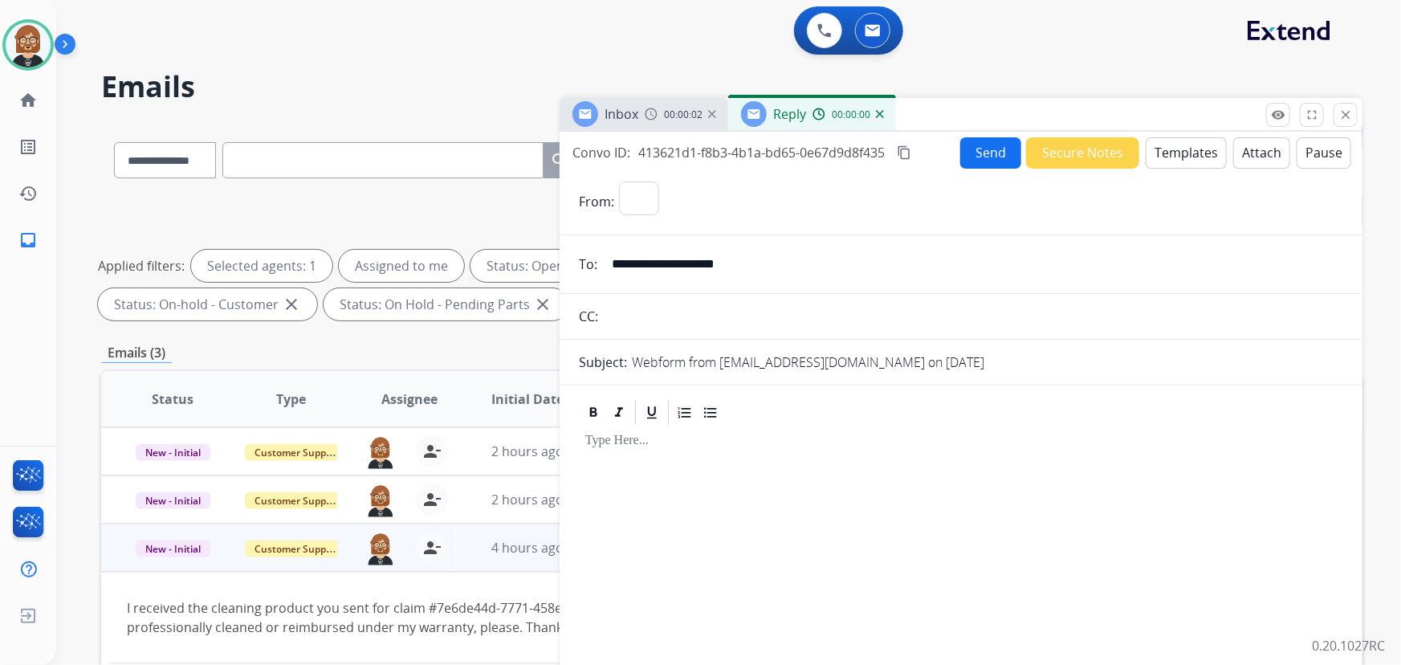
select select "**********"
click at [1185, 152] on button "Templates" at bounding box center [1186, 152] width 81 height 31
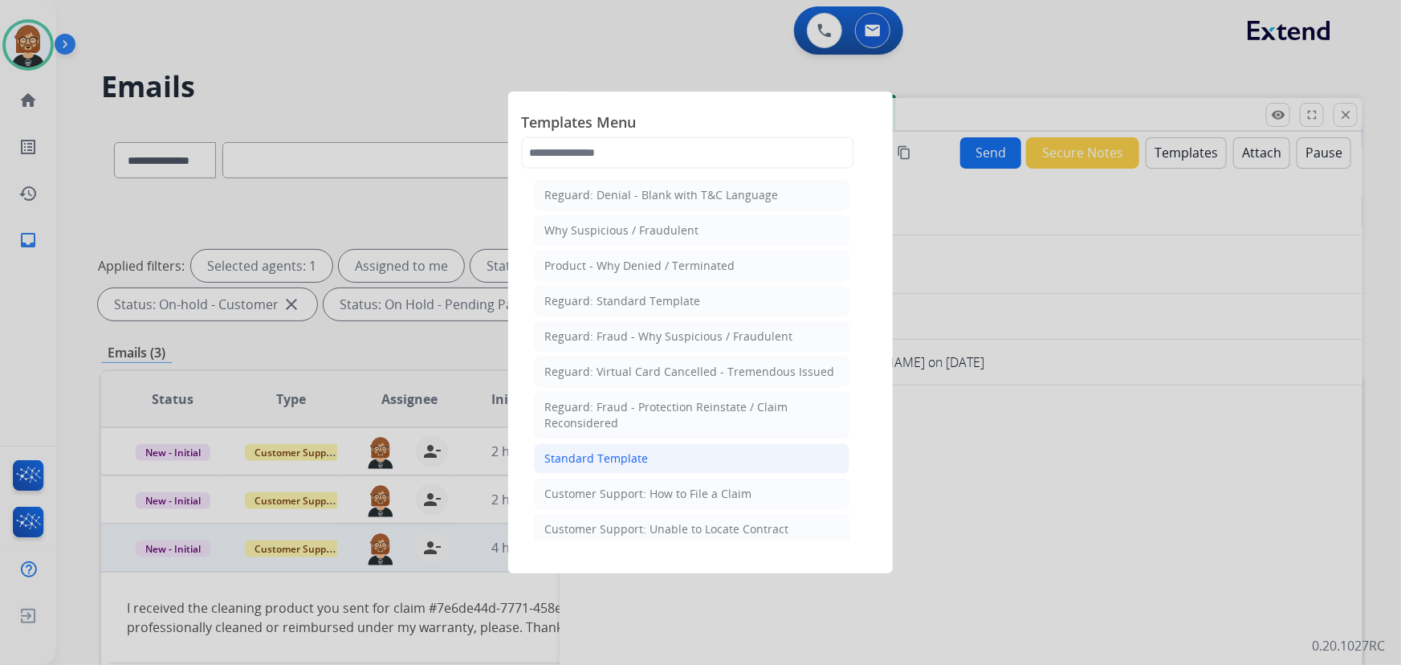
click at [645, 450] on li "Standard Template" at bounding box center [692, 458] width 316 height 31
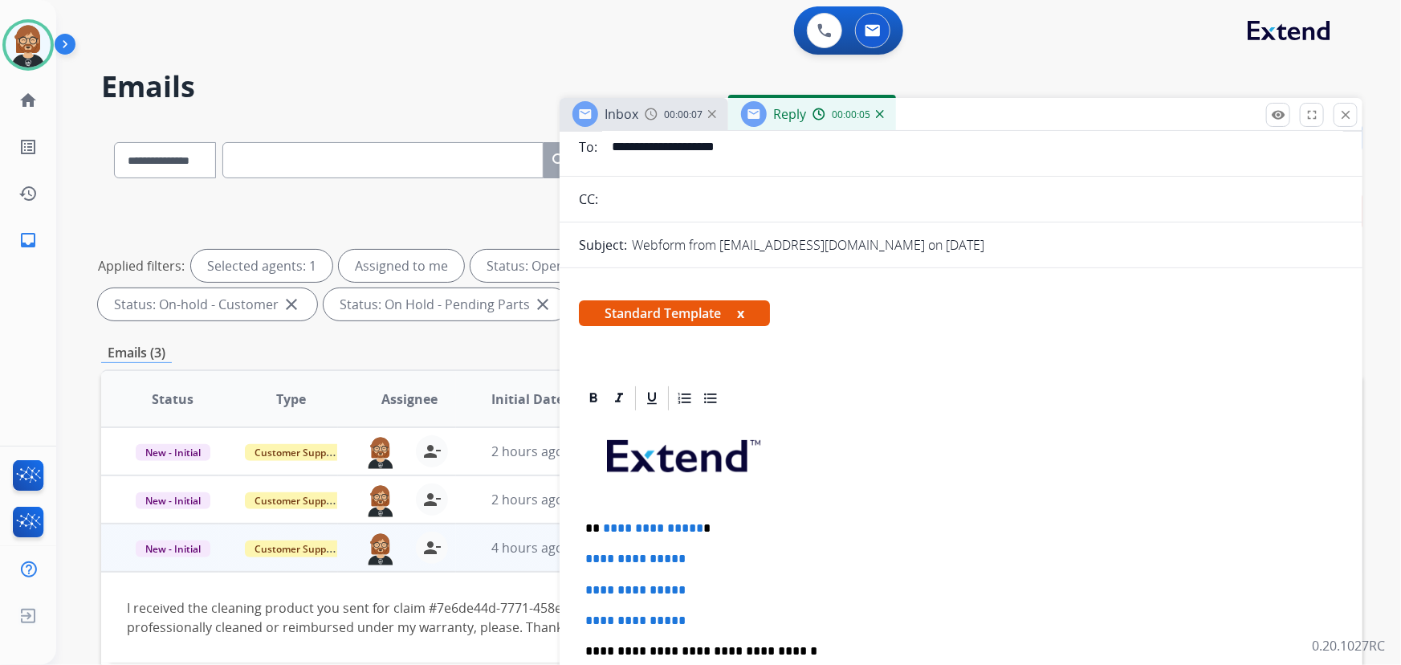
scroll to position [218, 0]
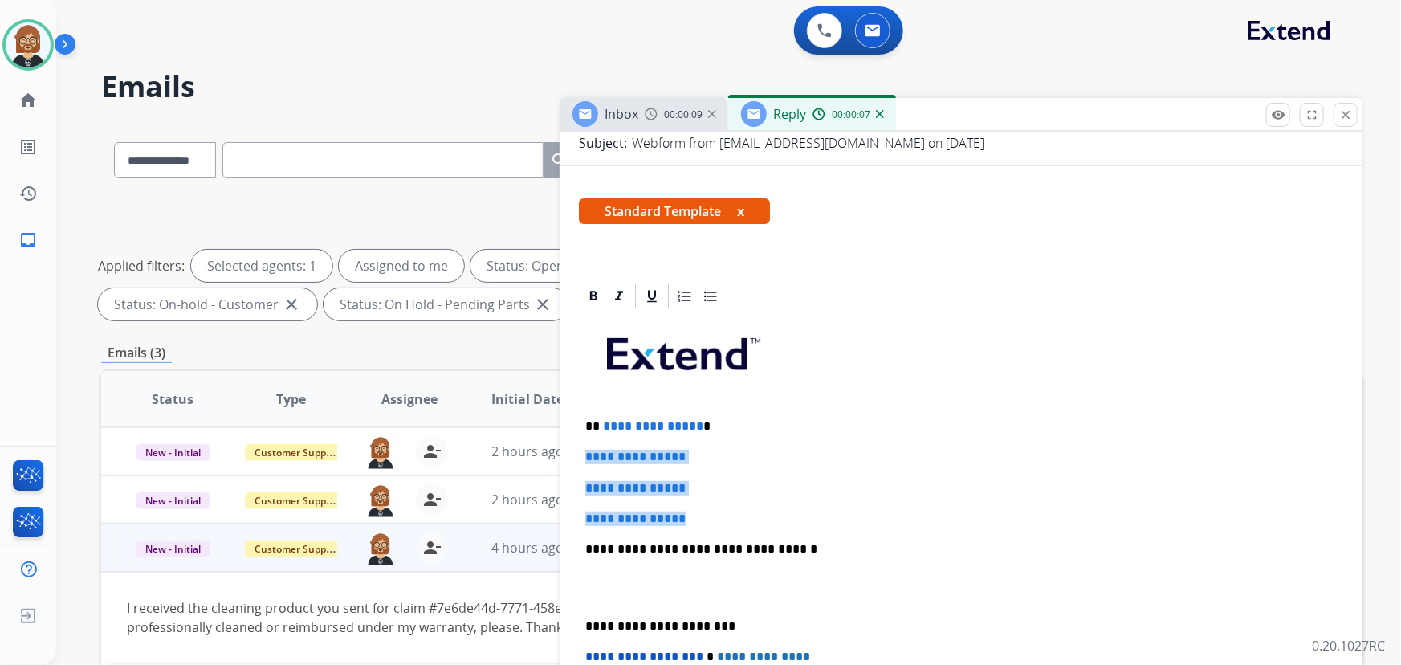
drag, startPoint x: 703, startPoint y: 516, endPoint x: 570, endPoint y: 445, distance: 150.2
click at [574, 453] on div "**********" at bounding box center [961, 624] width 803 height 684
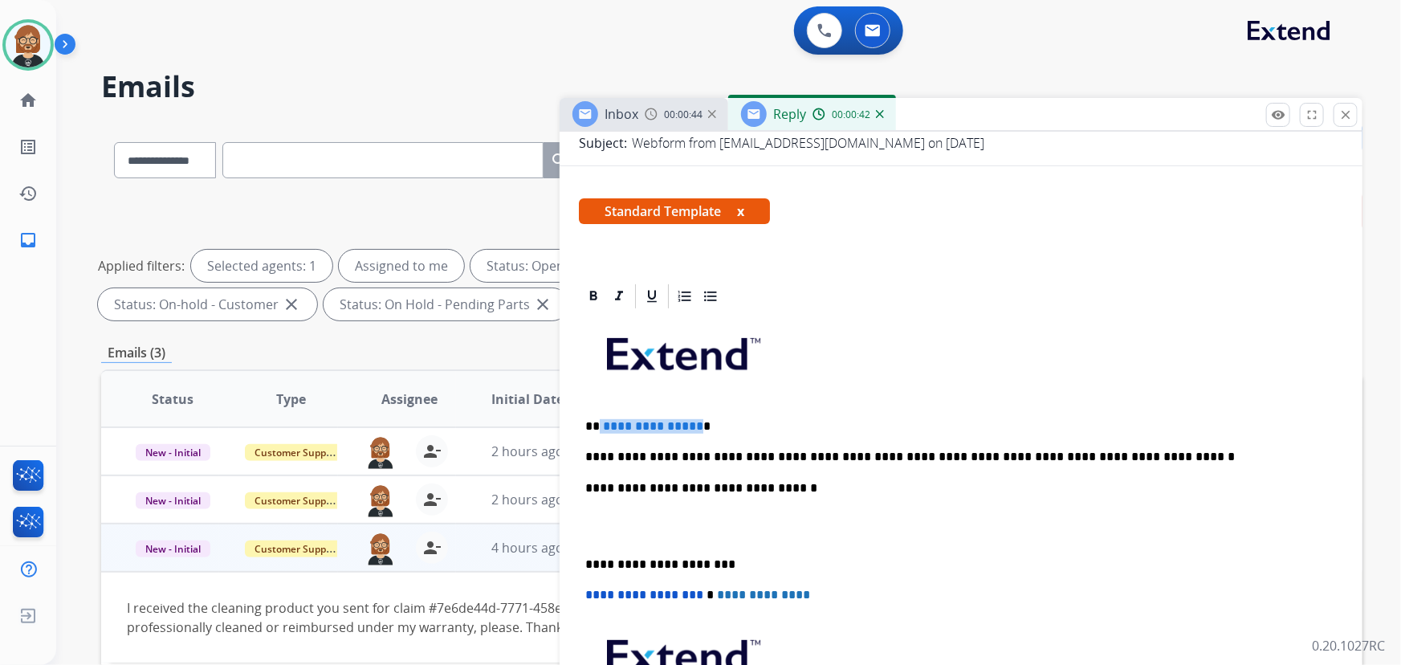
drag, startPoint x: 598, startPoint y: 418, endPoint x: 692, endPoint y: 424, distance: 94.2
click at [692, 424] on p "**********" at bounding box center [955, 426] width 740 height 14
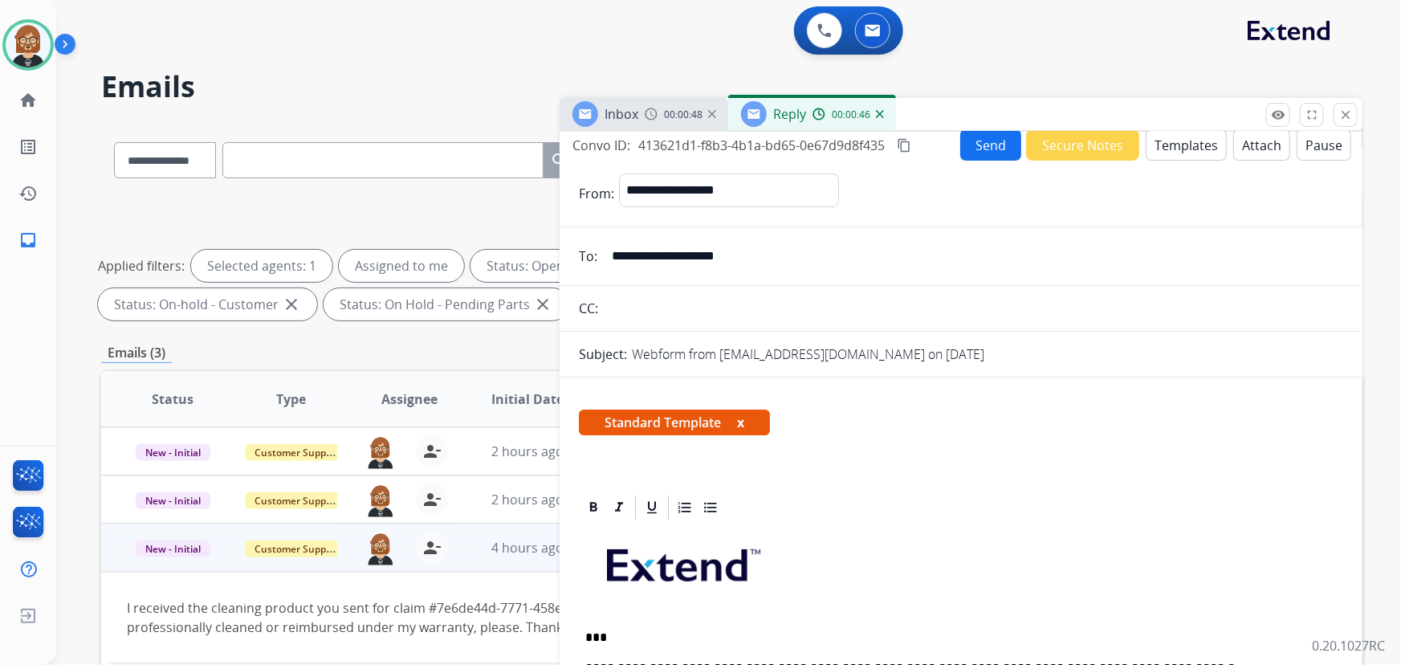
scroll to position [0, 0]
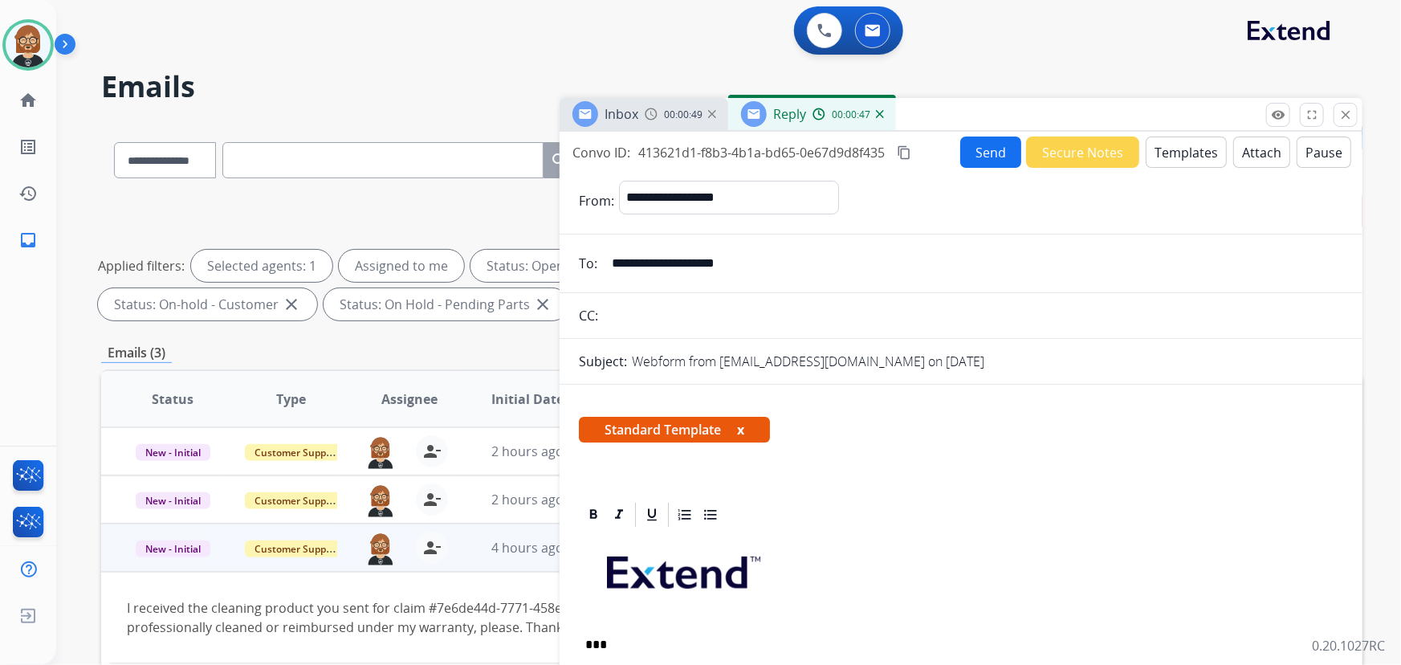
click at [980, 154] on button "Send" at bounding box center [990, 152] width 61 height 31
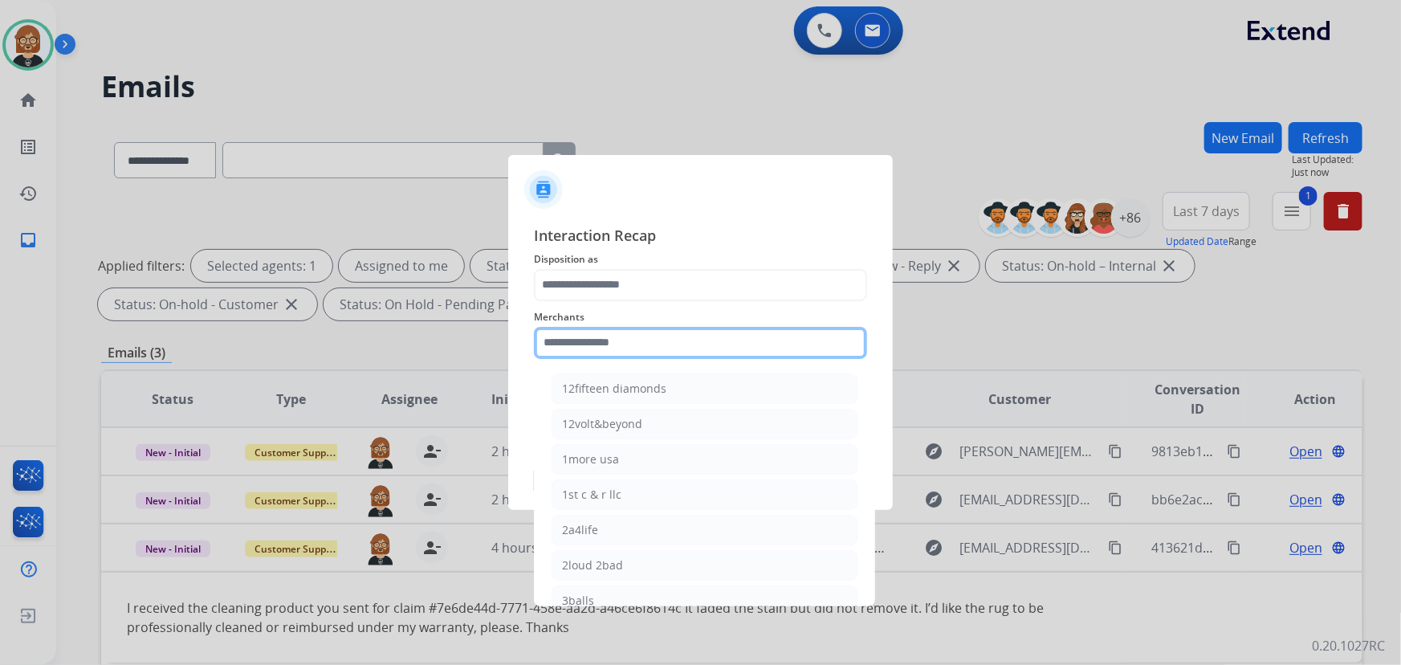
click at [637, 333] on input "text" at bounding box center [700, 343] width 333 height 32
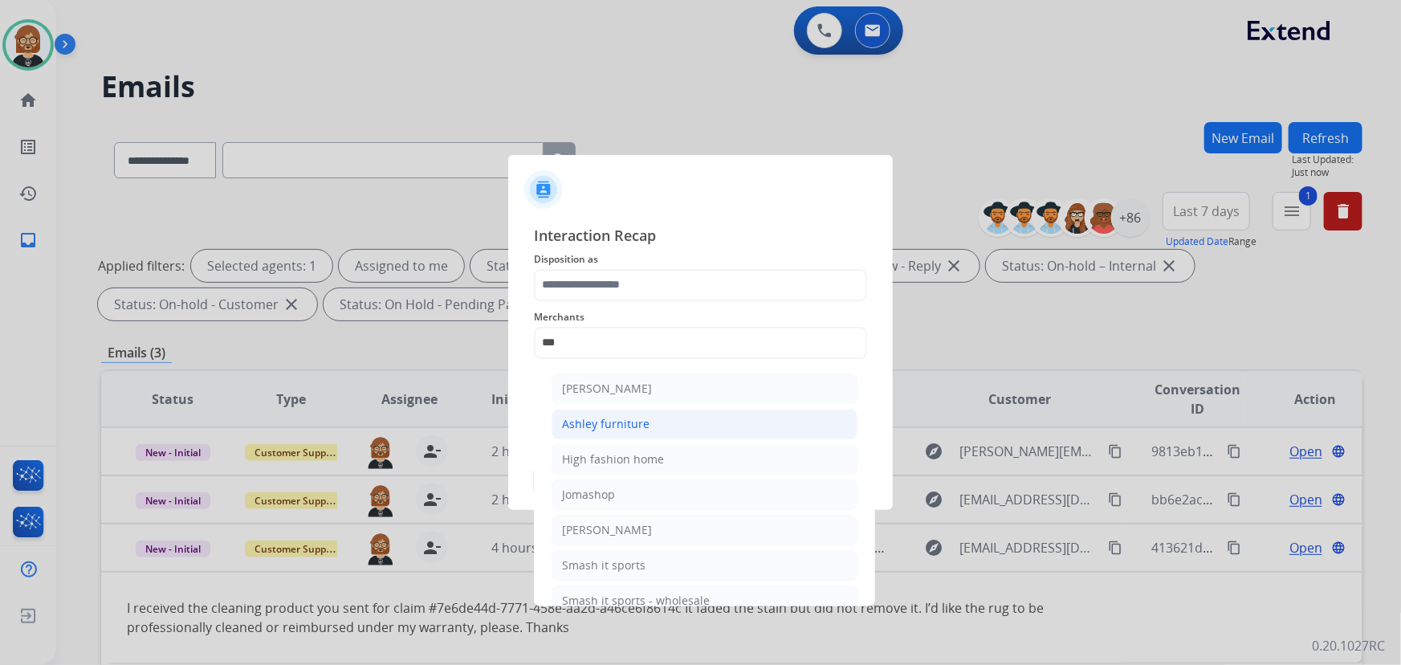
click at [642, 425] on div "Ashley furniture" at bounding box center [606, 424] width 88 height 16
type input "**********"
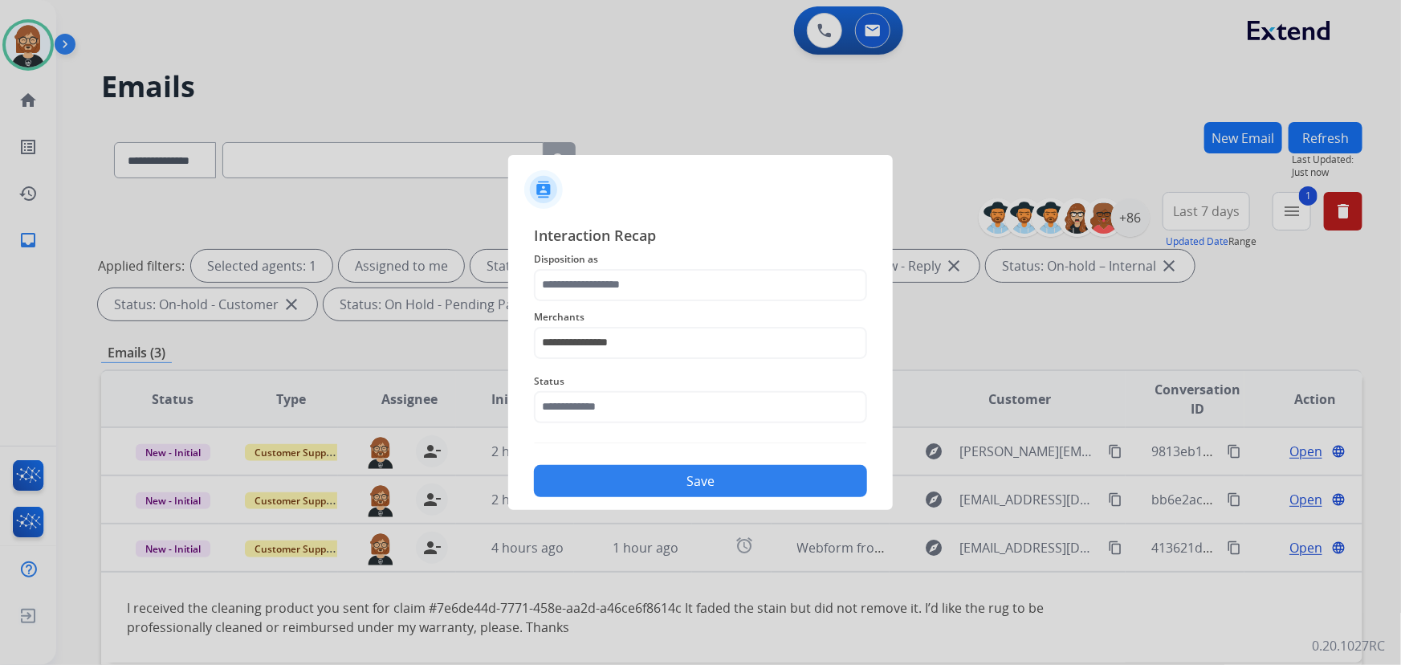
click at [658, 304] on div "**********" at bounding box center [700, 333] width 333 height 64
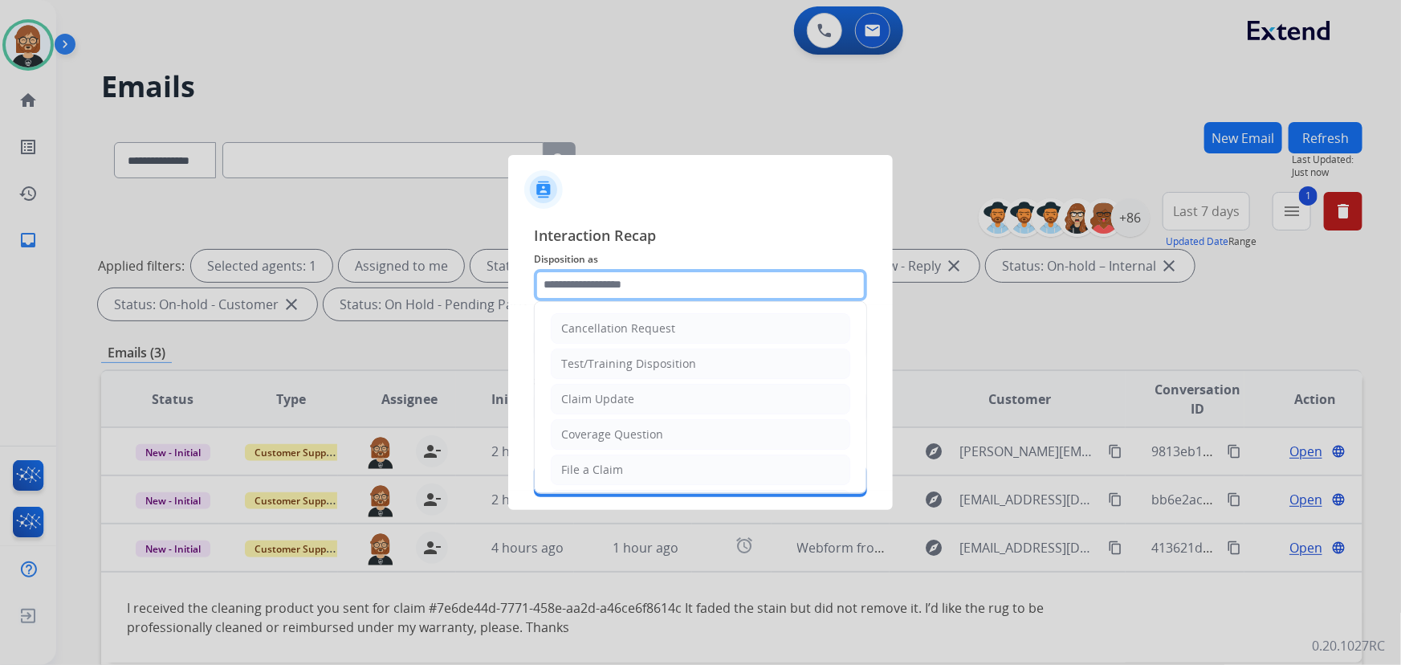
click at [664, 295] on input "text" at bounding box center [700, 285] width 333 height 32
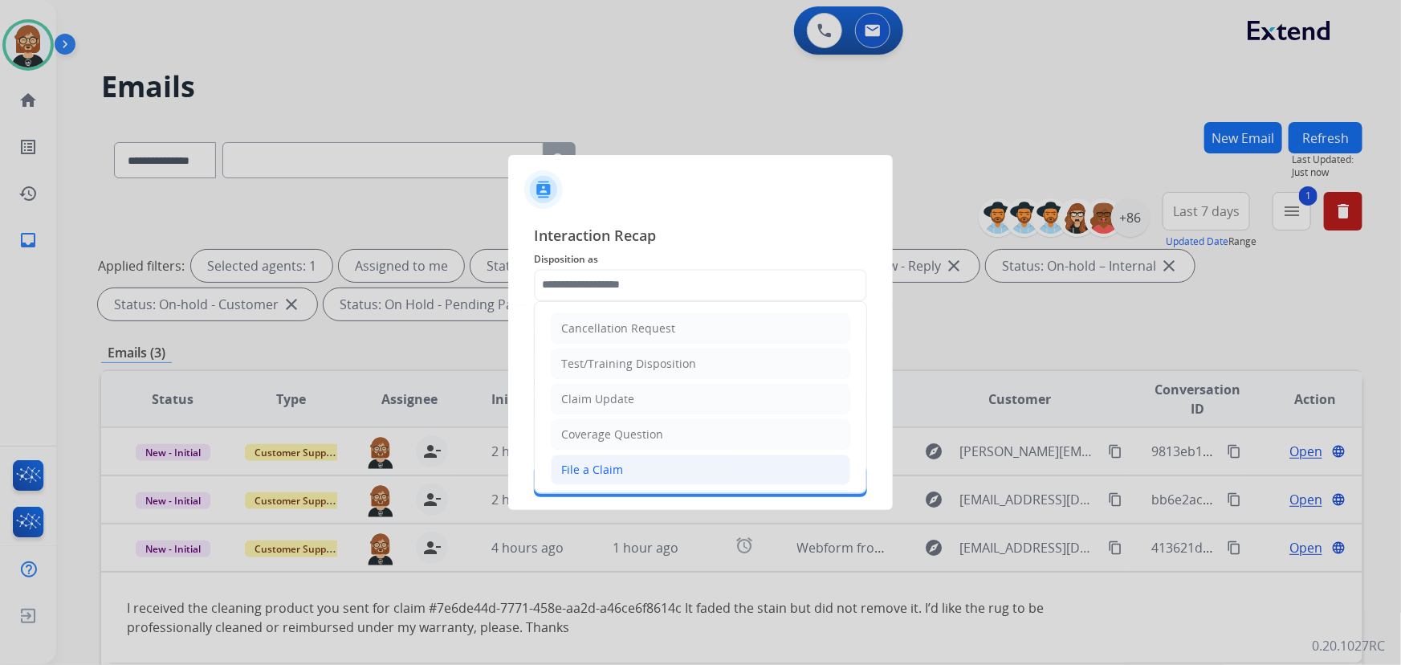
click at [646, 462] on li "File a Claim" at bounding box center [701, 469] width 300 height 31
type input "**********"
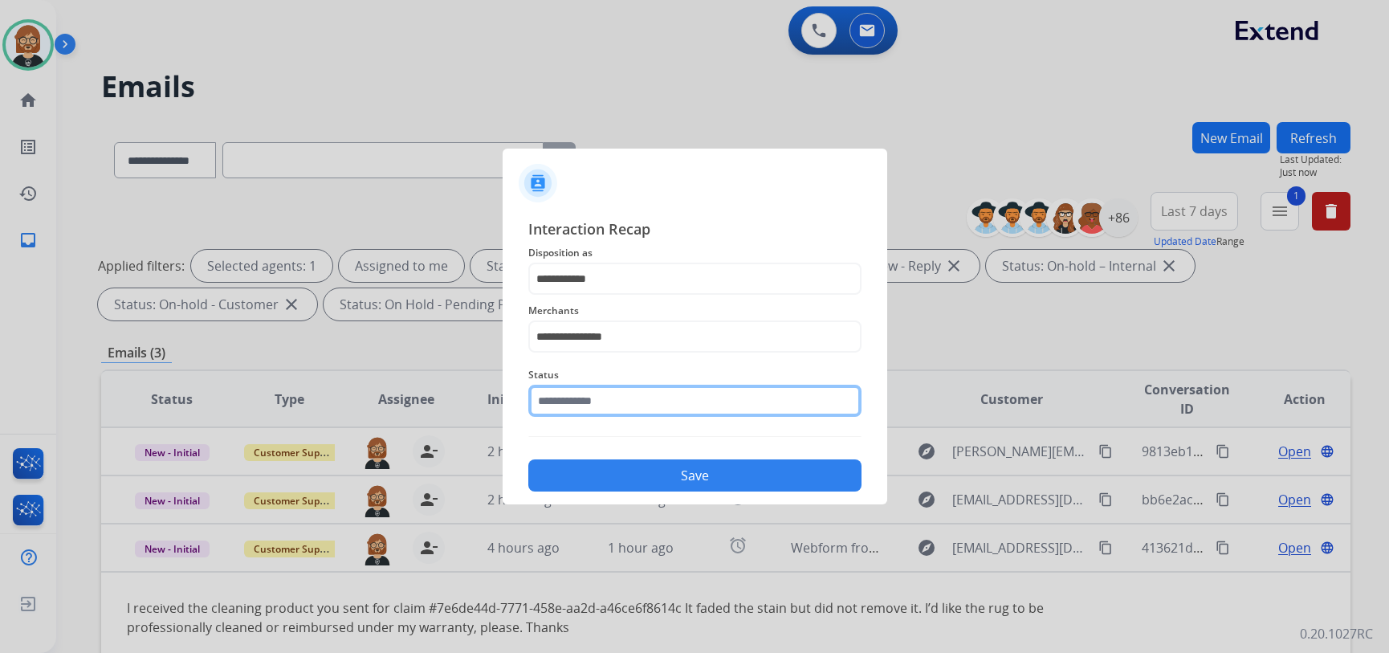
click at [655, 409] on input "text" at bounding box center [694, 401] width 333 height 32
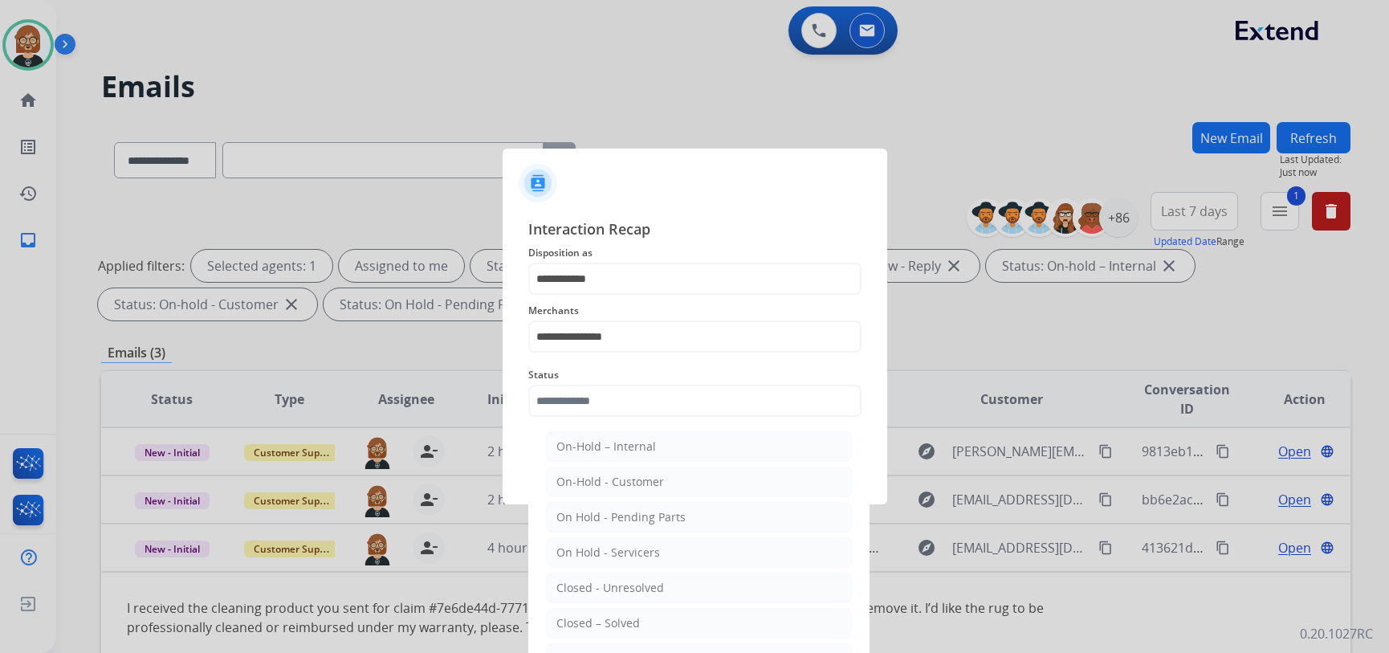
click at [652, 614] on li "Closed – Solved" at bounding box center [699, 623] width 306 height 31
type input "**********"
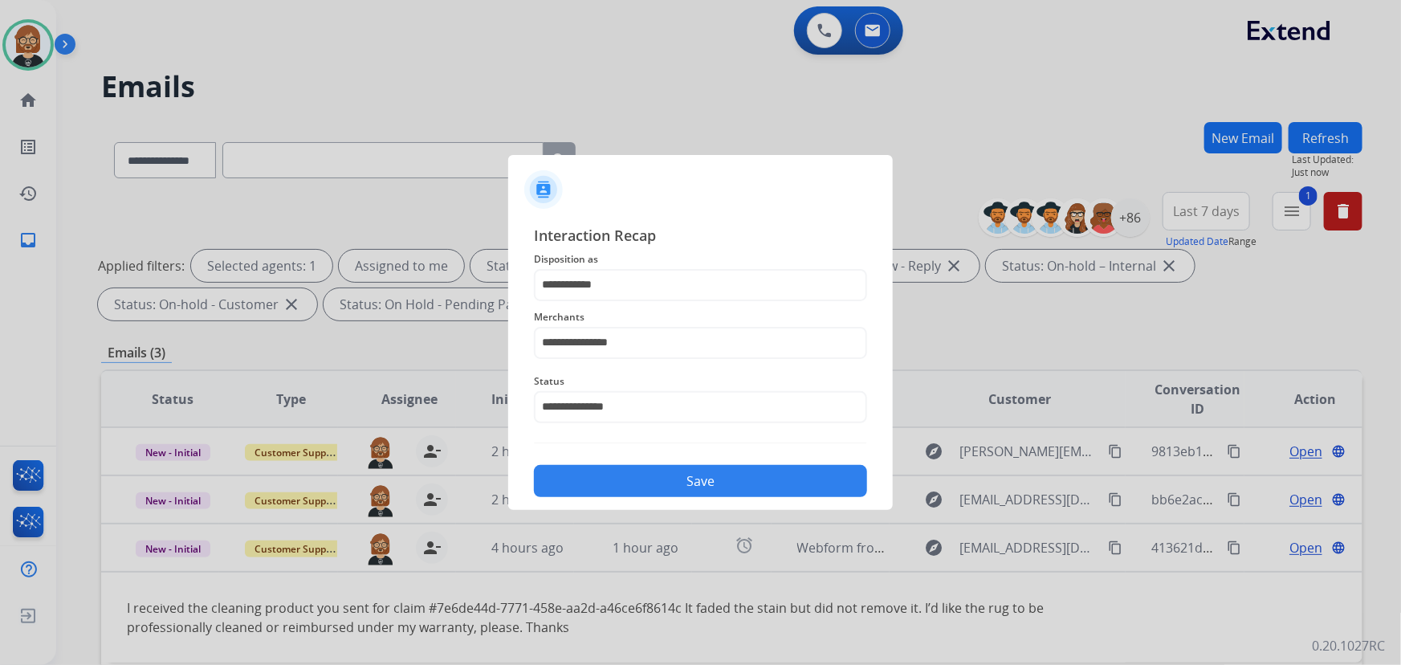
click at [707, 488] on button "Save" at bounding box center [700, 481] width 333 height 32
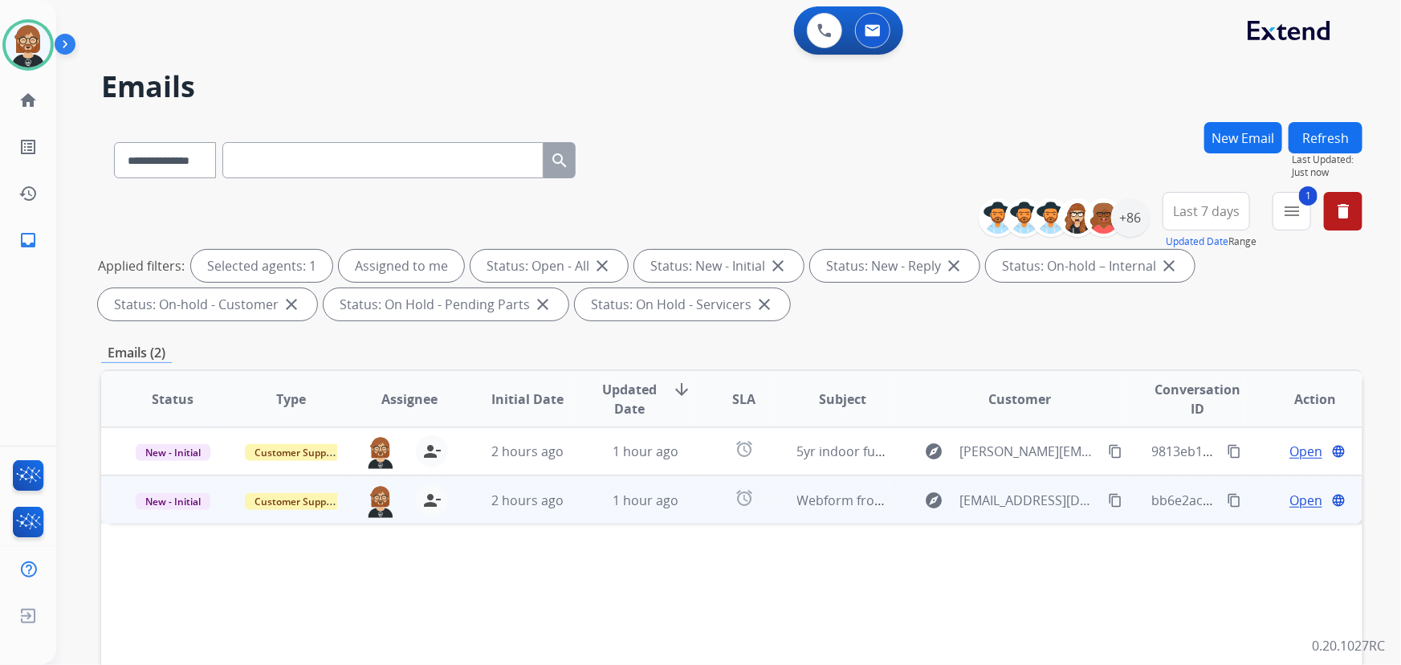
click at [692, 510] on td "alarm" at bounding box center [731, 499] width 79 height 48
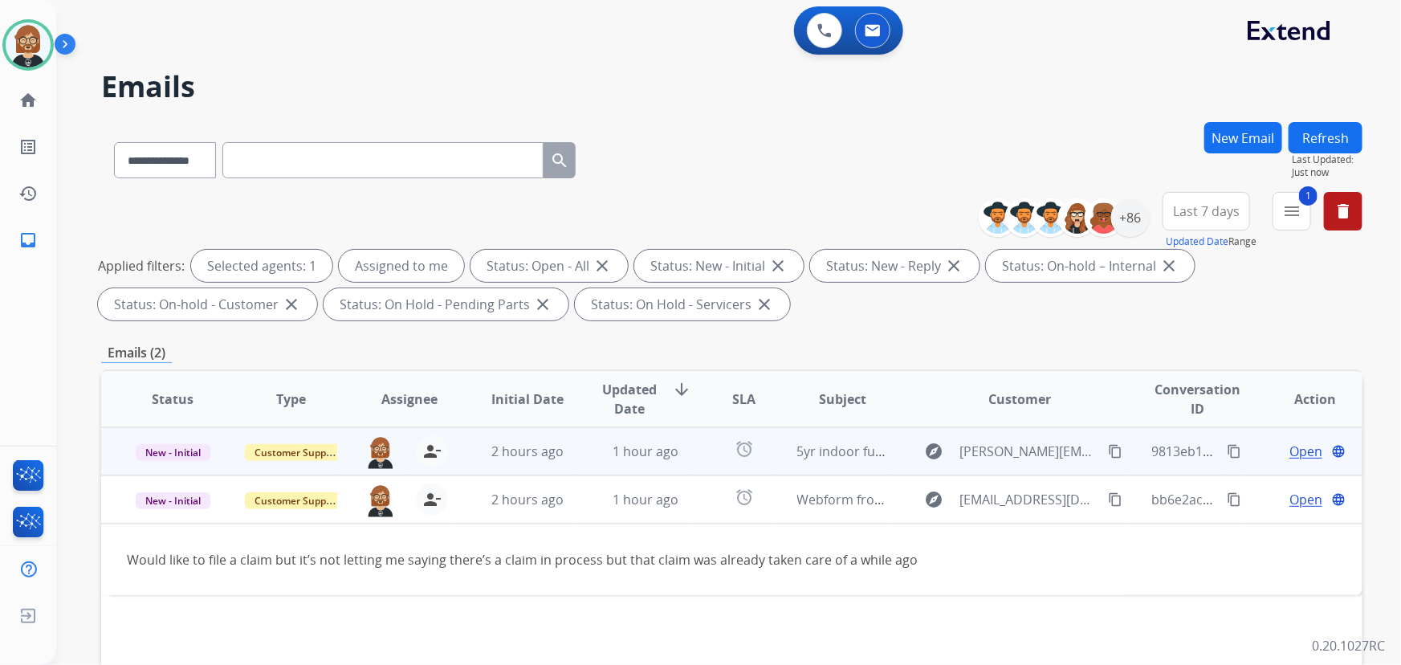
click at [692, 454] on td "alarm" at bounding box center [731, 451] width 79 height 48
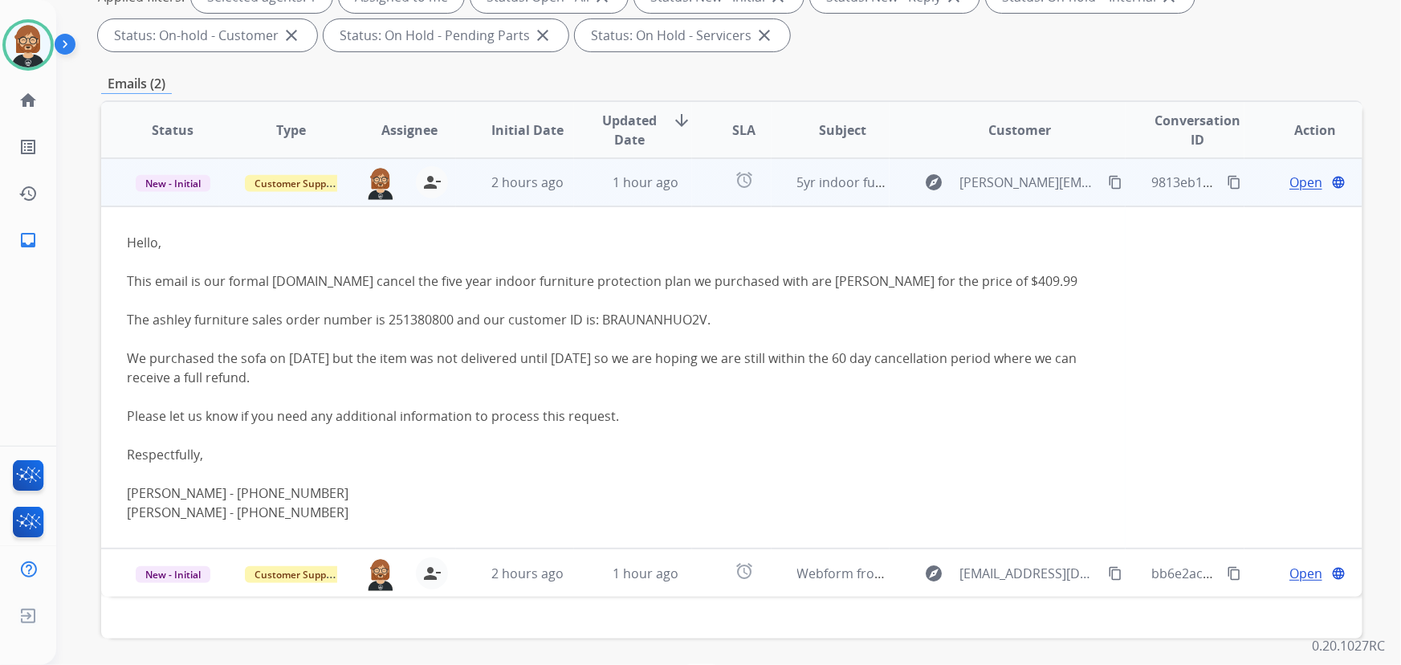
scroll to position [291, 0]
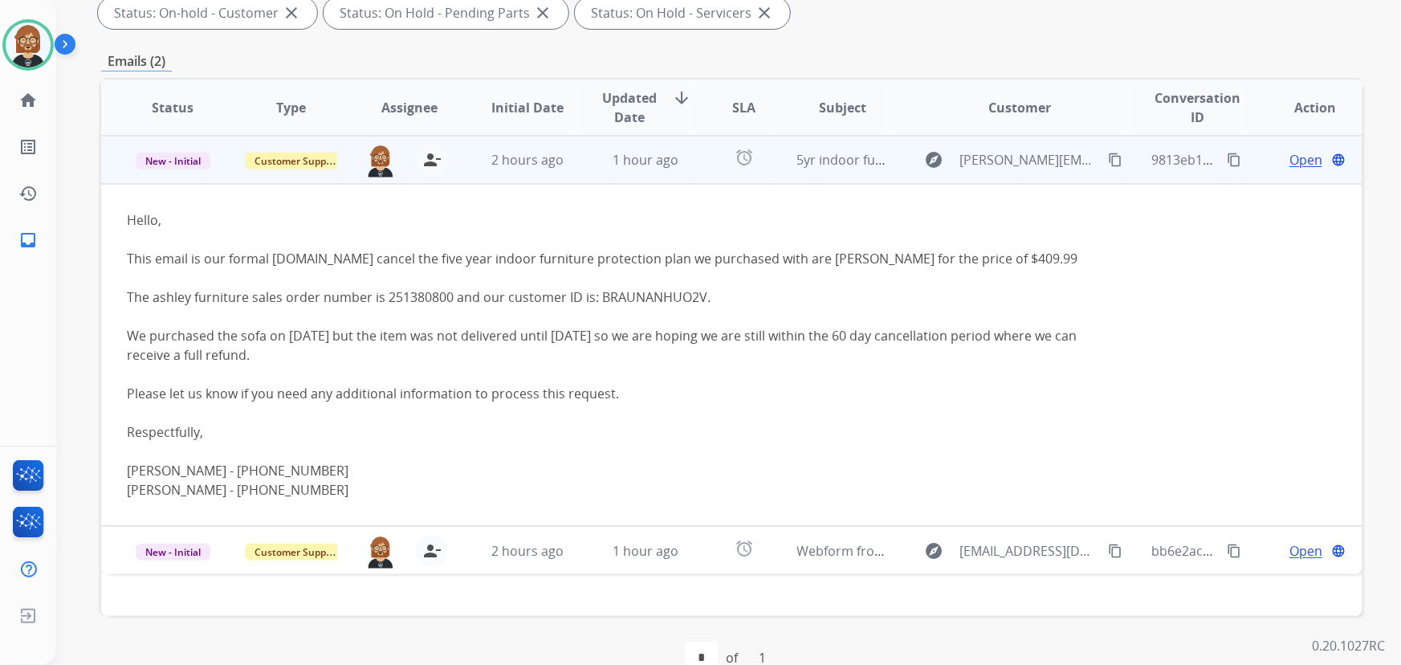
click at [1290, 155] on span "Open" at bounding box center [1306, 159] width 33 height 19
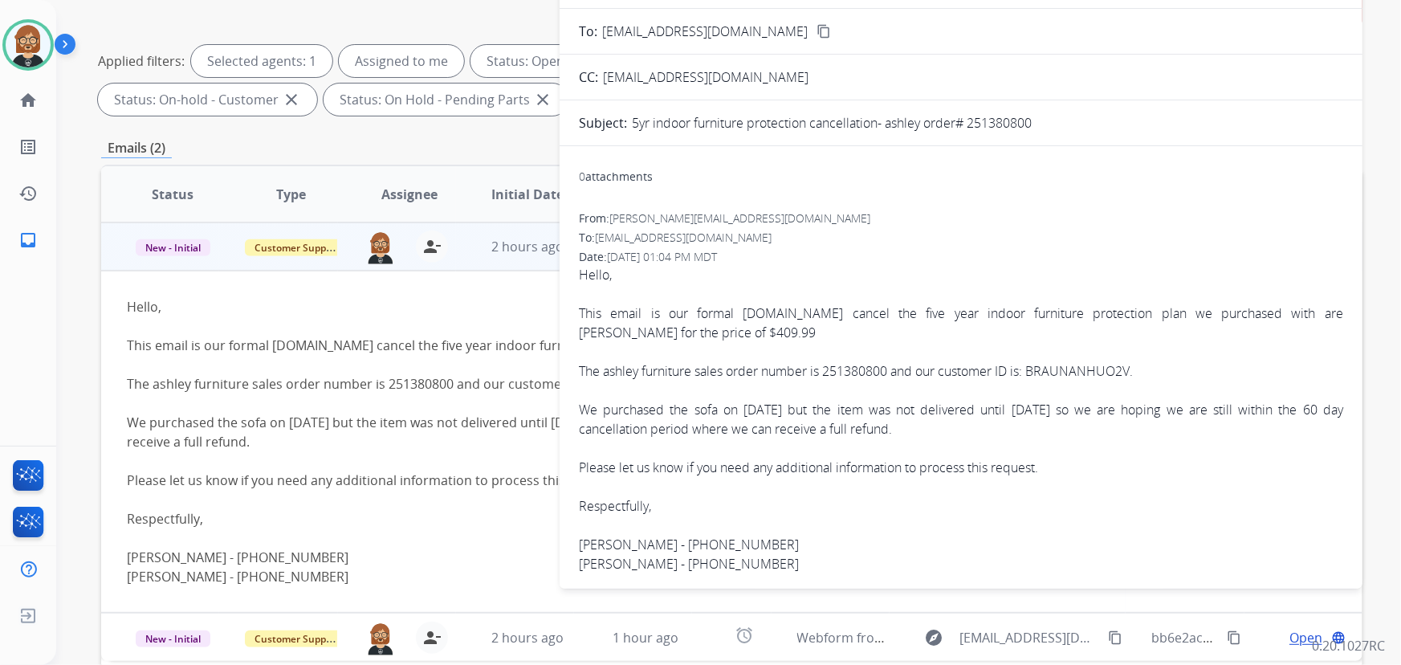
scroll to position [0, 0]
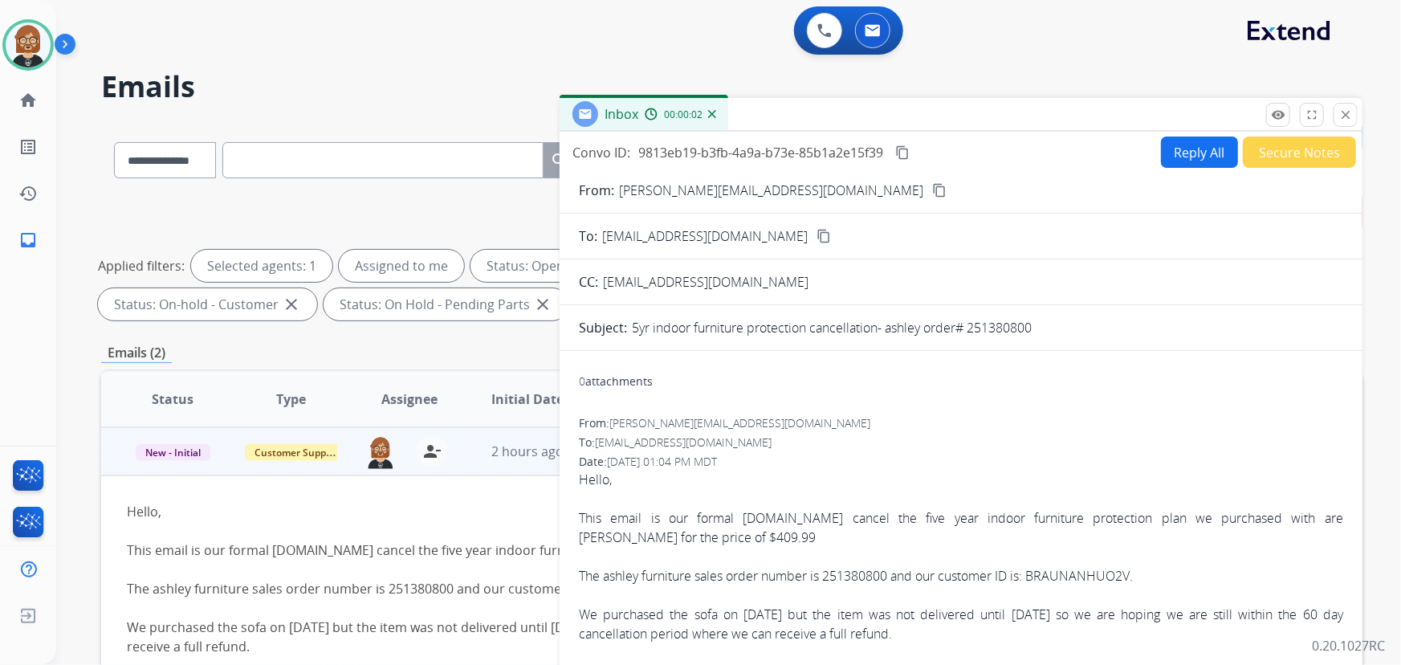
click at [1188, 161] on button "Reply All" at bounding box center [1199, 152] width 77 height 31
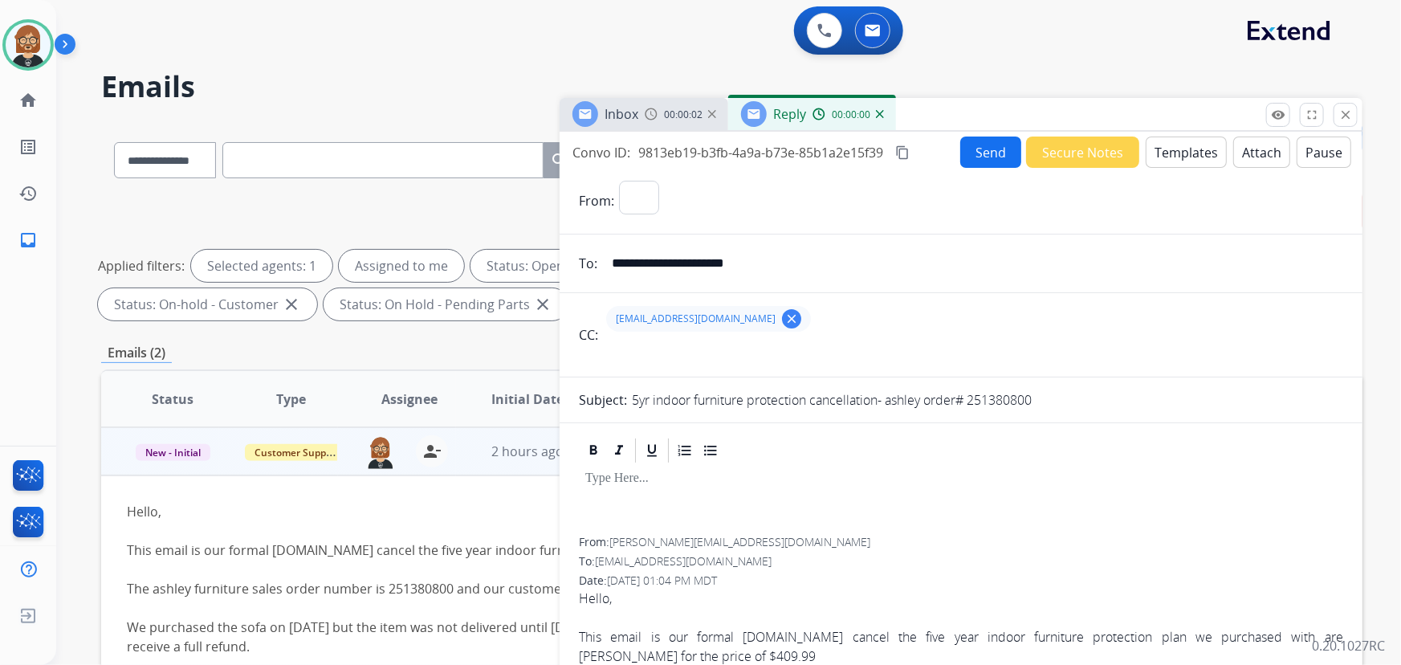
select select "**********"
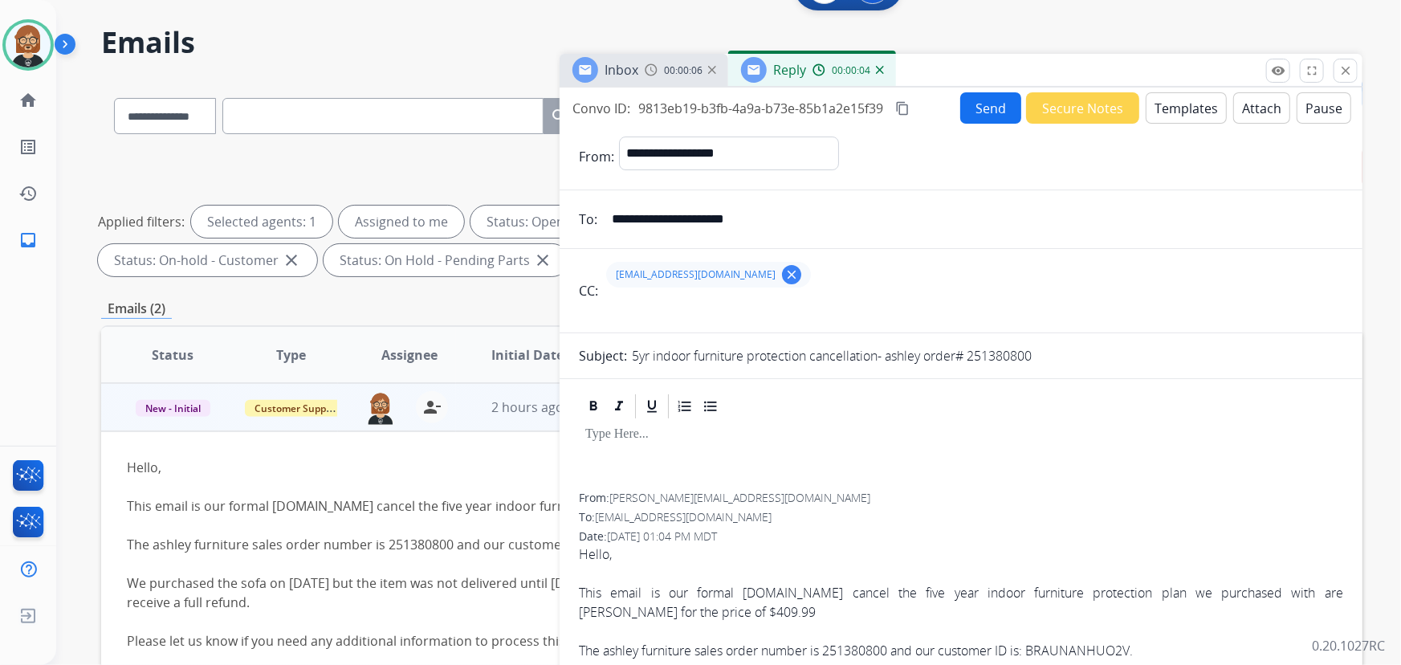
scroll to position [33, 0]
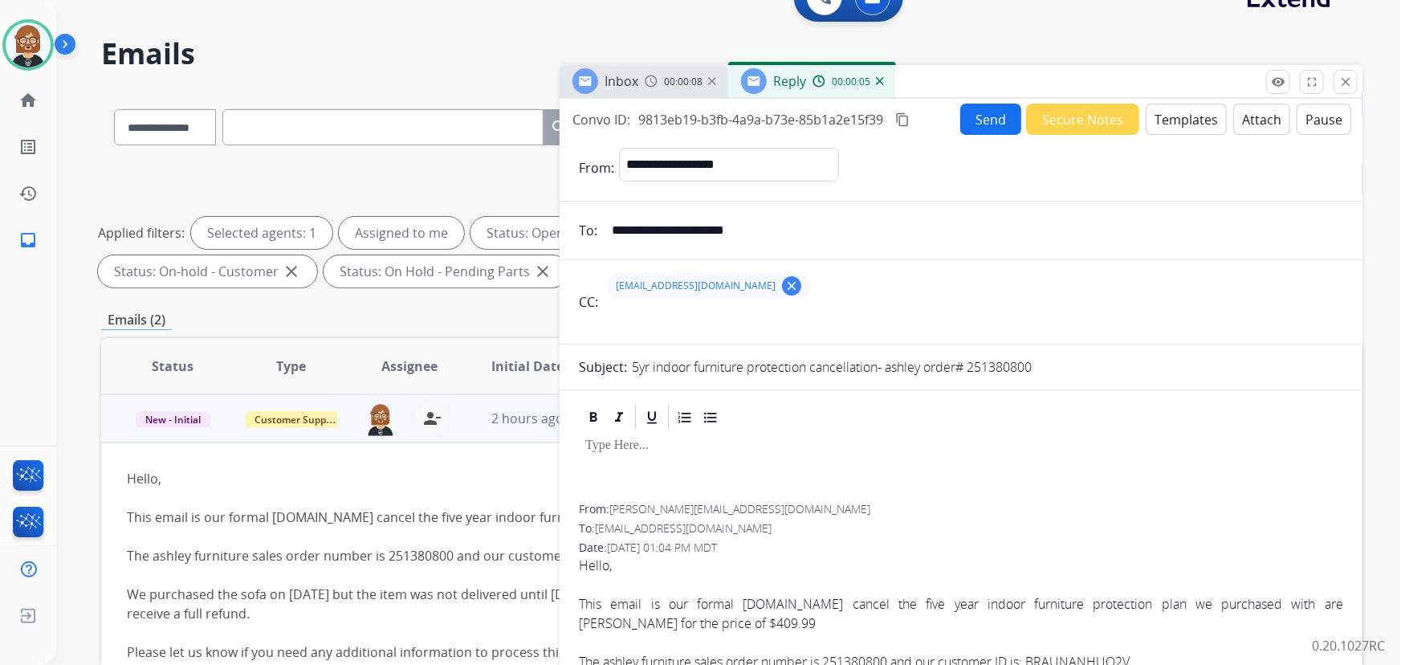
click at [1196, 118] on button "Templates" at bounding box center [1186, 119] width 81 height 31
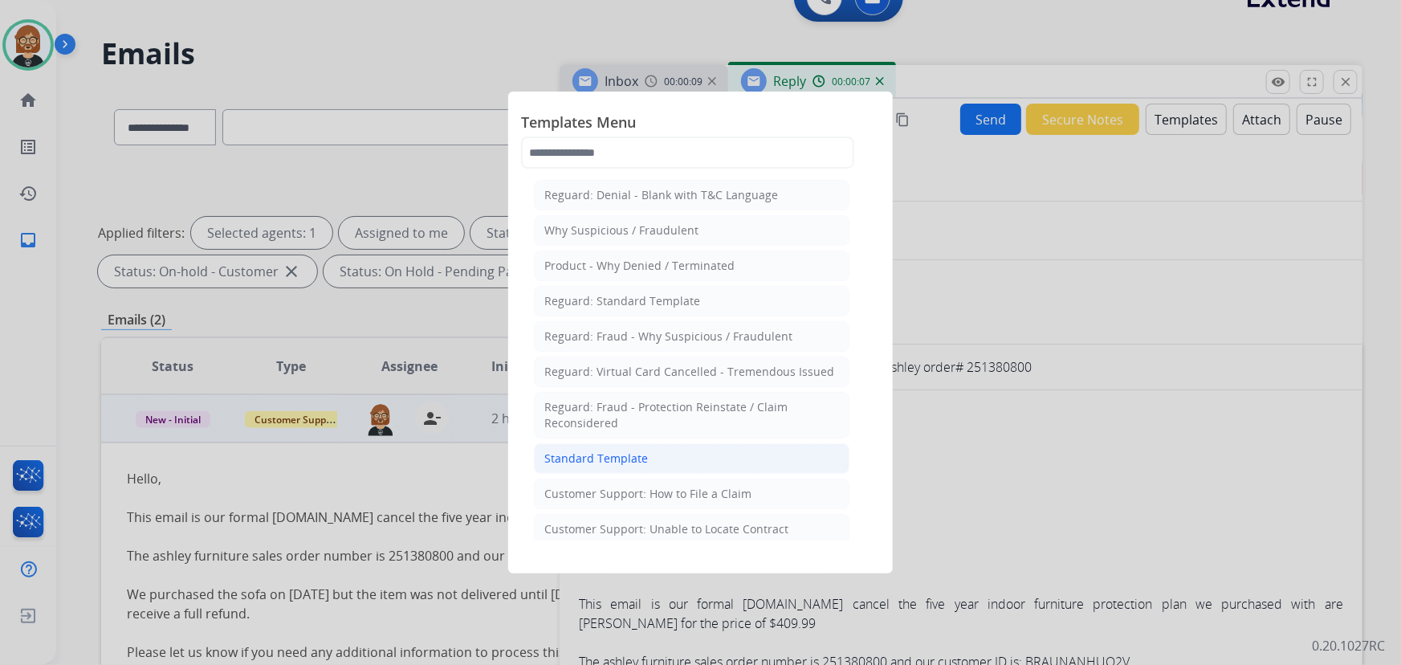
click at [620, 448] on li "Standard Template" at bounding box center [692, 458] width 316 height 31
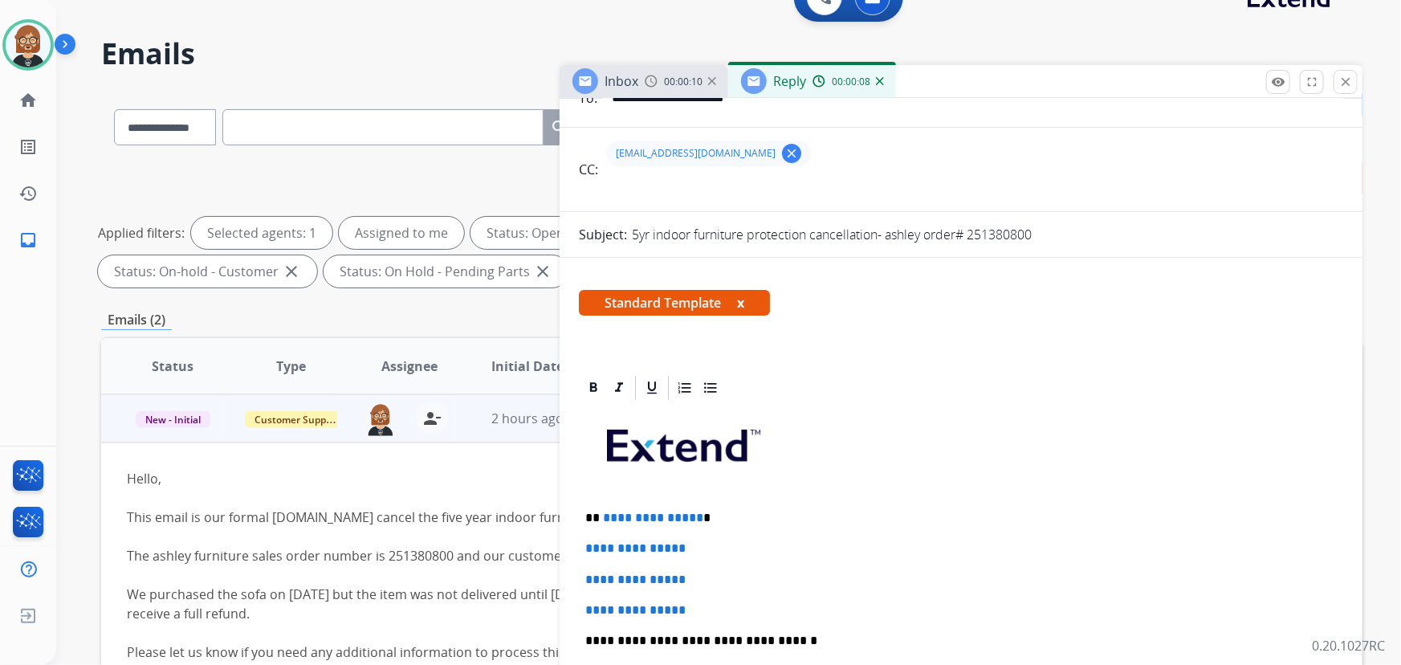
scroll to position [218, 0]
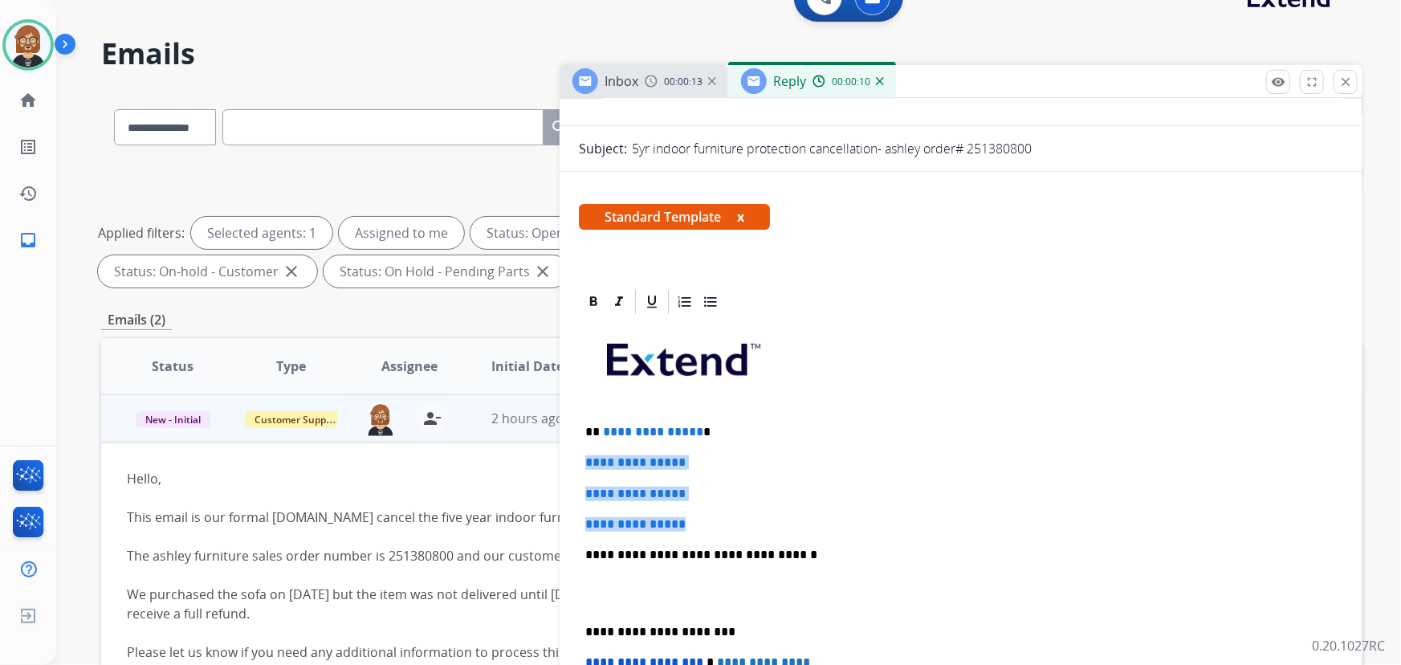
drag, startPoint x: 708, startPoint y: 518, endPoint x: 564, endPoint y: 458, distance: 156.3
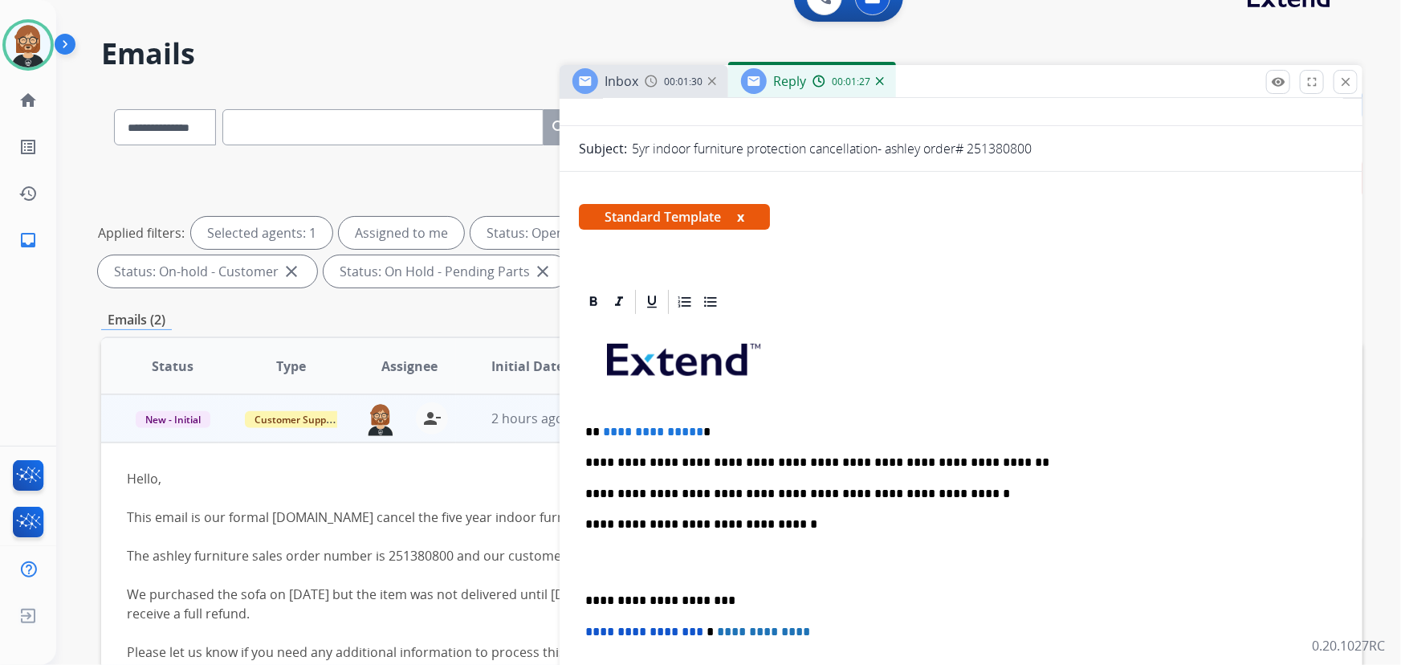
click at [960, 460] on p "**********" at bounding box center [955, 462] width 740 height 14
drag, startPoint x: 601, startPoint y: 432, endPoint x: 697, endPoint y: 435, distance: 96.4
click at [697, 435] on p "**********" at bounding box center [955, 432] width 740 height 14
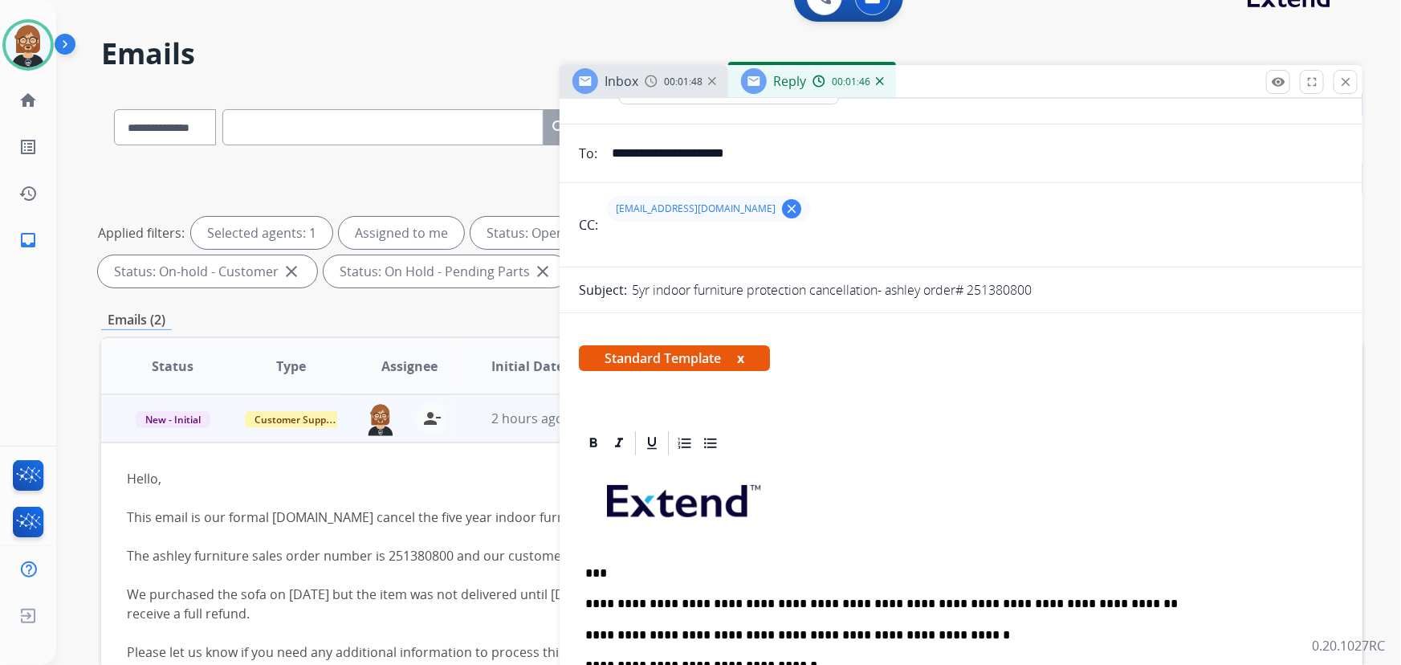
scroll to position [0, 0]
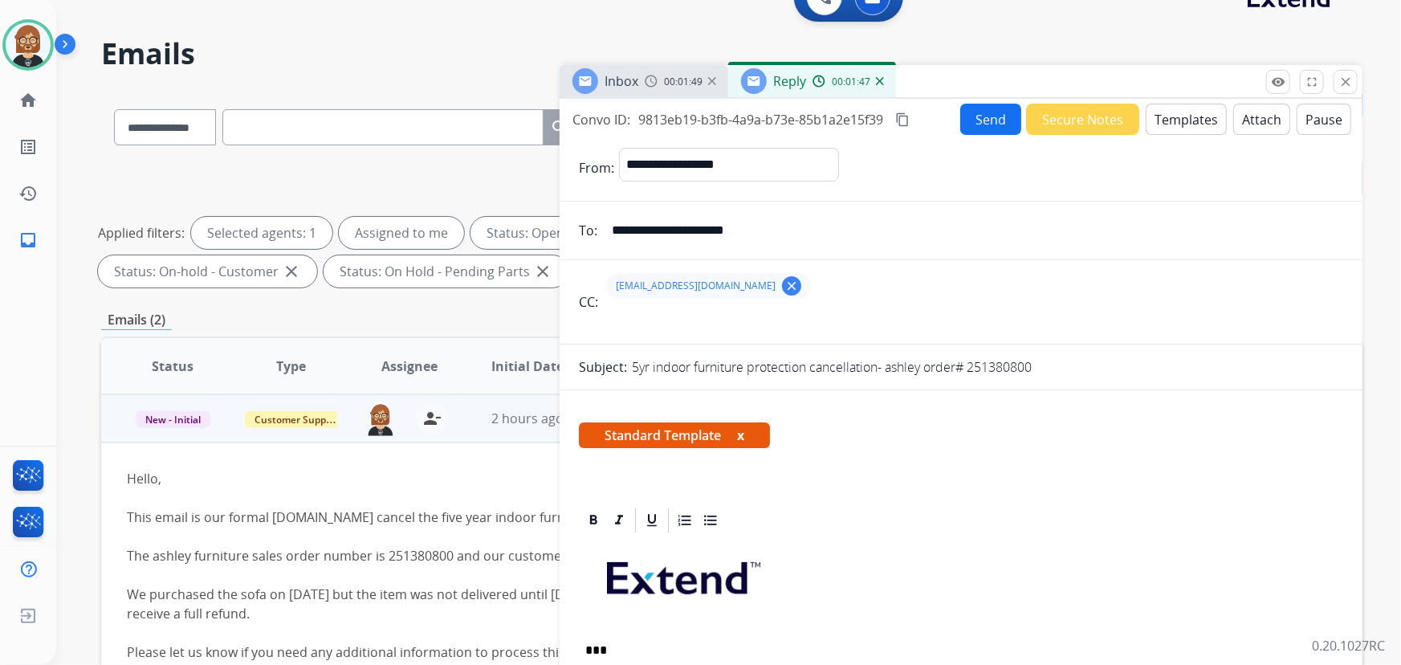
click at [977, 117] on button "Send" at bounding box center [990, 119] width 61 height 31
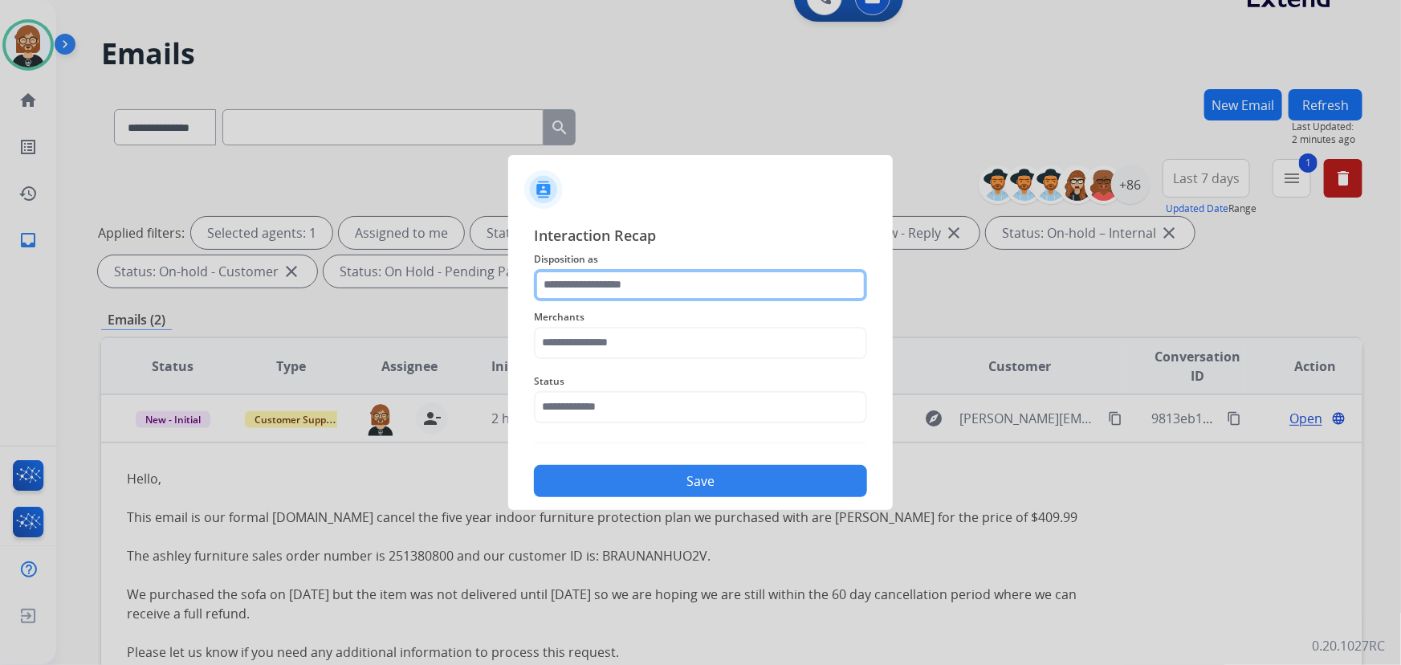
click at [706, 279] on input "text" at bounding box center [700, 285] width 333 height 32
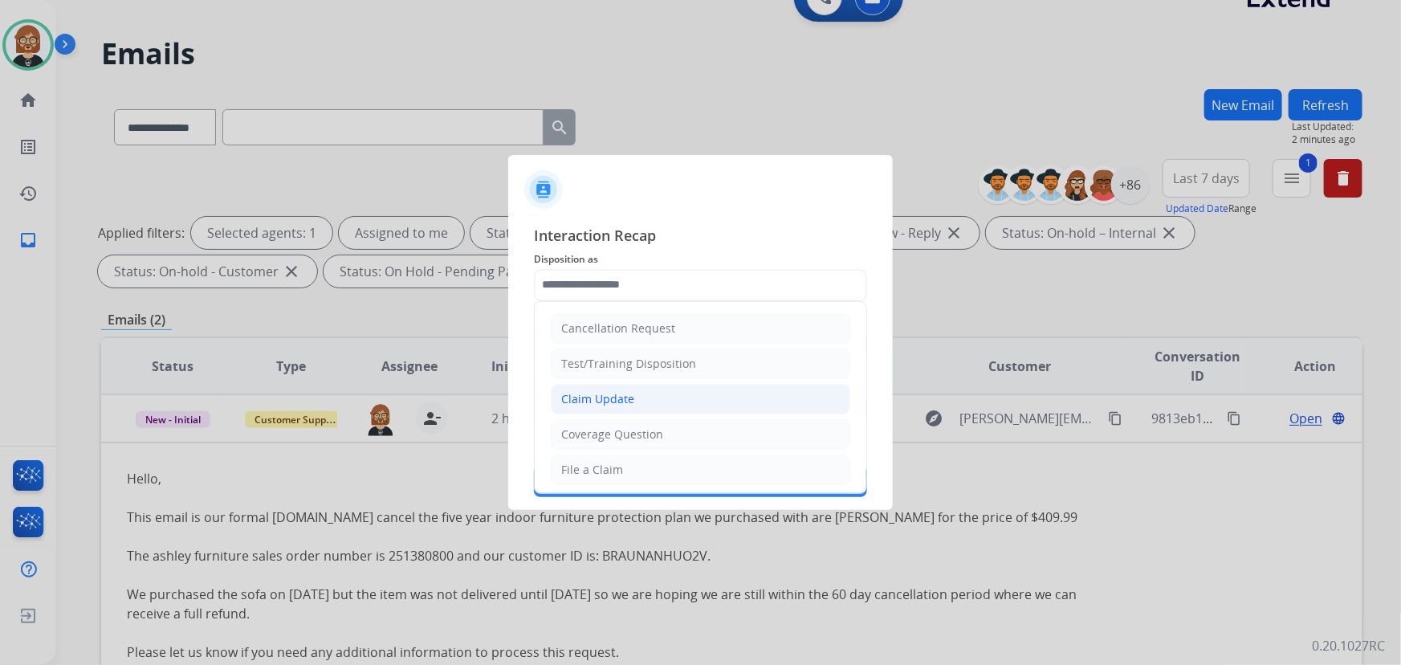
click at [647, 397] on li "Claim Update" at bounding box center [701, 399] width 300 height 31
type input "**********"
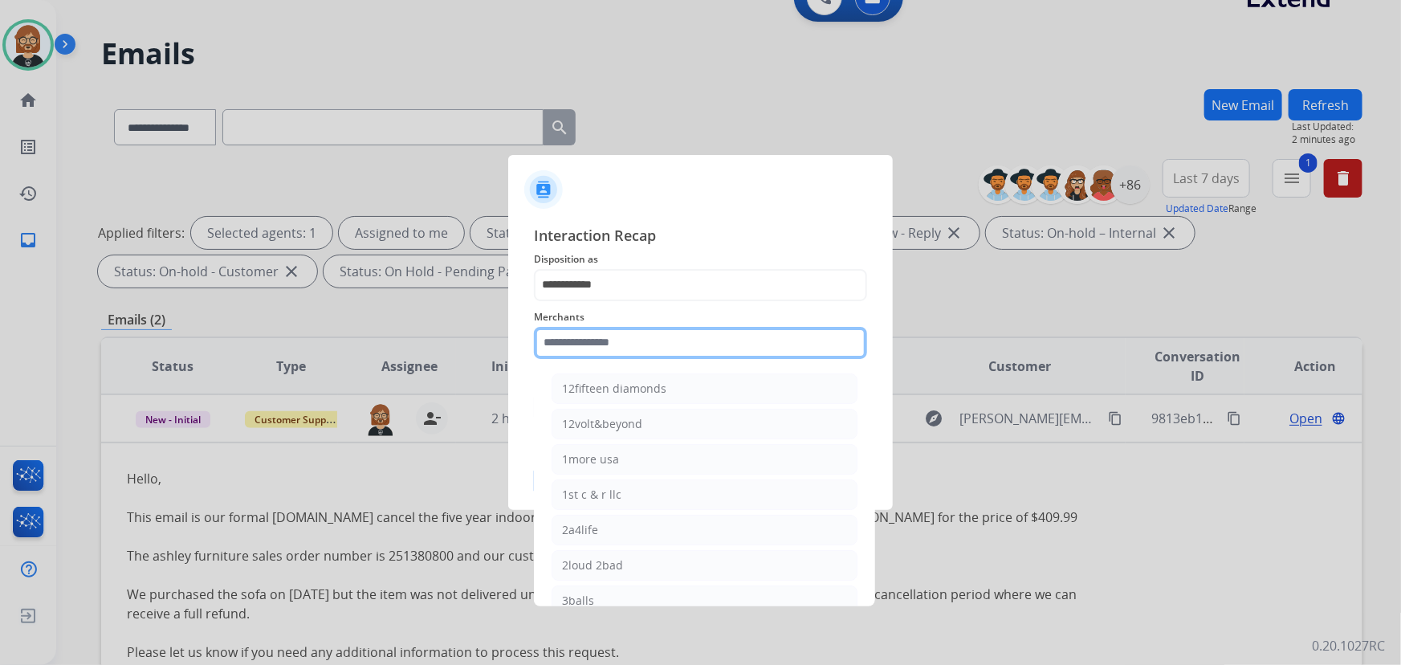
click at [658, 340] on input "text" at bounding box center [700, 343] width 333 height 32
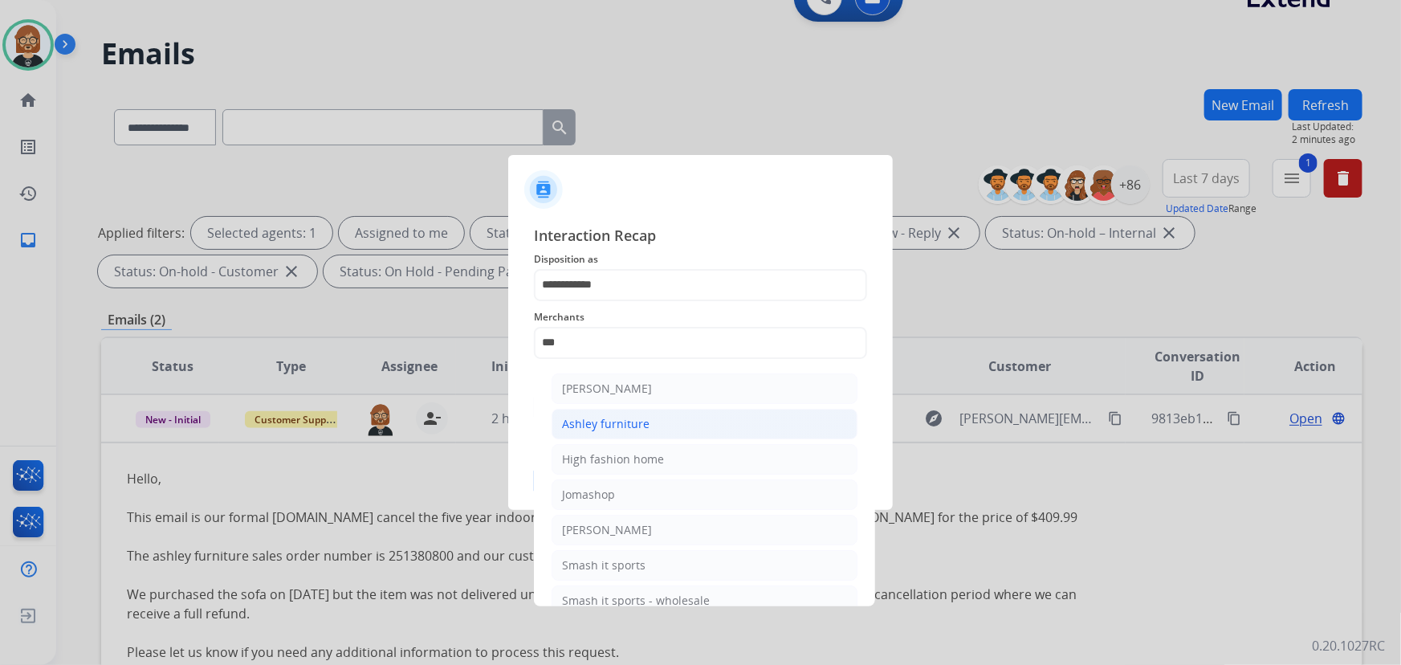
click at [647, 424] on li "Ashley furniture" at bounding box center [705, 424] width 306 height 31
type input "**********"
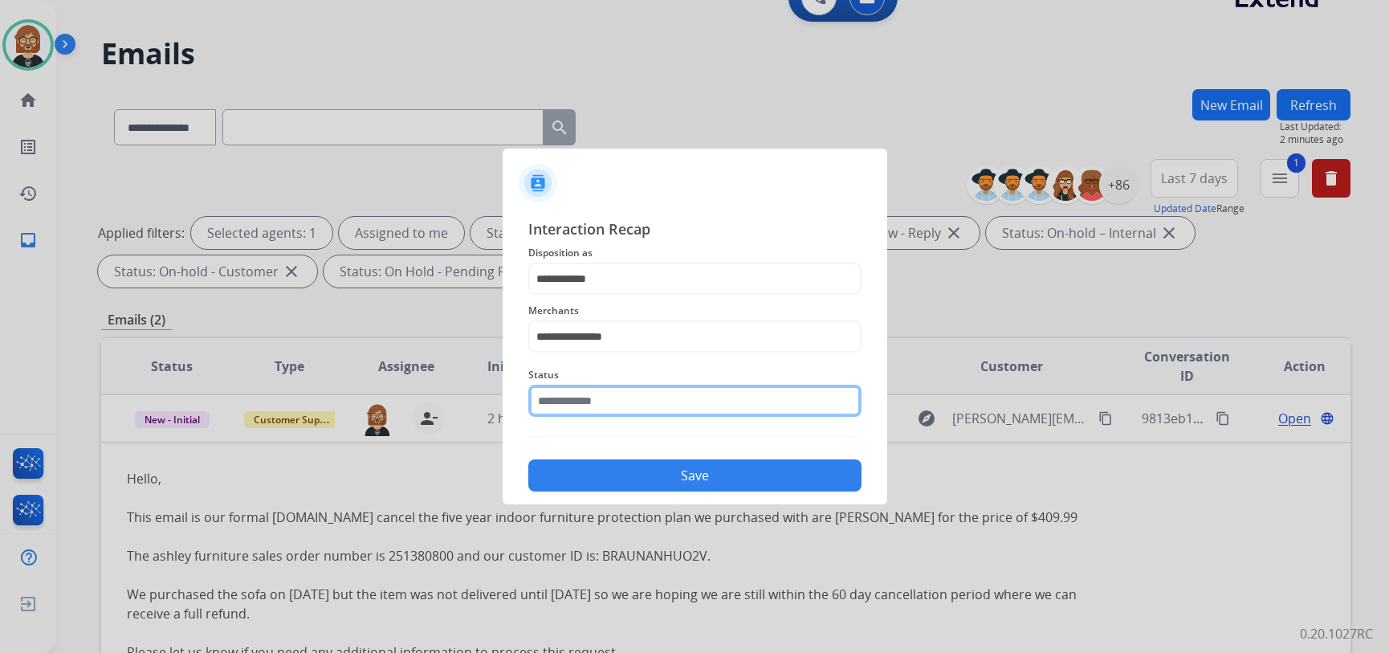
click at [652, 414] on input "text" at bounding box center [694, 401] width 333 height 32
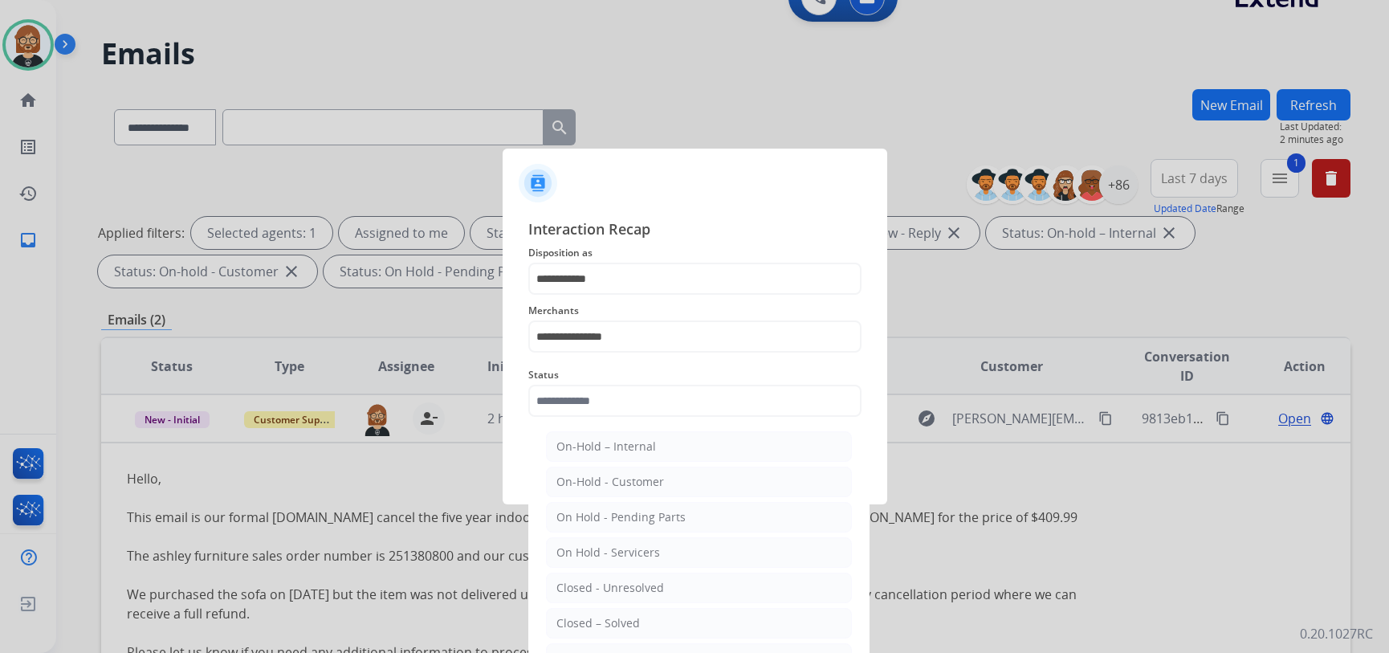
click at [660, 618] on li "Closed – Solved" at bounding box center [699, 623] width 306 height 31
type input "**********"
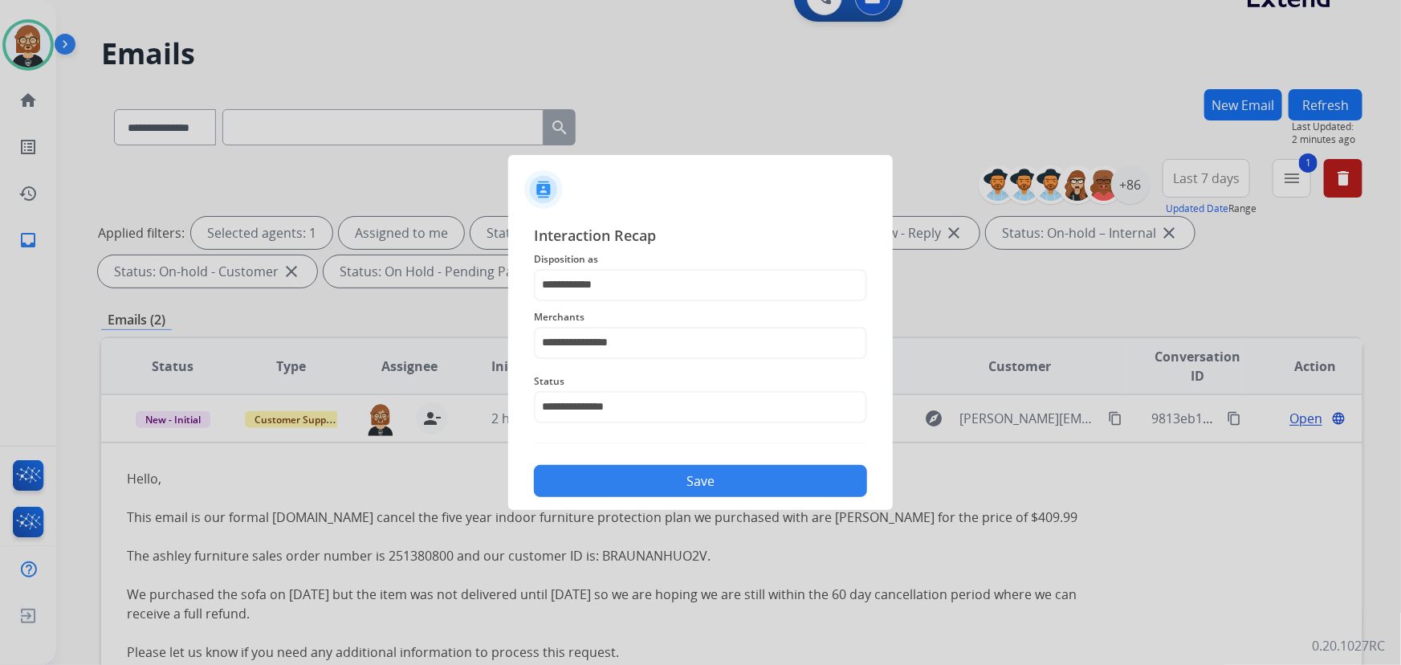
click at [707, 482] on button "Save" at bounding box center [700, 481] width 333 height 32
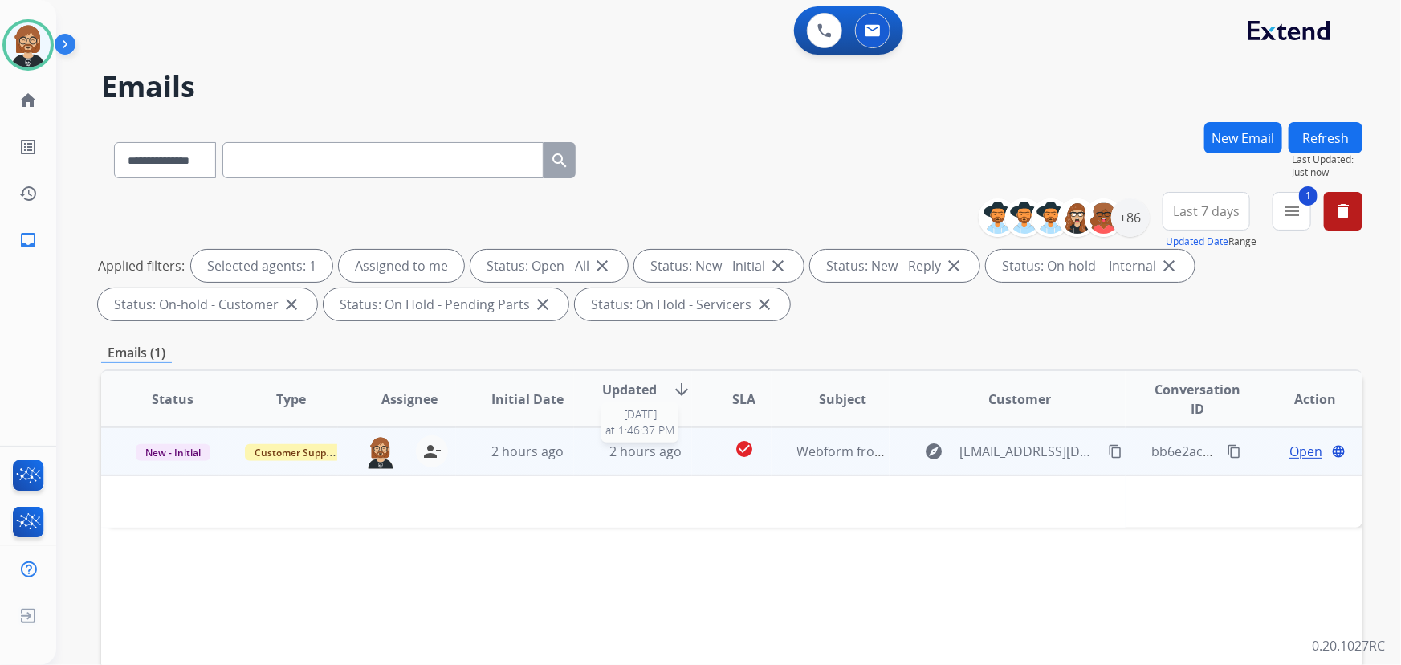
click at [656, 448] on span "2 hours ago" at bounding box center [645, 451] width 72 height 18
click at [600, 455] on div "2 hours ago" at bounding box center [646, 451] width 92 height 19
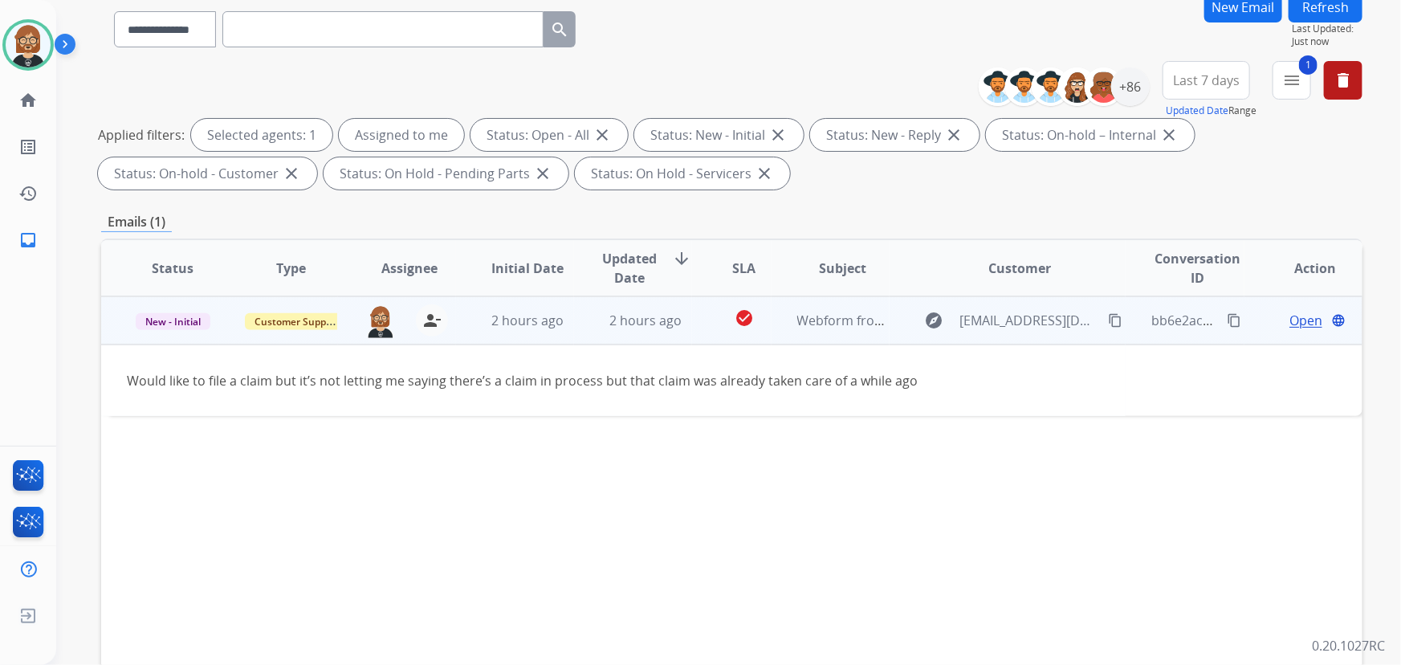
scroll to position [145, 0]
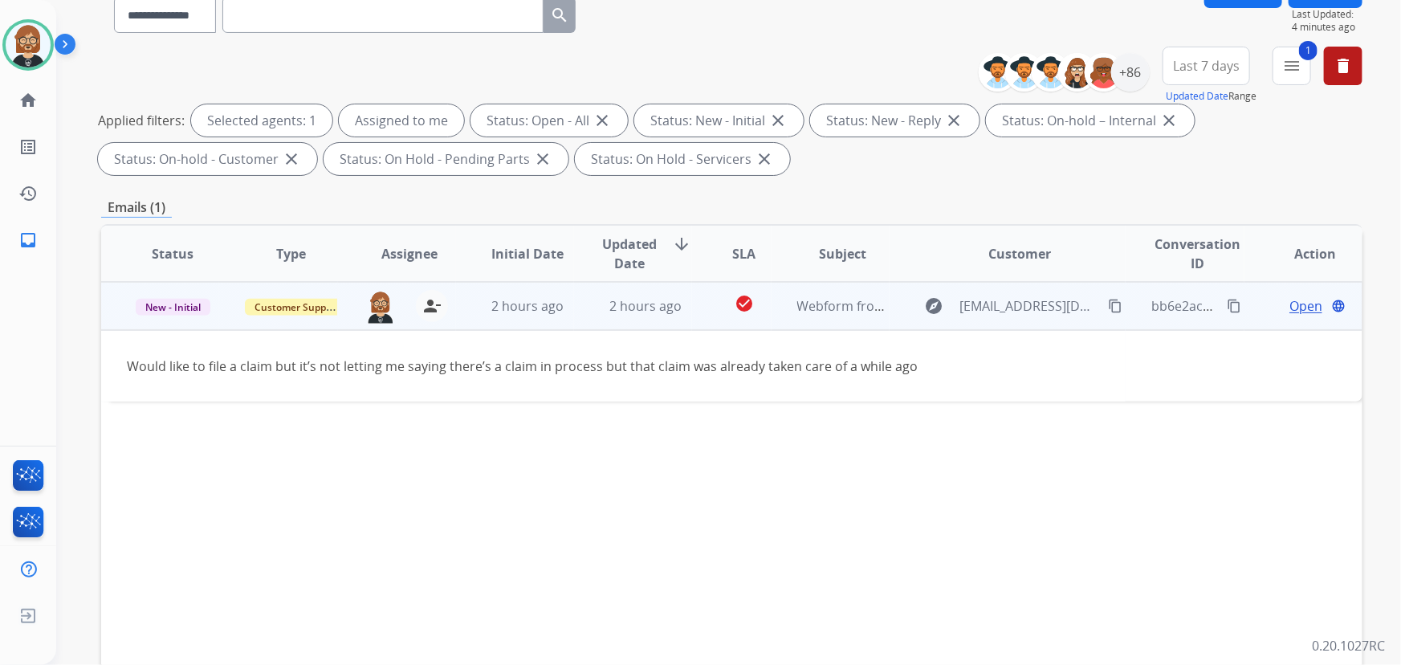
click at [1108, 299] on mat-icon "content_copy" at bounding box center [1115, 306] width 14 height 14
click at [1294, 306] on span "Open" at bounding box center [1306, 305] width 33 height 19
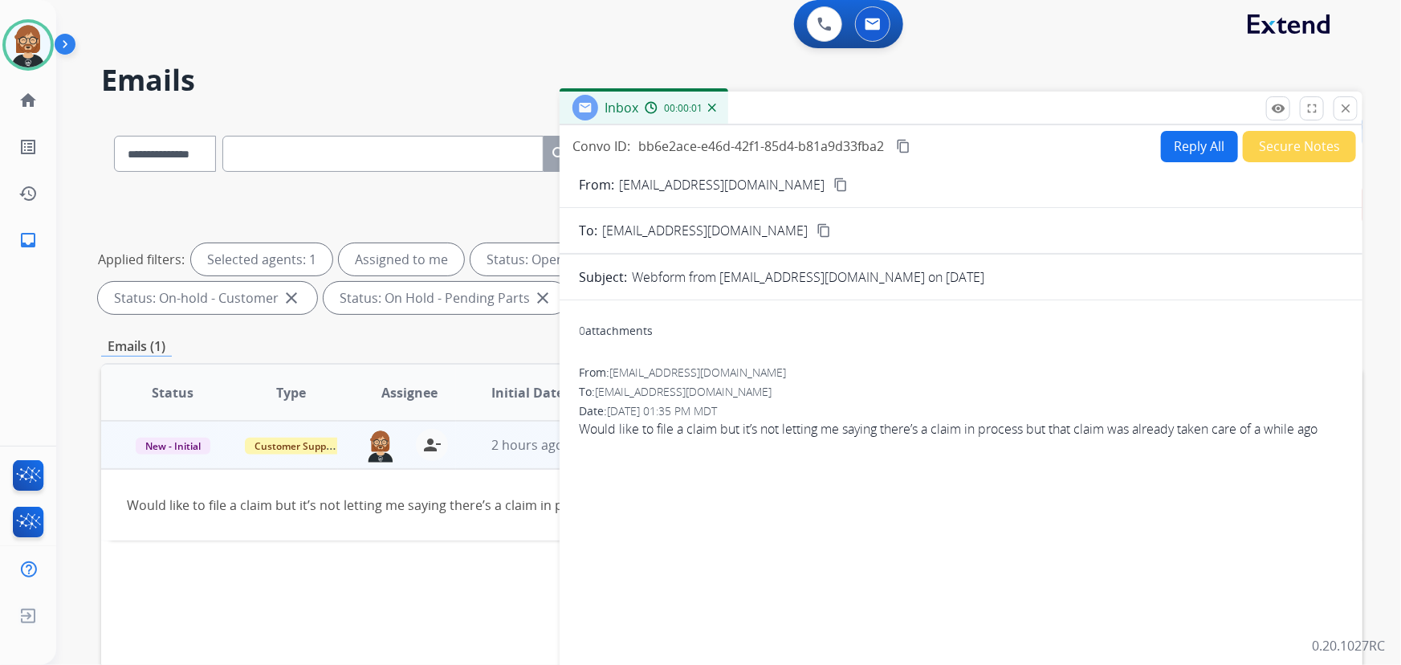
scroll to position [0, 0]
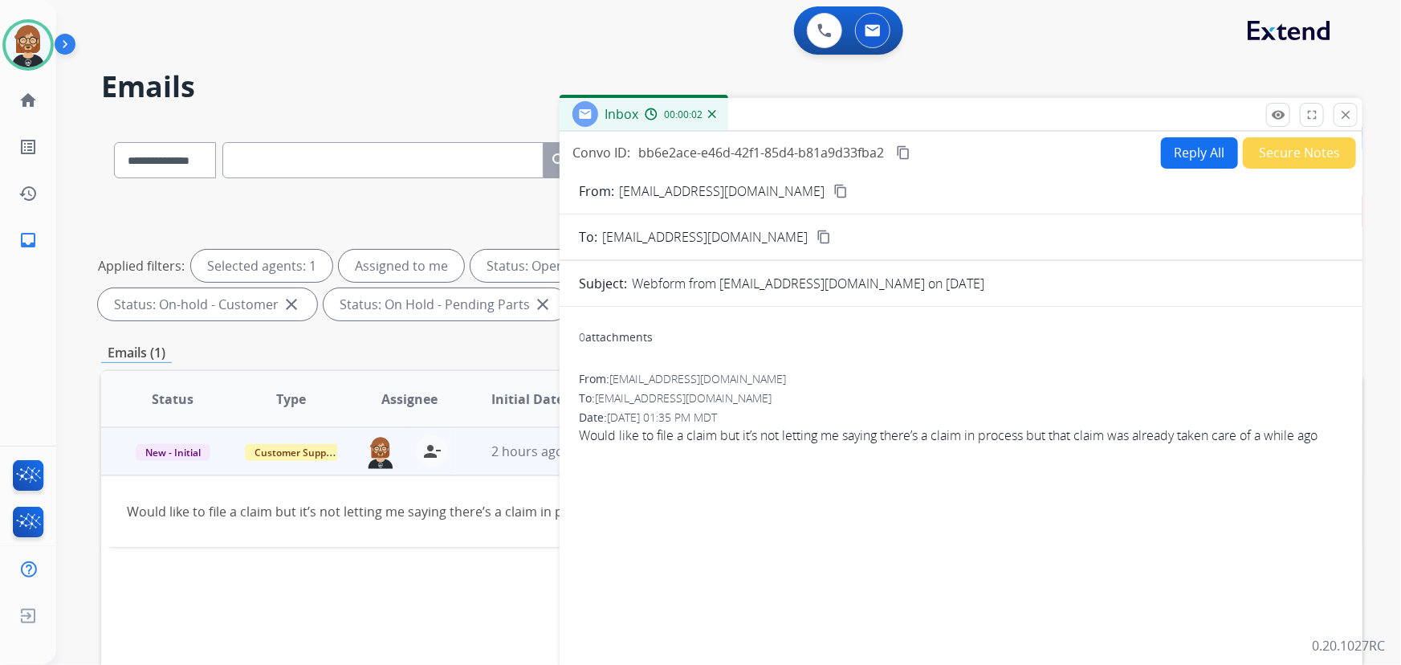
click at [1172, 145] on button "Reply All" at bounding box center [1199, 152] width 77 height 31
select select "**********"
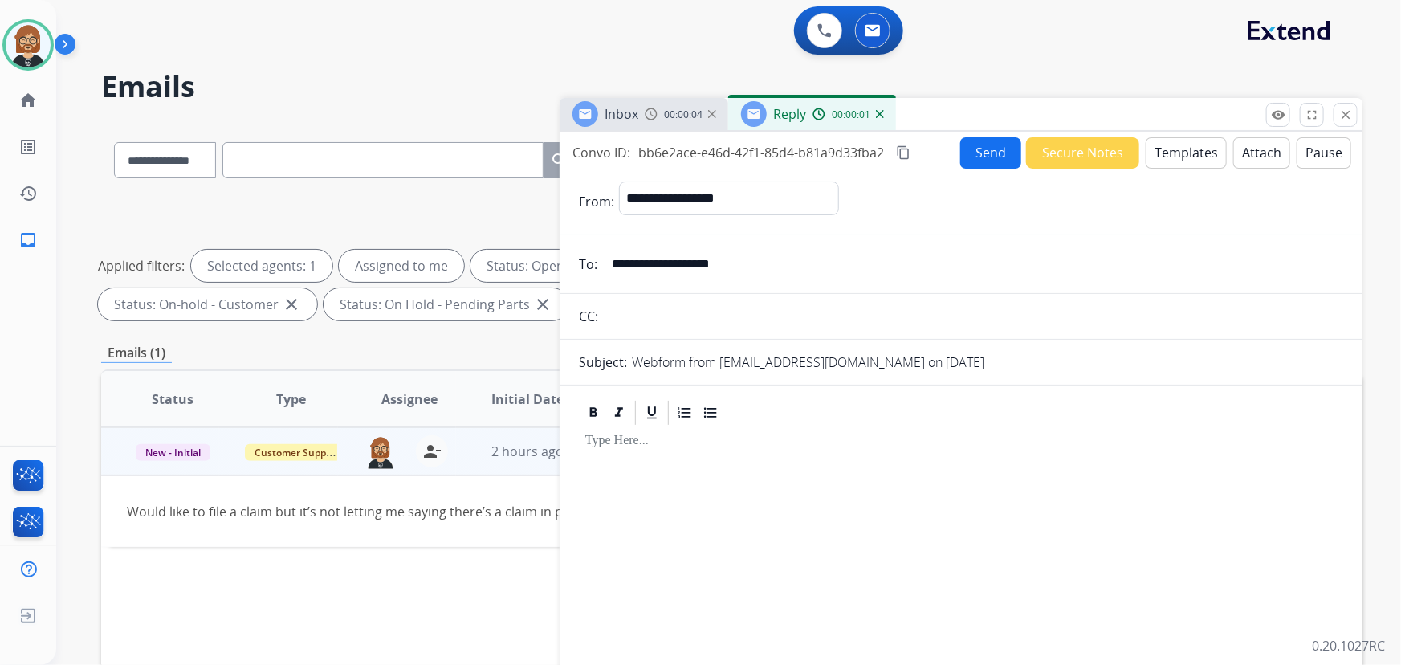
click at [1179, 153] on button "Templates" at bounding box center [1186, 152] width 81 height 31
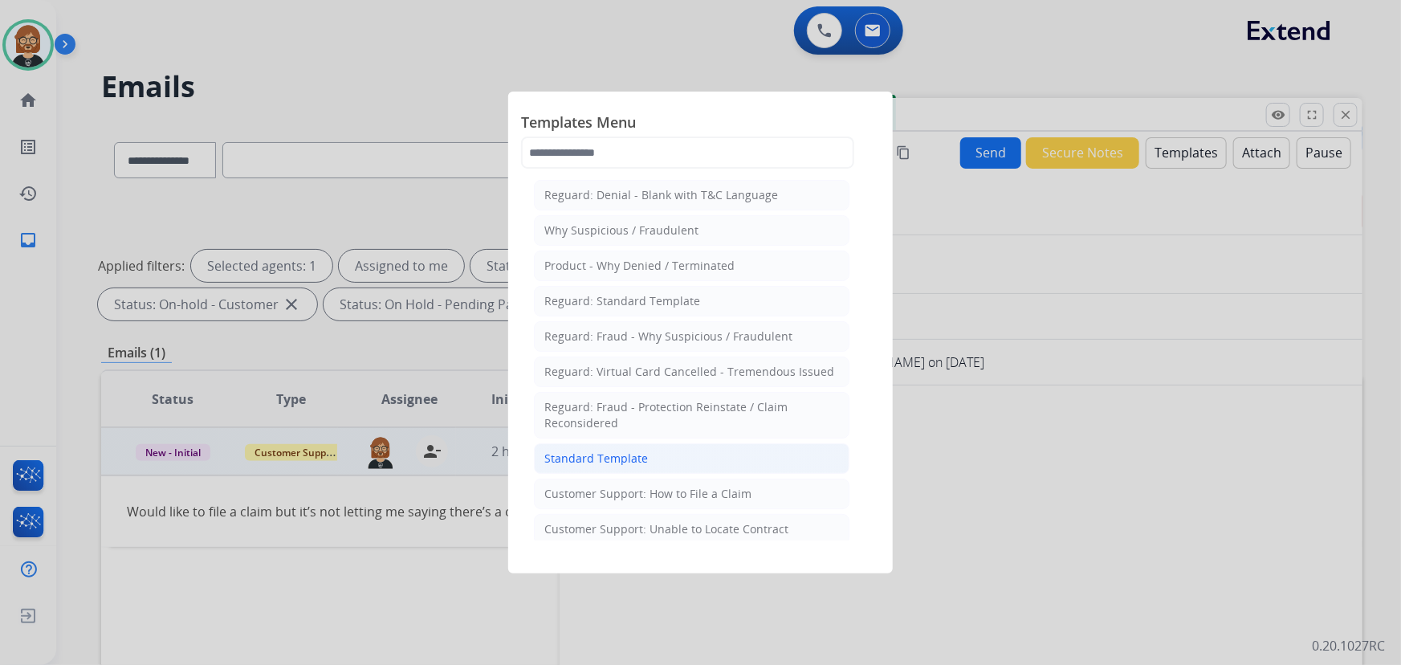
click at [626, 450] on div "Standard Template" at bounding box center [596, 458] width 104 height 16
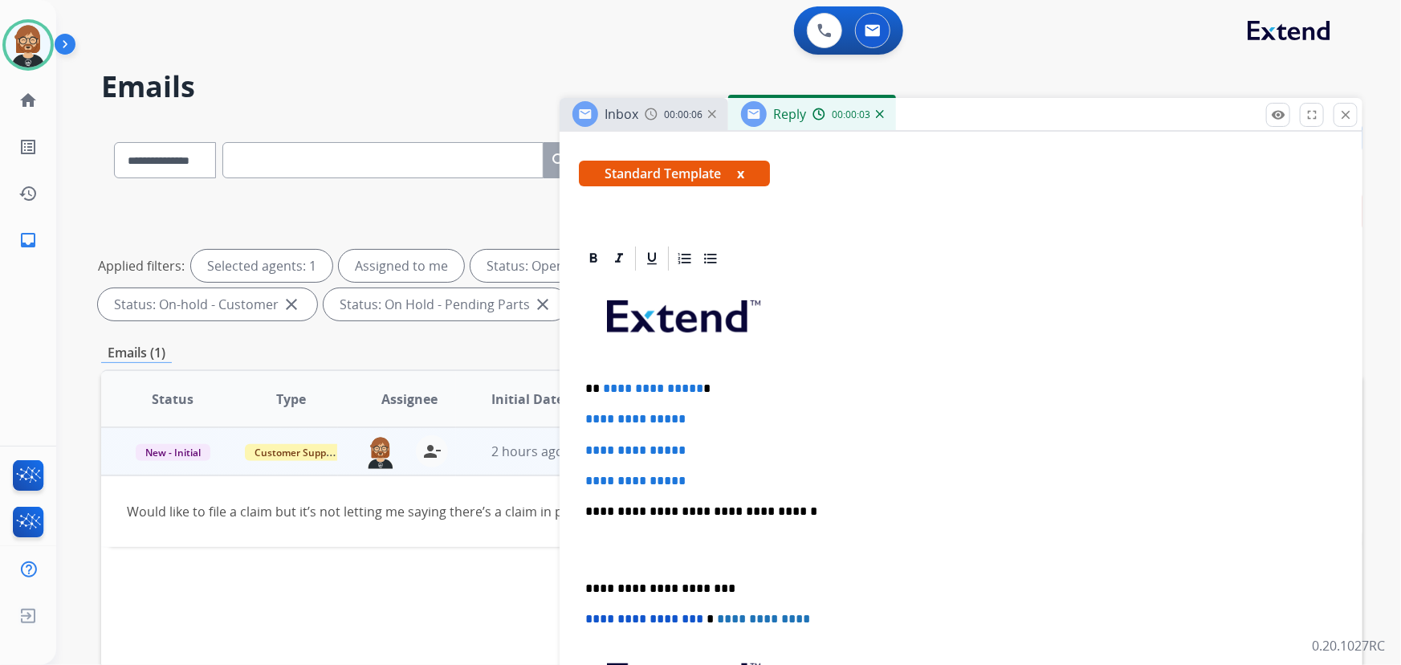
scroll to position [291, 0]
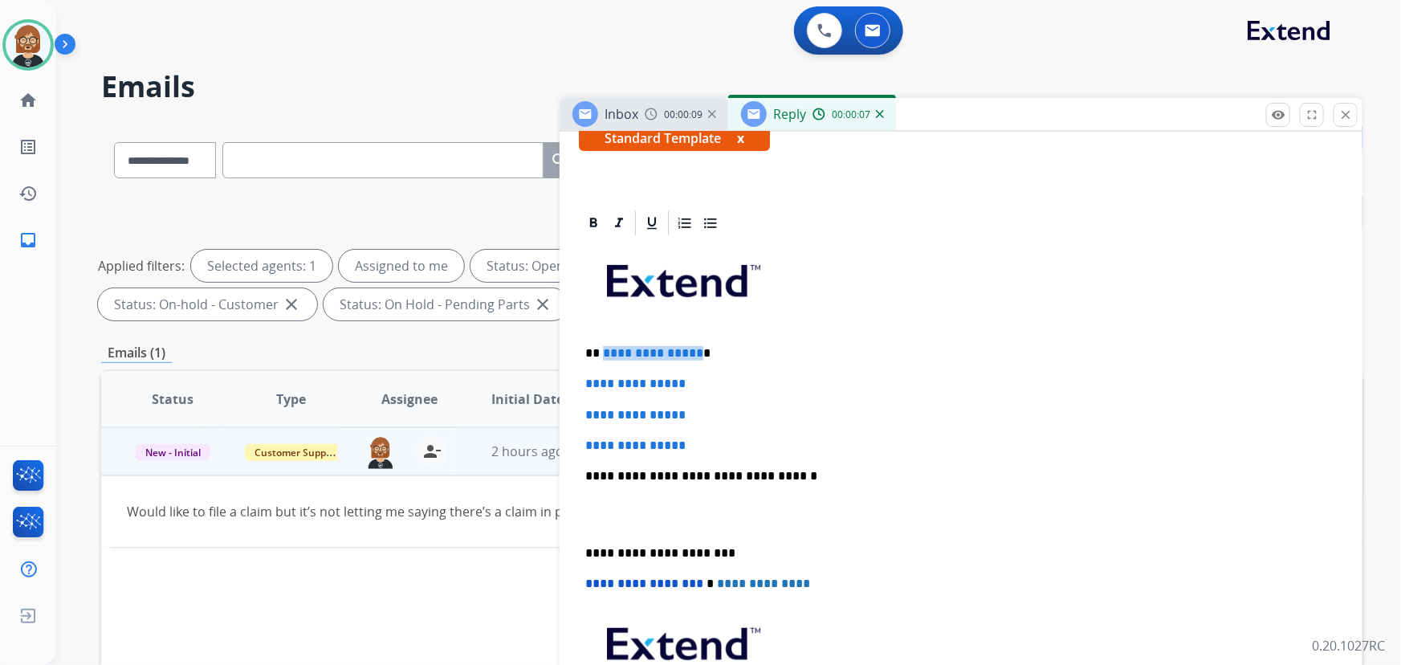
drag, startPoint x: 692, startPoint y: 348, endPoint x: 609, endPoint y: 351, distance: 83.5
click at [603, 352] on span "**********" at bounding box center [653, 353] width 100 height 12
drag, startPoint x: 725, startPoint y: 443, endPoint x: 568, endPoint y: 385, distance: 166.9
click at [568, 385] on div "**********" at bounding box center [961, 541] width 803 height 665
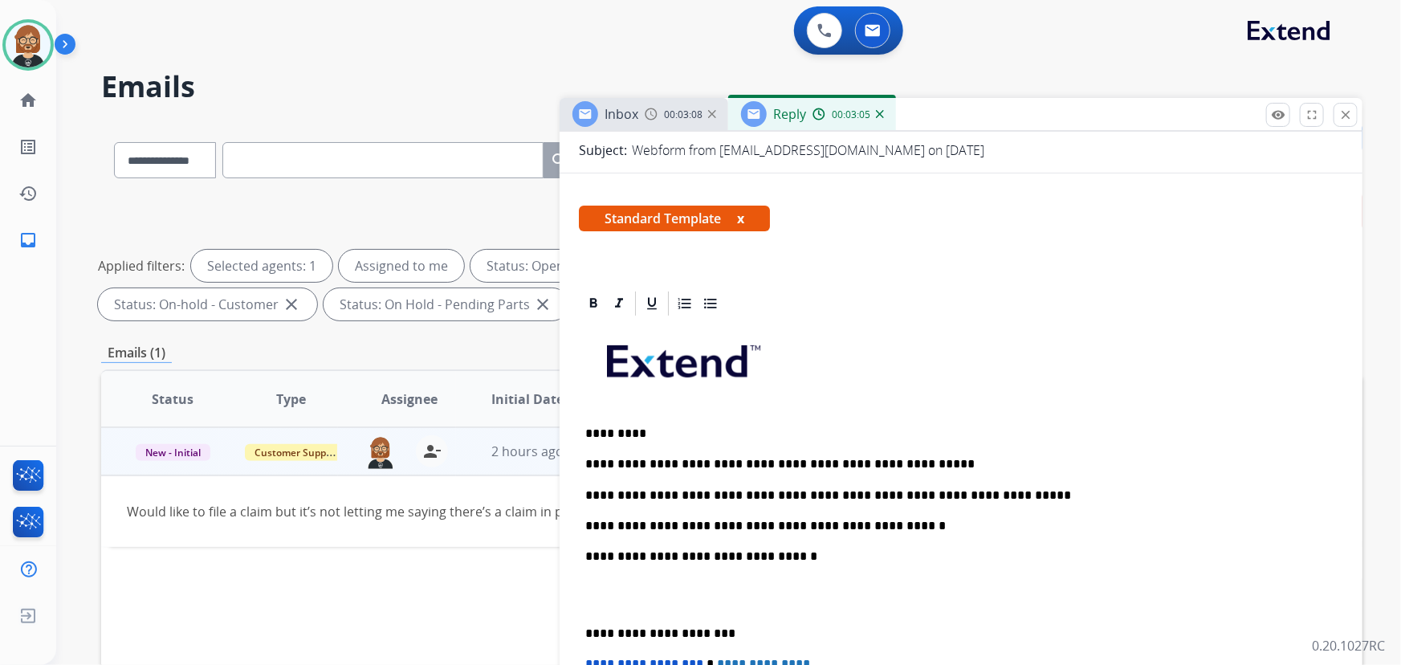
scroll to position [0, 0]
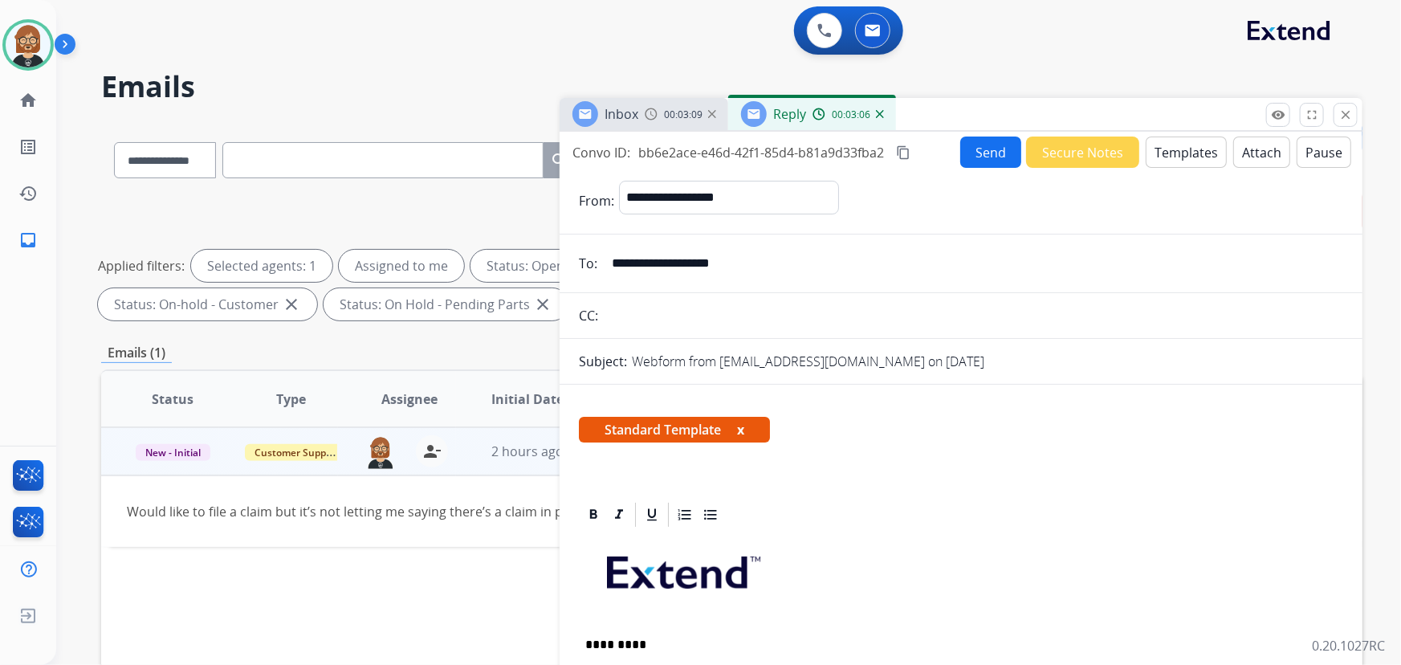
click at [992, 157] on button "Send" at bounding box center [990, 152] width 61 height 31
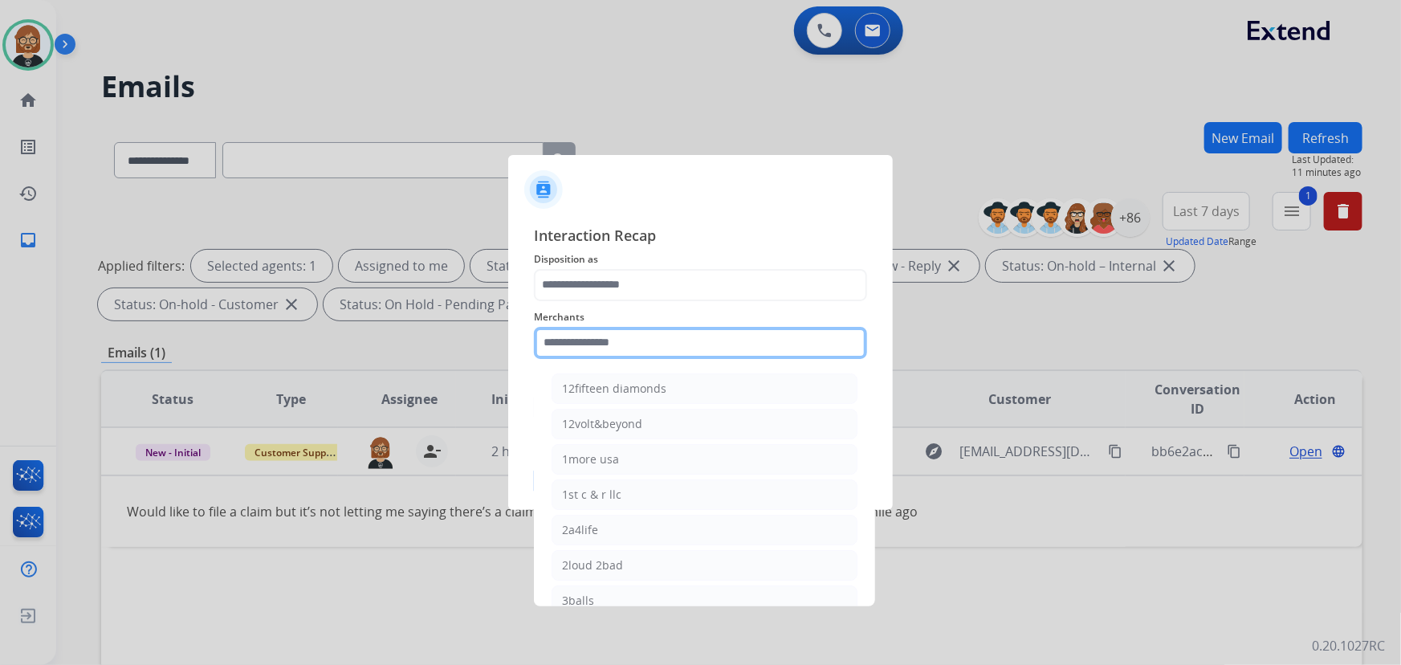
drag, startPoint x: 630, startPoint y: 357, endPoint x: 631, endPoint y: 348, distance: 9.8
click at [631, 356] on input "text" at bounding box center [700, 343] width 333 height 32
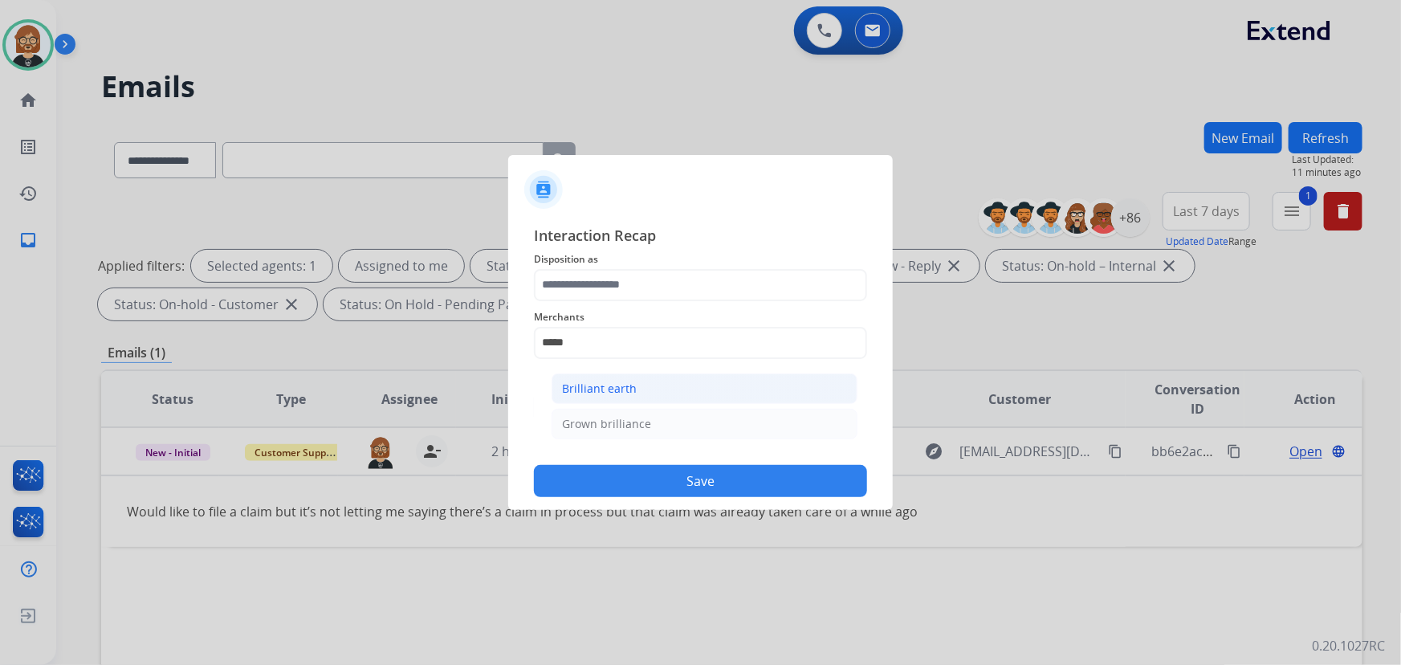
click at [595, 387] on div "Brilliant earth" at bounding box center [599, 389] width 75 height 16
type input "**********"
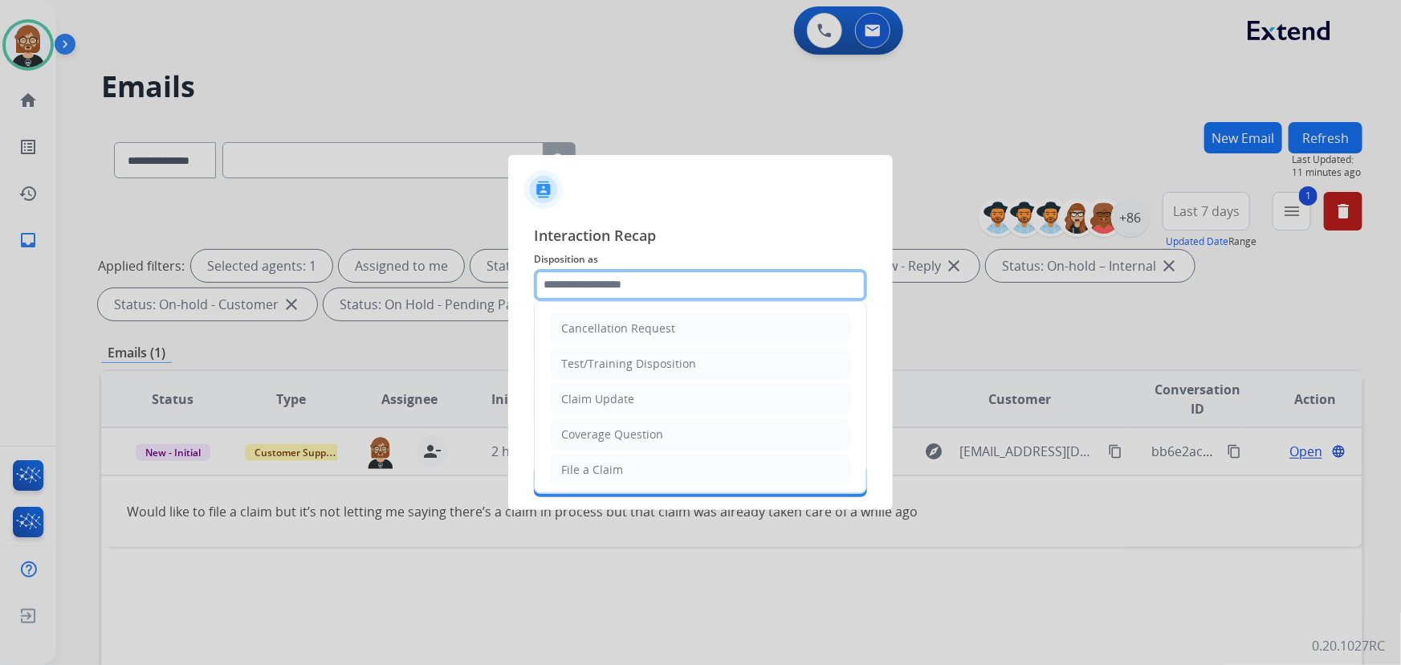
click at [646, 299] on input "text" at bounding box center [700, 285] width 333 height 32
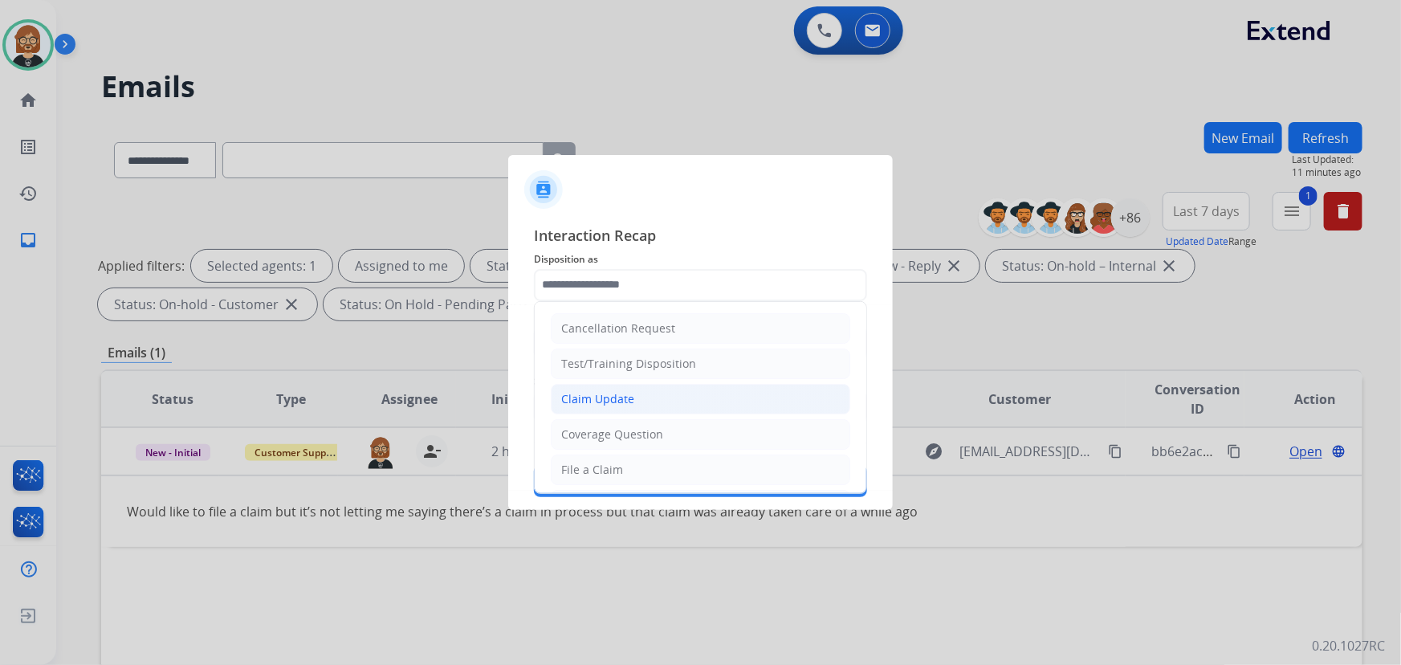
click at [641, 391] on li "Claim Update" at bounding box center [701, 399] width 300 height 31
type input "**********"
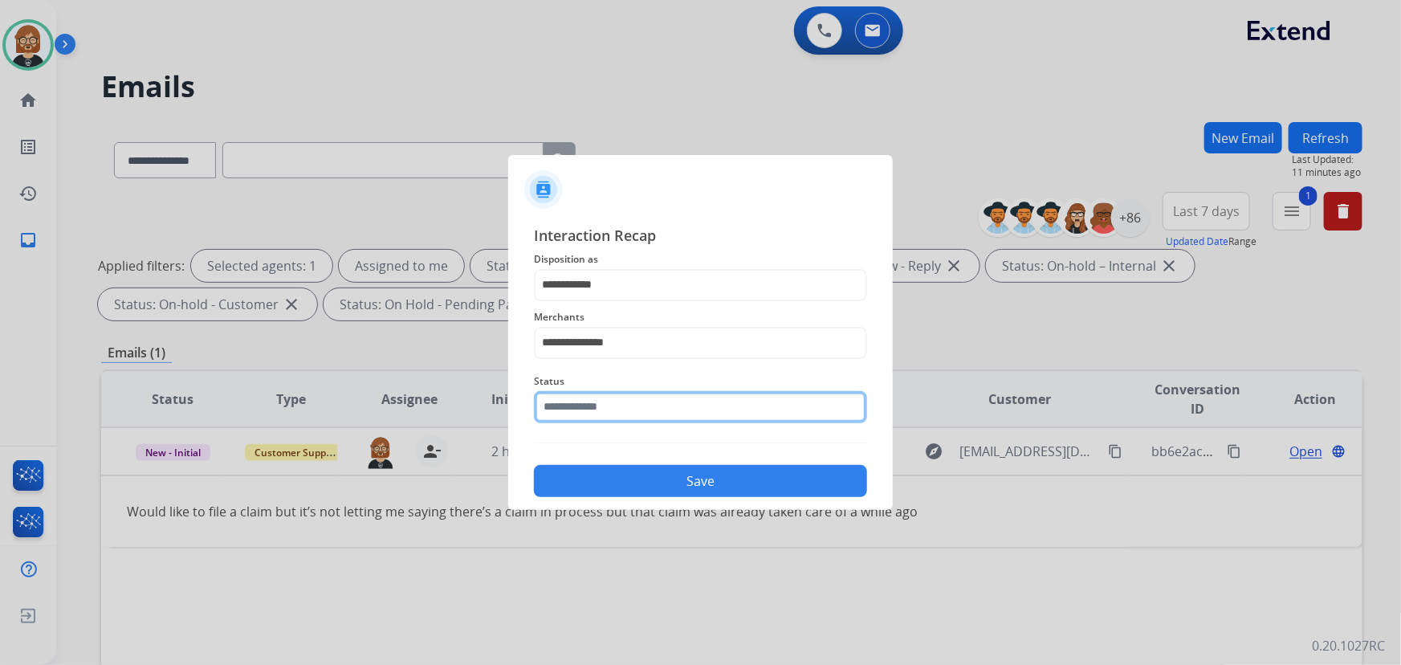
click at [640, 407] on input "text" at bounding box center [700, 407] width 333 height 32
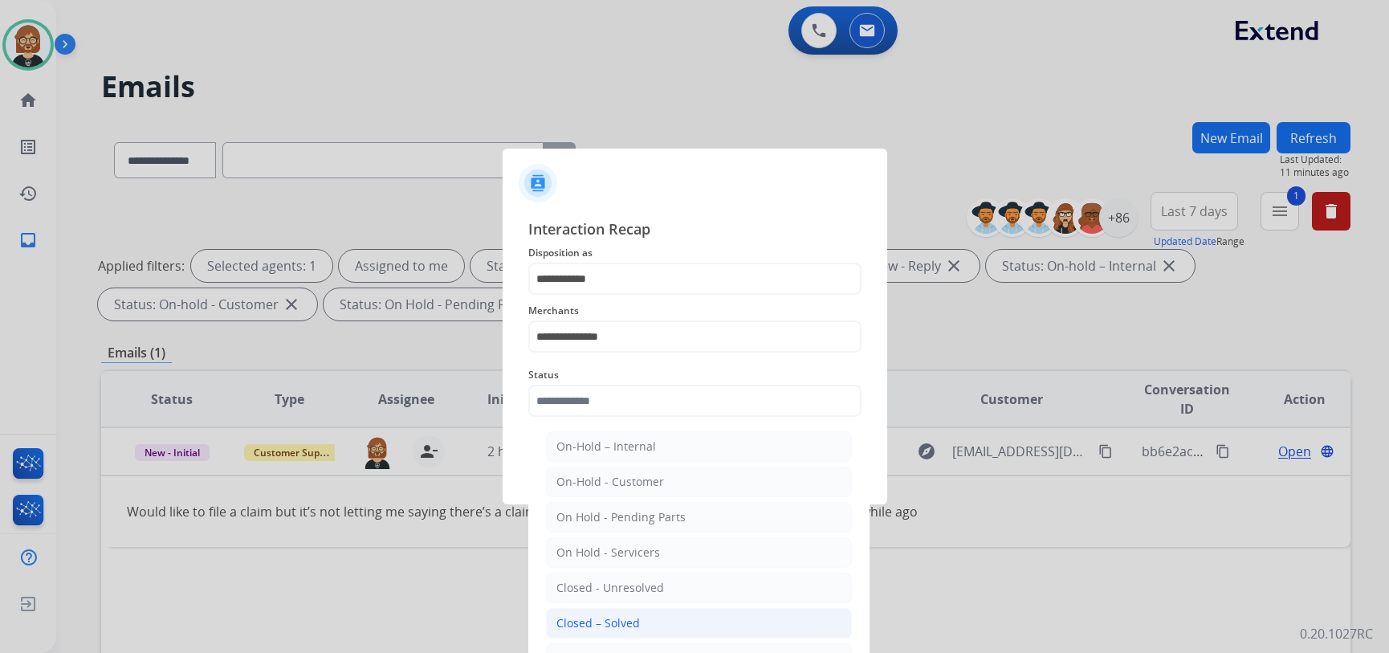
click at [644, 618] on li "Closed – Solved" at bounding box center [699, 623] width 306 height 31
type input "**********"
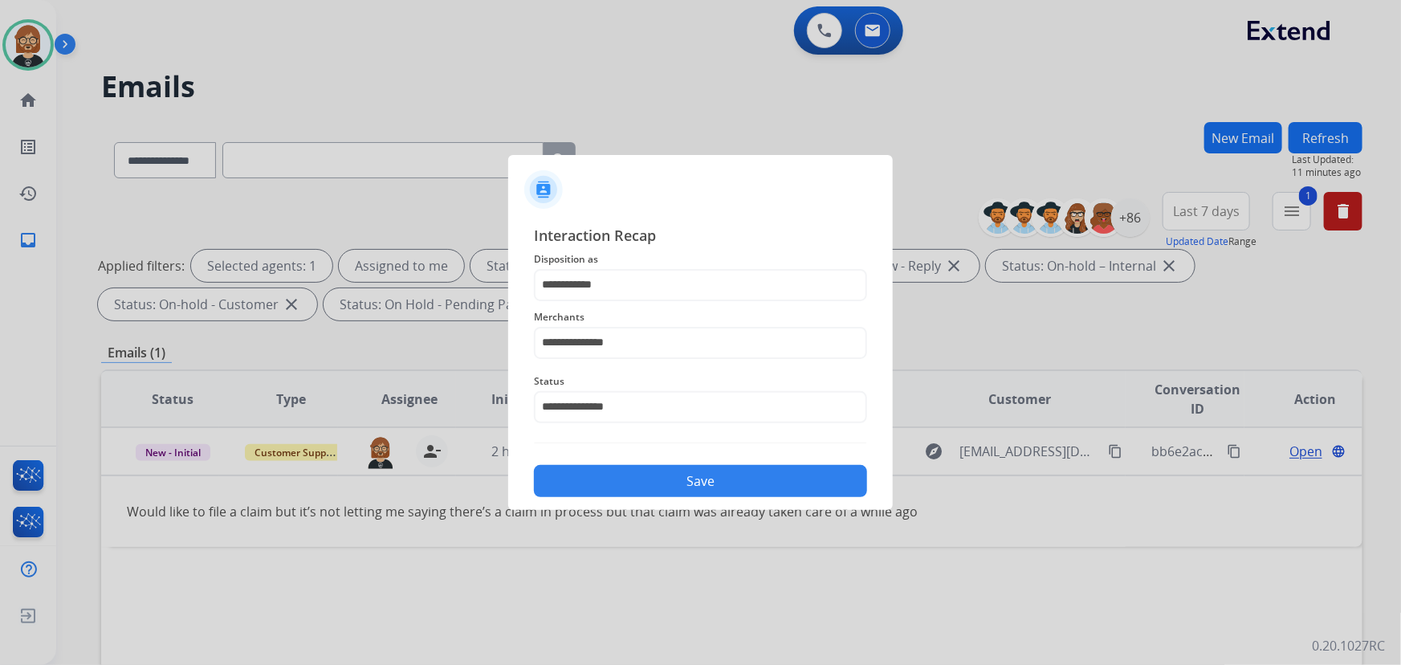
click at [712, 477] on button "Save" at bounding box center [700, 481] width 333 height 32
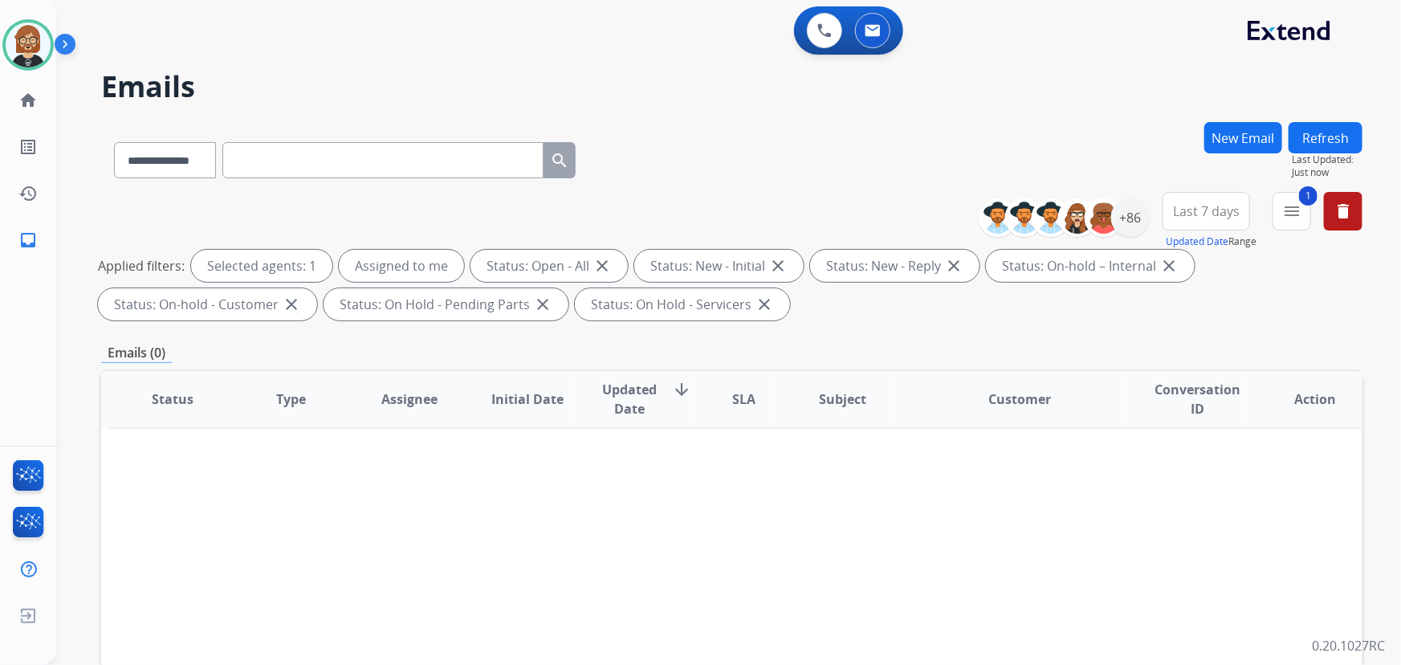
click at [1332, 126] on button "Refresh" at bounding box center [1326, 137] width 74 height 31
click at [1304, 206] on button "1 menu Filters" at bounding box center [1292, 211] width 39 height 39
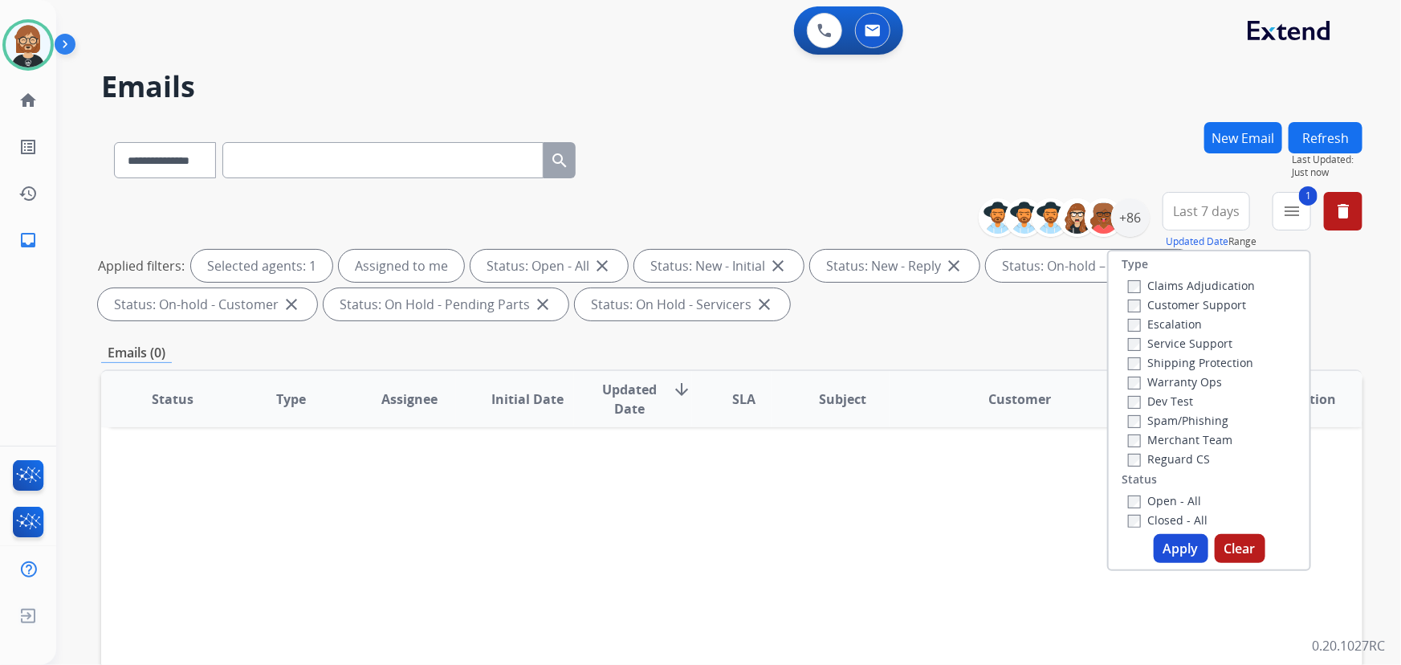
click at [1173, 543] on button "Apply" at bounding box center [1181, 548] width 55 height 29
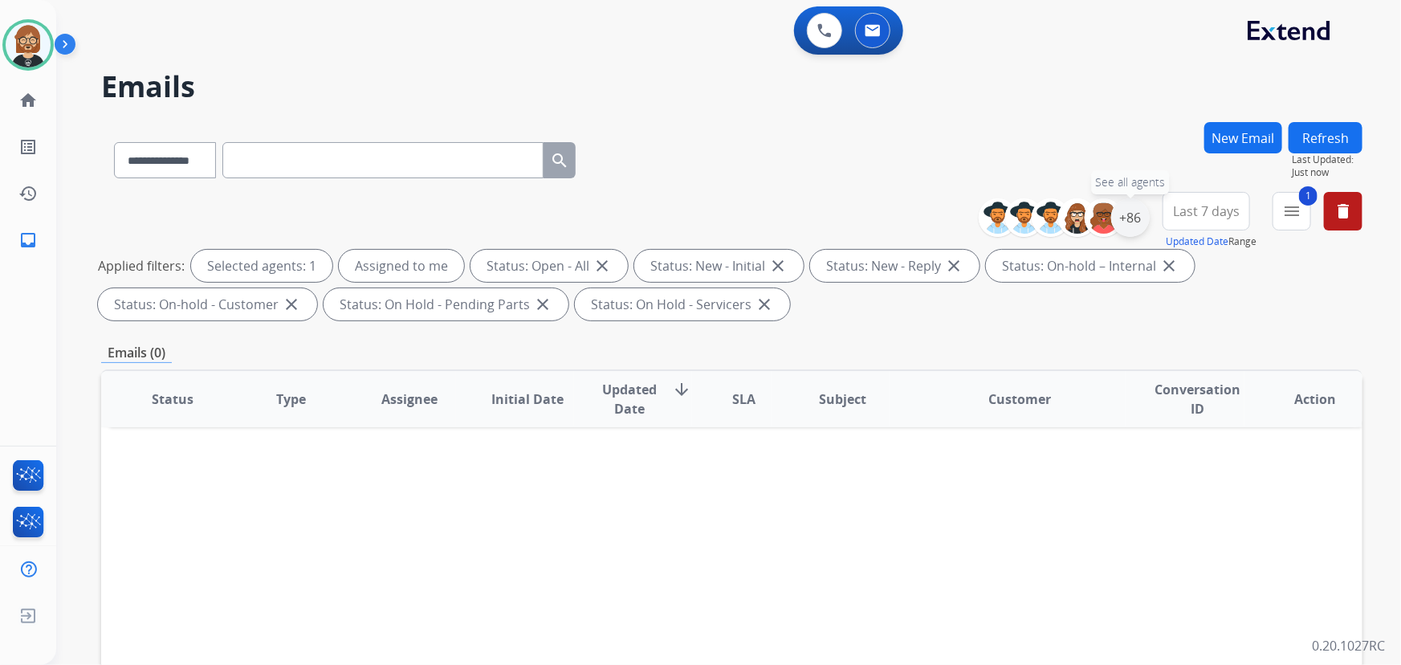
click at [1136, 212] on div "+86" at bounding box center [1130, 217] width 39 height 39
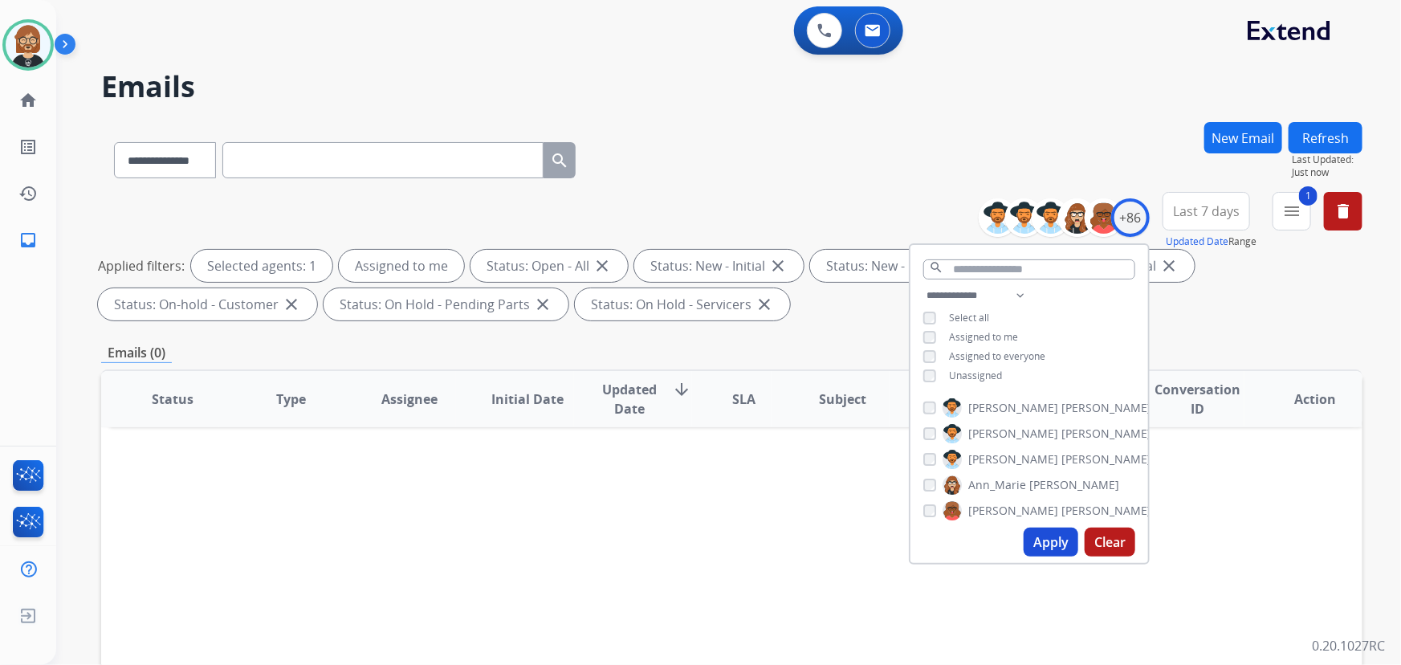
click at [1060, 545] on button "Apply" at bounding box center [1051, 542] width 55 height 29
click at [732, 161] on div "**********" at bounding box center [731, 157] width 1261 height 70
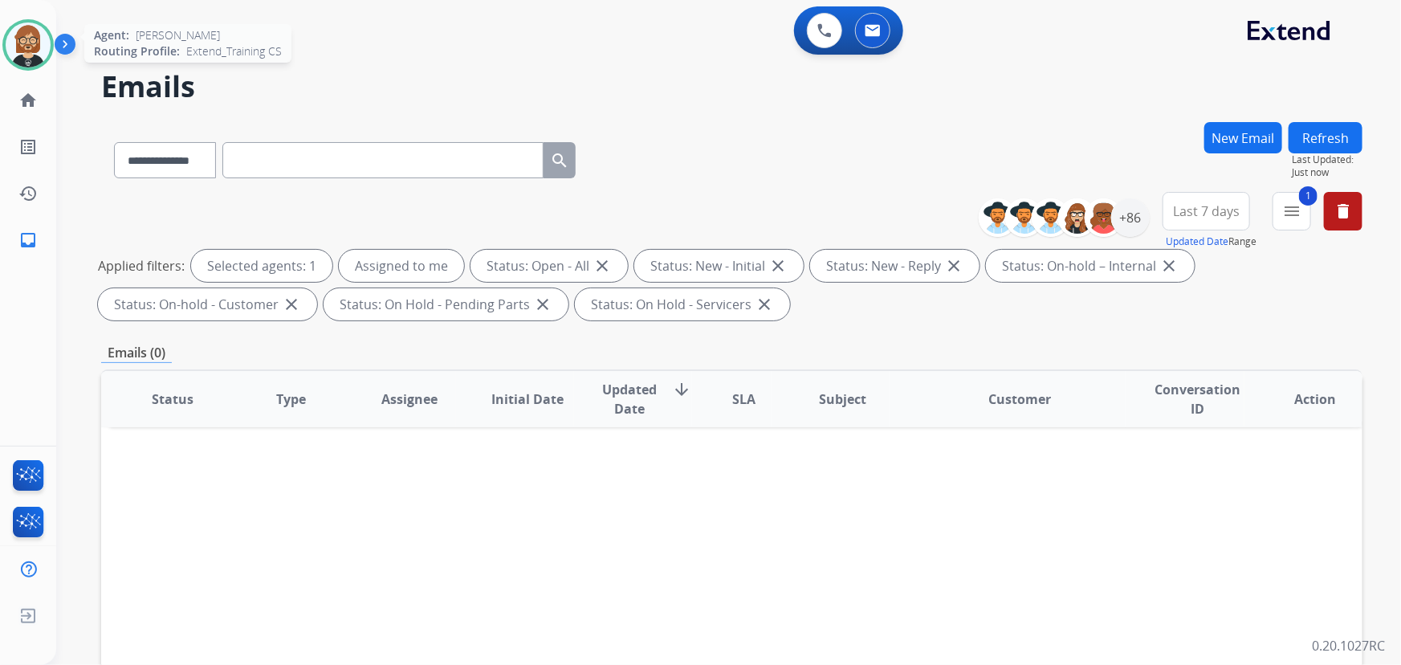
click at [9, 42] on img at bounding box center [28, 44] width 45 height 45
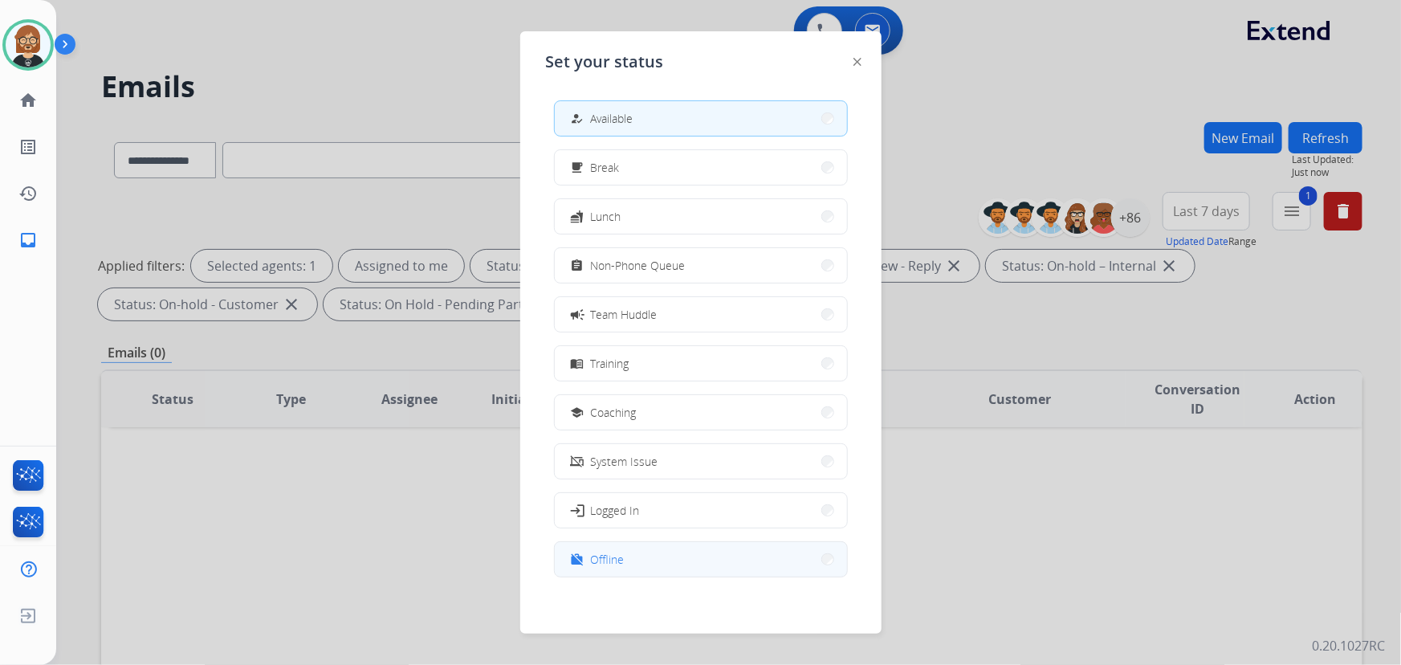
click at [691, 543] on button "work_off Offline" at bounding box center [701, 559] width 292 height 35
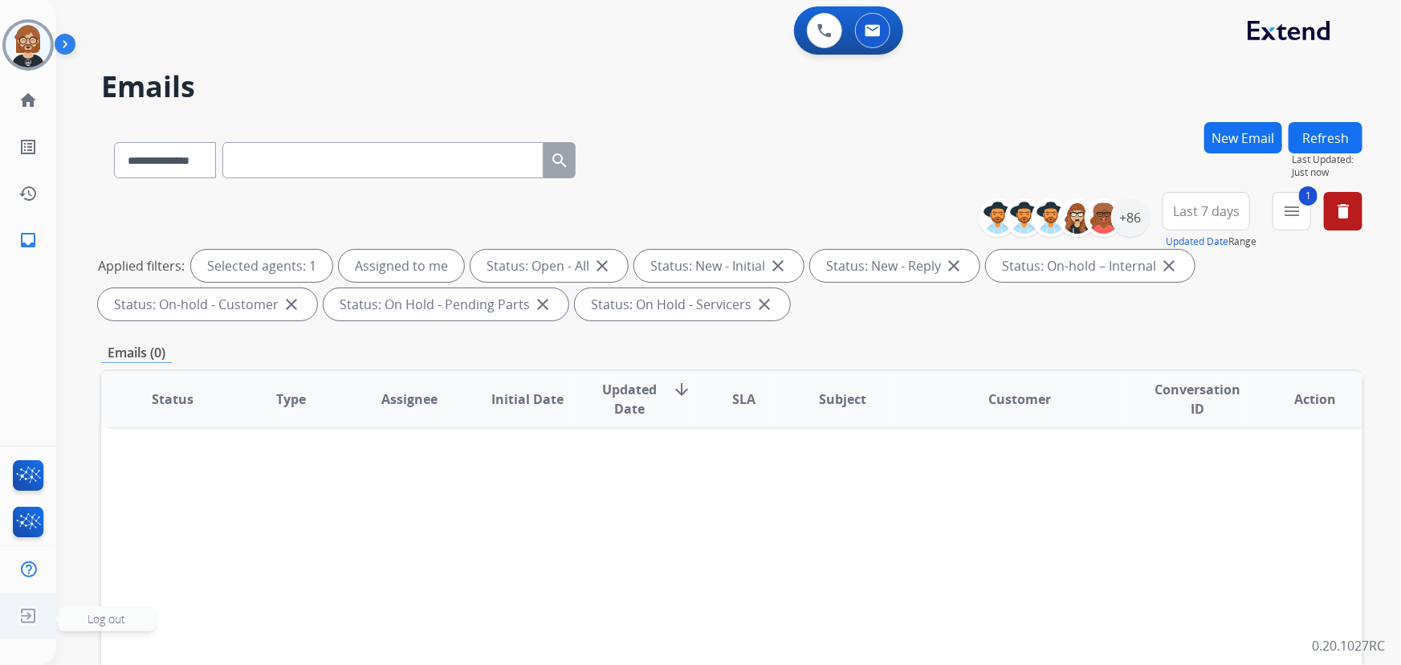
click at [33, 617] on img at bounding box center [28, 616] width 29 height 31
